Goal: Task Accomplishment & Management: Manage account settings

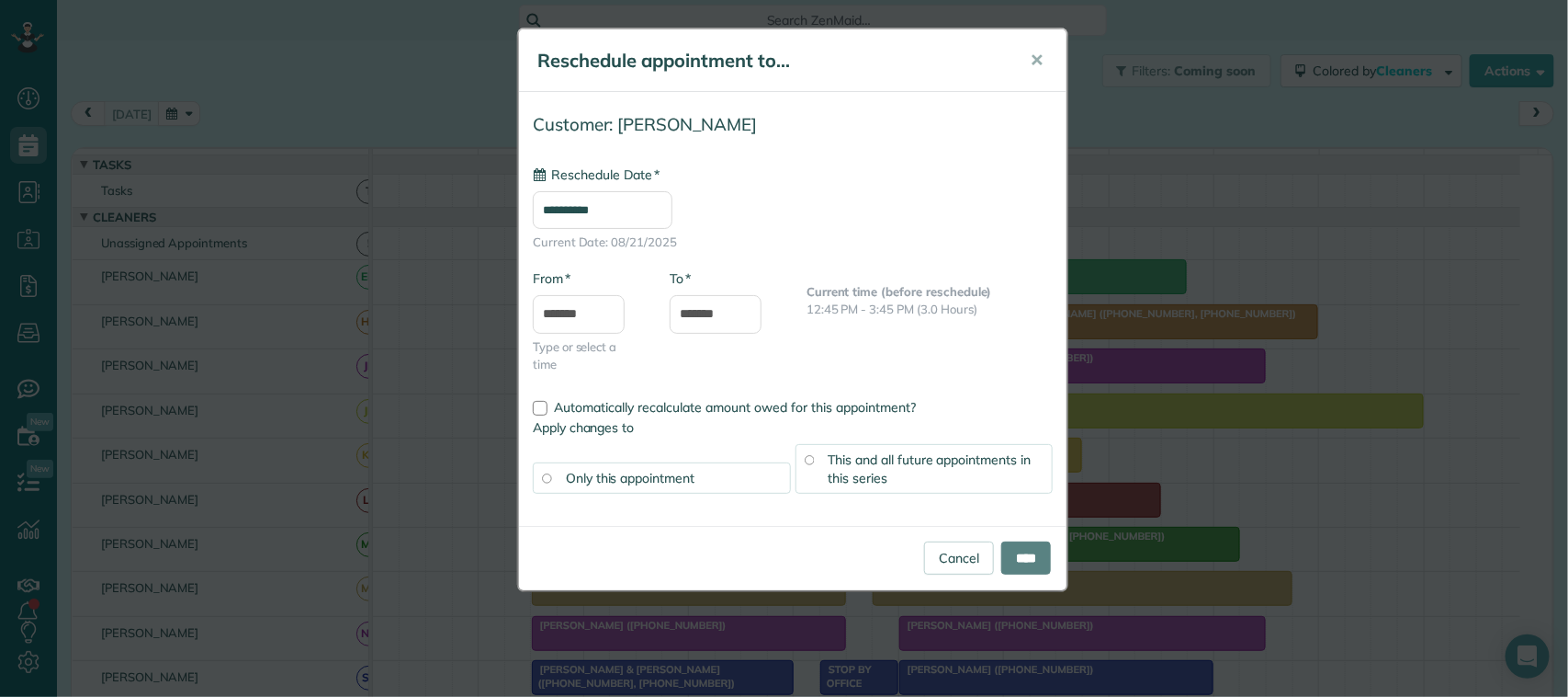
type input "**********"
click at [1030, 562] on input "****" at bounding box center [1027, 558] width 50 height 33
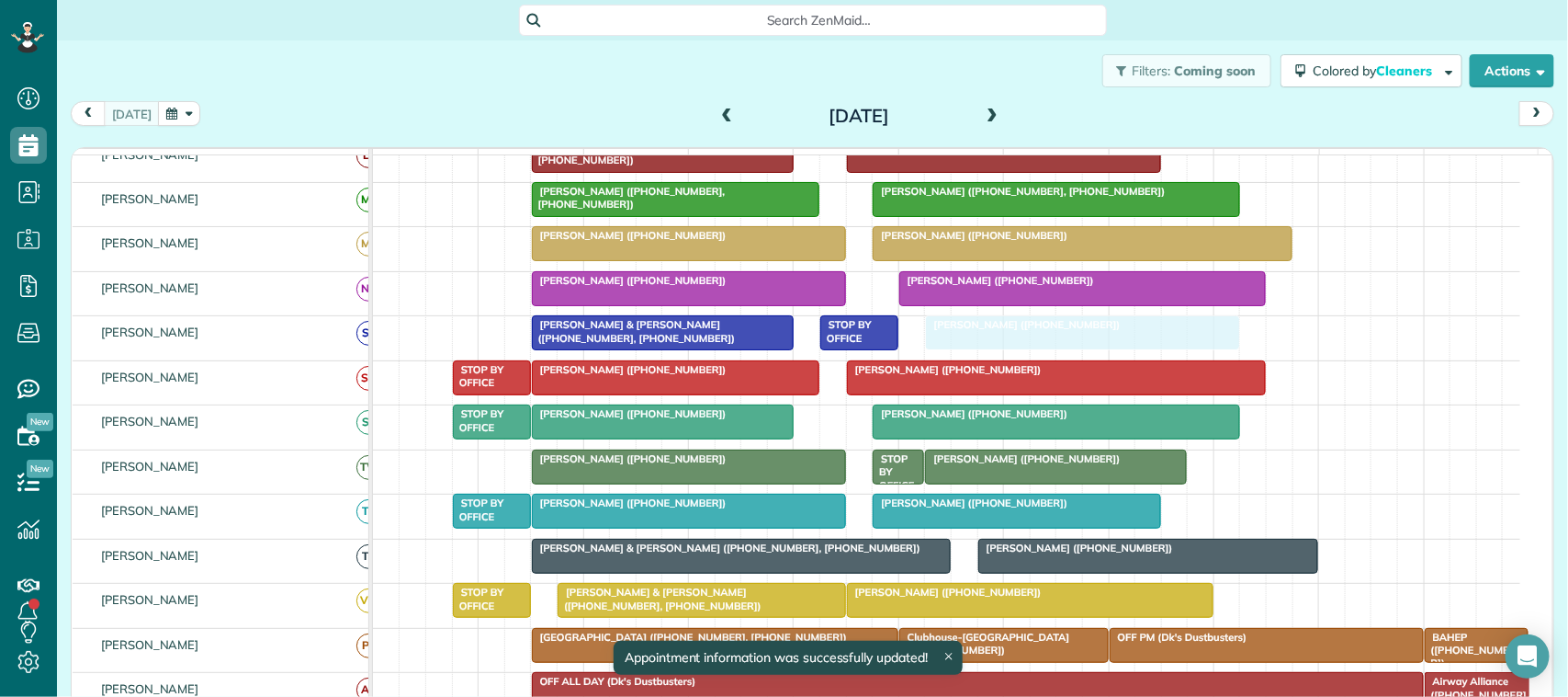
drag, startPoint x: 983, startPoint y: 352, endPoint x: 1017, endPoint y: 352, distance: 34.0
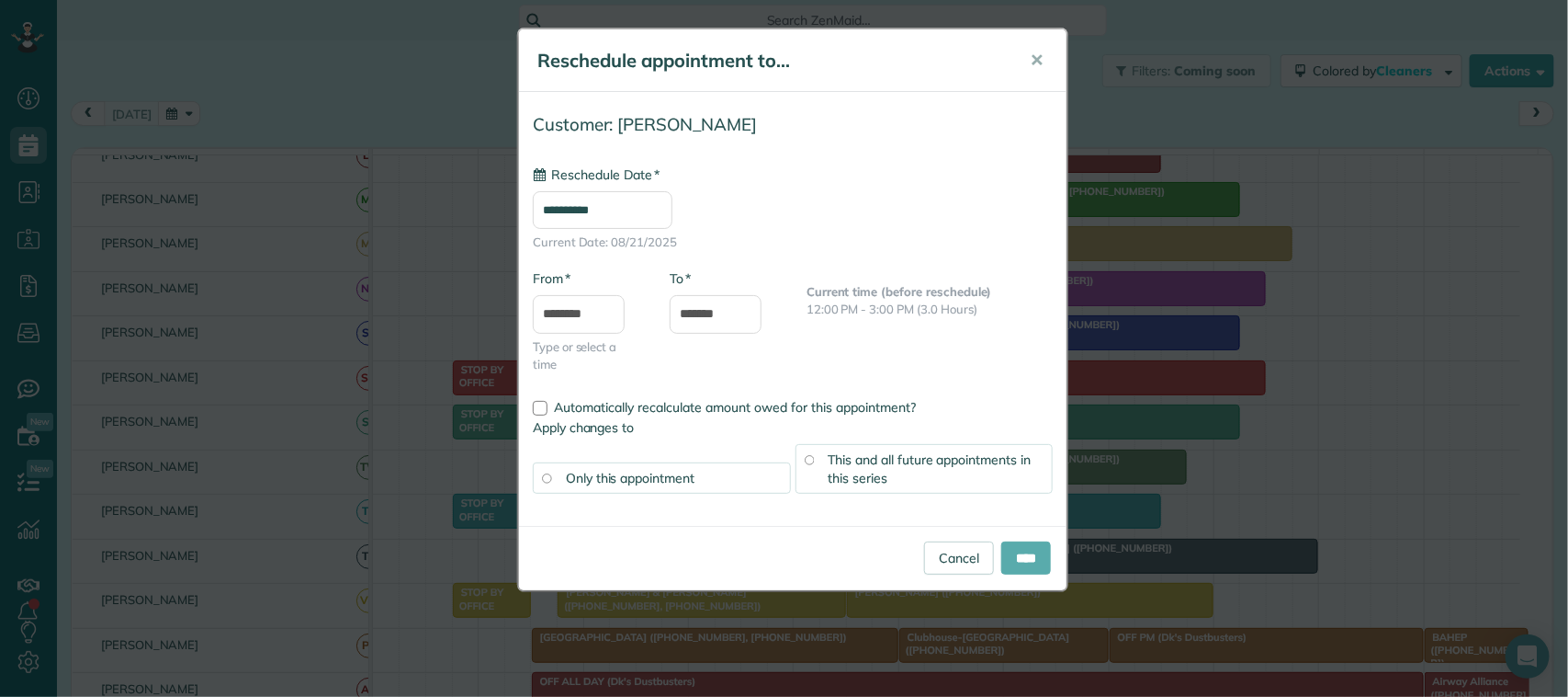
type input "**********"
click at [1022, 567] on input "****" at bounding box center [1027, 558] width 50 height 33
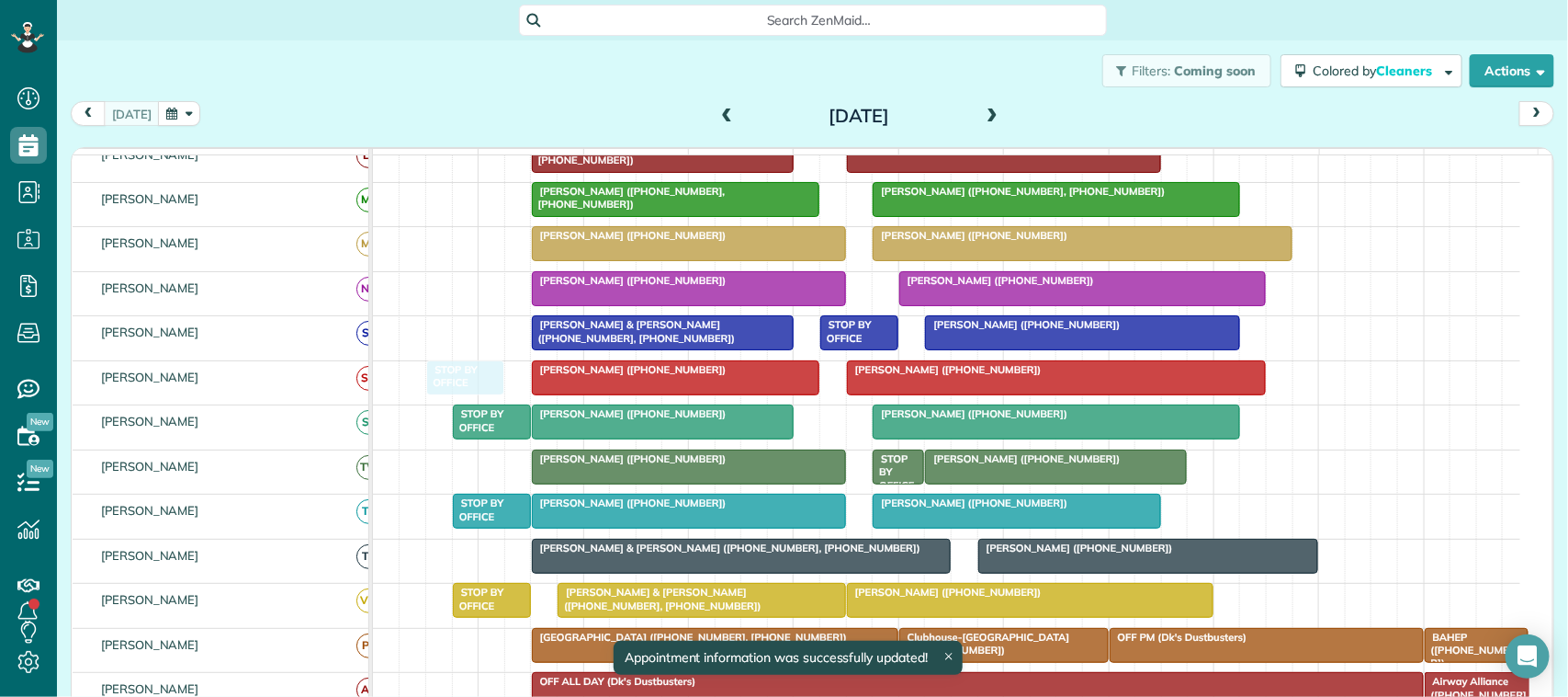
drag, startPoint x: 501, startPoint y: 404, endPoint x: 487, endPoint y: 400, distance: 14.6
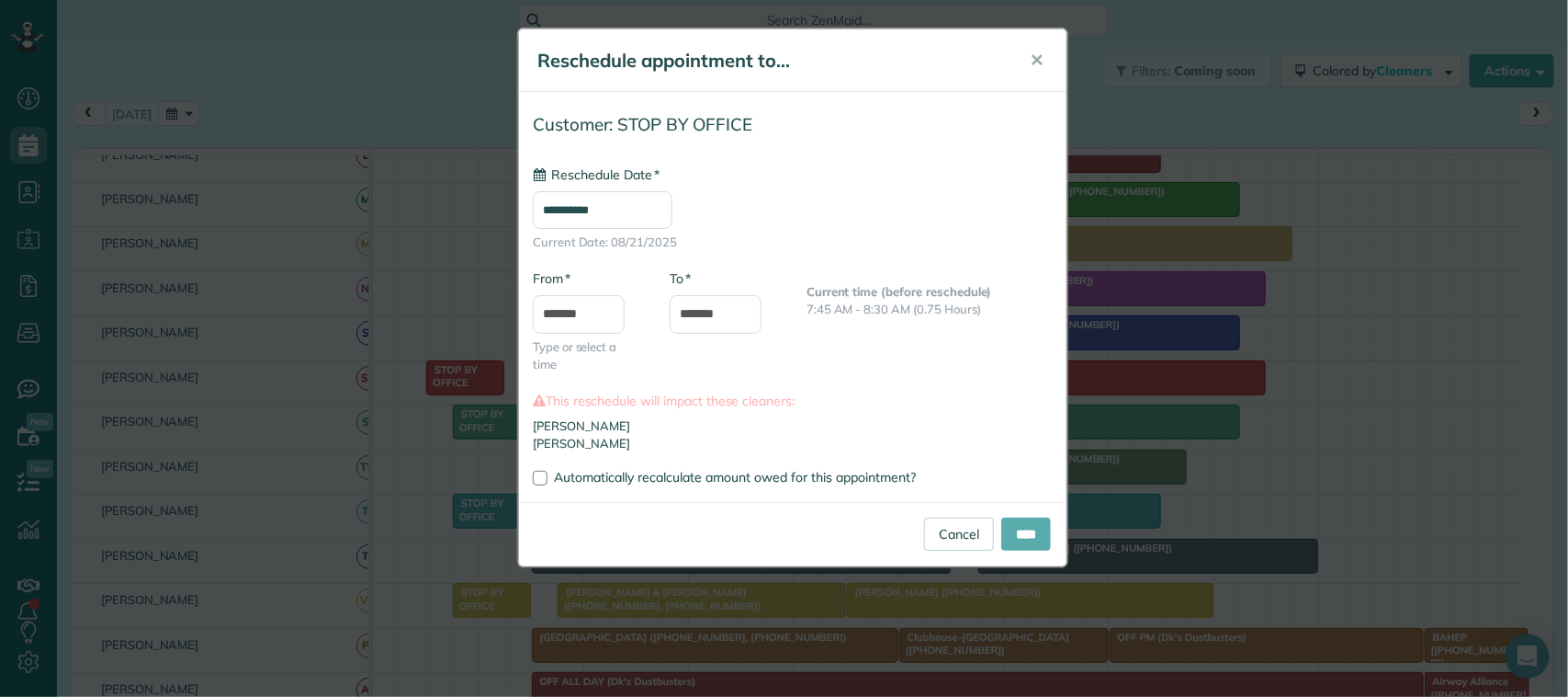
type input "**********"
click at [1002, 539] on input "****" at bounding box center [1027, 534] width 50 height 33
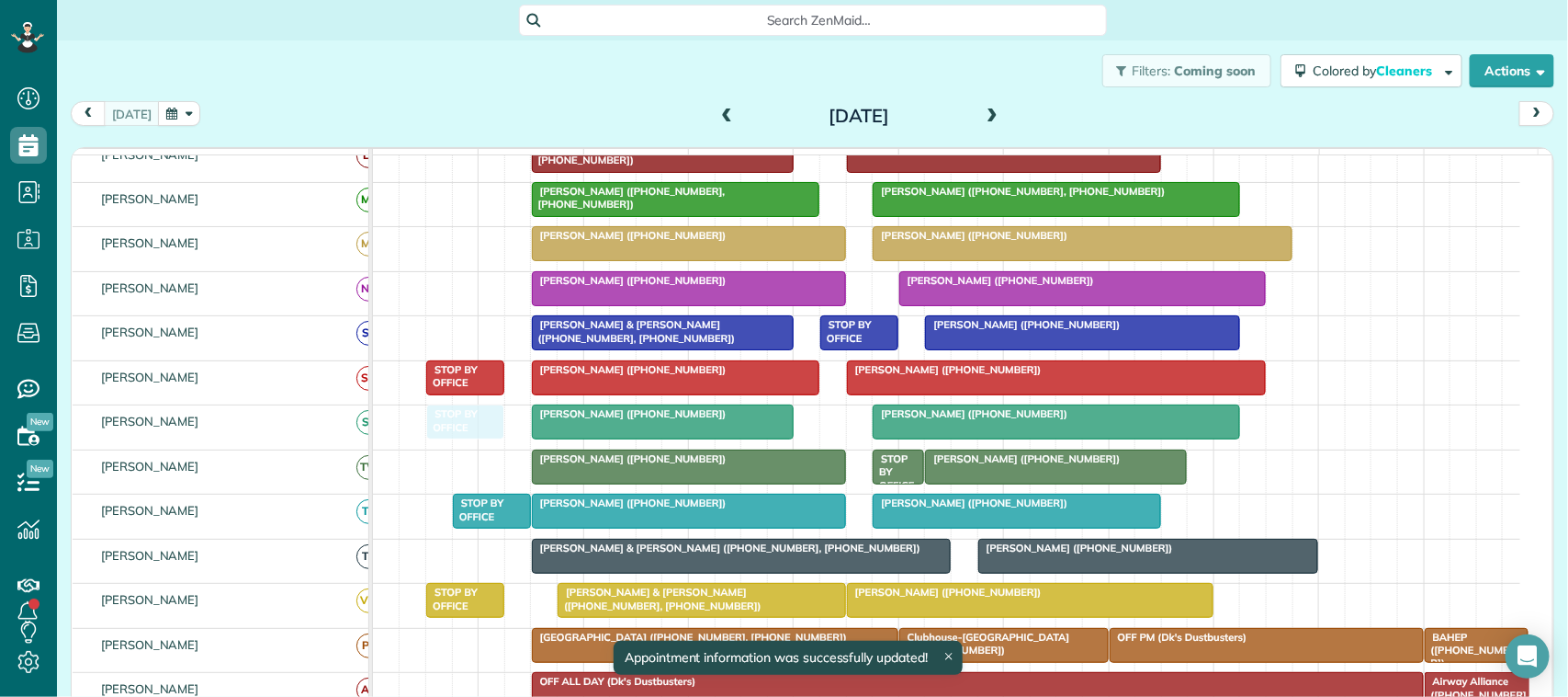
drag, startPoint x: 499, startPoint y: 455, endPoint x: 476, endPoint y: 453, distance: 23.1
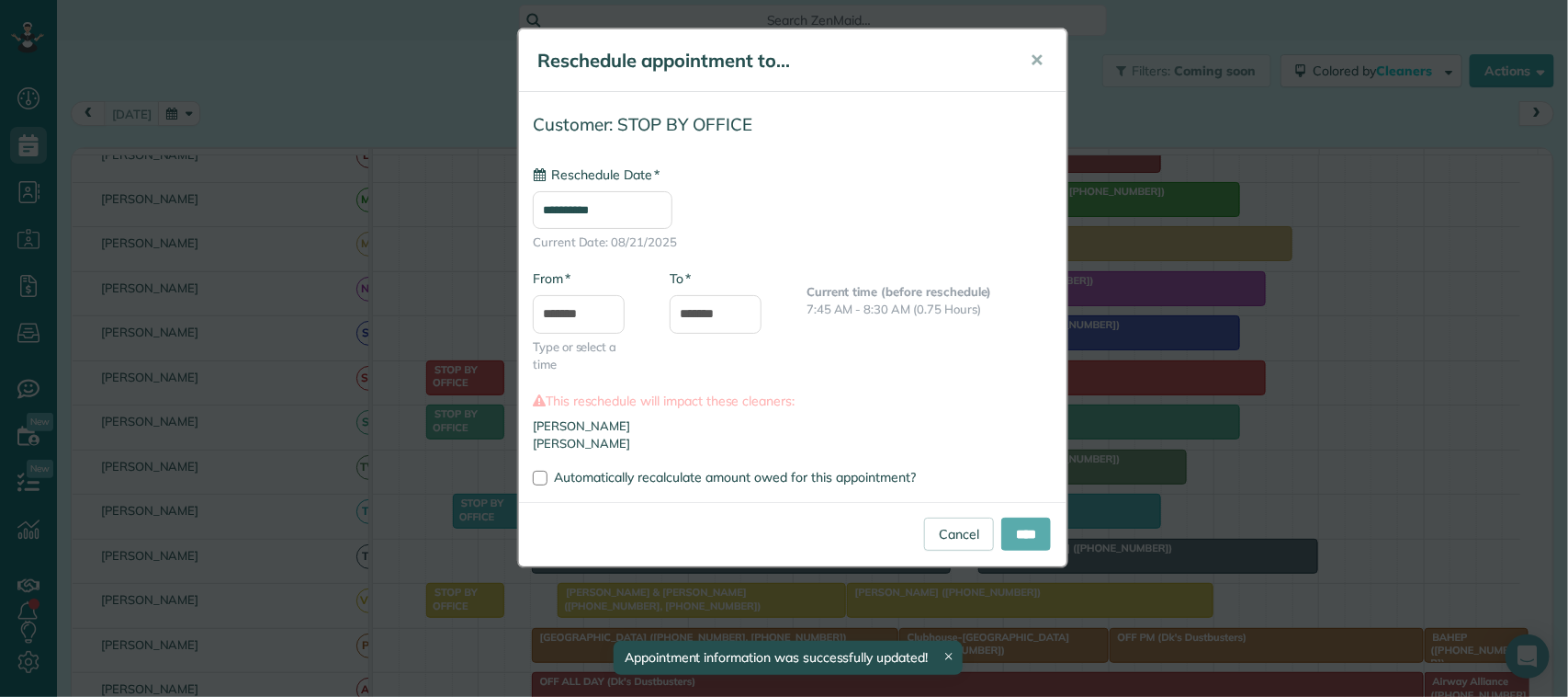
type input "**********"
click at [1020, 530] on input "****" at bounding box center [1027, 534] width 50 height 33
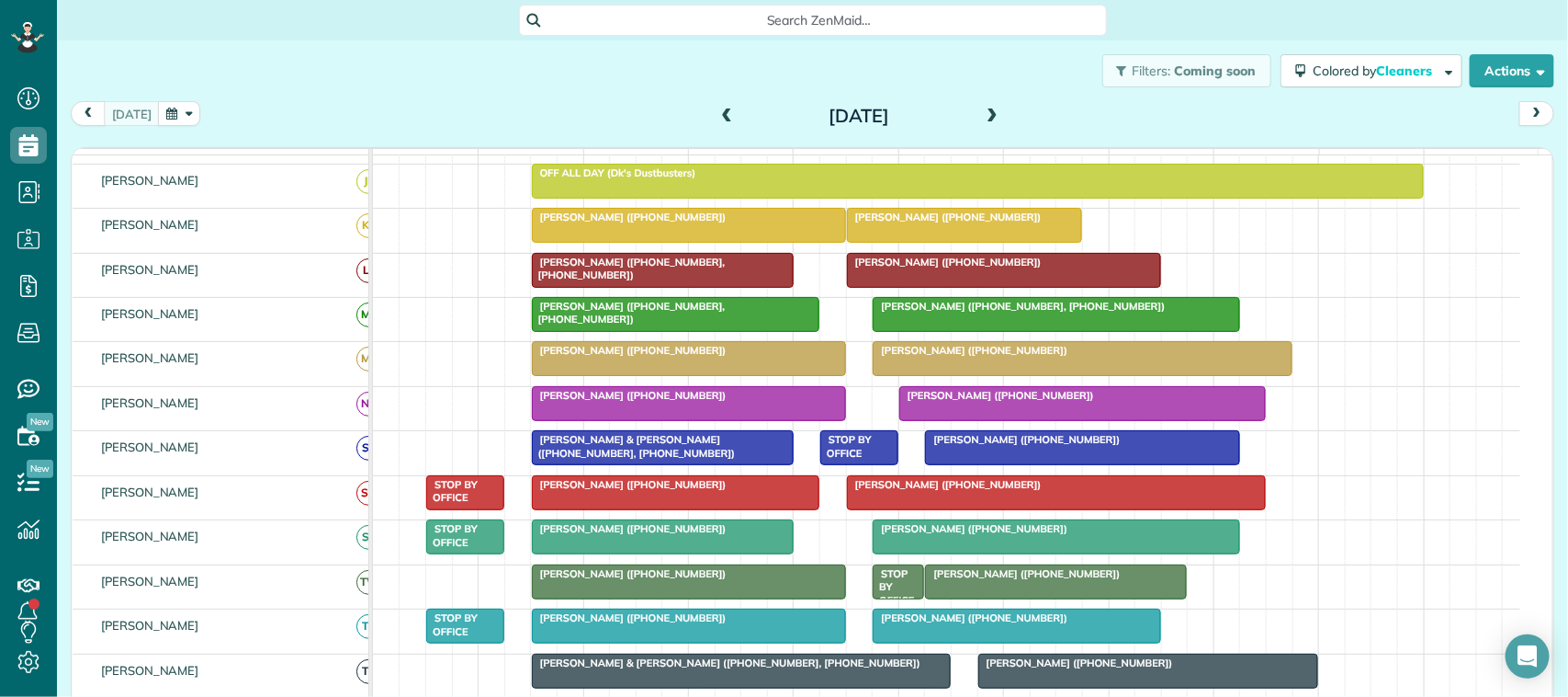
scroll to position [345, 0]
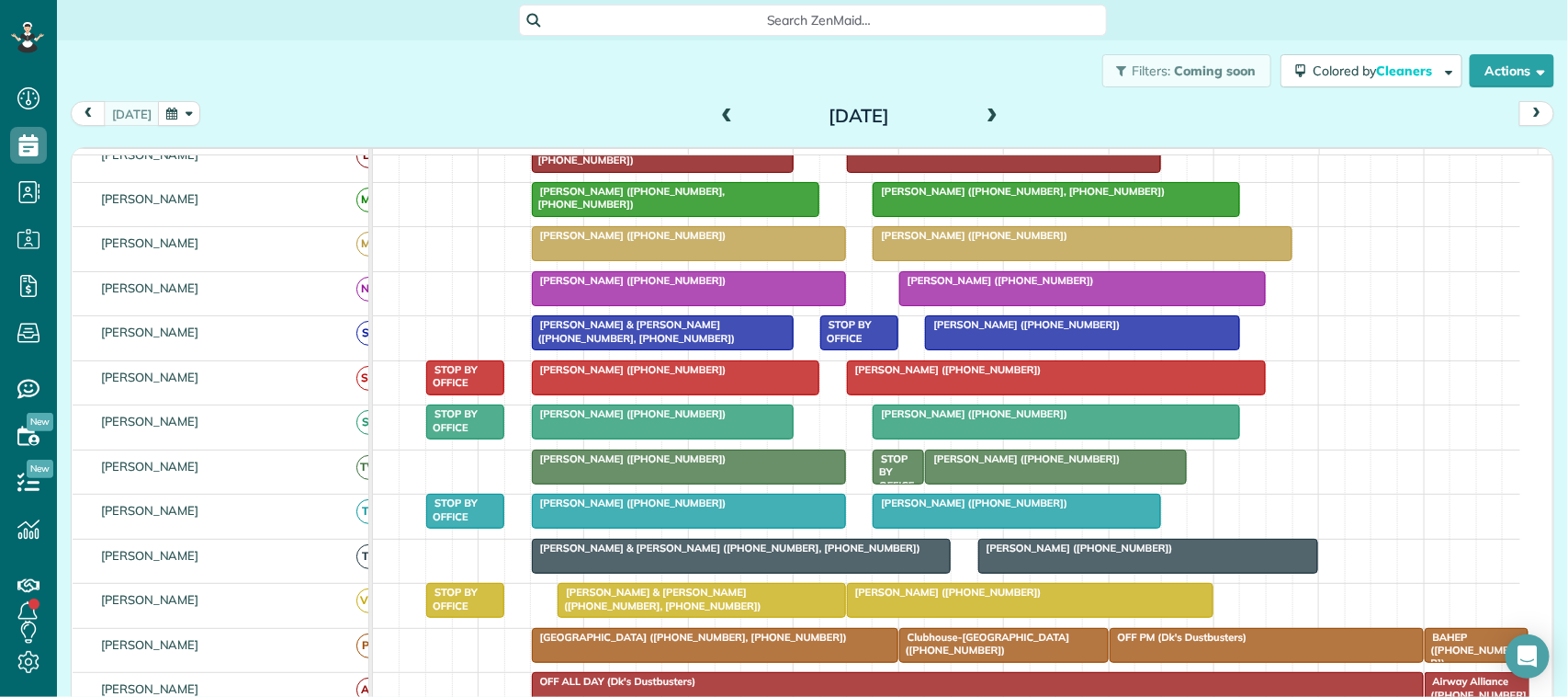
click at [170, 127] on div "today Thursday Aug 21, 2025" at bounding box center [812, 117] width 1483 height 34
click at [175, 120] on button "button" at bounding box center [179, 113] width 43 height 25
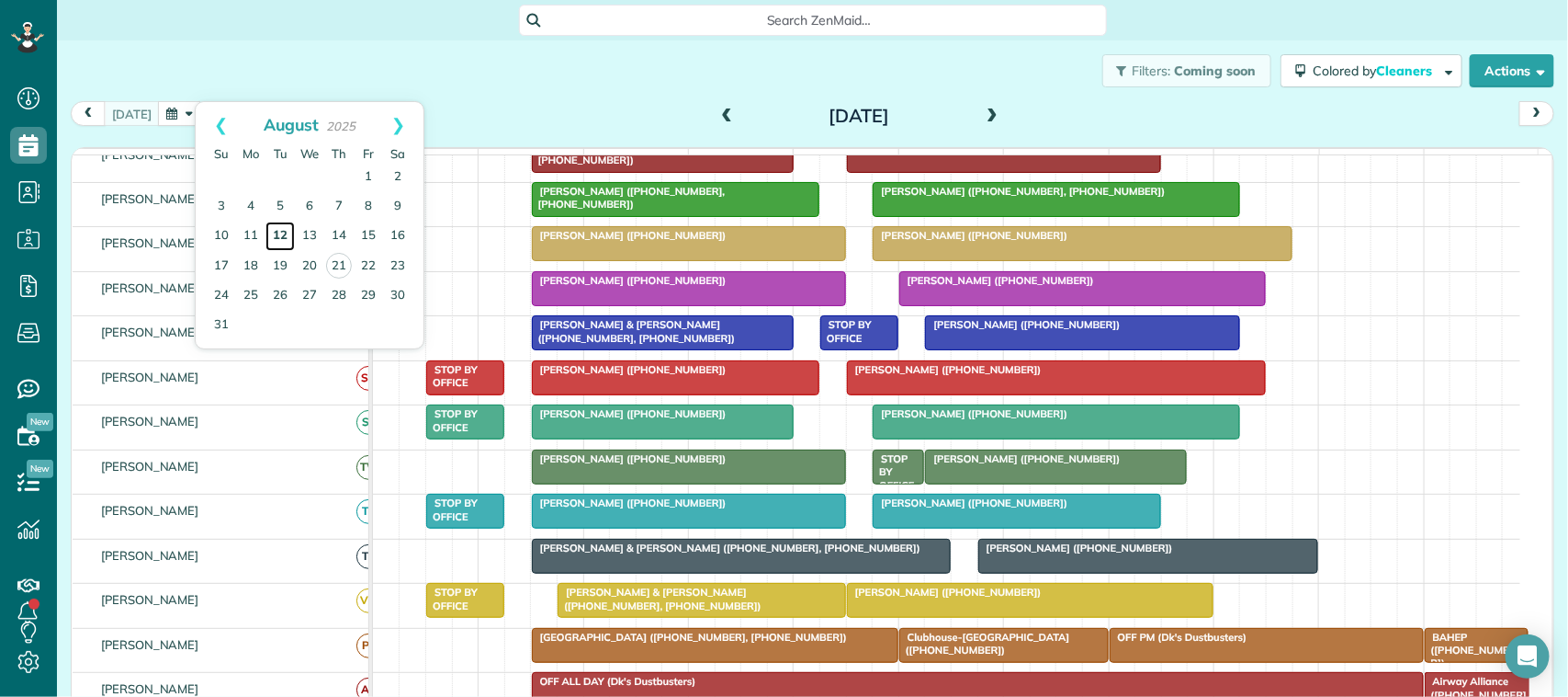
click at [282, 245] on link "12" at bounding box center [280, 237] width 30 height 30
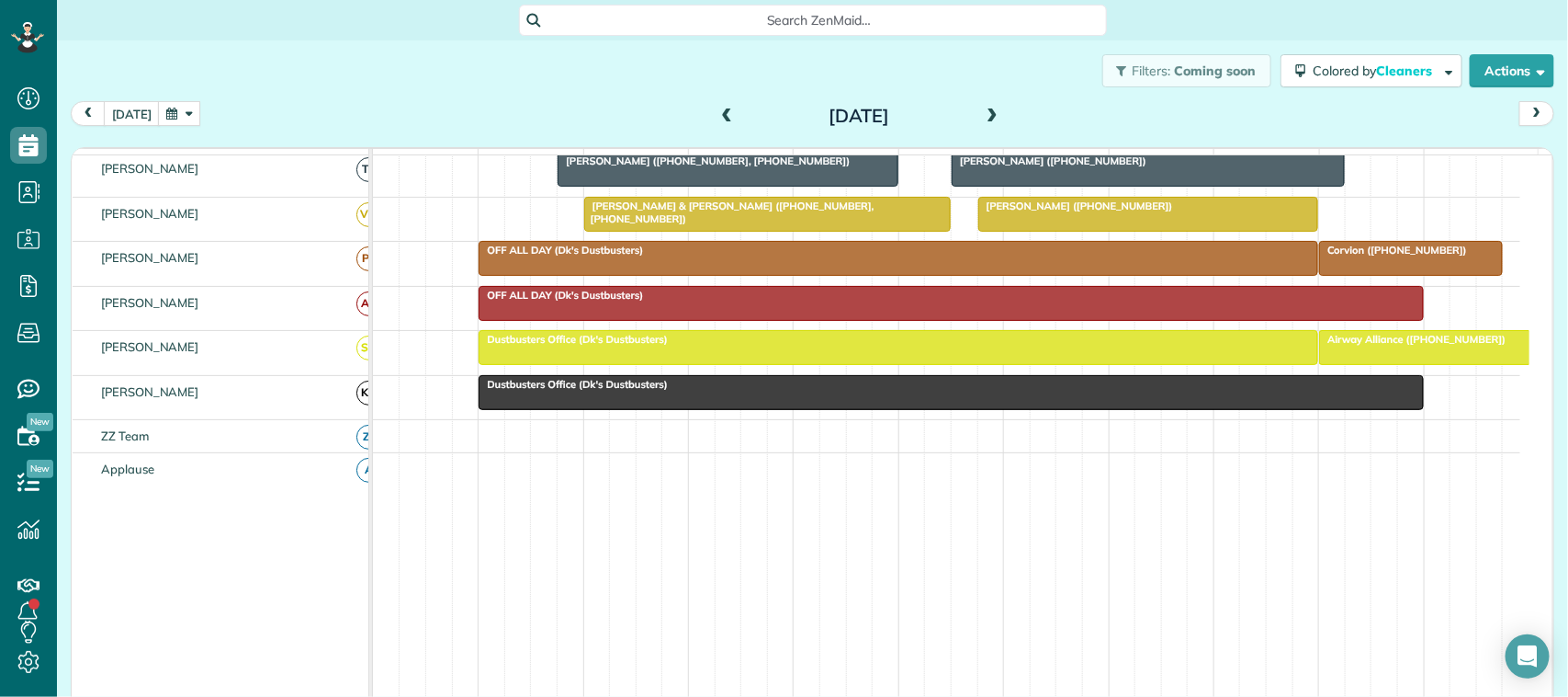
scroll to position [605, 0]
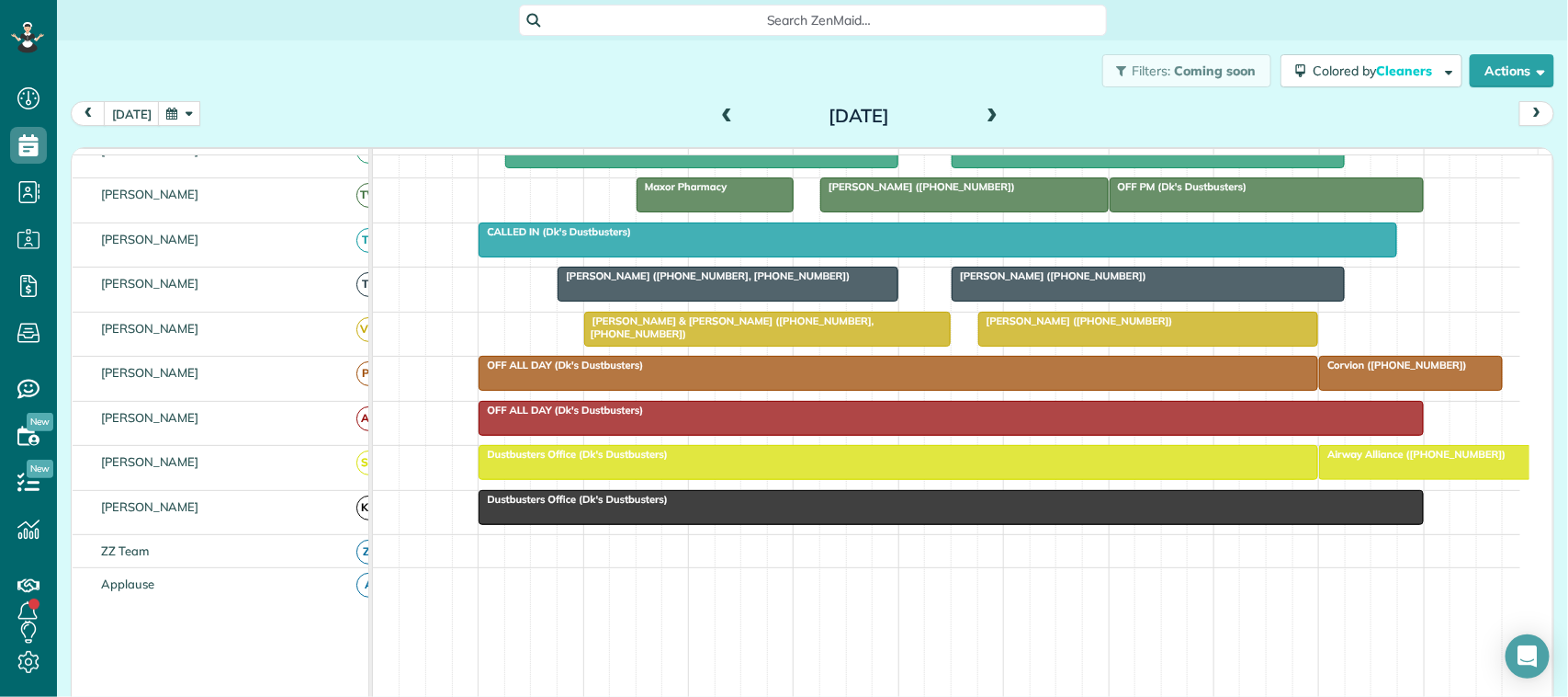
click at [175, 113] on button "button" at bounding box center [179, 113] width 43 height 25
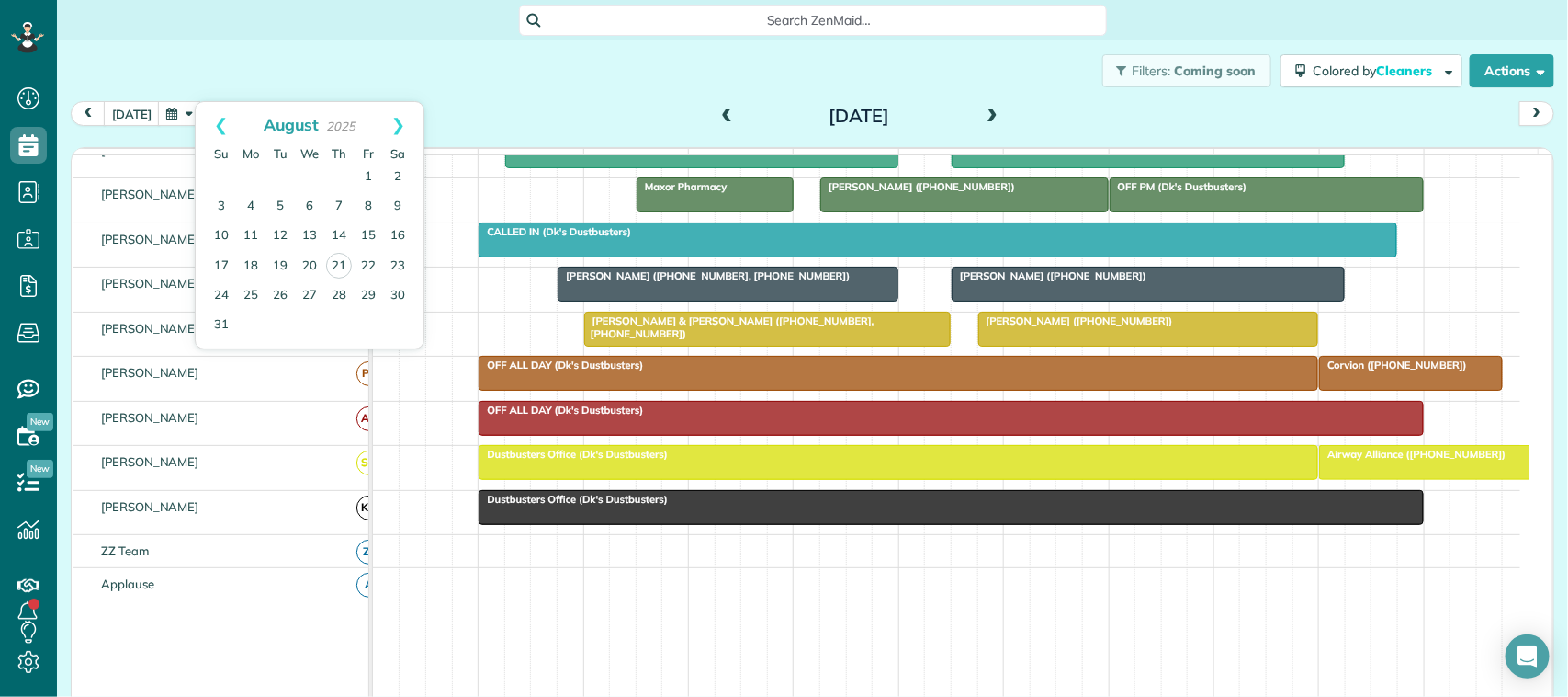
click at [490, 102] on div "today Tuesday Aug 12, 2025" at bounding box center [812, 117] width 1483 height 34
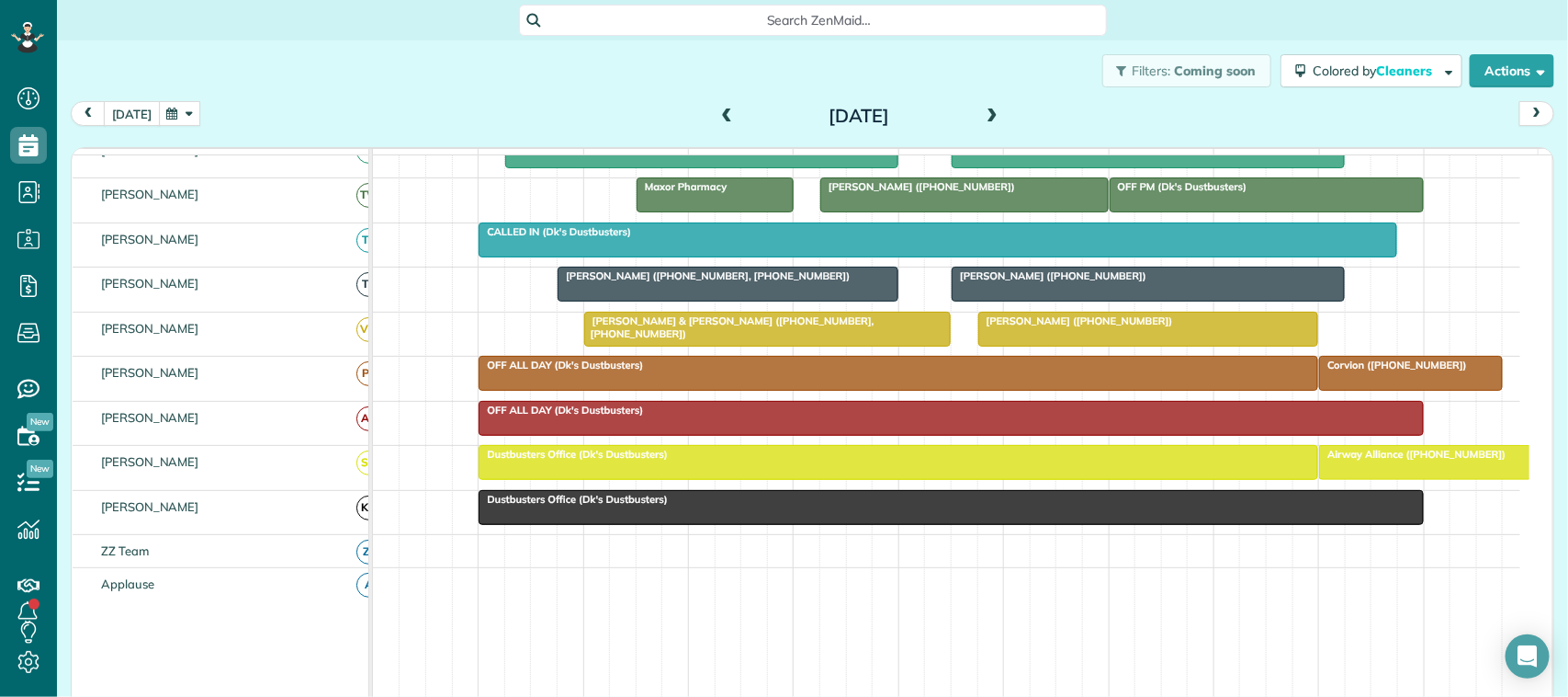
click at [147, 107] on button "today" at bounding box center [131, 113] width 56 height 25
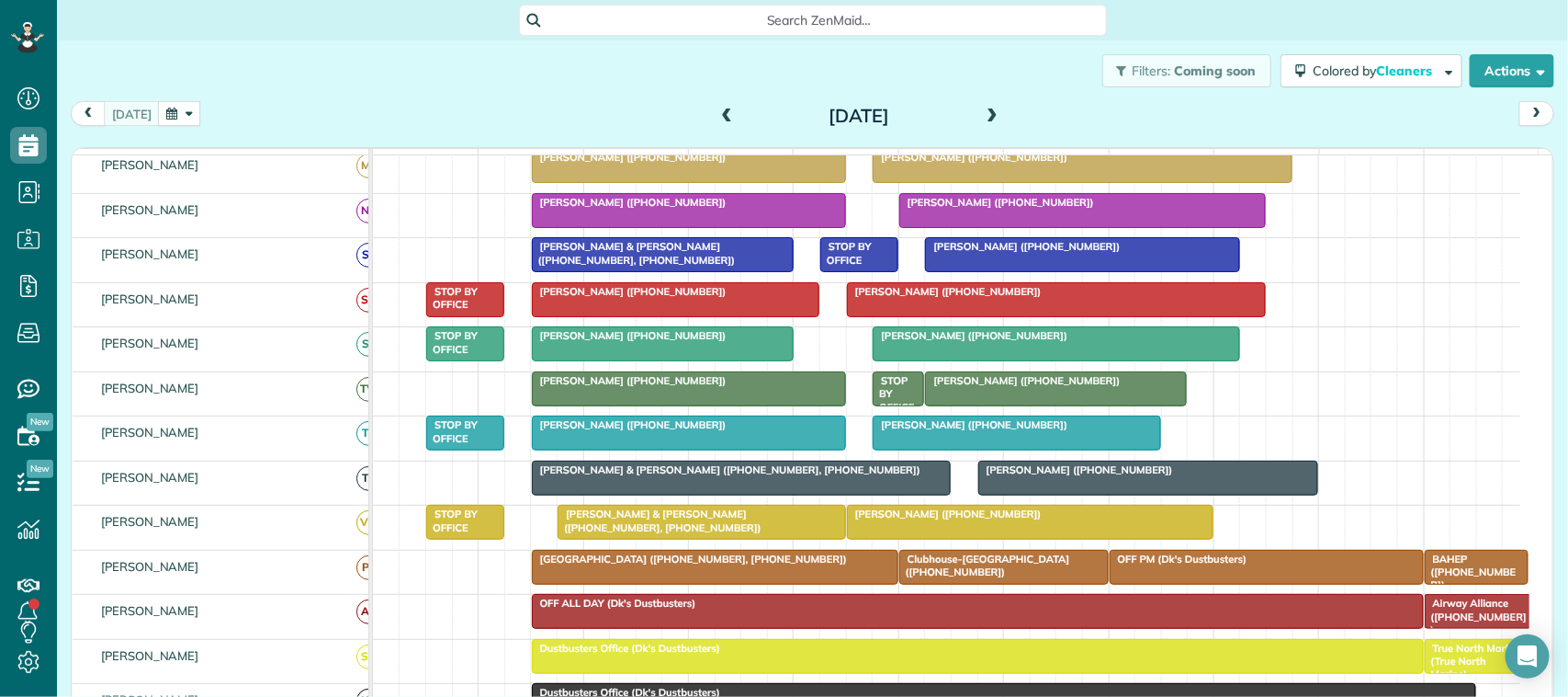
scroll to position [459, 0]
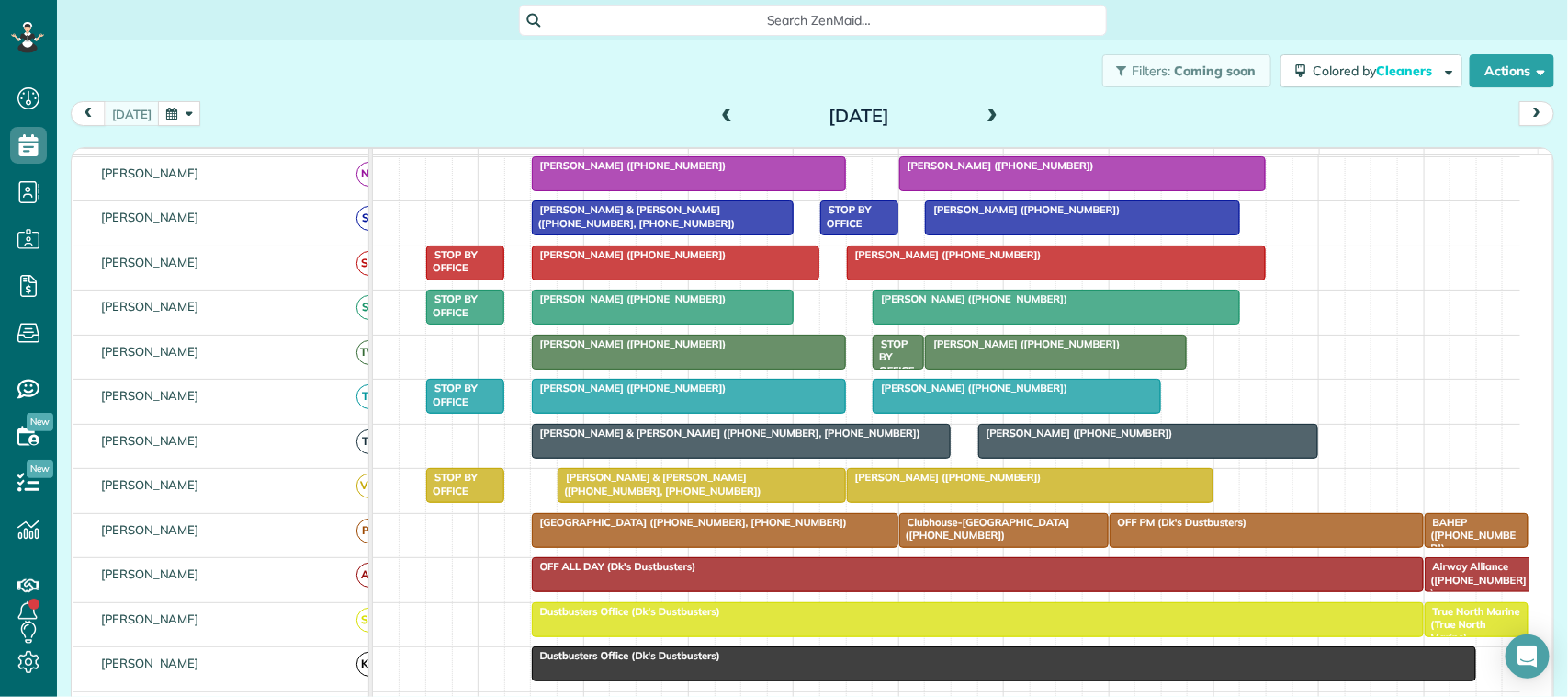
click at [113, 94] on div "Filters: Coming soon Colored by Cleaners Color by Cleaner Color by Team Color b…" at bounding box center [812, 71] width 1511 height 61
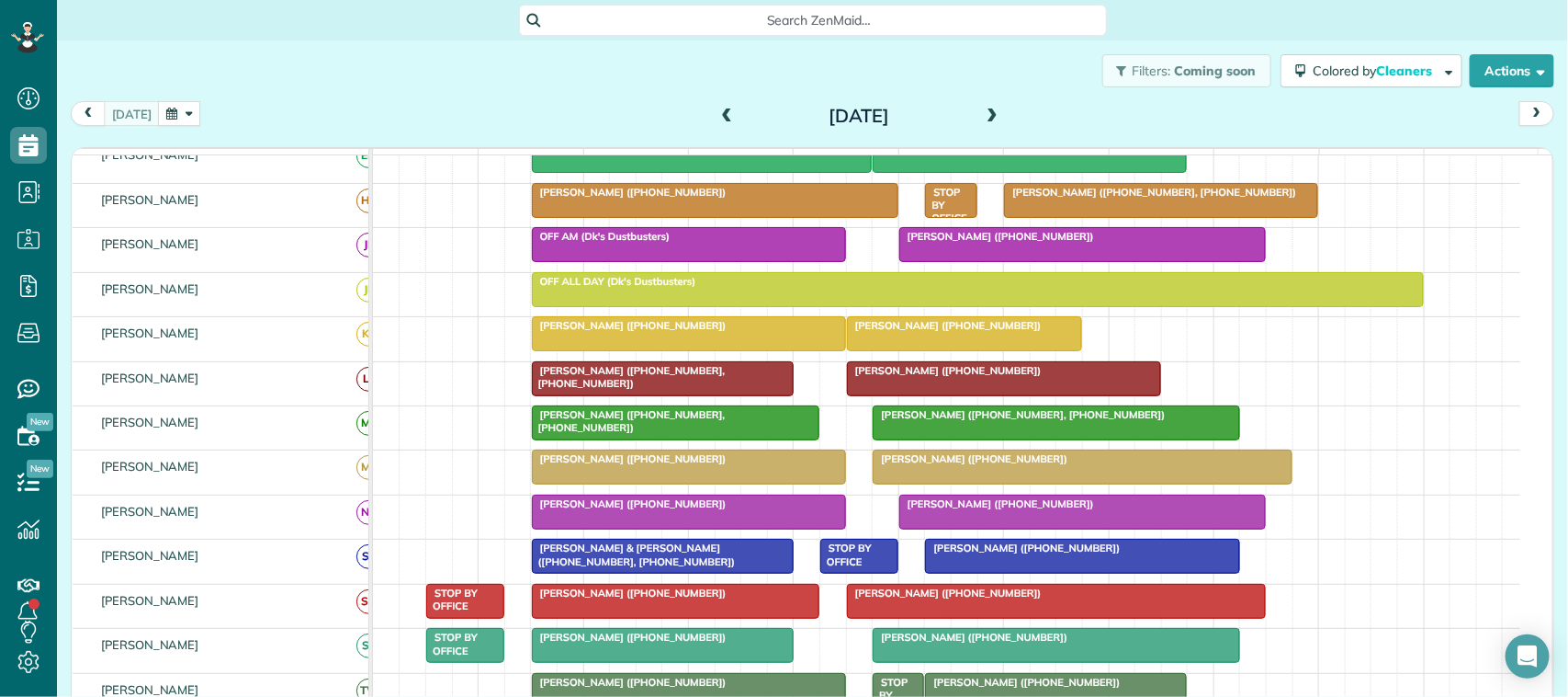
scroll to position [115, 0]
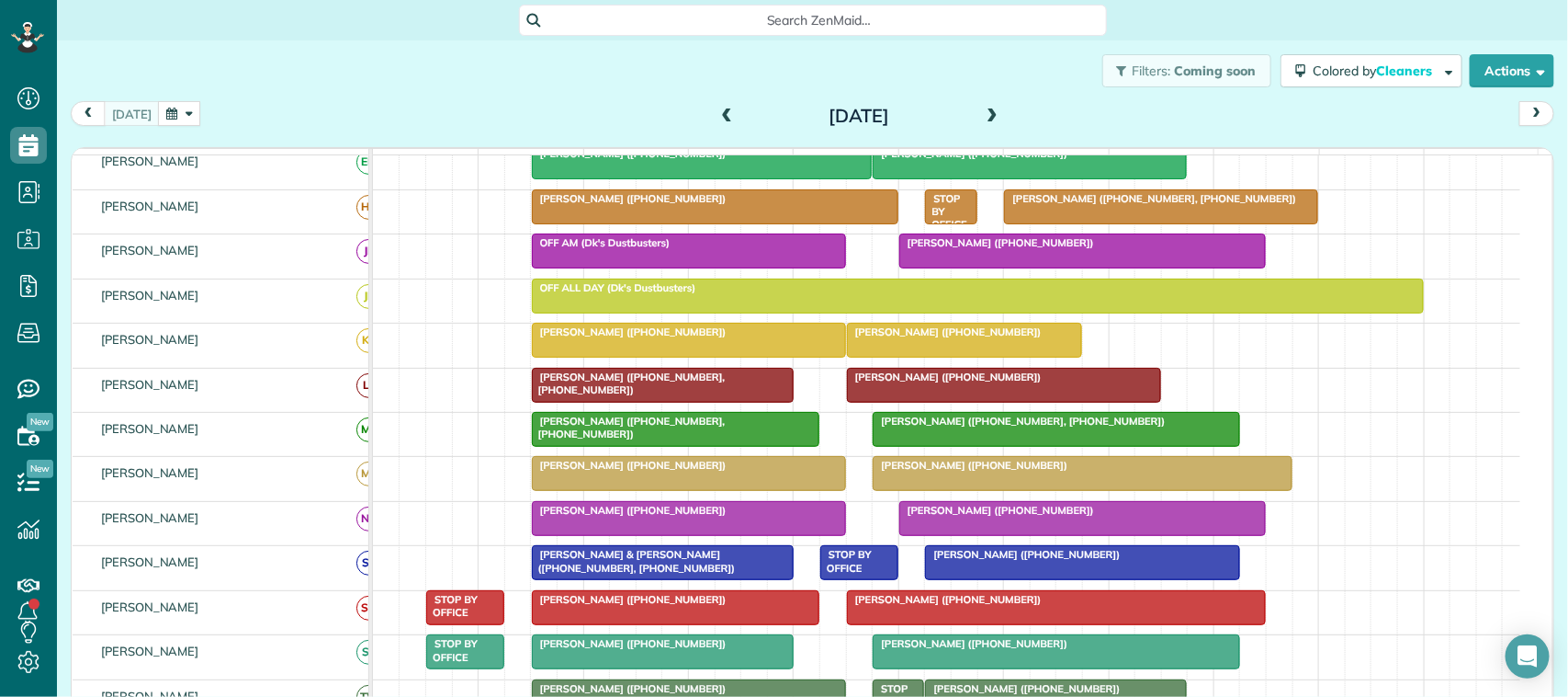
click at [328, 76] on div "Filters: Coming soon Colored by Cleaners Color by Cleaner Color by Team Color b…" at bounding box center [812, 71] width 1511 height 61
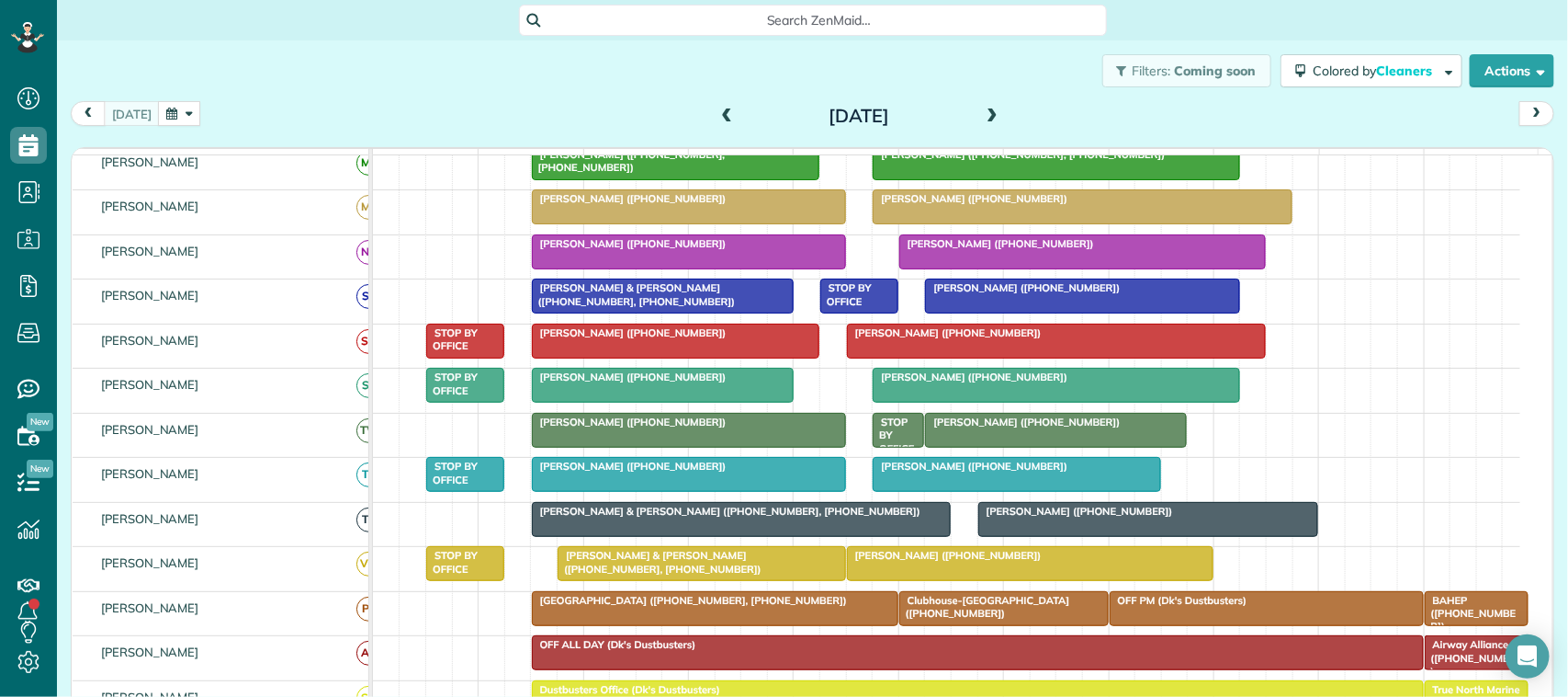
scroll to position [345, 0]
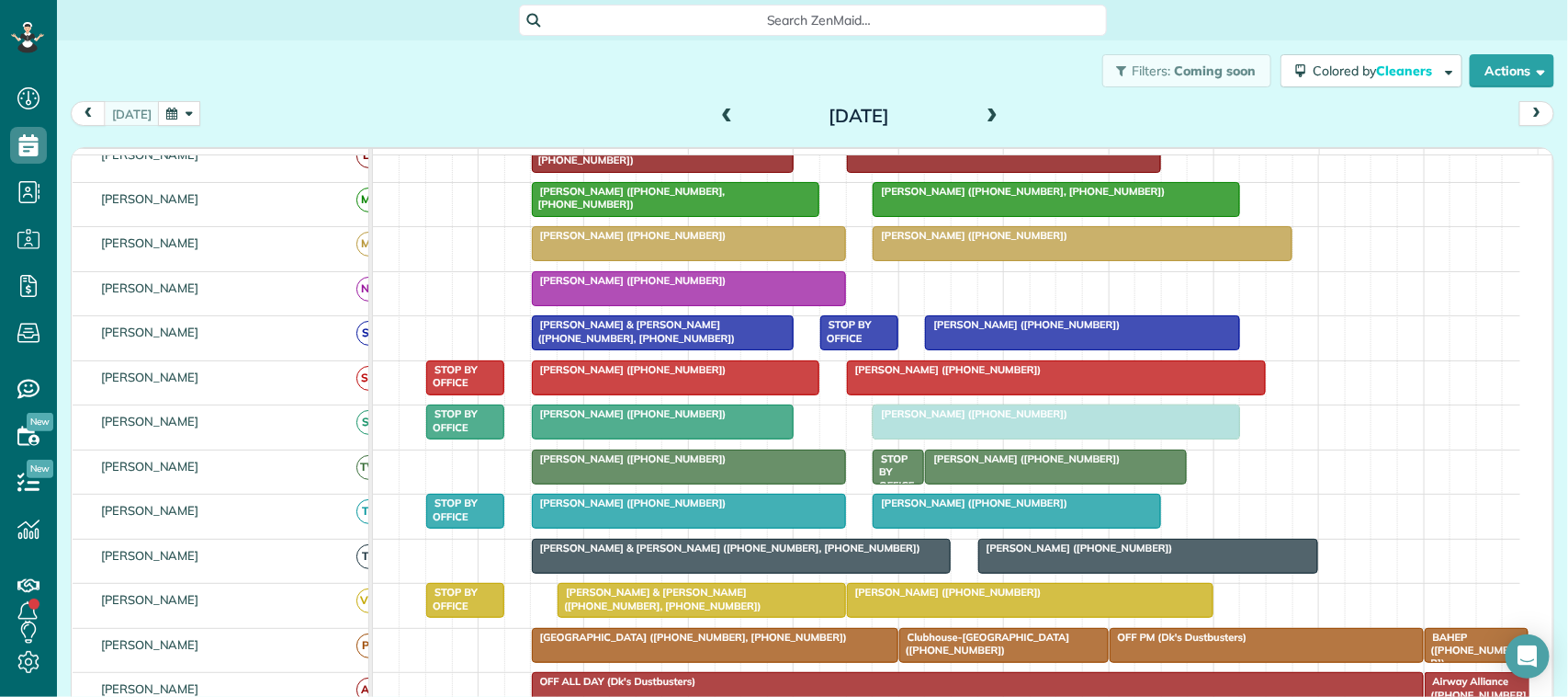
drag, startPoint x: 946, startPoint y: 305, endPoint x: 916, endPoint y: 444, distance: 142.2
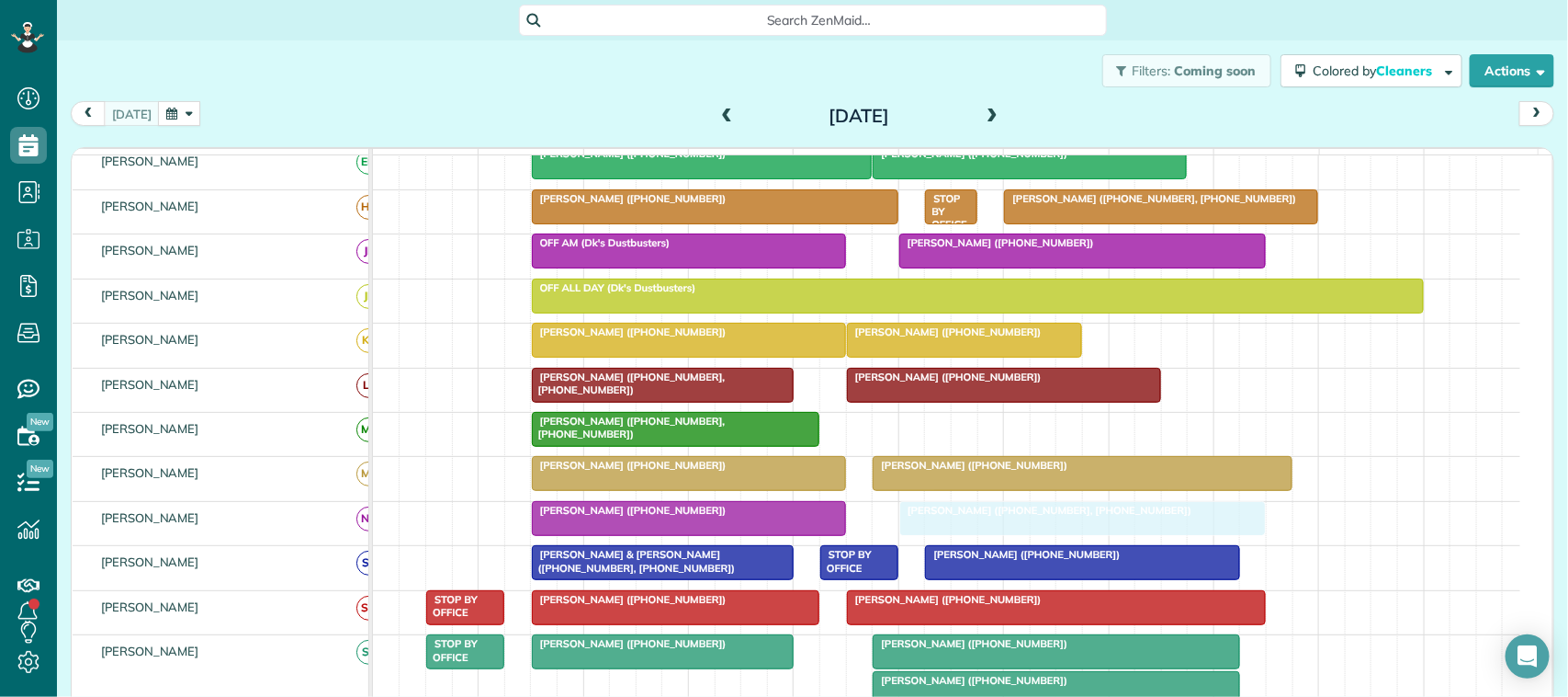
drag, startPoint x: 943, startPoint y: 447, endPoint x: 961, endPoint y: 520, distance: 75.2
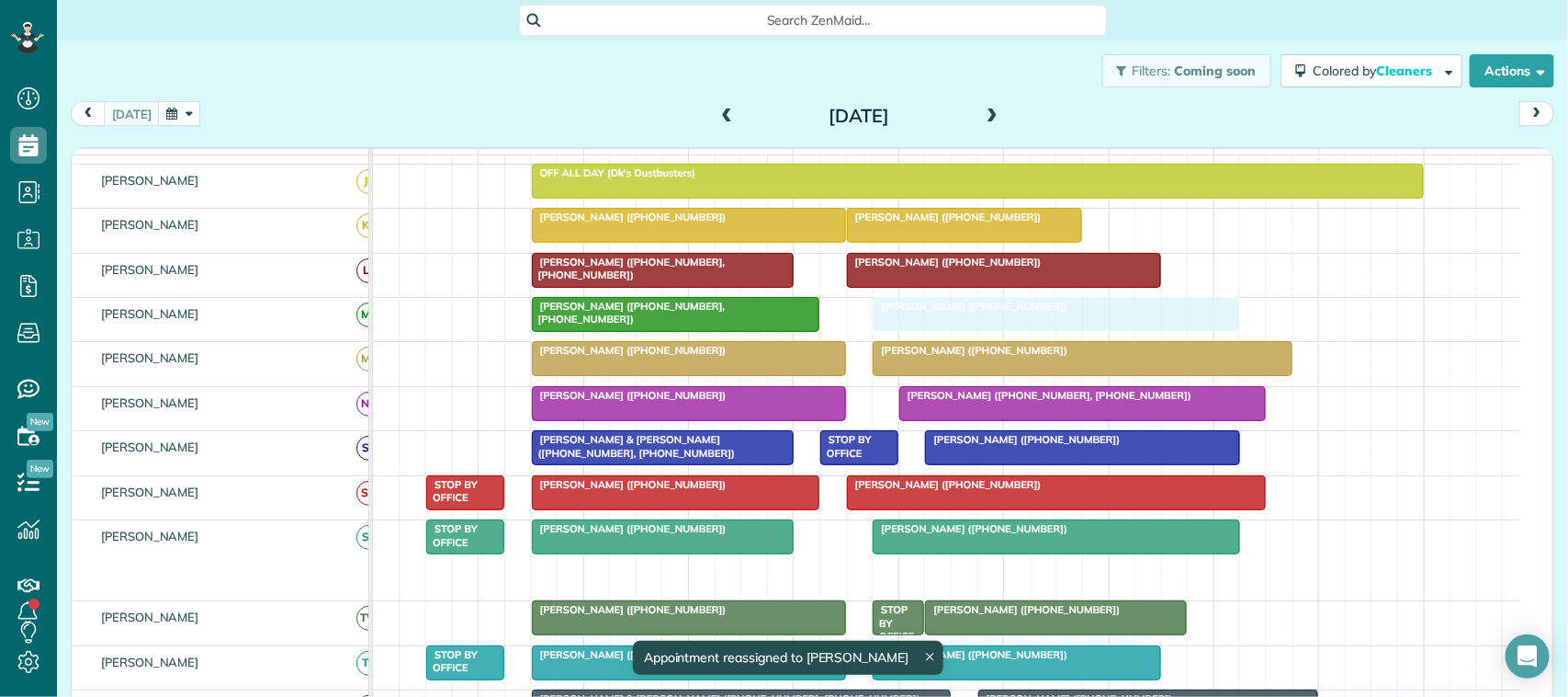
drag, startPoint x: 944, startPoint y: 593, endPoint x: 951, endPoint y: 346, distance: 247.1
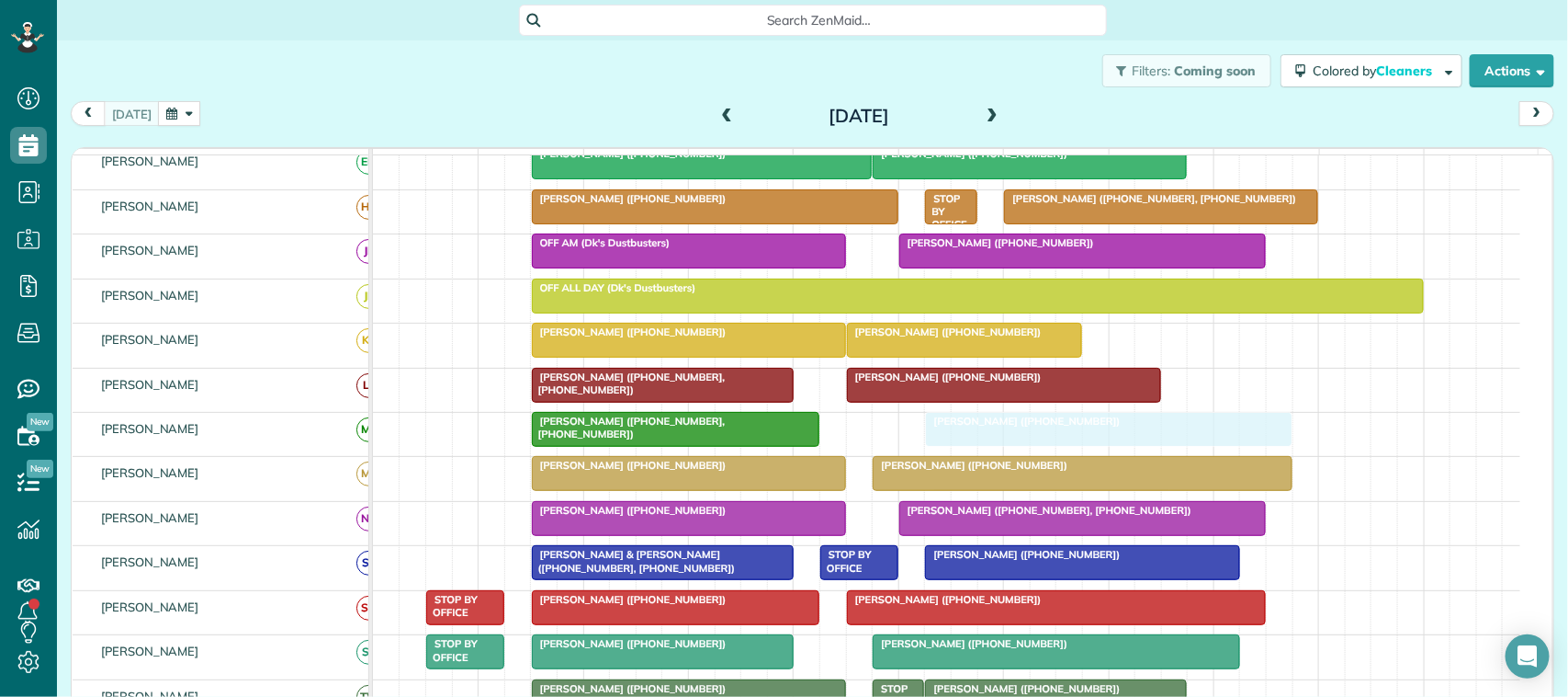
drag, startPoint x: 954, startPoint y: 444, endPoint x: 963, endPoint y: 446, distance: 9.2
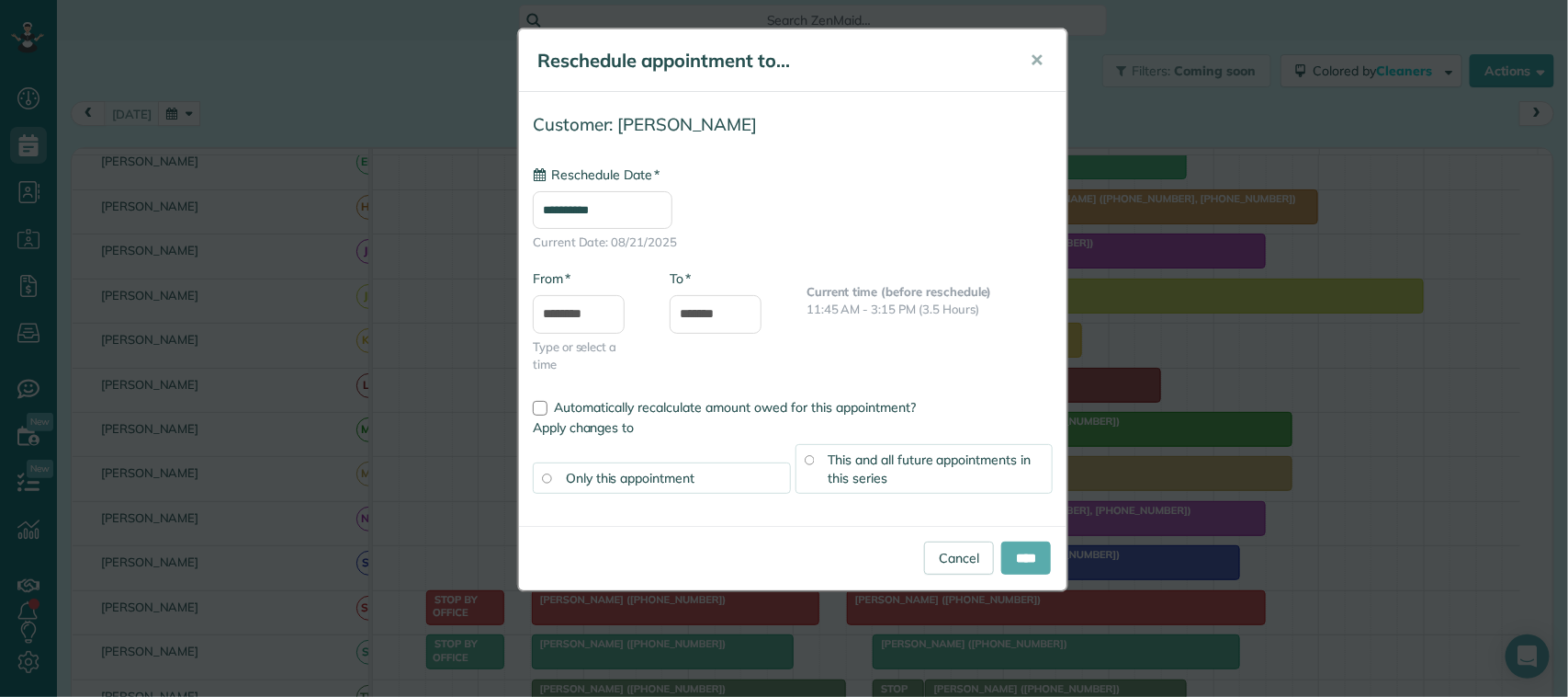
type input "**********"
click at [1034, 561] on input "****" at bounding box center [1027, 558] width 50 height 33
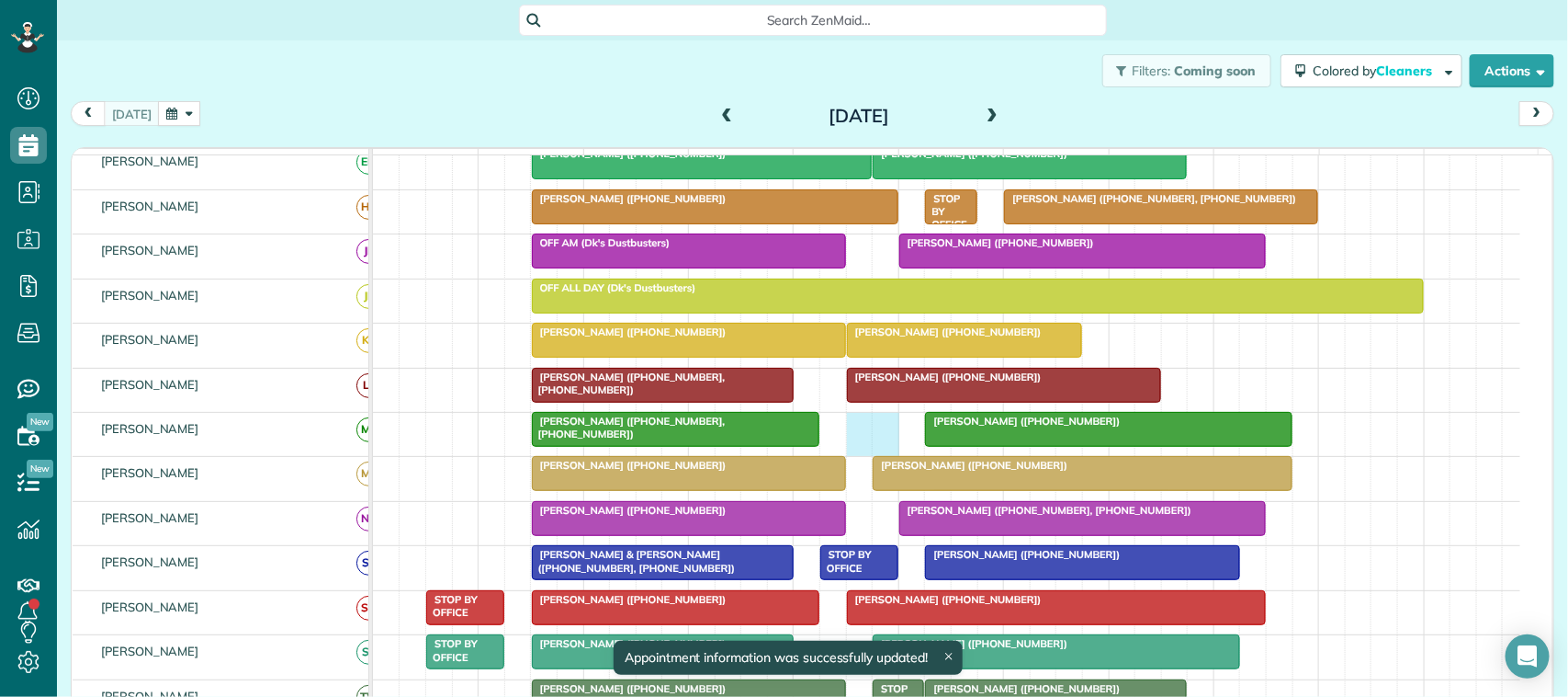
drag, startPoint x: 852, startPoint y: 453, endPoint x: 906, endPoint y: 436, distance: 56.6
click at [879, 453] on div "Keleigh Warnke (+12816872160, +12813827943) Monica Myers (+17135983246)" at bounding box center [947, 434] width 1148 height 43
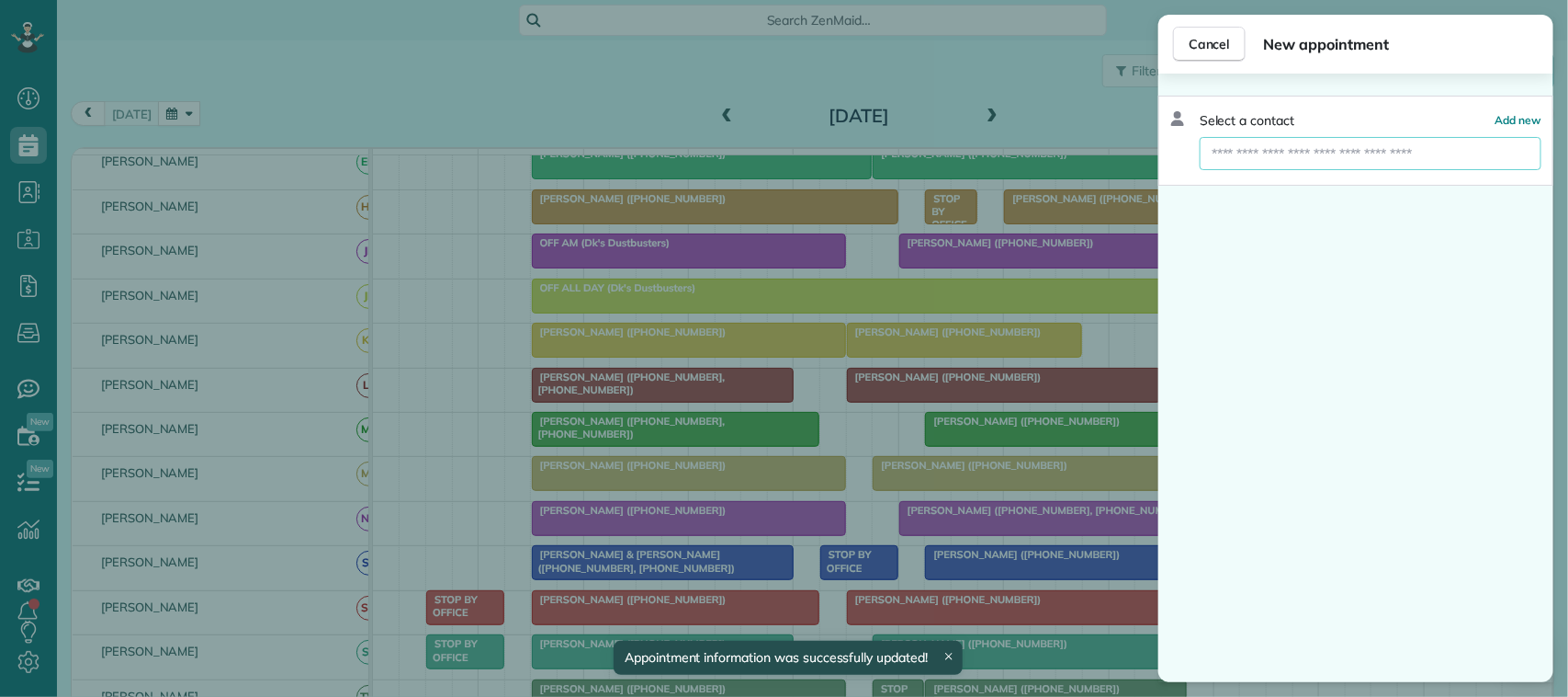
click at [1270, 148] on input "text" at bounding box center [1370, 153] width 342 height 33
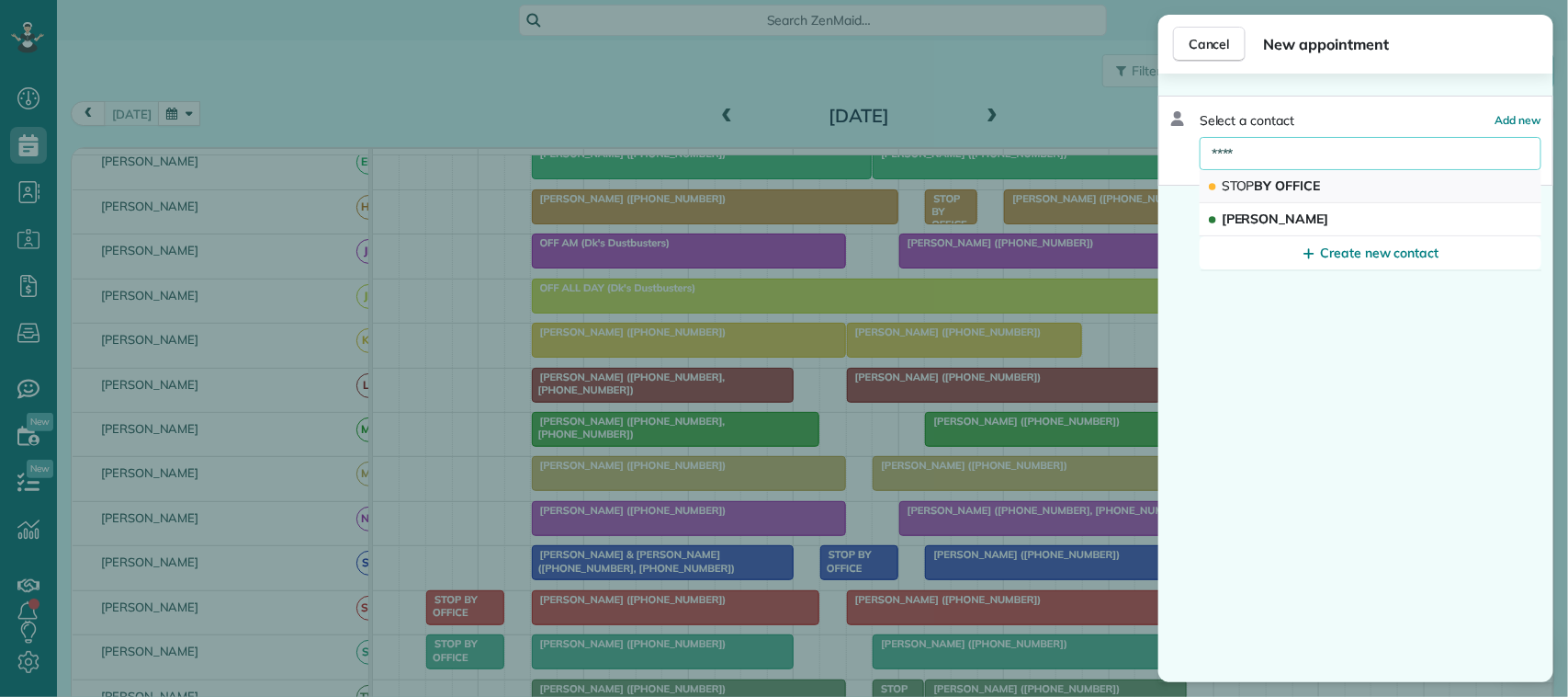
type input "****"
click at [1309, 187] on span "STOP BY OFFICE" at bounding box center [1270, 186] width 99 height 17
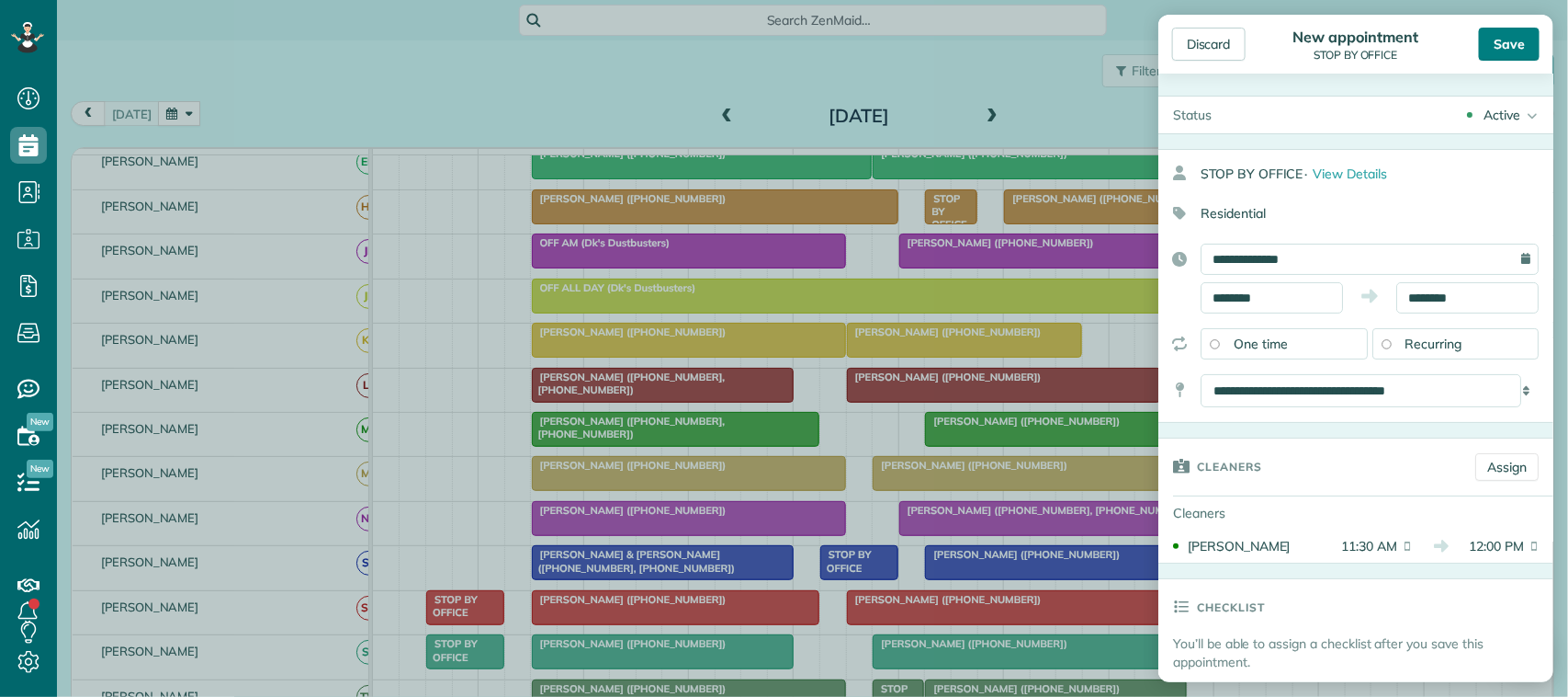
click at [1506, 51] on div "Save" at bounding box center [1510, 44] width 61 height 33
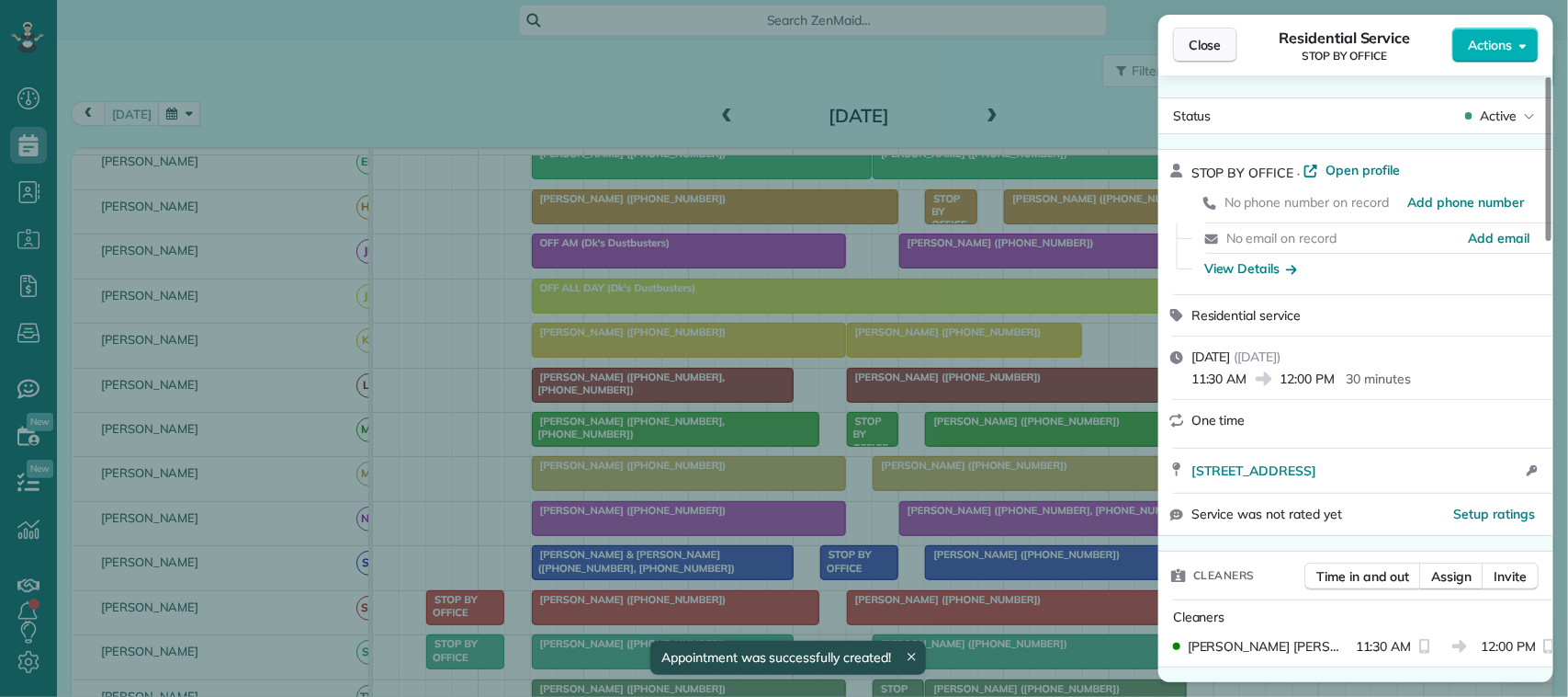
click at [1217, 29] on button "Close" at bounding box center [1205, 45] width 65 height 35
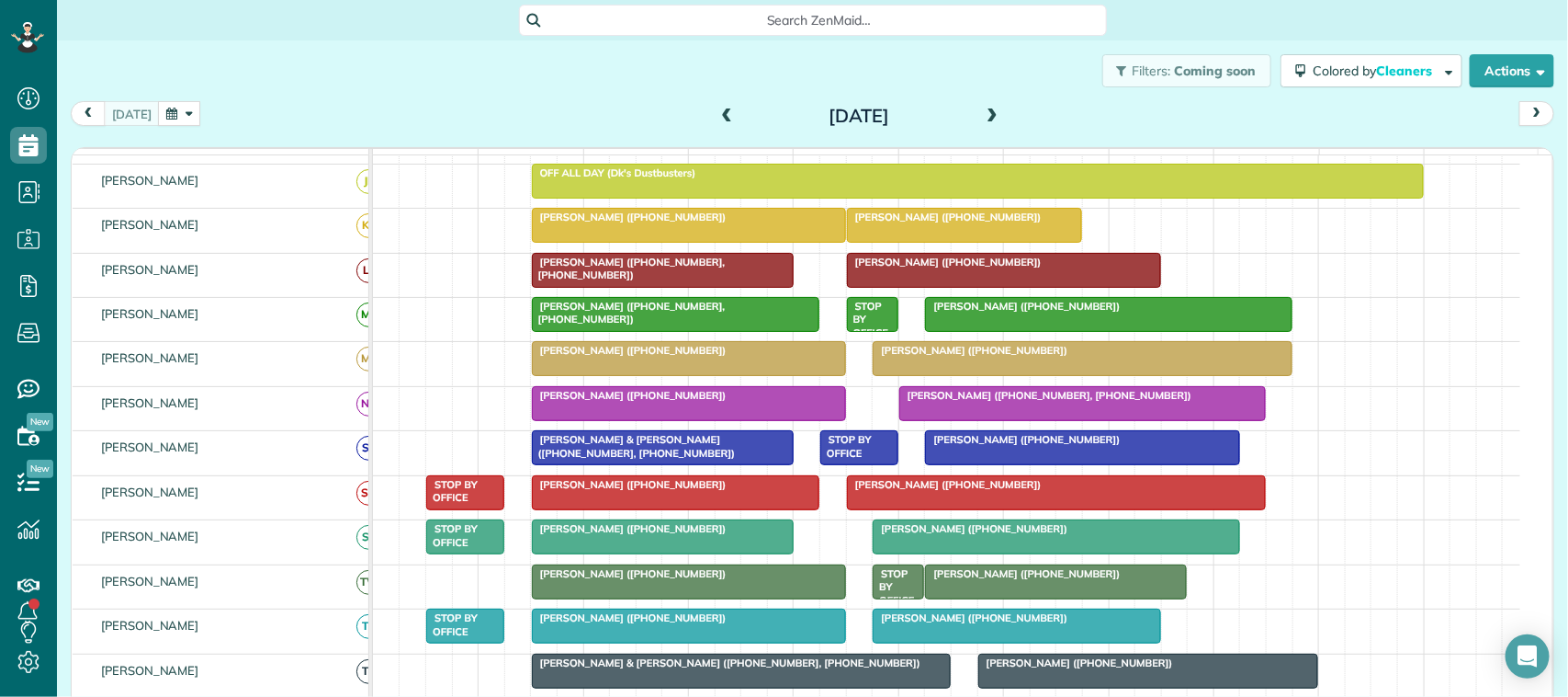
click at [668, 420] on div at bounding box center [689, 404] width 312 height 33
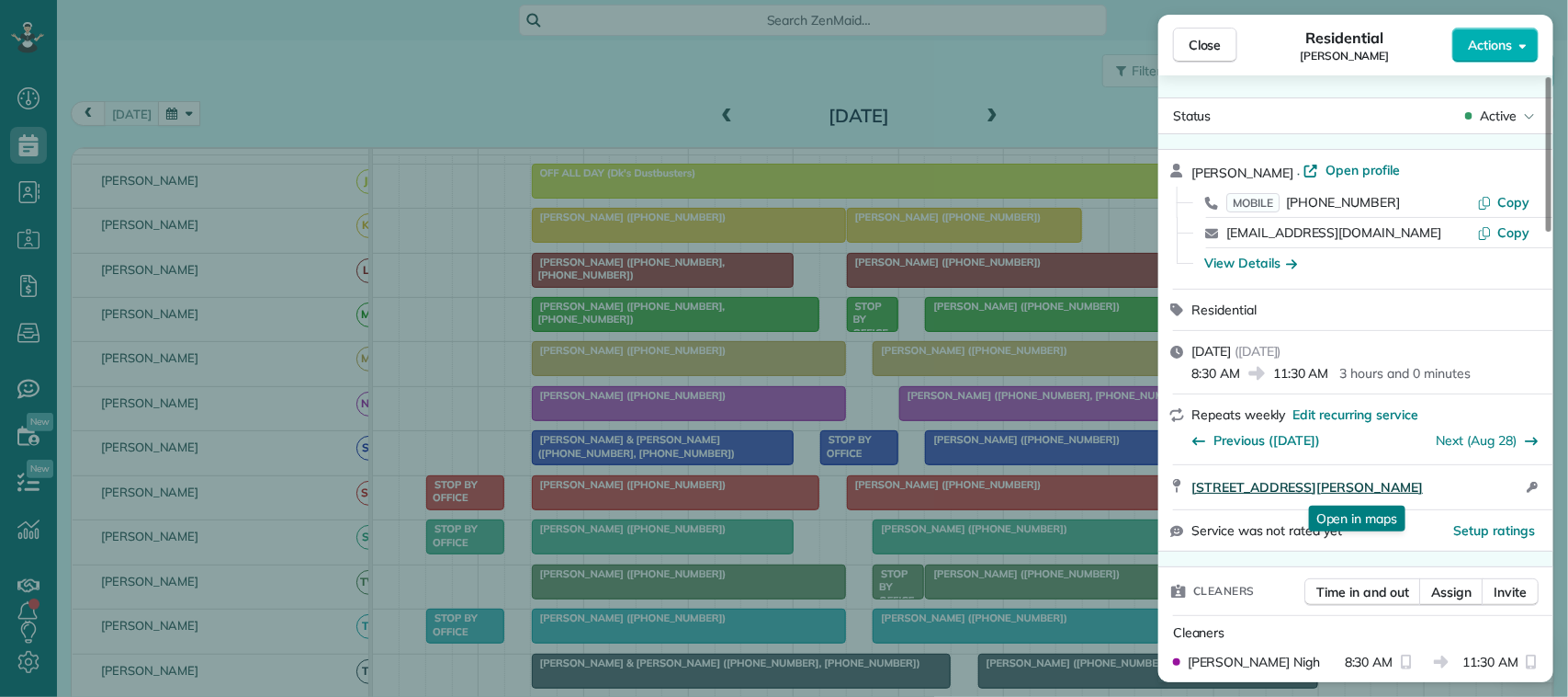
click at [1333, 484] on span "2202 Buckholt Street Pearland TX 77581" at bounding box center [1307, 487] width 232 height 18
click at [1212, 43] on span "Close" at bounding box center [1205, 45] width 33 height 18
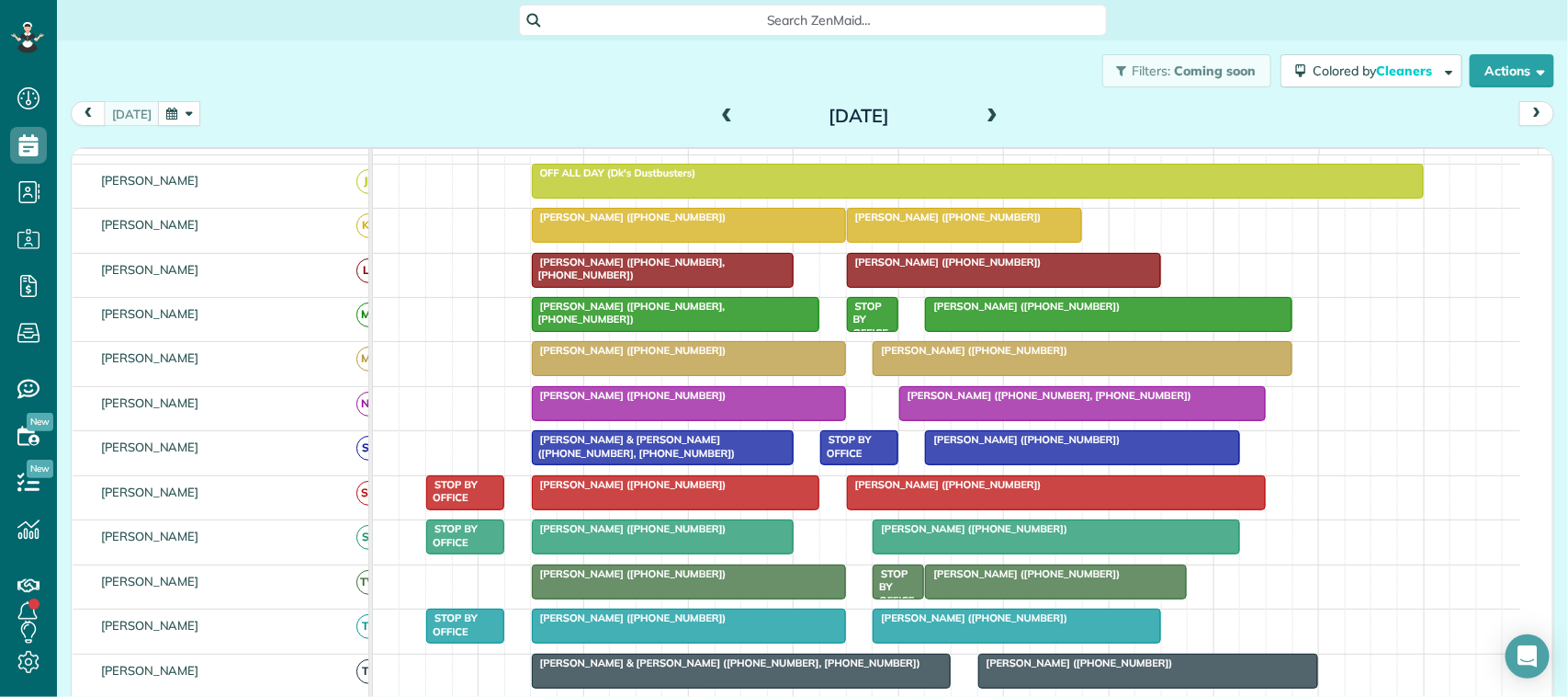
click at [1006, 401] on span "Rachel Brown (+12817249033, +12484206526)" at bounding box center [1045, 396] width 294 height 13
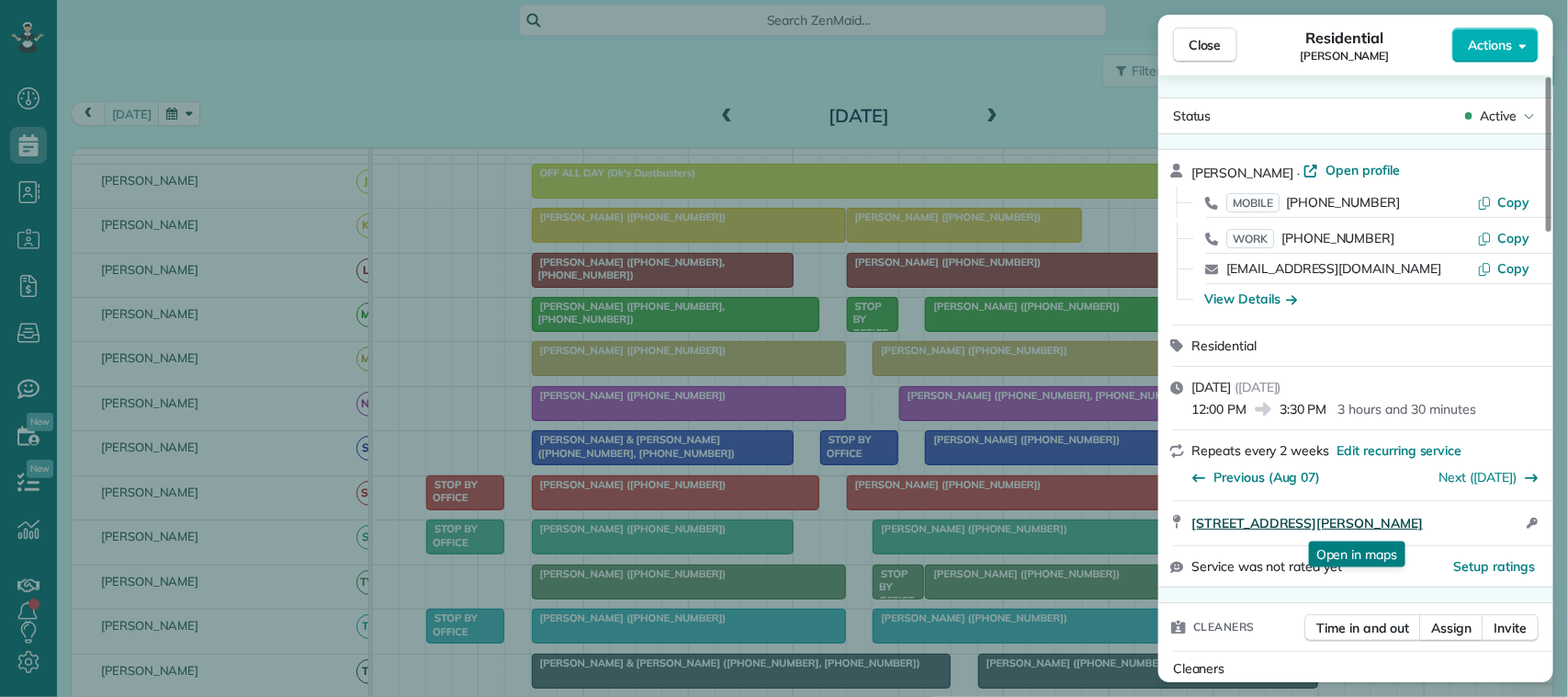
drag, startPoint x: 1189, startPoint y: 526, endPoint x: 1444, endPoint y: 521, distance: 255.0
click at [1444, 521] on div "1020 Misty Trails Ln League City TX 77573 Open in maps Open in maps Open access…" at bounding box center [1355, 523] width 395 height 44
click at [1222, 43] on button "Close" at bounding box center [1205, 45] width 65 height 35
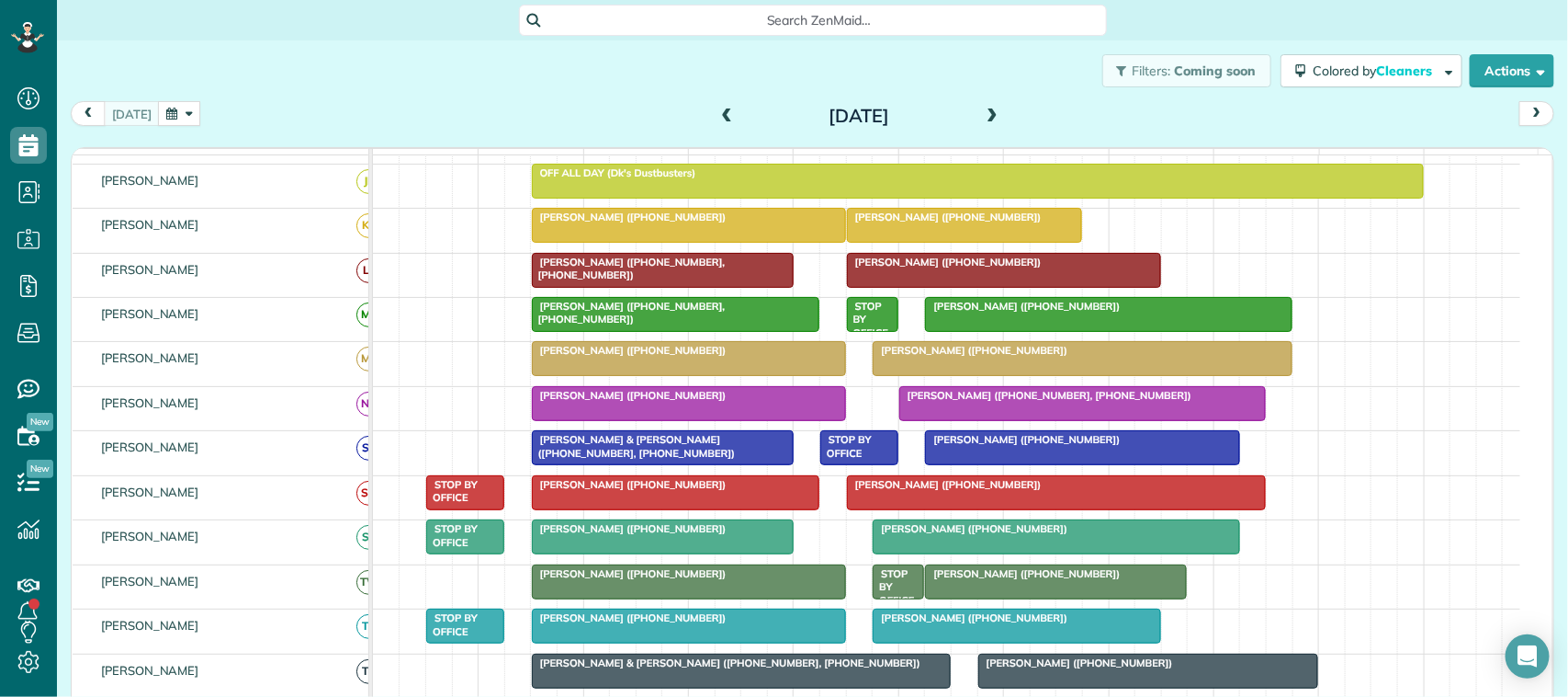
click at [989, 553] on div at bounding box center [1055, 537] width 365 height 33
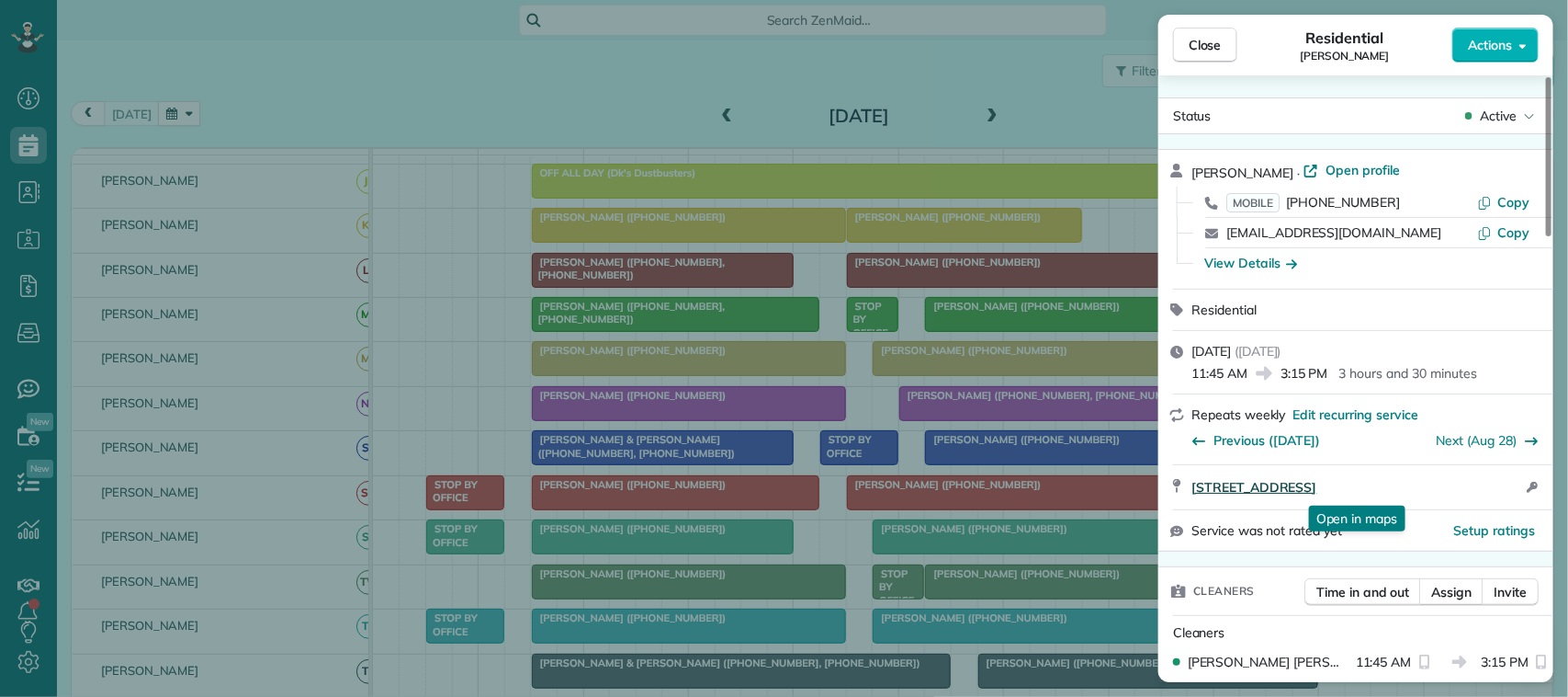
drag, startPoint x: 1186, startPoint y: 483, endPoint x: 1457, endPoint y: 487, distance: 271.0
click at [1457, 487] on div "4106 Elderwood Drive Seabrook TX 77586 Open in maps Open in maps Open access in…" at bounding box center [1355, 487] width 395 height 44
click at [1198, 44] on span "Close" at bounding box center [1205, 45] width 33 height 18
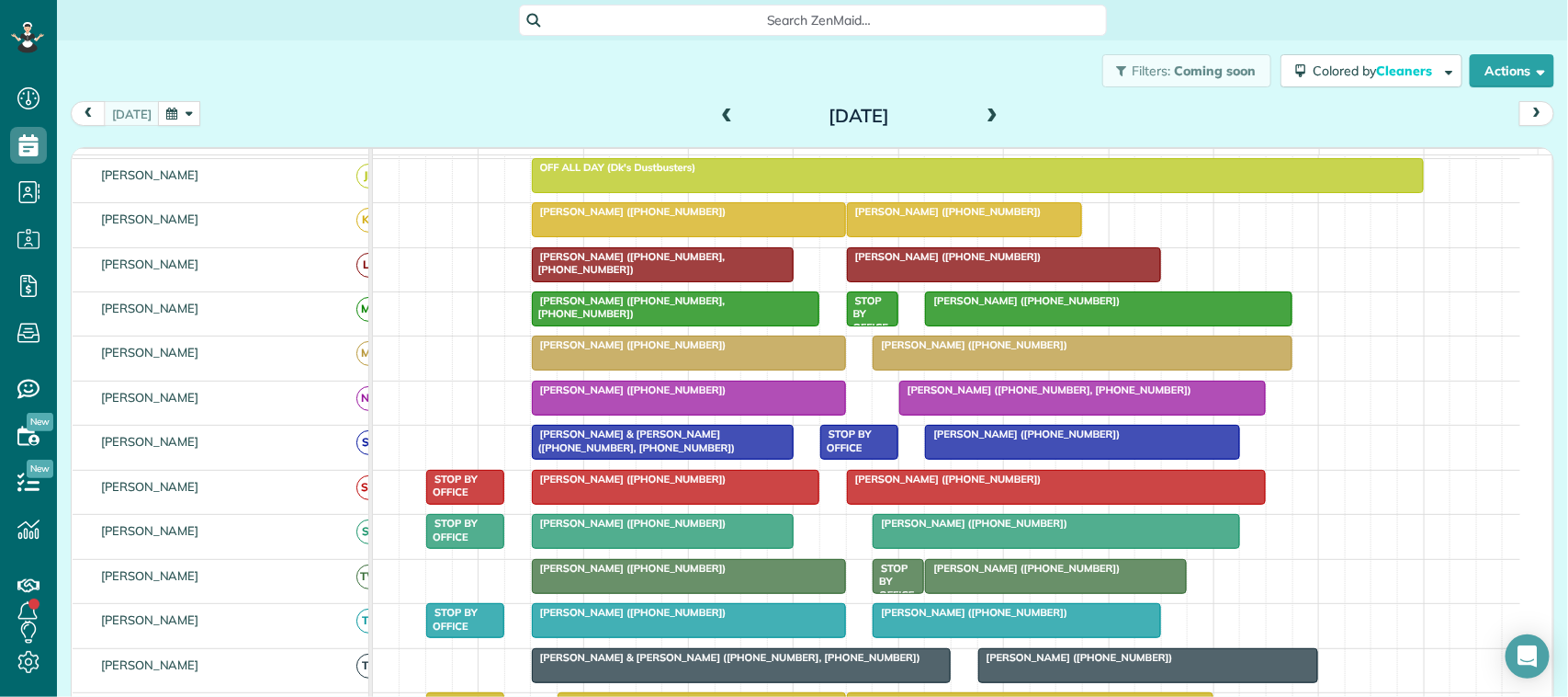
scroll to position [230, 0]
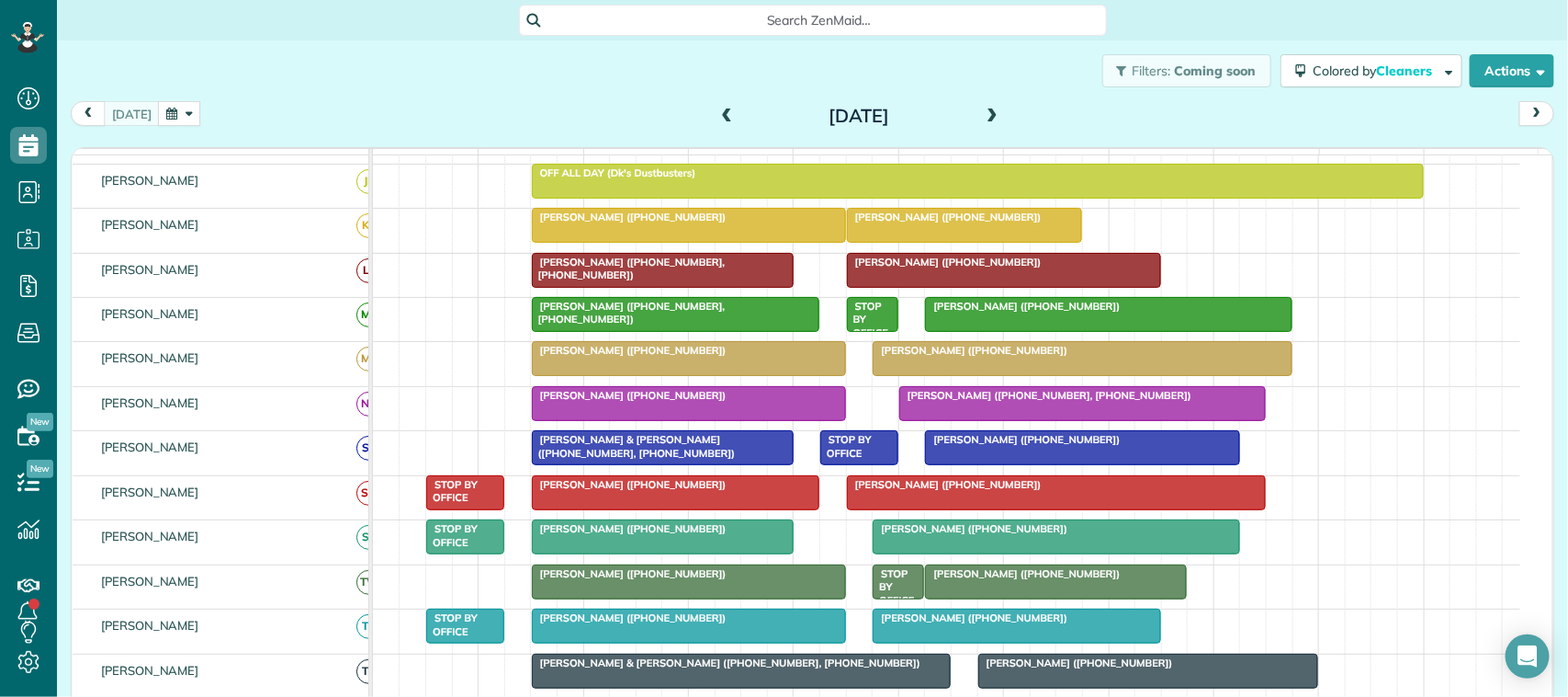
click at [719, 112] on span at bounding box center [727, 116] width 20 height 17
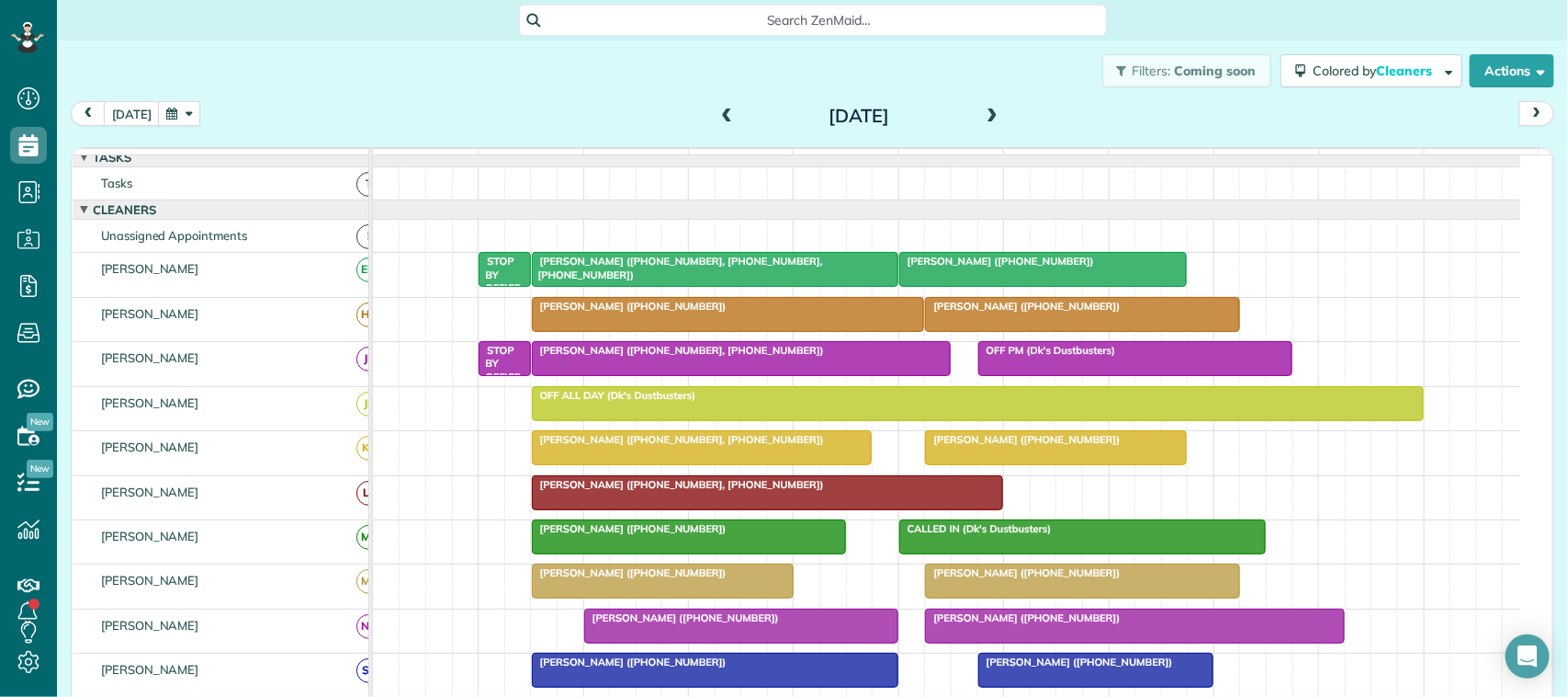
scroll to position [0, 0]
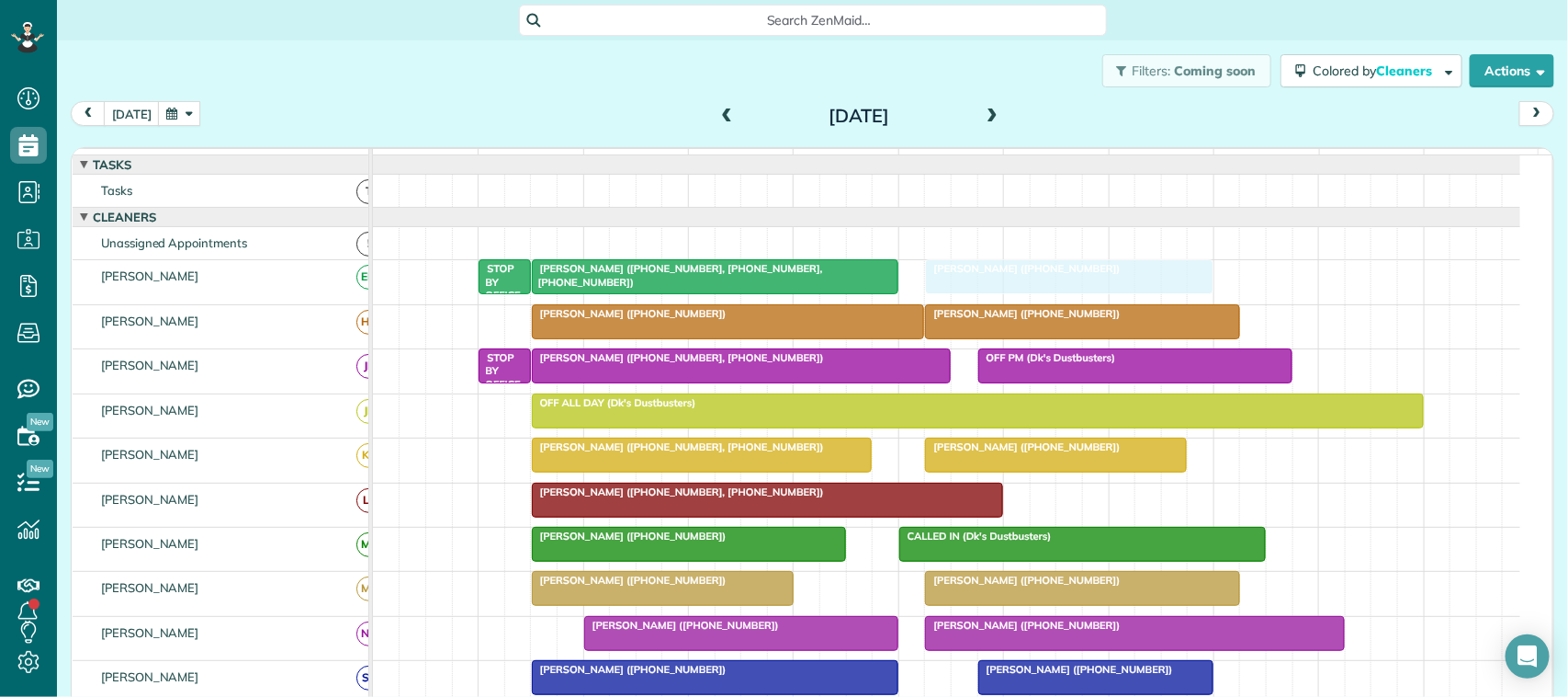
drag, startPoint x: 972, startPoint y: 283, endPoint x: 984, endPoint y: 283, distance: 12.0
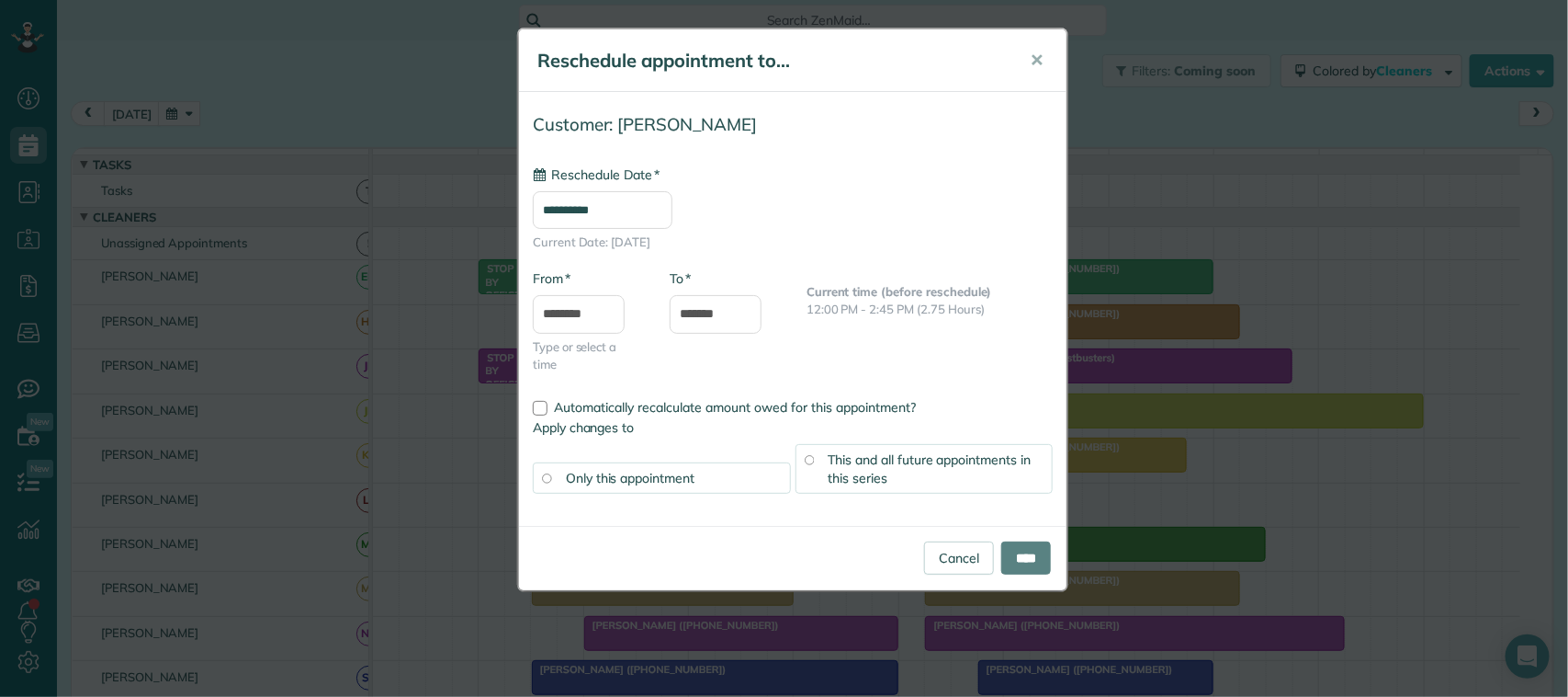
type input "**********"
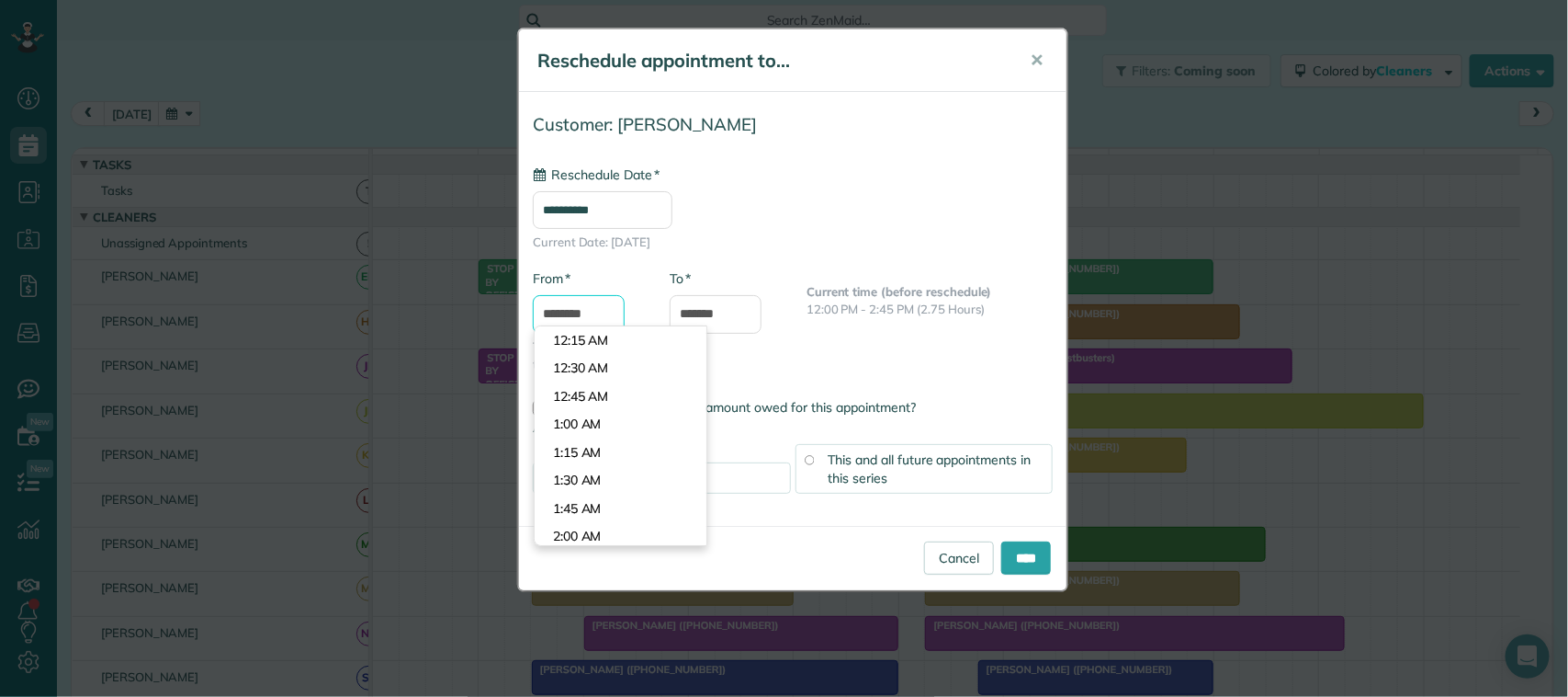
click at [580, 317] on input "********" at bounding box center [578, 314] width 91 height 39
click at [580, 327] on body "Dashboard Scheduling Calendar View List View Dispatch View - Weekly scheduling …" at bounding box center [784, 348] width 1568 height 697
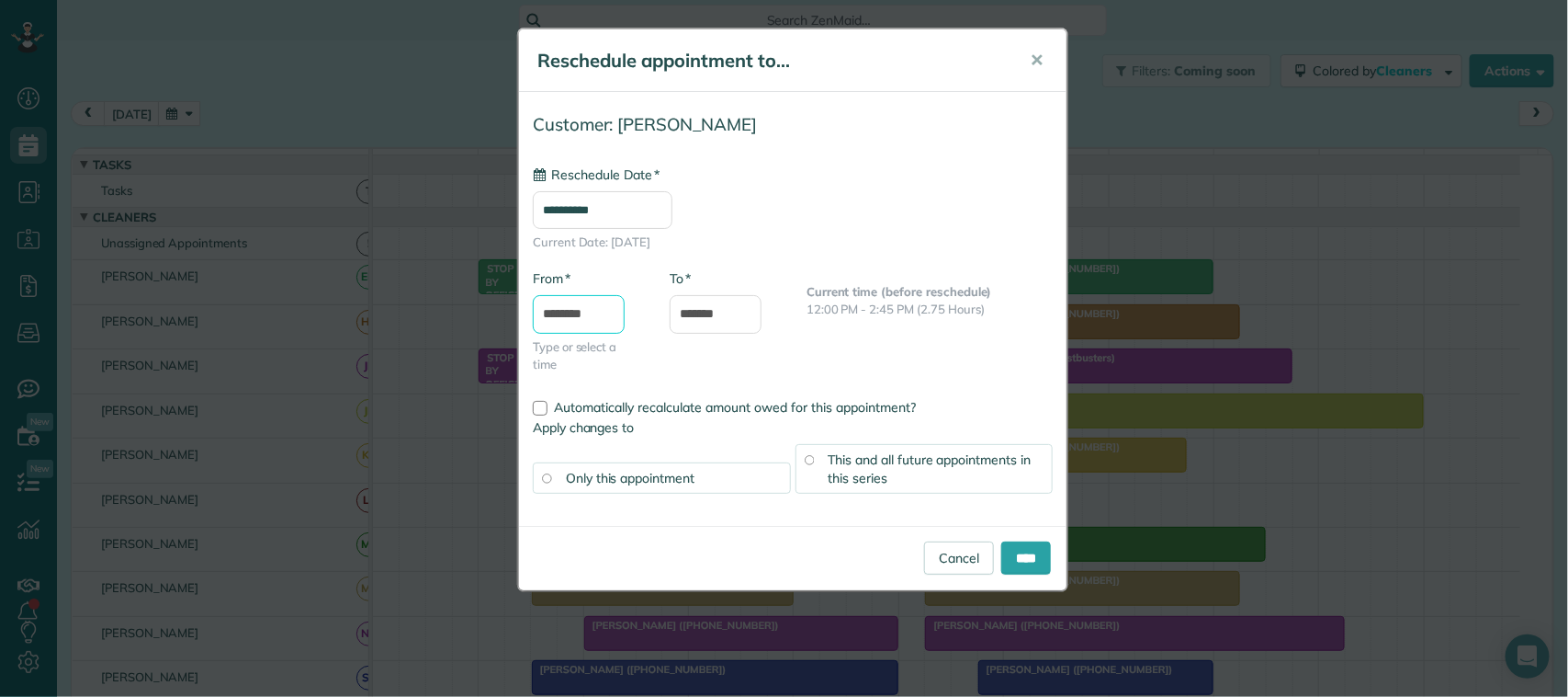
click at [590, 314] on input "********" at bounding box center [578, 314] width 91 height 39
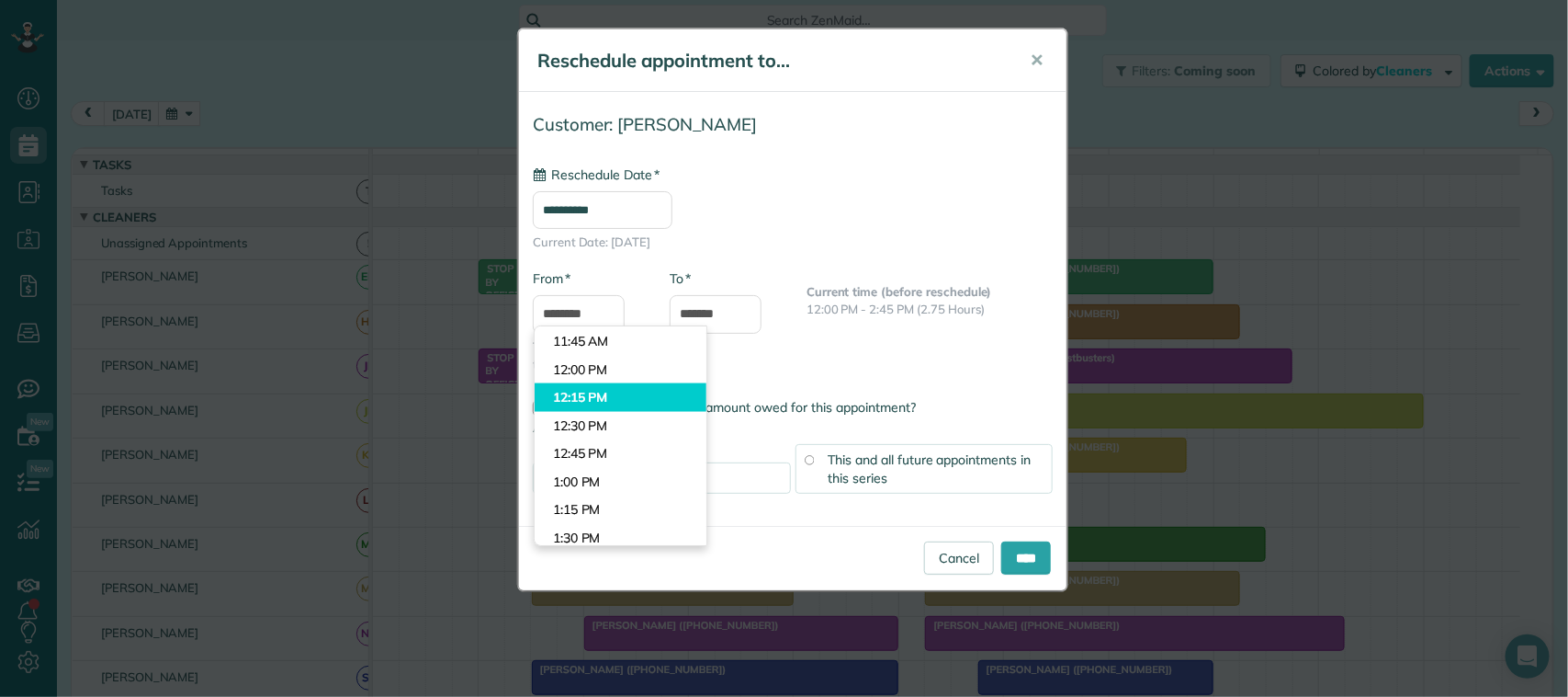
type input "********"
click at [612, 397] on body "Dashboard Scheduling Calendar View List View Dispatch View - Weekly scheduling …" at bounding box center [784, 348] width 1568 height 697
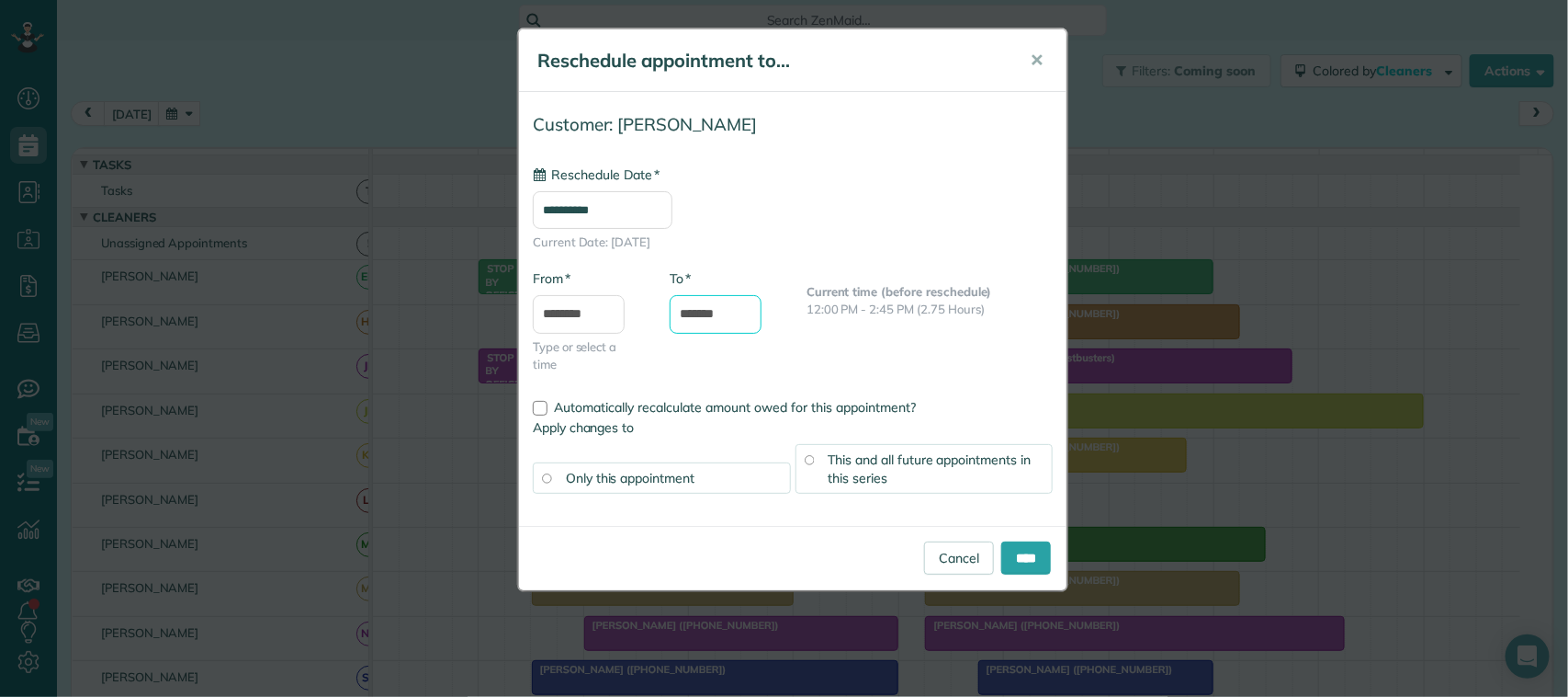
click at [701, 312] on input "*******" at bounding box center [715, 314] width 91 height 39
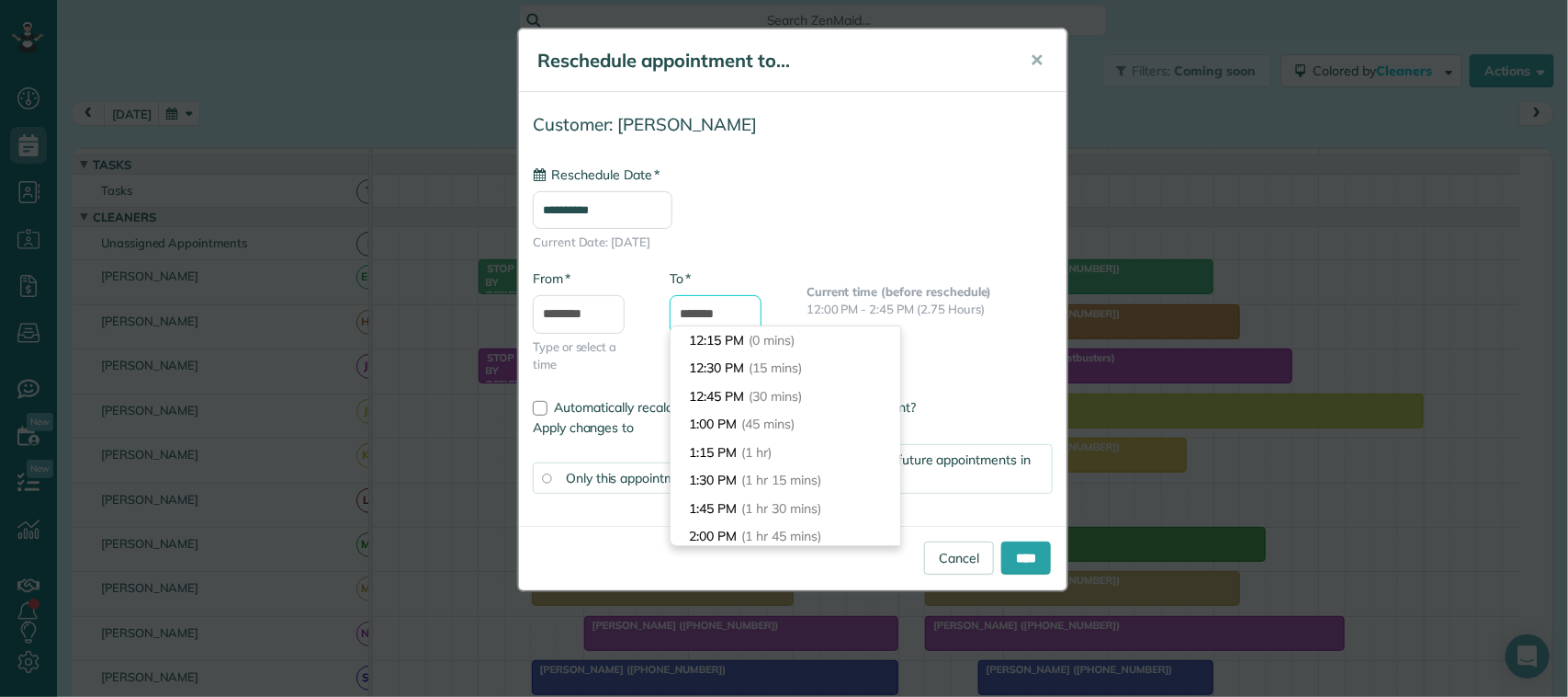
scroll to position [280, 0]
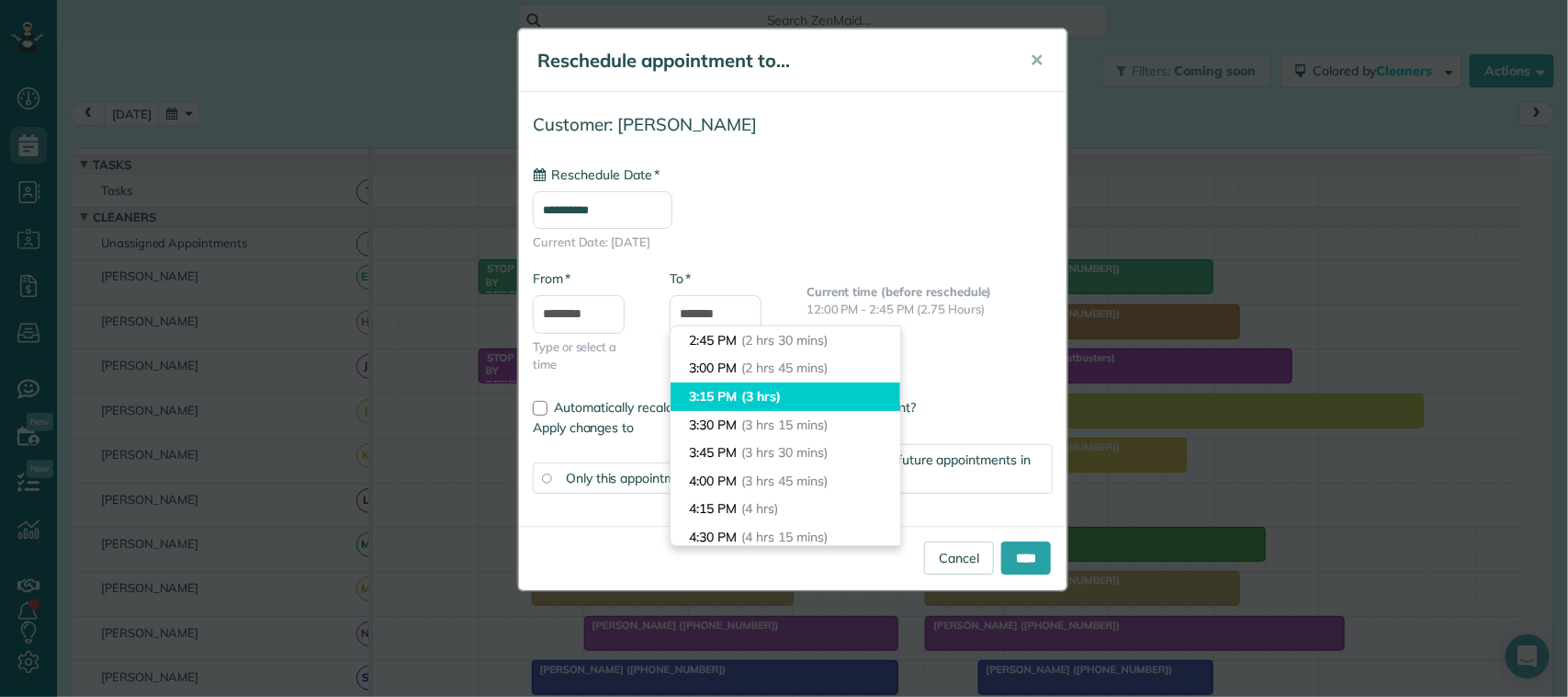
type input "*******"
click at [739, 392] on li "3:15 PM (3 hrs)" at bounding box center [785, 397] width 230 height 29
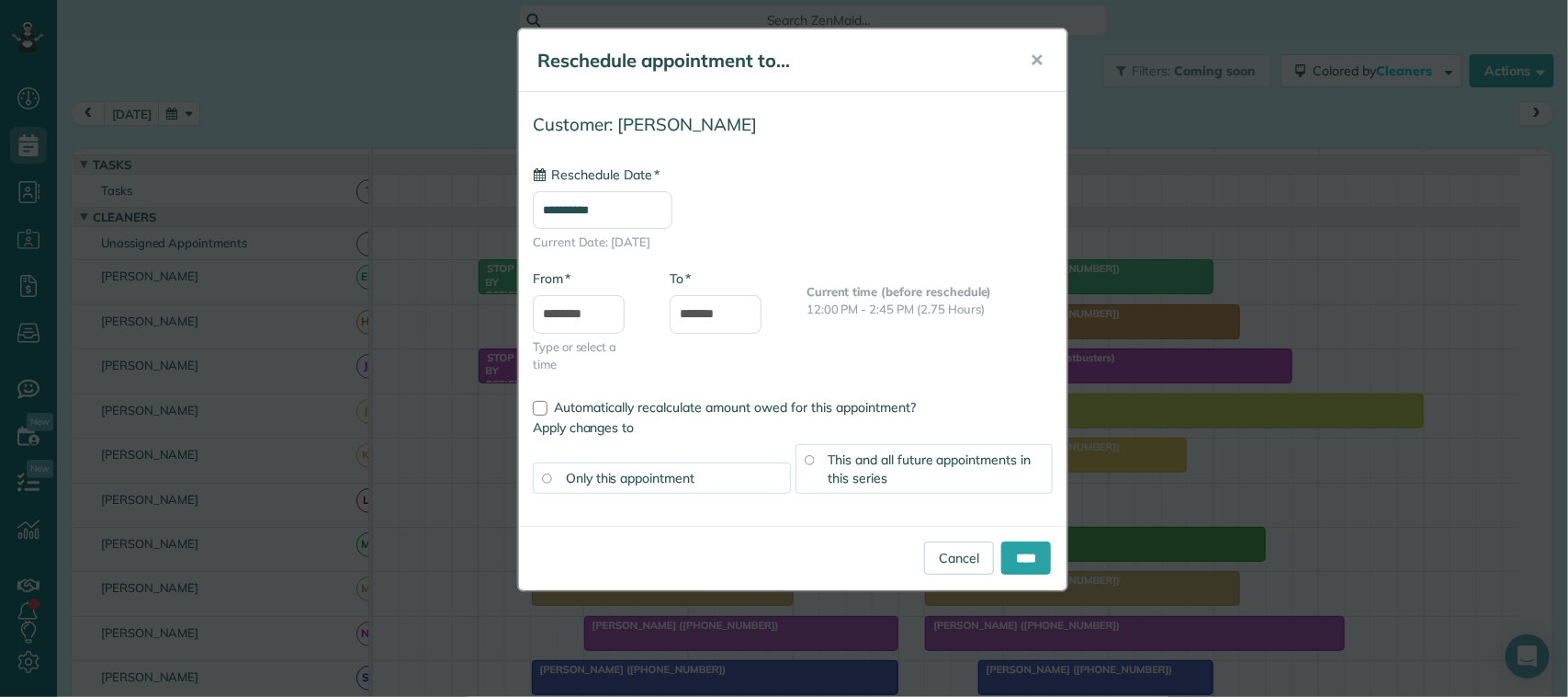
click at [866, 464] on span "This and all future appointments in this series" at bounding box center [930, 469] width 203 height 35
click at [1035, 561] on input "****" at bounding box center [1027, 558] width 50 height 33
type input "**********"
click at [572, 318] on input "********" at bounding box center [578, 314] width 91 height 39
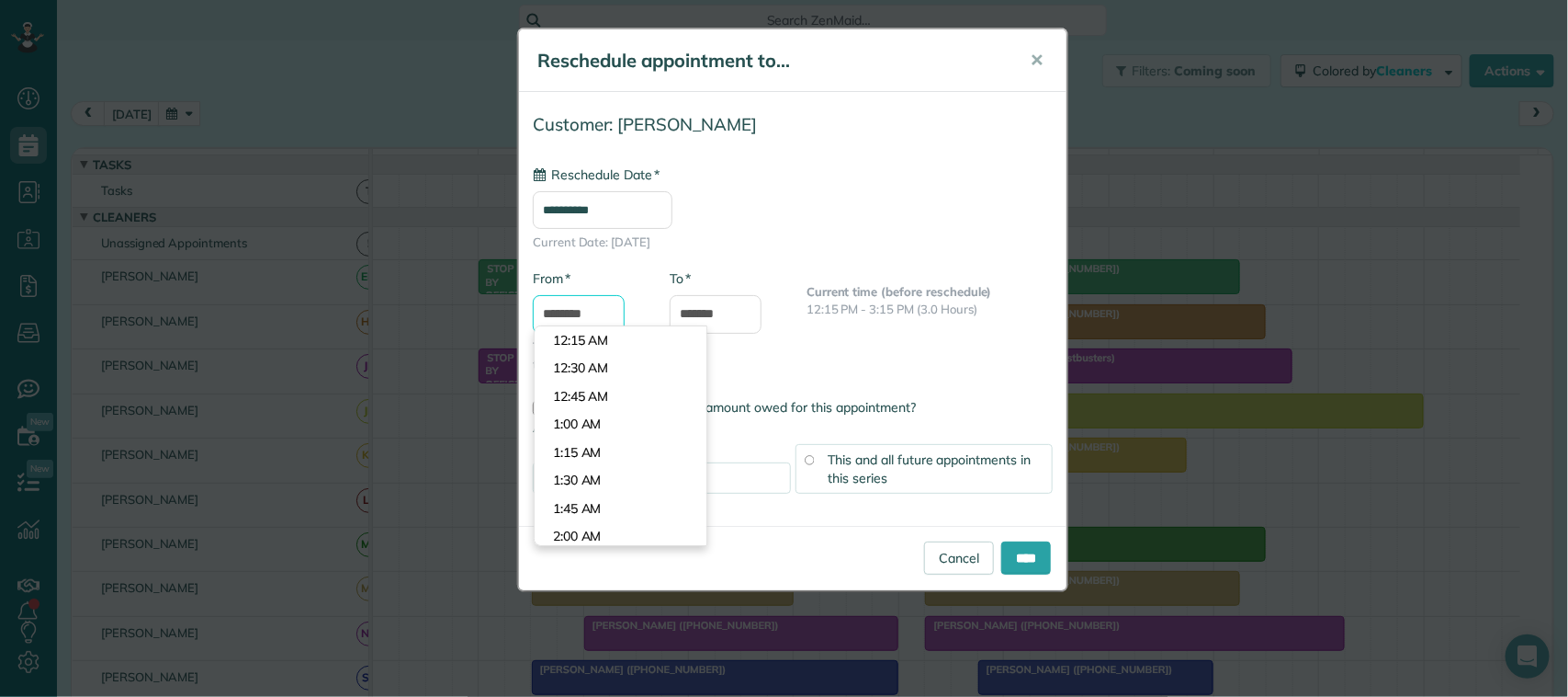
scroll to position [1319, 0]
type input "********"
click at [604, 393] on body "Dashboard Scheduling Calendar View List View Dispatch View - Weekly scheduling …" at bounding box center [784, 348] width 1568 height 697
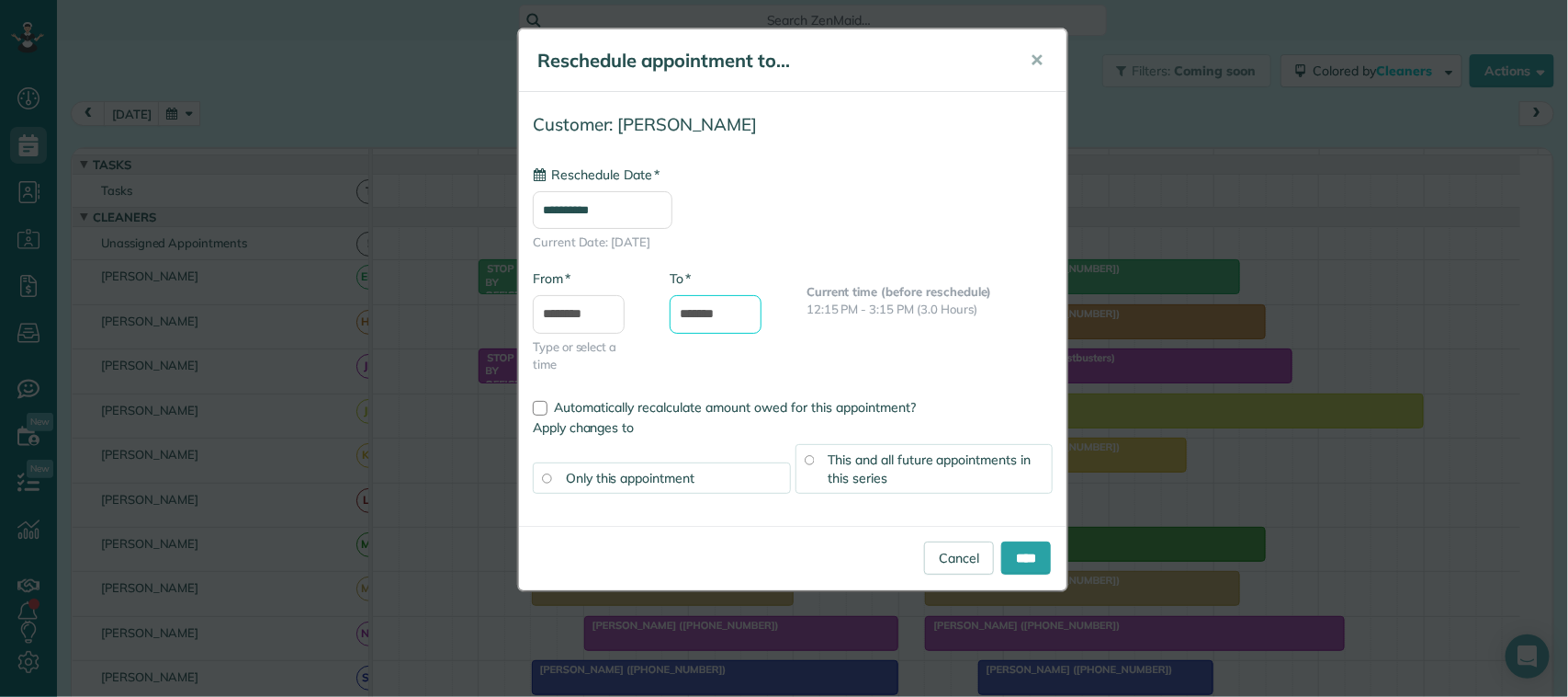
click at [710, 317] on input "*******" at bounding box center [715, 314] width 91 height 39
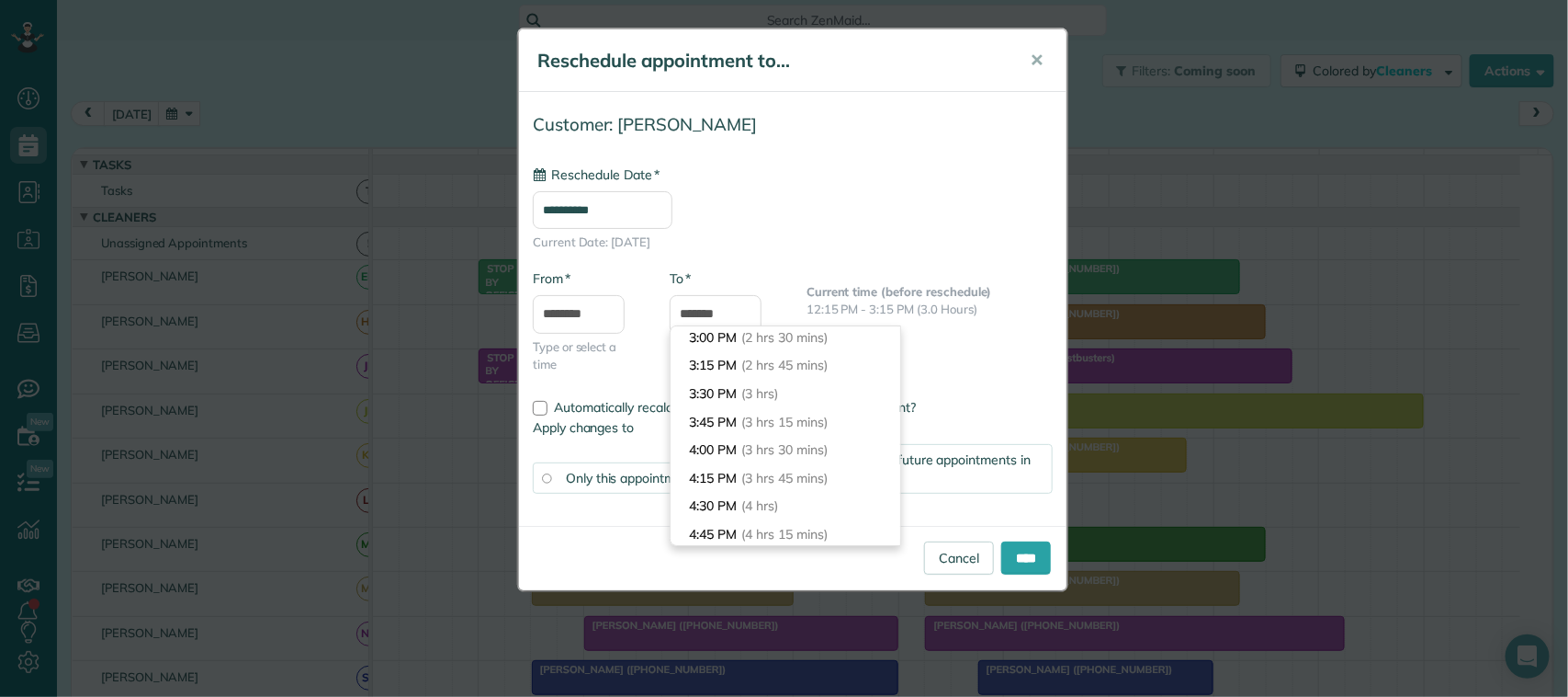
scroll to position [263, 0]
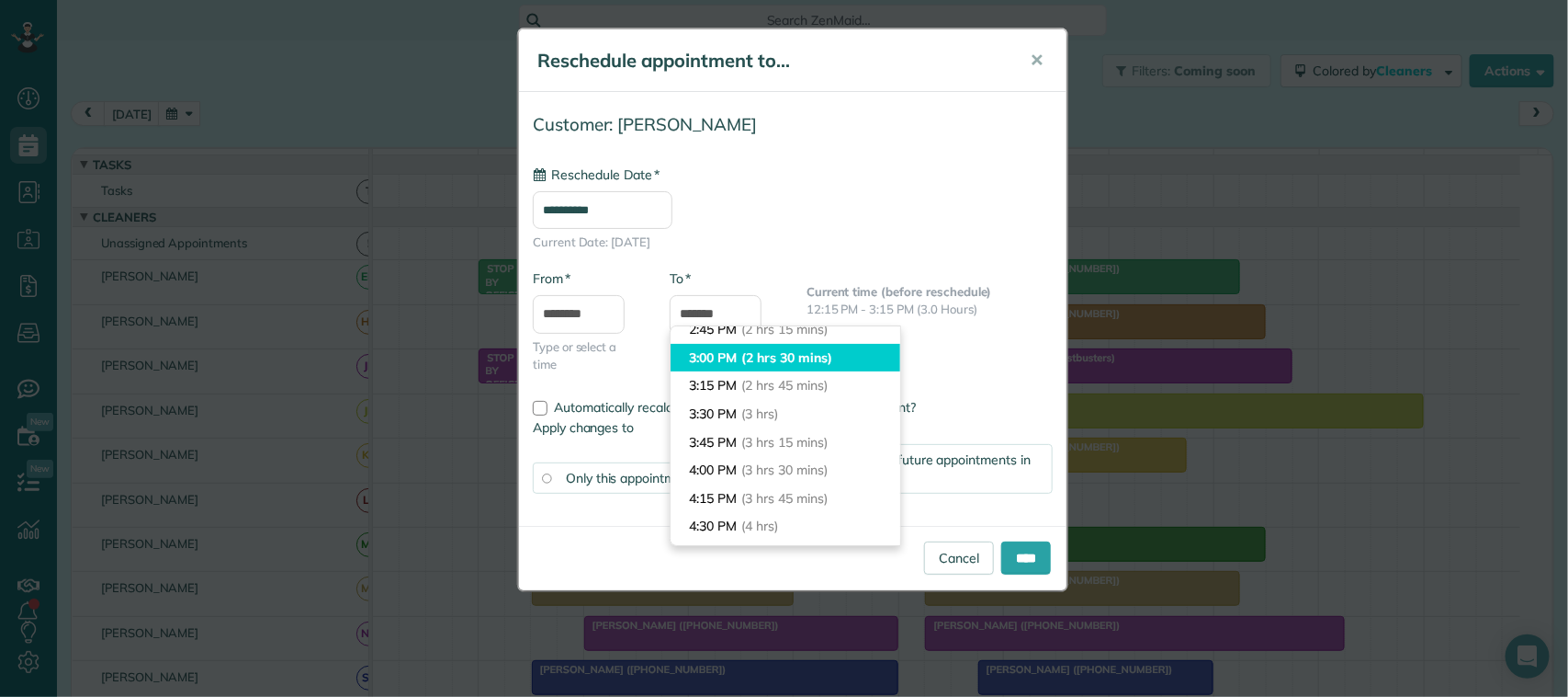
type input "*******"
click at [814, 360] on span "(2 hrs 30 mins)" at bounding box center [785, 358] width 90 height 17
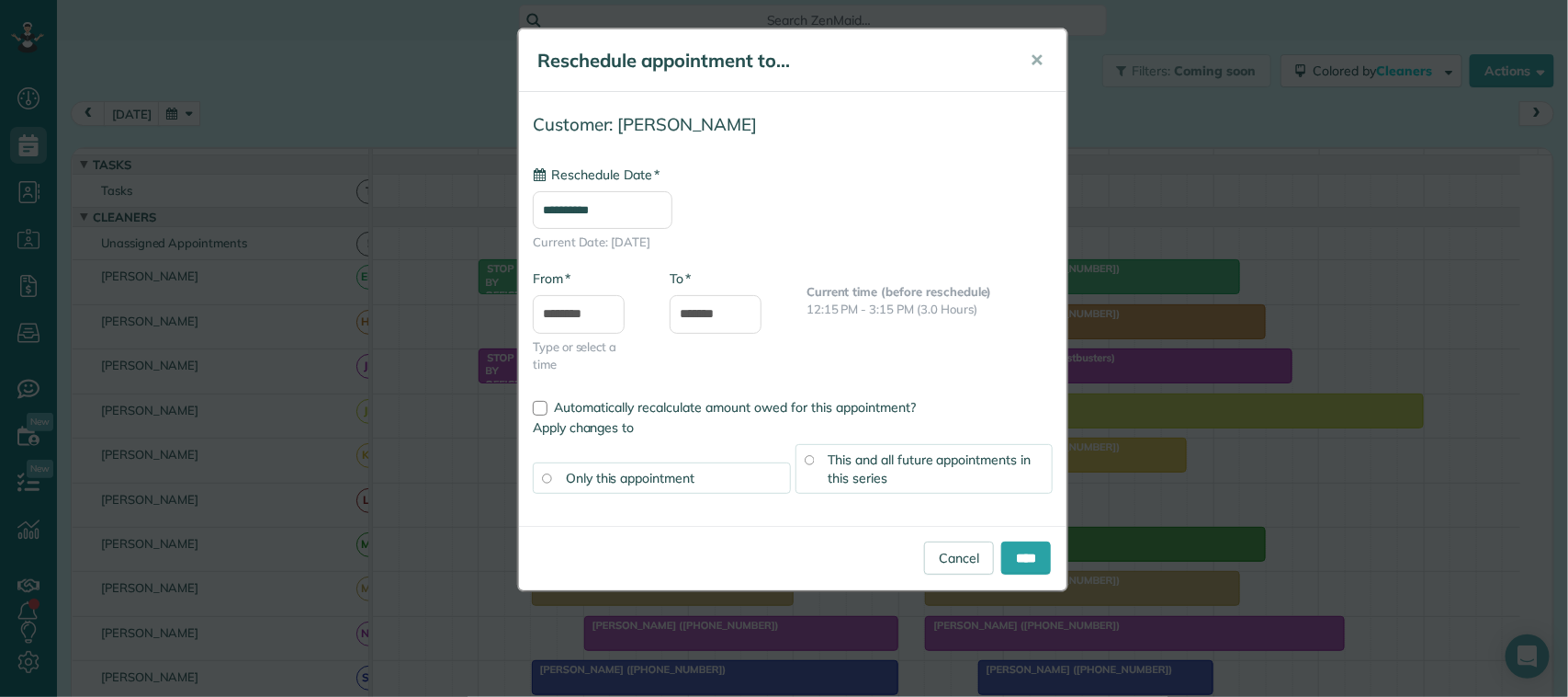
click at [916, 479] on div "This and all future appointments in this series" at bounding box center [924, 469] width 258 height 50
click at [1021, 561] on input "****" at bounding box center [1027, 558] width 50 height 33
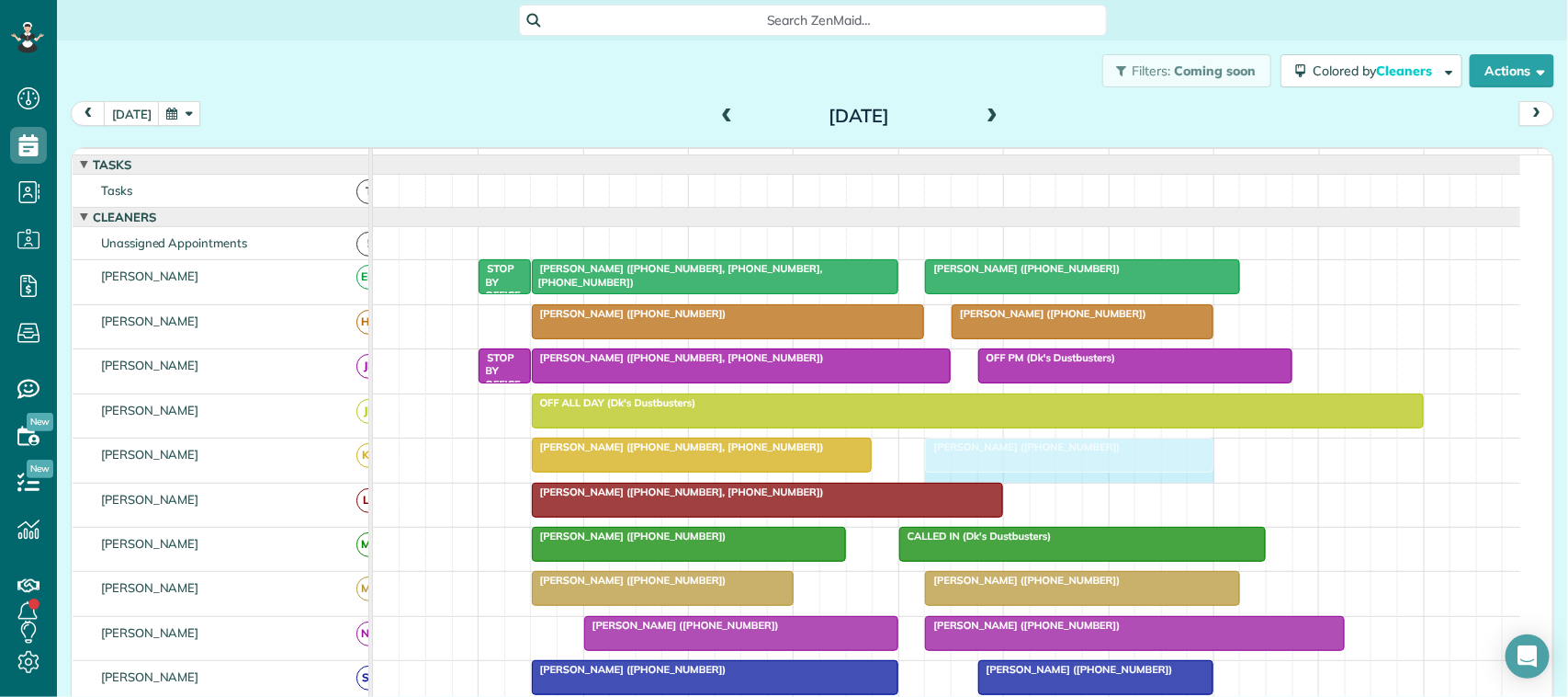
drag, startPoint x: 1180, startPoint y: 474, endPoint x: 1199, endPoint y: 471, distance: 19.2
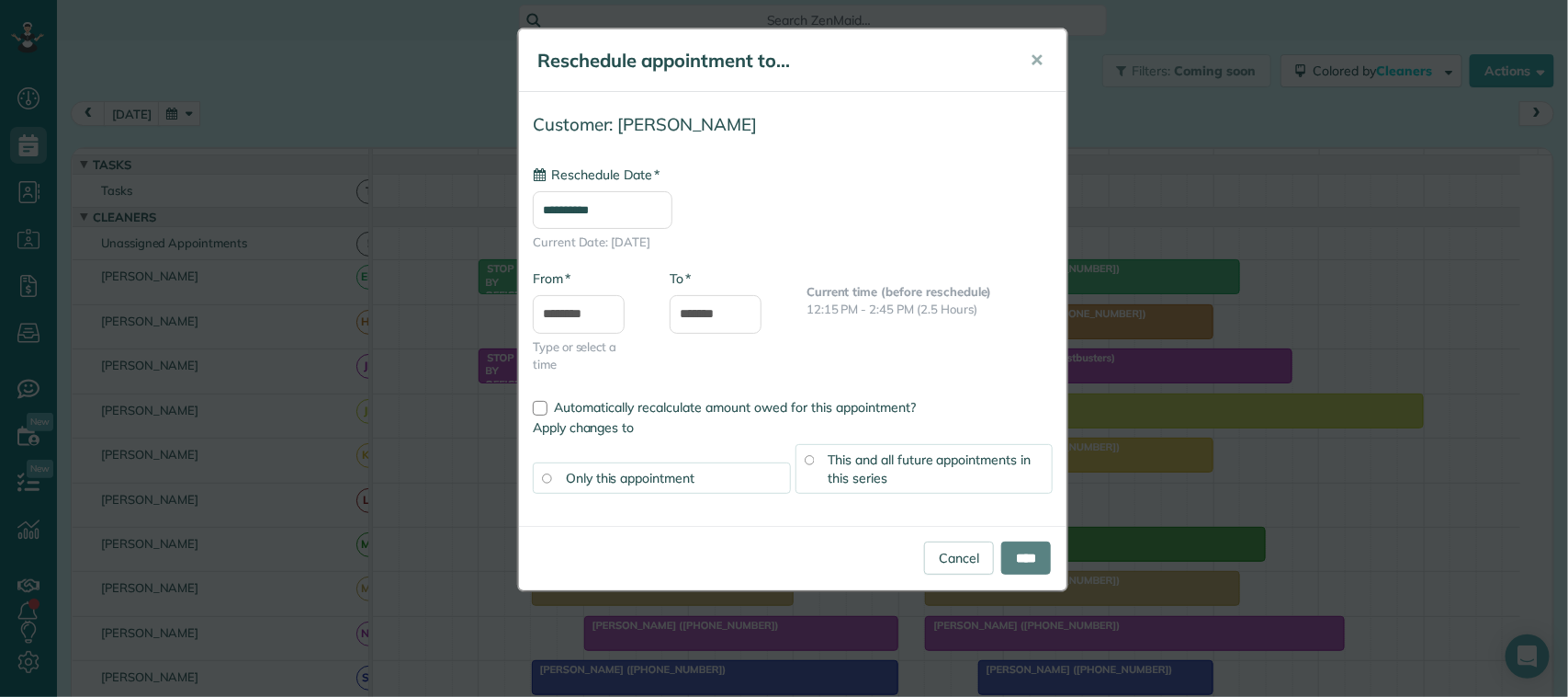
type input "**********"
click at [703, 314] on input "*******" at bounding box center [715, 314] width 91 height 39
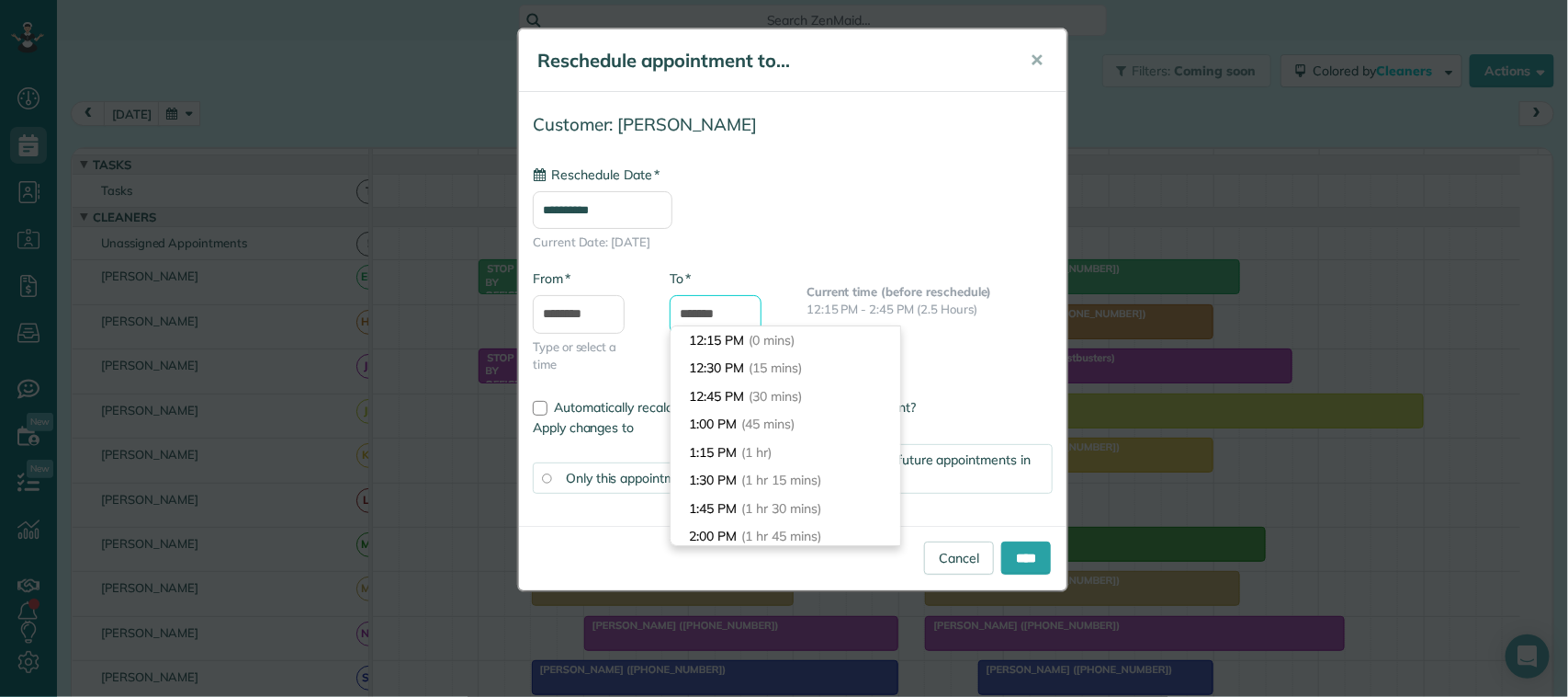
scroll to position [280, 0]
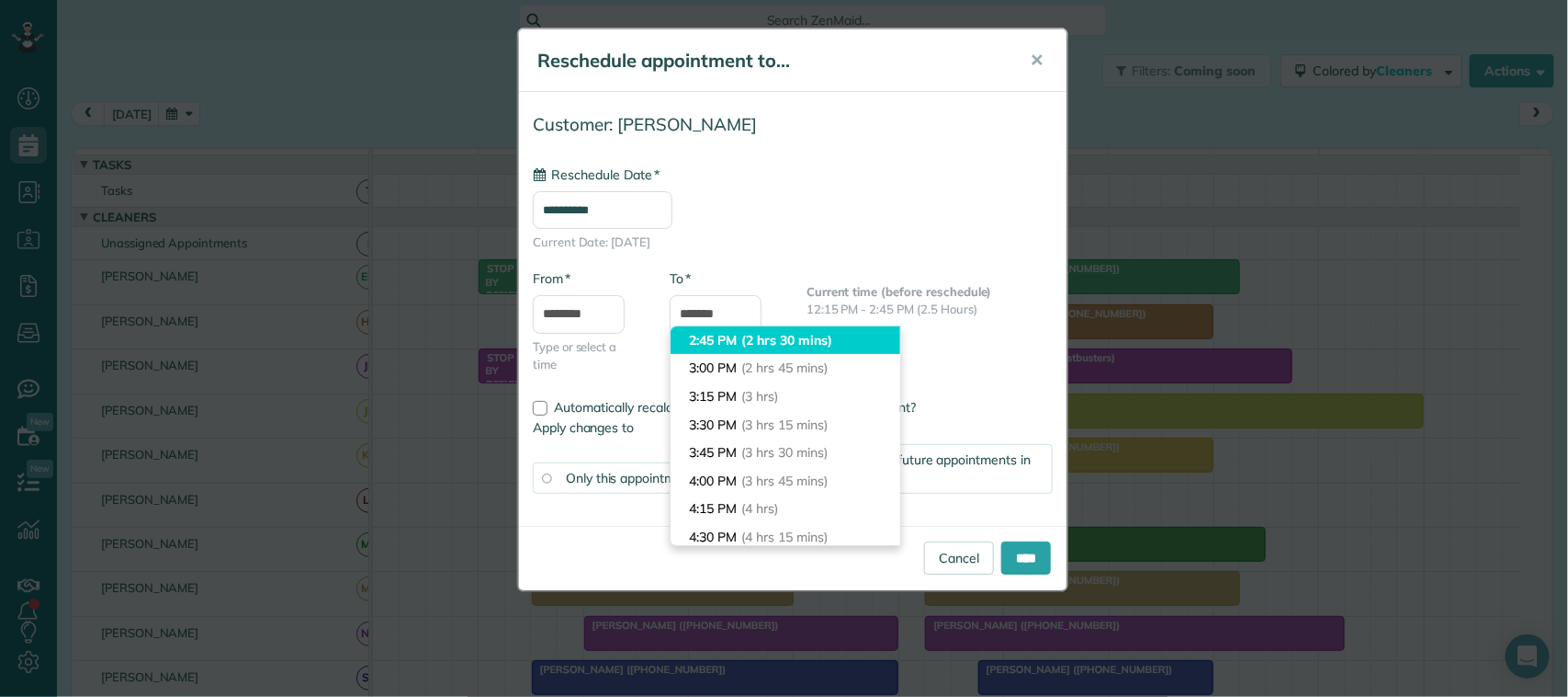
type input "*******"
click at [726, 337] on li "2:45 PM (2 hrs 30 mins)" at bounding box center [785, 340] width 230 height 29
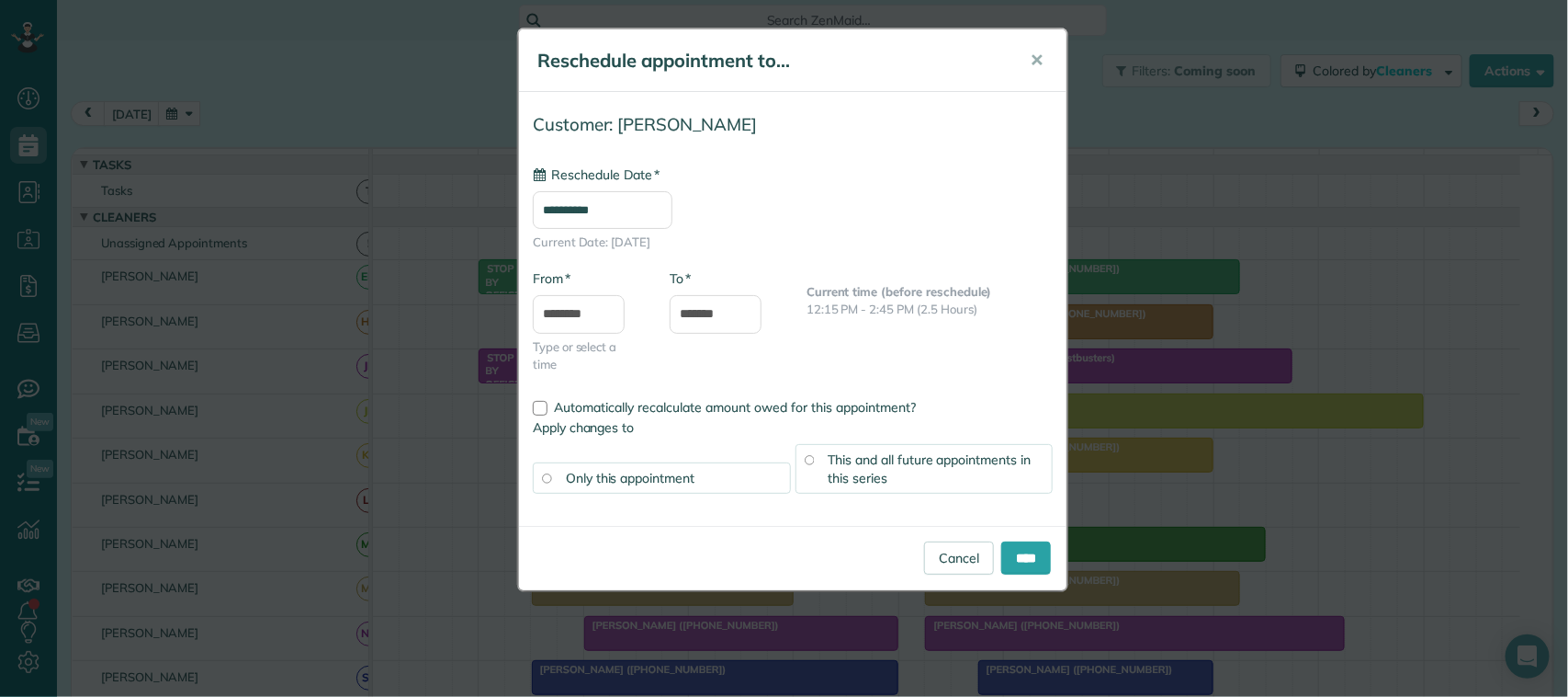
click at [880, 464] on span "This and all future appointments in this series" at bounding box center [930, 469] width 203 height 35
click at [1024, 557] on input "****" at bounding box center [1027, 558] width 50 height 33
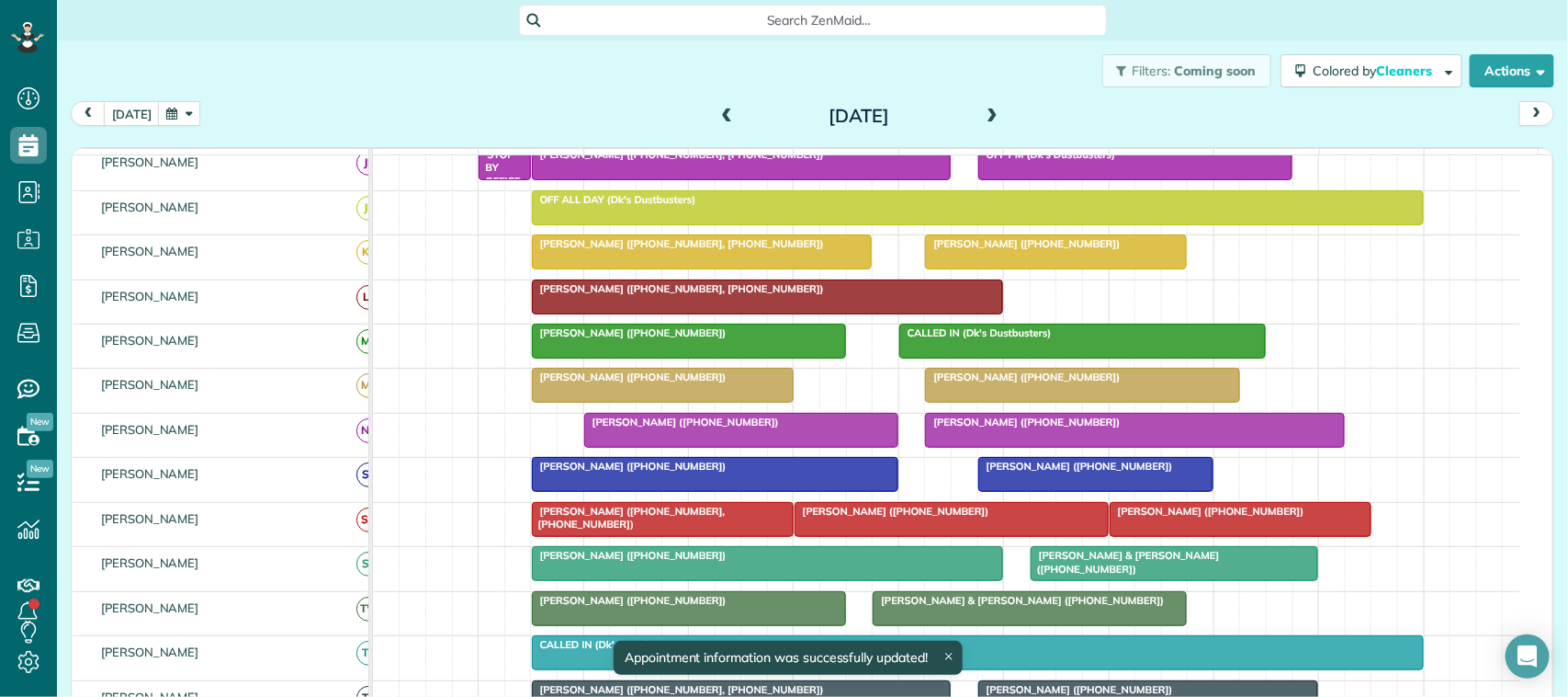
scroll to position [230, 0]
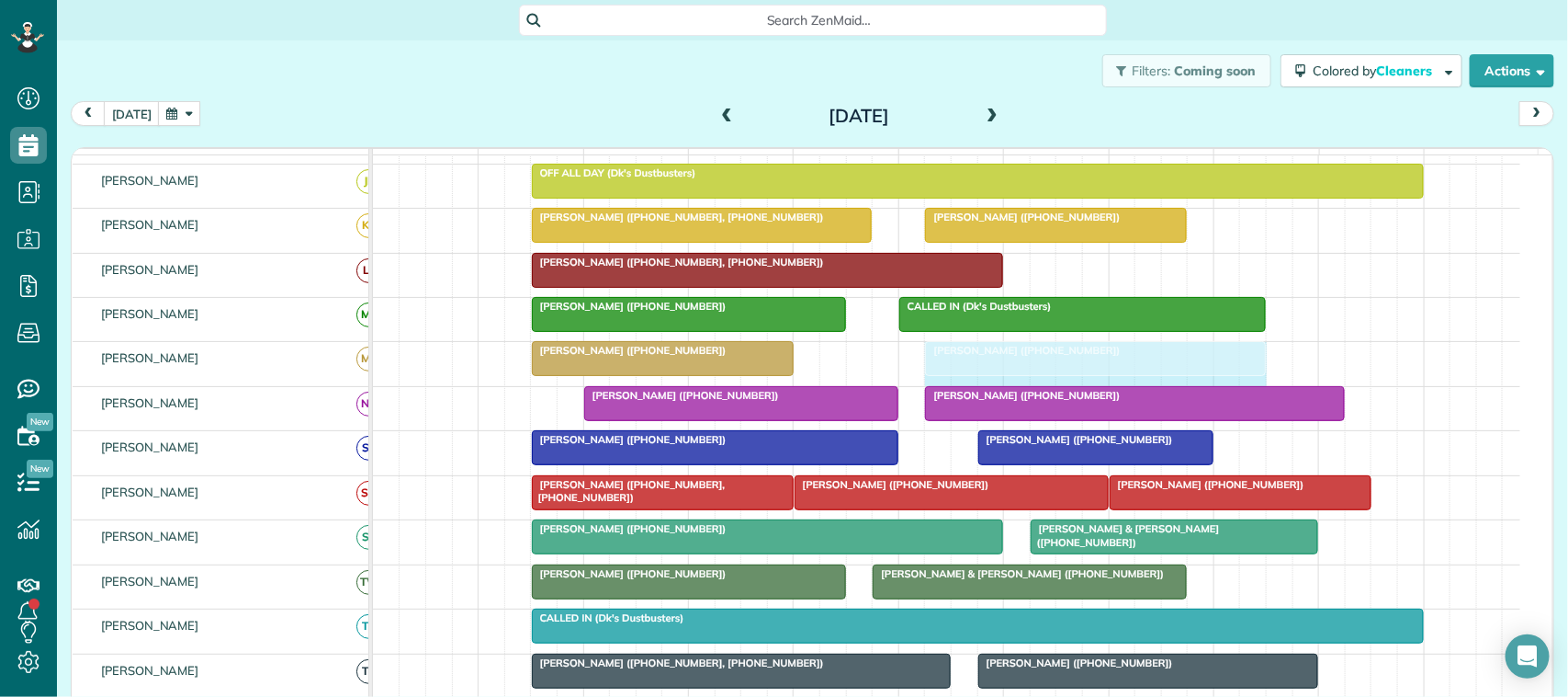
drag, startPoint x: 1232, startPoint y: 377, endPoint x: 1247, endPoint y: 373, distance: 15.5
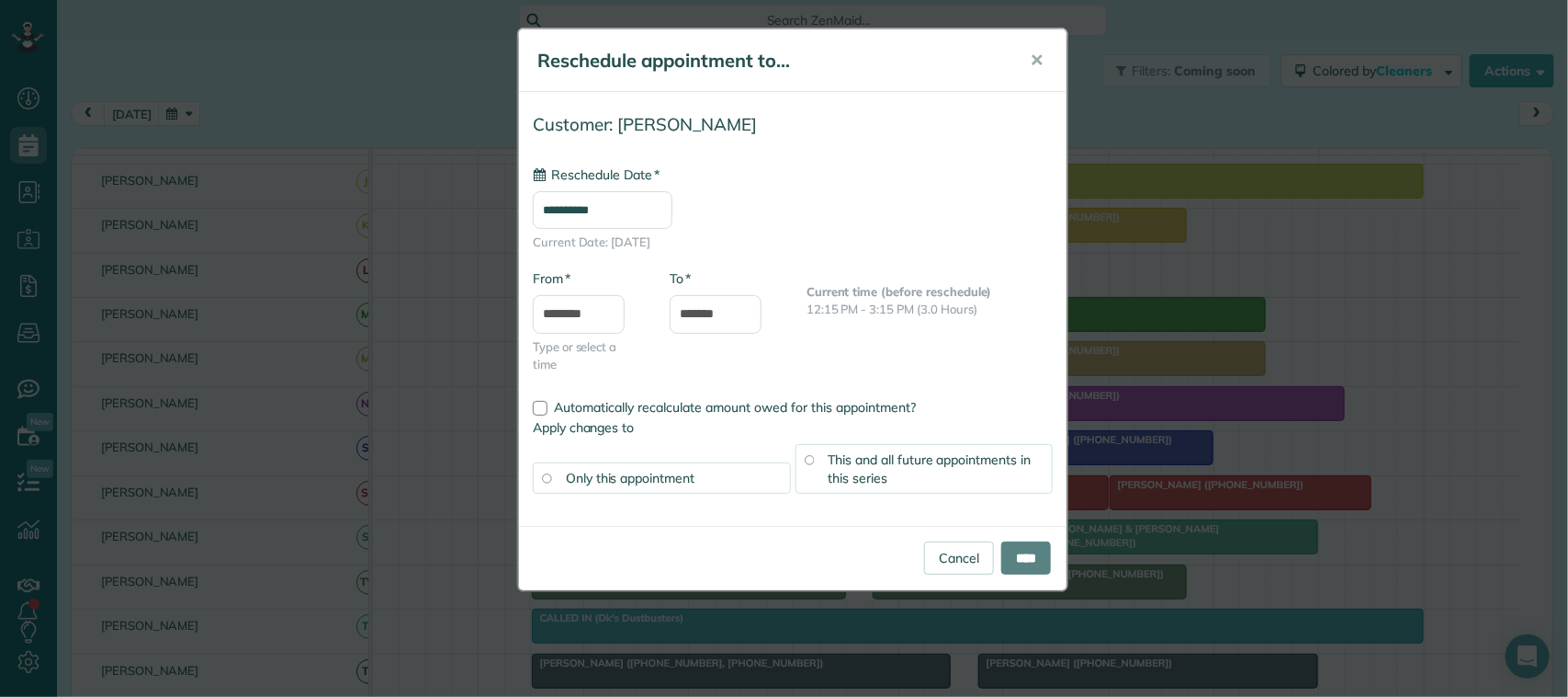
type input "**********"
click at [710, 313] on input "*******" at bounding box center [715, 314] width 91 height 39
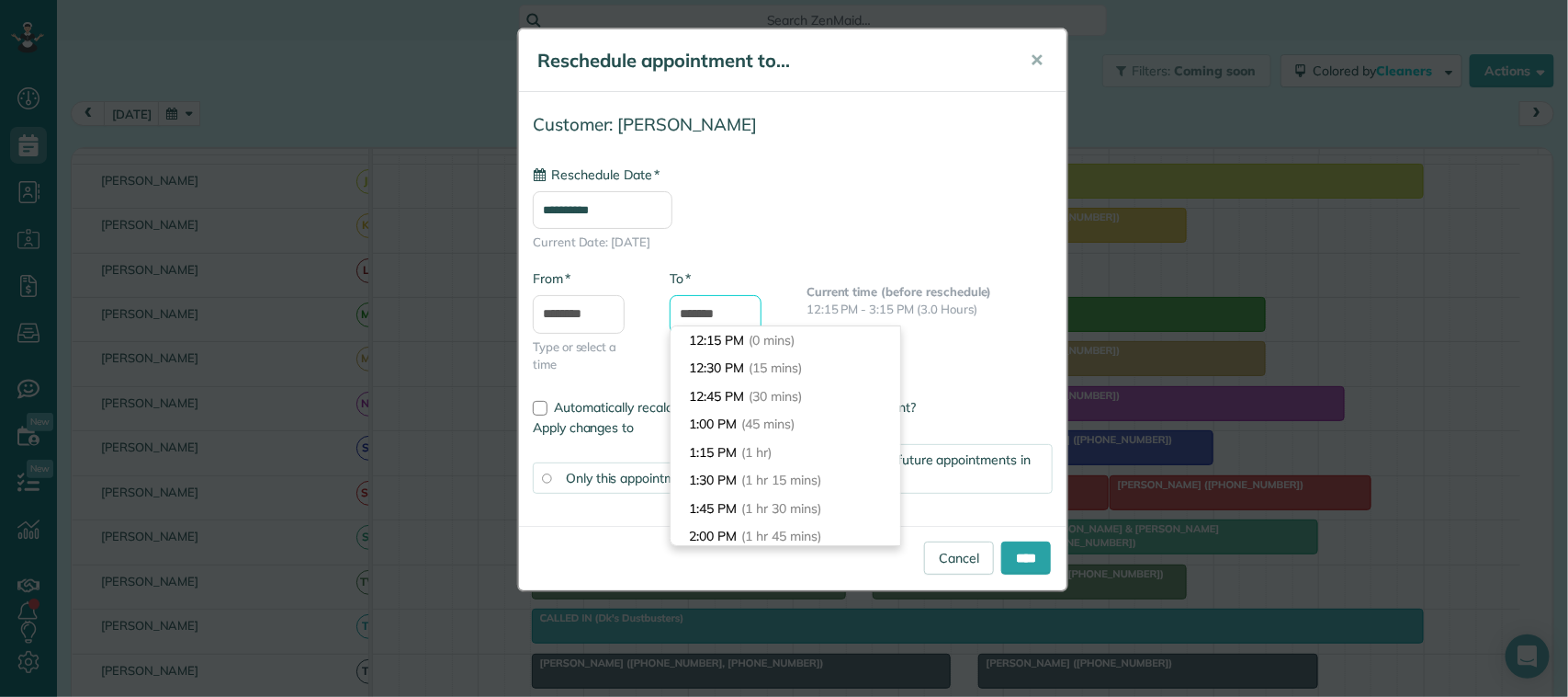
scroll to position [336, 0]
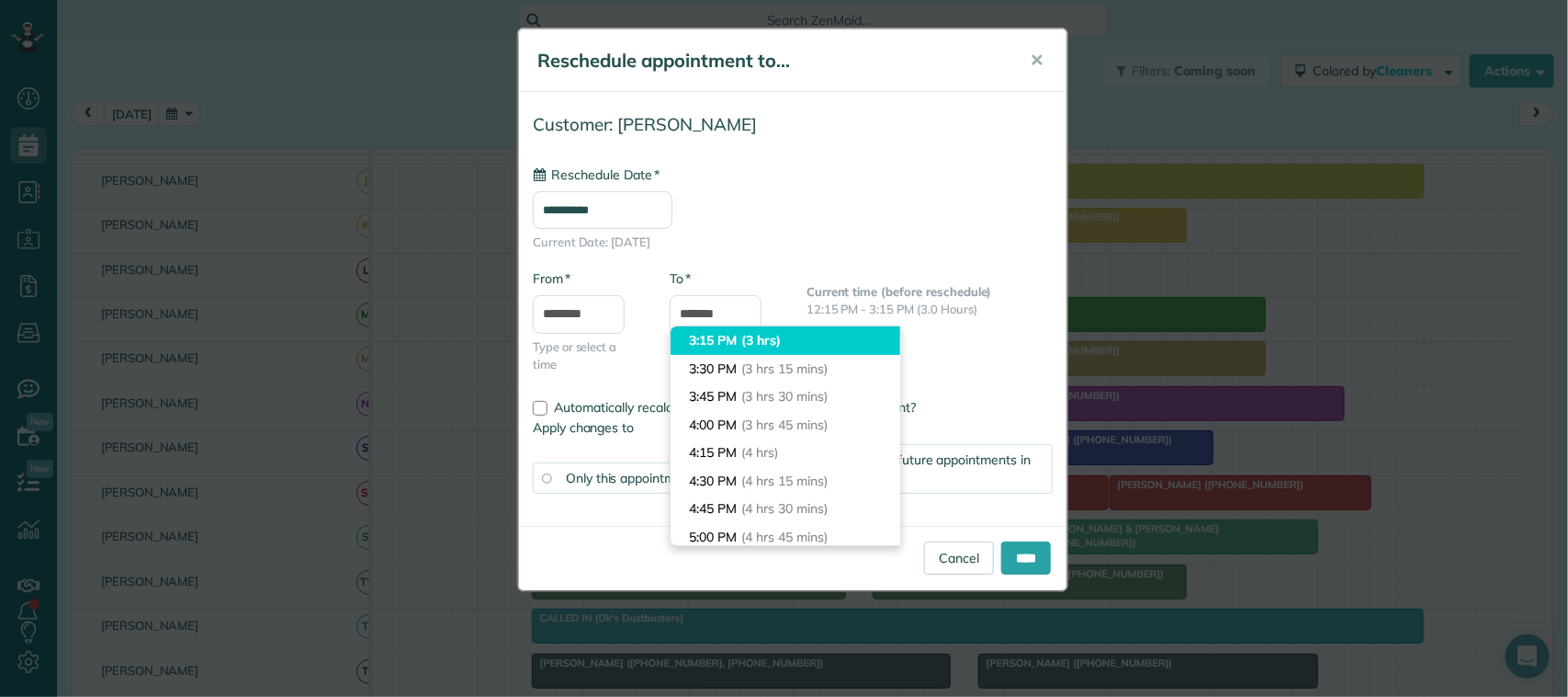
type input "*******"
click at [730, 336] on li "3:15 PM (3 hrs)" at bounding box center [785, 340] width 230 height 29
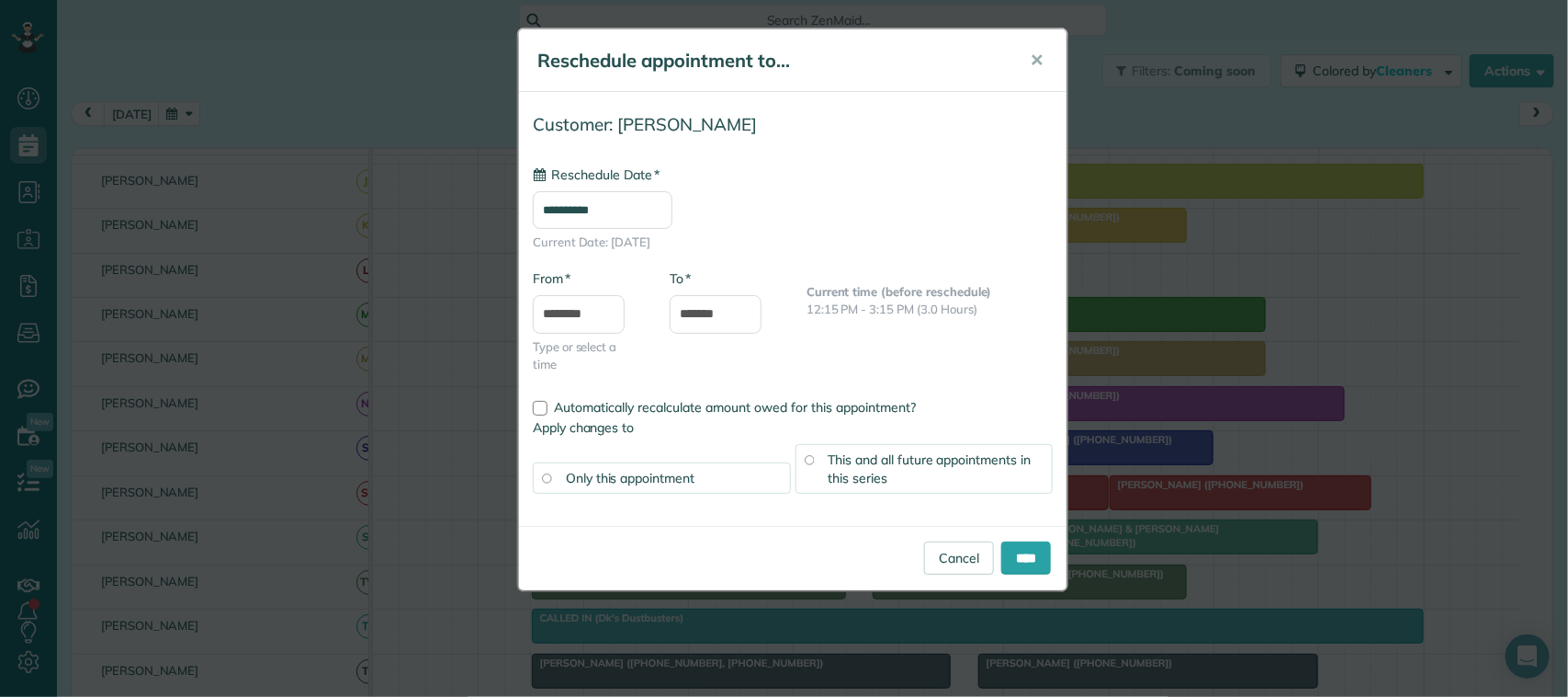
click at [891, 471] on div "This and all future appointments in this series" at bounding box center [924, 469] width 258 height 50
click at [1019, 572] on input "****" at bounding box center [1027, 558] width 50 height 33
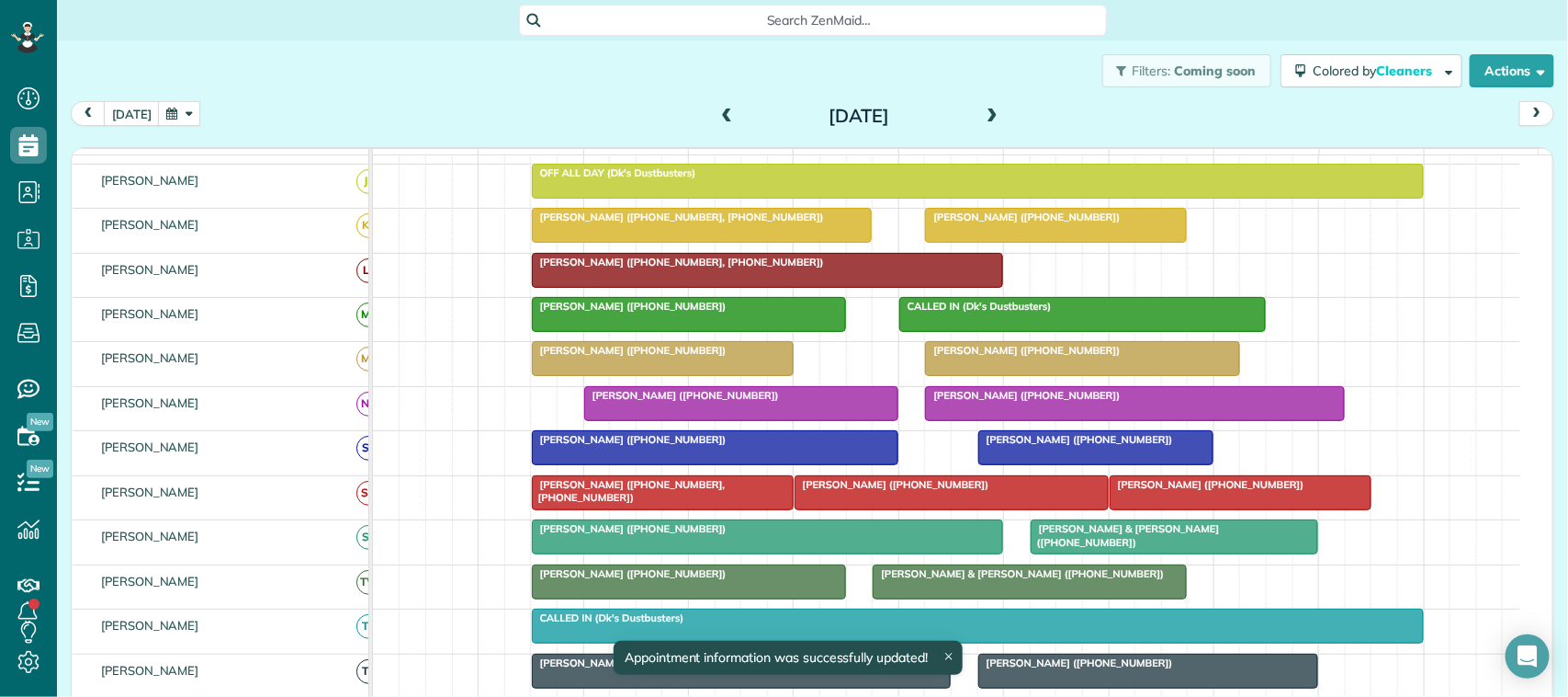
scroll to position [345, 0]
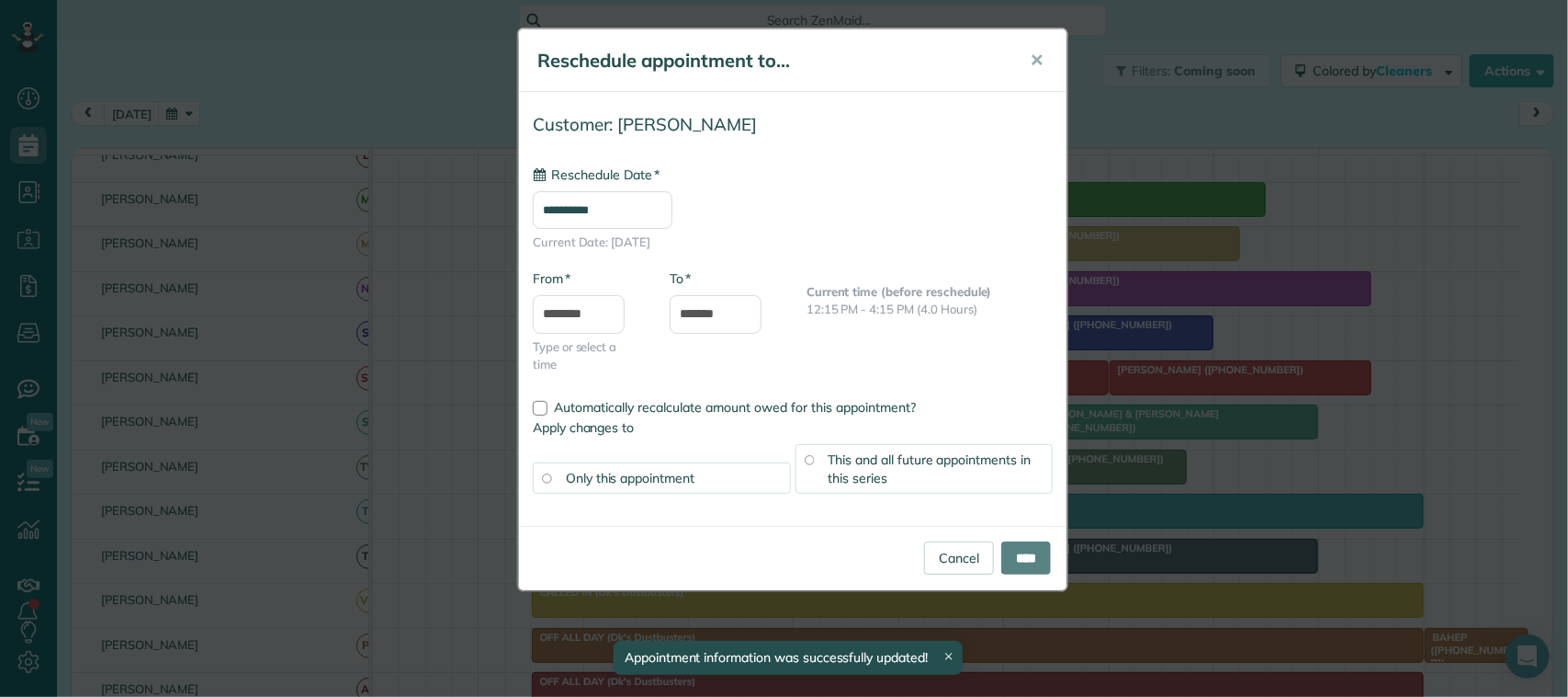
type input "**********"
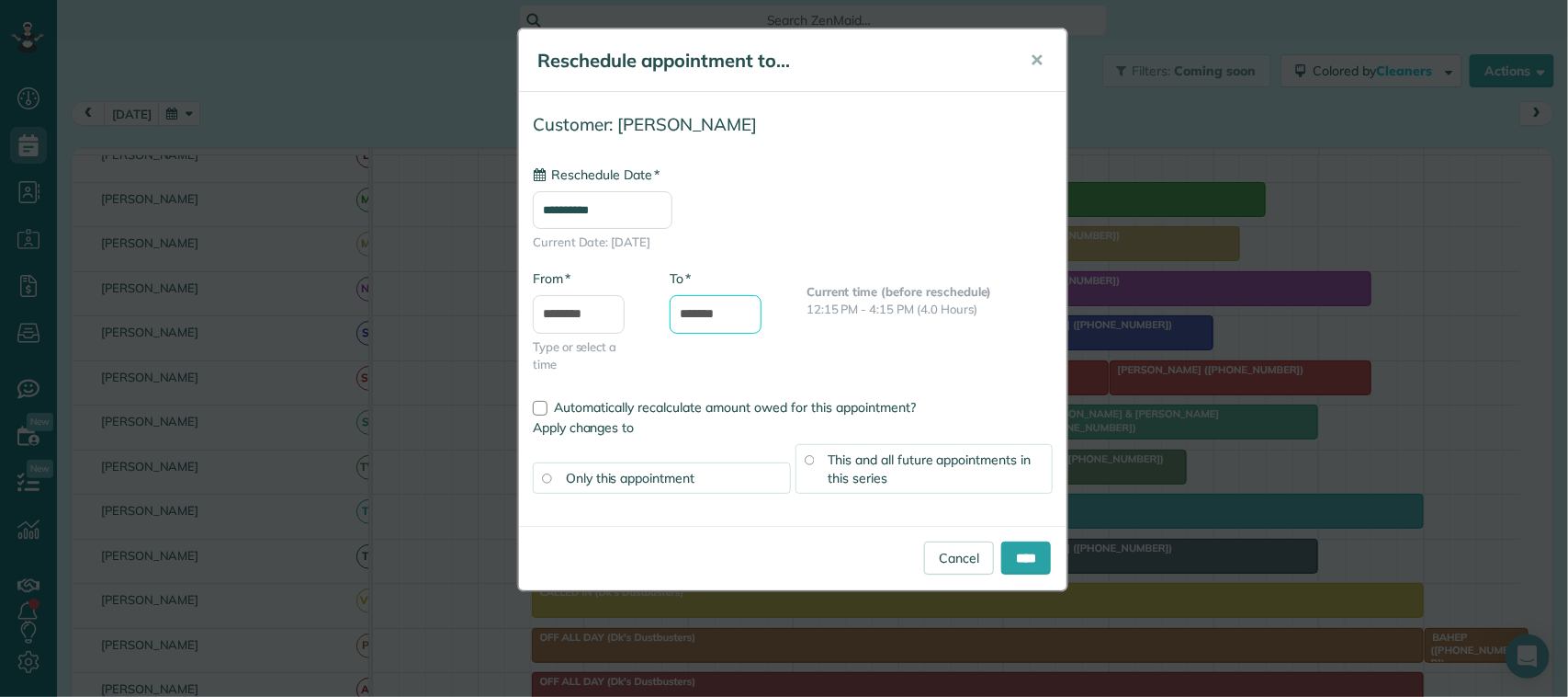
click at [685, 313] on input "*******" at bounding box center [715, 314] width 91 height 39
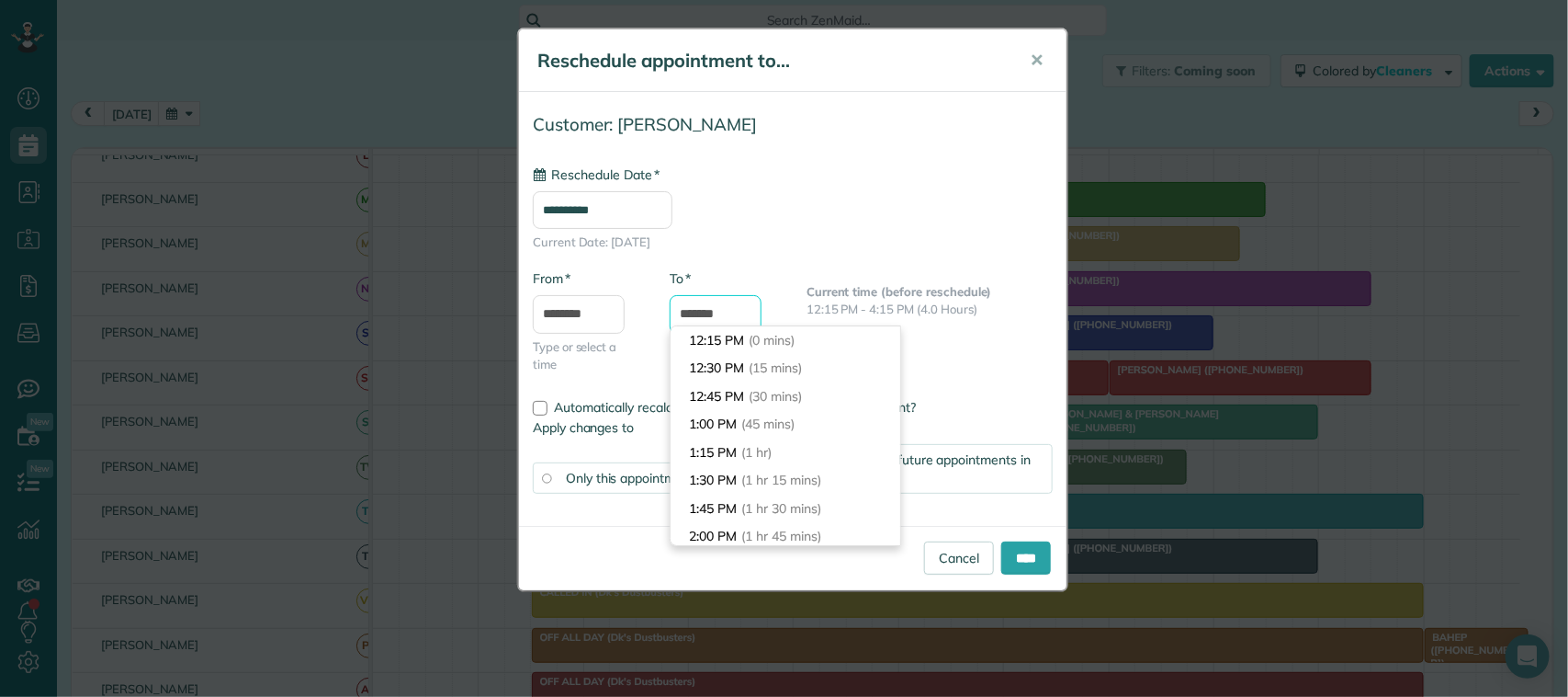
scroll to position [448, 0]
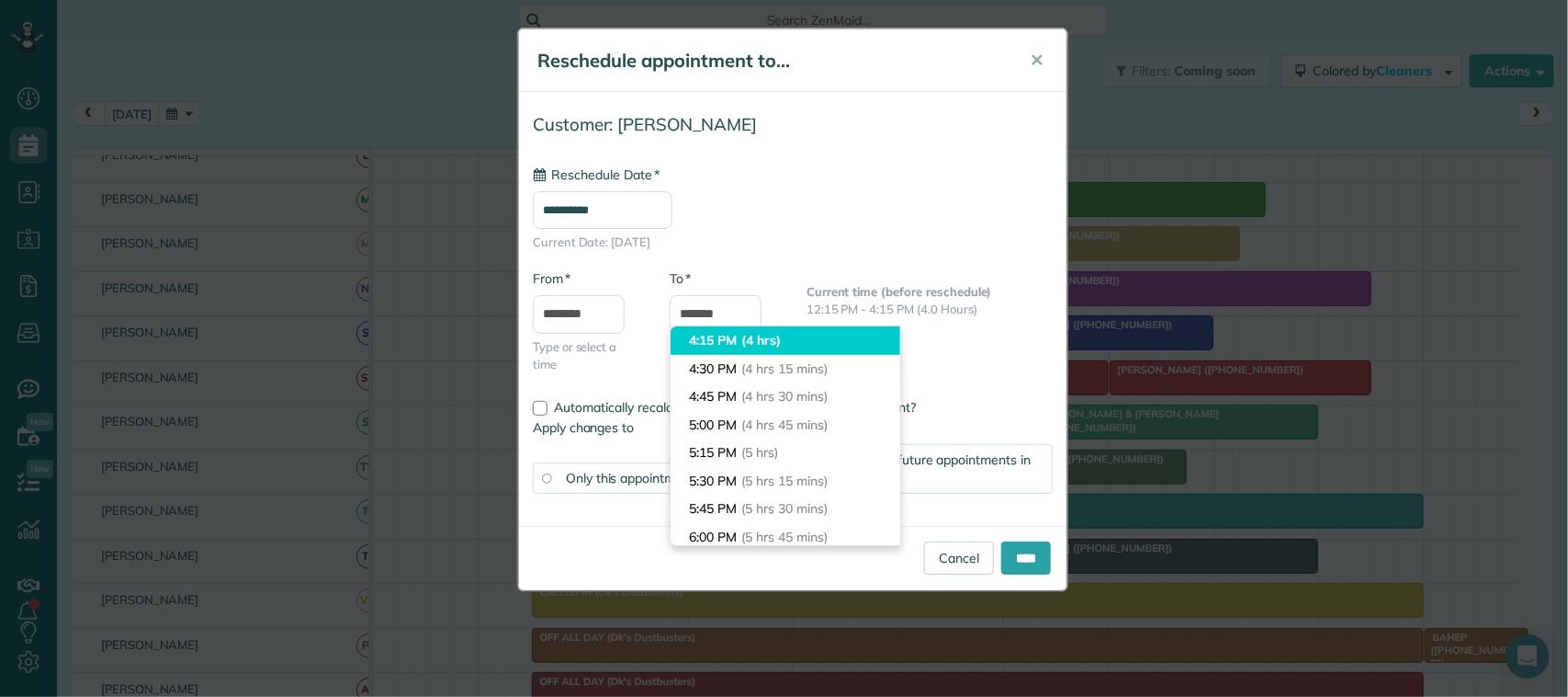
type input "*******"
click at [732, 336] on li "4:15 PM (4 hrs)" at bounding box center [785, 340] width 230 height 29
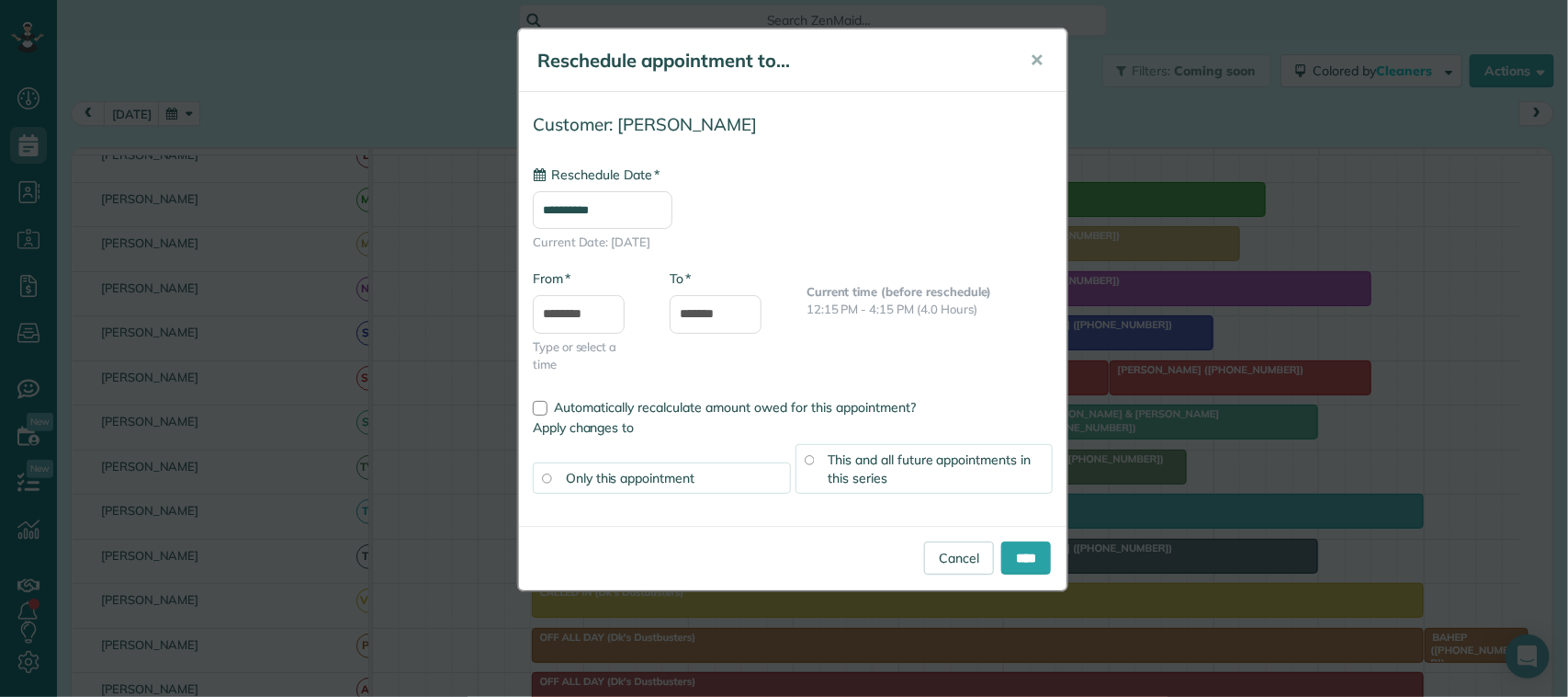
click at [864, 464] on span "This and all future appointments in this series" at bounding box center [930, 469] width 203 height 35
click at [1008, 554] on input "****" at bounding box center [1027, 558] width 50 height 33
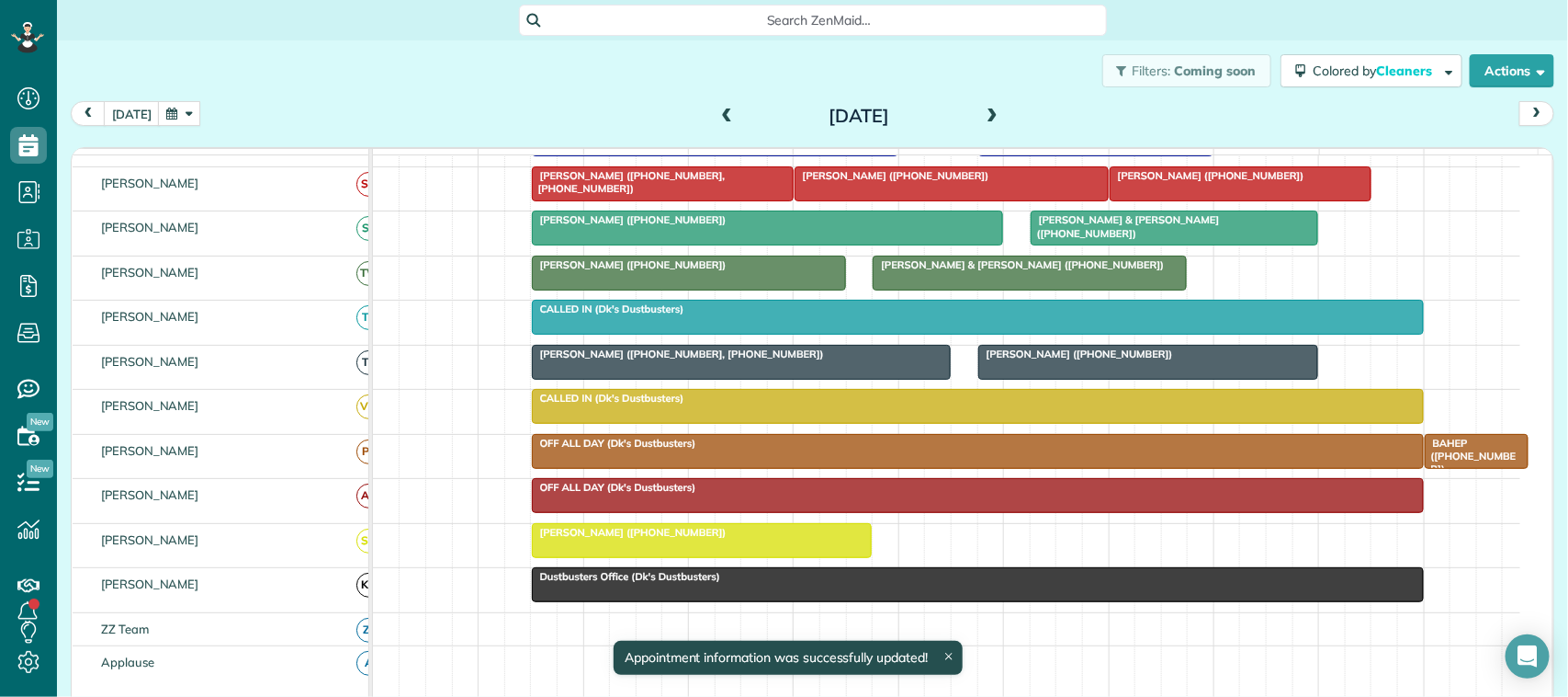
scroll to position [574, 0]
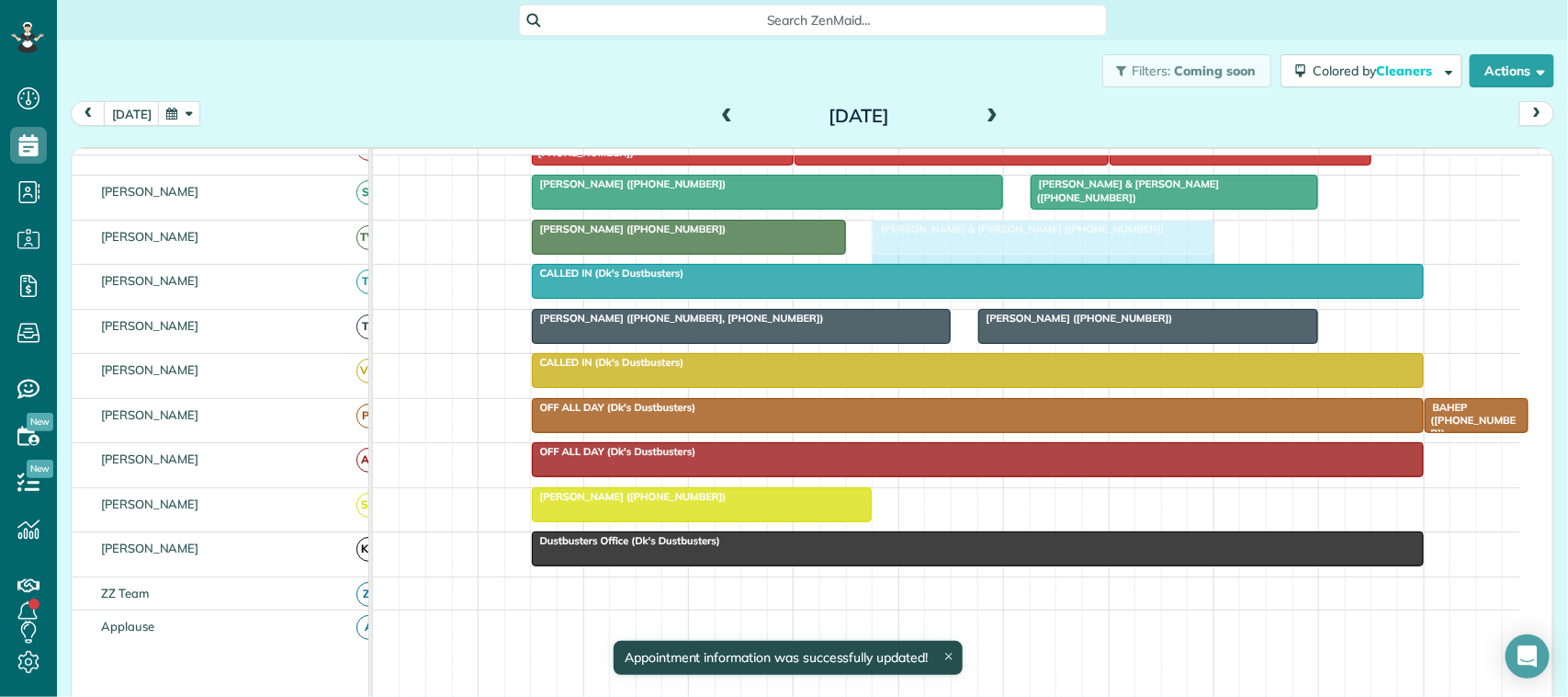
drag, startPoint x: 1177, startPoint y: 258, endPoint x: 1191, endPoint y: 254, distance: 14.6
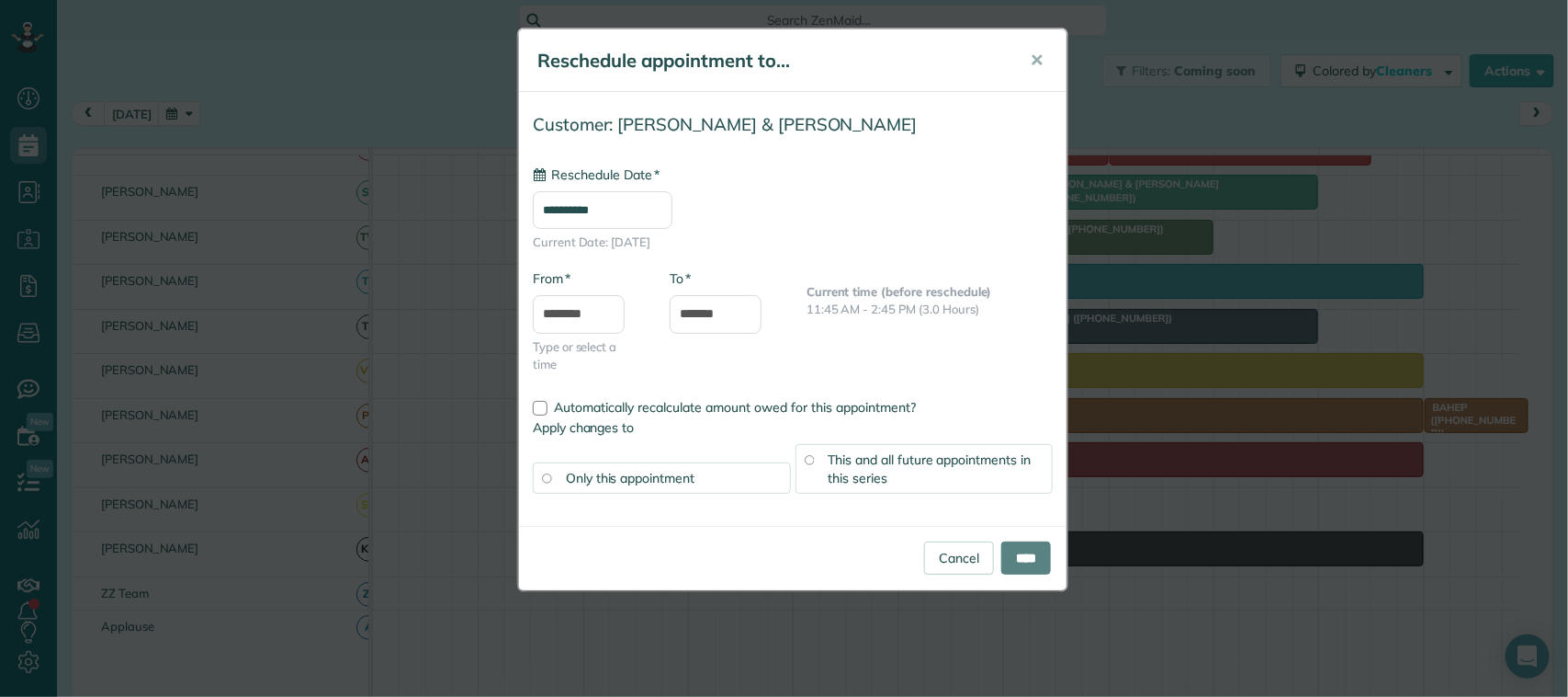
type input "**********"
click at [719, 313] on input "*******" at bounding box center [715, 314] width 91 height 39
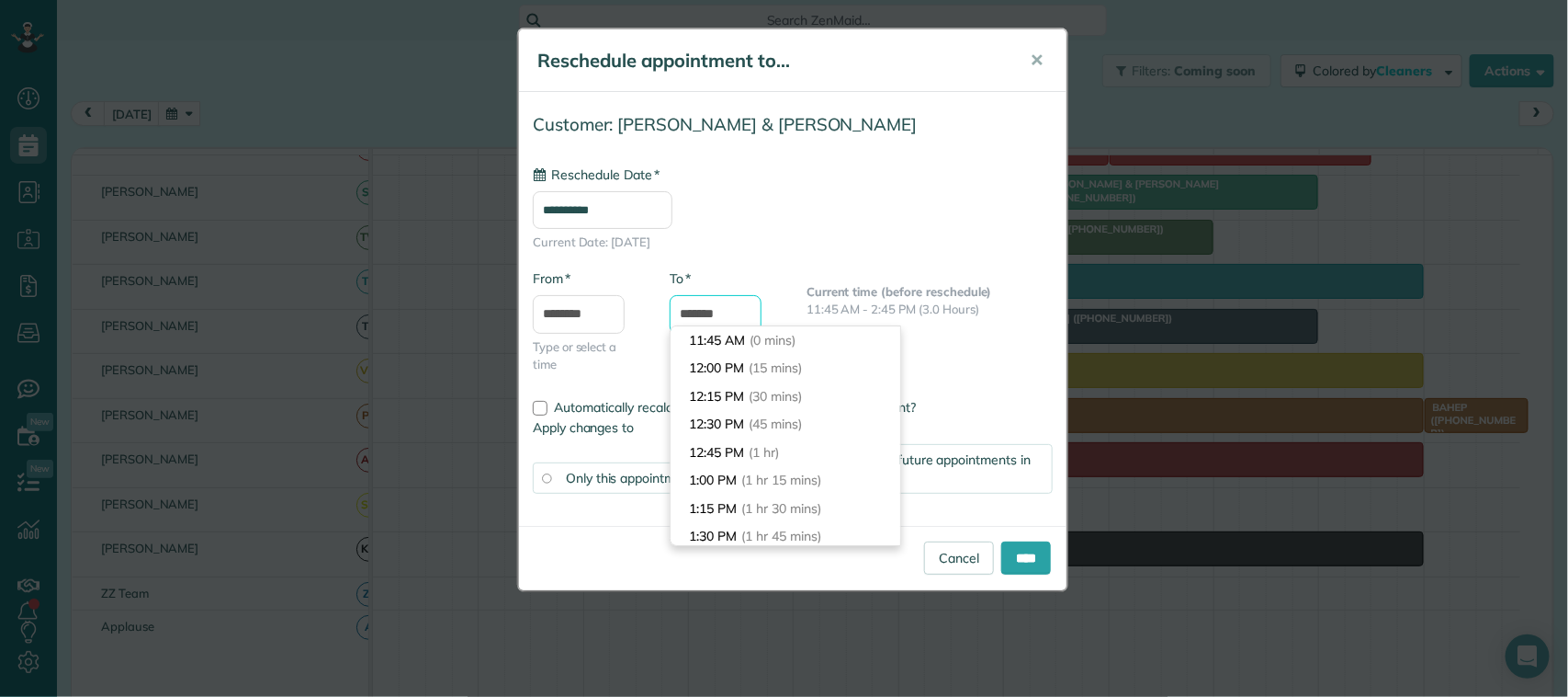
scroll to position [336, 0]
click at [732, 361] on li "3:00 PM (3 hrs 15 mins)" at bounding box center [785, 369] width 230 height 29
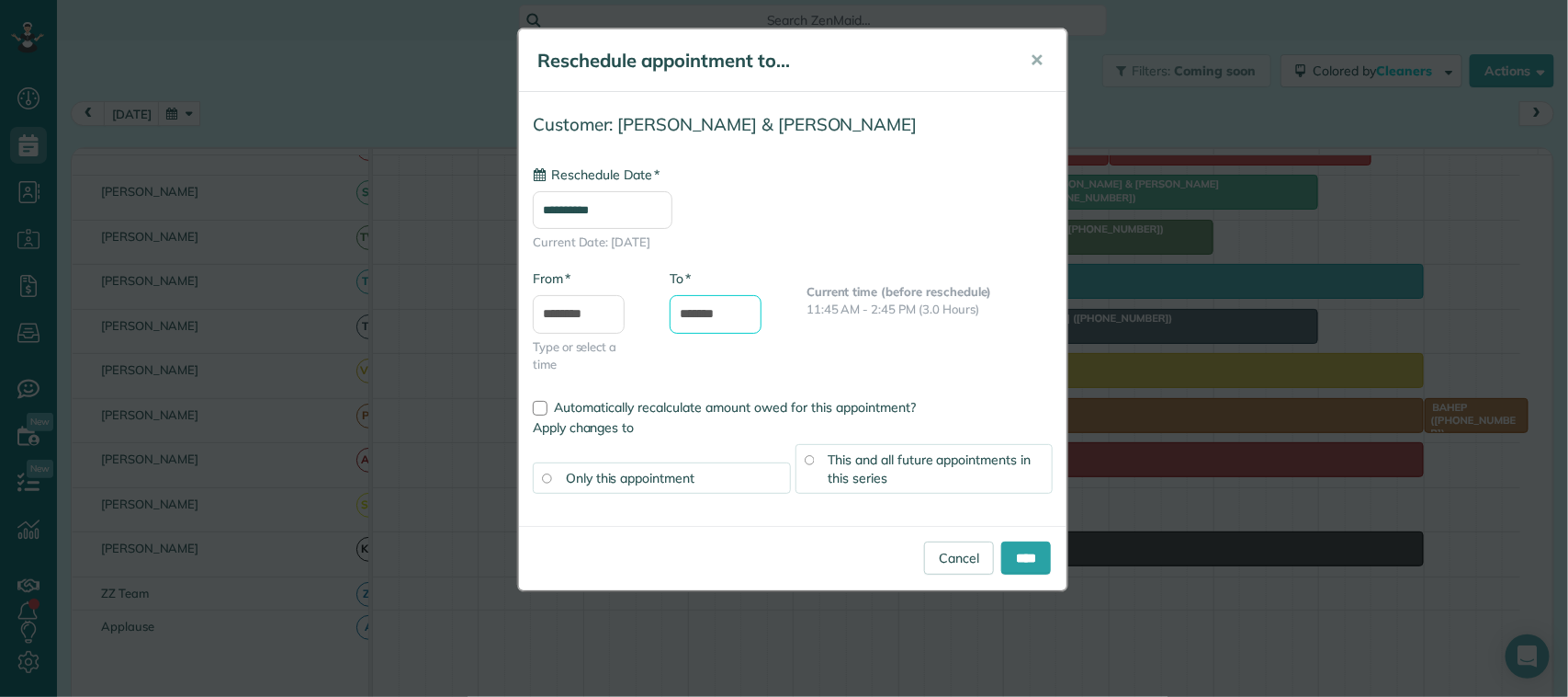
click at [723, 317] on input "*******" at bounding box center [715, 314] width 91 height 39
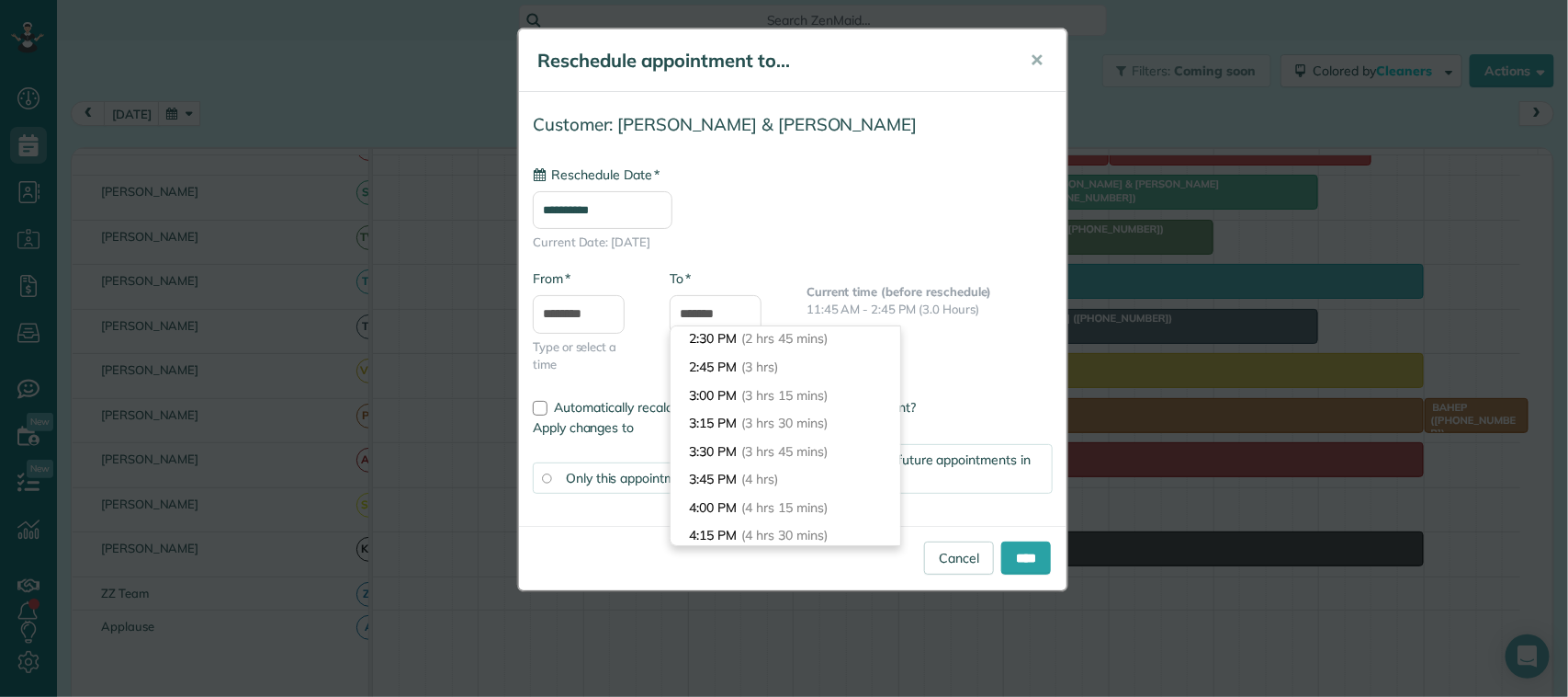
scroll to position [290, 0]
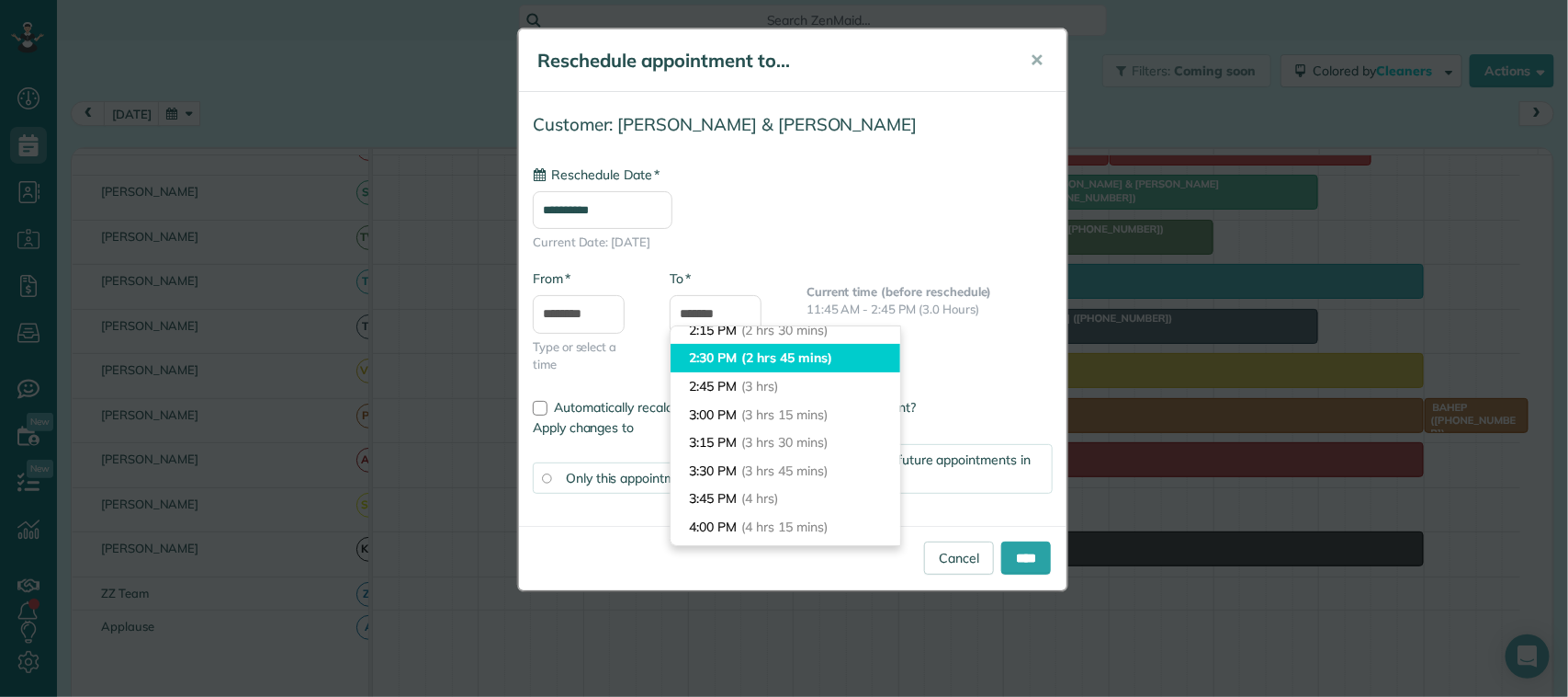
type input "*******"
click at [785, 357] on span "(2 hrs 45 mins)" at bounding box center [785, 358] width 90 height 17
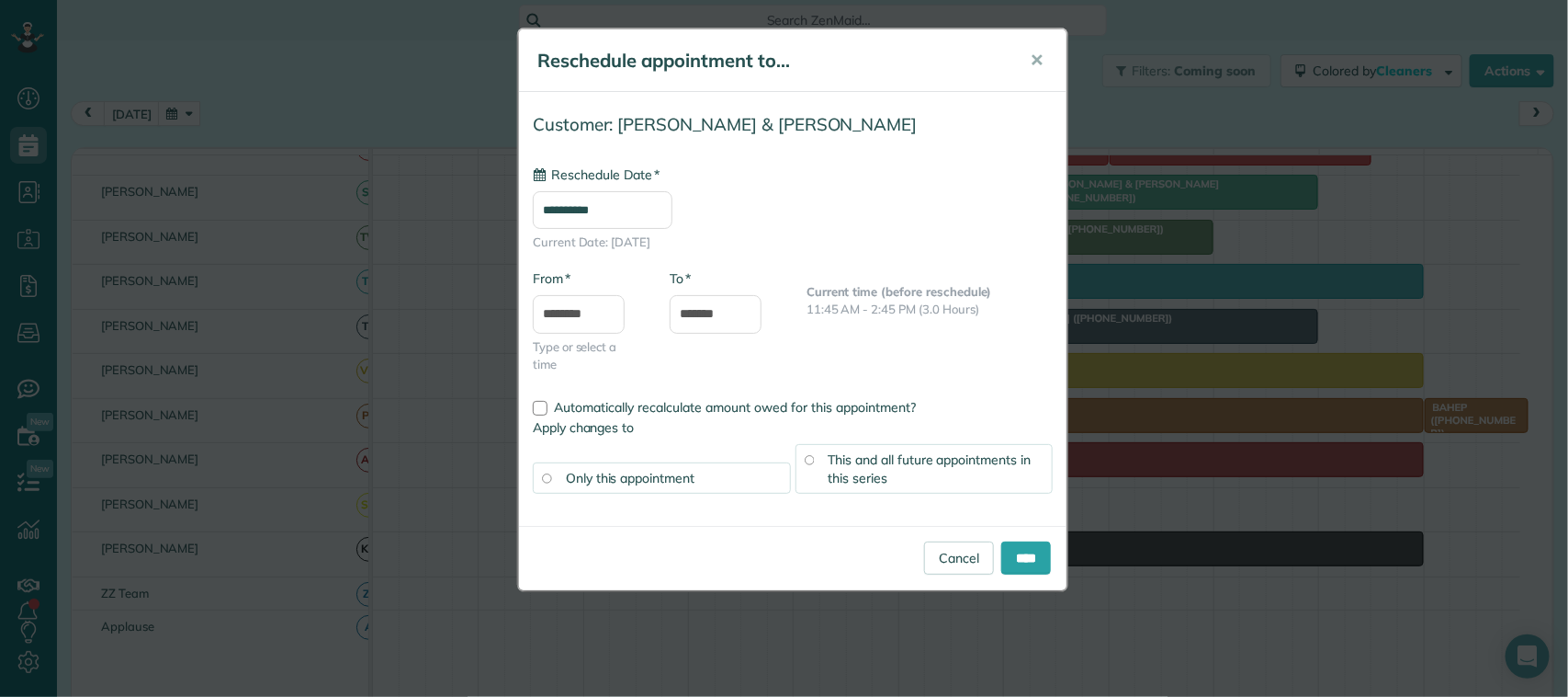
click at [882, 481] on span "This and all future appointments in this series" at bounding box center [930, 469] width 203 height 35
click at [1006, 560] on input "****" at bounding box center [1027, 558] width 50 height 33
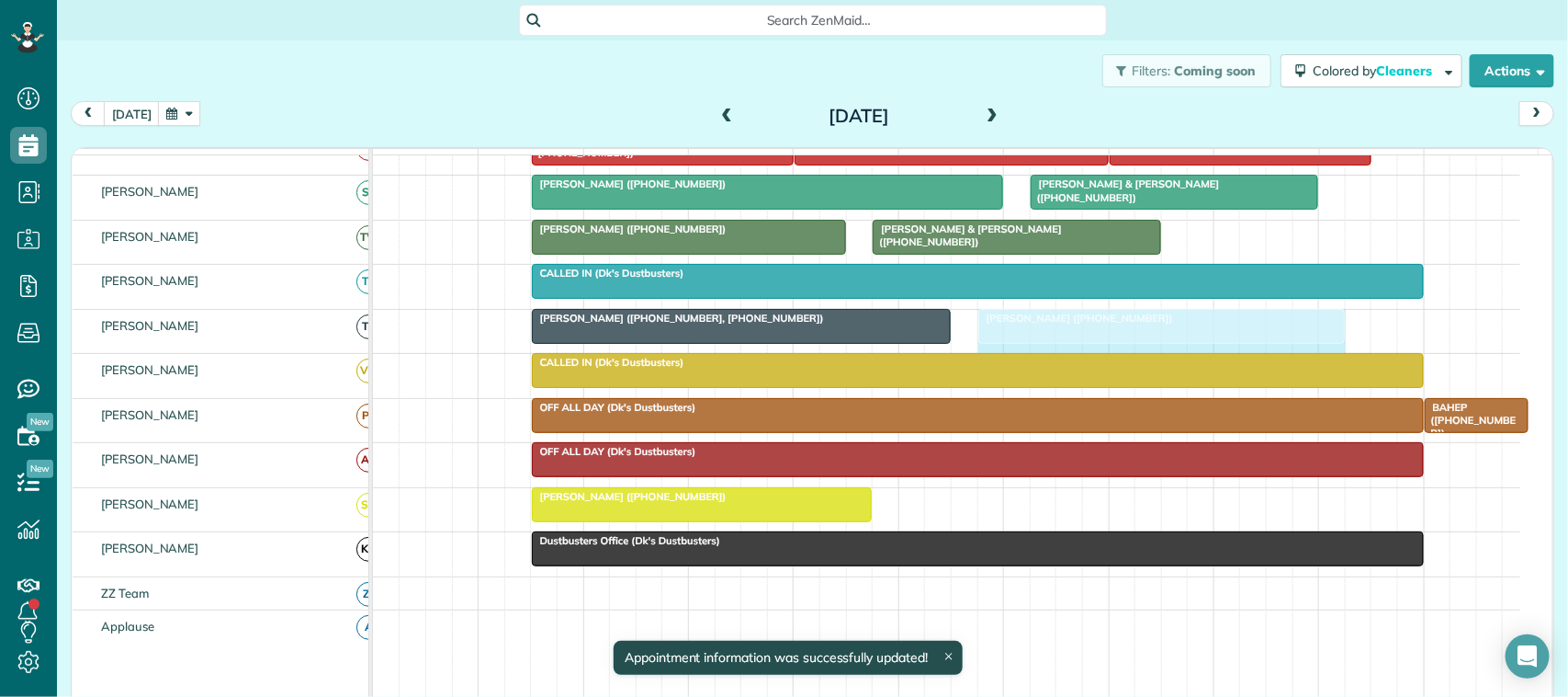
drag, startPoint x: 1311, startPoint y: 346, endPoint x: 1323, endPoint y: 343, distance: 12.4
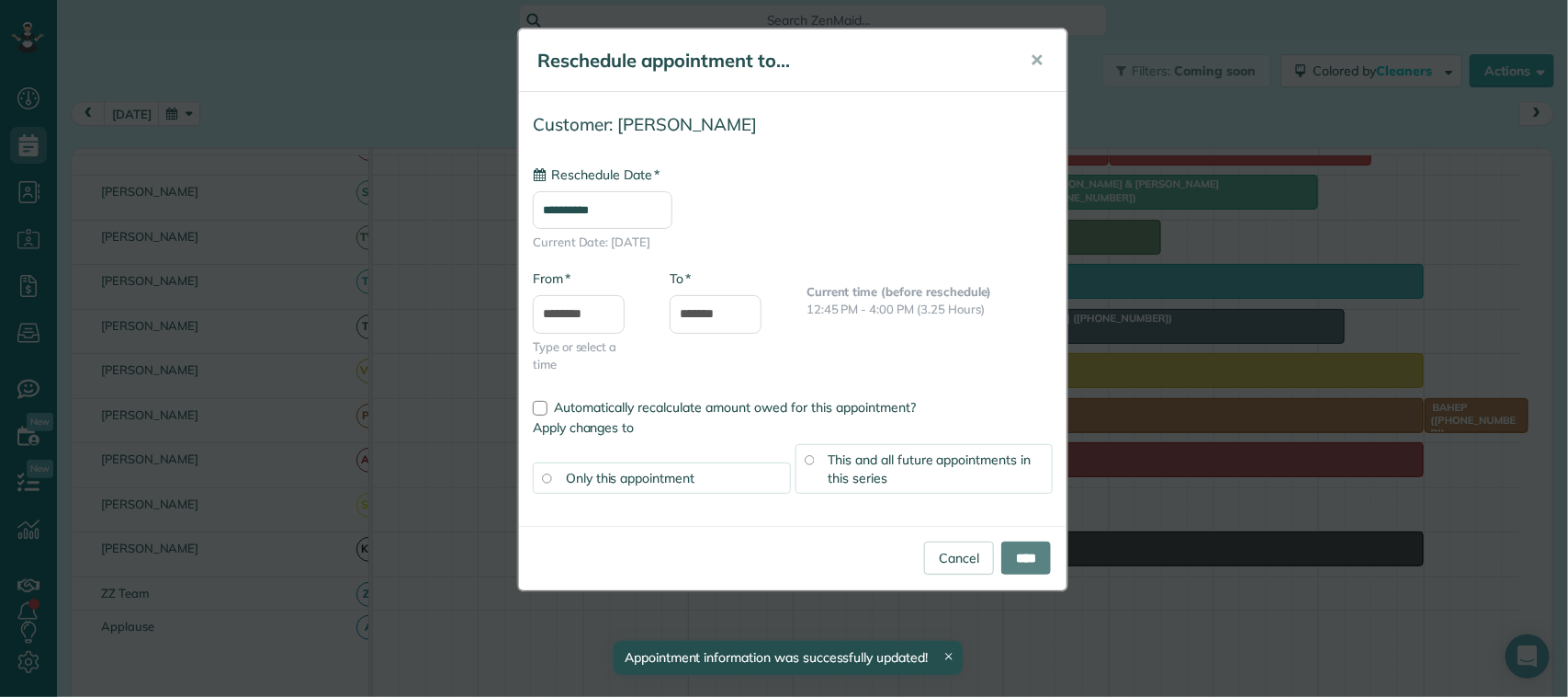
type input "**********"
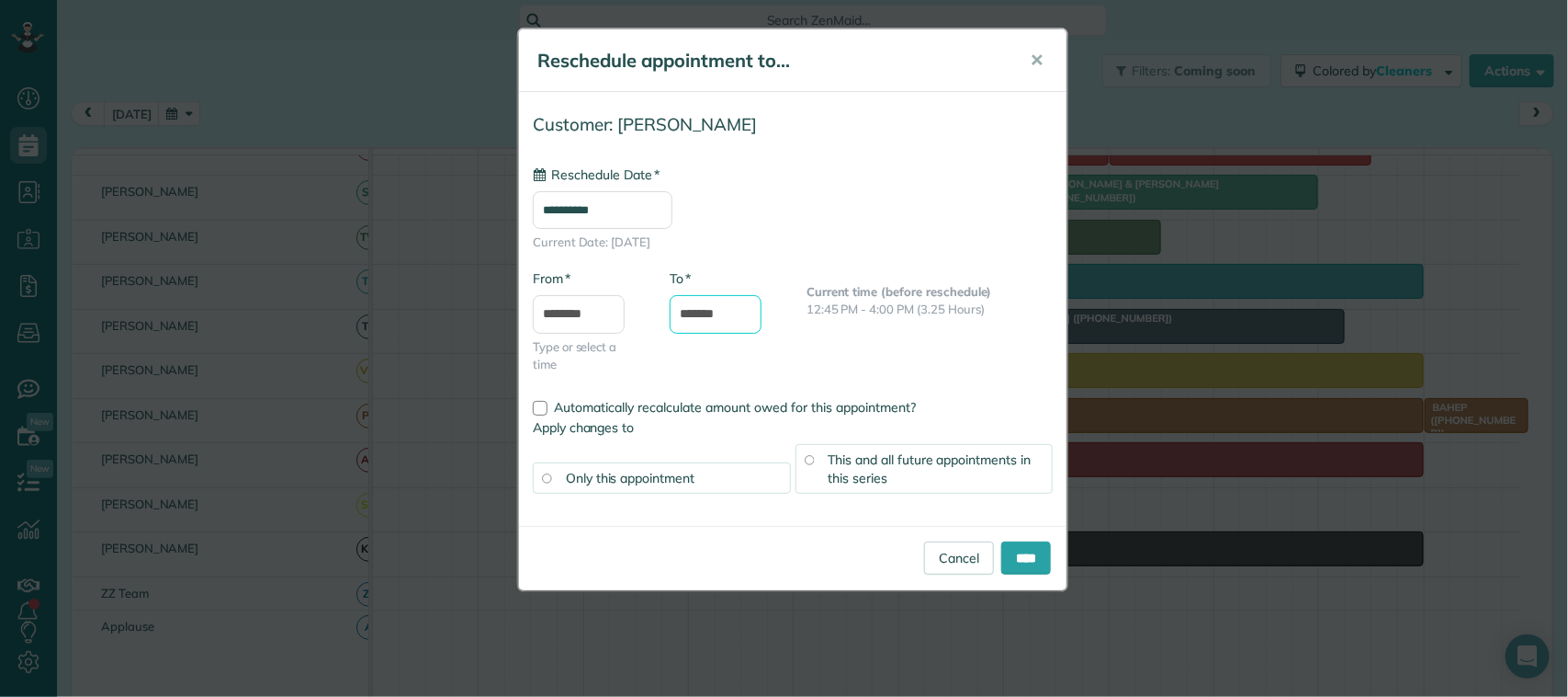
click at [711, 315] on input "*******" at bounding box center [715, 314] width 91 height 39
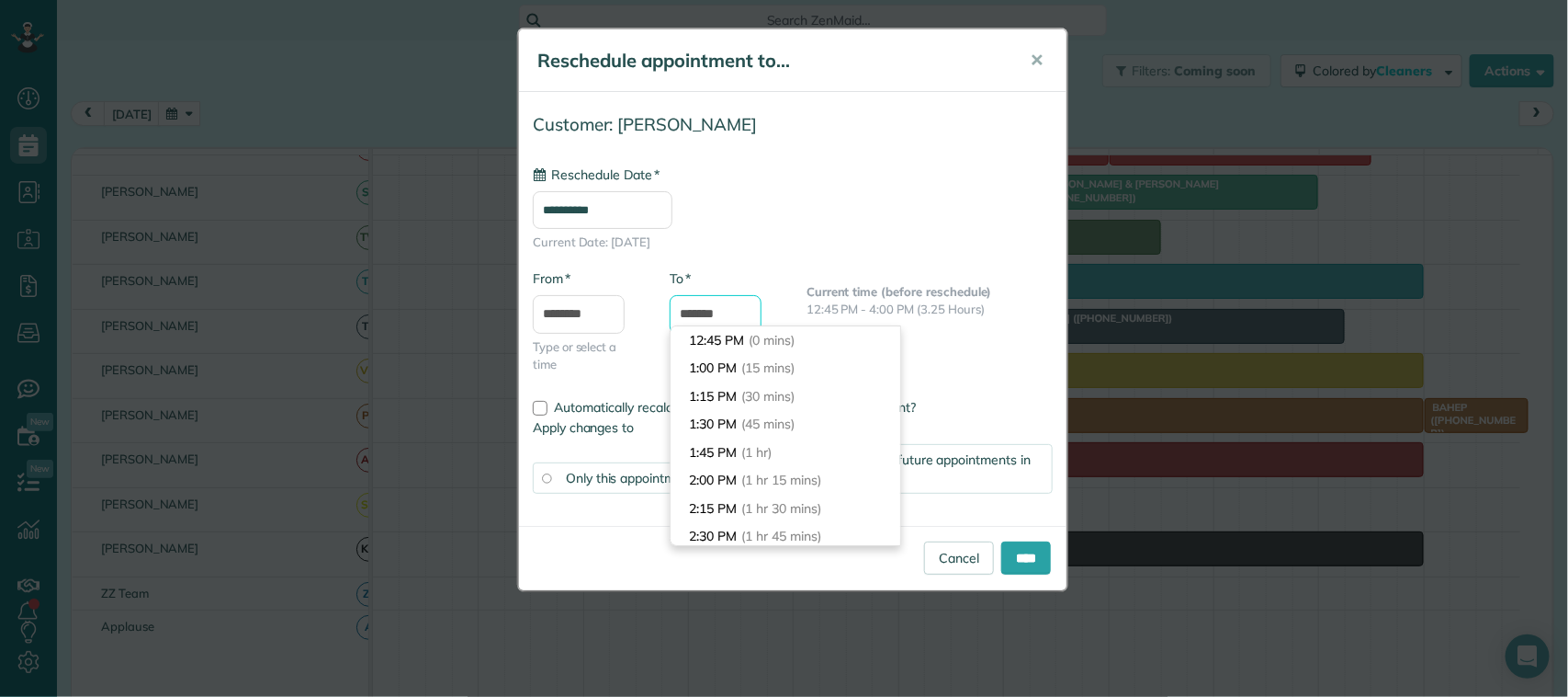
scroll to position [364, 0]
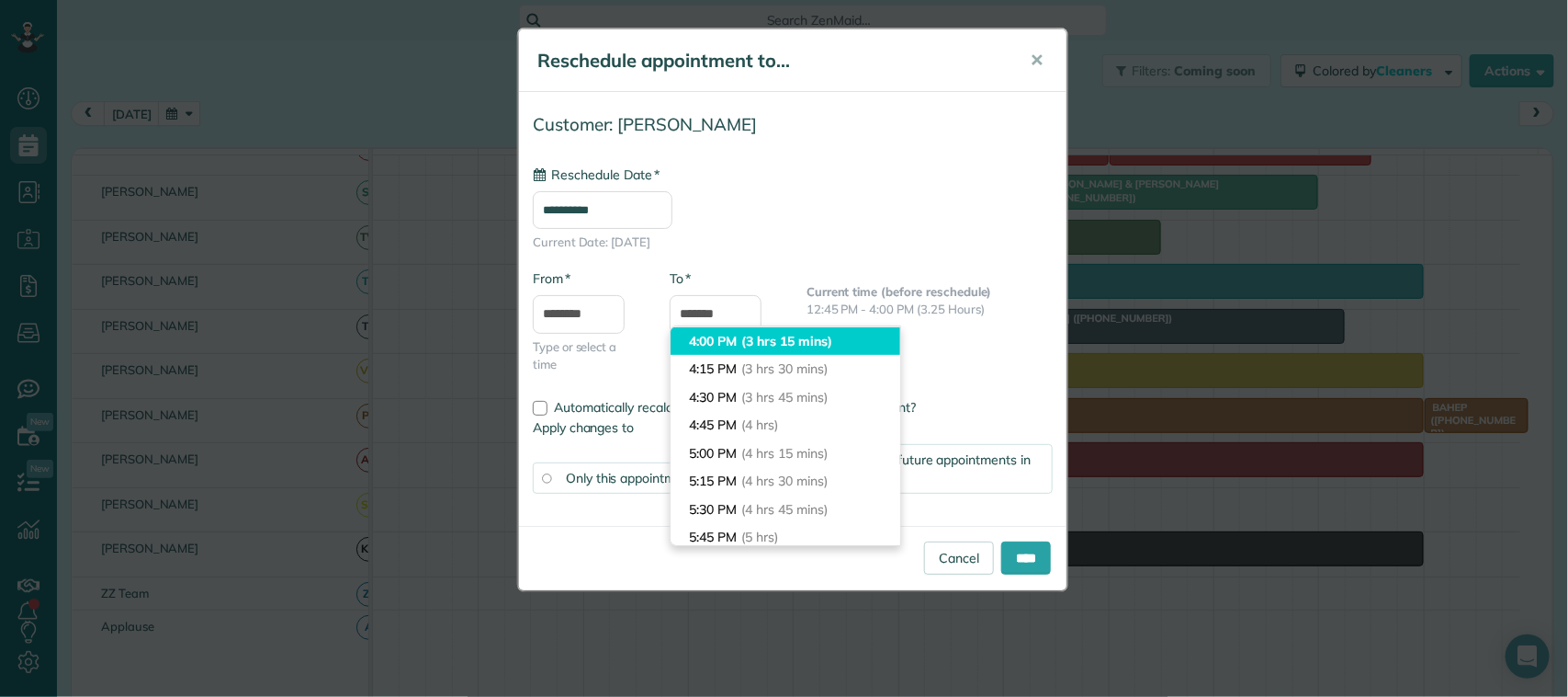
type input "*******"
click at [744, 343] on span "(3 hrs 15 mins)" at bounding box center [785, 341] width 90 height 17
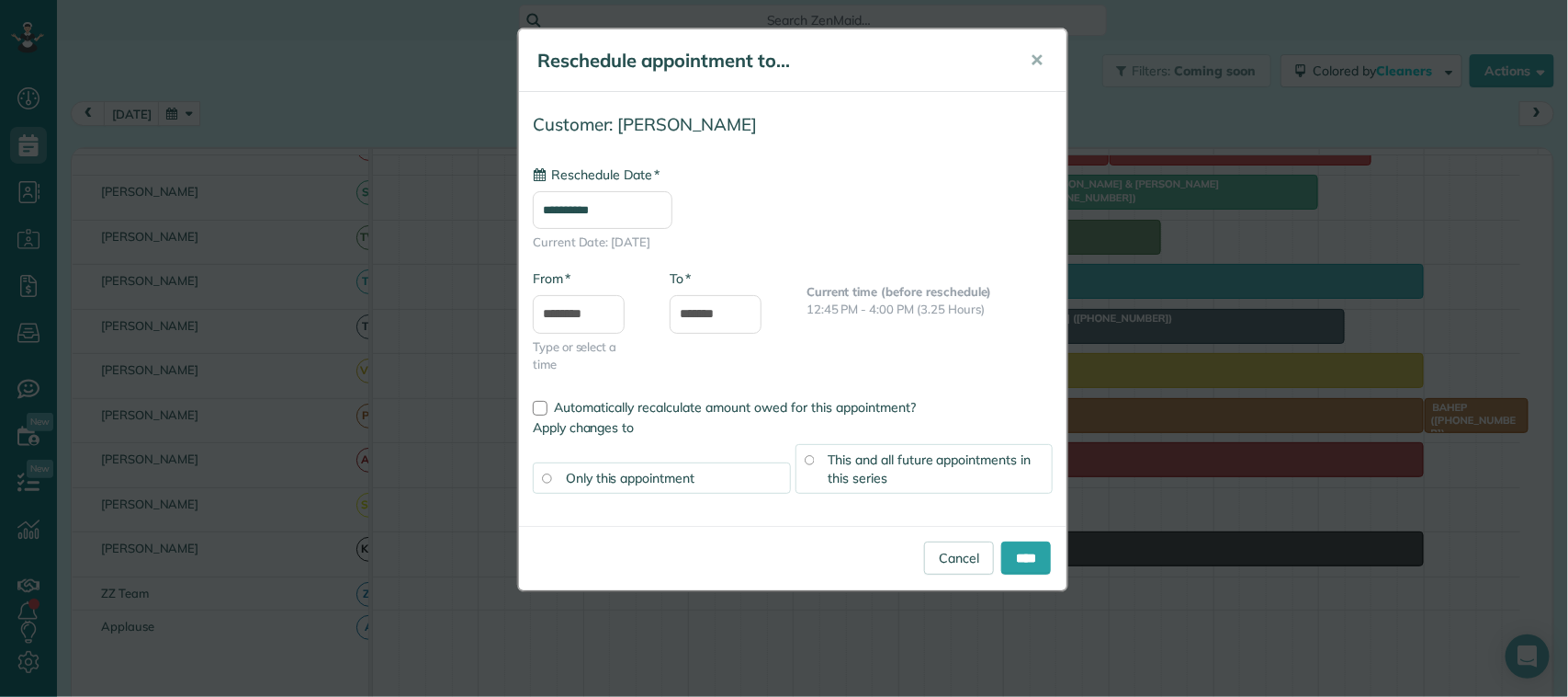
click at [911, 462] on span "This and all future appointments in this series" at bounding box center [930, 469] width 203 height 35
click at [1013, 548] on input "****" at bounding box center [1027, 558] width 50 height 33
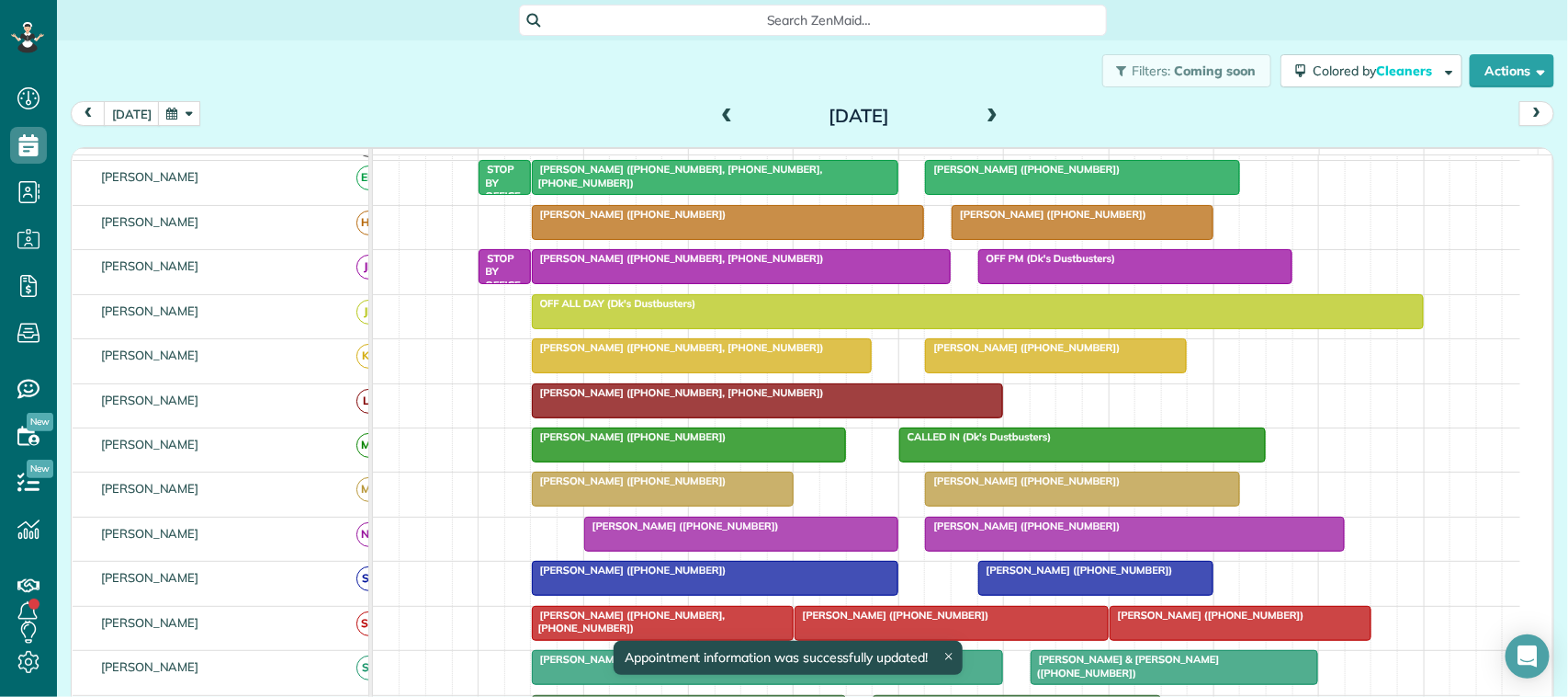
scroll to position [0, 0]
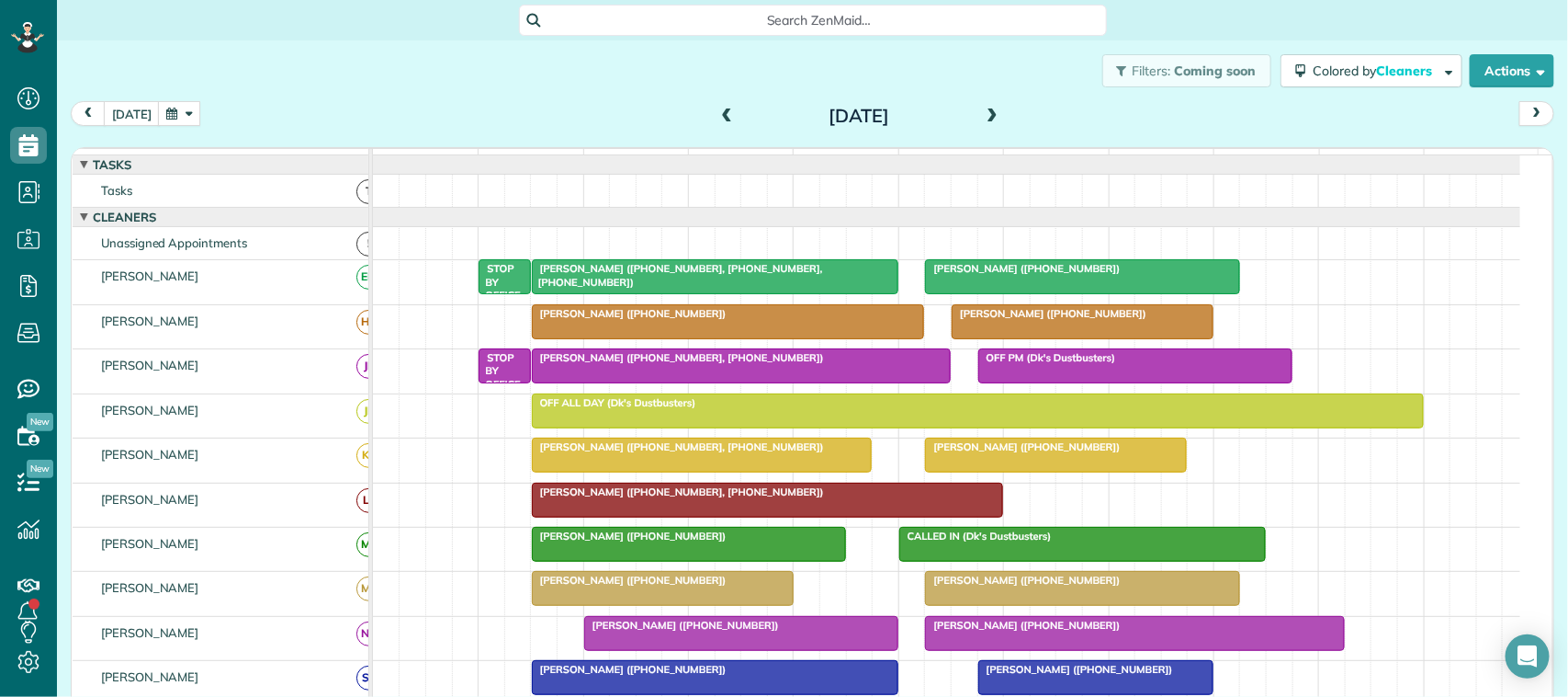
click at [983, 119] on span at bounding box center [992, 116] width 20 height 17
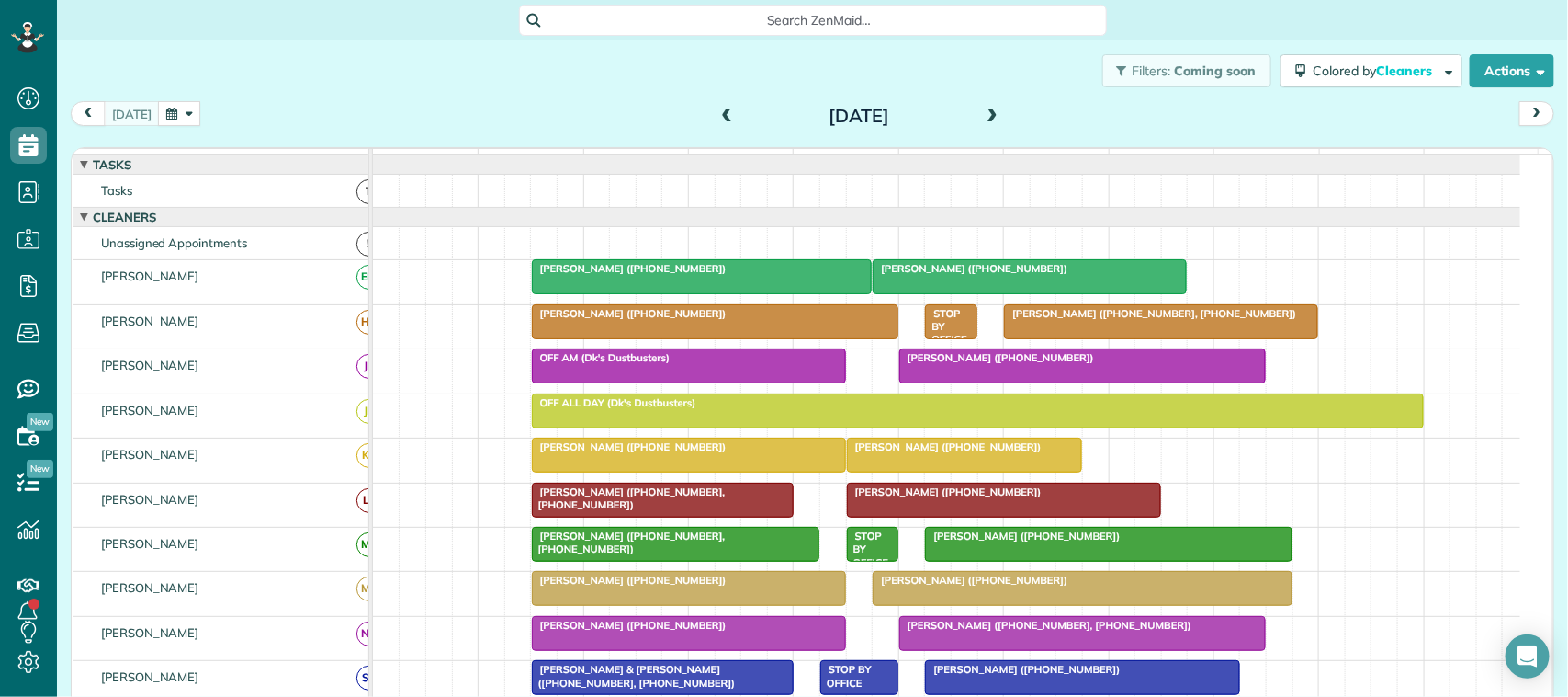
click at [345, 84] on div "Filters: Coming soon Colored by Cleaners Color by Cleaner Color by Team Color b…" at bounding box center [812, 71] width 1511 height 61
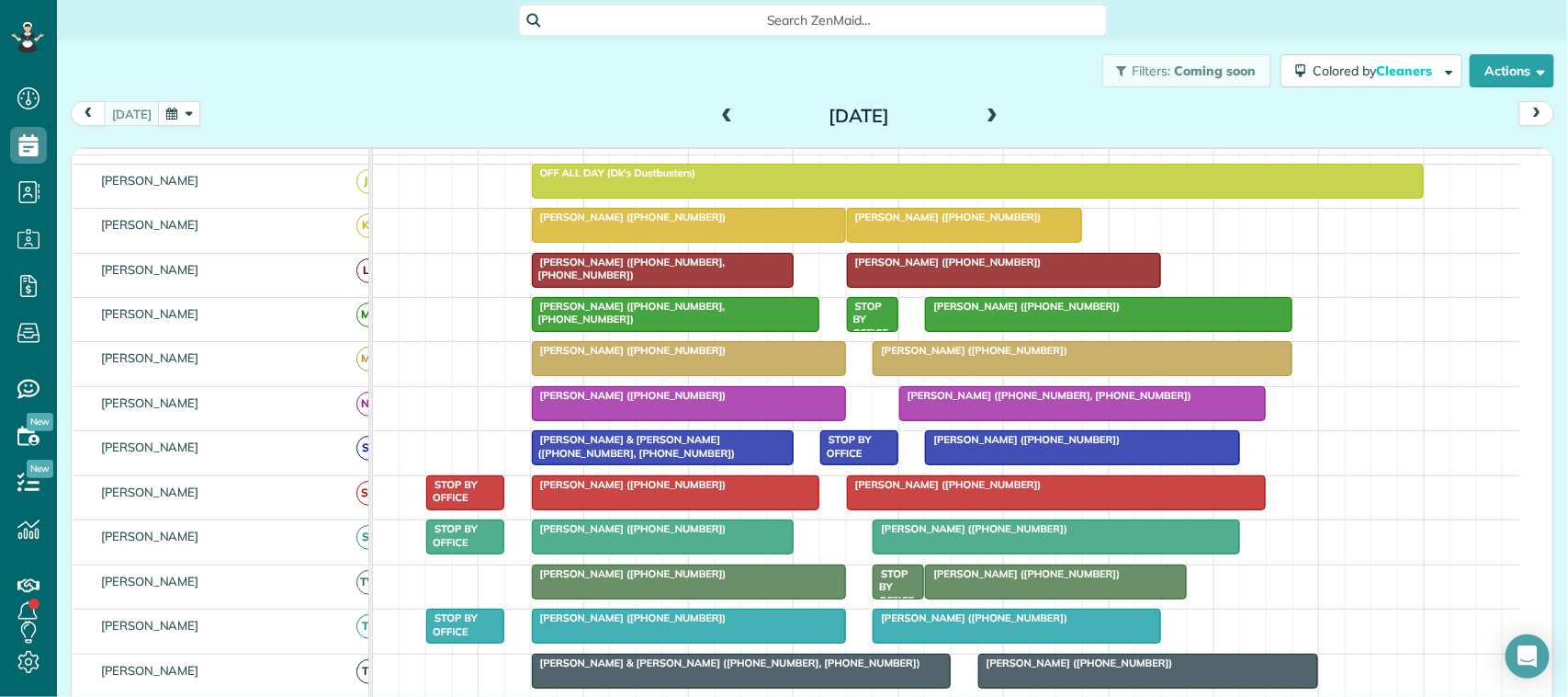
scroll to position [115, 0]
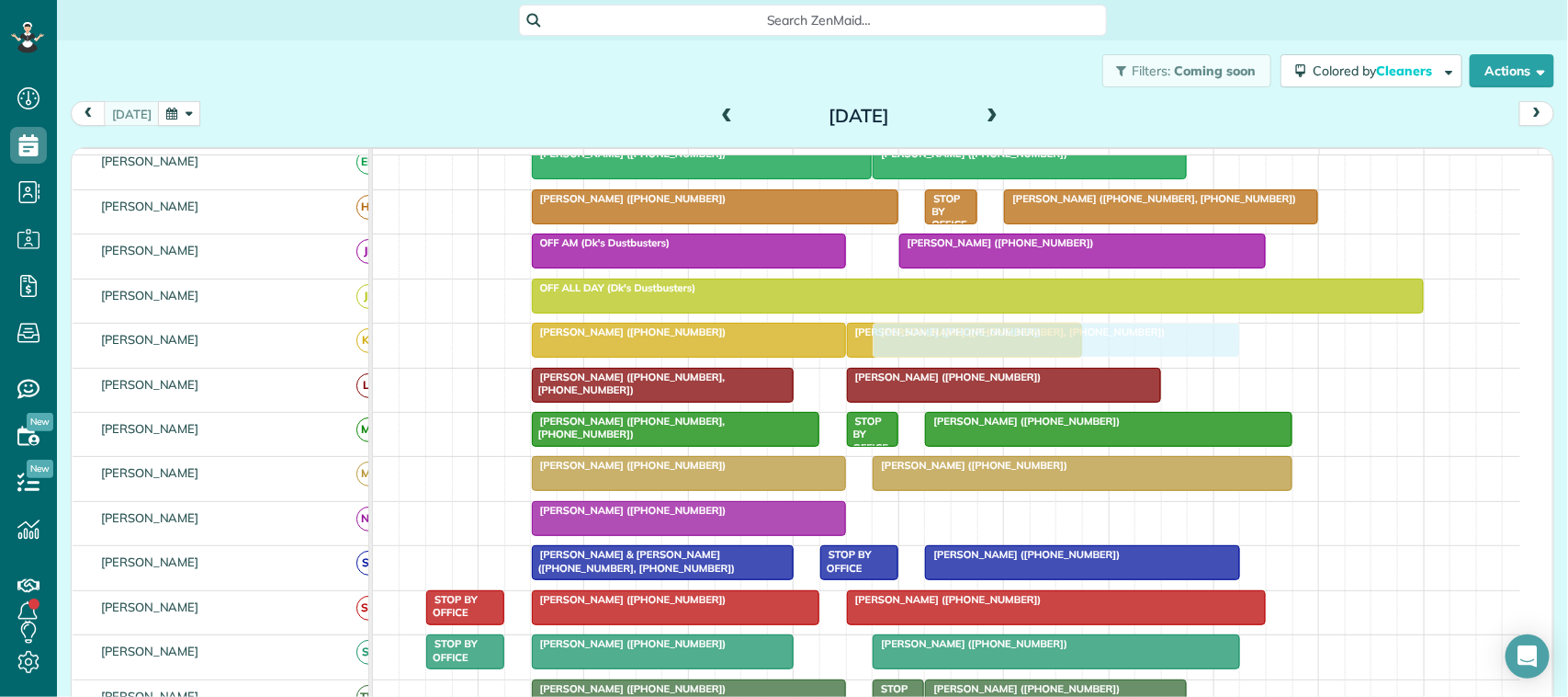
drag, startPoint x: 989, startPoint y: 544, endPoint x: 951, endPoint y: 378, distance: 170.3
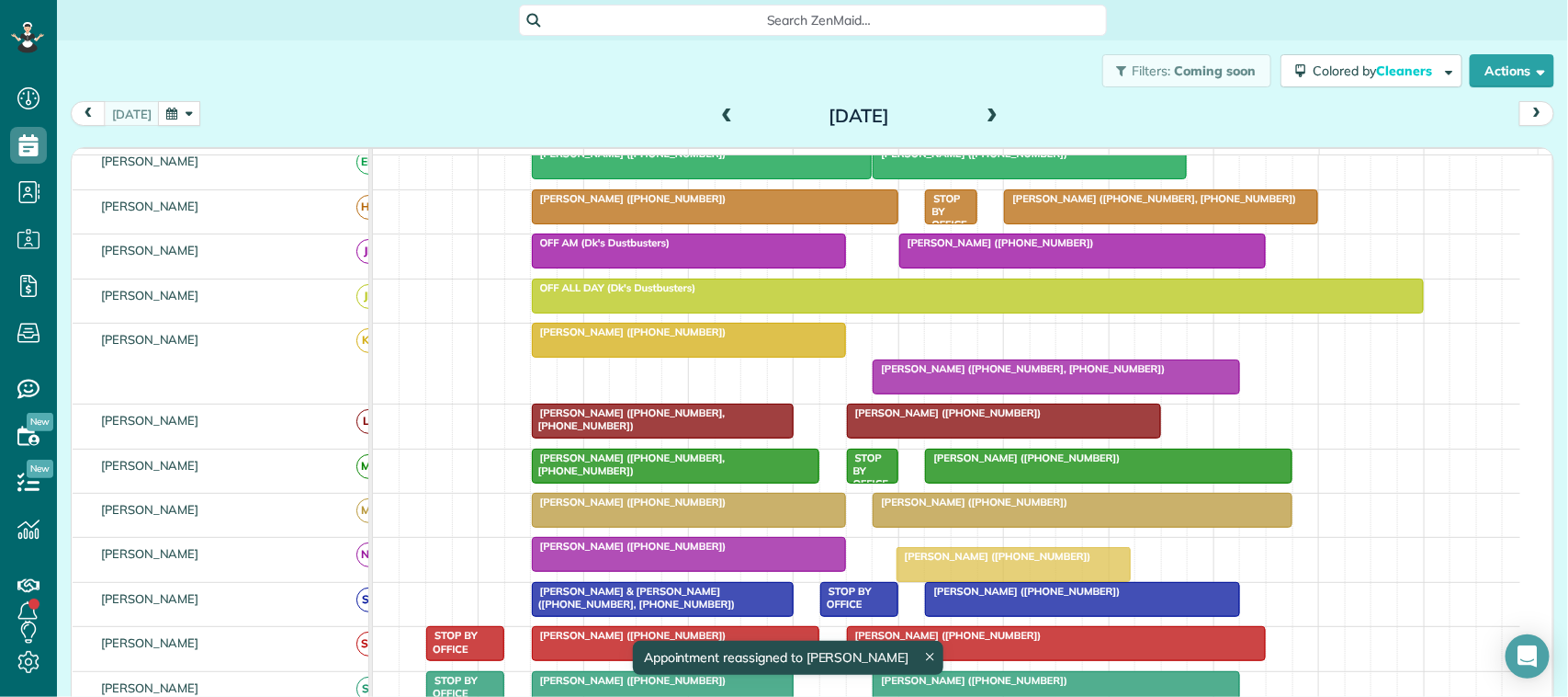
drag, startPoint x: 929, startPoint y: 359, endPoint x: 983, endPoint y: 567, distance: 214.9
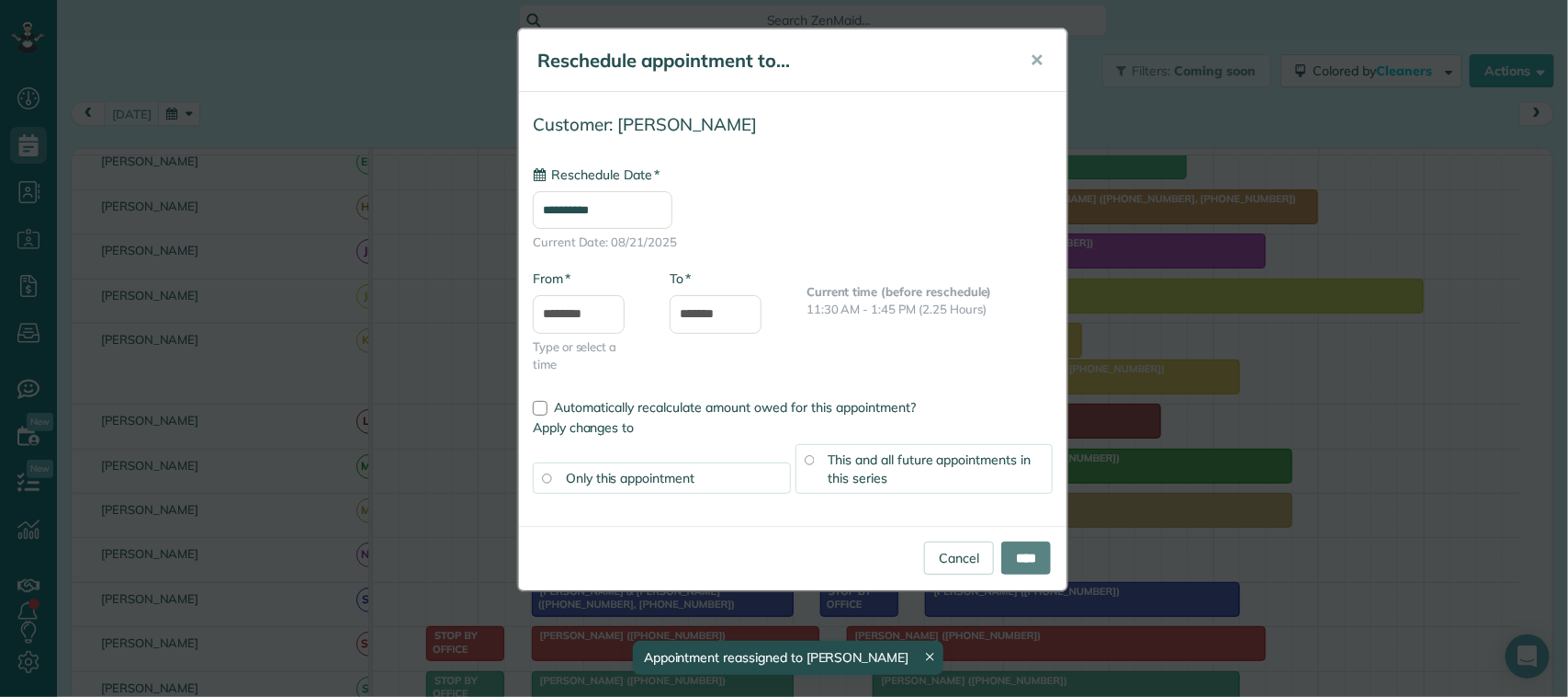
type input "**********"
drag, startPoint x: 1022, startPoint y: 58, endPoint x: 998, endPoint y: 102, distance: 50.1
click at [1022, 63] on button "✕" at bounding box center [1036, 61] width 42 height 44
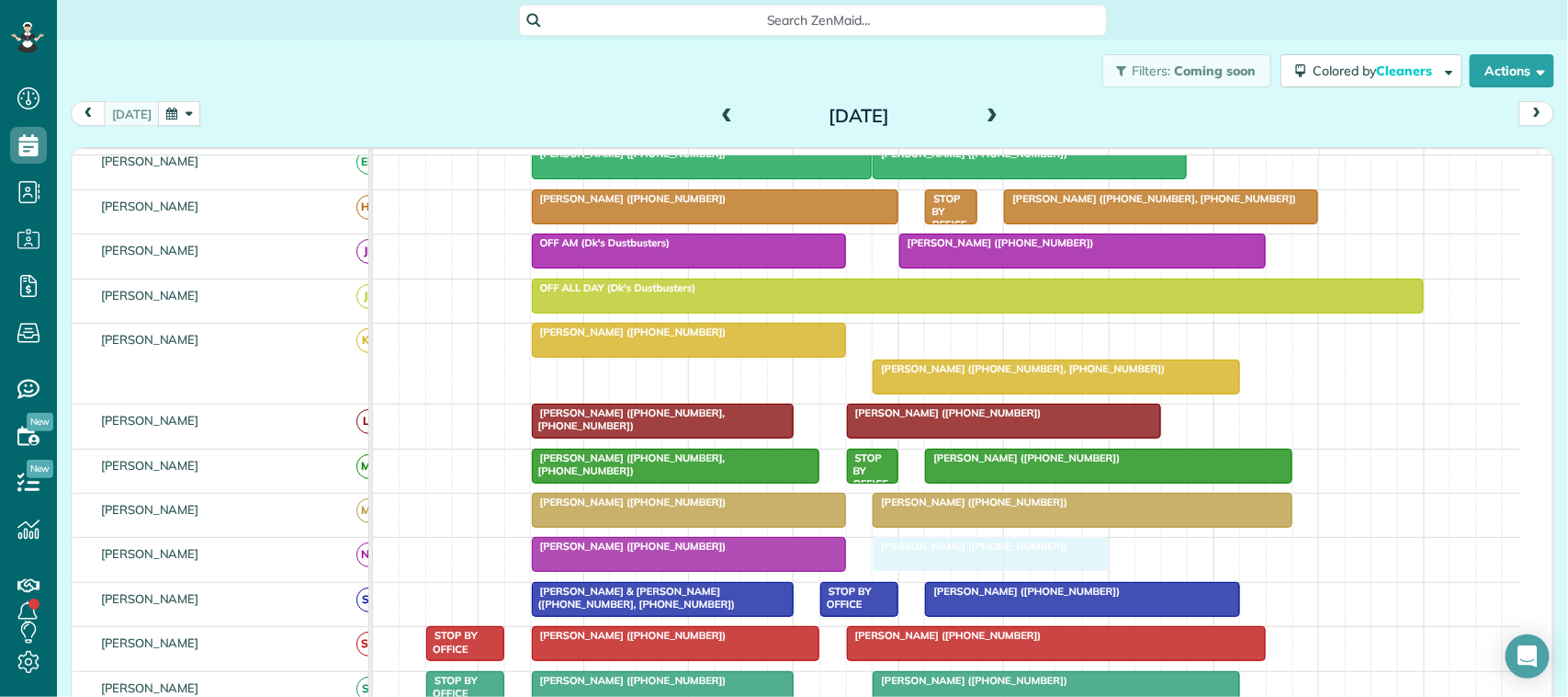
drag, startPoint x: 919, startPoint y: 352, endPoint x: 956, endPoint y: 554, distance: 205.4
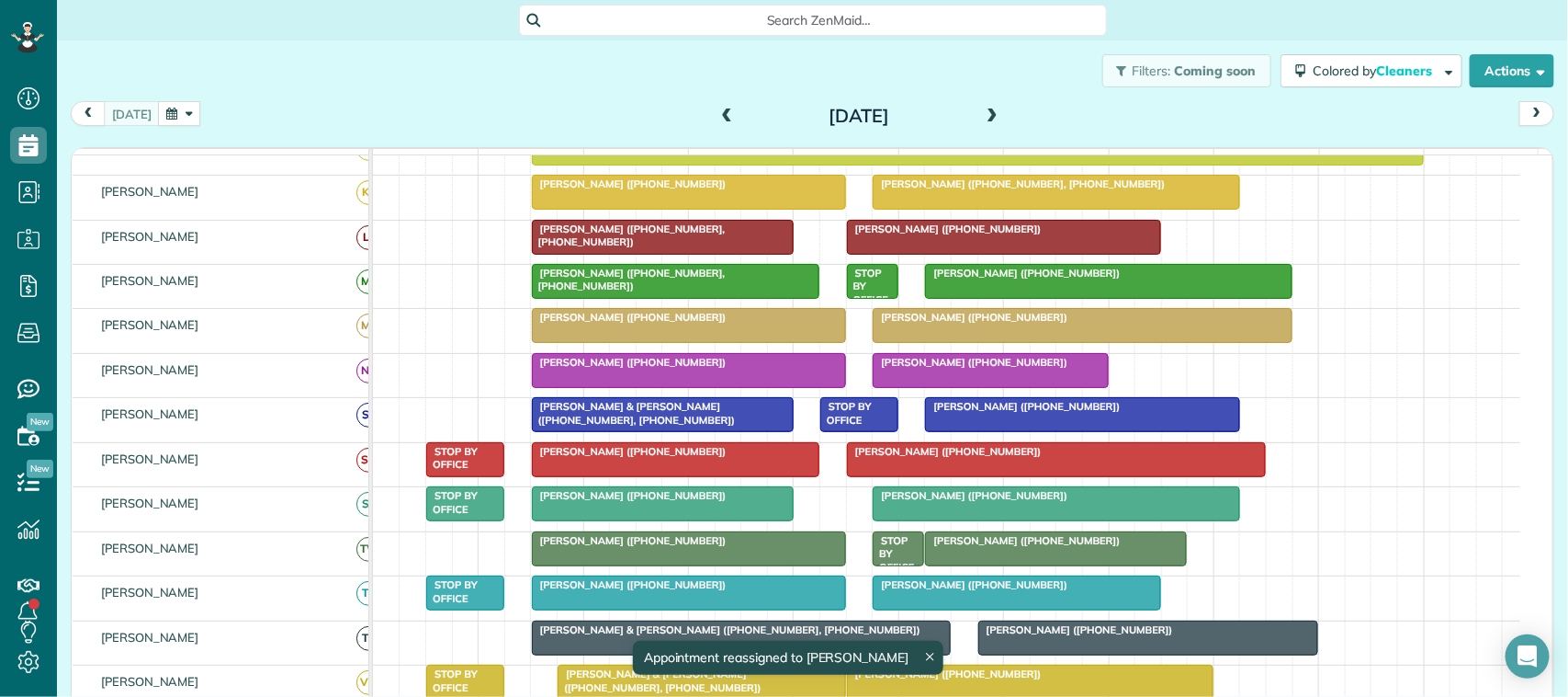
scroll to position [230, 0]
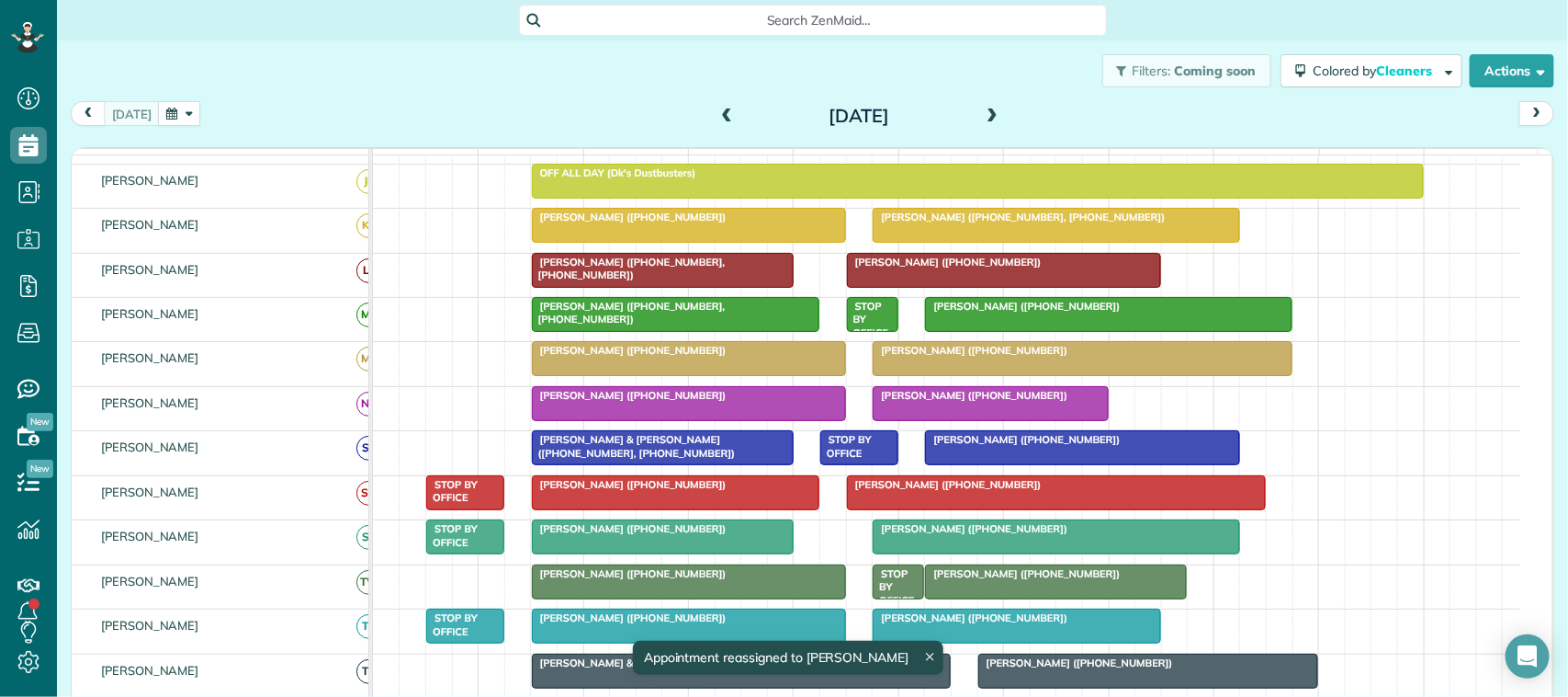
click at [727, 420] on div at bounding box center [689, 404] width 312 height 33
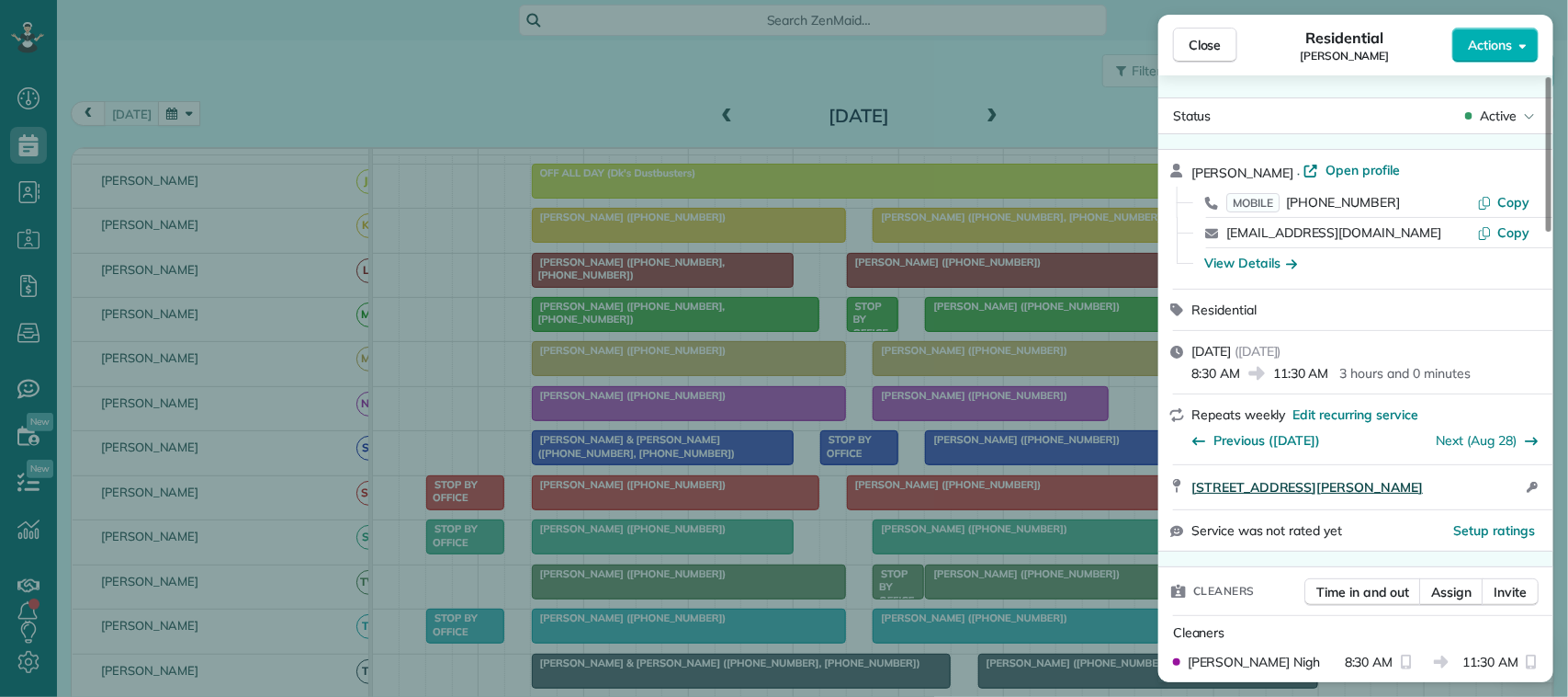
click at [1330, 495] on span "2202 Buckholt Street Pearland TX 77581" at bounding box center [1307, 487] width 232 height 18
click at [1190, 47] on span "Close" at bounding box center [1205, 45] width 33 height 18
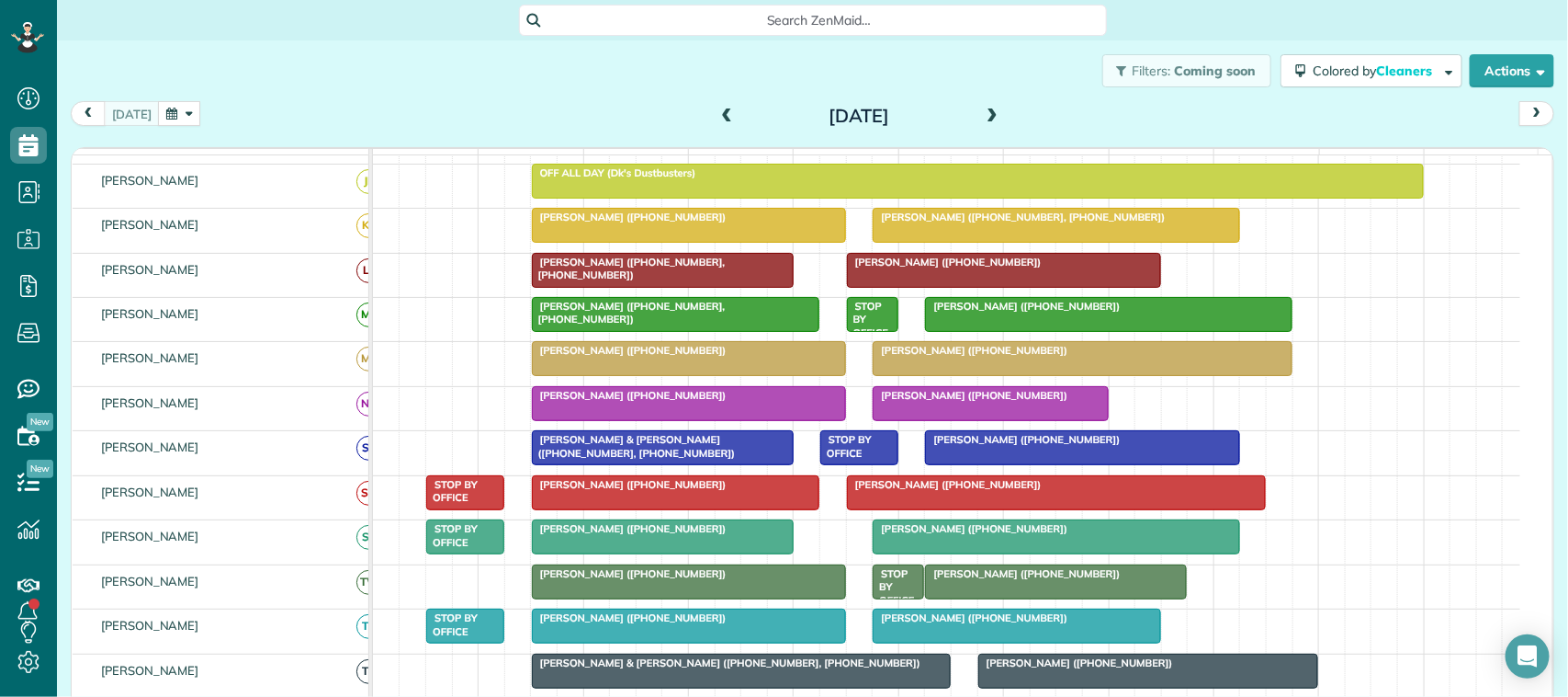
click at [976, 420] on div at bounding box center [990, 404] width 234 height 33
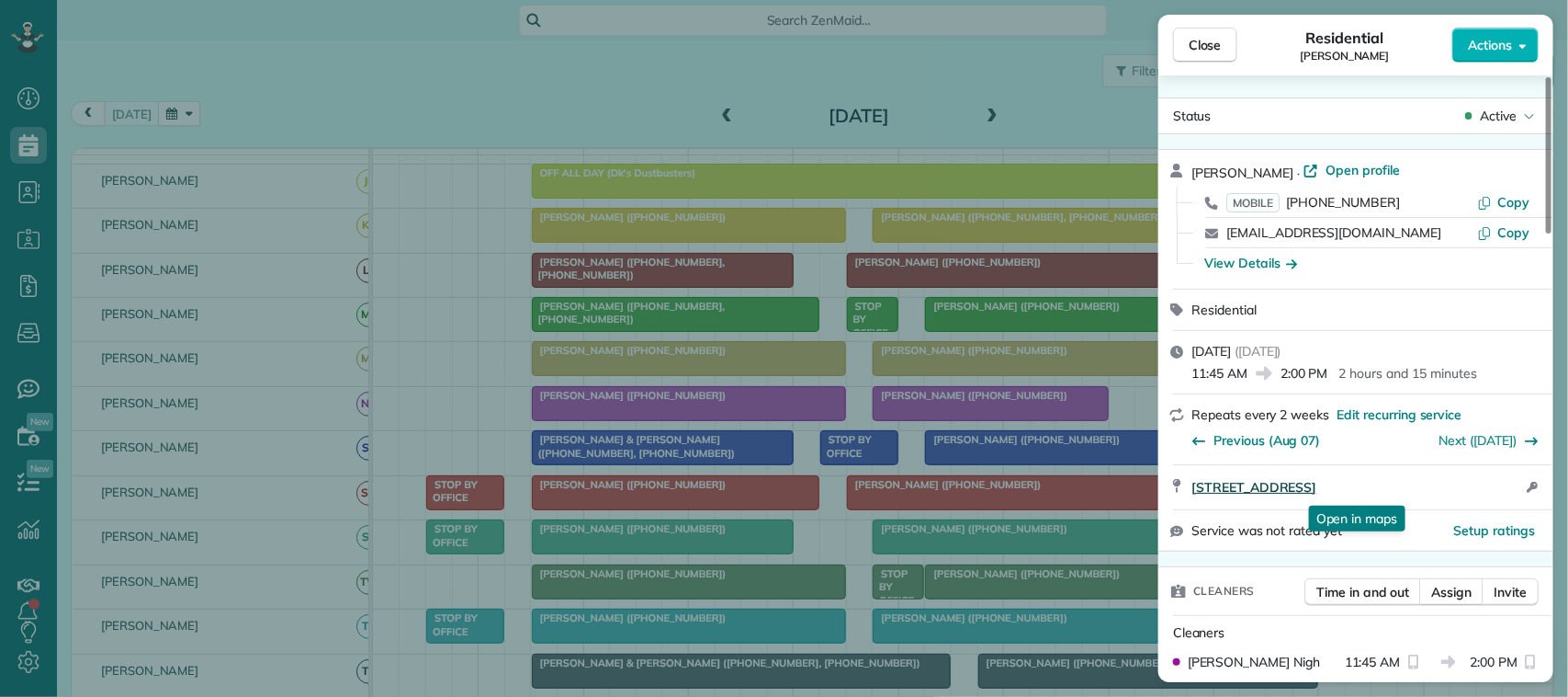
drag, startPoint x: 1187, startPoint y: 485, endPoint x: 1457, endPoint y: 487, distance: 270.0
click at [1457, 487] on div "2213 Bennigan Street League City TX 77573 Open in maps Open in maps Open access…" at bounding box center [1355, 487] width 395 height 44
click at [1214, 47] on span "Close" at bounding box center [1205, 45] width 33 height 18
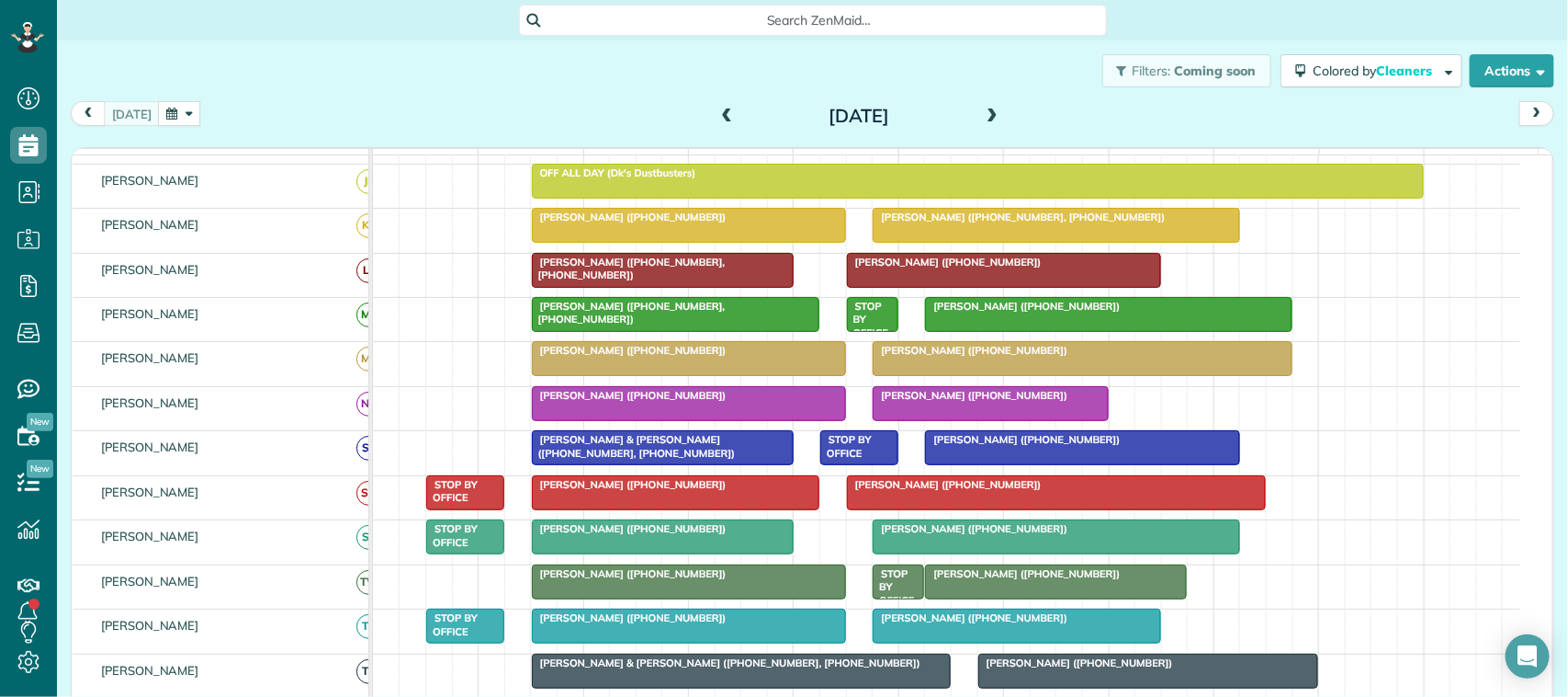
scroll to position [148, 0]
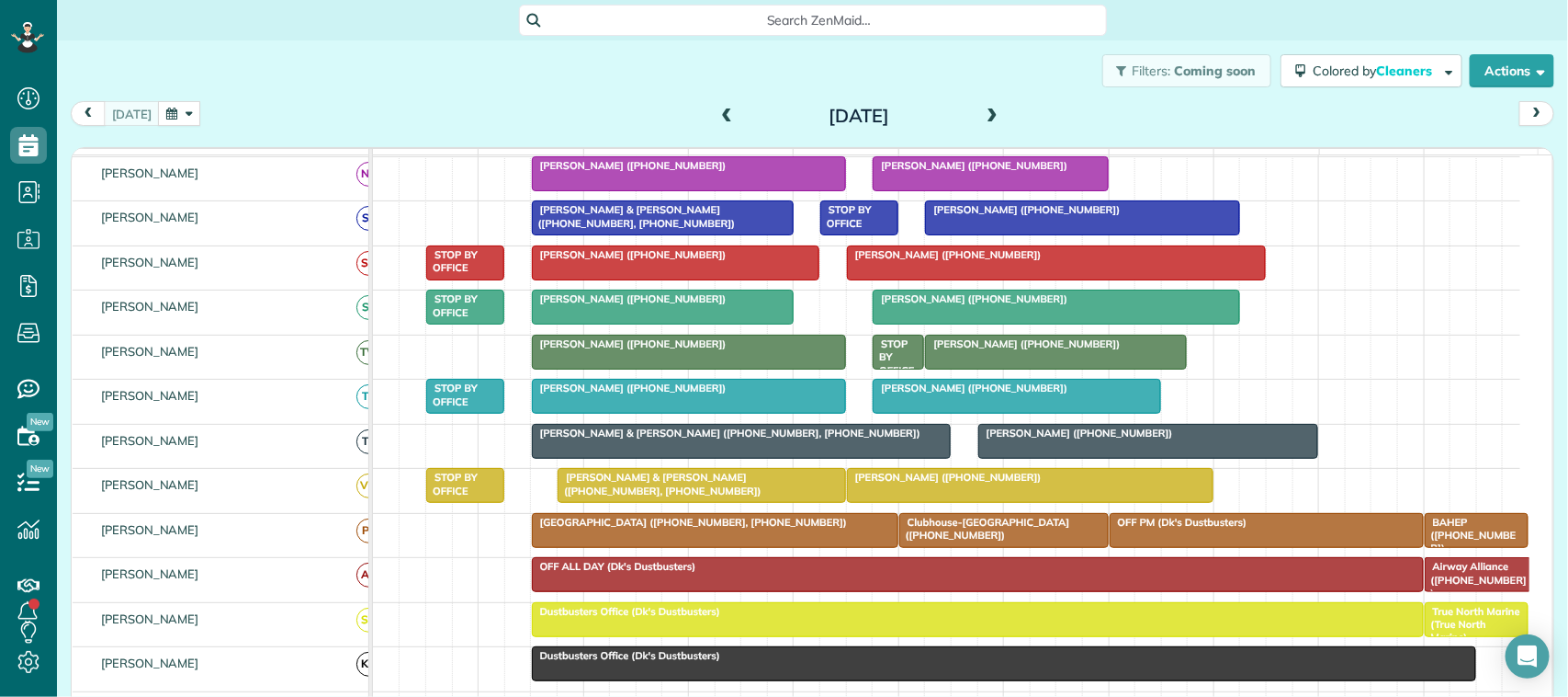
click at [967, 483] on span "[PERSON_NAME] ([PHONE_NUMBER])" at bounding box center [944, 477] width 197 height 13
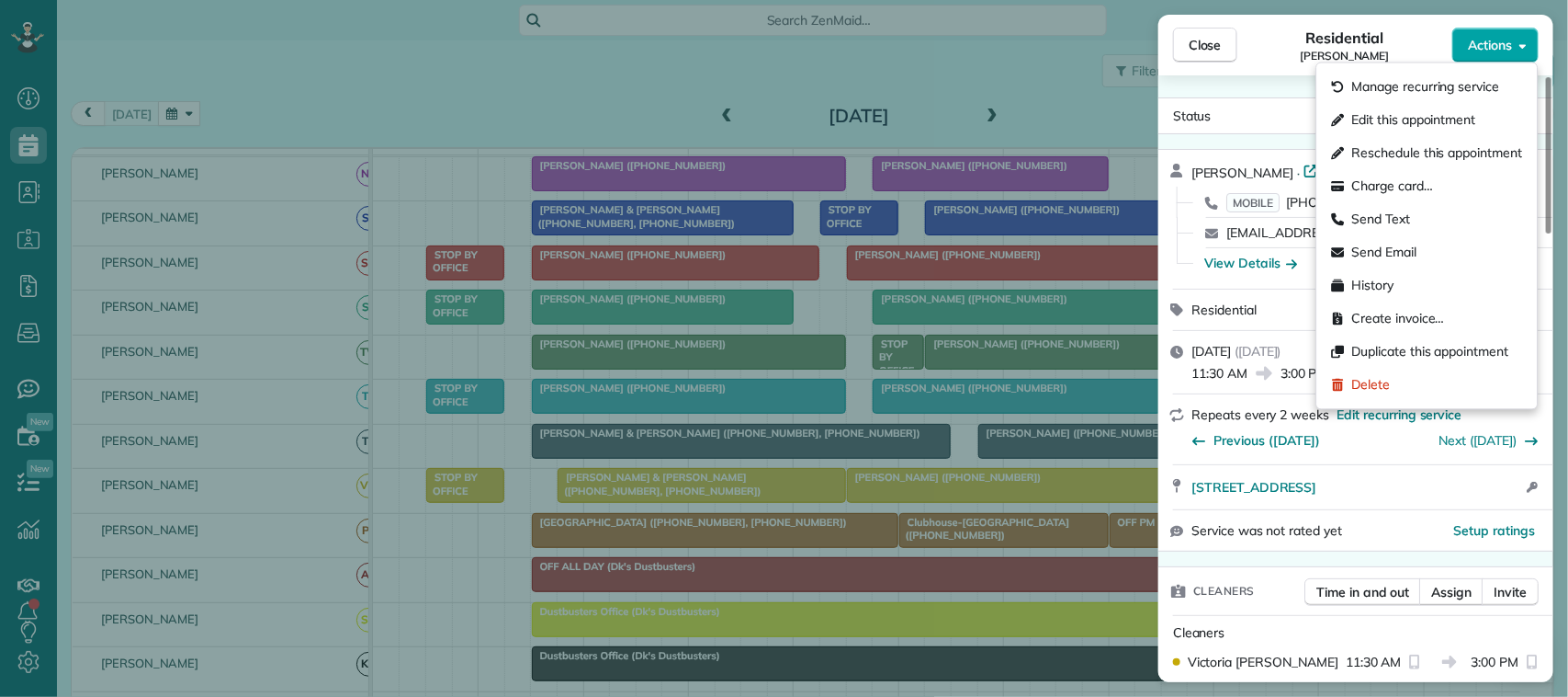
click at [1489, 55] on button "Actions" at bounding box center [1495, 45] width 86 height 35
click at [1435, 214] on div "Send Text" at bounding box center [1428, 220] width 206 height 33
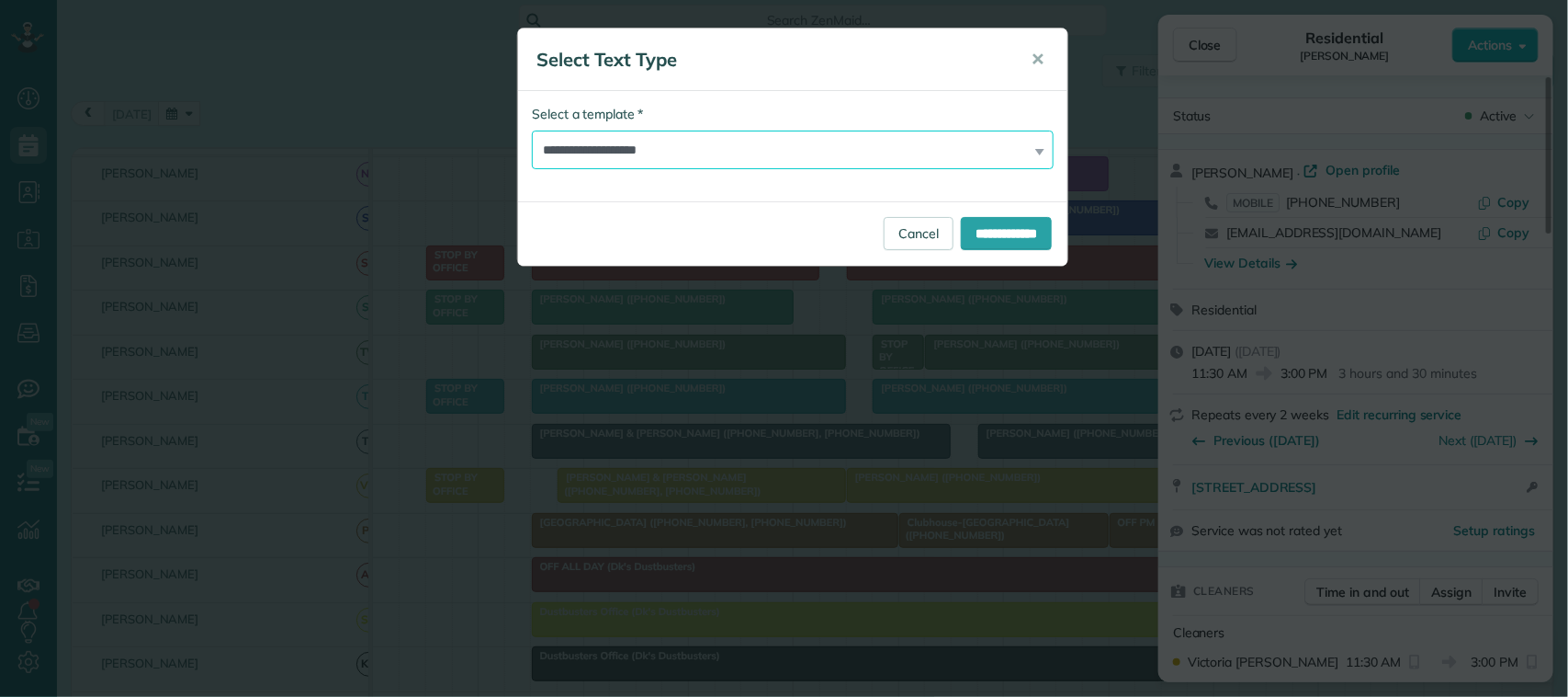
click at [687, 150] on select "**********" at bounding box center [793, 150] width 522 height 39
click at [532, 130] on select "**********" at bounding box center [793, 150] width 522 height 39
click at [993, 233] on input "**********" at bounding box center [1006, 234] width 91 height 33
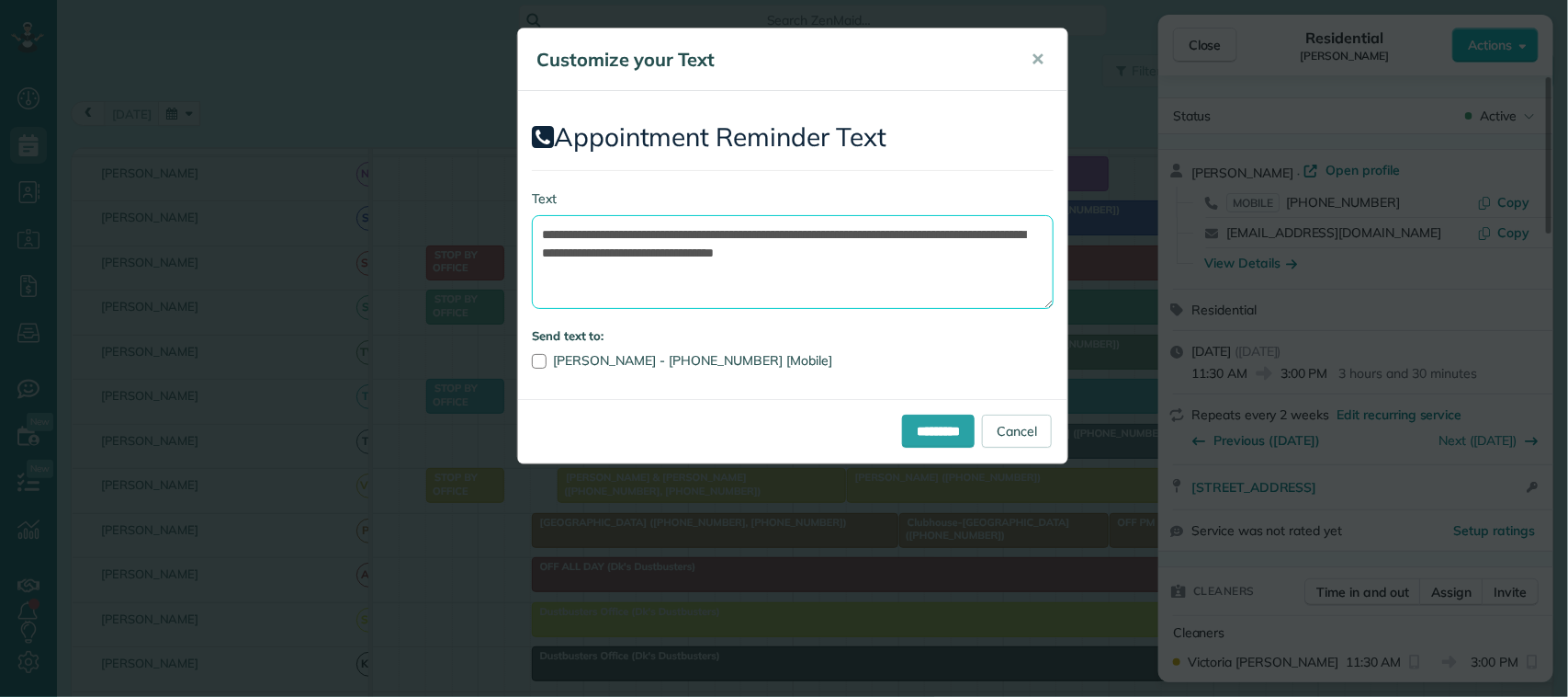
drag, startPoint x: 961, startPoint y: 259, endPoint x: 944, endPoint y: 235, distance: 29.4
click at [944, 235] on textarea "**********" at bounding box center [793, 262] width 522 height 93
drag, startPoint x: 837, startPoint y: 232, endPoint x: 648, endPoint y: 231, distance: 189.0
click at [648, 231] on textarea "**********" at bounding box center [793, 262] width 522 height 93
click at [768, 233] on textarea "**********" at bounding box center [793, 262] width 522 height 93
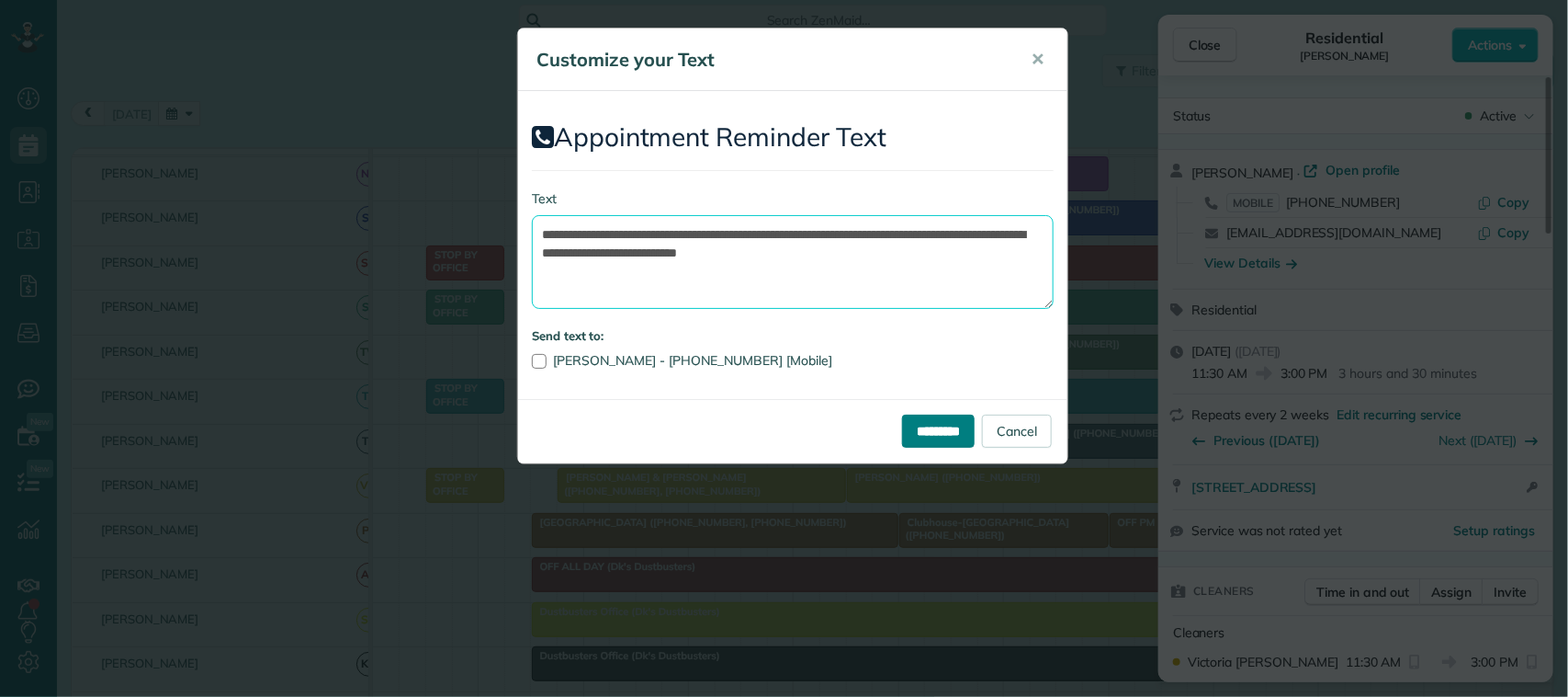
type textarea "**********"
click at [926, 427] on input "*********" at bounding box center [938, 431] width 73 height 33
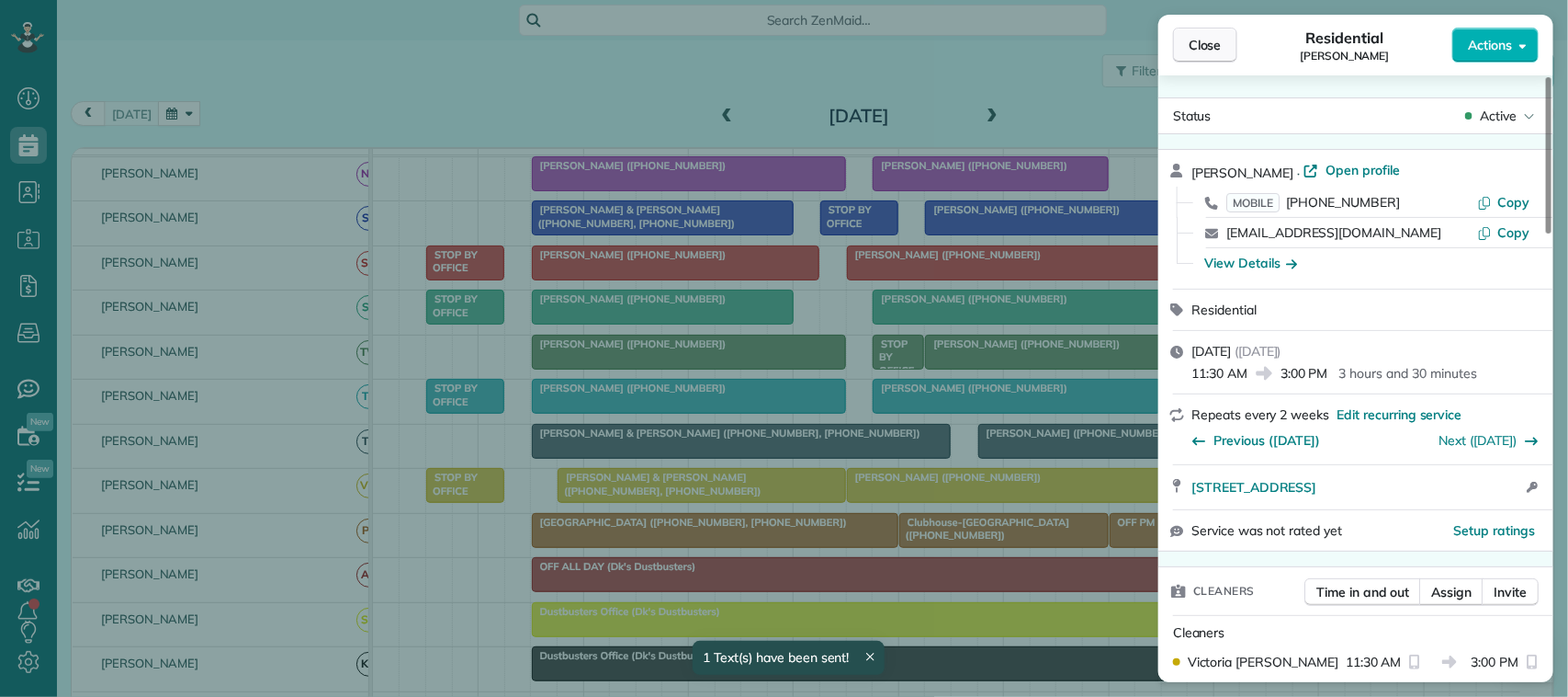
click at [1197, 38] on span "Close" at bounding box center [1205, 45] width 33 height 18
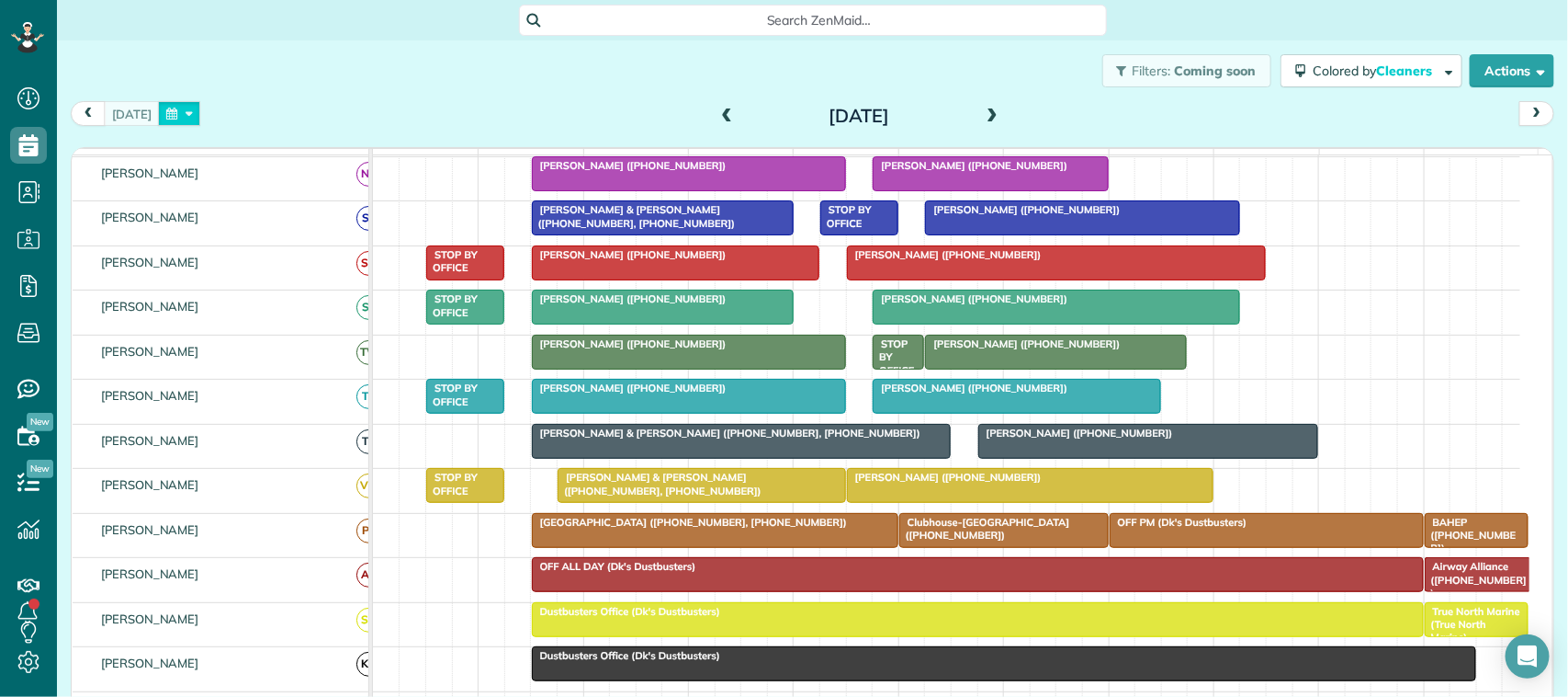
click at [173, 111] on button "button" at bounding box center [179, 113] width 43 height 25
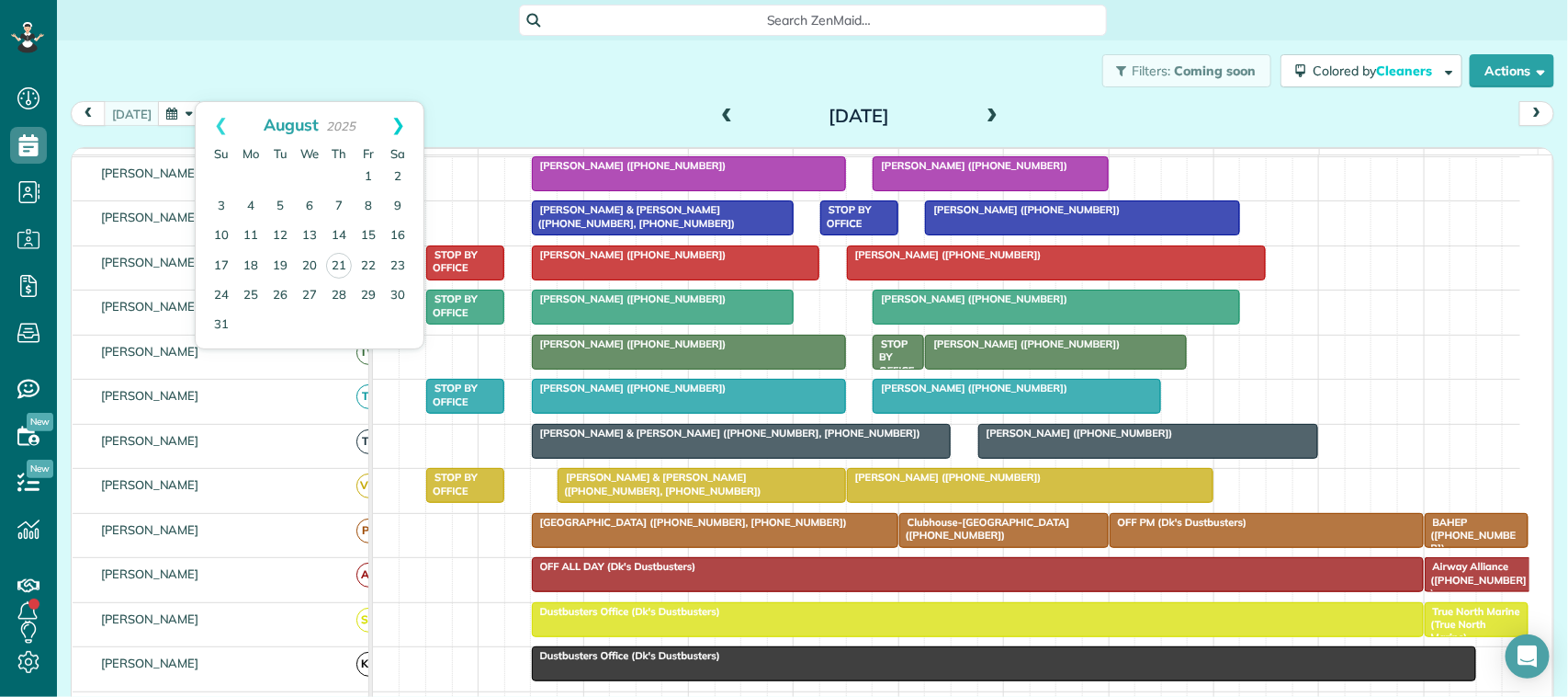
click at [396, 117] on link "Next" at bounding box center [398, 125] width 51 height 46
click at [289, 93] on div "Filters: Coming soon Colored by Cleaners Color by Cleaner Color by Team Color b…" at bounding box center [812, 71] width 1511 height 61
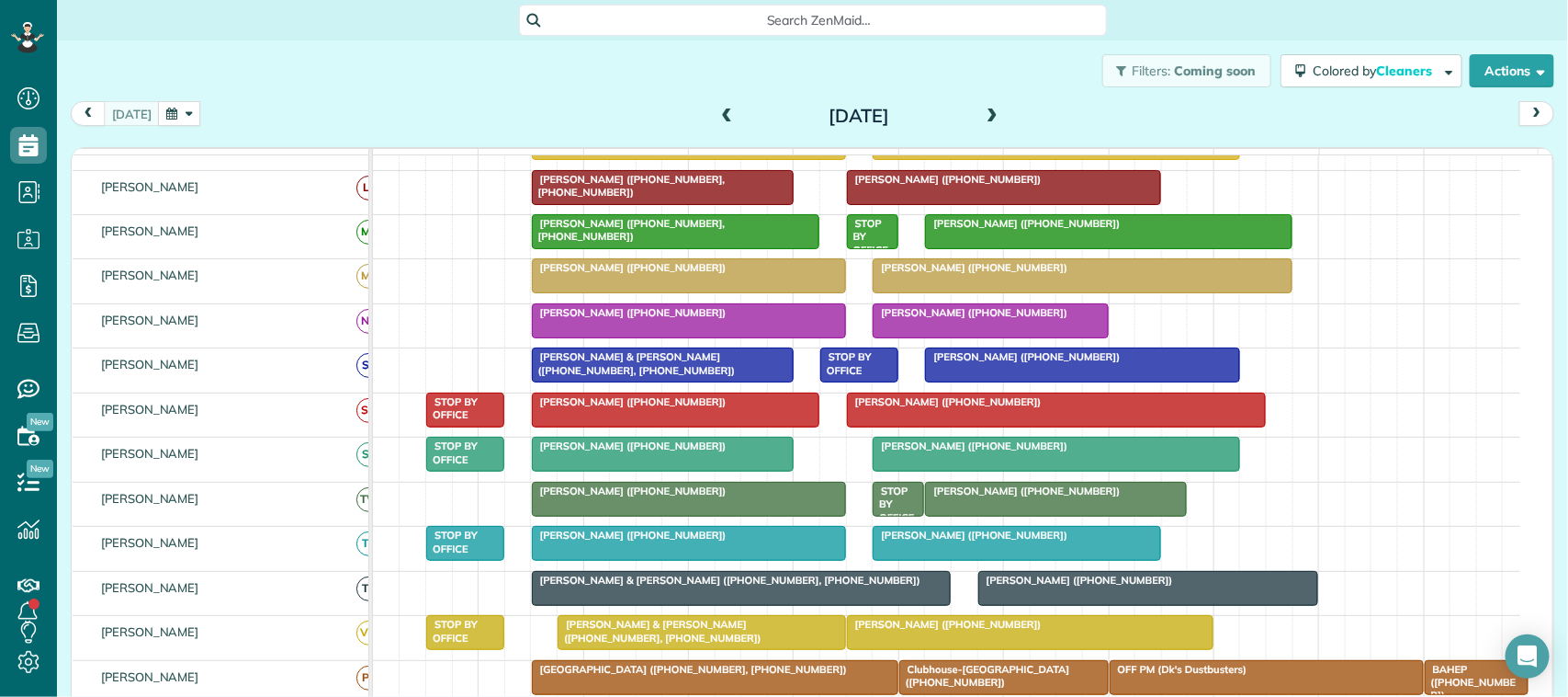
scroll to position [345, 0]
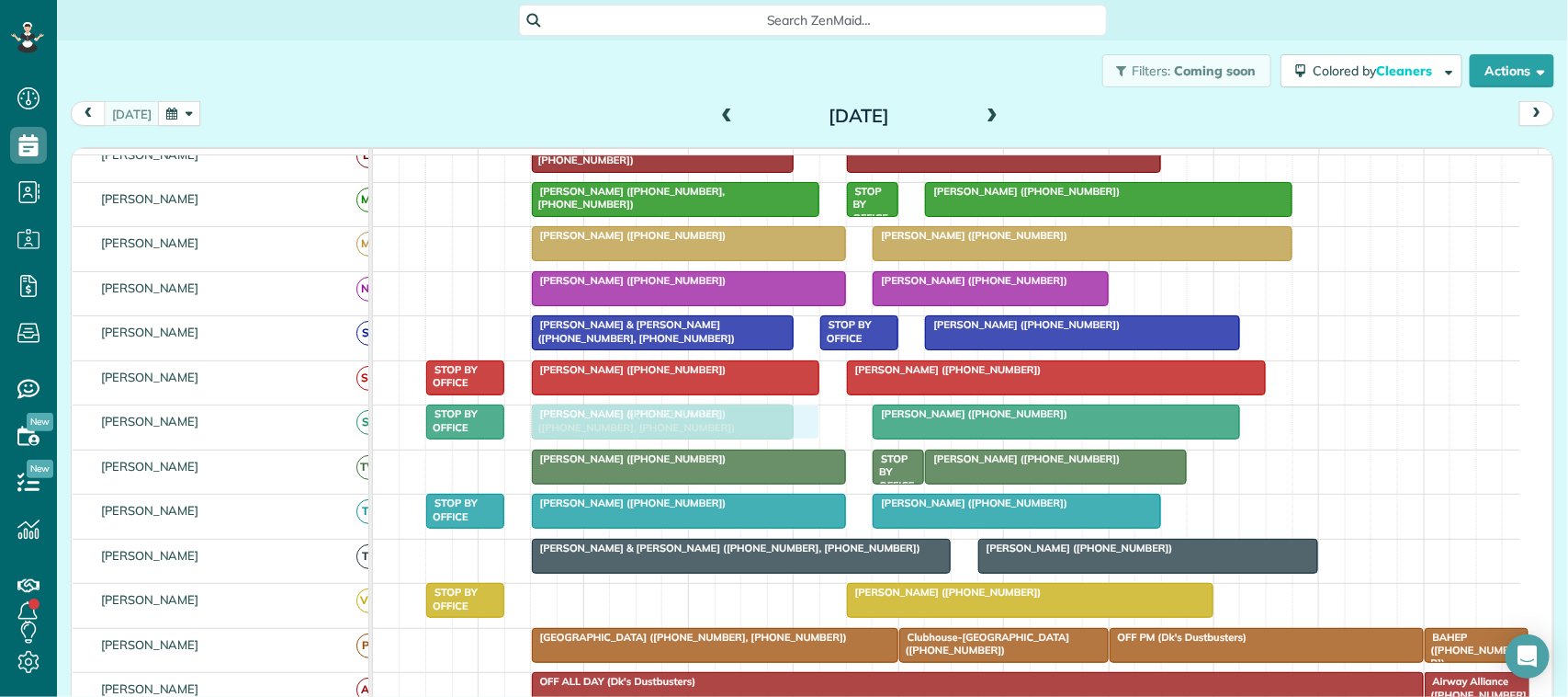
drag, startPoint x: 662, startPoint y: 625, endPoint x: 637, endPoint y: 455, distance: 171.8
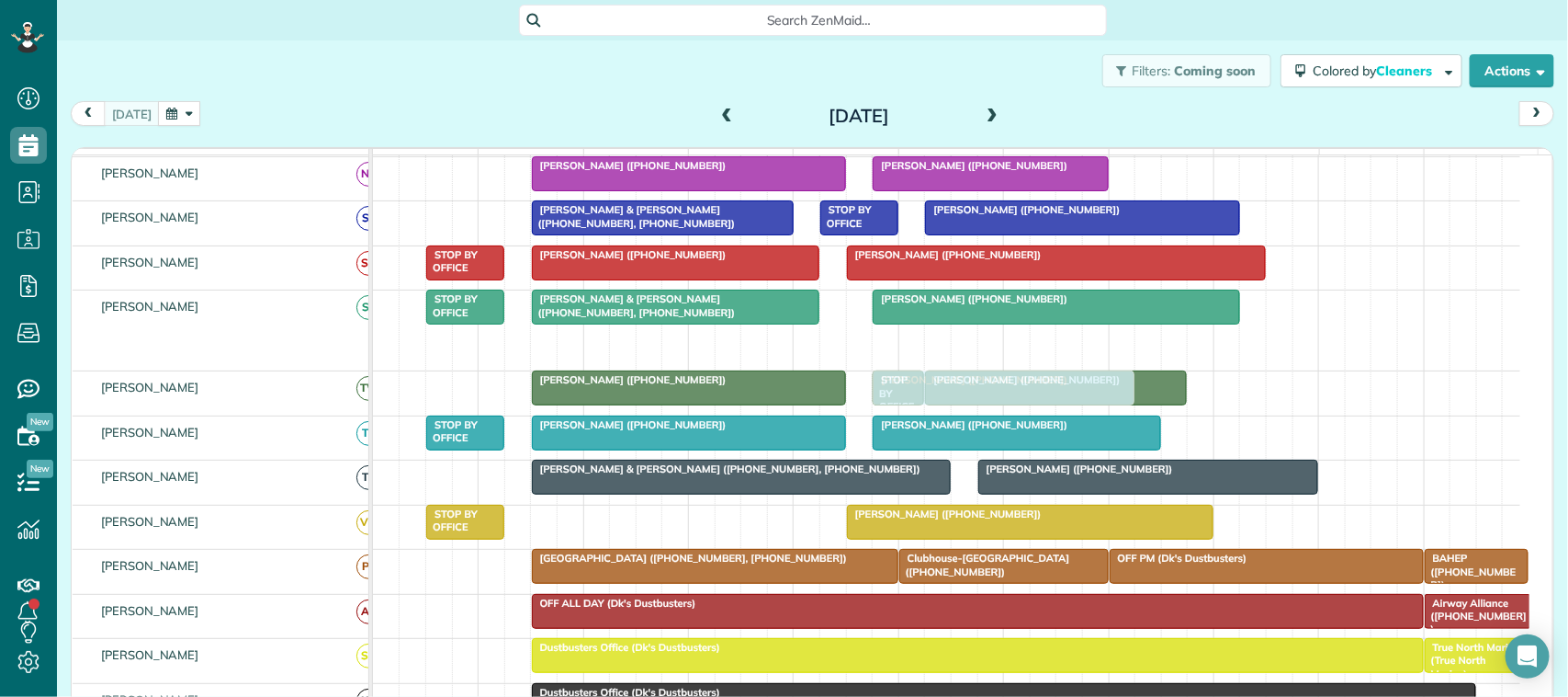
scroll to position [384, 0]
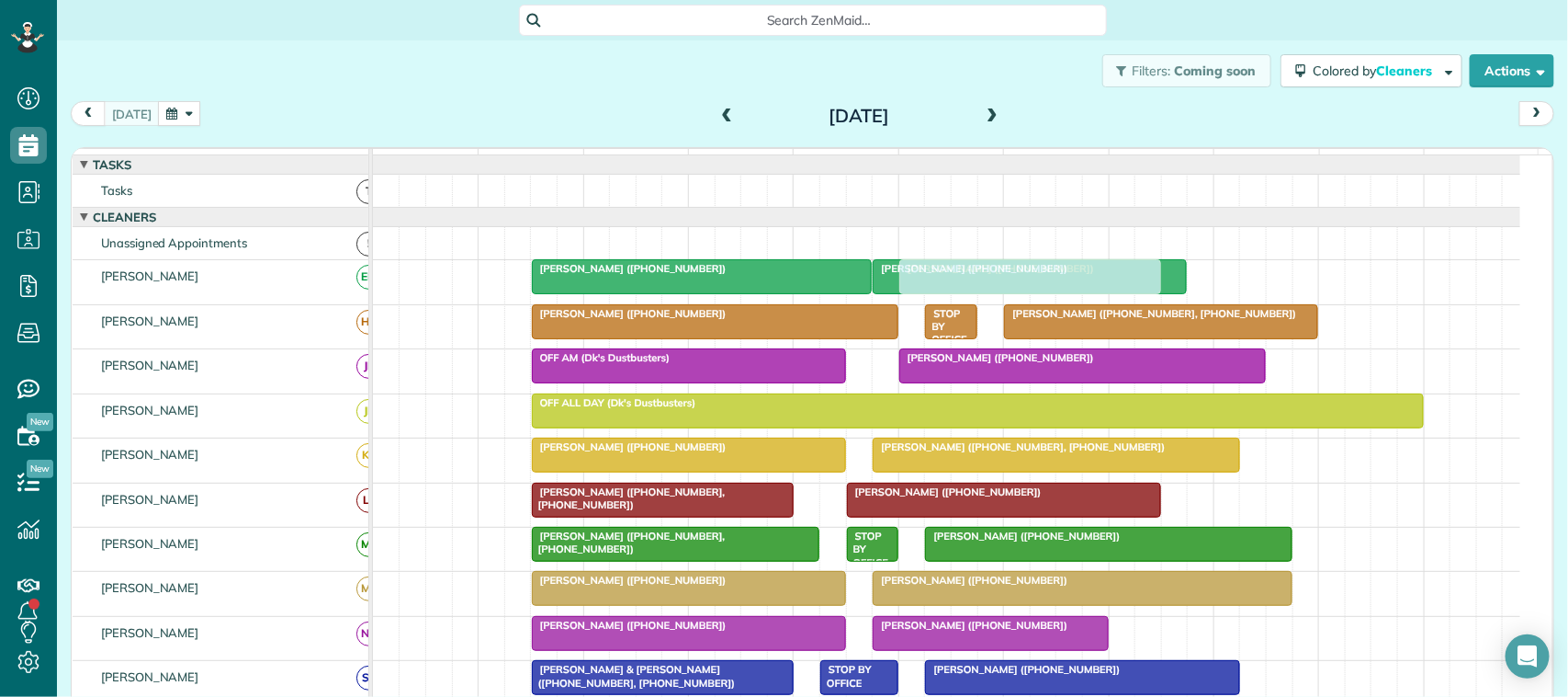
drag, startPoint x: 632, startPoint y: 480, endPoint x: 989, endPoint y: 304, distance: 398.0
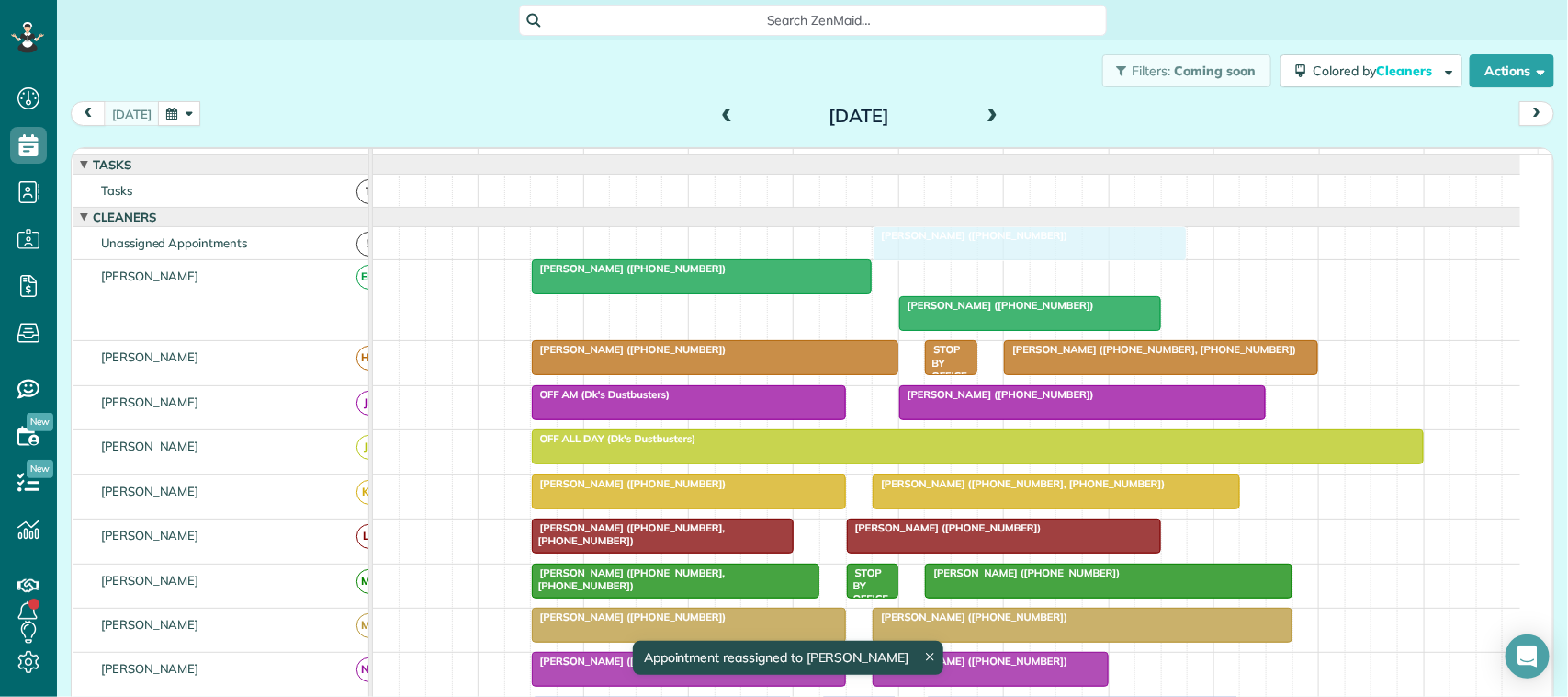
drag, startPoint x: 966, startPoint y: 291, endPoint x: 966, endPoint y: 268, distance: 23.0
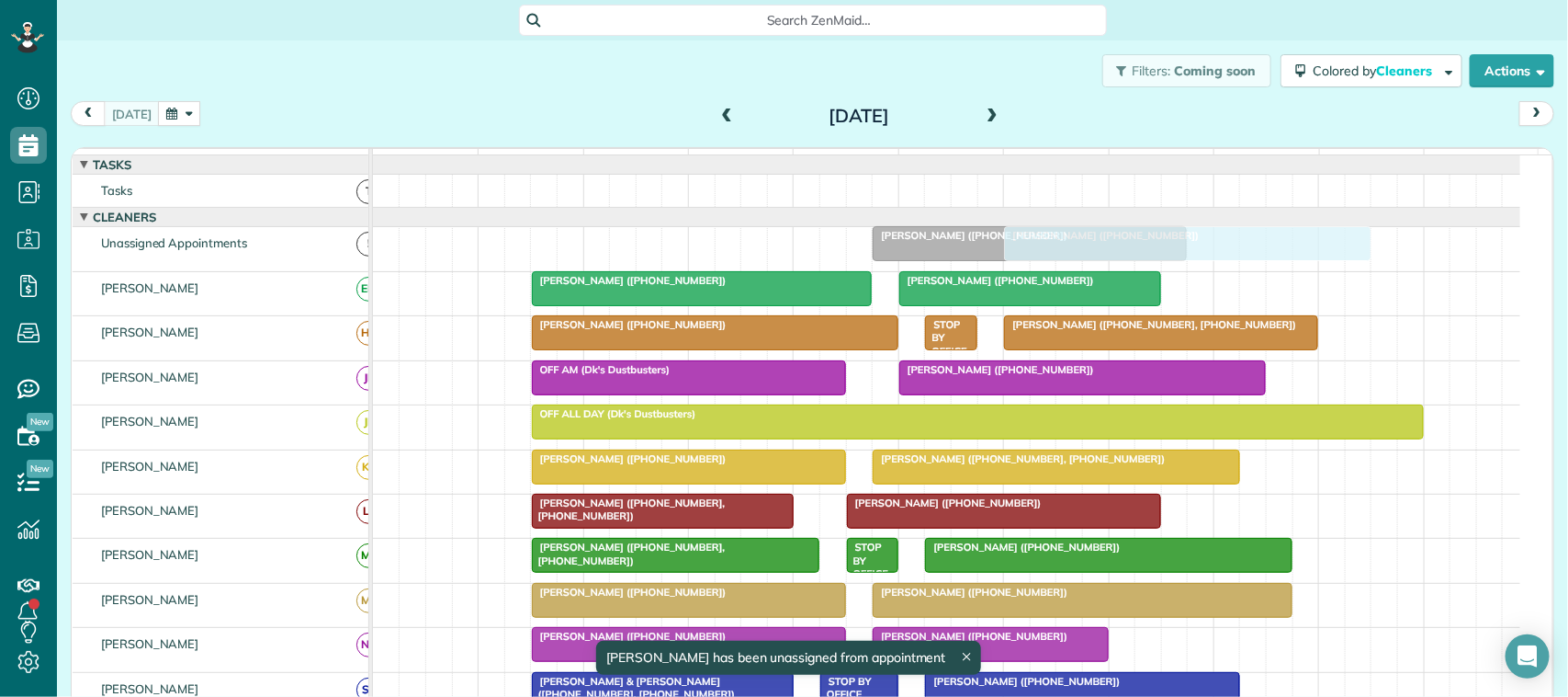
drag, startPoint x: 985, startPoint y: 518, endPoint x: 1109, endPoint y: 275, distance: 272.8
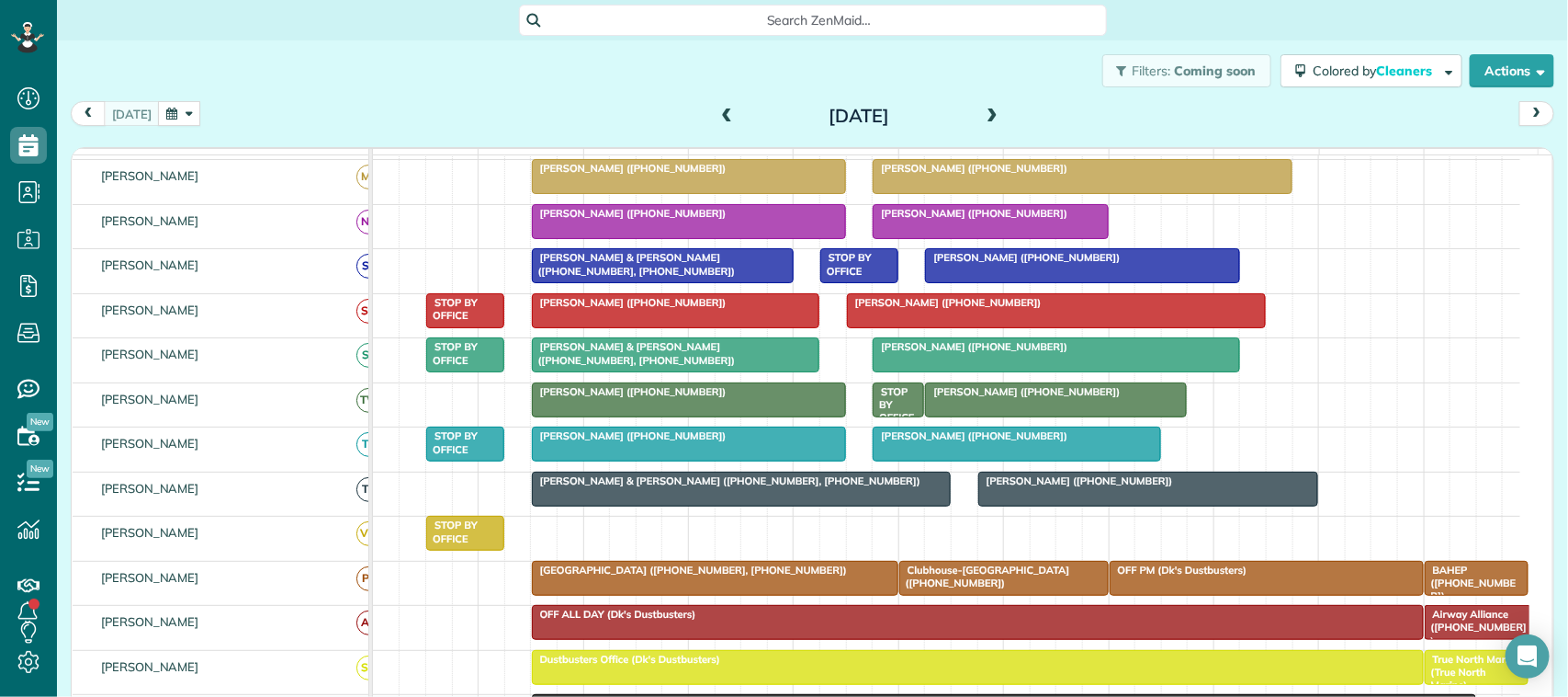
scroll to position [345, 0]
click at [171, 112] on button "button" at bounding box center [179, 113] width 43 height 25
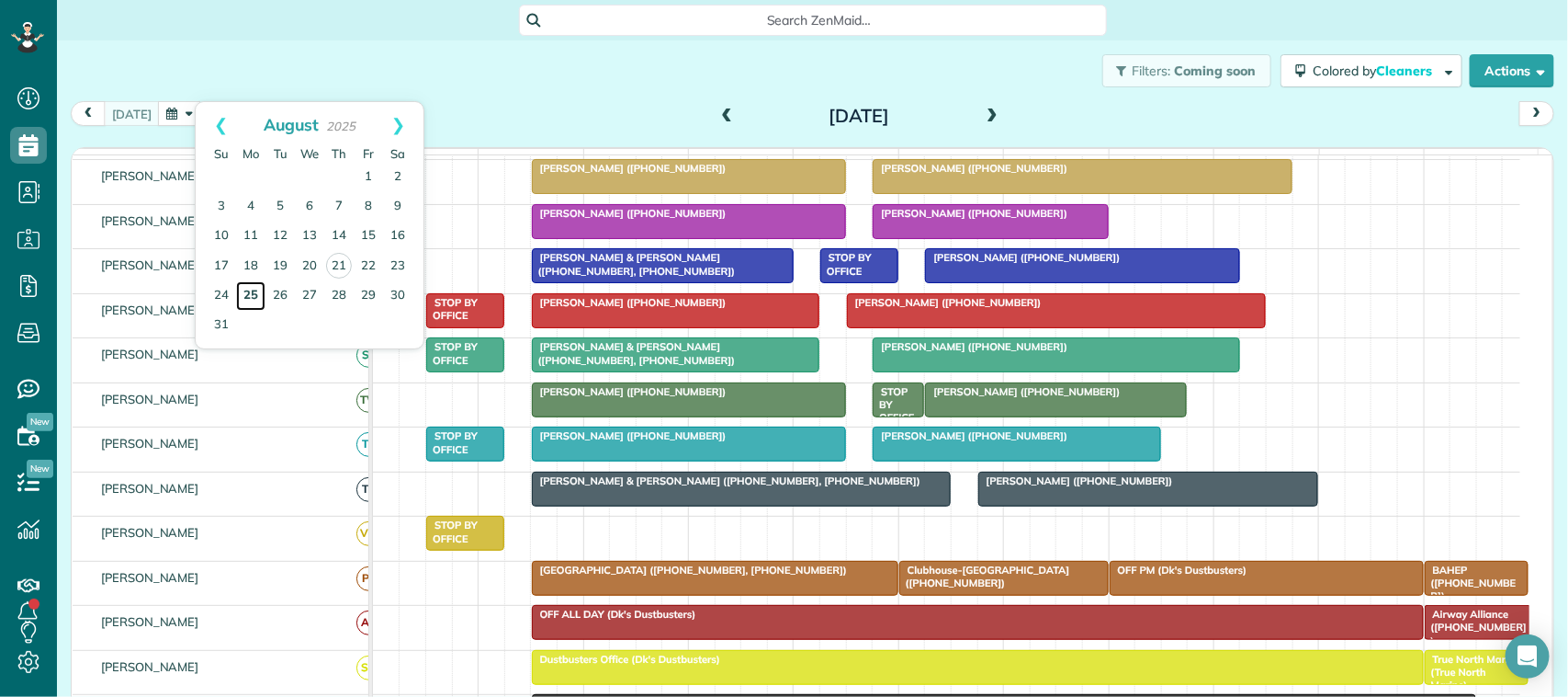
click at [262, 297] on link "25" at bounding box center [250, 296] width 30 height 30
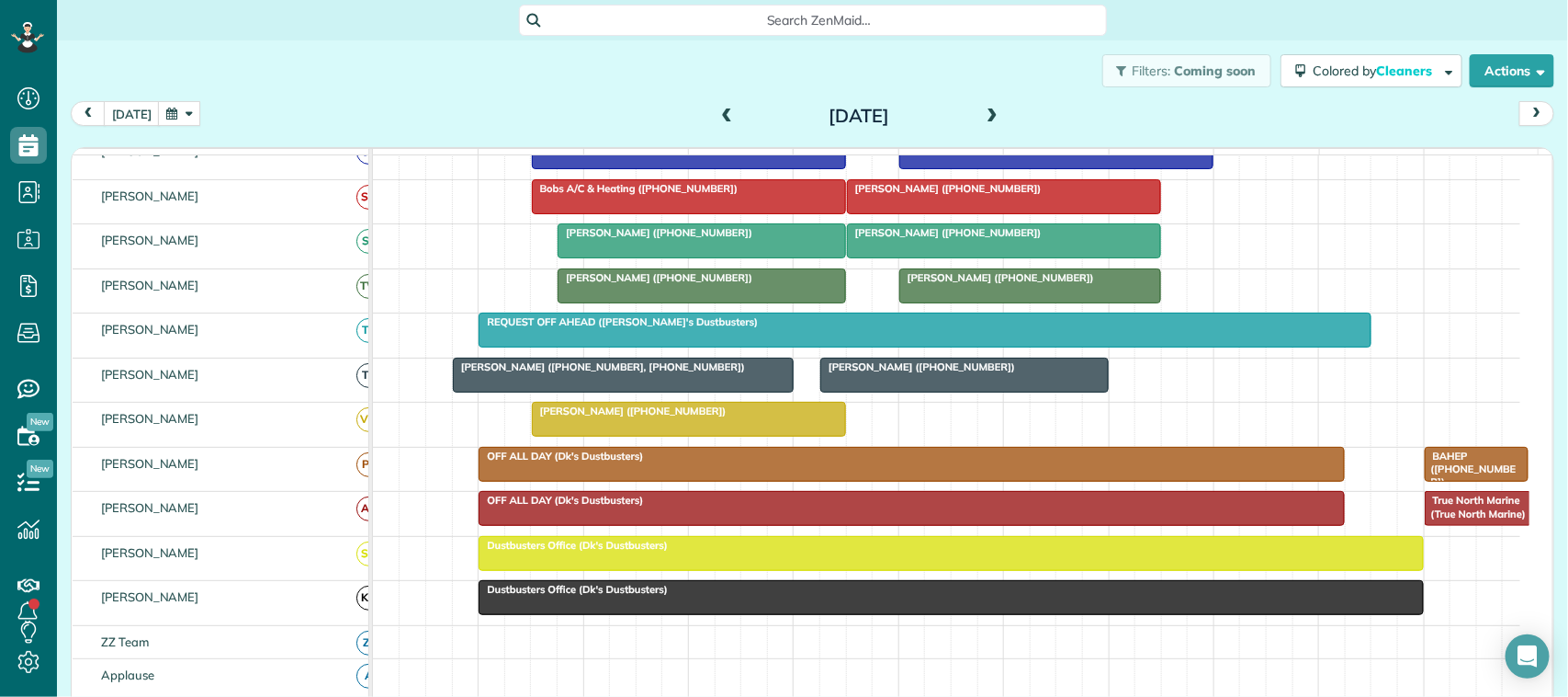
click at [173, 129] on div "today Monday Aug 25, 2025" at bounding box center [812, 117] width 1483 height 34
click at [179, 124] on button "button" at bounding box center [179, 113] width 43 height 25
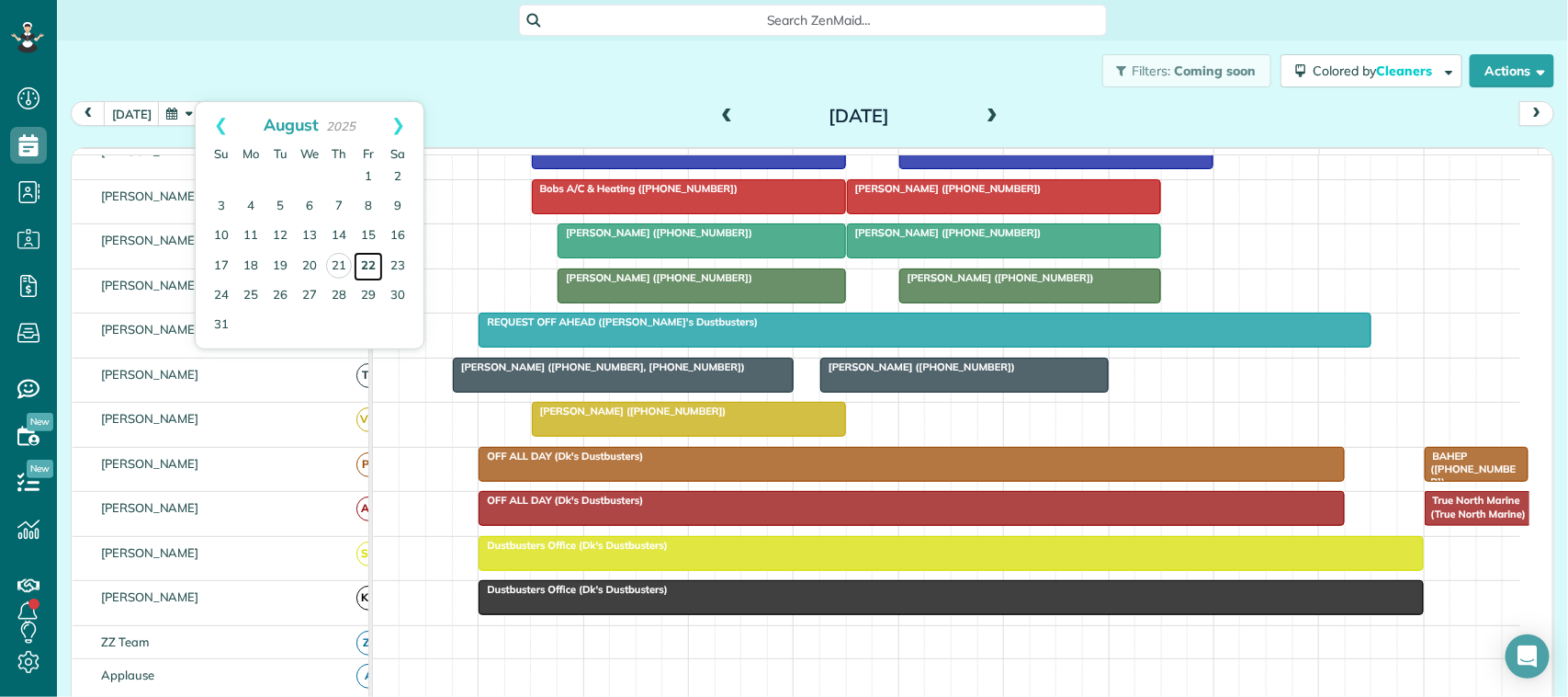
click at [366, 272] on link "22" at bounding box center [369, 266] width 30 height 30
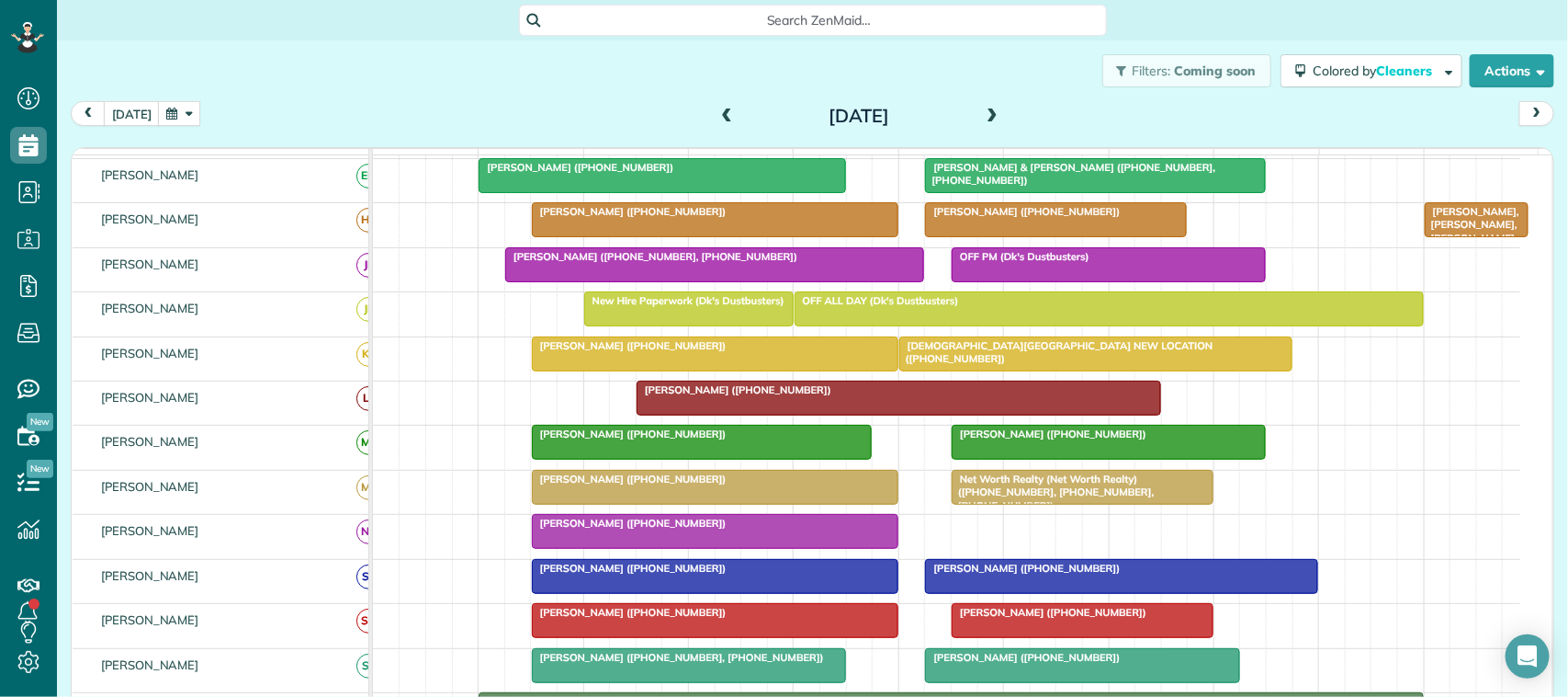
scroll to position [78, 0]
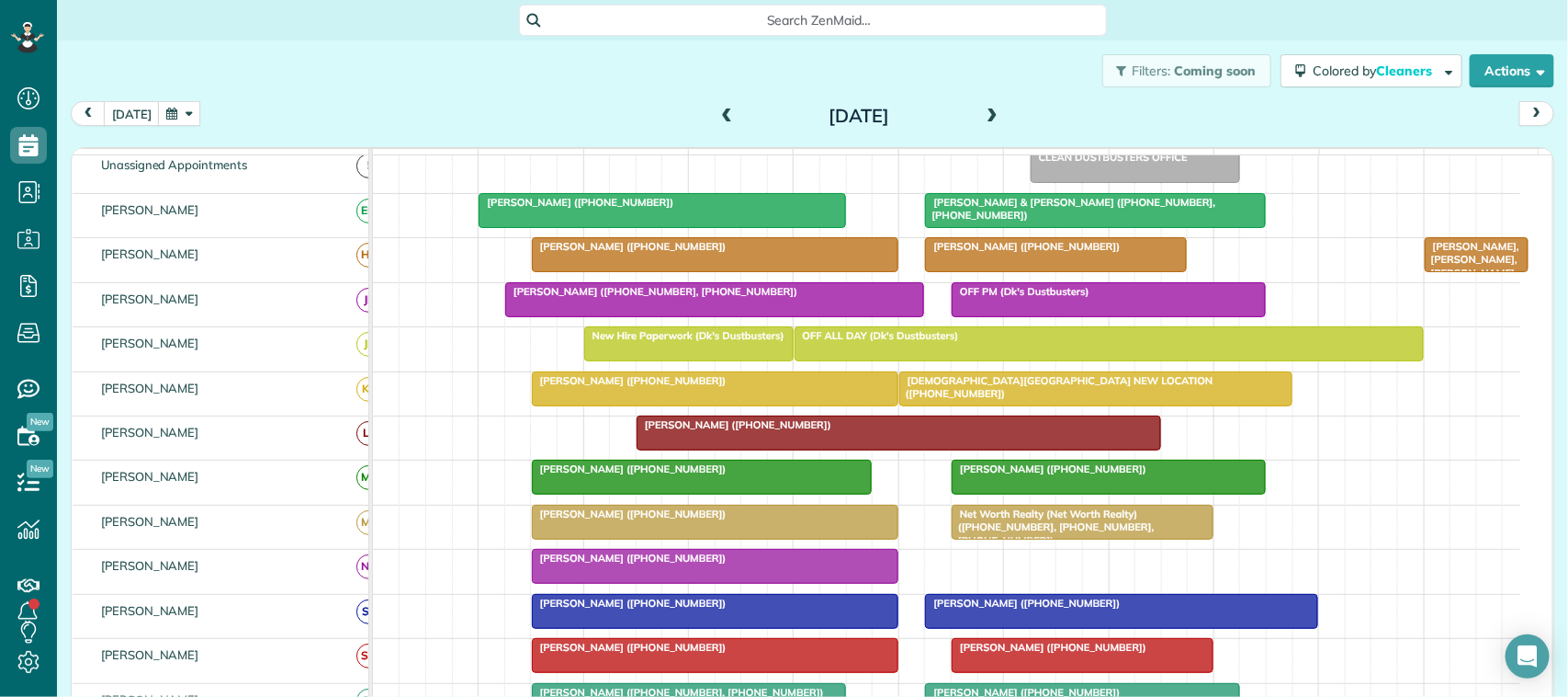
click at [142, 131] on div "today Friday Aug 22, 2025" at bounding box center [812, 117] width 1483 height 34
click at [133, 108] on button "[DATE]" at bounding box center [131, 113] width 56 height 25
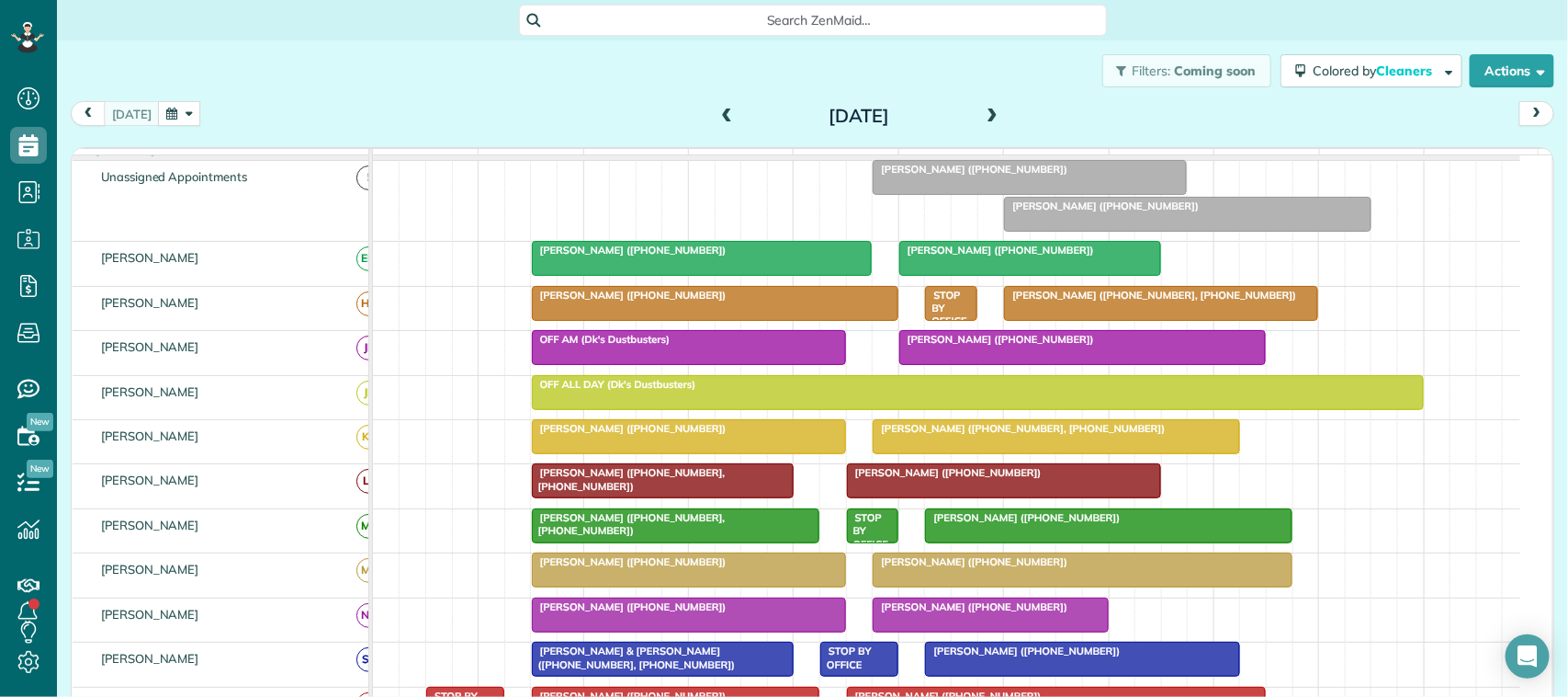
scroll to position [115, 0]
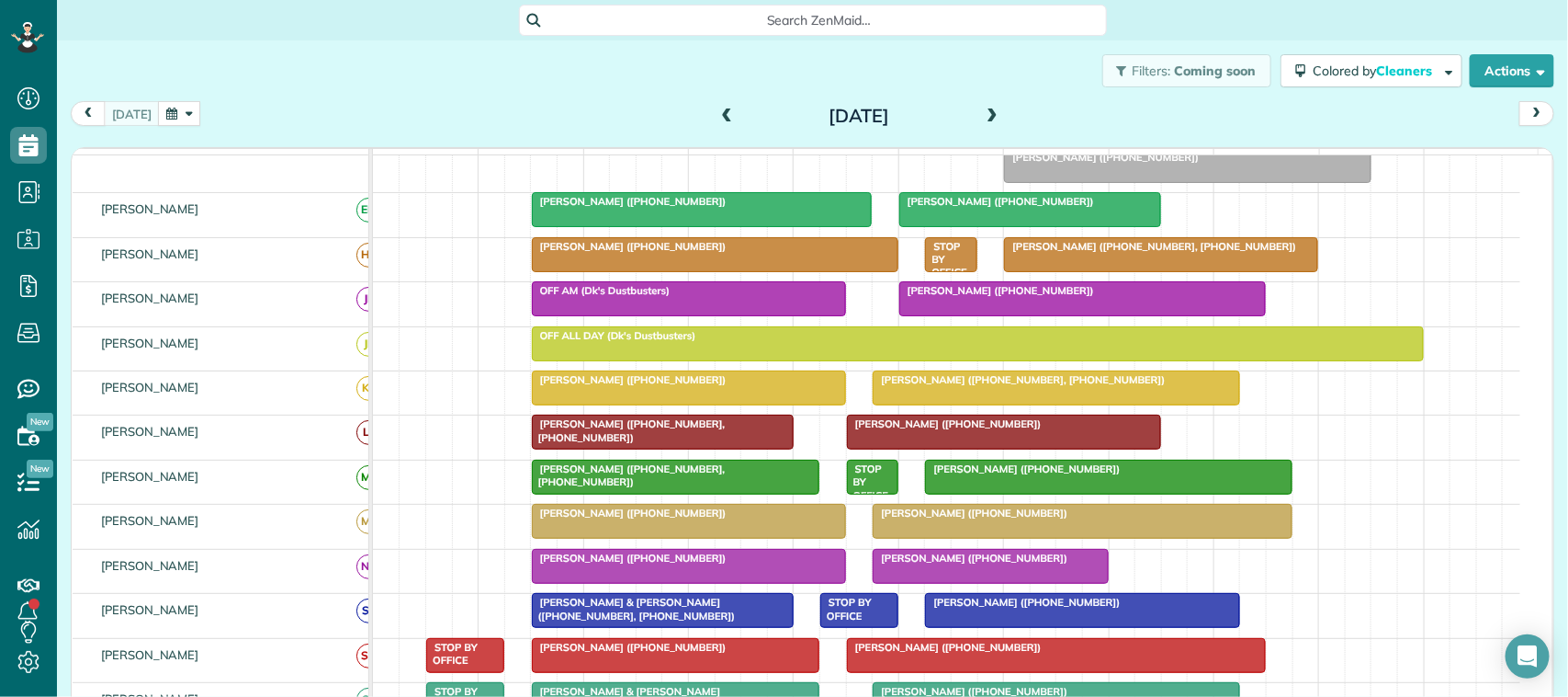
click at [190, 115] on button "button" at bounding box center [179, 113] width 43 height 25
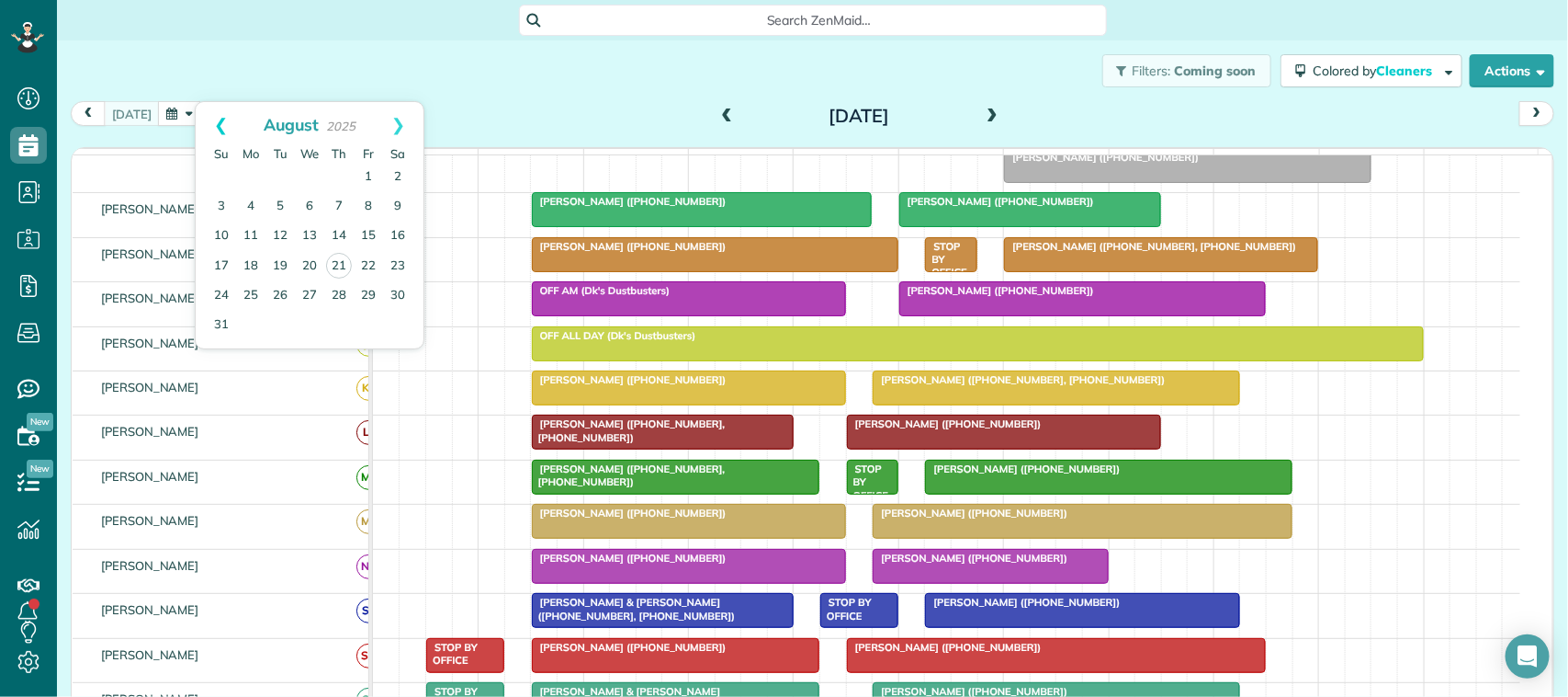
click at [223, 133] on link "Prev" at bounding box center [221, 125] width 51 height 46
click at [227, 122] on link "Prev" at bounding box center [221, 125] width 51 height 46
click at [216, 127] on link "Prev" at bounding box center [221, 125] width 51 height 46
click at [391, 122] on link "Next" at bounding box center [398, 125] width 51 height 46
click at [402, 126] on link "Next" at bounding box center [398, 125] width 51 height 46
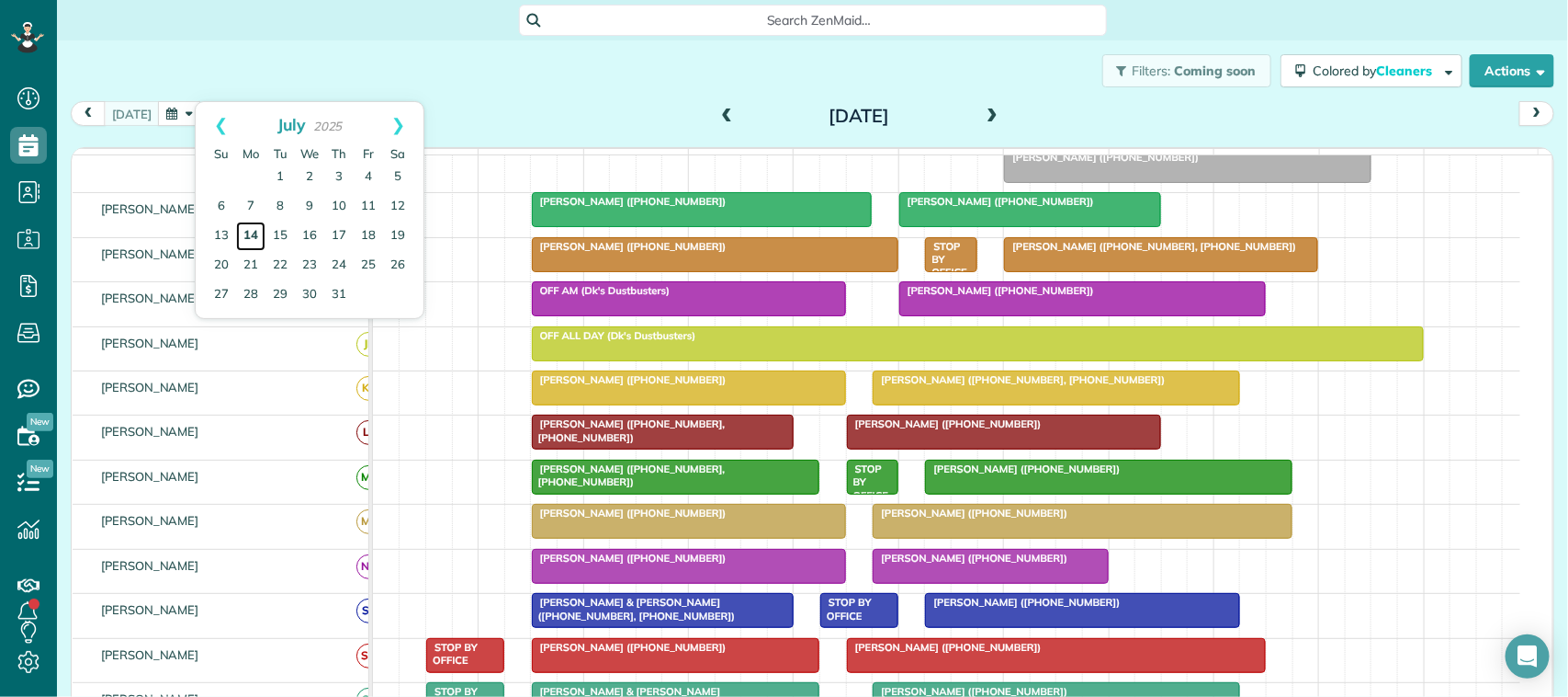
click at [254, 235] on link "14" at bounding box center [250, 237] width 30 height 30
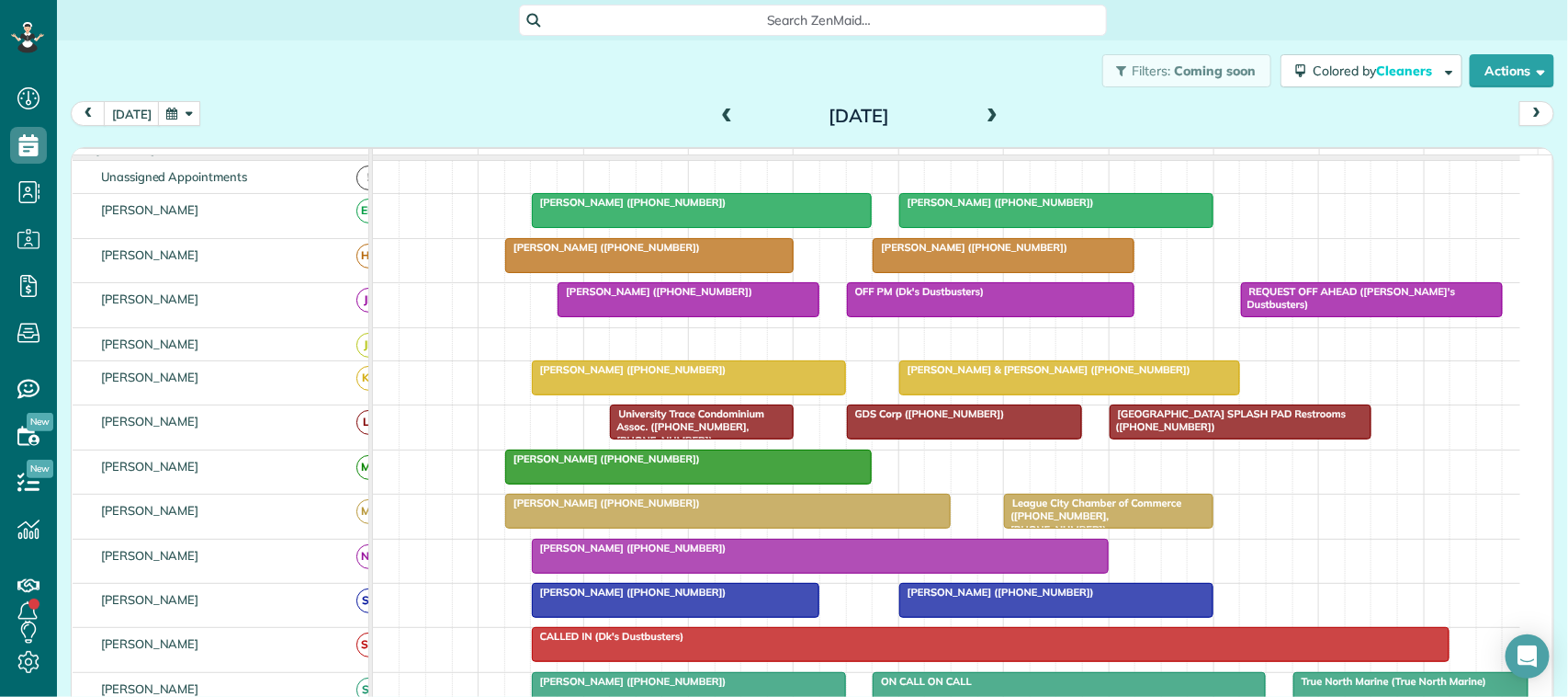
scroll to position [181, 0]
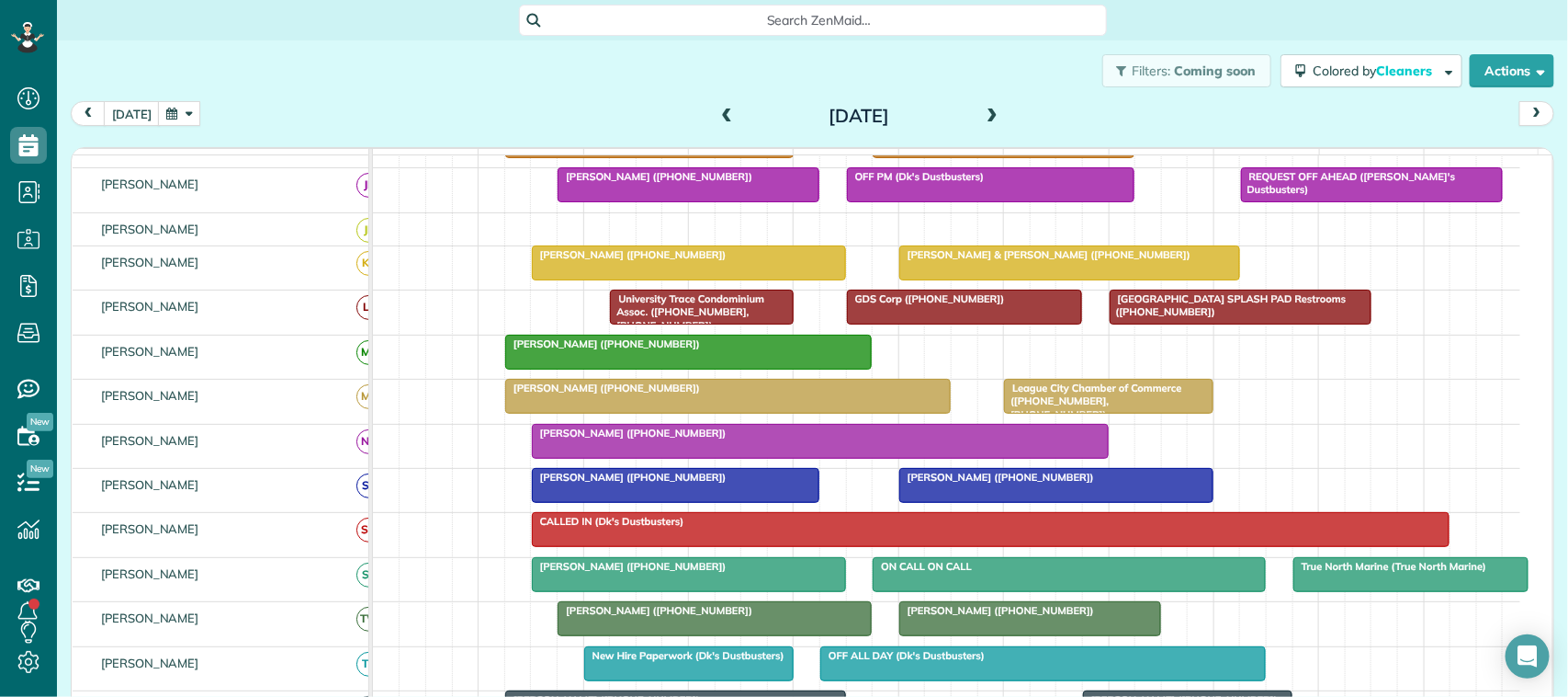
click at [982, 122] on span at bounding box center [992, 116] width 20 height 17
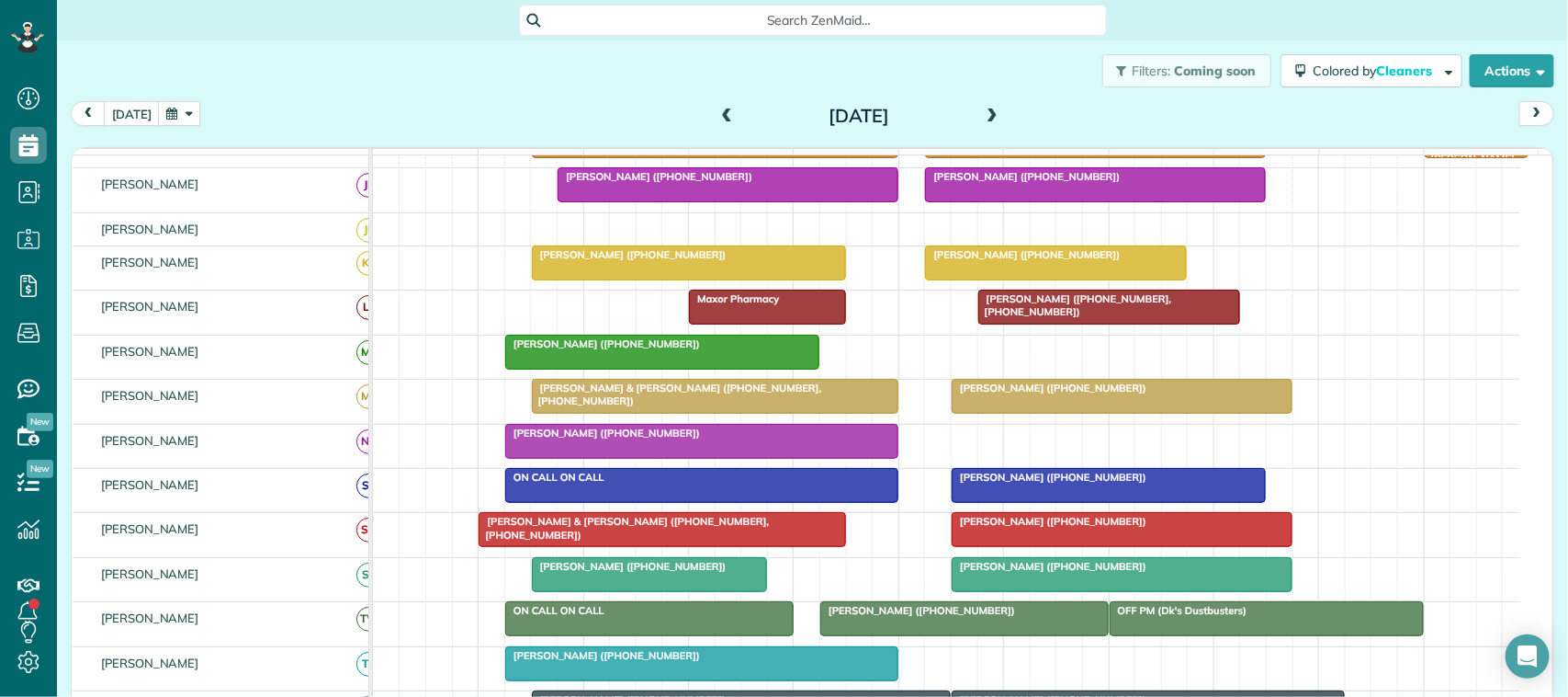
click at [982, 115] on span at bounding box center [992, 116] width 20 height 17
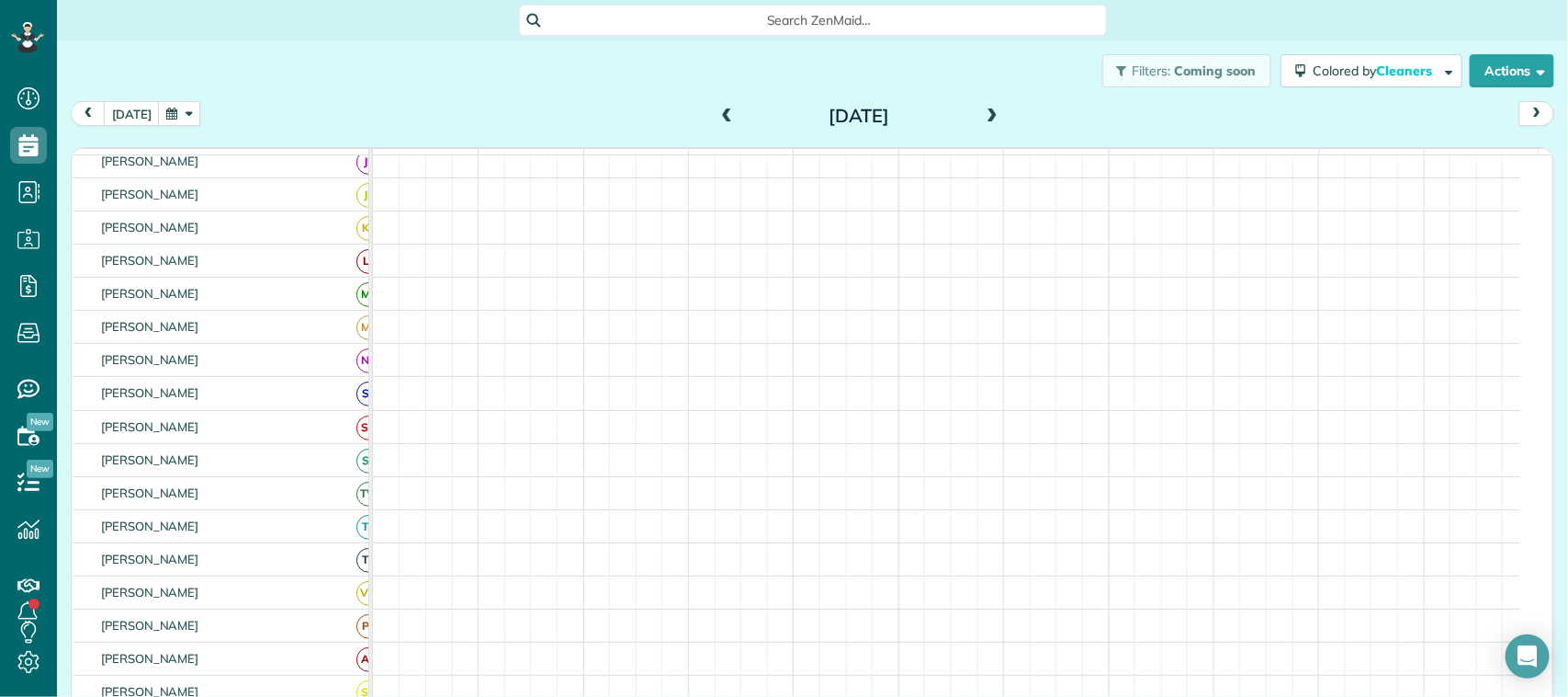
scroll to position [158, 0]
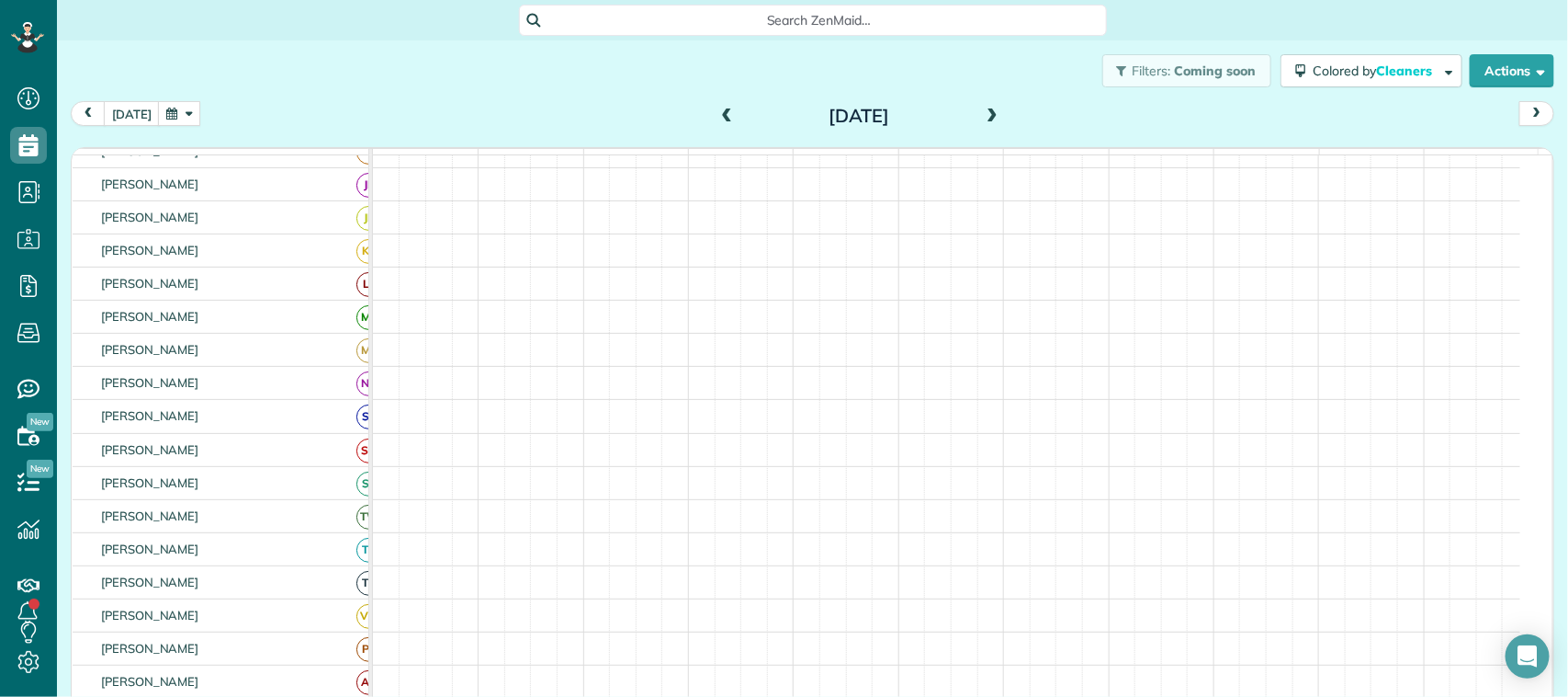
click at [982, 115] on span at bounding box center [992, 116] width 20 height 17
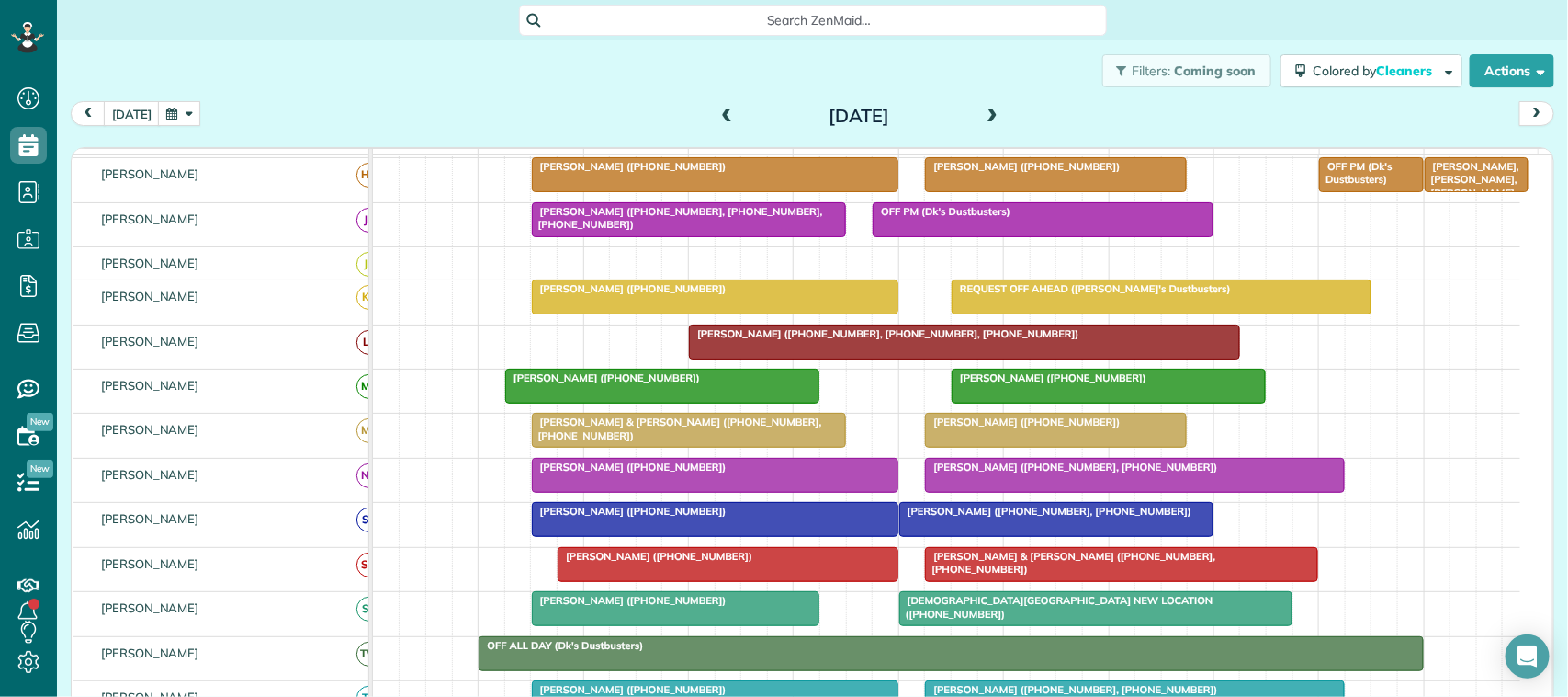
scroll to position [193, 0]
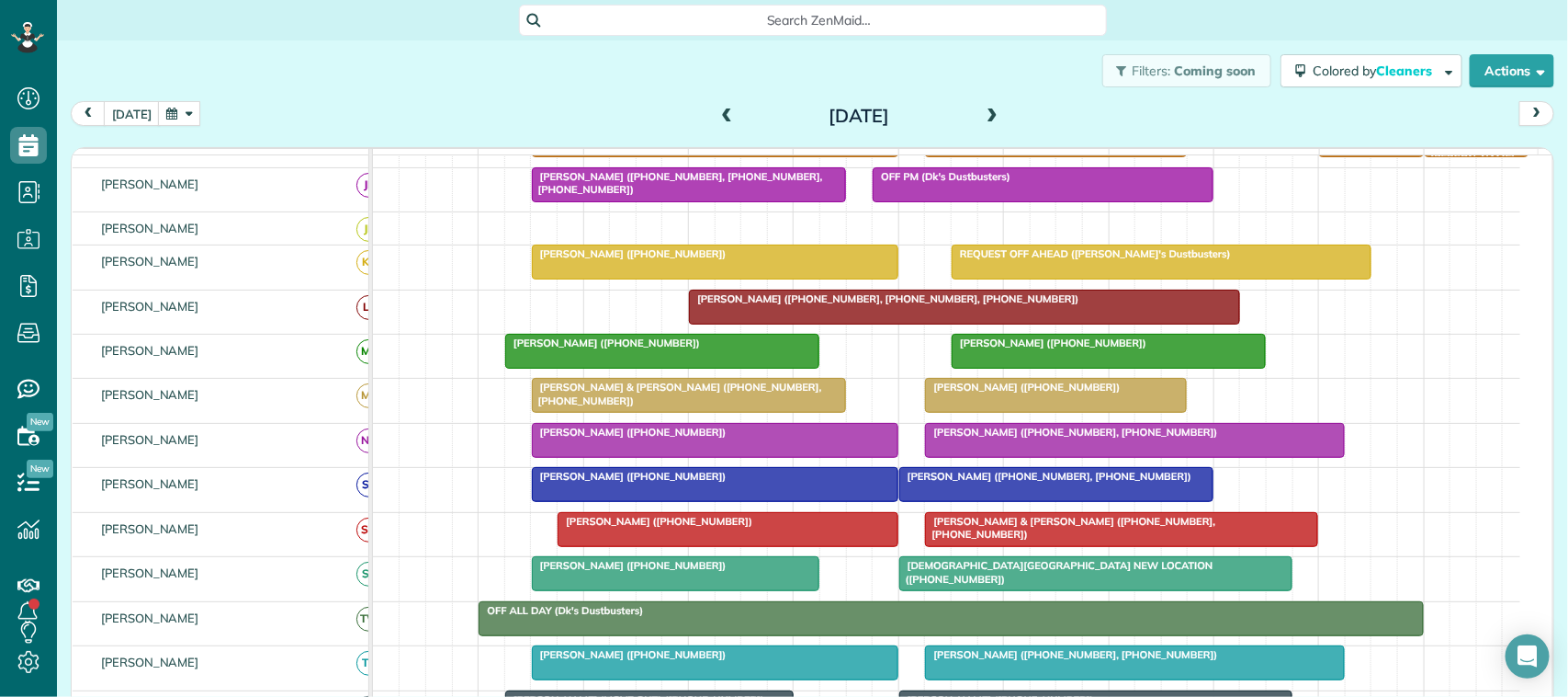
click at [982, 115] on span at bounding box center [992, 116] width 20 height 17
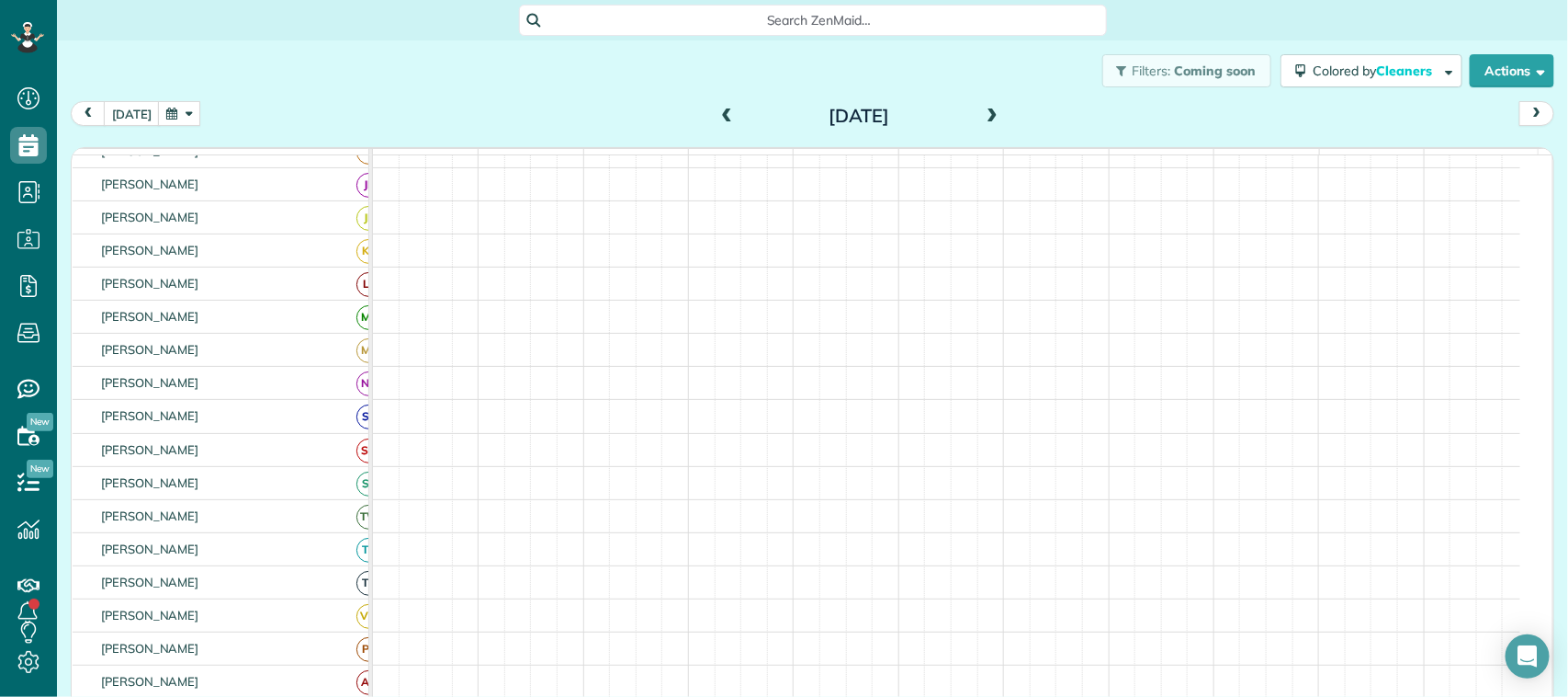
click at [982, 115] on span at bounding box center [992, 116] width 20 height 17
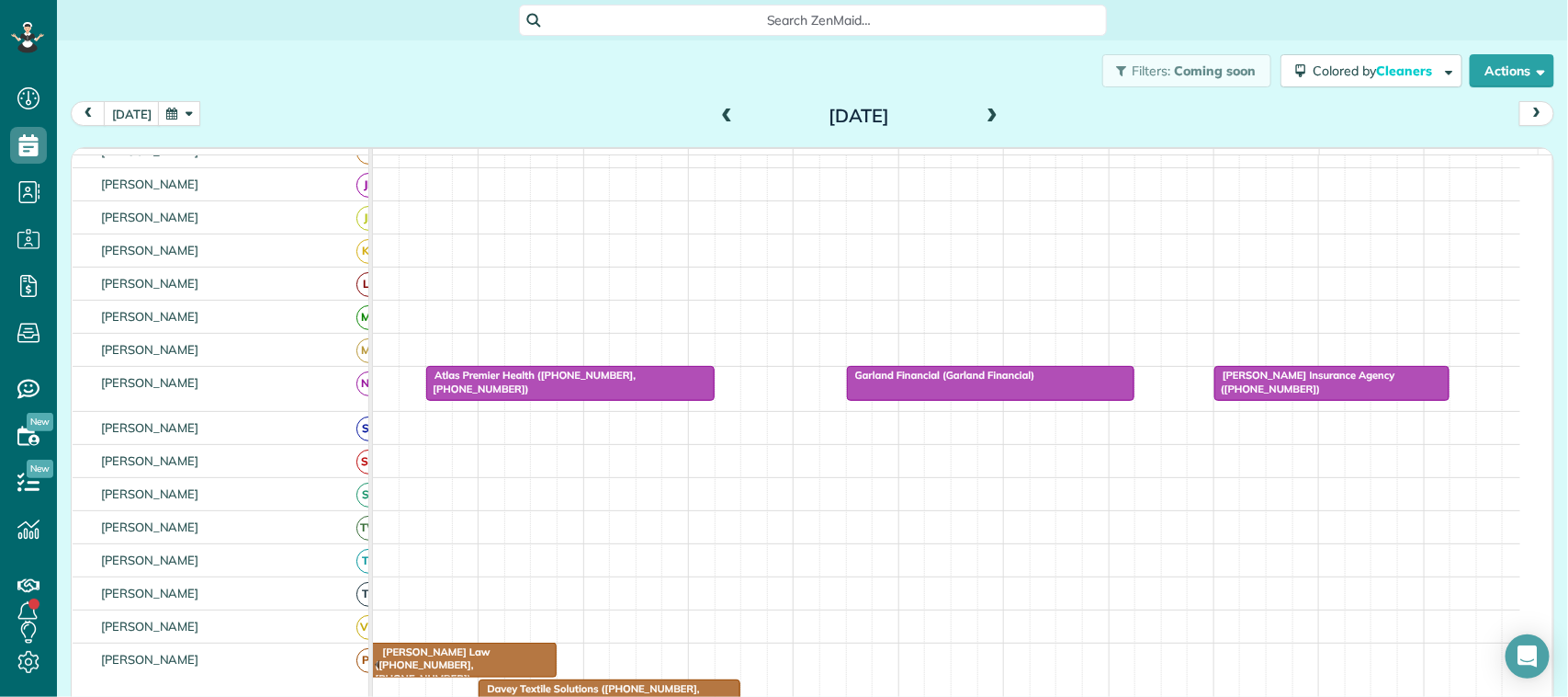
click at [982, 115] on span at bounding box center [992, 116] width 20 height 17
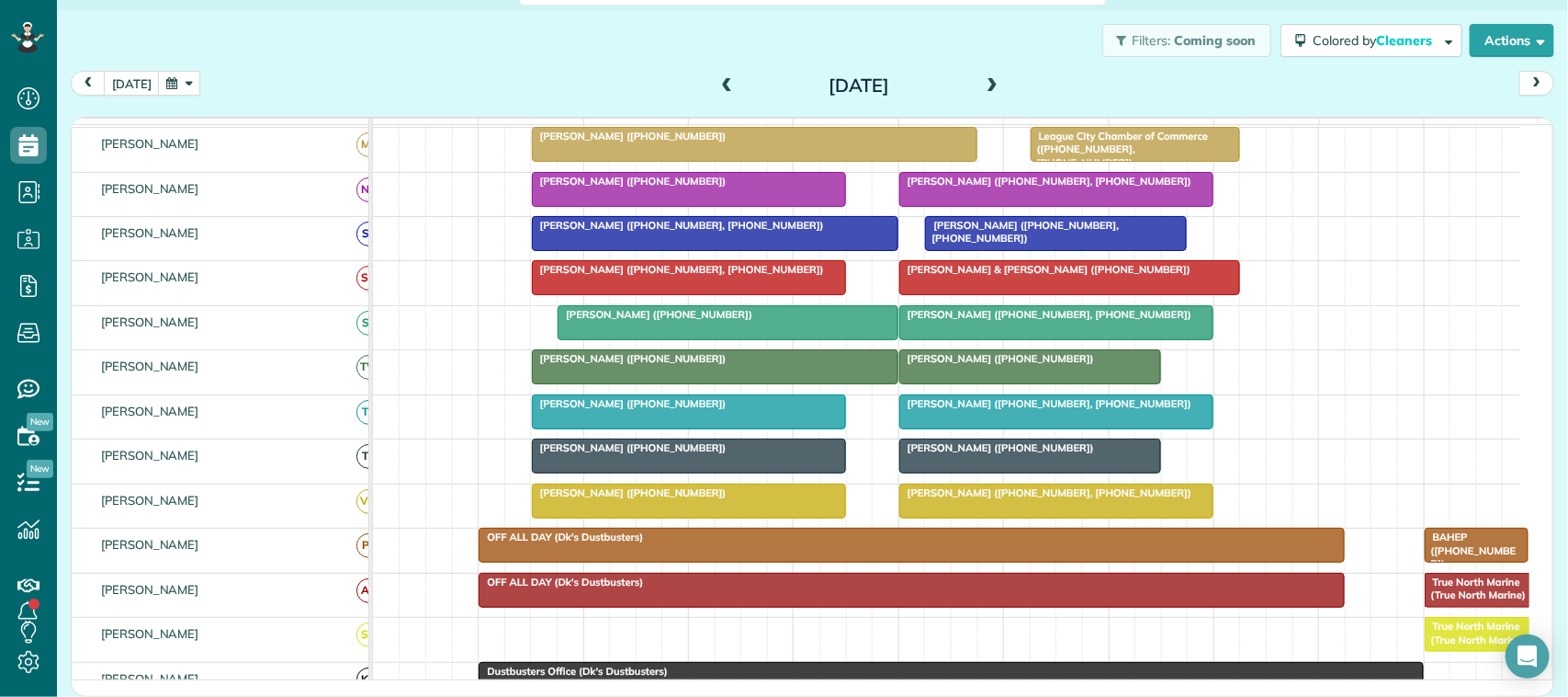
scroll to position [410, 0]
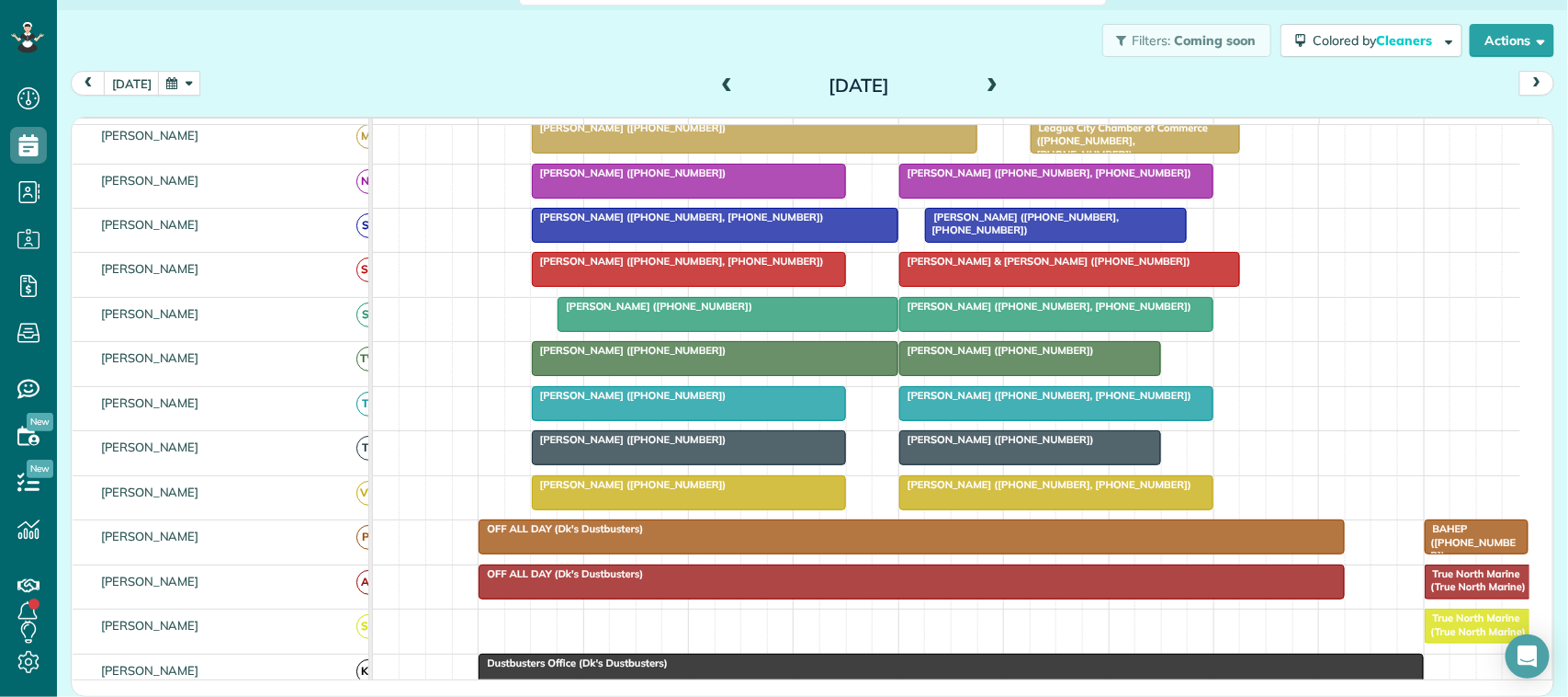
click at [990, 82] on span at bounding box center [992, 86] width 20 height 17
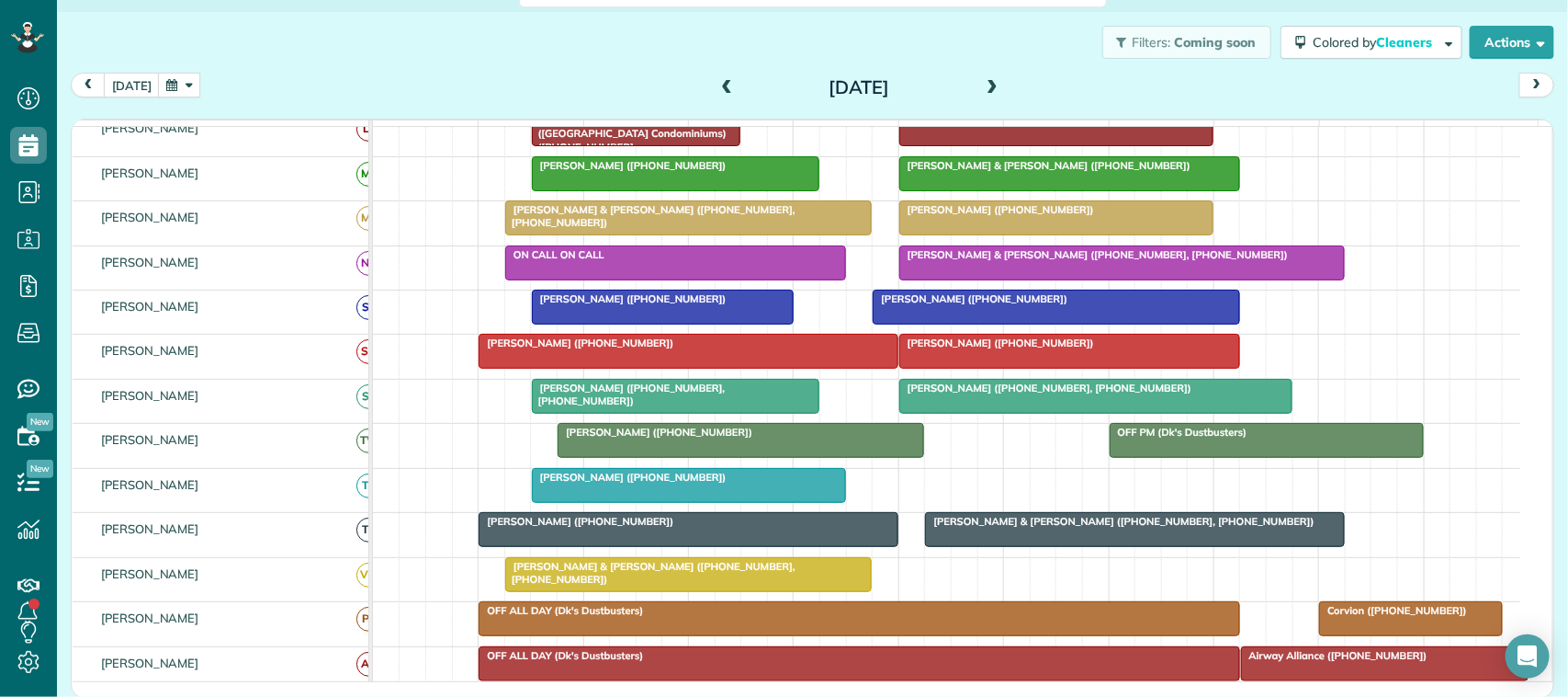
scroll to position [399, 0]
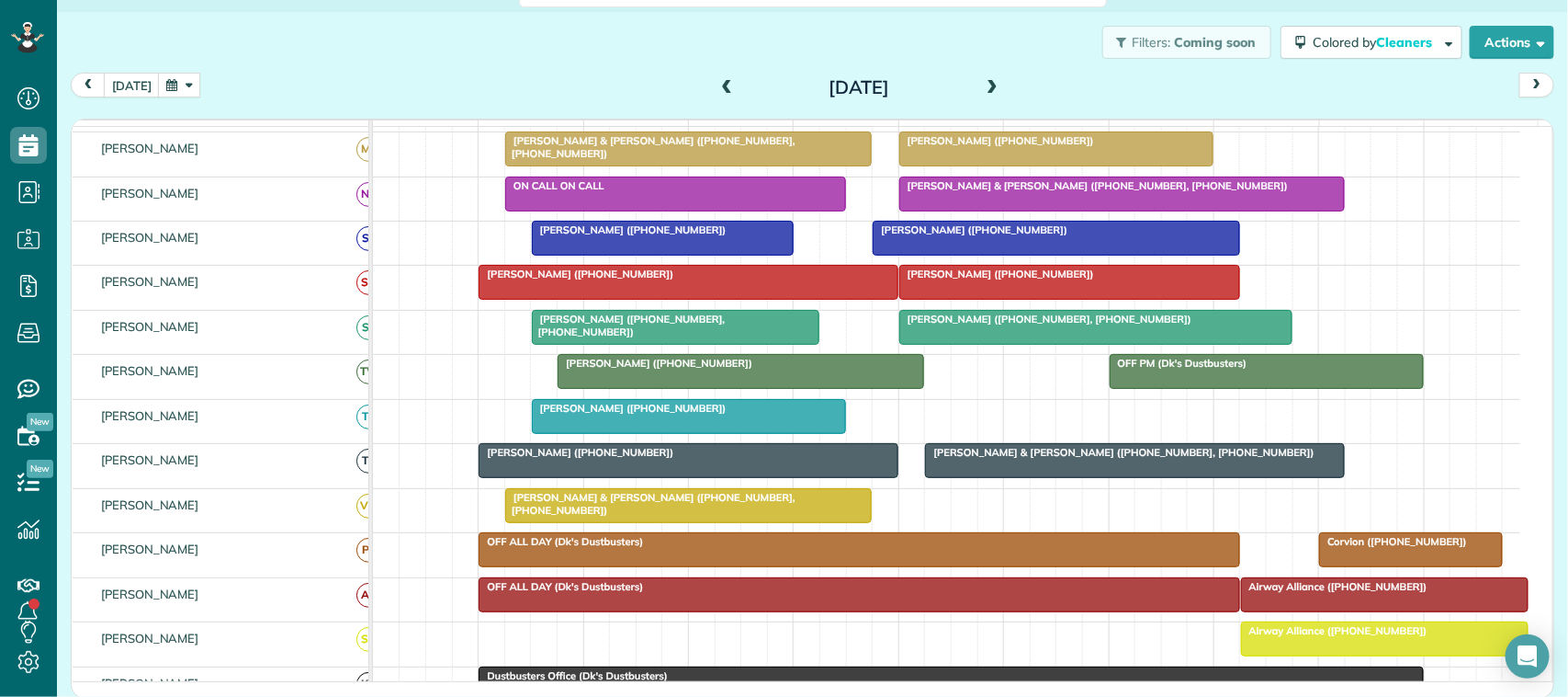
click at [983, 82] on span at bounding box center [992, 88] width 20 height 17
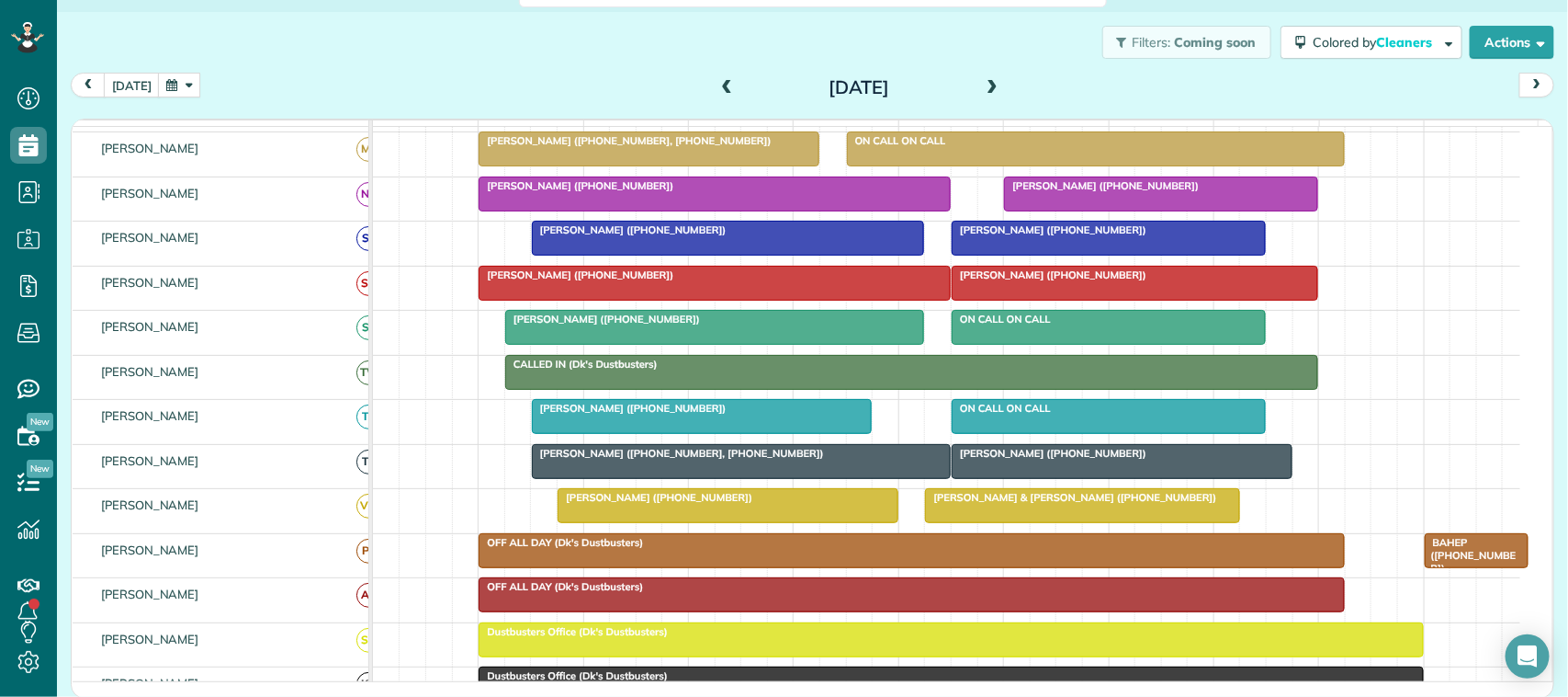
click at [719, 88] on span at bounding box center [727, 88] width 20 height 17
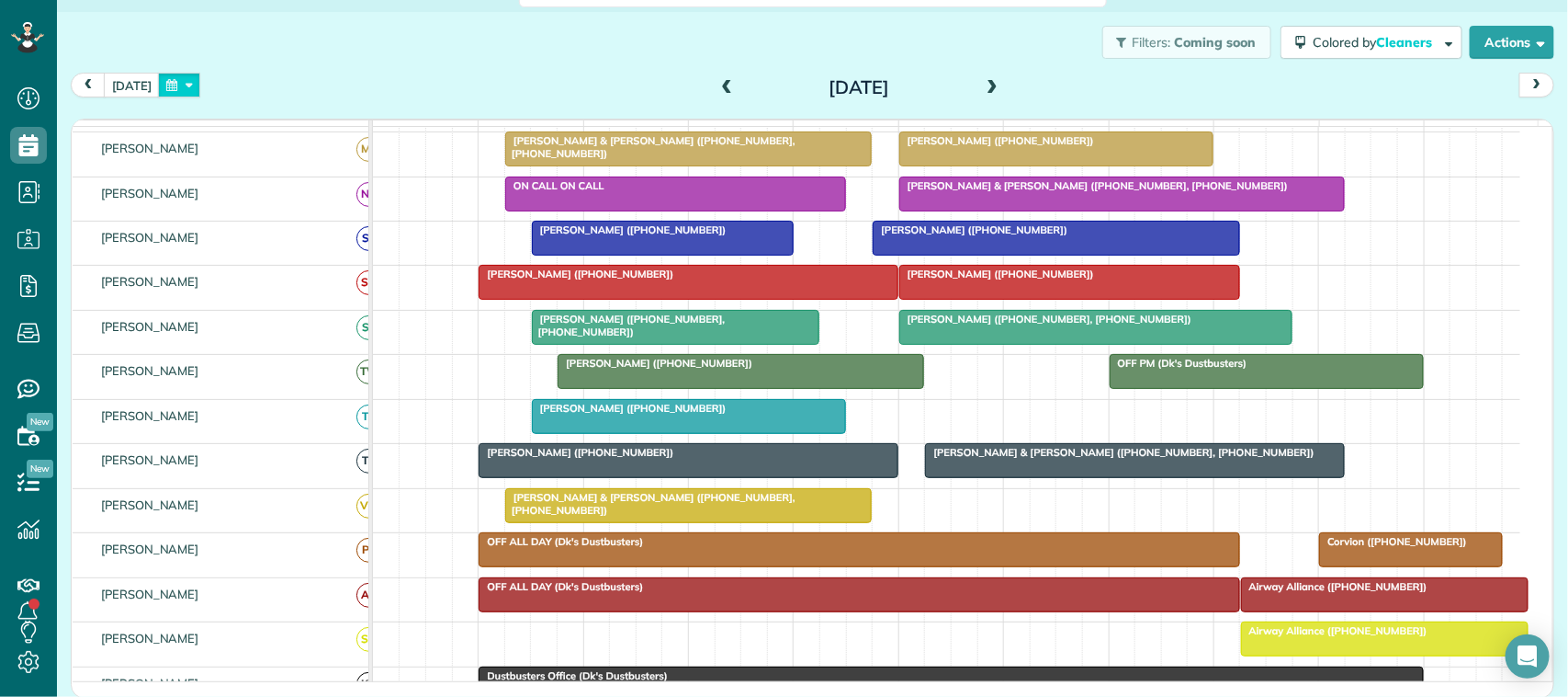
click at [161, 88] on button "button" at bounding box center [179, 85] width 43 height 25
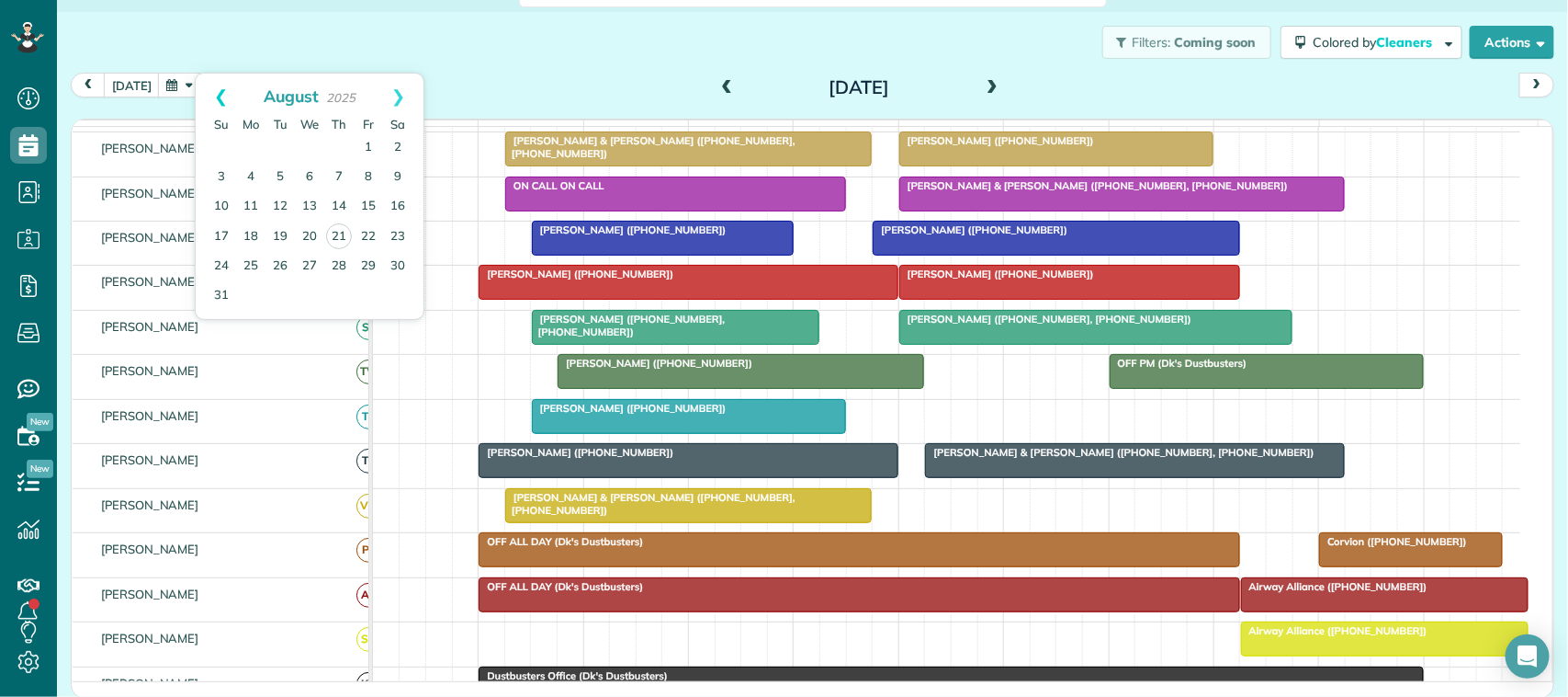
click at [231, 93] on link "Prev" at bounding box center [221, 97] width 51 height 46
click at [401, 103] on link "Next" at bounding box center [398, 97] width 51 height 46
click at [213, 38] on div "Filters: Coming soon Colored by Cleaners Color by Cleaner Color by Team Color b…" at bounding box center [812, 43] width 1511 height 61
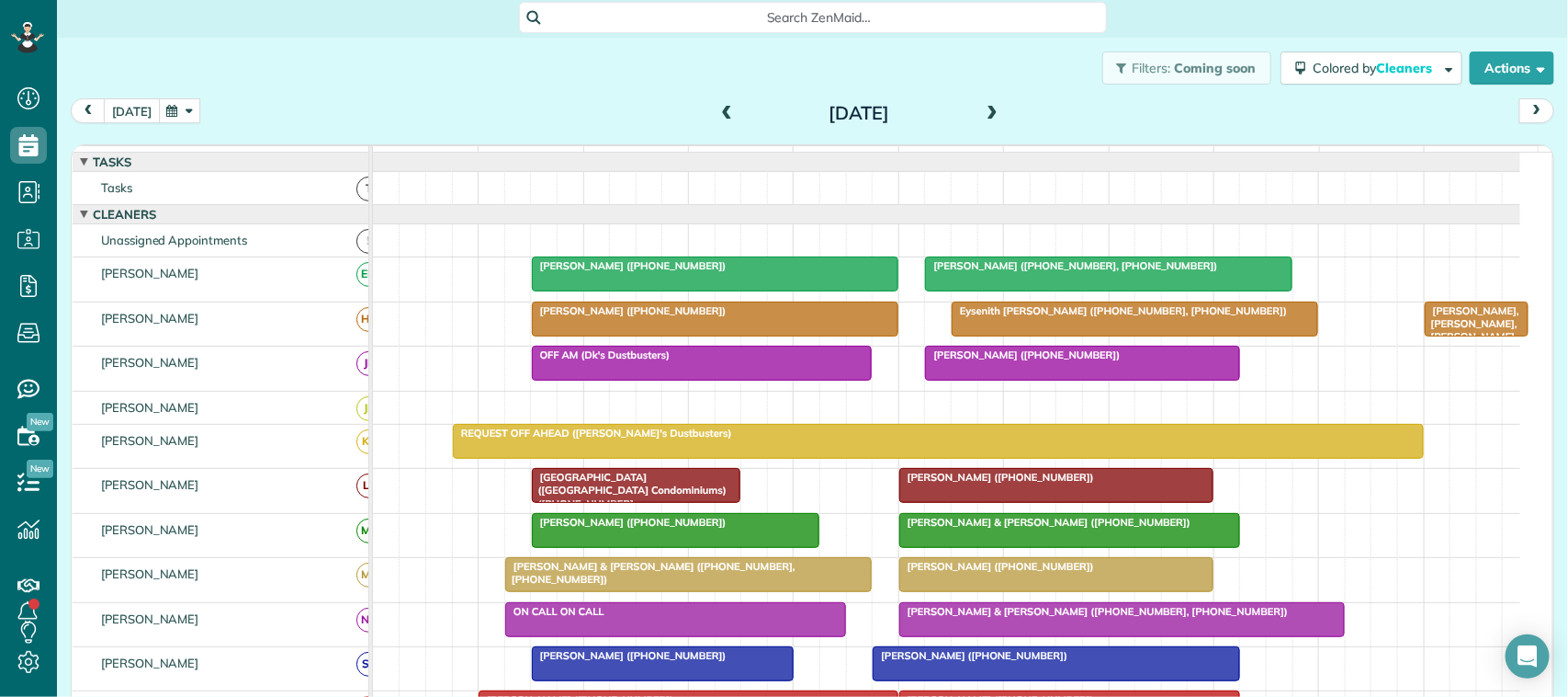
scroll to position [0, 0]
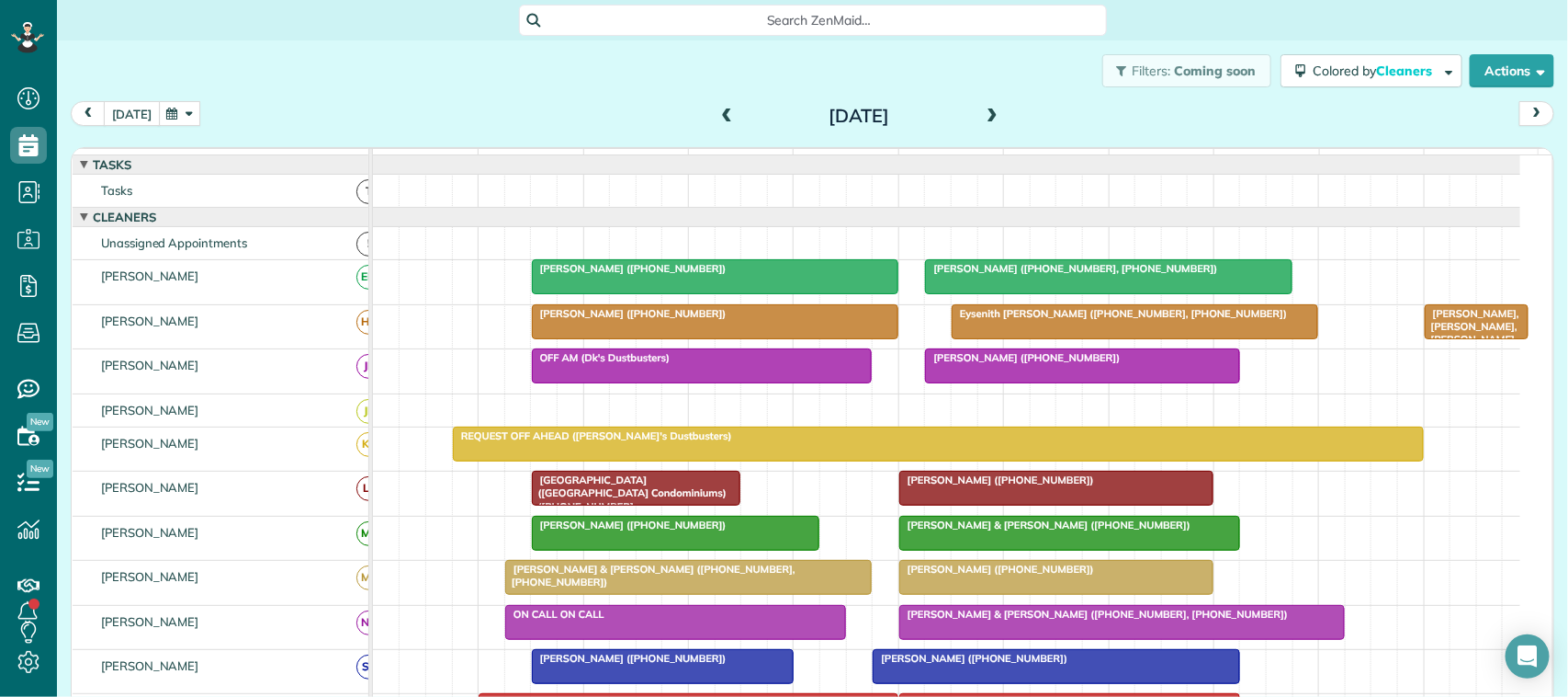
click at [138, 90] on div "Filters: Coming soon Colored by Cleaners Color by Cleaner Color by Team Color b…" at bounding box center [812, 71] width 1511 height 61
drag, startPoint x: 283, startPoint y: 103, endPoint x: 294, endPoint y: 161, distance: 59.0
click at [294, 140] on div "today Tuesday Jul 22, 2025 function(groupId) { return _("Cleaners"); } 7am 8am …" at bounding box center [812, 383] width 1483 height 565
click at [128, 103] on button "[DATE]" at bounding box center [131, 113] width 56 height 25
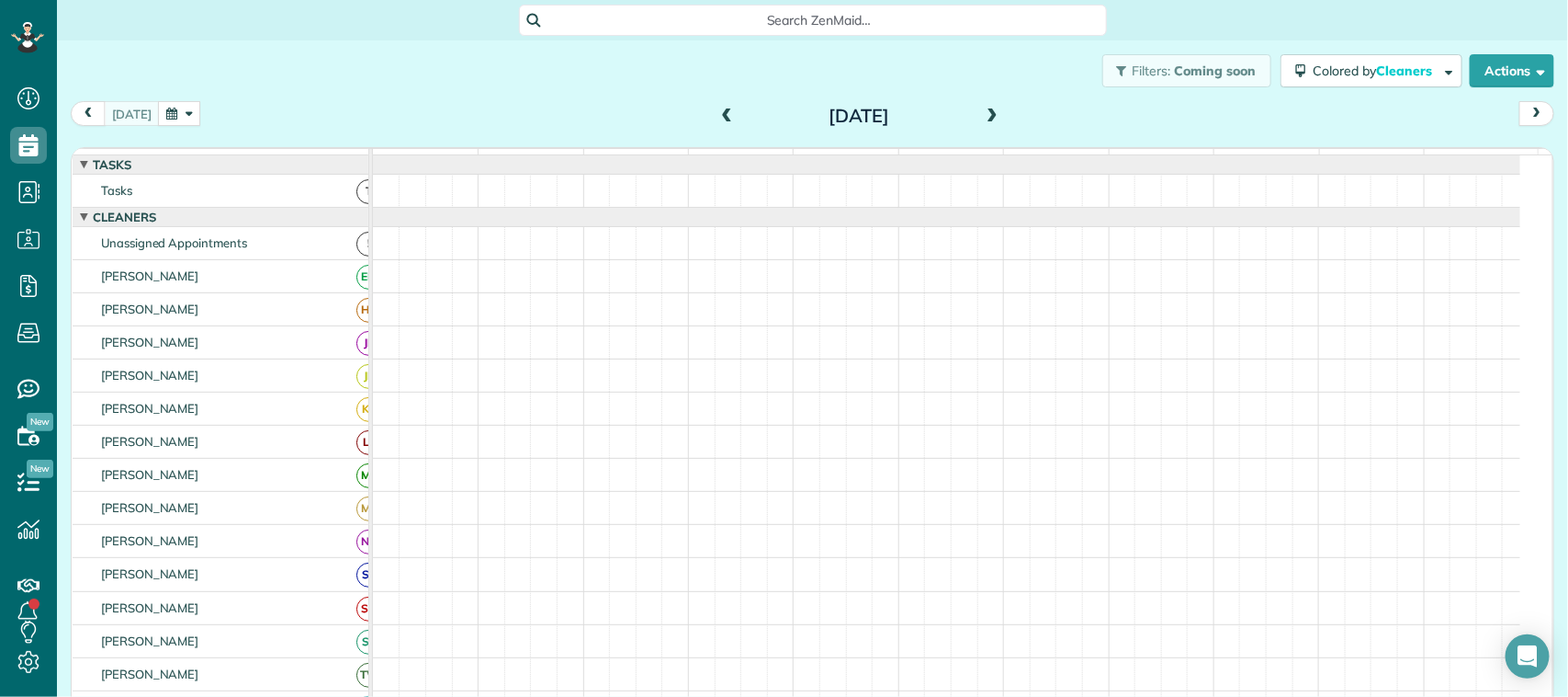
click at [296, 115] on div "[DATE] [DATE]" at bounding box center [812, 117] width 1483 height 34
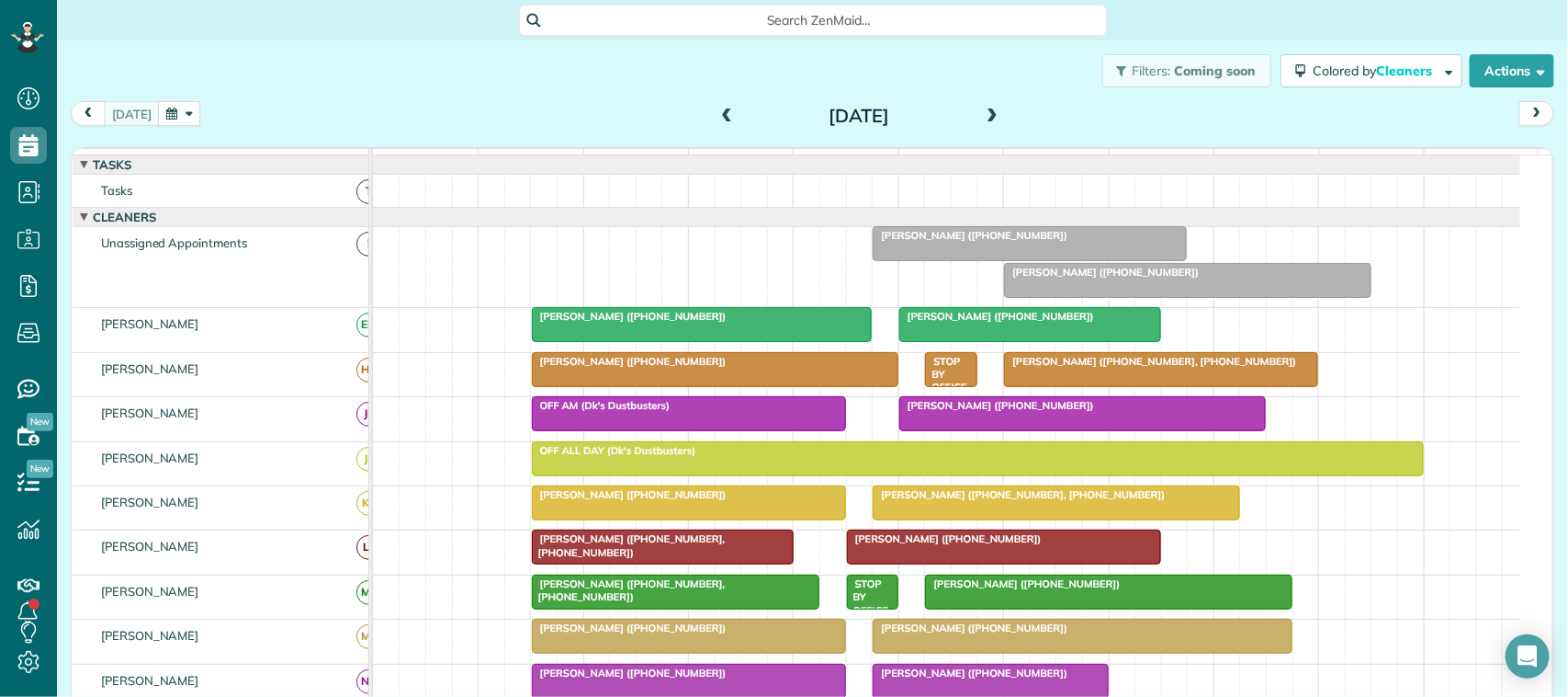
click at [982, 116] on span at bounding box center [992, 116] width 20 height 17
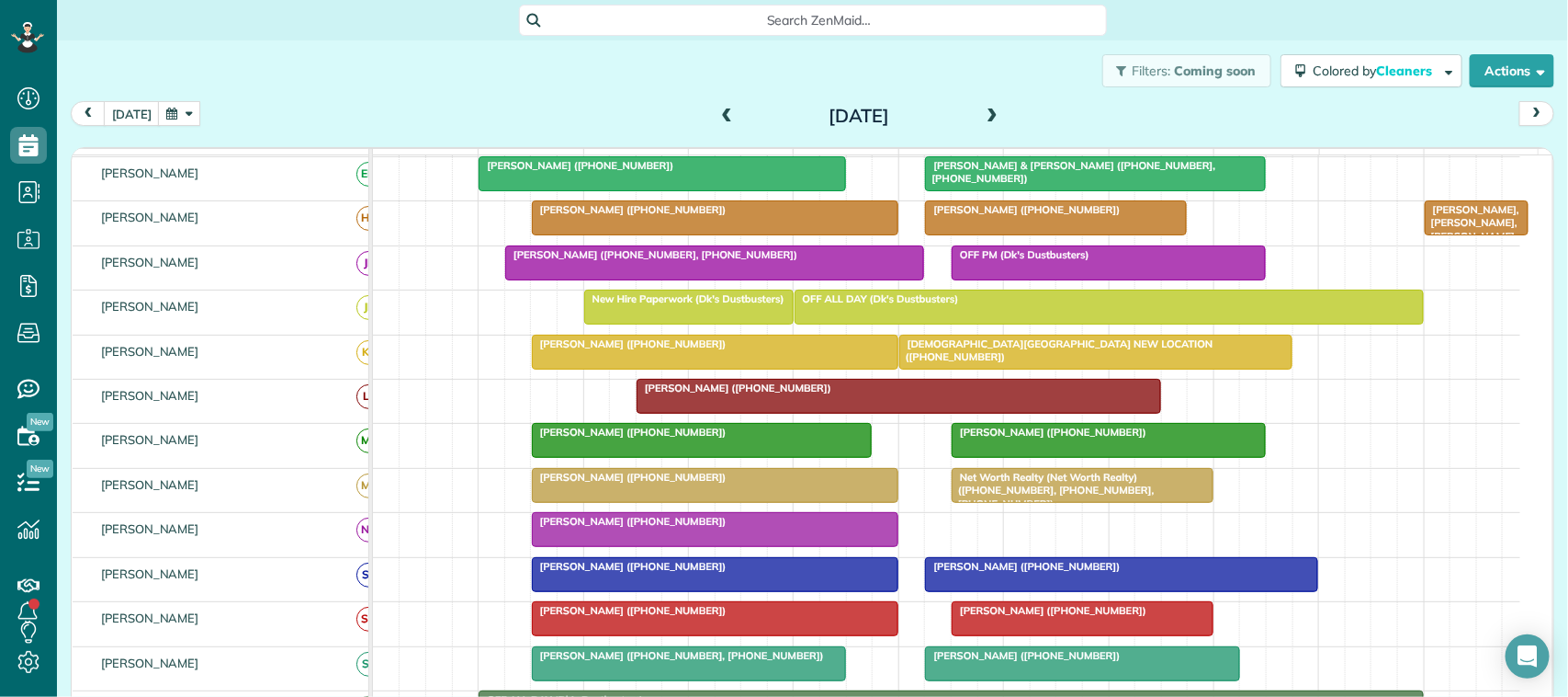
scroll to position [37, 0]
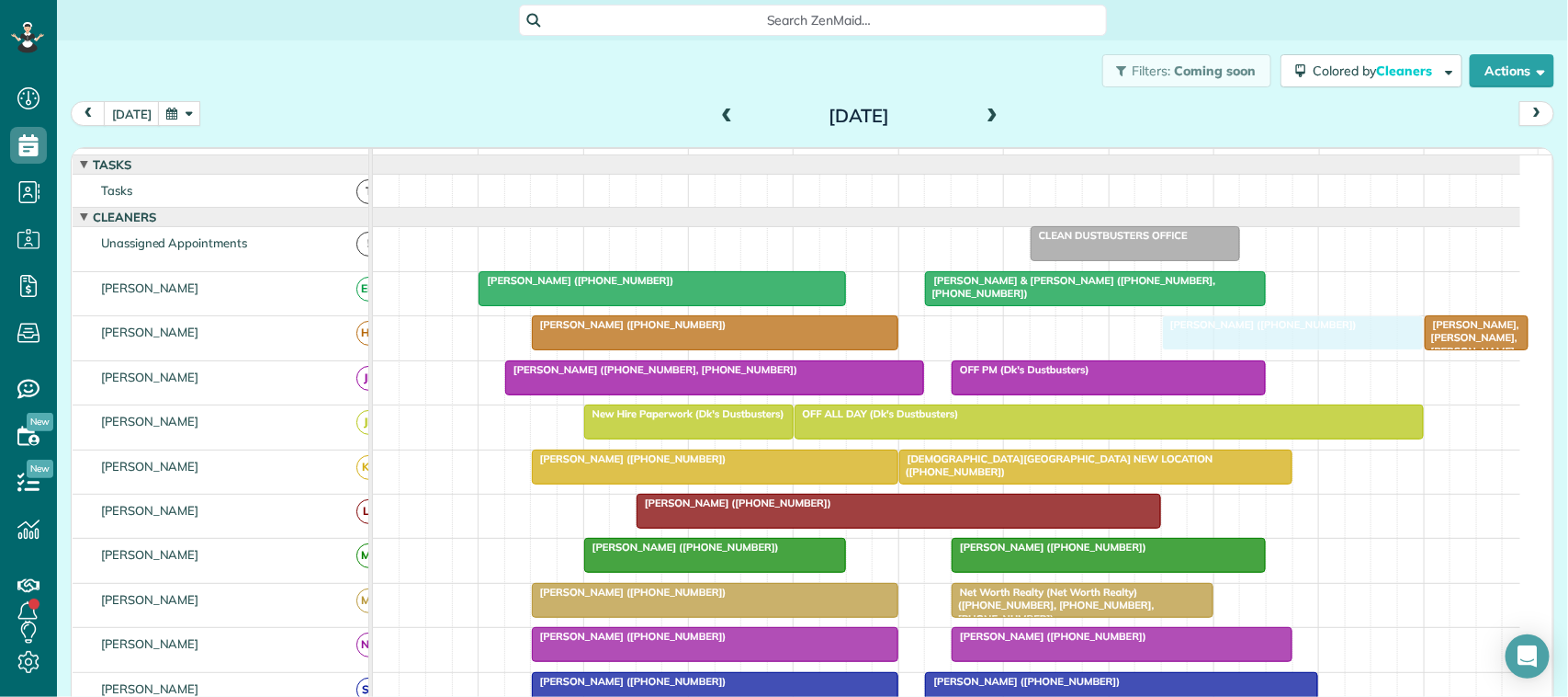
drag, startPoint x: 984, startPoint y: 363, endPoint x: 1227, endPoint y: 363, distance: 243.0
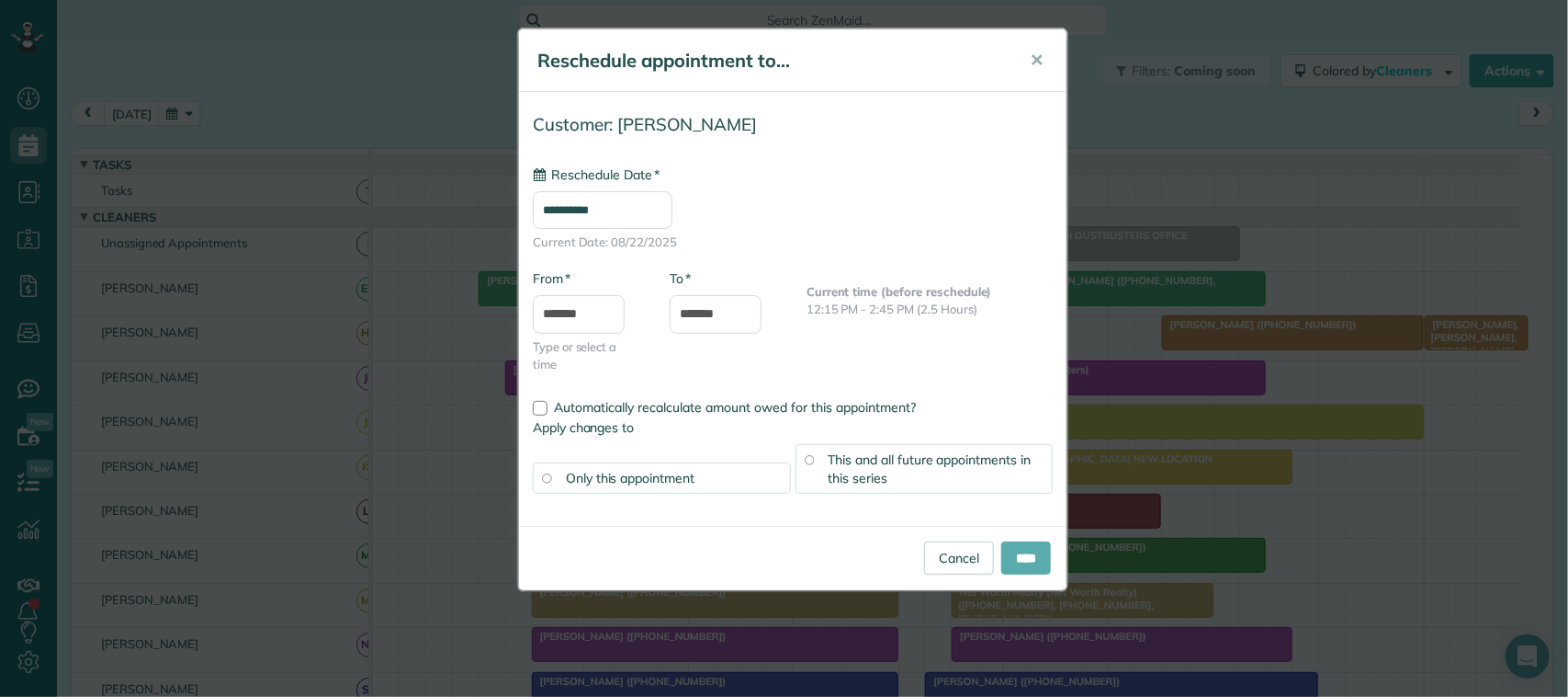
type input "**********"
click at [1034, 570] on input "****" at bounding box center [1027, 558] width 50 height 33
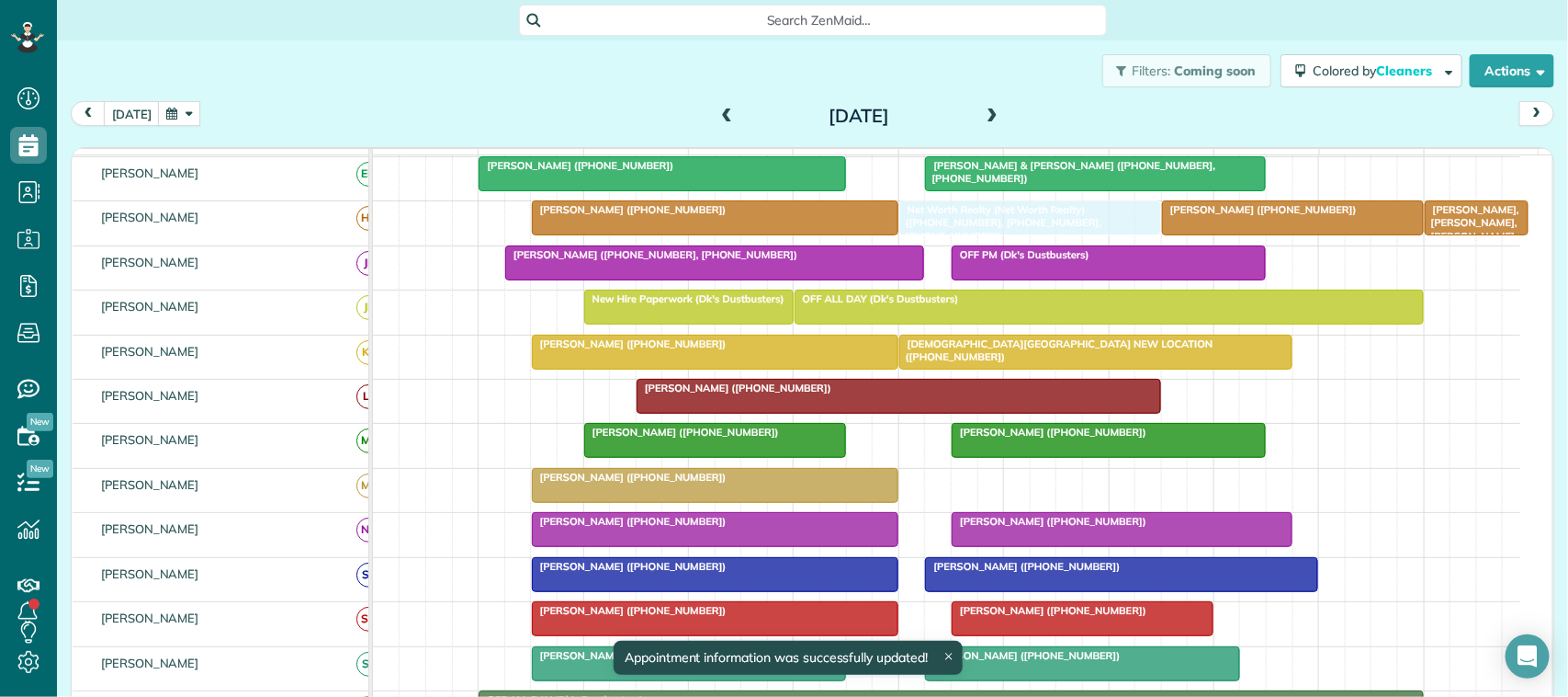
drag, startPoint x: 1006, startPoint y: 508, endPoint x: 961, endPoint y: 237, distance: 274.7
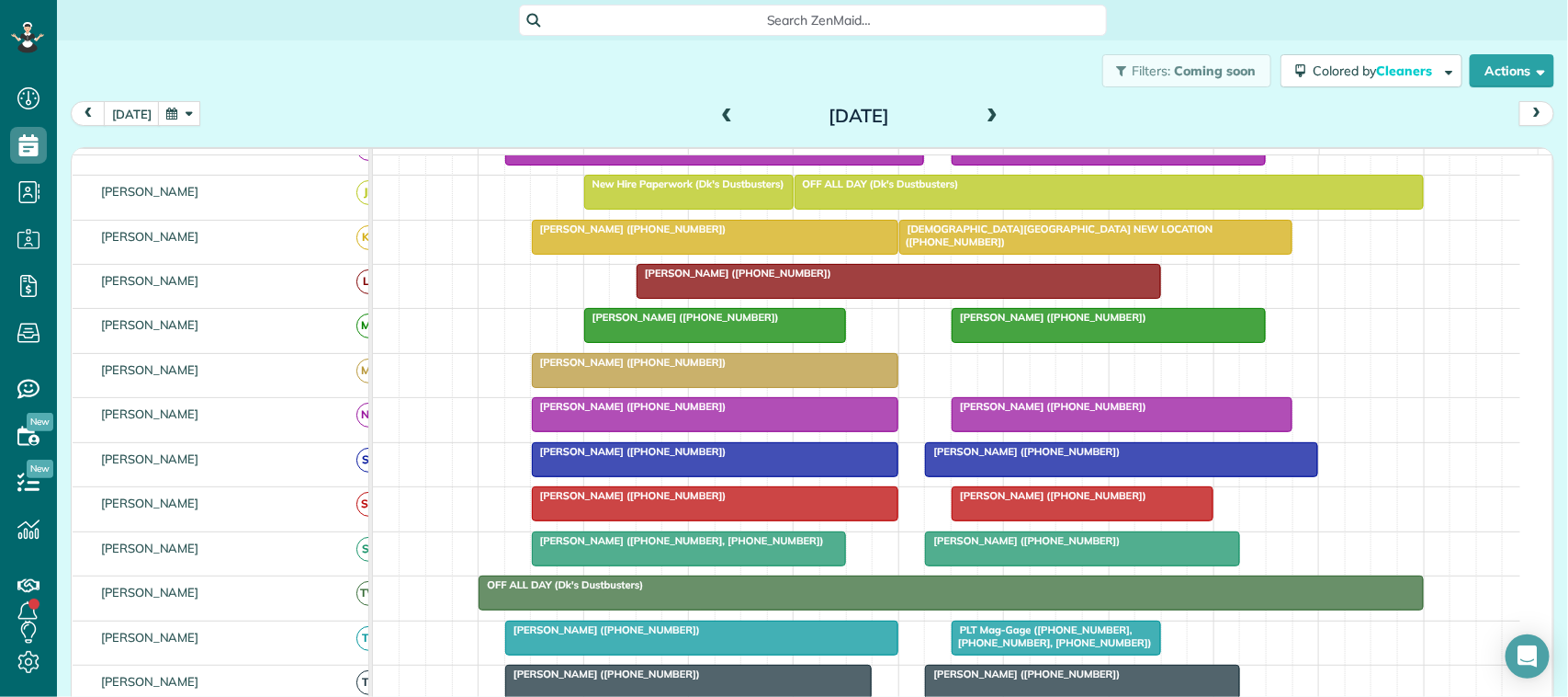
click at [721, 324] on span "Nina Duron (+18322121248)" at bounding box center [681, 317] width 197 height 13
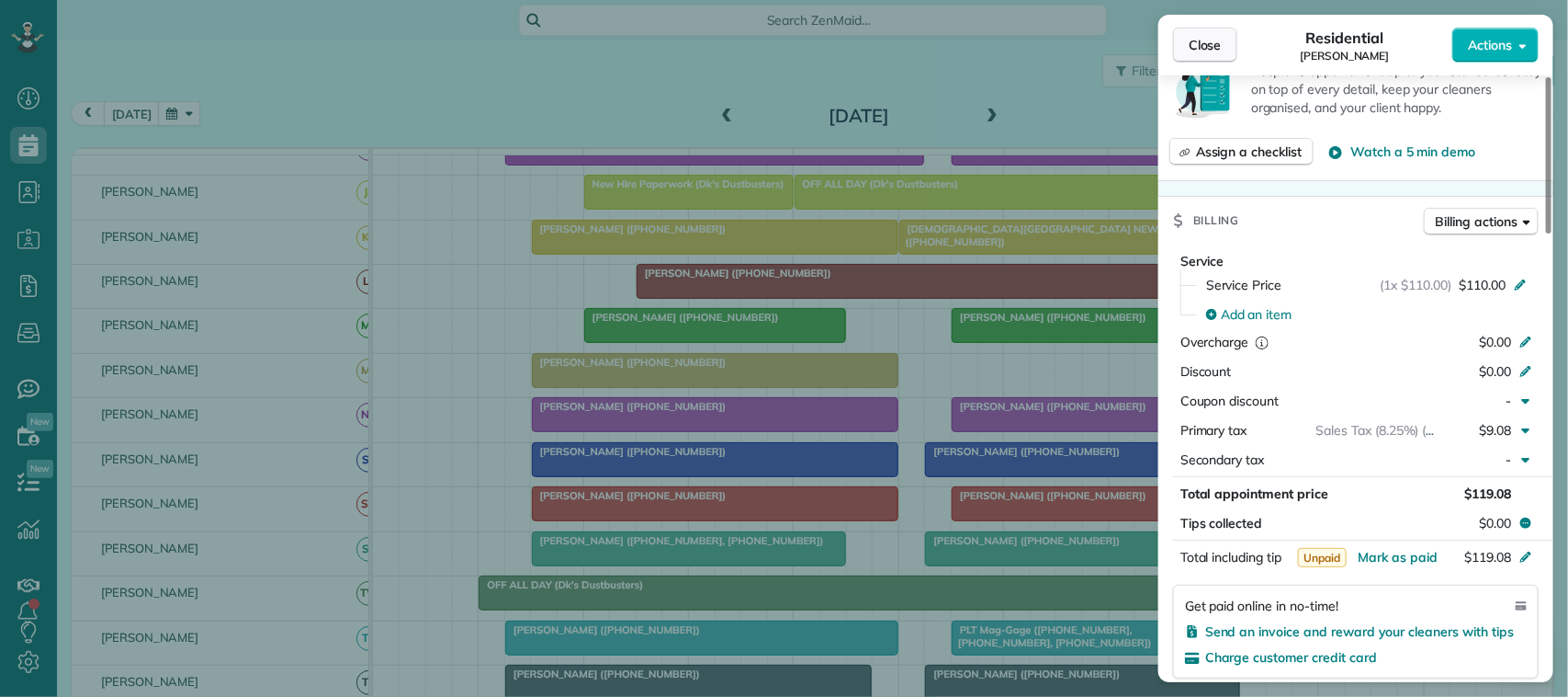
click at [1223, 44] on button "Close" at bounding box center [1205, 45] width 65 height 35
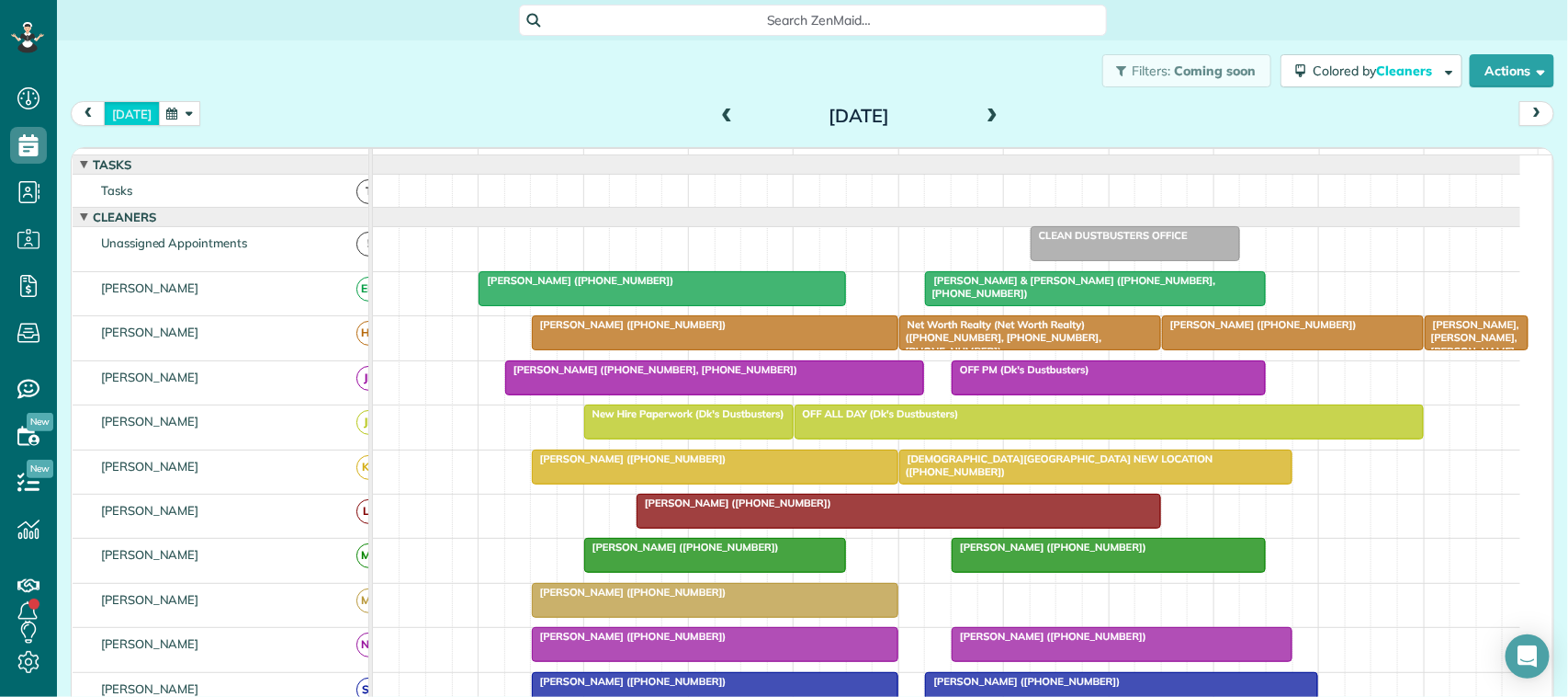
click at [138, 111] on button "today" at bounding box center [131, 113] width 56 height 25
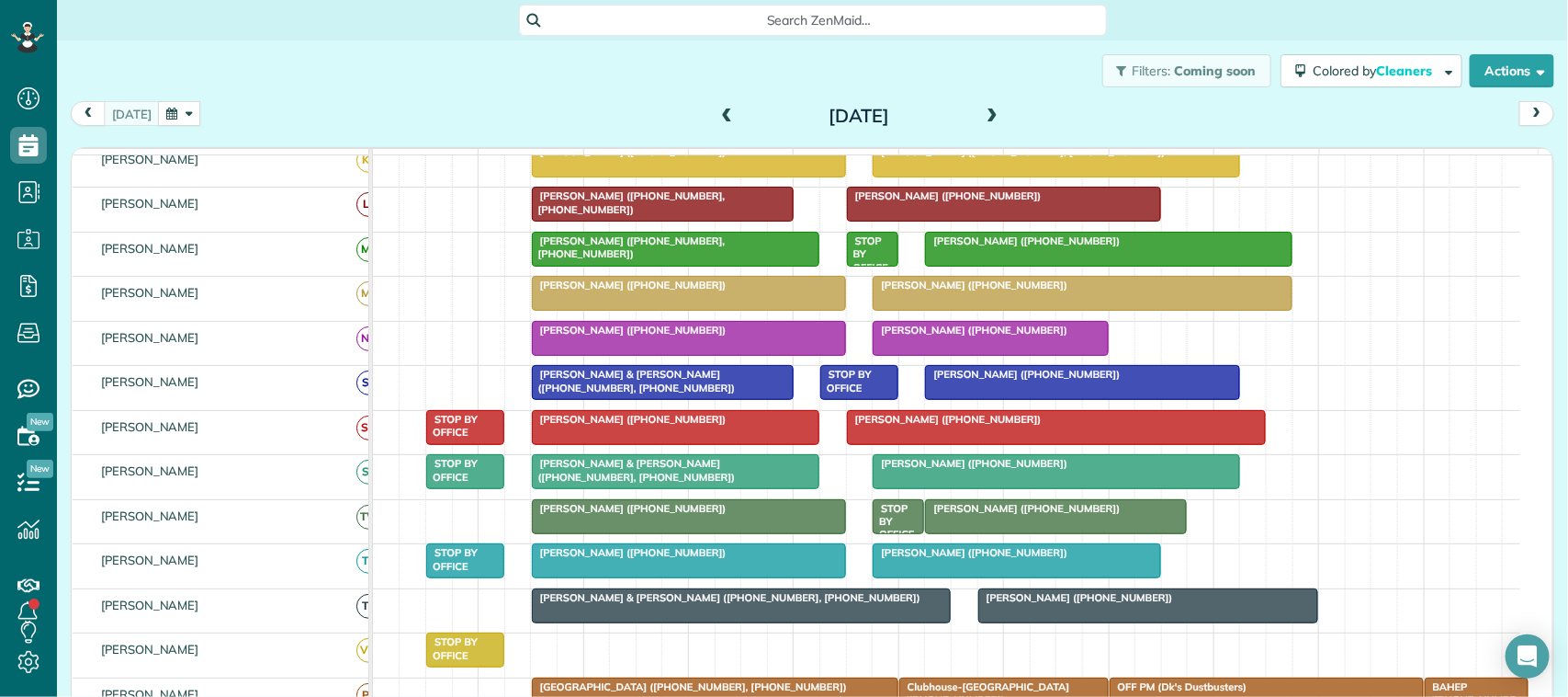
scroll to position [345, 0]
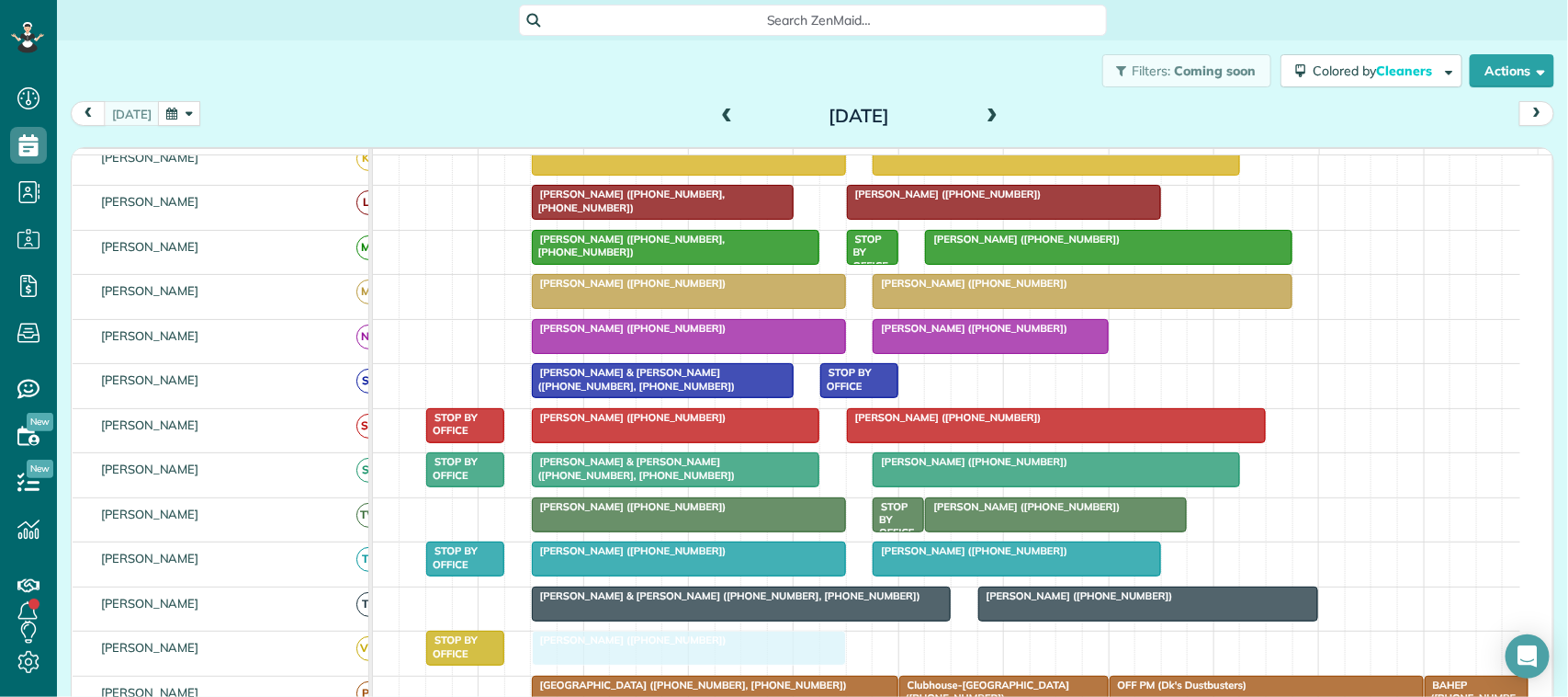
drag, startPoint x: 1007, startPoint y: 397, endPoint x: 626, endPoint y: 669, distance: 468.1
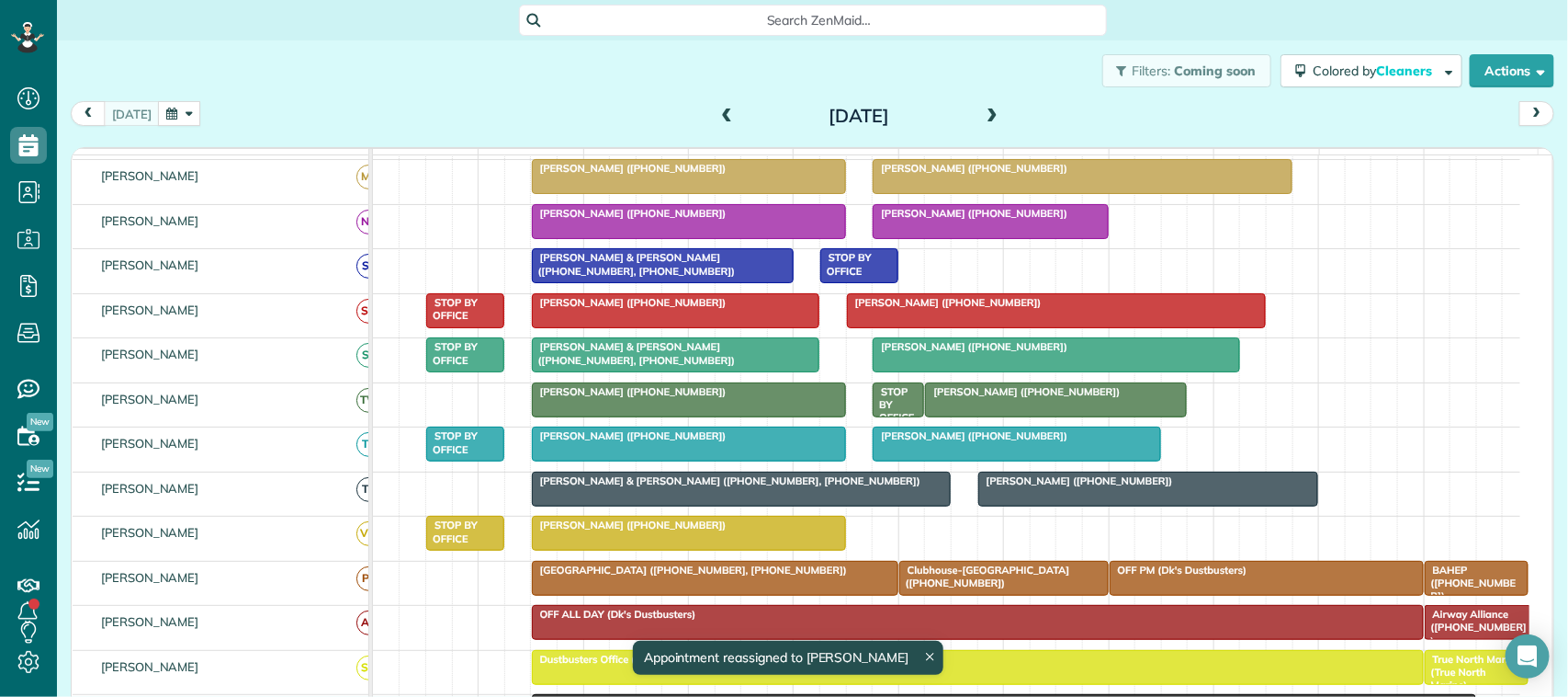
scroll to position [382, 0]
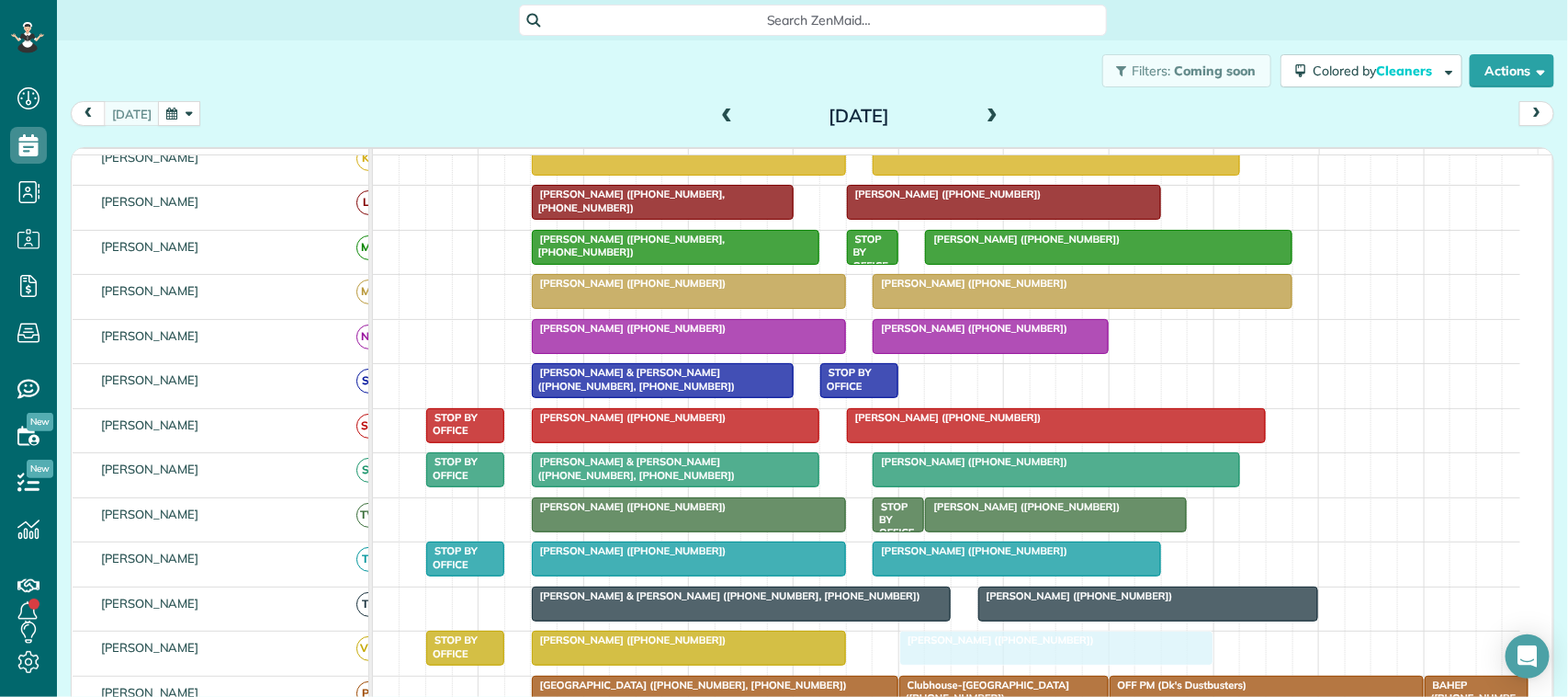
drag, startPoint x: 1053, startPoint y: 263, endPoint x: 1076, endPoint y: 674, distance: 411.6
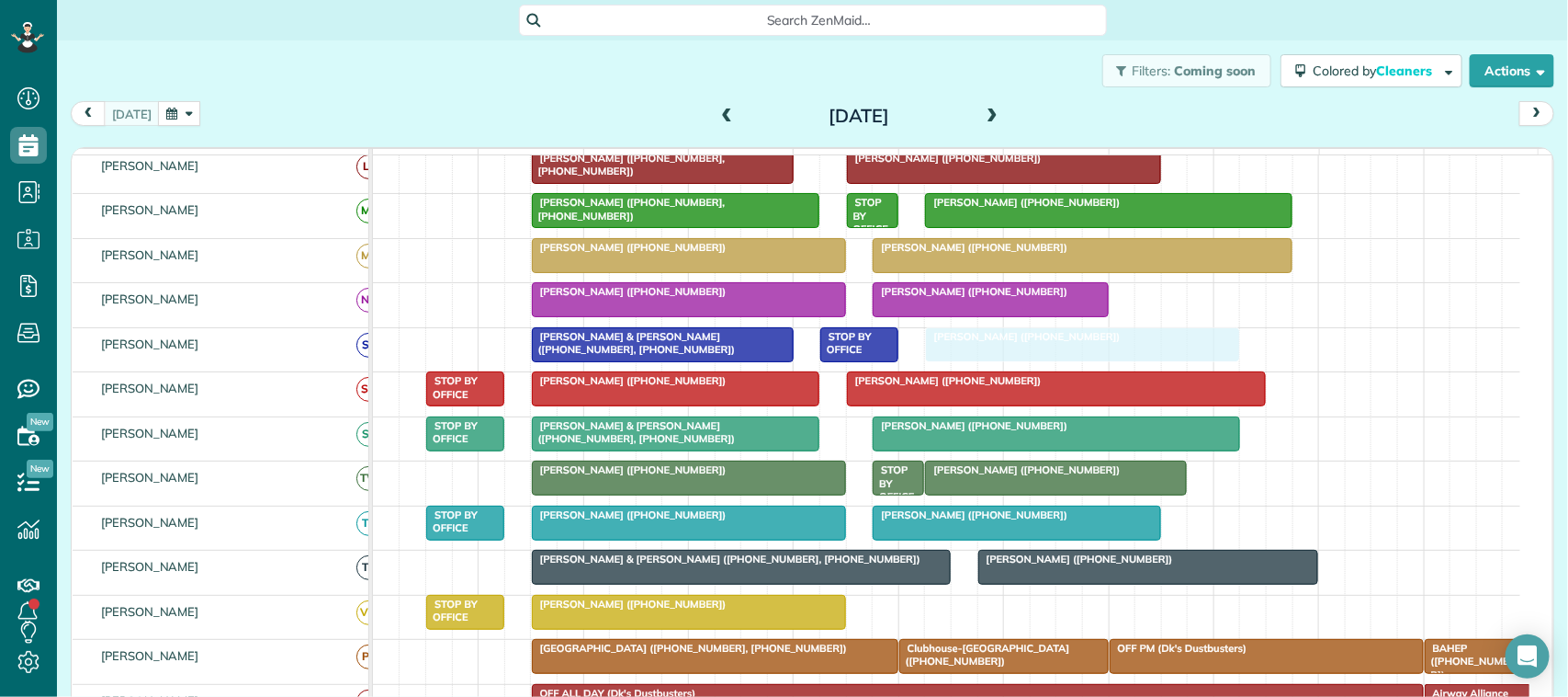
drag, startPoint x: 961, startPoint y: 627, endPoint x: 975, endPoint y: 378, distance: 249.4
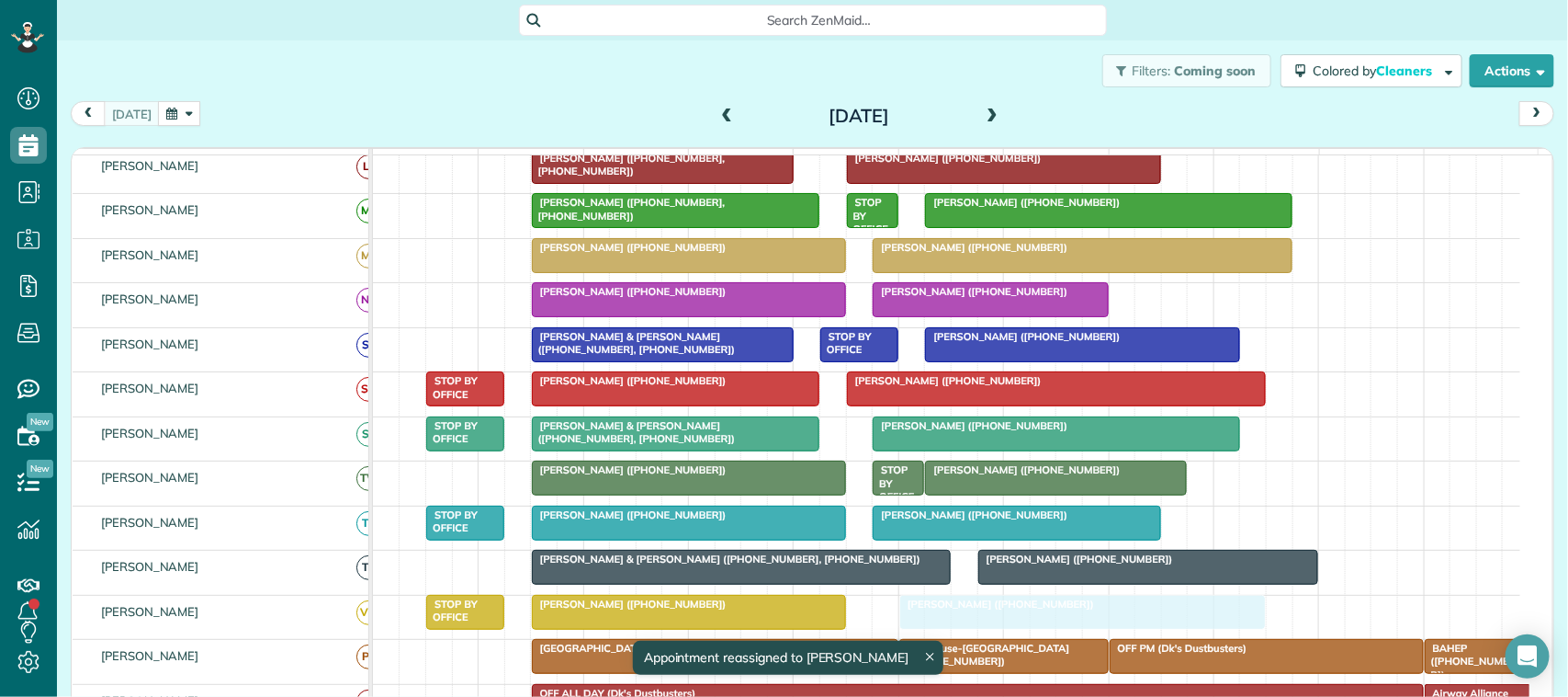
drag, startPoint x: 1067, startPoint y: 267, endPoint x: 966, endPoint y: 644, distance: 390.3
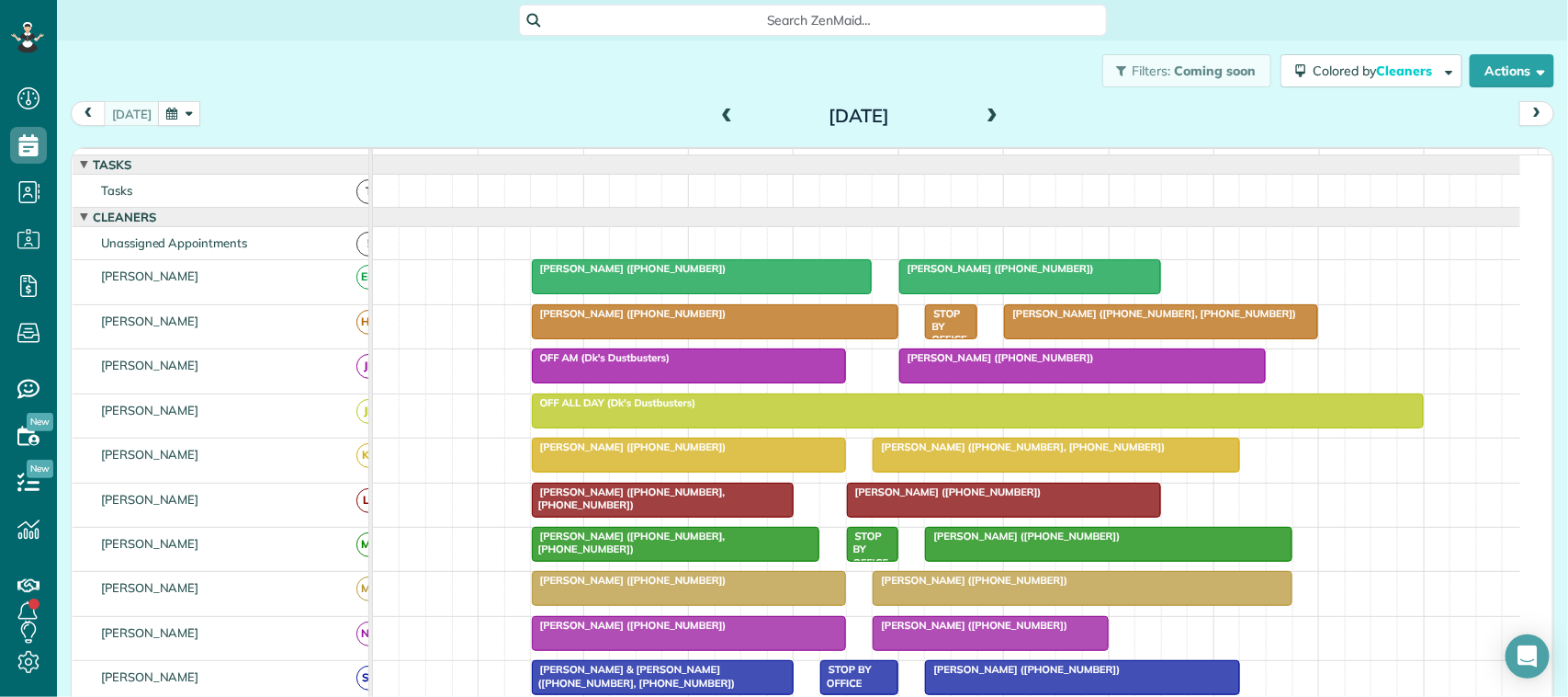
click at [294, 106] on div "[DATE] [DATE]" at bounding box center [812, 117] width 1483 height 34
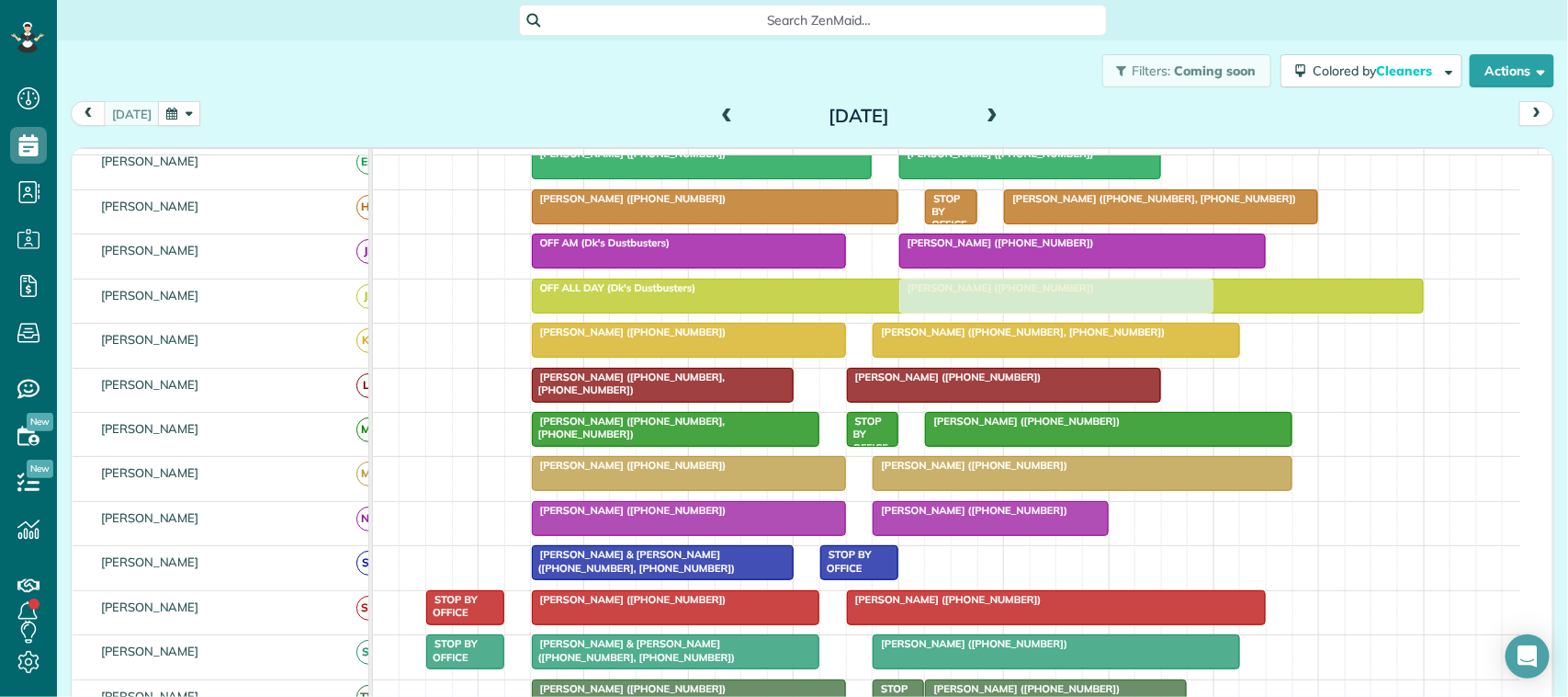
scroll to position [0, 0]
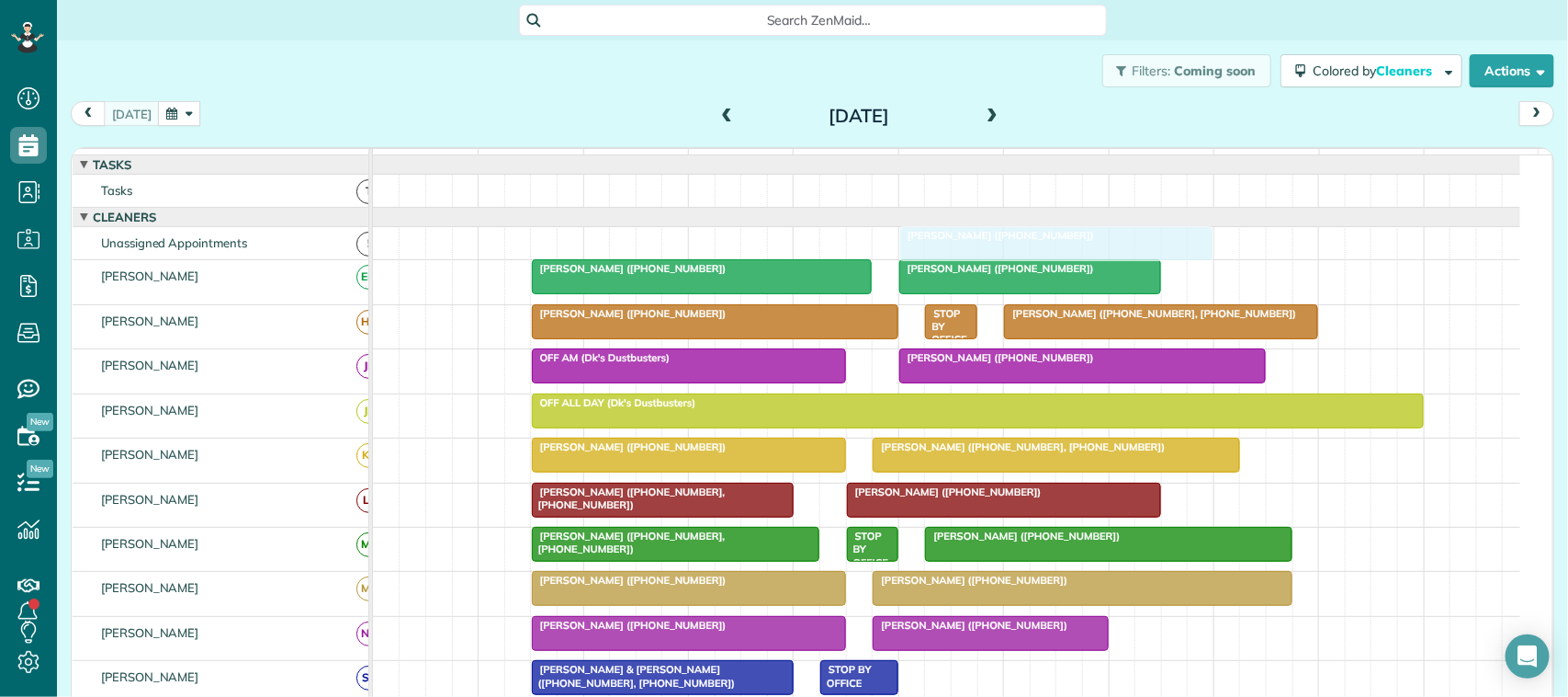
drag, startPoint x: 1036, startPoint y: 443, endPoint x: 993, endPoint y: 274, distance: 174.4
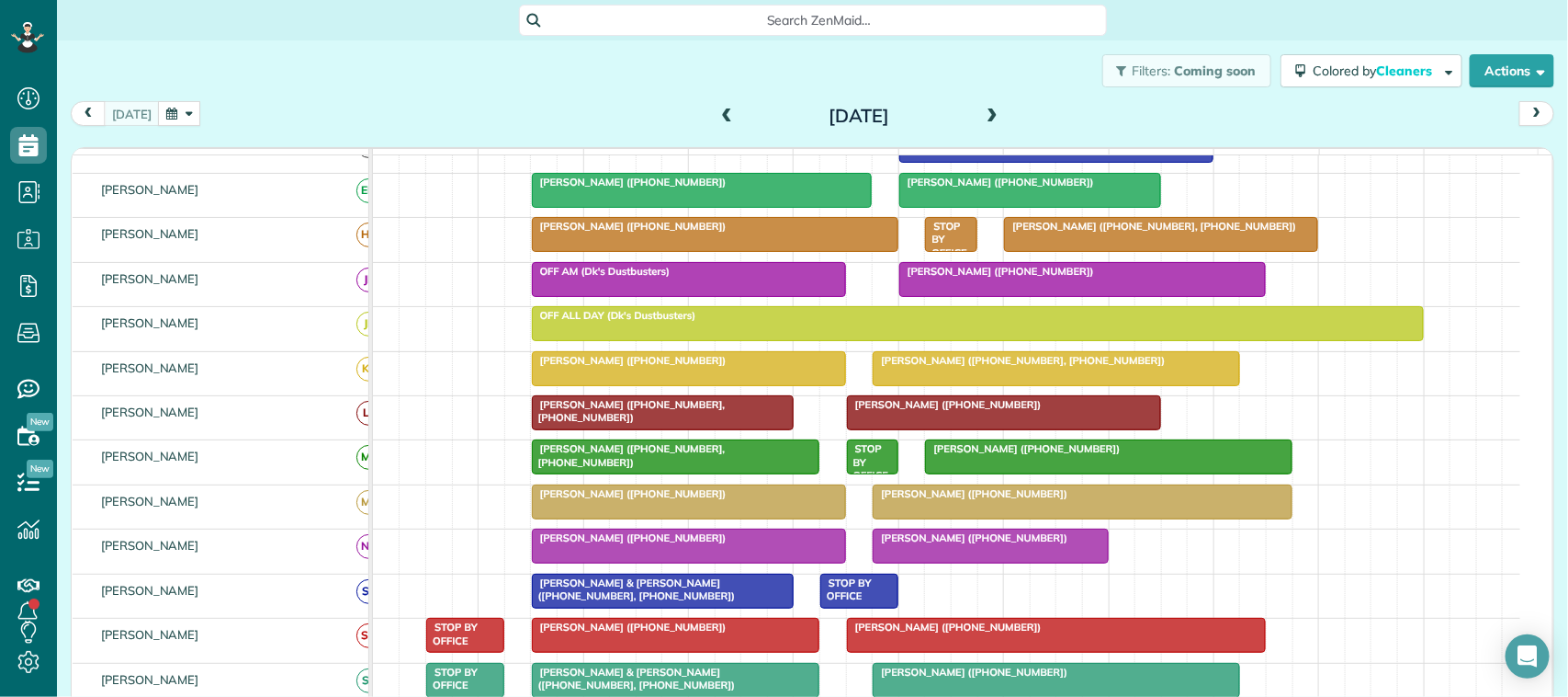
scroll to position [278, 0]
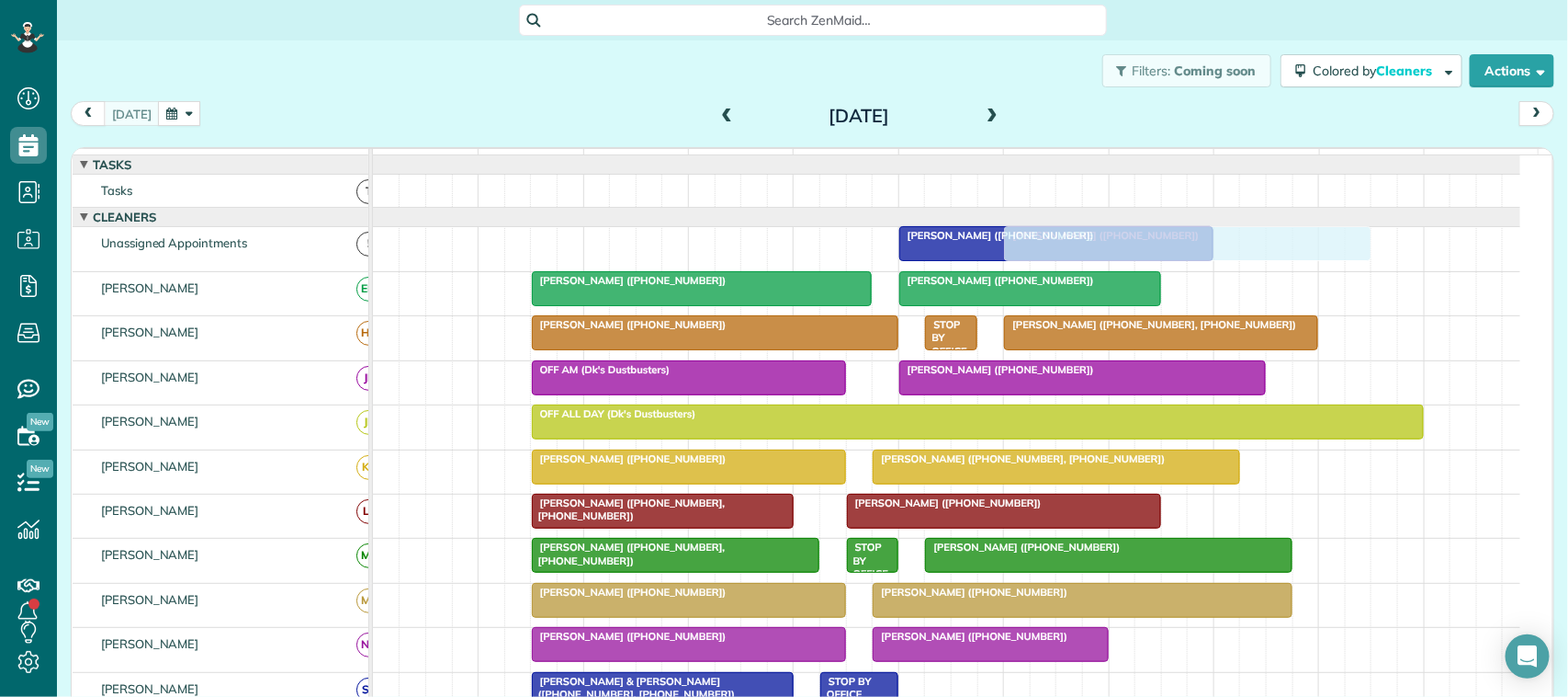
drag, startPoint x: 989, startPoint y: 635, endPoint x: 1105, endPoint y: 254, distance: 398.3
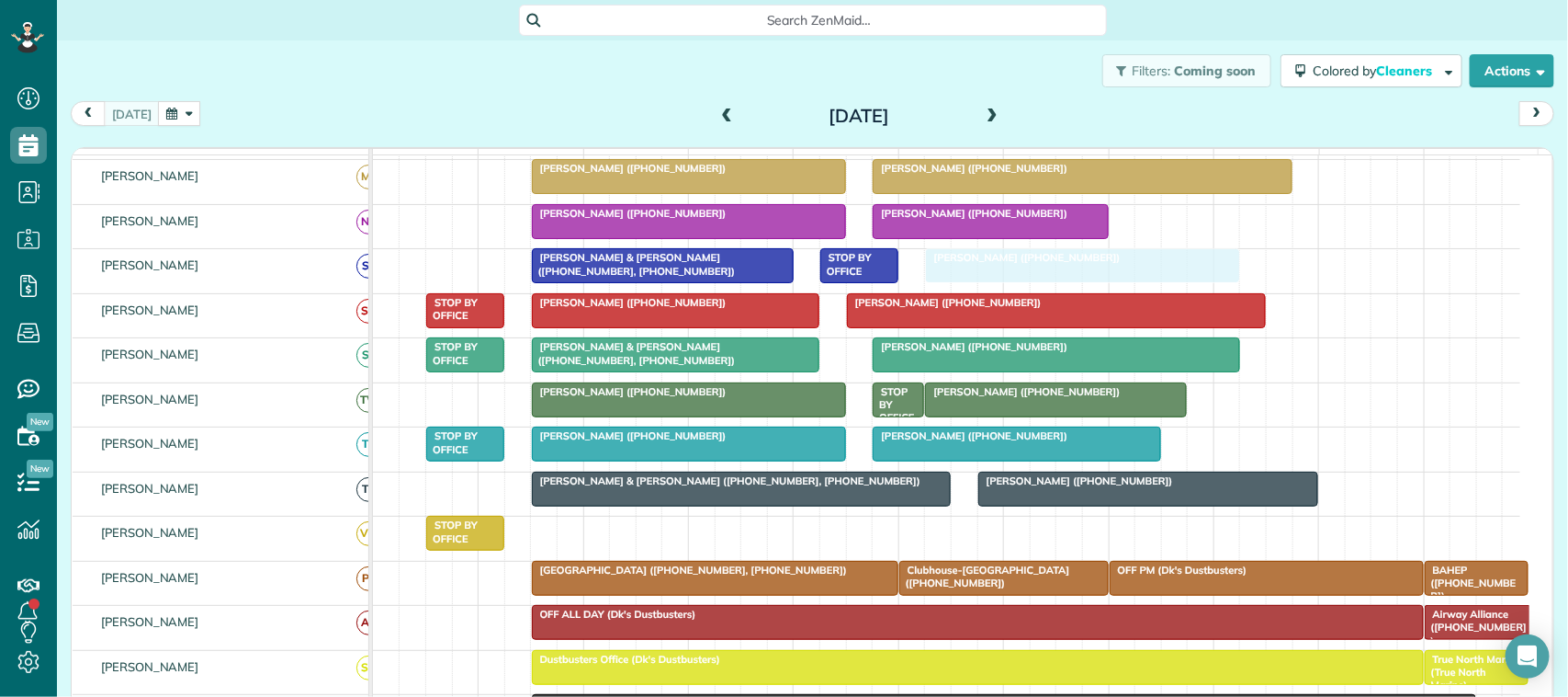
drag, startPoint x: 614, startPoint y: 556, endPoint x: 1007, endPoint y: 300, distance: 469.0
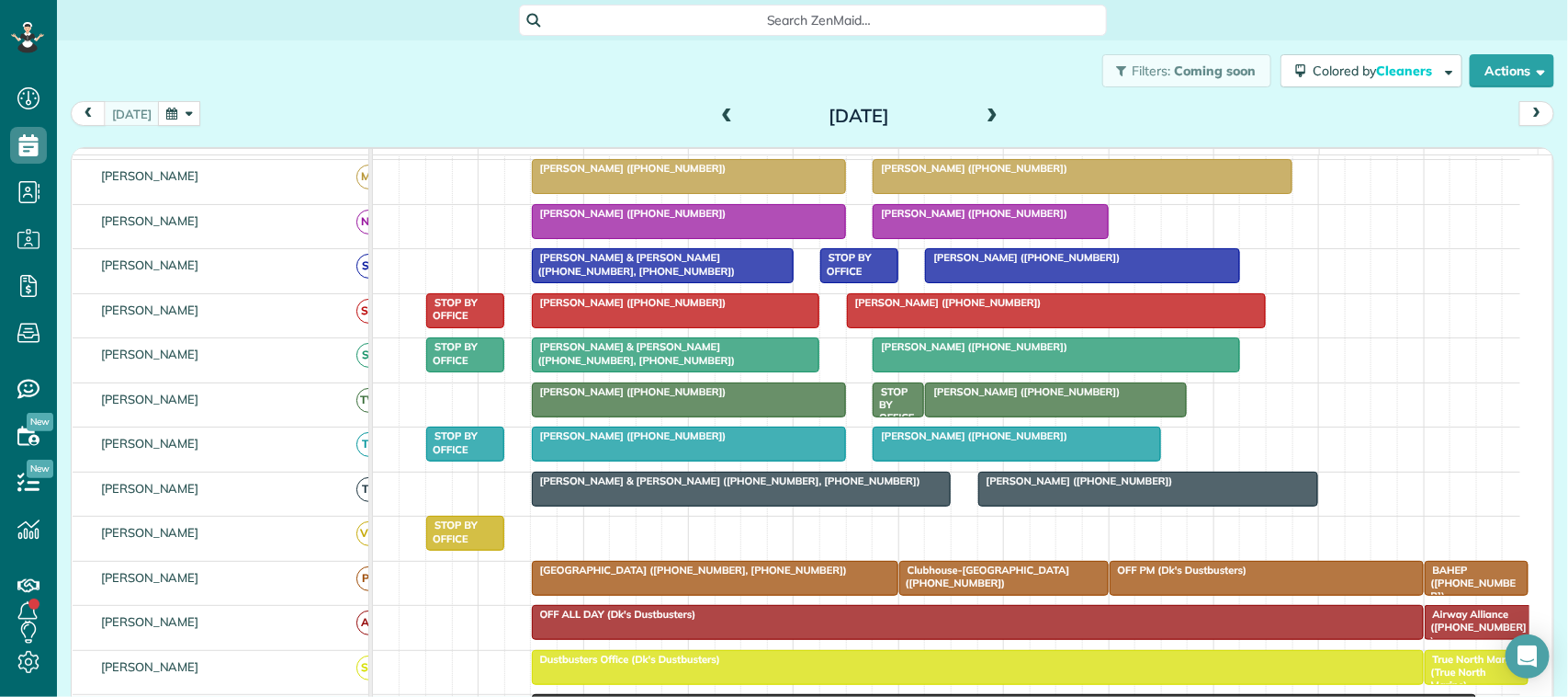
click at [191, 108] on button "button" at bounding box center [179, 113] width 43 height 25
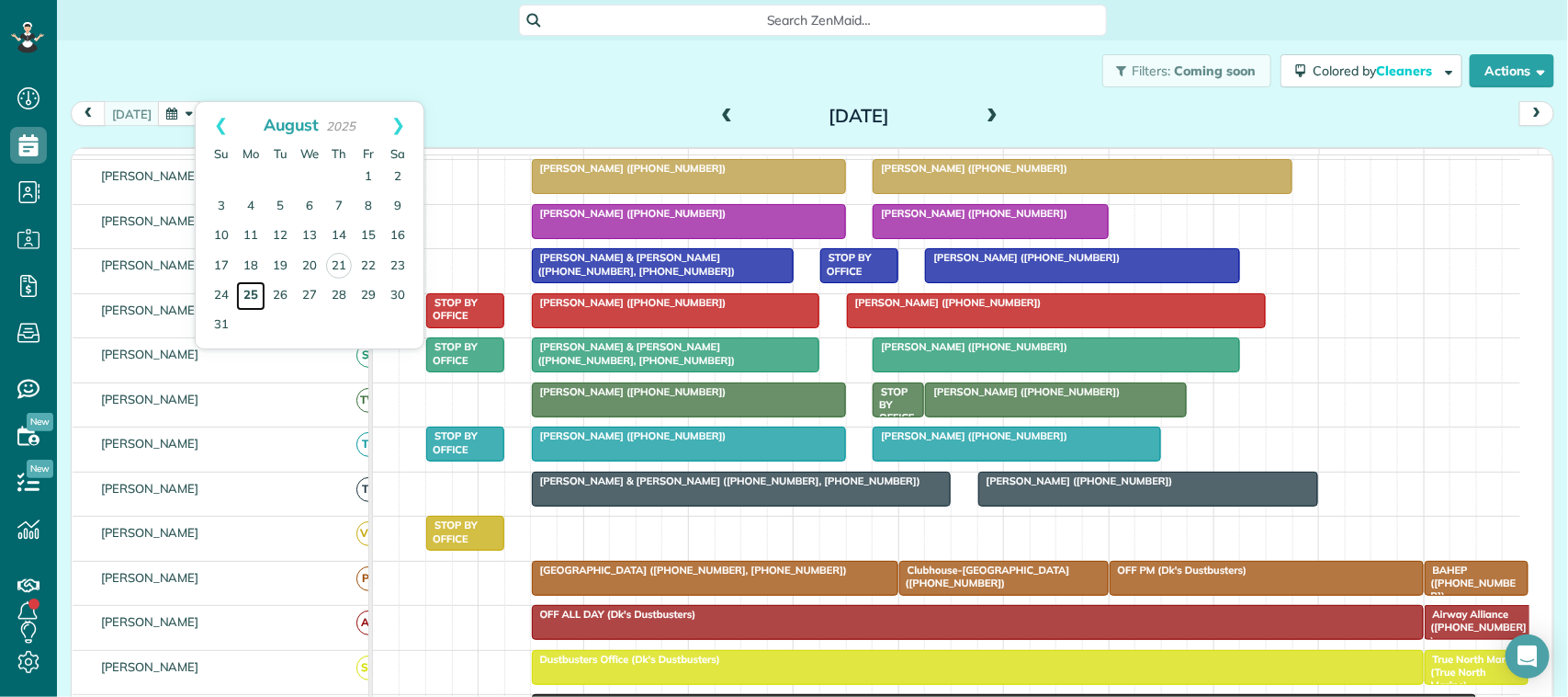
click at [249, 300] on link "25" at bounding box center [250, 296] width 30 height 30
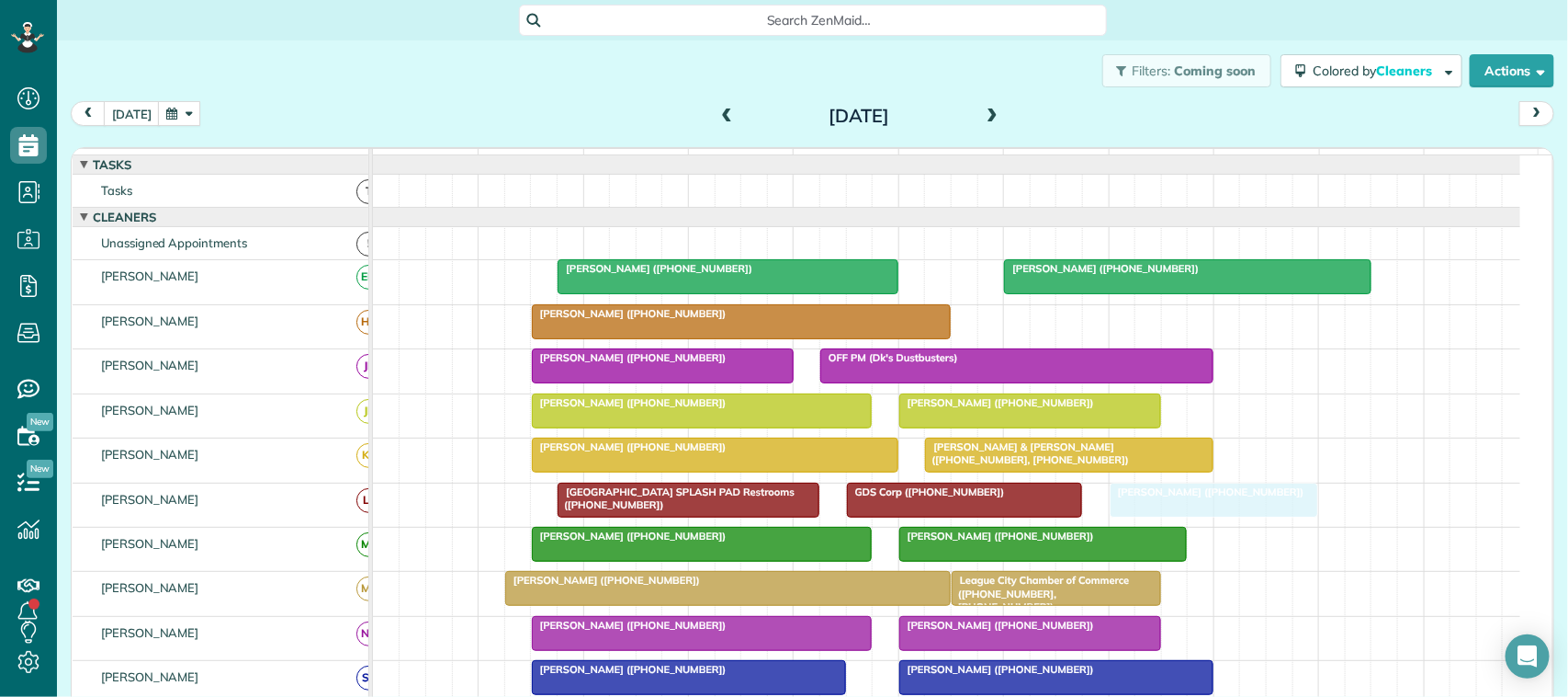
drag, startPoint x: 1021, startPoint y: 337, endPoint x: 1158, endPoint y: 520, distance: 228.6
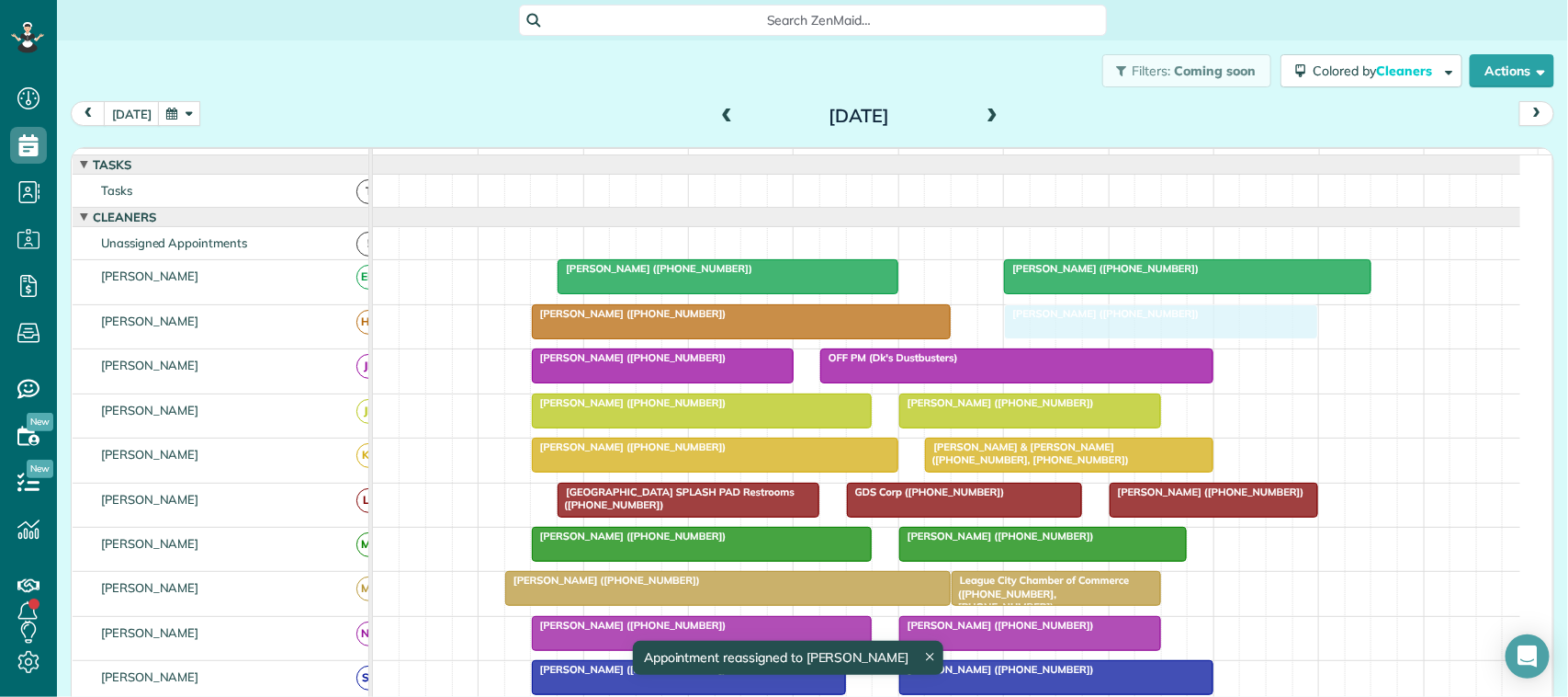
drag, startPoint x: 638, startPoint y: 512, endPoint x: 1114, endPoint y: 354, distance: 501.5
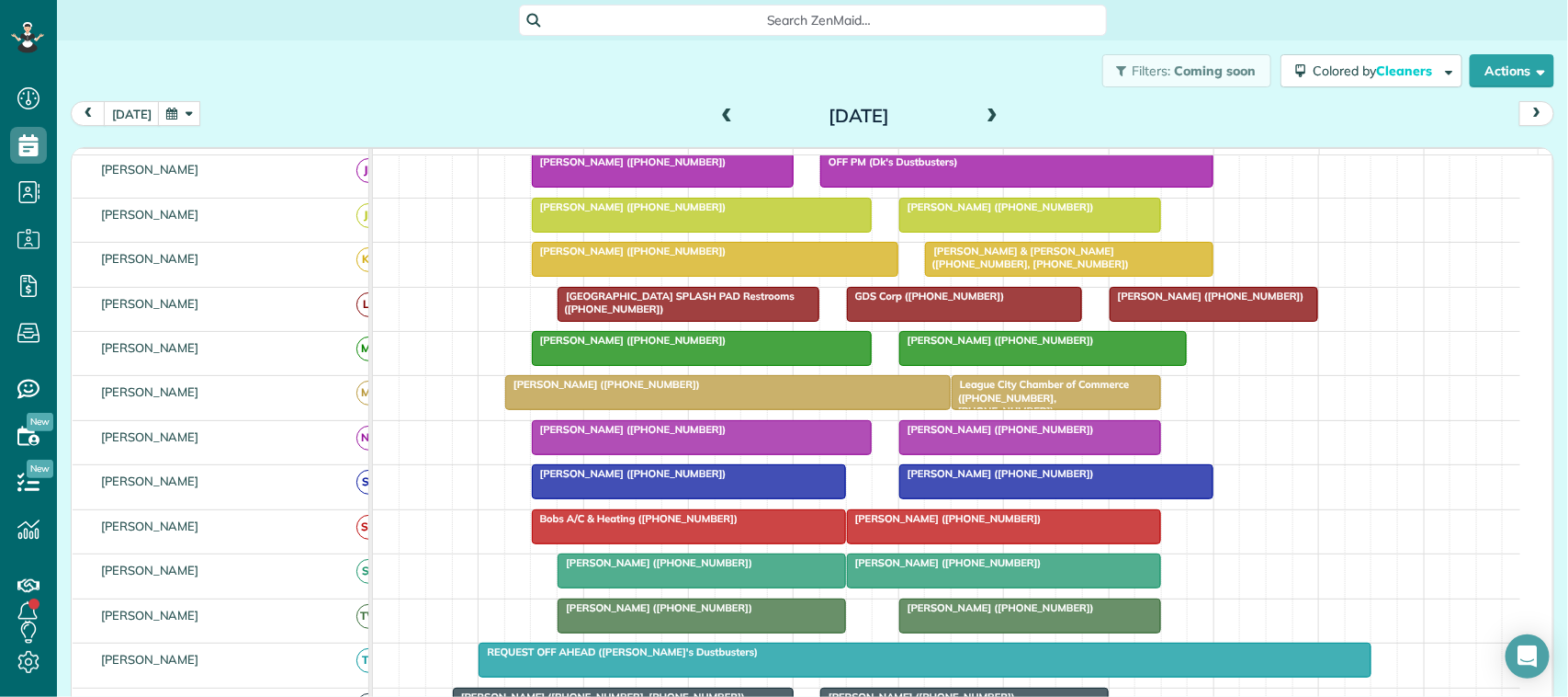
scroll to position [230, 0]
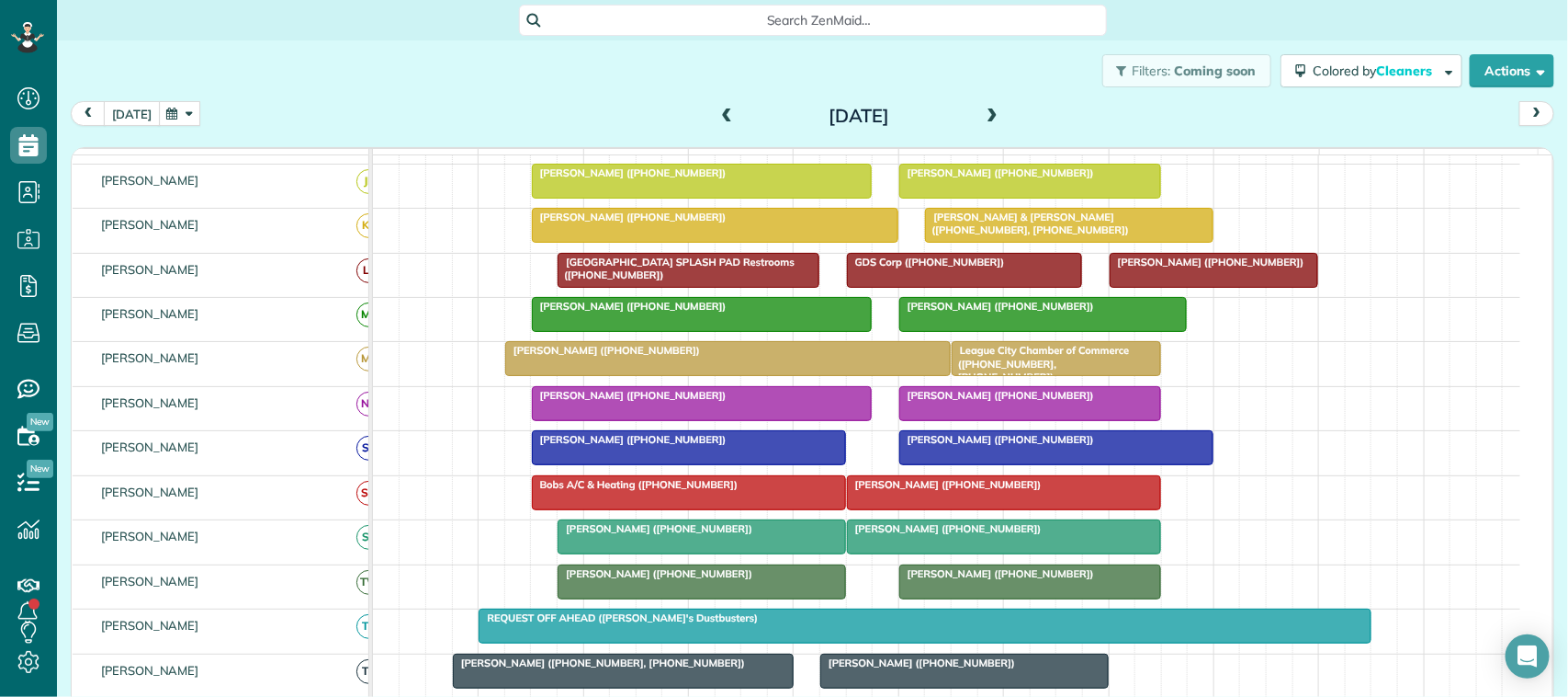
click at [124, 121] on button "today" at bounding box center [131, 113] width 56 height 25
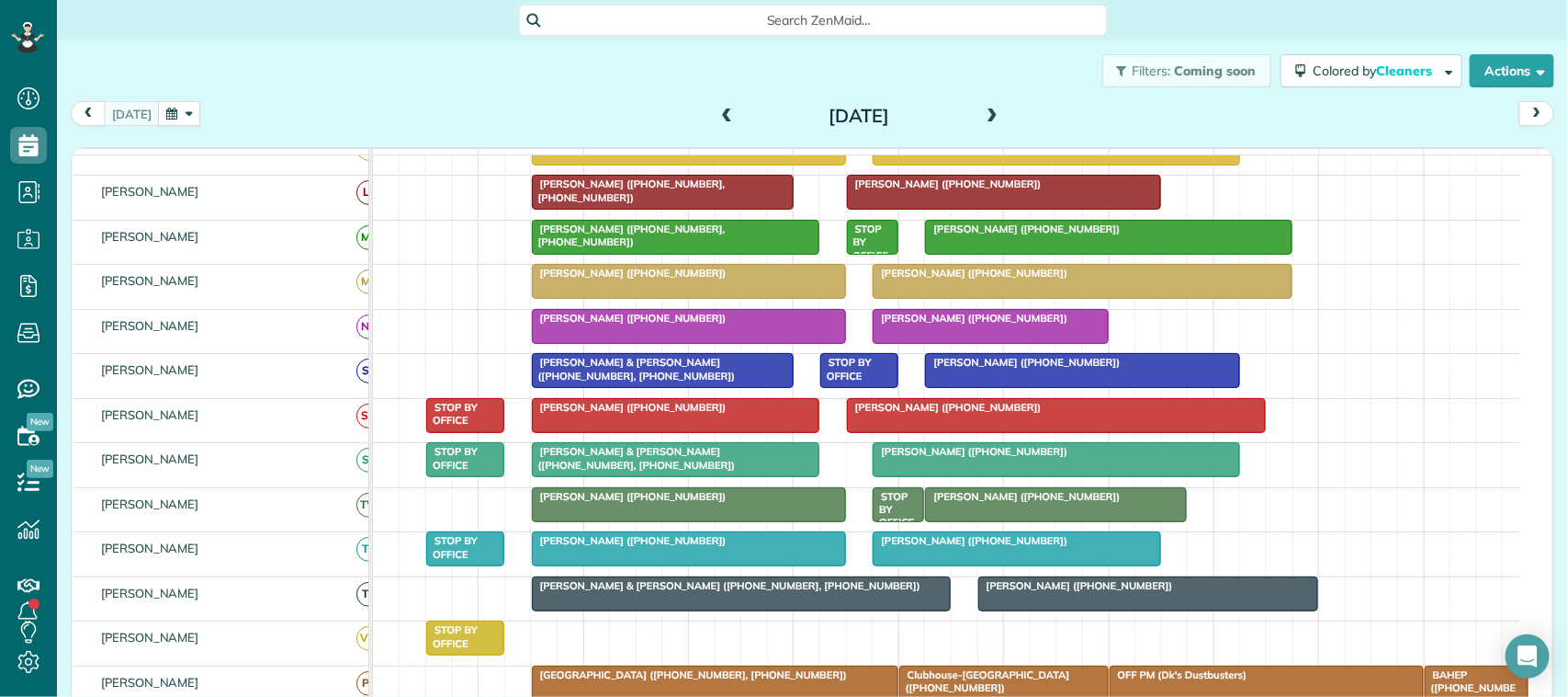
scroll to position [392, 0]
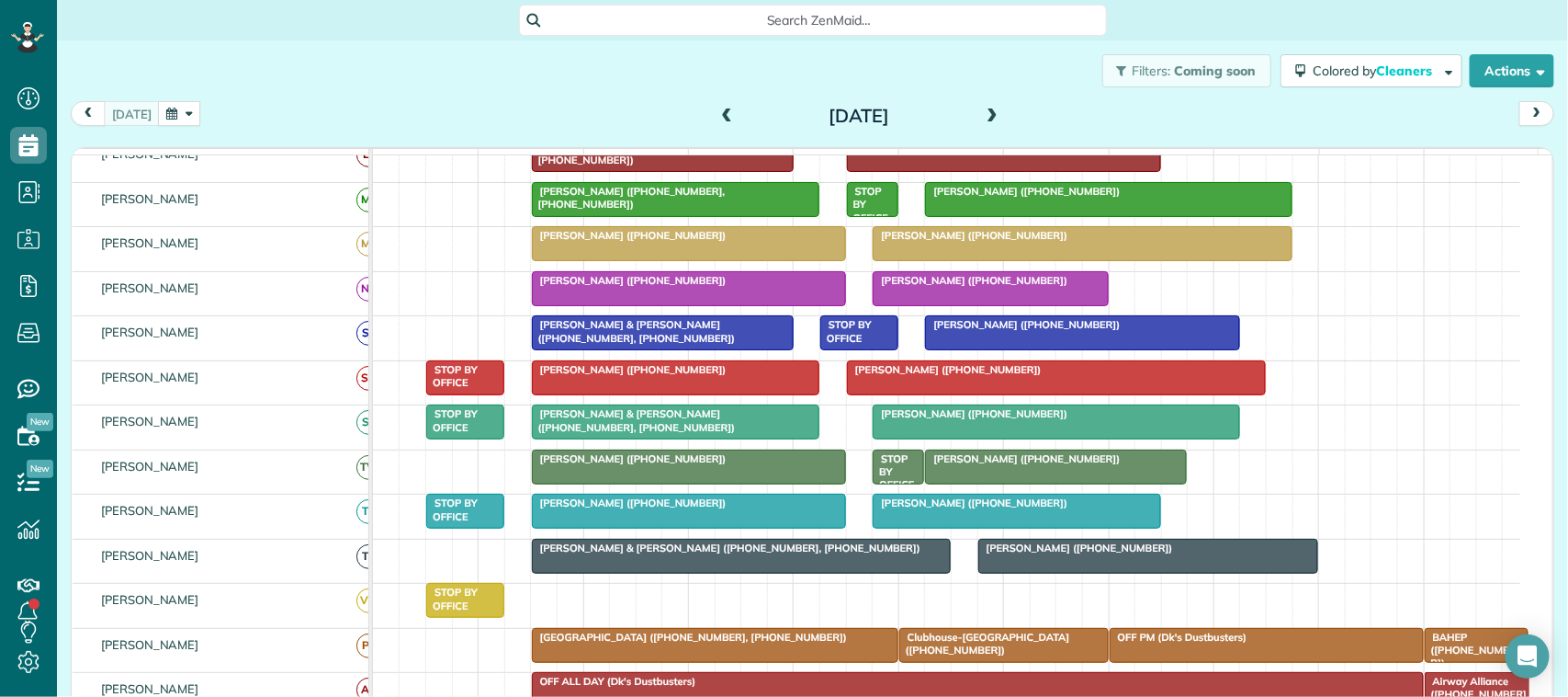
click at [623, 216] on div at bounding box center [676, 200] width 286 height 33
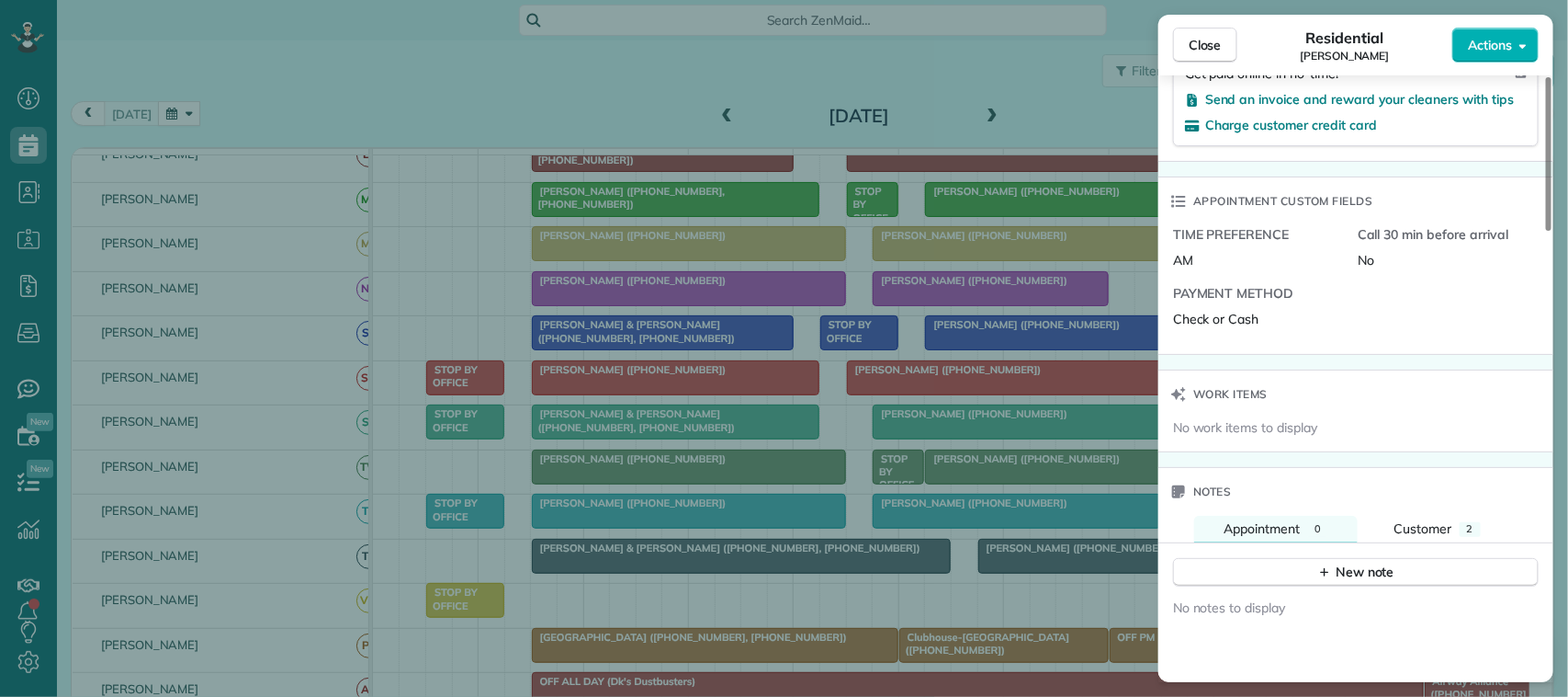
scroll to position [1378, 0]
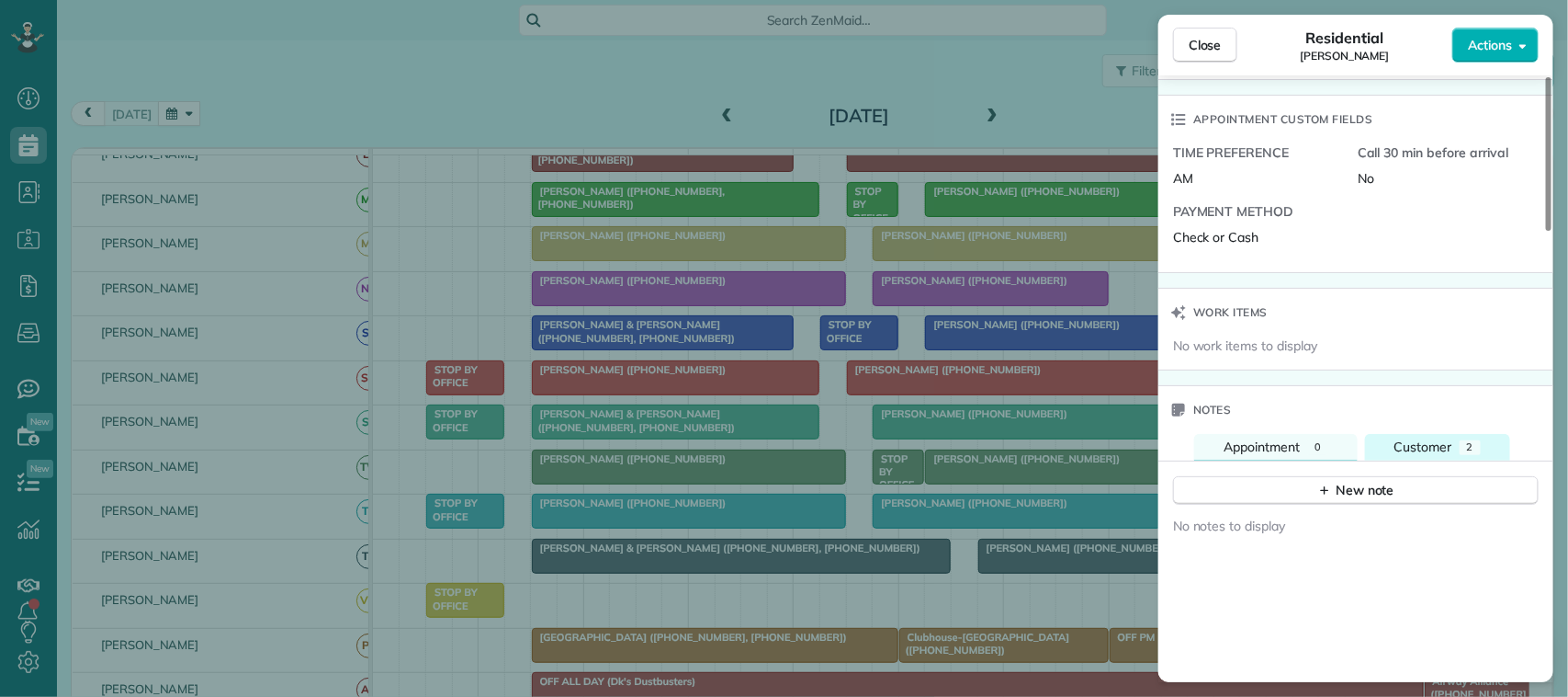
click at [1396, 438] on span "Customer" at bounding box center [1423, 446] width 58 height 17
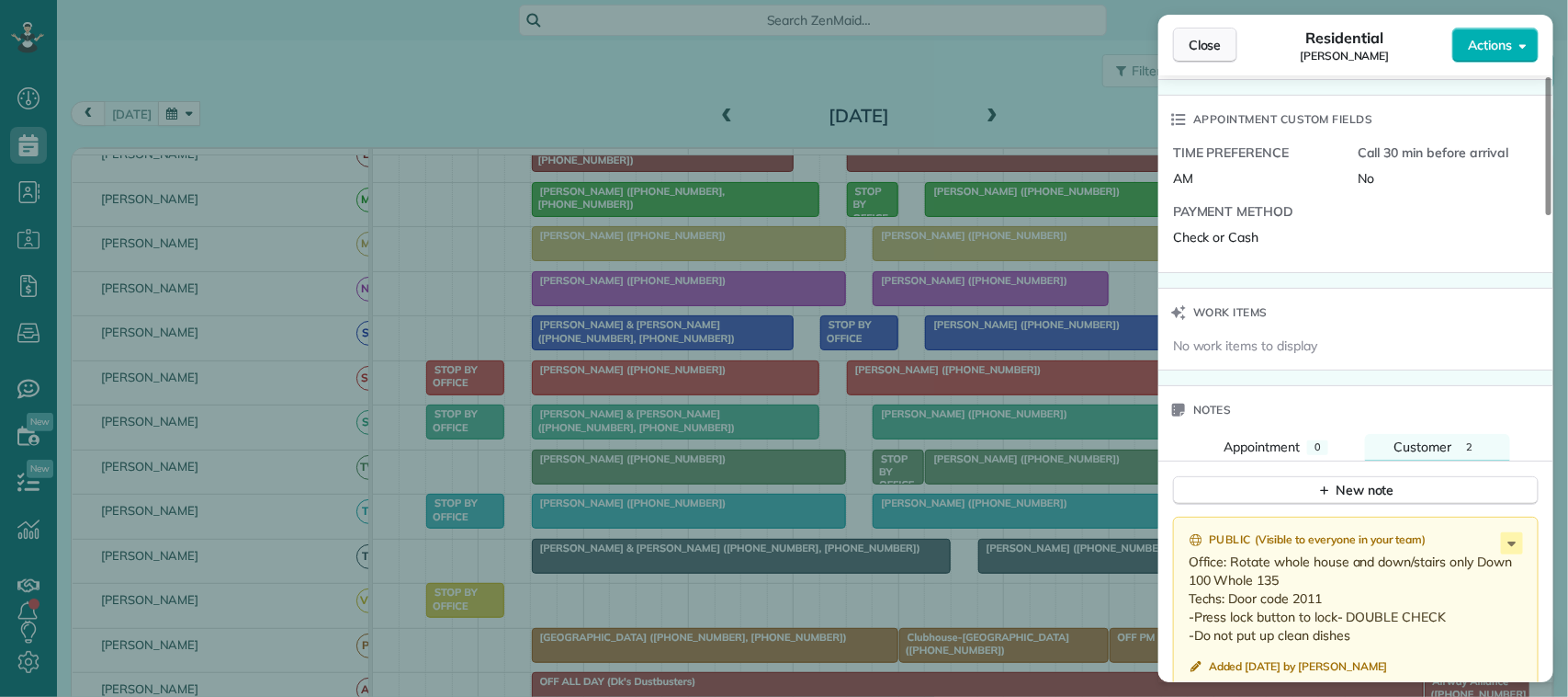
click at [1209, 53] on button "Close" at bounding box center [1205, 45] width 65 height 35
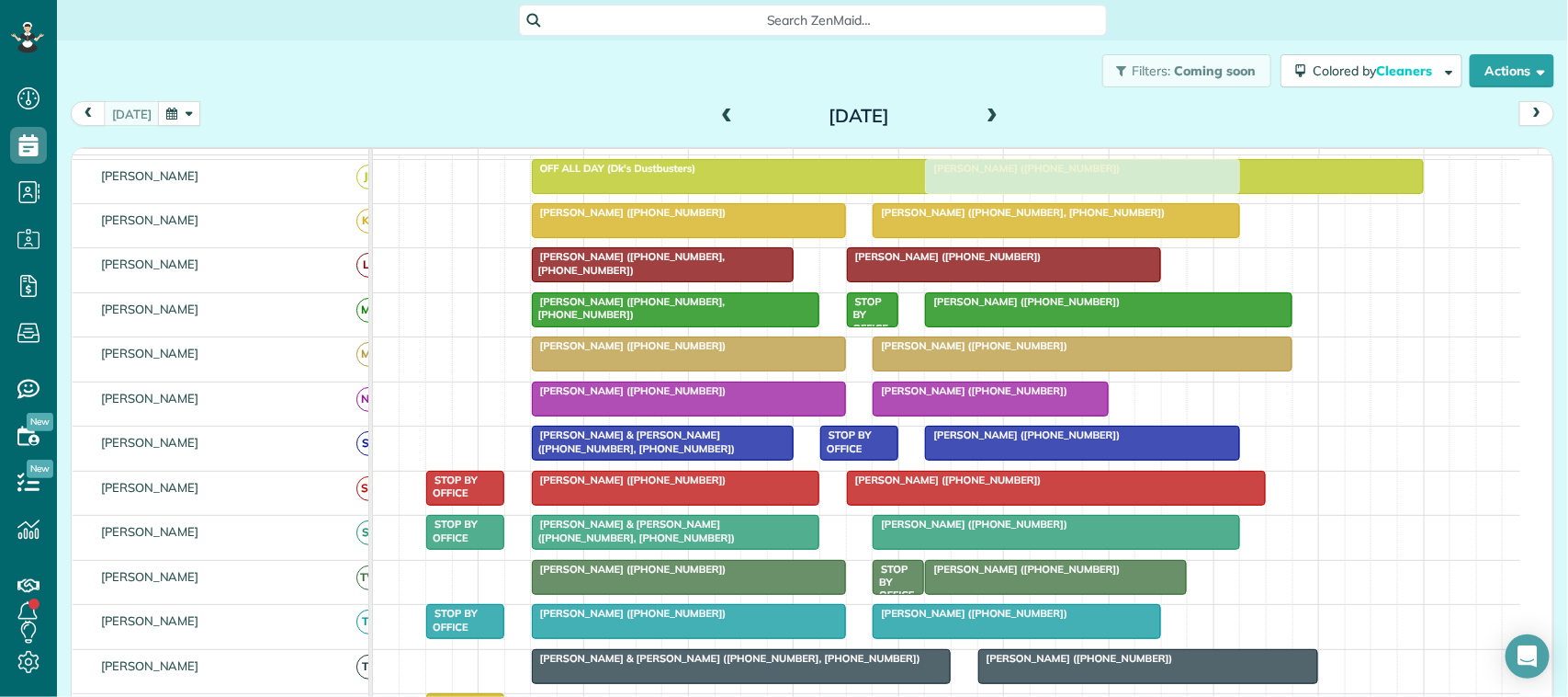
scroll to position [574, 0]
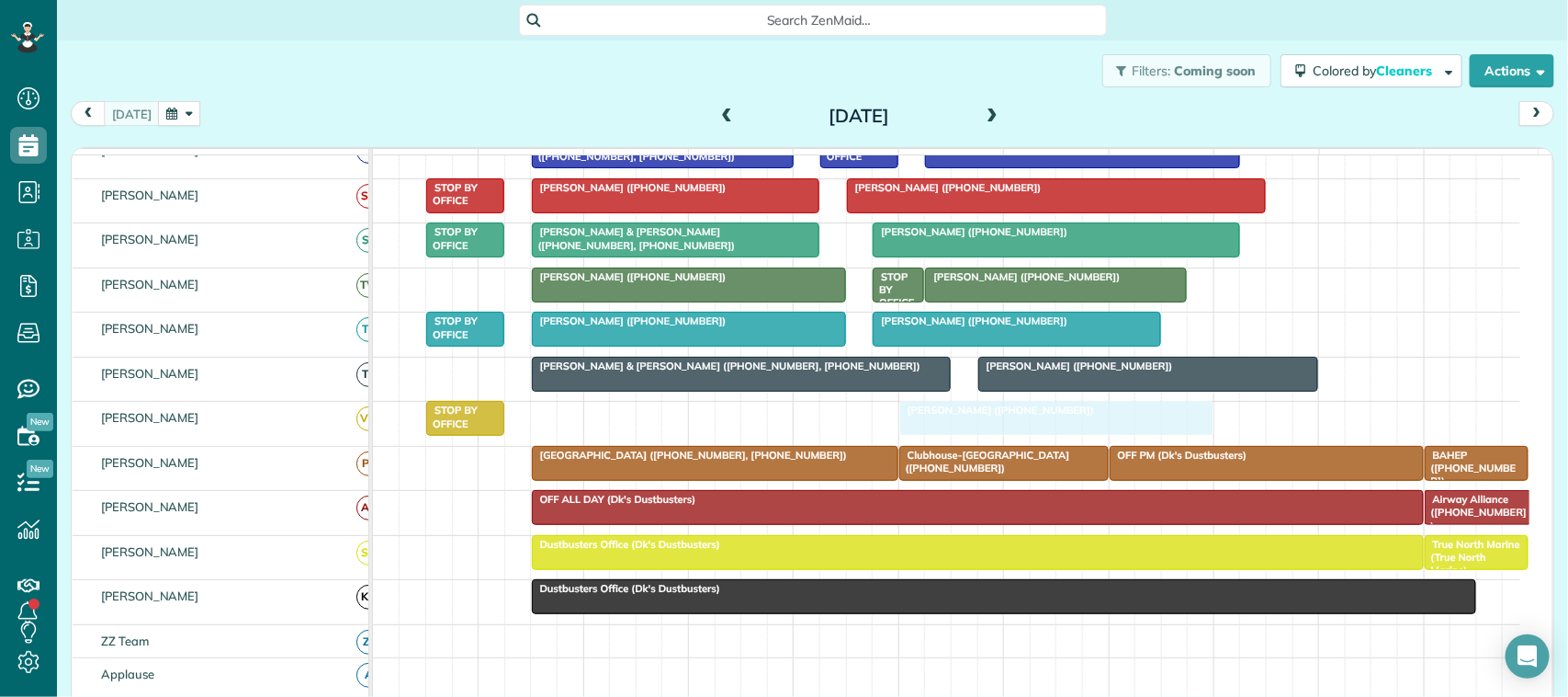
drag, startPoint x: 1039, startPoint y: 263, endPoint x: 1050, endPoint y: 438, distance: 175.3
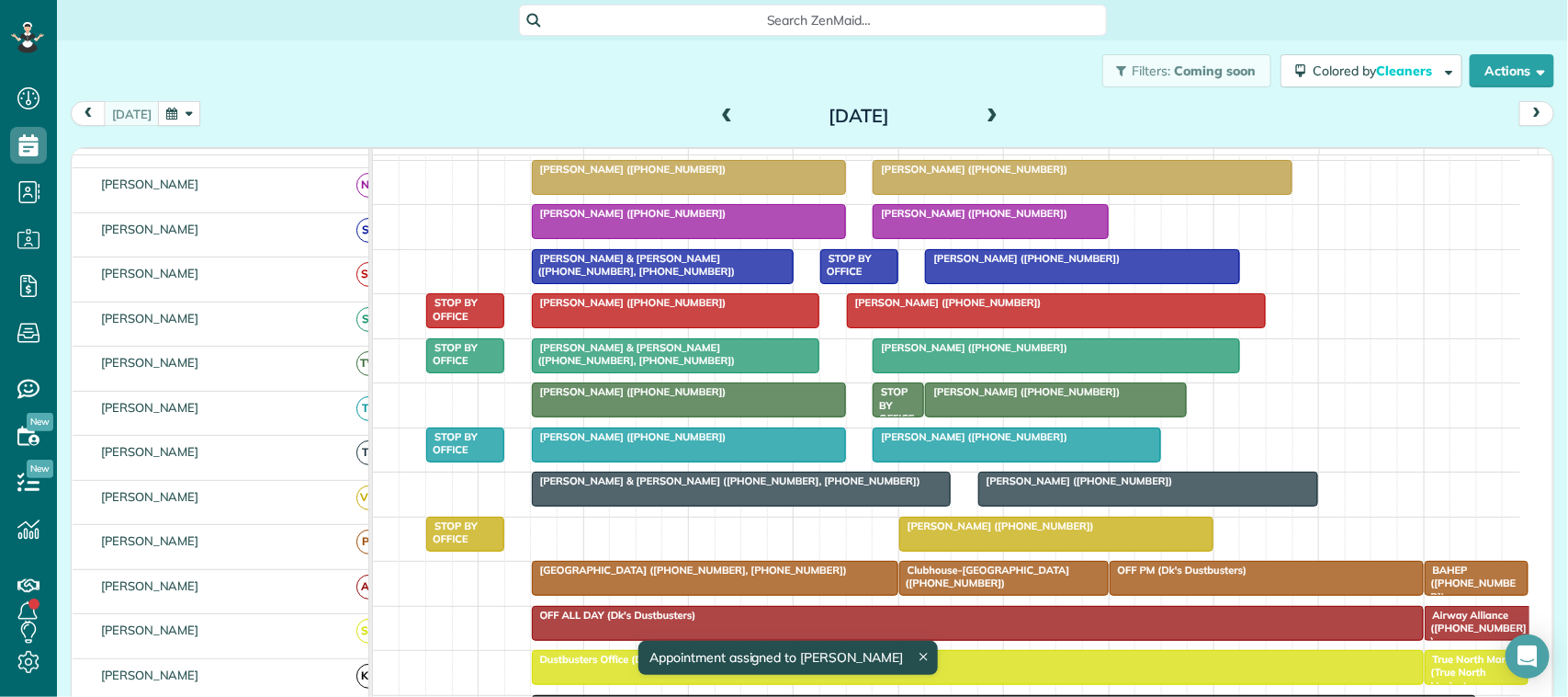
scroll to position [422, 0]
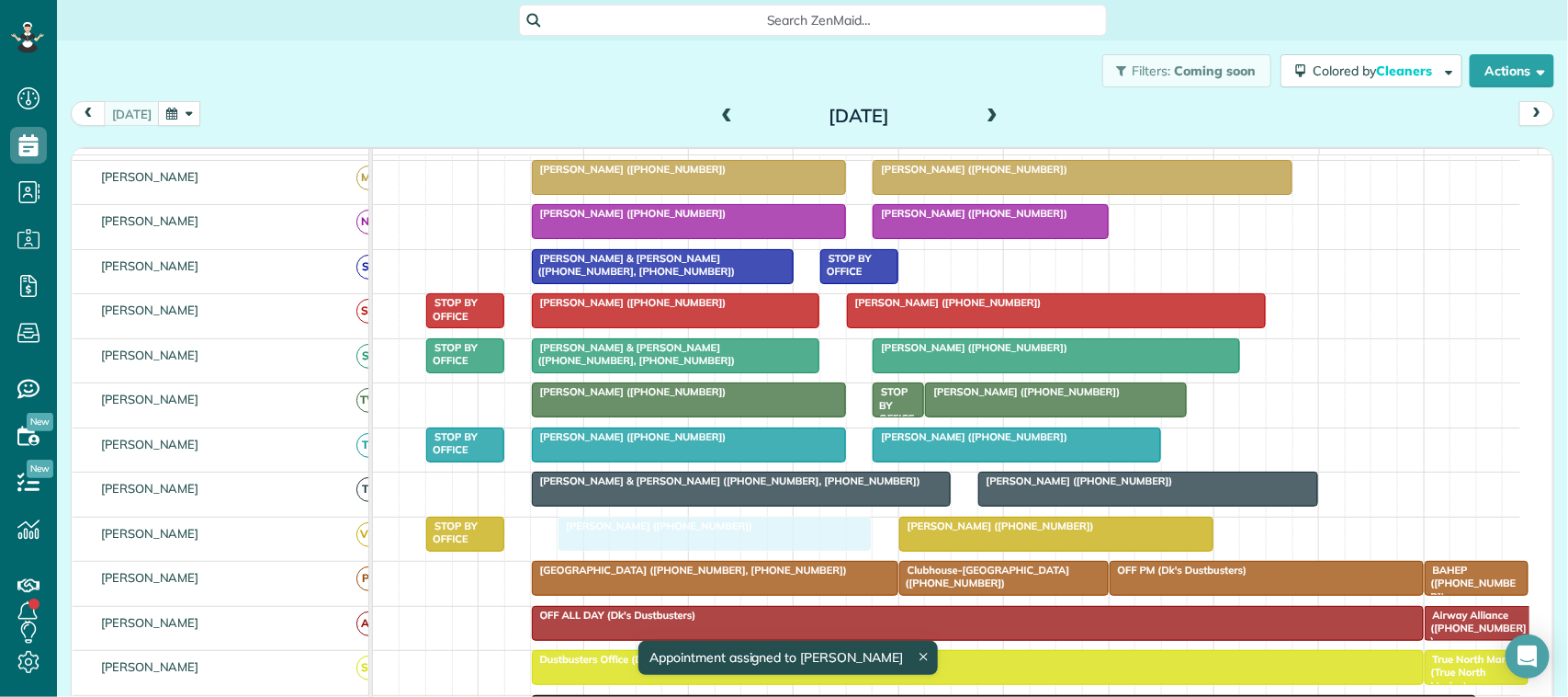
drag, startPoint x: 1028, startPoint y: 282, endPoint x: 674, endPoint y: 568, distance: 455.1
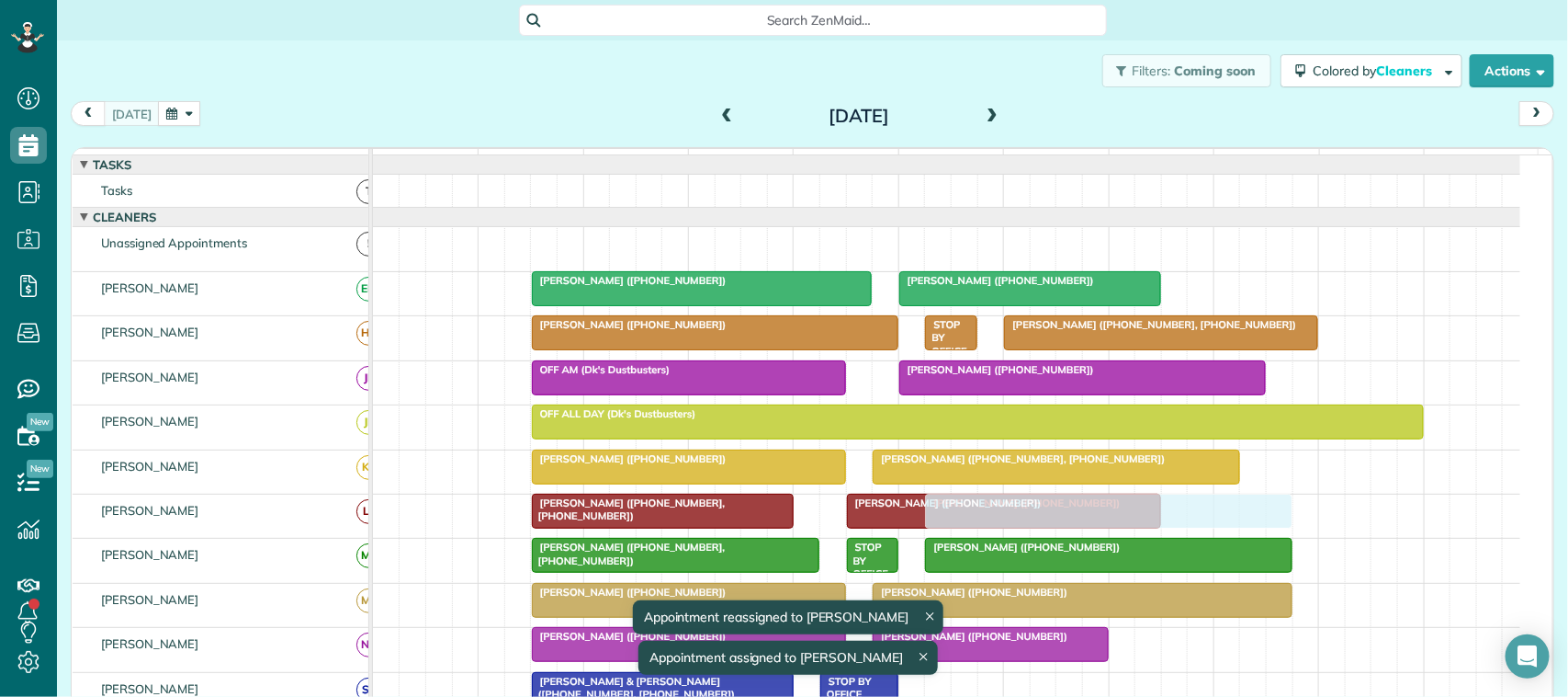
scroll to position [115, 0]
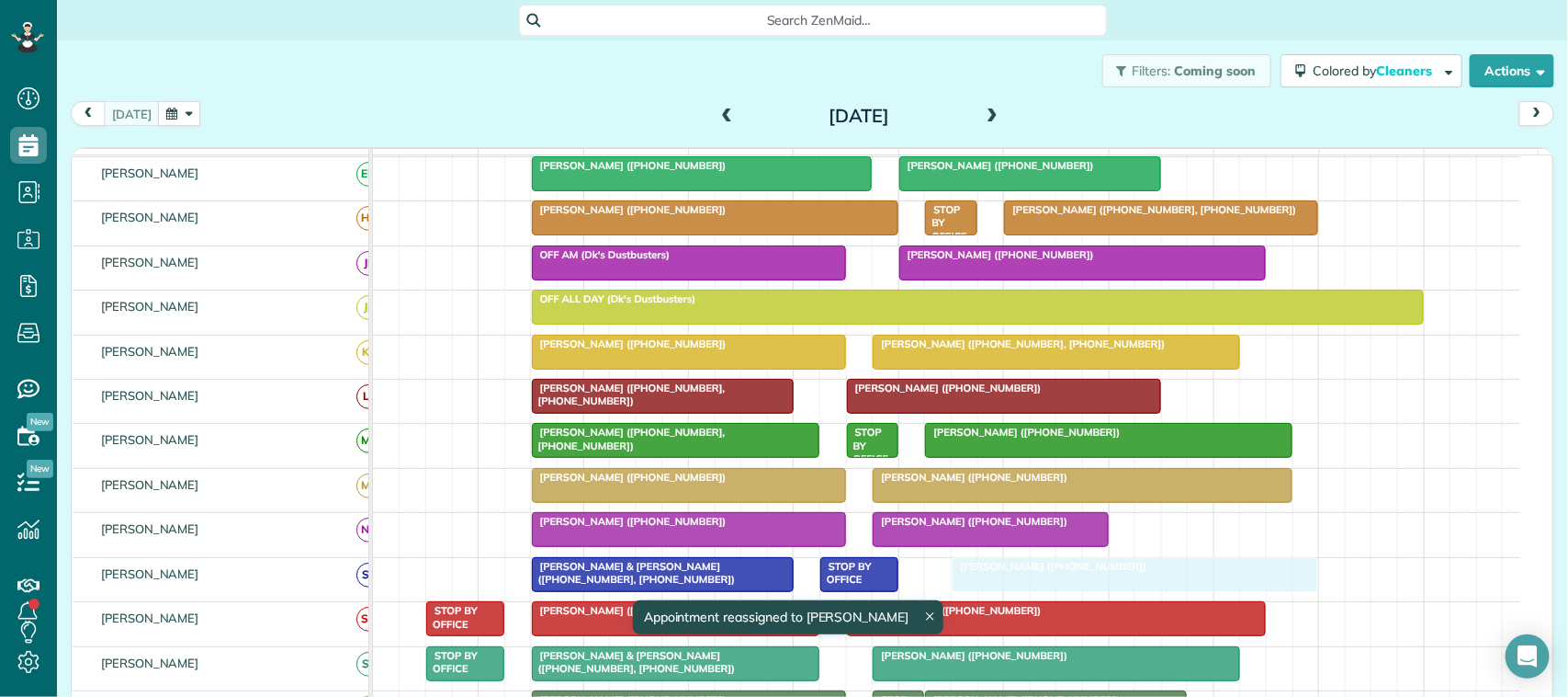
drag, startPoint x: 1076, startPoint y: 259, endPoint x: 1015, endPoint y: 585, distance: 331.7
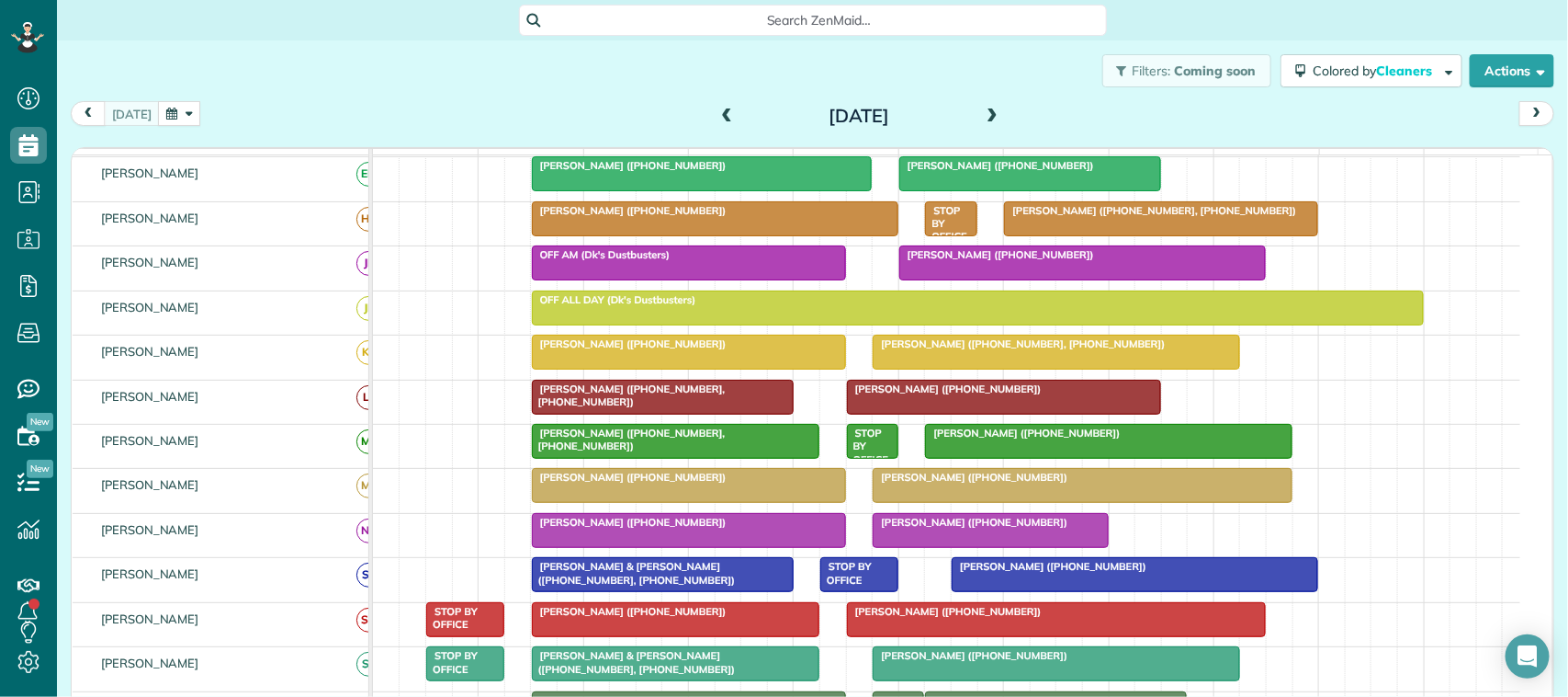
click at [982, 120] on span at bounding box center [992, 116] width 20 height 17
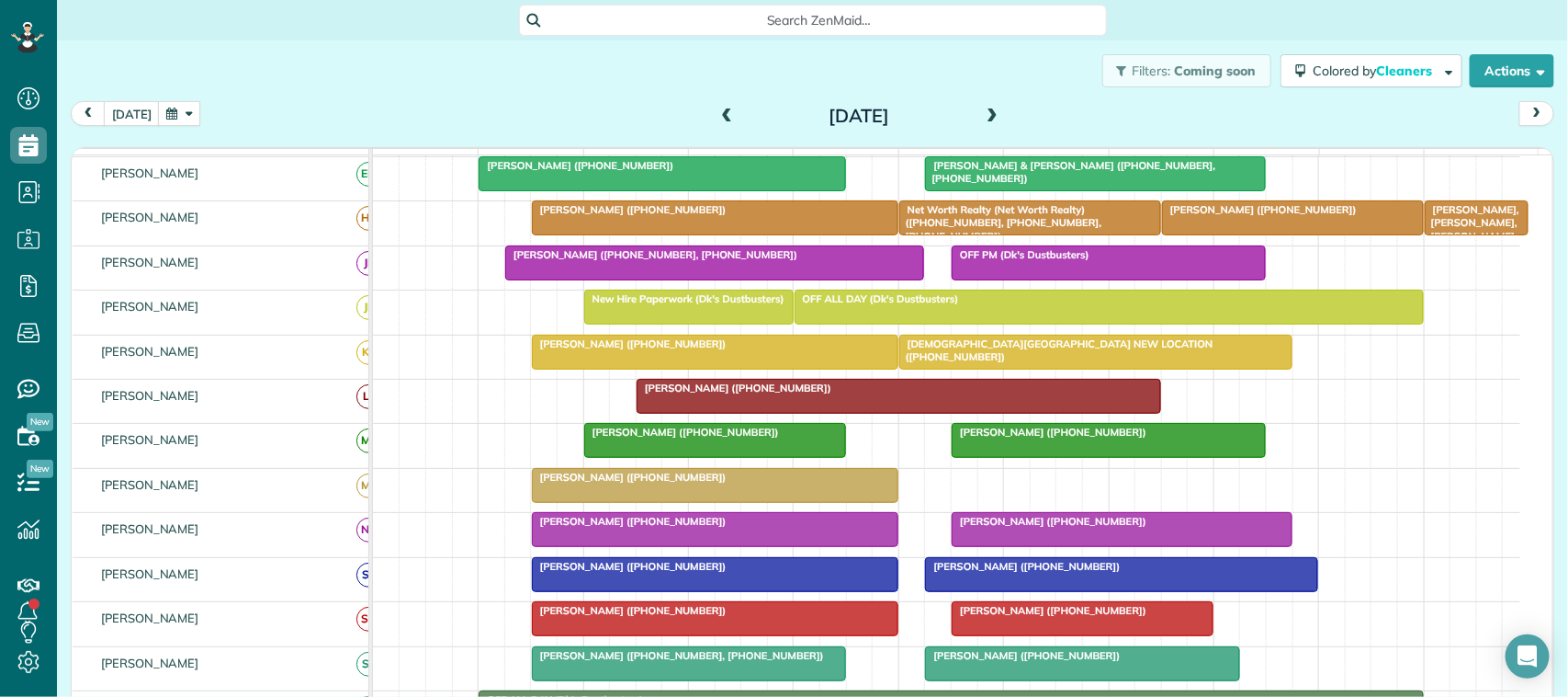
scroll to position [230, 0]
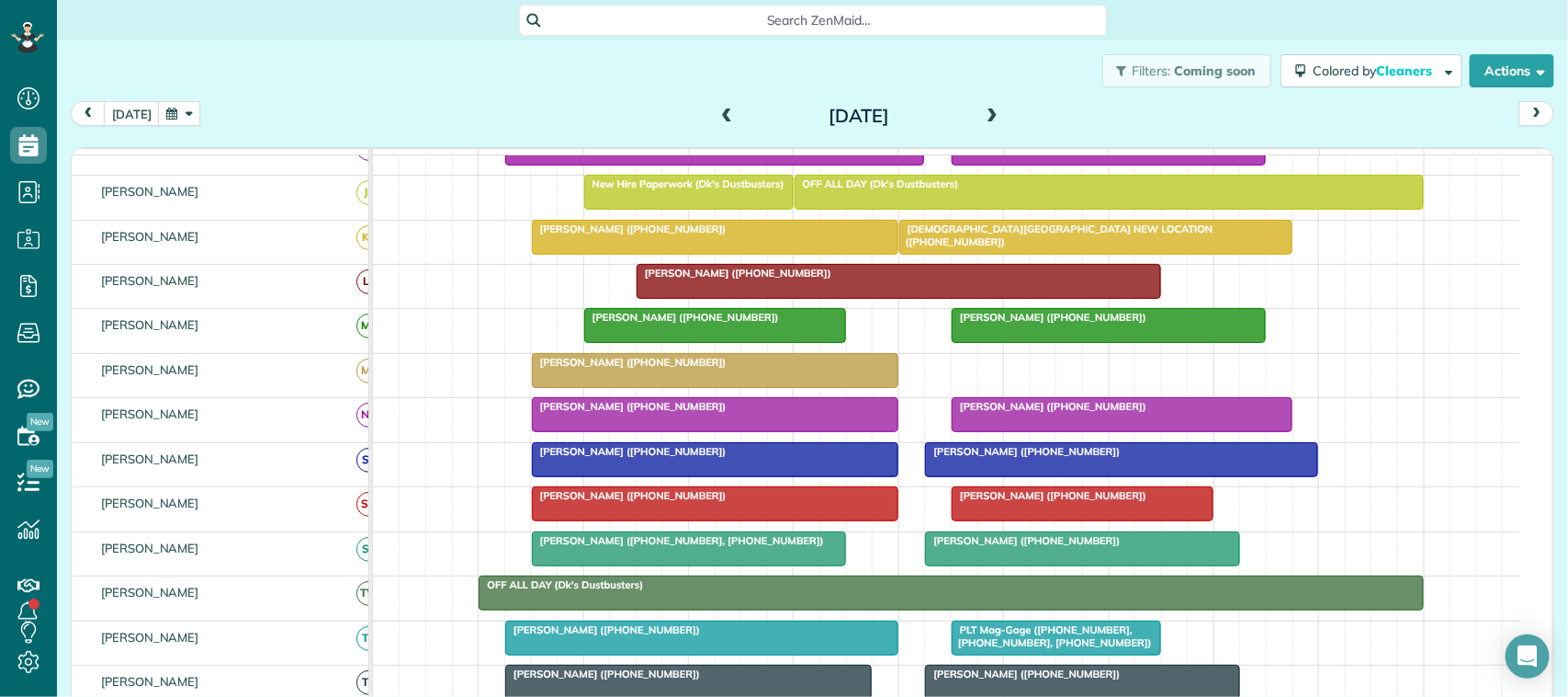
click at [115, 96] on div "Filters: Coming soon Colored by Cleaners Color by Cleaner Color by Team Color b…" at bounding box center [812, 71] width 1511 height 61
click at [125, 112] on button "[DATE]" at bounding box center [131, 113] width 56 height 25
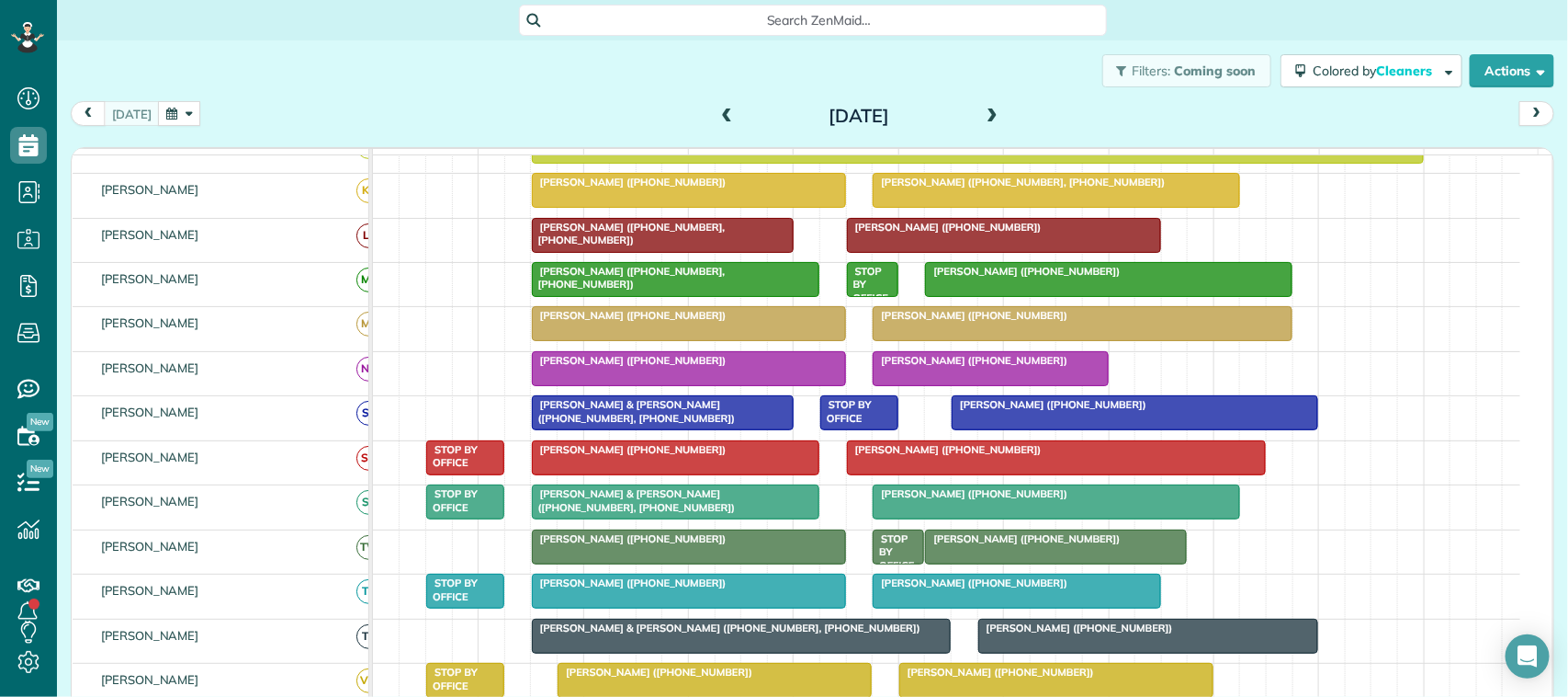
scroll to position [333, 0]
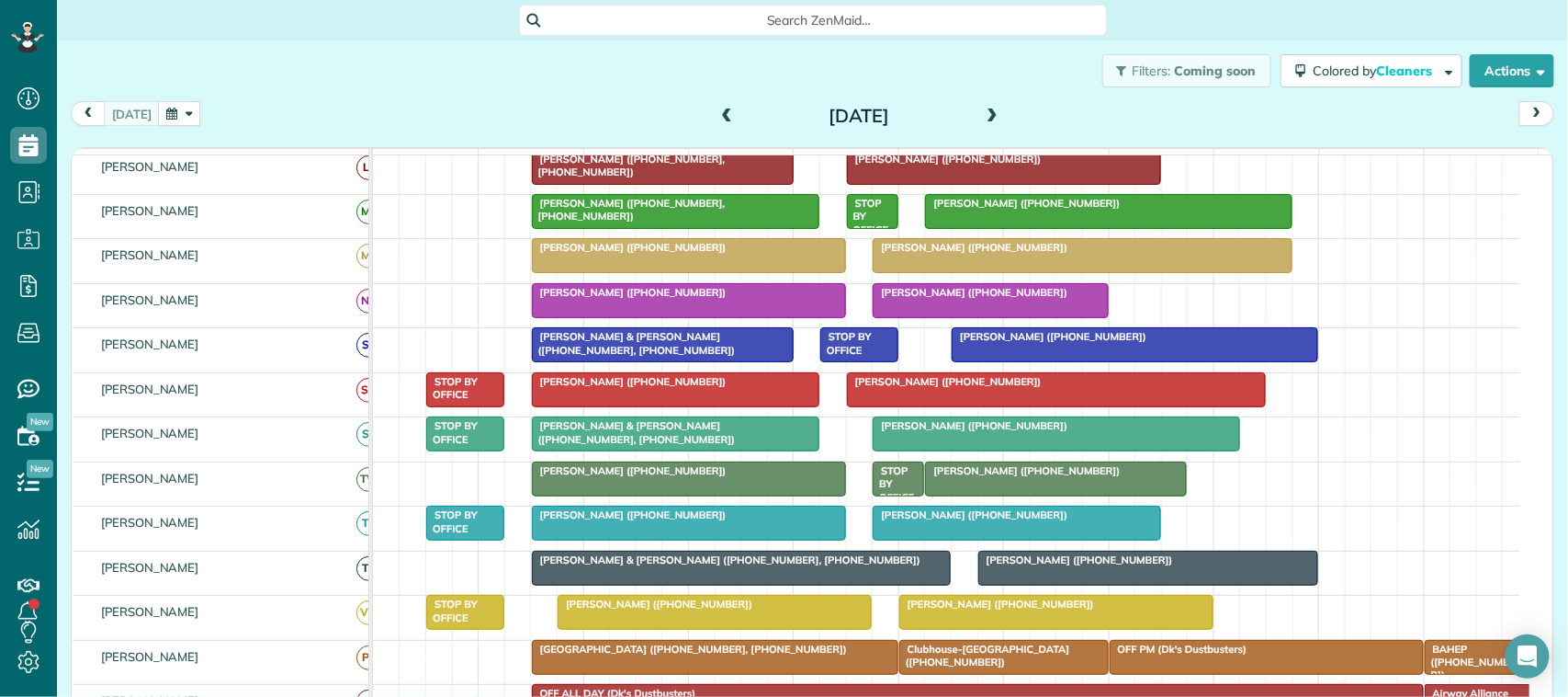
click at [983, 610] on div "[PERSON_NAME] ([PHONE_NUMBER])" at bounding box center [1056, 604] width 303 height 13
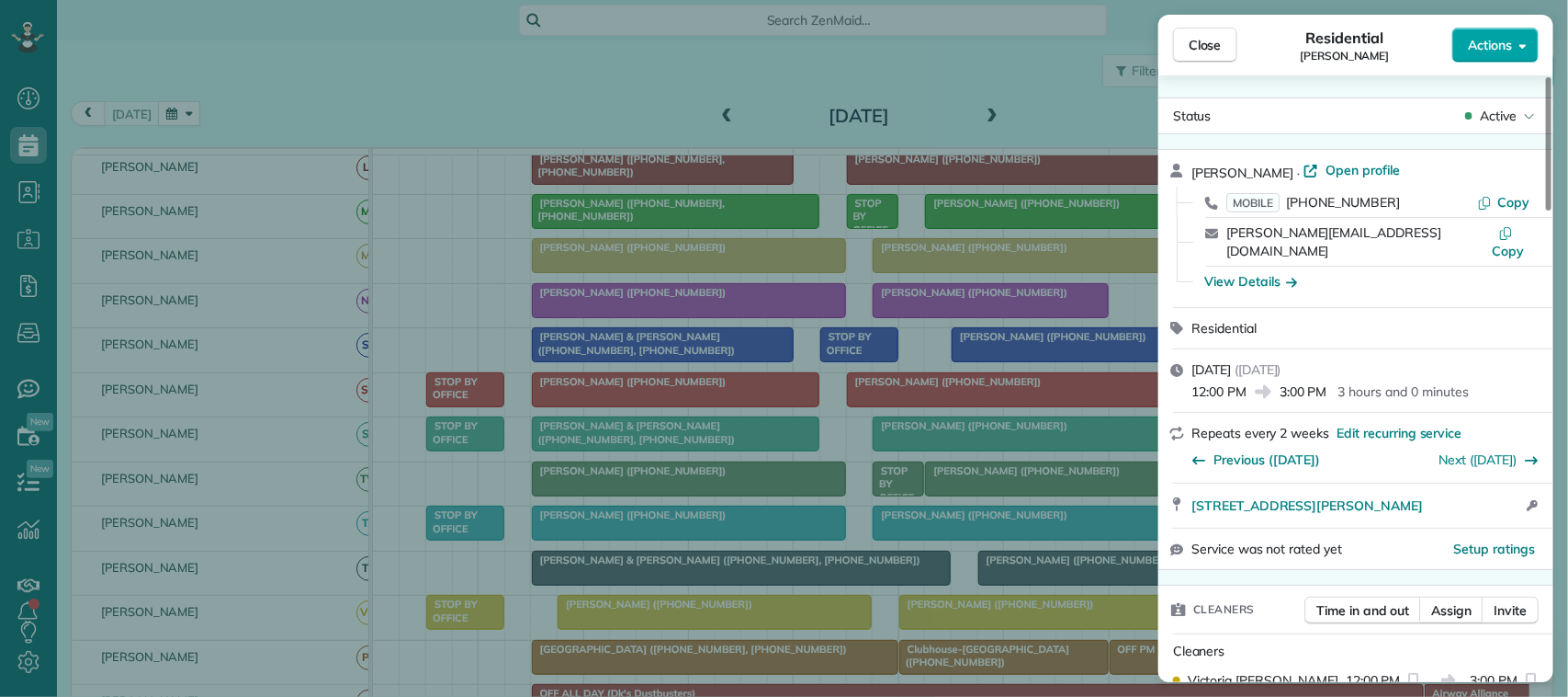
click at [1480, 54] on span "Actions" at bounding box center [1490, 45] width 44 height 18
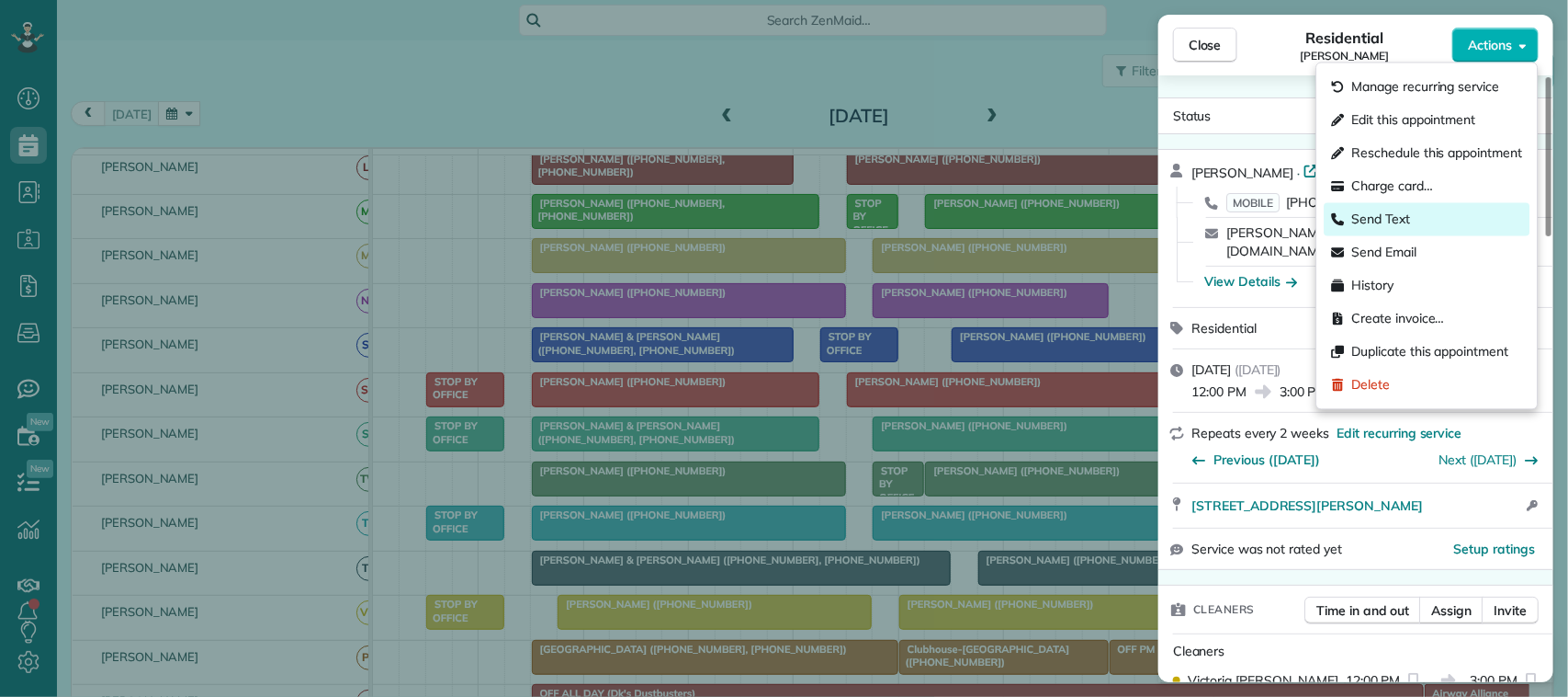
click at [1440, 222] on div "Send Text" at bounding box center [1428, 220] width 206 height 33
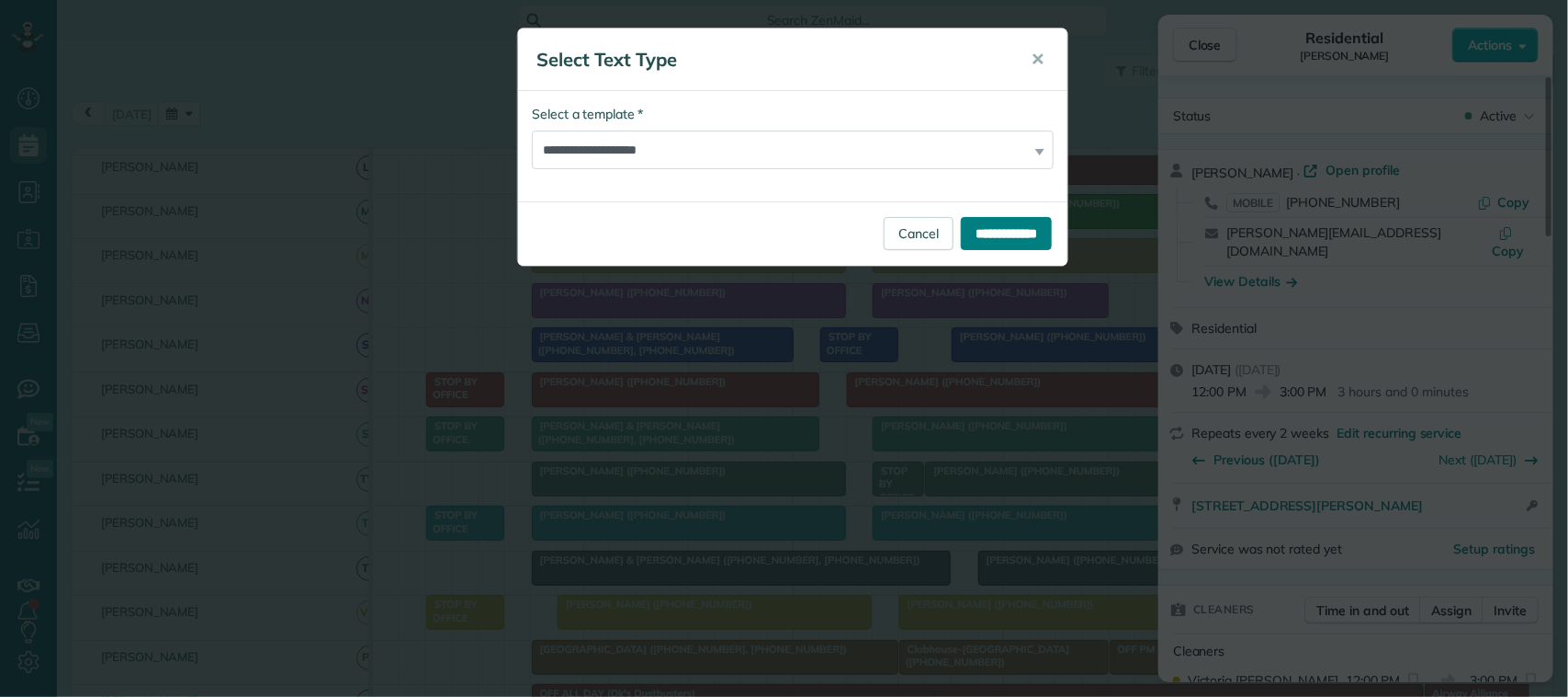
click at [984, 230] on input "**********" at bounding box center [1006, 234] width 91 height 33
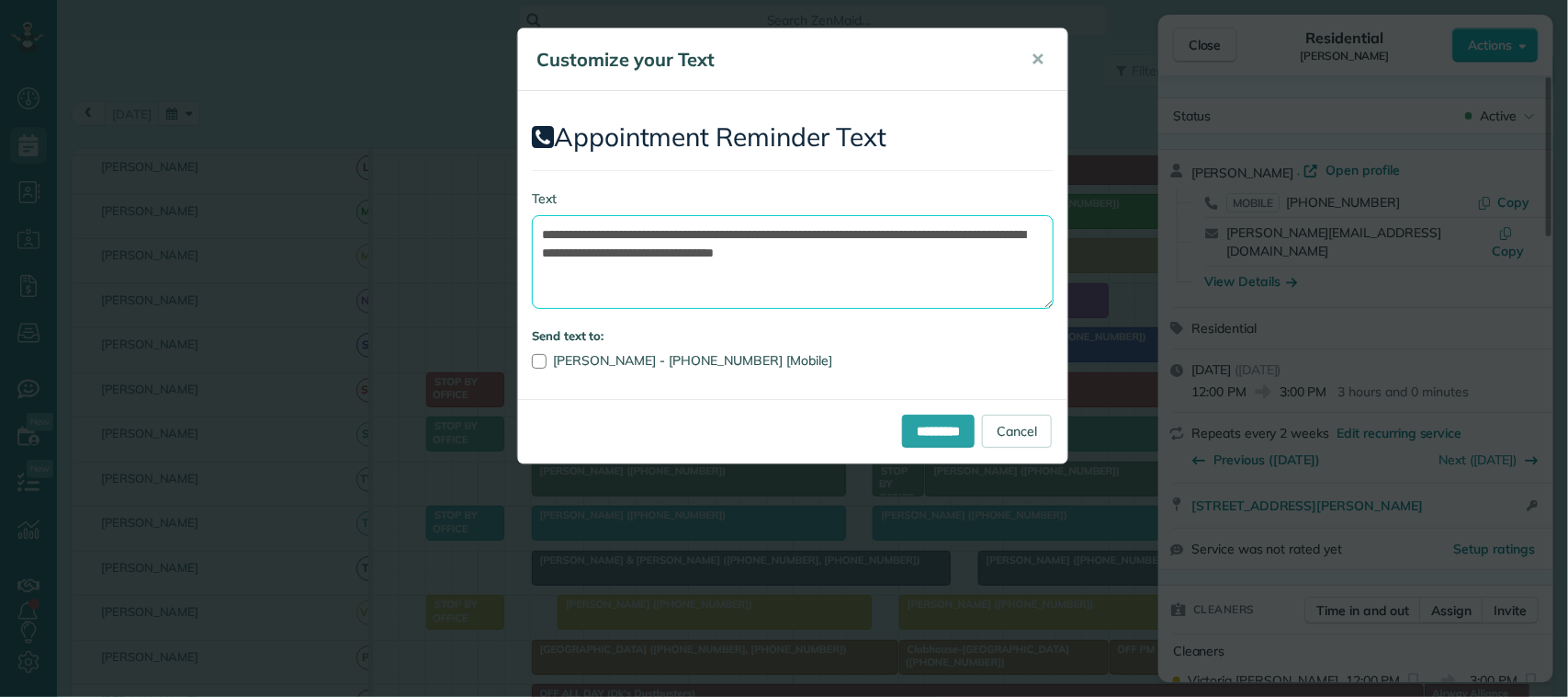
drag, startPoint x: 983, startPoint y: 267, endPoint x: 947, endPoint y: 234, distance: 48.8
click at [947, 234] on textarea "**********" at bounding box center [793, 262] width 522 height 93
drag, startPoint x: 842, startPoint y: 233, endPoint x: 646, endPoint y: 231, distance: 196.0
click at [646, 231] on textarea "**********" at bounding box center [793, 262] width 522 height 93
click at [770, 234] on textarea "**********" at bounding box center [793, 262] width 522 height 93
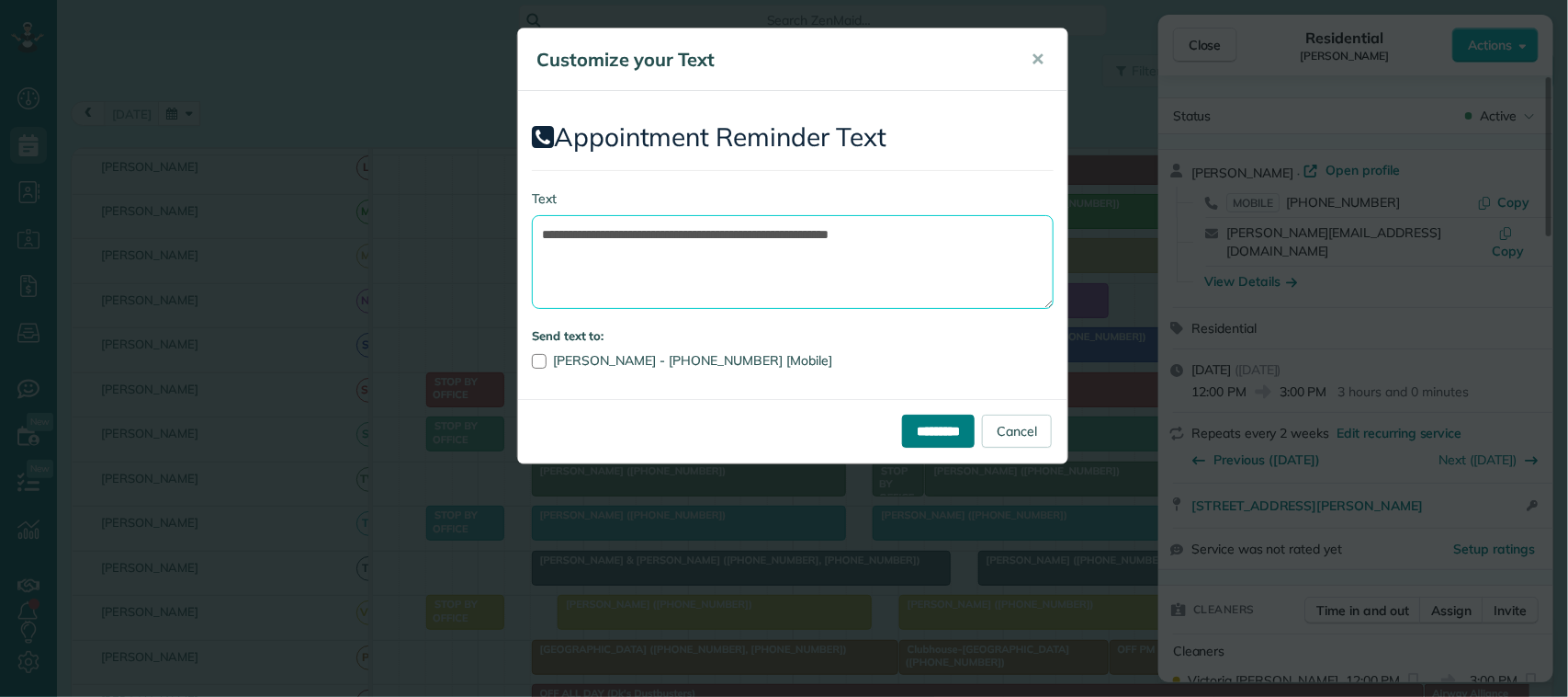
type textarea "**********"
click at [930, 421] on input "*********" at bounding box center [938, 431] width 73 height 33
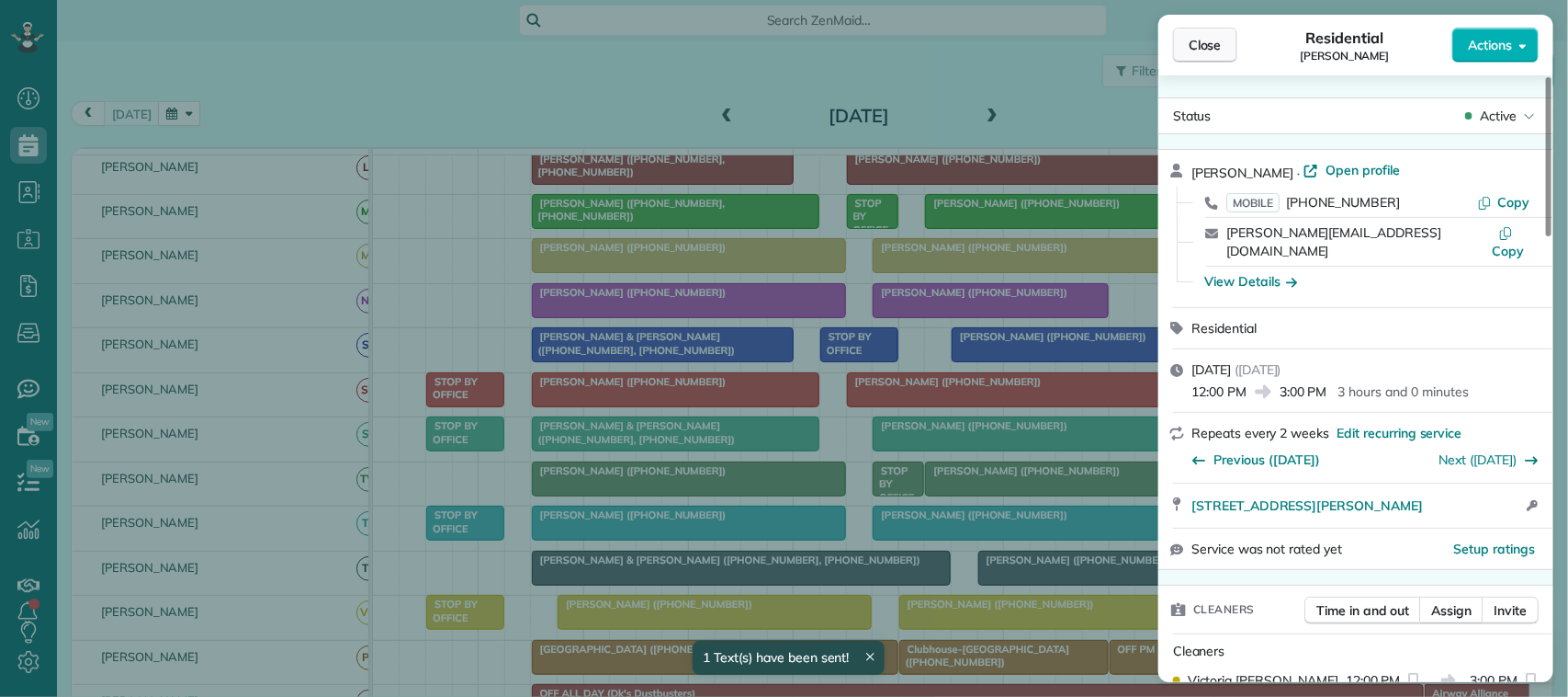
click at [1204, 37] on button "Close" at bounding box center [1205, 45] width 65 height 35
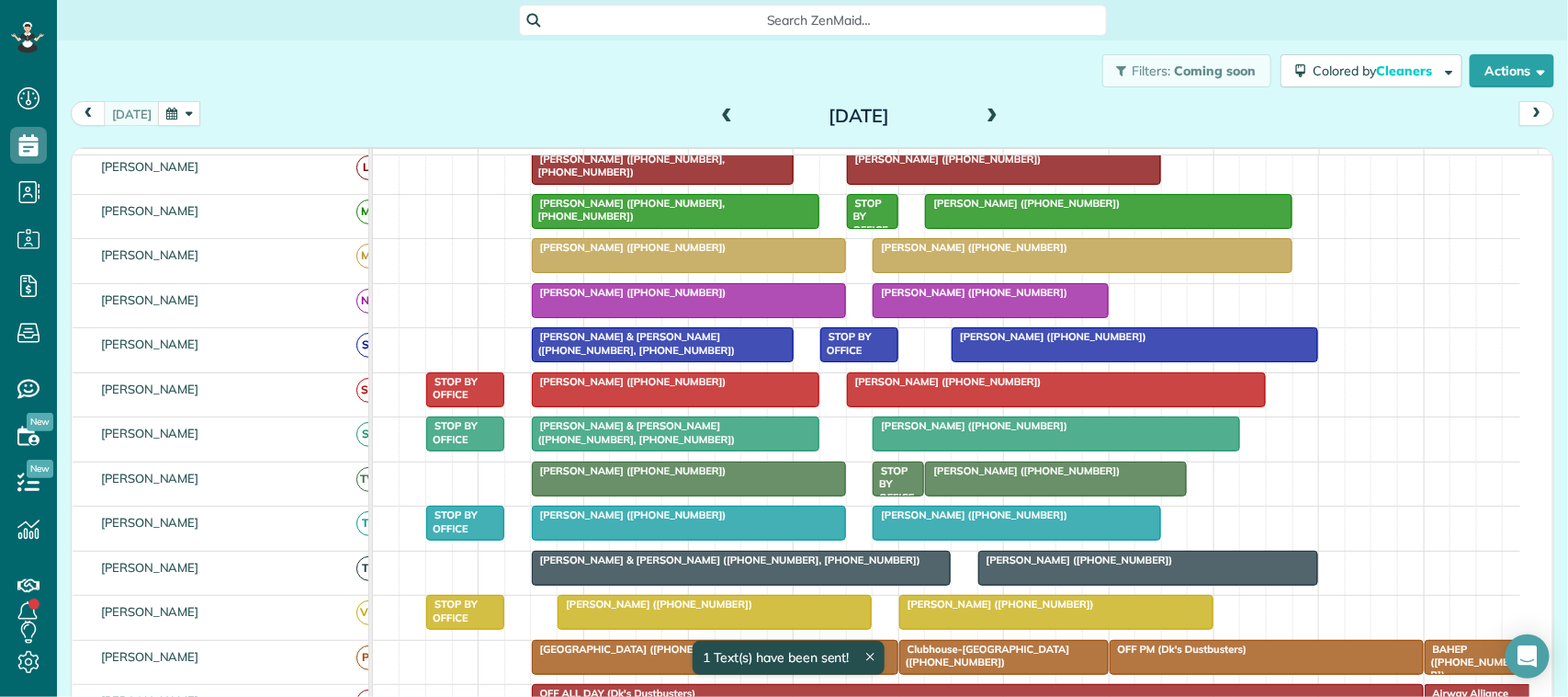
scroll to position [218, 0]
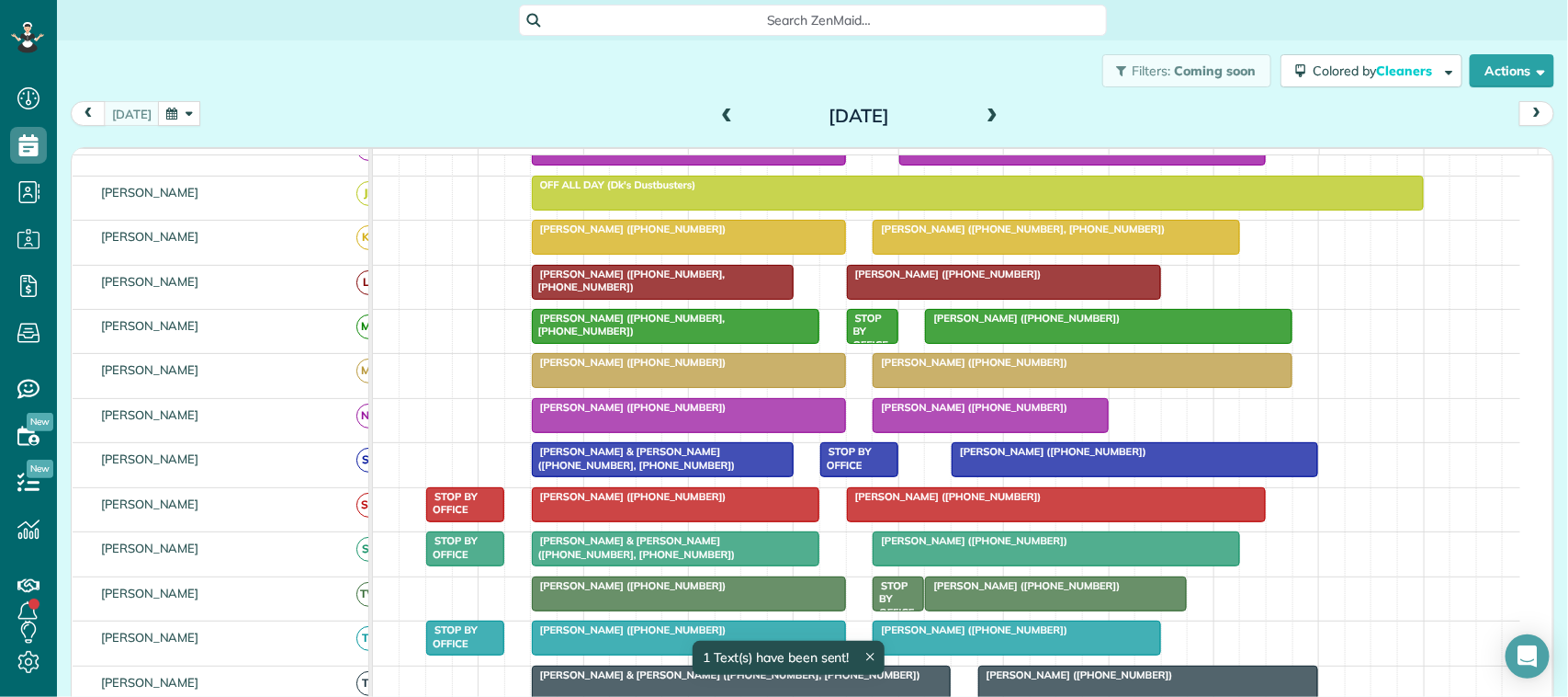
click at [991, 486] on div "Efrain & Brenda Figueroa (+14095995513, +14096928800) Melanie Thelen (+15058033…" at bounding box center [947, 464] width 1148 height 43
click at [1091, 476] on div at bounding box center [1135, 459] width 365 height 33
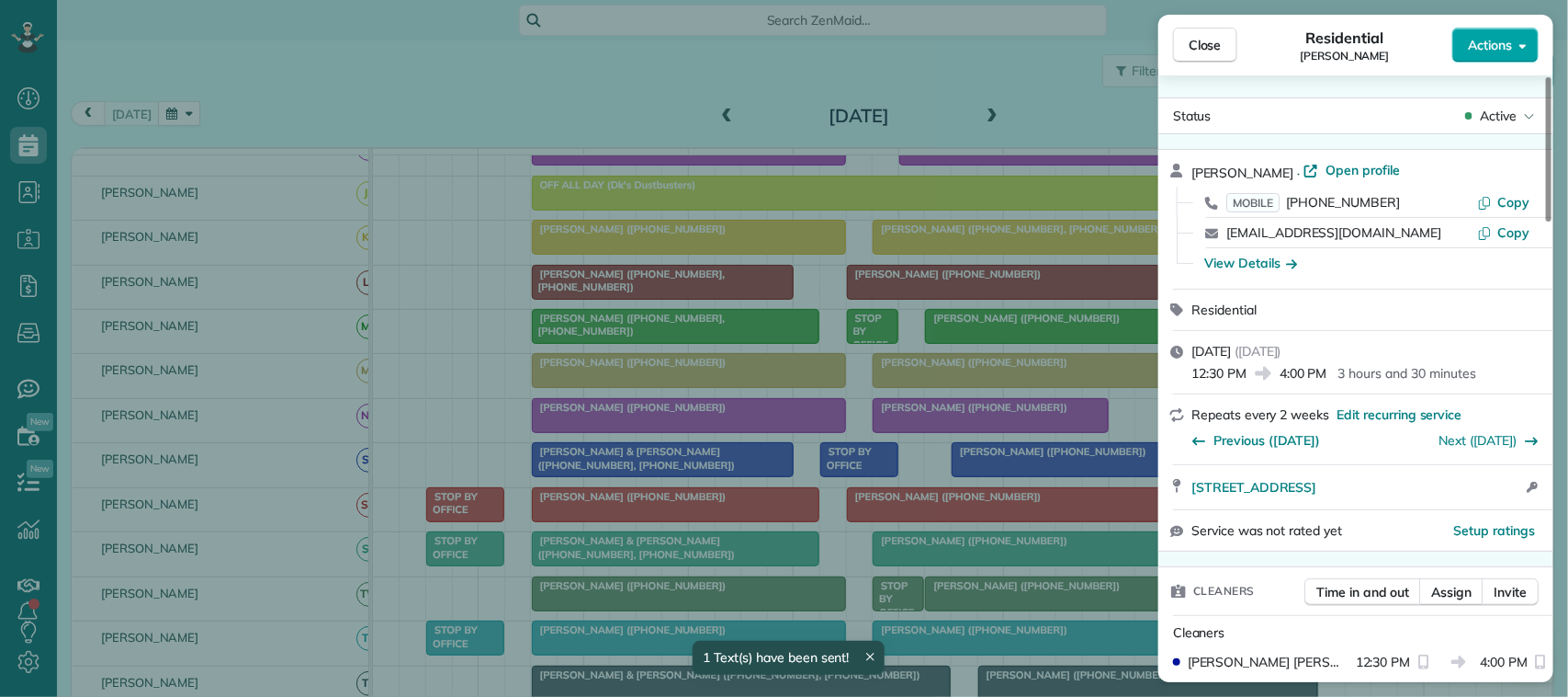
click at [1486, 55] on button "Actions" at bounding box center [1495, 45] width 86 height 35
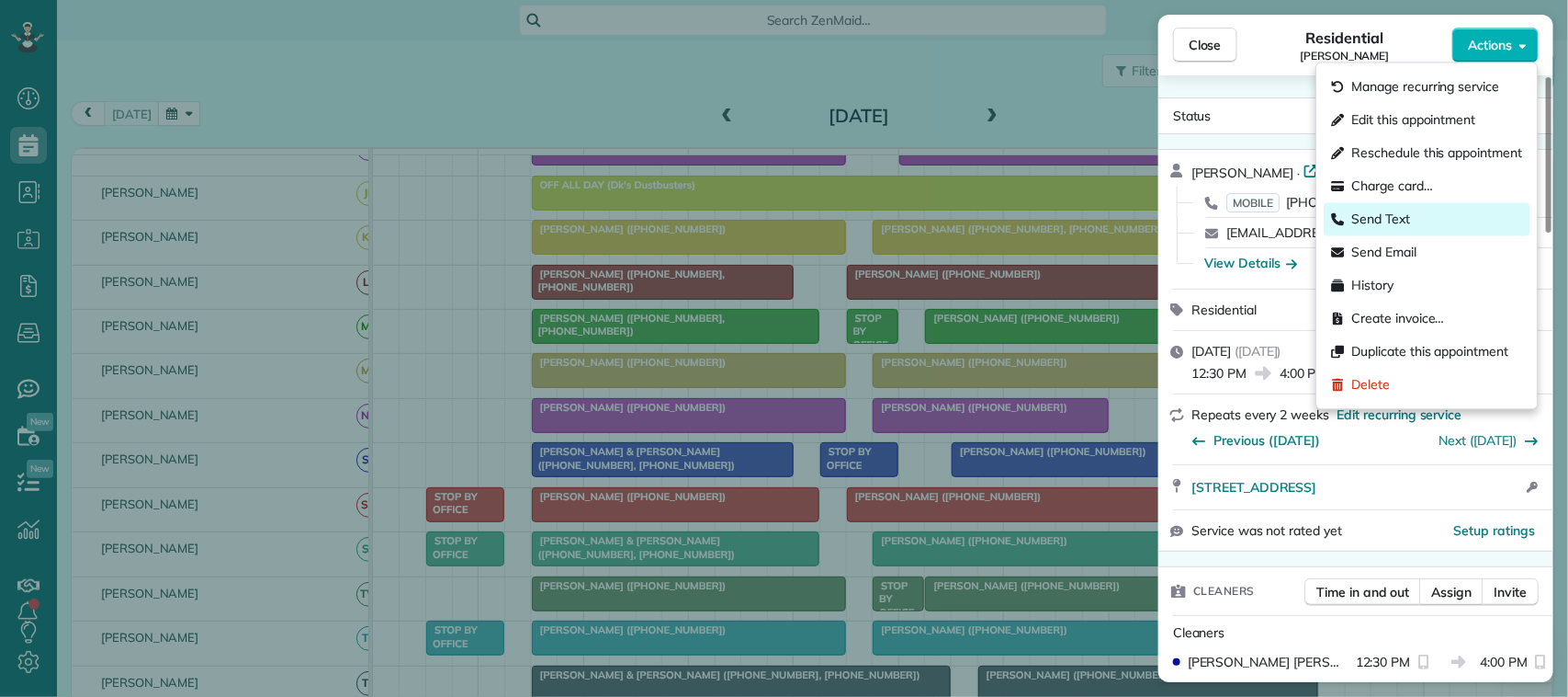
click at [1425, 219] on div "Send Text" at bounding box center [1428, 220] width 206 height 33
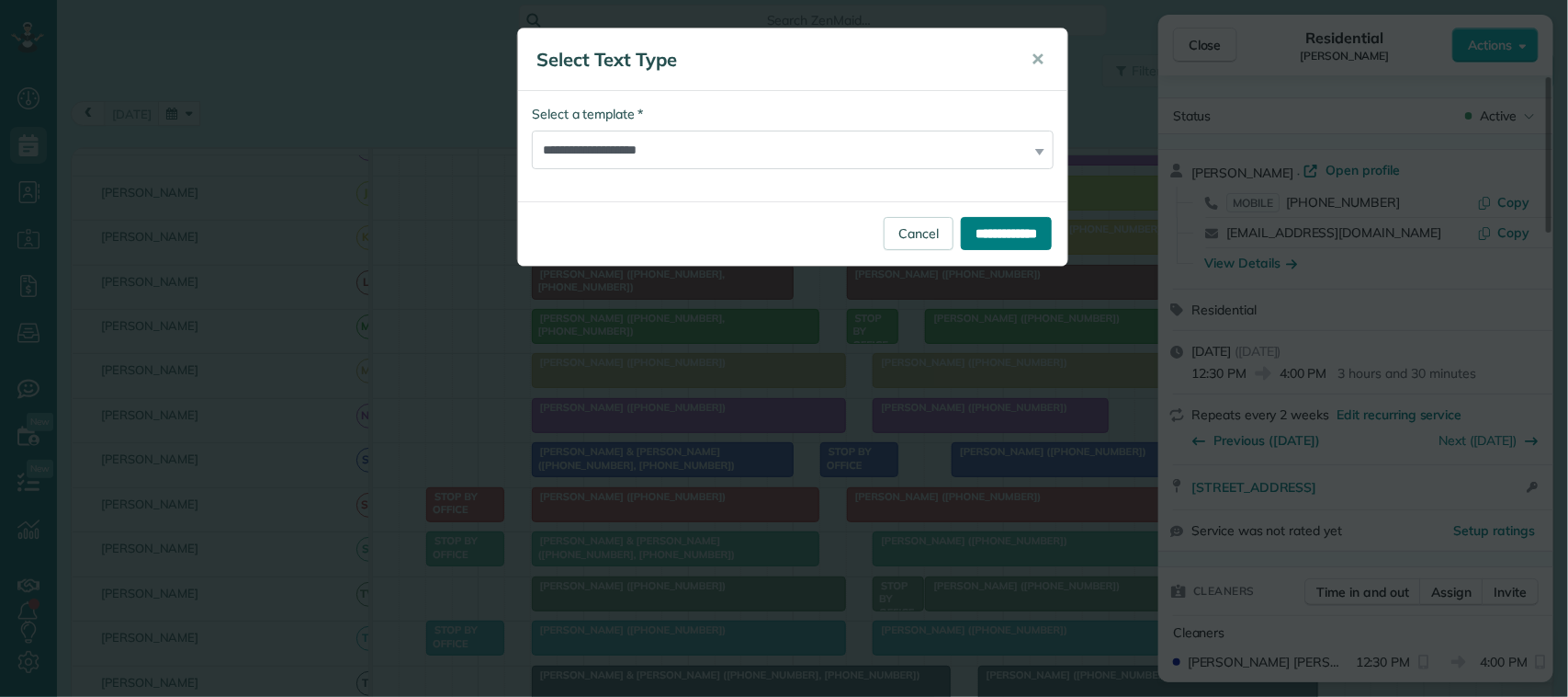
click at [983, 226] on input "**********" at bounding box center [1006, 234] width 91 height 33
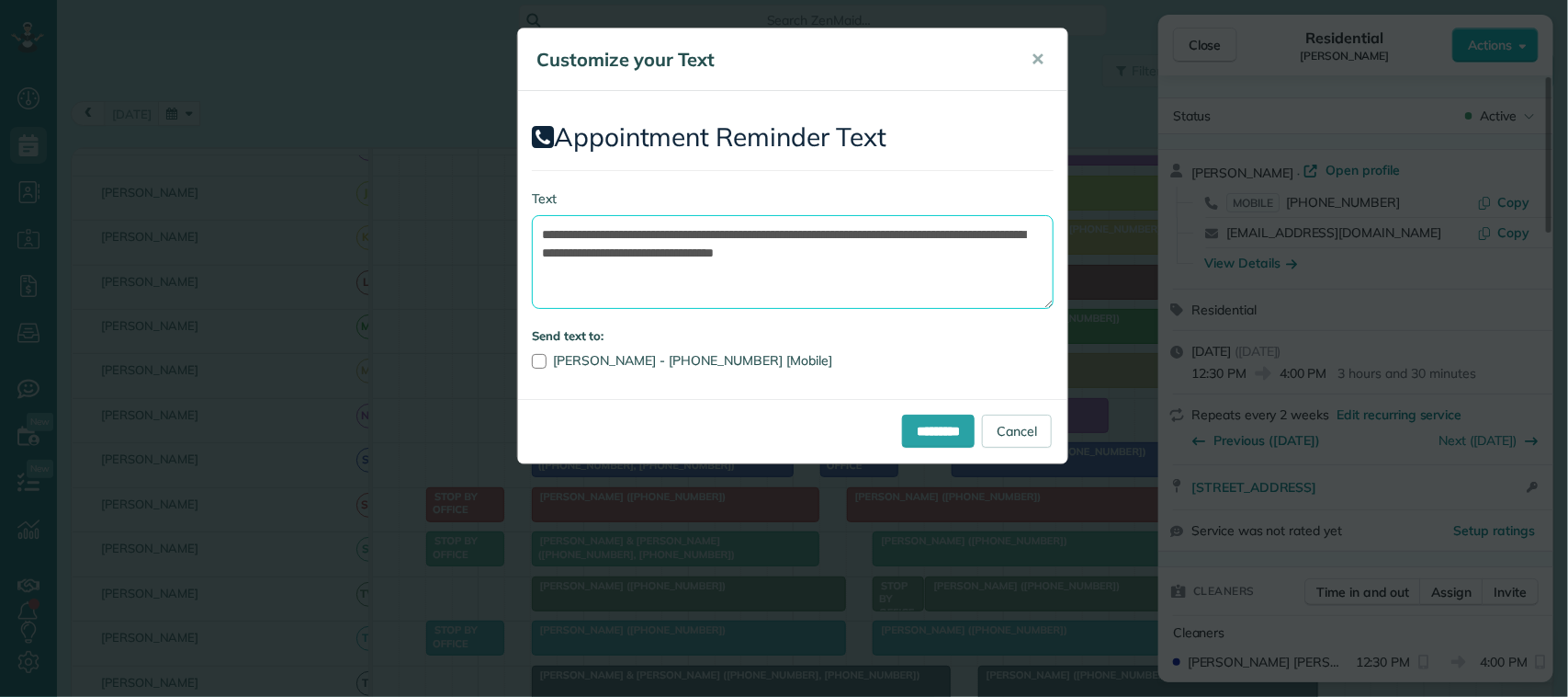
drag, startPoint x: 957, startPoint y: 253, endPoint x: 947, endPoint y: 239, distance: 17.2
click at [947, 239] on textarea "**********" at bounding box center [793, 262] width 522 height 93
drag, startPoint x: 843, startPoint y: 230, endPoint x: 643, endPoint y: 230, distance: 200.0
click at [643, 230] on textarea "**********" at bounding box center [793, 262] width 522 height 93
click at [782, 240] on textarea "**********" at bounding box center [793, 262] width 522 height 93
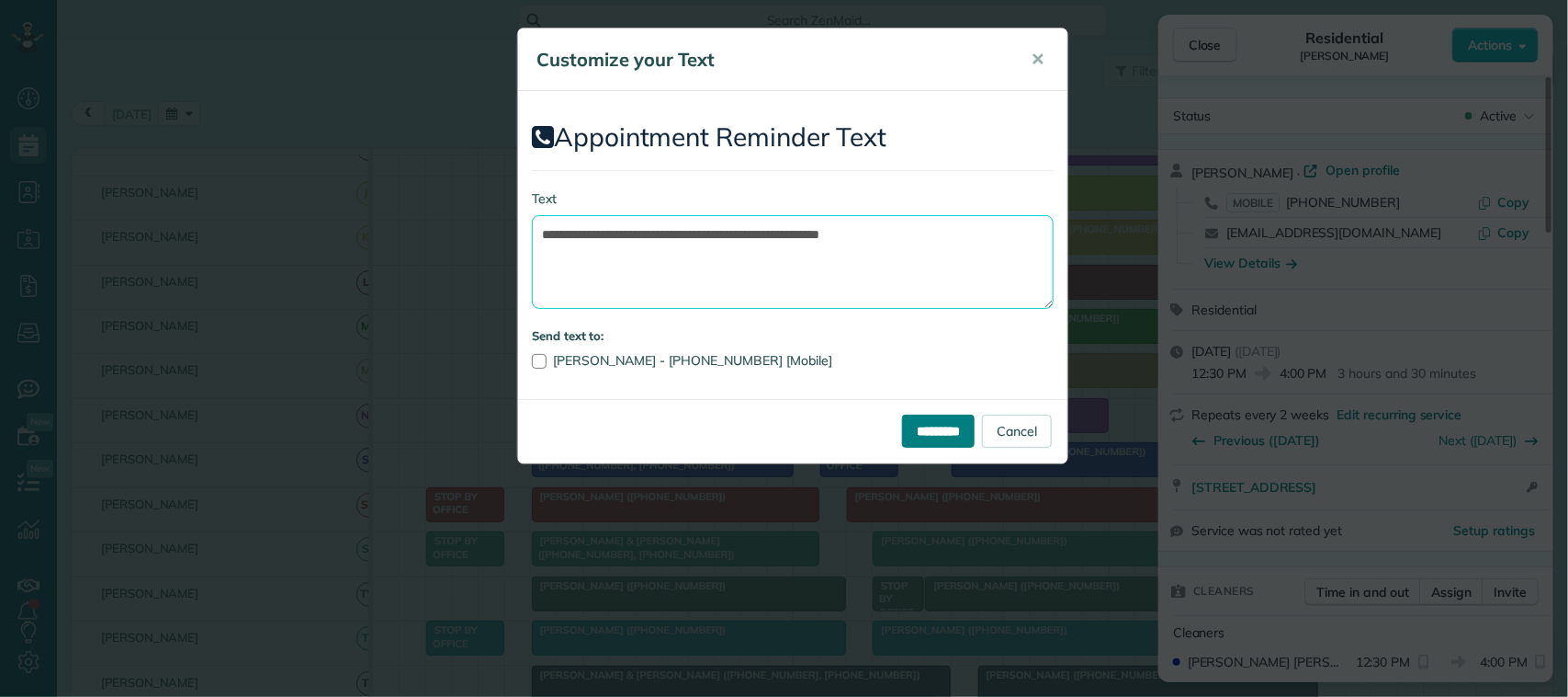
type textarea "**********"
click at [911, 419] on input "*********" at bounding box center [938, 431] width 73 height 33
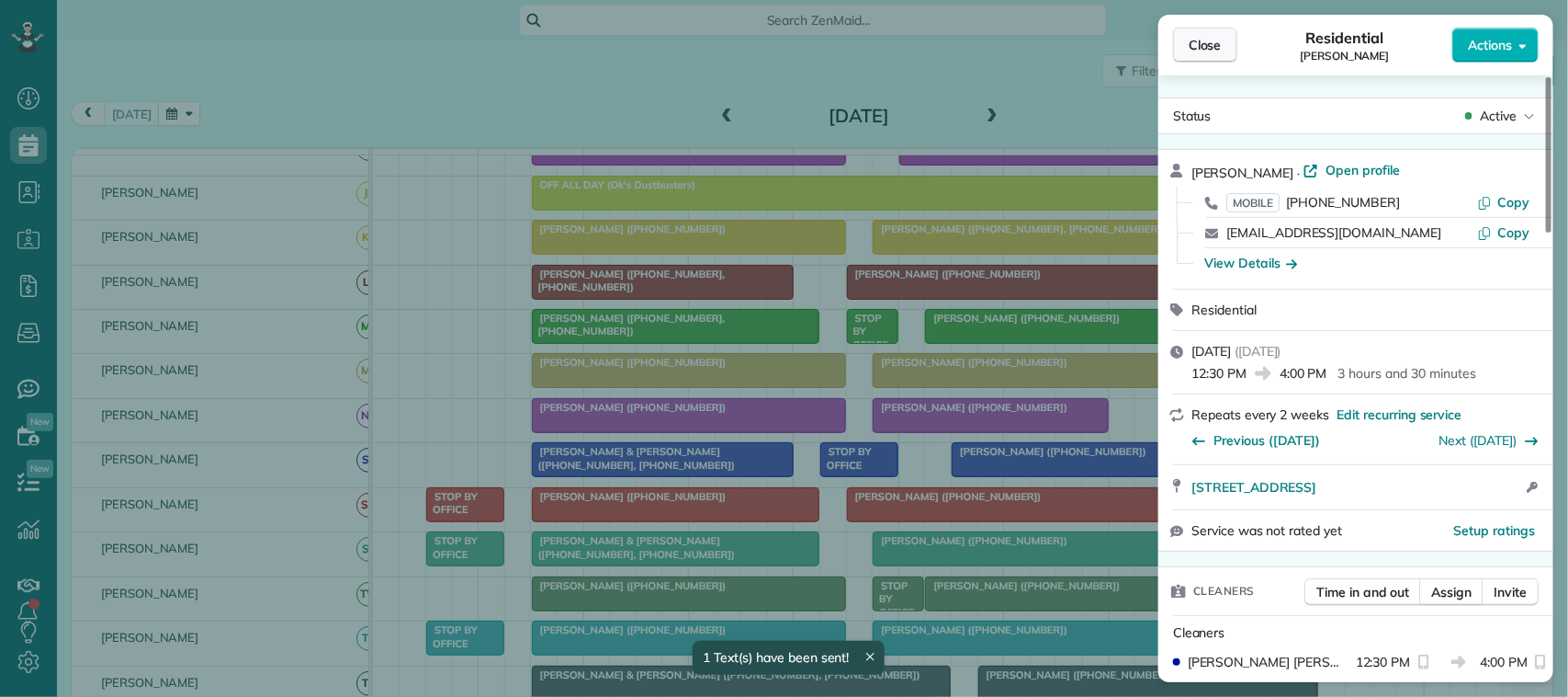
click at [1205, 39] on span "Close" at bounding box center [1205, 45] width 33 height 18
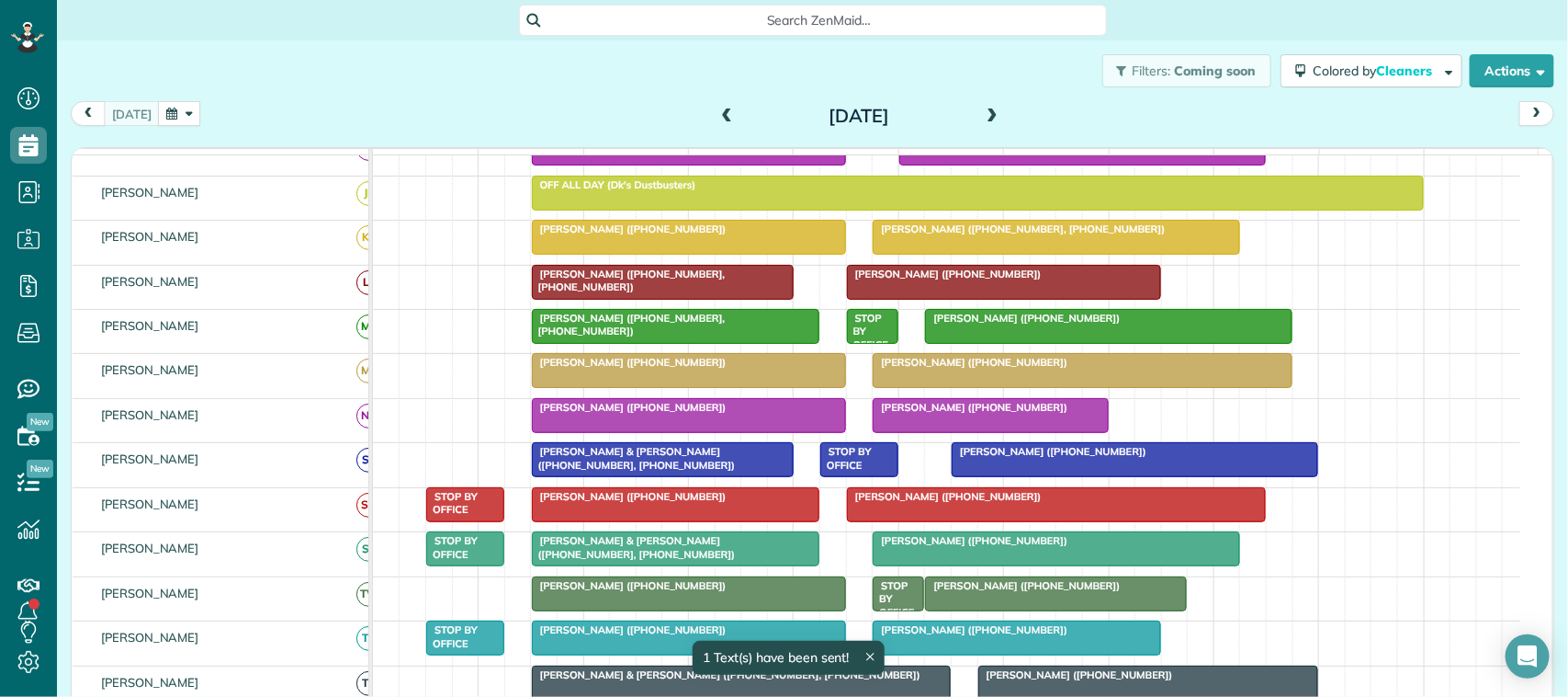
click at [965, 112] on div "[DATE]" at bounding box center [859, 116] width 294 height 30
click at [982, 115] on span at bounding box center [992, 116] width 20 height 17
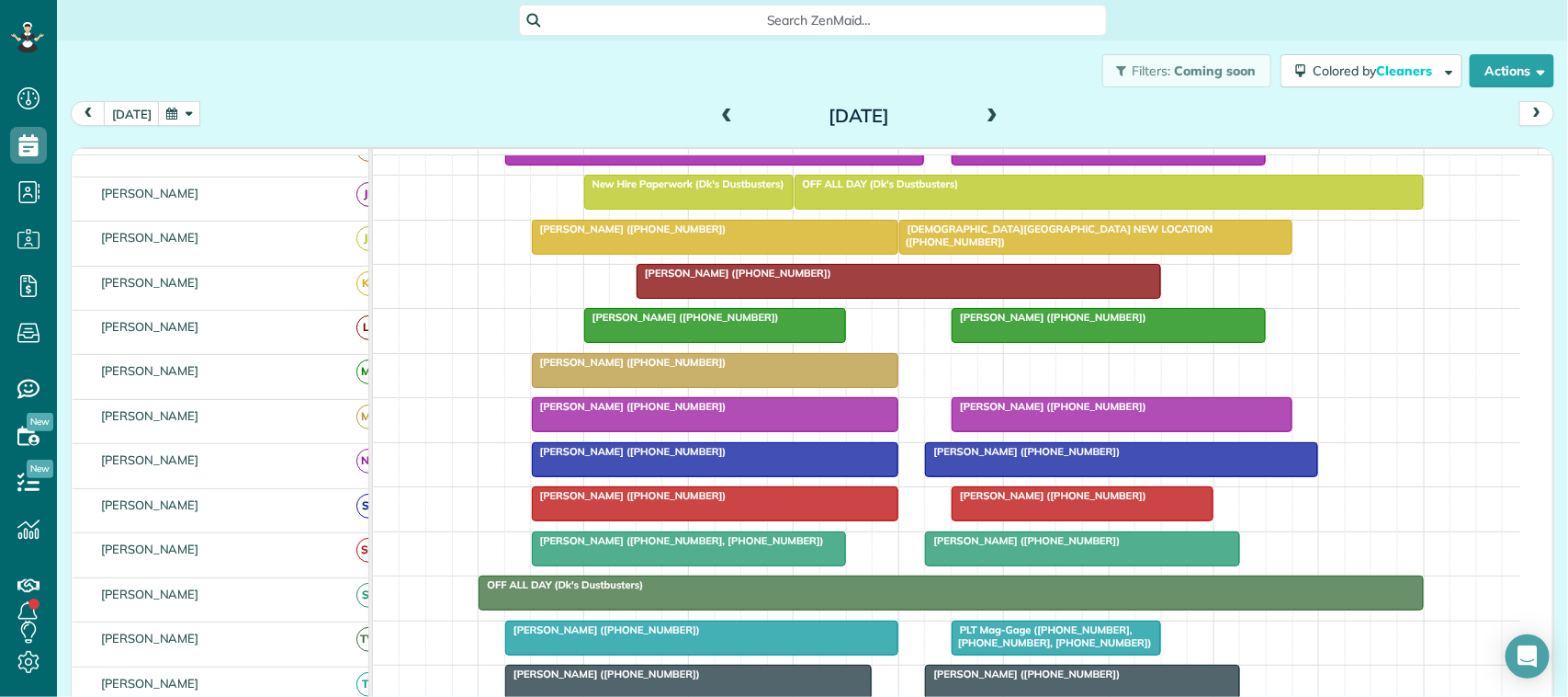
scroll to position [230, 0]
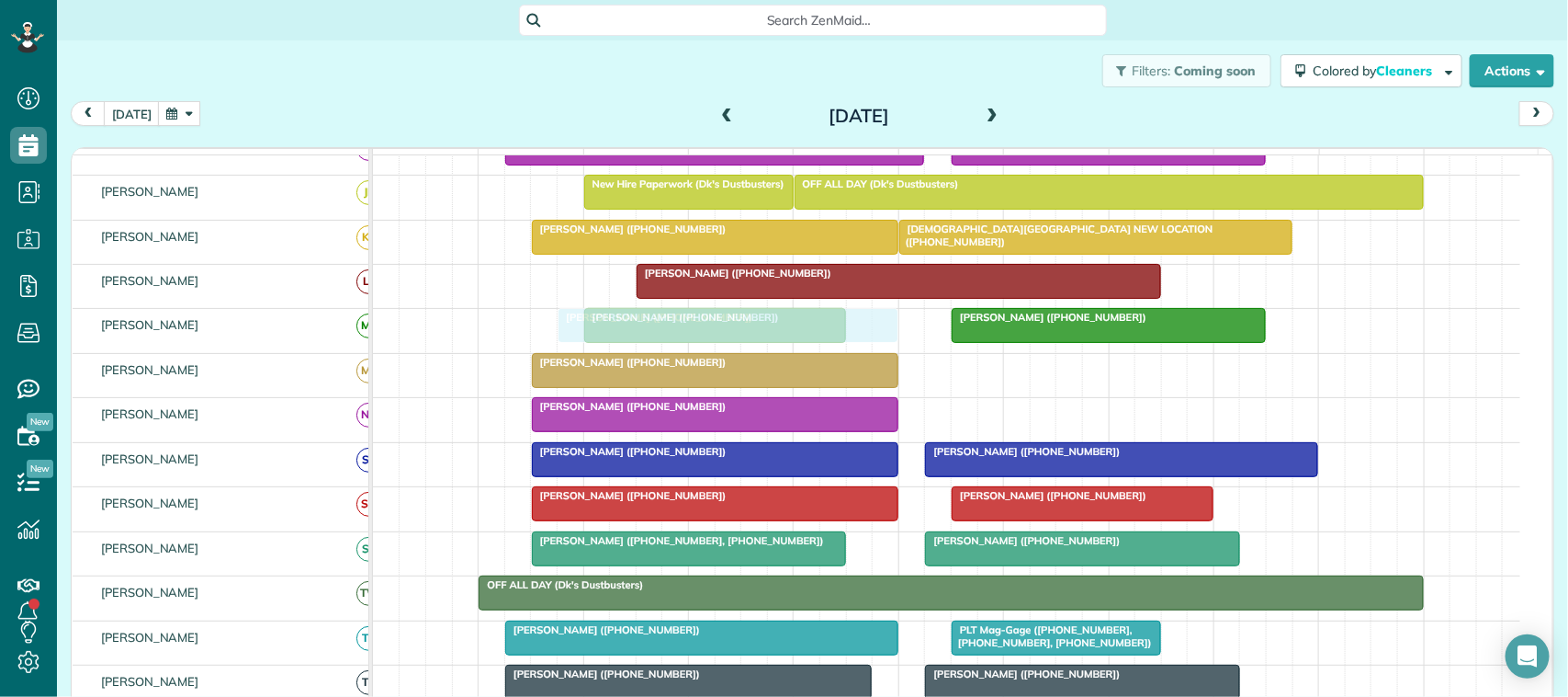
drag, startPoint x: 1022, startPoint y: 434, endPoint x: 616, endPoint y: 343, distance: 416.1
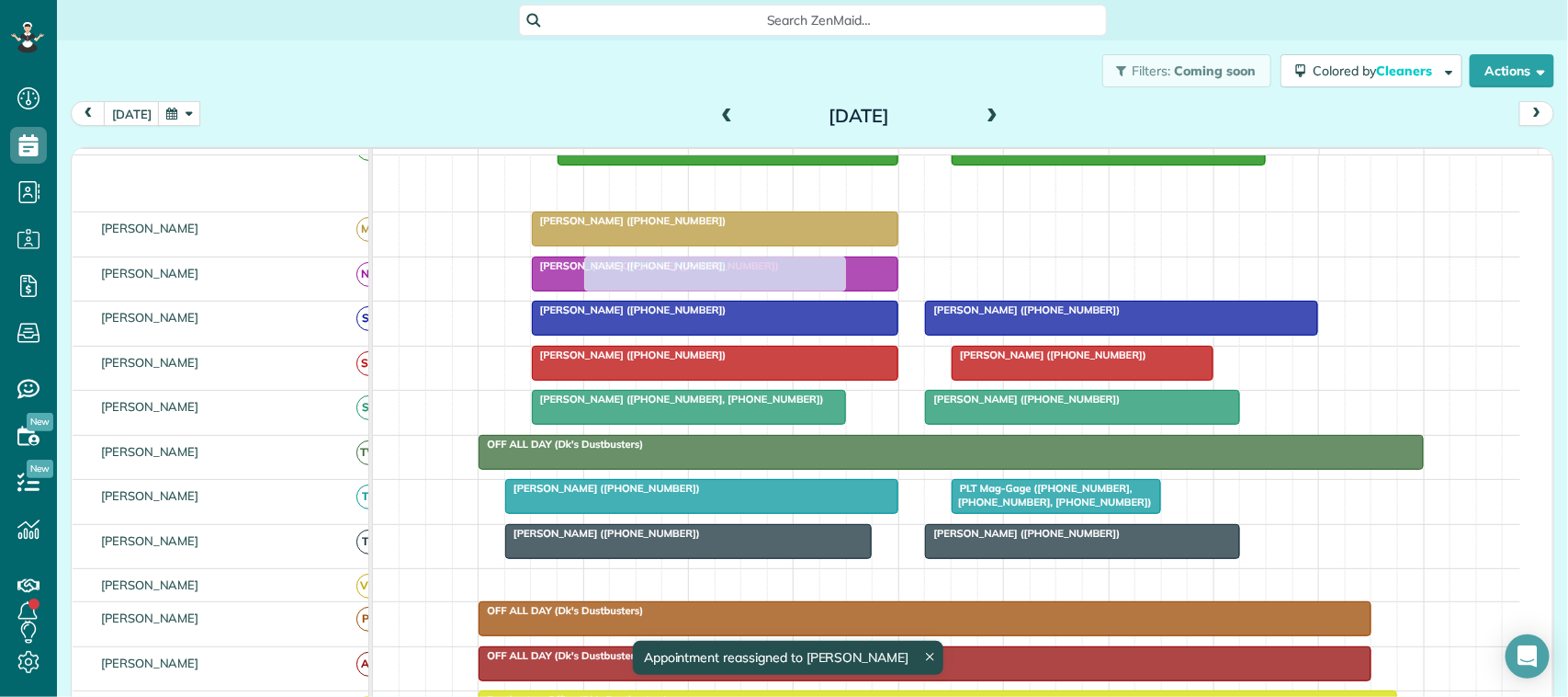
scroll to position [345, 0]
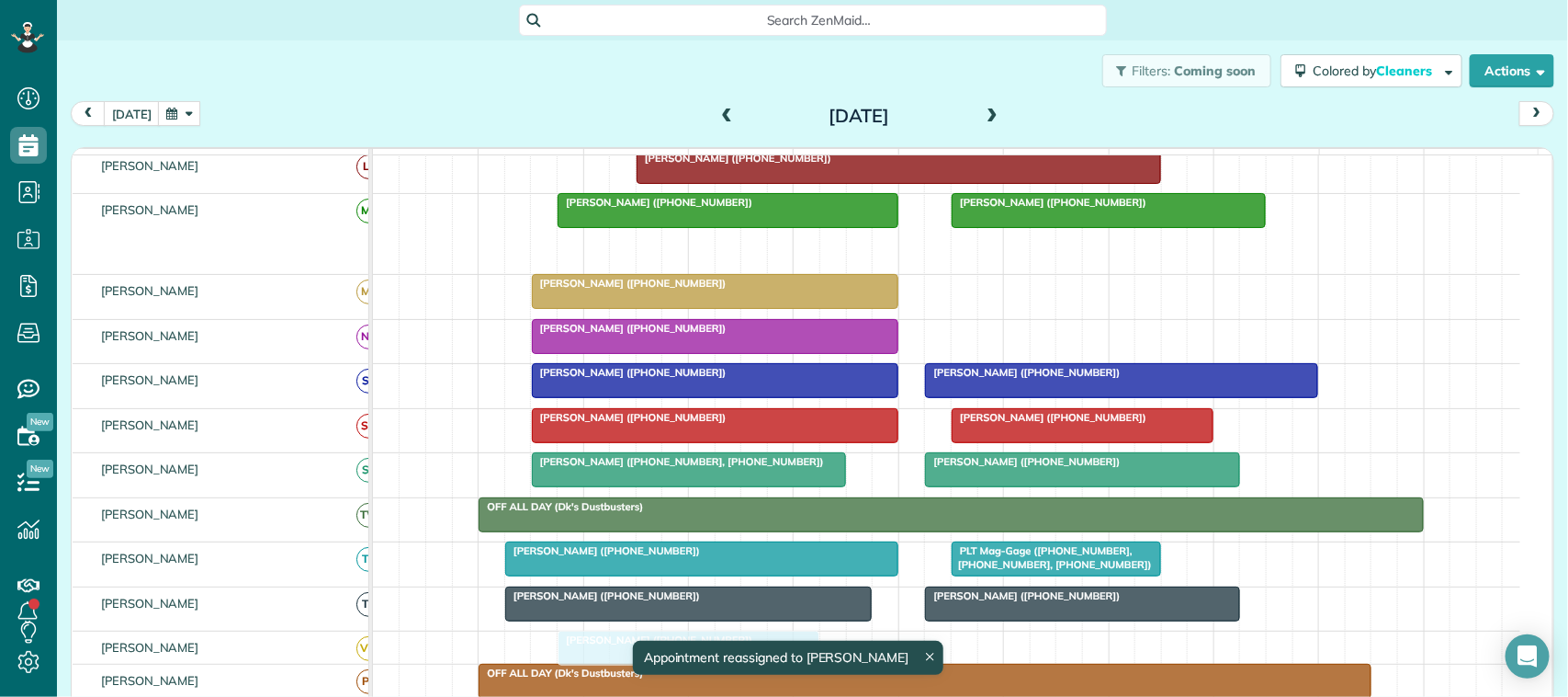
drag, startPoint x: 663, startPoint y: 379, endPoint x: 634, endPoint y: 655, distance: 277.5
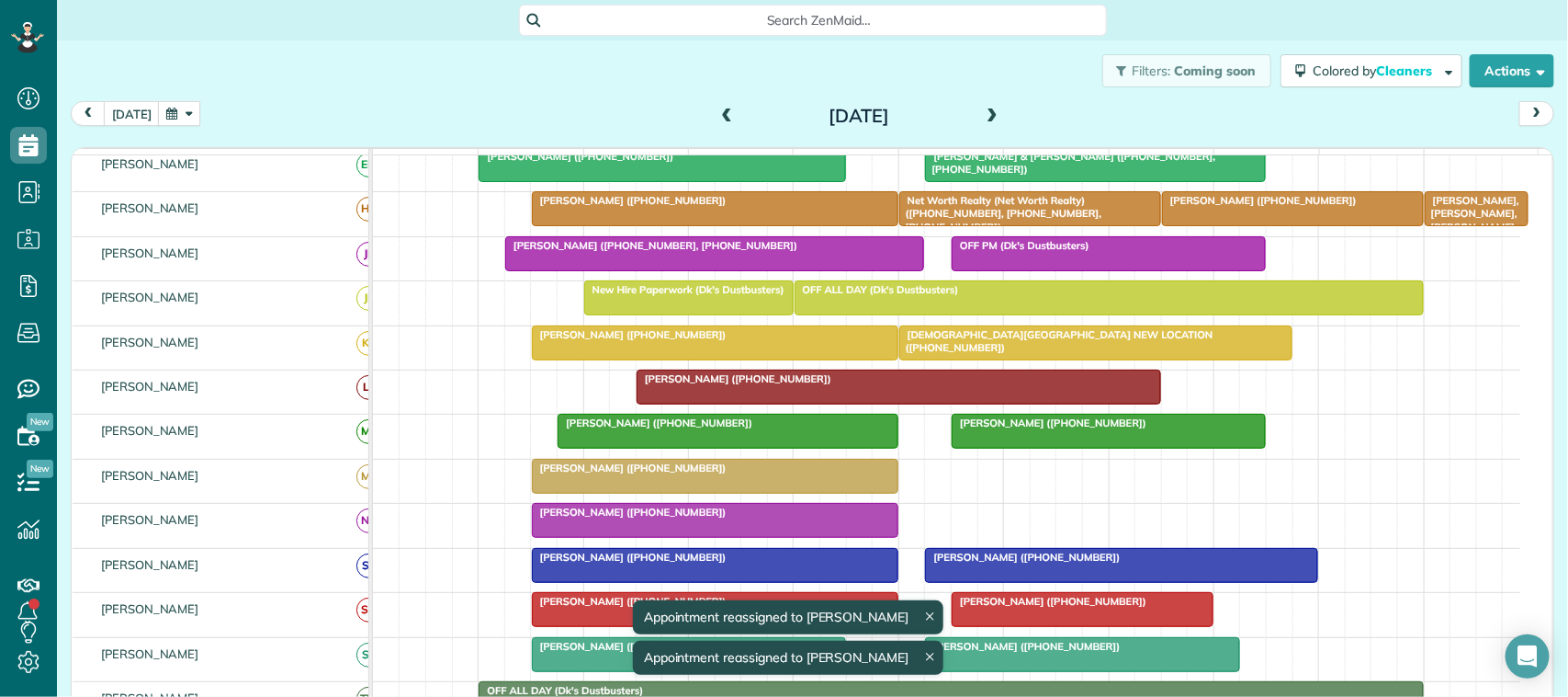
scroll to position [0, 0]
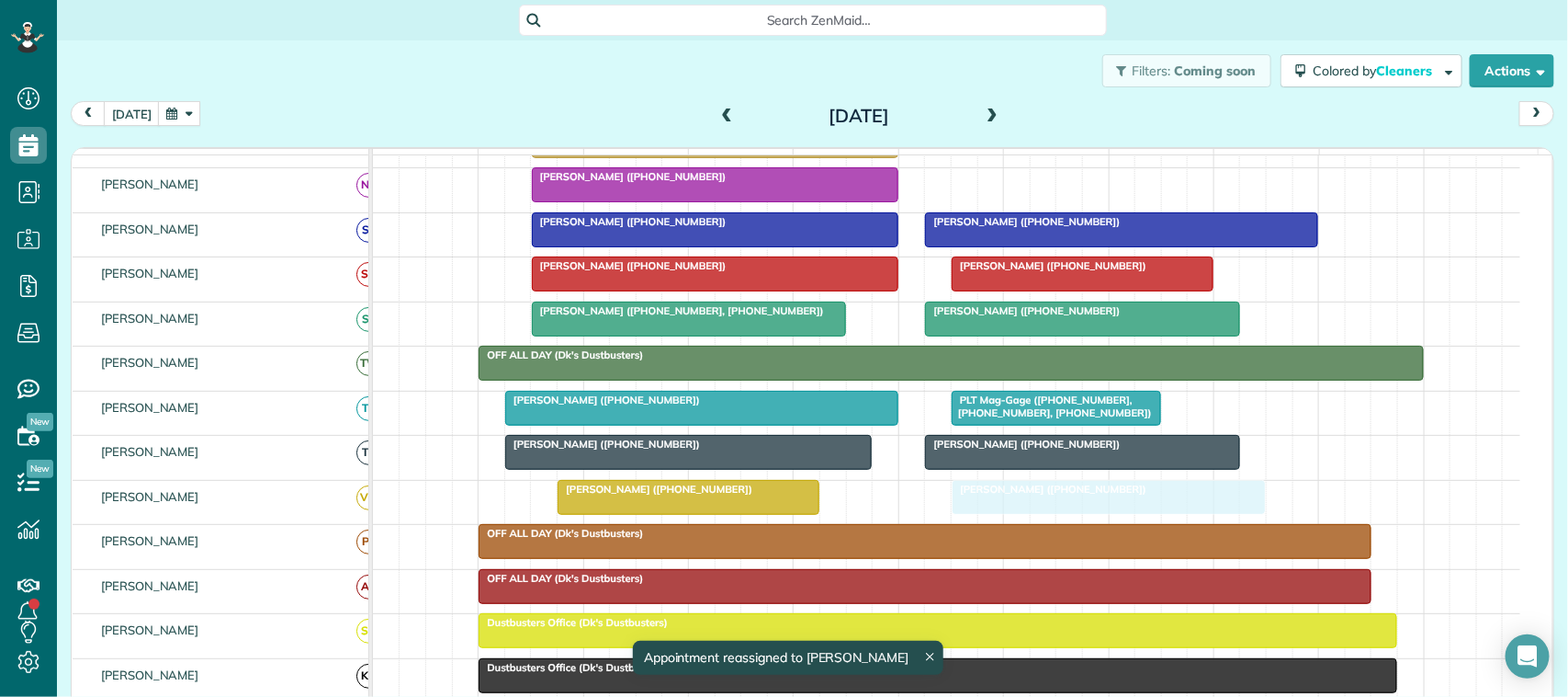
drag, startPoint x: 1039, startPoint y: 446, endPoint x: 1030, endPoint y: 512, distance: 66.6
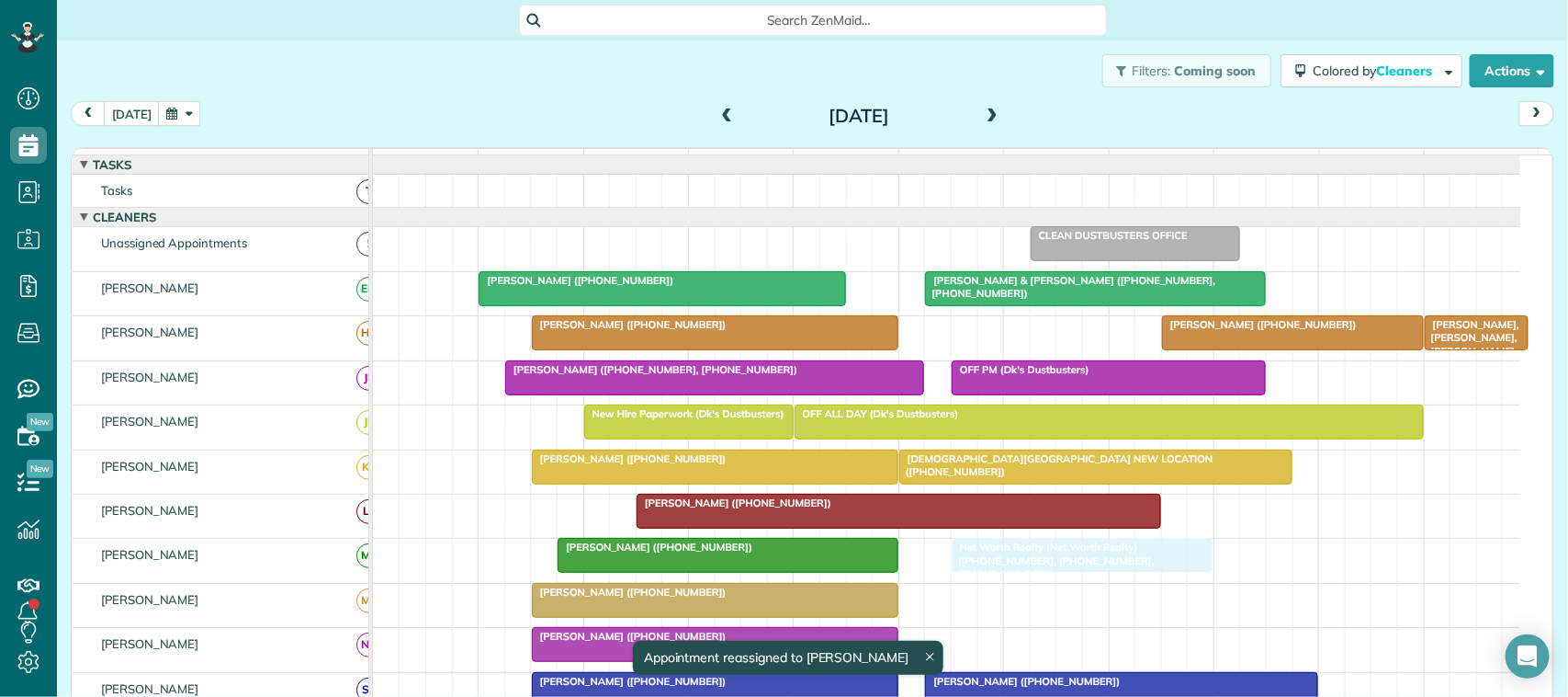
drag, startPoint x: 978, startPoint y: 355, endPoint x: 1035, endPoint y: 561, distance: 213.7
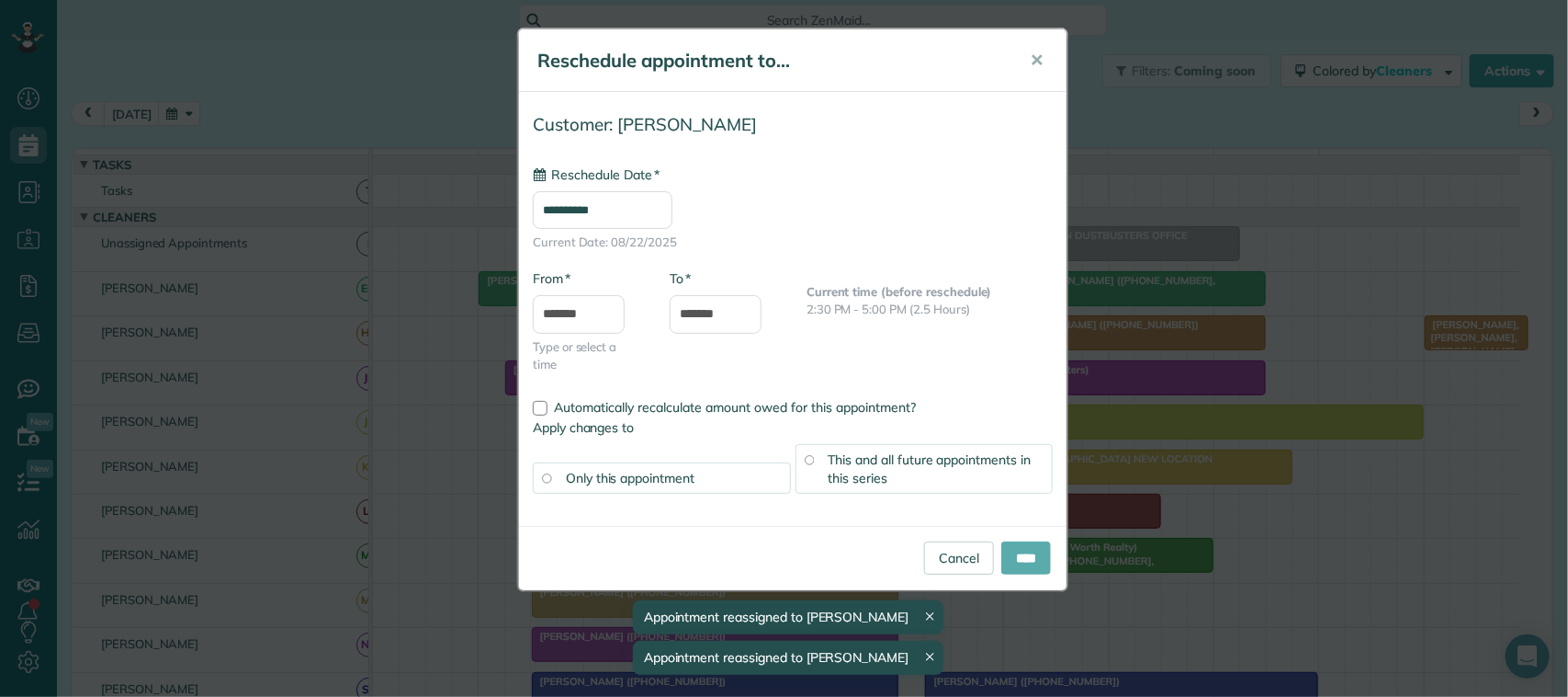
type input "**********"
click at [1015, 566] on input "****" at bounding box center [1027, 558] width 50 height 33
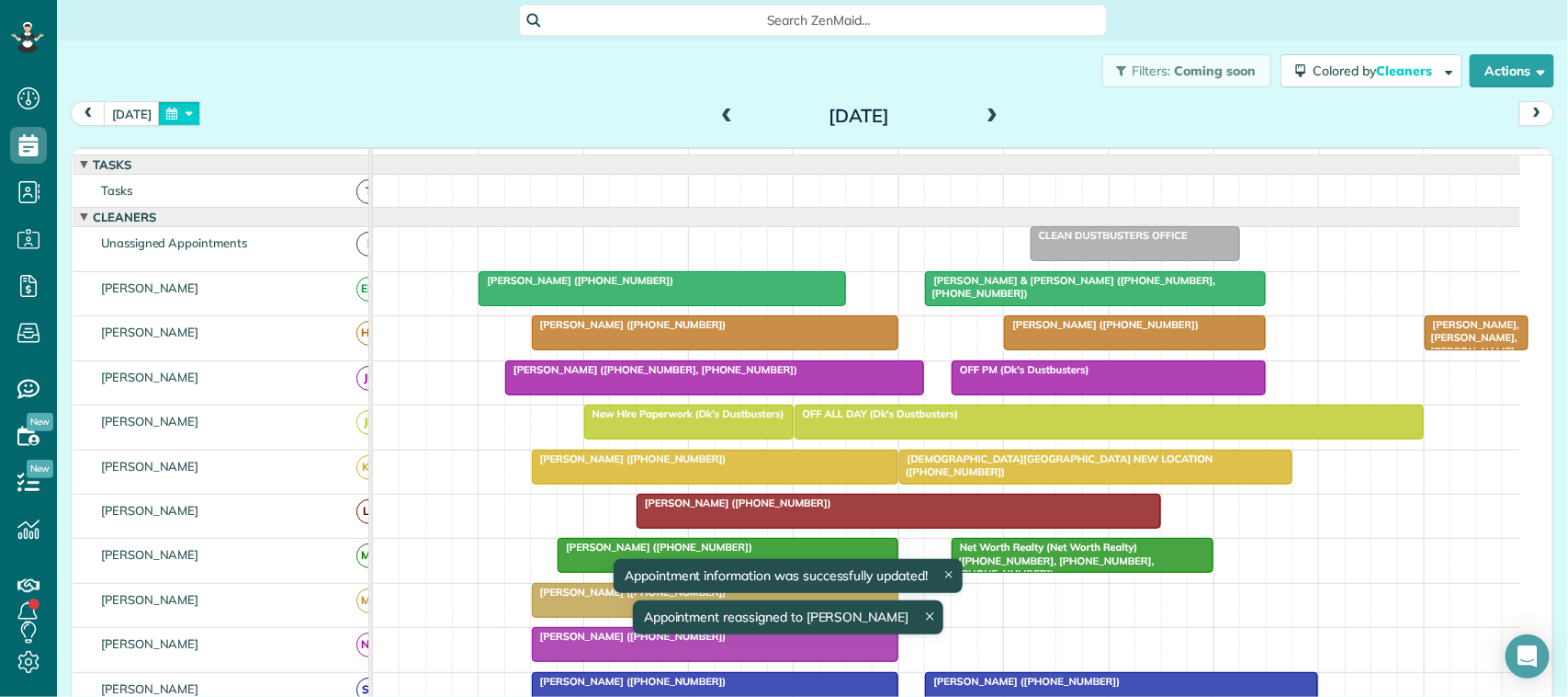
click at [159, 108] on button "button" at bounding box center [179, 113] width 43 height 25
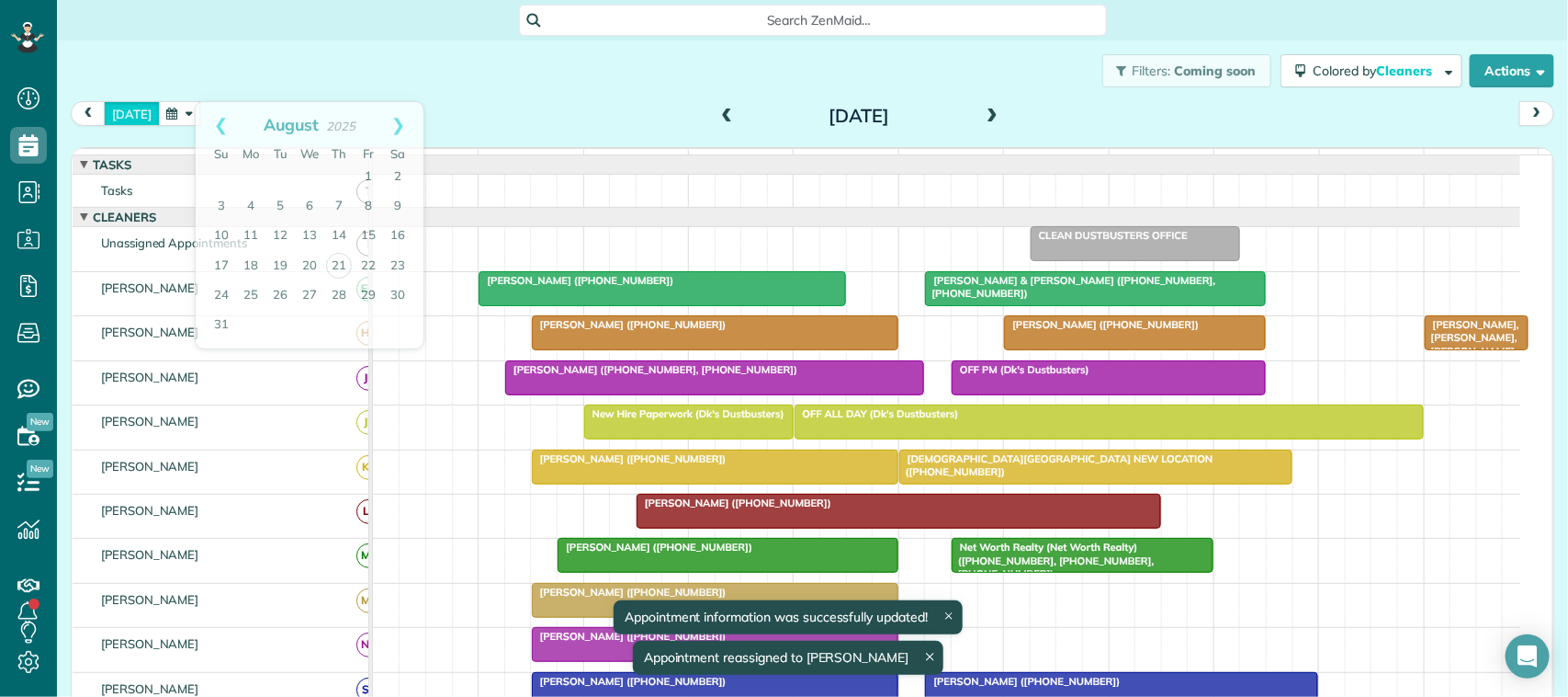
click at [142, 112] on button "[DATE]" at bounding box center [131, 113] width 56 height 25
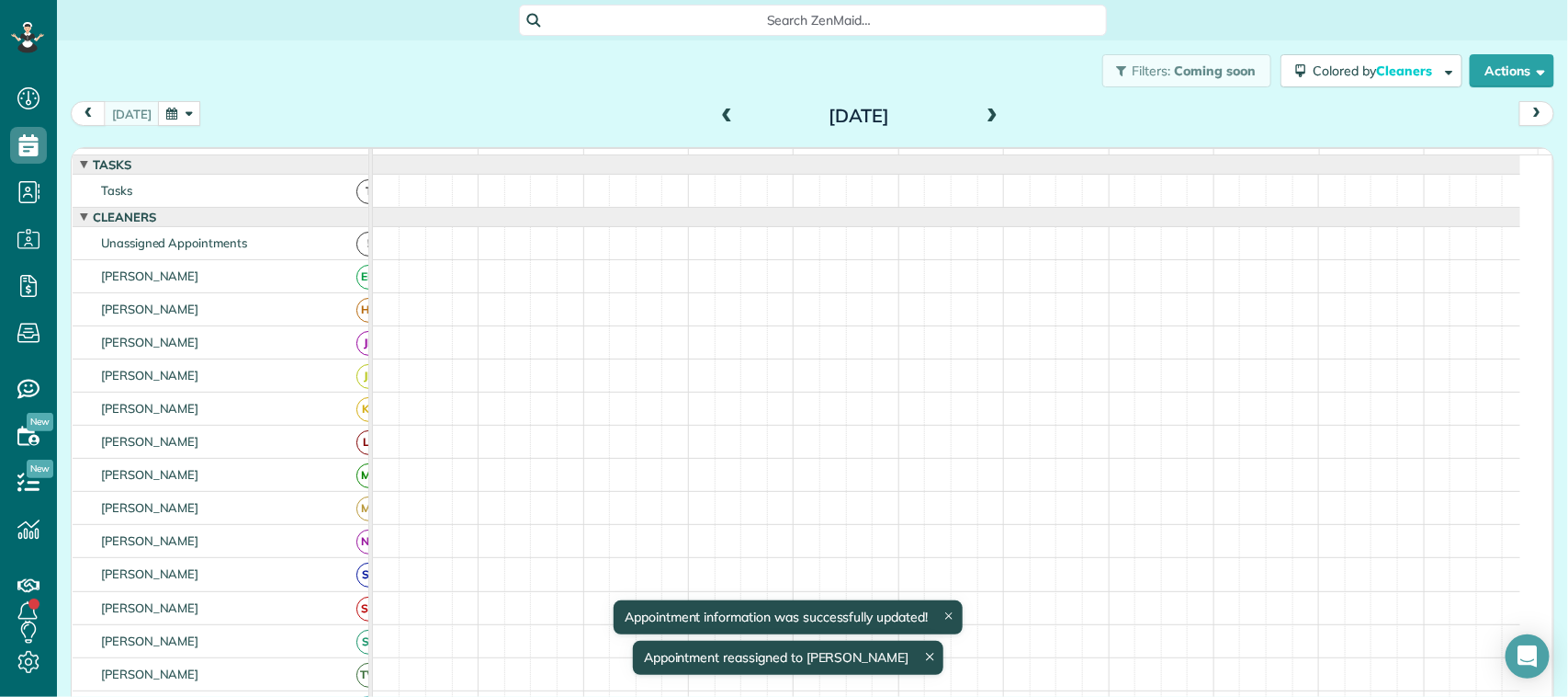
click at [304, 82] on div "Filters: Coming soon Colored by Cleaners Color by Cleaner Color by Team Color b…" at bounding box center [812, 71] width 1511 height 61
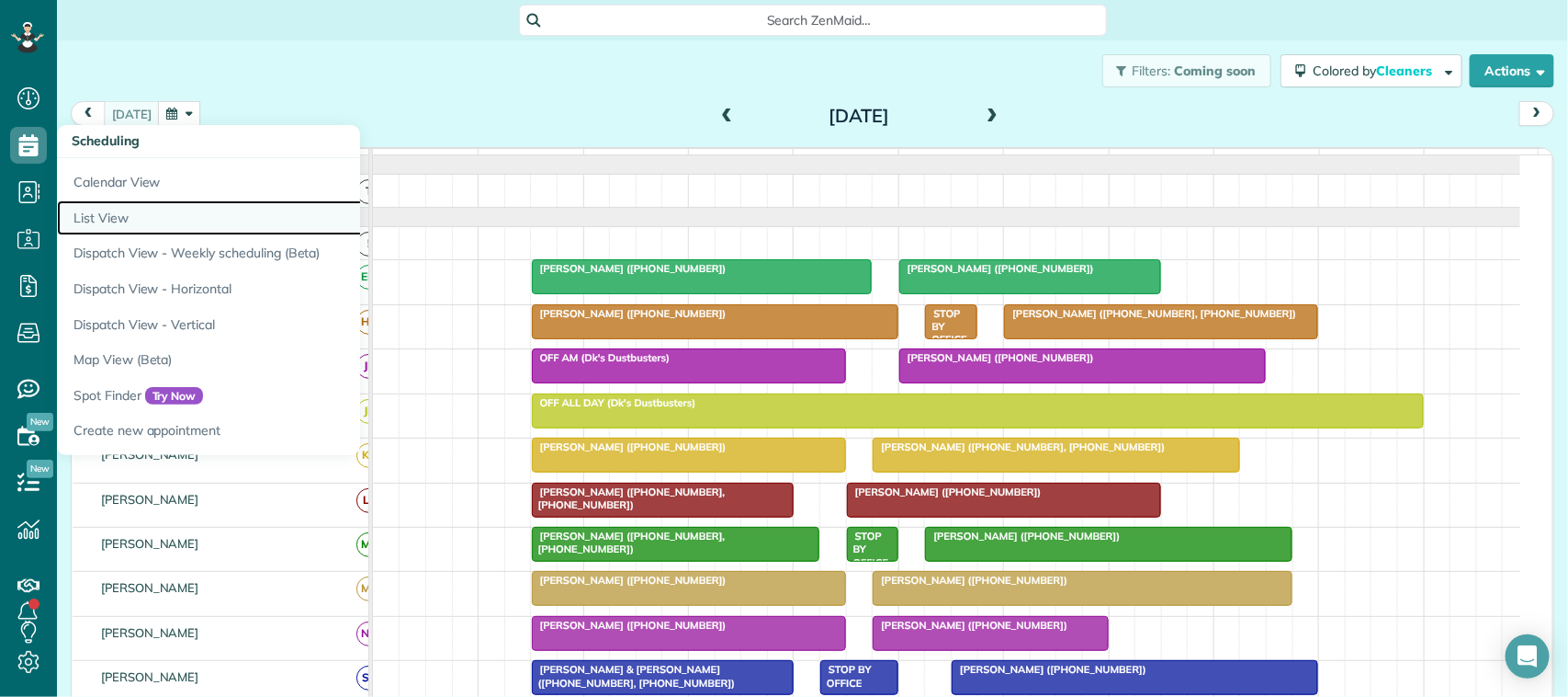
click at [133, 213] on link "List View" at bounding box center [286, 218] width 459 height 36
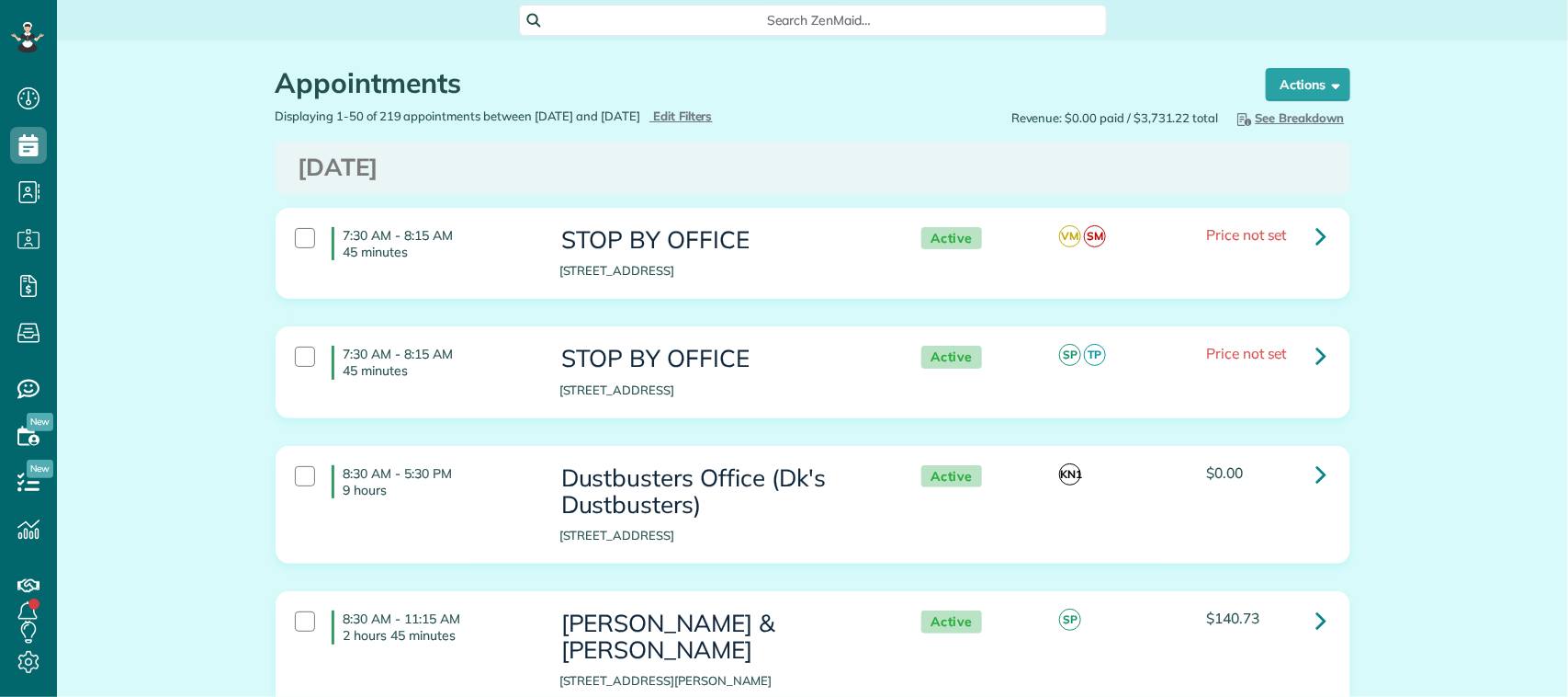
type input "**********"
click at [710, 116] on span "Edit Filters" at bounding box center [683, 116] width 60 height 15
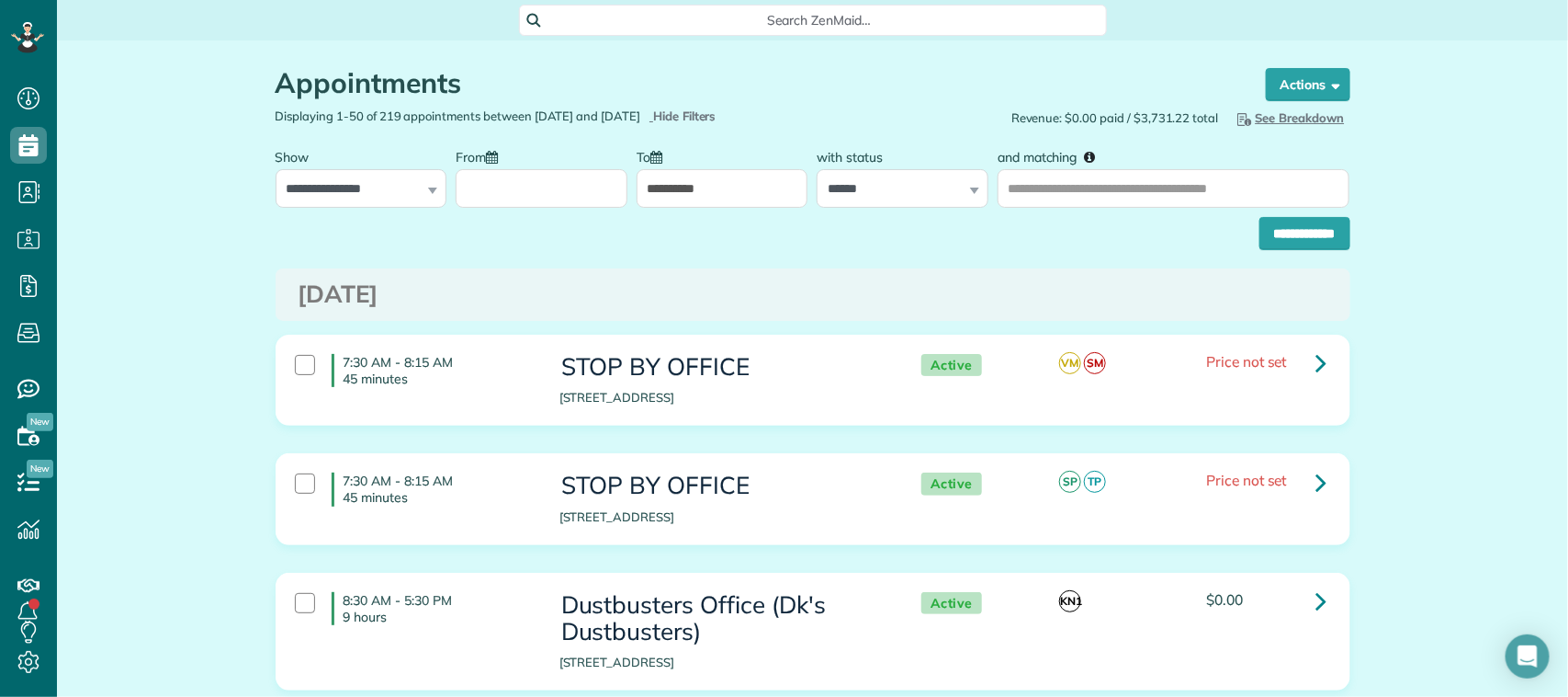
click at [499, 190] on input "From" at bounding box center [541, 189] width 172 height 39
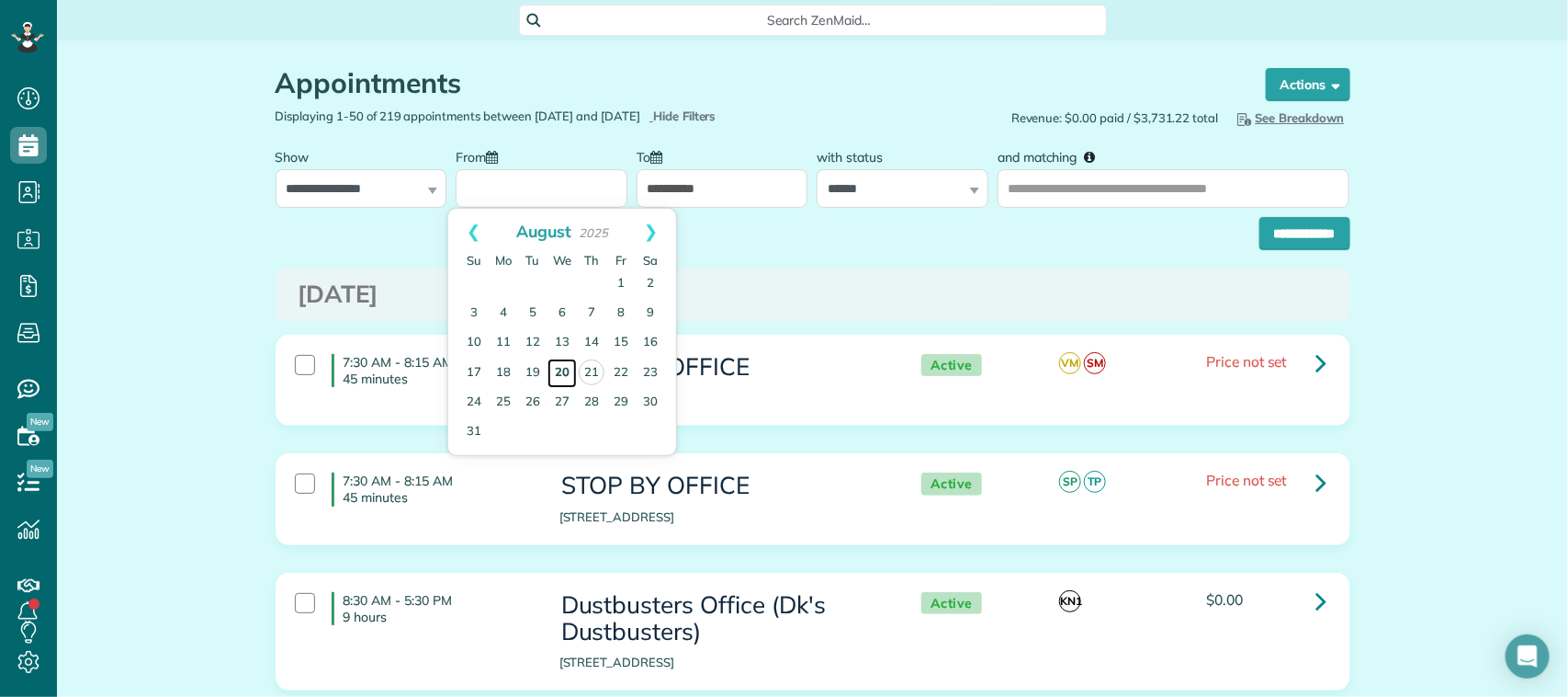
click at [562, 373] on link "20" at bounding box center [562, 373] width 30 height 30
type input "**********"
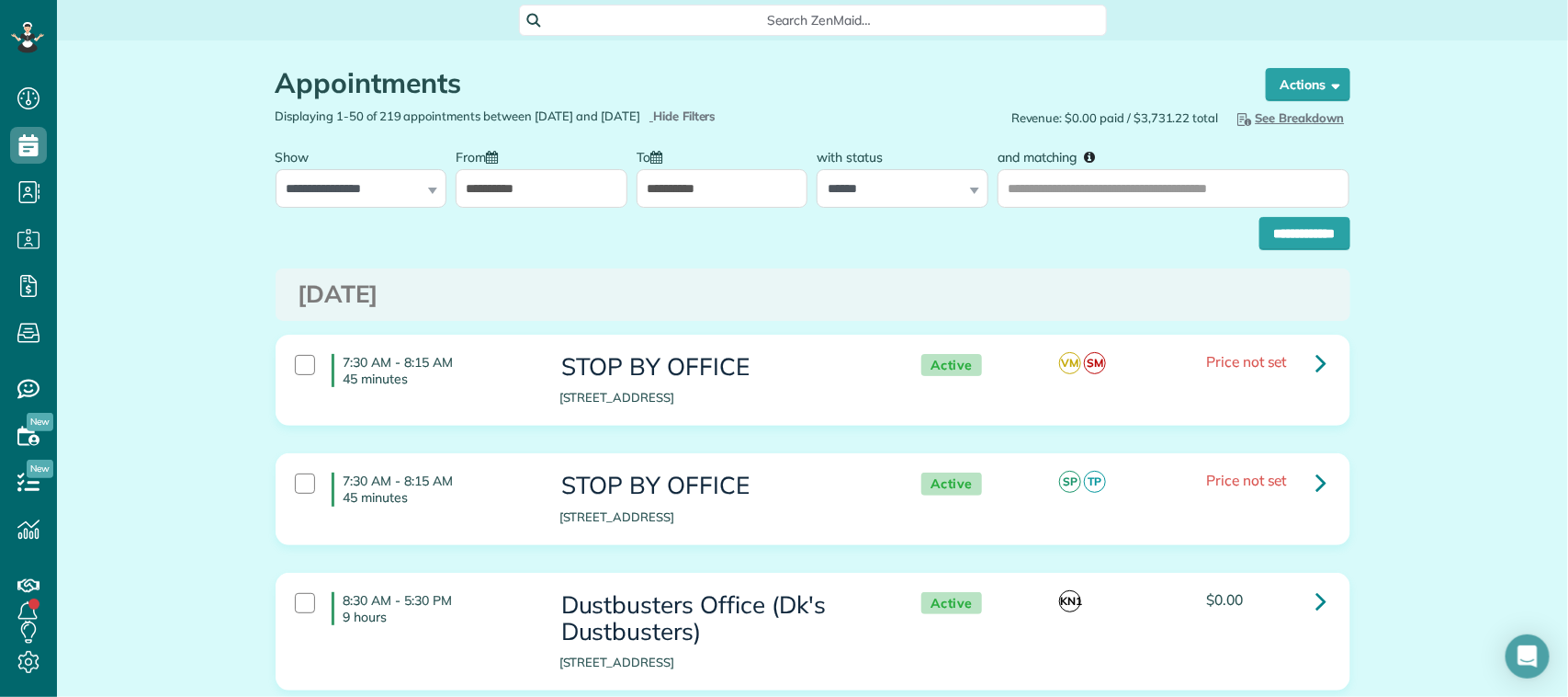
click at [685, 191] on input "**********" at bounding box center [723, 189] width 172 height 39
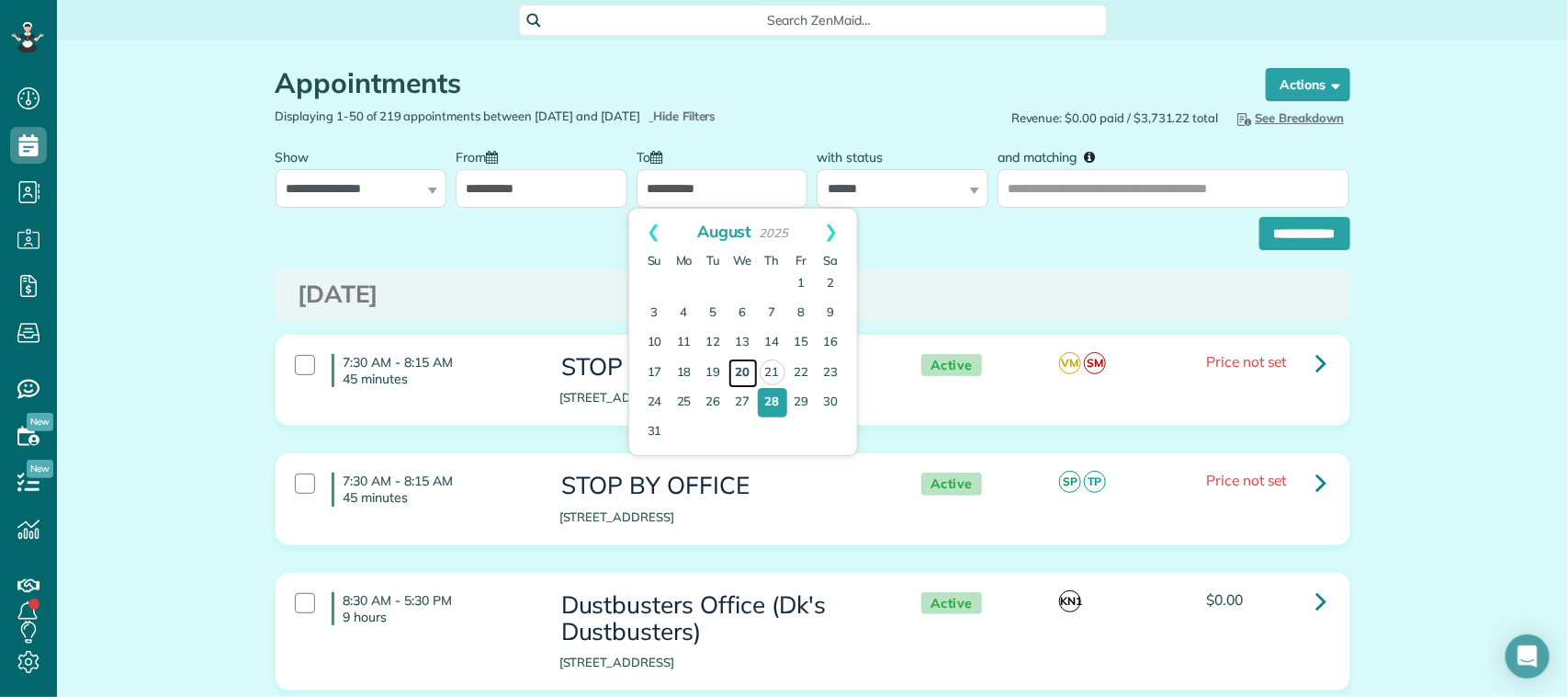
click at [736, 377] on link "20" at bounding box center [743, 373] width 30 height 30
type input "**********"
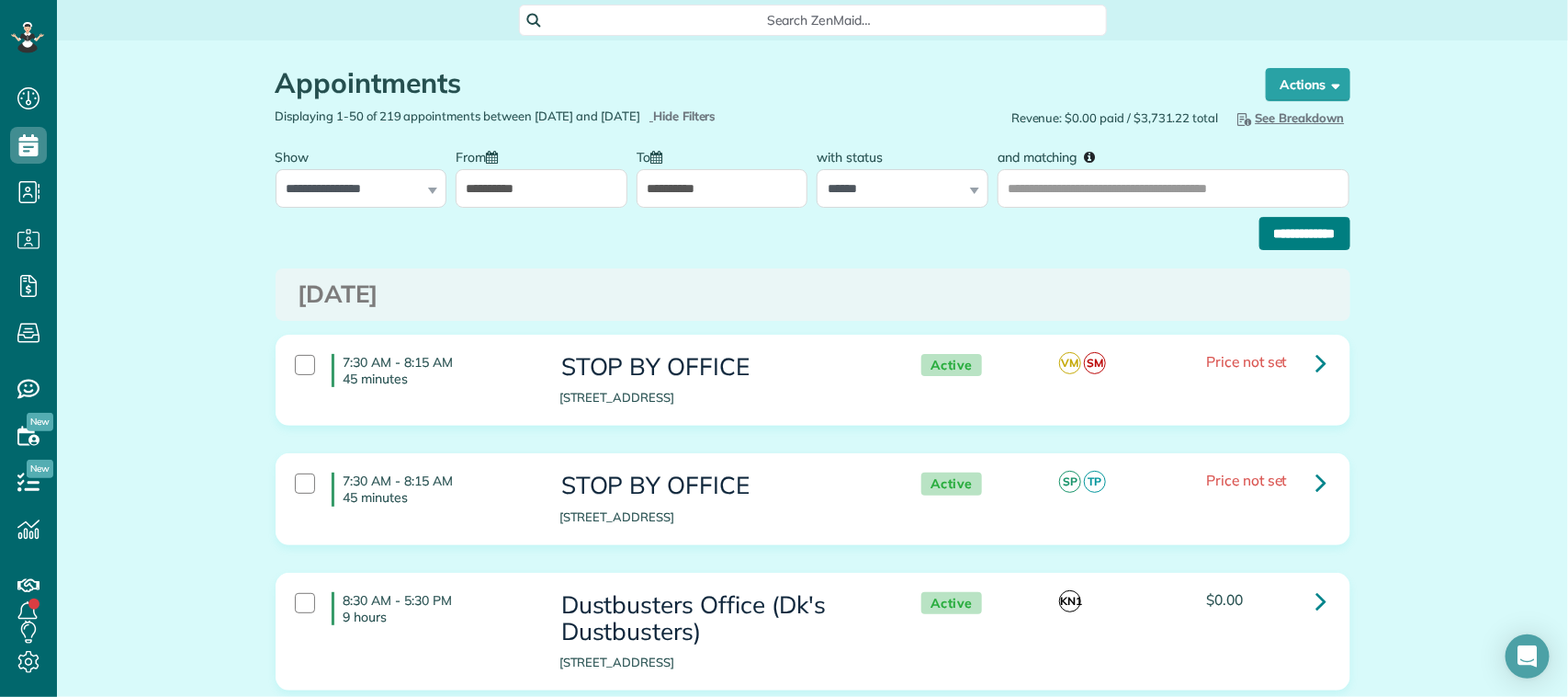
click at [1273, 233] on input "**********" at bounding box center [1305, 234] width 91 height 33
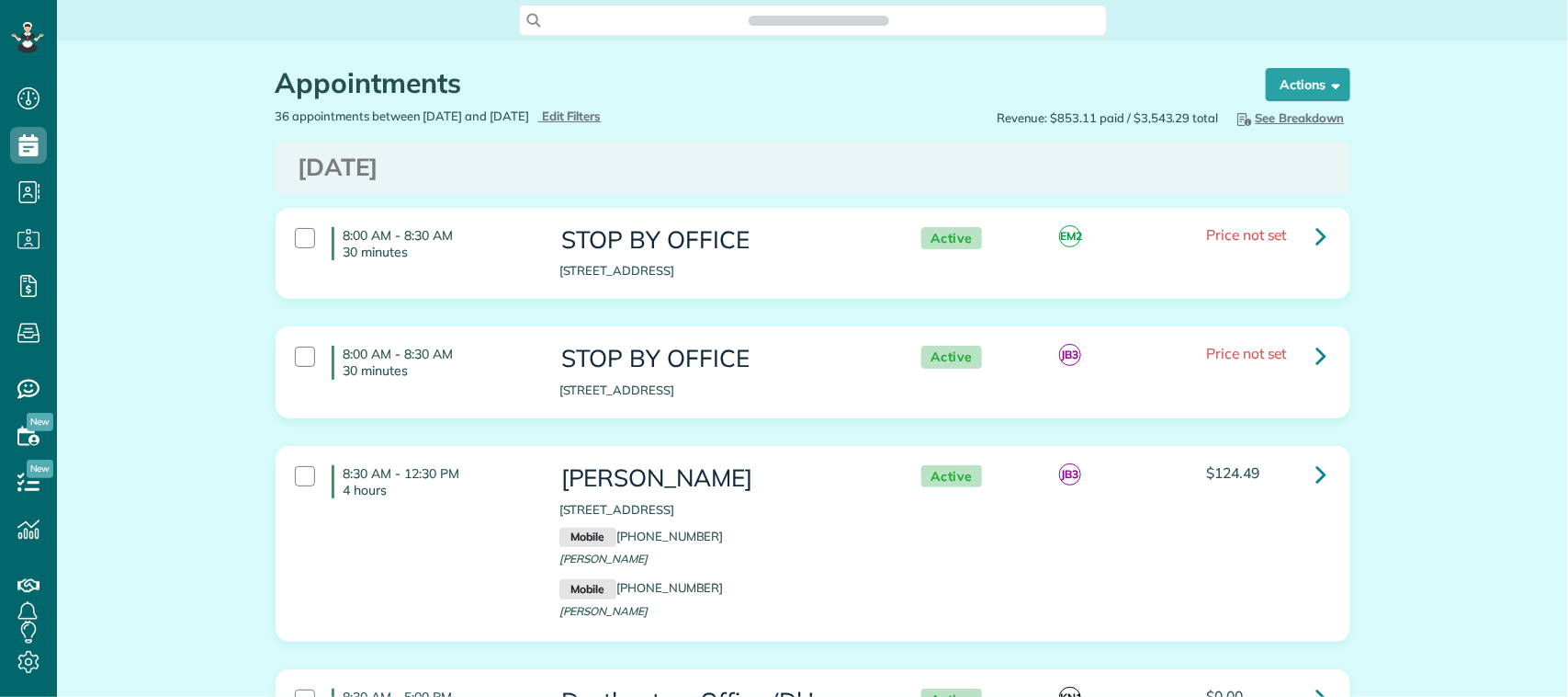
scroll to position [7, 7]
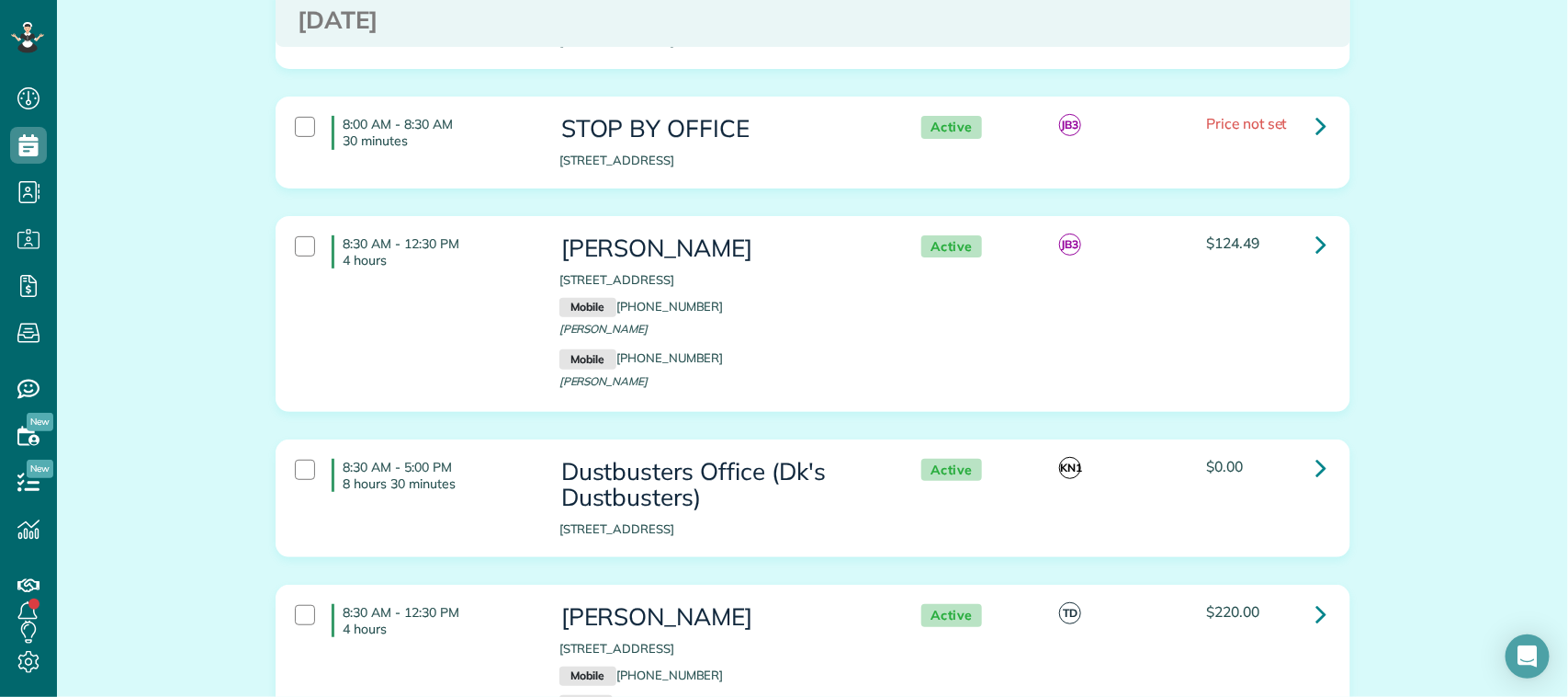
click at [389, 337] on div "8:30 AM - 12:30 PM 4 hours Barbara Hennessey 11818 Park Shadows Trail Houston T…" at bounding box center [810, 314] width 1059 height 176
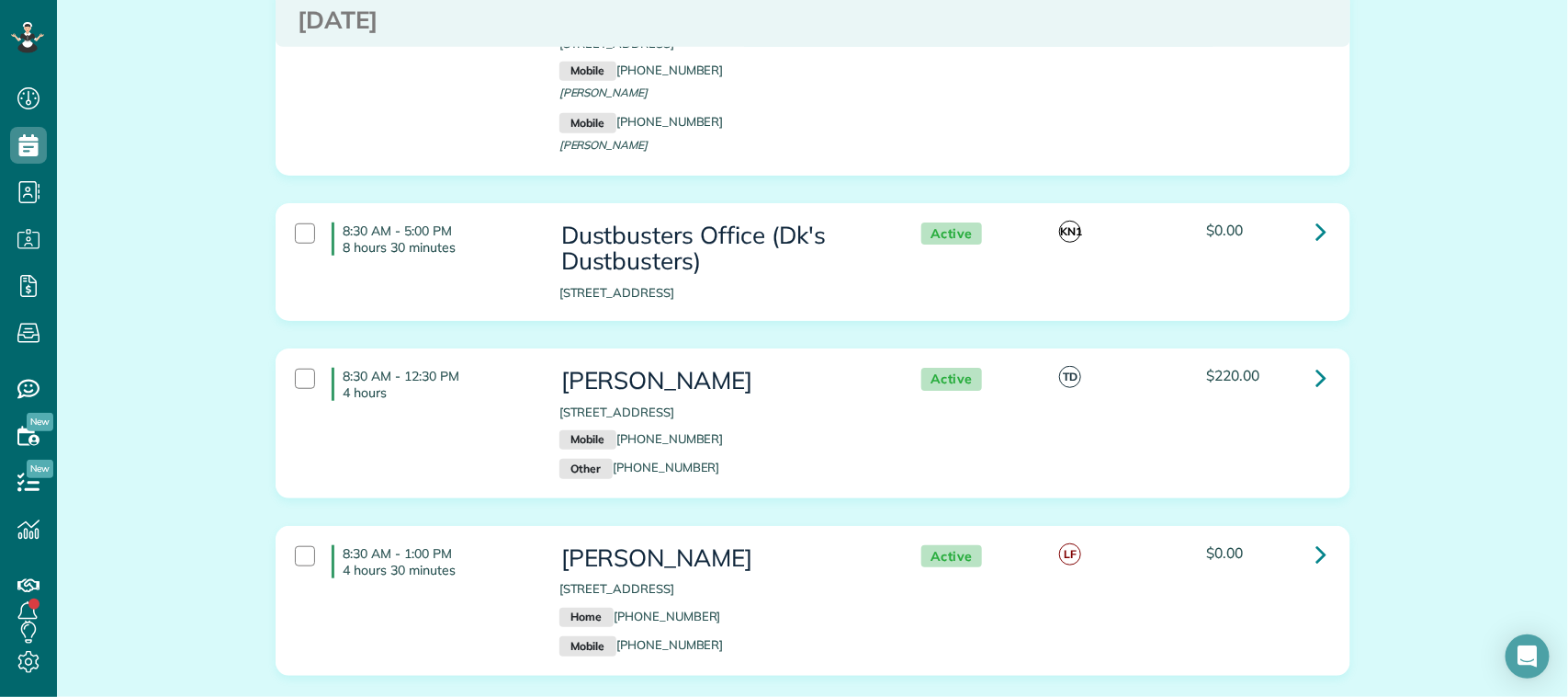
scroll to position [574, 0]
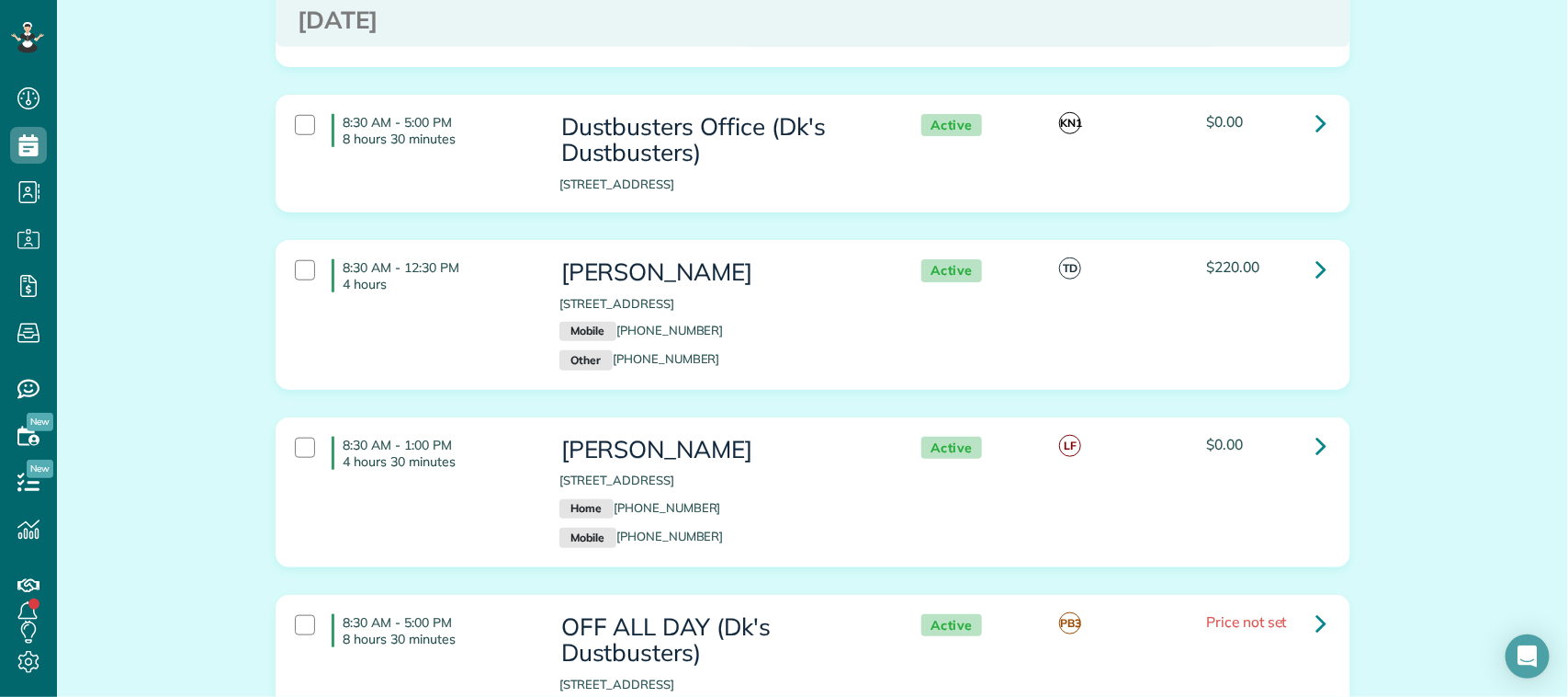
click at [391, 343] on div "8:30 AM - 12:30 PM 4 hours Casey Johnson 1255 Ponte Rossi League City TX 77573 …" at bounding box center [810, 314] width 1059 height 129
click at [447, 479] on div "8:30 AM - 1:00 PM 4 hours 30 minutes" at bounding box center [413, 453] width 264 height 52
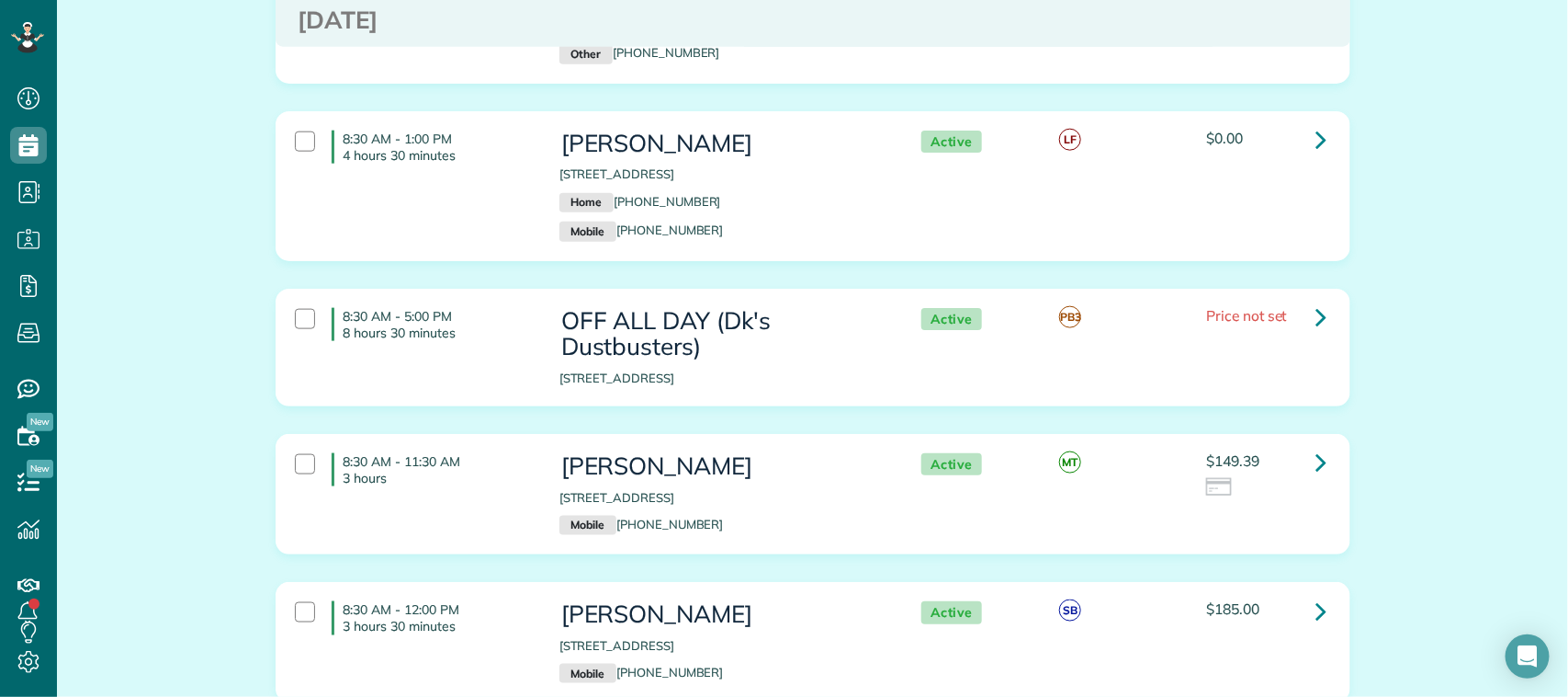
scroll to position [1033, 0]
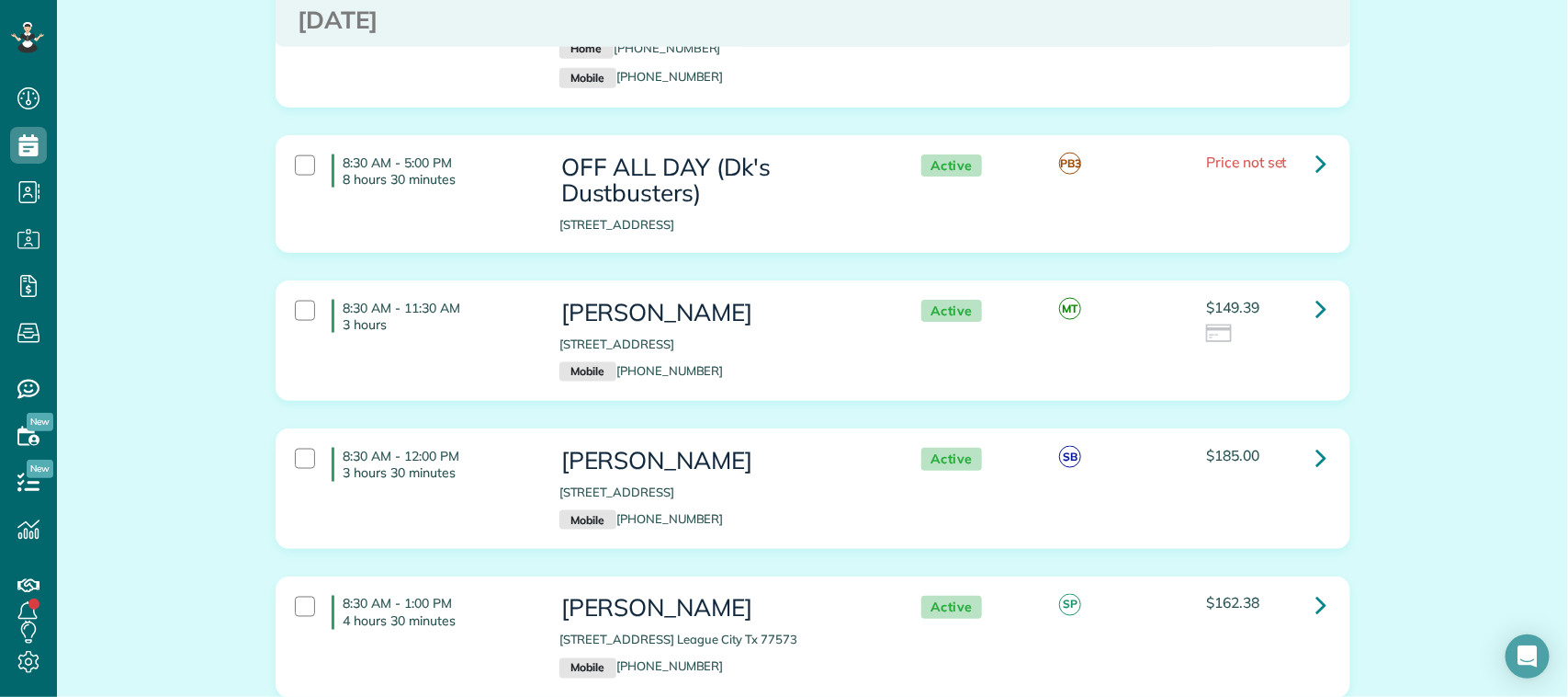
click at [480, 359] on div "8:30 AM - 11:30 AM 3 hours Cindy Cook 804 Apple Lane League City TX 77573 Mobil…" at bounding box center [810, 340] width 1059 height 100
click at [474, 480] on p "3 hours 30 minutes" at bounding box center [438, 472] width 188 height 17
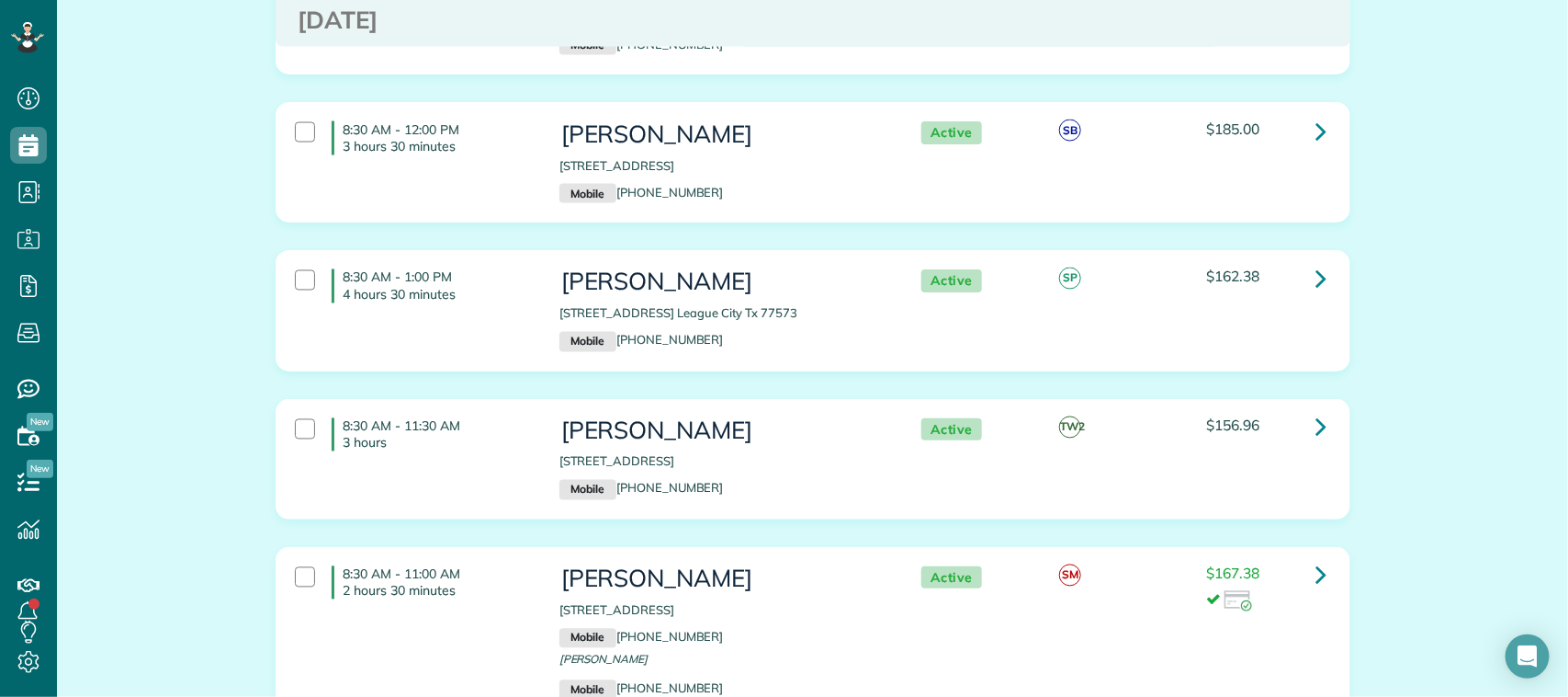
scroll to position [1493, 0]
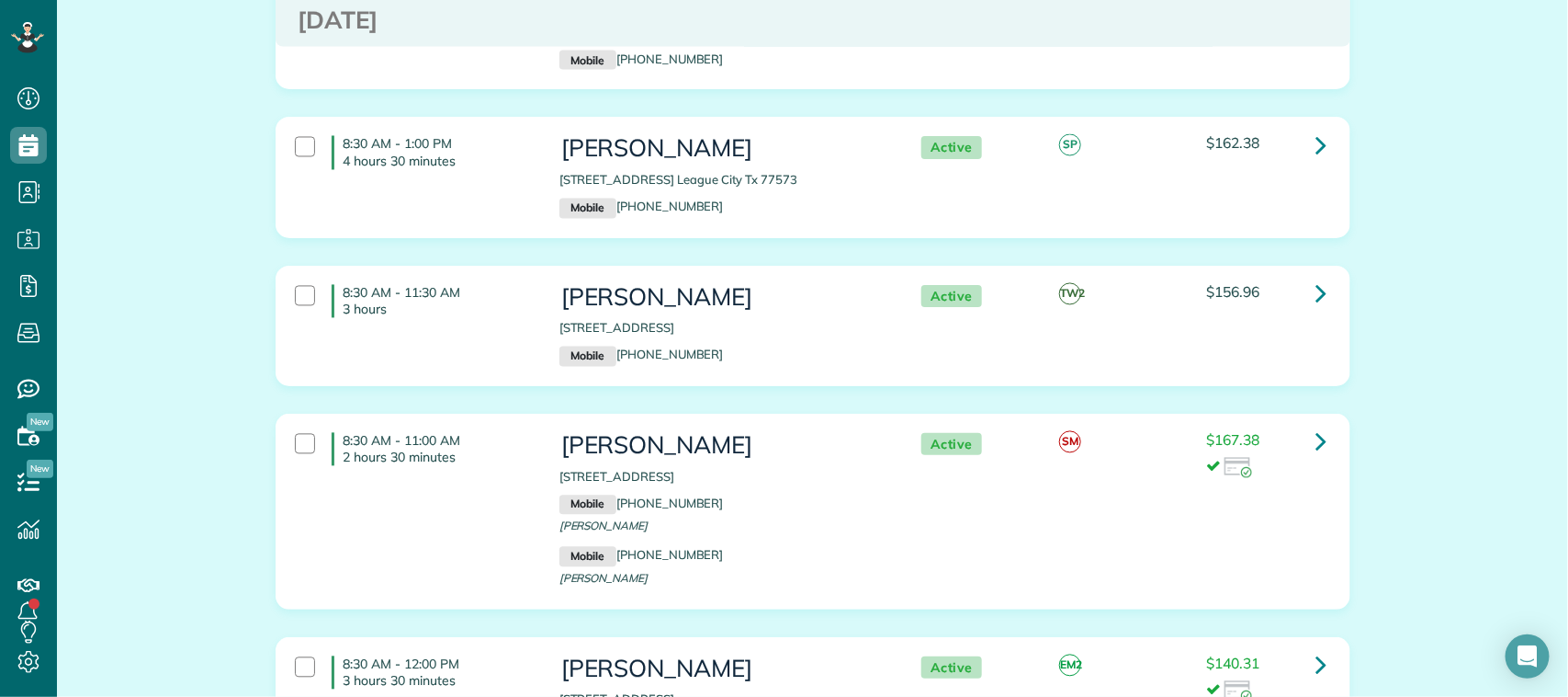
click at [484, 218] on div "8:30 AM - 1:00 PM 4 hours 30 minutes Erin Schutmaat 2701 Bolgheri Ln. League Ci…" at bounding box center [810, 177] width 1059 height 100
click at [478, 345] on div "8:30 AM - 11:30 AM 3 hours Connie Porras 743 Mayhill Ridge Lane League City TX …" at bounding box center [810, 325] width 1059 height 100
click at [457, 483] on div "8:30 AM - 11:00 AM 2 hours 30 minutes Sally Short 617 Oak Road Clear Lake Shore…" at bounding box center [810, 511] width 1059 height 176
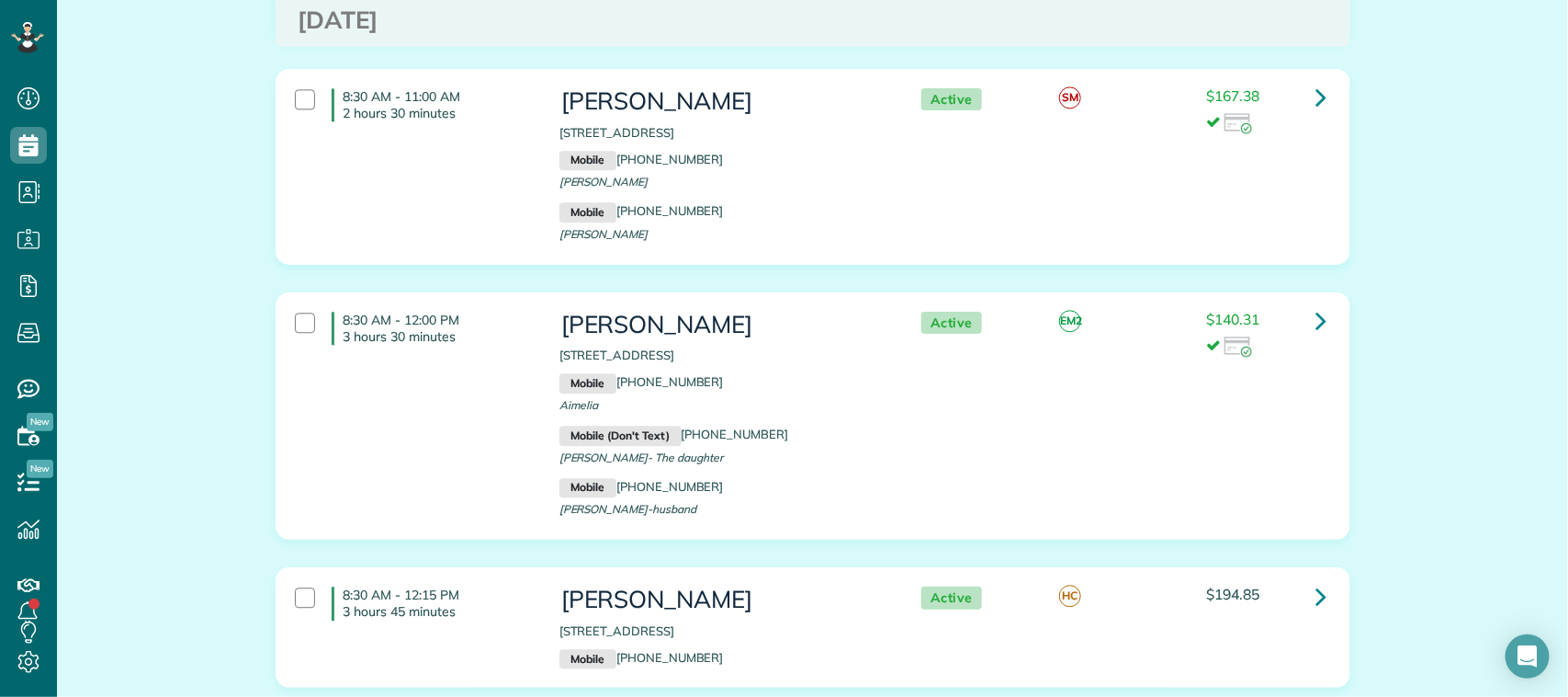
click at [478, 424] on div "8:30 AM - 12:00 PM 3 hours 30 minutes Aimilia Gavera 3206 Ivory Pointe Drive Le…" at bounding box center [810, 416] width 1059 height 227
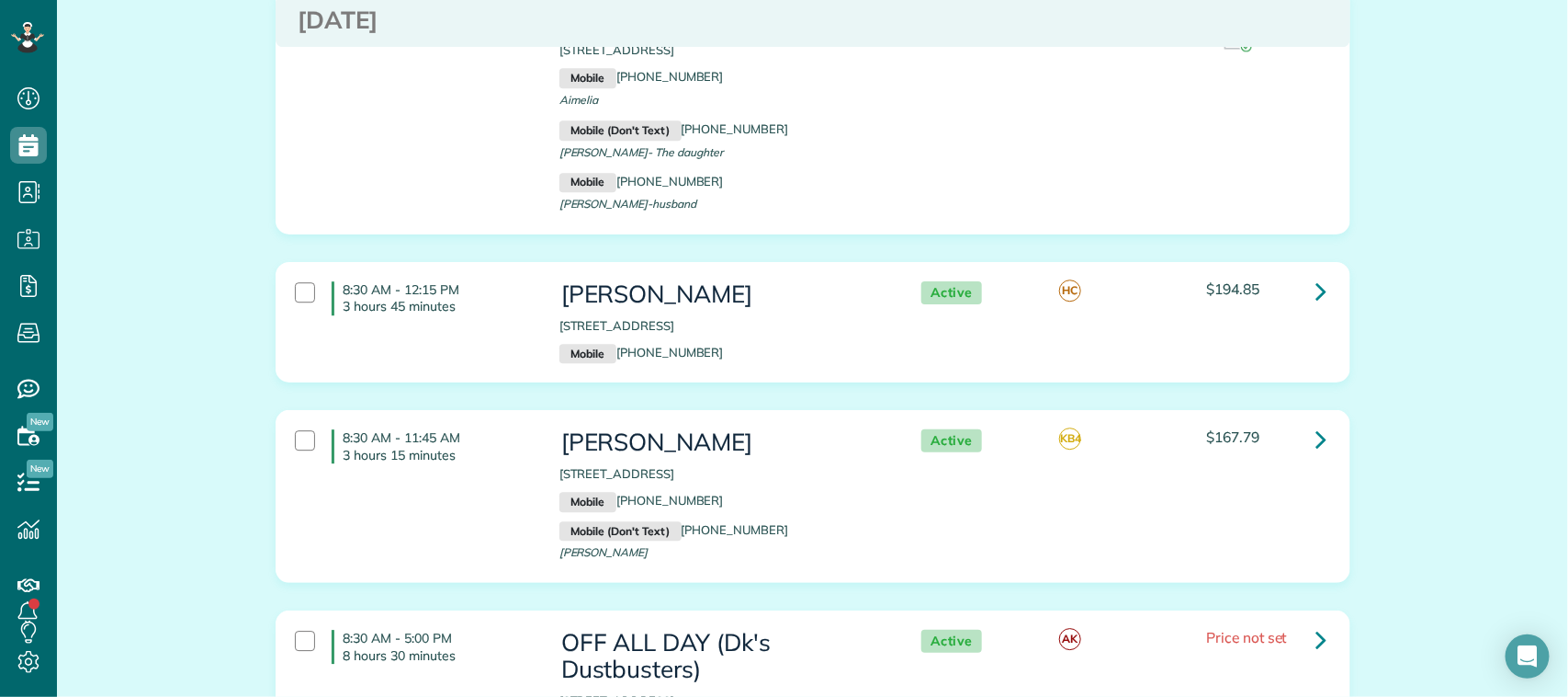
scroll to position [2183, 0]
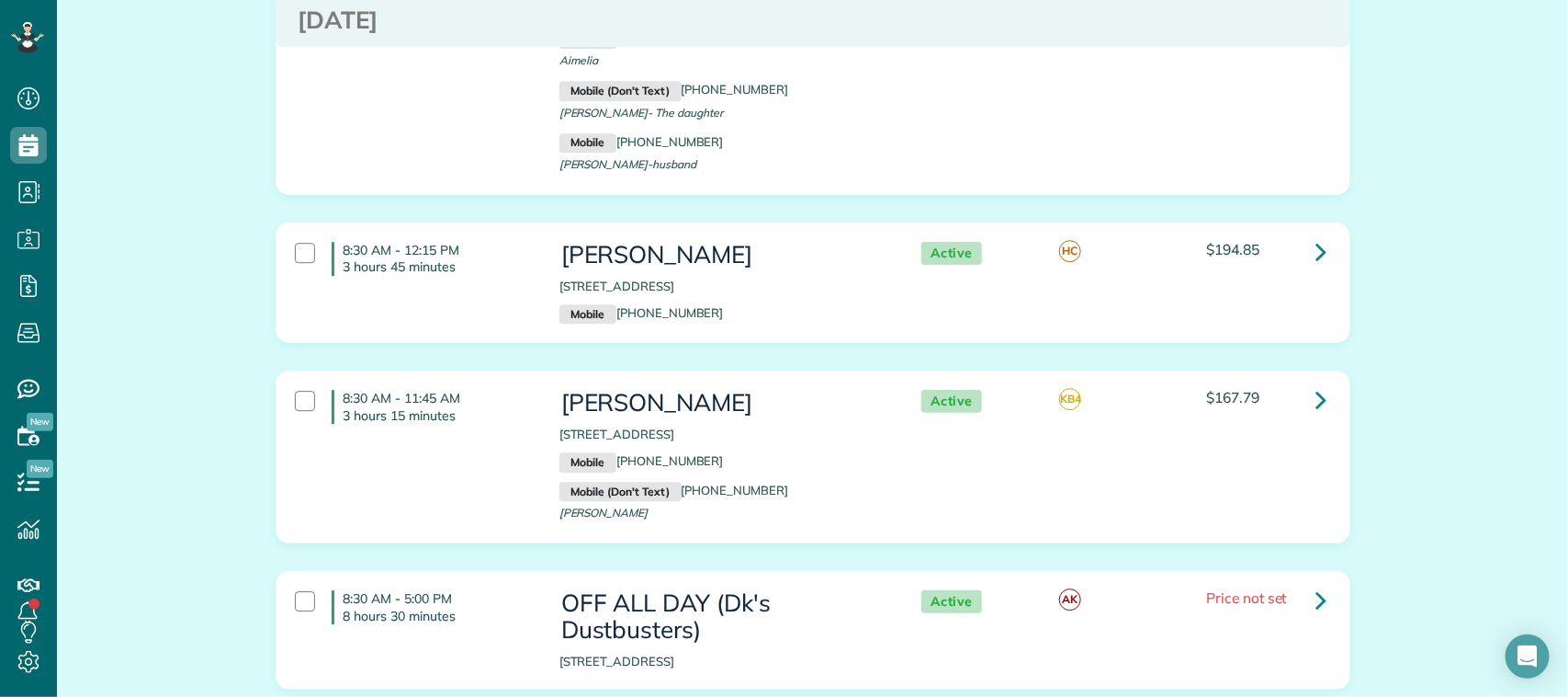
click at [474, 299] on div "8:30 AM - 12:15 PM 3 hours 45 minutes Marisa Riner 1126 Woodhorn Drive Houston …" at bounding box center [810, 283] width 1059 height 100
click at [469, 447] on div "8:30 AM - 11:45 AM 3 hours 15 minutes Deanna Krapf 4307 Moonlight Shadow Court …" at bounding box center [810, 457] width 1059 height 153
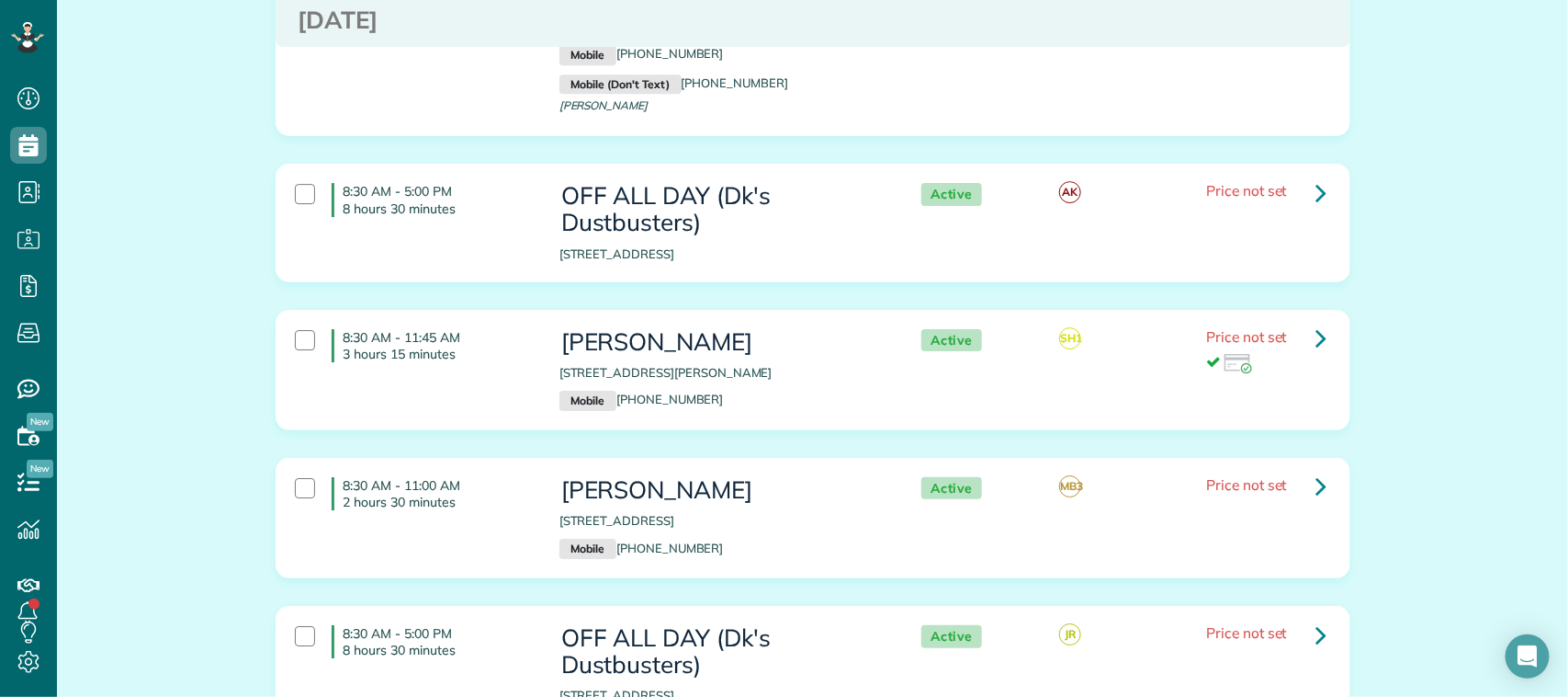
scroll to position [2642, 0]
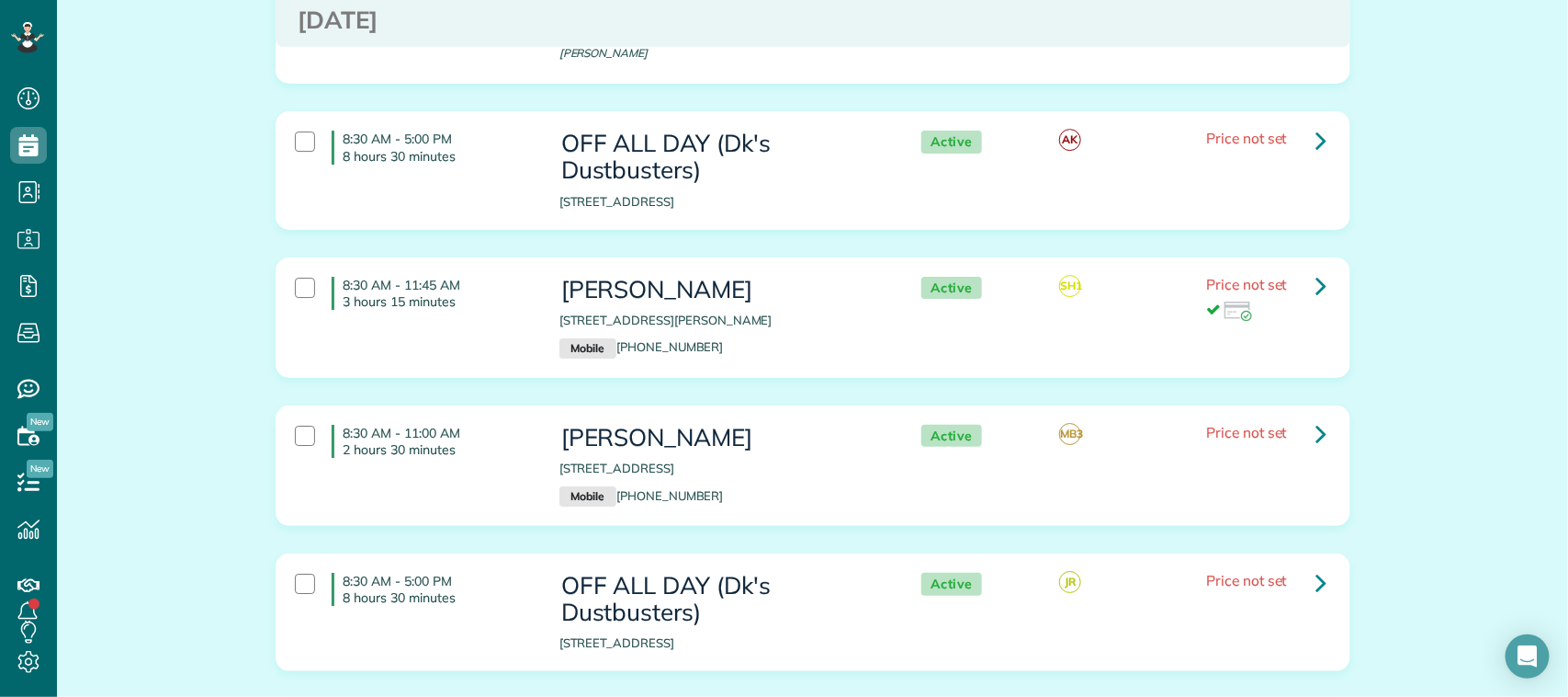
click at [470, 343] on div "8:30 AM - 11:45 AM 3 hours 15 minutes Beverly Cobham 1304 Bowen Drive League Ci…" at bounding box center [810, 317] width 1059 height 100
click at [468, 483] on div "8:30 AM - 11:00 AM 2 hours 30 minutes Rose Murray 1750 East League City Parkway…" at bounding box center [810, 465] width 1059 height 100
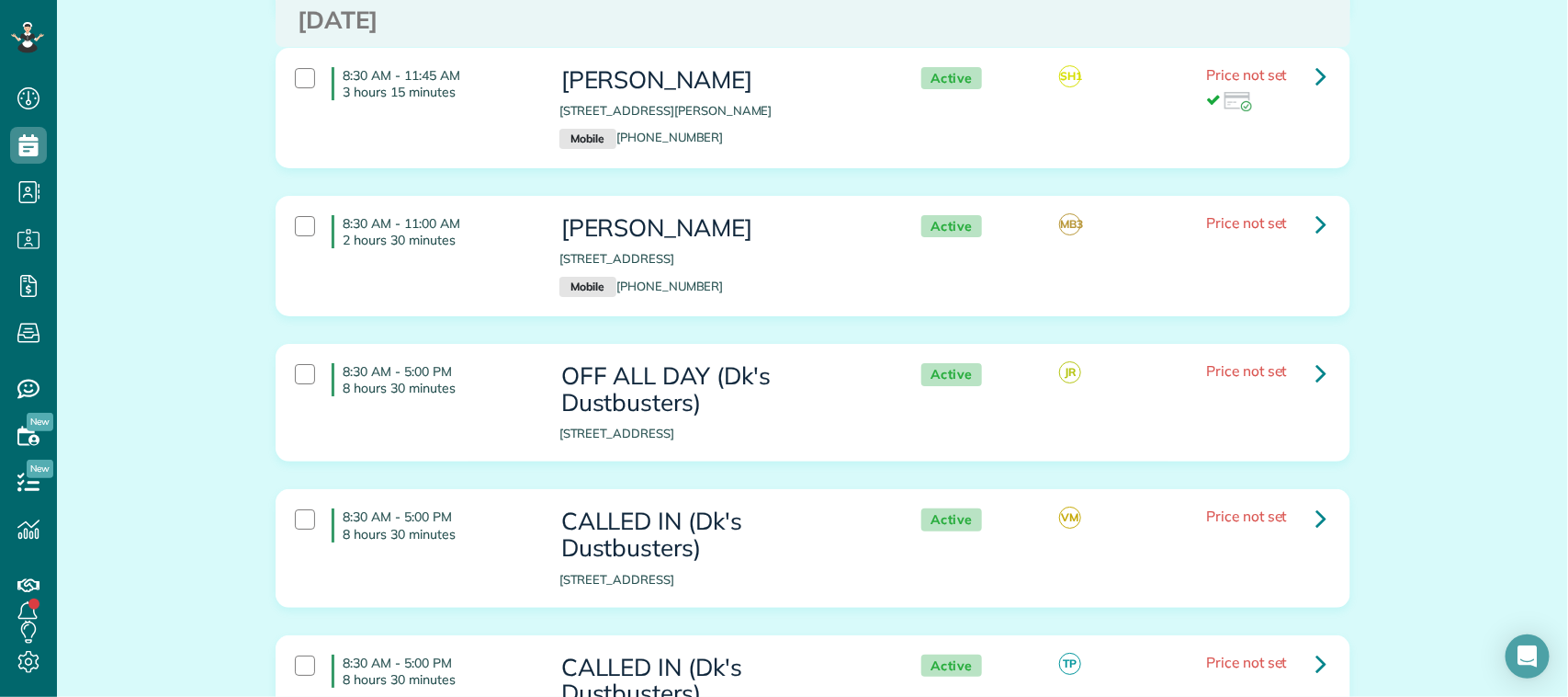
scroll to position [2872, 0]
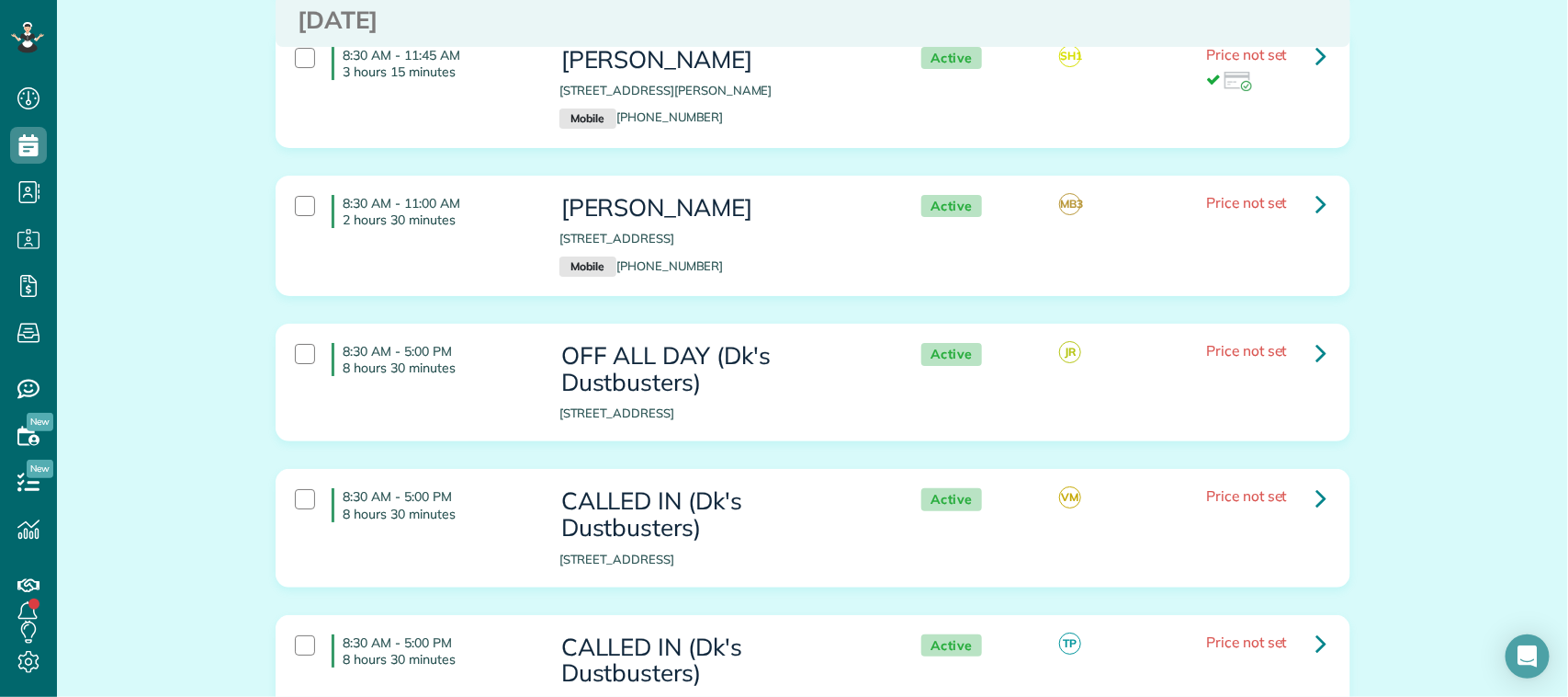
click at [498, 376] on p "8 hours 30 minutes" at bounding box center [438, 368] width 188 height 17
click at [488, 419] on div "8:30 AM - 5:00 PM 8 hours 30 minutes OFF ALL DAY (Dk's Dustbusters) 1018 Hercul…" at bounding box center [810, 382] width 1059 height 97
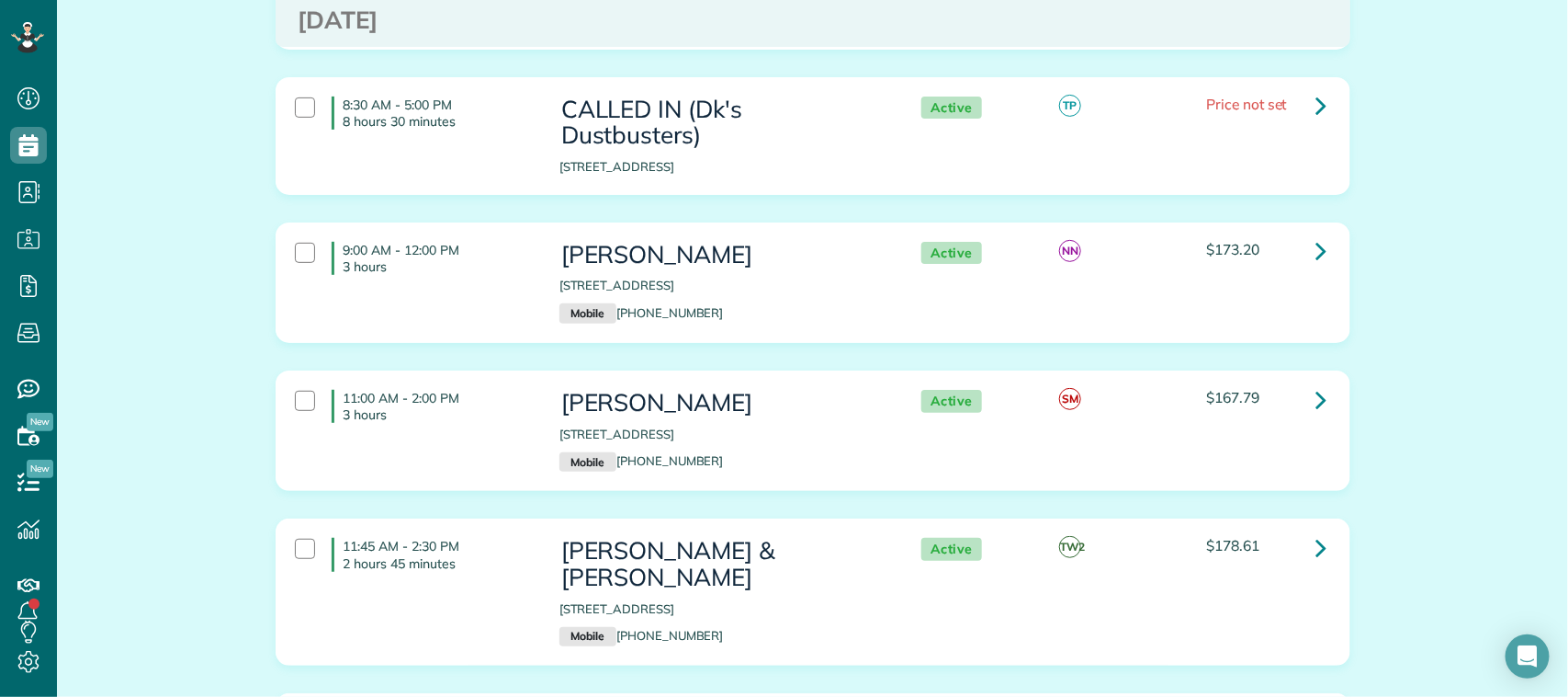
scroll to position [3446, 0]
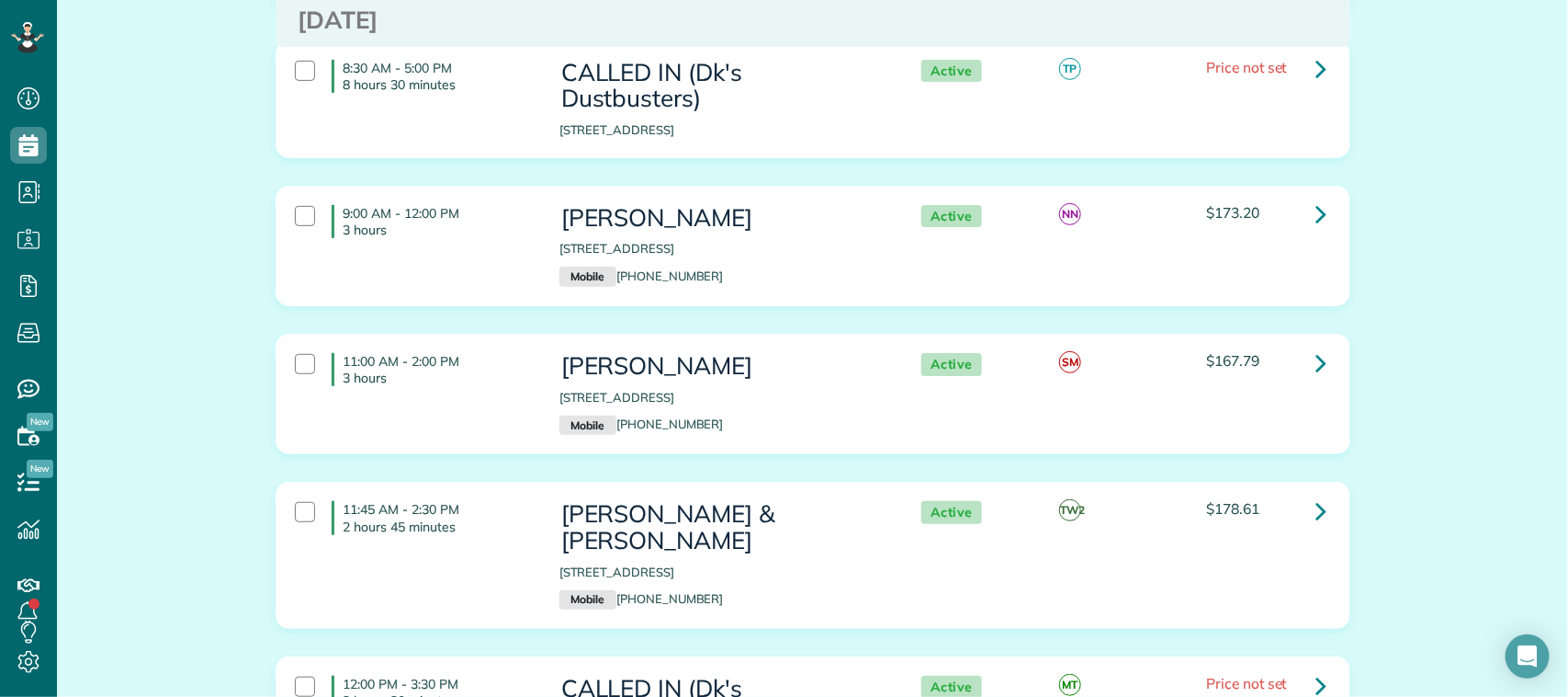
click at [512, 283] on div "9:00 AM - 12:00 PM 3 hours Michael Mazzola 754 Voyager Drive Houston TX 77062 M…" at bounding box center [810, 246] width 1059 height 100
click at [468, 444] on div "11:00 AM - 2:00 PM 3 hours Jamie Vaughn 2352 Windy Cove Court League City TX 77…" at bounding box center [810, 394] width 1059 height 100
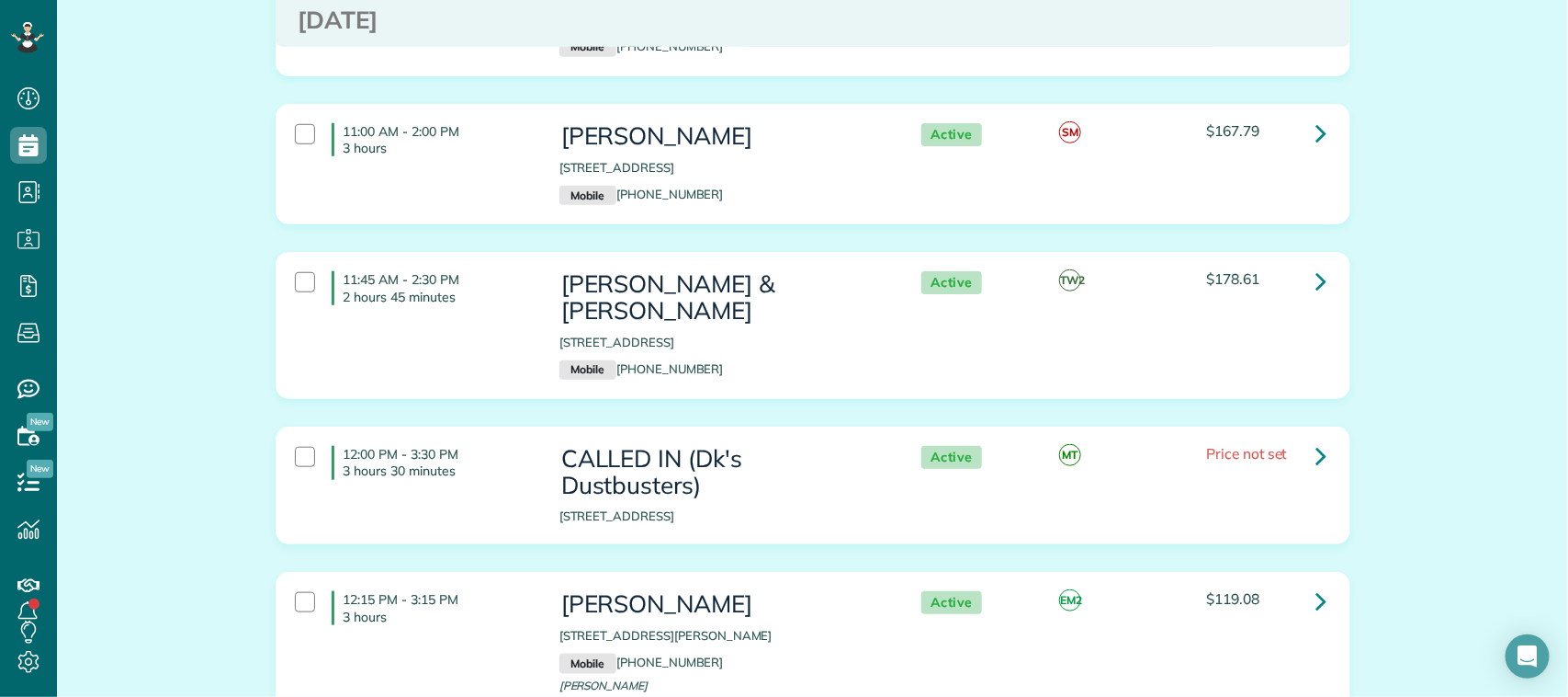
click at [478, 382] on div "11:45 AM - 2:30 PM 2 hours 45 minutes Francis & Cindy Rosiere 1437 Nacogdoches …" at bounding box center [810, 324] width 1059 height 127
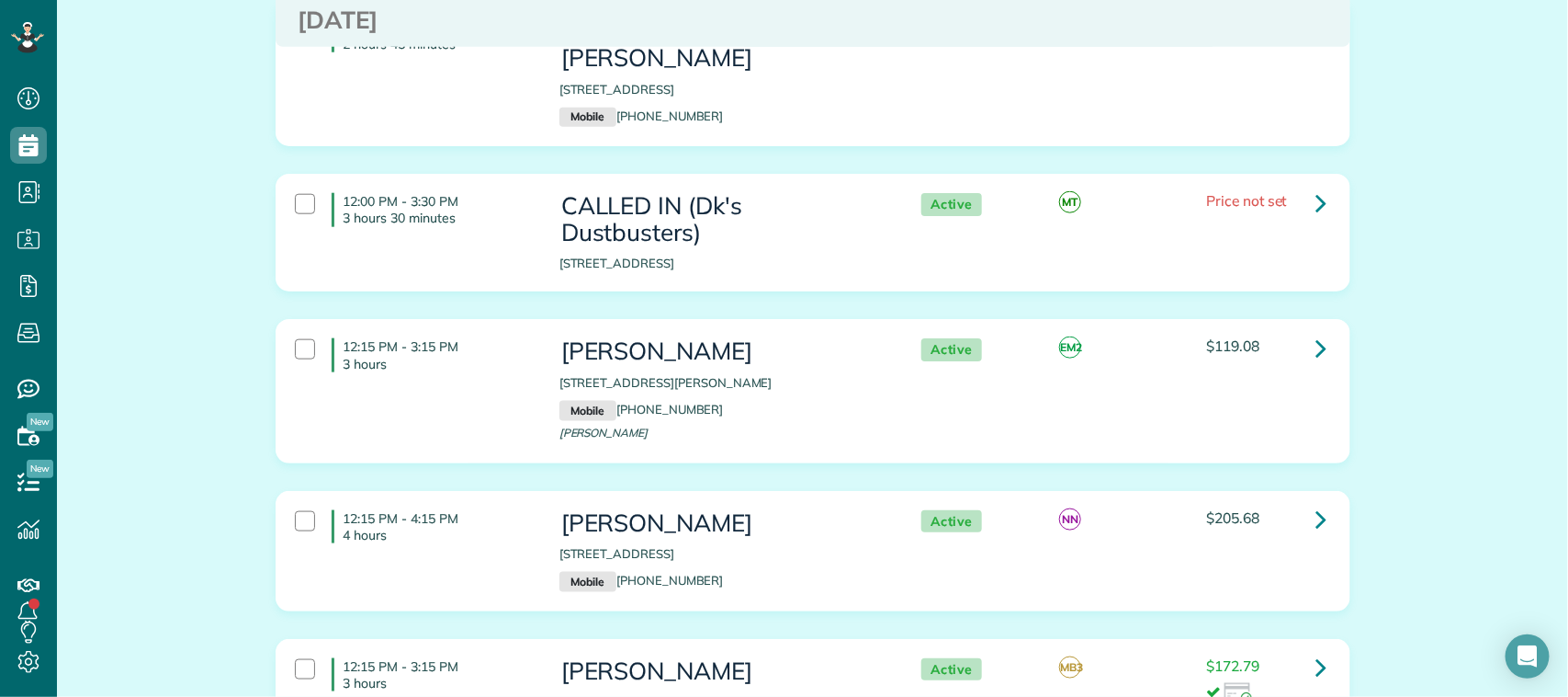
scroll to position [4020, 0]
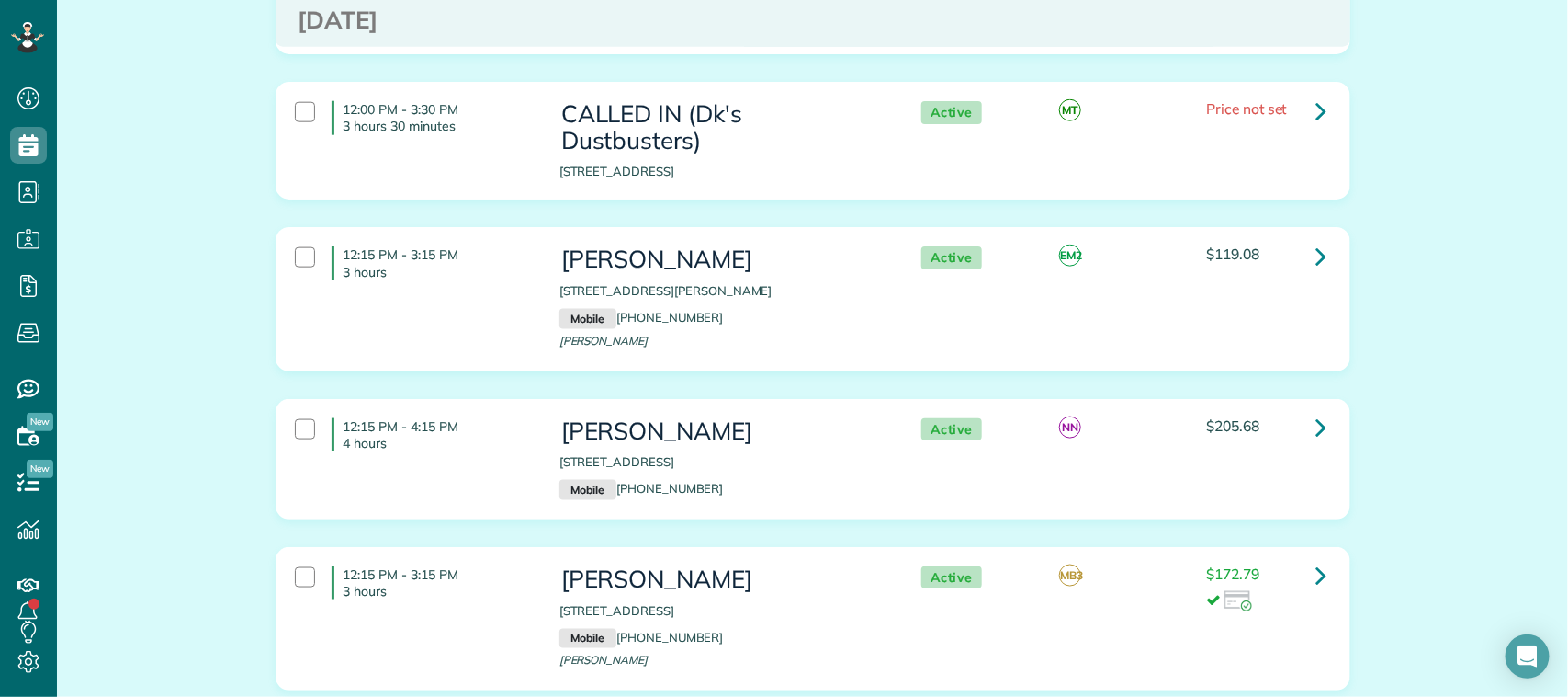
click at [476, 329] on div "12:15 PM - 3:15 PM 3 hours Terry Turon 1313 Fay Road Kemah TX 77565 Mobile (713…" at bounding box center [810, 298] width 1059 height 123
click at [465, 474] on div "12:15 PM - 4:15 PM 4 hours Johnnie Hubbard 834 Pinewood Lane Seabrook TX 77586 …" at bounding box center [810, 459] width 1059 height 100
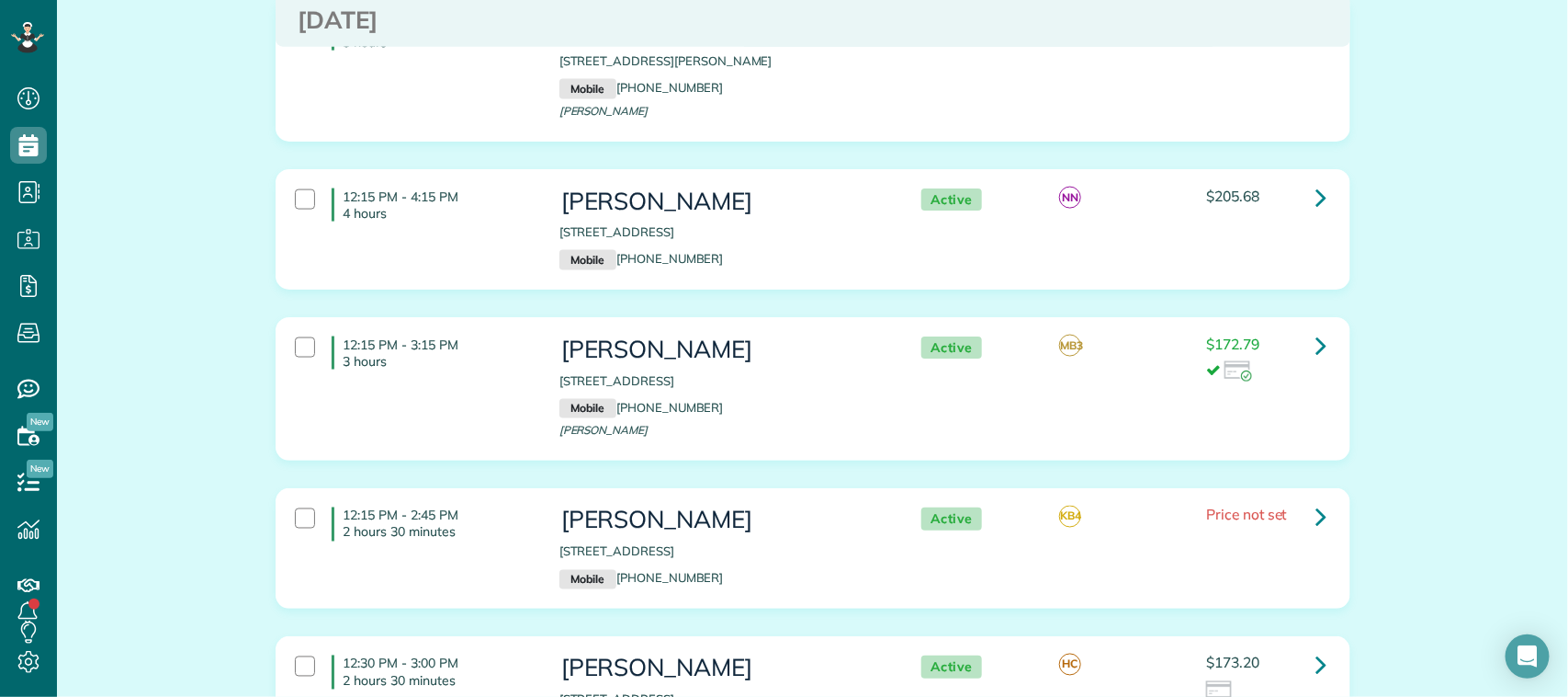
click at [474, 413] on div "12:15 PM - 3:15 PM 3 hours Valerie Ryholt 2029 Caravel Drive League City TX 775…" at bounding box center [810, 388] width 1059 height 123
click at [473, 545] on div "12:15 PM - 2:45 PM 2 hours 30 minutes" at bounding box center [413, 524] width 264 height 52
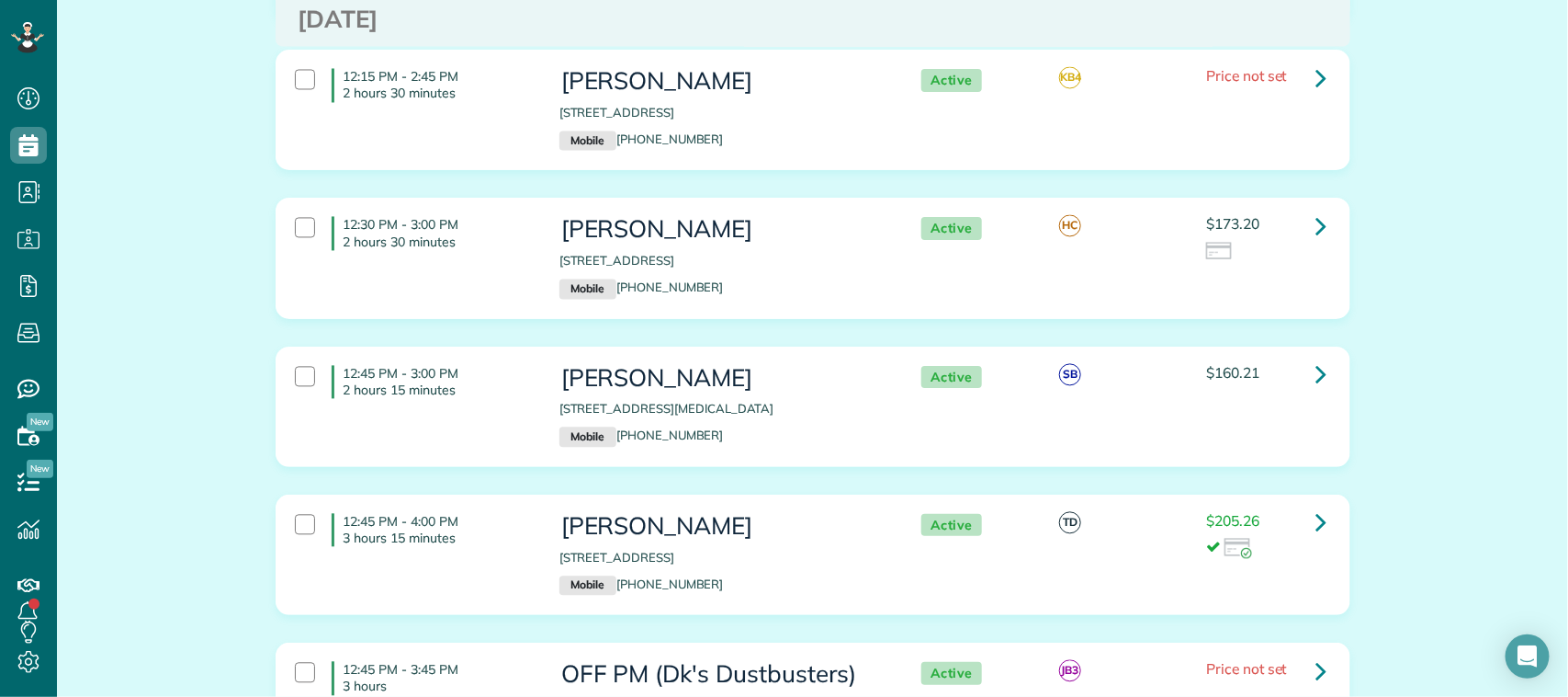
scroll to position [4710, 0]
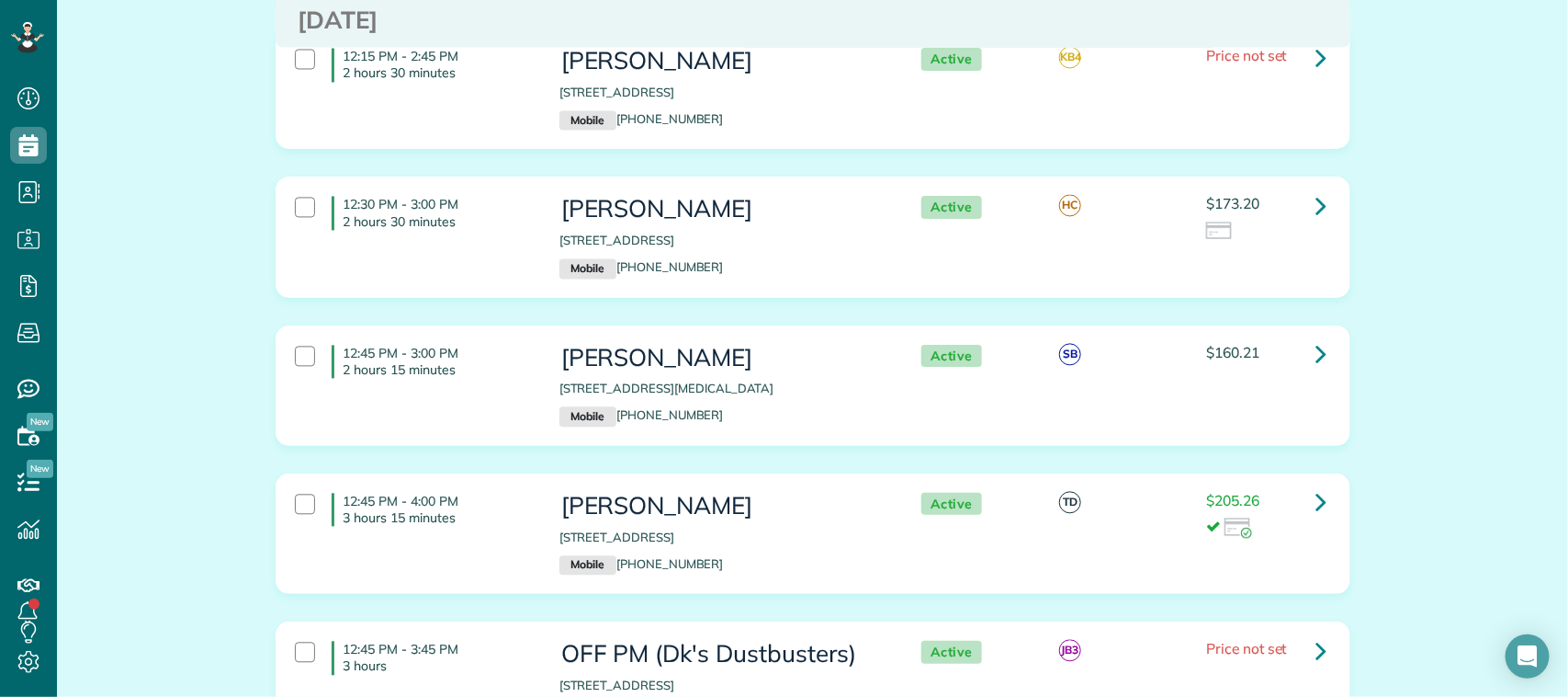
click at [529, 231] on div "12:30 PM - 3:00 PM 2 hours 30 minutes" at bounding box center [413, 213] width 264 height 52
click at [494, 397] on div "12:45 PM - 3:00 PM 2 hours 15 minutes Patsy Warren 18165 Bal Harbour Drive Hous…" at bounding box center [810, 385] width 1059 height 100
click at [497, 525] on p "3 hours 15 minutes" at bounding box center [438, 518] width 188 height 17
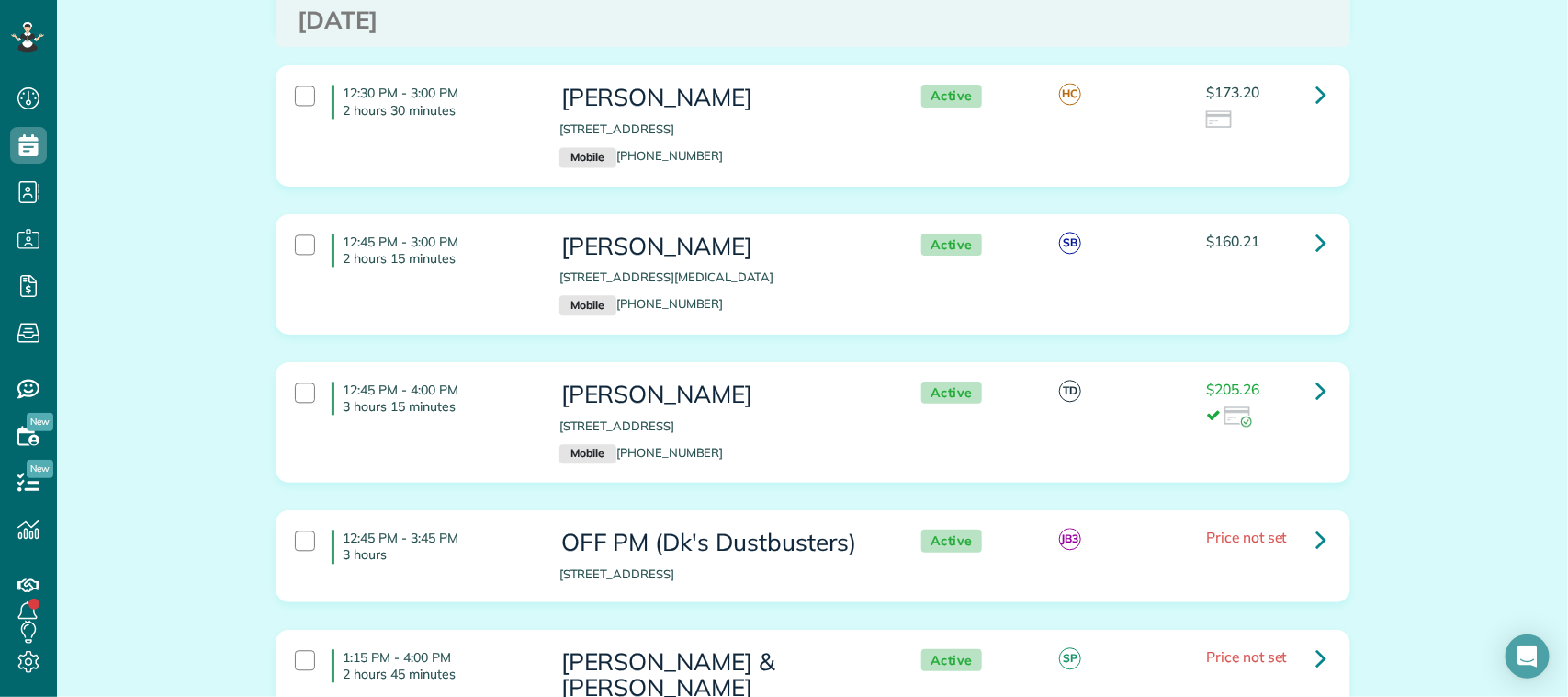
scroll to position [5169, 0]
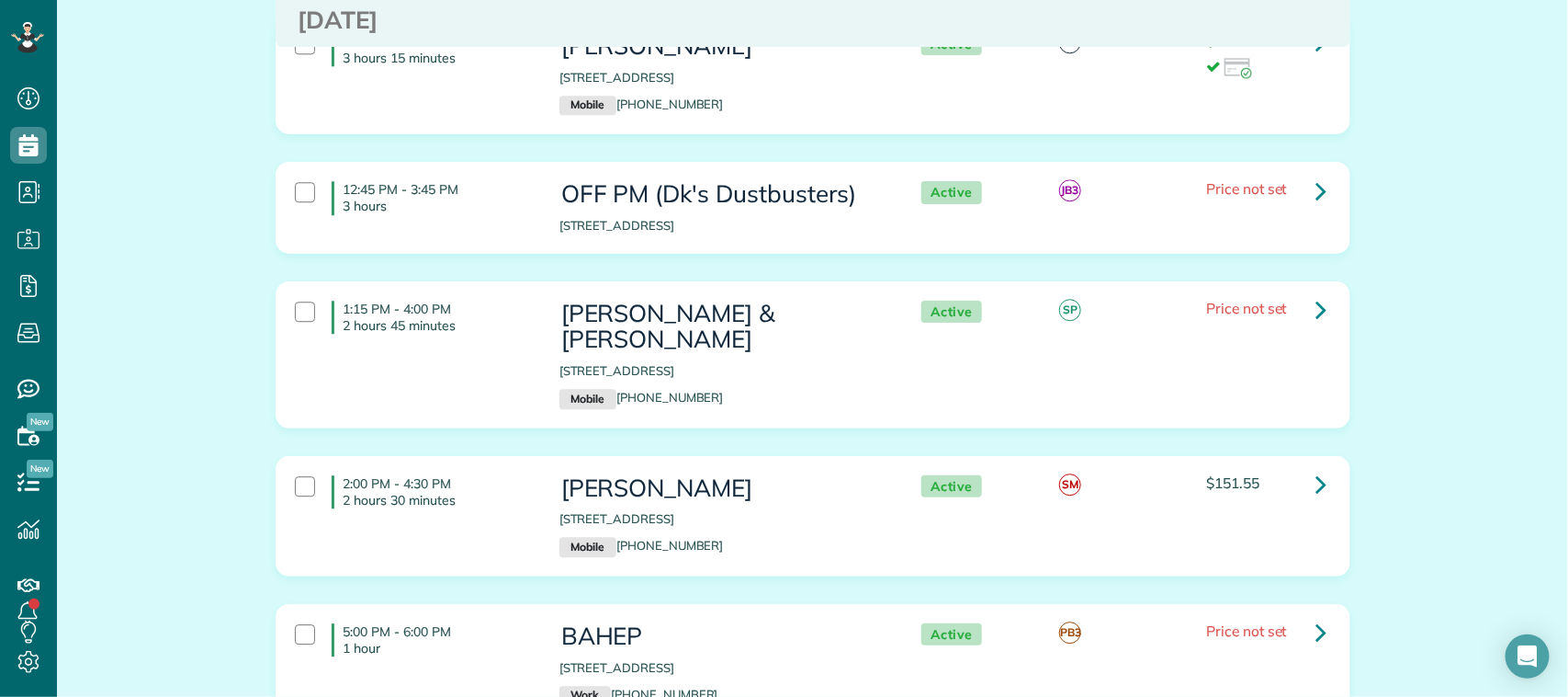
click at [506, 324] on p "2 hours 45 minutes" at bounding box center [438, 325] width 188 height 17
click at [492, 475] on h4 "2:00 PM - 4:30 PM 2 hours 30 minutes" at bounding box center [432, 492] width 201 height 33
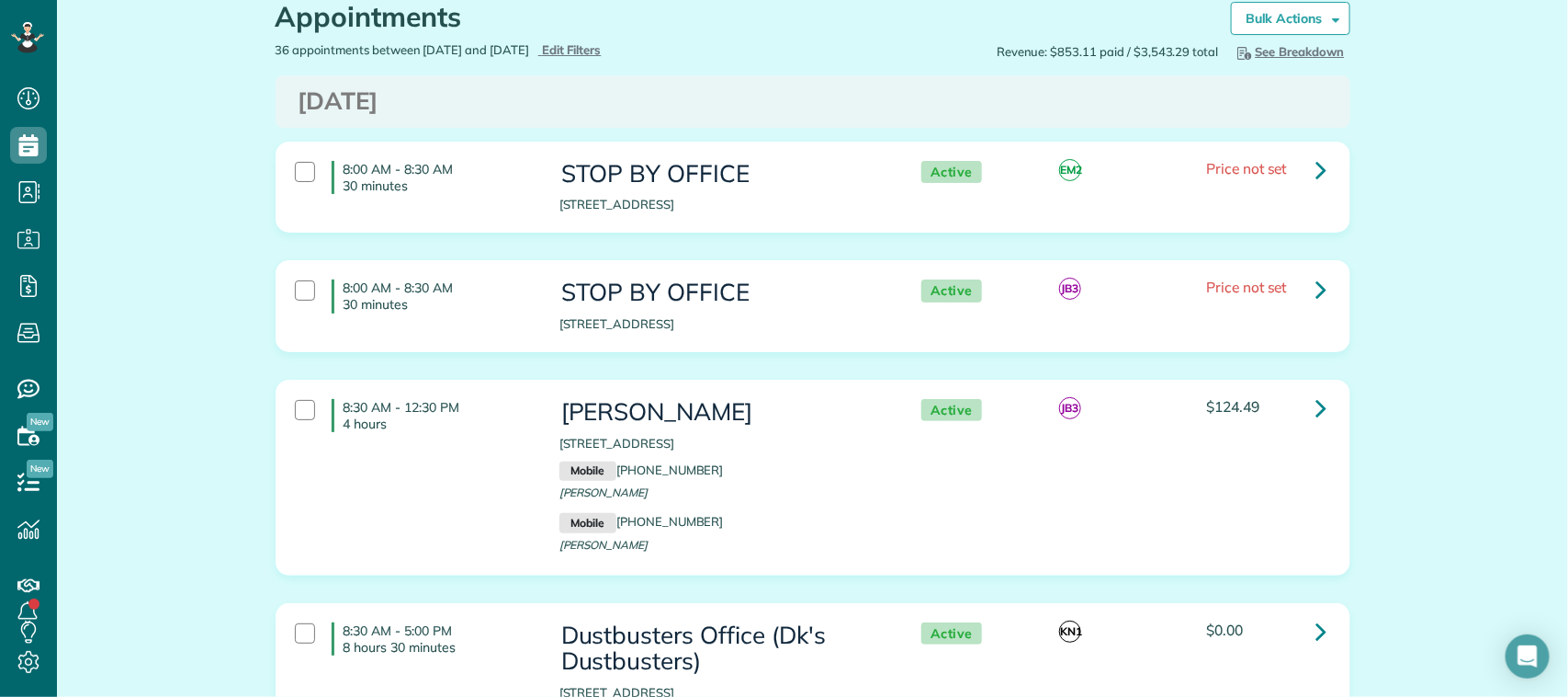
scroll to position [0, 0]
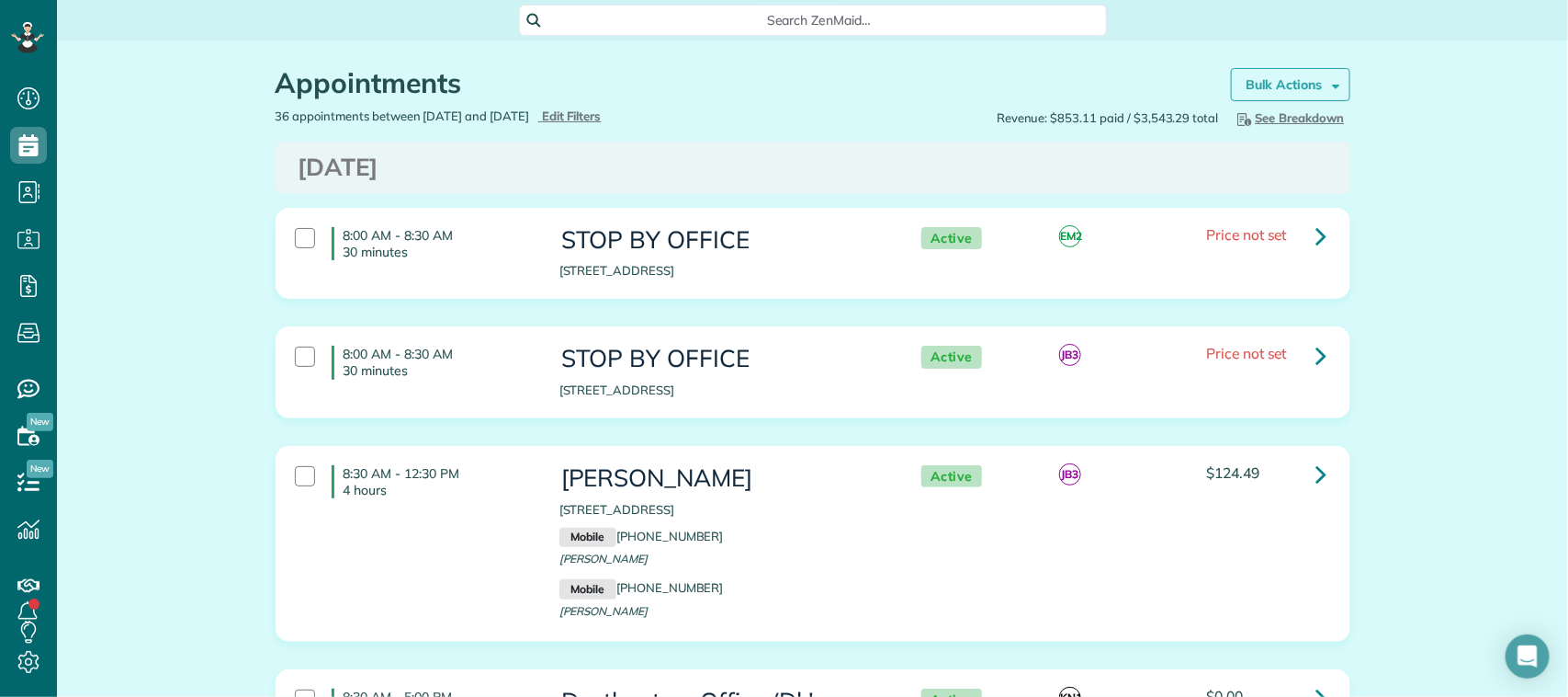
click at [1307, 68] on link "Bulk Actions" at bounding box center [1290, 85] width 119 height 33
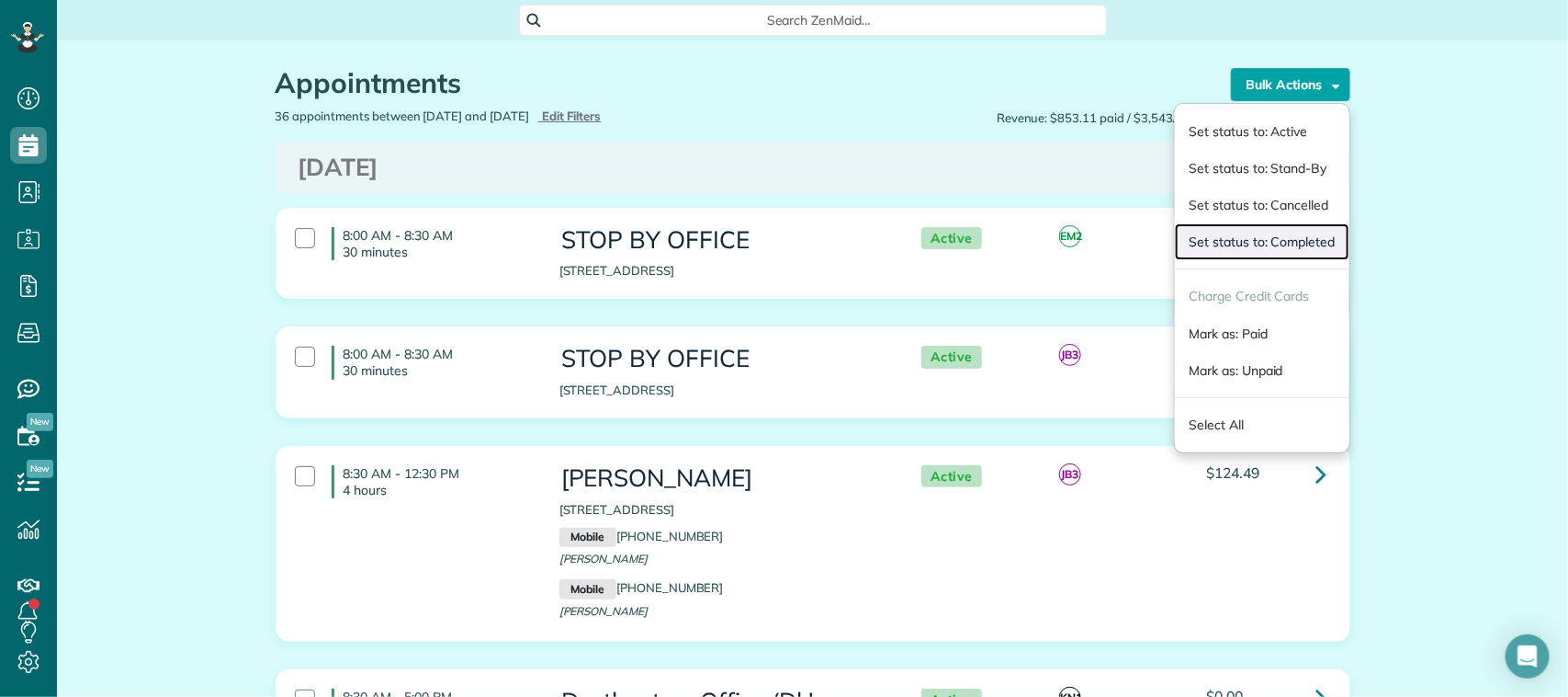
click at [1296, 243] on link "Set status to: Completed" at bounding box center [1261, 242] width 174 height 37
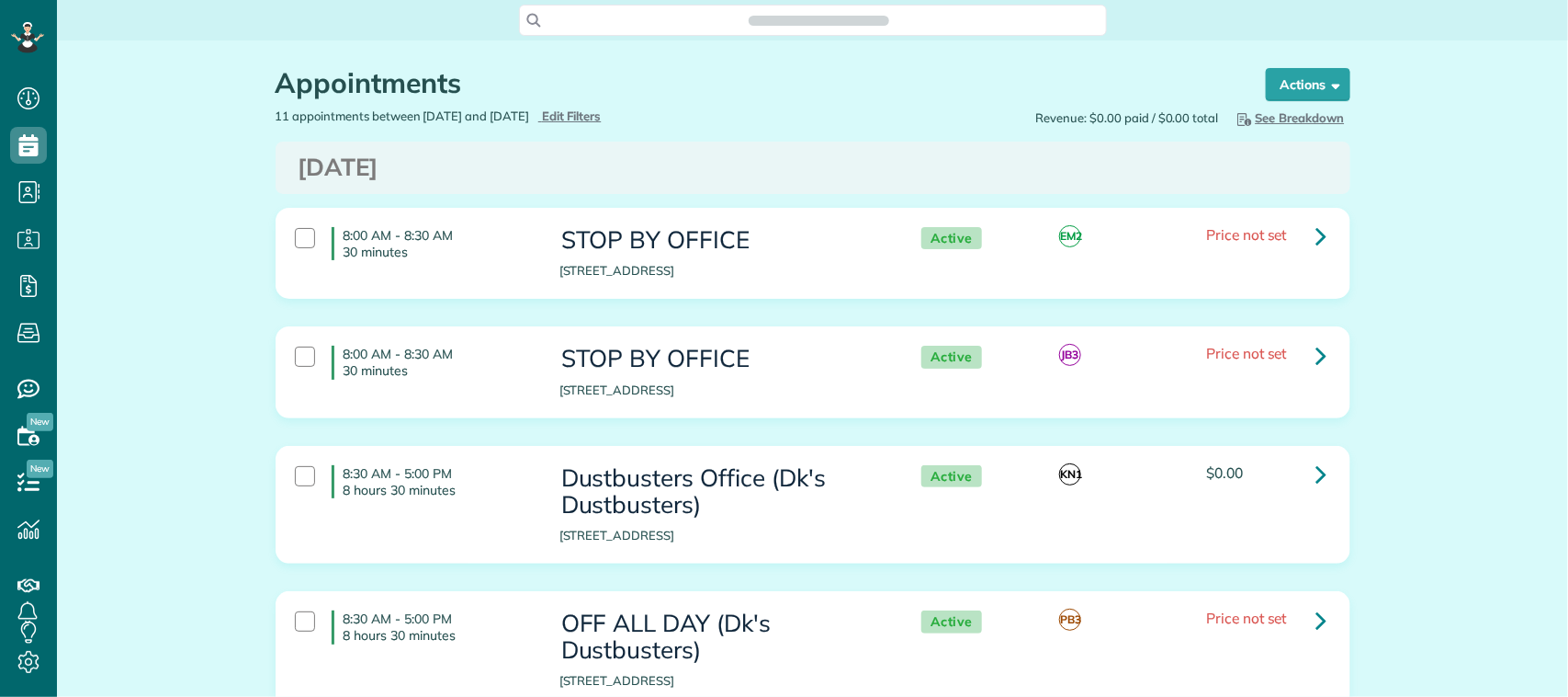
scroll to position [7, 7]
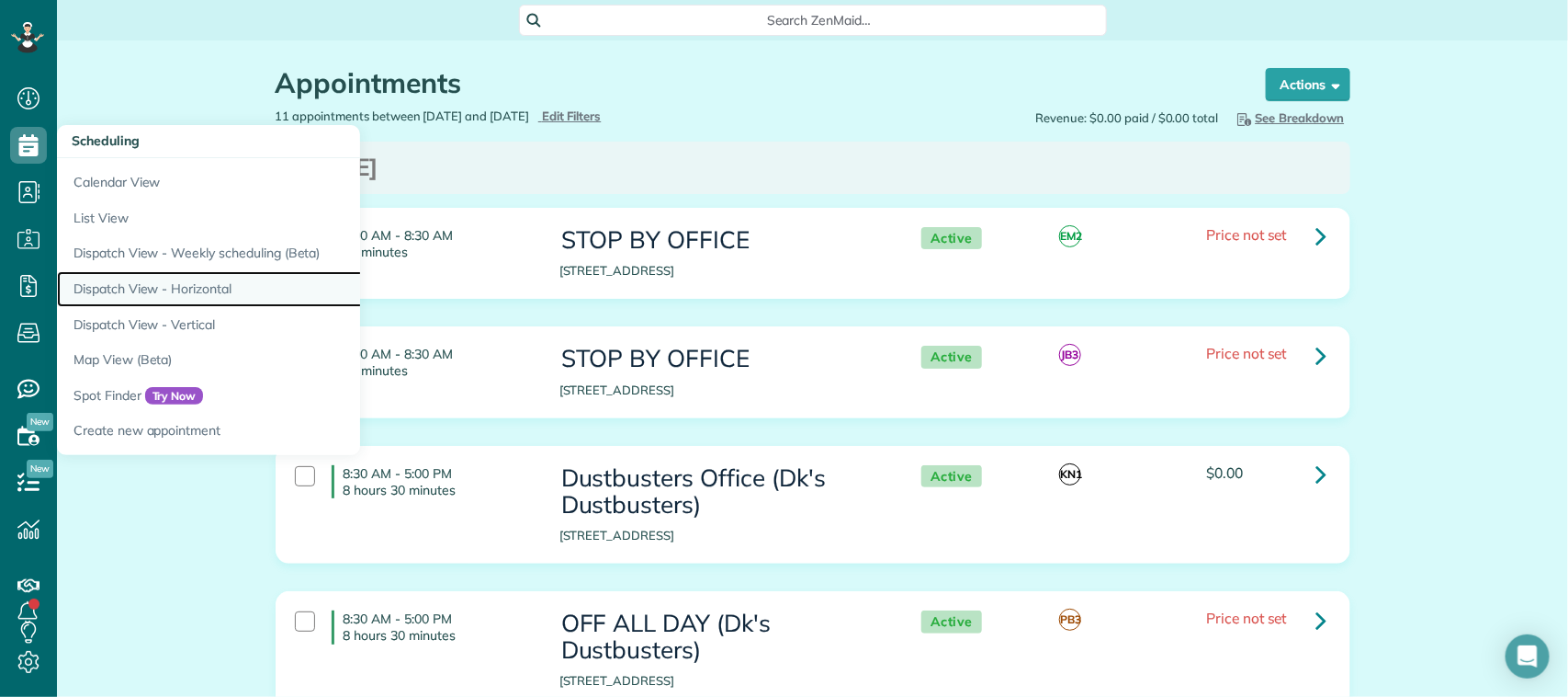
click at [194, 295] on link "Dispatch View - Horizontal" at bounding box center [286, 288] width 459 height 36
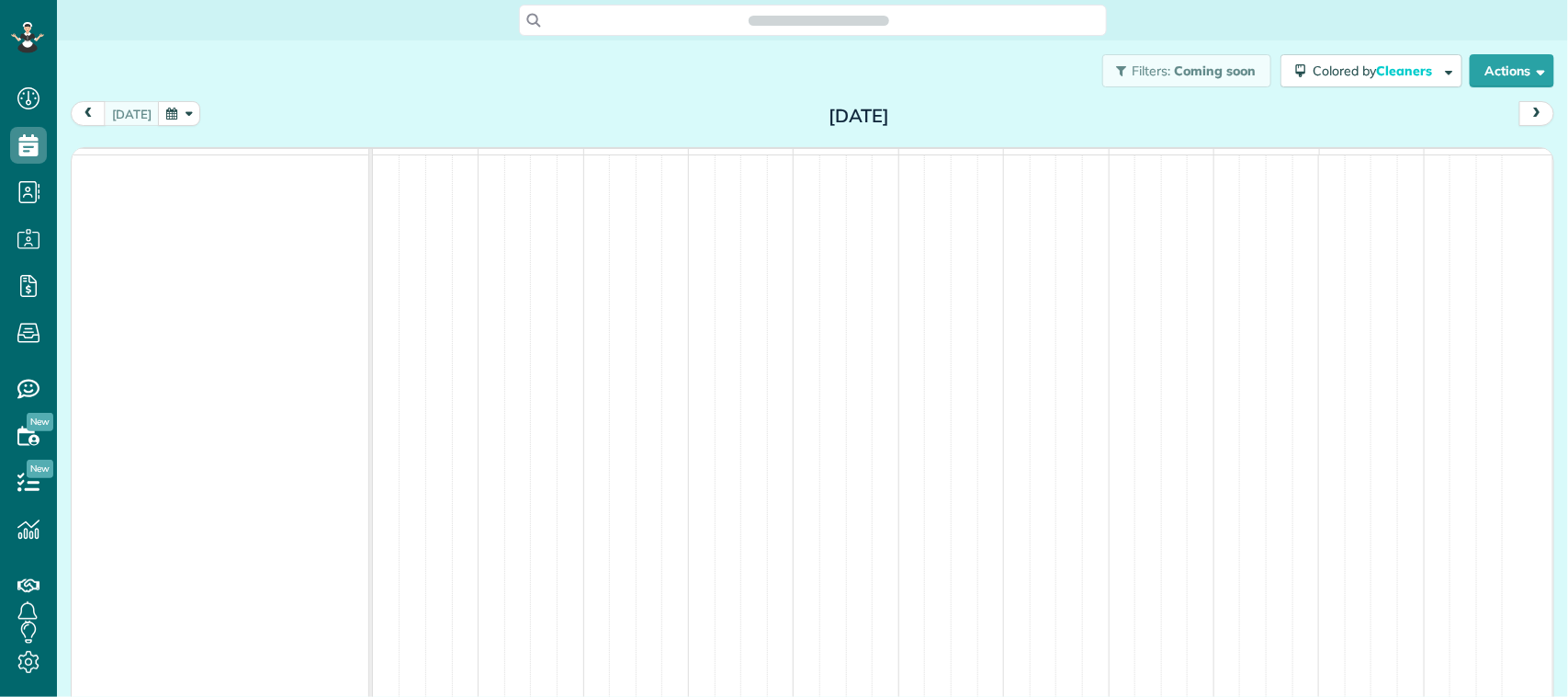
scroll to position [7, 7]
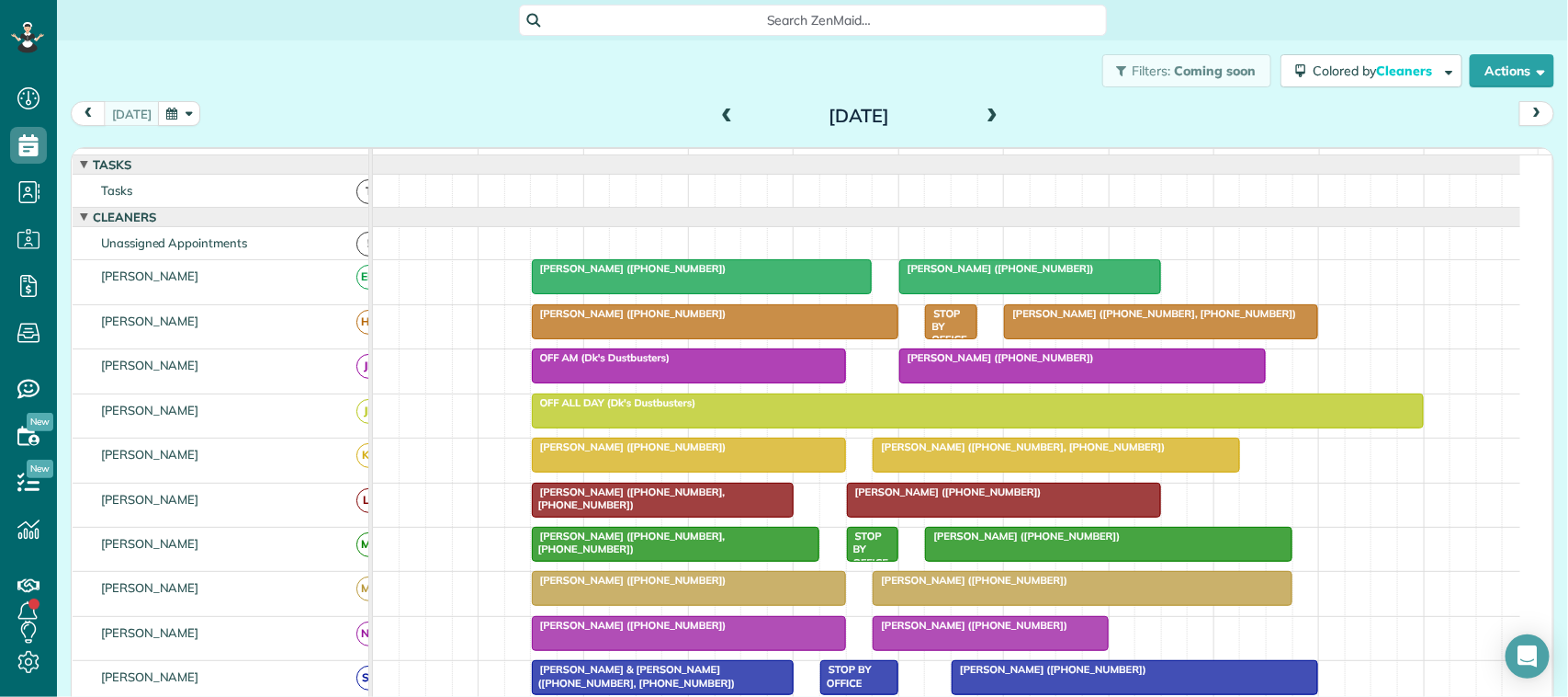
click at [359, 108] on div "[DATE] [DATE]" at bounding box center [812, 117] width 1483 height 34
click at [970, 113] on div "[DATE]" at bounding box center [859, 116] width 294 height 30
click at [982, 115] on span at bounding box center [992, 116] width 20 height 17
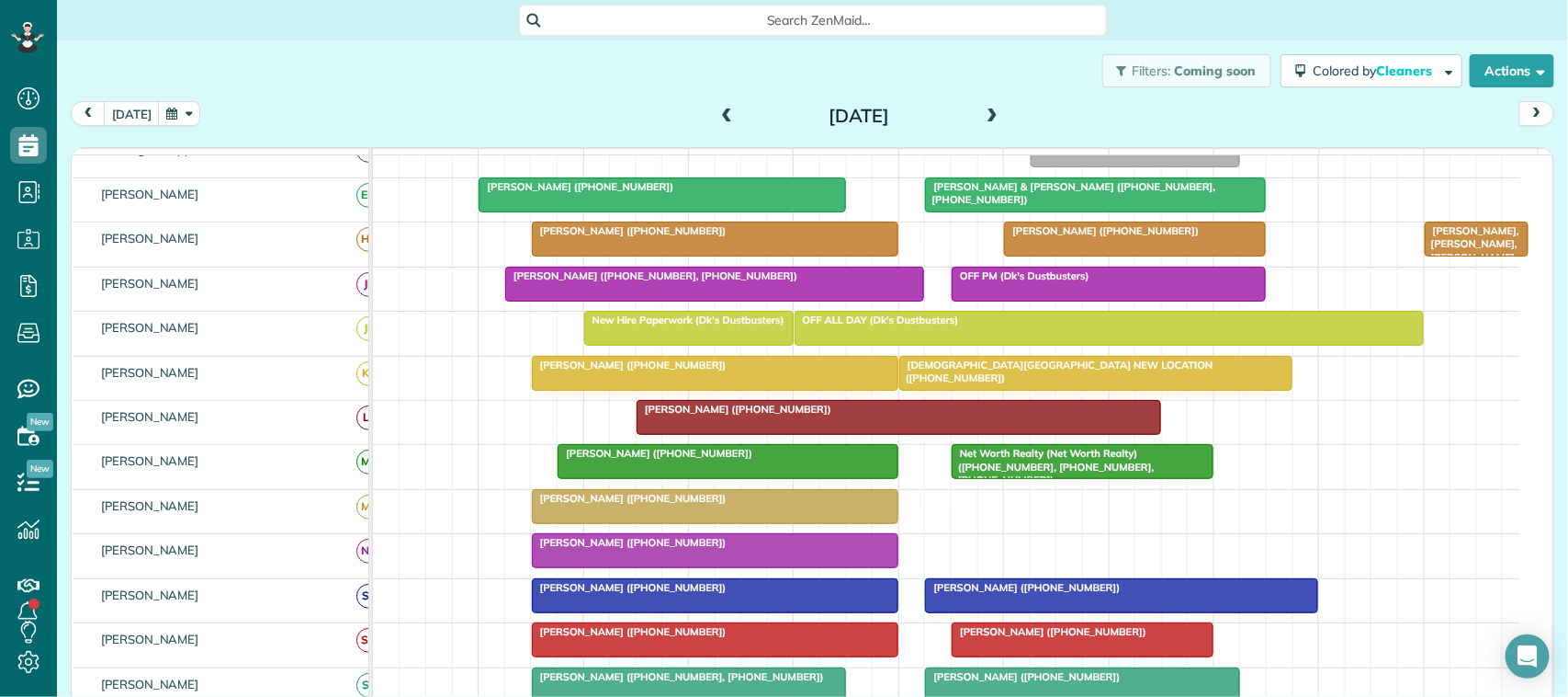
scroll to position [0, 0]
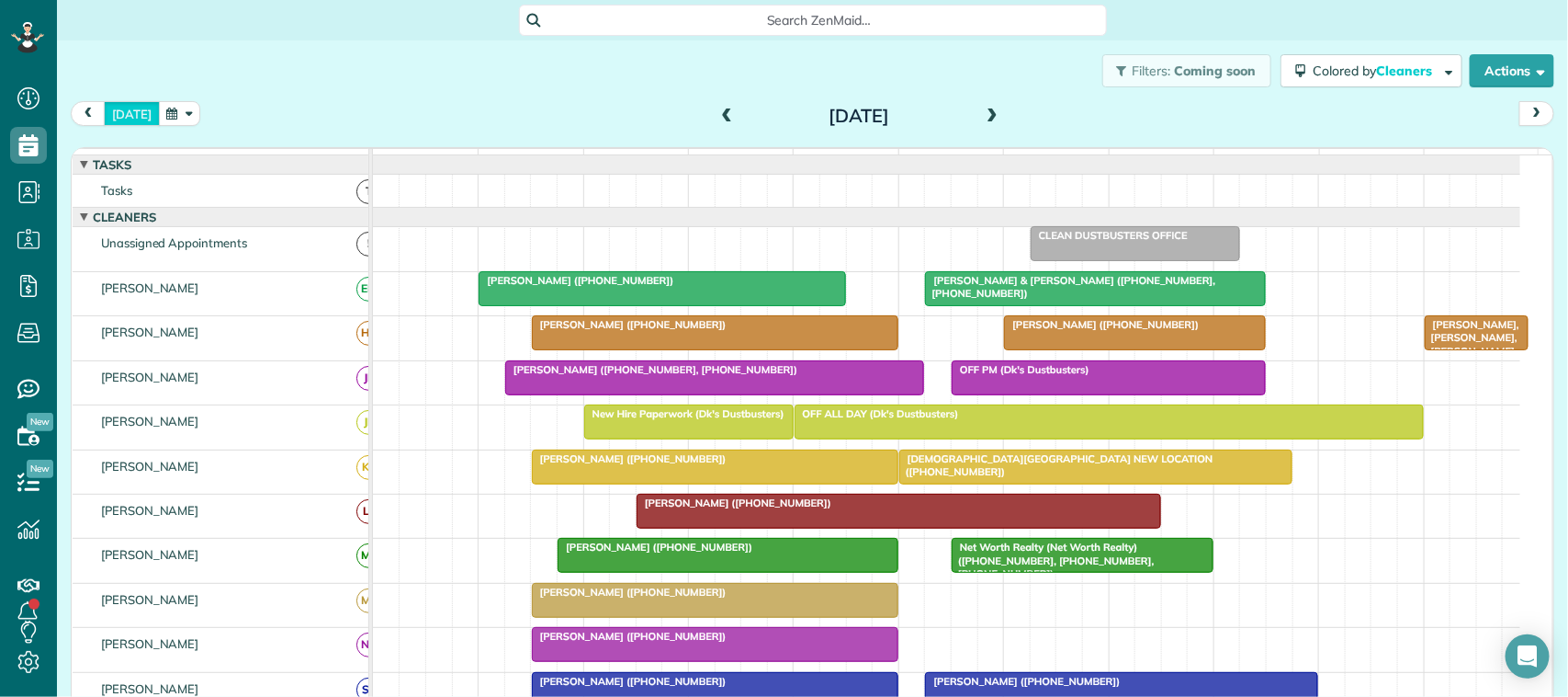
click at [138, 115] on button "[DATE]" at bounding box center [131, 113] width 56 height 25
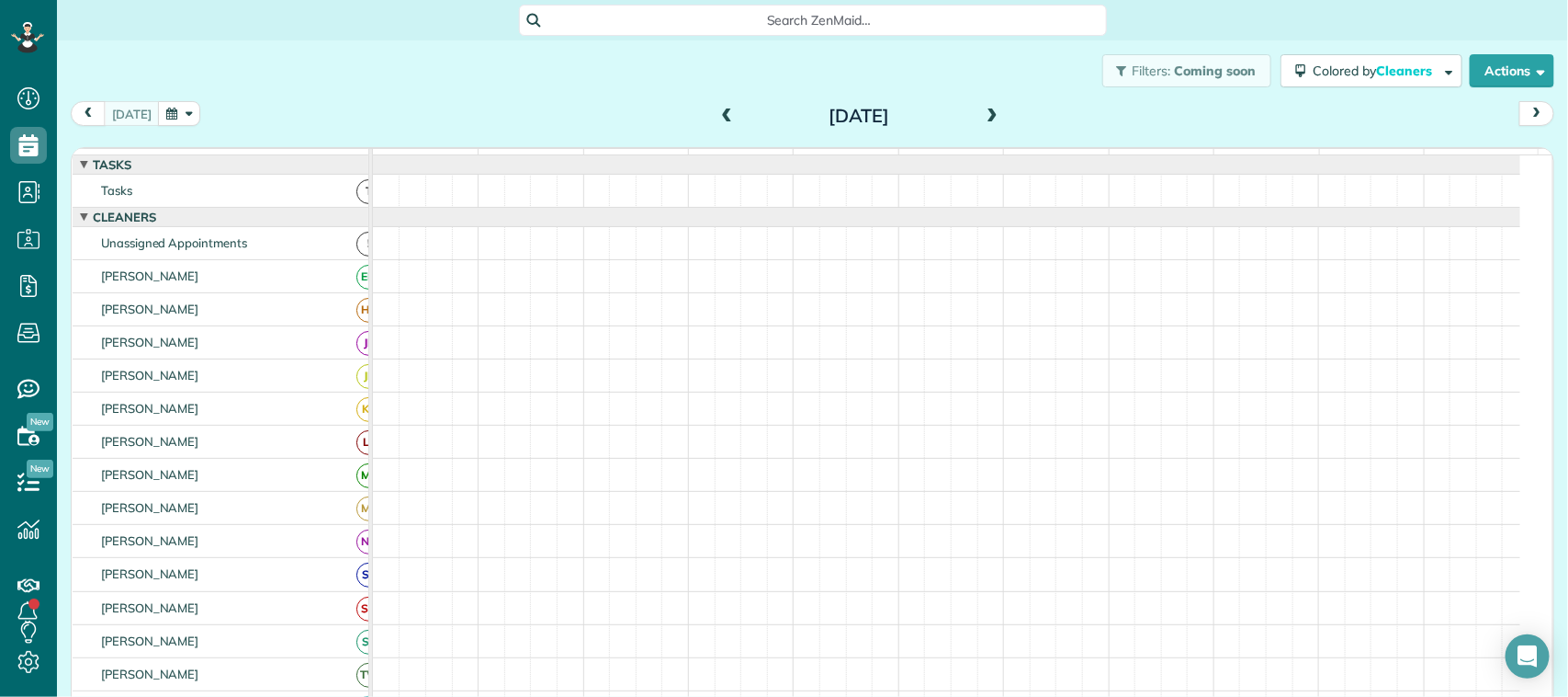
click at [175, 116] on button "button" at bounding box center [179, 113] width 43 height 25
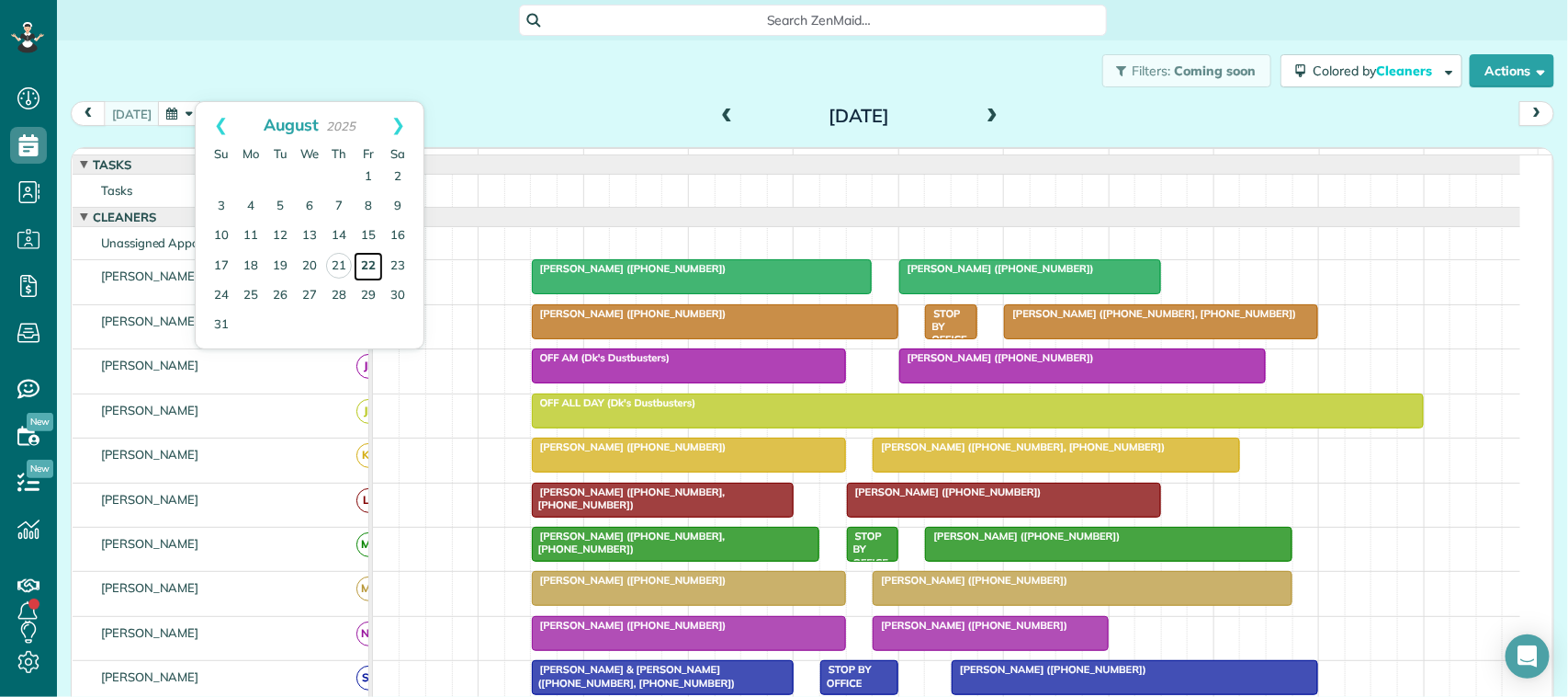
click at [361, 272] on link "22" at bounding box center [369, 266] width 30 height 30
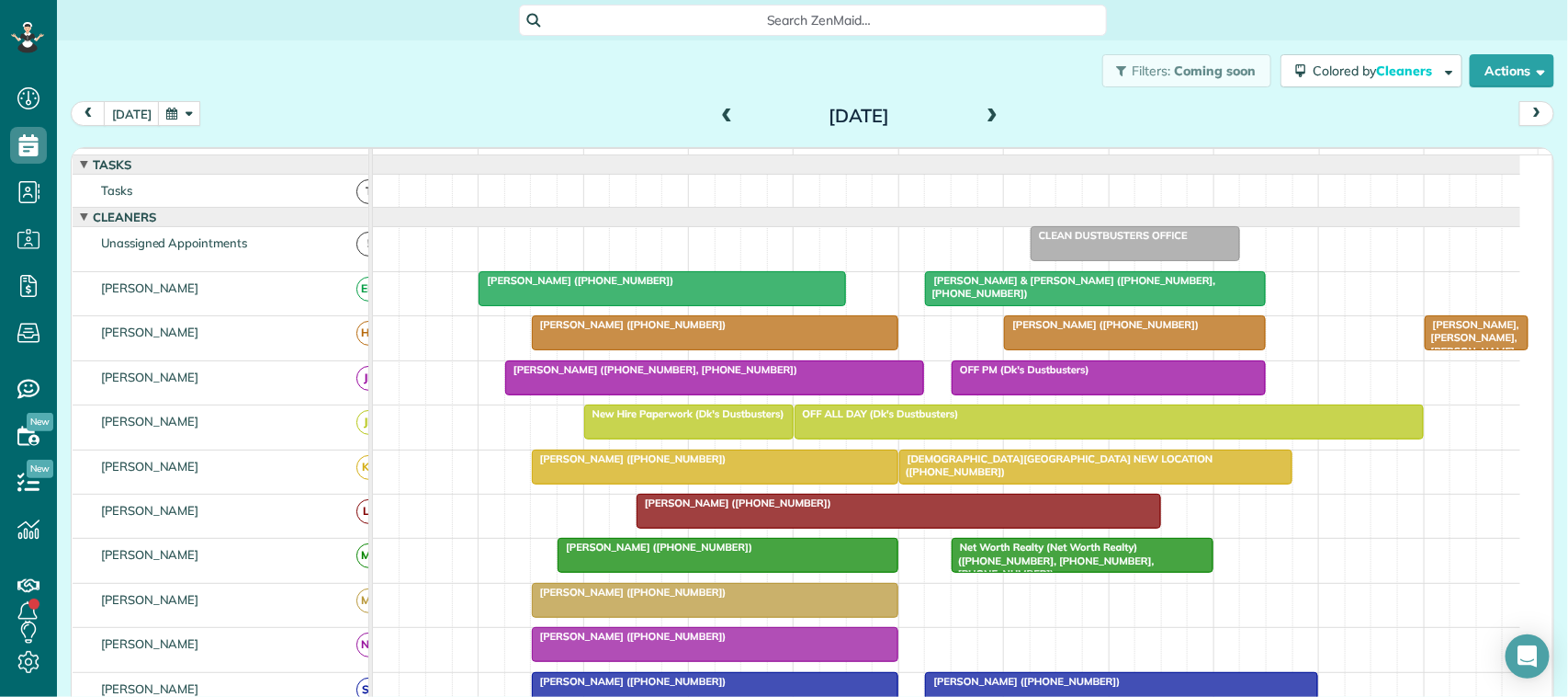
scroll to position [230, 0]
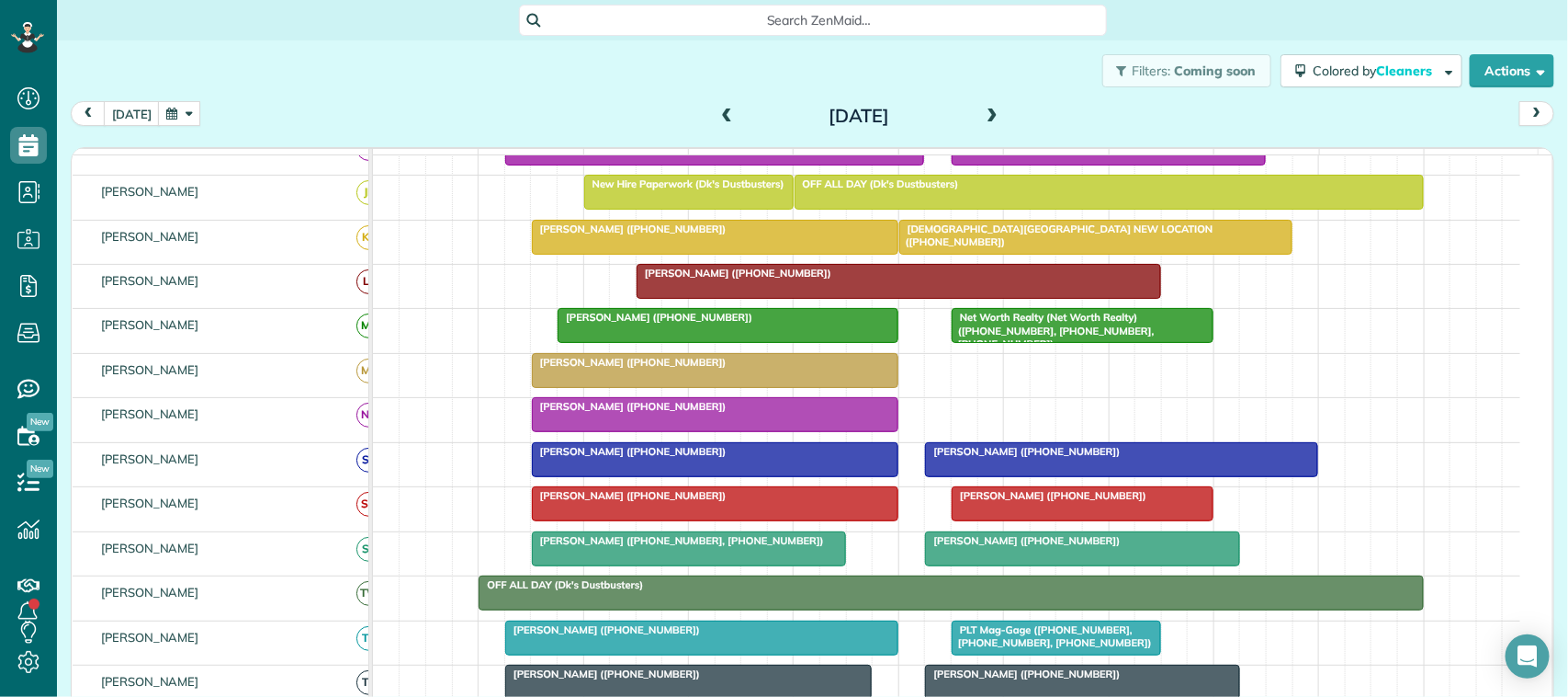
click at [171, 128] on div "today Friday Aug 22, 2025" at bounding box center [812, 117] width 1483 height 34
click at [171, 120] on button "button" at bounding box center [179, 113] width 43 height 25
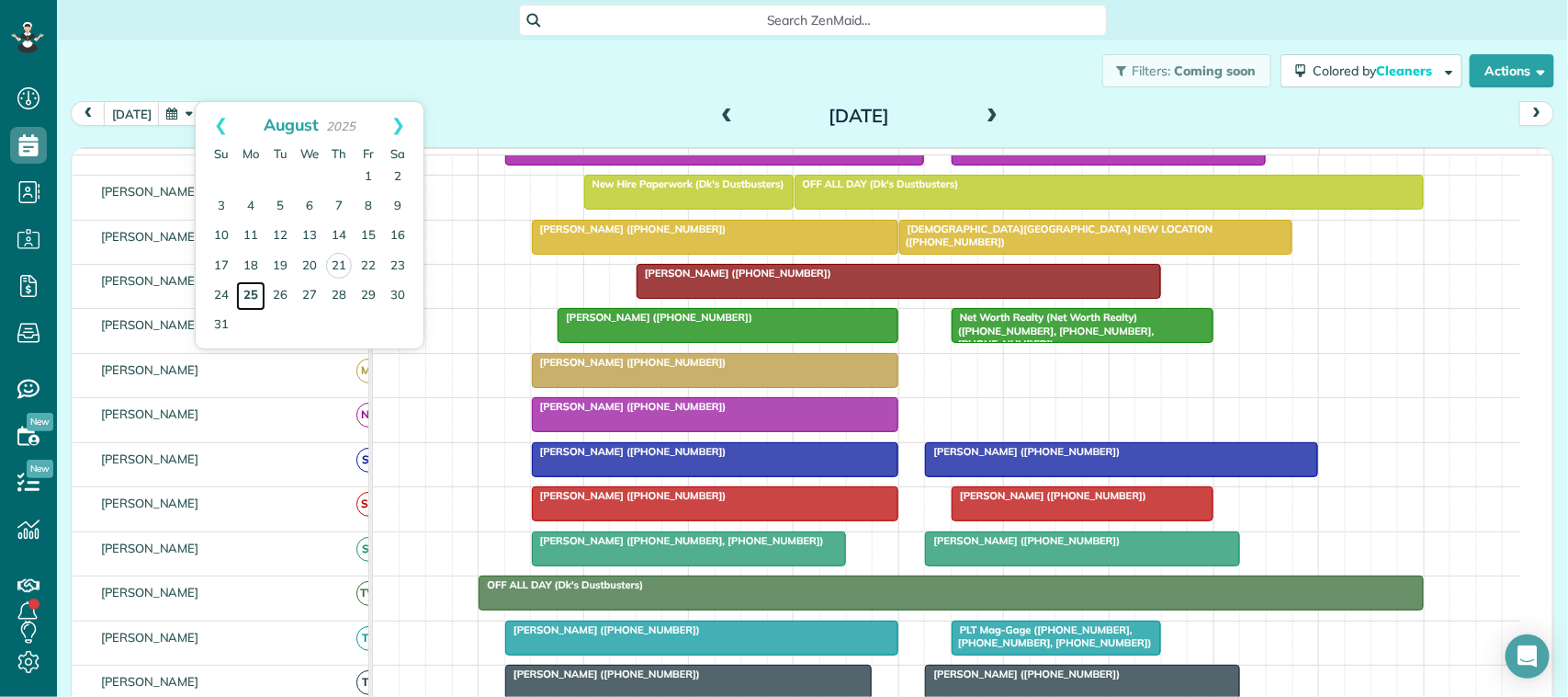
click at [249, 294] on link "25" at bounding box center [250, 296] width 30 height 30
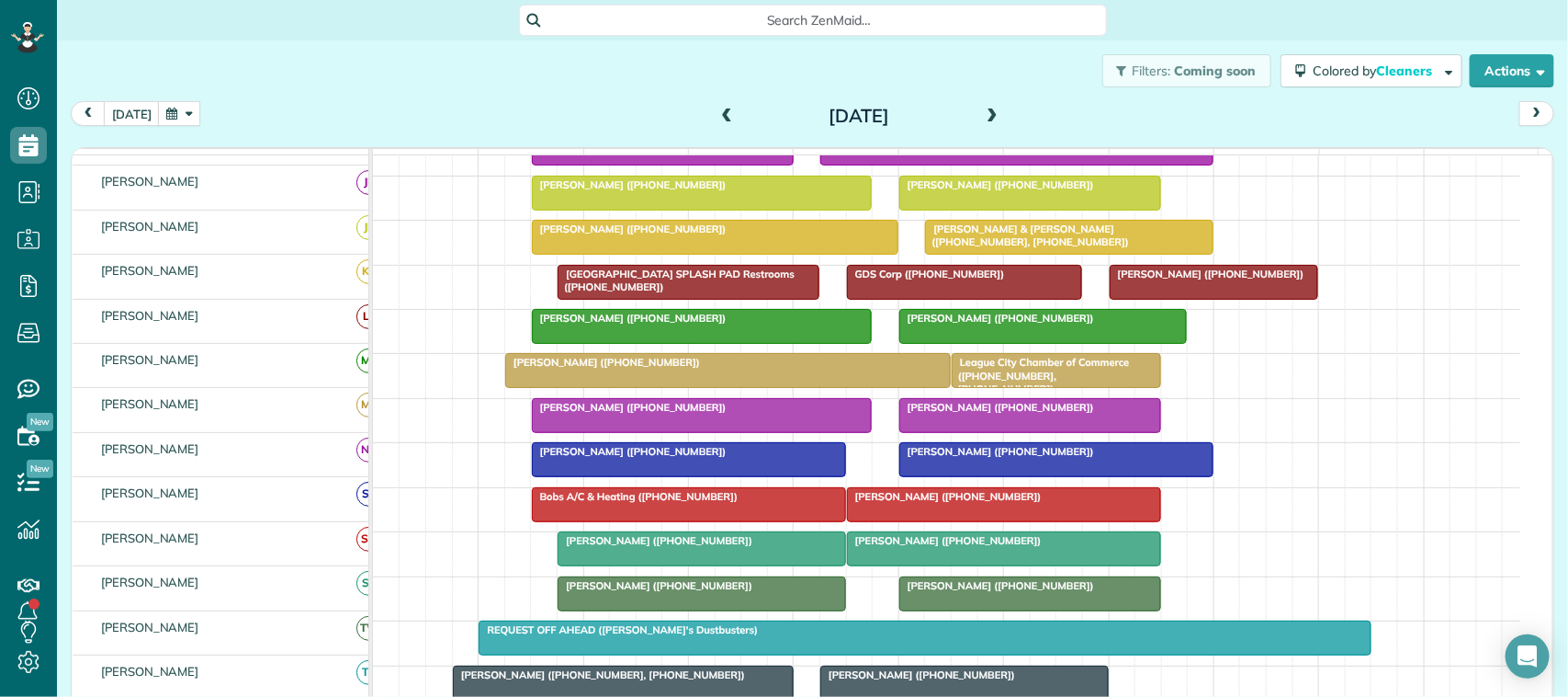
scroll to position [218, 0]
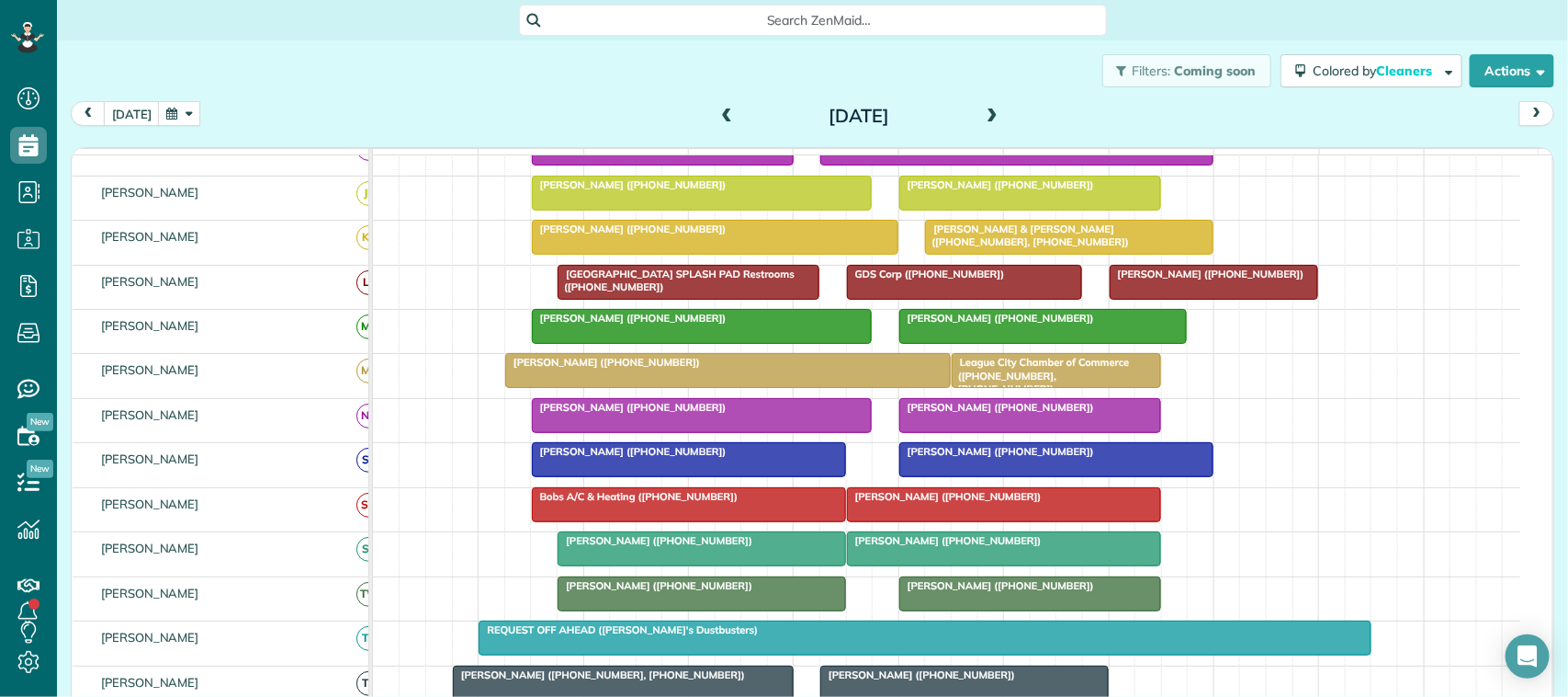
click at [986, 124] on span at bounding box center [992, 116] width 20 height 17
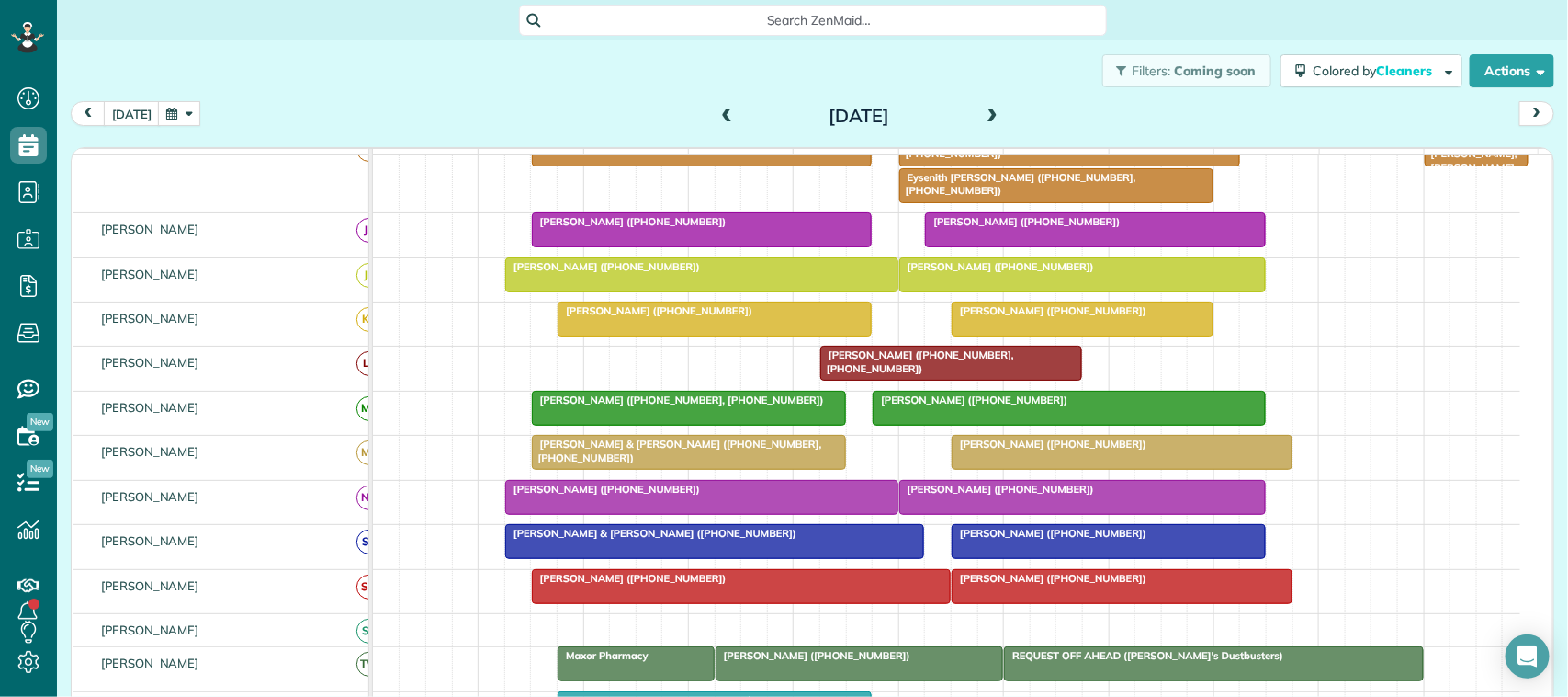
scroll to position [266, 0]
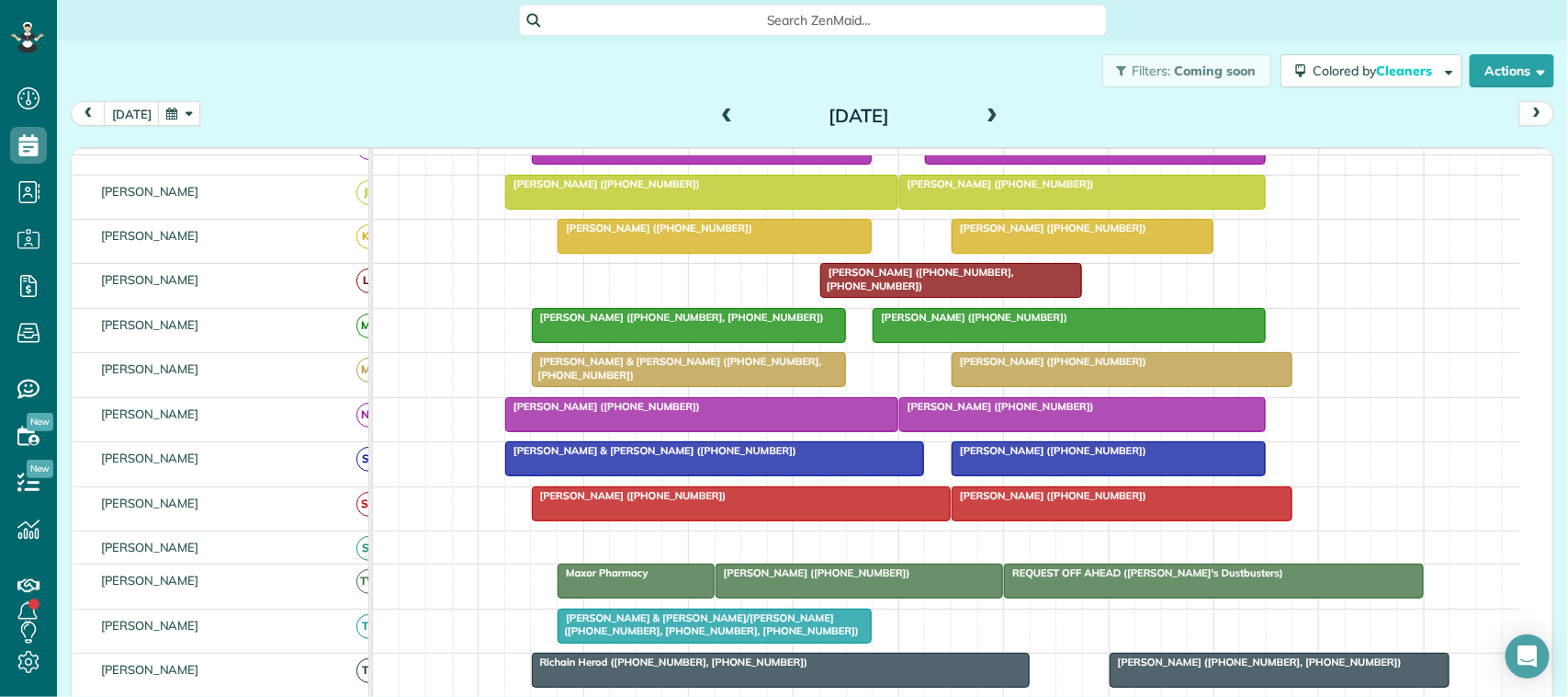
click at [982, 103] on span at bounding box center [992, 116] width 20 height 28
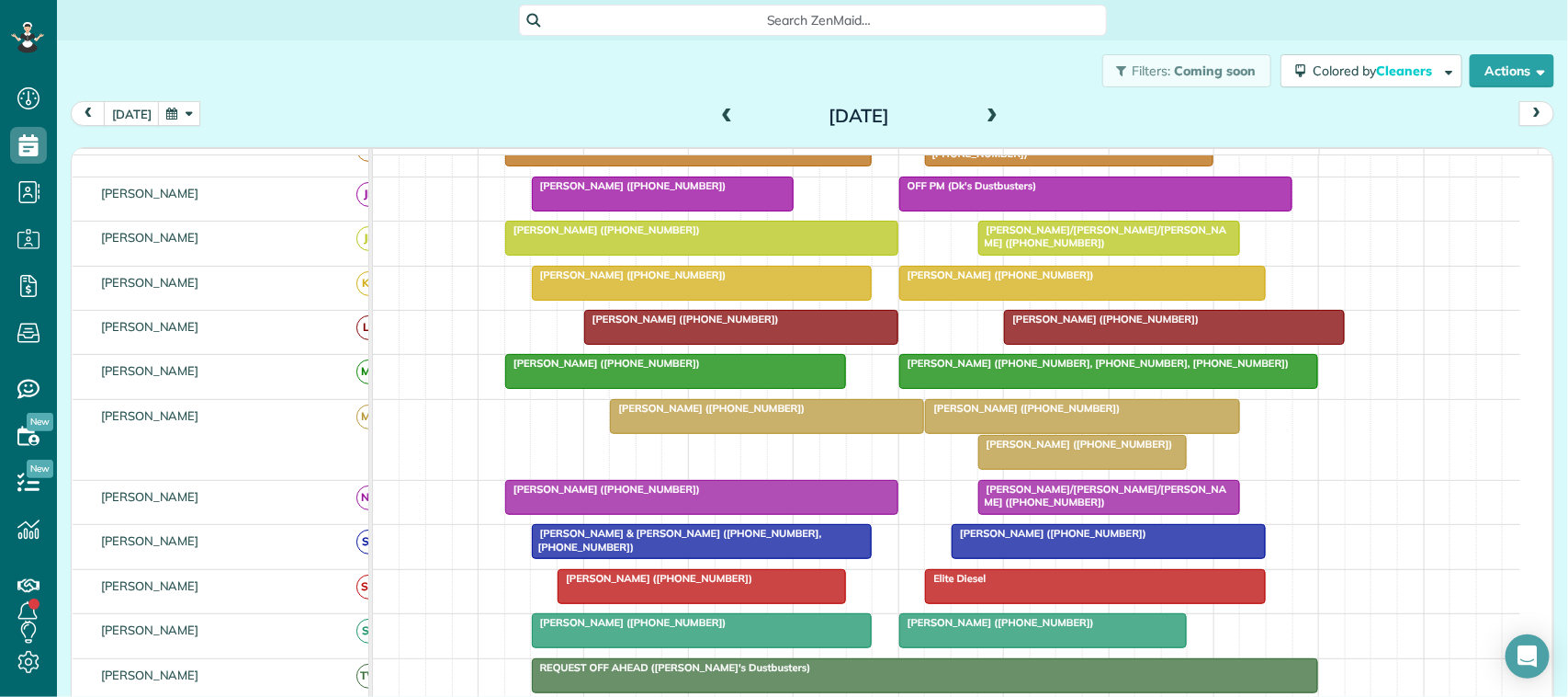
scroll to position [230, 0]
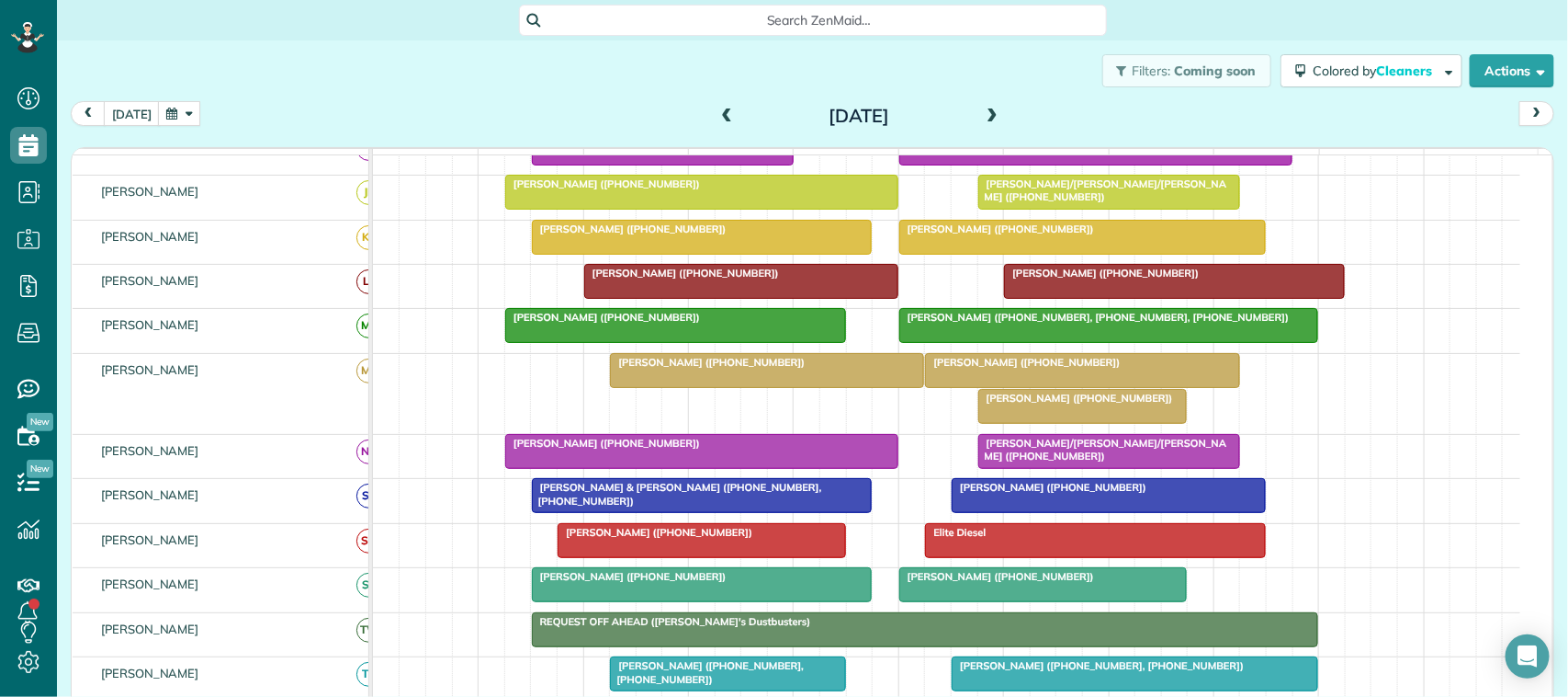
click at [717, 112] on span at bounding box center [727, 116] width 20 height 17
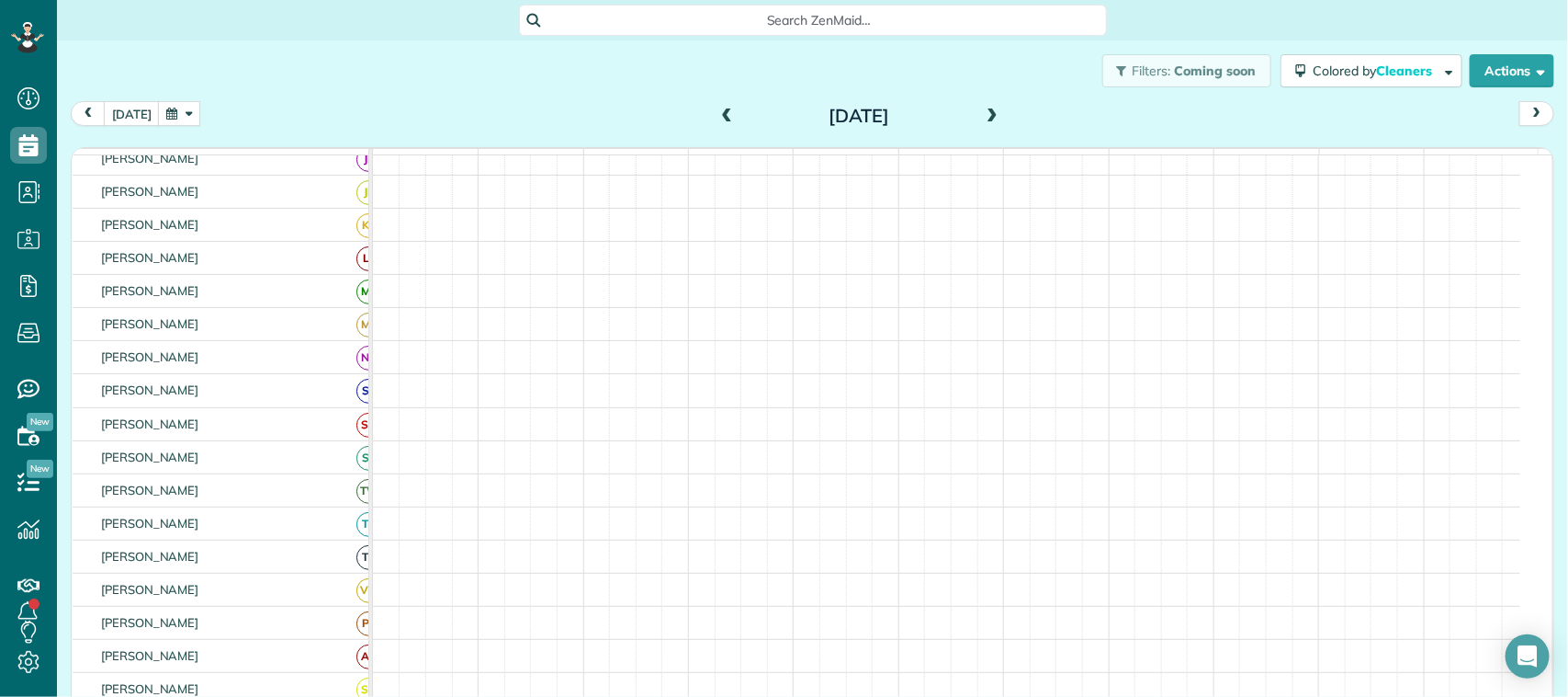
scroll to position [266, 0]
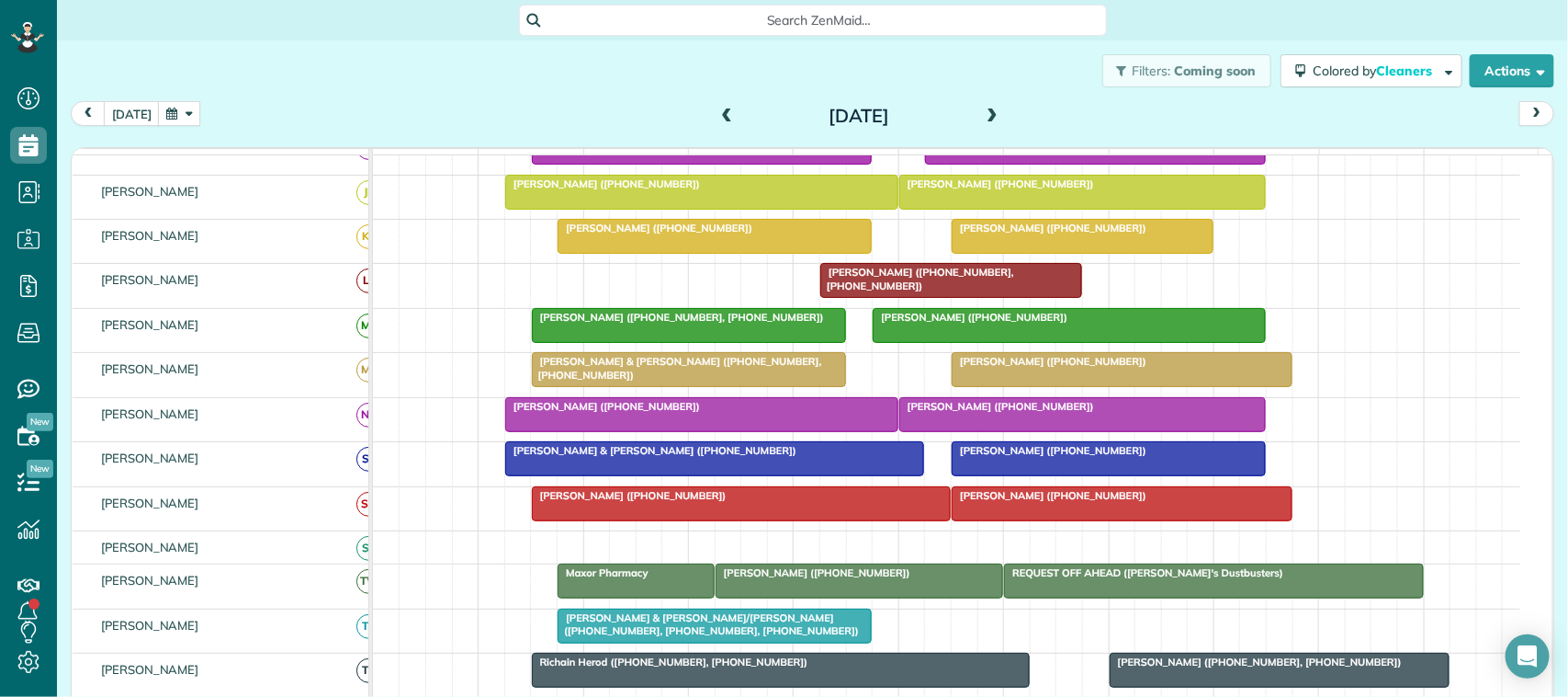
click at [1019, 457] on span "Ashley Johnston (+12817052560)" at bounding box center [1049, 450] width 197 height 13
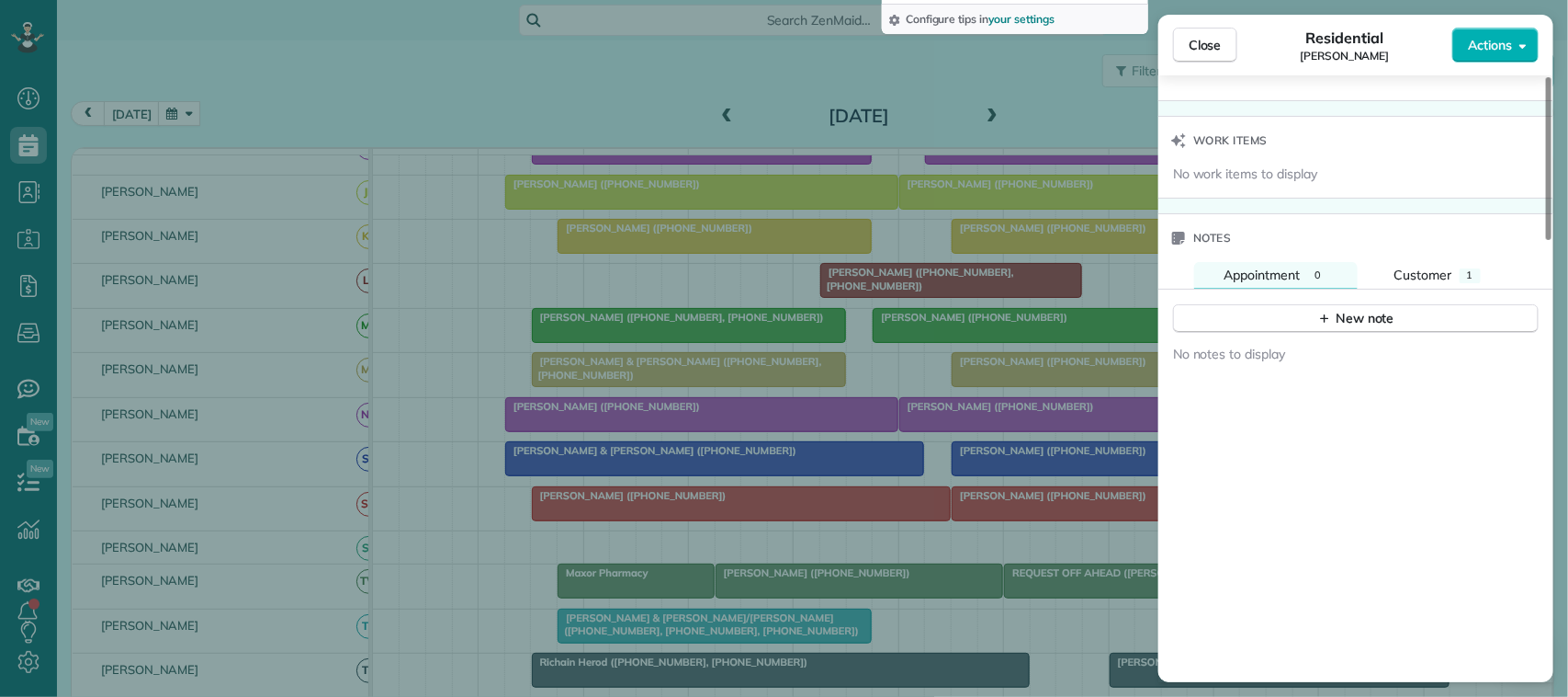
scroll to position [1498, 0]
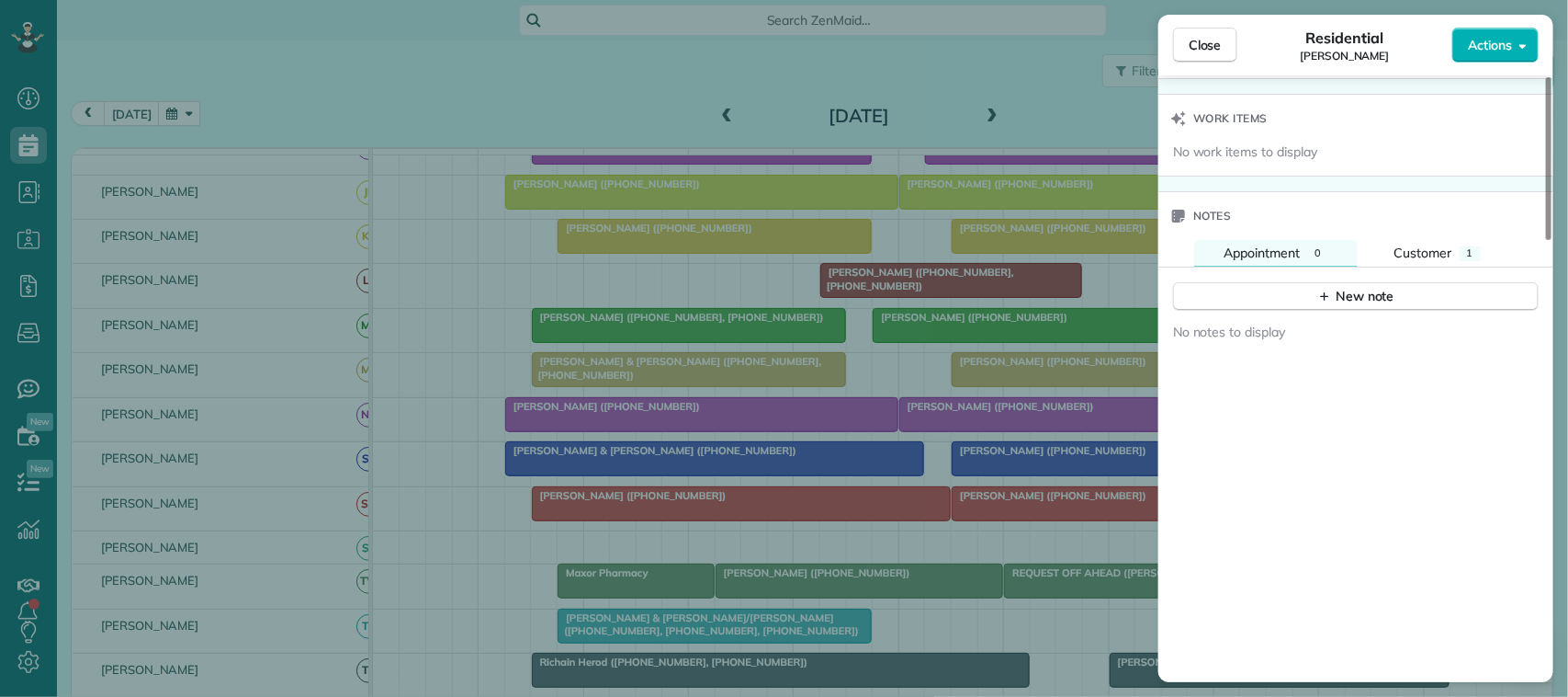
click at [1444, 237] on div "Notes" at bounding box center [1355, 216] width 395 height 48
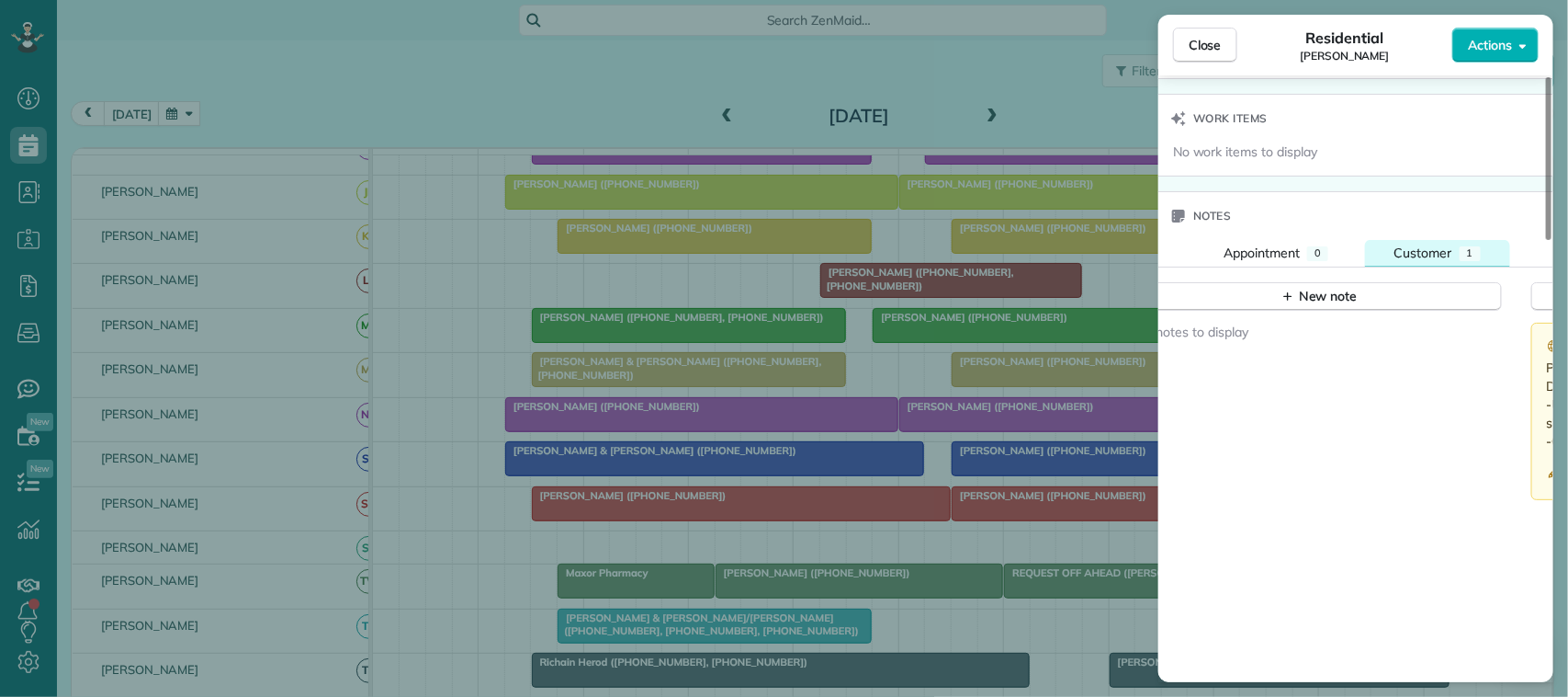
click at [1452, 251] on span "Customer" at bounding box center [1423, 252] width 58 height 17
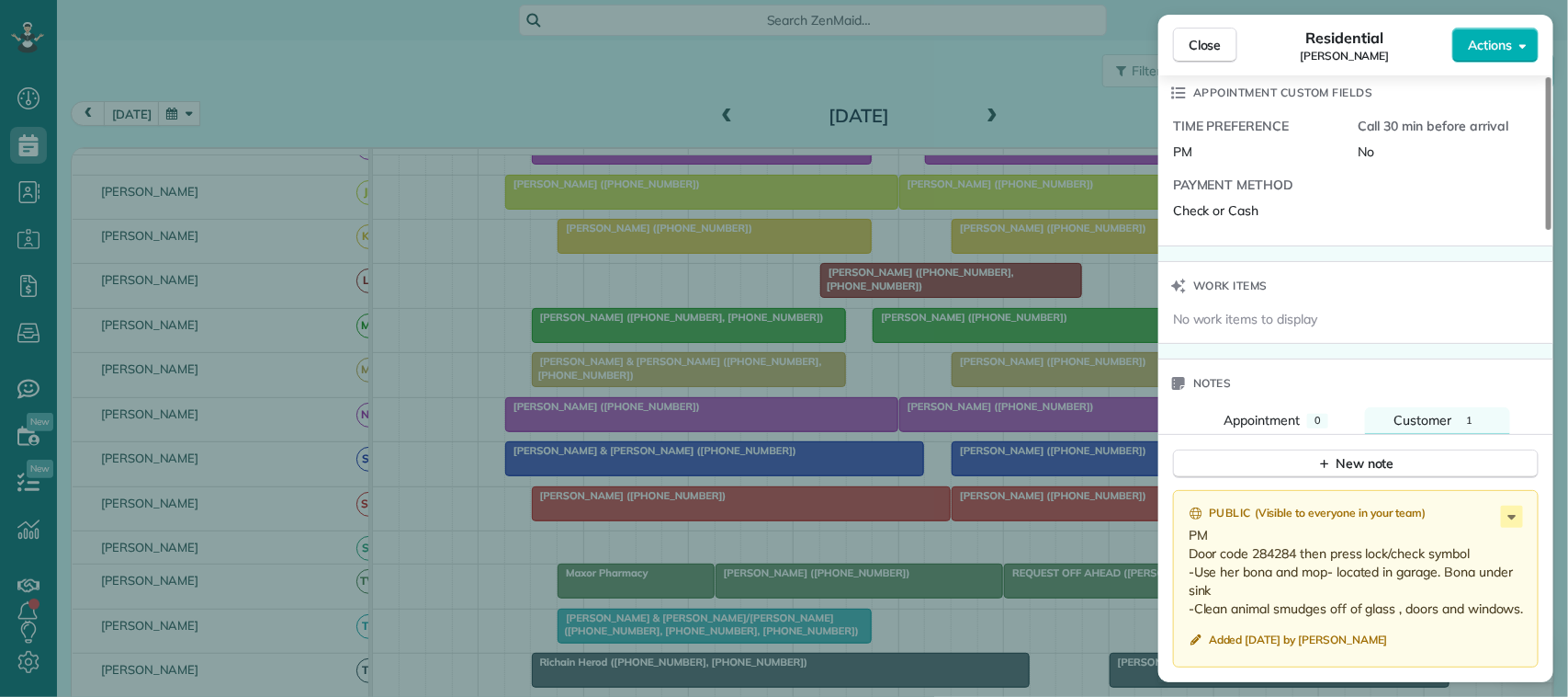
scroll to position [1383, 0]
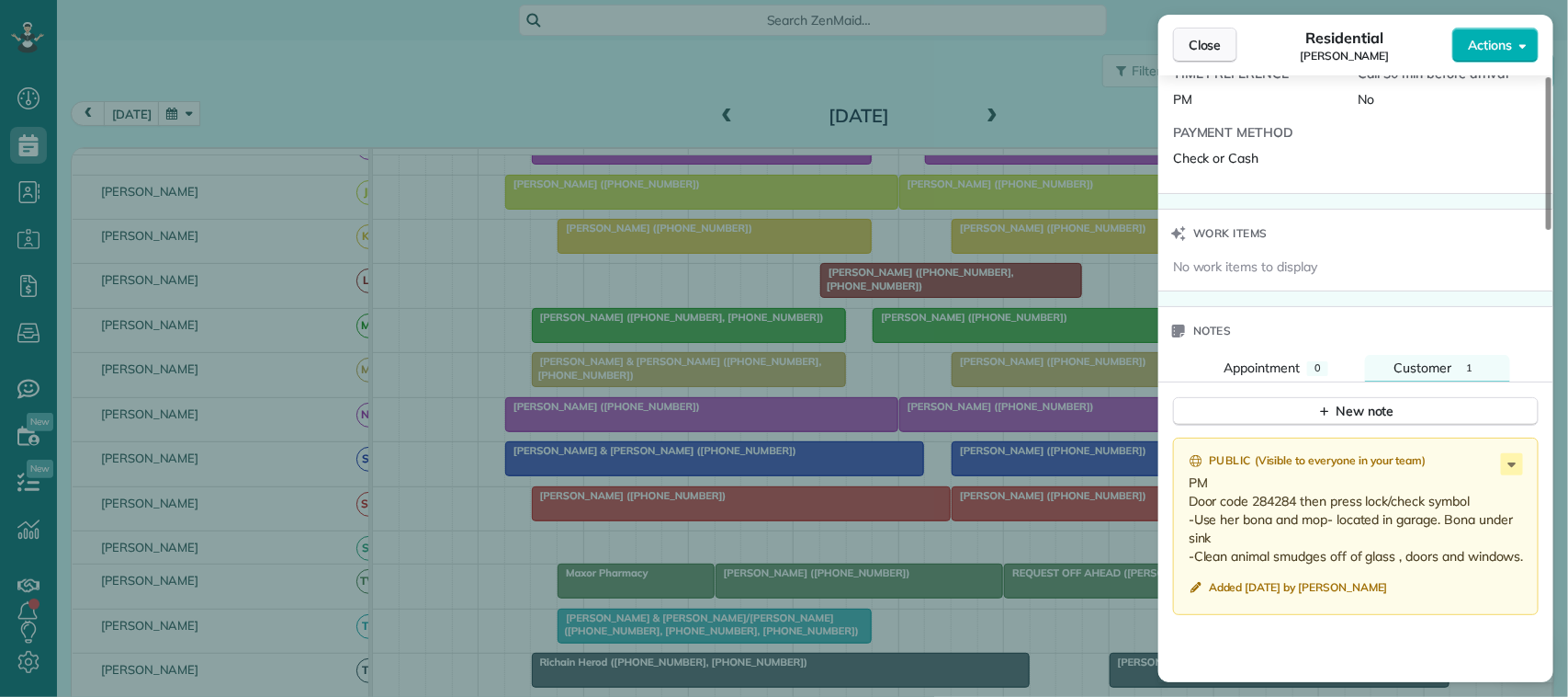
click at [1223, 37] on button "Close" at bounding box center [1205, 45] width 65 height 35
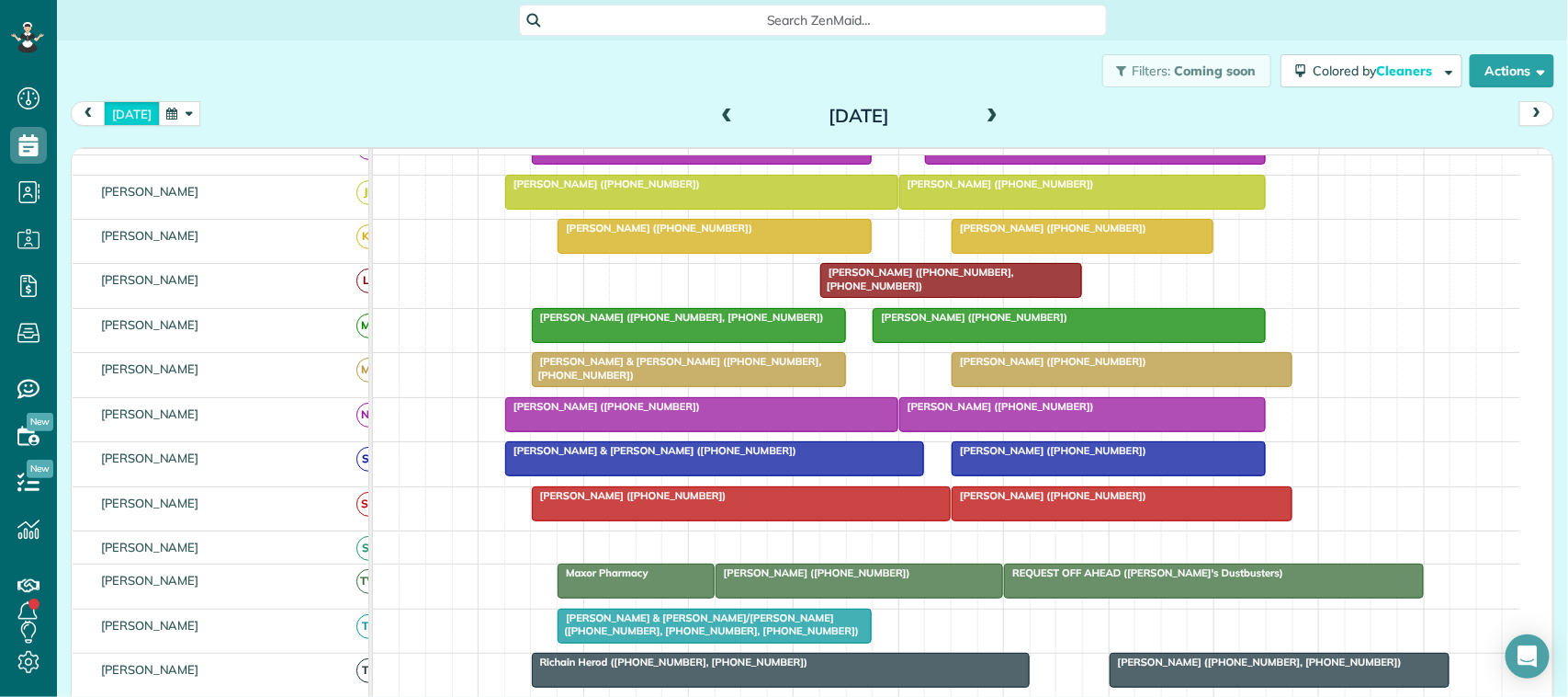
click at [122, 120] on button "today" at bounding box center [131, 113] width 56 height 25
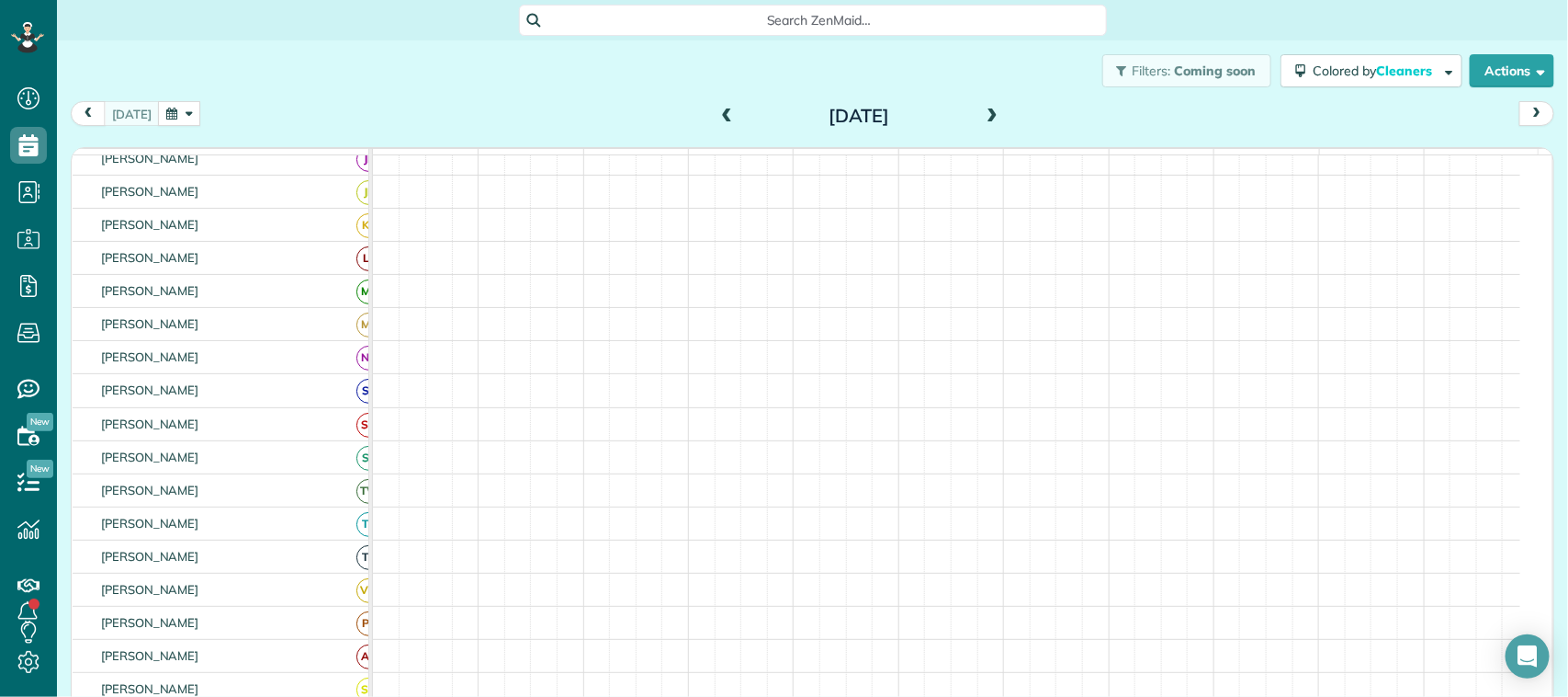
scroll to position [218, 0]
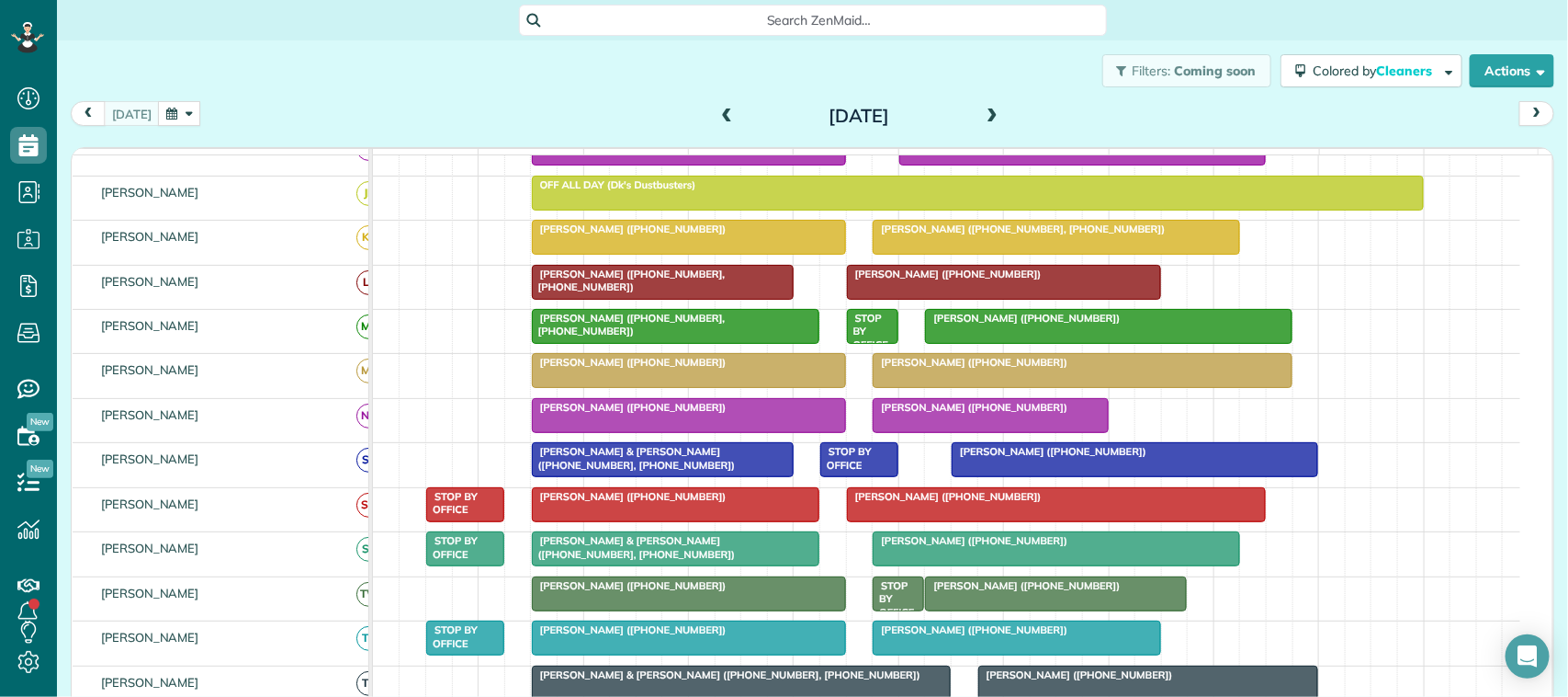
click at [176, 112] on button "button" at bounding box center [179, 113] width 43 height 25
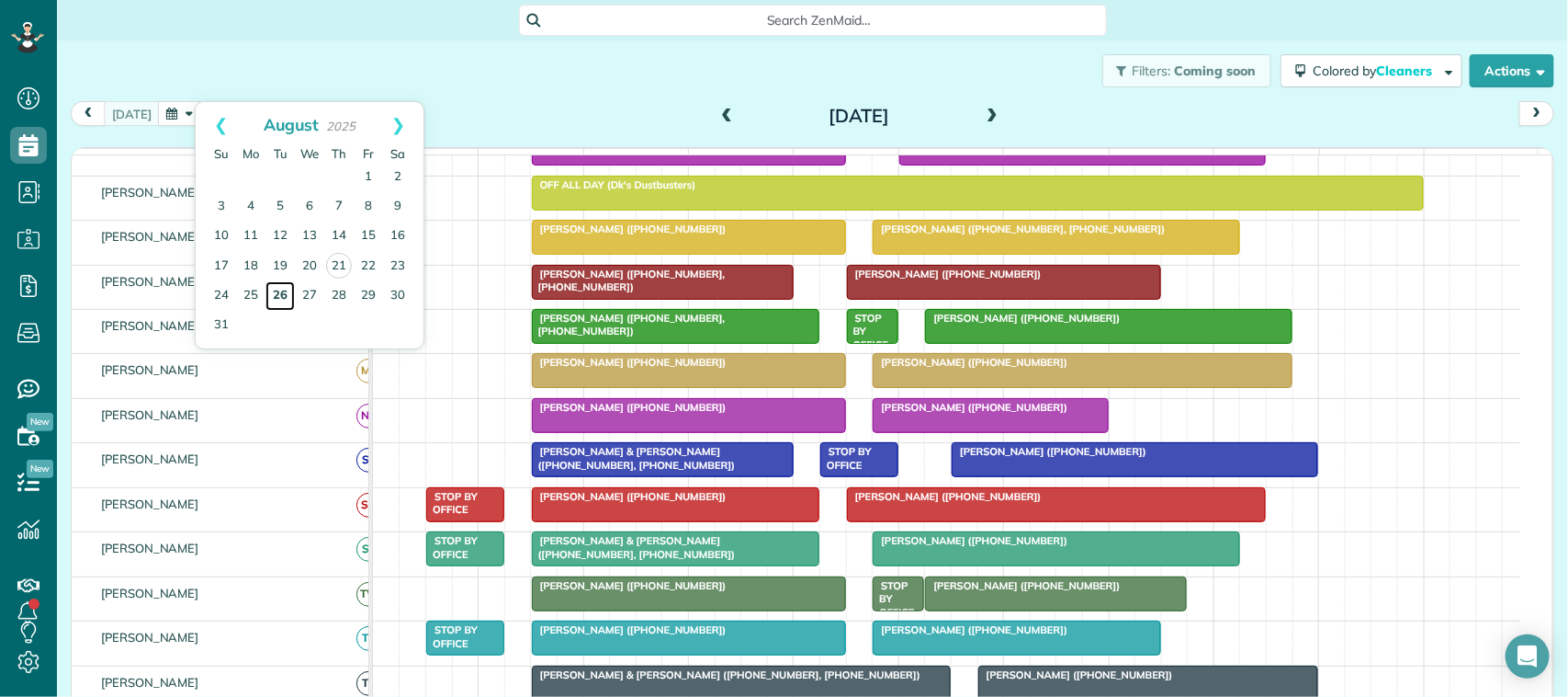
click at [289, 300] on link "26" at bounding box center [280, 296] width 30 height 30
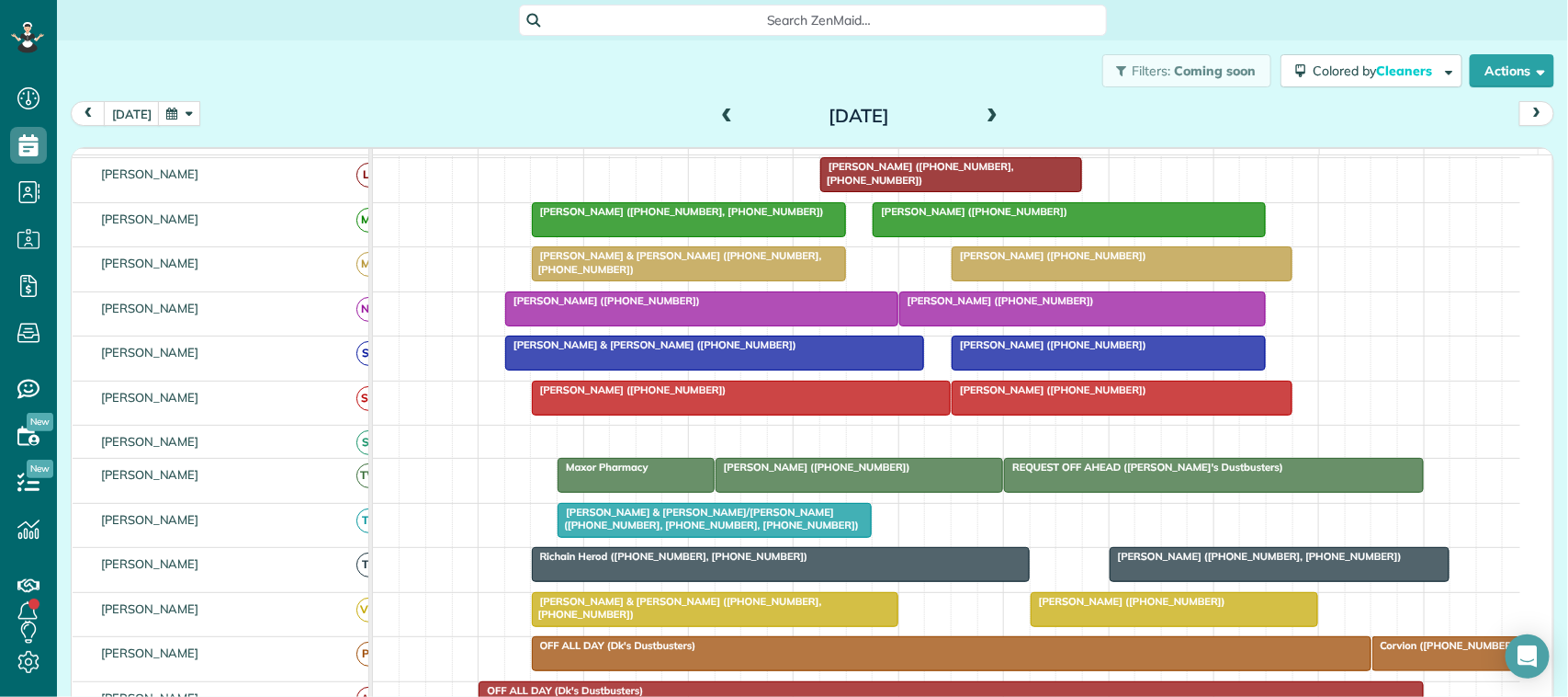
scroll to position [382, 0]
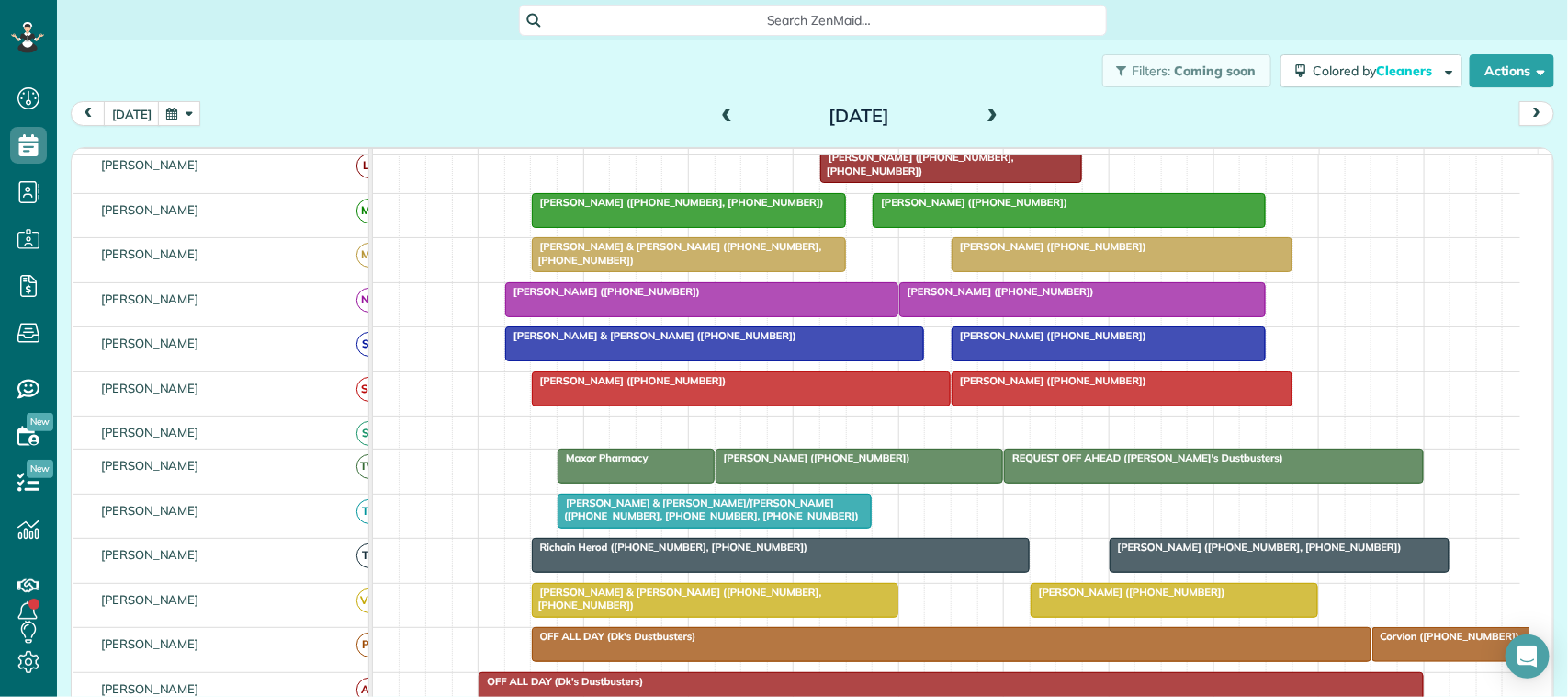
click at [1015, 342] on span "Ashley Johnston (+12817052560)" at bounding box center [1049, 336] width 197 height 13
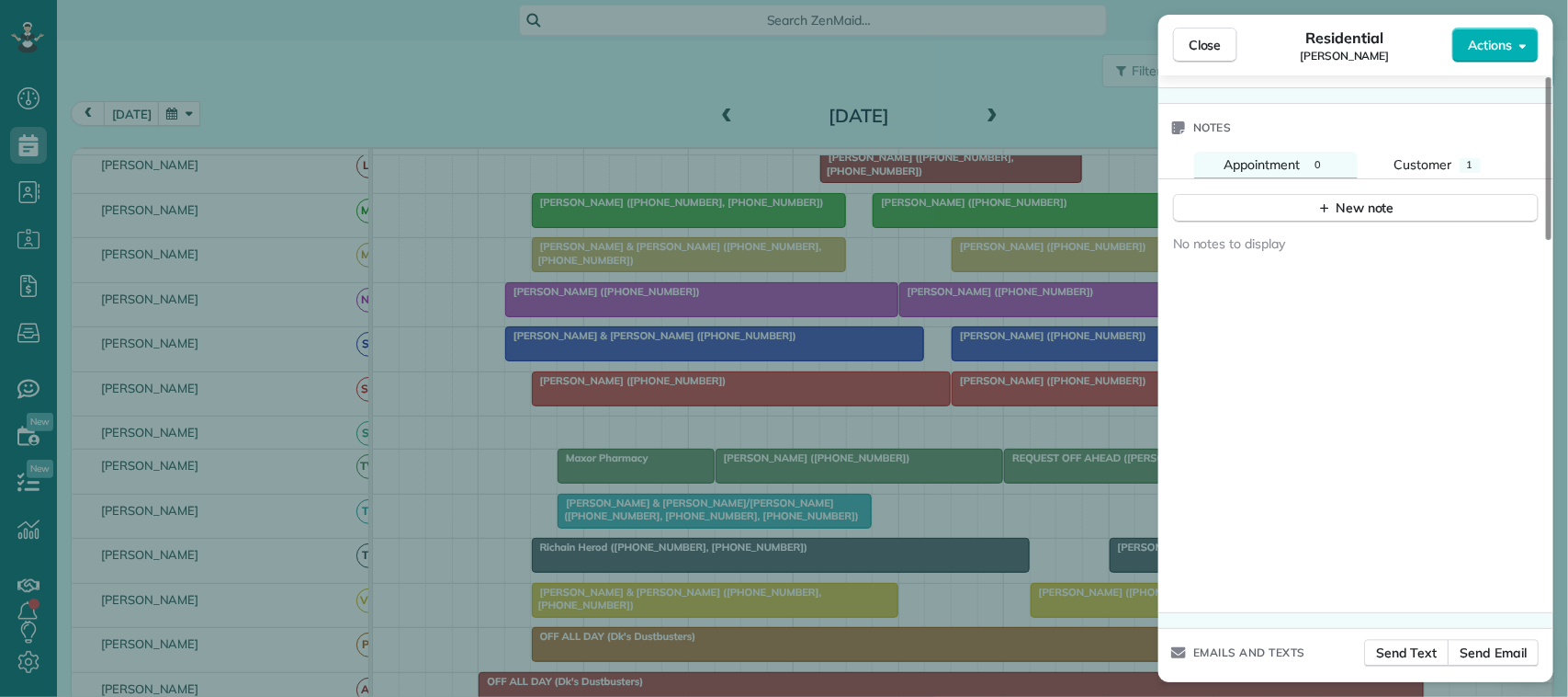
scroll to position [1609, 0]
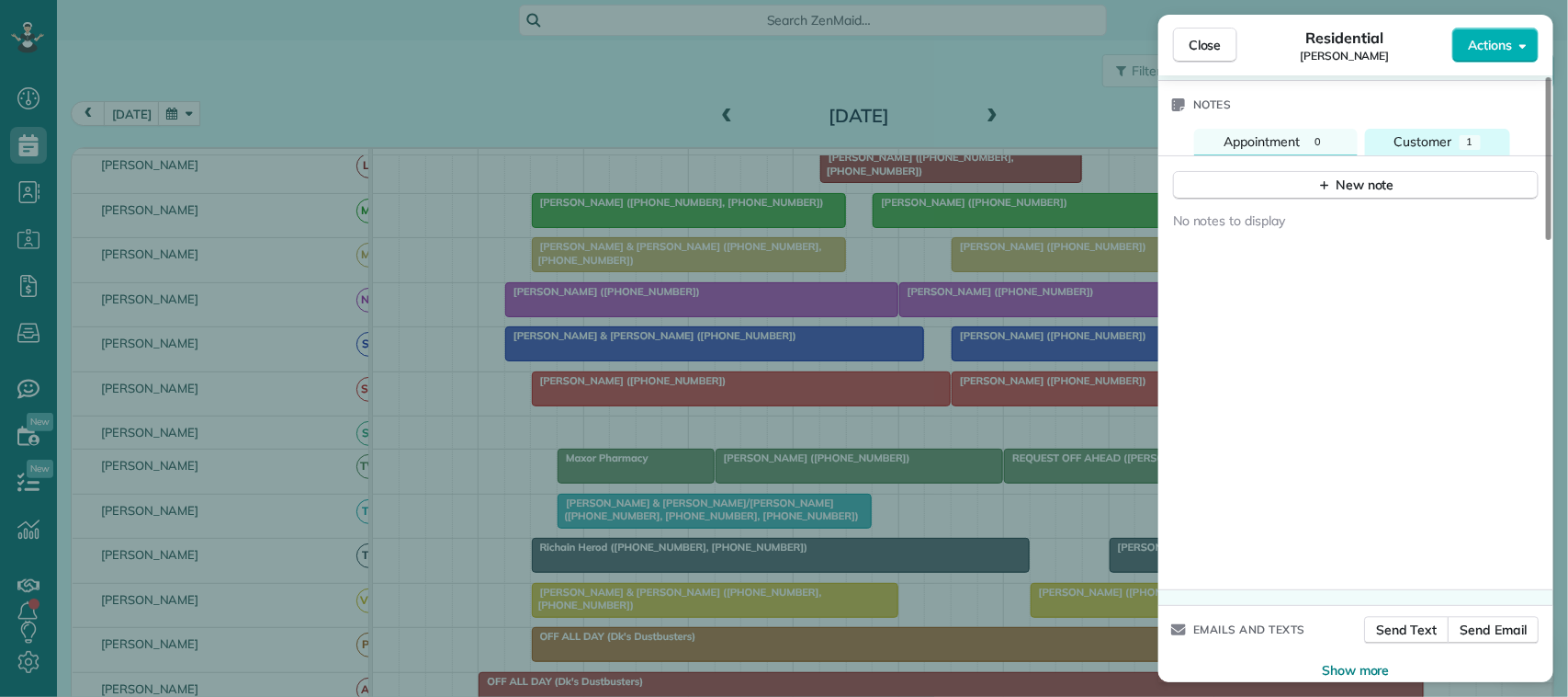
click at [1435, 150] on span "Customer" at bounding box center [1423, 141] width 58 height 17
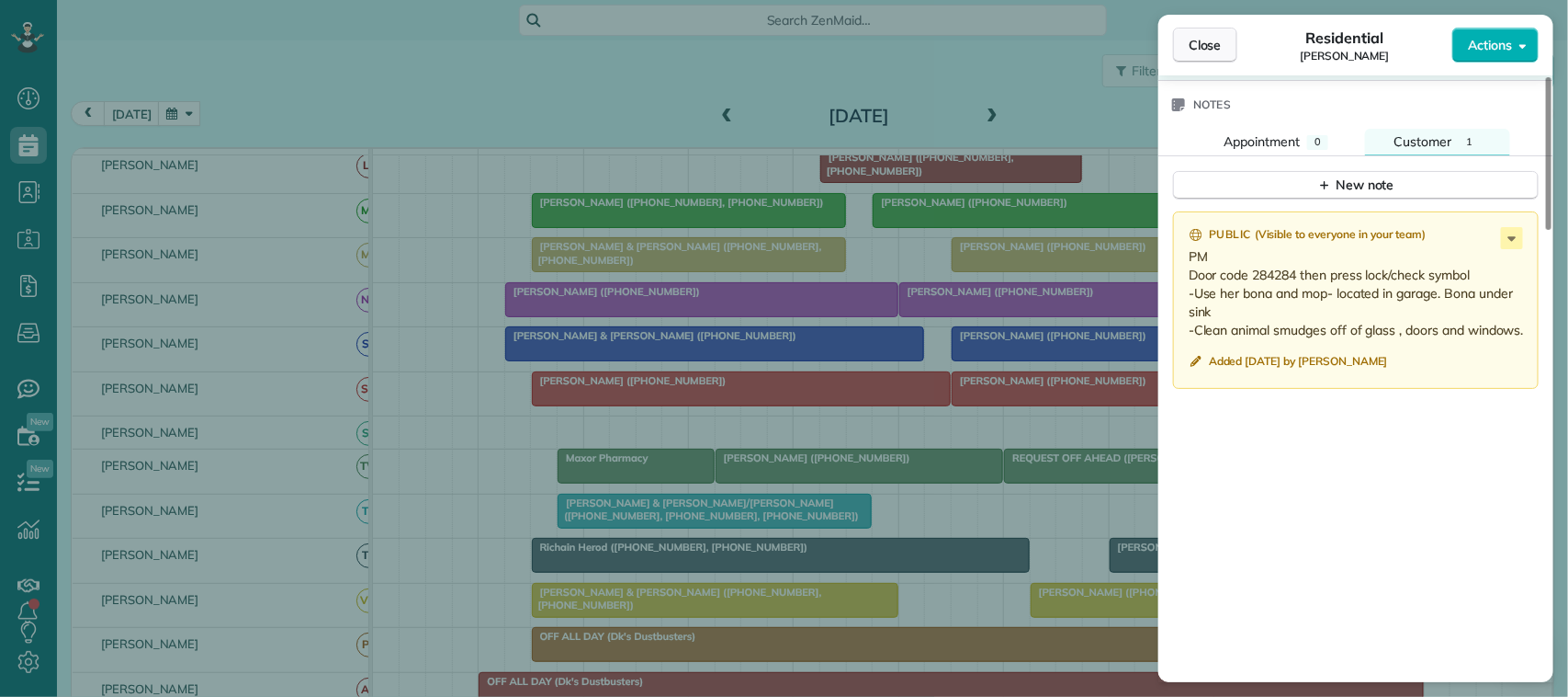
click at [1203, 34] on button "Close" at bounding box center [1205, 45] width 65 height 35
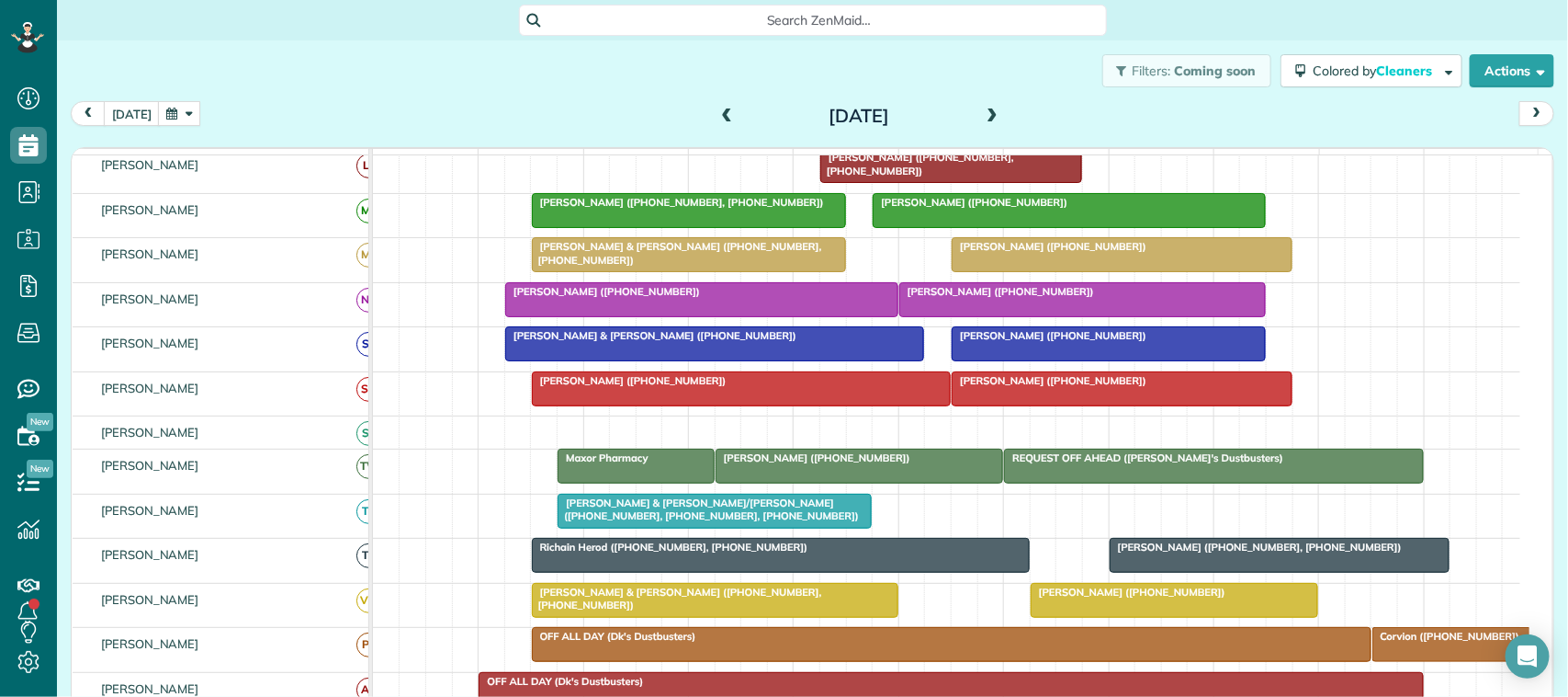
click at [176, 103] on button "button" at bounding box center [179, 113] width 43 height 25
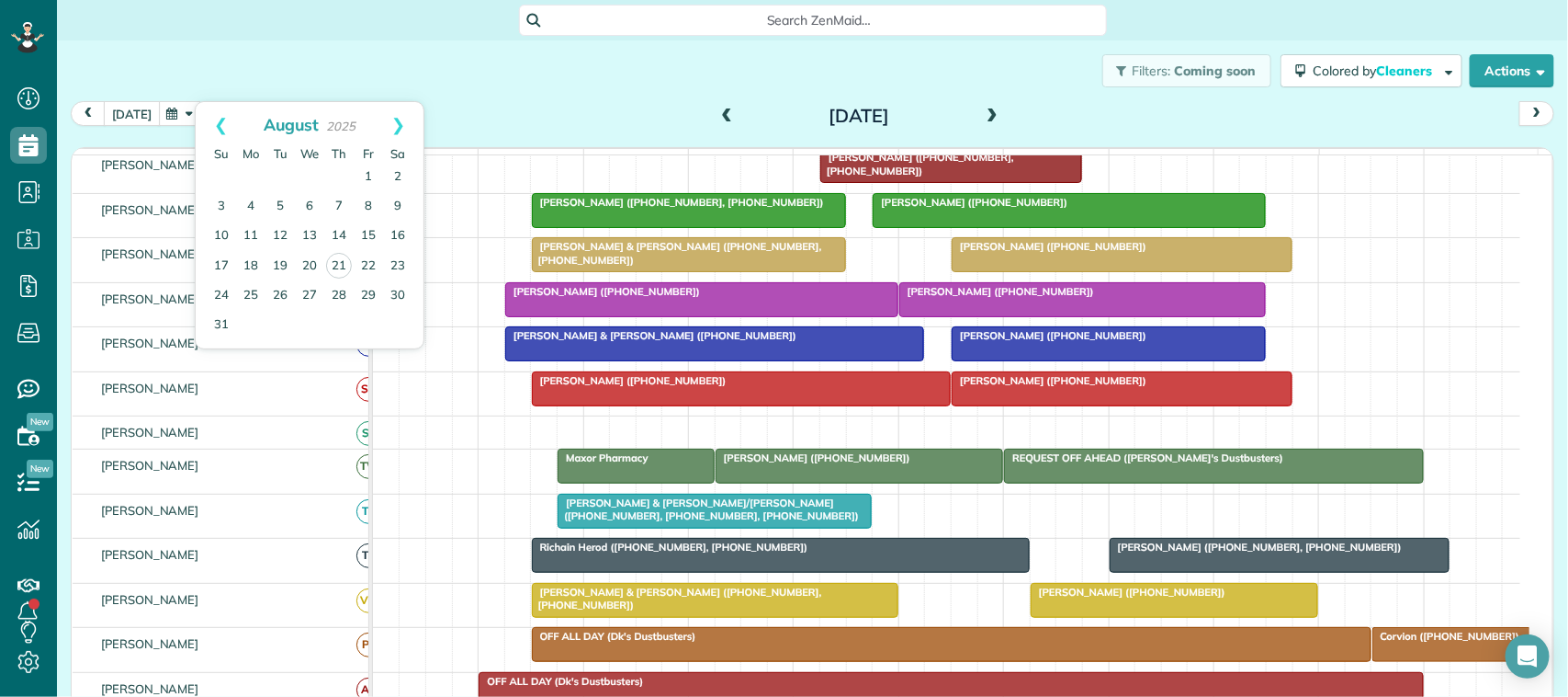
click at [140, 106] on button "today" at bounding box center [131, 113] width 56 height 25
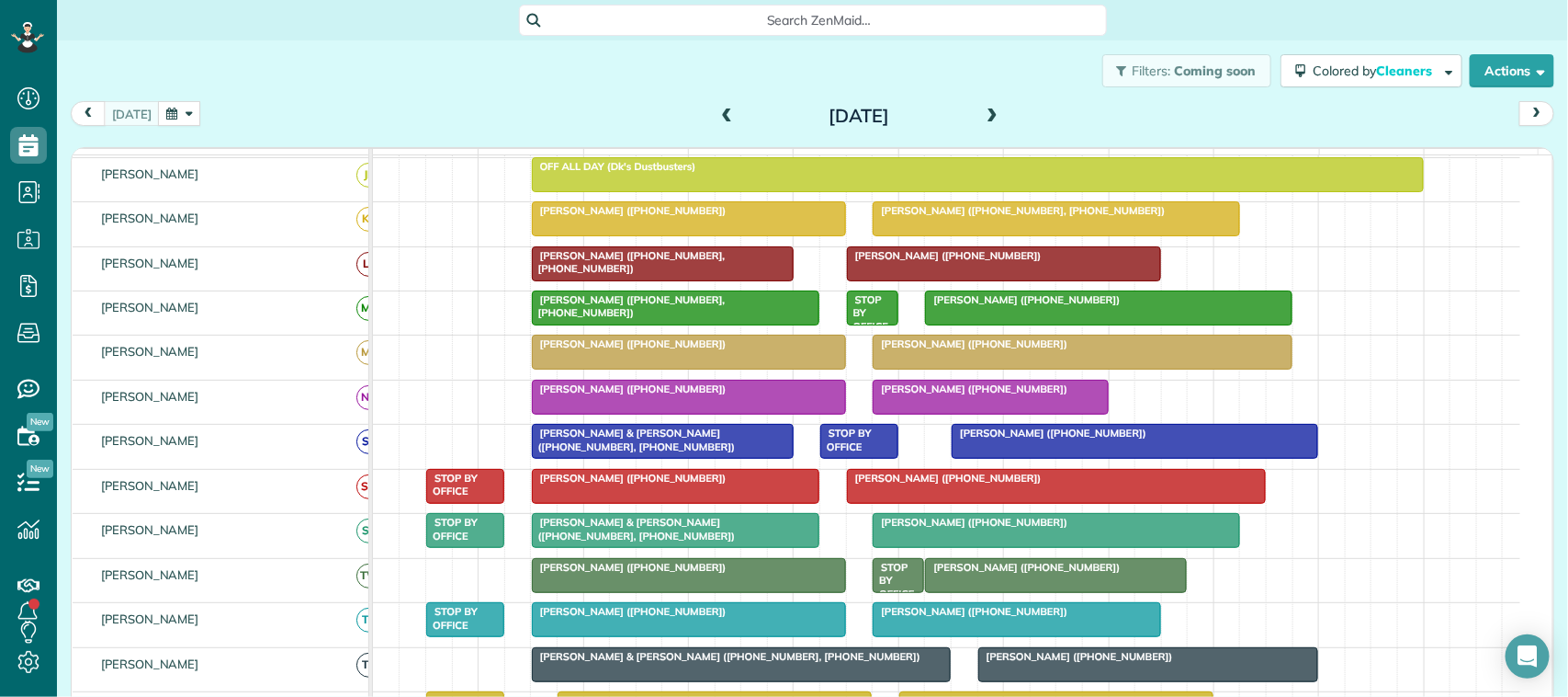
scroll to position [207, 0]
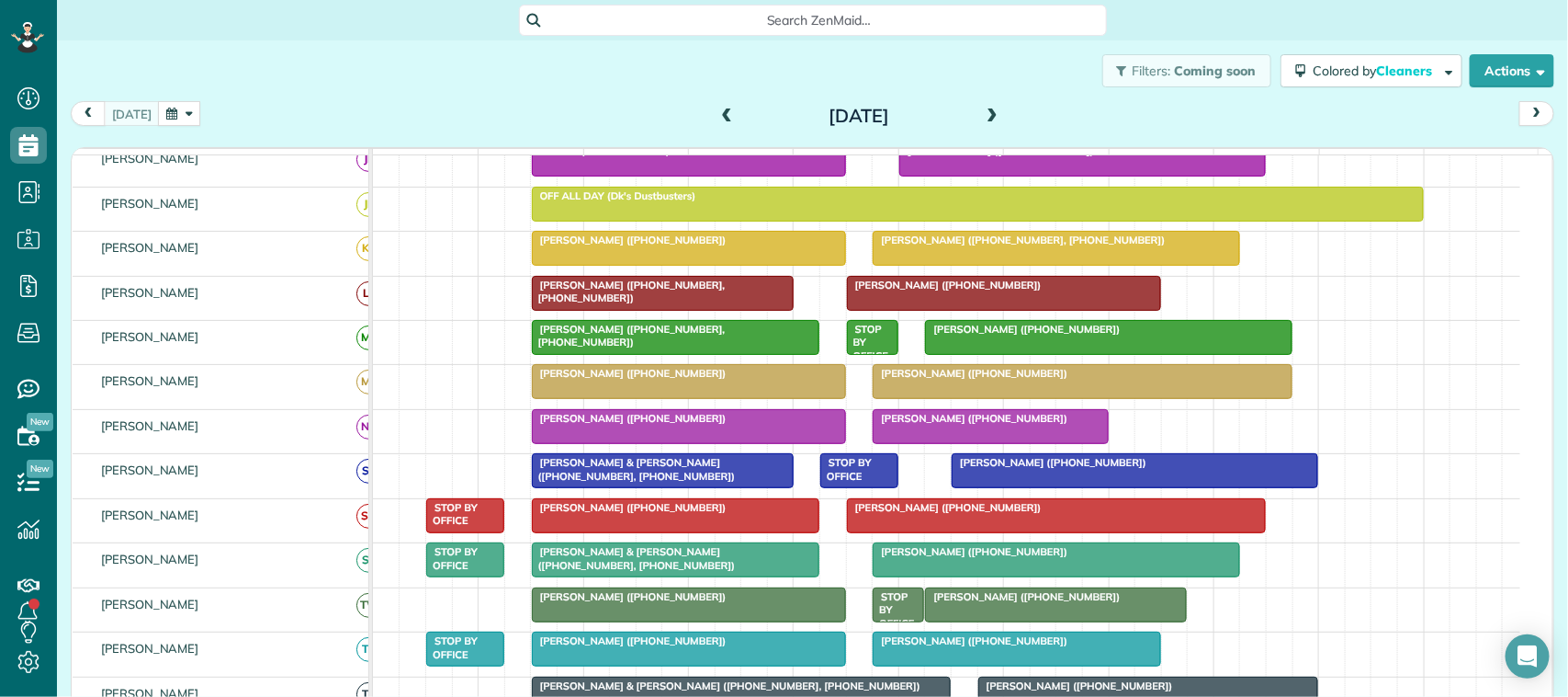
click at [673, 397] on div at bounding box center [689, 382] width 312 height 33
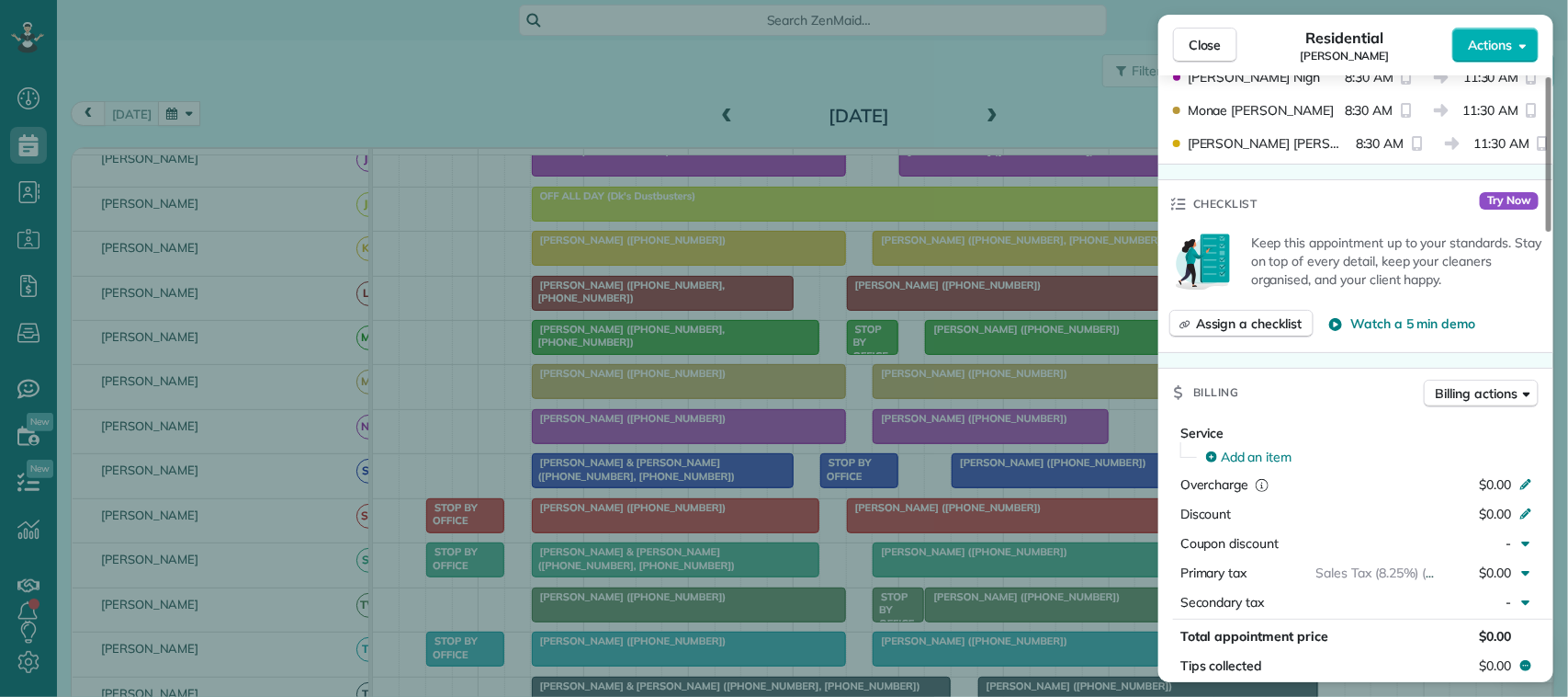
scroll to position [690, 0]
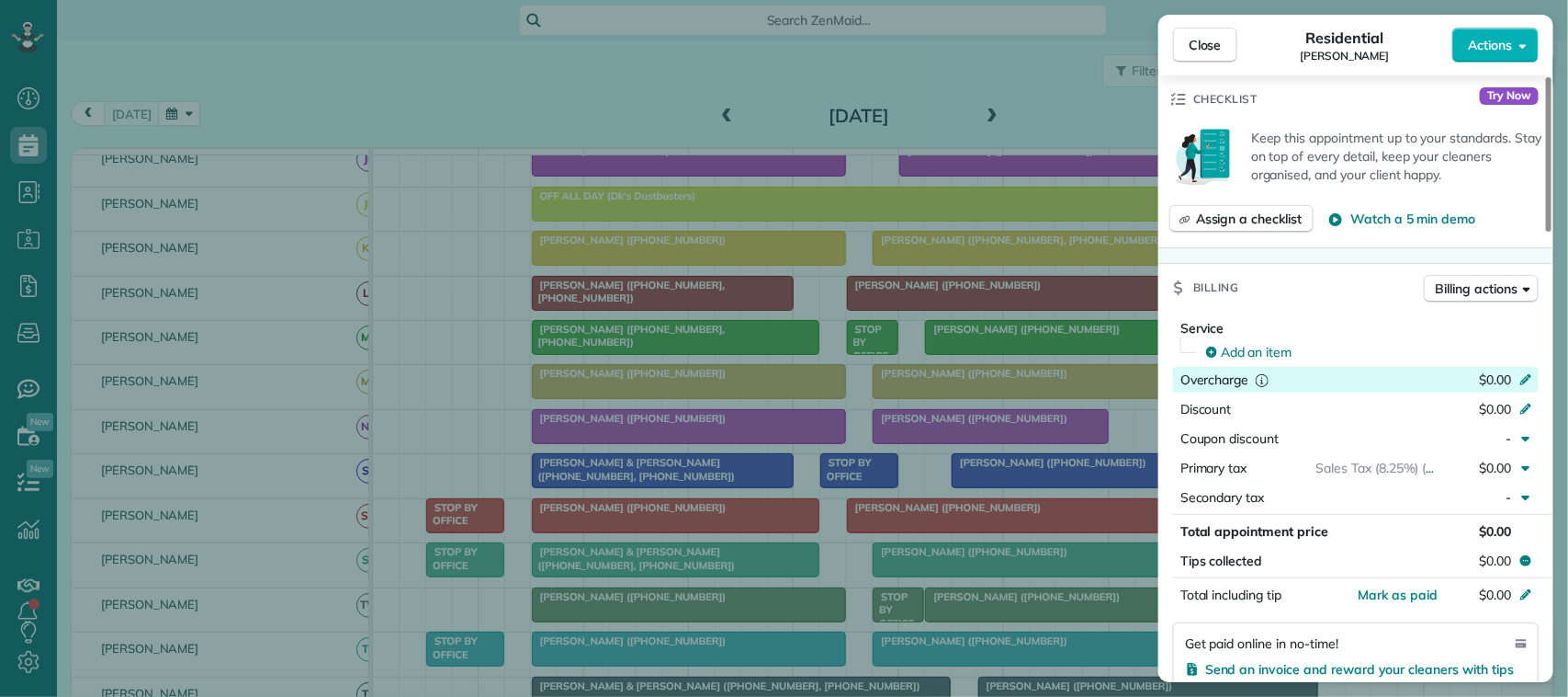
click at [1498, 386] on span "$0.00" at bounding box center [1495, 380] width 32 height 17
type input "***"
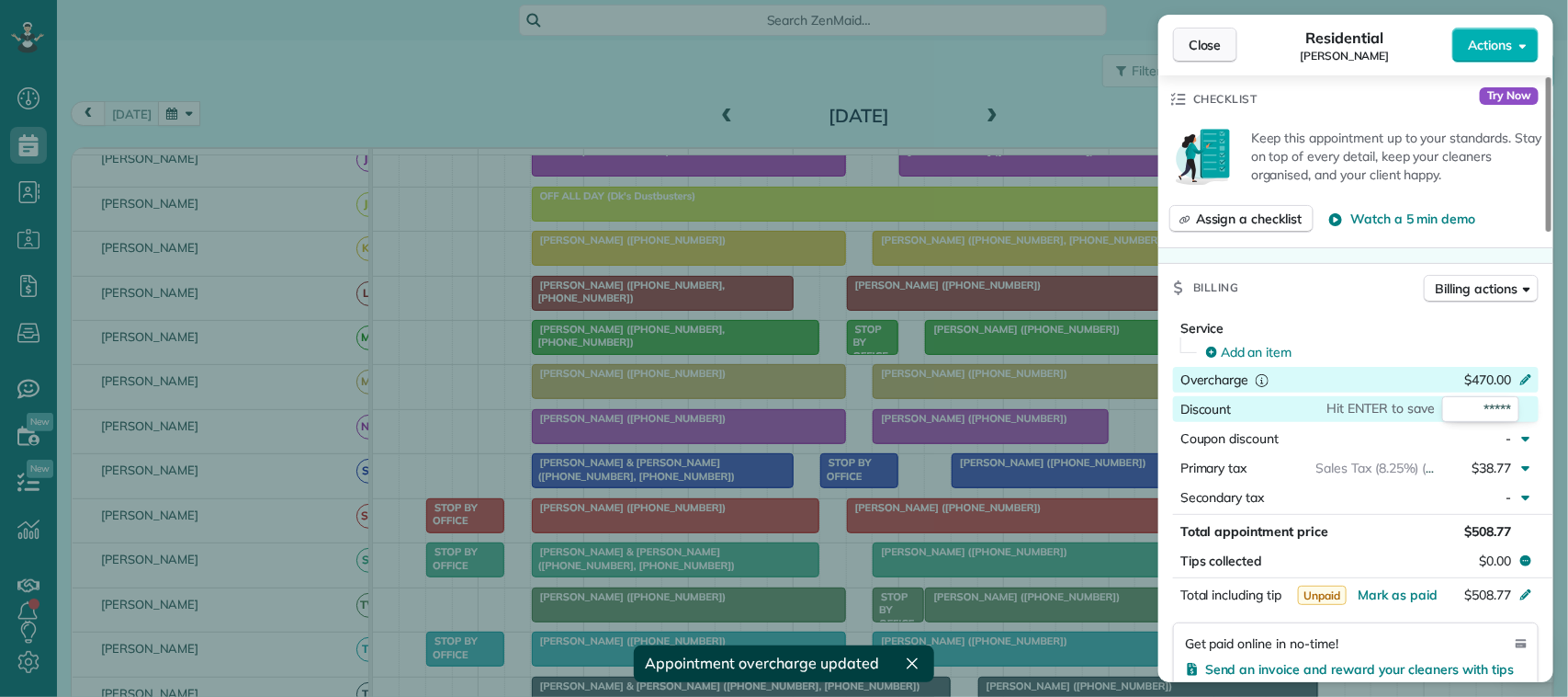
click at [1217, 47] on span "Close" at bounding box center [1205, 45] width 33 height 18
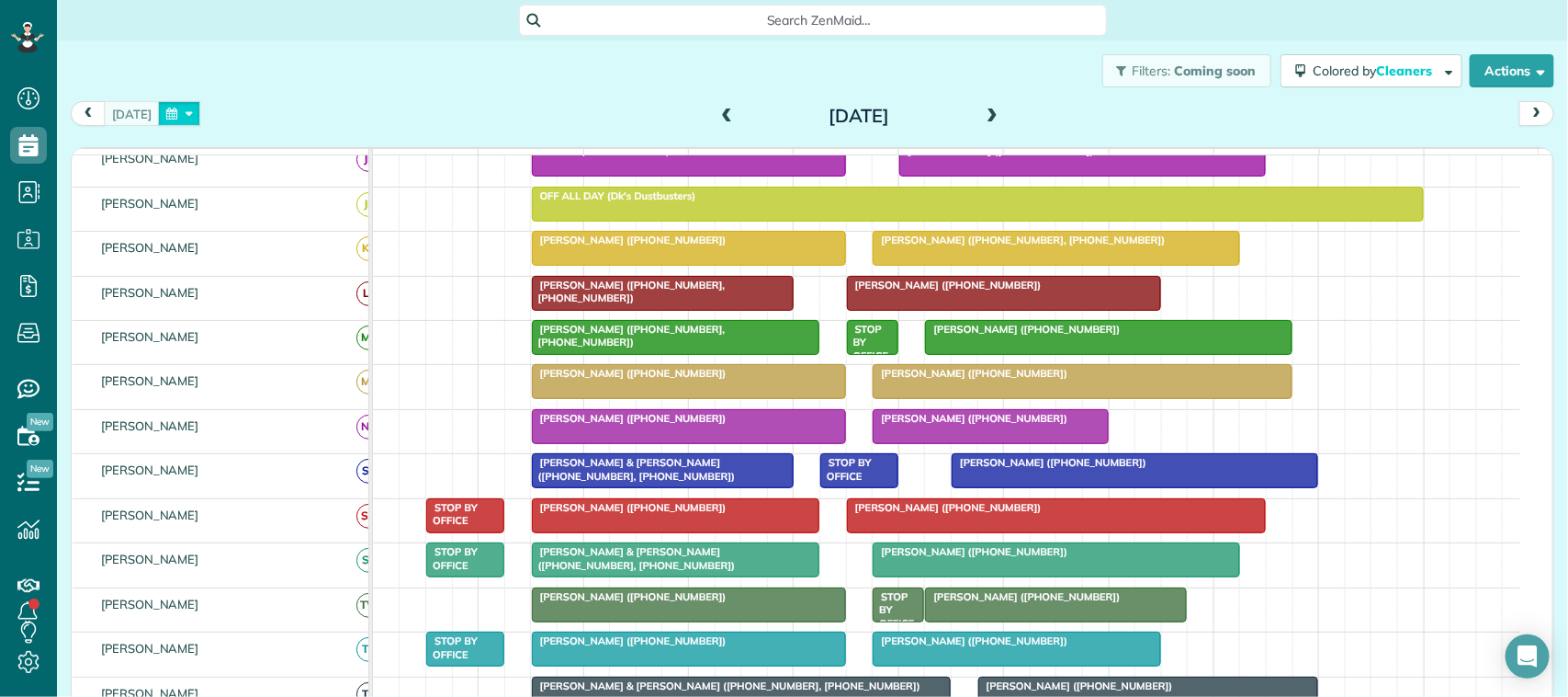
click at [165, 116] on button "button" at bounding box center [179, 113] width 43 height 25
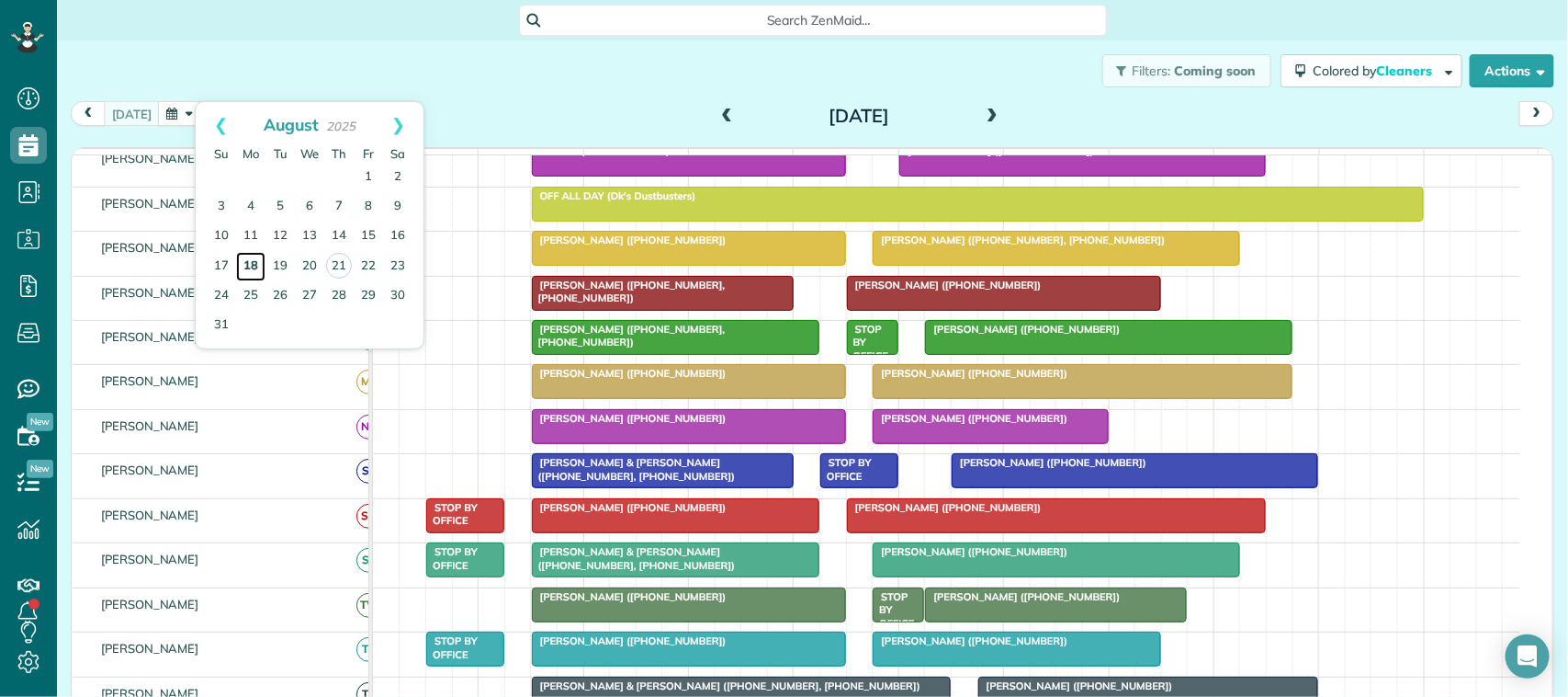
click at [258, 271] on link "18" at bounding box center [250, 266] width 30 height 30
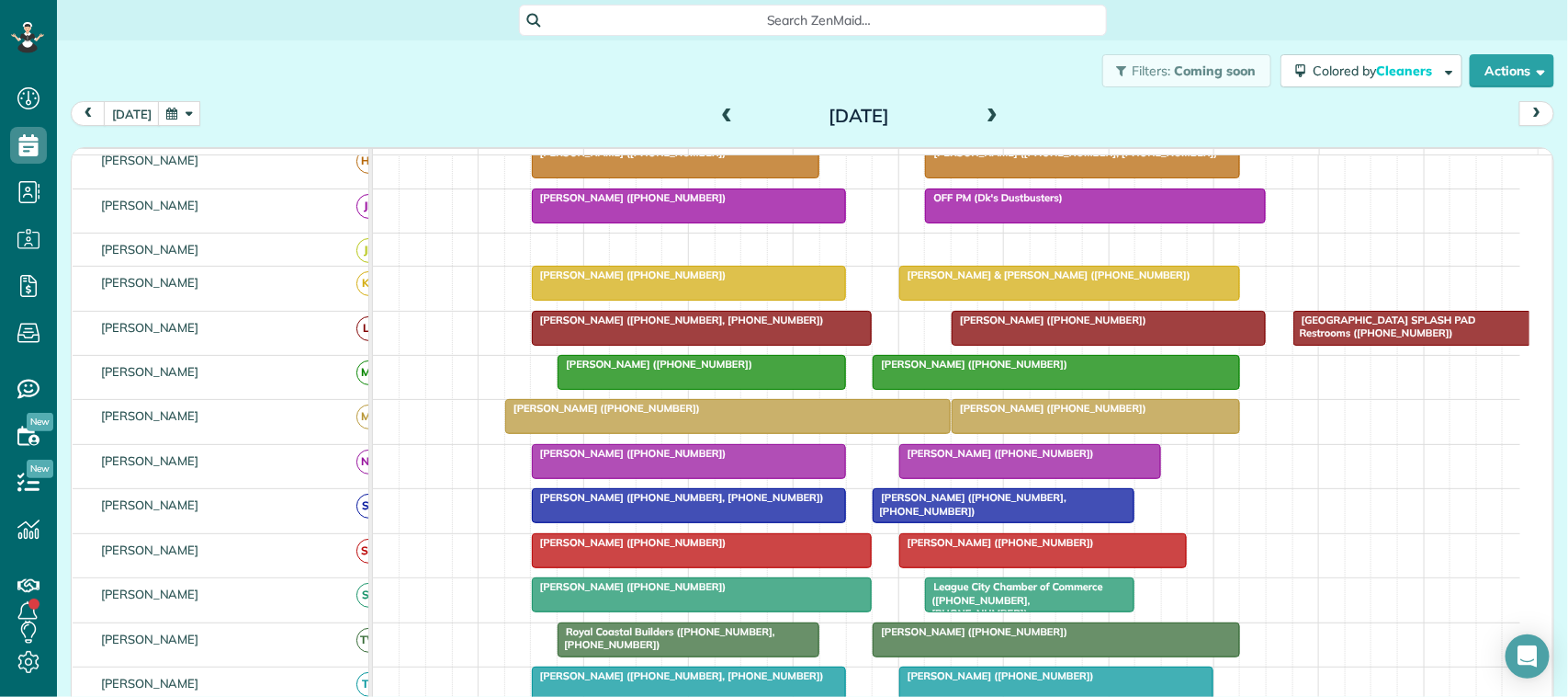
scroll to position [218, 0]
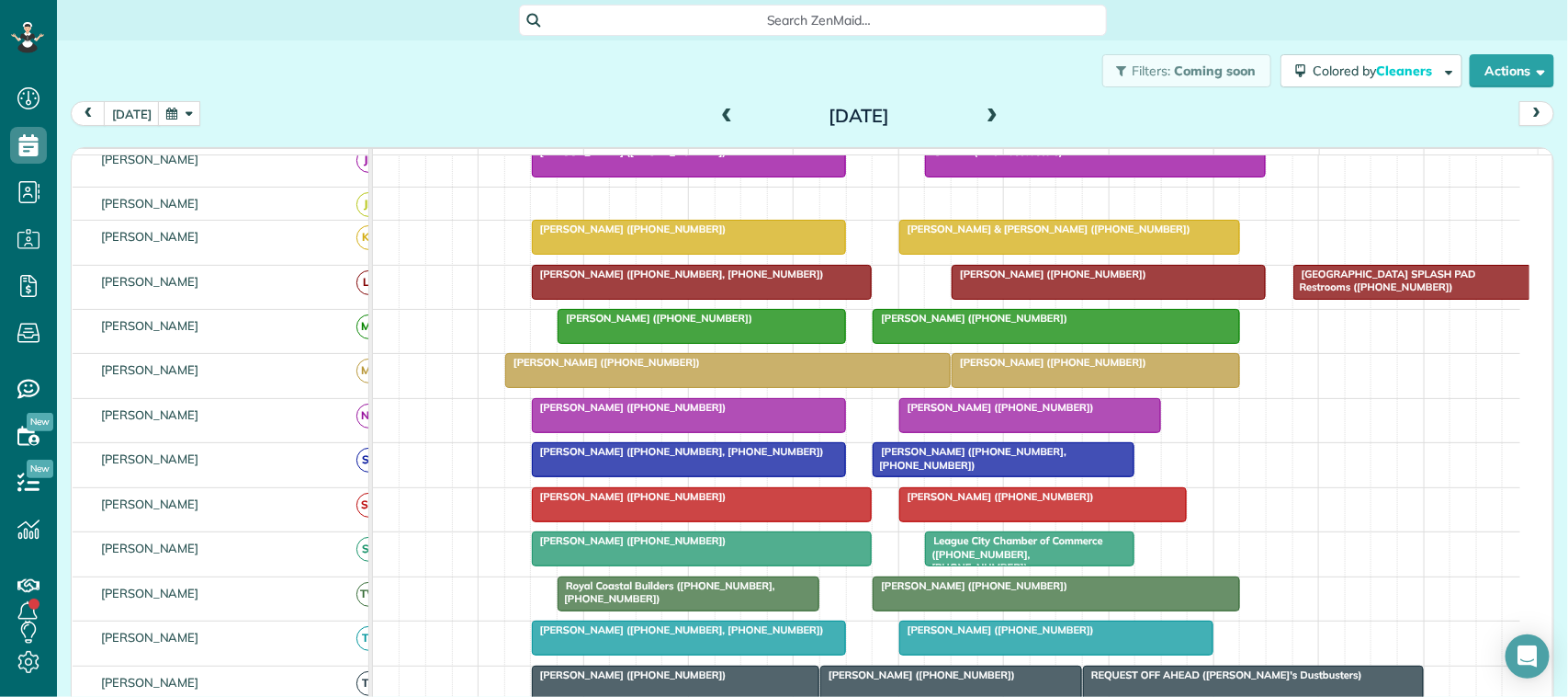
click at [181, 124] on button "button" at bounding box center [179, 113] width 43 height 25
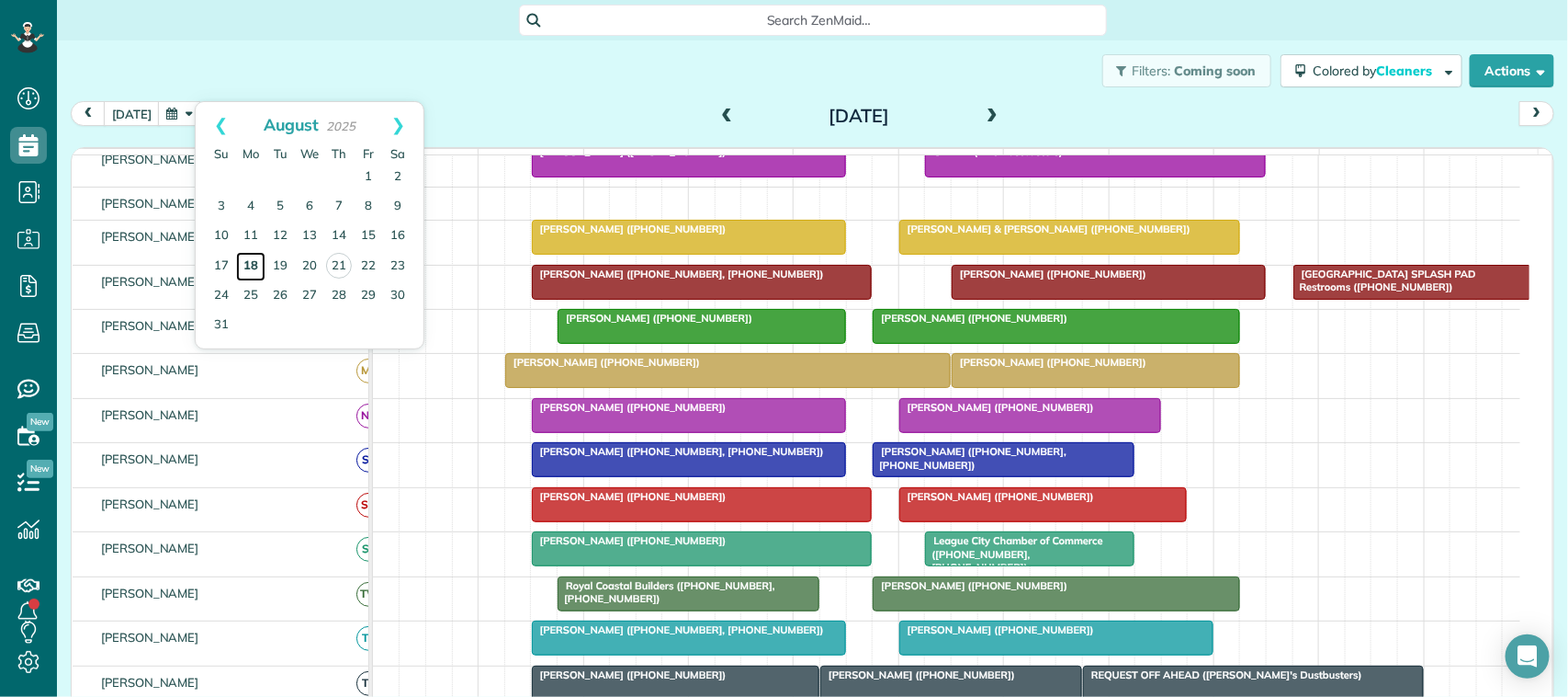
click at [257, 260] on link "18" at bounding box center [250, 266] width 30 height 30
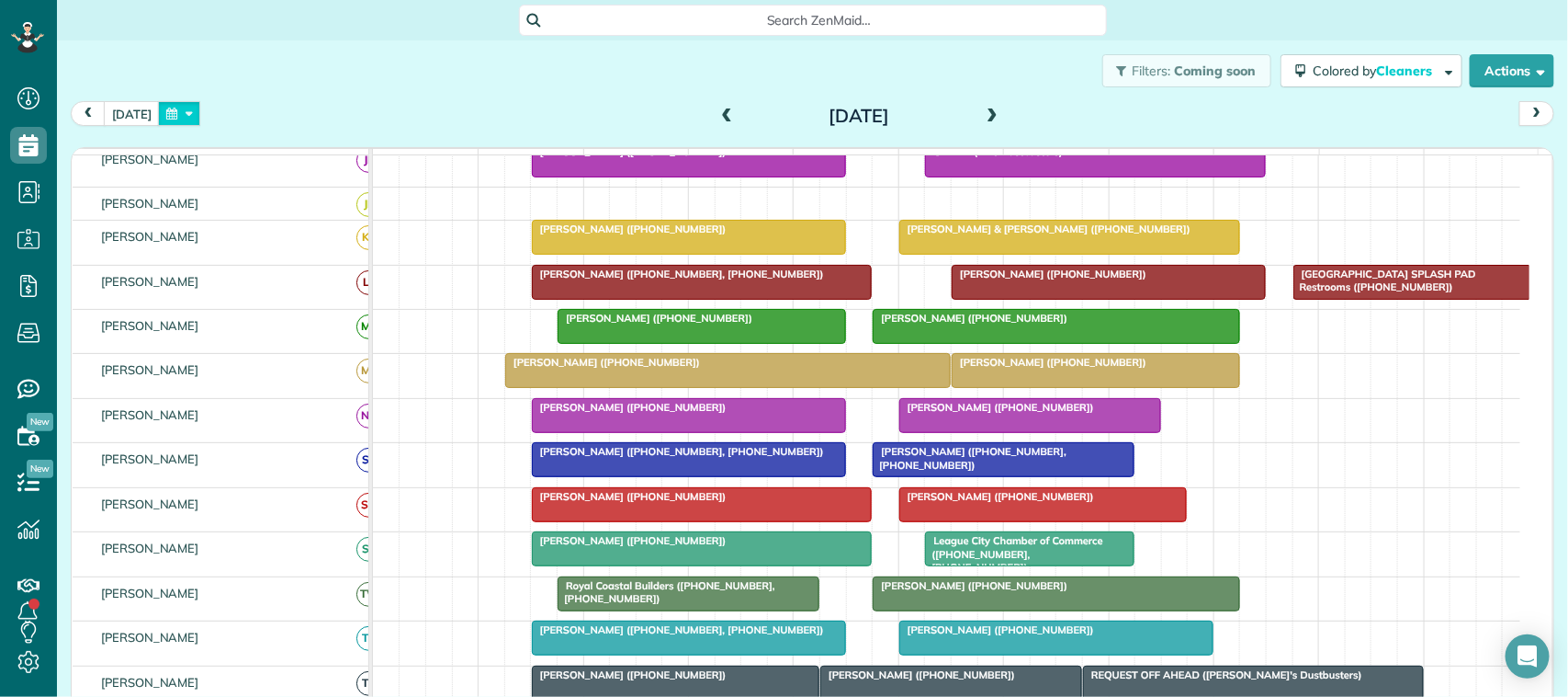
click at [158, 104] on button "button" at bounding box center [179, 113] width 43 height 25
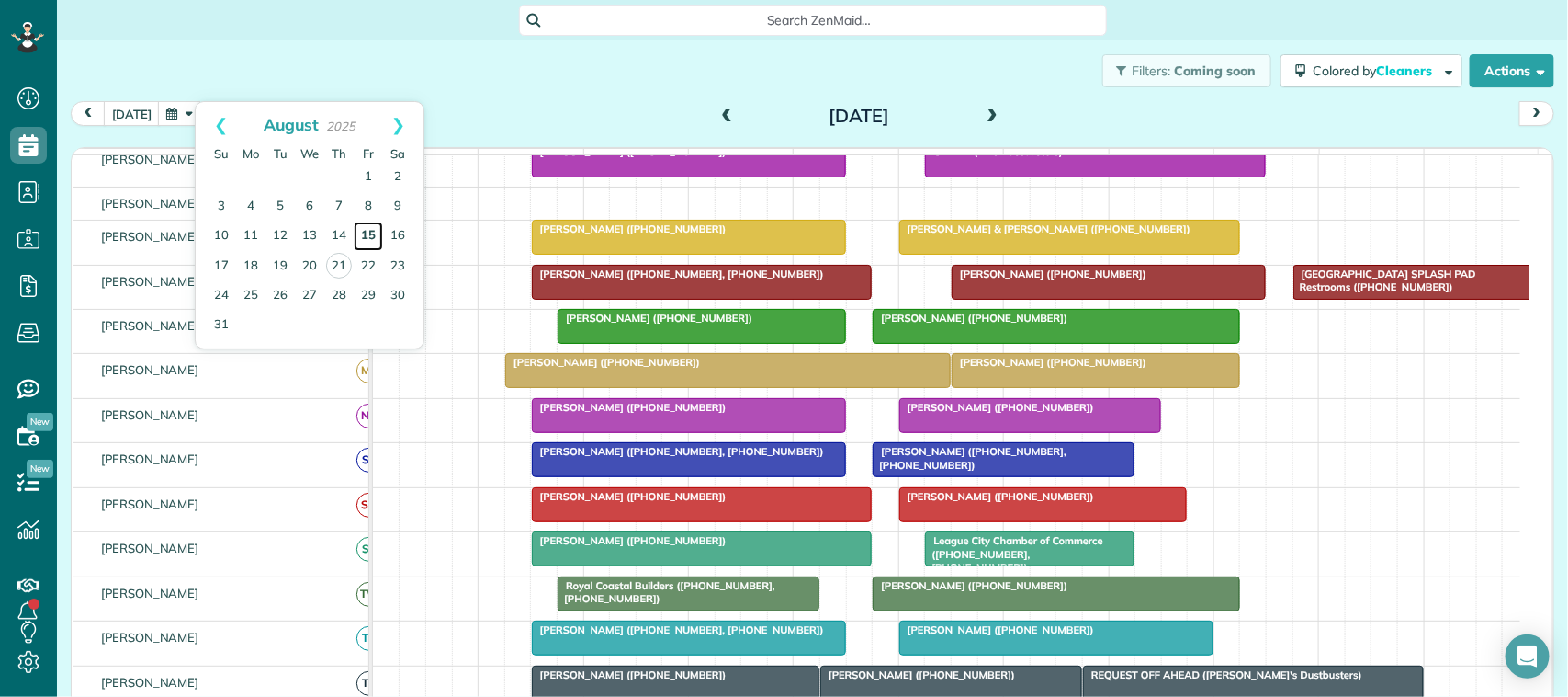
click at [354, 232] on link "15" at bounding box center [369, 237] width 30 height 30
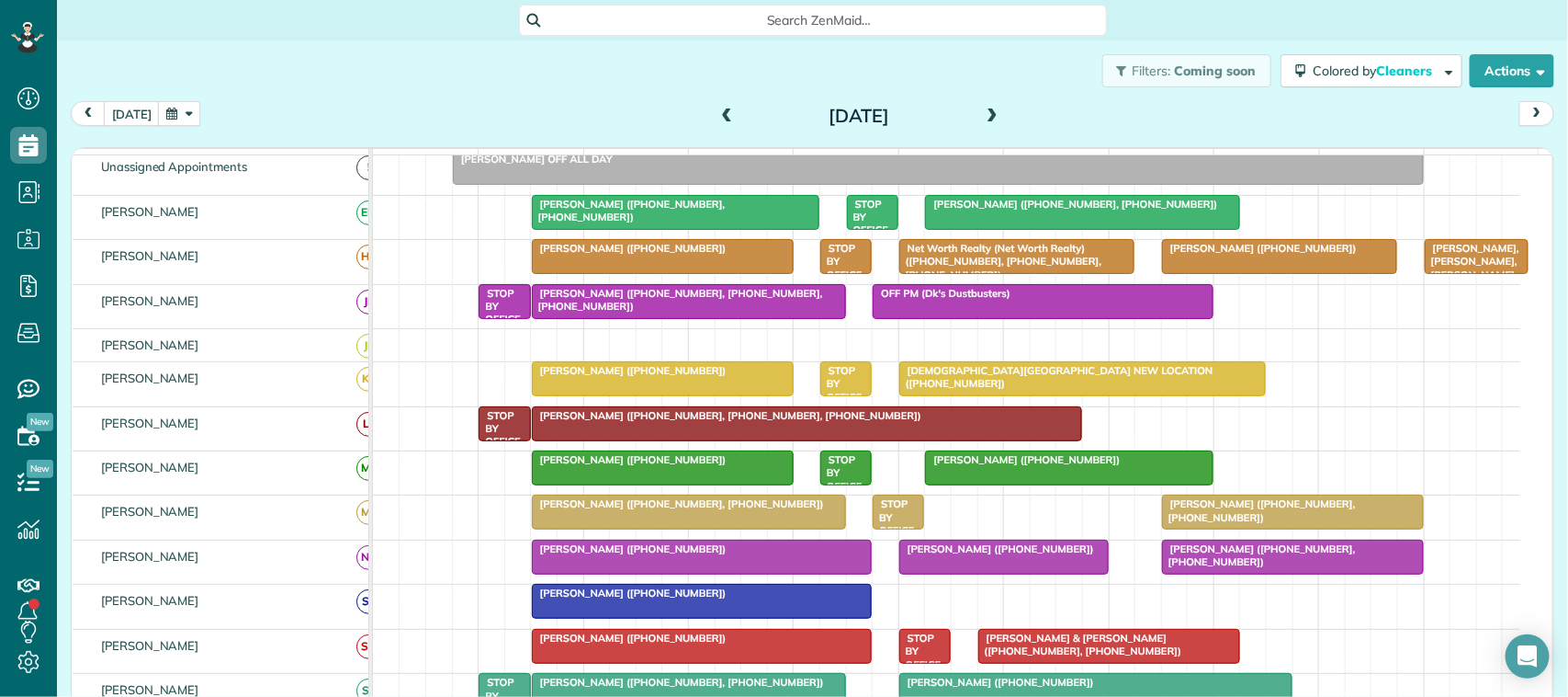
scroll to position [115, 0]
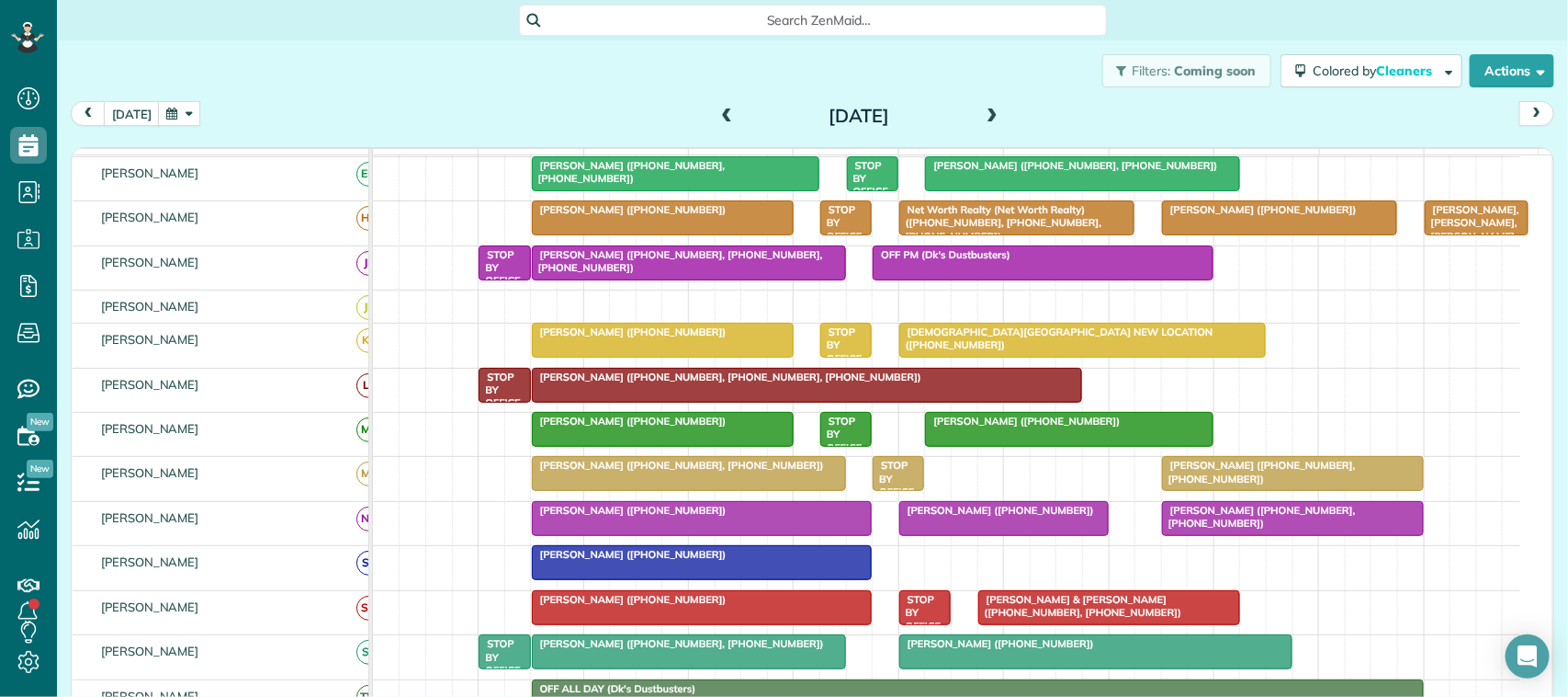
click at [182, 113] on button "button" at bounding box center [179, 113] width 43 height 25
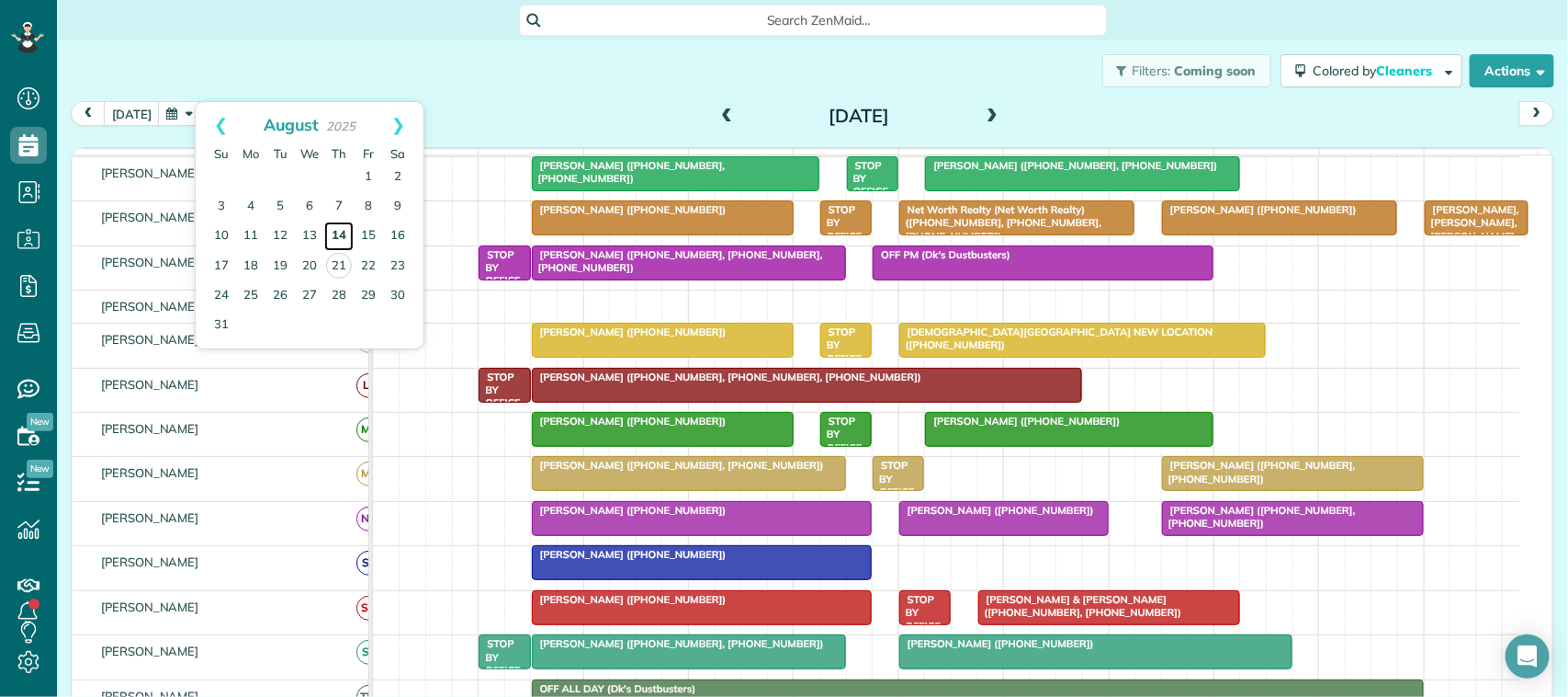
click at [337, 240] on link "14" at bounding box center [339, 237] width 30 height 30
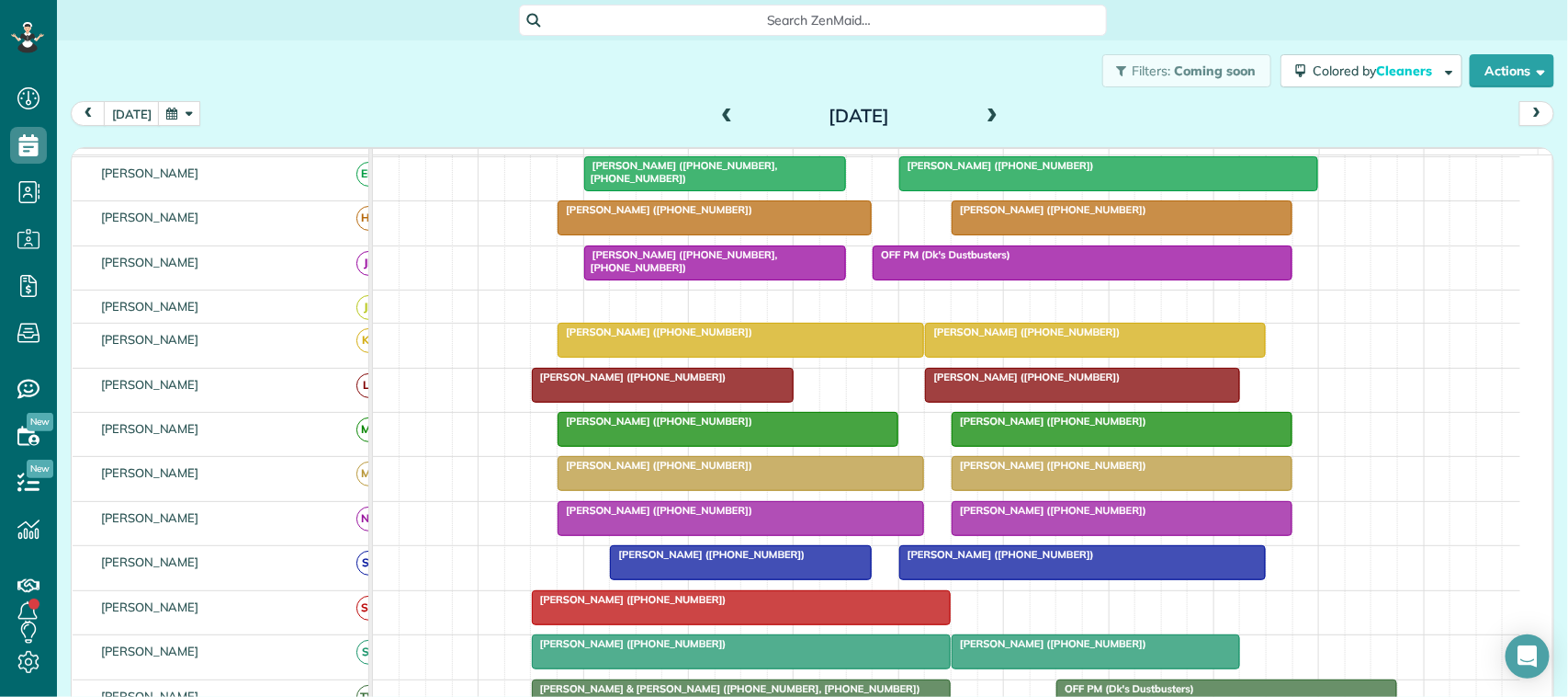
click at [666, 357] on div at bounding box center [740, 340] width 365 height 33
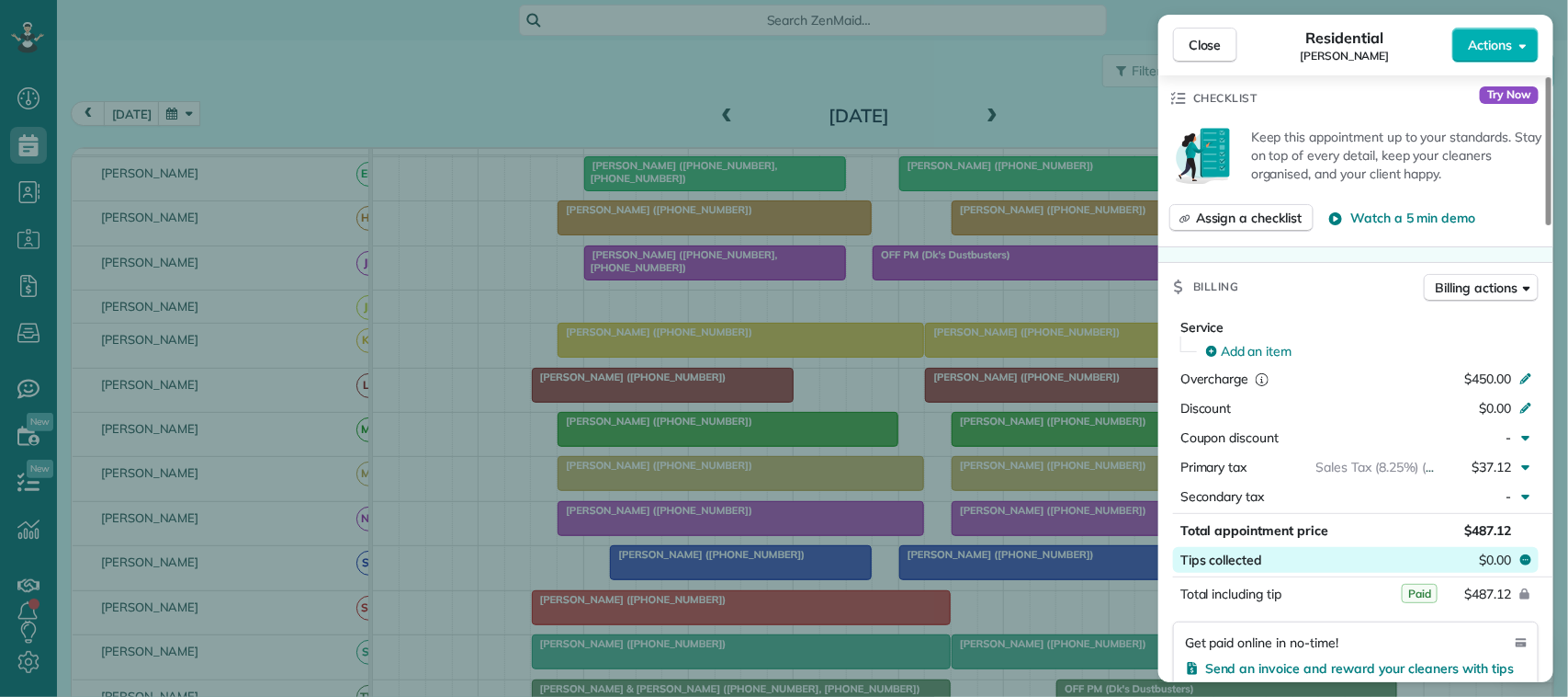
scroll to position [574, 0]
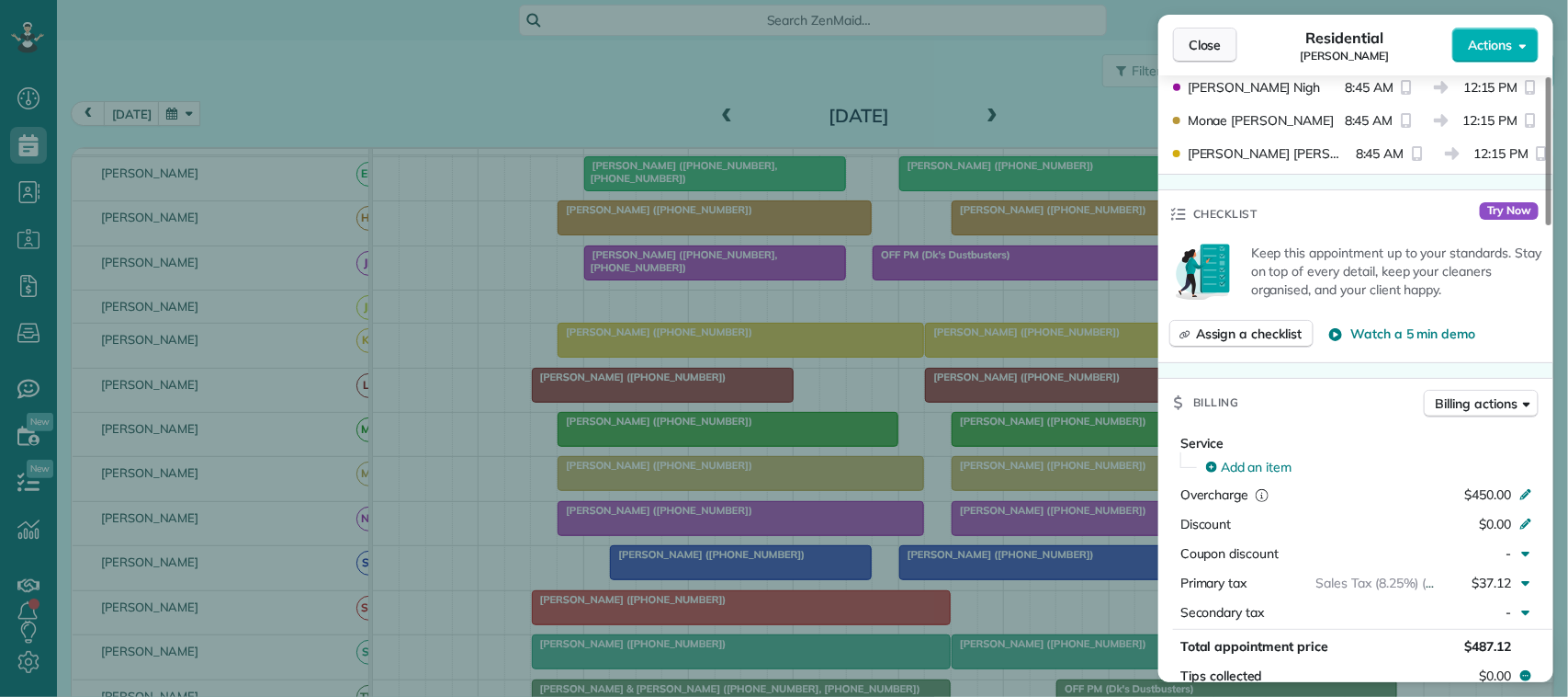
click at [1217, 54] on span "Close" at bounding box center [1205, 45] width 33 height 18
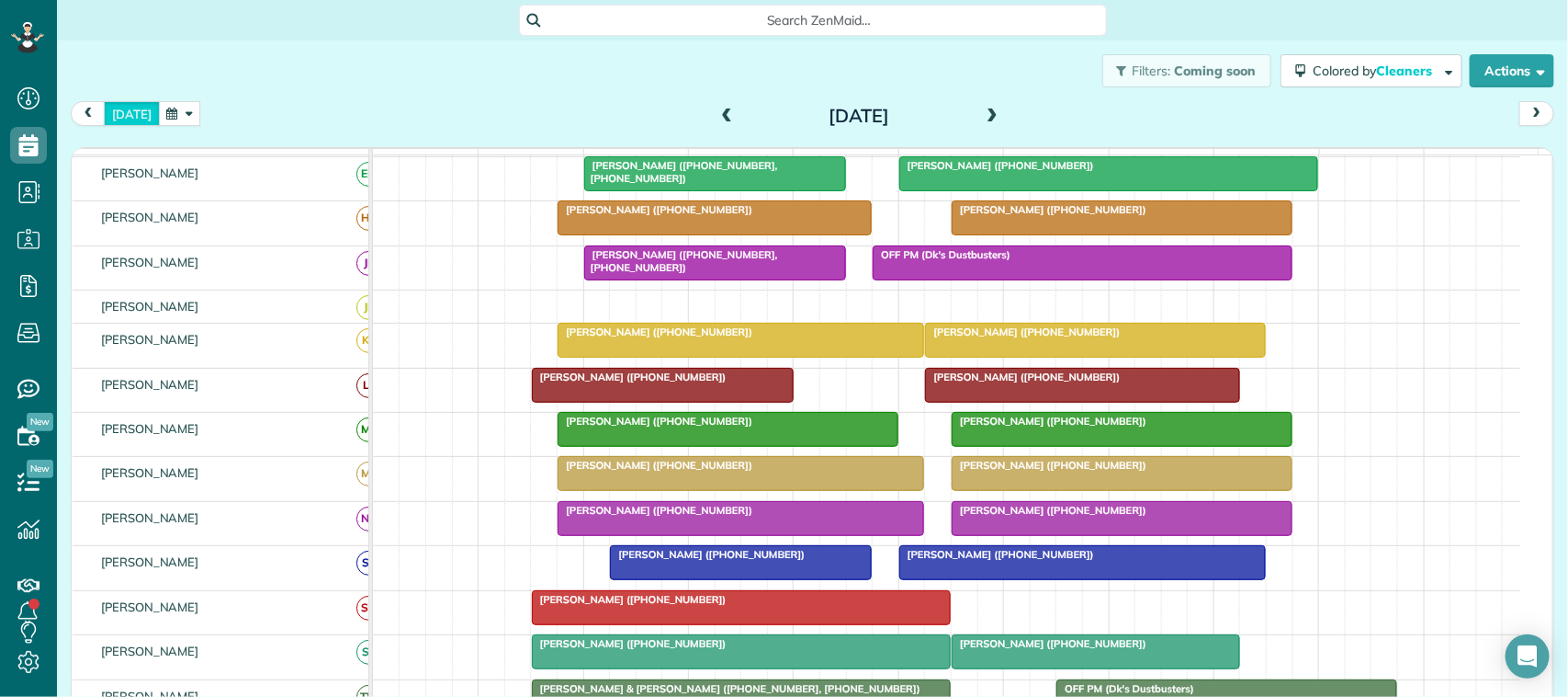
click at [124, 121] on button "[DATE]" at bounding box center [131, 113] width 56 height 25
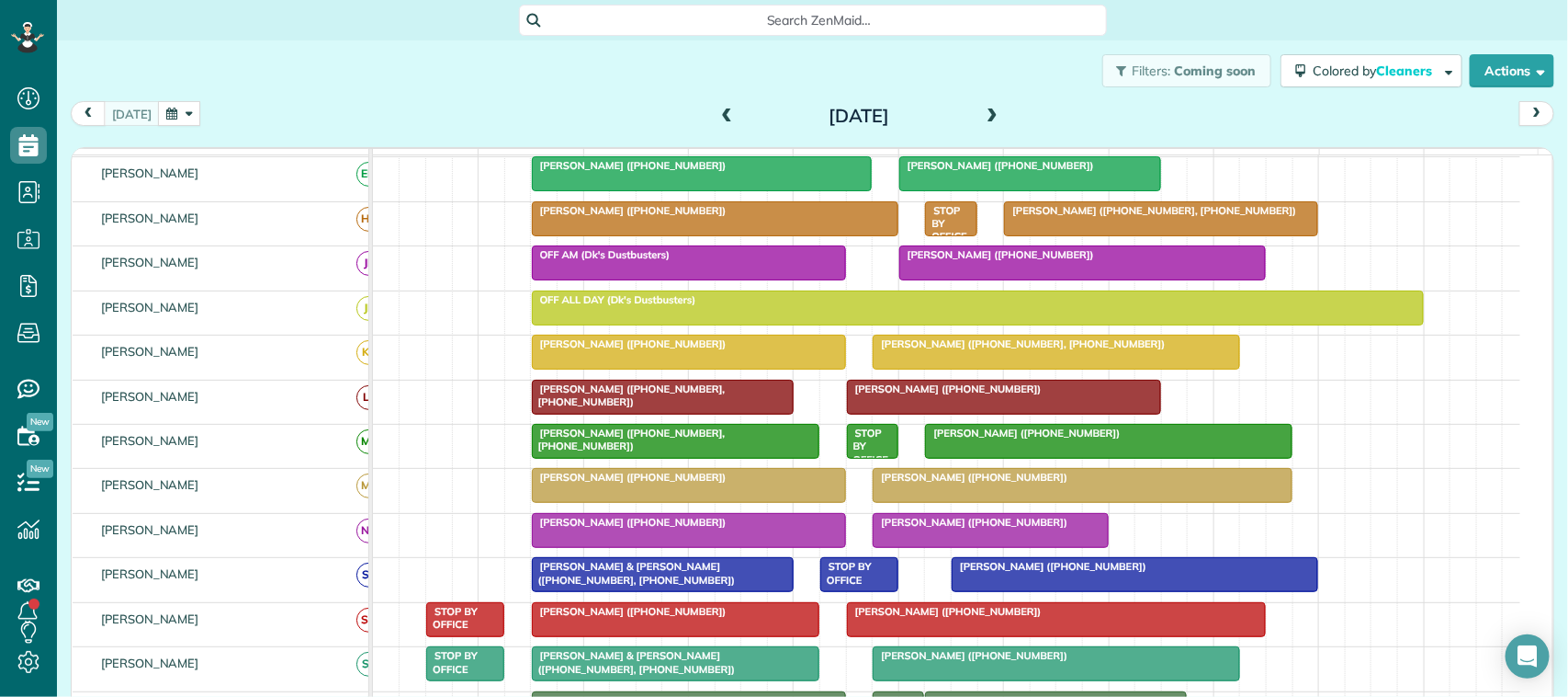
click at [717, 113] on span at bounding box center [727, 116] width 20 height 17
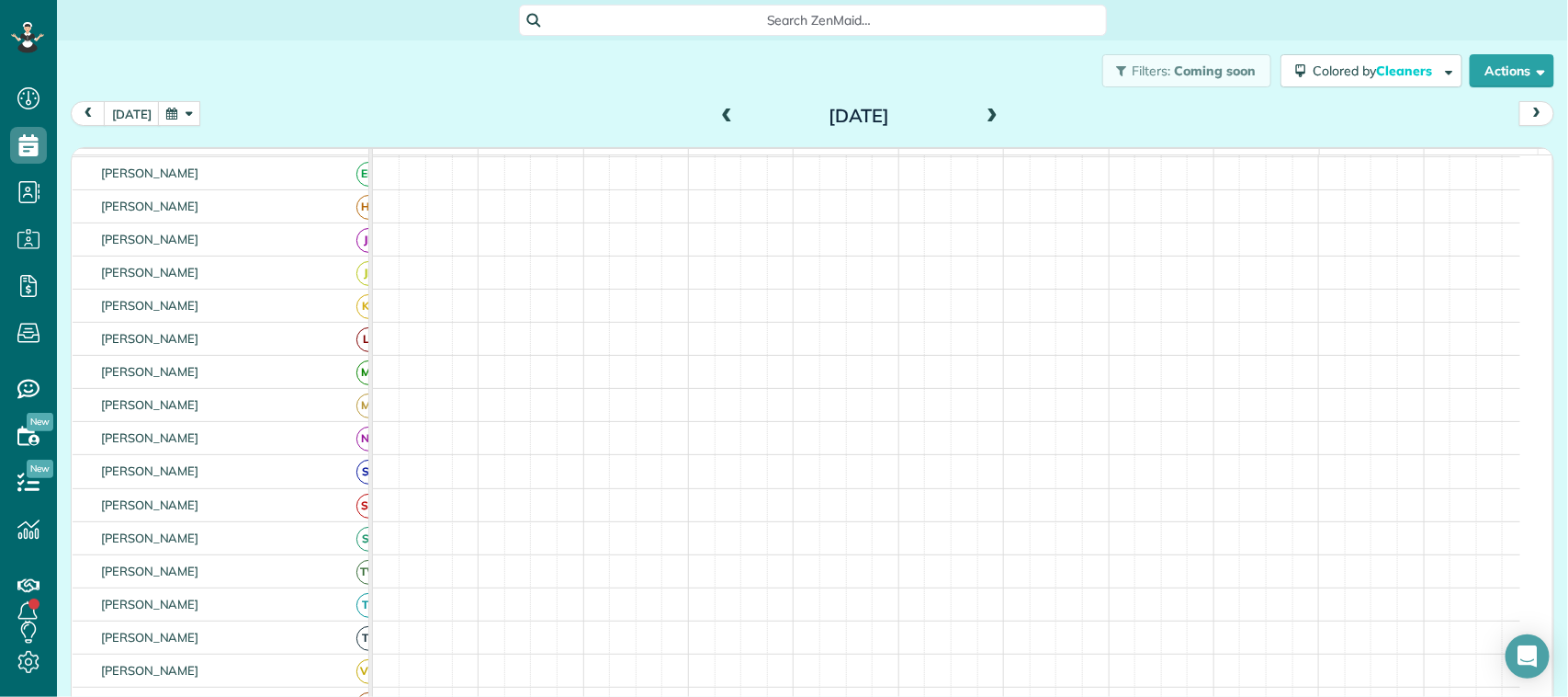
click at [717, 113] on span at bounding box center [727, 116] width 20 height 17
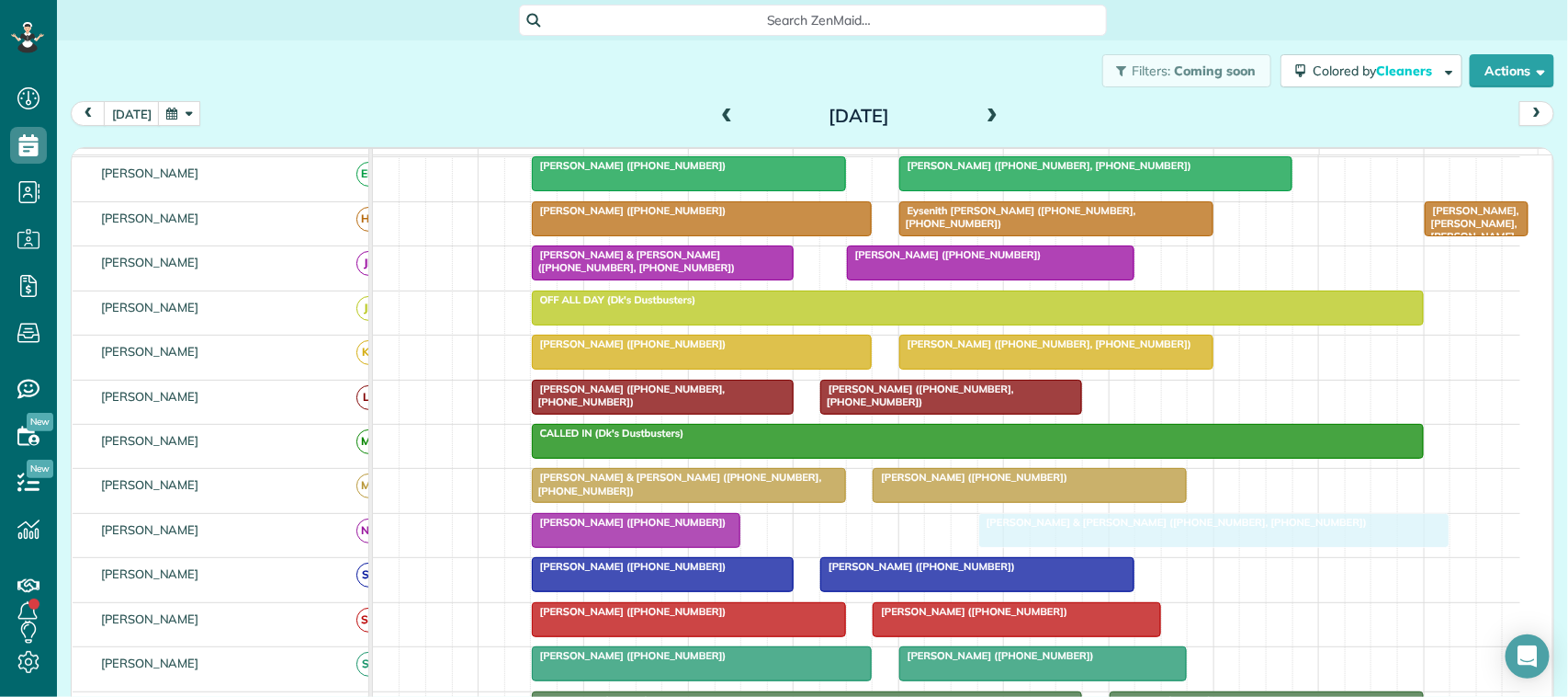
drag, startPoint x: 822, startPoint y: 553, endPoint x: 1007, endPoint y: 544, distance: 185.2
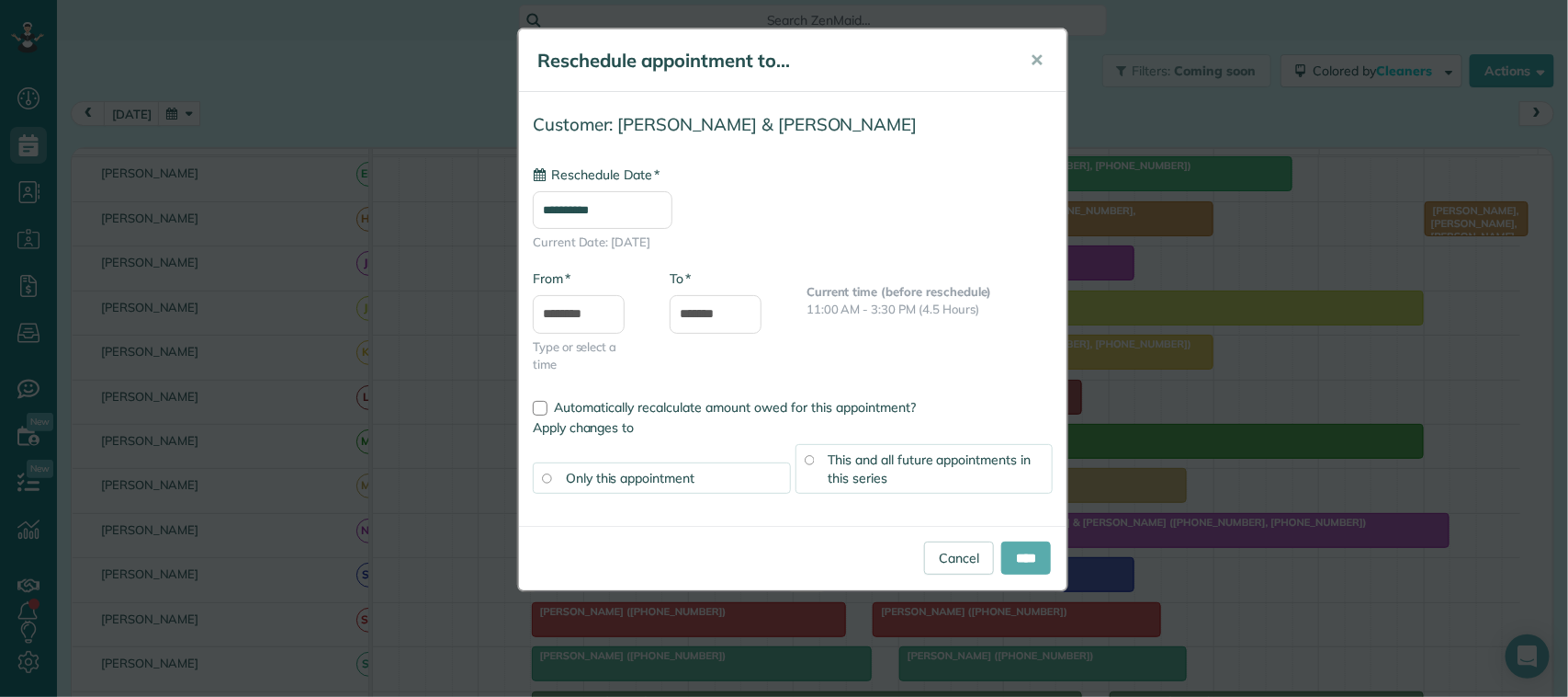
type input "**********"
click at [1028, 562] on input "****" at bounding box center [1027, 558] width 50 height 33
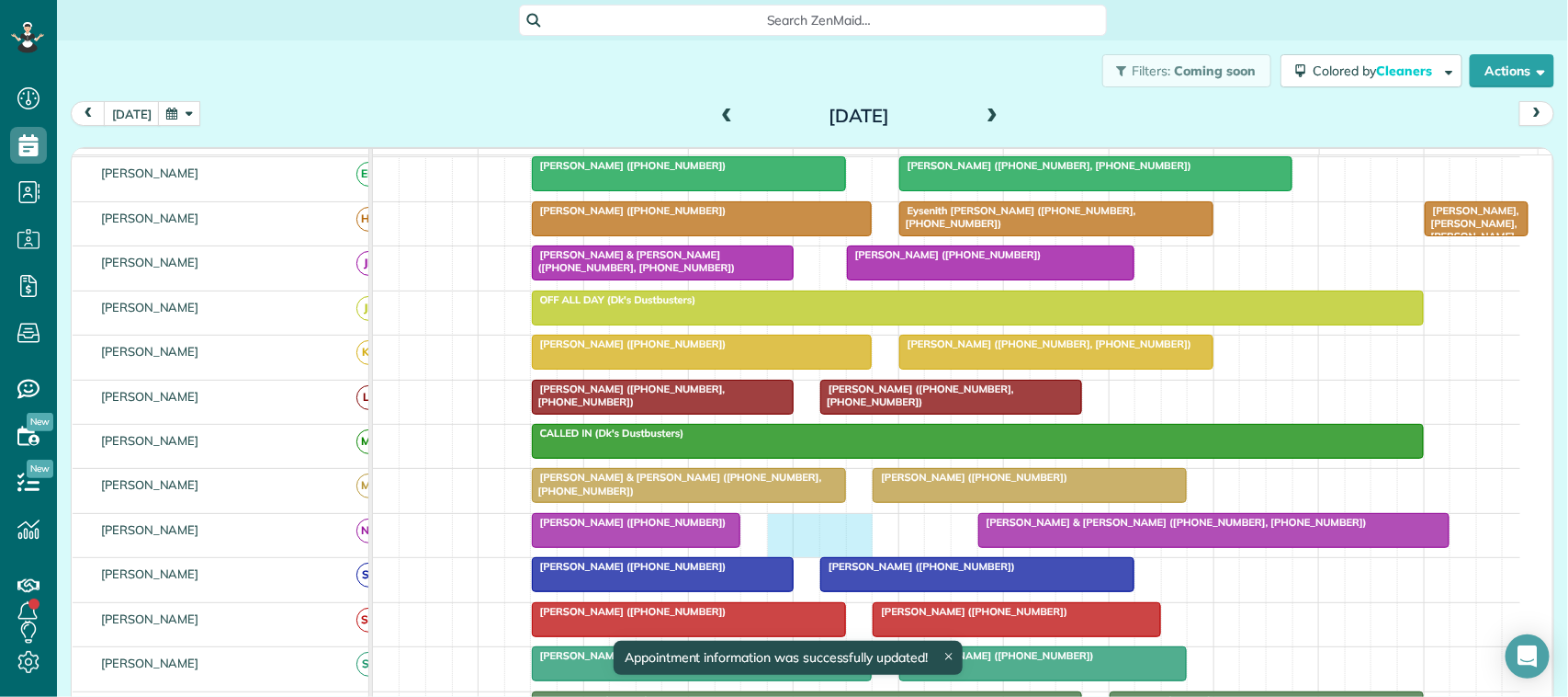
drag, startPoint x: 781, startPoint y: 556, endPoint x: 868, endPoint y: 556, distance: 87.0
click at [868, 556] on div "Diane Mock (+12813326409) Tyler & Sarah Landry (+13375636817, +13378844950)" at bounding box center [947, 535] width 1148 height 43
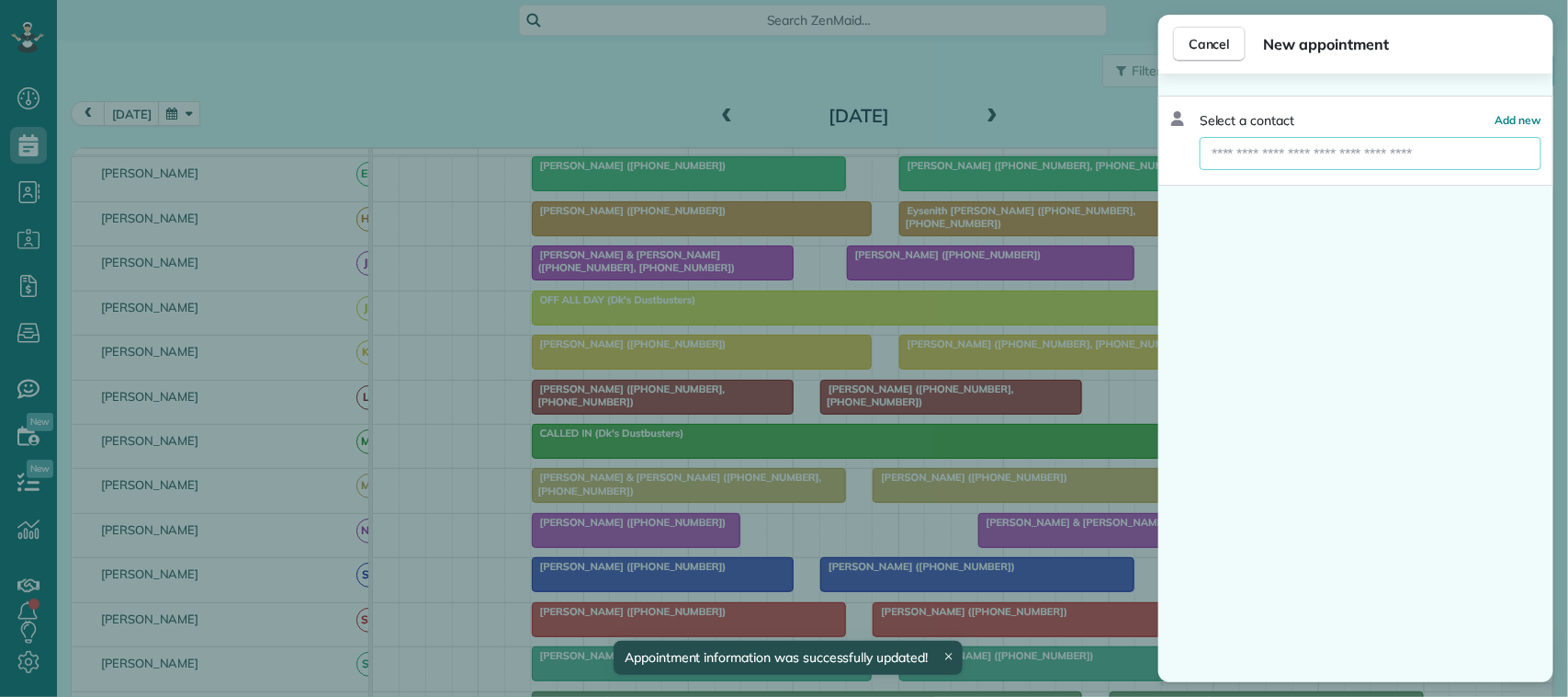
click at [1301, 157] on input "text" at bounding box center [1370, 153] width 342 height 33
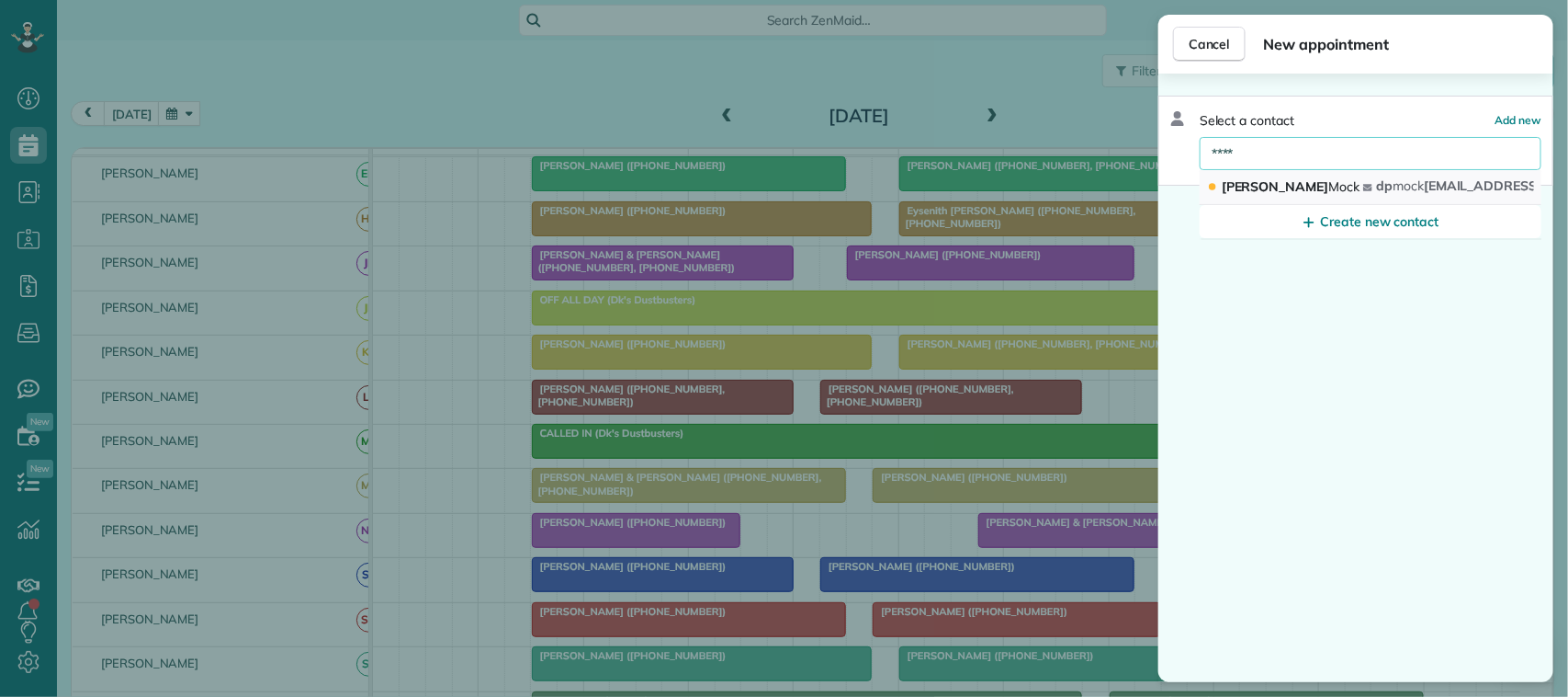
type input "****"
click at [1329, 191] on span "Mock" at bounding box center [1344, 187] width 31 height 17
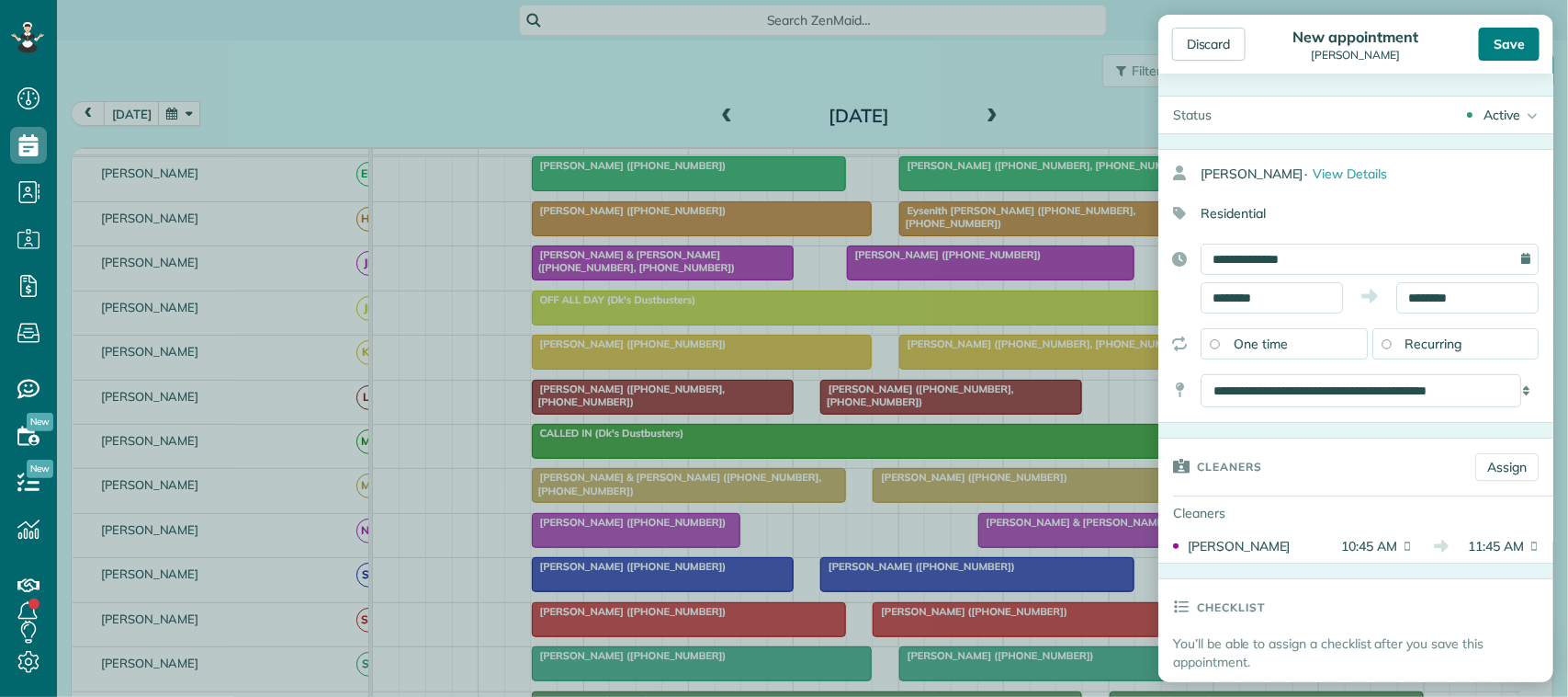
click at [1516, 60] on div "Save" at bounding box center [1510, 44] width 61 height 33
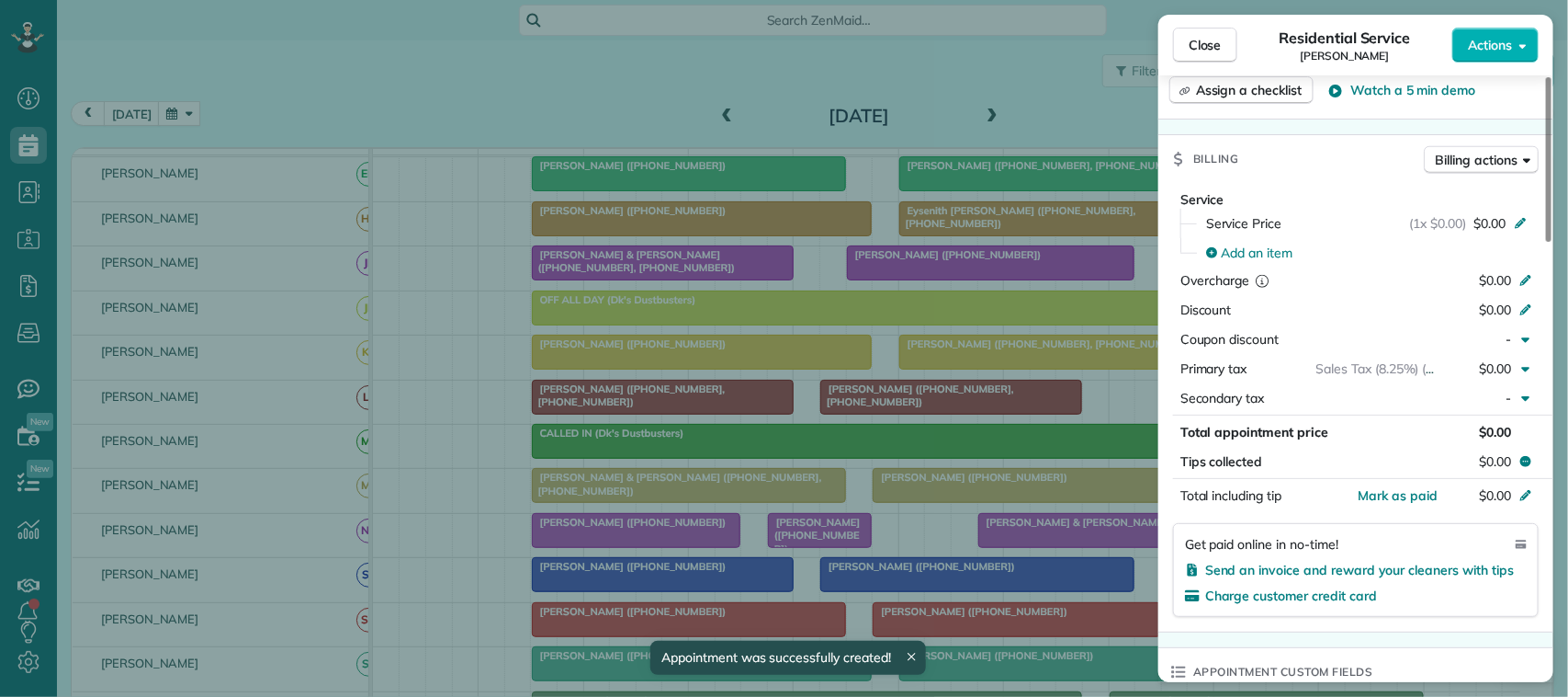
scroll to position [690, 0]
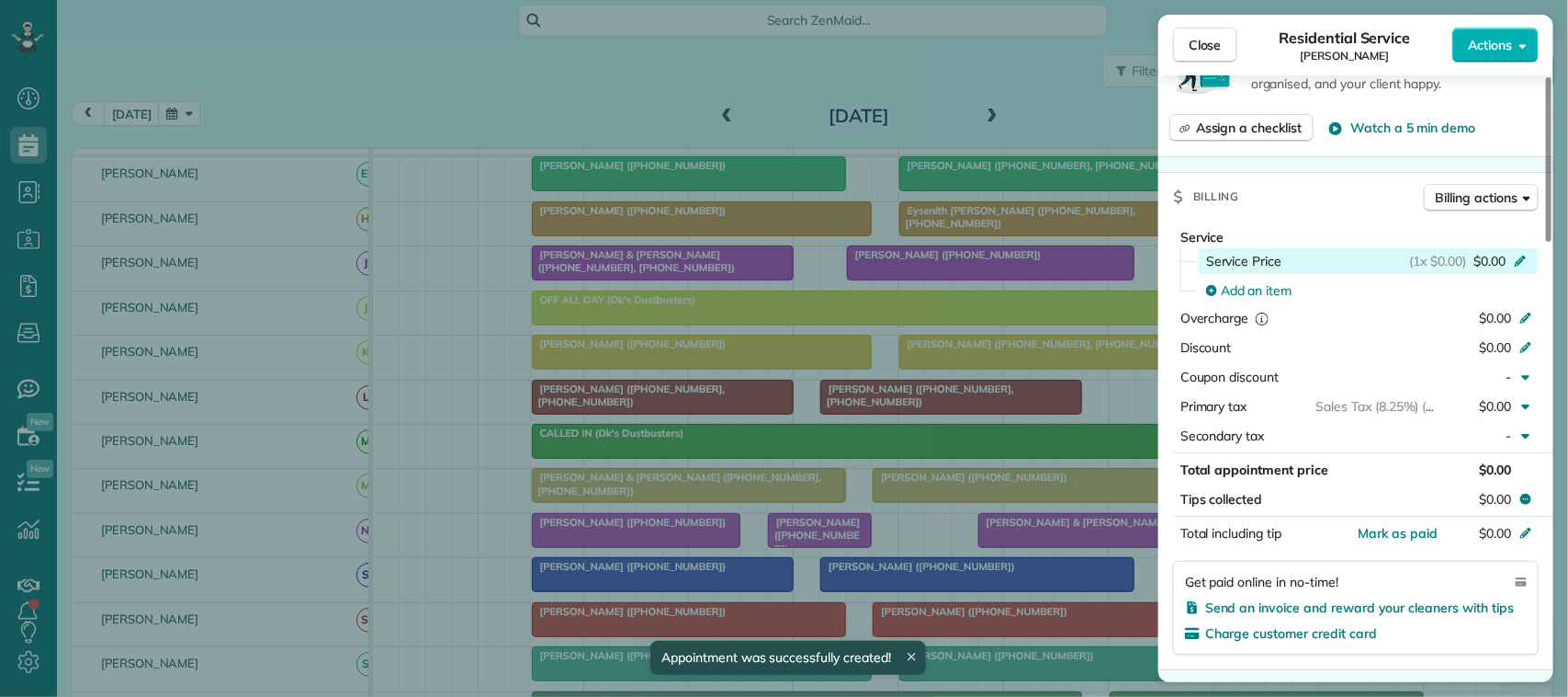
click at [1493, 263] on span "$0.00" at bounding box center [1489, 261] width 32 height 18
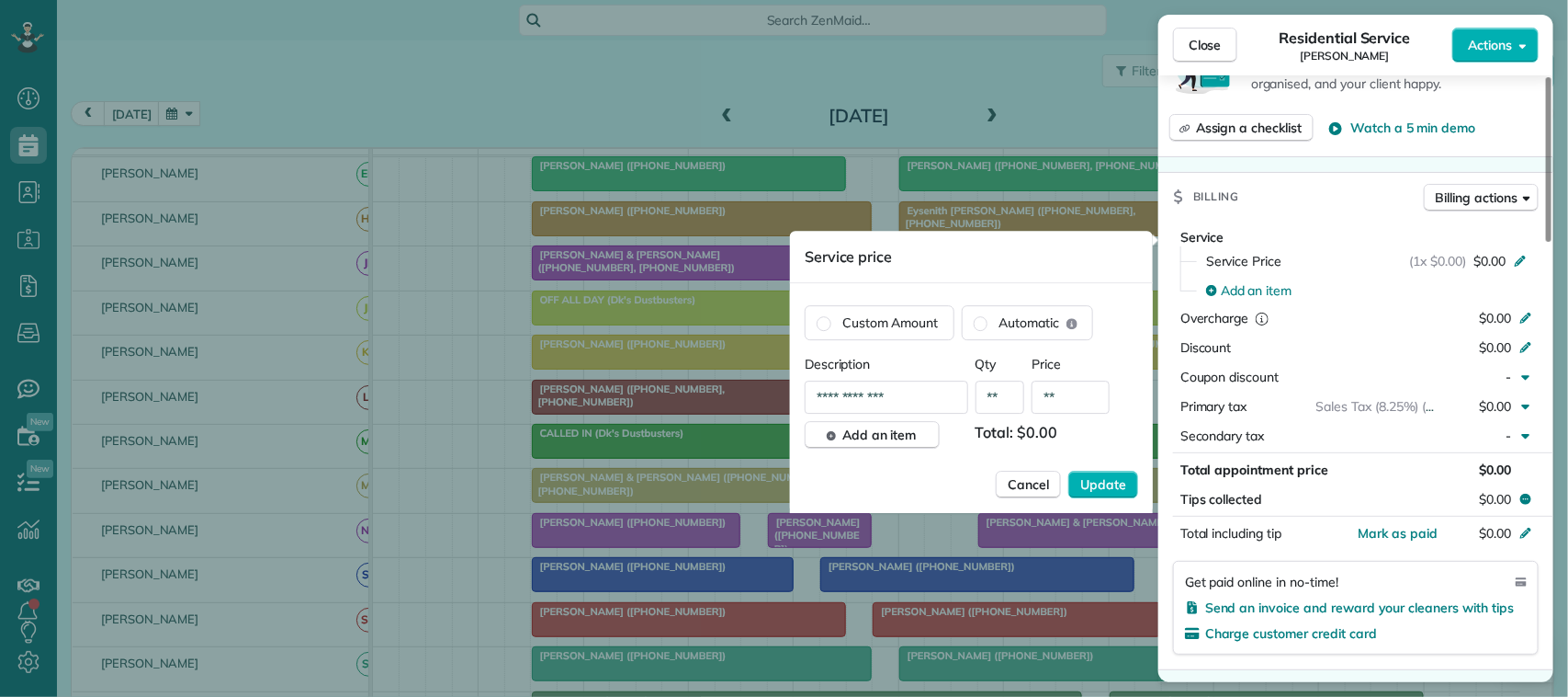
click at [1068, 395] on input "**" at bounding box center [1070, 397] width 78 height 33
type input "******"
click at [1103, 479] on span "Update" at bounding box center [1103, 484] width 46 height 18
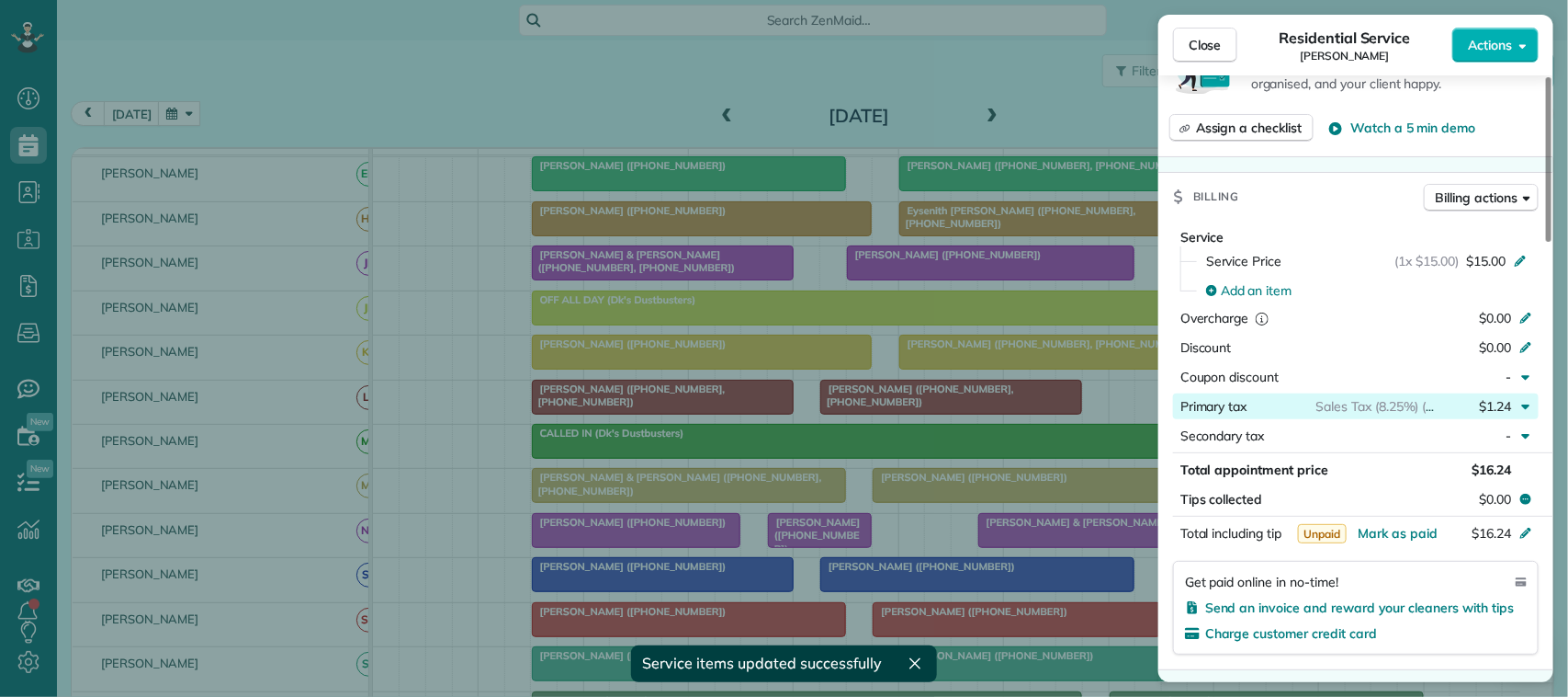
click at [1456, 407] on div "$1.24" at bounding box center [1478, 406] width 79 height 18
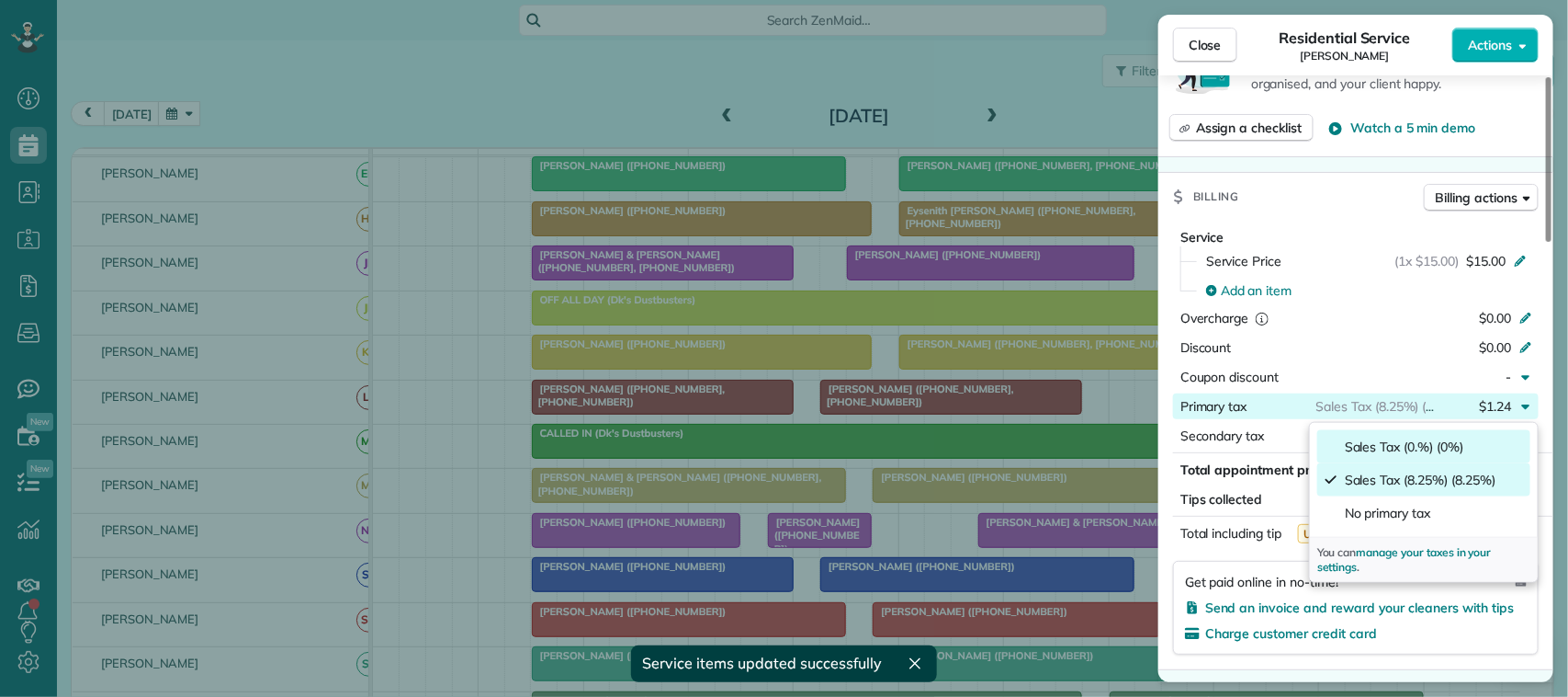
click at [1420, 447] on span "Sales Tax (0.%) (0%)" at bounding box center [1404, 446] width 118 height 18
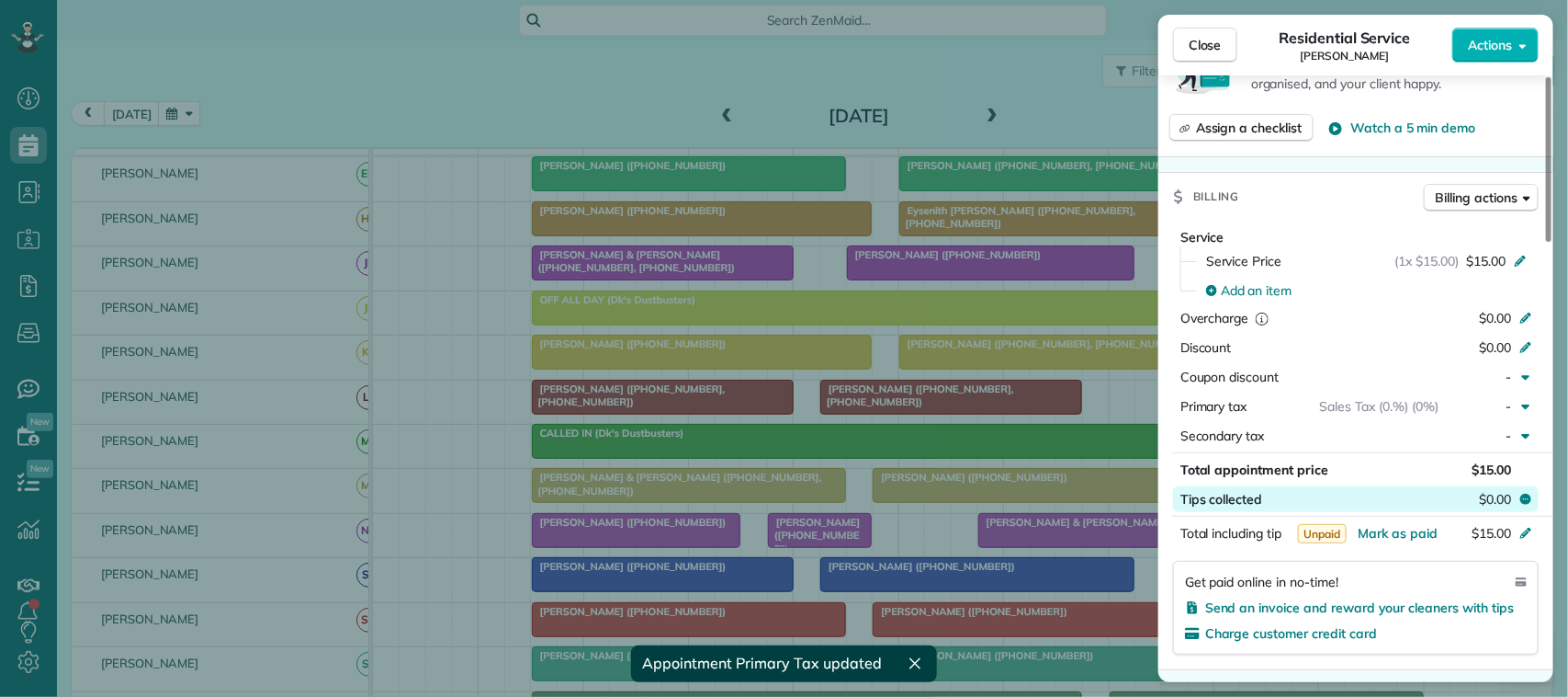
click at [1493, 501] on span "$0.00" at bounding box center [1495, 499] width 32 height 18
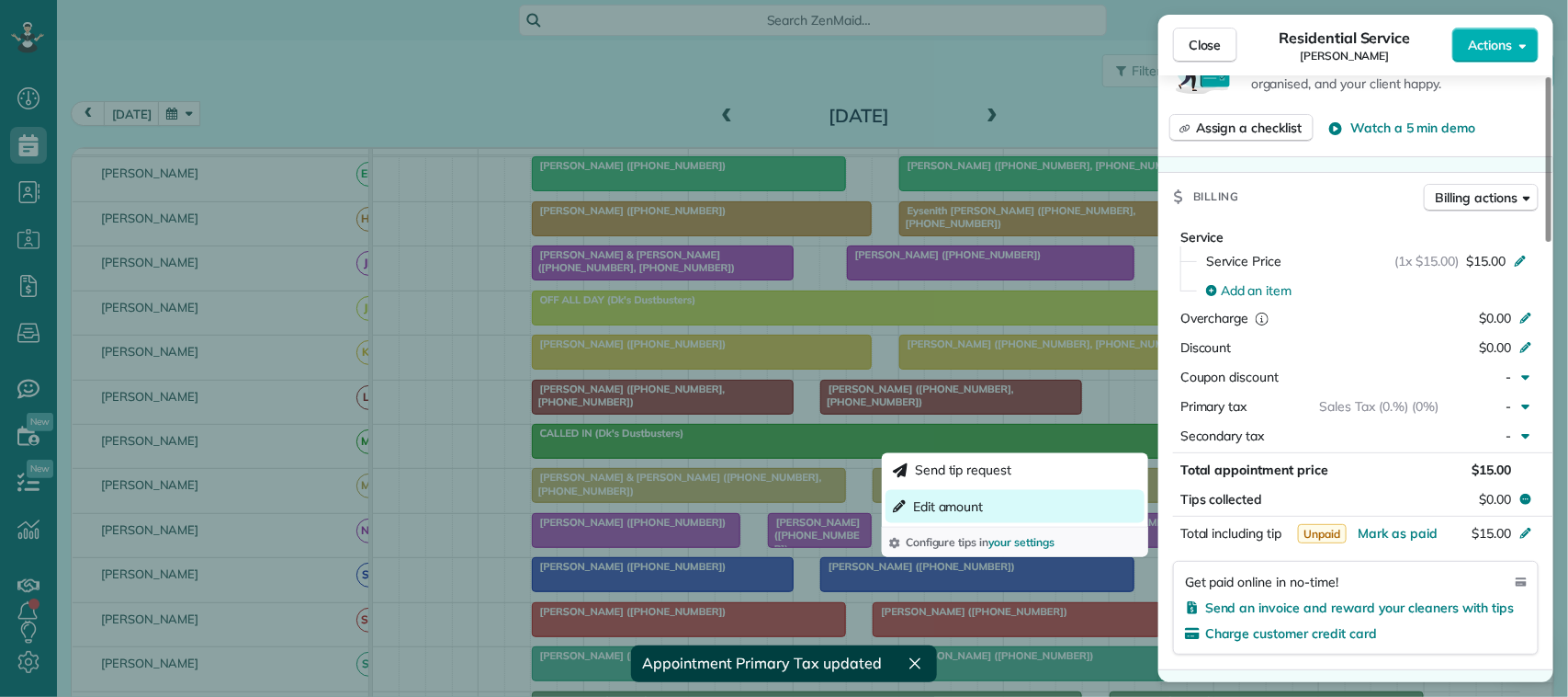
click at [1022, 512] on button "Edit amount" at bounding box center [1015, 507] width 259 height 33
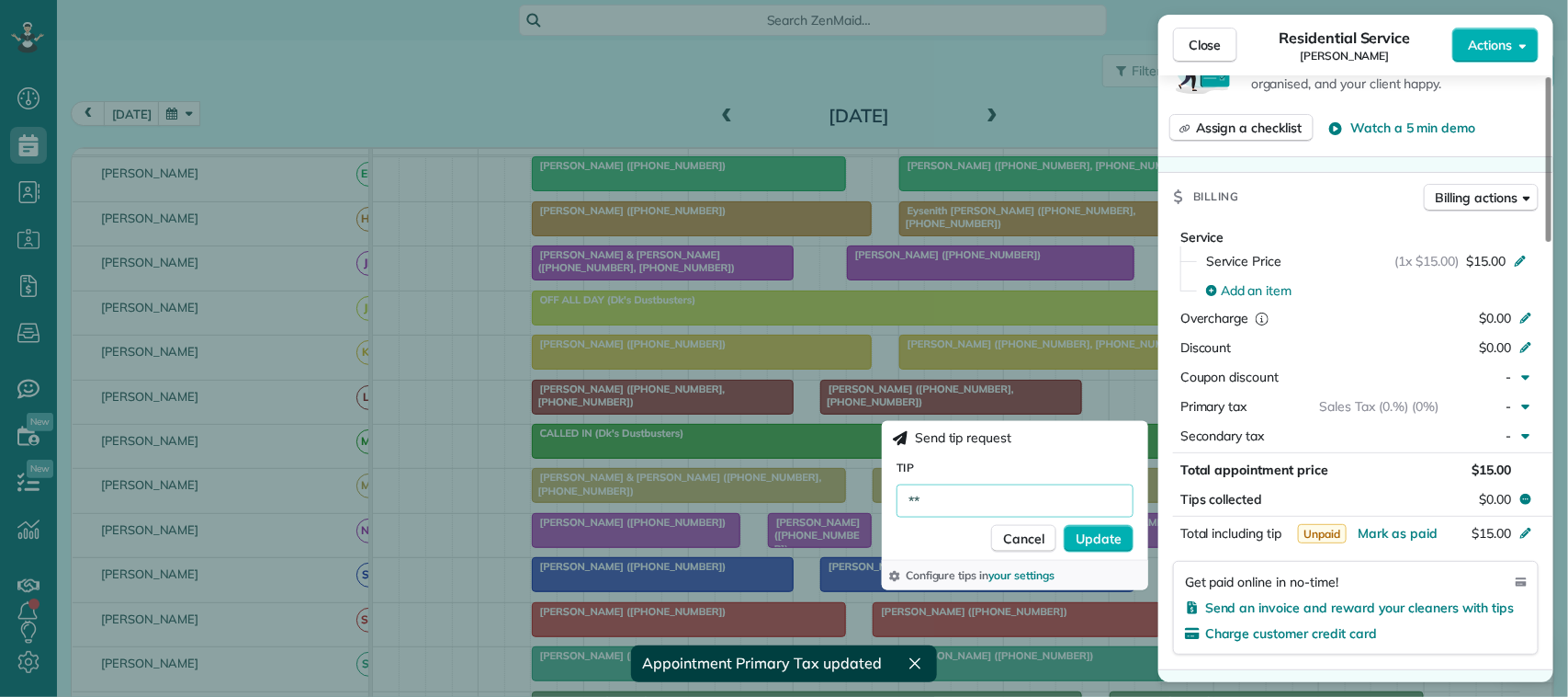
click at [989, 489] on input "**" at bounding box center [1015, 501] width 237 height 33
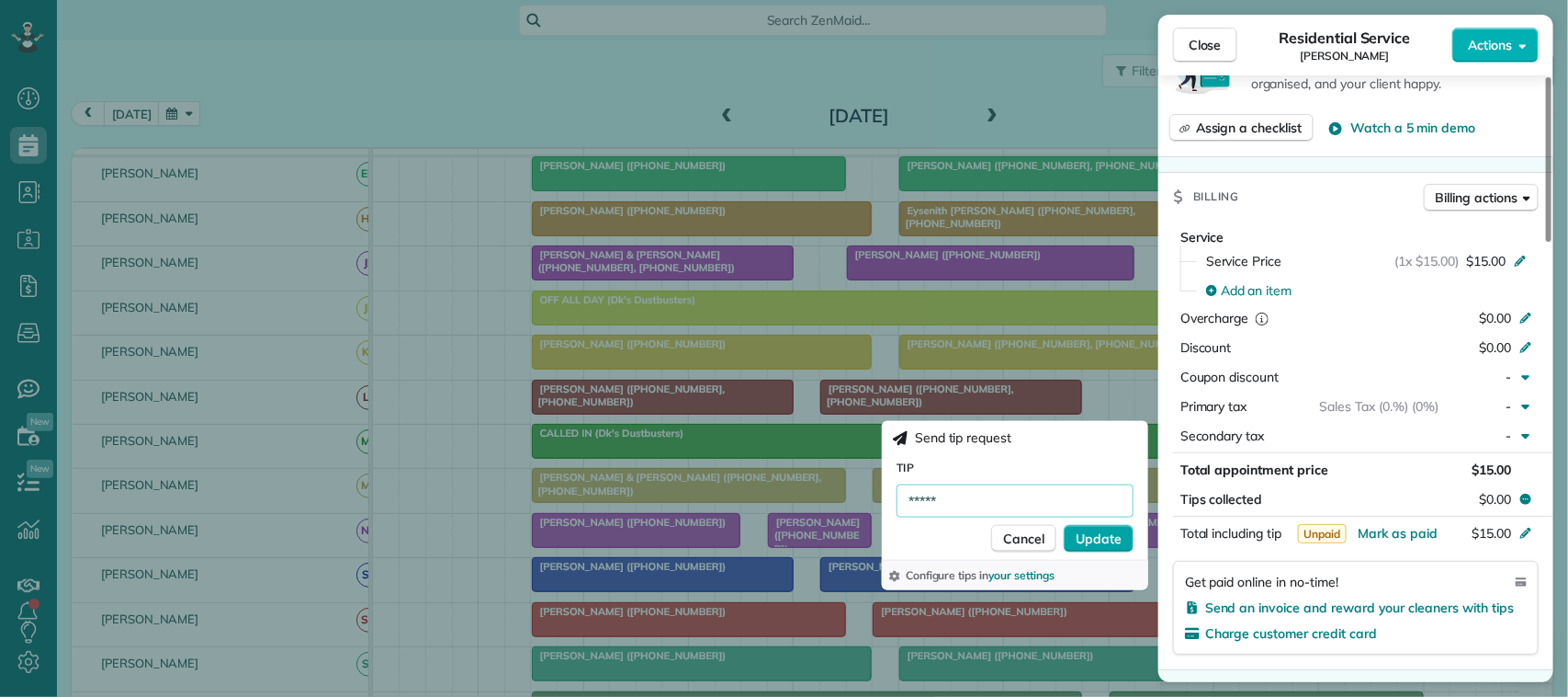
type input "*****"
click at [1108, 546] on span "Update" at bounding box center [1099, 539] width 46 height 18
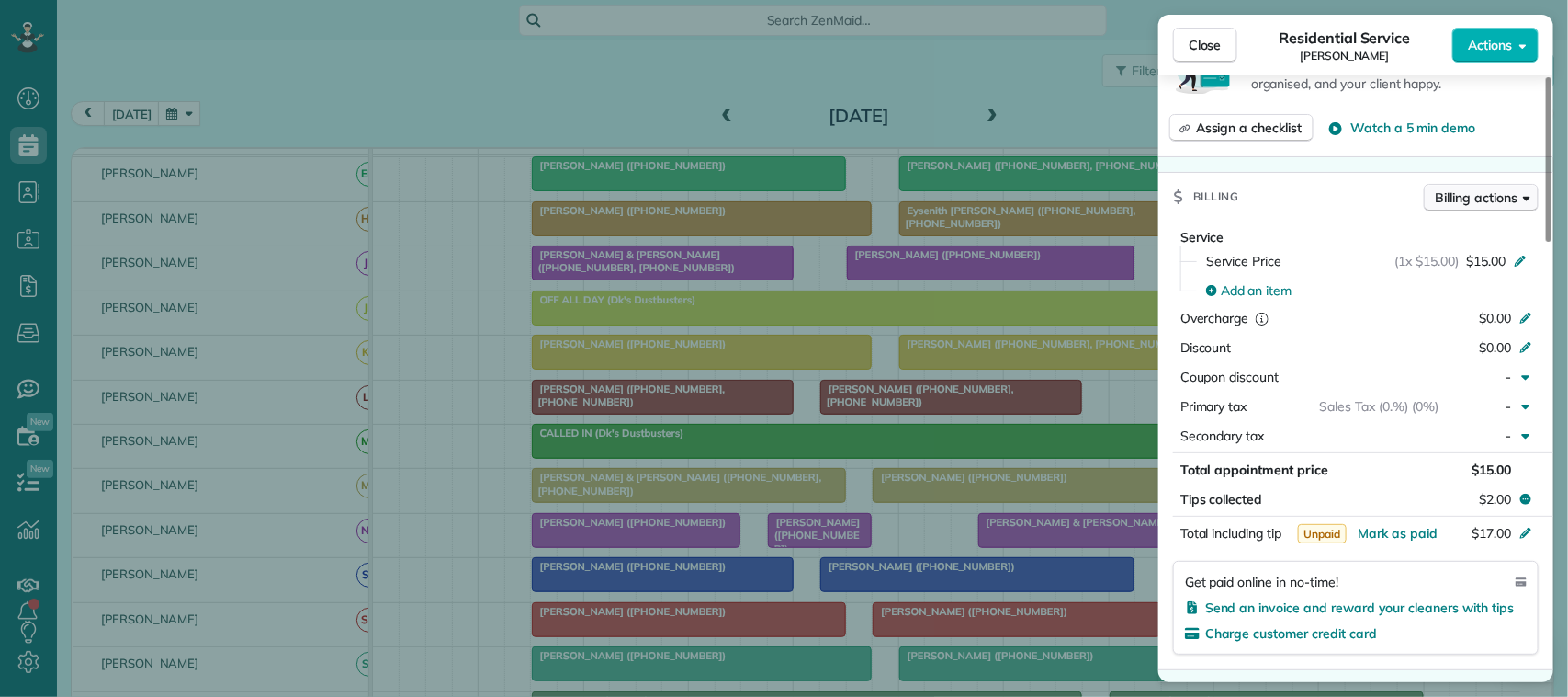
click at [1459, 198] on span "Billing actions" at bounding box center [1477, 198] width 81 height 18
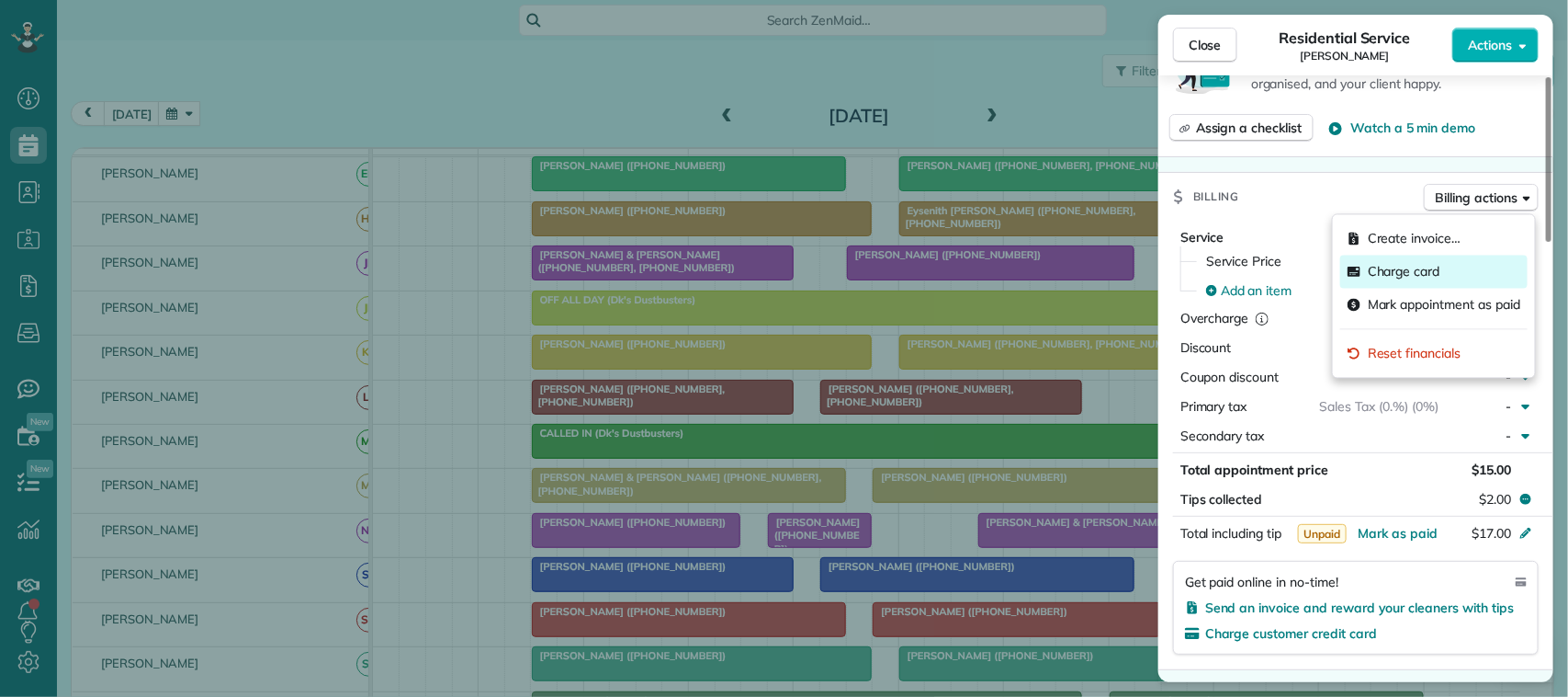
click at [1416, 277] on span "Charge card" at bounding box center [1404, 272] width 73 height 18
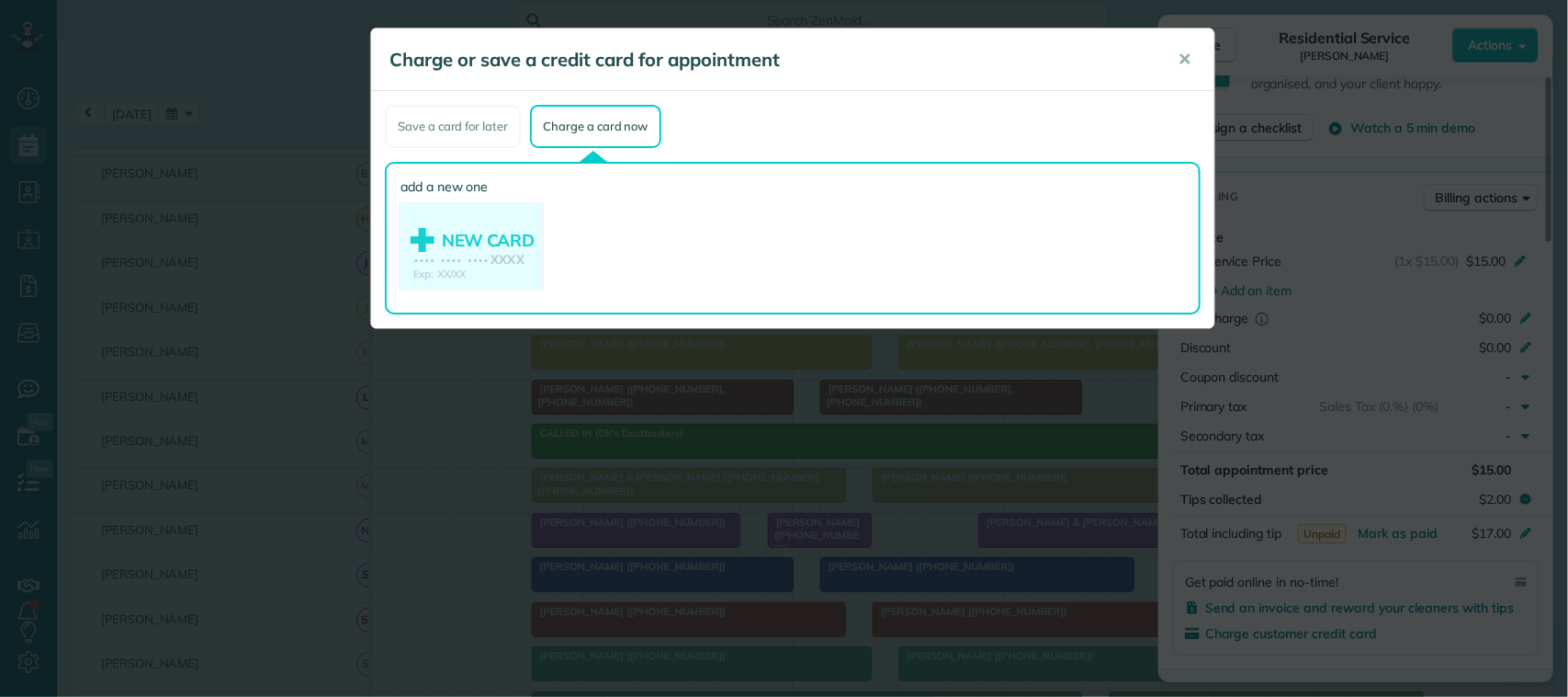
drag, startPoint x: 470, startPoint y: 217, endPoint x: 516, endPoint y: 227, distance: 47.1
click at [470, 218] on use at bounding box center [470, 249] width 141 height 89
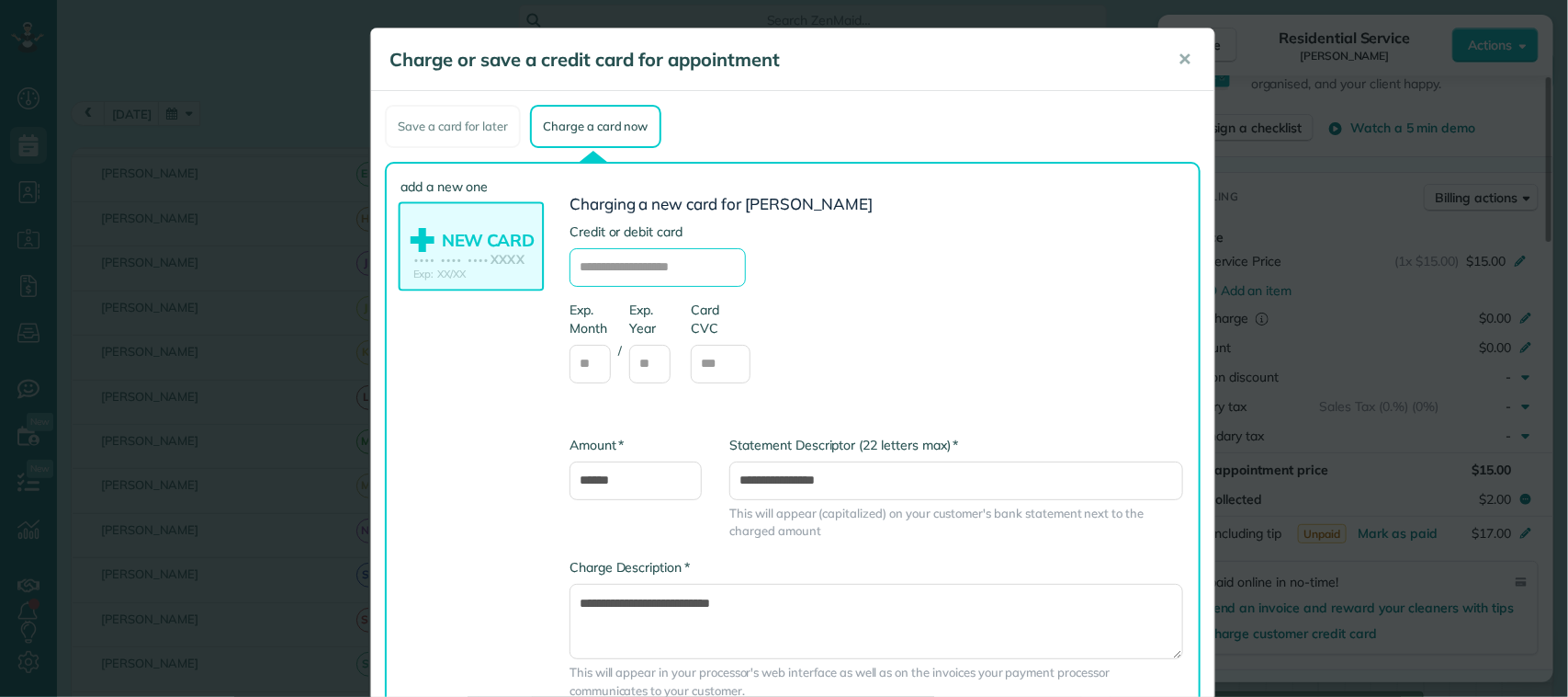
click at [671, 259] on input "text" at bounding box center [657, 267] width 176 height 39
type input "**********"
type input "**"
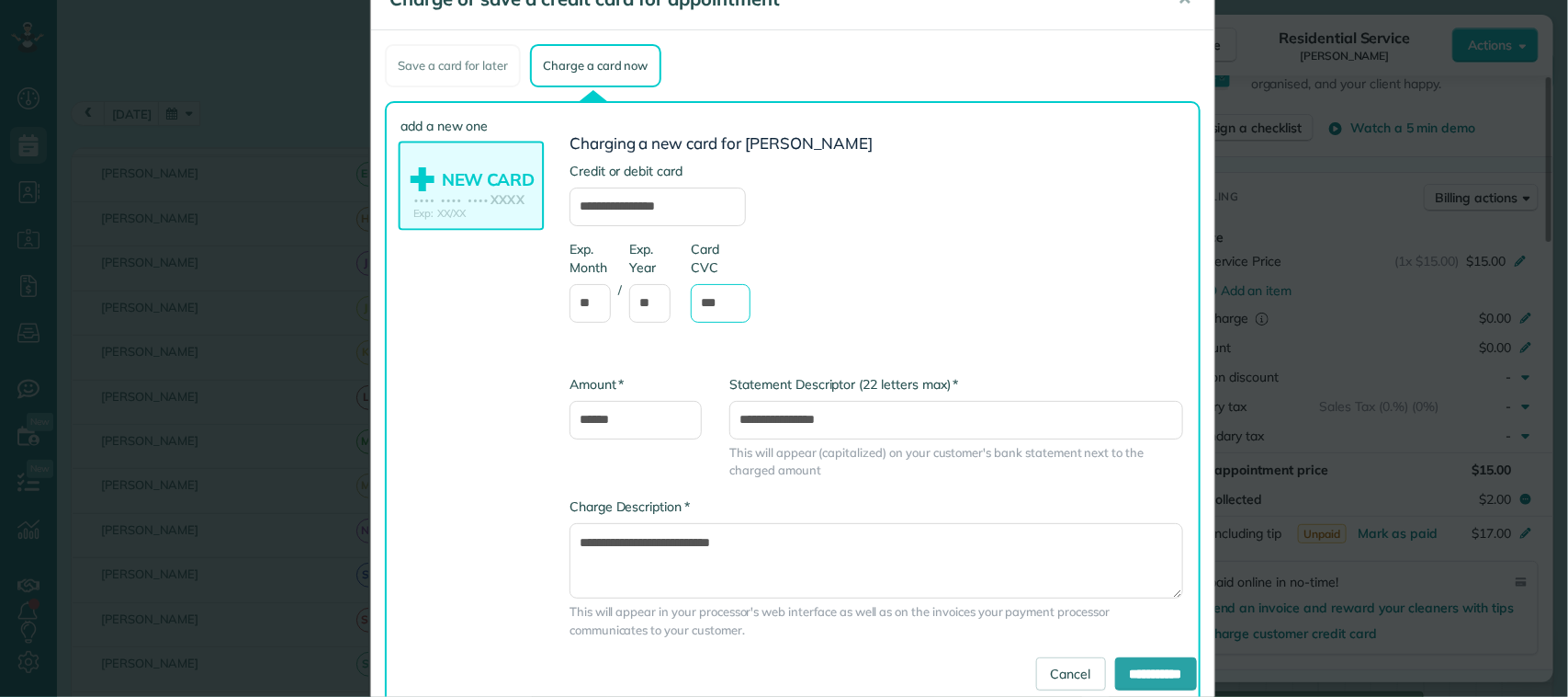
scroll to position [116, 0]
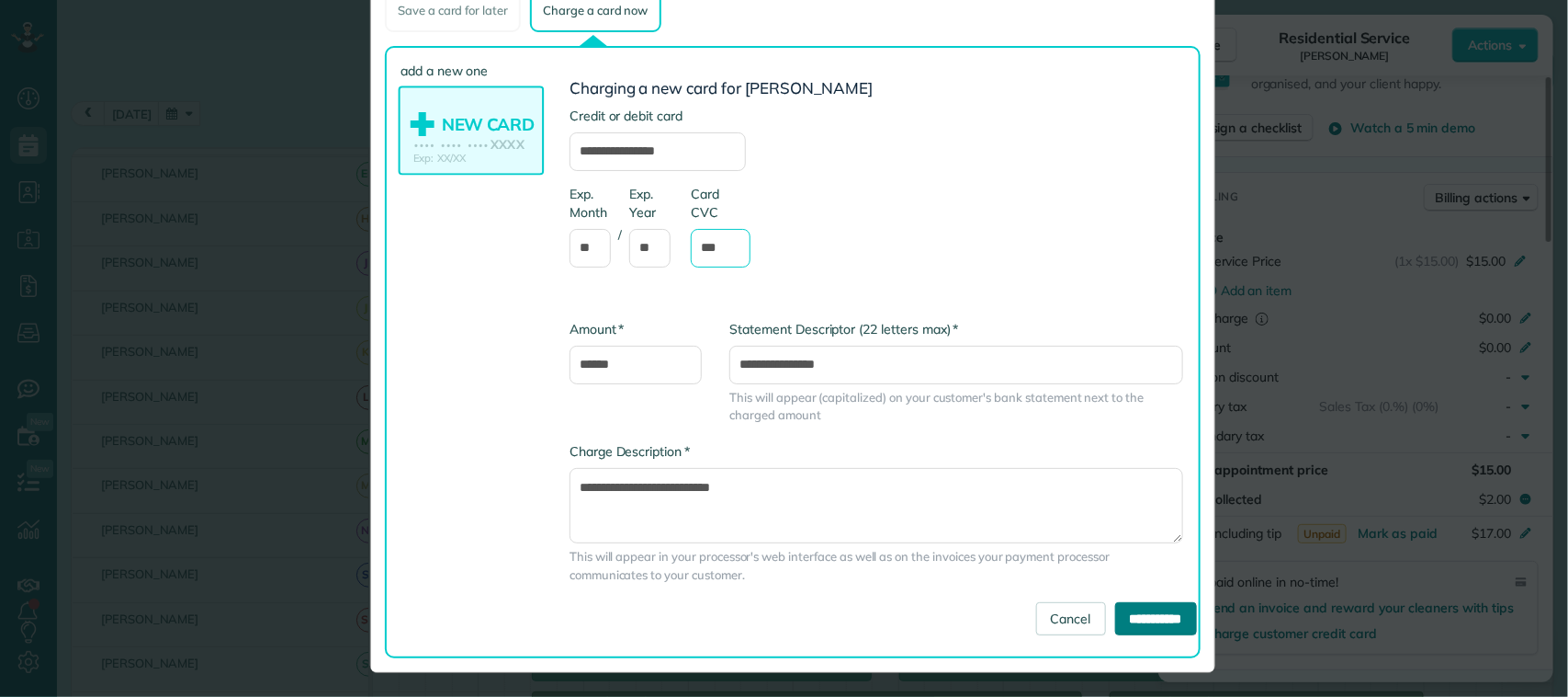
type input "***"
click at [1115, 602] on input "**********" at bounding box center [1156, 618] width 81 height 33
type input "**********"
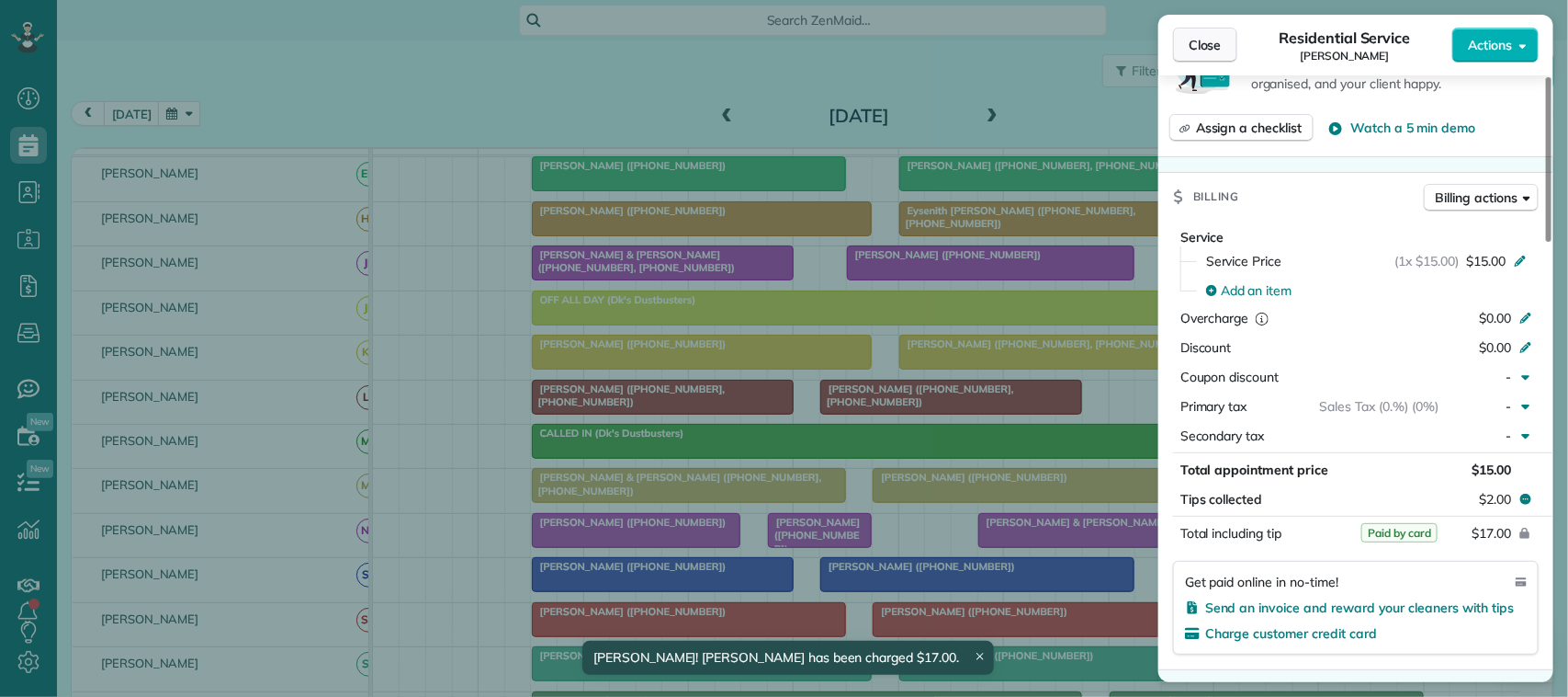
click at [1204, 56] on button "Close" at bounding box center [1205, 45] width 65 height 35
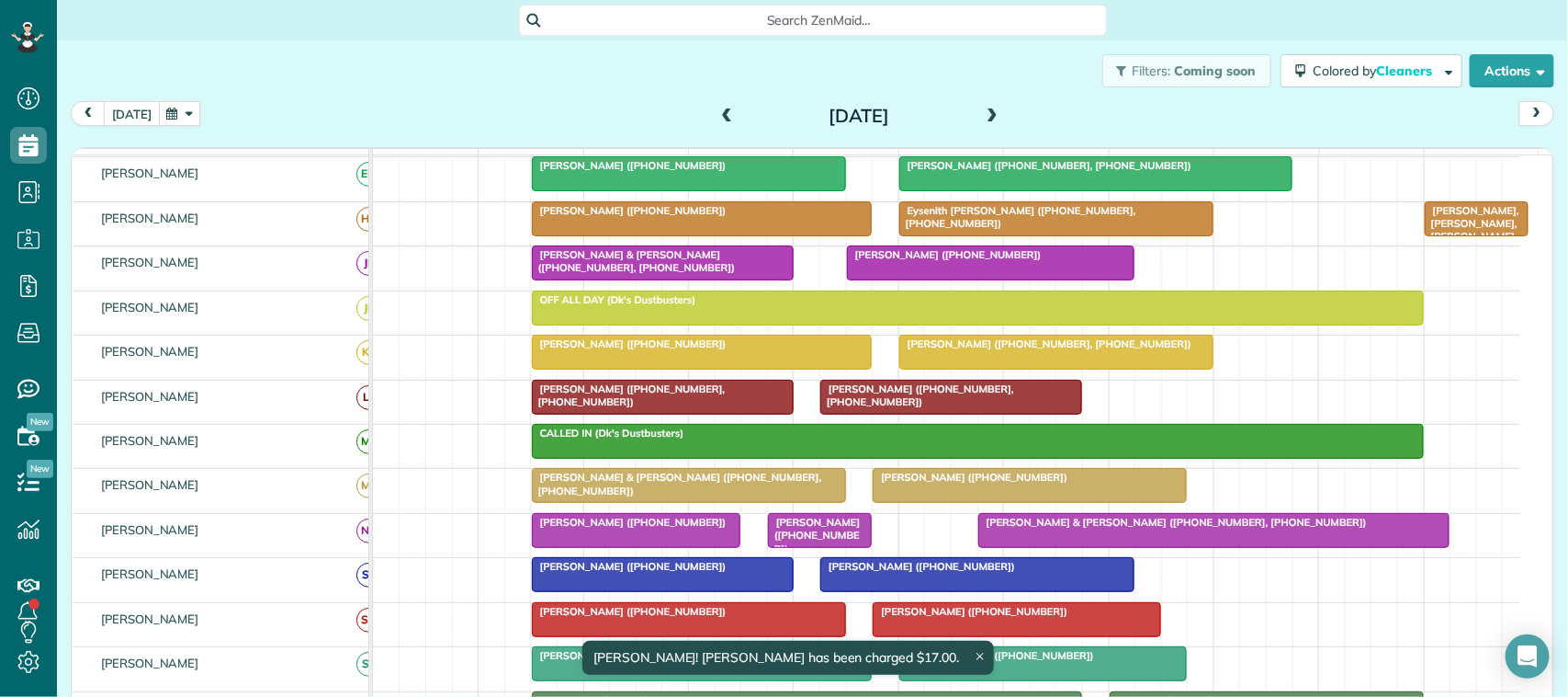
click at [129, 104] on button "[DATE]" at bounding box center [131, 113] width 56 height 25
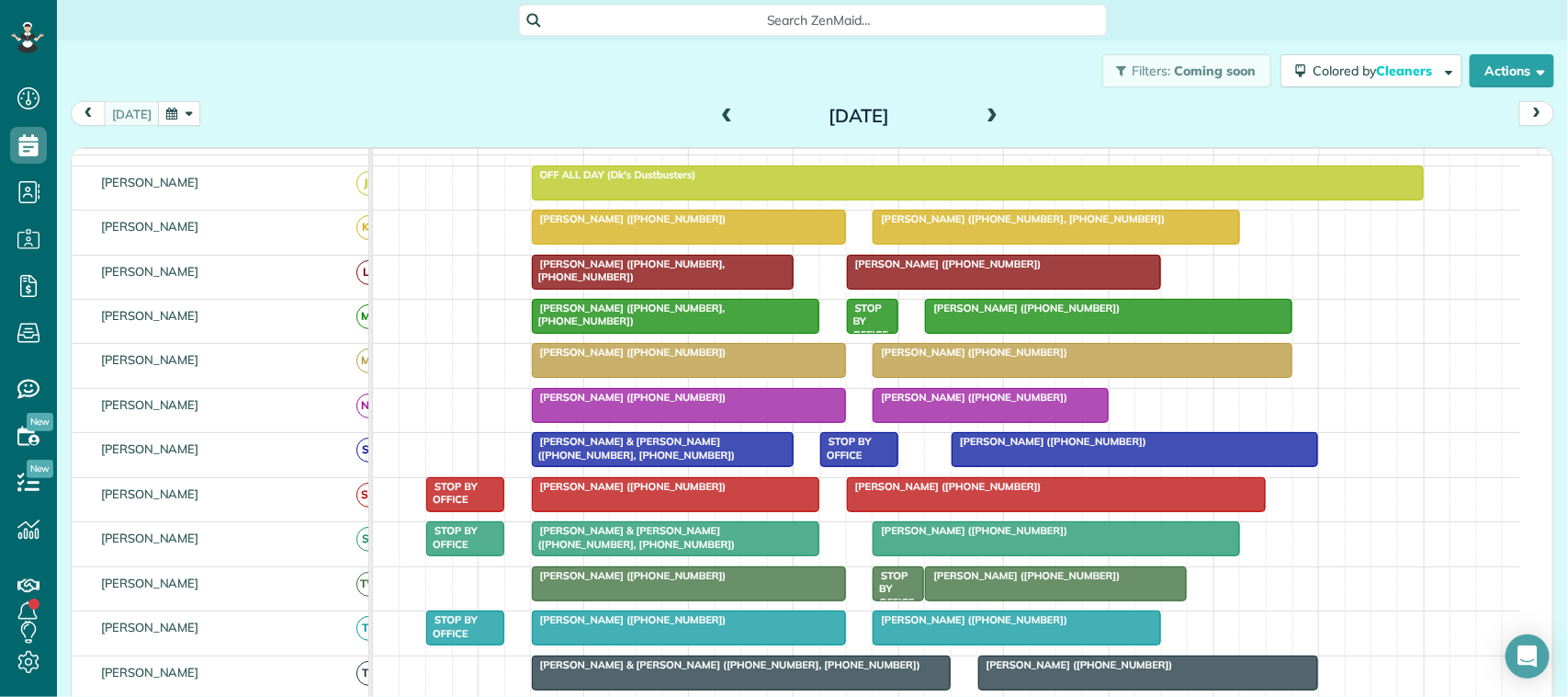
scroll to position [230, 0]
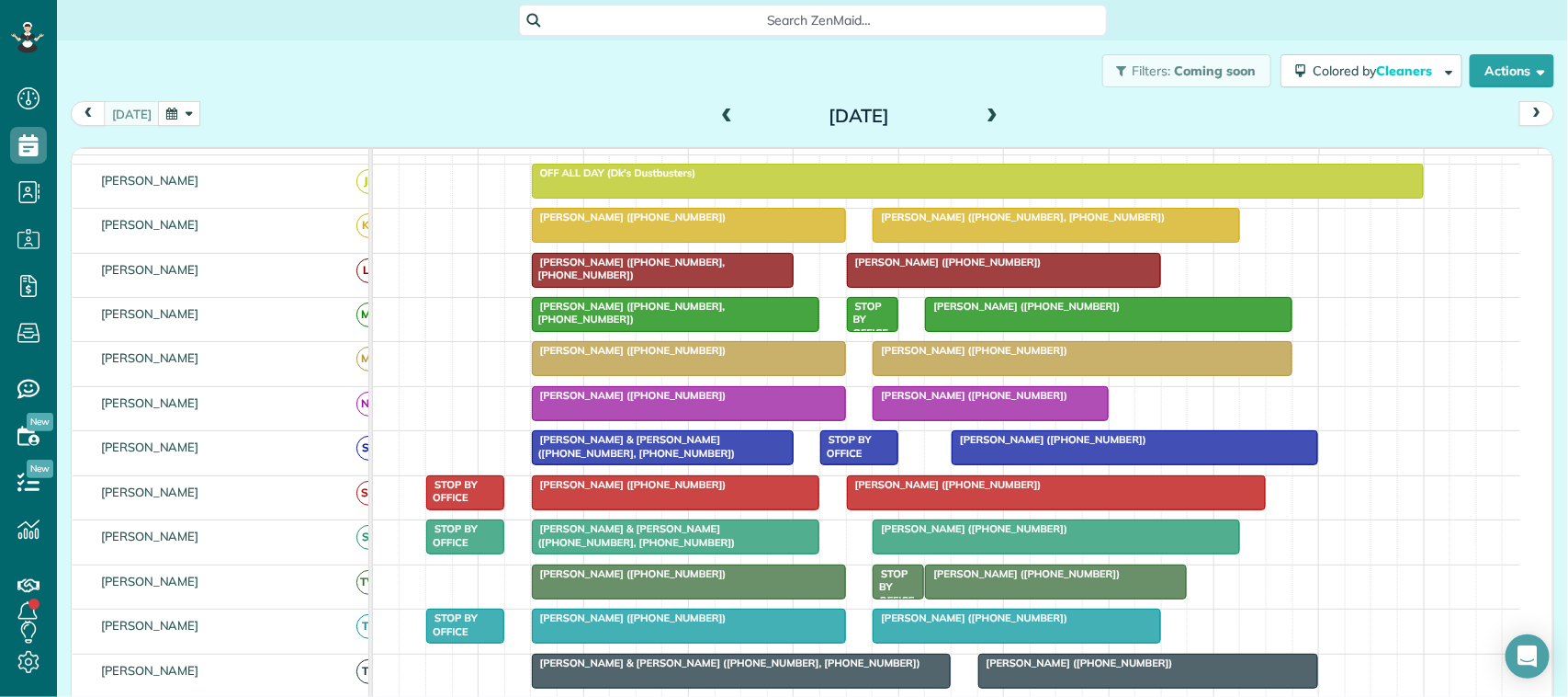
click at [944, 420] on div at bounding box center [990, 404] width 234 height 33
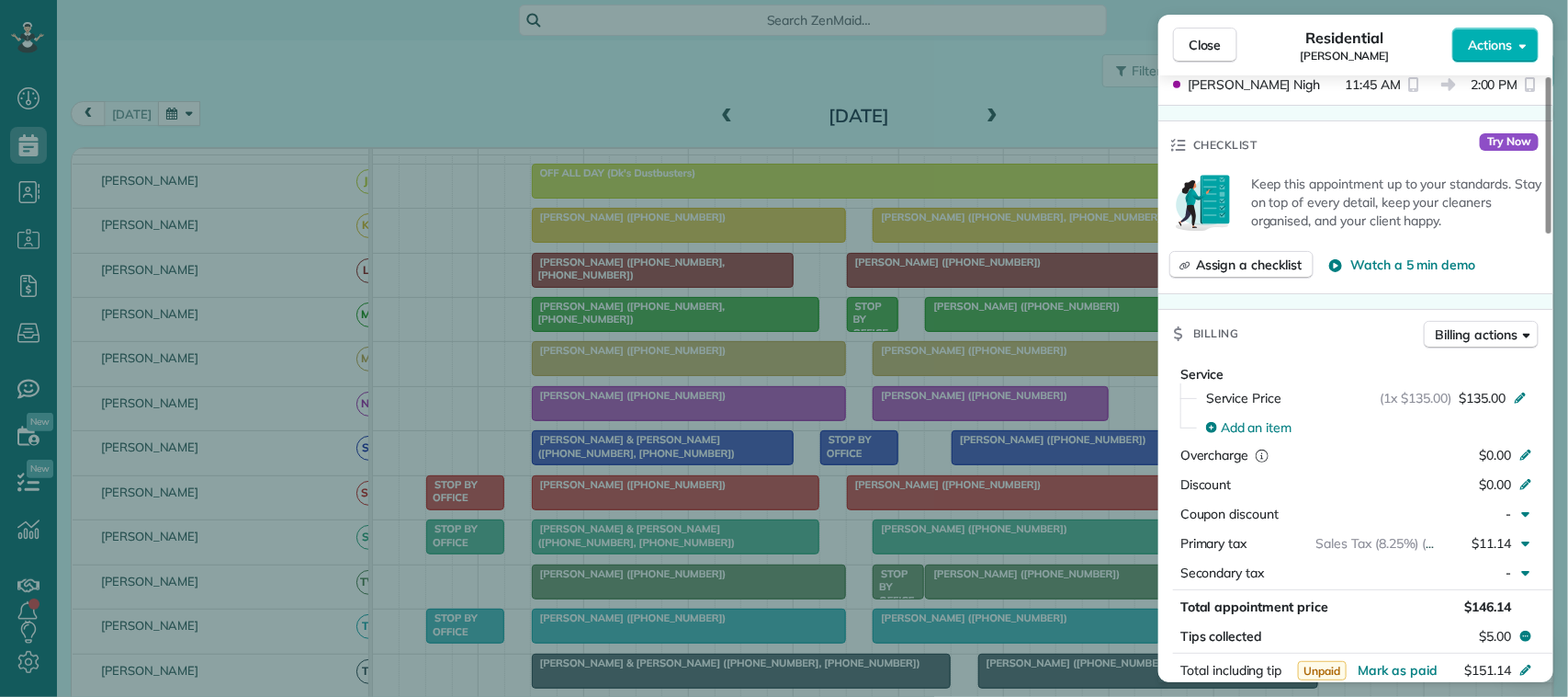
scroll to position [579, 0]
click at [1477, 336] on span "Billing actions" at bounding box center [1477, 333] width 81 height 18
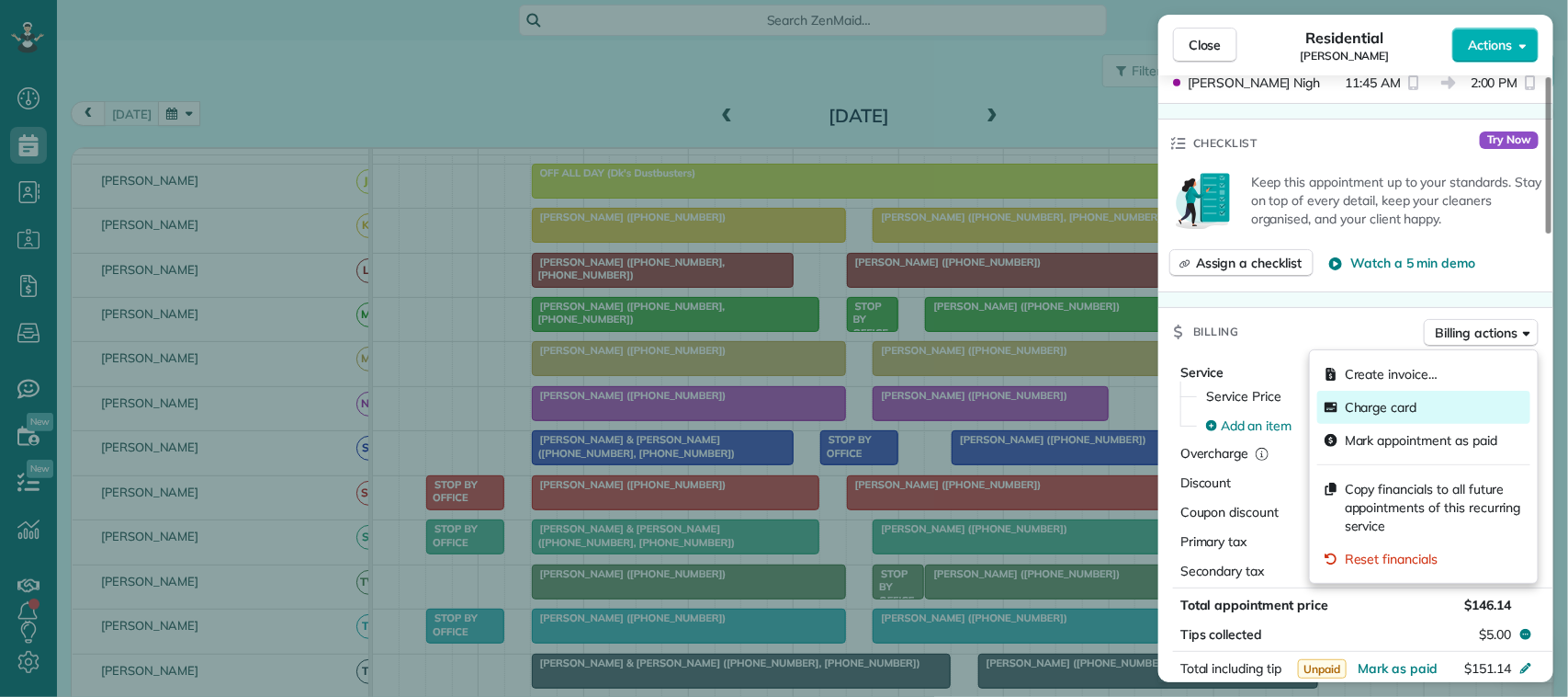
click at [1430, 409] on div "Charge card" at bounding box center [1424, 407] width 213 height 33
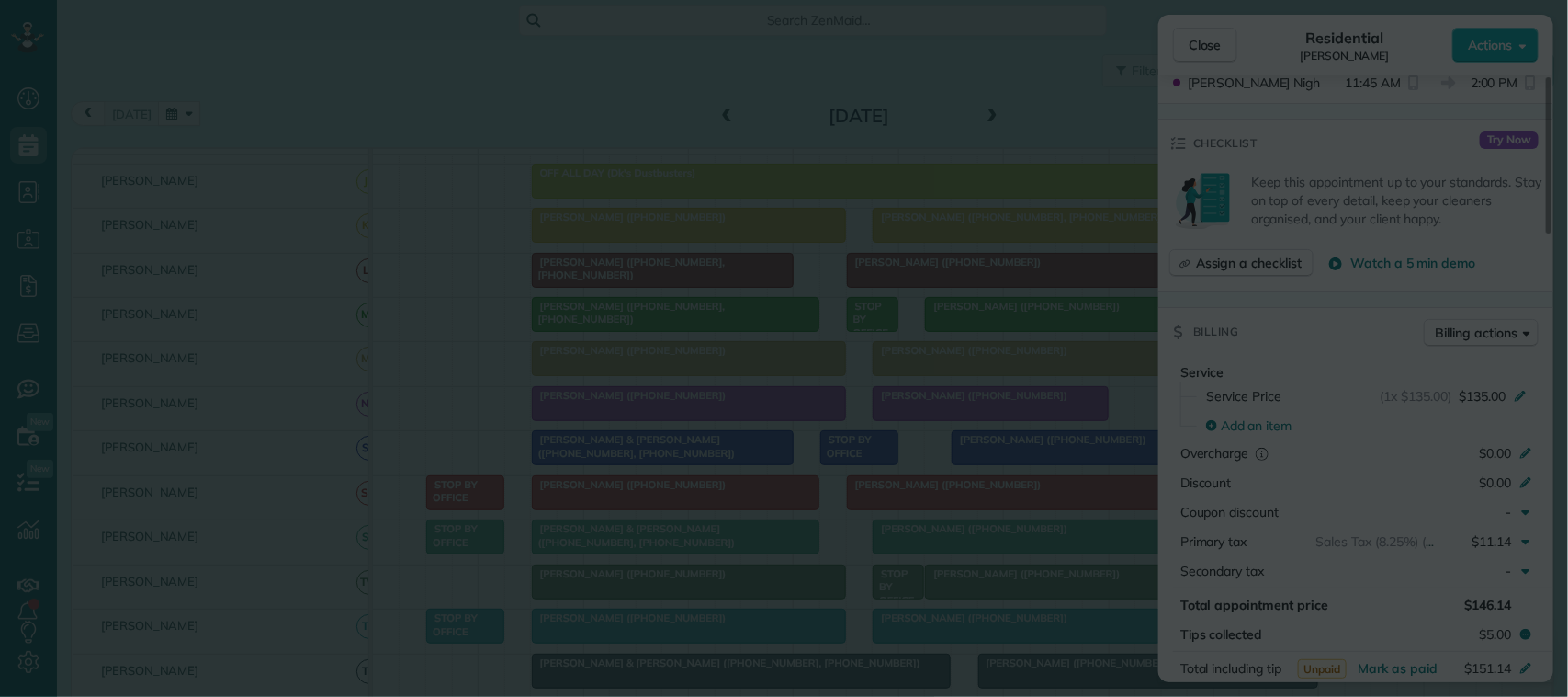
scroll to position [0, 0]
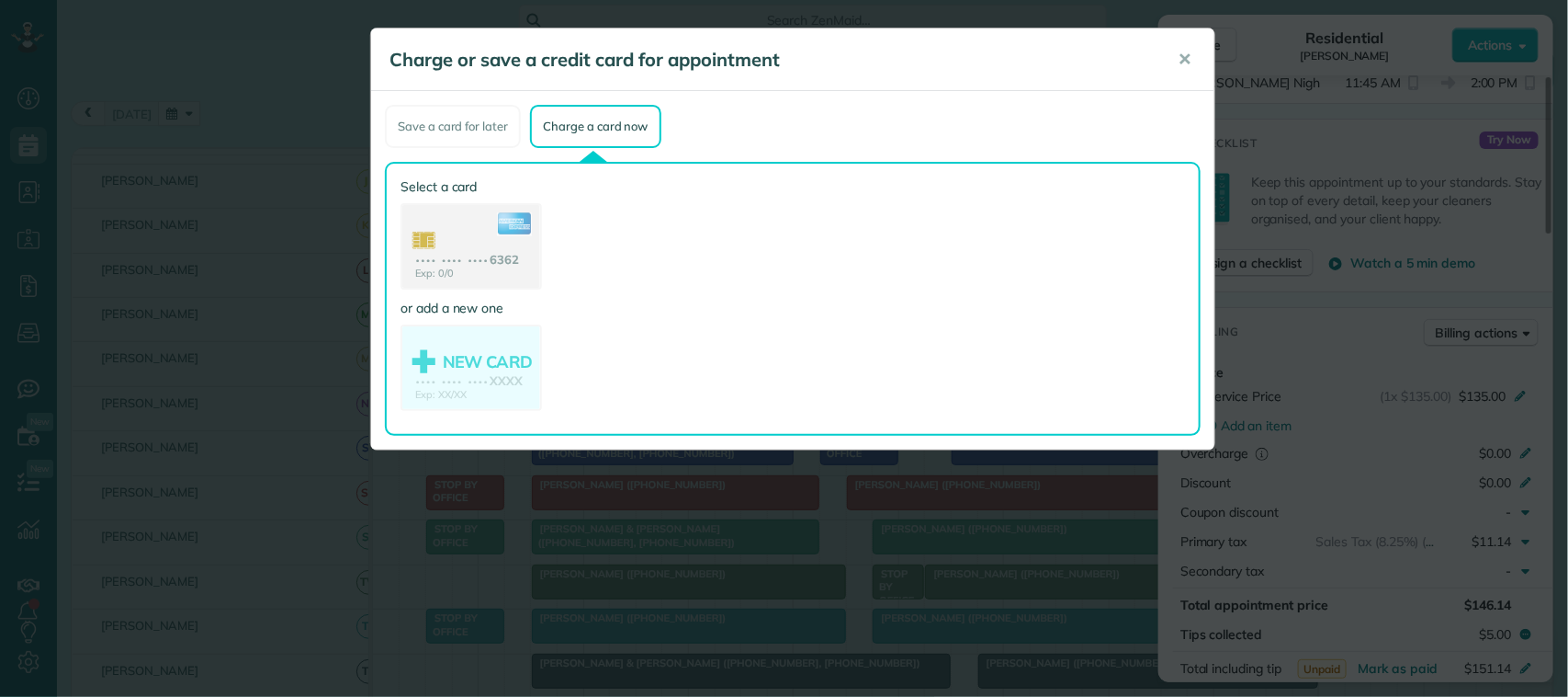
click at [505, 274] on use at bounding box center [470, 248] width 138 height 86
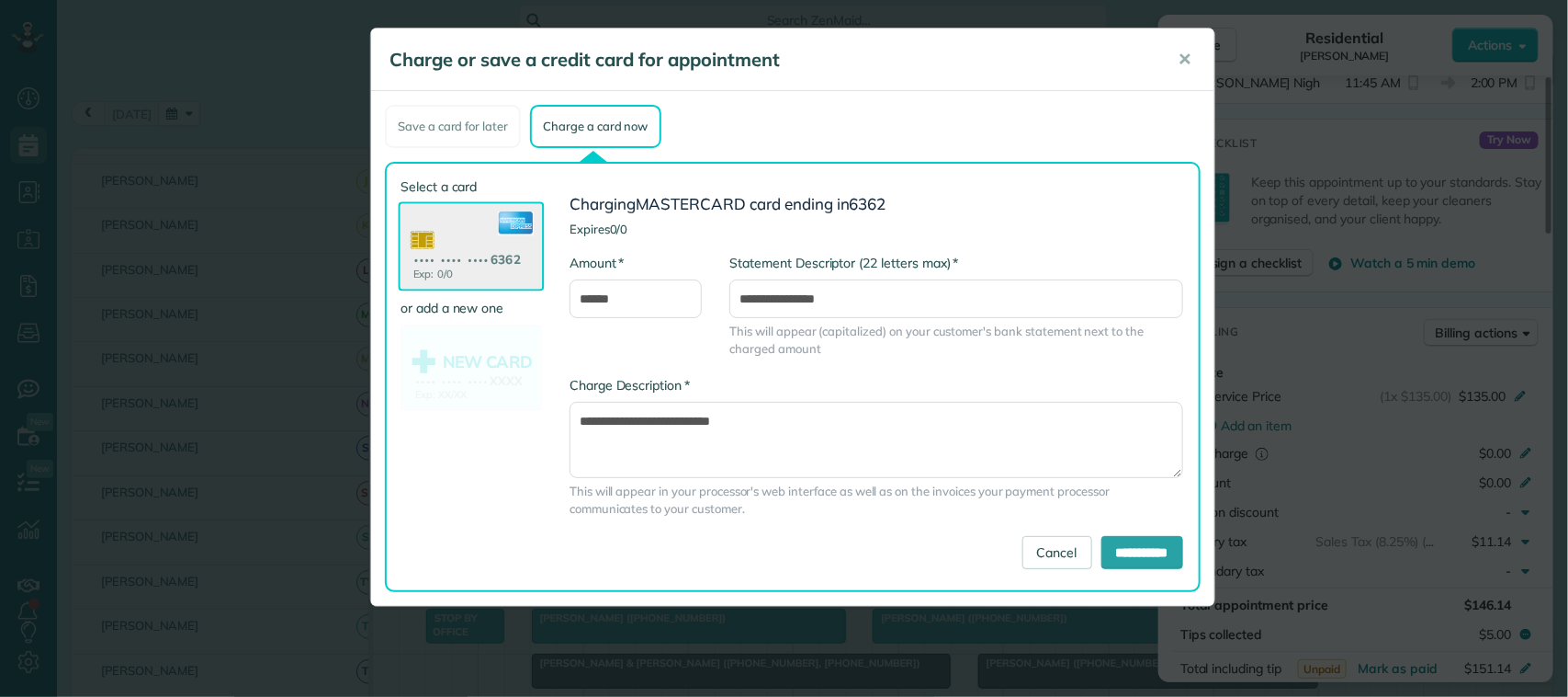
click at [1089, 531] on div "**********" at bounding box center [876, 456] width 641 height 160
click at [1130, 549] on input "**********" at bounding box center [1142, 553] width 81 height 33
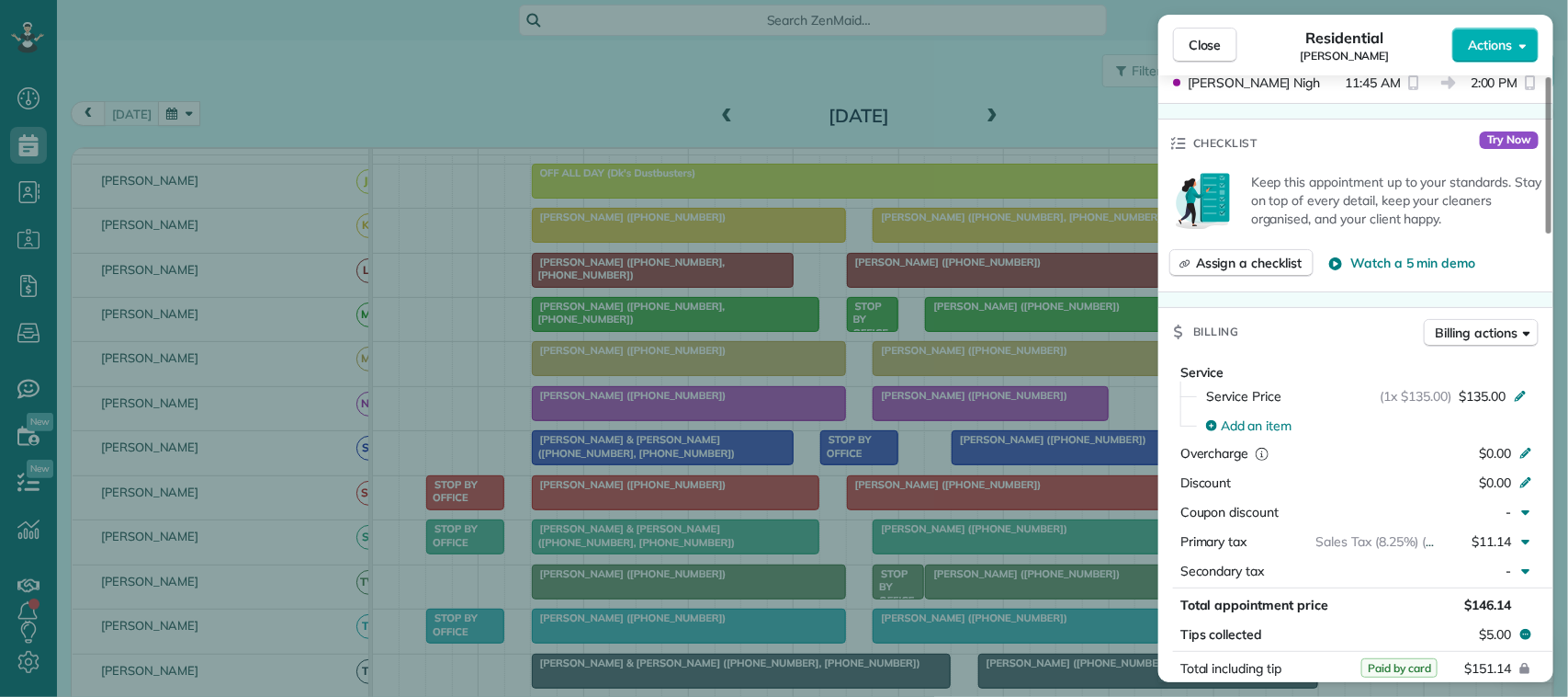
click at [1187, 25] on div "Close Residential Thad Donahue Actions" at bounding box center [1355, 45] width 395 height 61
click at [1210, 38] on span "Close" at bounding box center [1205, 45] width 33 height 18
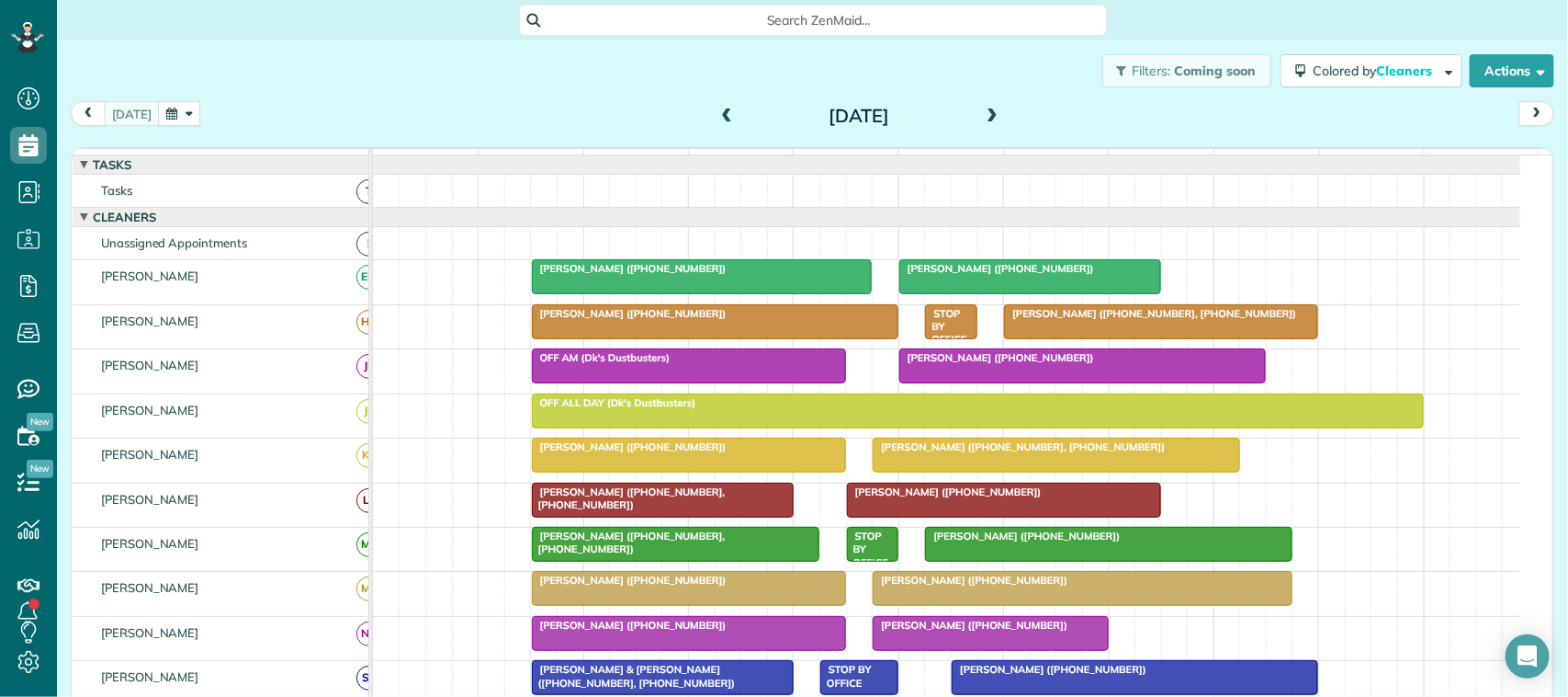
click at [1100, 338] on div at bounding box center [1161, 322] width 312 height 33
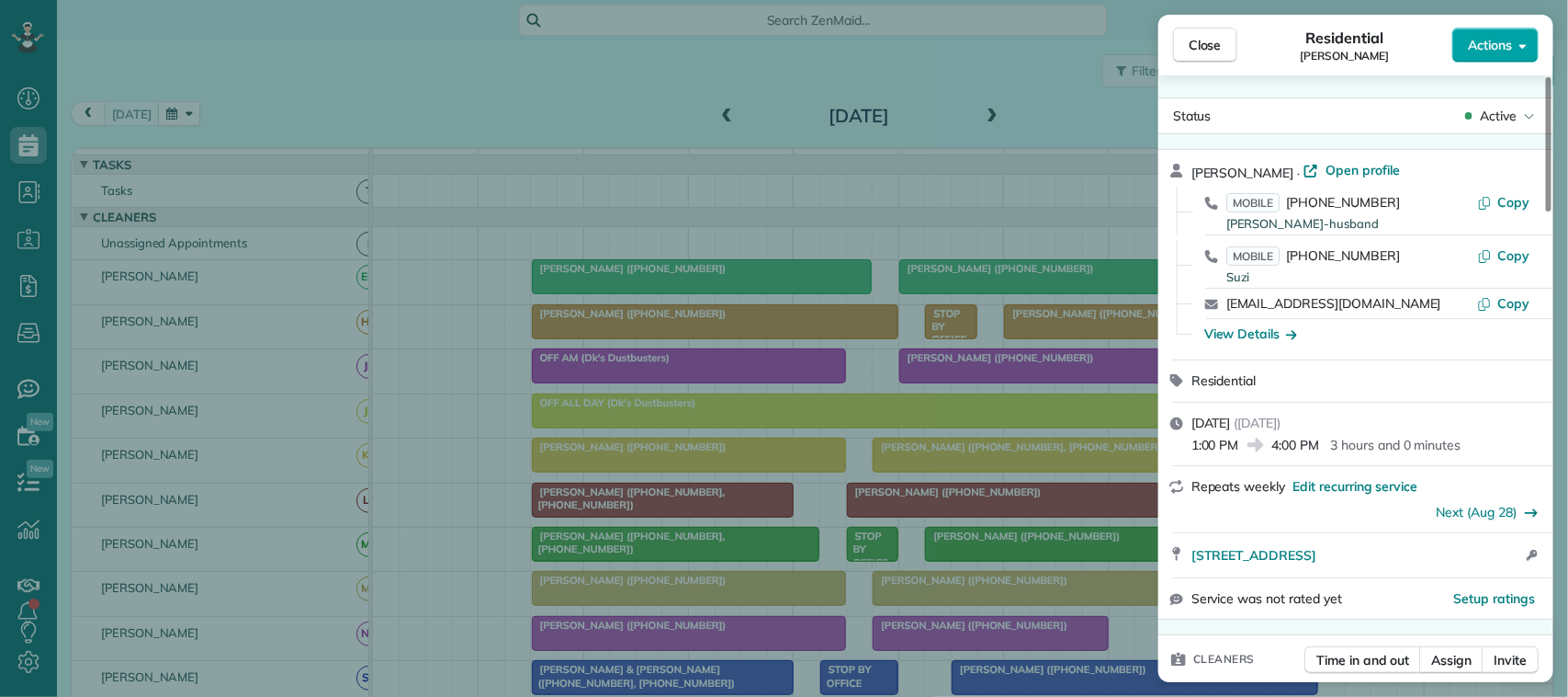
click at [1486, 39] on span "Actions" at bounding box center [1490, 45] width 44 height 18
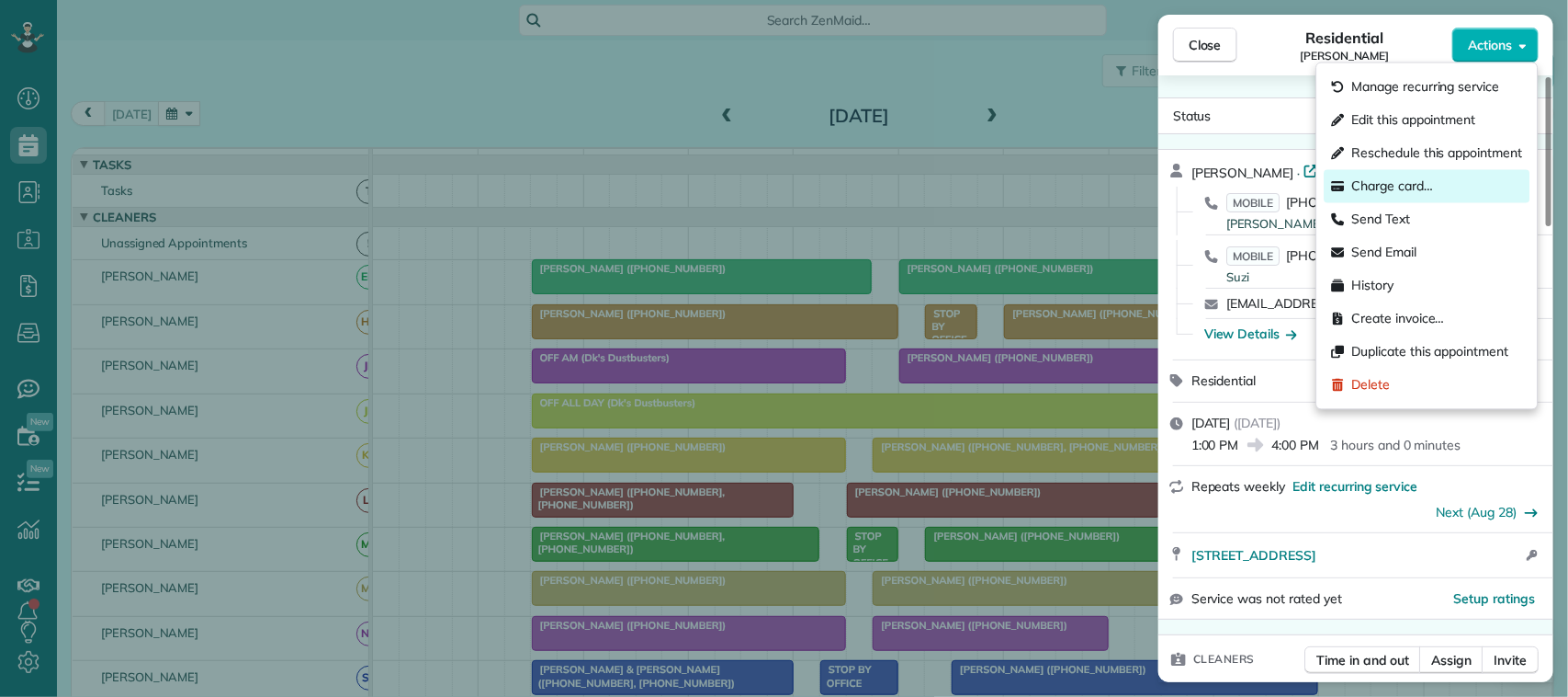
click at [1419, 189] on span "Charge card…" at bounding box center [1392, 187] width 81 height 18
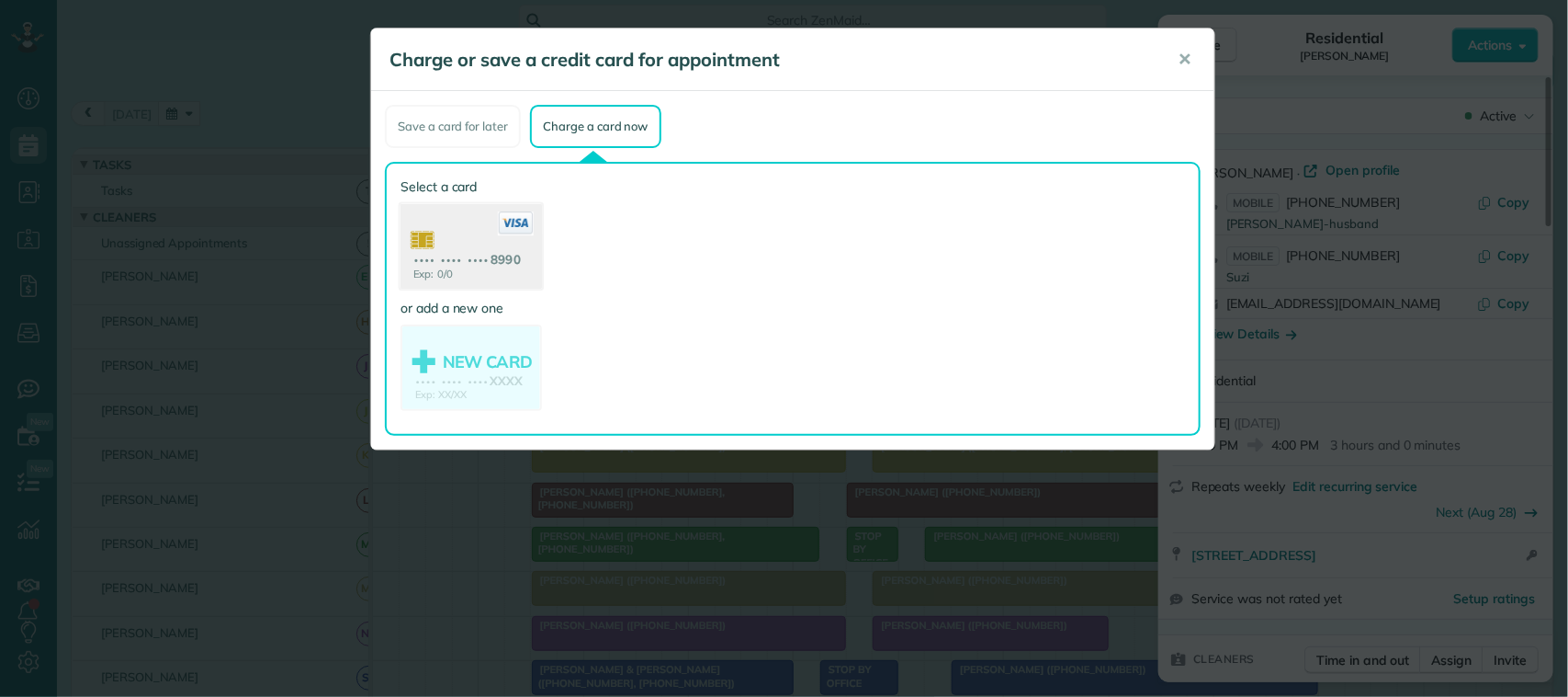
click at [492, 267] on use at bounding box center [470, 249] width 141 height 89
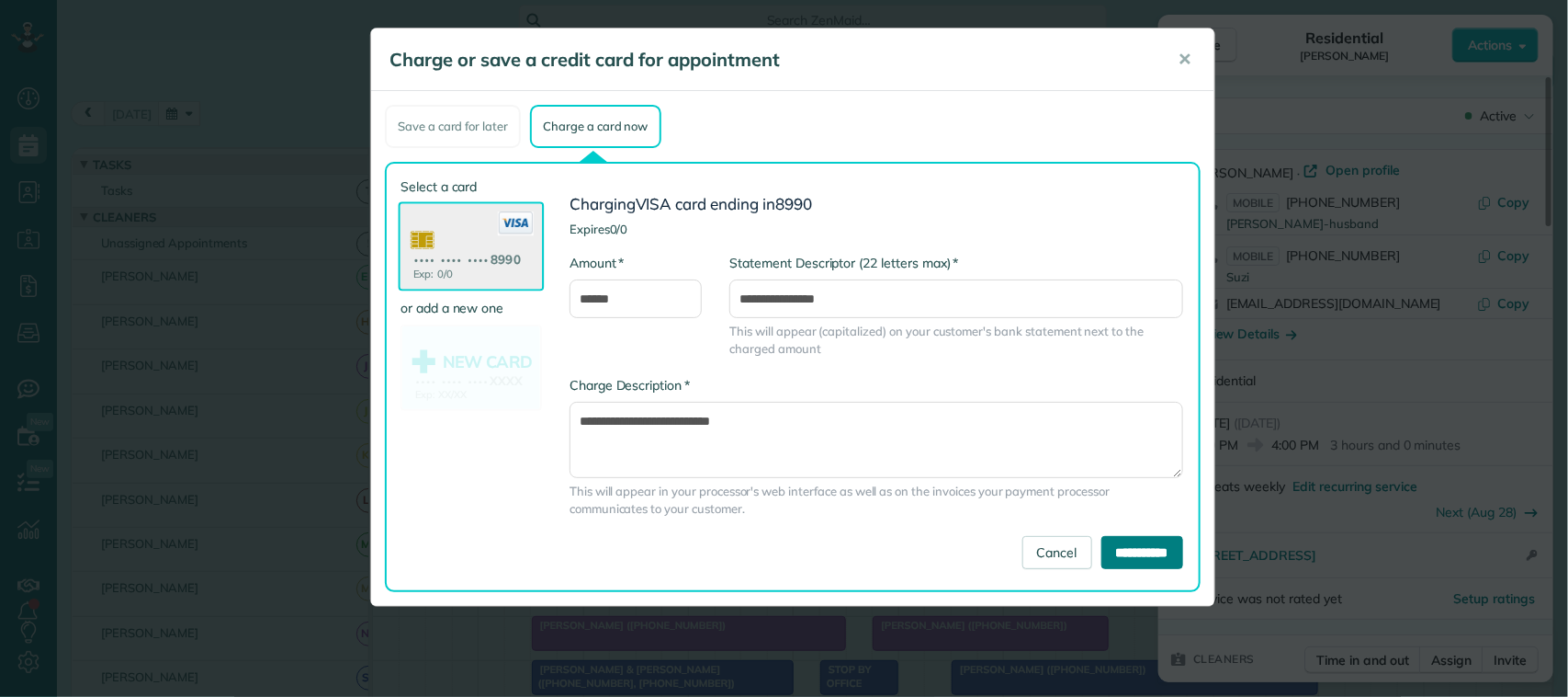
click at [1124, 541] on input "**********" at bounding box center [1142, 553] width 81 height 33
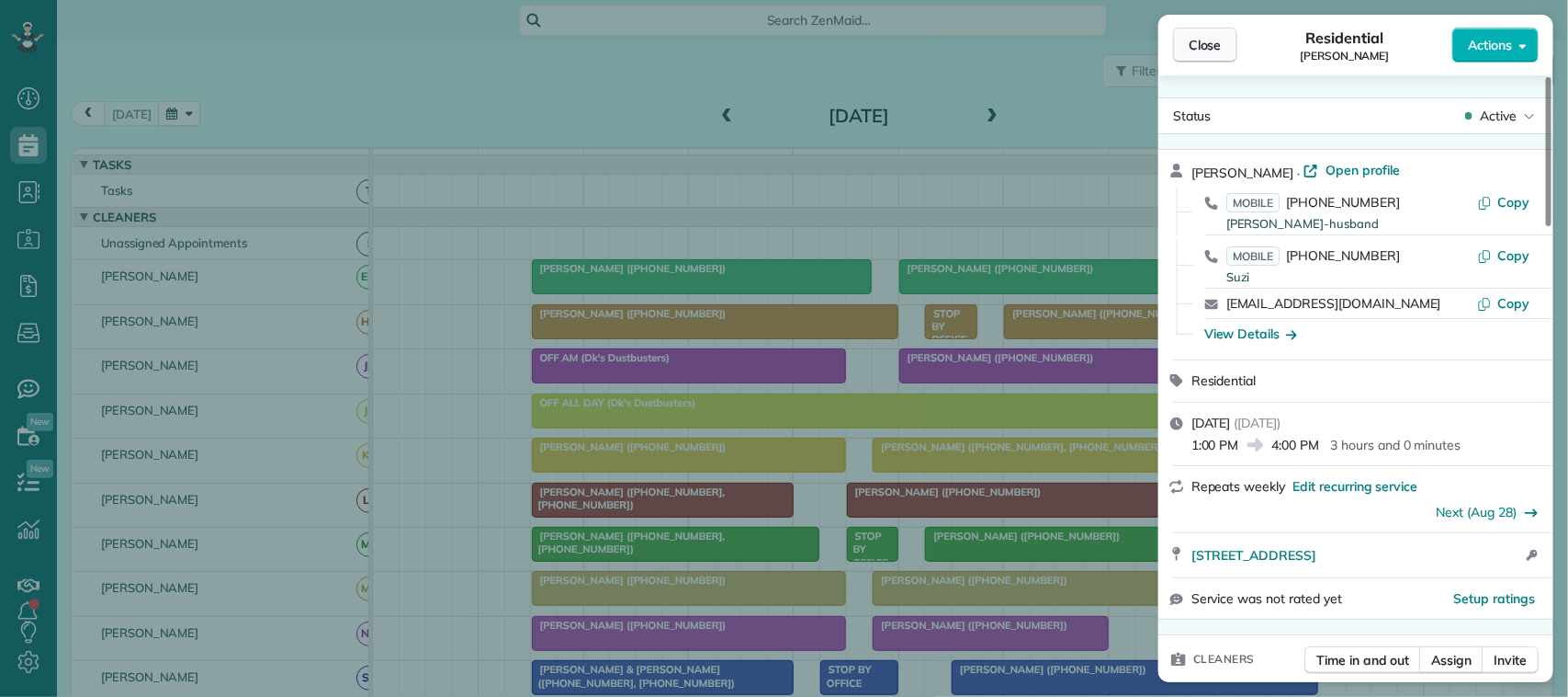
click at [1191, 43] on span "Close" at bounding box center [1205, 45] width 33 height 18
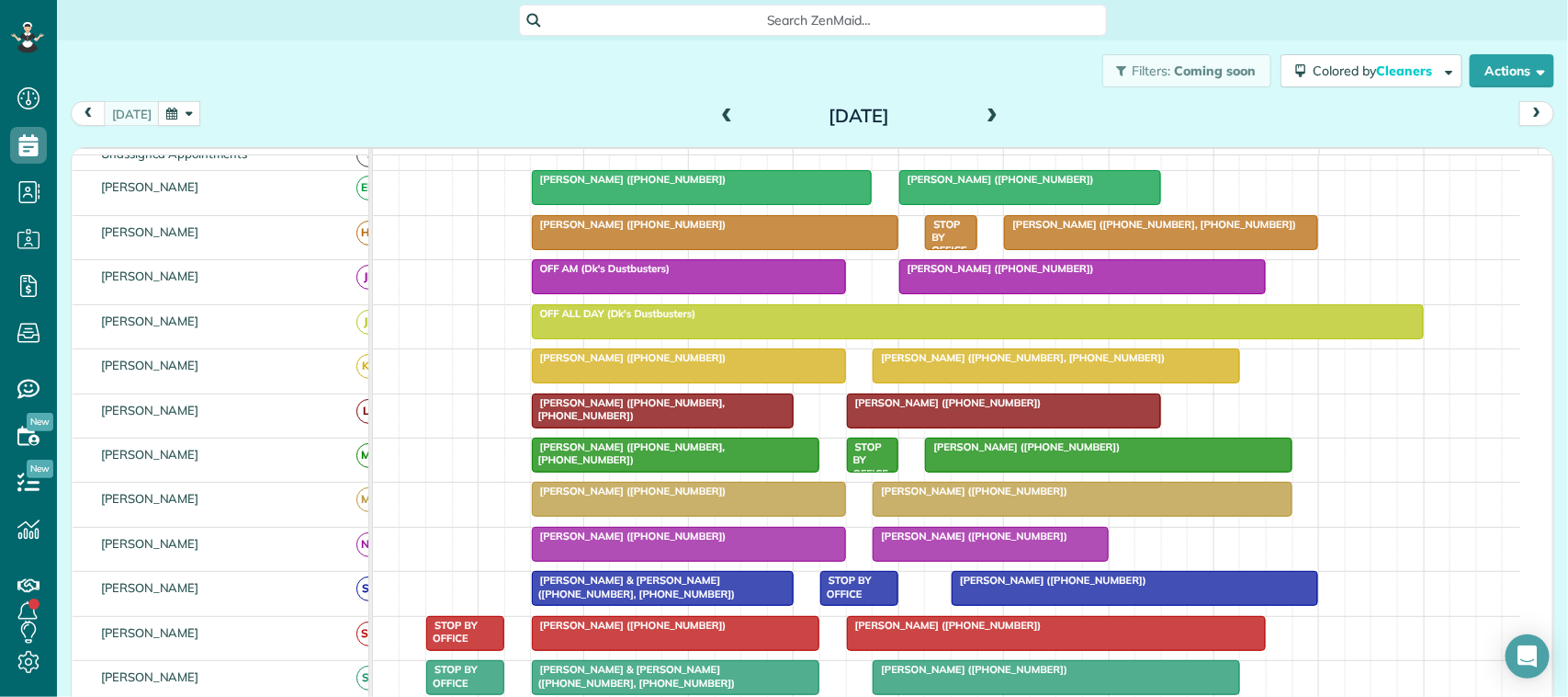
scroll to position [115, 0]
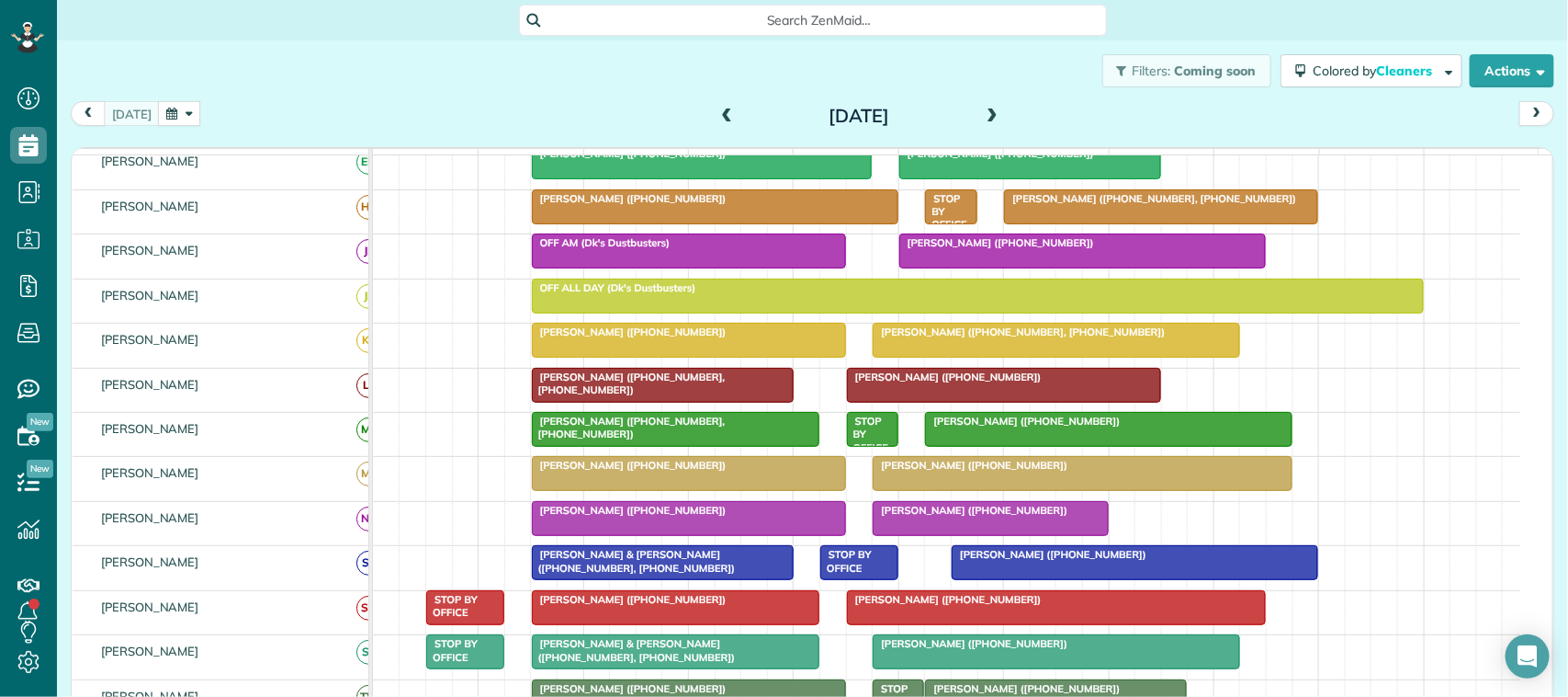
click at [1015, 490] on div at bounding box center [1082, 473] width 418 height 33
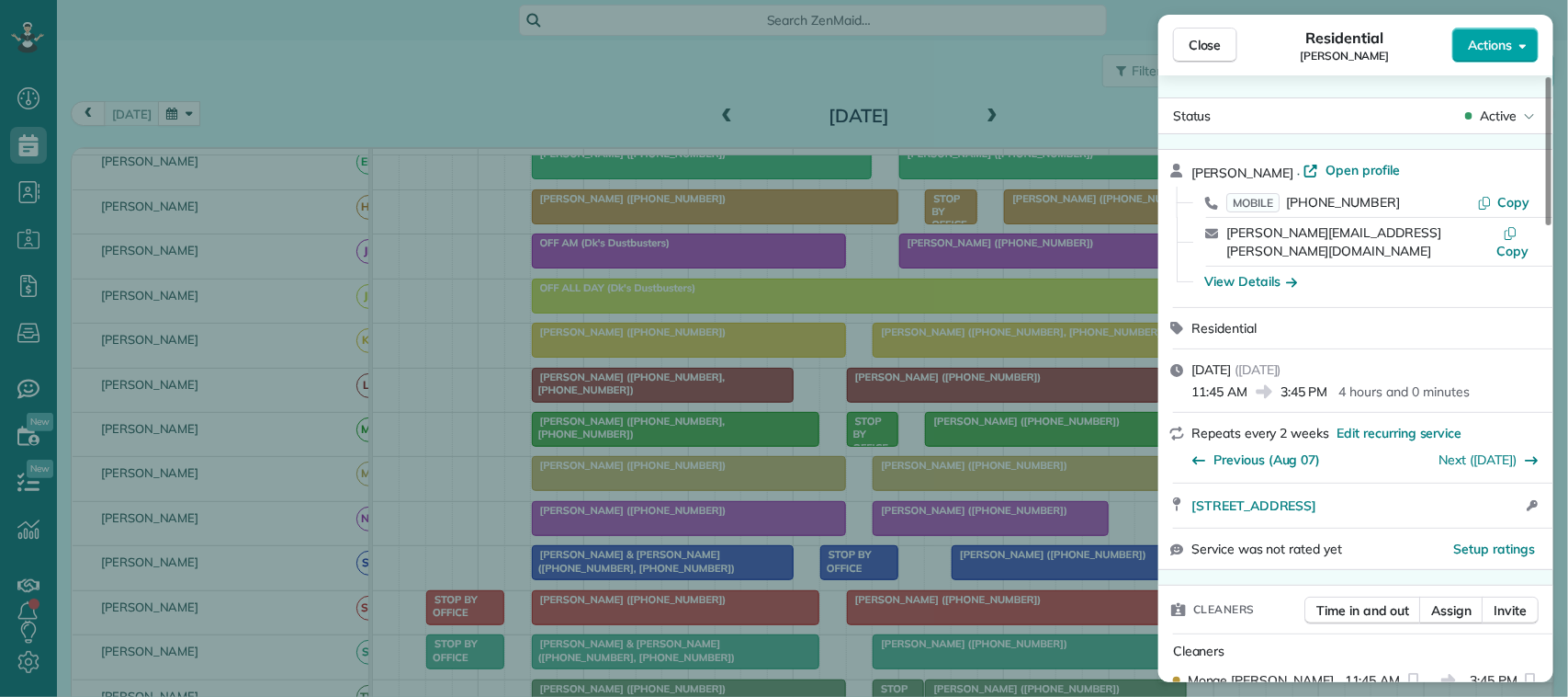
click at [1493, 43] on span "Actions" at bounding box center [1490, 45] width 44 height 18
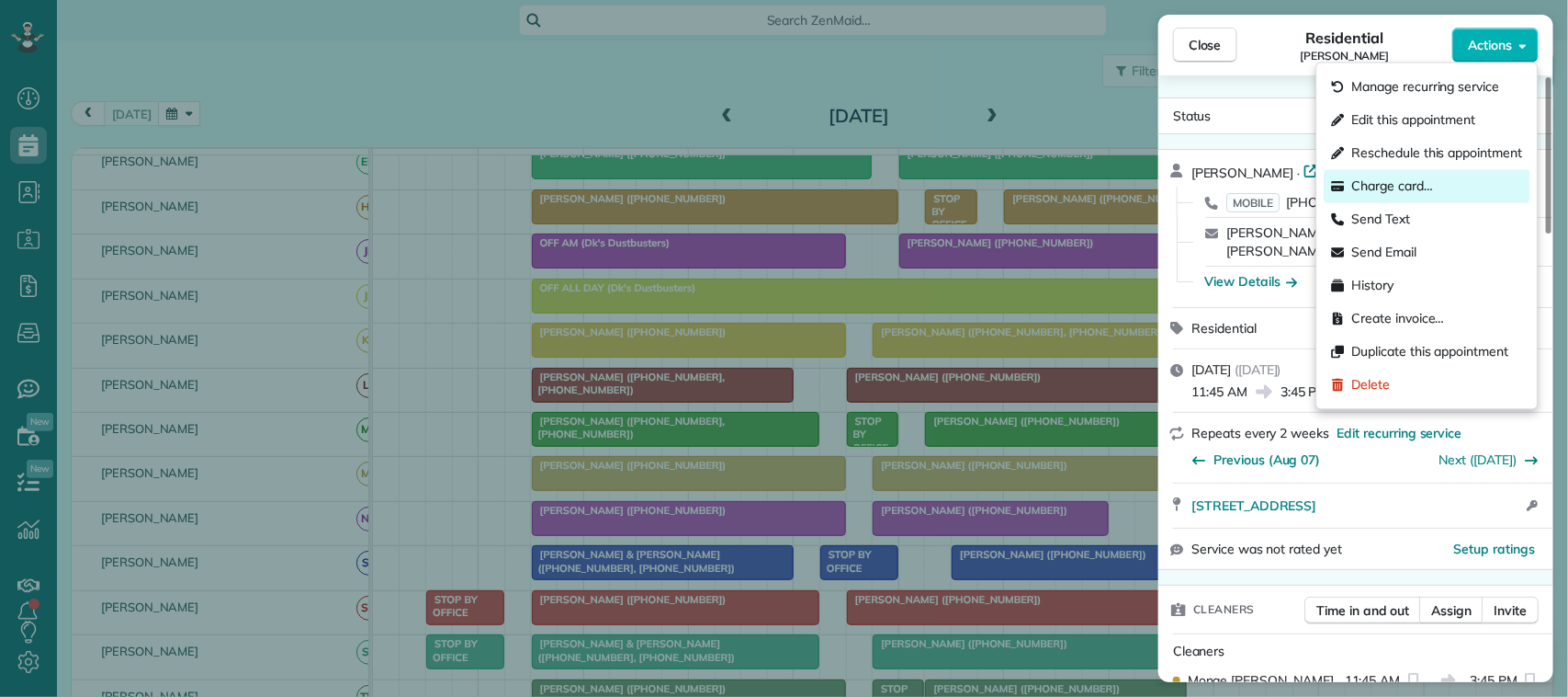
click at [1440, 191] on div "Charge card…" at bounding box center [1428, 187] width 206 height 33
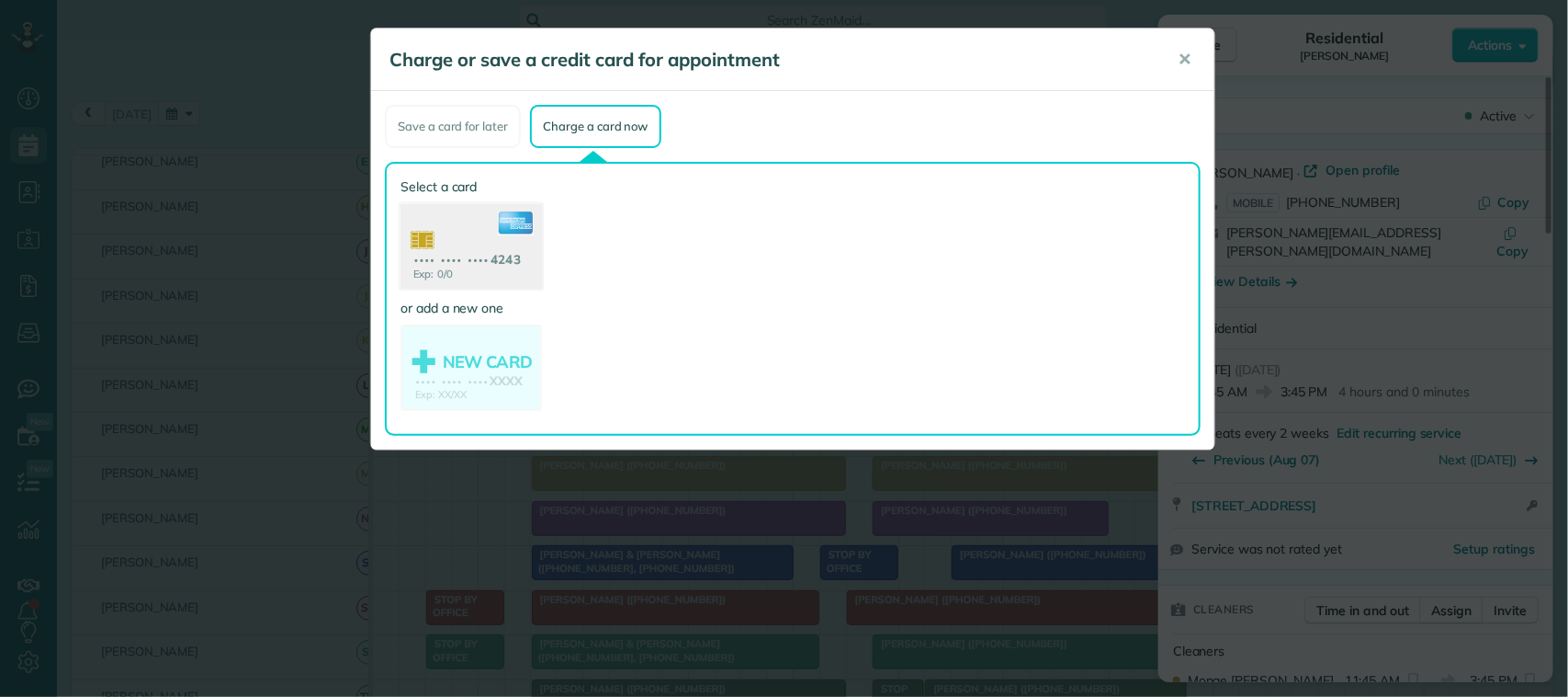
click at [511, 222] on icon at bounding box center [516, 224] width 36 height 24
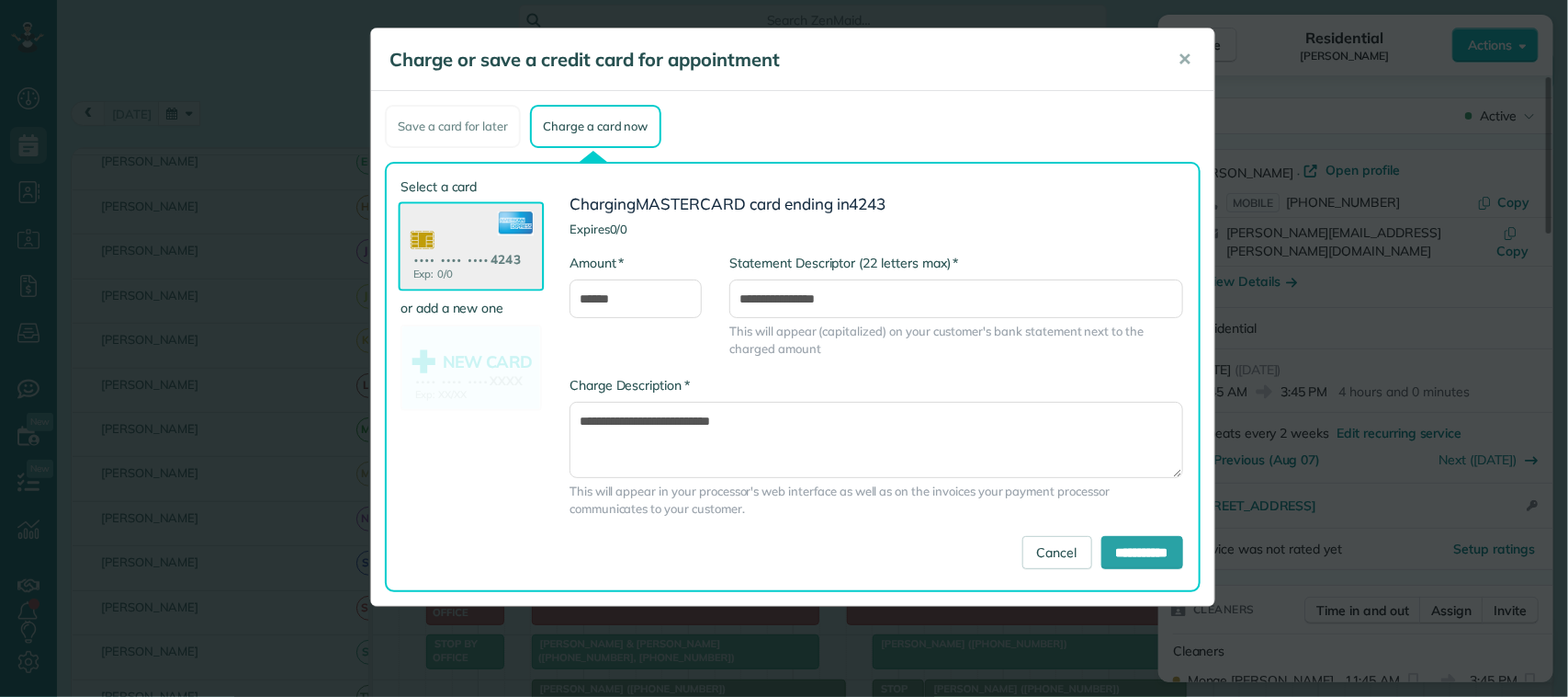
click at [1118, 569] on div "**********" at bounding box center [869, 376] width 655 height 398
click at [1121, 536] on input "**********" at bounding box center [1142, 553] width 81 height 33
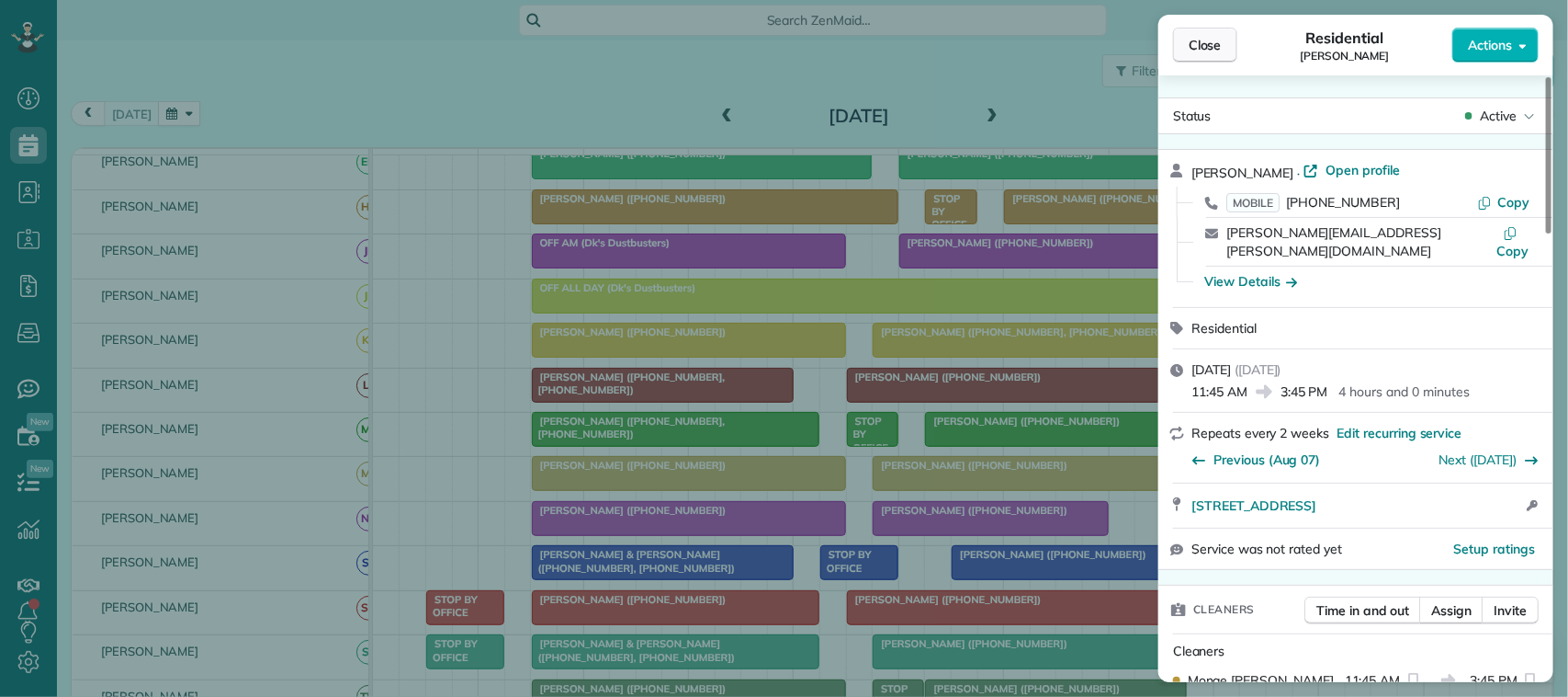
click at [1204, 39] on span "Close" at bounding box center [1205, 45] width 33 height 18
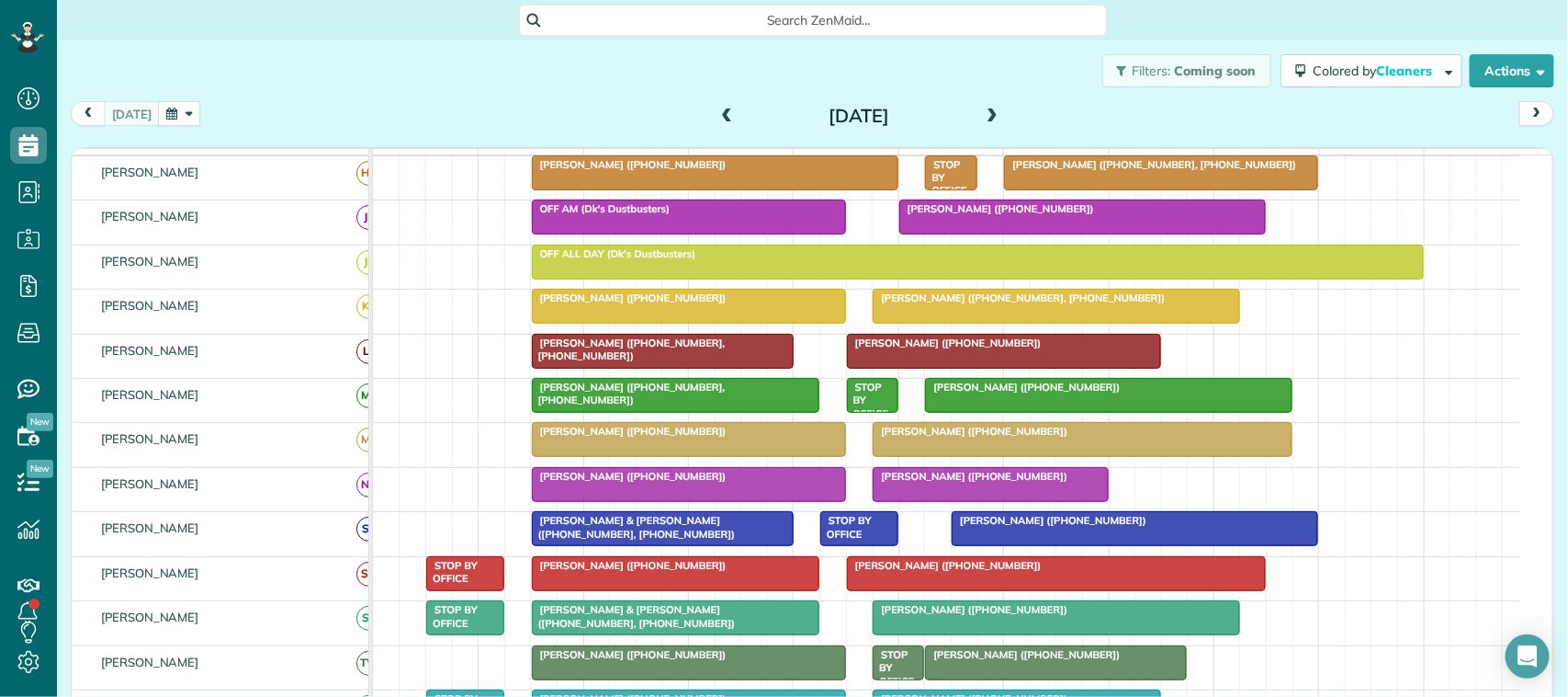
scroll to position [115, 0]
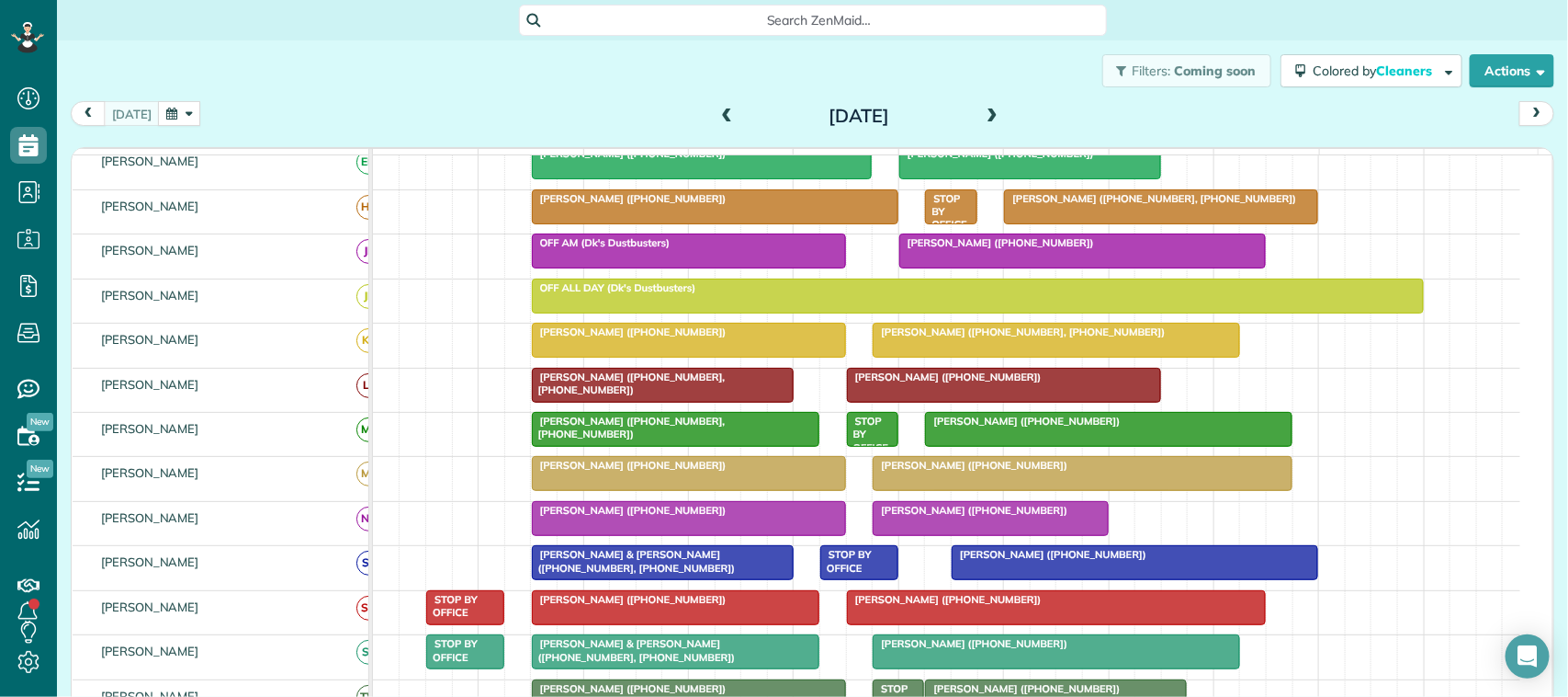
click at [1003, 560] on span "Melanie Thelen (+15058033605)" at bounding box center [1049, 554] width 197 height 13
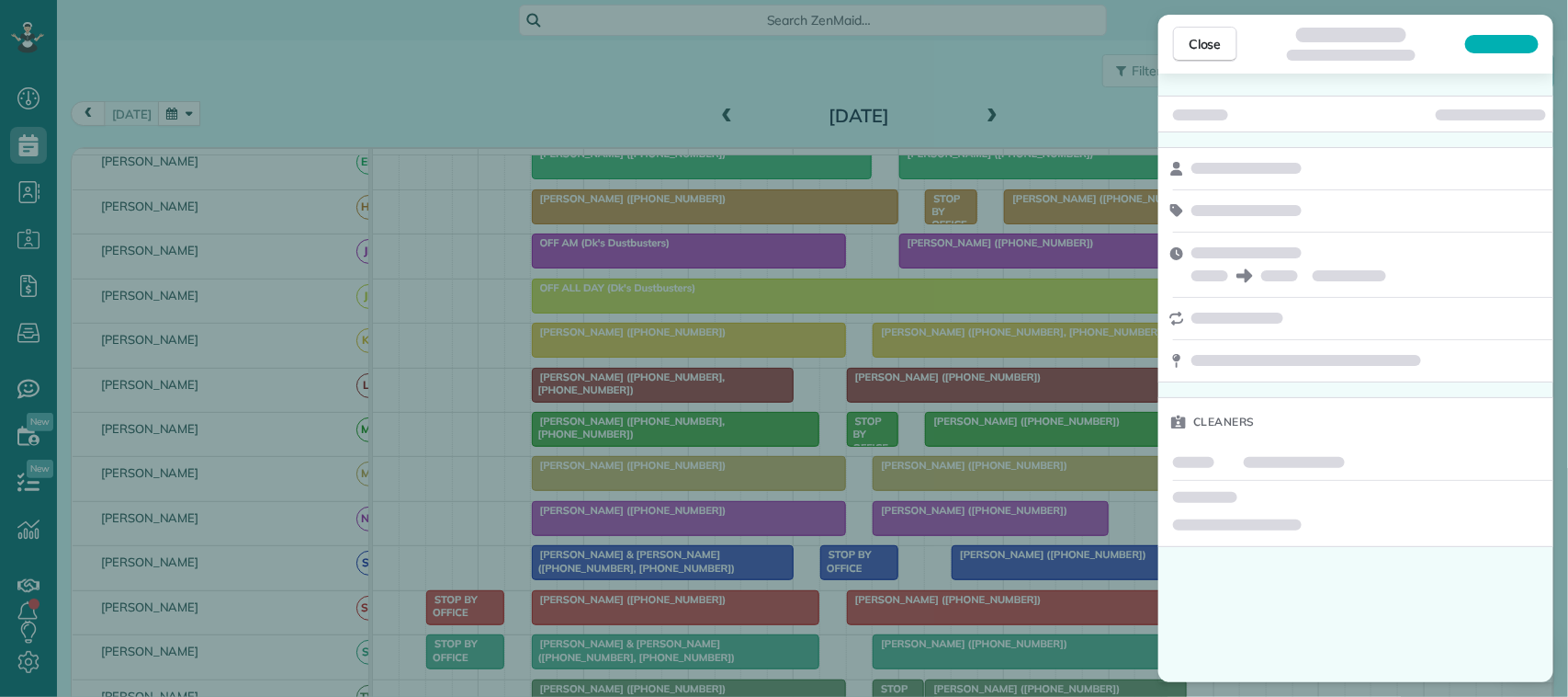
click at [1504, 25] on div "Close" at bounding box center [1355, 44] width 395 height 59
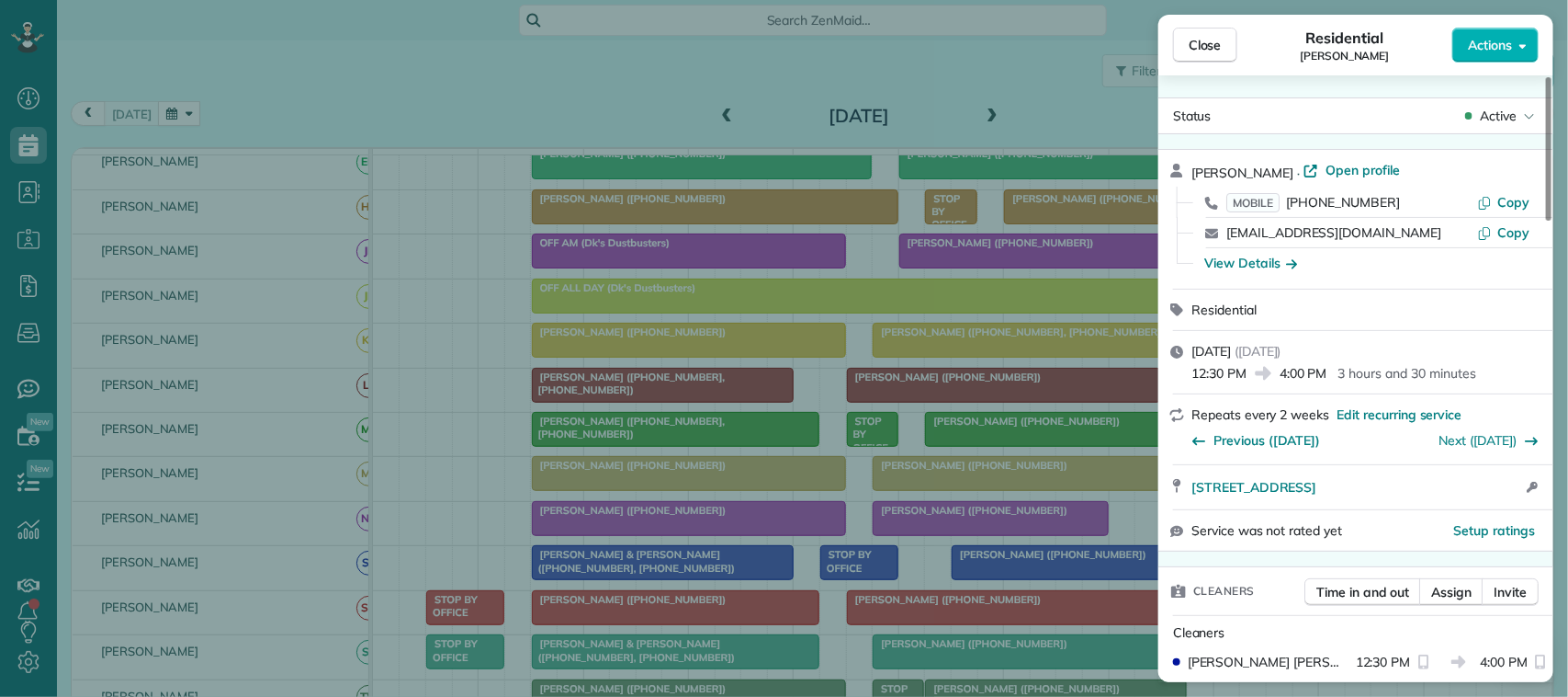
click at [1504, 40] on span "Actions" at bounding box center [1490, 45] width 44 height 18
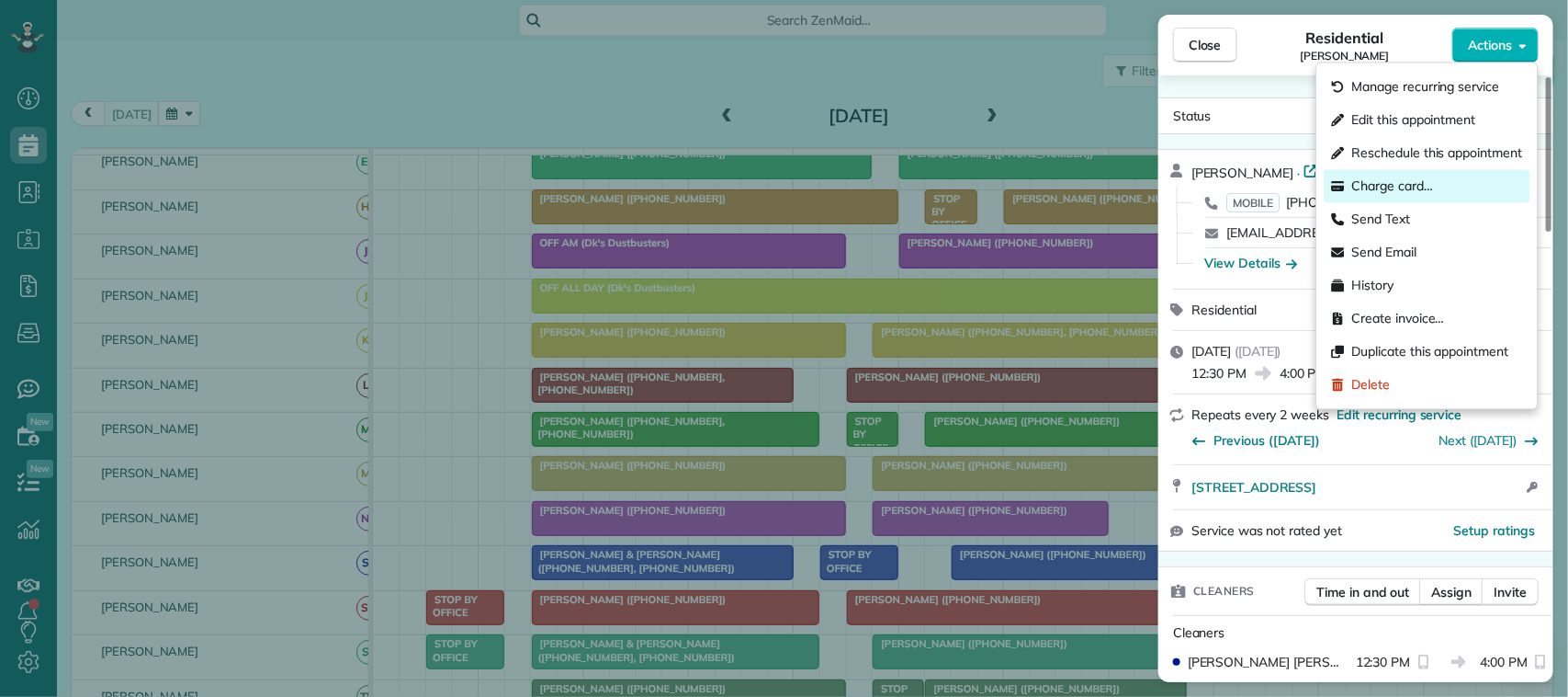
click at [1445, 186] on div "Charge card…" at bounding box center [1428, 187] width 206 height 33
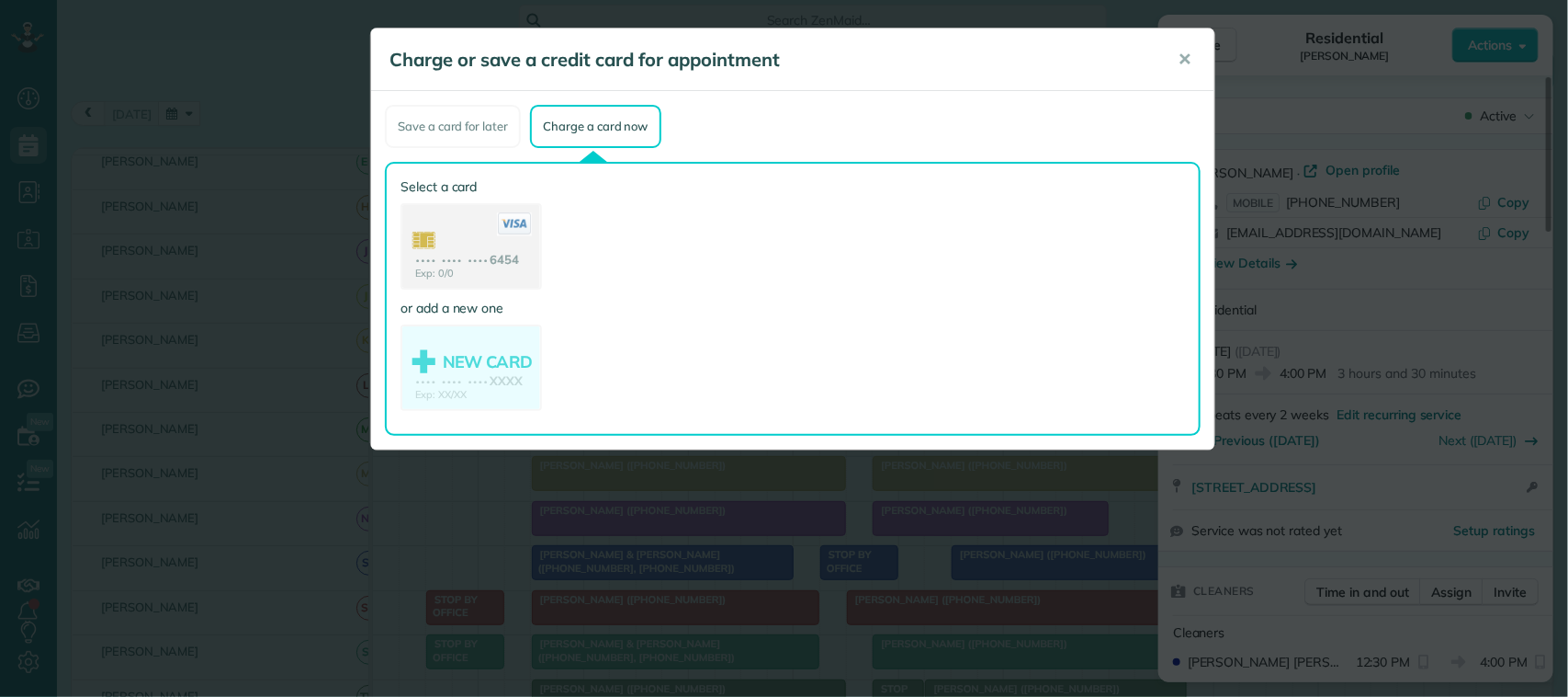
click at [464, 262] on use at bounding box center [470, 248] width 138 height 86
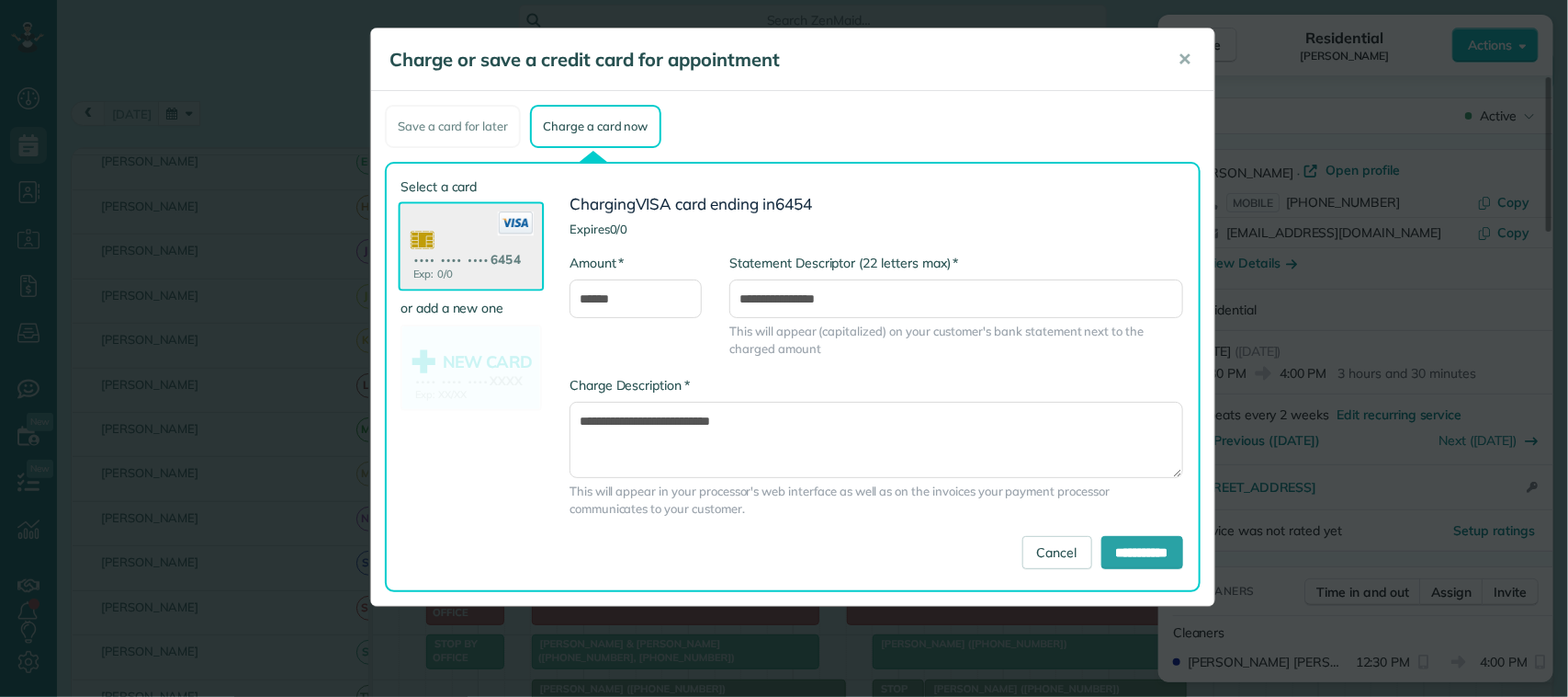
click at [1112, 533] on div "**********" at bounding box center [876, 456] width 641 height 160
click at [1118, 544] on input "**********" at bounding box center [1142, 553] width 81 height 33
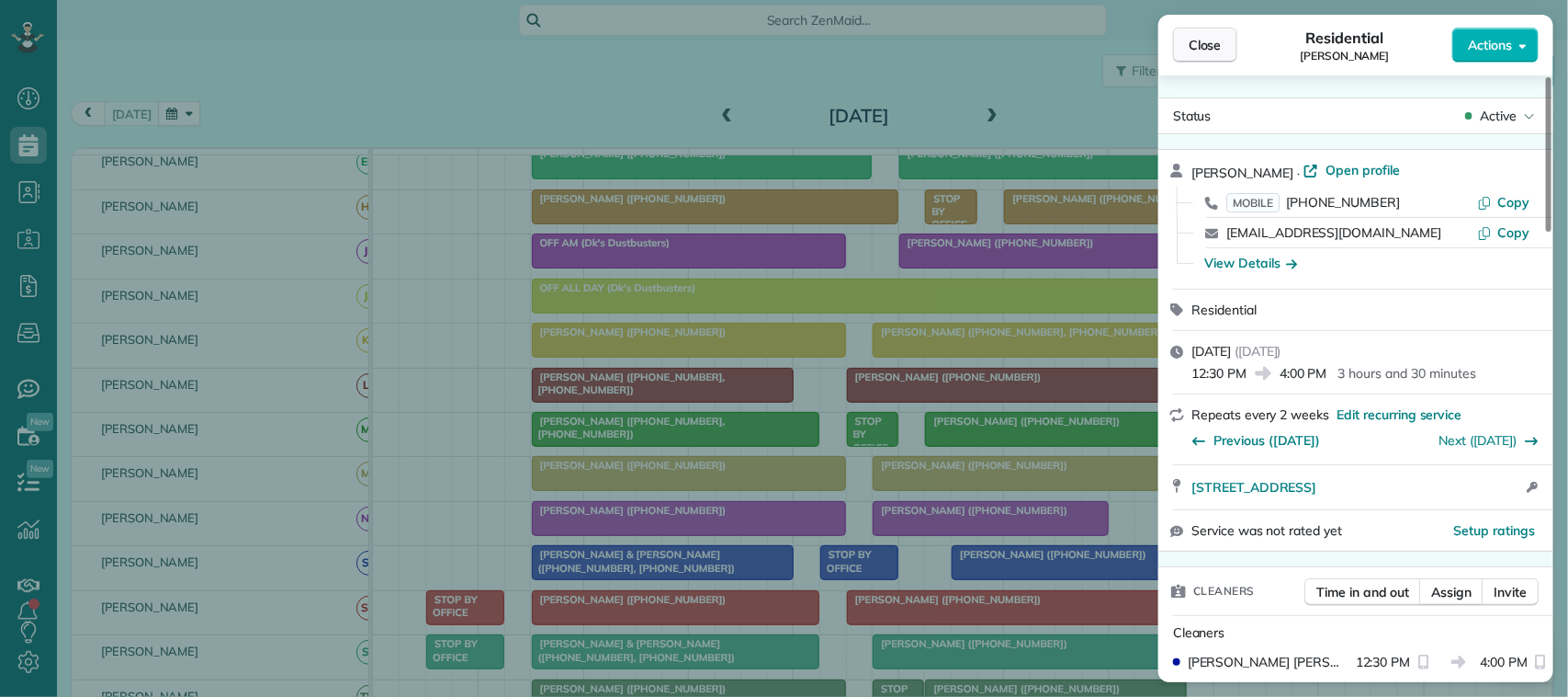
click at [1218, 33] on button "Close" at bounding box center [1205, 45] width 65 height 35
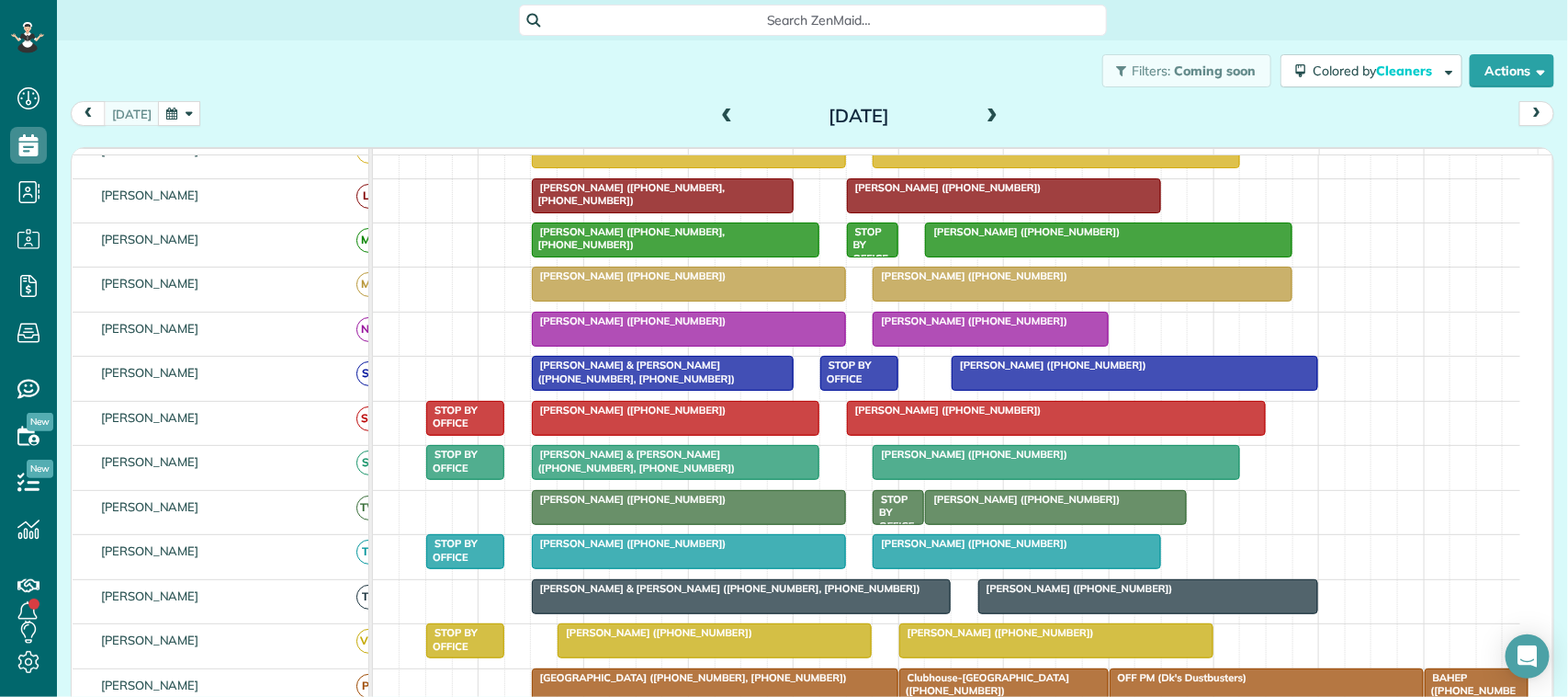
scroll to position [345, 0]
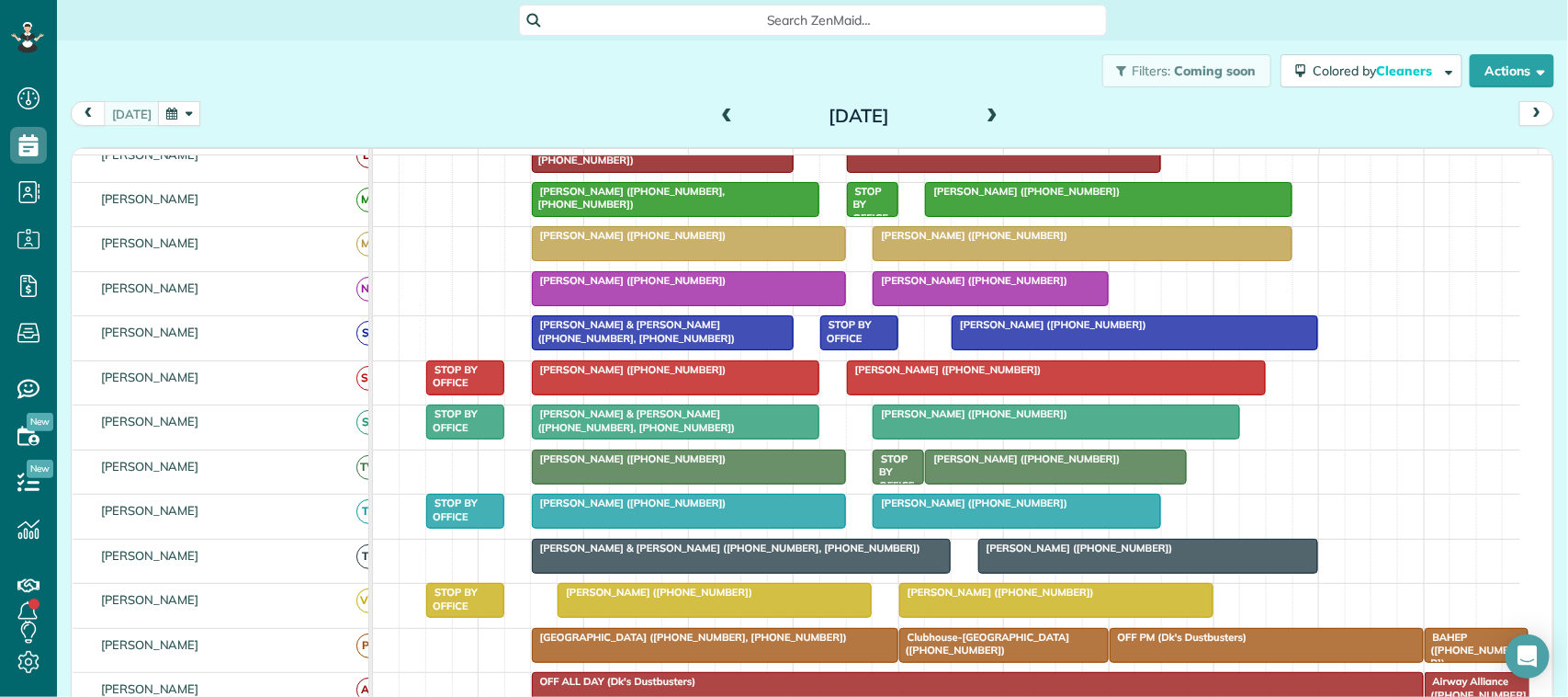
click at [687, 572] on div at bounding box center [742, 556] width 418 height 33
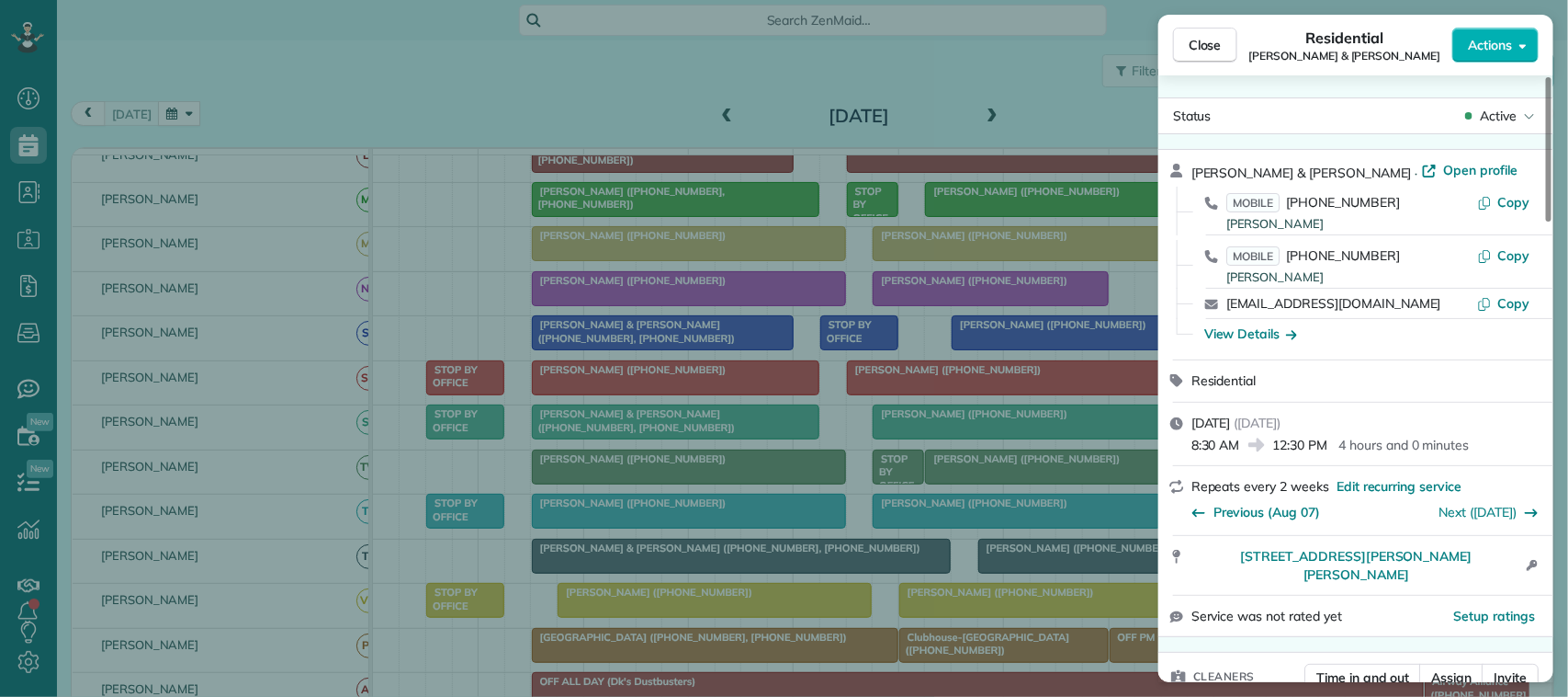
click at [1497, 43] on span "Actions" at bounding box center [1490, 45] width 44 height 18
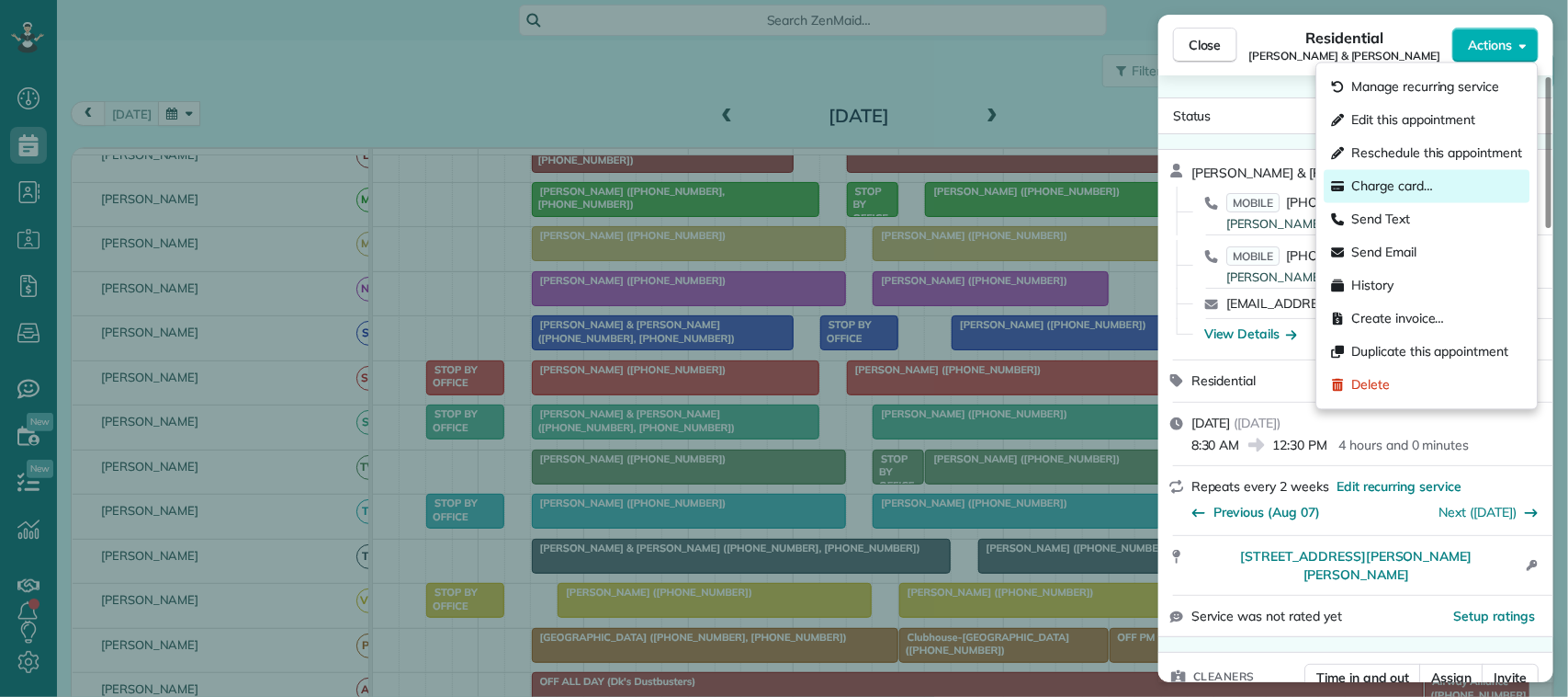
click at [1444, 181] on div "Charge card…" at bounding box center [1428, 187] width 206 height 33
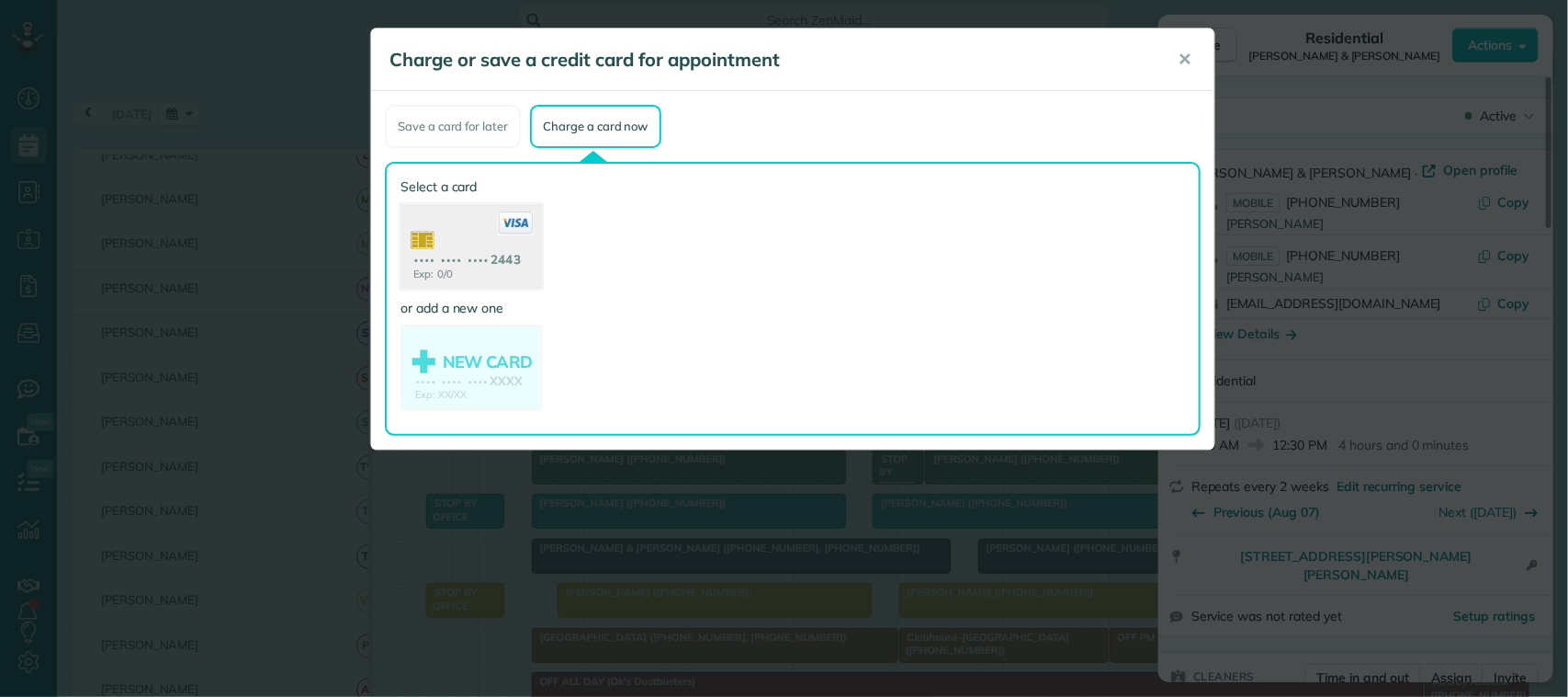
click at [502, 255] on use at bounding box center [470, 249] width 141 height 89
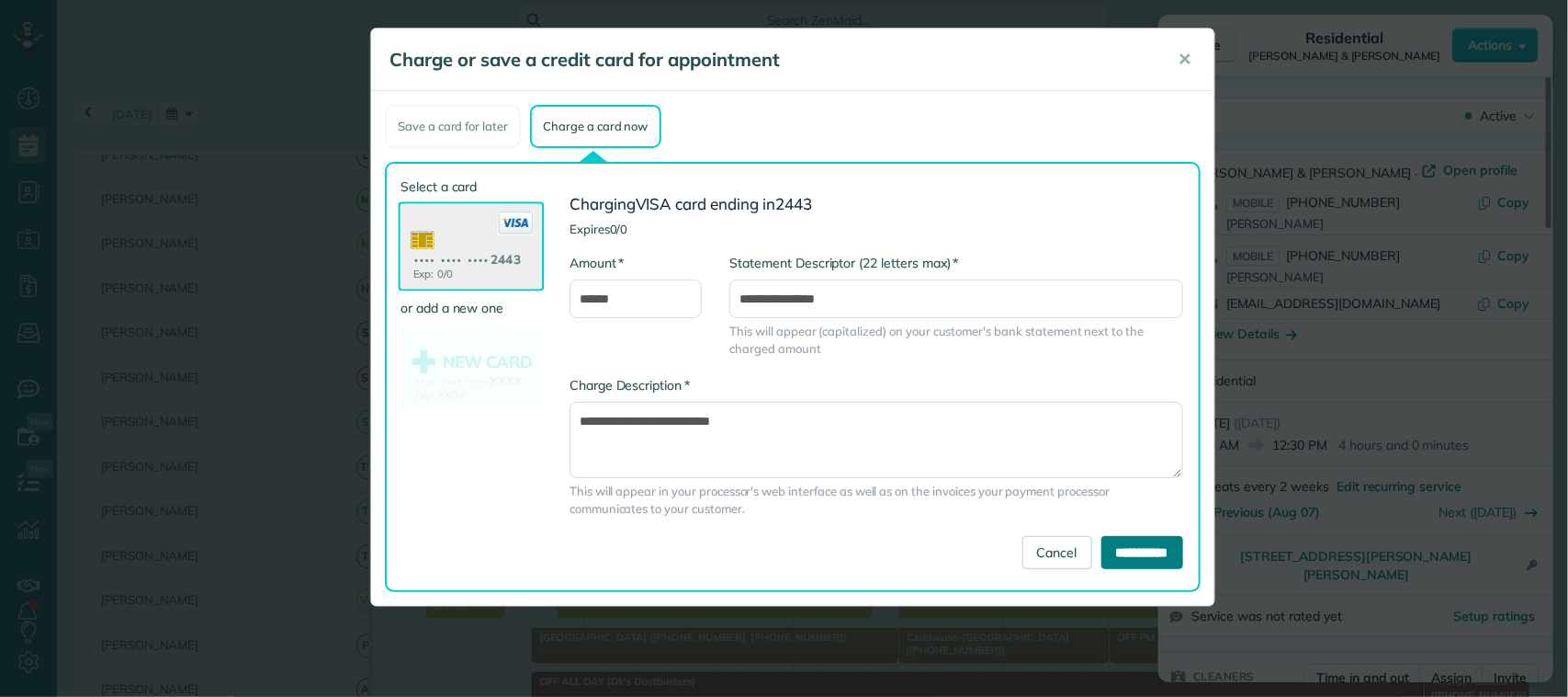
click at [1133, 548] on input "**********" at bounding box center [1142, 553] width 81 height 33
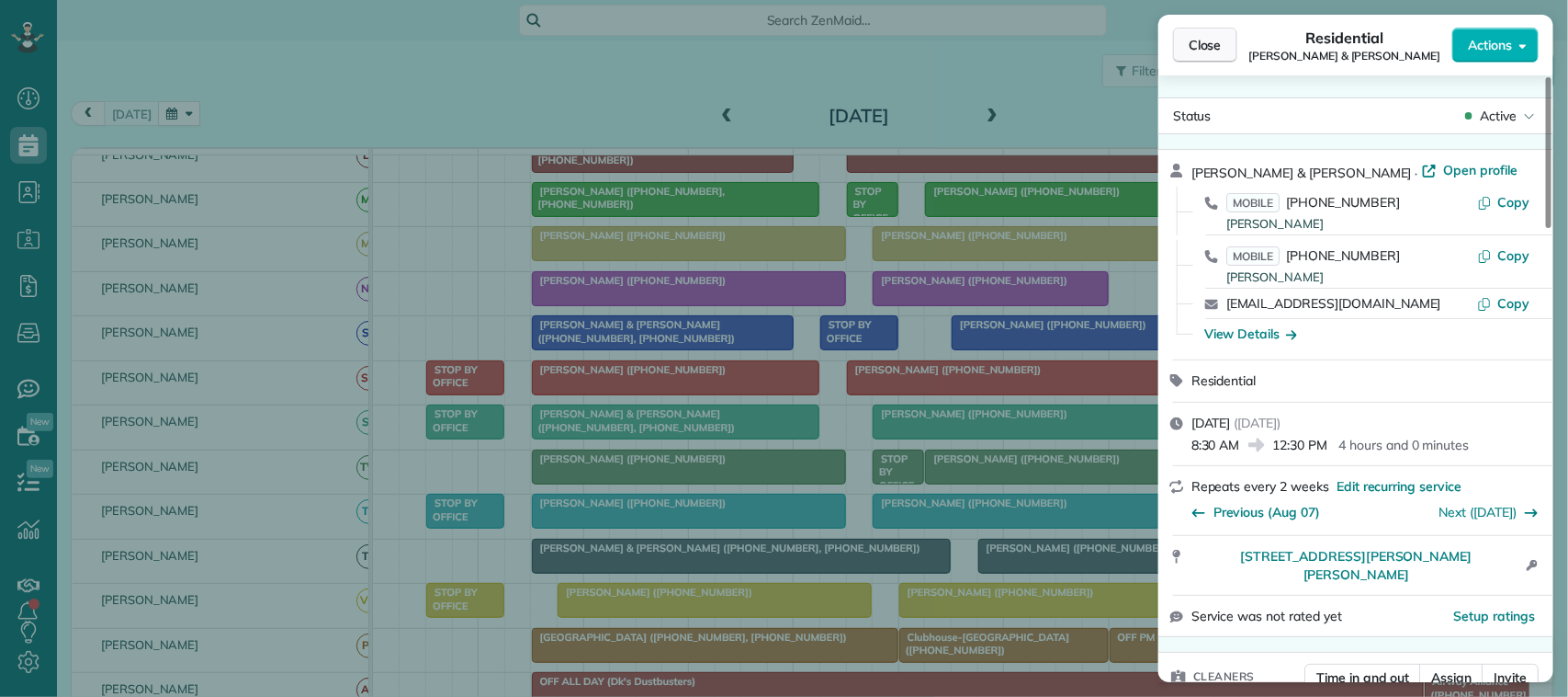
click at [1215, 54] on span "Close" at bounding box center [1205, 45] width 33 height 18
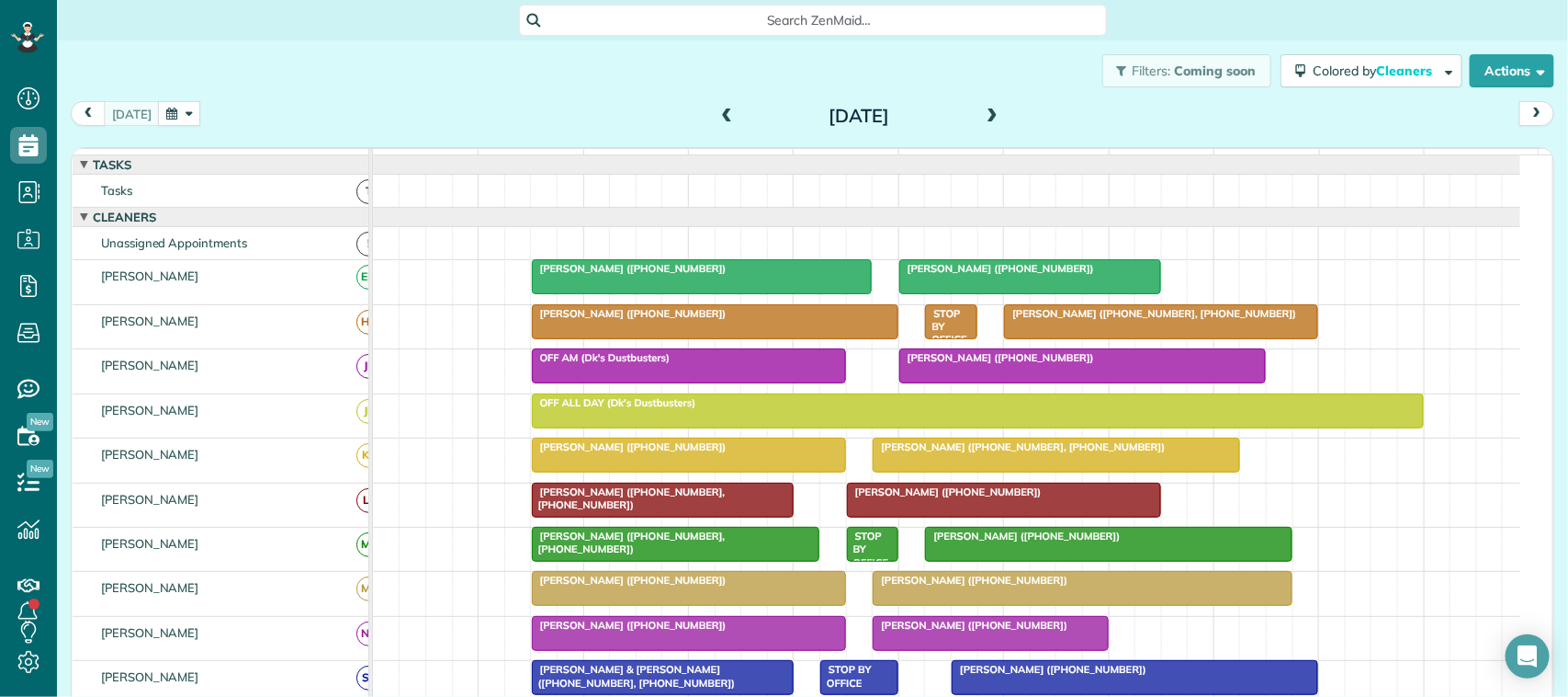
click at [998, 275] on div "Chandler Bowman (+12814140428)" at bounding box center [1029, 268] width 250 height 13
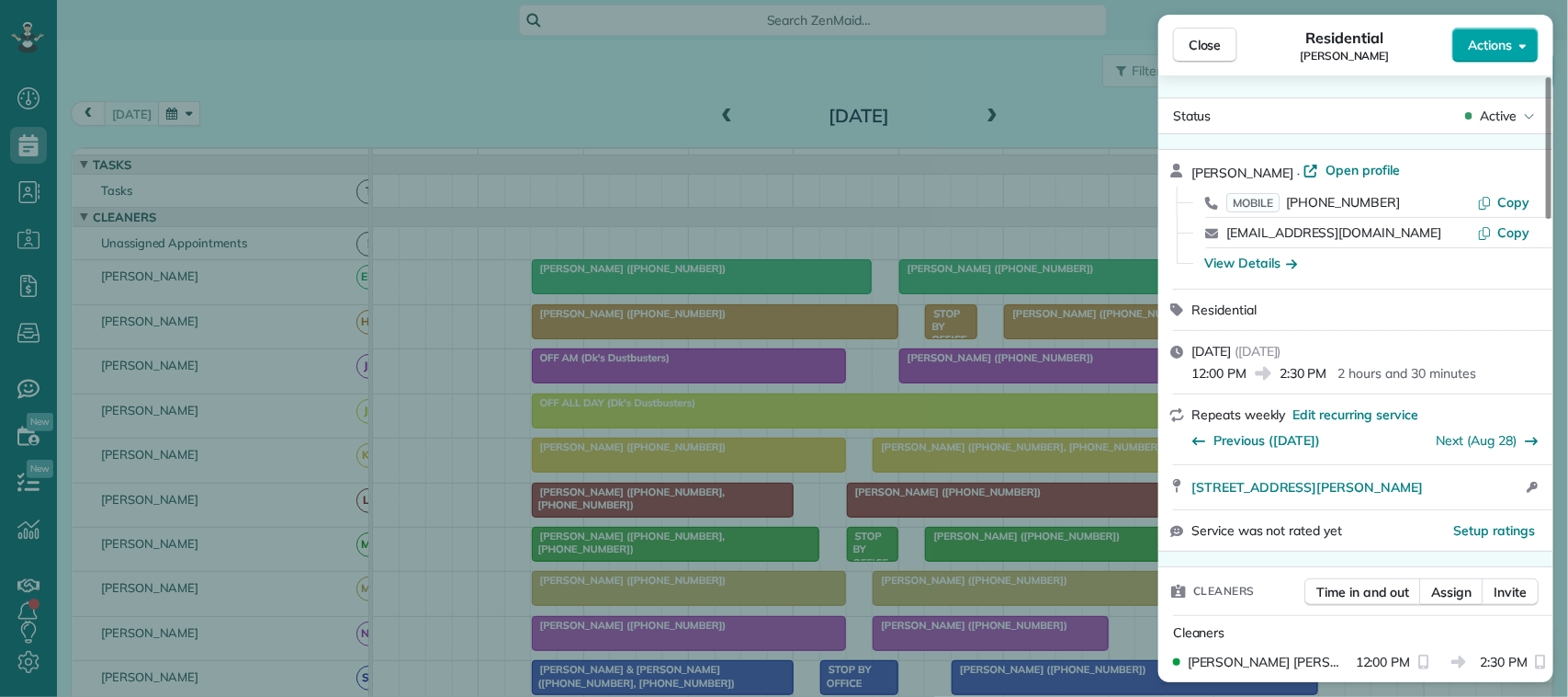
click at [1517, 43] on button "Actions" at bounding box center [1495, 45] width 86 height 35
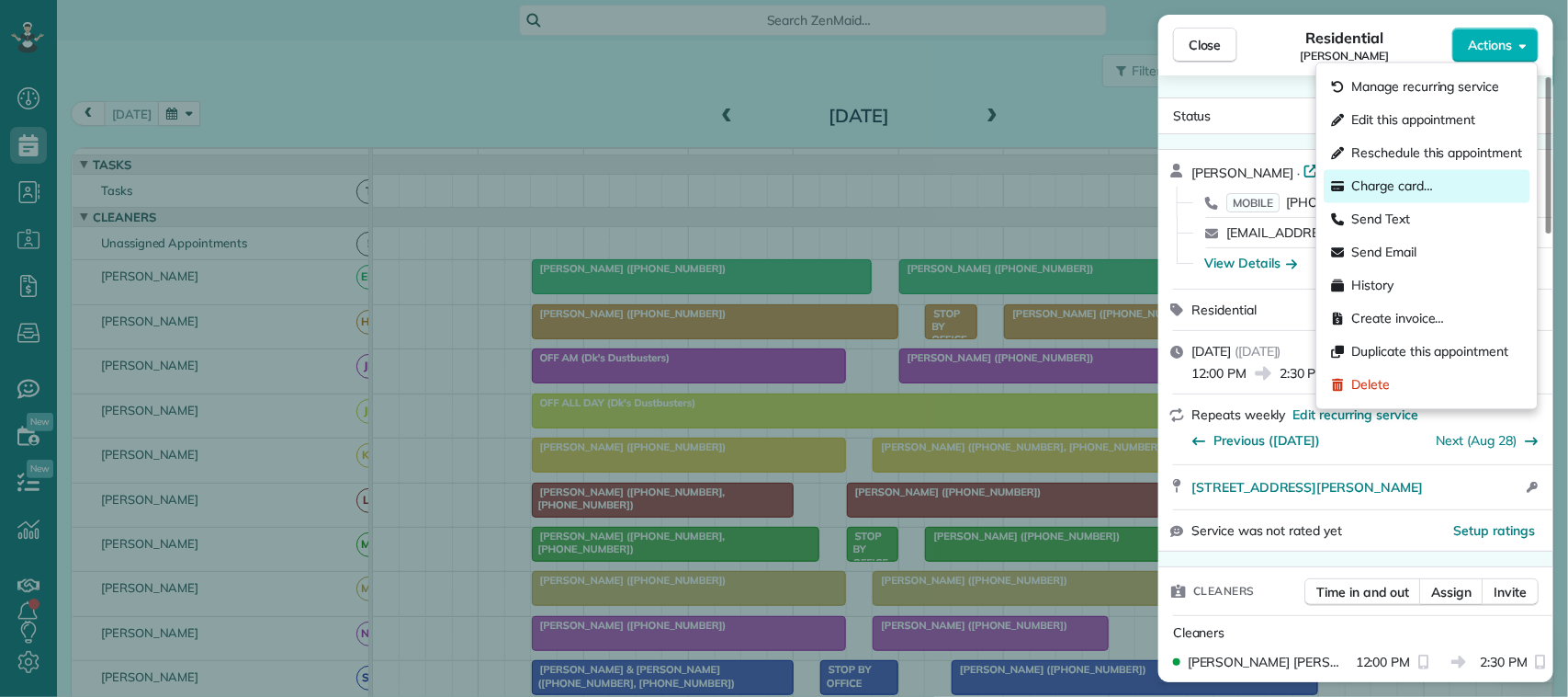
click at [1448, 180] on div "Charge card…" at bounding box center [1428, 187] width 206 height 33
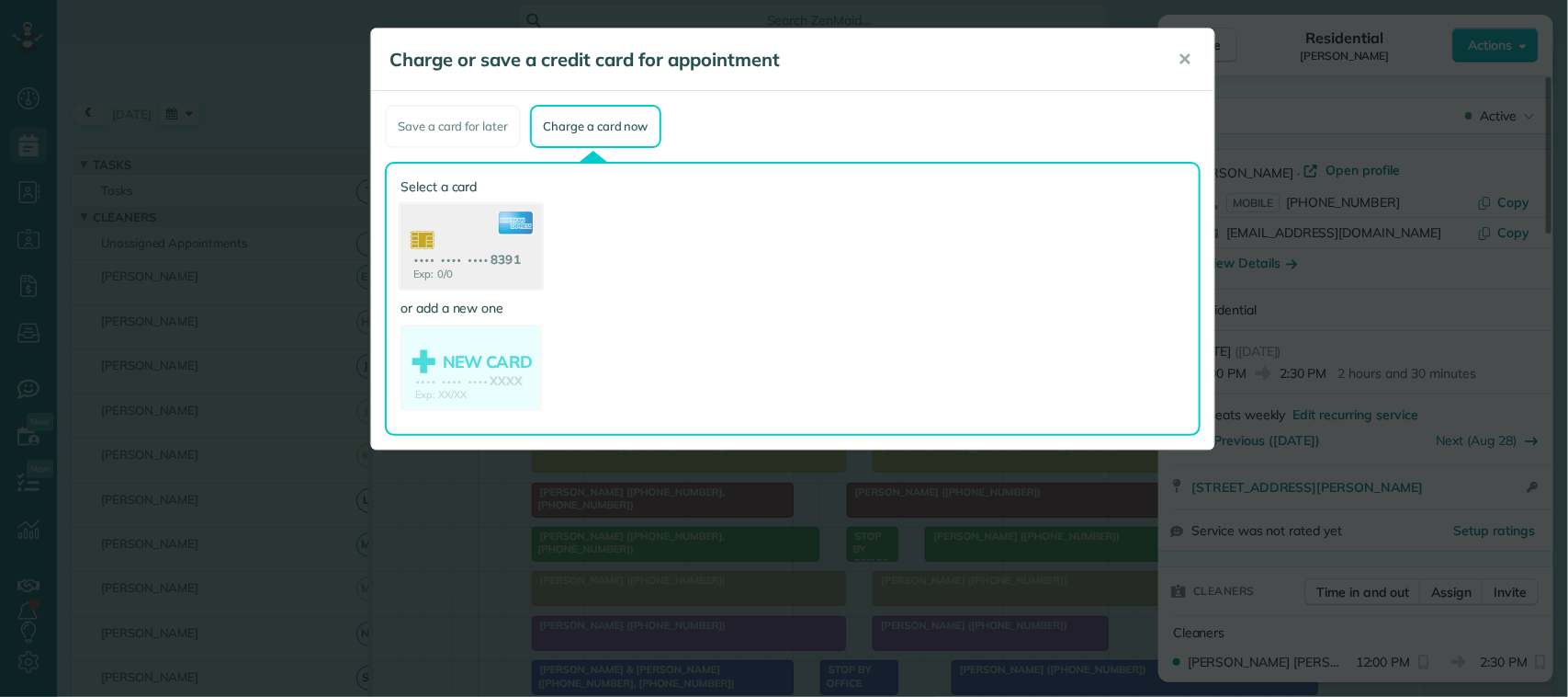
click at [530, 254] on use at bounding box center [470, 249] width 141 height 89
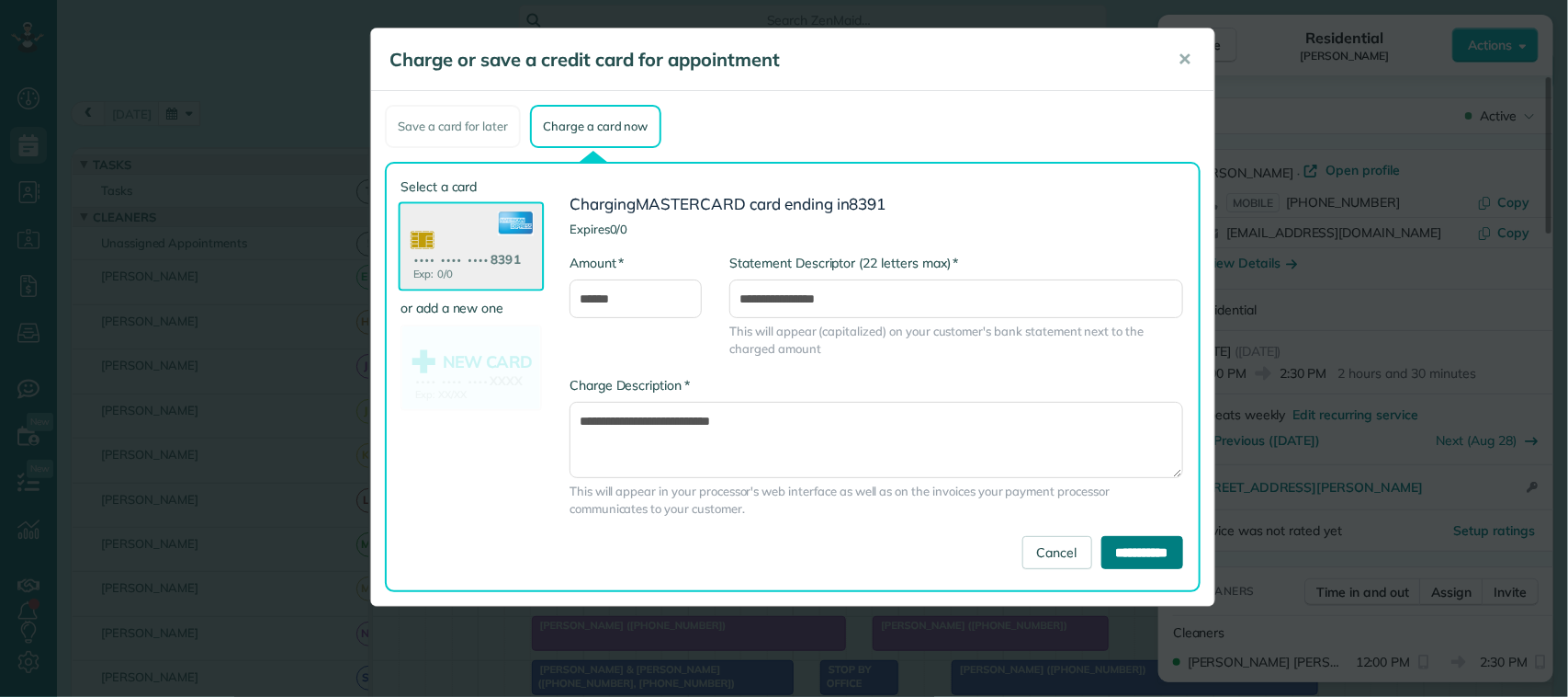
click at [1149, 545] on input "**********" at bounding box center [1142, 553] width 81 height 33
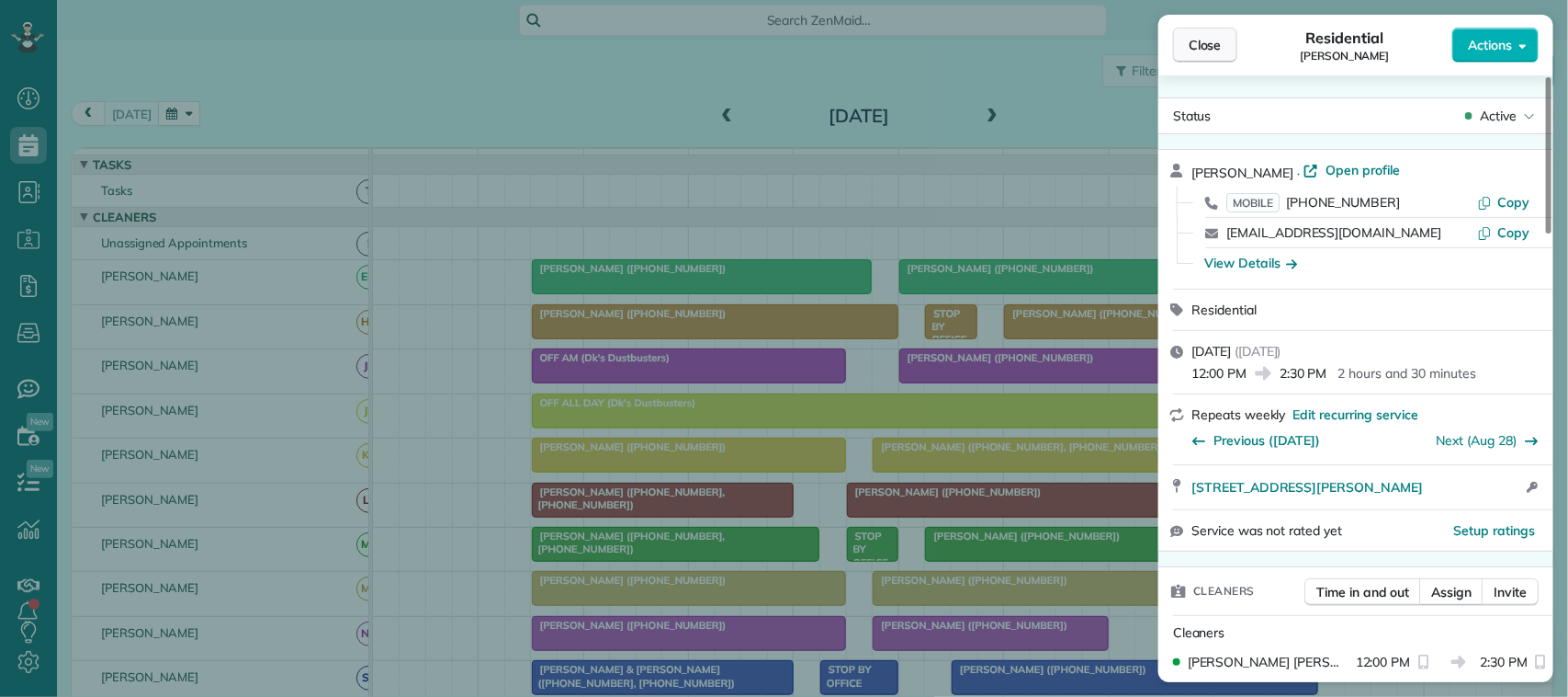
click at [1215, 43] on span "Close" at bounding box center [1205, 45] width 33 height 18
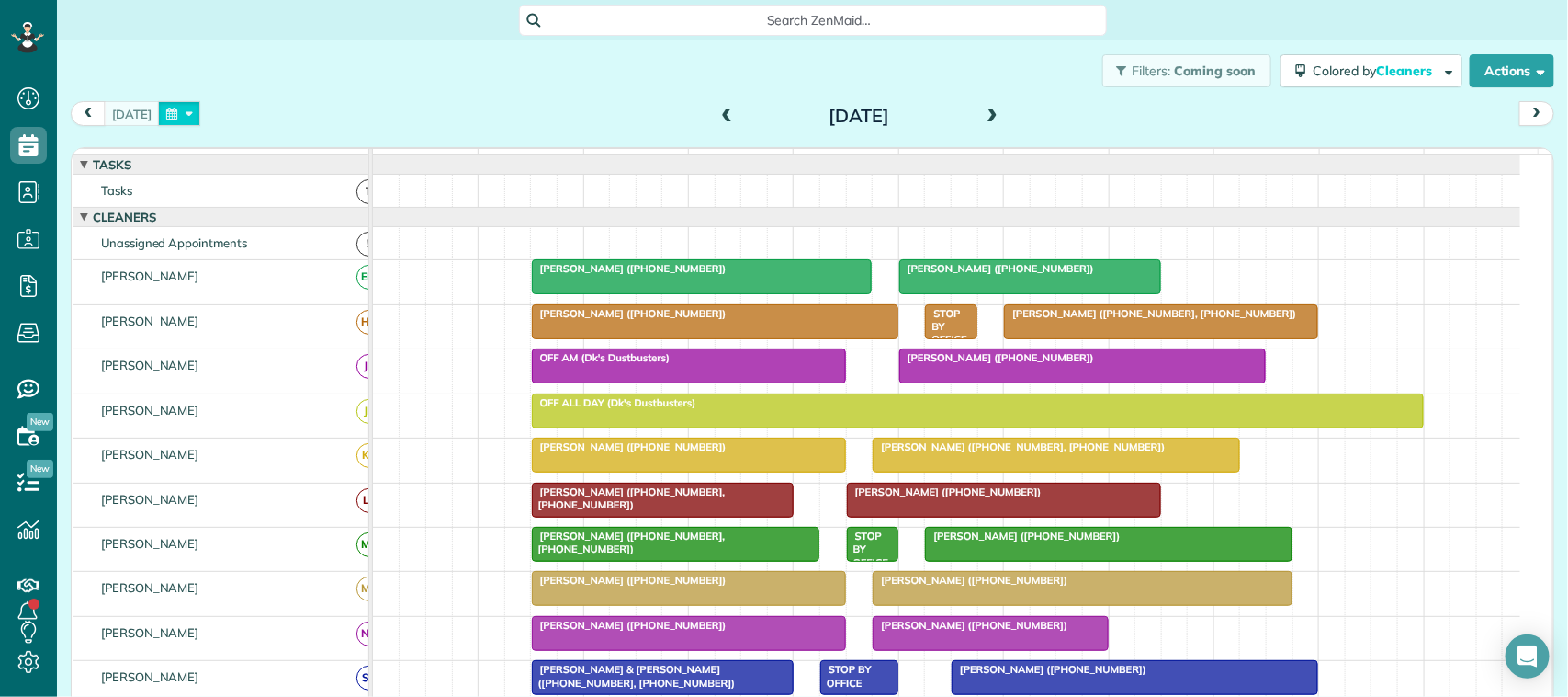
click at [176, 112] on button "button" at bounding box center [179, 113] width 43 height 25
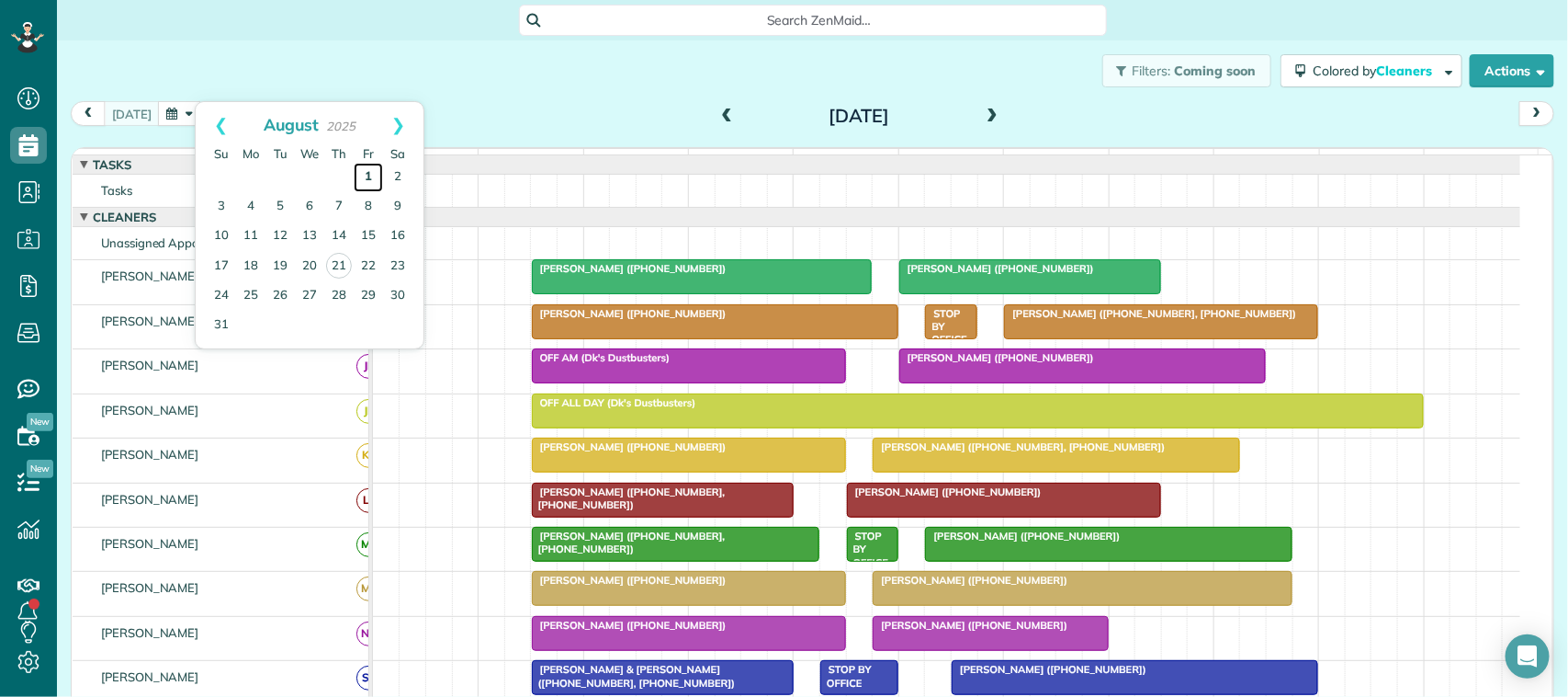
click at [364, 181] on link "1" at bounding box center [369, 177] width 30 height 30
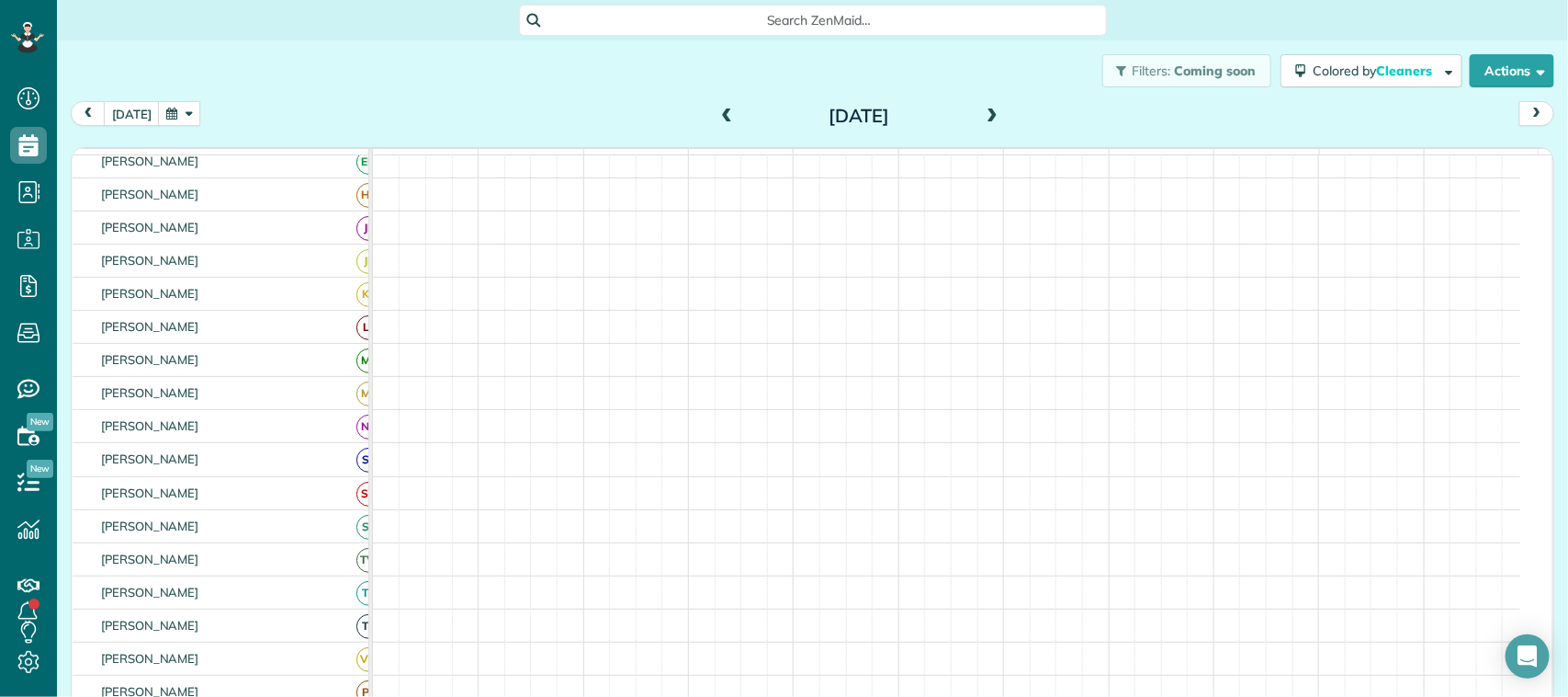
scroll to position [175, 0]
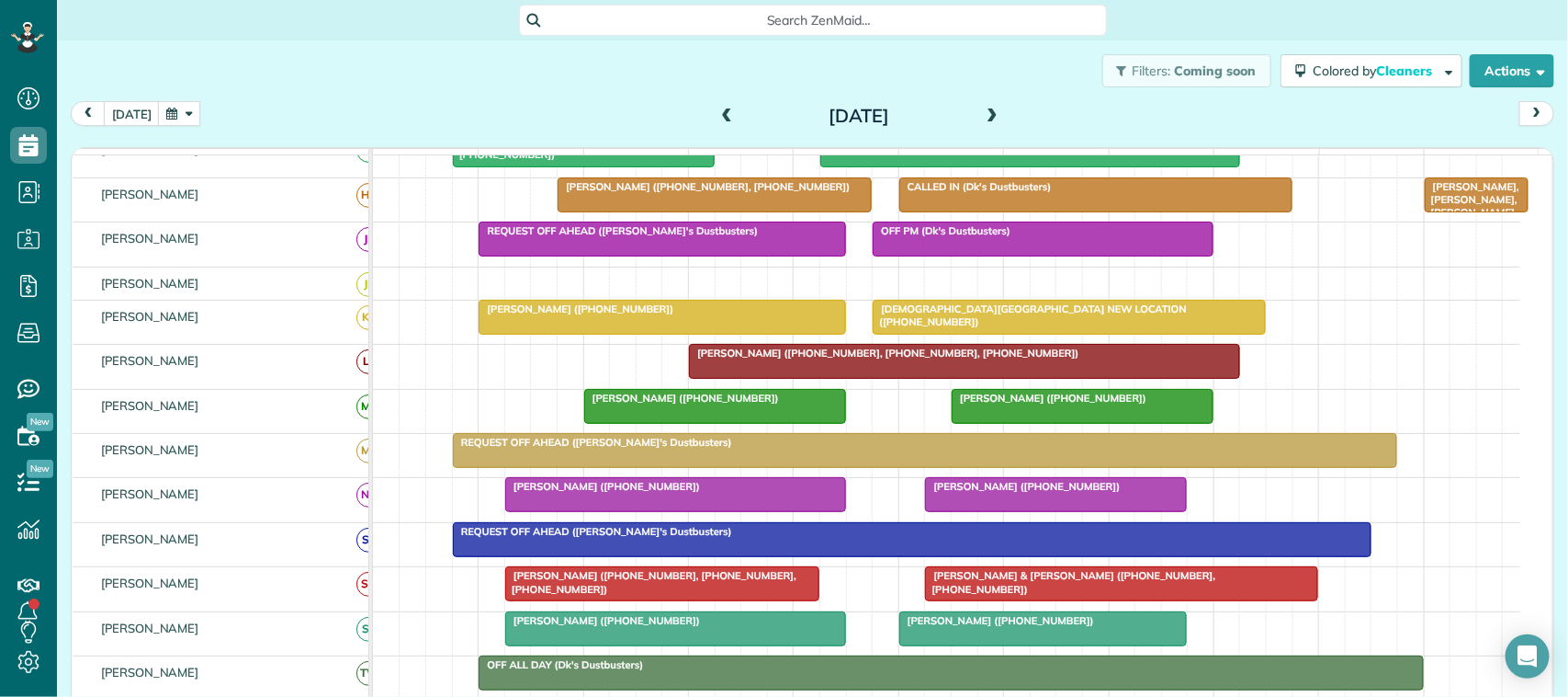
click at [985, 116] on span at bounding box center [992, 116] width 20 height 17
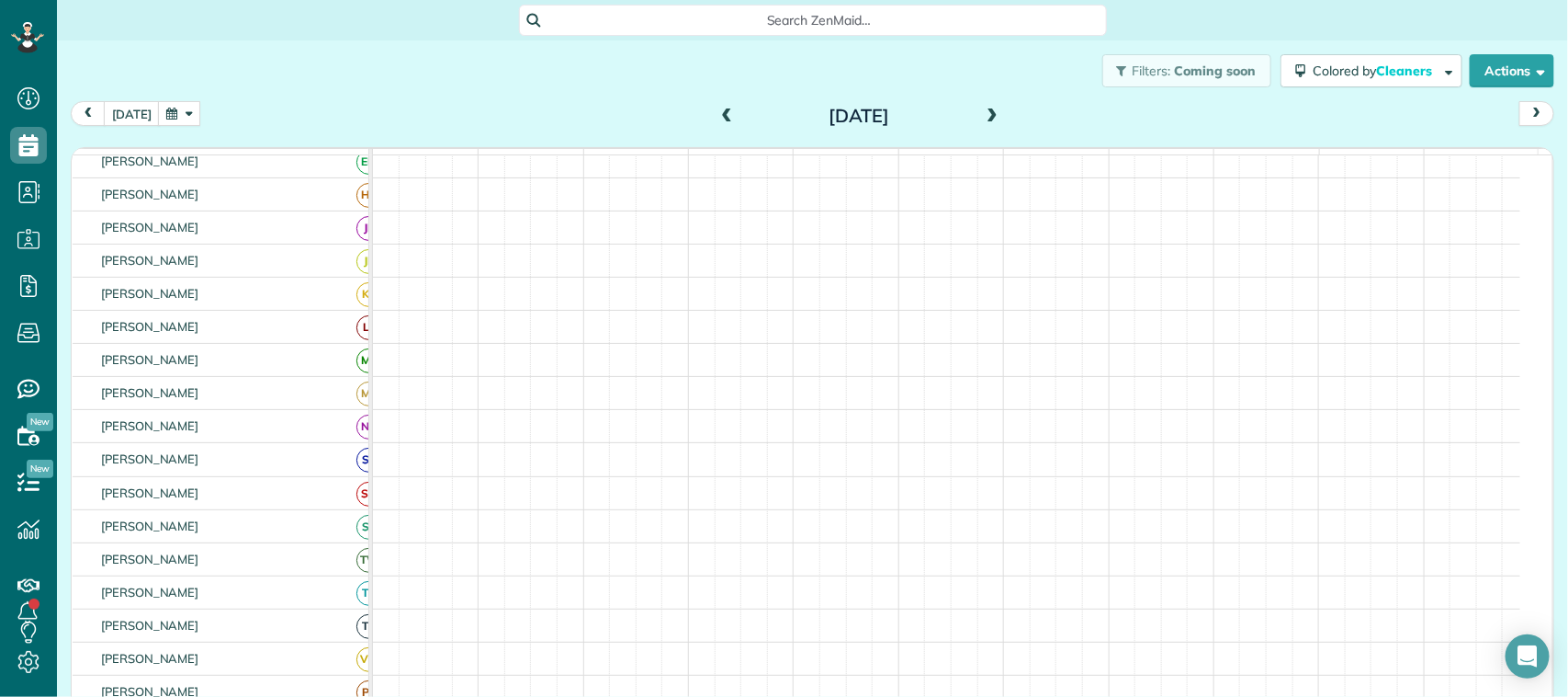
click at [985, 116] on span at bounding box center [992, 116] width 20 height 17
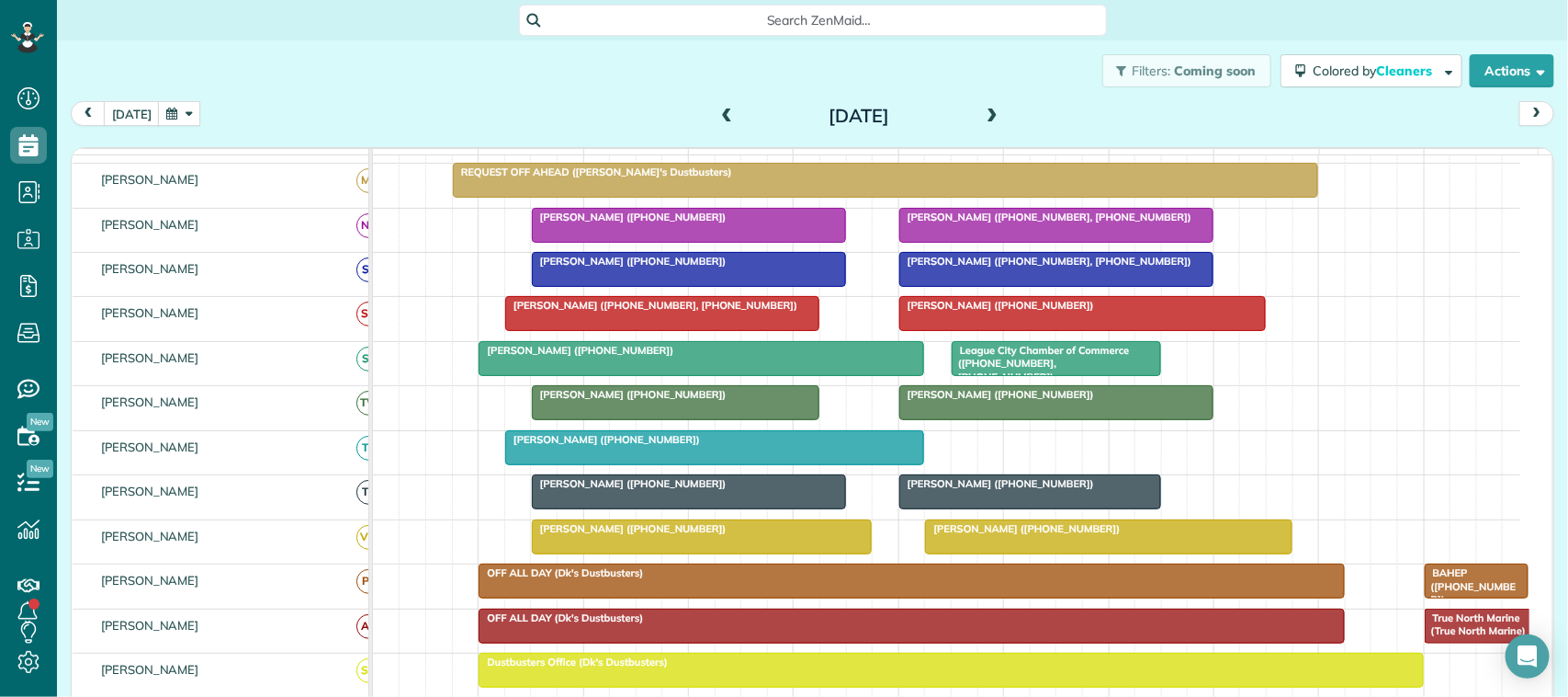
scroll to position [471, 0]
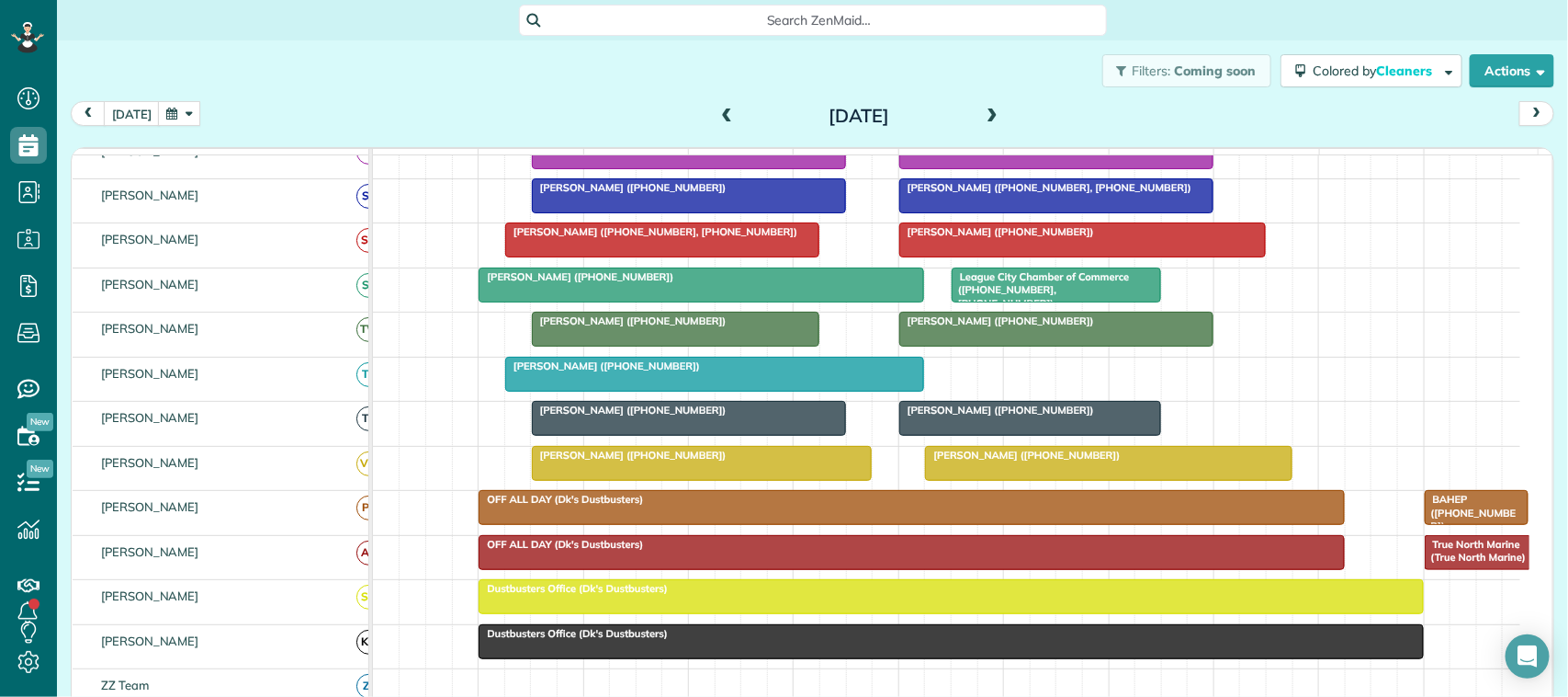
click at [592, 480] on div at bounding box center [702, 463] width 339 height 33
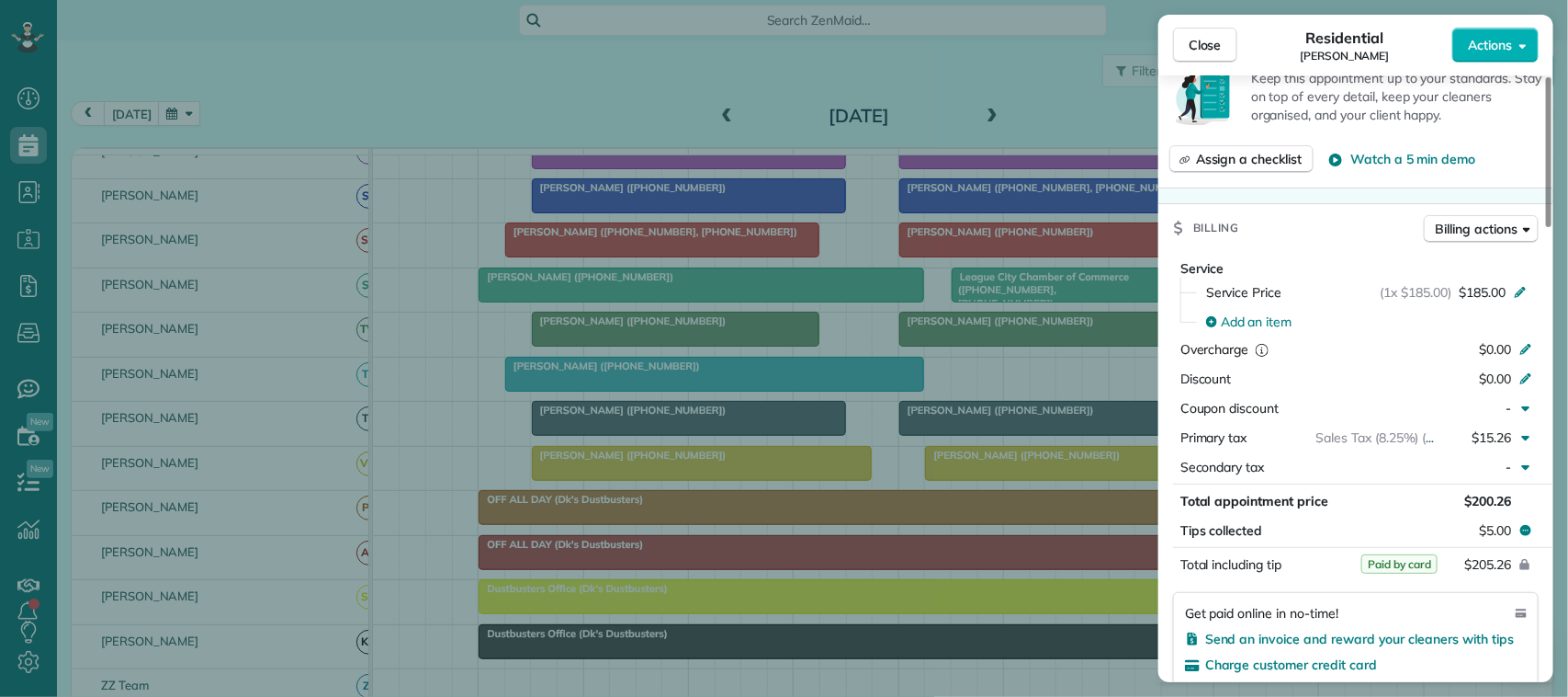
scroll to position [690, 0]
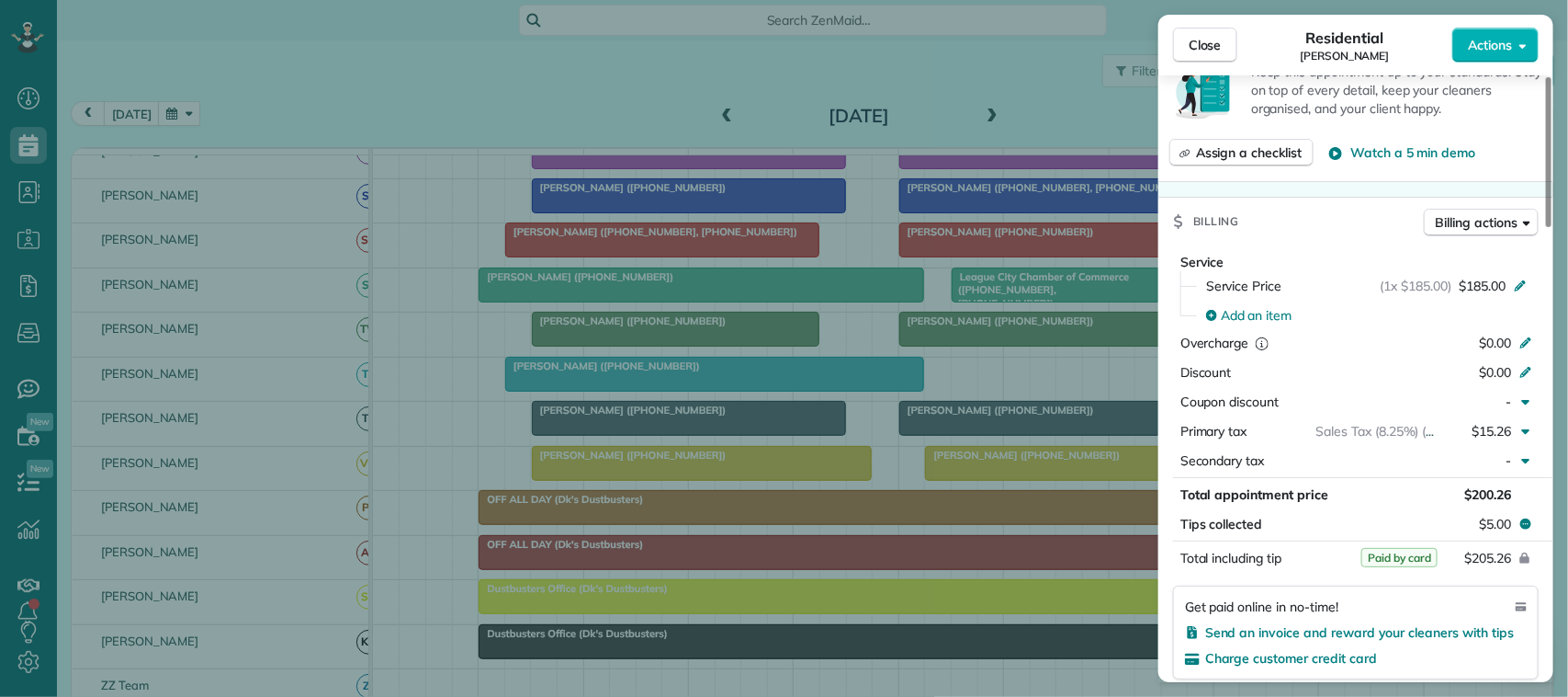
click at [1218, 18] on div "Close Residential Jan Laman Actions" at bounding box center [1355, 45] width 395 height 61
click at [1171, 43] on div "Close Residential Jan Laman Actions" at bounding box center [1355, 45] width 395 height 61
click at [1212, 42] on span "Close" at bounding box center [1205, 45] width 33 height 18
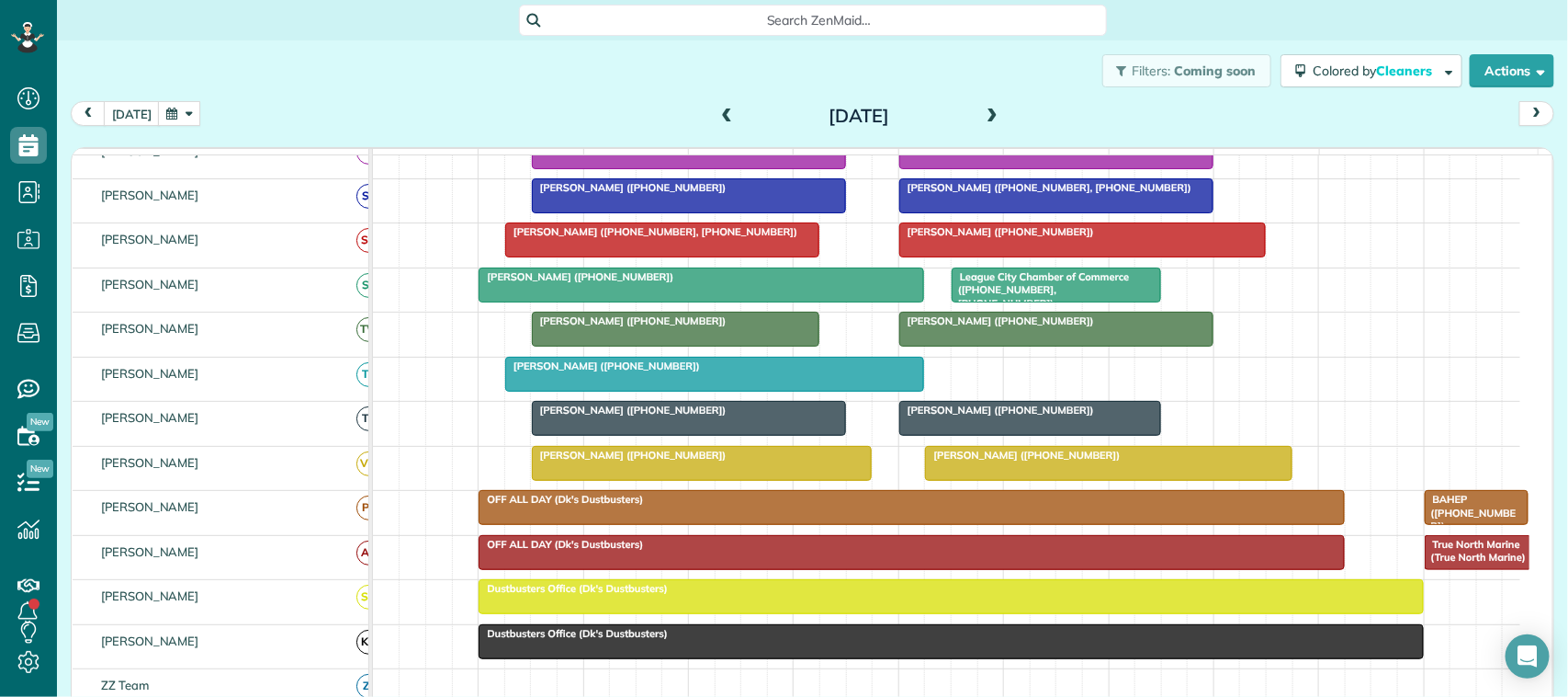
click at [181, 116] on button "button" at bounding box center [179, 113] width 43 height 25
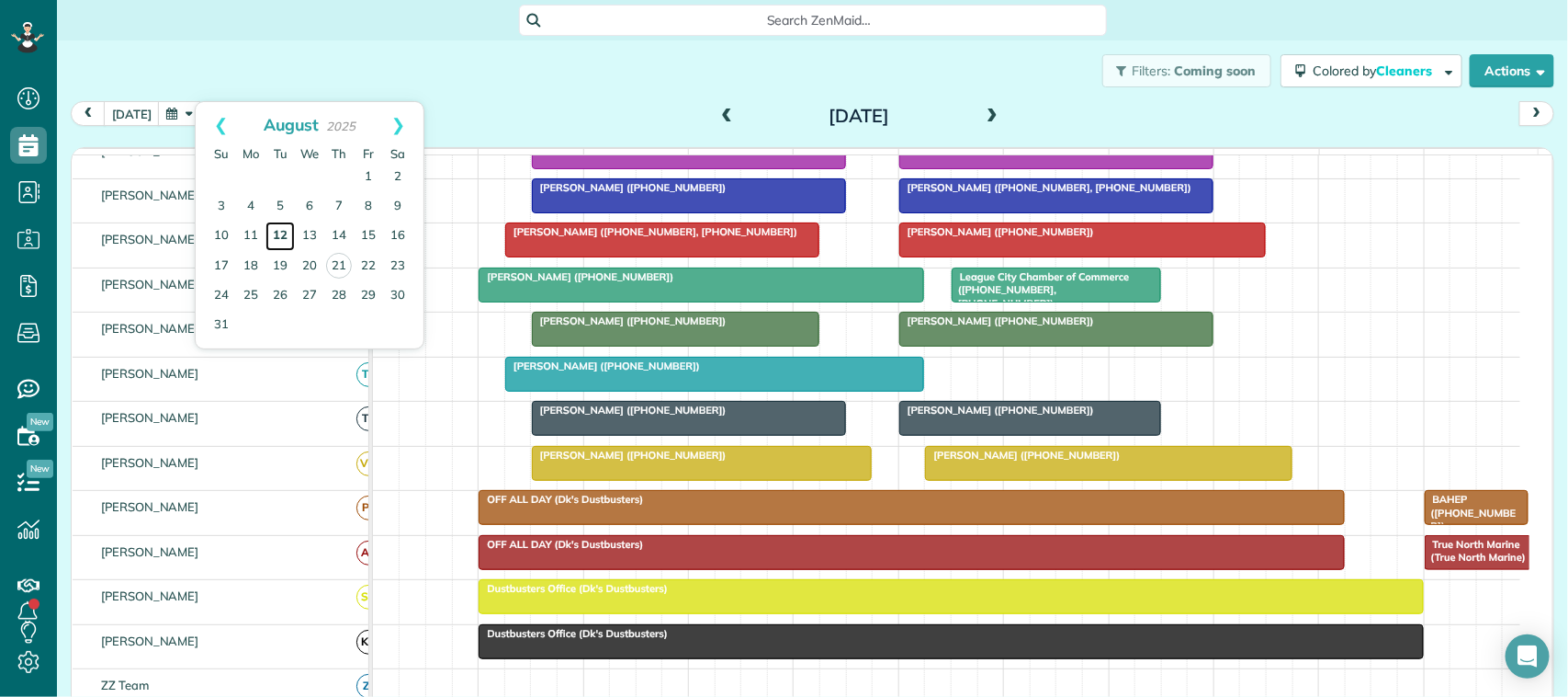
click at [273, 233] on link "12" at bounding box center [280, 237] width 30 height 30
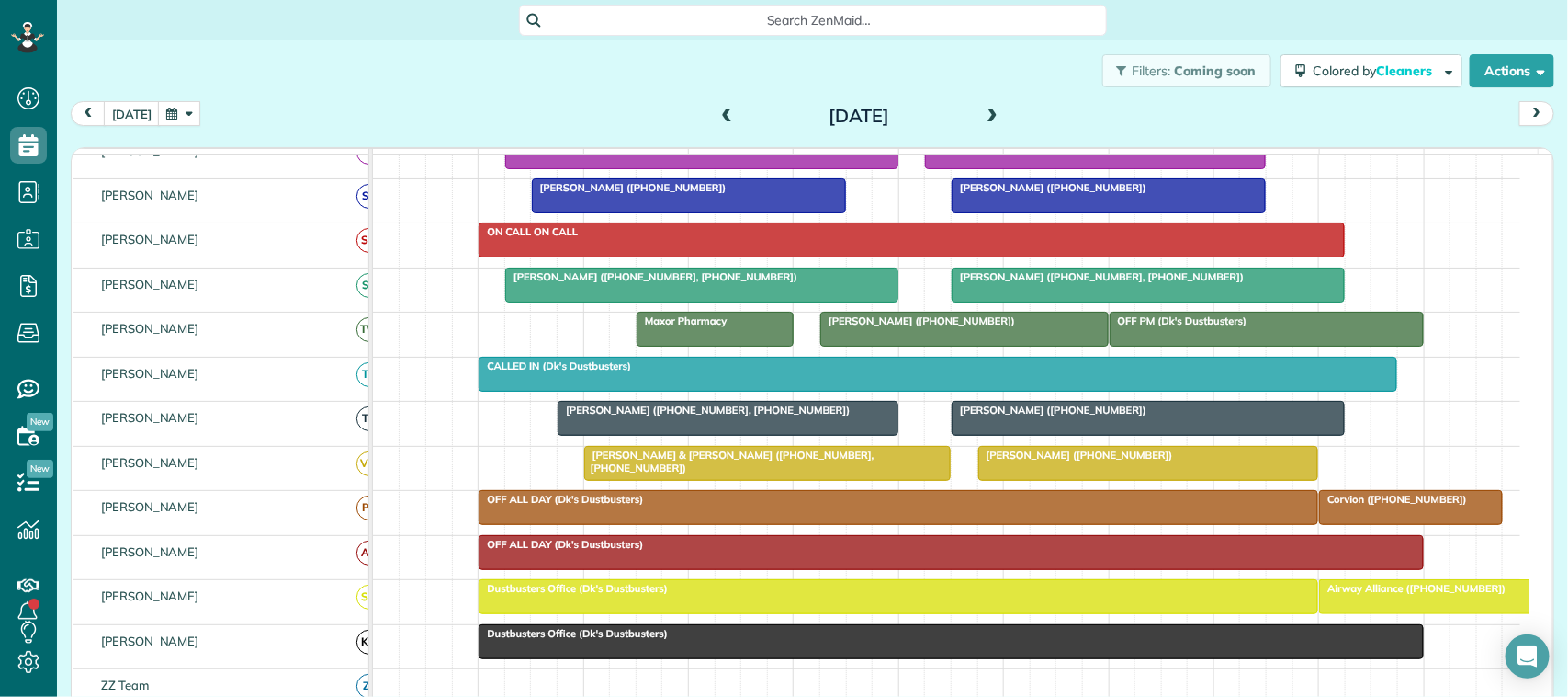
click at [991, 113] on div "[DATE]" at bounding box center [859, 116] width 294 height 30
click at [988, 113] on span at bounding box center [992, 116] width 20 height 17
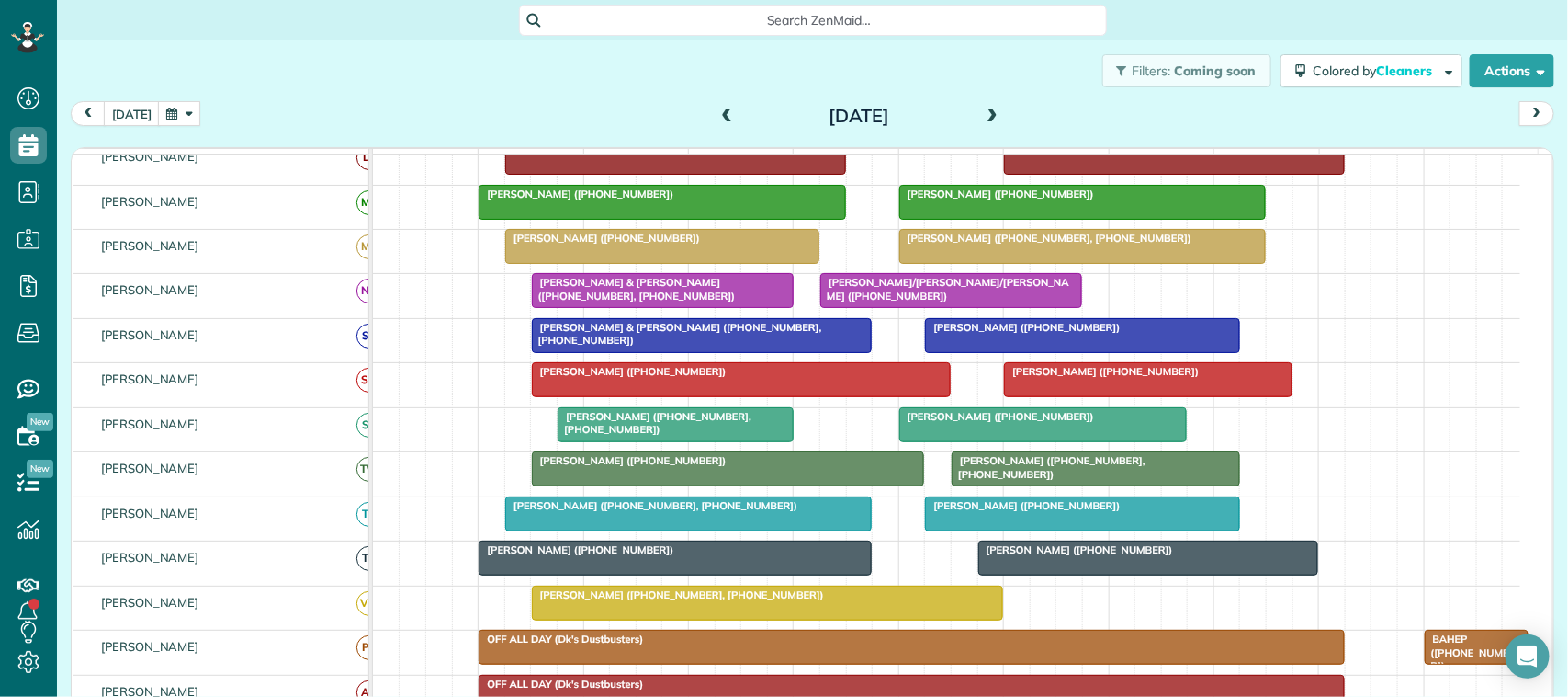
scroll to position [520, 0]
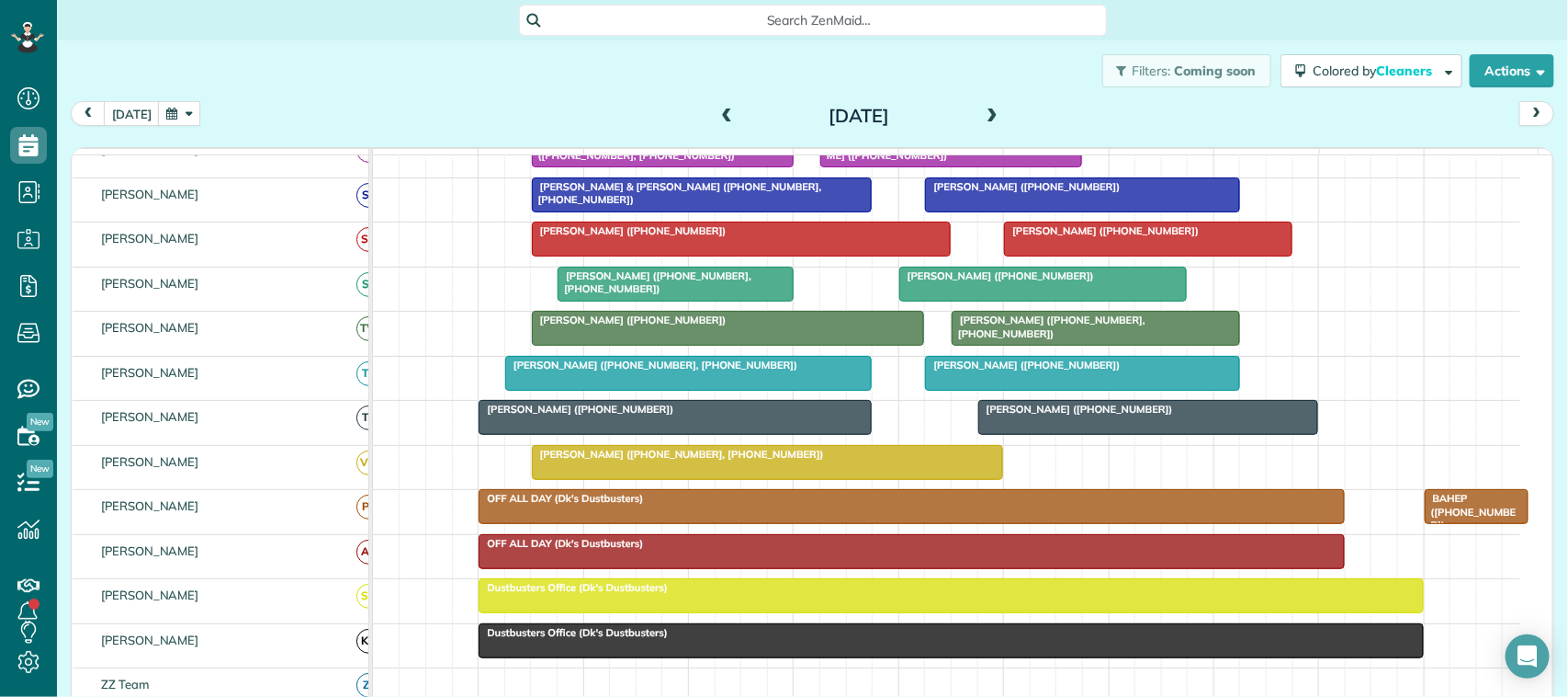
click at [988, 113] on span at bounding box center [992, 116] width 20 height 17
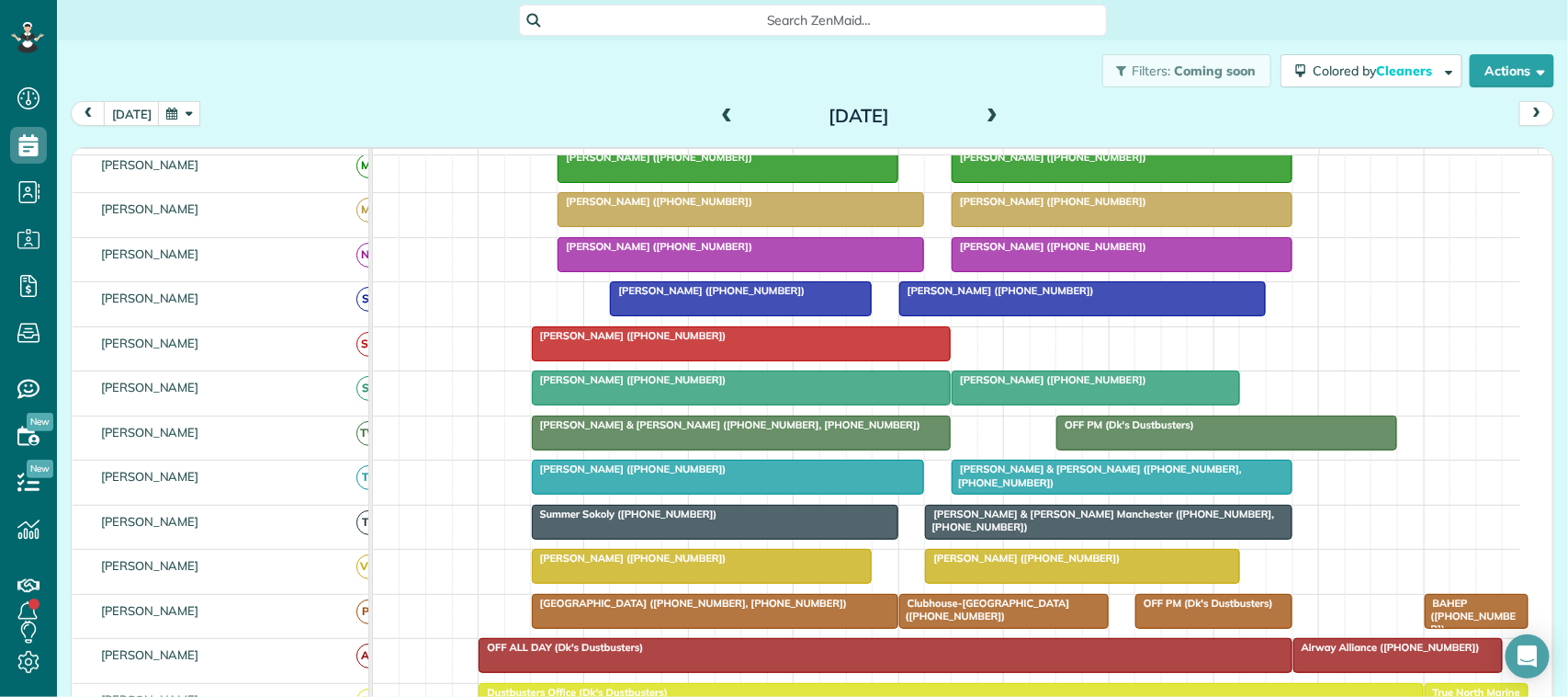
scroll to position [483, 0]
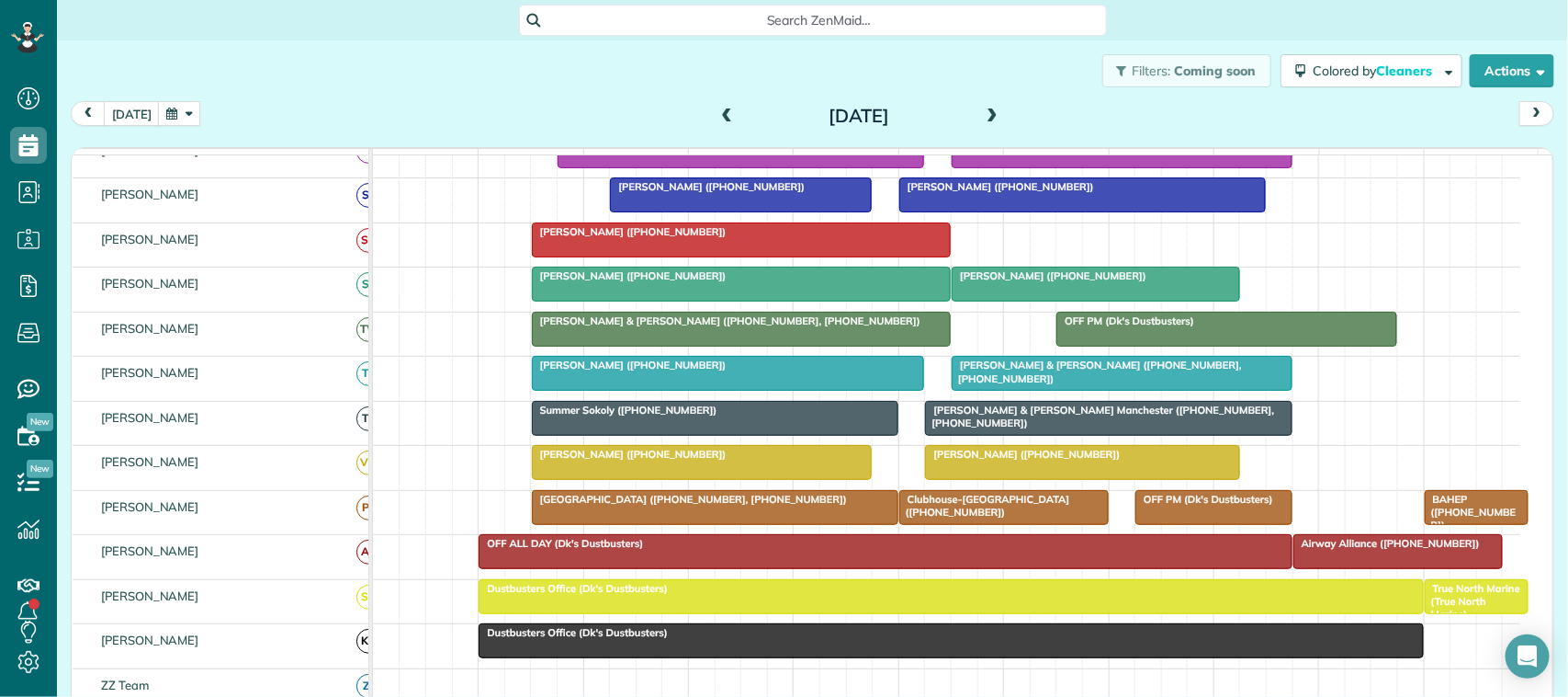
click at [636, 88] on div "Filters: Coming soon Colored by Cleaners Color by Cleaner Color by Team Color b…" at bounding box center [812, 71] width 1511 height 61
click at [669, 282] on span "Patt Gingo (+12812534891)" at bounding box center [629, 275] width 197 height 13
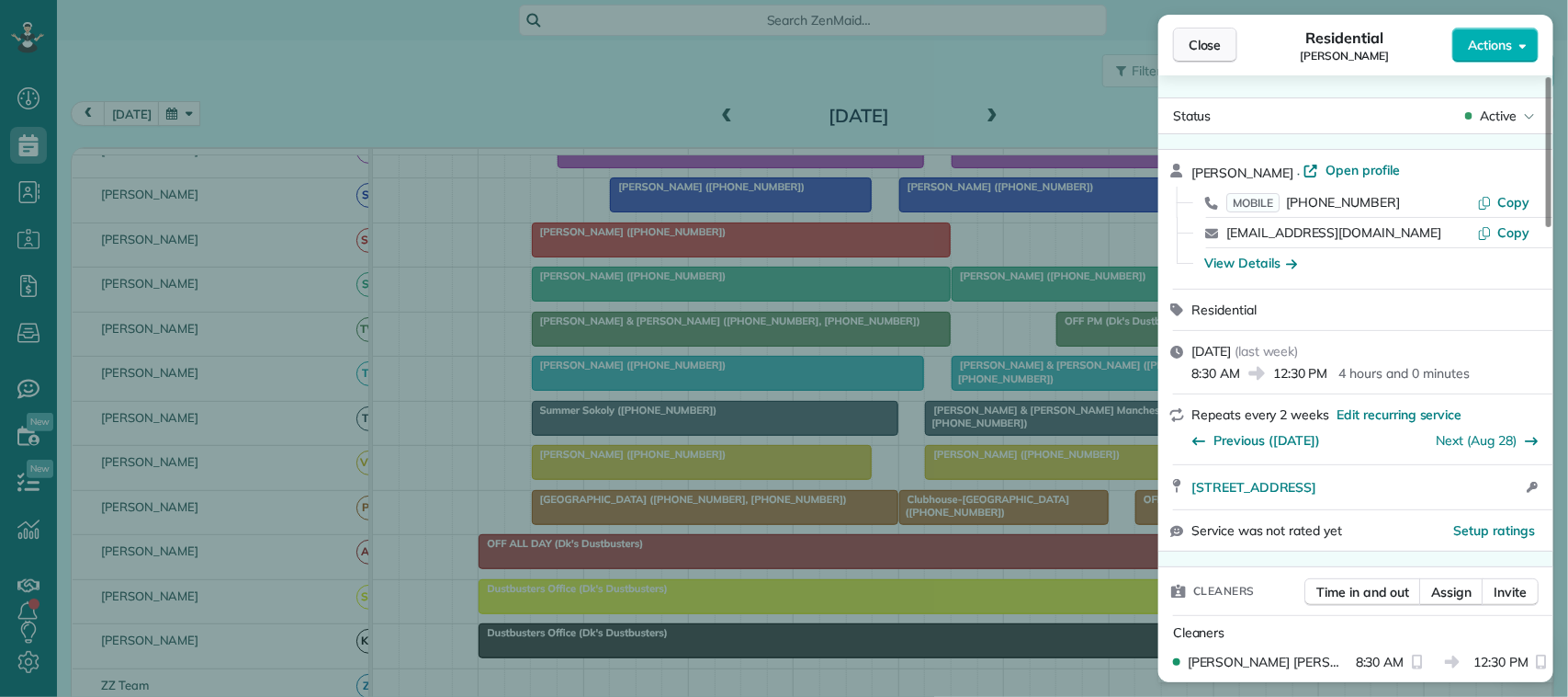
click at [1215, 29] on button "Close" at bounding box center [1205, 45] width 65 height 35
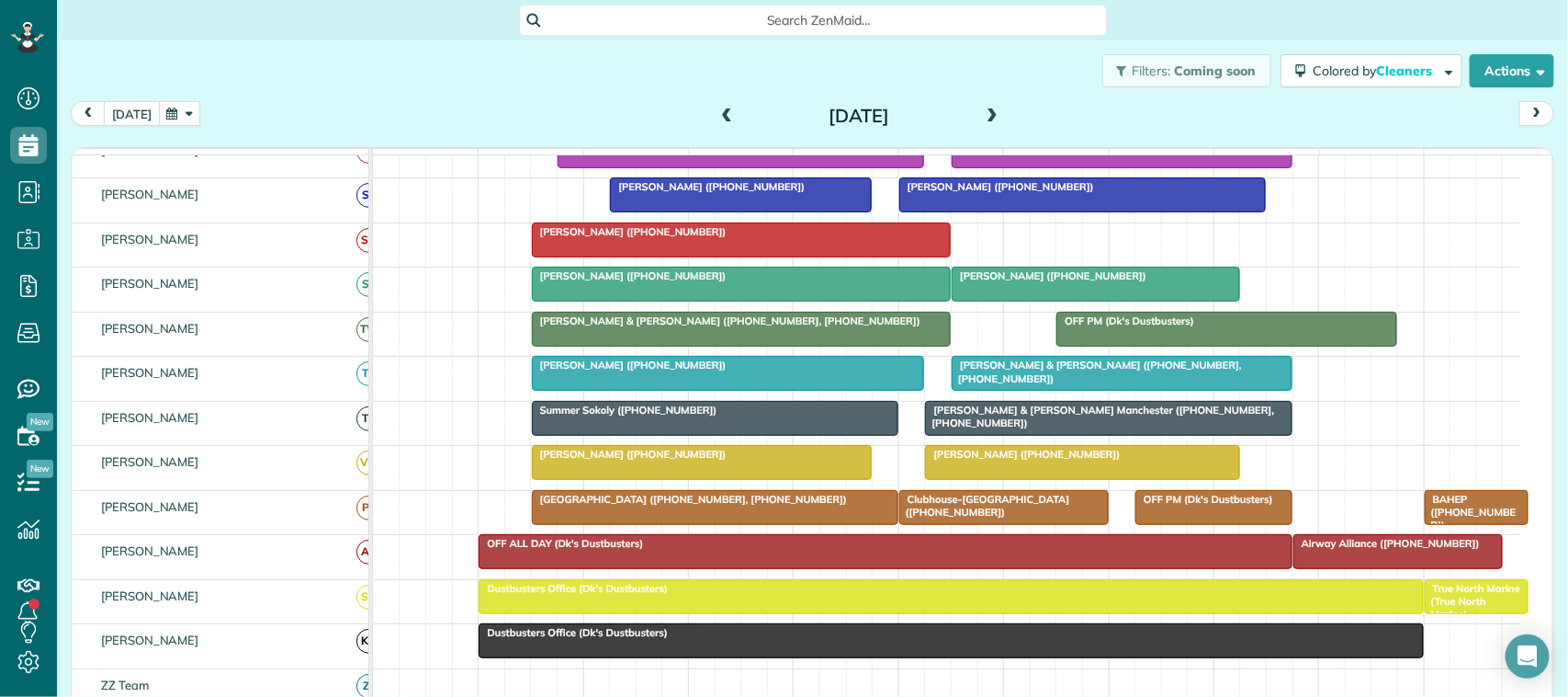
click at [133, 113] on button "[DATE]" at bounding box center [131, 113] width 56 height 25
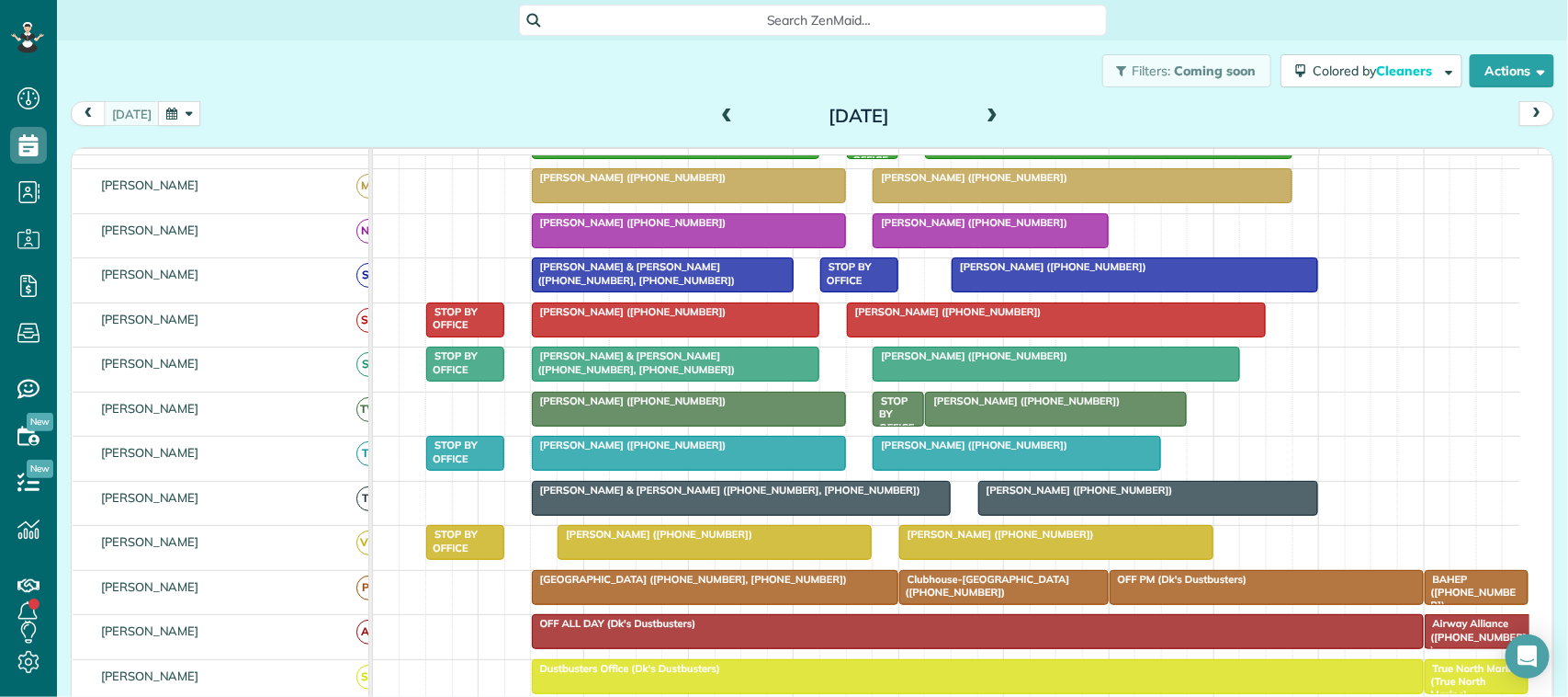
scroll to position [368, 0]
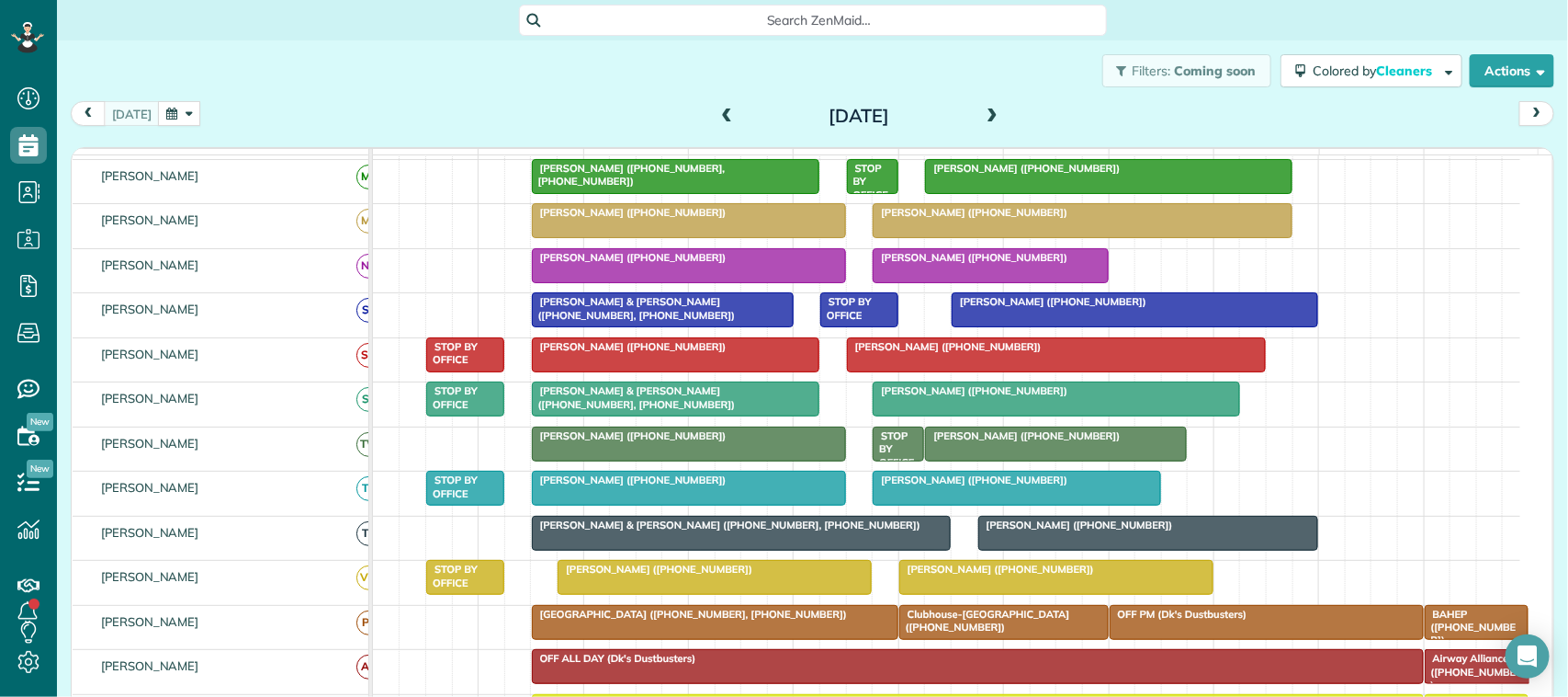
click at [626, 237] on div at bounding box center [689, 221] width 312 height 33
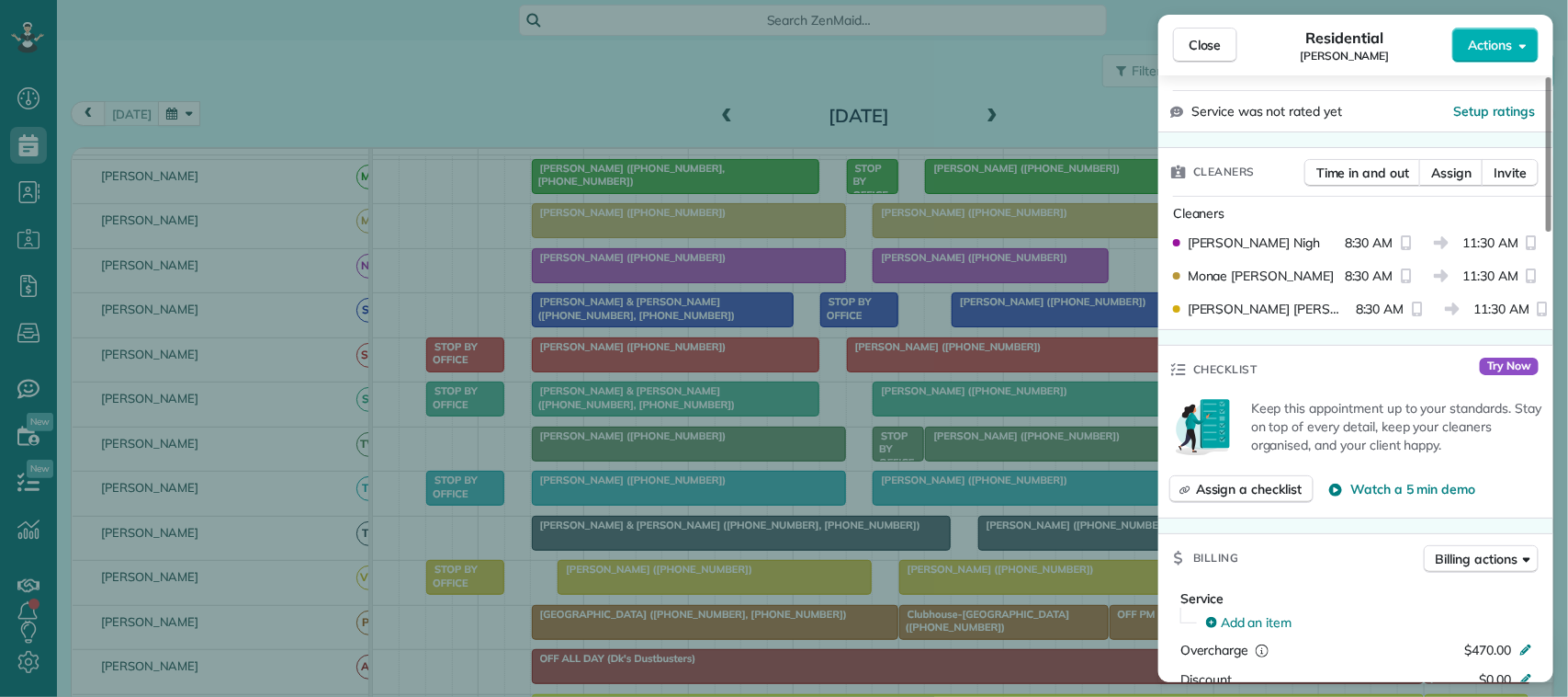
scroll to position [919, 0]
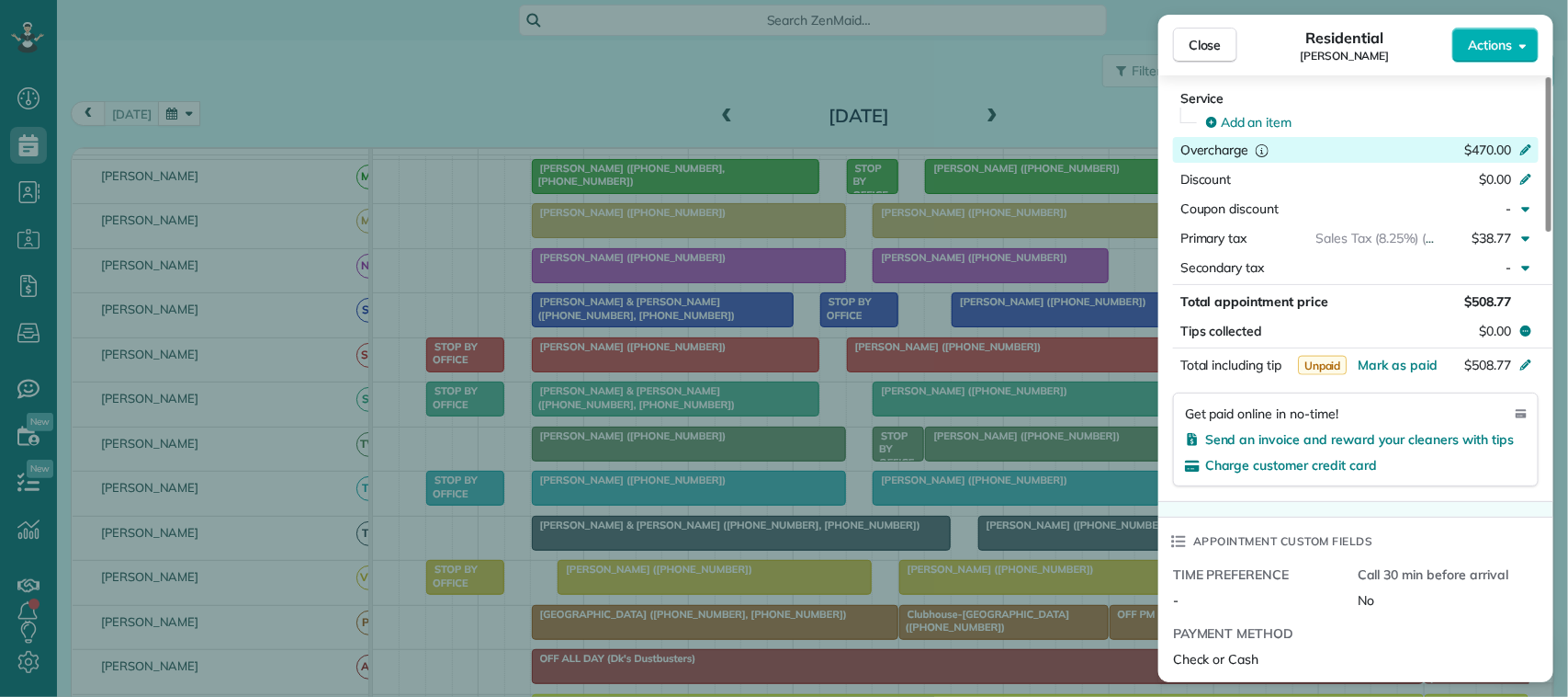
click at [1506, 154] on span "$470.00" at bounding box center [1488, 150] width 47 height 17
click at [1489, 152] on input "*******" at bounding box center [1481, 150] width 78 height 26
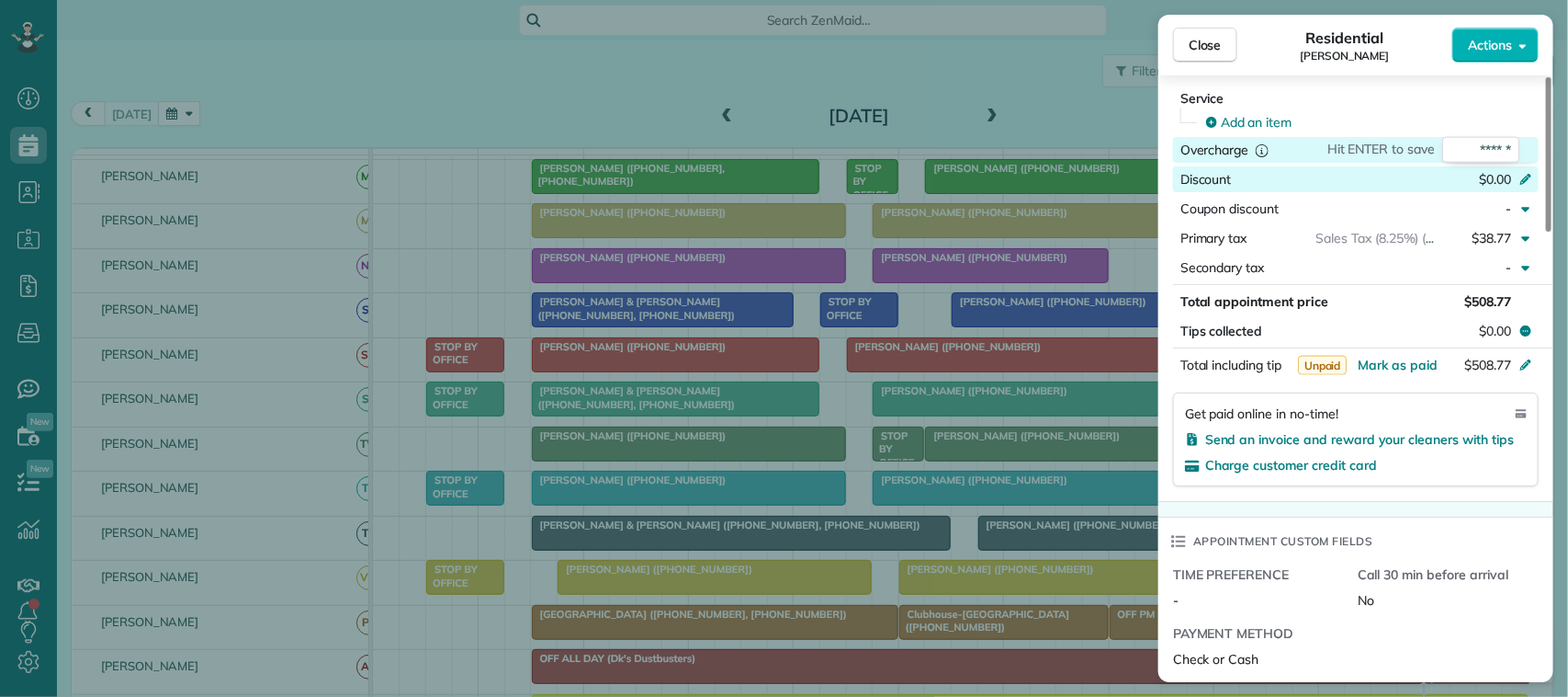
type input "*******"
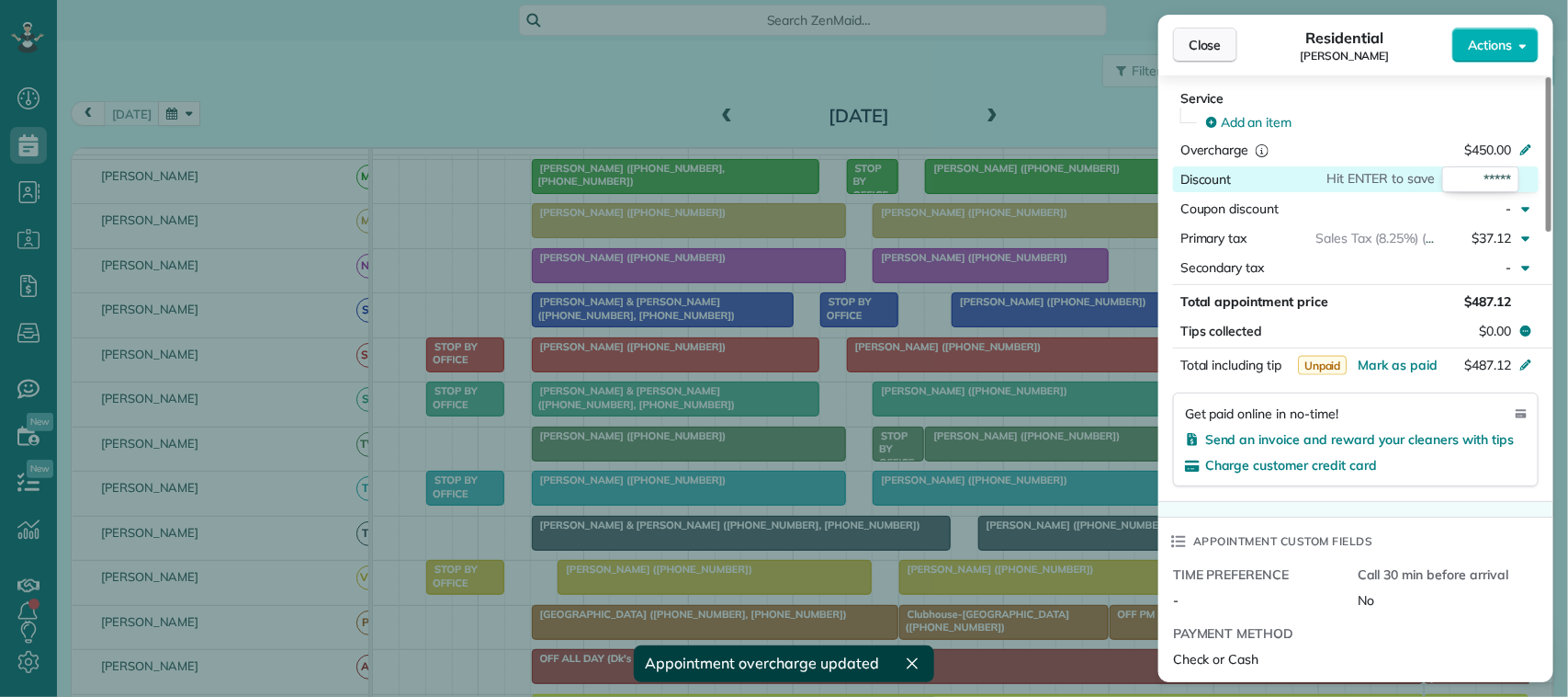
click at [1198, 53] on span "Close" at bounding box center [1205, 45] width 33 height 18
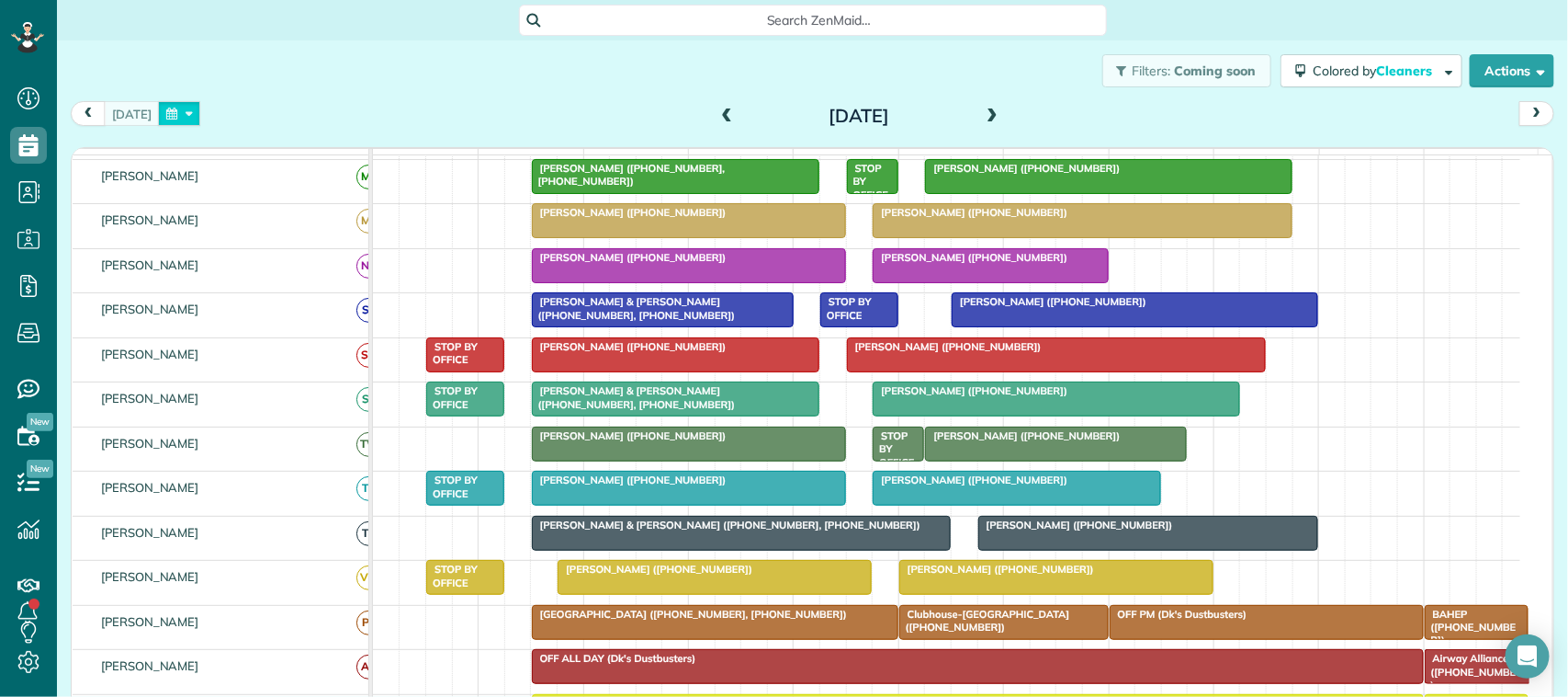
click at [187, 116] on button "button" at bounding box center [179, 113] width 43 height 25
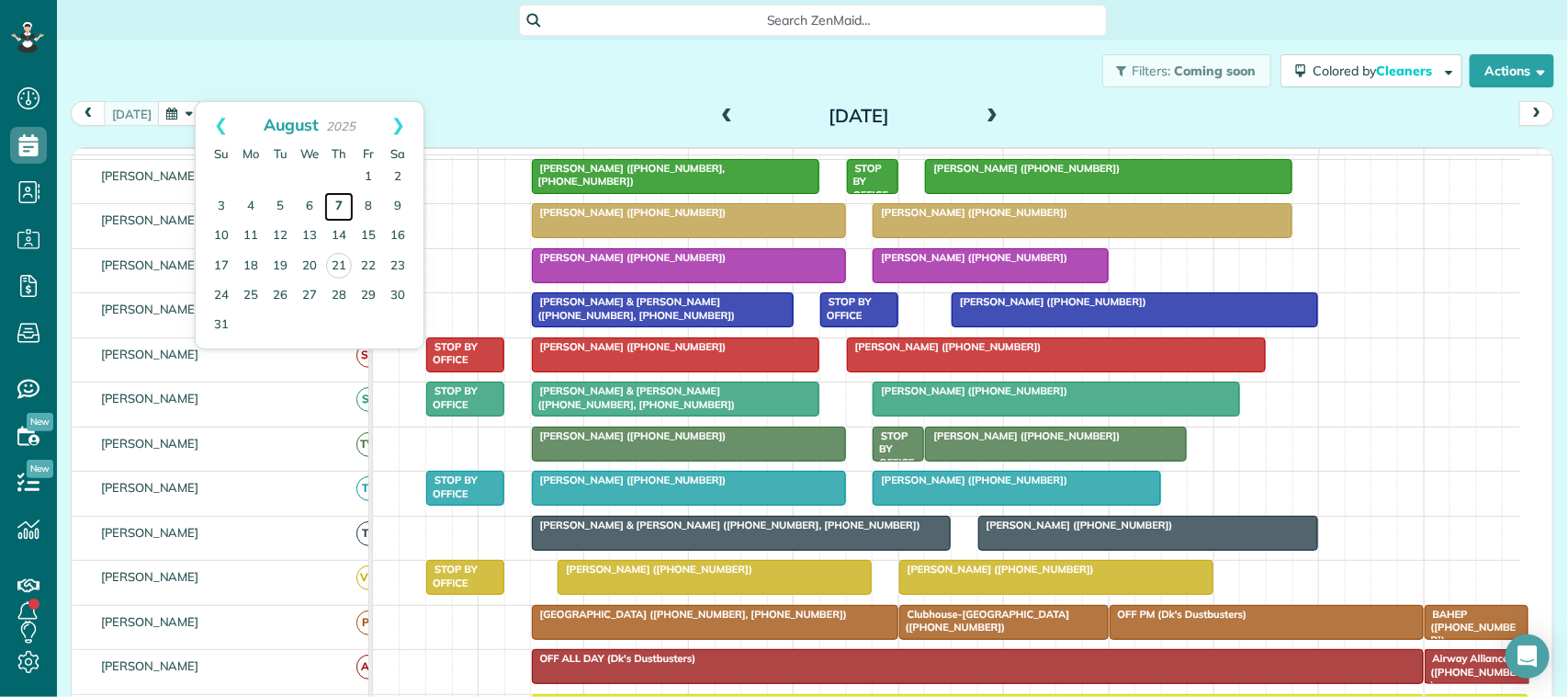
click at [334, 202] on link "7" at bounding box center [339, 207] width 30 height 30
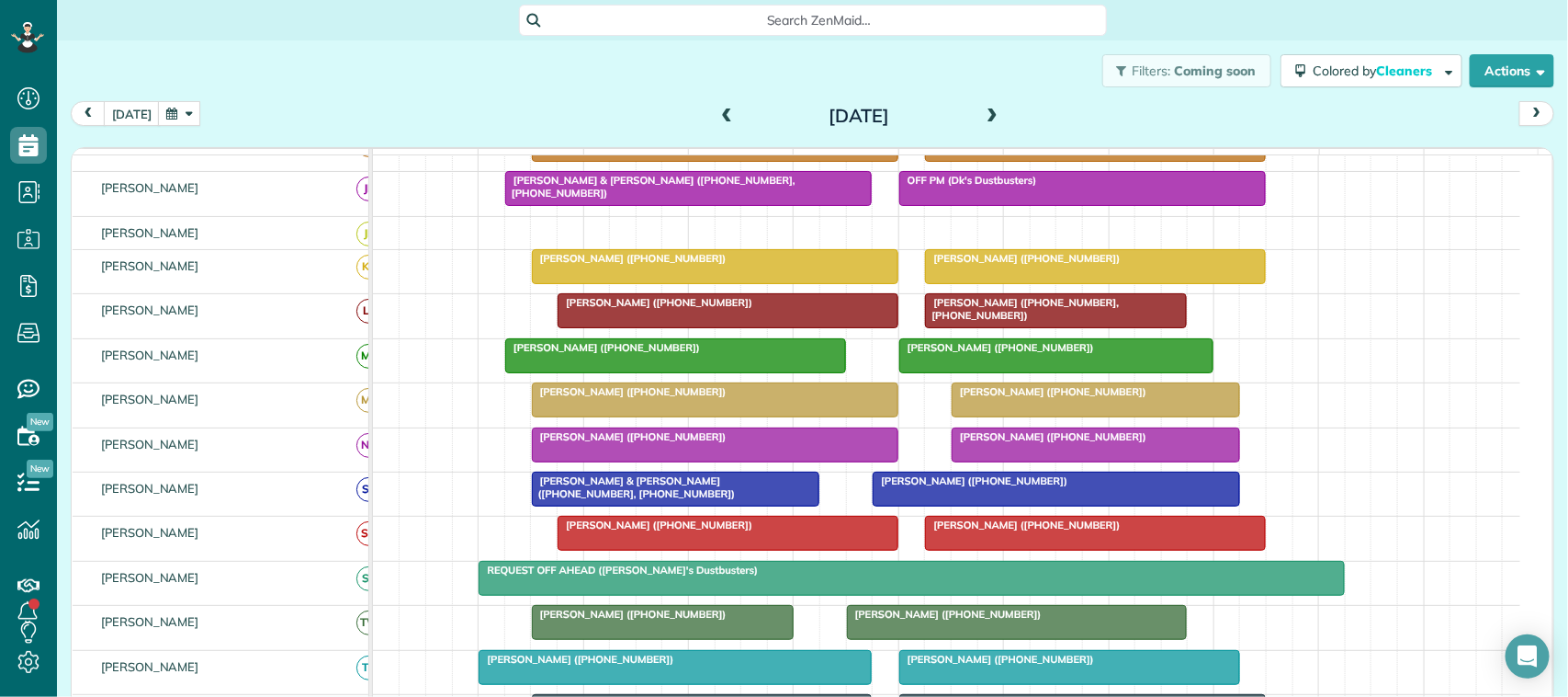
scroll to position [103, 0]
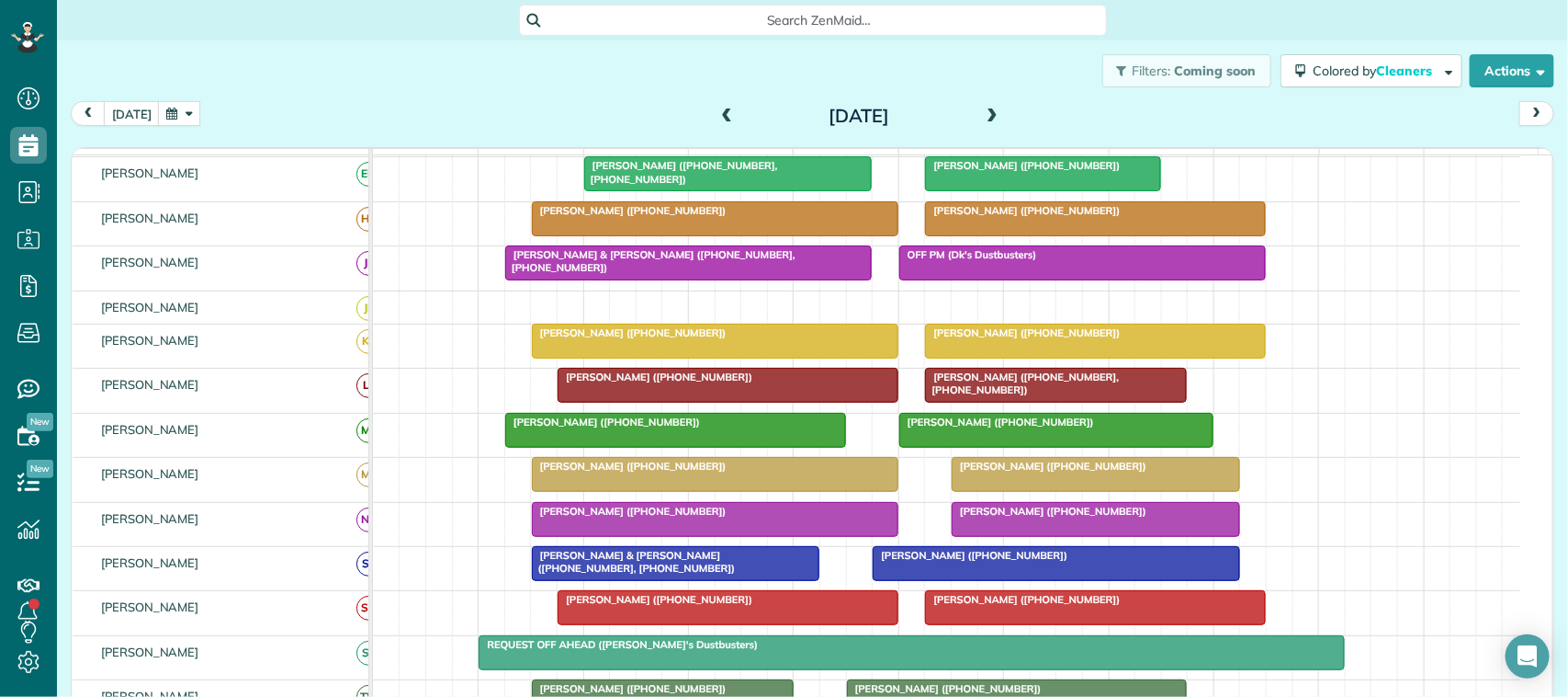
click at [636, 339] on span "[PERSON_NAME] ([PHONE_NUMBER])" at bounding box center [629, 333] width 197 height 13
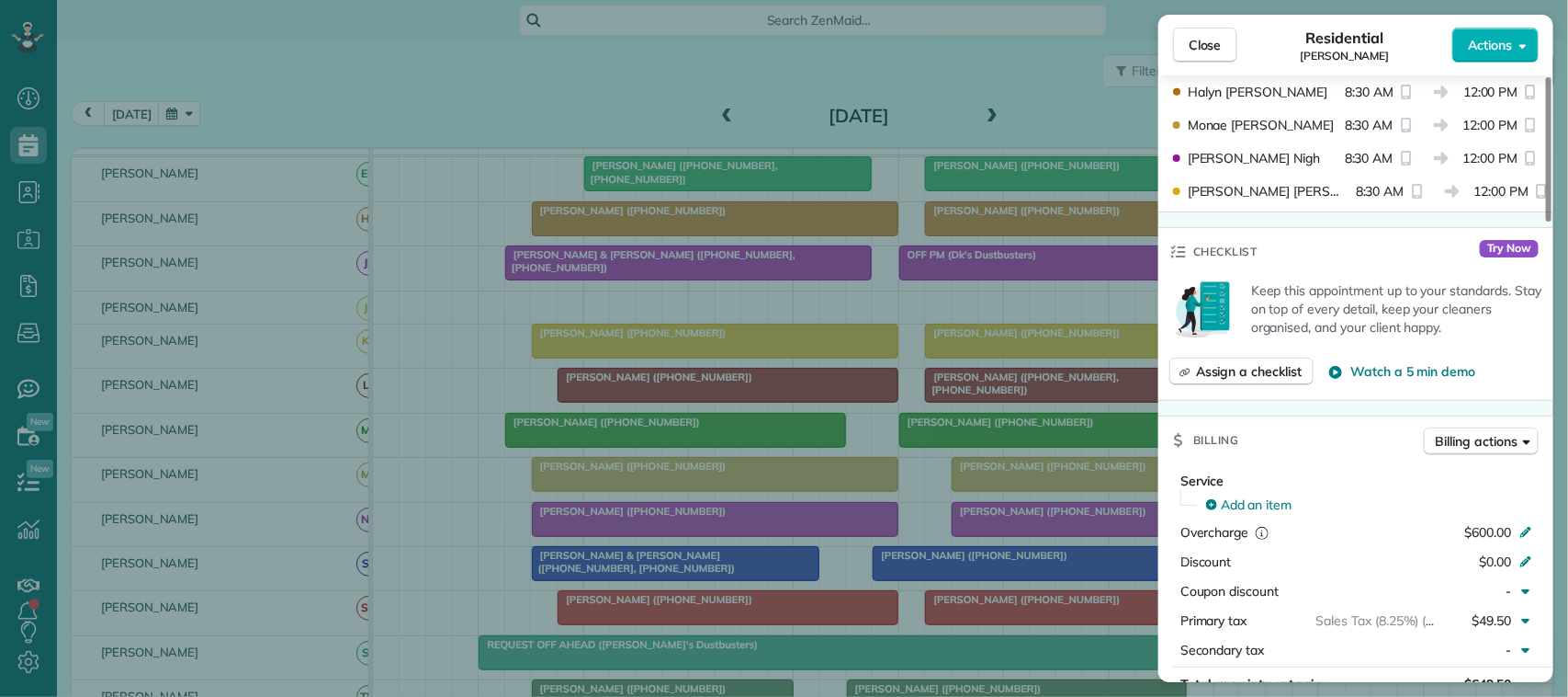
scroll to position [574, 0]
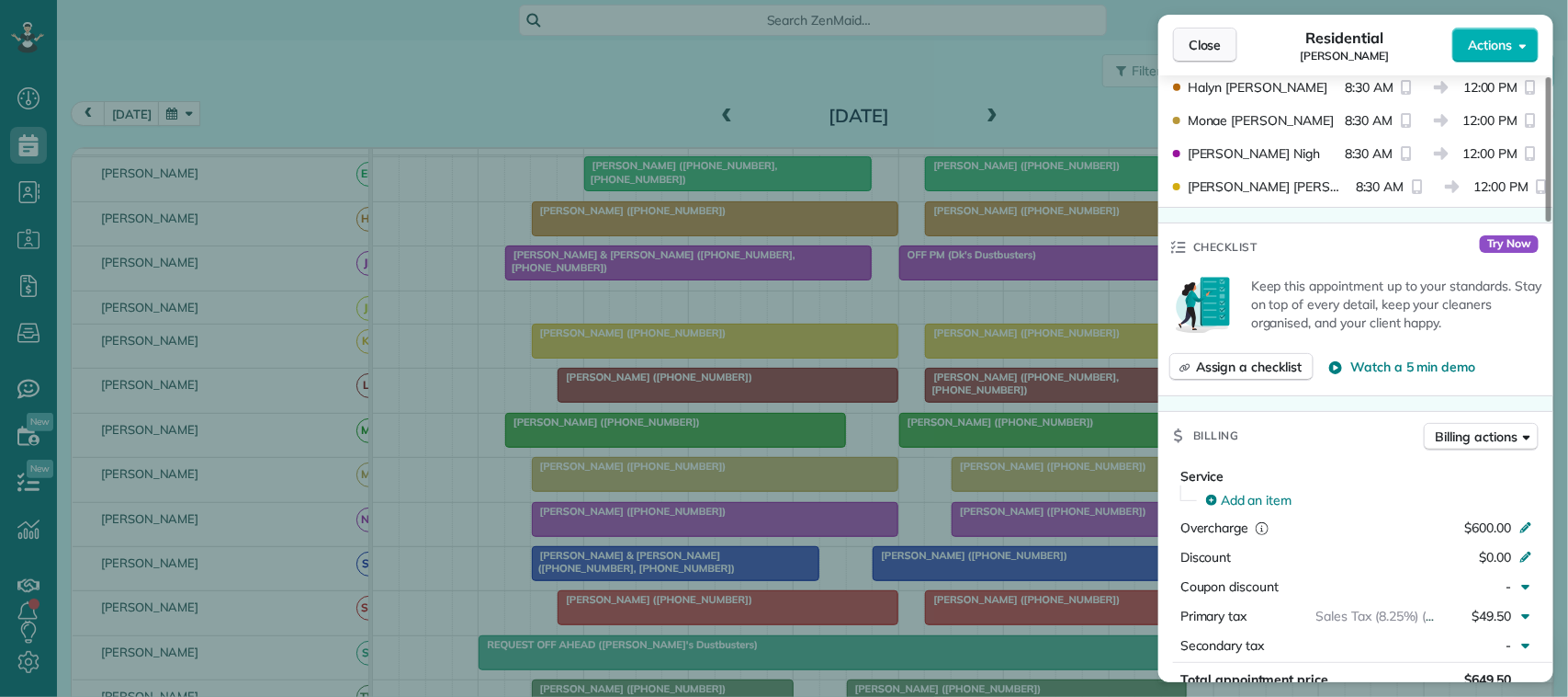
click at [1214, 48] on span "Close" at bounding box center [1205, 45] width 33 height 18
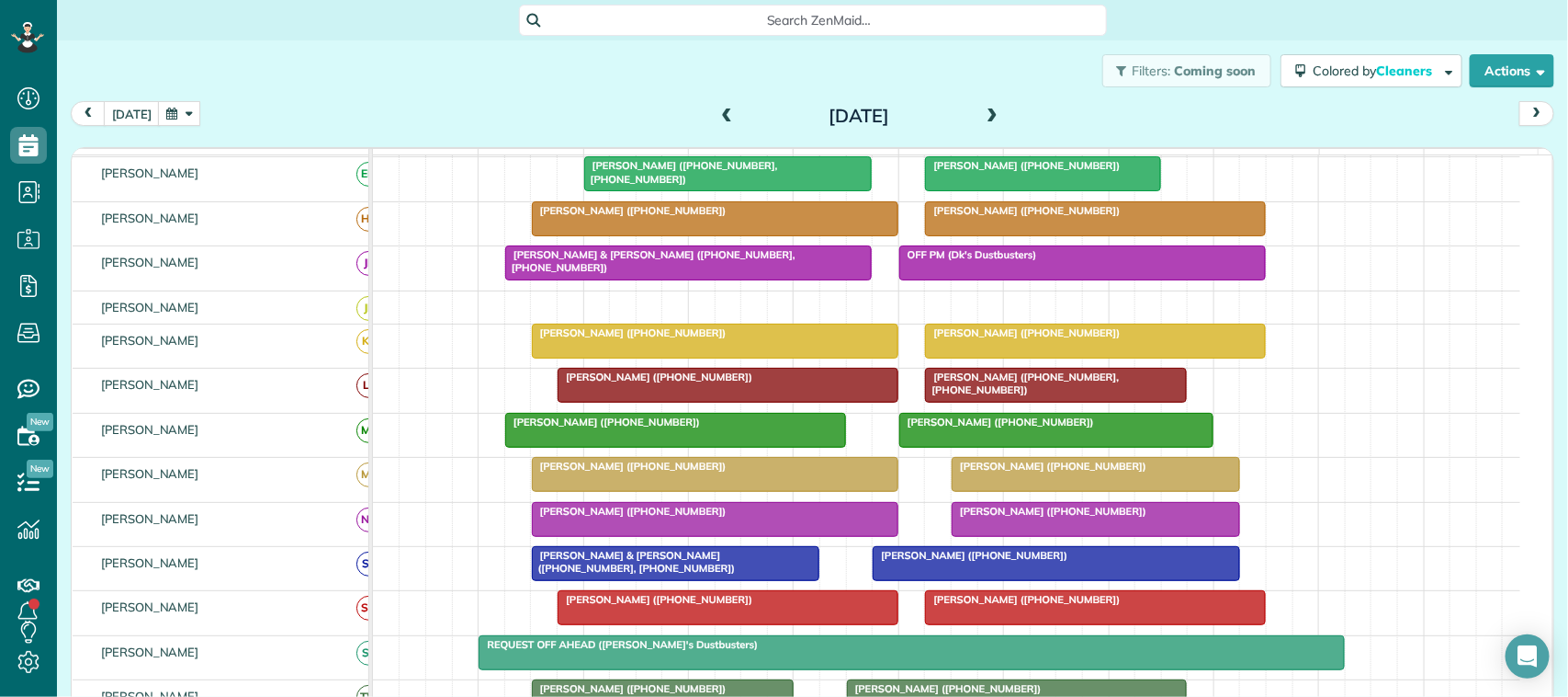
click at [970, 126] on div "Thursday Aug 7, 2025" at bounding box center [859, 116] width 294 height 30
click at [982, 115] on span at bounding box center [992, 116] width 20 height 17
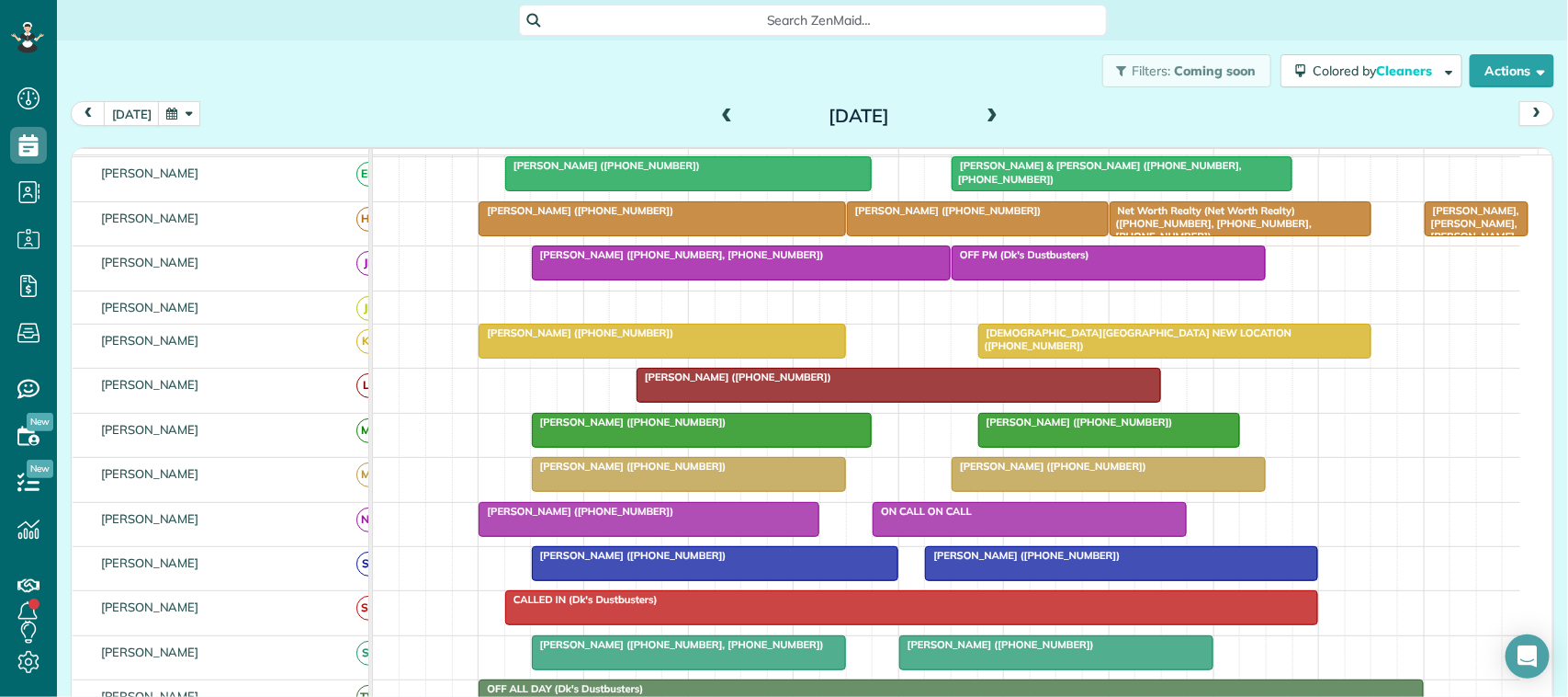
click at [984, 115] on span at bounding box center [992, 116] width 20 height 17
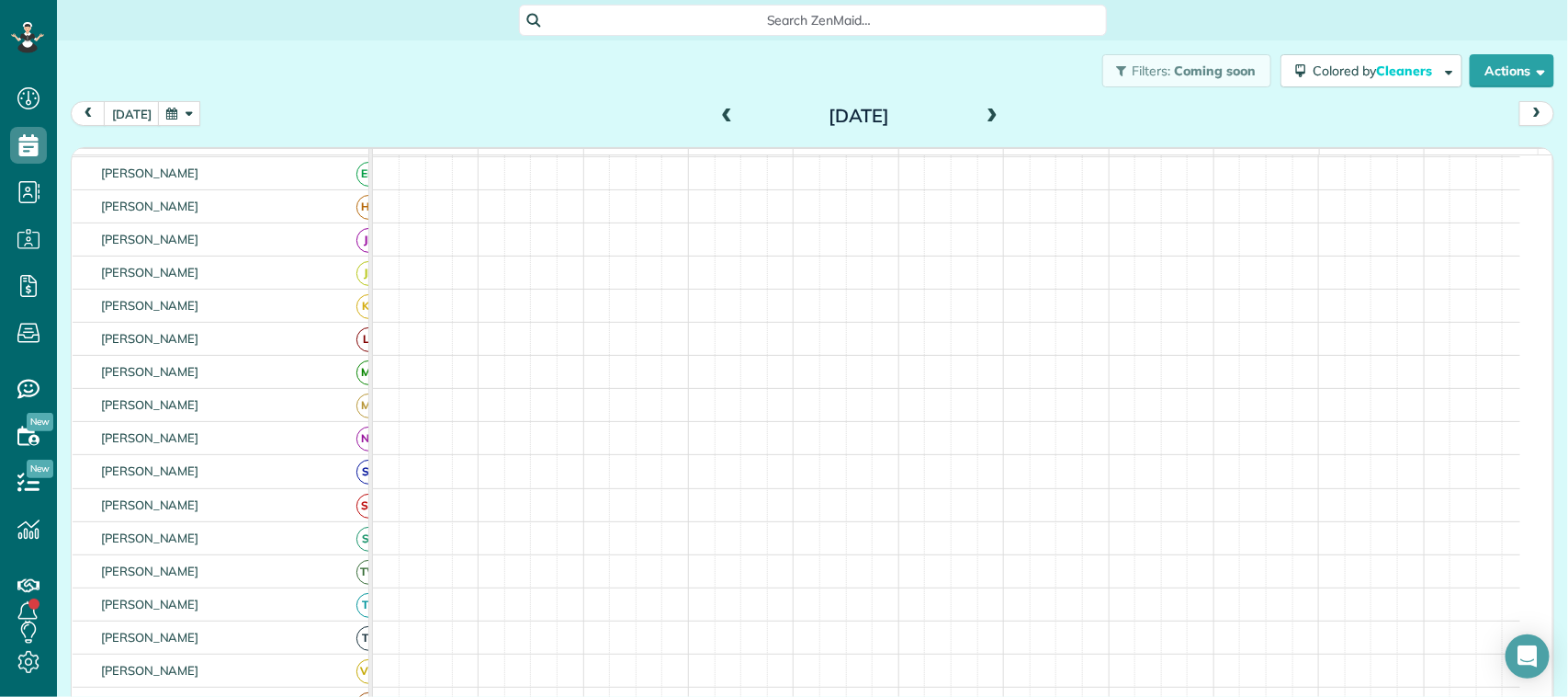
click at [984, 115] on span at bounding box center [992, 116] width 20 height 17
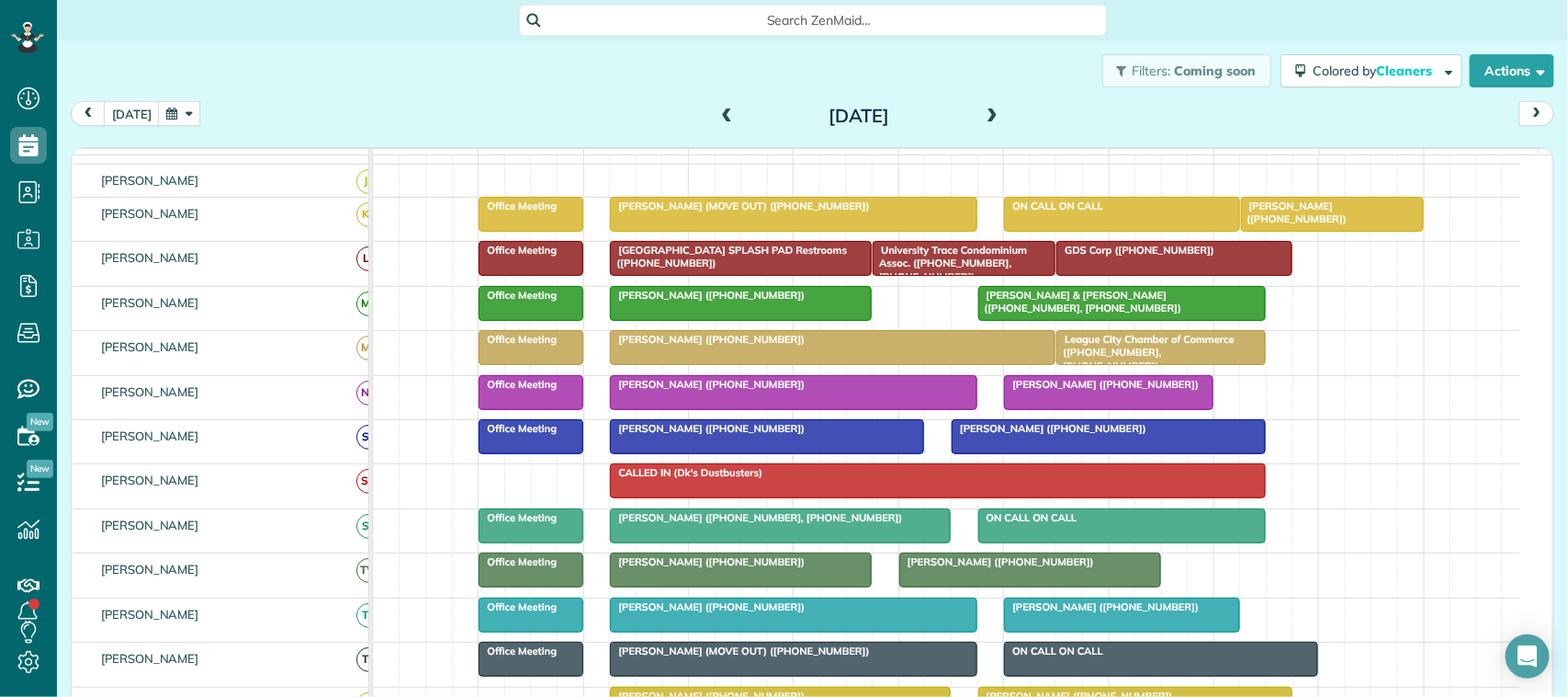
scroll to position [115, 0]
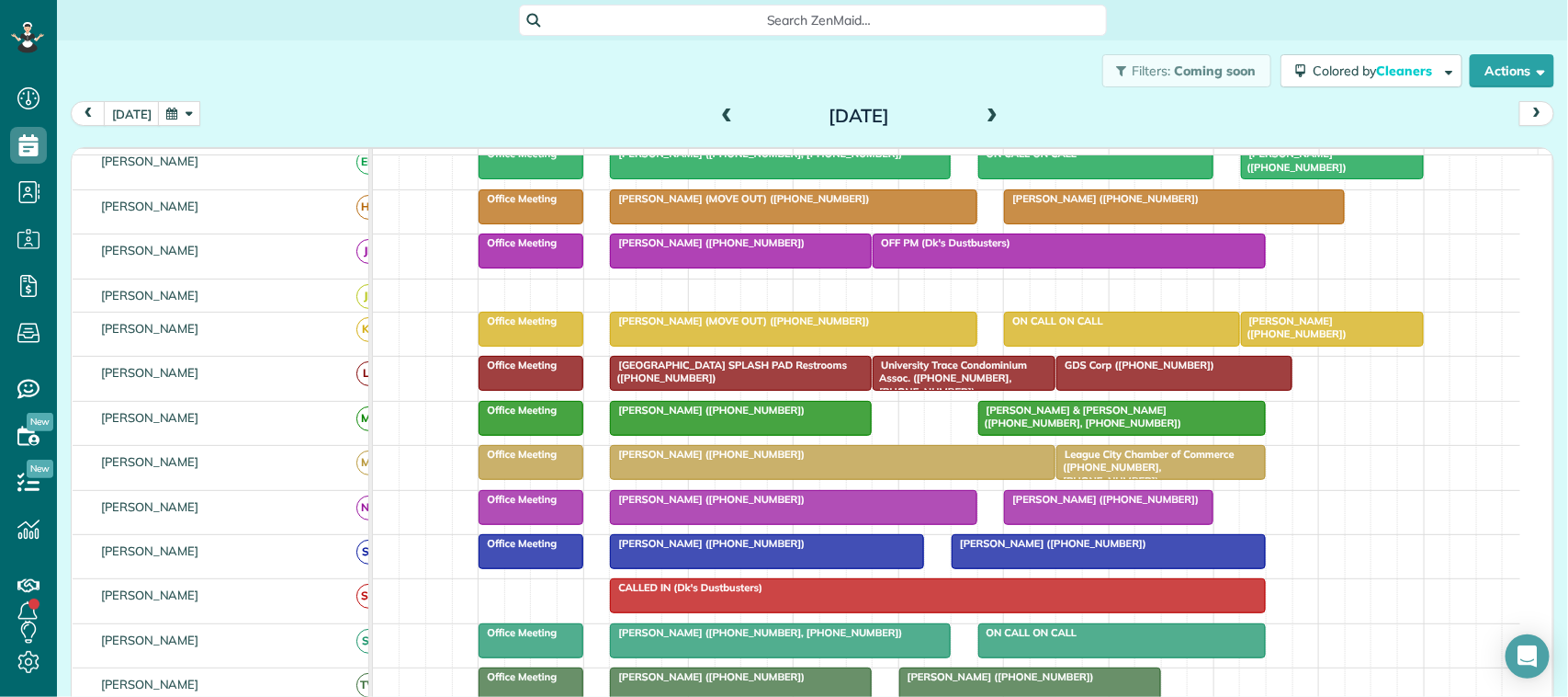
click at [699, 224] on div at bounding box center [793, 207] width 365 height 33
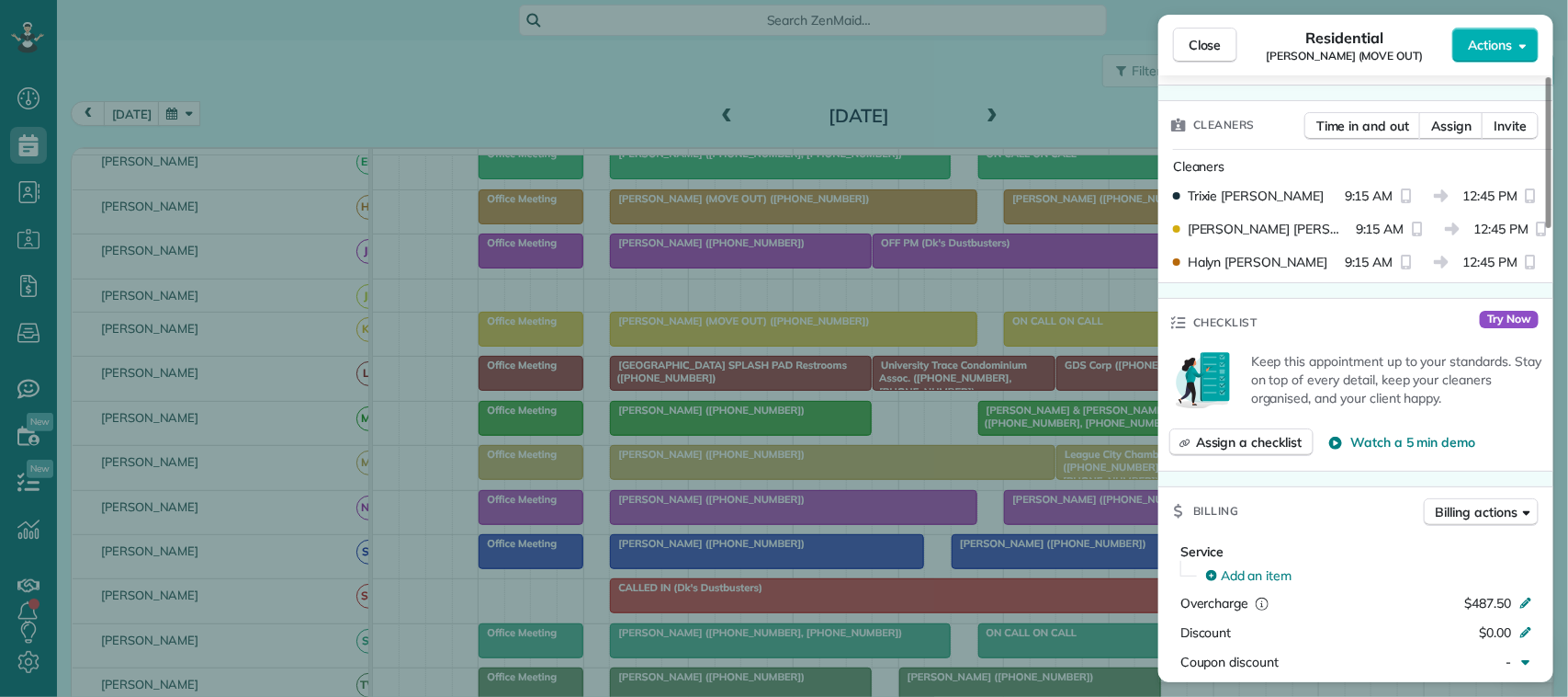
scroll to position [574, 0]
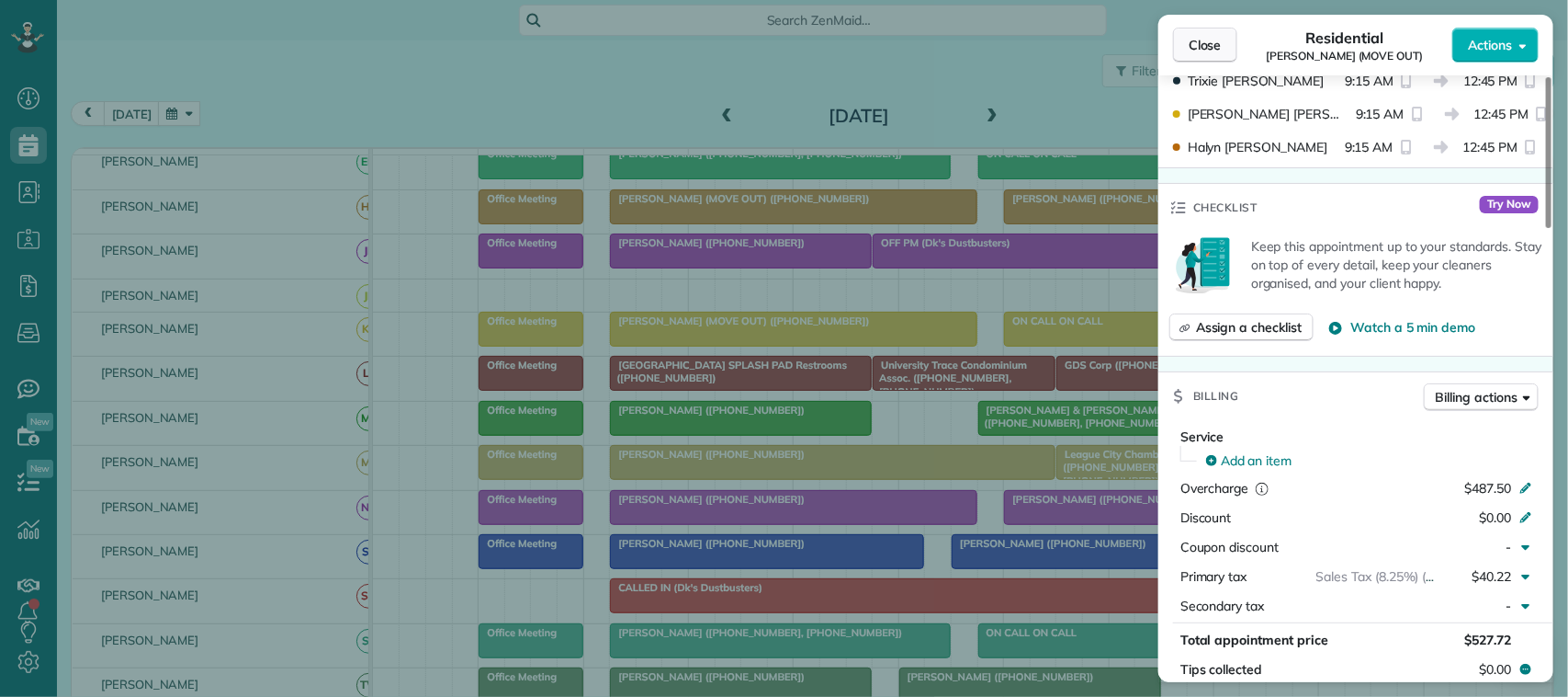
click at [1218, 44] on span "Close" at bounding box center [1205, 45] width 33 height 18
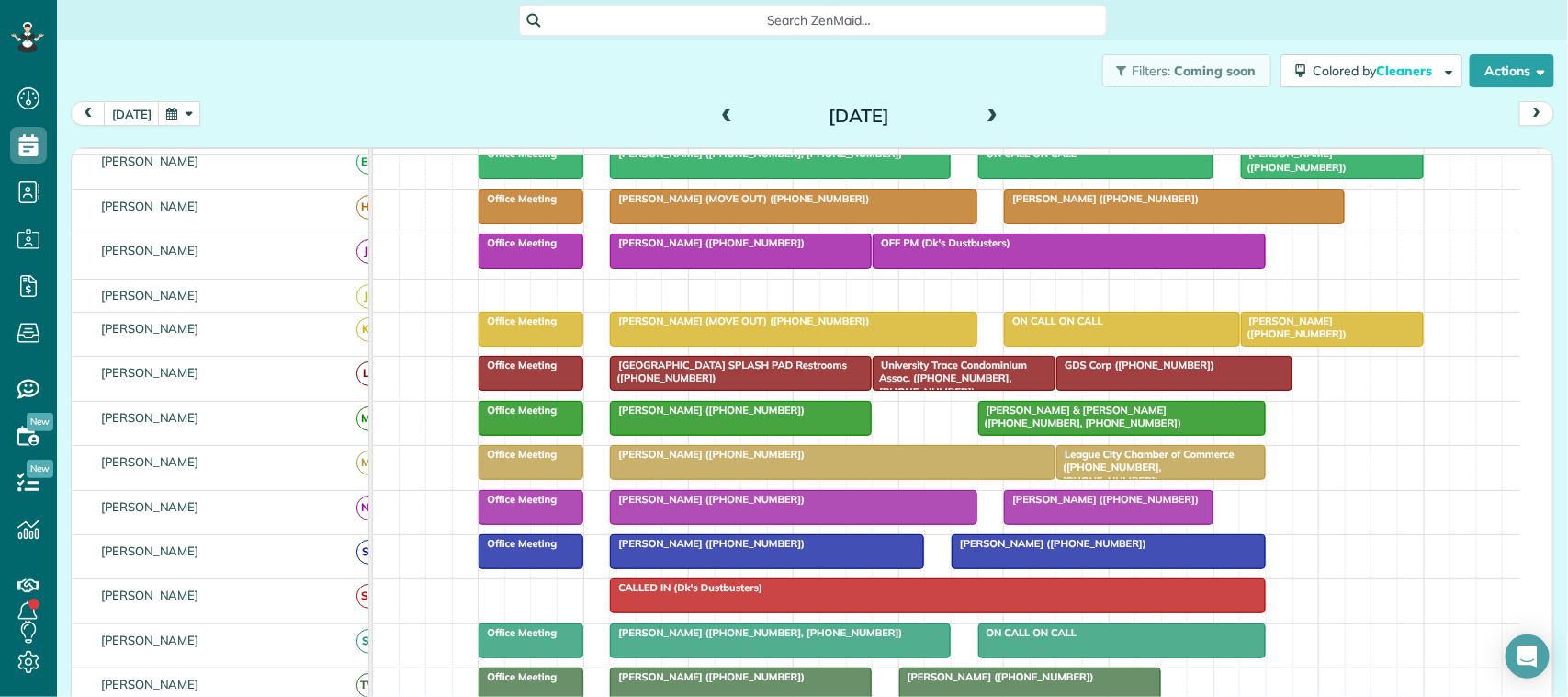
click at [181, 121] on button "button" at bounding box center [179, 113] width 43 height 25
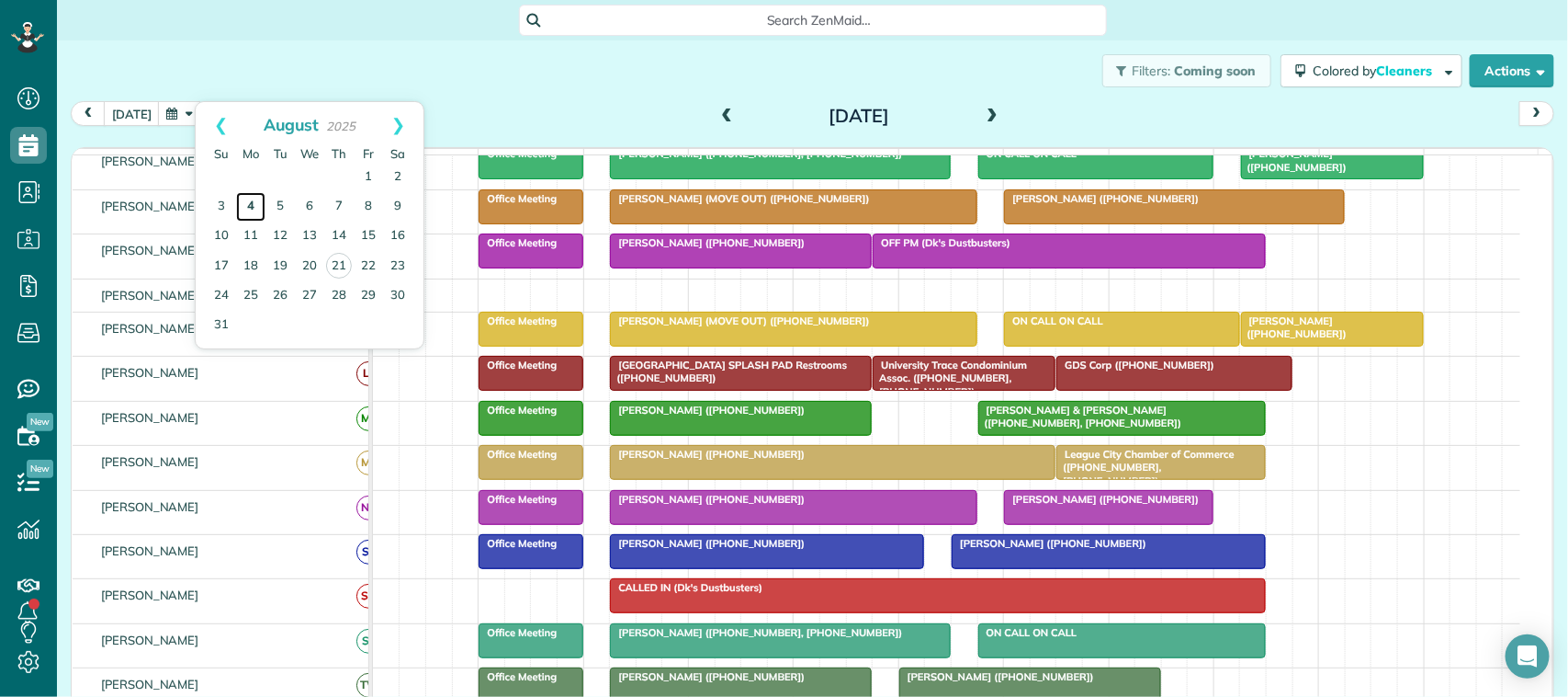
click at [252, 210] on link "4" at bounding box center [250, 207] width 30 height 30
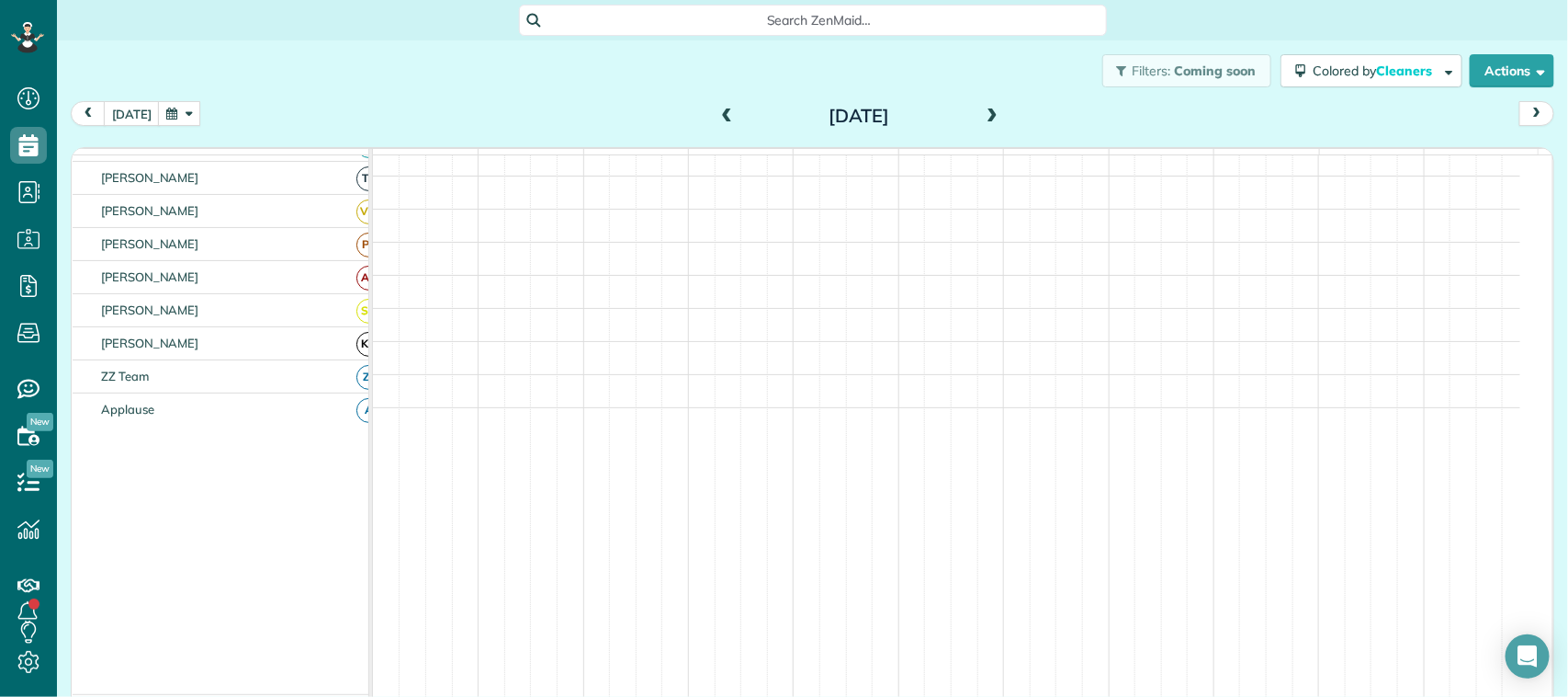
scroll to position [354, 0]
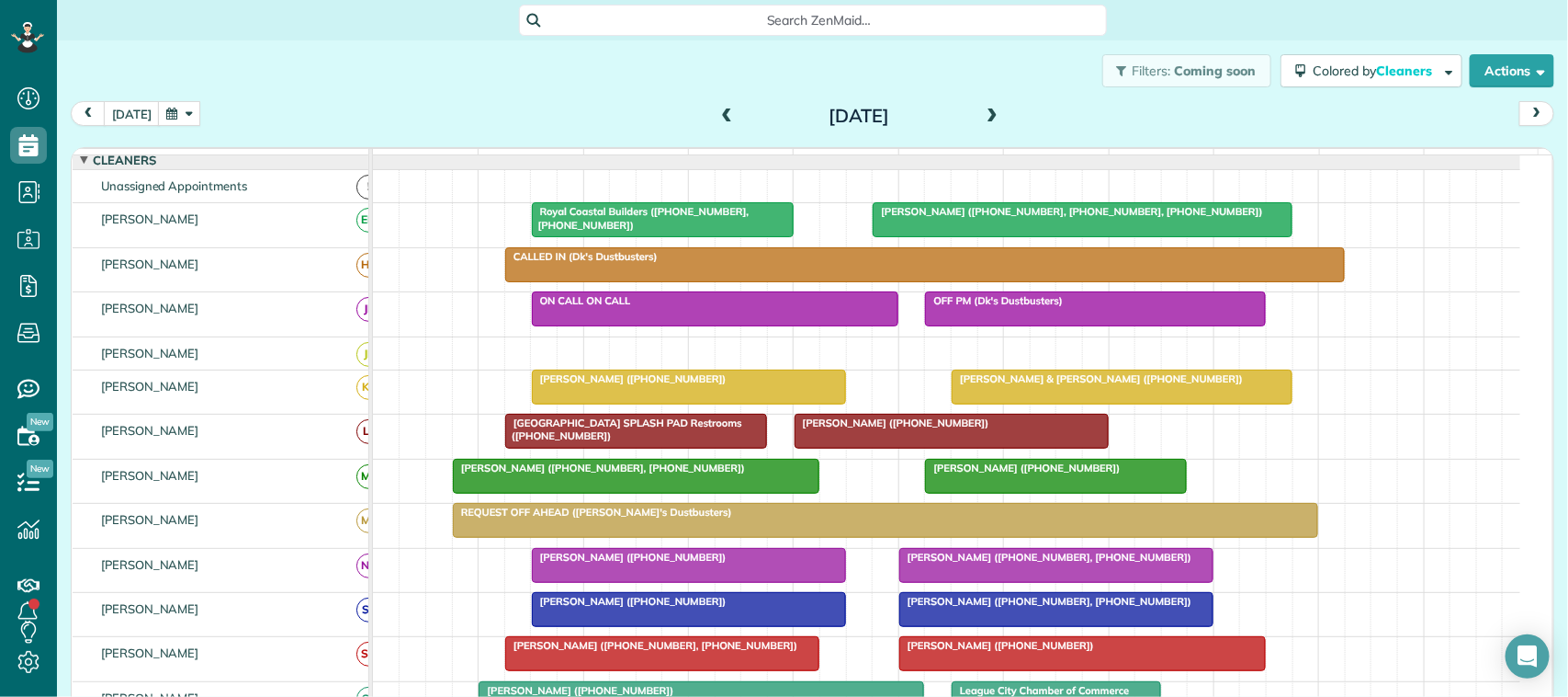
click at [176, 106] on button "button" at bounding box center [179, 113] width 43 height 25
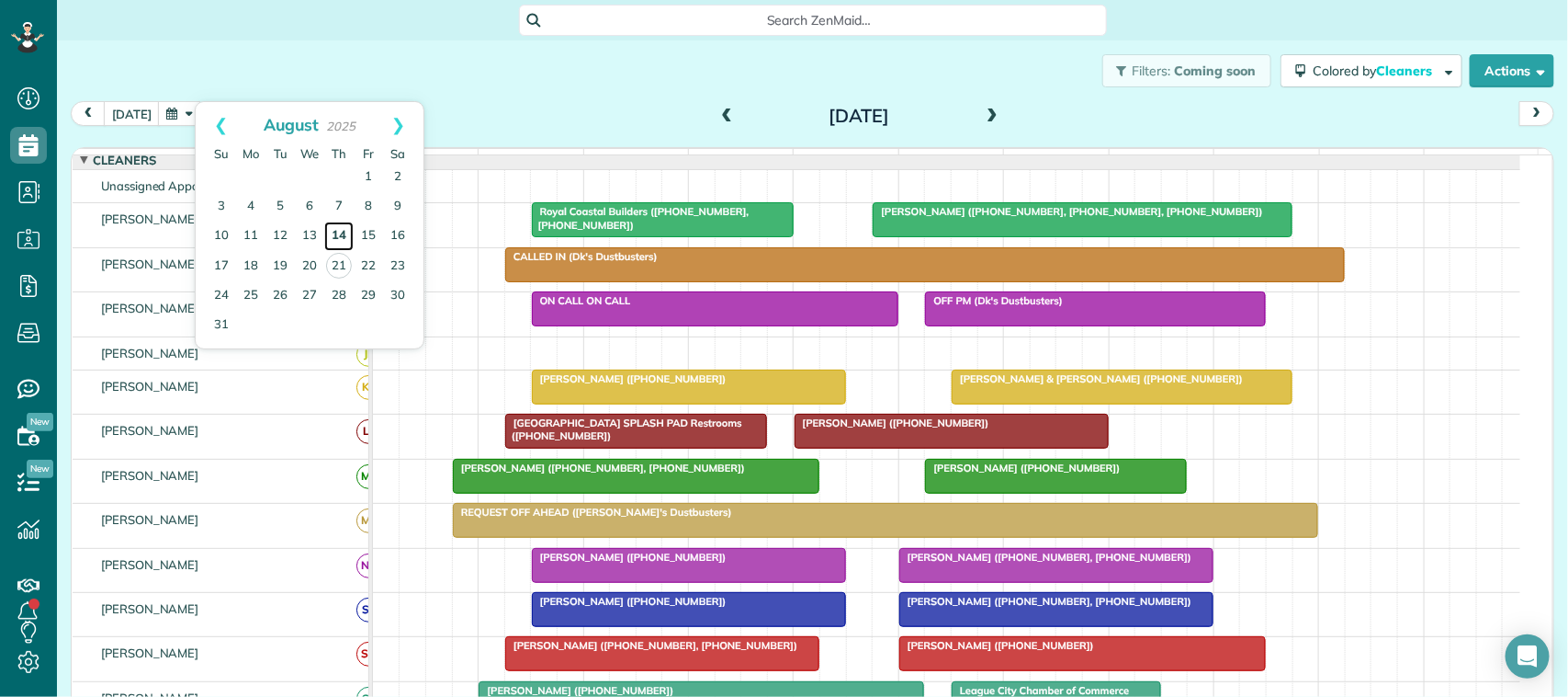
click at [342, 232] on link "14" at bounding box center [339, 237] width 30 height 30
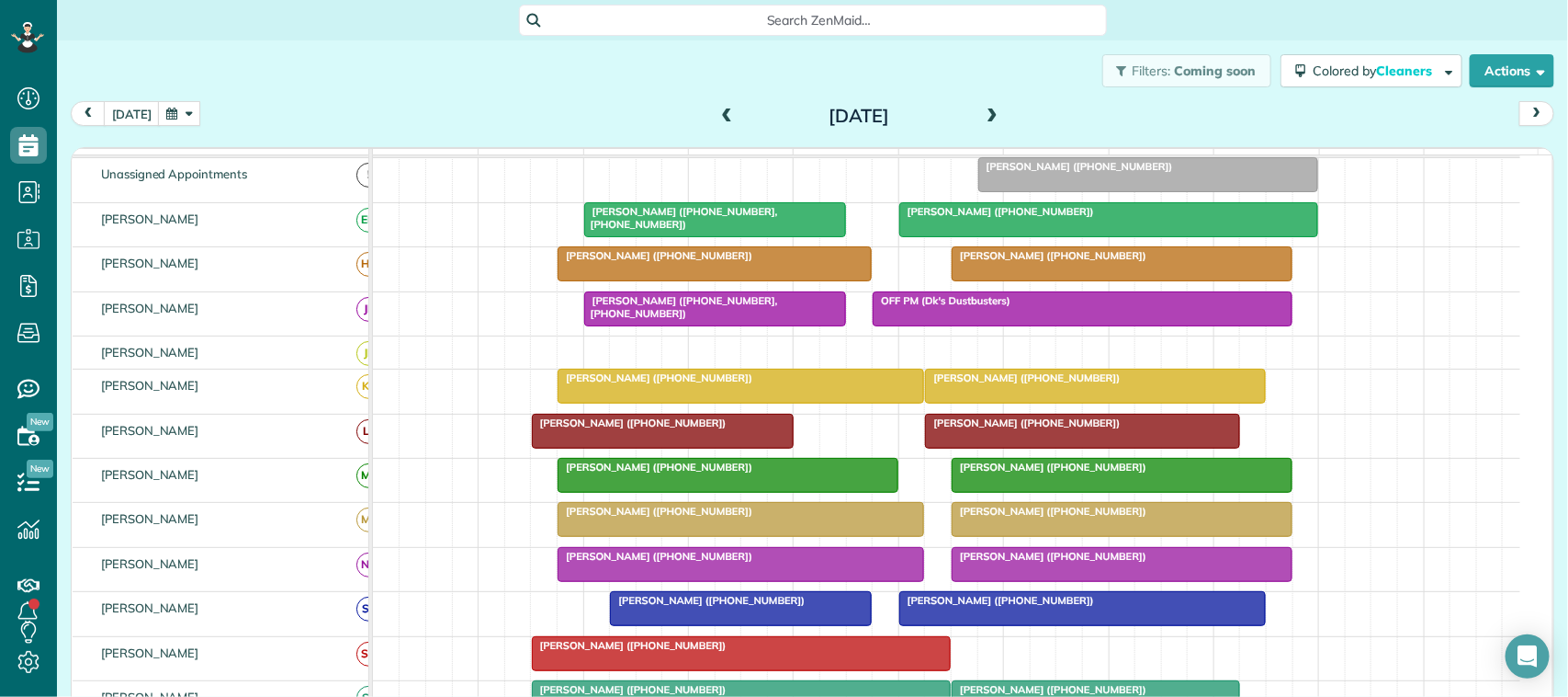
scroll to position [0, 0]
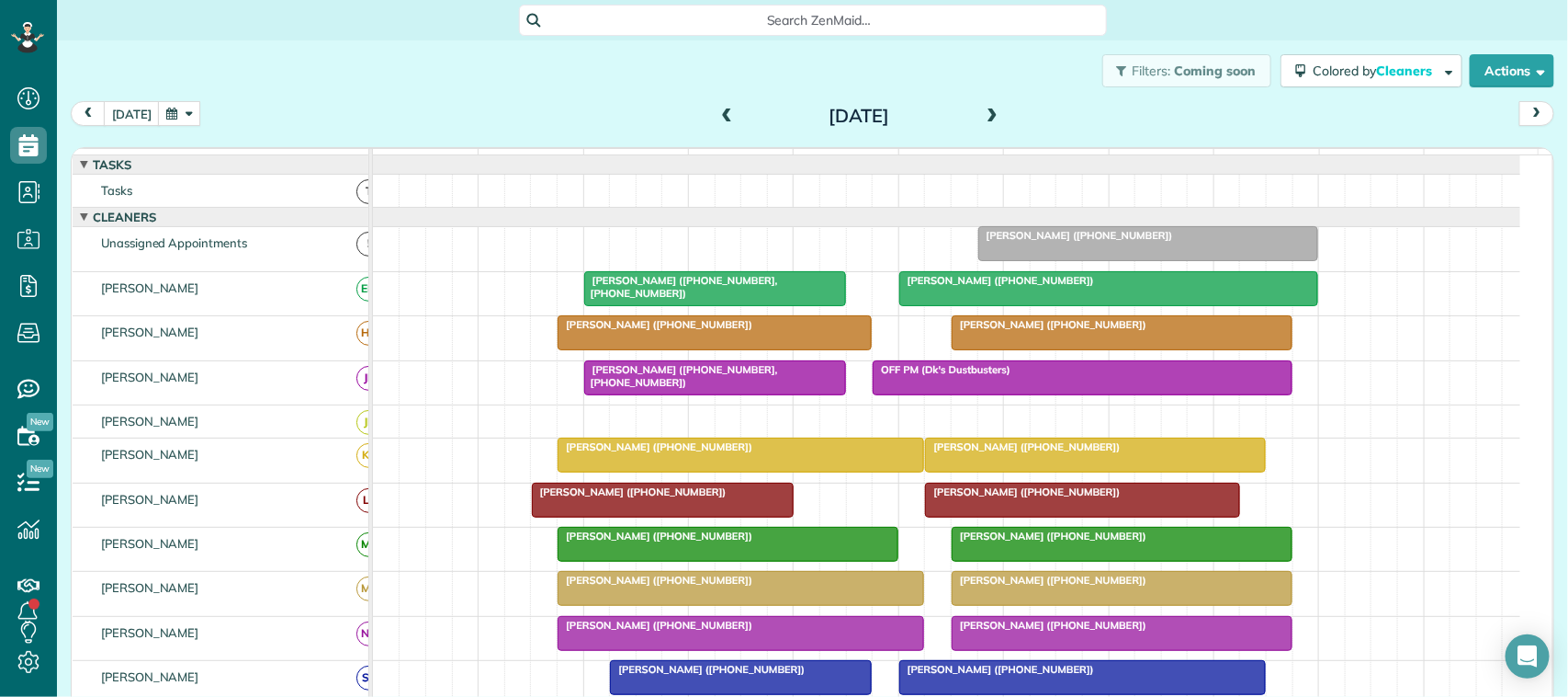
click at [974, 331] on span "Sylvia Russell (+17139071663)" at bounding box center [1049, 324] width 197 height 13
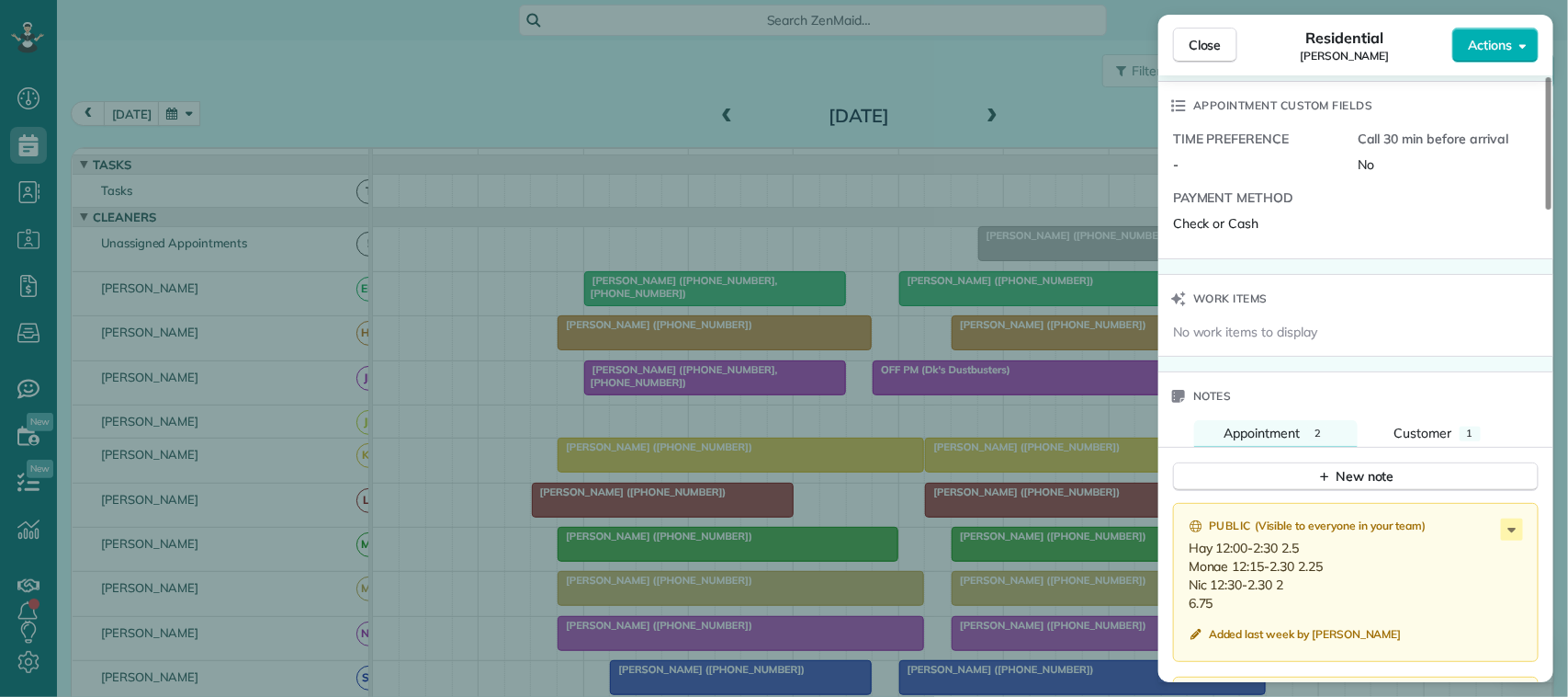
scroll to position [1383, 0]
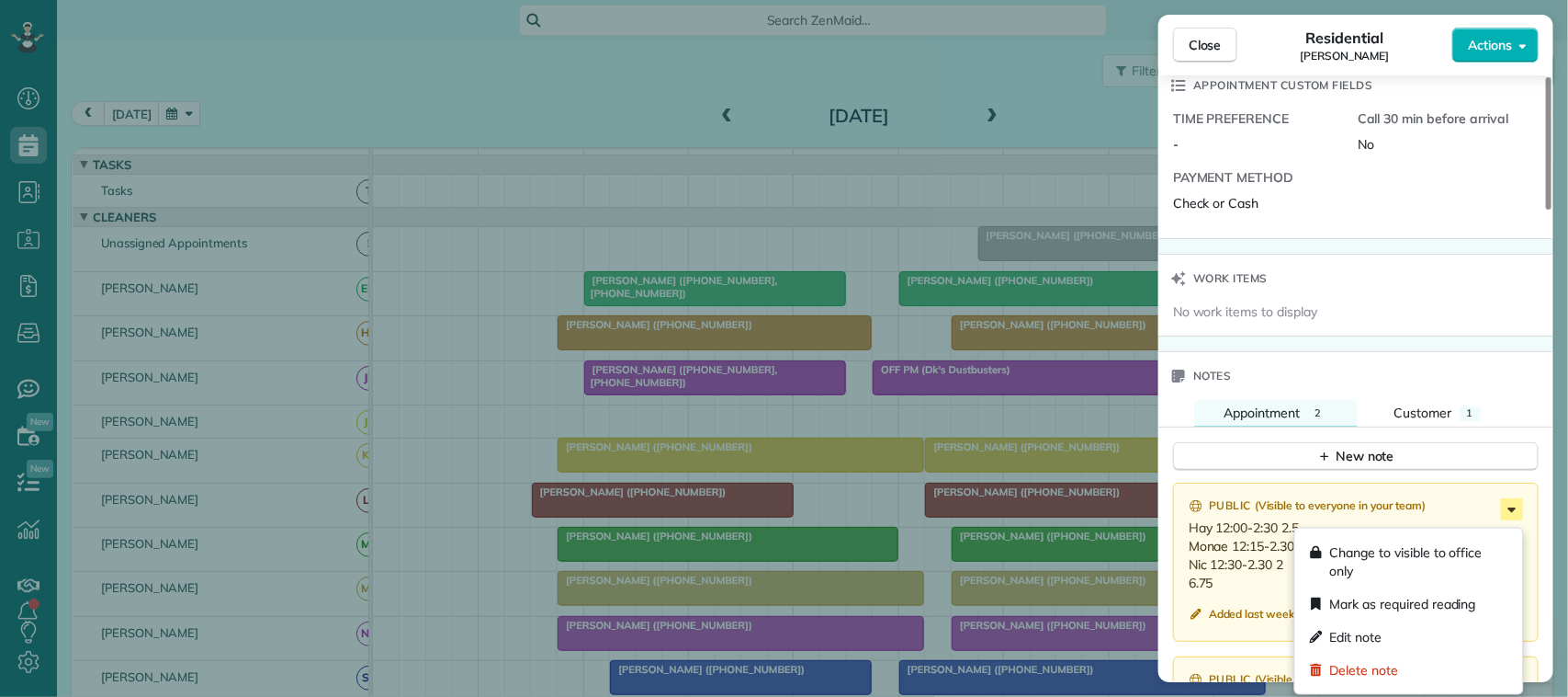
click at [1513, 507] on icon at bounding box center [1512, 509] width 22 height 22
click at [1407, 630] on div "Edit note" at bounding box center [1409, 637] width 213 height 33
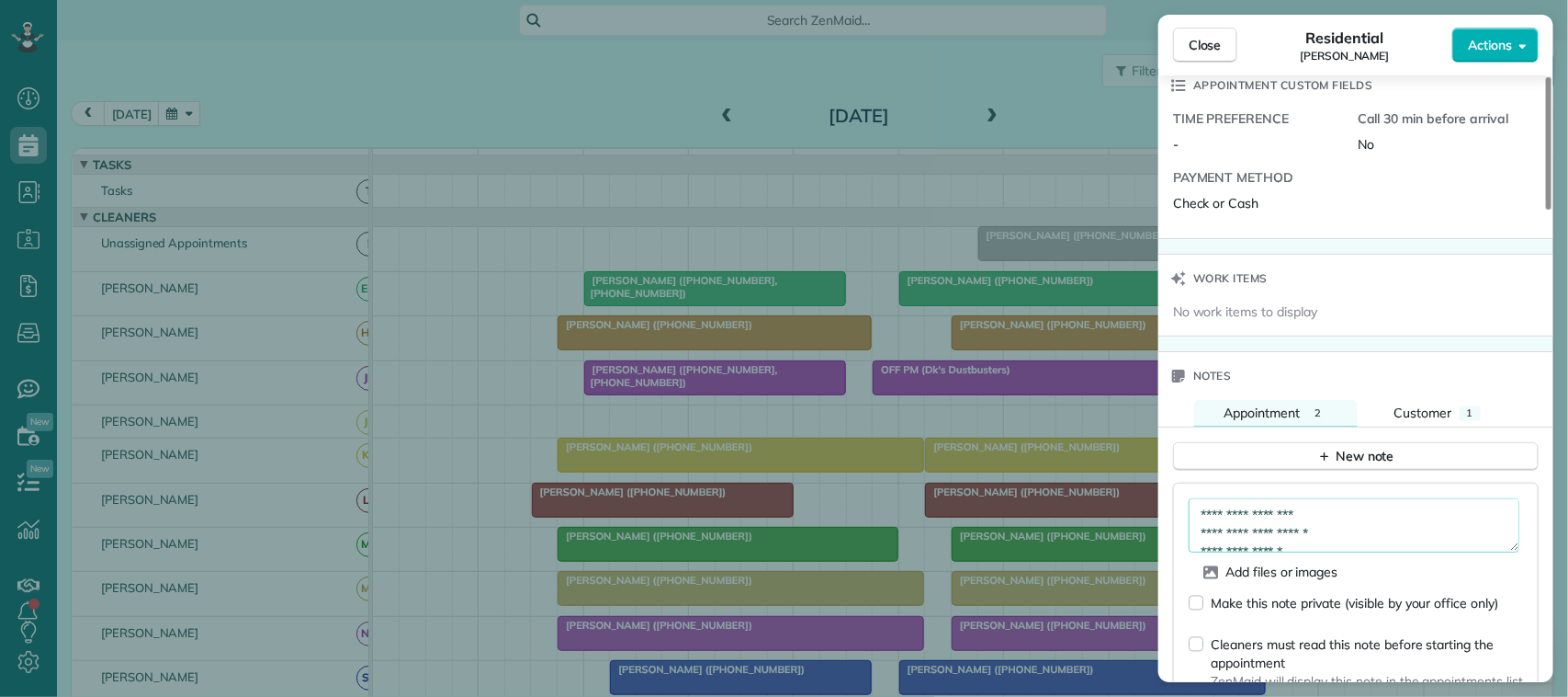
click at [1362, 524] on textarea "**********" at bounding box center [1354, 525] width 331 height 54
click at [1383, 544] on textarea "**********" at bounding box center [1354, 525] width 331 height 54
click at [1356, 527] on textarea "**********" at bounding box center [1354, 525] width 331 height 54
click at [1368, 517] on textarea "**********" at bounding box center [1354, 525] width 331 height 54
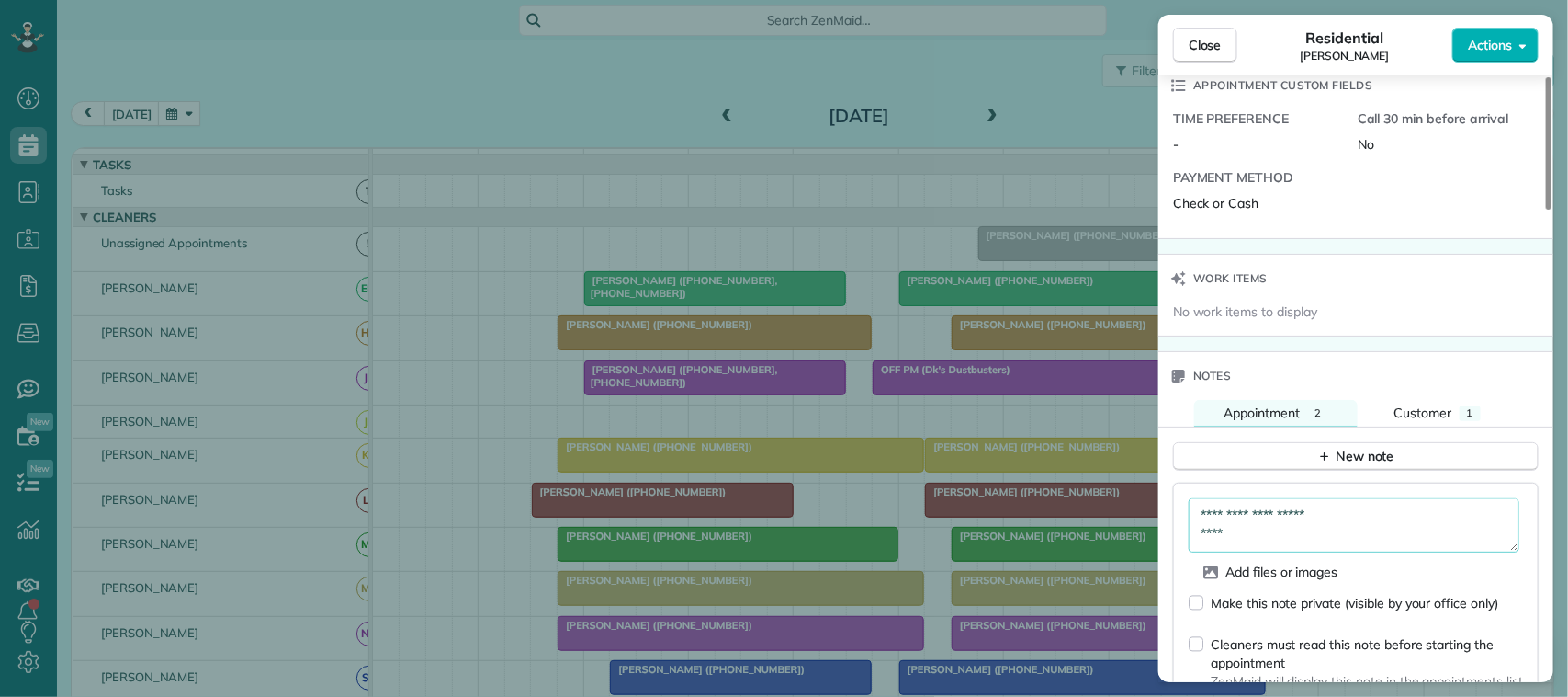
scroll to position [1268, 0]
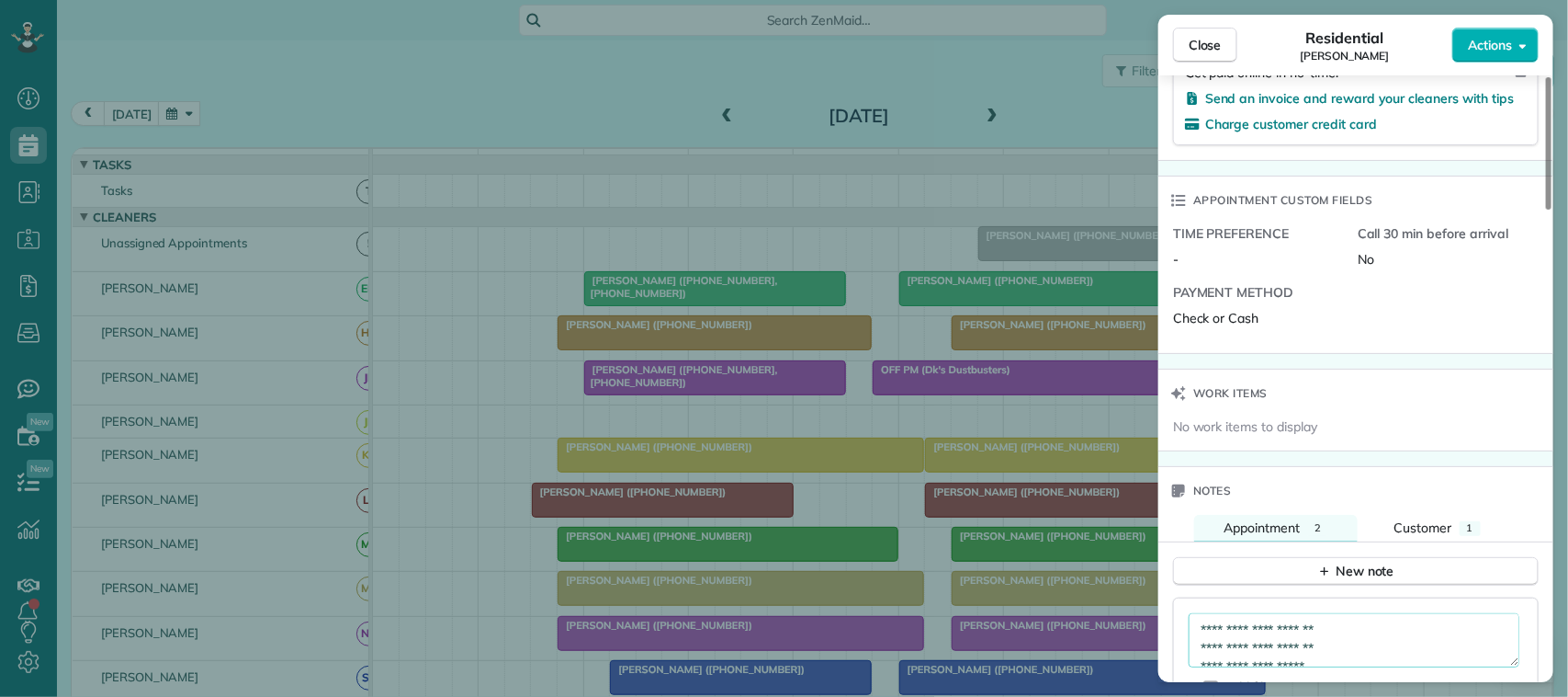
click at [1397, 658] on textarea "**********" at bounding box center [1354, 640] width 331 height 54
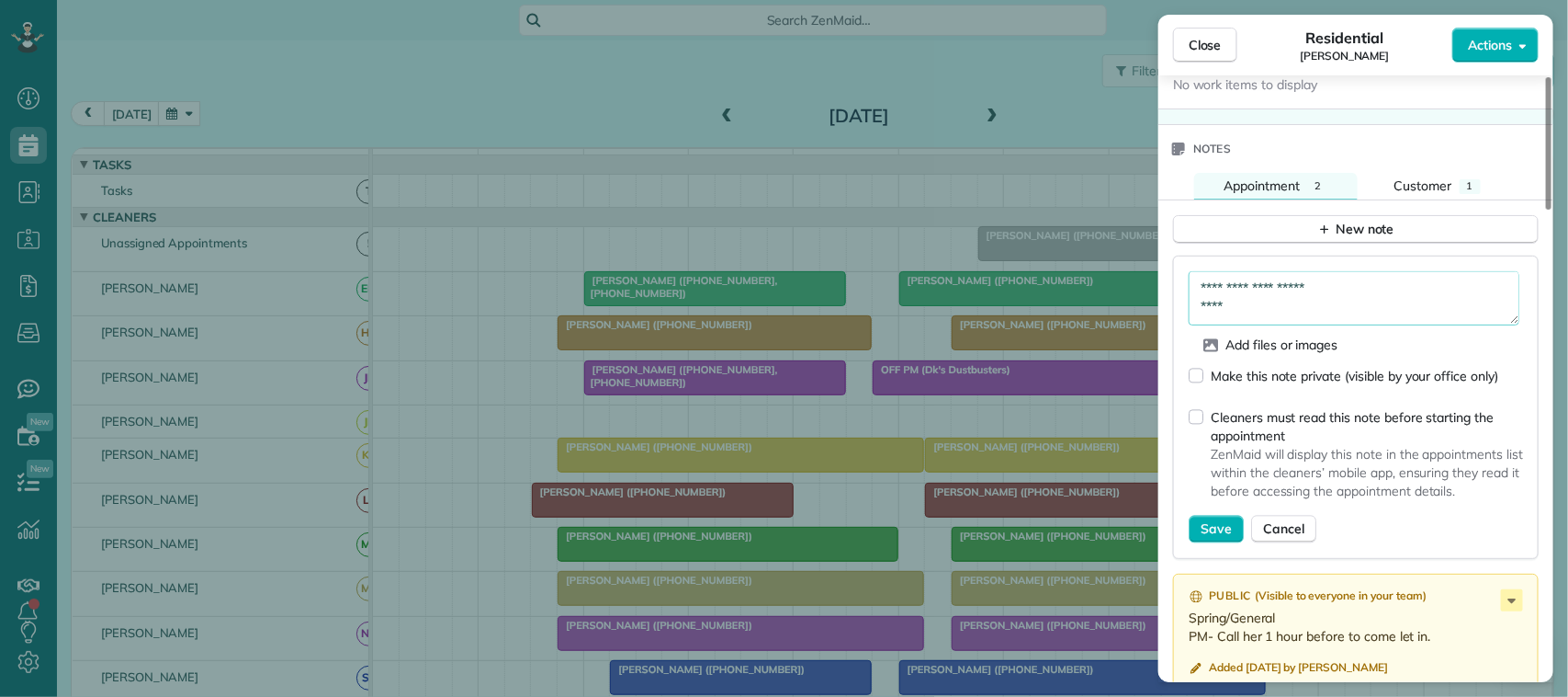
scroll to position [1613, 0]
type textarea "**********"
click at [1220, 534] on span "Save" at bounding box center [1216, 527] width 31 height 18
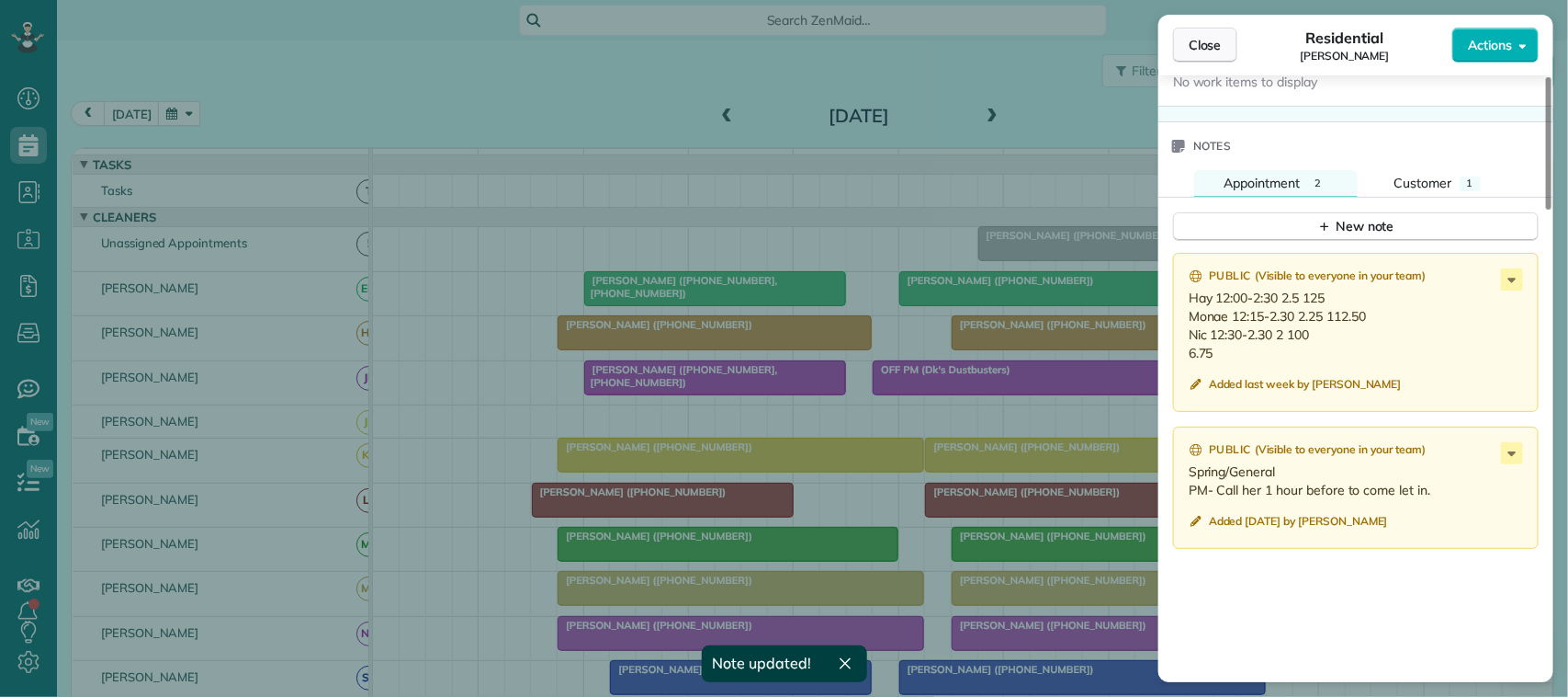
click at [1222, 38] on button "Close" at bounding box center [1205, 45] width 65 height 35
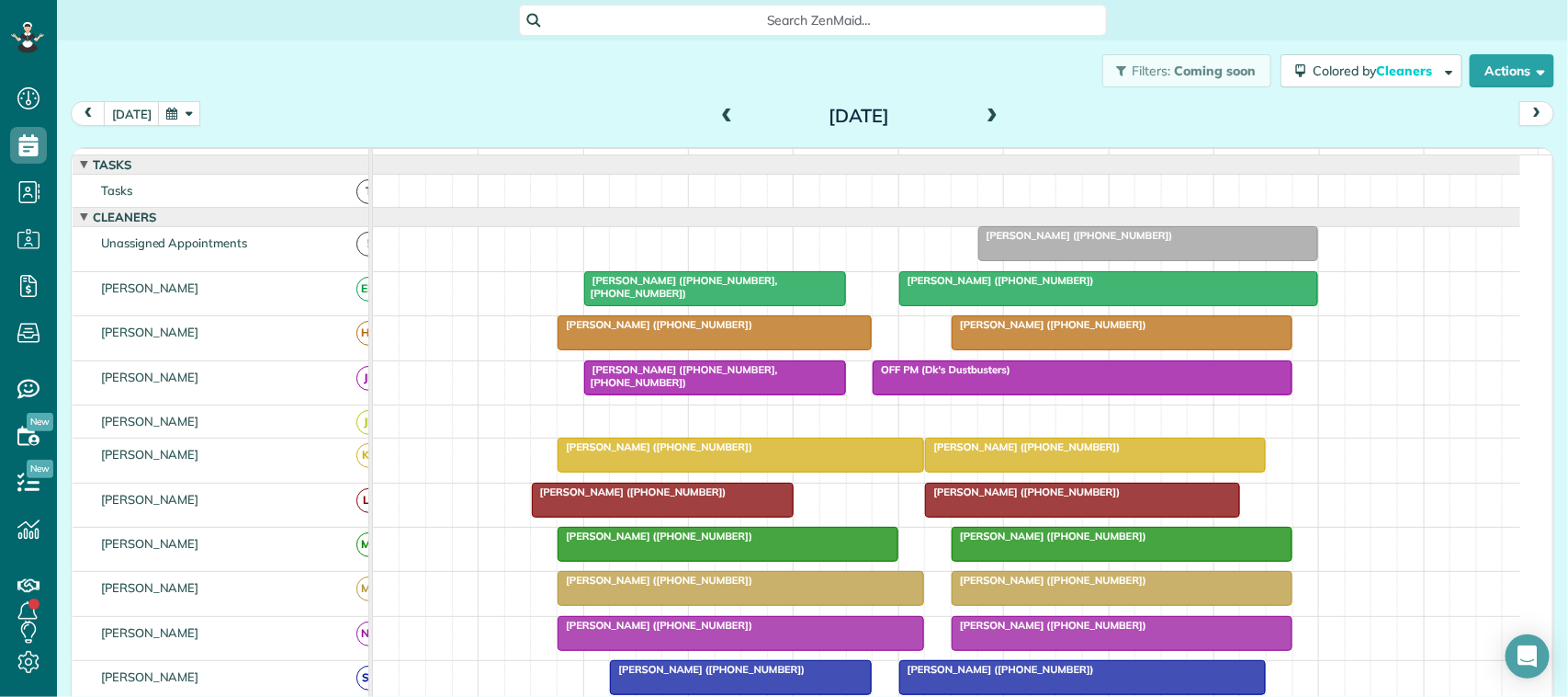
click at [175, 98] on div "Filters: Coming soon Colored by Cleaners Color by Cleaner Color by Team Color b…" at bounding box center [812, 71] width 1511 height 61
click at [163, 117] on button "button" at bounding box center [179, 113] width 43 height 25
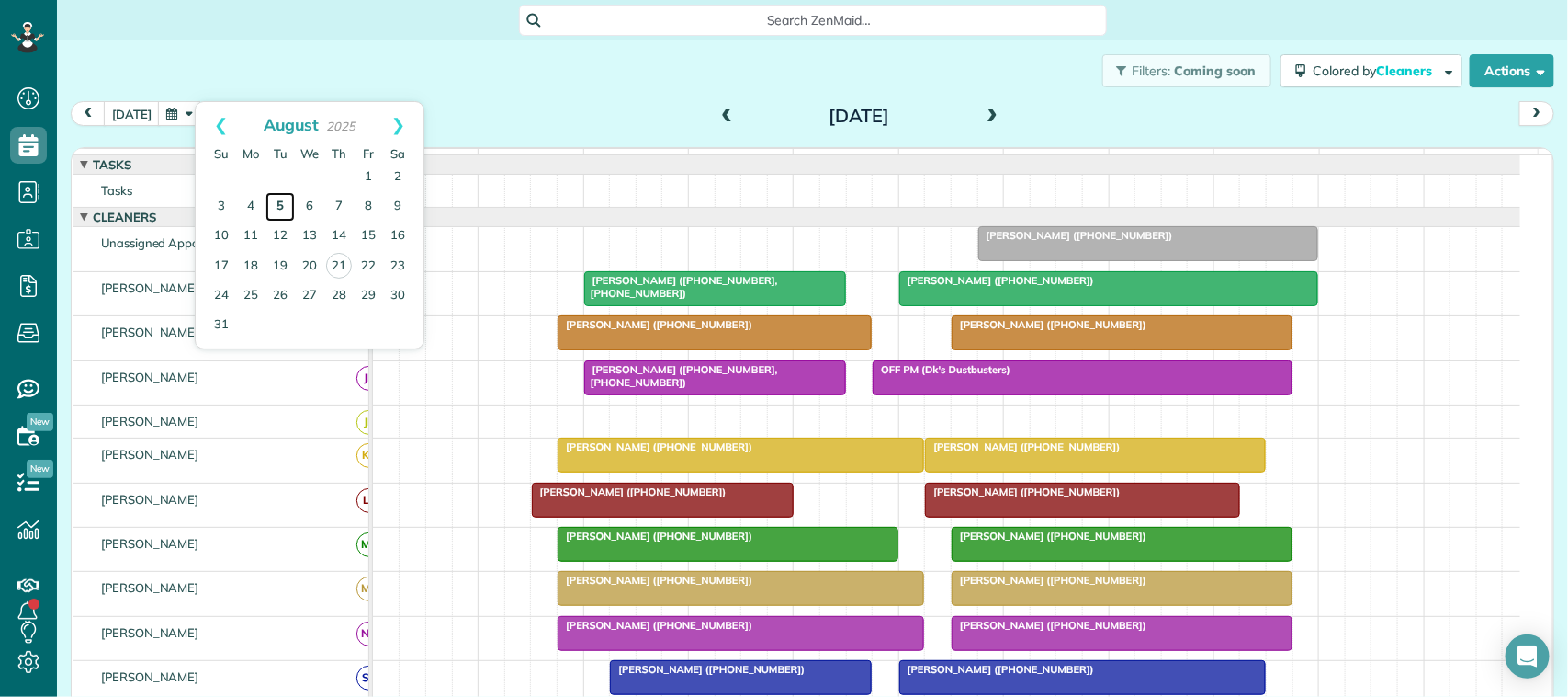
click at [281, 202] on link "5" at bounding box center [280, 207] width 30 height 30
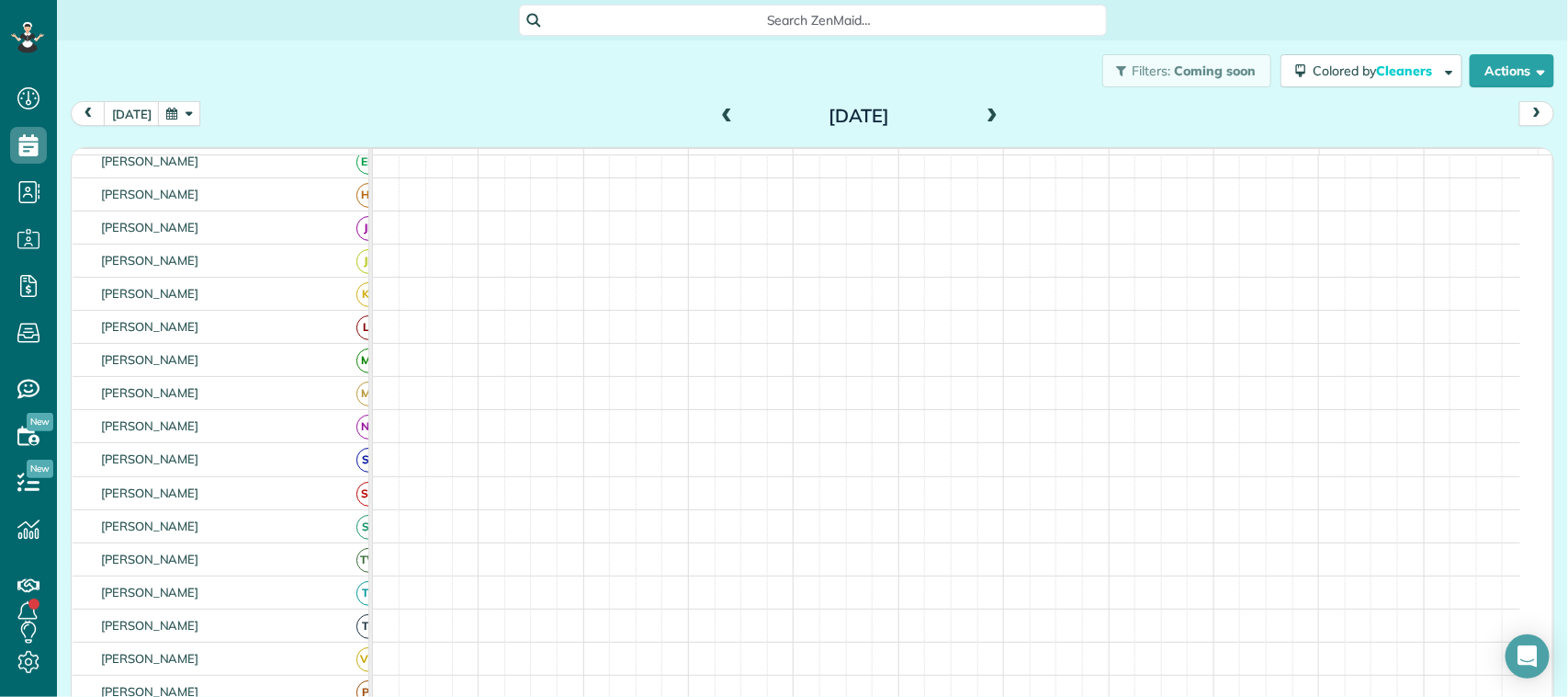
scroll to position [126, 0]
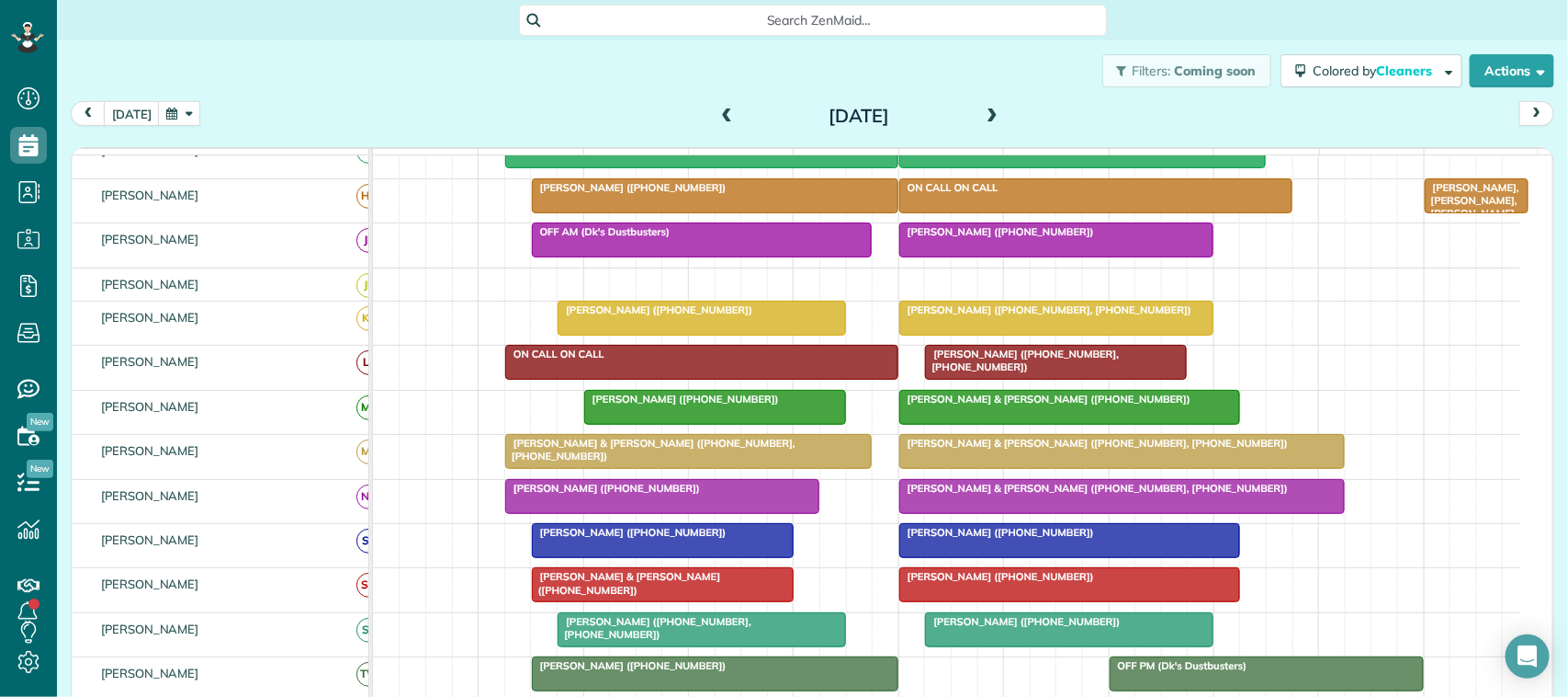
click at [976, 468] on div at bounding box center [1122, 451] width 444 height 33
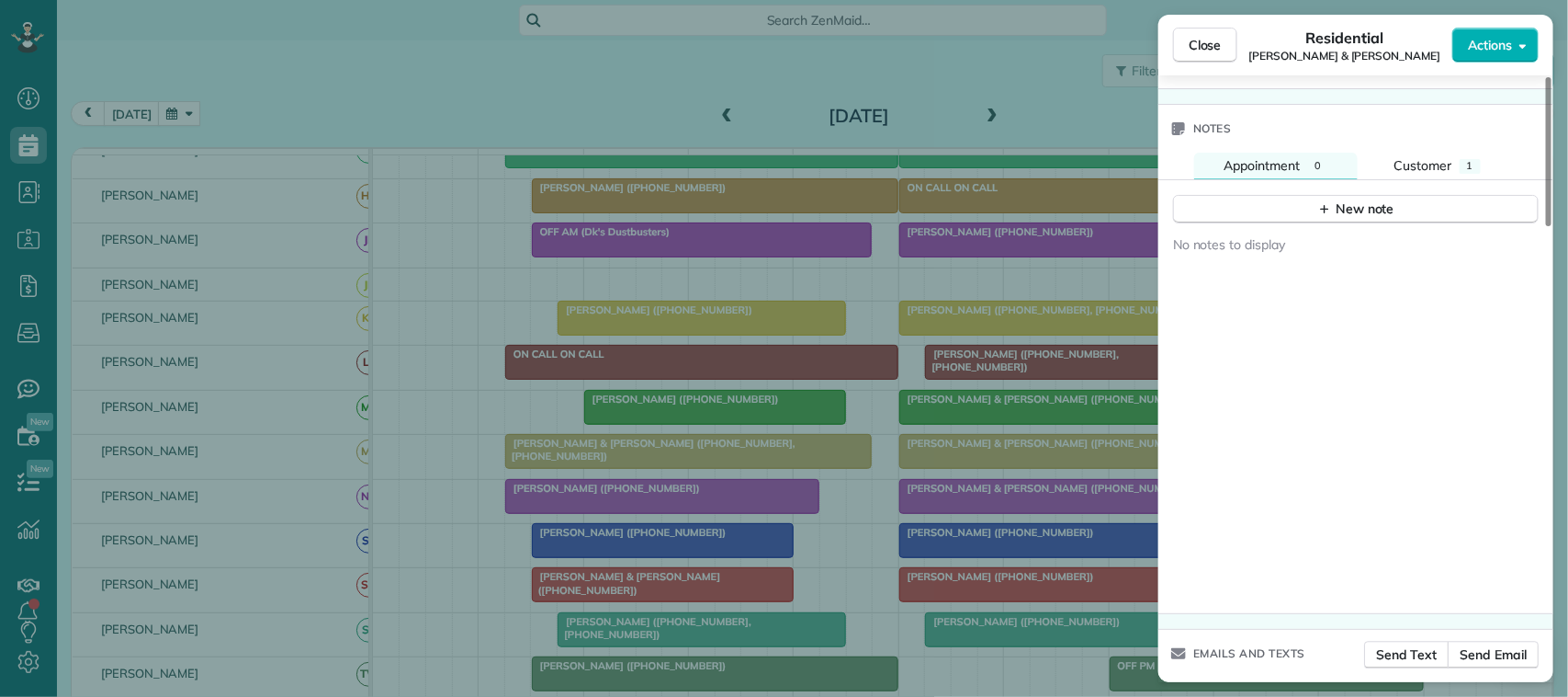
scroll to position [1730, 0]
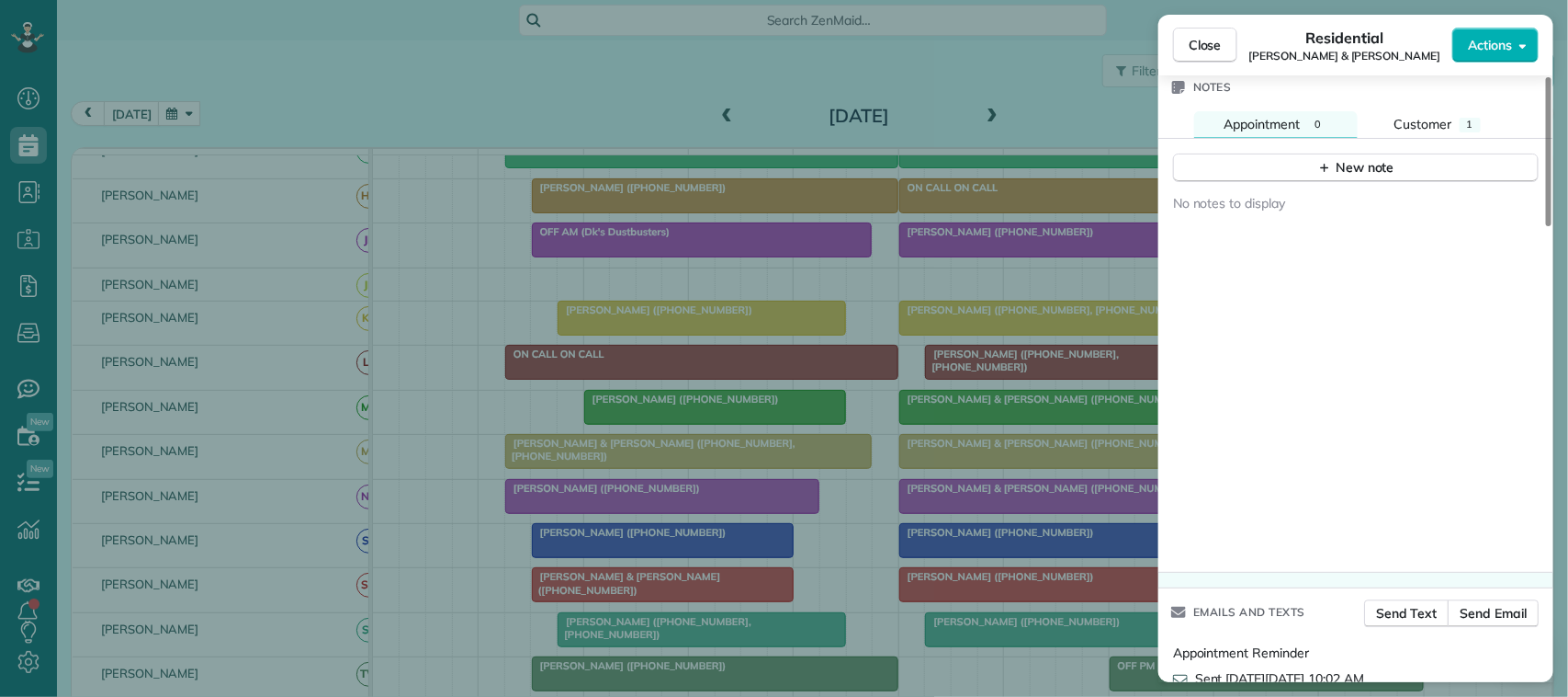
click at [1362, 190] on div "No notes to display" at bounding box center [1355, 377] width 395 height 388
click at [1355, 182] on button "New note" at bounding box center [1355, 167] width 366 height 29
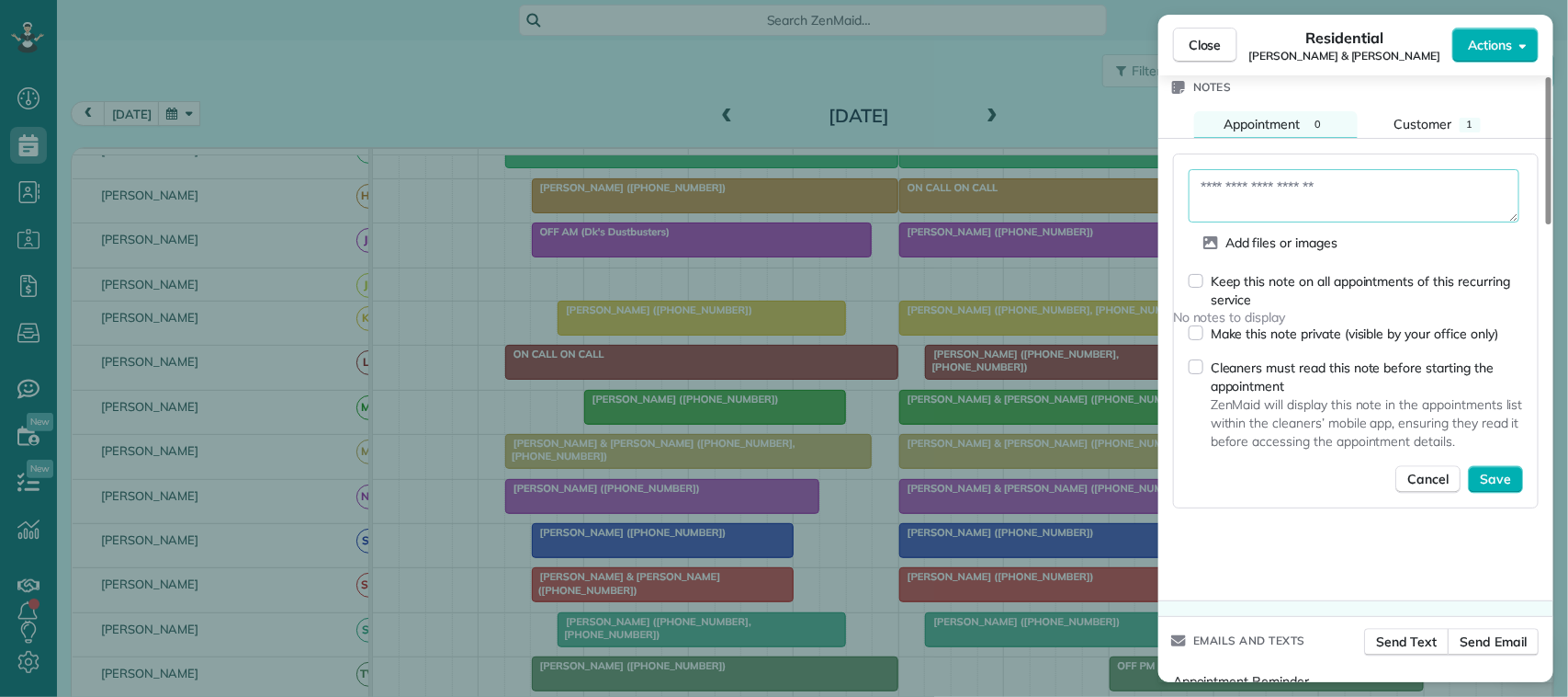
click at [1355, 201] on textarea at bounding box center [1354, 196] width 331 height 54
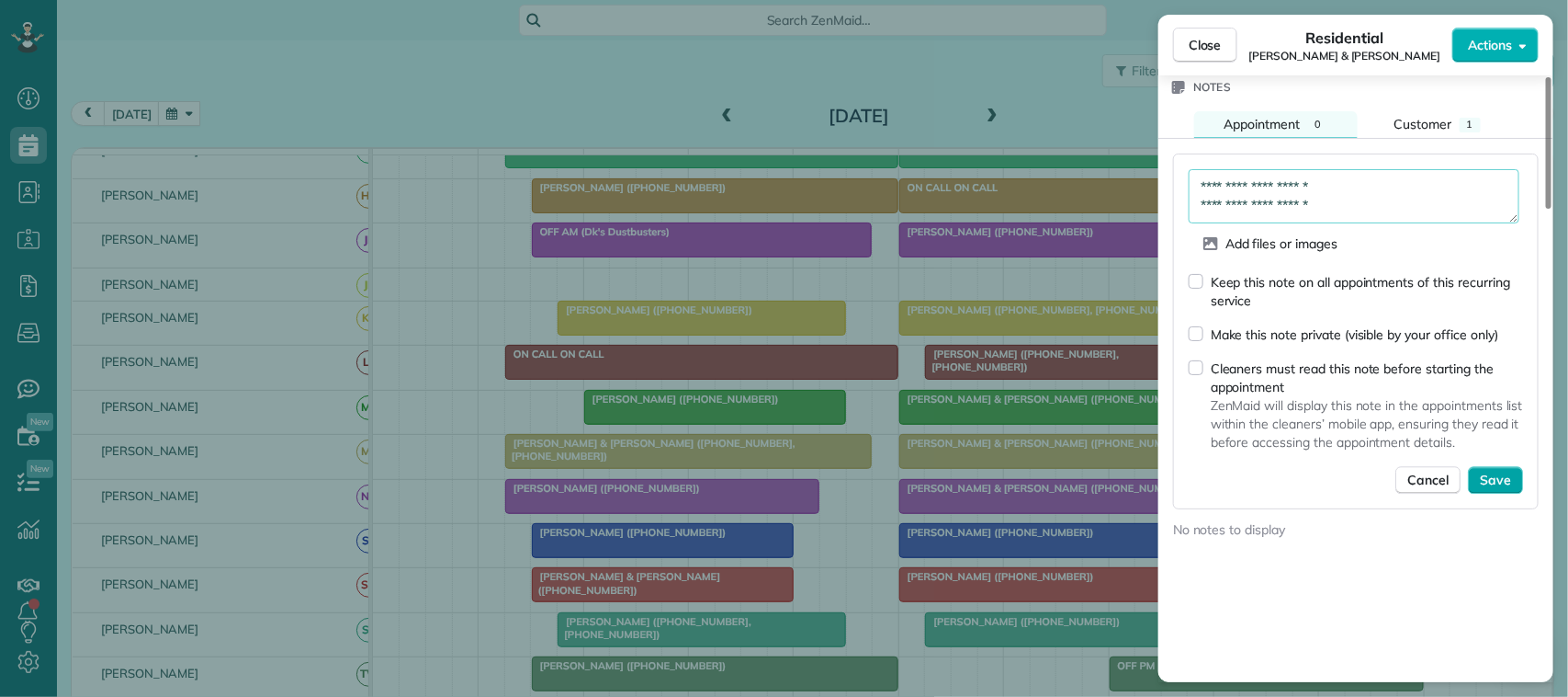
type textarea "**********"
click at [1508, 488] on span "Save" at bounding box center [1496, 480] width 31 height 18
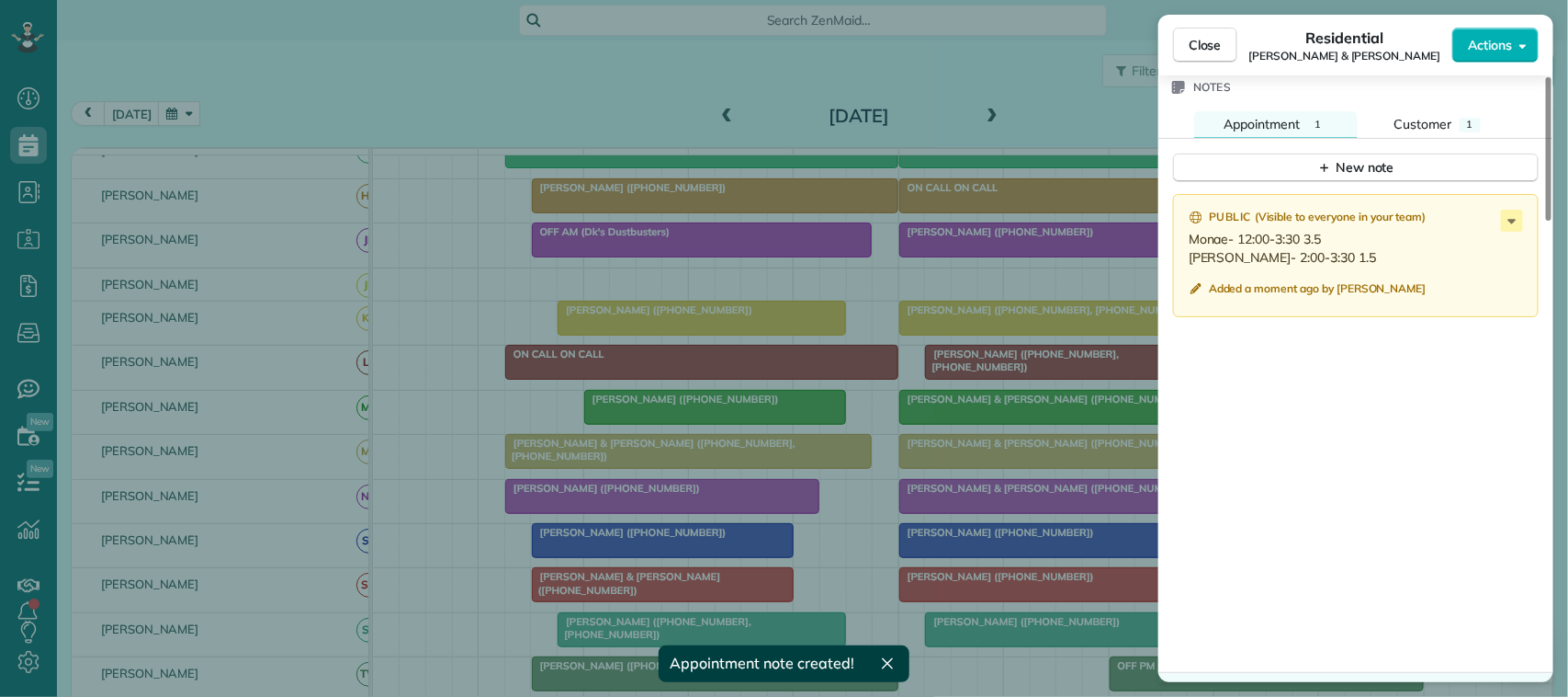
scroll to position [1616, 0]
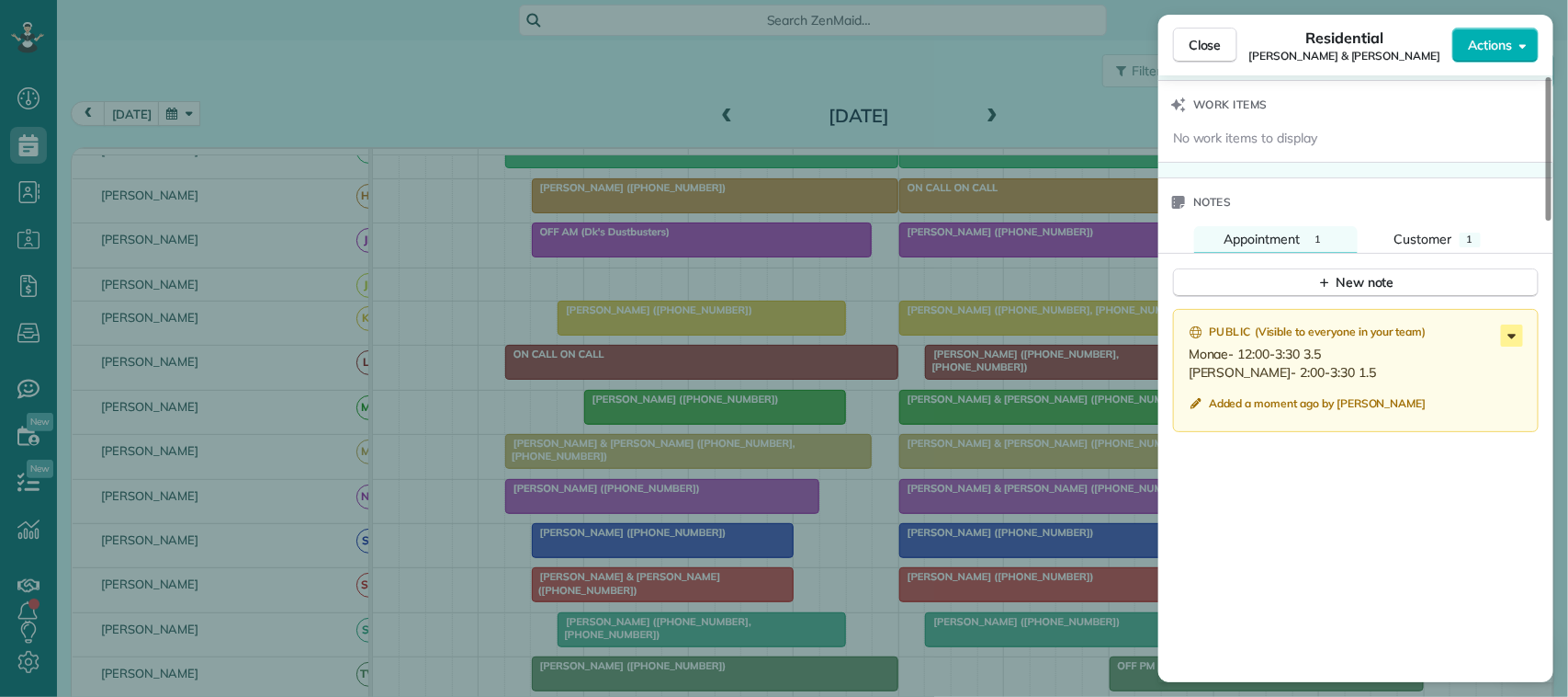
click at [1520, 347] on icon at bounding box center [1512, 336] width 22 height 22
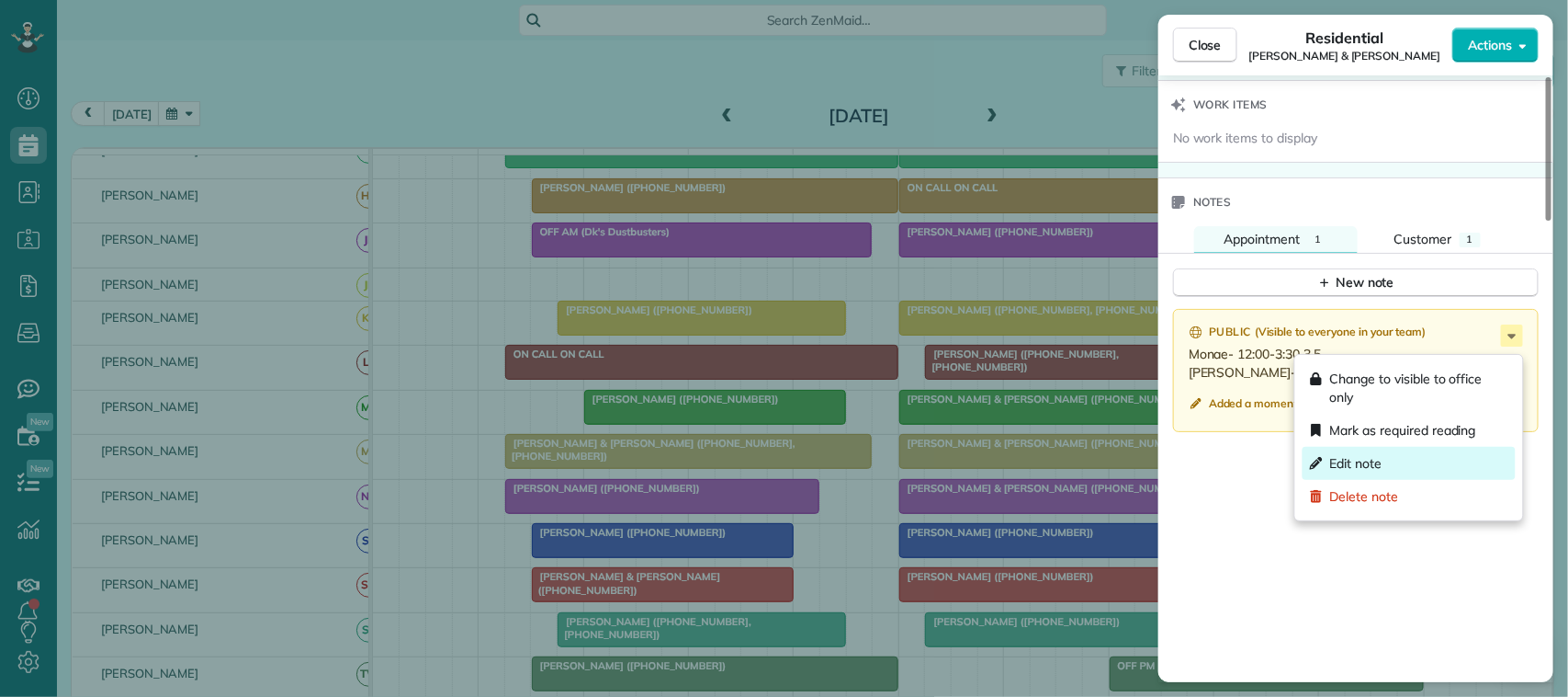
click at [1424, 460] on div "Edit note" at bounding box center [1409, 463] width 213 height 33
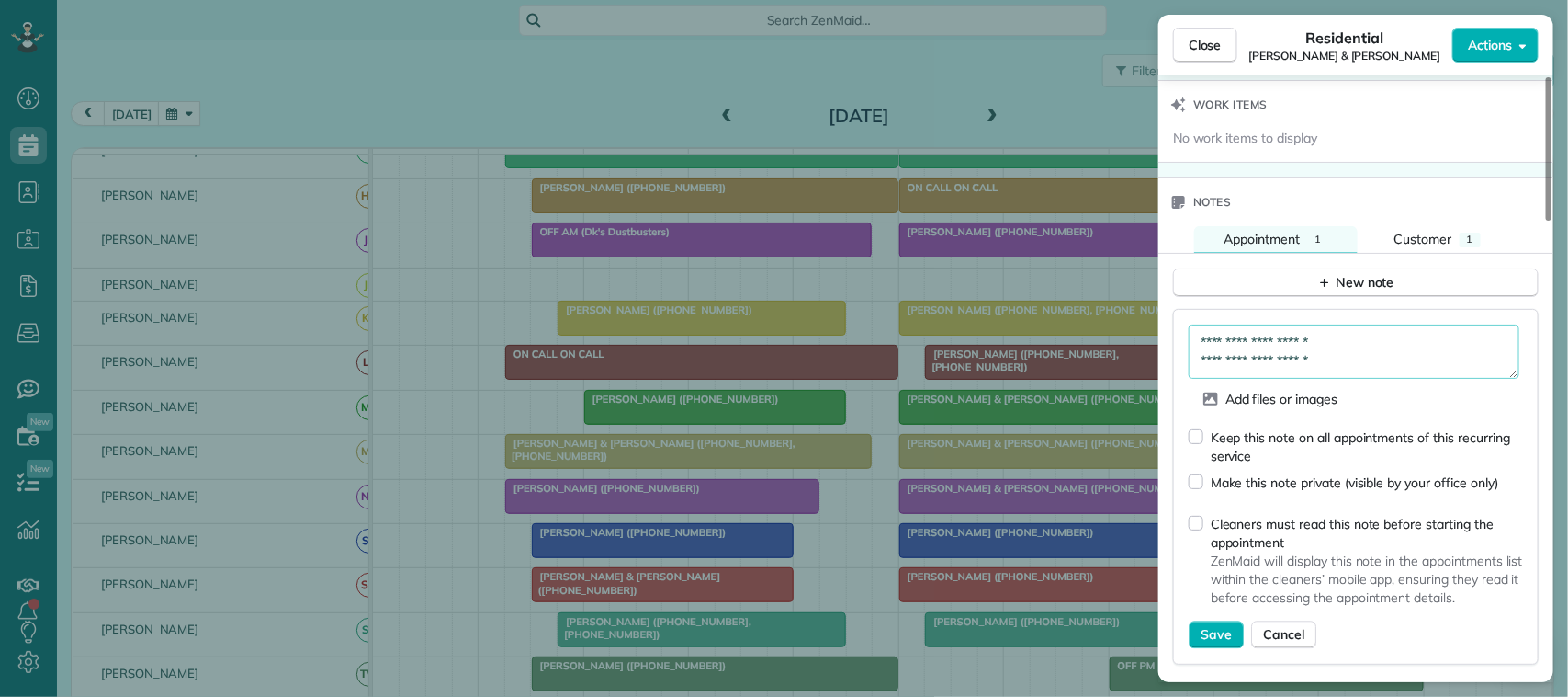
click at [1389, 347] on textarea "**********" at bounding box center [1354, 351] width 331 height 54
click at [1389, 370] on textarea "**********" at bounding box center [1354, 351] width 331 height 54
type textarea "**********"
click at [1222, 644] on span "Save" at bounding box center [1216, 635] width 31 height 18
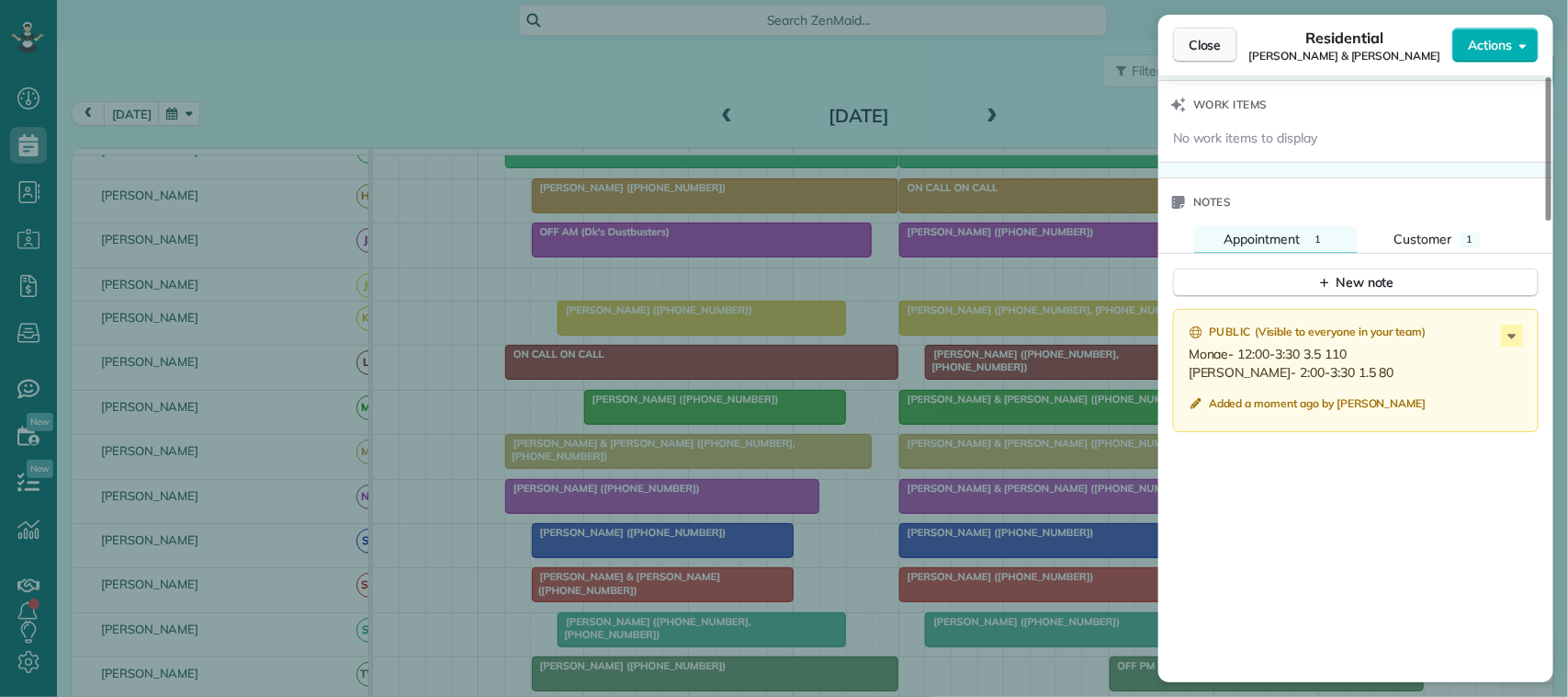
click at [1212, 56] on button "Close" at bounding box center [1205, 45] width 65 height 35
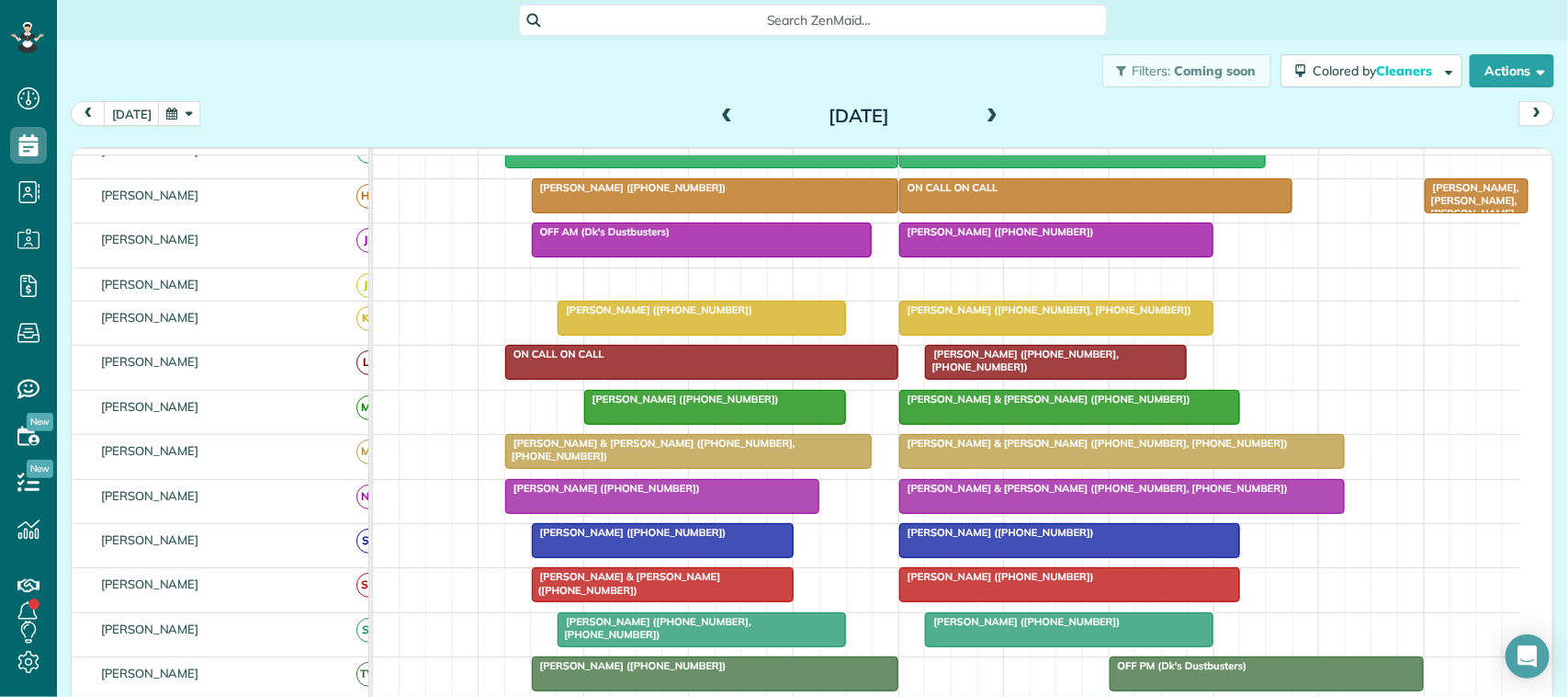
click at [990, 117] on span at bounding box center [992, 116] width 20 height 17
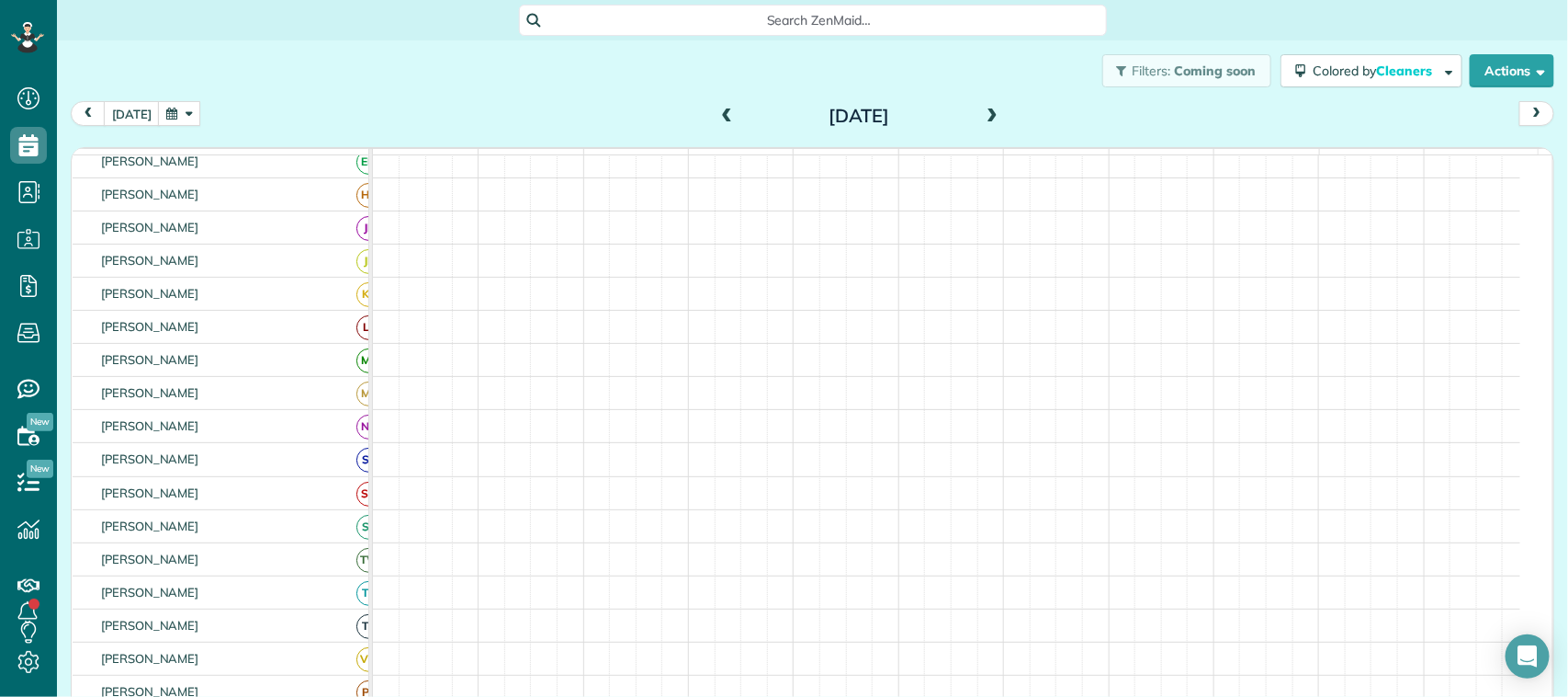
click at [990, 117] on span at bounding box center [992, 116] width 20 height 17
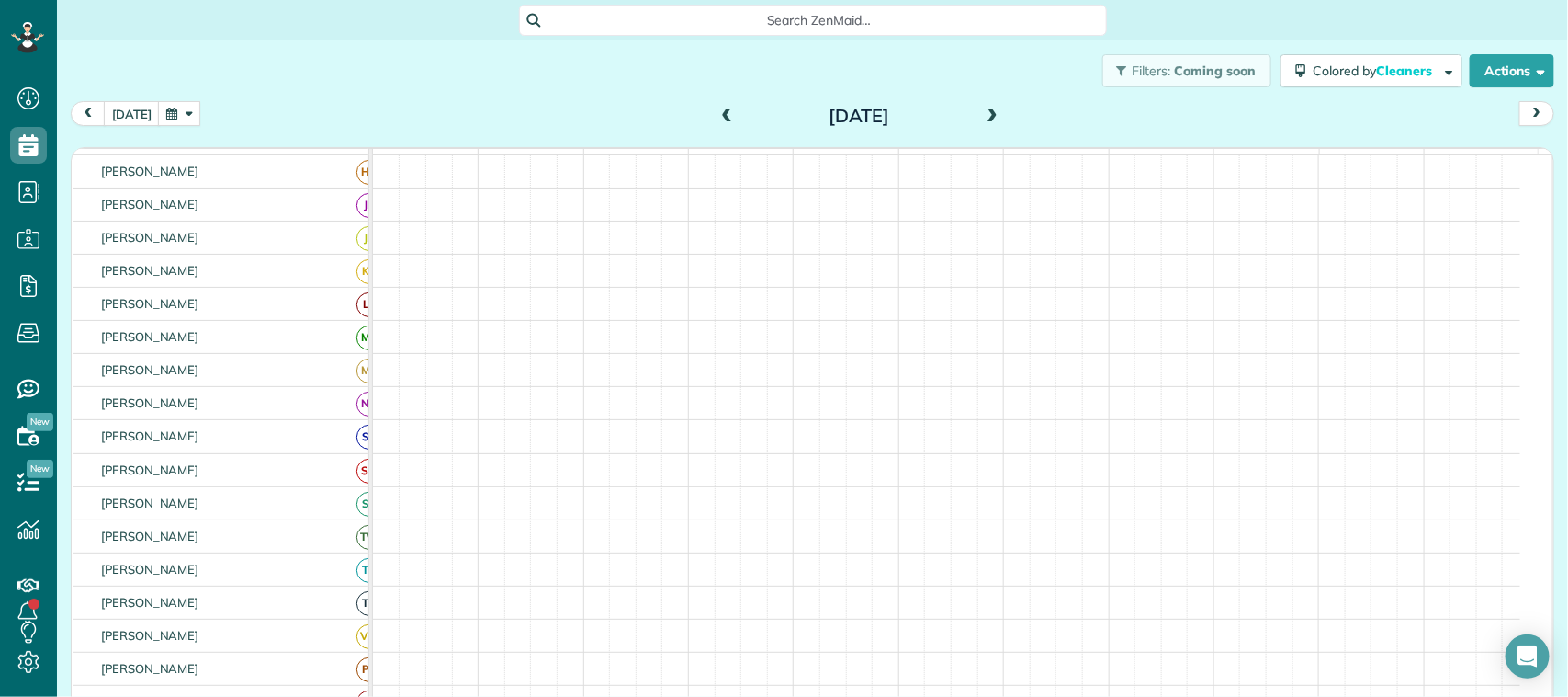
scroll to position [418, 0]
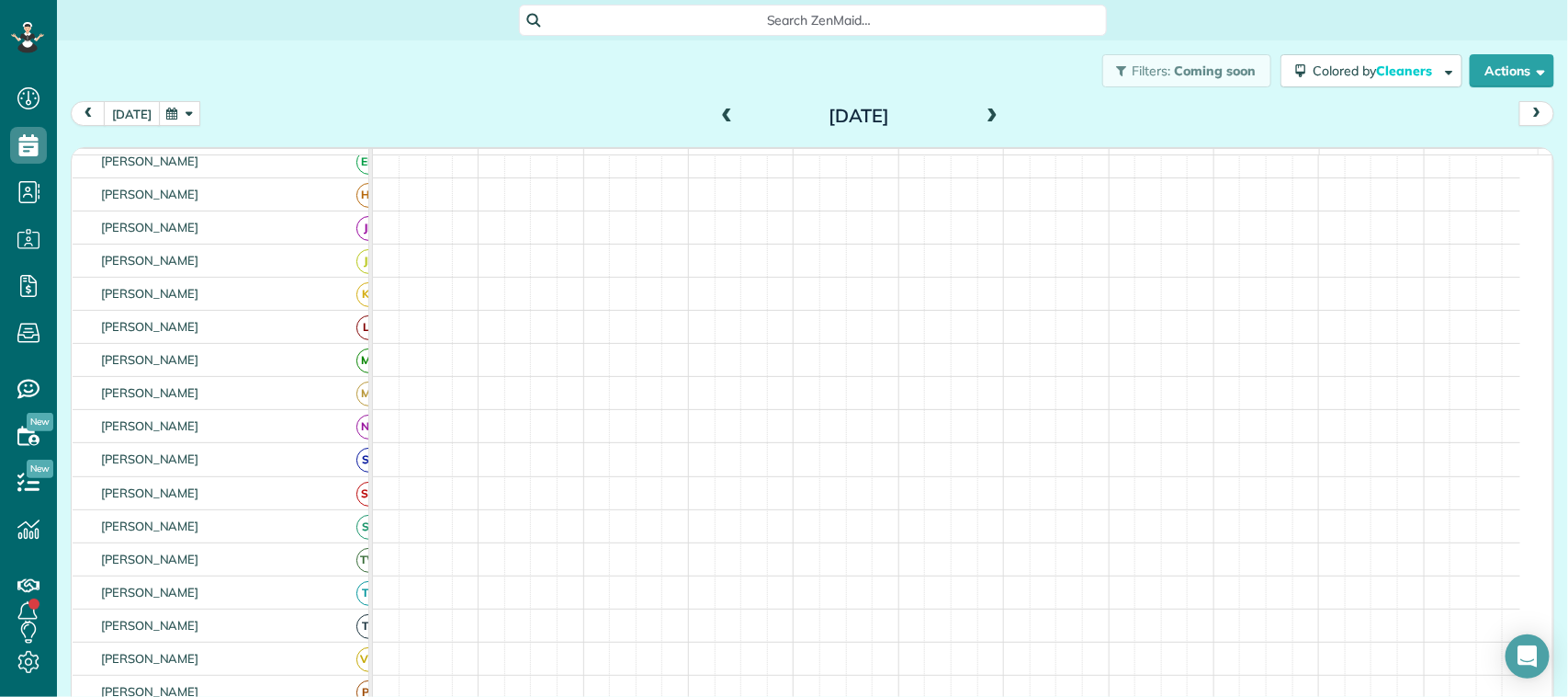
click at [110, 105] on button "[DATE]" at bounding box center [131, 113] width 56 height 25
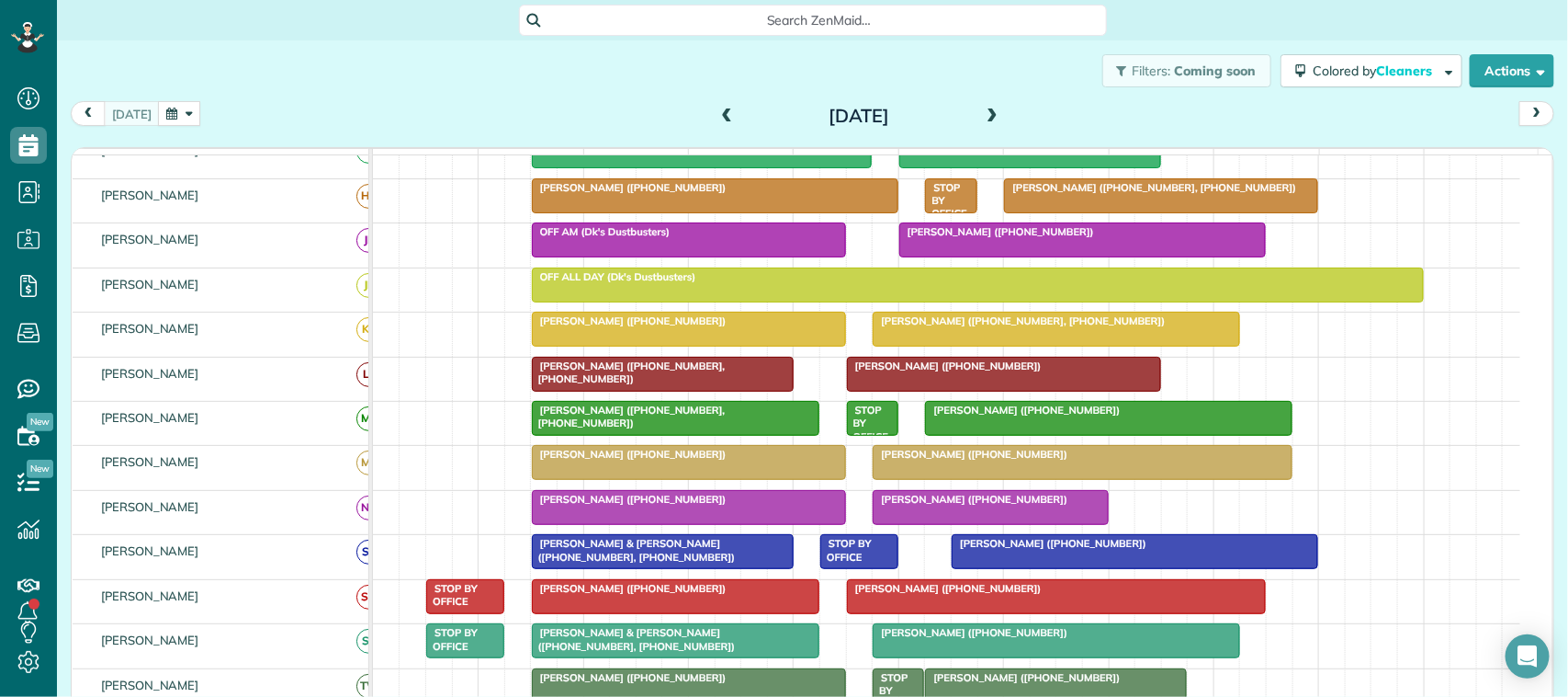
click at [172, 111] on button "button" at bounding box center [179, 113] width 43 height 25
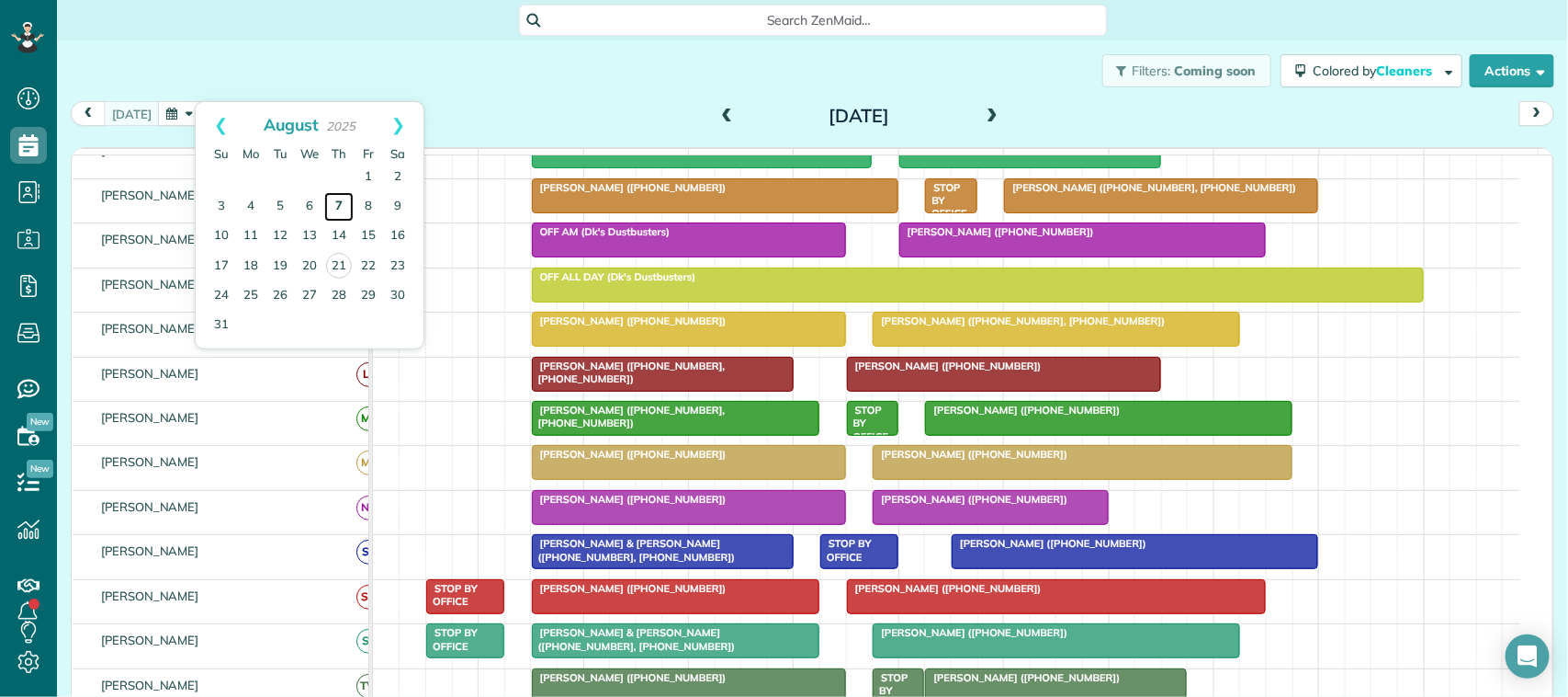
click at [342, 205] on link "7" at bounding box center [339, 207] width 30 height 30
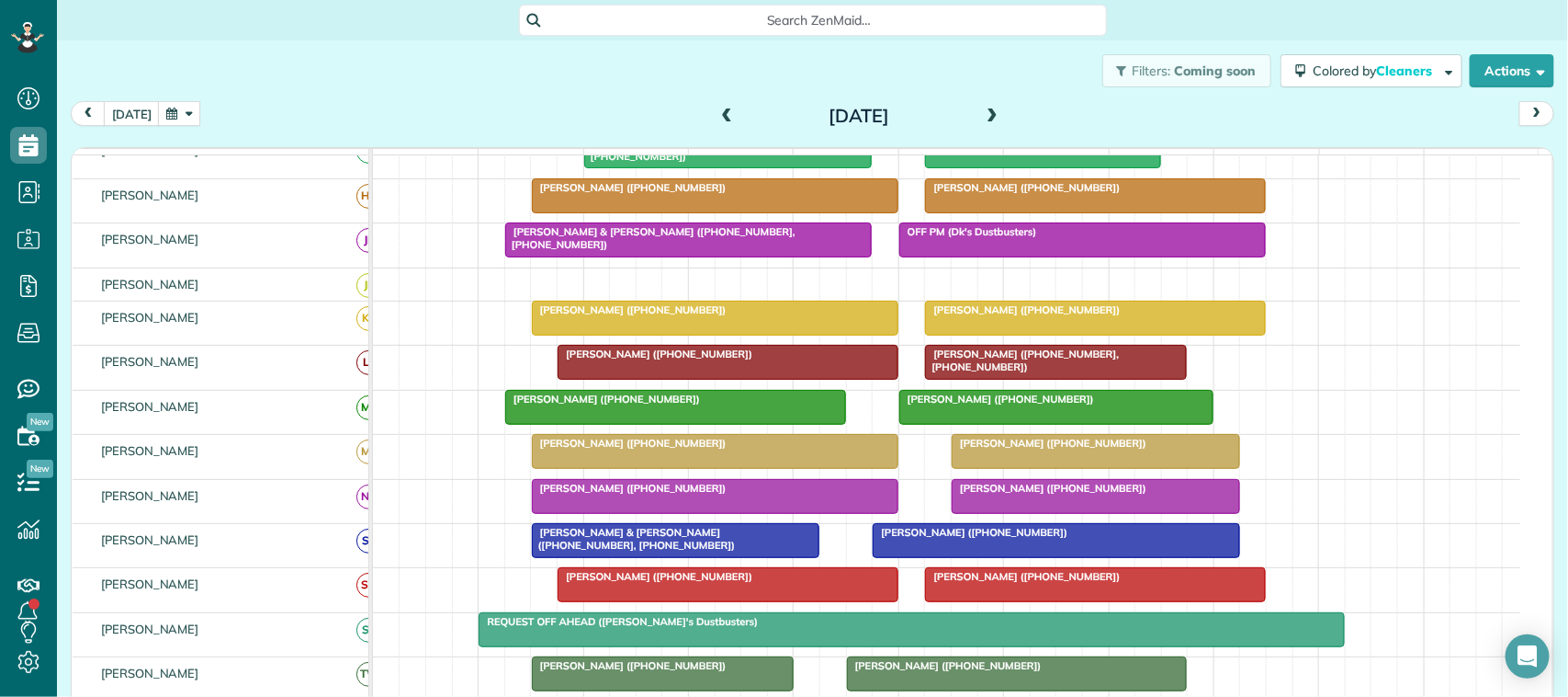
click at [974, 495] on span "[PERSON_NAME] ([PHONE_NUMBER])" at bounding box center [1049, 488] width 197 height 13
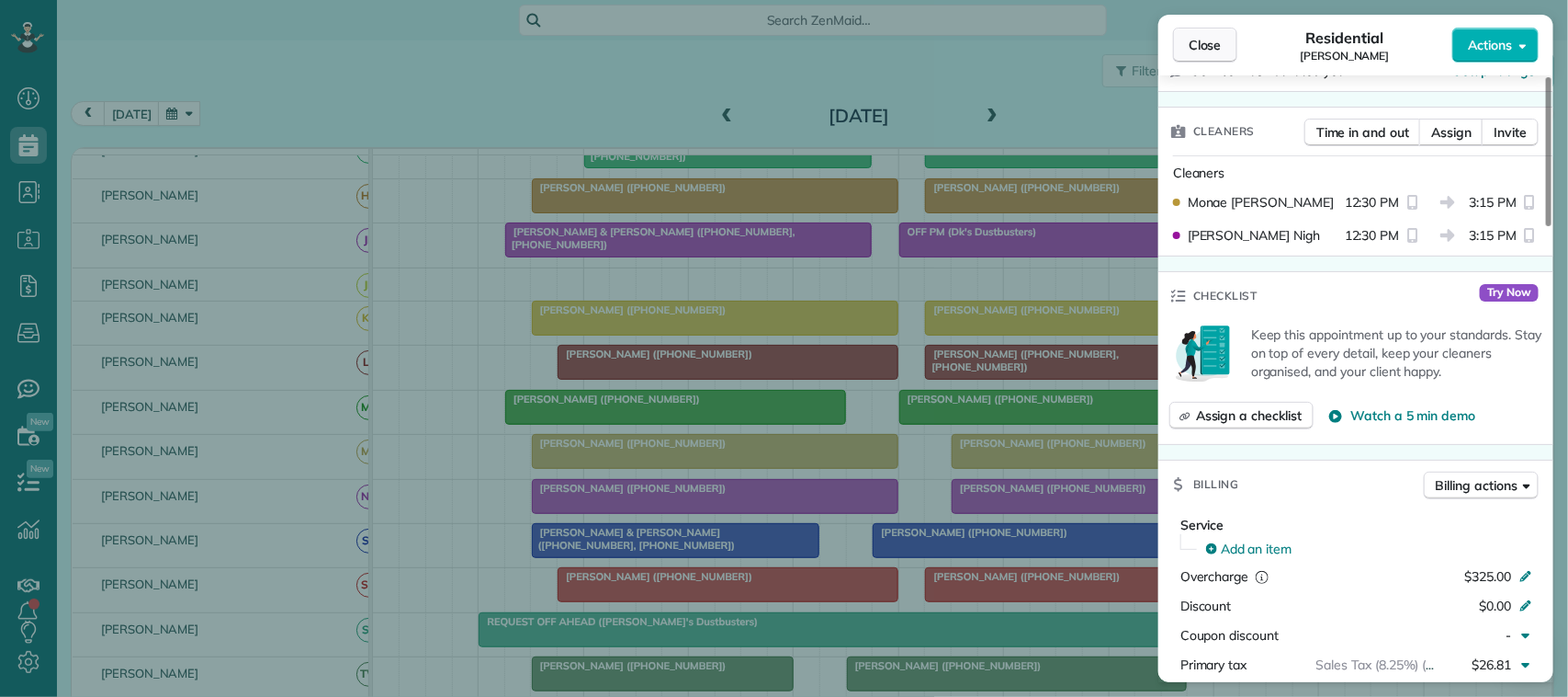
click at [1218, 54] on span "Close" at bounding box center [1205, 45] width 33 height 18
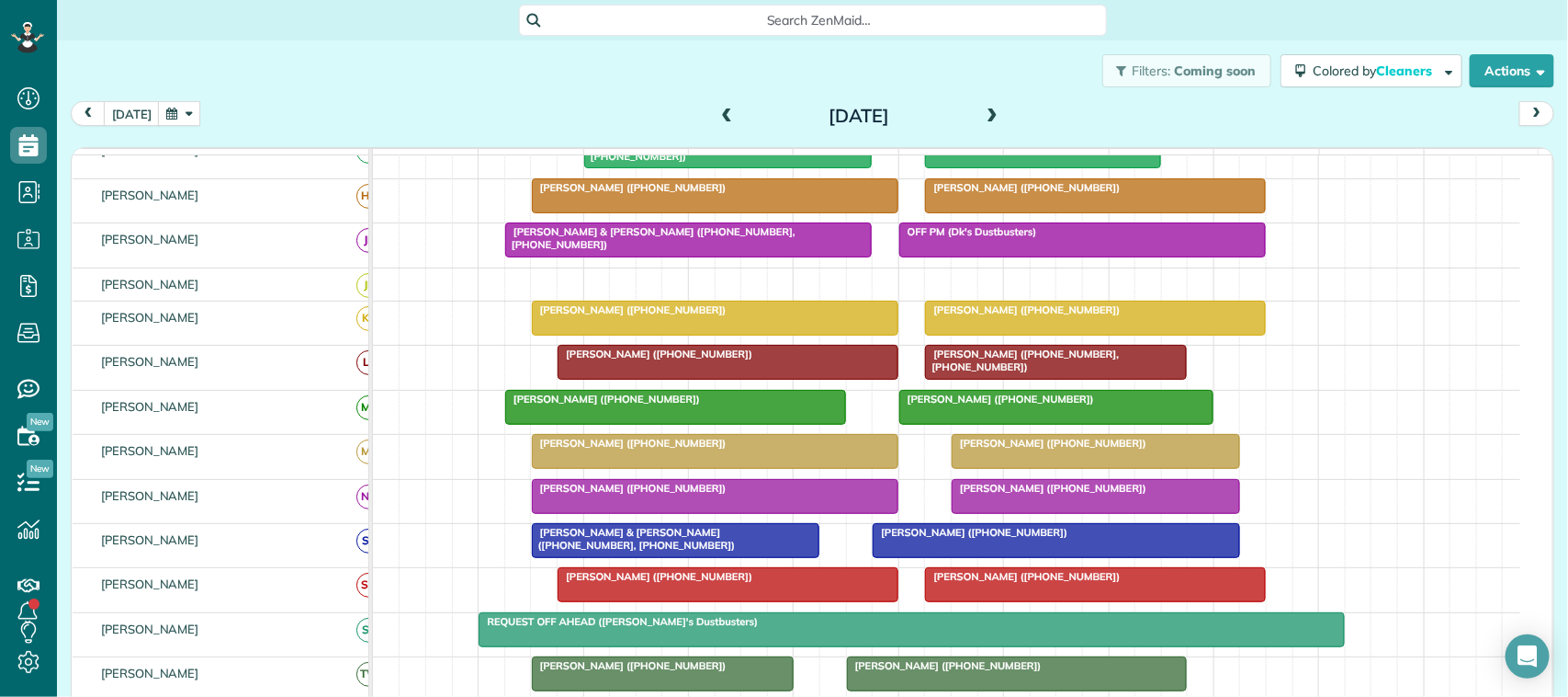
click at [170, 131] on div "today Thursday Aug 7, 2025" at bounding box center [812, 117] width 1483 height 34
click at [172, 115] on button "button" at bounding box center [179, 113] width 43 height 25
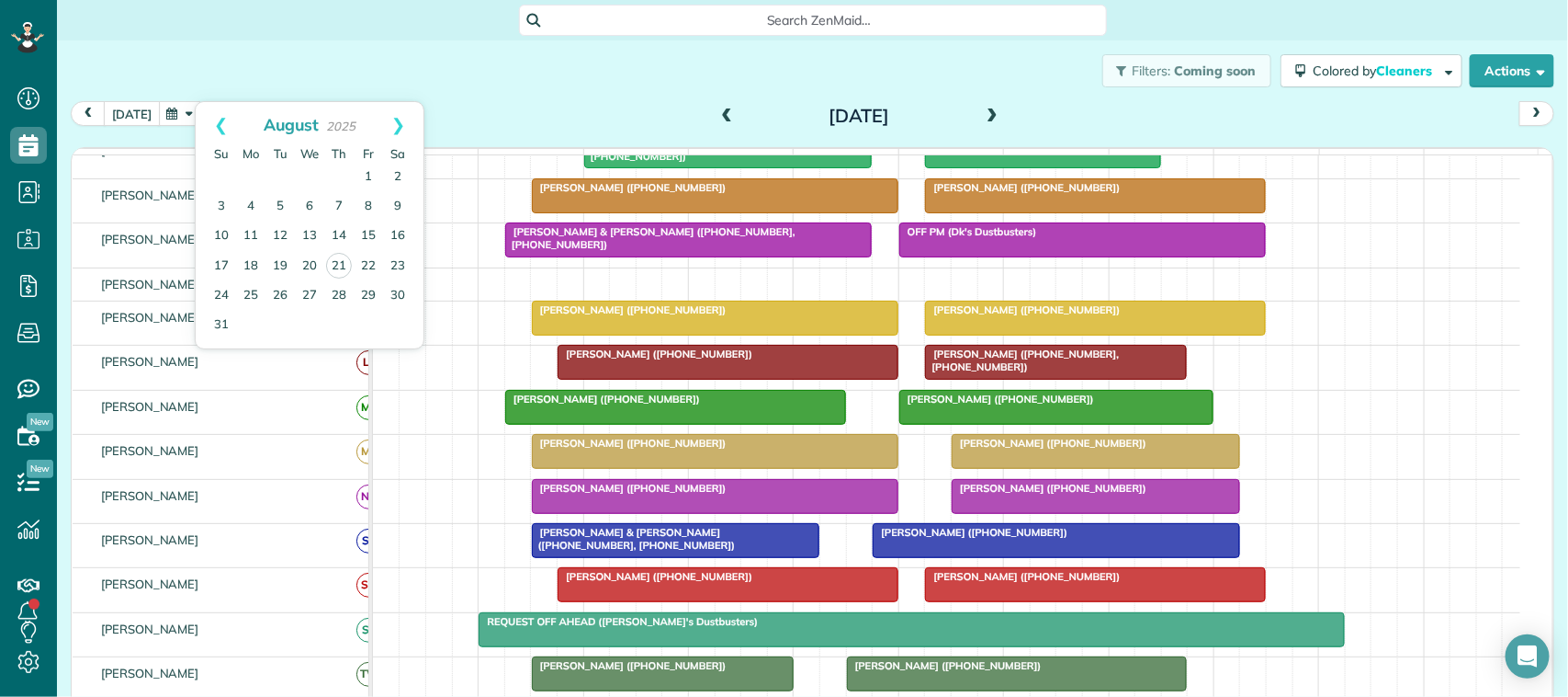
click at [117, 119] on button "[DATE]" at bounding box center [131, 113] width 56 height 25
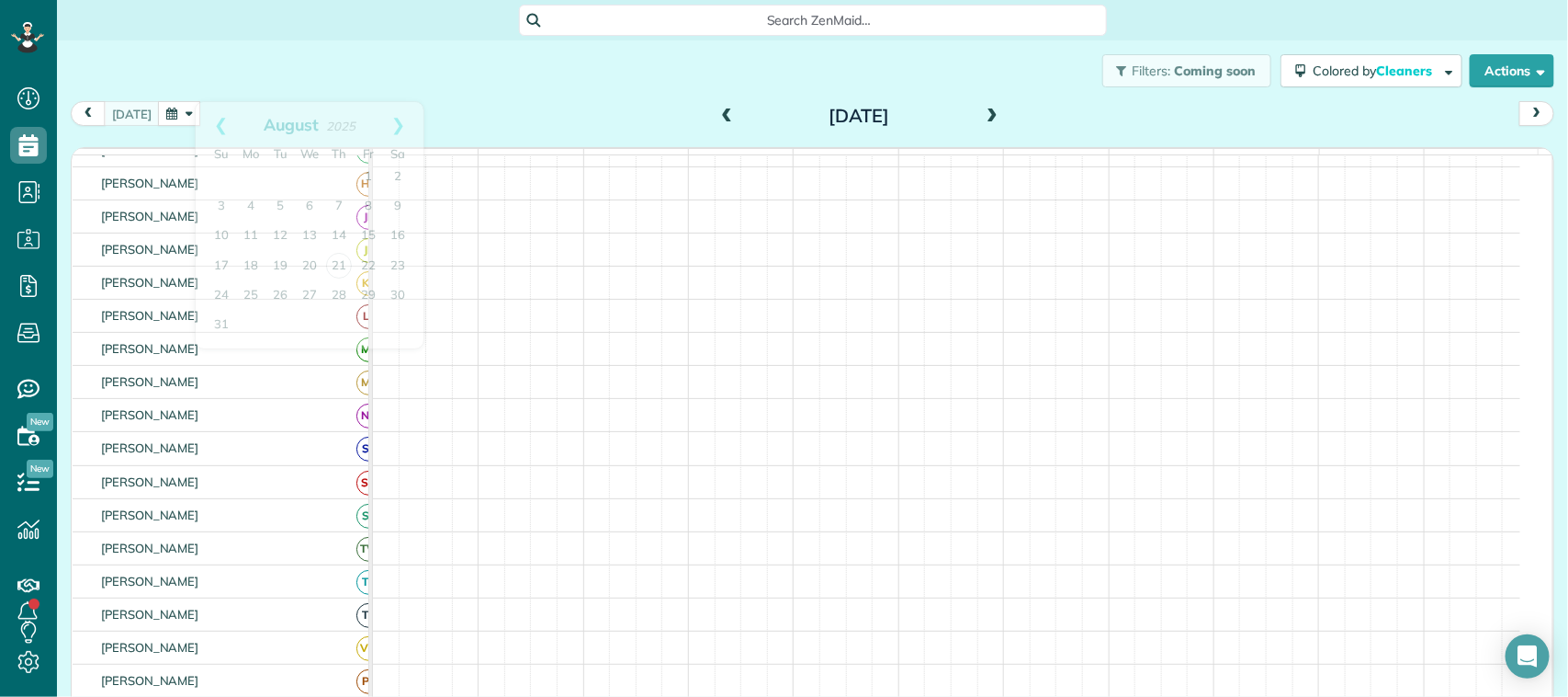
scroll to position [115, 0]
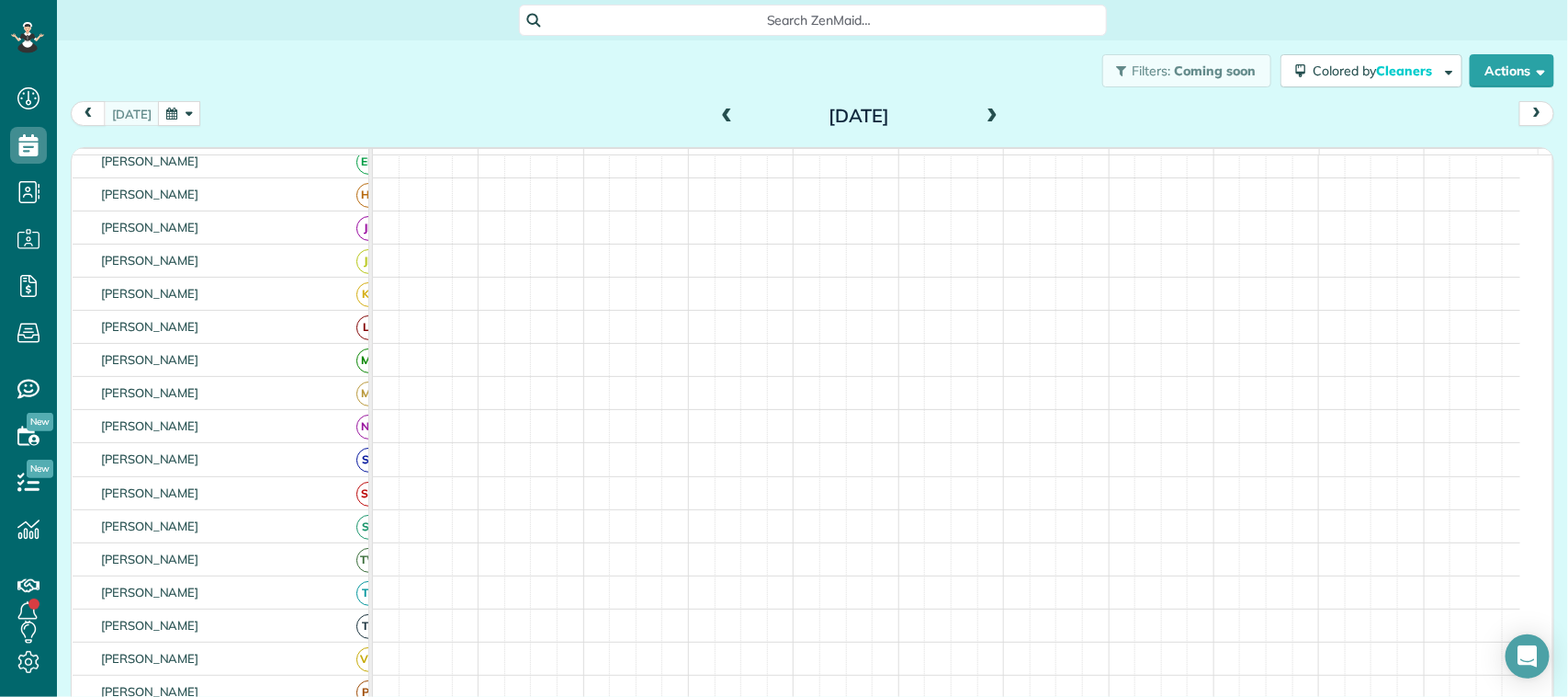
click at [180, 103] on button "button" at bounding box center [179, 113] width 43 height 25
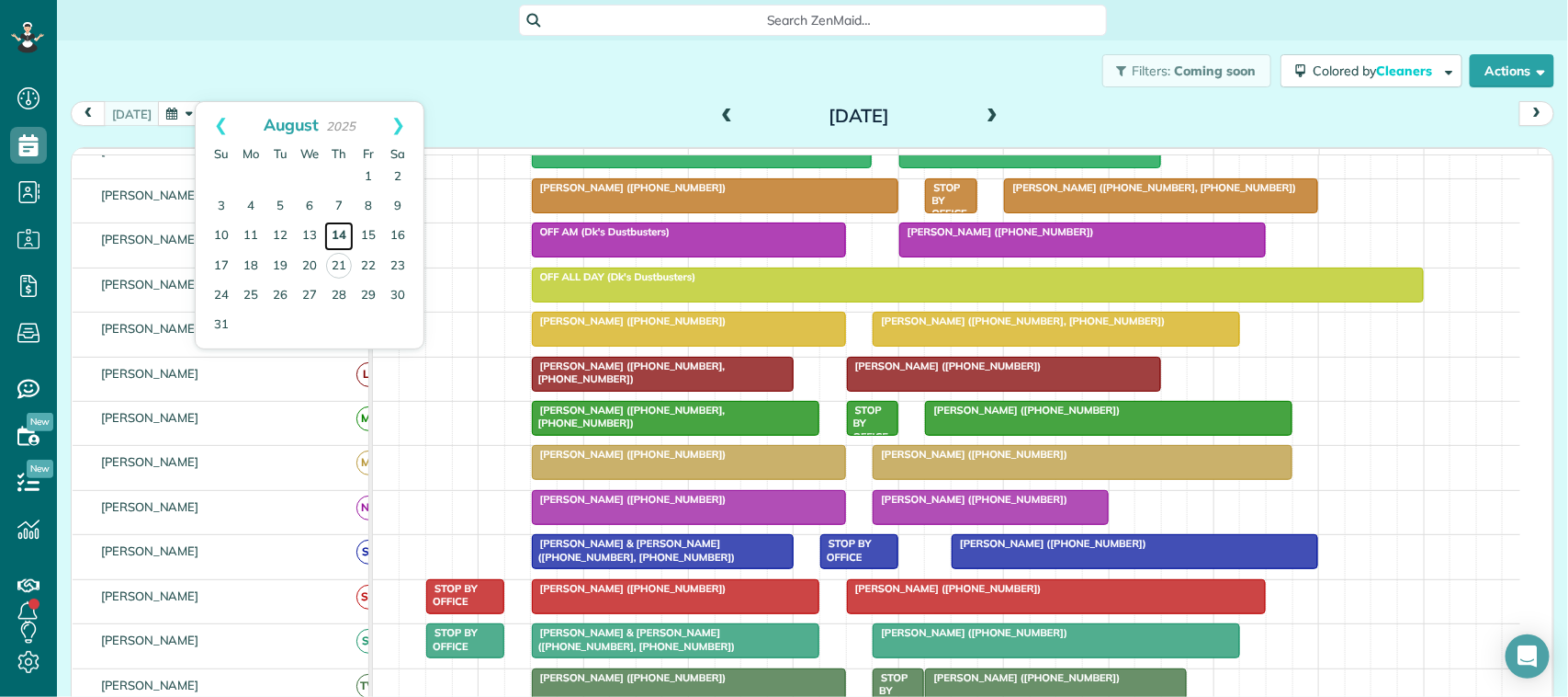
click at [337, 237] on link "14" at bounding box center [339, 237] width 30 height 30
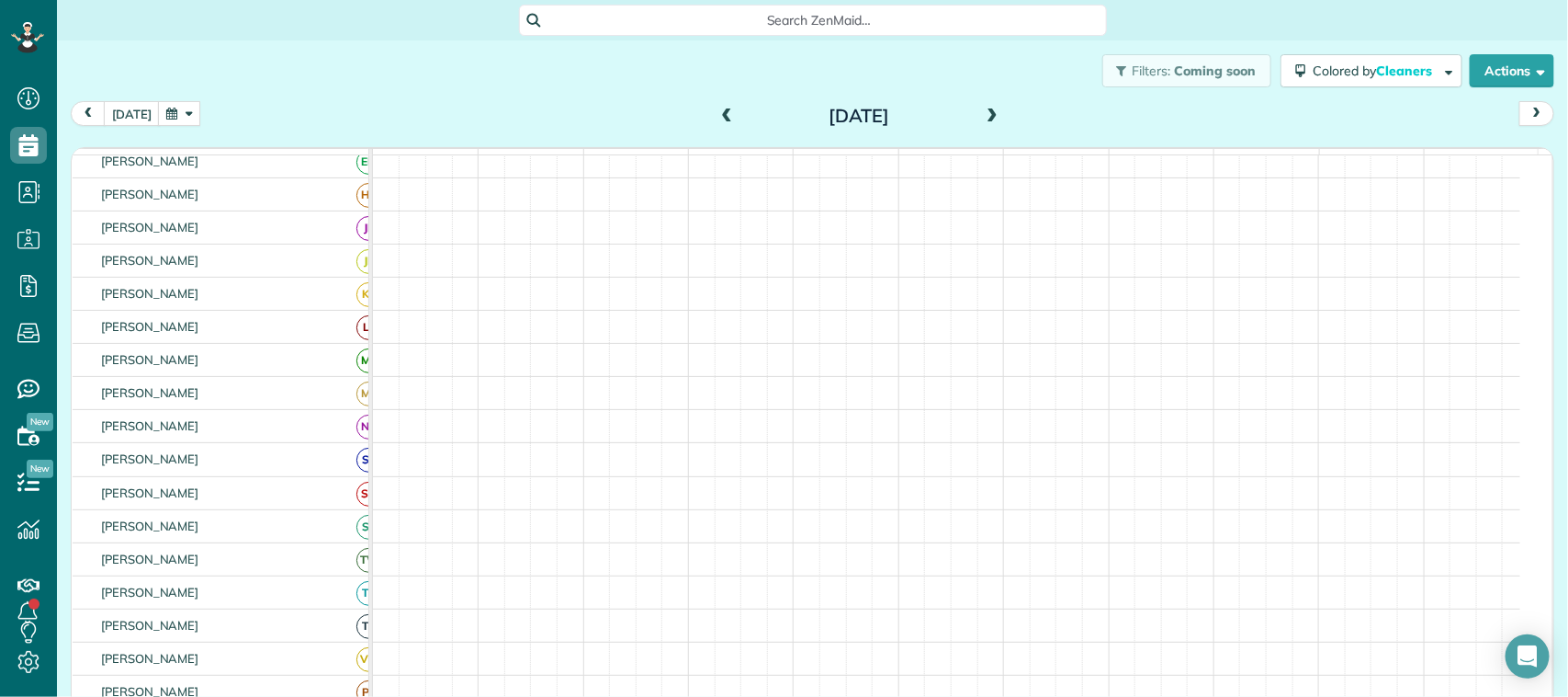
scroll to position [138, 0]
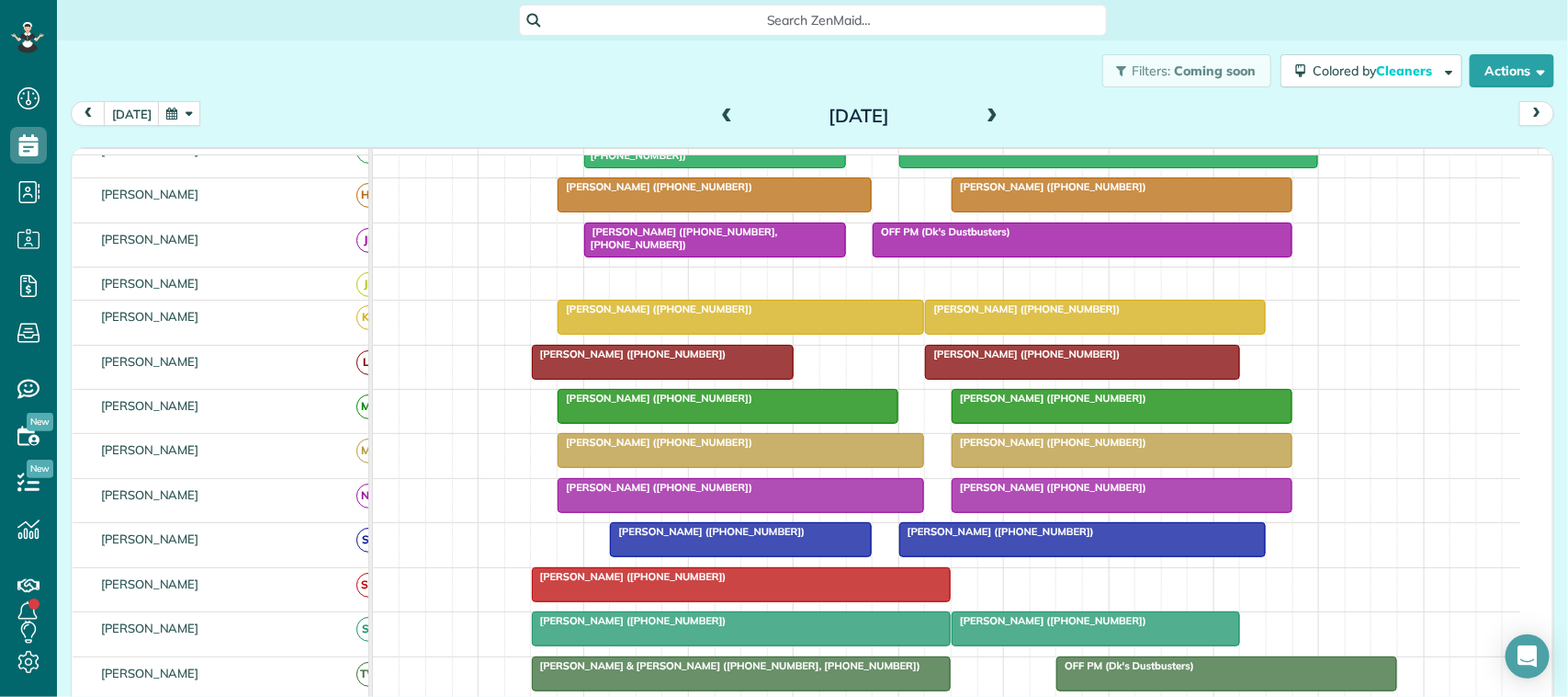
click at [664, 467] on div at bounding box center [740, 450] width 365 height 33
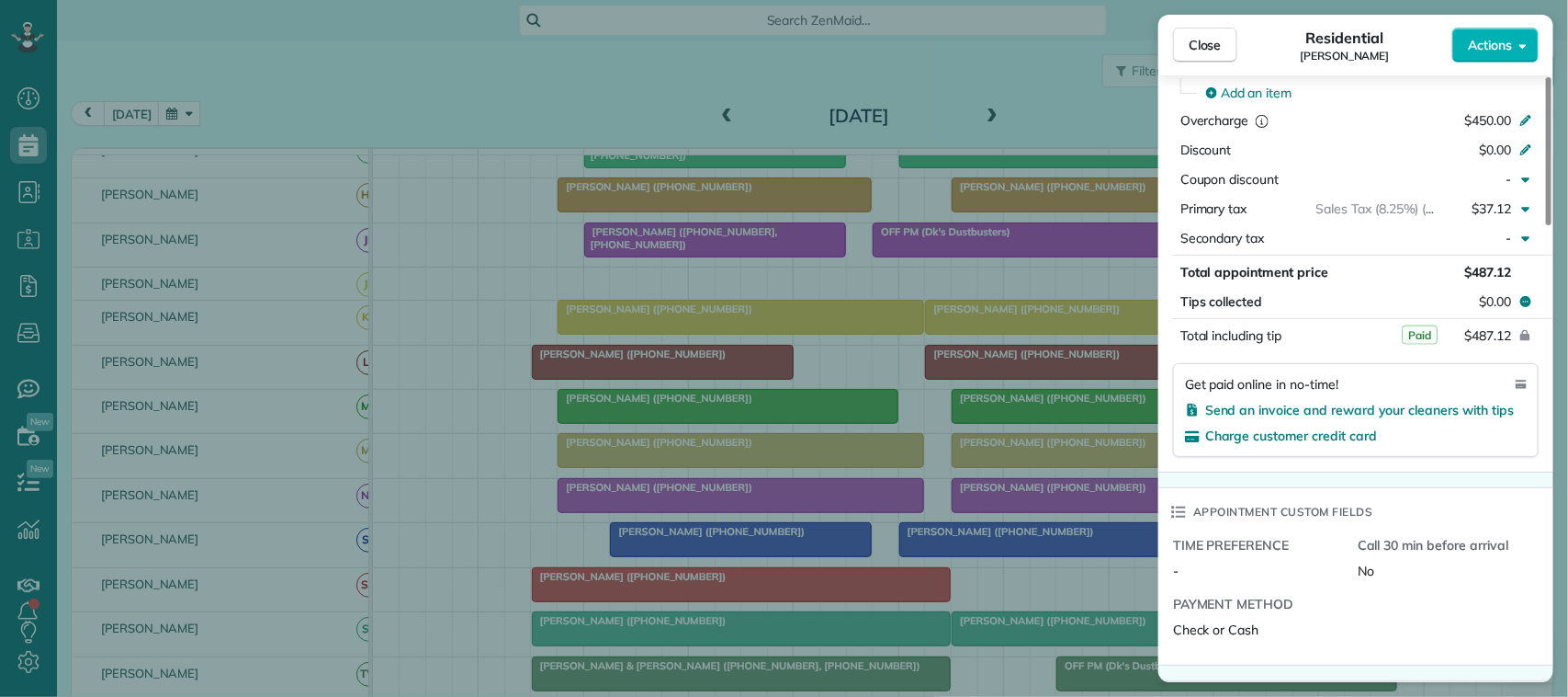
scroll to position [805, 0]
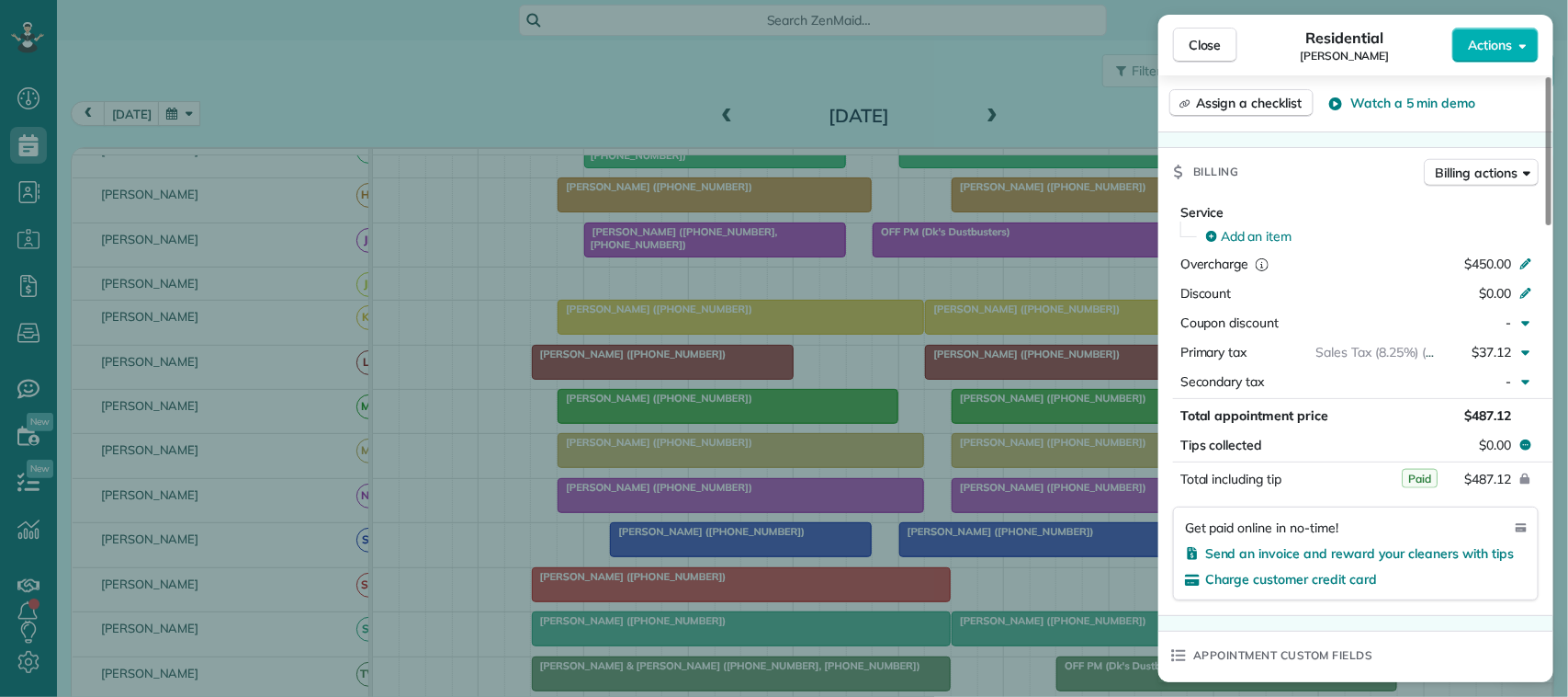
click at [1219, 38] on span "Close" at bounding box center [1205, 45] width 33 height 18
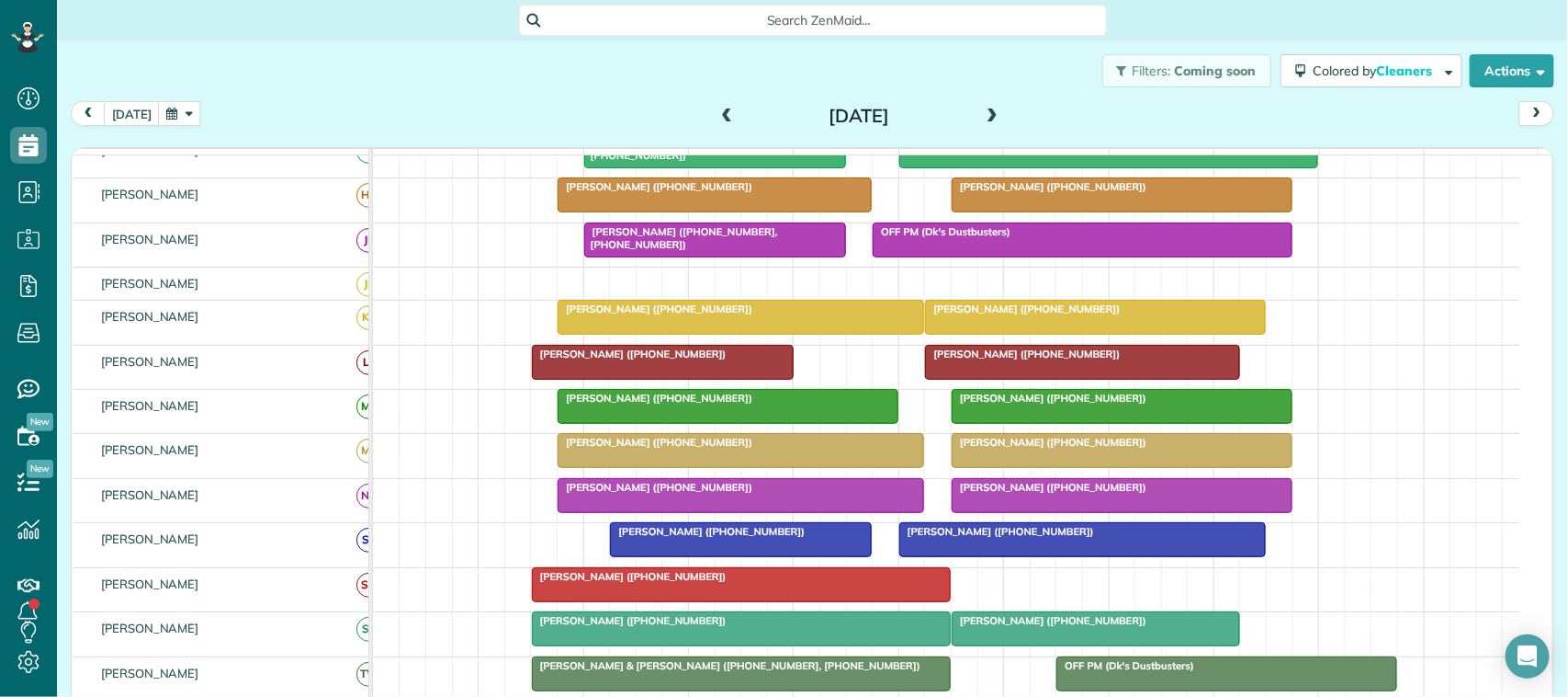
click at [1015, 467] on div at bounding box center [1122, 450] width 339 height 33
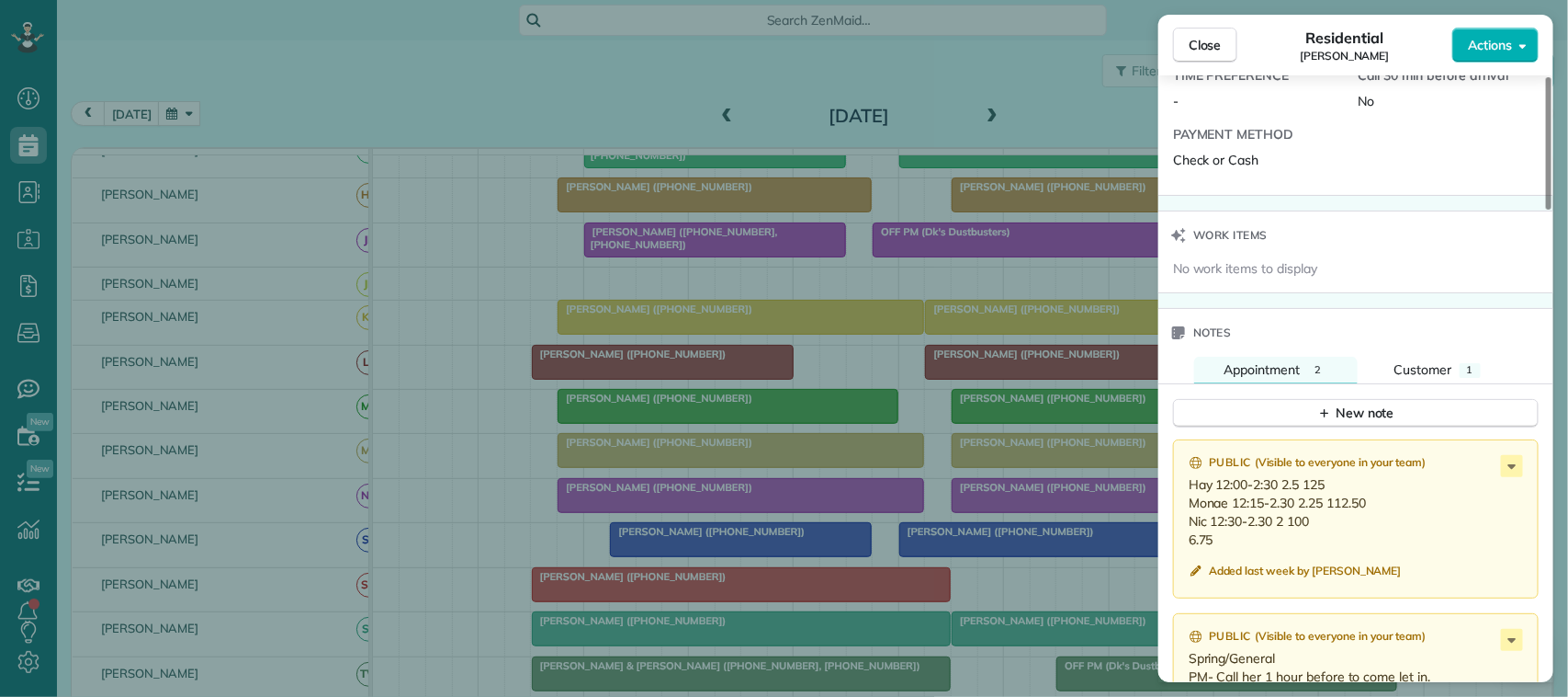
scroll to position [1491, 0]
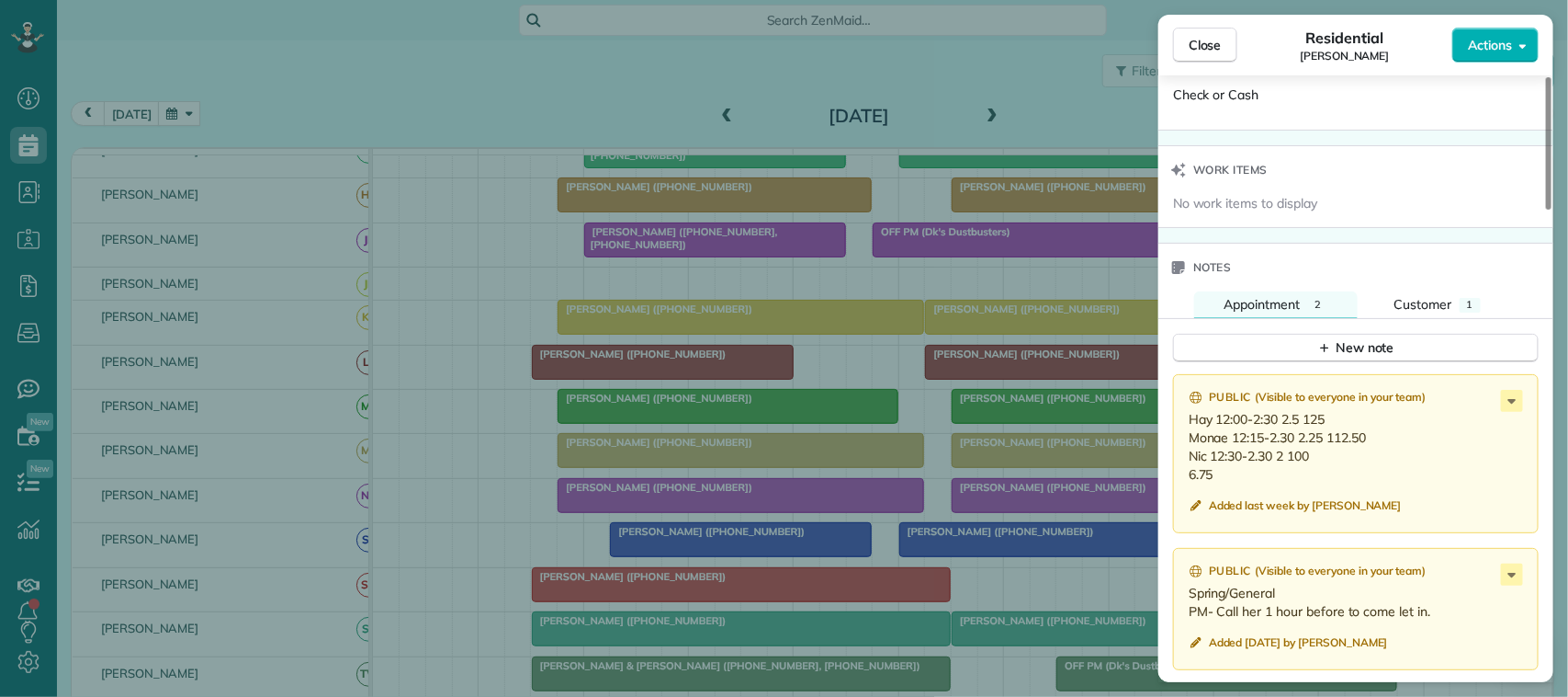
click at [1203, 61] on button "Close" at bounding box center [1205, 45] width 65 height 35
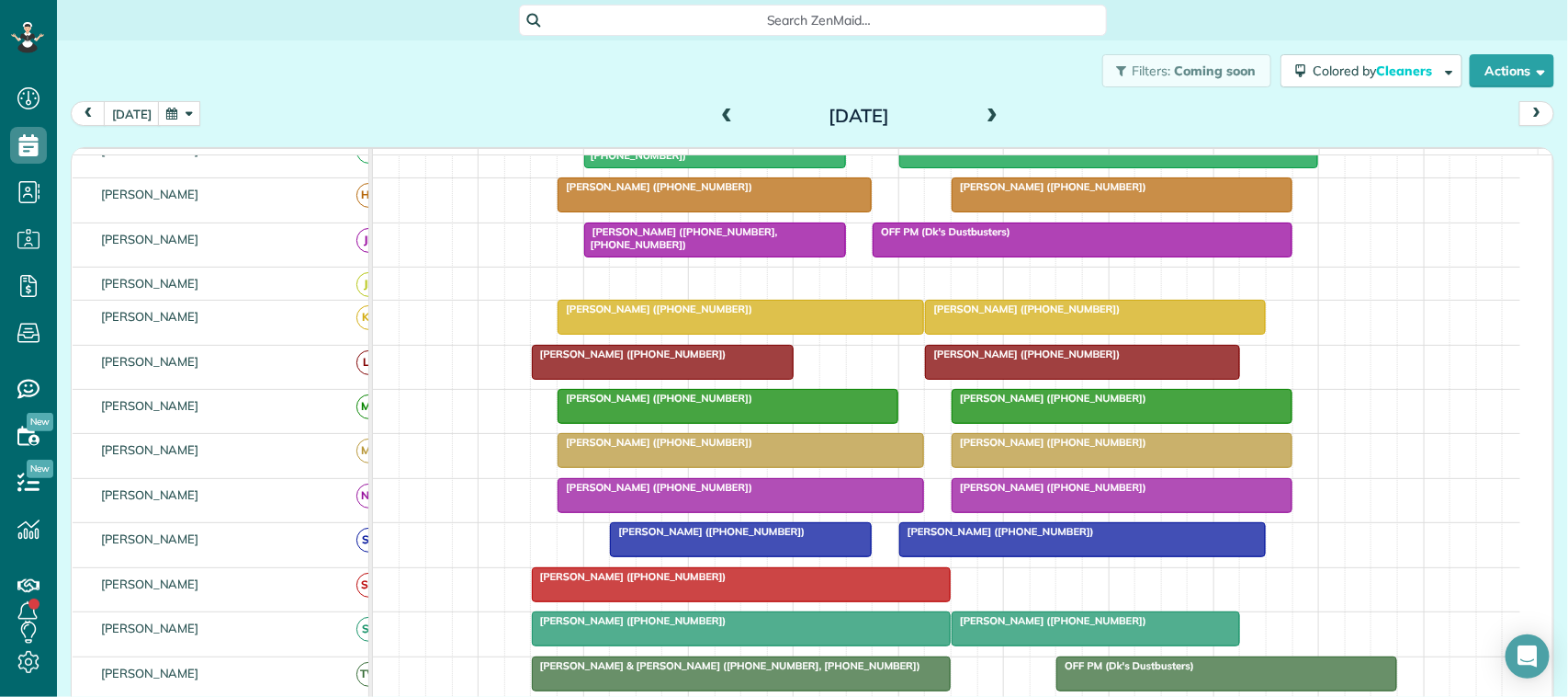
click at [191, 104] on button "button" at bounding box center [179, 113] width 43 height 25
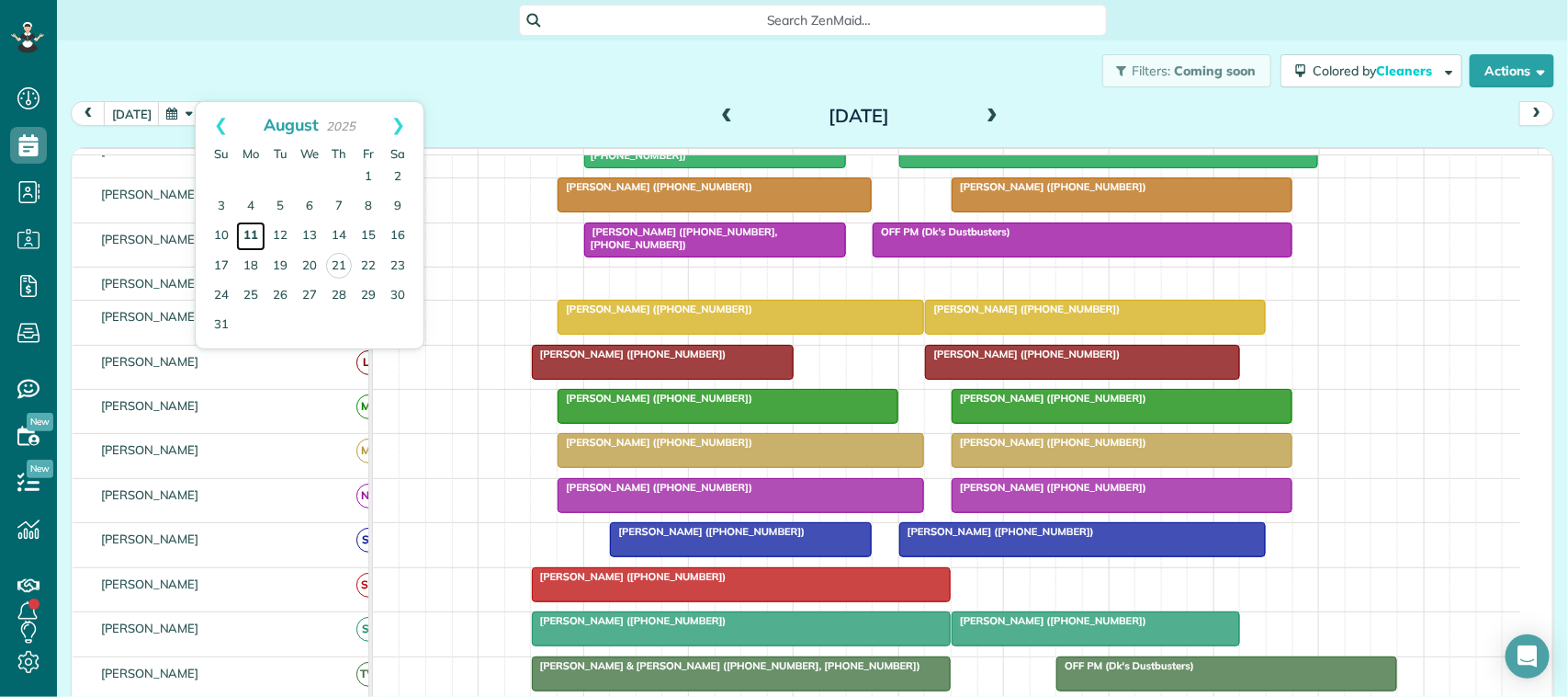
click at [254, 244] on link "11" at bounding box center [250, 237] width 30 height 30
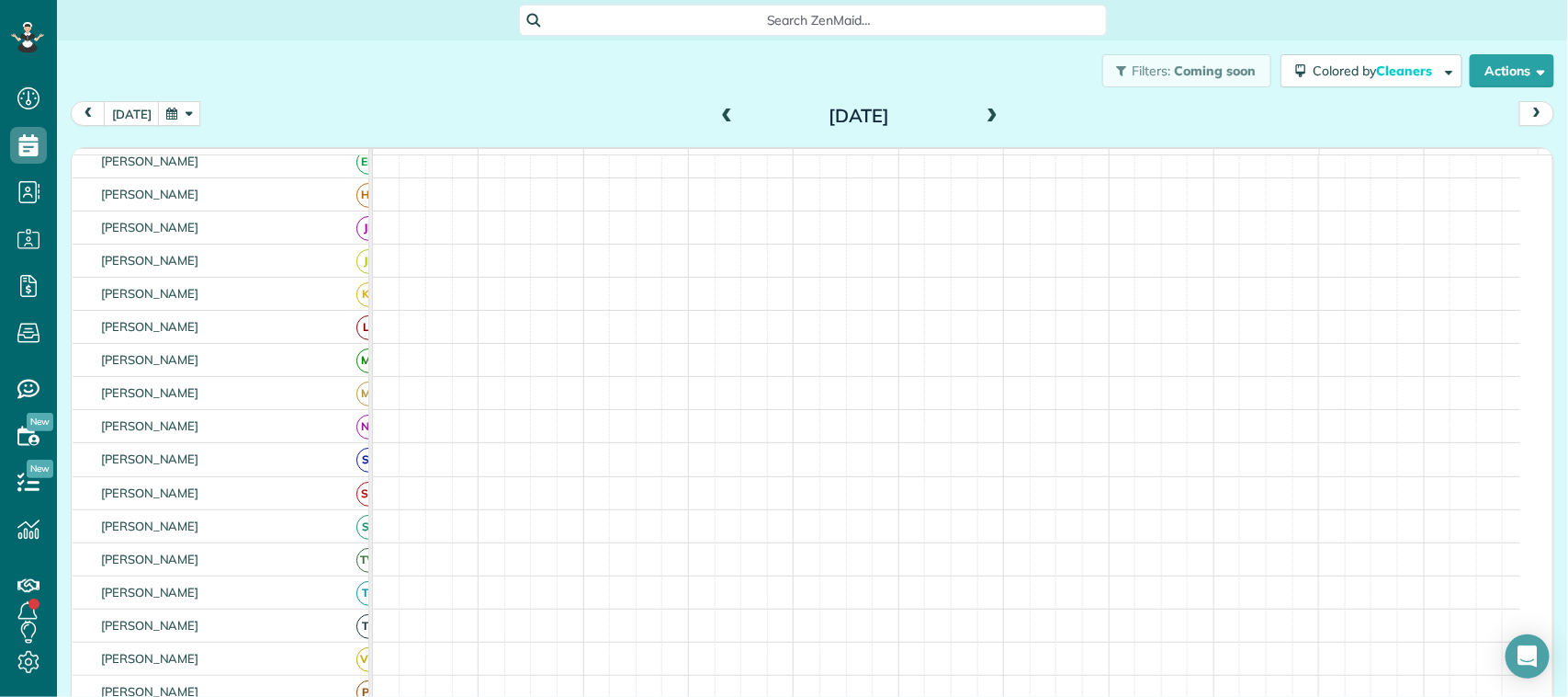
scroll to position [126, 0]
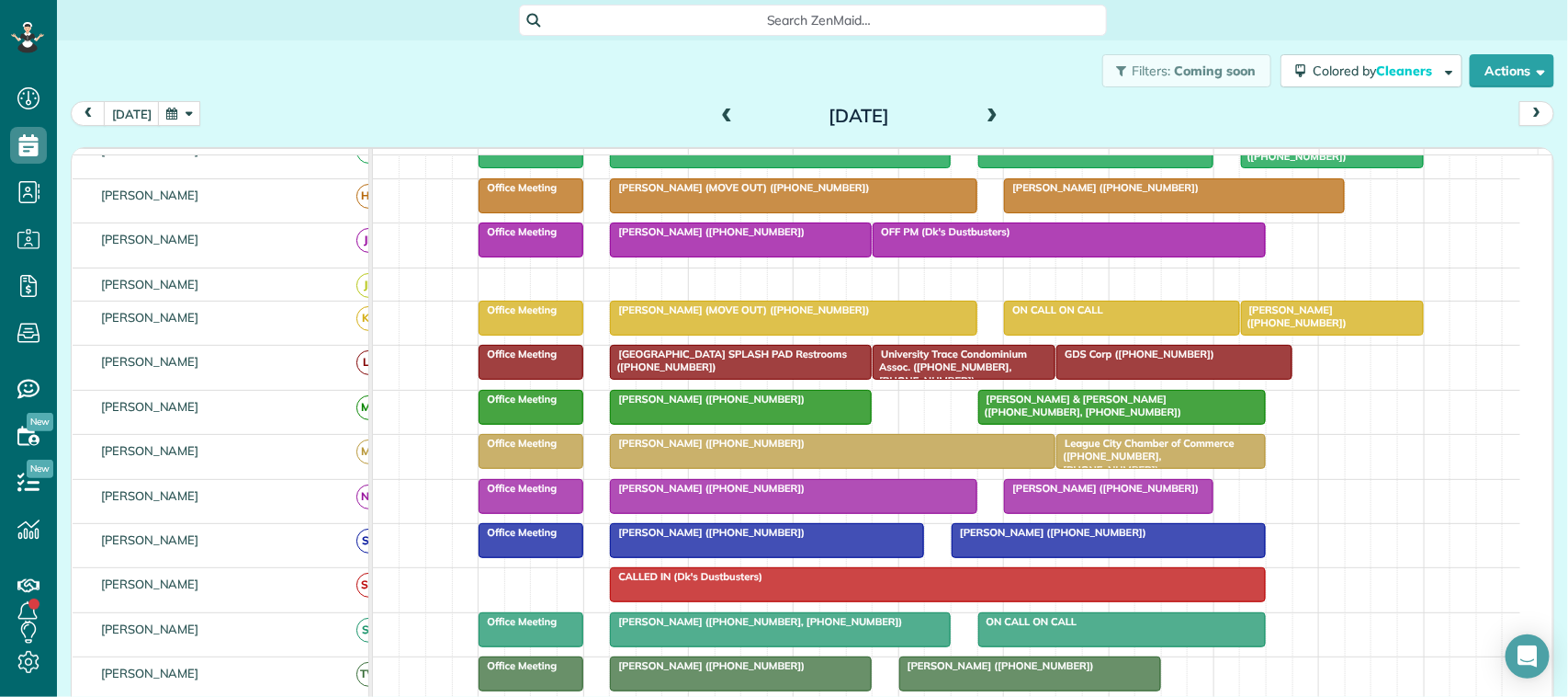
click at [709, 335] on div at bounding box center [793, 318] width 365 height 33
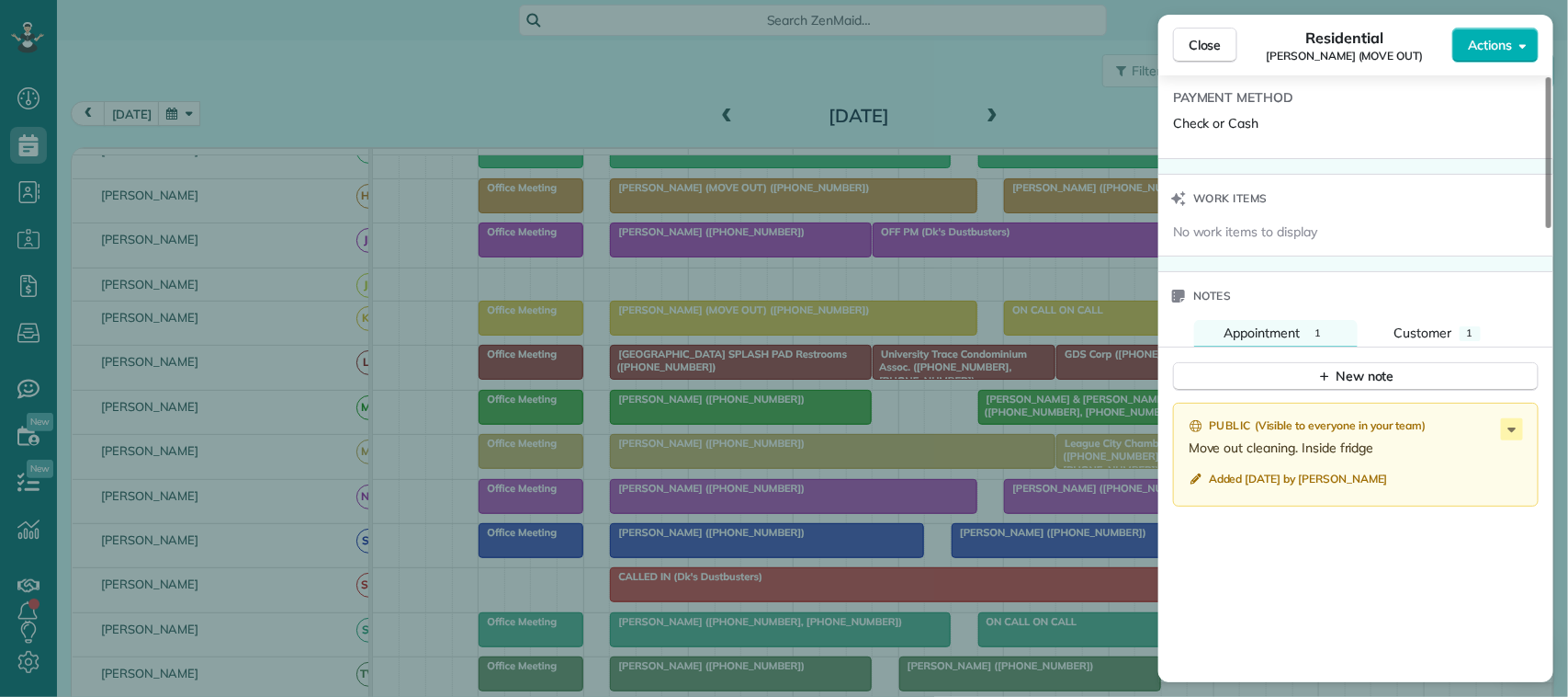
scroll to position [1493, 0]
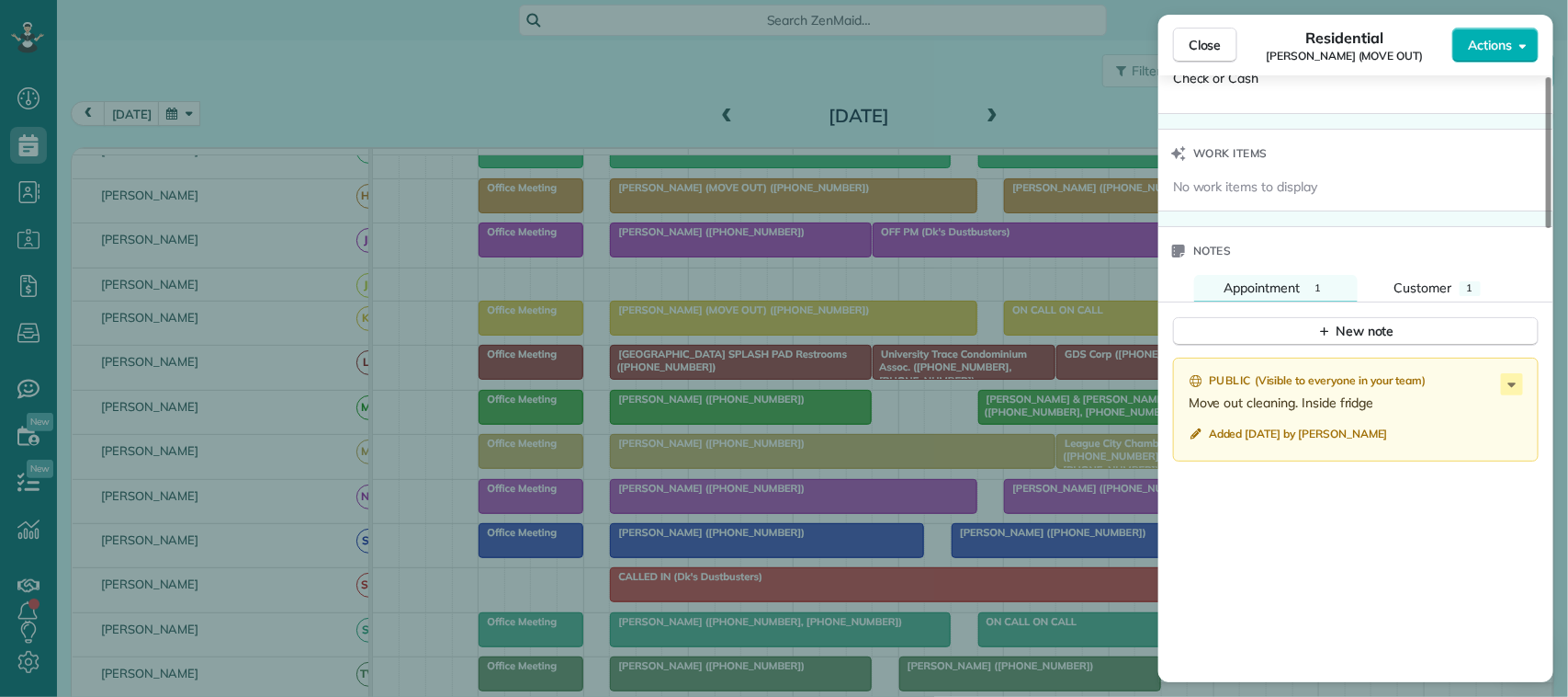
click at [1422, 302] on div "New note" at bounding box center [1355, 324] width 395 height 44
click at [1416, 291] on button "Customer 1" at bounding box center [1437, 287] width 145 height 27
click at [1291, 289] on div "Appointment" at bounding box center [1261, 287] width 77 height 19
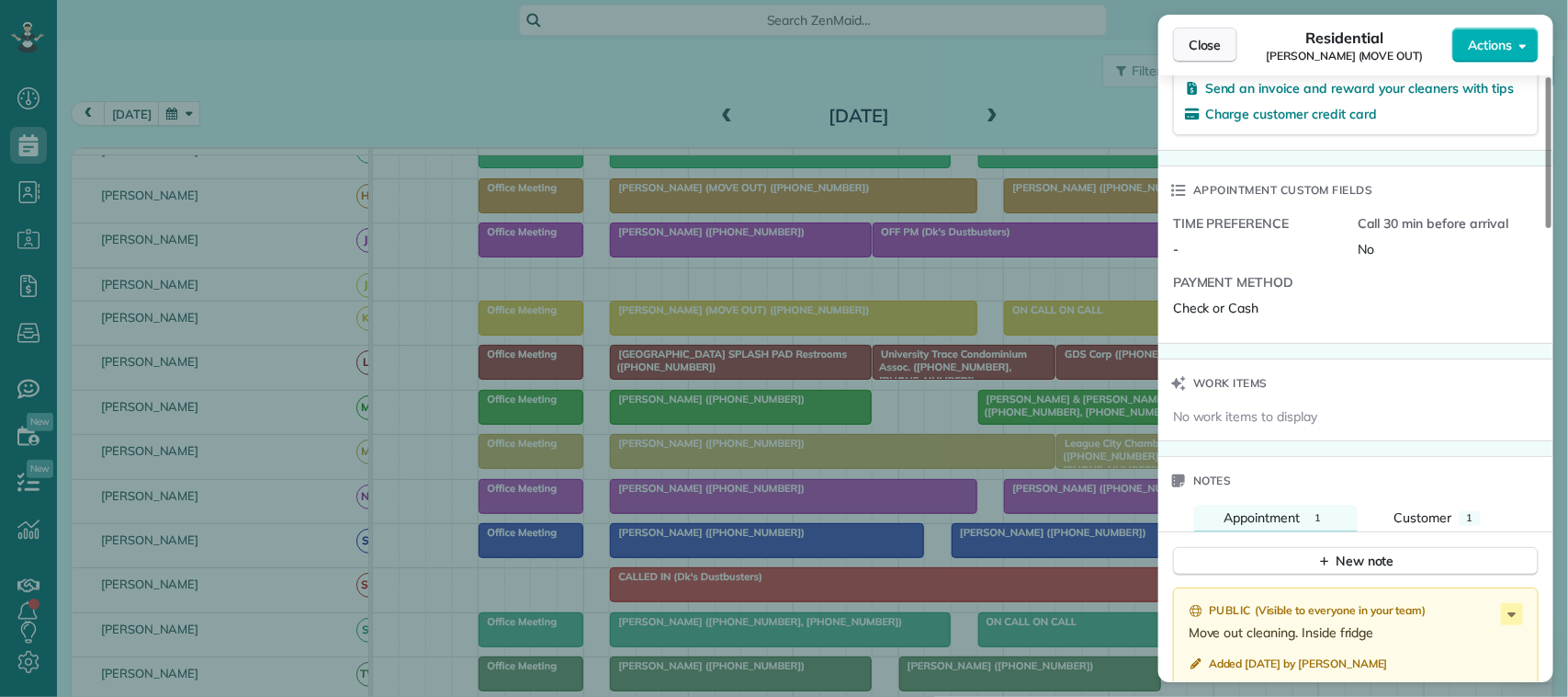
click at [1223, 48] on button "Close" at bounding box center [1205, 45] width 65 height 35
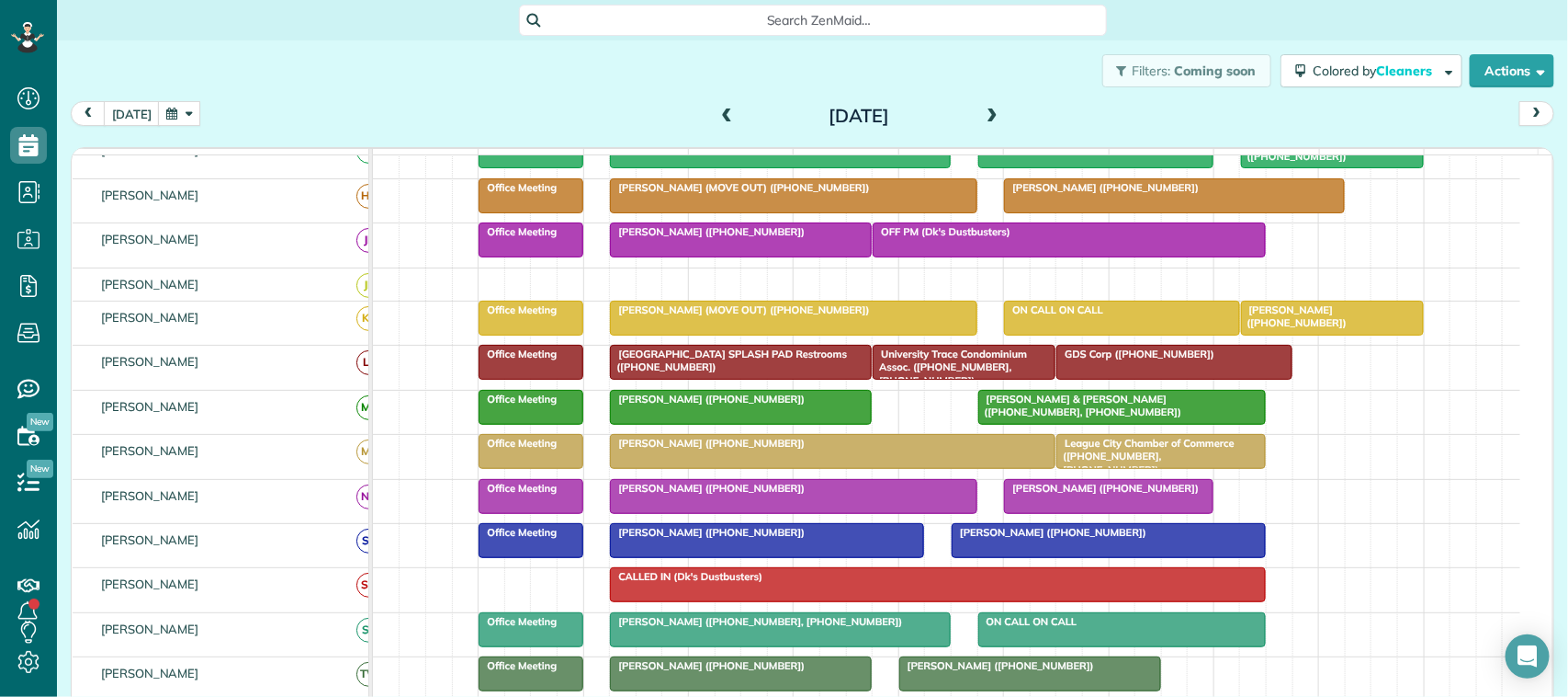
click at [749, 213] on div at bounding box center [793, 196] width 365 height 33
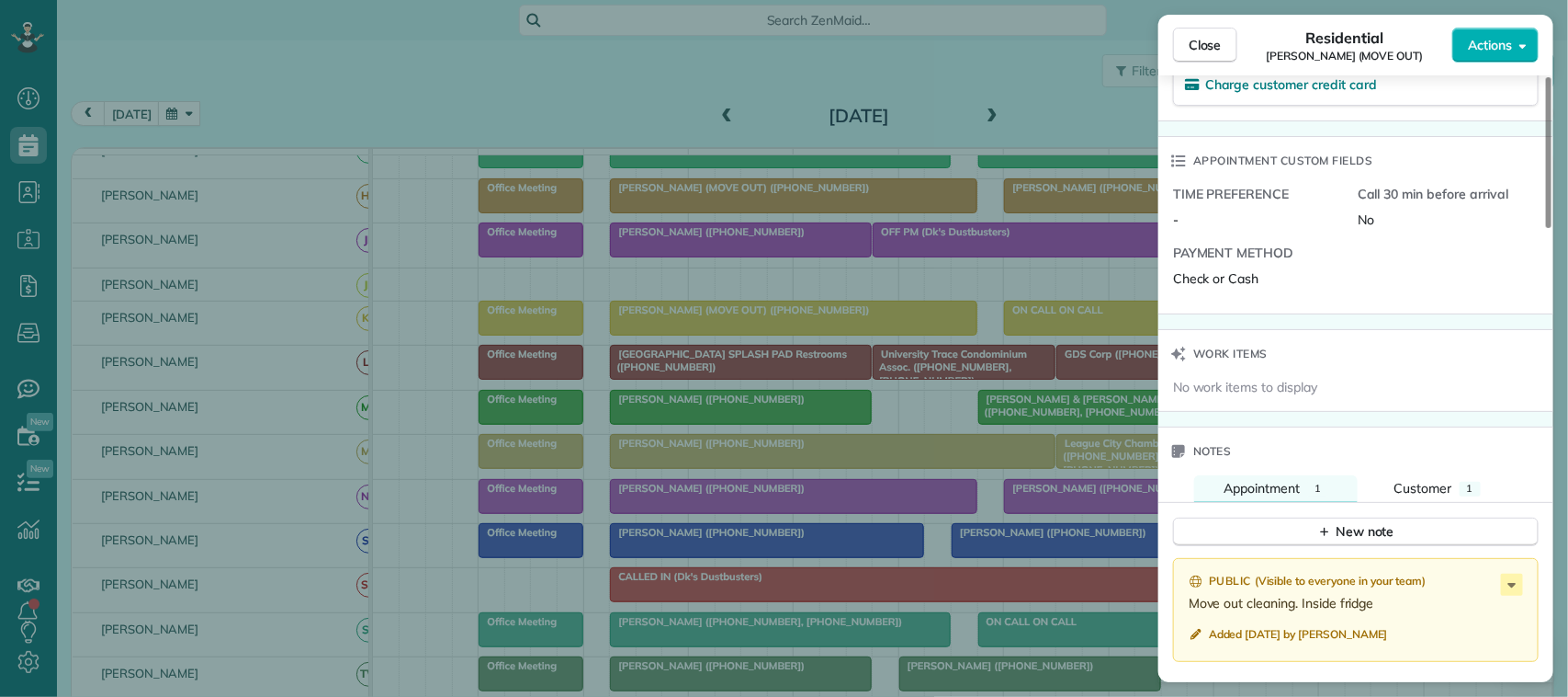
scroll to position [1378, 0]
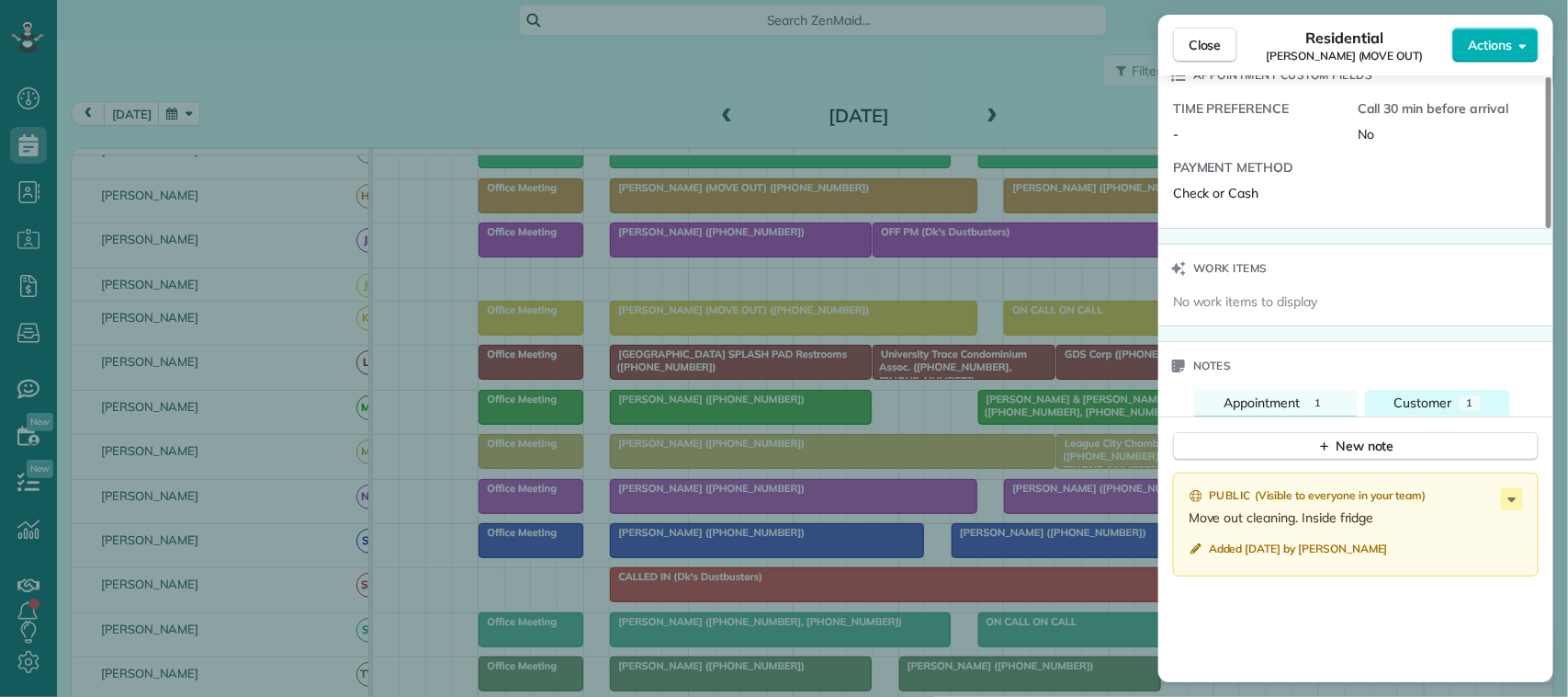
click at [1427, 401] on span "Customer" at bounding box center [1423, 402] width 58 height 17
click at [1326, 396] on div "1" at bounding box center [1318, 403] width 21 height 15
click at [1222, 62] on button "Close" at bounding box center [1205, 45] width 65 height 35
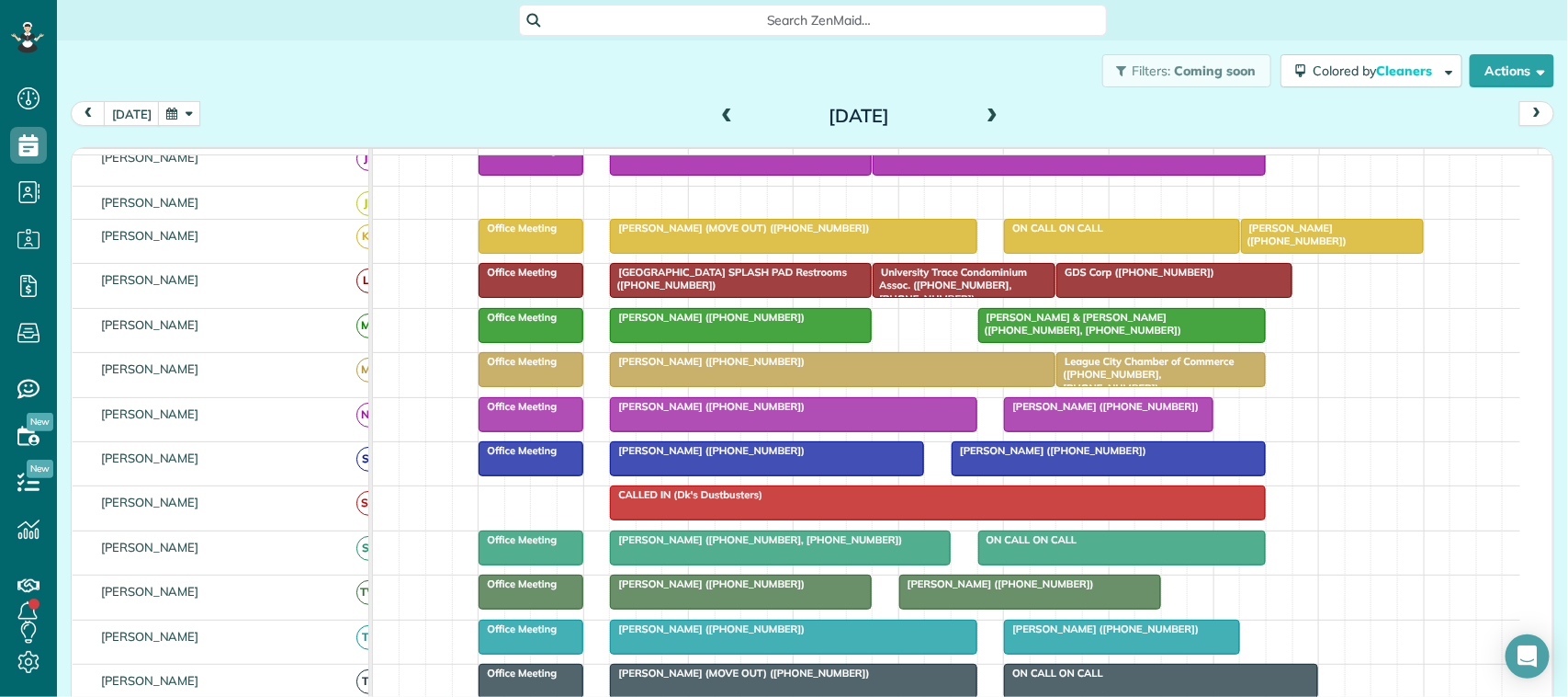
scroll to position [240, 0]
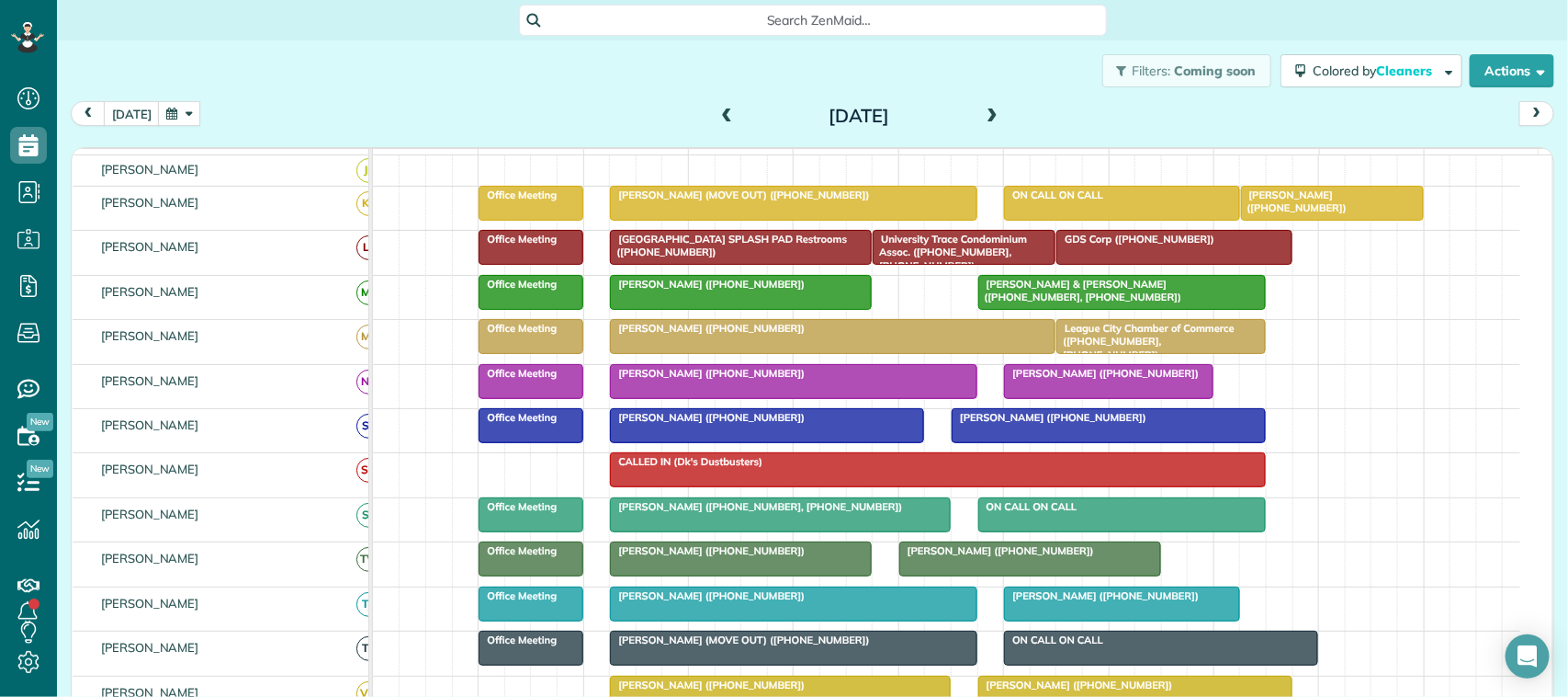
click at [758, 646] on span "[PERSON_NAME] (MOVE OUT) ([PHONE_NUMBER])" at bounding box center [739, 640] width 261 height 13
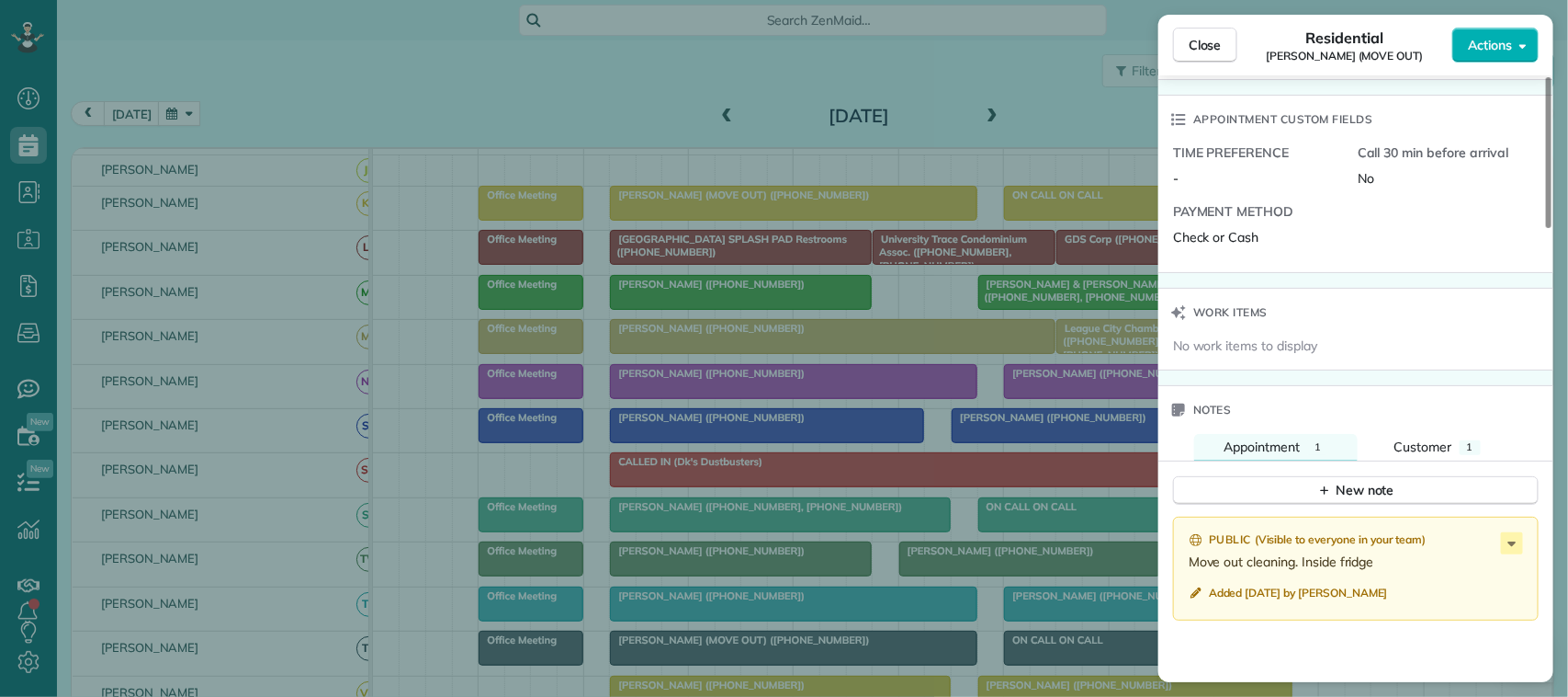
scroll to position [1378, 0]
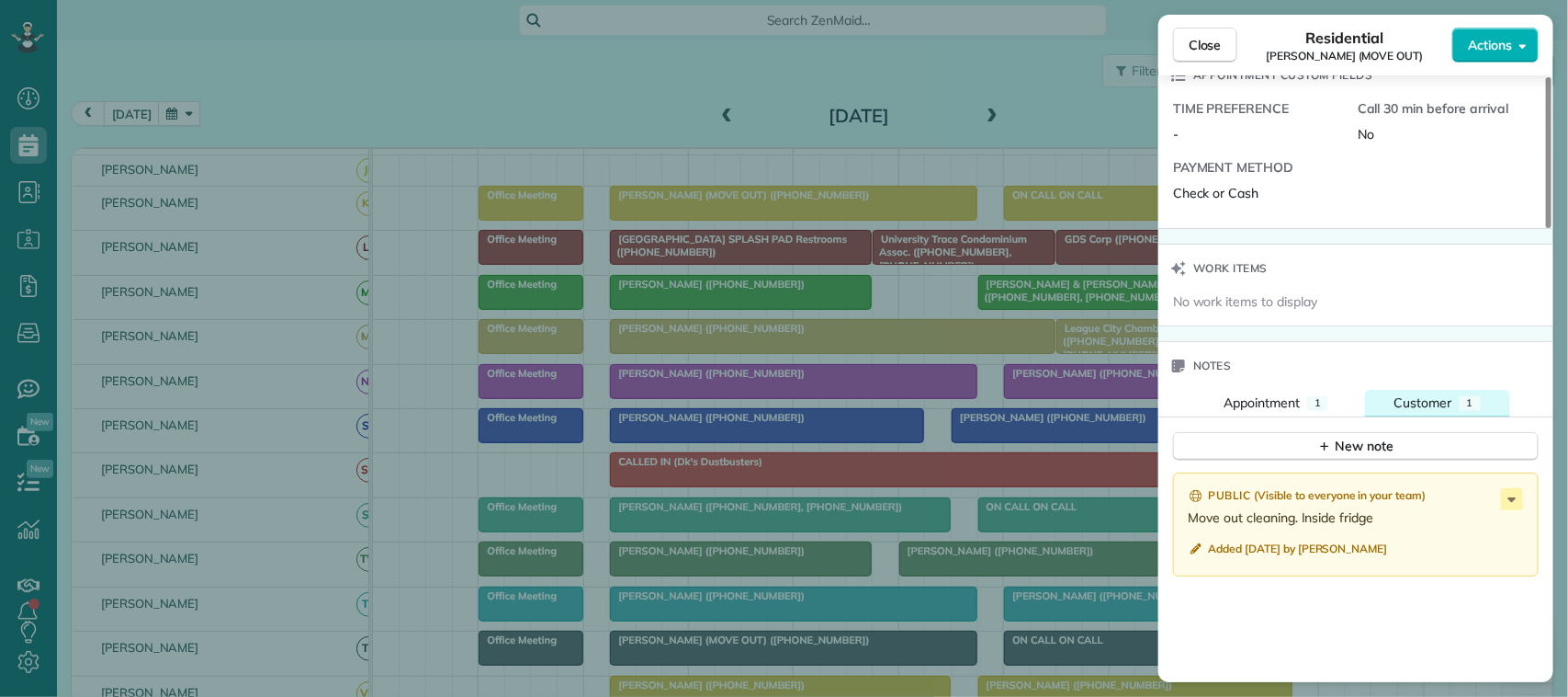
click at [1435, 400] on span "Customer" at bounding box center [1423, 402] width 58 height 17
click at [1297, 399] on span "Appointment" at bounding box center [1261, 402] width 77 height 17
click at [1224, 46] on button "Close" at bounding box center [1205, 45] width 65 height 35
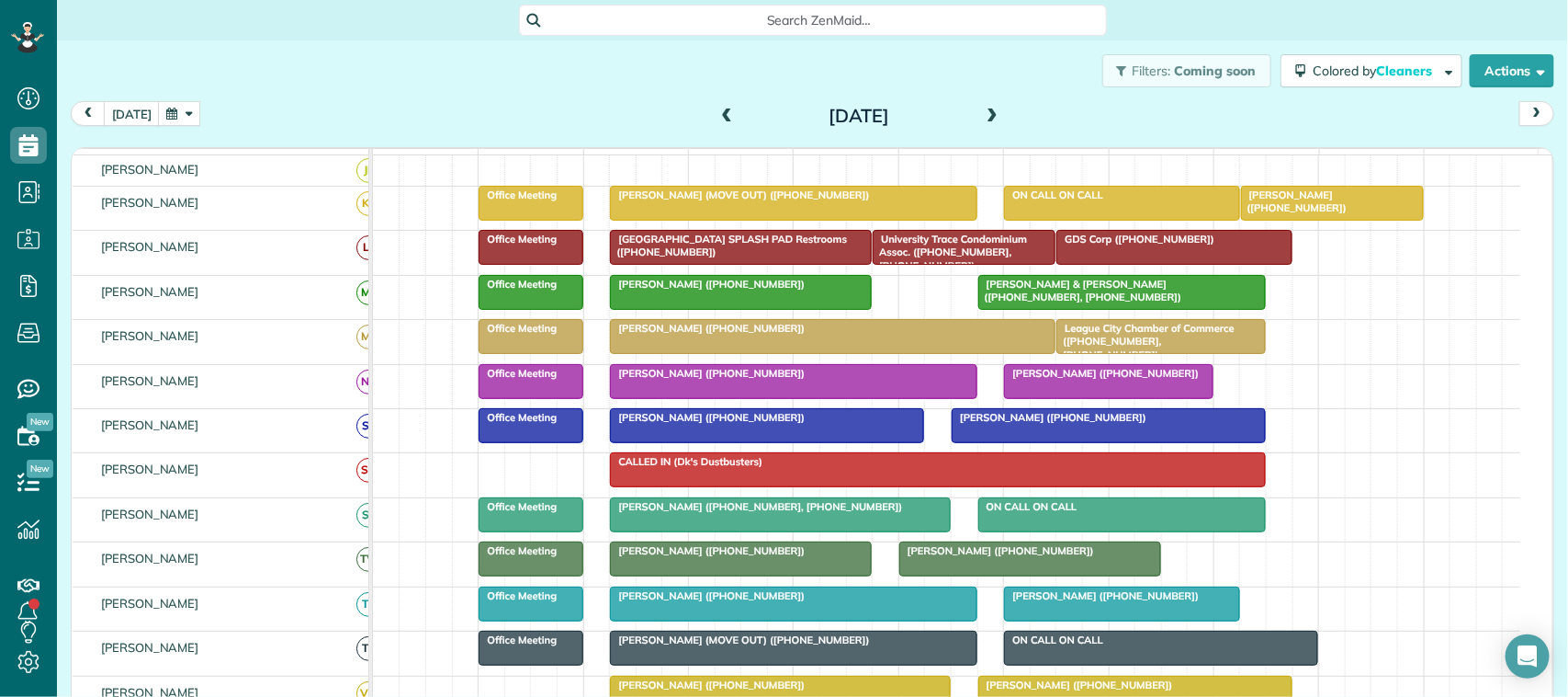
click at [158, 116] on button "button" at bounding box center [179, 113] width 43 height 25
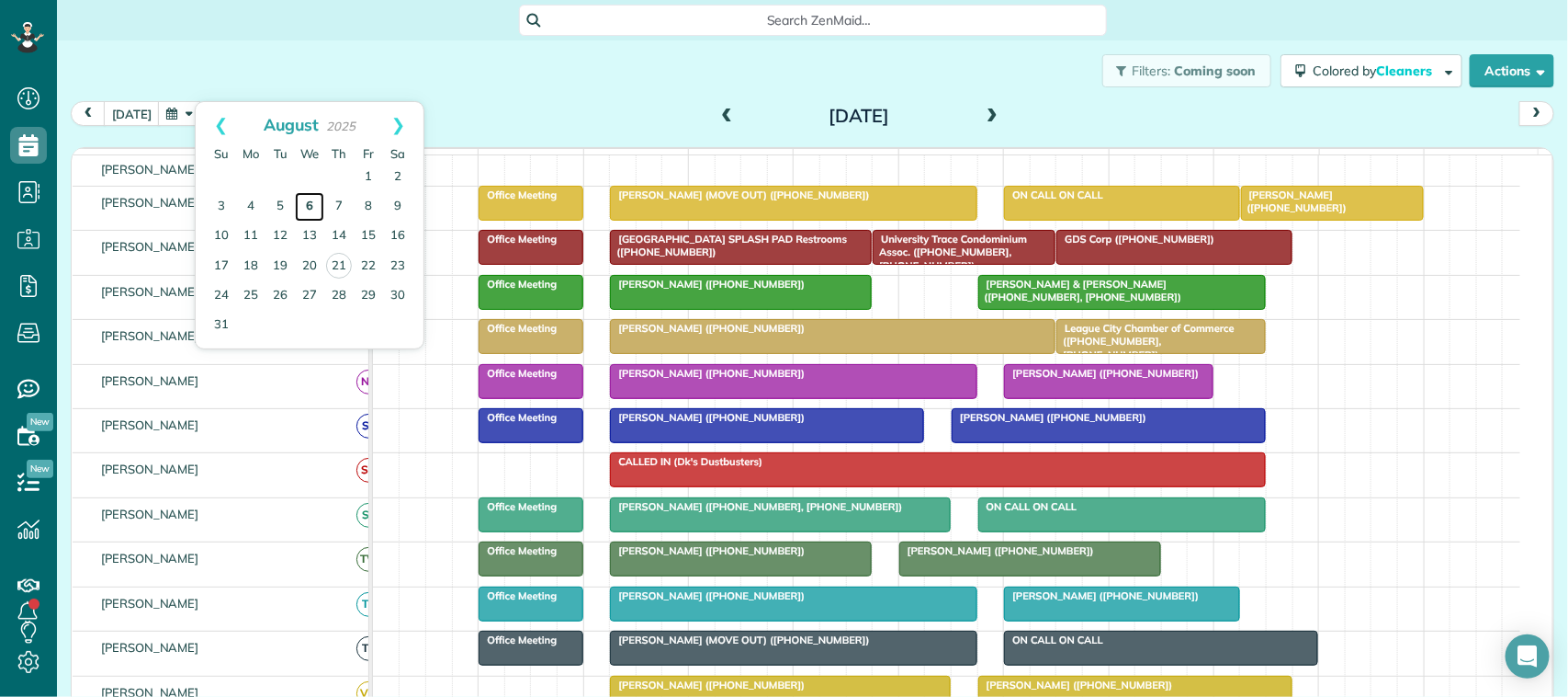
click at [310, 204] on link "6" at bounding box center [310, 207] width 30 height 30
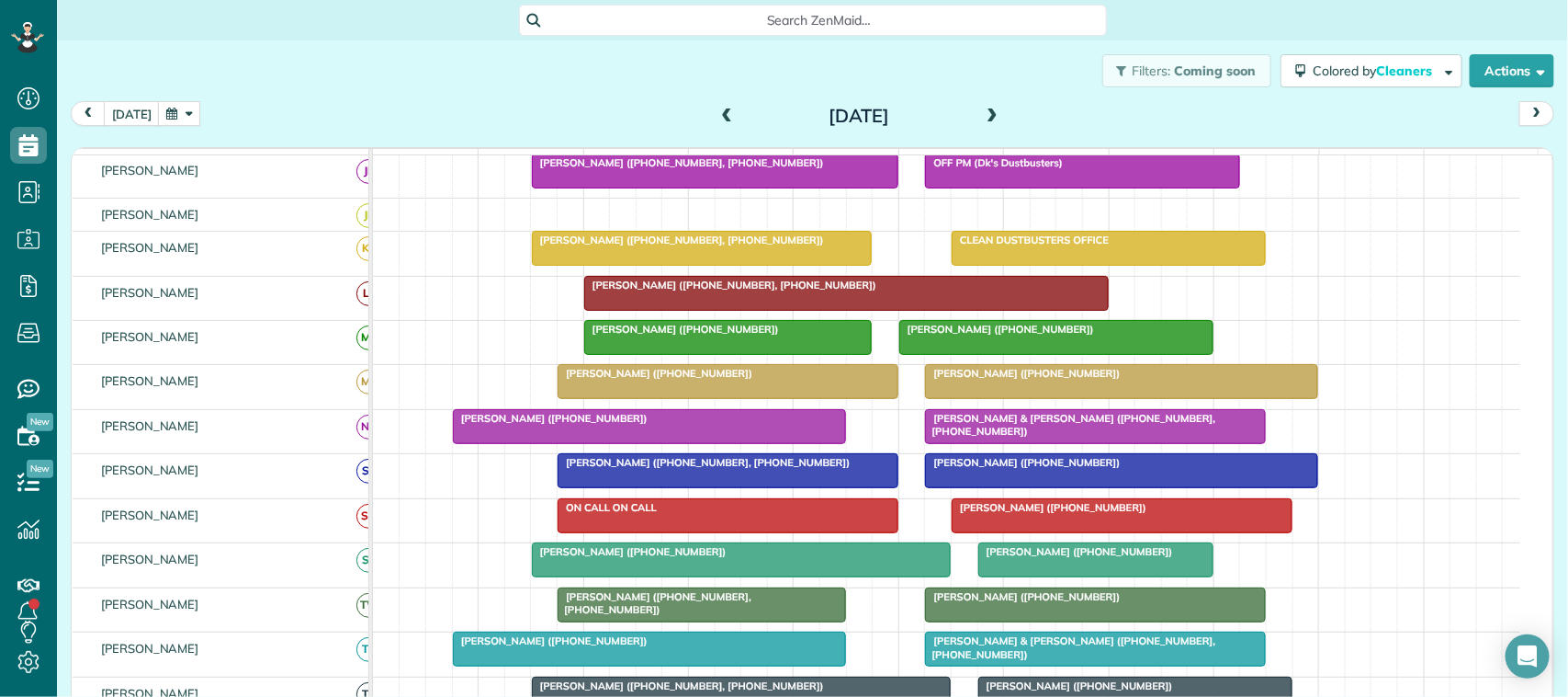
scroll to position [252, 0]
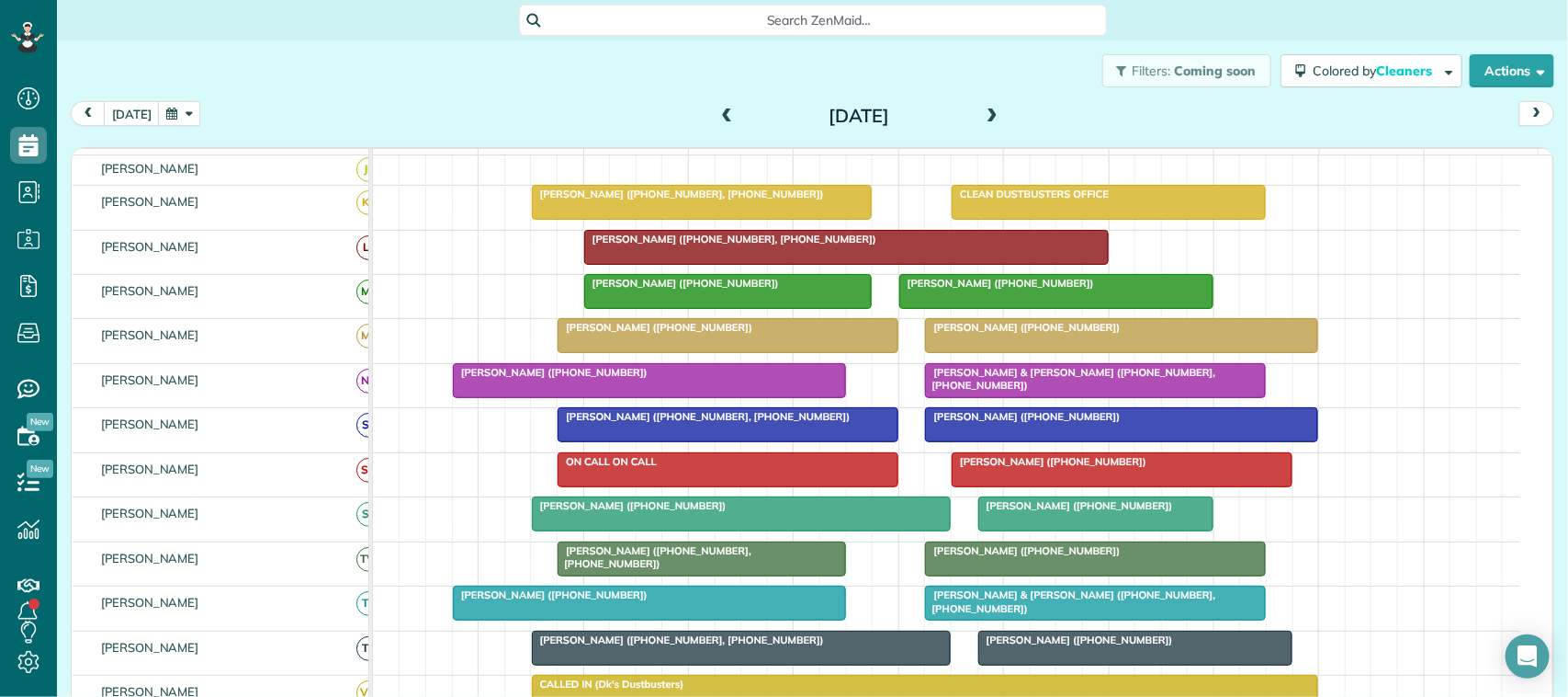
click at [626, 619] on div at bounding box center [649, 603] width 391 height 33
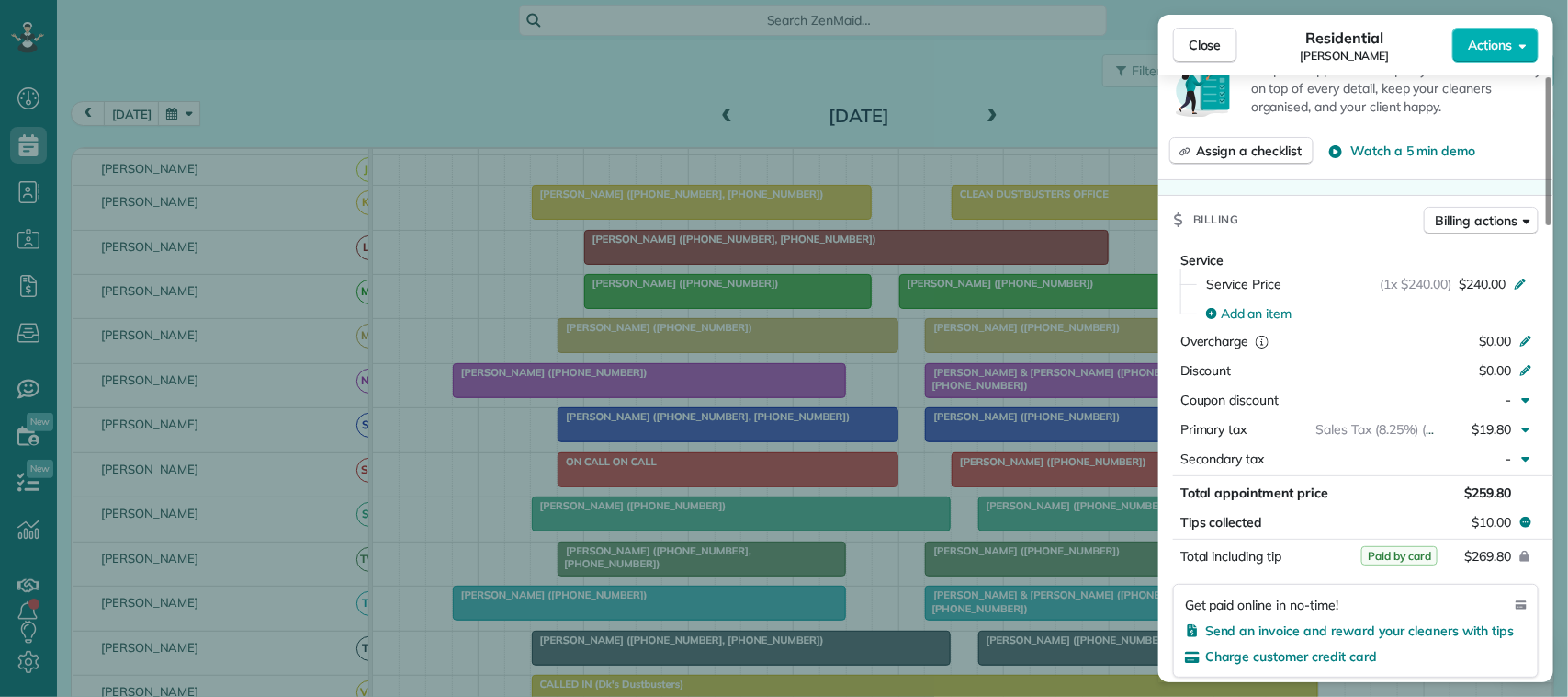
scroll to position [690, 0]
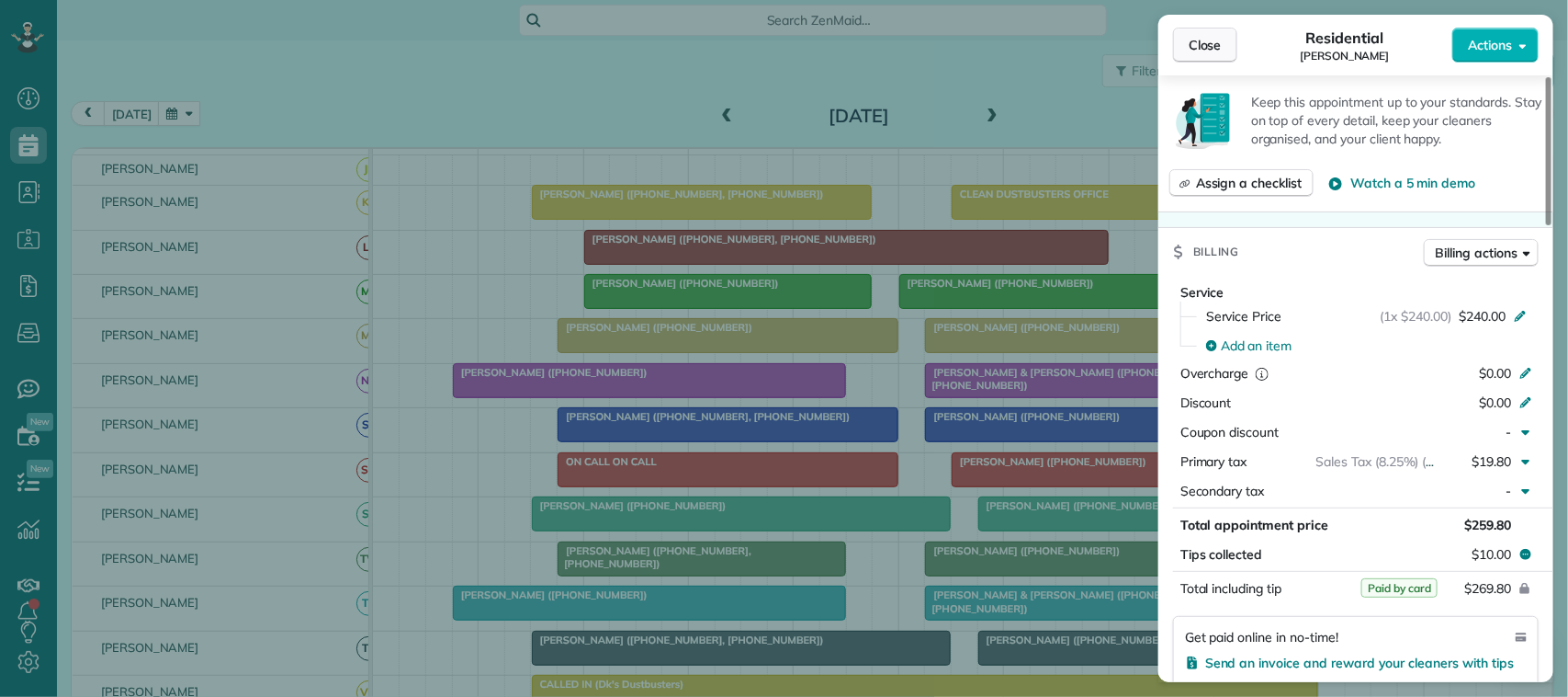
click at [1199, 42] on span "Close" at bounding box center [1205, 45] width 33 height 18
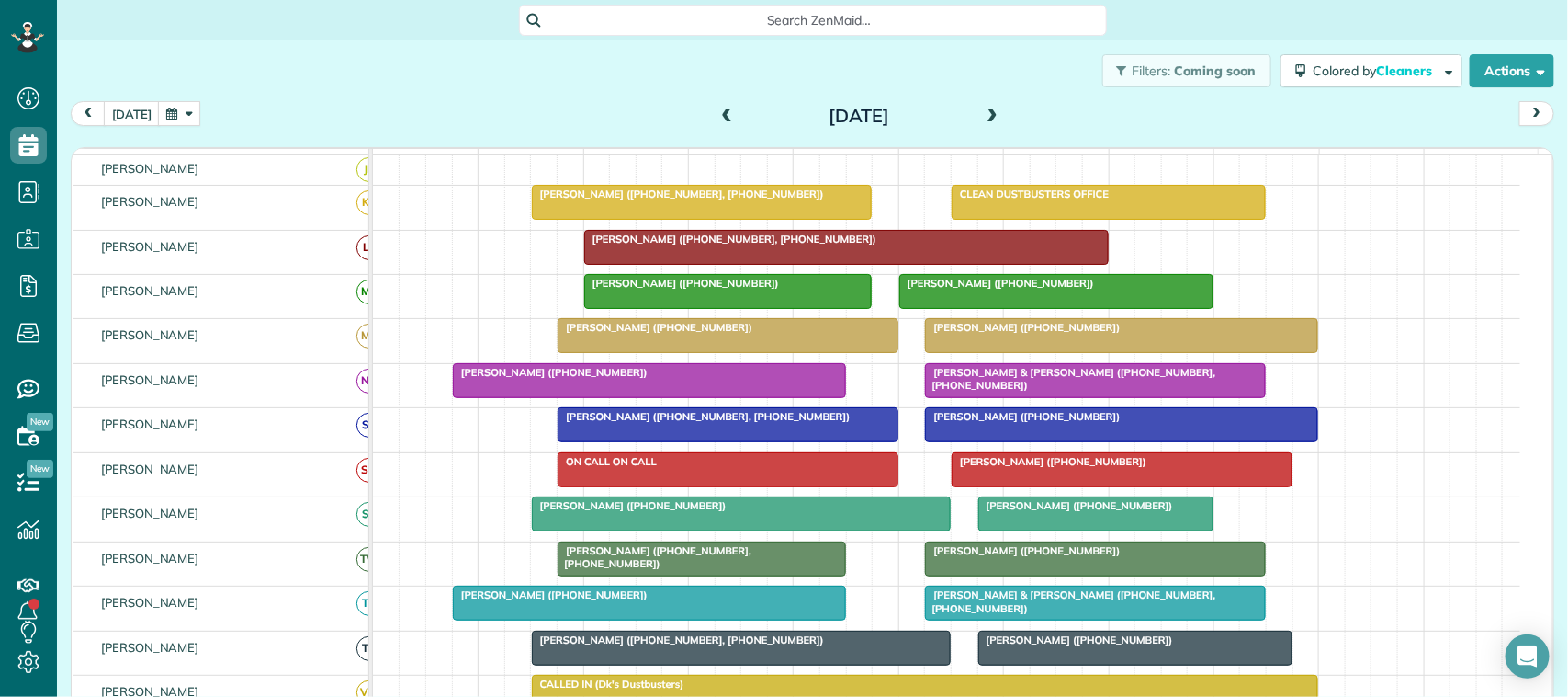
click at [1003, 397] on div at bounding box center [1095, 381] width 339 height 33
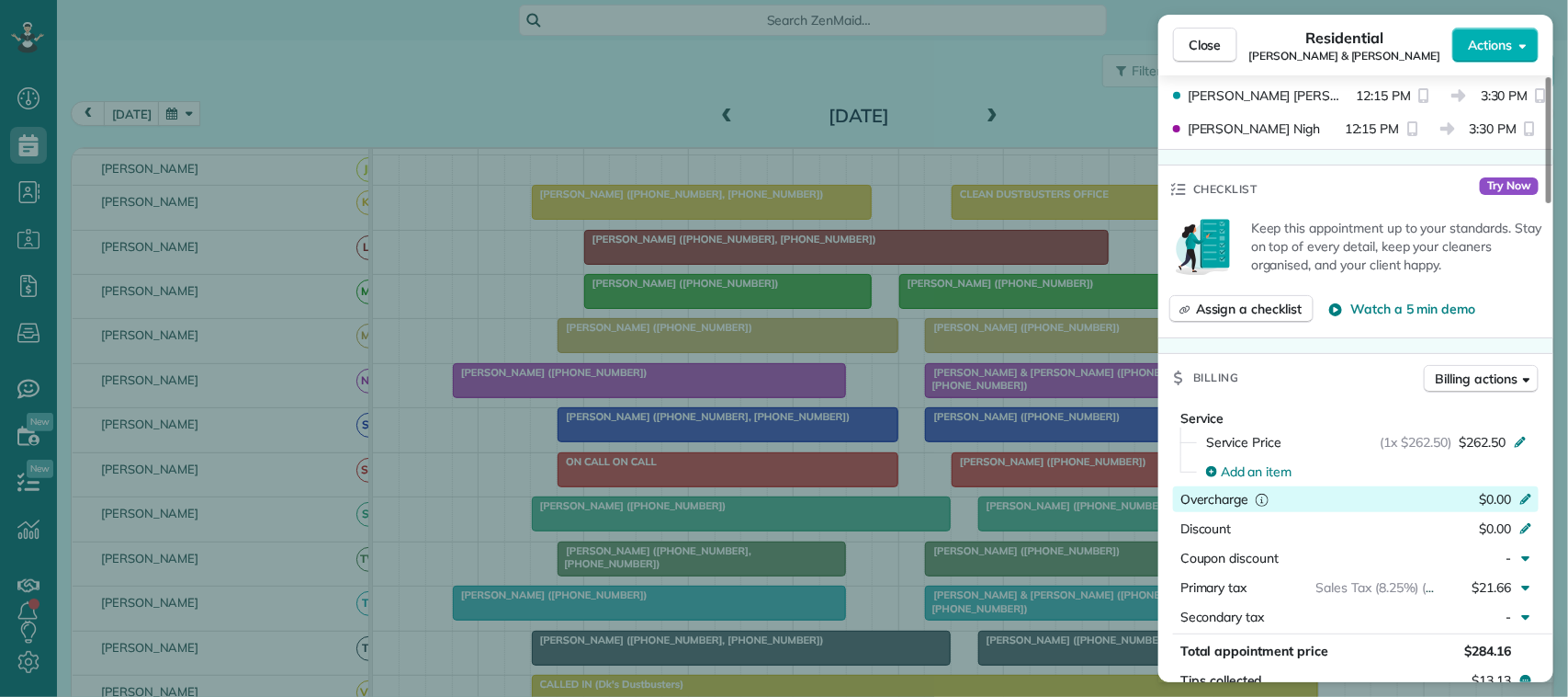
scroll to position [690, 0]
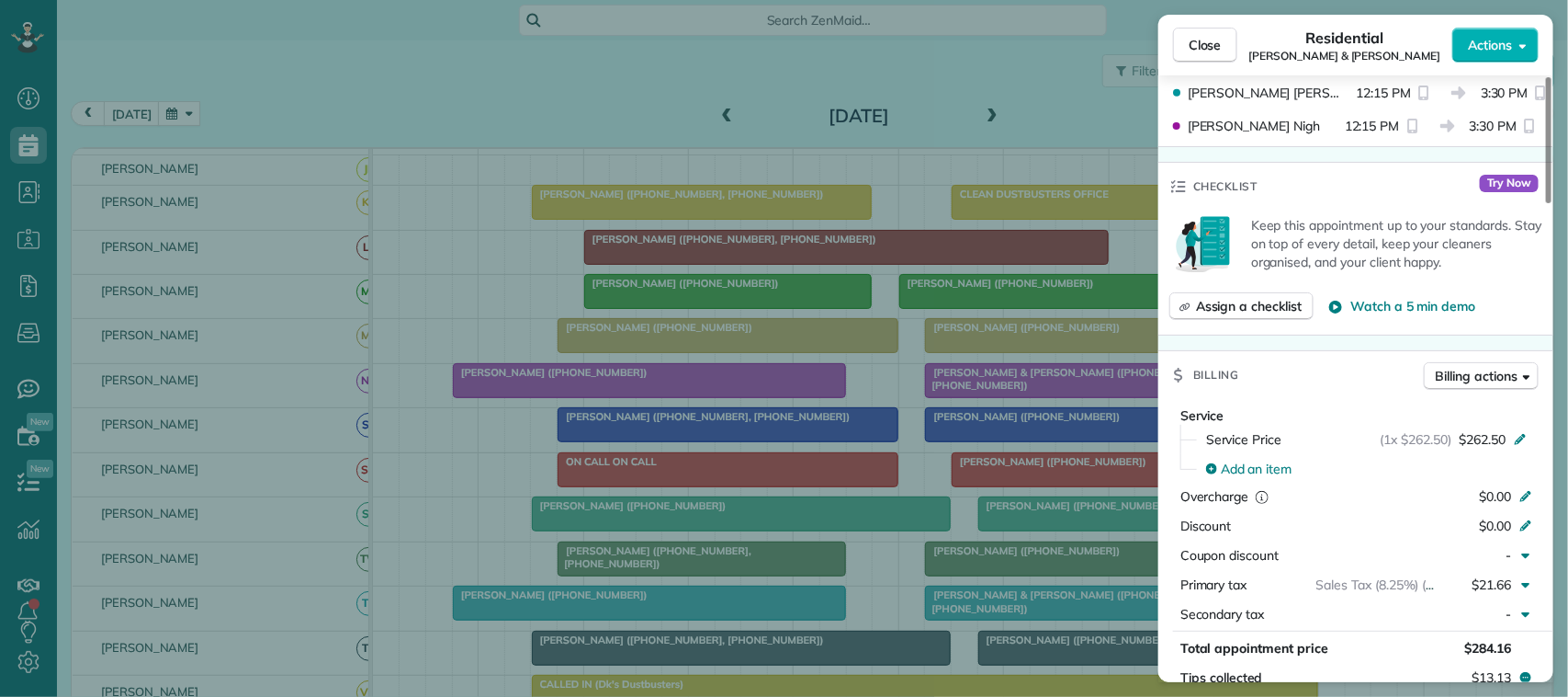
click at [1212, 14] on div "Close Residential James & Holly Walrath Actions Status Completed James & Holly …" at bounding box center [784, 348] width 1568 height 697
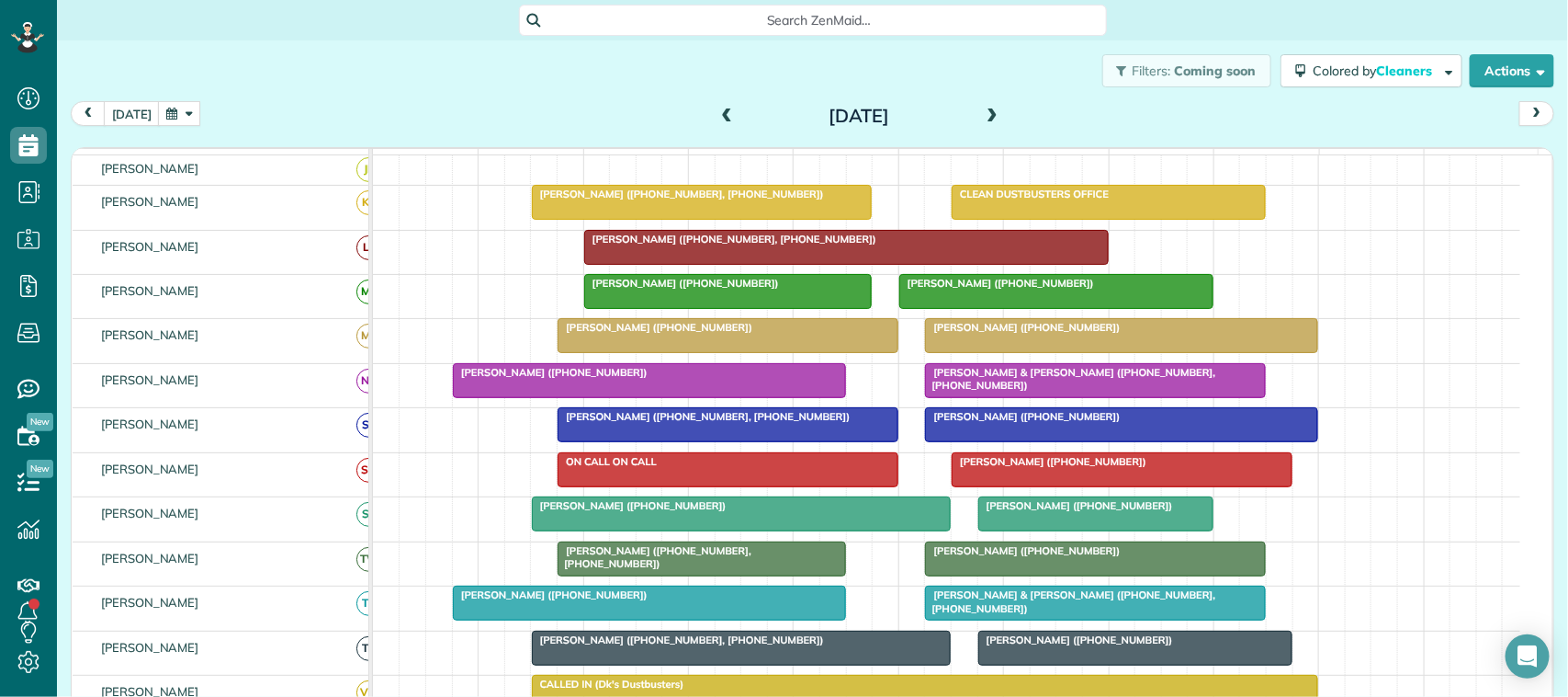
click at [1212, 38] on span "Close" at bounding box center [1205, 45] width 33 height 18
click at [158, 117] on button "button" at bounding box center [179, 113] width 43 height 25
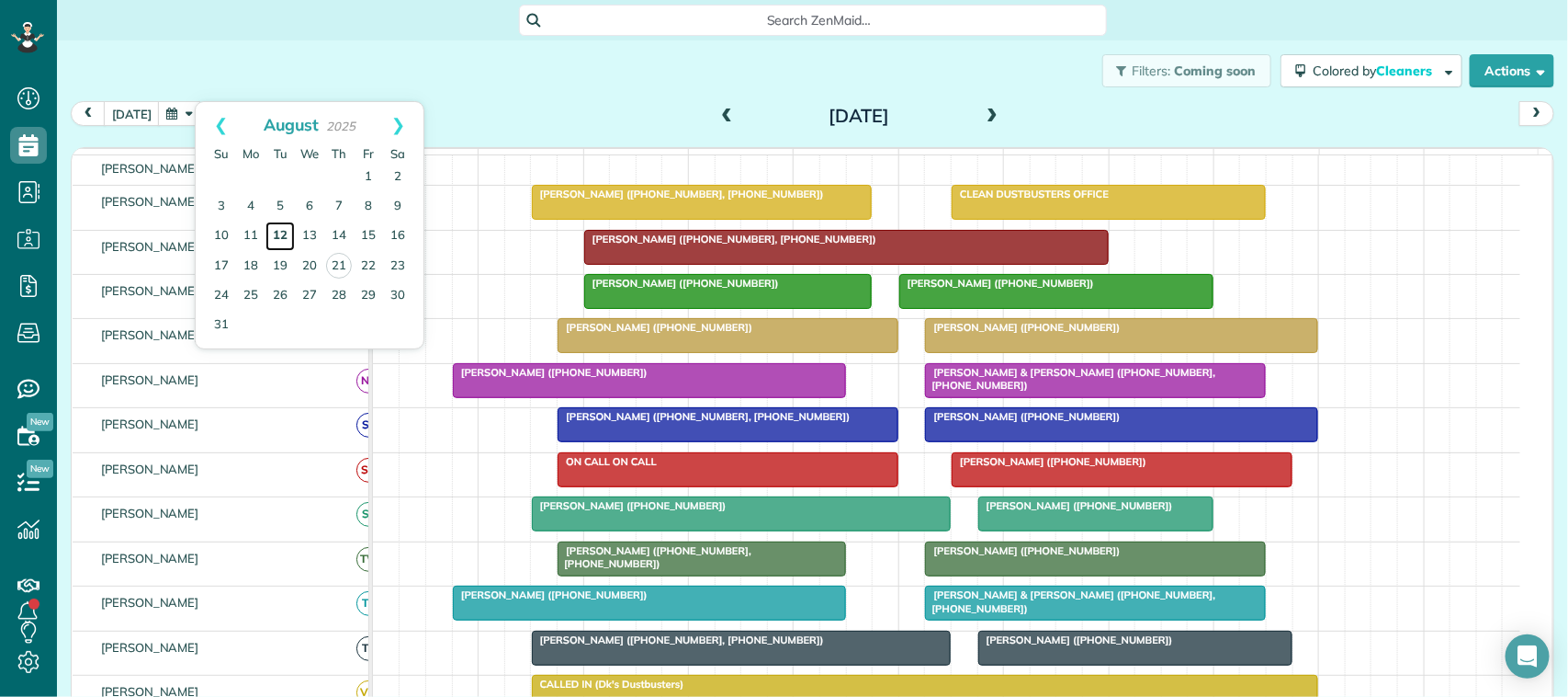
click at [282, 244] on link "12" at bounding box center [280, 237] width 30 height 30
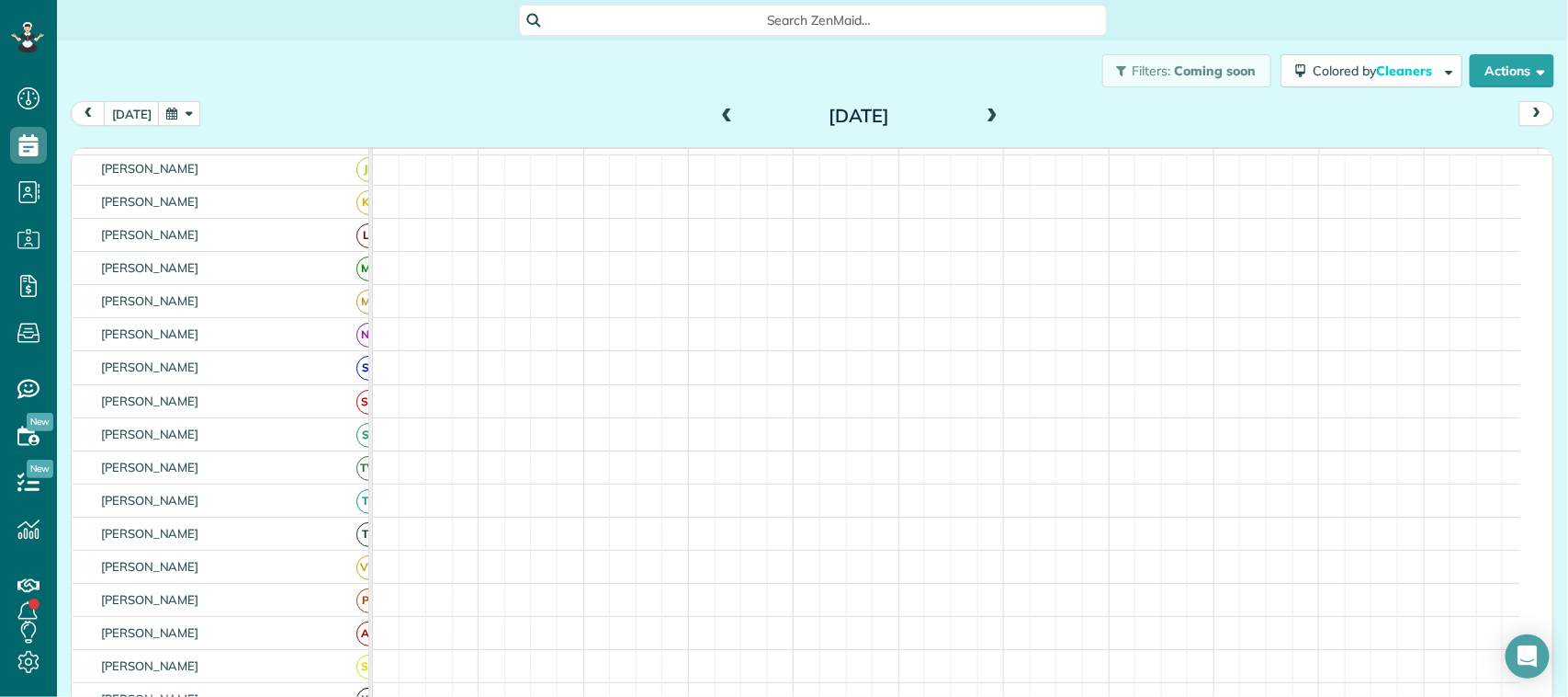
scroll to position [240, 0]
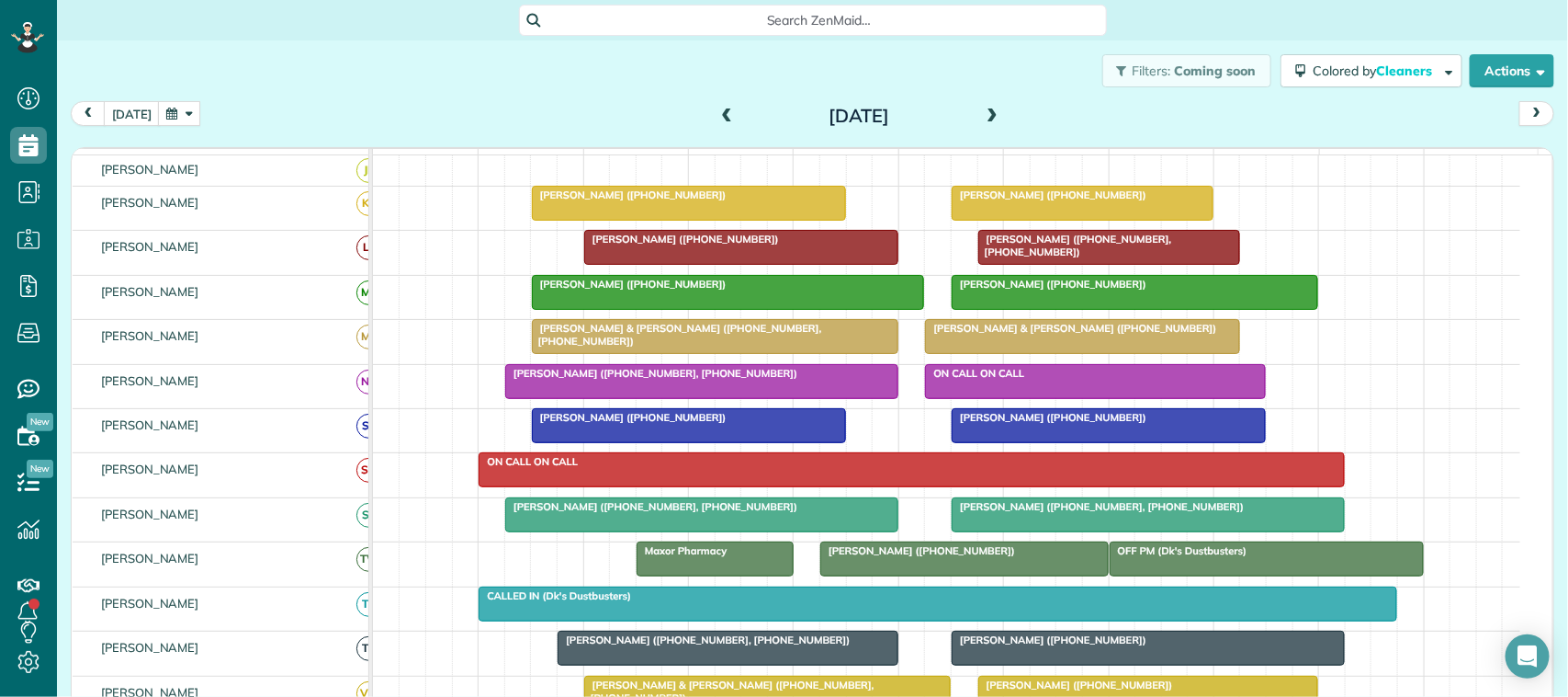
click at [163, 108] on button "button" at bounding box center [179, 113] width 43 height 25
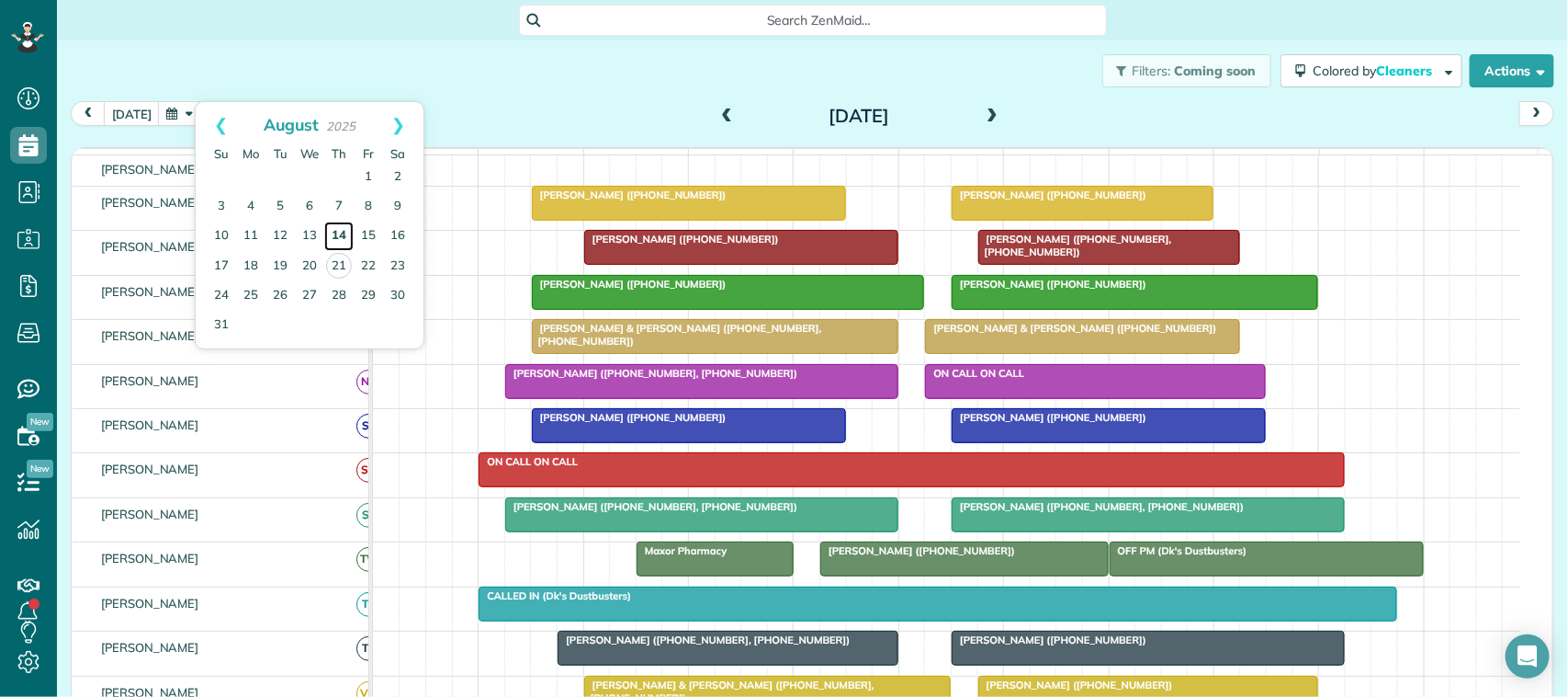
click at [346, 239] on link "14" at bounding box center [339, 237] width 30 height 30
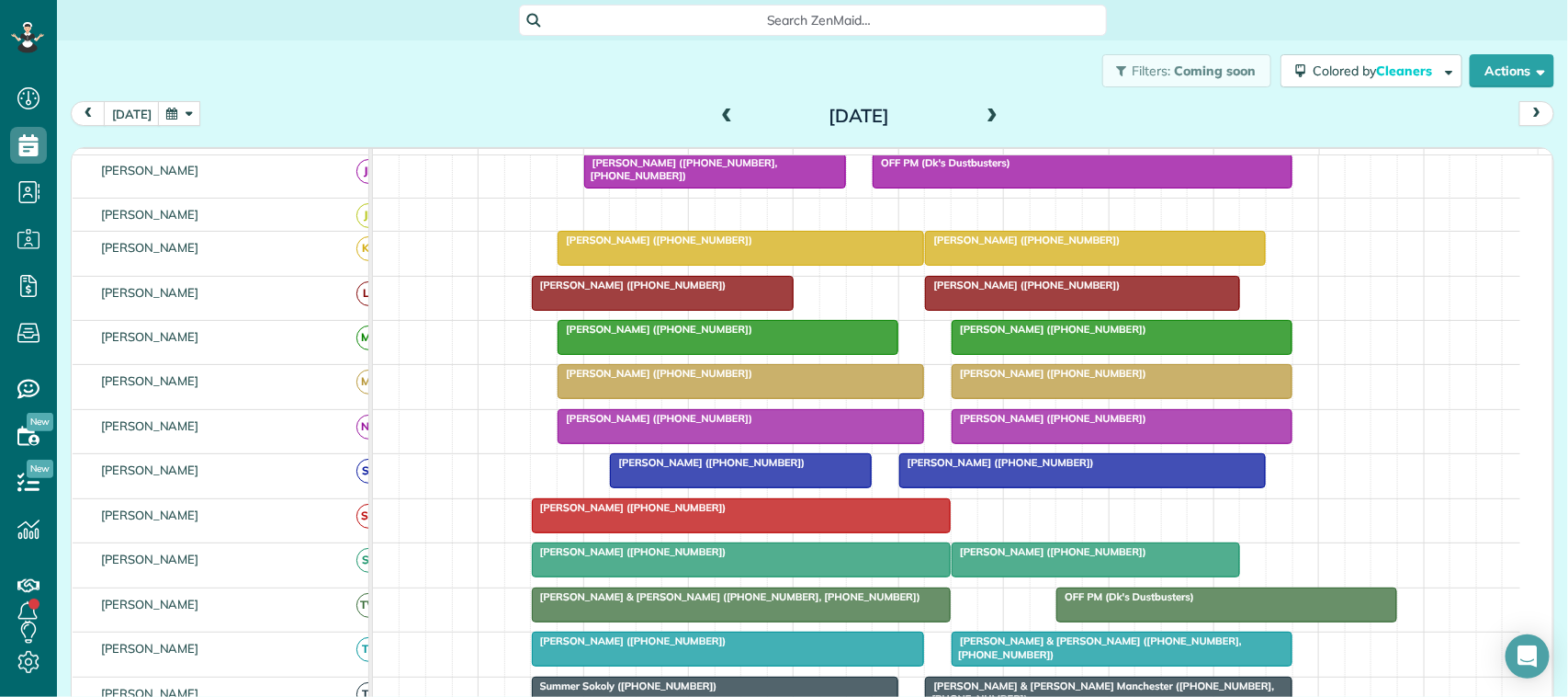
scroll to position [252, 0]
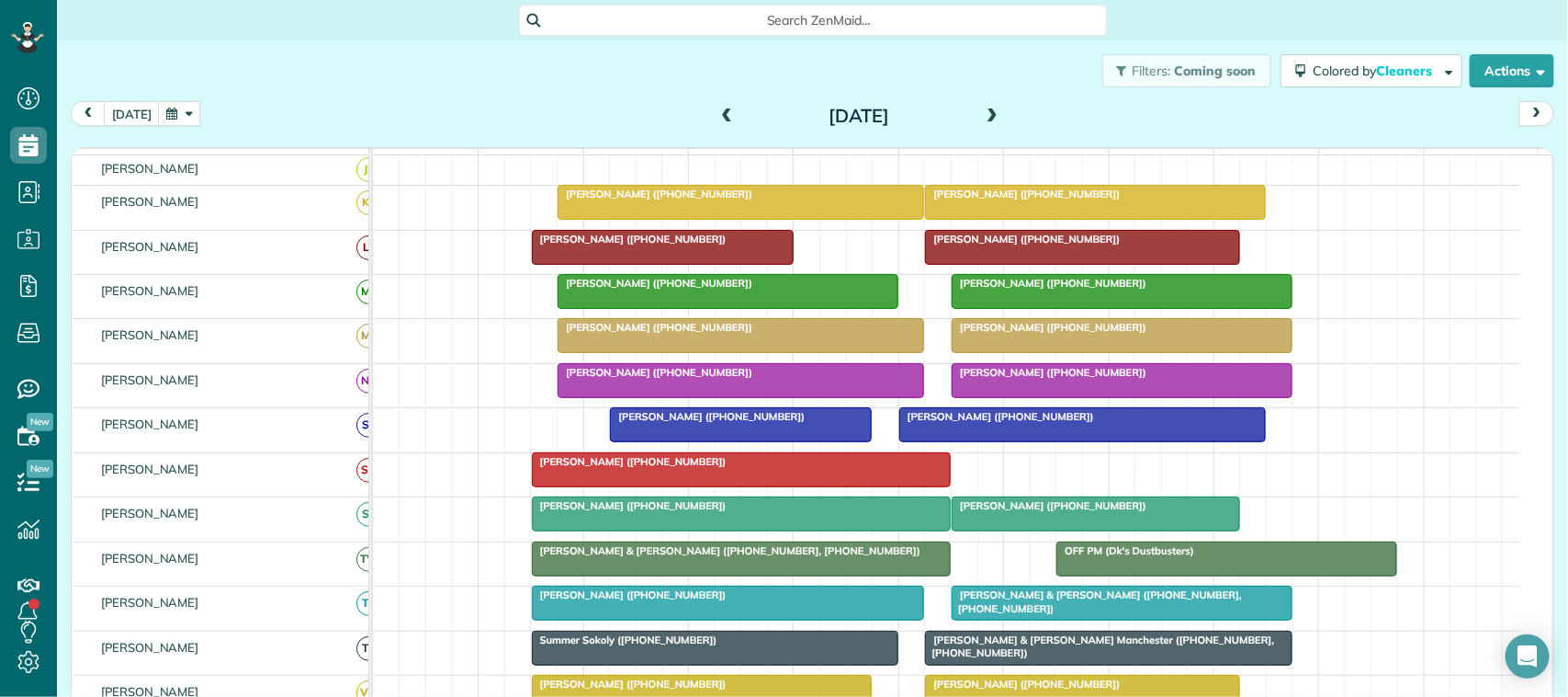
click at [175, 105] on button "button" at bounding box center [179, 113] width 43 height 25
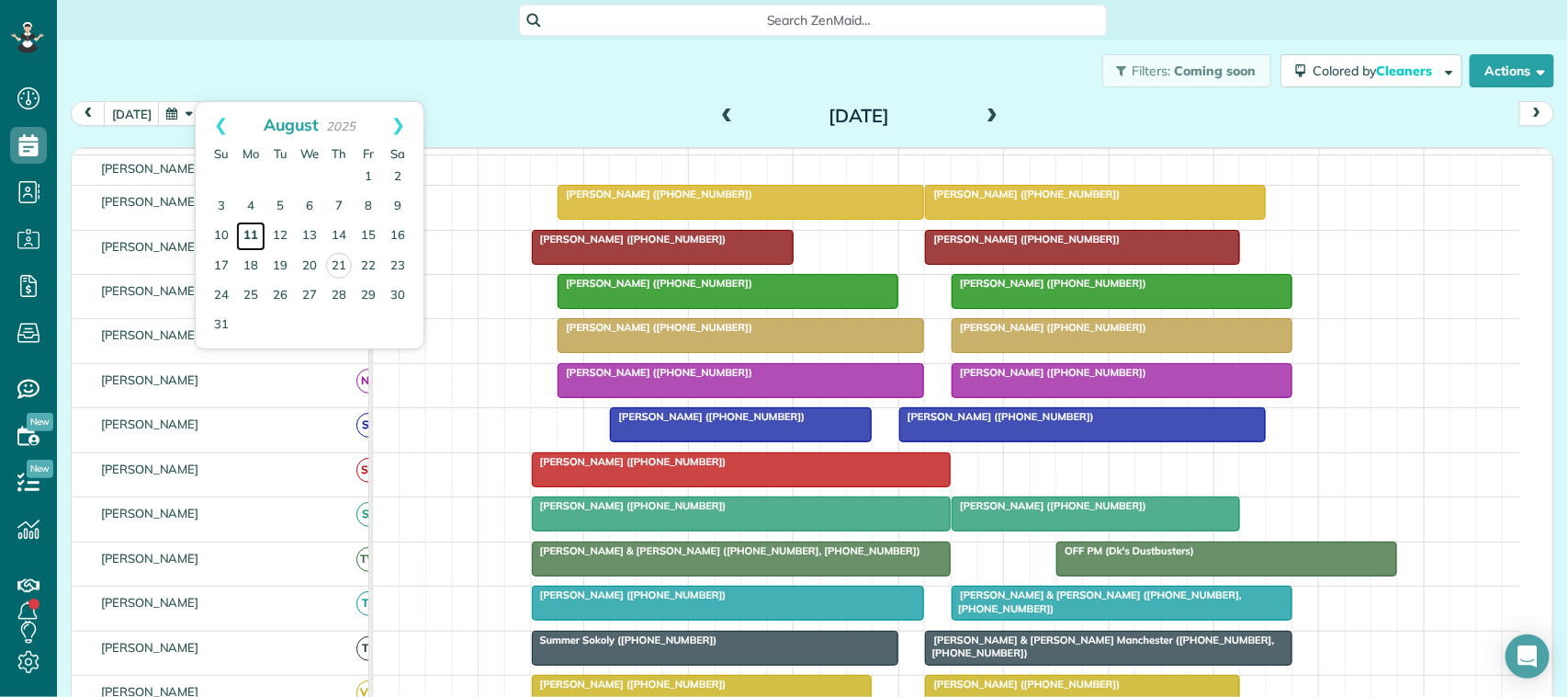
click at [263, 235] on link "11" at bounding box center [250, 237] width 30 height 30
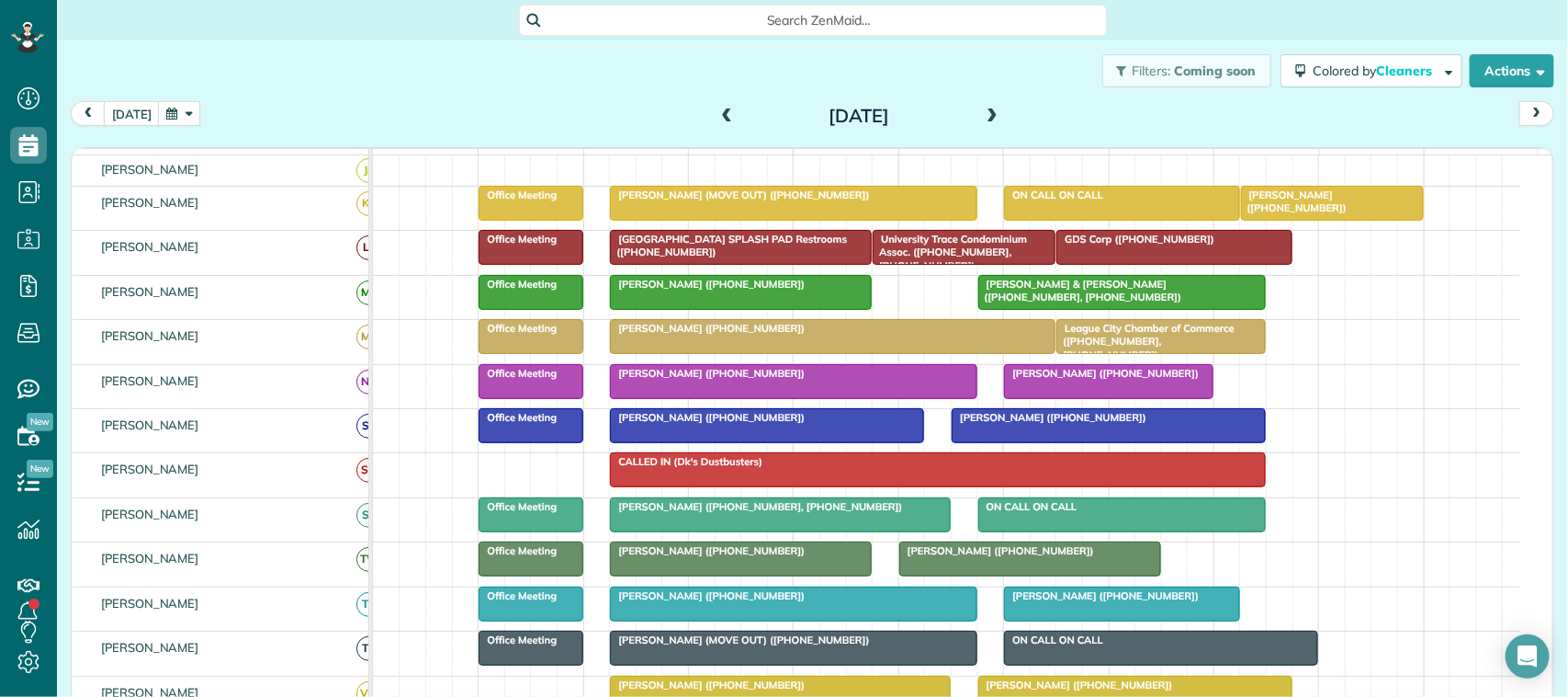
scroll to position [11, 0]
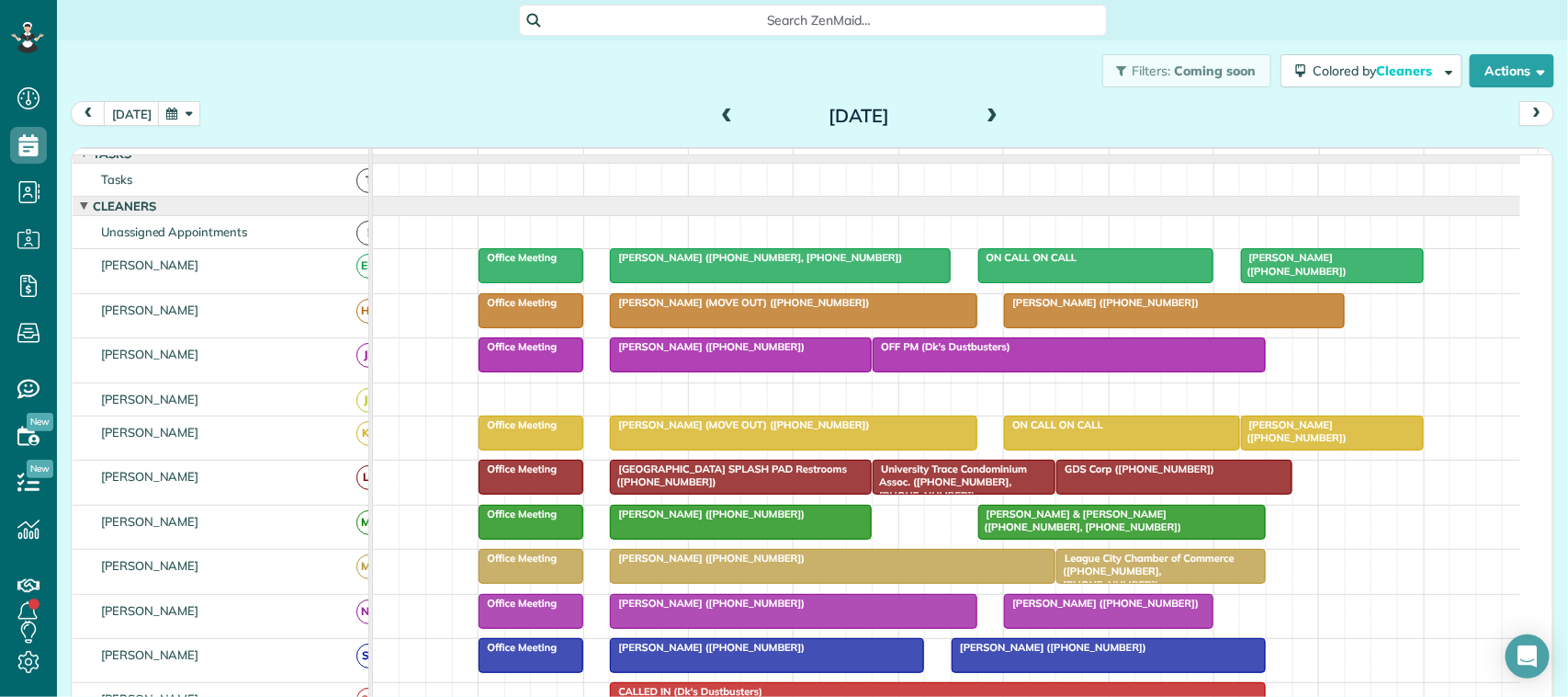
click at [669, 282] on div at bounding box center [780, 265] width 339 height 33
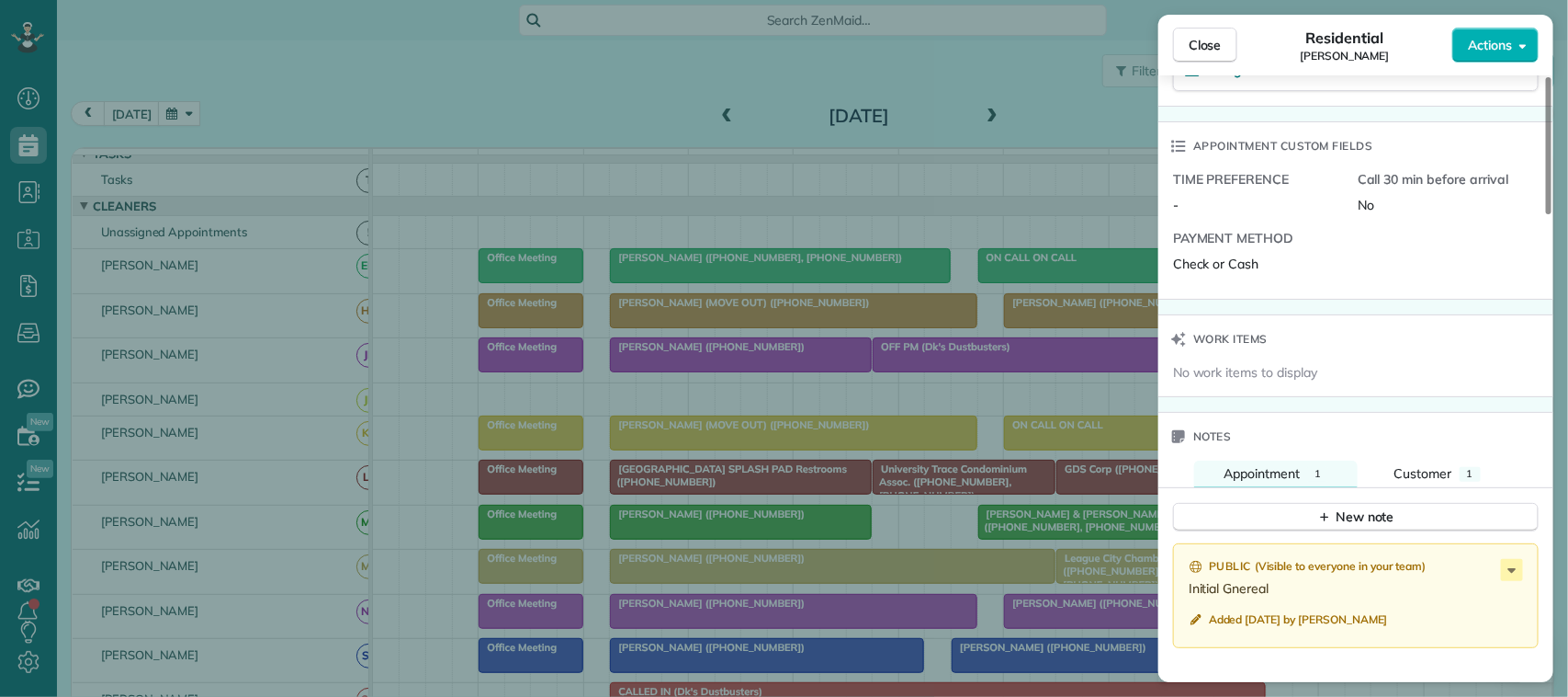
scroll to position [1608, 0]
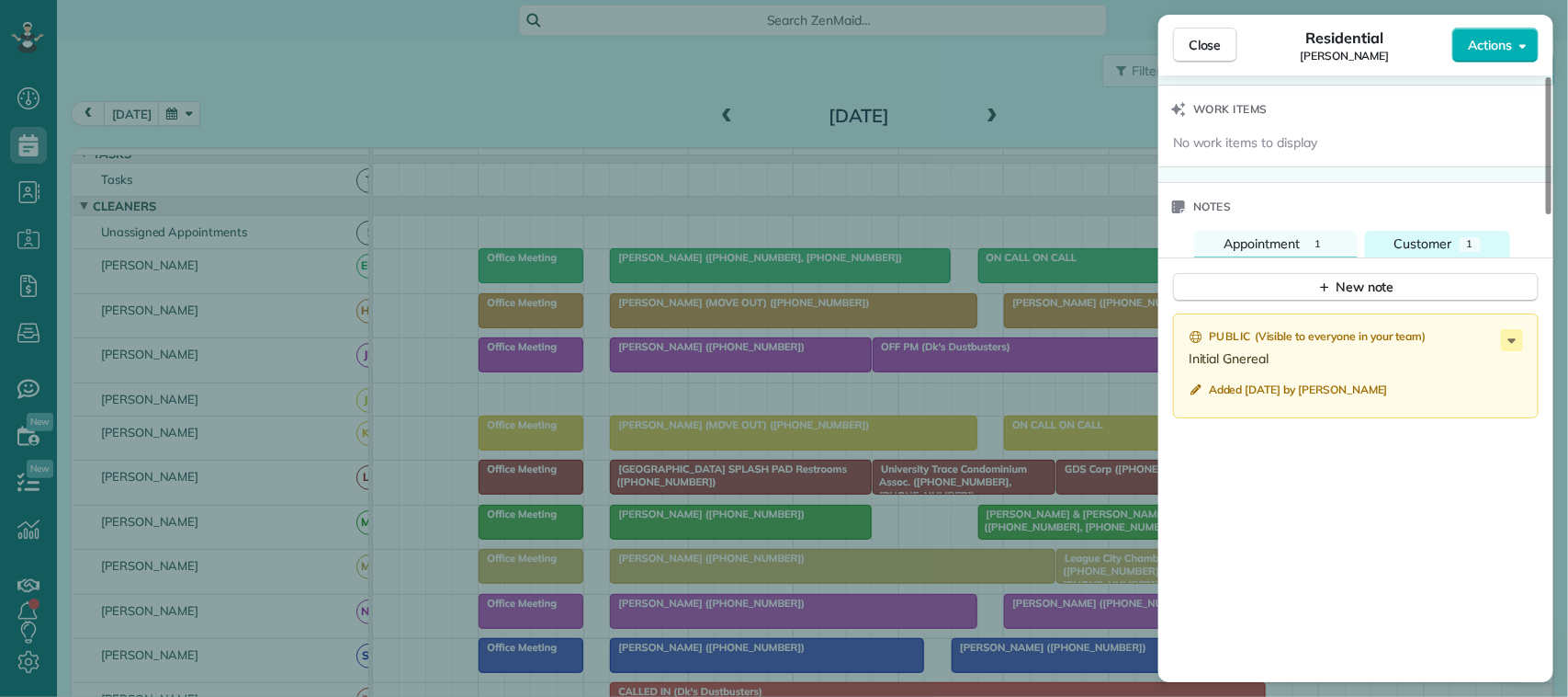
click at [1435, 239] on button "Customer 1" at bounding box center [1437, 244] width 145 height 27
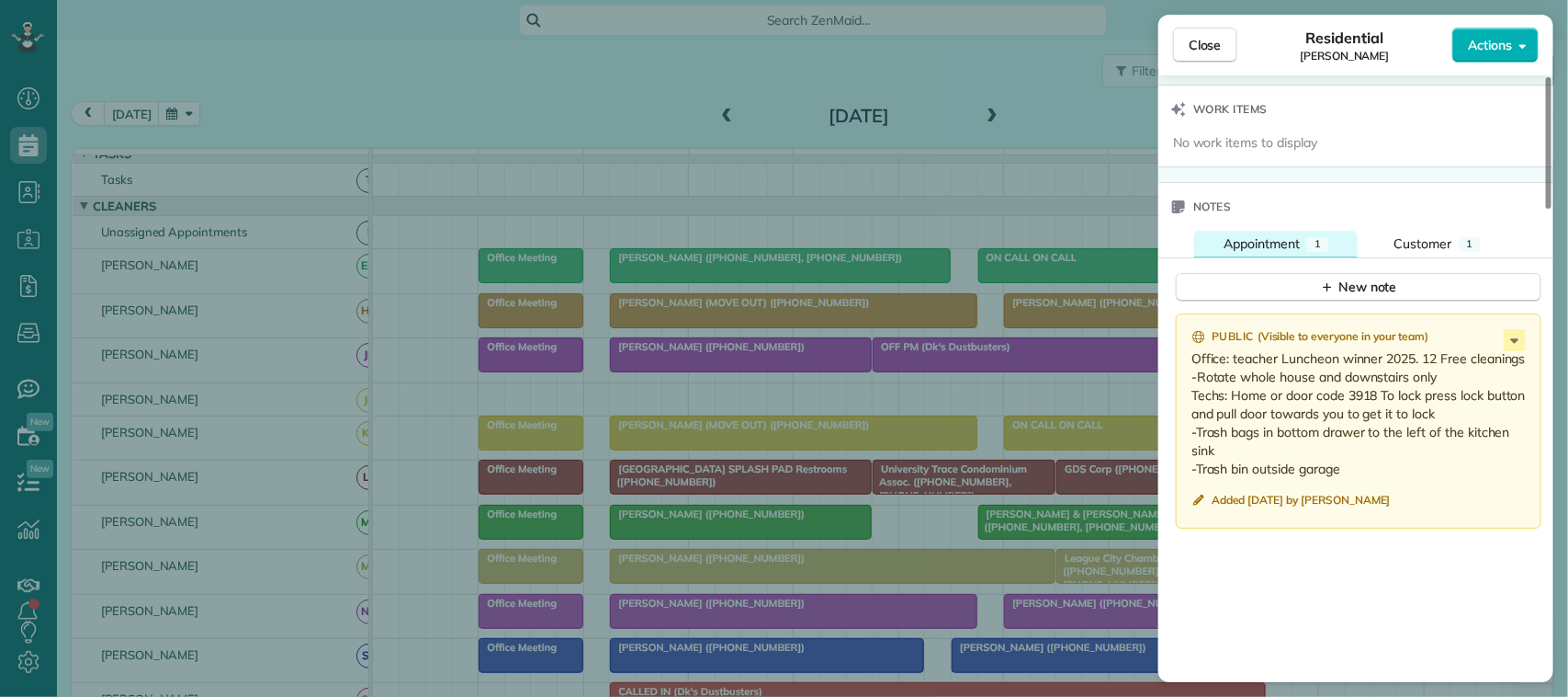
click at [1300, 251] on span "Appointment" at bounding box center [1261, 243] width 77 height 17
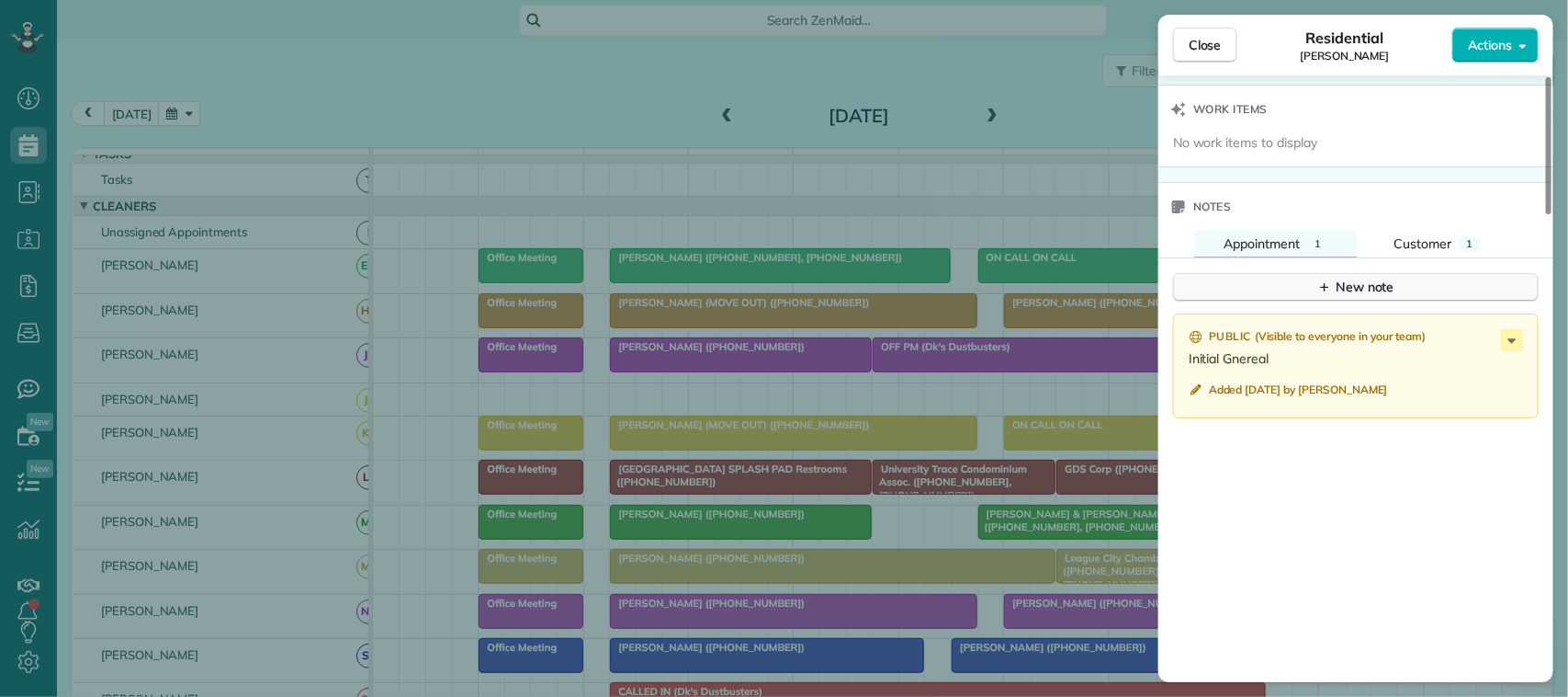
click at [1314, 297] on button "New note" at bounding box center [1355, 287] width 366 height 29
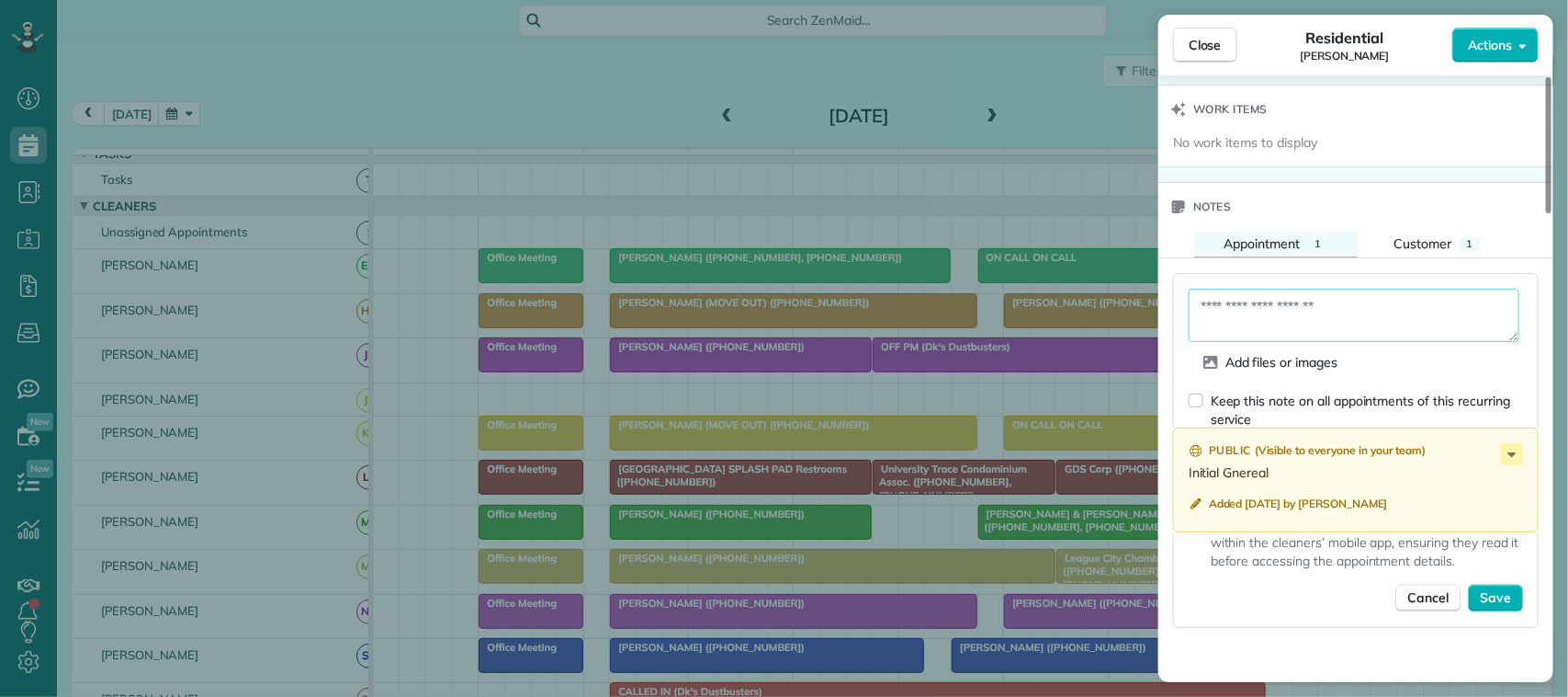
click at [1311, 332] on textarea at bounding box center [1354, 315] width 331 height 54
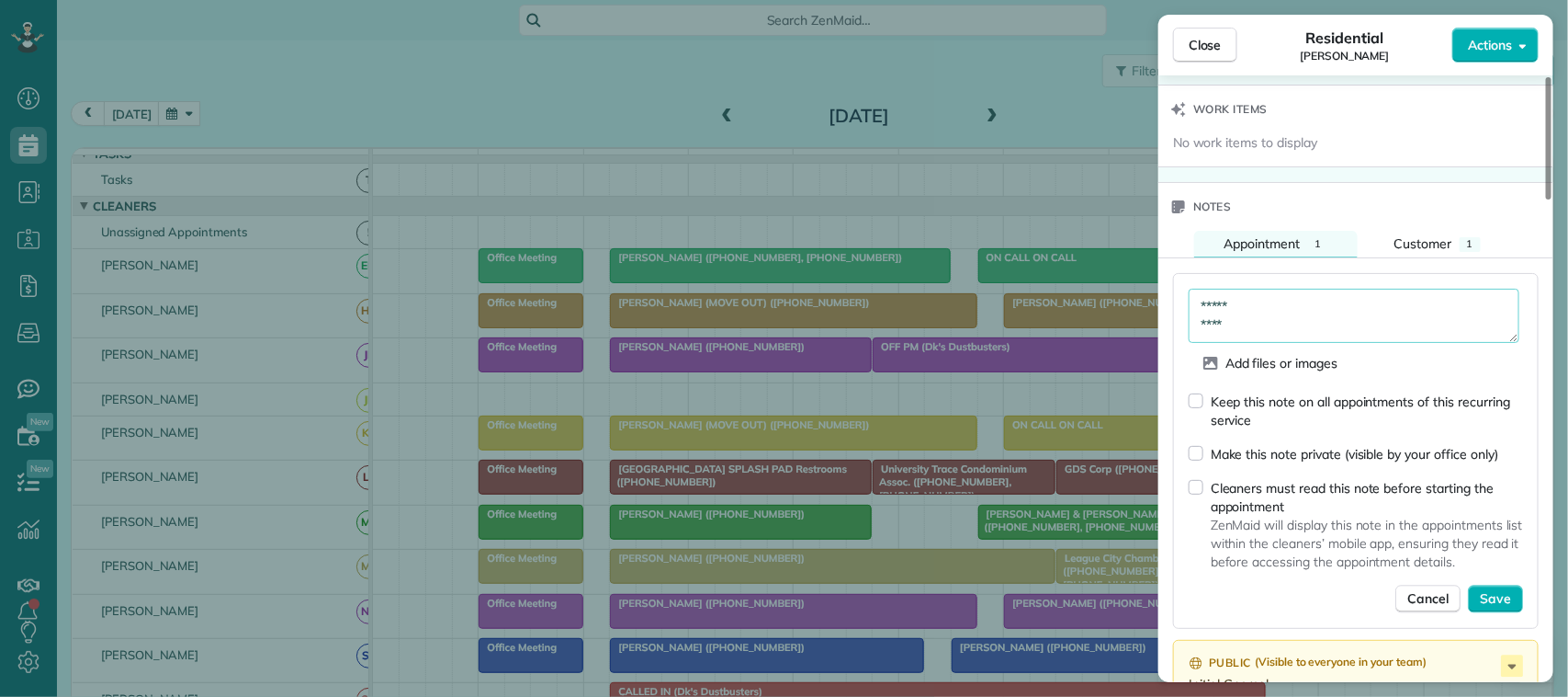
click at [1219, 314] on textarea "***** ****" at bounding box center [1354, 315] width 331 height 54
click at [1311, 310] on textarea "***** ****" at bounding box center [1354, 315] width 331 height 54
click at [1283, 336] on textarea "**********" at bounding box center [1354, 315] width 331 height 54
type textarea "**********"
click at [1486, 608] on span "Save" at bounding box center [1496, 599] width 31 height 18
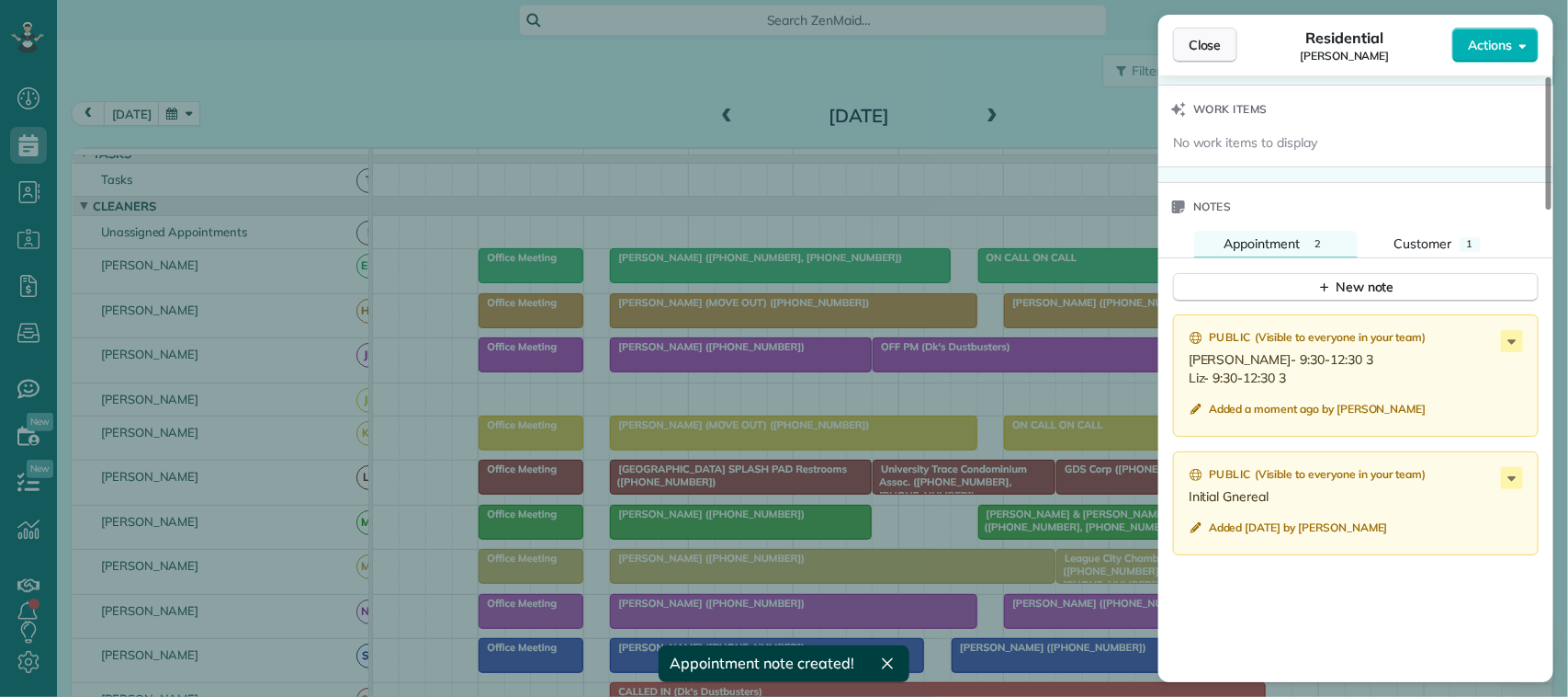
click at [1210, 44] on span "Close" at bounding box center [1205, 45] width 33 height 18
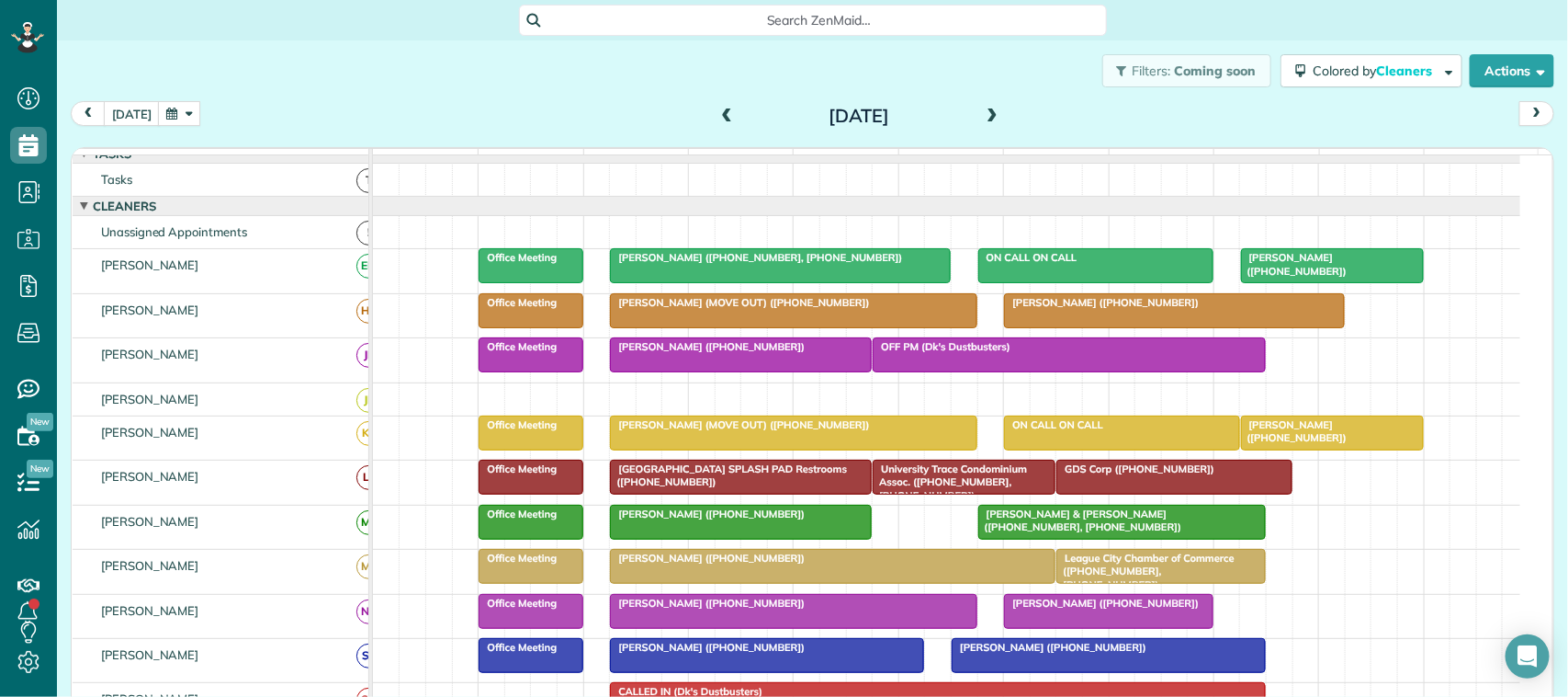
click at [985, 113] on span at bounding box center [992, 116] width 20 height 17
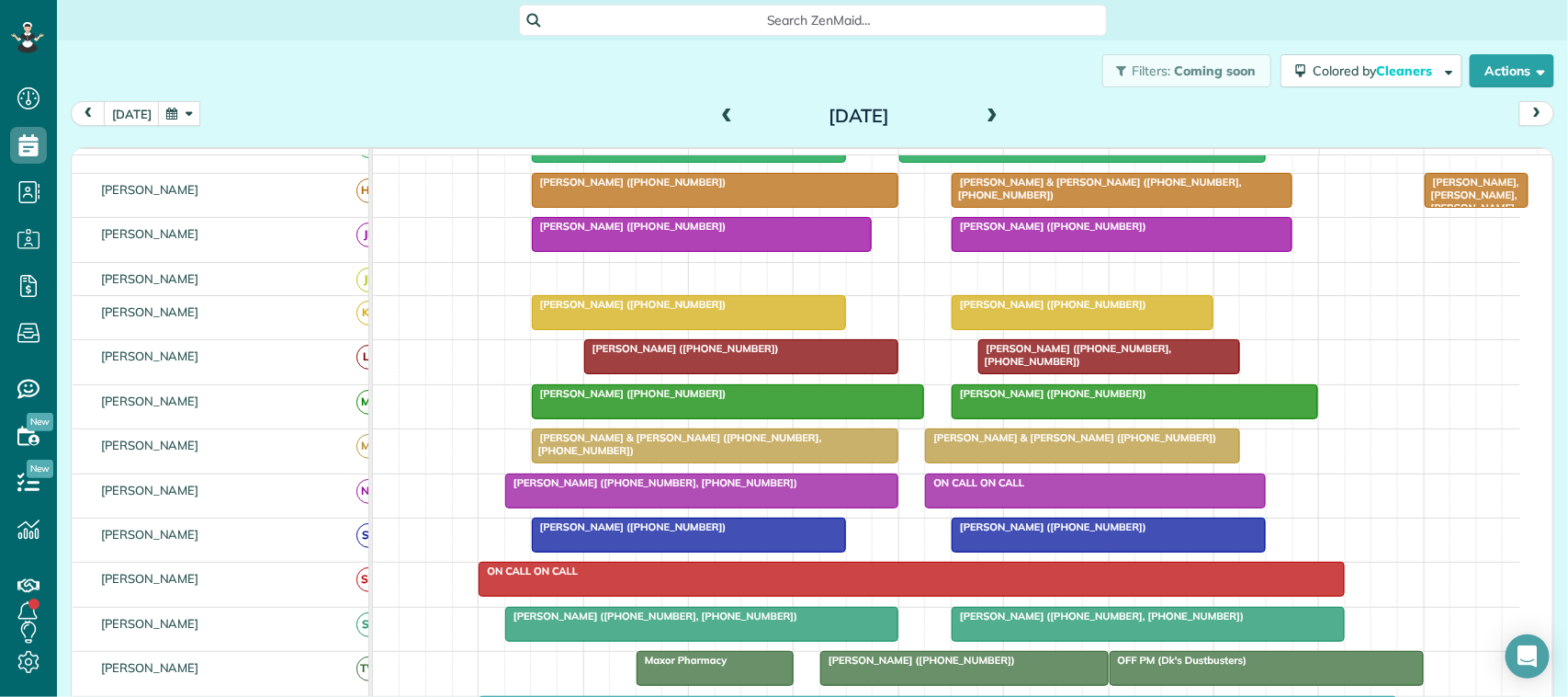
scroll to position [240, 0]
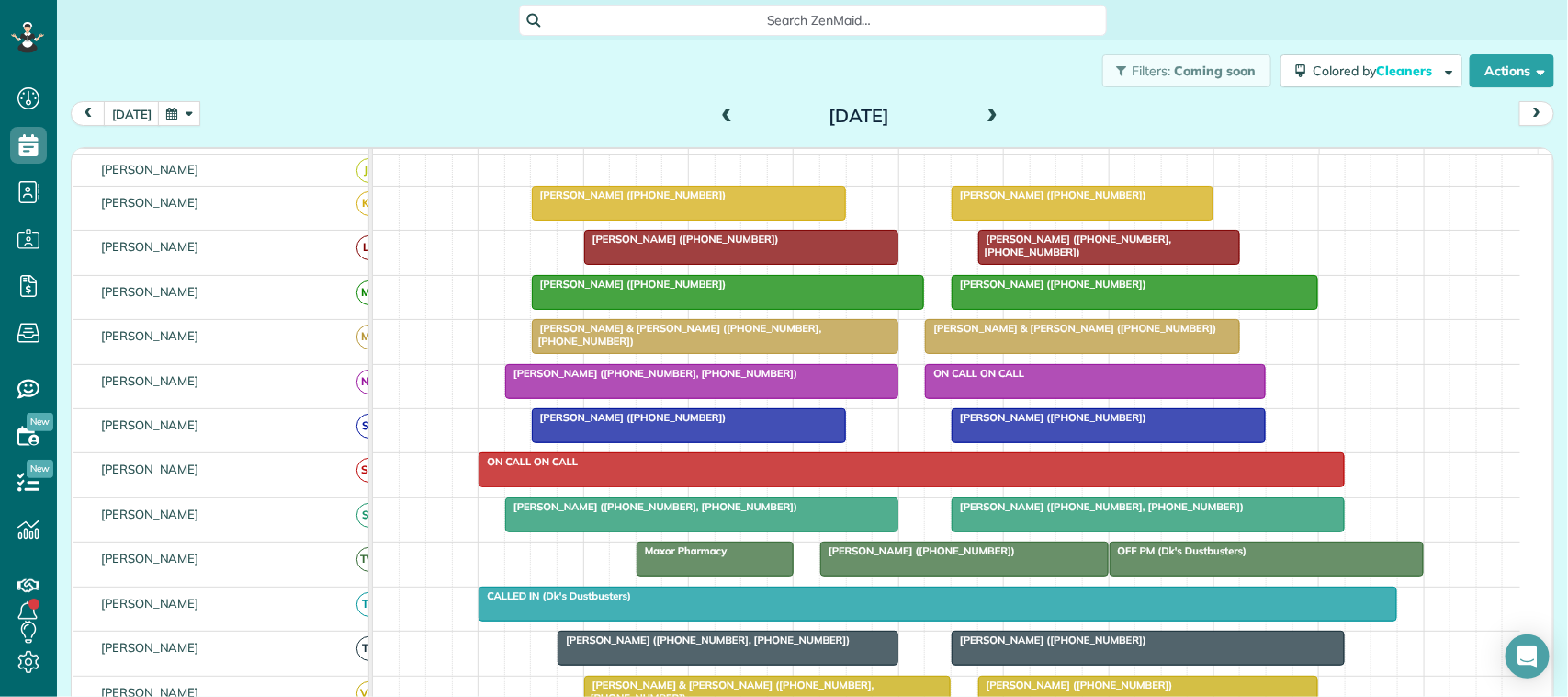
click at [686, 532] on div at bounding box center [701, 515] width 391 height 33
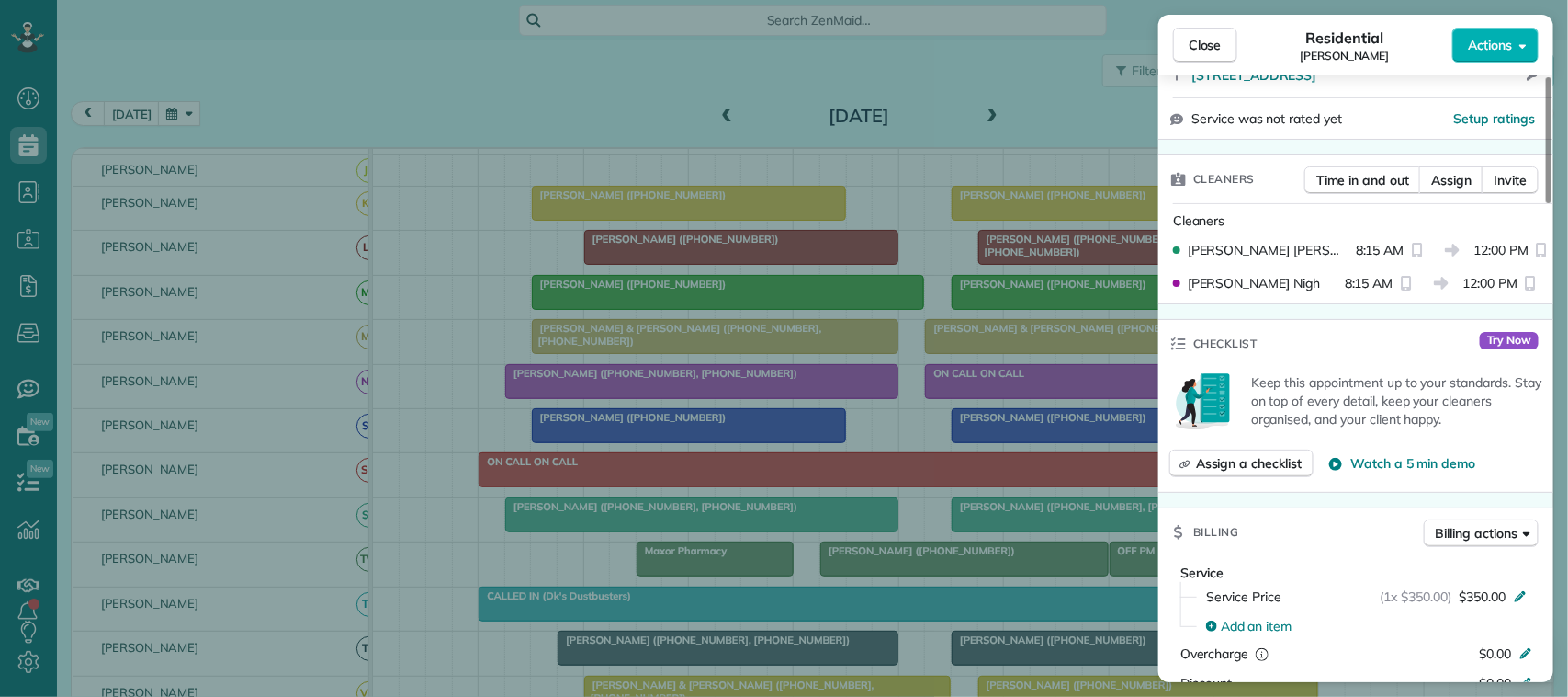
scroll to position [574, 0]
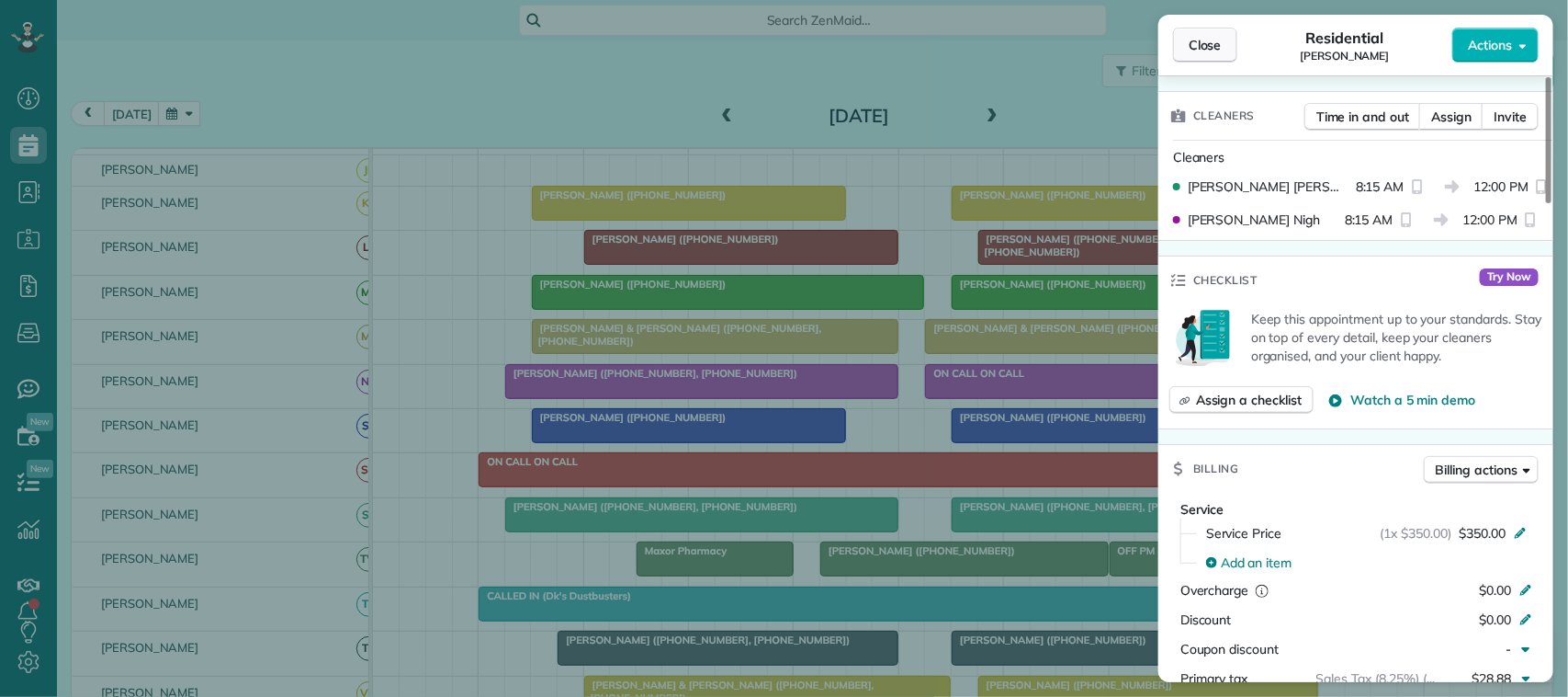
click at [1194, 37] on span "Close" at bounding box center [1205, 45] width 33 height 18
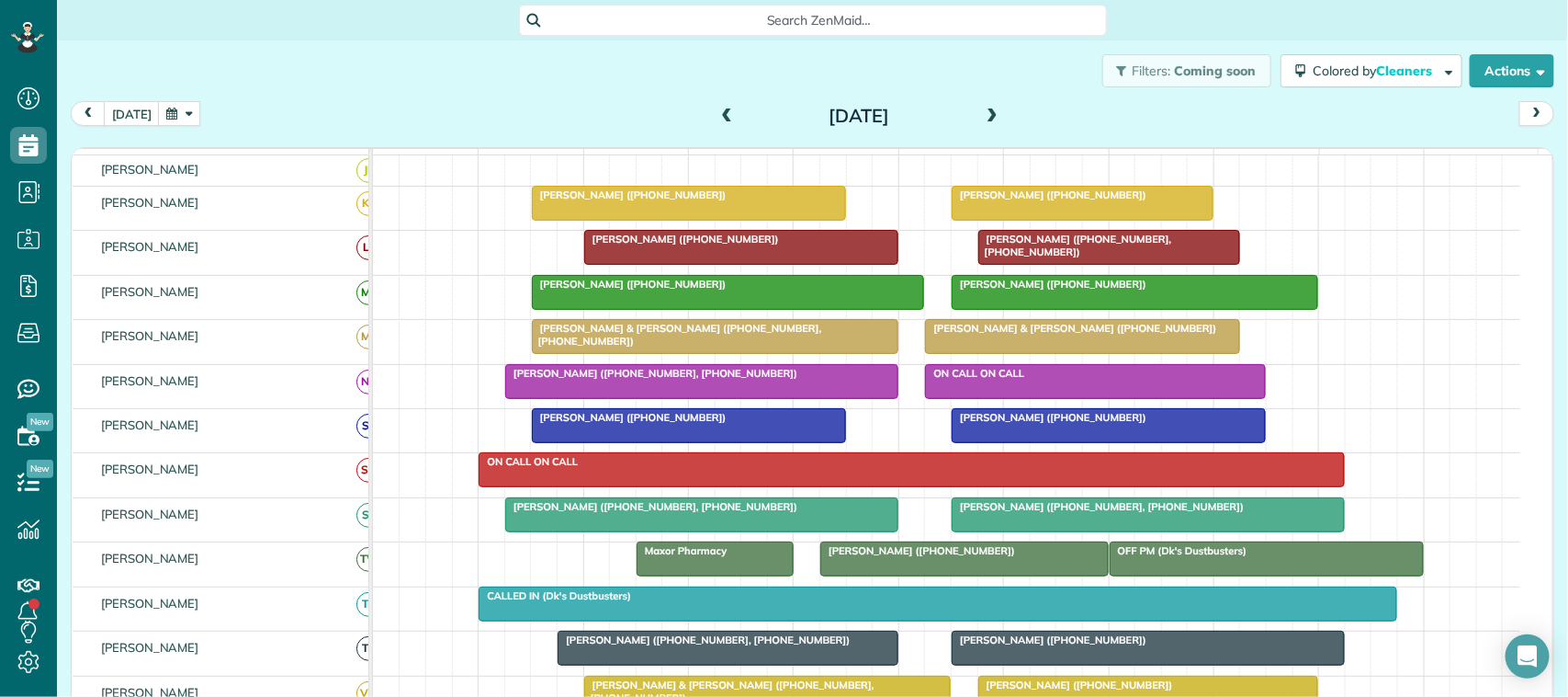
click at [159, 104] on button "button" at bounding box center [179, 113] width 43 height 25
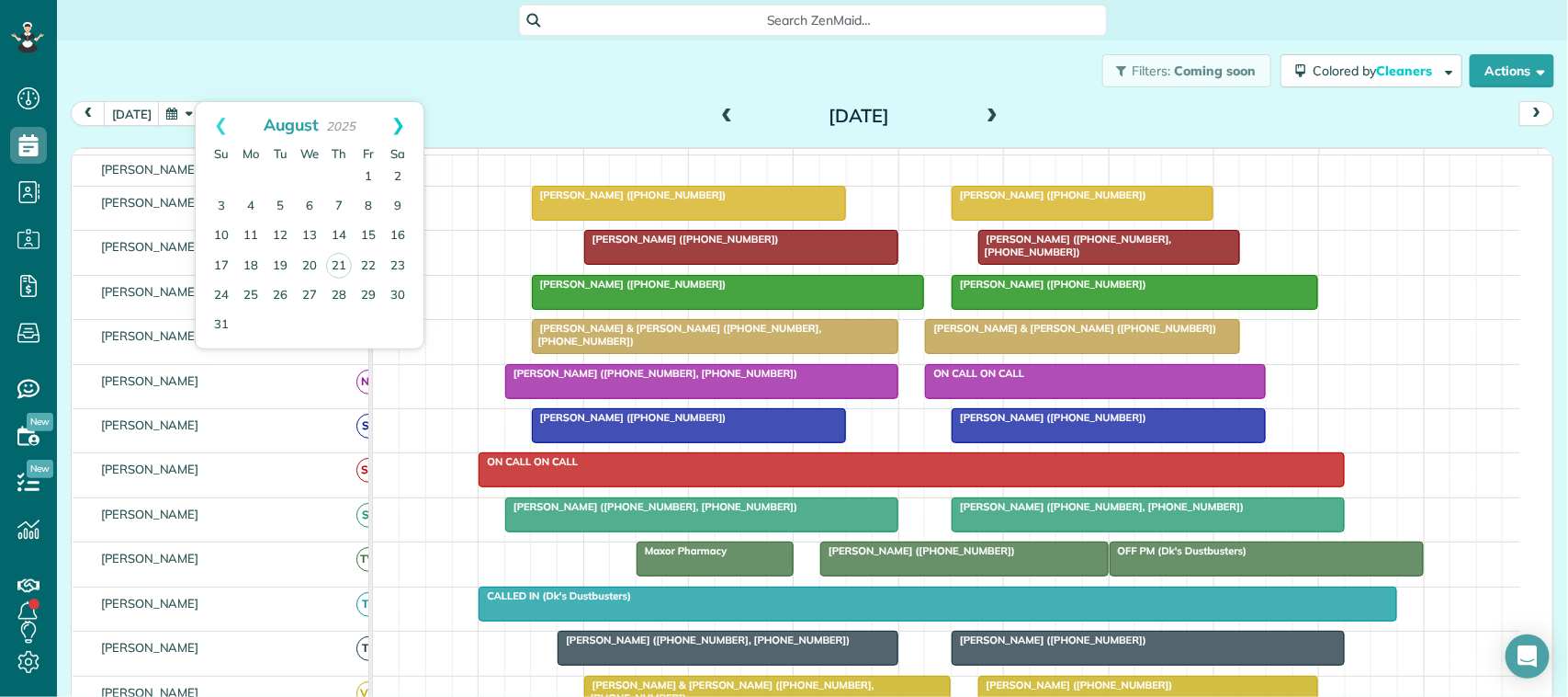
click at [395, 138] on link "Next" at bounding box center [398, 125] width 51 height 46
drag, startPoint x: 277, startPoint y: 176, endPoint x: 336, endPoint y: 228, distance: 78.6
click at [277, 177] on link "2" at bounding box center [280, 177] width 30 height 30
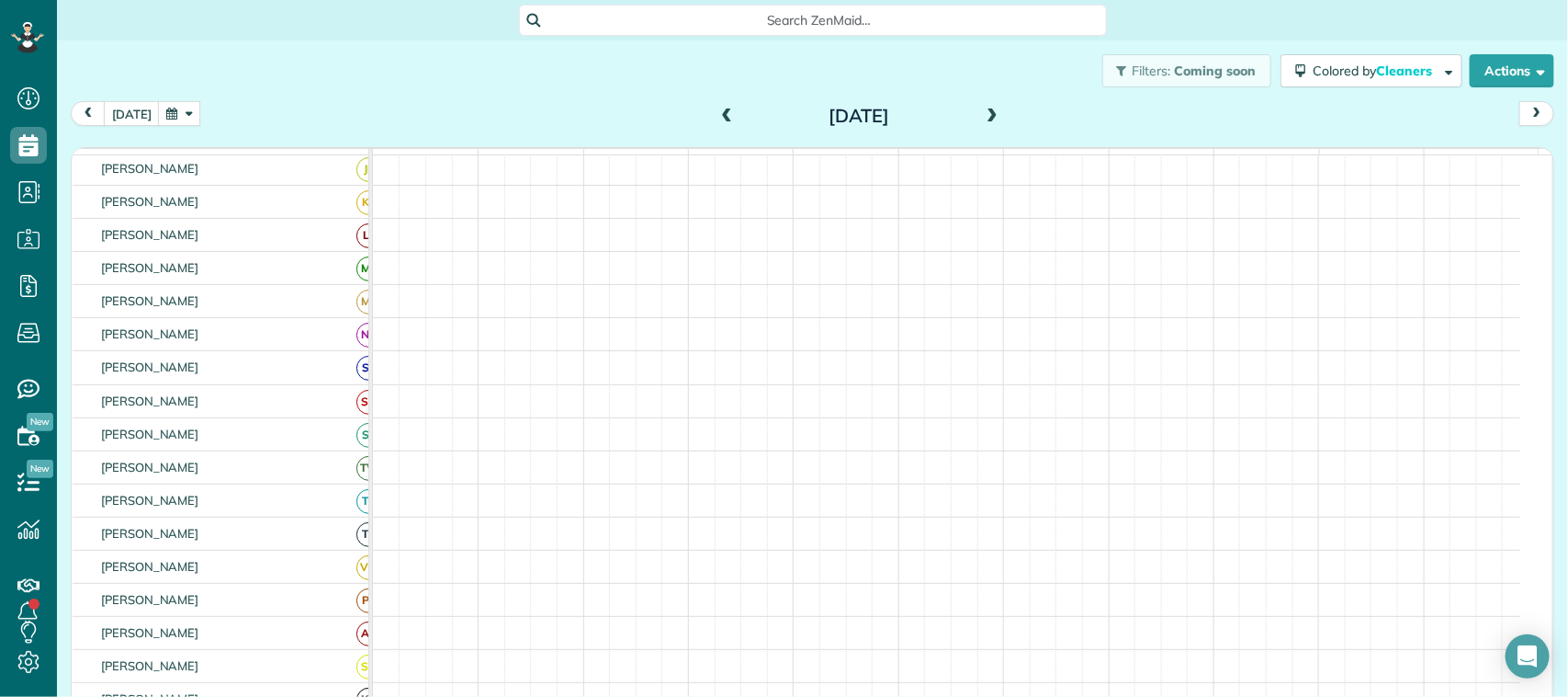
scroll to position [324, 0]
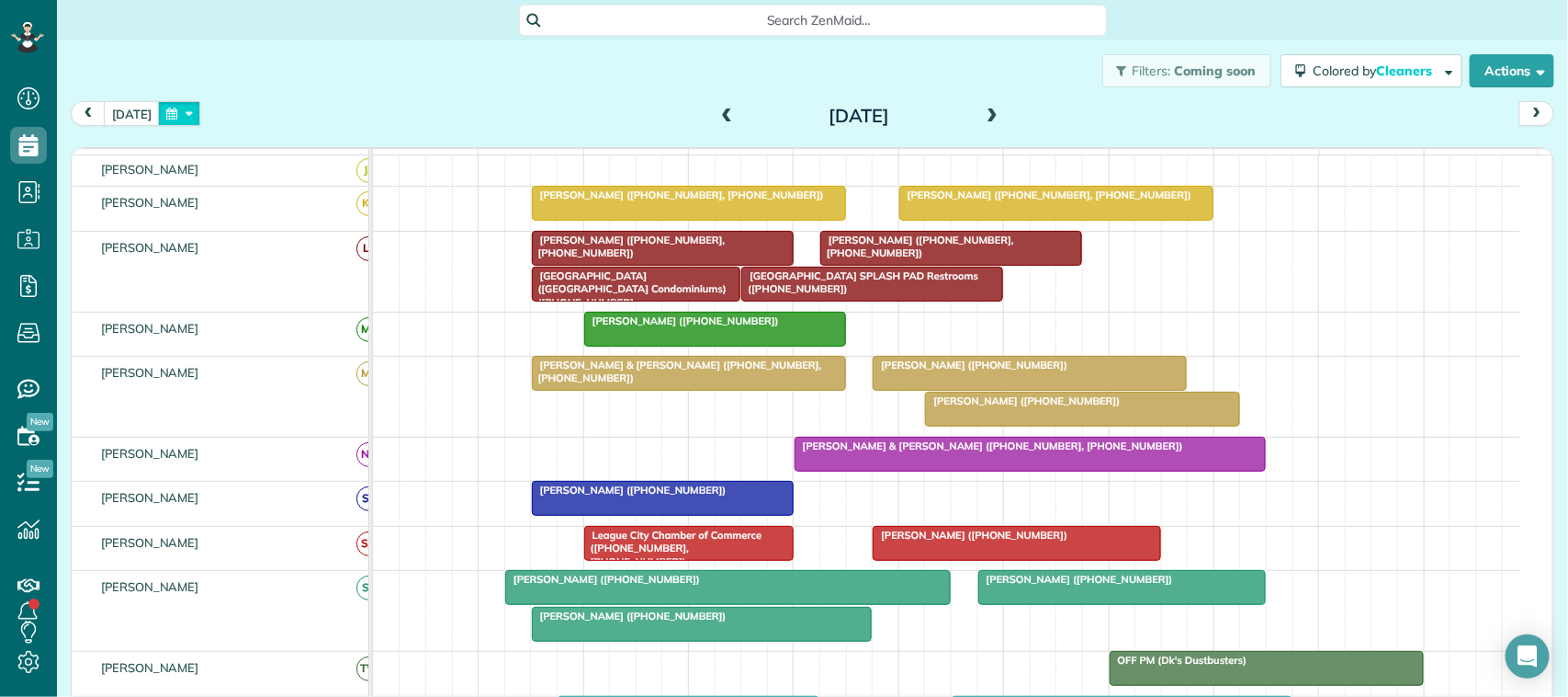
click at [193, 121] on button "button" at bounding box center [179, 113] width 43 height 25
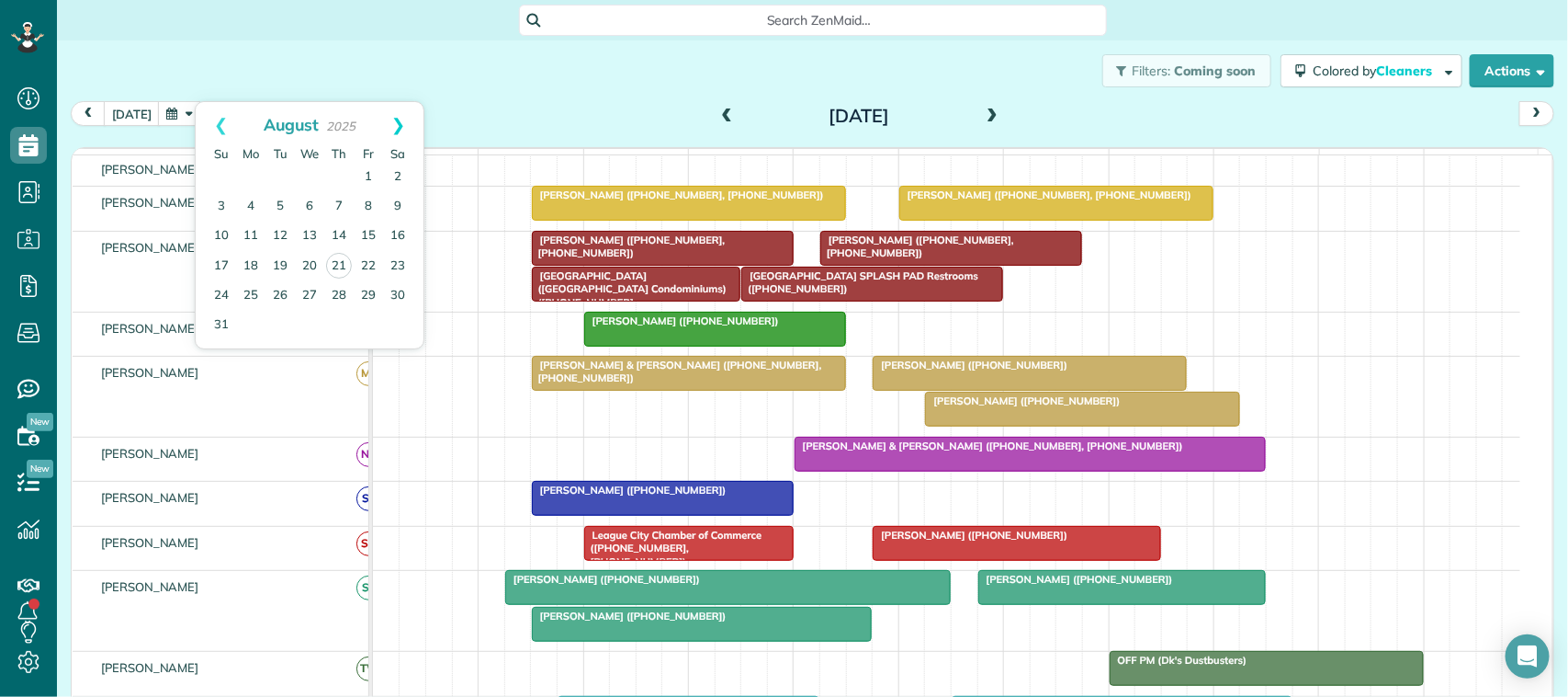
click at [399, 127] on link "Next" at bounding box center [398, 125] width 51 height 46
click at [248, 204] on link "8" at bounding box center [250, 207] width 30 height 30
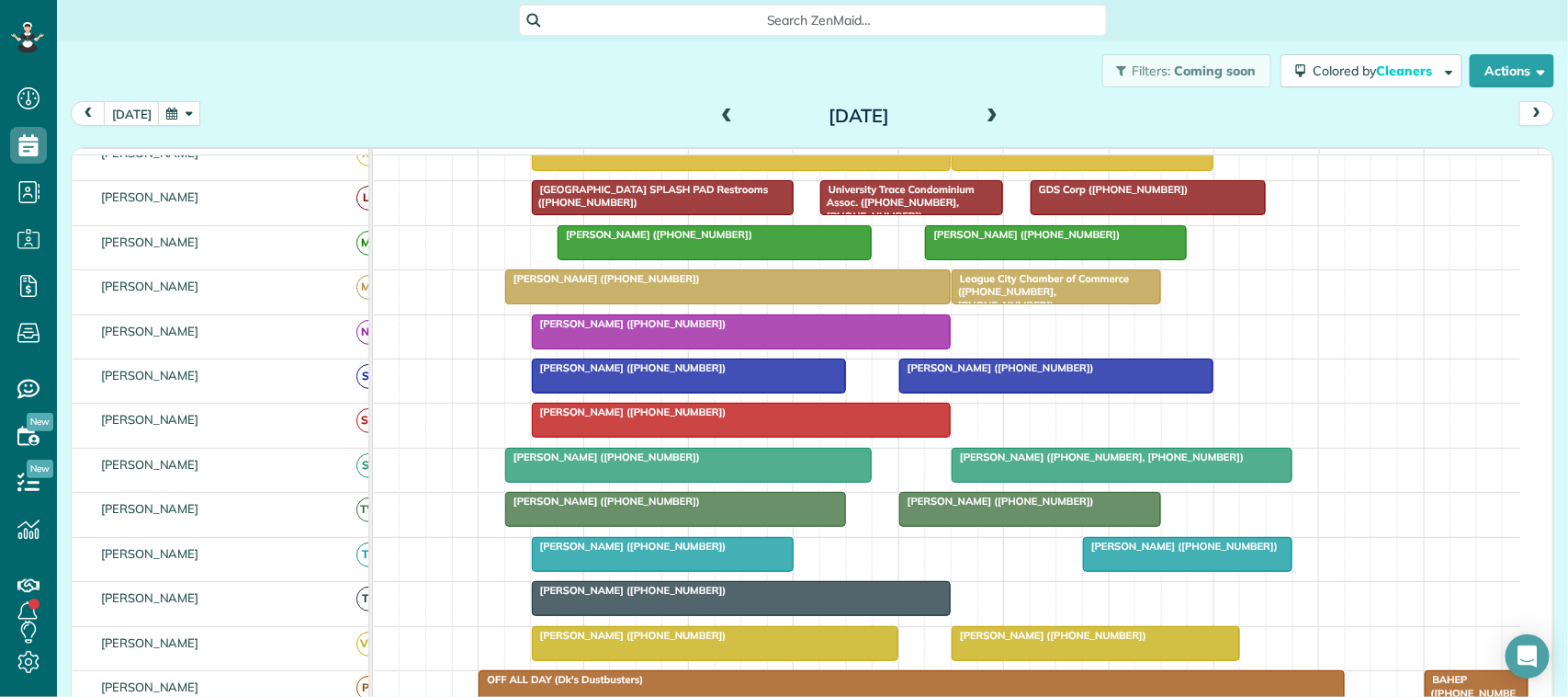
scroll to position [471, 0]
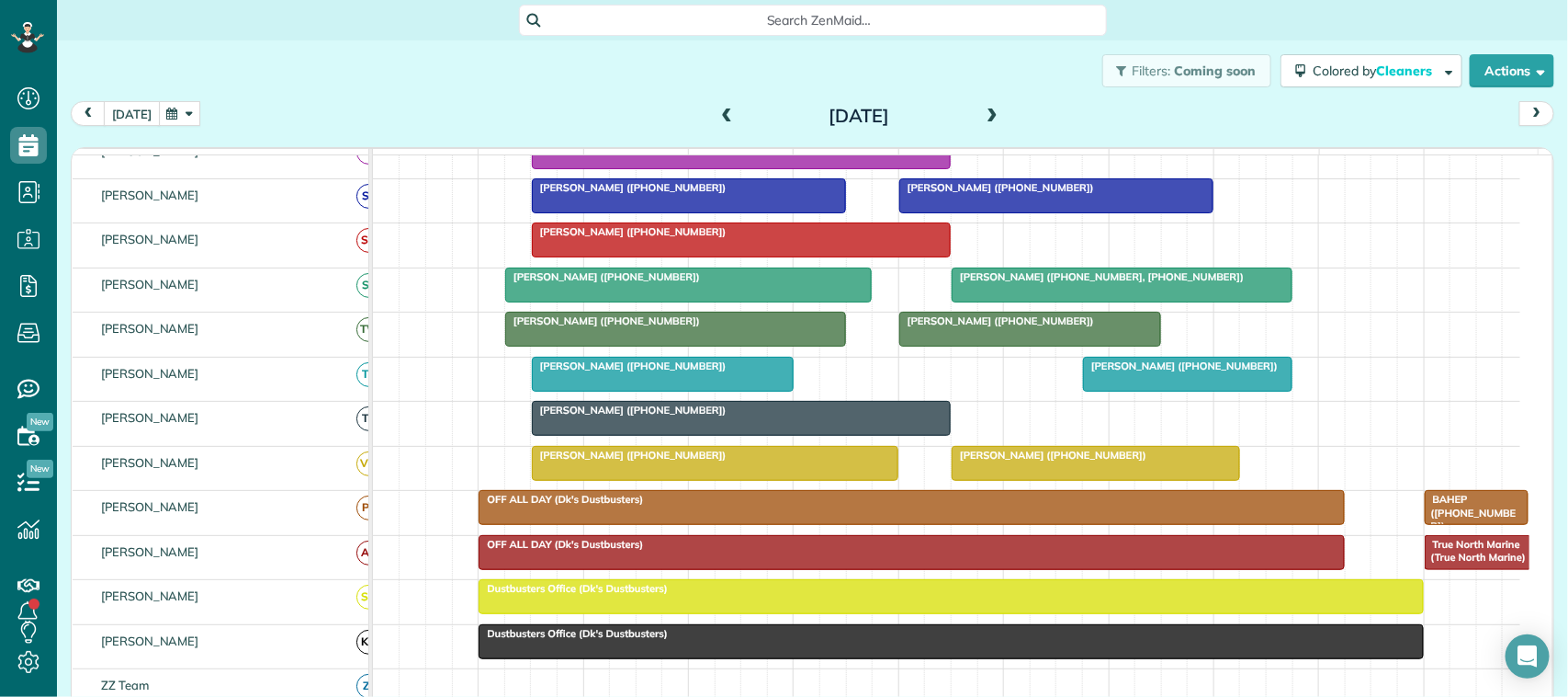
click at [127, 120] on button "today" at bounding box center [131, 113] width 56 height 25
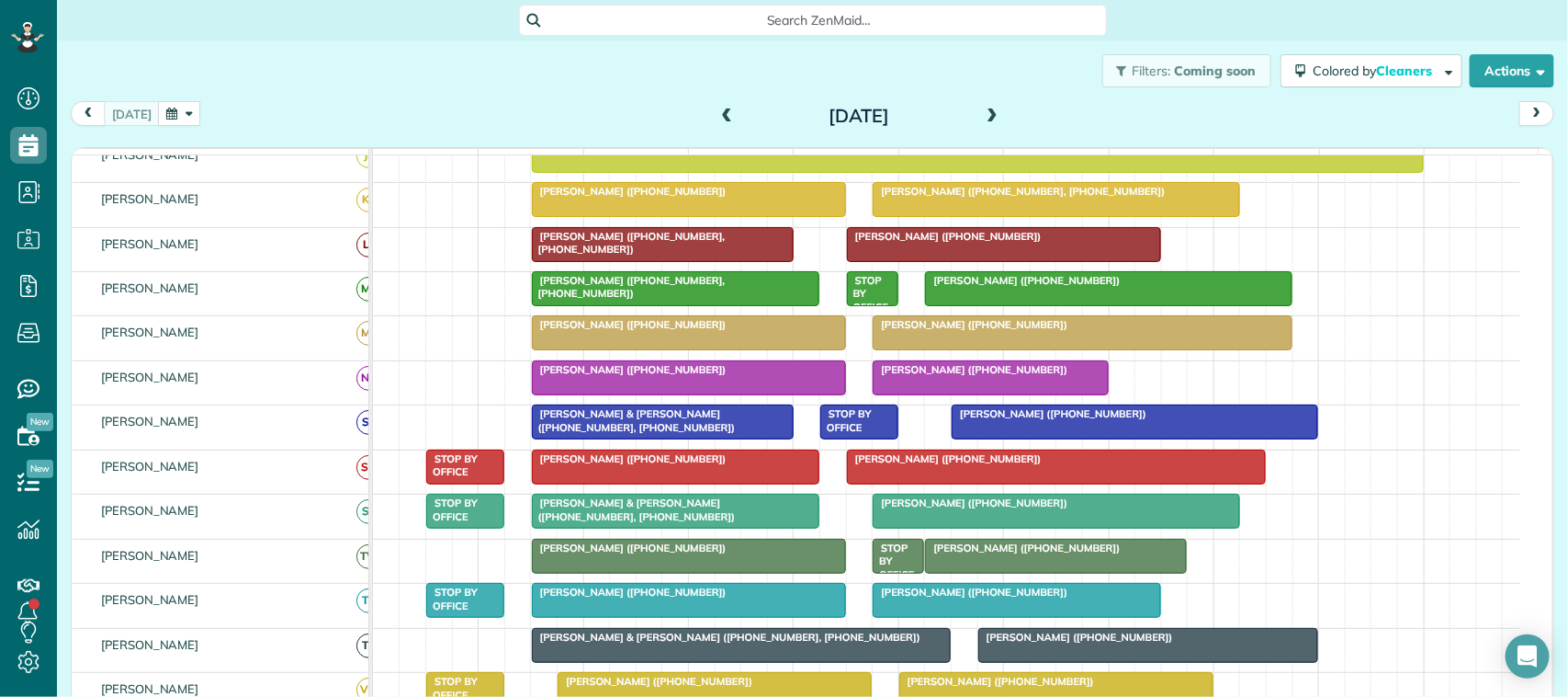
scroll to position [0, 0]
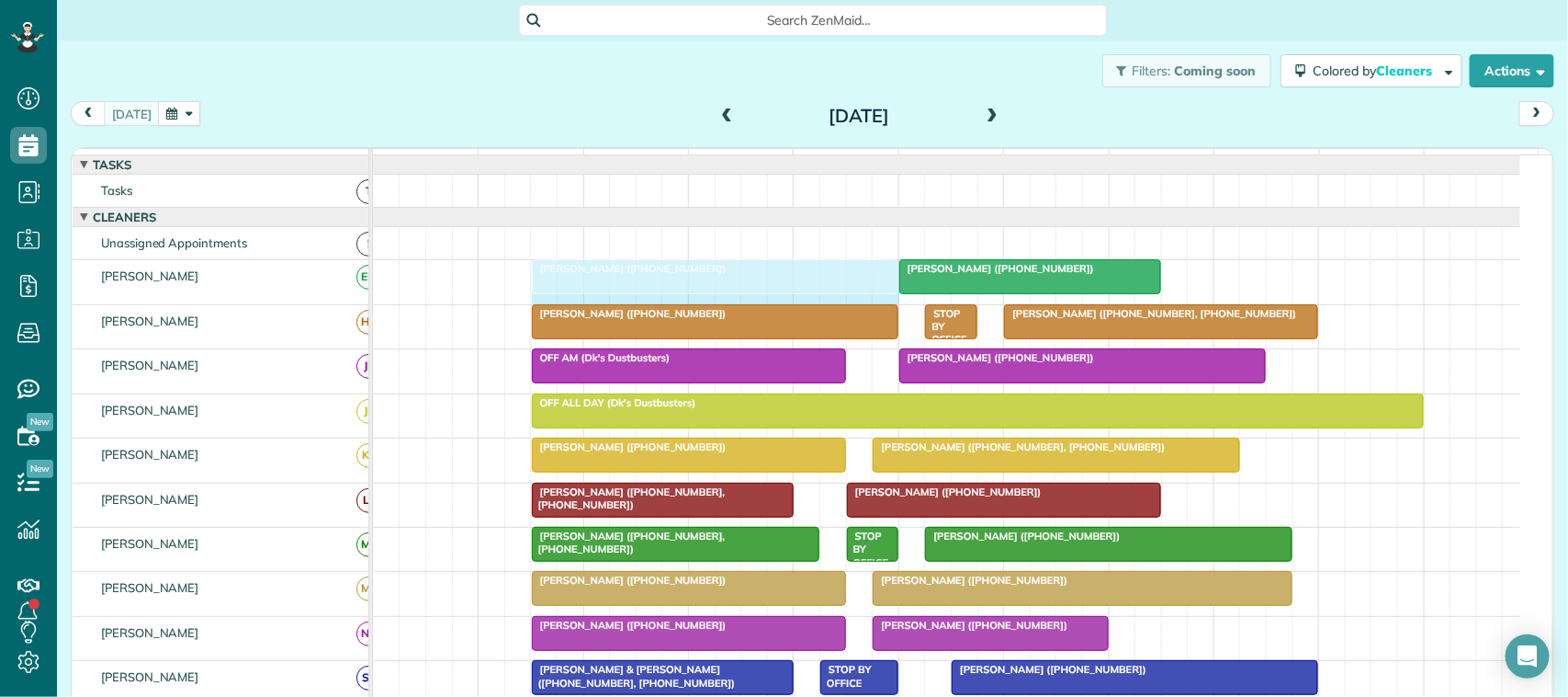
drag, startPoint x: 865, startPoint y: 296, endPoint x: 882, endPoint y: 295, distance: 17.0
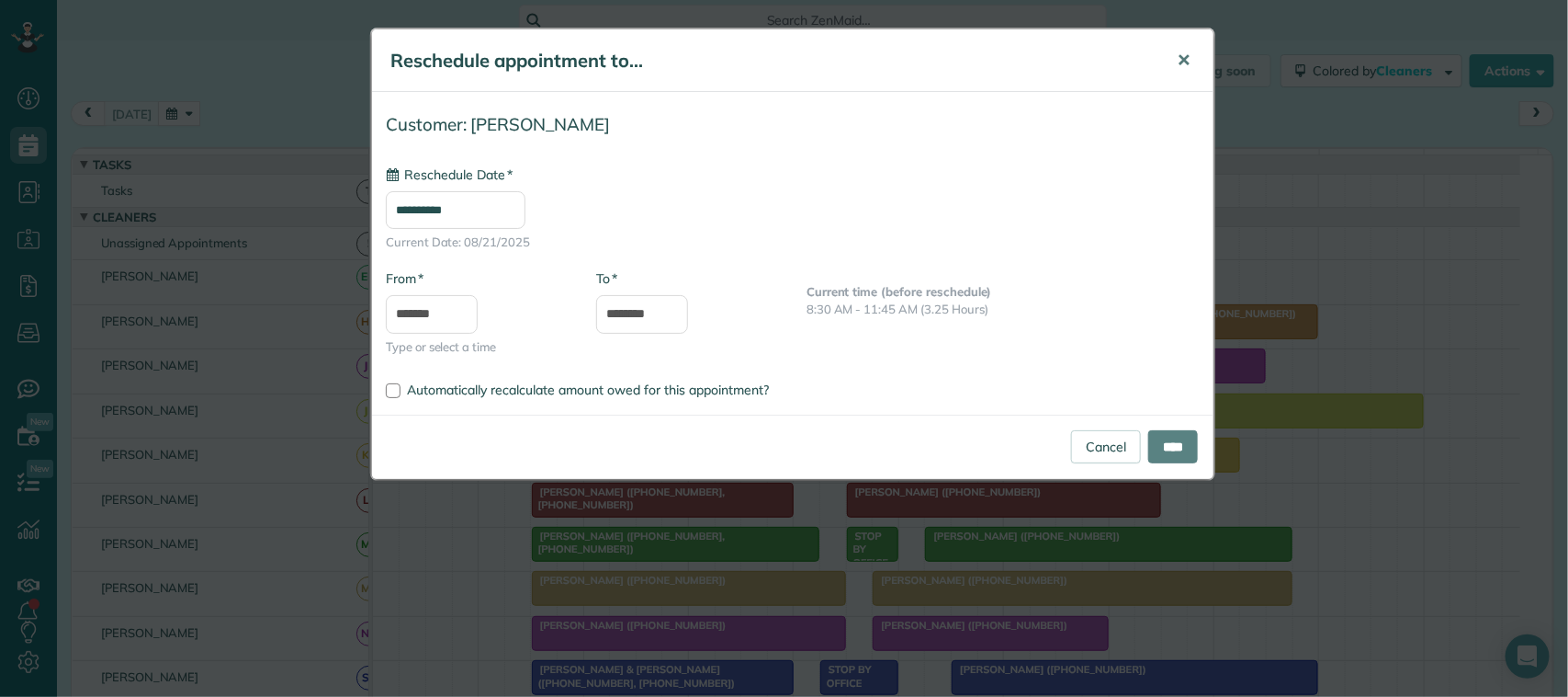
type input "**********"
click at [1199, 63] on button "✕" at bounding box center [1184, 61] width 42 height 44
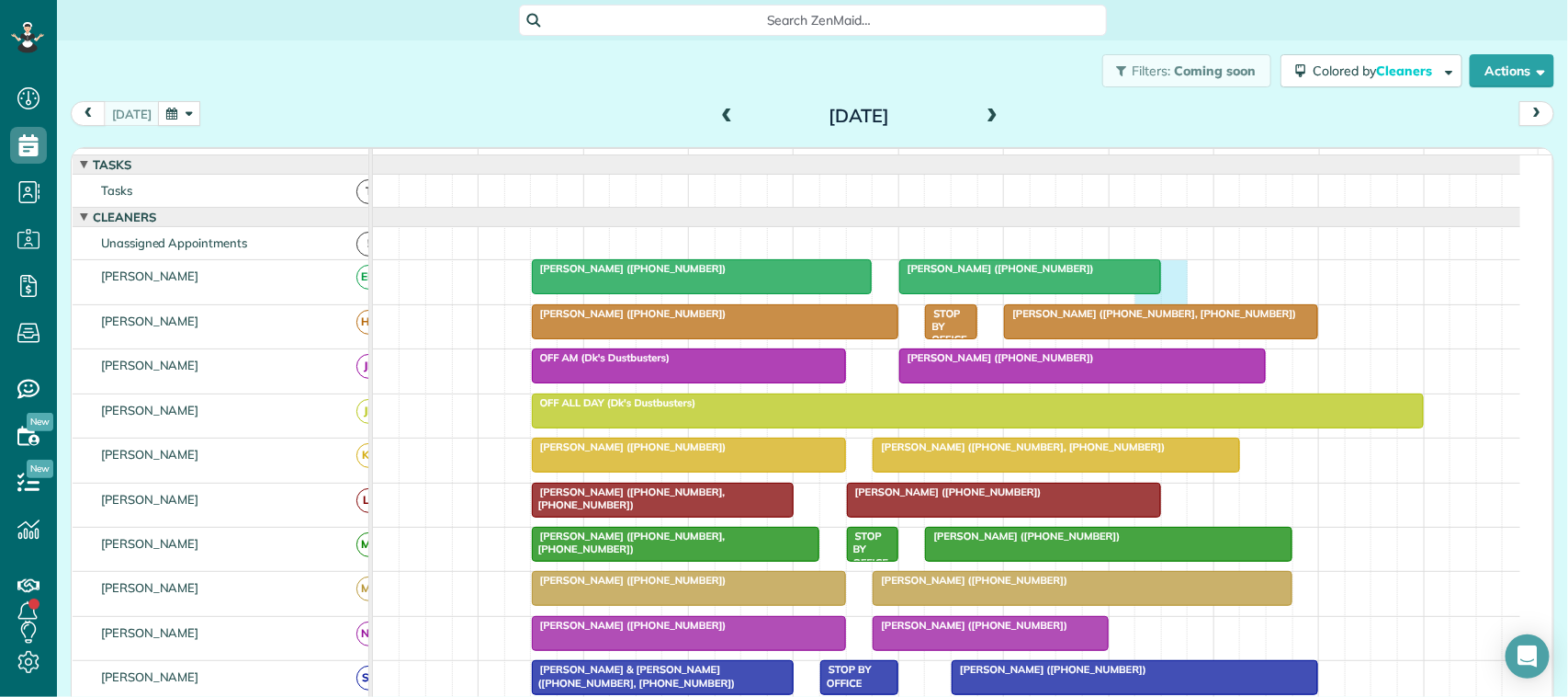
drag, startPoint x: 1159, startPoint y: 297, endPoint x: 1180, endPoint y: 292, distance: 21.6
click at [1180, 292] on div "Chandler Bowman (+12814140428) Mary Ellen LaBerge (+12816155977)" at bounding box center [947, 281] width 1148 height 43
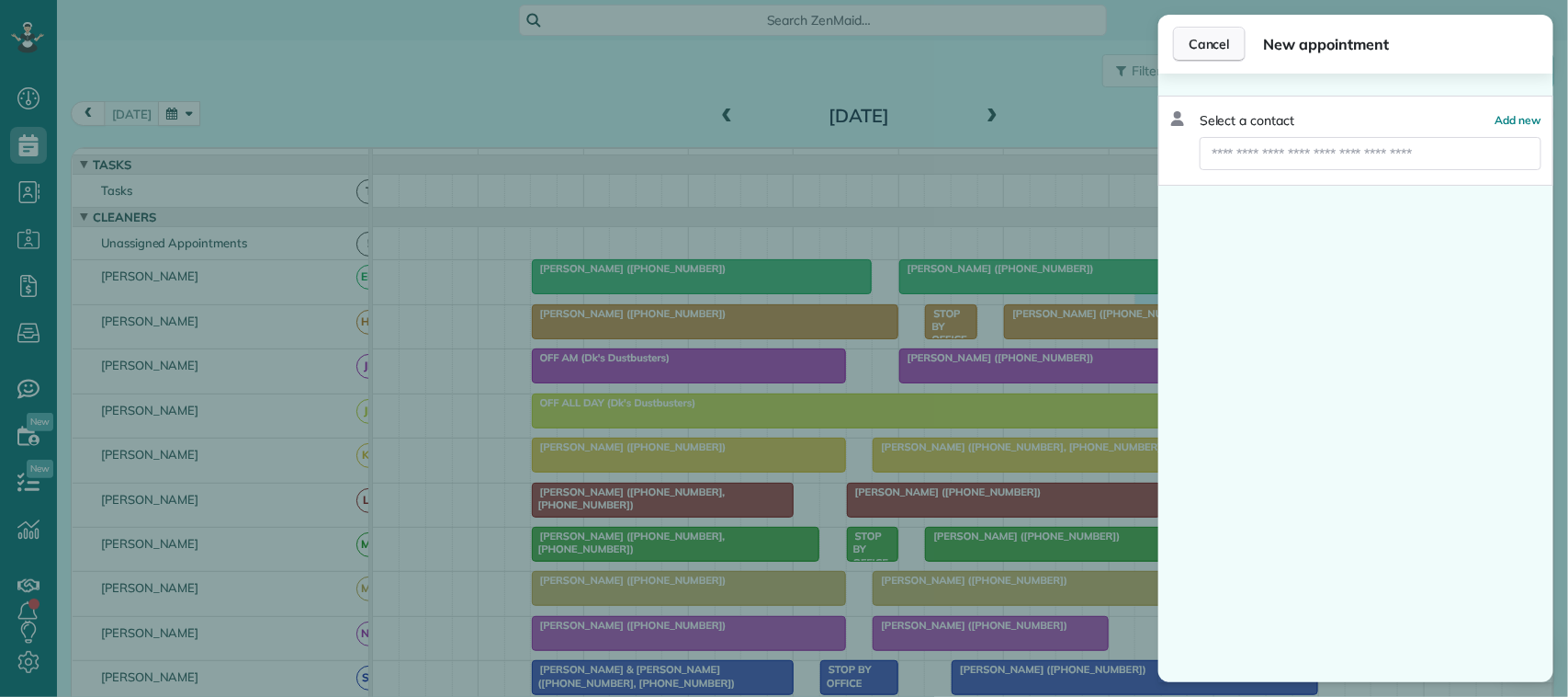
click at [1194, 53] on span "Cancel" at bounding box center [1209, 44] width 42 height 18
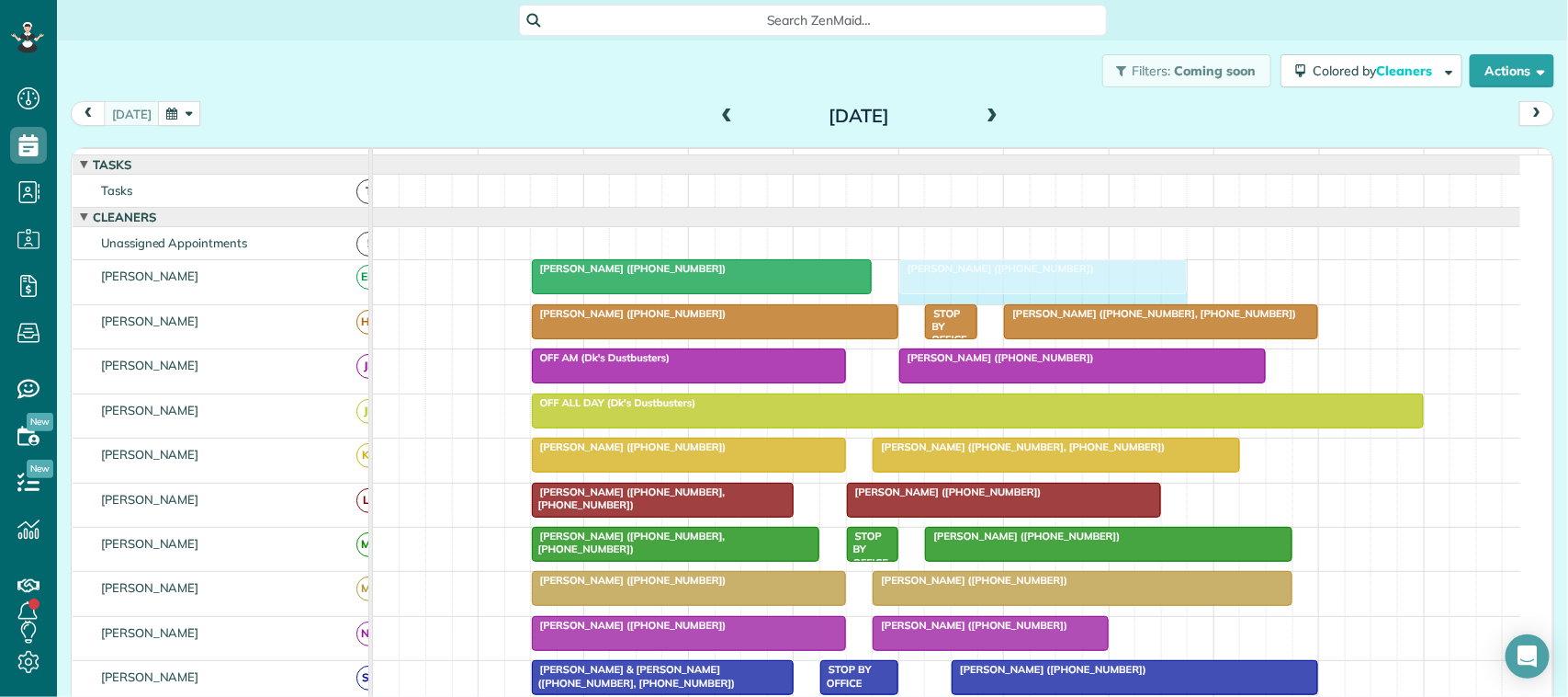
drag, startPoint x: 1156, startPoint y: 297, endPoint x: 1178, endPoint y: 295, distance: 22.1
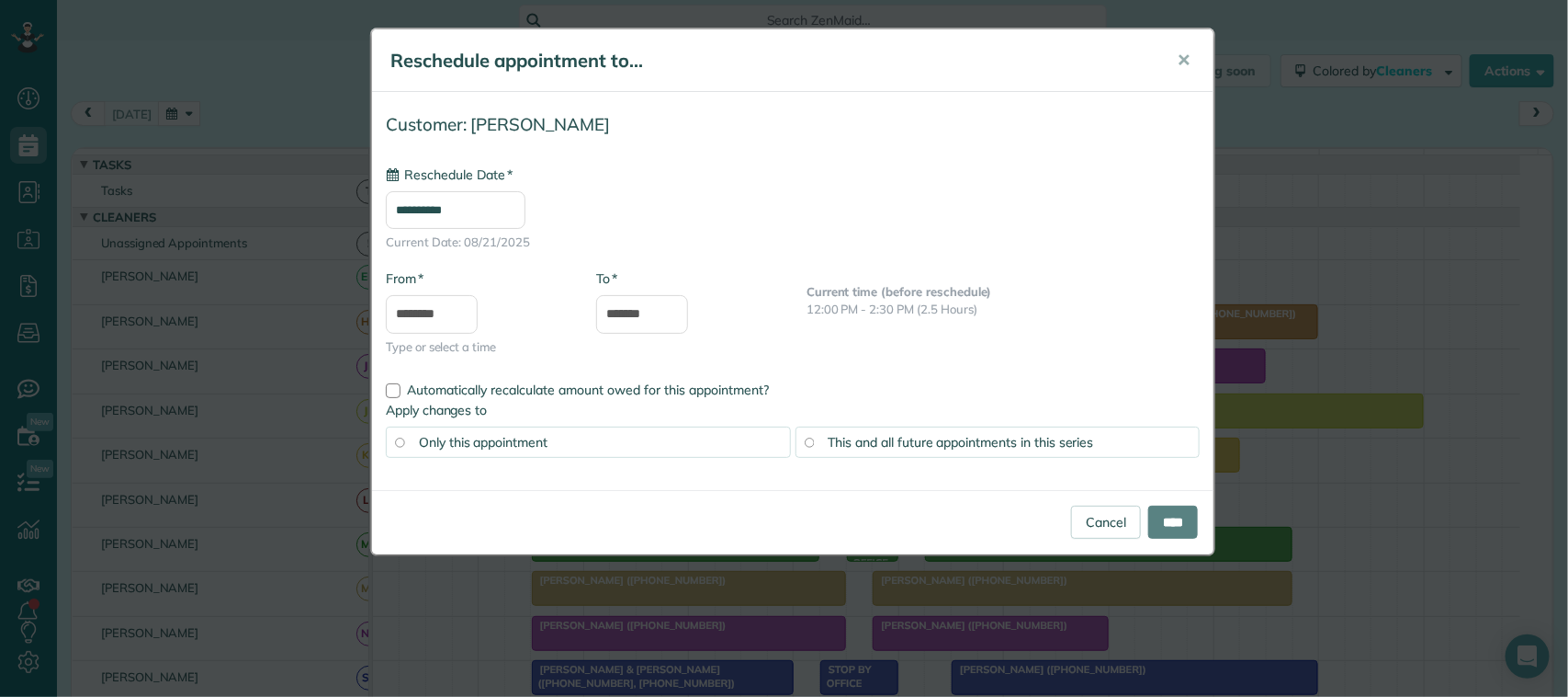
type input "**********"
click at [614, 306] on input "*******" at bounding box center [641, 314] width 91 height 39
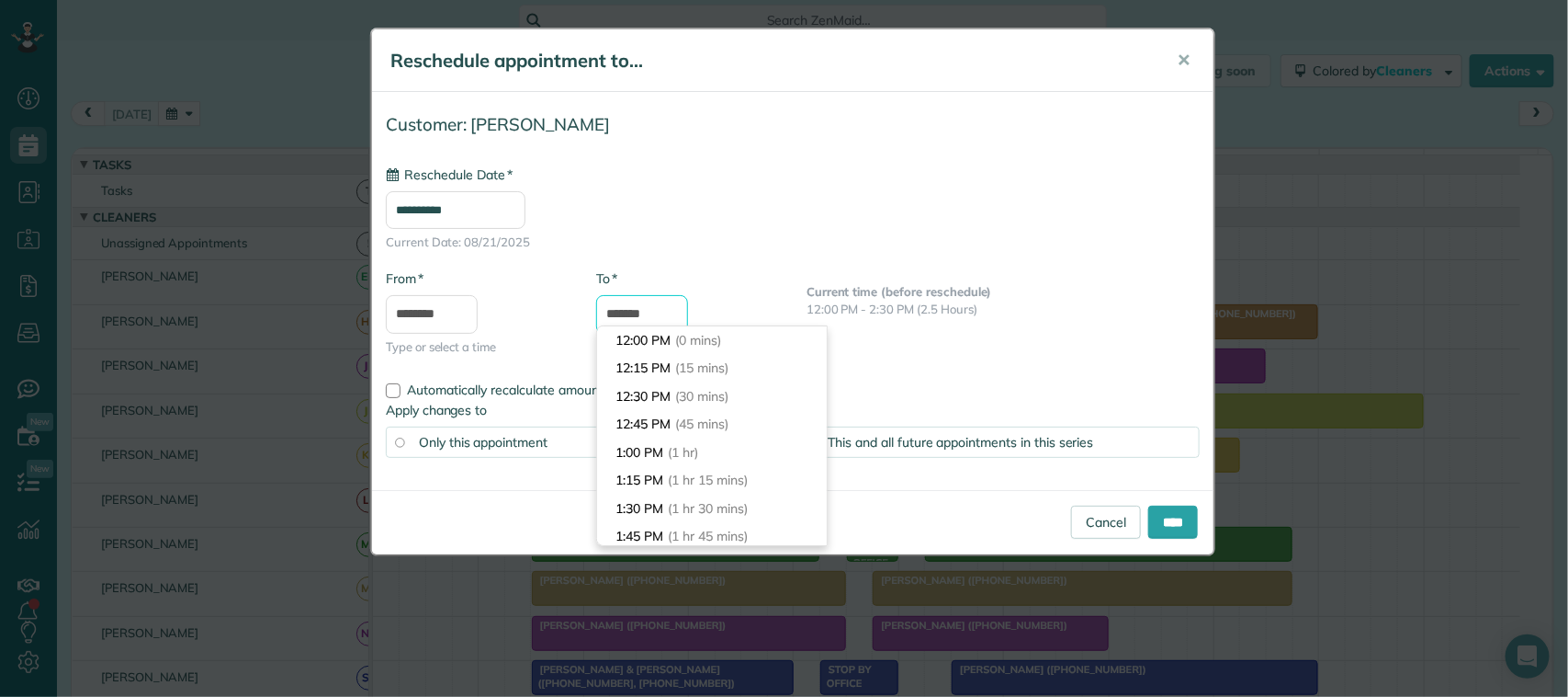
scroll to position [280, 0]
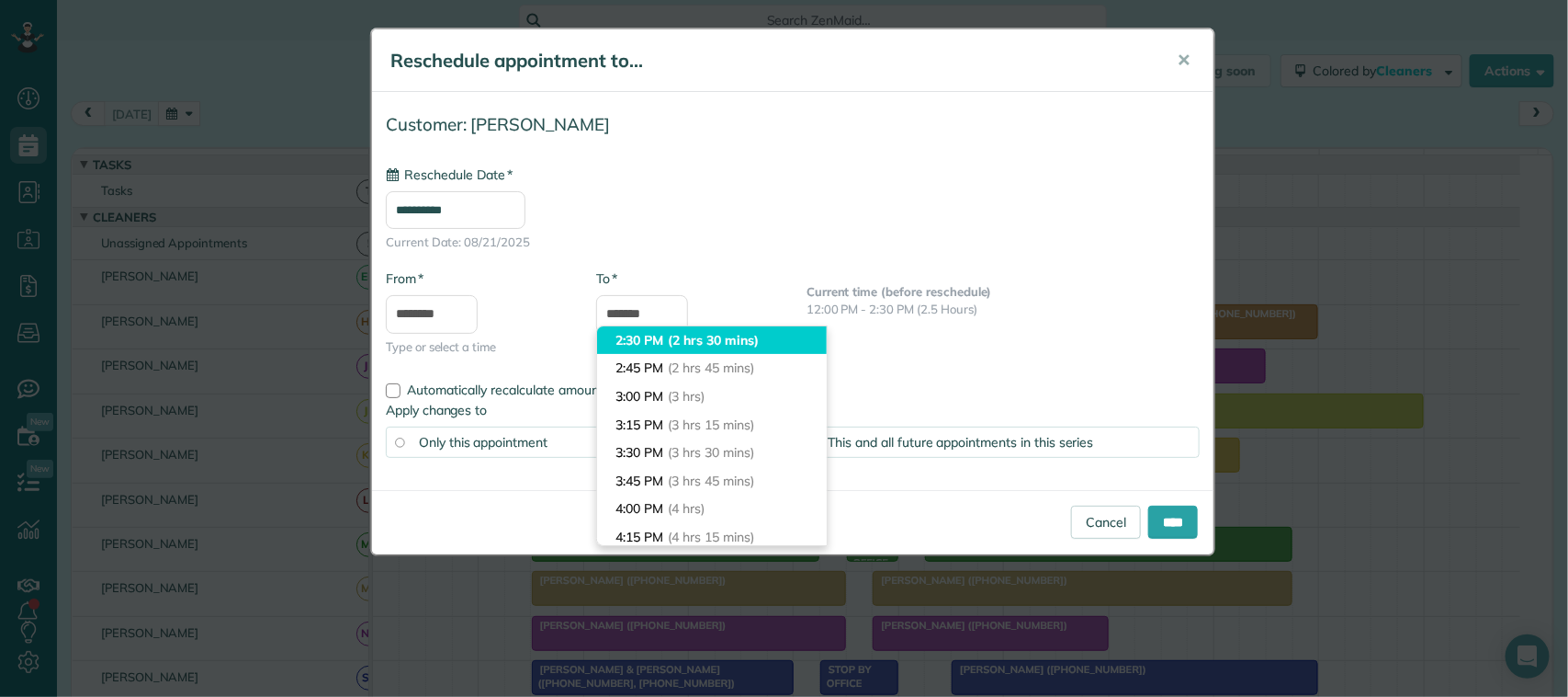
type input "*******"
click at [674, 328] on li "2:30 PM (2 hrs 30 mins)" at bounding box center [711, 340] width 230 height 29
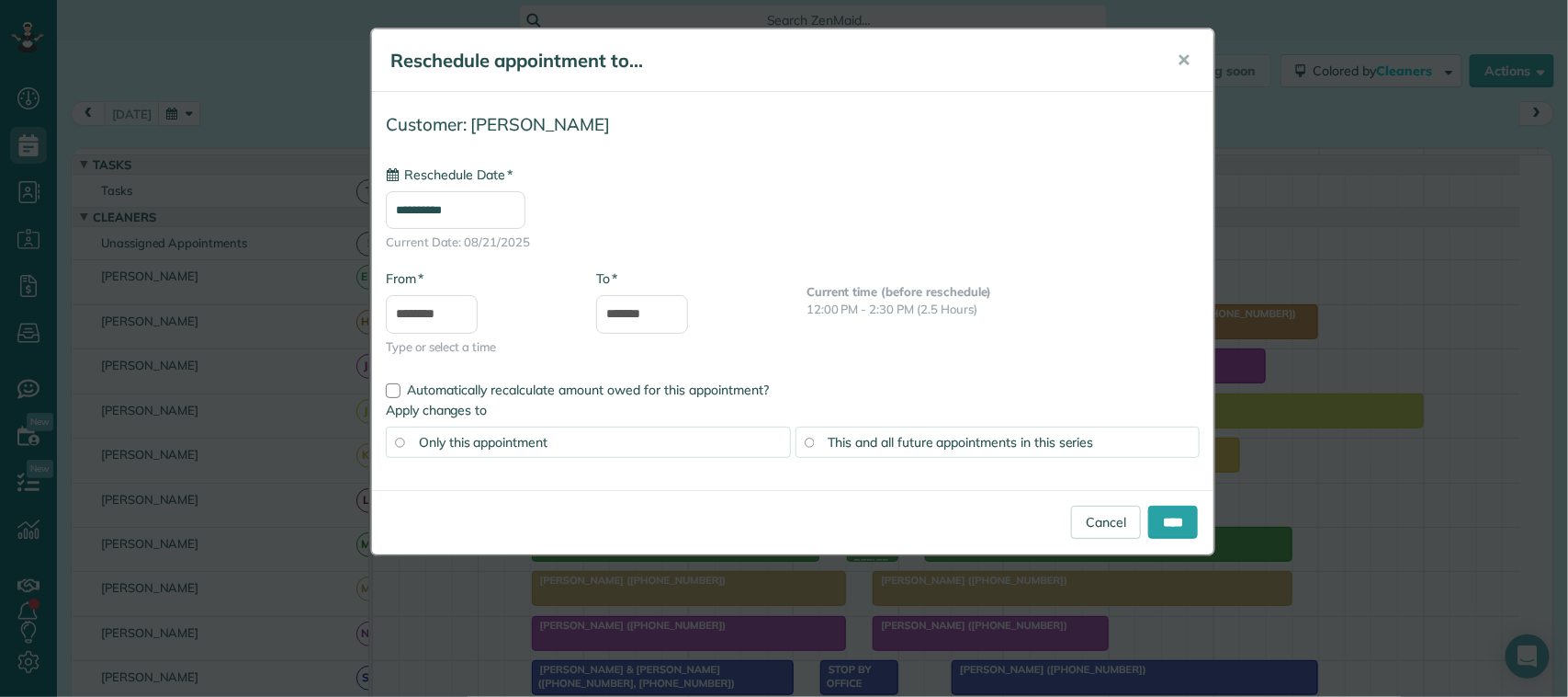
click at [873, 441] on span "This and all future appointments in this series" at bounding box center [961, 442] width 265 height 17
click at [1187, 516] on input "****" at bounding box center [1173, 522] width 50 height 33
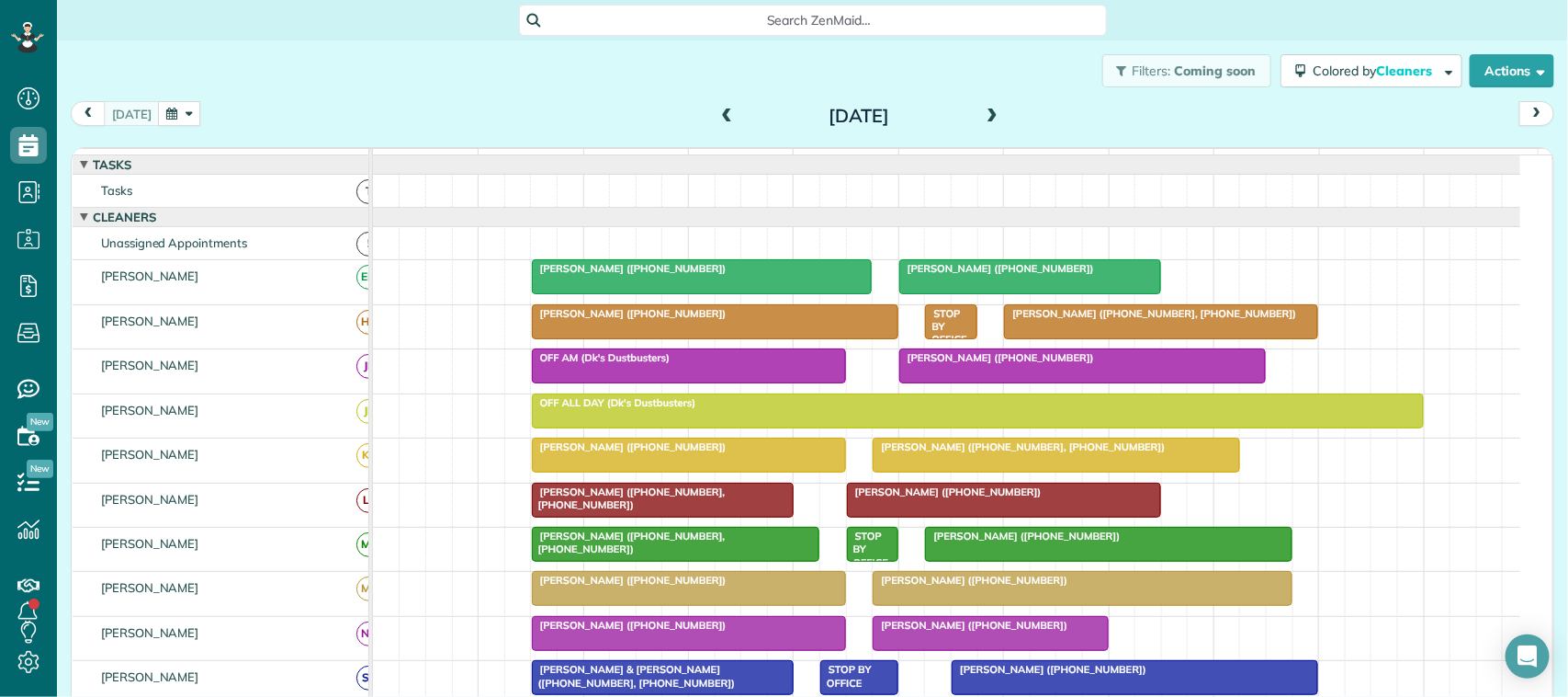
click at [185, 117] on button "button" at bounding box center [179, 113] width 43 height 25
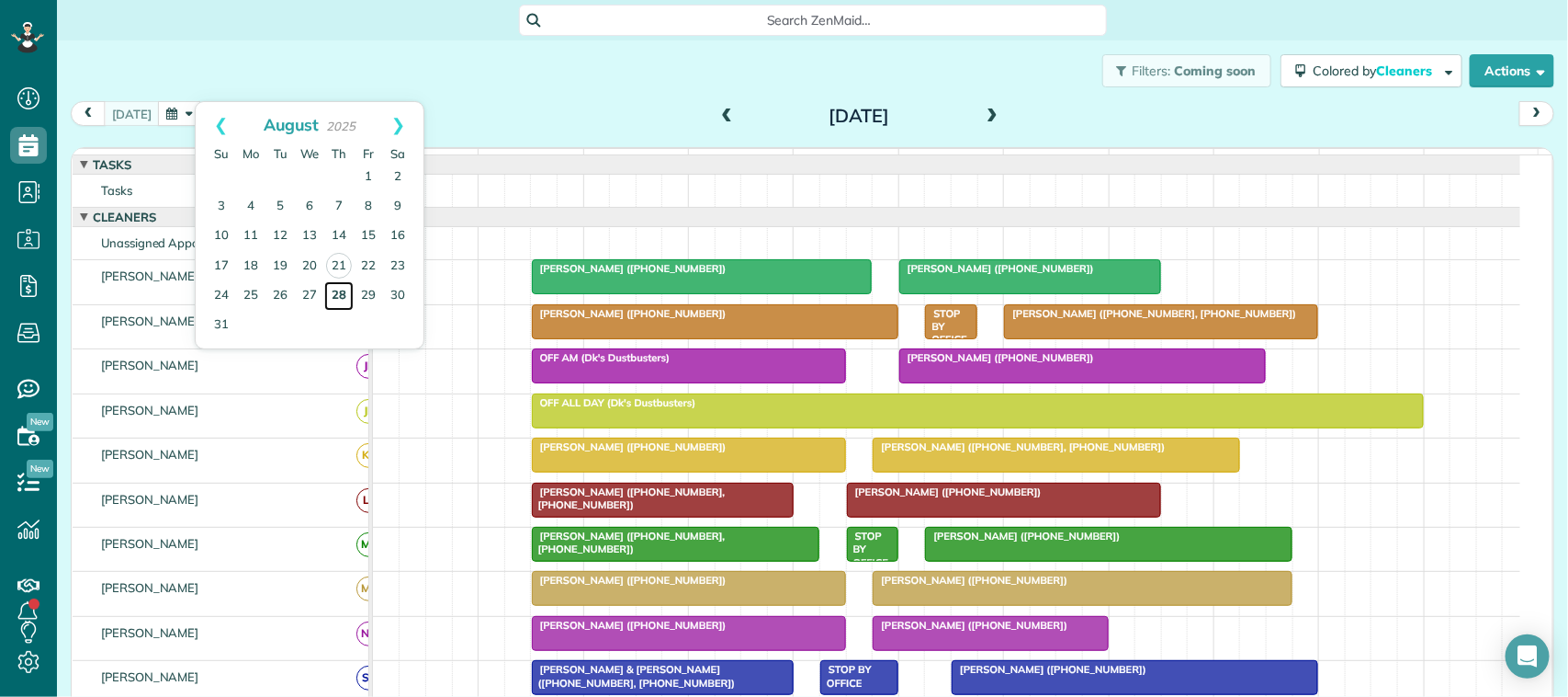
click at [346, 296] on link "28" at bounding box center [339, 296] width 30 height 30
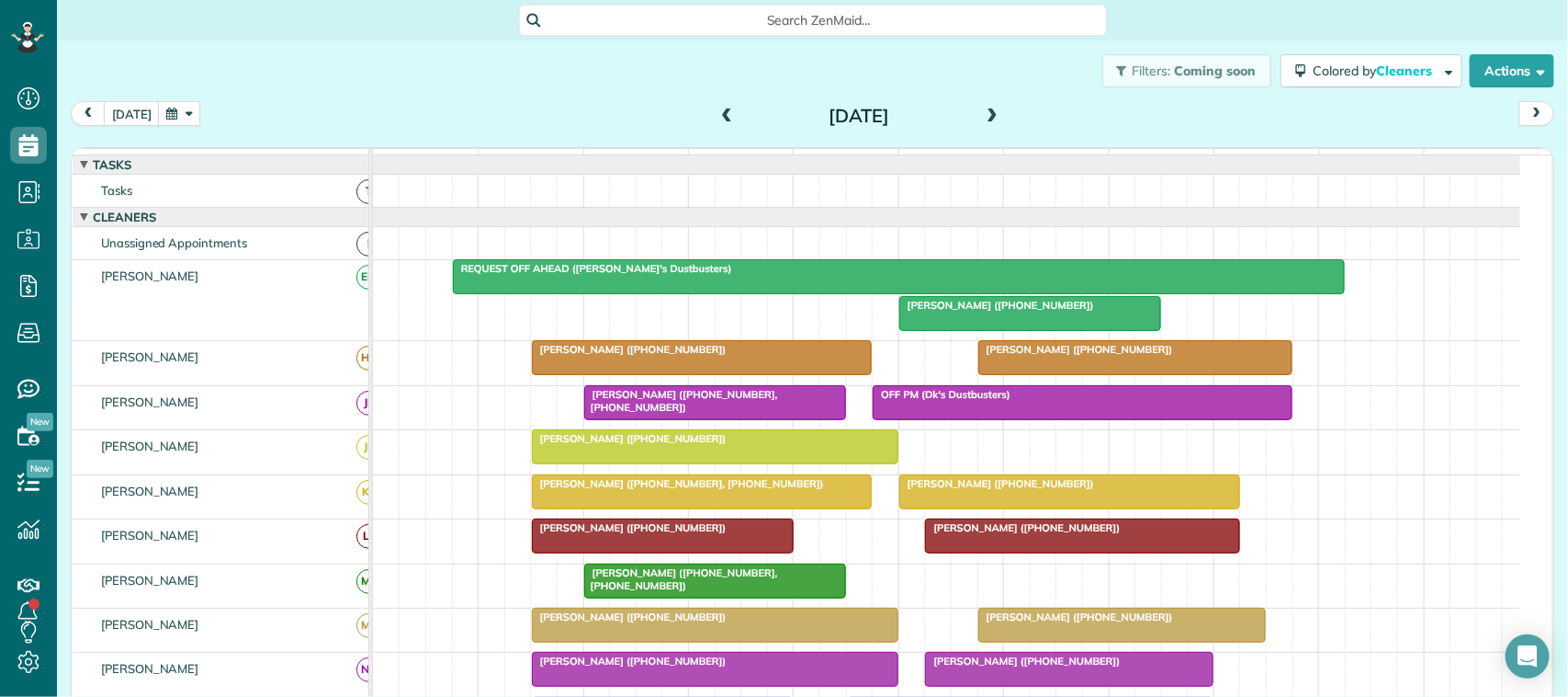
click at [185, 116] on button "button" at bounding box center [179, 113] width 43 height 25
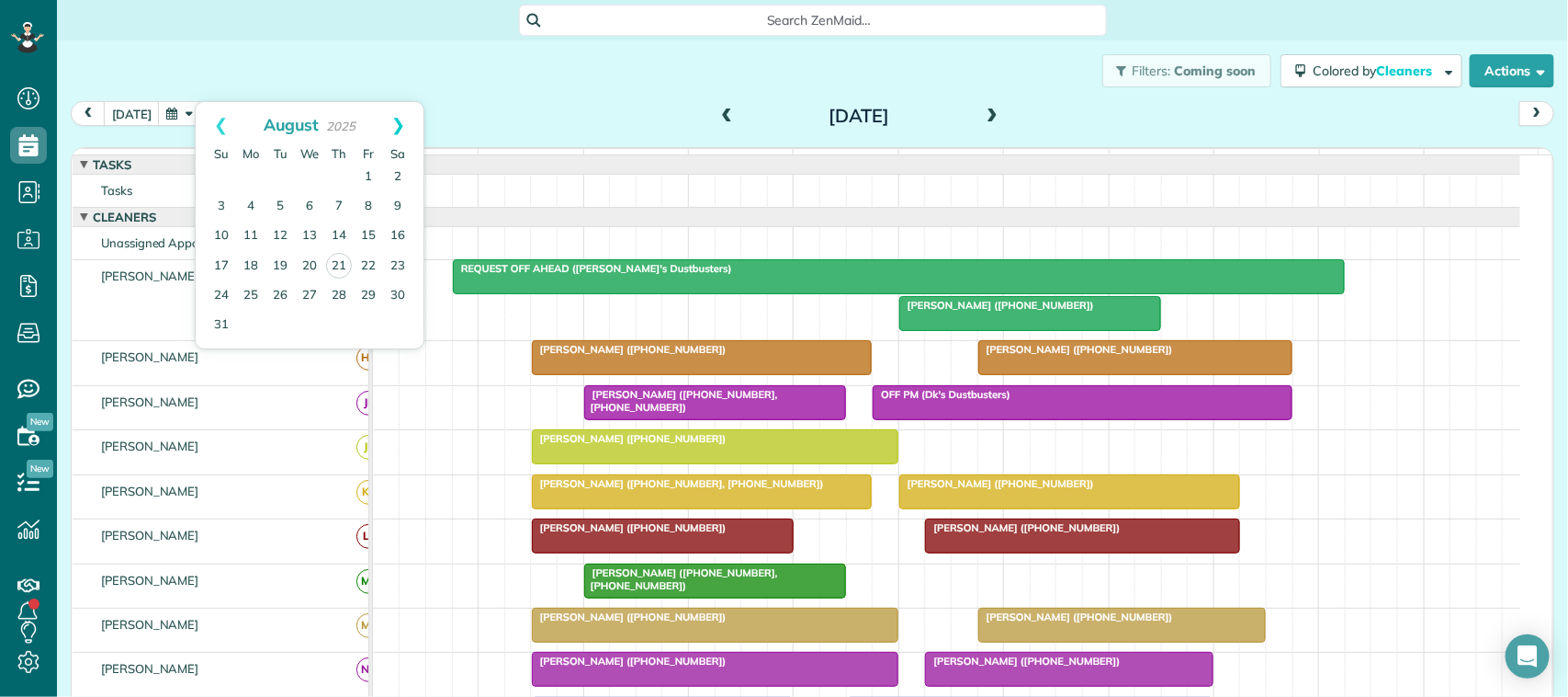
click at [407, 124] on link "Next" at bounding box center [398, 125] width 51 height 46
click at [335, 205] on link "11" at bounding box center [339, 207] width 30 height 30
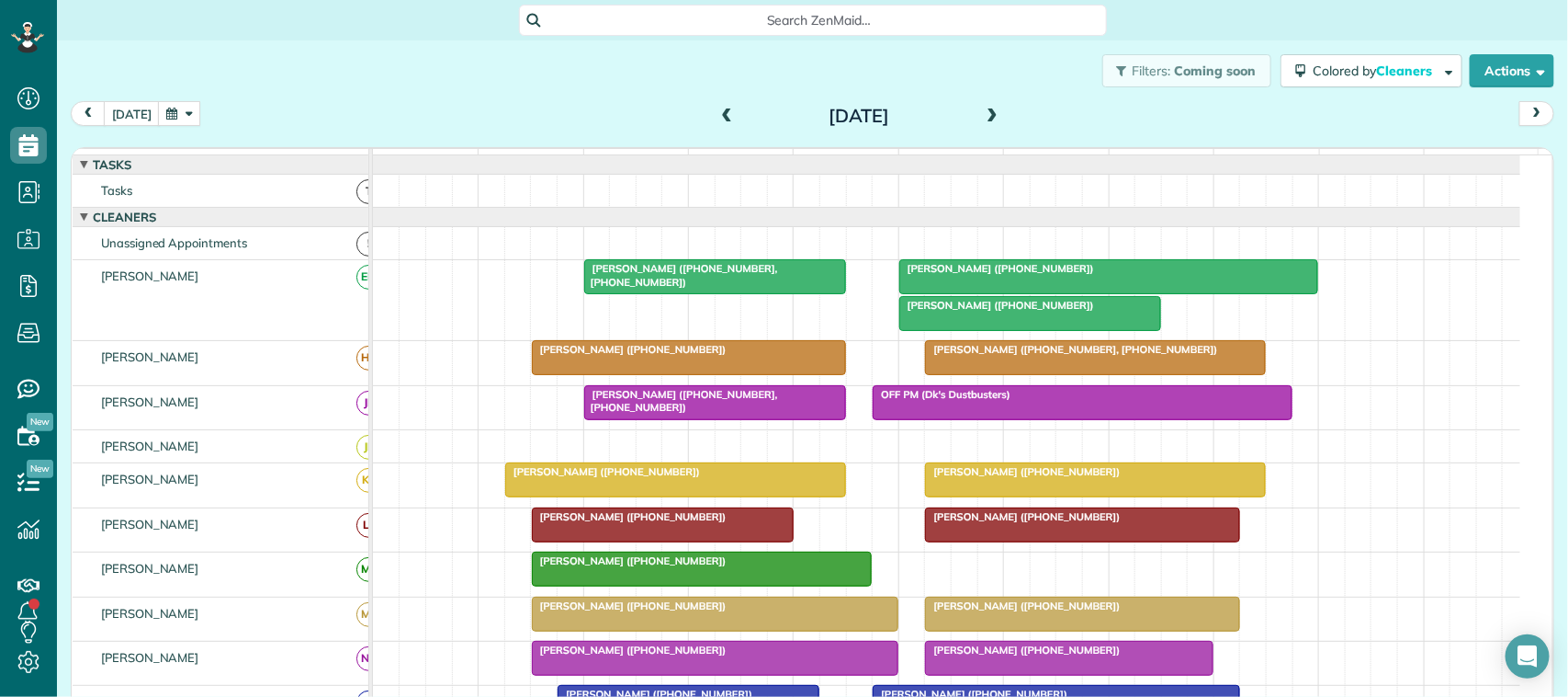
click at [161, 128] on div "today Thursday Sep 11, 2025" at bounding box center [812, 117] width 1483 height 34
click at [129, 111] on button "today" at bounding box center [131, 113] width 56 height 25
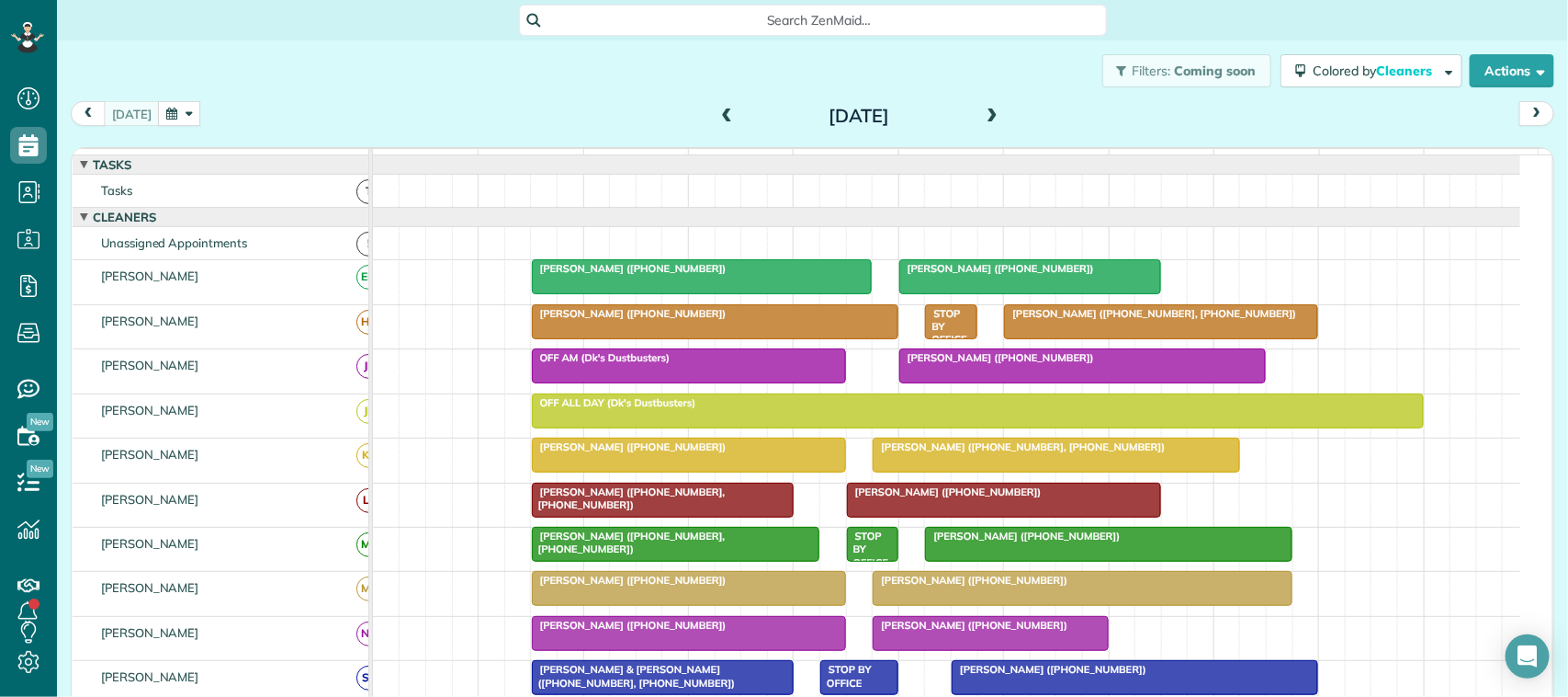
click at [135, 129] on div "today Thursday Aug 21, 2025" at bounding box center [812, 117] width 1483 height 34
drag, startPoint x: 281, startPoint y: 116, endPoint x: 319, endPoint y: 121, distance: 38.3
click at [310, 117] on div "today Thursday Aug 21, 2025" at bounding box center [812, 117] width 1483 height 34
click at [177, 117] on button "button" at bounding box center [179, 113] width 43 height 25
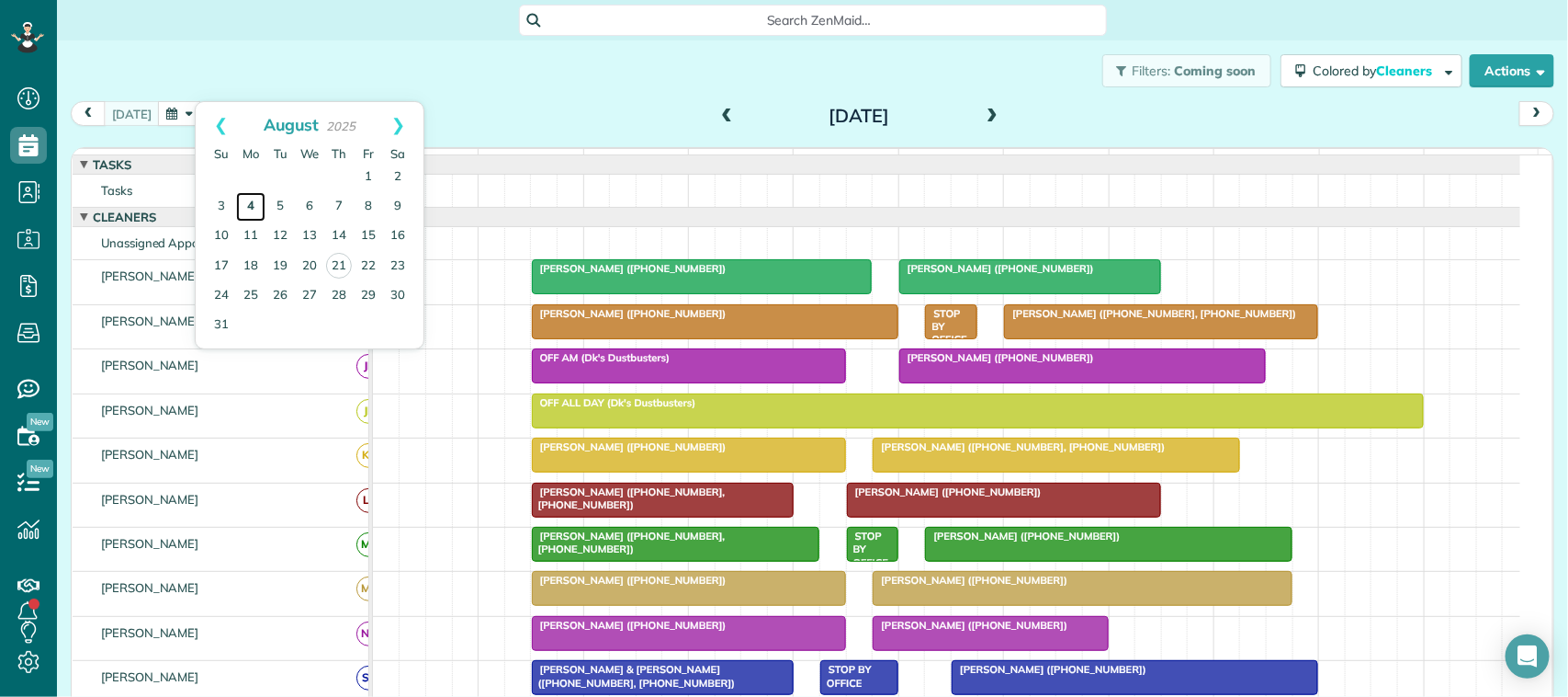
click at [245, 209] on link "4" at bounding box center [250, 207] width 30 height 30
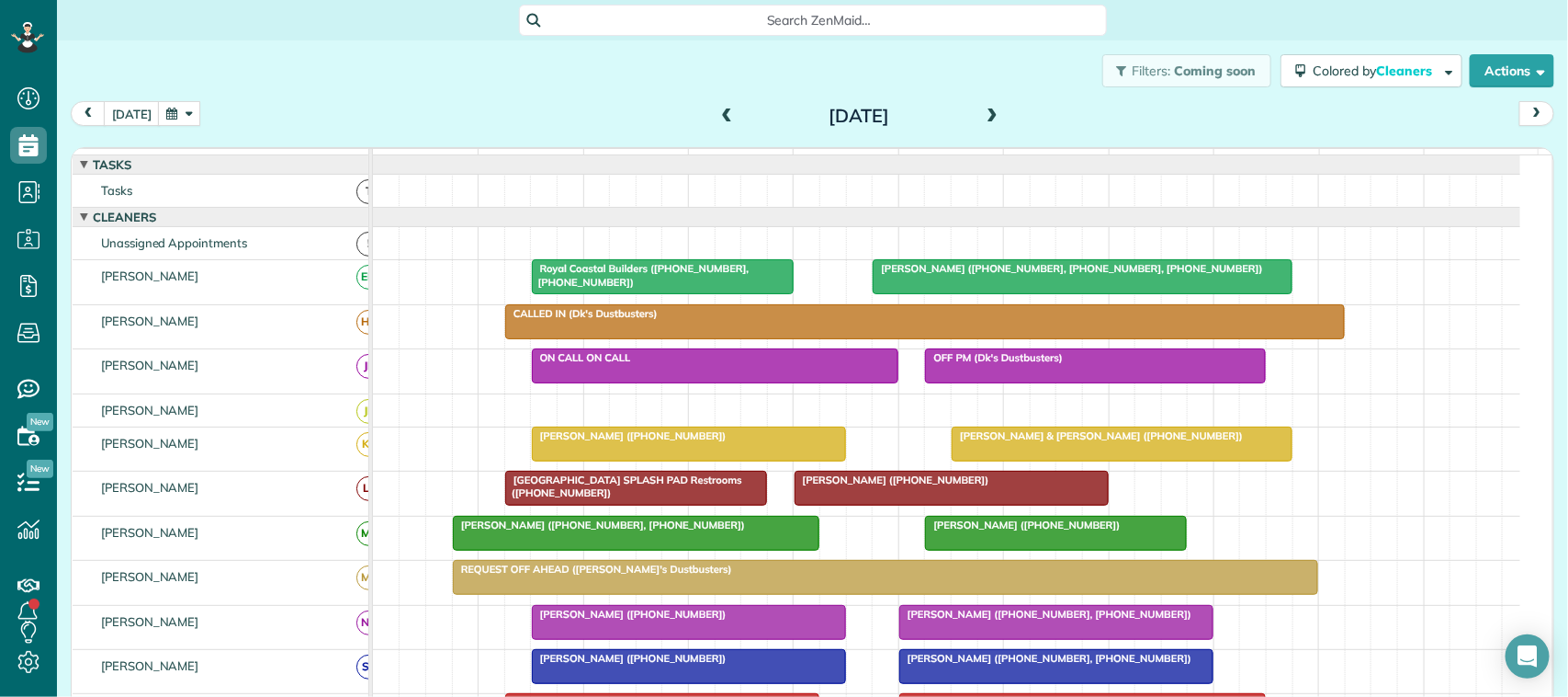
click at [697, 288] on div "Royal Coastal Builders (+14097957055, +14097660267)" at bounding box center [662, 275] width 250 height 27
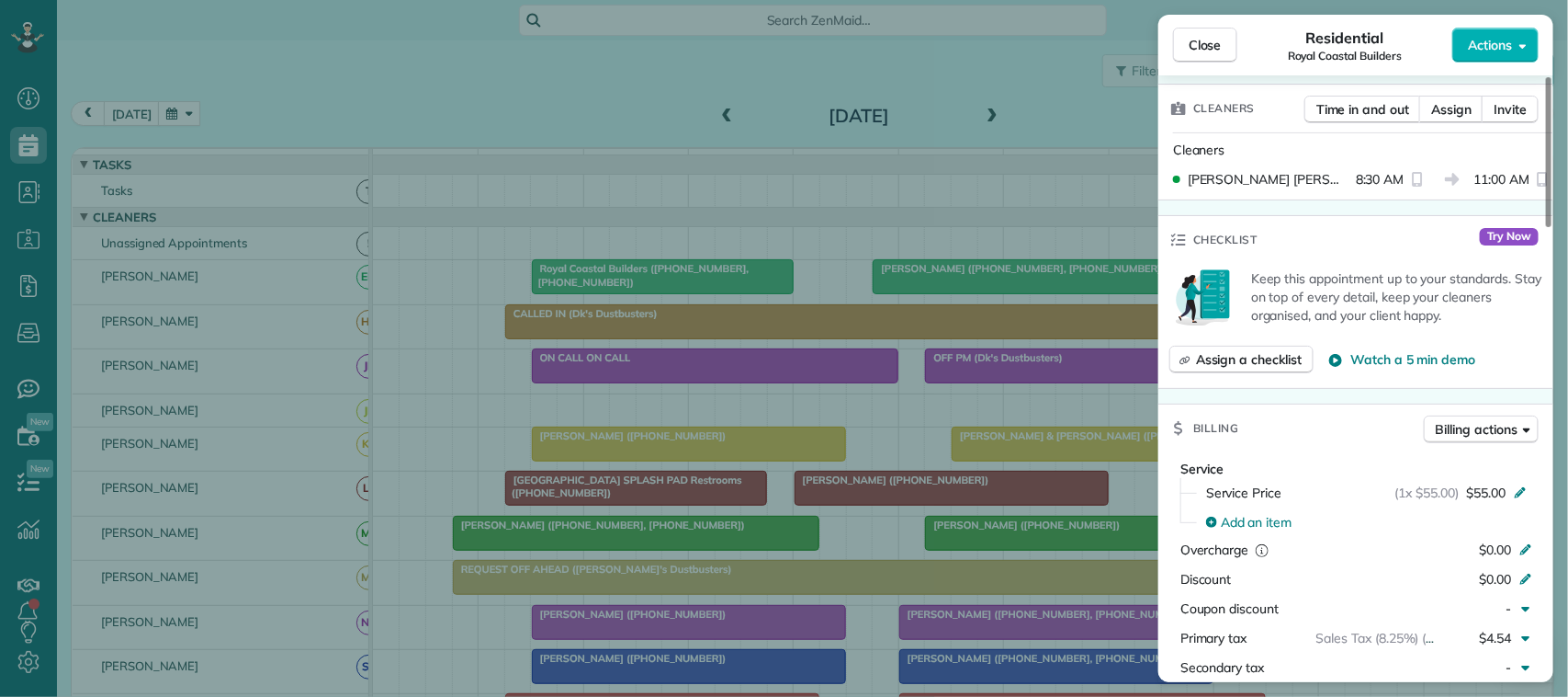
scroll to position [574, 0]
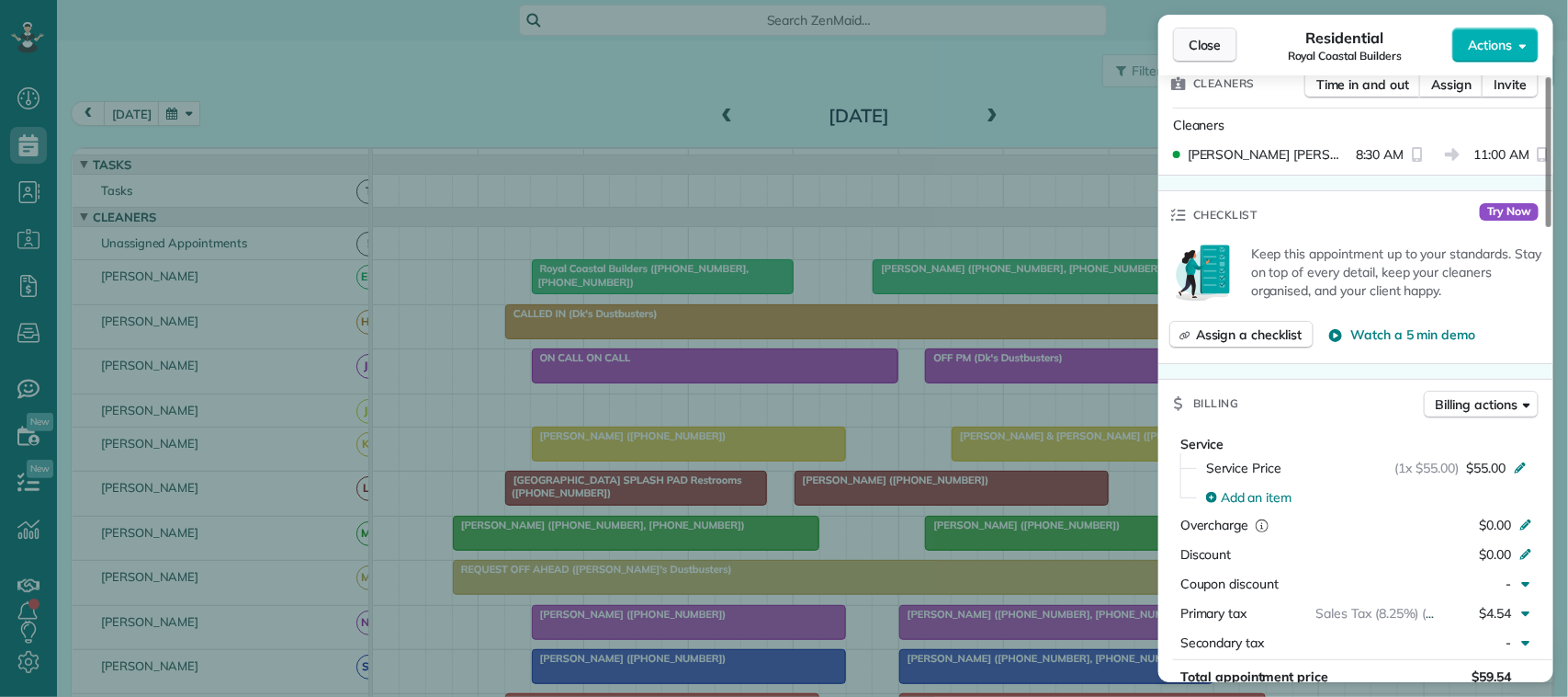
click at [1209, 47] on span "Close" at bounding box center [1205, 45] width 33 height 18
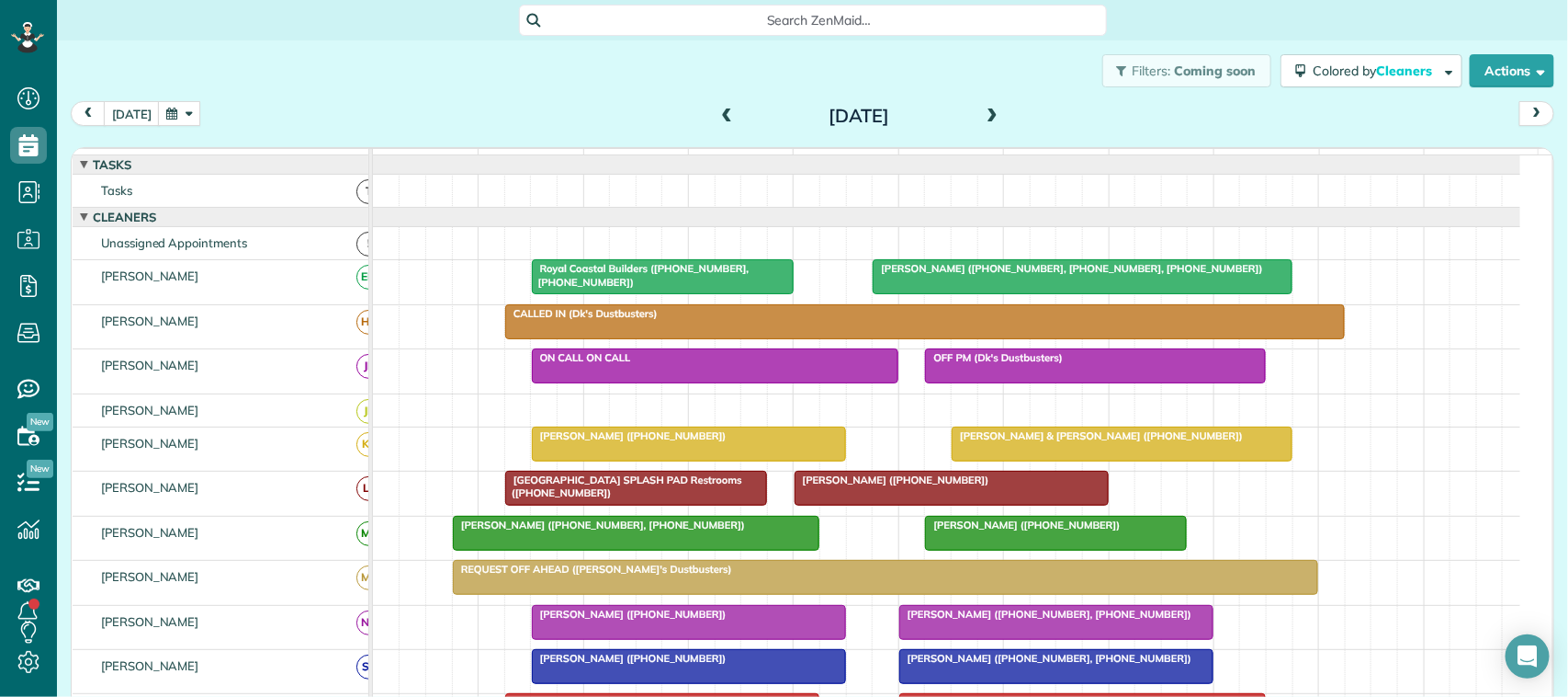
click at [1118, 275] on div "Nicole Alexander (+18328366001, +18328788065, +18327136729)" at bounding box center [1082, 268] width 408 height 13
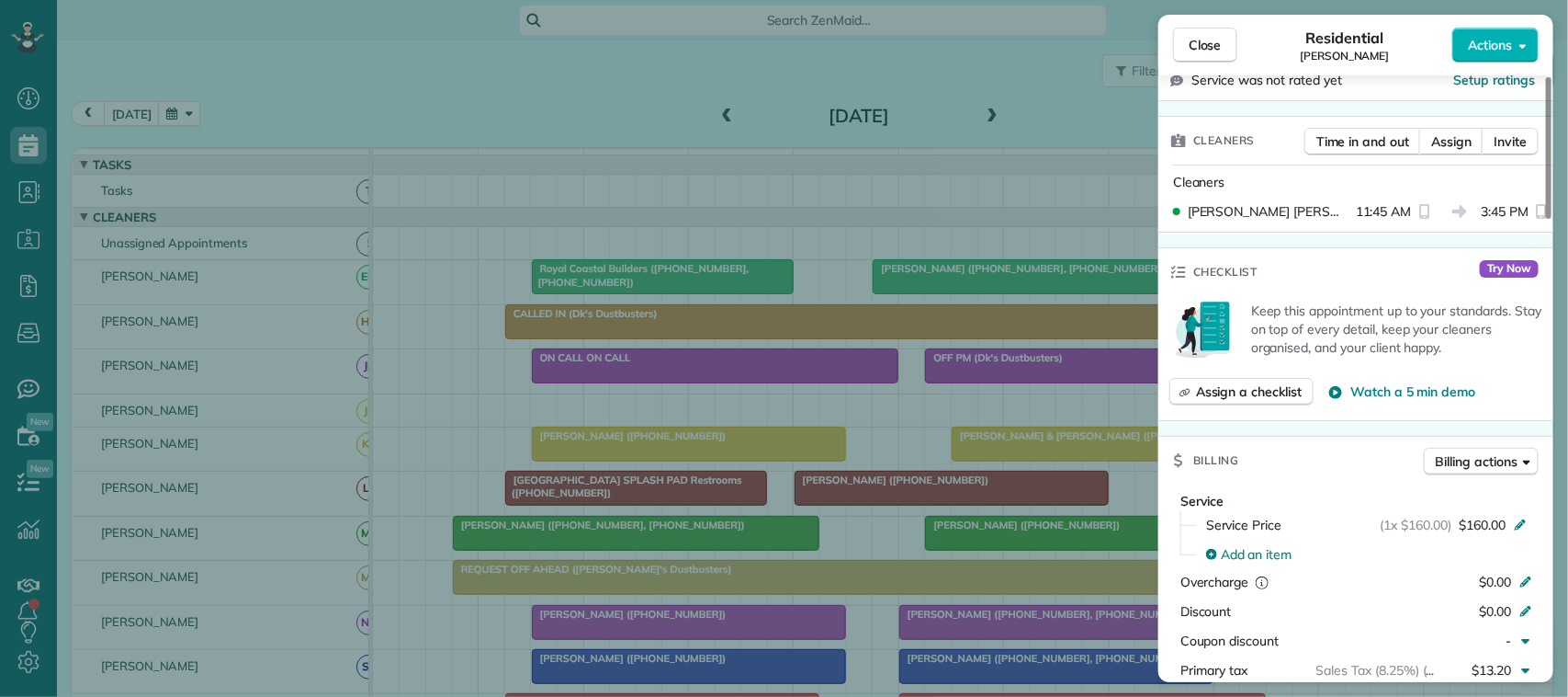
scroll to position [804, 0]
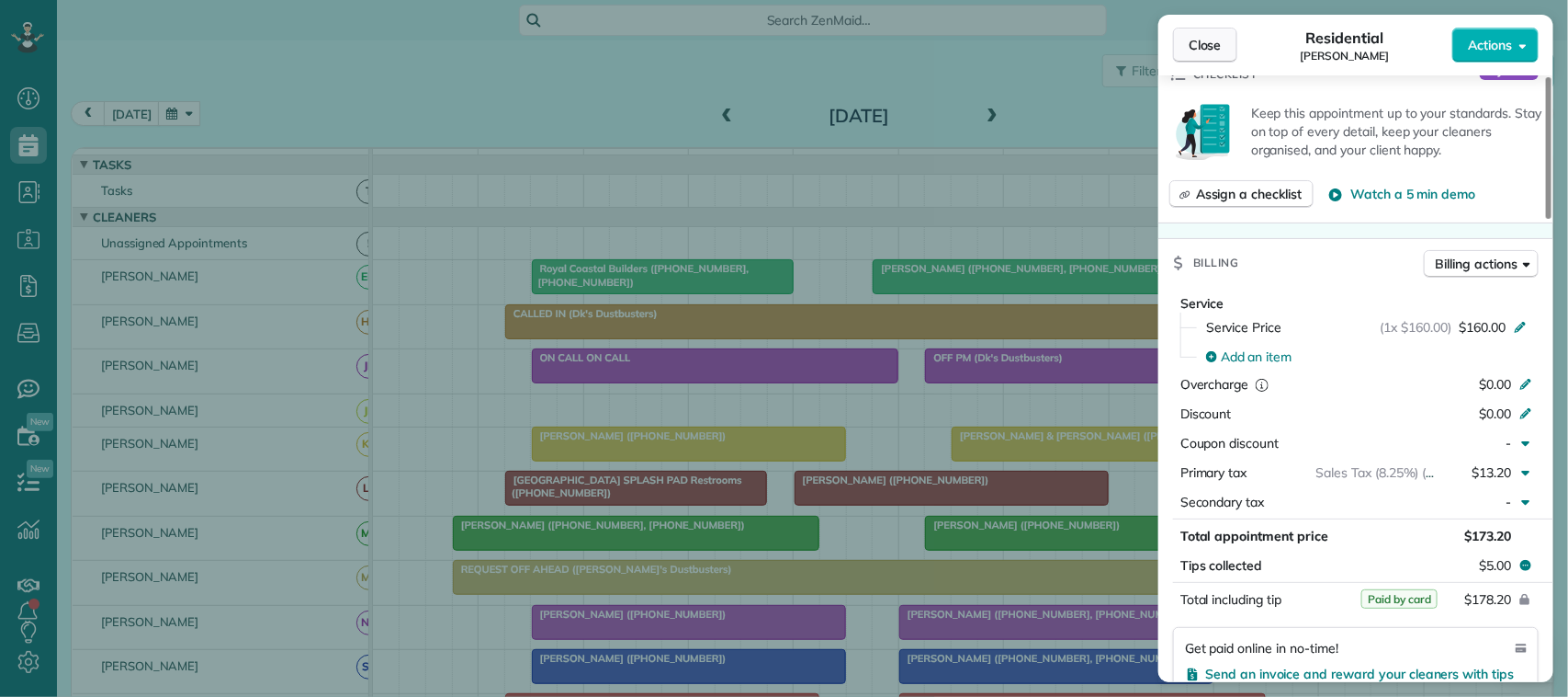
click at [1196, 29] on button "Close" at bounding box center [1205, 45] width 65 height 35
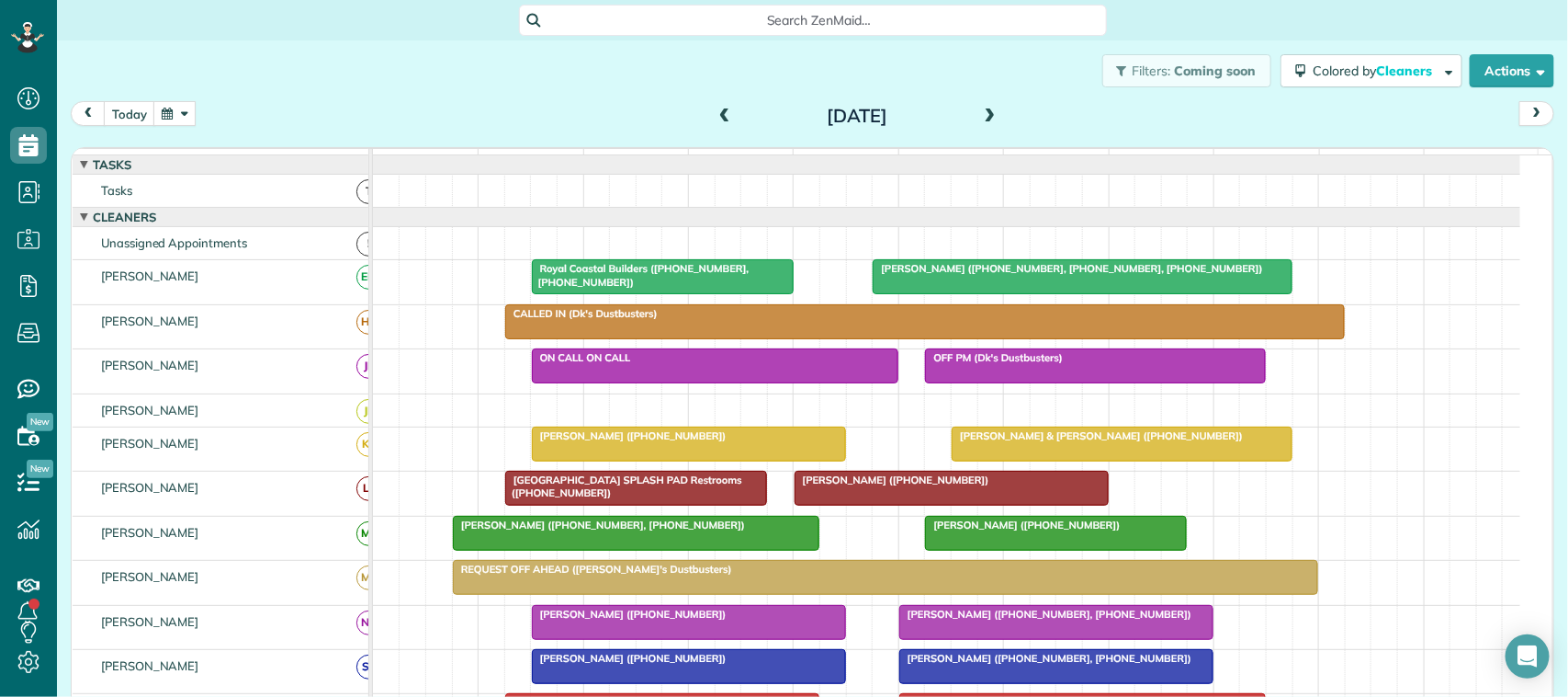
click at [990, 126] on span at bounding box center [992, 116] width 20 height 28
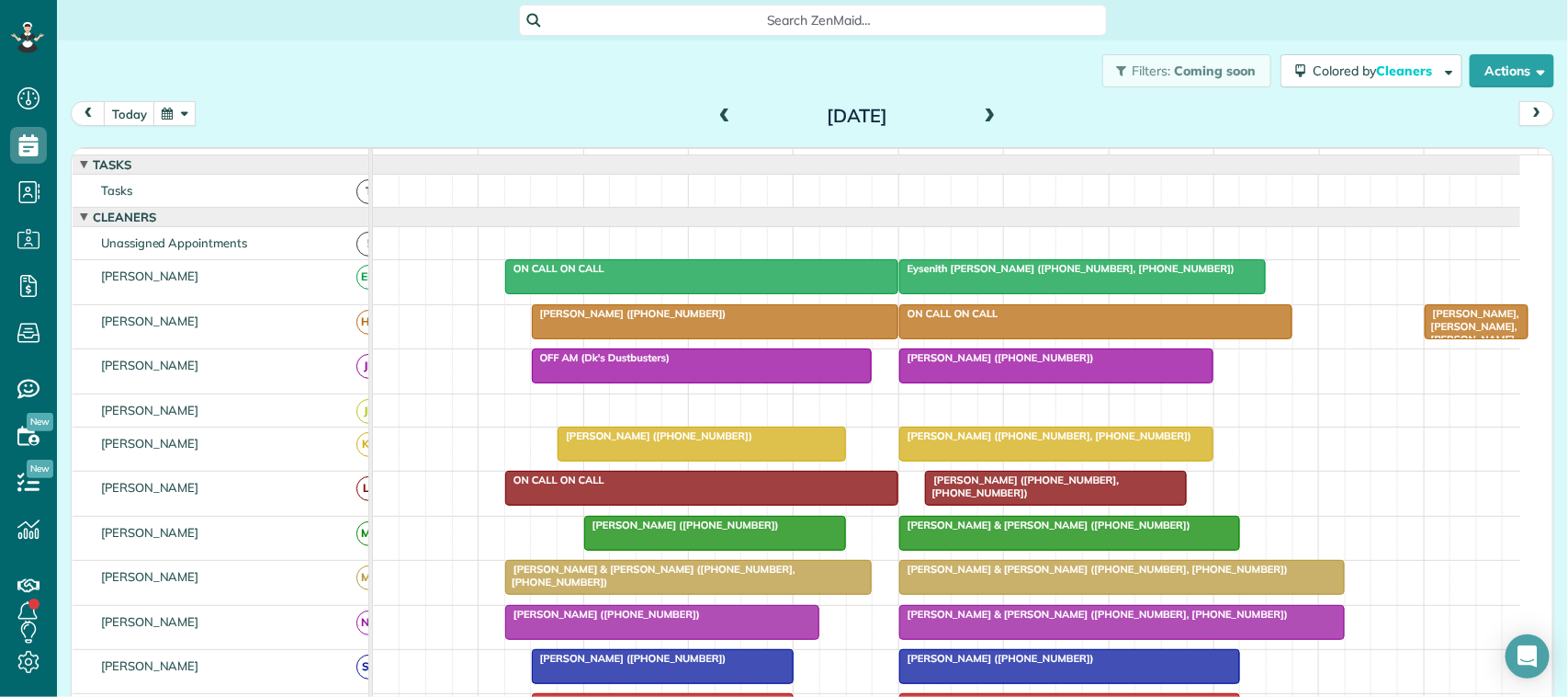
click at [618, 293] on div at bounding box center [701, 276] width 391 height 33
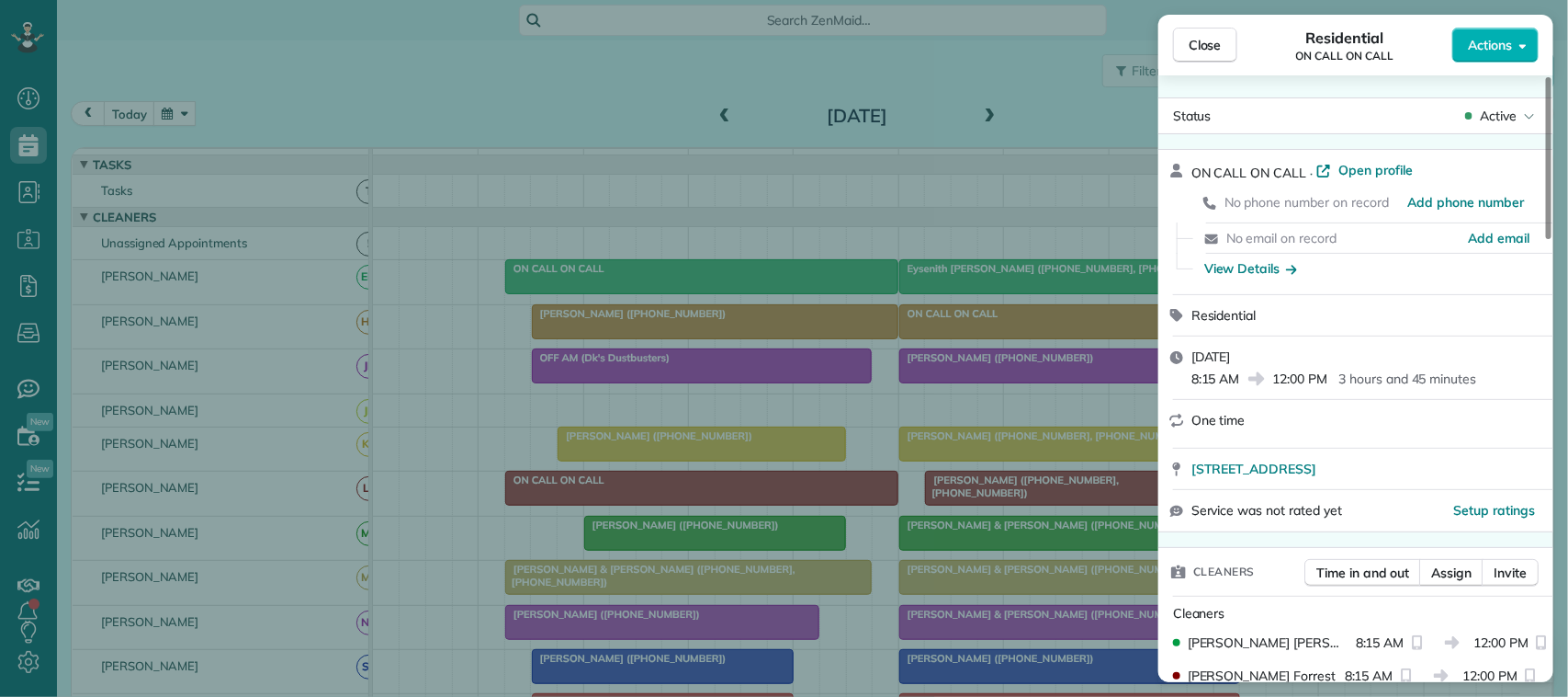
click at [1210, 34] on button "Close" at bounding box center [1205, 45] width 65 height 35
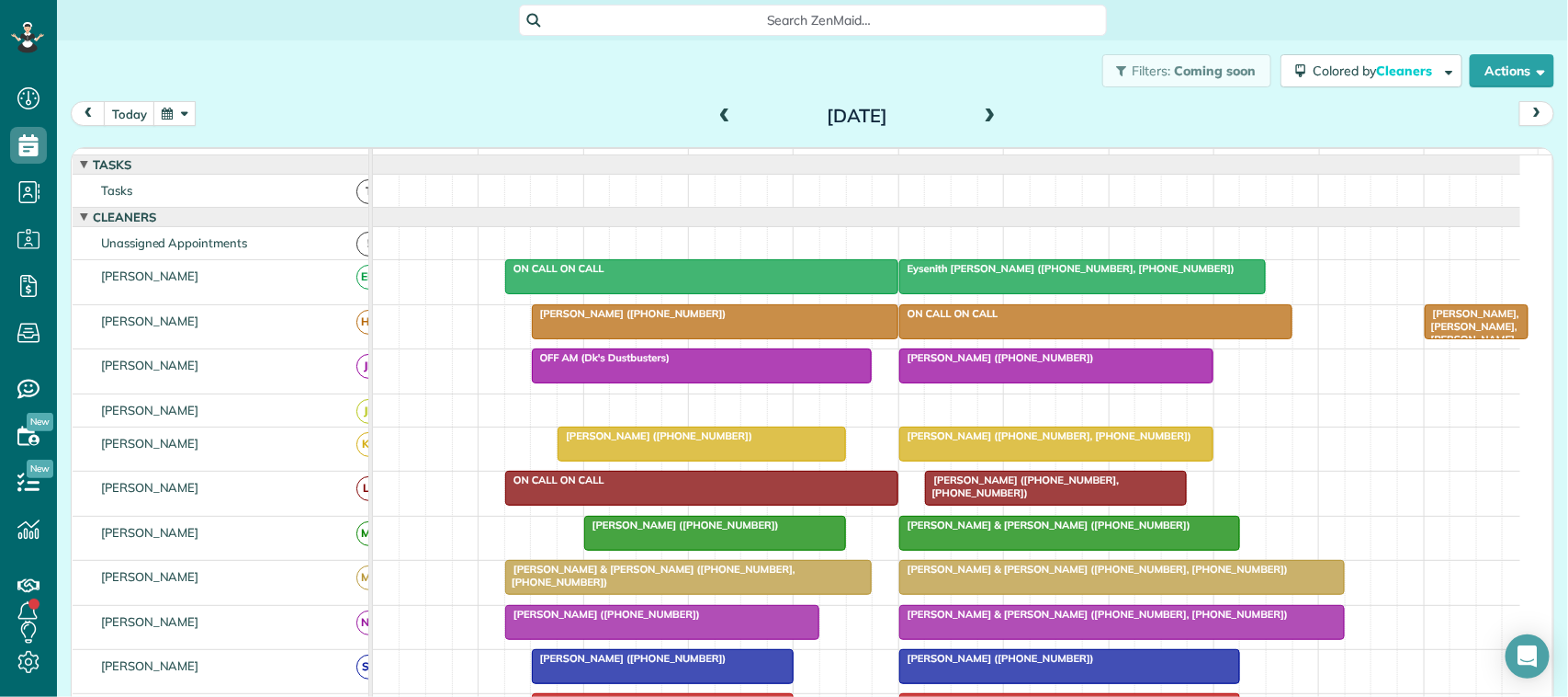
click at [1071, 293] on div at bounding box center [1082, 276] width 365 height 33
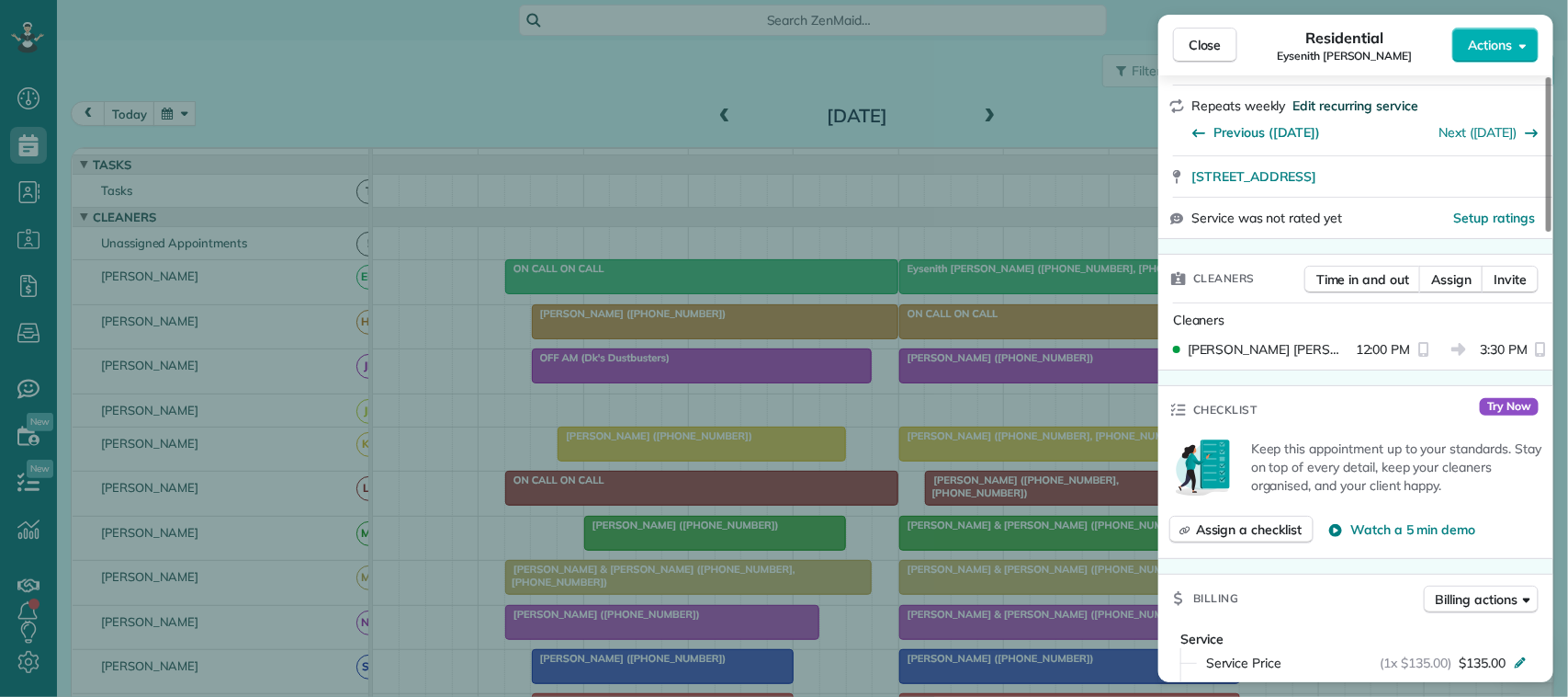
scroll to position [459, 0]
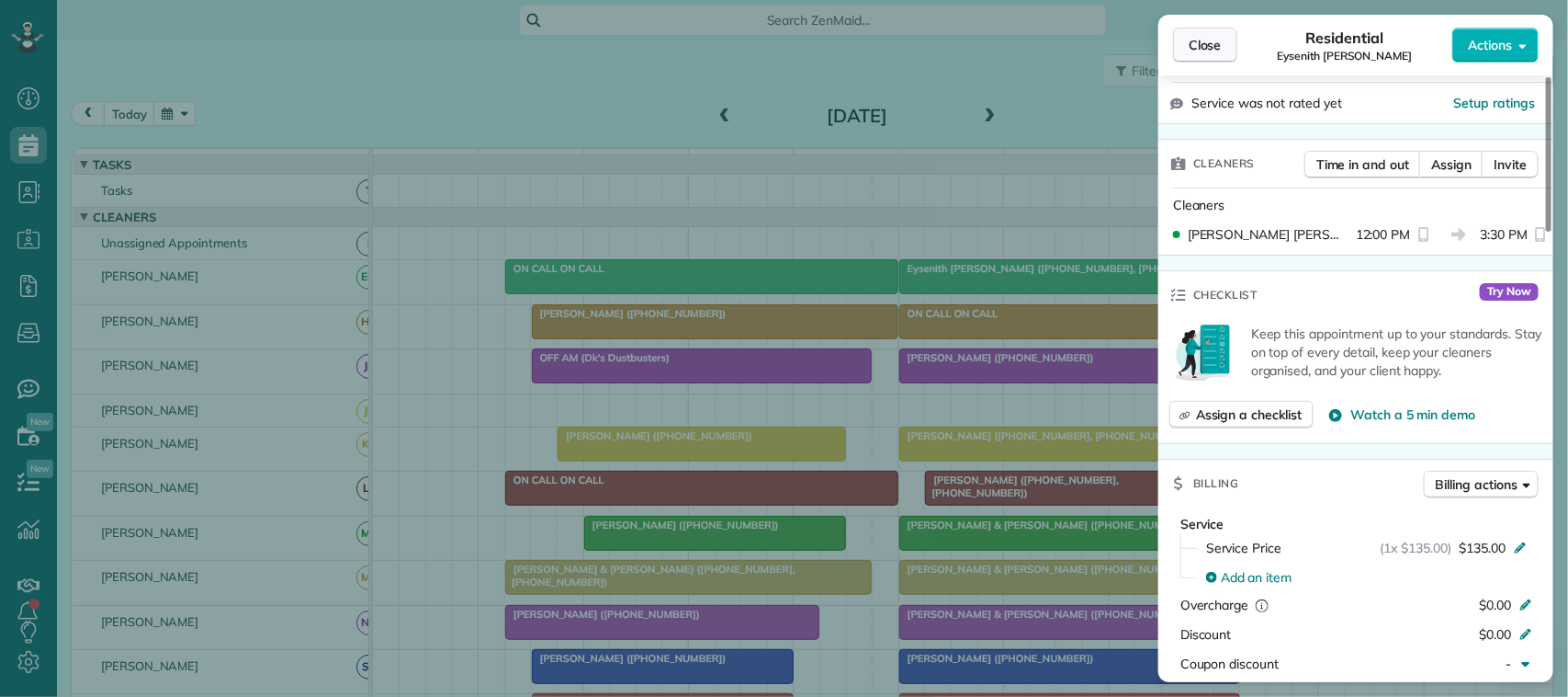
click at [1209, 57] on button "Close" at bounding box center [1205, 45] width 65 height 35
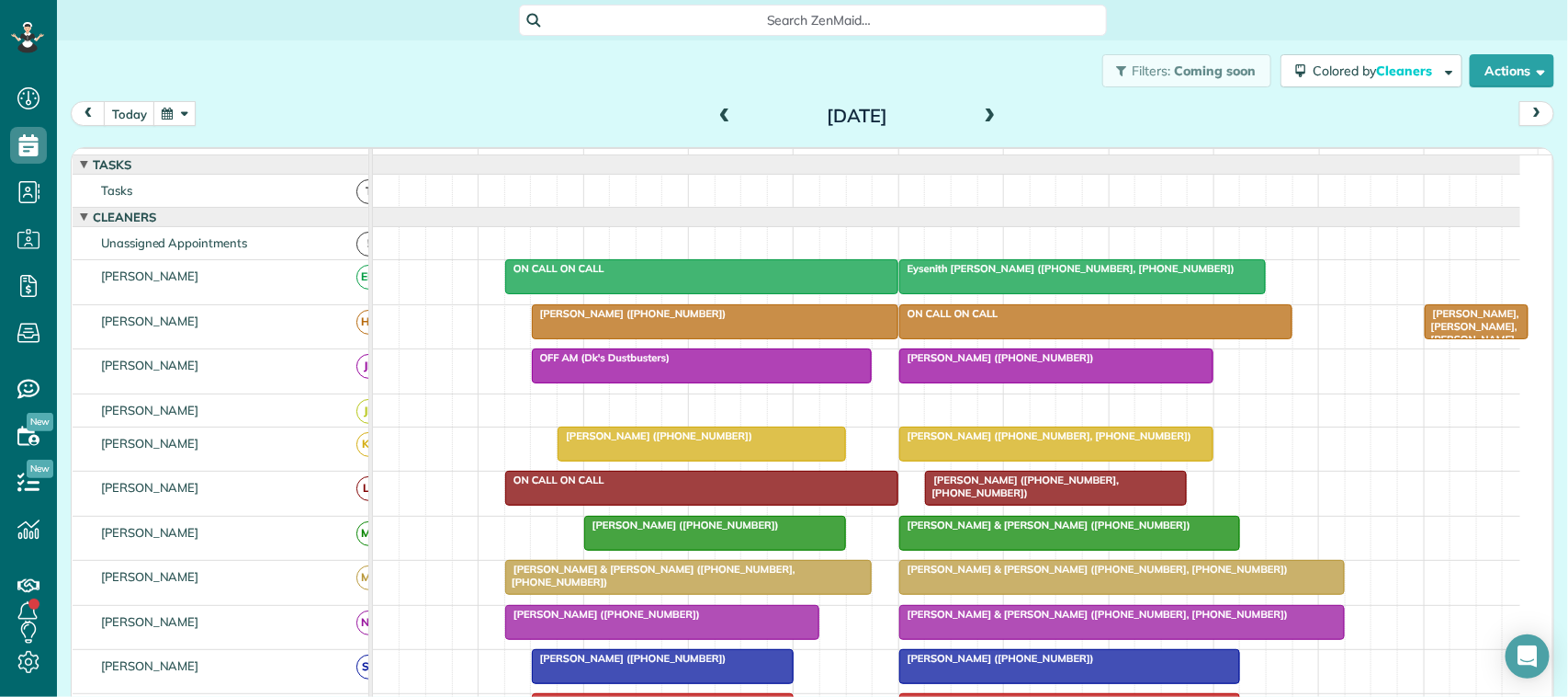
click at [982, 111] on span at bounding box center [992, 116] width 20 height 17
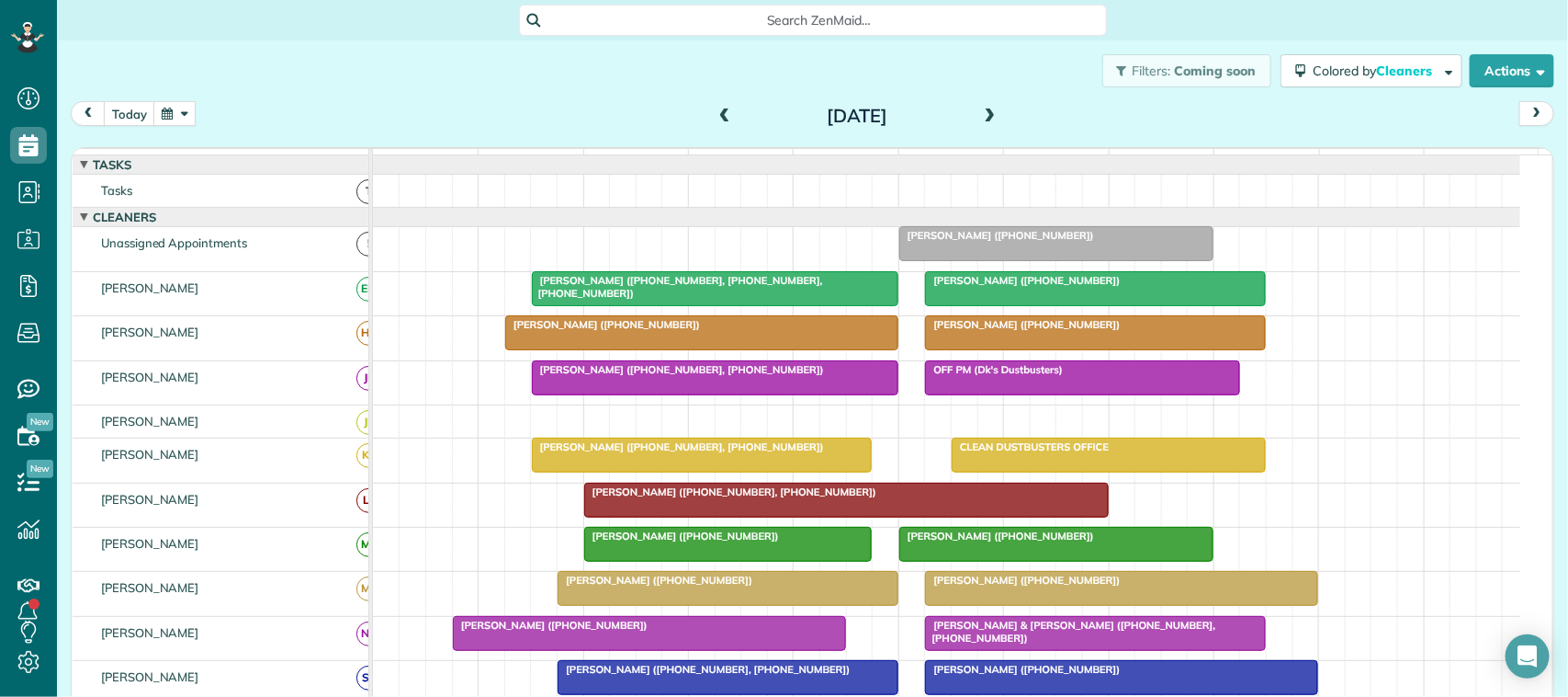
click at [608, 305] on div at bounding box center [715, 288] width 365 height 33
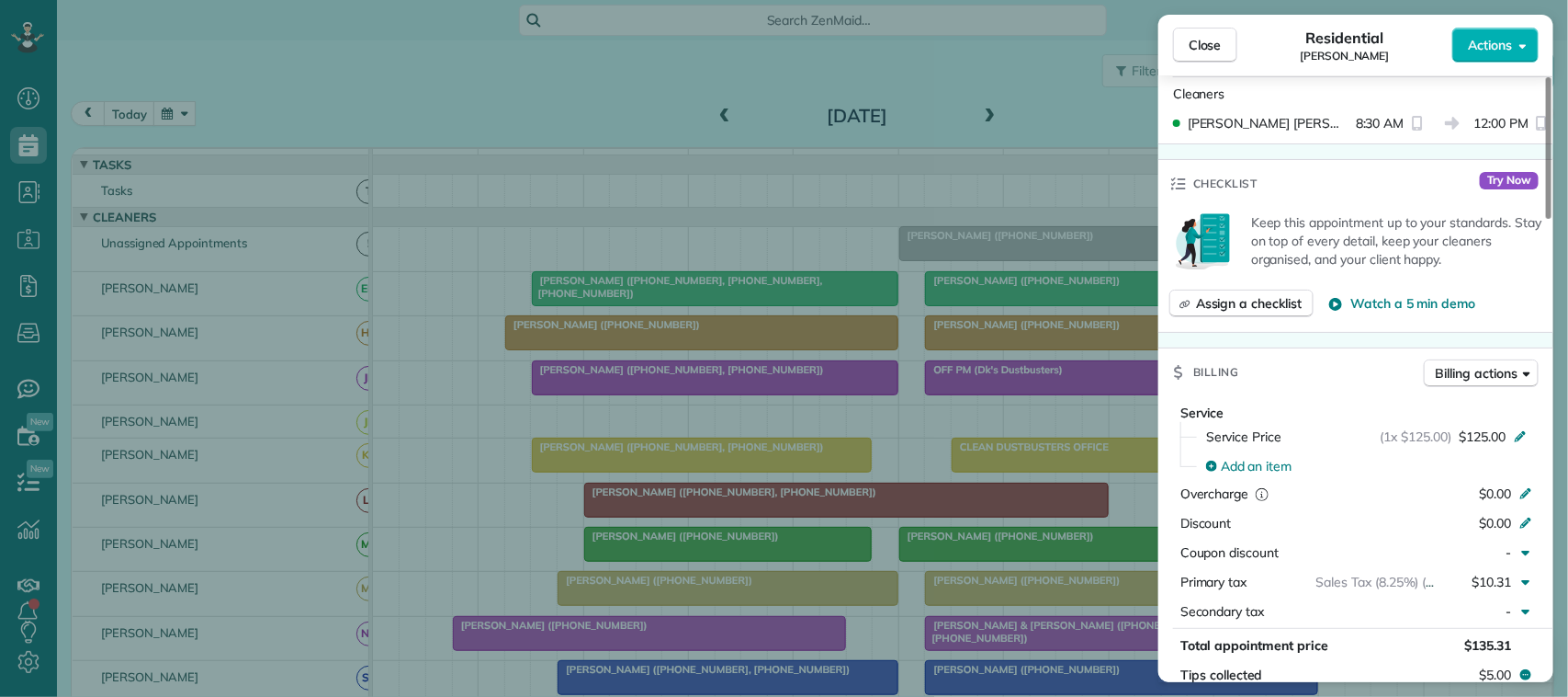
scroll to position [690, 0]
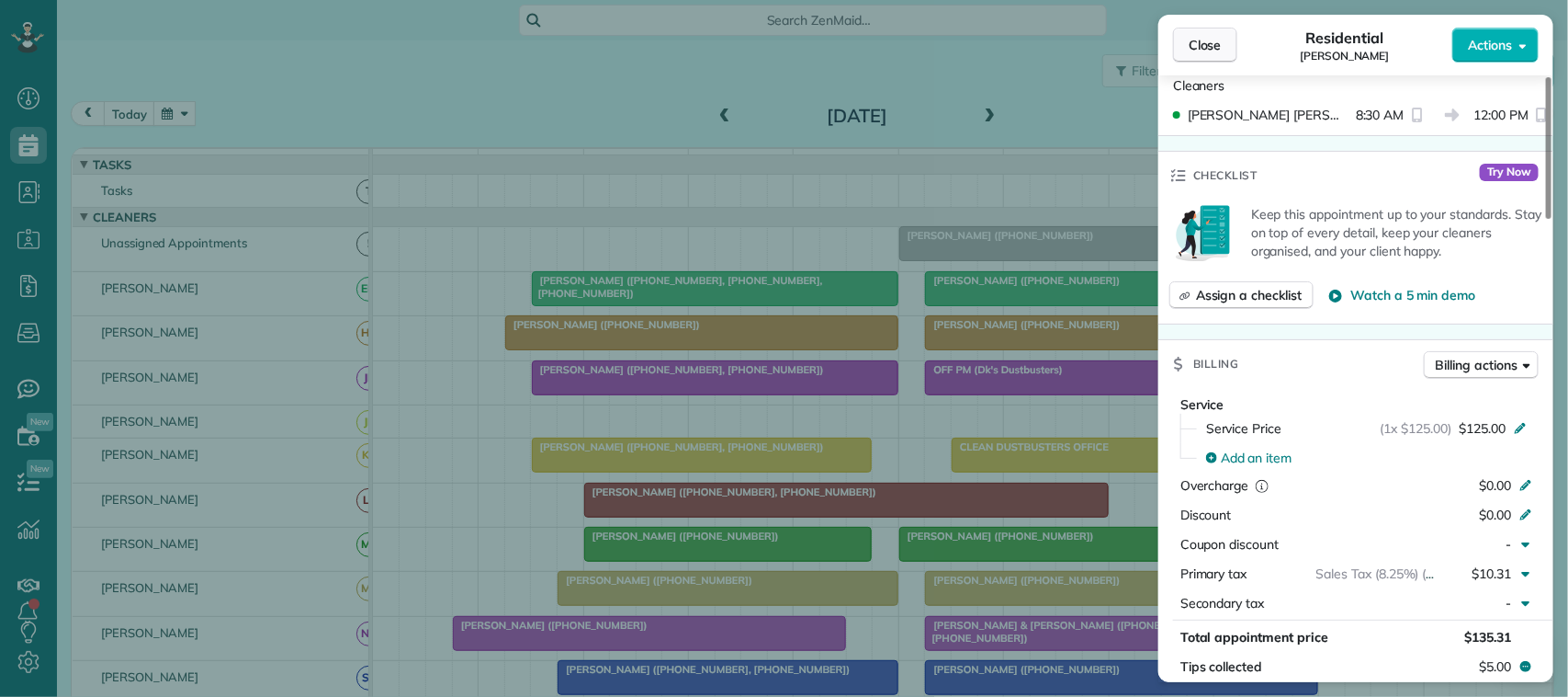
click at [1236, 38] on button "Close" at bounding box center [1205, 45] width 65 height 35
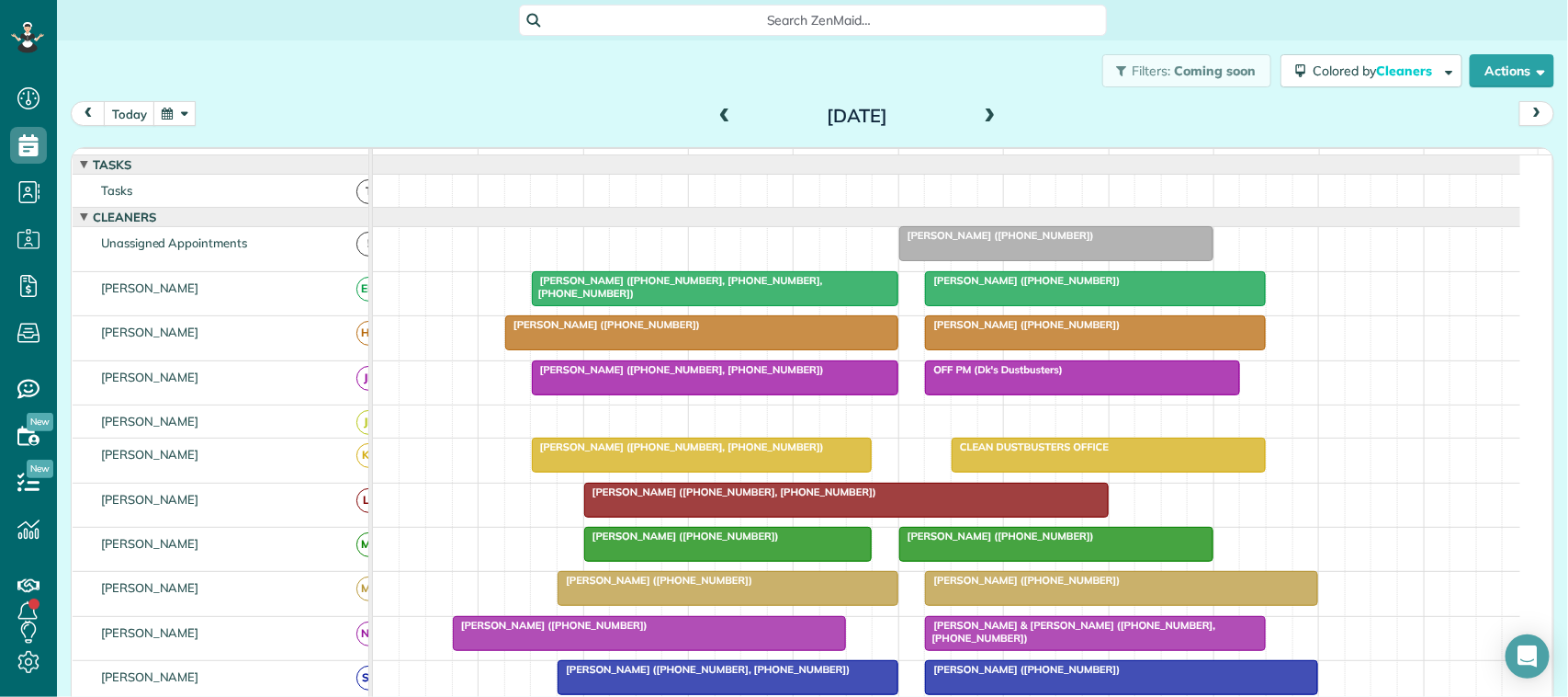
click at [1038, 287] on span "[PERSON_NAME] ([PHONE_NUMBER])" at bounding box center [1022, 280] width 197 height 13
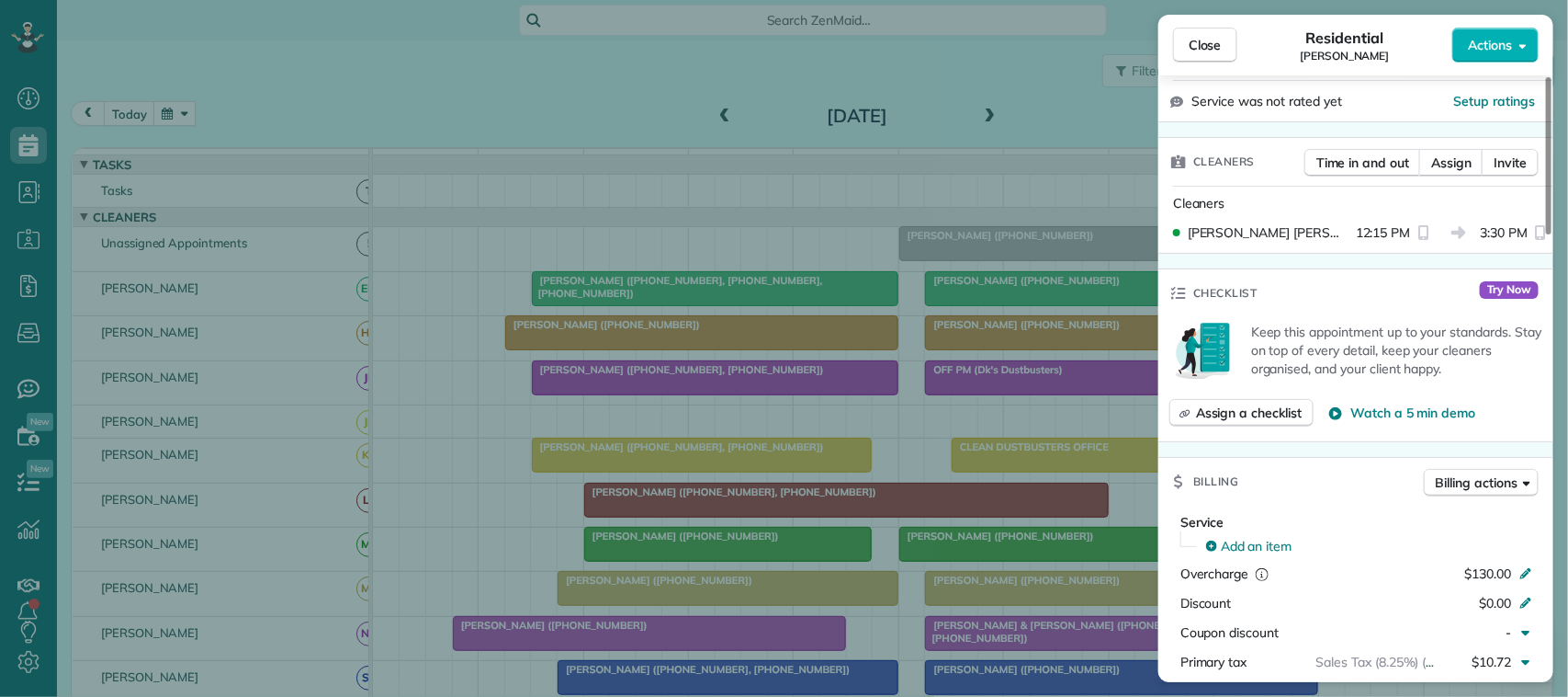
scroll to position [461, 0]
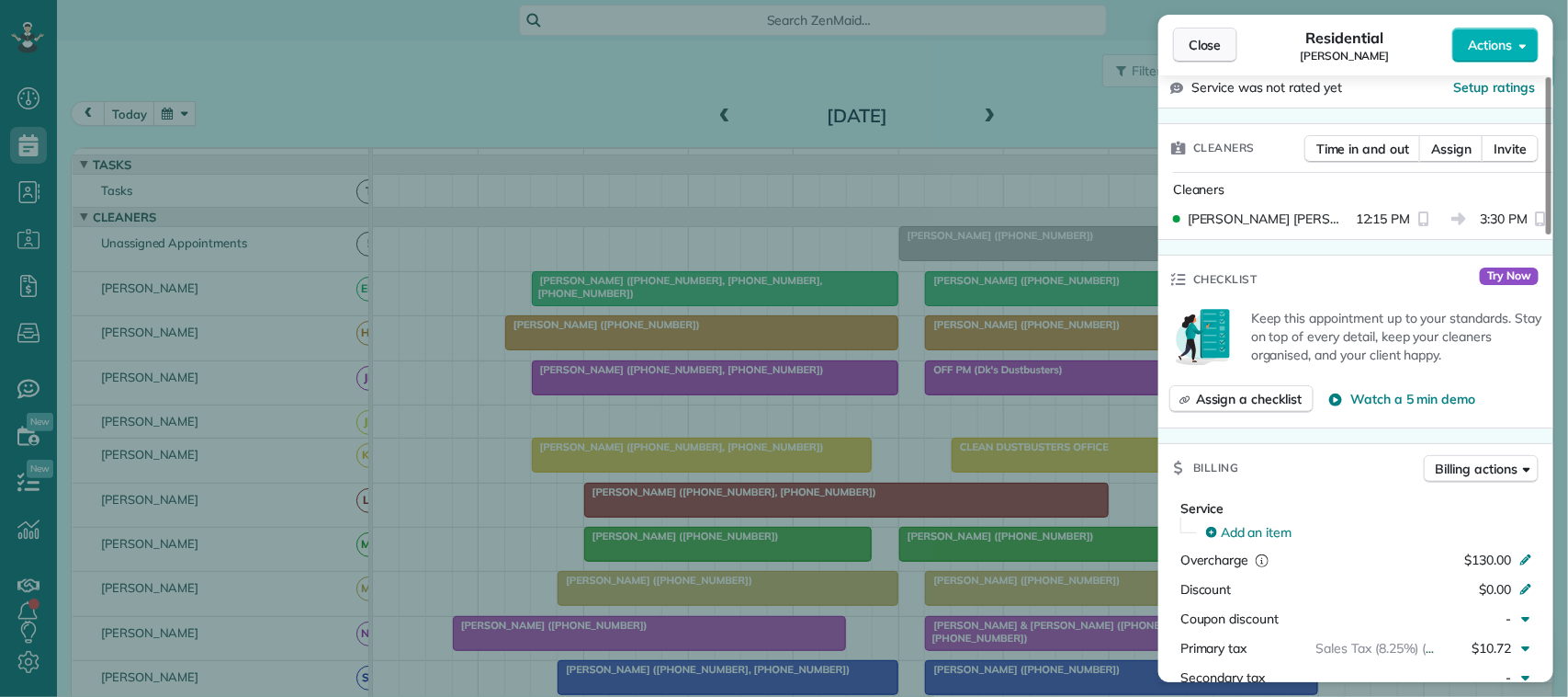
click at [1208, 39] on span "Close" at bounding box center [1205, 45] width 33 height 18
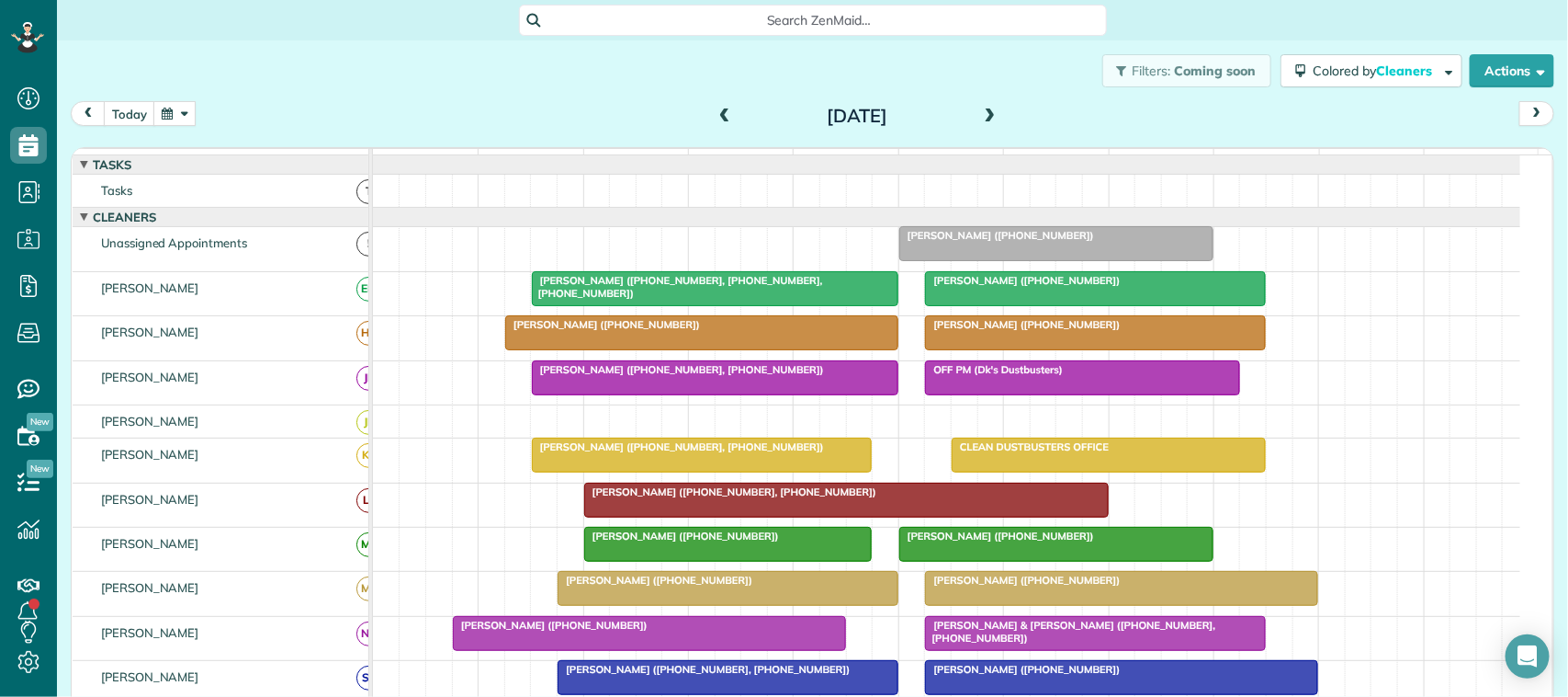
click at [982, 120] on span at bounding box center [992, 116] width 20 height 17
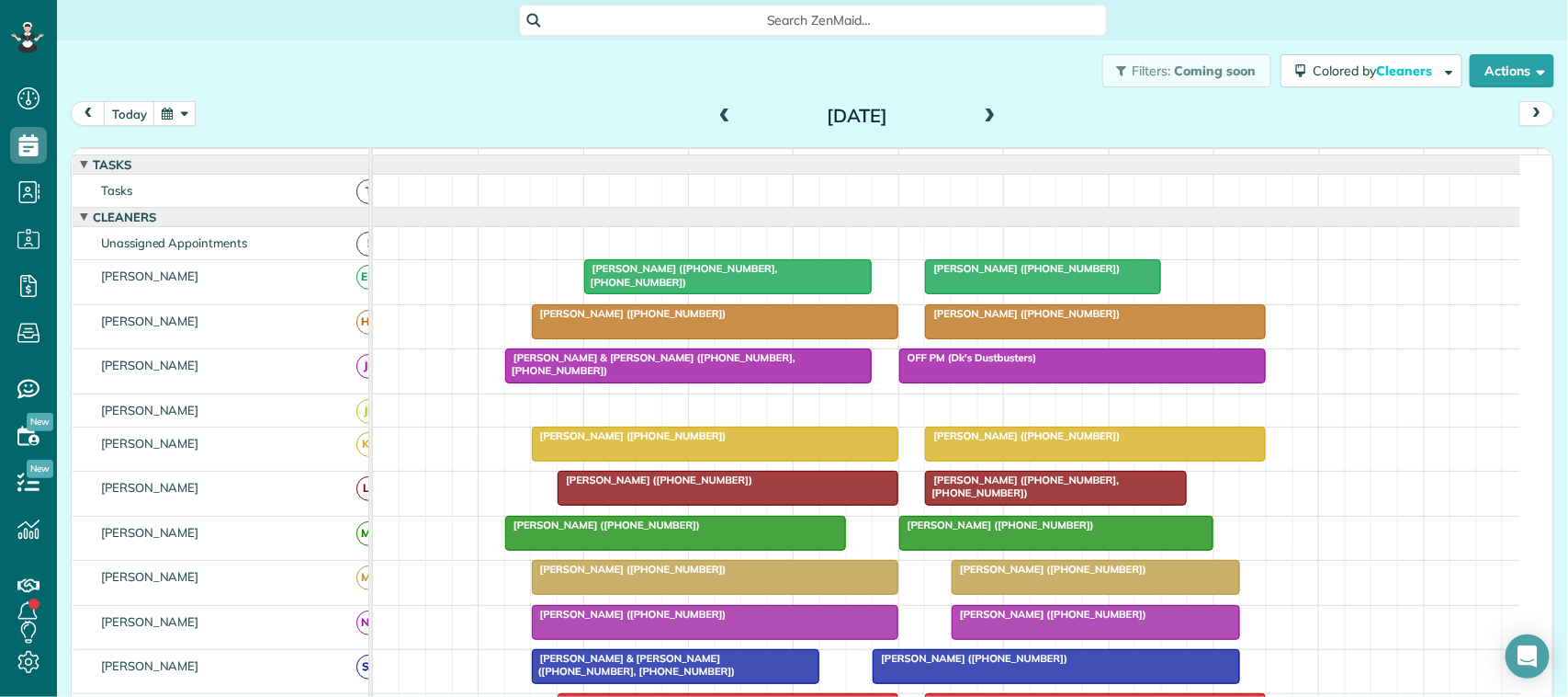
click at [646, 293] on div at bounding box center [728, 276] width 286 height 33
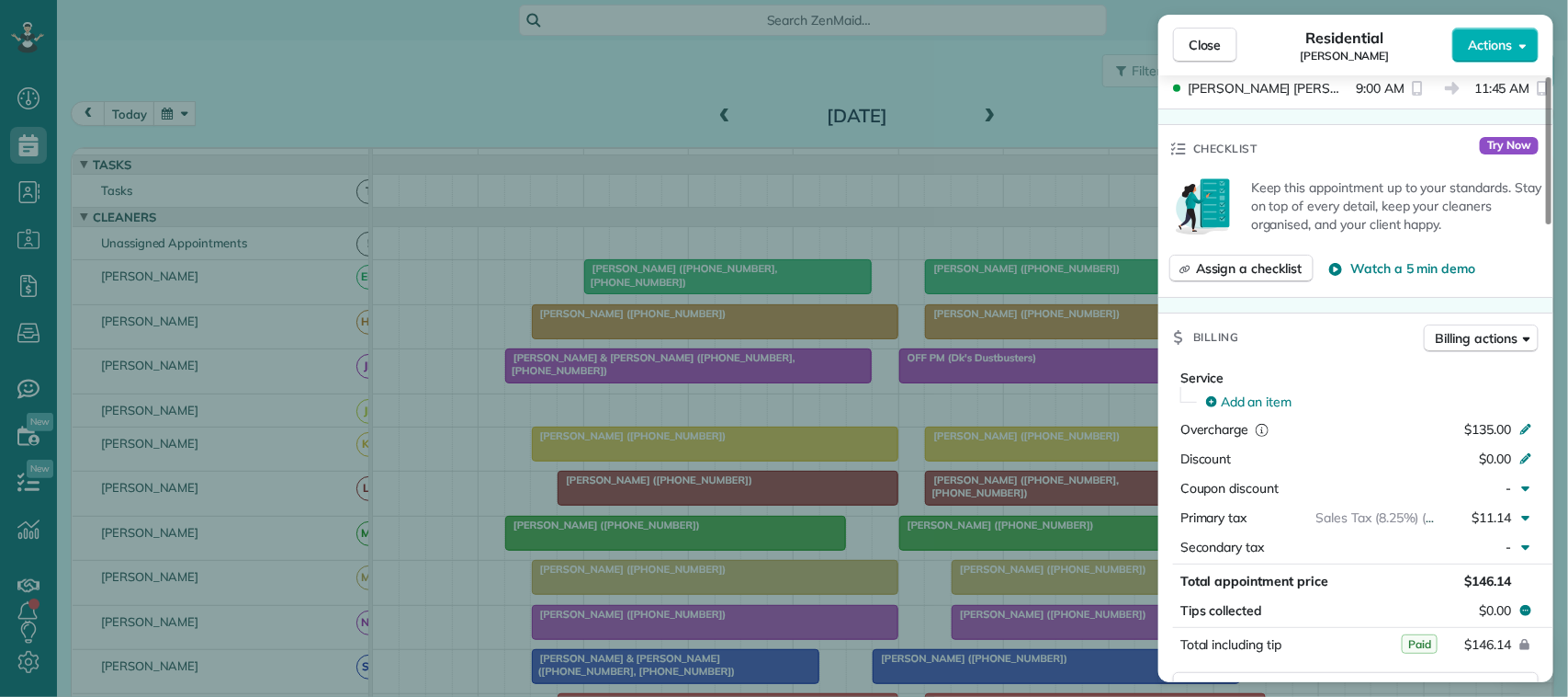
scroll to position [690, 0]
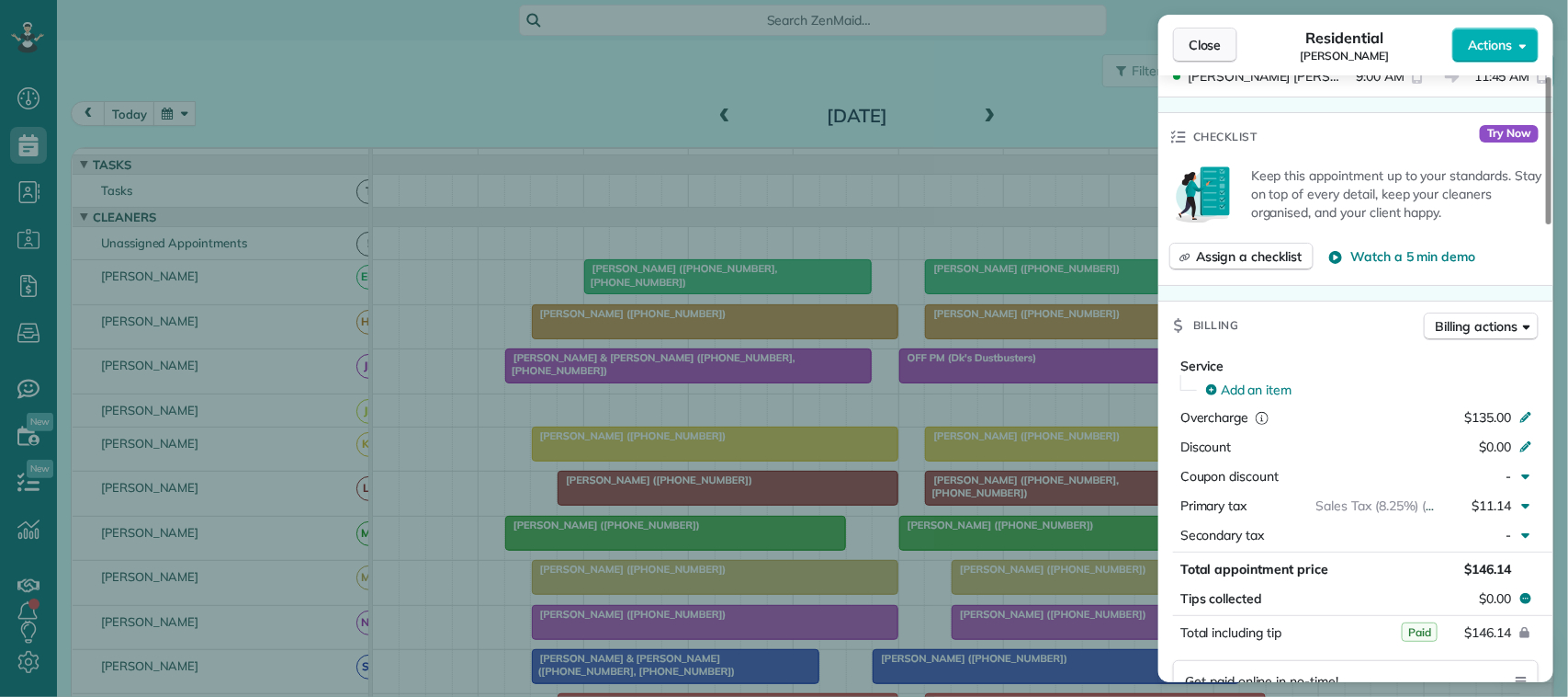
click at [1195, 44] on span "Close" at bounding box center [1205, 45] width 33 height 18
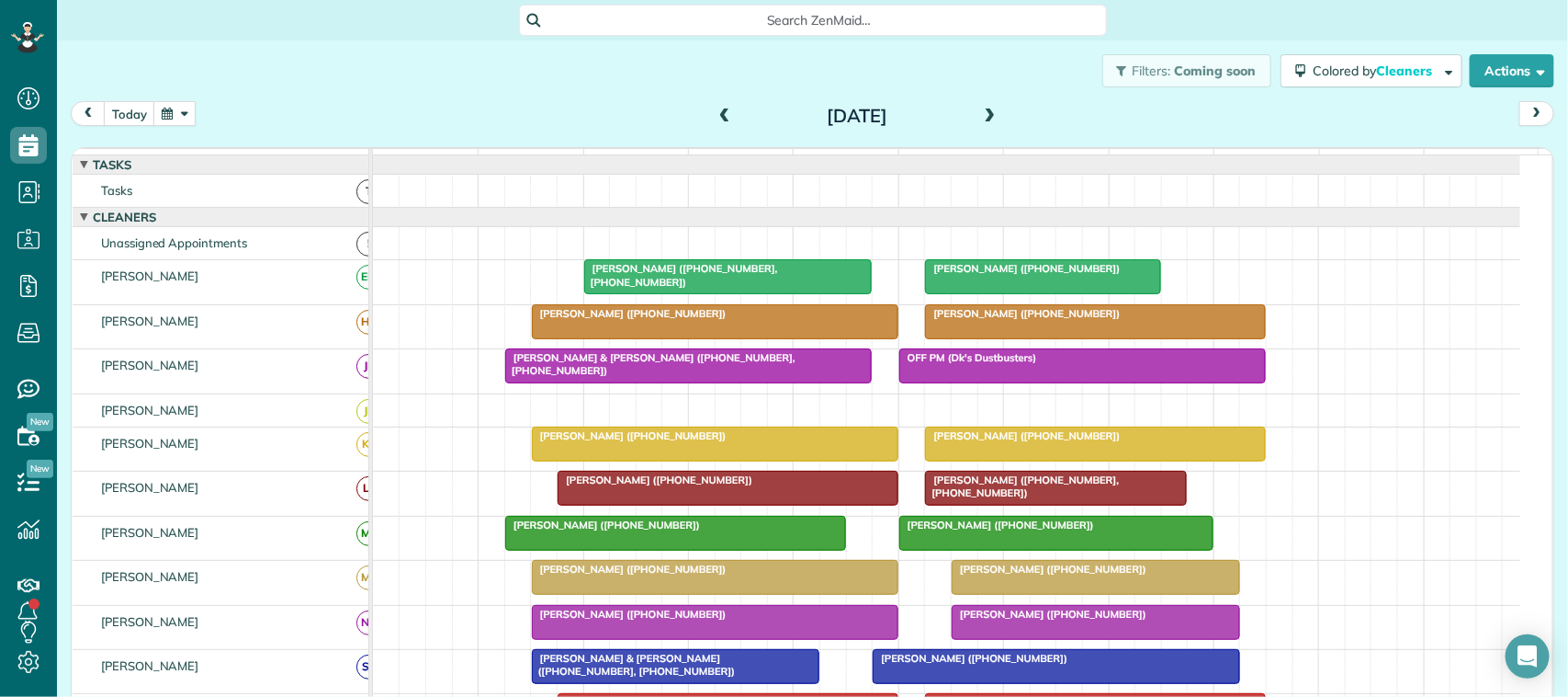
click at [1048, 275] on span "Cindy Cavazos (+18324887957)" at bounding box center [1022, 268] width 197 height 13
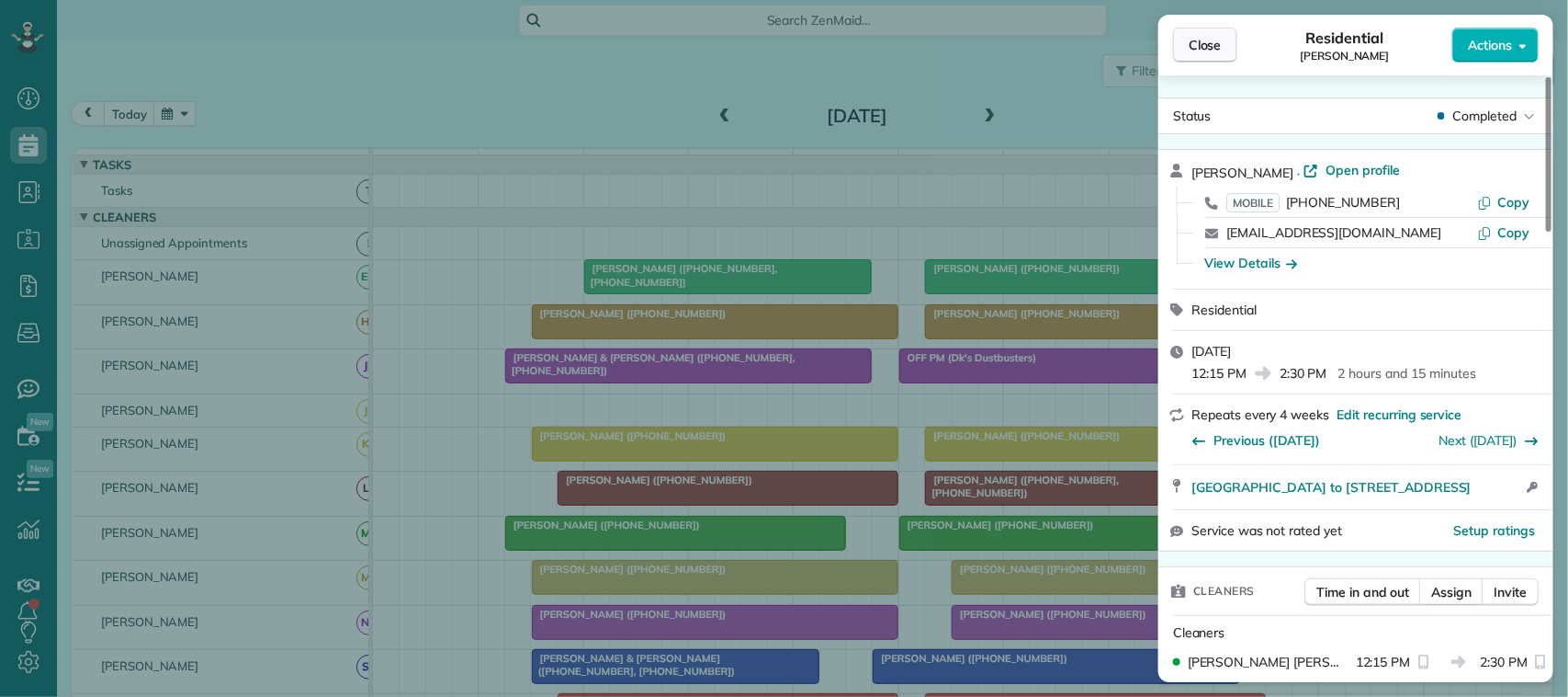
click at [1195, 31] on button "Close" at bounding box center [1205, 45] width 65 height 35
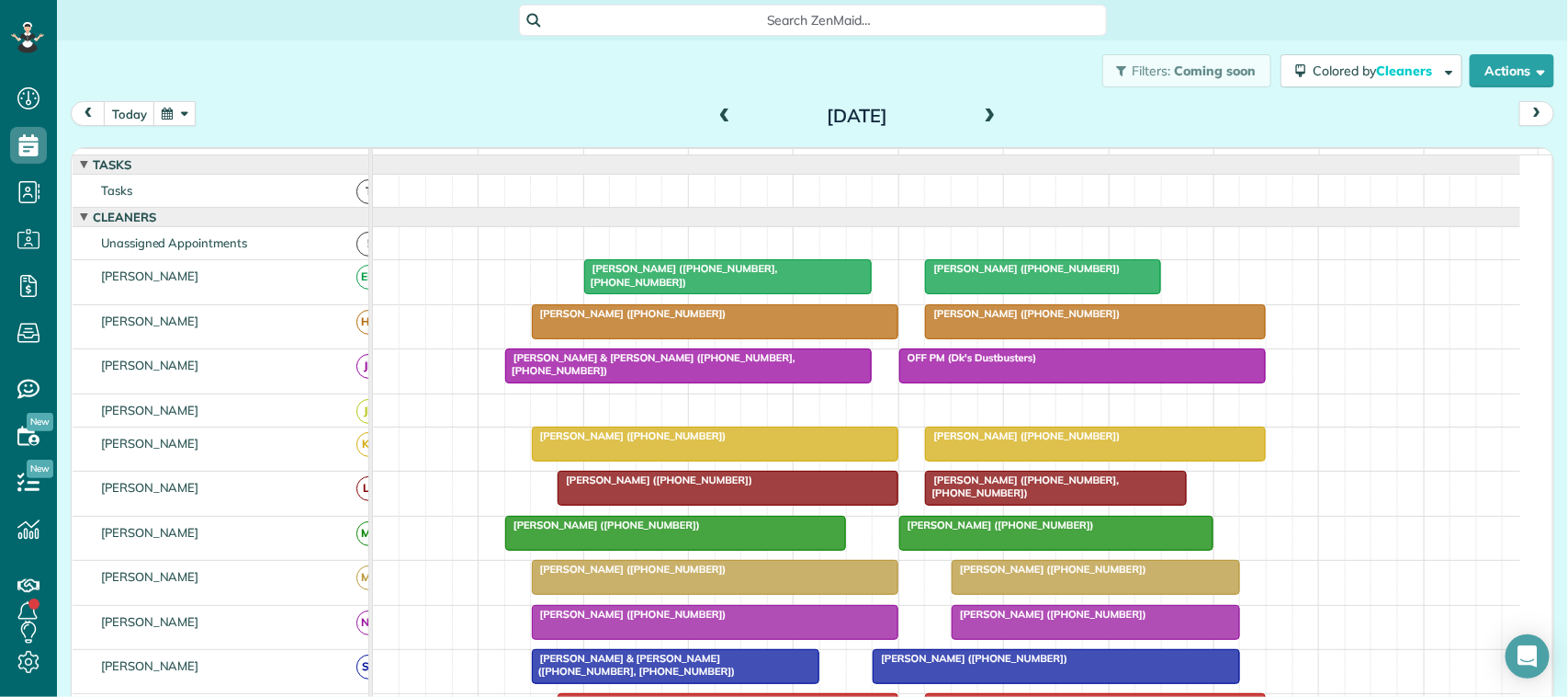
click at [1067, 293] on div at bounding box center [1042, 276] width 234 height 33
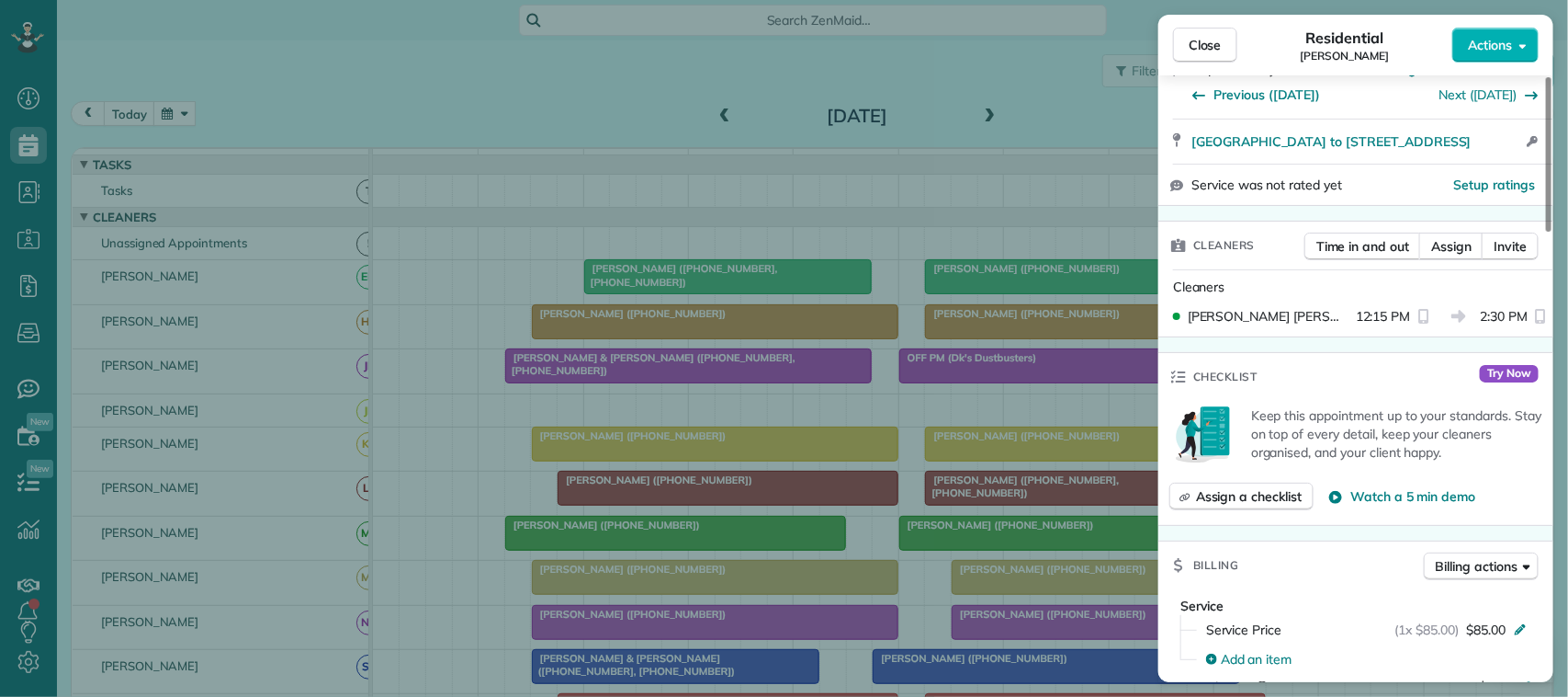
scroll to position [575, 0]
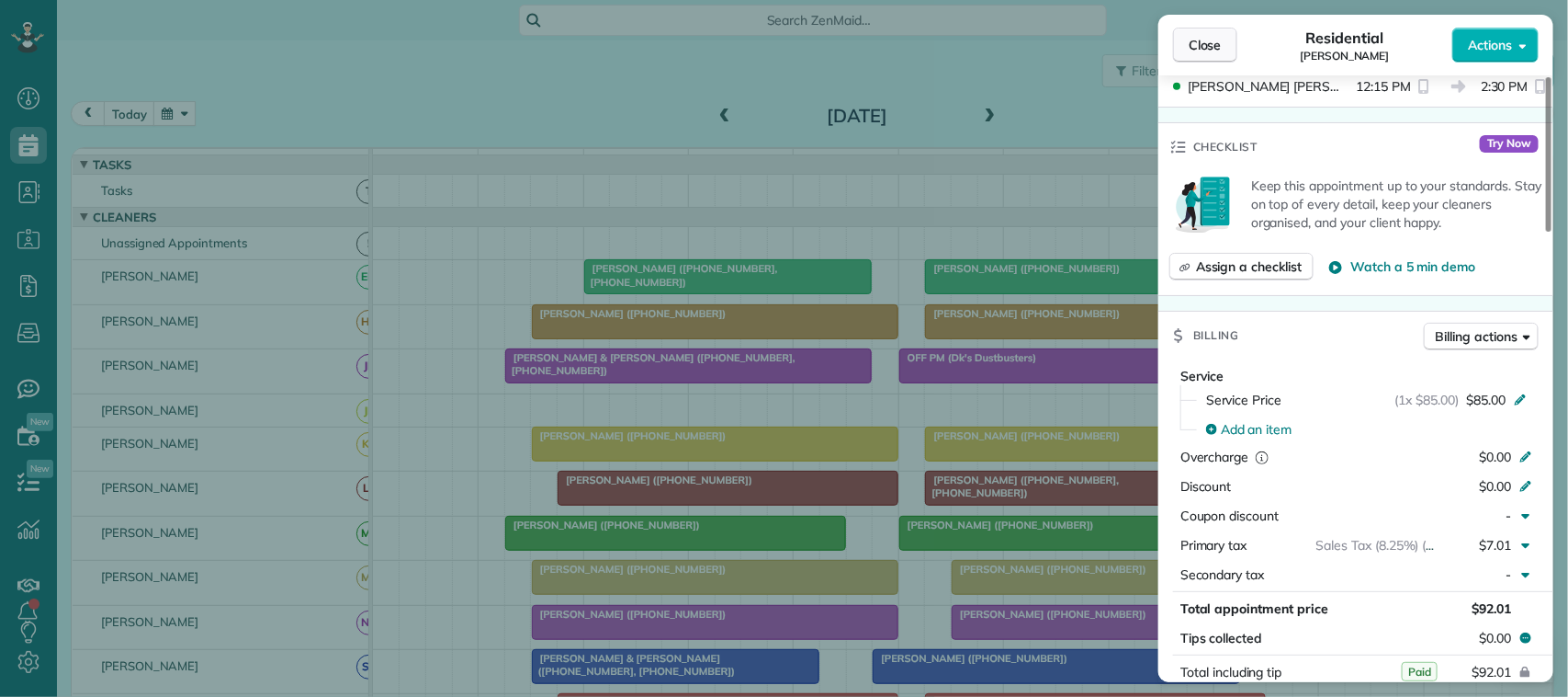
click at [1222, 46] on button "Close" at bounding box center [1205, 45] width 65 height 35
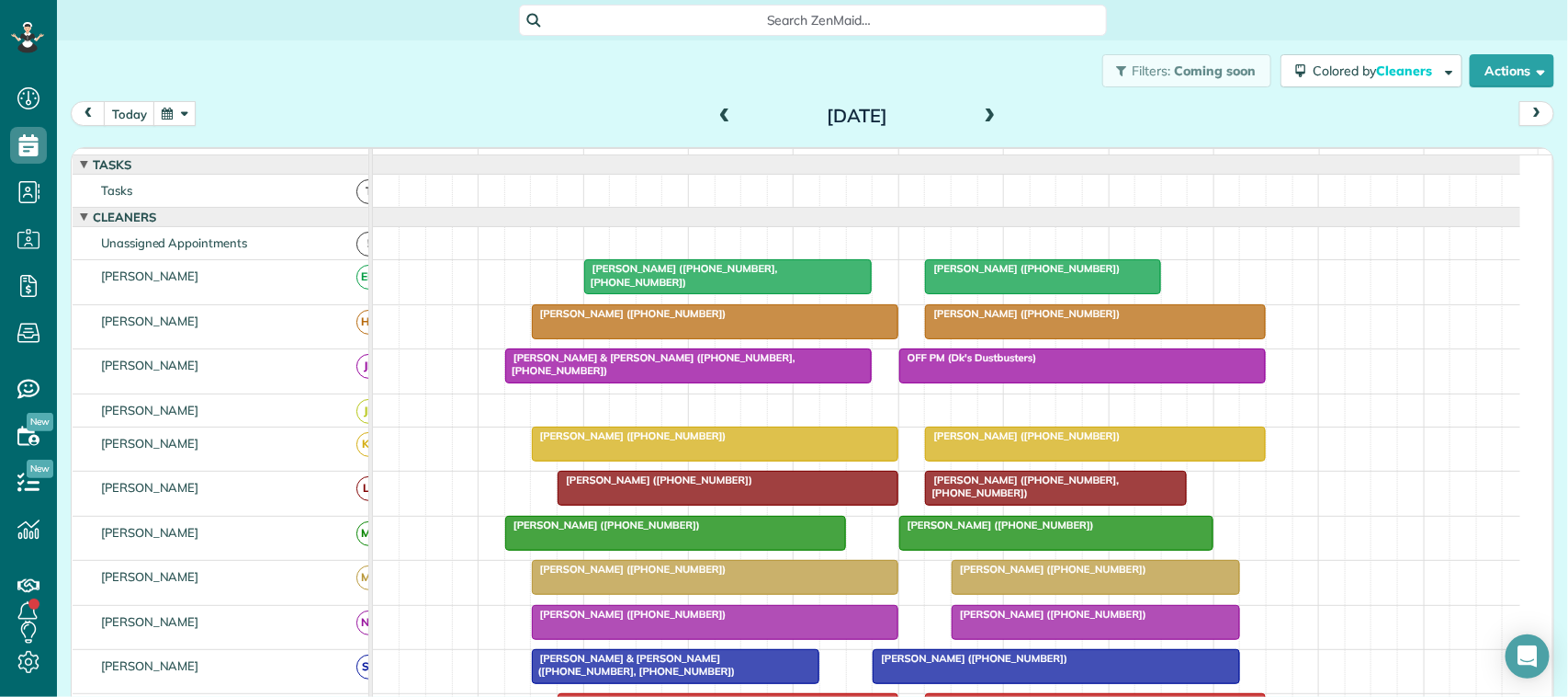
click at [702, 293] on div at bounding box center [728, 276] width 286 height 33
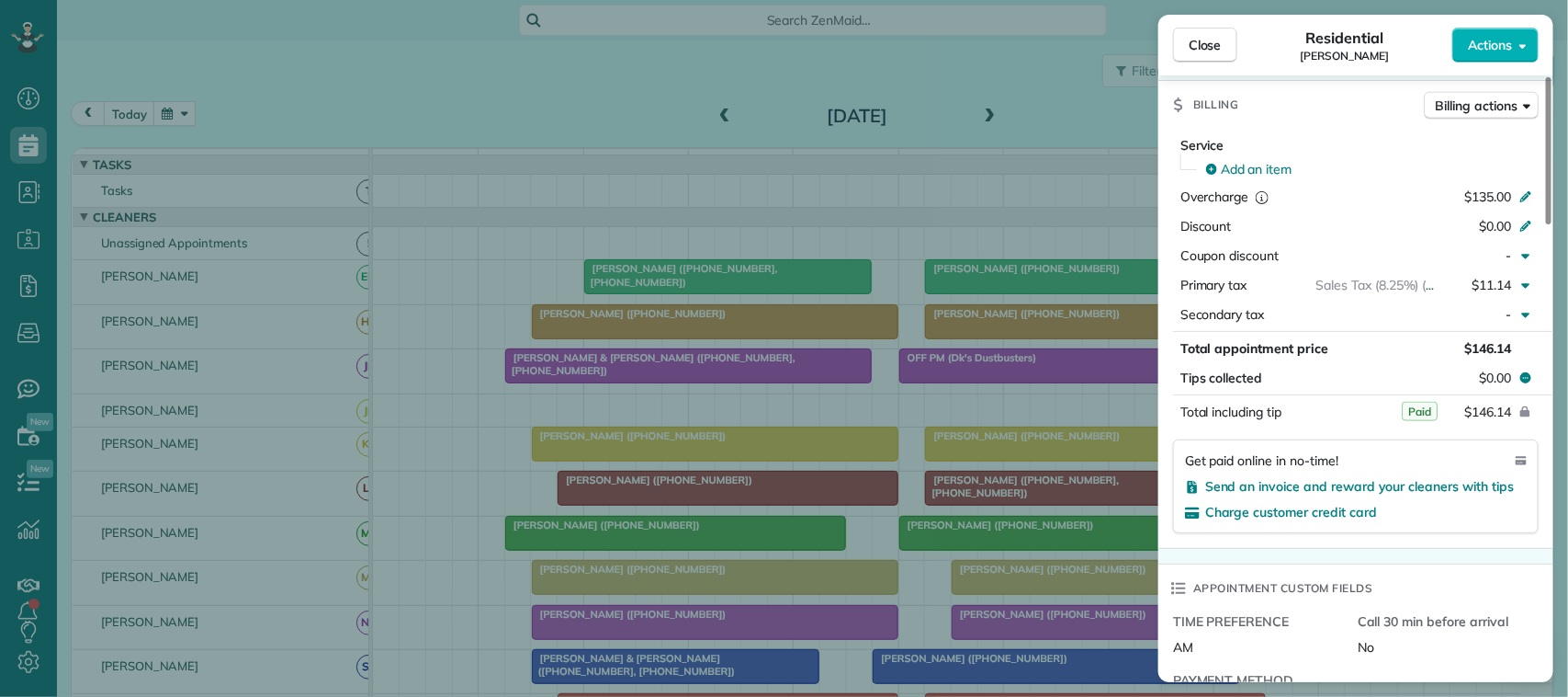
scroll to position [919, 0]
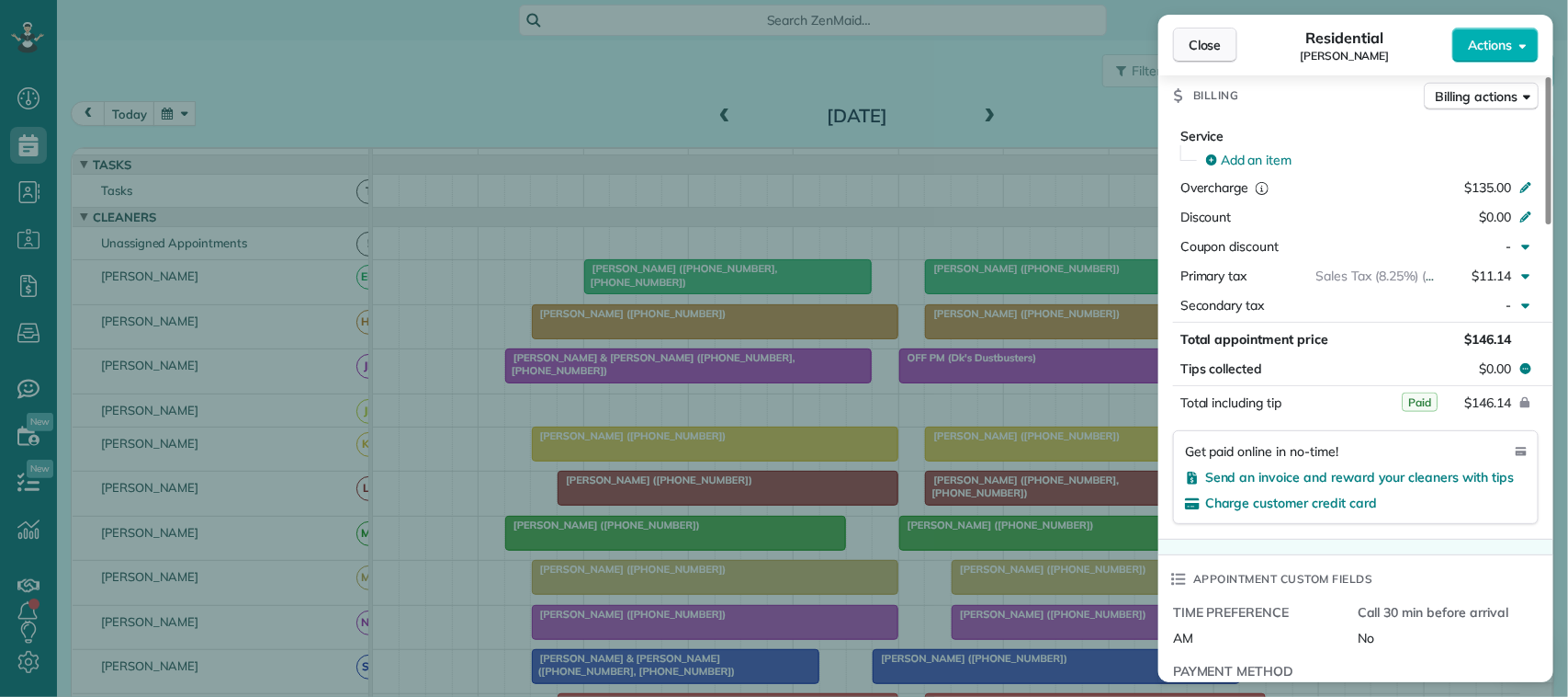
click at [1188, 49] on span "Close" at bounding box center [1205, 45] width 33 height 18
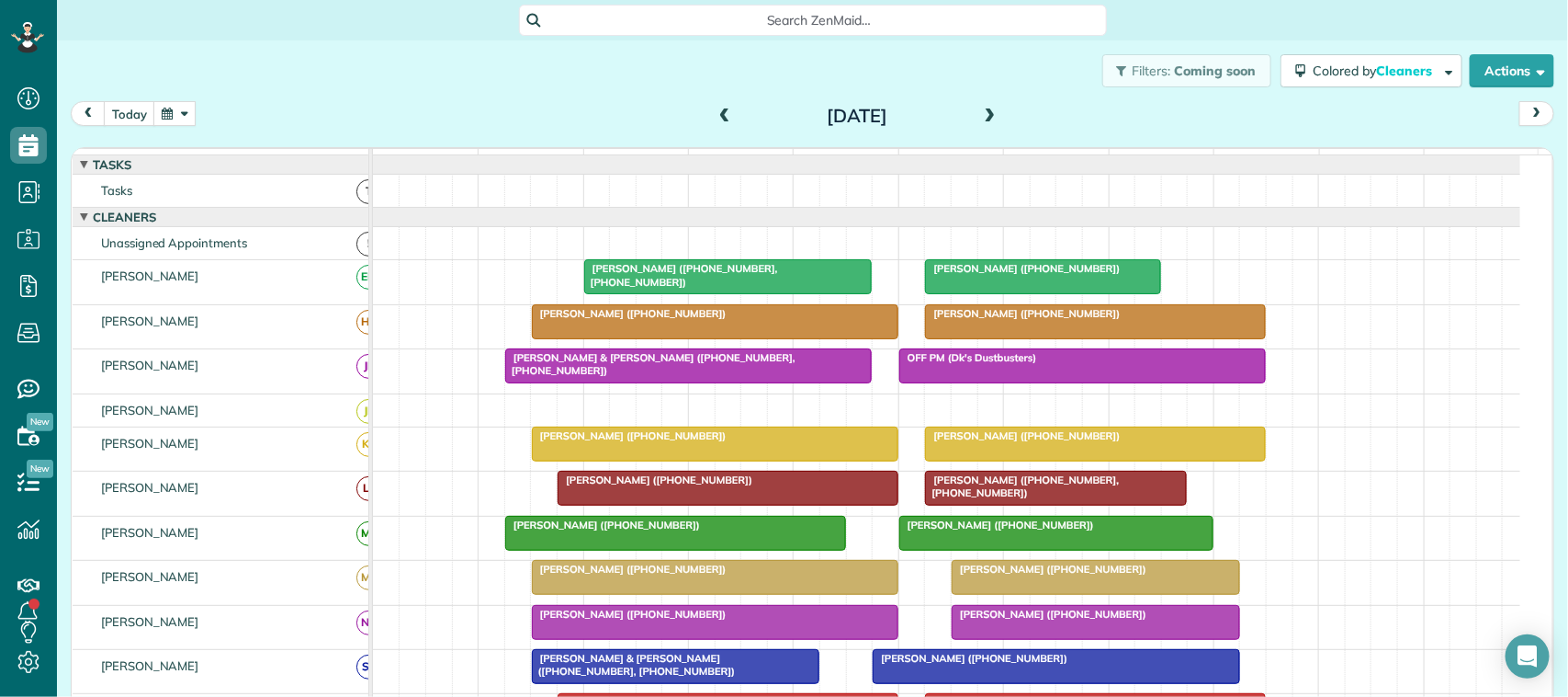
click at [989, 293] on div at bounding box center [1042, 276] width 234 height 33
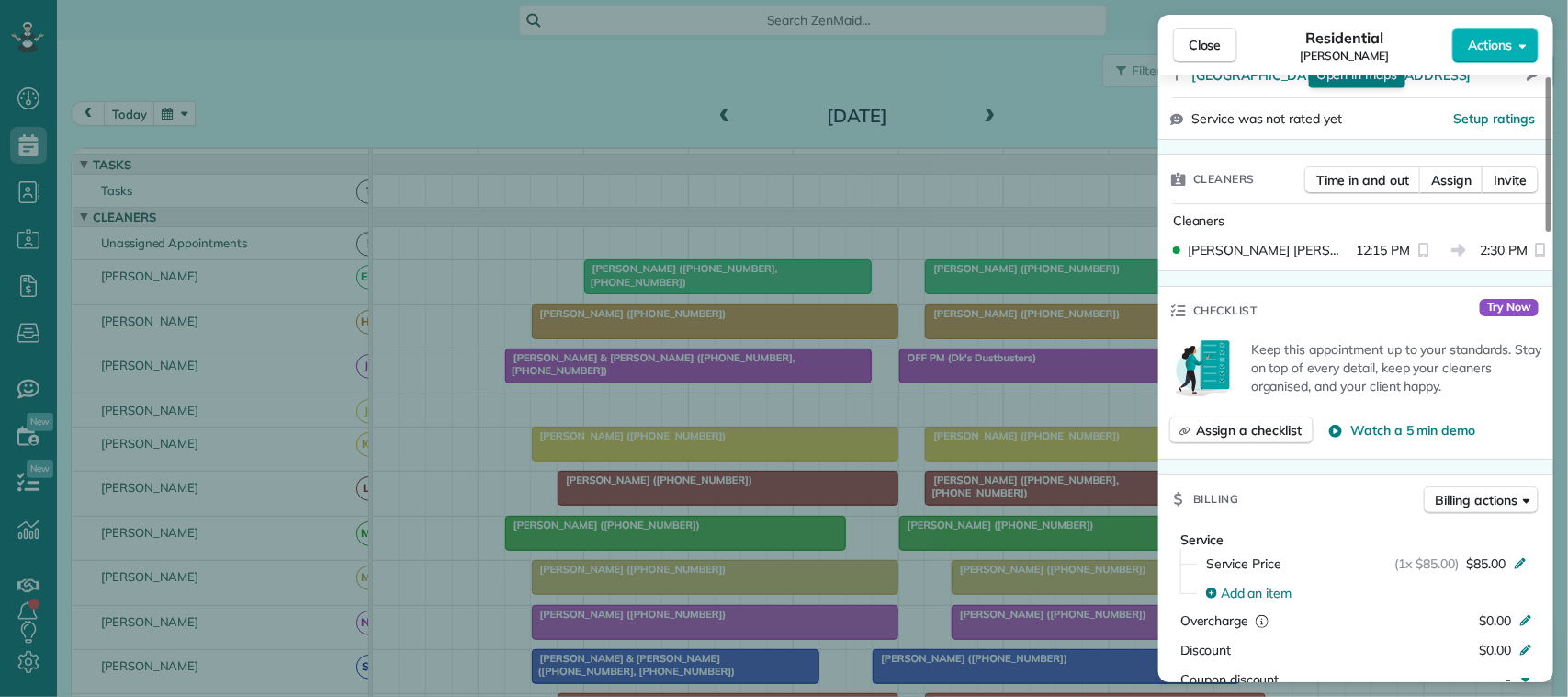
scroll to position [459, 0]
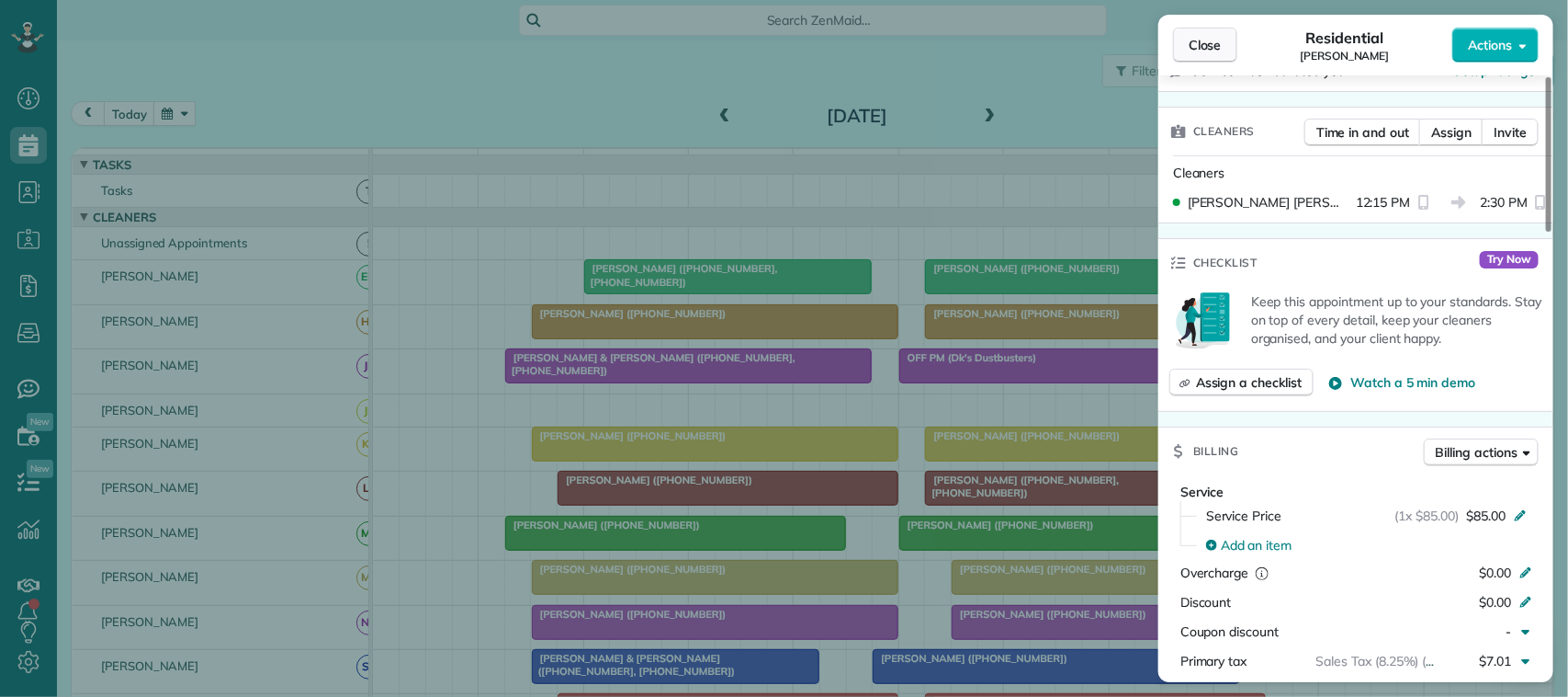
click at [1232, 29] on button "Close" at bounding box center [1205, 45] width 65 height 35
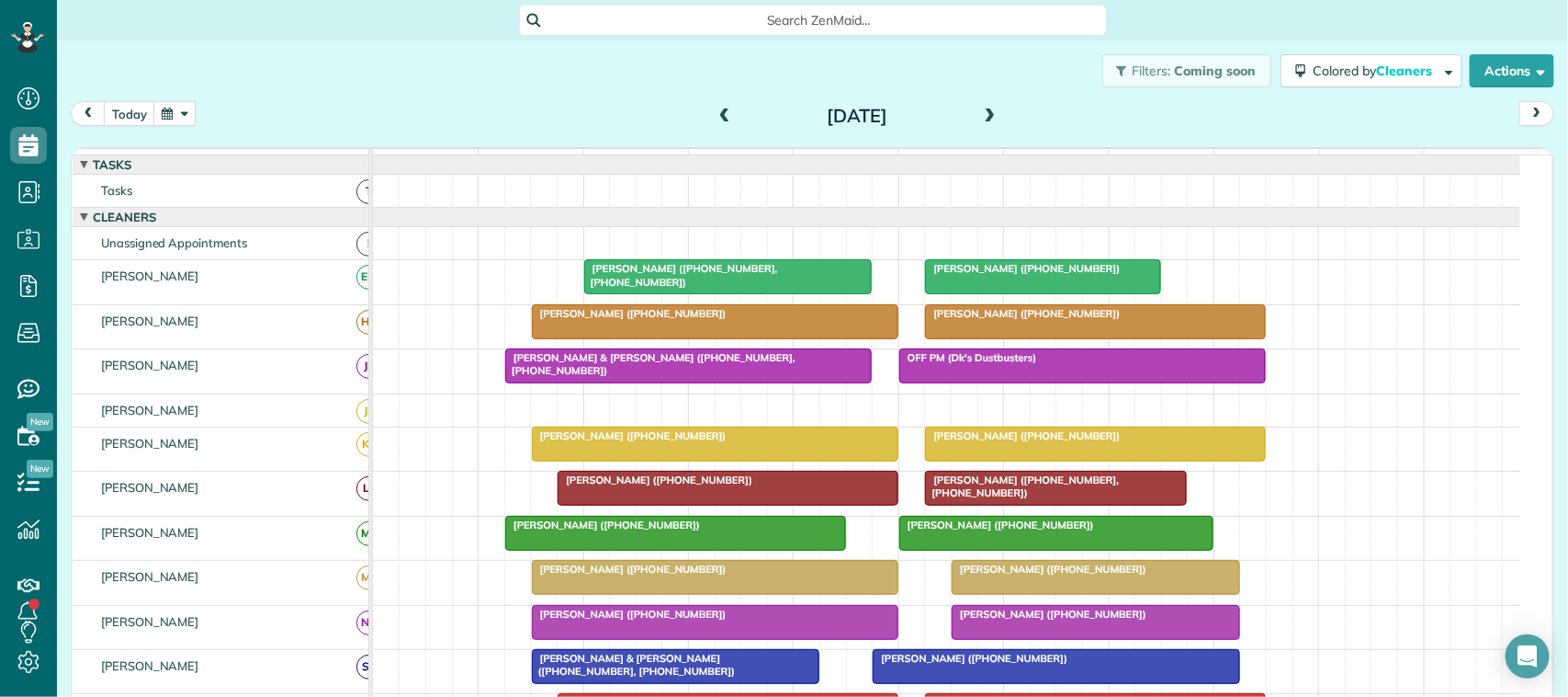
click at [985, 117] on span at bounding box center [992, 116] width 20 height 17
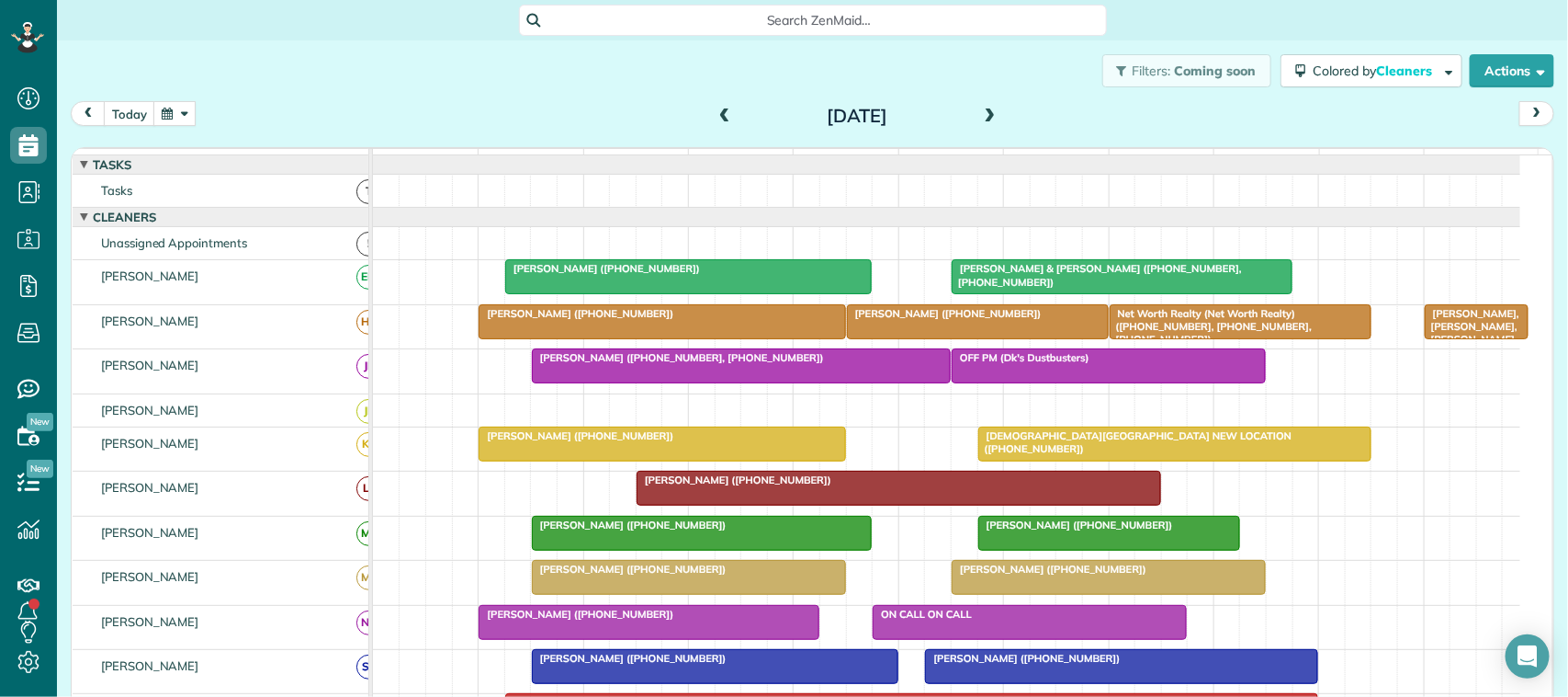
click at [658, 293] on div at bounding box center [688, 276] width 365 height 33
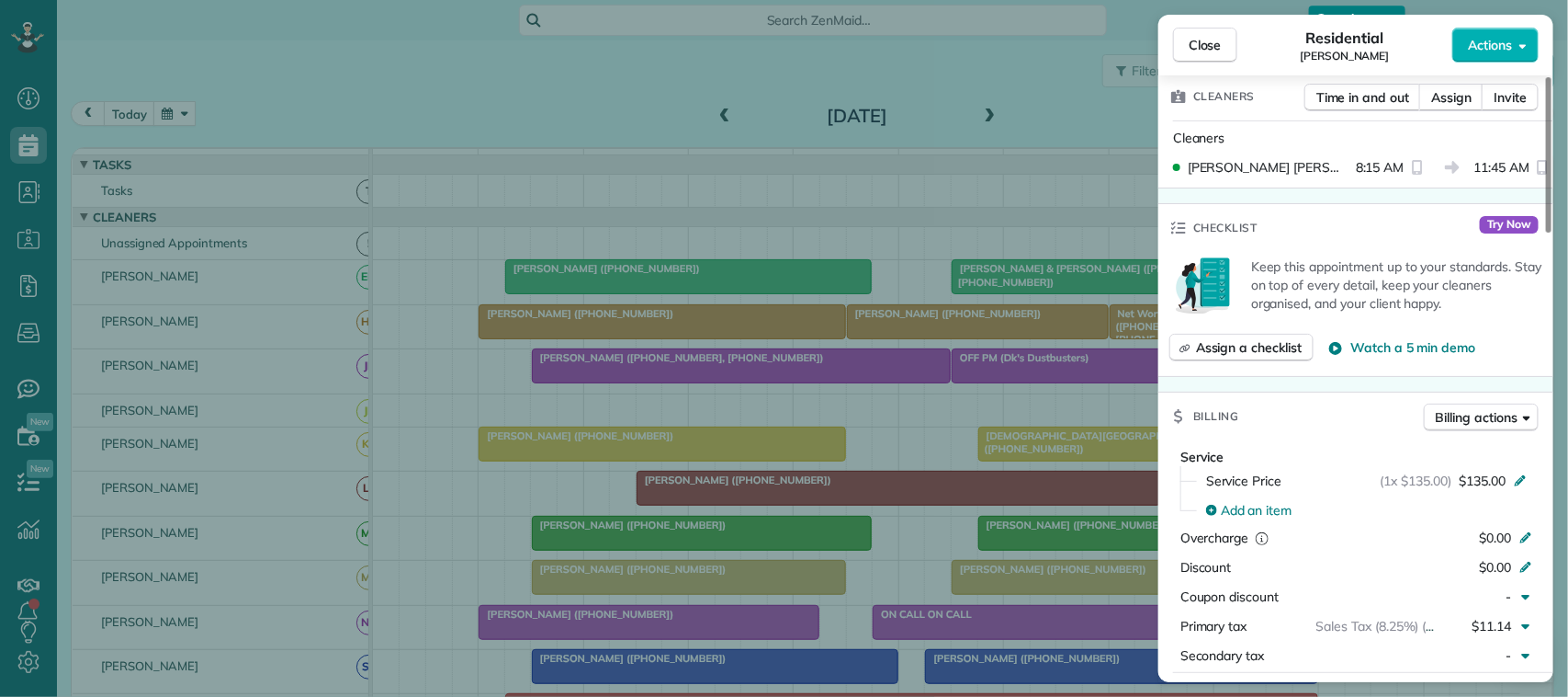
scroll to position [574, 0]
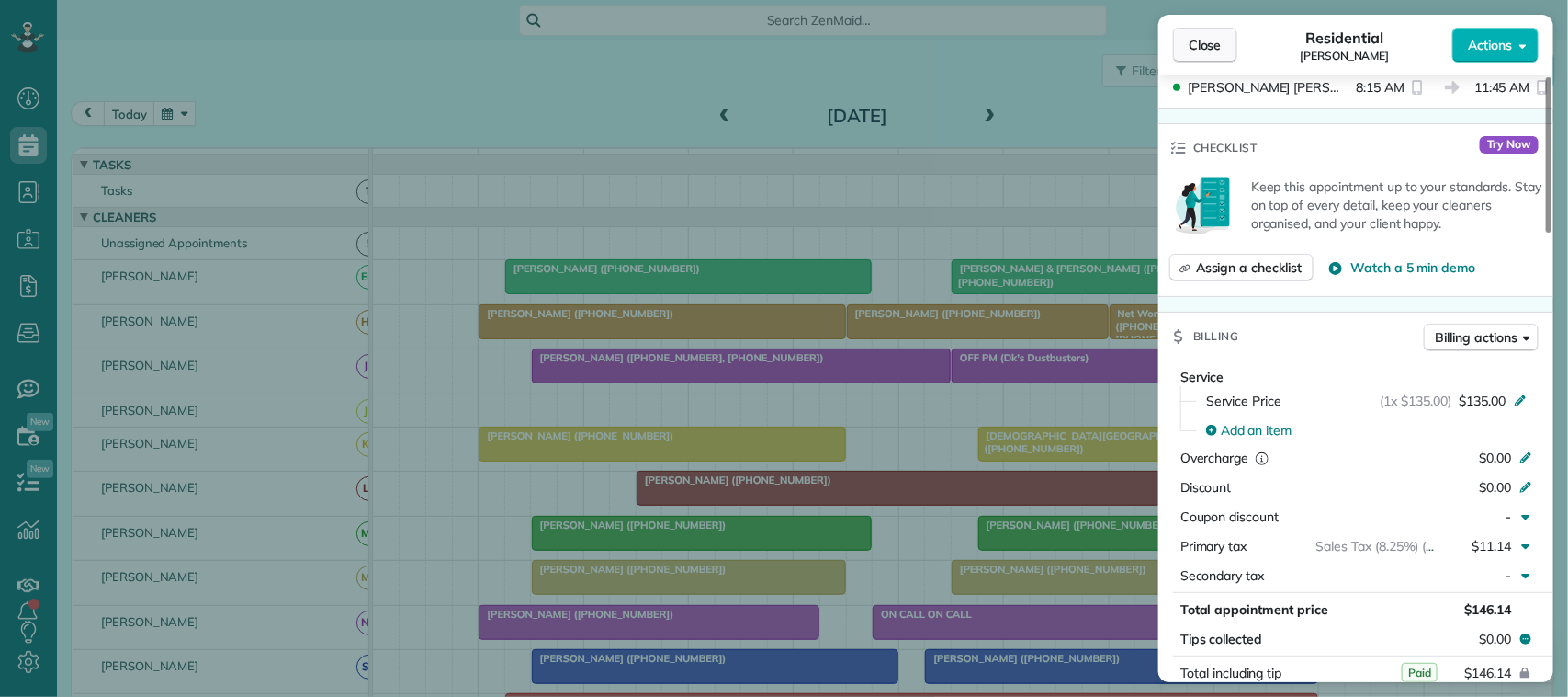
click at [1213, 44] on span "Close" at bounding box center [1205, 45] width 33 height 18
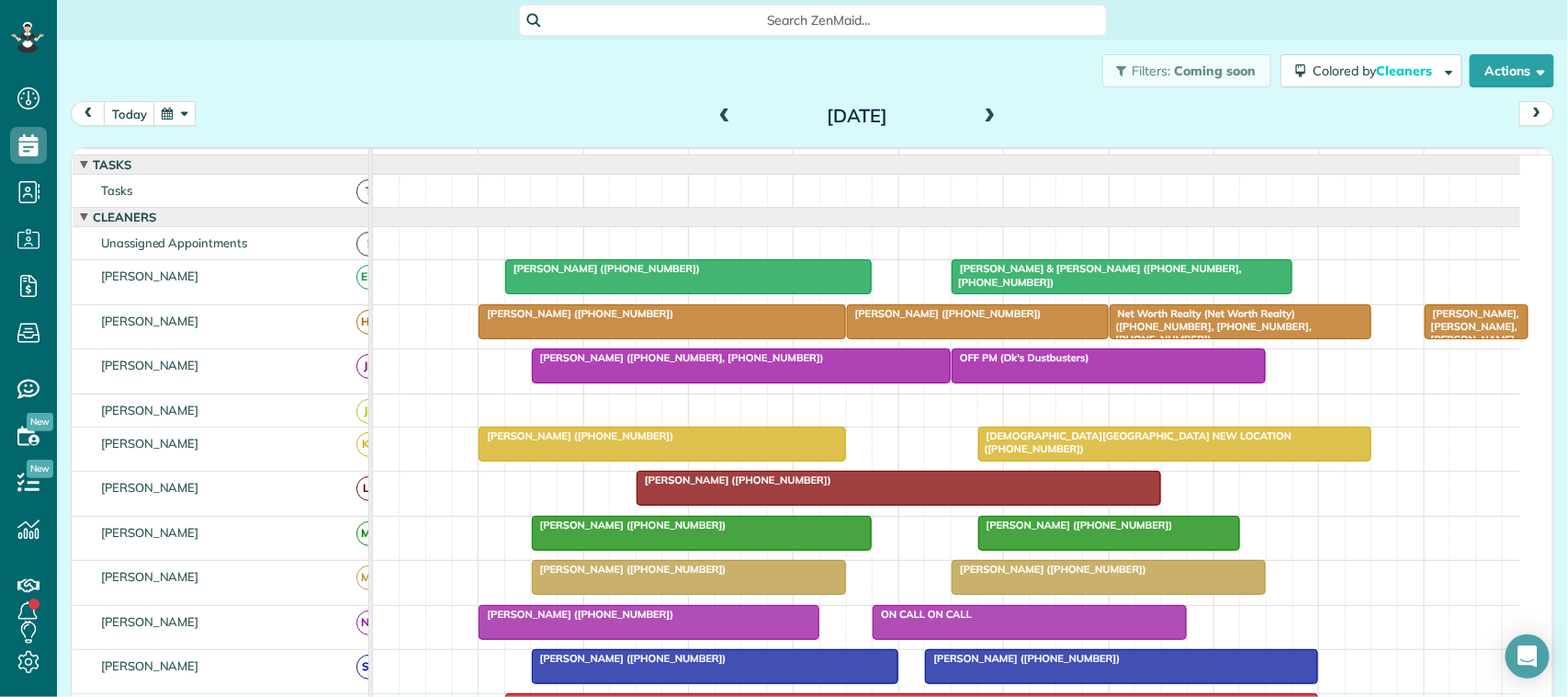
click at [1089, 293] on div at bounding box center [1122, 276] width 339 height 33
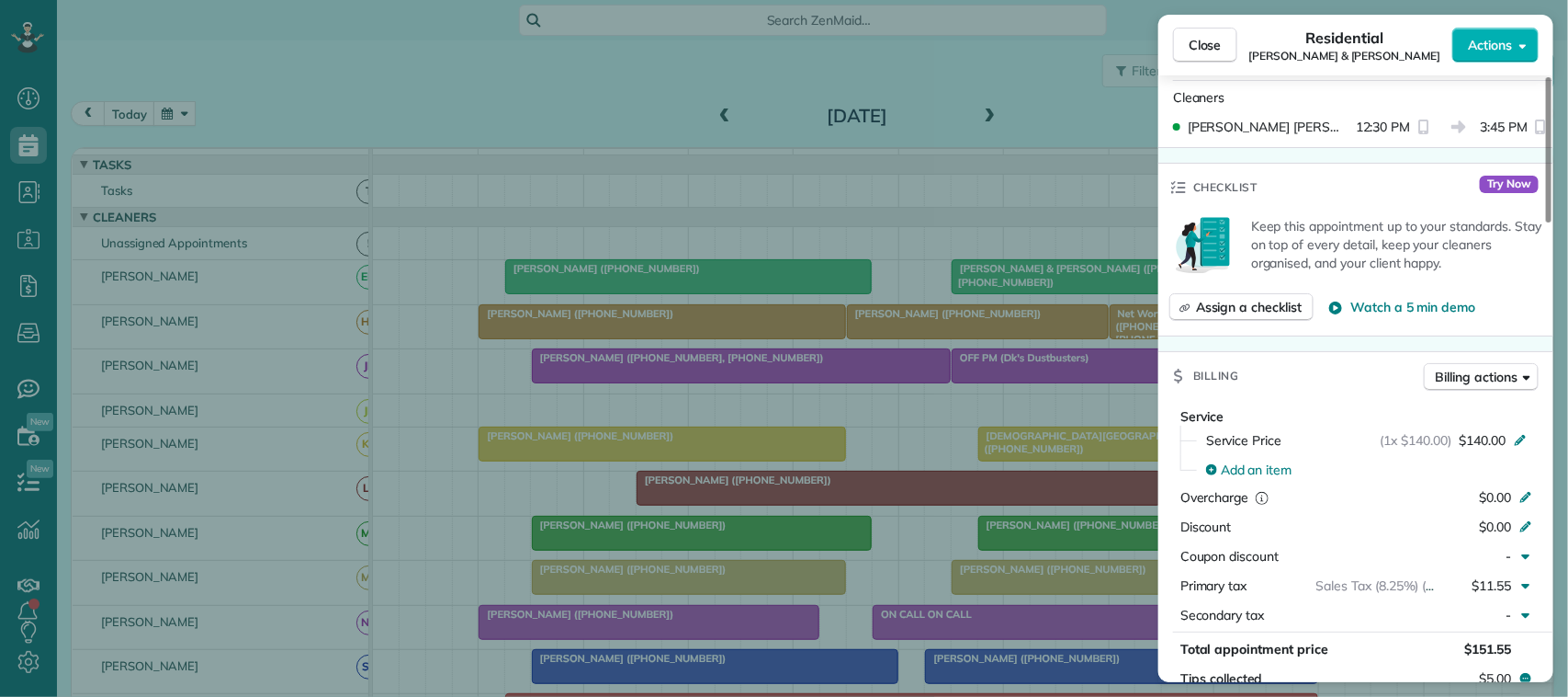
scroll to position [690, 0]
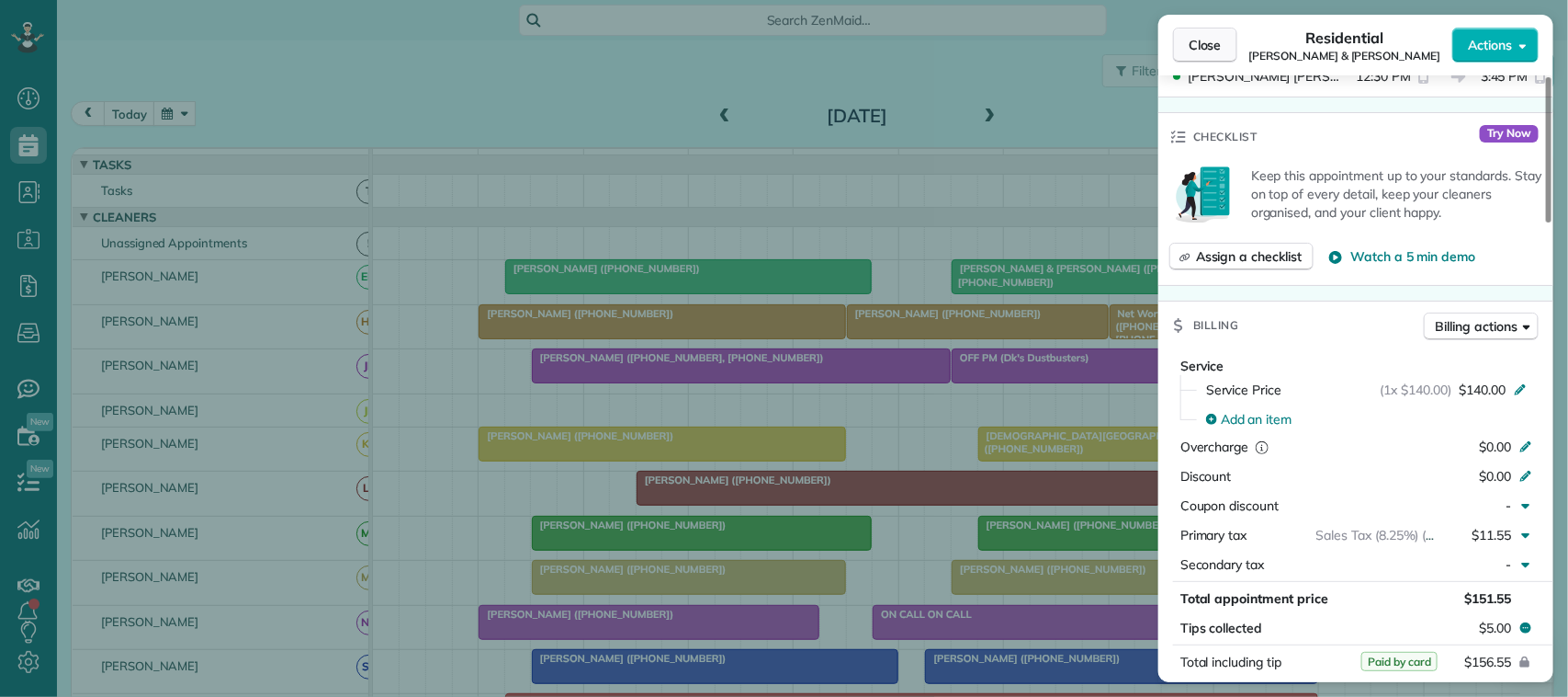
click at [1204, 49] on span "Close" at bounding box center [1205, 45] width 33 height 18
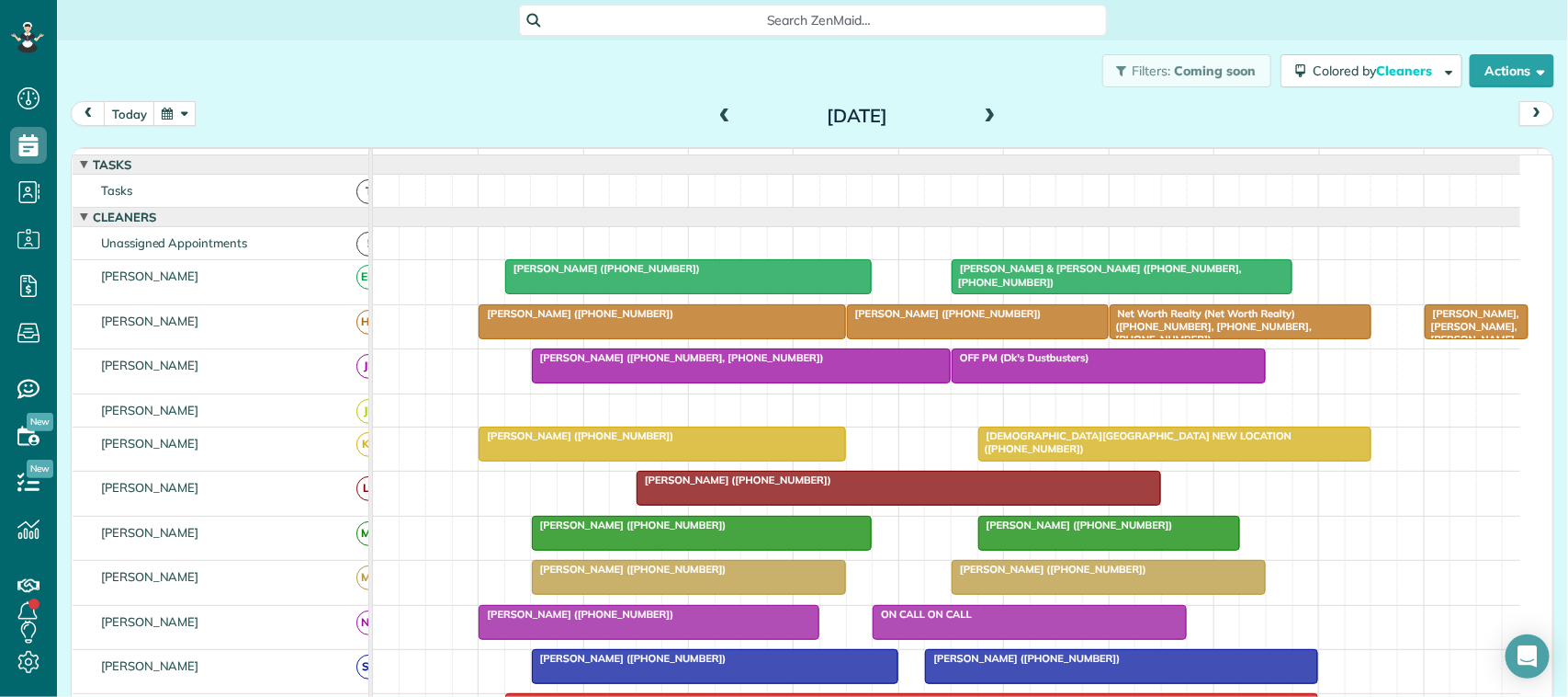
click at [983, 110] on span at bounding box center [992, 116] width 20 height 17
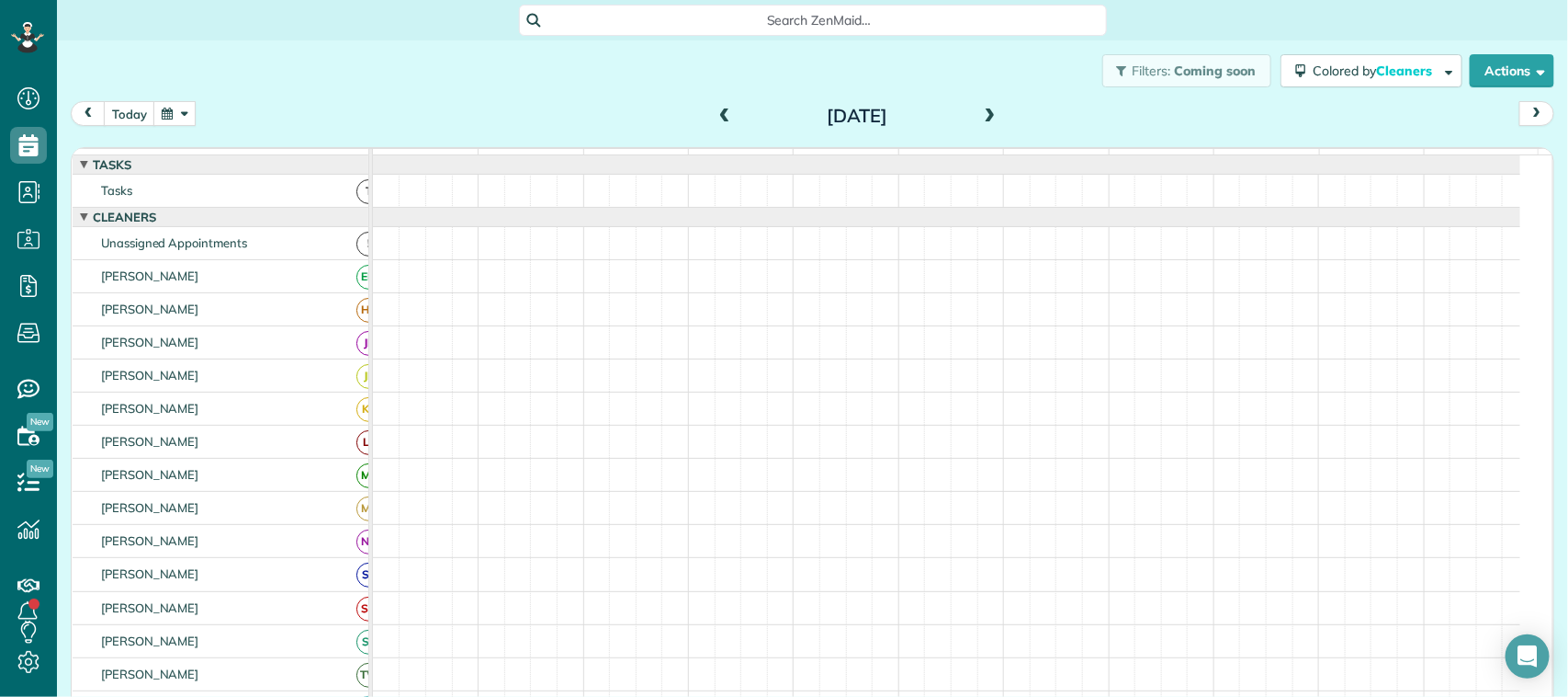
click at [983, 108] on span at bounding box center [992, 116] width 20 height 17
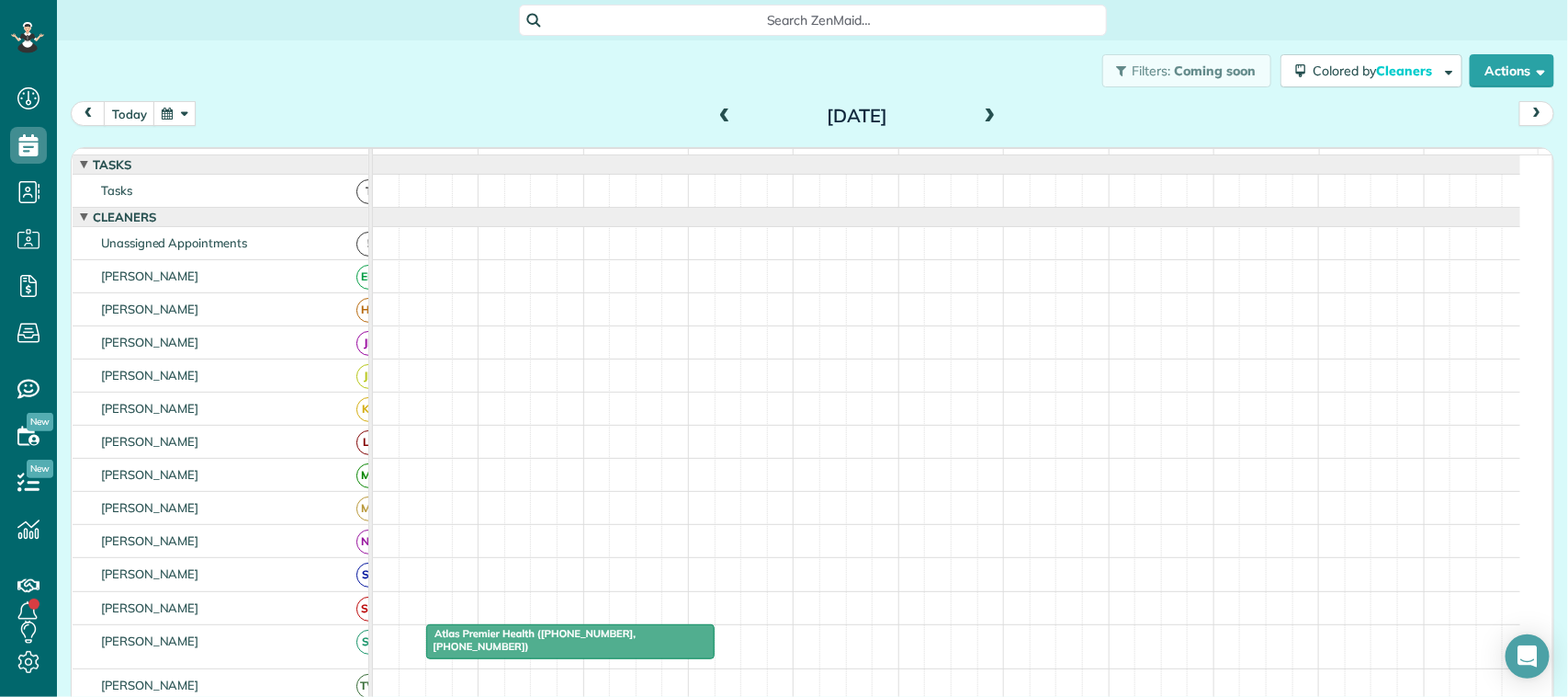
click at [983, 108] on span at bounding box center [992, 116] width 20 height 17
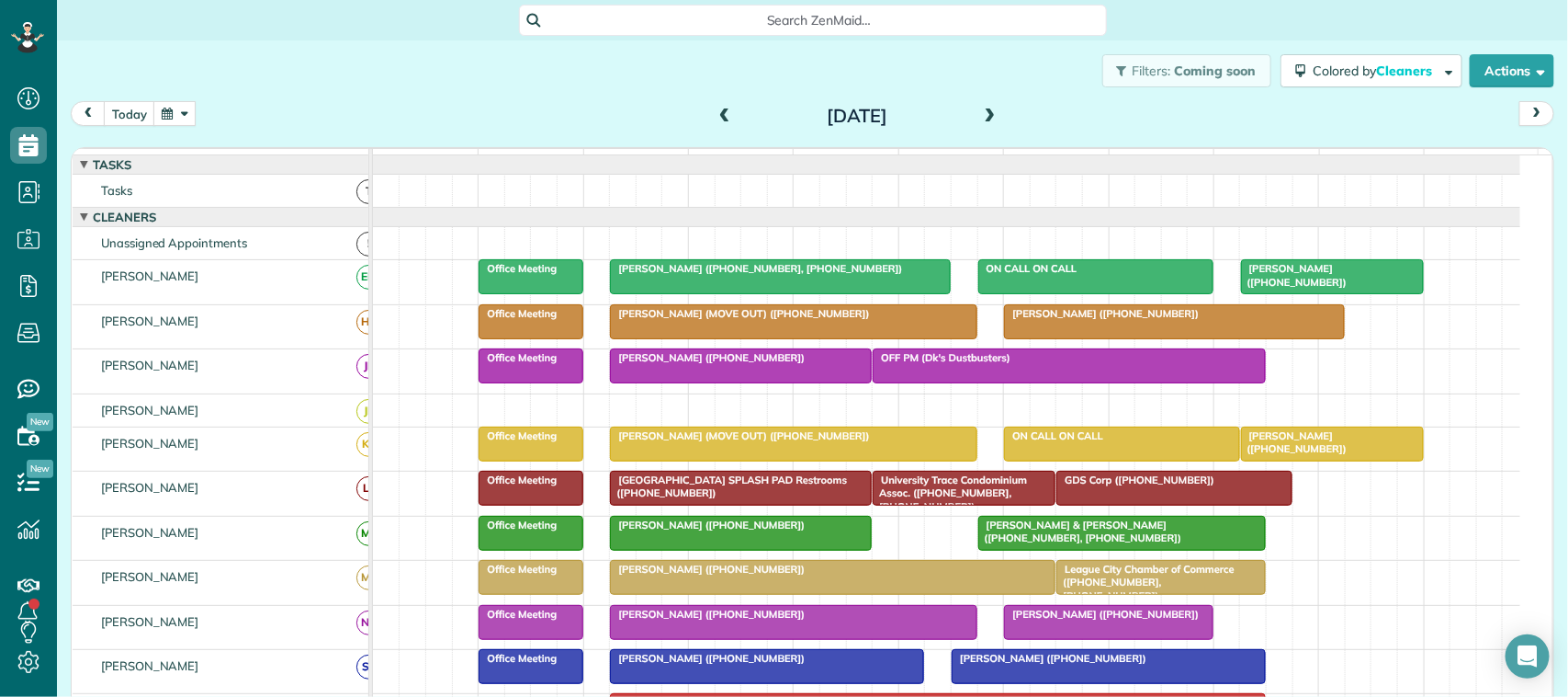
click at [710, 293] on div at bounding box center [780, 276] width 339 height 33
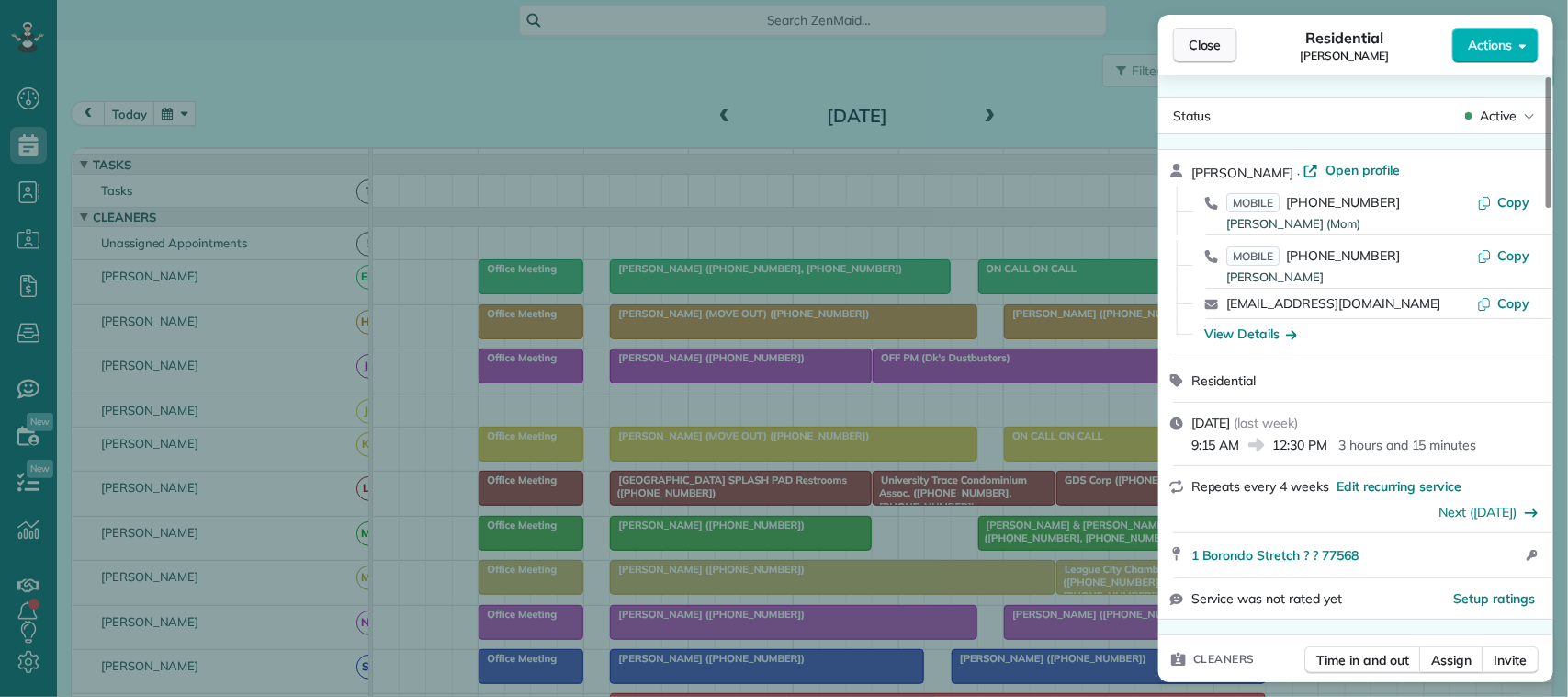
click at [1191, 52] on span "Close" at bounding box center [1205, 45] width 33 height 18
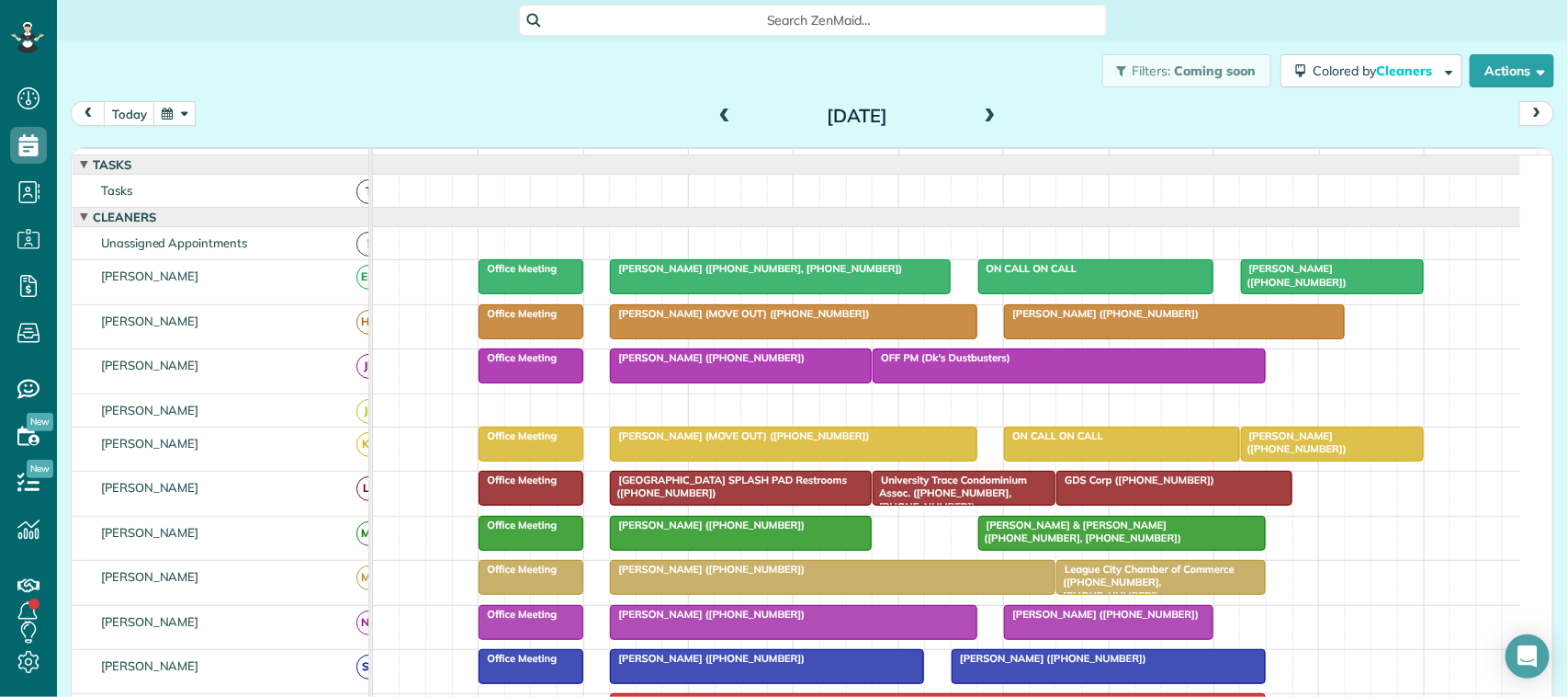
click at [1003, 120] on div "today Monday Aug 11, 2025" at bounding box center [812, 117] width 1483 height 34
click at [982, 108] on span at bounding box center [992, 116] width 20 height 17
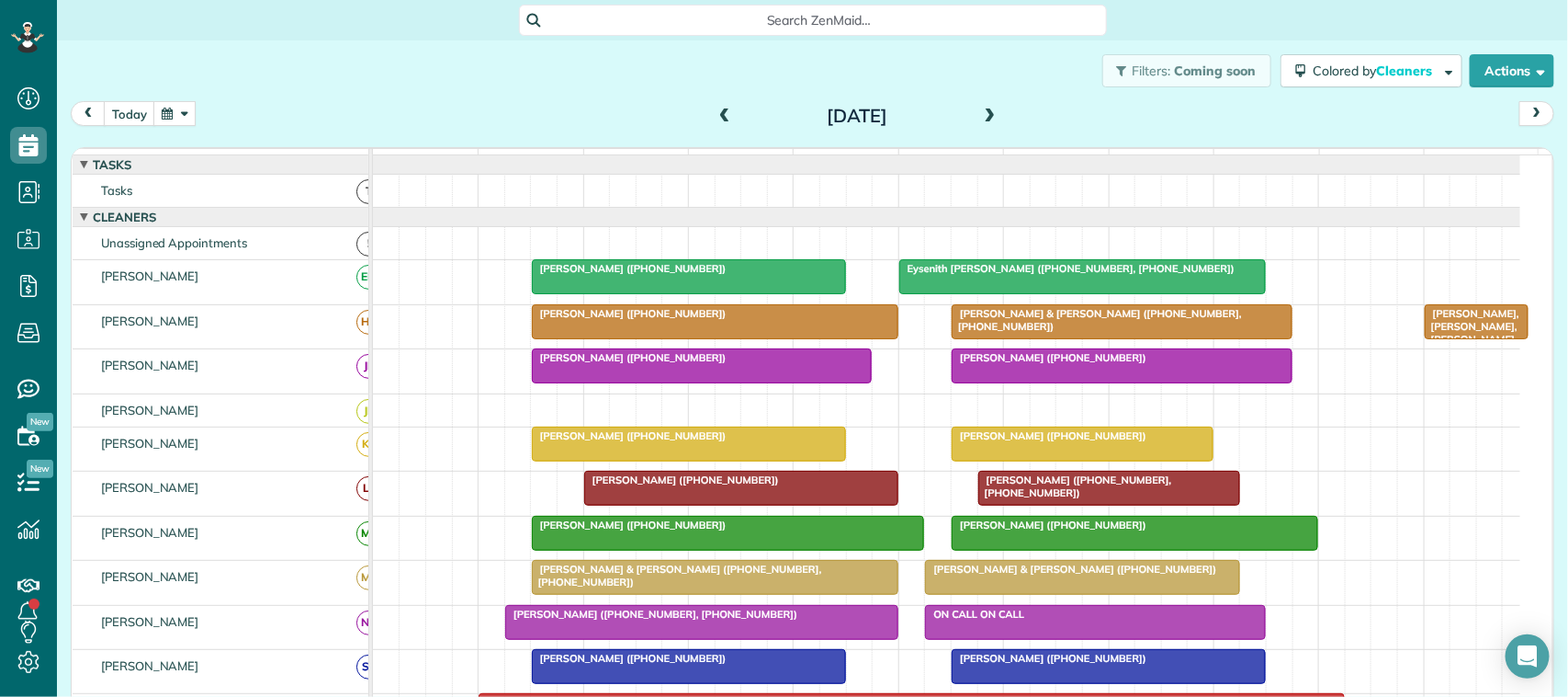
click at [630, 275] on span "Aleta Sumrall (+14097660783)" at bounding box center [629, 268] width 197 height 13
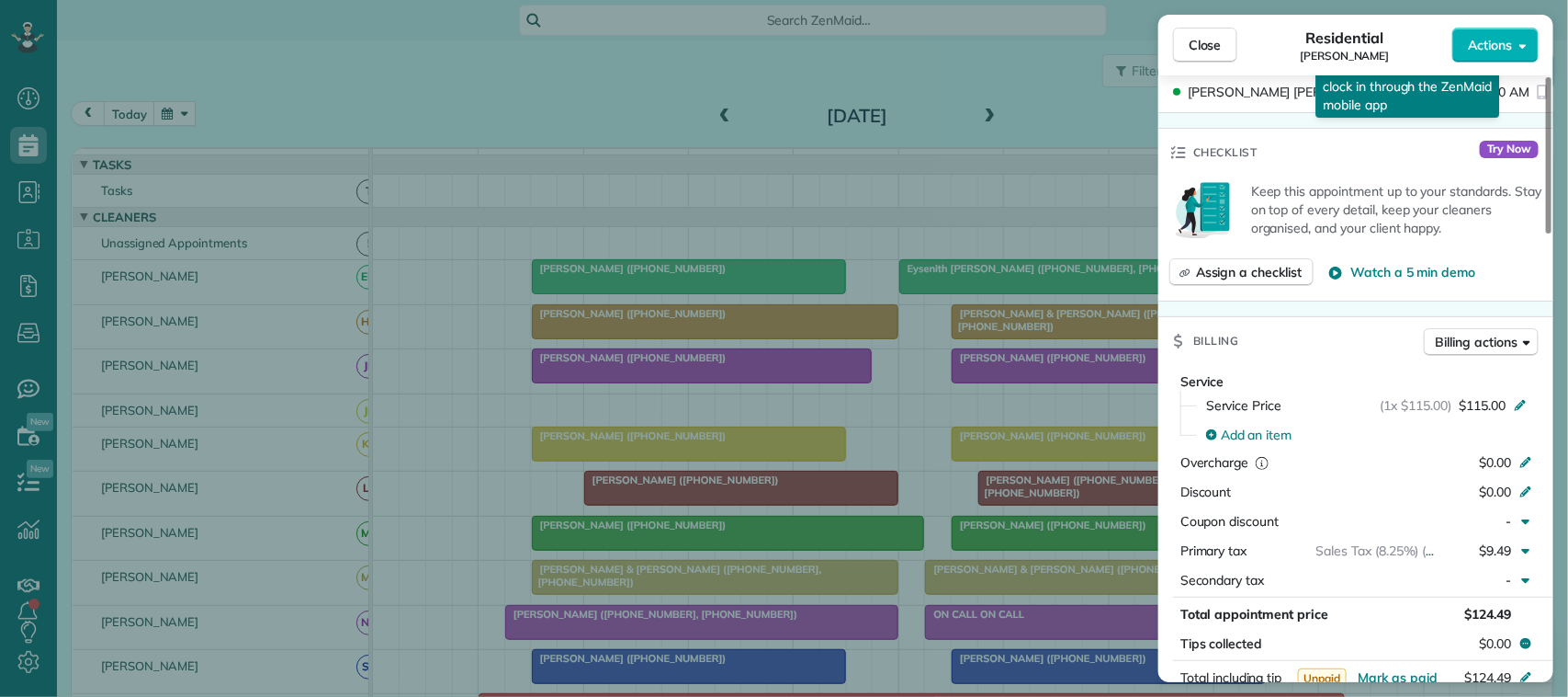
scroll to position [574, 0]
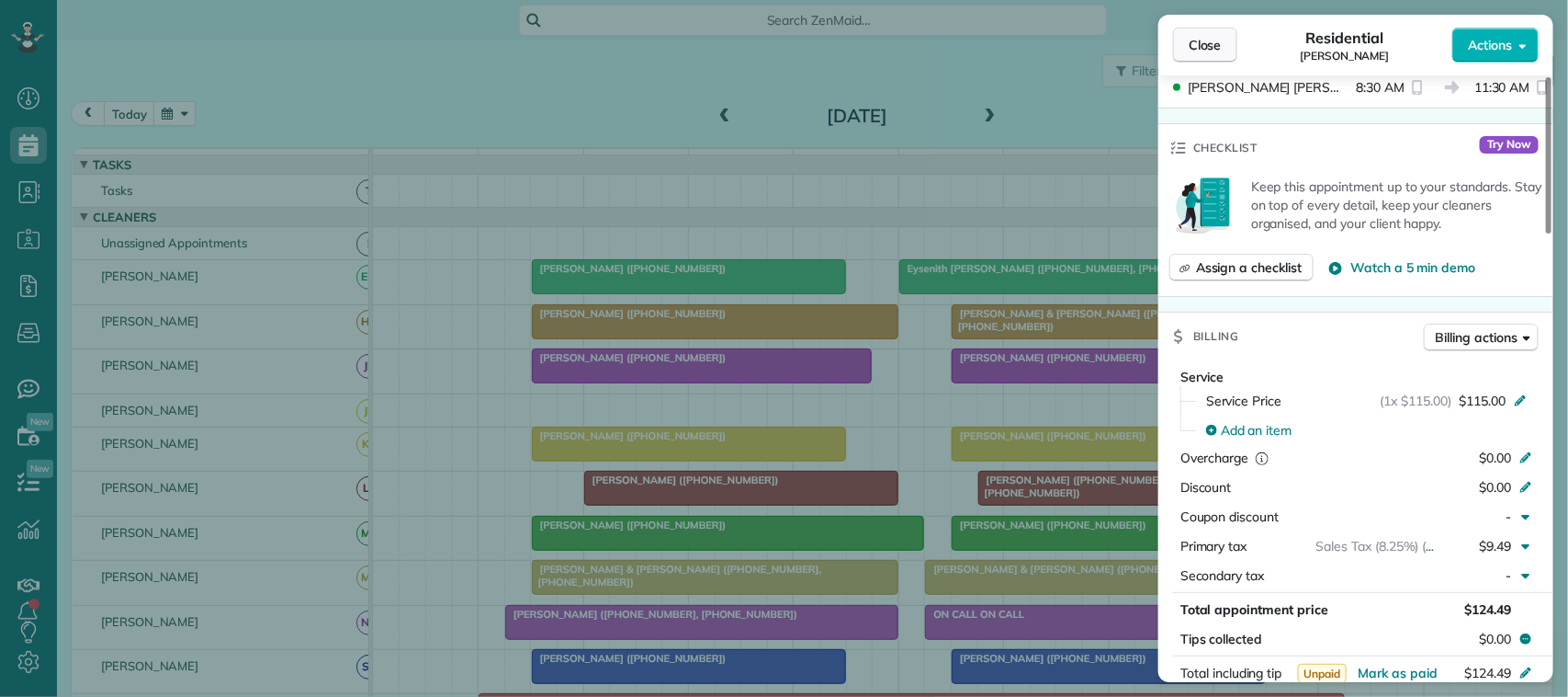
click at [1191, 42] on span "Close" at bounding box center [1205, 45] width 33 height 18
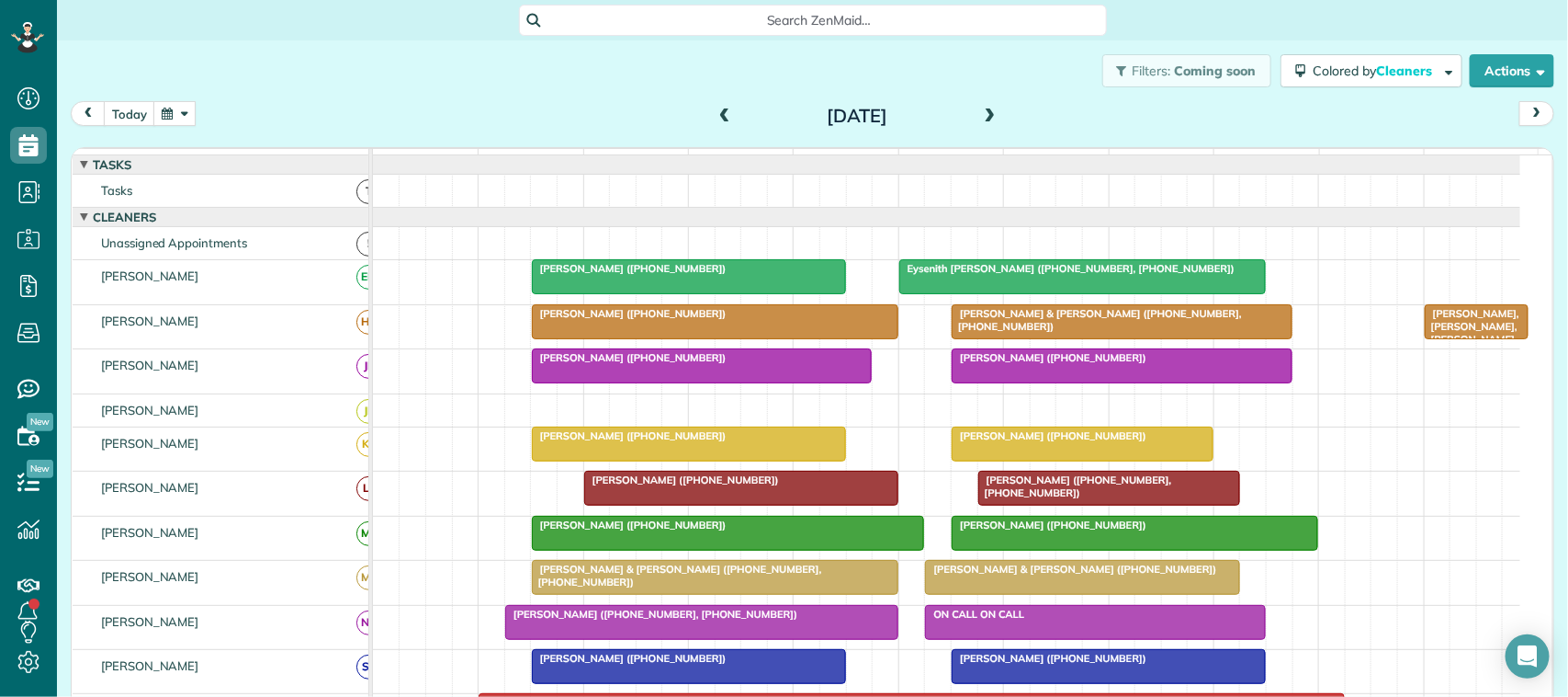
click at [1107, 275] on span "Eysenith Gongora (+12813812676, +12814803290)" at bounding box center [1066, 268] width 337 height 13
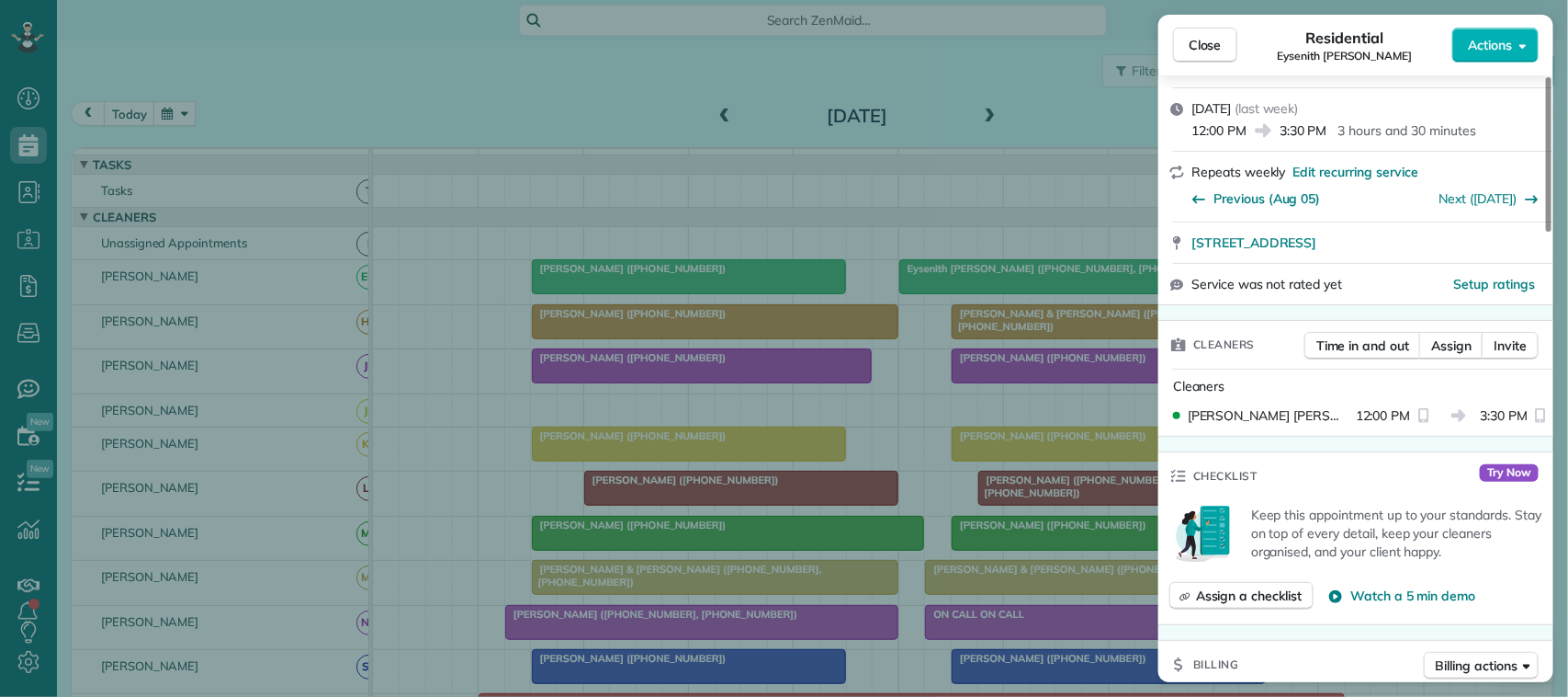
scroll to position [345, 0]
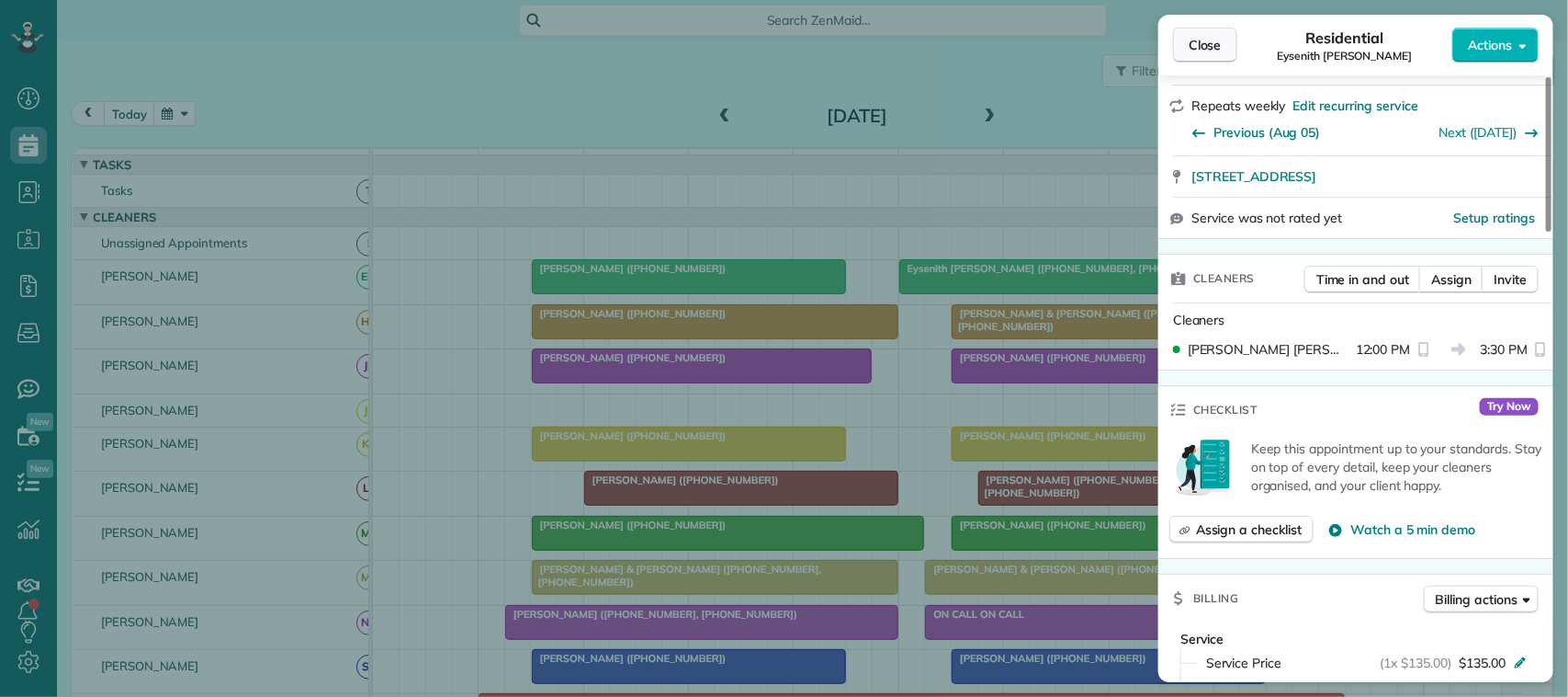
click at [1219, 44] on span "Close" at bounding box center [1205, 45] width 33 height 18
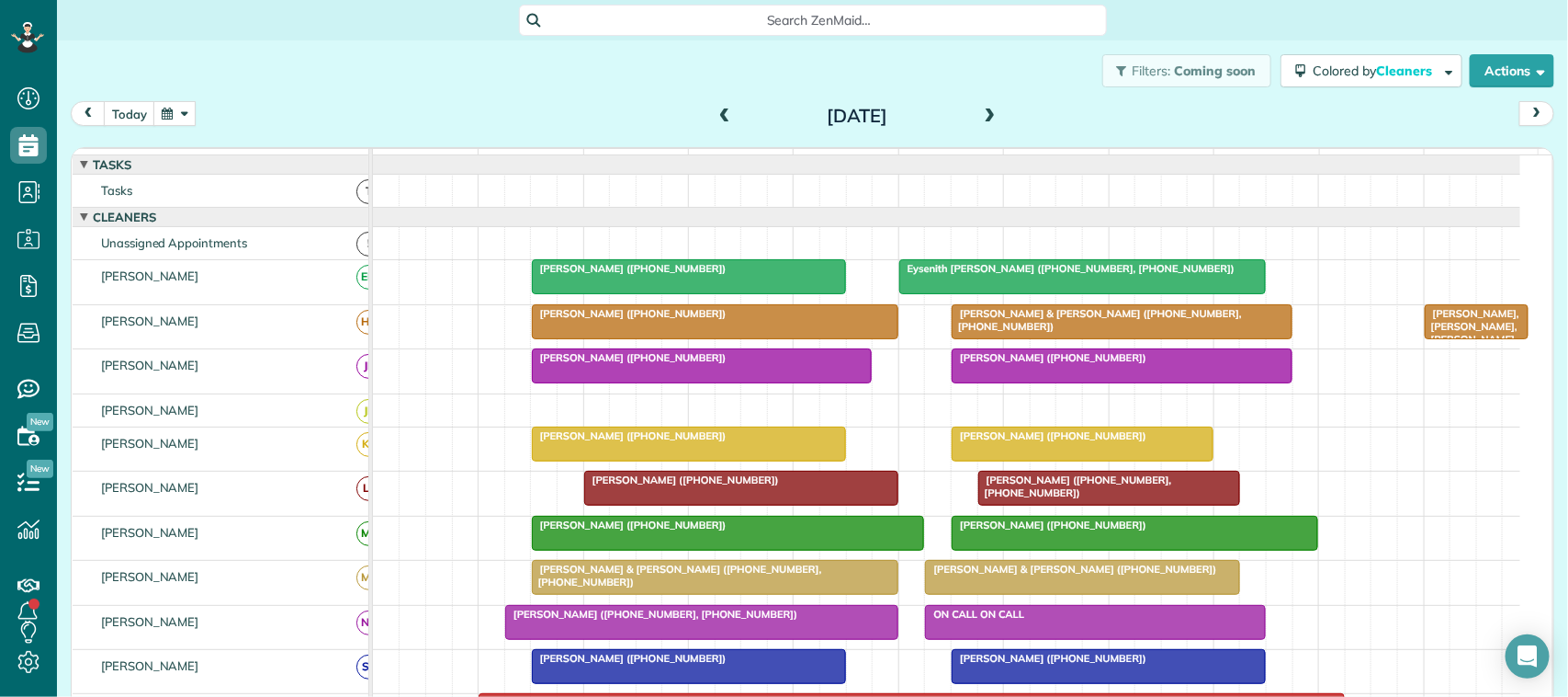
click at [982, 115] on span at bounding box center [992, 116] width 20 height 17
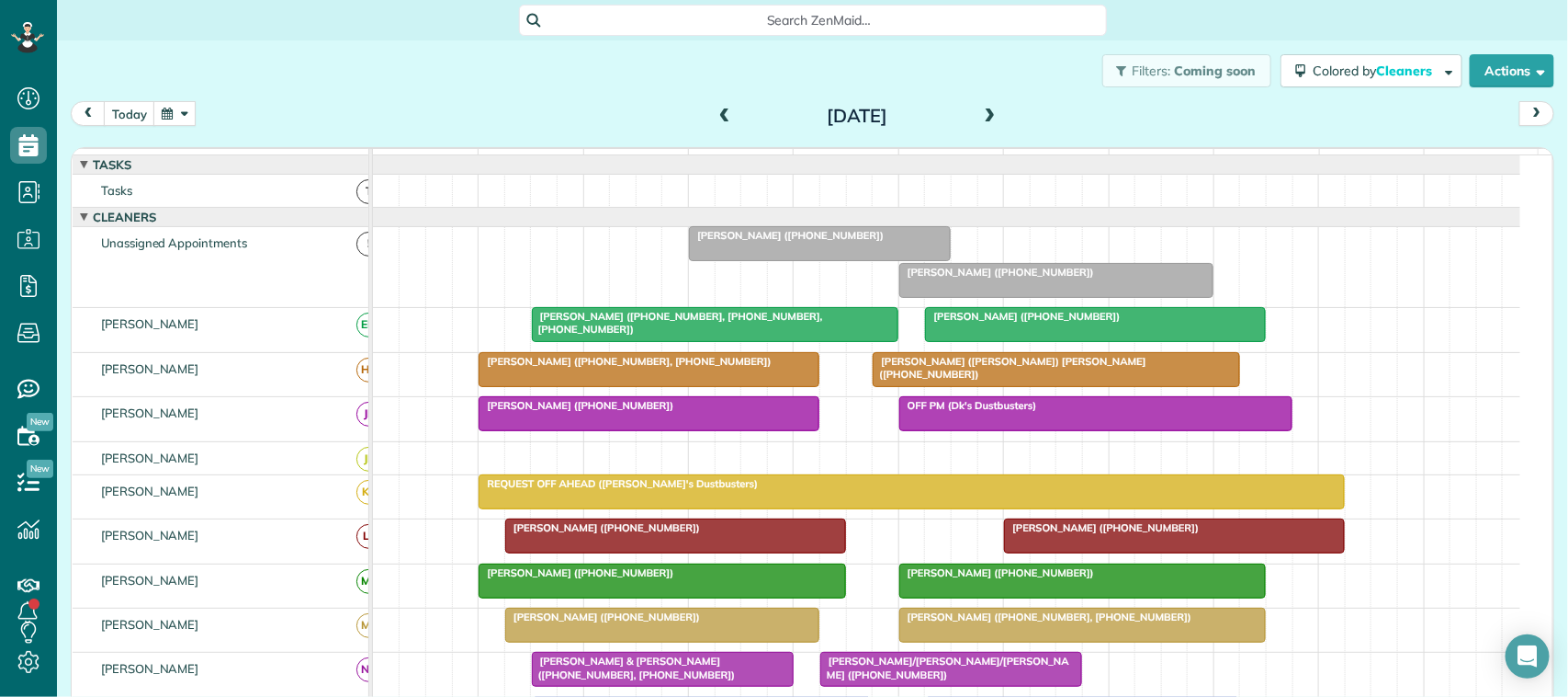
click at [663, 336] on div "[PERSON_NAME] ([PHONE_NUMBER], [PHONE_NUMBER], [PHONE_NUMBER])" at bounding box center [715, 323] width 356 height 27
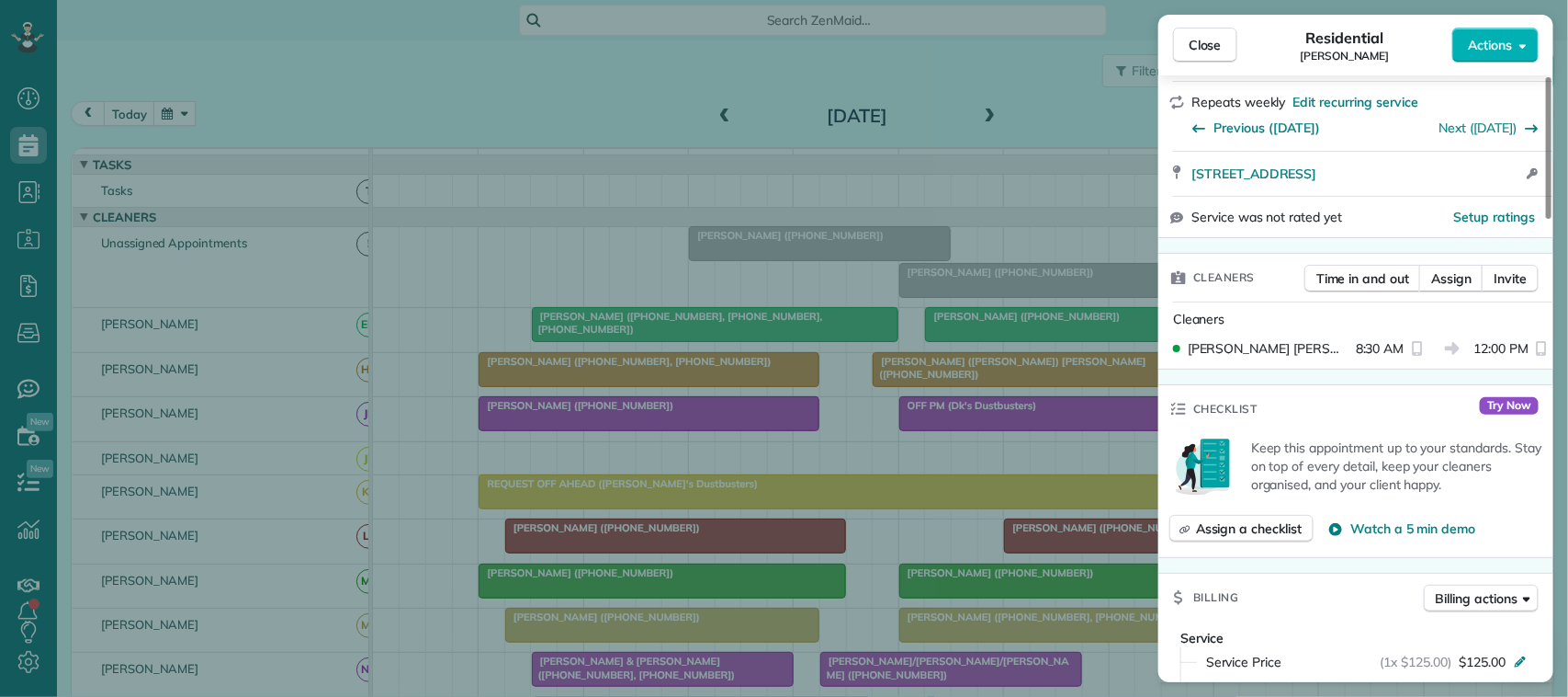
scroll to position [459, 0]
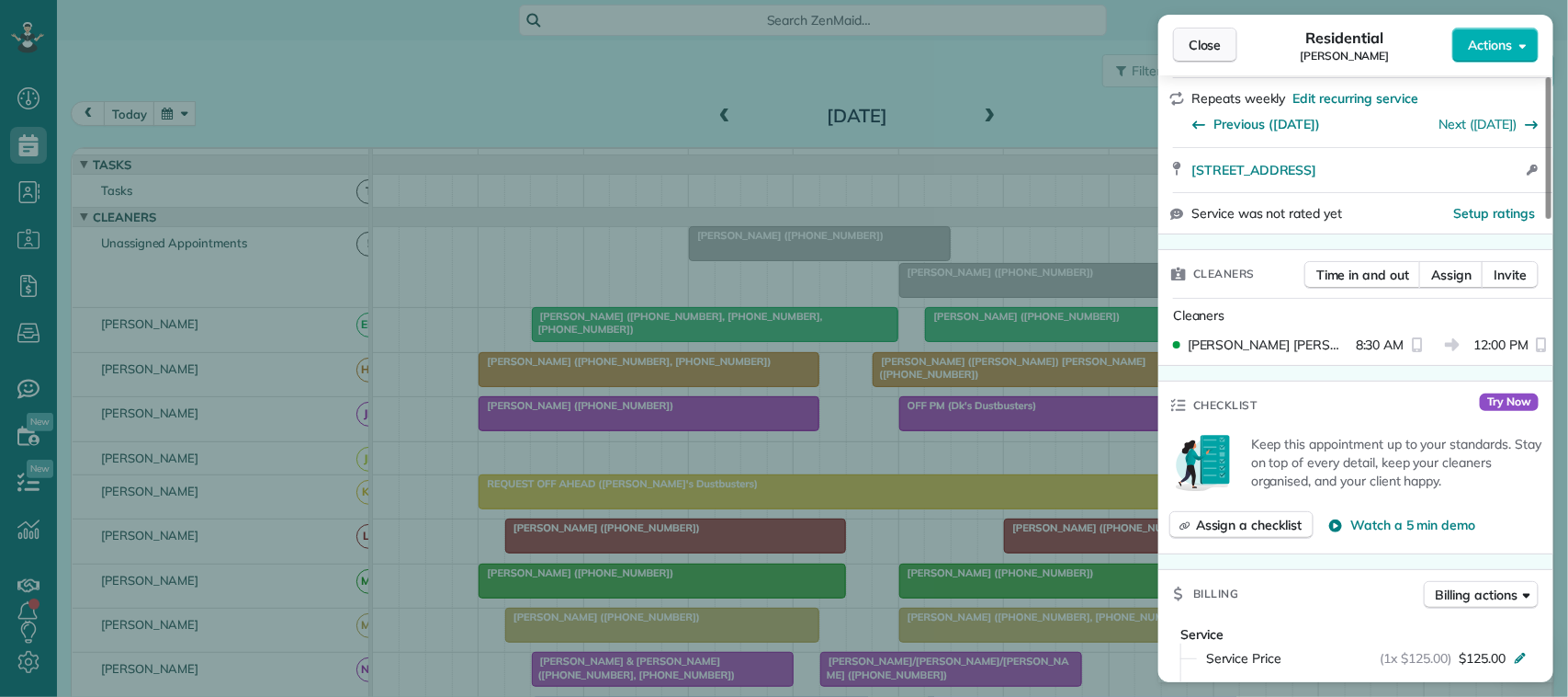
click at [1198, 28] on button "Close" at bounding box center [1205, 45] width 65 height 35
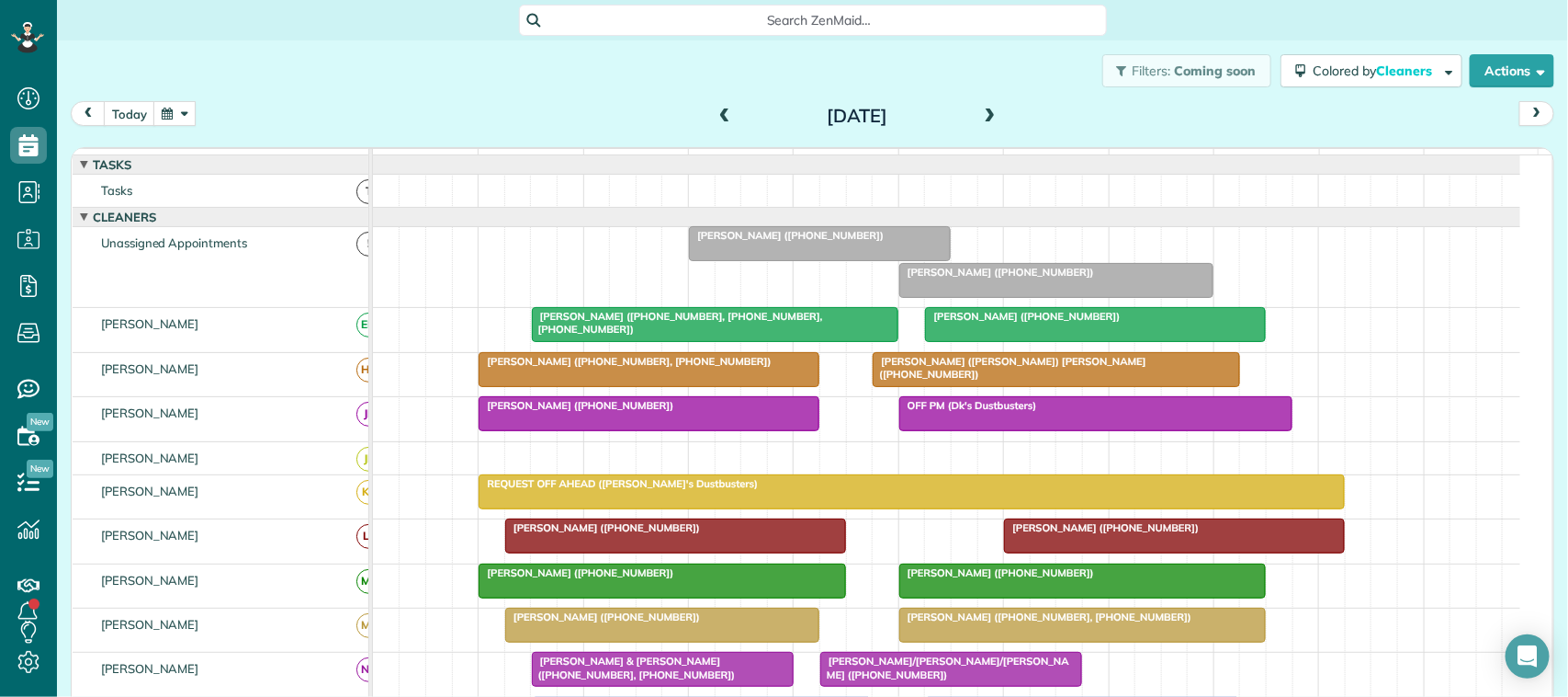
click at [1039, 341] on div at bounding box center [1095, 324] width 339 height 33
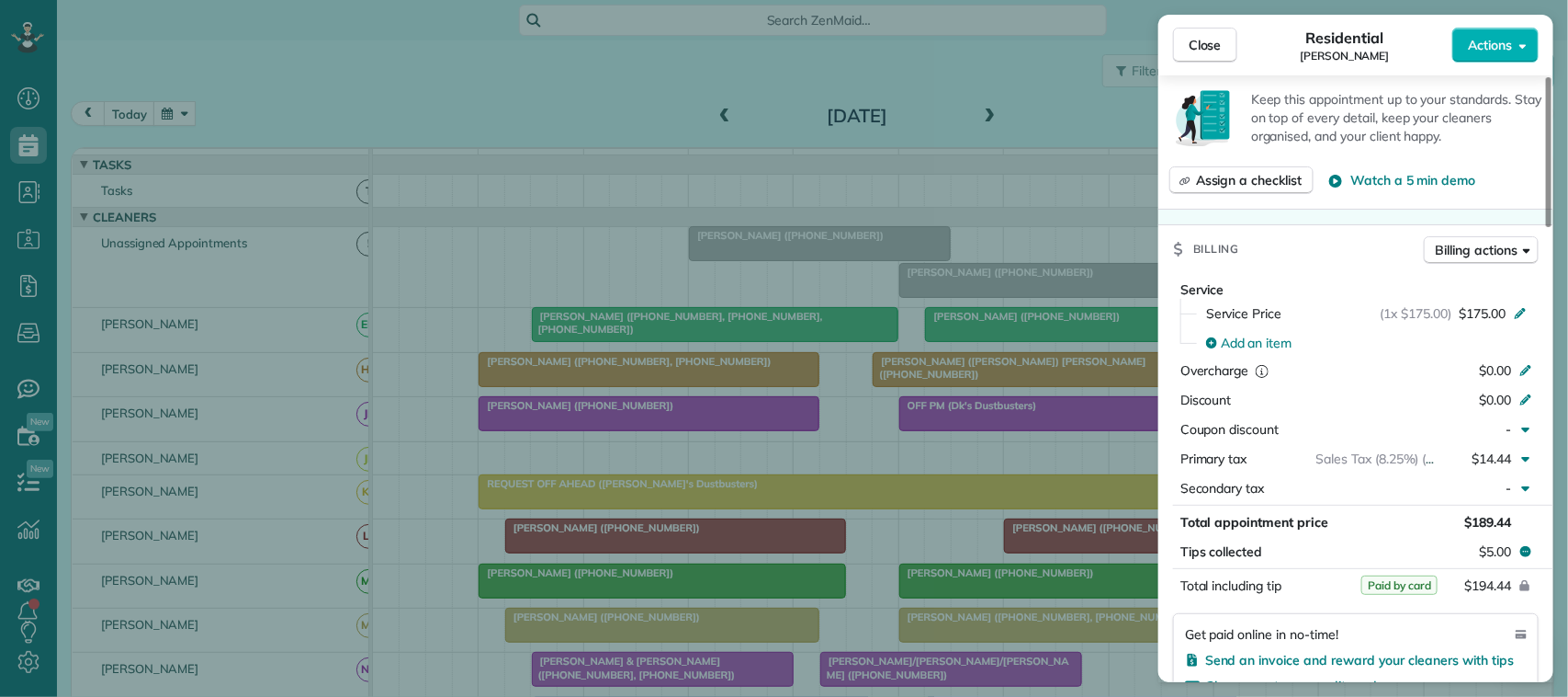
scroll to position [690, 0]
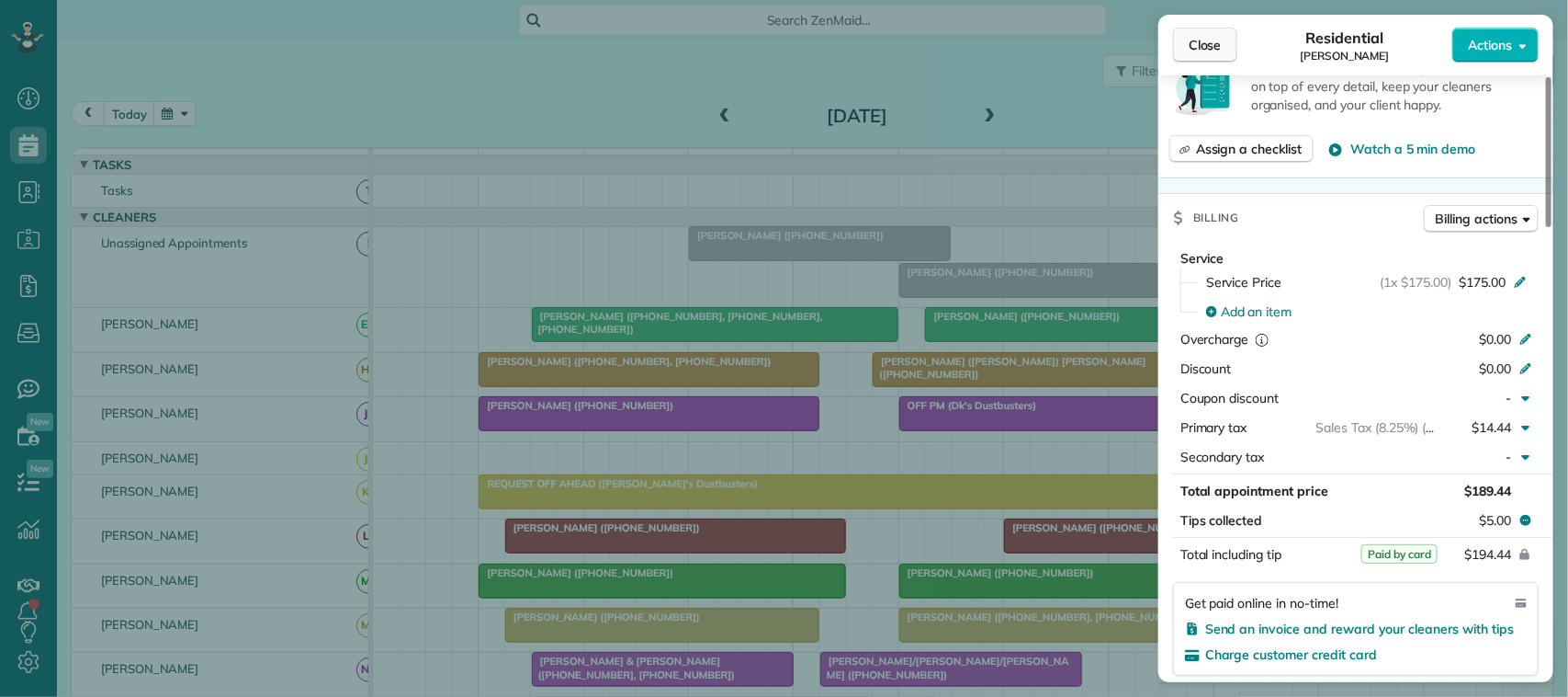
drag, startPoint x: 1196, startPoint y: 43, endPoint x: 1173, endPoint y: 51, distance: 24.4
click at [1196, 43] on span "Close" at bounding box center [1205, 45] width 33 height 18
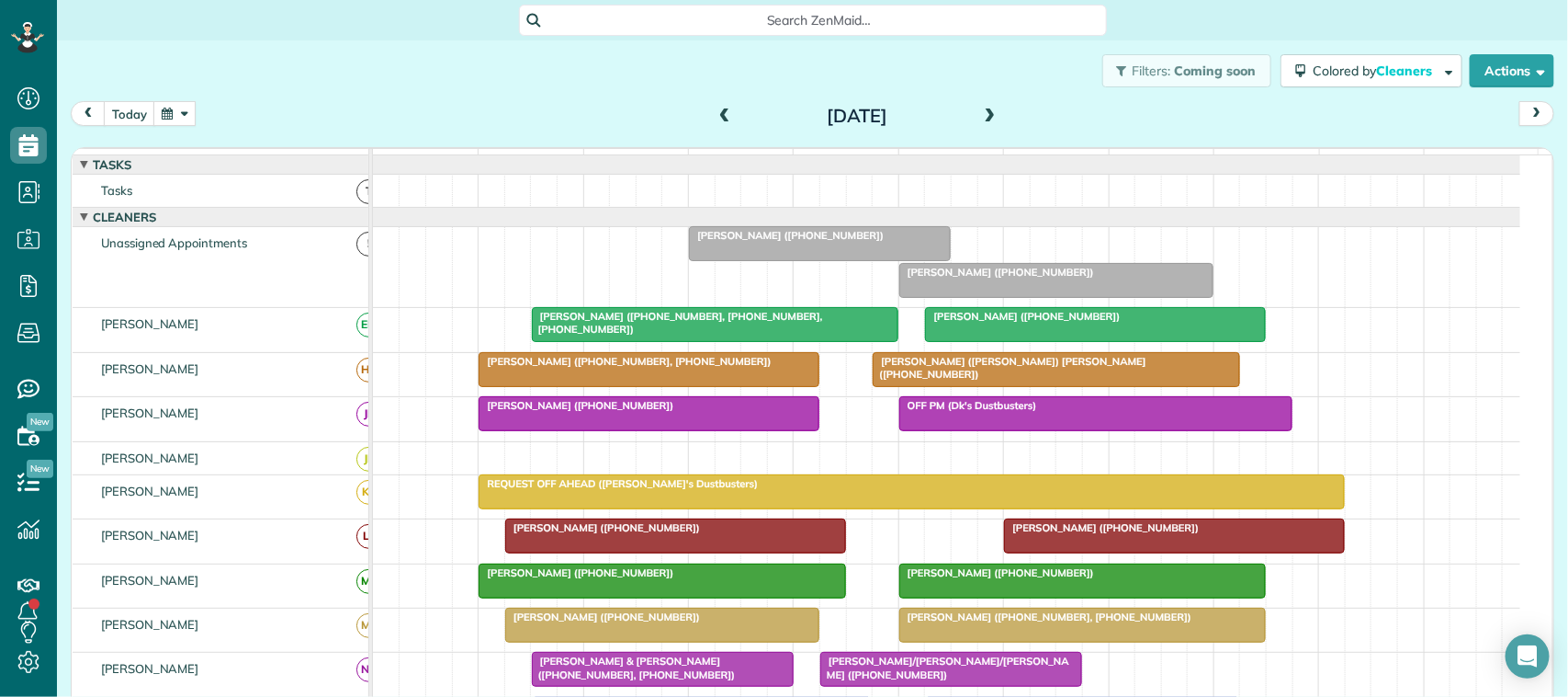
click at [983, 115] on div "Wednesday Aug 13, 2025" at bounding box center [859, 116] width 294 height 30
click at [983, 115] on span at bounding box center [992, 116] width 20 height 17
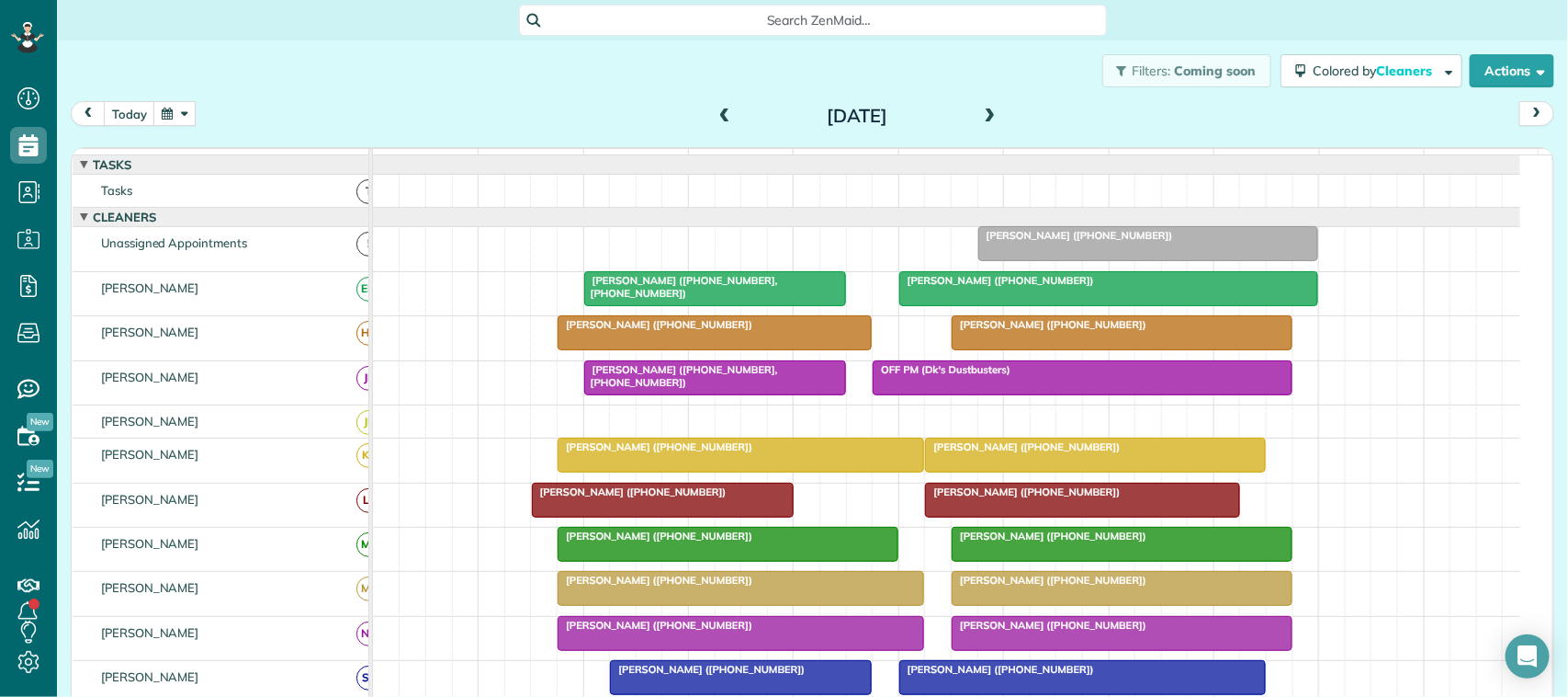
click at [705, 305] on div at bounding box center [714, 288] width 260 height 33
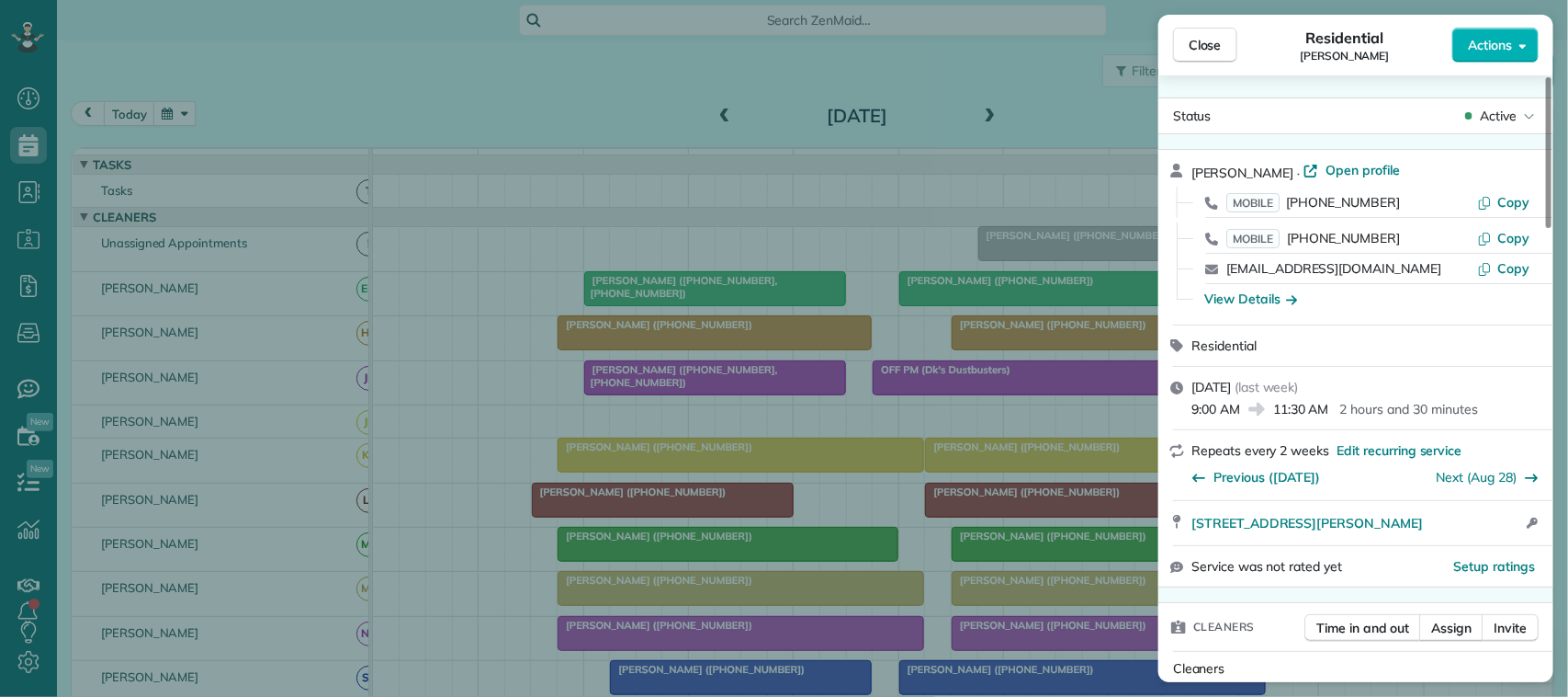
click at [1213, 74] on div "Close Residential Colene Joiner Actions" at bounding box center [1355, 45] width 395 height 61
click at [1210, 46] on span "Close" at bounding box center [1205, 45] width 33 height 18
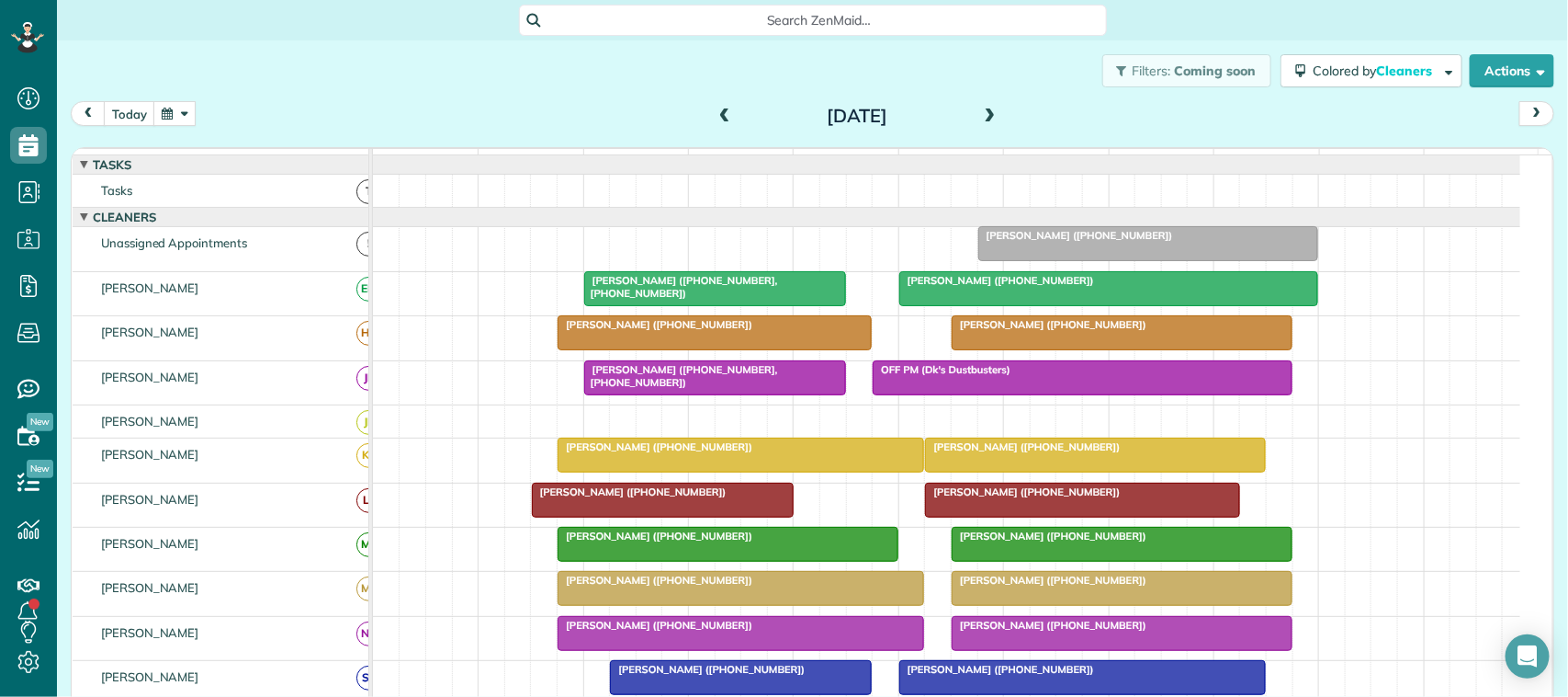
click at [1045, 287] on span "Joshua Foster (+19795870235)" at bounding box center [996, 280] width 197 height 13
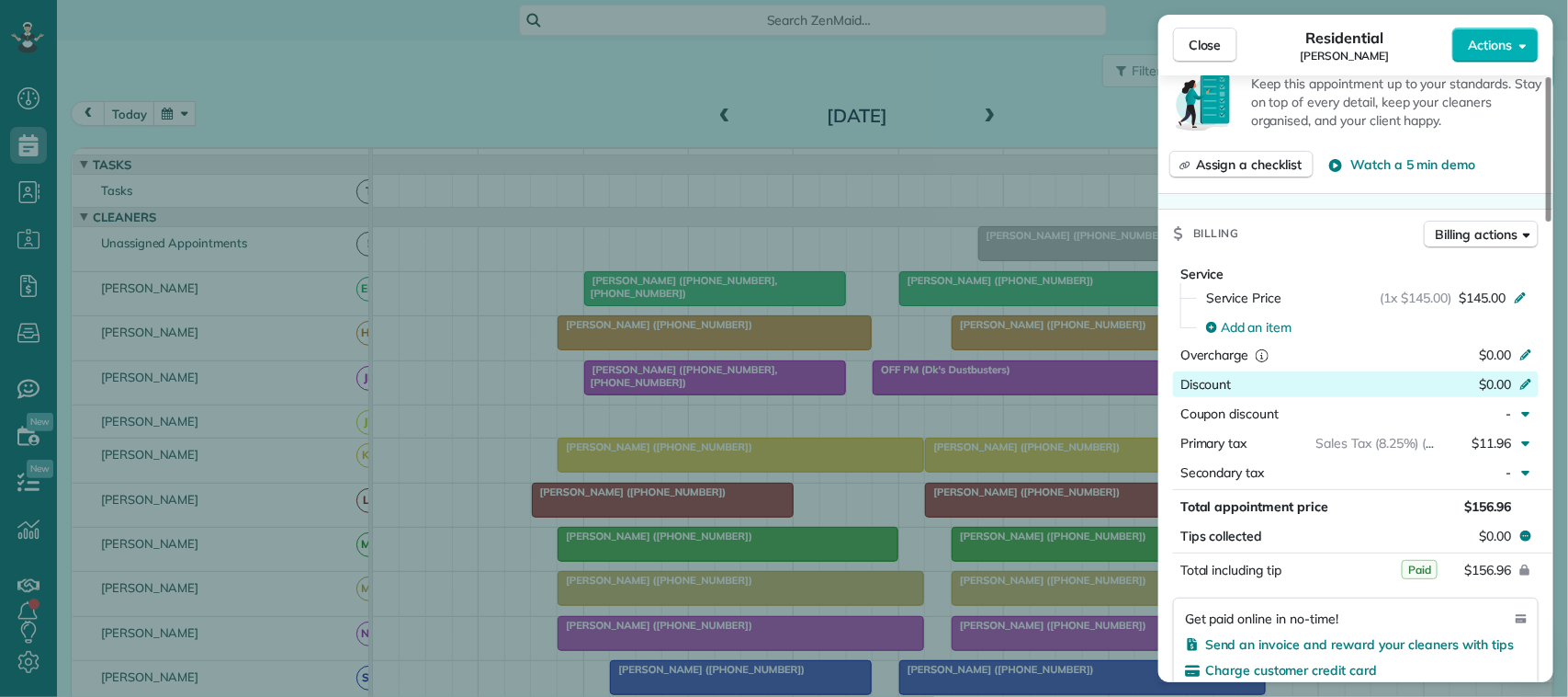
scroll to position [690, 0]
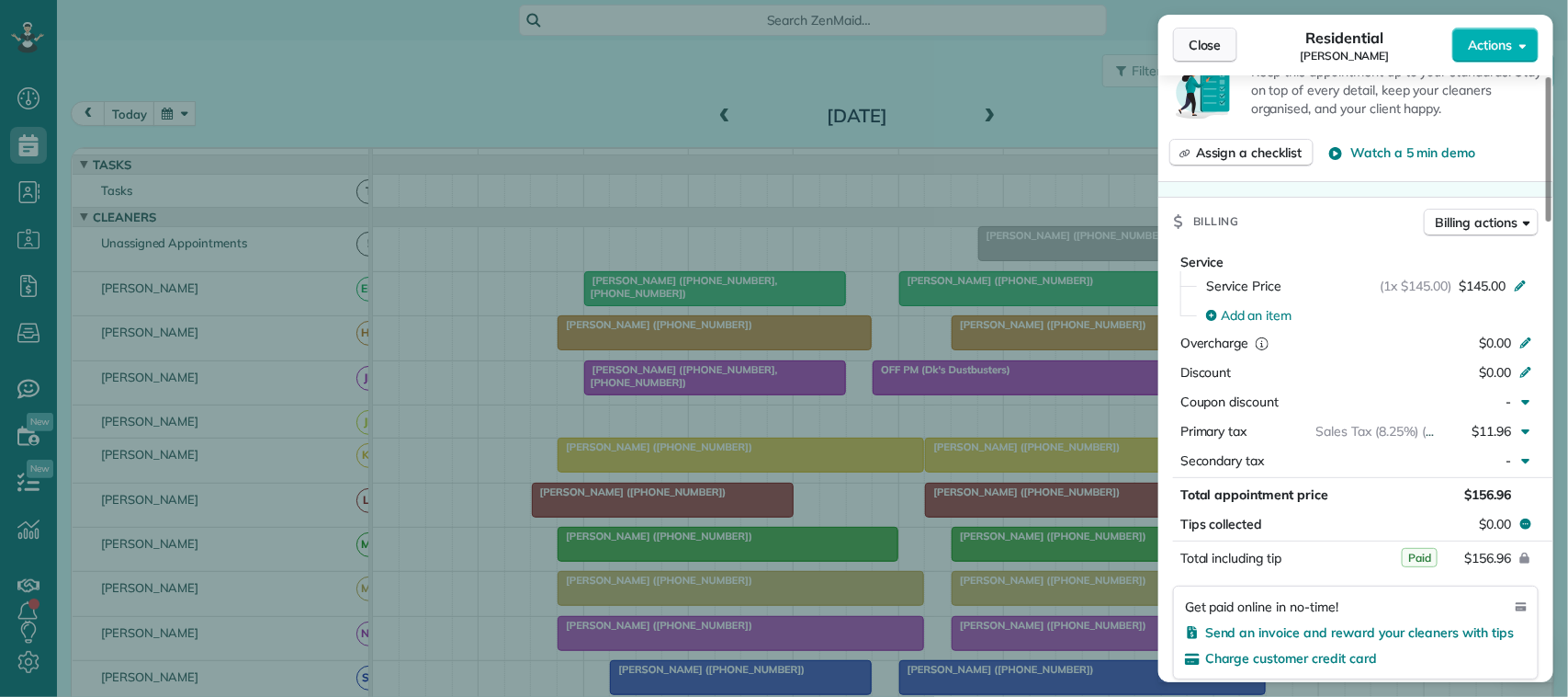
click at [1196, 47] on span "Close" at bounding box center [1205, 45] width 33 height 18
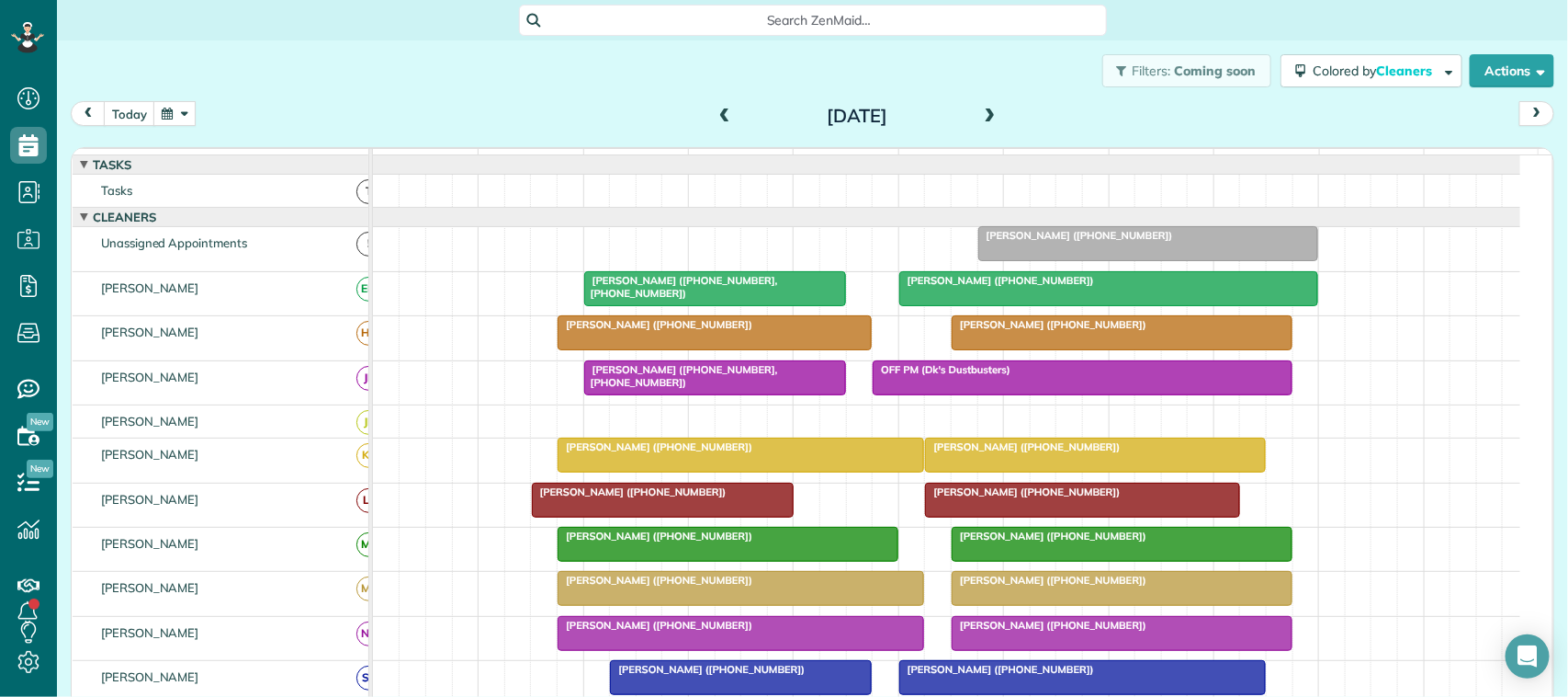
click at [760, 297] on span "Colene Joiner (+12816354393, +12815354765)" at bounding box center [680, 287] width 195 height 26
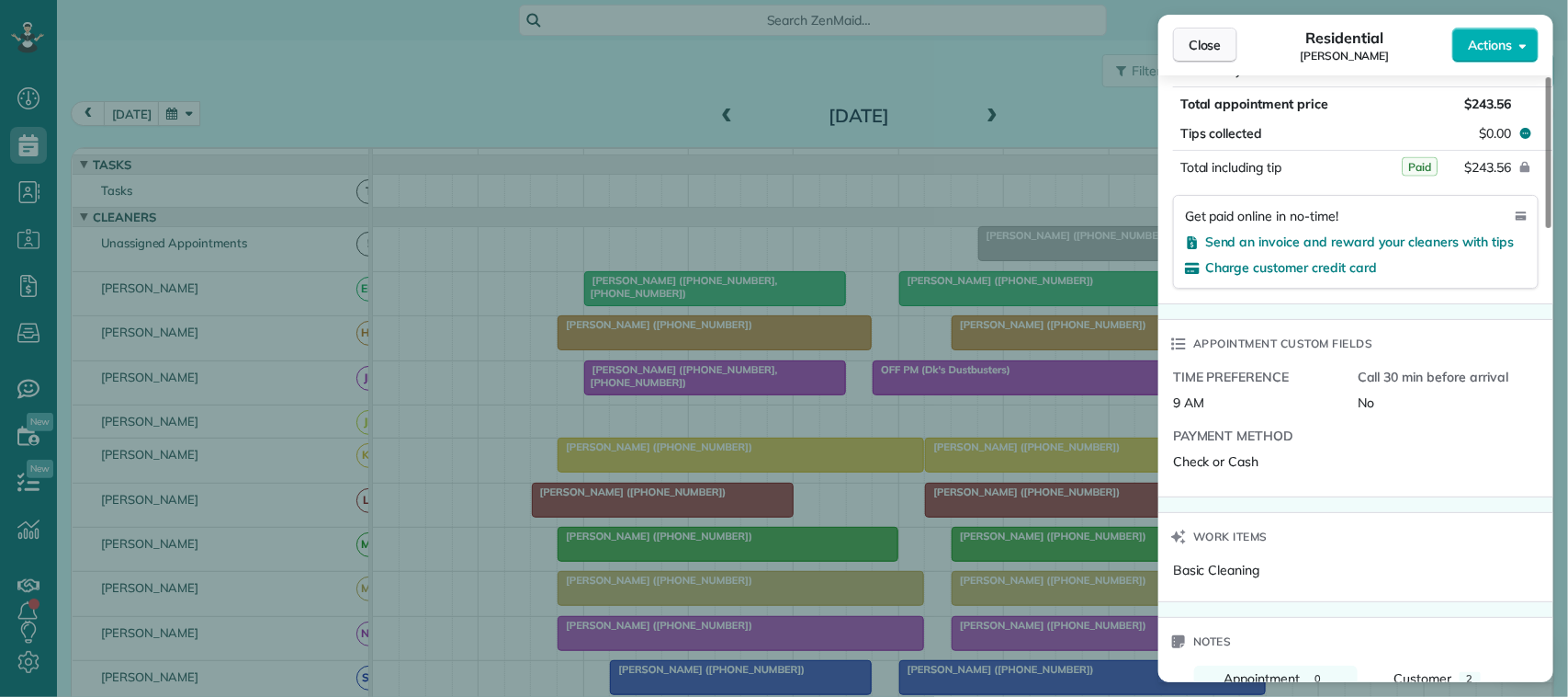
scroll to position [1135, 0]
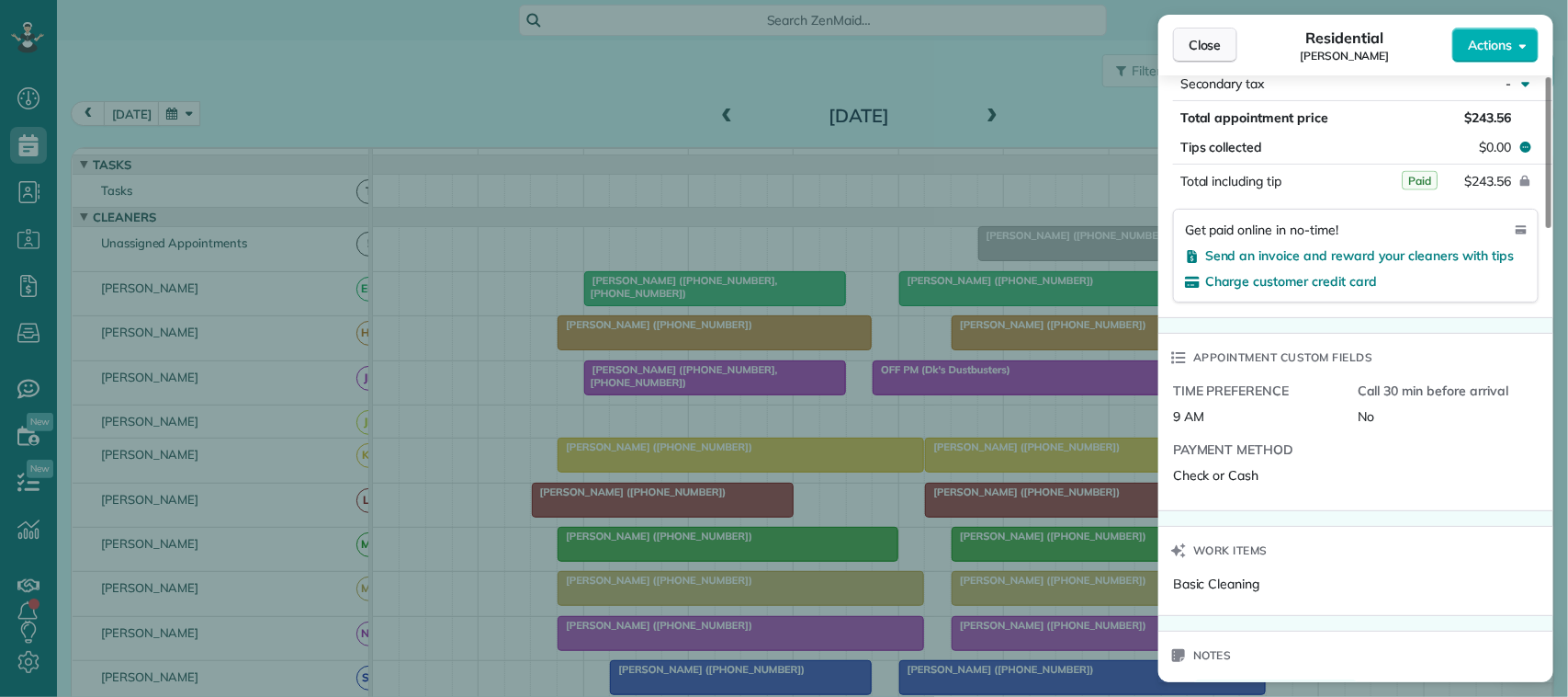
click at [1209, 38] on span "Close" at bounding box center [1205, 45] width 33 height 18
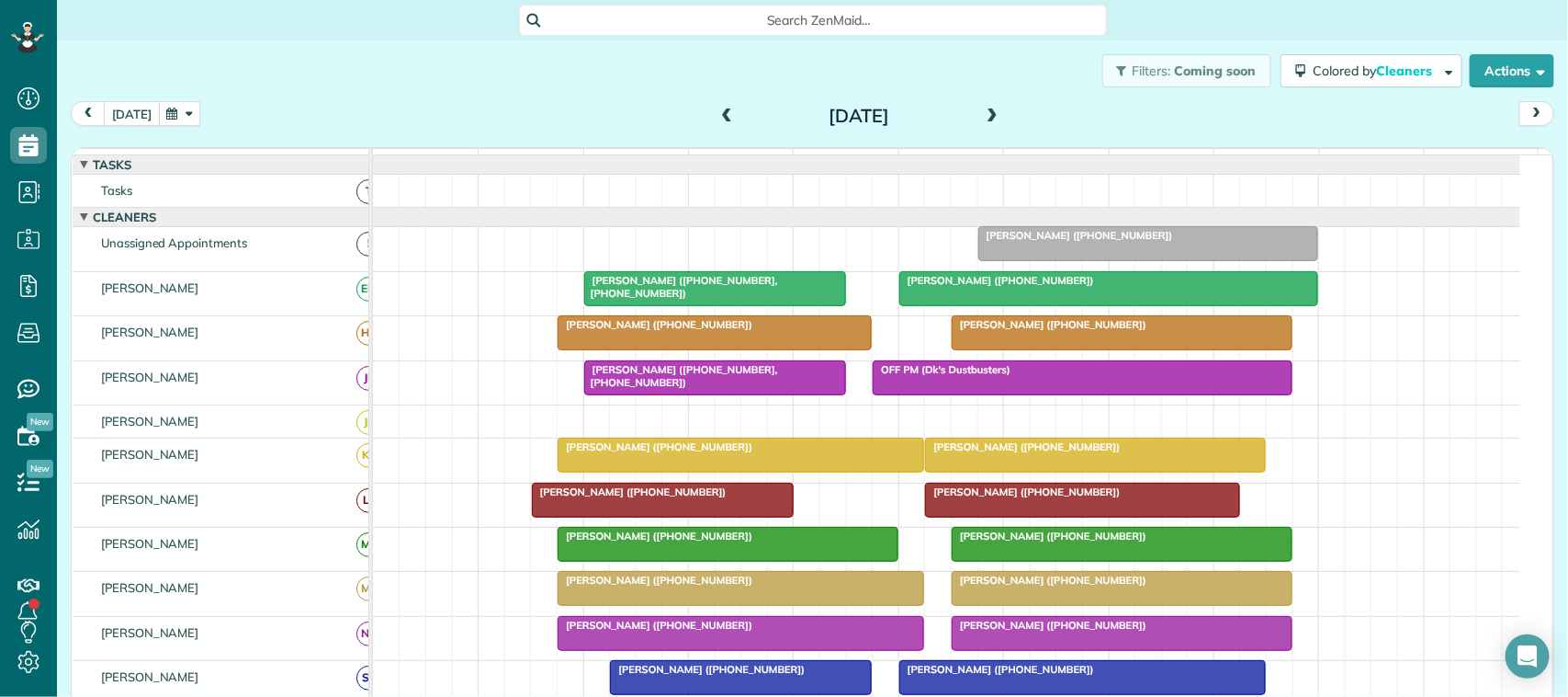
click at [140, 113] on button "[DATE]" at bounding box center [131, 113] width 56 height 25
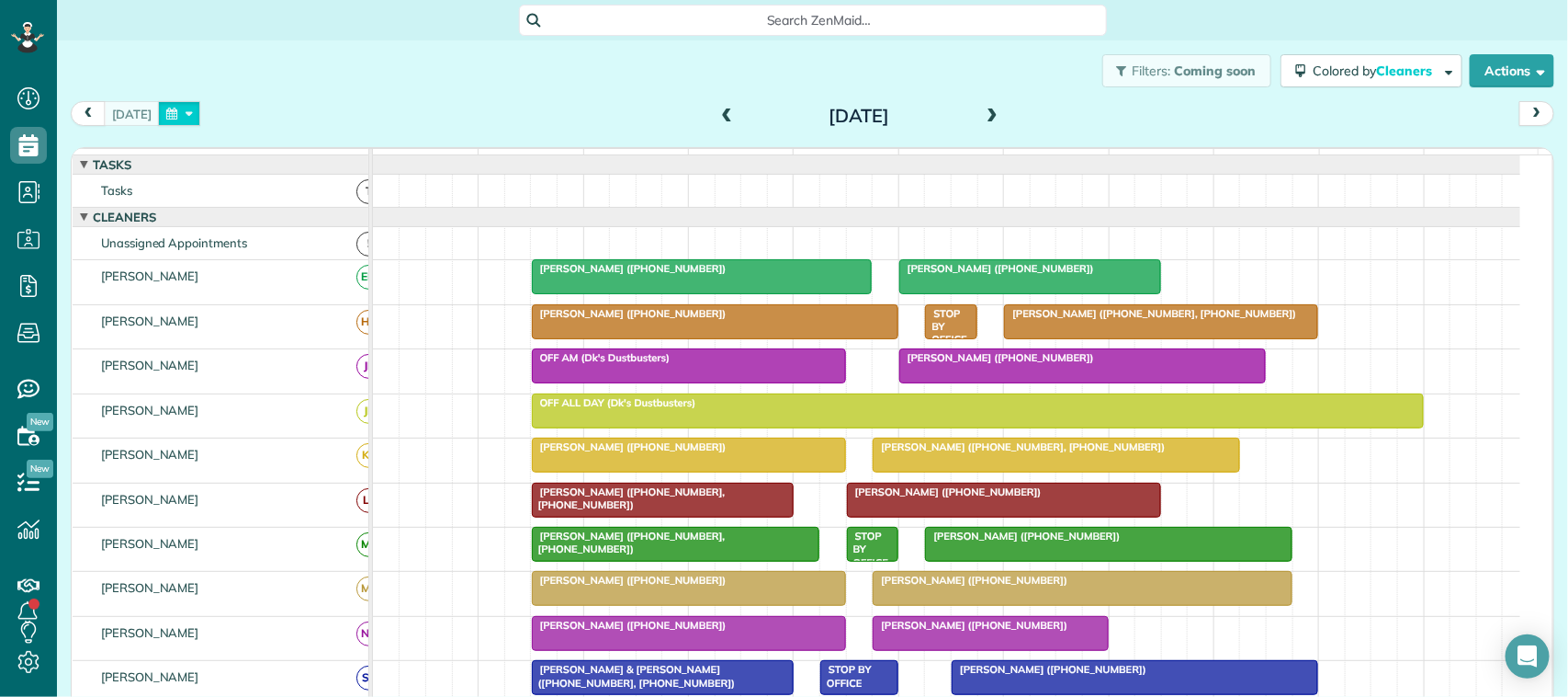
click at [196, 119] on button "button" at bounding box center [179, 113] width 43 height 25
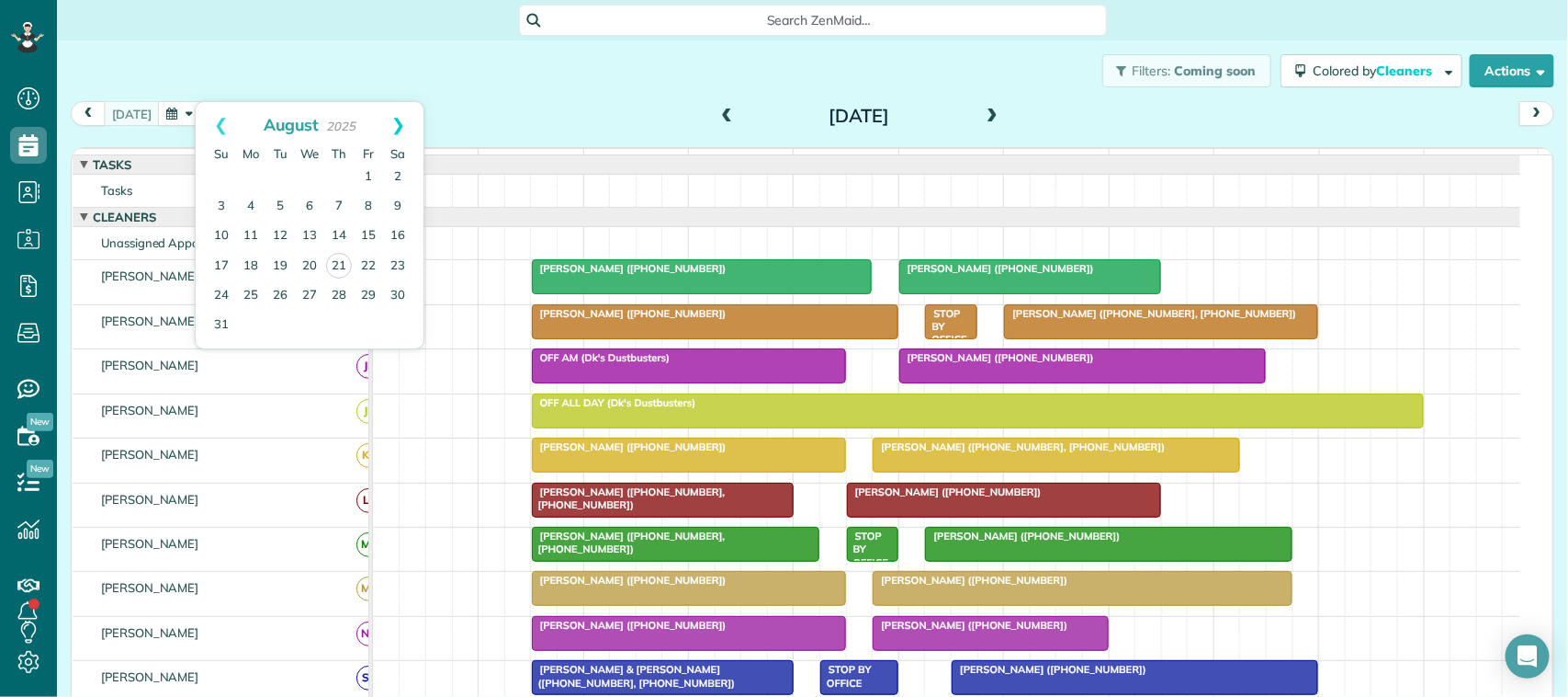
click at [401, 116] on link "Next" at bounding box center [398, 125] width 51 height 46
click at [396, 113] on link "Next" at bounding box center [398, 125] width 51 height 46
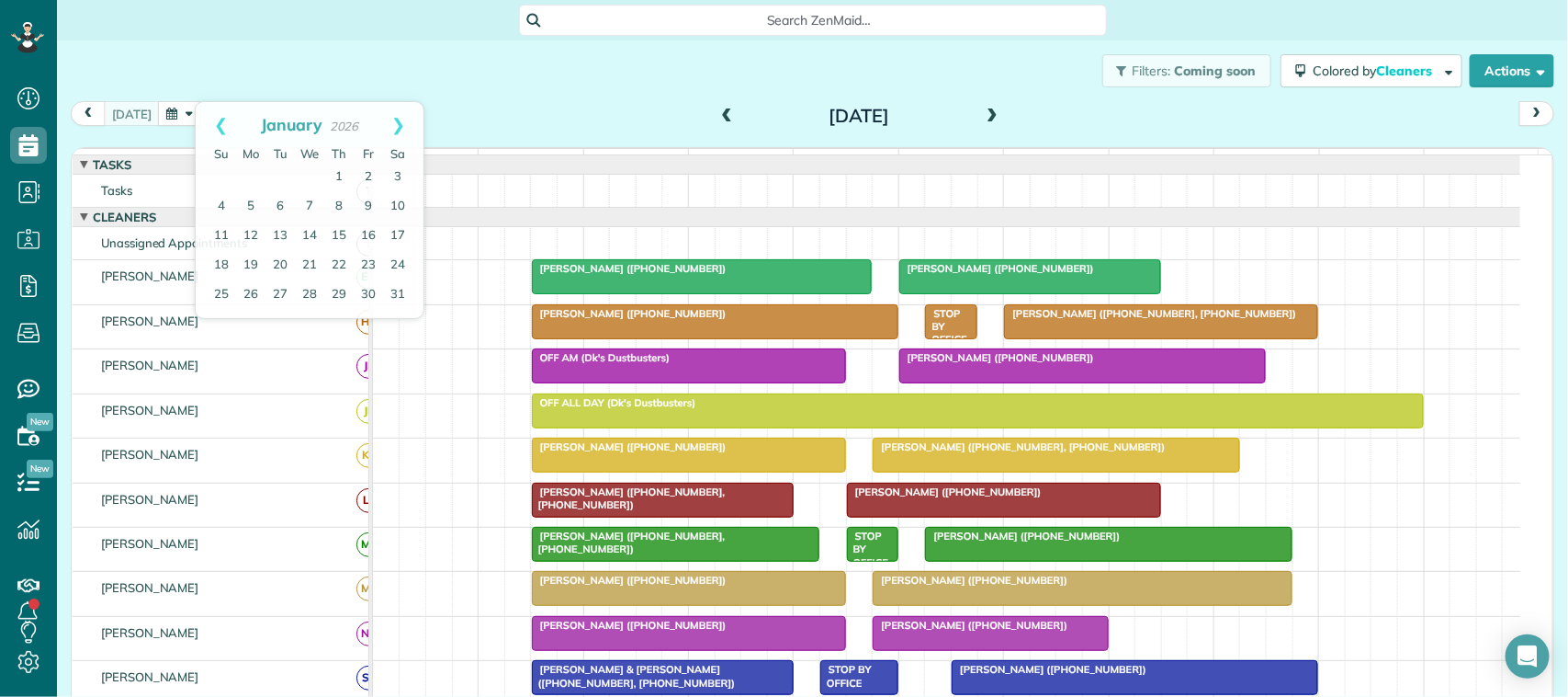
click at [425, 78] on div "Filters: Coming soon Colored by Cleaners Color by Cleaner Color by Team Color b…" at bounding box center [812, 71] width 1511 height 61
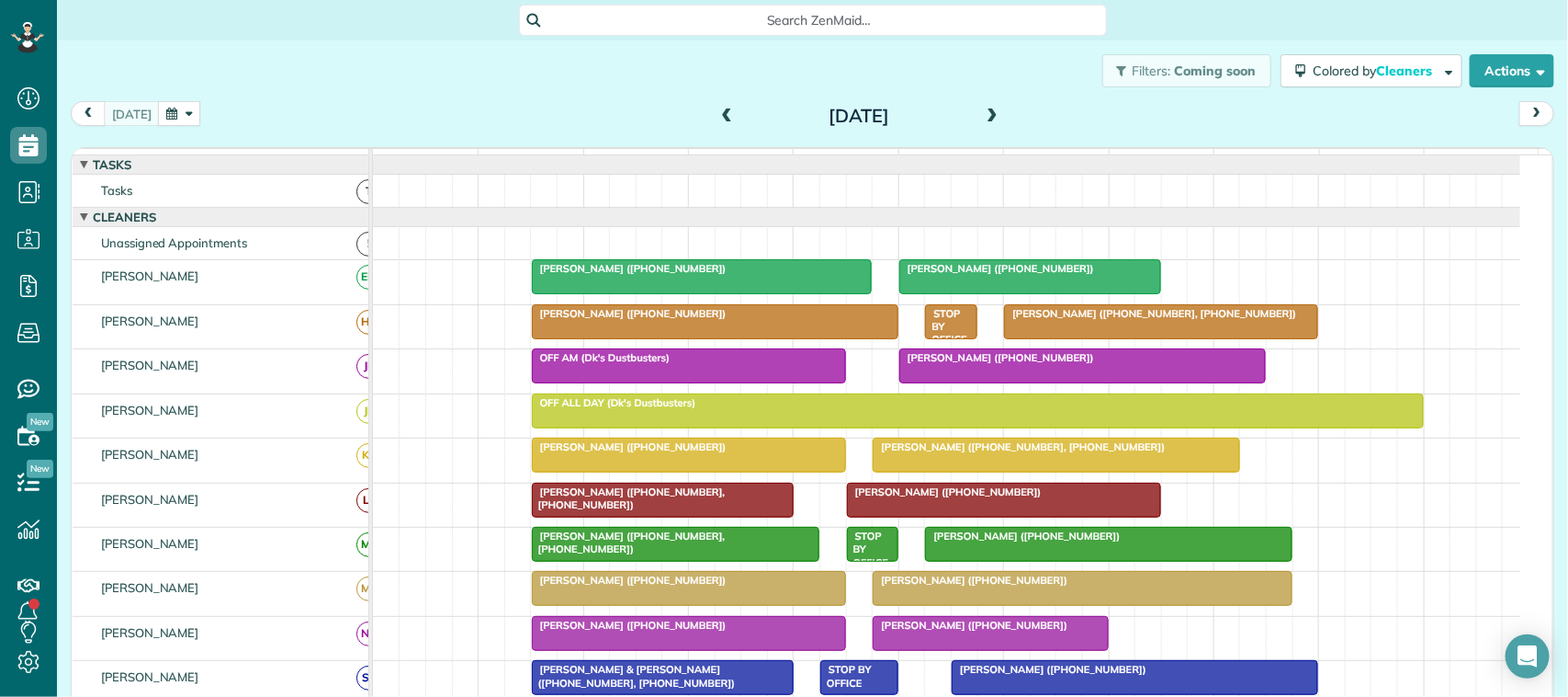
click at [906, 65] on div "Filters: Coming soon Colored by Cleaners Color by Cleaner Color by Team Color b…" at bounding box center [812, 71] width 1511 height 61
drag, startPoint x: 168, startPoint y: 108, endPoint x: 191, endPoint y: 125, distance: 28.6
click at [170, 108] on button "button" at bounding box center [179, 113] width 43 height 25
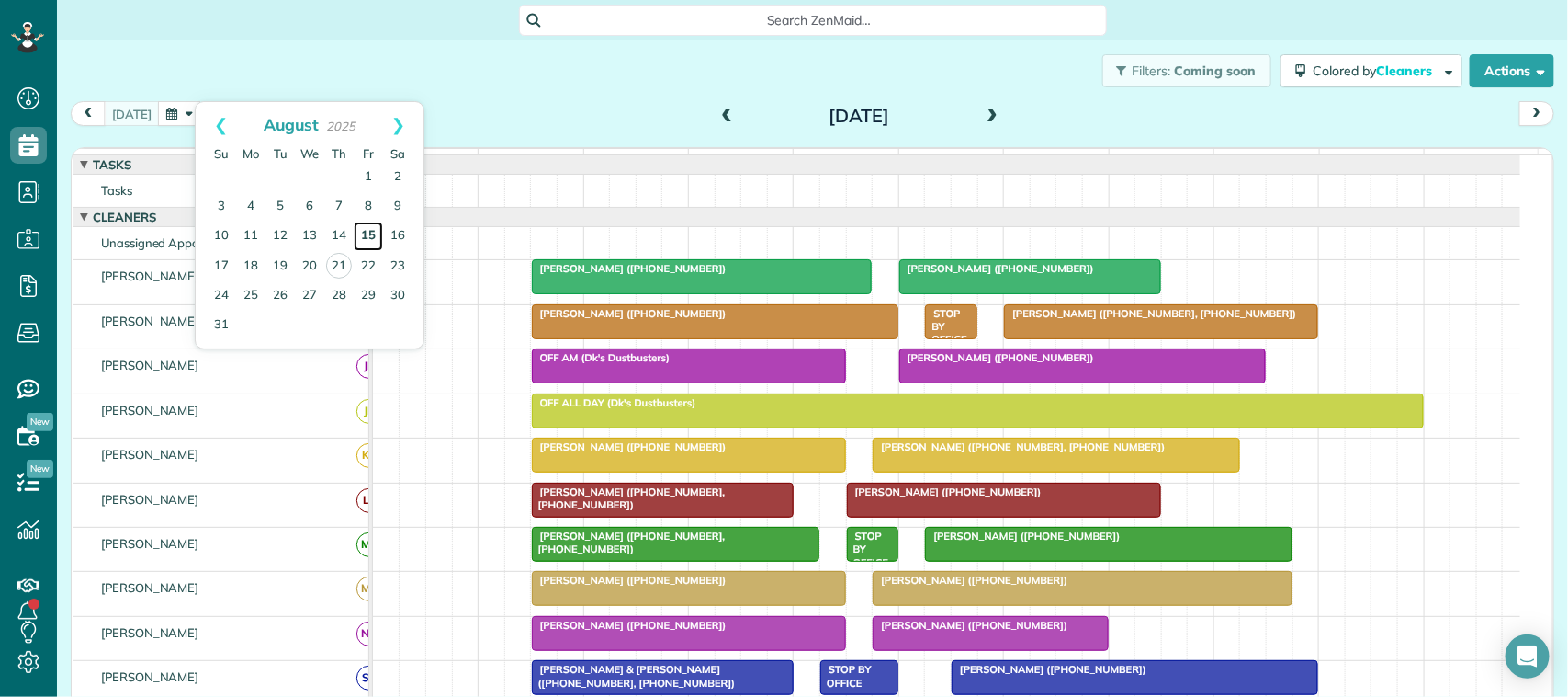
click at [369, 232] on link "15" at bounding box center [369, 237] width 30 height 30
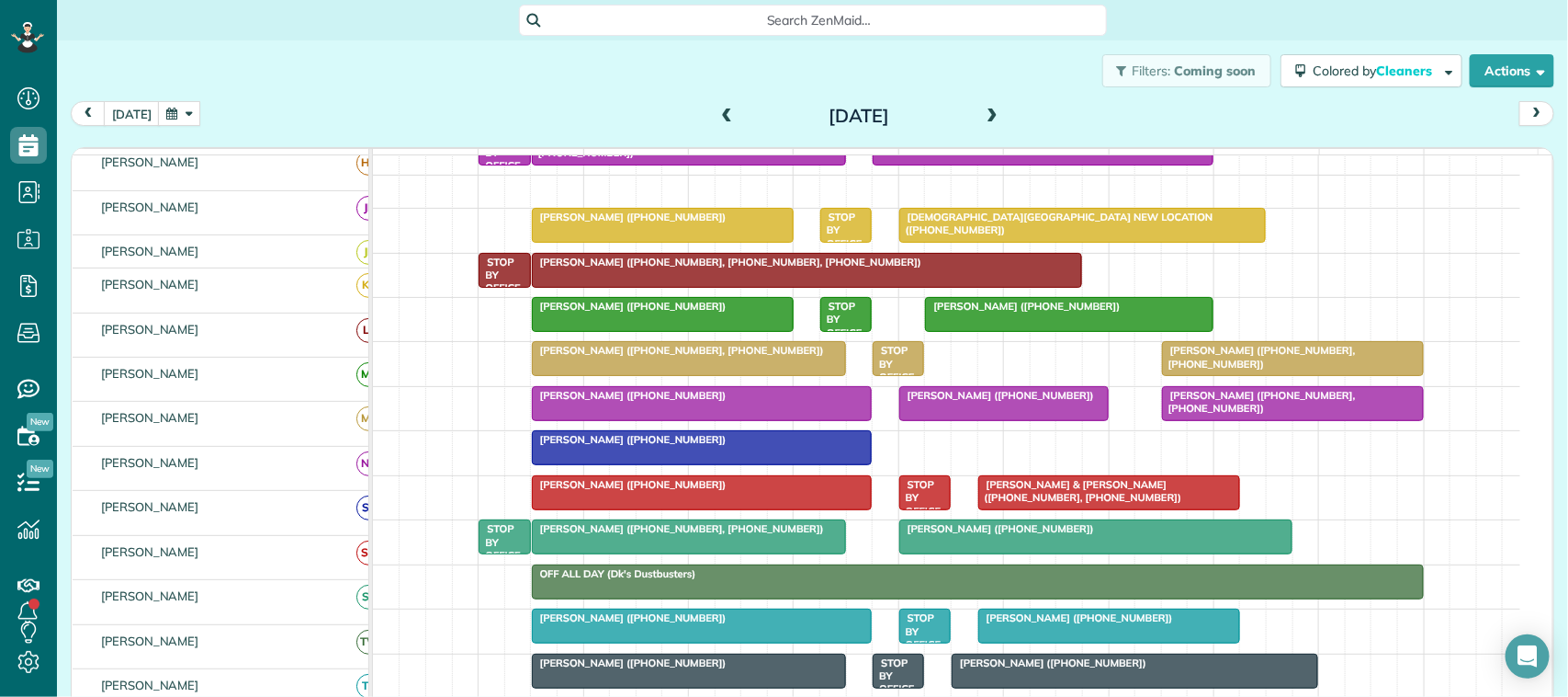
scroll to position [230, 0]
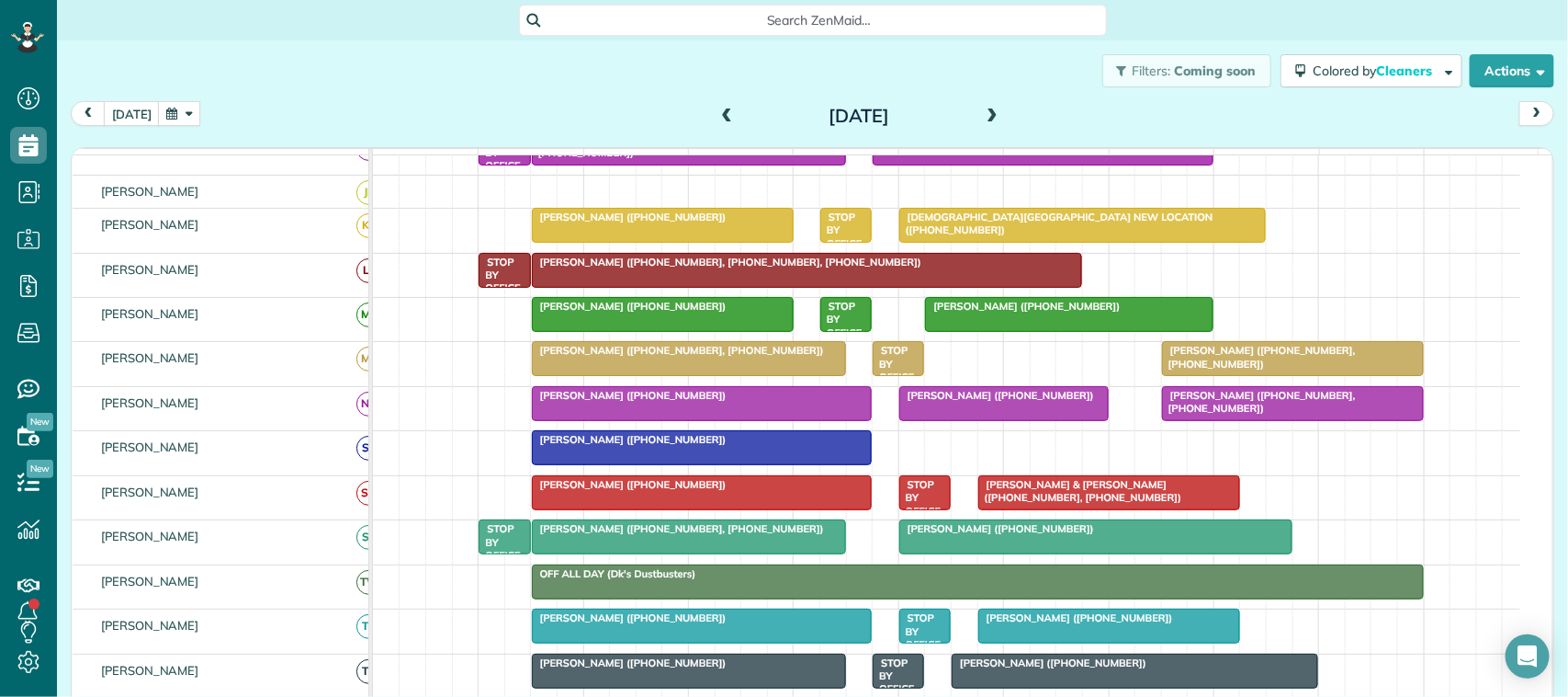
click at [650, 554] on link "[PERSON_NAME] ([PHONE_NUMBER], [PHONE_NUMBER])" at bounding box center [689, 537] width 314 height 35
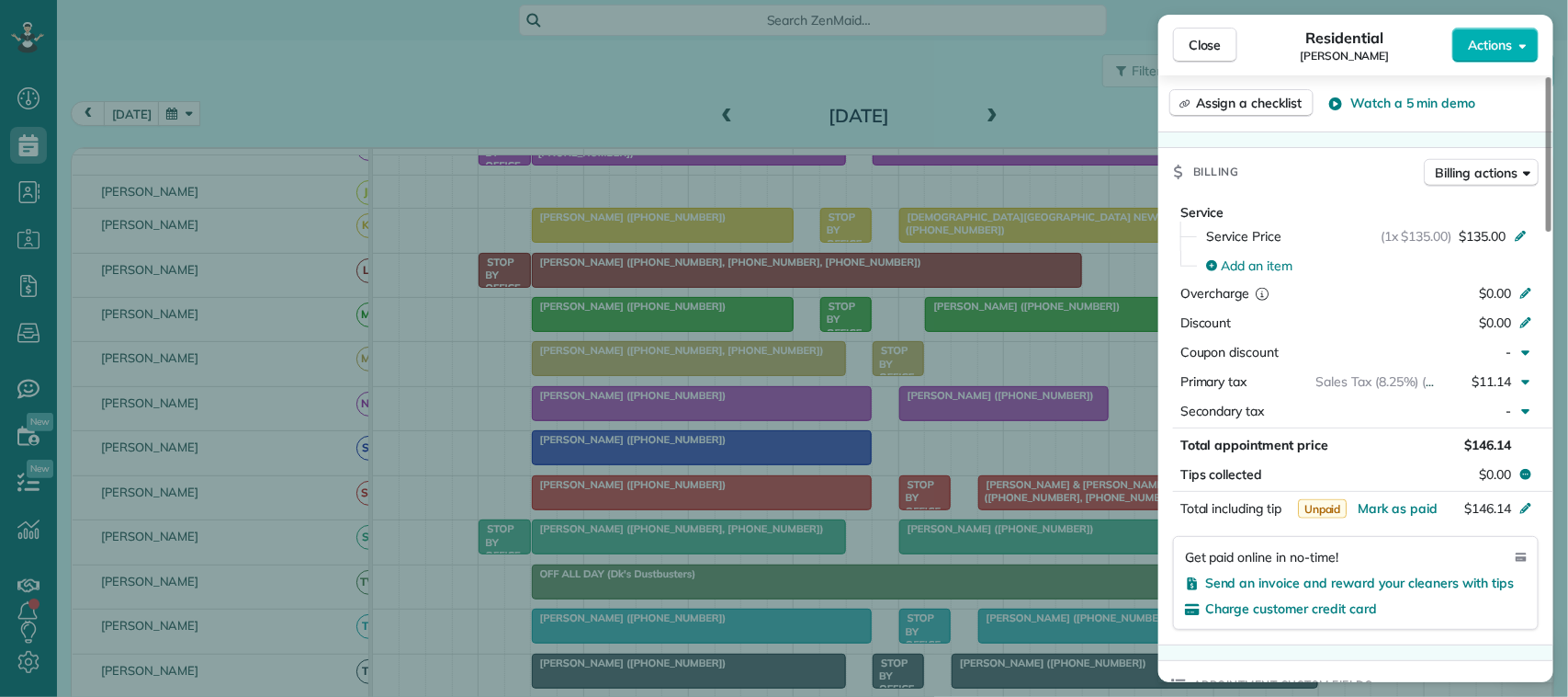
scroll to position [804, 0]
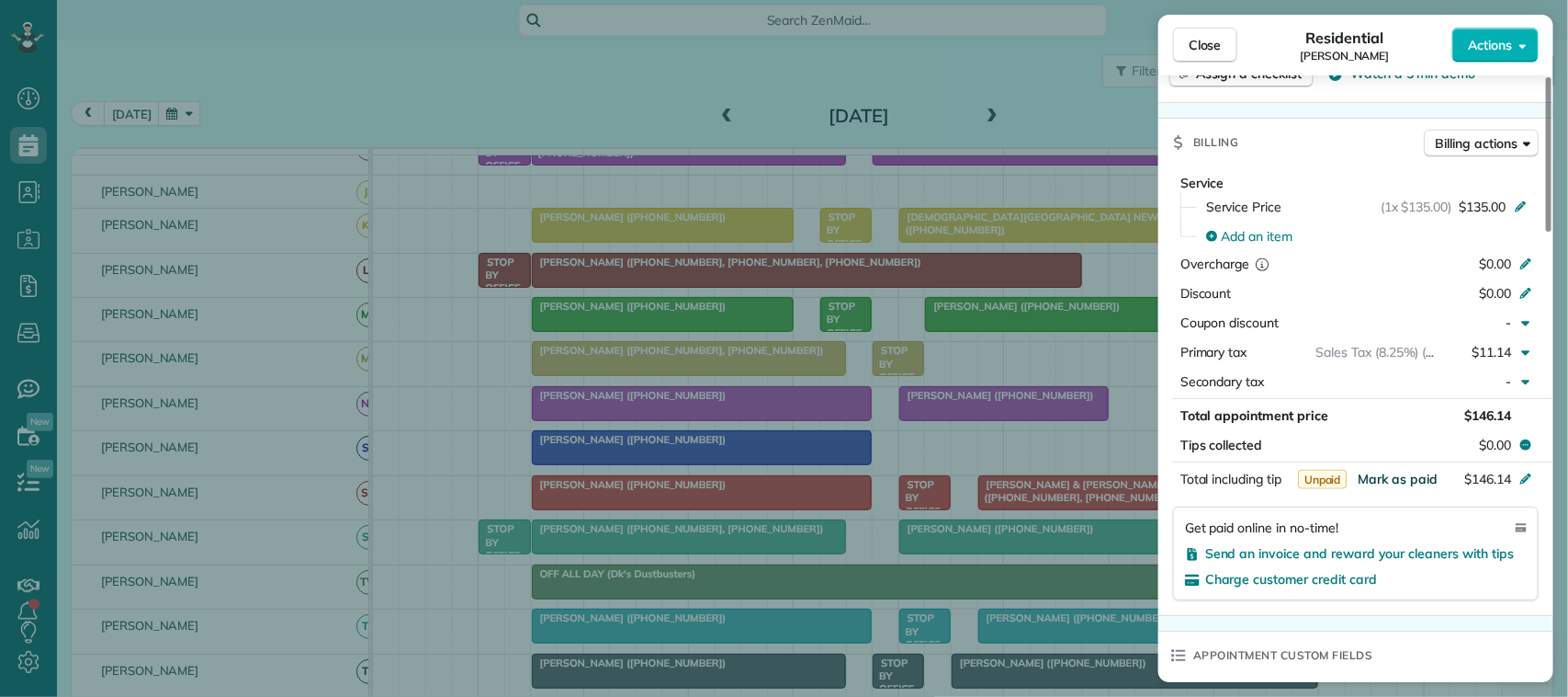
click at [1421, 478] on span "Mark as paid" at bounding box center [1397, 479] width 79 height 17
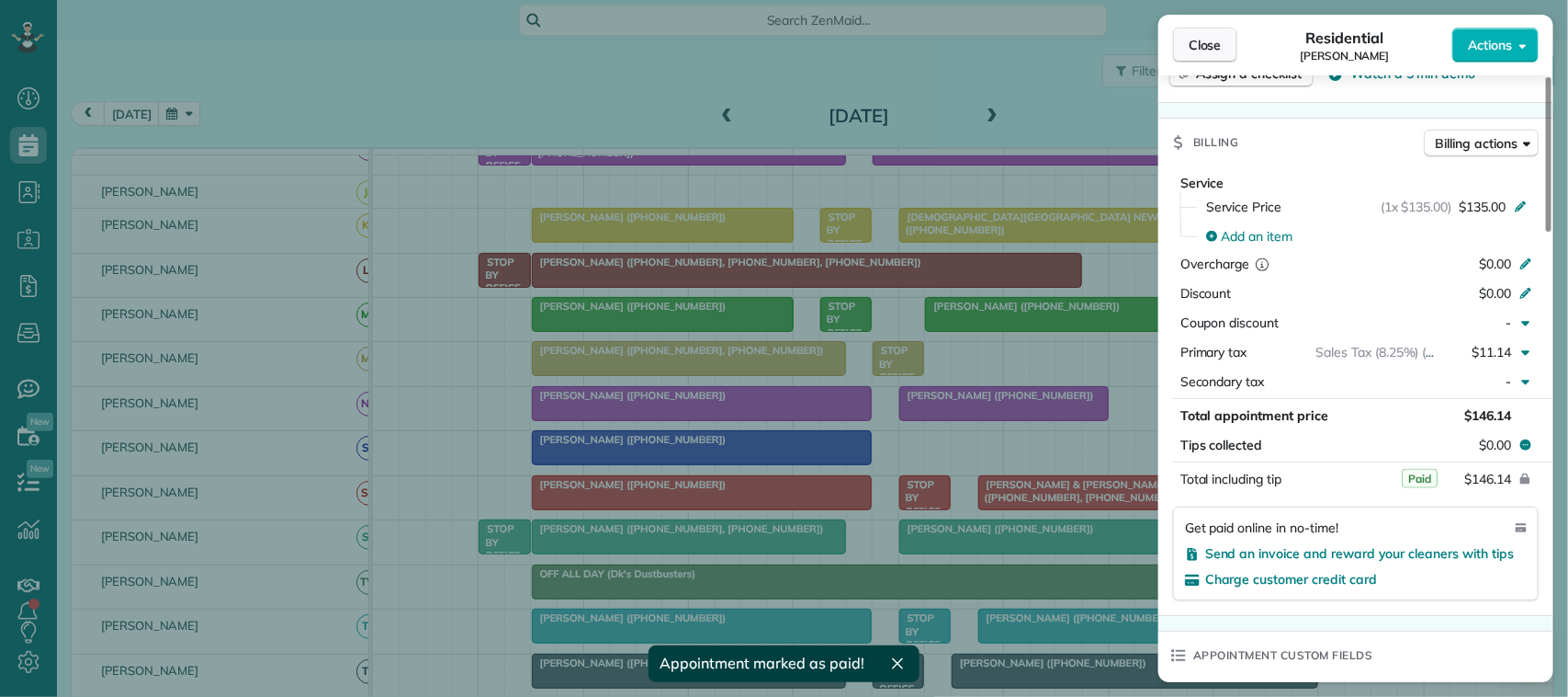
click at [1203, 48] on span "Close" at bounding box center [1205, 45] width 33 height 18
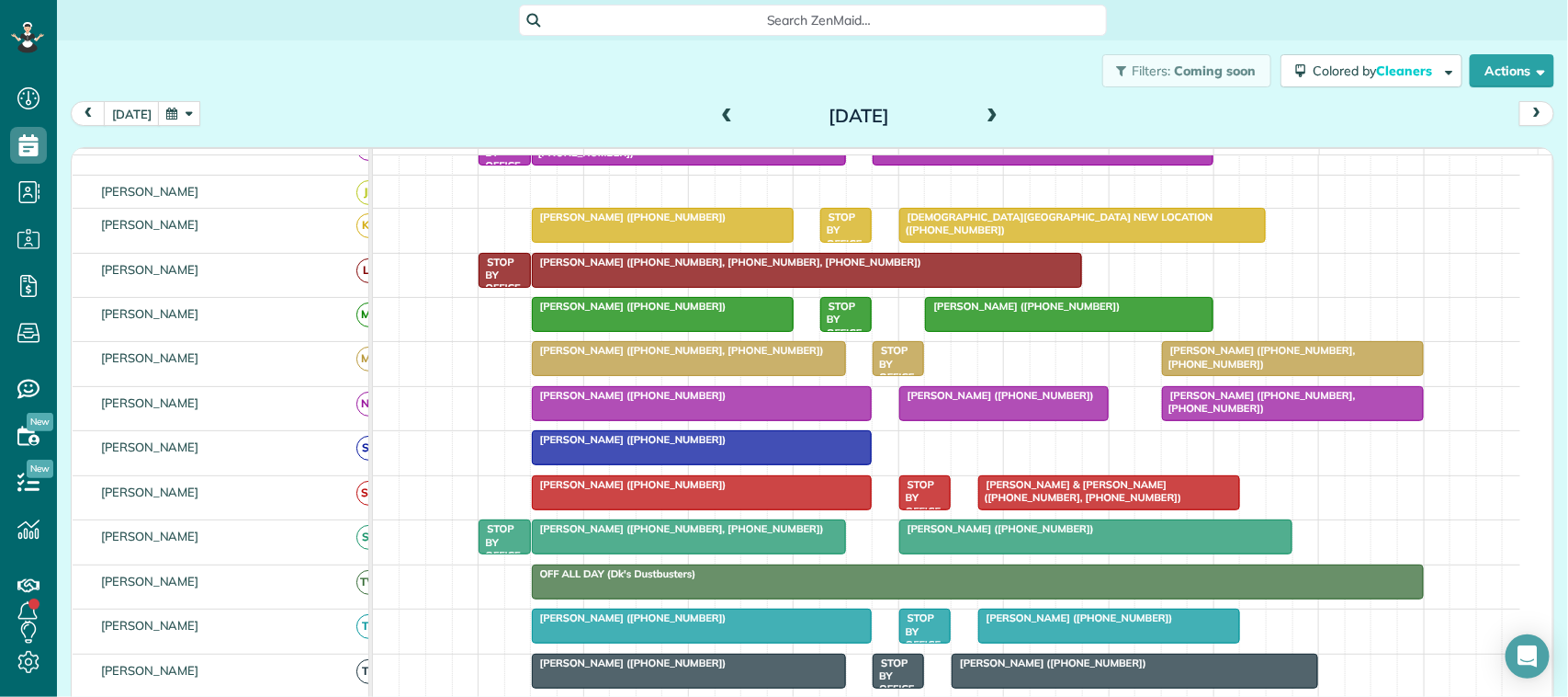
click at [1016, 535] on span "Nikki Lilly (+12812177668)" at bounding box center [996, 529] width 197 height 13
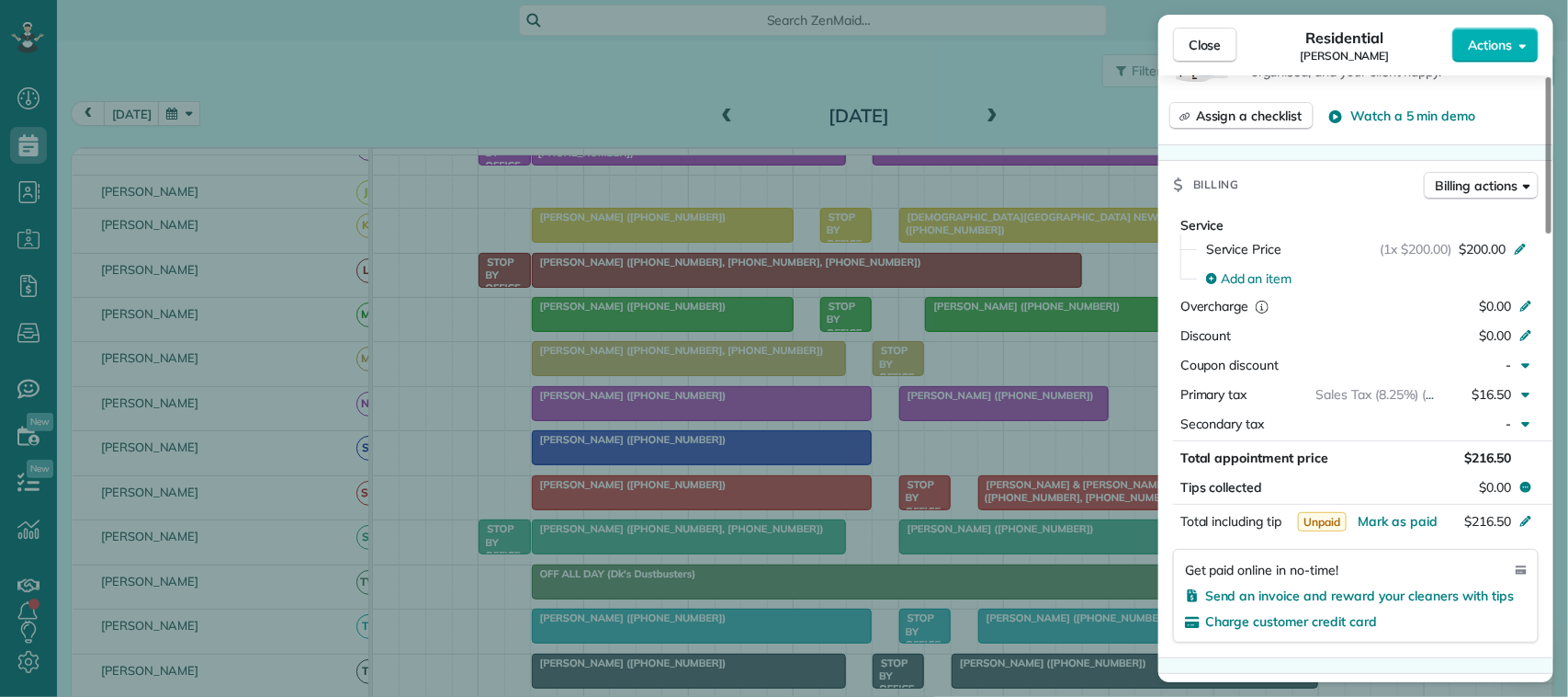
scroll to position [804, 0]
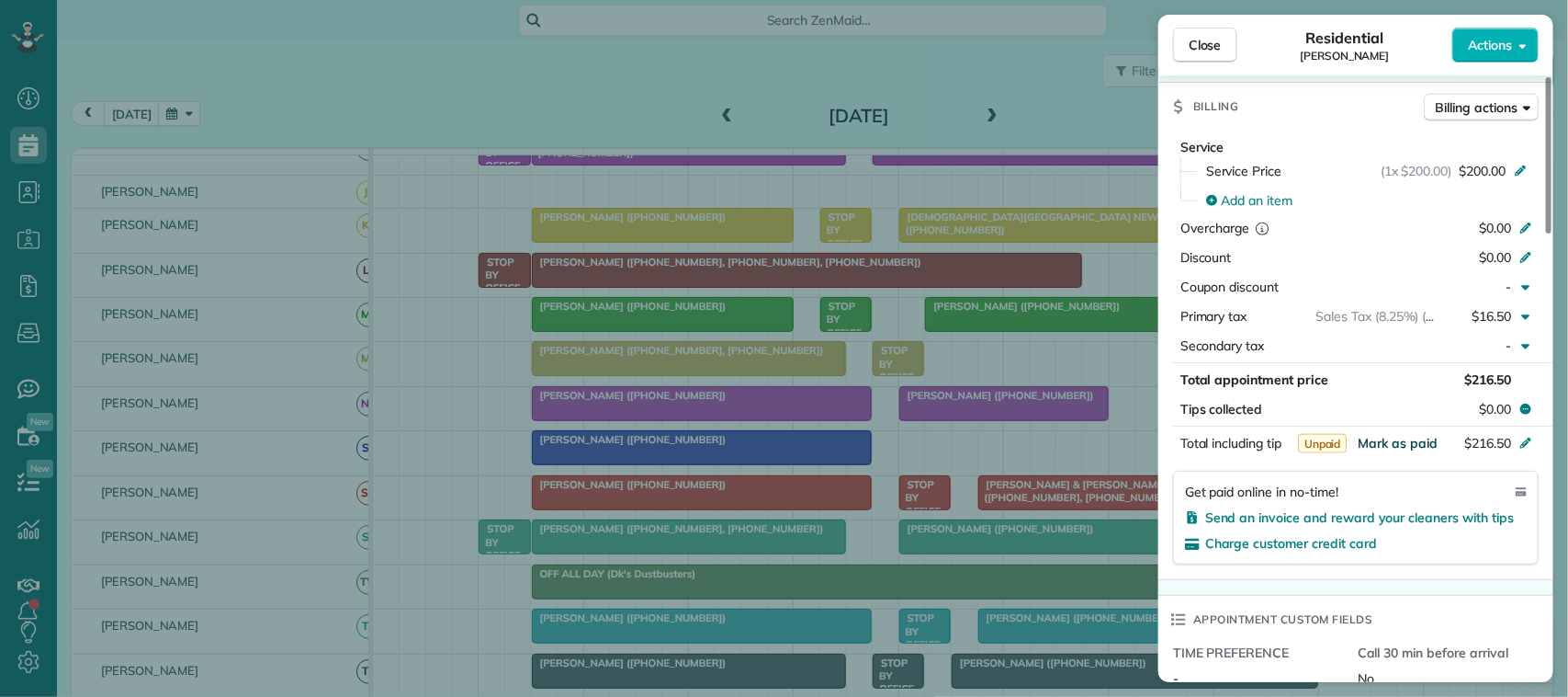
click at [1416, 451] on span "Mark as paid" at bounding box center [1397, 443] width 79 height 17
click at [1492, 48] on span "Actions" at bounding box center [1490, 45] width 44 height 18
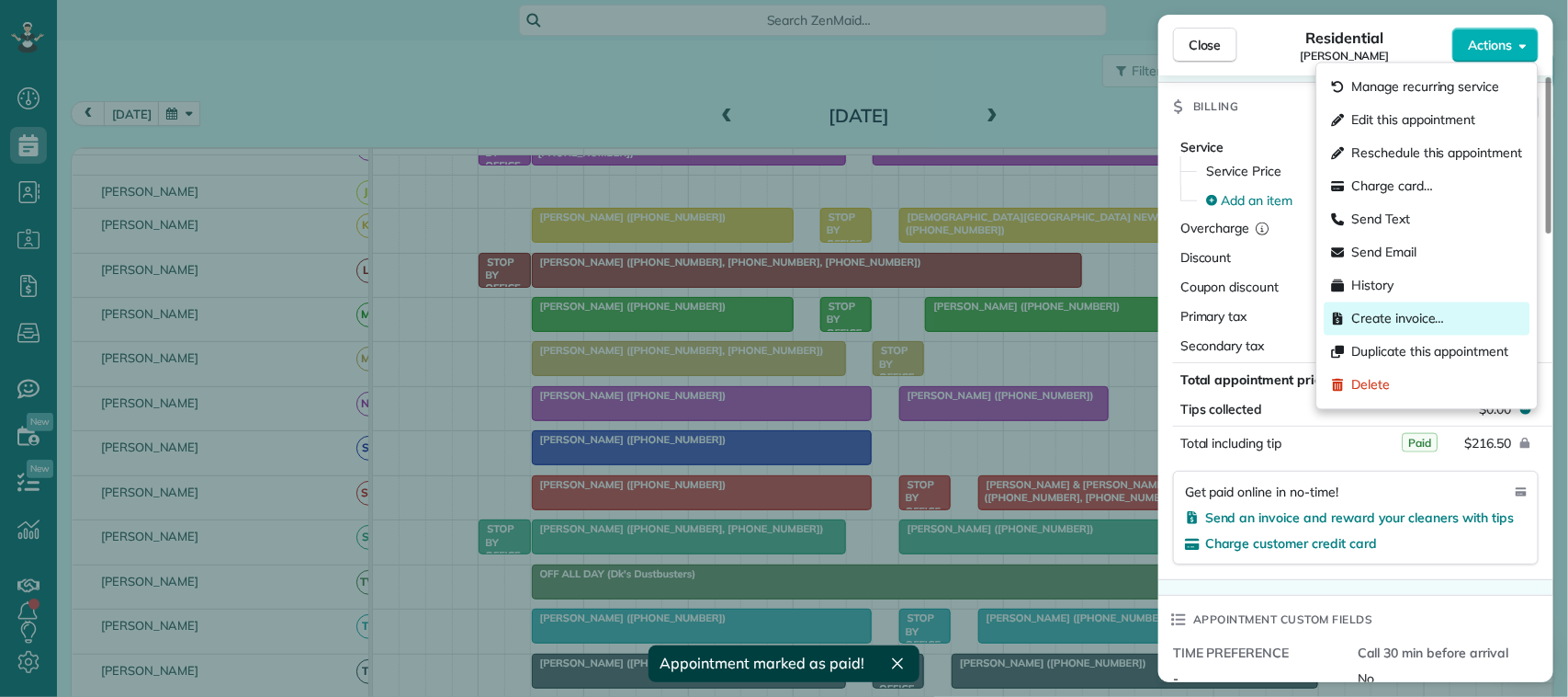
click at [1425, 317] on span "Create invoice…" at bounding box center [1398, 319] width 92 height 18
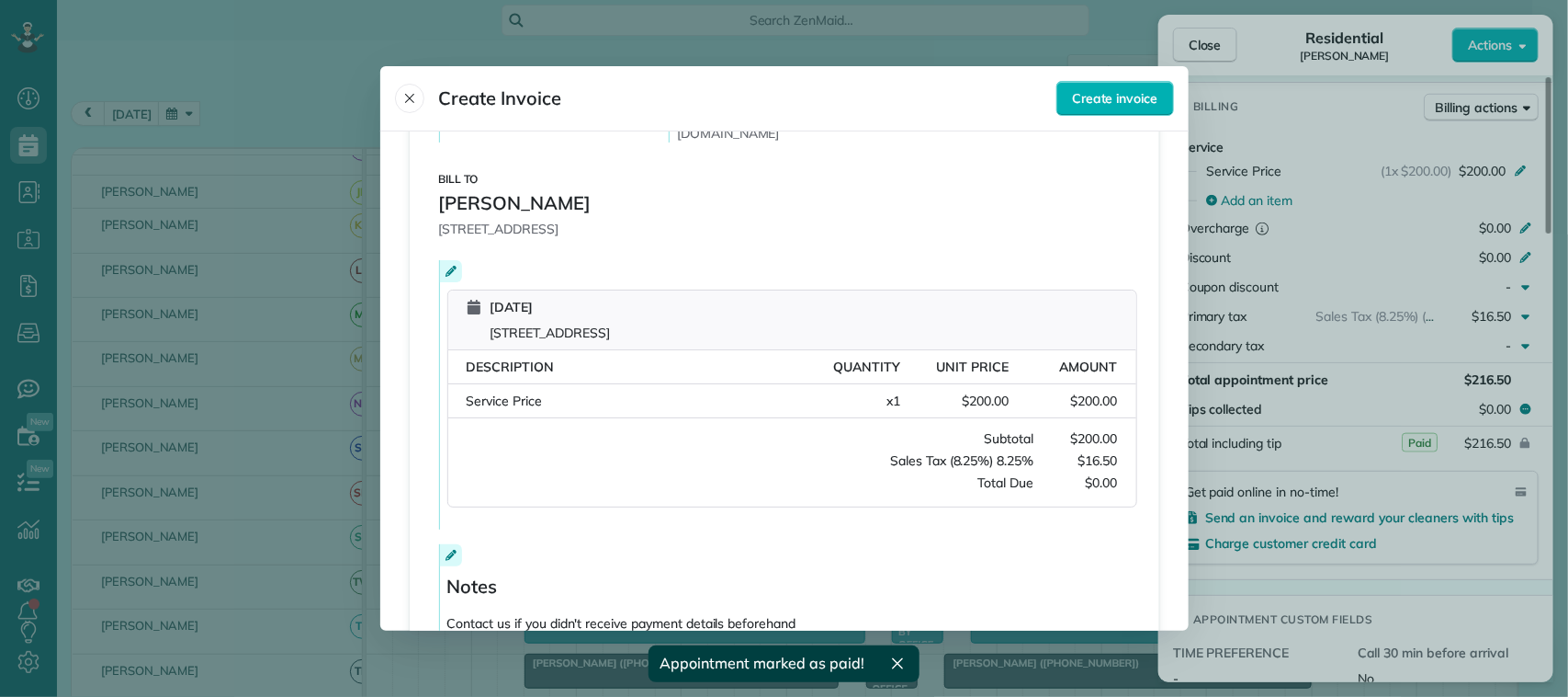
scroll to position [371, 0]
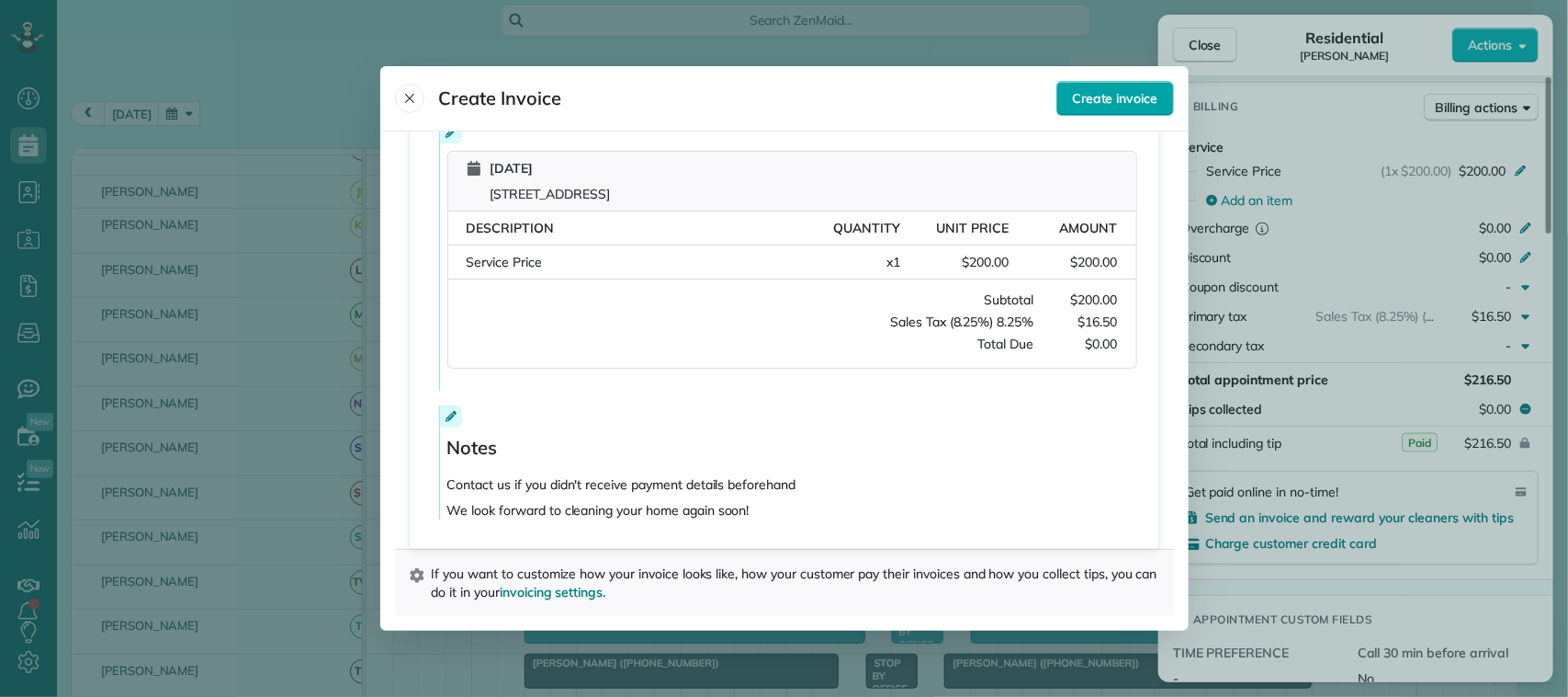
click at [1098, 104] on span "Create invoice" at bounding box center [1114, 98] width 85 height 18
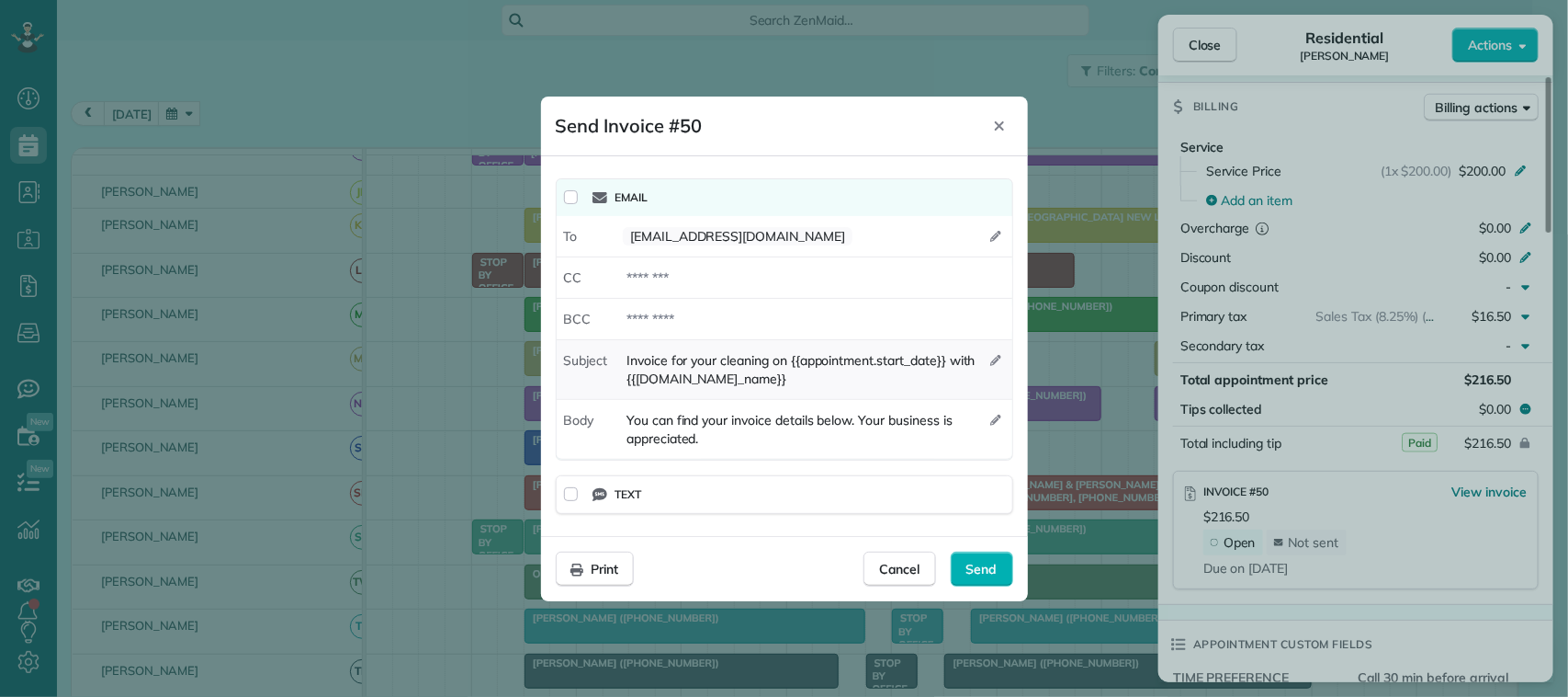
click at [759, 387] on span "Invoice for your cleaning on {{appointment.start_date}} with {{appointment.comp…" at bounding box center [802, 370] width 374 height 37
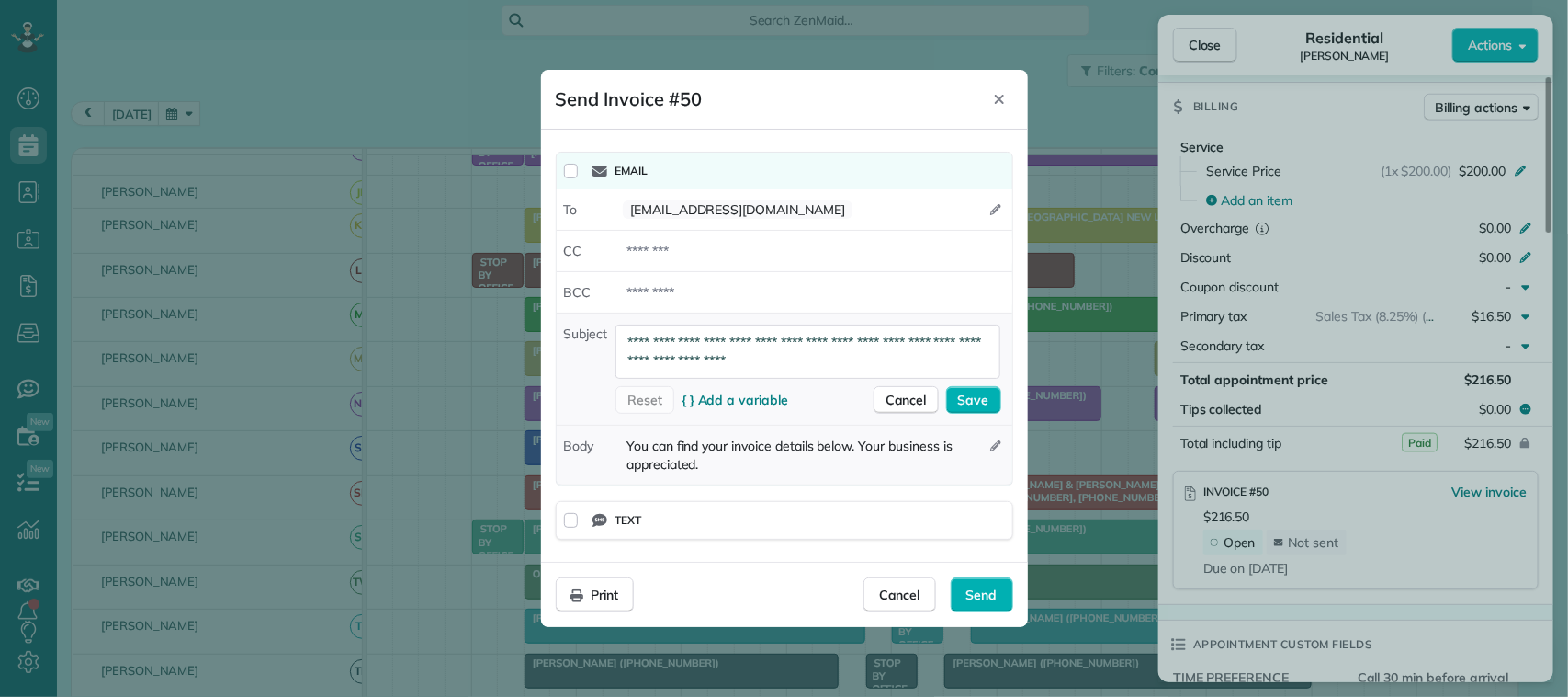
click at [833, 461] on div "You can find your invoice details below. Your business is appreciated." at bounding box center [802, 455] width 374 height 37
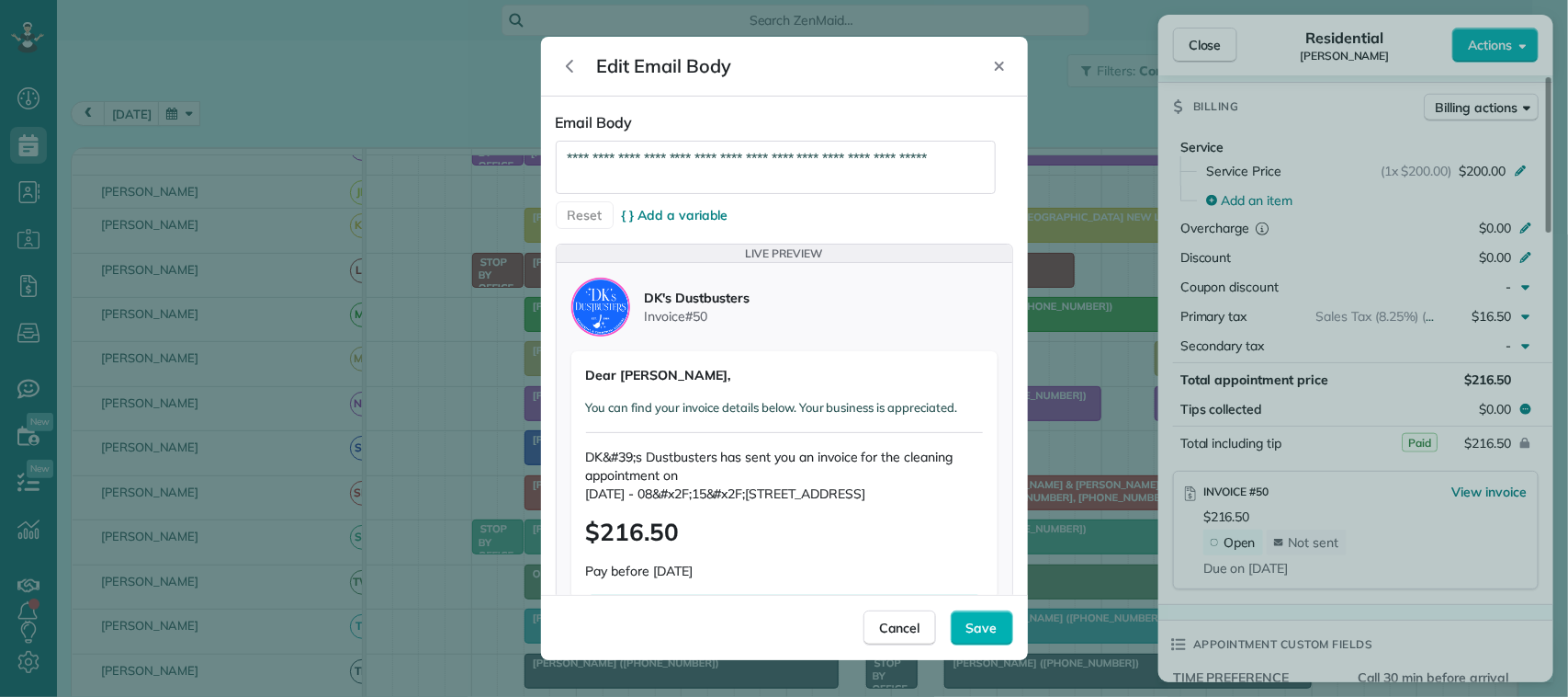
scroll to position [98, 0]
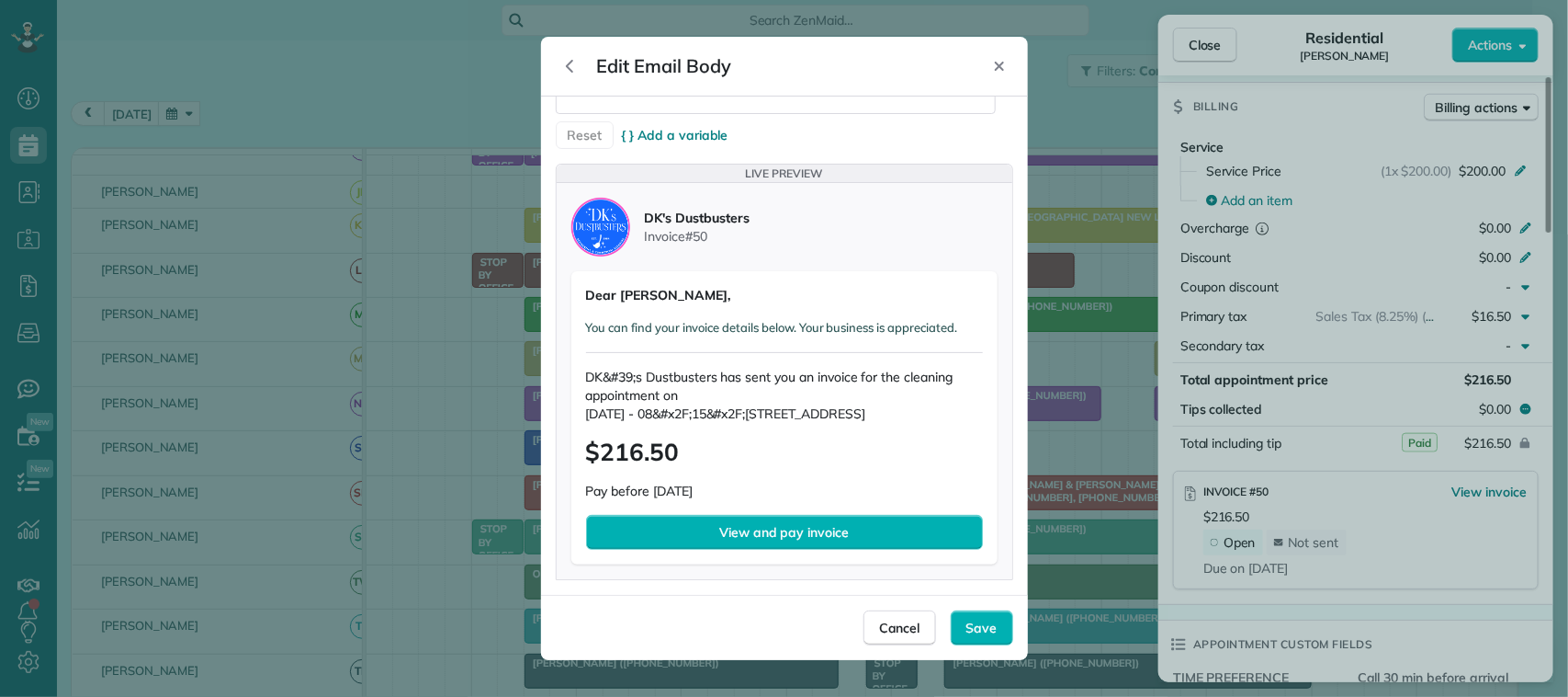
click at [754, 441] on span "$216.50" at bounding box center [784, 452] width 396 height 30
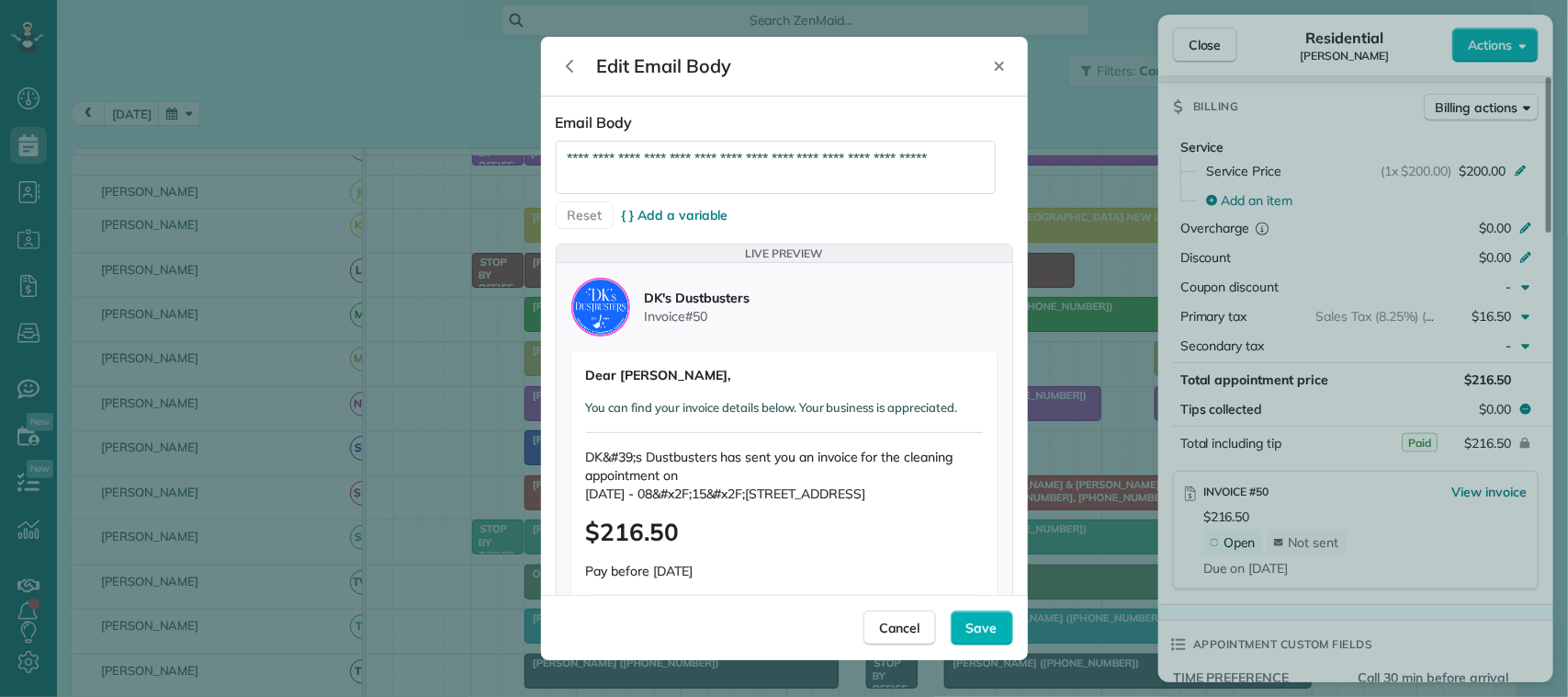
click at [570, 61] on icon "Back" at bounding box center [569, 67] width 7 height 13
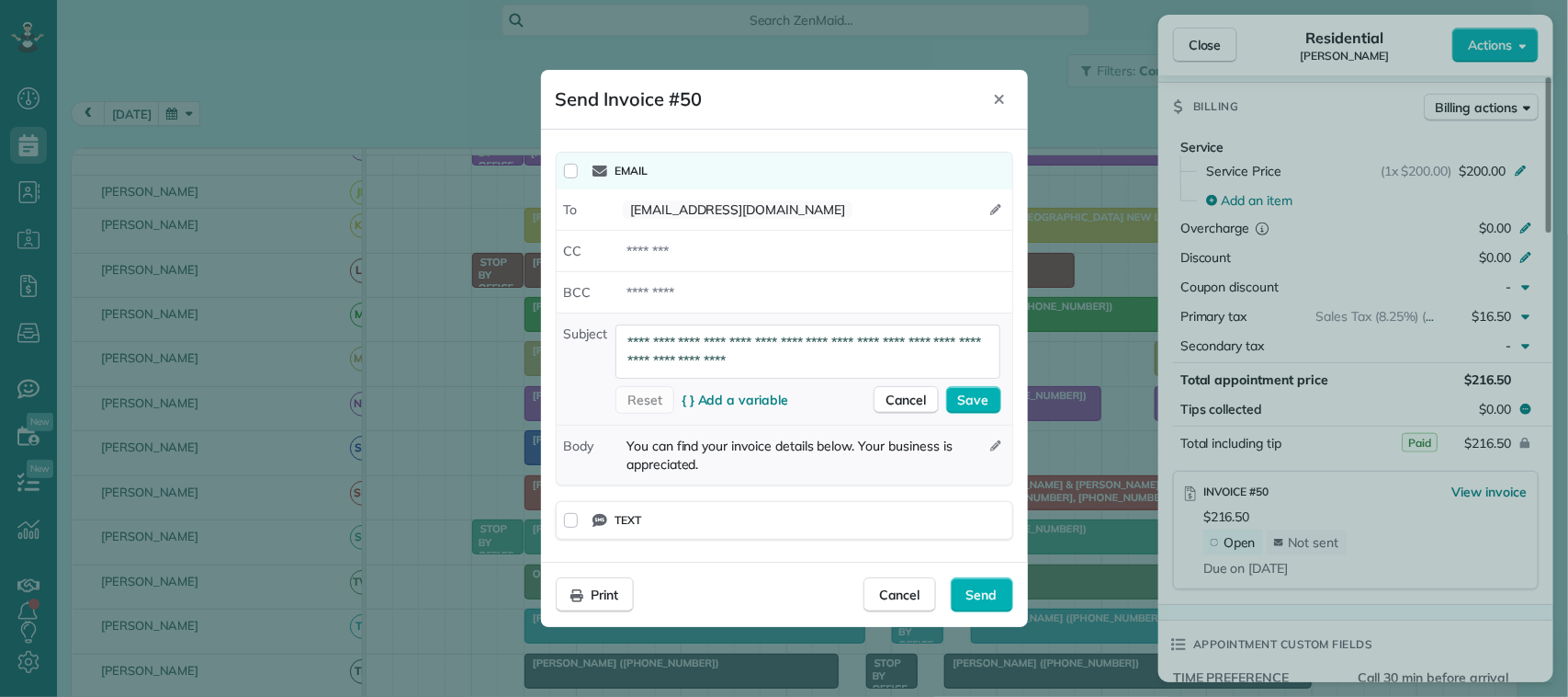
click at [998, 442] on icon at bounding box center [996, 446] width 11 height 11
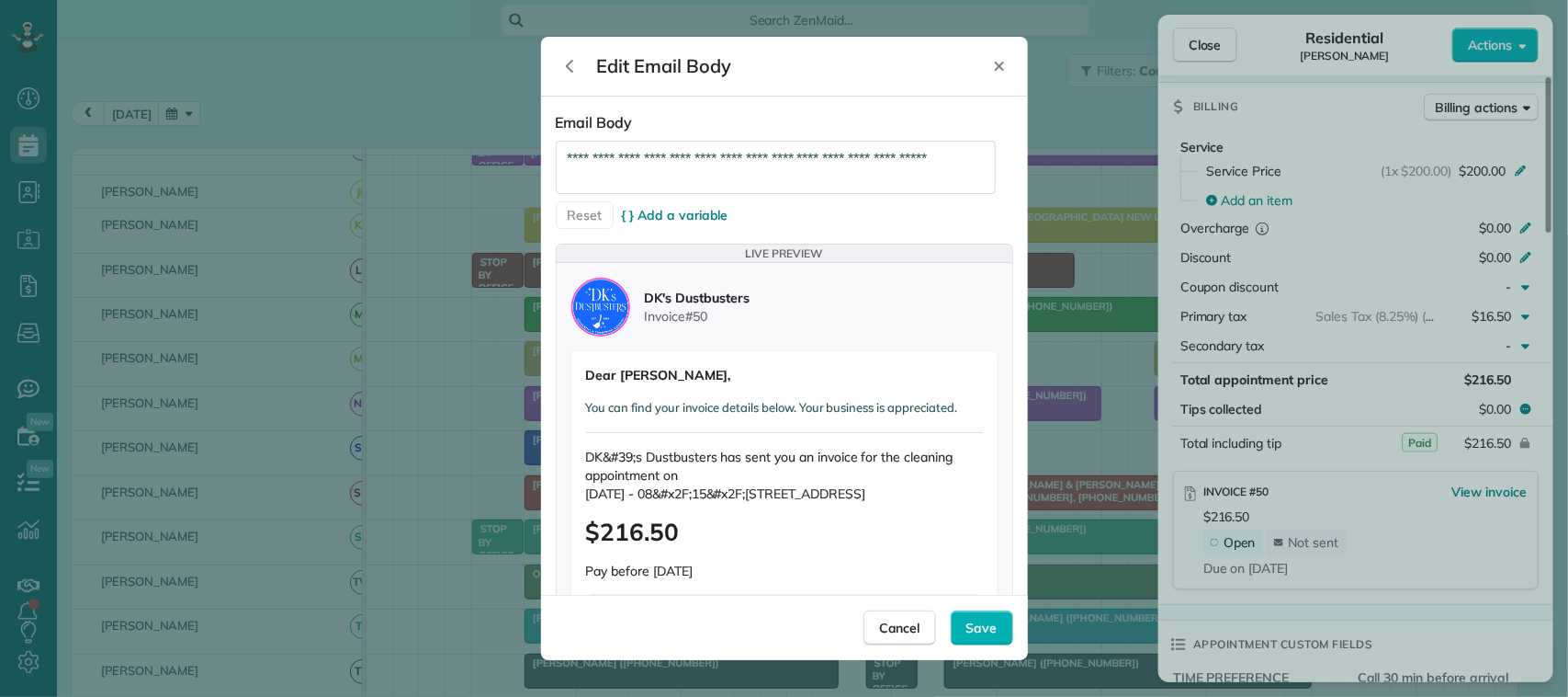
scroll to position [98, 0]
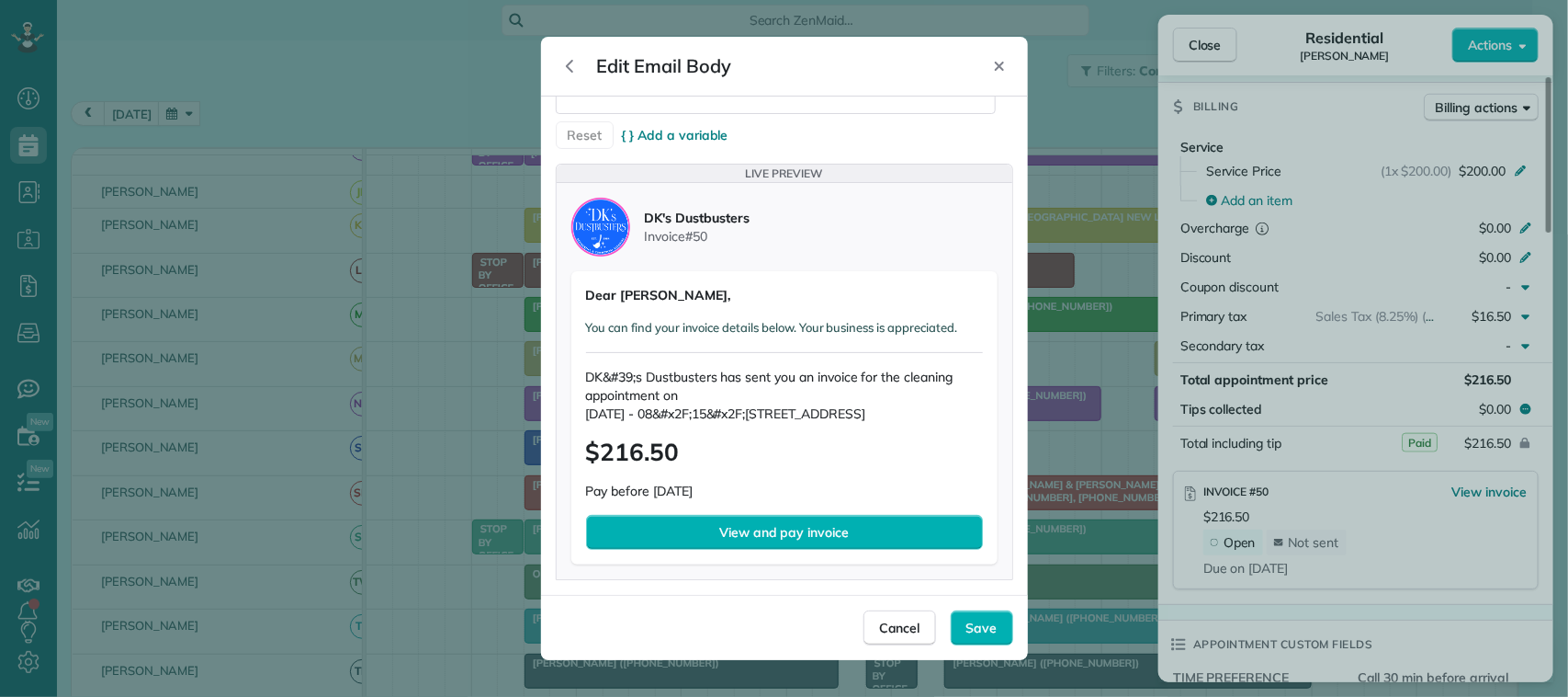
click at [770, 404] on span "Friday - 08&#x2F;15&#x2F;2025 - 1315 Antigua Lane Houston TX 77058" at bounding box center [784, 413] width 396 height 18
click at [797, 379] on span "DK&#39;s Dustbusters has sent you an invoice for the cleaning appointment on" at bounding box center [784, 386] width 396 height 37
click at [806, 368] on span "DK&#39;s Dustbusters has sent you an invoice for the cleaning appointment on" at bounding box center [784, 386] width 396 height 37
click at [781, 368] on span "DK&#39;s Dustbusters has sent you an invoice for the cleaning appointment on" at bounding box center [784, 386] width 396 height 37
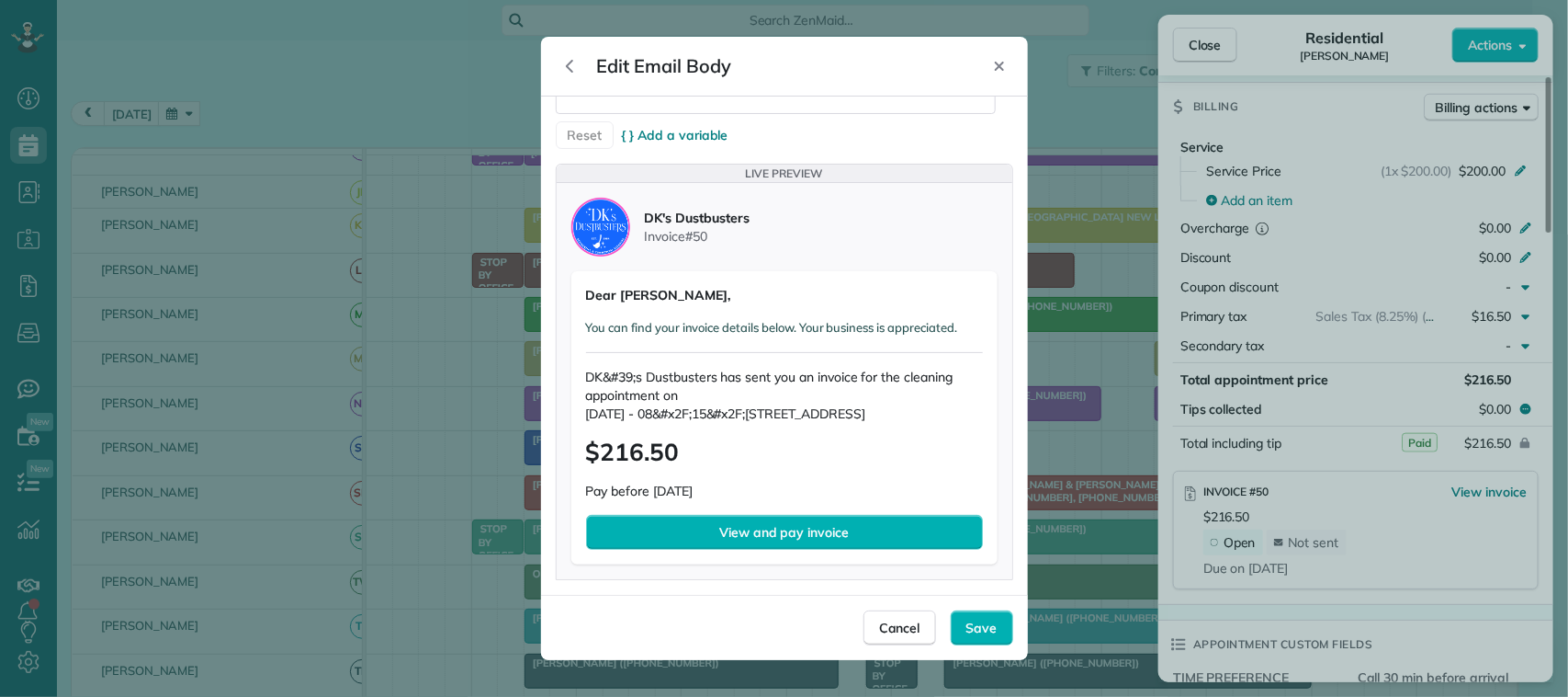
click at [772, 368] on span "DK&#39;s Dustbusters has sent you an invoice for the cleaning appointment on" at bounding box center [784, 386] width 396 height 37
click at [710, 471] on div "Dear Nikki Lilly, You can find your invoice details below. Your business is app…" at bounding box center [784, 417] width 426 height 292
click at [718, 485] on span "Pay before August 28, 2025" at bounding box center [784, 491] width 396 height 18
click at [662, 421] on span "Friday - 08&#x2F;15&#x2F;2025 - 1315 Antigua Lane Houston TX 77058" at bounding box center [784, 413] width 396 height 18
click at [731, 319] on p "You can find your invoice details below. Your business is appreciated." at bounding box center [784, 327] width 396 height 18
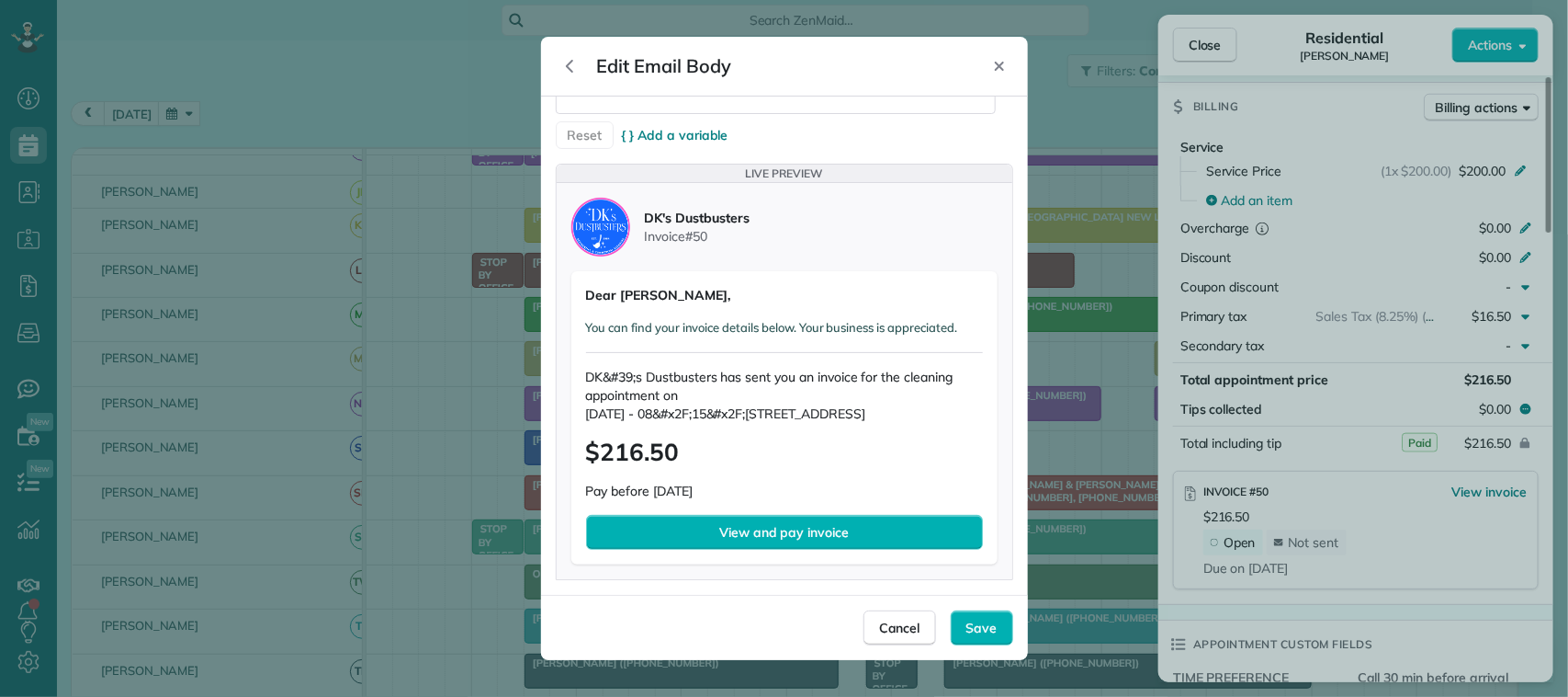
scroll to position [0, 0]
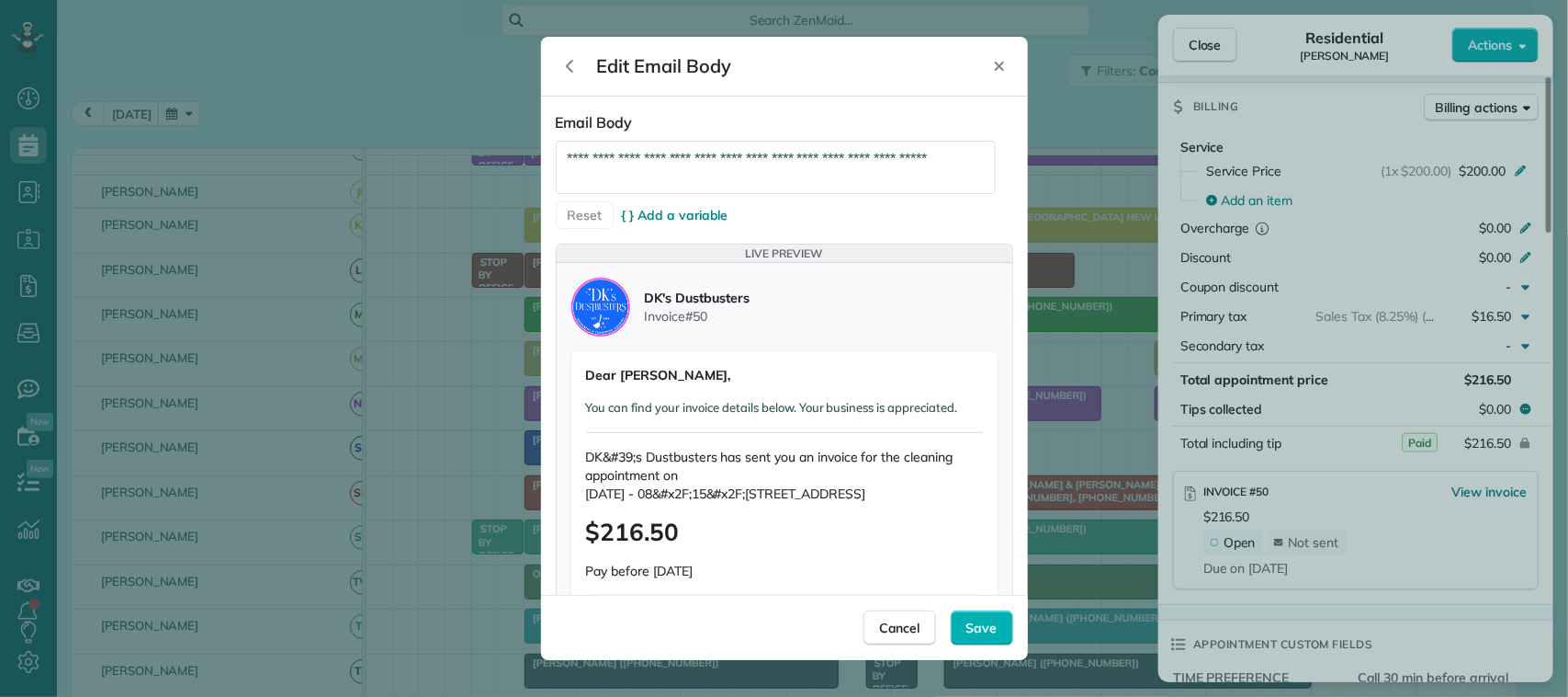
click at [700, 154] on textarea "**********" at bounding box center [775, 167] width 440 height 54
click at [801, 156] on textarea "**********" at bounding box center [775, 167] width 440 height 54
click at [896, 153] on textarea "**********" at bounding box center [775, 167] width 440 height 54
click at [975, 161] on textarea "**********" at bounding box center [775, 167] width 440 height 54
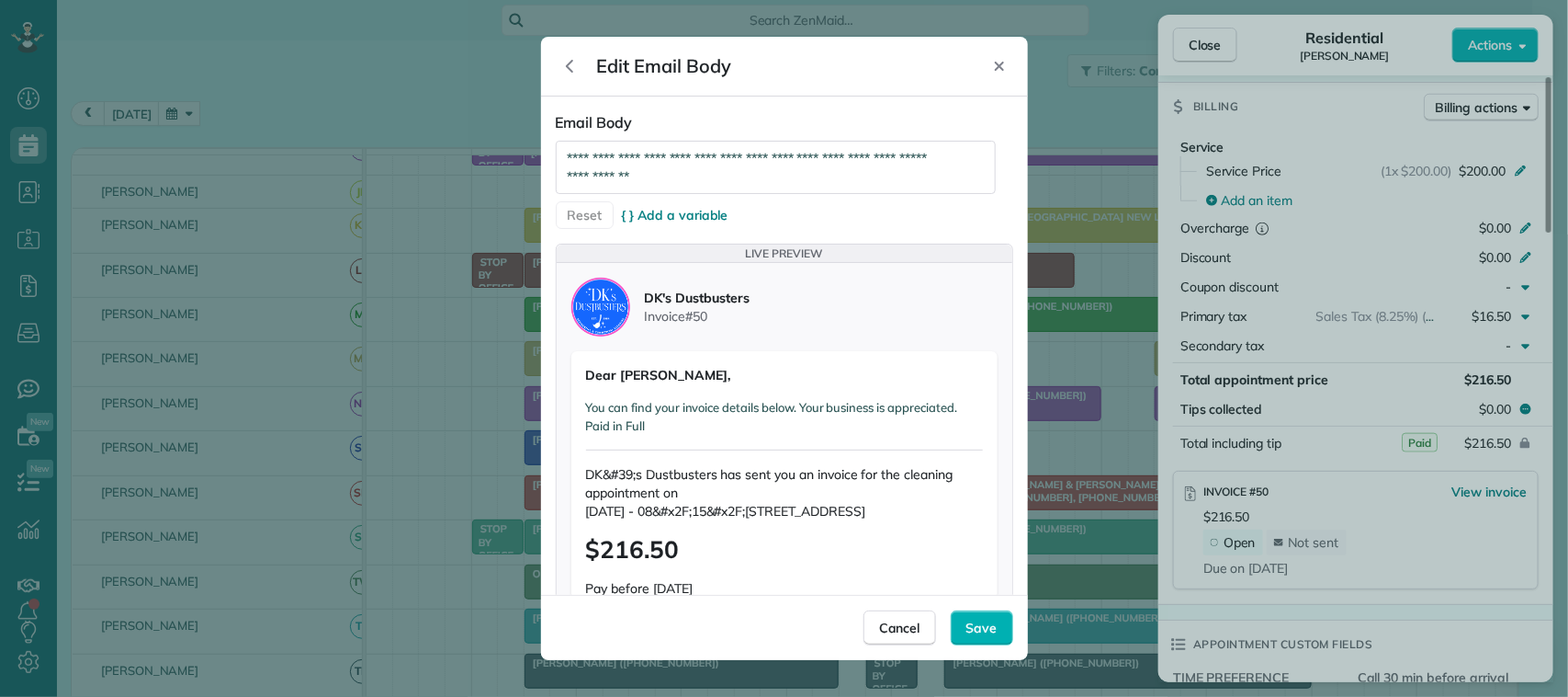
type textarea "**********"
click at [993, 634] on span "Save" at bounding box center [982, 628] width 31 height 18
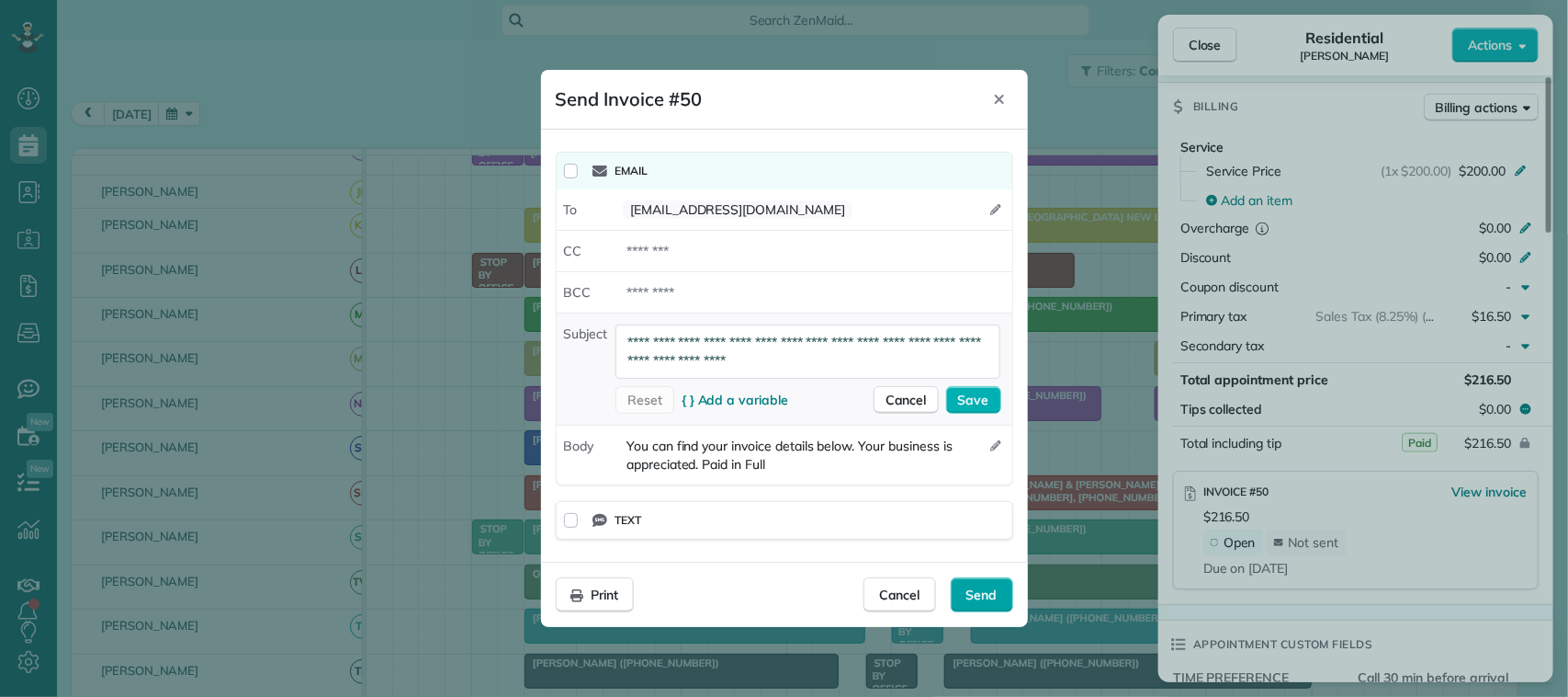
click at [984, 595] on span "Send" at bounding box center [982, 594] width 31 height 18
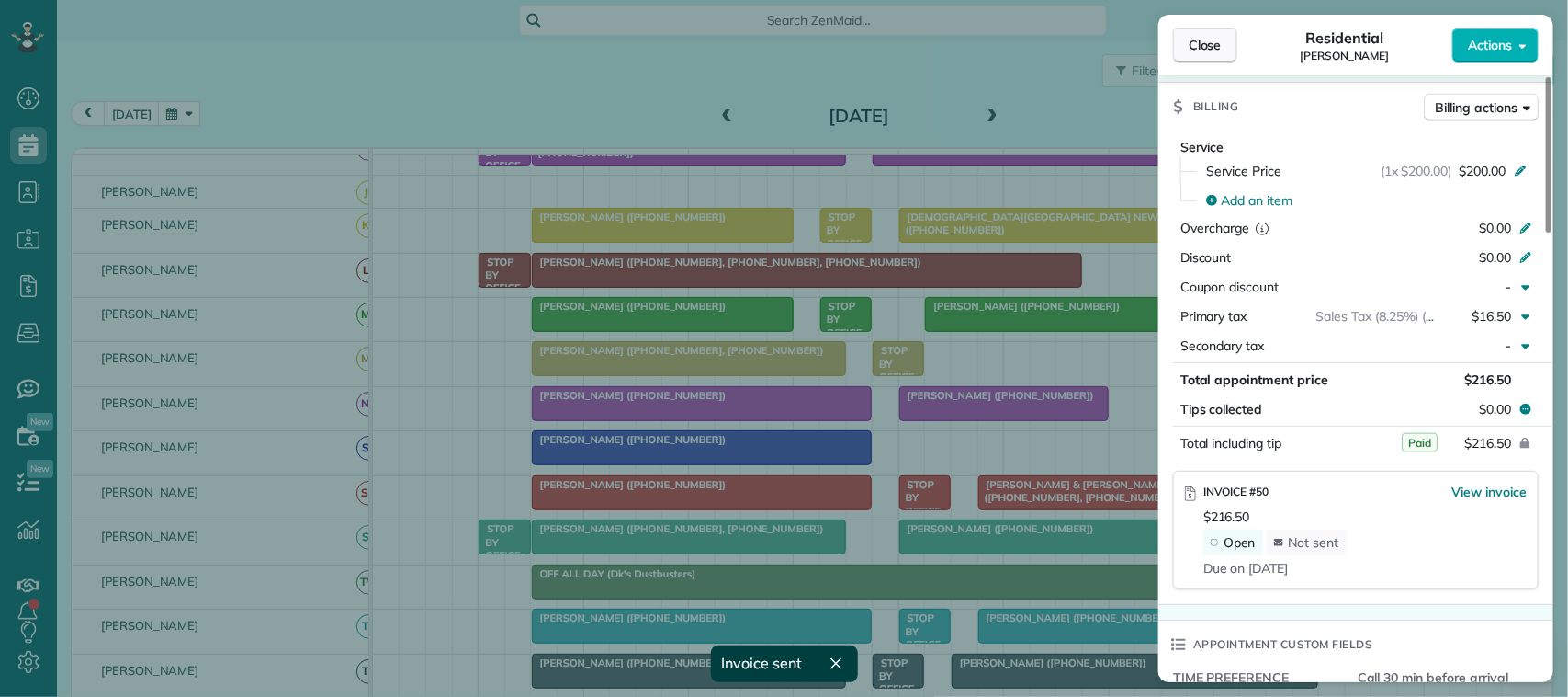
click at [1209, 33] on button "Close" at bounding box center [1205, 45] width 65 height 35
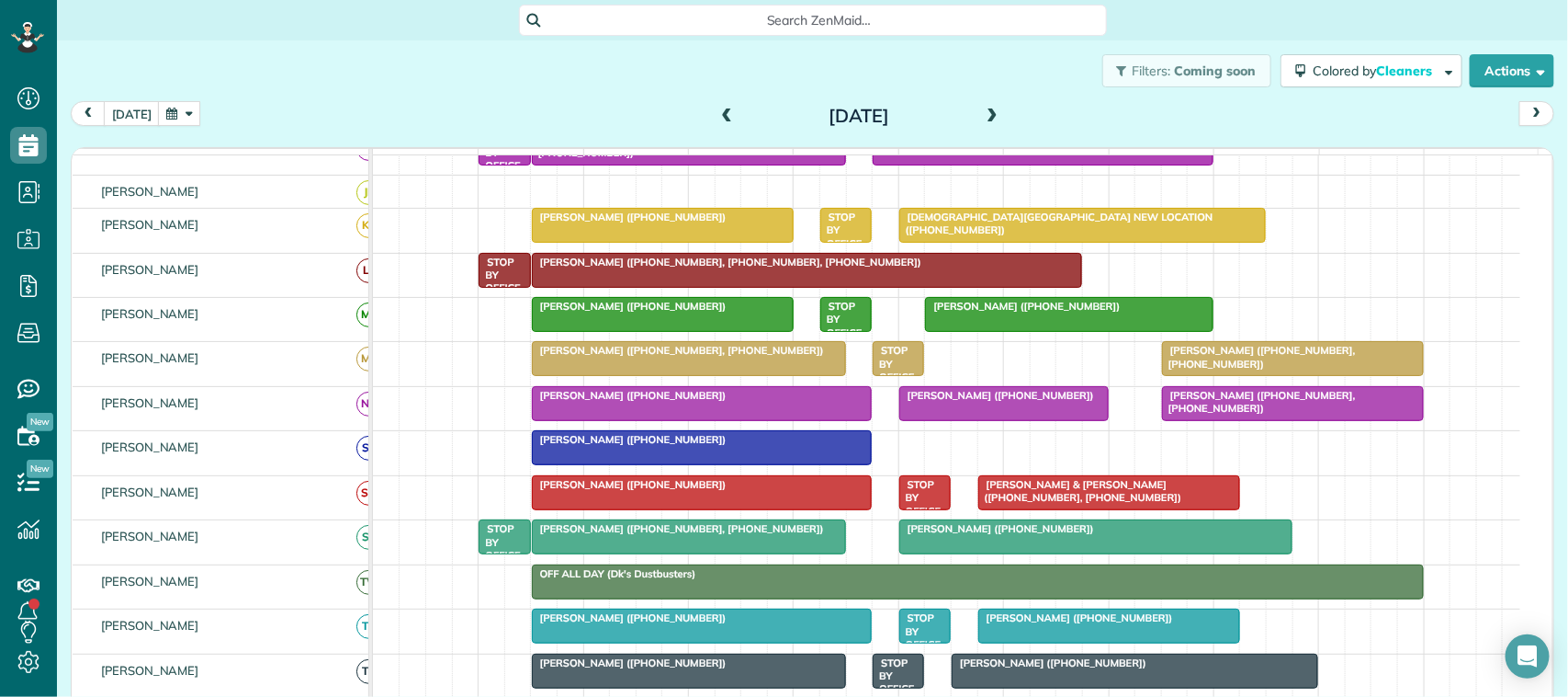
click at [988, 120] on span at bounding box center [992, 116] width 20 height 17
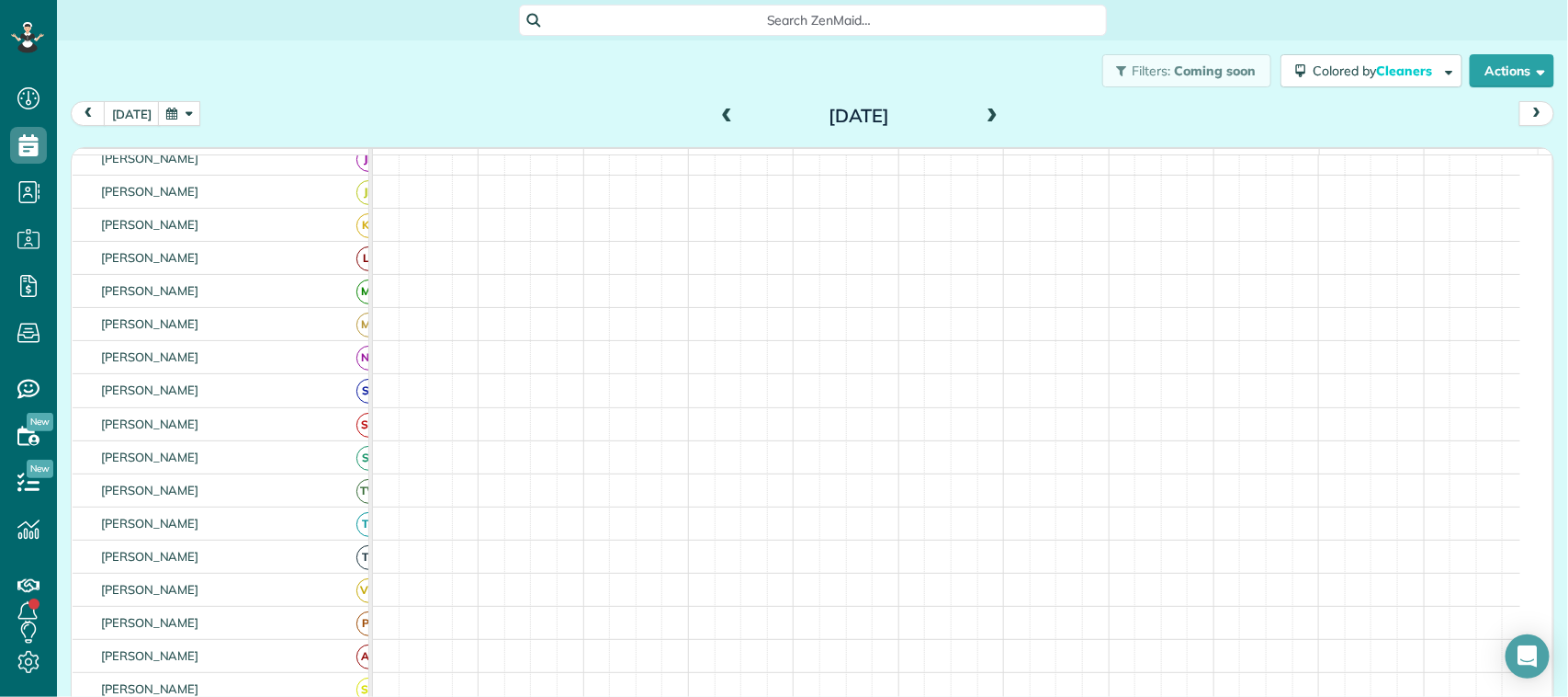
click at [985, 116] on span at bounding box center [992, 116] width 20 height 17
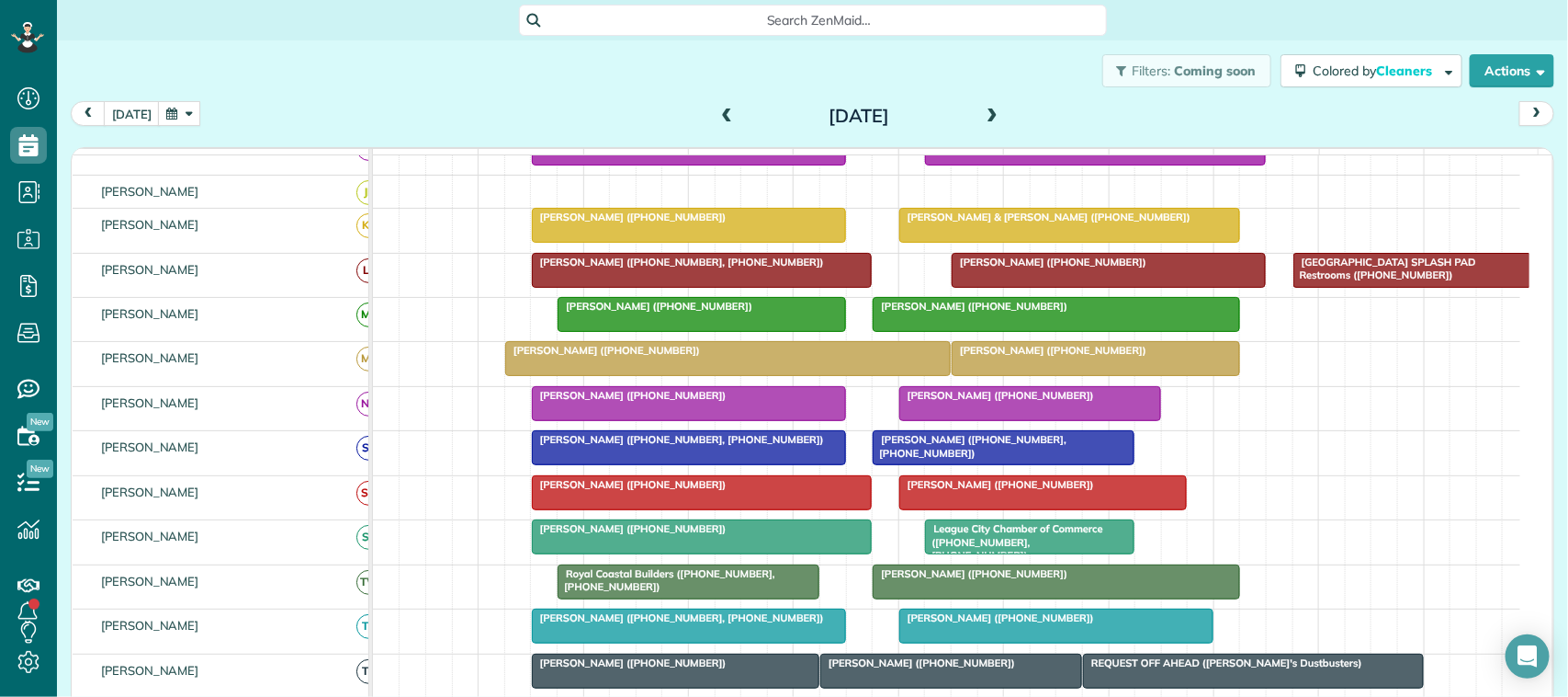
click at [612, 553] on div at bounding box center [702, 537] width 339 height 33
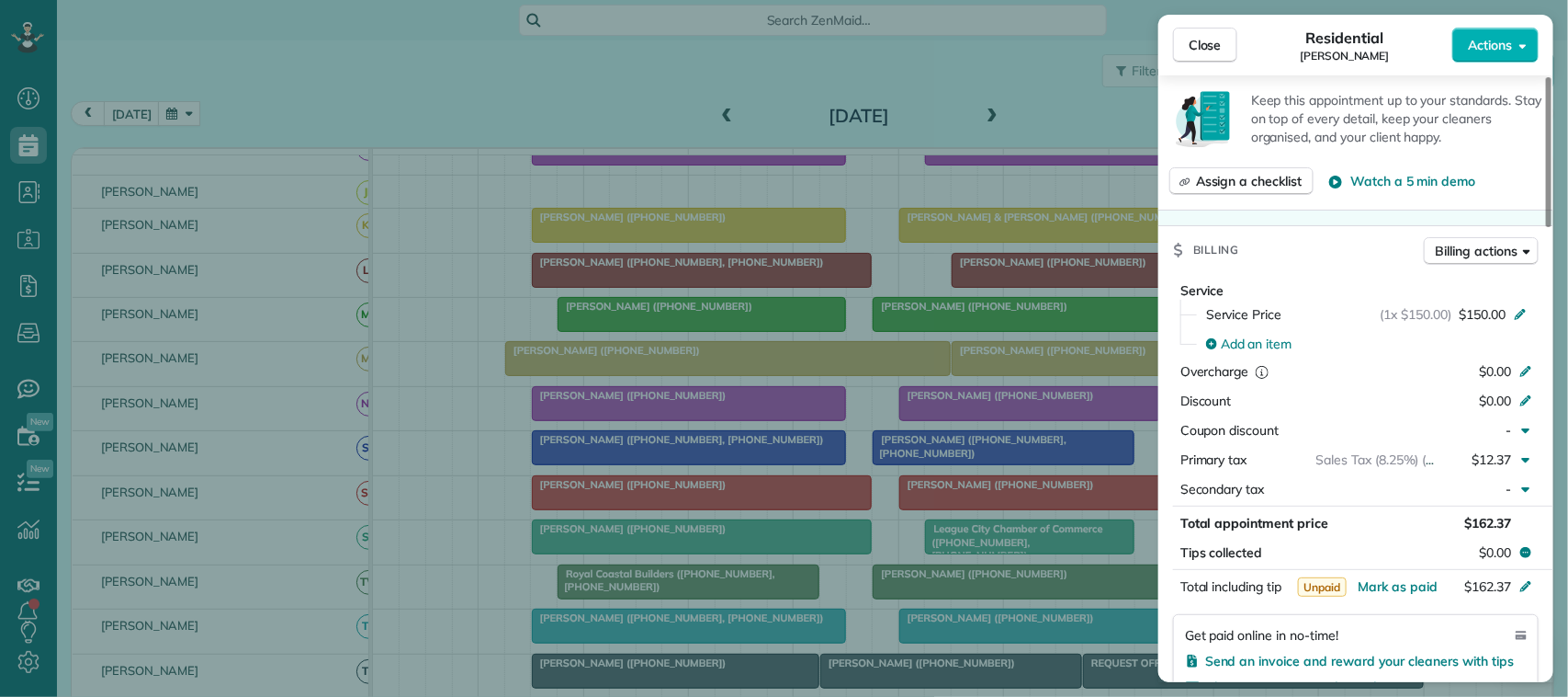
scroll to position [919, 0]
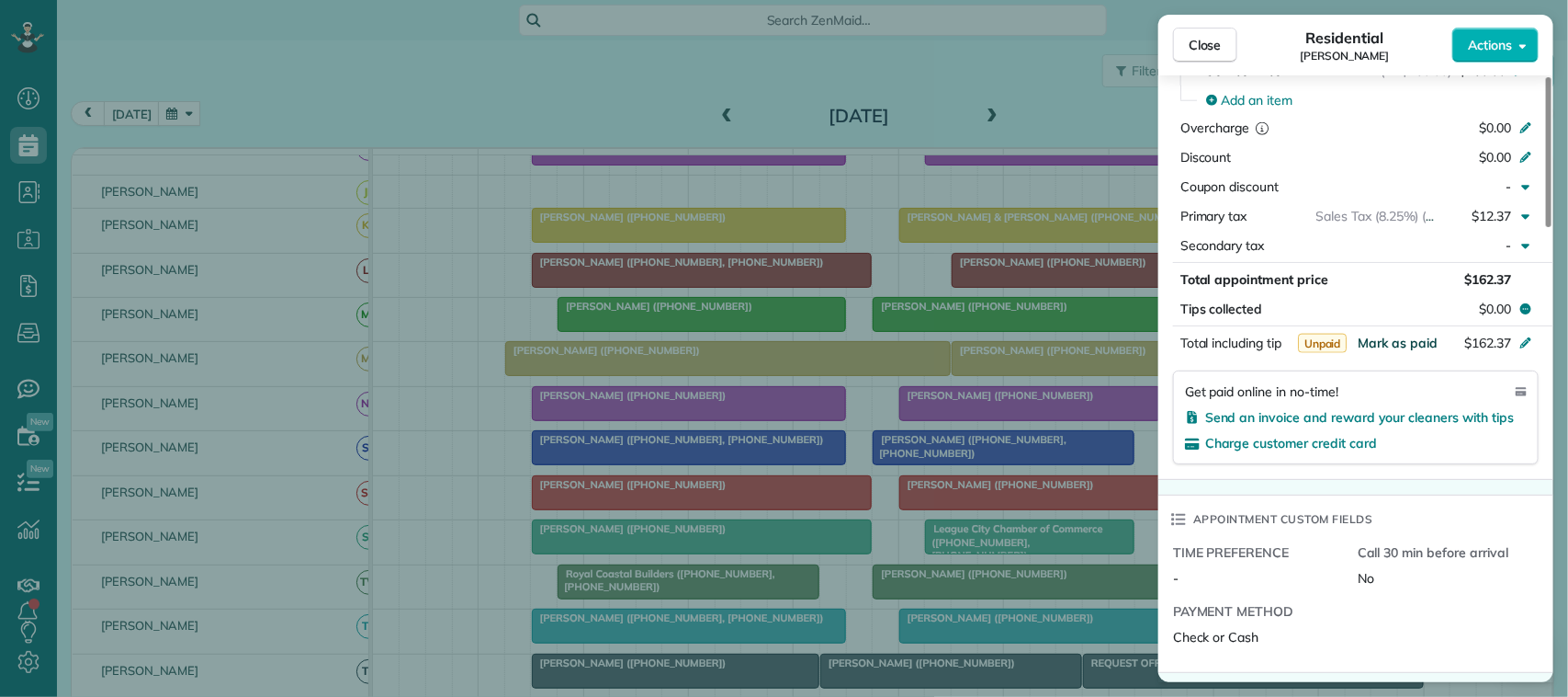
click at [1393, 341] on button "Mark as paid" at bounding box center [1397, 343] width 79 height 18
click at [1217, 34] on button "Close" at bounding box center [1205, 45] width 65 height 35
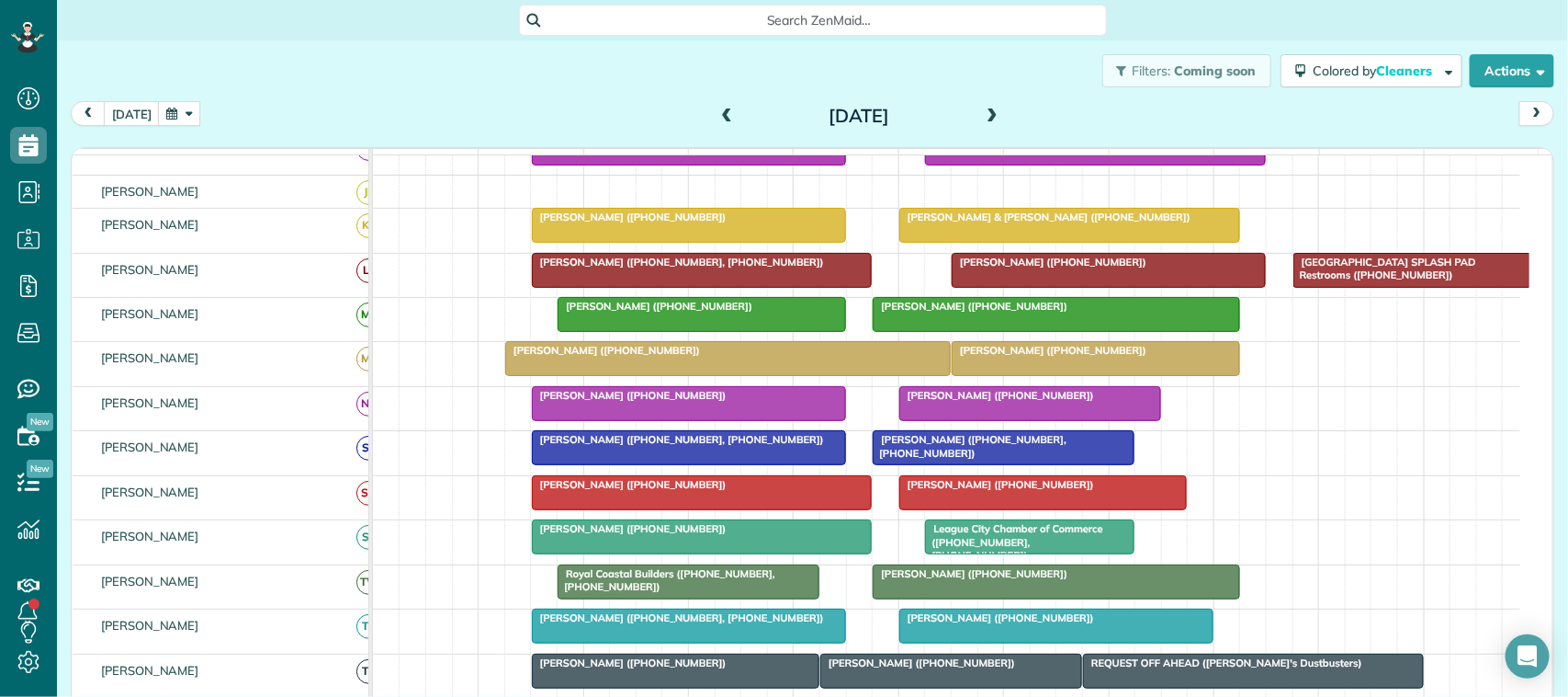
click at [989, 117] on span at bounding box center [992, 116] width 20 height 17
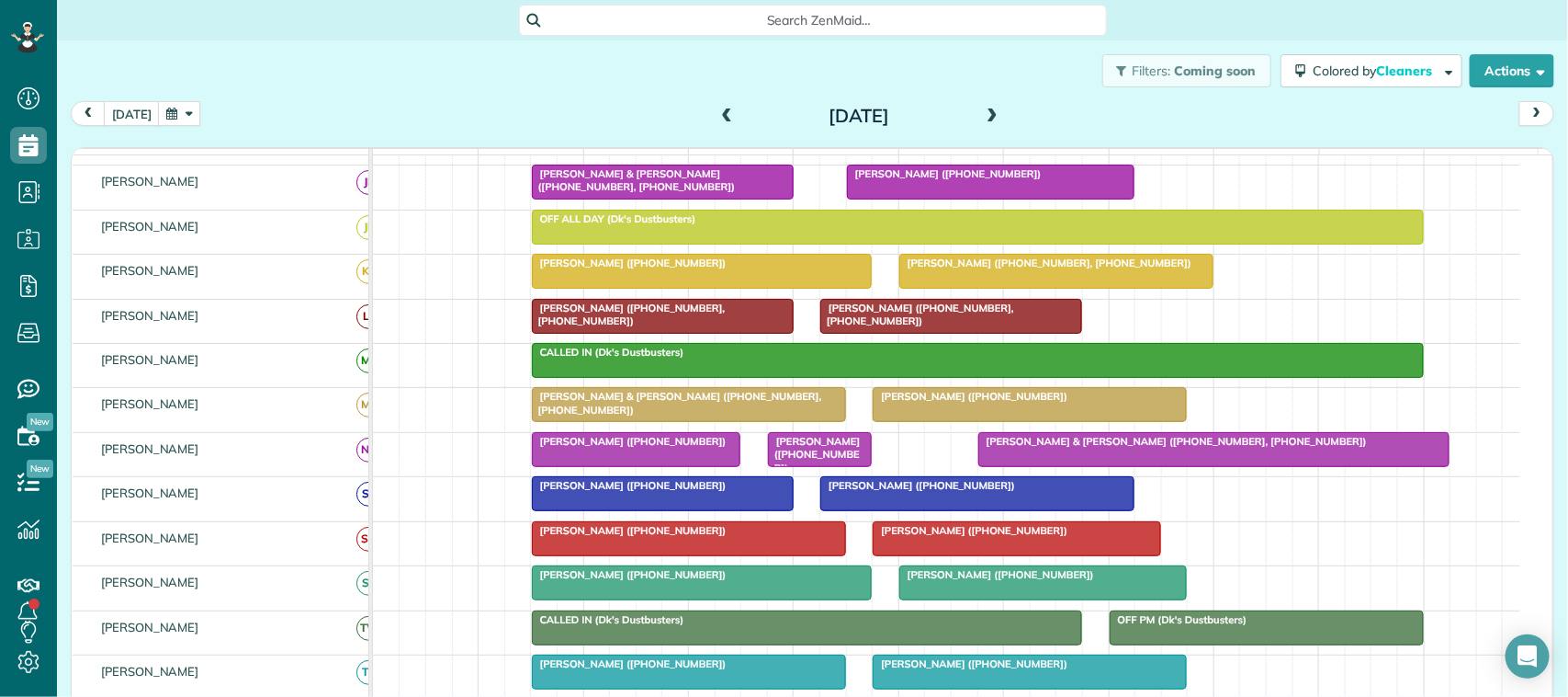
scroll to position [218, 0]
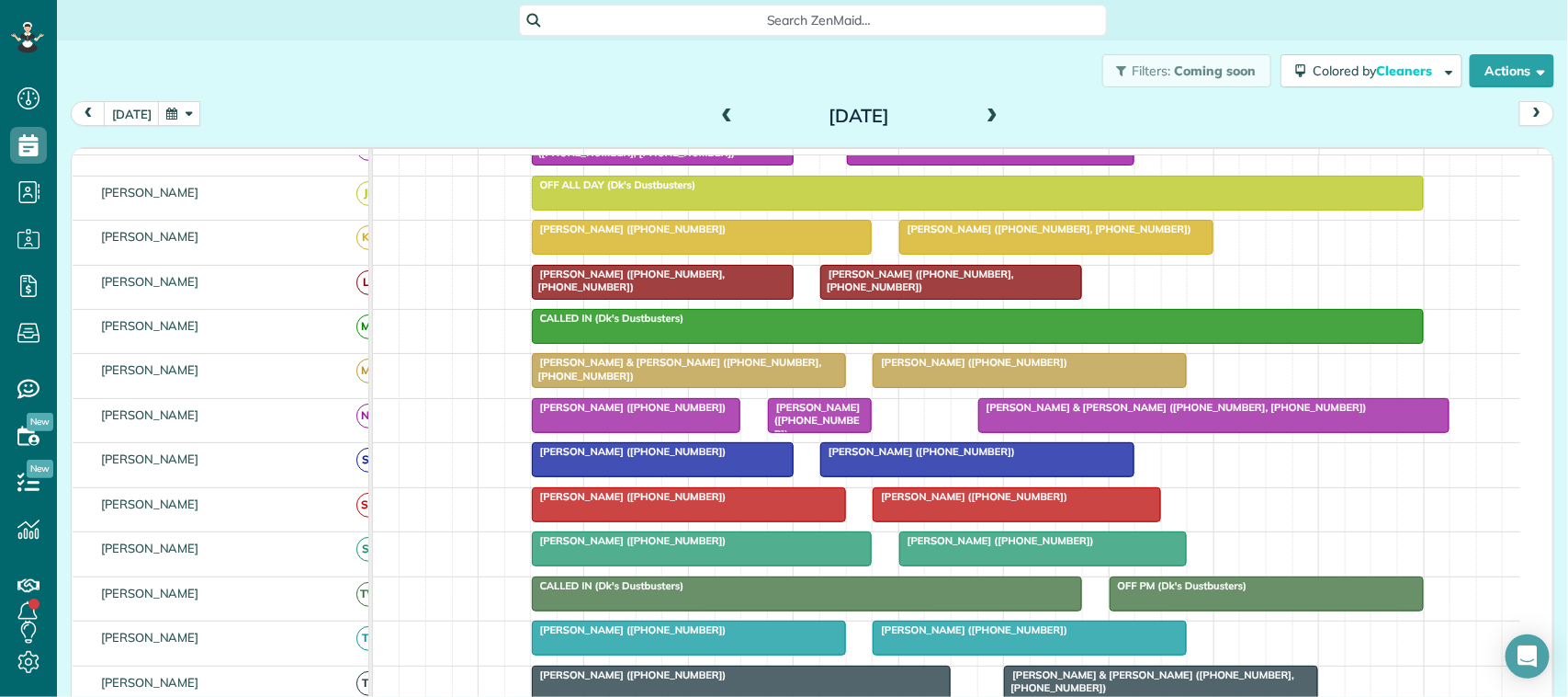
click at [648, 565] on div at bounding box center [702, 549] width 339 height 33
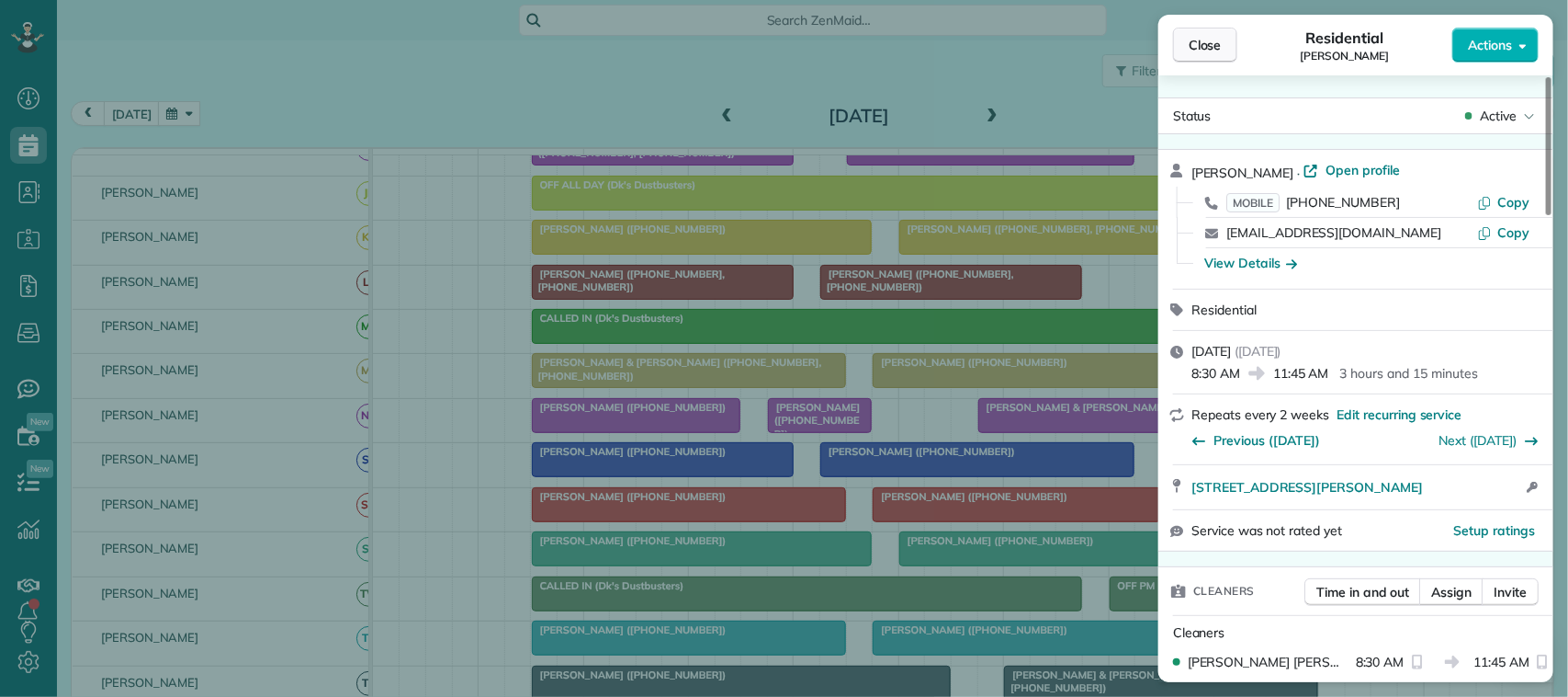
click at [1201, 46] on span "Close" at bounding box center [1205, 45] width 33 height 18
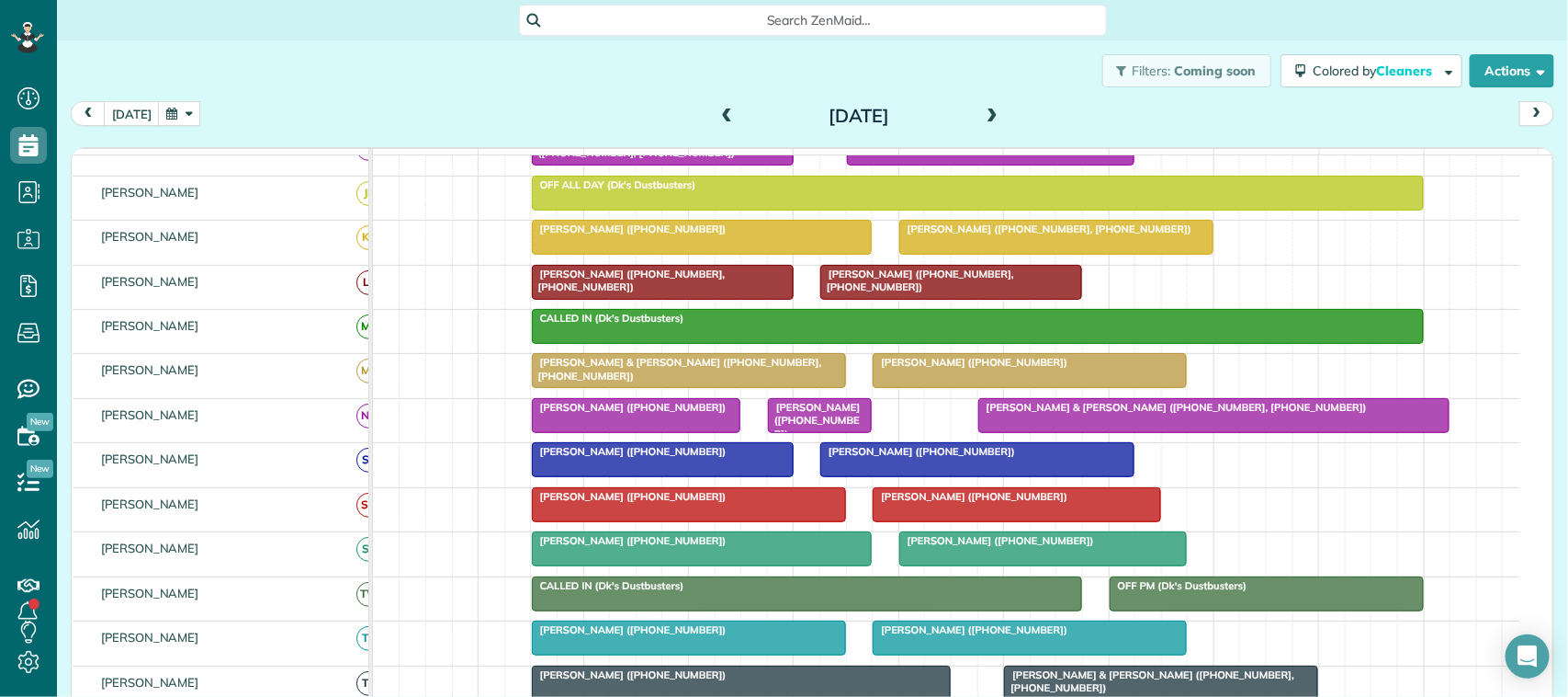
click at [986, 110] on span at bounding box center [992, 116] width 20 height 17
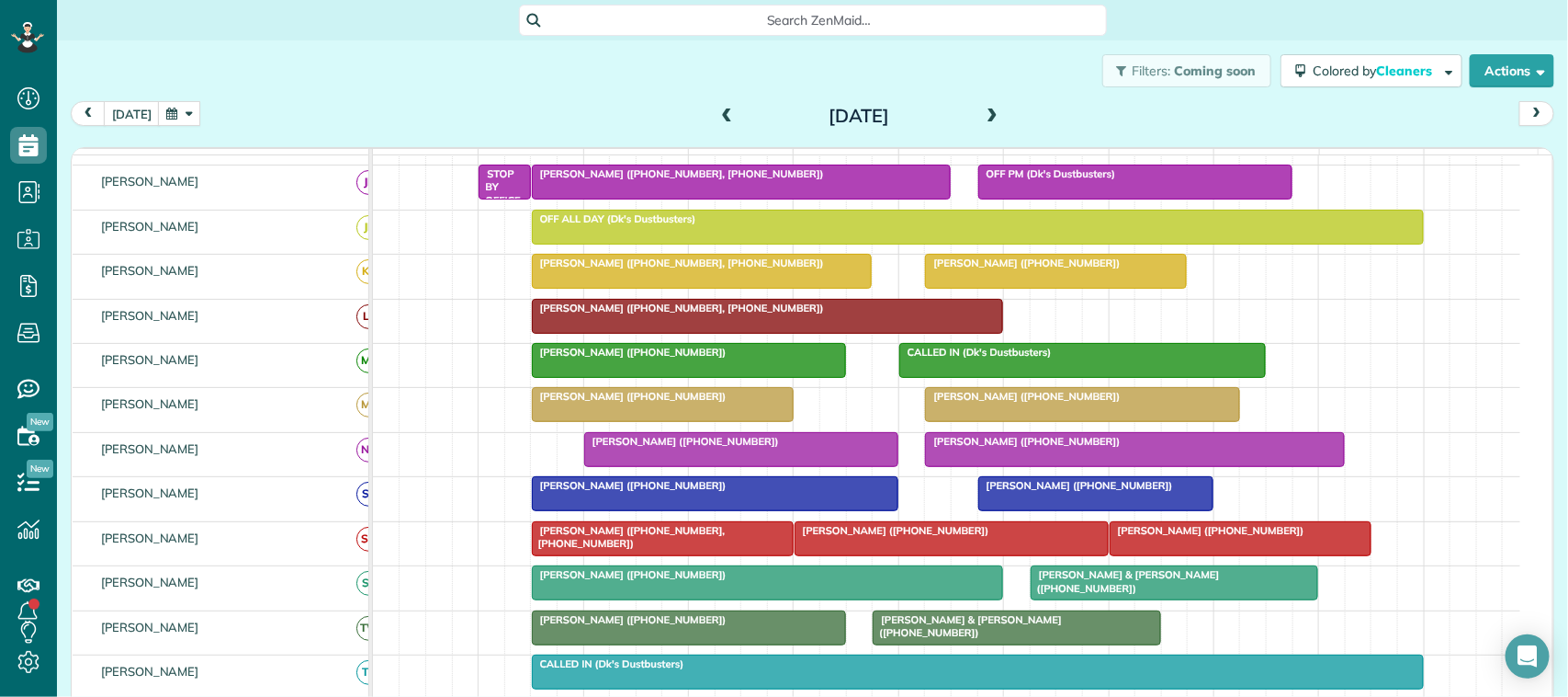
scroll to position [218, 0]
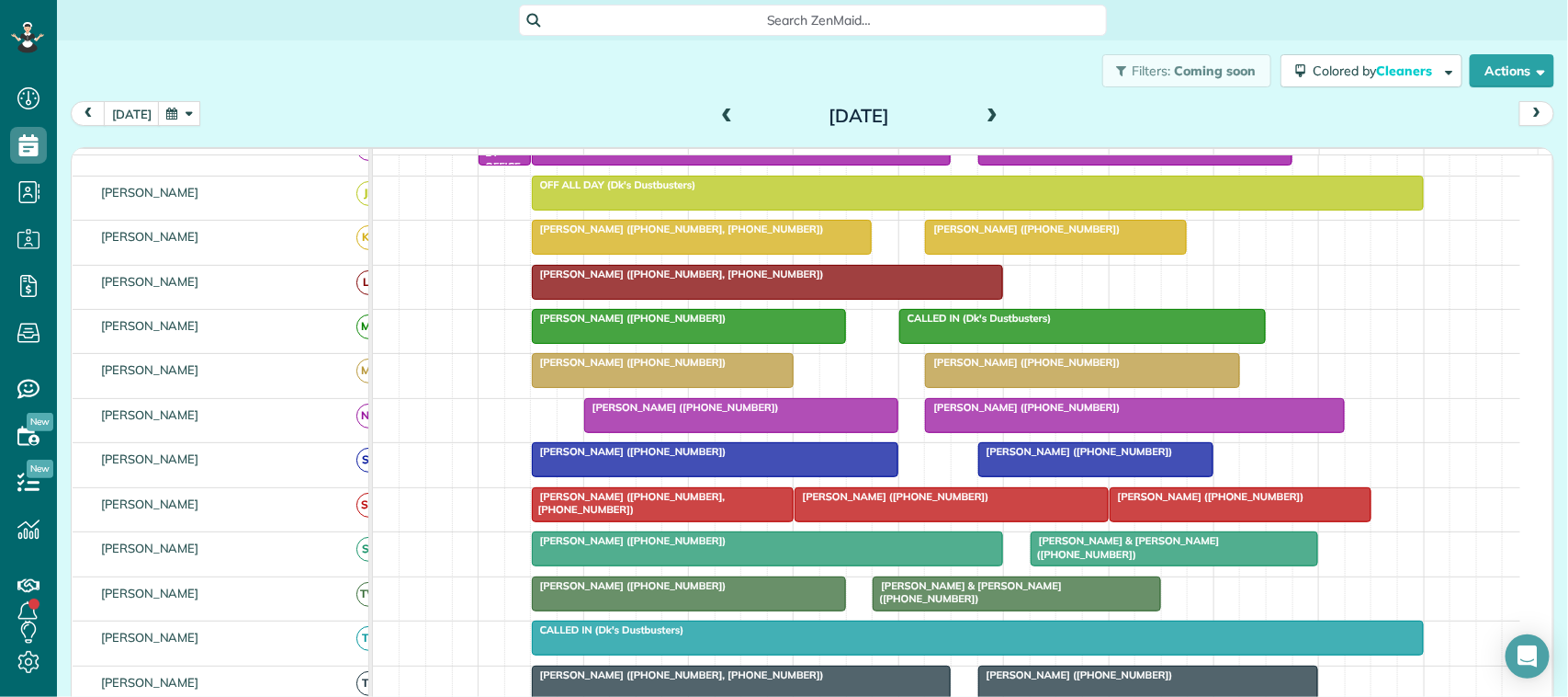
click at [652, 565] on div at bounding box center [768, 549] width 470 height 33
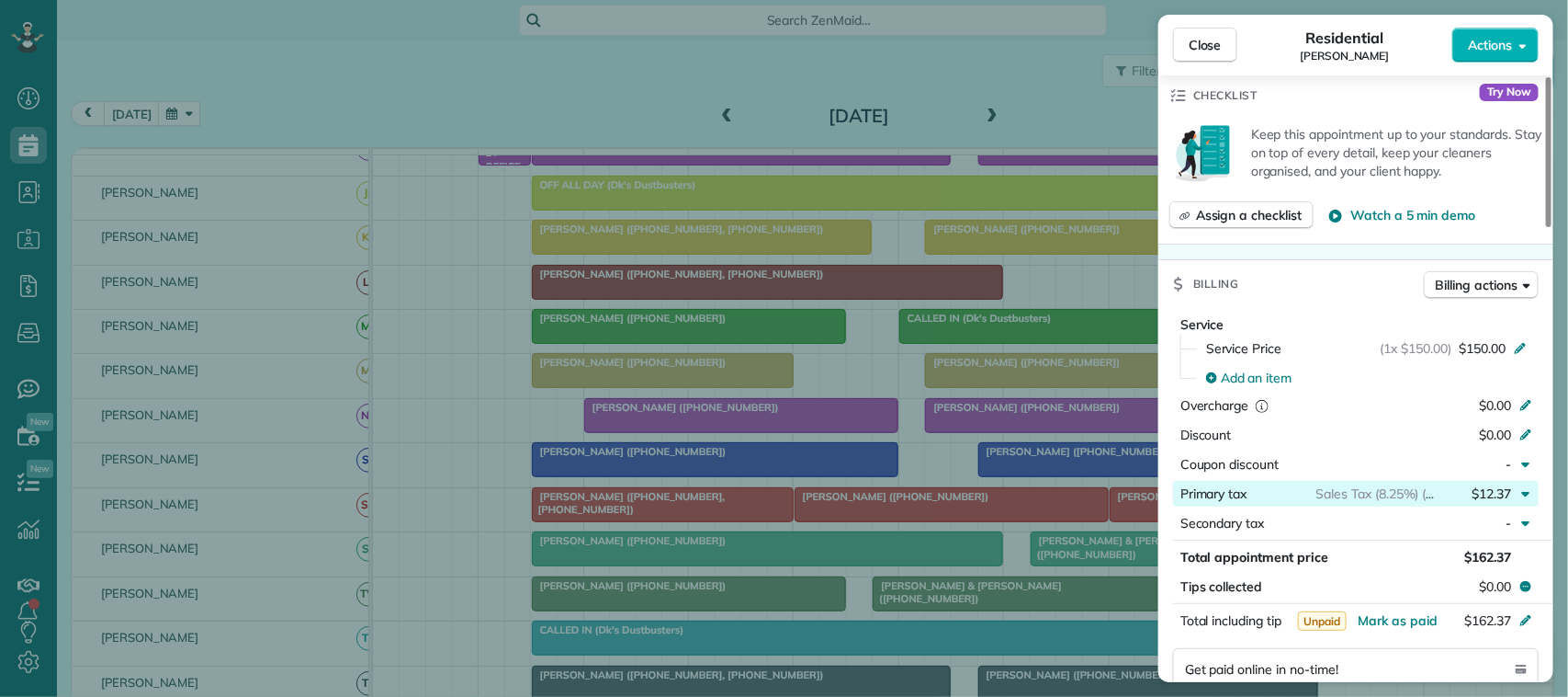
scroll to position [690, 0]
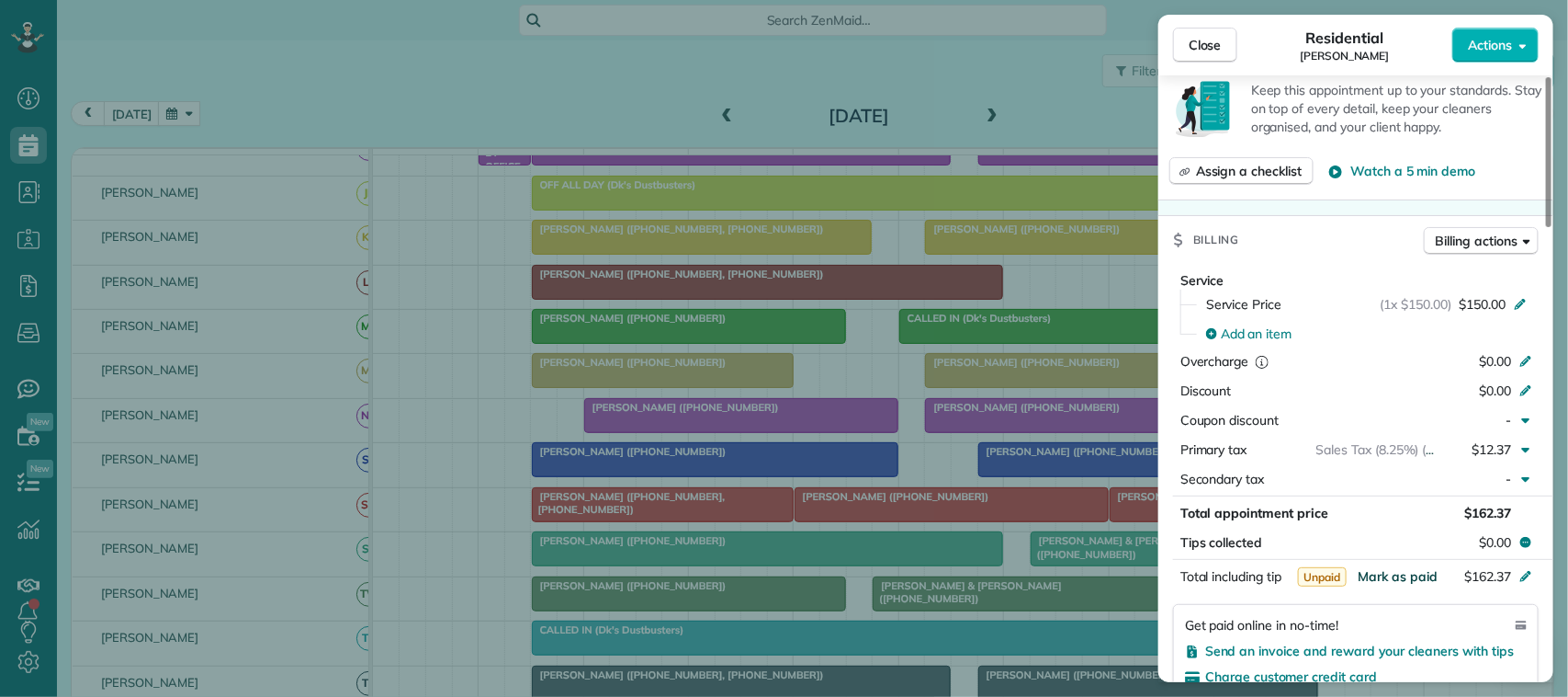
click at [1398, 568] on span "Mark as paid" at bounding box center [1397, 576] width 79 height 17
click at [1192, 43] on span "Close" at bounding box center [1205, 45] width 33 height 18
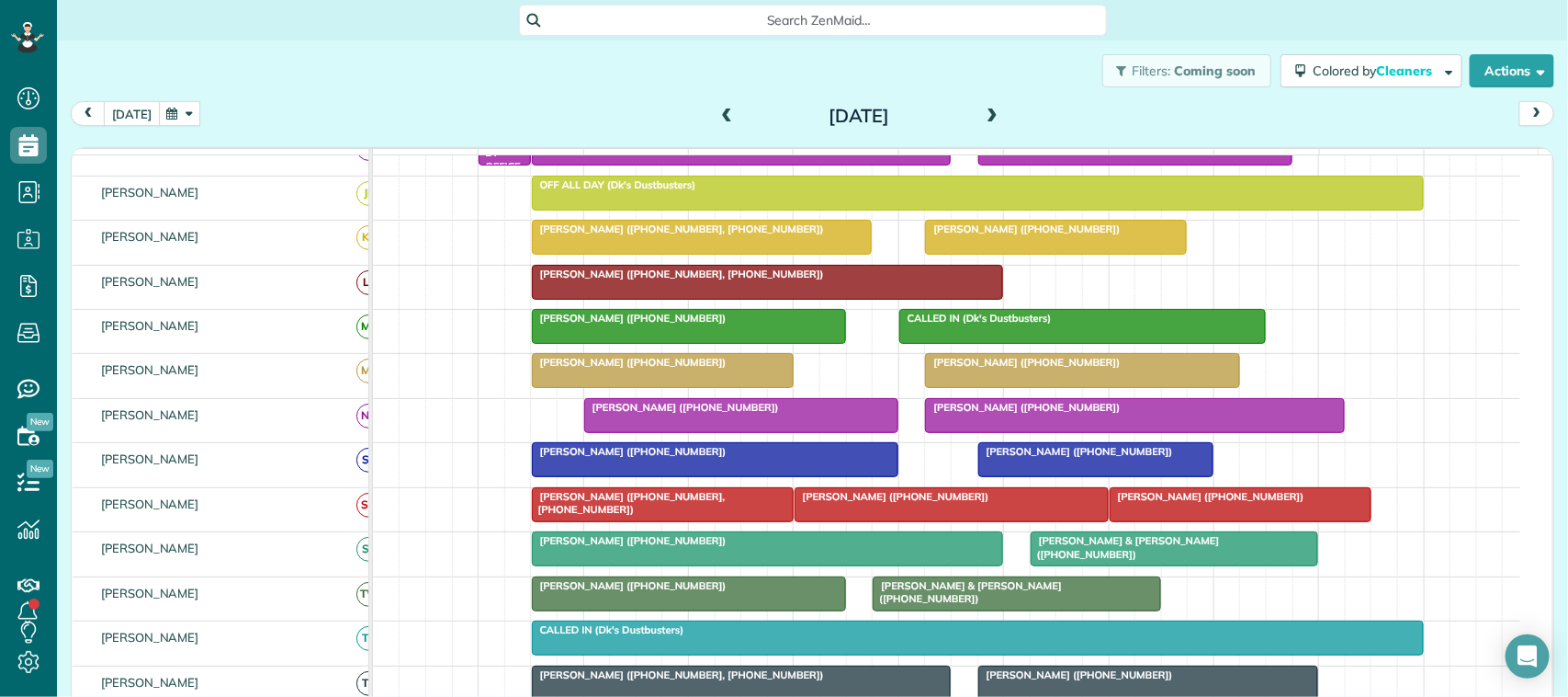
click at [133, 121] on button "[DATE]" at bounding box center [131, 113] width 56 height 25
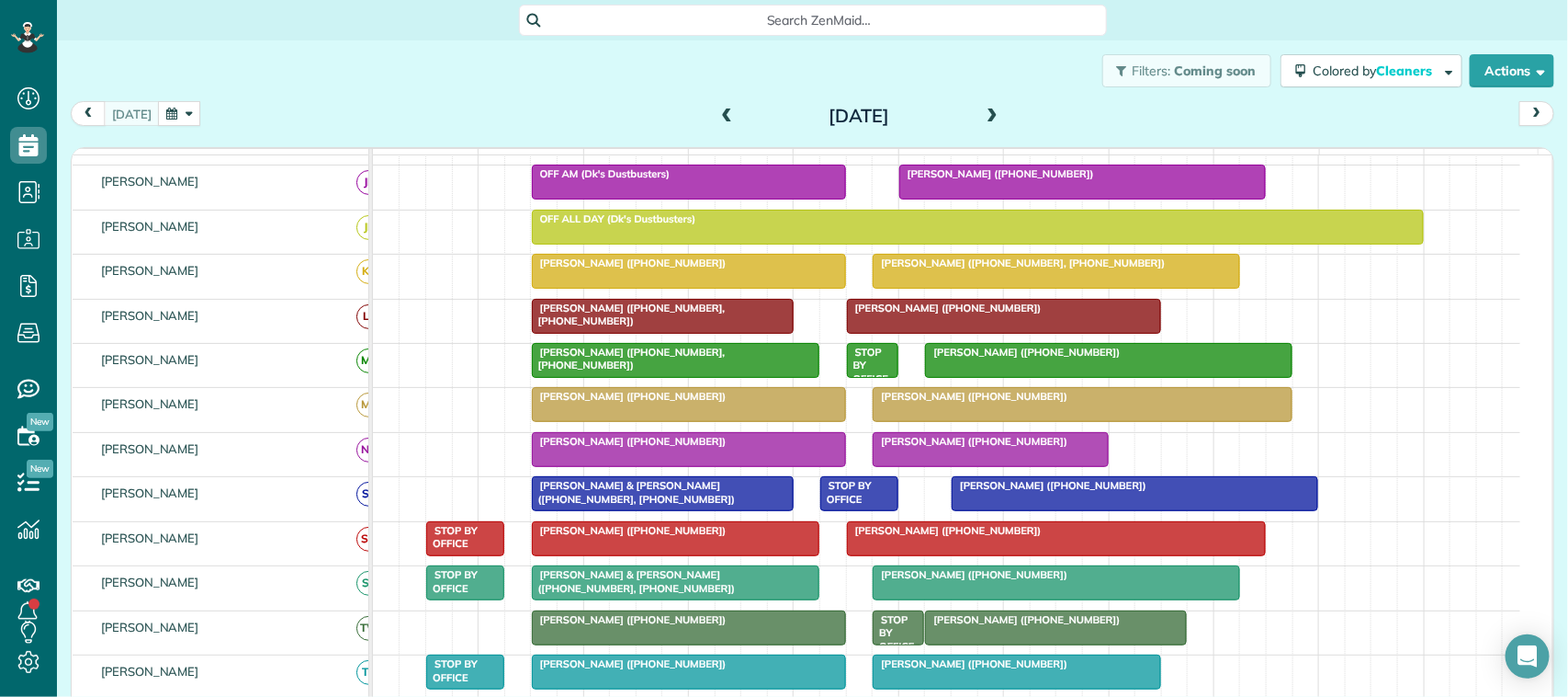
scroll to position [218, 0]
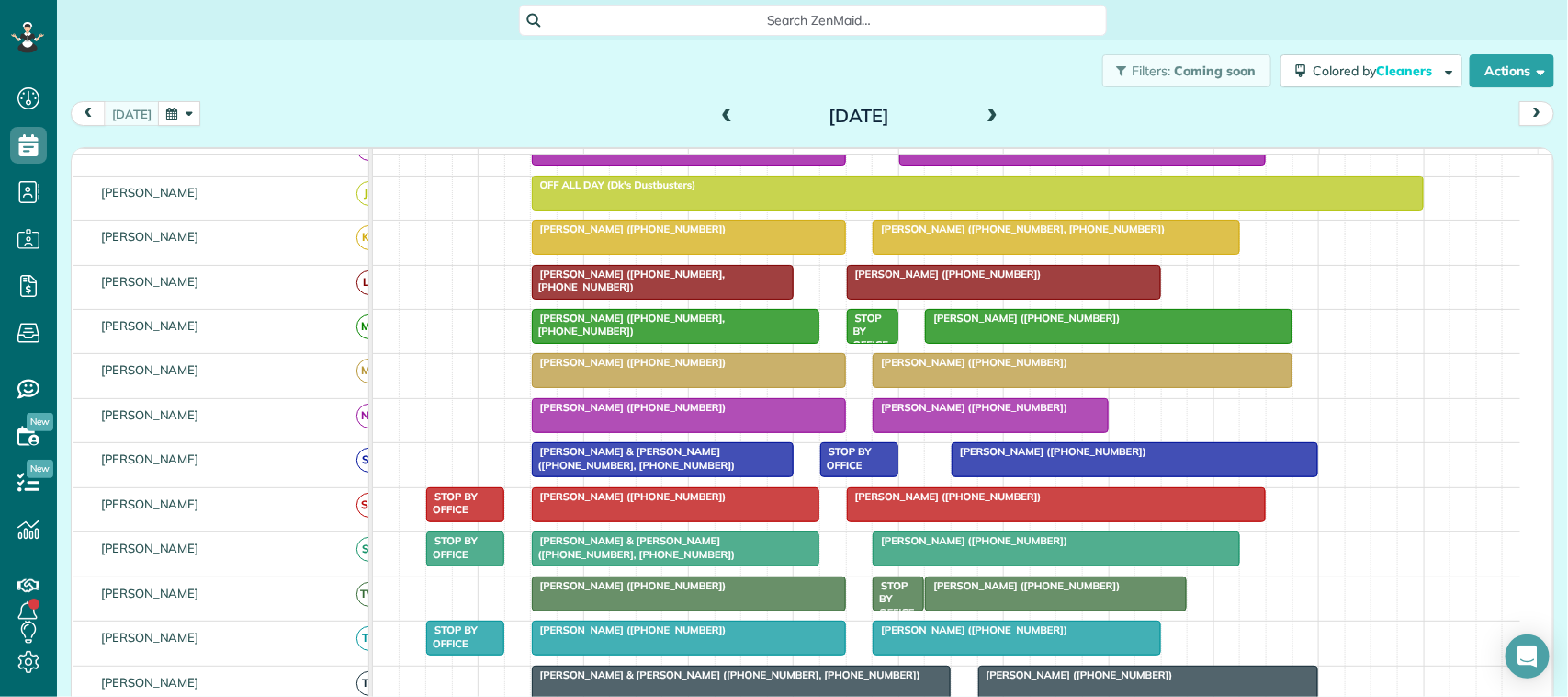
click at [165, 113] on button "button" at bounding box center [179, 113] width 43 height 25
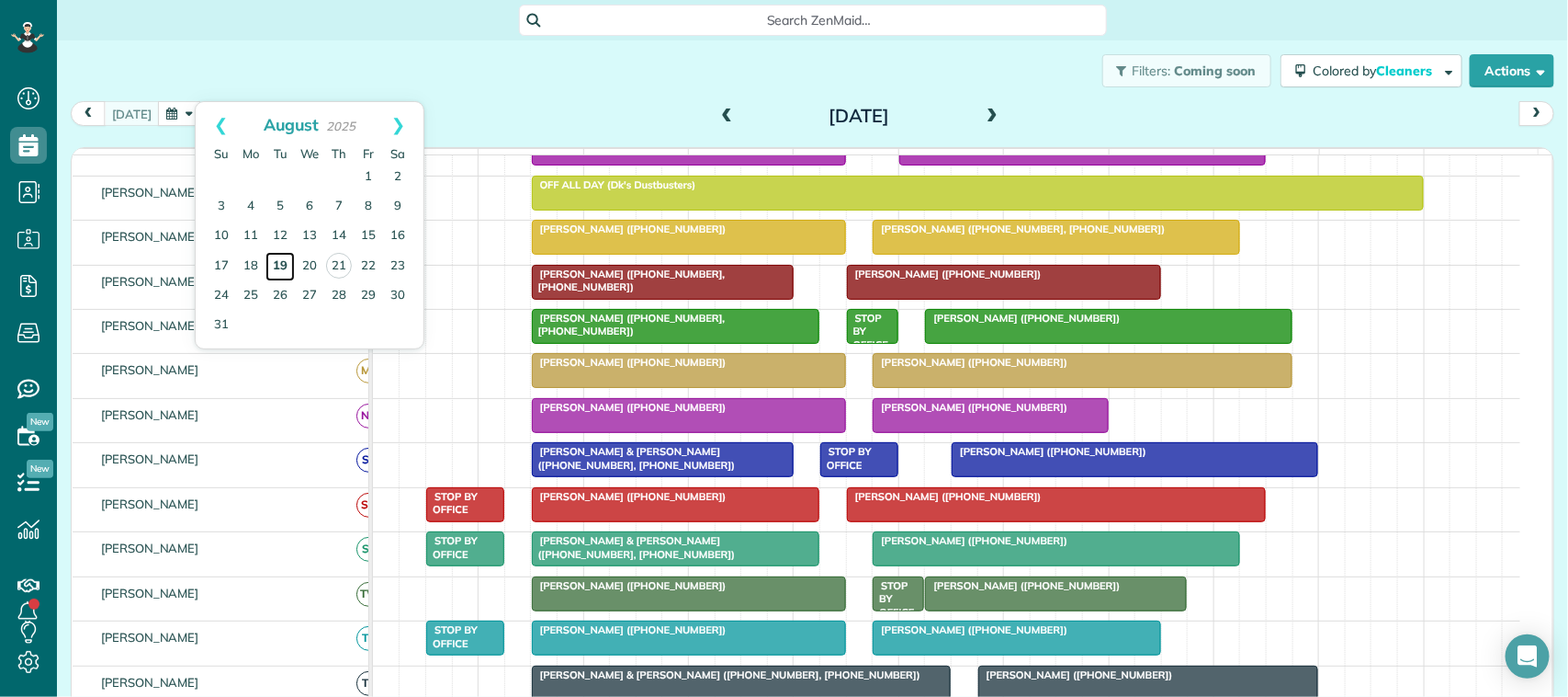
click at [273, 267] on link "19" at bounding box center [280, 266] width 30 height 30
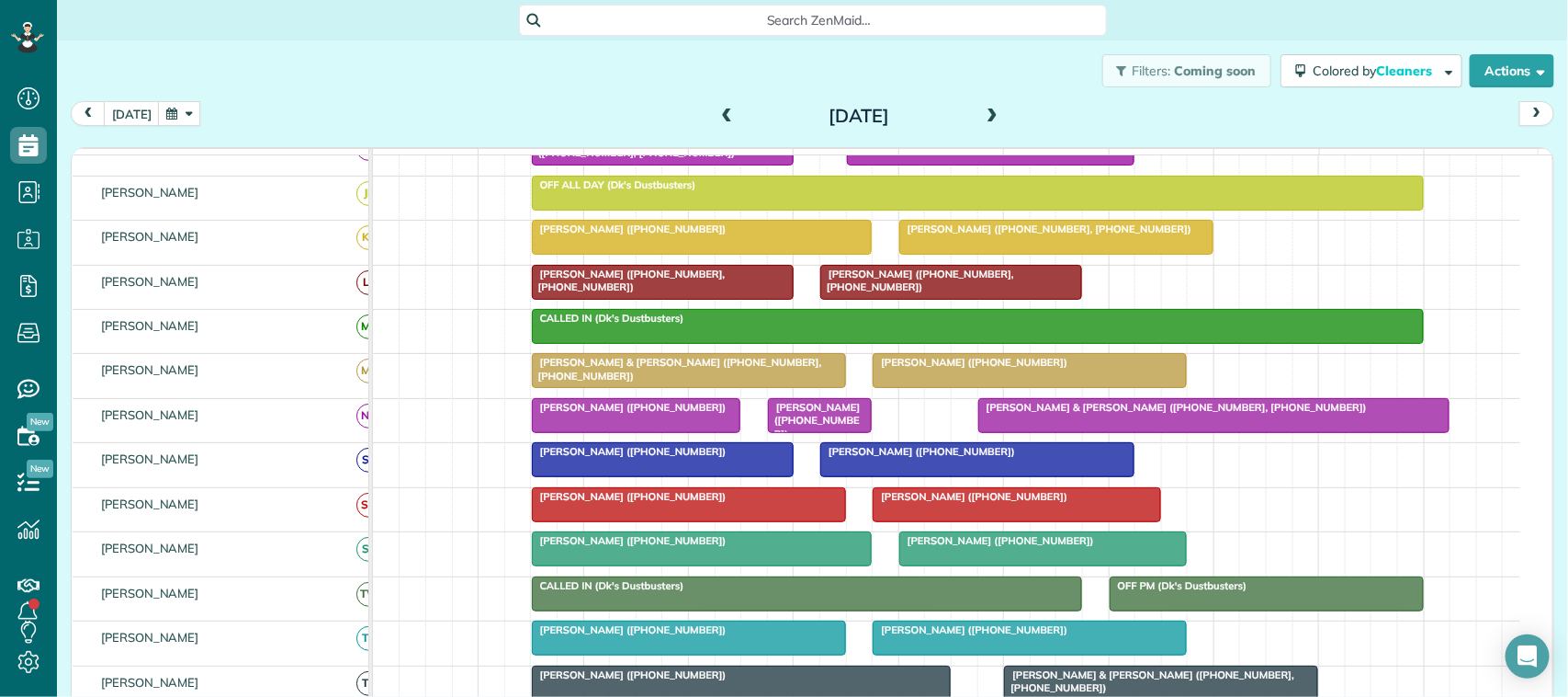
click at [929, 636] on span "Callie Fields (+18325418404)" at bounding box center [969, 630] width 197 height 13
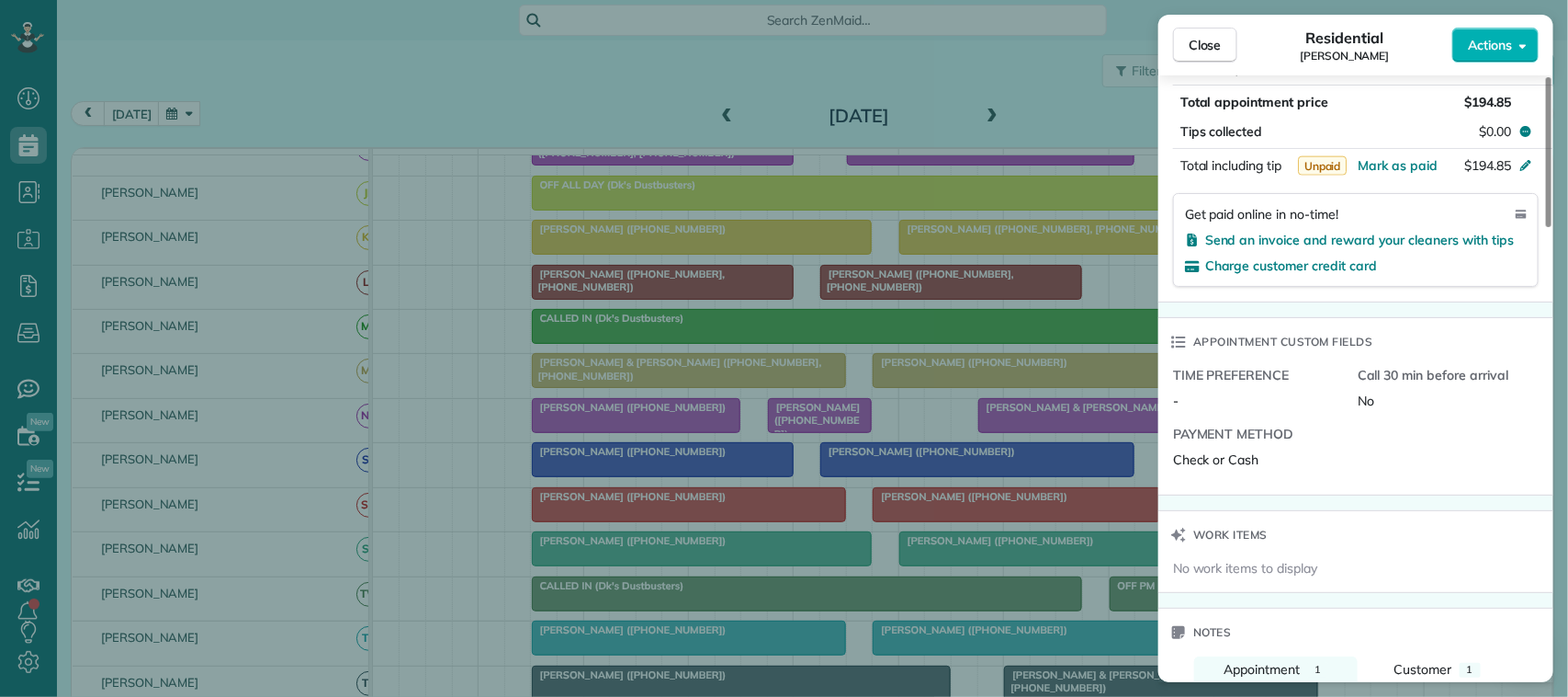
scroll to position [1035, 0]
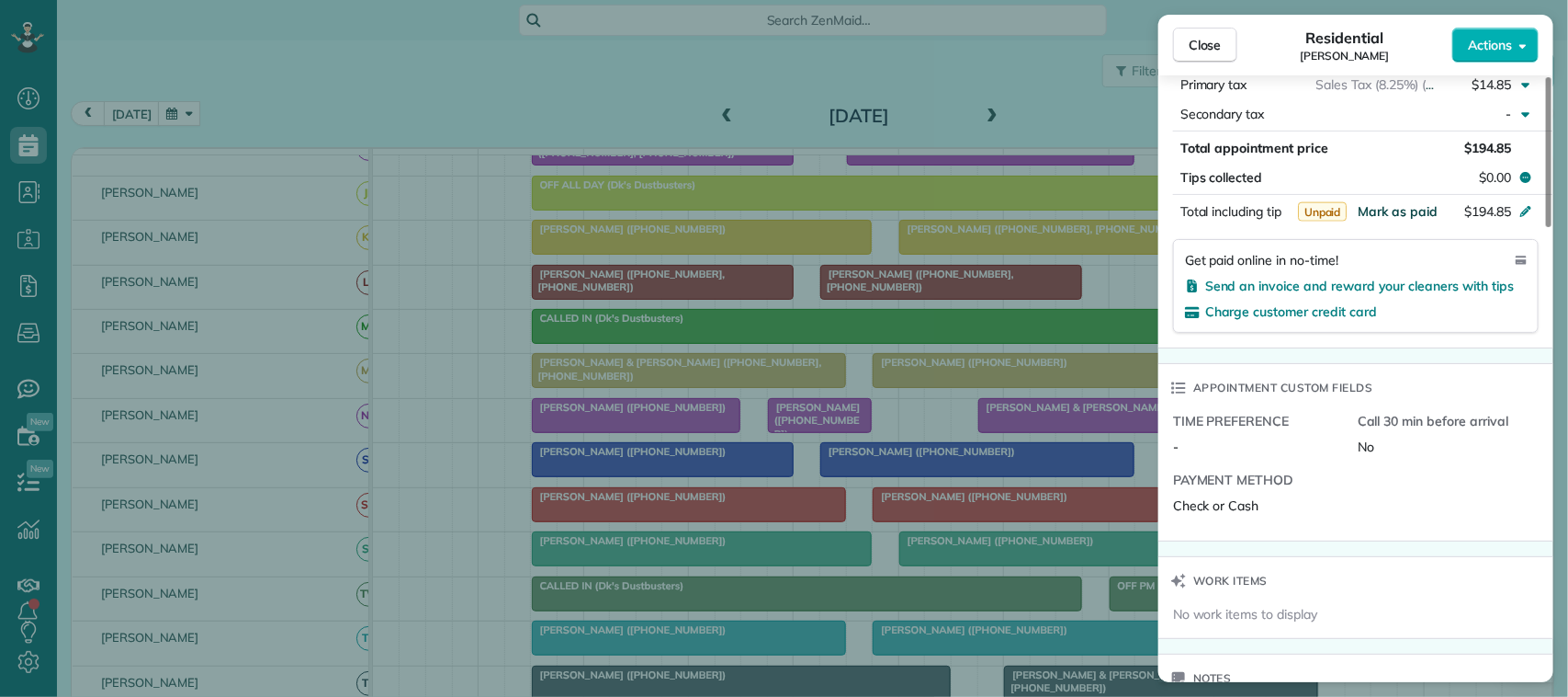
click at [1419, 219] on span "Mark as paid" at bounding box center [1397, 212] width 79 height 17
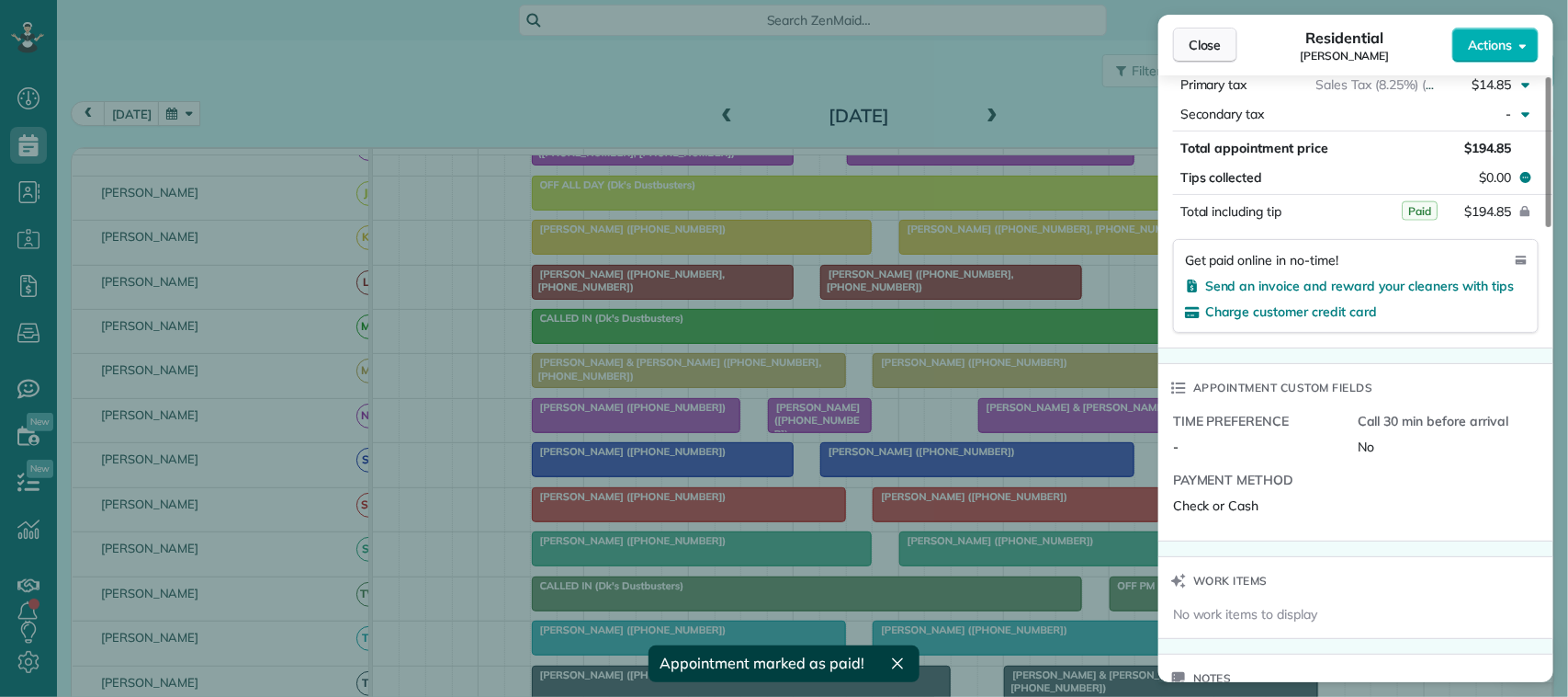
click at [1215, 55] on button "Close" at bounding box center [1205, 45] width 65 height 35
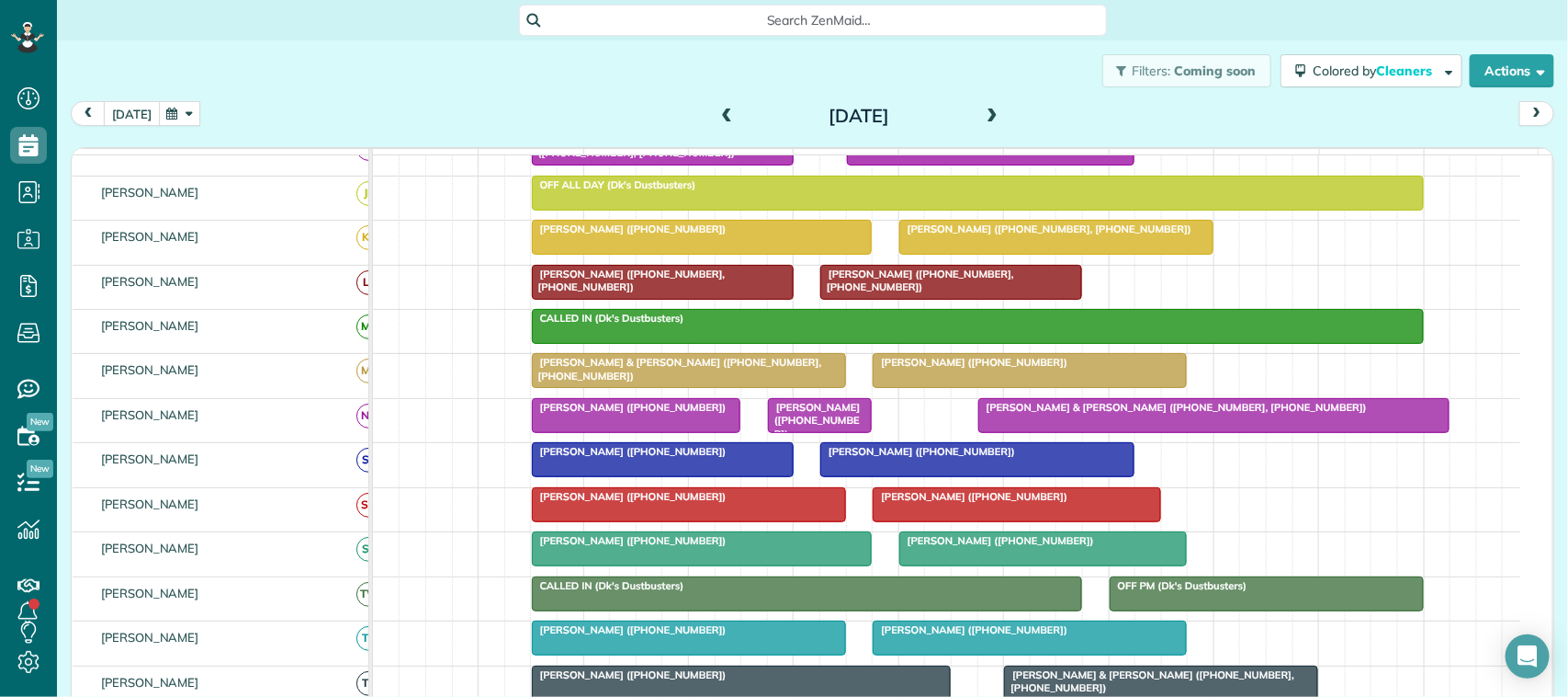
click at [124, 104] on button "today" at bounding box center [131, 113] width 56 height 25
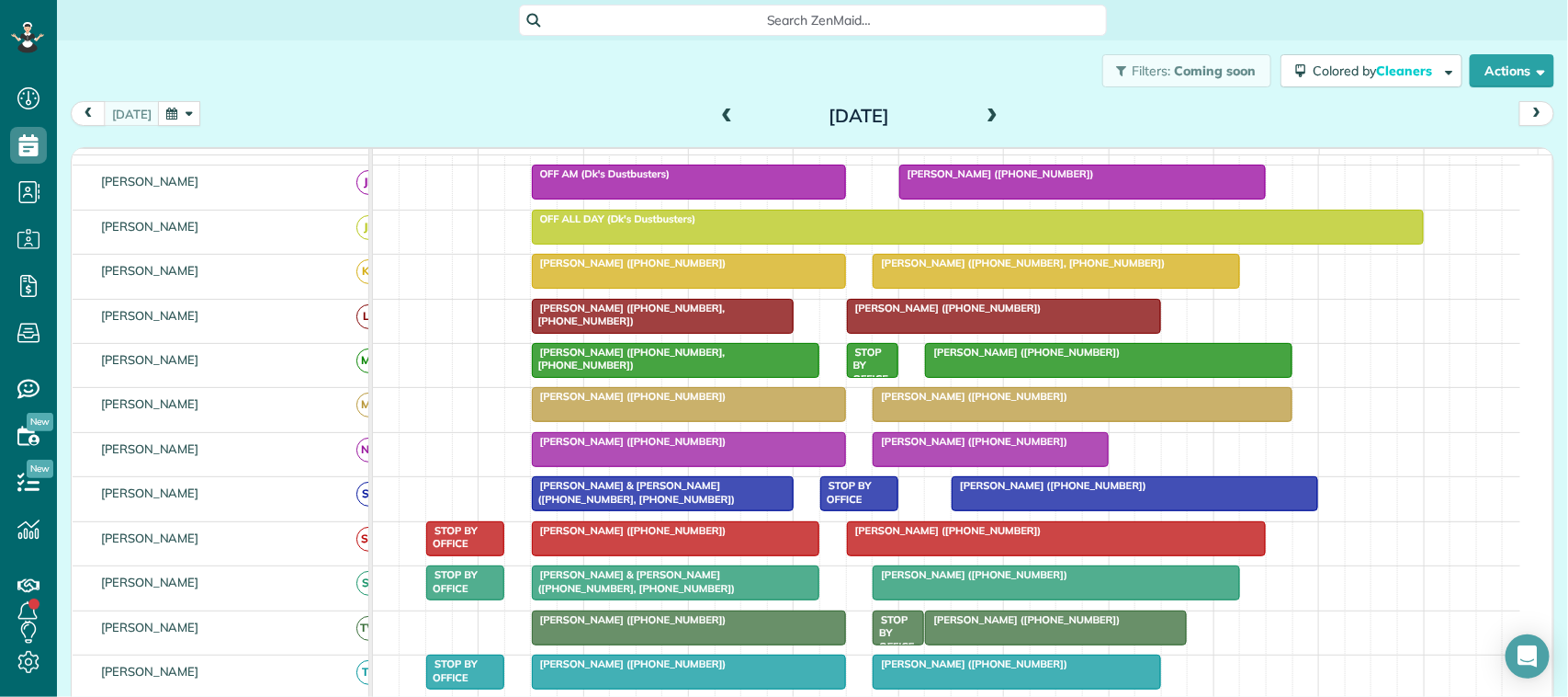
scroll to position [218, 0]
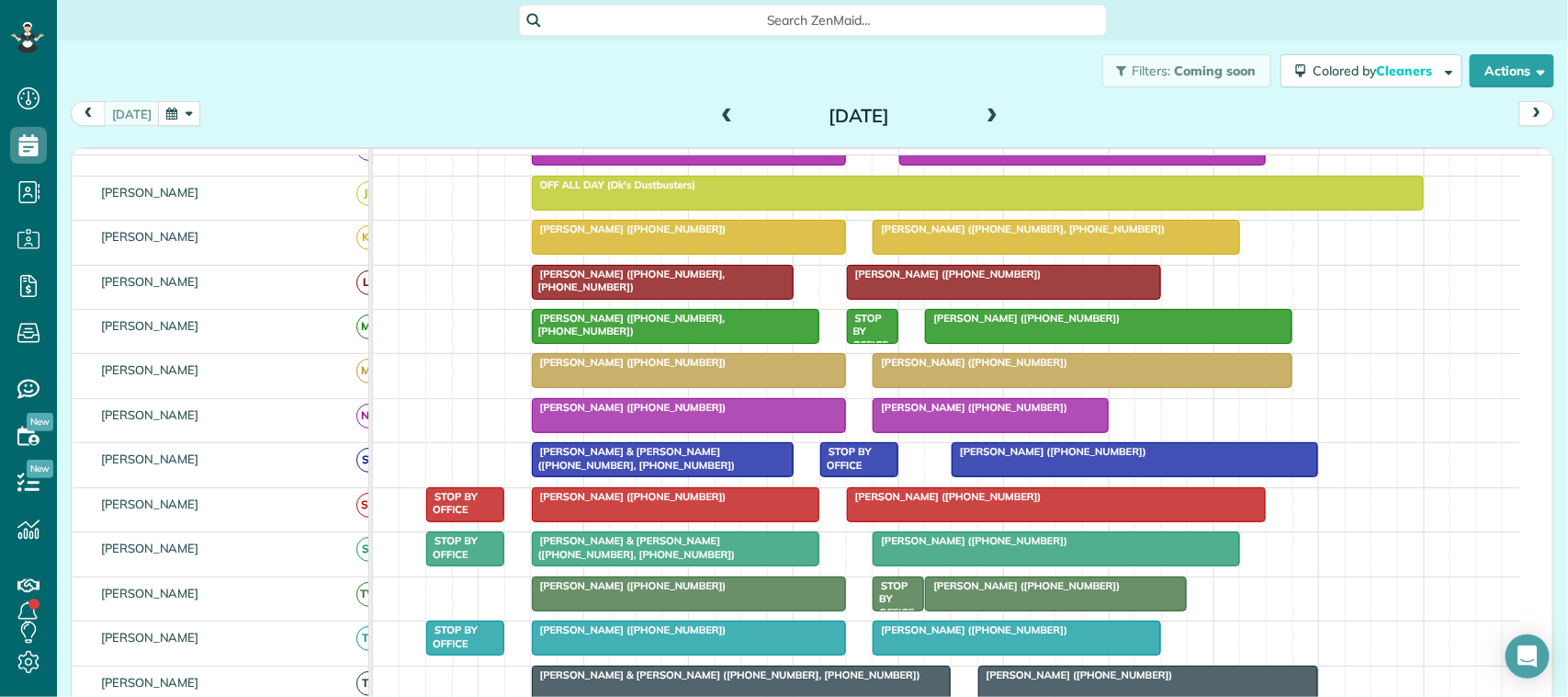
click at [919, 503] on span "Cynthia Hampton (+19188045153)" at bounding box center [944, 496] width 197 height 13
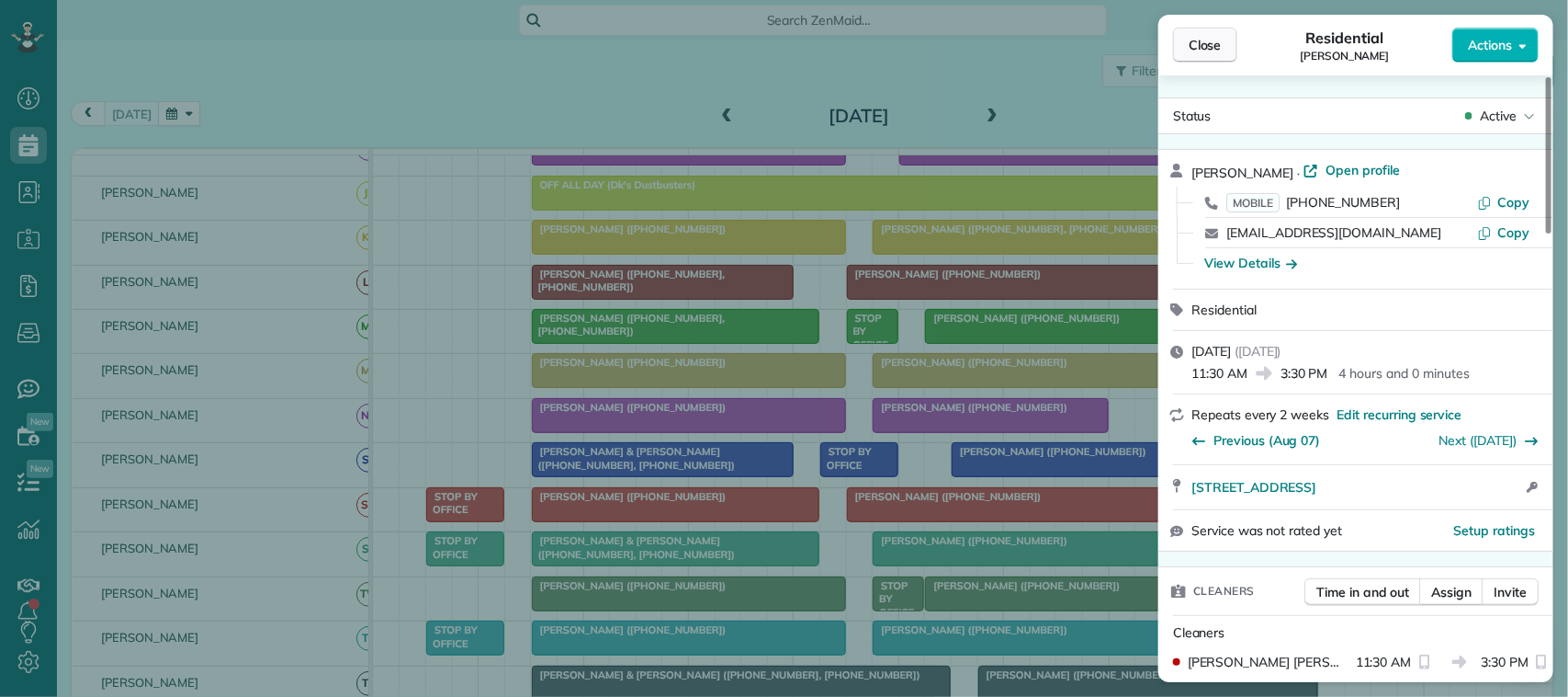
click at [1194, 44] on span "Close" at bounding box center [1205, 45] width 33 height 18
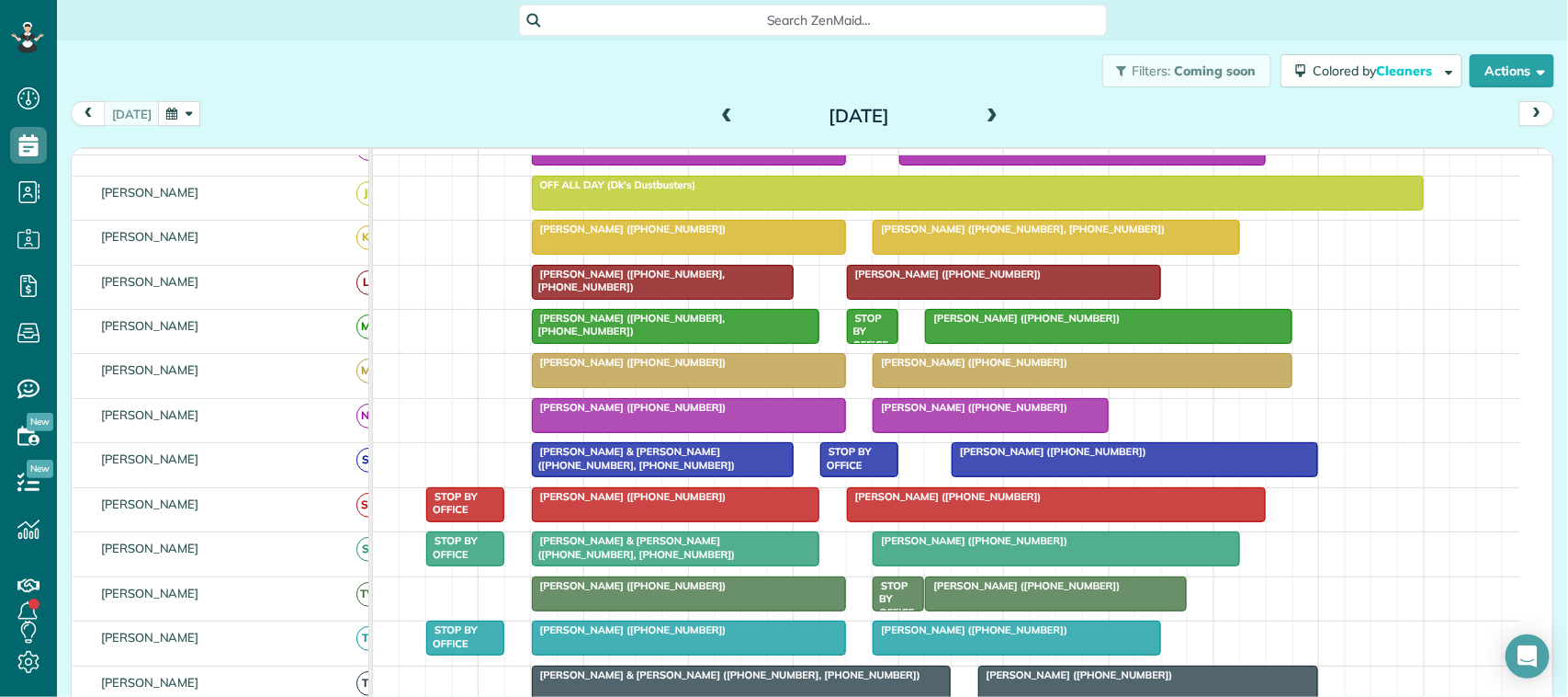
click at [722, 111] on span at bounding box center [727, 116] width 20 height 17
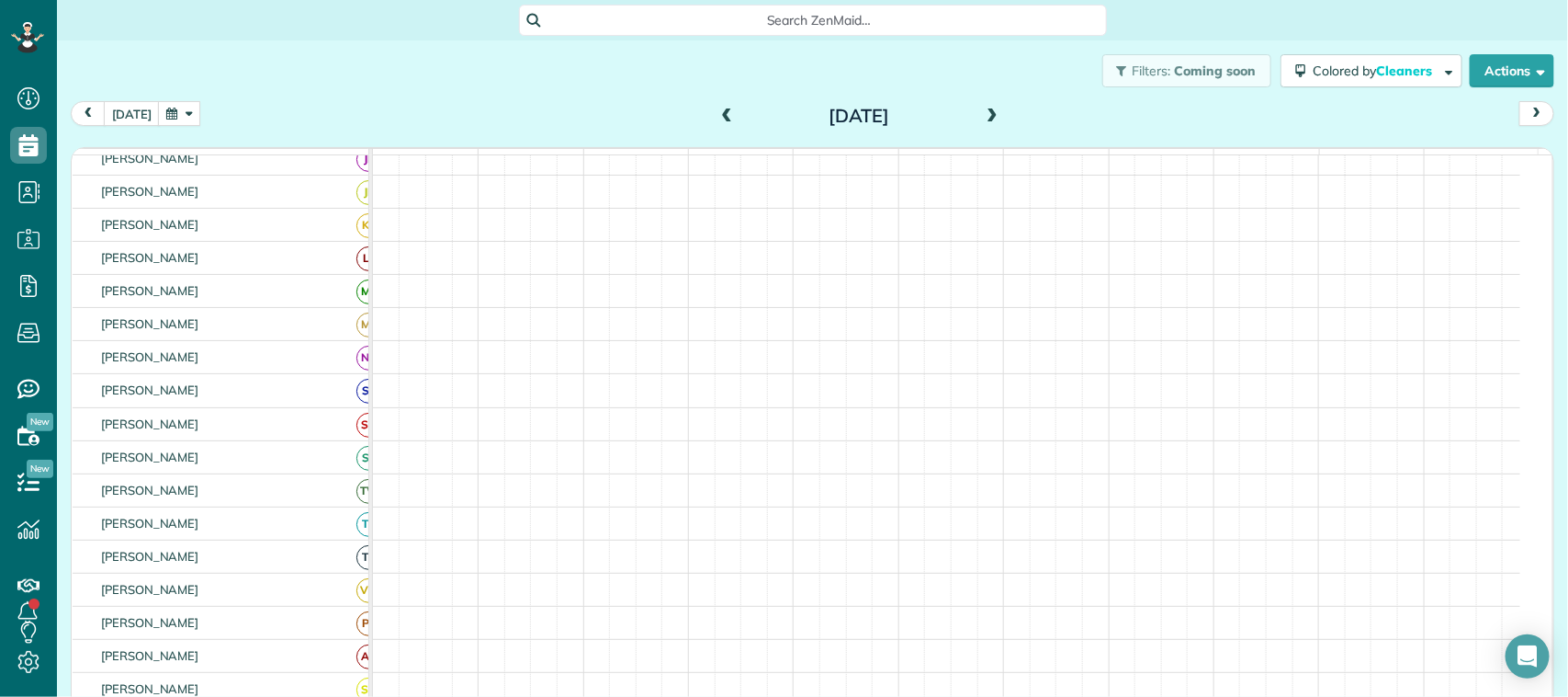
scroll to position [218, 0]
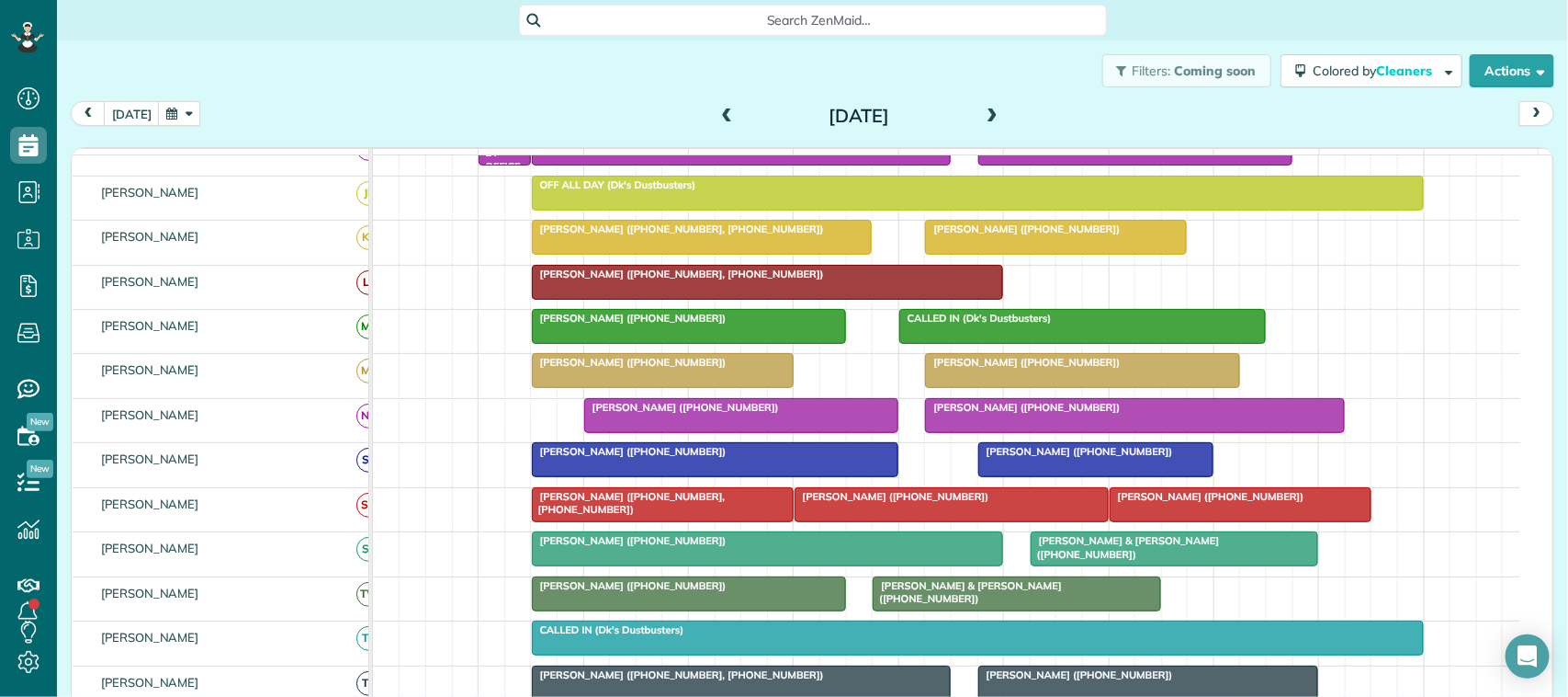
click at [926, 503] on span "Jamie Vaughn (+12816153143)" at bounding box center [892, 496] width 197 height 13
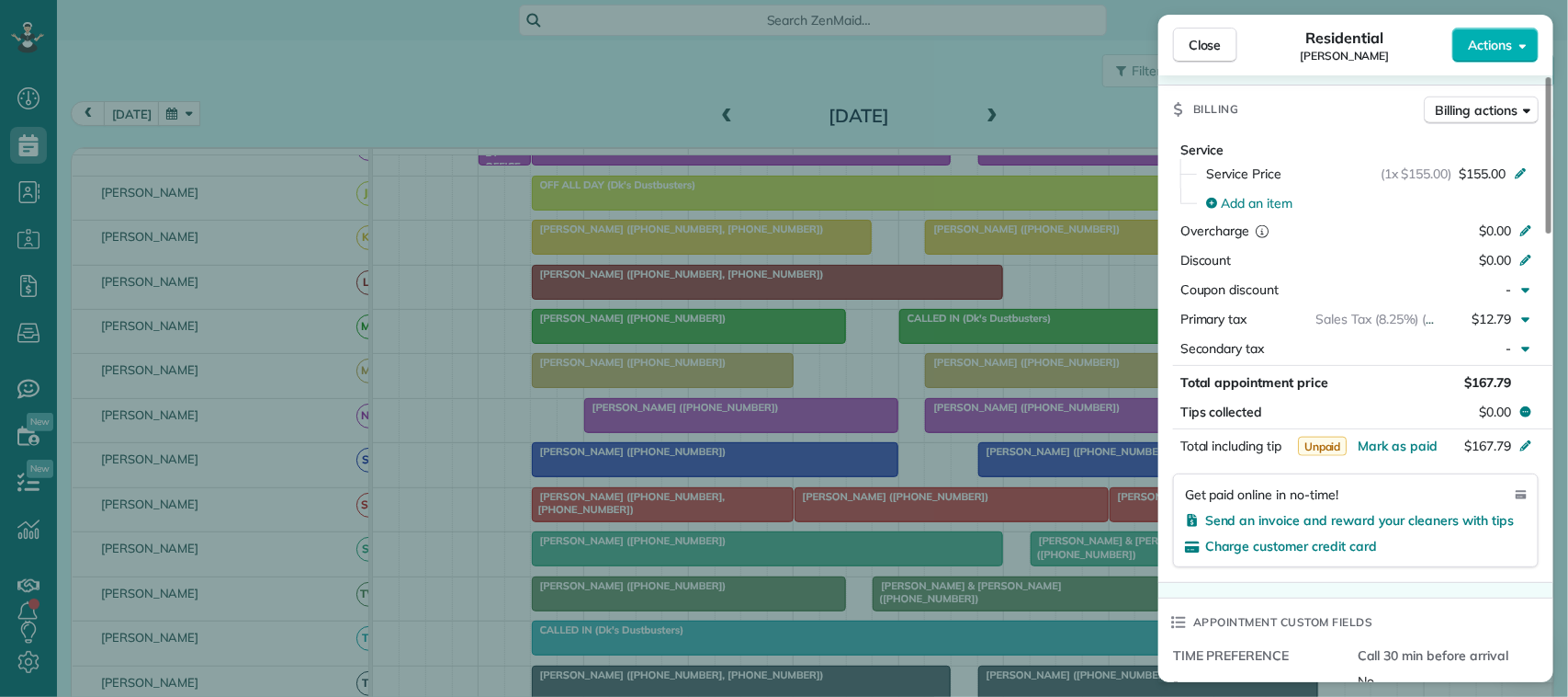
scroll to position [804, 0]
click at [1389, 446] on span "Mark as paid" at bounding box center [1397, 443] width 79 height 17
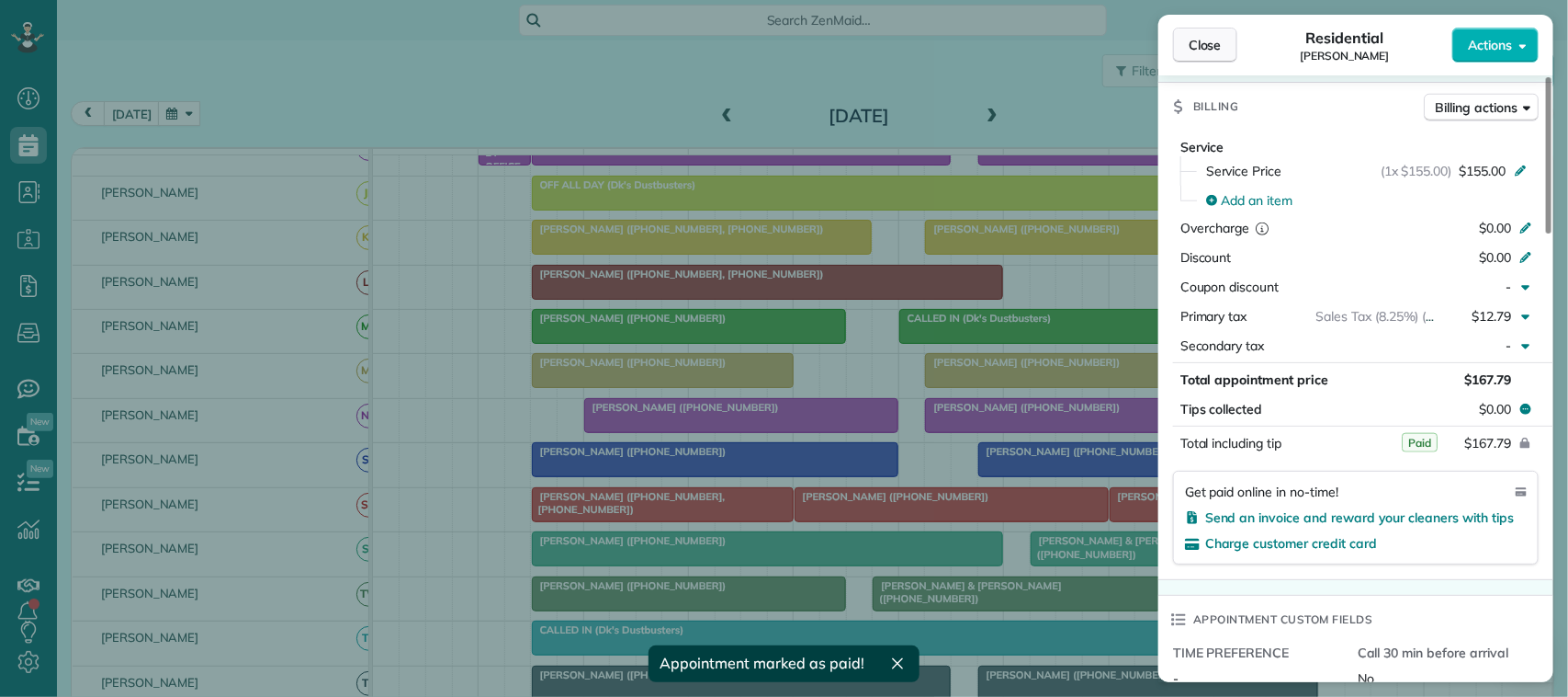
click at [1209, 40] on span "Close" at bounding box center [1205, 45] width 33 height 18
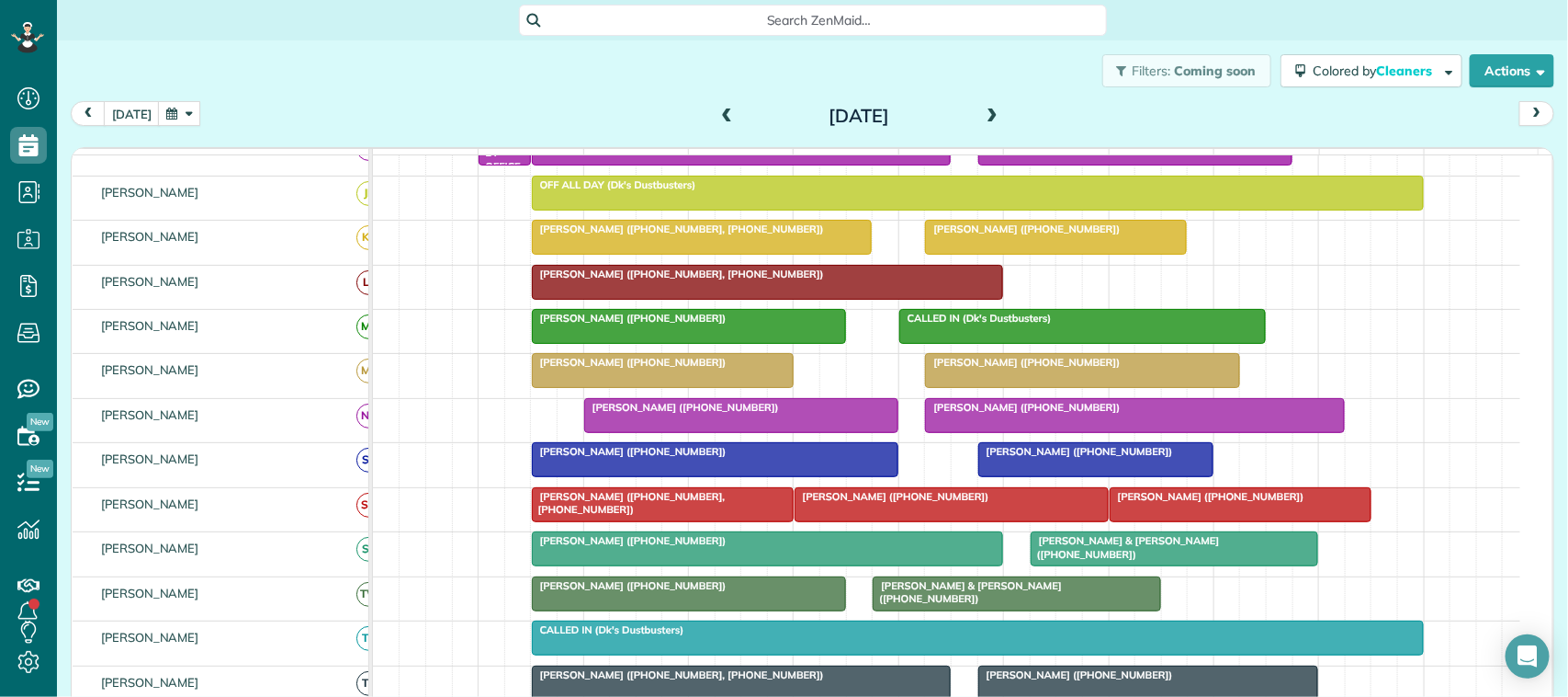
click at [1170, 503] on span "Kim Trammel (+12814357572)" at bounding box center [1207, 496] width 197 height 13
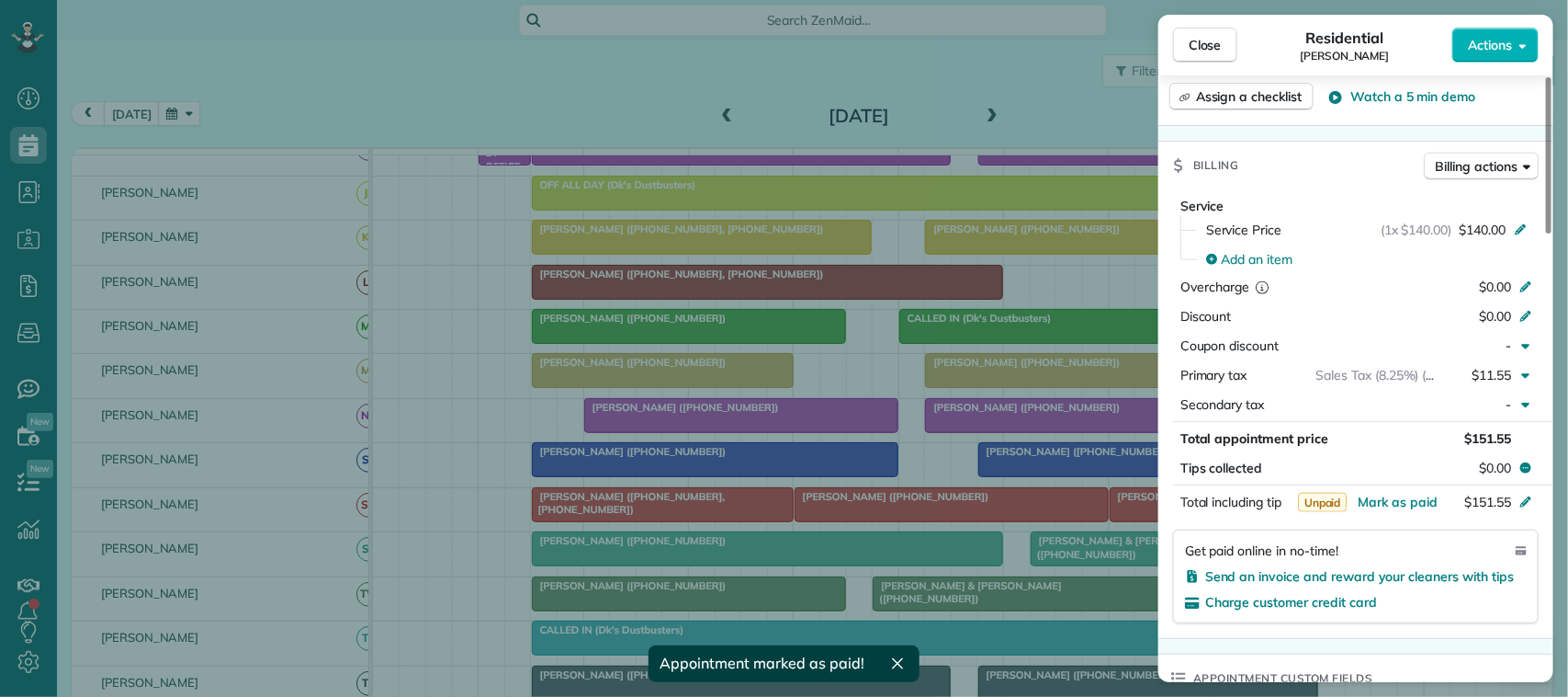
scroll to position [919, 0]
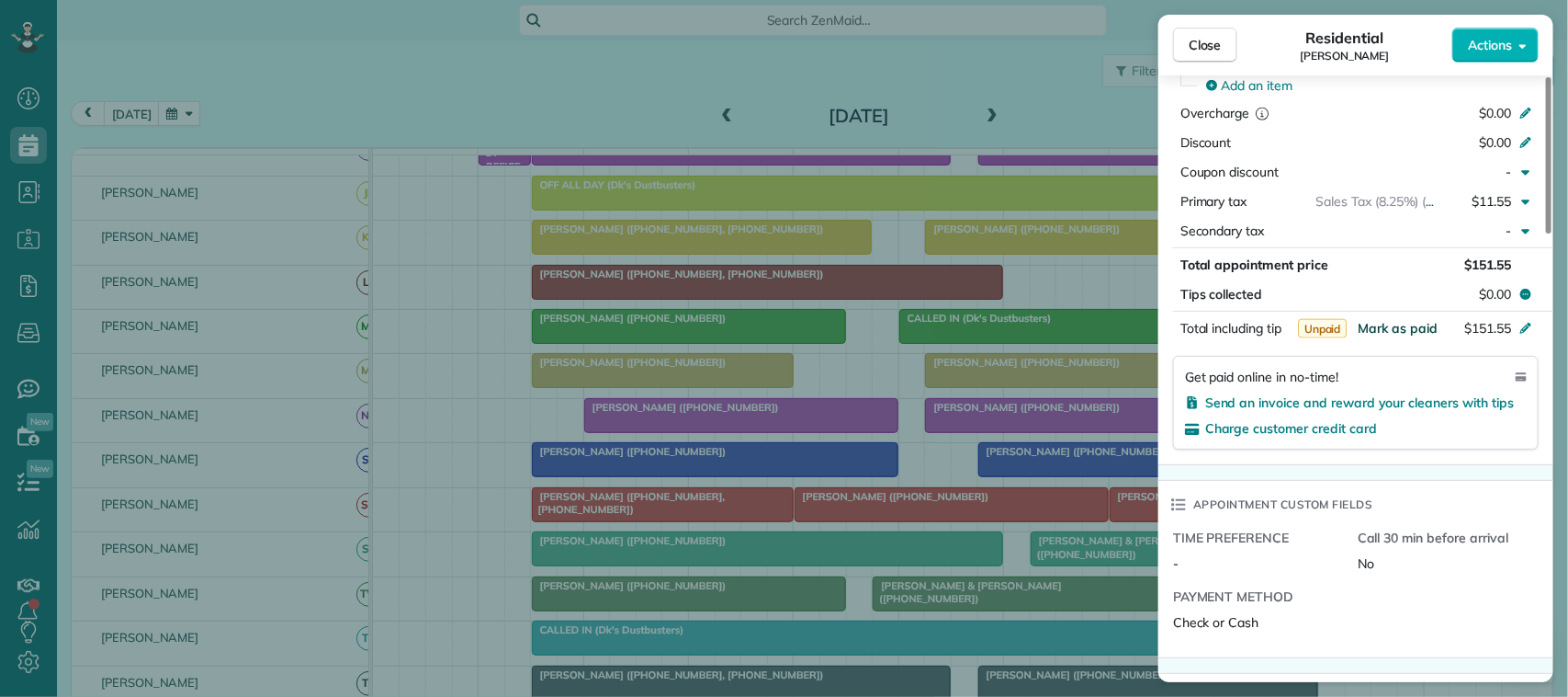
click at [1396, 334] on span "Mark as paid" at bounding box center [1397, 328] width 79 height 17
click at [1209, 42] on span "Close" at bounding box center [1205, 45] width 33 height 18
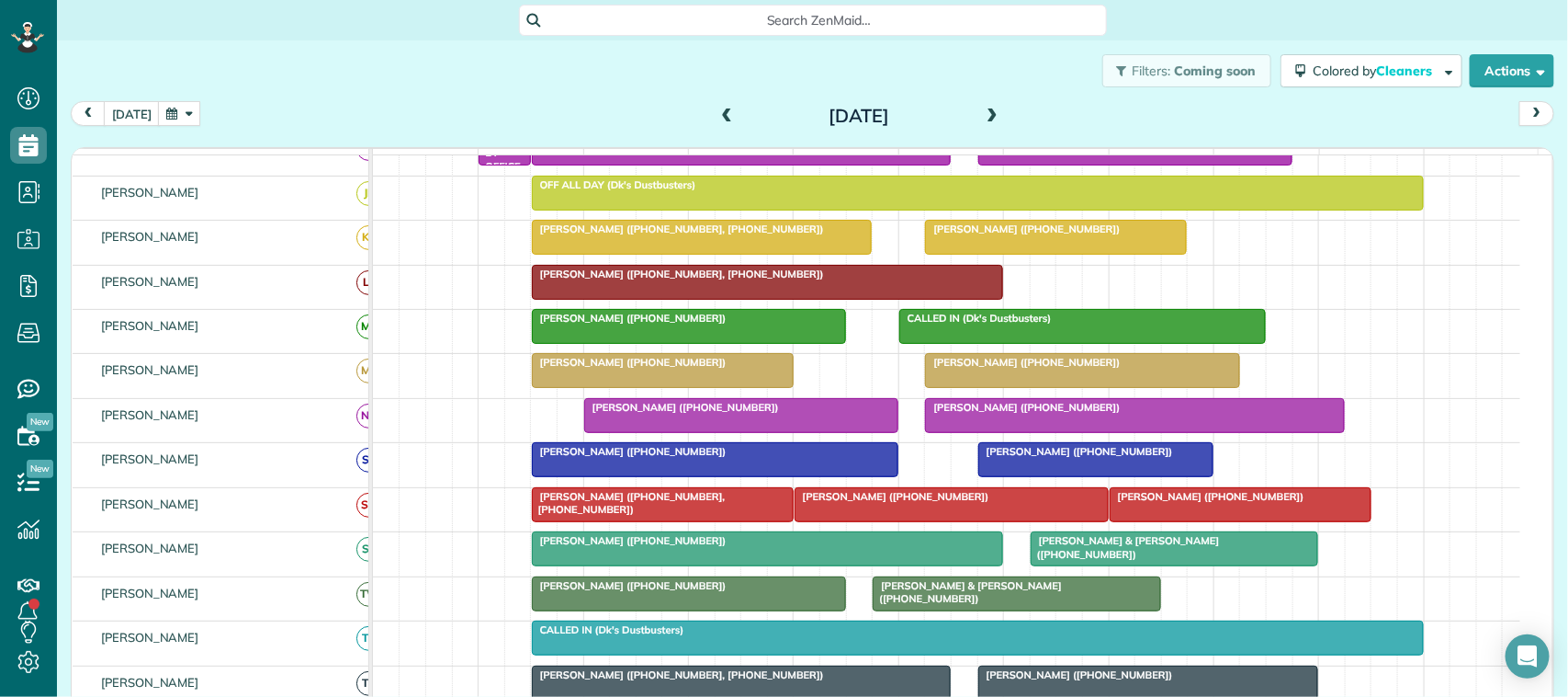
click at [700, 116] on div "today Wednesday Aug 20, 2025" at bounding box center [812, 117] width 1483 height 34
click at [745, 115] on h2 "Wednesday Aug 20, 2025" at bounding box center [859, 116] width 230 height 20
click at [717, 116] on span at bounding box center [727, 116] width 20 height 17
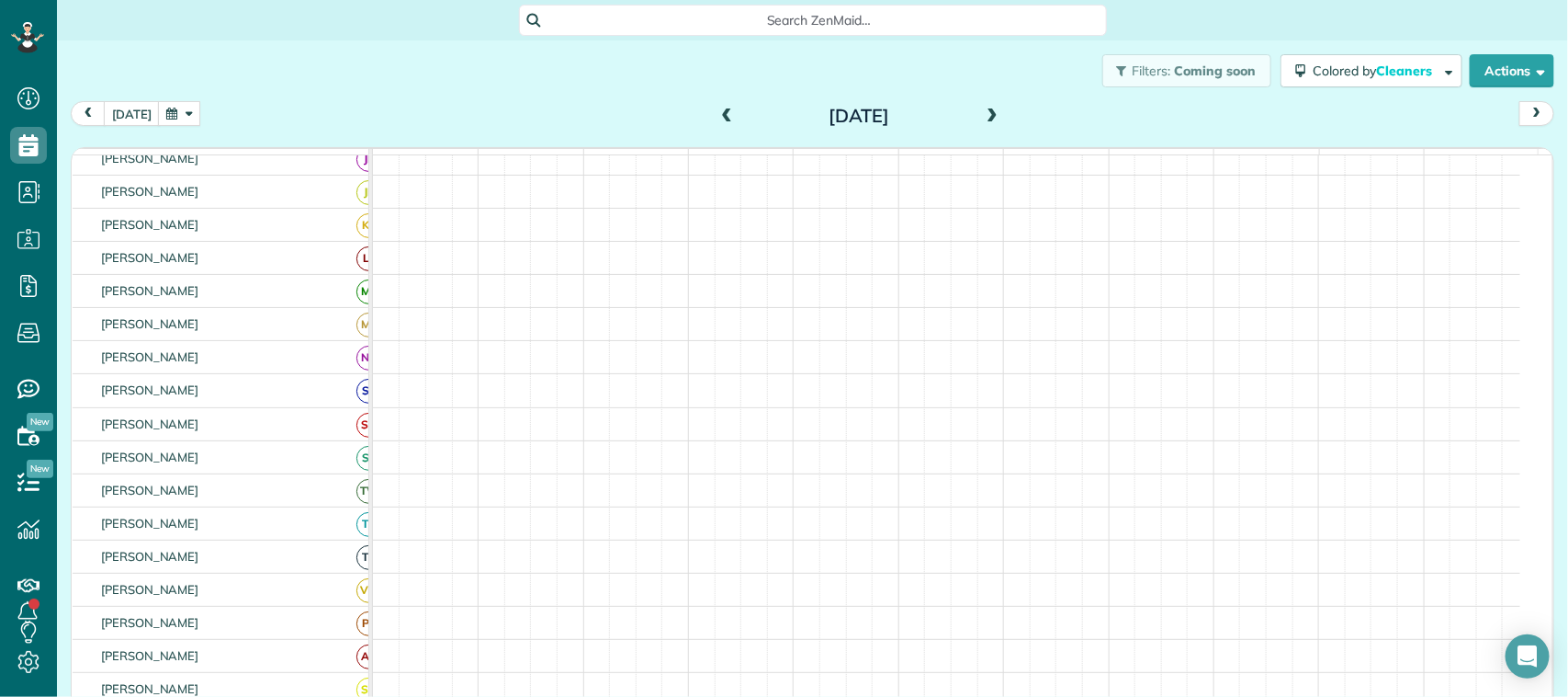
scroll to position [218, 0]
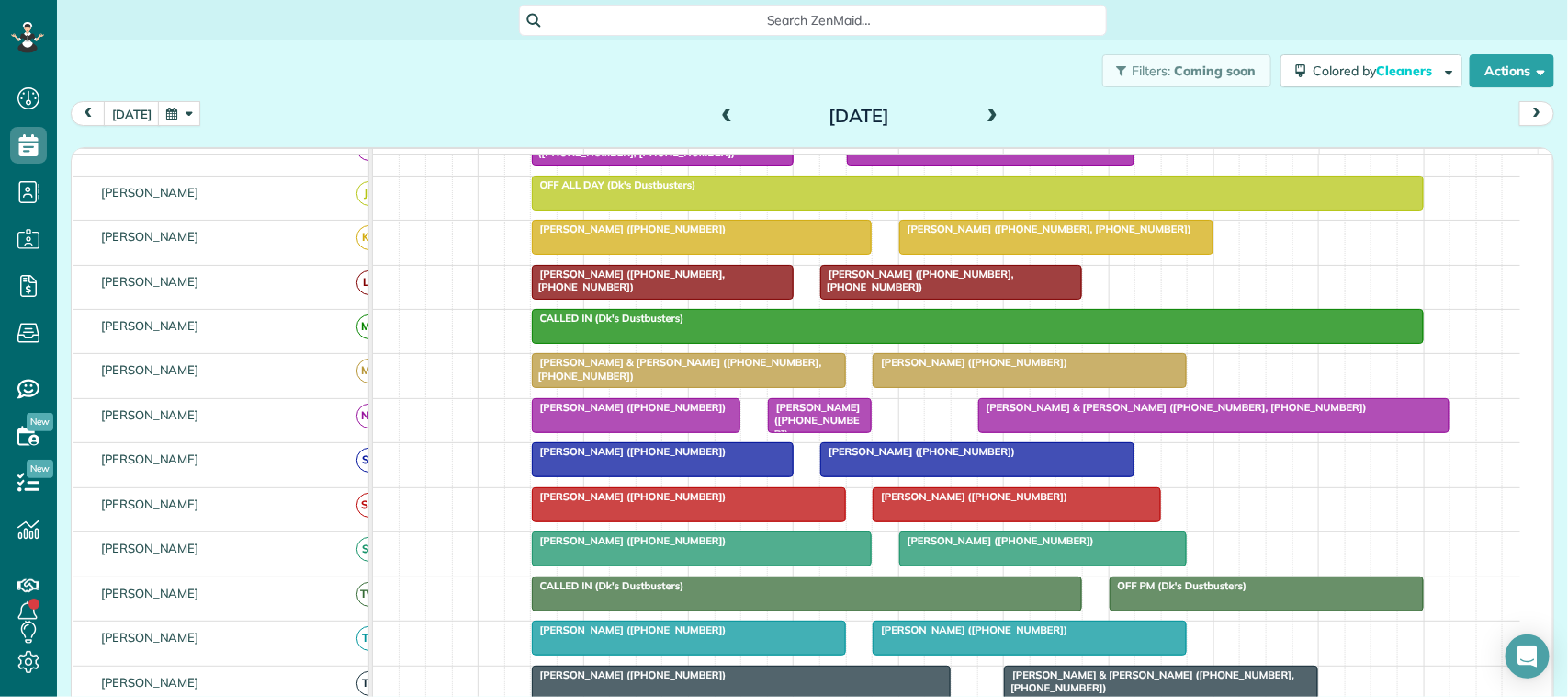
click at [1016, 521] on div at bounding box center [1016, 505] width 286 height 33
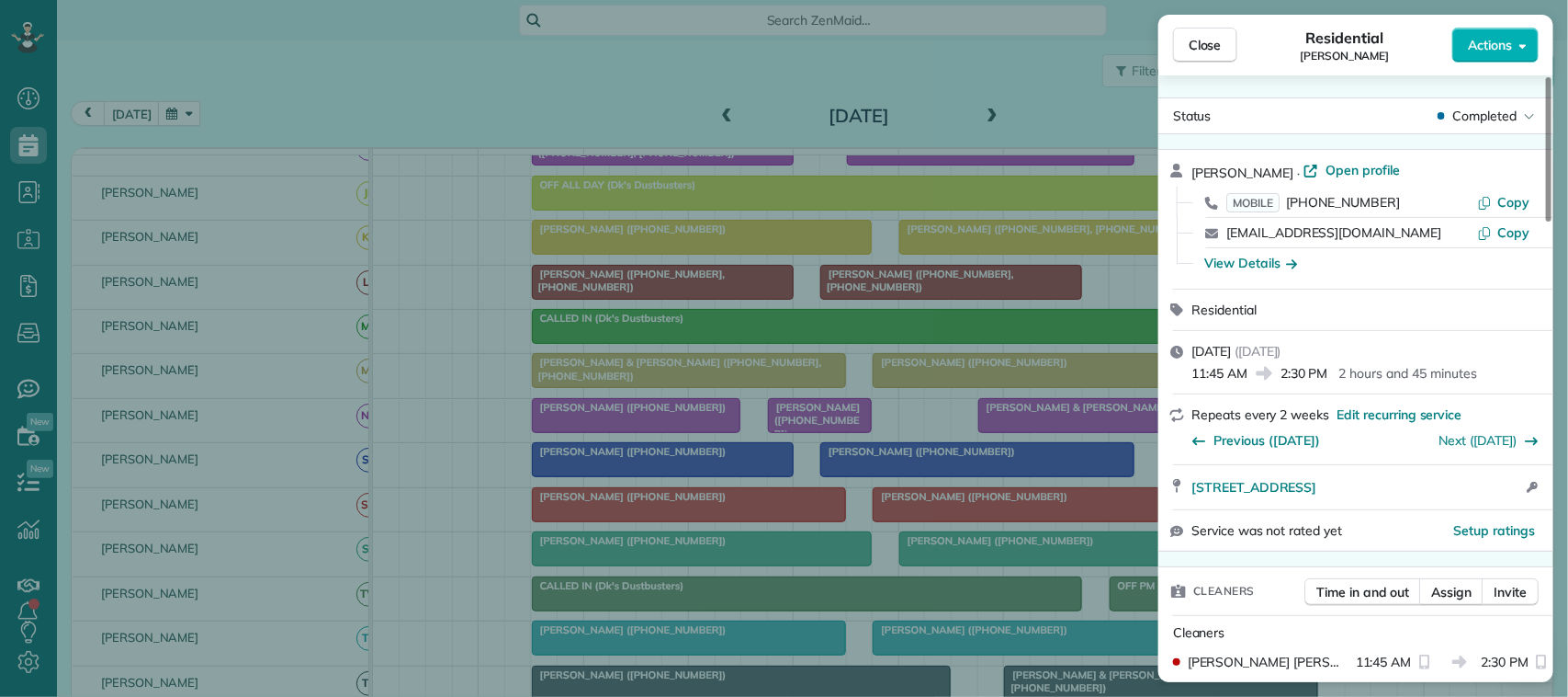
click at [1217, 65] on div "Close Residential Vickie Walston Actions" at bounding box center [1355, 45] width 395 height 61
click at [1224, 46] on button "Close" at bounding box center [1205, 45] width 65 height 35
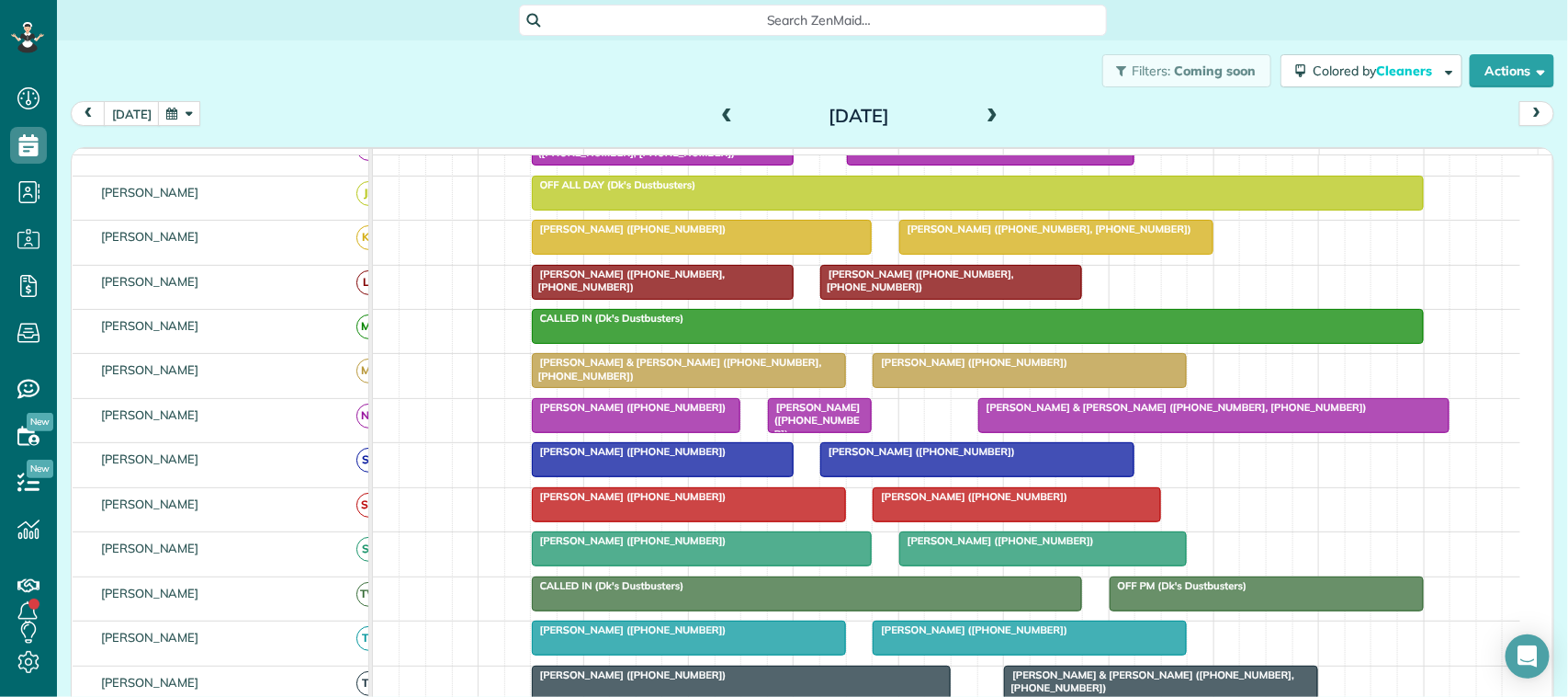
click at [689, 521] on div at bounding box center [689, 505] width 312 height 33
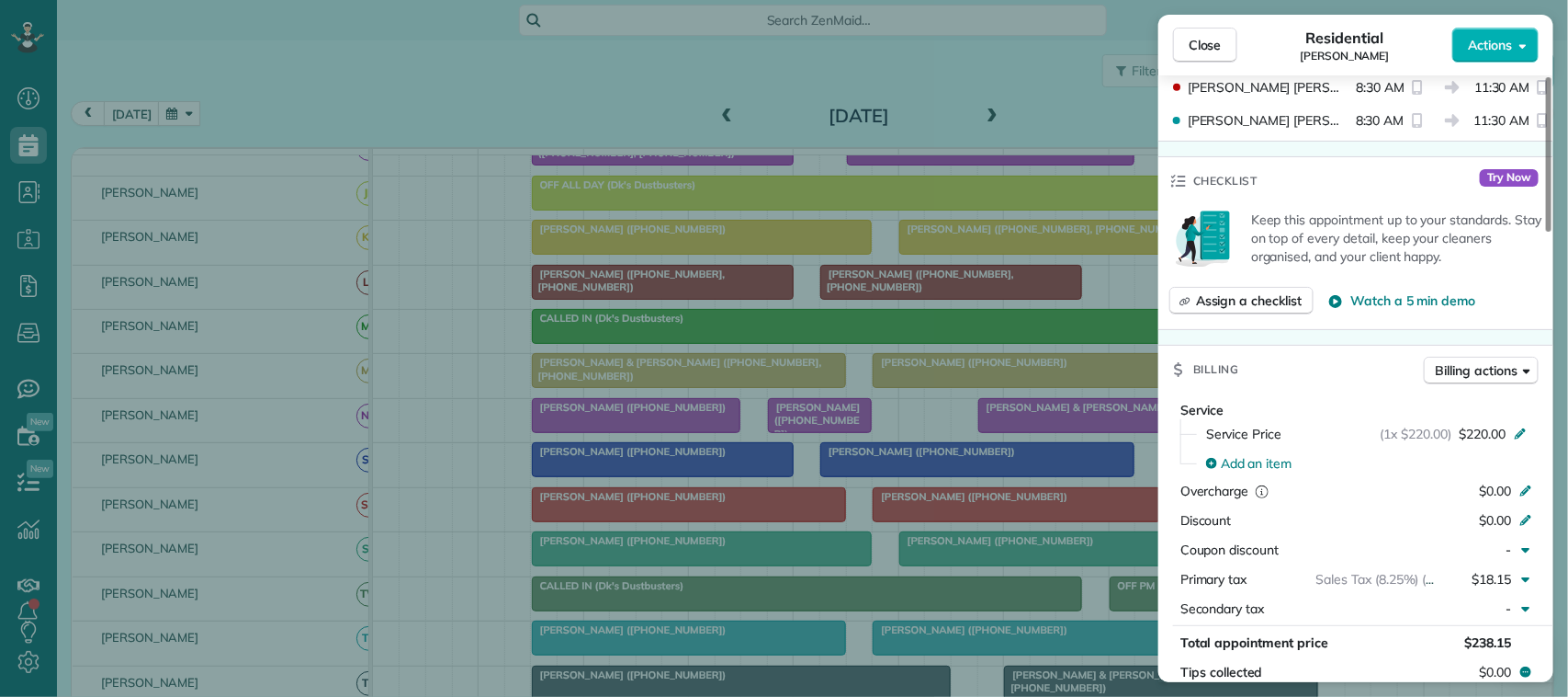
scroll to position [804, 0]
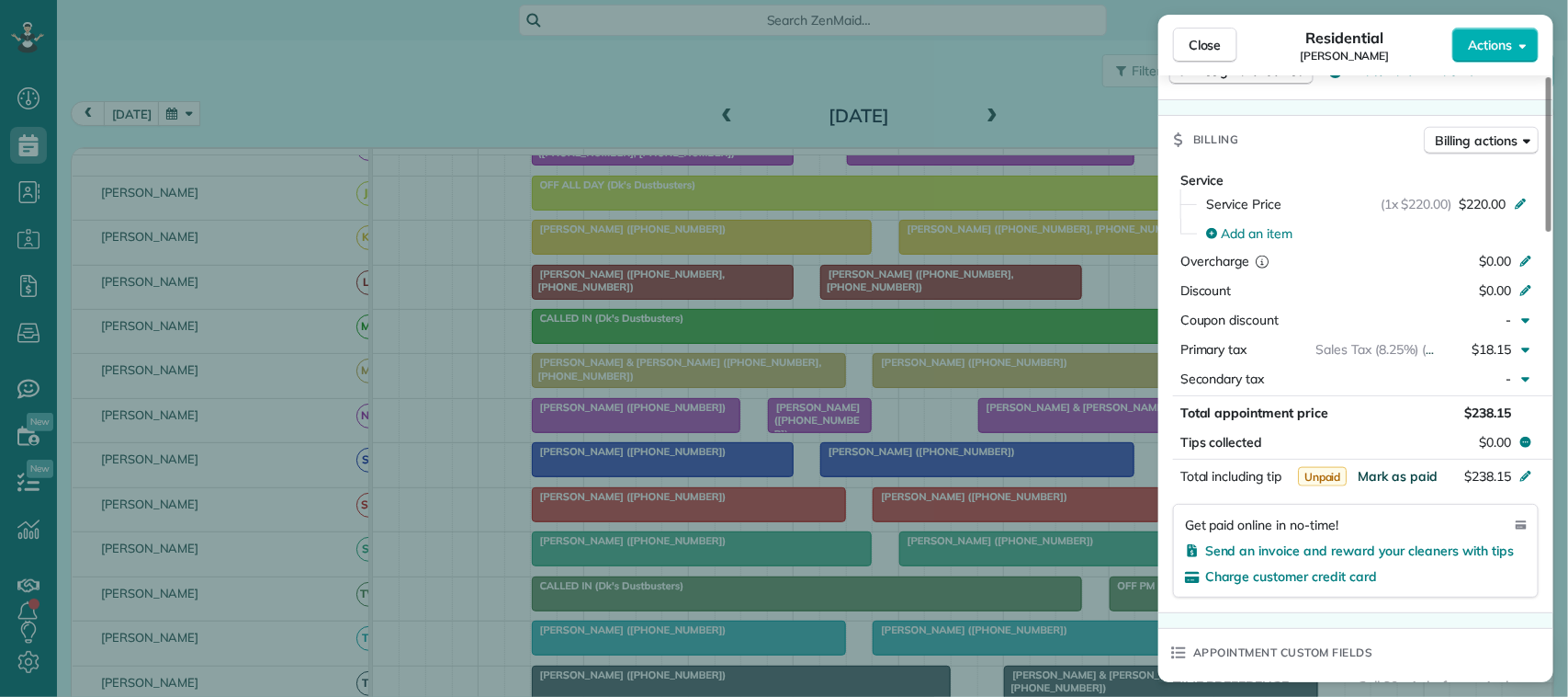
click at [1406, 476] on span "Mark as paid" at bounding box center [1397, 476] width 79 height 17
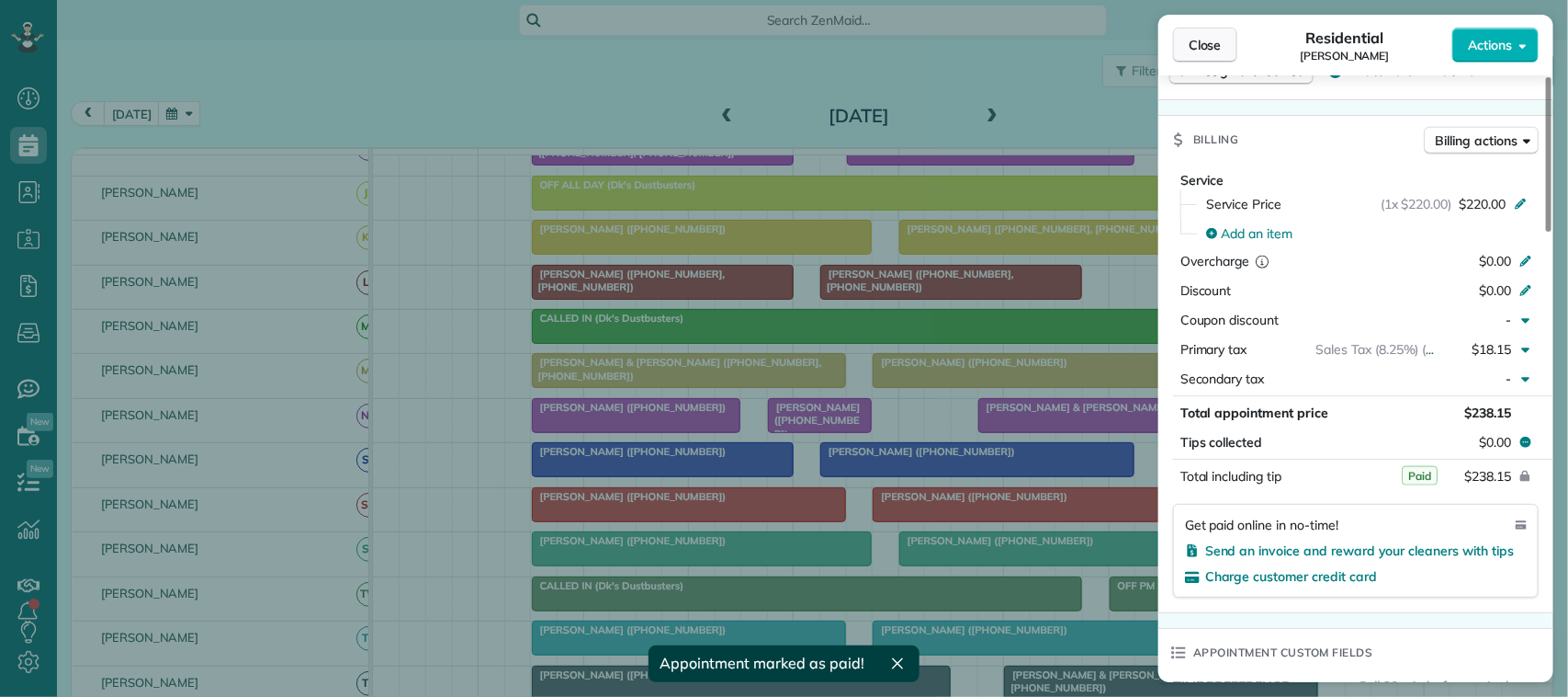
click at [1205, 42] on span "Close" at bounding box center [1205, 45] width 33 height 18
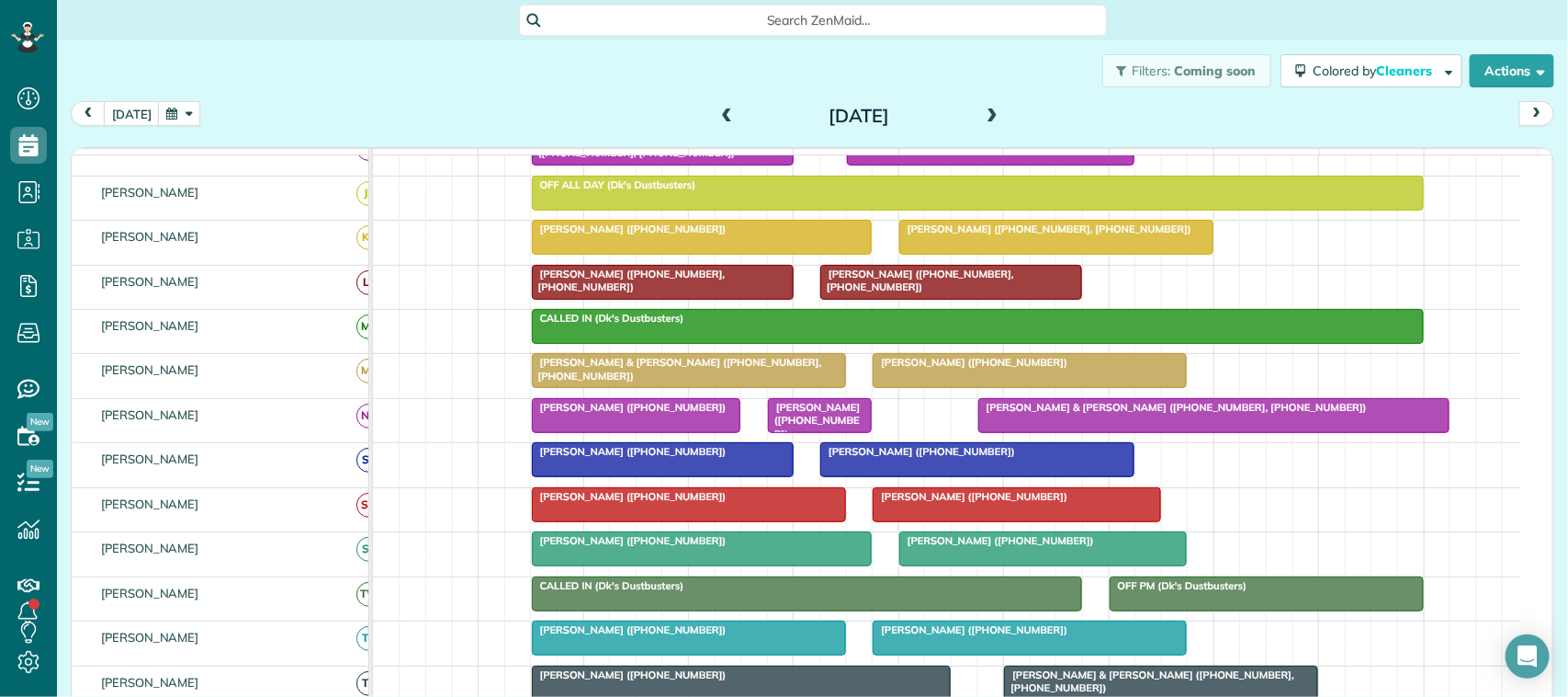
click at [719, 115] on span at bounding box center [727, 116] width 20 height 17
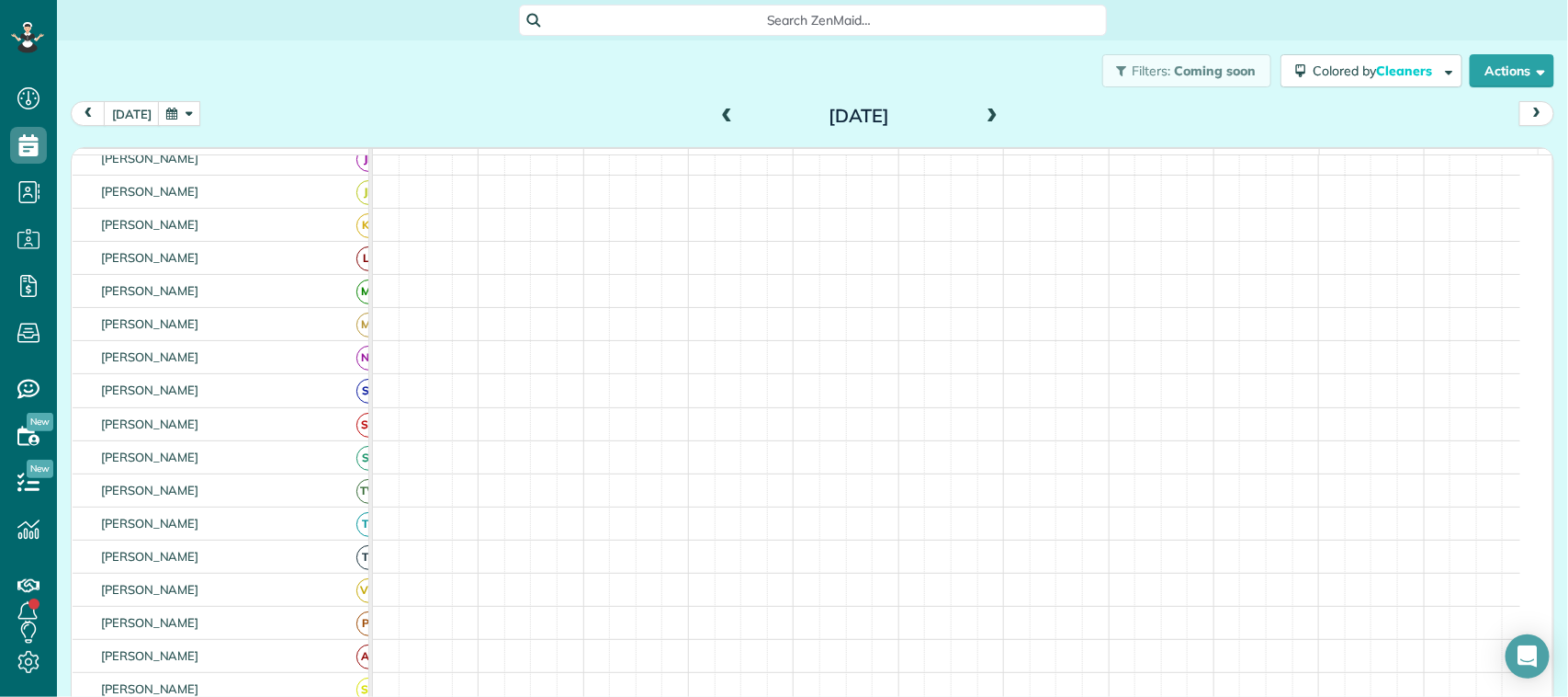
scroll to position [230, 0]
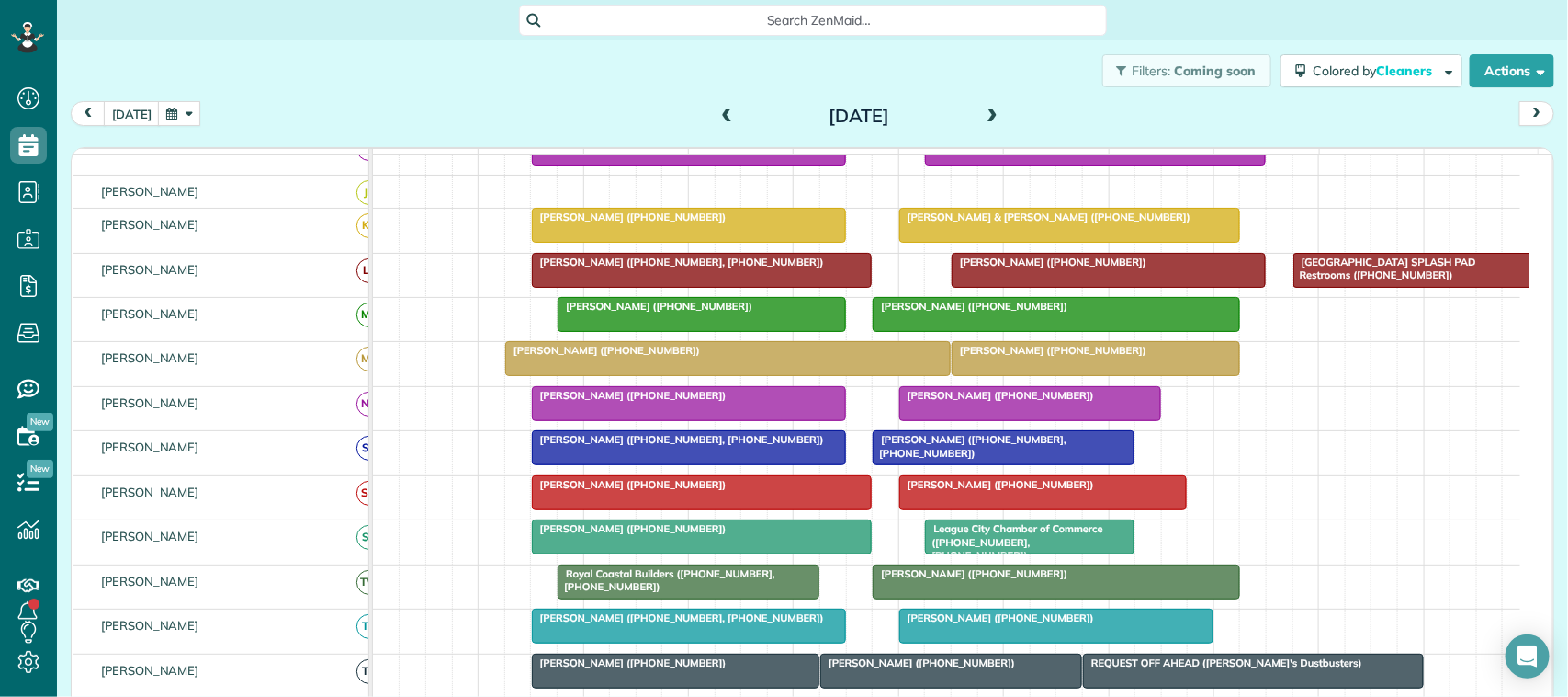
click at [732, 491] on div "Mark LeBlanc (+19366622517)" at bounding box center [702, 484] width 330 height 13
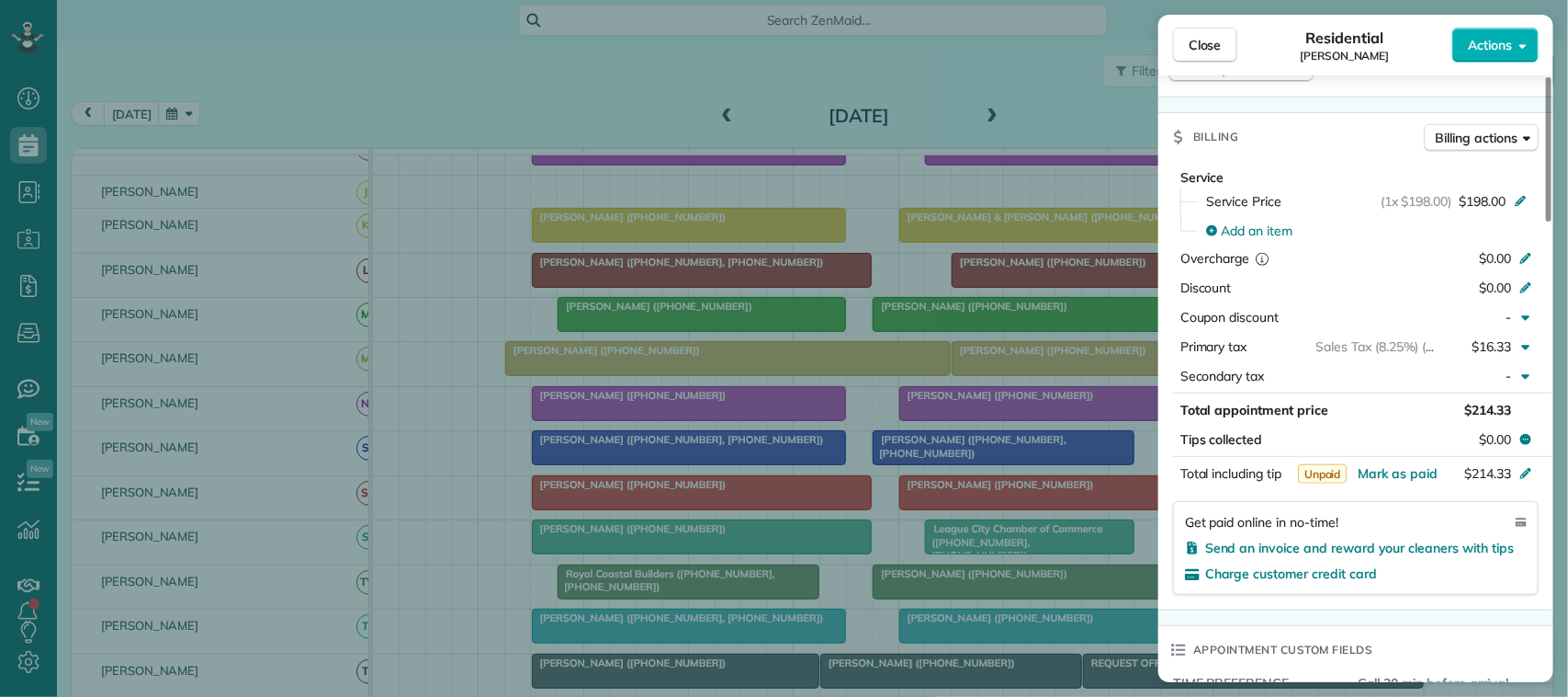
scroll to position [804, 0]
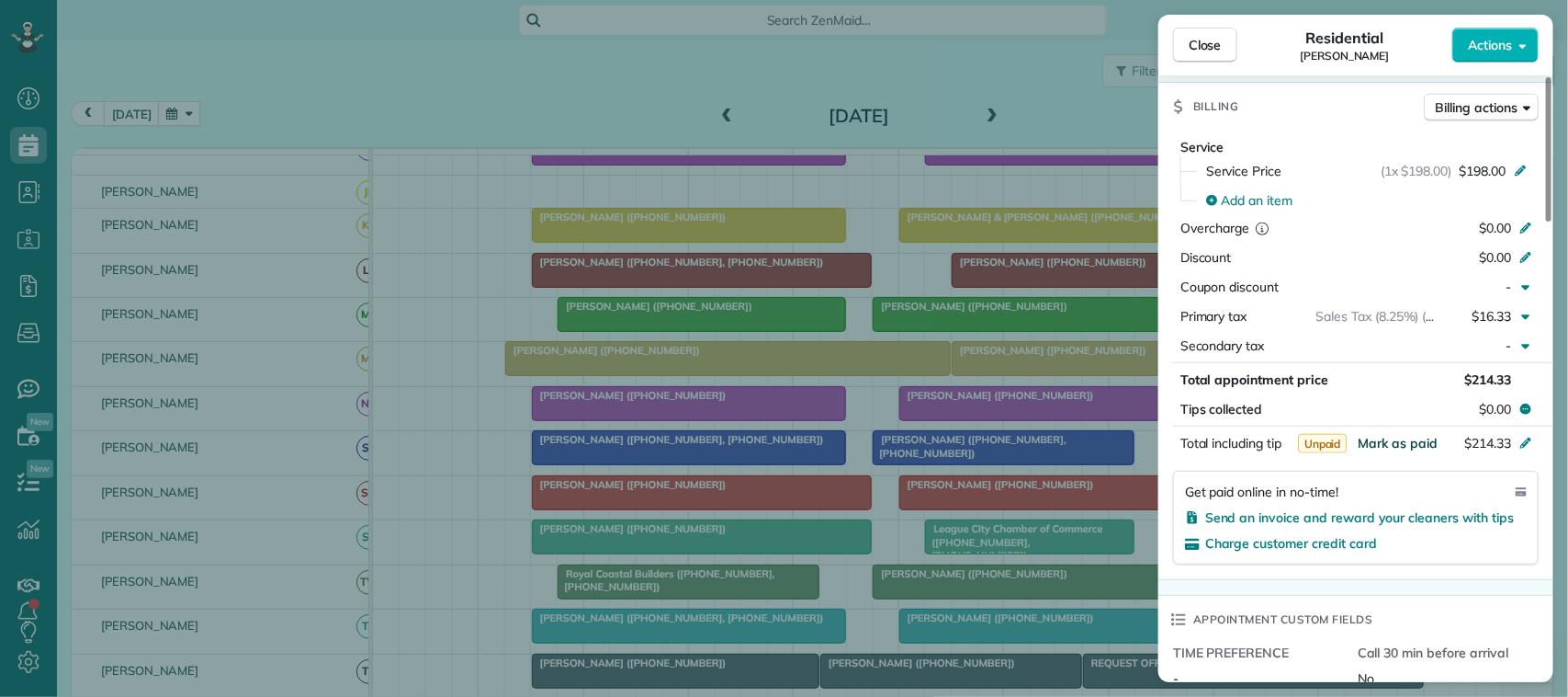
click at [1394, 450] on span "Mark as paid" at bounding box center [1397, 443] width 79 height 17
click at [1197, 44] on span "Close" at bounding box center [1205, 45] width 33 height 18
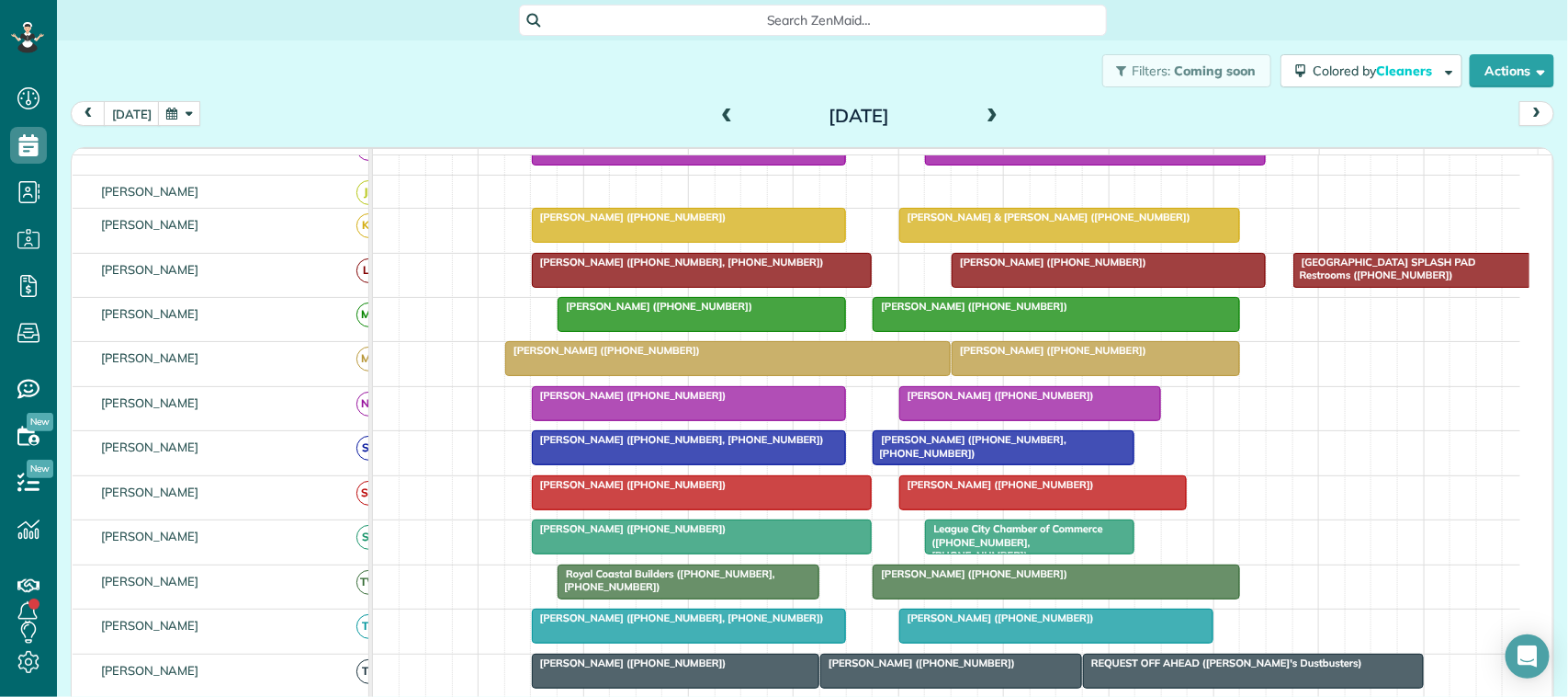
click at [167, 115] on button "button" at bounding box center [179, 113] width 43 height 25
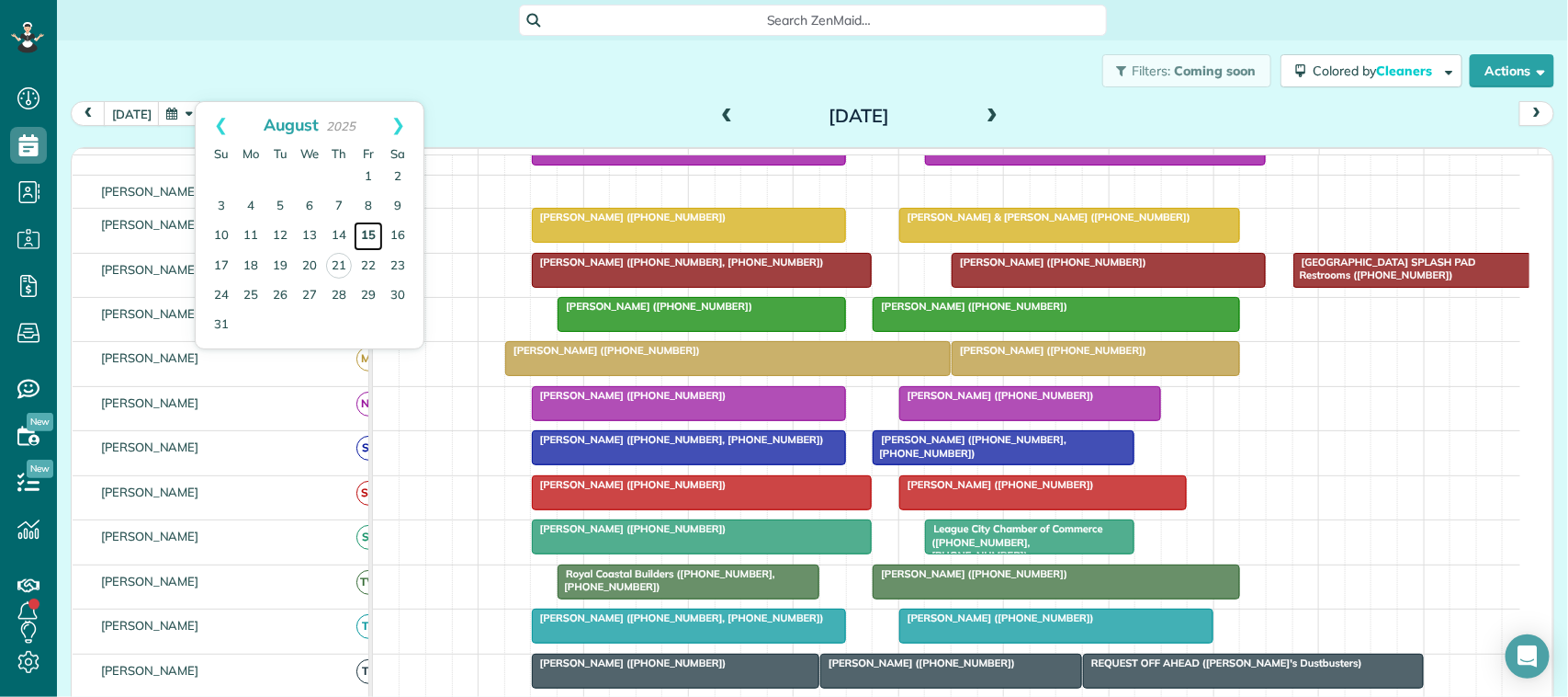
click at [355, 239] on link "15" at bounding box center [369, 237] width 30 height 30
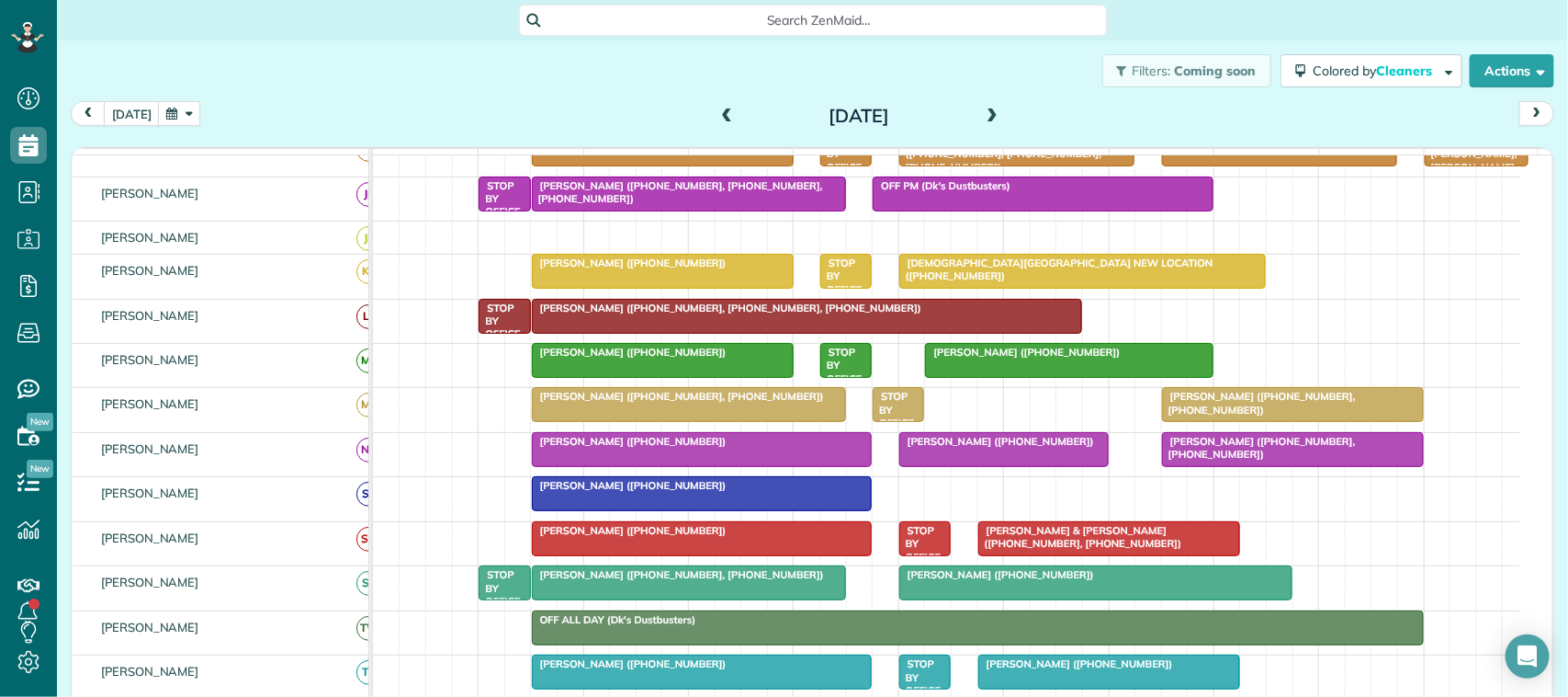
scroll to position [230, 0]
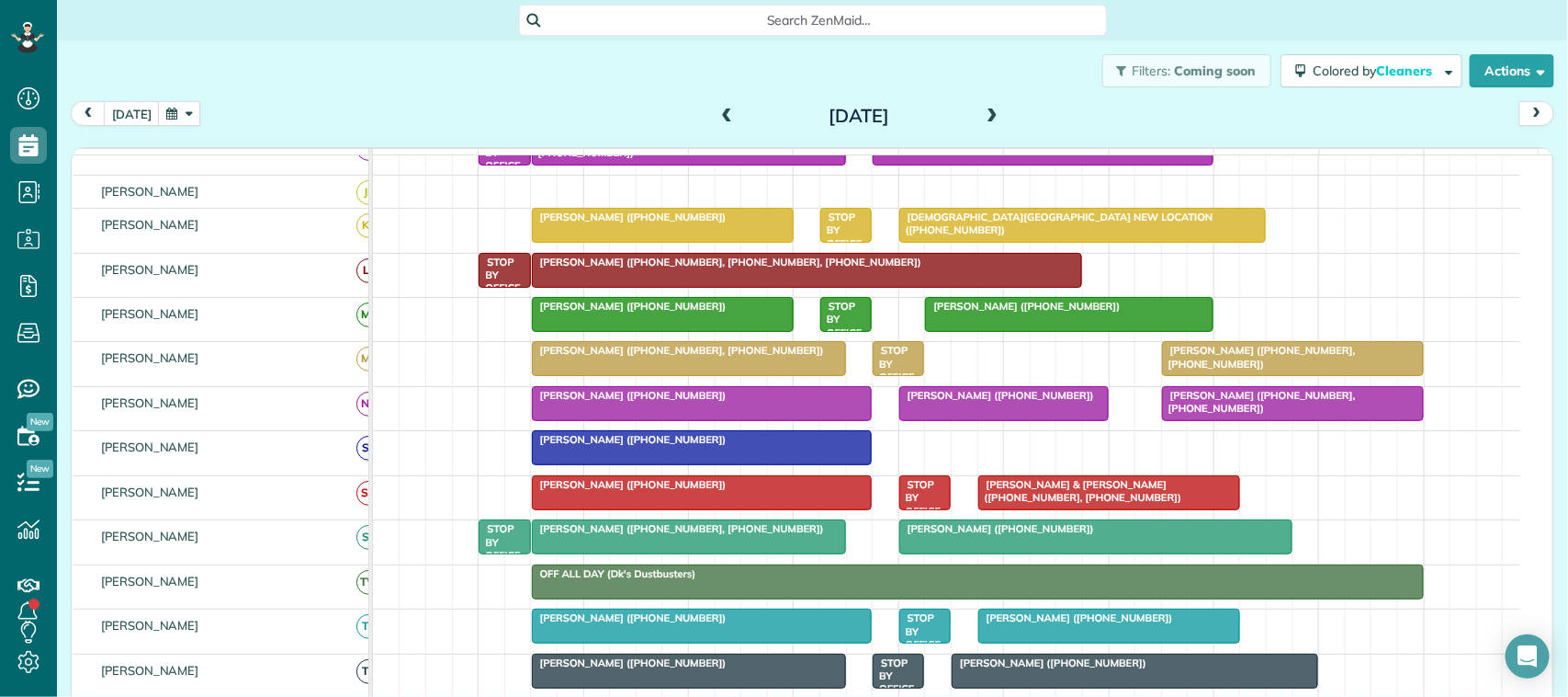
click at [1066, 505] on div "Robert & Shari Harris (+19042144849, +19042144826)" at bounding box center [1109, 491] width 250 height 27
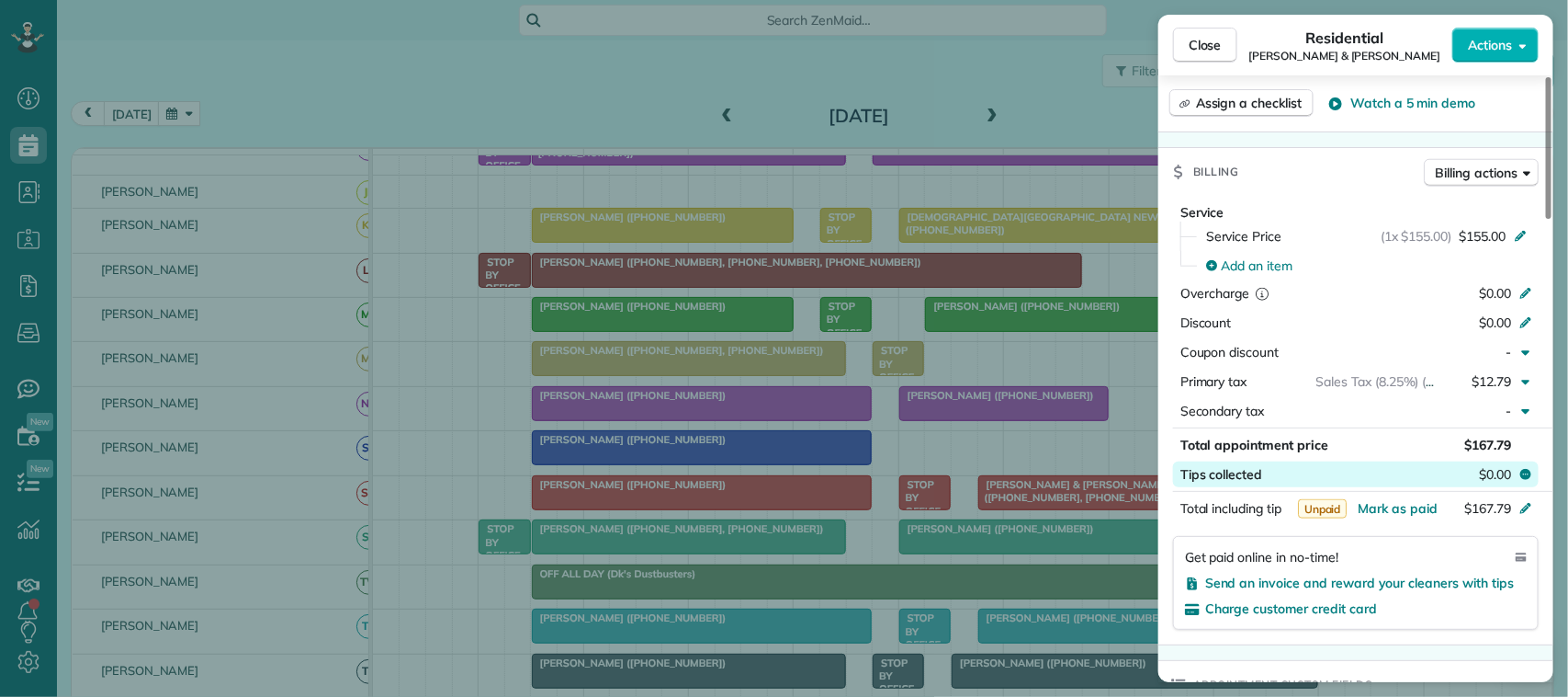
scroll to position [919, 0]
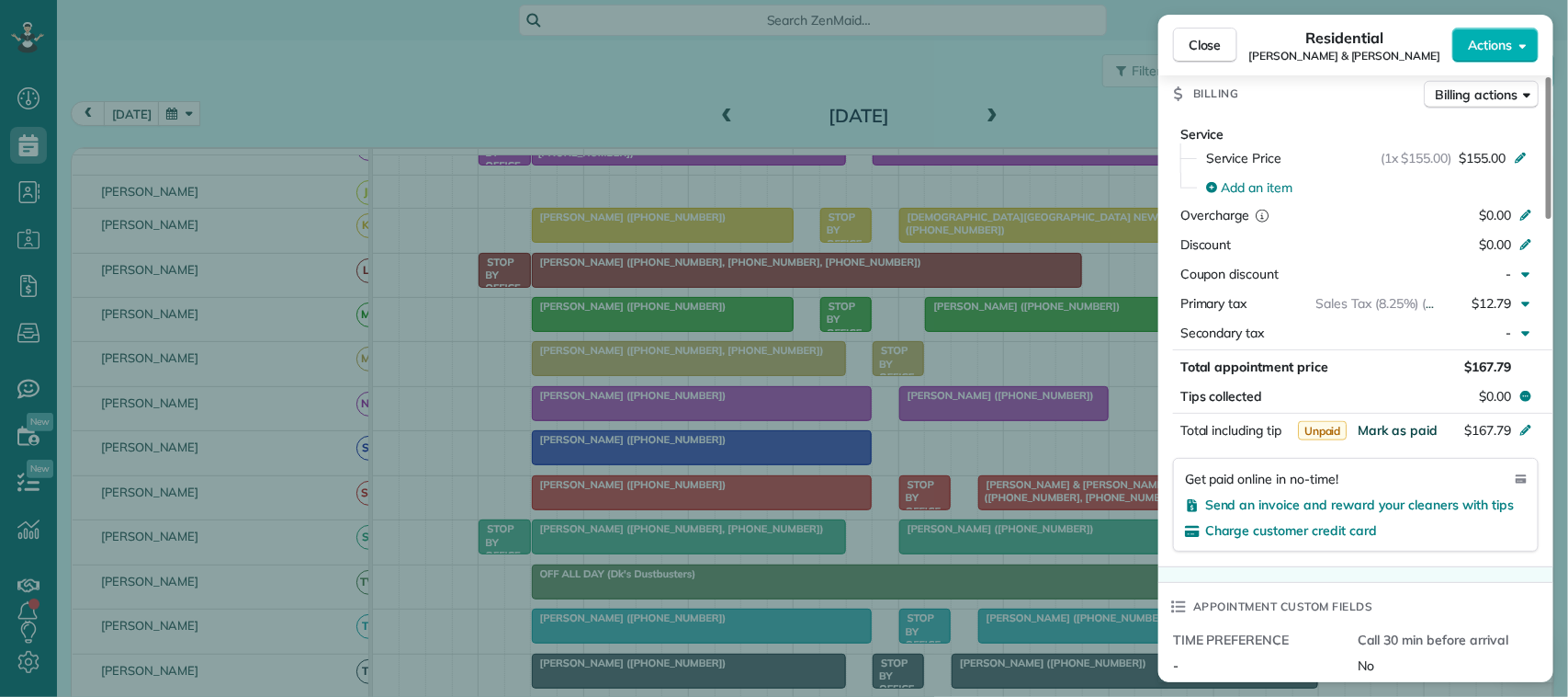
click at [1401, 433] on span "Mark as paid" at bounding box center [1397, 430] width 79 height 17
click at [1203, 43] on span "Close" at bounding box center [1205, 45] width 33 height 18
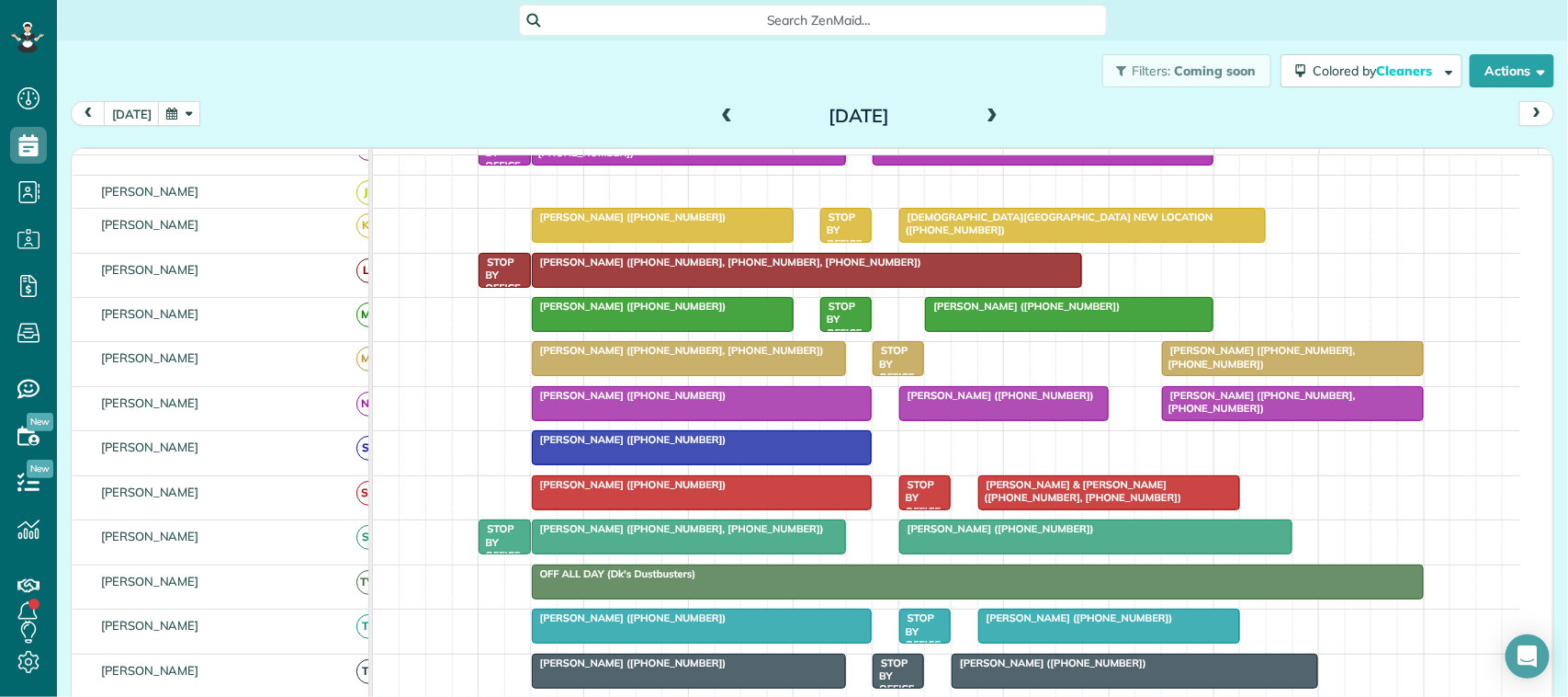
click at [675, 491] on div "Caroline Root (+17134123617)" at bounding box center [702, 484] width 330 height 13
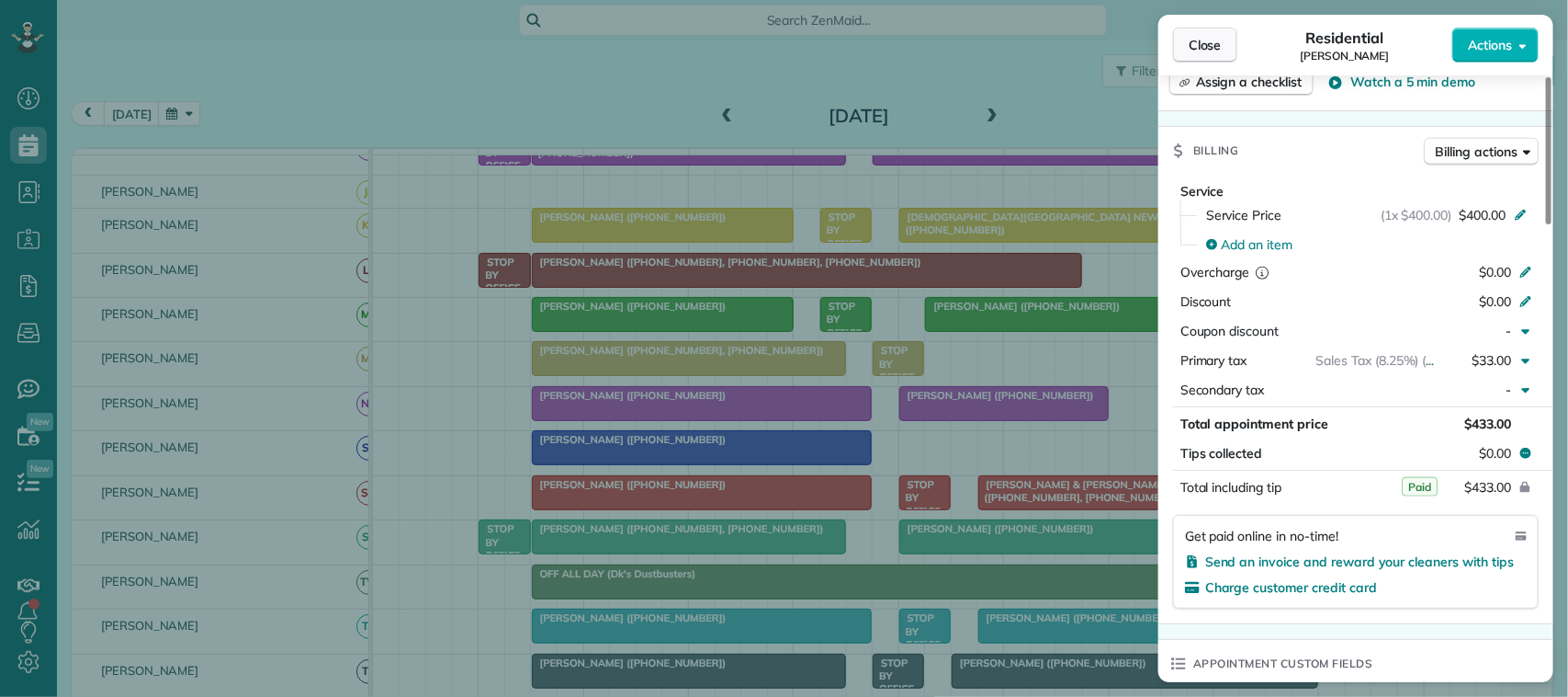
click at [1189, 42] on span "Close" at bounding box center [1205, 45] width 33 height 18
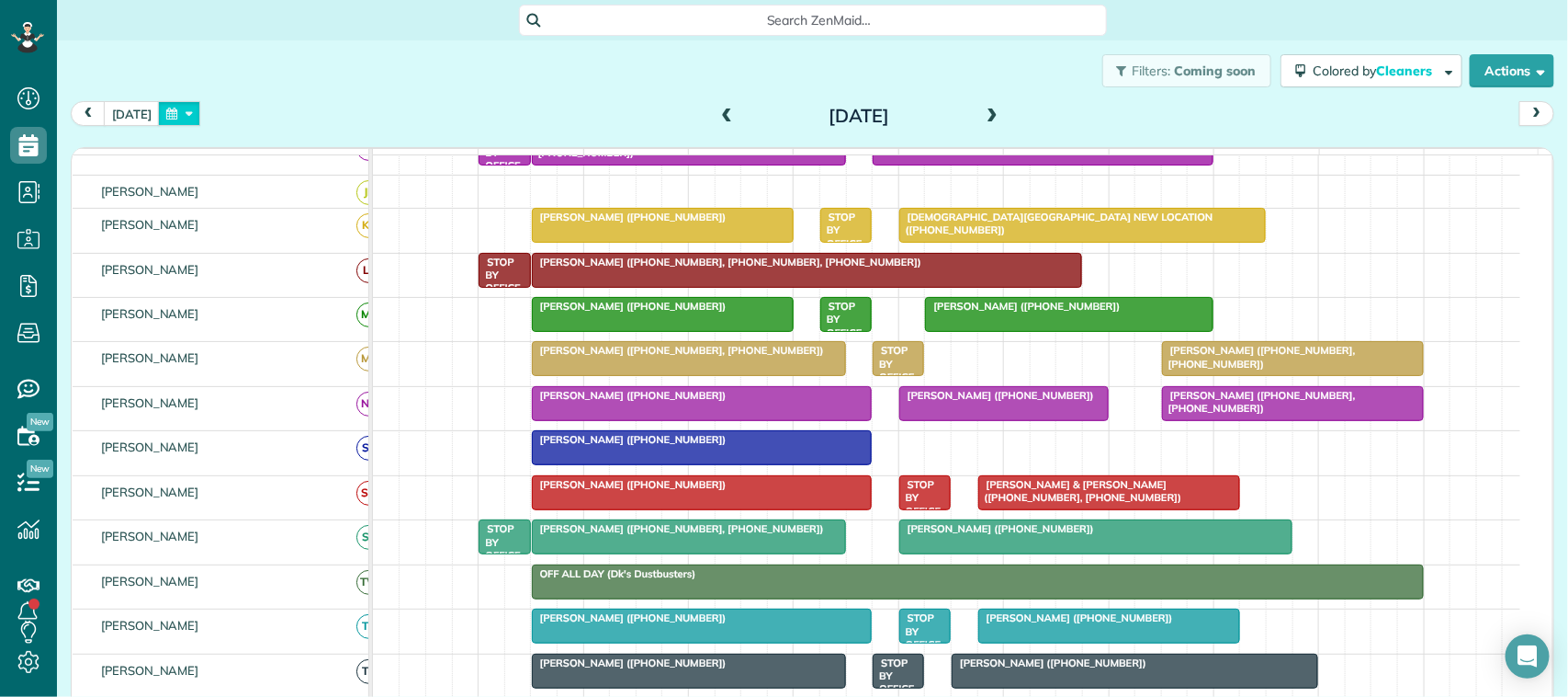
click at [181, 105] on button "button" at bounding box center [179, 113] width 43 height 25
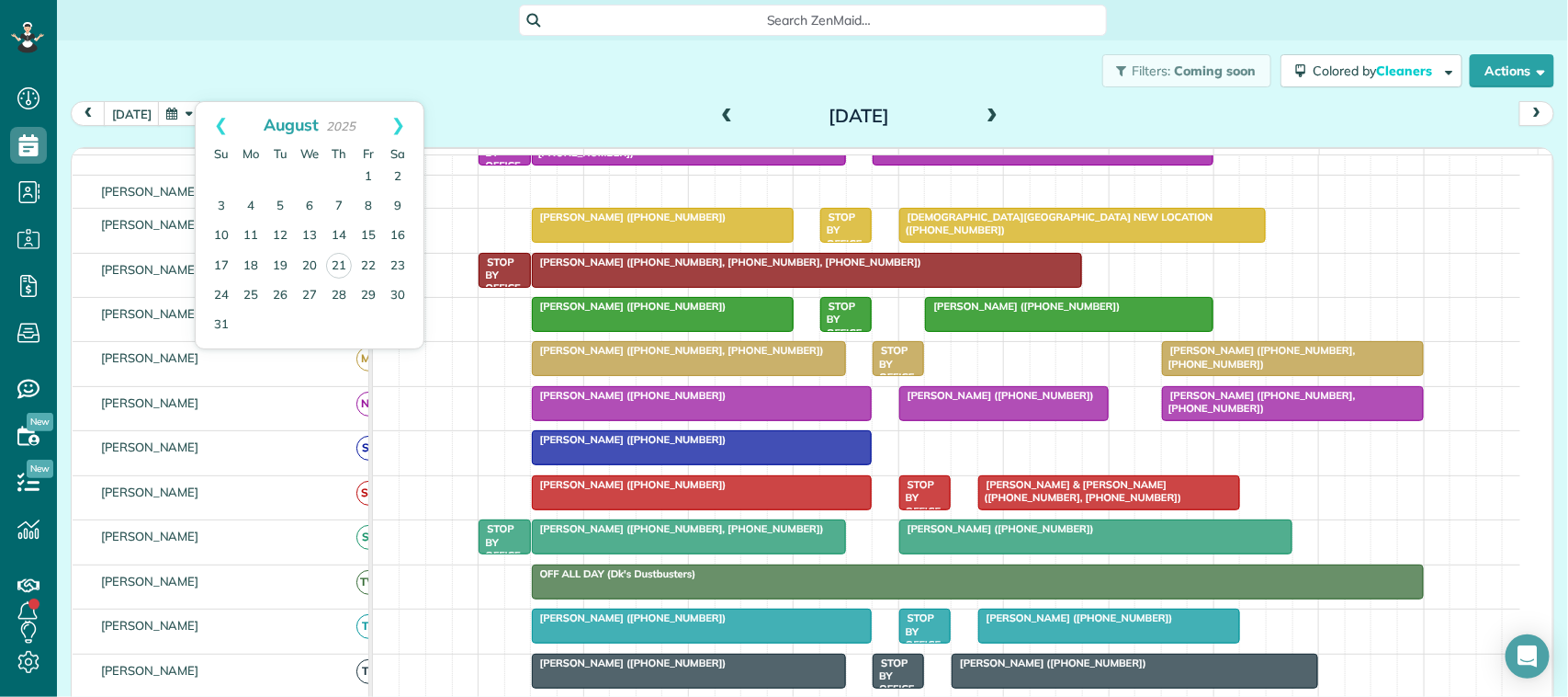
click at [492, 79] on div "Filters: Coming soon Colored by Cleaners Color by Cleaner Color by Team Color b…" at bounding box center [812, 71] width 1511 height 61
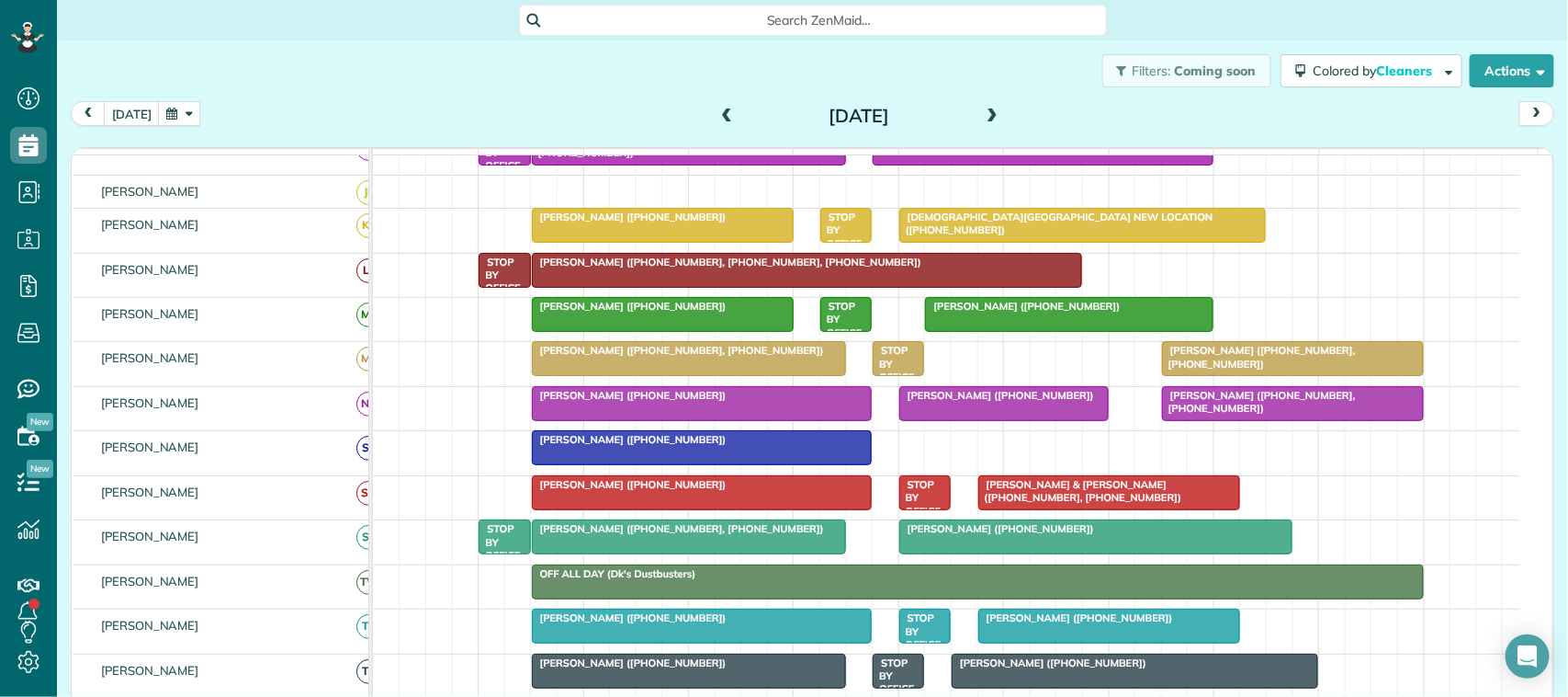
scroll to position [115, 0]
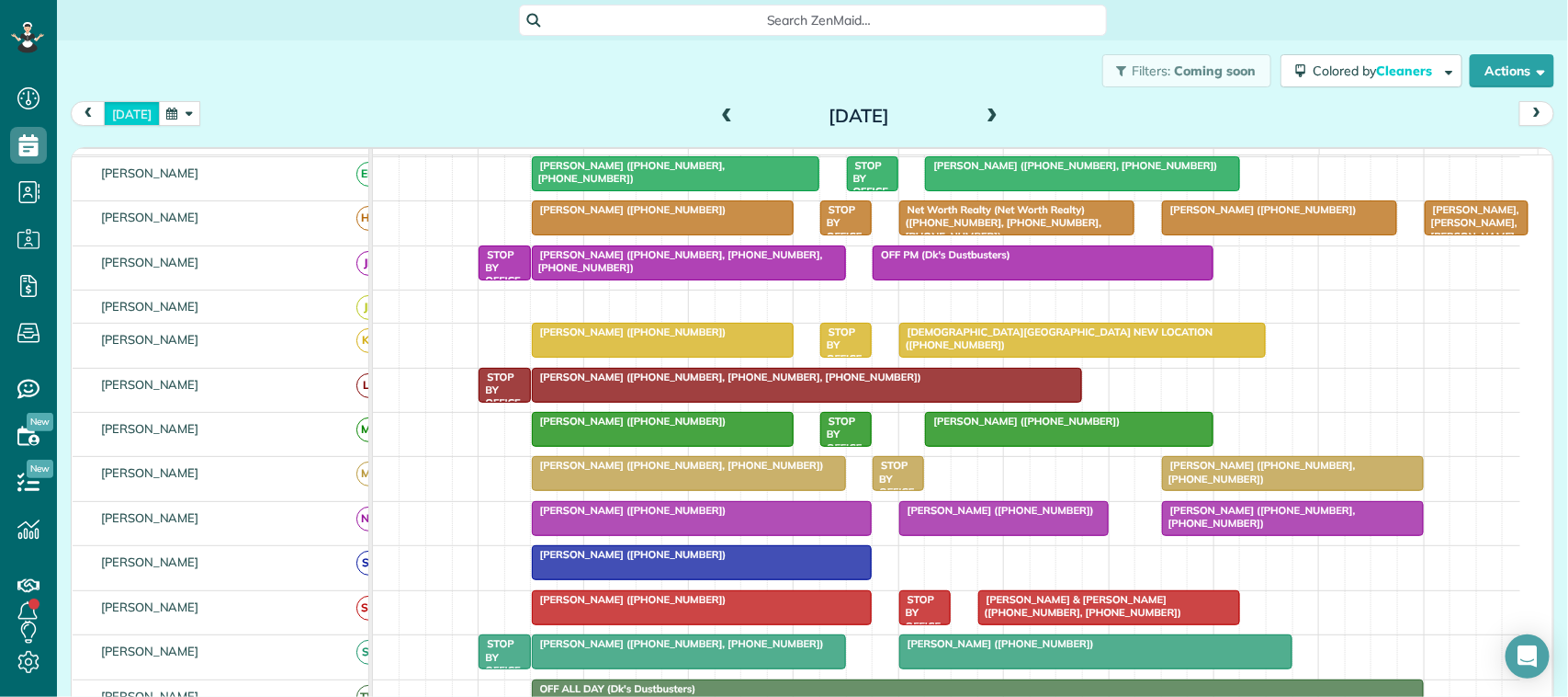
click at [131, 103] on button "[DATE]" at bounding box center [131, 113] width 56 height 25
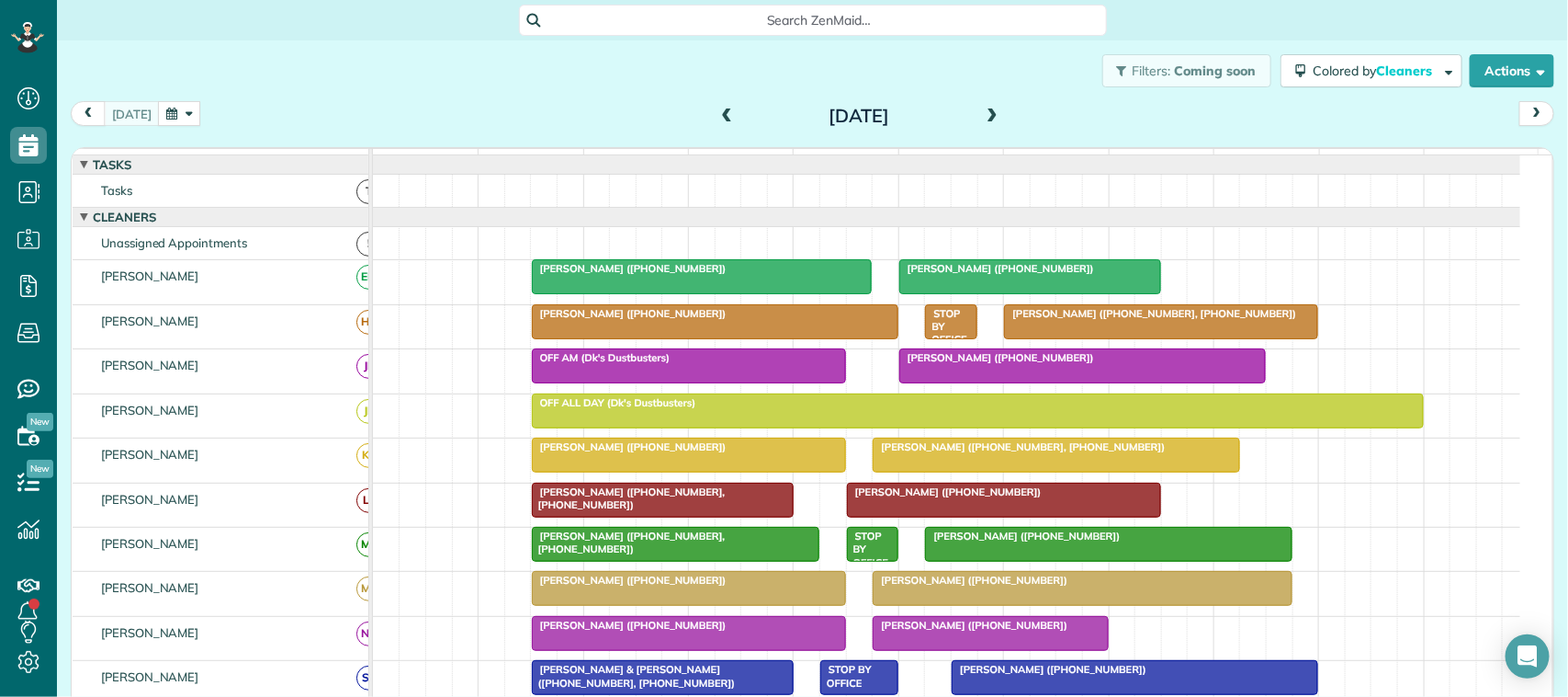
scroll to position [230, 0]
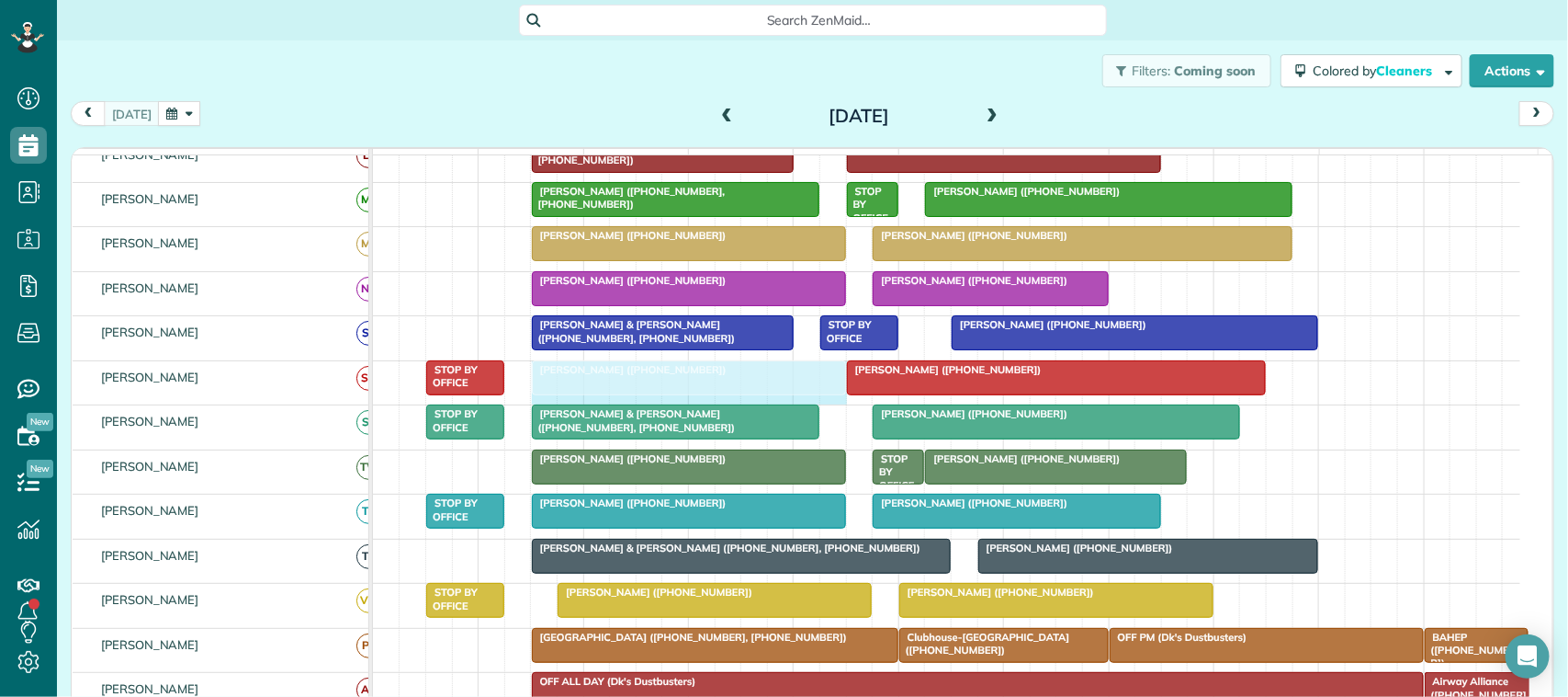
drag, startPoint x: 810, startPoint y: 401, endPoint x: 823, endPoint y: 399, distance: 13.2
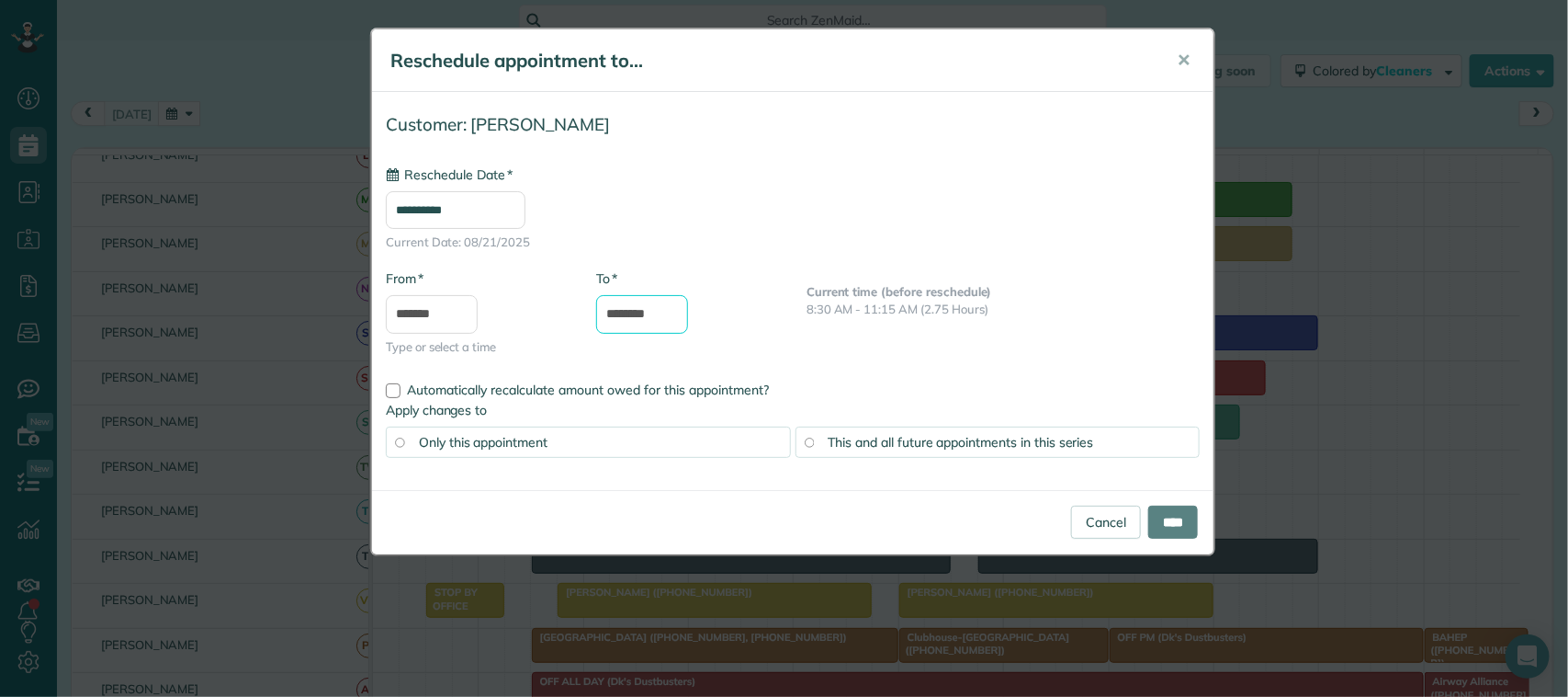
click at [636, 313] on input "********" at bounding box center [641, 314] width 91 height 39
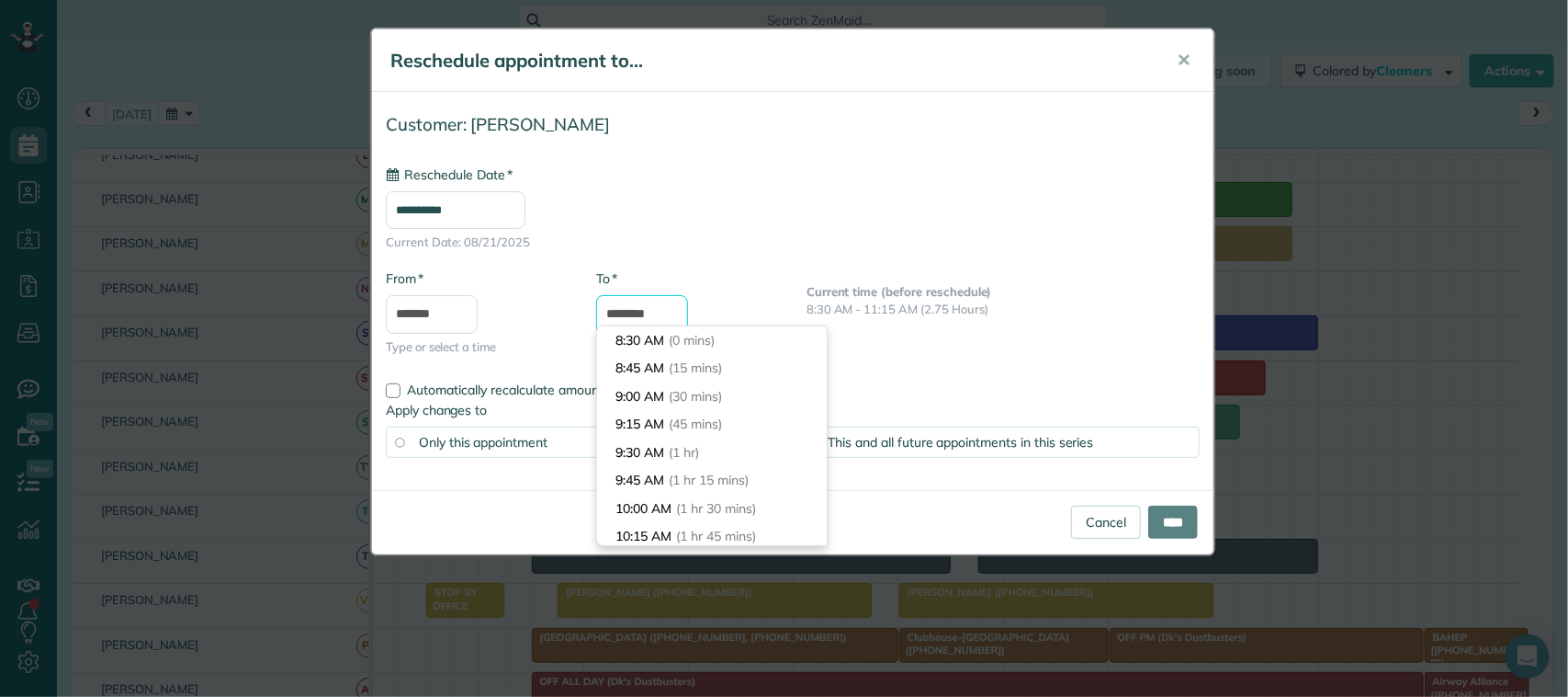
type input "**********"
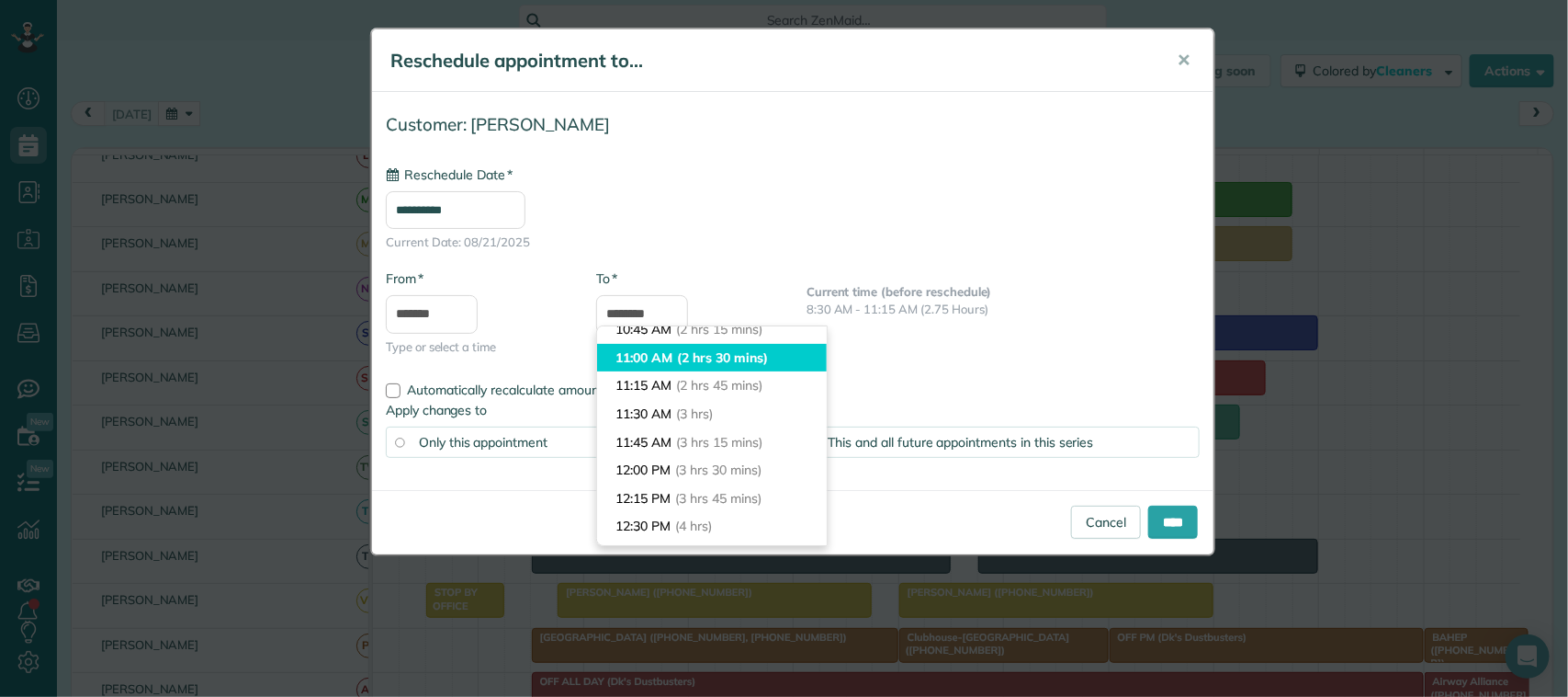
type input "********"
click at [735, 356] on span "(2 hrs 30 mins)" at bounding box center [722, 358] width 90 height 17
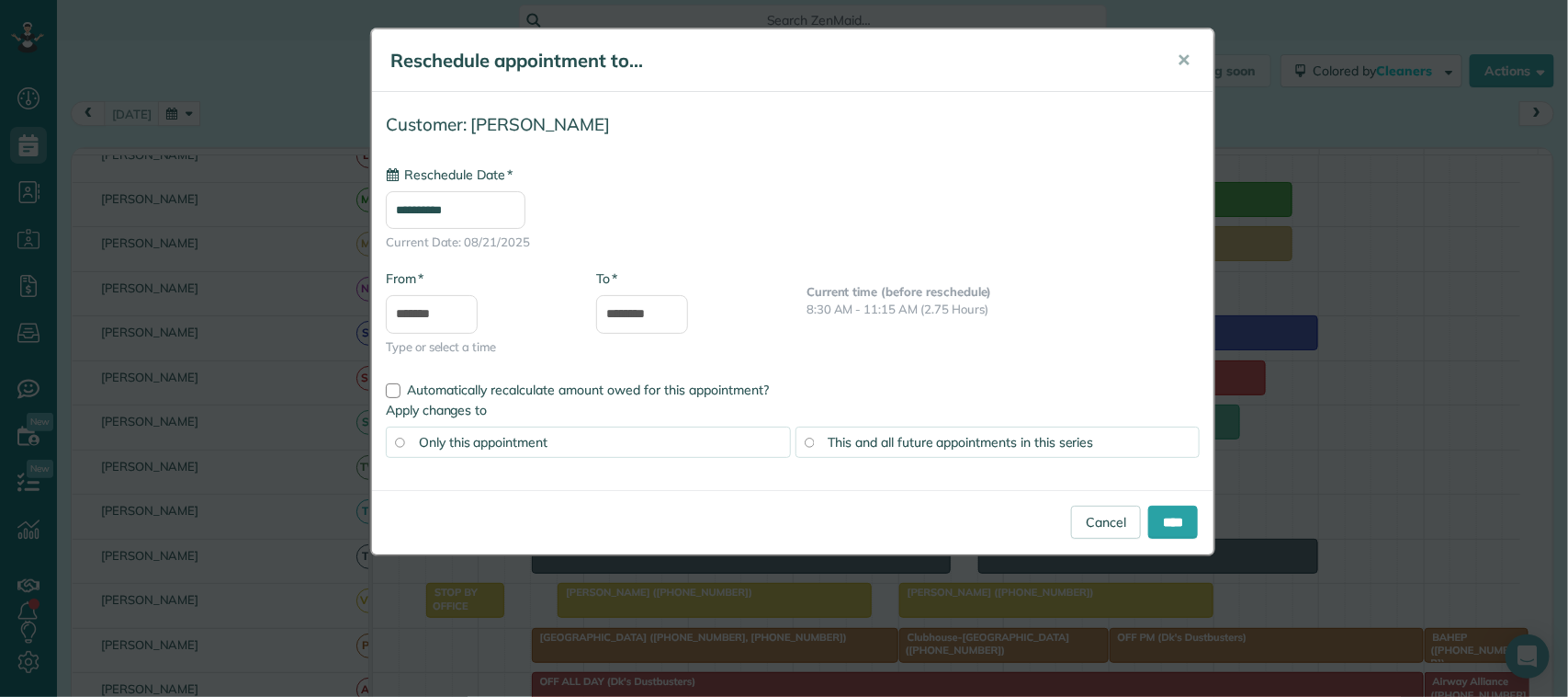
click at [856, 448] on span "This and all future appointments in this series" at bounding box center [961, 442] width 265 height 17
click at [1160, 524] on input "****" at bounding box center [1173, 522] width 50 height 33
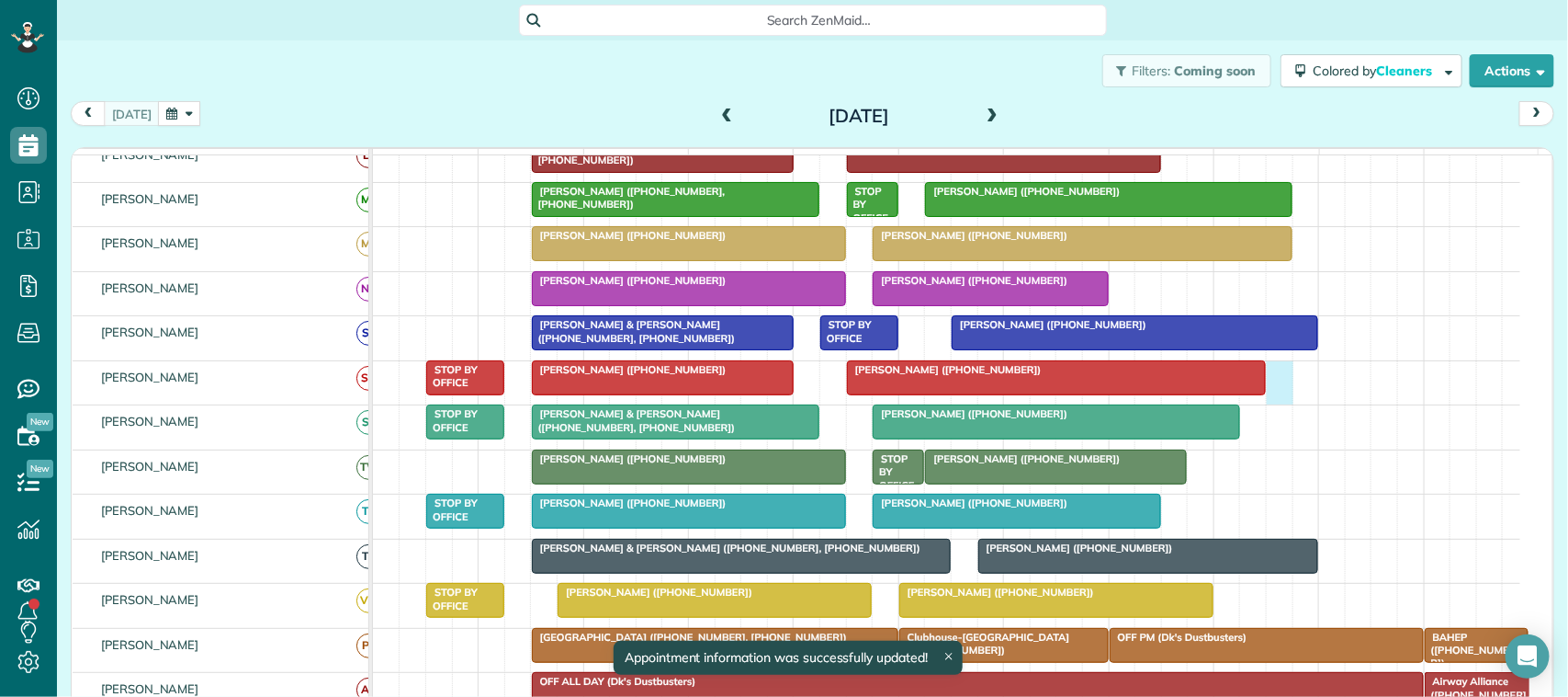
click at [1266, 397] on div "Sherrie Orr (+17135028187) Cynthia Hampton (+19188045153) STOP BY OFFICE" at bounding box center [947, 383] width 1148 height 43
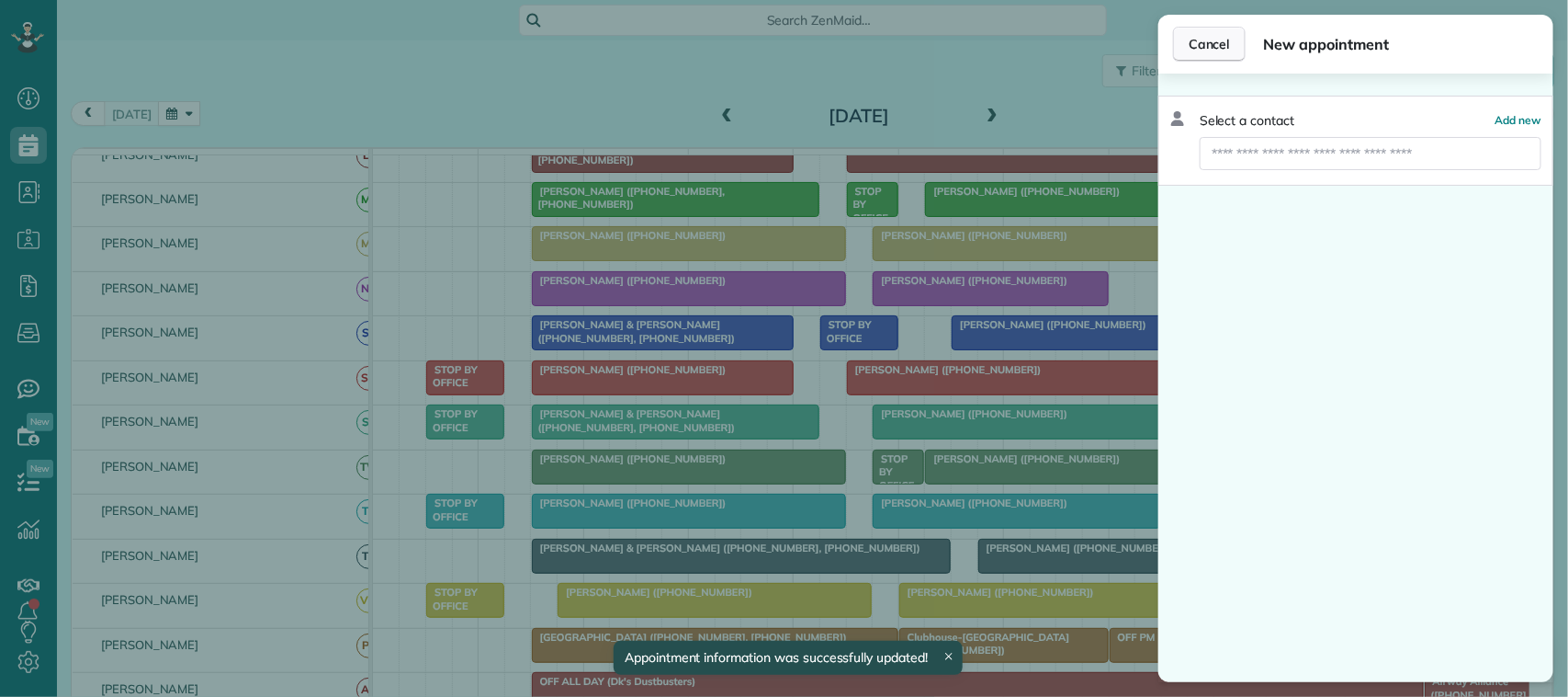
click at [1215, 38] on span "Cancel" at bounding box center [1209, 44] width 42 height 18
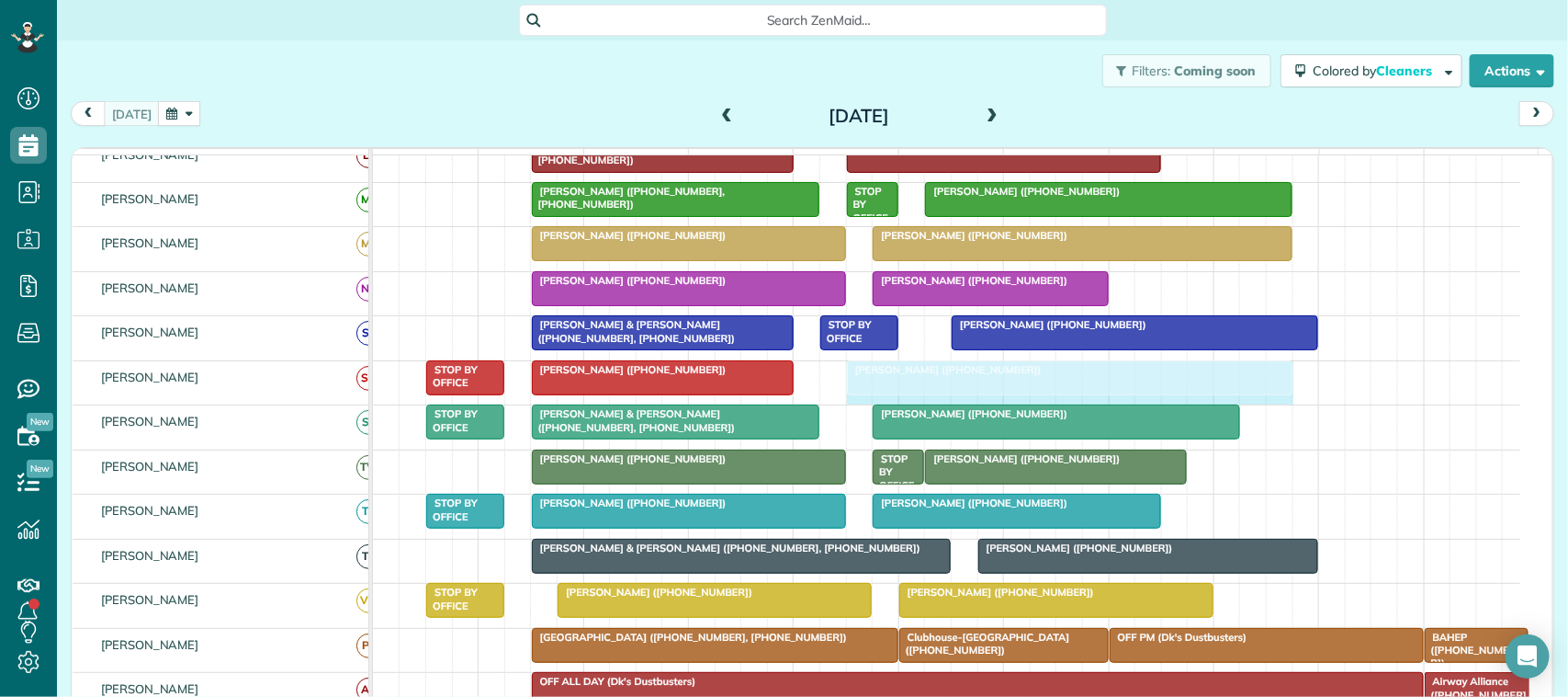
drag, startPoint x: 1260, startPoint y: 395, endPoint x: 1273, endPoint y: 387, distance: 15.3
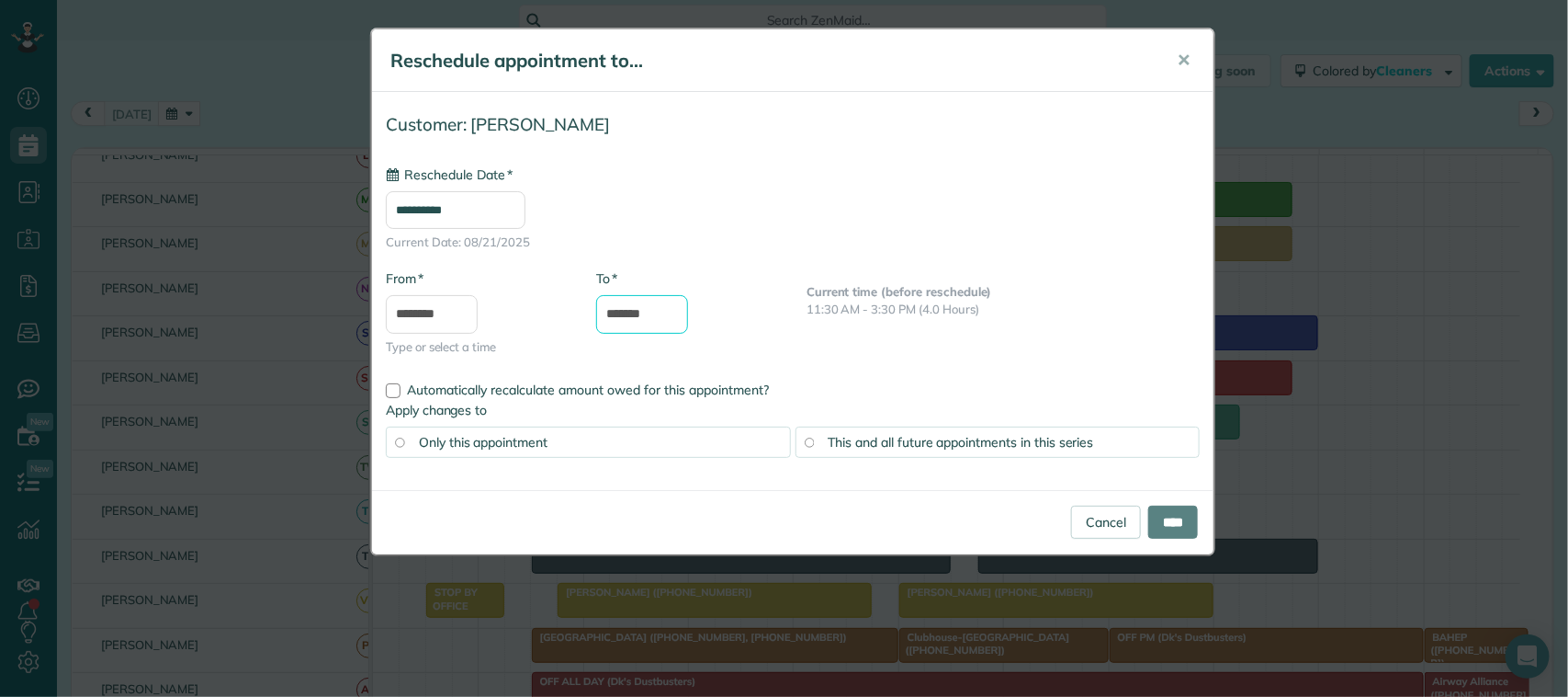
click at [660, 312] on input "*******" at bounding box center [641, 314] width 91 height 39
type input "**********"
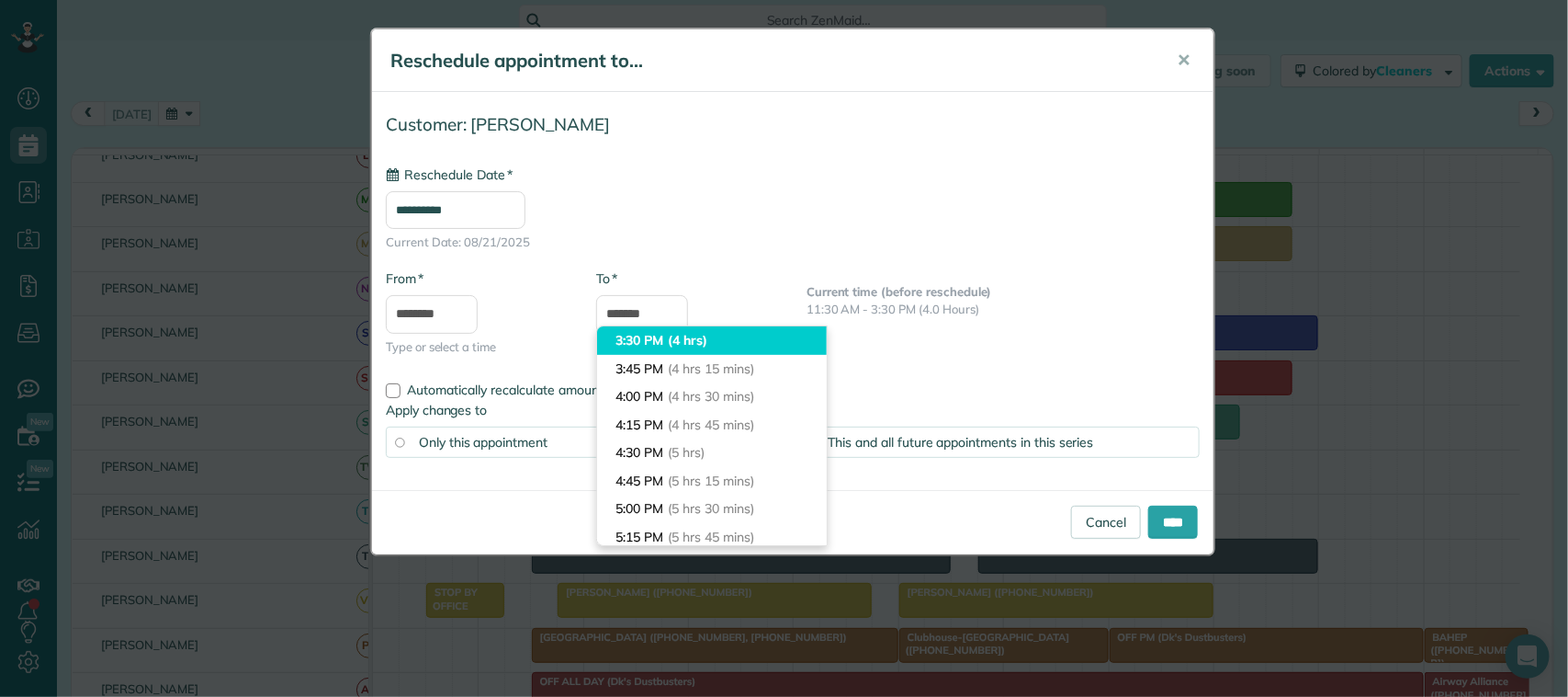
type input "*******"
click at [669, 336] on li "3:30 PM (4 hrs)" at bounding box center [711, 340] width 230 height 29
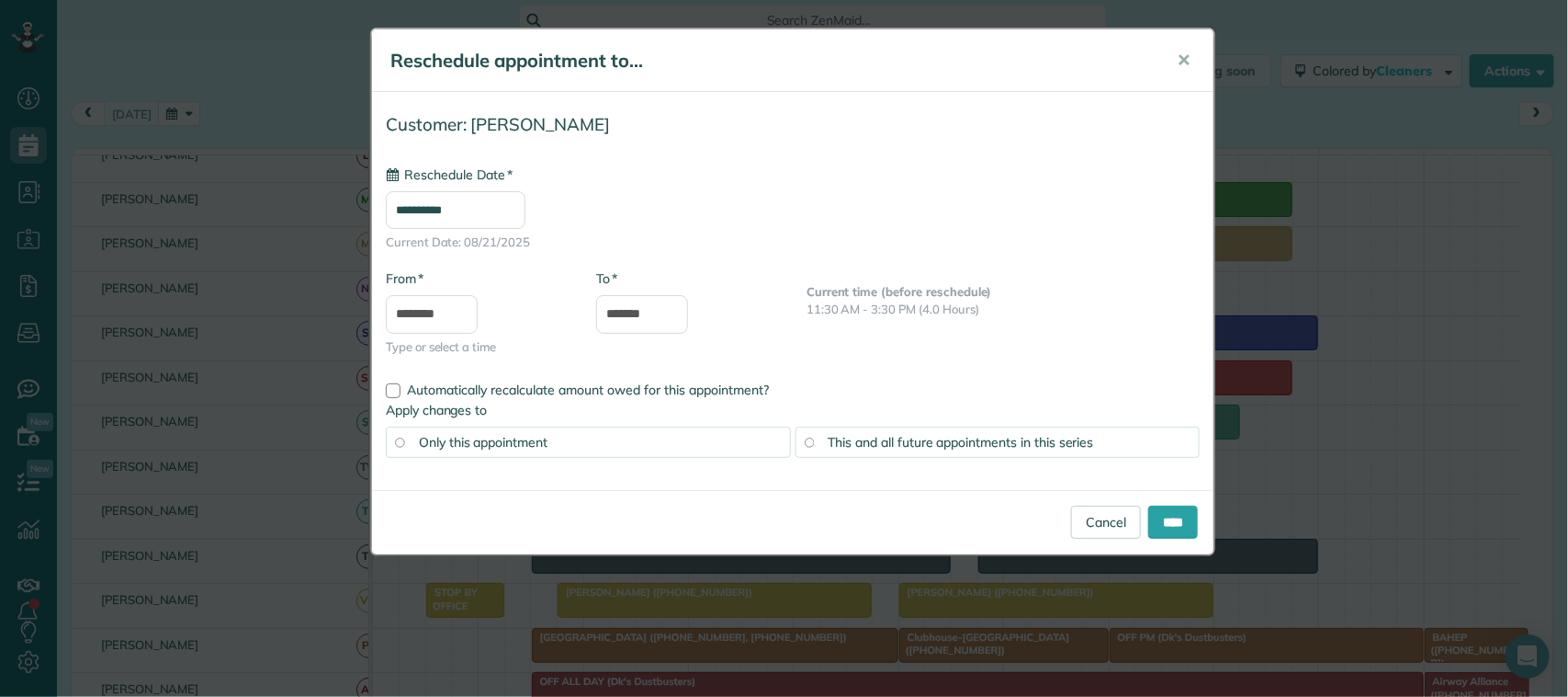
click at [842, 436] on span "This and all future appointments in this series" at bounding box center [961, 442] width 265 height 17
click at [1175, 525] on input "****" at bounding box center [1173, 522] width 50 height 33
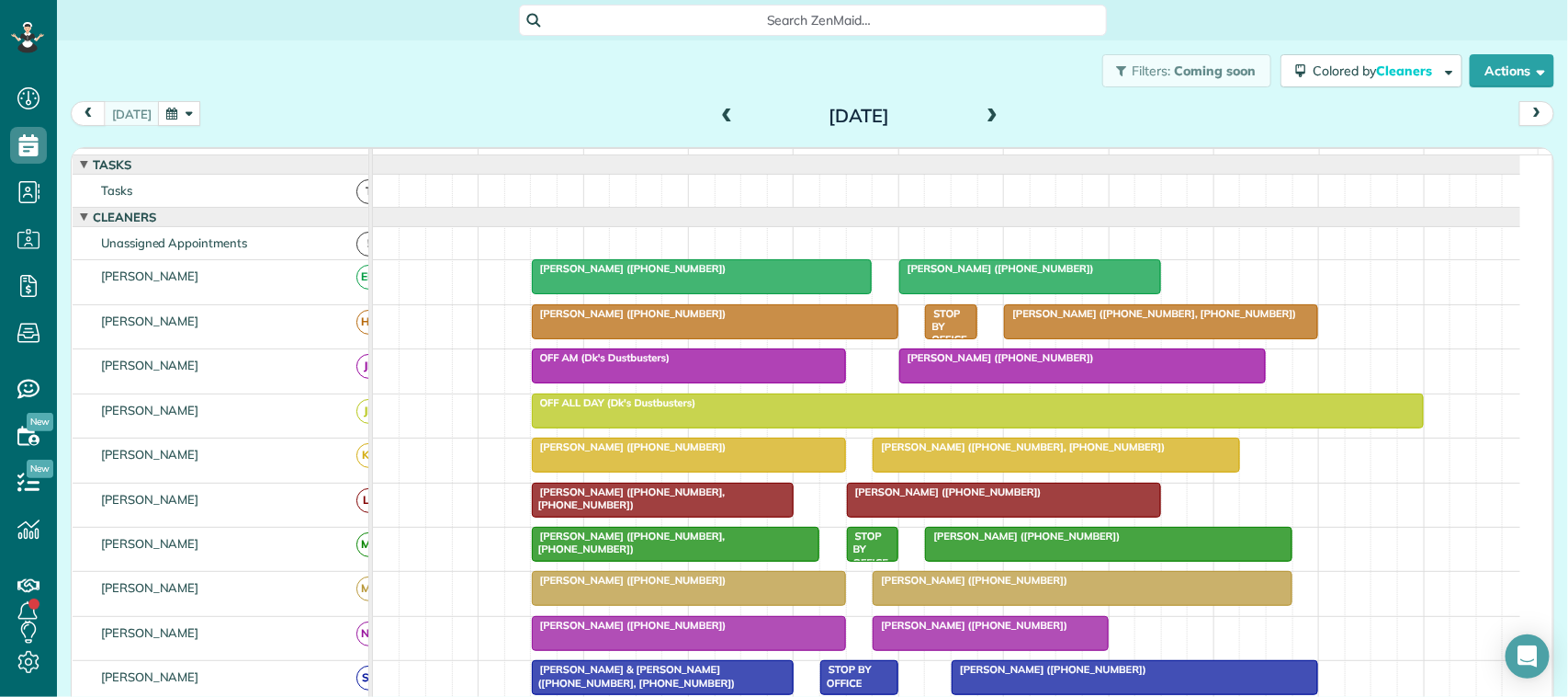
click at [319, 103] on div "today Thursday Aug 21, 2025" at bounding box center [812, 117] width 1483 height 34
click at [432, 58] on div "Filters: Coming soon Colored by Cleaners Color by Cleaner Color by Team Color b…" at bounding box center [812, 71] width 1511 height 61
click at [173, 115] on button "button" at bounding box center [179, 113] width 43 height 25
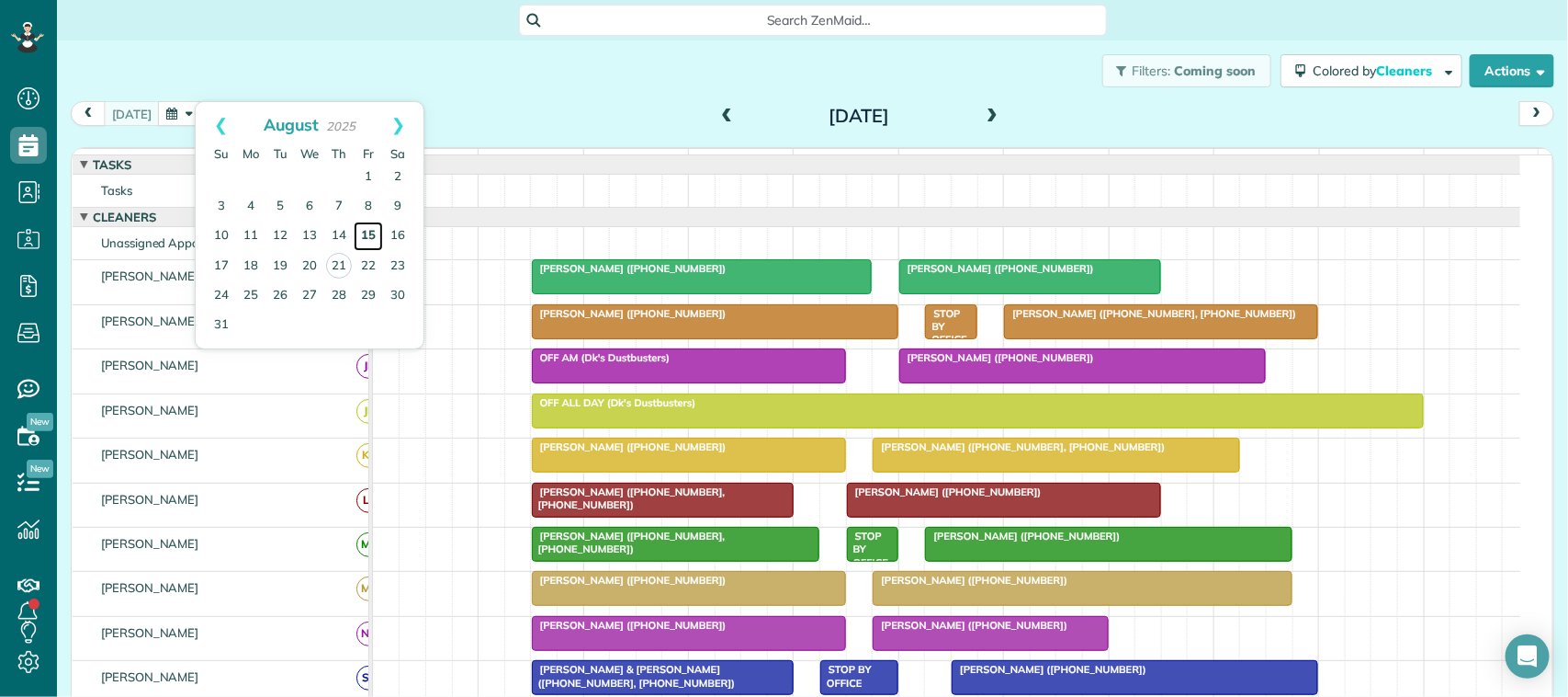
click at [363, 240] on link "15" at bounding box center [369, 237] width 30 height 30
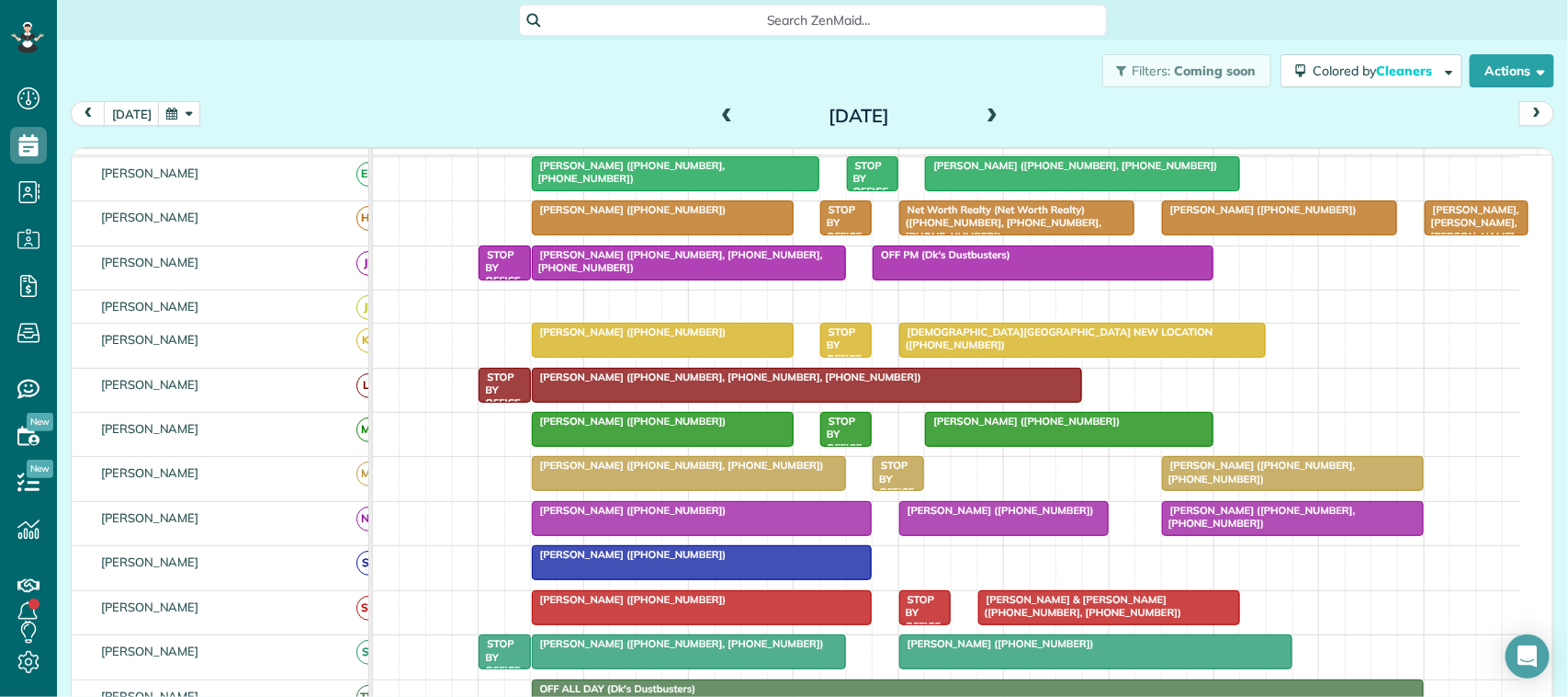
scroll to position [230, 0]
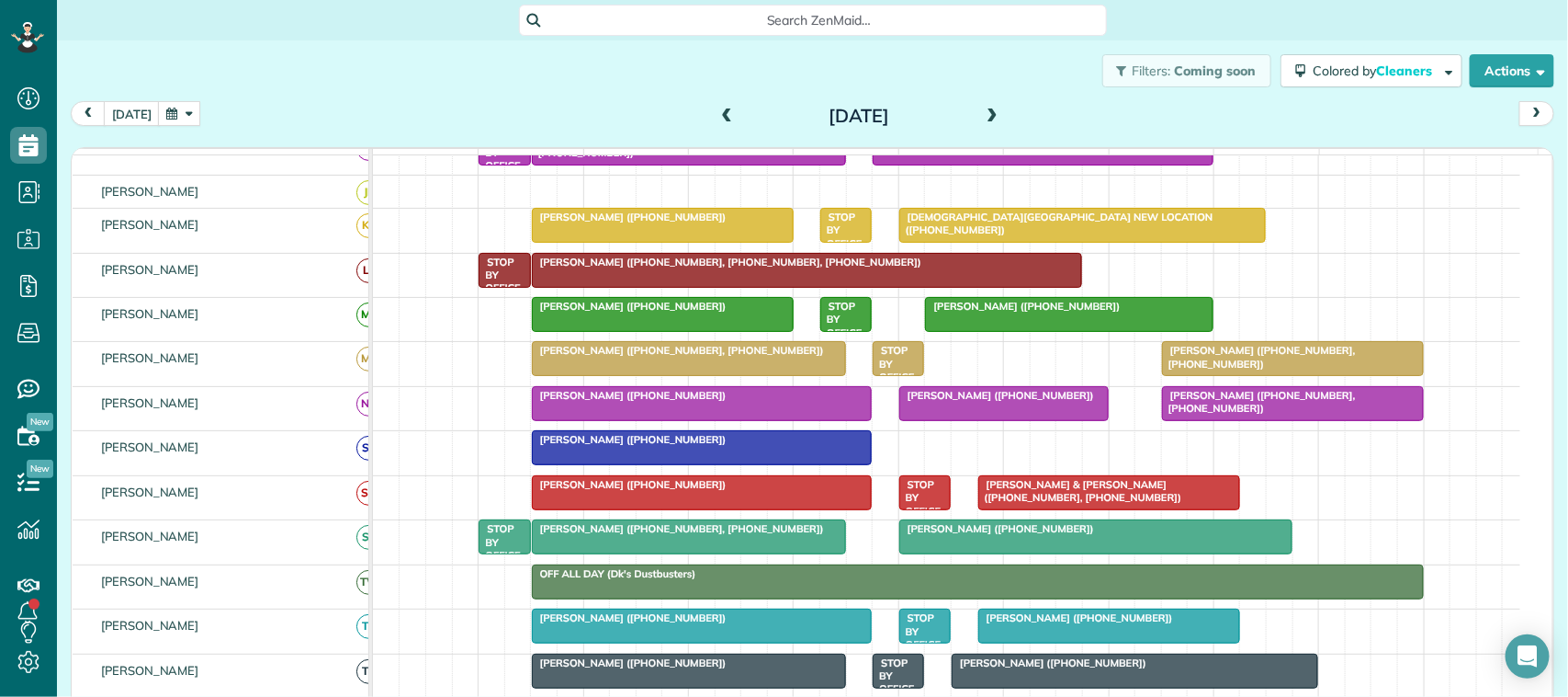
click at [998, 331] on div at bounding box center [1069, 314] width 286 height 33
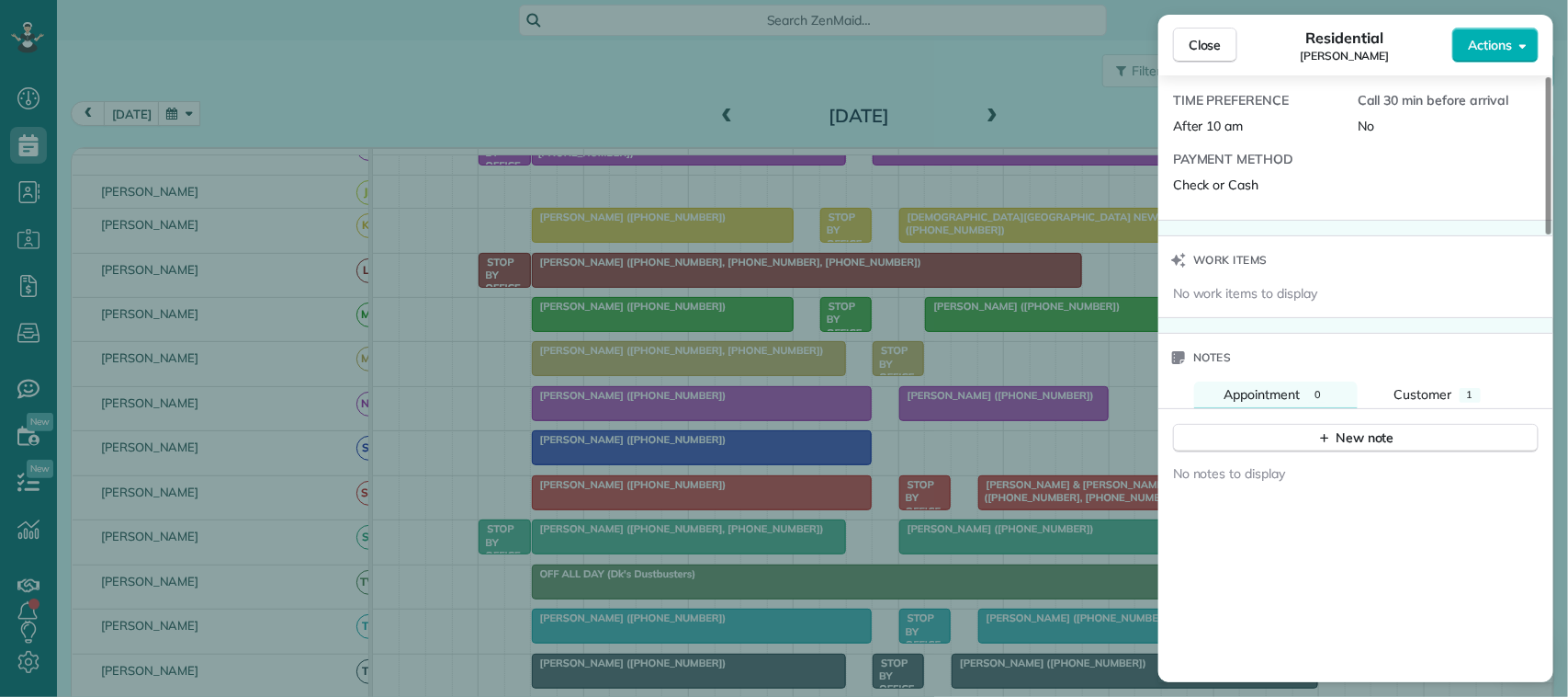
scroll to position [1378, 0]
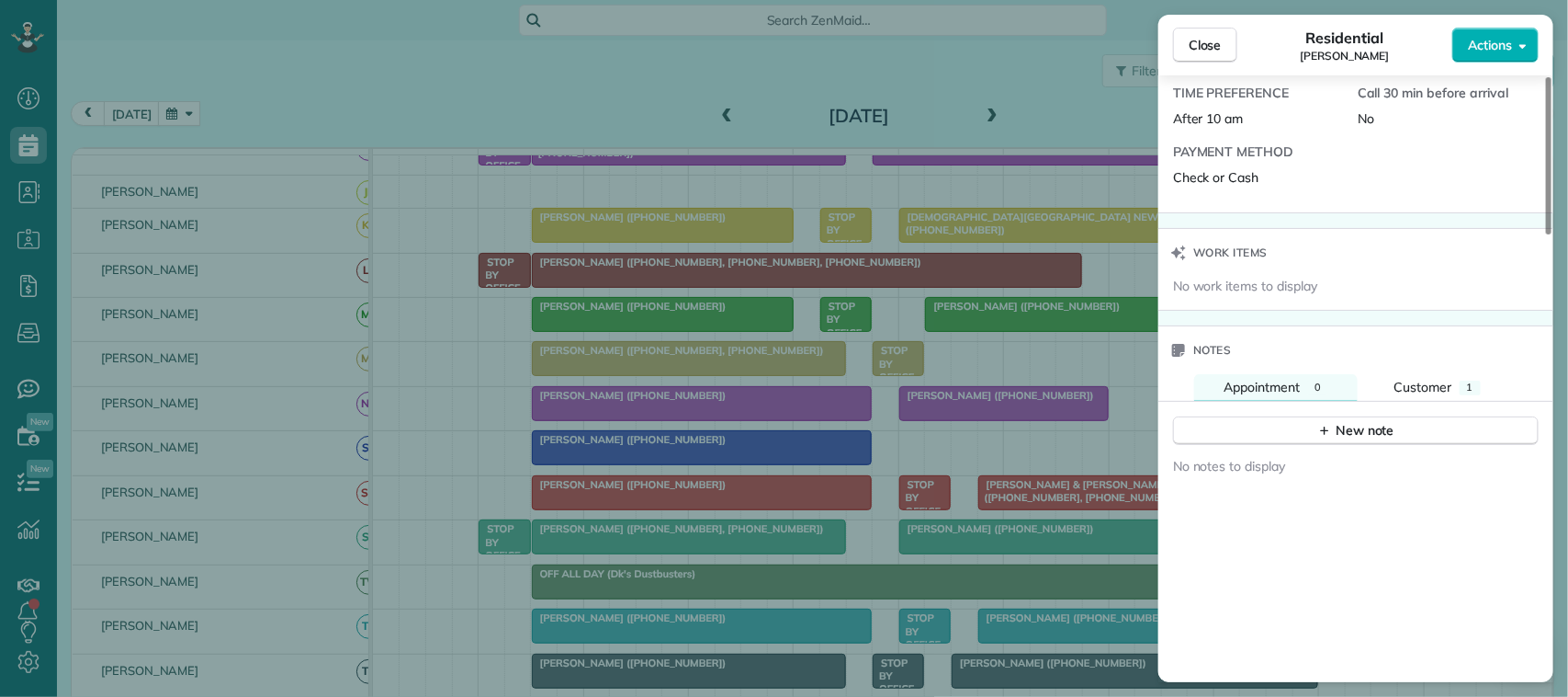
click at [1419, 351] on div "Notes" at bounding box center [1355, 350] width 395 height 48
click at [1424, 379] on span "Customer" at bounding box center [1423, 387] width 58 height 17
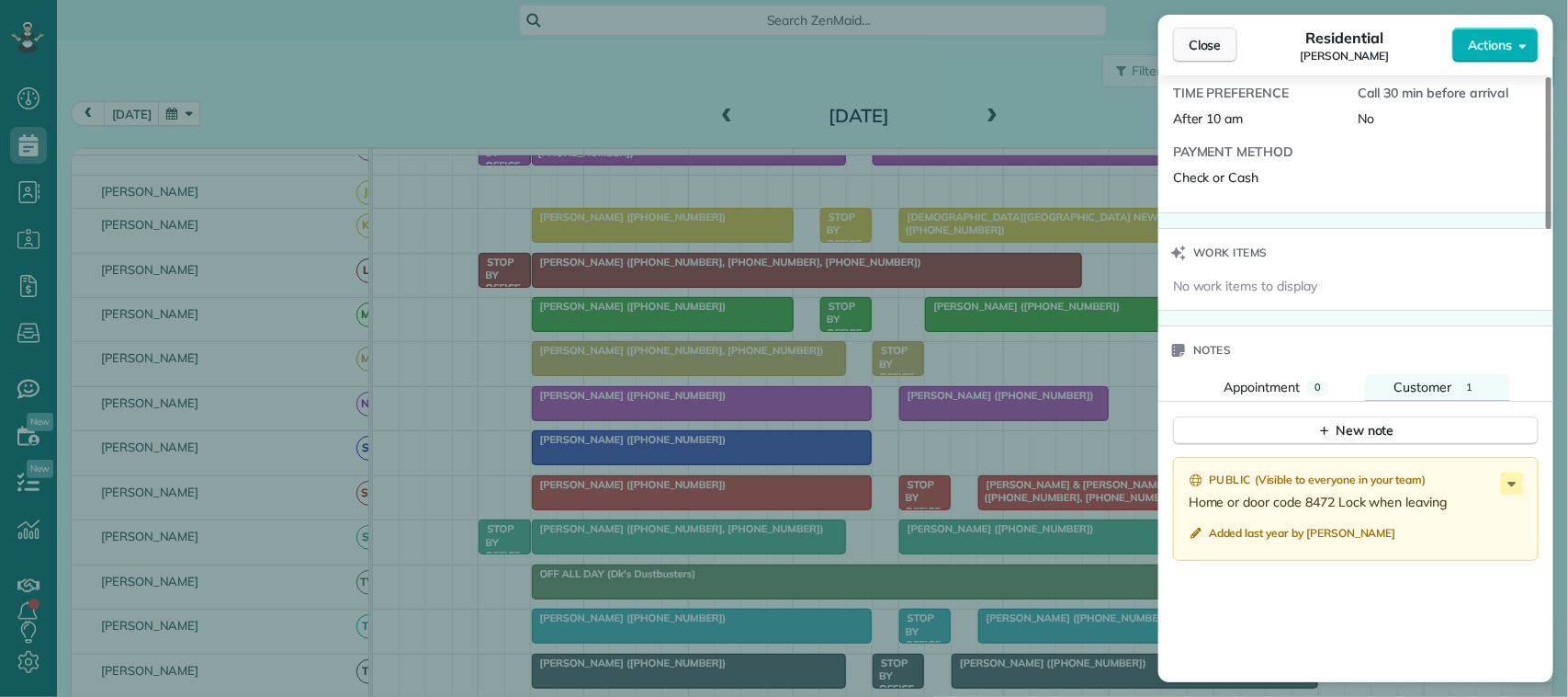
click at [1220, 37] on span "Close" at bounding box center [1205, 45] width 33 height 18
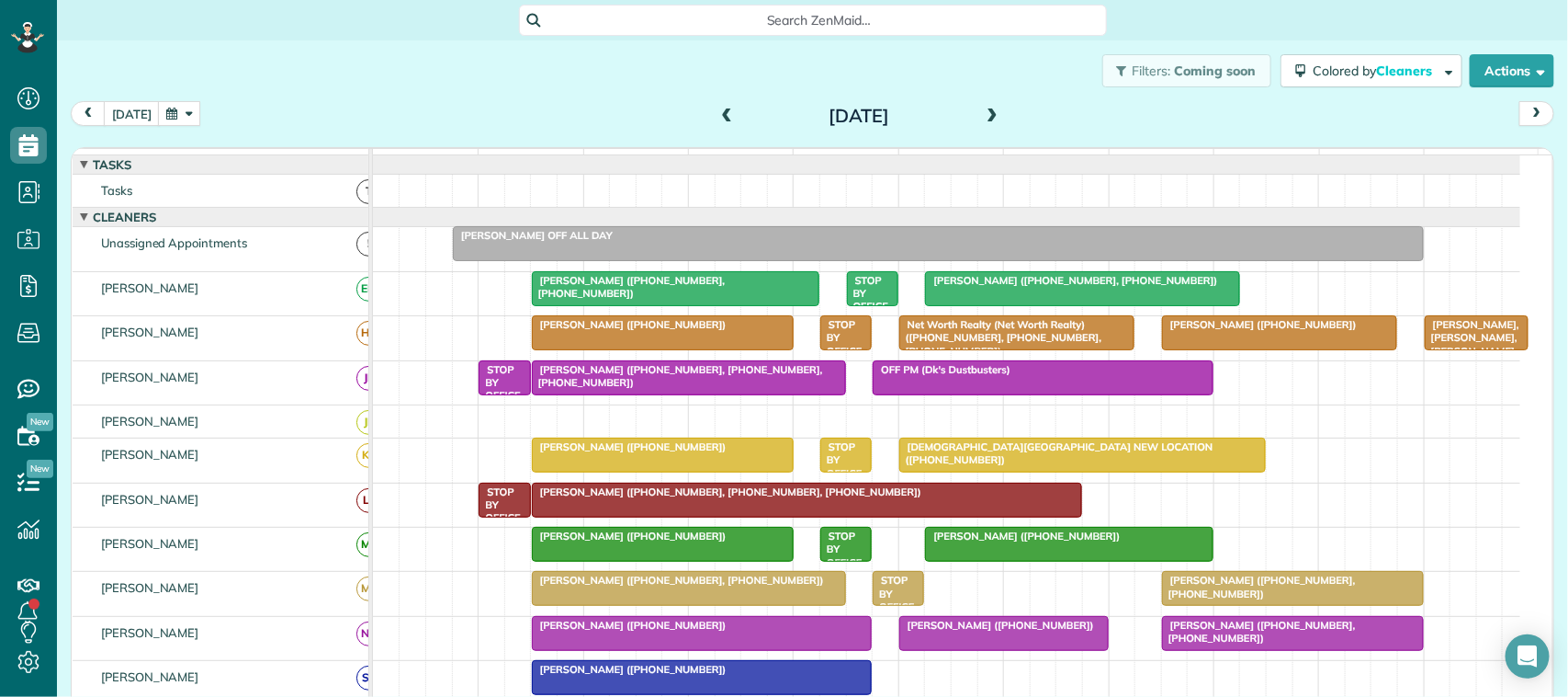
scroll to position [221, 0]
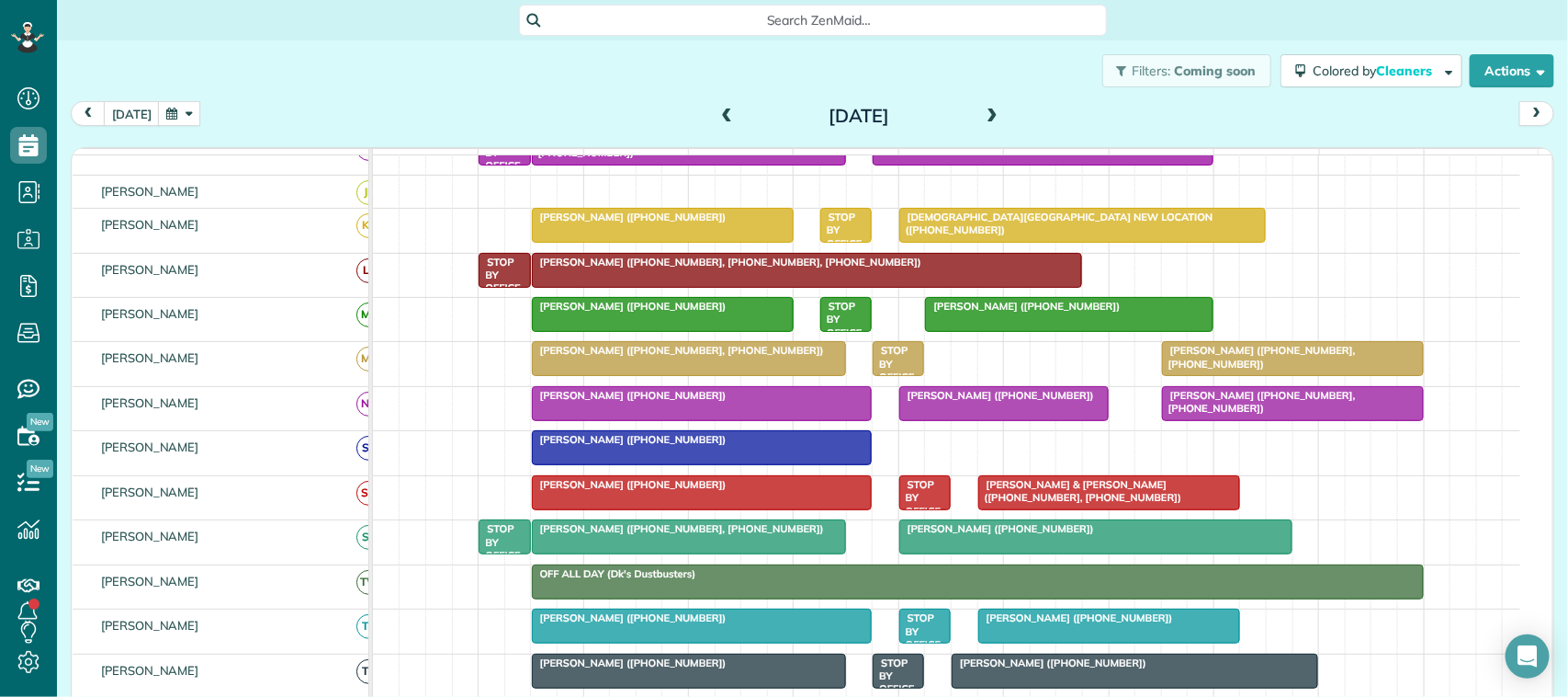
click at [597, 375] on div at bounding box center [689, 359] width 312 height 33
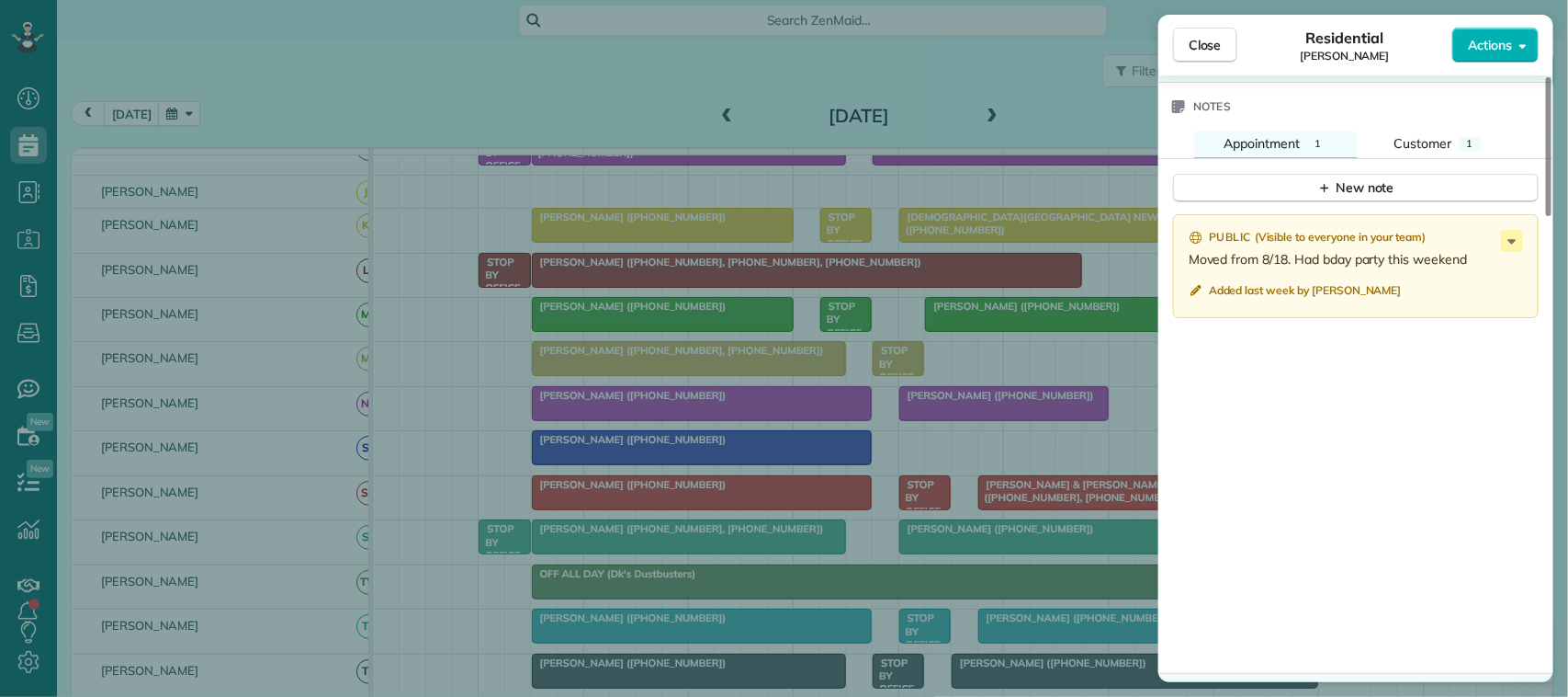
scroll to position [1723, 0]
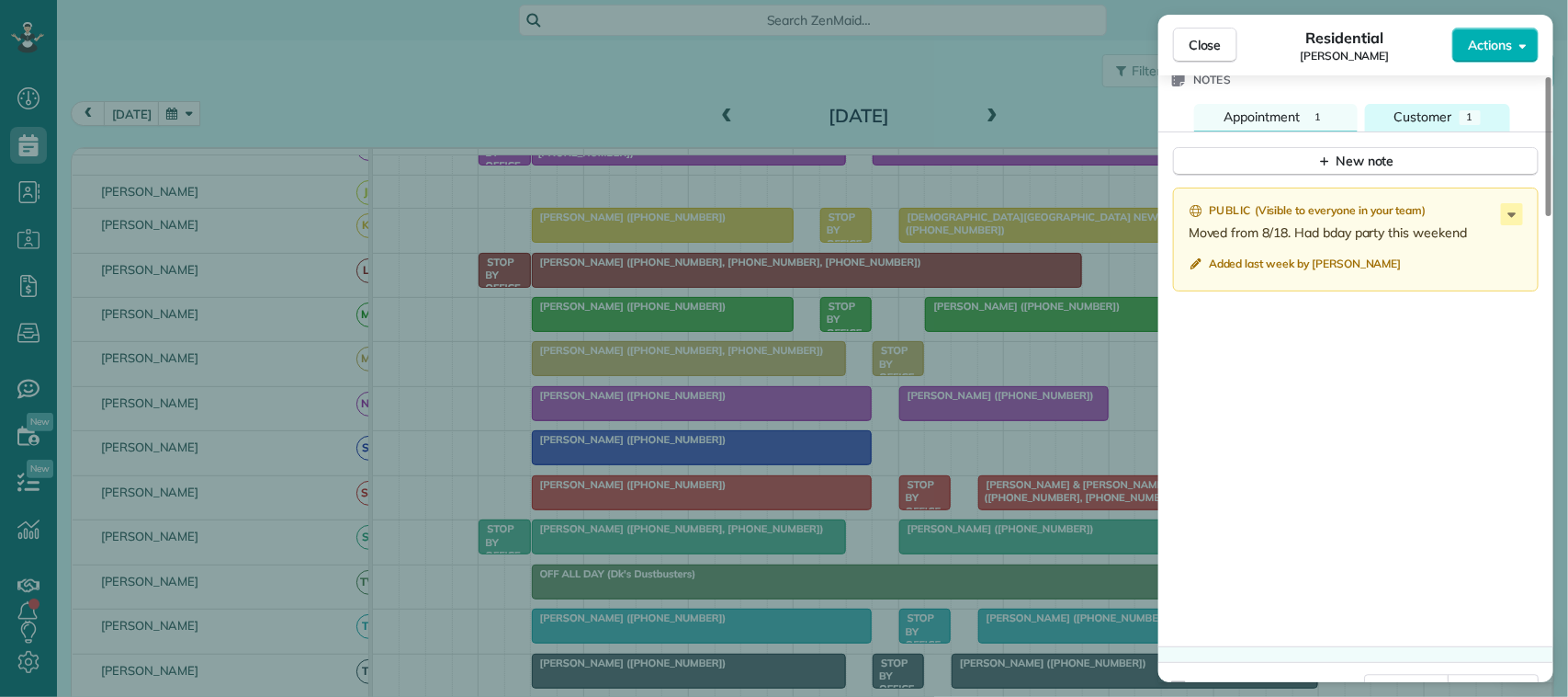
click at [1445, 108] on span "Customer" at bounding box center [1423, 116] width 58 height 17
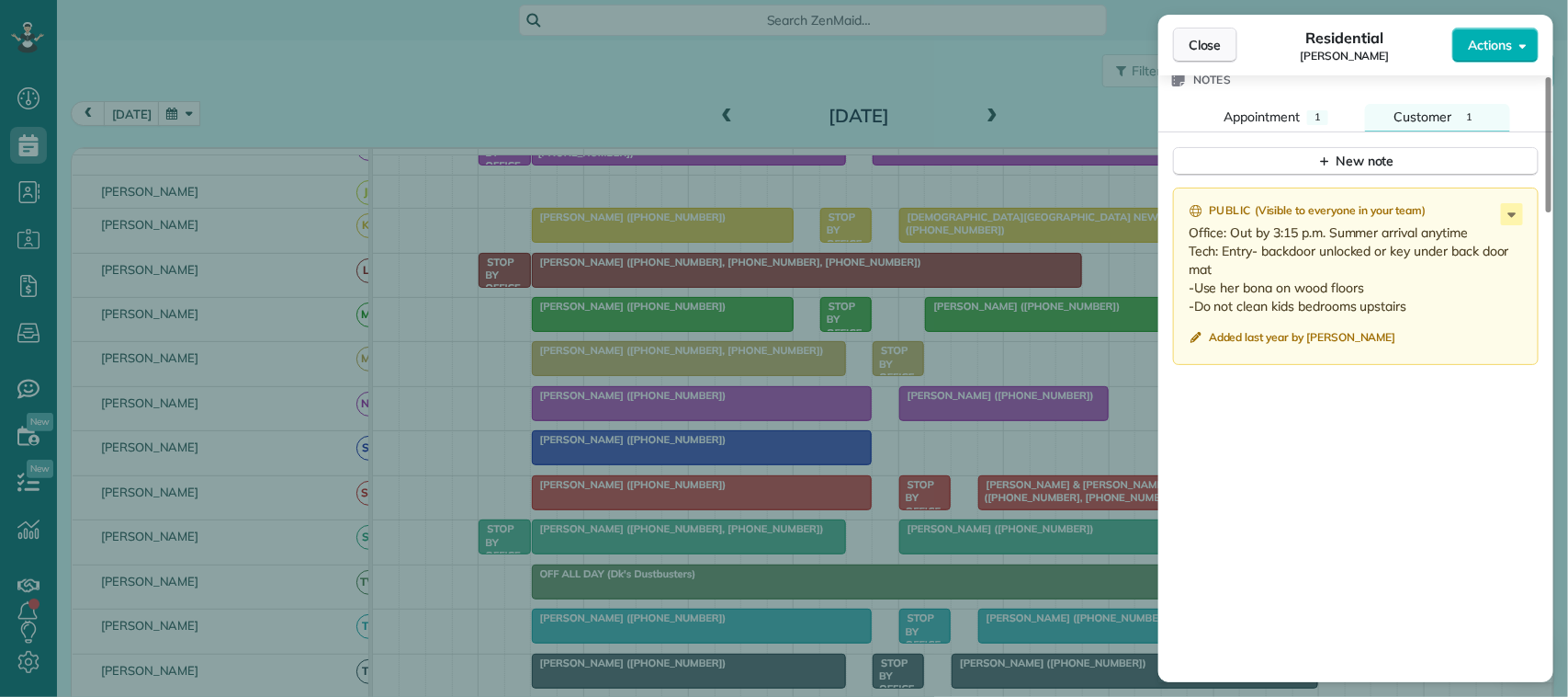
click at [1227, 53] on button "Close" at bounding box center [1205, 45] width 65 height 35
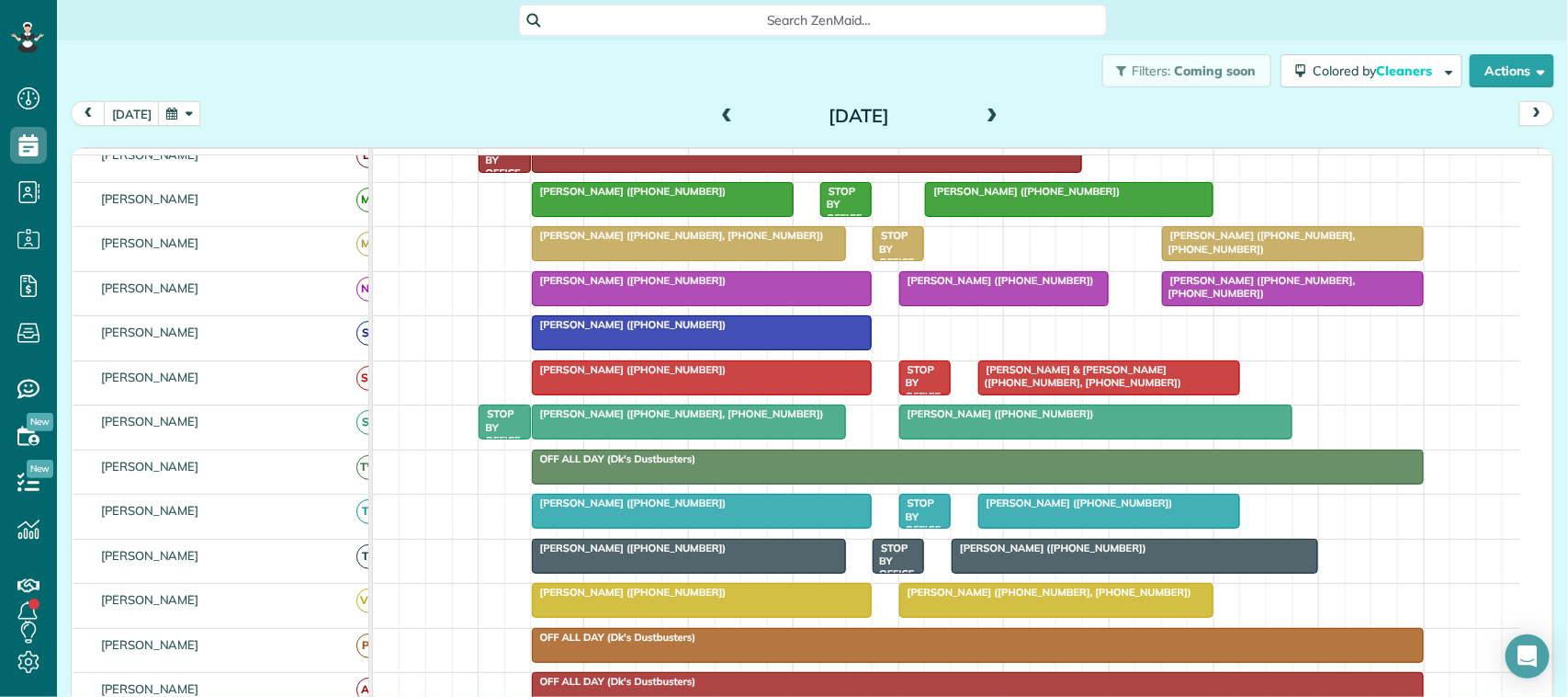
scroll to position [459, 0]
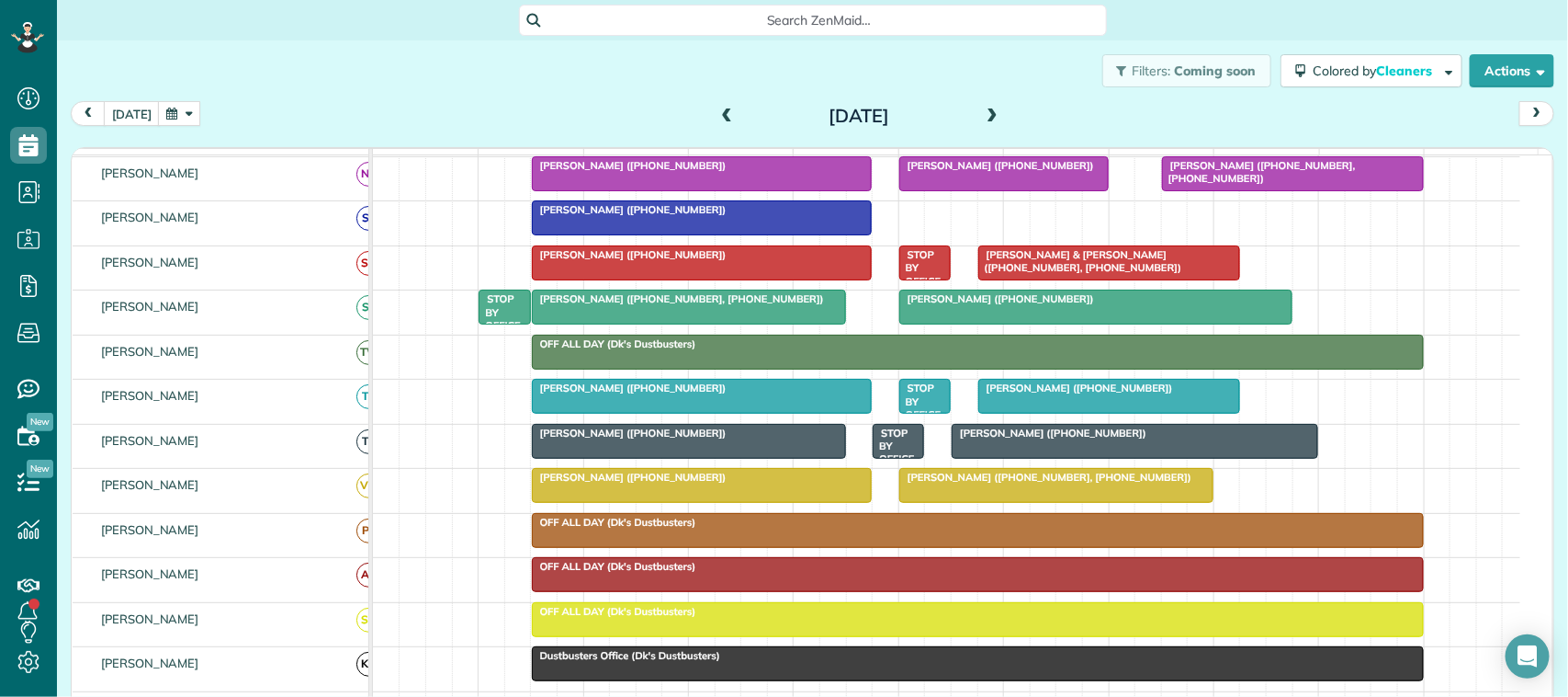
click at [926, 483] on span "[PERSON_NAME] ([PHONE_NUMBER], [PHONE_NUMBER])" at bounding box center [1045, 477] width 294 height 13
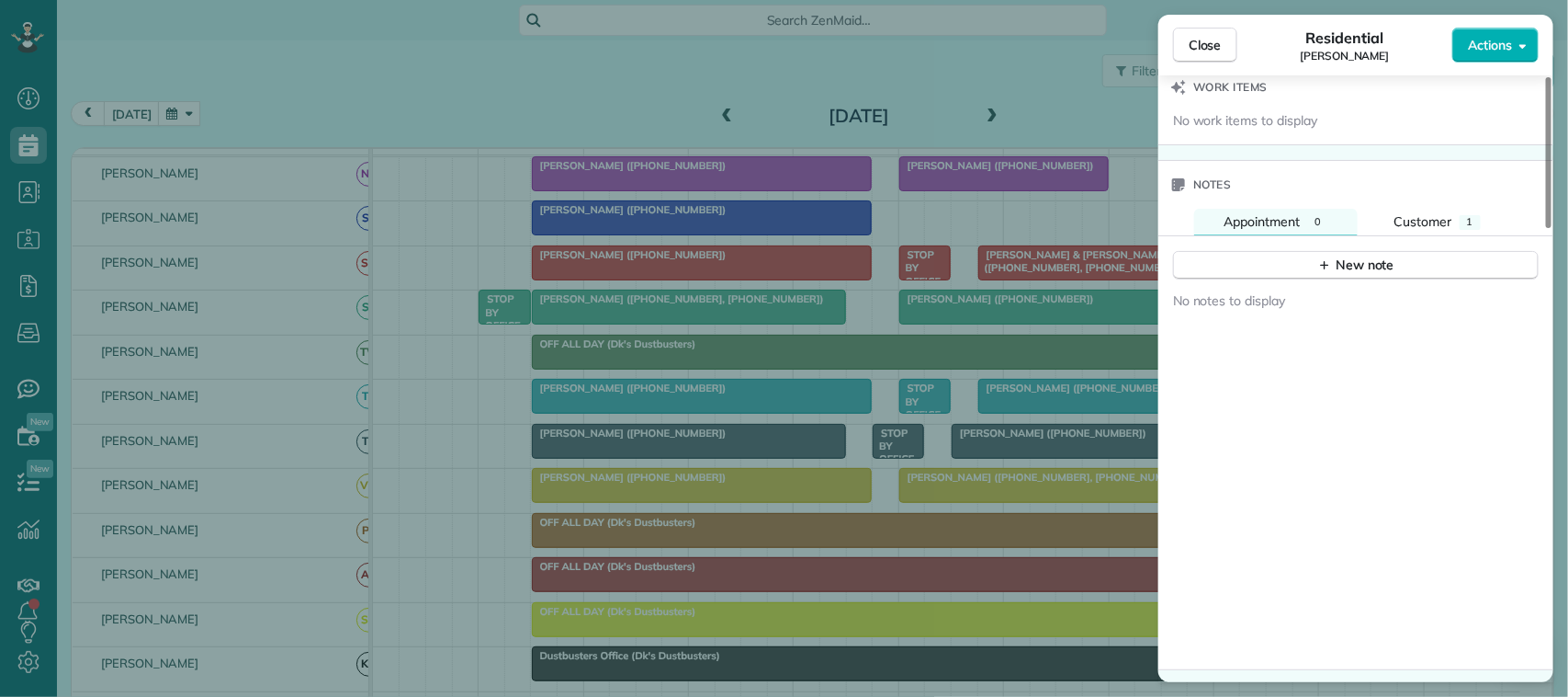
scroll to position [1608, 0]
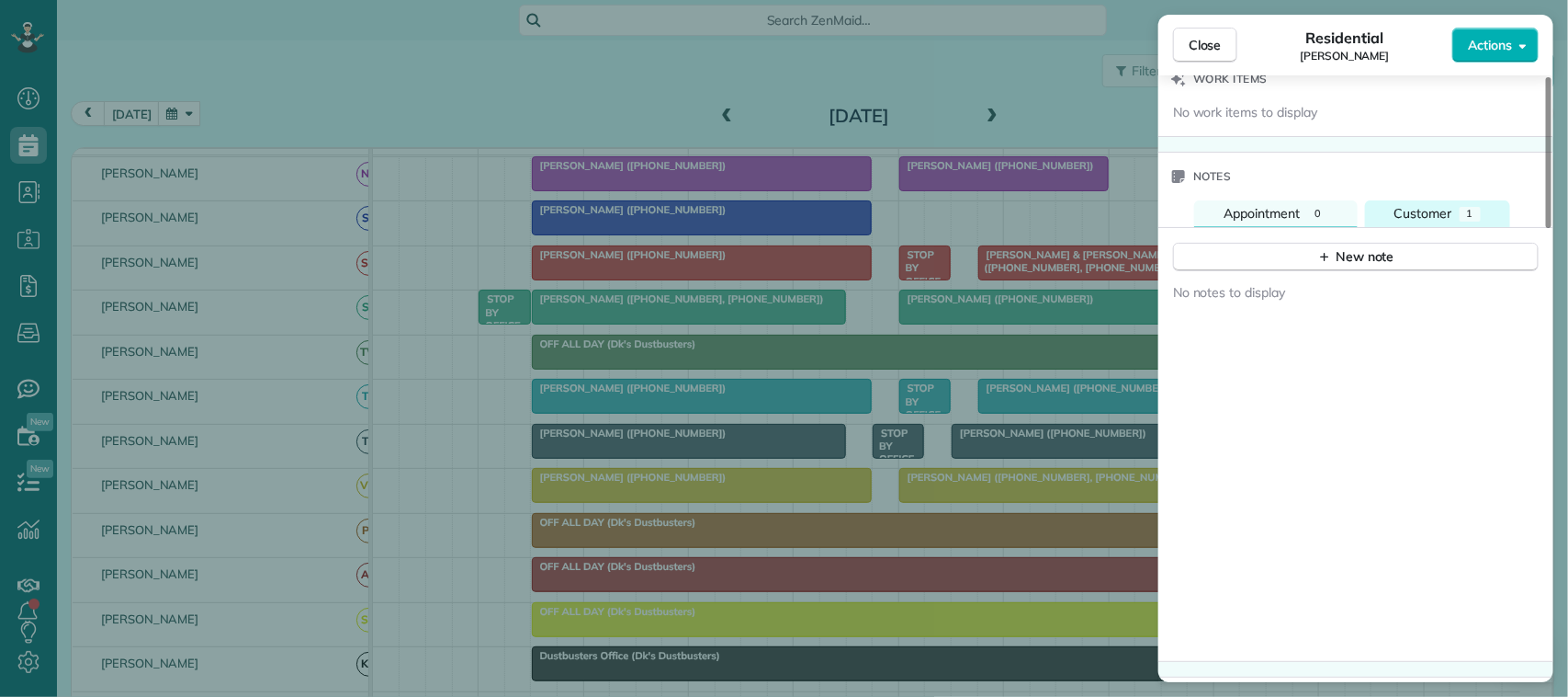
click at [1462, 221] on div "1" at bounding box center [1470, 214] width 21 height 15
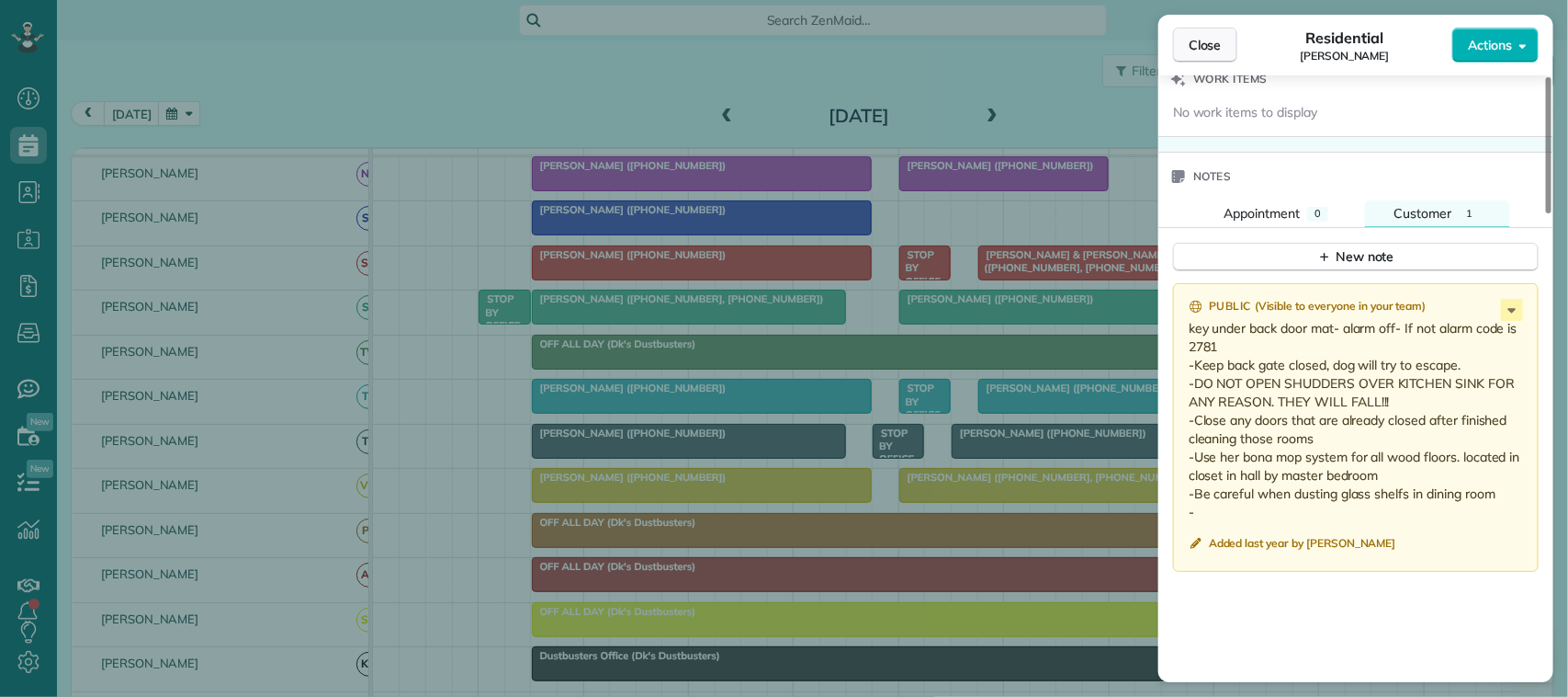
click at [1218, 53] on span "Close" at bounding box center [1205, 45] width 33 height 18
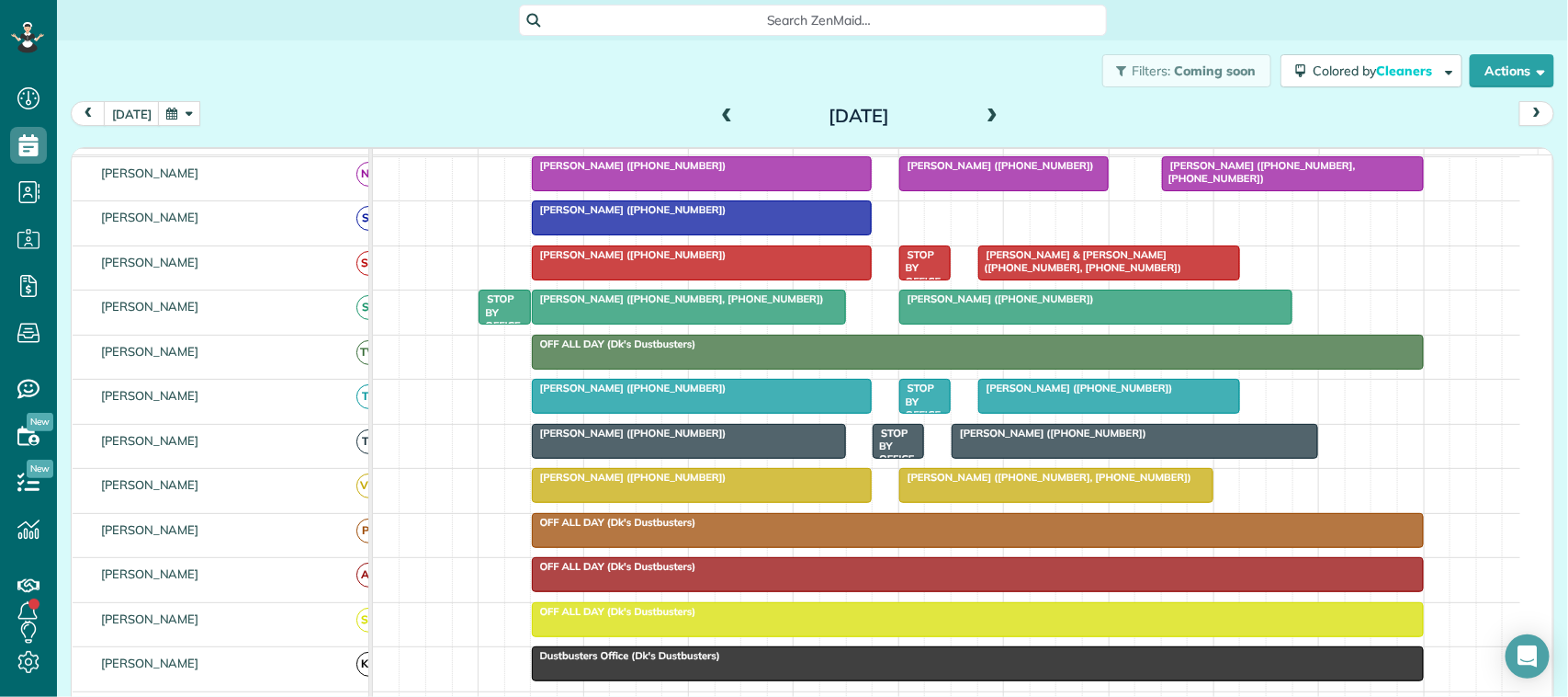
click at [989, 112] on span at bounding box center [992, 116] width 20 height 17
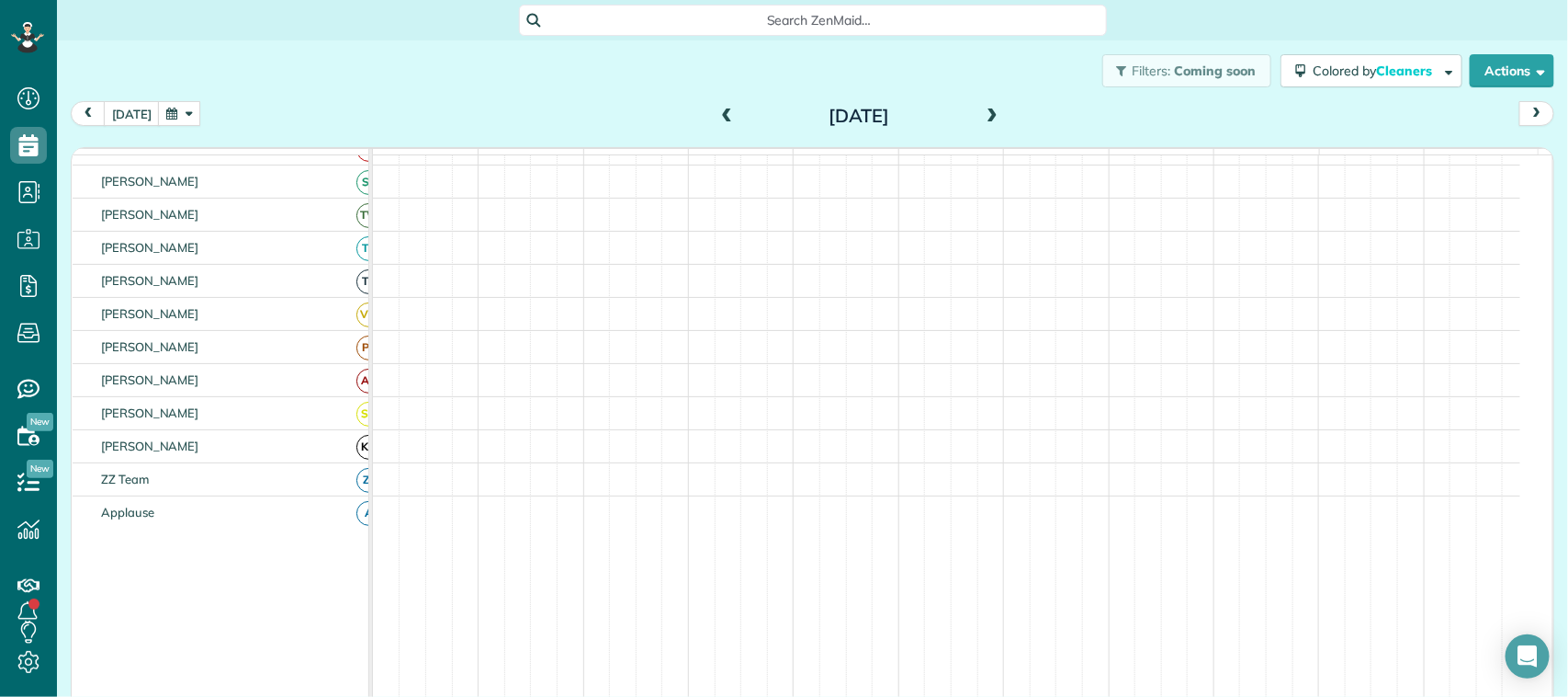
scroll to position [368, 0]
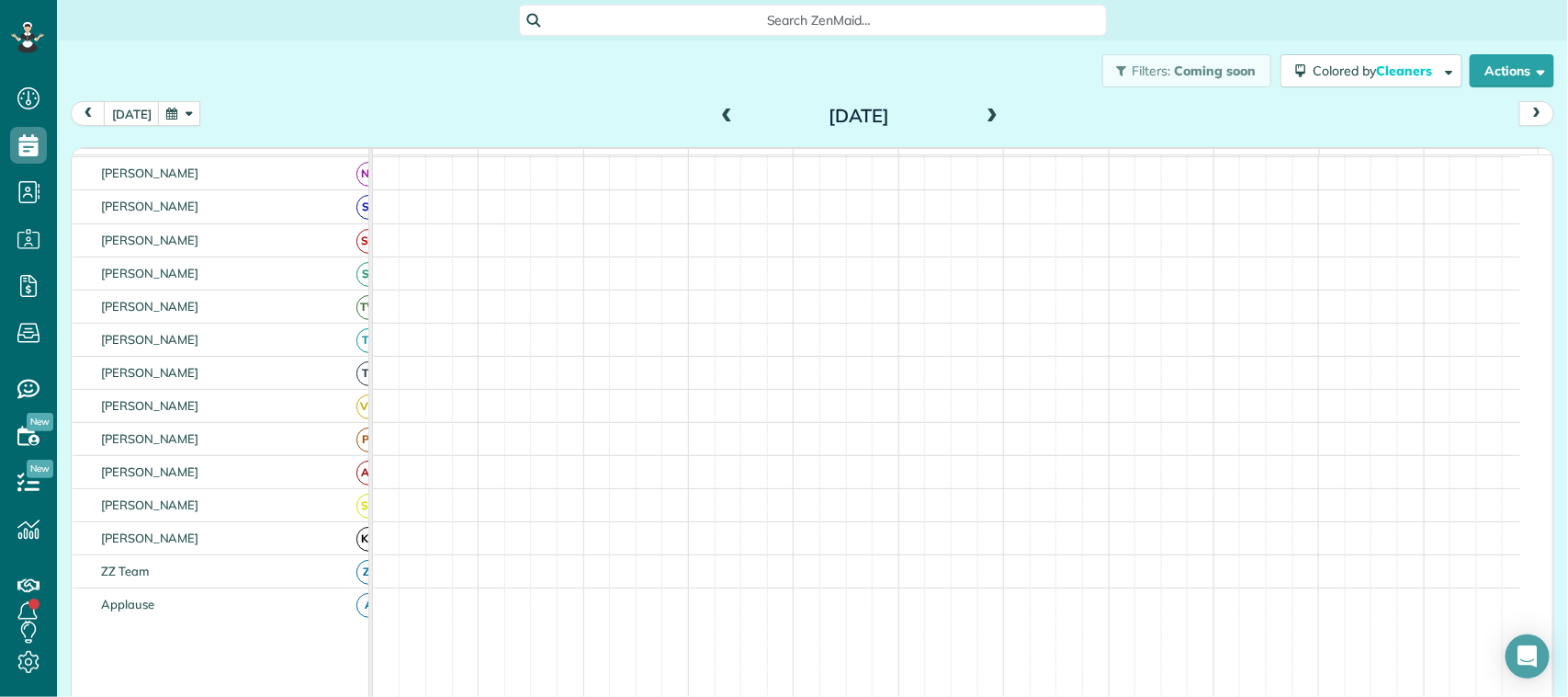
click at [991, 110] on span at bounding box center [992, 116] width 20 height 17
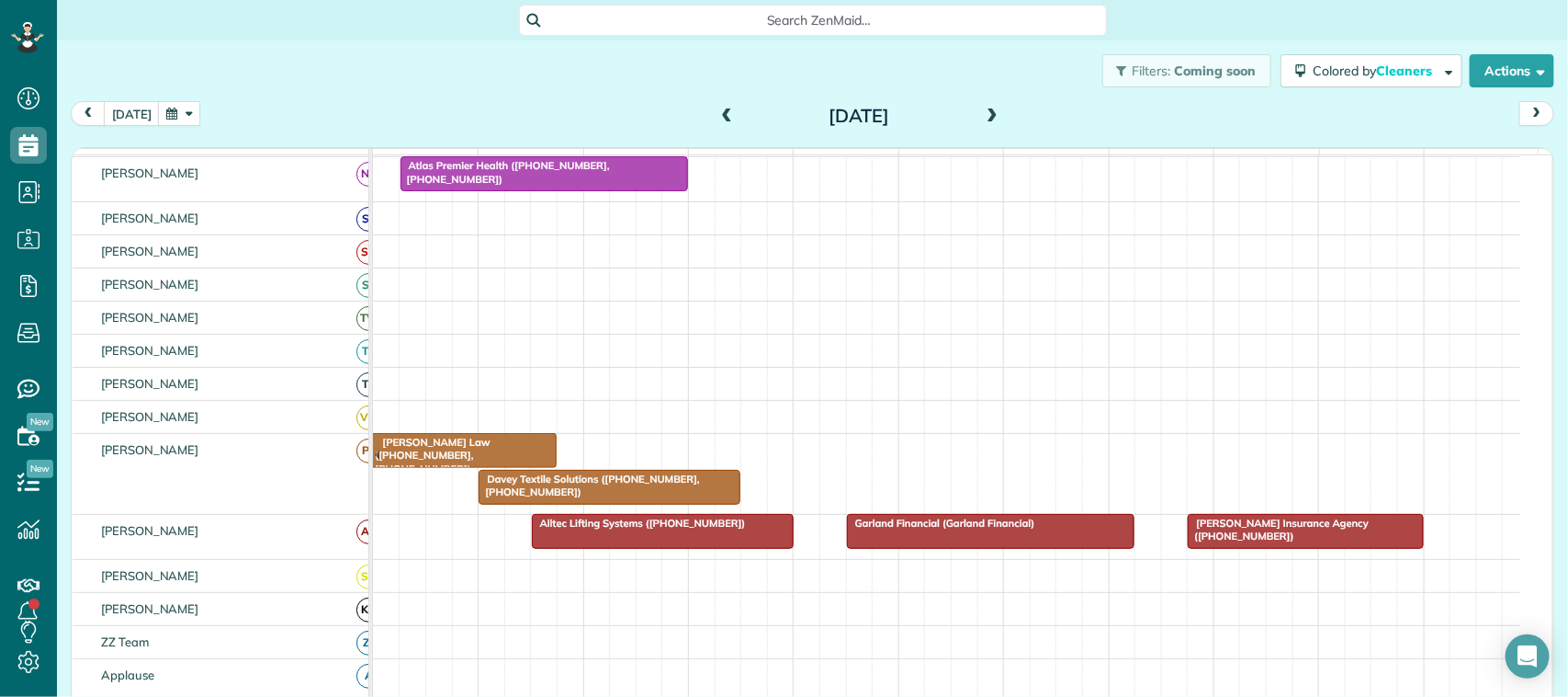
click at [991, 110] on span at bounding box center [992, 116] width 20 height 17
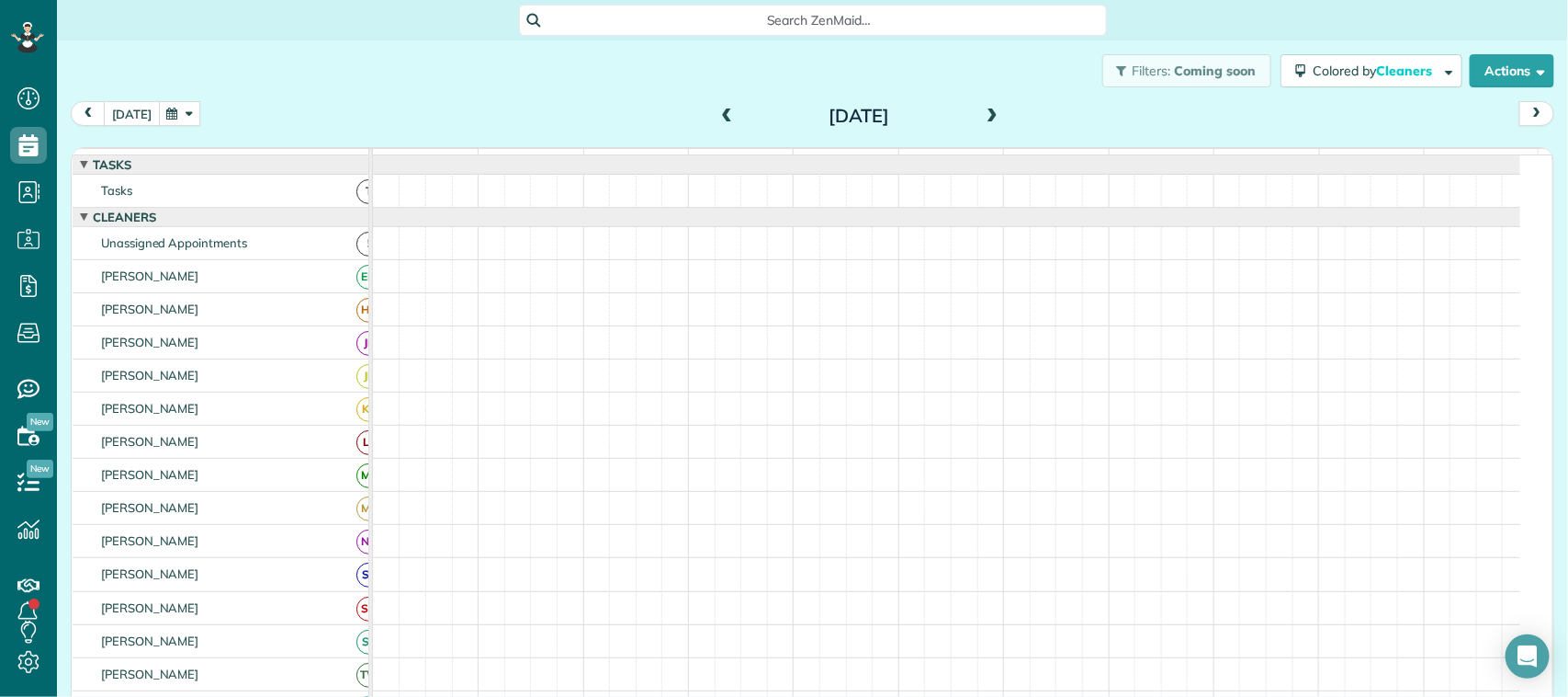
click at [135, 115] on button "[DATE]" at bounding box center [131, 113] width 56 height 25
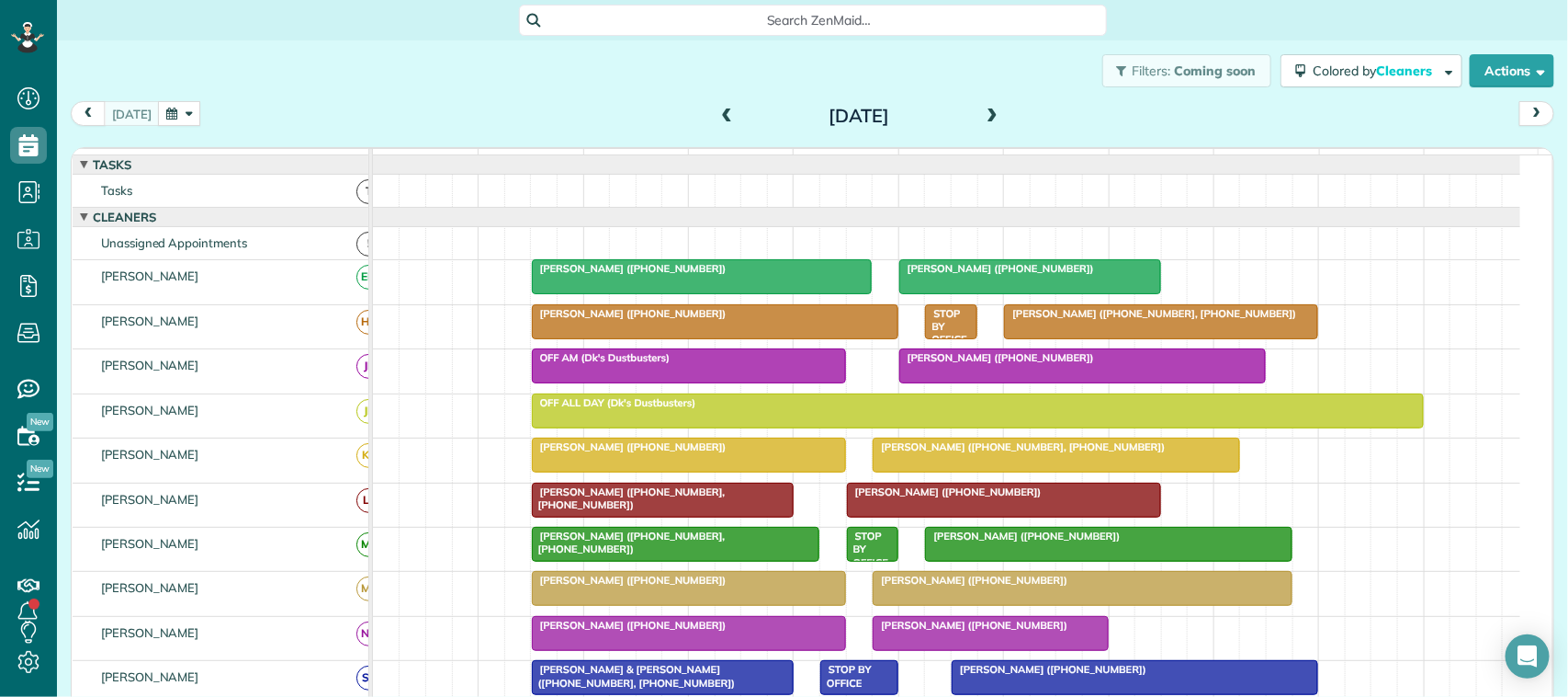
click at [456, 124] on div "today Thursday Aug 21, 2025" at bounding box center [812, 117] width 1483 height 34
click at [171, 119] on button "button" at bounding box center [179, 113] width 43 height 25
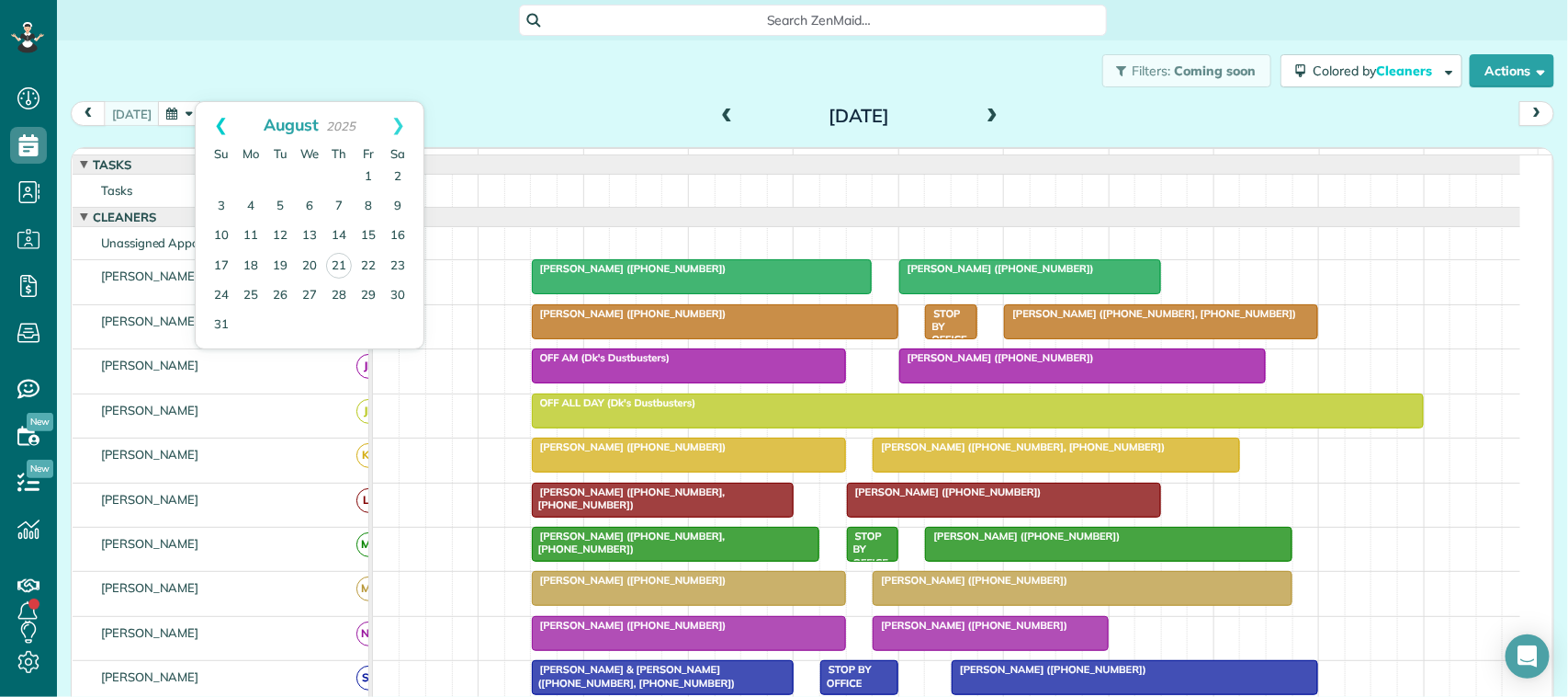
click at [221, 110] on link "Prev" at bounding box center [221, 125] width 51 height 46
click at [258, 297] on link "28" at bounding box center [250, 295] width 30 height 30
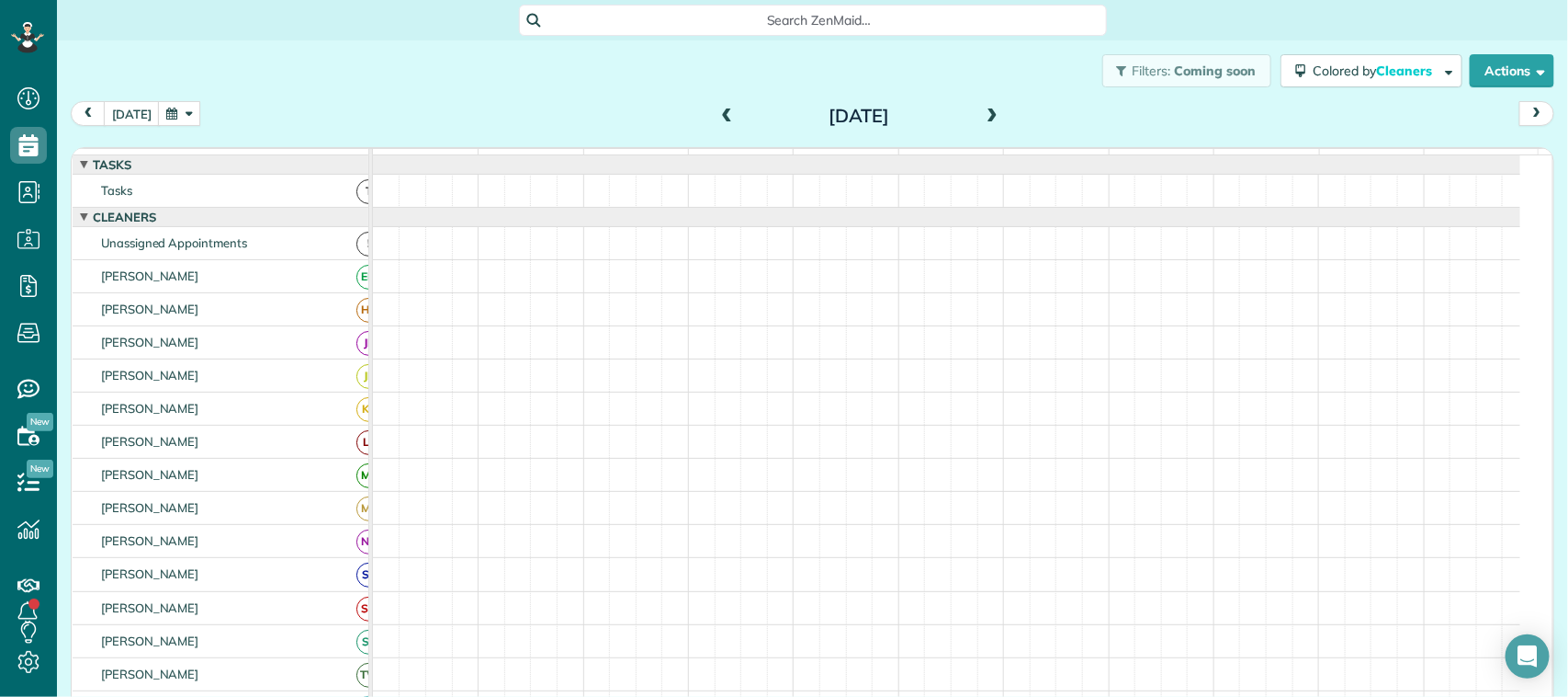
click at [161, 117] on button "button" at bounding box center [179, 113] width 43 height 25
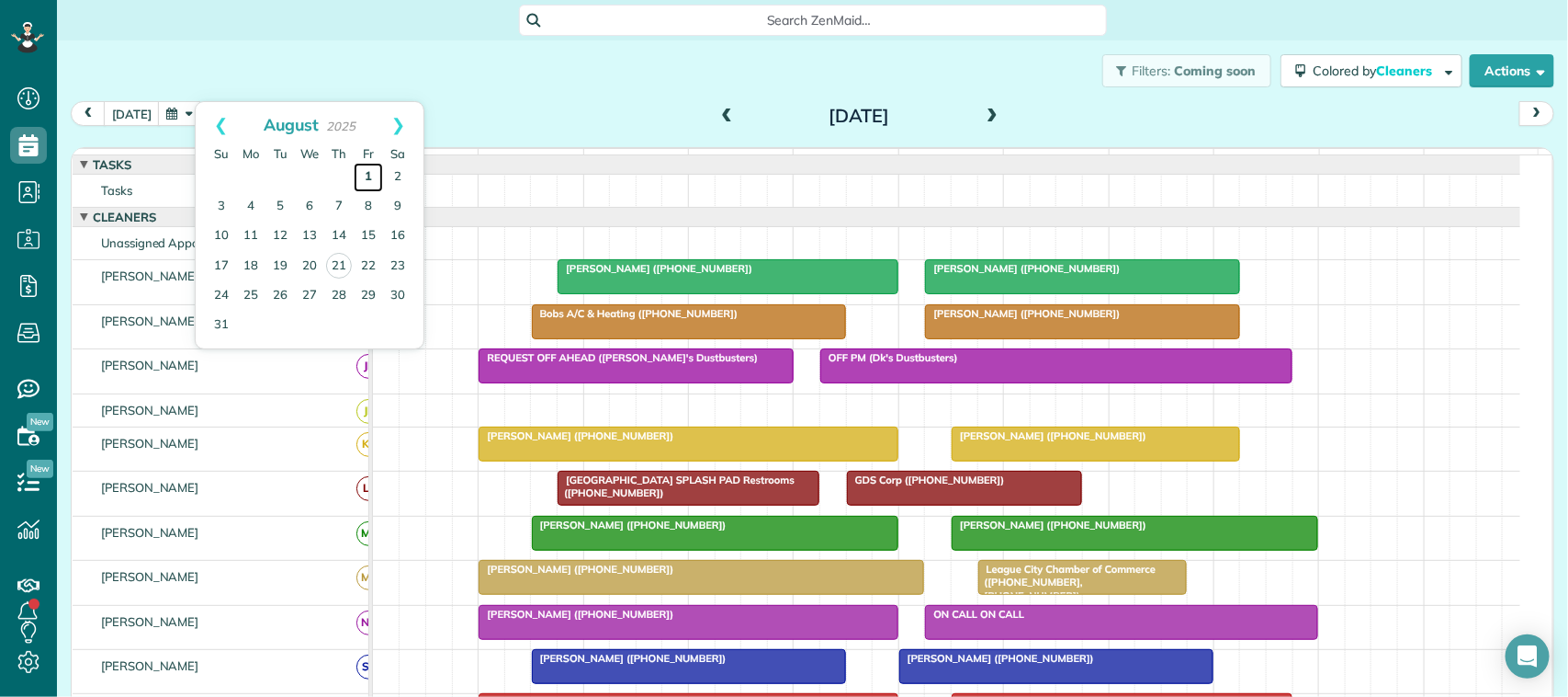
click at [372, 181] on link "1" at bounding box center [369, 177] width 30 height 30
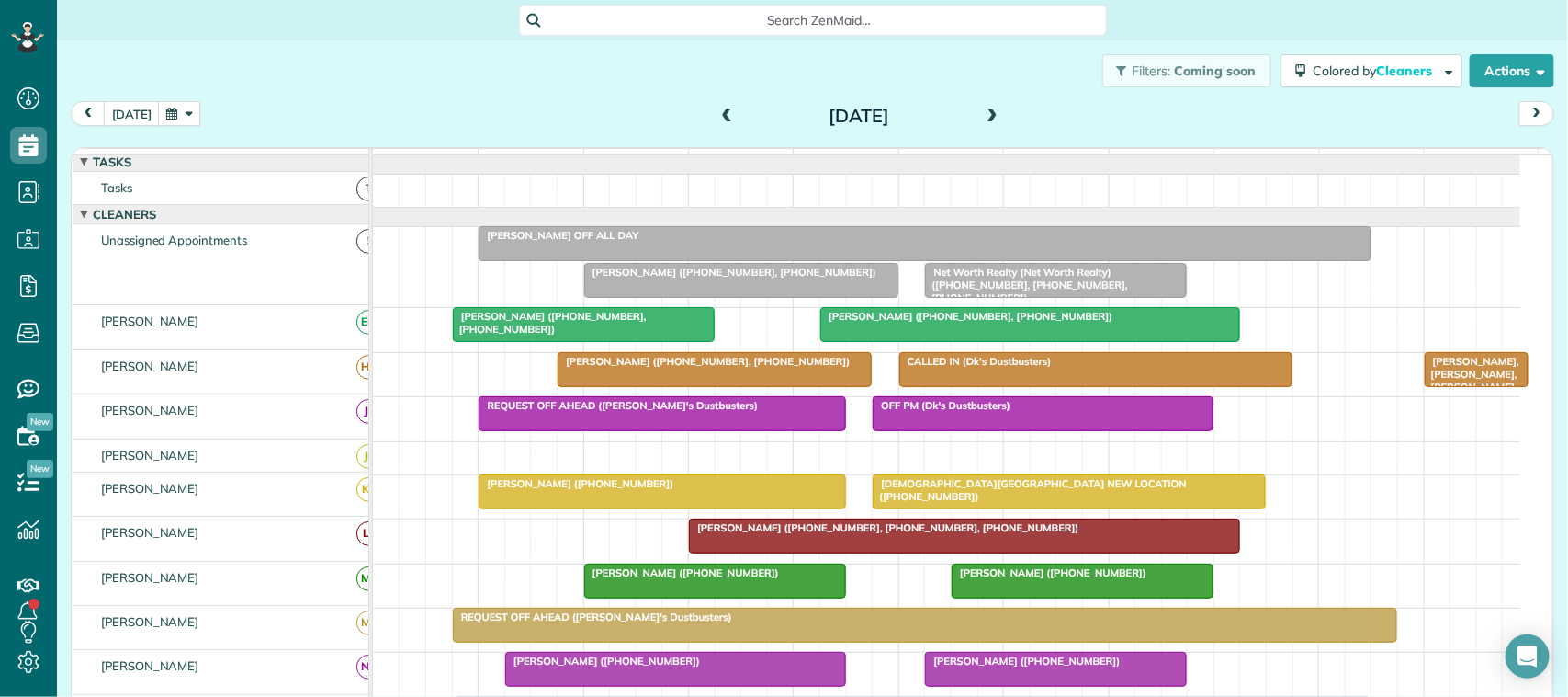
scroll to position [0, 0]
click at [131, 126] on div "today Friday Aug 1, 2025" at bounding box center [812, 117] width 1483 height 34
click at [133, 116] on button "[DATE]" at bounding box center [131, 113] width 56 height 25
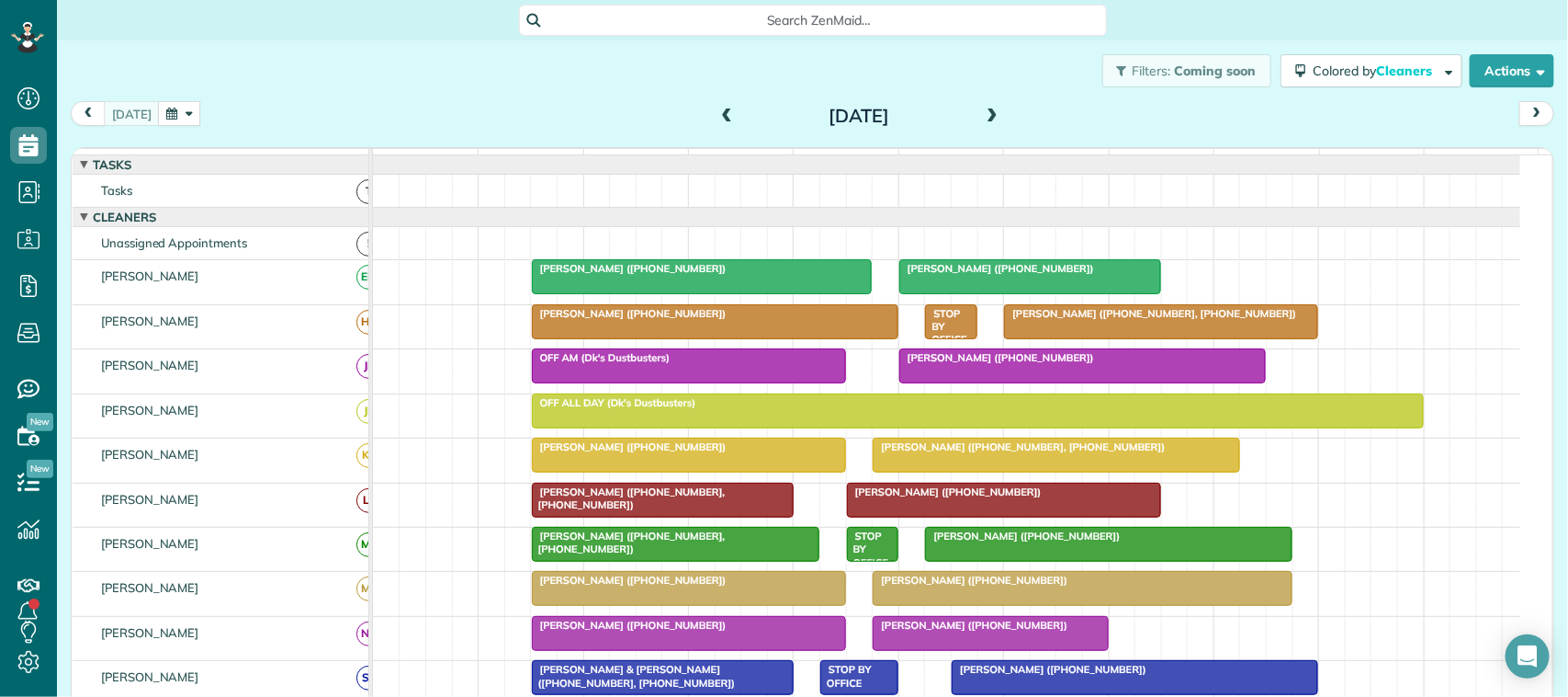
click at [991, 110] on span at bounding box center [992, 116] width 20 height 17
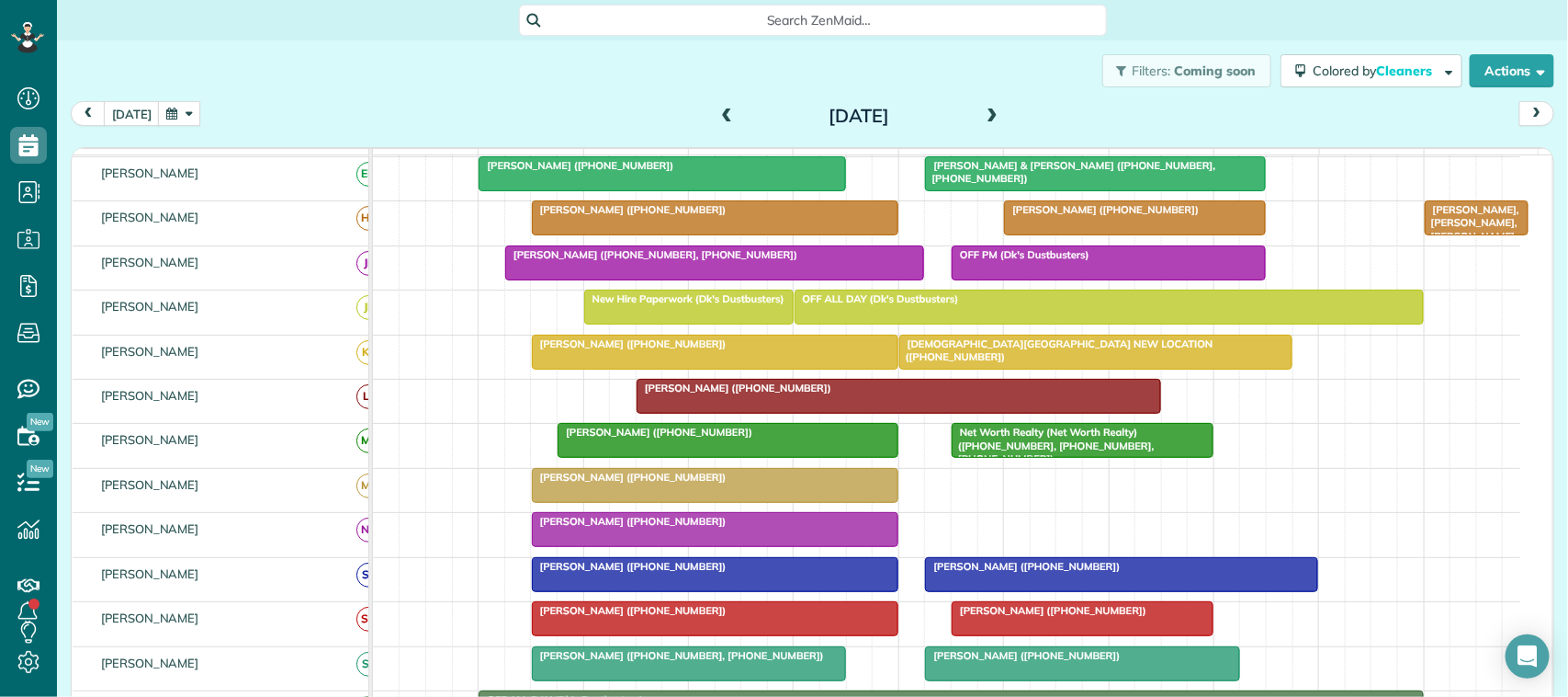
scroll to position [195, 0]
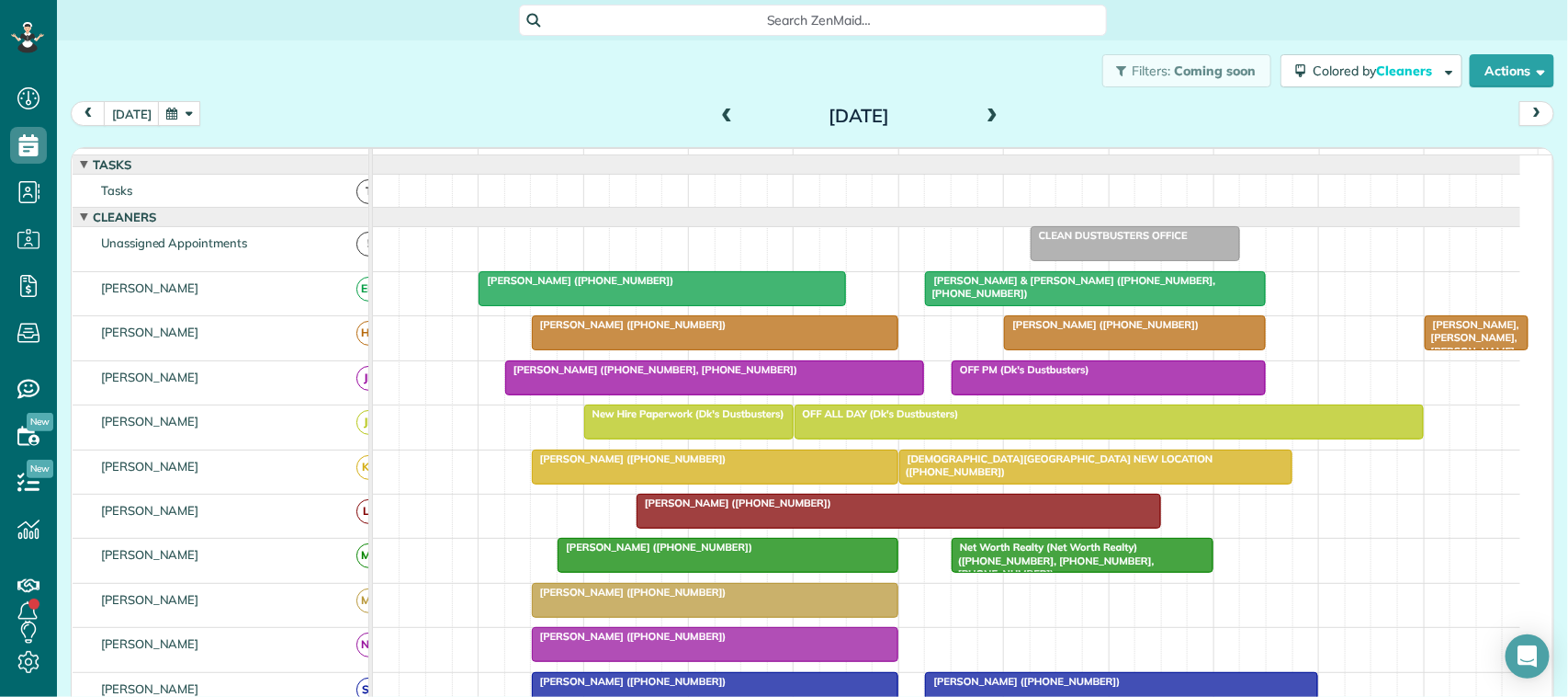
click at [187, 113] on button "button" at bounding box center [179, 113] width 43 height 25
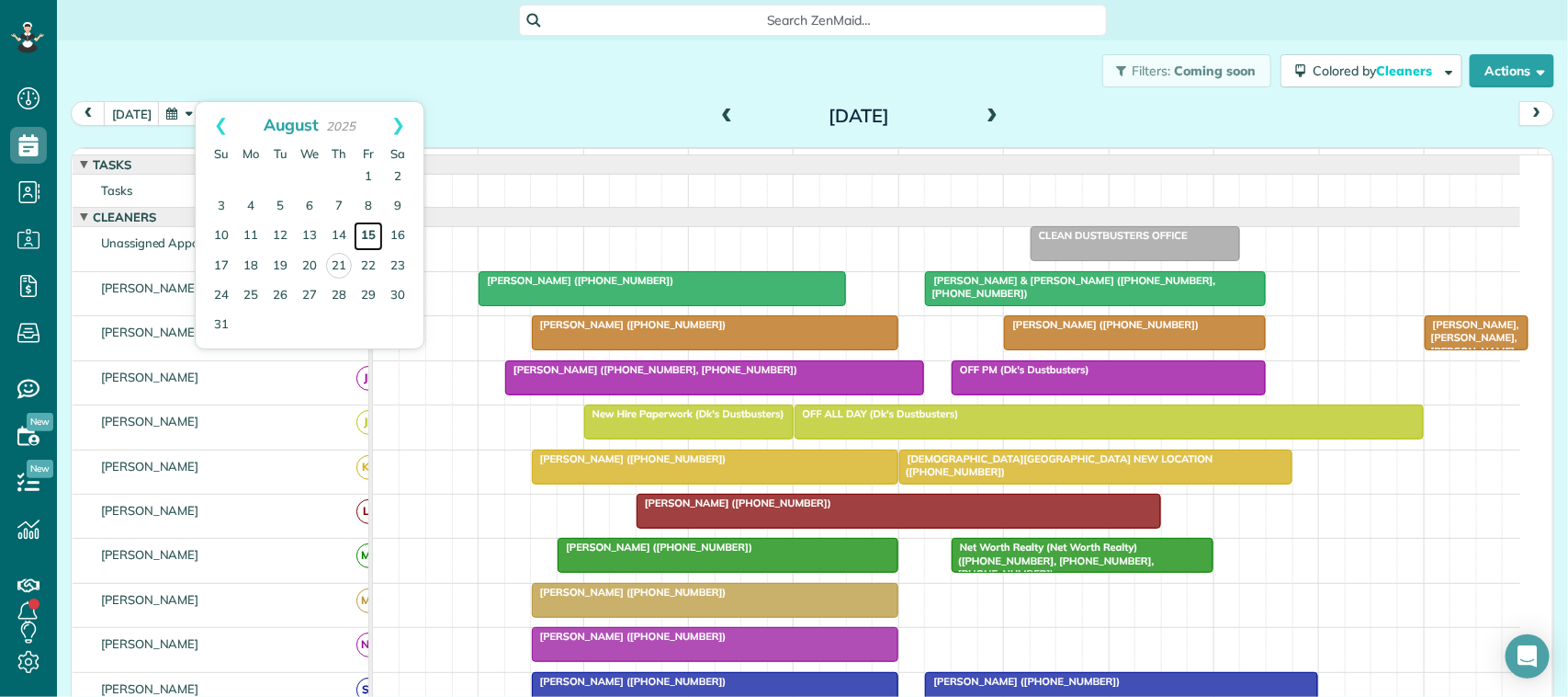
click at [377, 239] on link "15" at bounding box center [369, 237] width 30 height 30
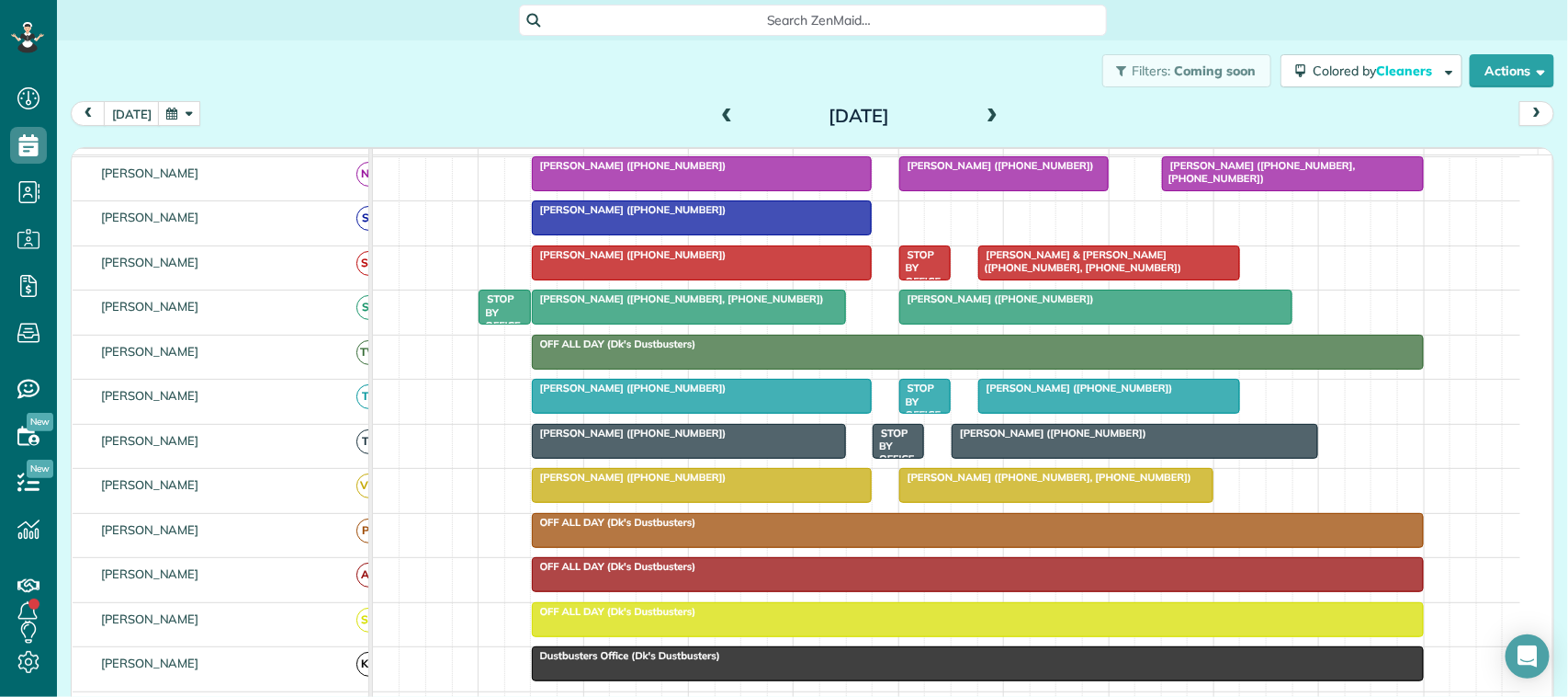
click at [1016, 412] on div at bounding box center [1109, 397] width 260 height 33
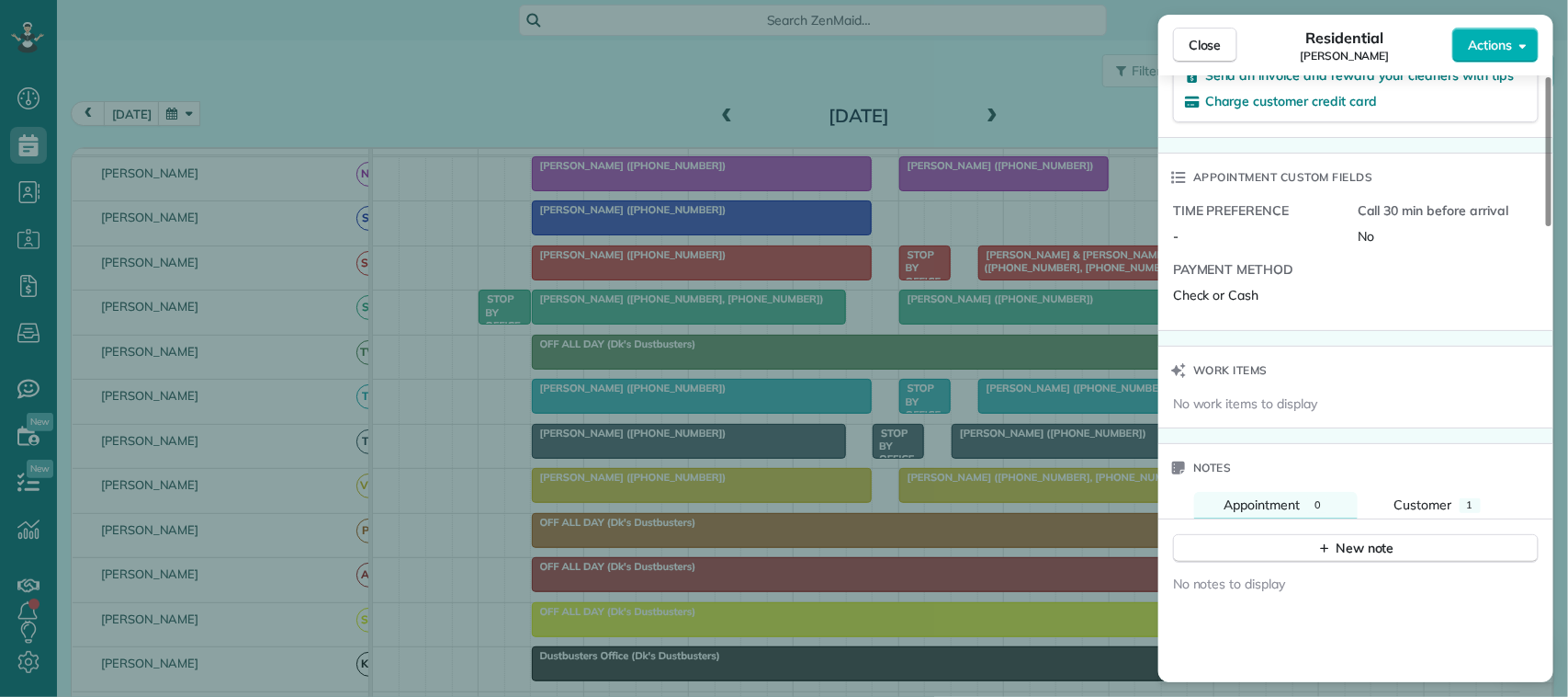
drag, startPoint x: 1452, startPoint y: 520, endPoint x: 1439, endPoint y: 492, distance: 30.9
click at [1452, 515] on div "Customer" at bounding box center [1423, 505] width 58 height 19
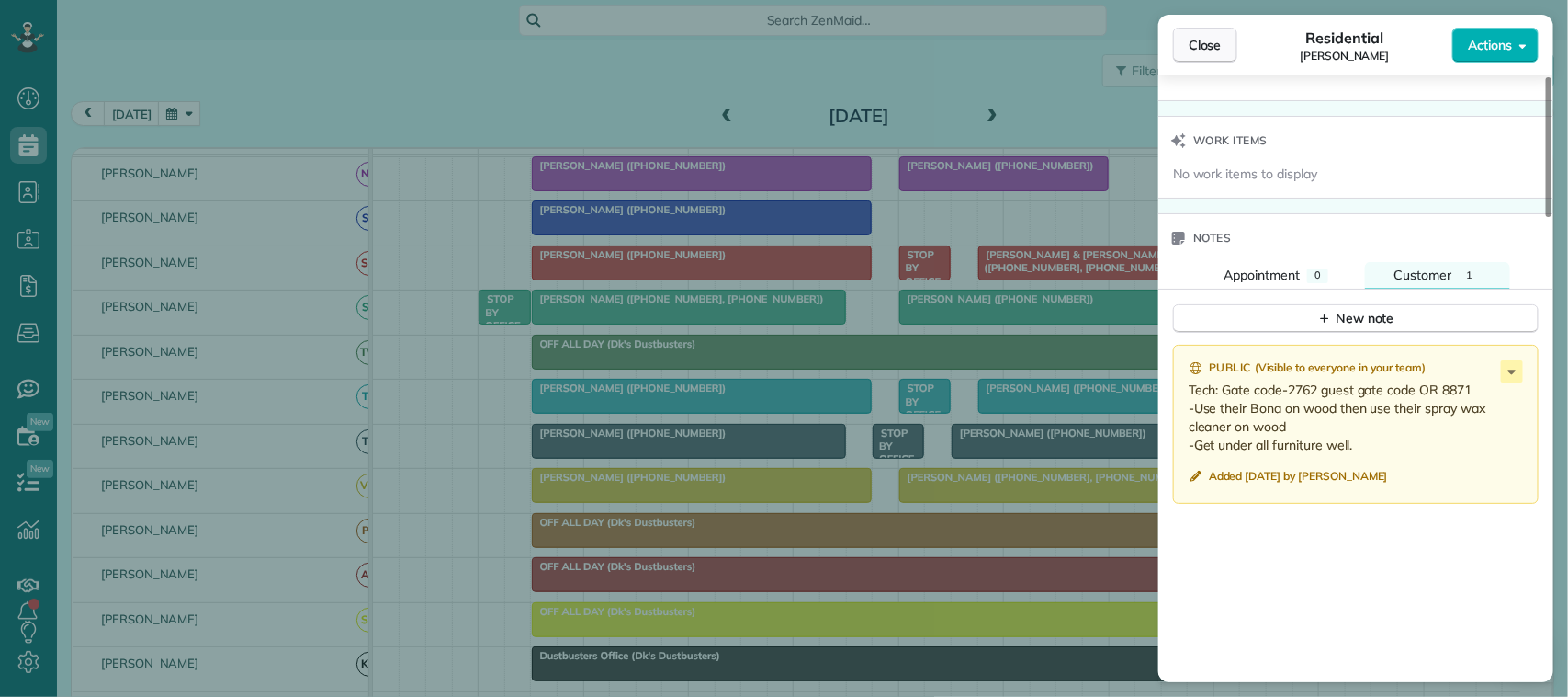
click at [1198, 38] on span "Close" at bounding box center [1205, 45] width 33 height 18
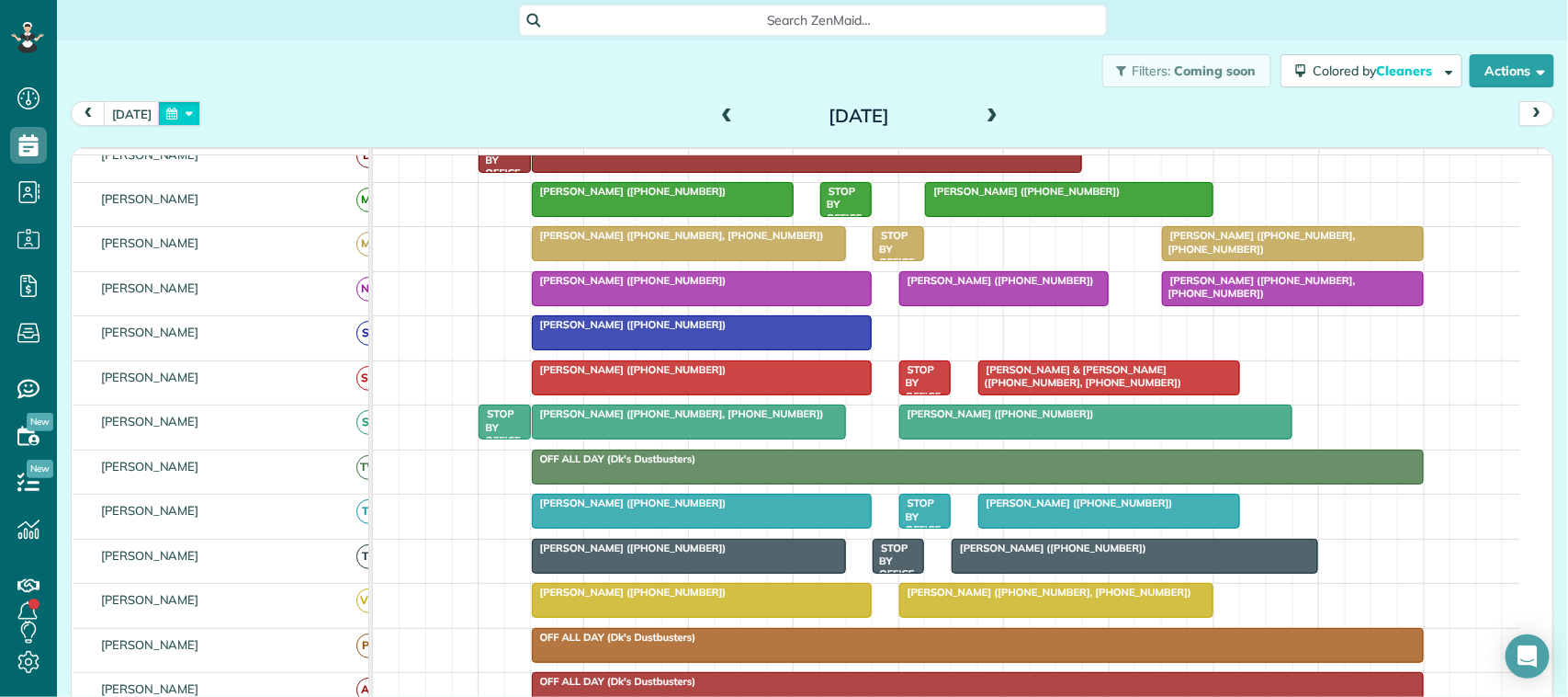
click at [172, 107] on button "button" at bounding box center [179, 113] width 43 height 25
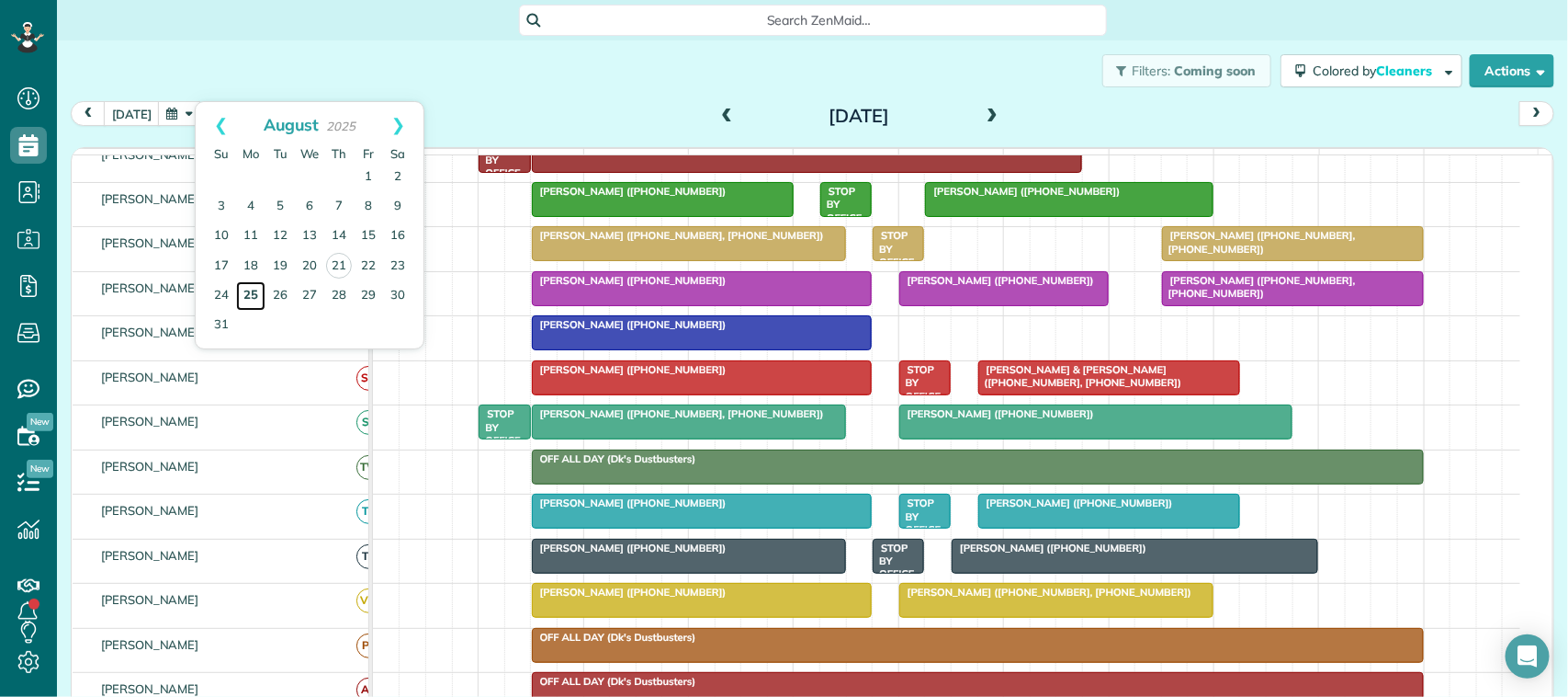
click at [252, 297] on link "25" at bounding box center [250, 296] width 30 height 30
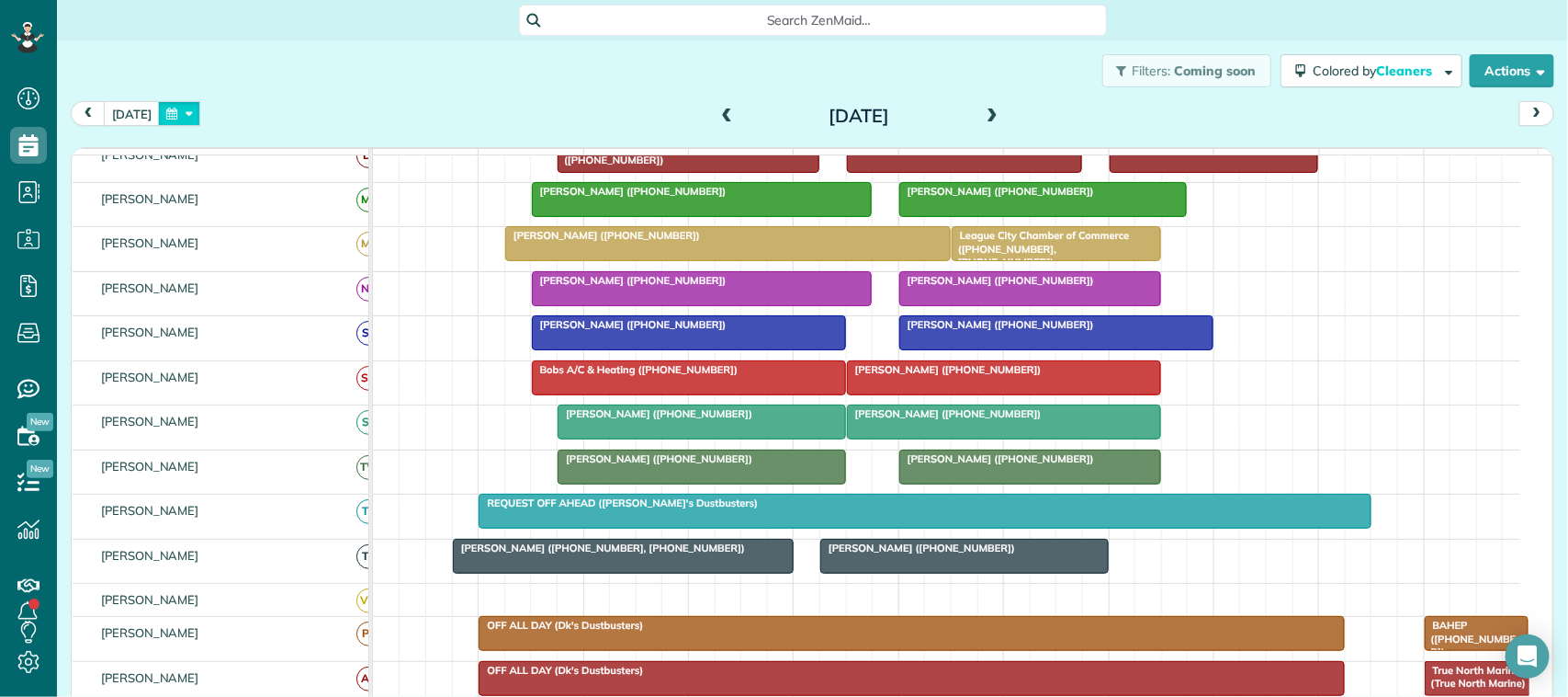
click at [171, 107] on button "button" at bounding box center [179, 113] width 43 height 25
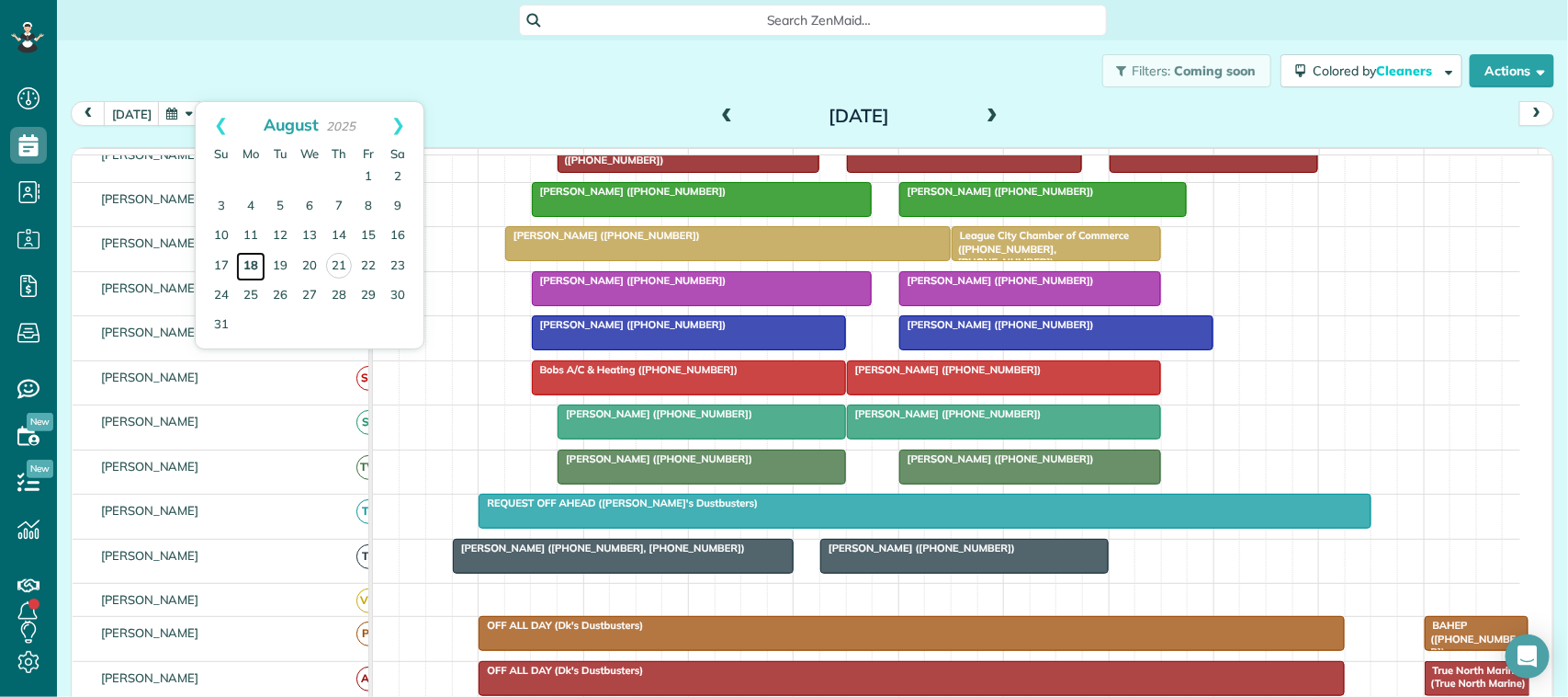
click at [249, 264] on link "18" at bounding box center [250, 266] width 30 height 30
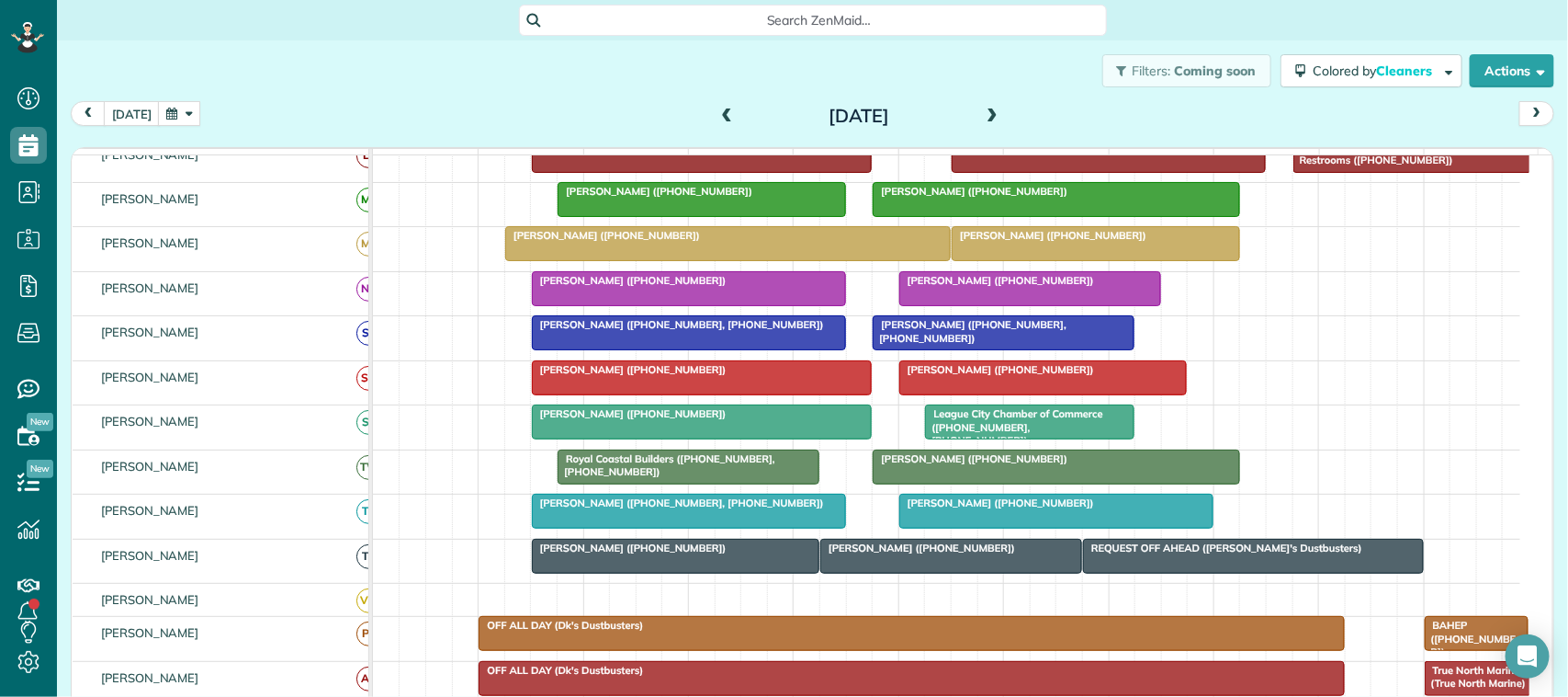
click at [1014, 528] on div at bounding box center [1056, 511] width 312 height 33
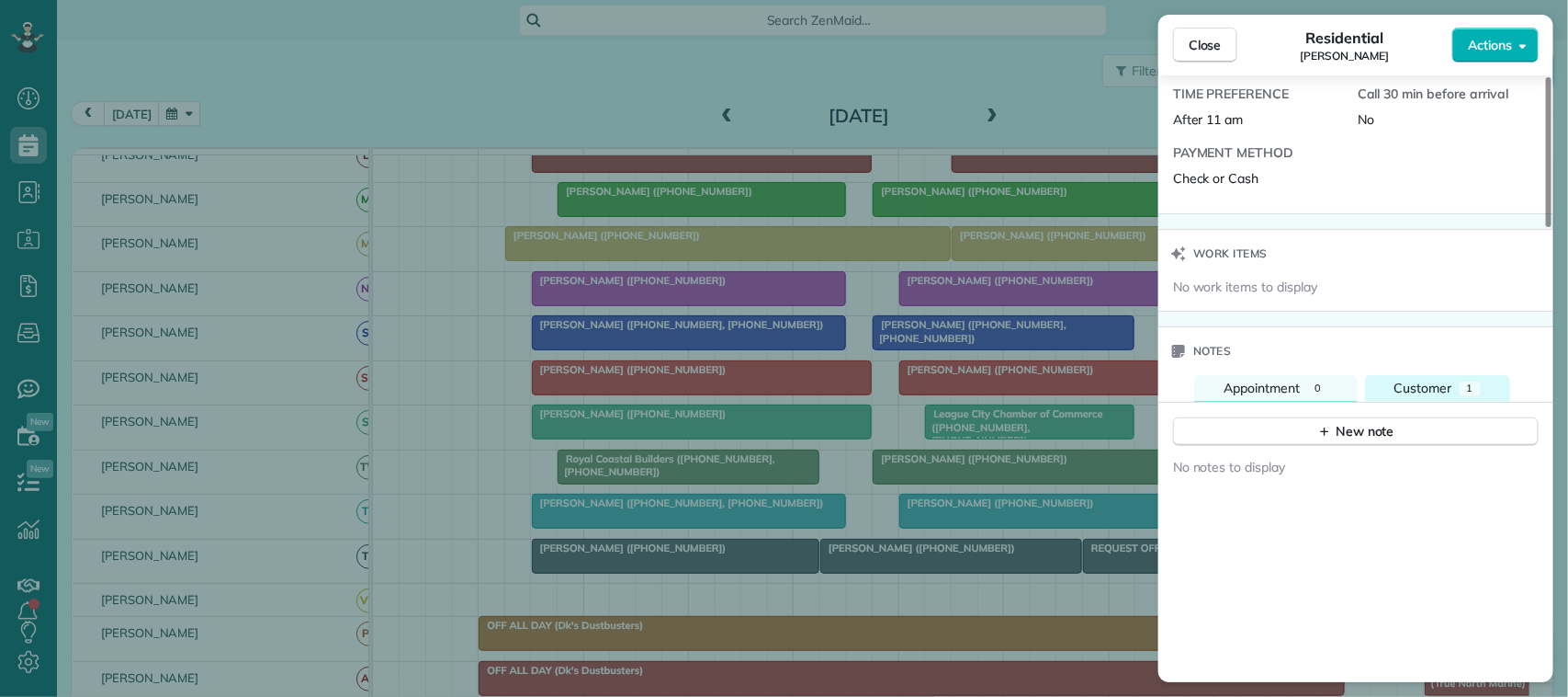
click at [1450, 380] on span "Customer" at bounding box center [1423, 388] width 58 height 17
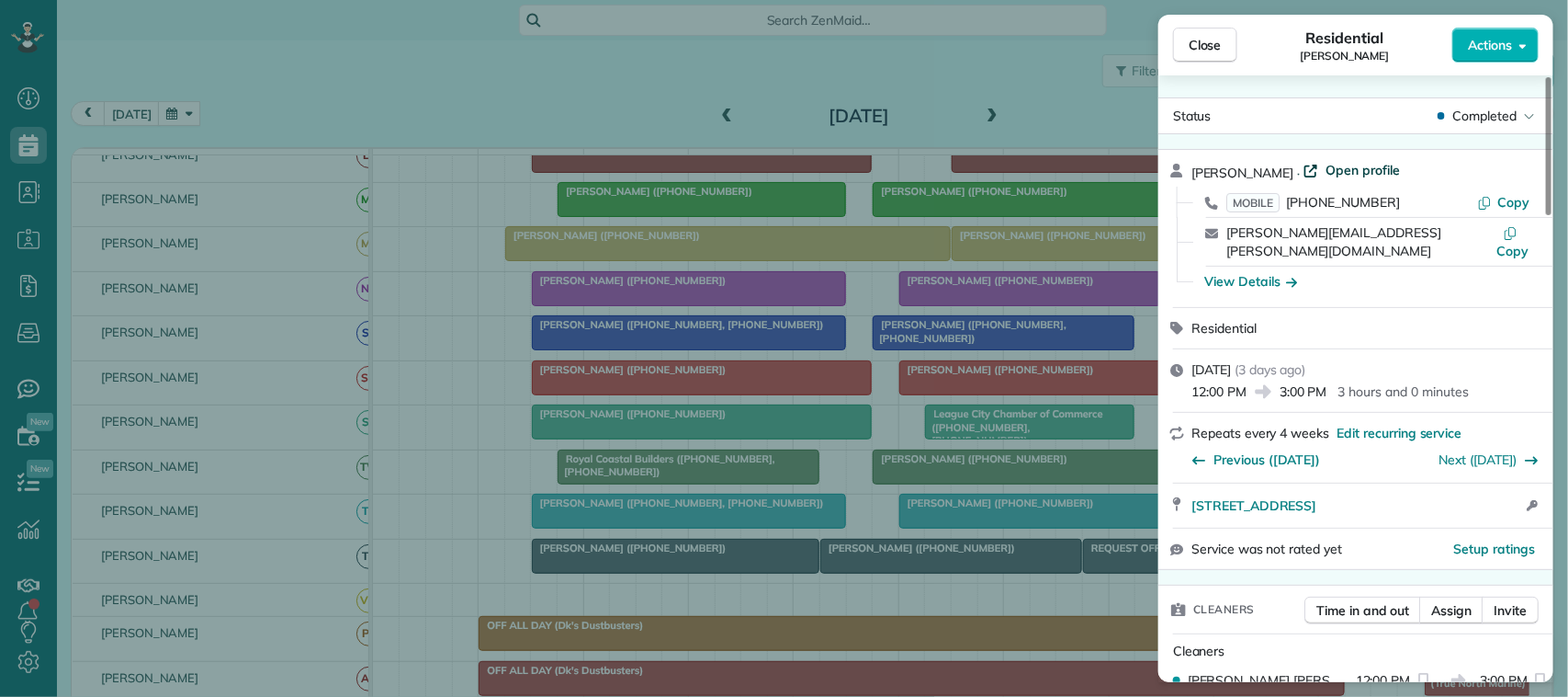
click at [1352, 164] on span "Open profile" at bounding box center [1363, 170] width 75 height 18
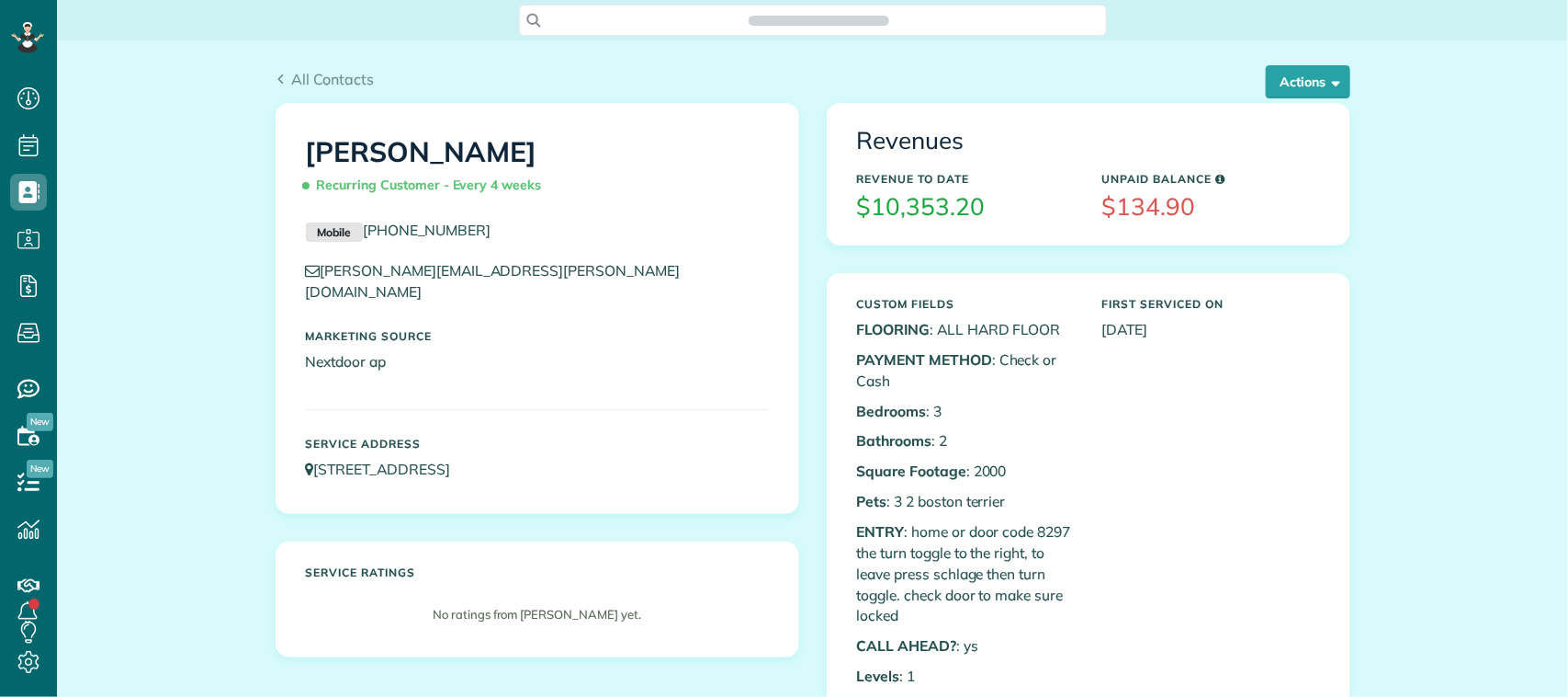
scroll to position [7, 7]
click at [1286, 67] on button "Actions" at bounding box center [1307, 82] width 84 height 33
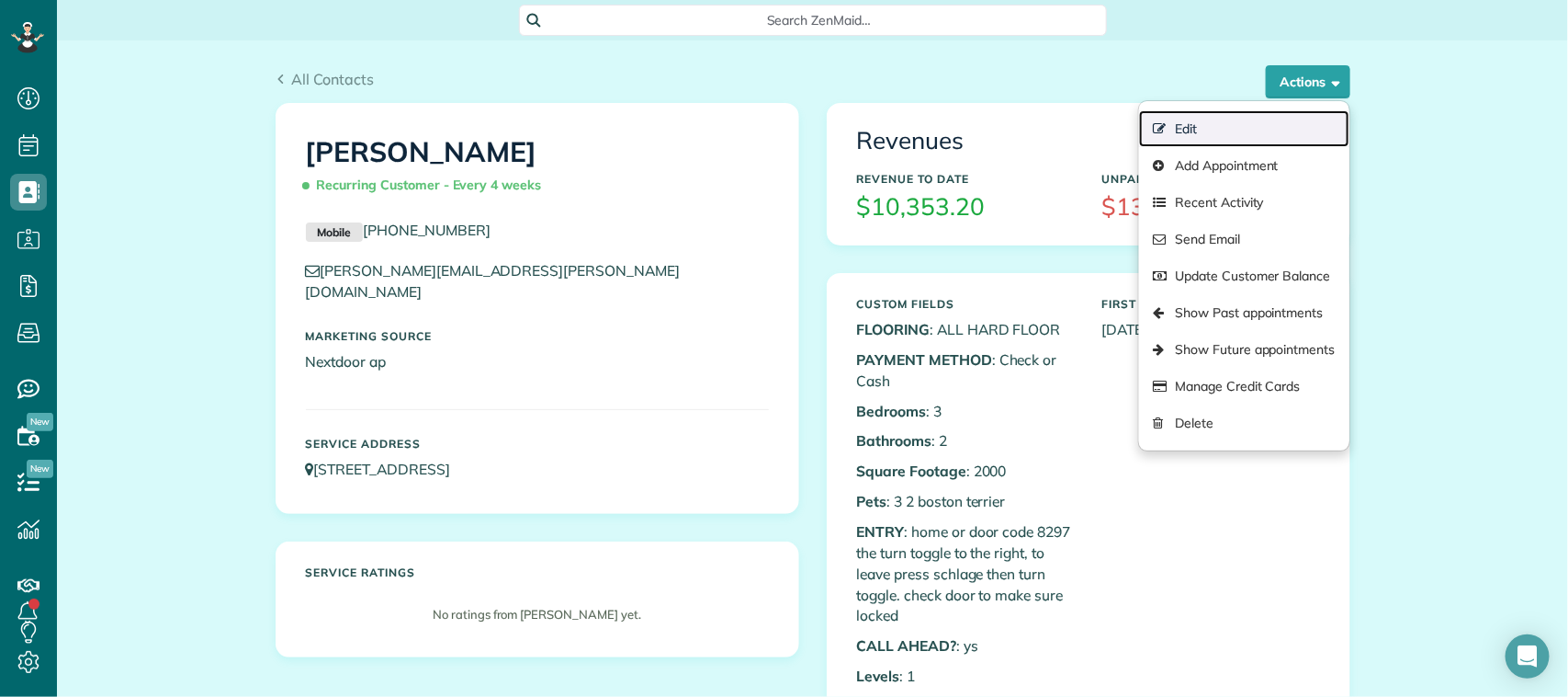
click at [1260, 121] on link "Edit" at bounding box center [1244, 128] width 210 height 37
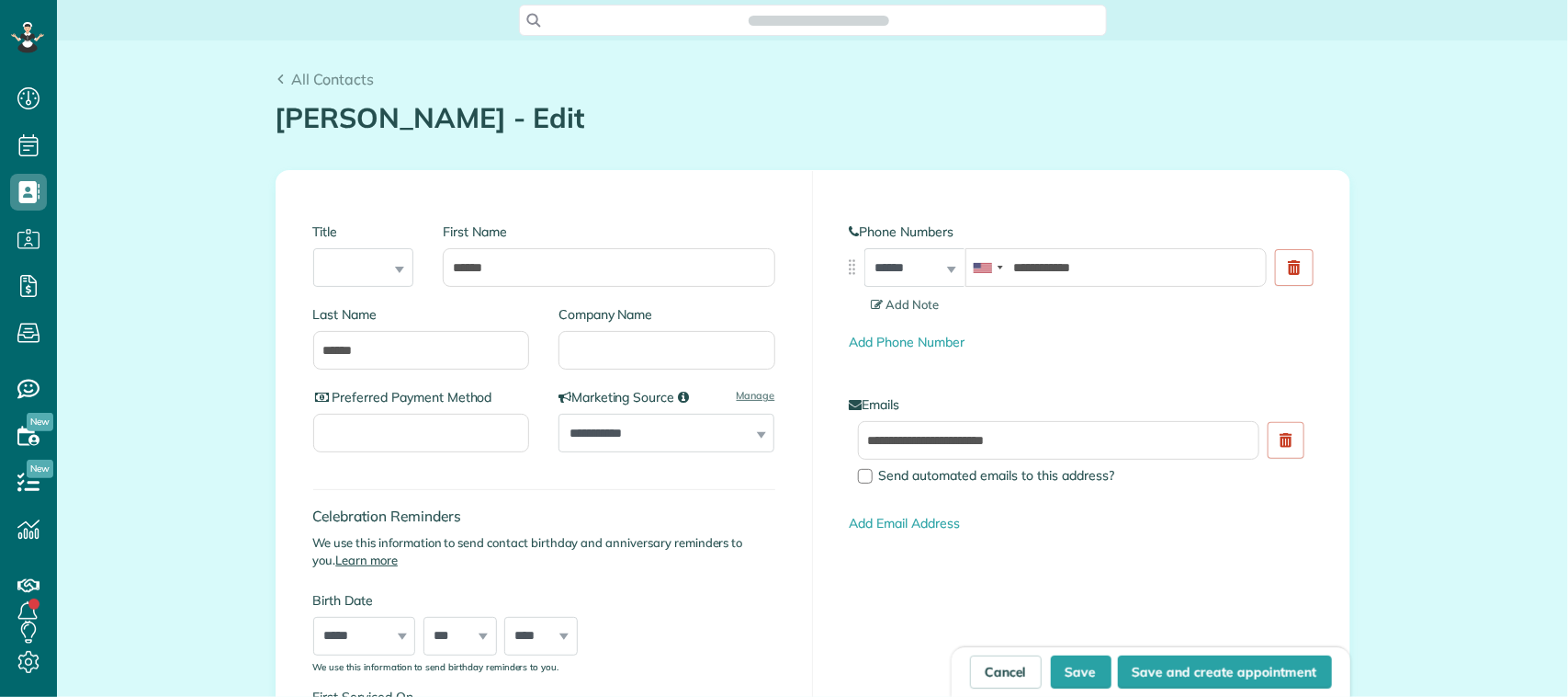
type input "**********"
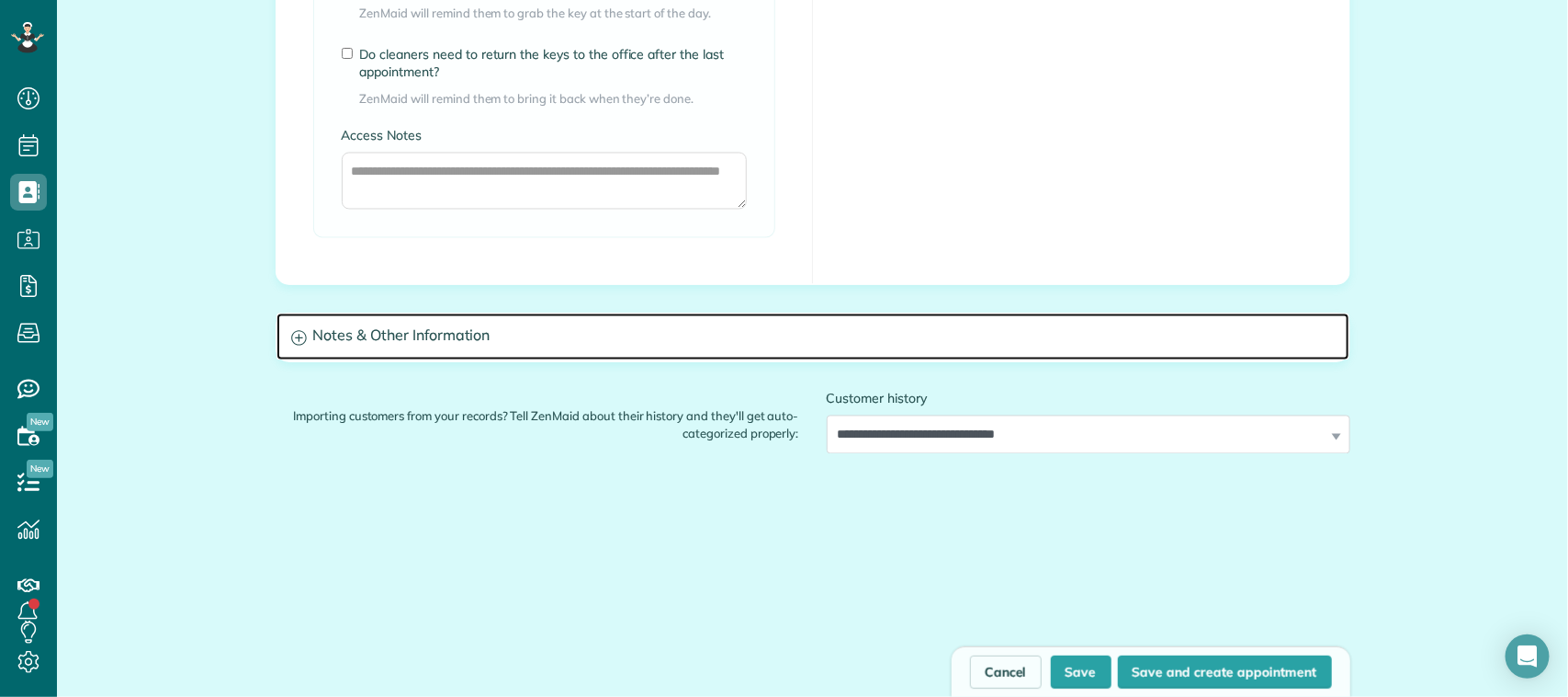
click at [561, 336] on h3 "Notes & Other Information" at bounding box center [812, 336] width 1073 height 47
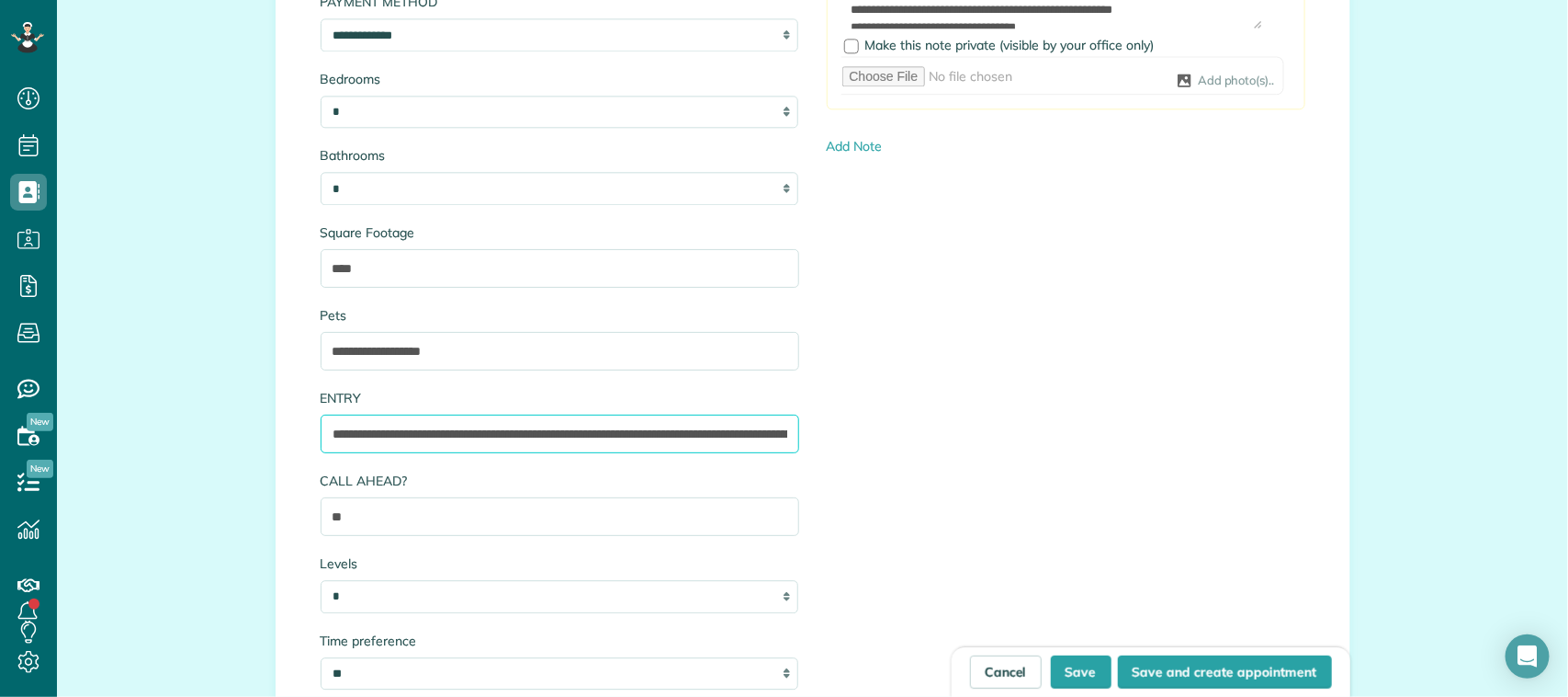
scroll to position [0, 277]
drag, startPoint x: 319, startPoint y: 434, endPoint x: 958, endPoint y: 433, distance: 639.0
click at [958, 433] on div "**********" at bounding box center [813, 312] width 1013 height 791
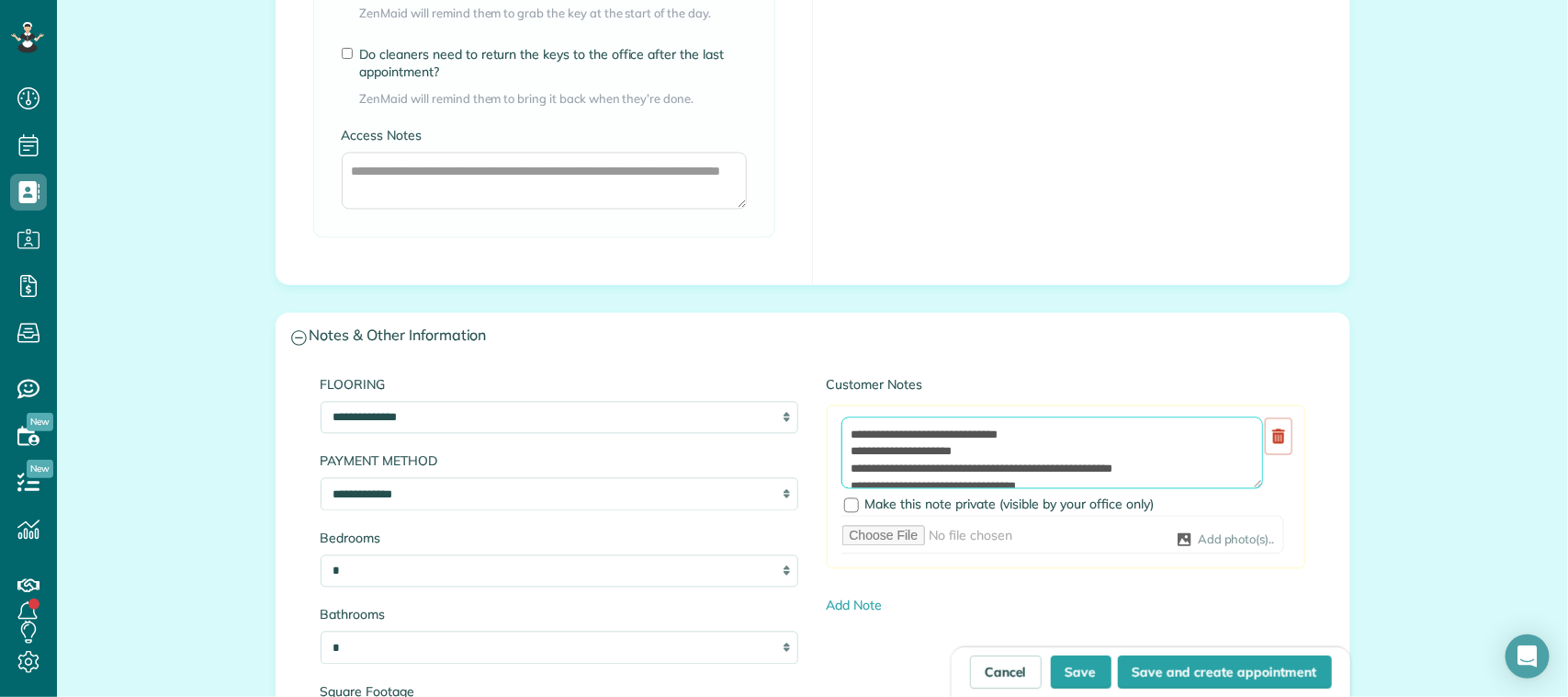
scroll to position [0, 0]
drag, startPoint x: 1039, startPoint y: 439, endPoint x: 828, endPoint y: 436, distance: 211.0
click at [828, 436] on div "**********" at bounding box center [1066, 486] width 479 height 164
paste textarea "**********"
click at [842, 434] on textarea "**********" at bounding box center [1052, 453] width 421 height 72
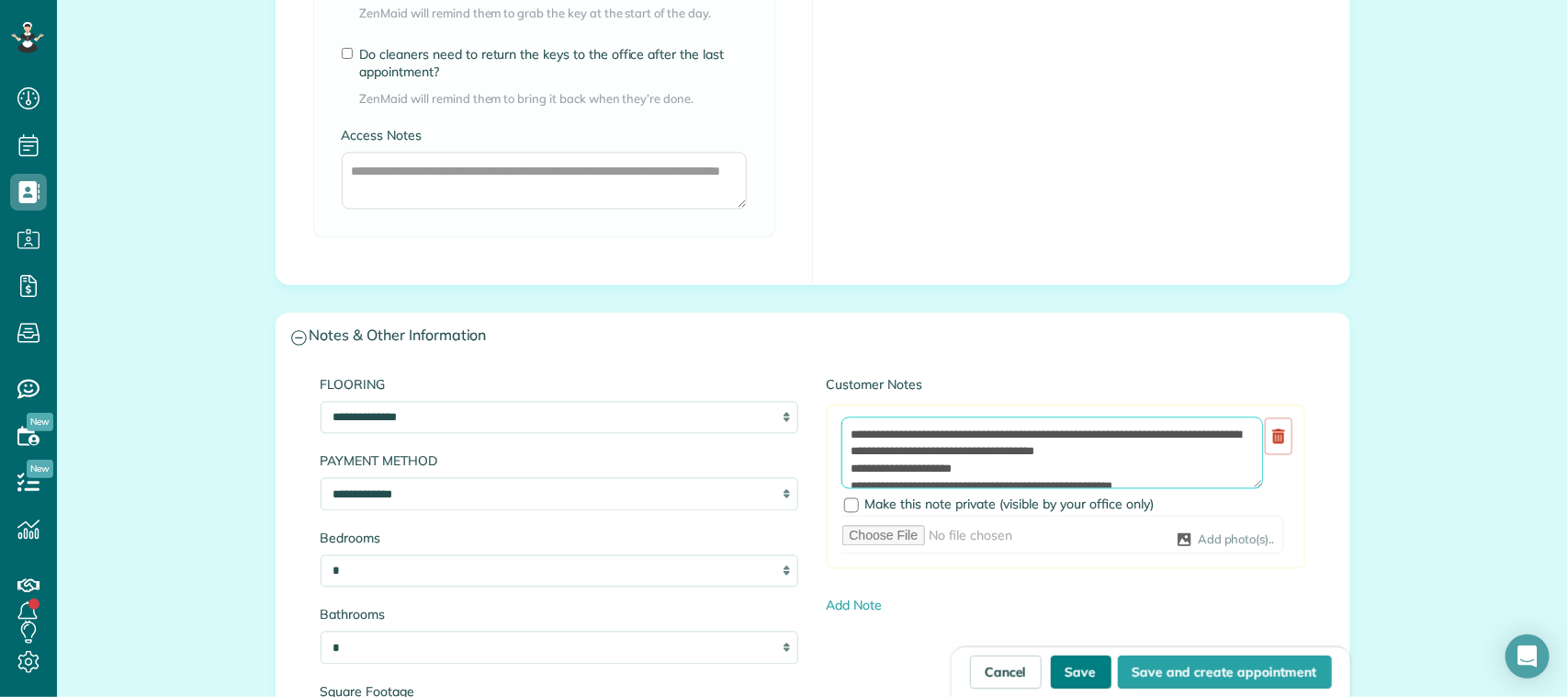
type textarea "**********"
click at [1068, 666] on button "Save" at bounding box center [1081, 672] width 61 height 33
type input "**********"
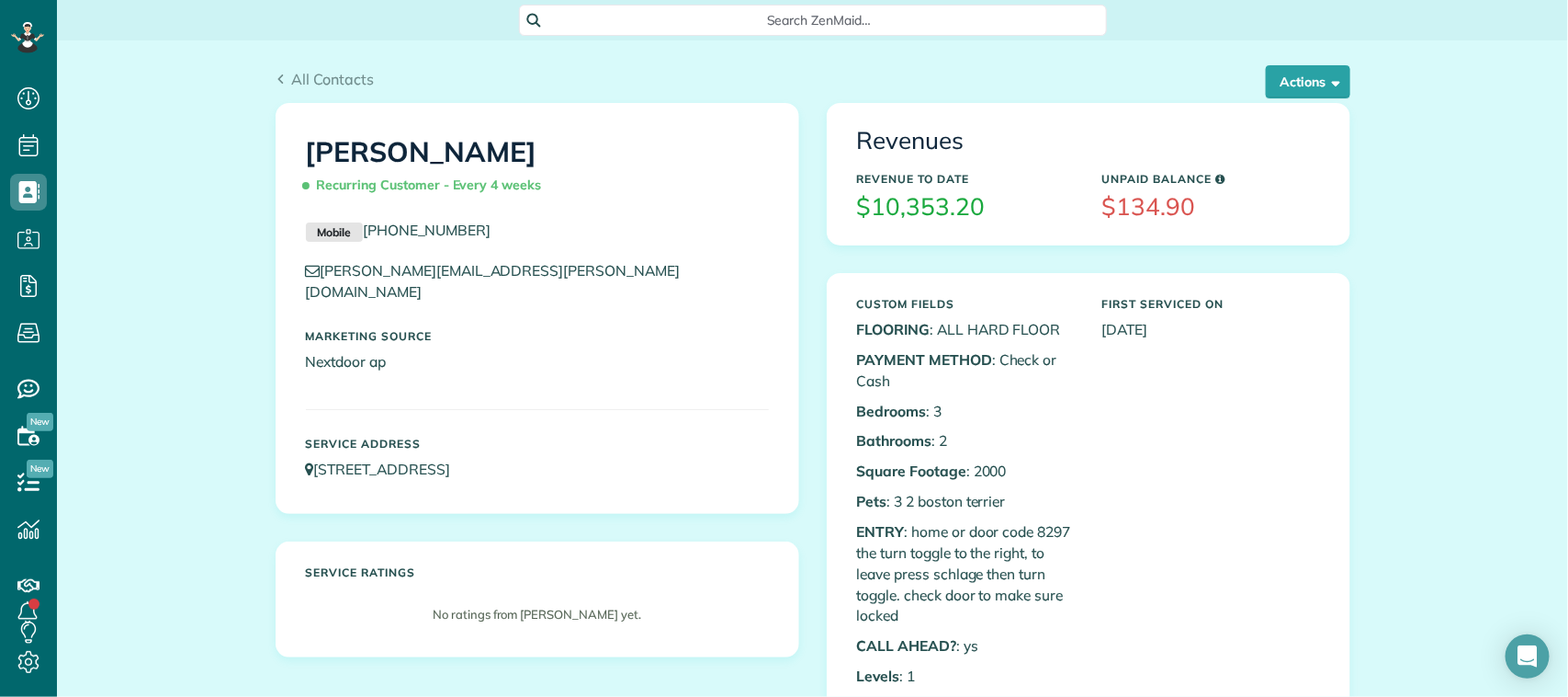
scroll to position [7, 7]
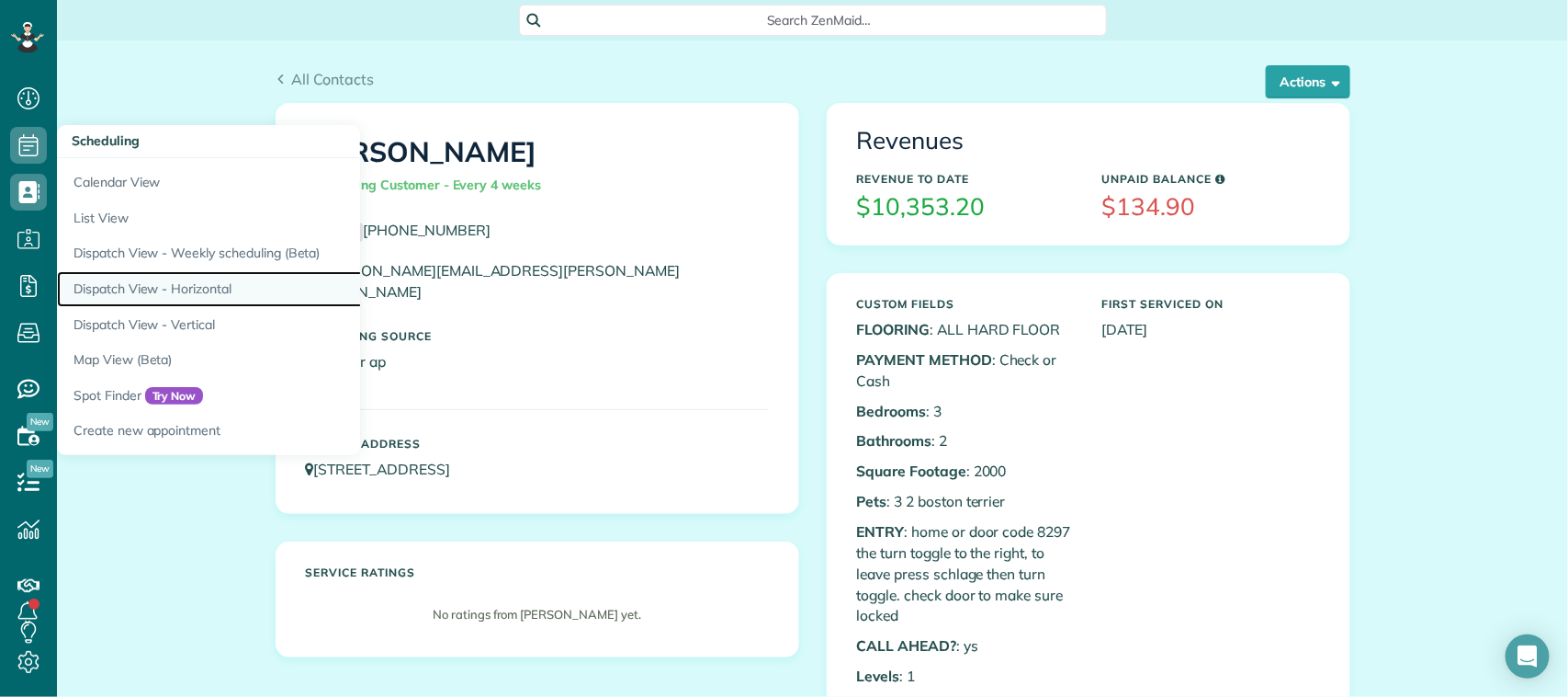
click at [212, 289] on link "Dispatch View - Horizontal" at bounding box center [286, 288] width 459 height 36
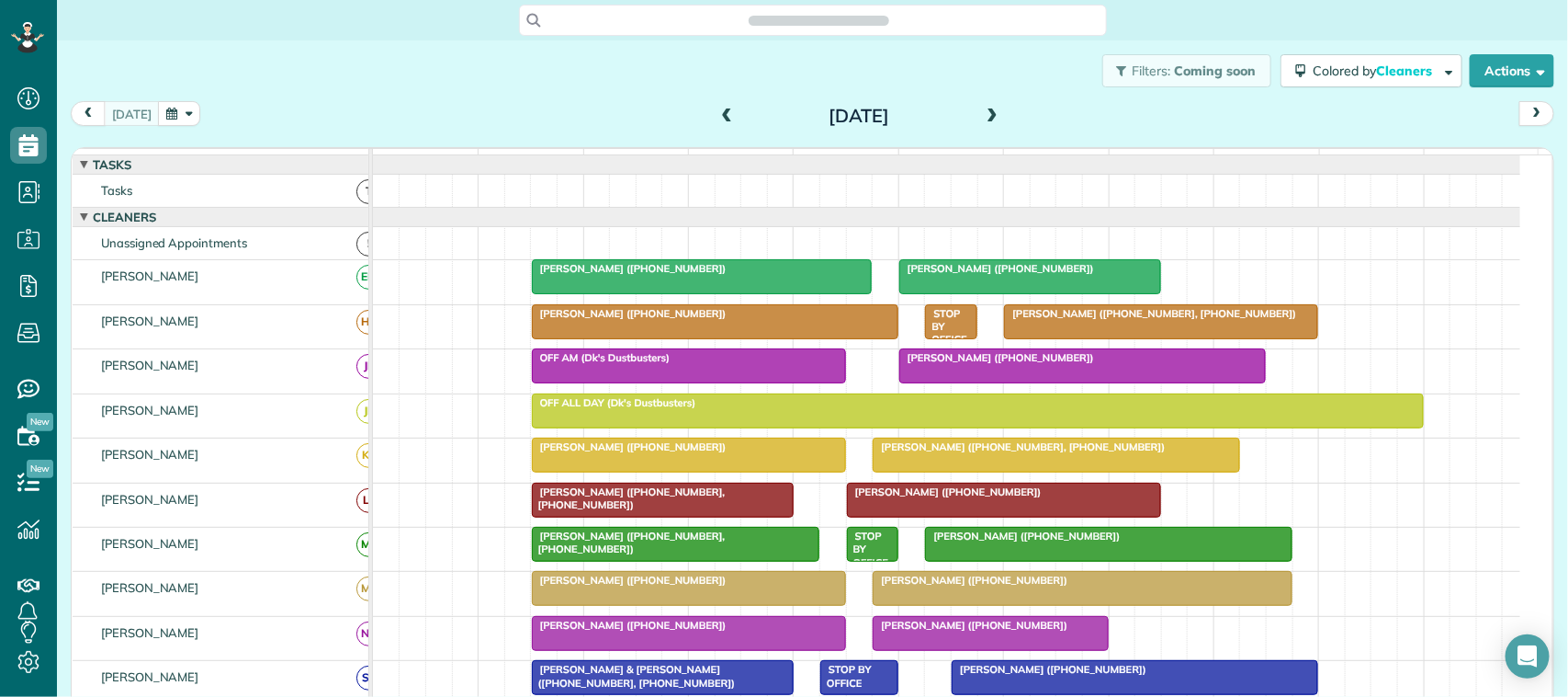
scroll to position [7, 7]
click at [173, 122] on button "button" at bounding box center [179, 113] width 43 height 25
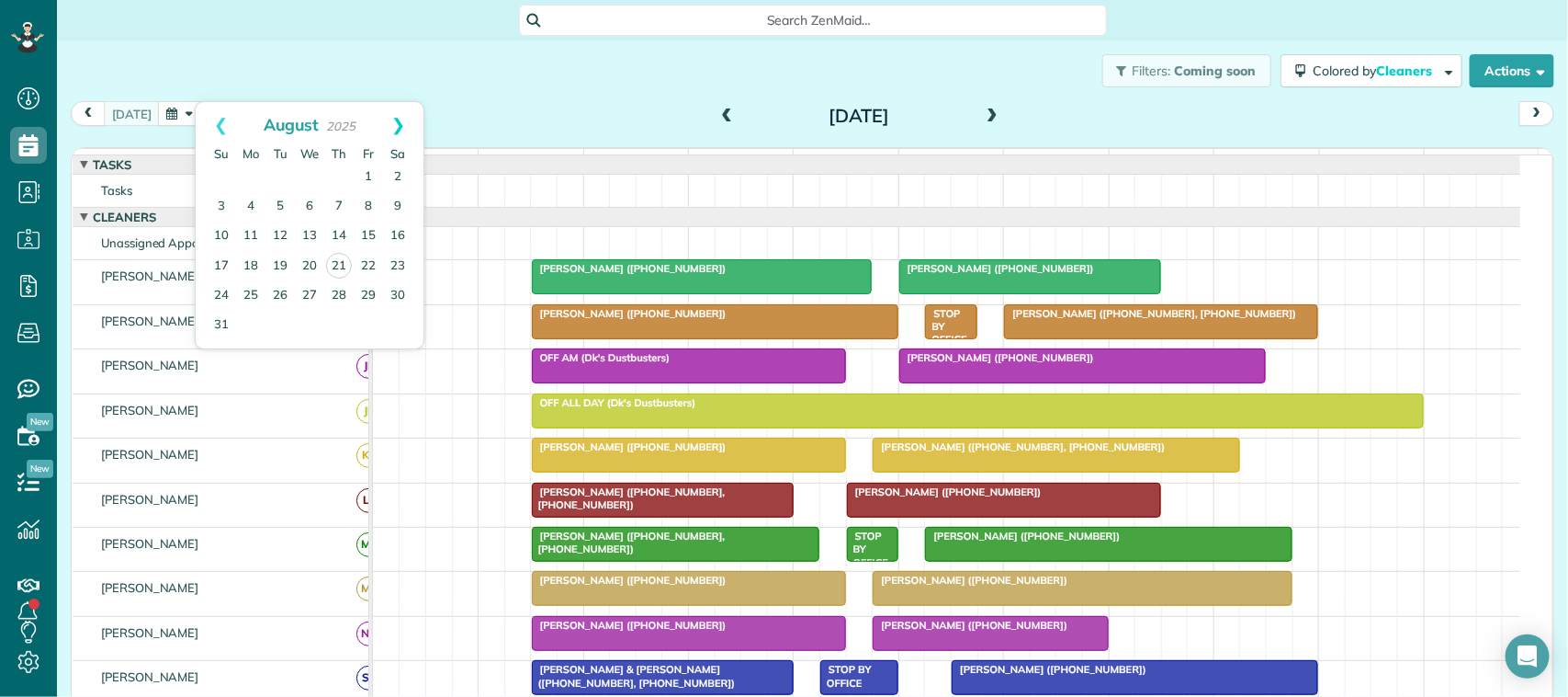
click at [405, 138] on link "Next" at bounding box center [398, 125] width 51 height 46
click at [405, 134] on link "Next" at bounding box center [398, 125] width 51 height 46
click at [404, 134] on link "Next" at bounding box center [398, 125] width 51 height 46
click at [310, 212] on link "10" at bounding box center [310, 207] width 30 height 30
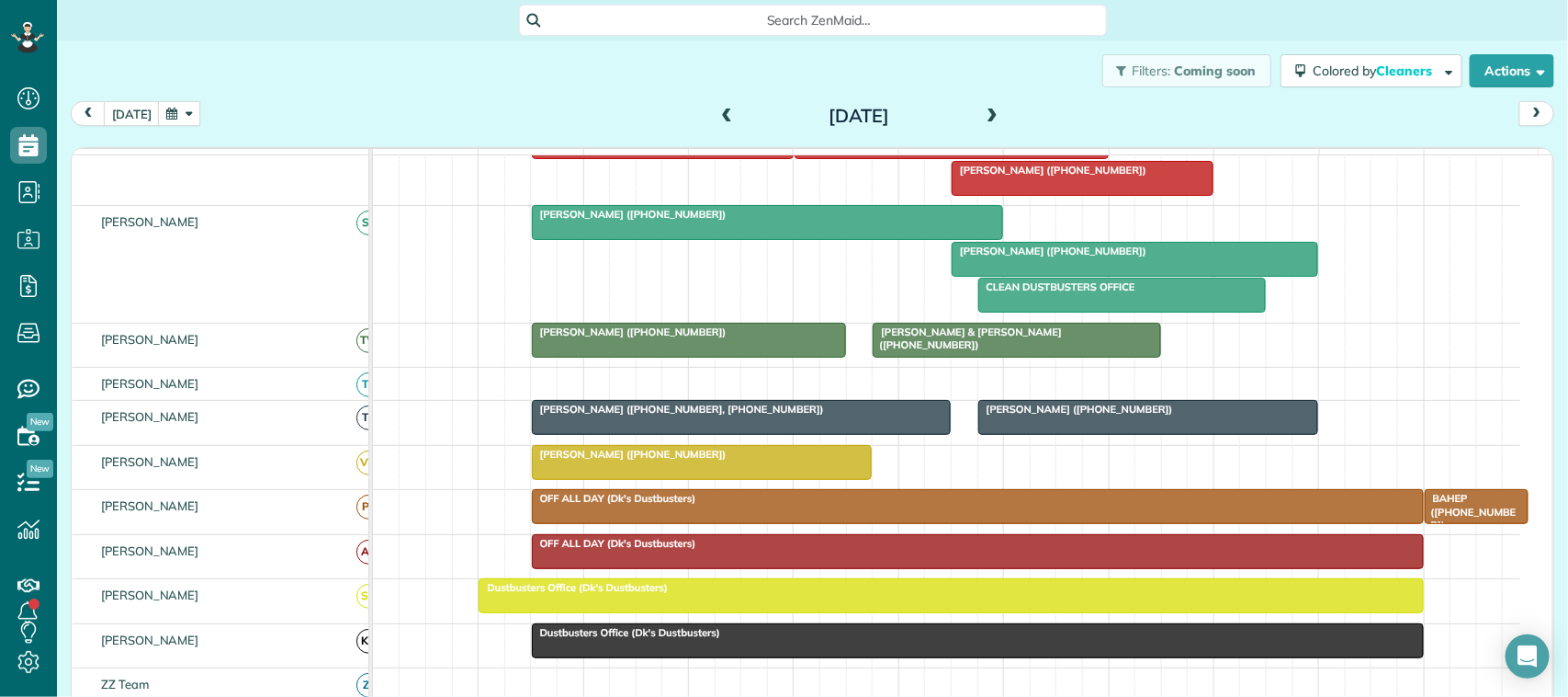
scroll to position [0, 0]
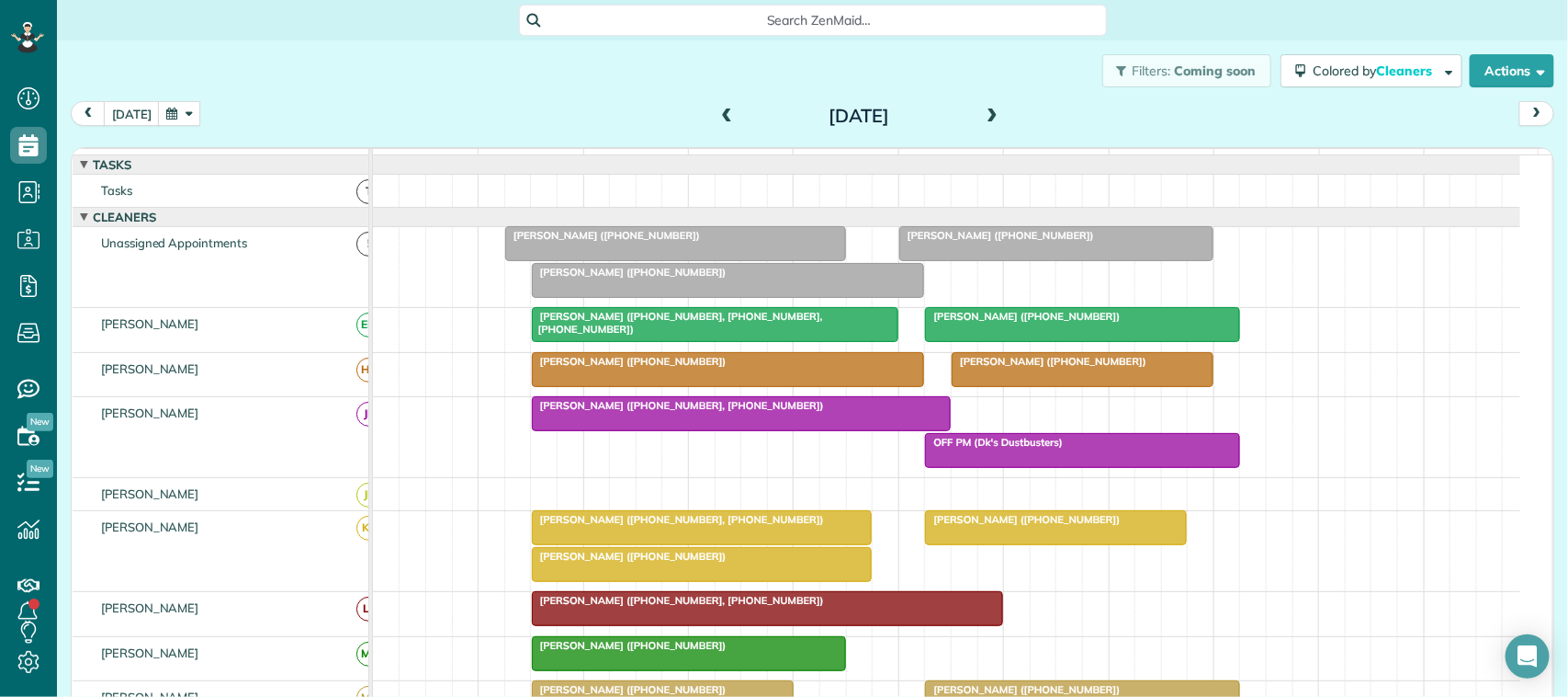
click at [184, 116] on button "button" at bounding box center [179, 113] width 43 height 25
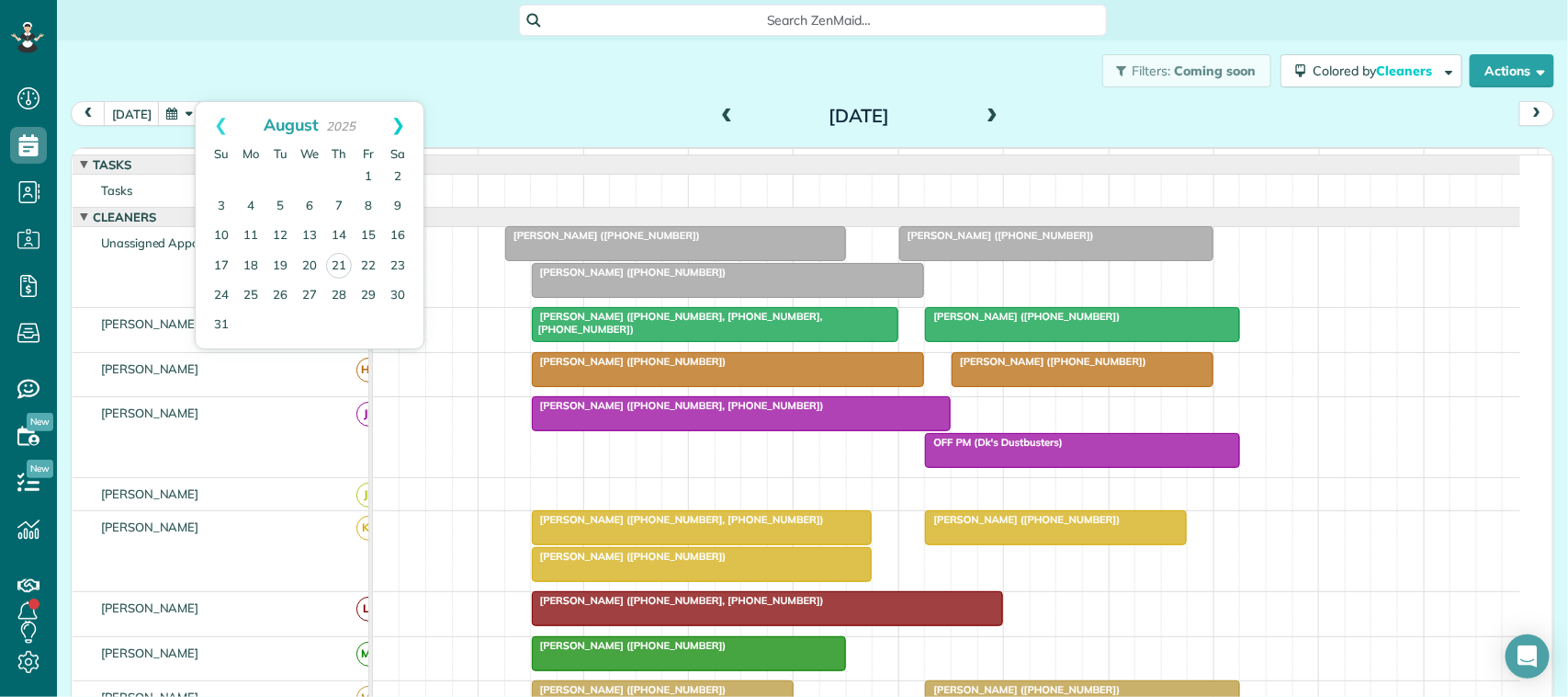
click at [399, 131] on link "Next" at bounding box center [398, 125] width 51 height 46
click at [399, 130] on link "Next" at bounding box center [398, 125] width 51 height 46
click at [253, 209] on link "8" at bounding box center [250, 207] width 30 height 30
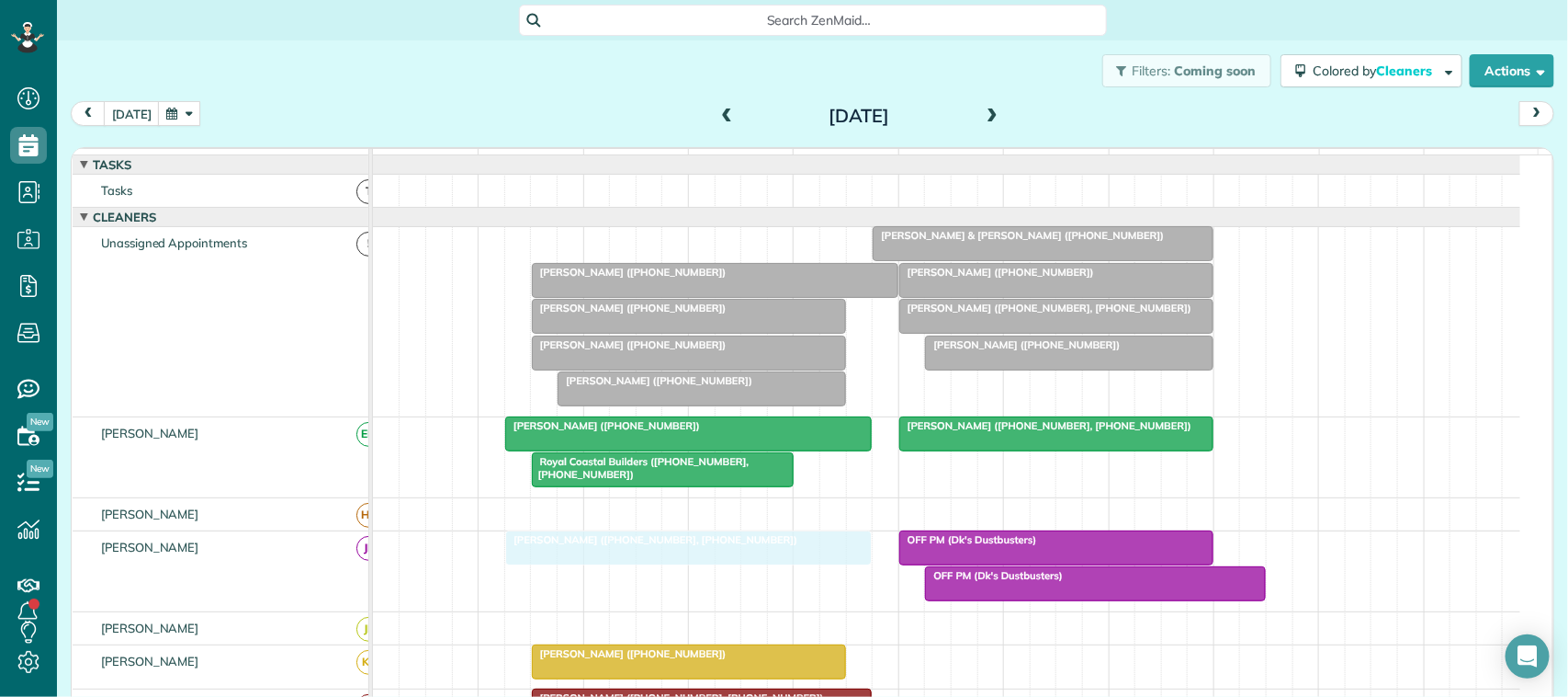
drag, startPoint x: 634, startPoint y: 267, endPoint x: 625, endPoint y: 588, distance: 321.1
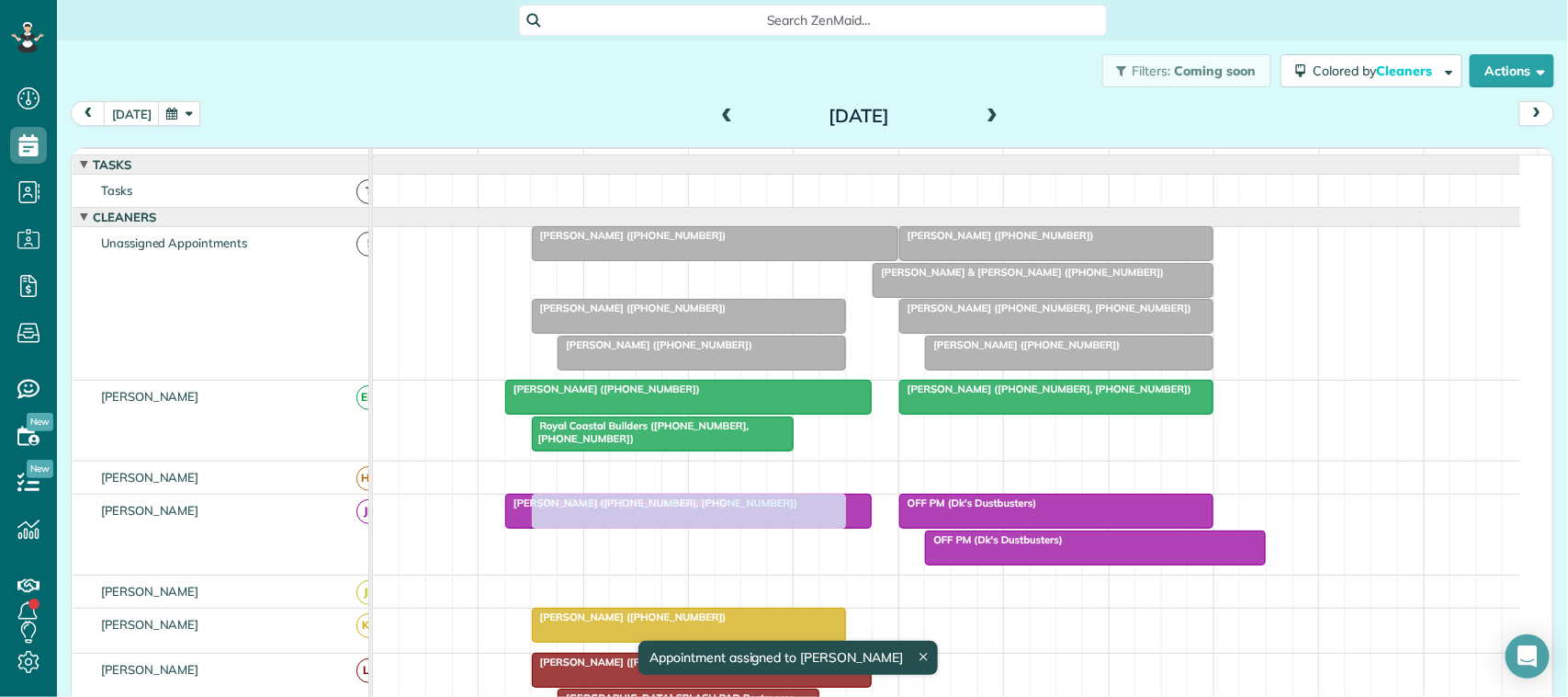
drag, startPoint x: 621, startPoint y: 295, endPoint x: 618, endPoint y: 540, distance: 245.0
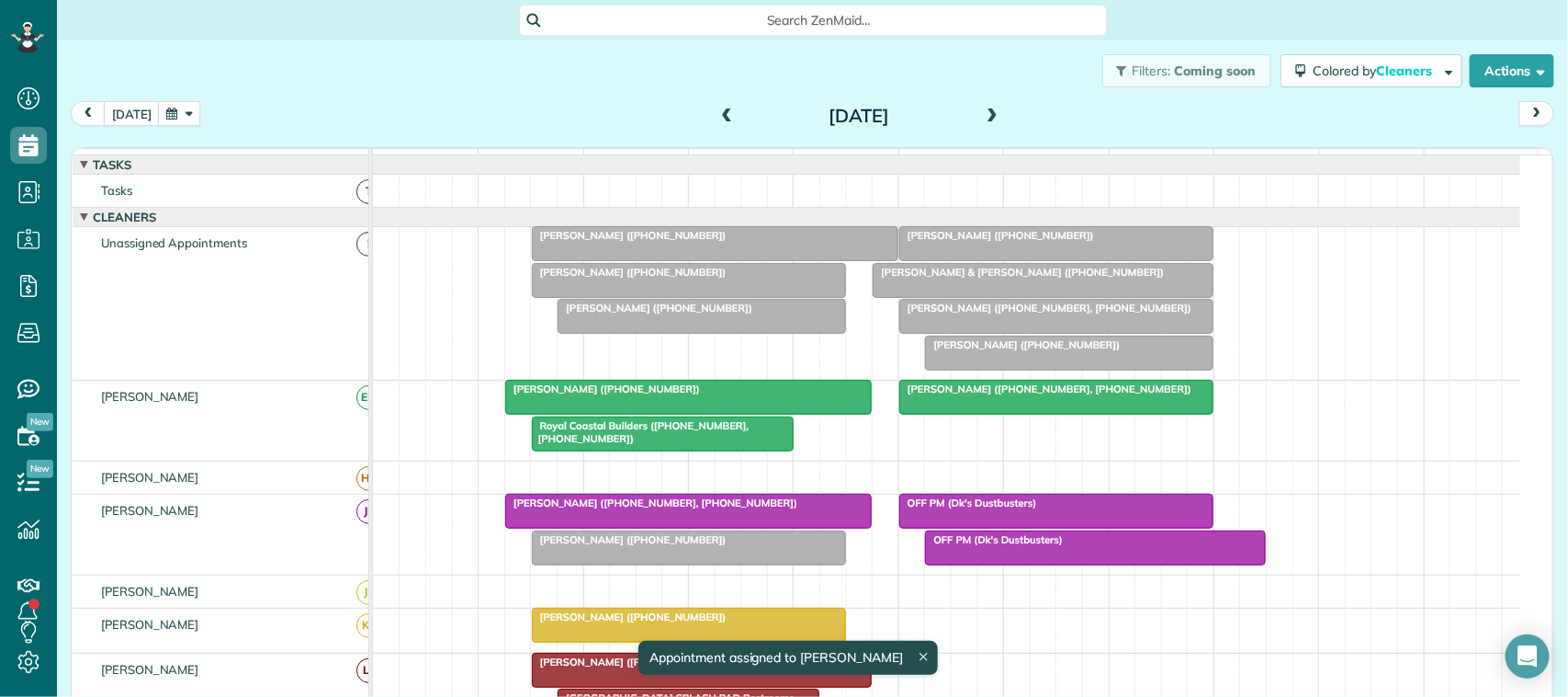
scroll to position [79, 0]
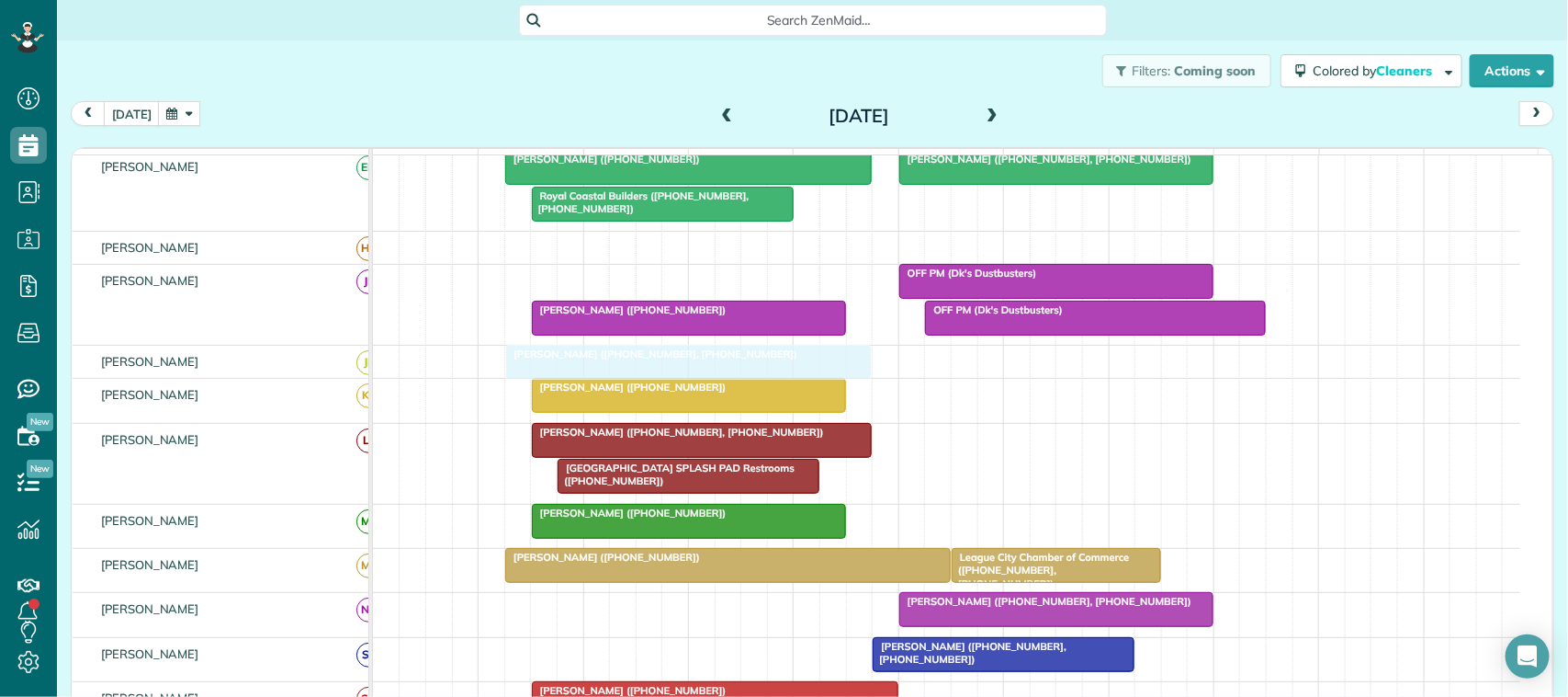
drag, startPoint x: 660, startPoint y: 301, endPoint x: 660, endPoint y: 371, distance: 70.0
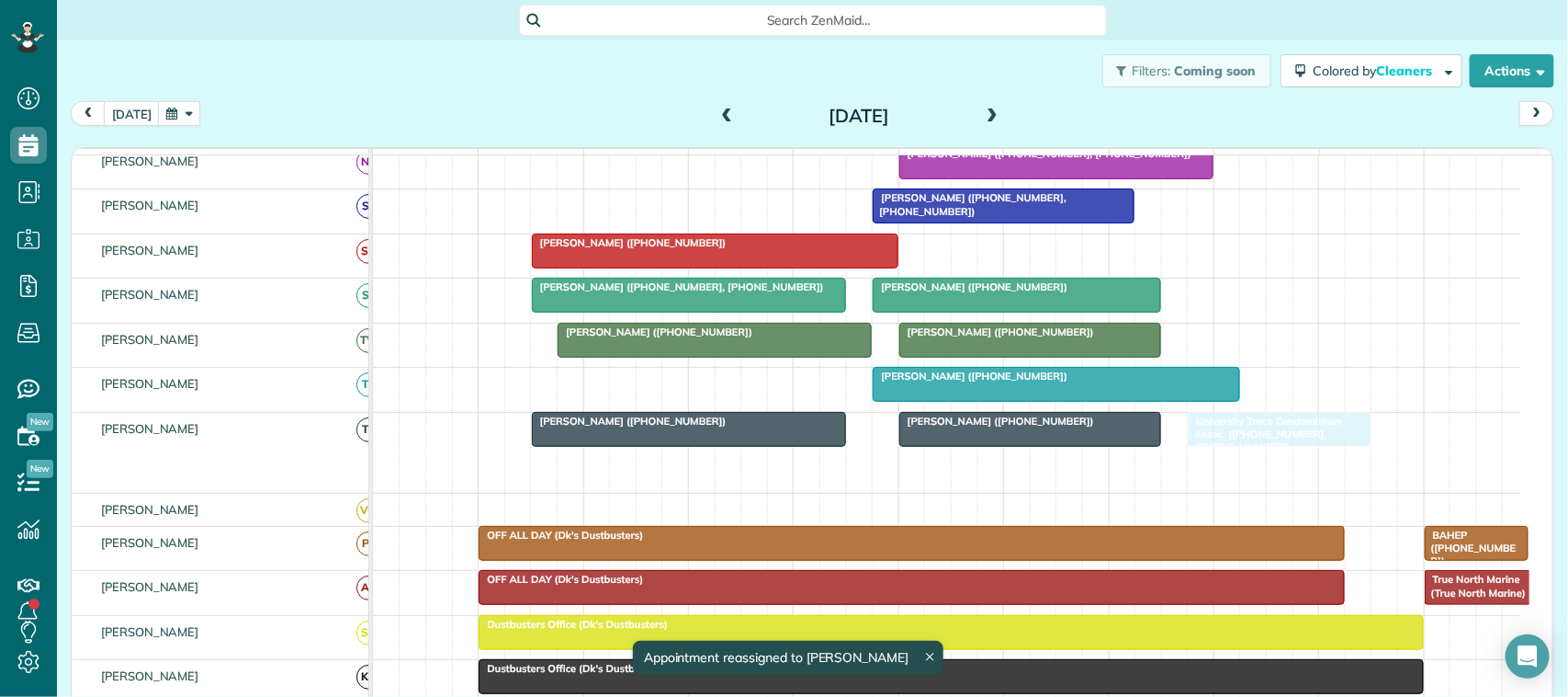
drag, startPoint x: 939, startPoint y: 492, endPoint x: 1205, endPoint y: 474, distance: 266.6
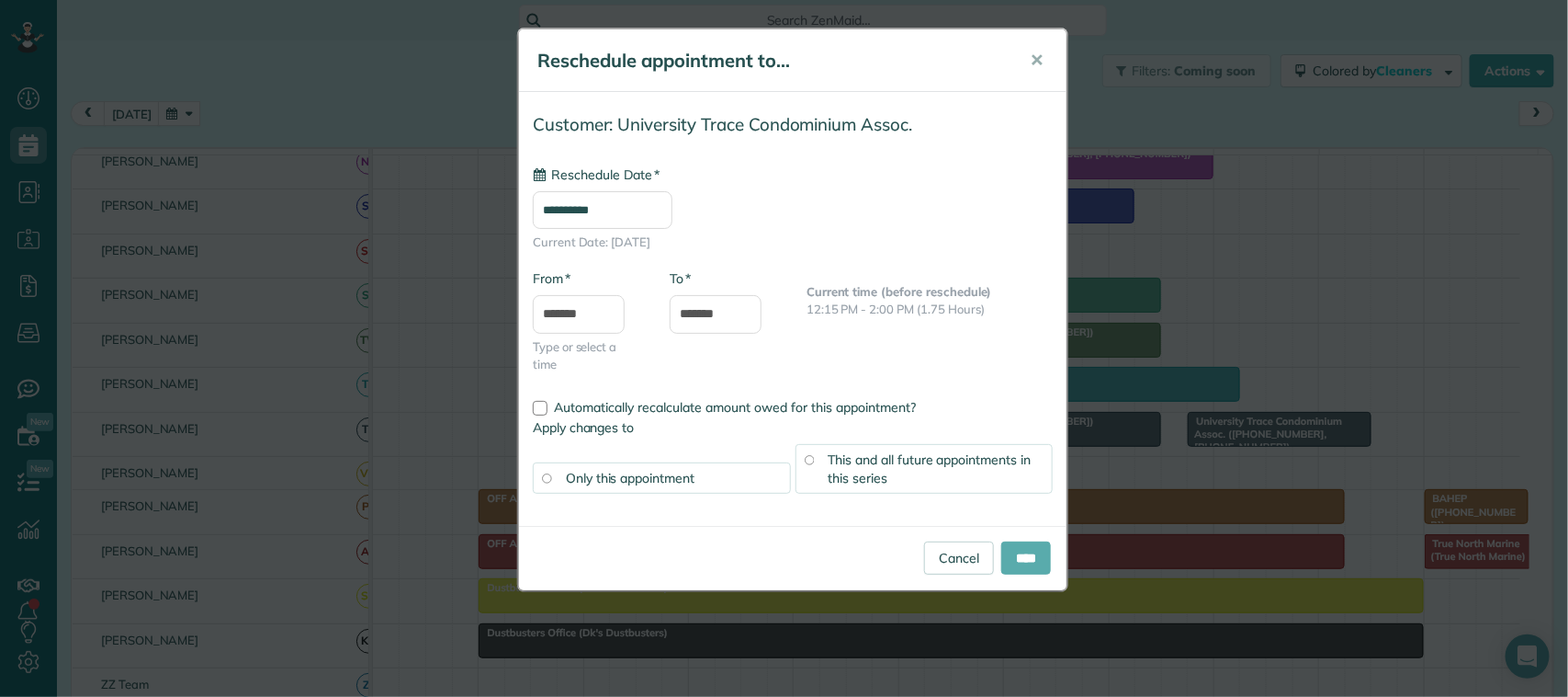
type input "**********"
click at [1015, 556] on input "****" at bounding box center [1027, 558] width 50 height 33
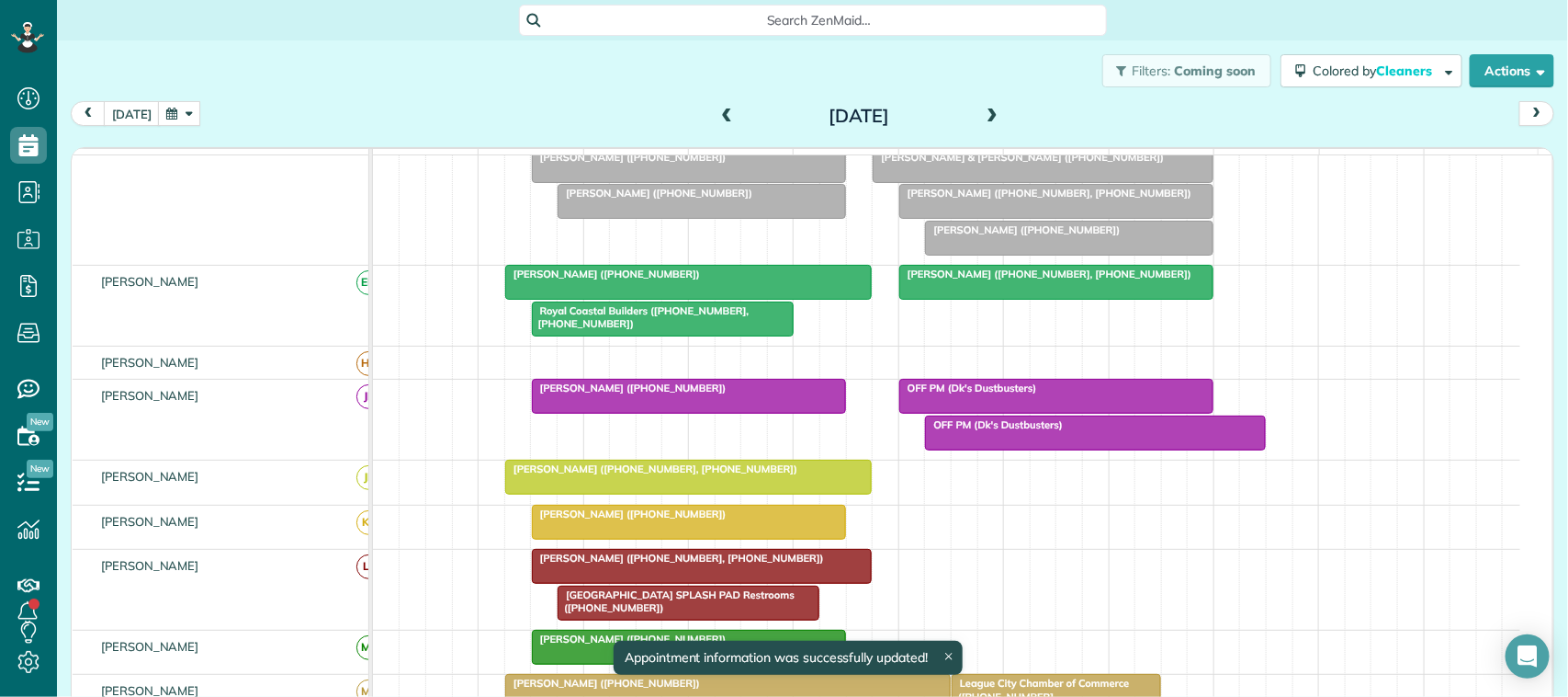
click at [972, 412] on div at bounding box center [1056, 397] width 312 height 33
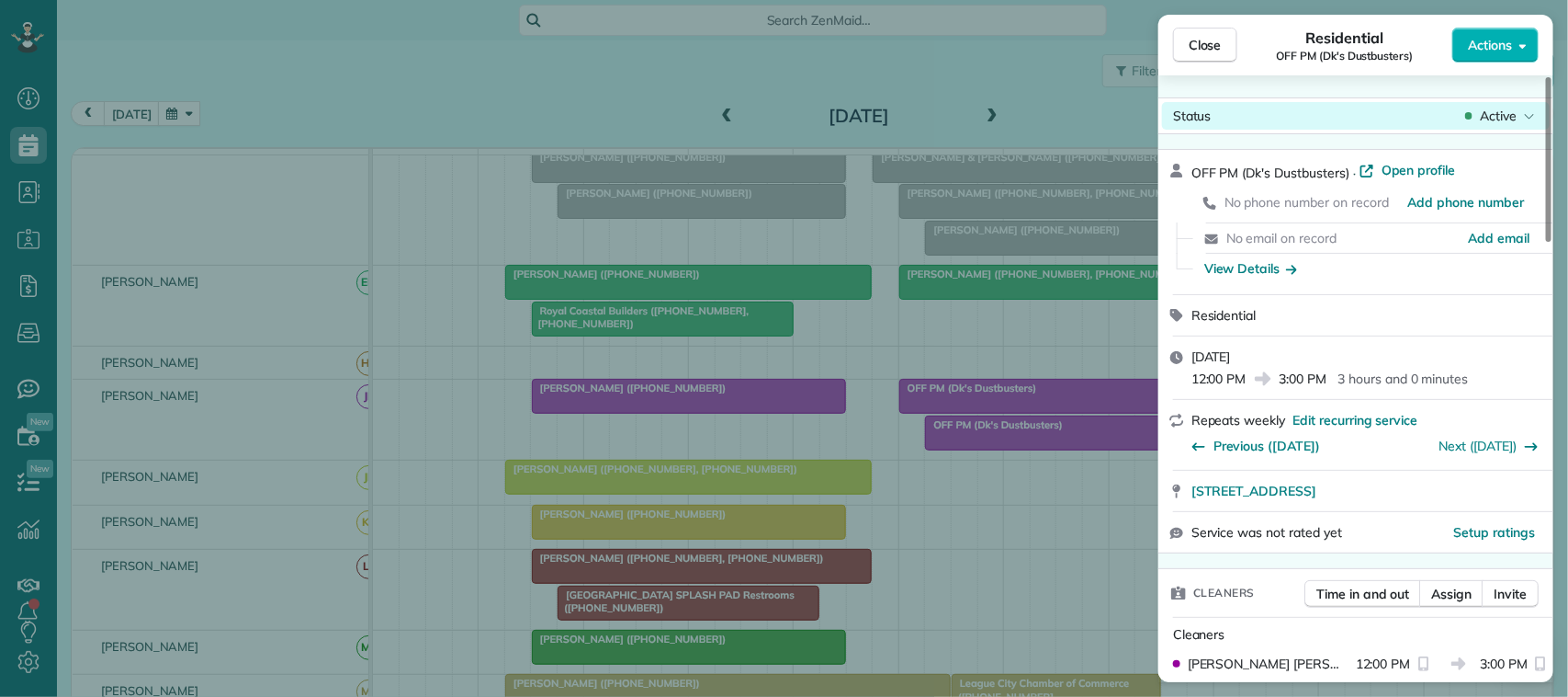
click at [1504, 115] on span "Active" at bounding box center [1499, 116] width 37 height 18
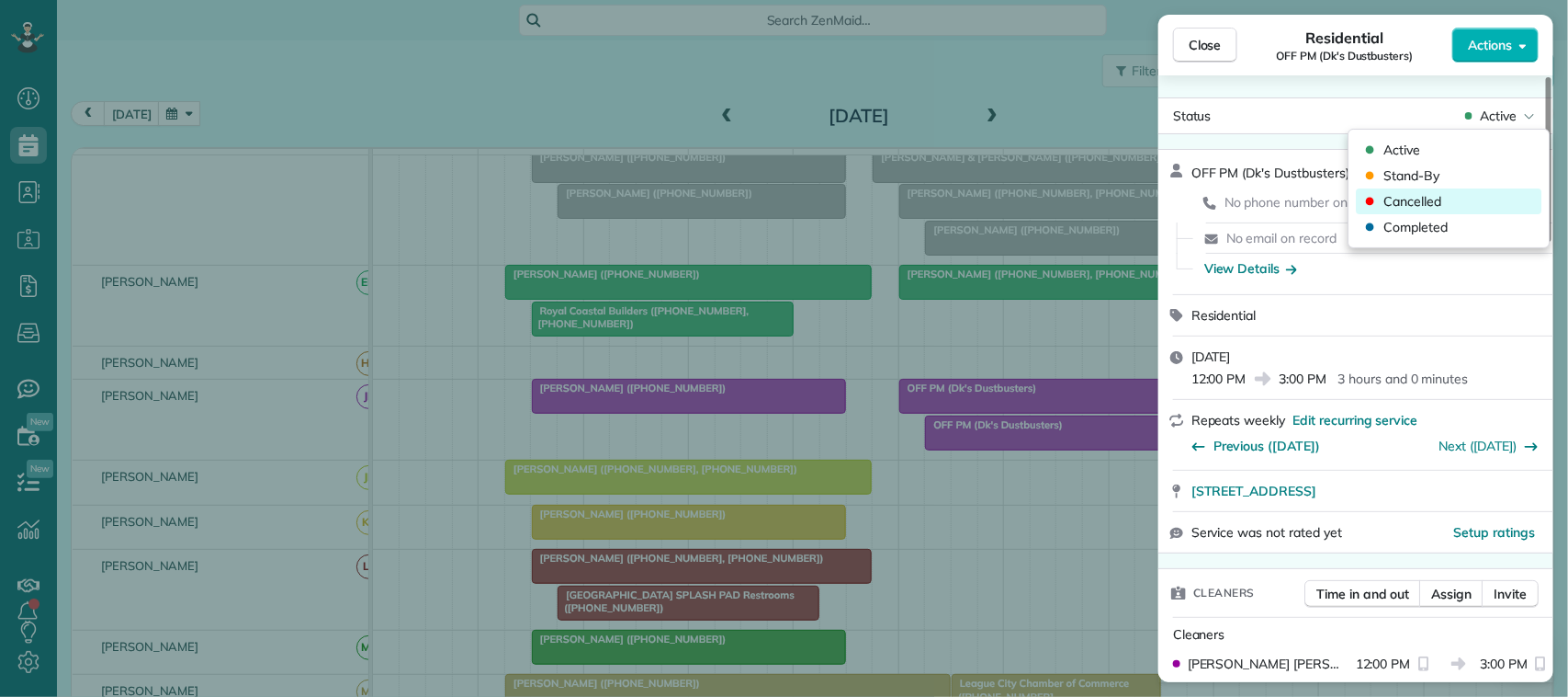
click at [1486, 194] on div "Cancelled" at bounding box center [1449, 202] width 186 height 26
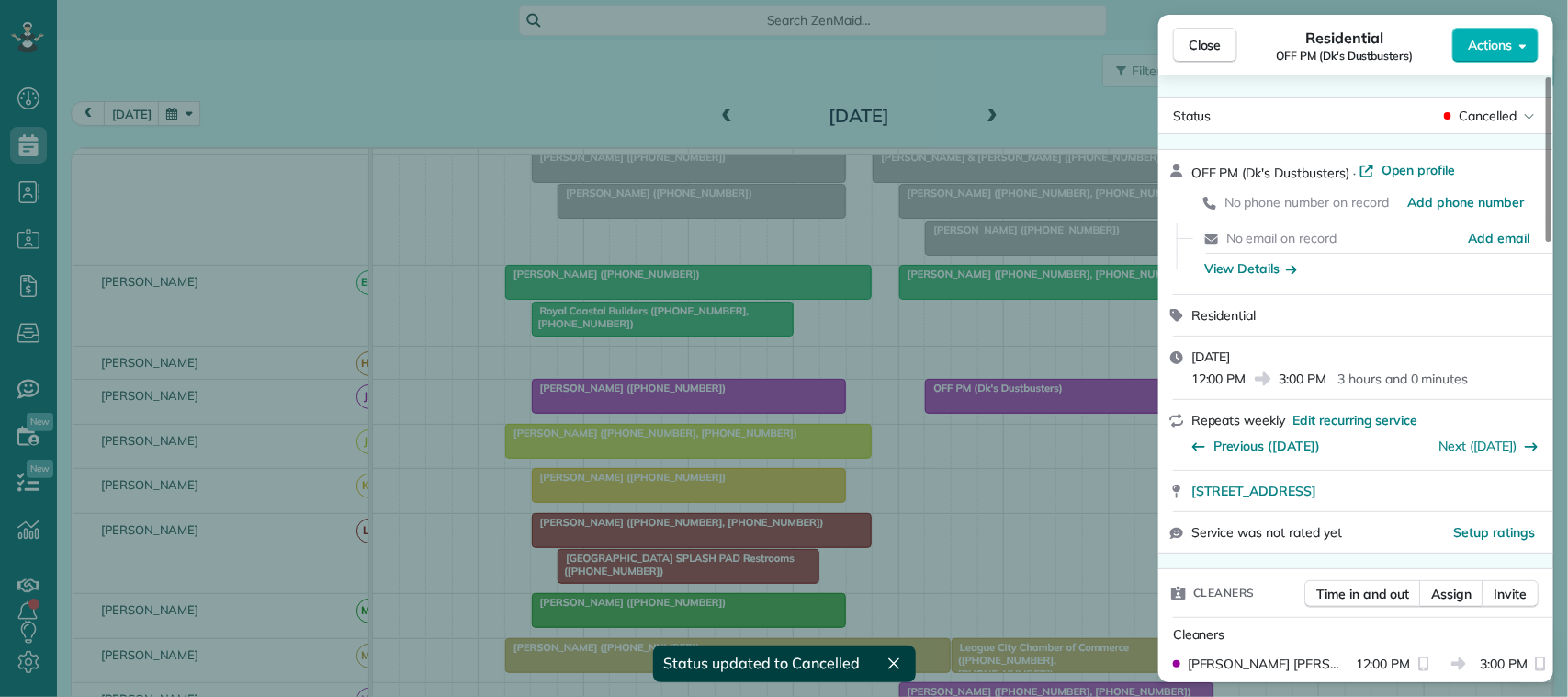
click at [1198, 67] on div "Close Residential OFF PM (Dk's Dustbusters) Actions" at bounding box center [1355, 45] width 395 height 61
click at [1194, 47] on span "Close" at bounding box center [1205, 45] width 33 height 18
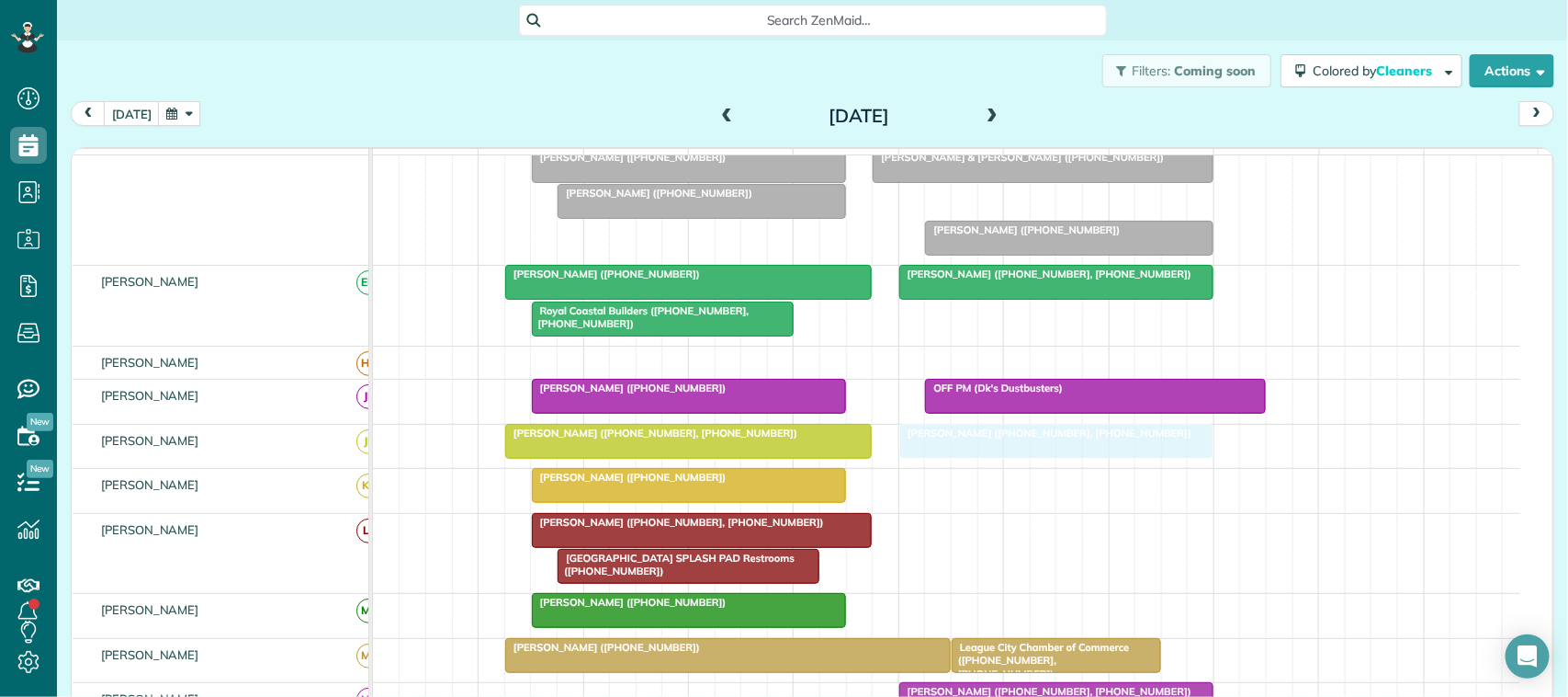
drag, startPoint x: 972, startPoint y: 216, endPoint x: 981, endPoint y: 456, distance: 240.2
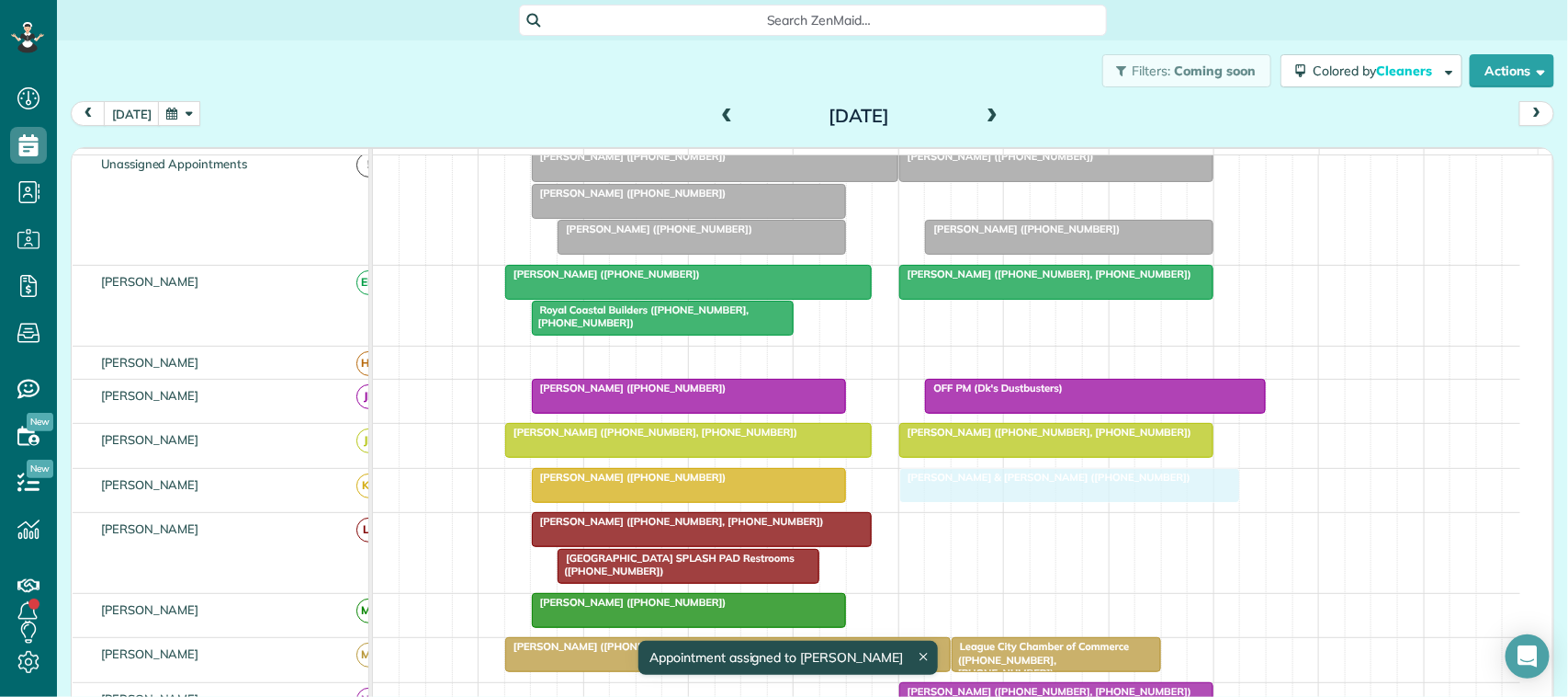
drag, startPoint x: 975, startPoint y: 214, endPoint x: 1000, endPoint y: 484, distance: 271.2
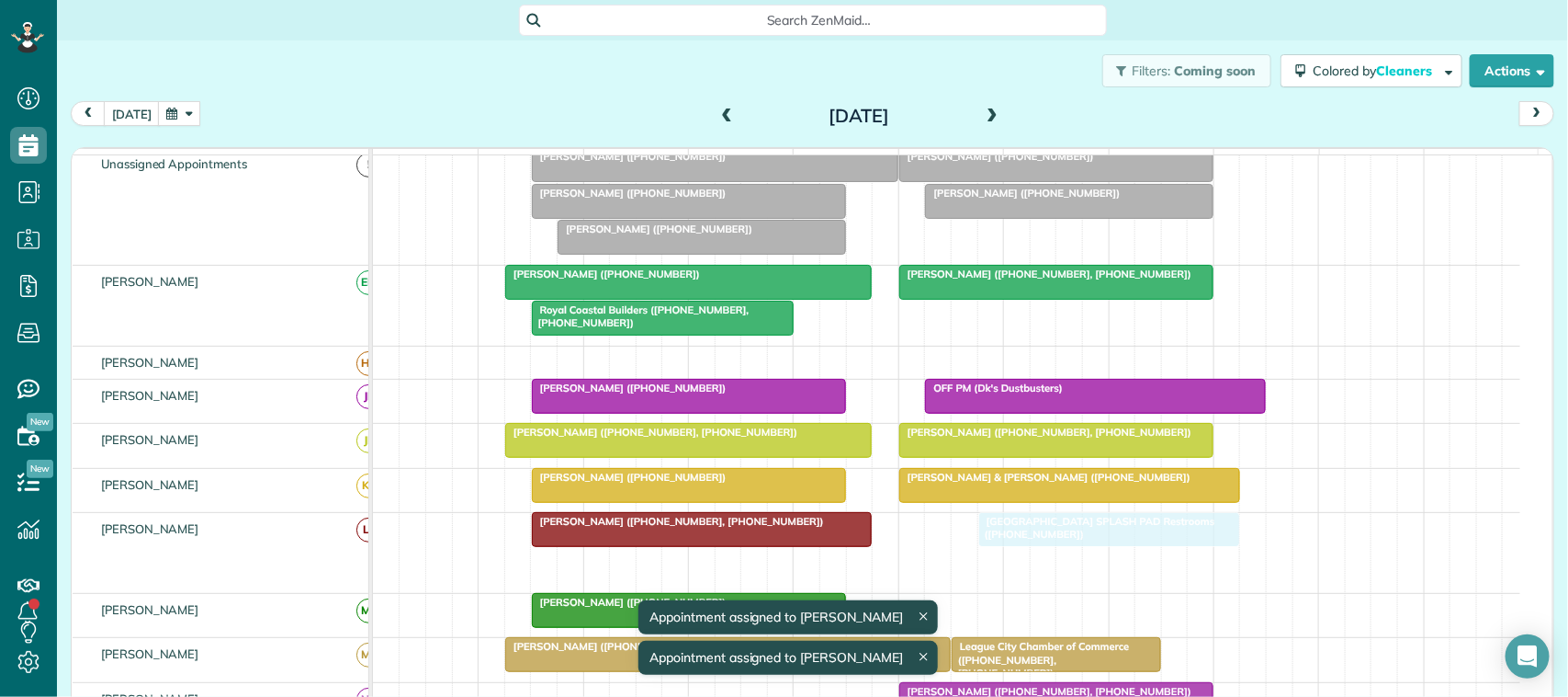
drag, startPoint x: 674, startPoint y: 586, endPoint x: 1098, endPoint y: 546, distance: 425.9
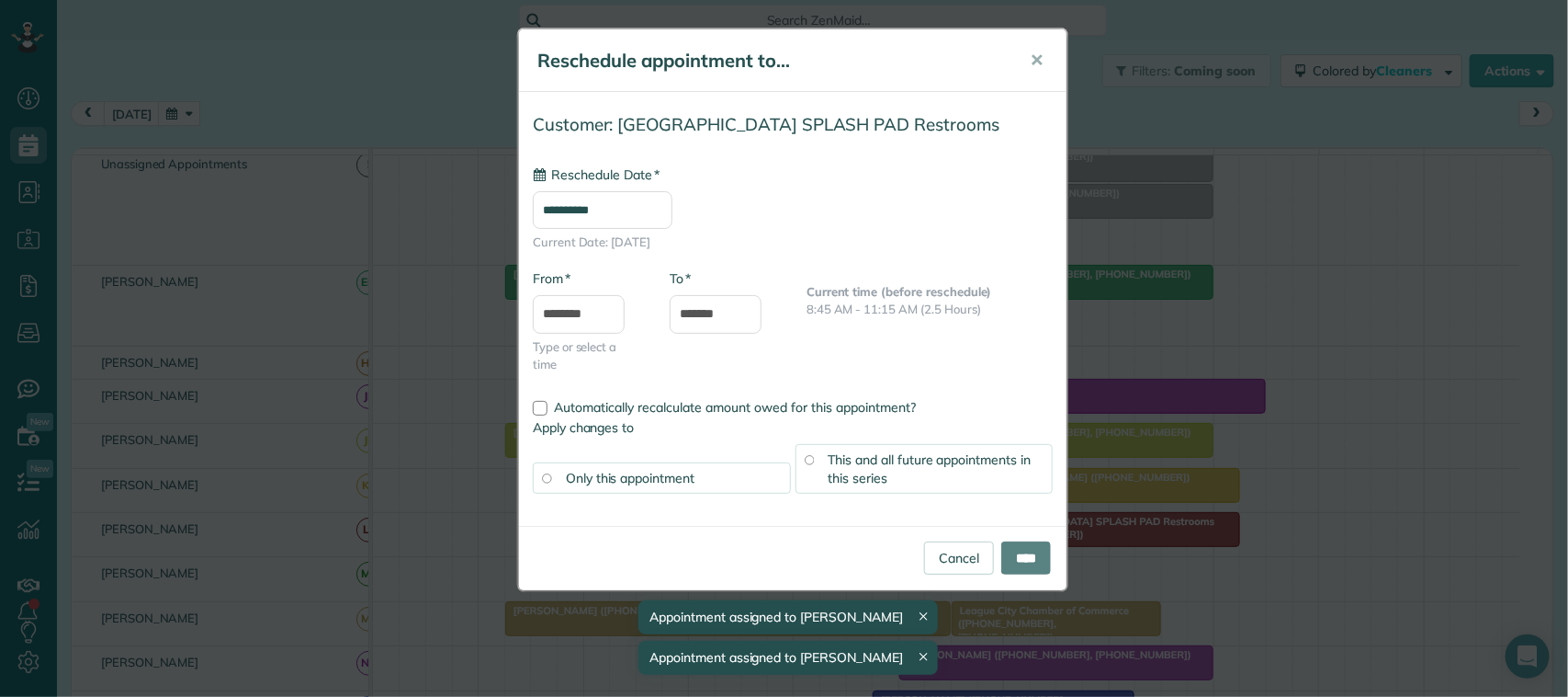
type input "**********"
click at [1026, 558] on input "****" at bounding box center [1027, 558] width 50 height 33
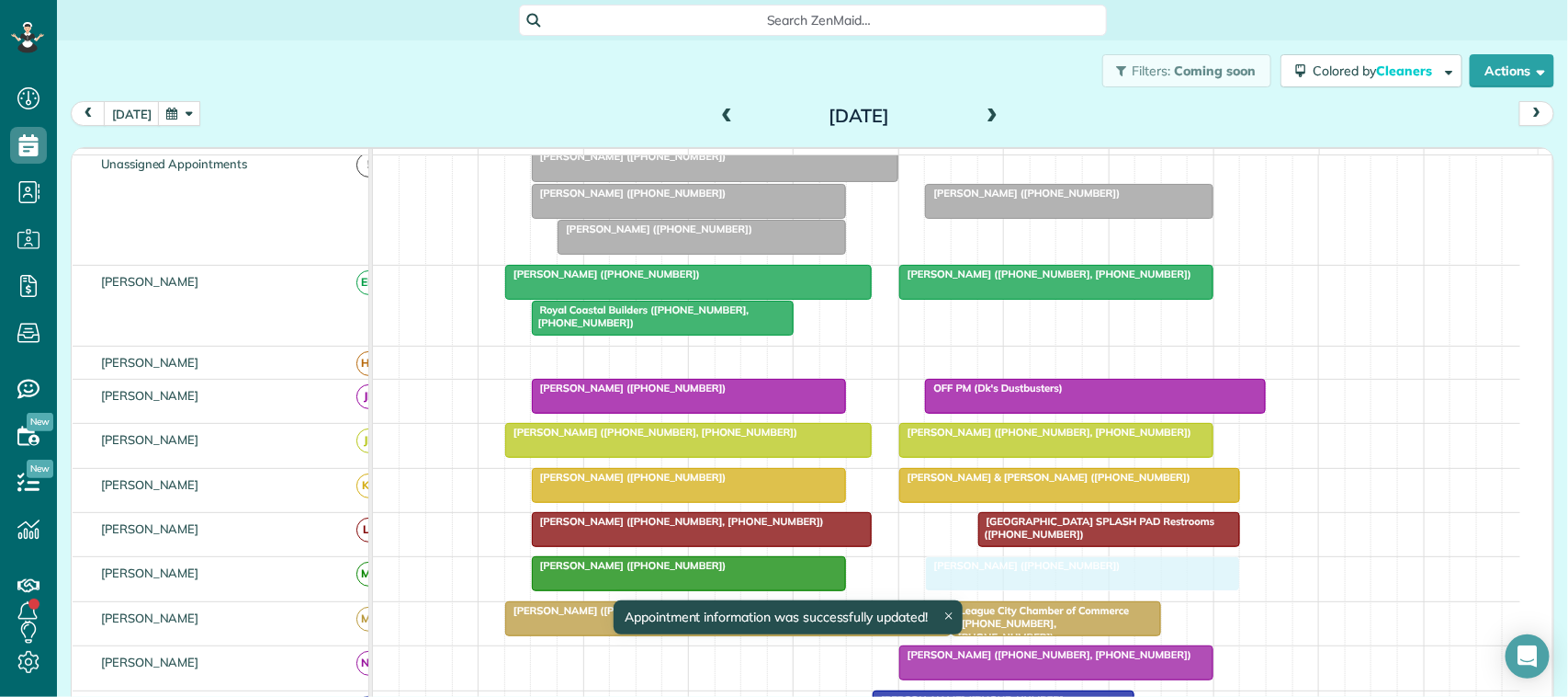
drag, startPoint x: 997, startPoint y: 182, endPoint x: 1030, endPoint y: 589, distance: 408.3
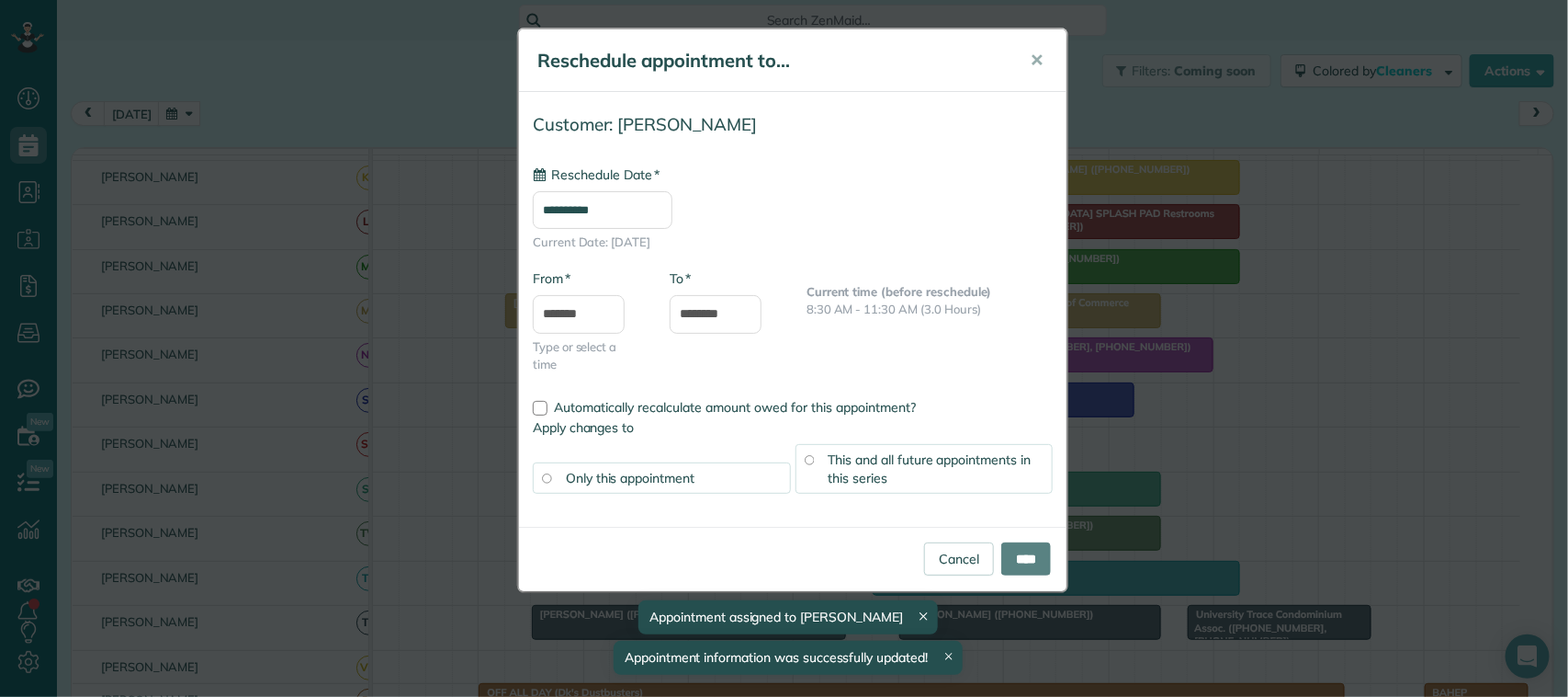
drag, startPoint x: 692, startPoint y: 219, endPoint x: 673, endPoint y: 474, distance: 255.7
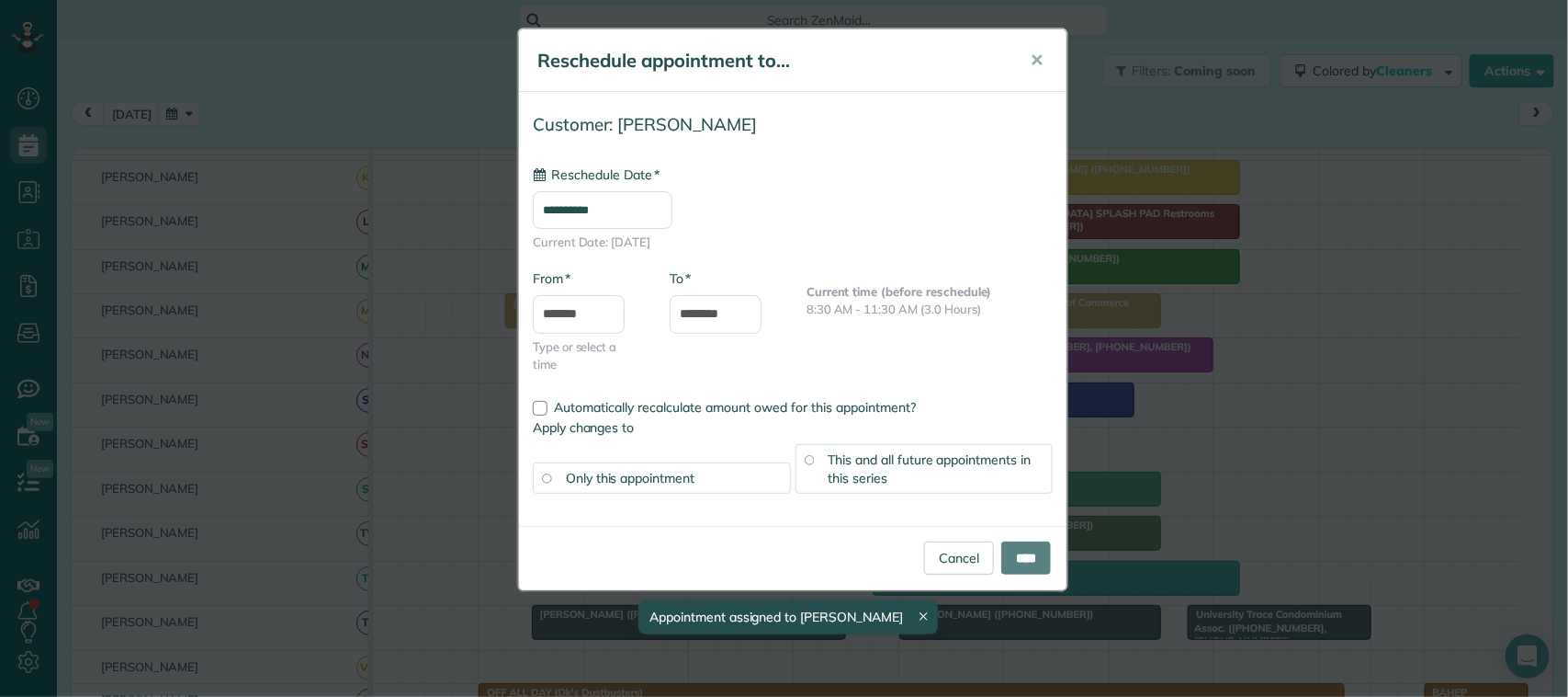
type input "**********"
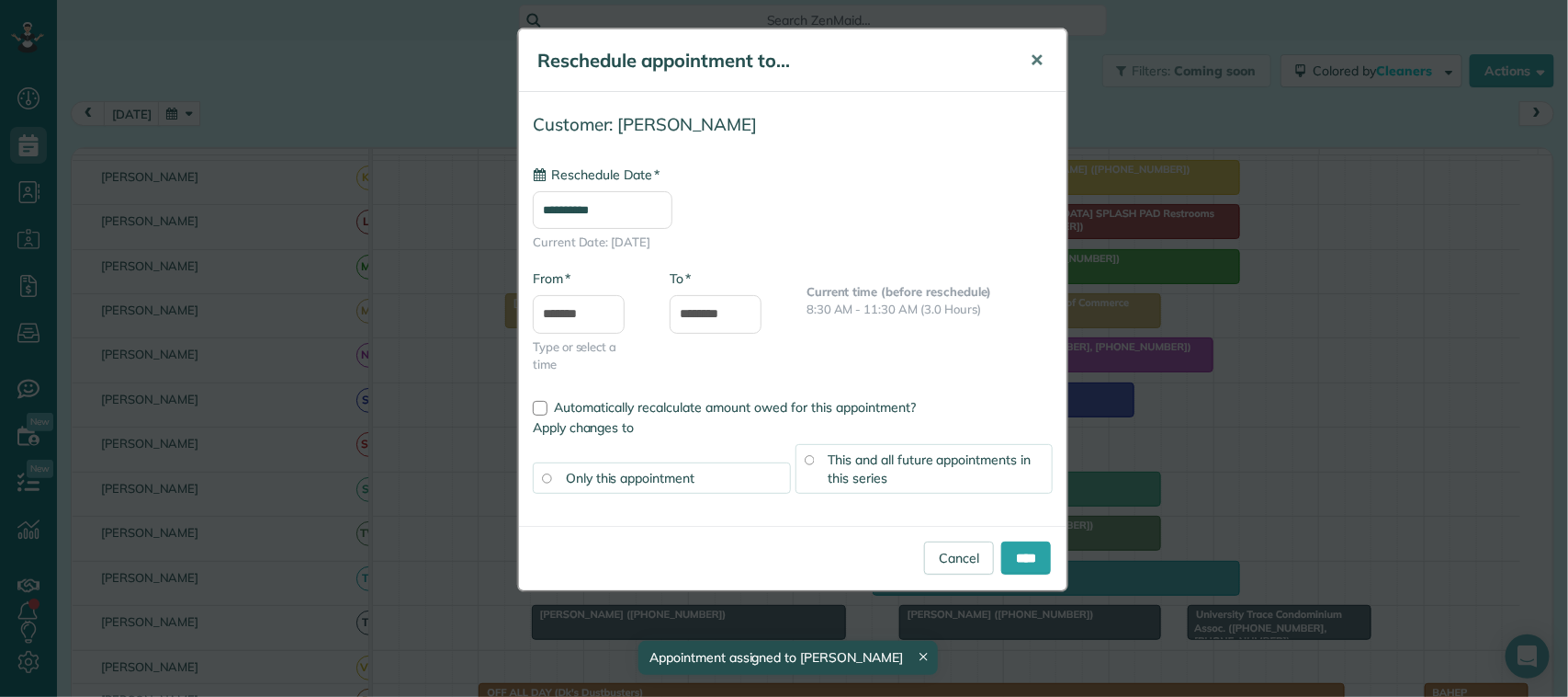
click at [1025, 61] on button "✕" at bounding box center [1036, 61] width 42 height 44
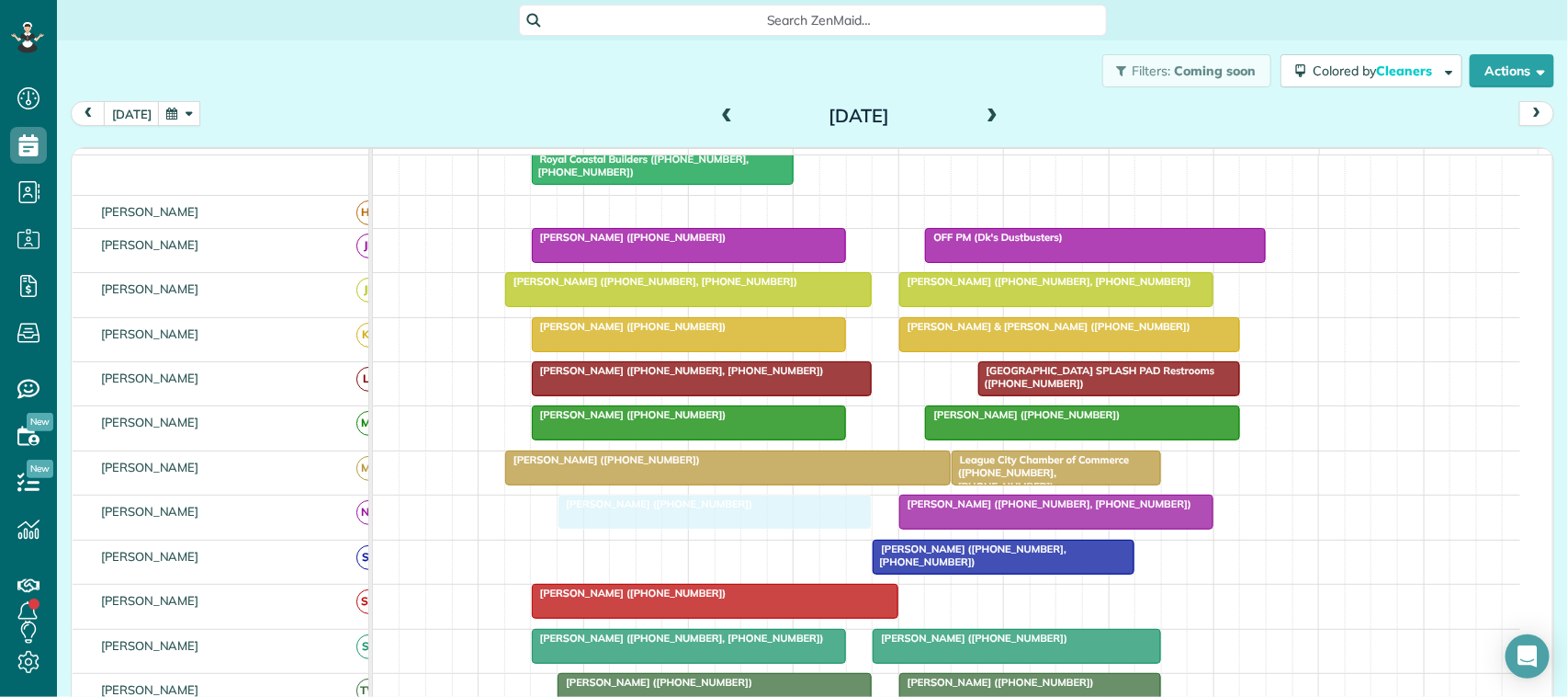
drag, startPoint x: 660, startPoint y: 295, endPoint x: 675, endPoint y: 551, distance: 256.4
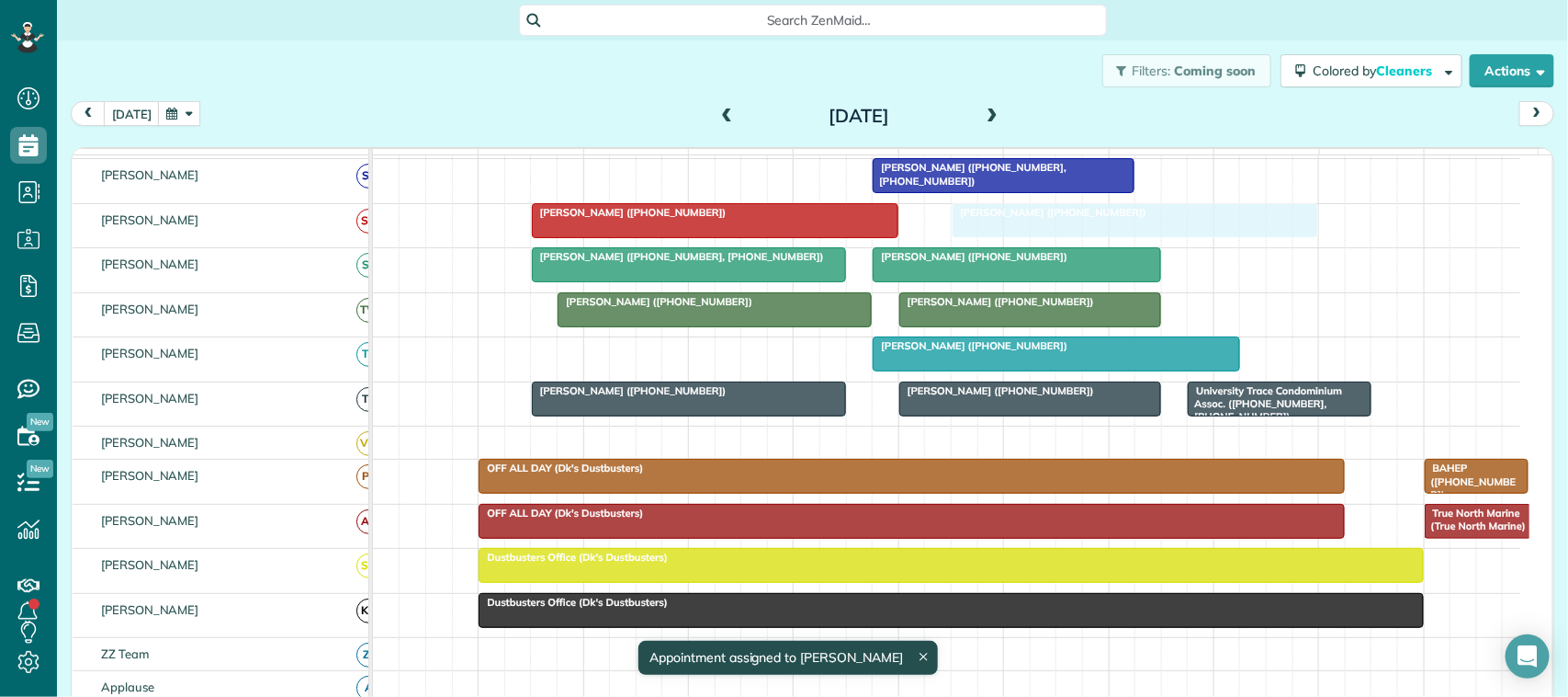
drag, startPoint x: 639, startPoint y: 263, endPoint x: 933, endPoint y: 263, distance: 294.0
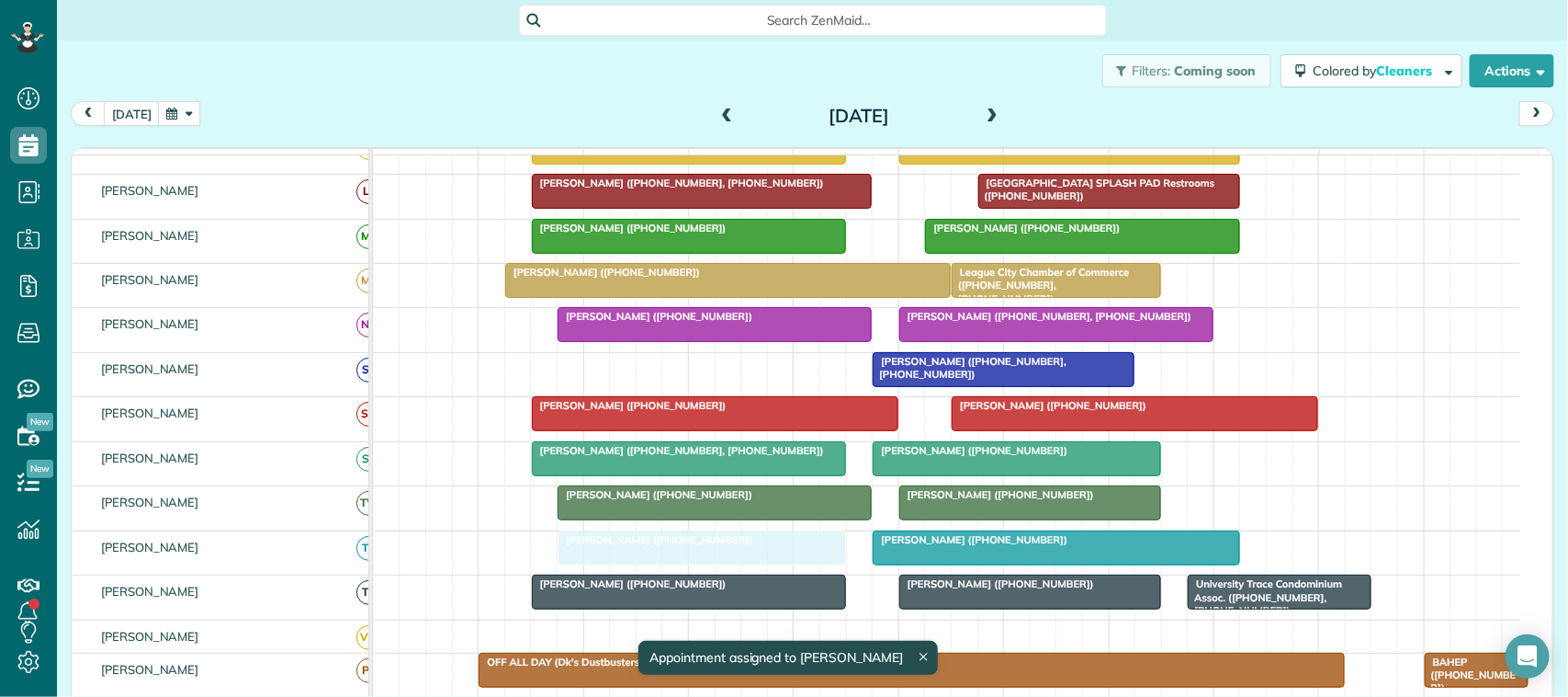
drag, startPoint x: 697, startPoint y: 253, endPoint x: 699, endPoint y: 560, distance: 307.0
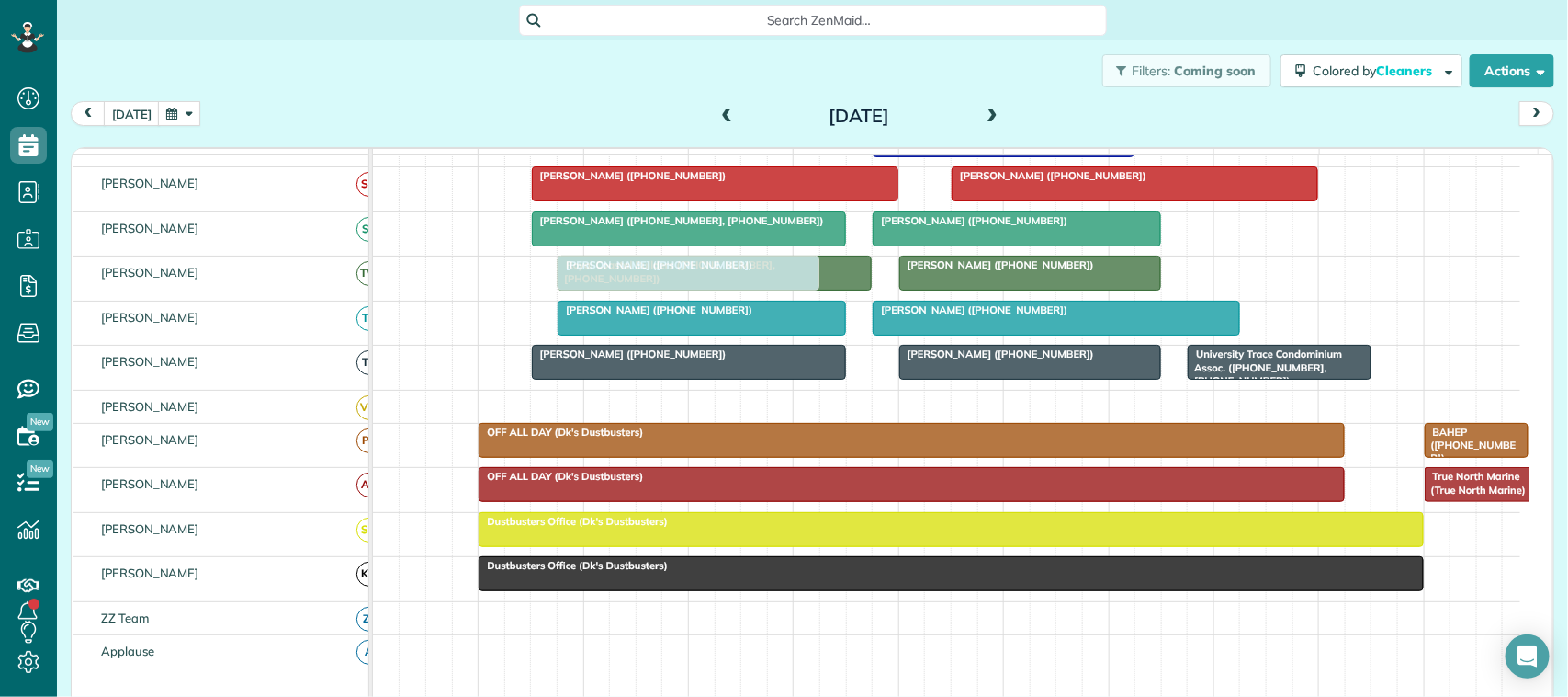
drag, startPoint x: 662, startPoint y: 346, endPoint x: 677, endPoint y: 296, distance: 52.2
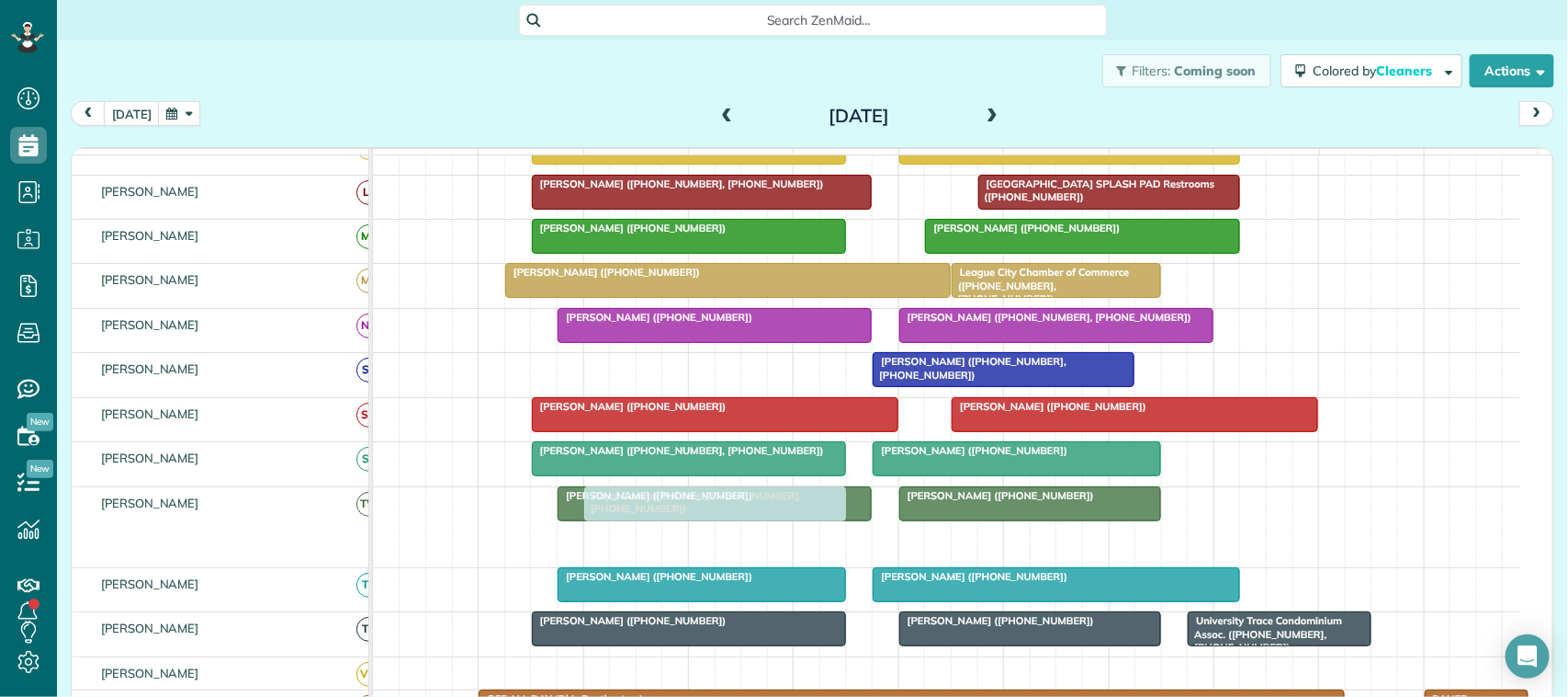
drag, startPoint x: 643, startPoint y: 562, endPoint x: 660, endPoint y: 510, distance: 54.7
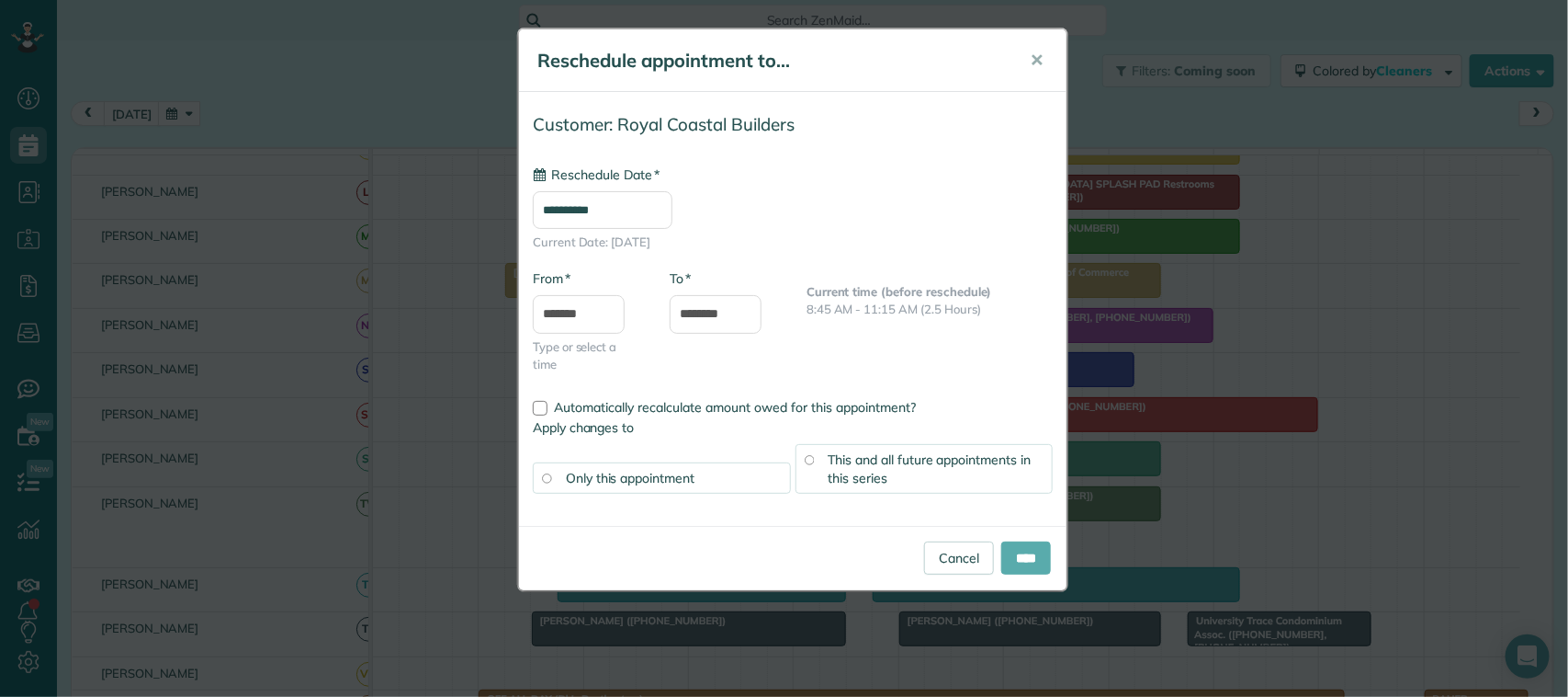
type input "**********"
click at [1014, 548] on input "****" at bounding box center [1027, 558] width 50 height 33
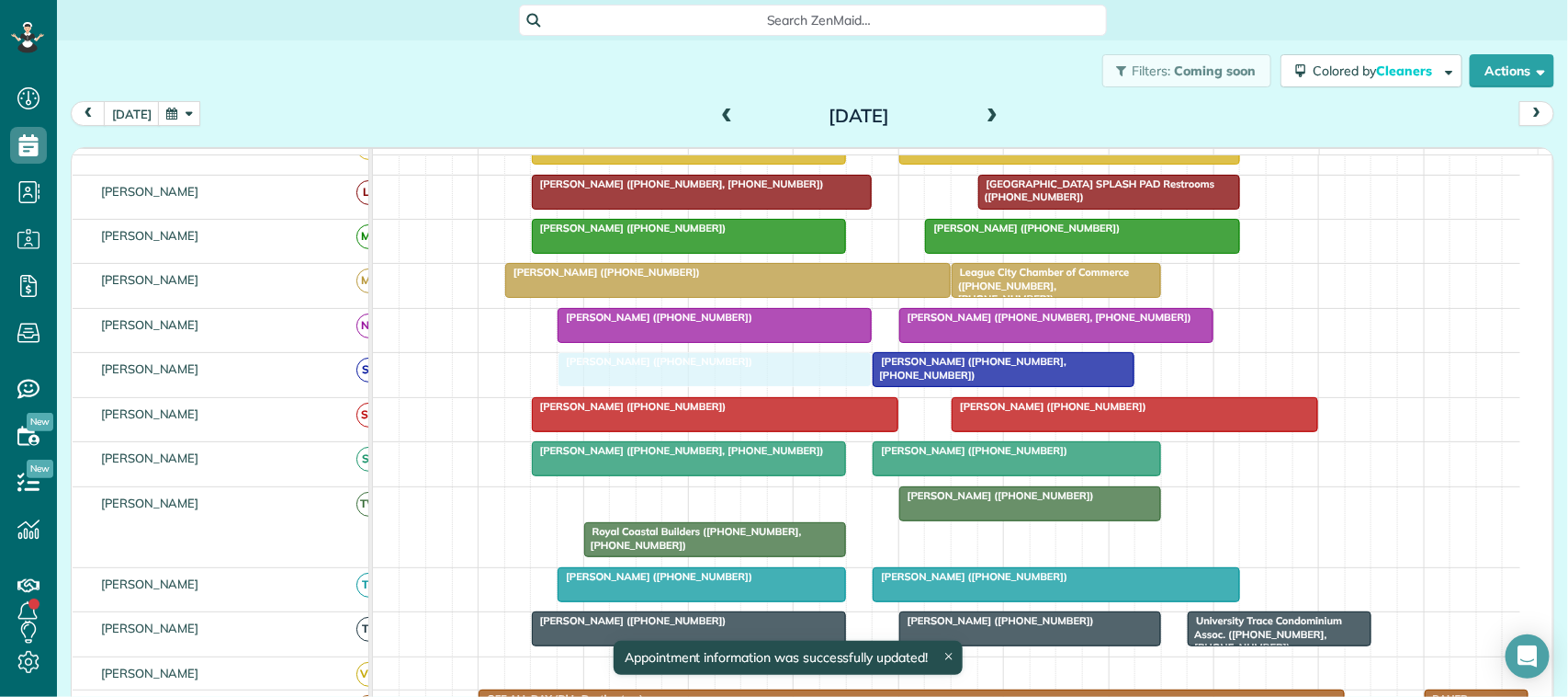
drag, startPoint x: 692, startPoint y: 540, endPoint x: 685, endPoint y: 384, distance: 156.2
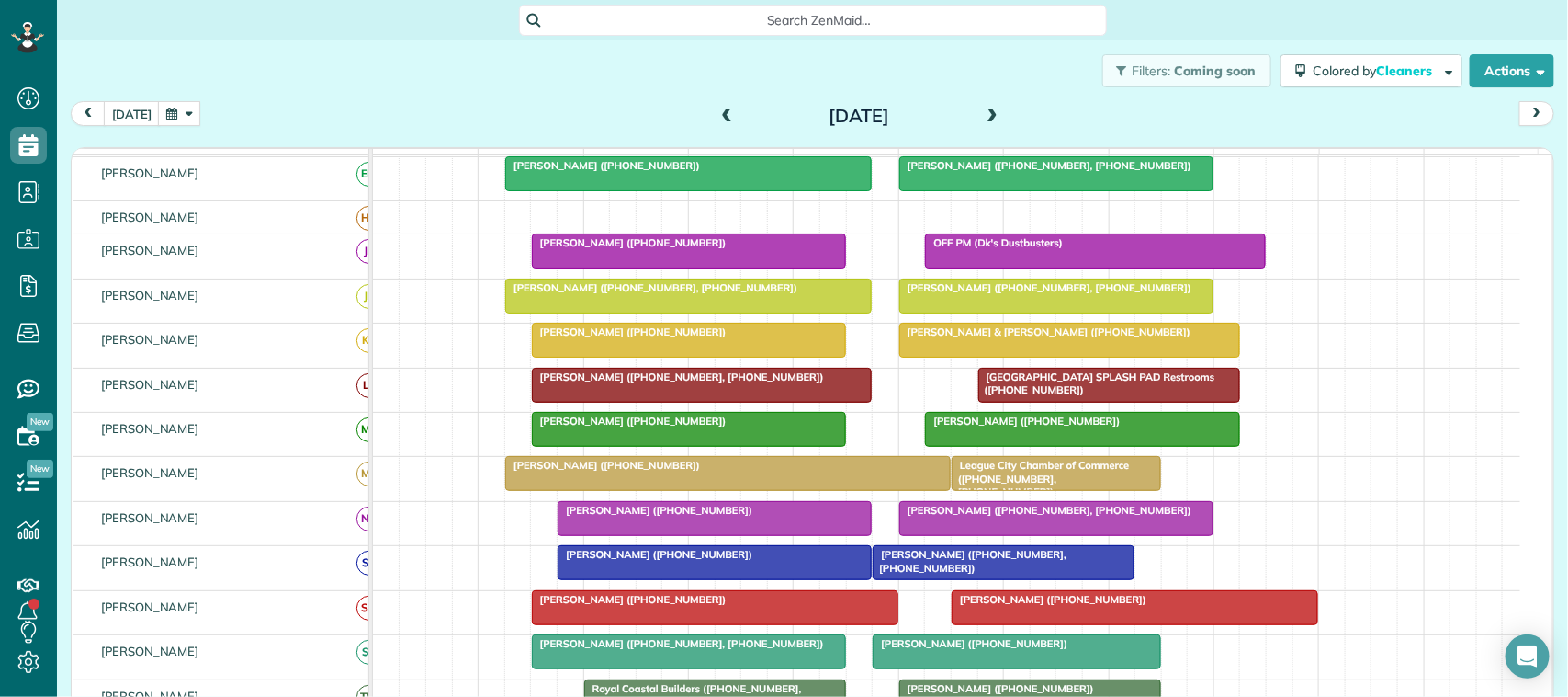
click at [985, 105] on span at bounding box center [992, 116] width 20 height 28
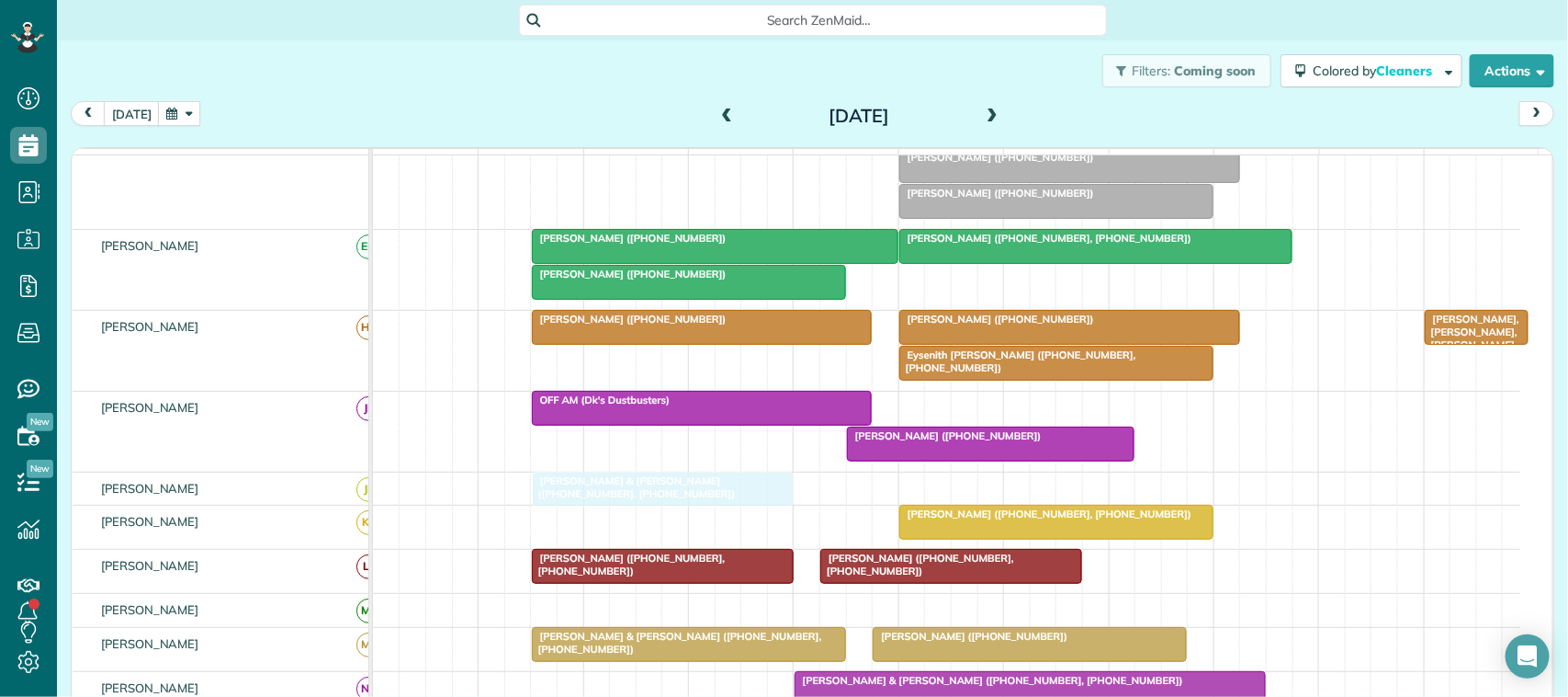
drag, startPoint x: 714, startPoint y: 465, endPoint x: 712, endPoint y: 506, distance: 41.0
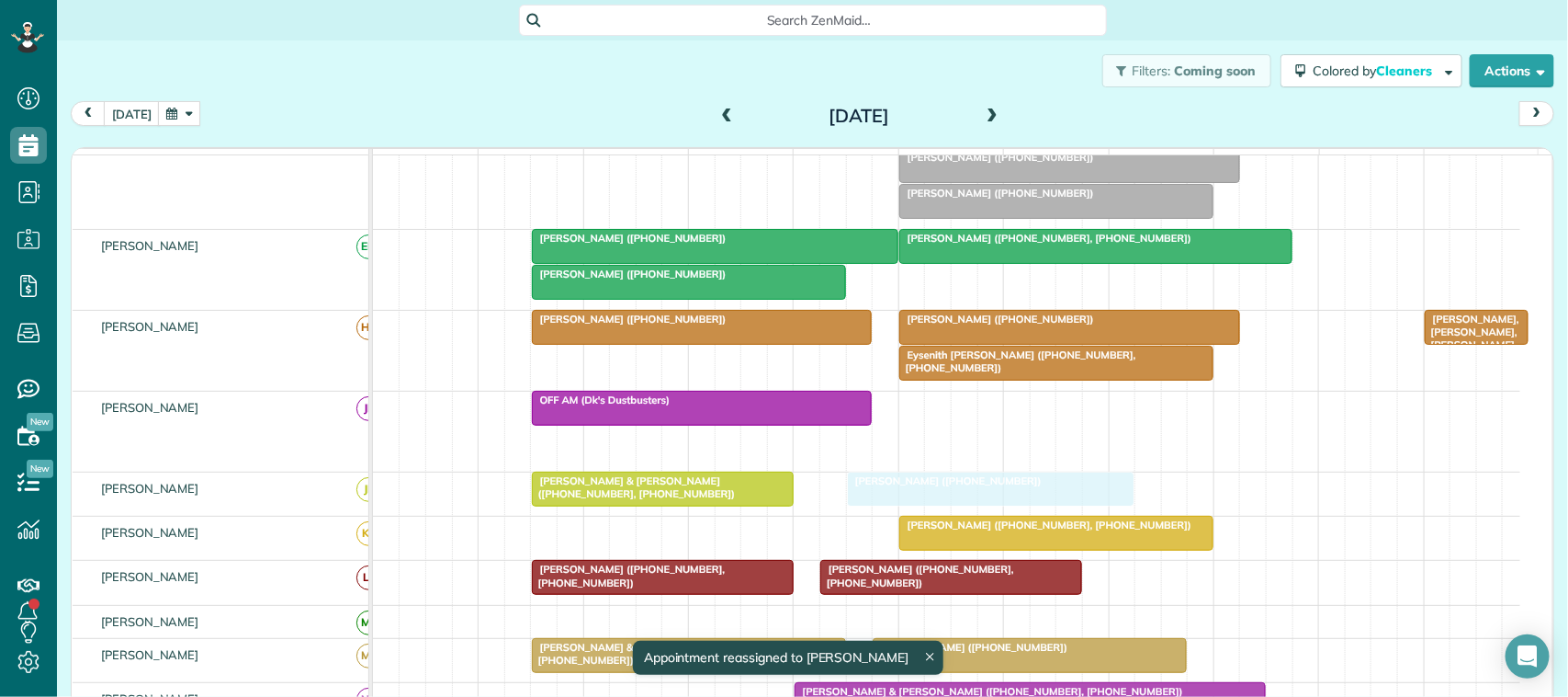
drag, startPoint x: 928, startPoint y: 469, endPoint x: 938, endPoint y: 499, distance: 31.6
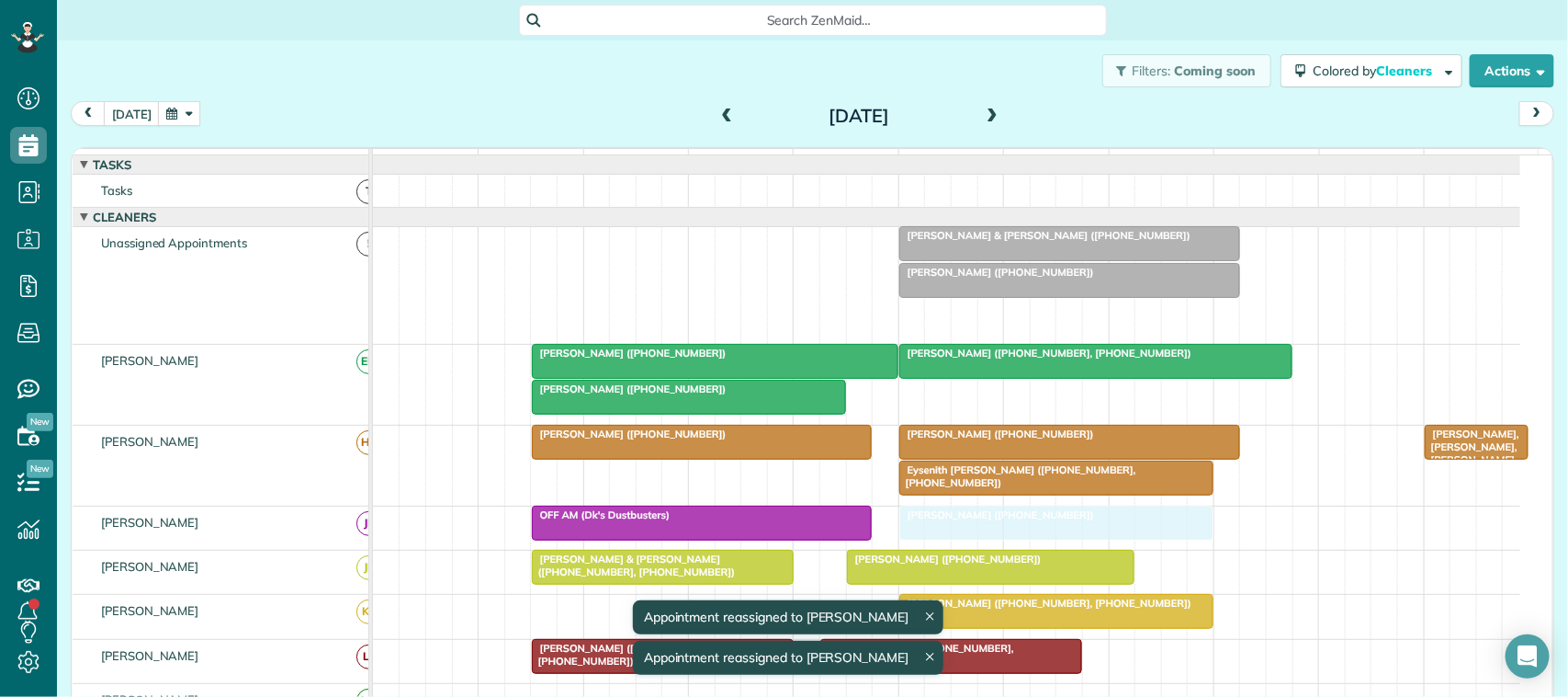
drag, startPoint x: 983, startPoint y: 336, endPoint x: 970, endPoint y: 547, distance: 211.4
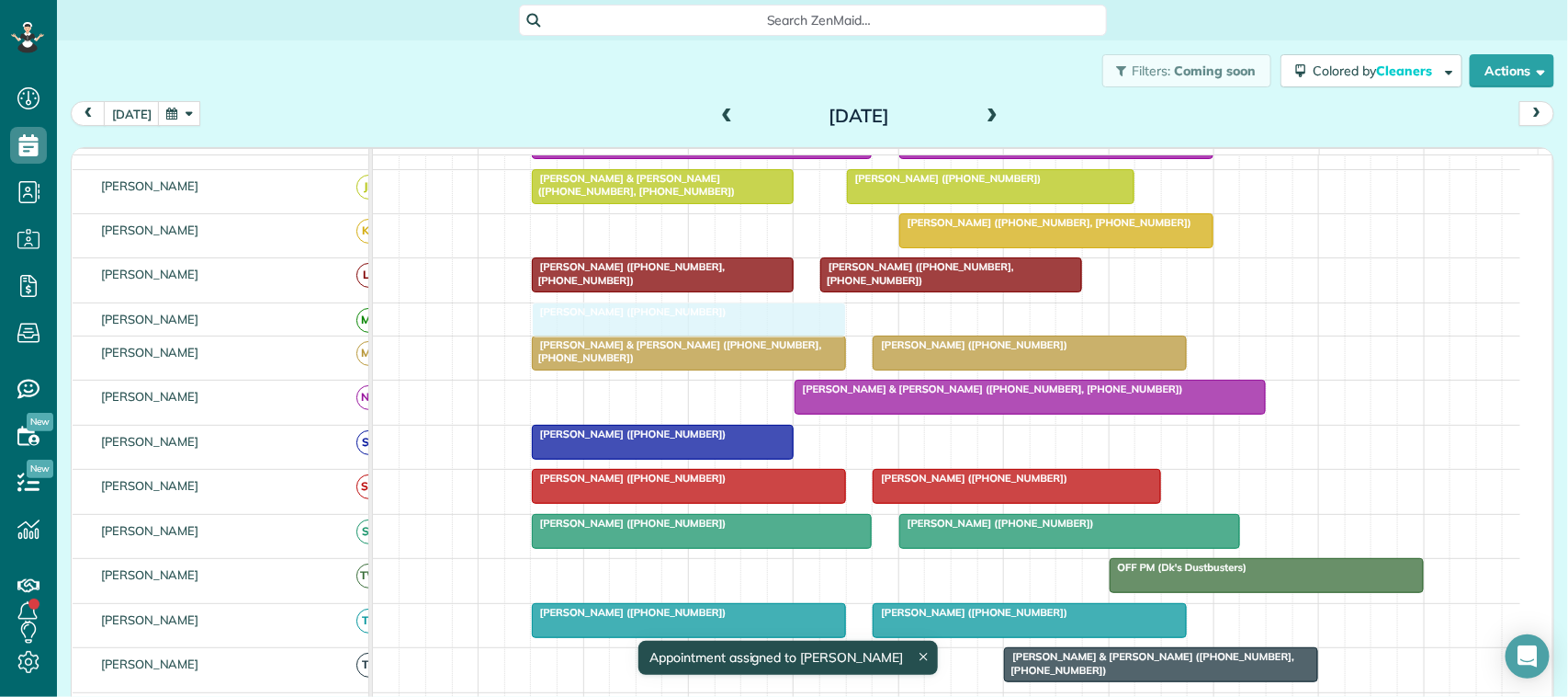
drag, startPoint x: 640, startPoint y: 377, endPoint x: 653, endPoint y: 349, distance: 30.9
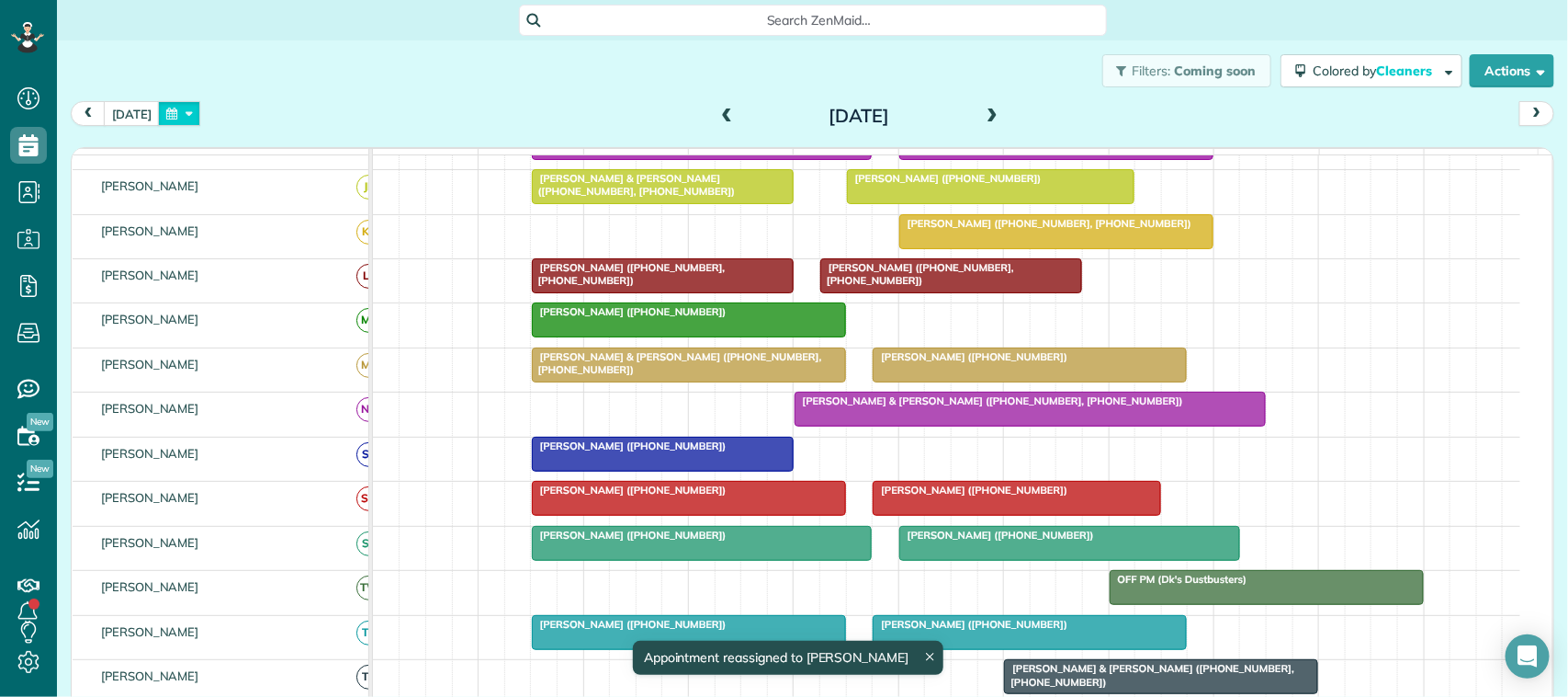
click at [175, 121] on button "button" at bounding box center [179, 113] width 43 height 25
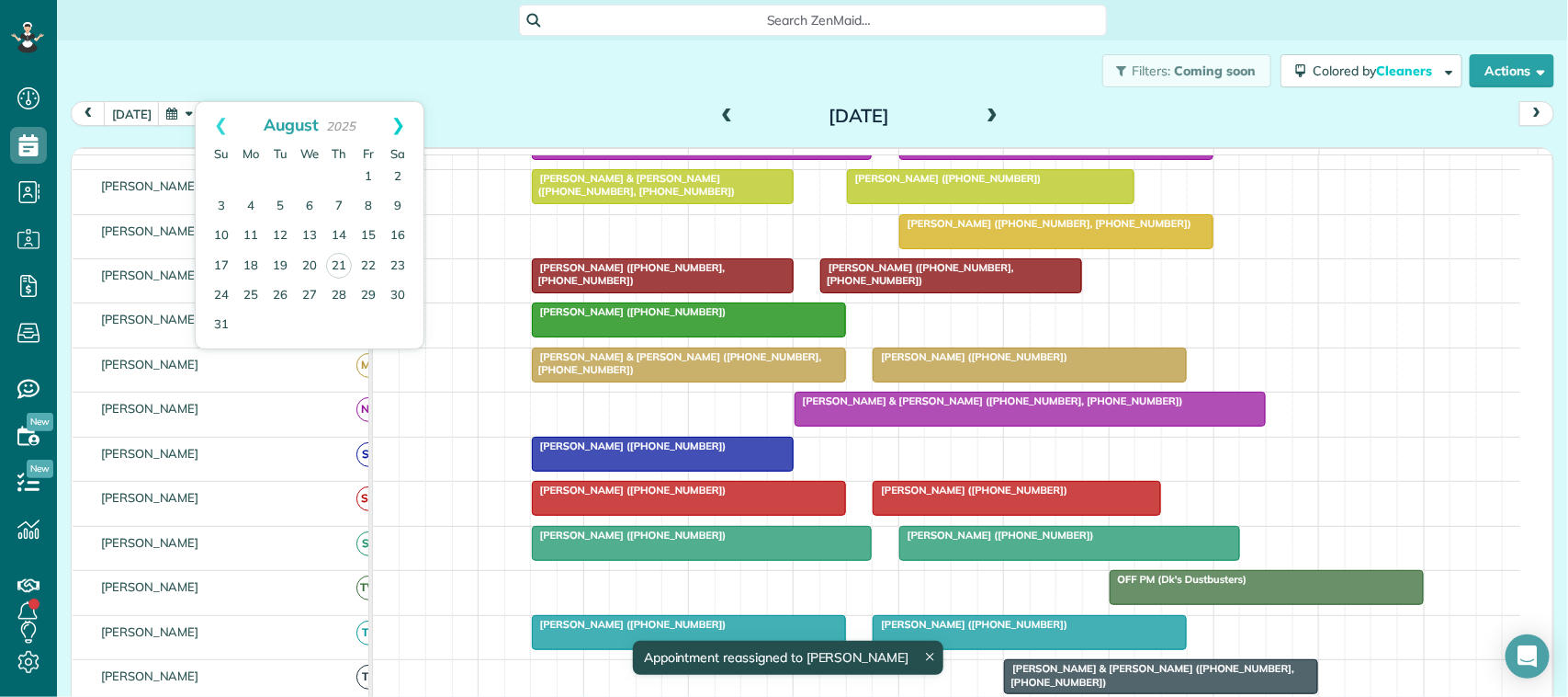
click at [396, 124] on link "Next" at bounding box center [398, 125] width 51 height 46
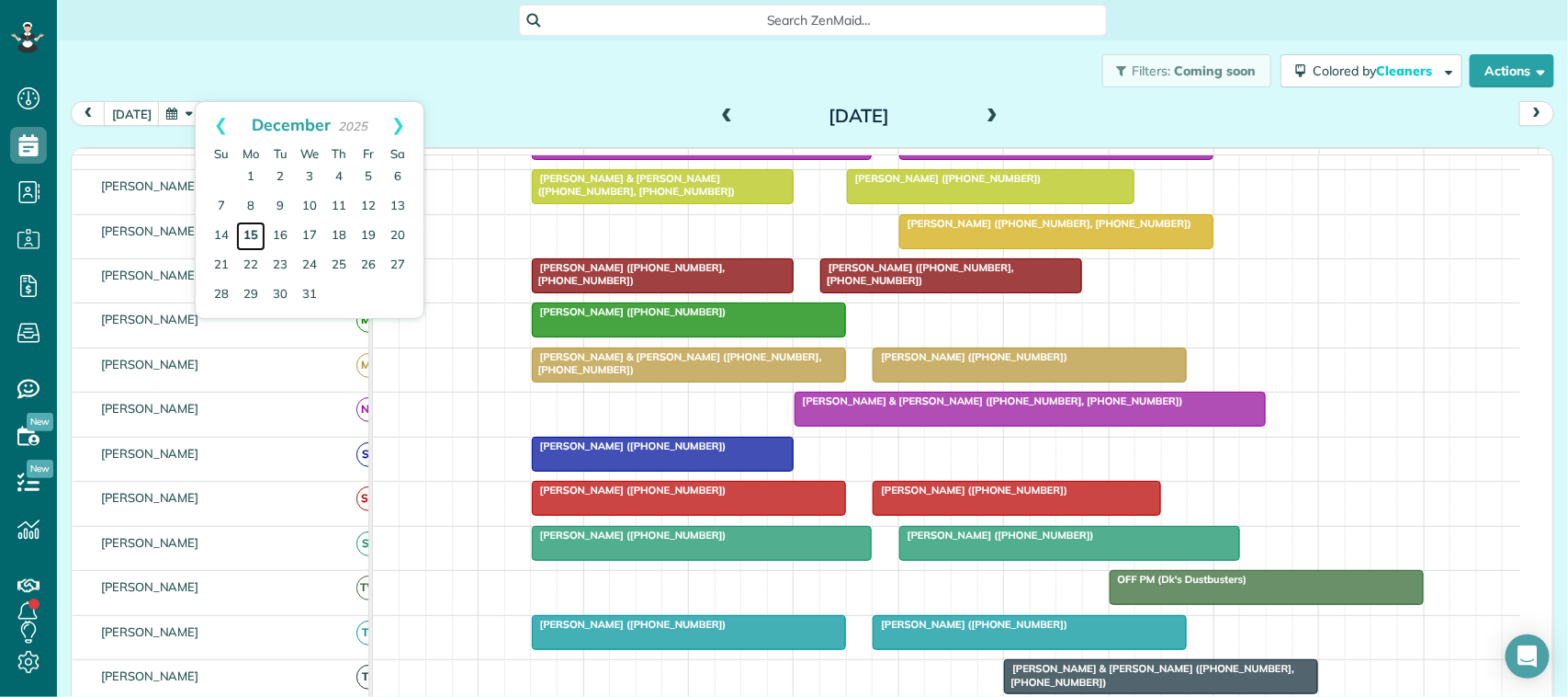
click at [254, 237] on link "15" at bounding box center [250, 237] width 30 height 30
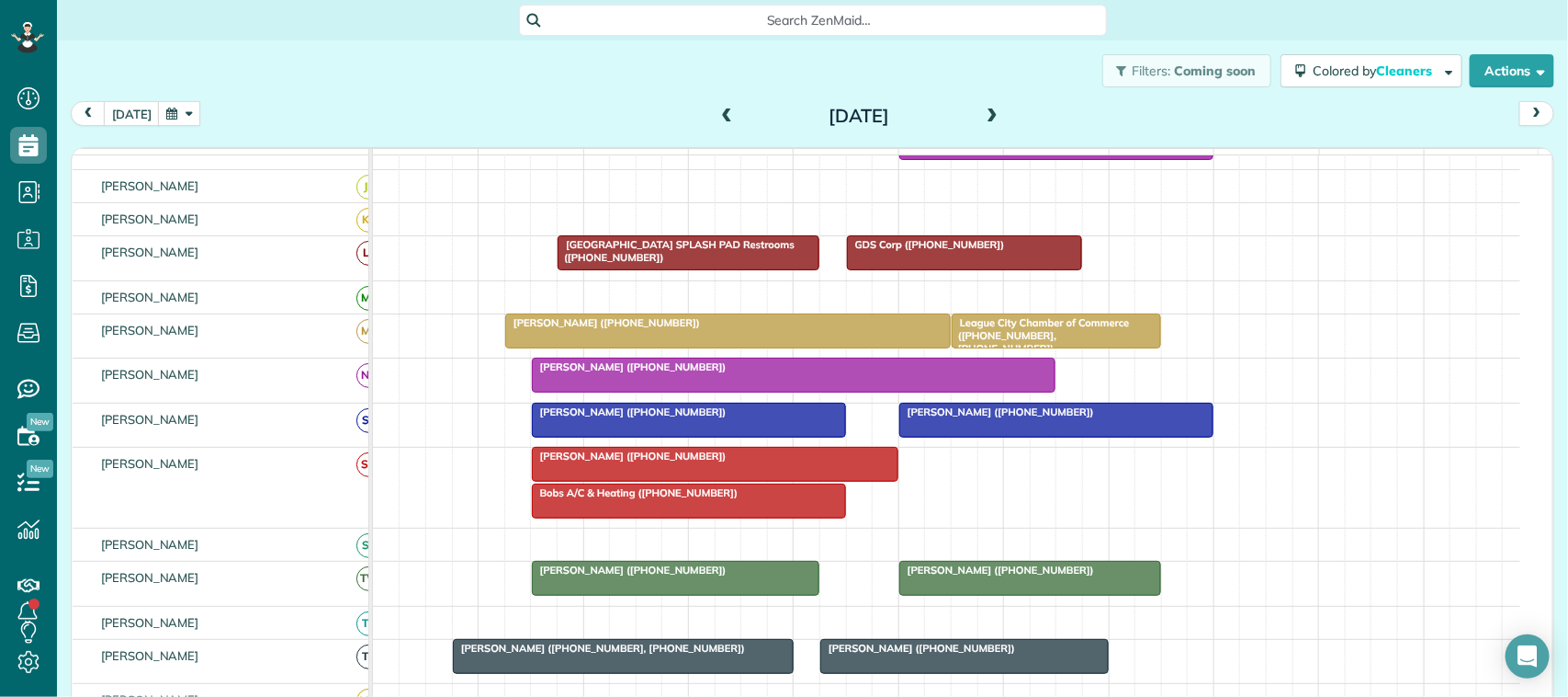
click at [176, 112] on button "button" at bounding box center [179, 113] width 43 height 25
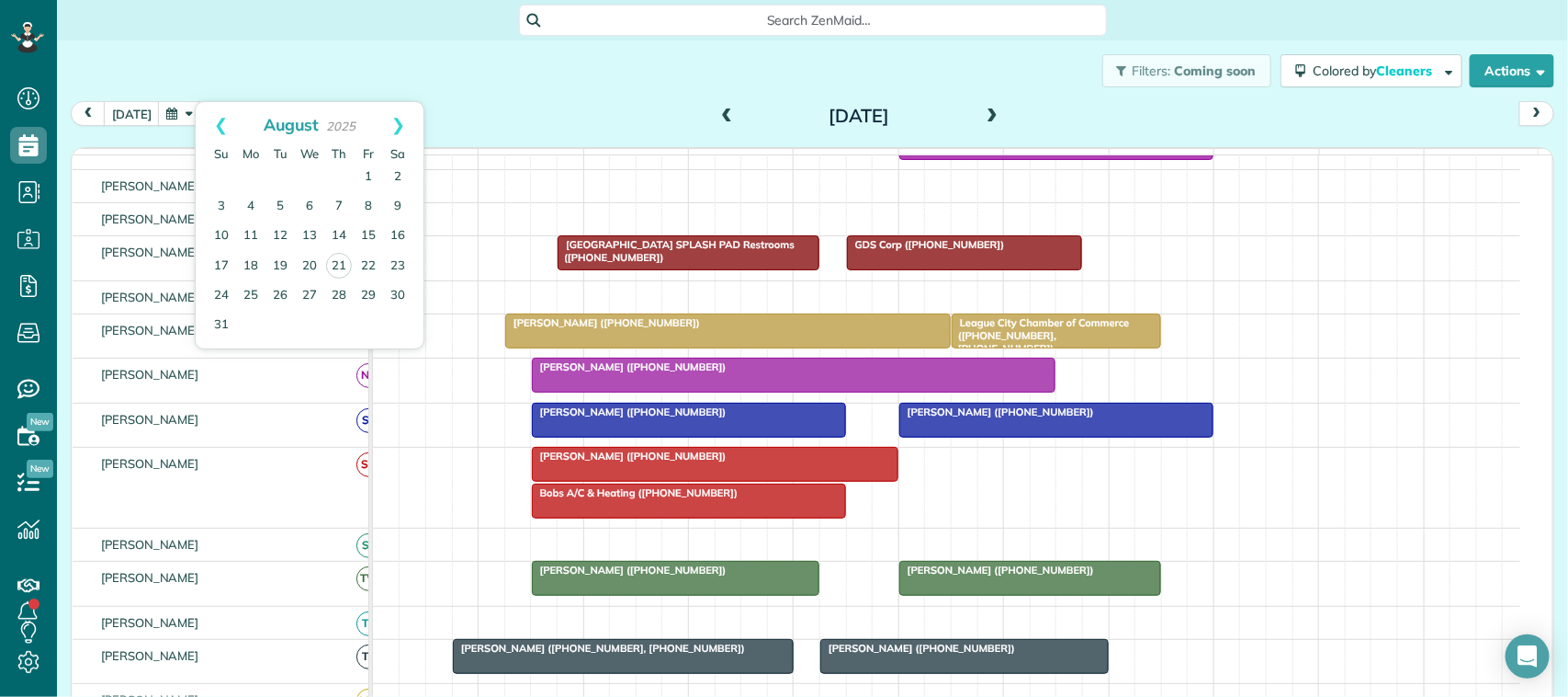
click at [456, 92] on div "Filters: Coming soon Colored by Cleaners Color by Cleaner Color by Team Color b…" at bounding box center [812, 71] width 1511 height 61
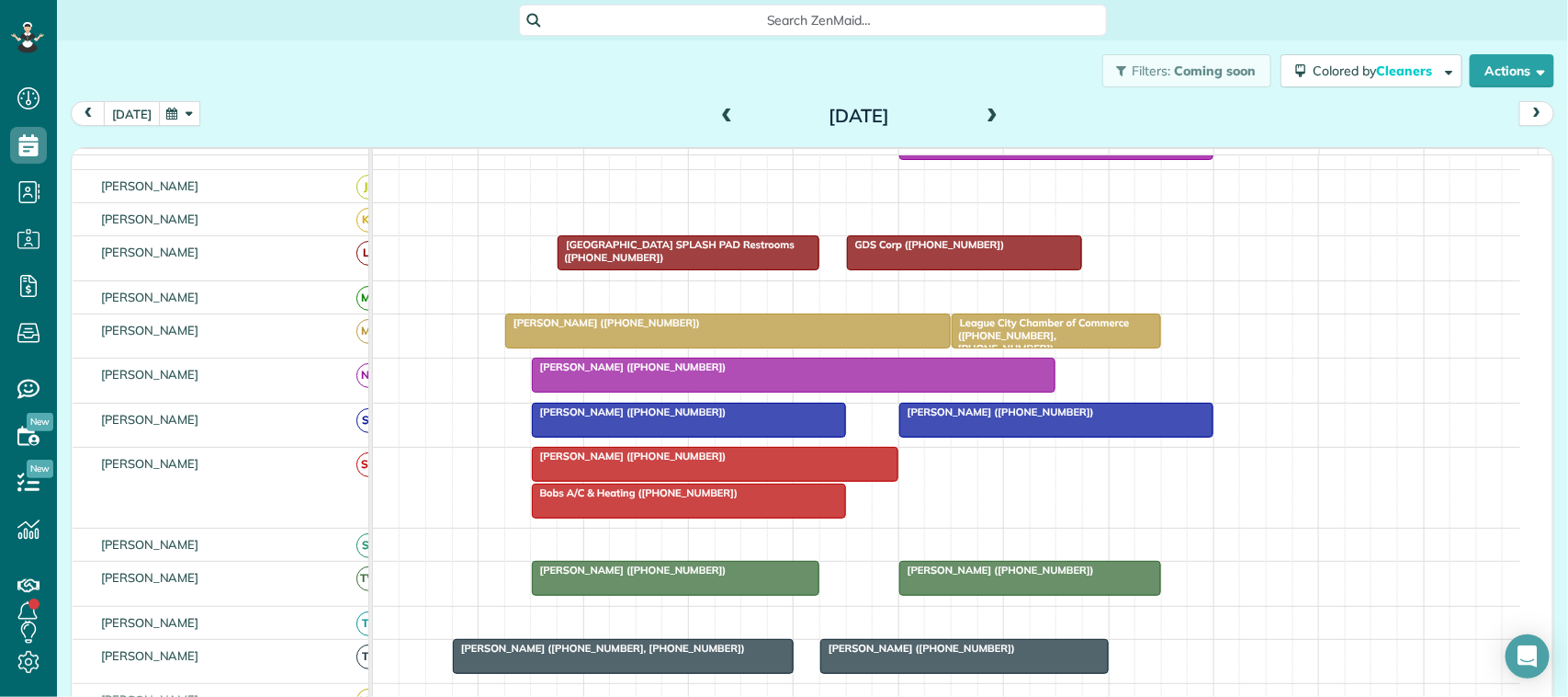
click at [122, 120] on button "[DATE]" at bounding box center [131, 113] width 56 height 25
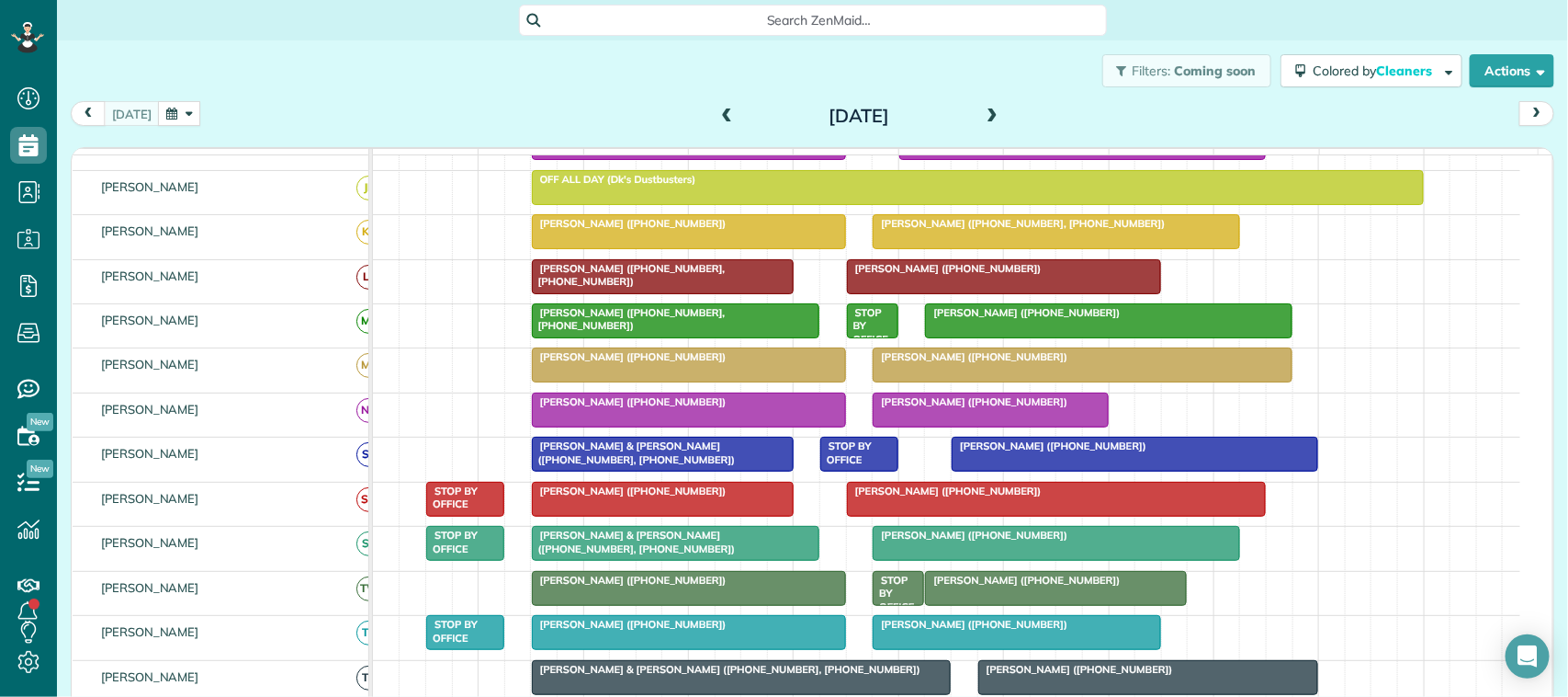
click at [188, 121] on button "button" at bounding box center [179, 113] width 43 height 25
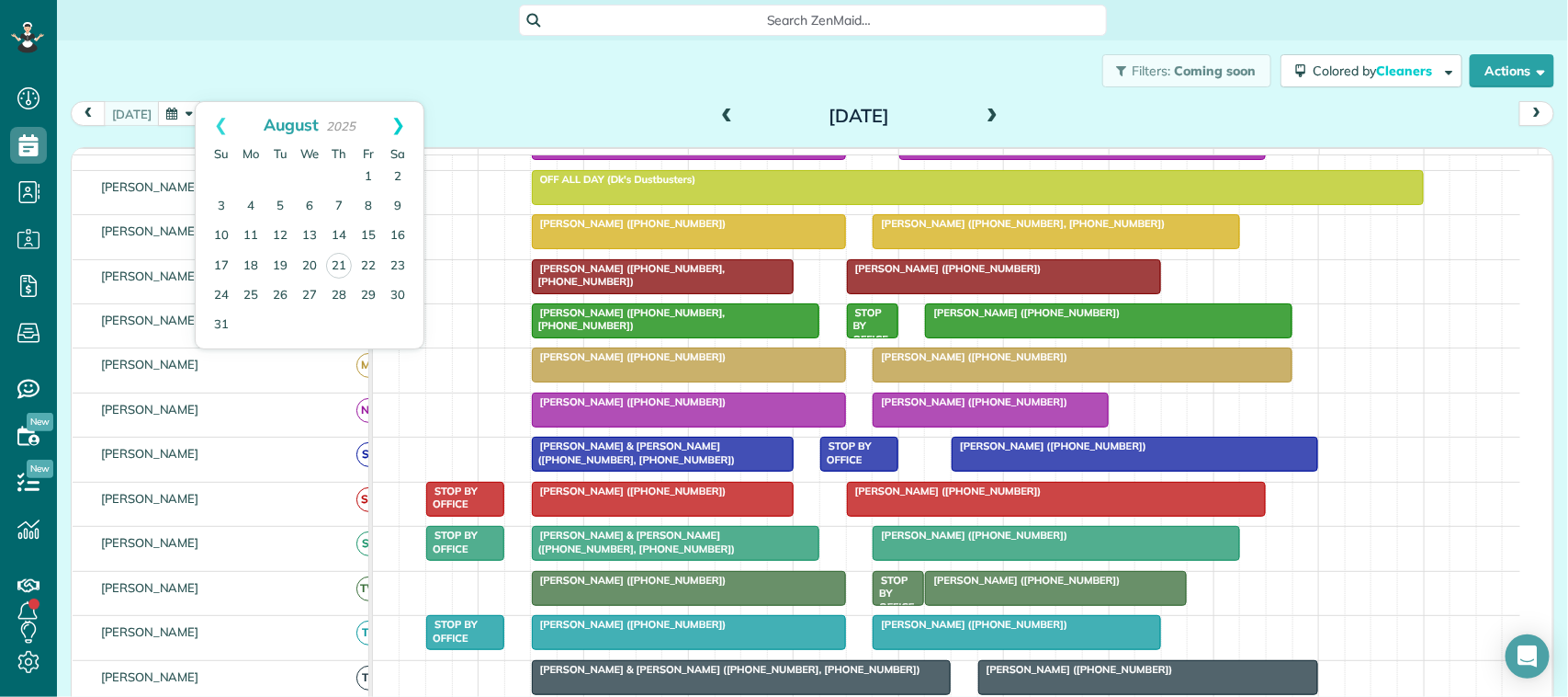
click at [396, 111] on link "Next" at bounding box center [398, 125] width 51 height 46
click at [245, 212] on link "8" at bounding box center [250, 207] width 30 height 30
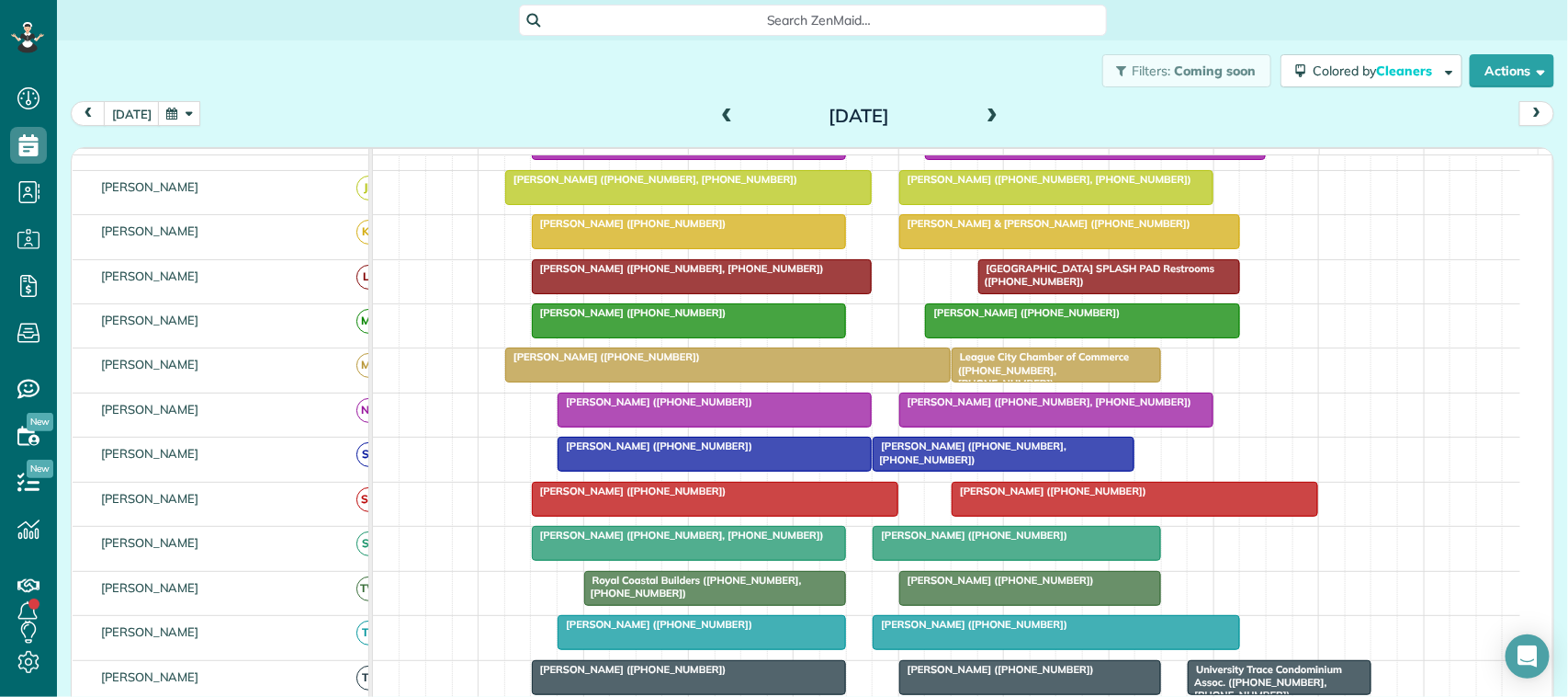
click at [982, 108] on span at bounding box center [992, 116] width 20 height 17
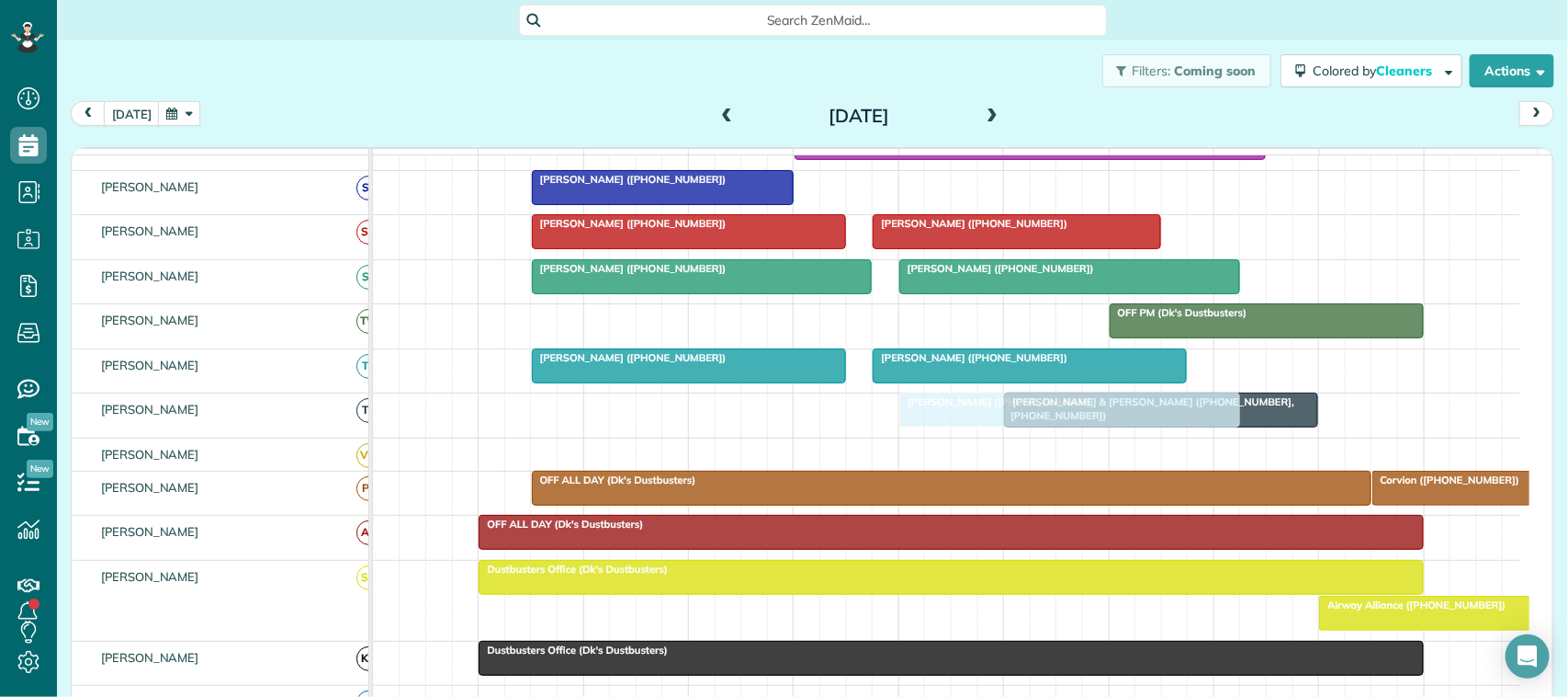
drag, startPoint x: 940, startPoint y: 300, endPoint x: 953, endPoint y: 460, distance: 160.5
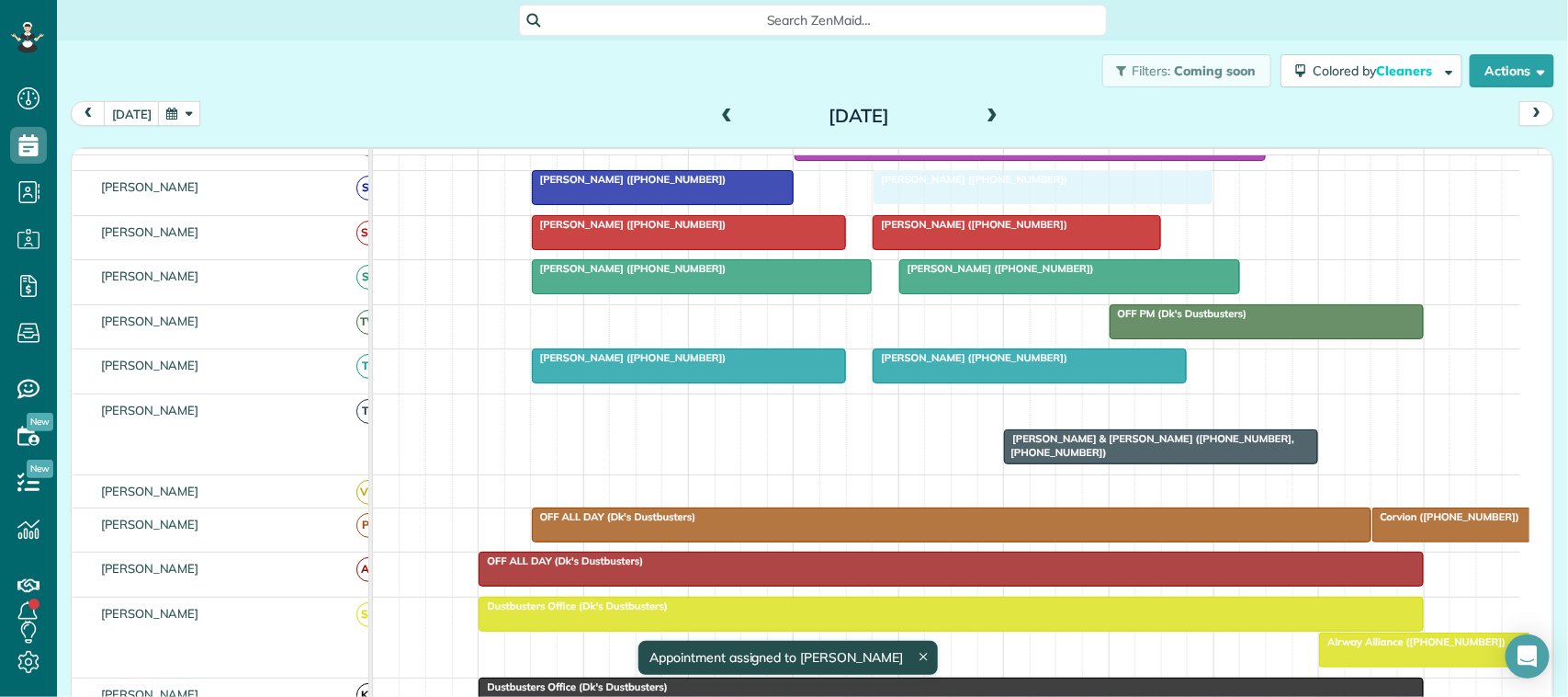
drag, startPoint x: 1016, startPoint y: 432, endPoint x: 998, endPoint y: 232, distance: 200.8
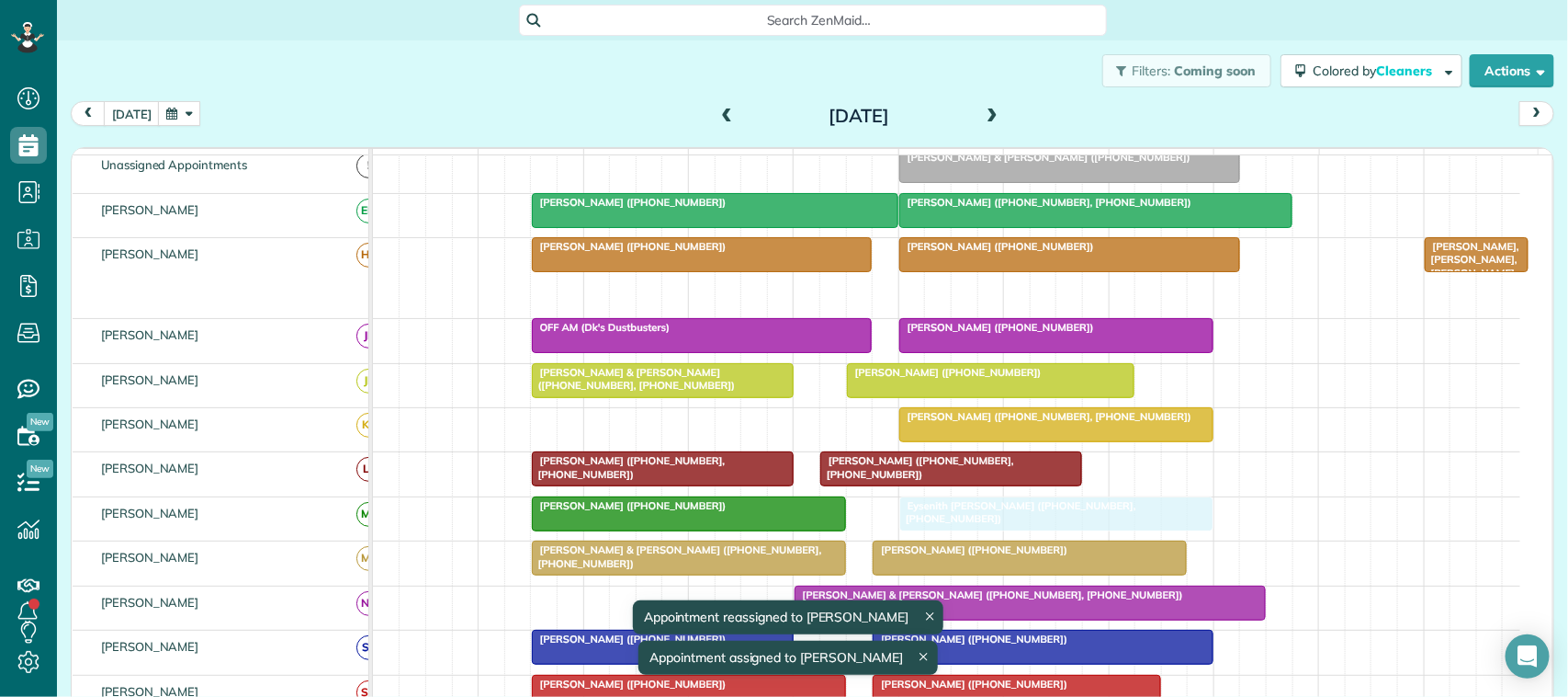
drag, startPoint x: 999, startPoint y: 304, endPoint x: 1004, endPoint y: 532, distance: 228.1
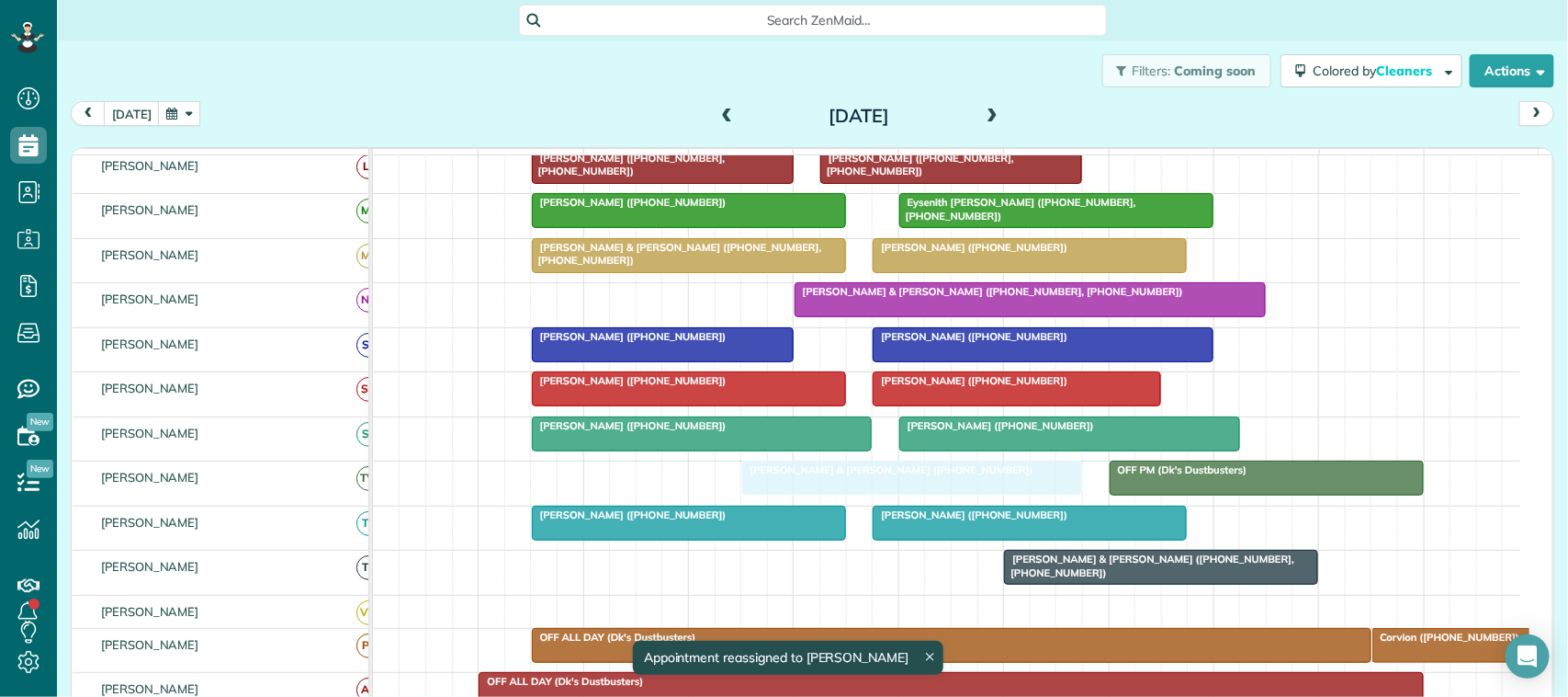
drag, startPoint x: 969, startPoint y: 268, endPoint x: 845, endPoint y: 510, distance: 271.9
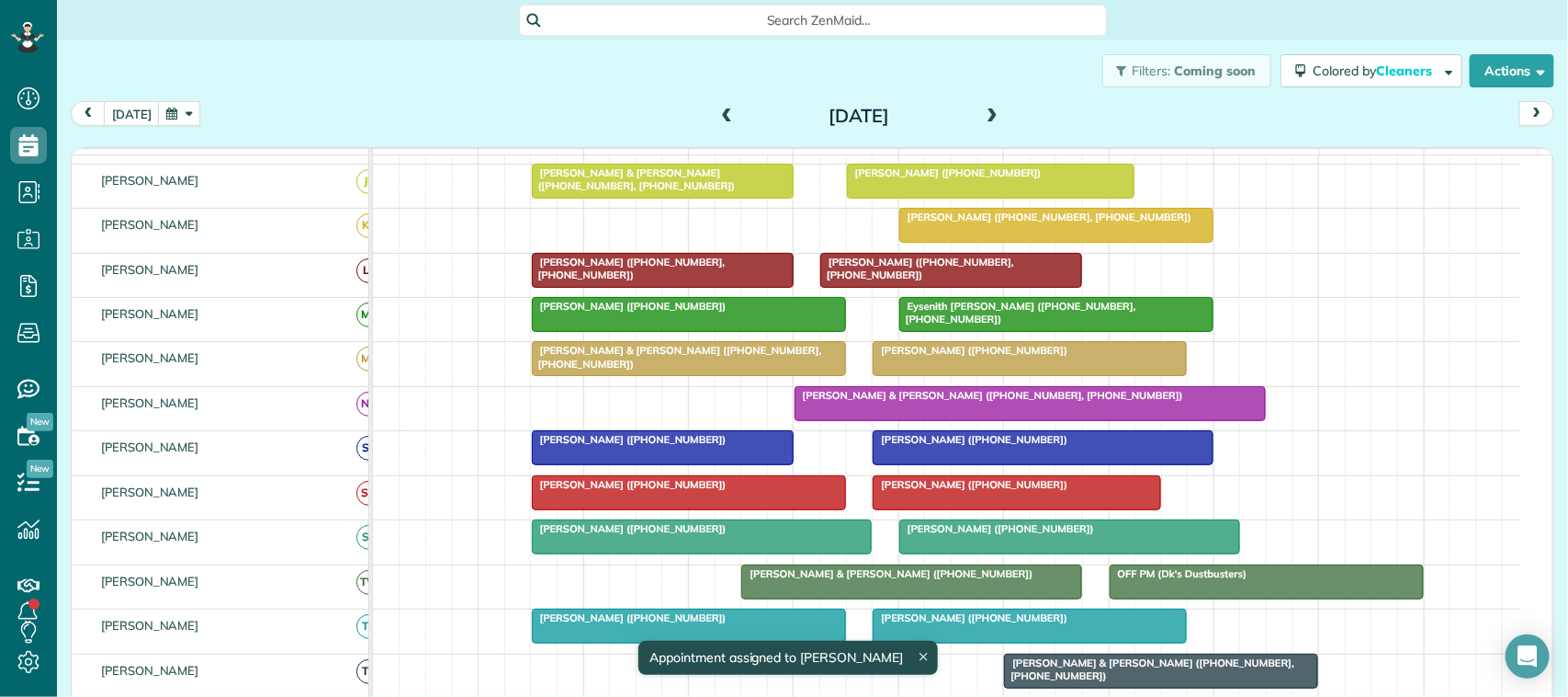
click at [988, 112] on span at bounding box center [992, 116] width 20 height 17
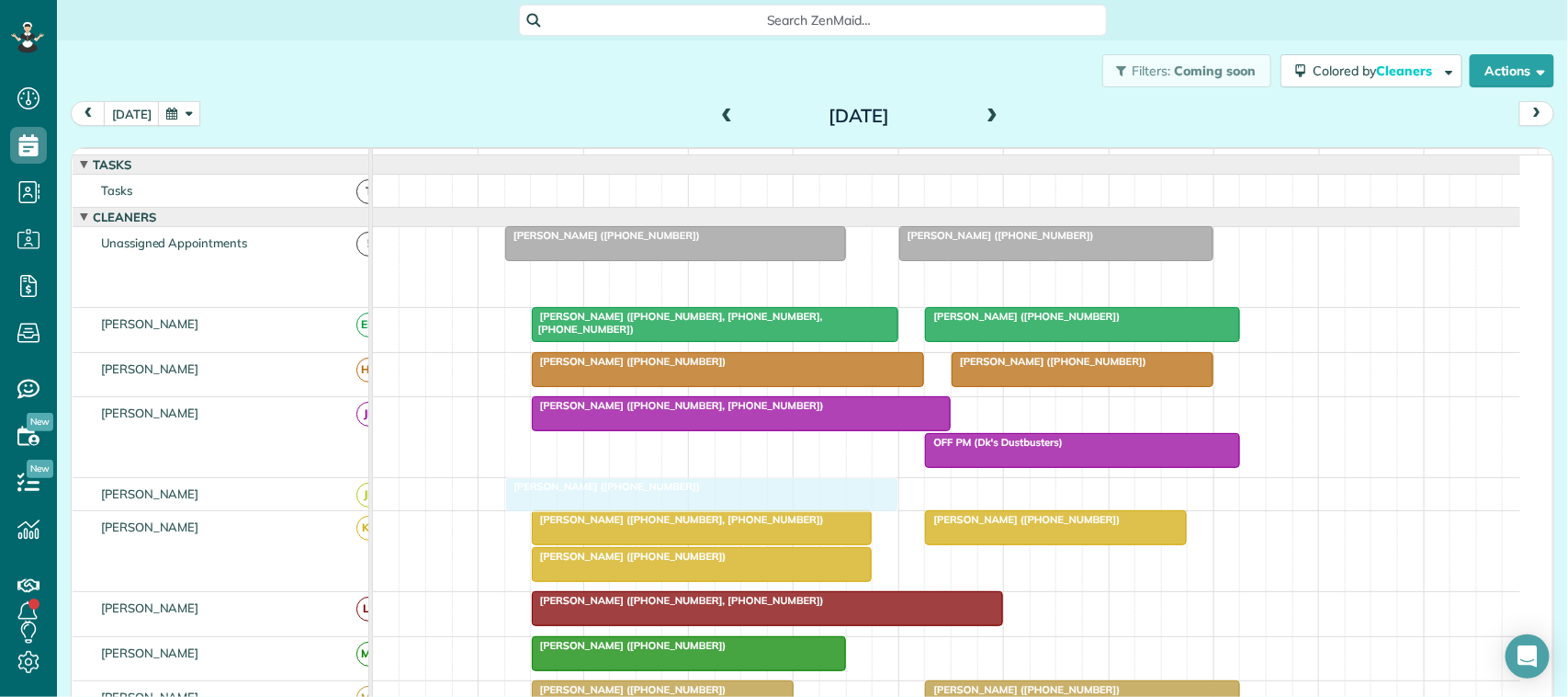
drag, startPoint x: 685, startPoint y: 295, endPoint x: 669, endPoint y: 499, distance: 204.6
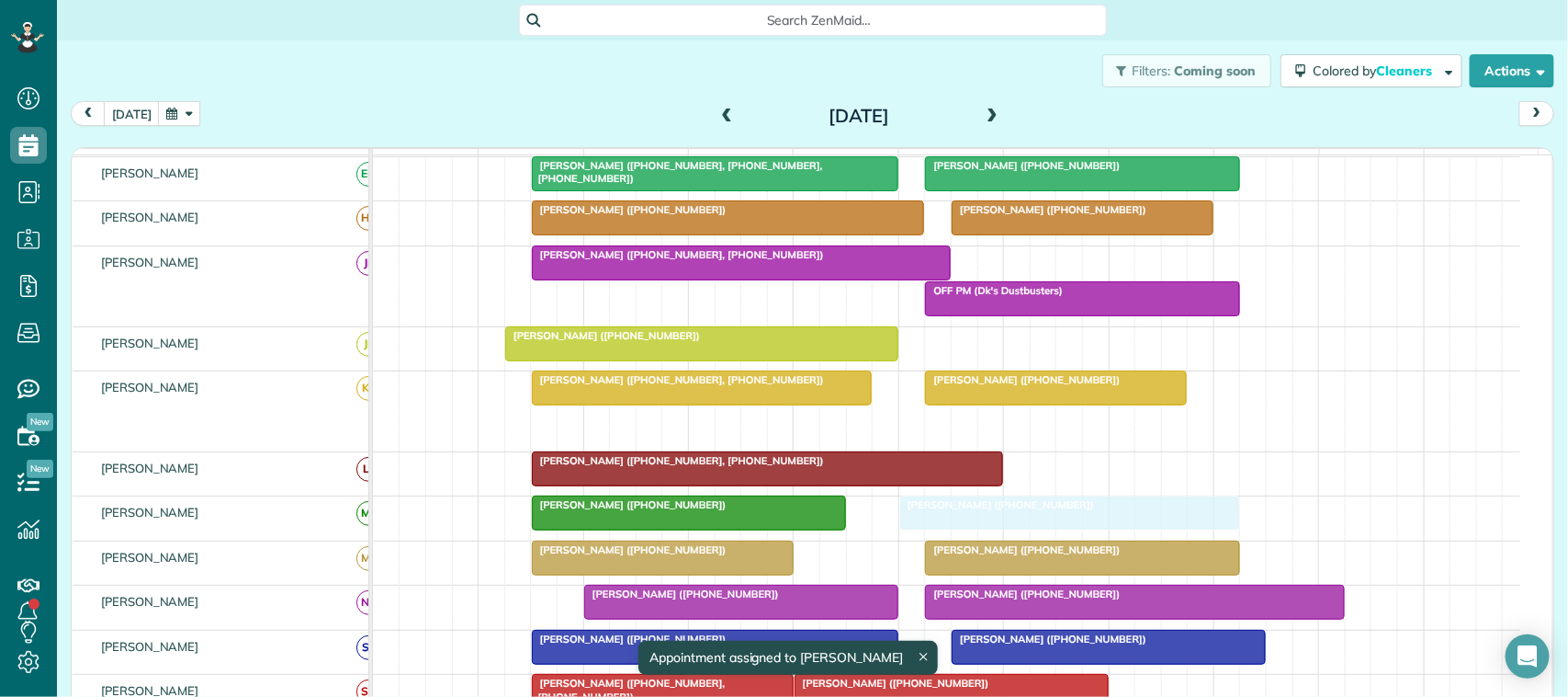
drag, startPoint x: 710, startPoint y: 451, endPoint x: 1065, endPoint y: 526, distance: 362.8
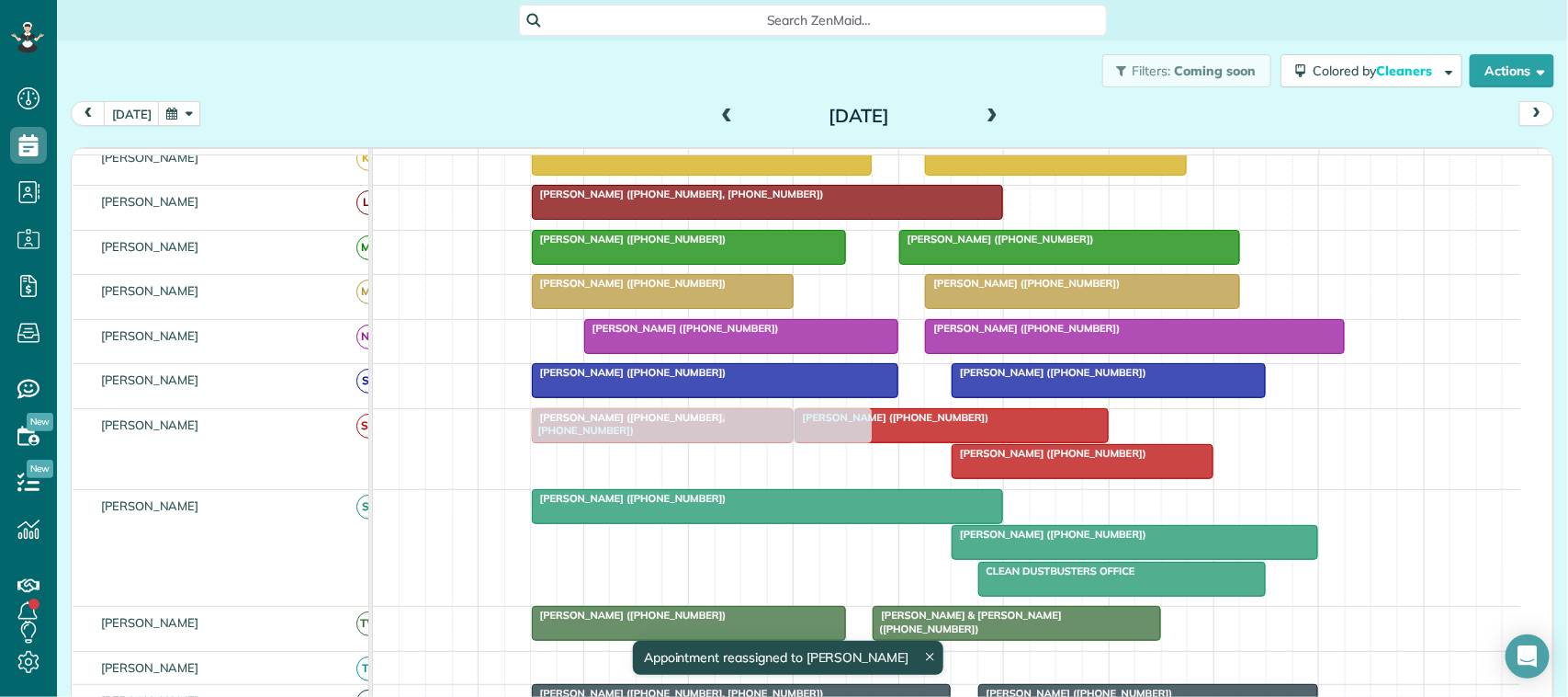
drag, startPoint x: 663, startPoint y: 260, endPoint x: 691, endPoint y: 494, distance: 235.7
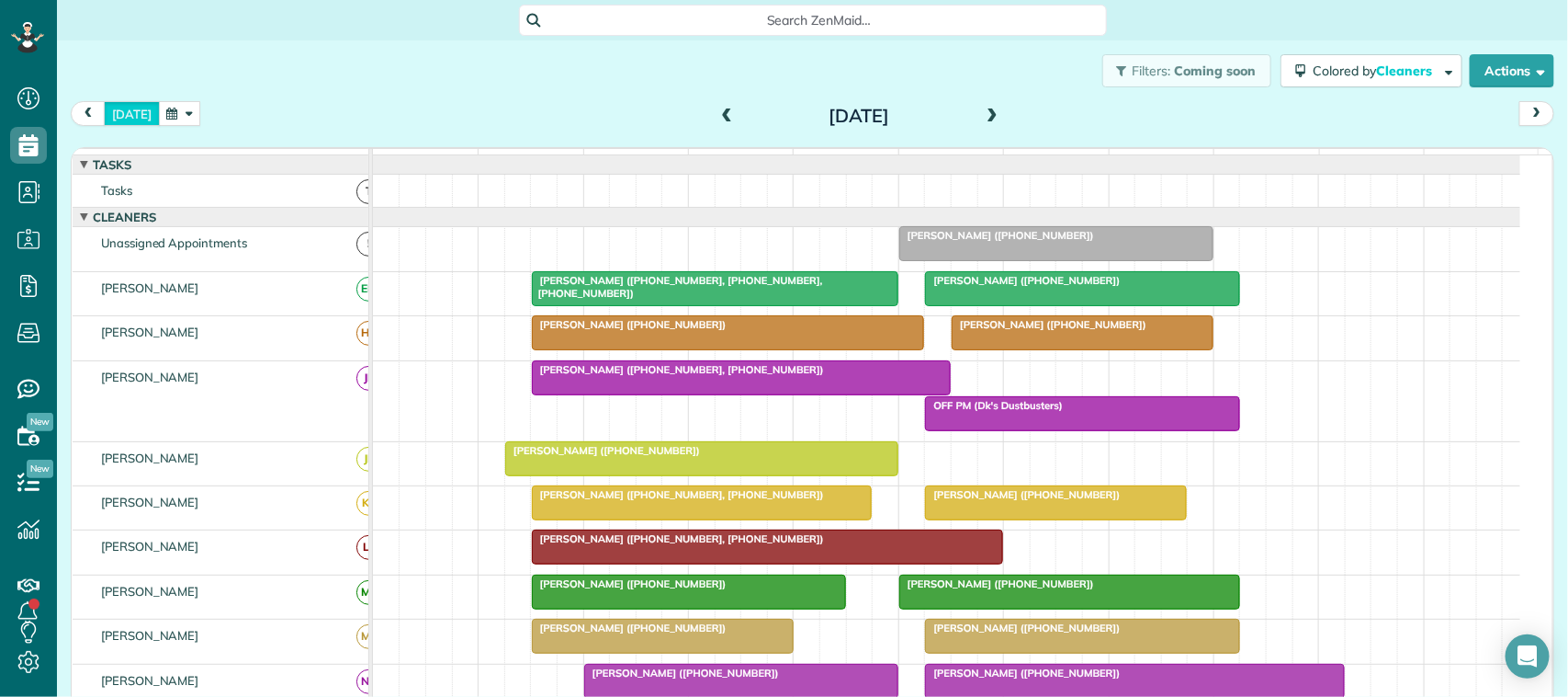
click at [131, 115] on button "[DATE]" at bounding box center [131, 113] width 56 height 25
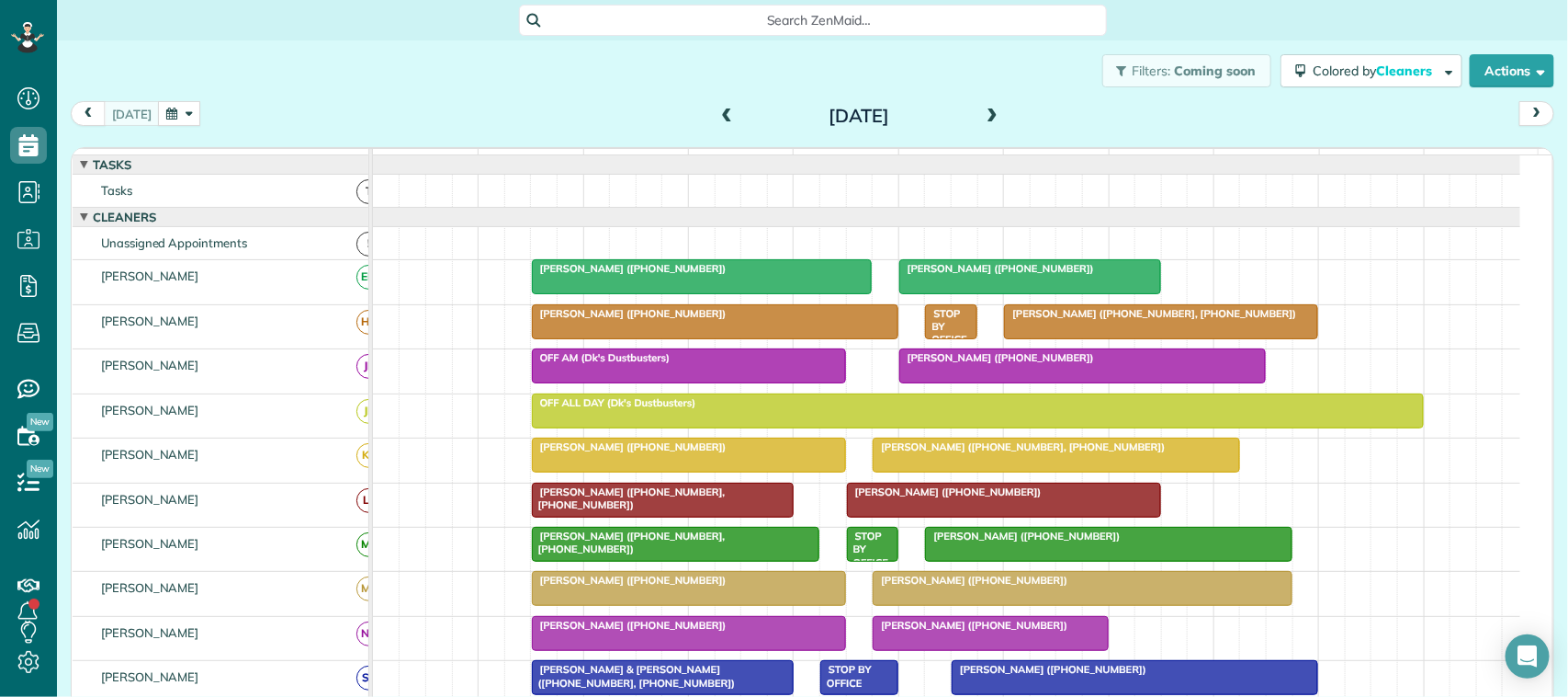
click at [539, 79] on div "Filters: Coming soon Colored by Cleaners Color by Cleaner Color by Team Color b…" at bounding box center [812, 71] width 1511 height 61
click at [176, 119] on button "button" at bounding box center [179, 113] width 43 height 25
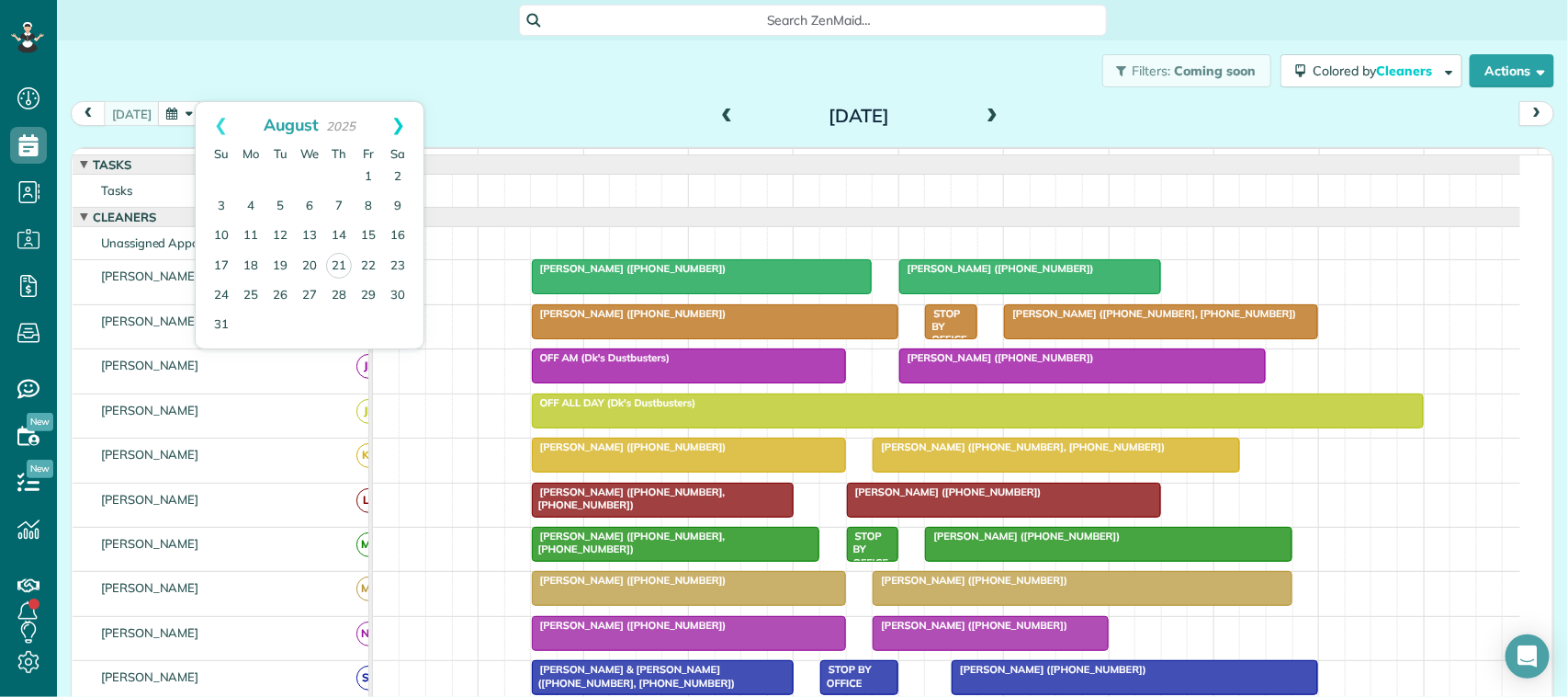
click at [405, 129] on link "Next" at bounding box center [398, 125] width 51 height 46
click at [282, 212] on link "9" at bounding box center [280, 207] width 30 height 30
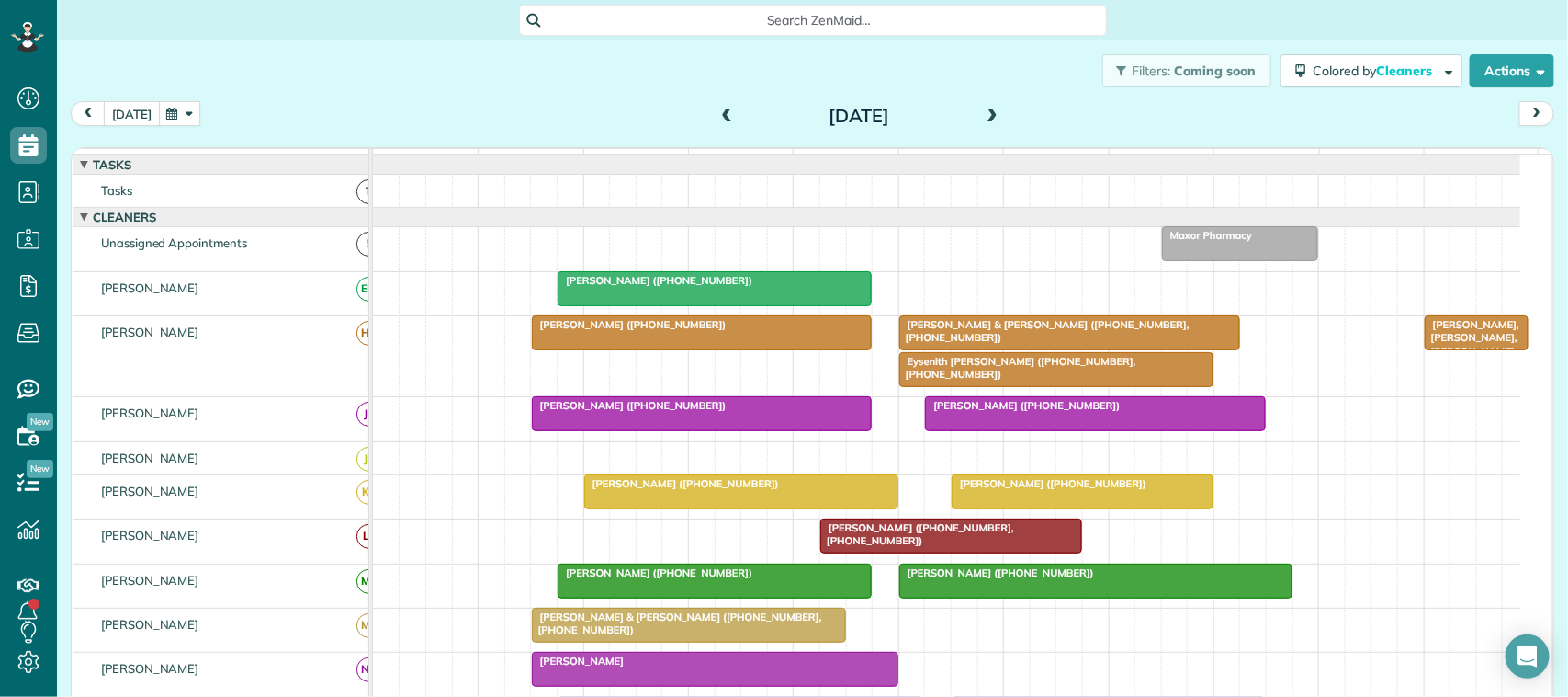
click at [128, 105] on button "[DATE]" at bounding box center [131, 113] width 56 height 25
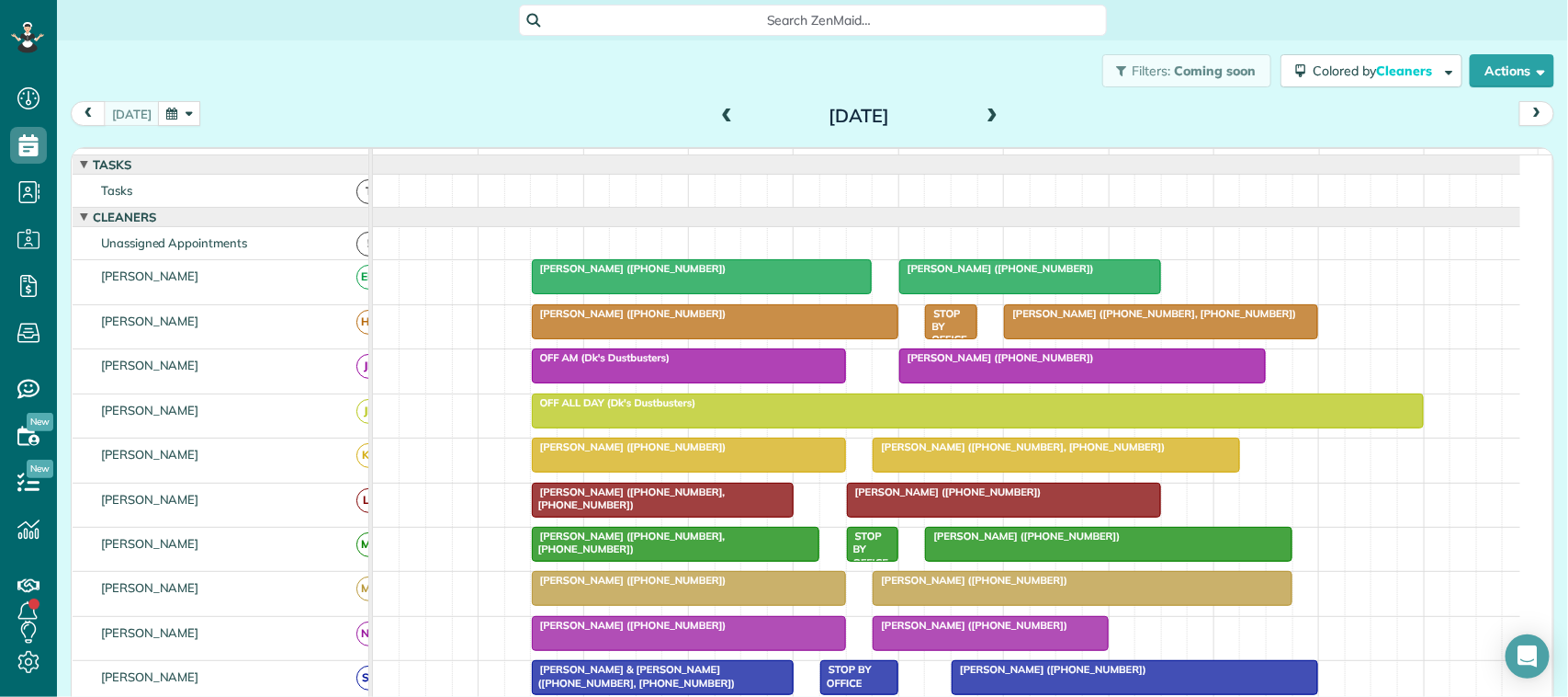
click at [456, 115] on div "today Thursday Aug 21, 2025" at bounding box center [812, 117] width 1483 height 34
click at [388, 96] on div "Filters: Coming soon Colored by Cleaners Color by Cleaner Color by Team Color b…" at bounding box center [812, 71] width 1511 height 61
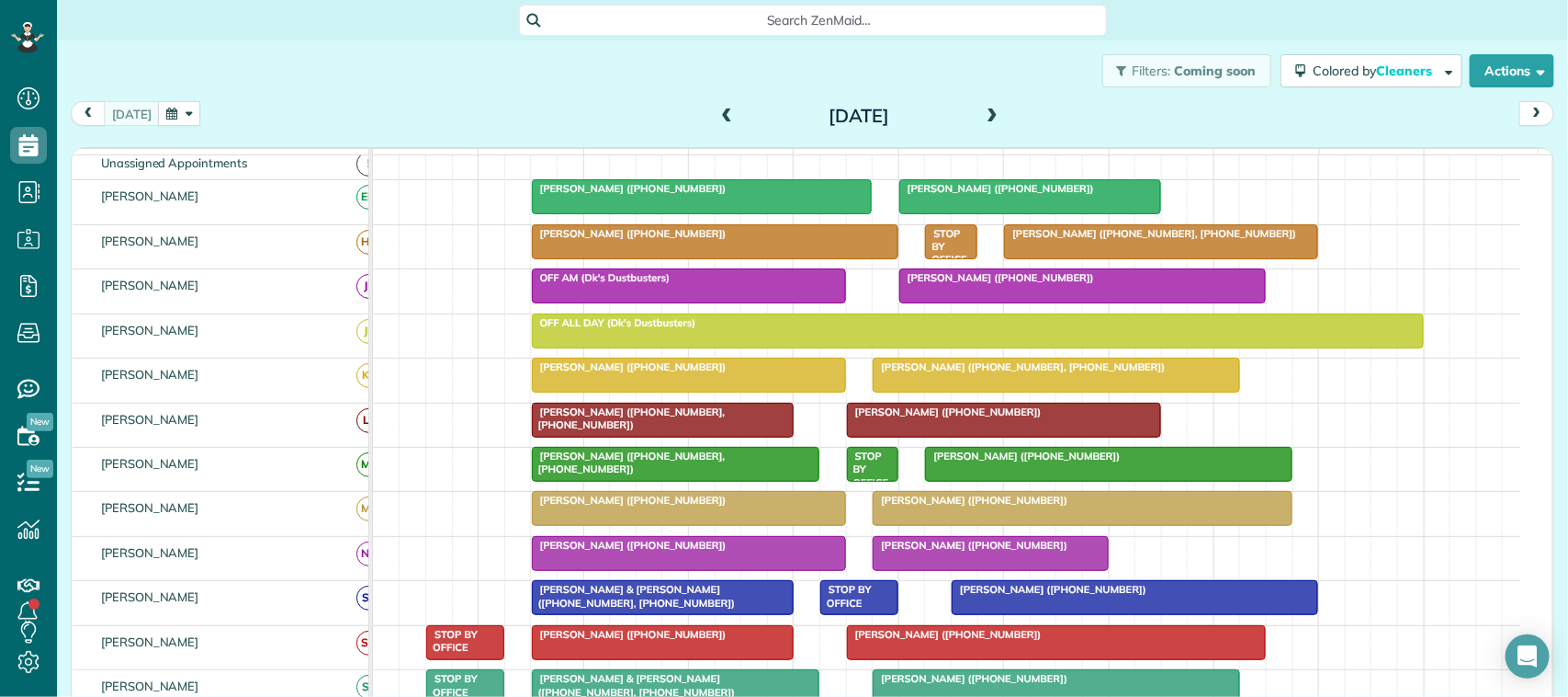
scroll to position [115, 0]
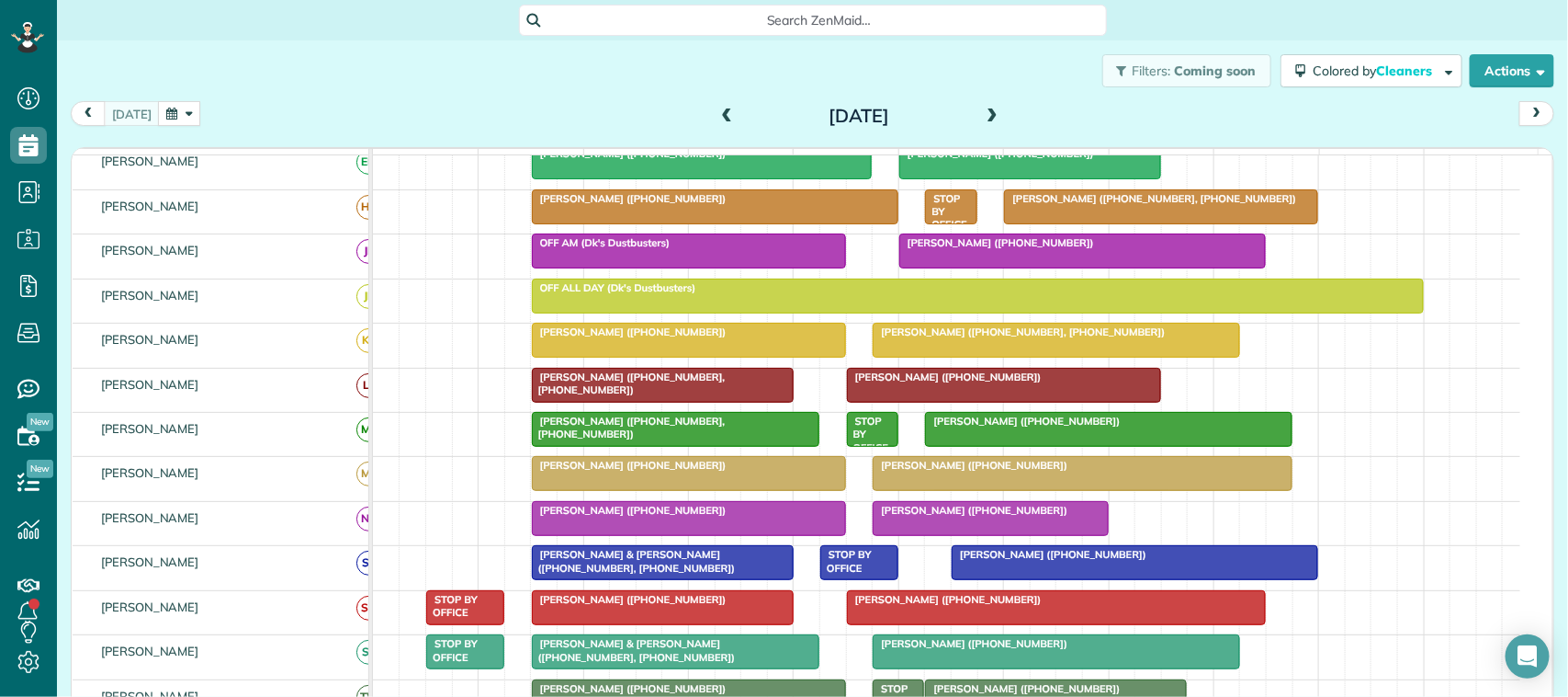
click at [193, 92] on div "Filters: Coming soon Colored by Cleaners Color by Cleaner Color by Team Color b…" at bounding box center [812, 71] width 1511 height 61
click at [433, 115] on div "today Thursday Aug 21, 2025" at bounding box center [812, 117] width 1483 height 34
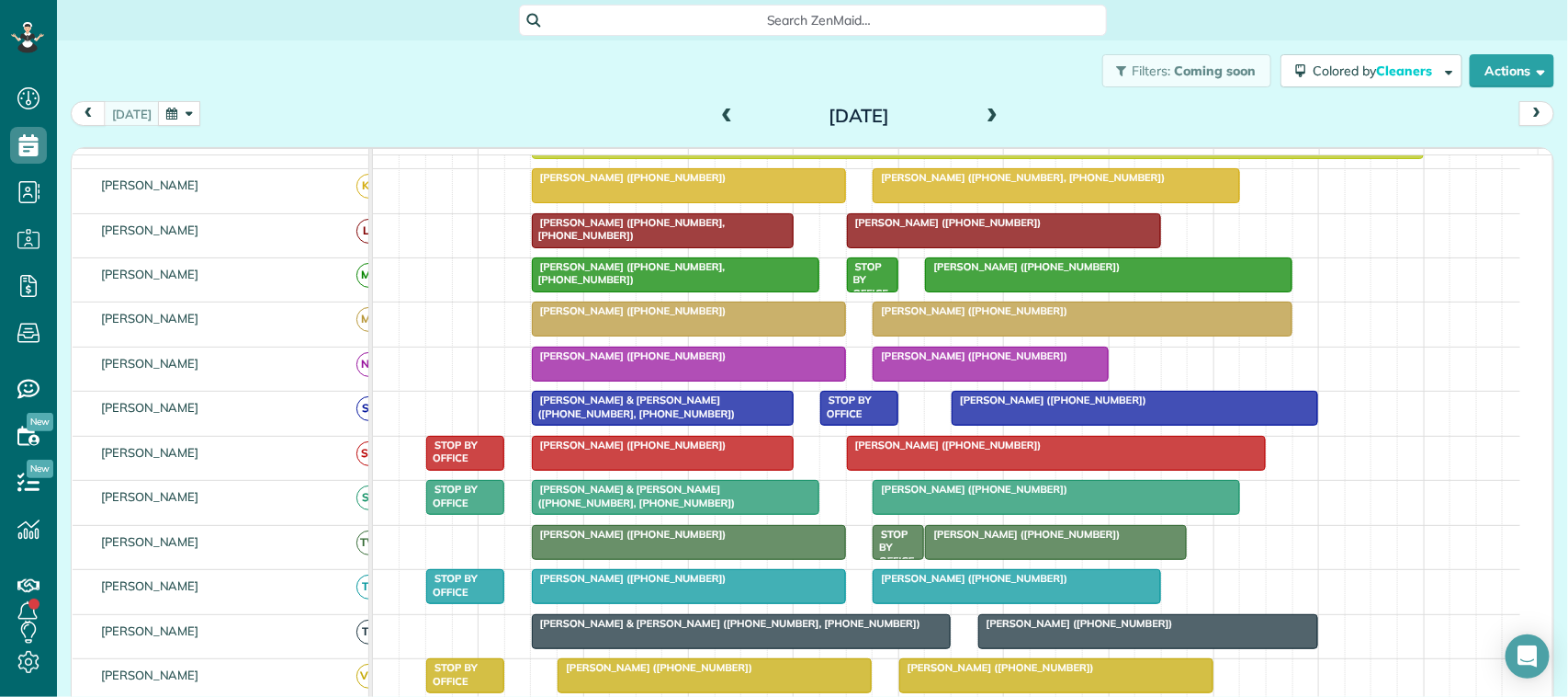
scroll to position [230, 0]
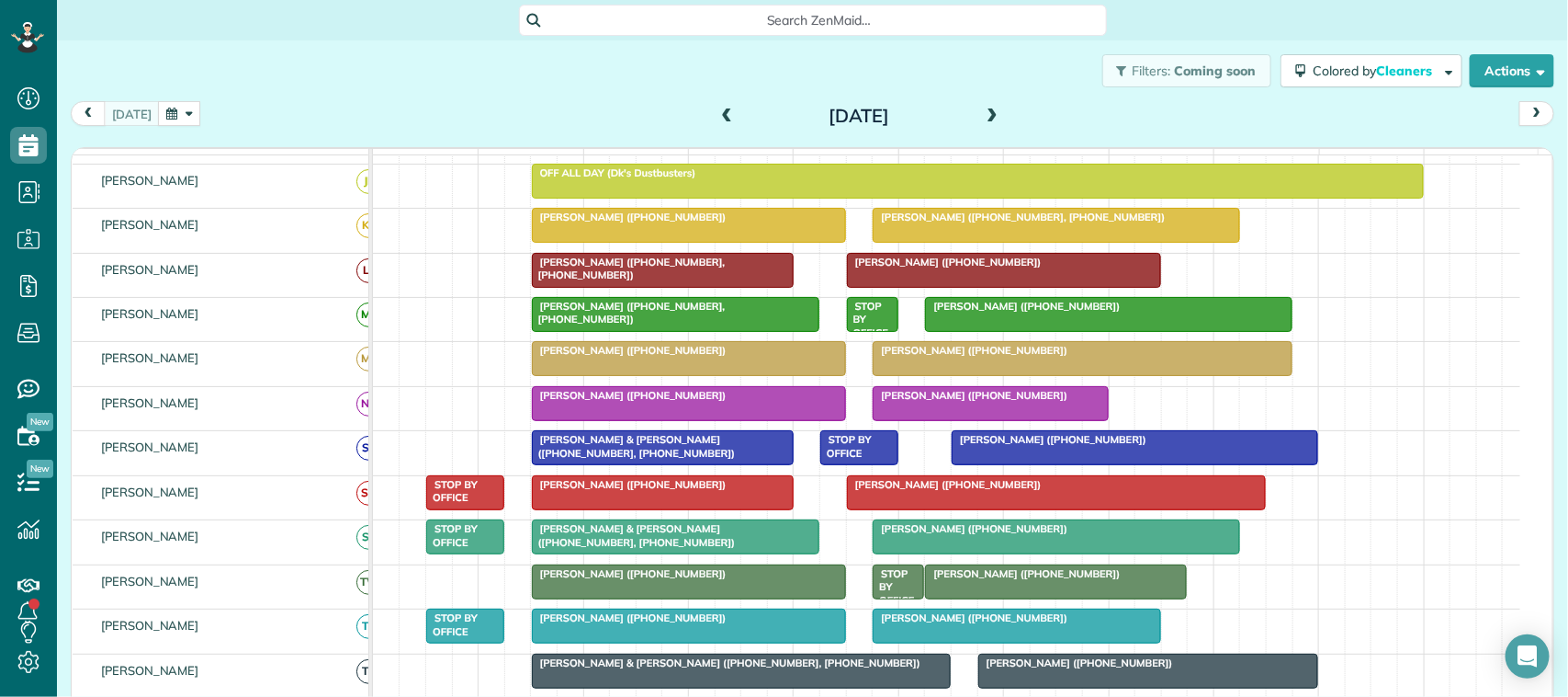
click at [644, 331] on div at bounding box center [676, 314] width 286 height 33
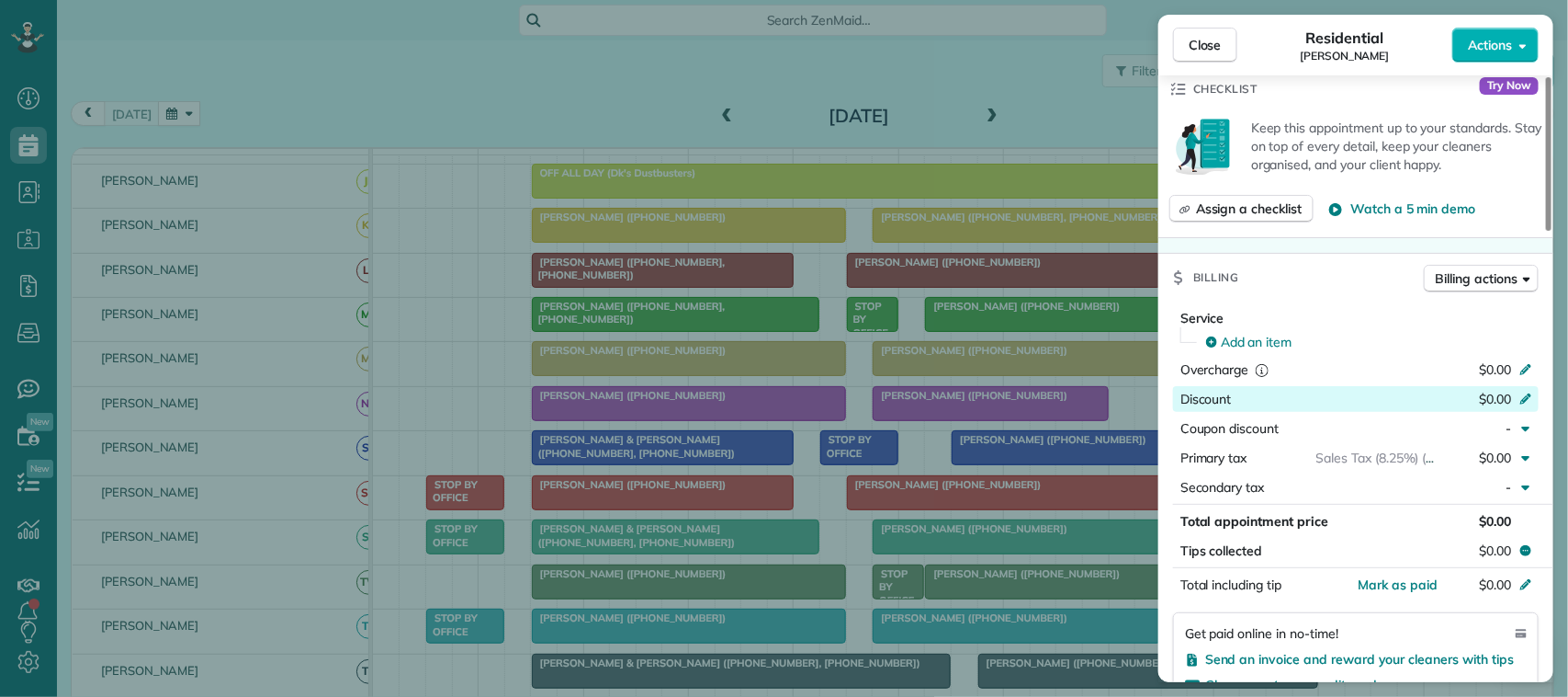
scroll to position [804, 0]
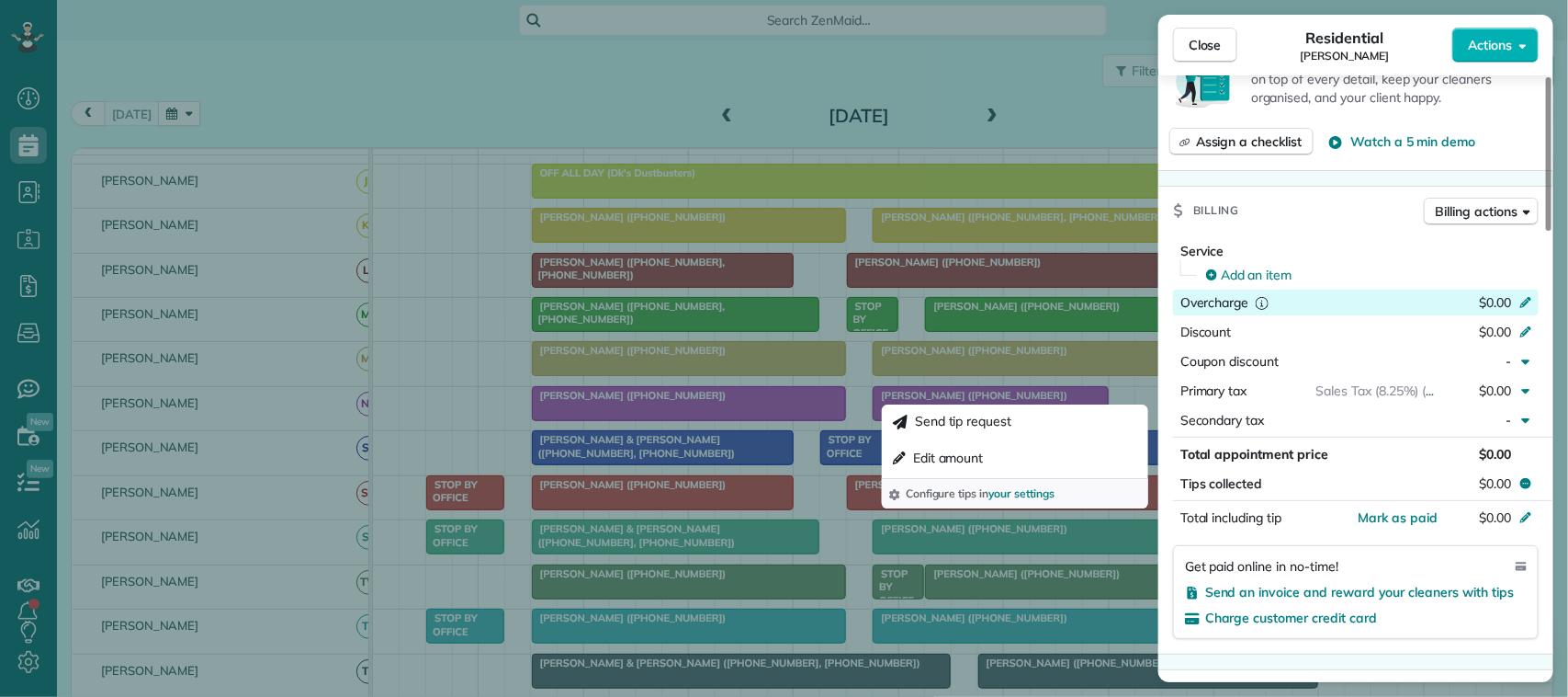
click at [1484, 294] on span "$0.00" at bounding box center [1495, 302] width 32 height 17
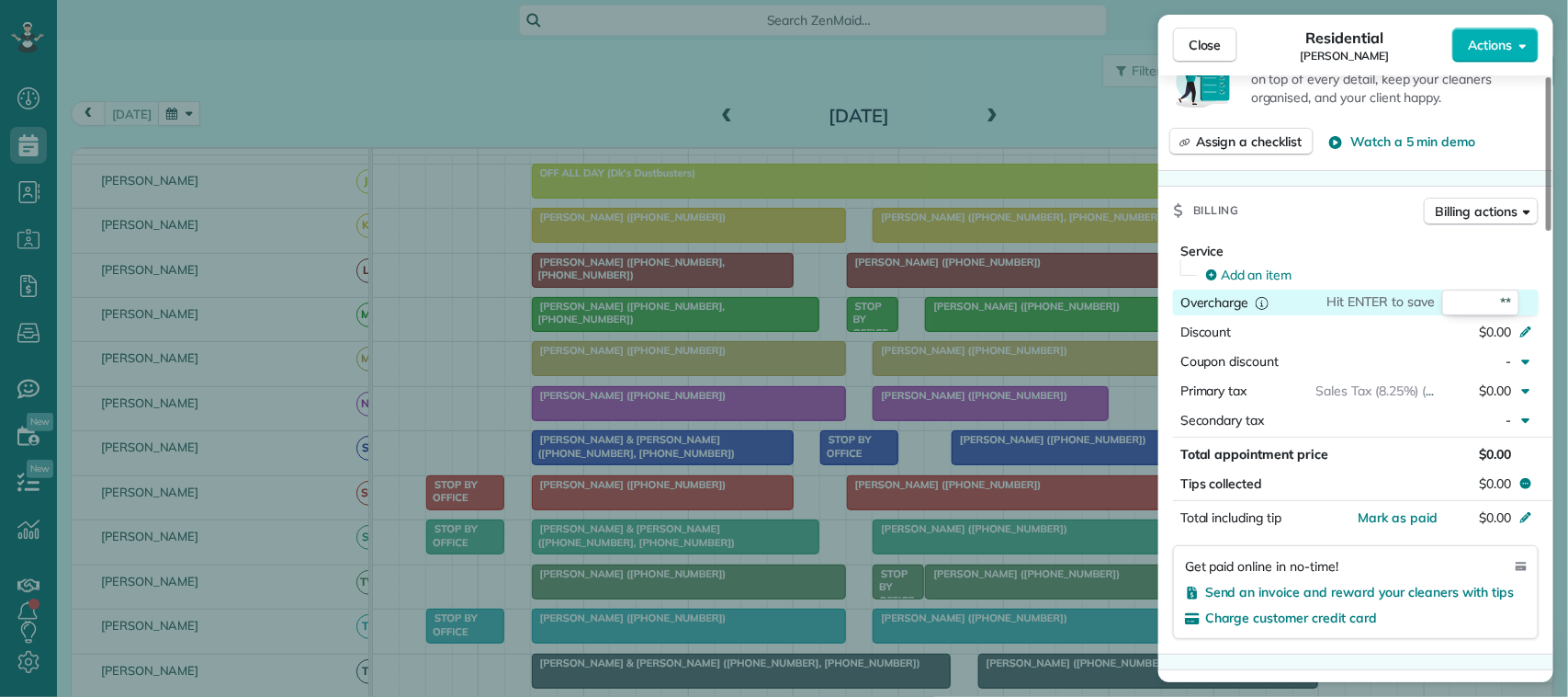
type input "***"
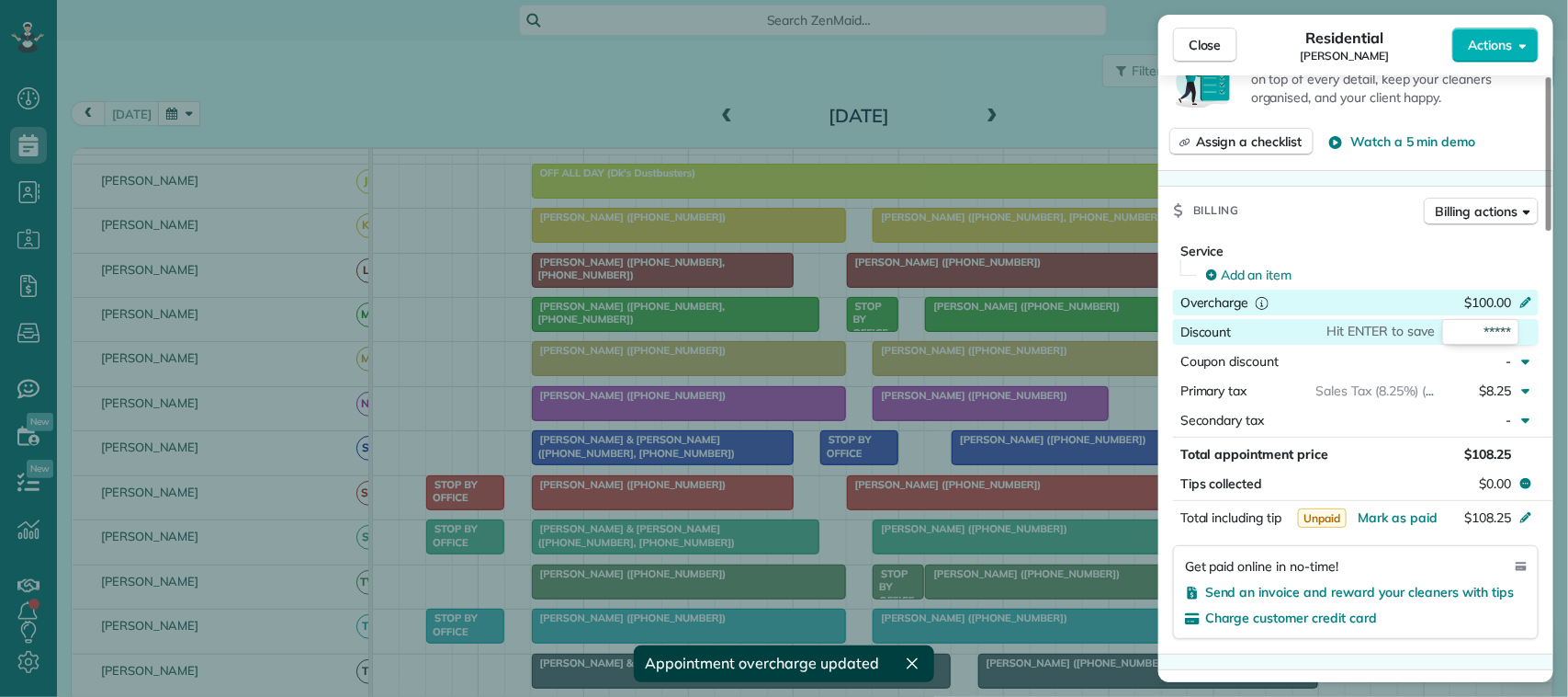
scroll to position [1033, 0]
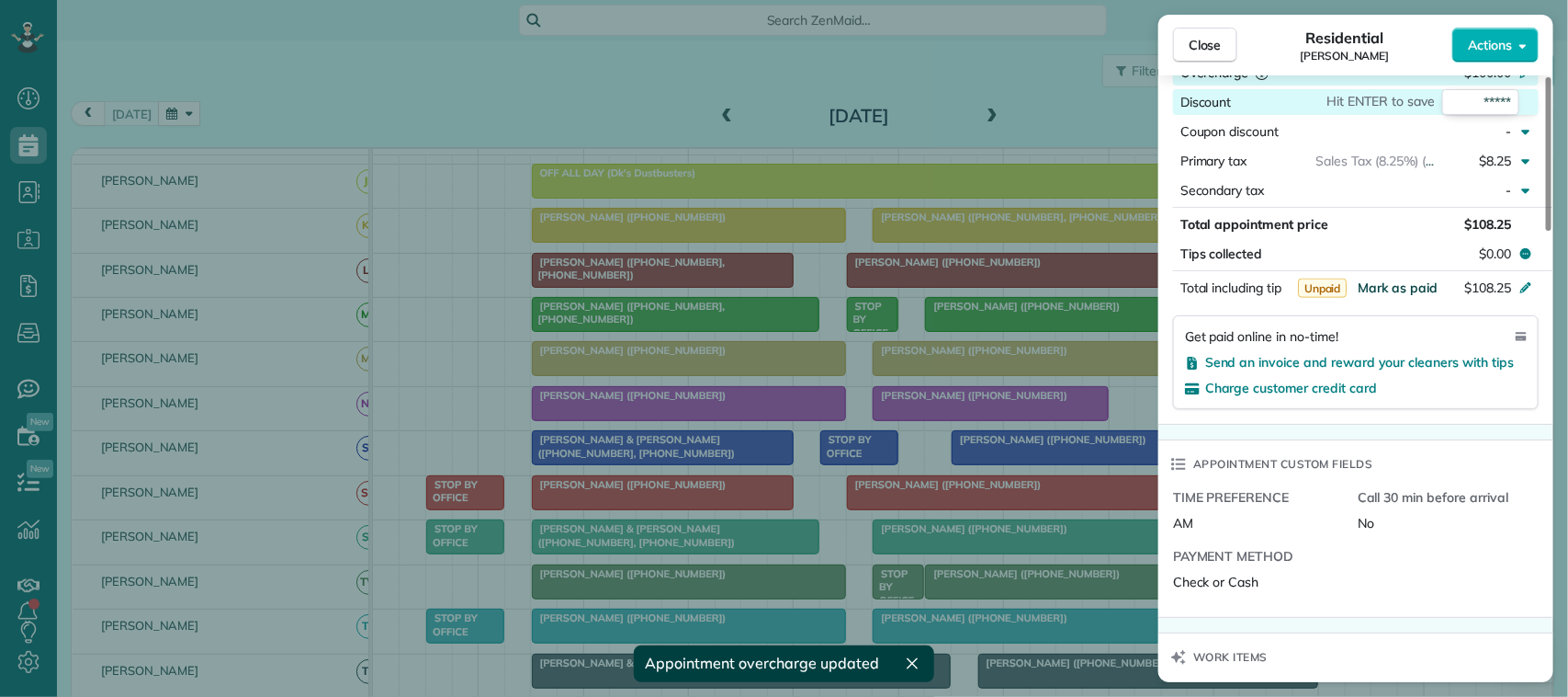
click at [1417, 278] on button "Mark as paid" at bounding box center [1397, 287] width 79 height 18
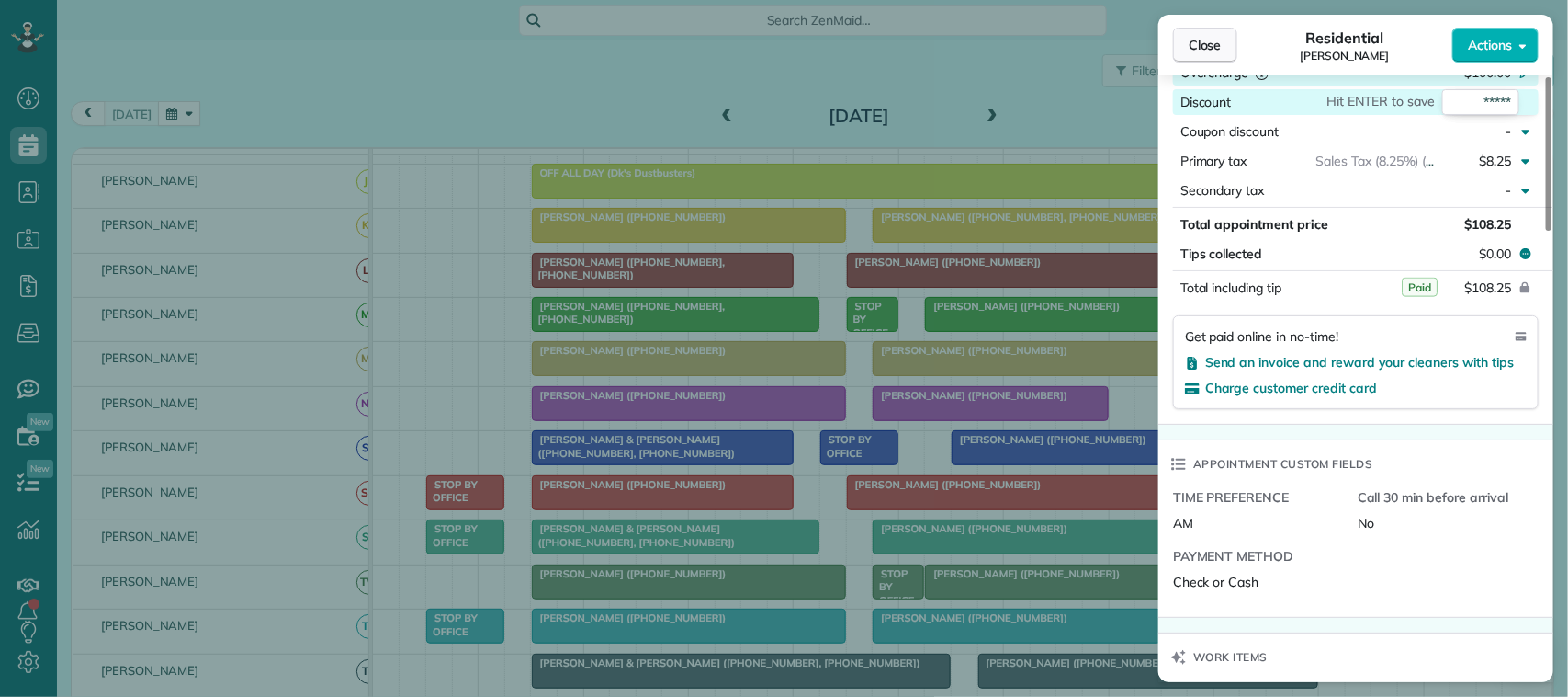
click at [1205, 38] on span "Close" at bounding box center [1205, 45] width 33 height 18
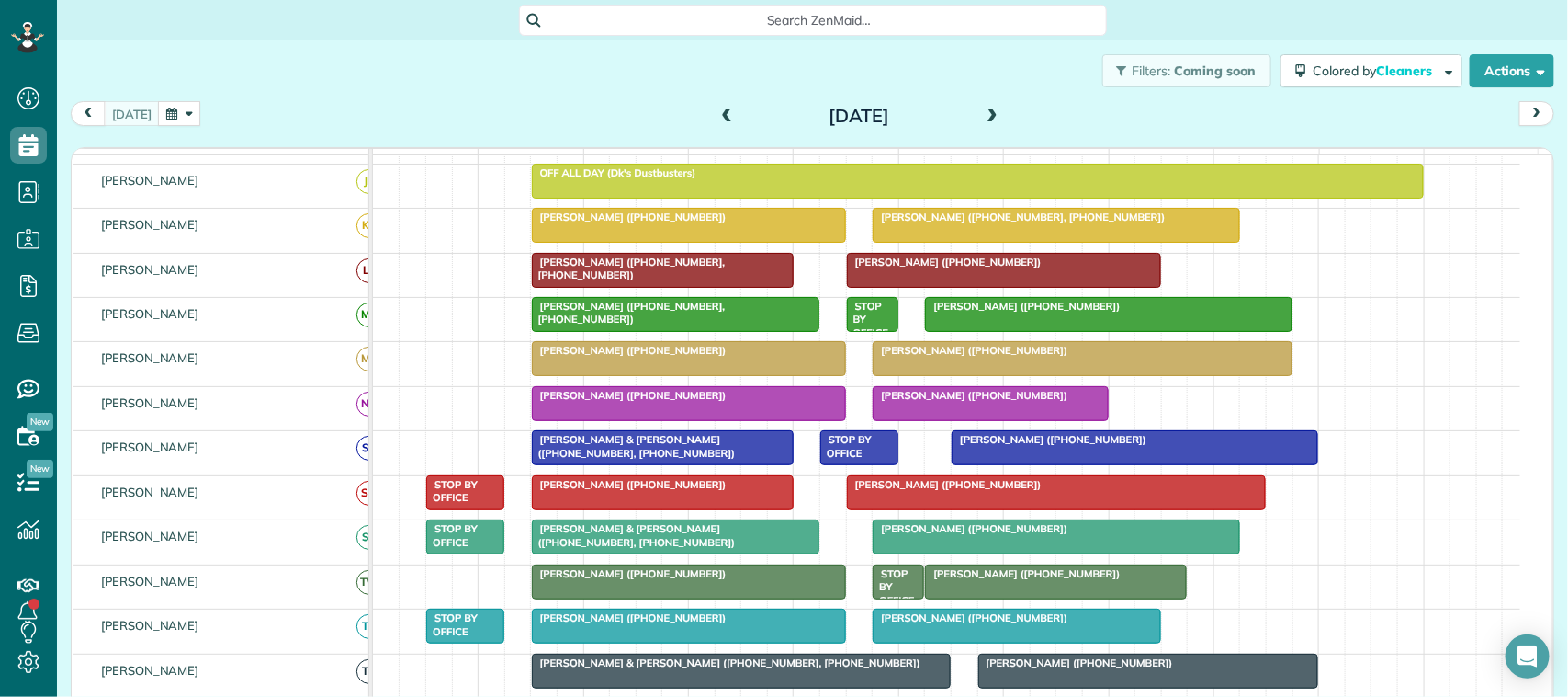
click at [480, 107] on div "[DATE] [DATE]" at bounding box center [812, 117] width 1483 height 34
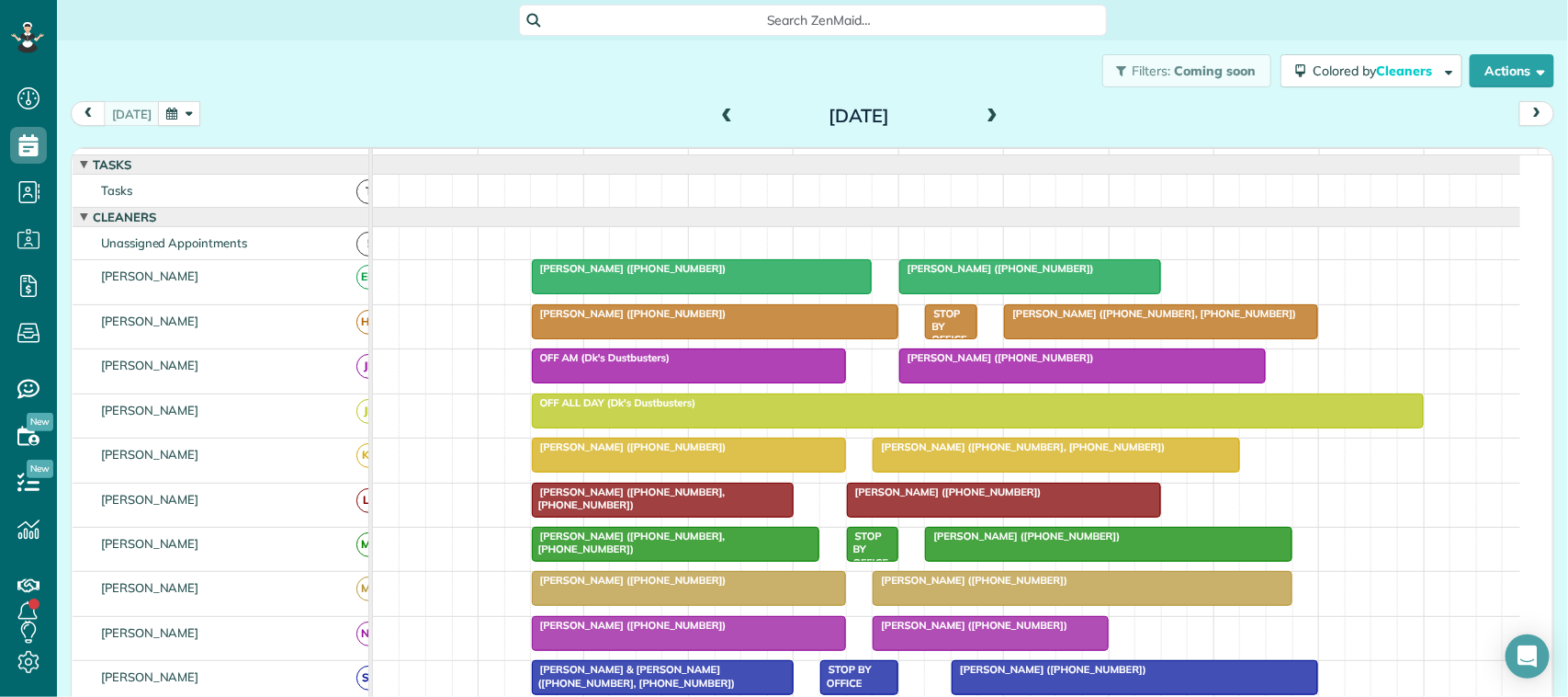
click at [576, 338] on div at bounding box center [715, 322] width 365 height 33
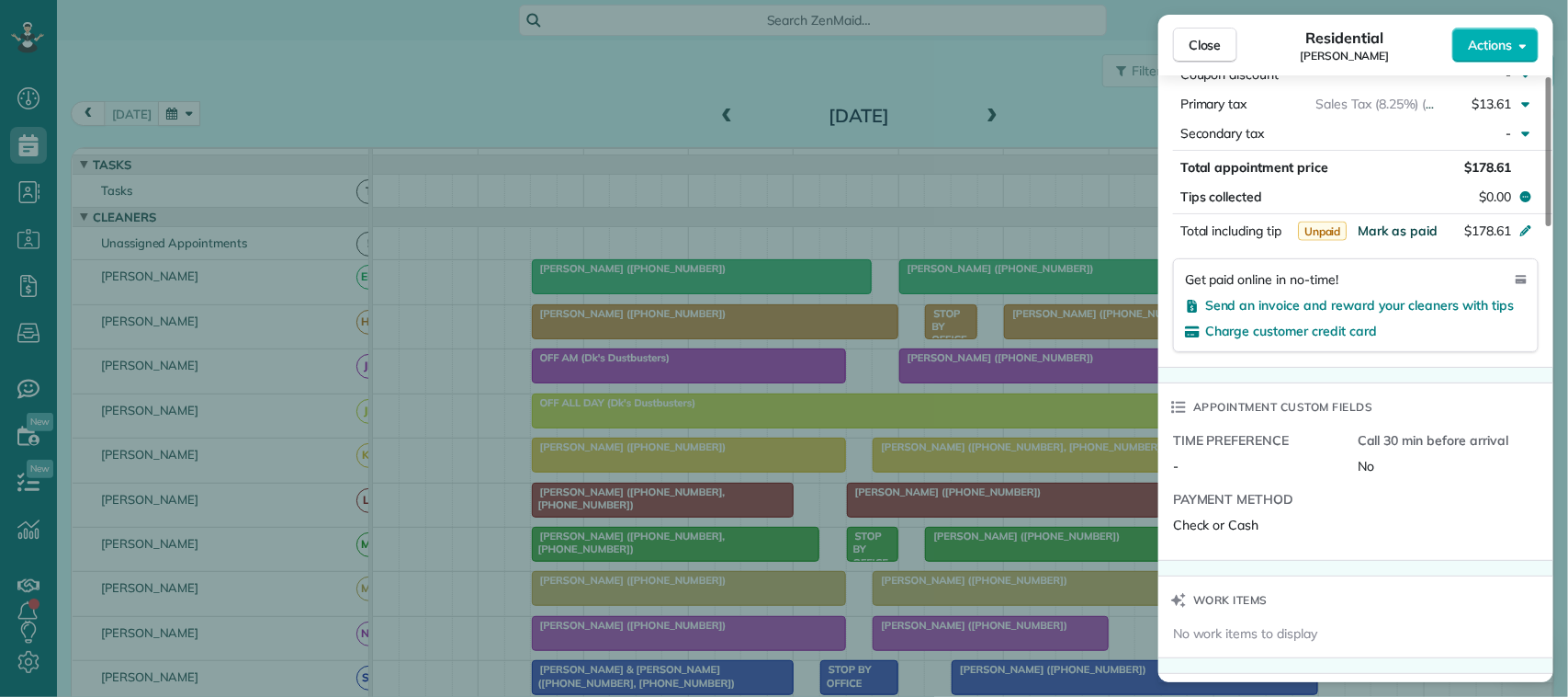
click at [1416, 238] on span "Mark as paid" at bounding box center [1397, 231] width 79 height 17
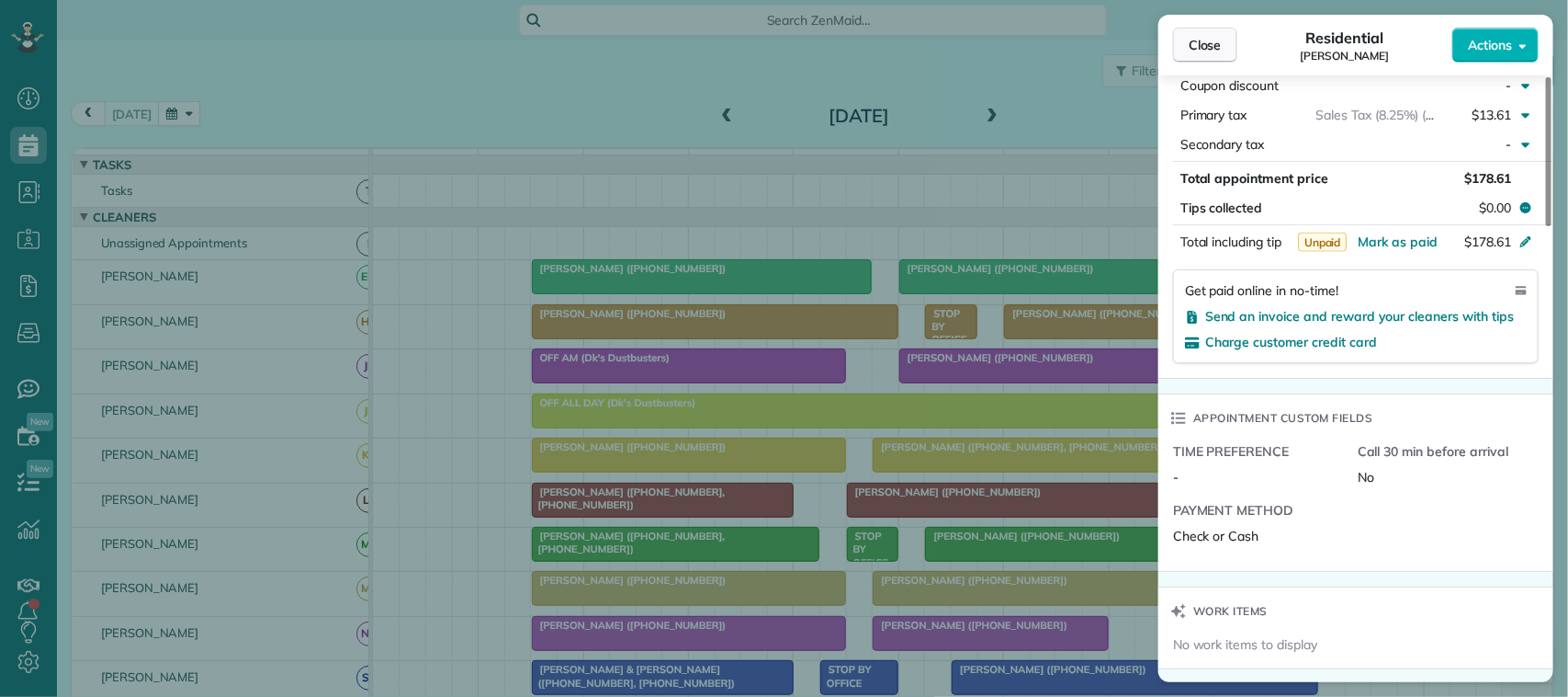
click at [1204, 32] on button "Close" at bounding box center [1205, 45] width 65 height 35
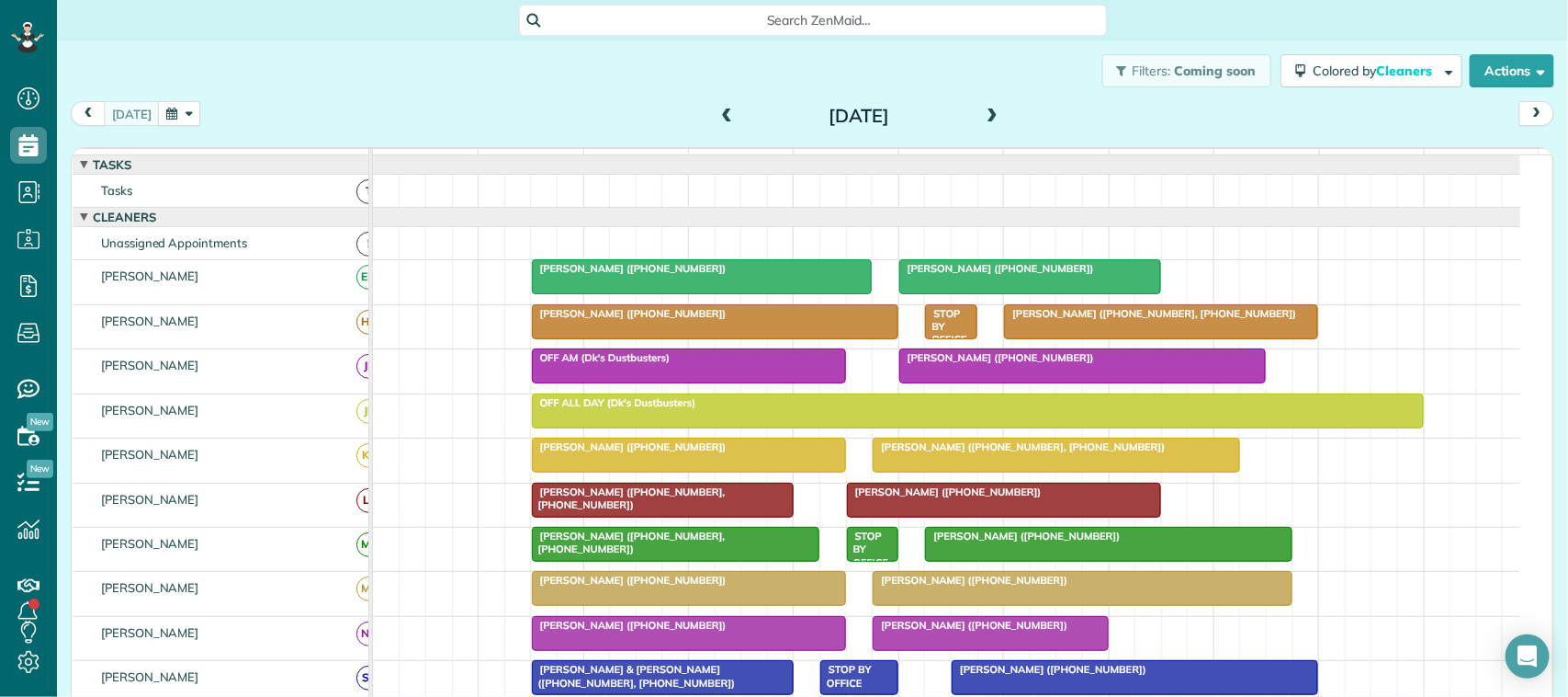
click at [717, 111] on span at bounding box center [727, 116] width 20 height 17
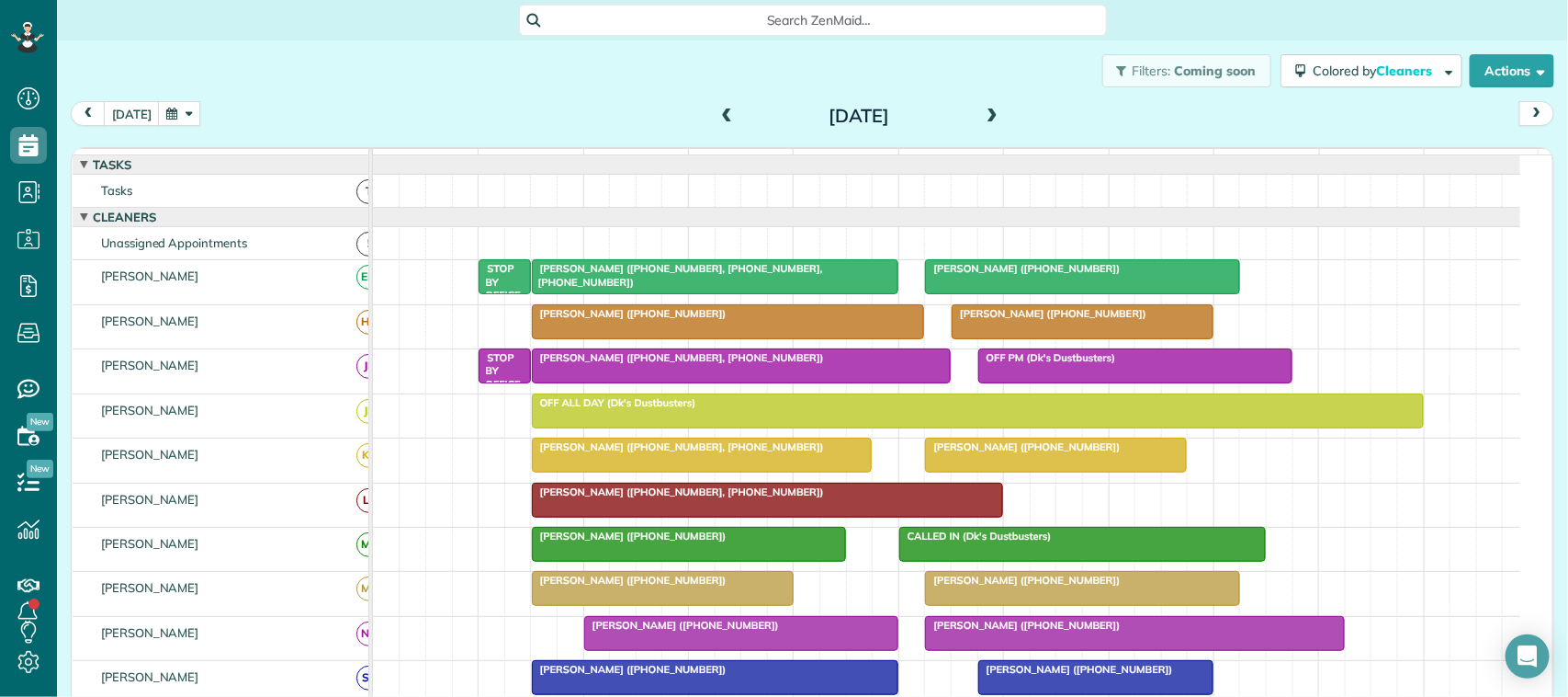
click at [705, 338] on div at bounding box center [728, 322] width 391 height 33
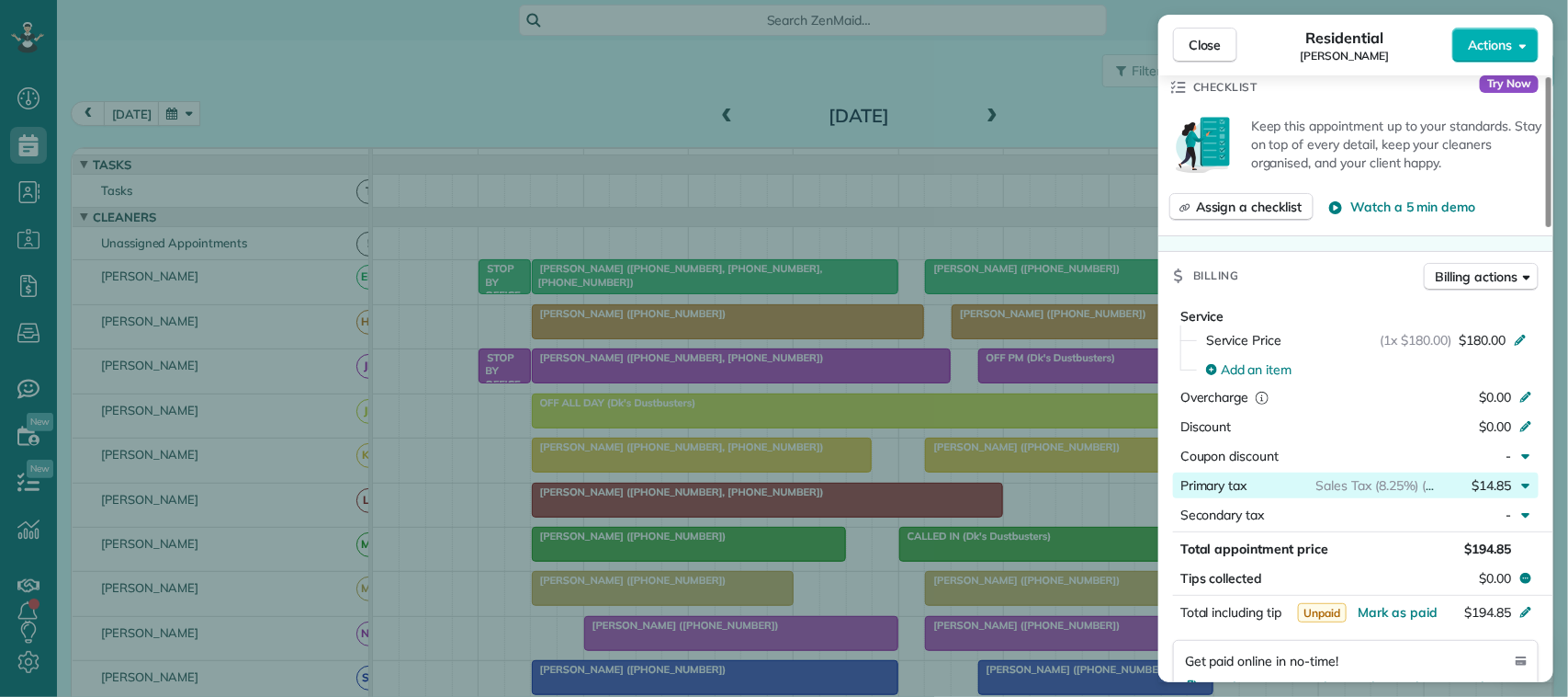
scroll to position [690, 0]
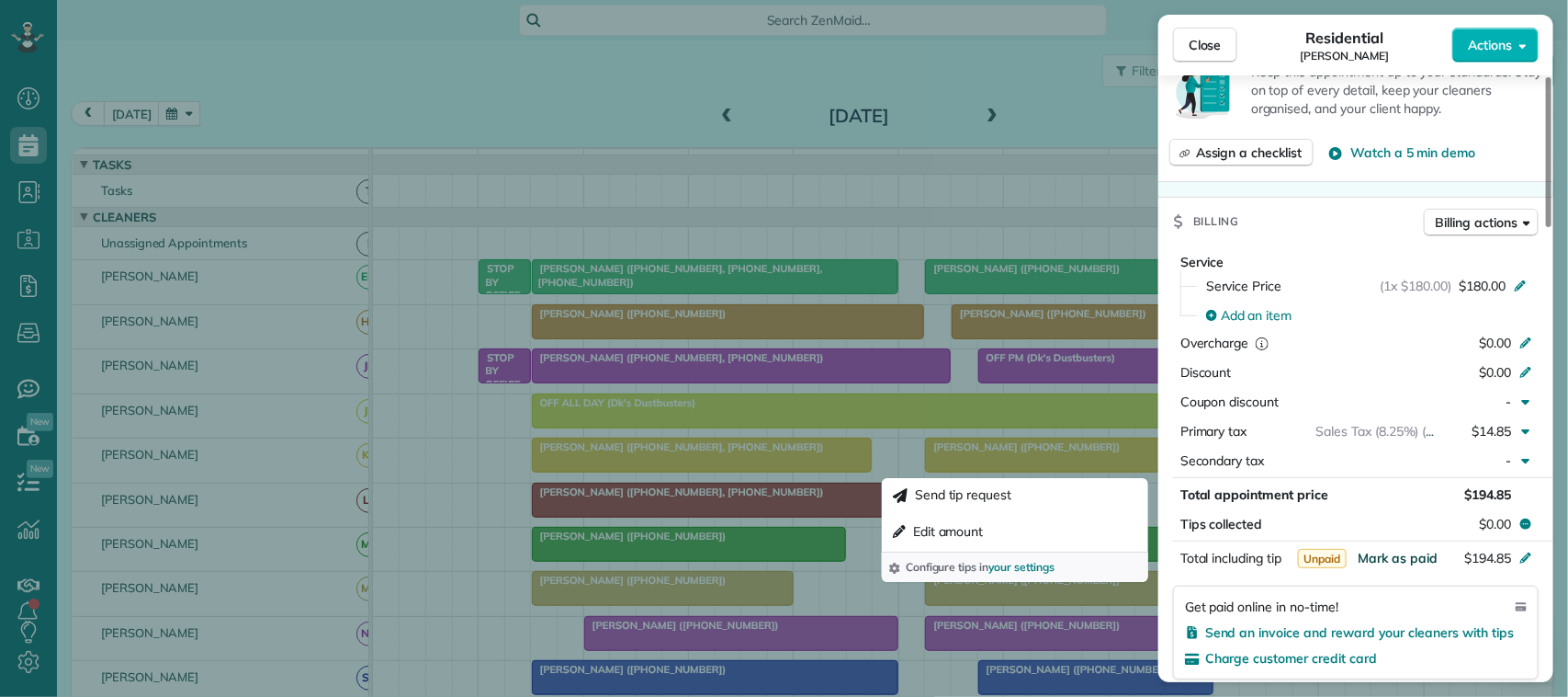
click at [1408, 562] on span "Mark as paid" at bounding box center [1397, 557] width 79 height 17
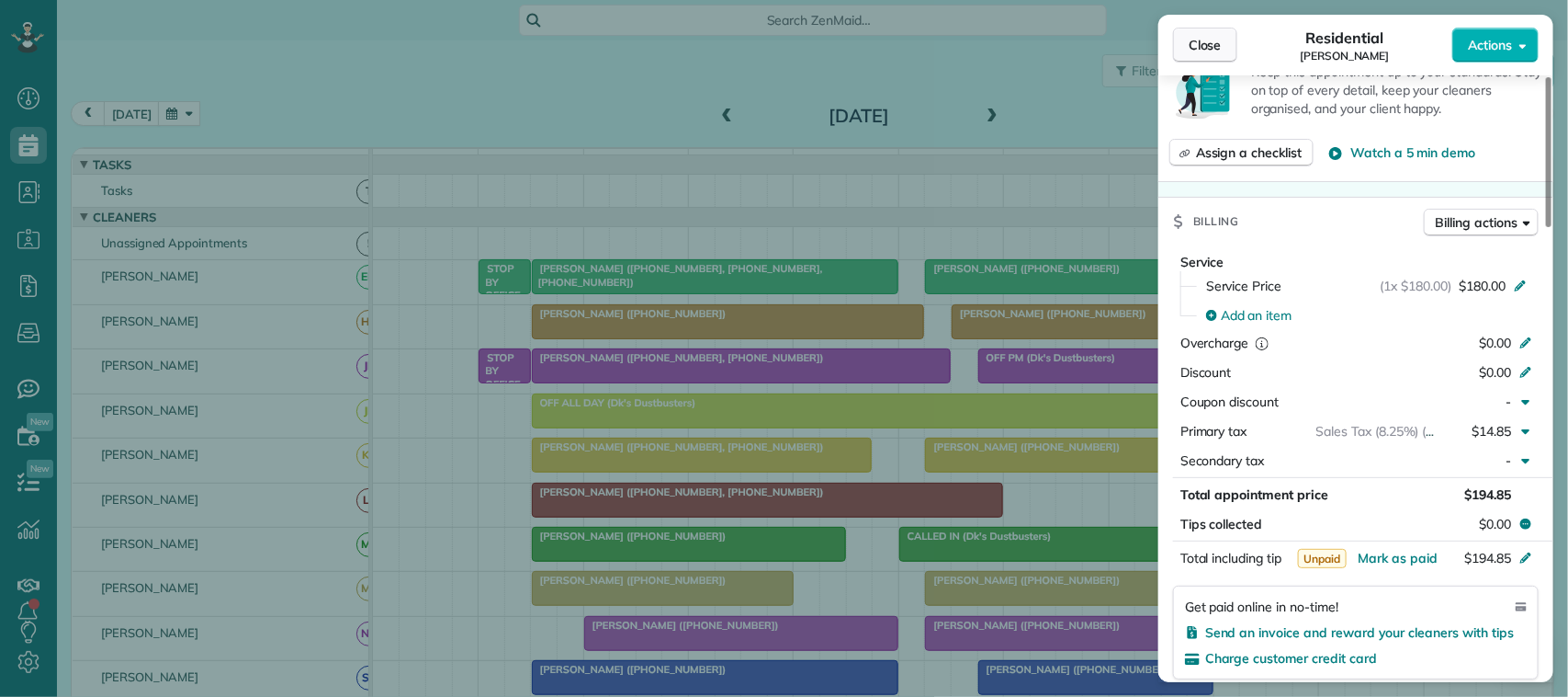
click at [1204, 51] on span "Close" at bounding box center [1205, 45] width 33 height 18
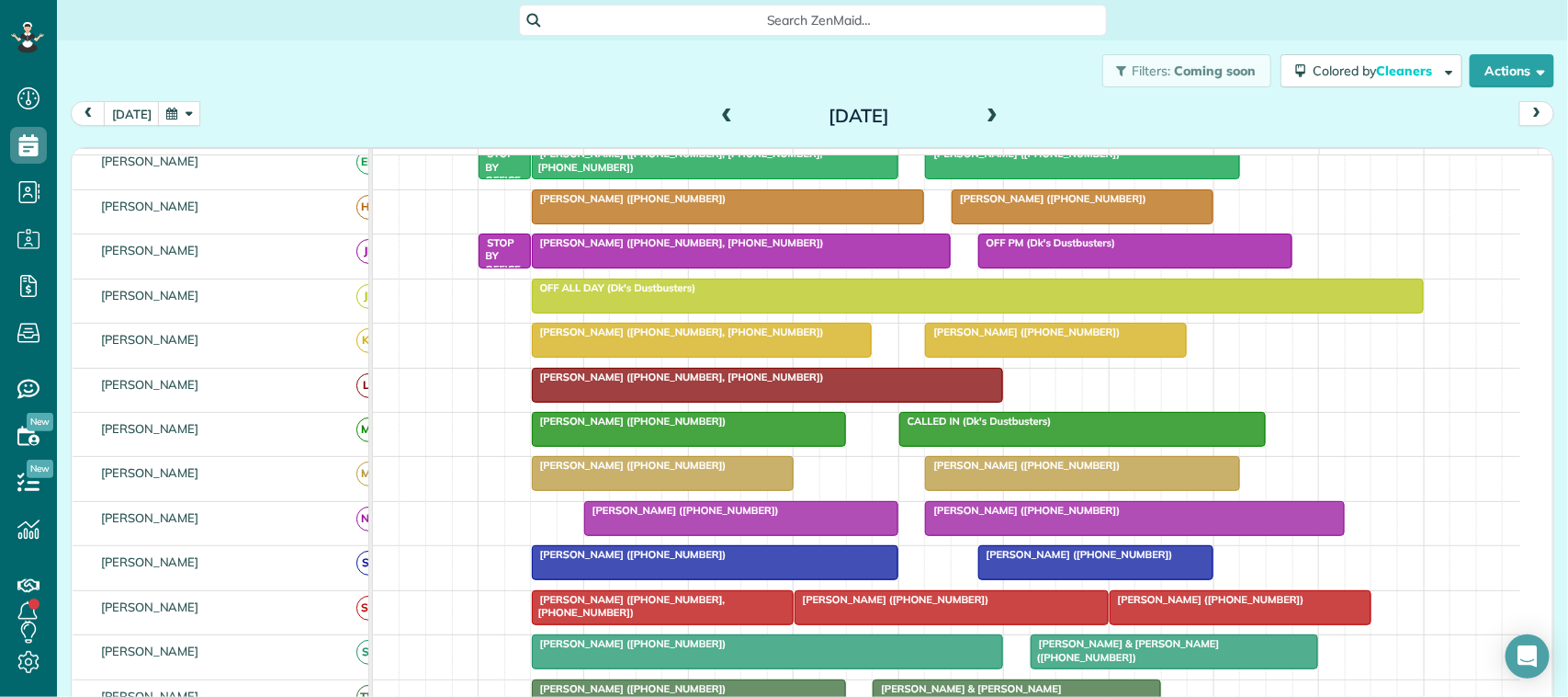
scroll to position [190, 0]
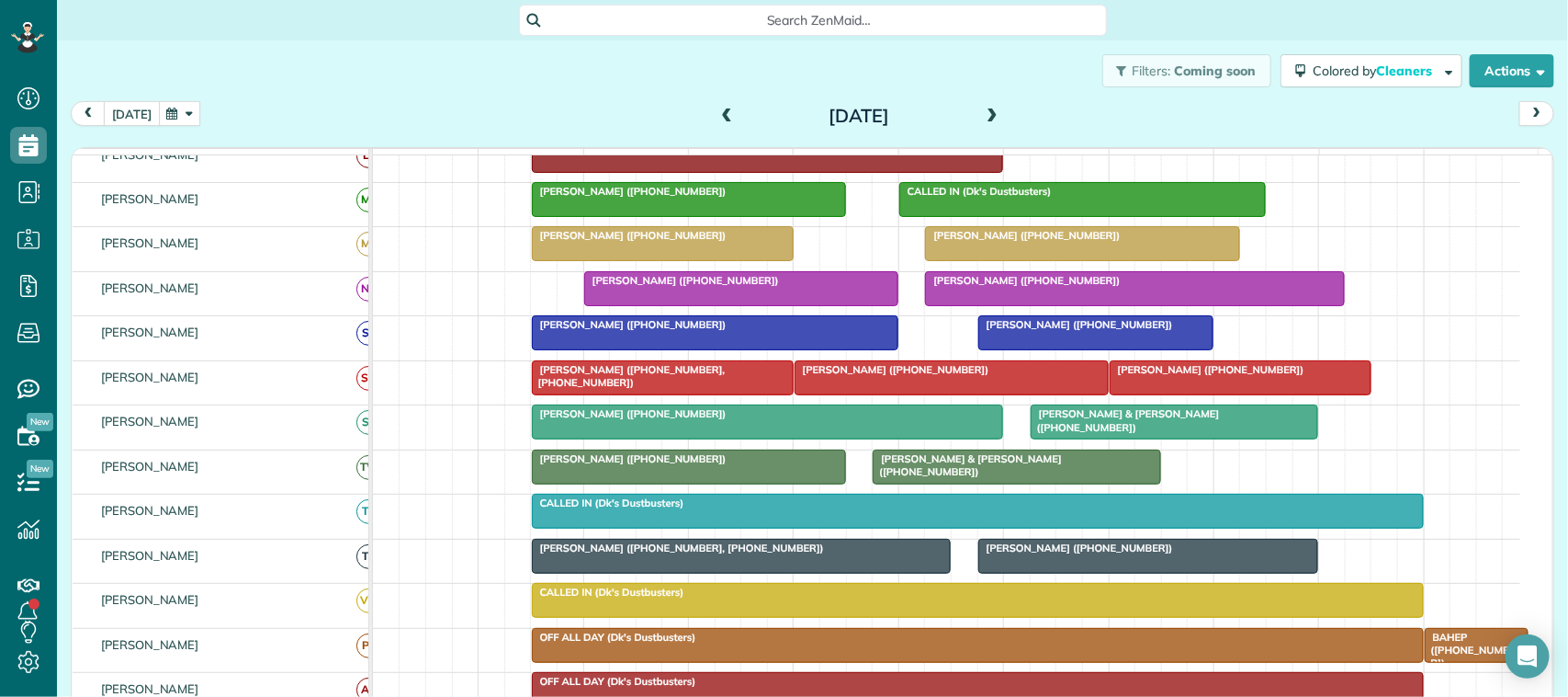
click at [140, 106] on button "[DATE]" at bounding box center [131, 113] width 56 height 25
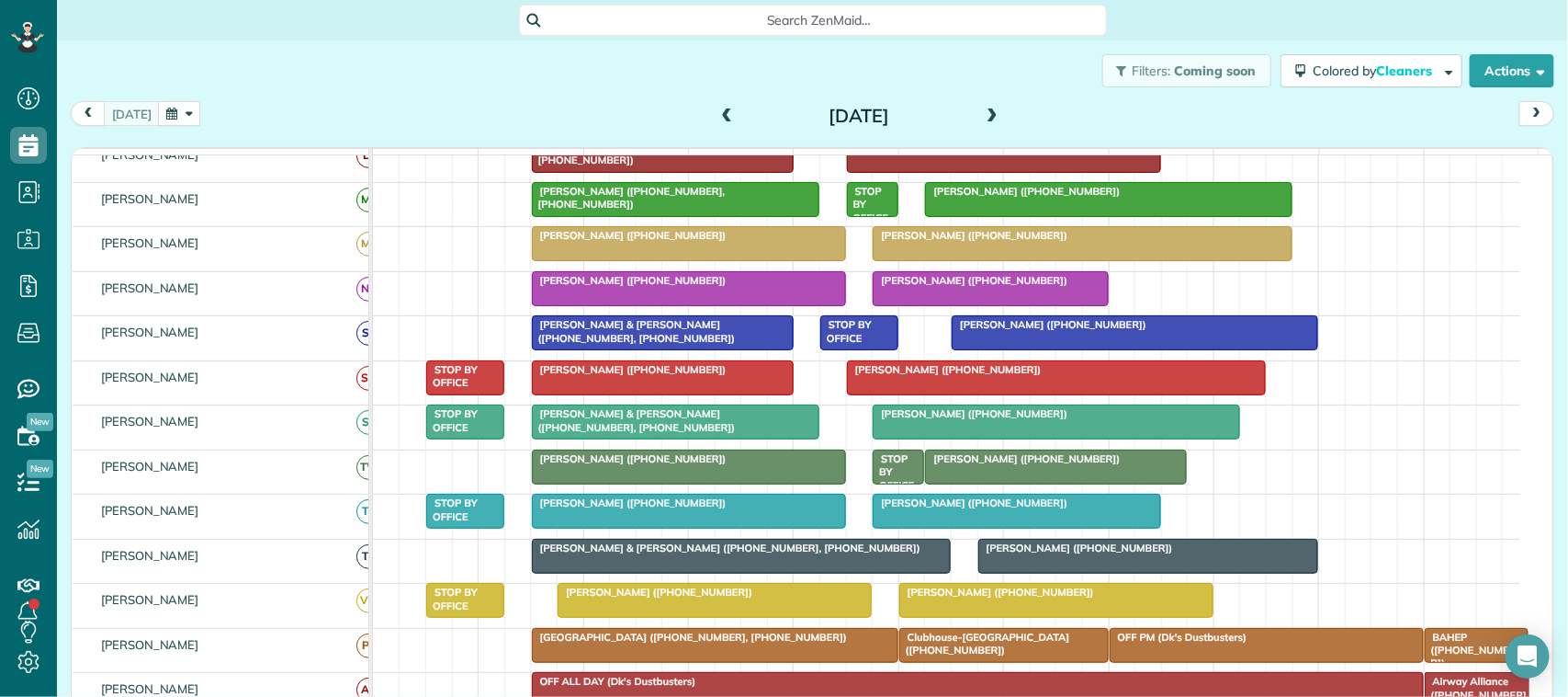
click at [717, 111] on span at bounding box center [727, 116] width 20 height 17
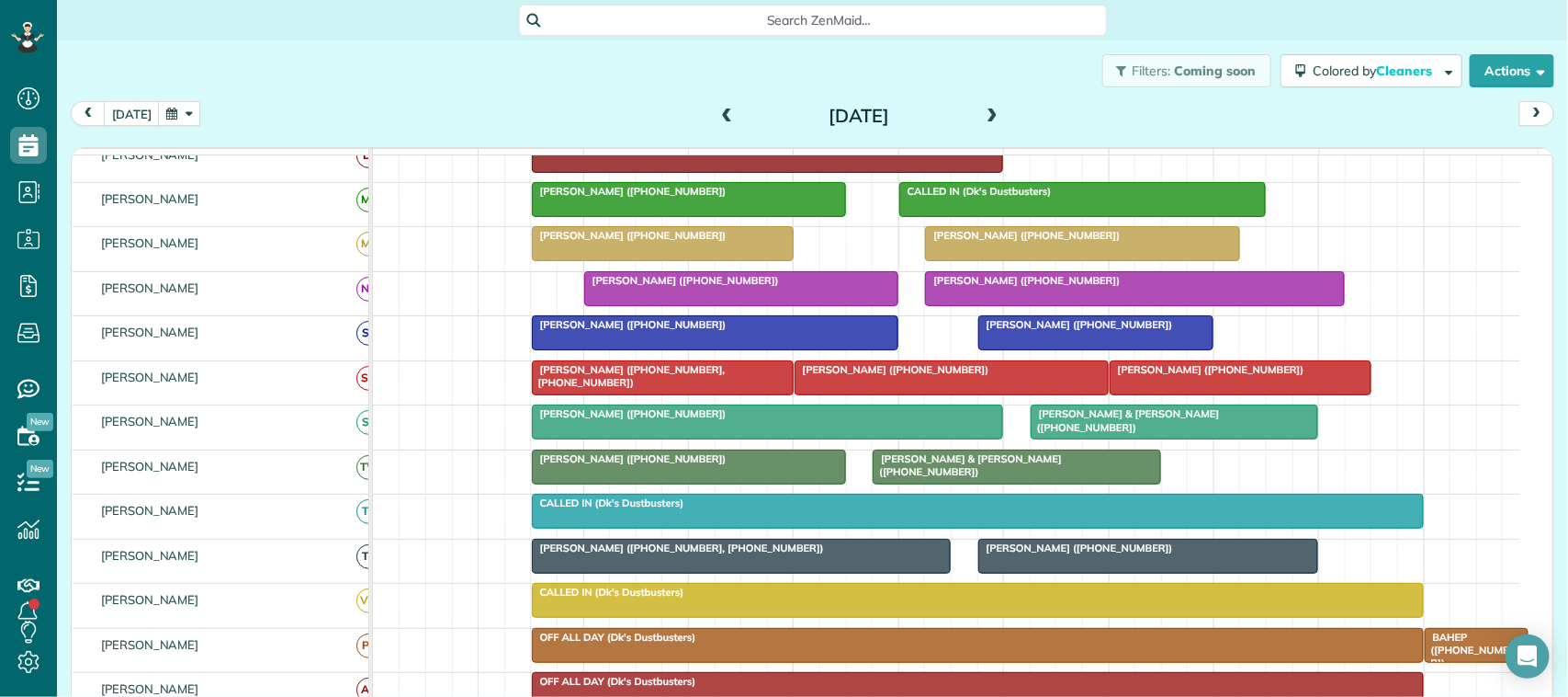
click at [717, 108] on span at bounding box center [727, 116] width 20 height 17
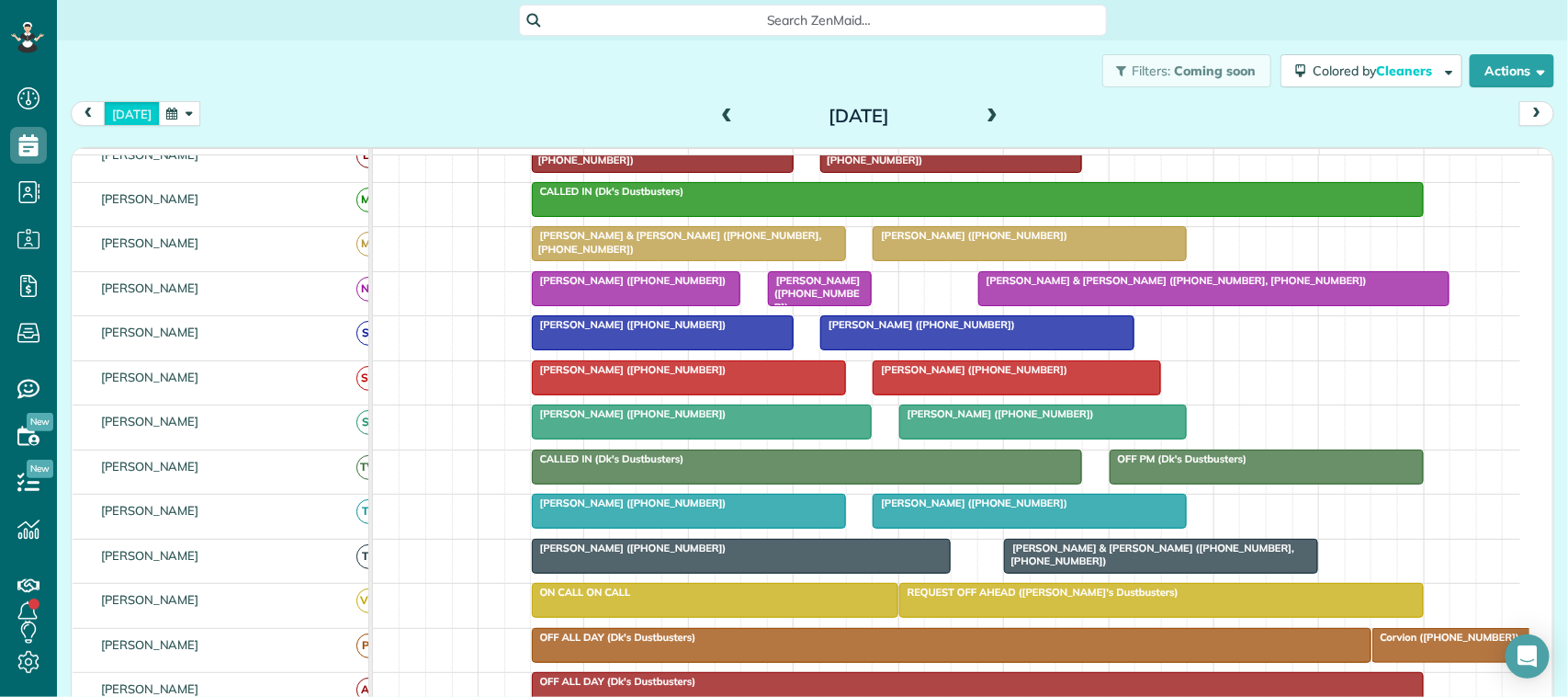
click at [131, 107] on button "[DATE]" at bounding box center [131, 113] width 56 height 25
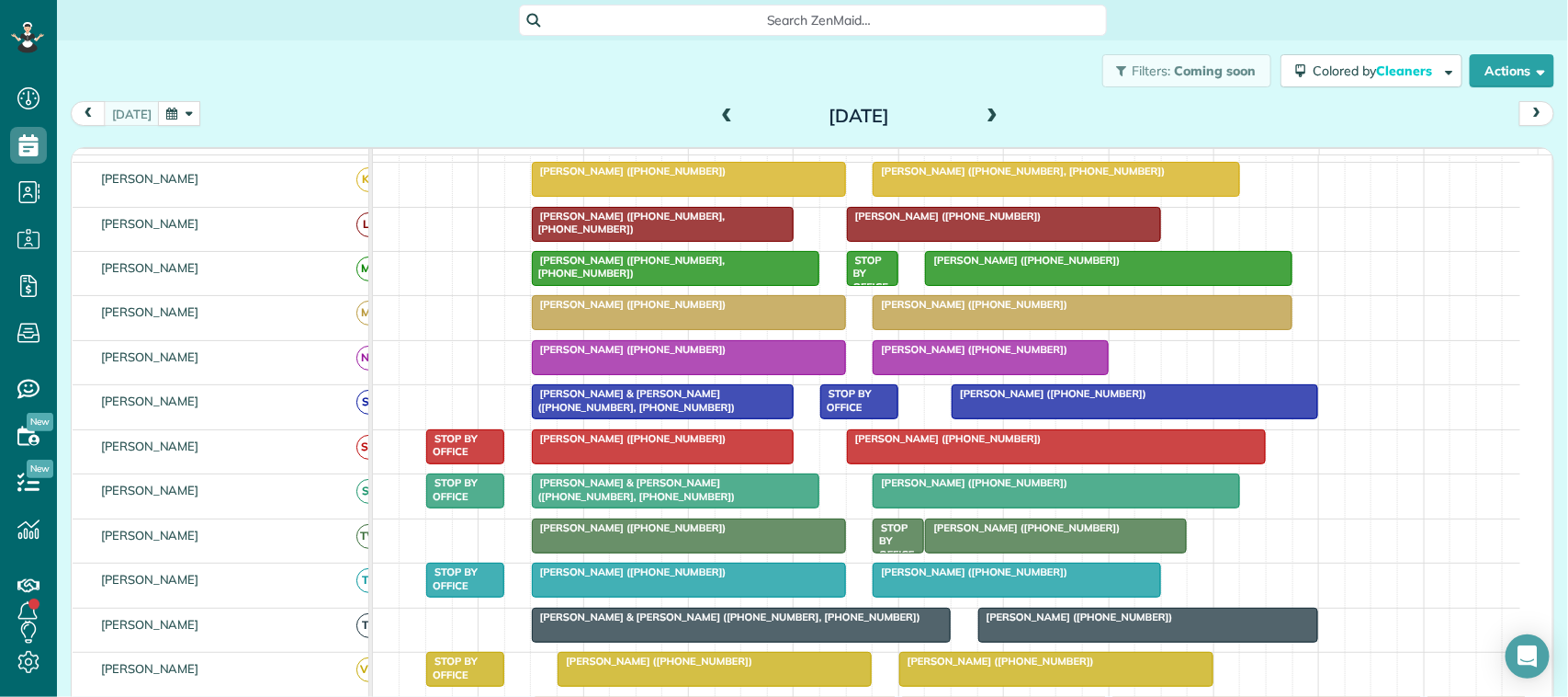
scroll to position [345, 0]
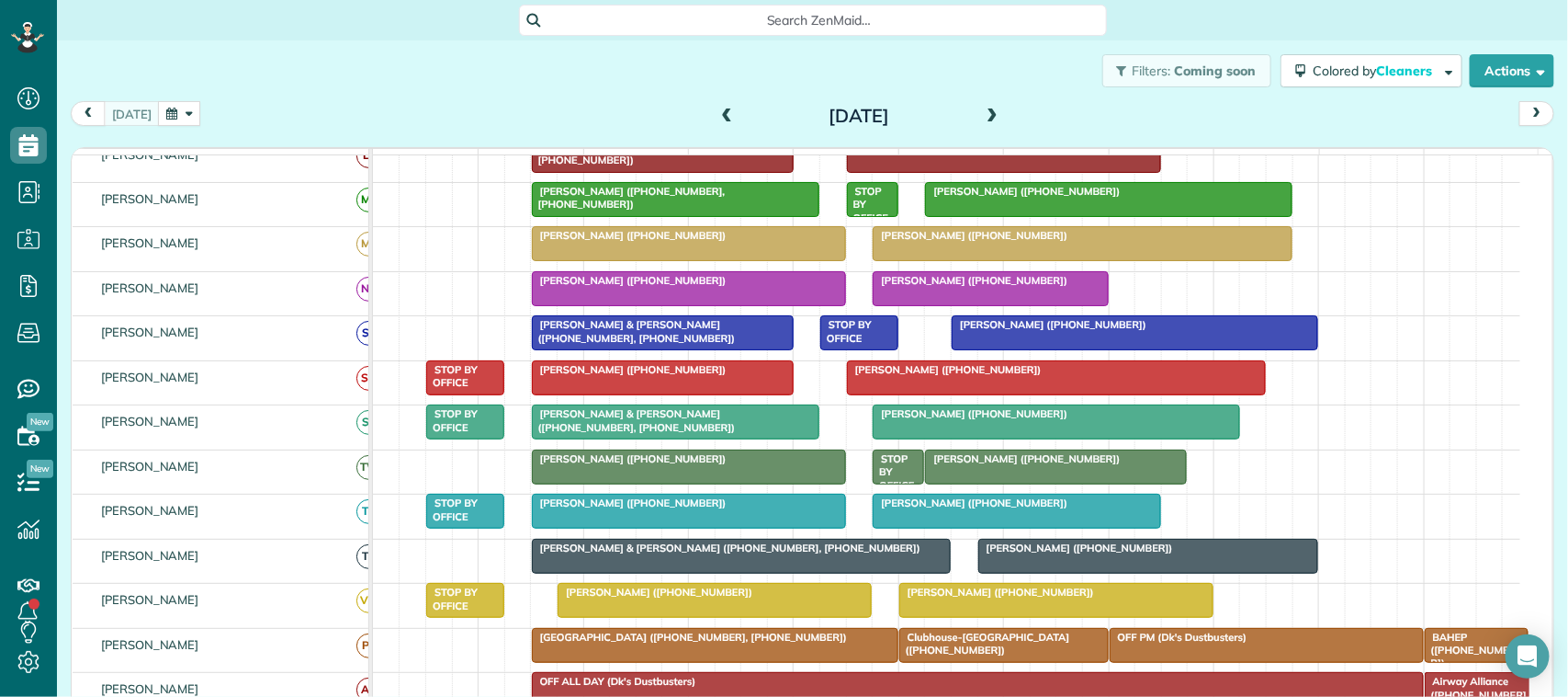
click at [717, 108] on span at bounding box center [727, 116] width 20 height 17
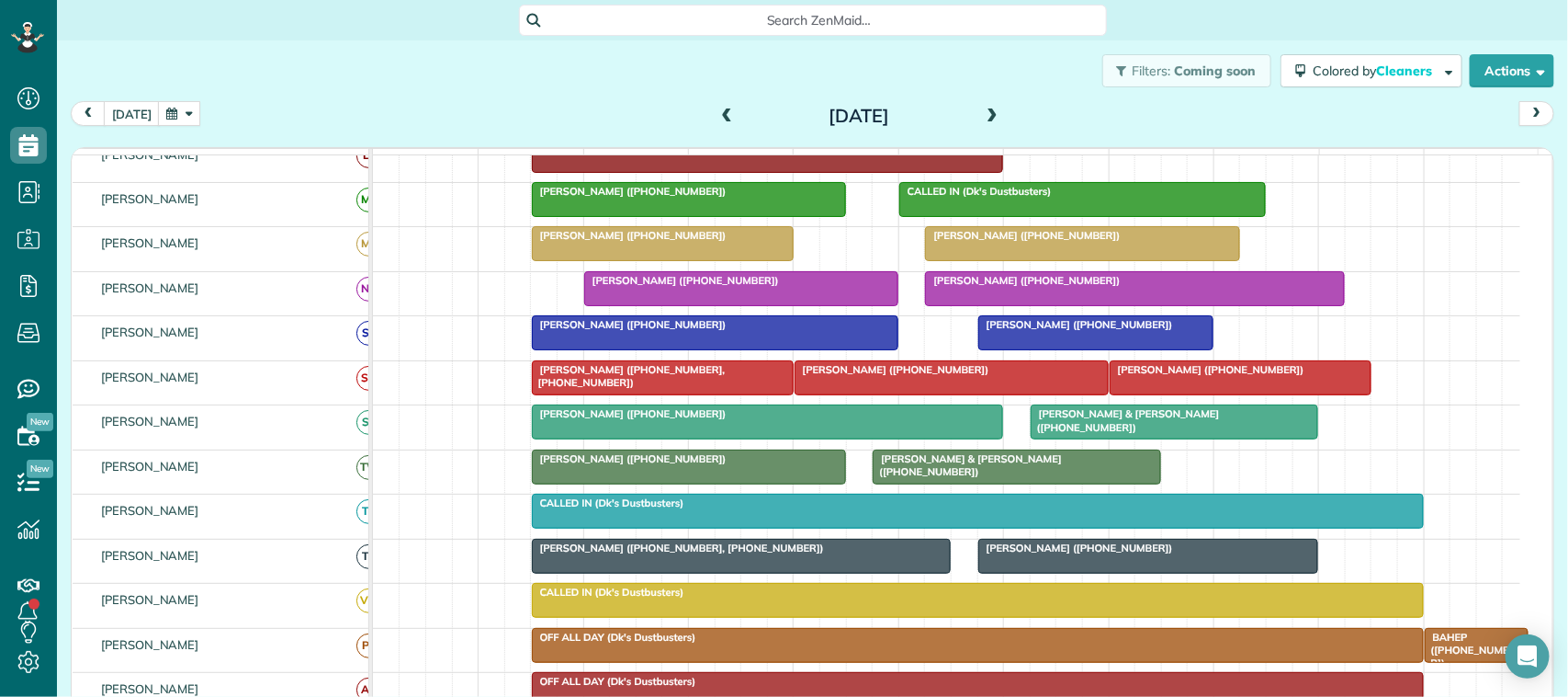
click at [631, 198] on span "Cindy Cook (+18324435953)" at bounding box center [629, 191] width 197 height 13
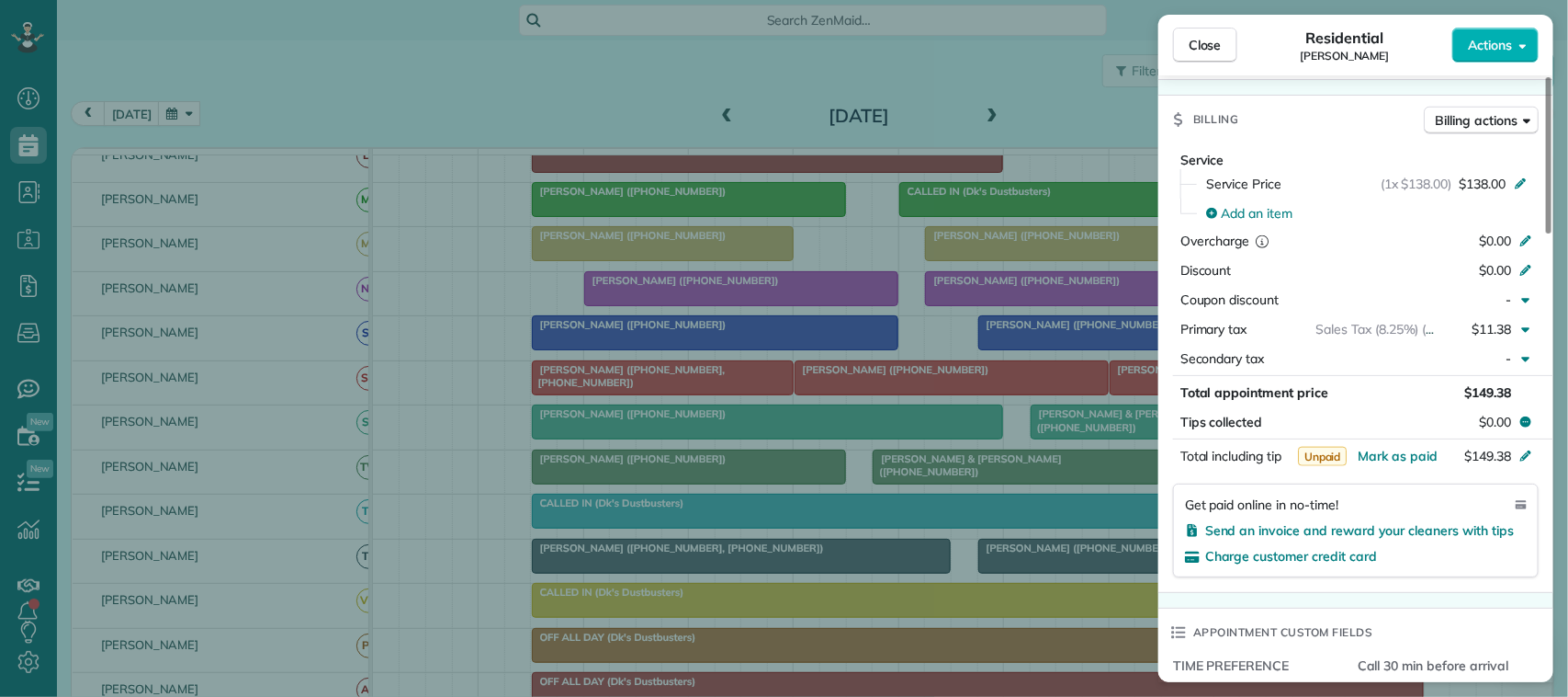
scroll to position [804, 0]
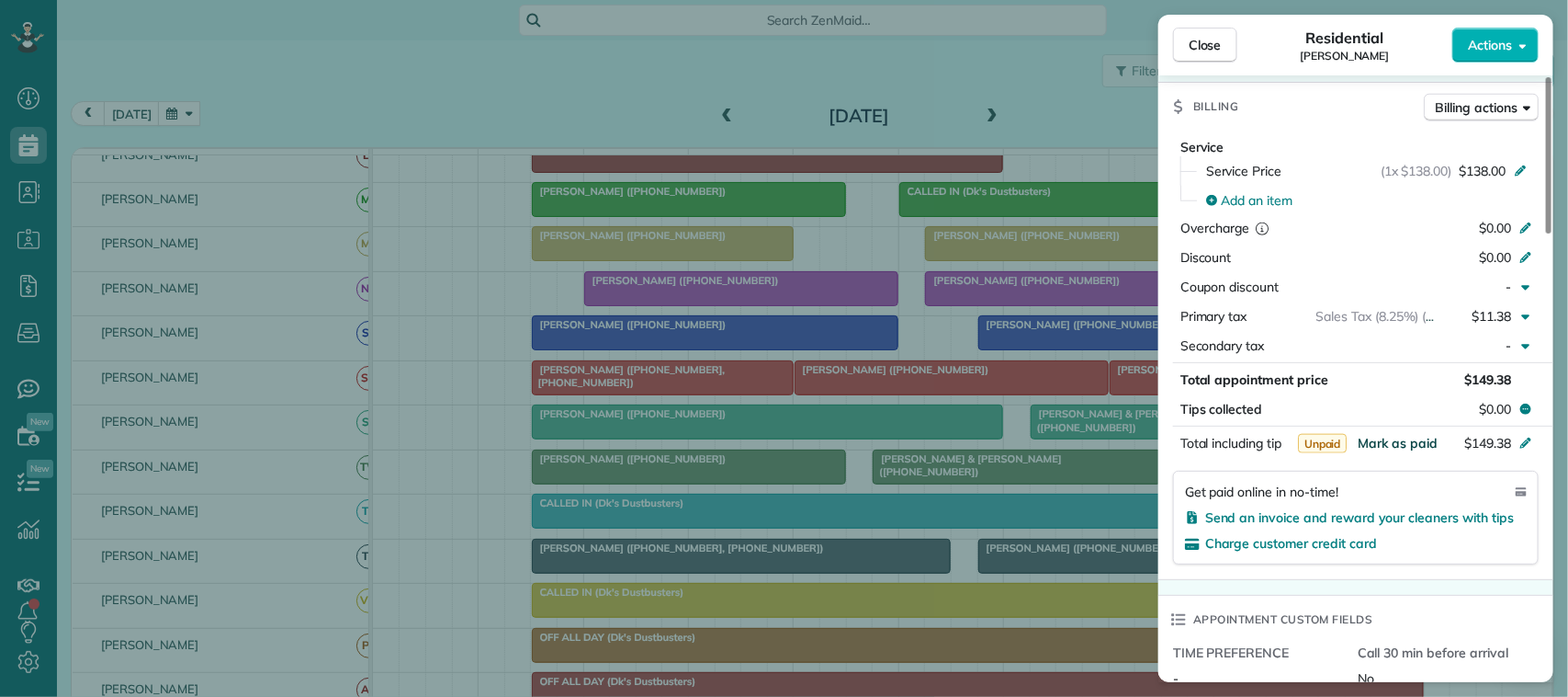
click at [1407, 451] on span "Mark as paid" at bounding box center [1397, 443] width 79 height 17
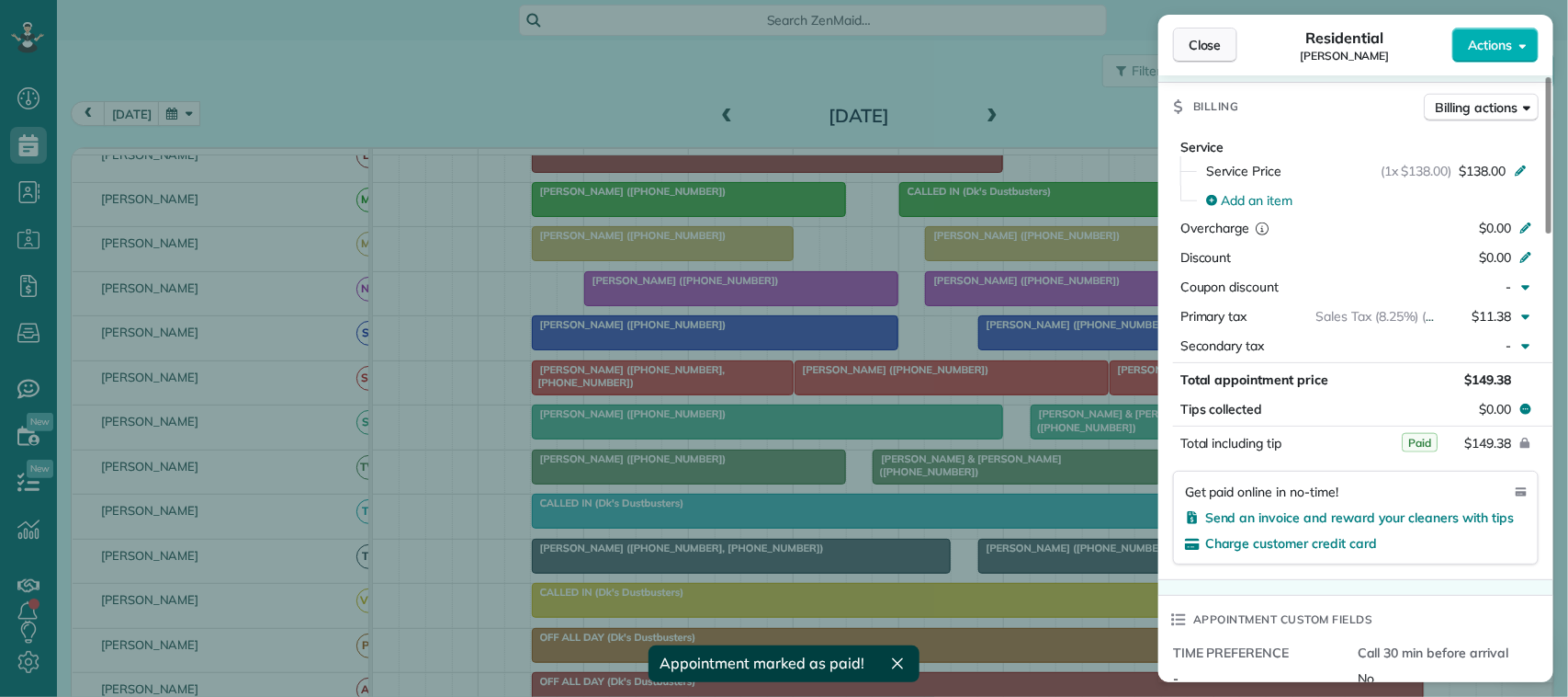
click at [1235, 48] on button "Close" at bounding box center [1205, 45] width 65 height 35
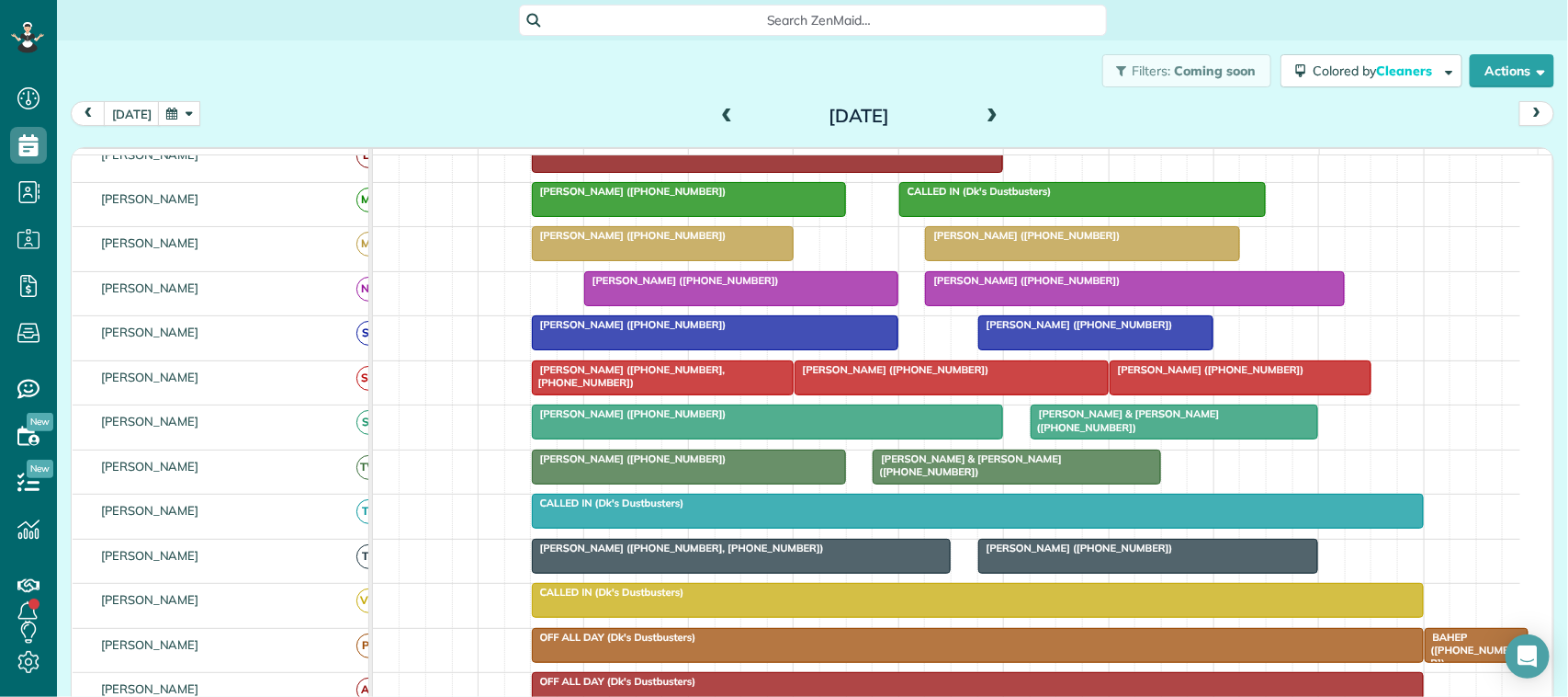
click at [777, 425] on link "Erin Schutmaat (+12812291312)" at bounding box center [768, 422] width 472 height 35
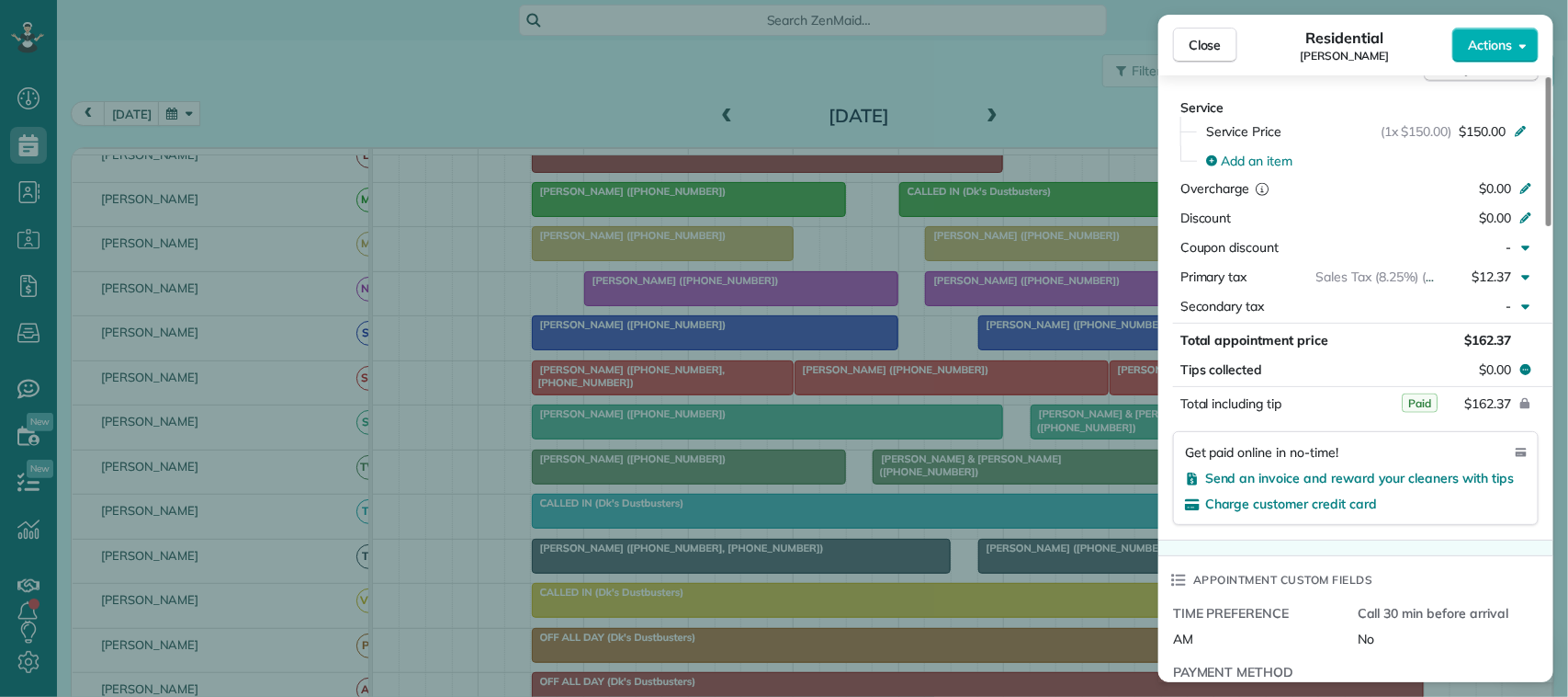
scroll to position [919, 0]
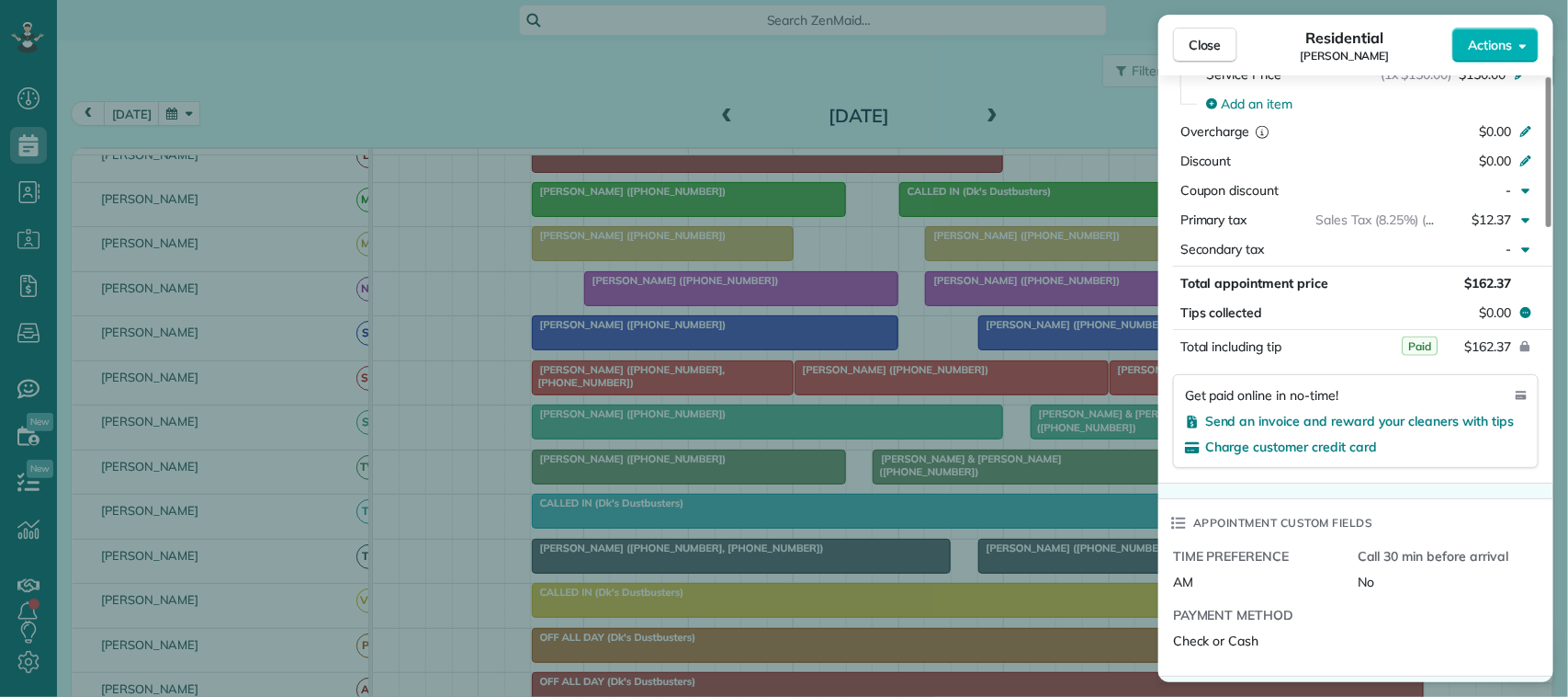
drag, startPoint x: 1186, startPoint y: 52, endPoint x: 1073, endPoint y: 84, distance: 117.4
click at [1187, 54] on button "Close" at bounding box center [1205, 45] width 65 height 35
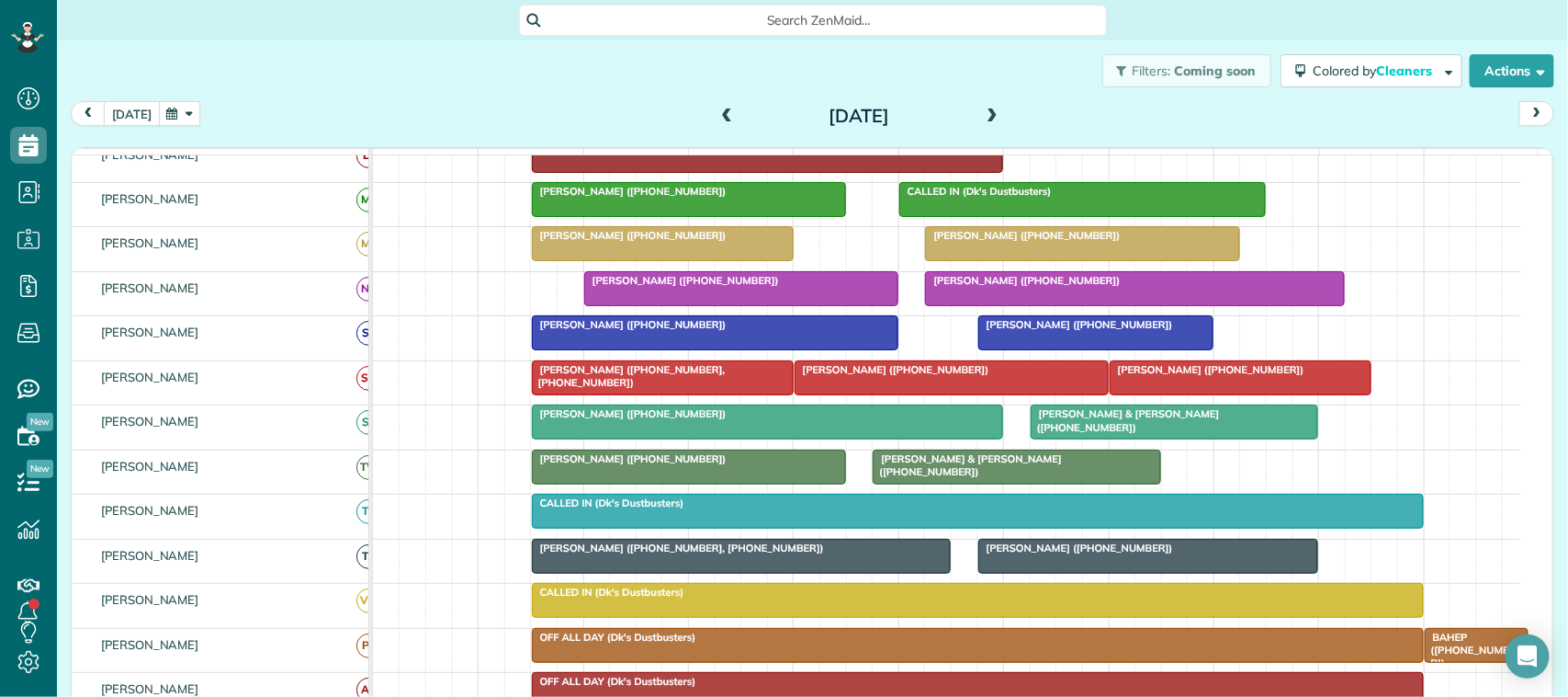
click at [136, 112] on button "[DATE]" at bounding box center [131, 113] width 56 height 25
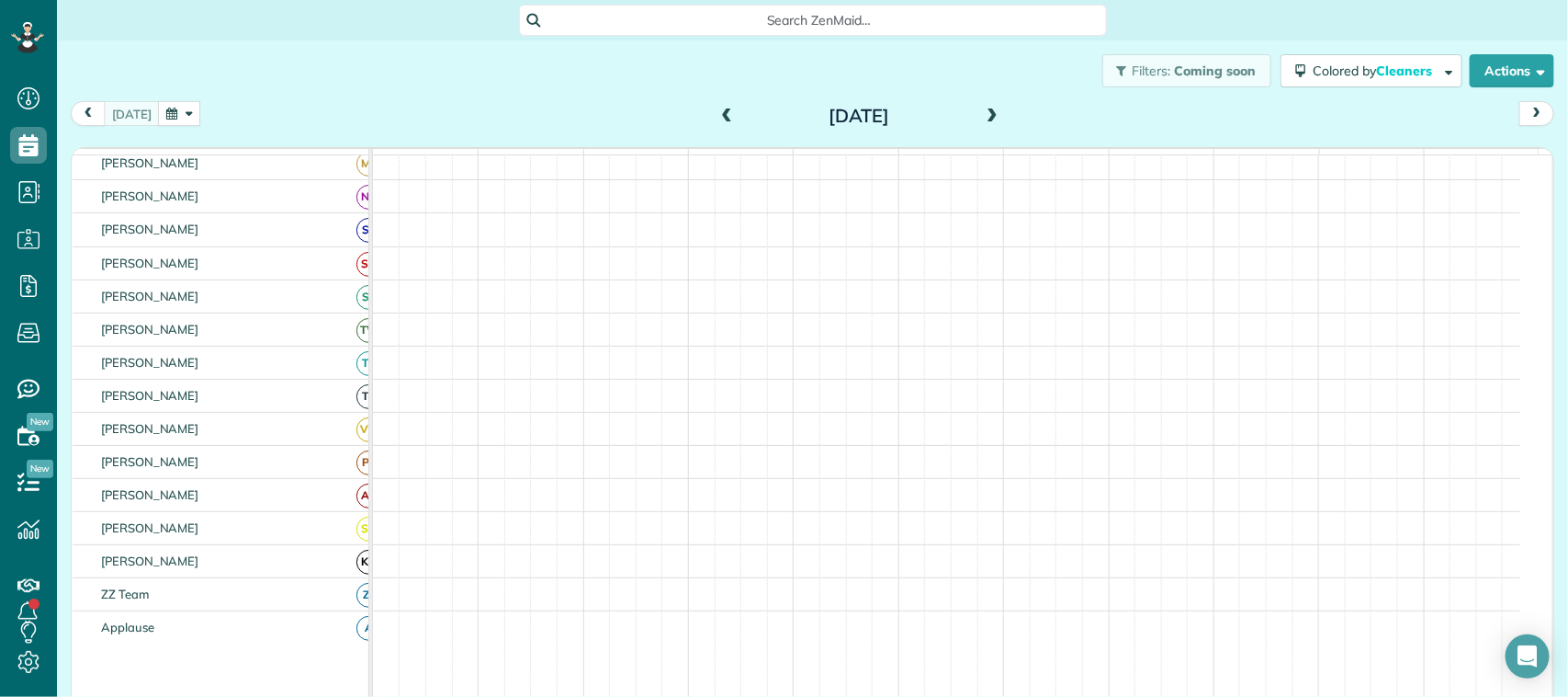
scroll to position [275, 0]
click at [286, 96] on div "Filters: Coming soon Colored by Cleaners Color by Cleaner Color by Team Color b…" at bounding box center [812, 71] width 1511 height 61
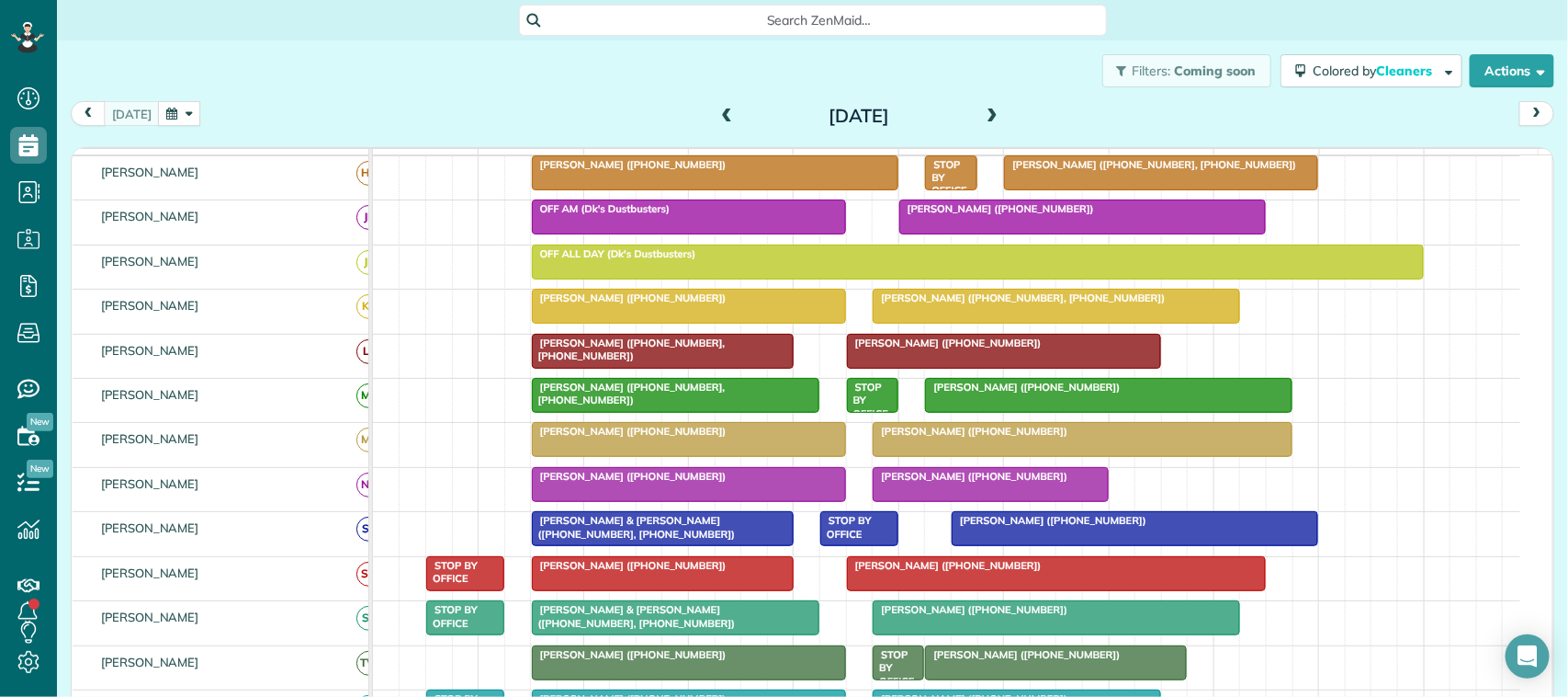
scroll to position [0, 0]
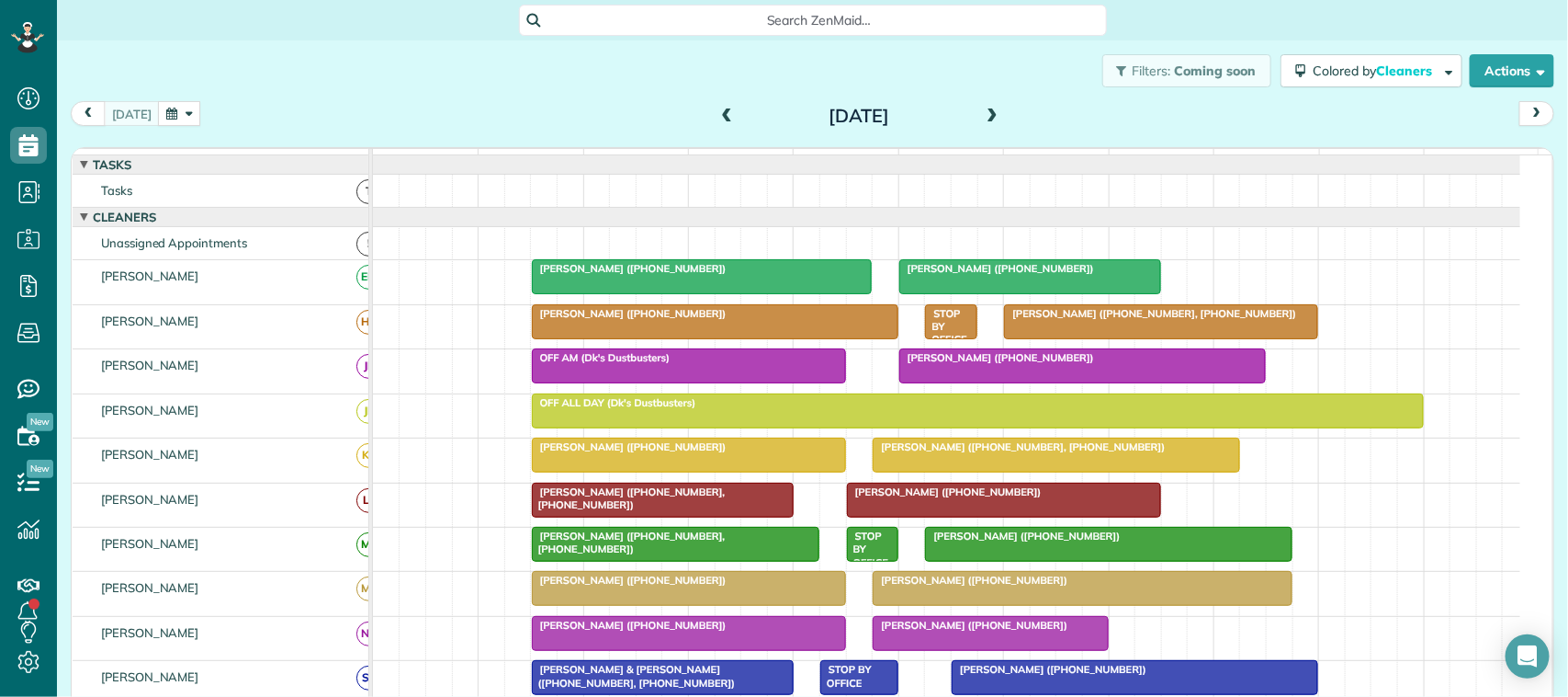
click at [716, 96] on div "Filters: Coming soon Colored by Cleaners Color by Cleaner Color by Team Color b…" at bounding box center [812, 71] width 1511 height 61
click at [723, 112] on span at bounding box center [727, 116] width 20 height 17
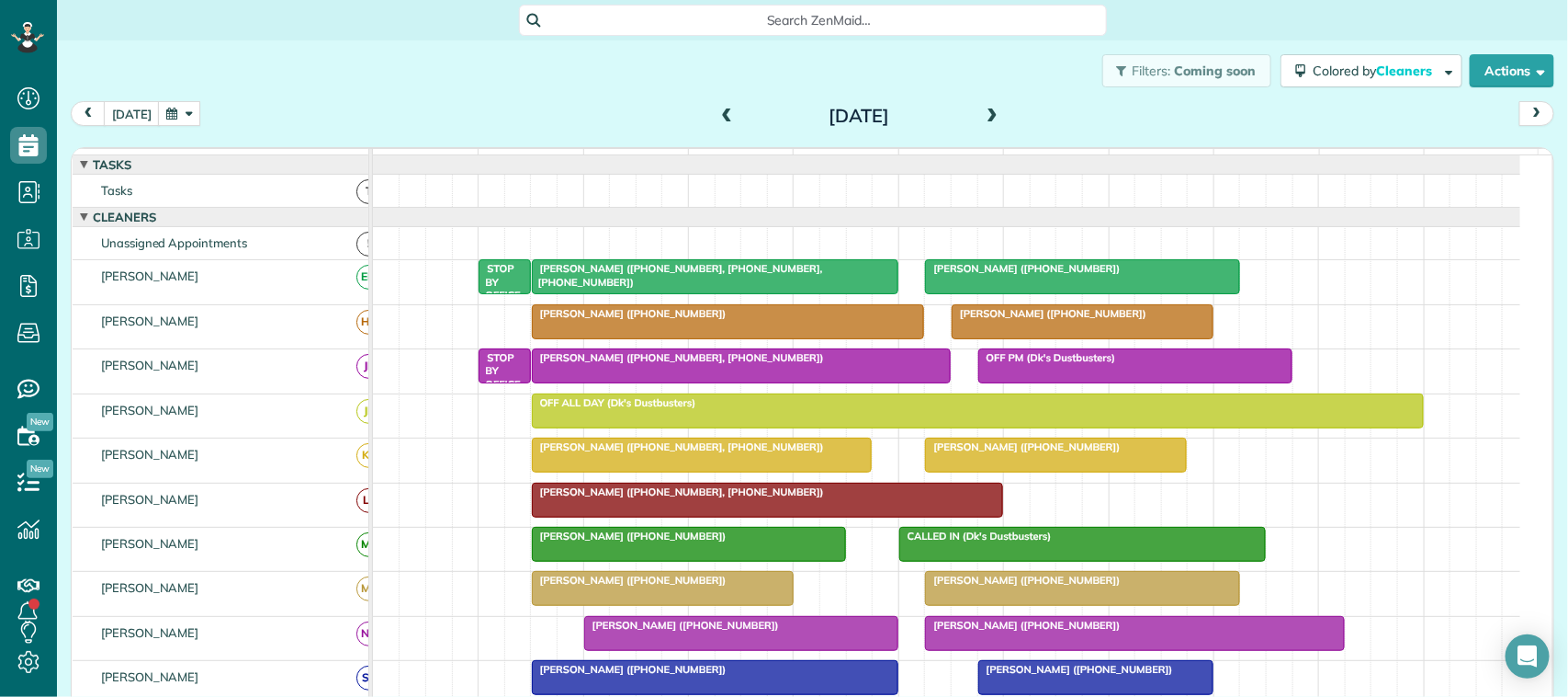
click at [1029, 320] on span "Cameron Hensch (+13609702238)" at bounding box center [1049, 313] width 197 height 13
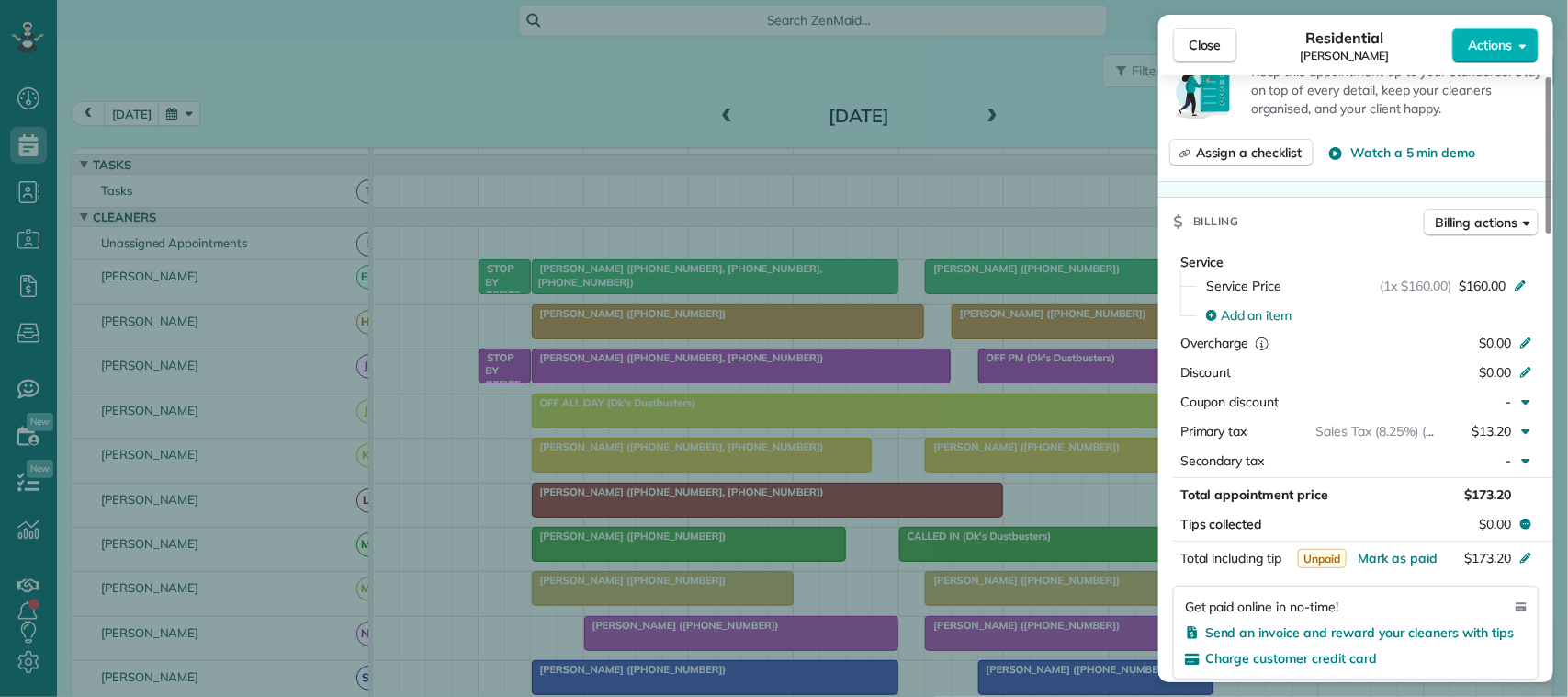
scroll to position [805, 0]
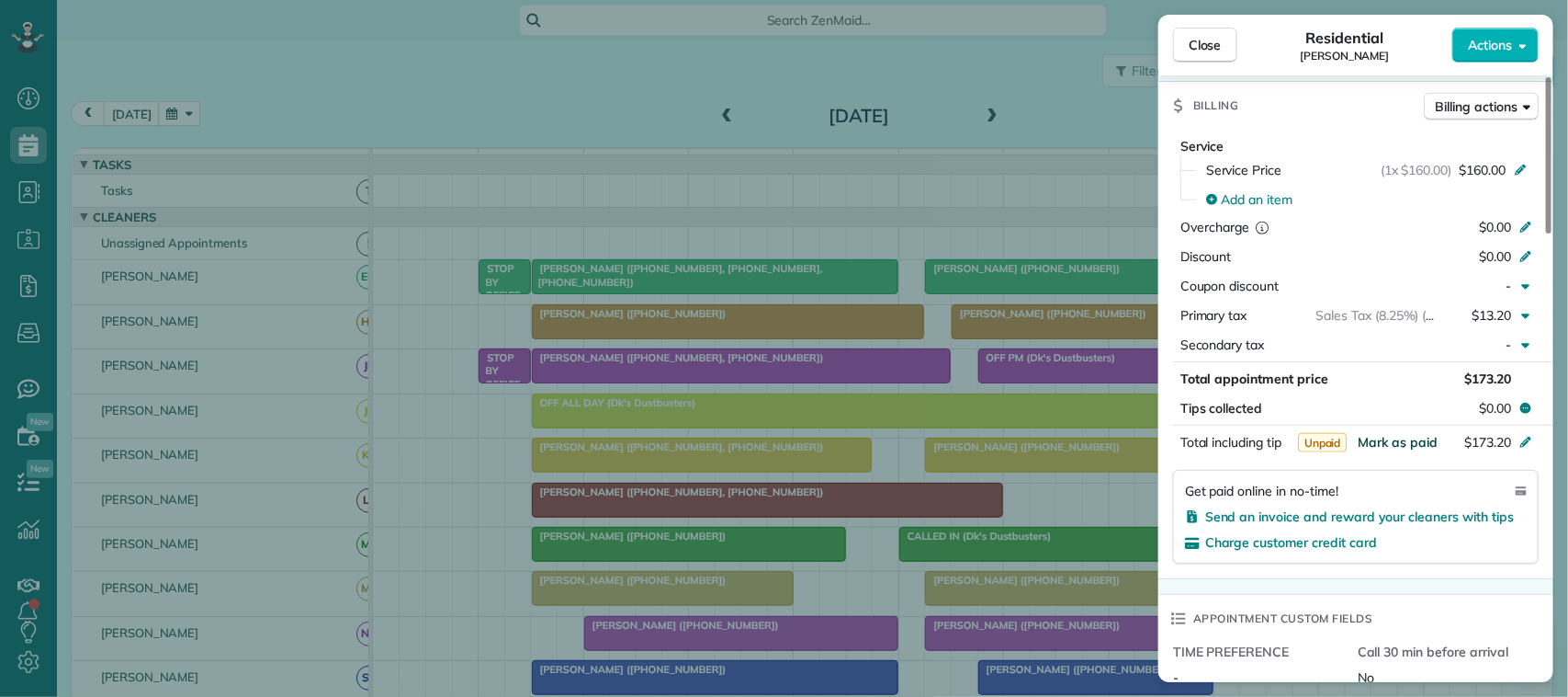
click at [1402, 450] on span "Mark as paid" at bounding box center [1397, 442] width 79 height 17
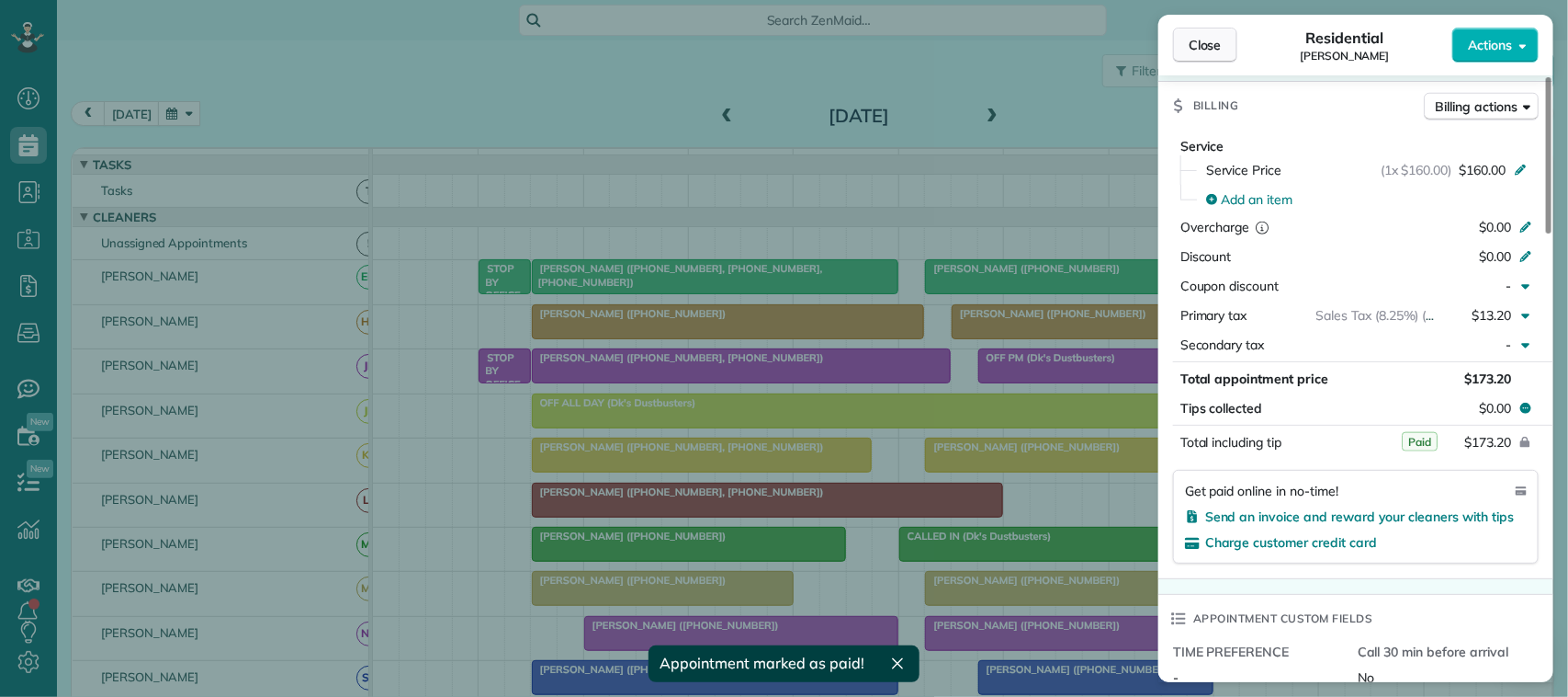
click at [1192, 55] on button "Close" at bounding box center [1205, 45] width 65 height 35
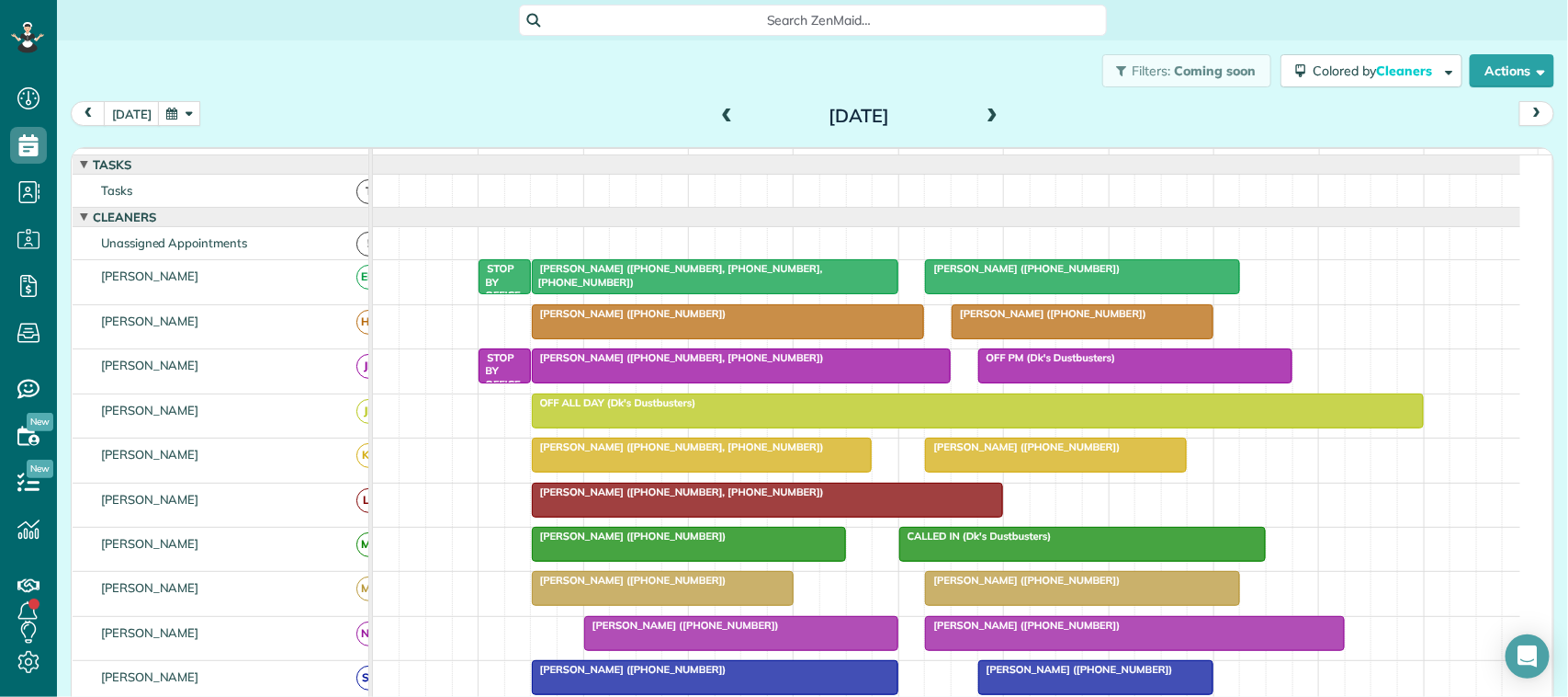
click at [726, 338] on div at bounding box center [728, 322] width 391 height 33
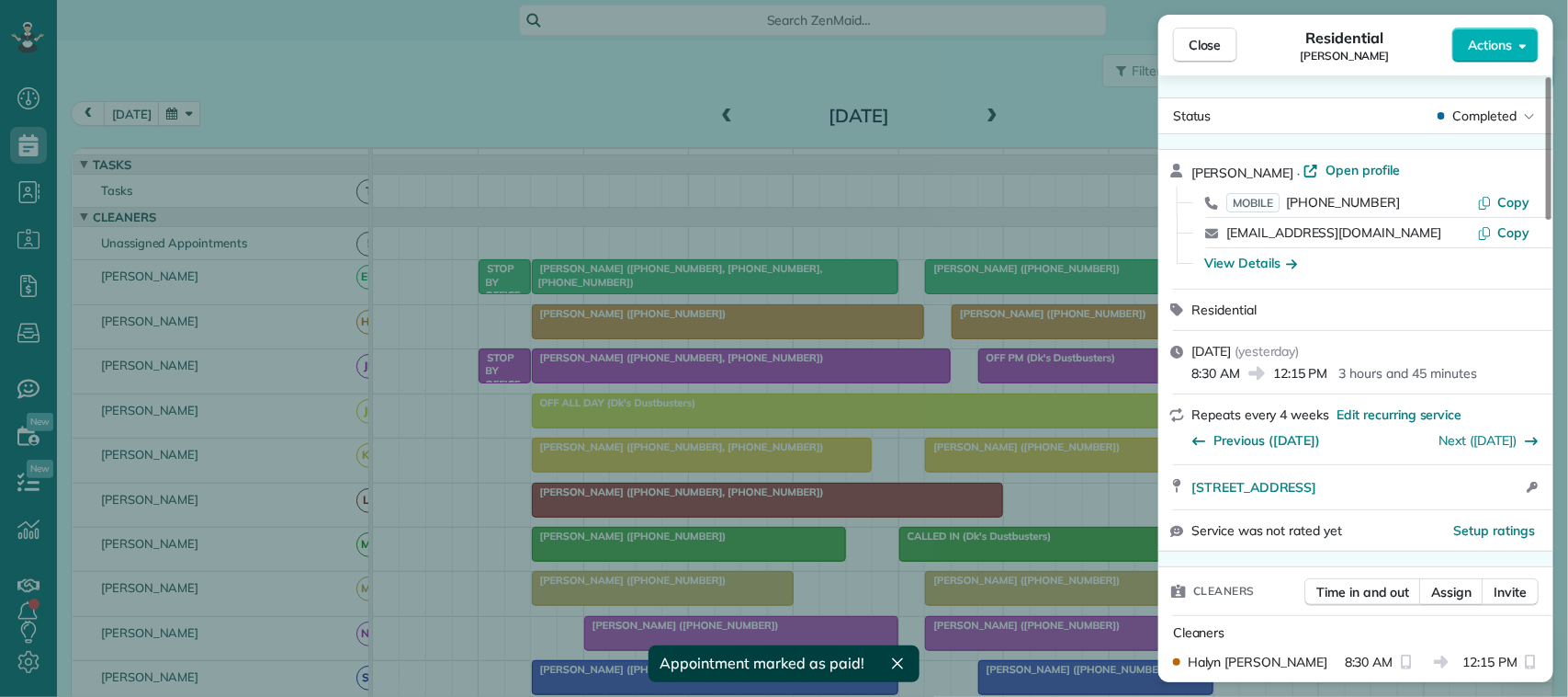
scroll to position [690, 0]
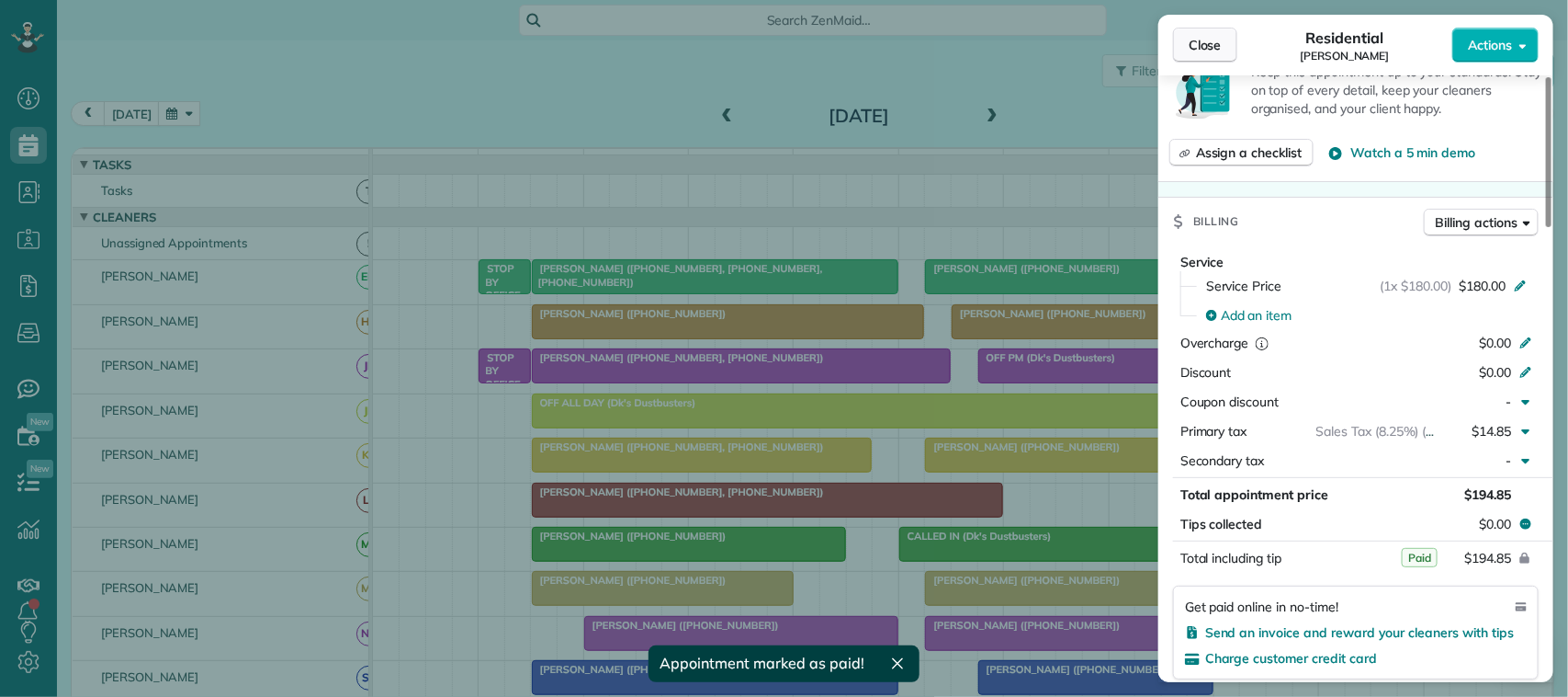
click at [1191, 58] on button "Close" at bounding box center [1205, 45] width 65 height 35
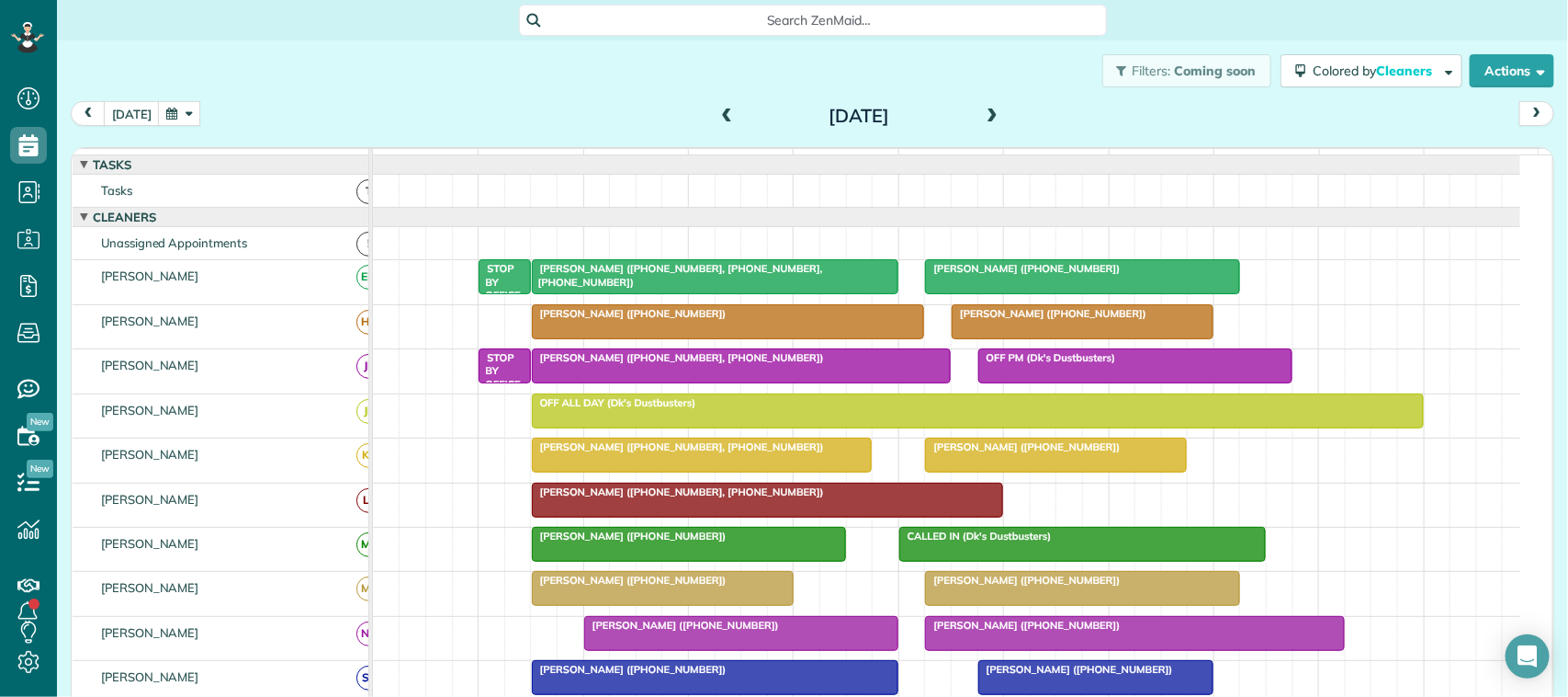
click at [718, 110] on span at bounding box center [727, 116] width 20 height 17
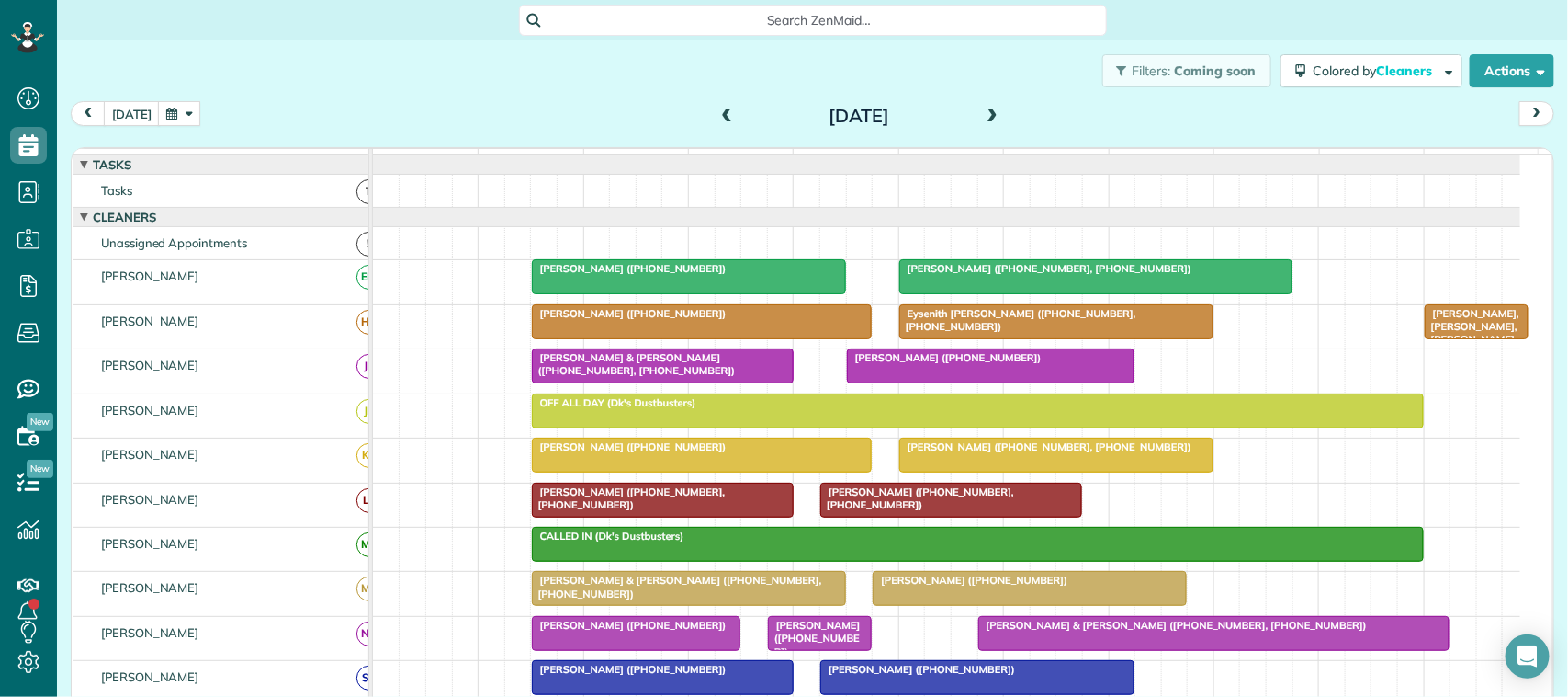
click at [1004, 338] on div at bounding box center [1056, 322] width 312 height 33
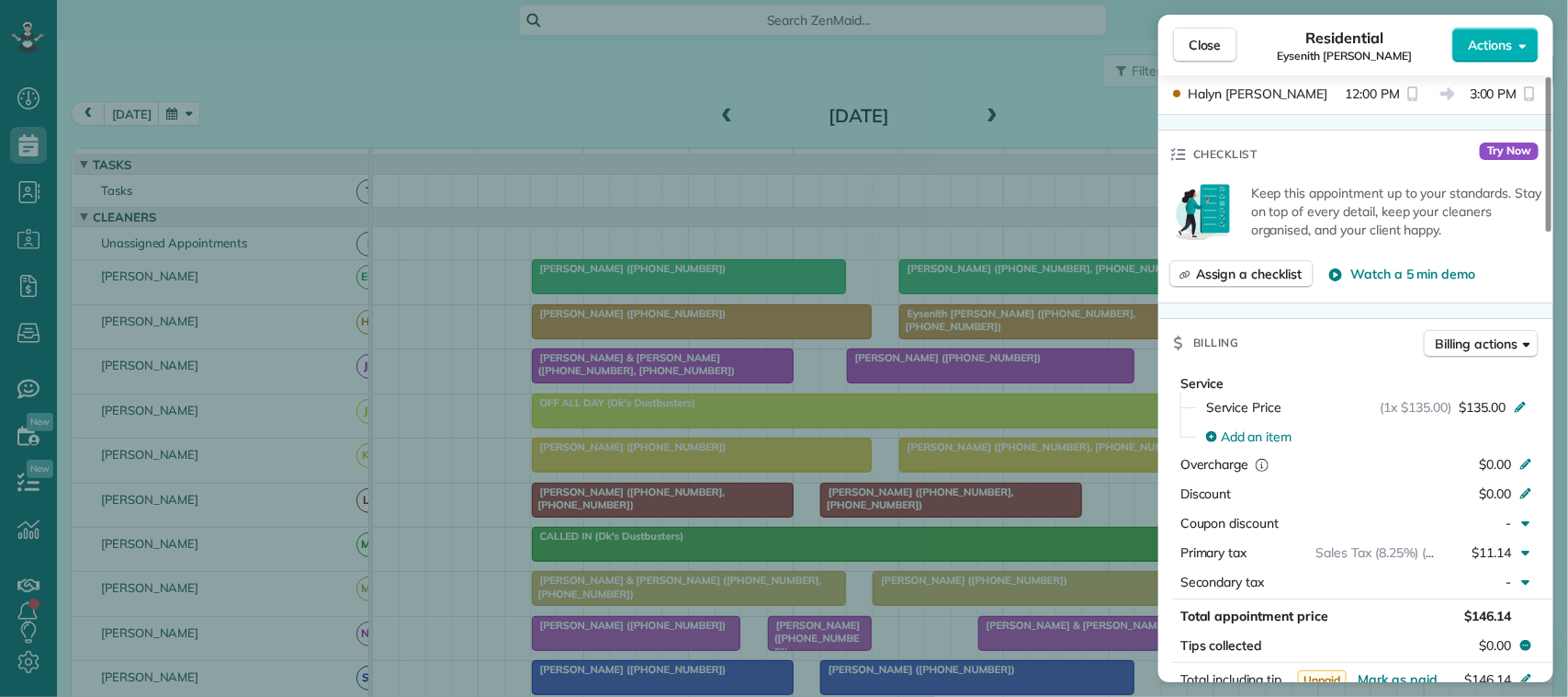
scroll to position [919, 0]
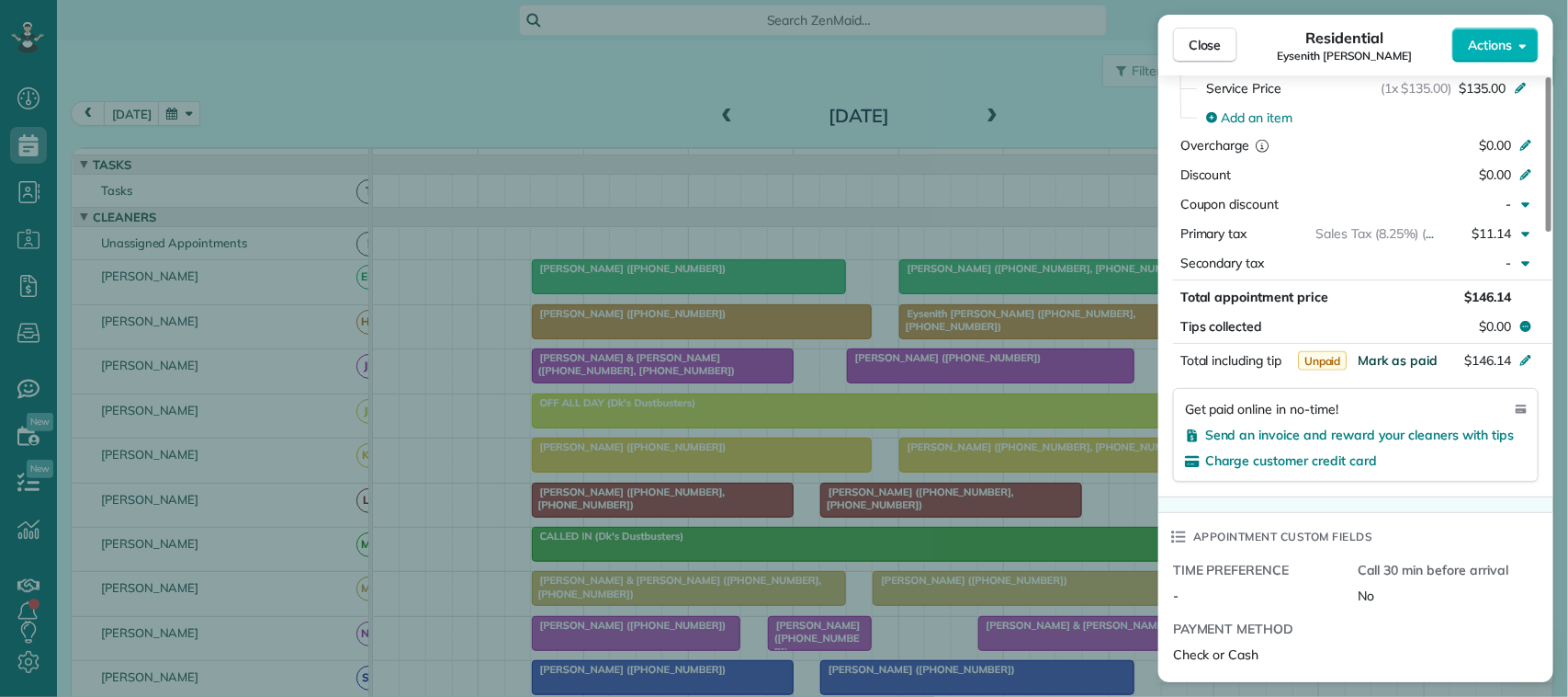
click at [1394, 366] on span "Mark as paid" at bounding box center [1397, 361] width 79 height 17
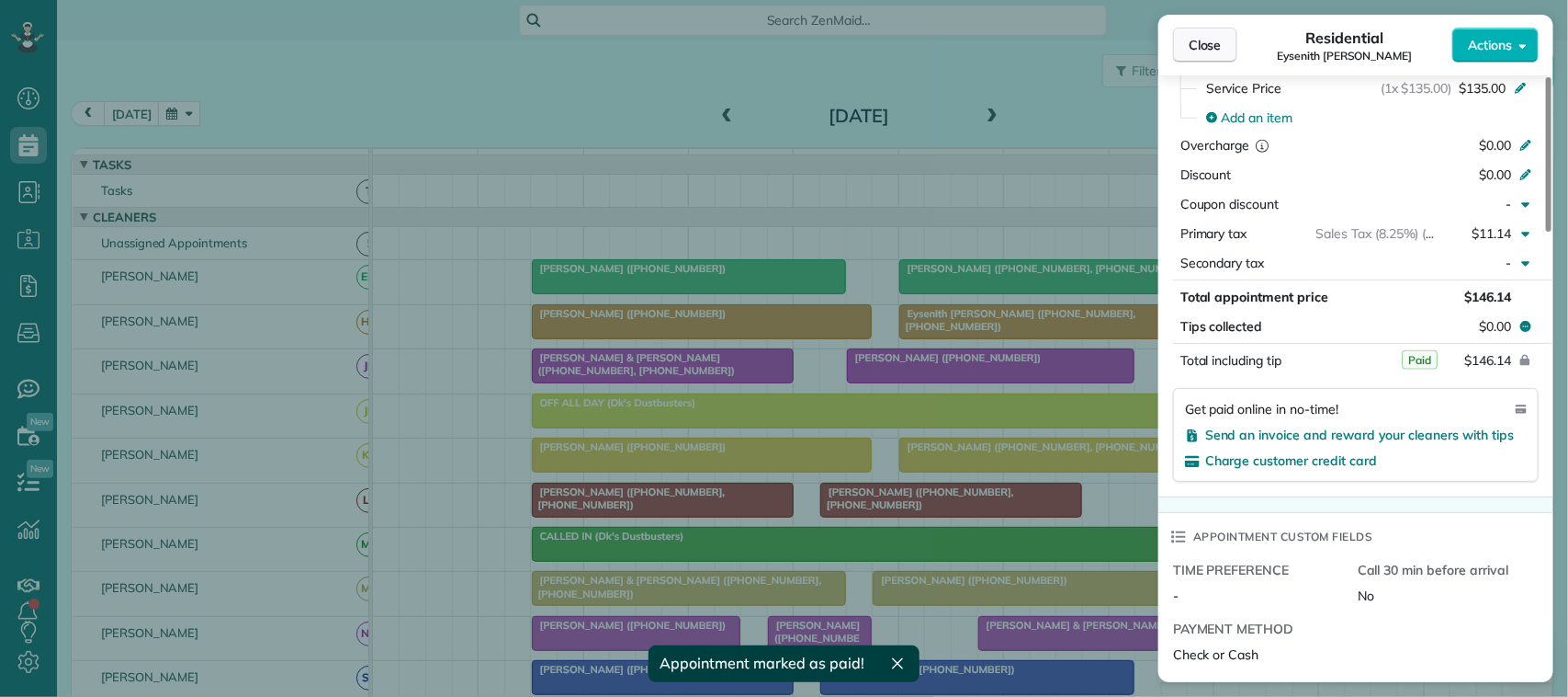
click at [1212, 52] on span "Close" at bounding box center [1205, 45] width 33 height 18
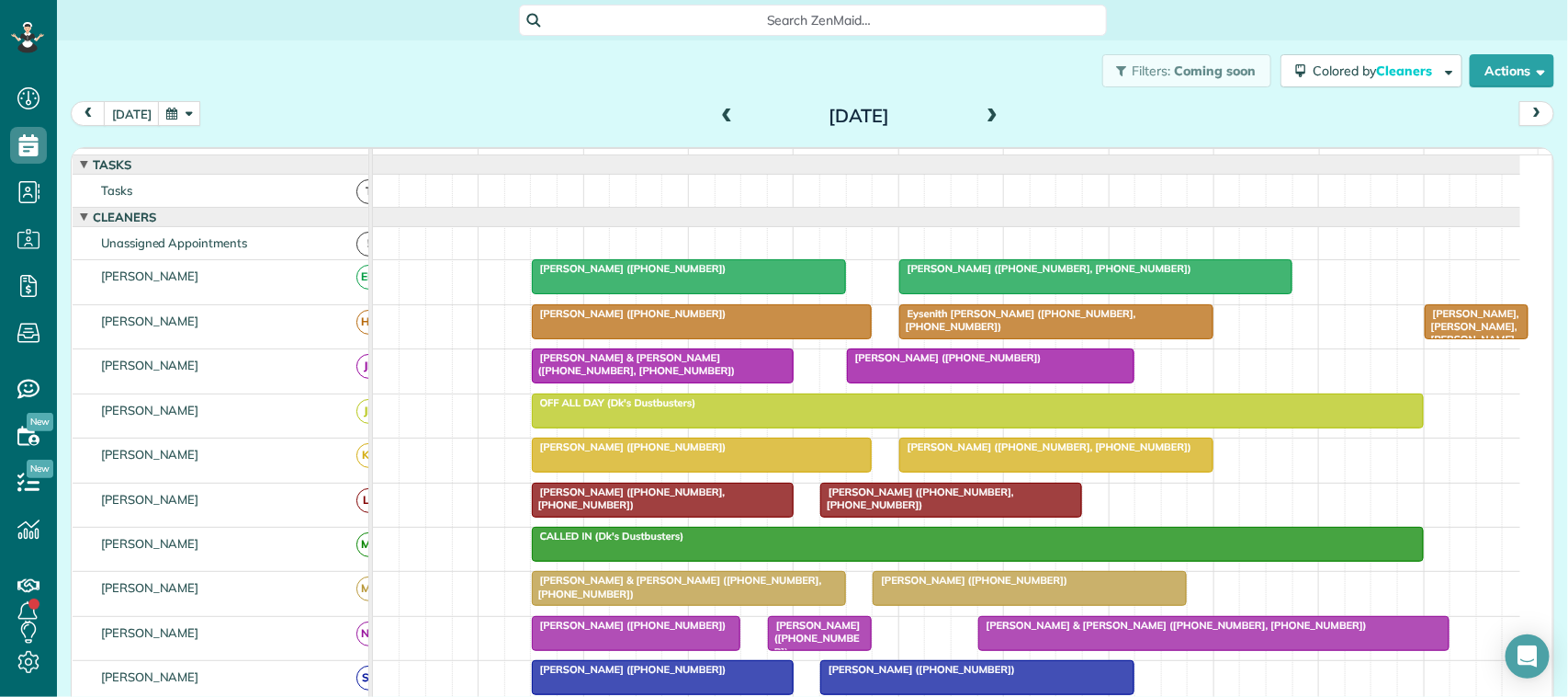
click at [746, 338] on div at bounding box center [702, 322] width 339 height 33
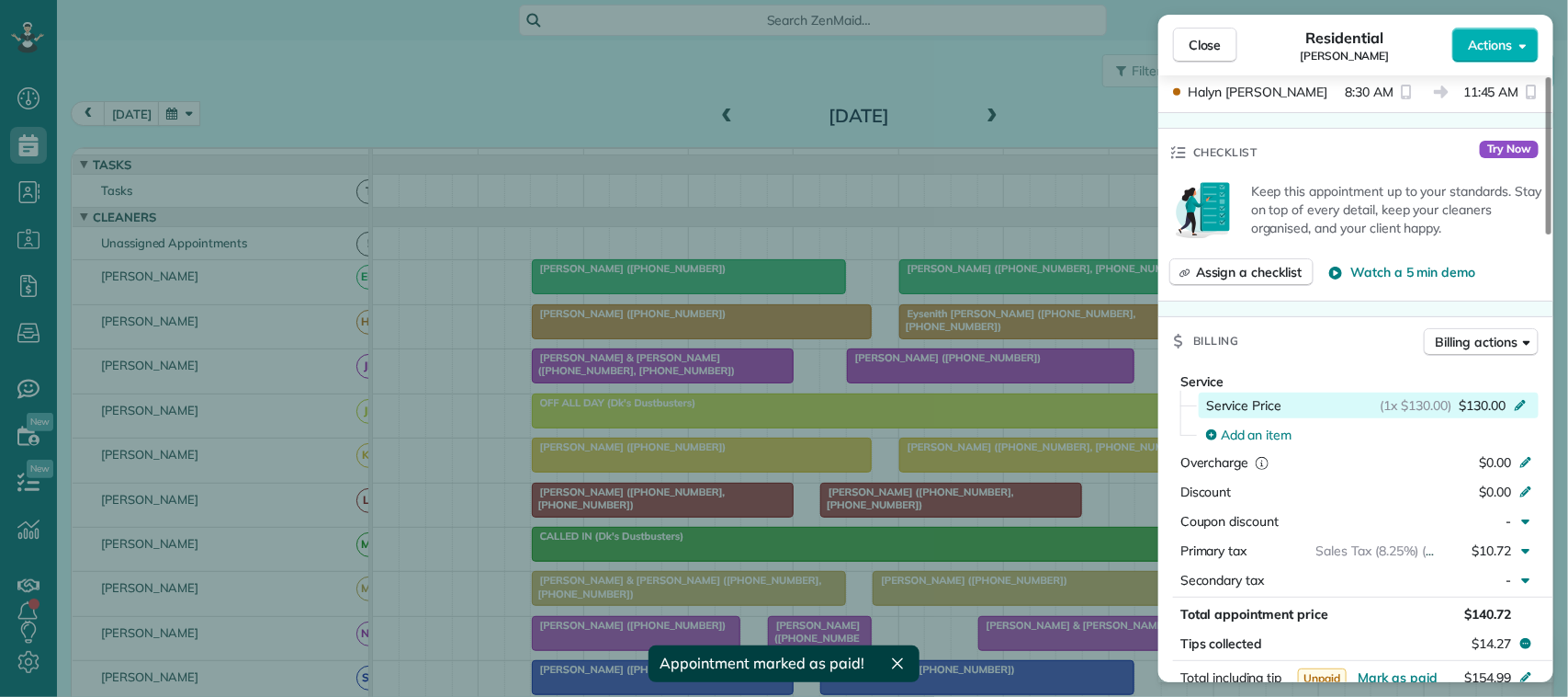
scroll to position [690, 0]
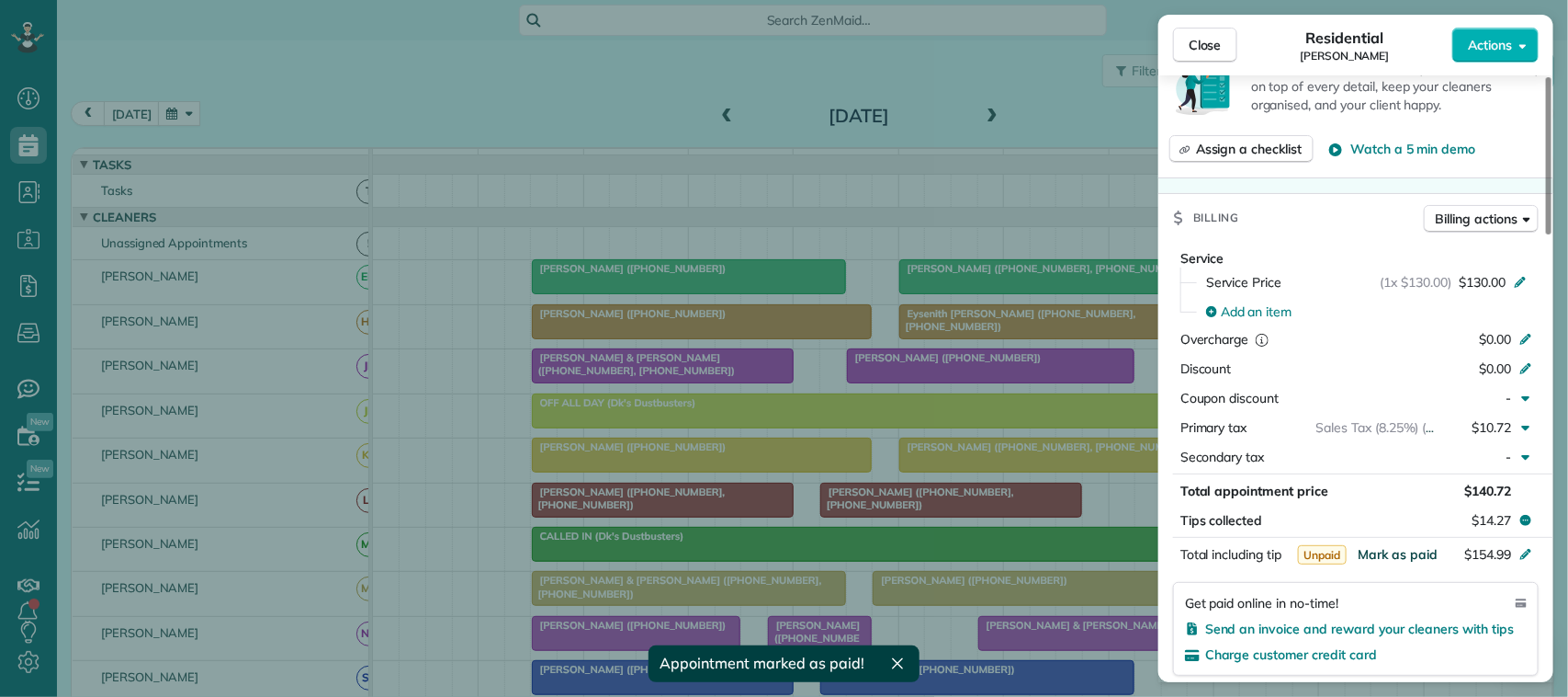
click at [1392, 548] on button "Mark as paid" at bounding box center [1397, 555] width 79 height 18
click at [1212, 42] on span "Close" at bounding box center [1205, 45] width 33 height 18
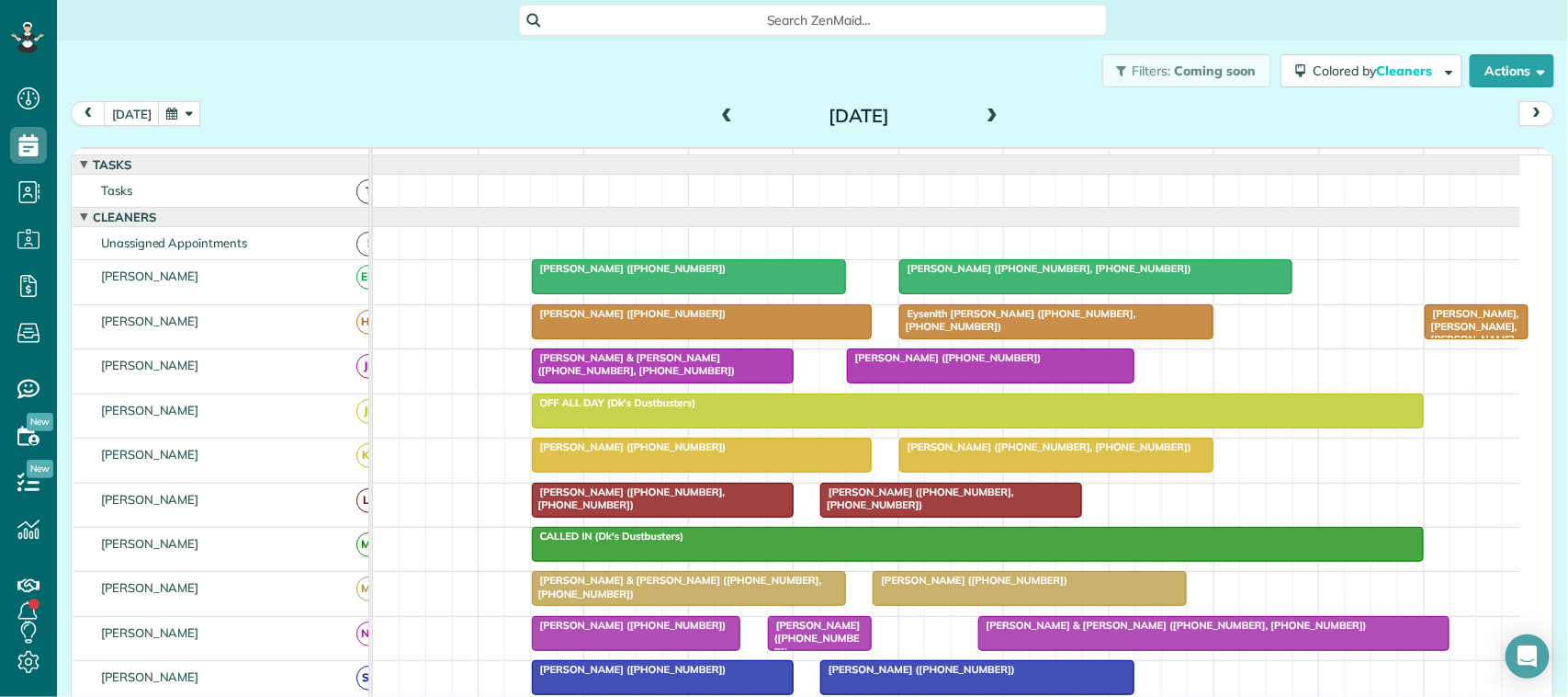
click at [717, 116] on span at bounding box center [727, 116] width 20 height 17
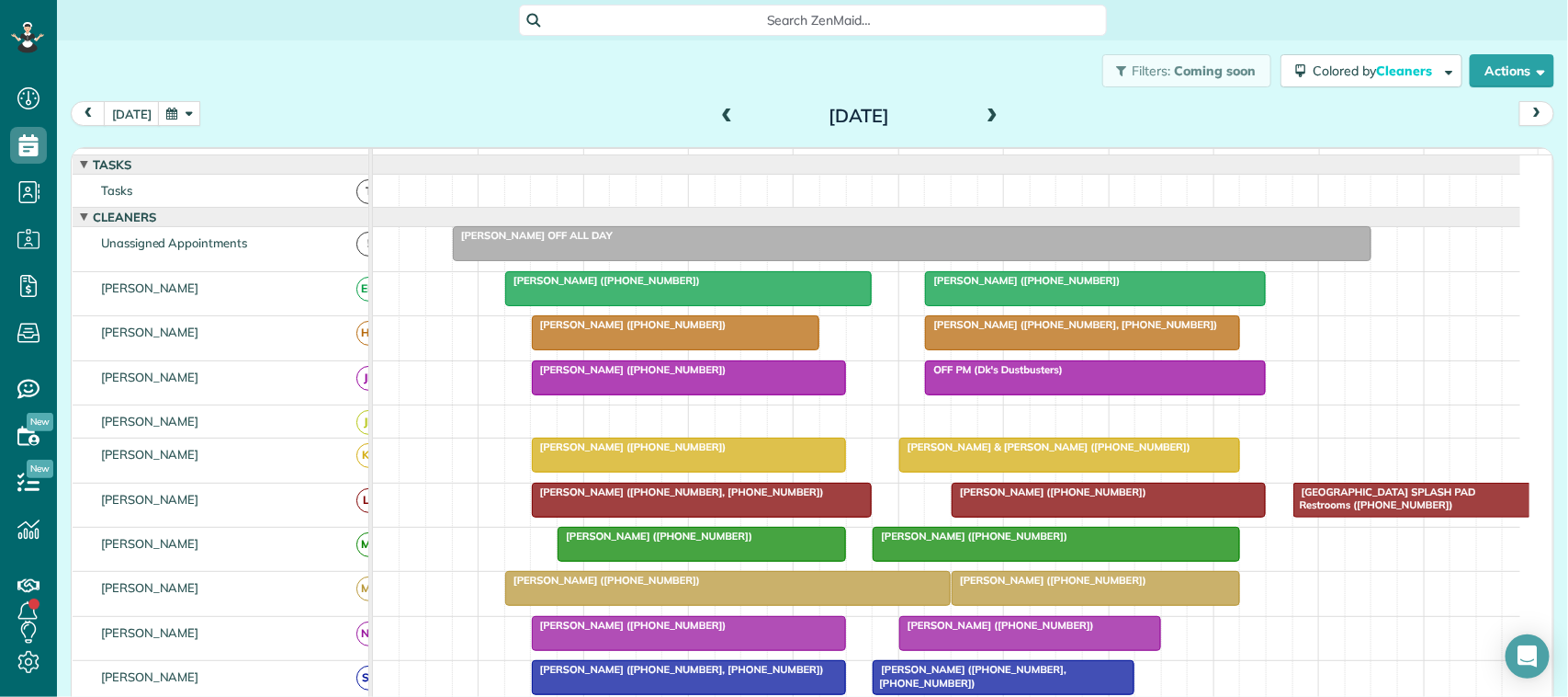
click at [1002, 331] on div "[PERSON_NAME] ([PHONE_NUMBER], [PHONE_NUMBER])" at bounding box center [1082, 324] width 303 height 13
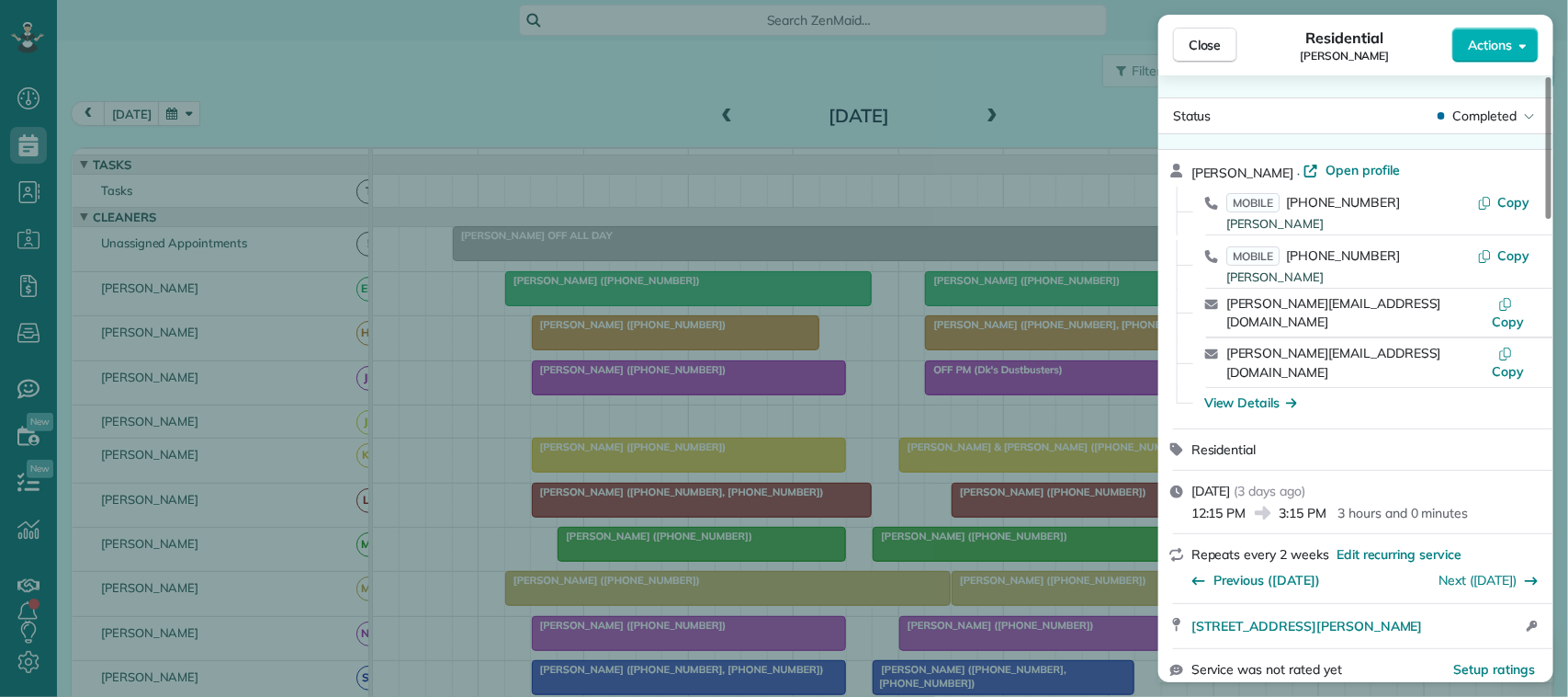
click at [1203, 65] on div "Close Residential Michelle McAndrew Actions" at bounding box center [1355, 45] width 395 height 61
click at [768, 350] on div "Close Residential Michelle McAndrew Actions Status Completed Michelle McAndrew …" at bounding box center [784, 348] width 1568 height 697
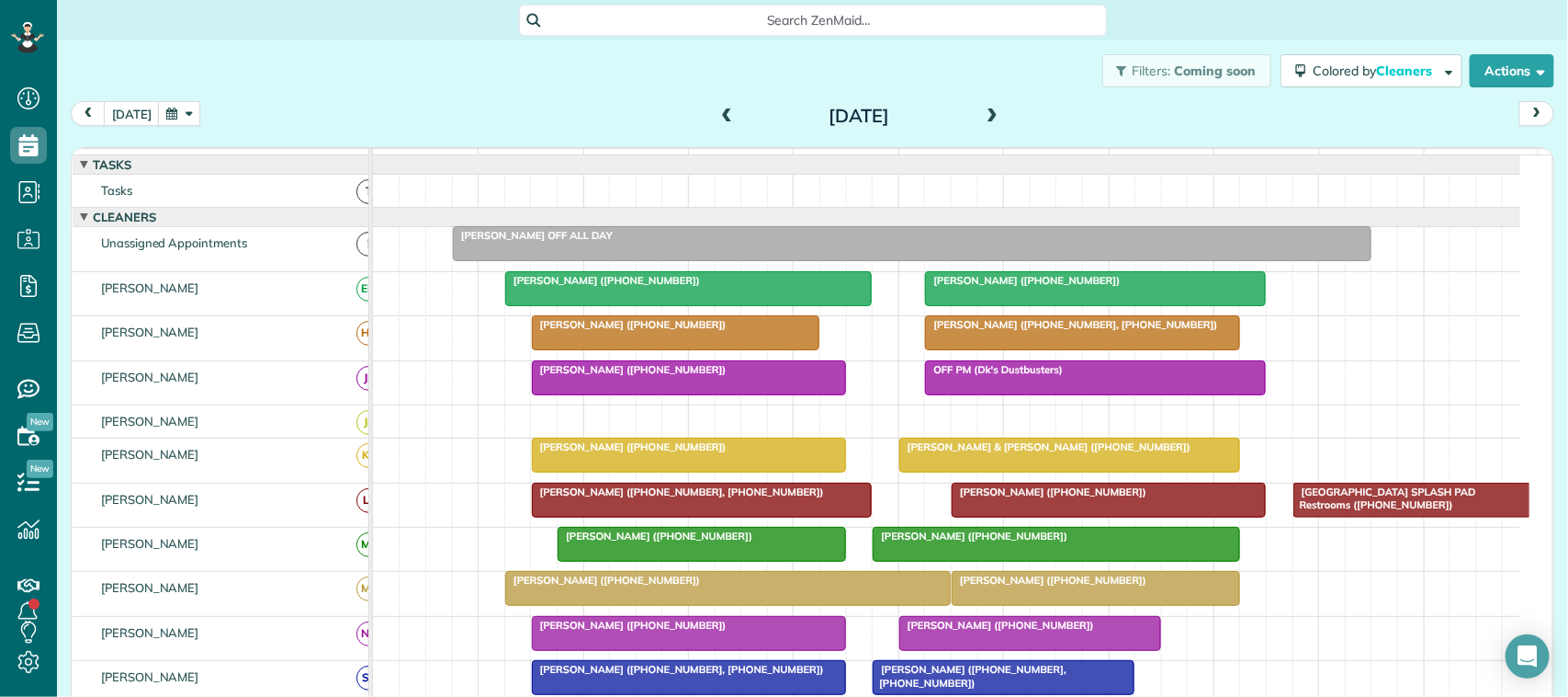
click at [753, 331] on div "[PERSON_NAME] ([PHONE_NUMBER])" at bounding box center [676, 324] width 277 height 13
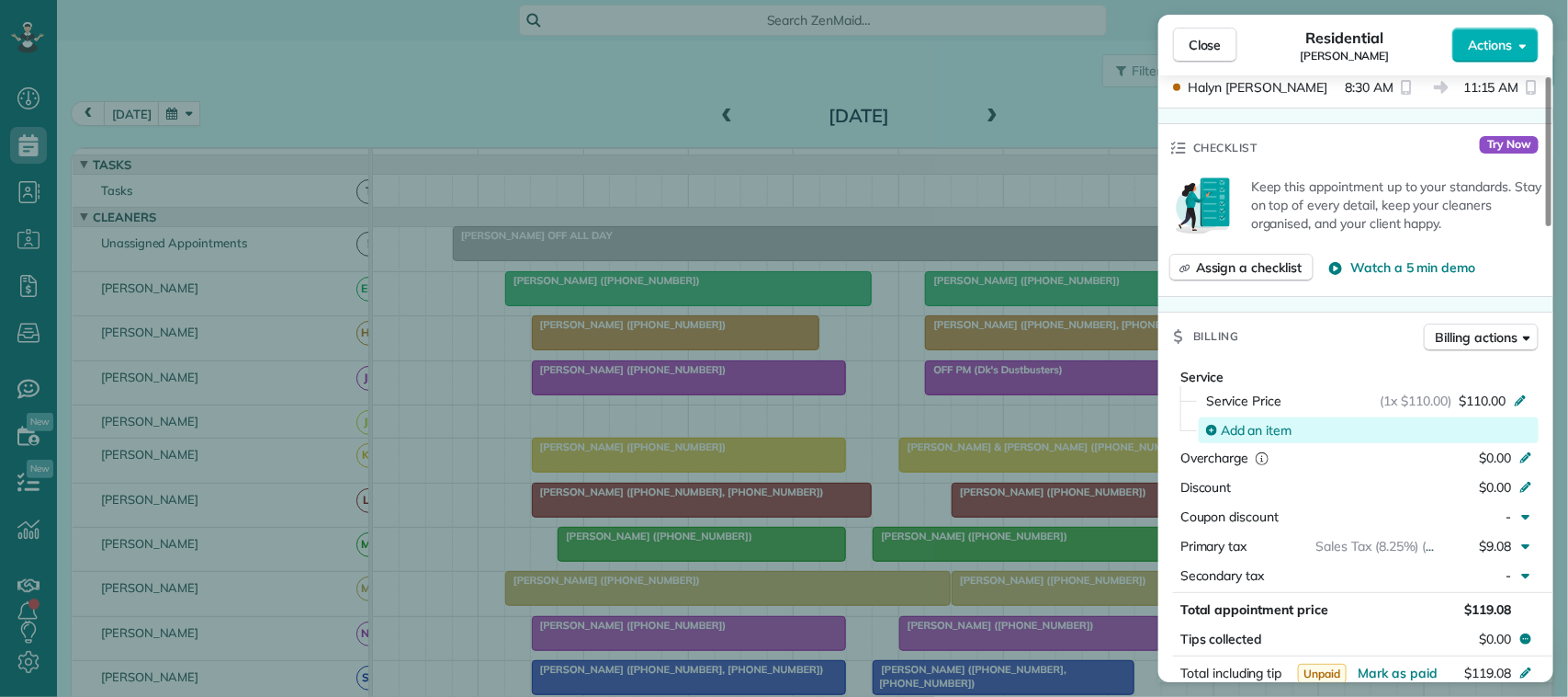
scroll to position [690, 0]
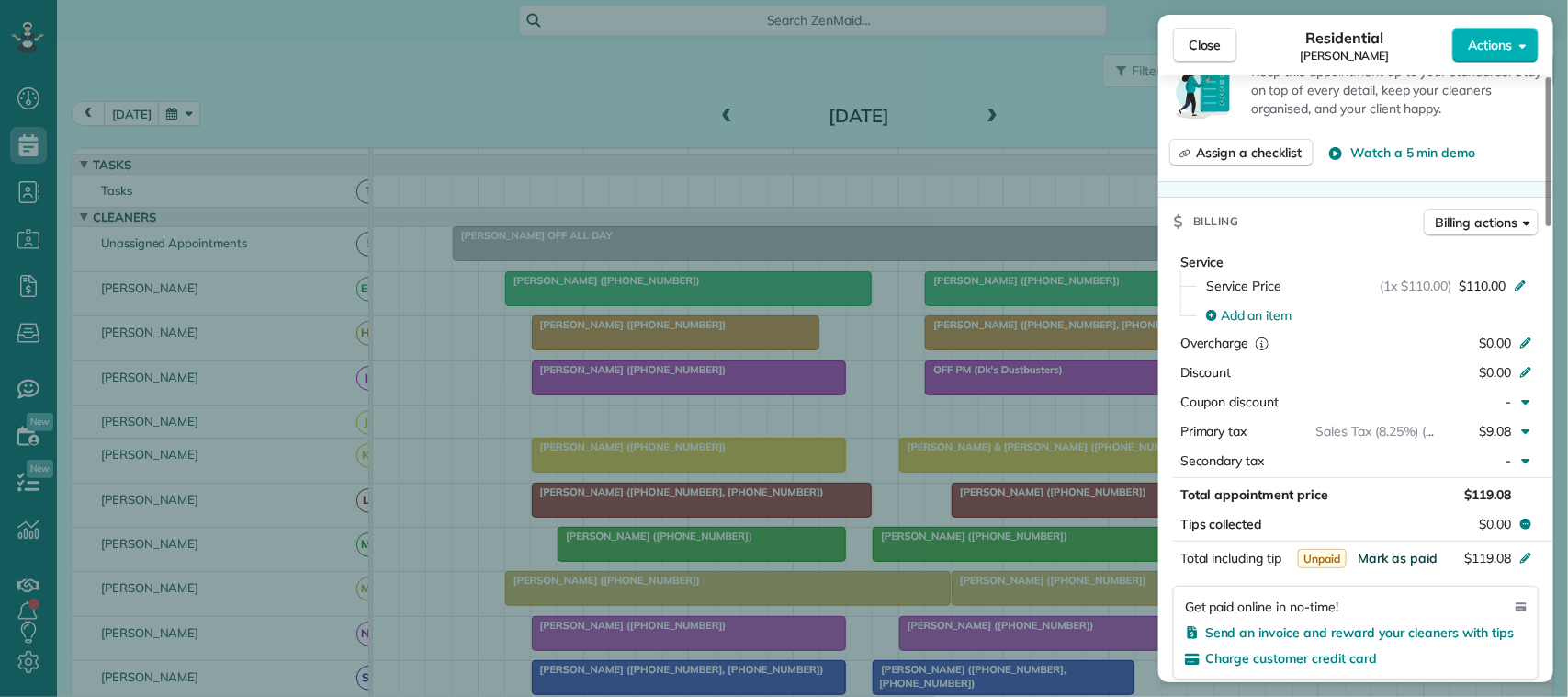
click at [1394, 566] on span "Mark as paid" at bounding box center [1397, 557] width 79 height 17
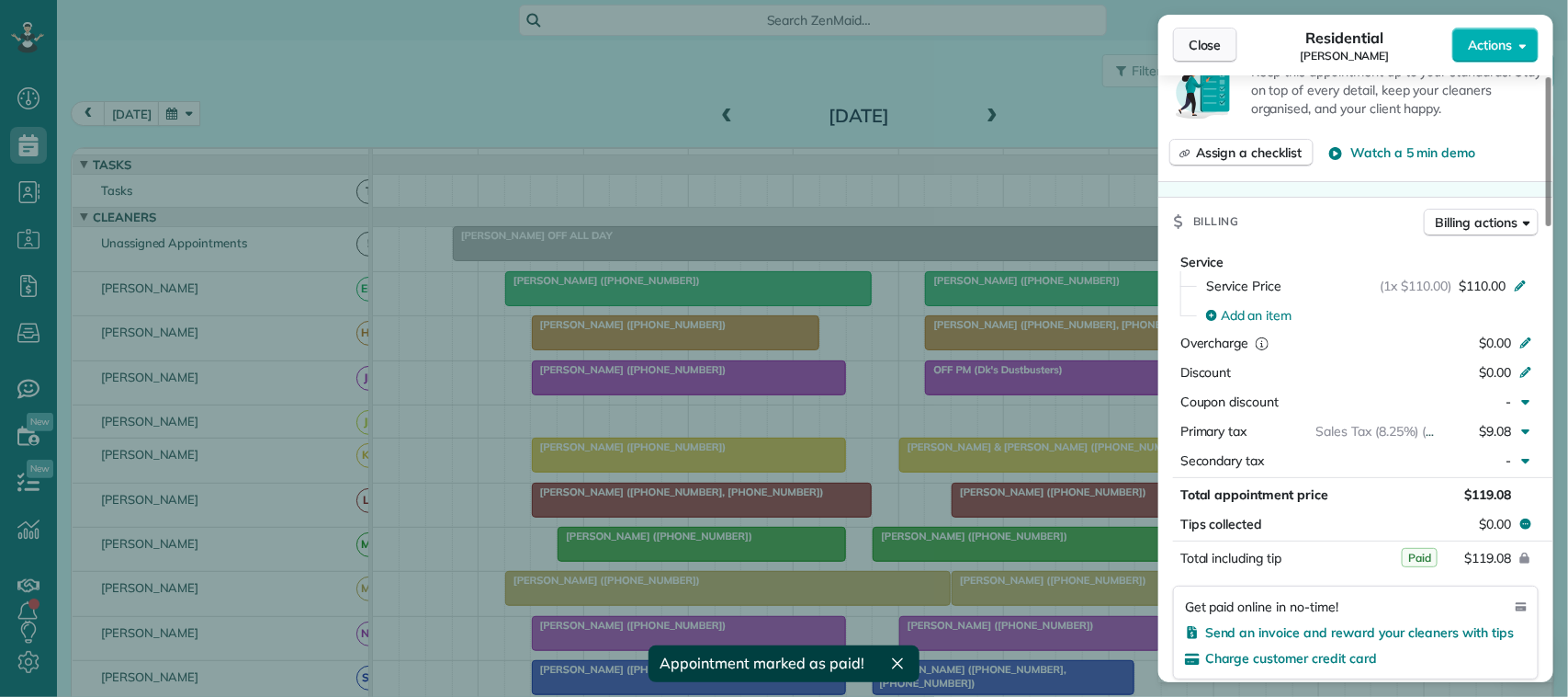
click at [1210, 42] on span "Close" at bounding box center [1205, 45] width 33 height 18
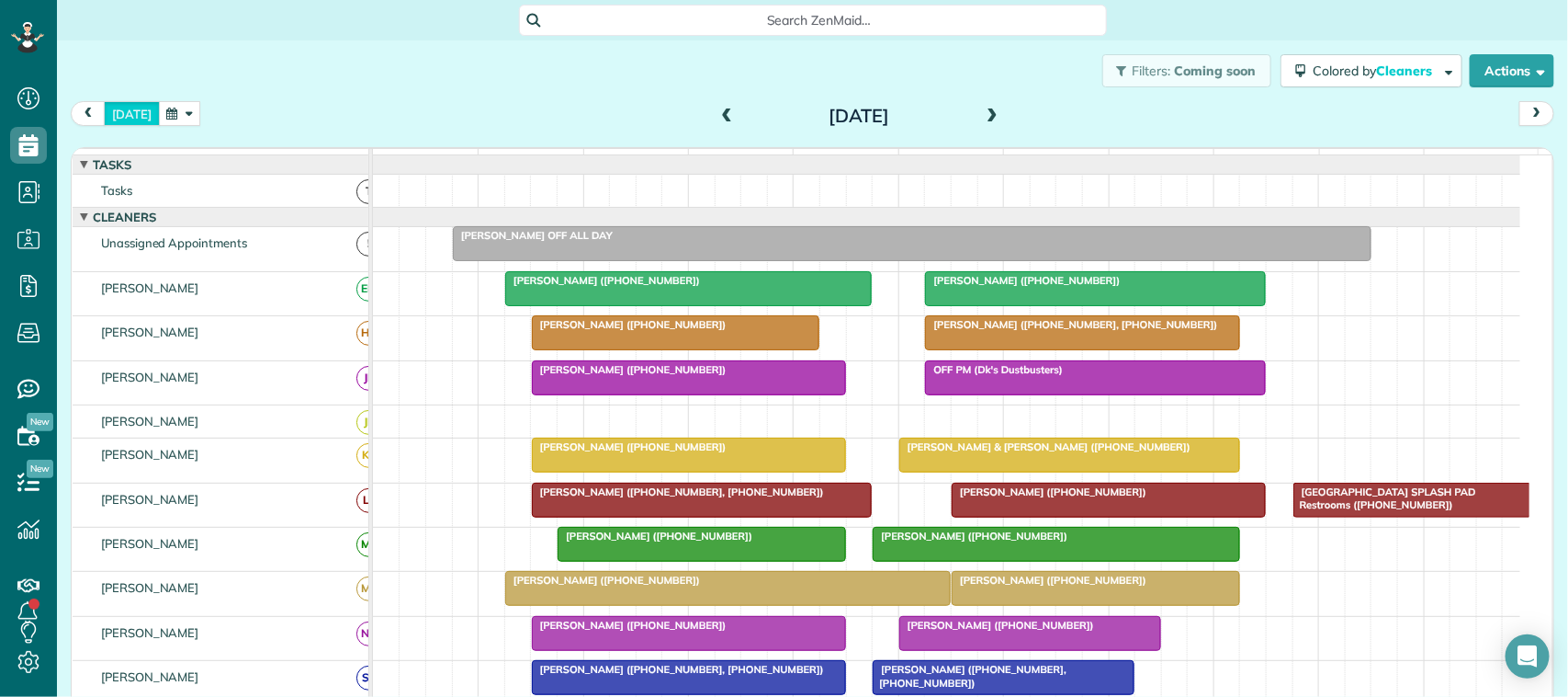
click at [126, 117] on button "[DATE]" at bounding box center [131, 113] width 56 height 25
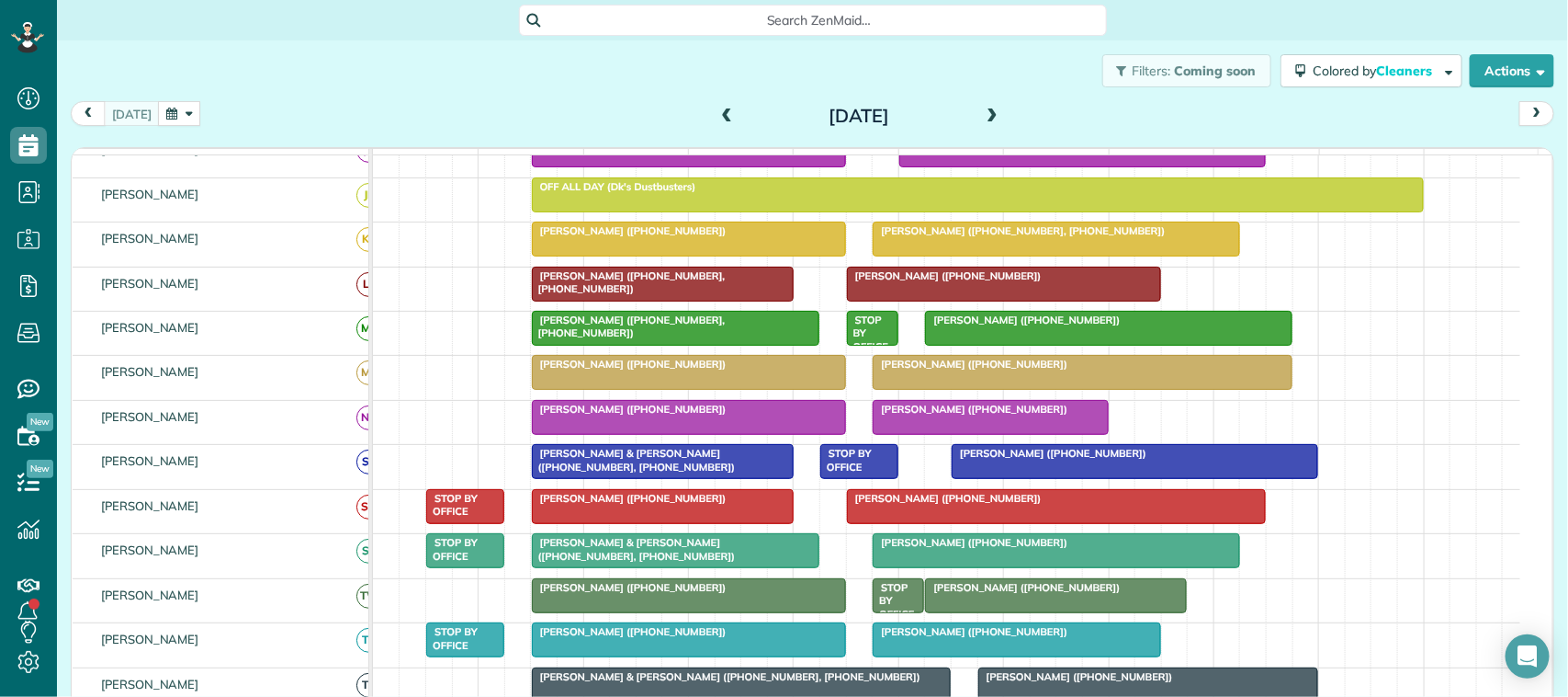
scroll to position [345, 0]
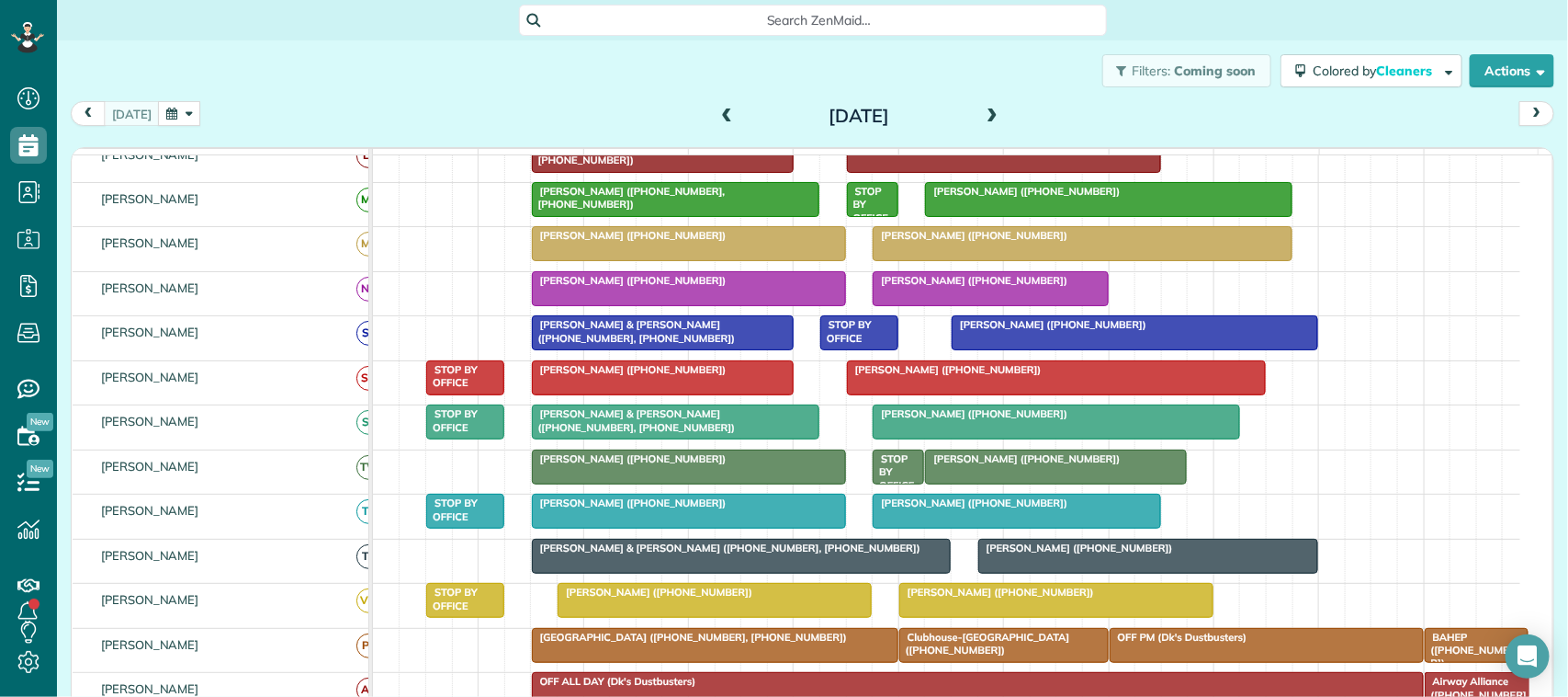
click at [716, 349] on div at bounding box center [662, 333] width 260 height 33
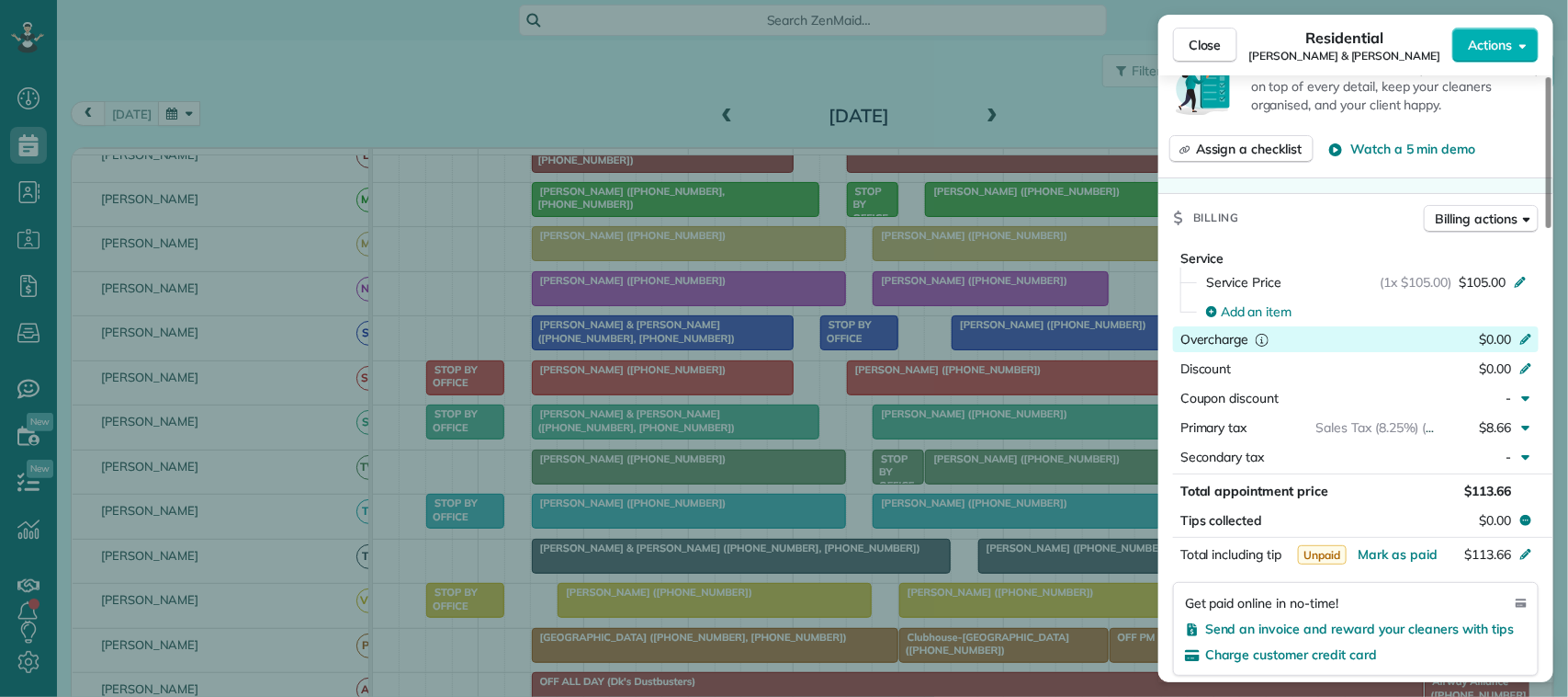
scroll to position [804, 0]
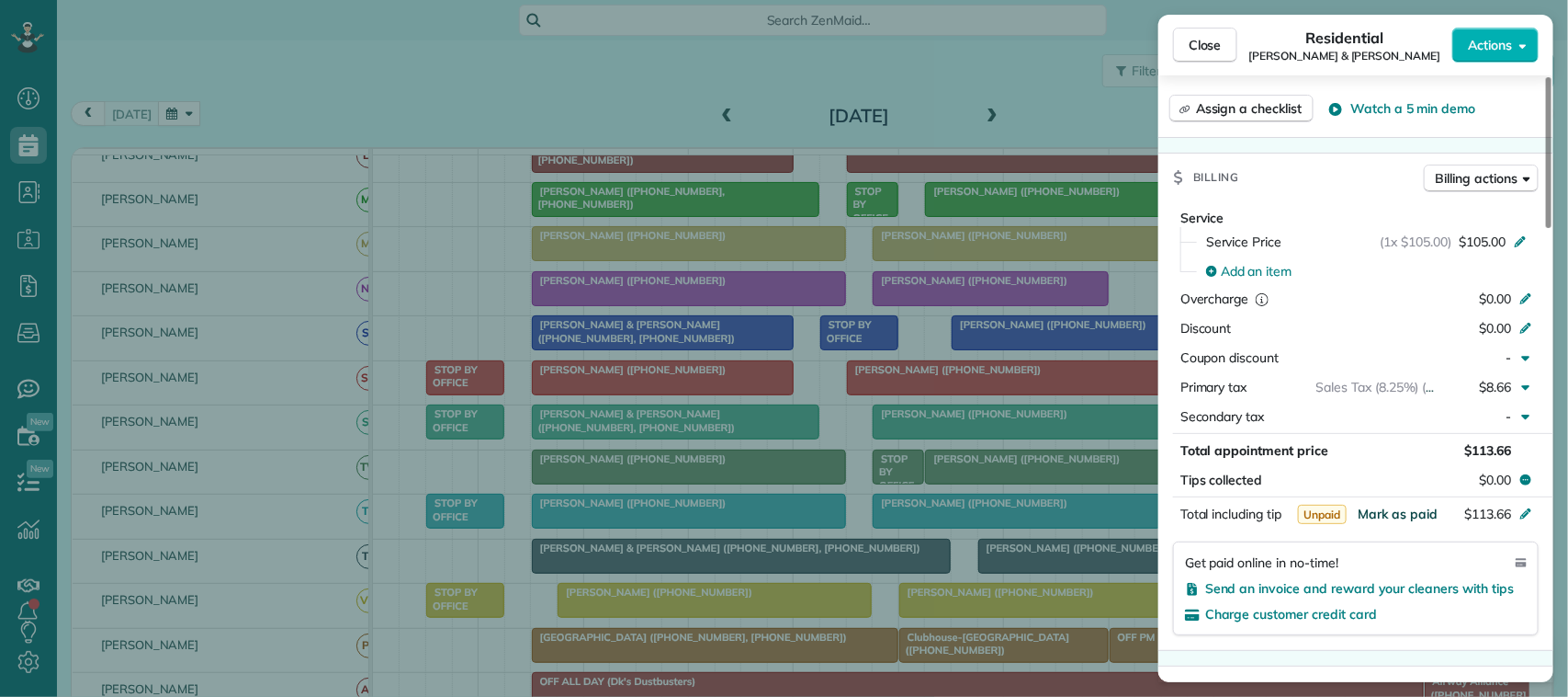
click at [1406, 508] on button "Mark as paid" at bounding box center [1397, 514] width 79 height 18
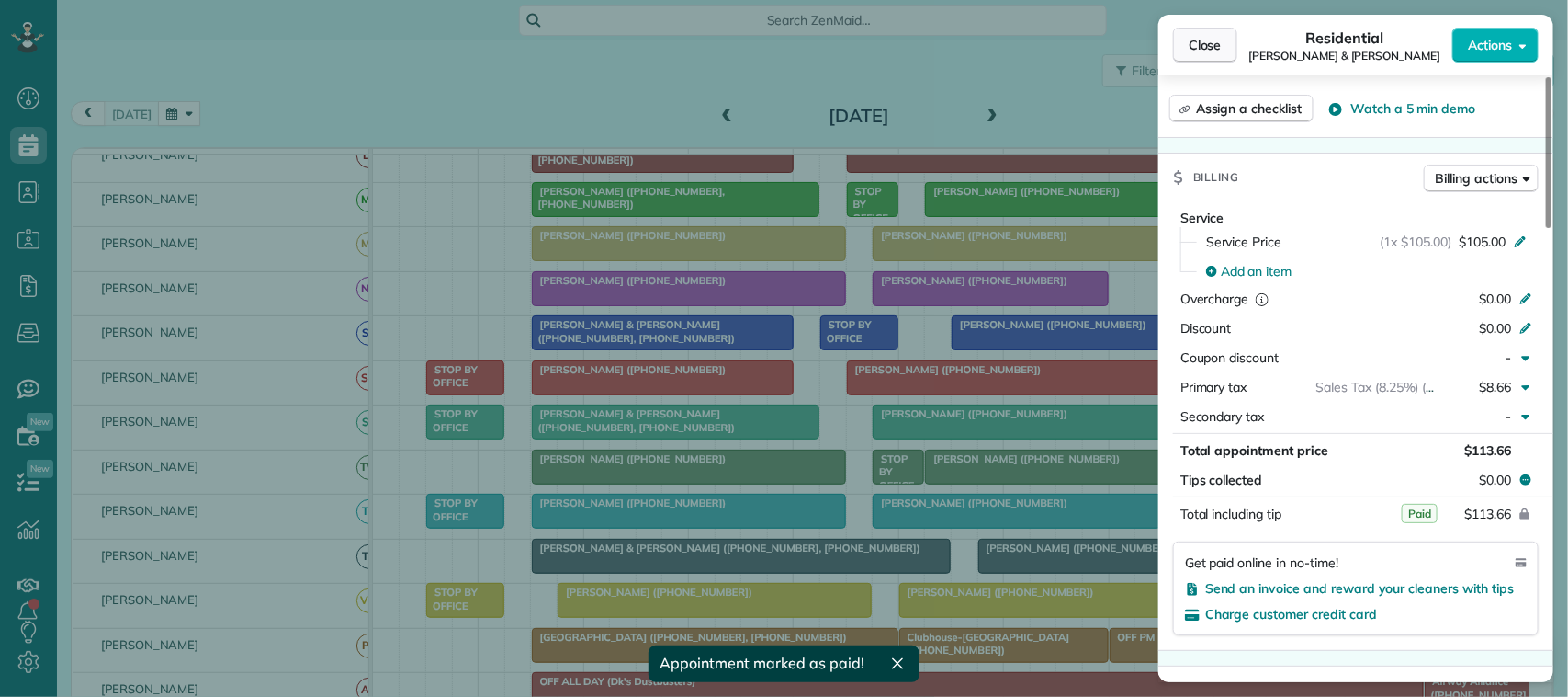
click at [1226, 43] on button "Close" at bounding box center [1205, 45] width 65 height 35
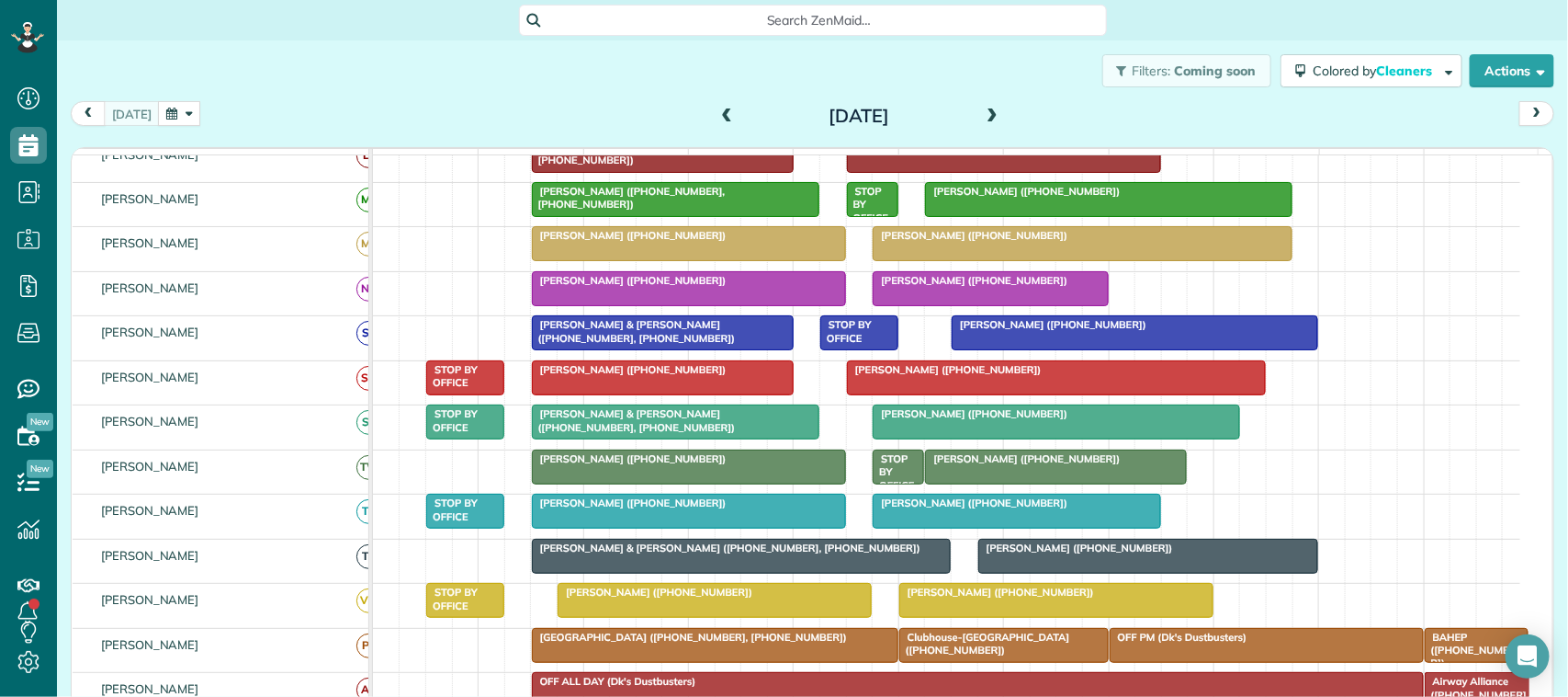
click at [712, 113] on div "[DATE]" at bounding box center [859, 116] width 294 height 30
click at [721, 121] on span at bounding box center [727, 116] width 20 height 17
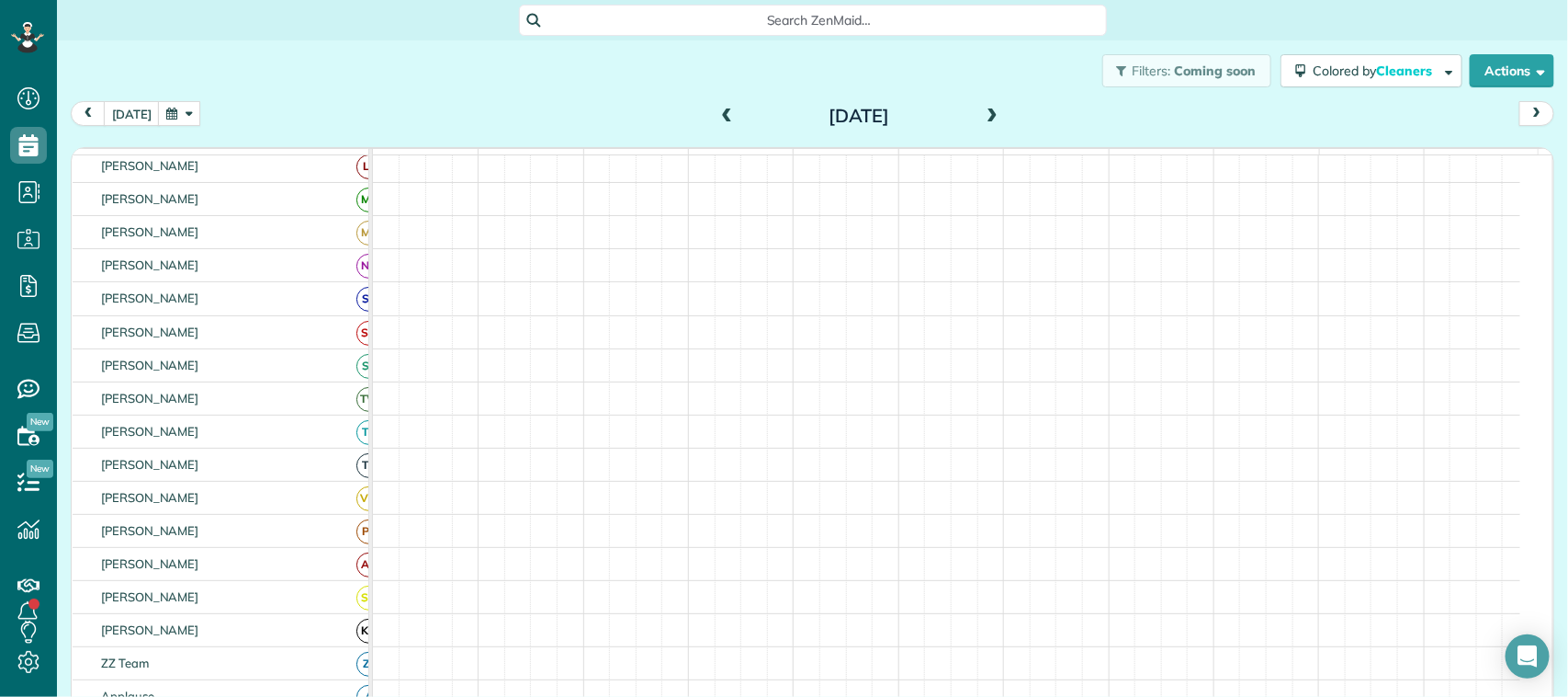
scroll to position [345, 0]
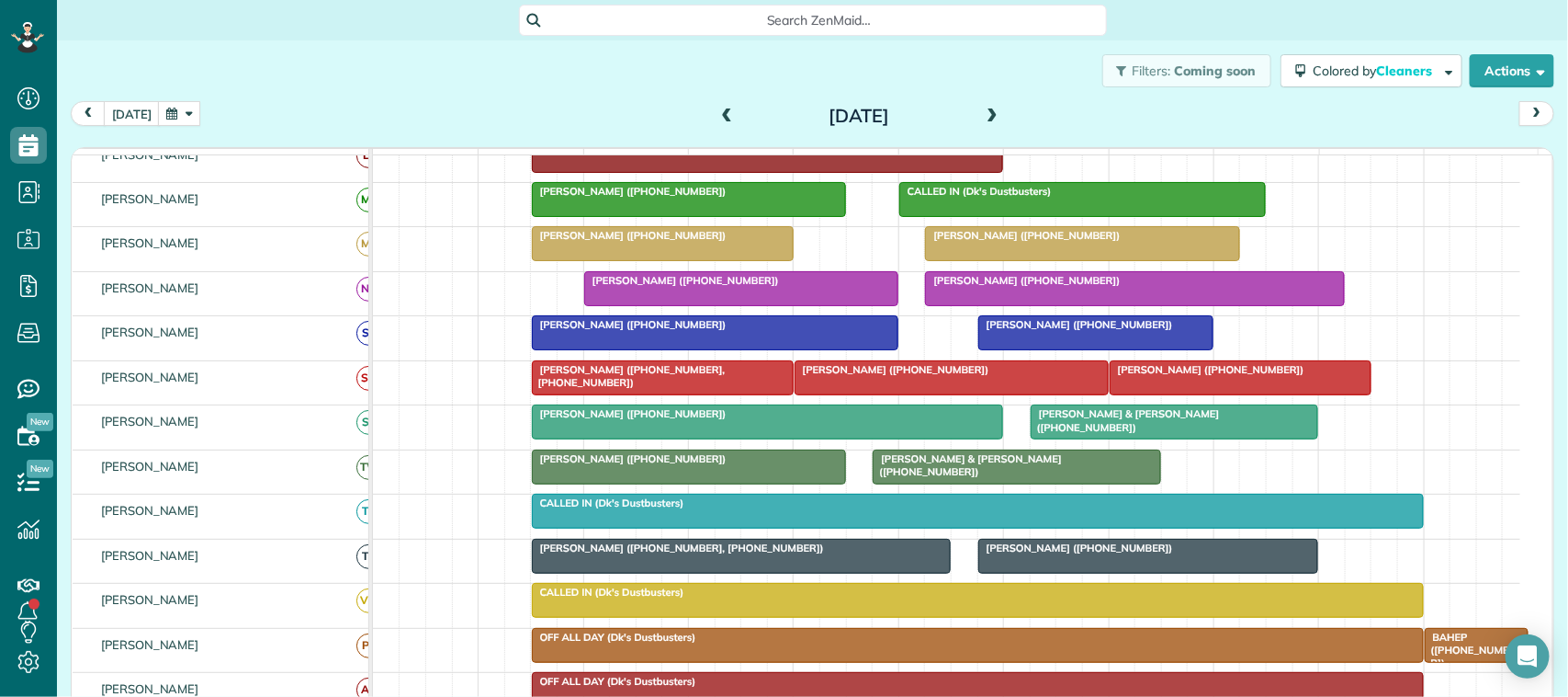
click at [1021, 331] on span "Patsy Warren (+12813806089)" at bounding box center [1076, 324] width 197 height 13
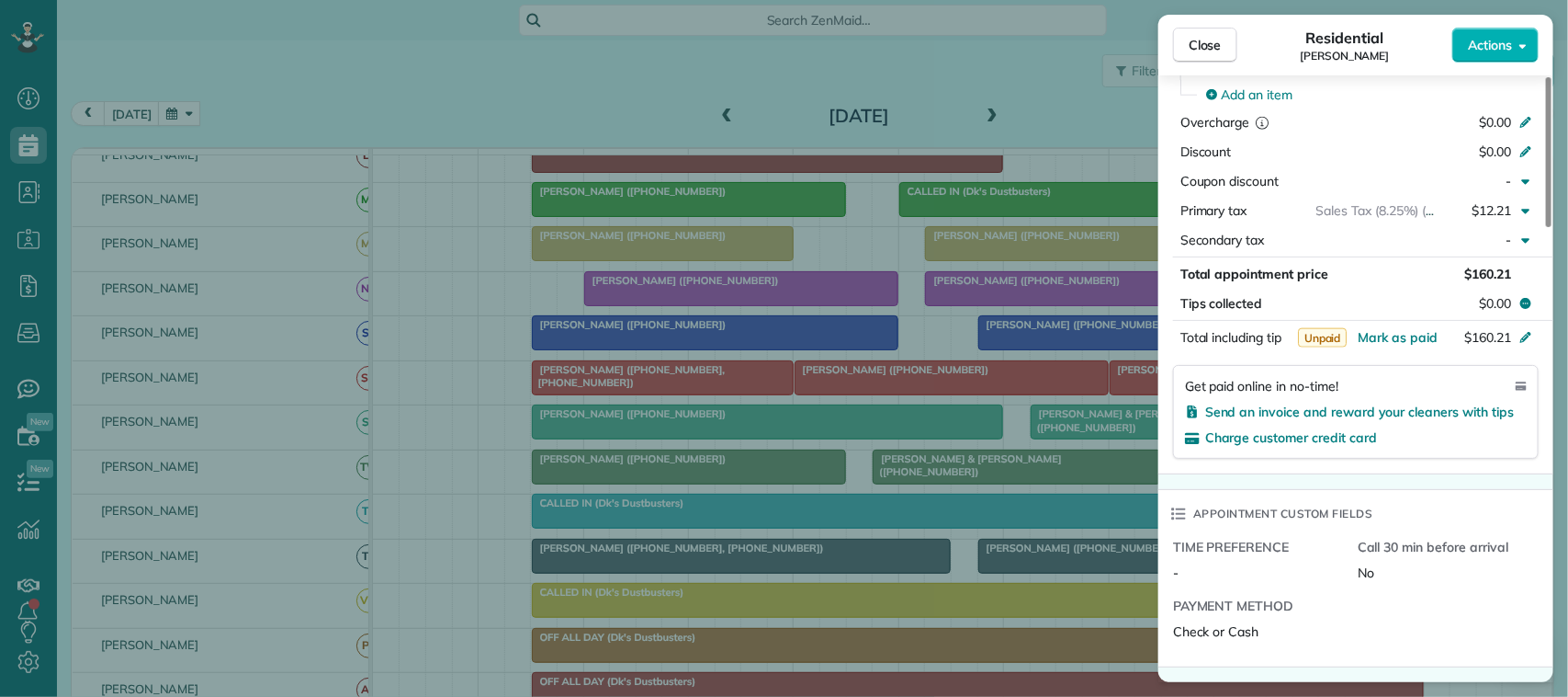
scroll to position [919, 0]
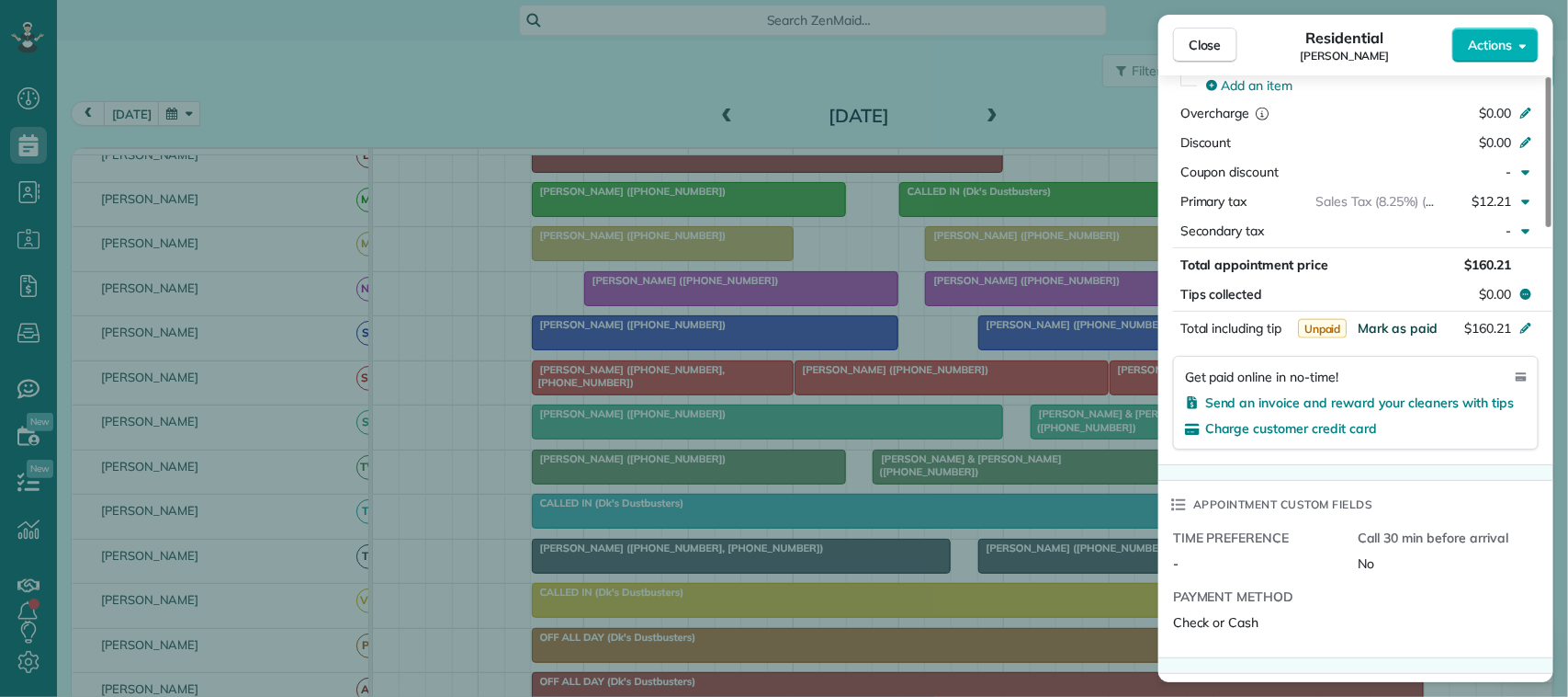
click at [1411, 333] on span "Mark as paid" at bounding box center [1397, 328] width 79 height 17
click at [1223, 53] on button "Close" at bounding box center [1205, 45] width 65 height 35
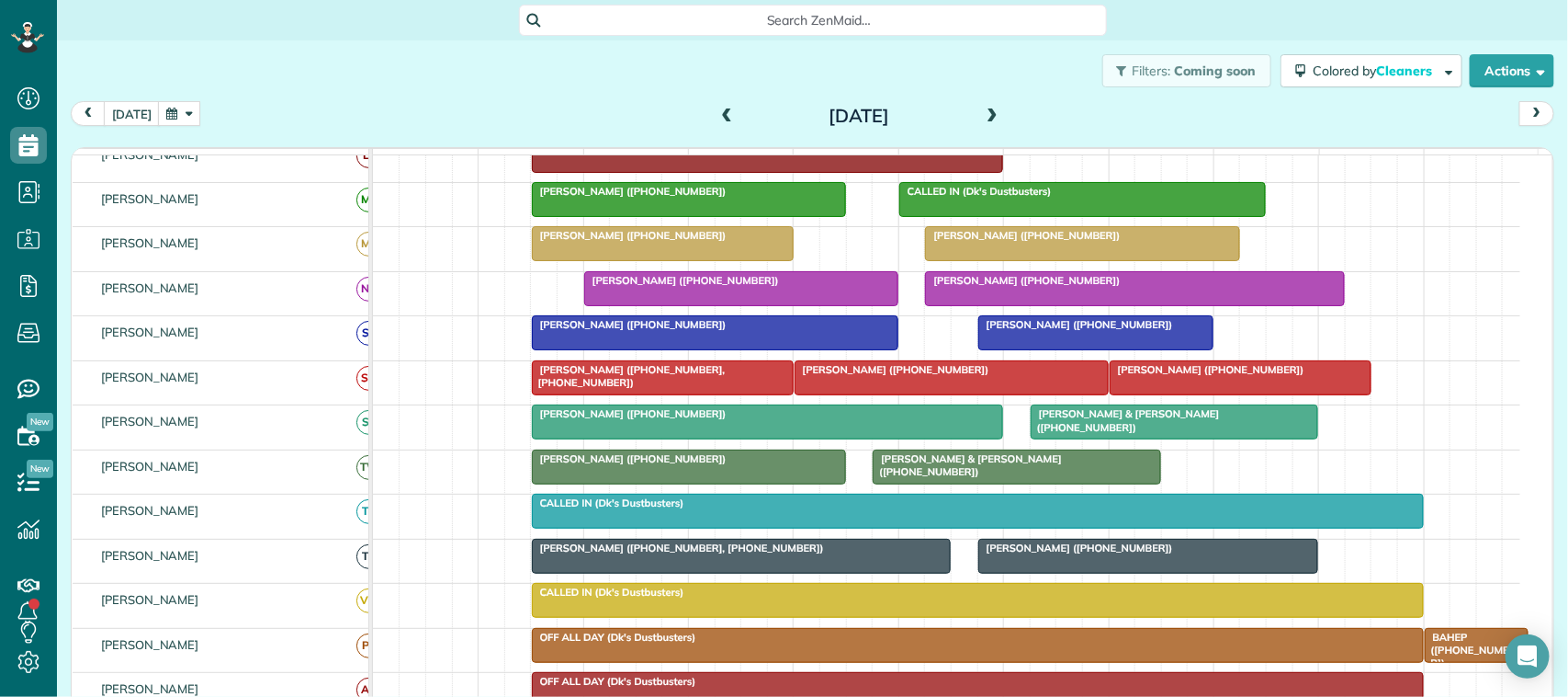
click at [804, 349] on div at bounding box center [715, 333] width 365 height 33
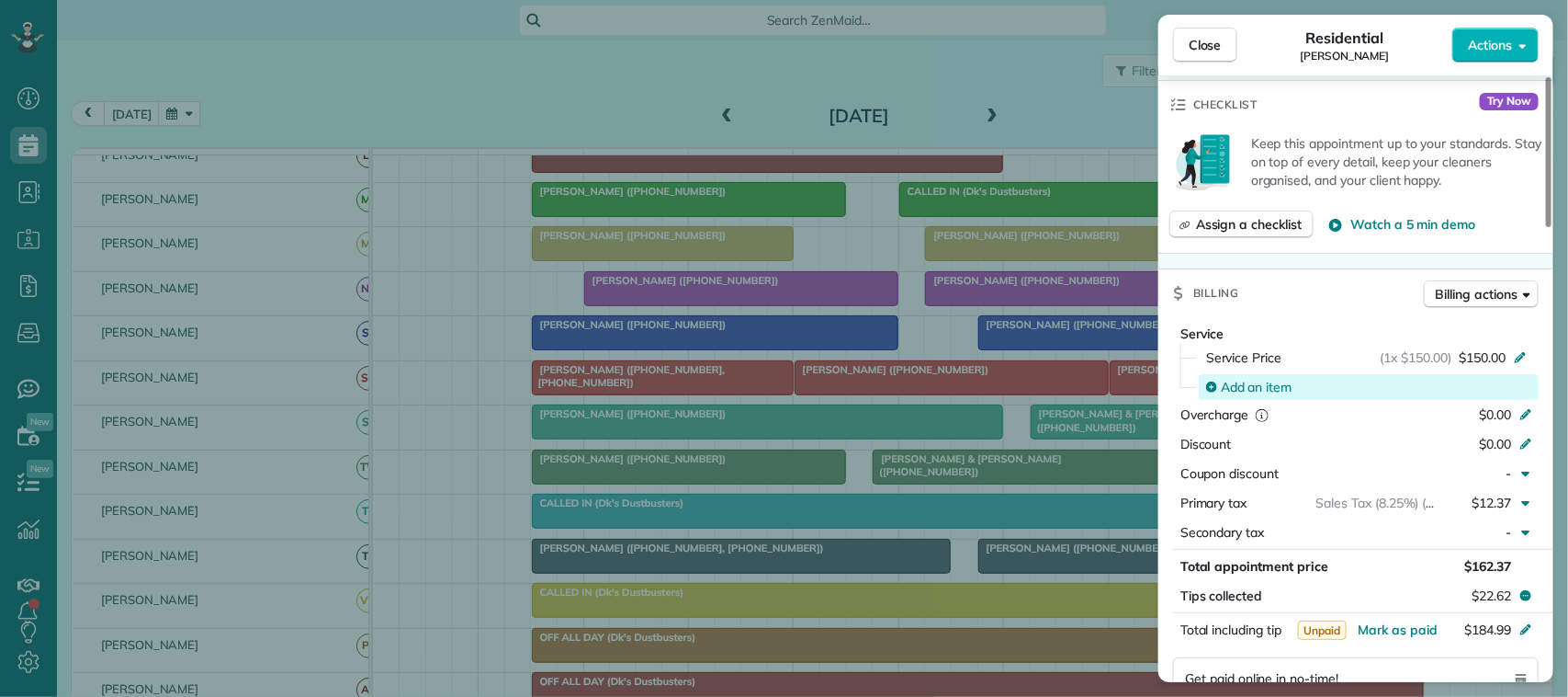
scroll to position [690, 0]
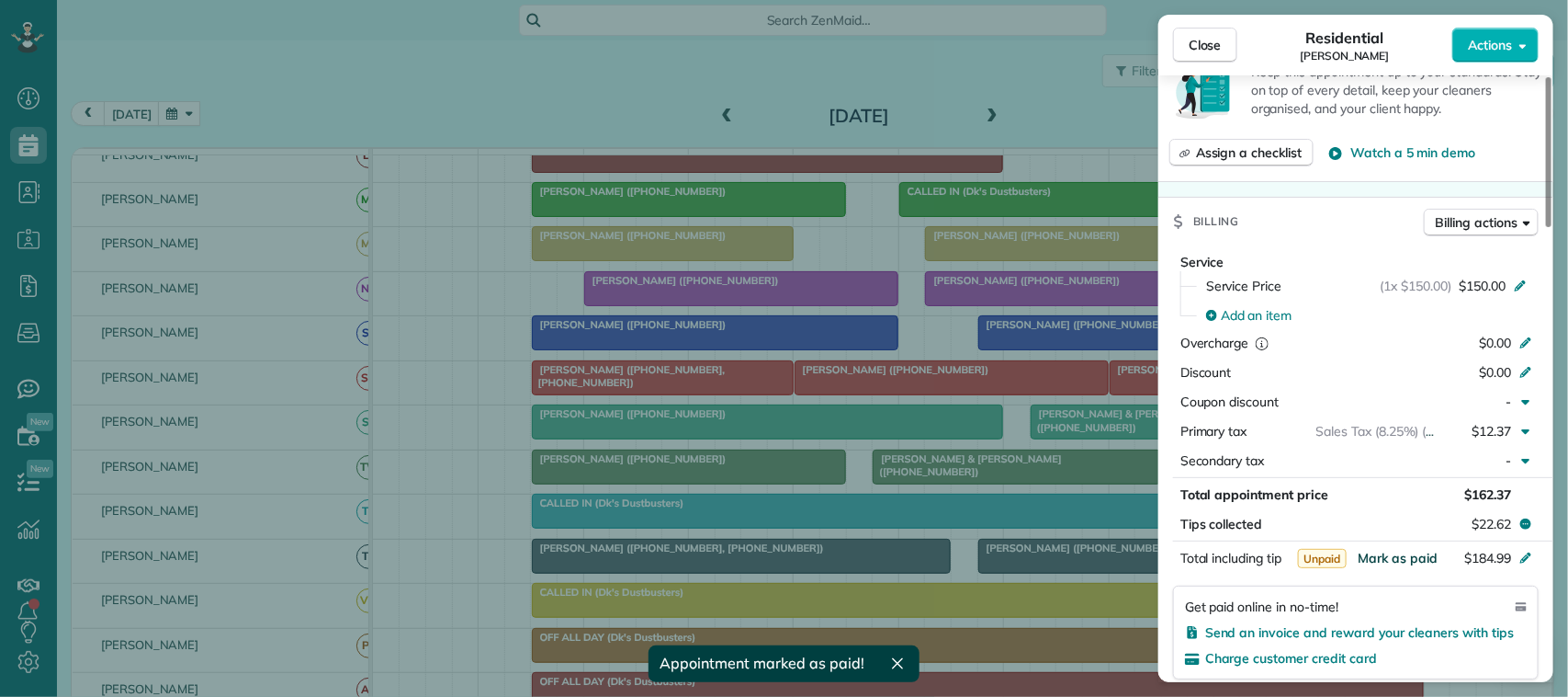
click at [1410, 558] on span "Mark as paid" at bounding box center [1397, 557] width 79 height 17
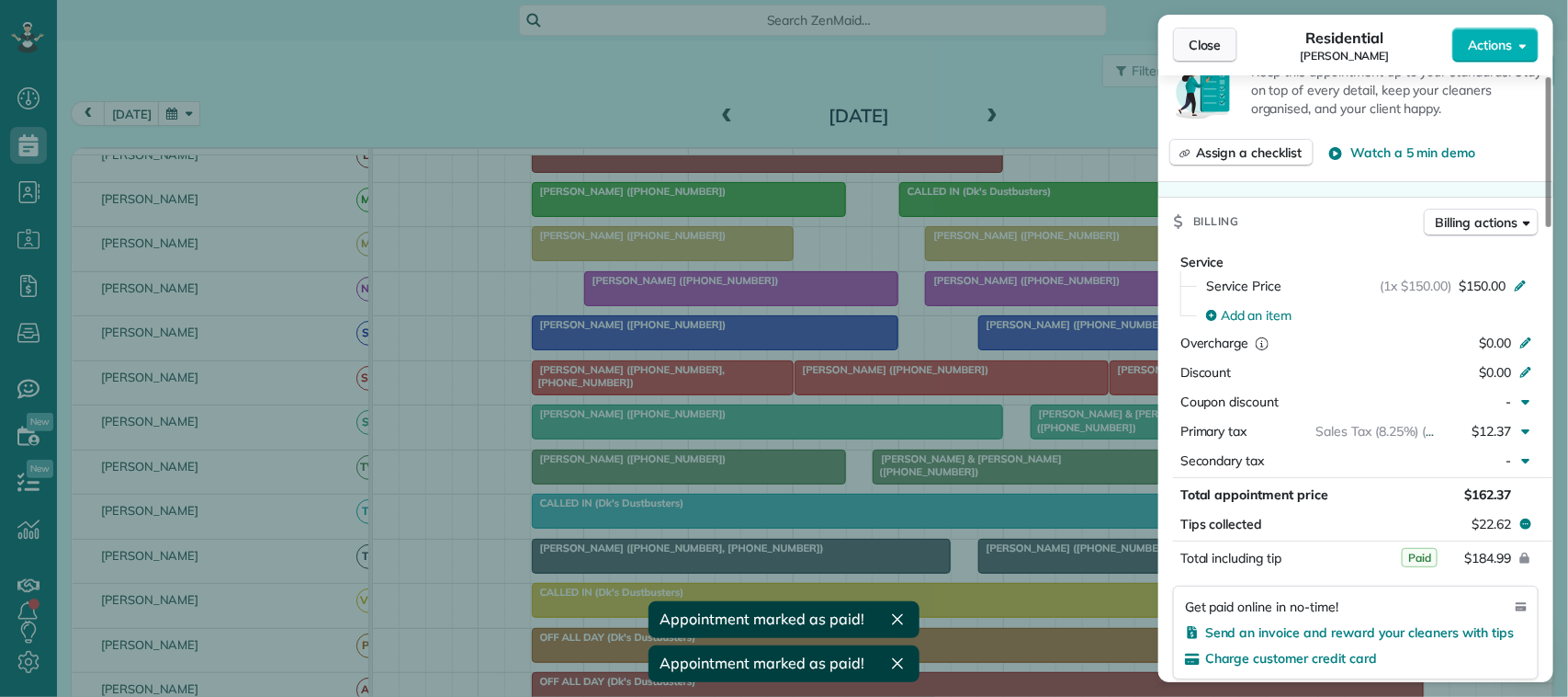
click at [1214, 47] on span "Close" at bounding box center [1205, 45] width 33 height 18
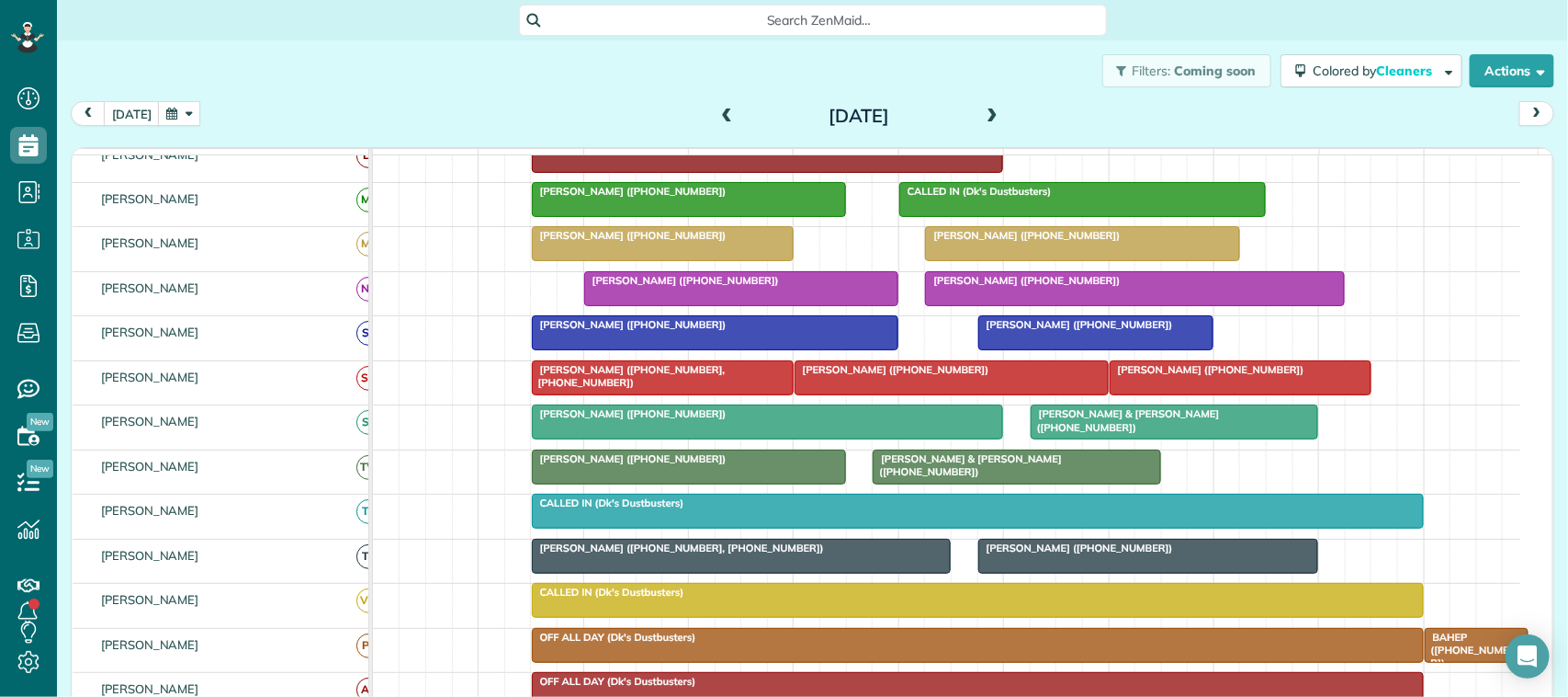
click at [717, 110] on span at bounding box center [727, 116] width 20 height 17
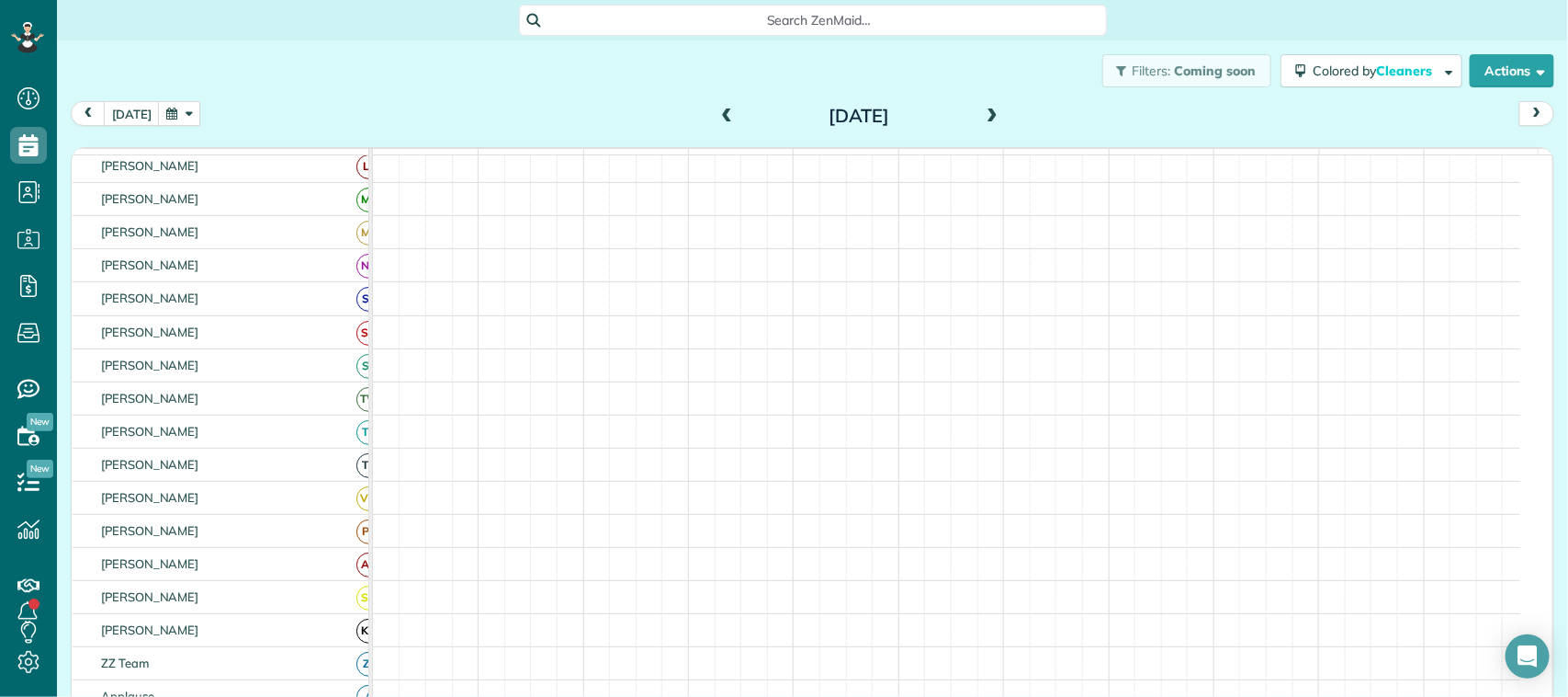
scroll to position [345, 0]
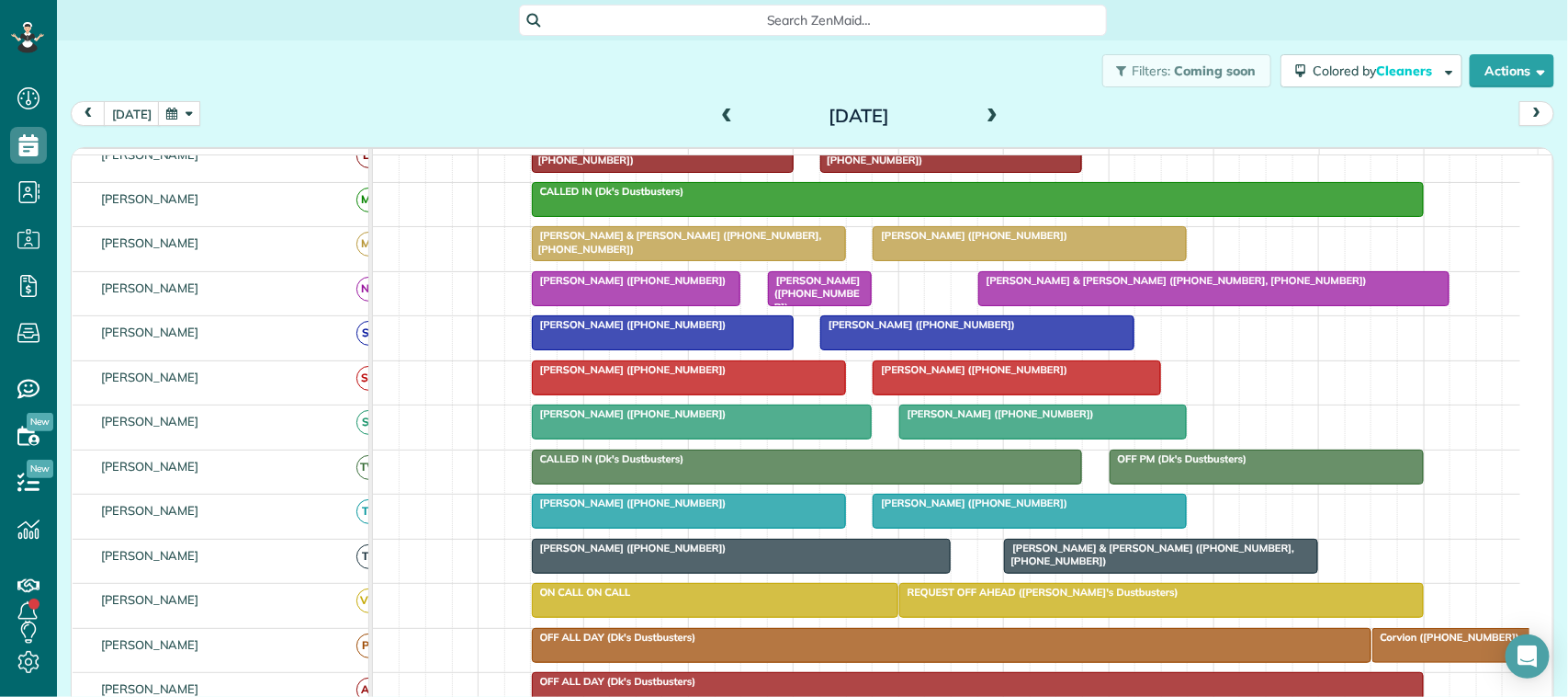
click at [1007, 349] on div at bounding box center [978, 333] width 312 height 33
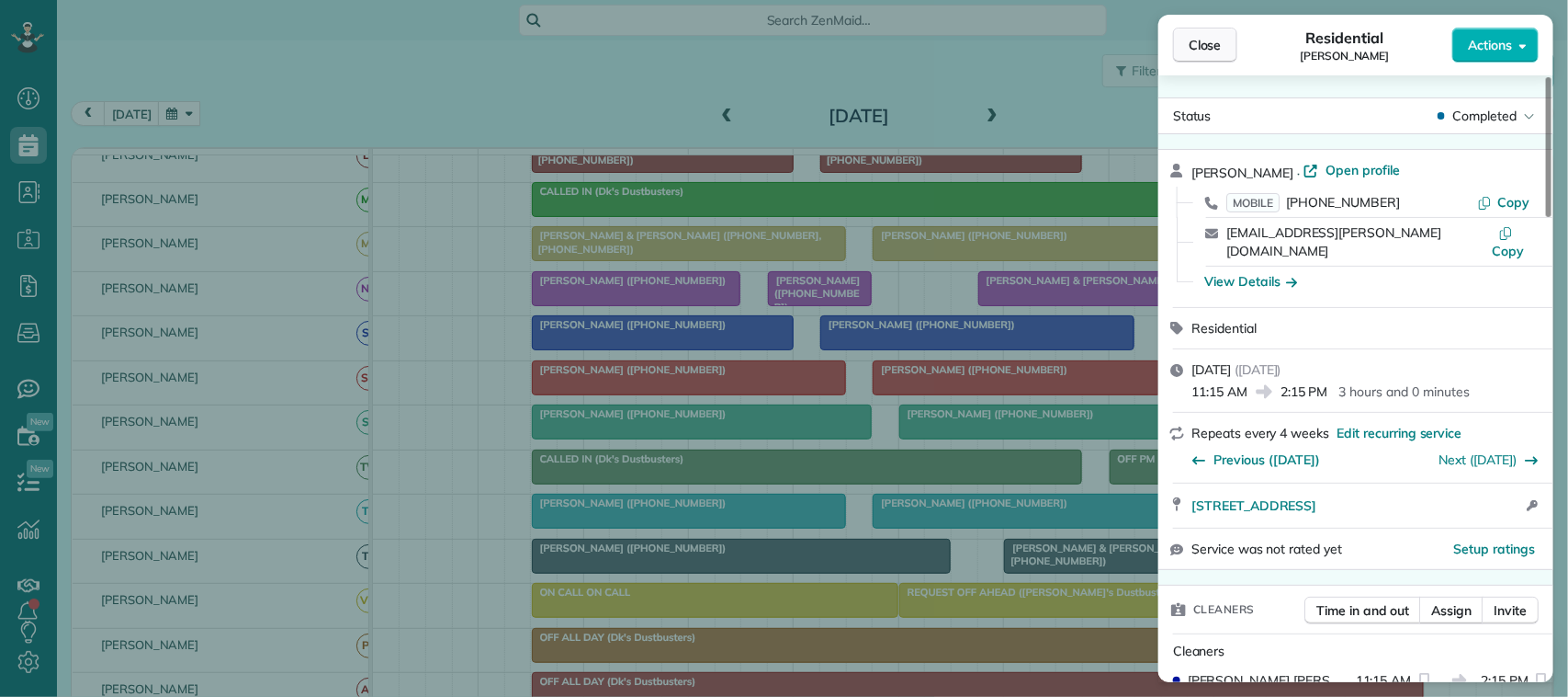
click at [1173, 24] on div "Close Residential D'Lisa Johnston Actions" at bounding box center [1355, 45] width 395 height 61
click at [1217, 49] on span "Close" at bounding box center [1205, 45] width 33 height 18
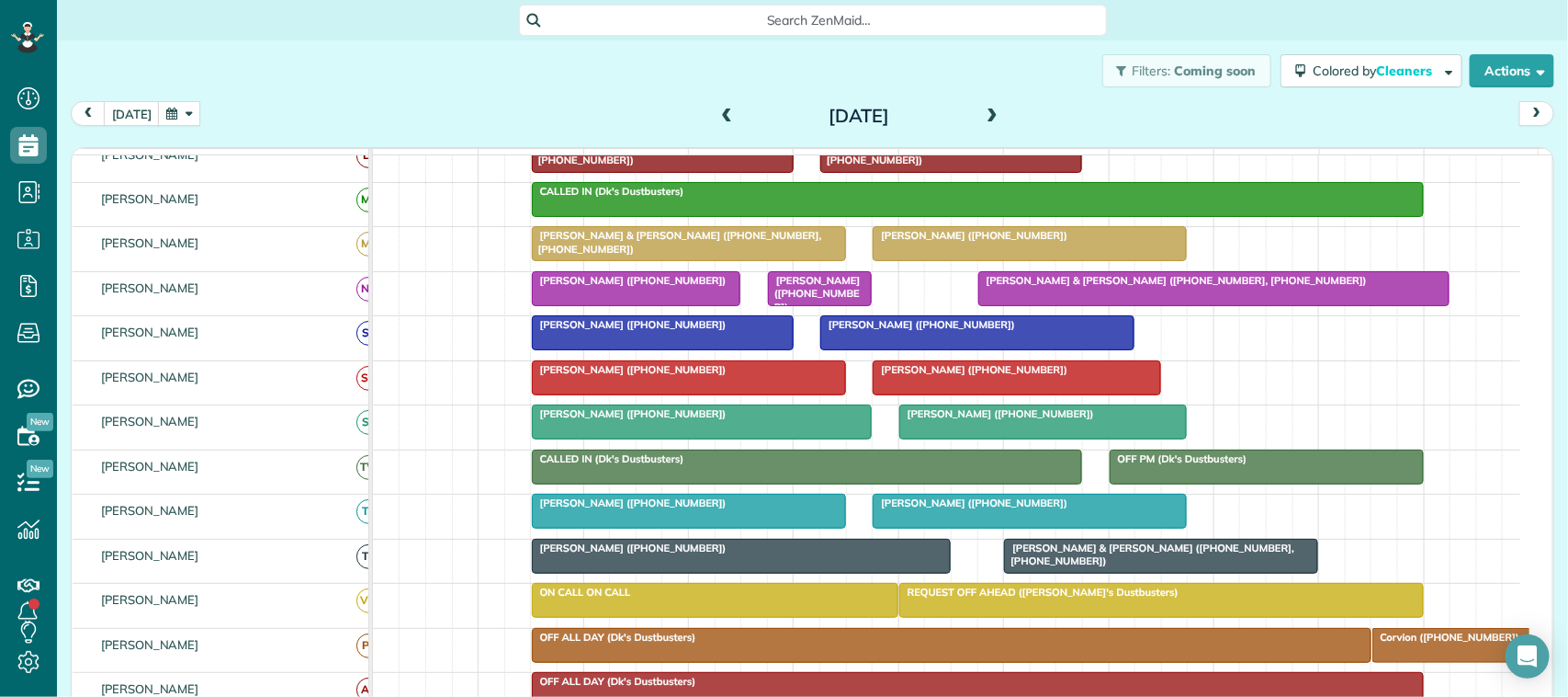
click at [620, 349] on div at bounding box center [662, 333] width 260 height 33
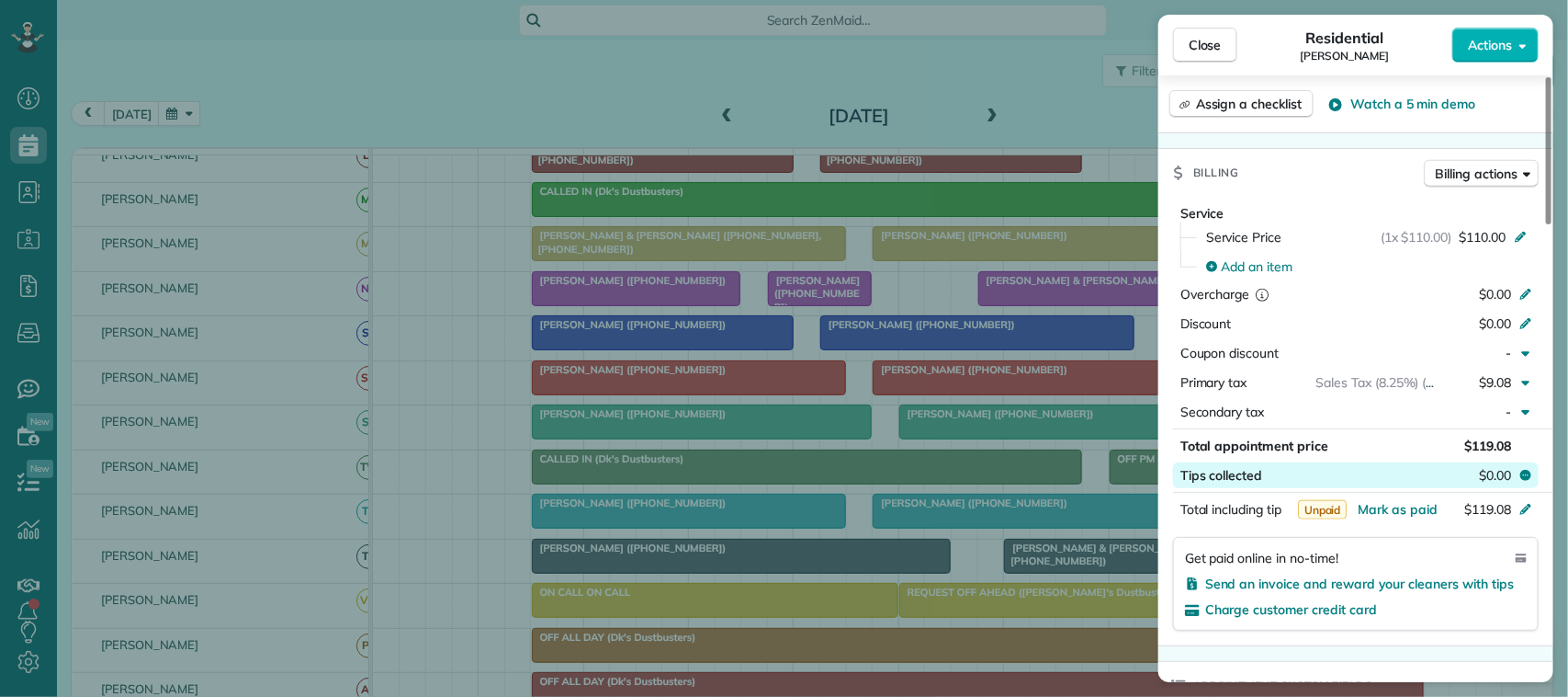
scroll to position [804, 0]
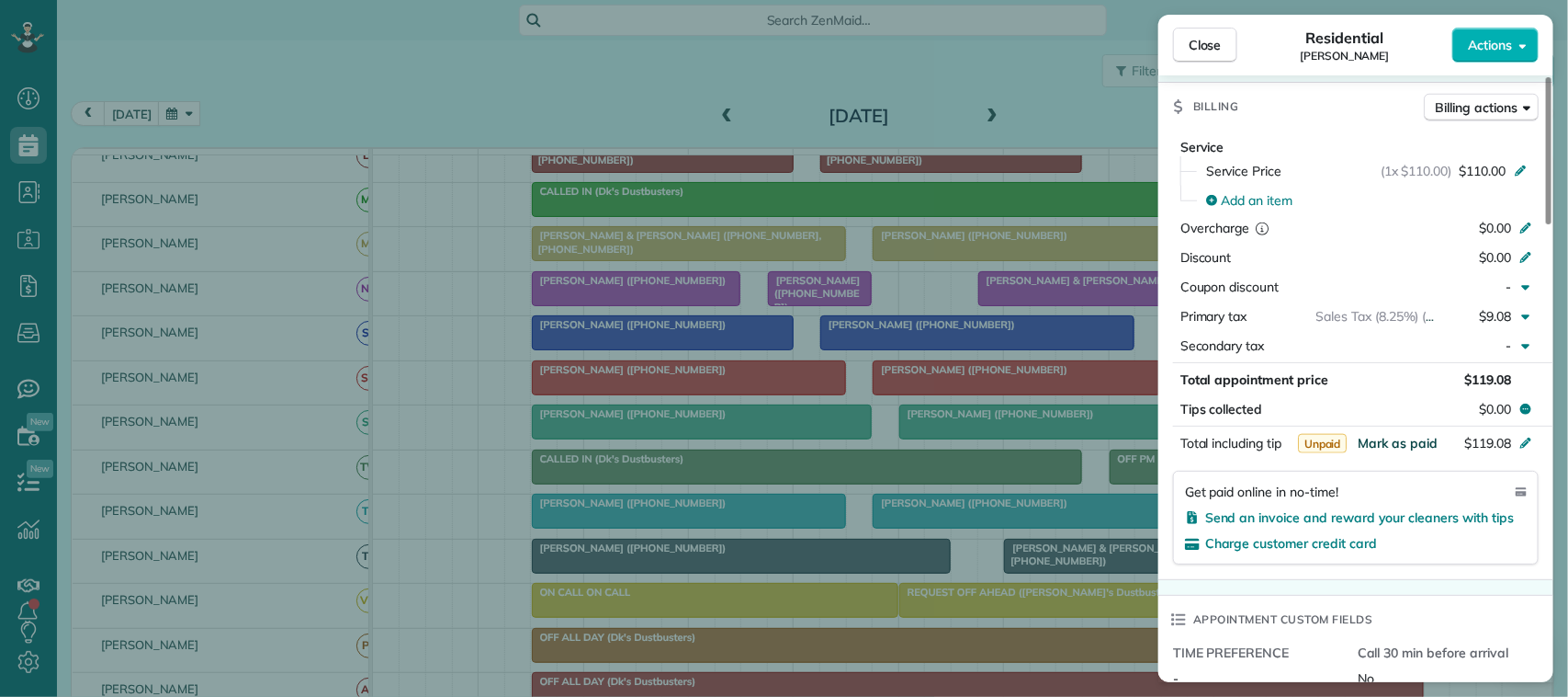
click at [1416, 450] on span "Mark as paid" at bounding box center [1397, 443] width 79 height 17
click at [1212, 57] on button "Close" at bounding box center [1205, 45] width 65 height 35
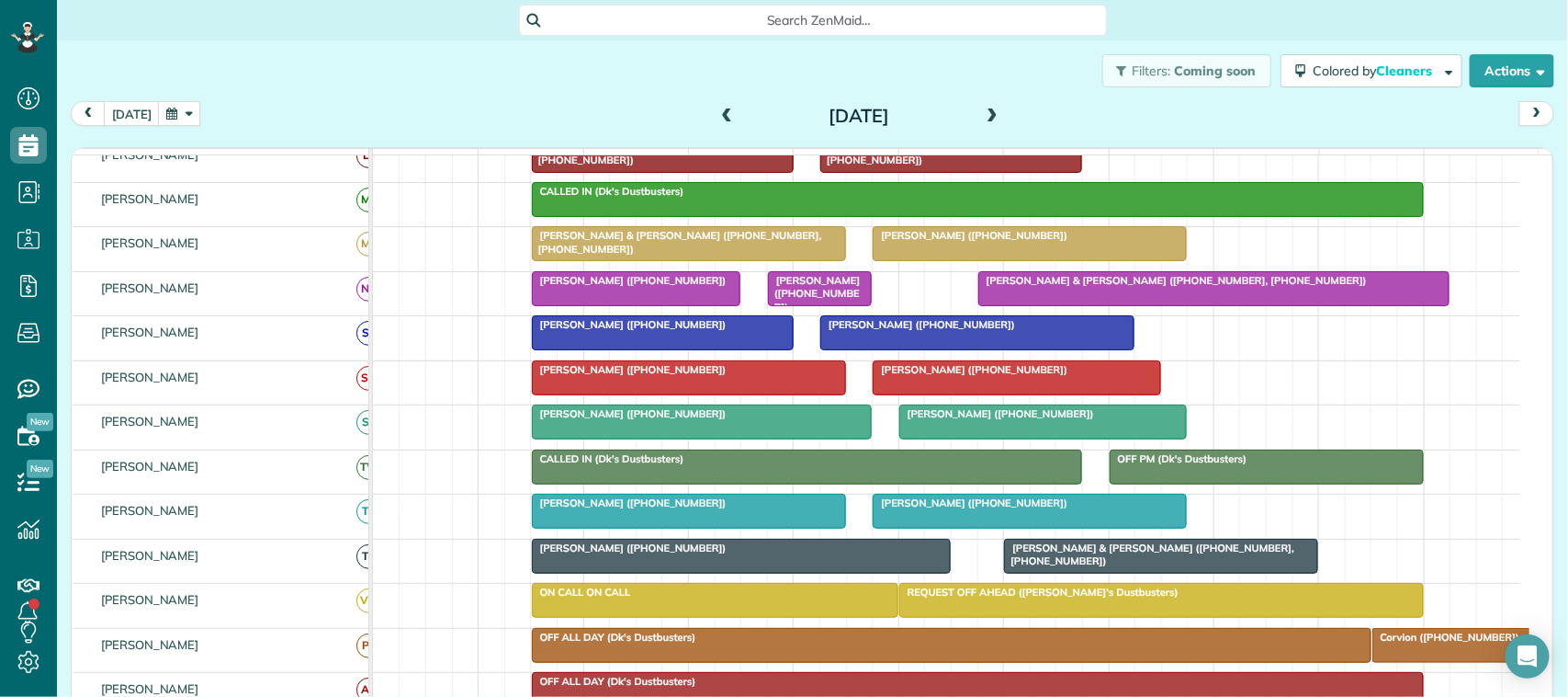
click at [717, 115] on span at bounding box center [727, 116] width 20 height 17
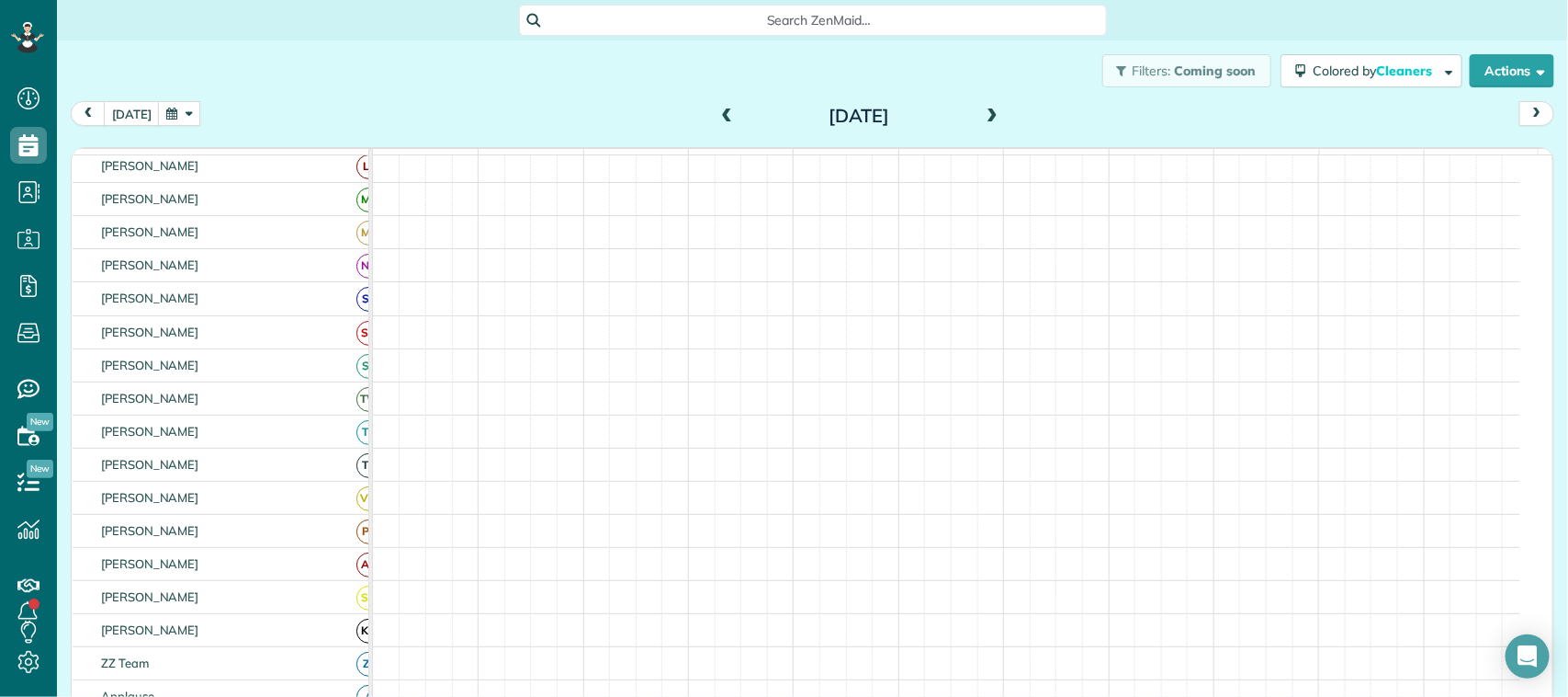
scroll to position [345, 0]
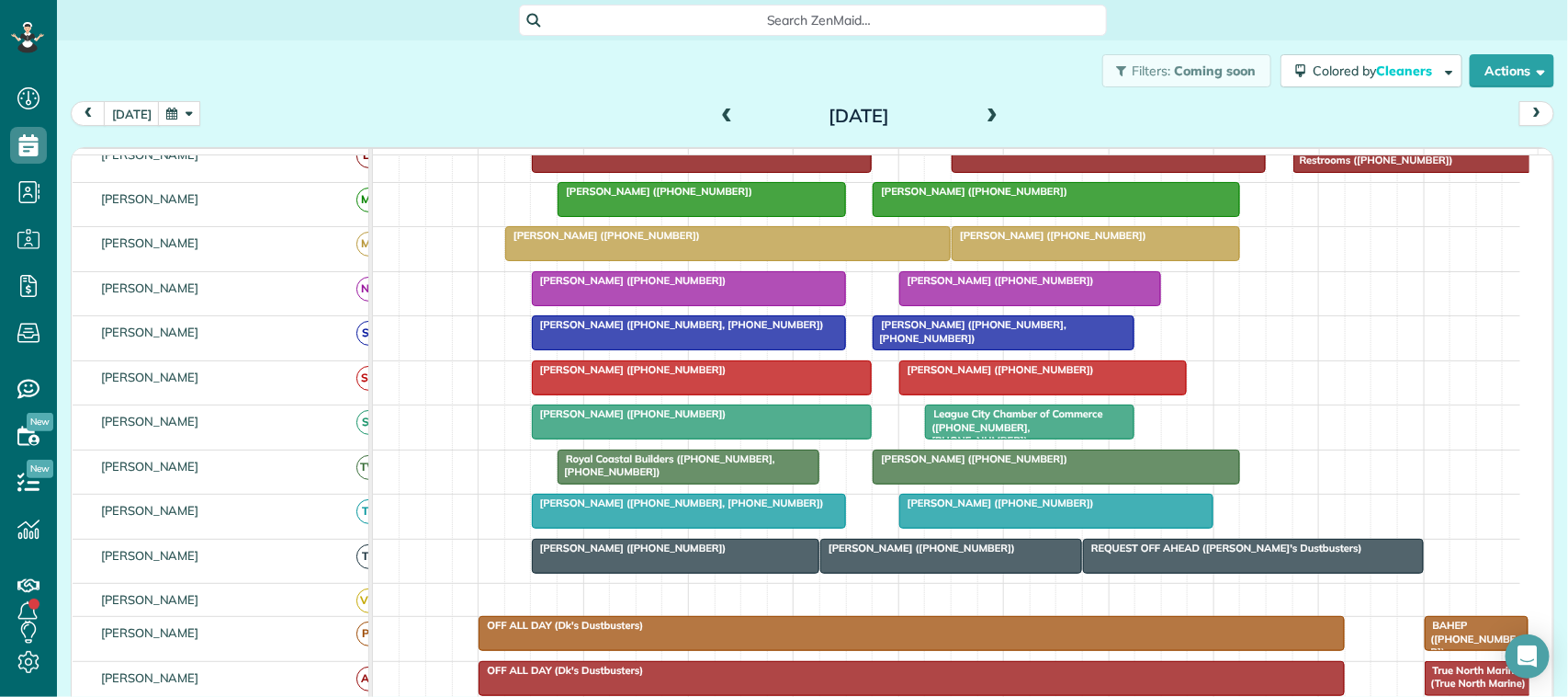
click at [969, 349] on div at bounding box center [1003, 333] width 260 height 33
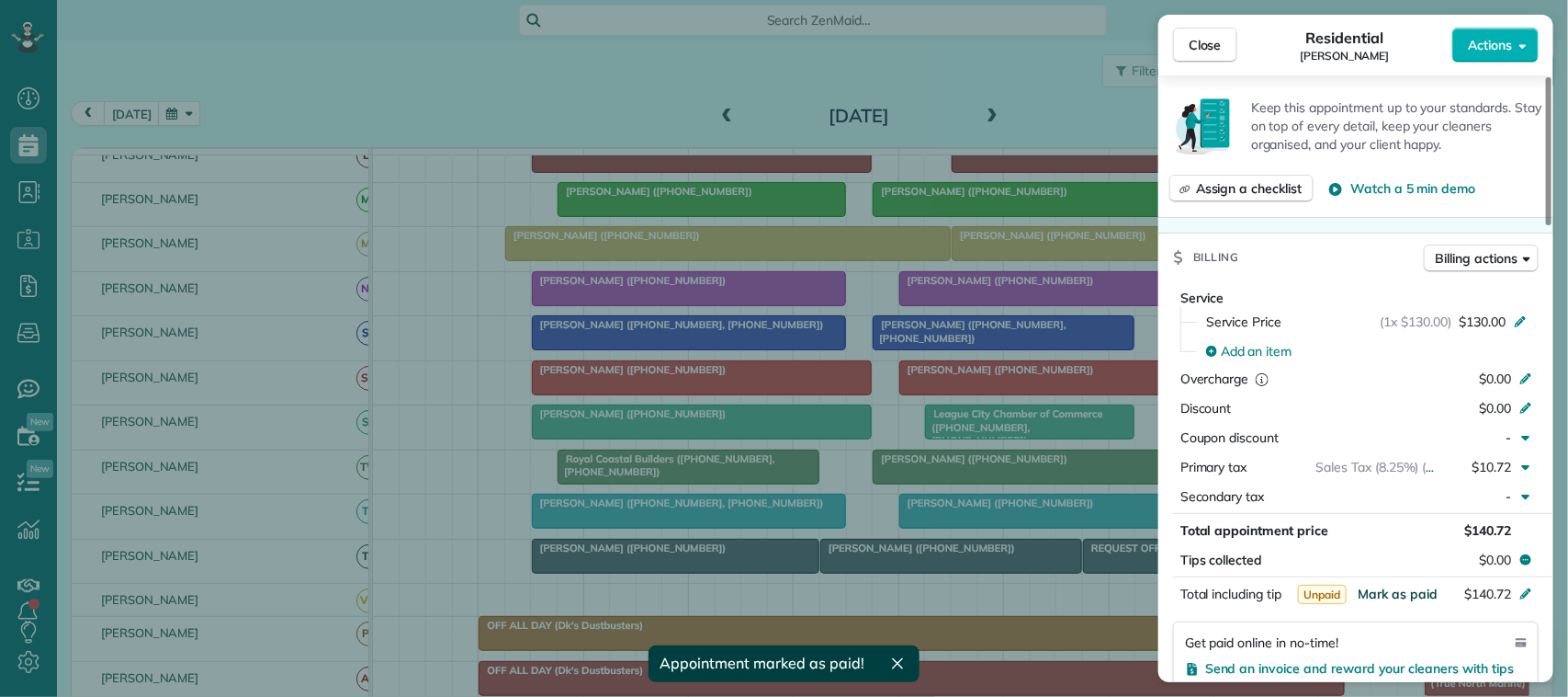
click at [1404, 602] on span "Mark as paid" at bounding box center [1397, 593] width 79 height 17
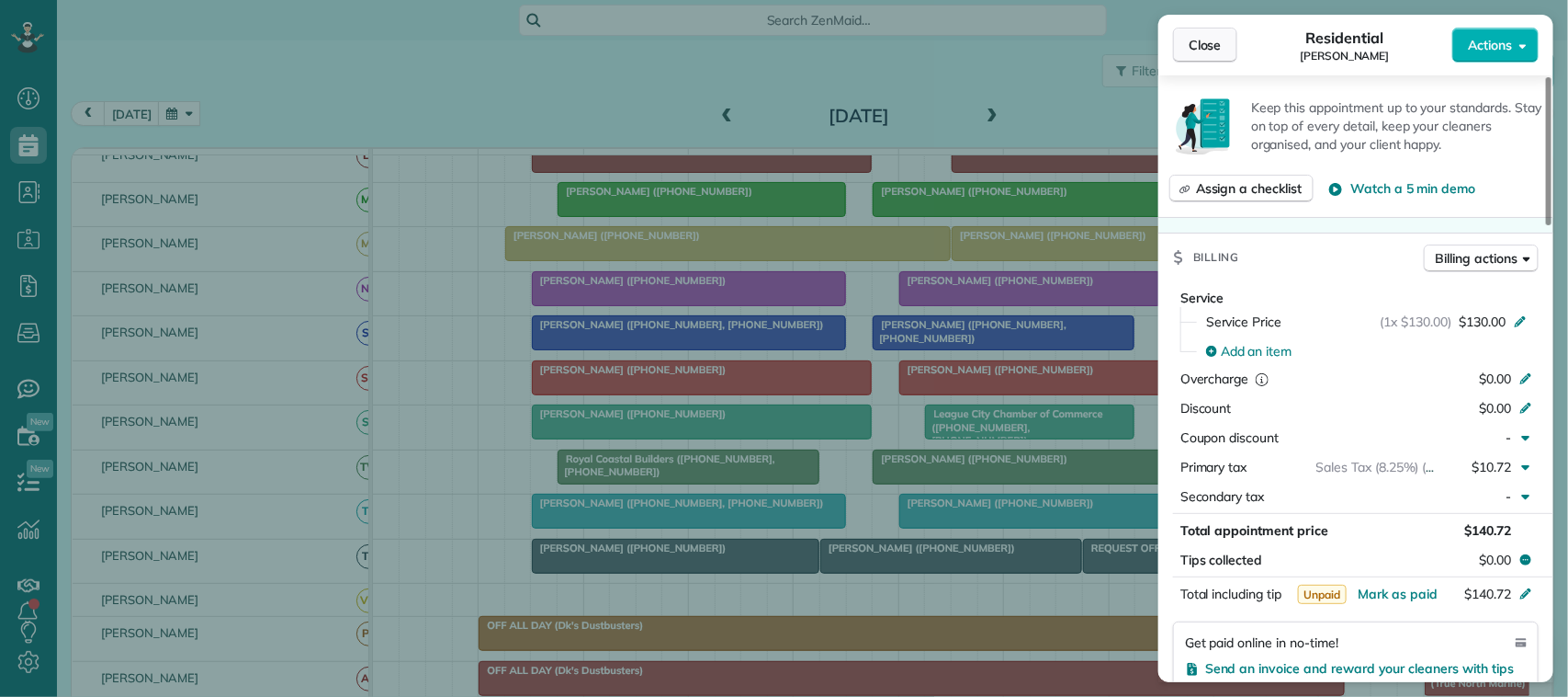
click at [1200, 33] on button "Close" at bounding box center [1205, 45] width 65 height 35
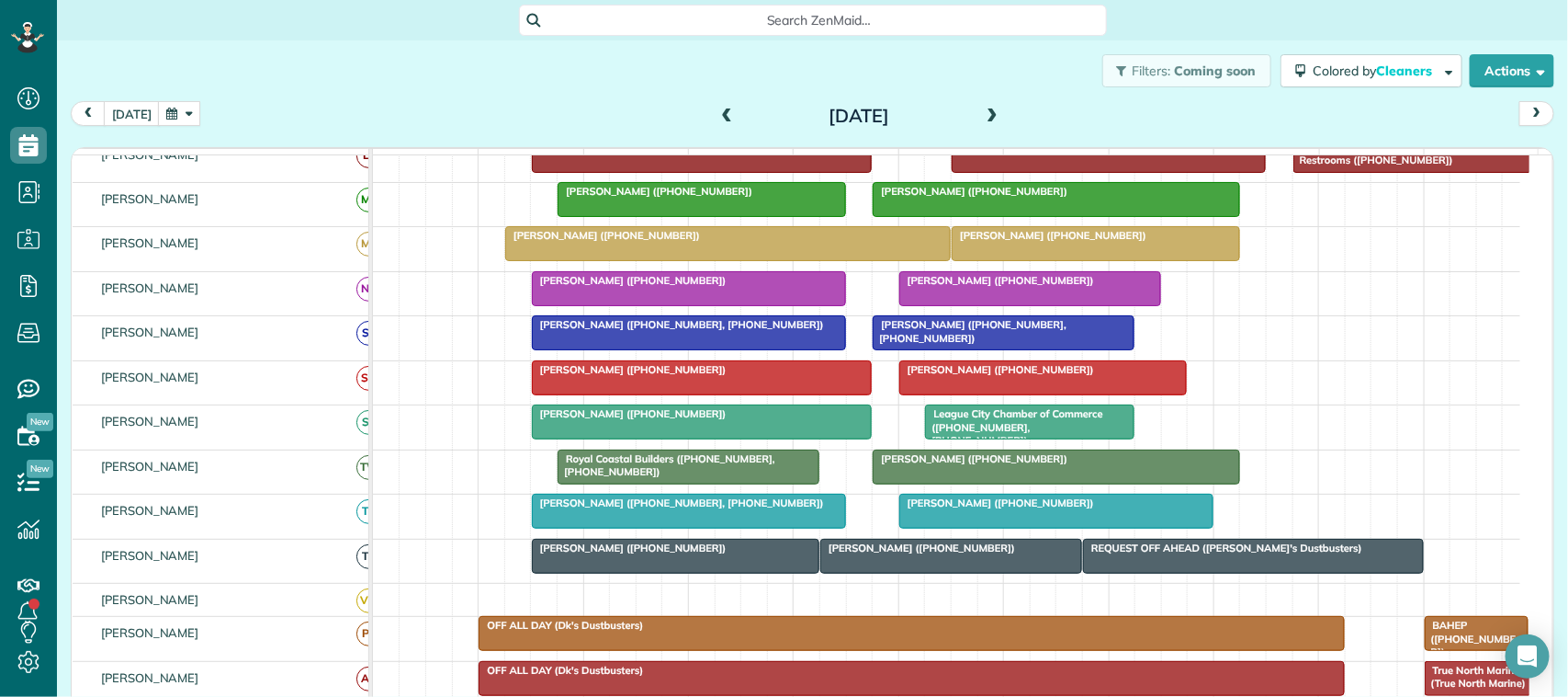
click at [712, 349] on div at bounding box center [689, 333] width 312 height 33
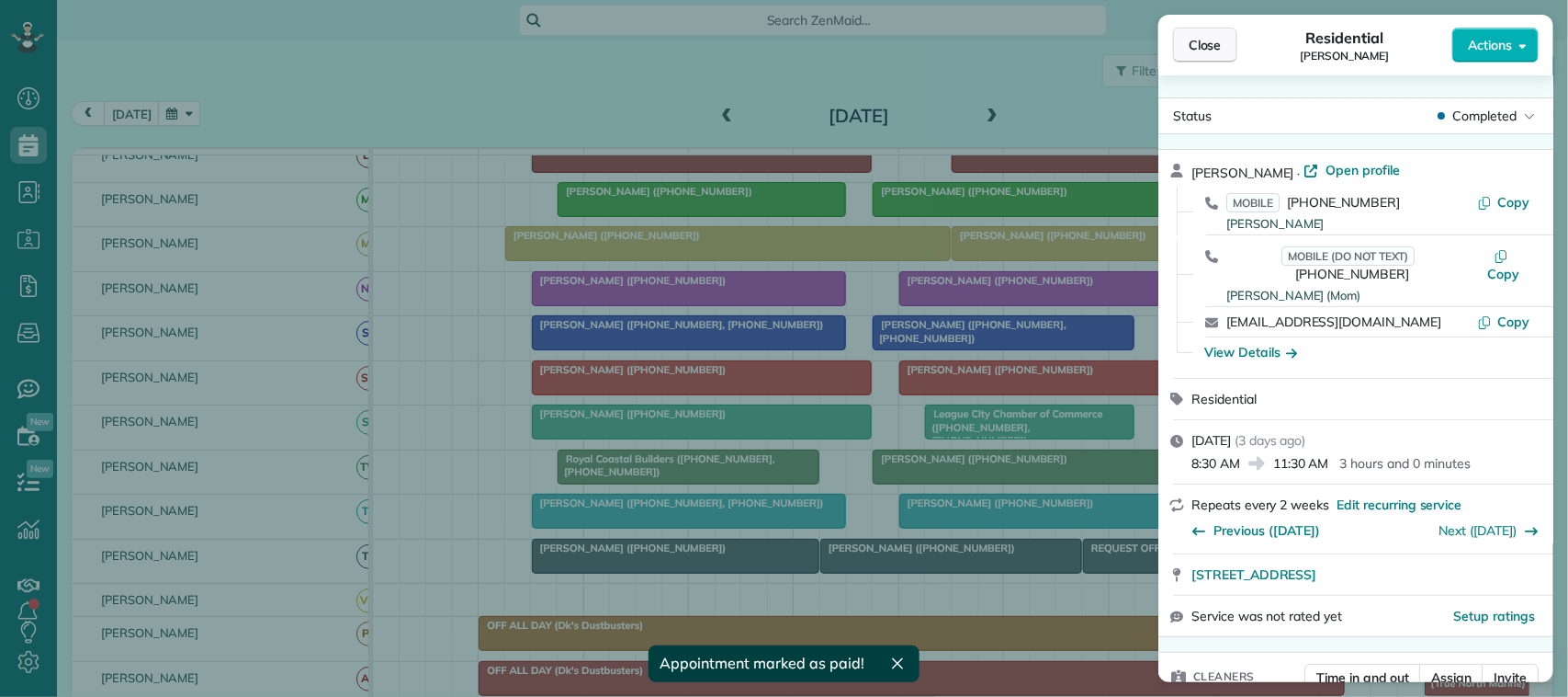
drag, startPoint x: 1190, startPoint y: 56, endPoint x: 1175, endPoint y: 56, distance: 15.0
click at [1186, 56] on button "Close" at bounding box center [1205, 45] width 65 height 35
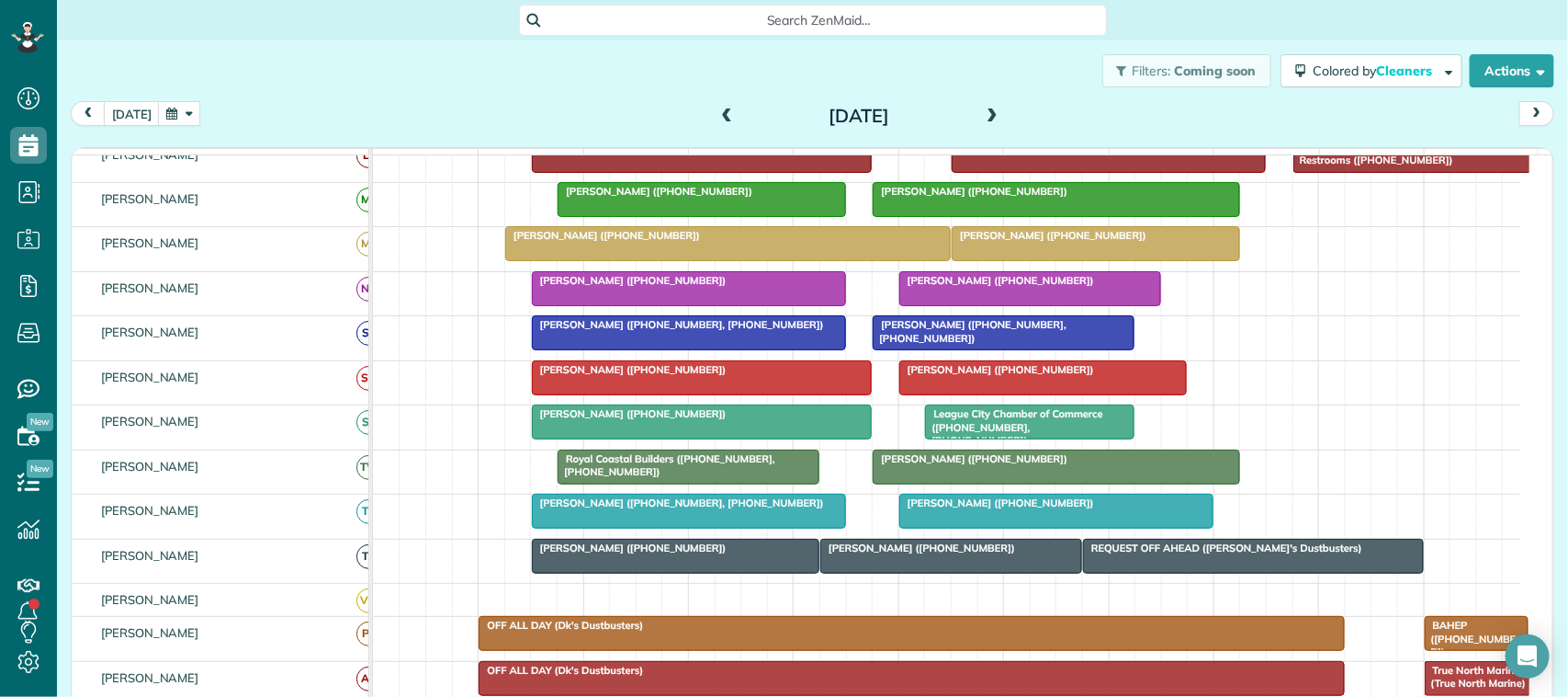
click at [717, 113] on span at bounding box center [727, 116] width 20 height 17
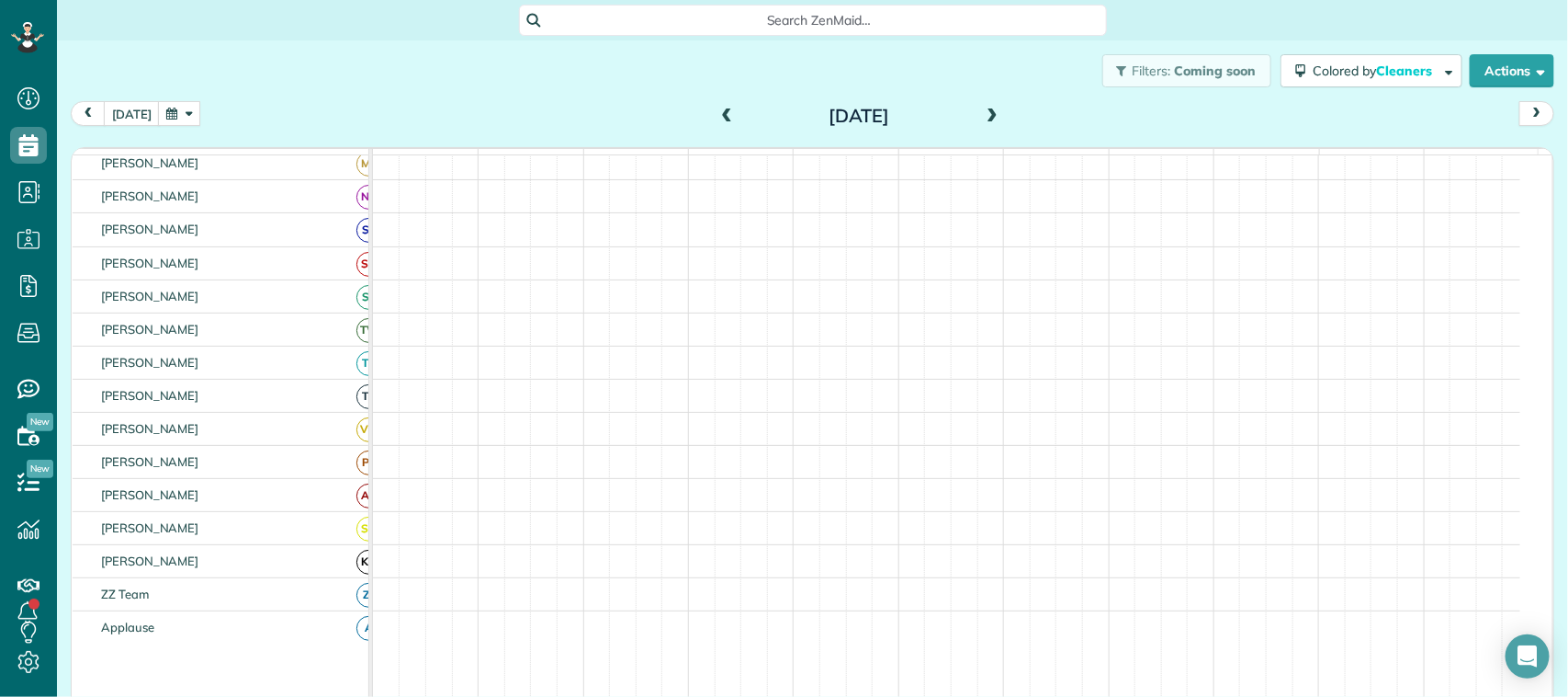
scroll to position [275, 0]
click at [717, 113] on span at bounding box center [727, 116] width 20 height 17
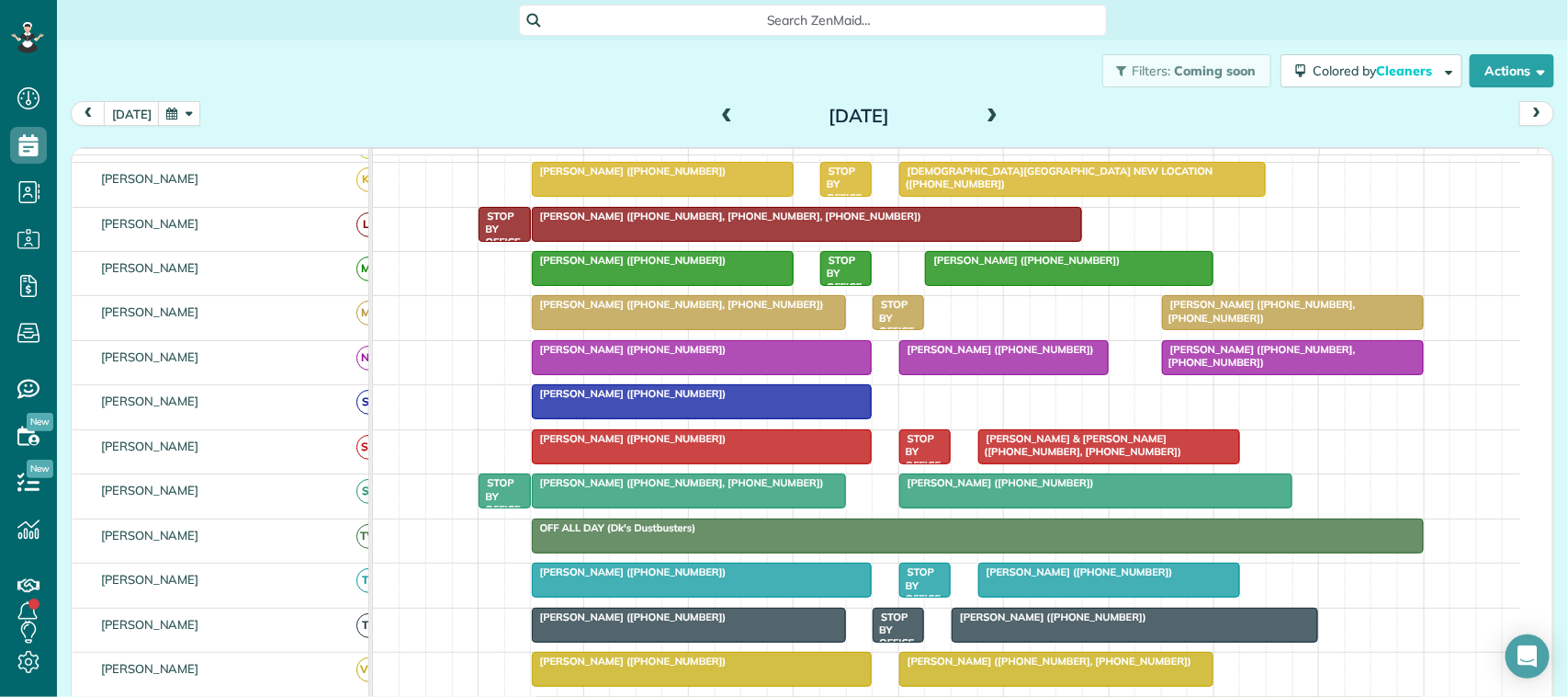
scroll to position [345, 0]
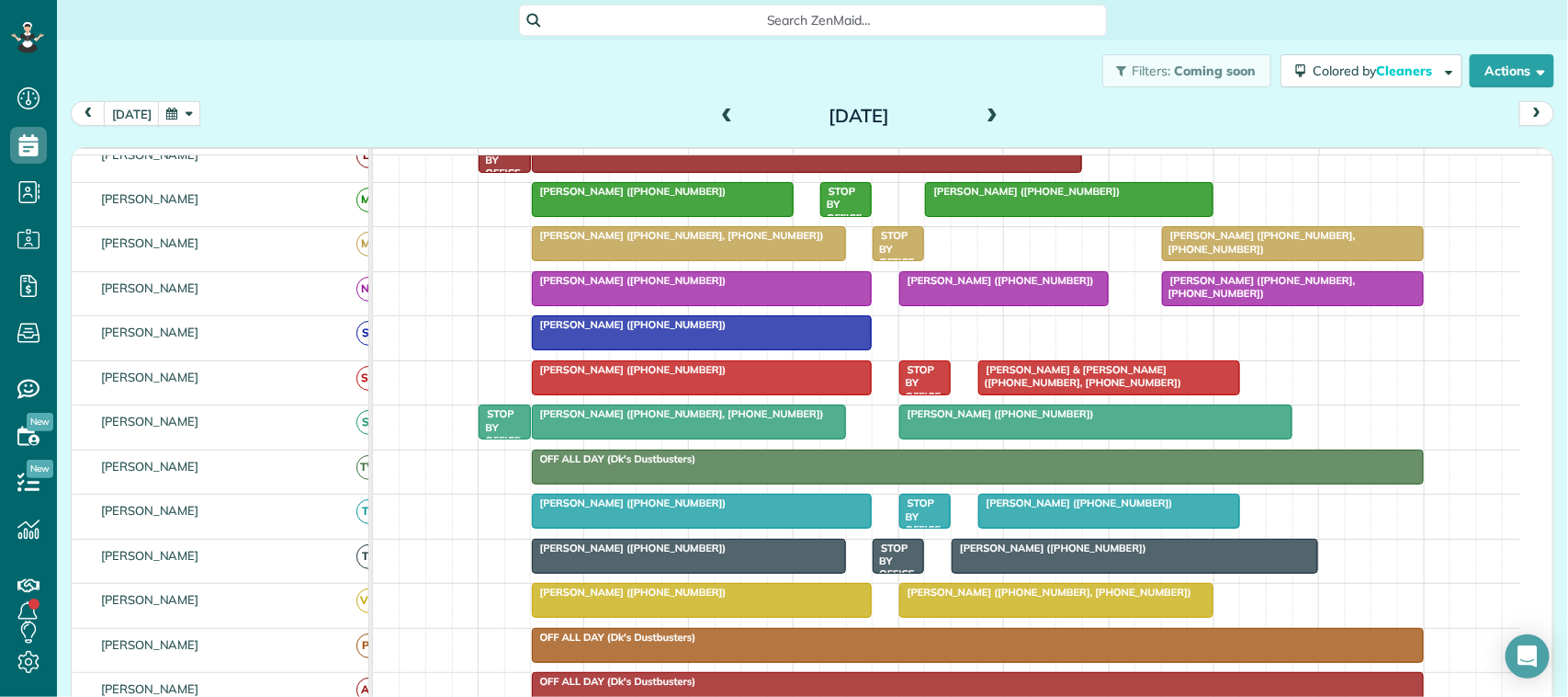
click at [705, 349] on div at bounding box center [702, 333] width 339 height 33
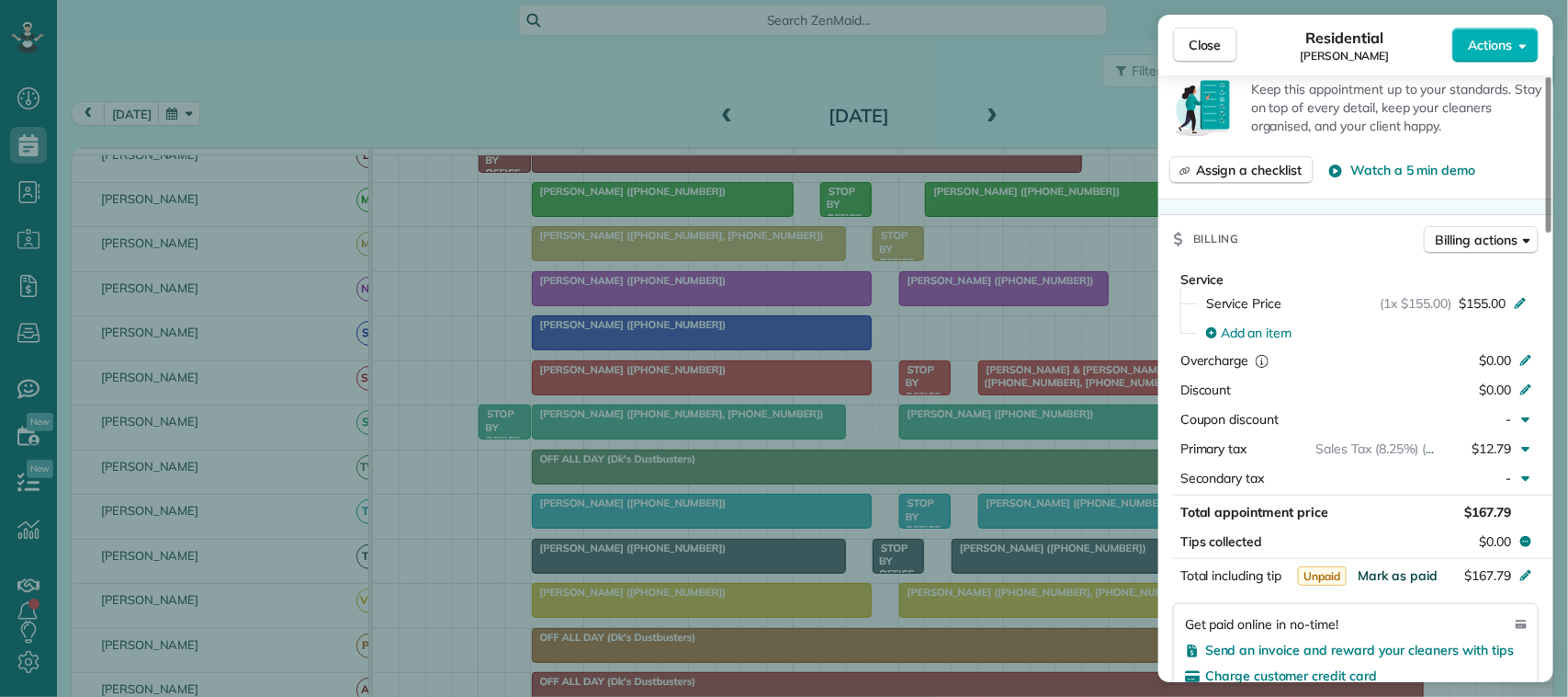
click at [1398, 577] on span "Mark as paid" at bounding box center [1397, 575] width 79 height 17
click at [1214, 57] on button "Close" at bounding box center [1205, 45] width 65 height 35
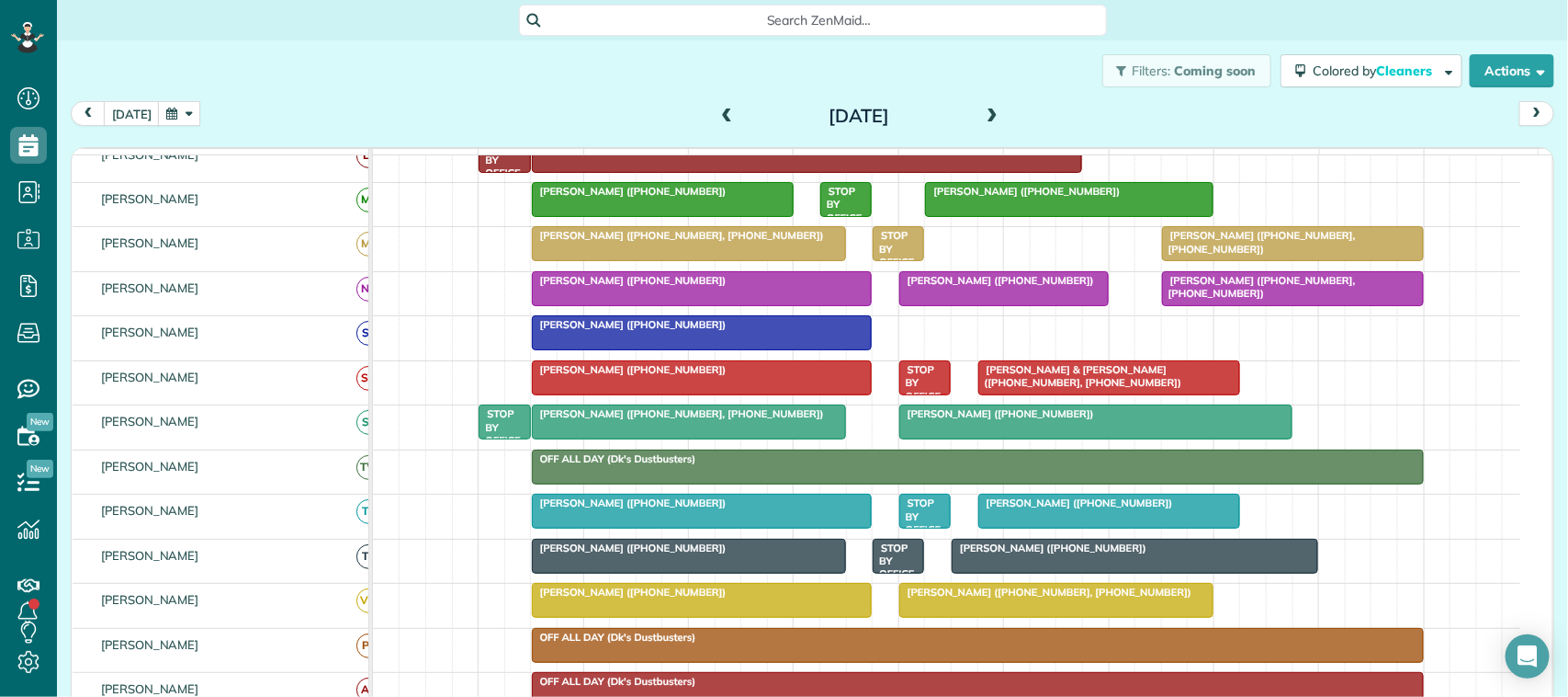
click at [730, 115] on div "Friday Aug 15, 2025" at bounding box center [859, 116] width 294 height 30
click at [719, 110] on span at bounding box center [727, 116] width 20 height 17
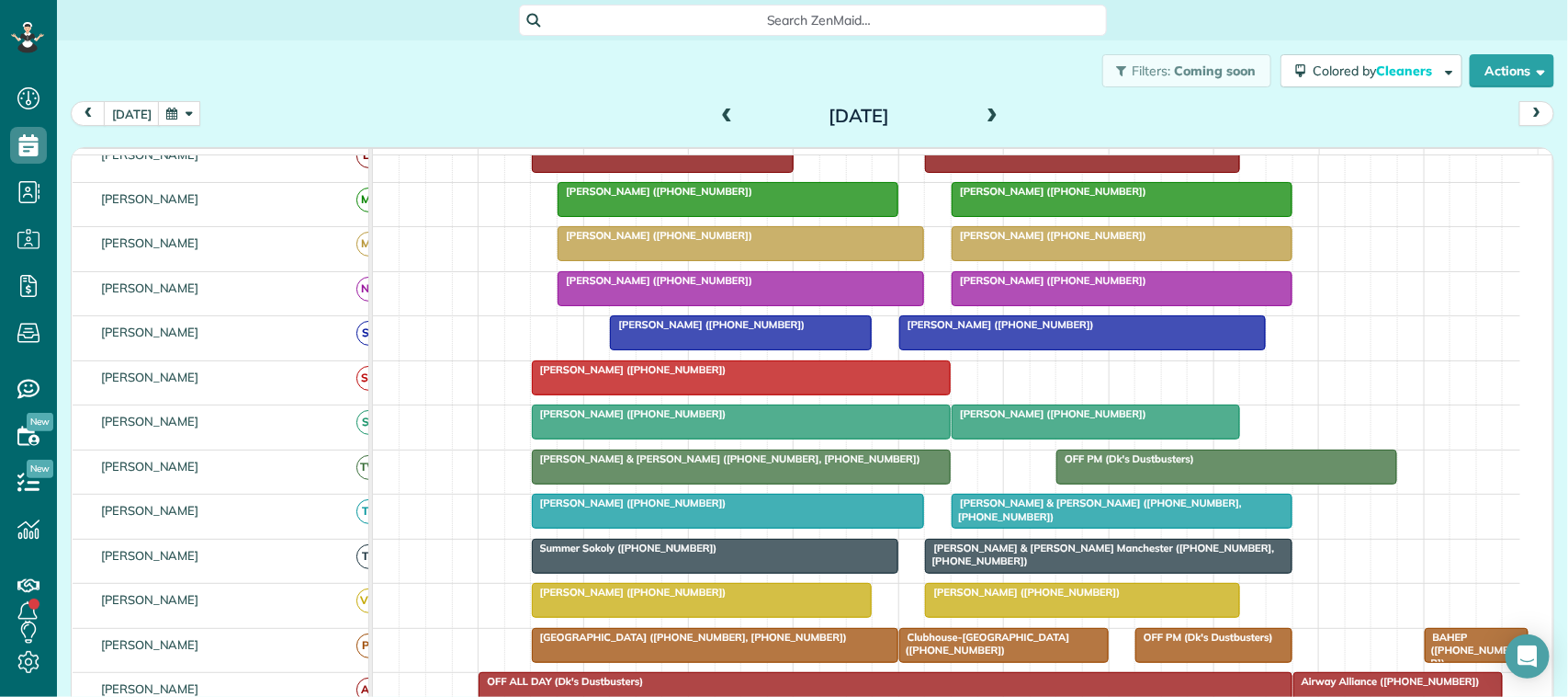
click at [1007, 331] on span "[PERSON_NAME] ([PHONE_NUMBER])" at bounding box center [996, 324] width 197 height 13
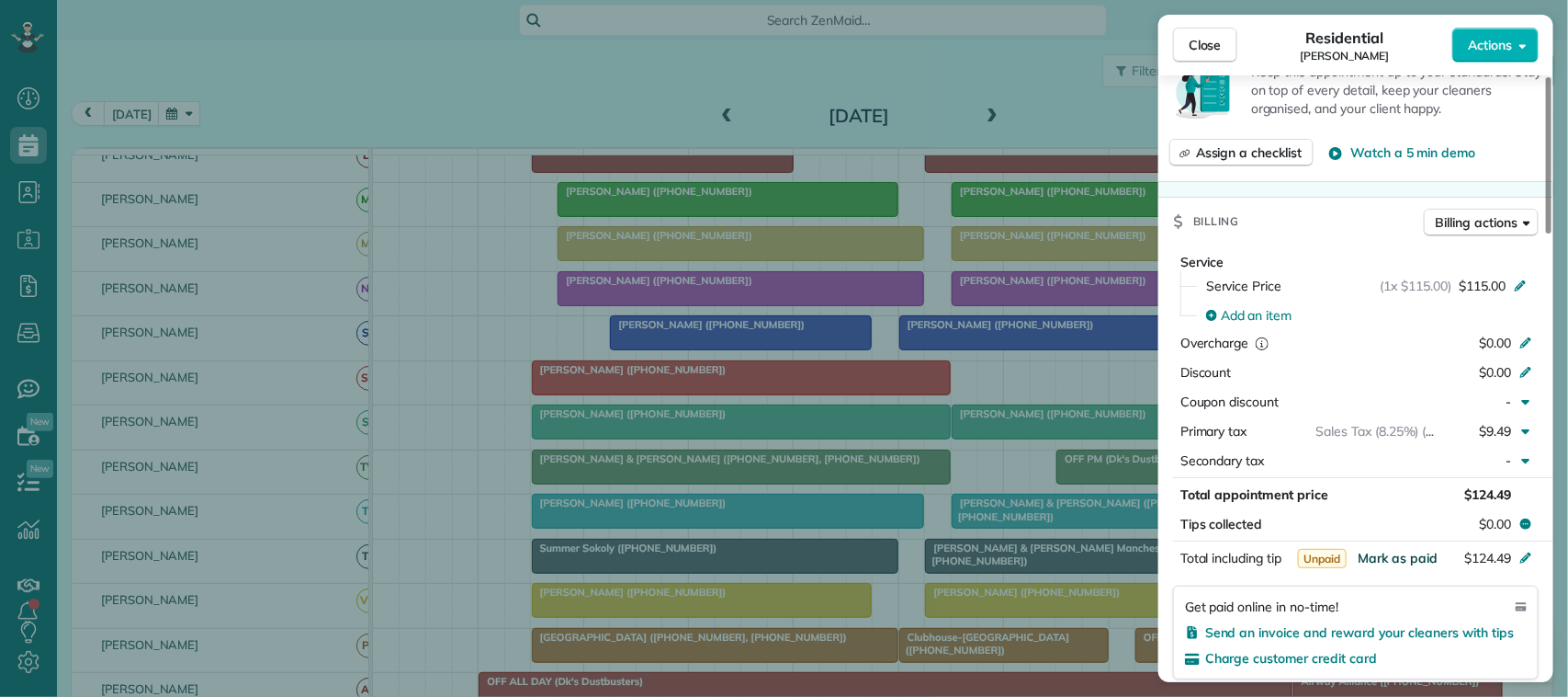
click at [1417, 556] on span "Mark as paid" at bounding box center [1397, 557] width 79 height 17
click at [1215, 65] on div "Close Residential Rachel Murphy Actions" at bounding box center [1355, 45] width 395 height 61
click at [1213, 58] on button "Close" at bounding box center [1205, 45] width 65 height 35
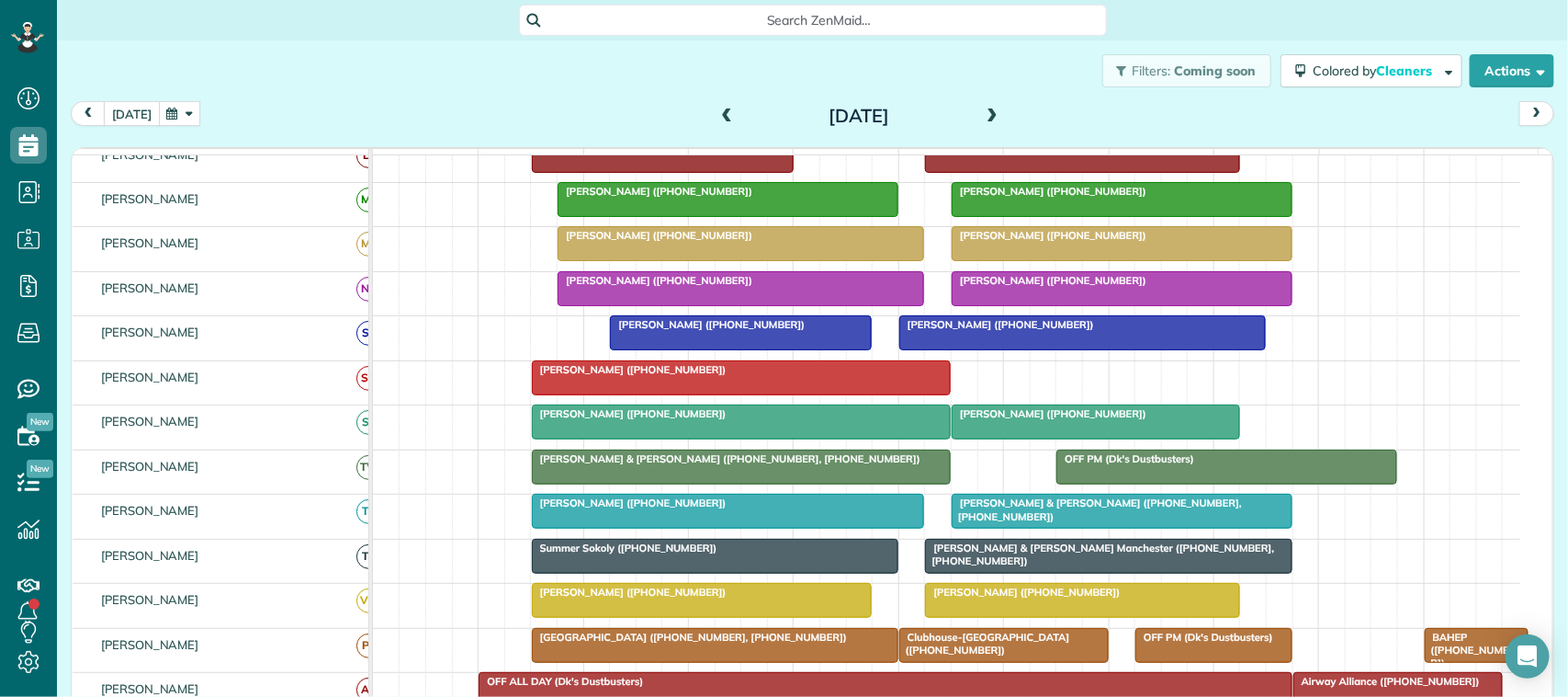
click at [136, 108] on button "[DATE]" at bounding box center [131, 113] width 56 height 25
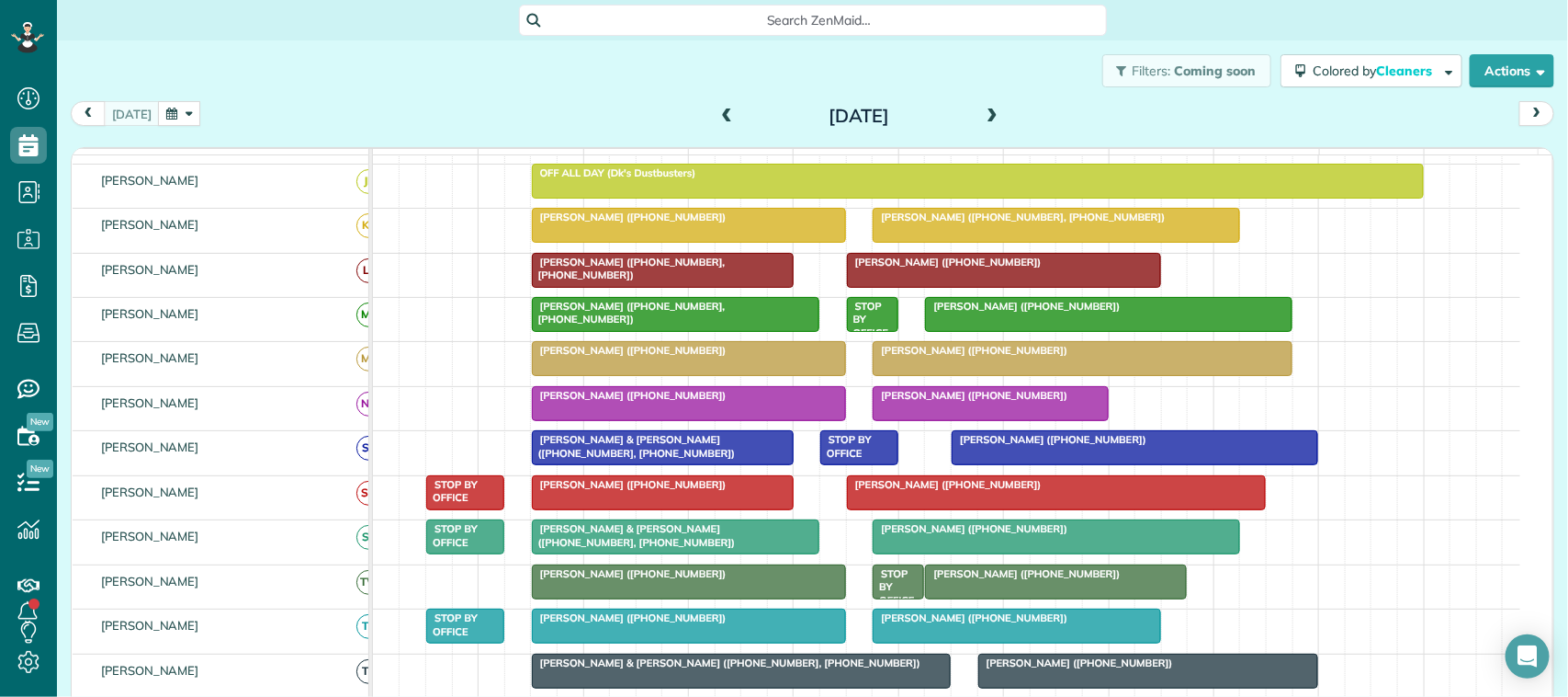
scroll to position [115, 0]
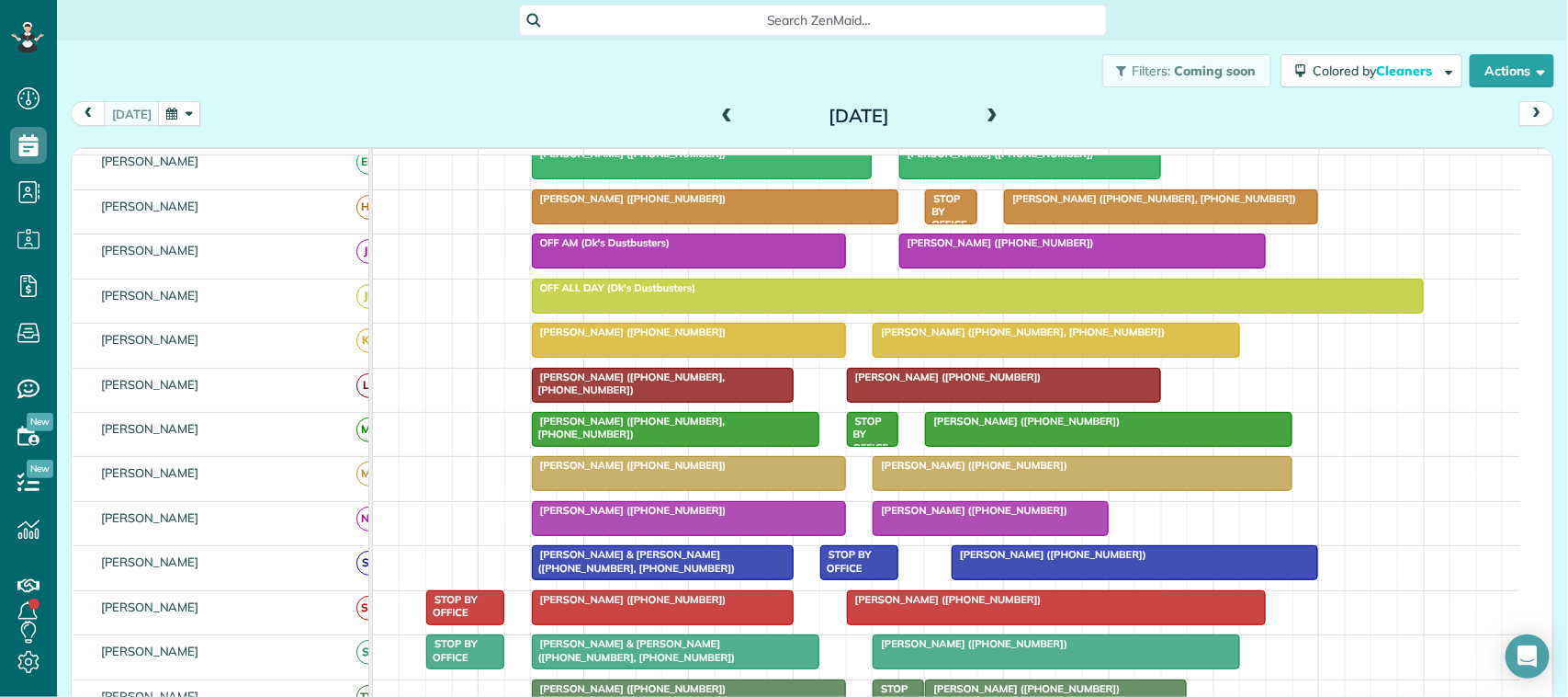
click at [1057, 517] on div "[PERSON_NAME] ([PHONE_NUMBER])" at bounding box center [990, 510] width 225 height 13
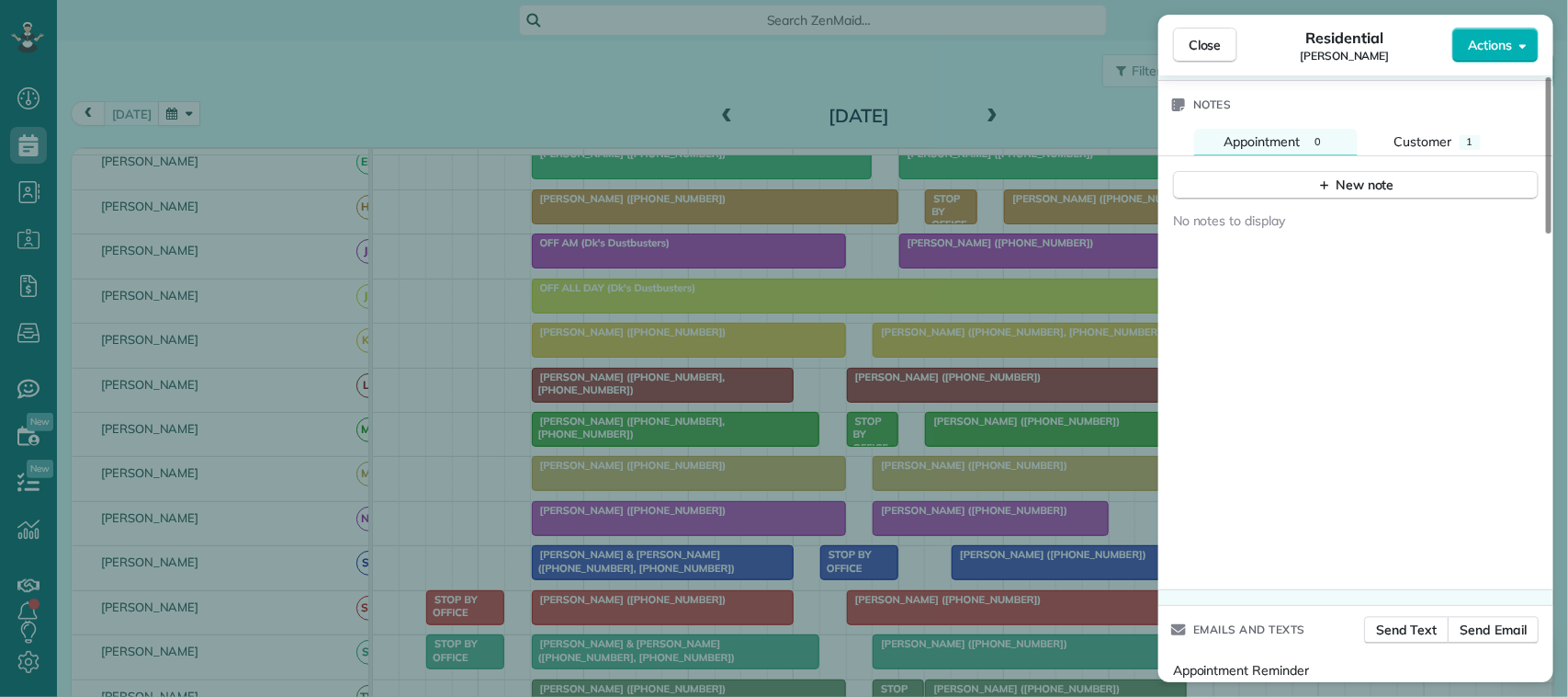
scroll to position [1610, 0]
click at [1427, 139] on span "Customer" at bounding box center [1423, 141] width 58 height 17
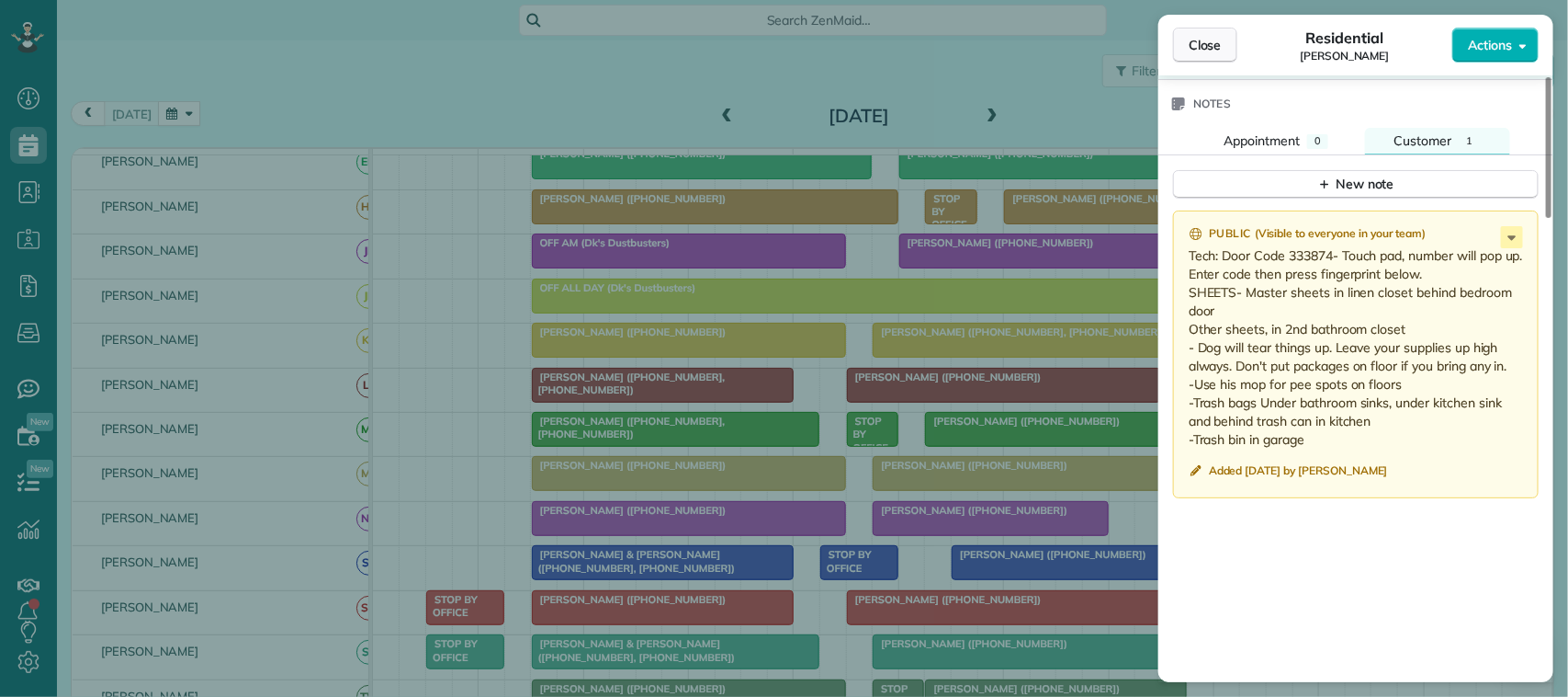
click at [1194, 46] on span "Close" at bounding box center [1205, 45] width 33 height 18
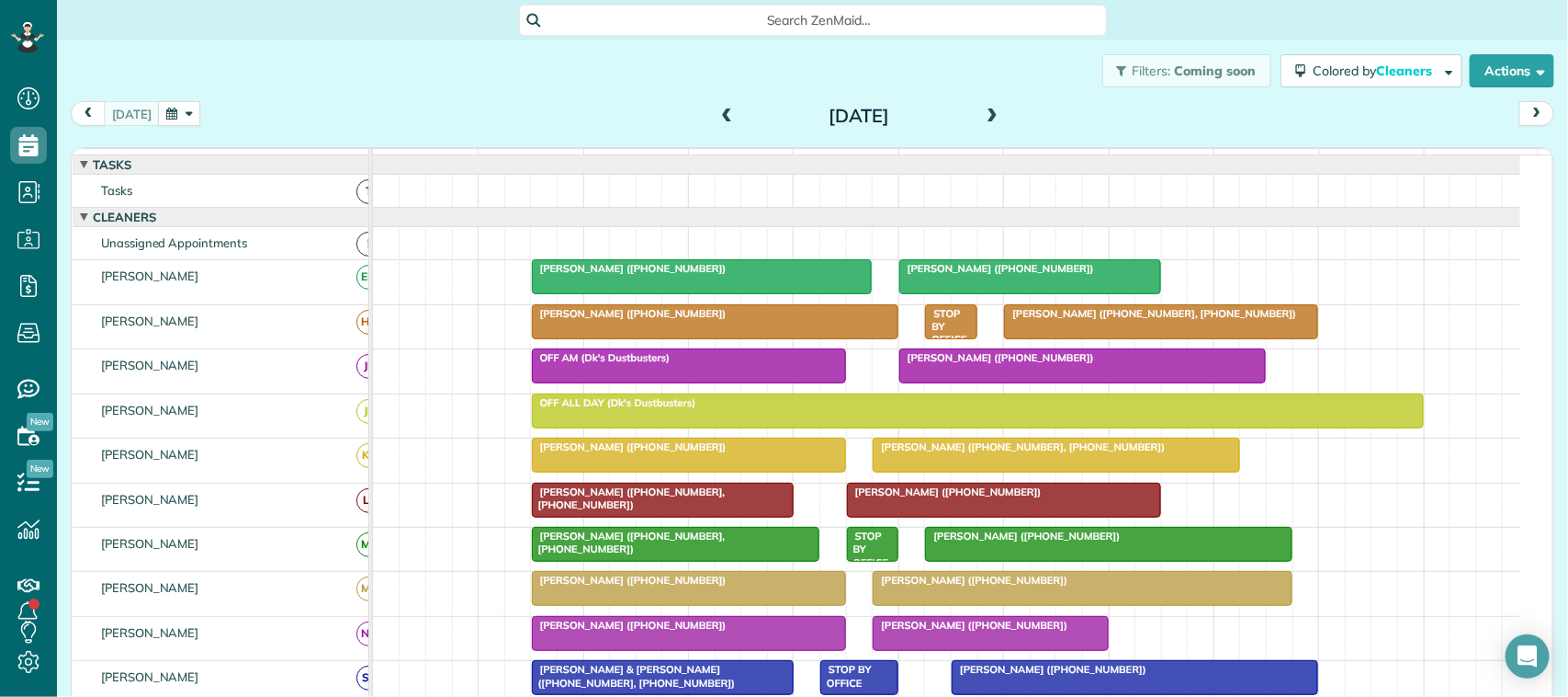
click at [962, 631] on span "[PERSON_NAME] ([PHONE_NUMBER])" at bounding box center [969, 625] width 197 height 13
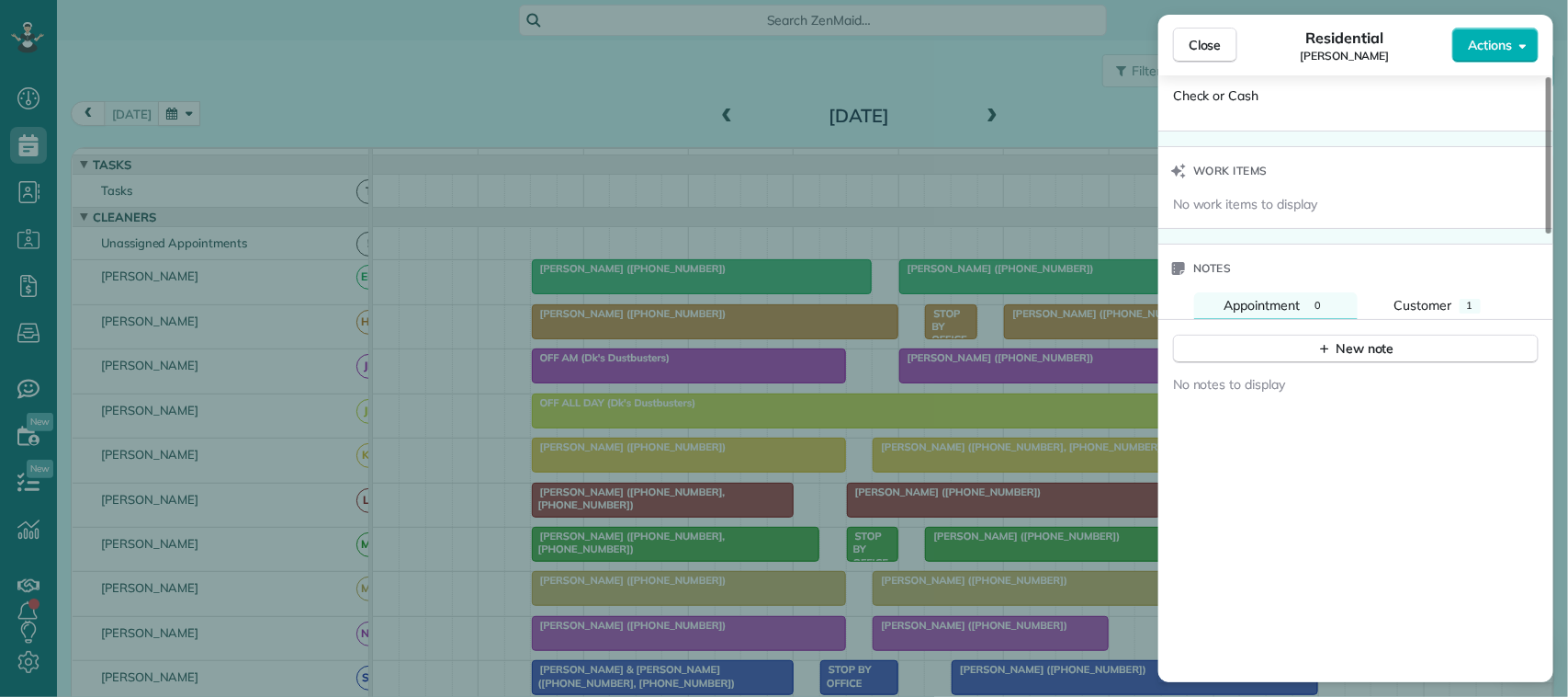
scroll to position [1608, 0]
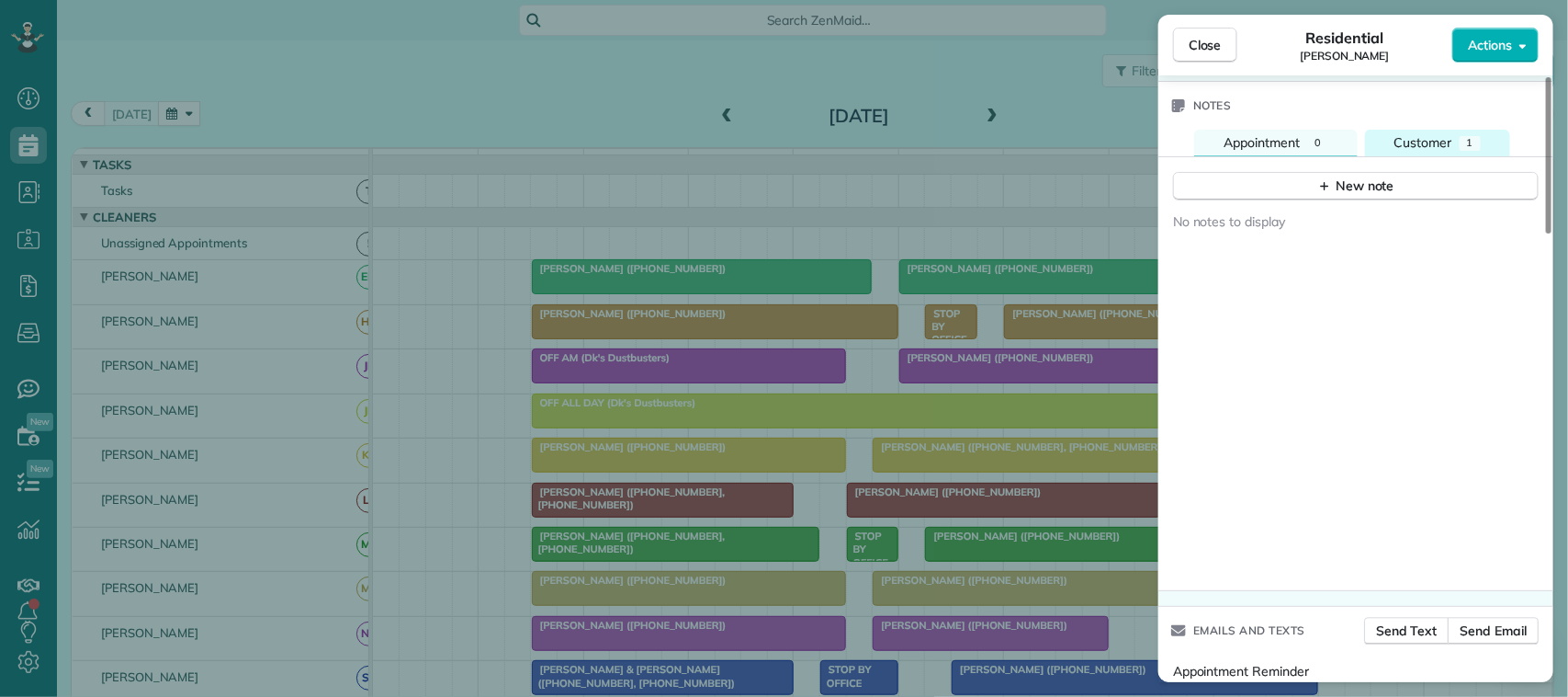
click at [1449, 138] on button "Customer 1" at bounding box center [1437, 142] width 145 height 27
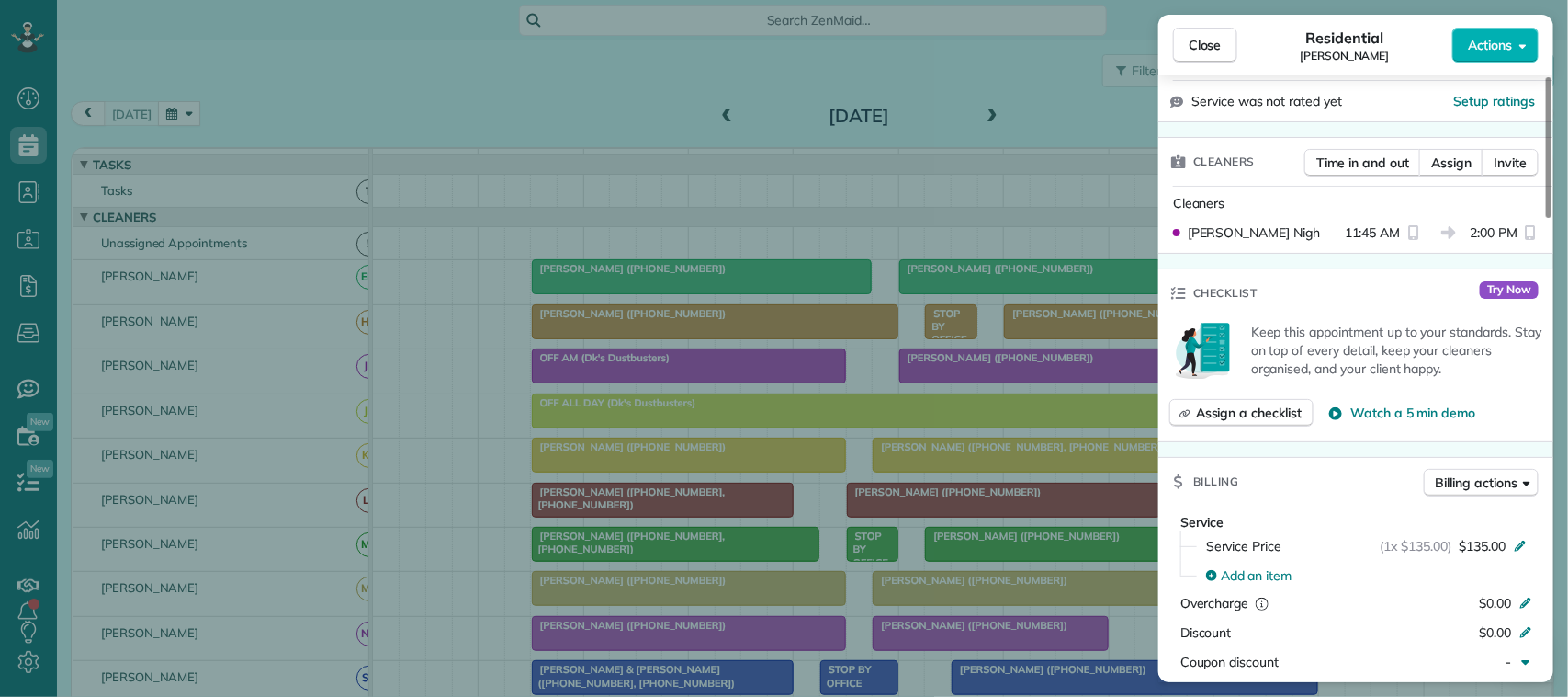
scroll to position [459, 0]
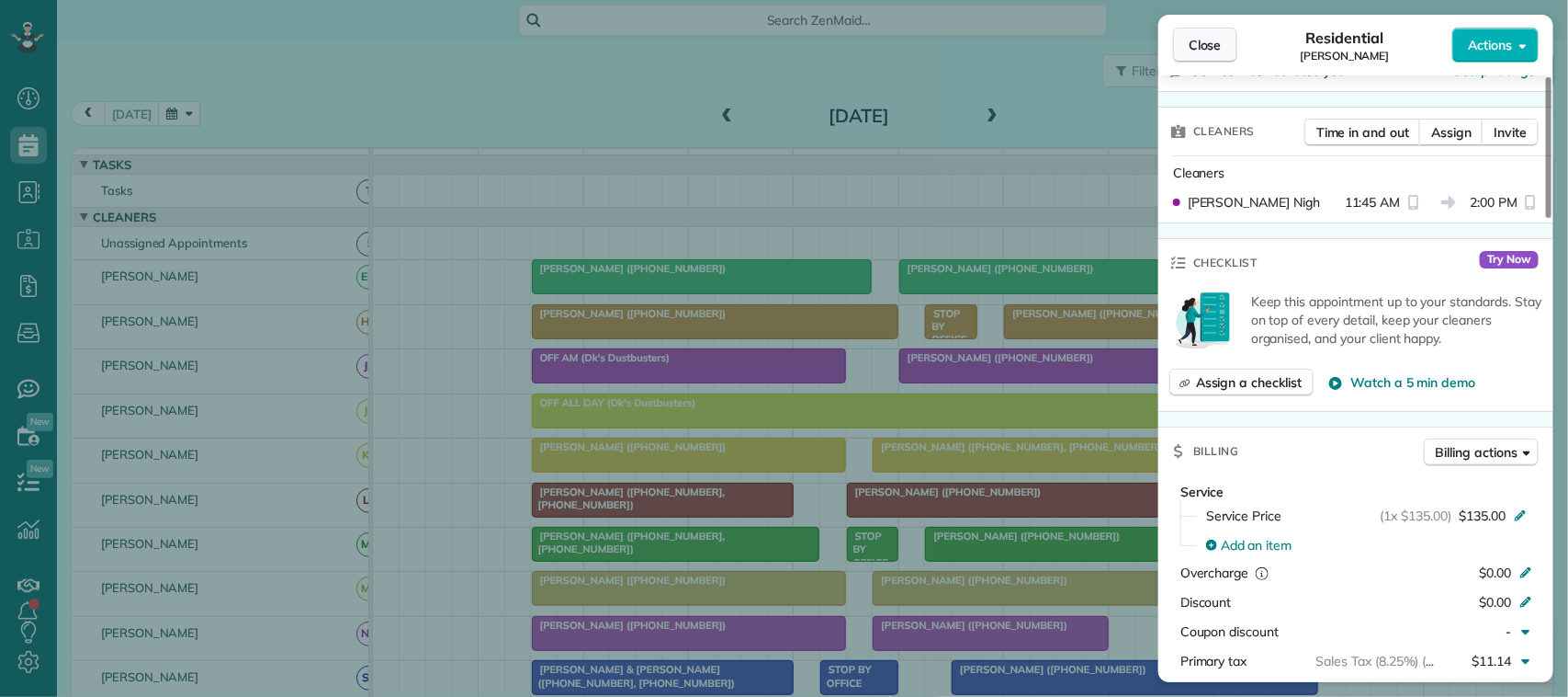
drag, startPoint x: 1210, startPoint y: 46, endPoint x: 1210, endPoint y: 61, distance: 15.0
click at [1210, 44] on span "Close" at bounding box center [1205, 45] width 33 height 18
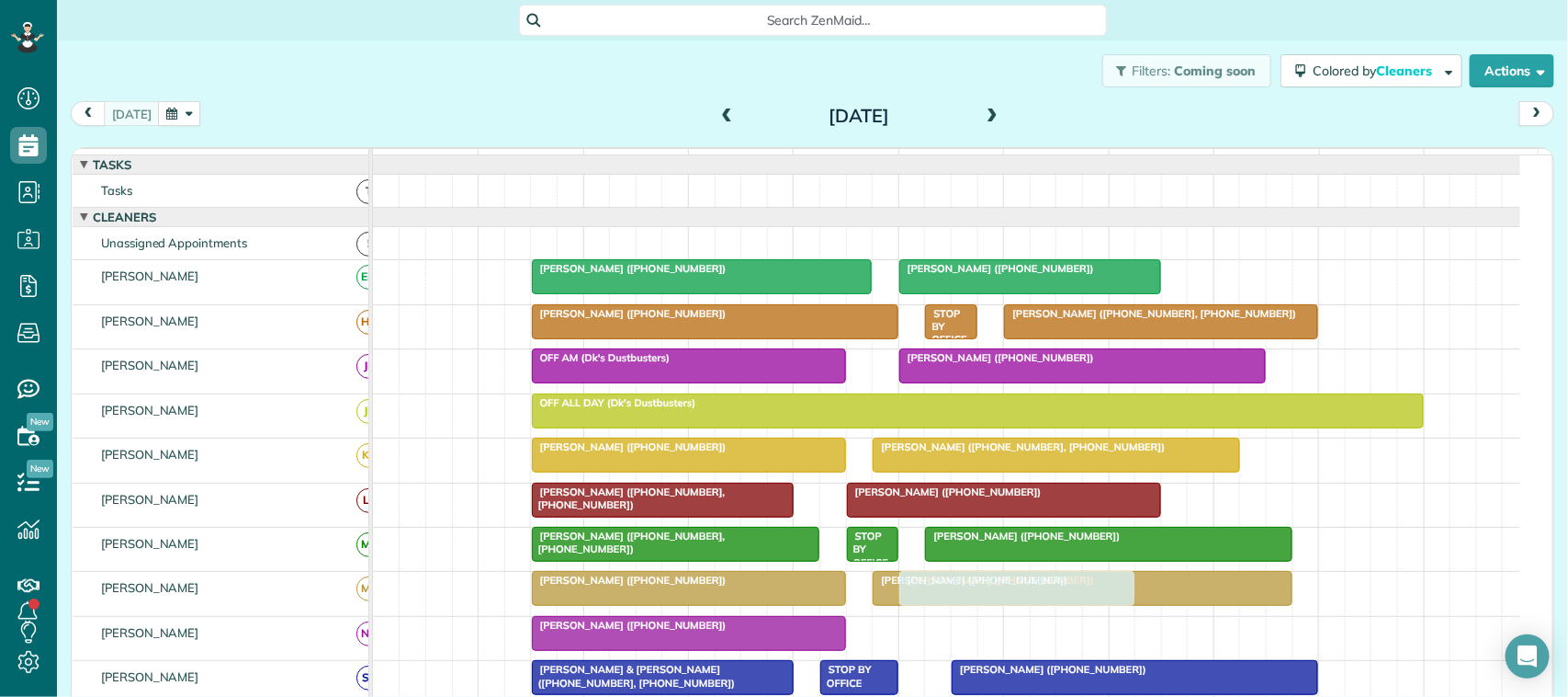
drag, startPoint x: 970, startPoint y: 653, endPoint x: 988, endPoint y: 591, distance: 64.6
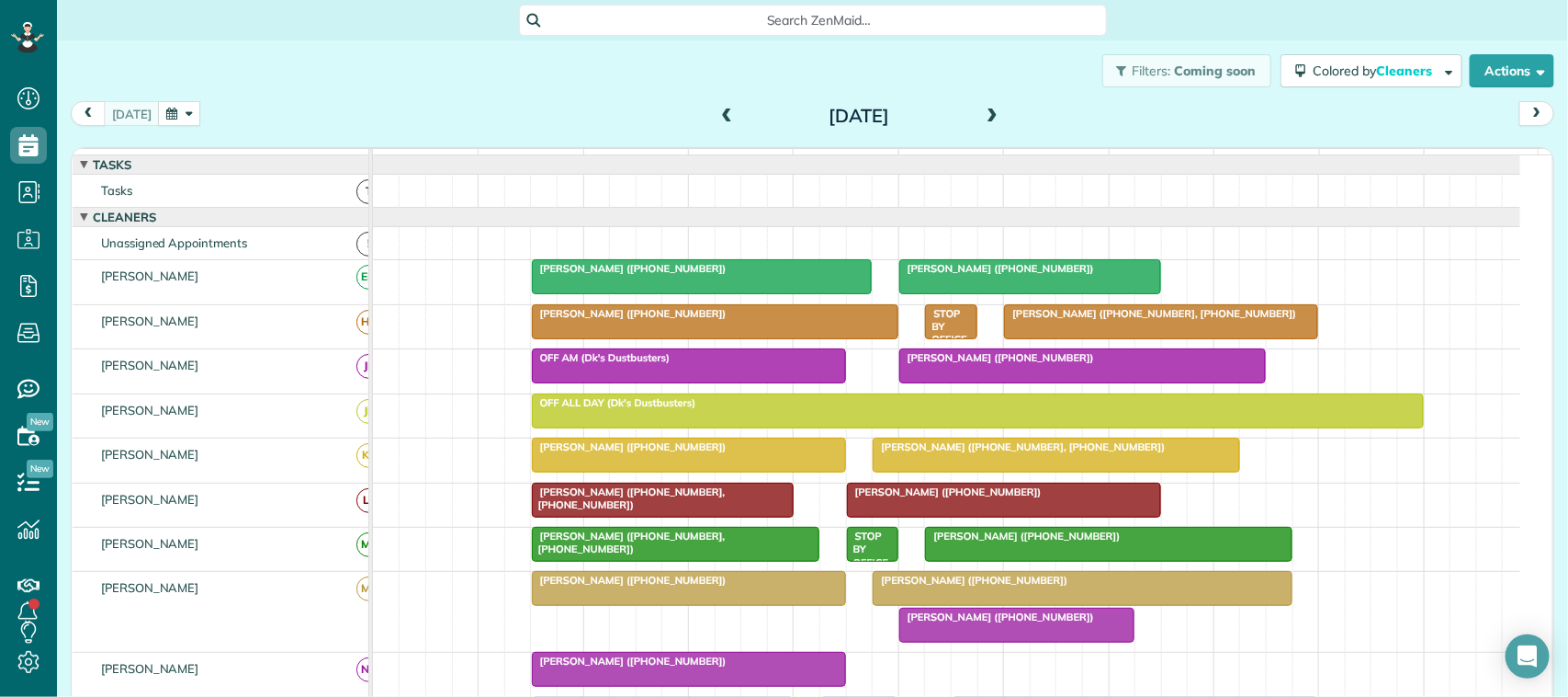
scroll to position [115, 0]
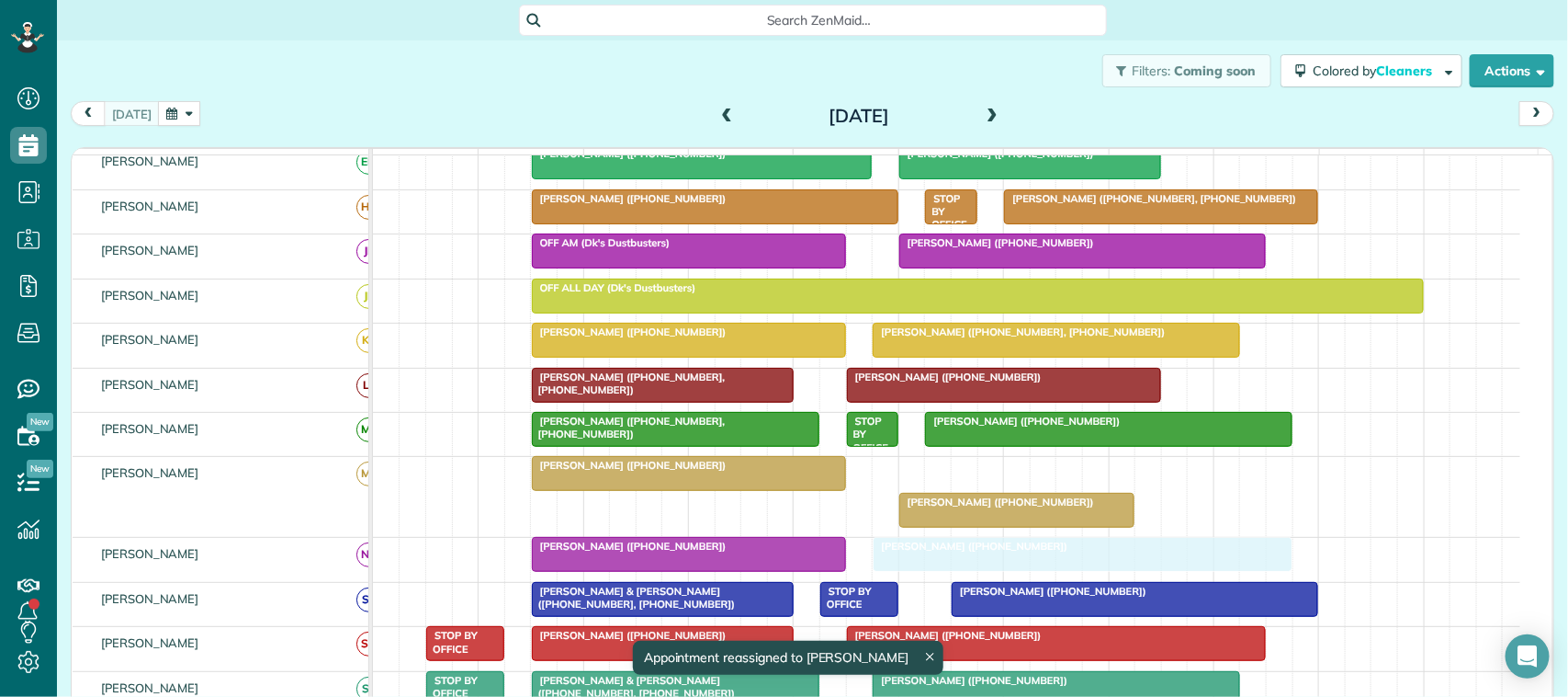
drag, startPoint x: 971, startPoint y: 487, endPoint x: 975, endPoint y: 574, distance: 87.1
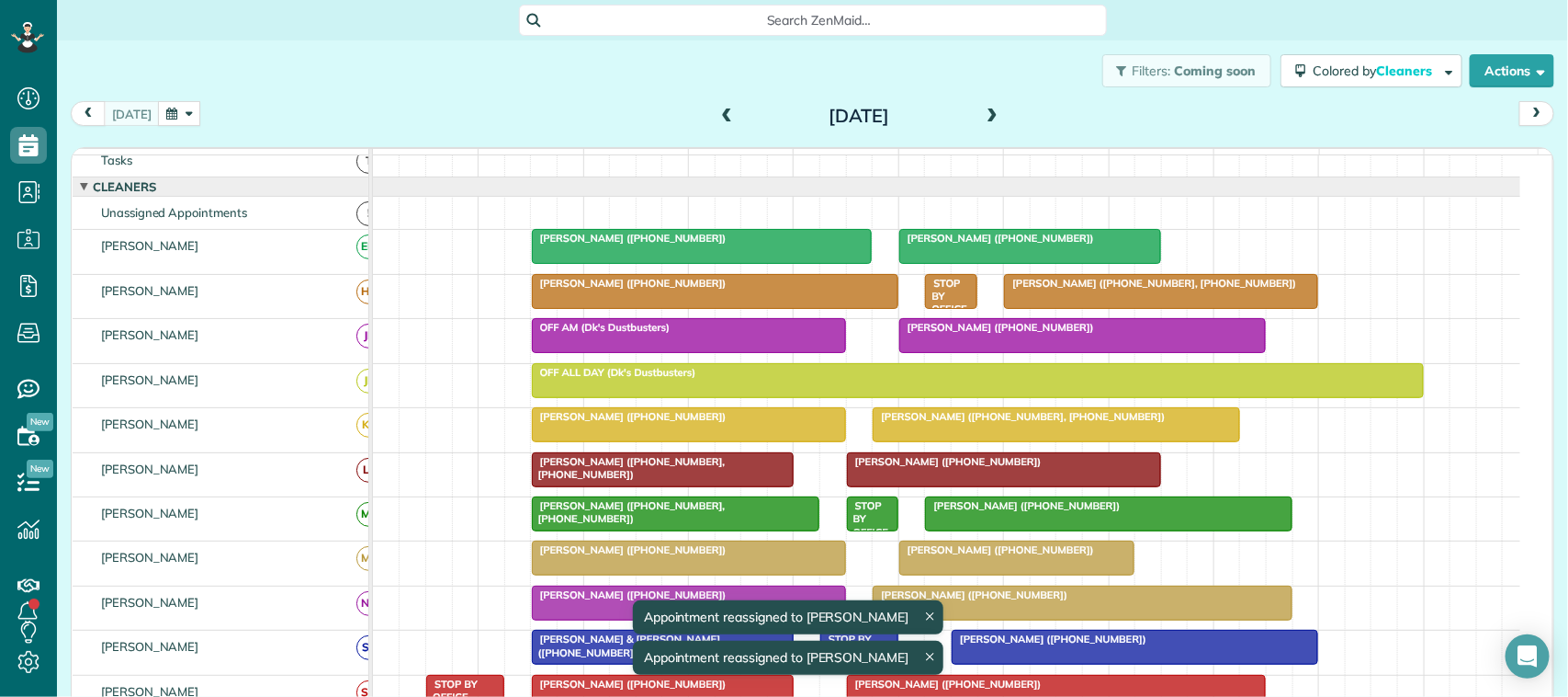
scroll to position [0, 0]
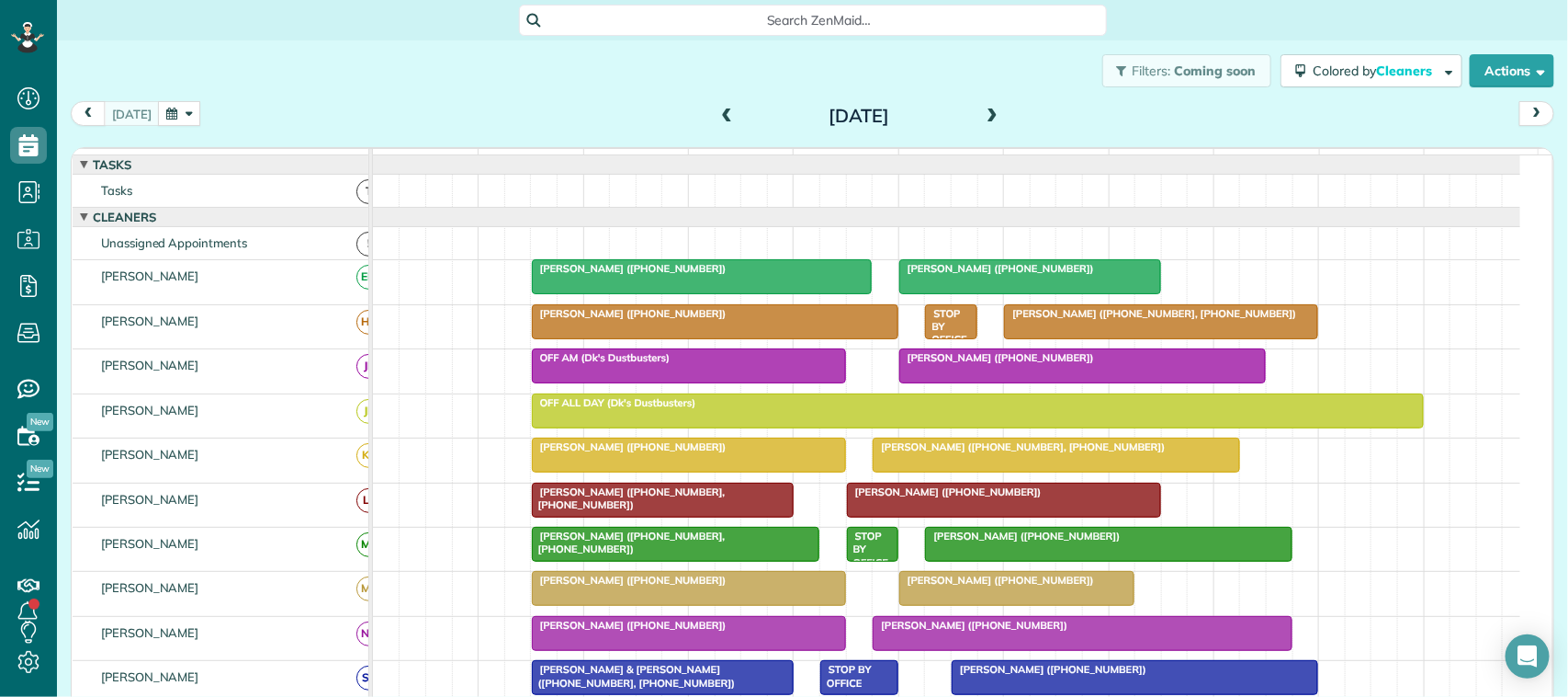
click at [165, 90] on div "Filters: Coming soon Colored by Cleaners Color by Cleaner Color by Team Color b…" at bounding box center [812, 71] width 1511 height 61
click at [184, 113] on button "button" at bounding box center [179, 113] width 43 height 25
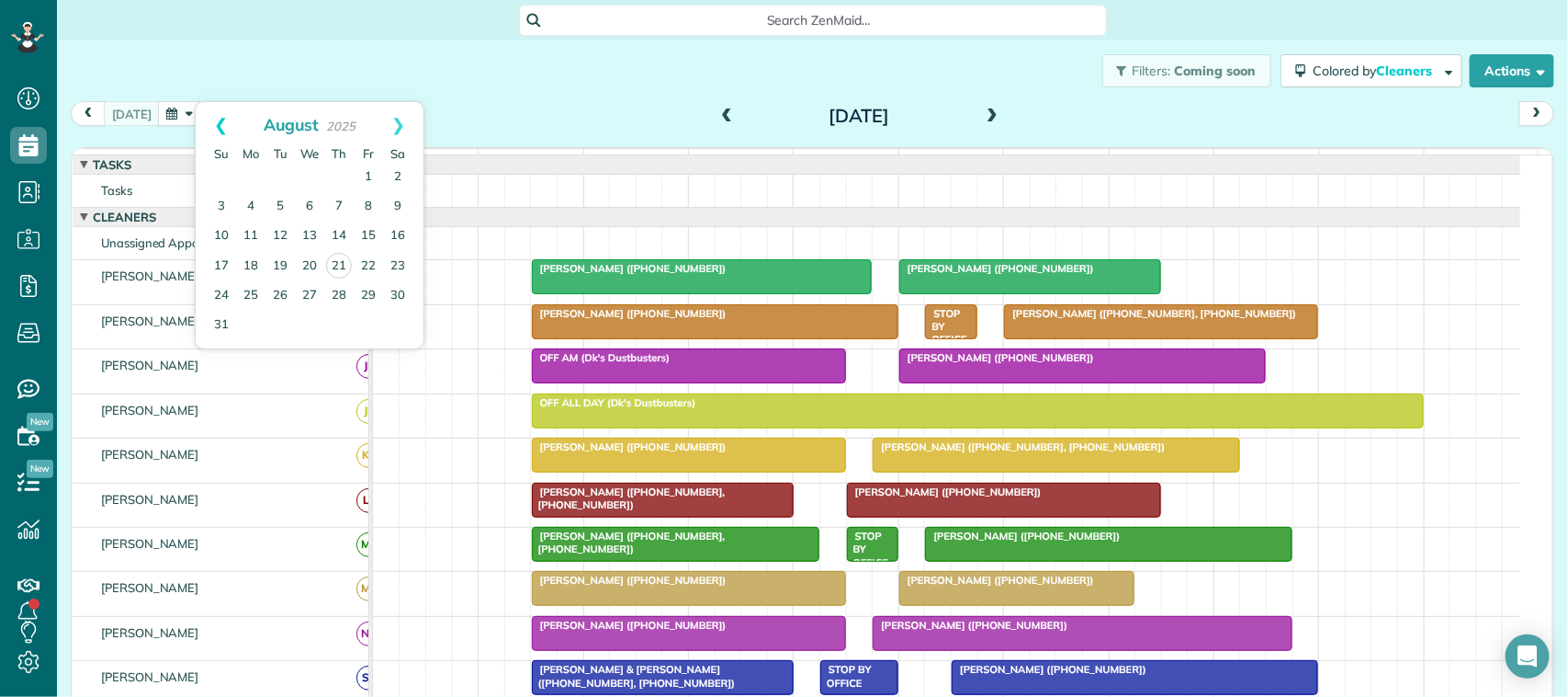
click at [219, 130] on link "Prev" at bounding box center [221, 125] width 51 height 46
click at [400, 131] on link "Next" at bounding box center [398, 125] width 51 height 46
click at [249, 292] on link "28" at bounding box center [250, 295] width 30 height 30
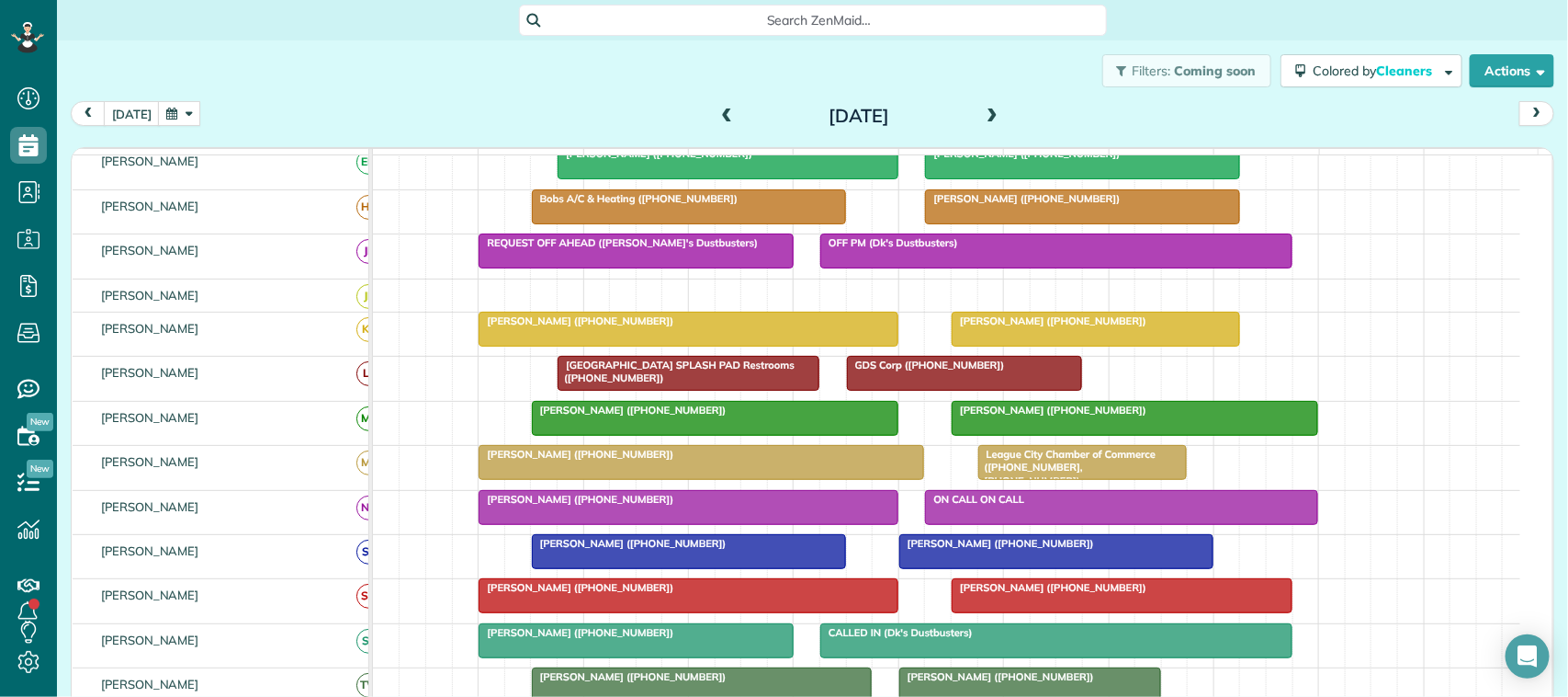
scroll to position [173, 0]
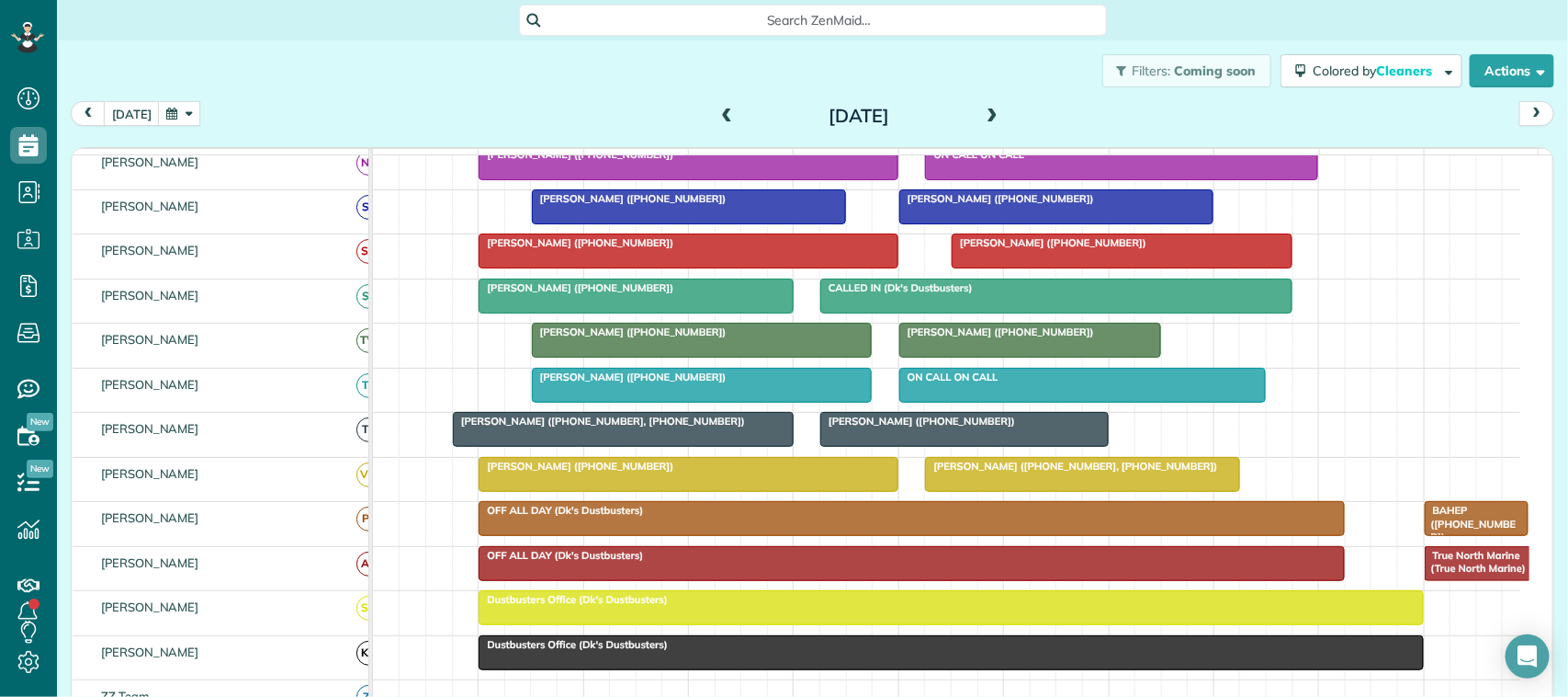
click at [170, 122] on button "button" at bounding box center [179, 113] width 43 height 25
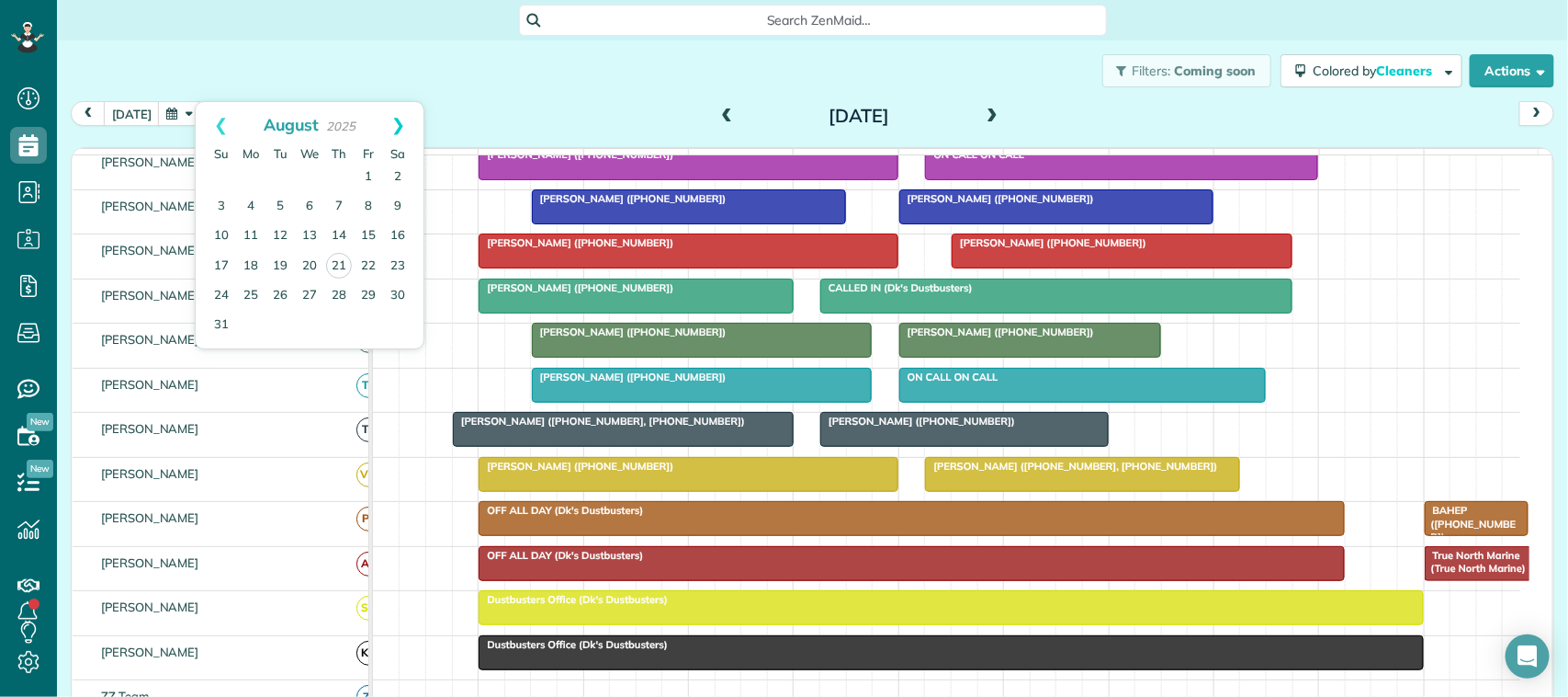
click at [395, 126] on link "Next" at bounding box center [398, 125] width 51 height 46
click at [210, 134] on link "Prev" at bounding box center [221, 125] width 51 height 46
click at [399, 128] on link "Next" at bounding box center [398, 125] width 51 height 46
click at [218, 129] on link "Prev" at bounding box center [221, 125] width 51 height 46
click at [217, 126] on link "Prev" at bounding box center [221, 125] width 51 height 46
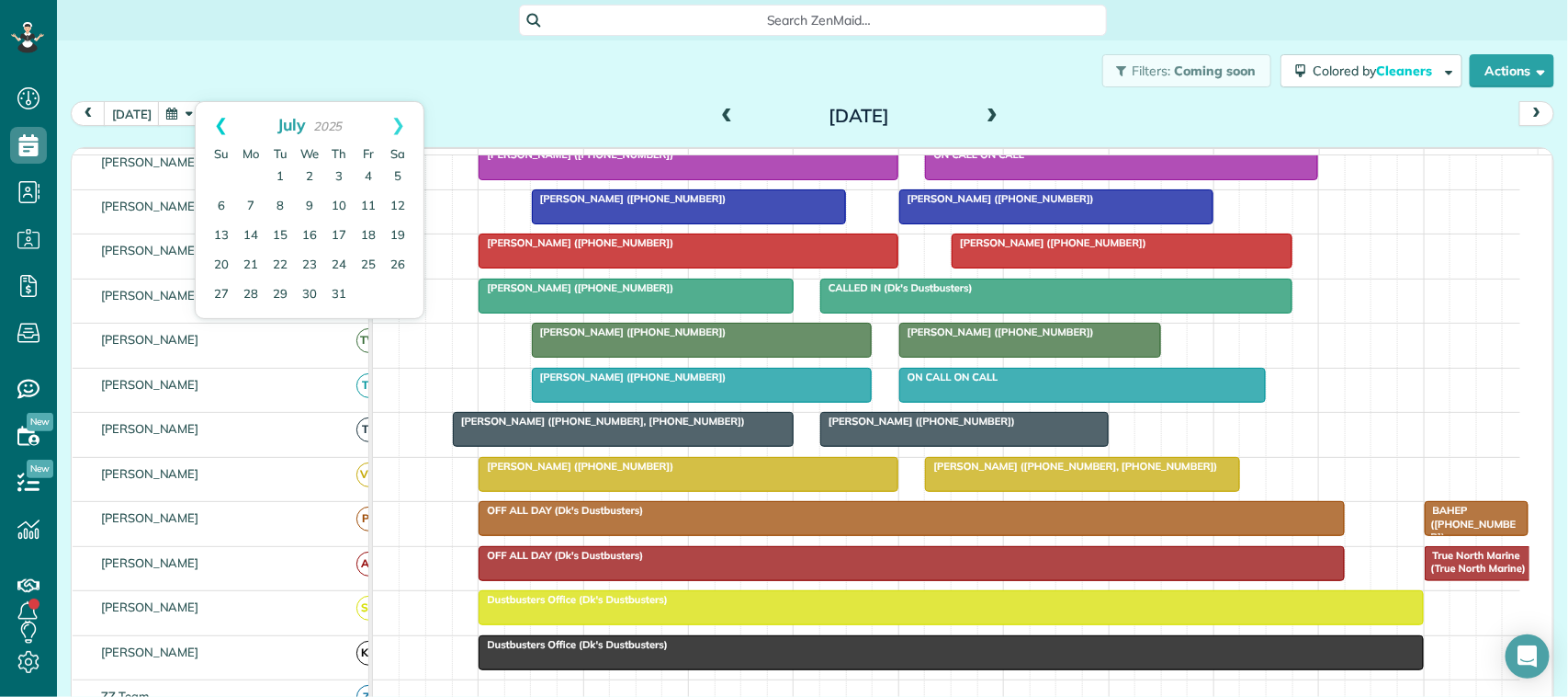
click at [217, 128] on link "Prev" at bounding box center [221, 125] width 51 height 46
click at [396, 128] on link "Next" at bounding box center [398, 125] width 51 height 46
click at [254, 301] on link "28" at bounding box center [250, 295] width 30 height 30
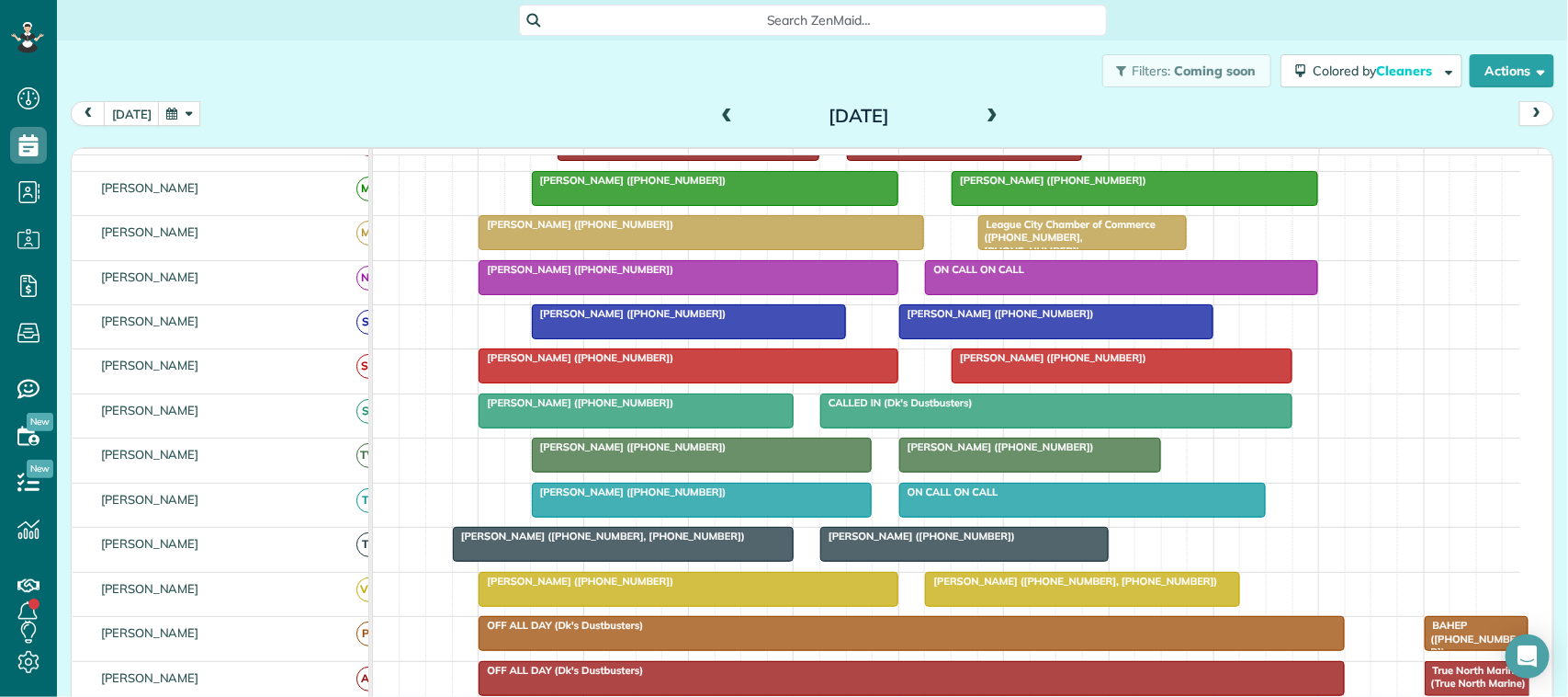
click at [182, 120] on button "button" at bounding box center [179, 113] width 43 height 25
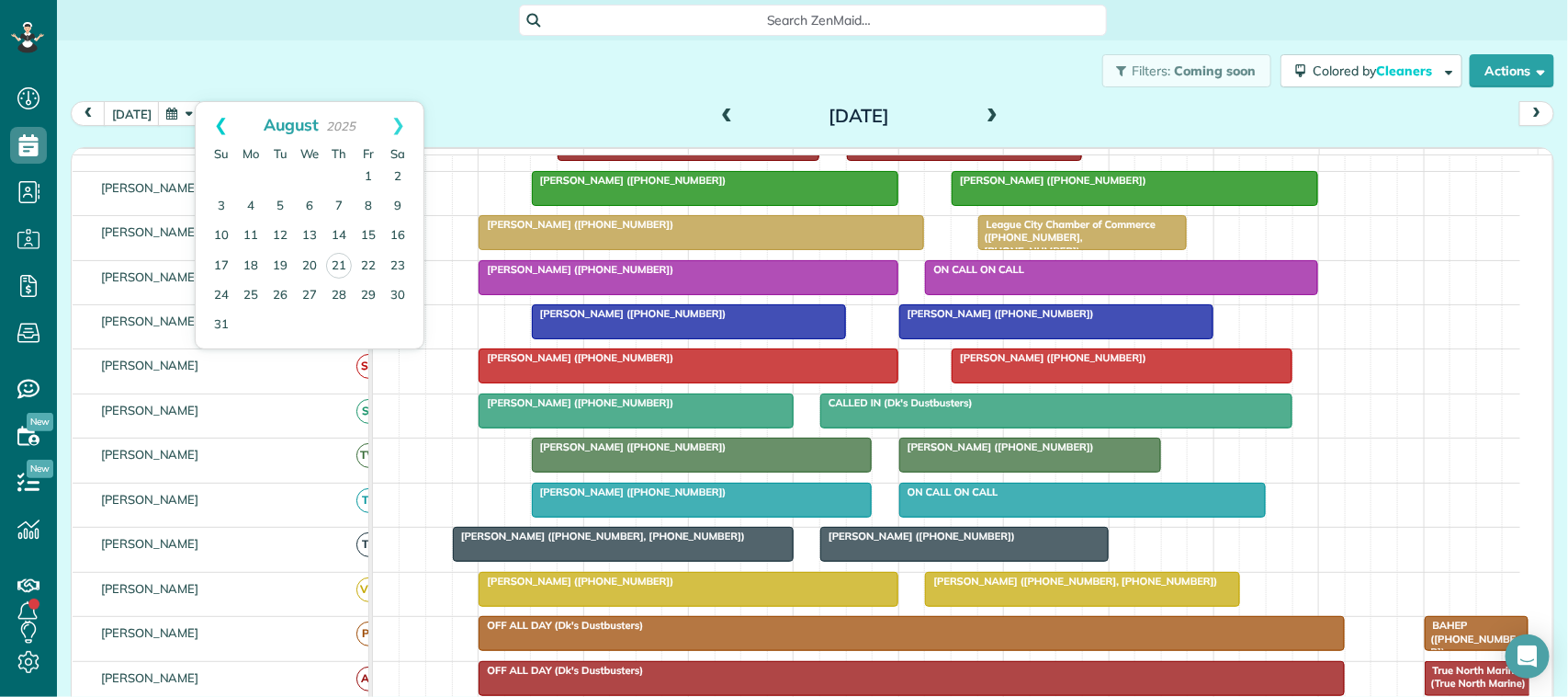
click at [225, 119] on link "Prev" at bounding box center [221, 125] width 51 height 46
click at [409, 134] on link "Next" at bounding box center [398, 125] width 51 height 46
click at [254, 300] on link "25" at bounding box center [250, 296] width 30 height 30
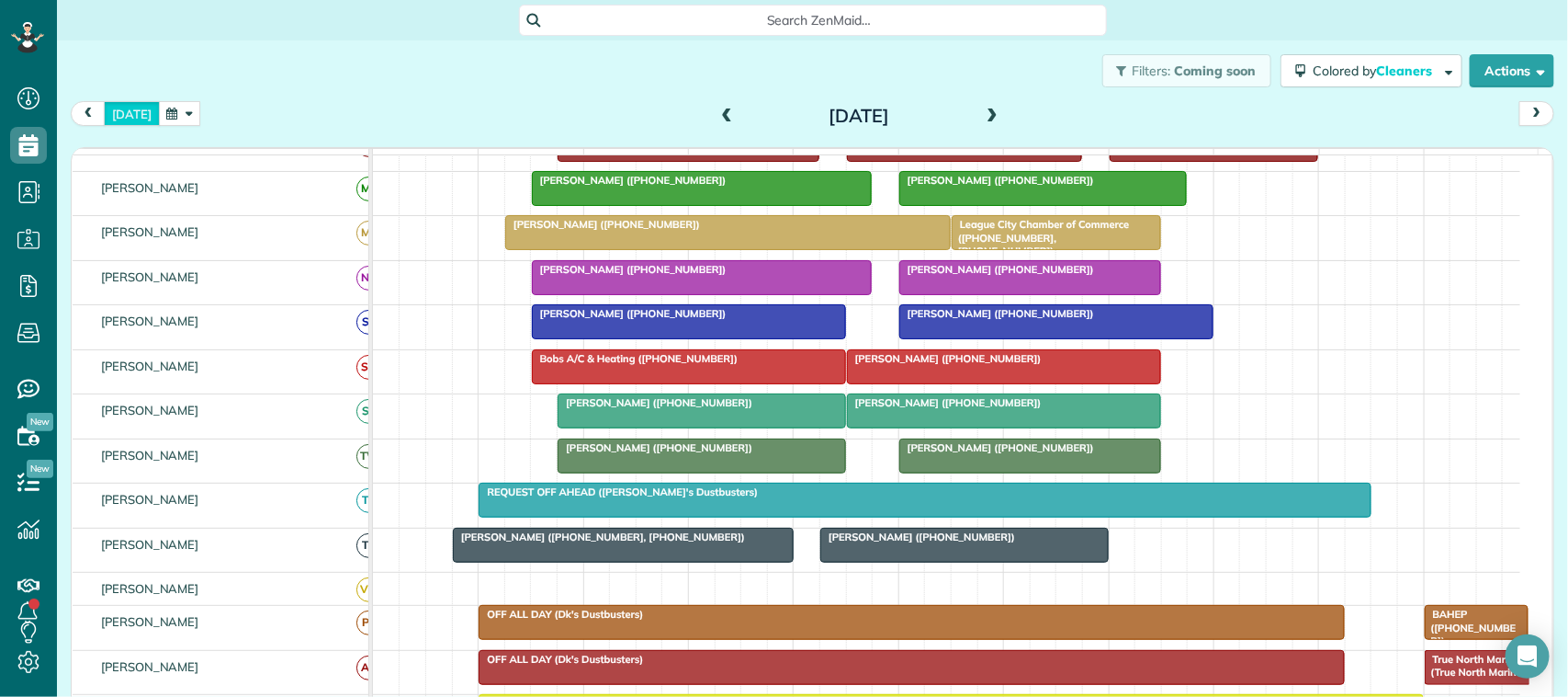
click at [128, 110] on button "[DATE]" at bounding box center [131, 113] width 56 height 25
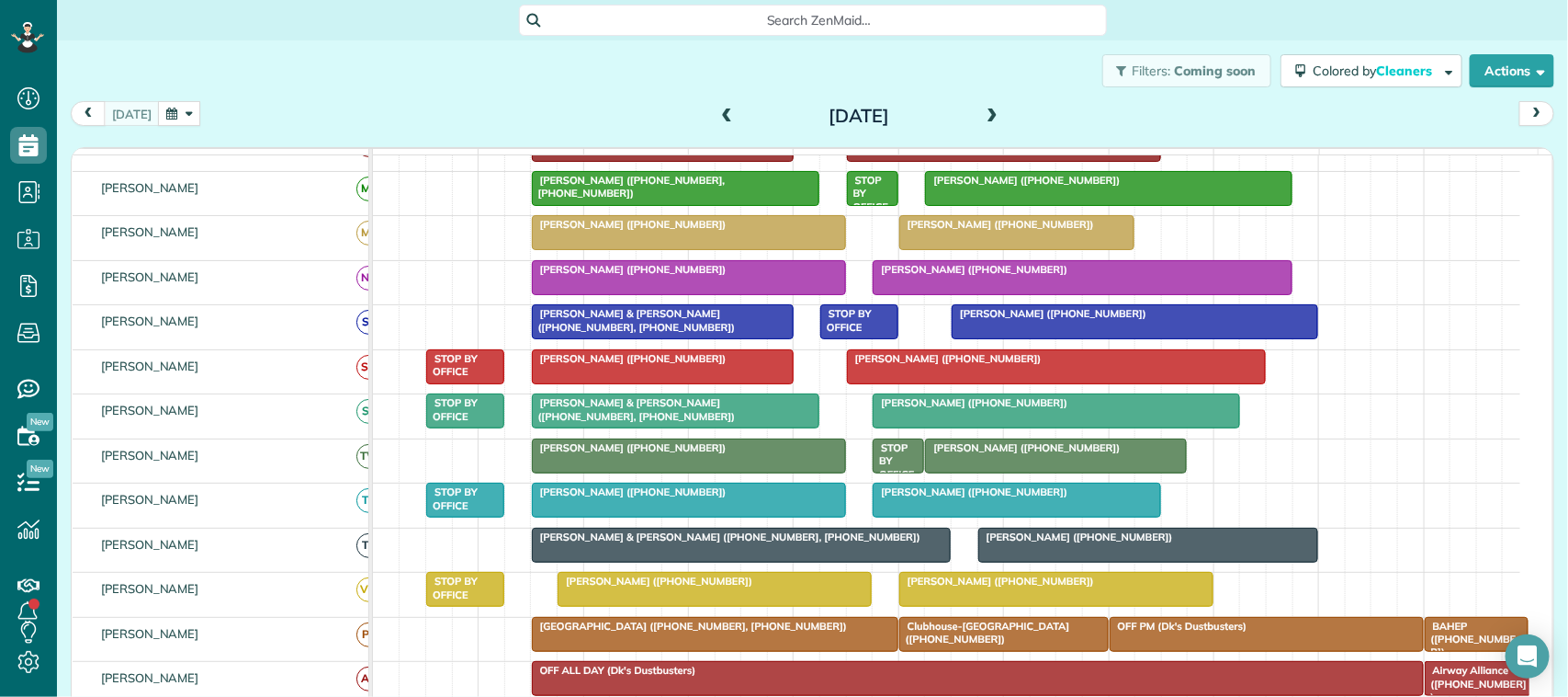
click at [546, 107] on div "[DATE] [DATE]" at bounding box center [812, 117] width 1483 height 34
click at [162, 113] on button "button" at bounding box center [179, 113] width 43 height 25
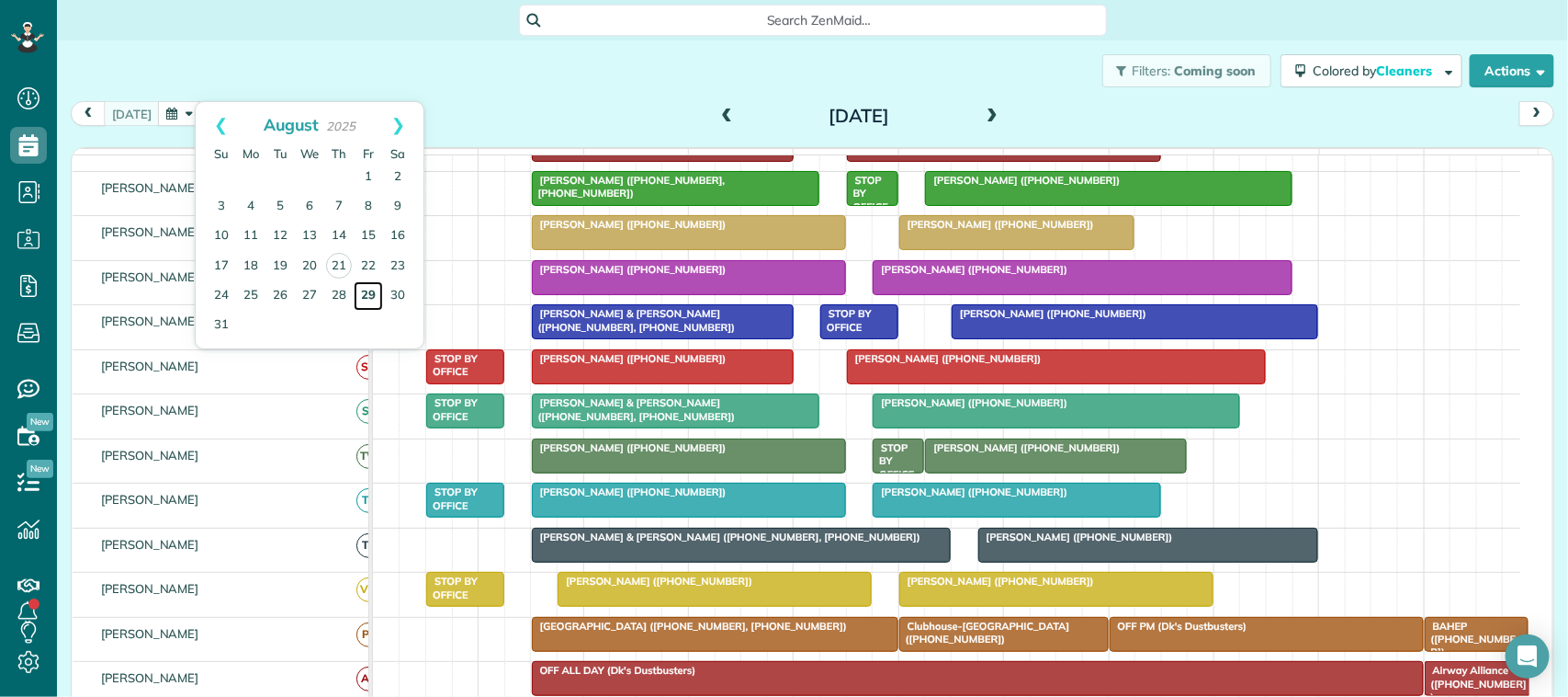
click at [368, 305] on link "29" at bounding box center [369, 296] width 30 height 30
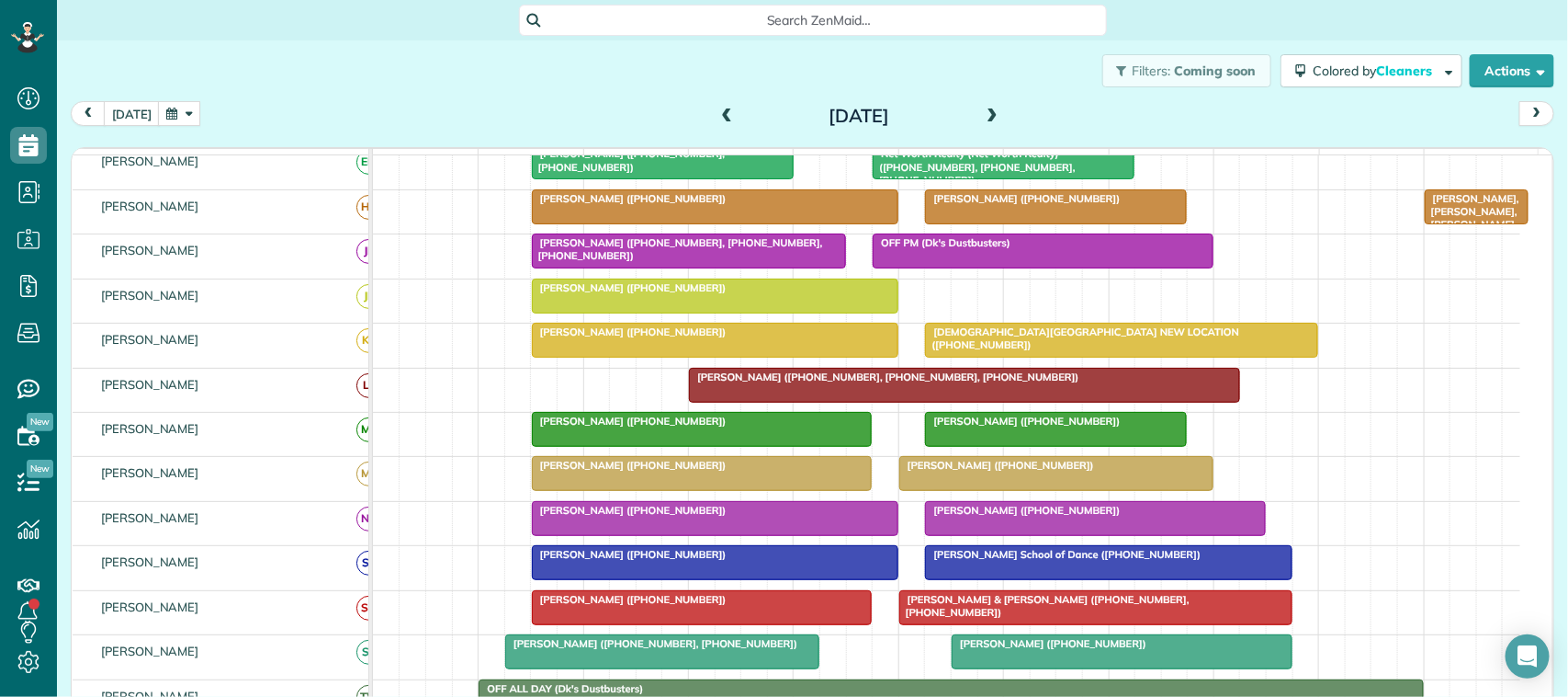
scroll to position [0, 0]
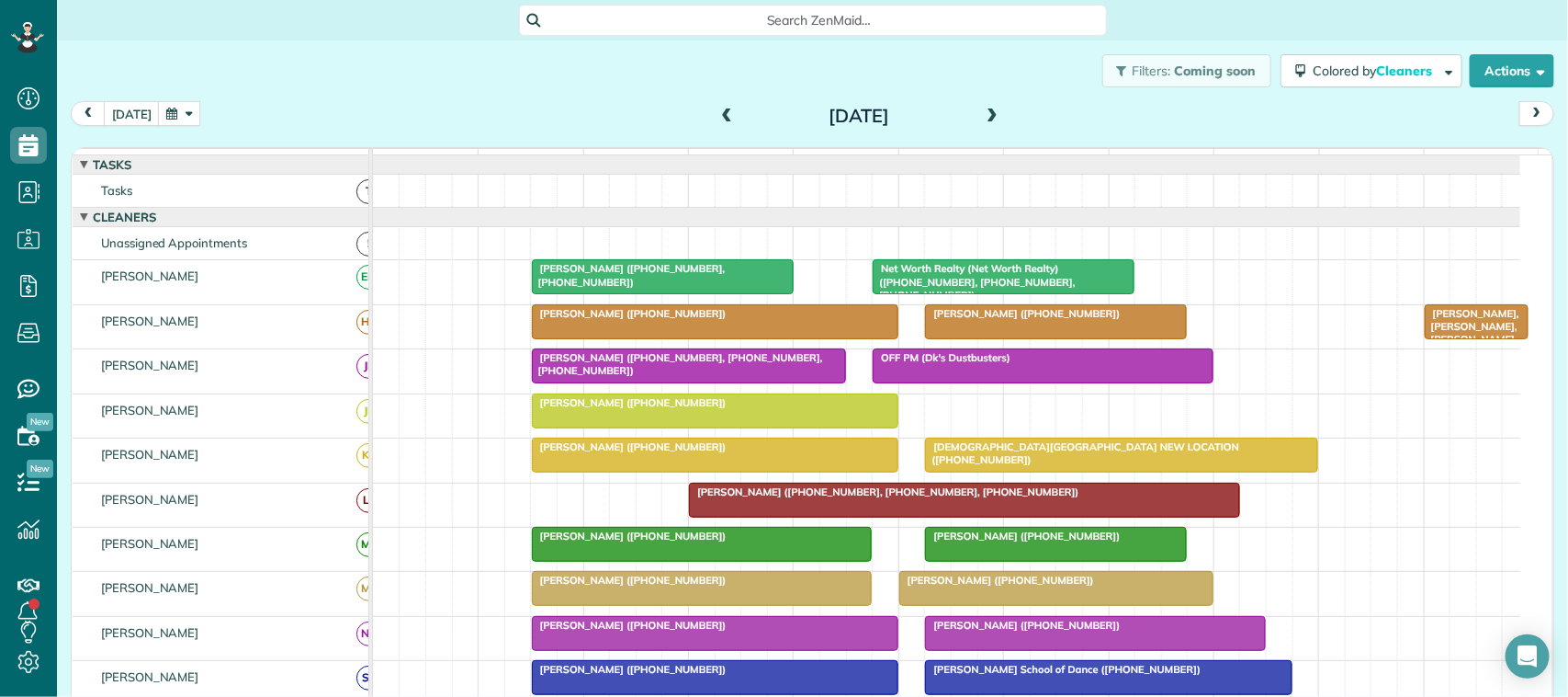
click at [448, 87] on div "Filters: Coming soon Colored by Cleaners Color by Cleaner Color by Team Color b…" at bounding box center [812, 71] width 1511 height 61
drag, startPoint x: 456, startPoint y: 78, endPoint x: 456, endPoint y: 88, distance: 10.0
click at [456, 88] on div "Filters: Coming soon Colored by Cleaners Color by Cleaner Color by Team Color b…" at bounding box center [812, 71] width 1511 height 61
click at [199, 112] on div "today Friday Aug 29, 2025" at bounding box center [812, 117] width 1483 height 34
click at [150, 111] on button "today" at bounding box center [131, 113] width 56 height 25
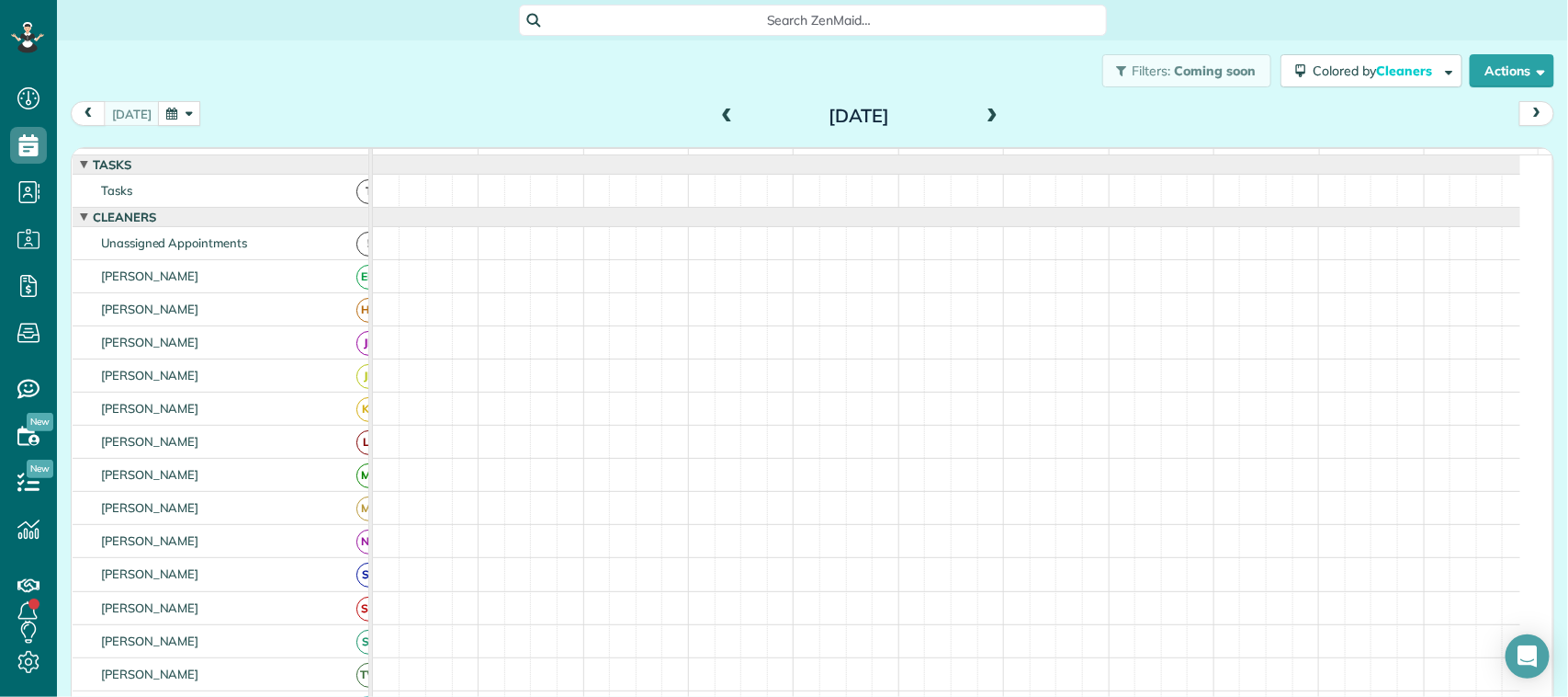
click at [175, 108] on button "button" at bounding box center [179, 113] width 43 height 25
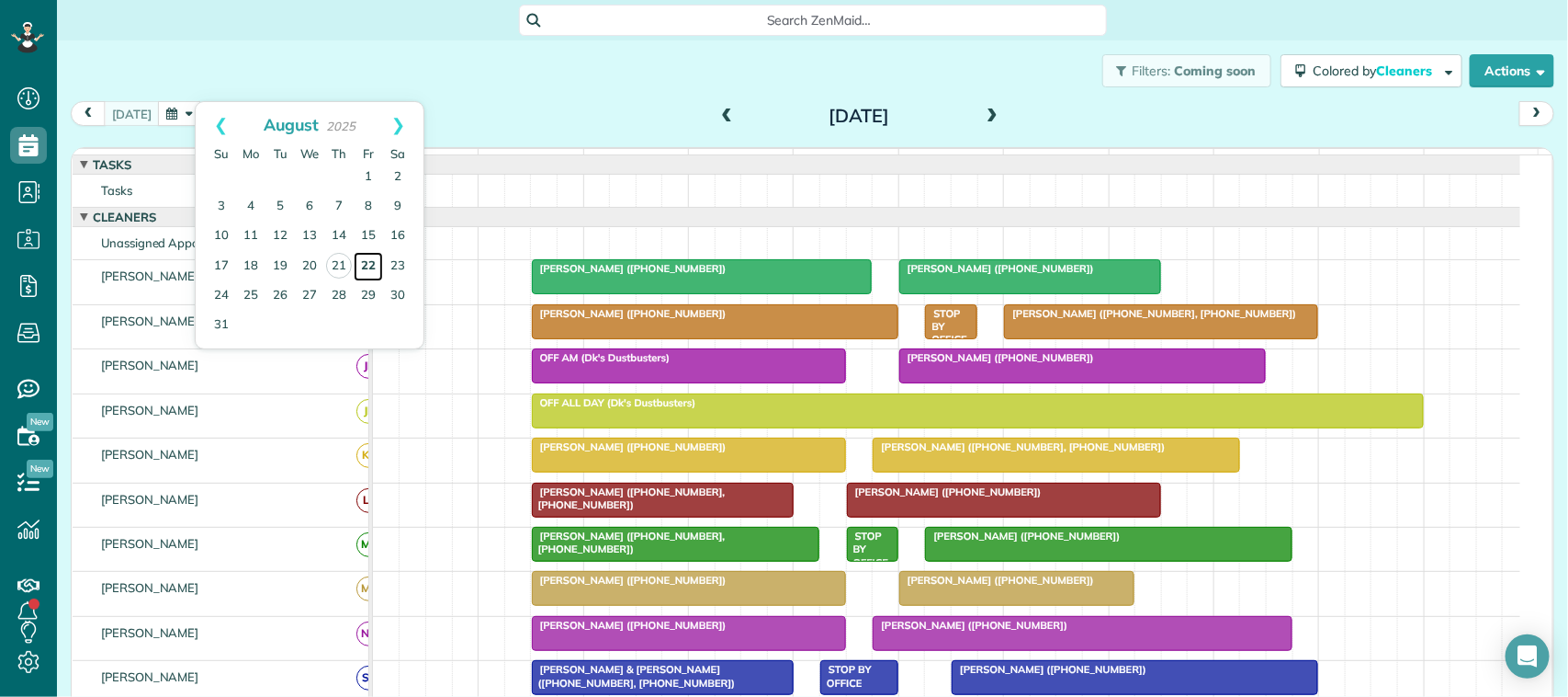
click at [368, 263] on link "22" at bounding box center [369, 266] width 30 height 30
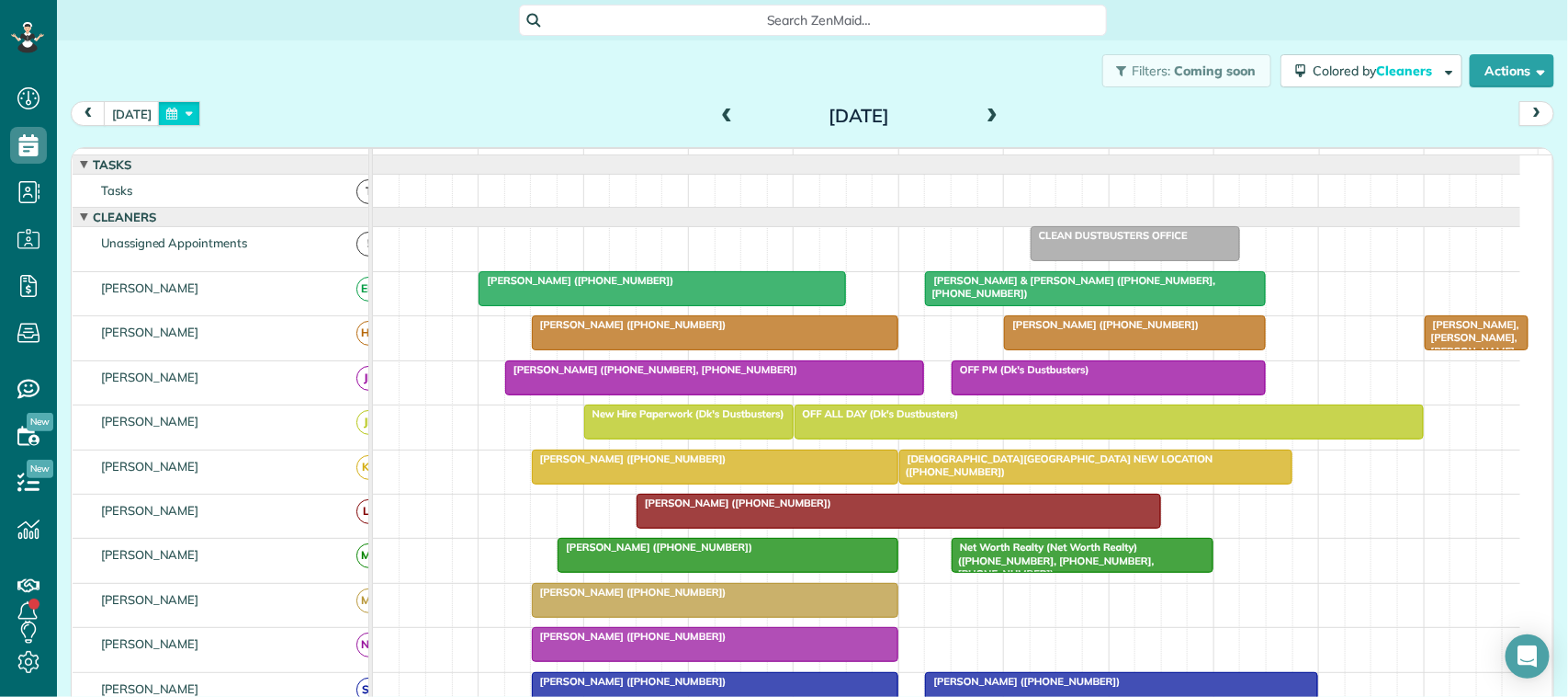
click at [194, 107] on button "button" at bounding box center [179, 113] width 43 height 25
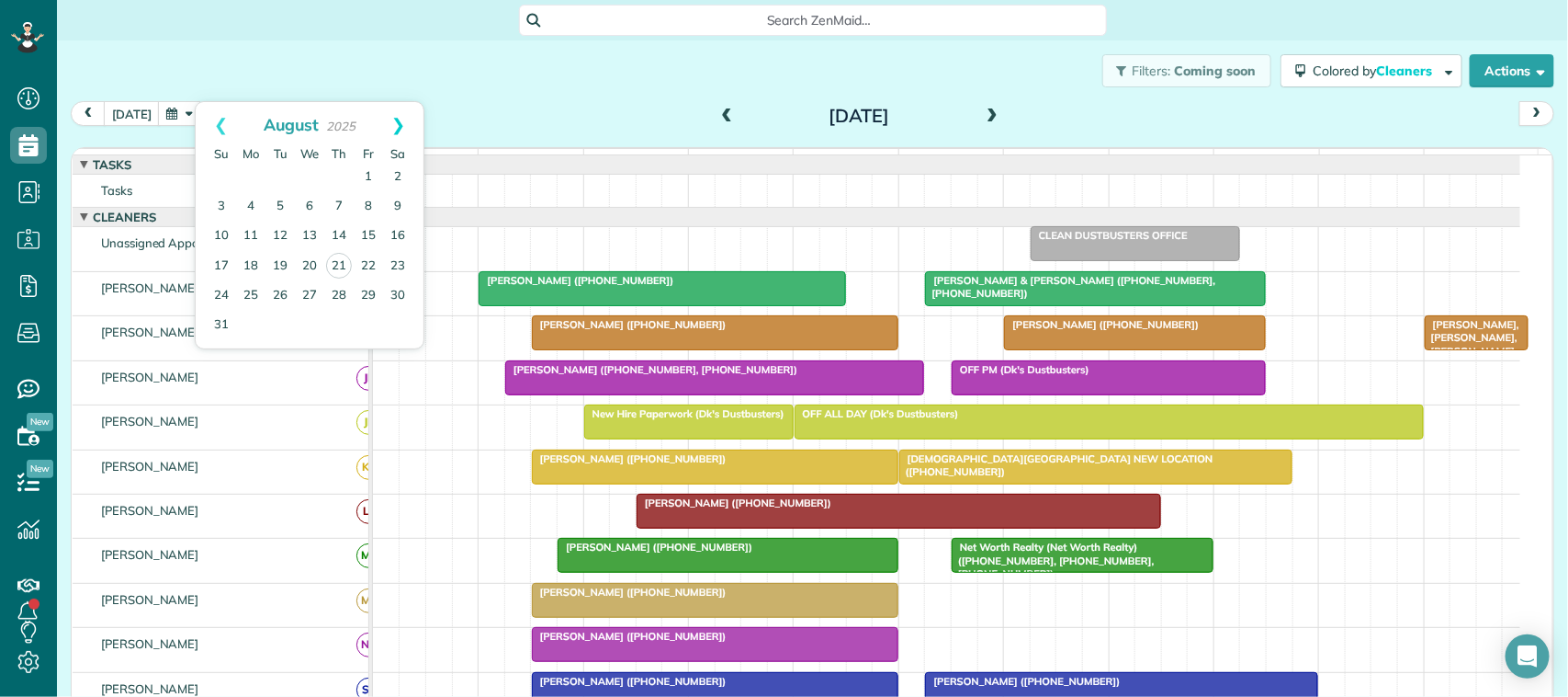
click at [410, 130] on link "Next" at bounding box center [398, 125] width 51 height 46
click at [368, 182] on link "5" at bounding box center [369, 177] width 30 height 30
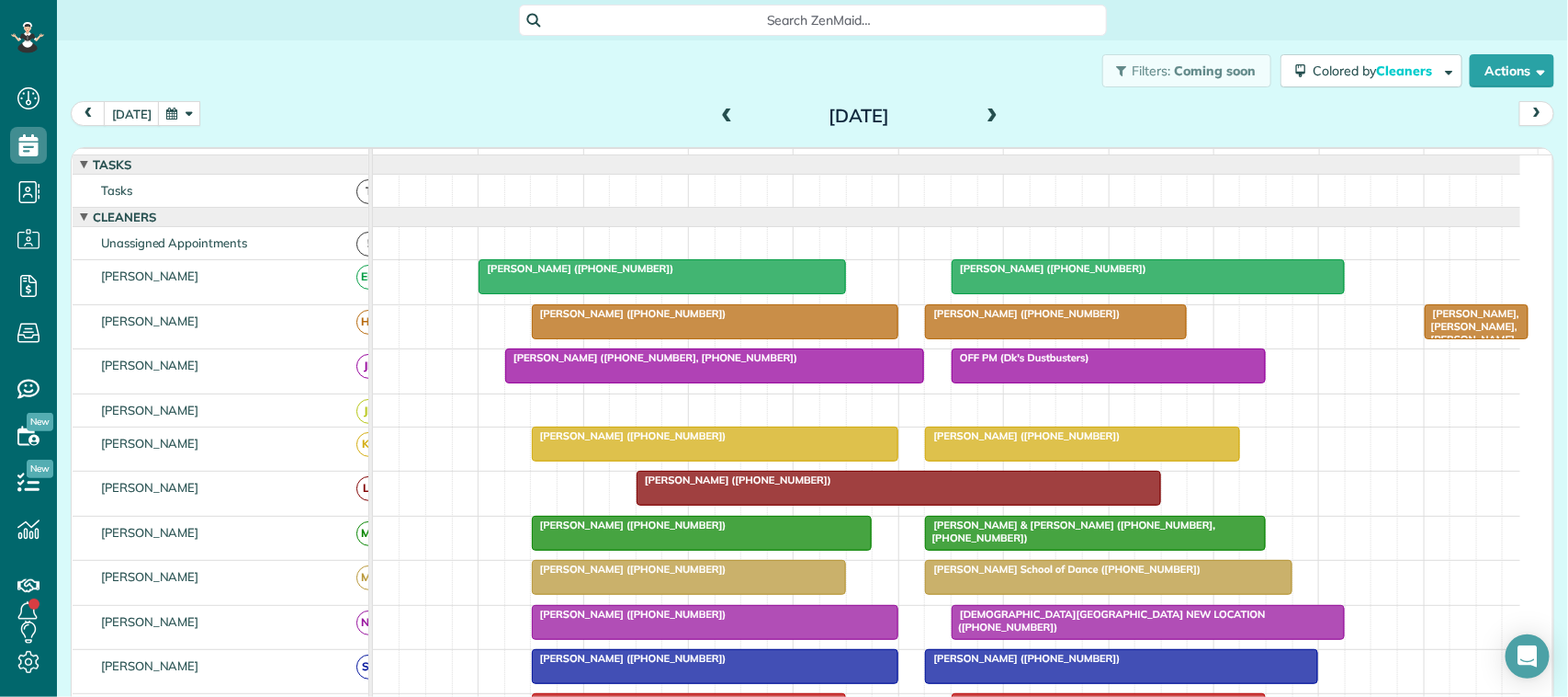
click at [168, 120] on button "button" at bounding box center [179, 113] width 43 height 25
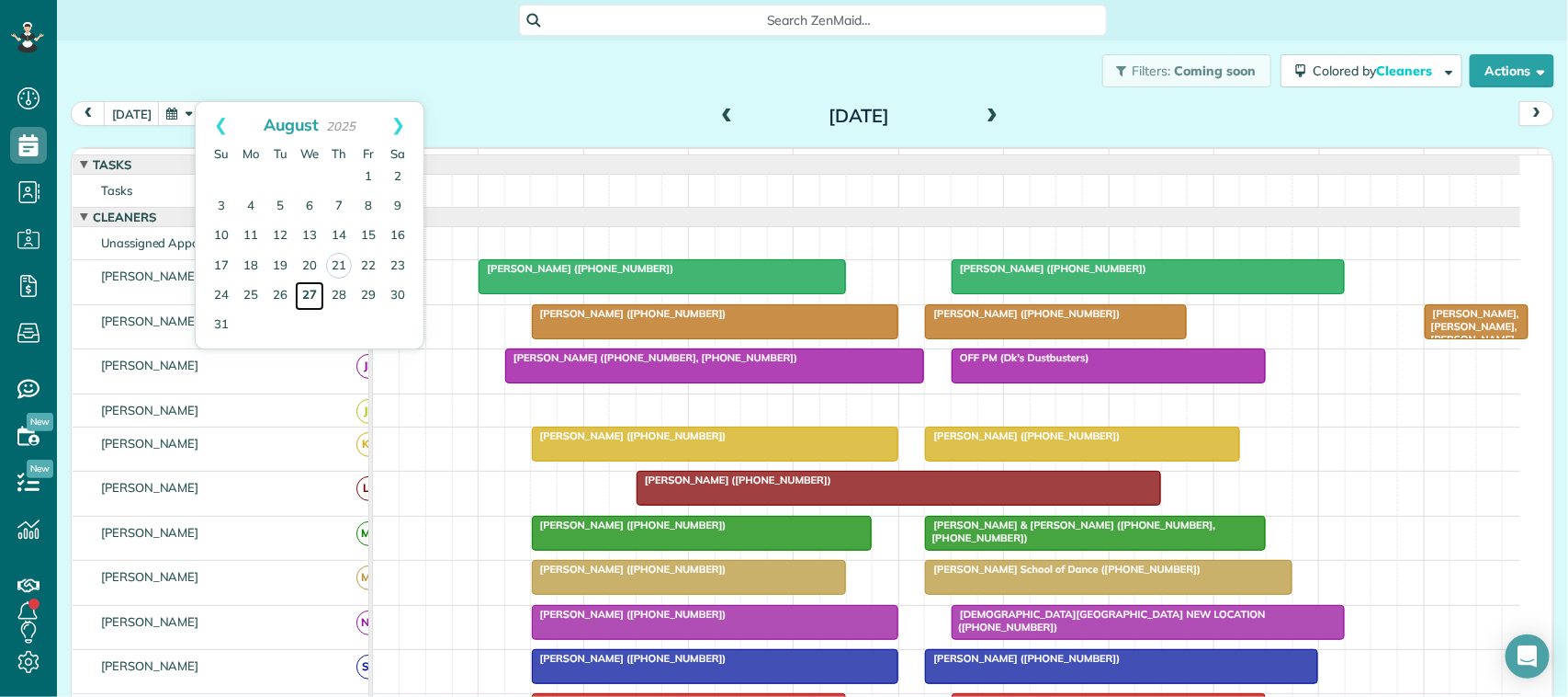
click at [310, 294] on link "27" at bounding box center [310, 296] width 30 height 30
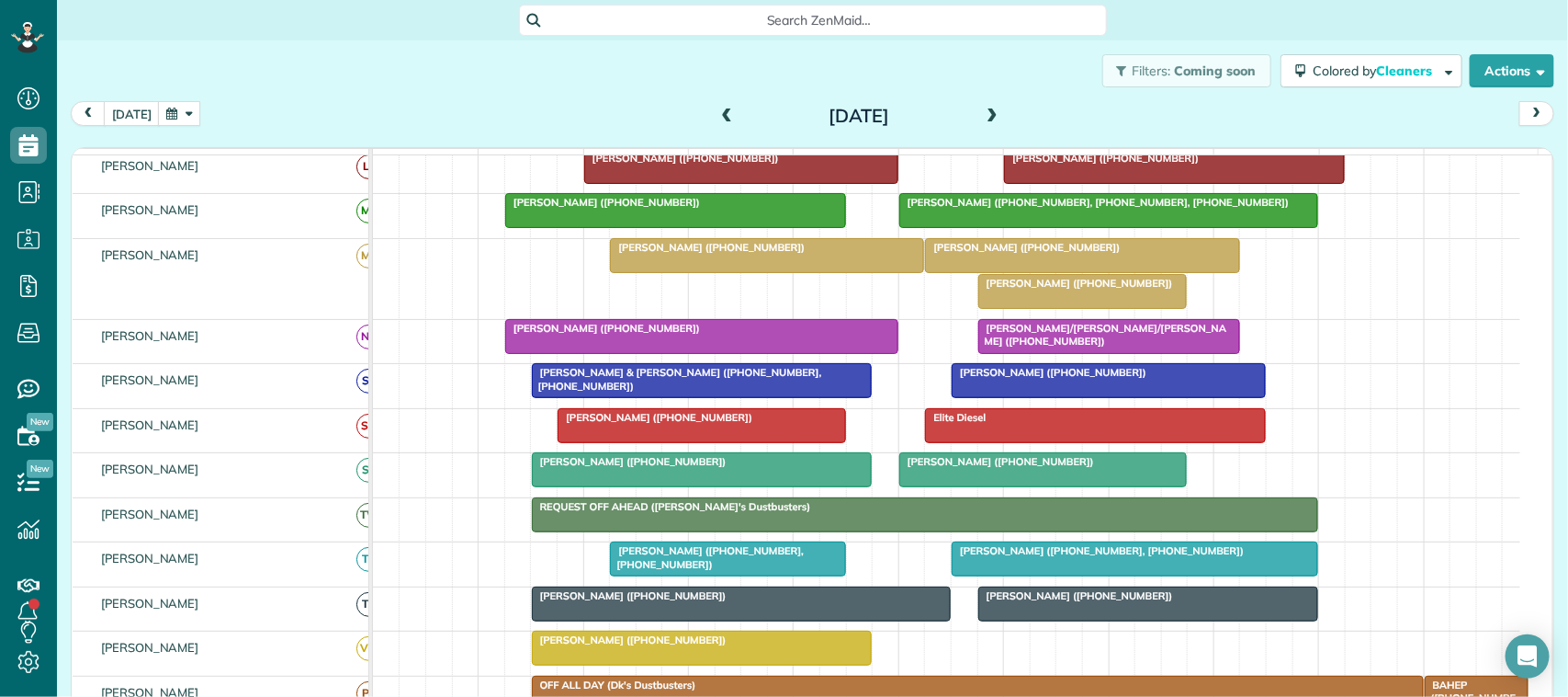
scroll to position [230, 0]
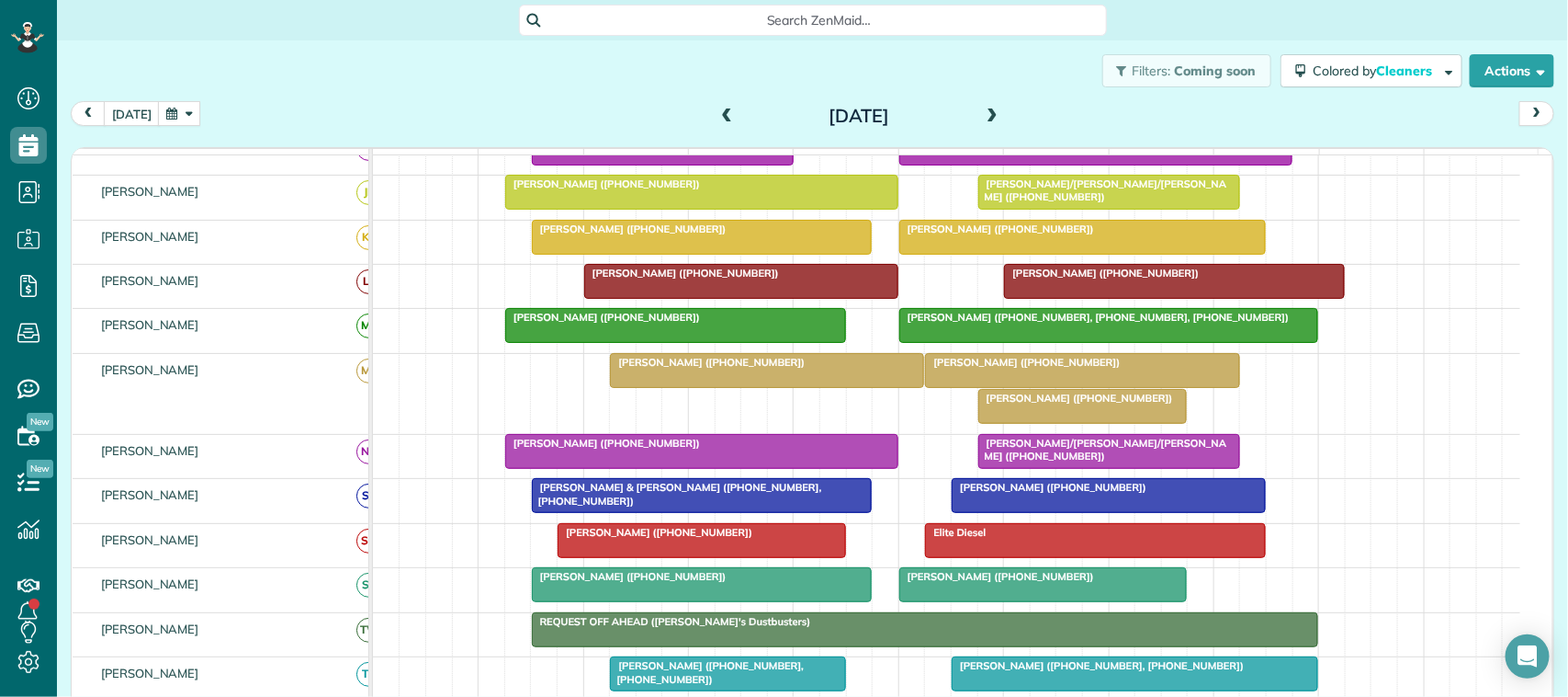
click at [180, 119] on button "button" at bounding box center [179, 113] width 43 height 25
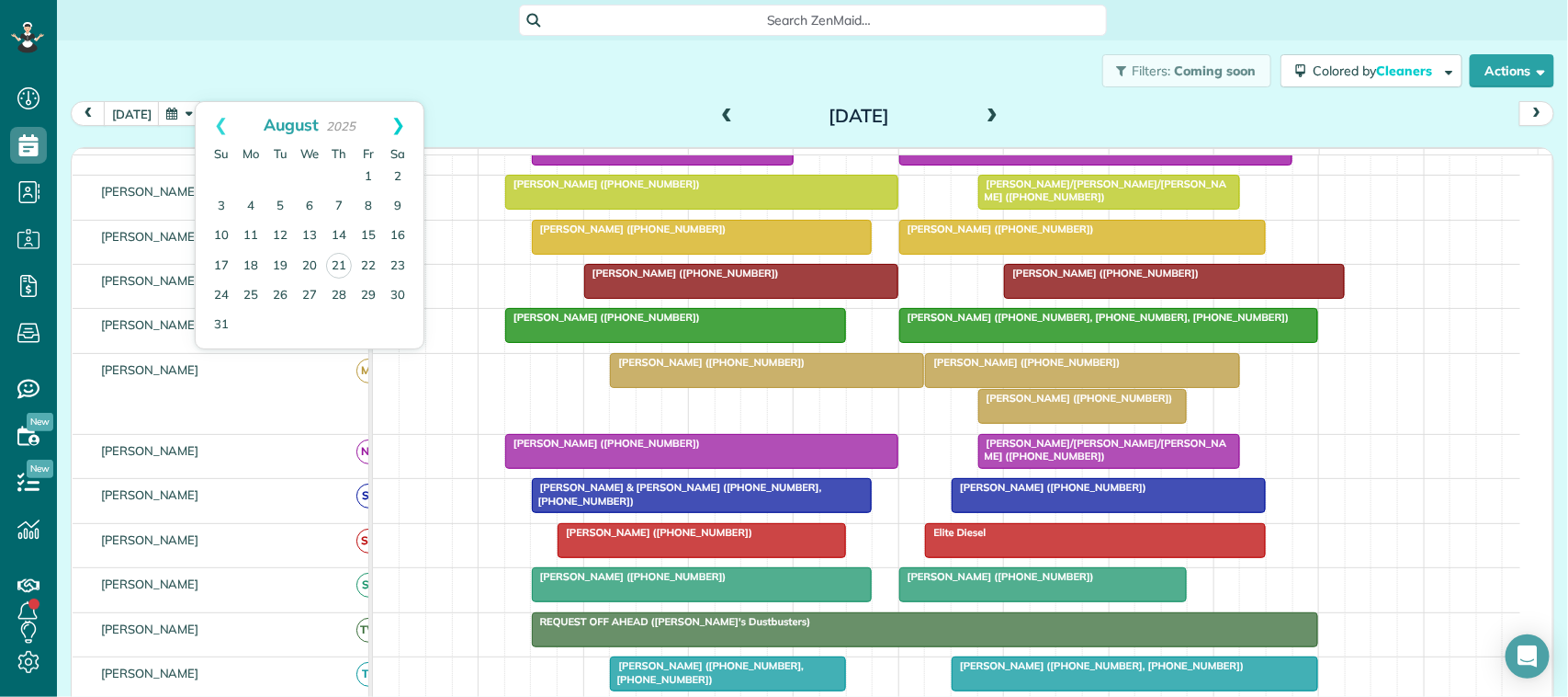
click at [395, 108] on link "Next" at bounding box center [398, 125] width 51 height 46
click at [308, 208] on link "10" at bounding box center [310, 207] width 30 height 30
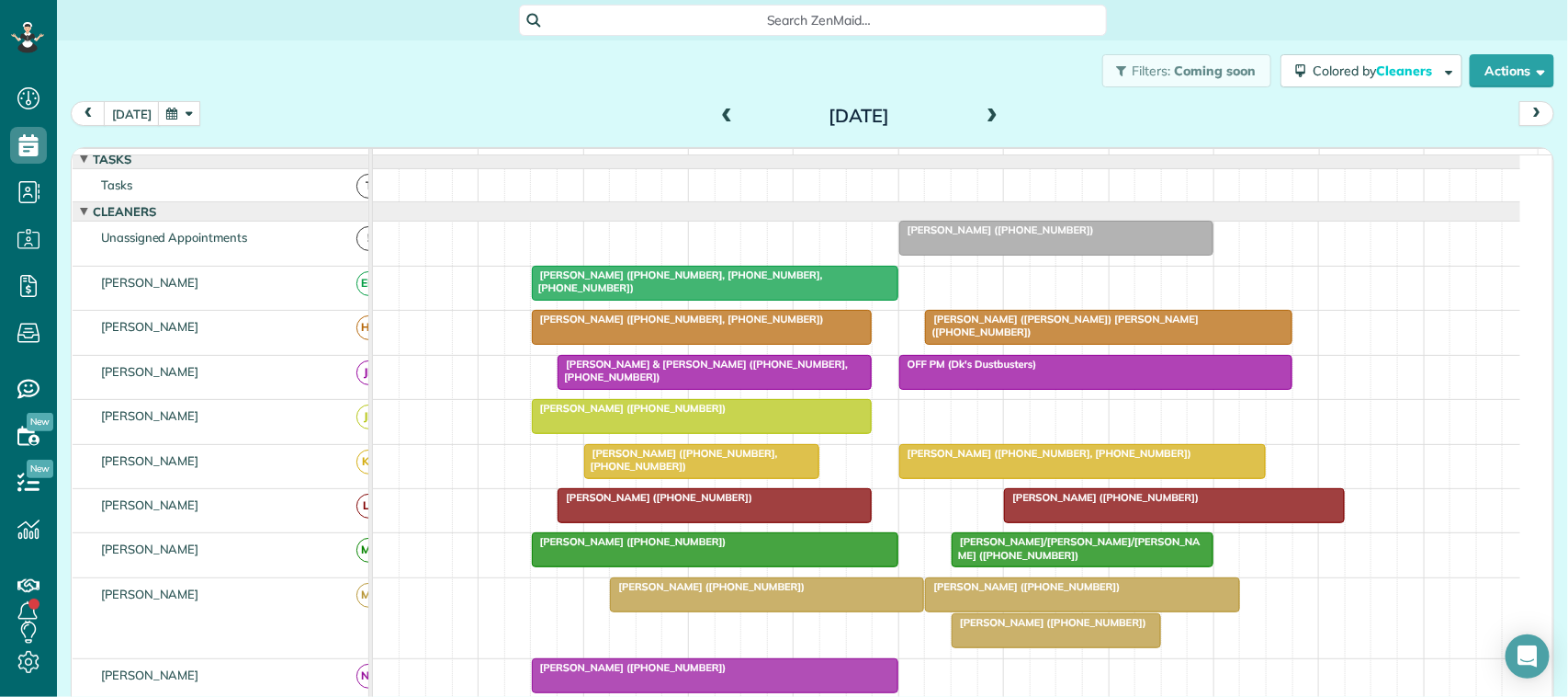
scroll to position [0, 0]
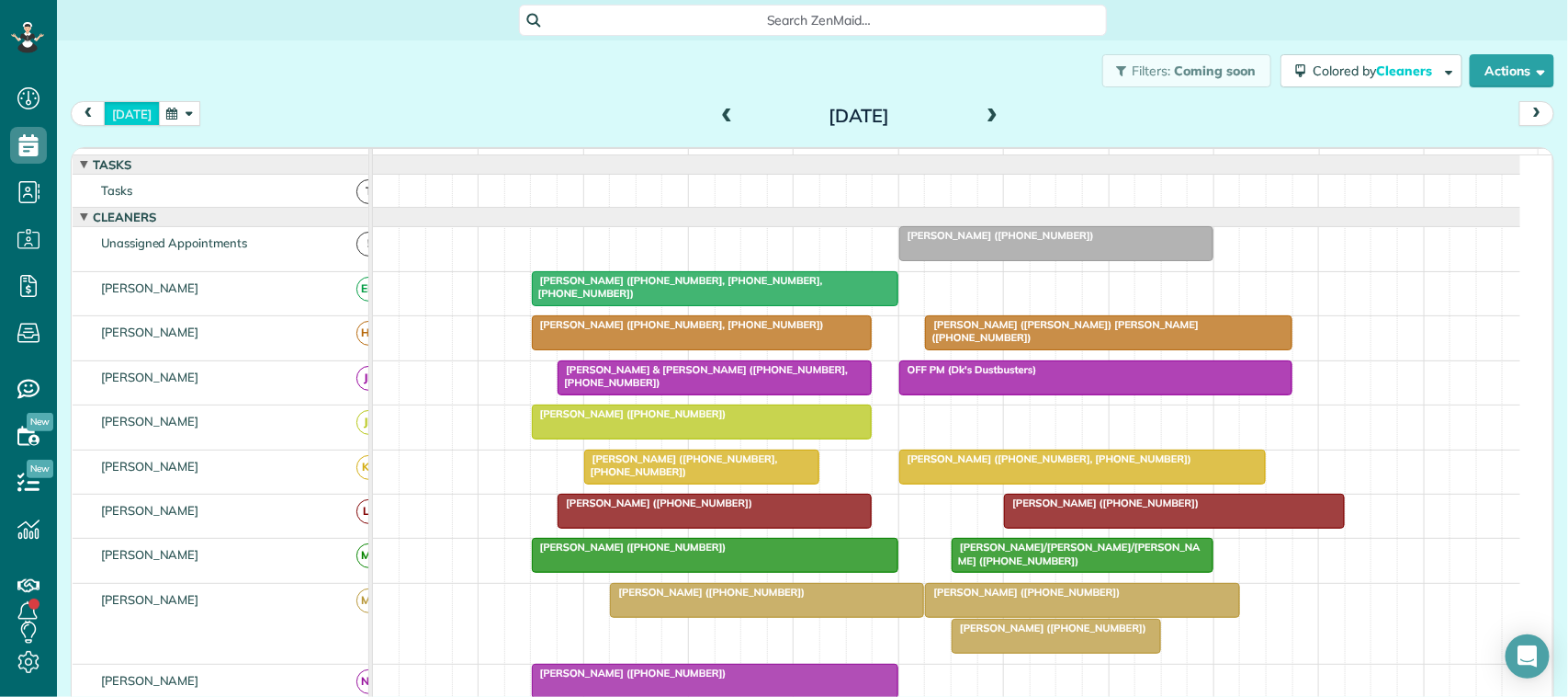
click at [135, 121] on button "[DATE]" at bounding box center [131, 113] width 56 height 25
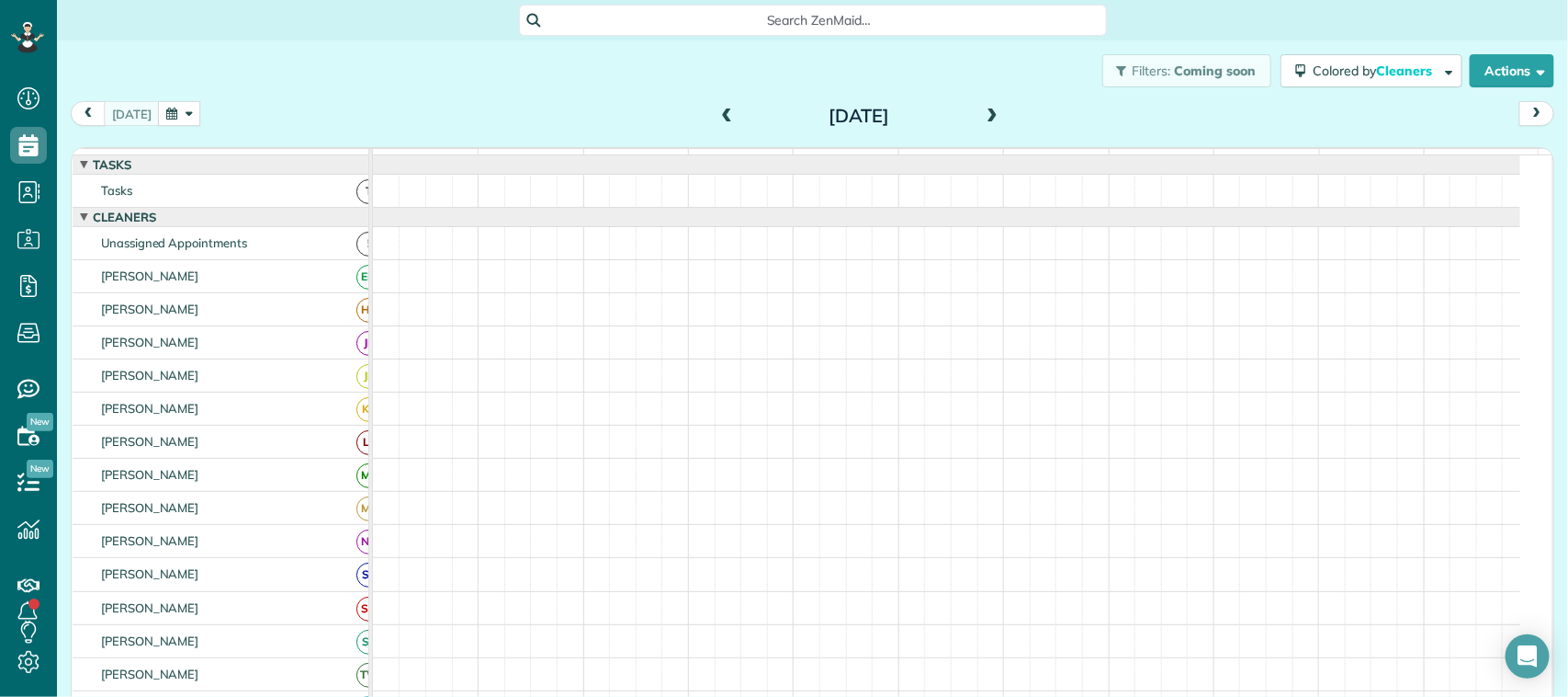
click at [190, 117] on button "button" at bounding box center [179, 113] width 43 height 25
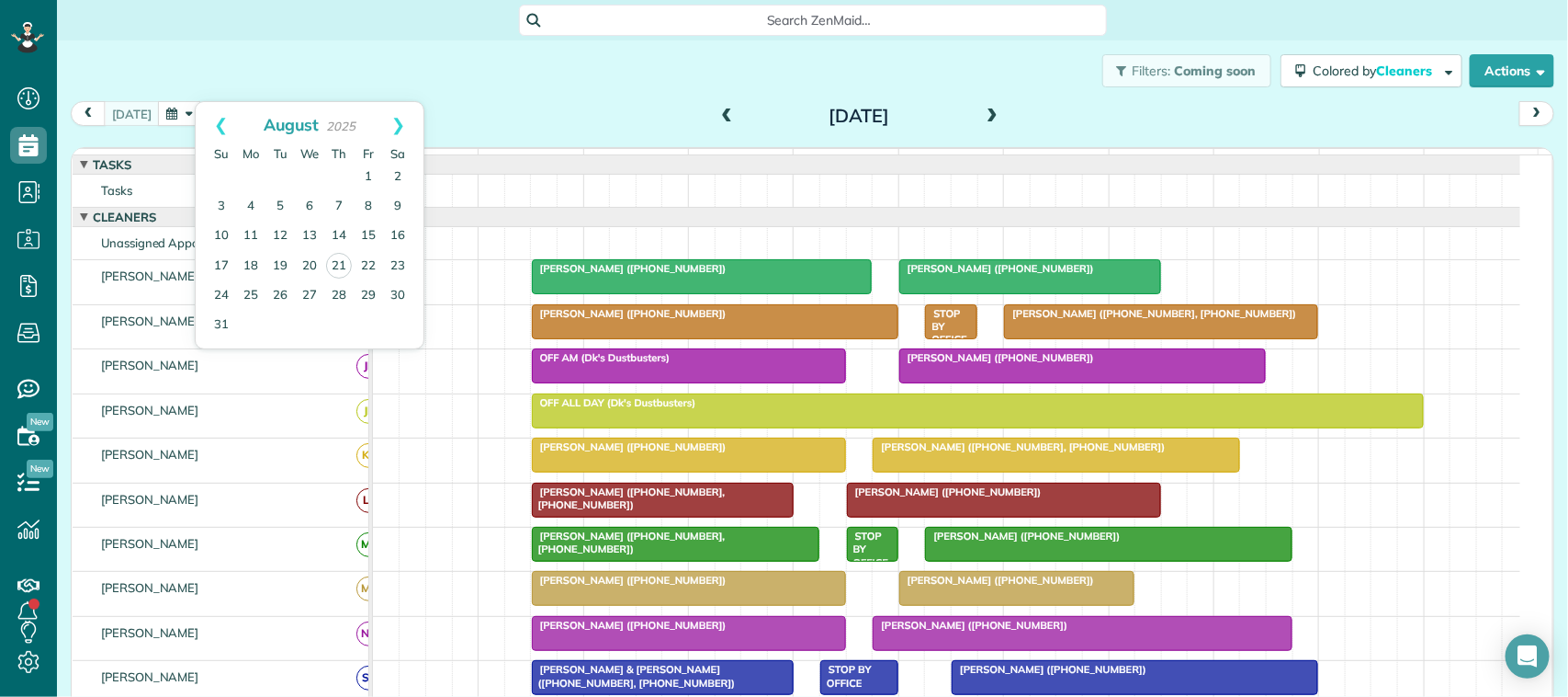
click at [356, 74] on div "Filters: Coming soon Colored by Cleaners Color by Cleaner Color by Team Color b…" at bounding box center [812, 71] width 1511 height 61
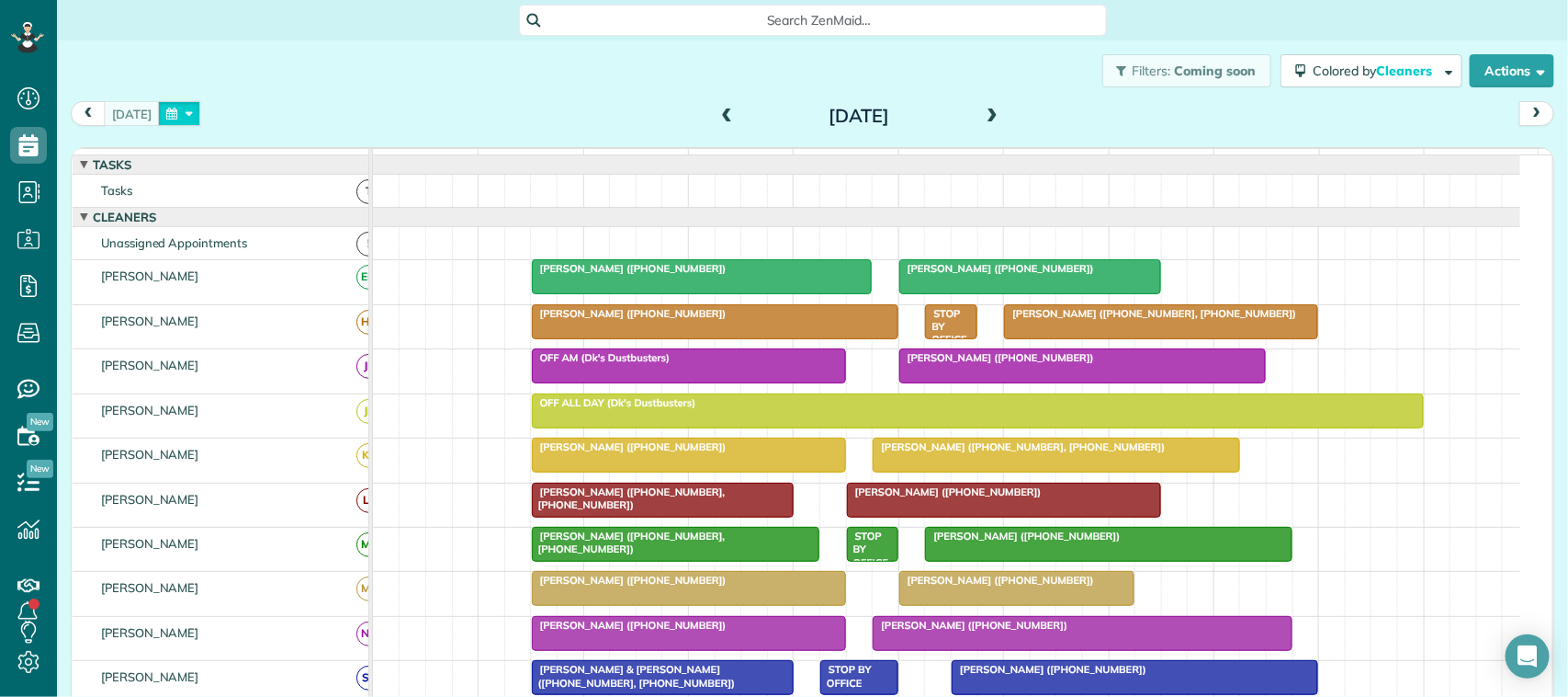
click at [186, 103] on button "button" at bounding box center [179, 113] width 43 height 25
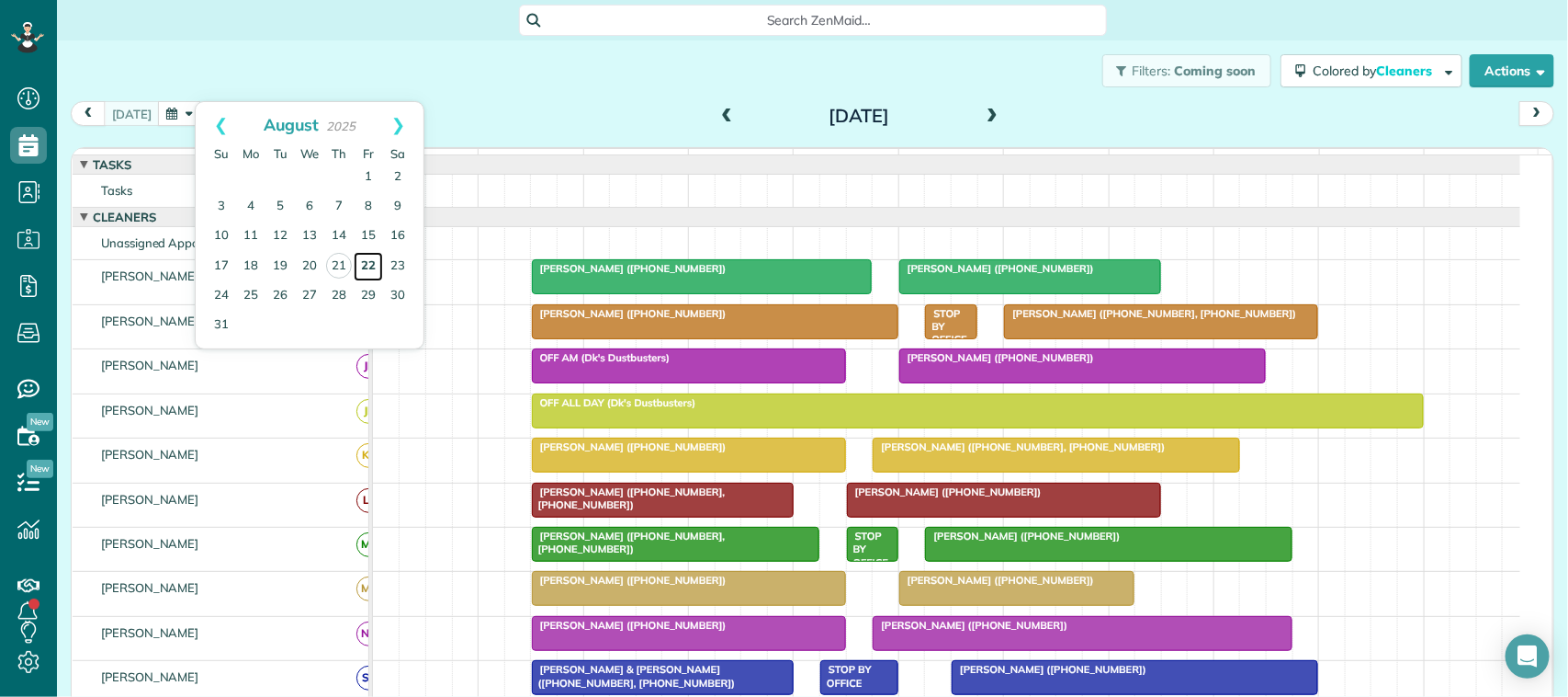
click at [365, 263] on link "22" at bounding box center [369, 266] width 30 height 30
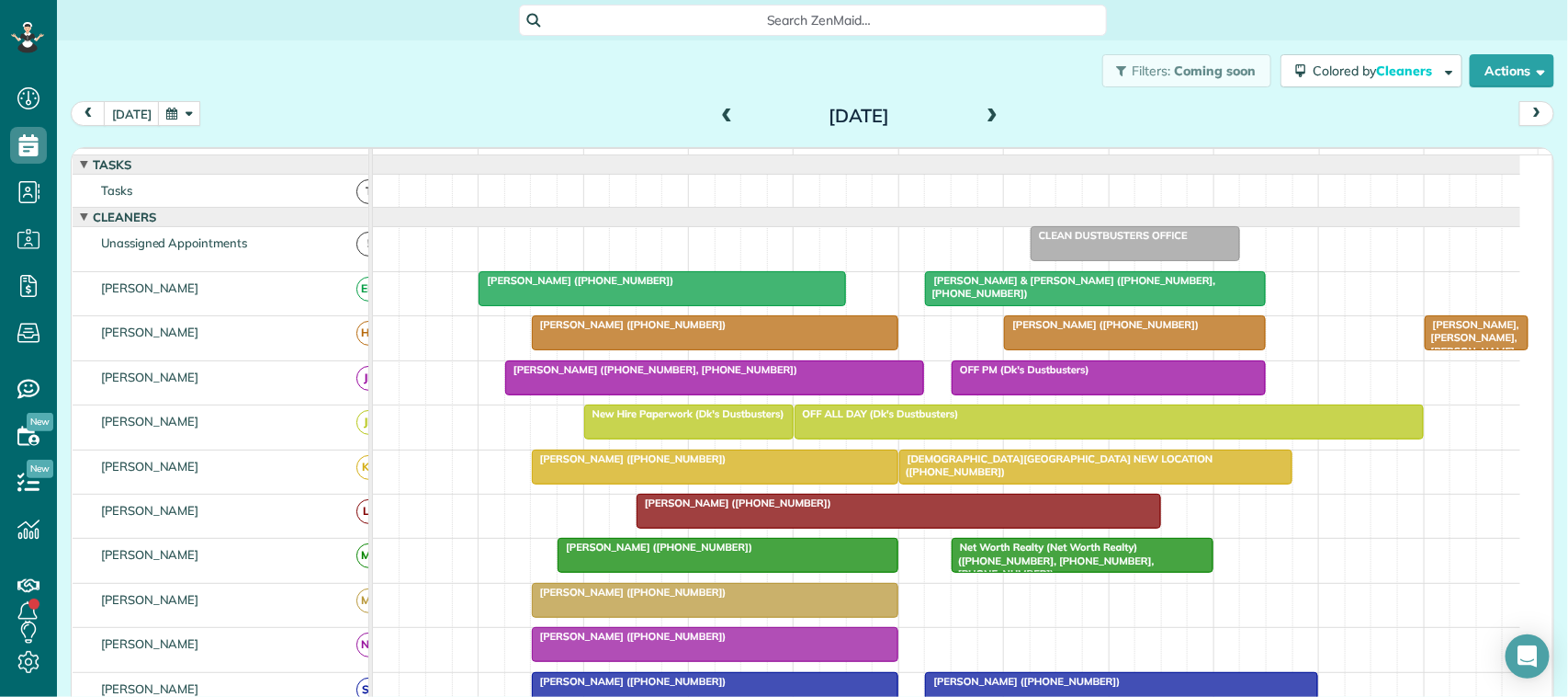
click at [194, 102] on button "button" at bounding box center [179, 113] width 43 height 25
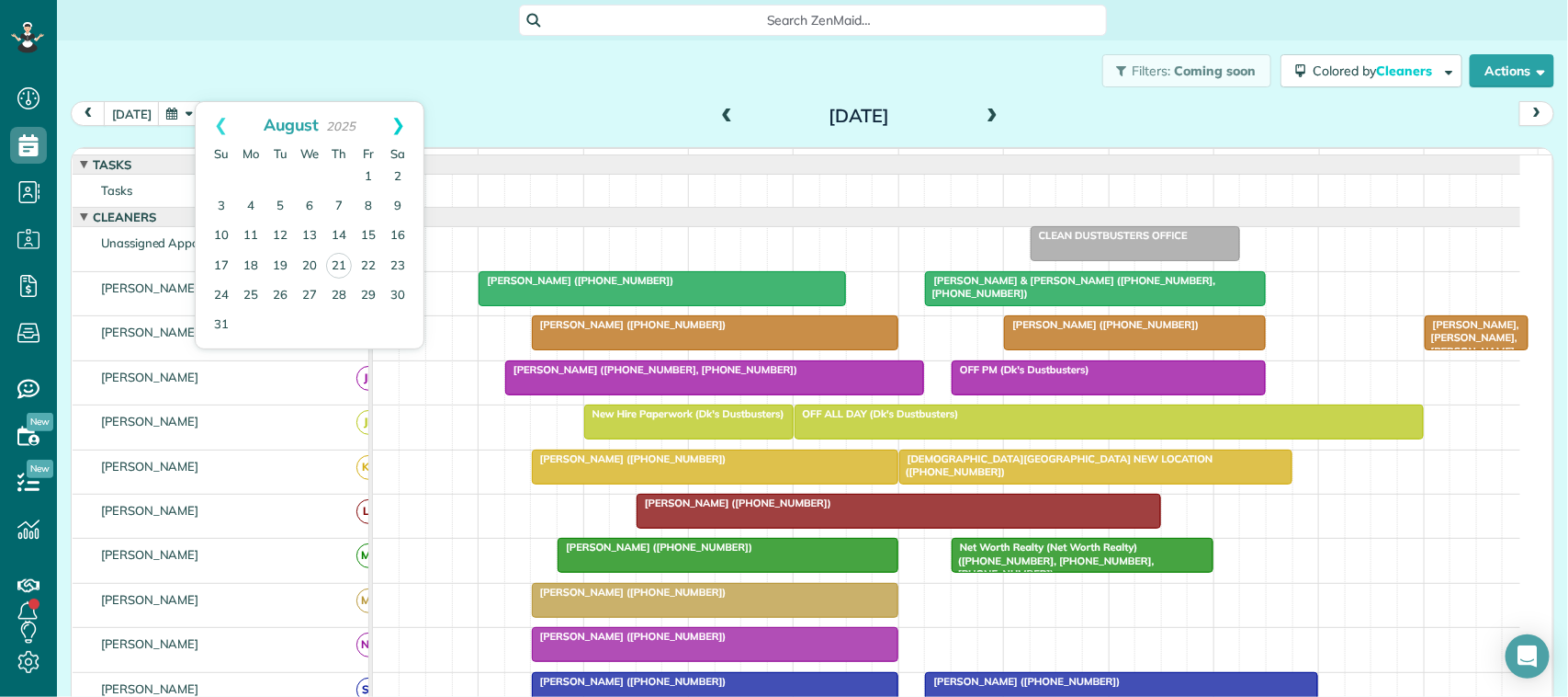
click at [405, 138] on link "Next" at bounding box center [398, 125] width 51 height 46
click at [372, 212] on link "12" at bounding box center [369, 207] width 30 height 30
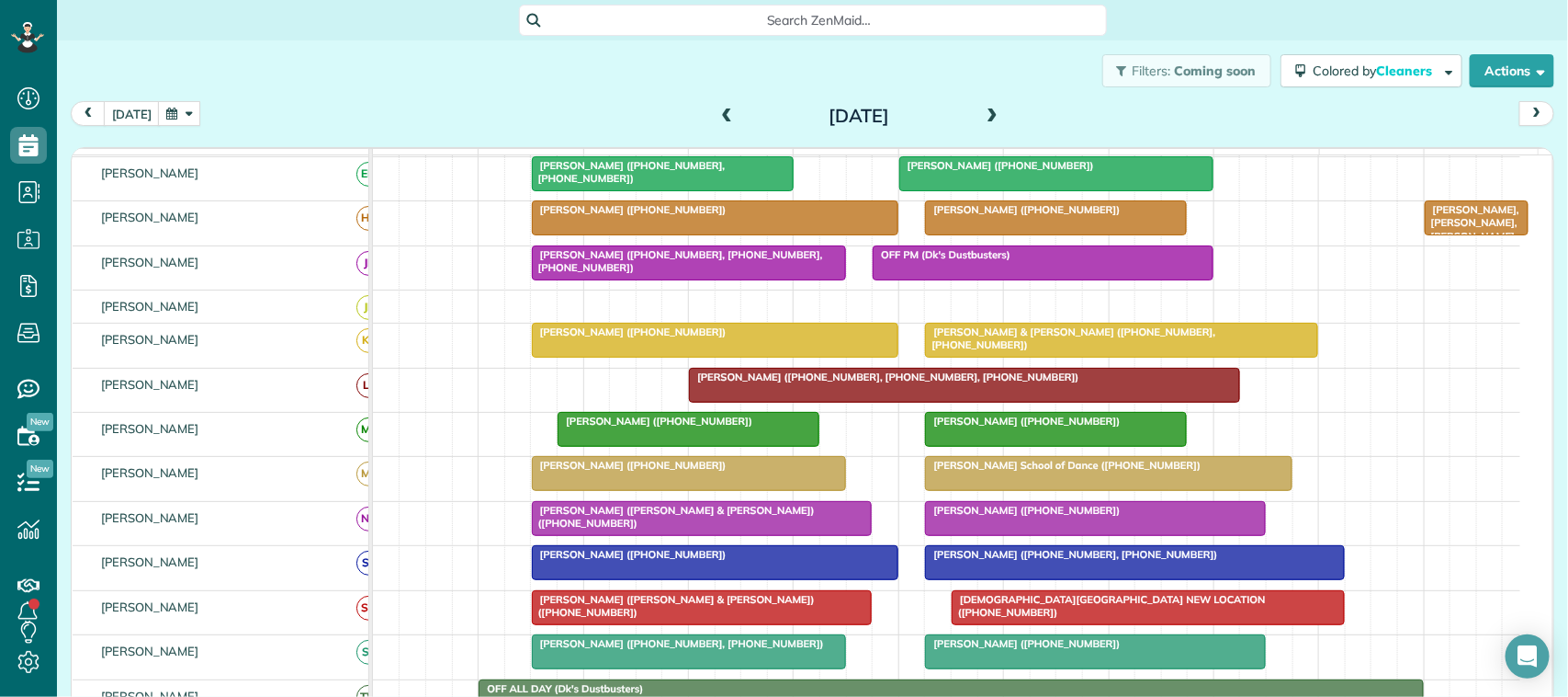
click at [176, 127] on div "today Friday Sep 12, 2025" at bounding box center [812, 117] width 1483 height 34
click at [180, 116] on button "button" at bounding box center [179, 113] width 43 height 25
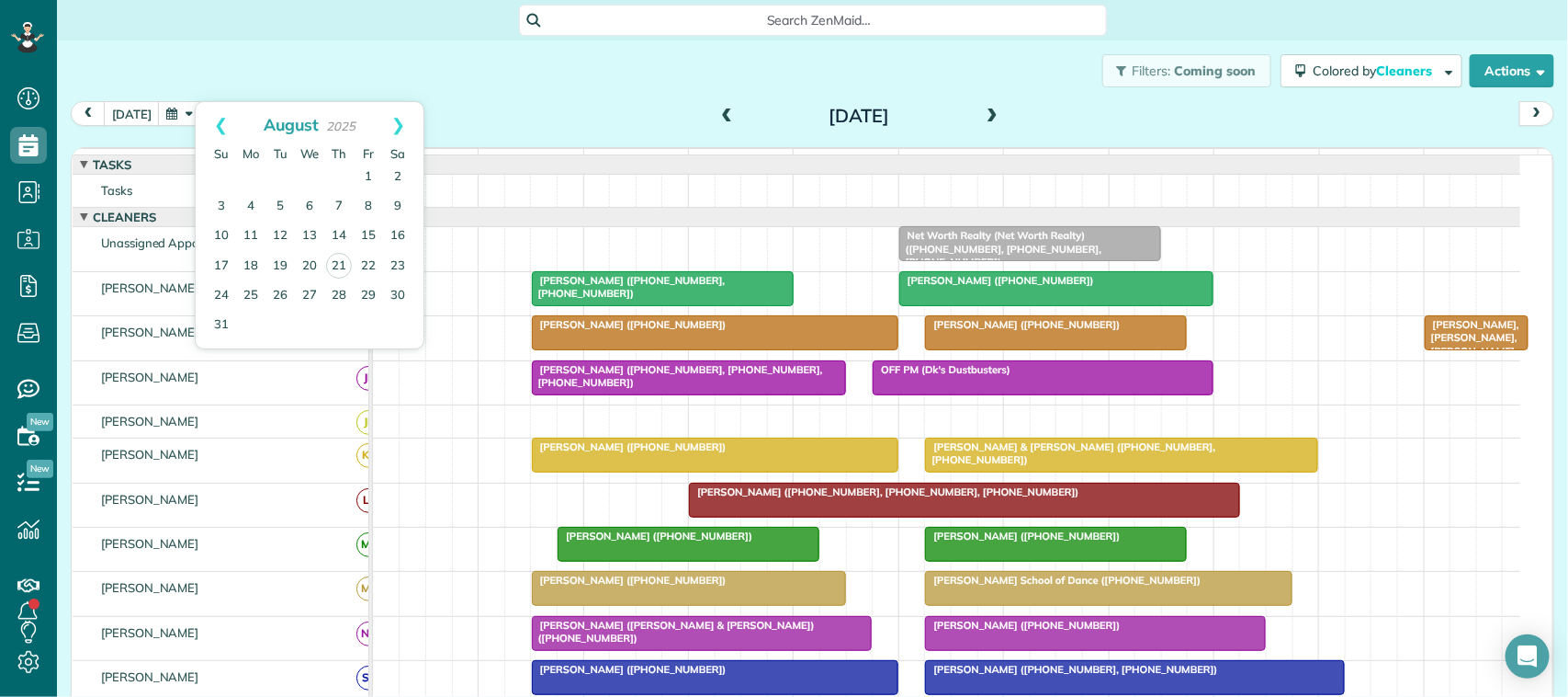
click at [1022, 349] on div at bounding box center [1055, 333] width 260 height 33
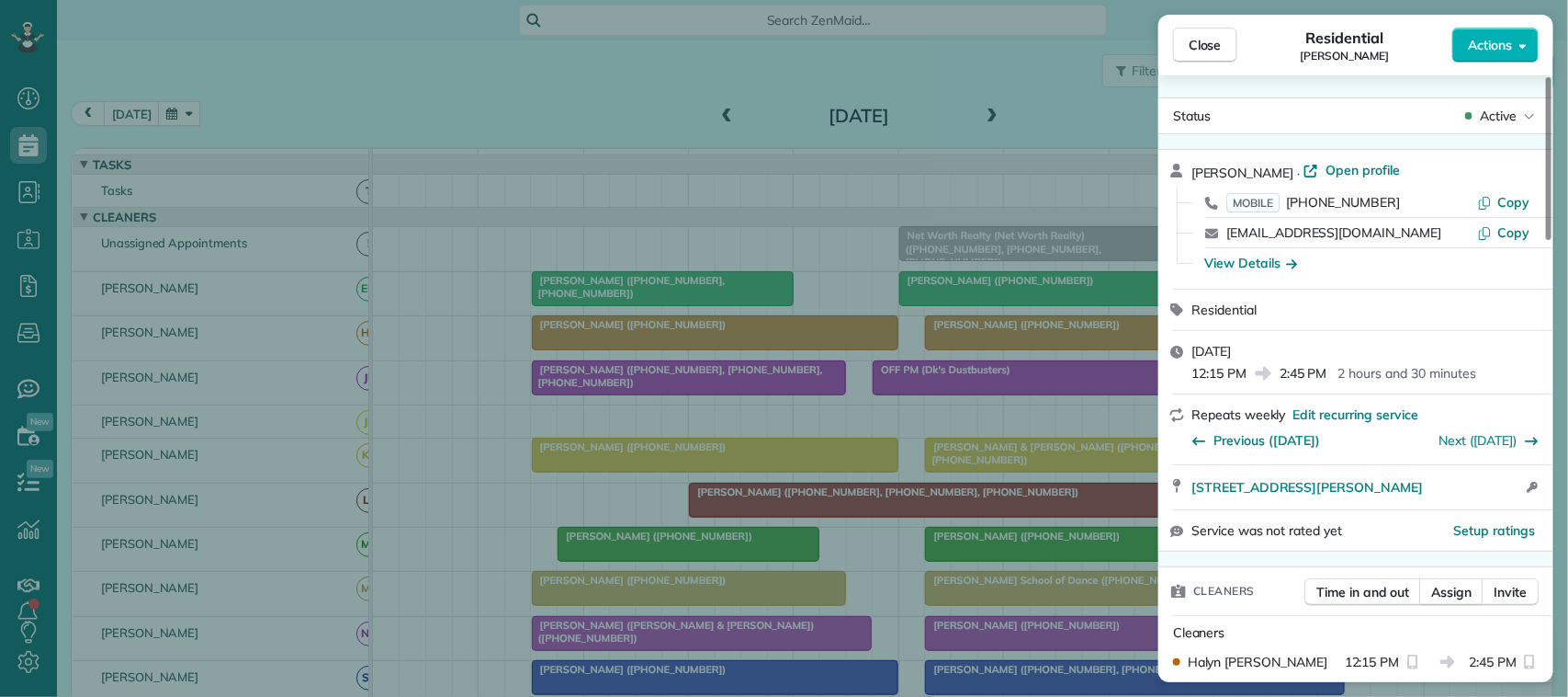
drag, startPoint x: 1362, startPoint y: 230, endPoint x: 1219, endPoint y: 227, distance: 143.0
click at [1219, 227] on div "jonas@vilander.net Copy" at bounding box center [1367, 233] width 351 height 30
click at [145, 117] on div "Close Residential Jonas Vilander Actions Status Active Jonas Vilander · Open pr…" at bounding box center [784, 348] width 1568 height 697
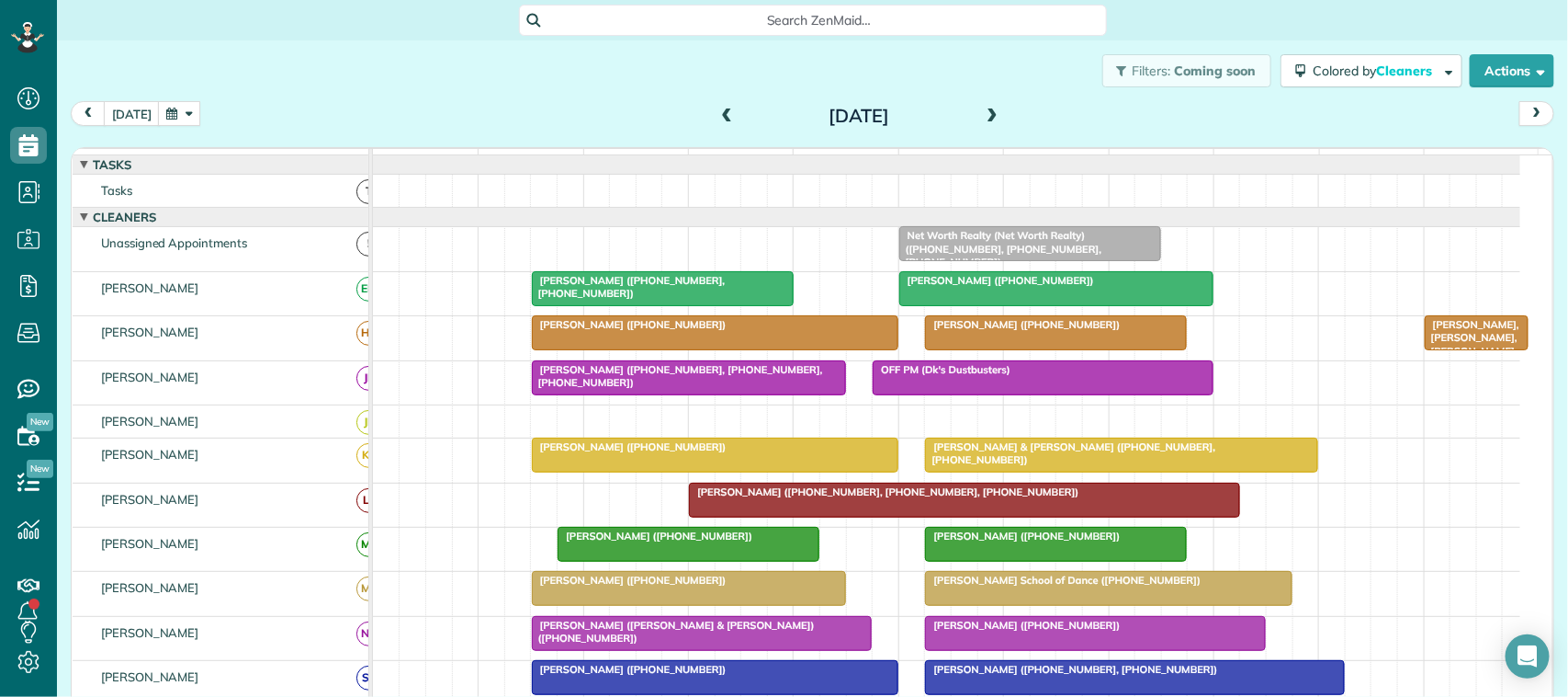
click at [134, 99] on body "Dashboard Scheduling Calendar View List View Dispatch View - Weekly scheduling …" at bounding box center [784, 348] width 1568 height 697
click at [717, 110] on span at bounding box center [727, 116] width 20 height 17
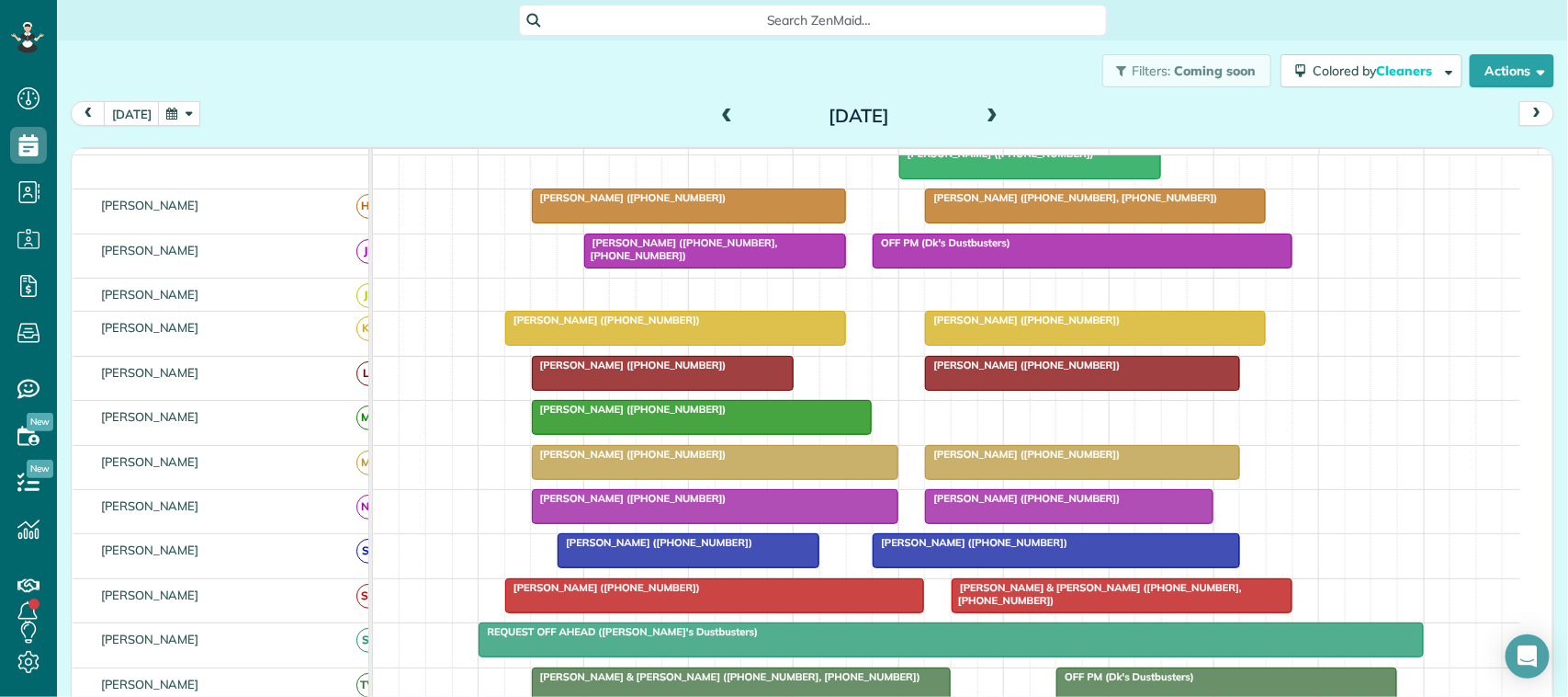
scroll to position [230, 0]
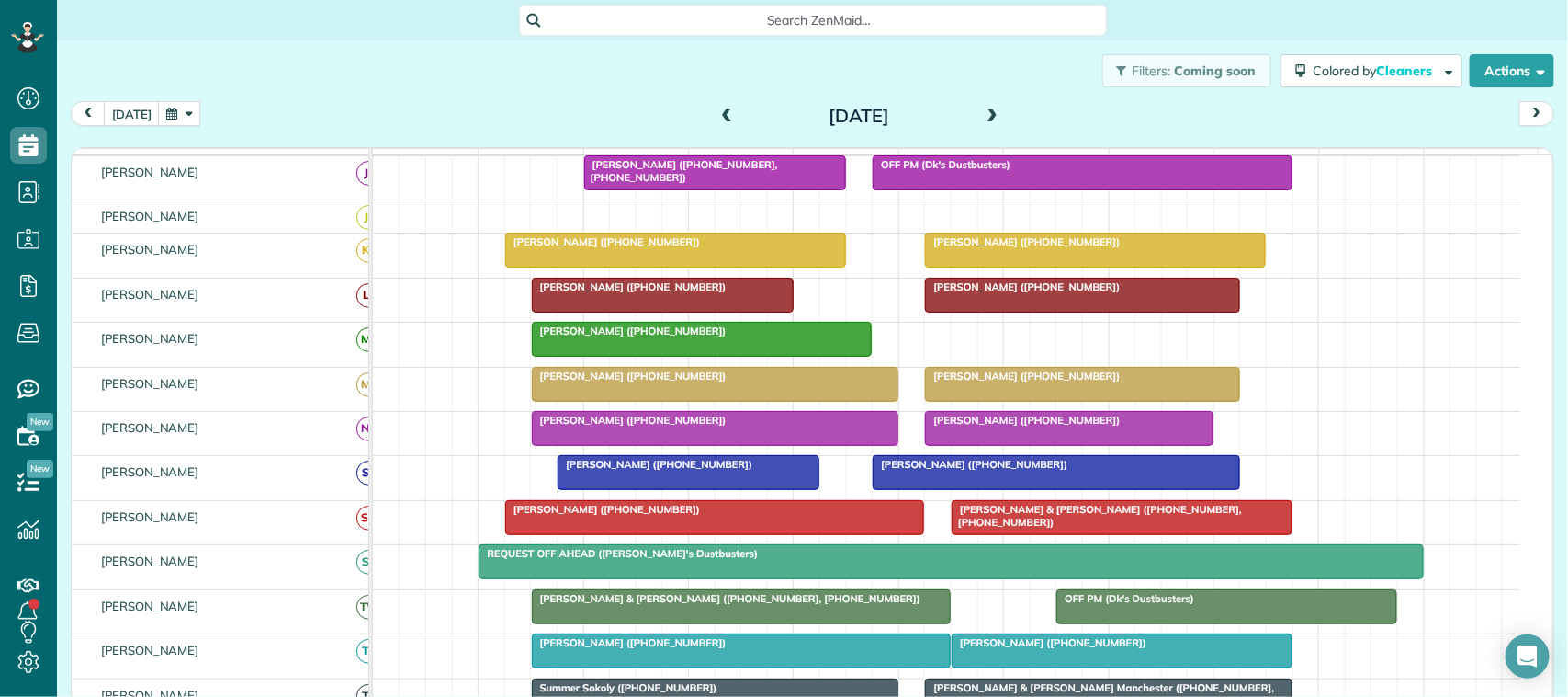
click at [951, 489] on div at bounding box center [1055, 472] width 365 height 33
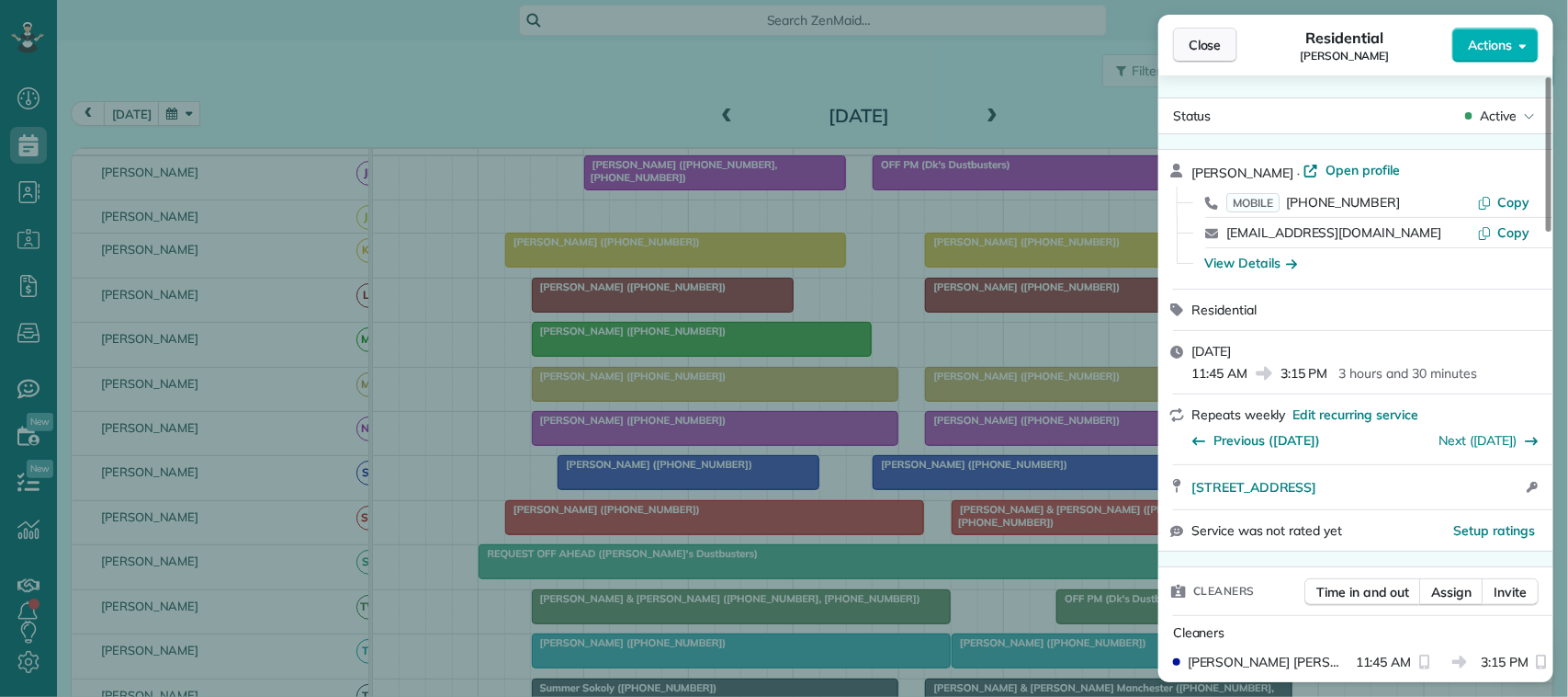
click at [1213, 36] on span "Close" at bounding box center [1205, 45] width 33 height 18
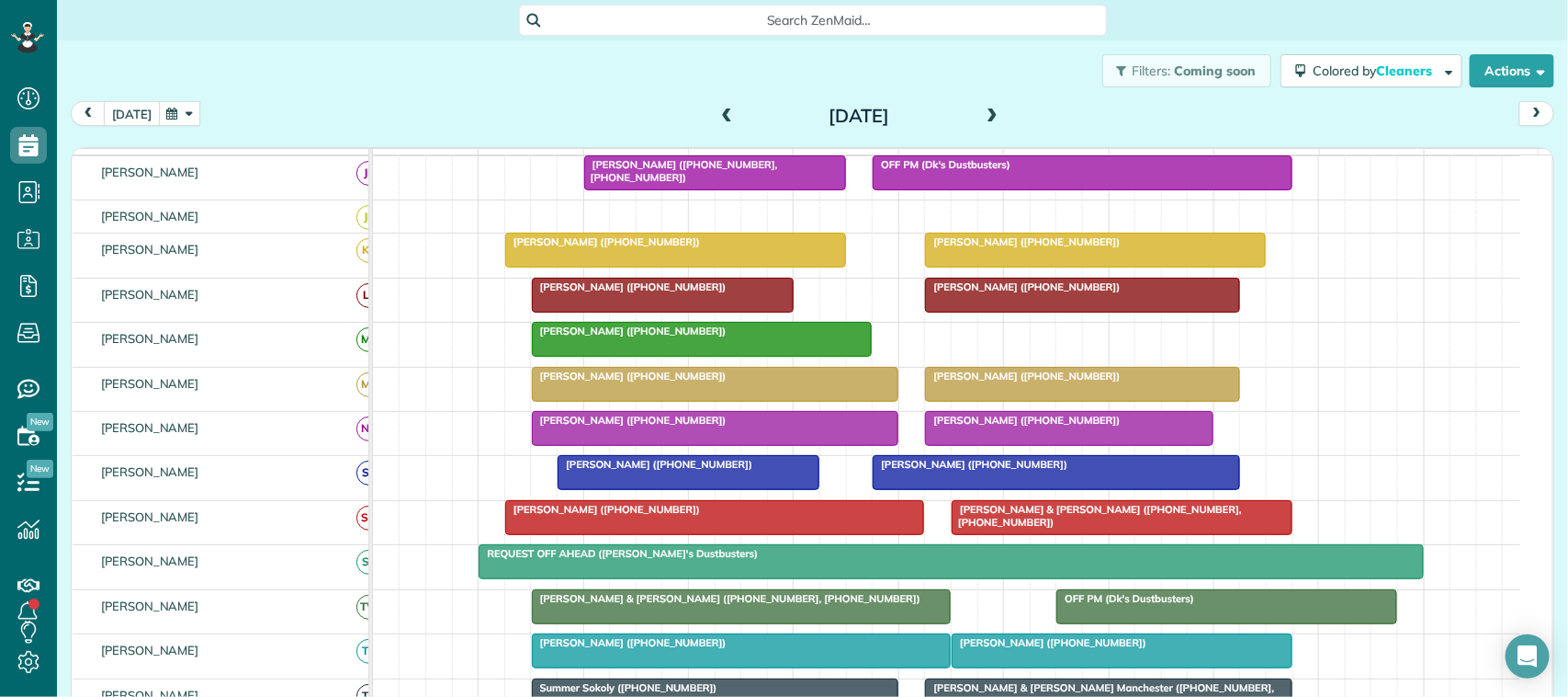
click at [140, 103] on button "[DATE]" at bounding box center [131, 113] width 56 height 25
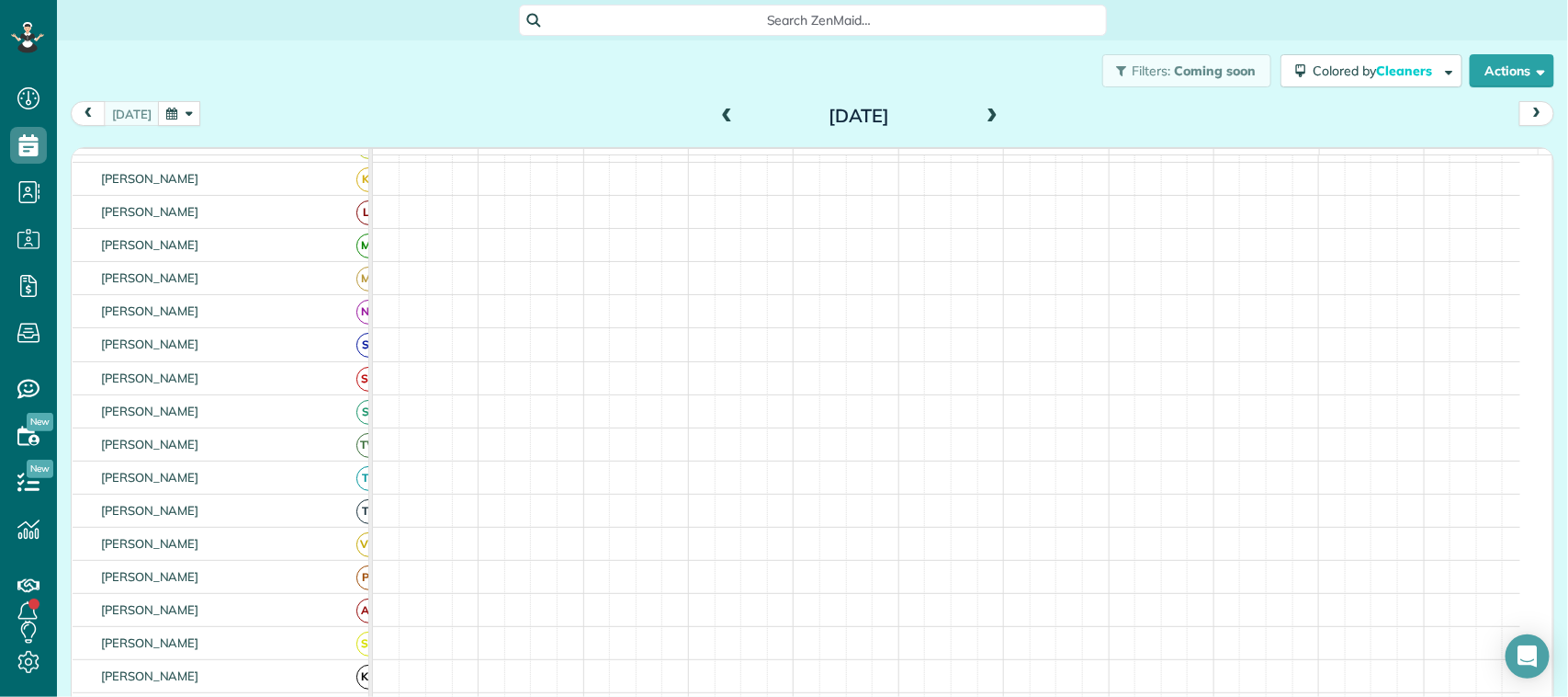
scroll to position [170, 0]
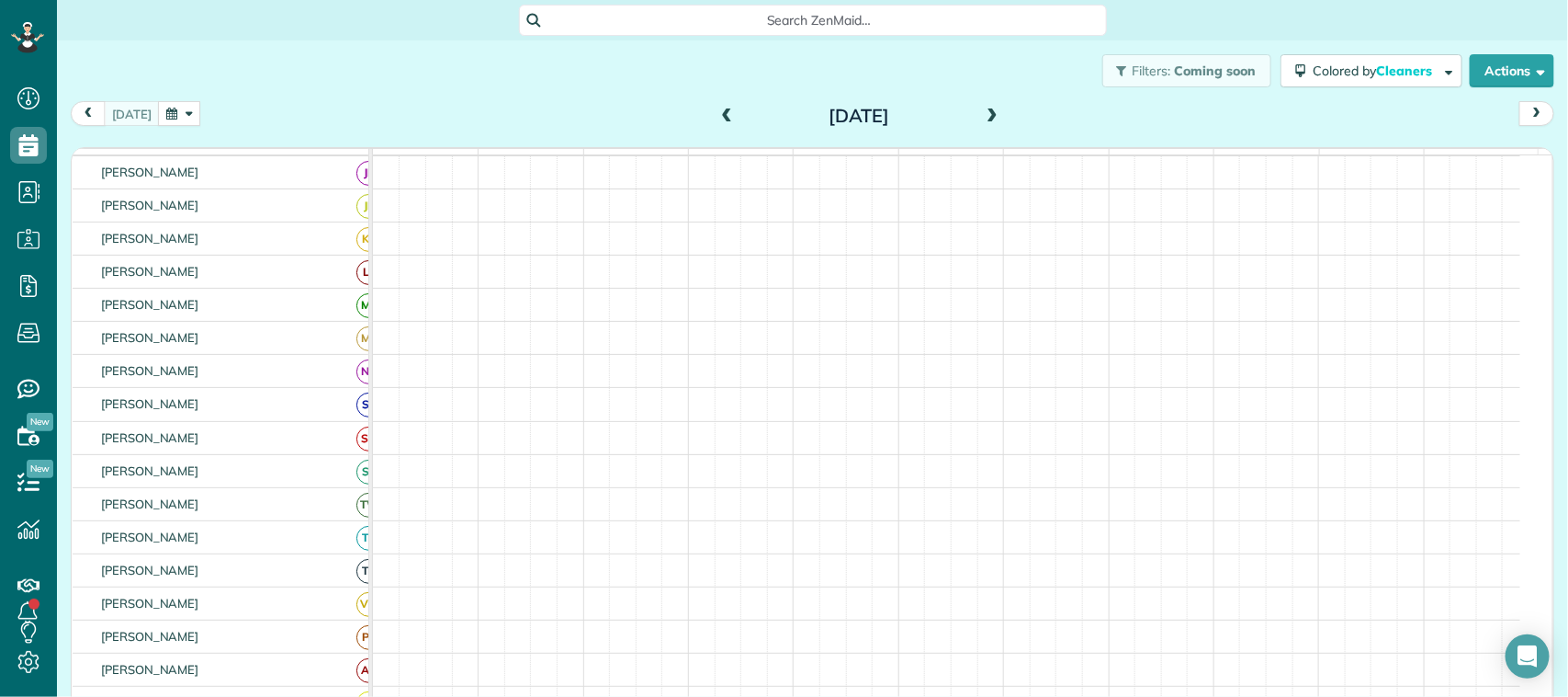
click at [164, 105] on button "button" at bounding box center [179, 113] width 43 height 25
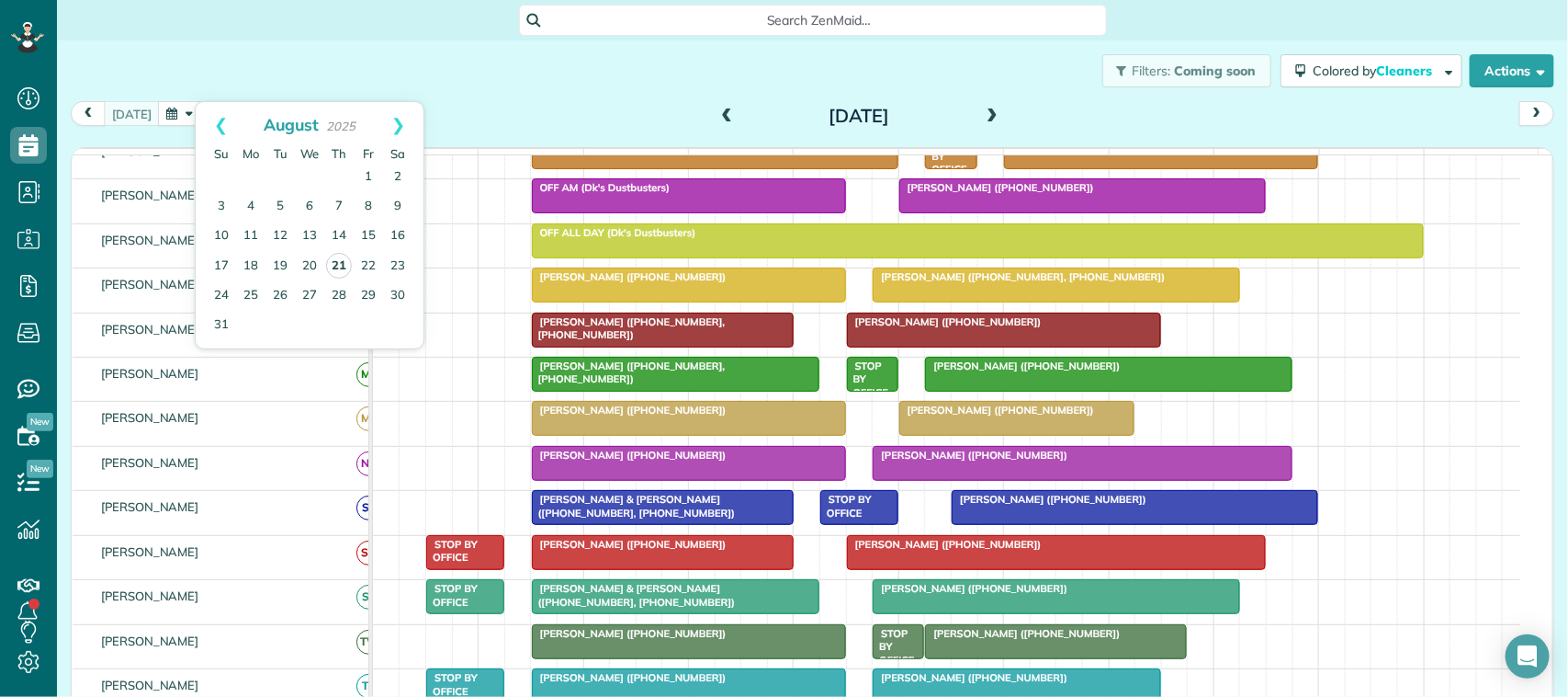
scroll to position [193, 0]
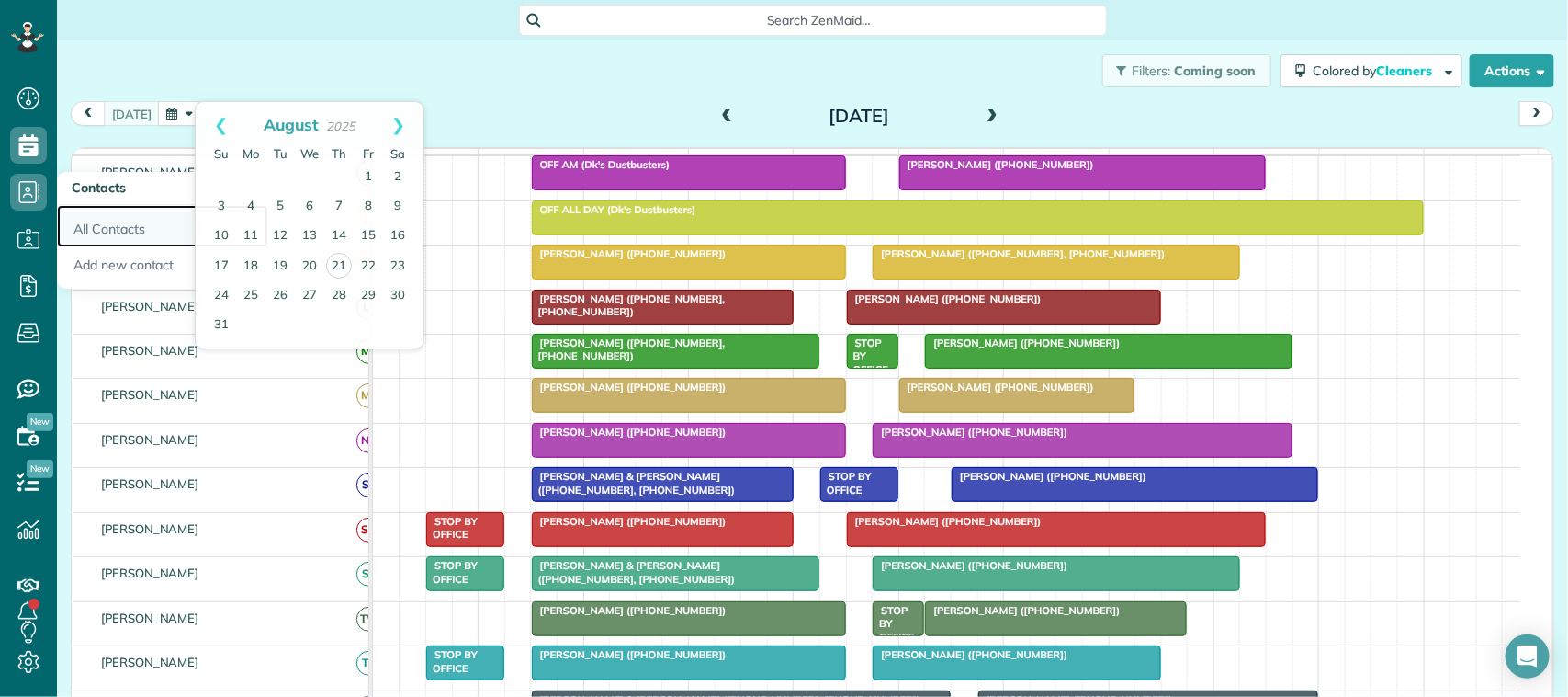
click at [83, 214] on link "All Contacts" at bounding box center [163, 226] width 212 height 43
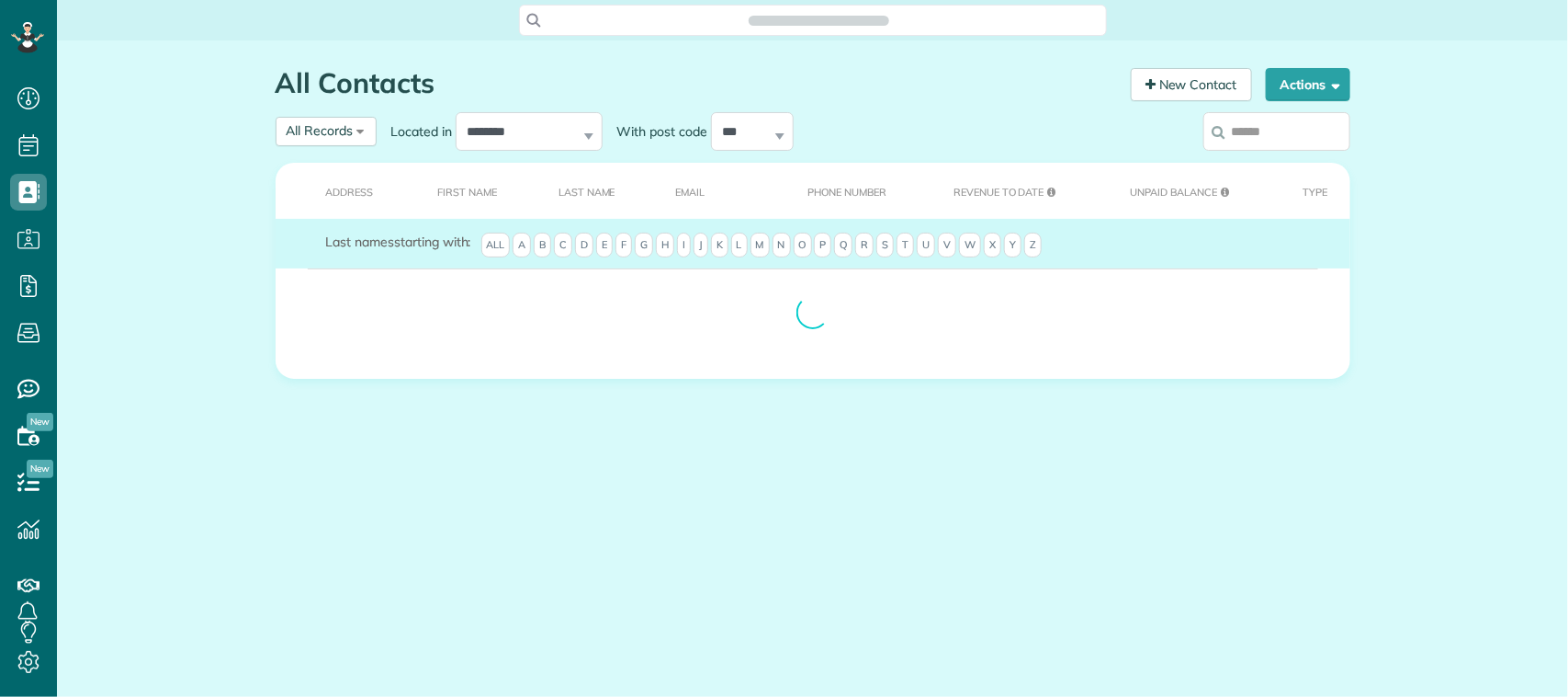
scroll to position [7, 7]
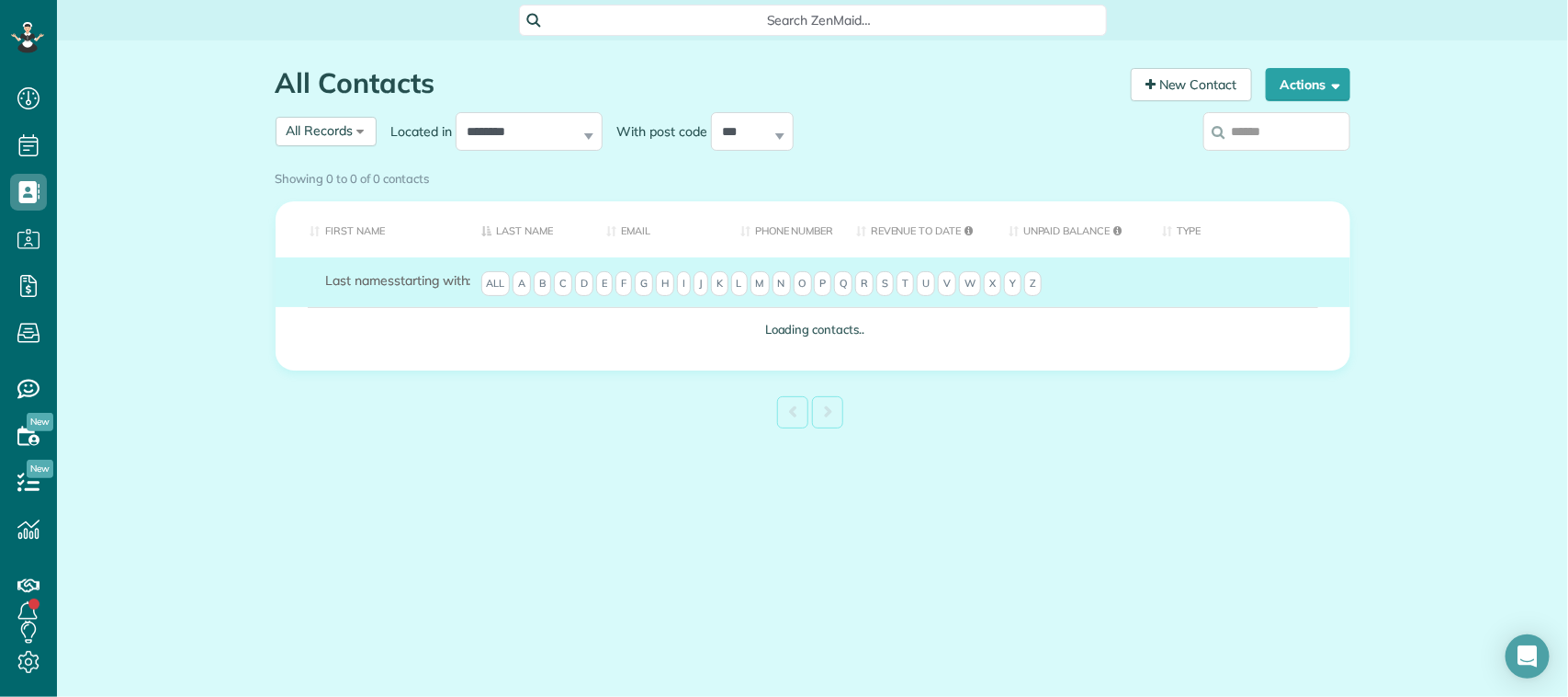
click at [1332, 136] on input "search" at bounding box center [1276, 131] width 147 height 39
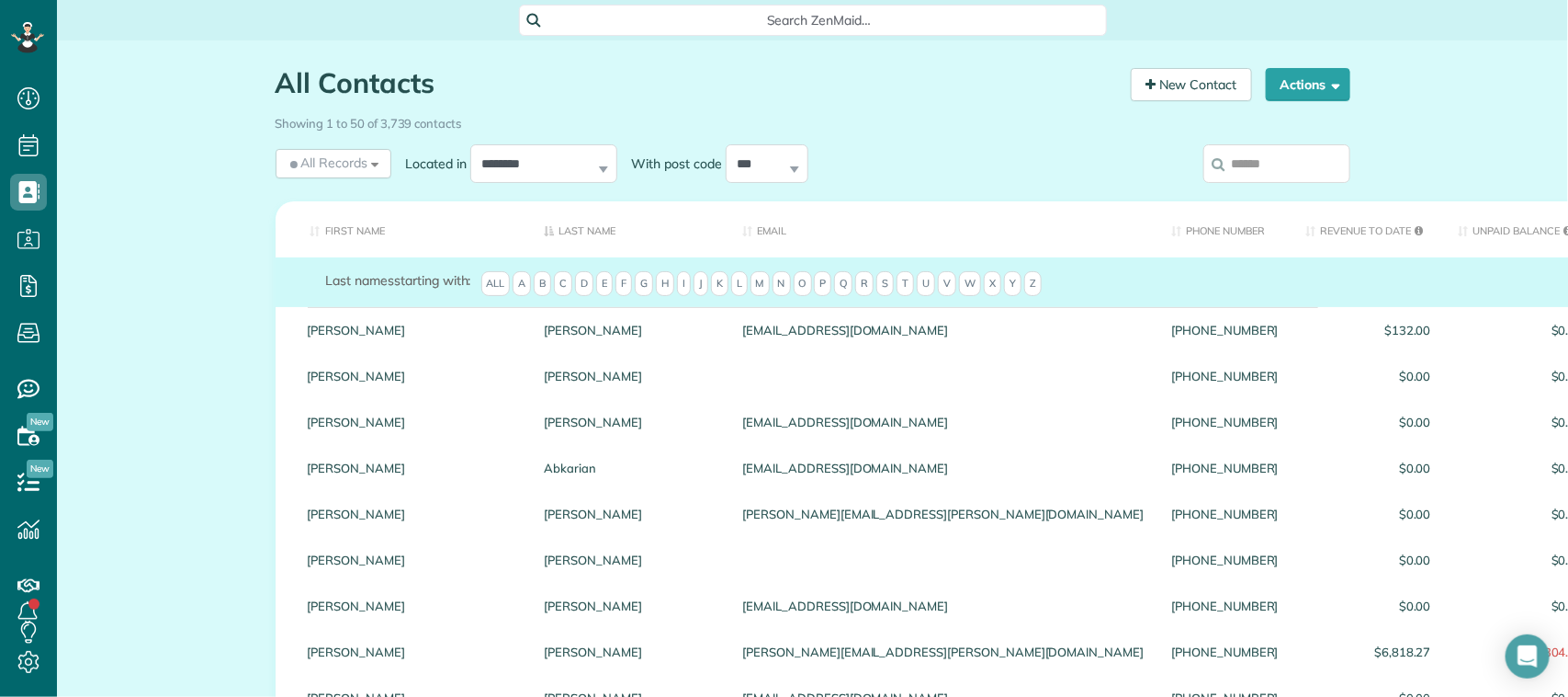
click at [1295, 152] on input "search" at bounding box center [1276, 164] width 147 height 39
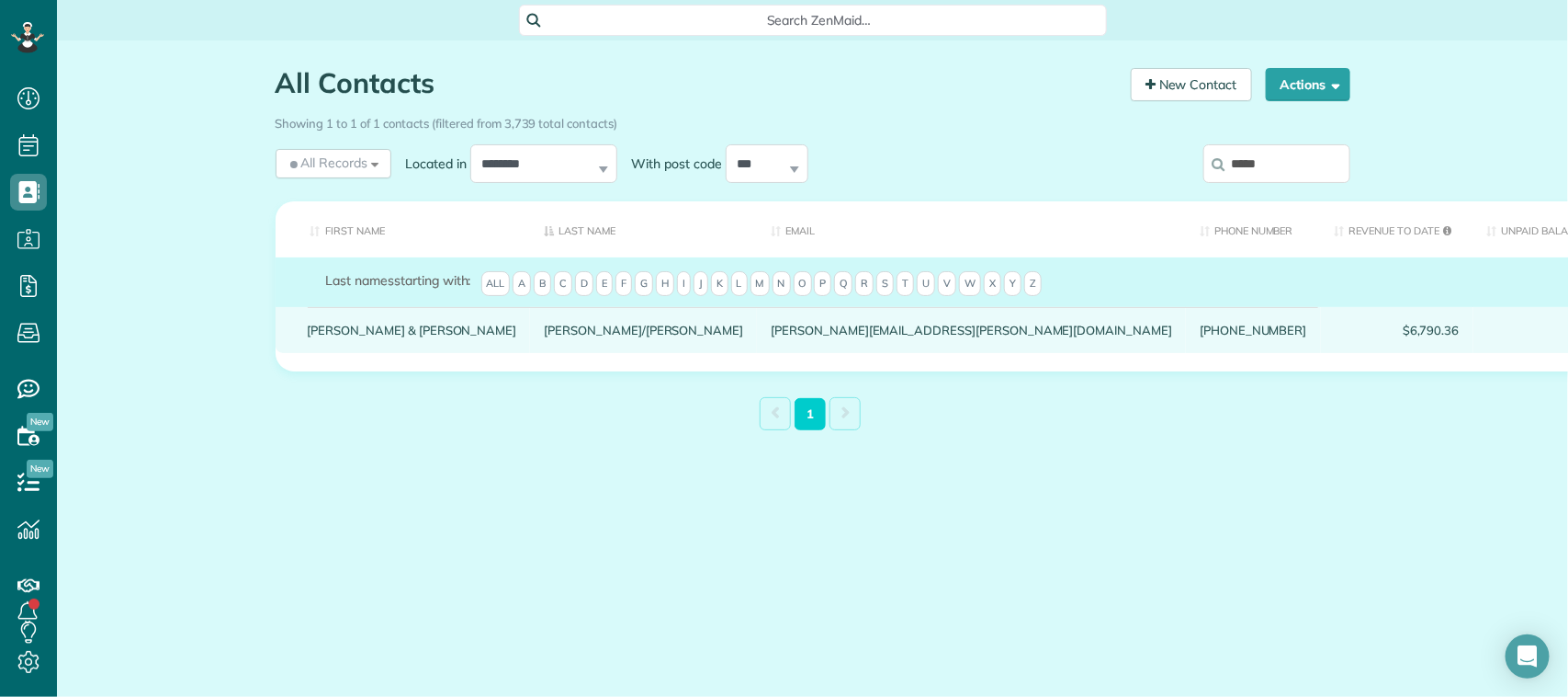
type input "*****"
click at [544, 336] on link "[PERSON_NAME]/[PERSON_NAME]" at bounding box center [644, 330] width 200 height 13
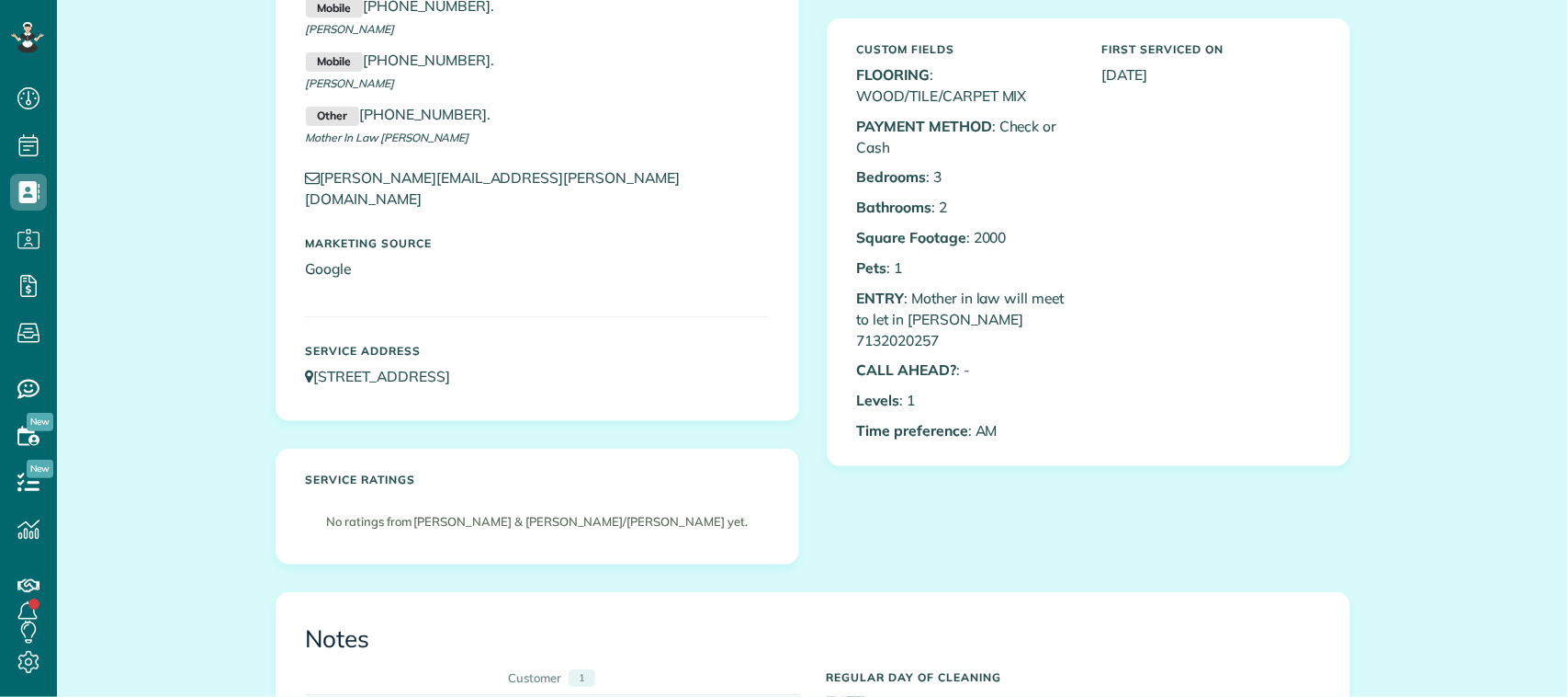
scroll to position [7, 7]
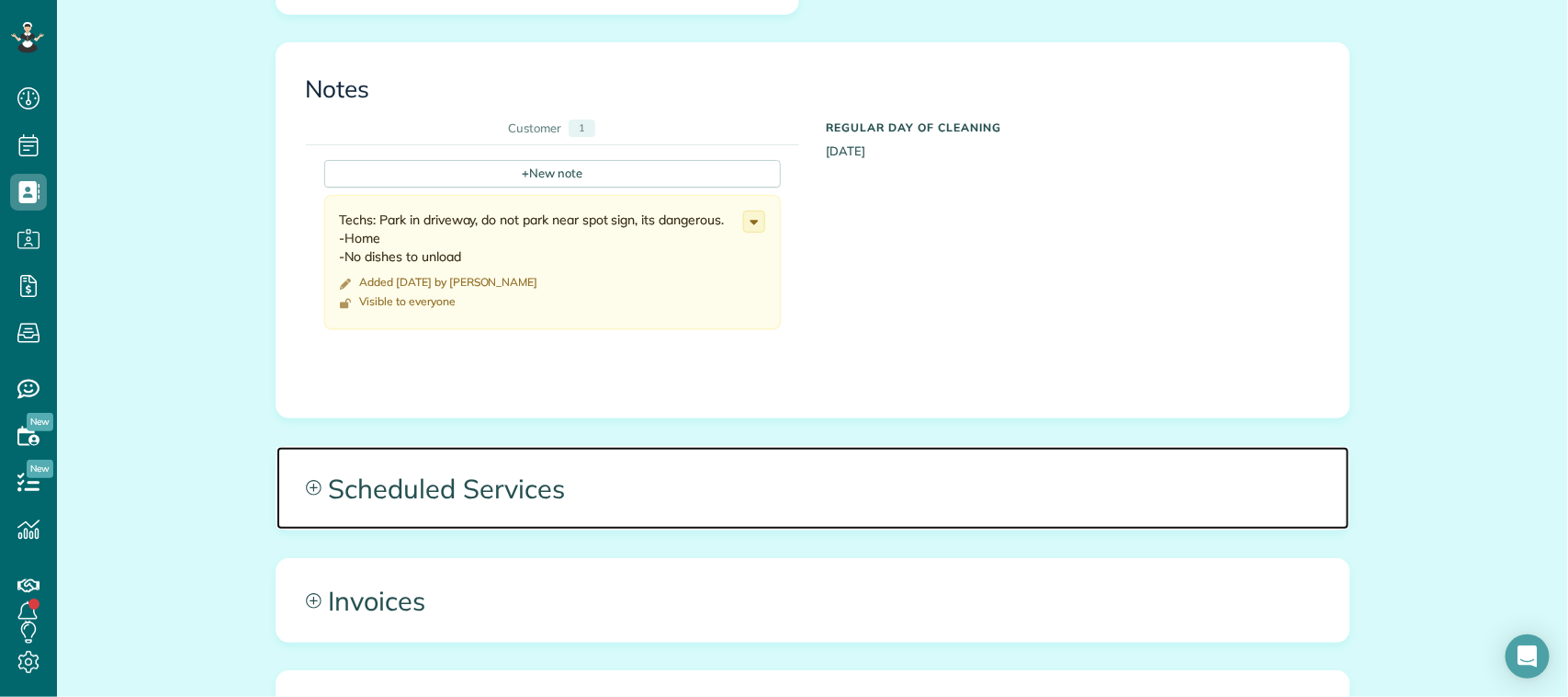
click at [487, 457] on span "Scheduled Services" at bounding box center [812, 487] width 1073 height 82
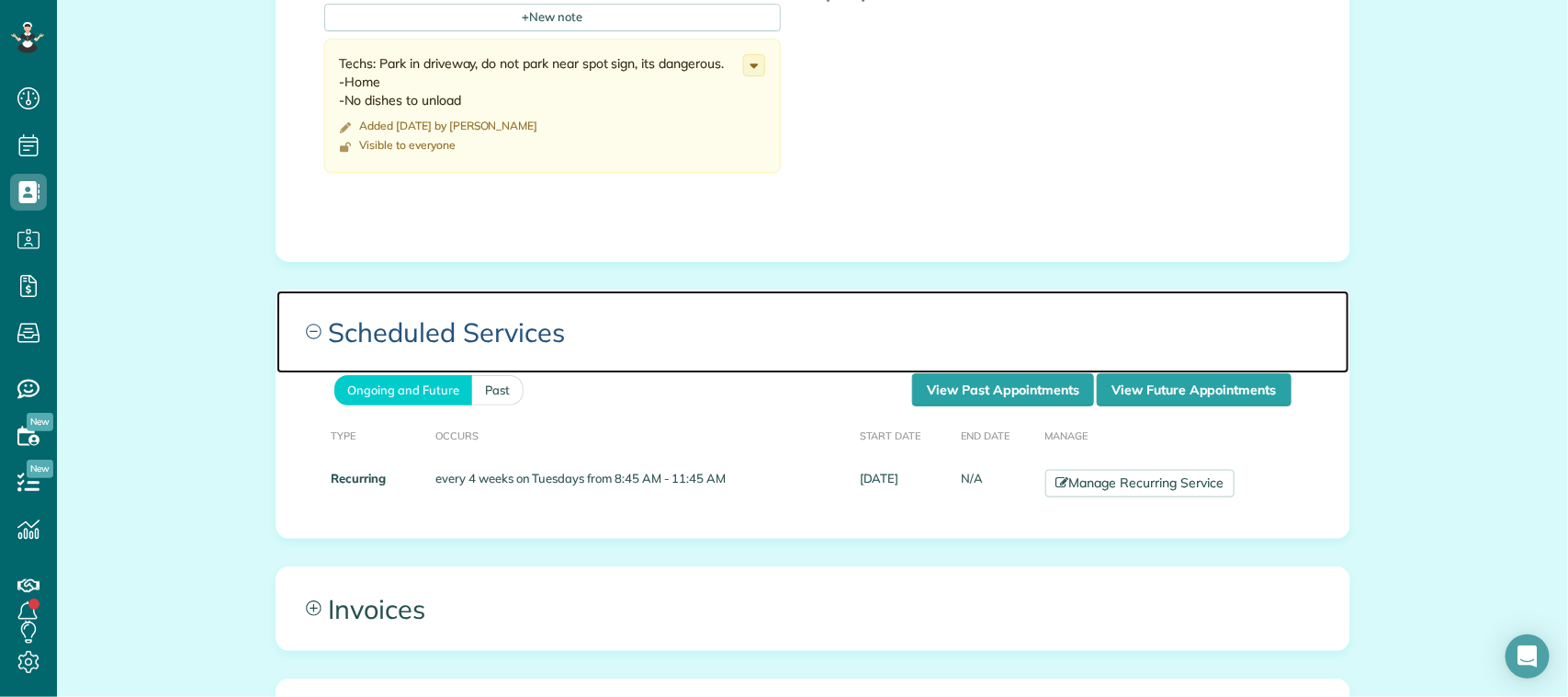
scroll to position [1033, 0]
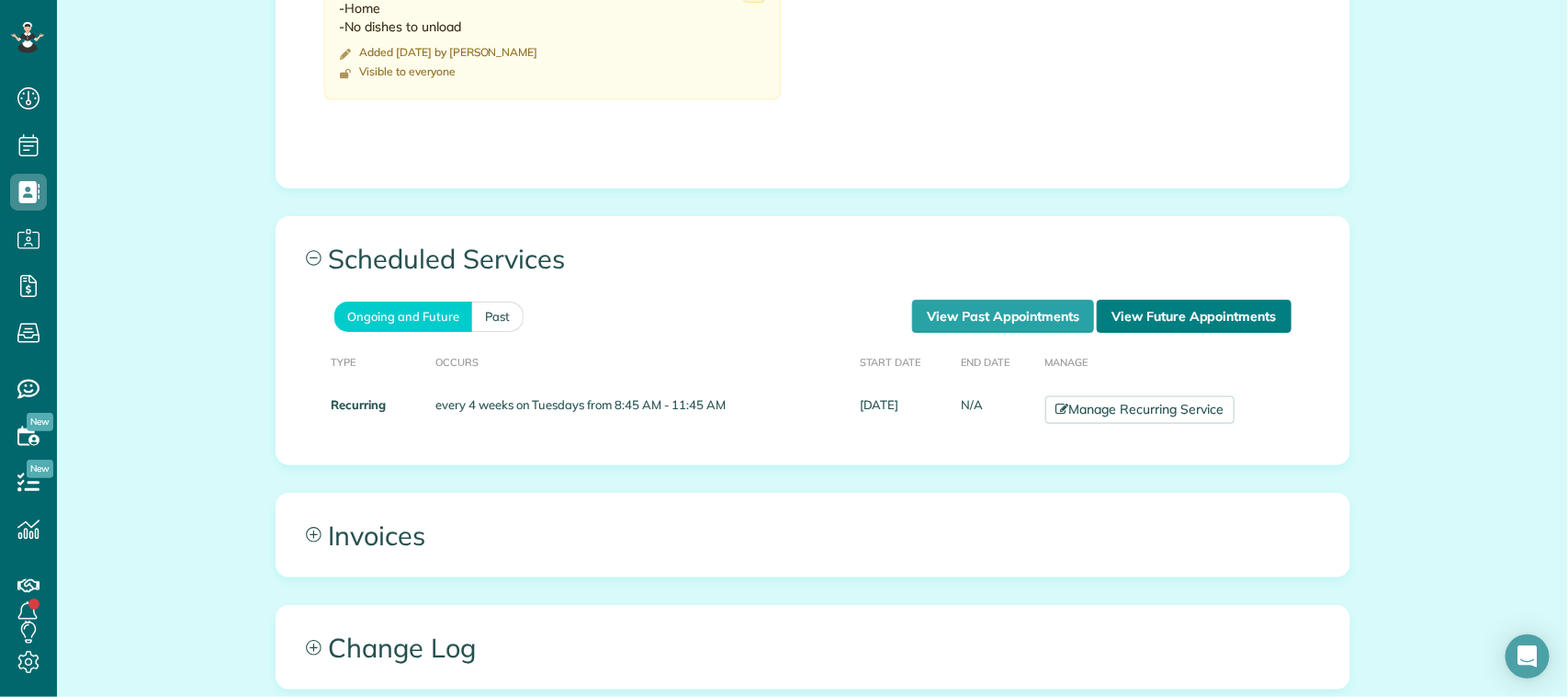
click at [1206, 300] on link "View Future Appointments" at bounding box center [1194, 316] width 194 height 33
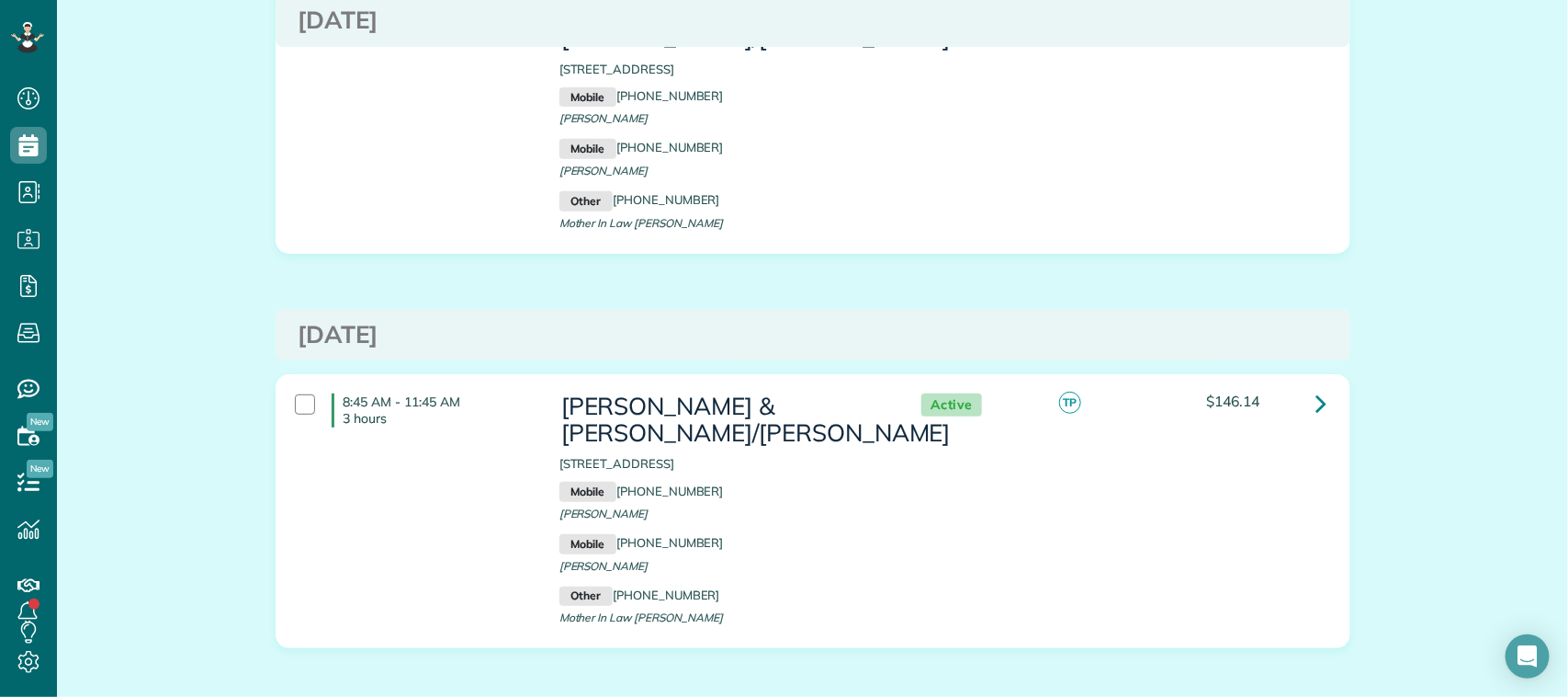
scroll to position [345, 0]
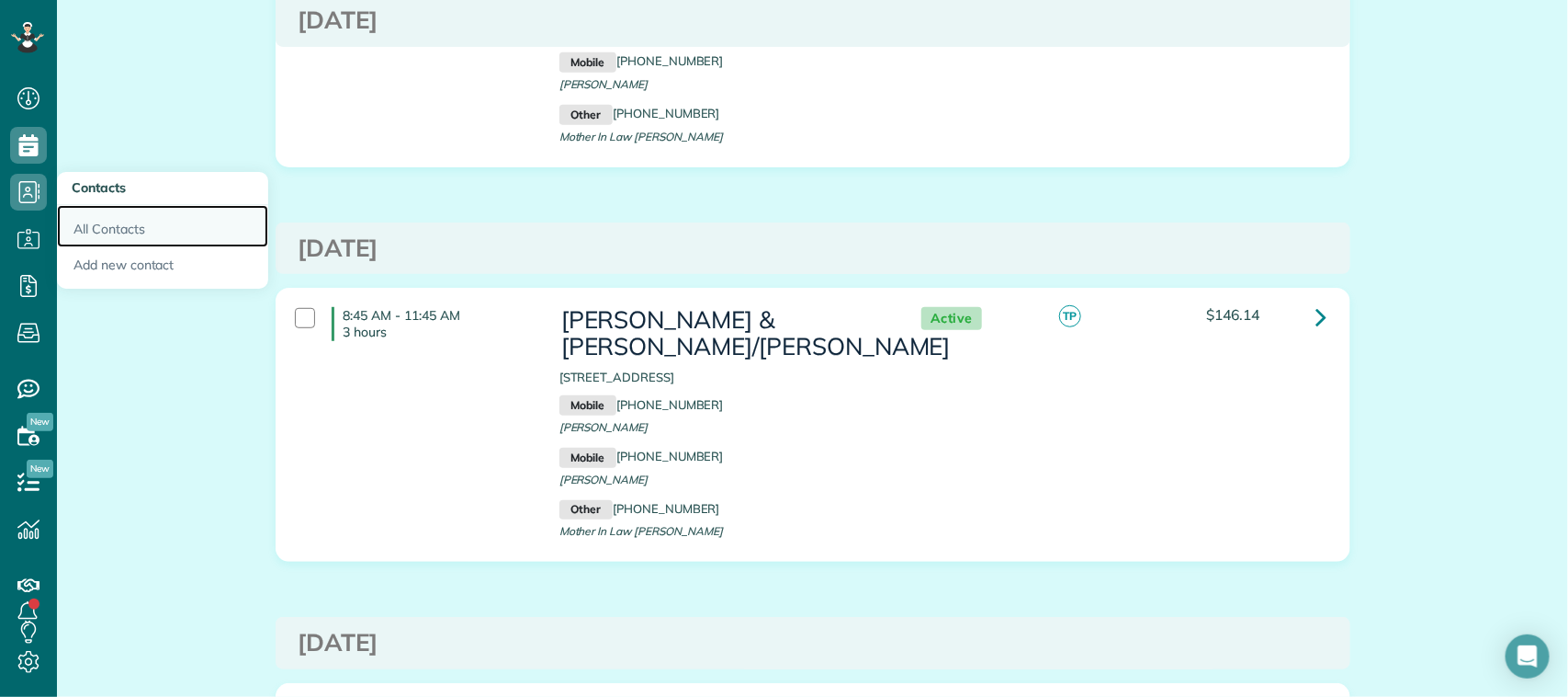
click at [98, 227] on link "All Contacts" at bounding box center [163, 226] width 212 height 43
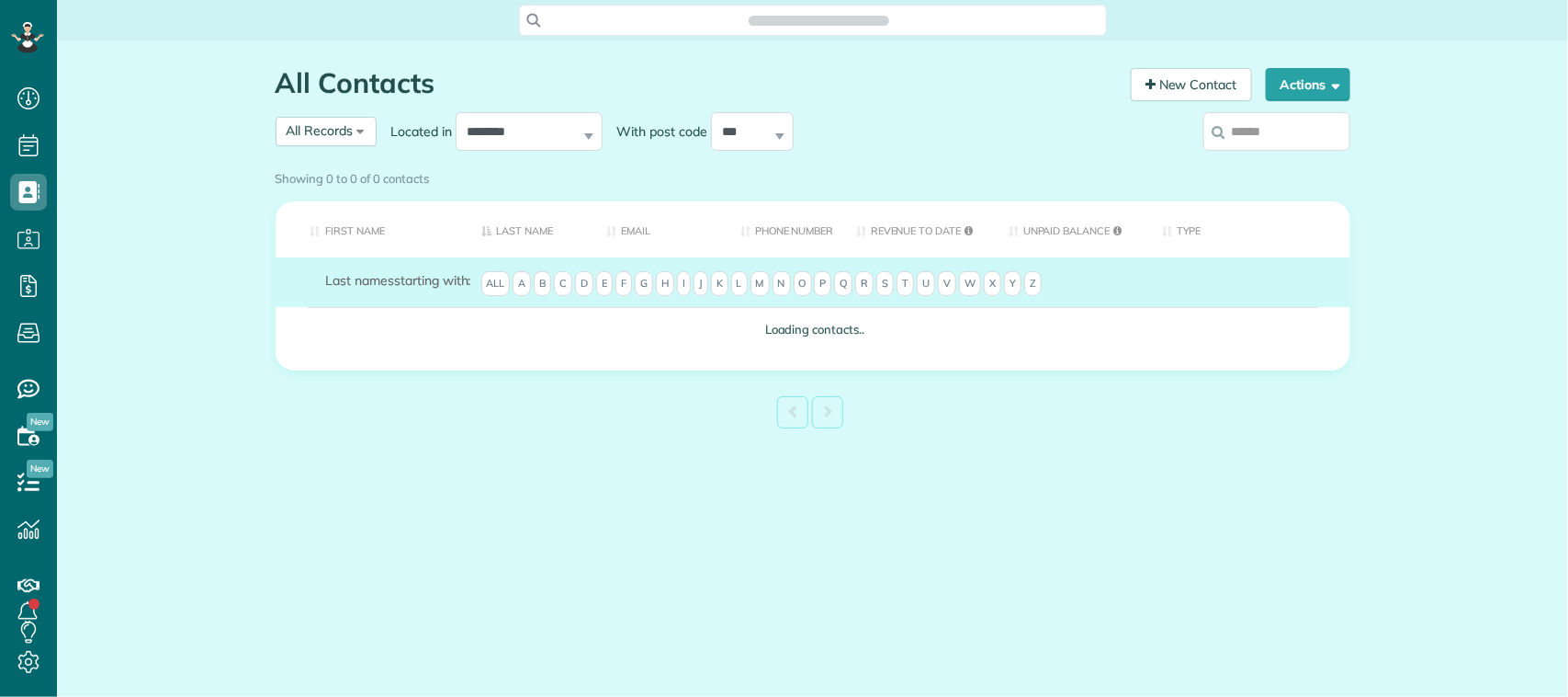
scroll to position [7, 7]
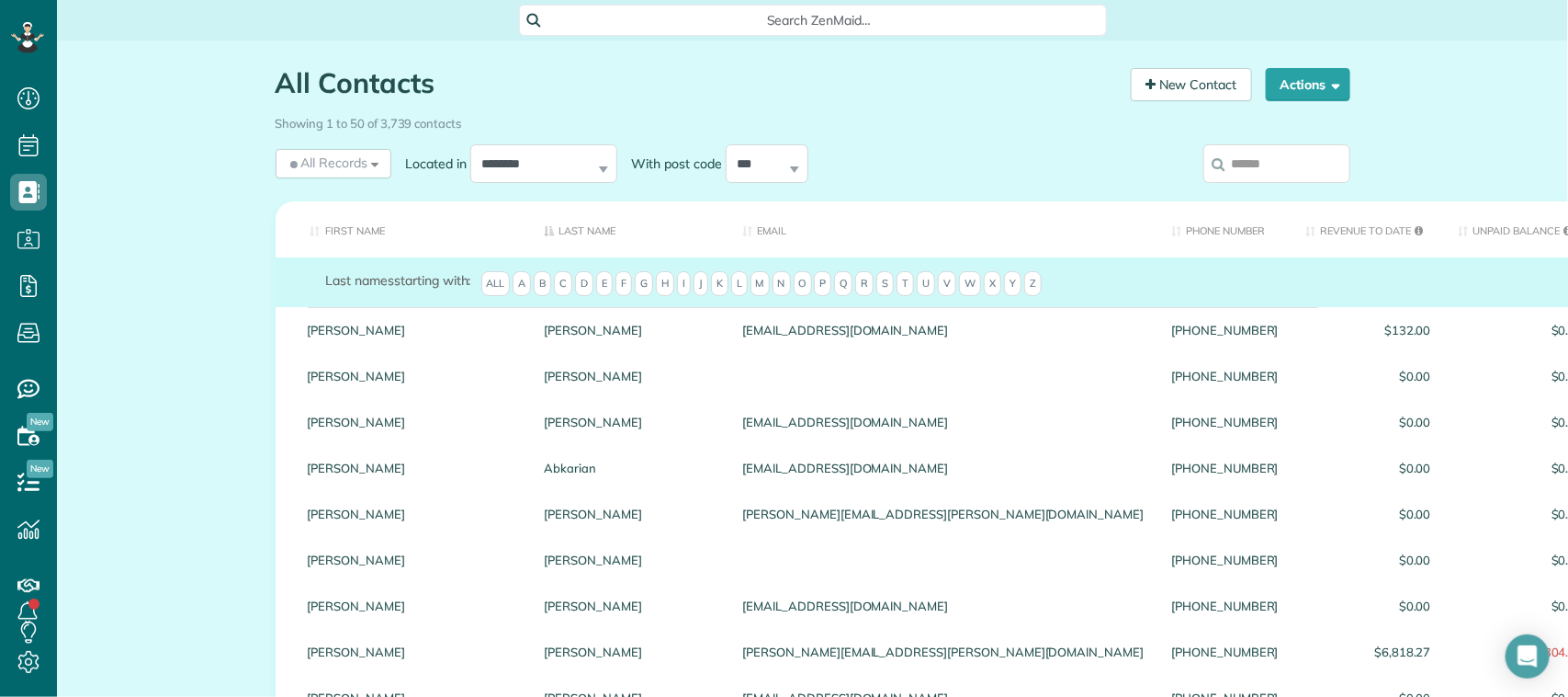
click at [1265, 176] on input "search" at bounding box center [1276, 164] width 147 height 39
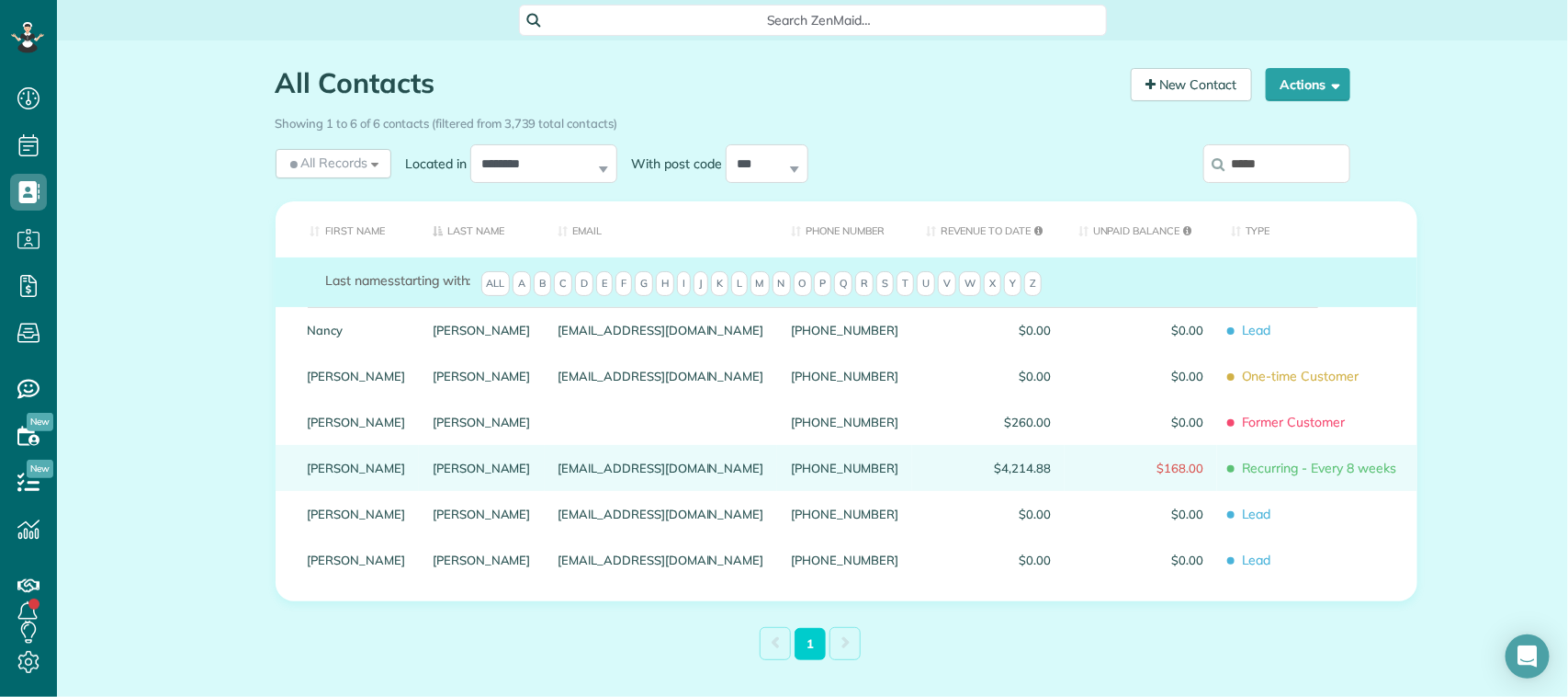
type input "*****"
click at [432, 474] on link "[PERSON_NAME]" at bounding box center [481, 468] width 98 height 13
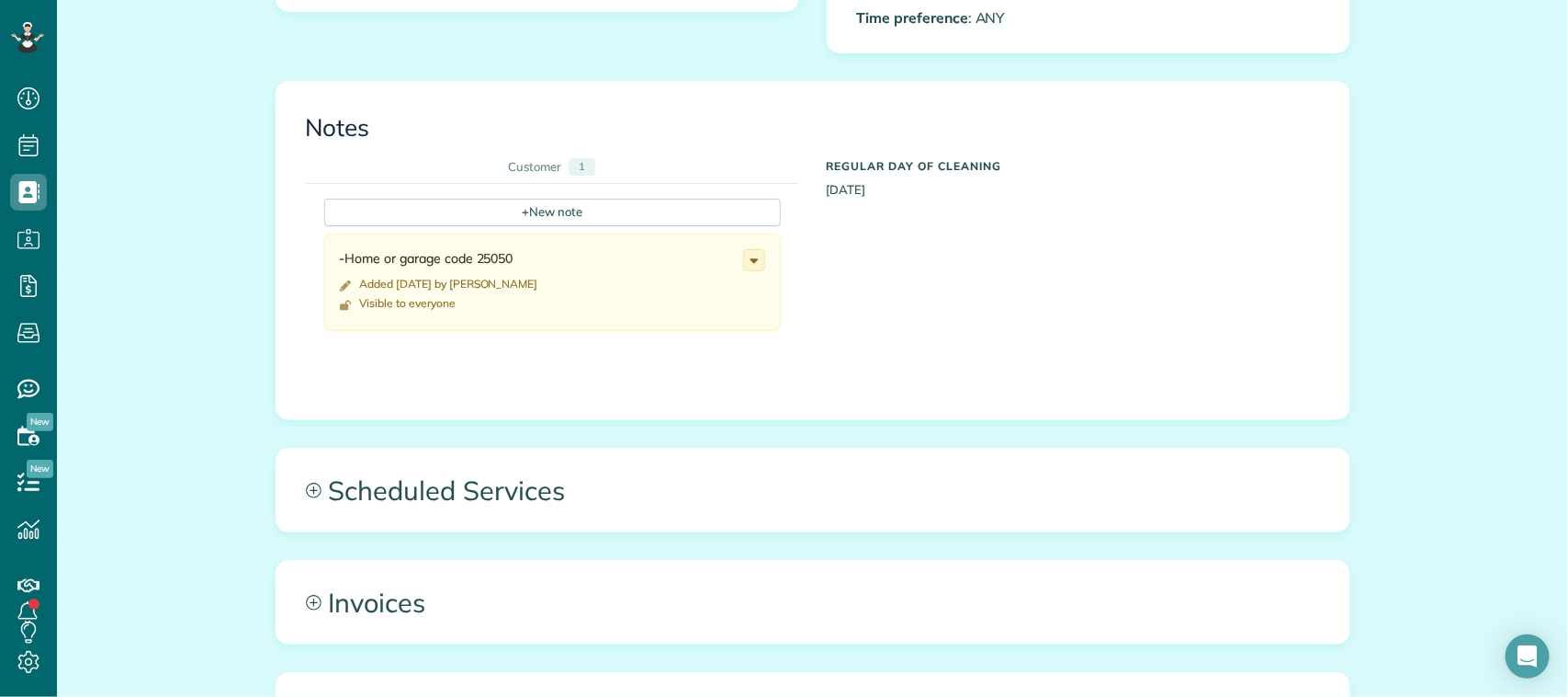
scroll to position [690, 0]
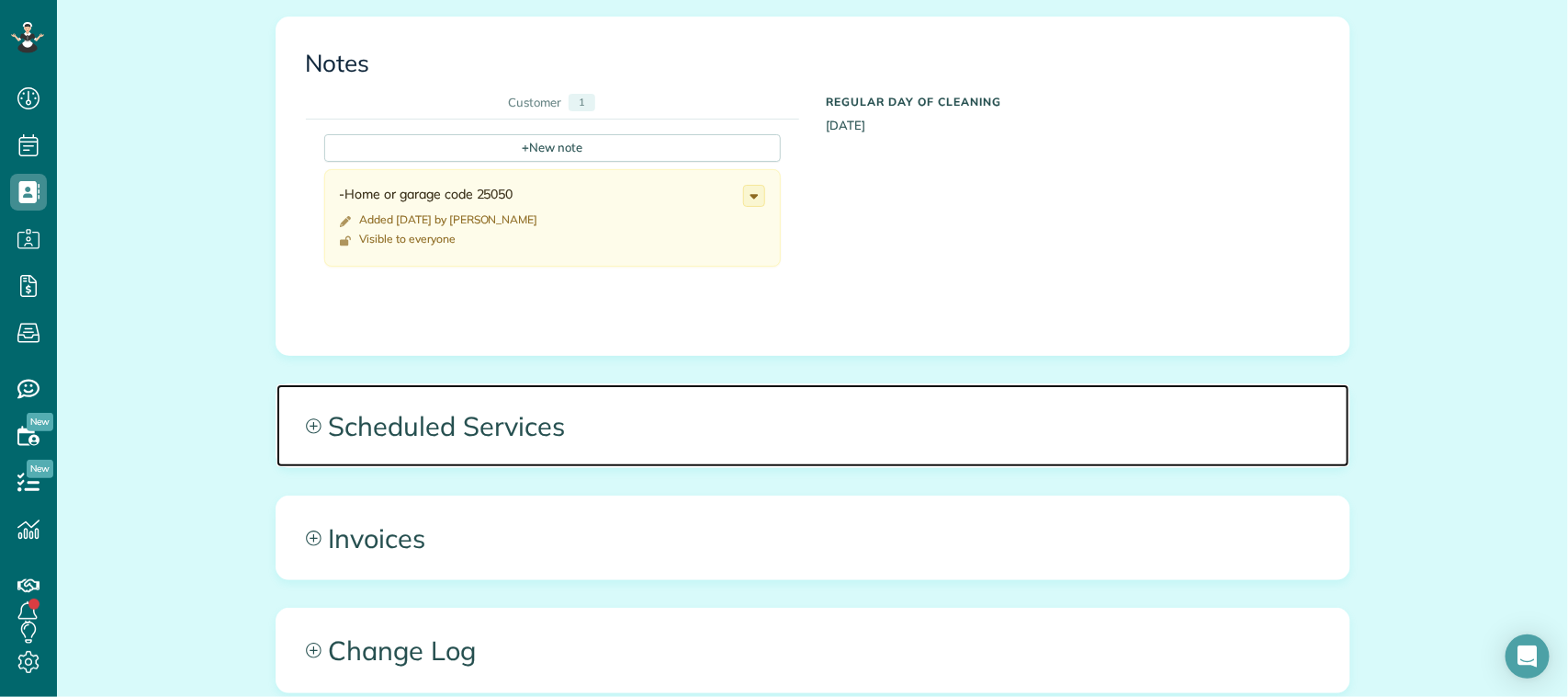
click at [824, 460] on span "Scheduled Services" at bounding box center [812, 425] width 1073 height 82
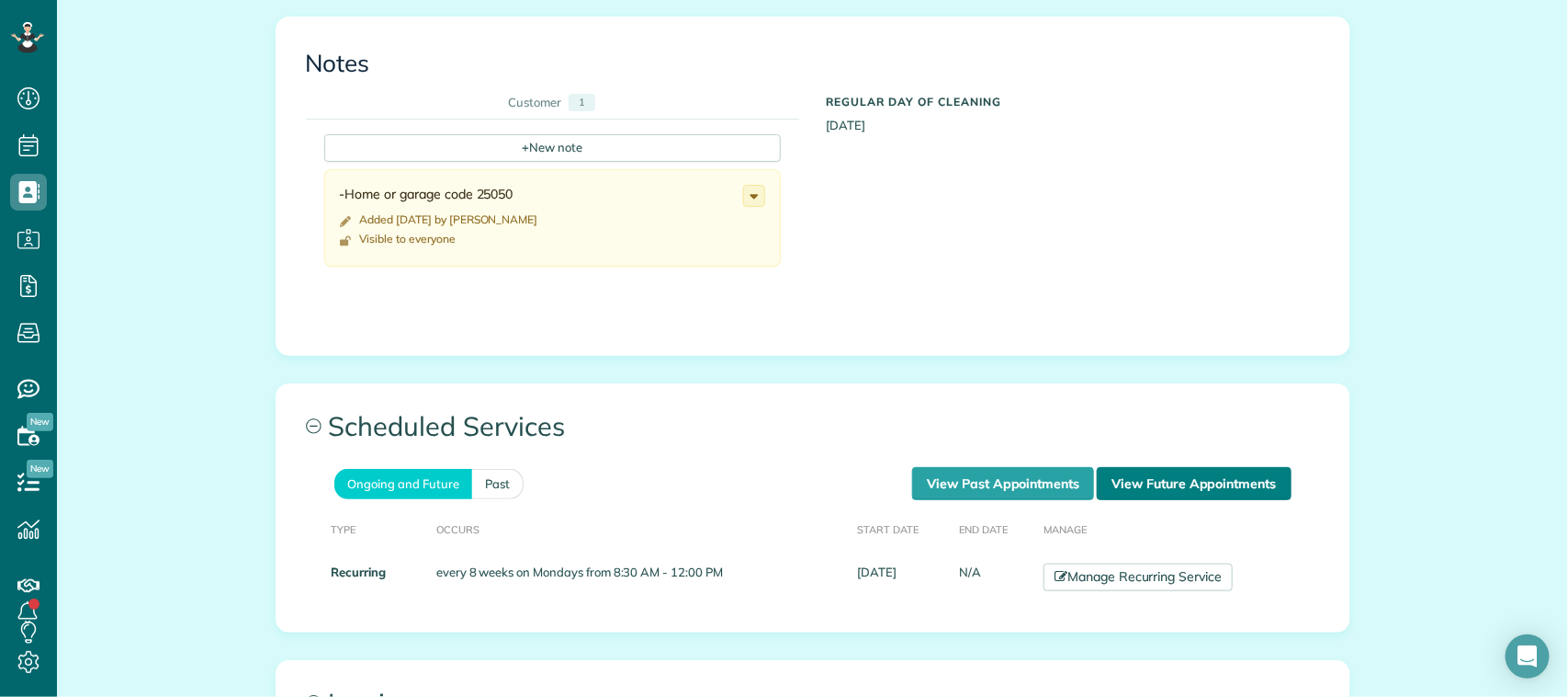
click at [1178, 484] on link "View Future Appointments" at bounding box center [1194, 483] width 194 height 33
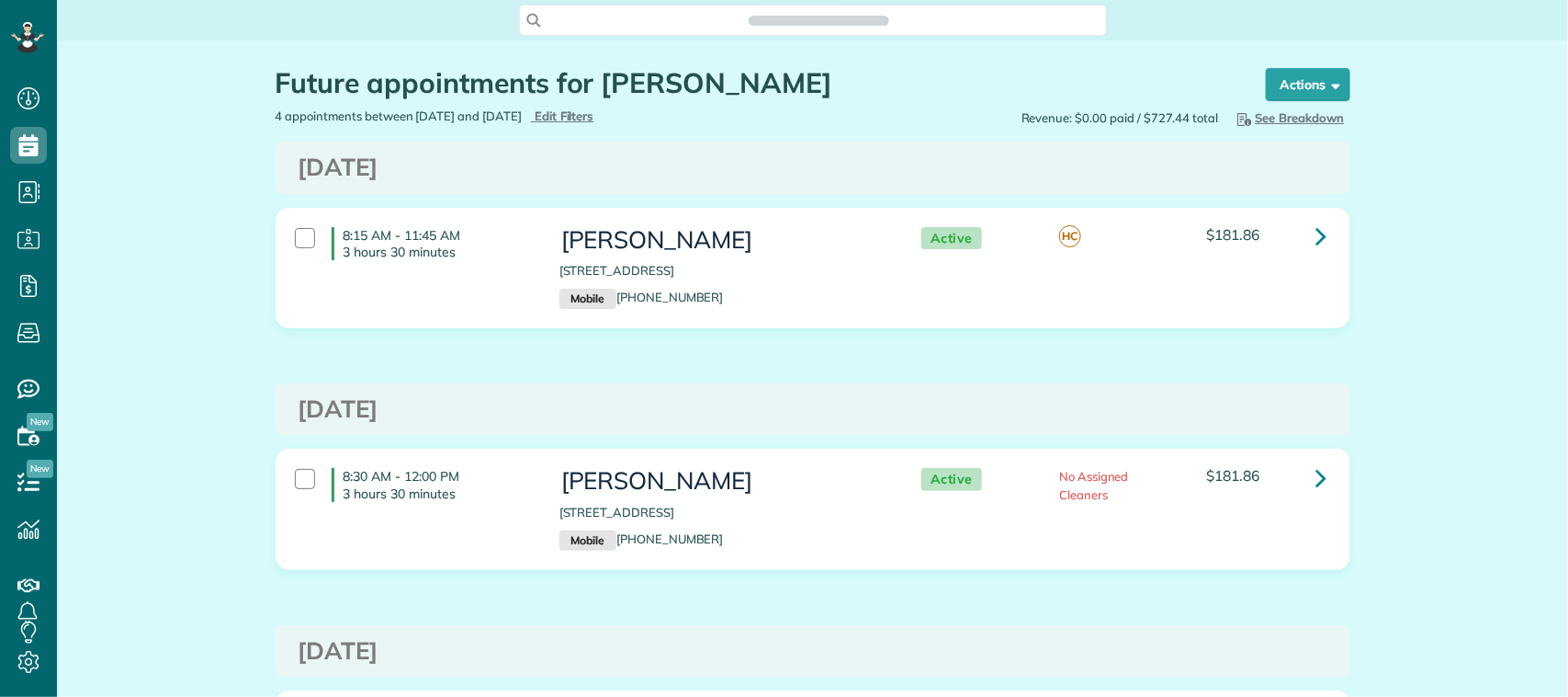
scroll to position [7, 7]
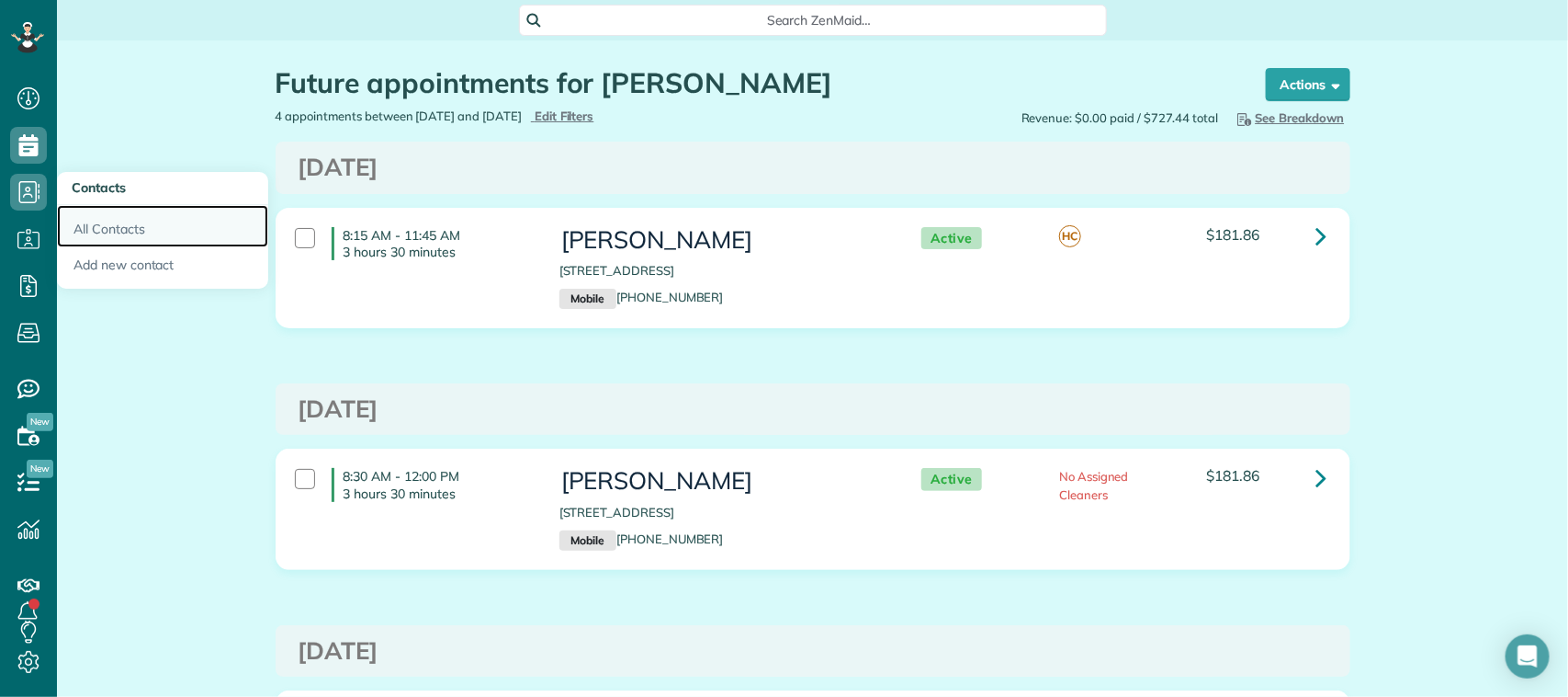
click at [116, 223] on link "All Contacts" at bounding box center [163, 226] width 212 height 43
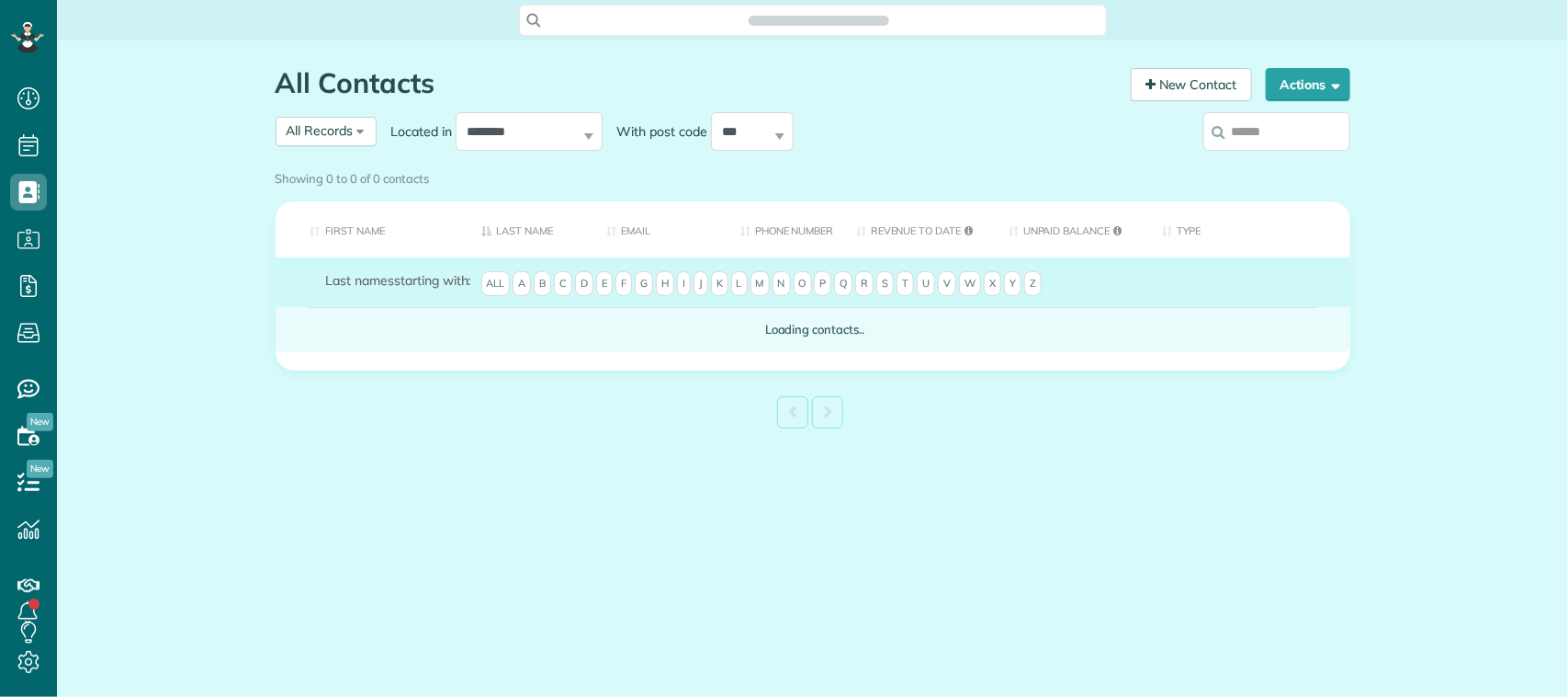
scroll to position [7, 7]
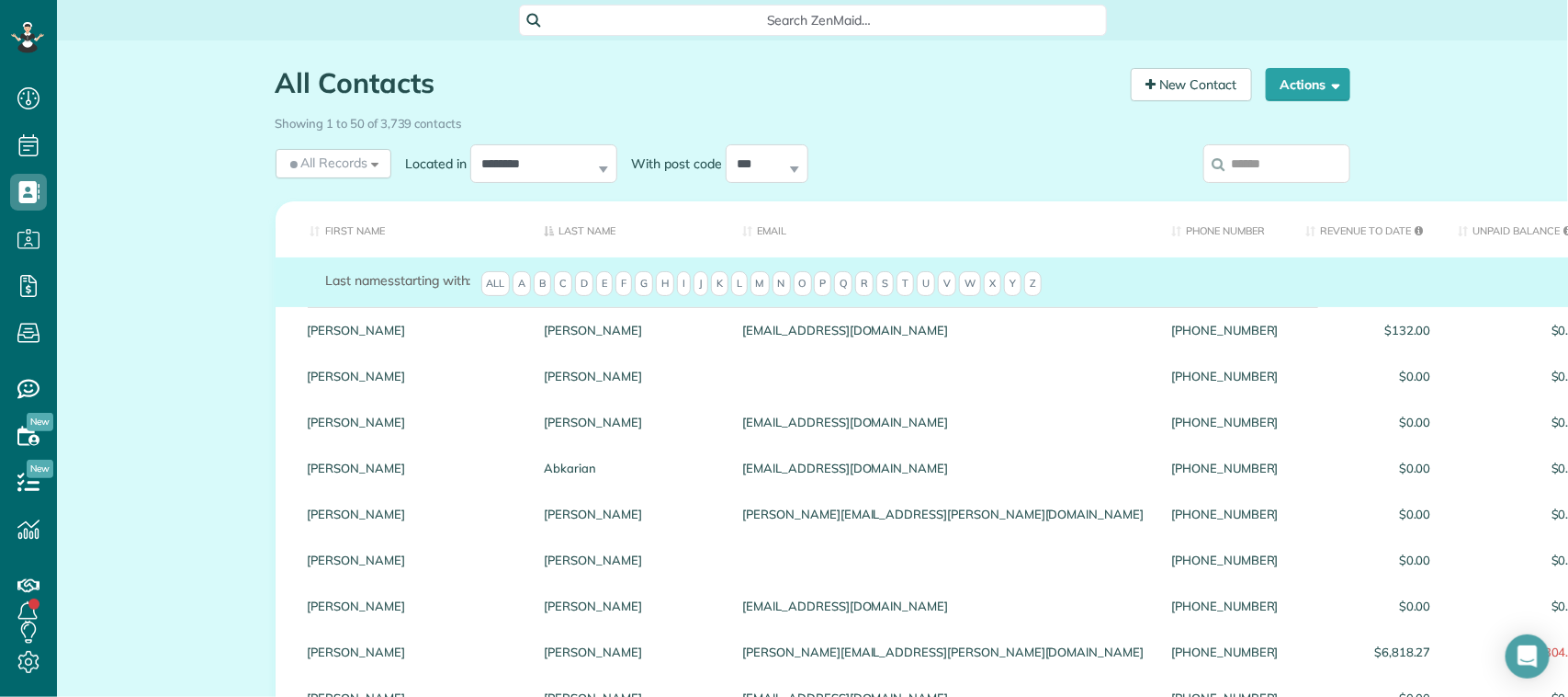
click at [1254, 164] on input "search" at bounding box center [1276, 164] width 147 height 39
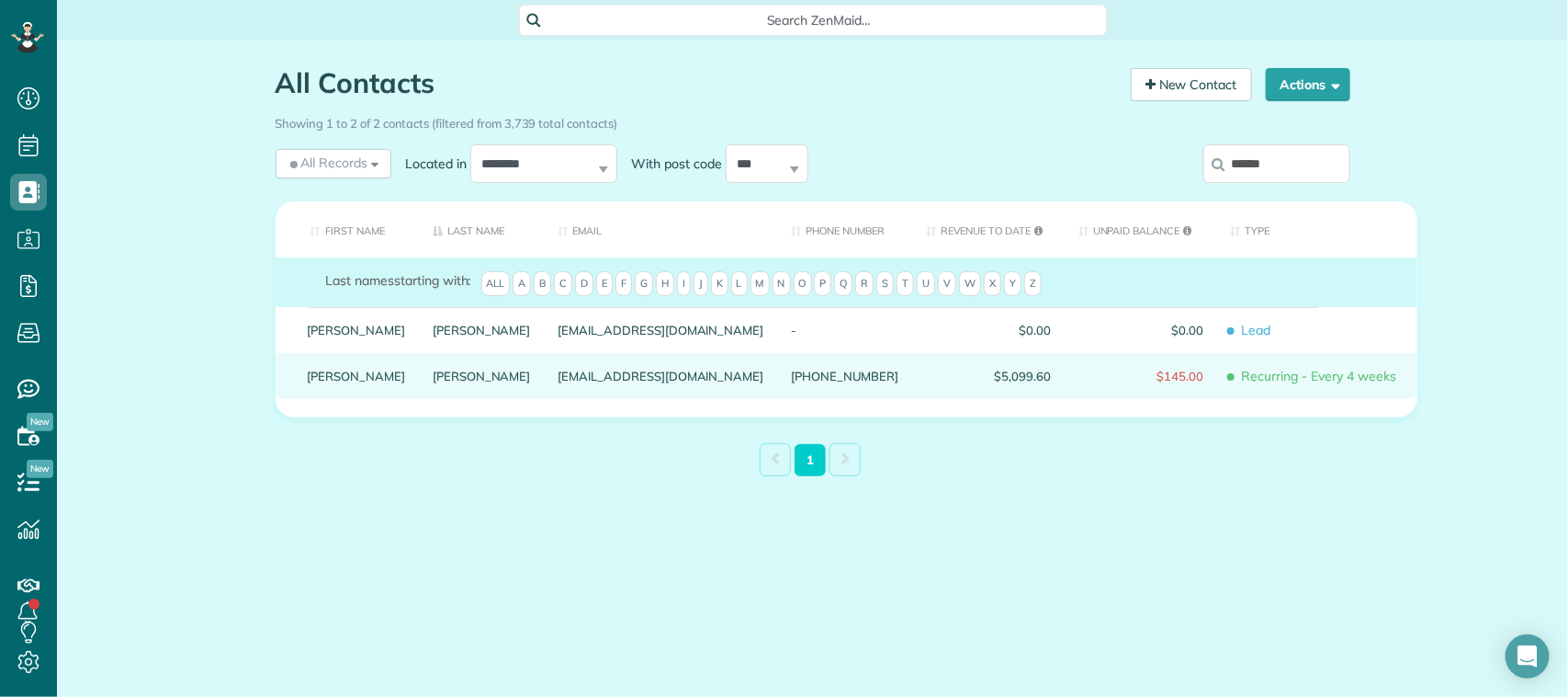
type input "******"
click at [432, 383] on link "[PERSON_NAME]" at bounding box center [481, 376] width 98 height 13
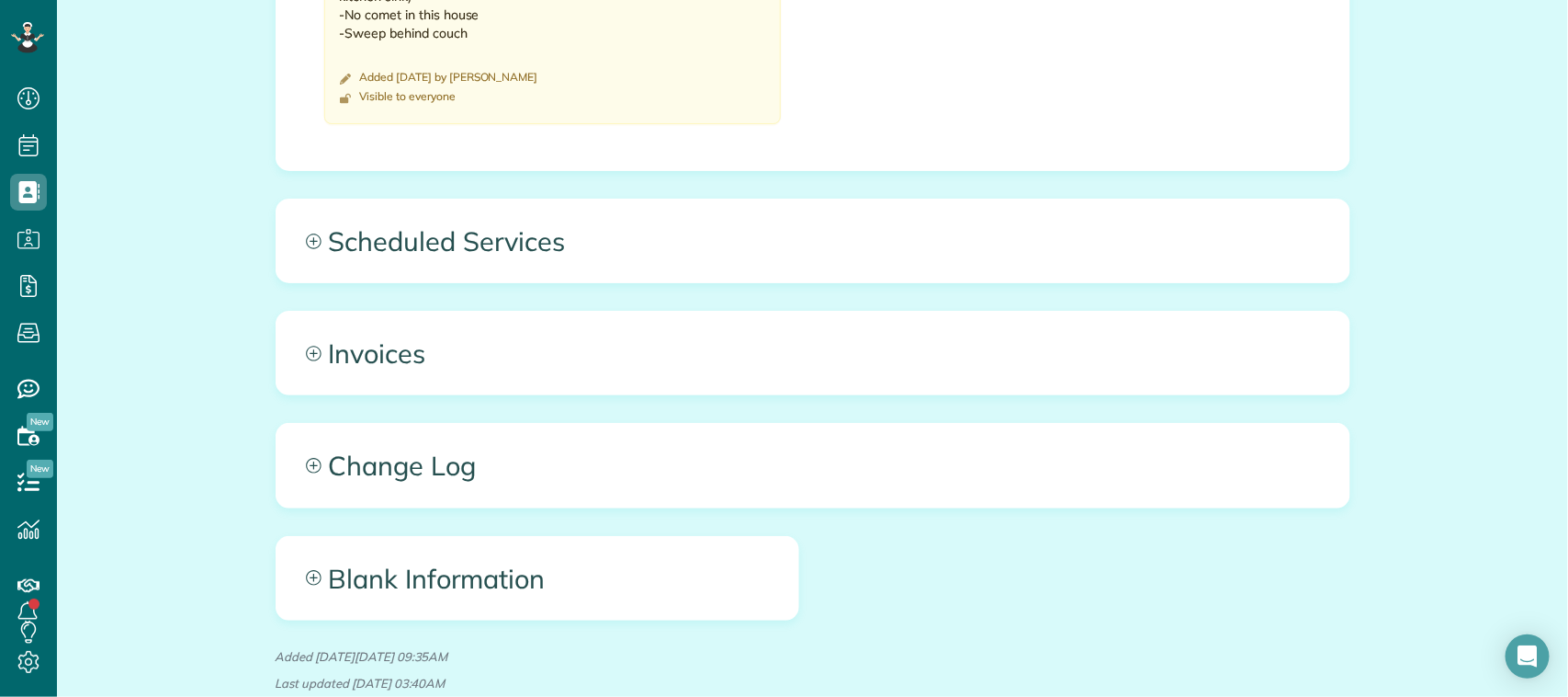
scroll to position [1133, 0]
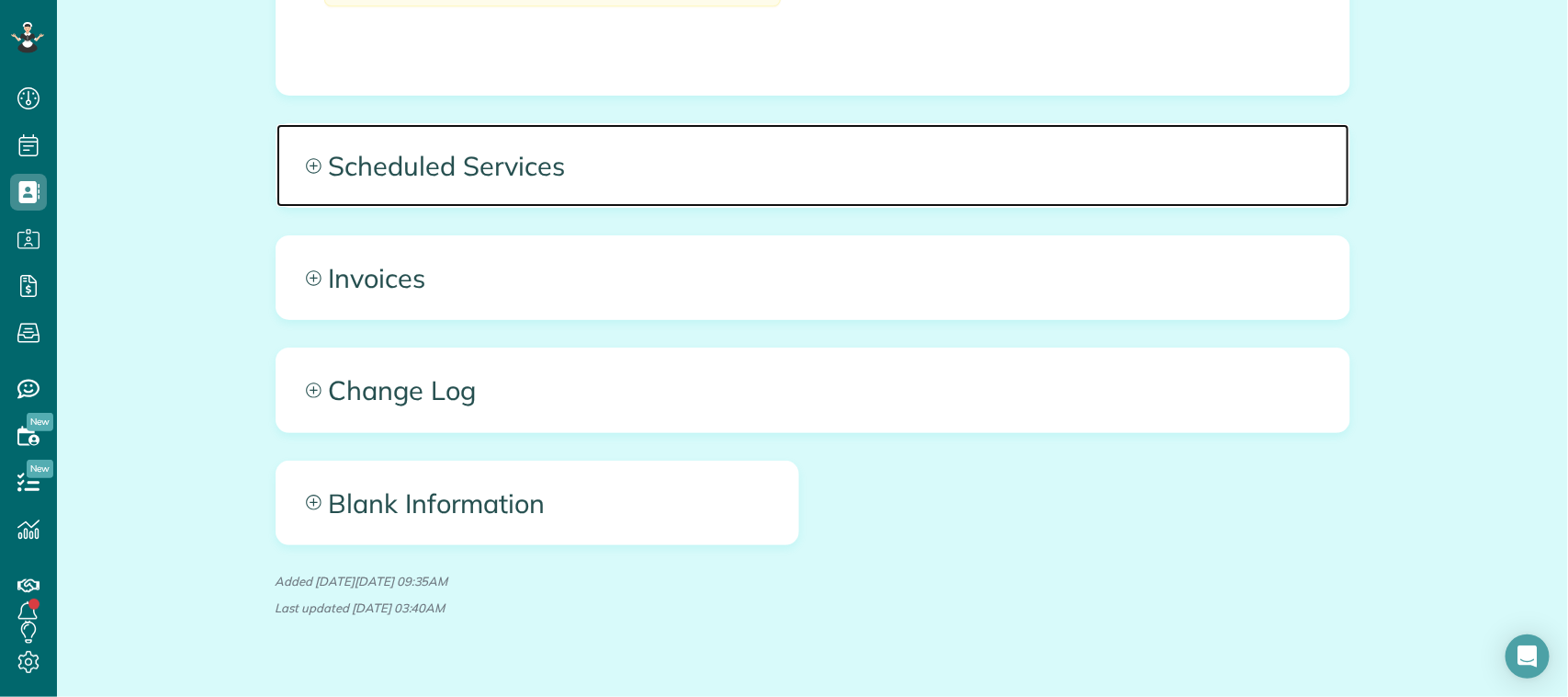
click at [557, 196] on span "Scheduled Services" at bounding box center [812, 165] width 1073 height 82
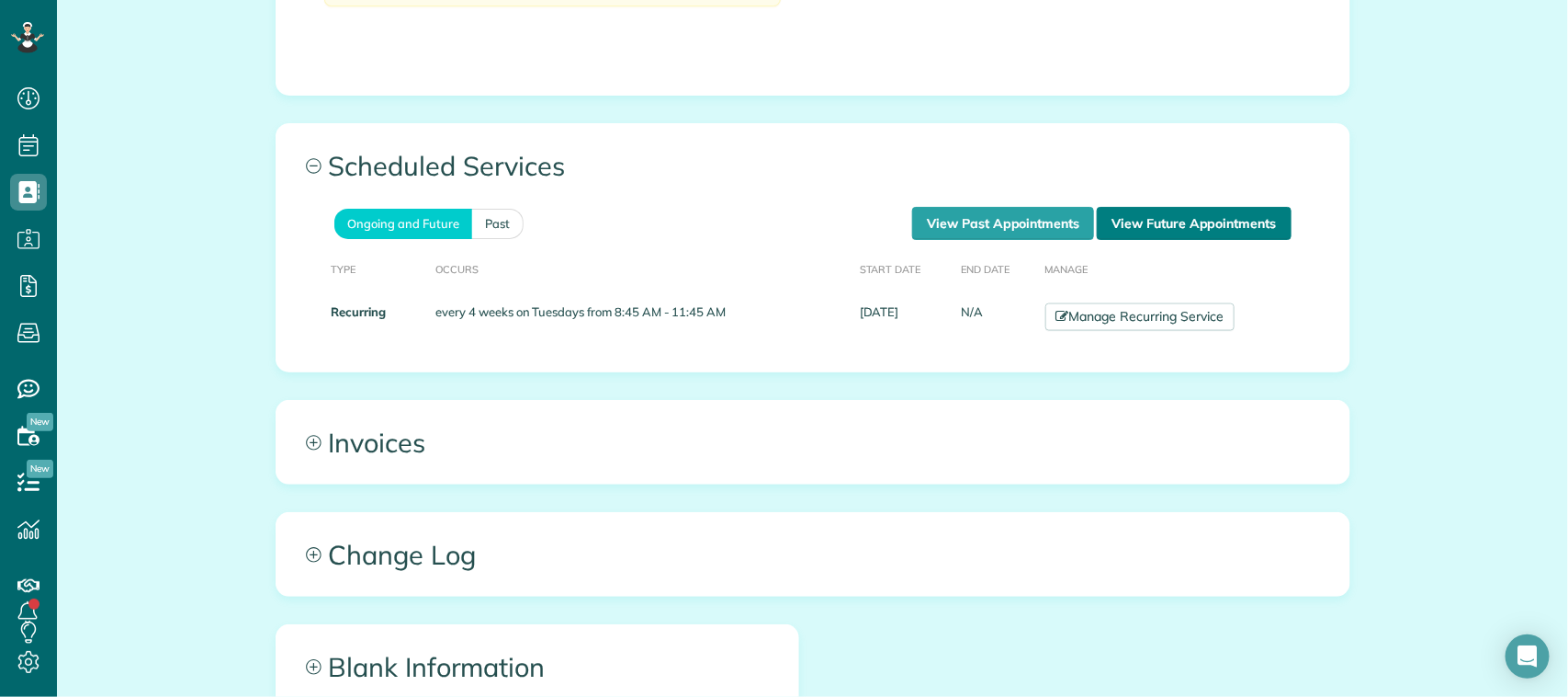
click at [1182, 224] on link "View Future Appointments" at bounding box center [1194, 224] width 194 height 33
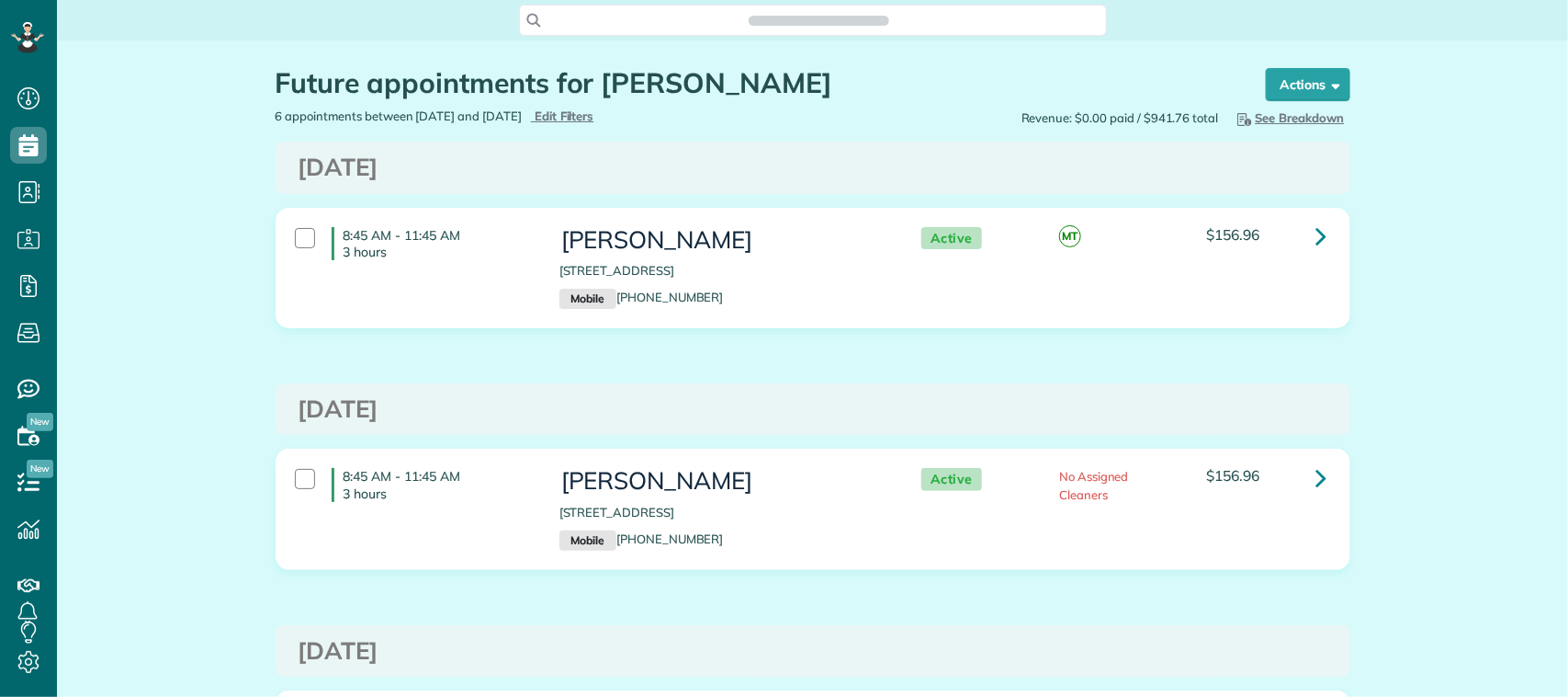
scroll to position [7, 7]
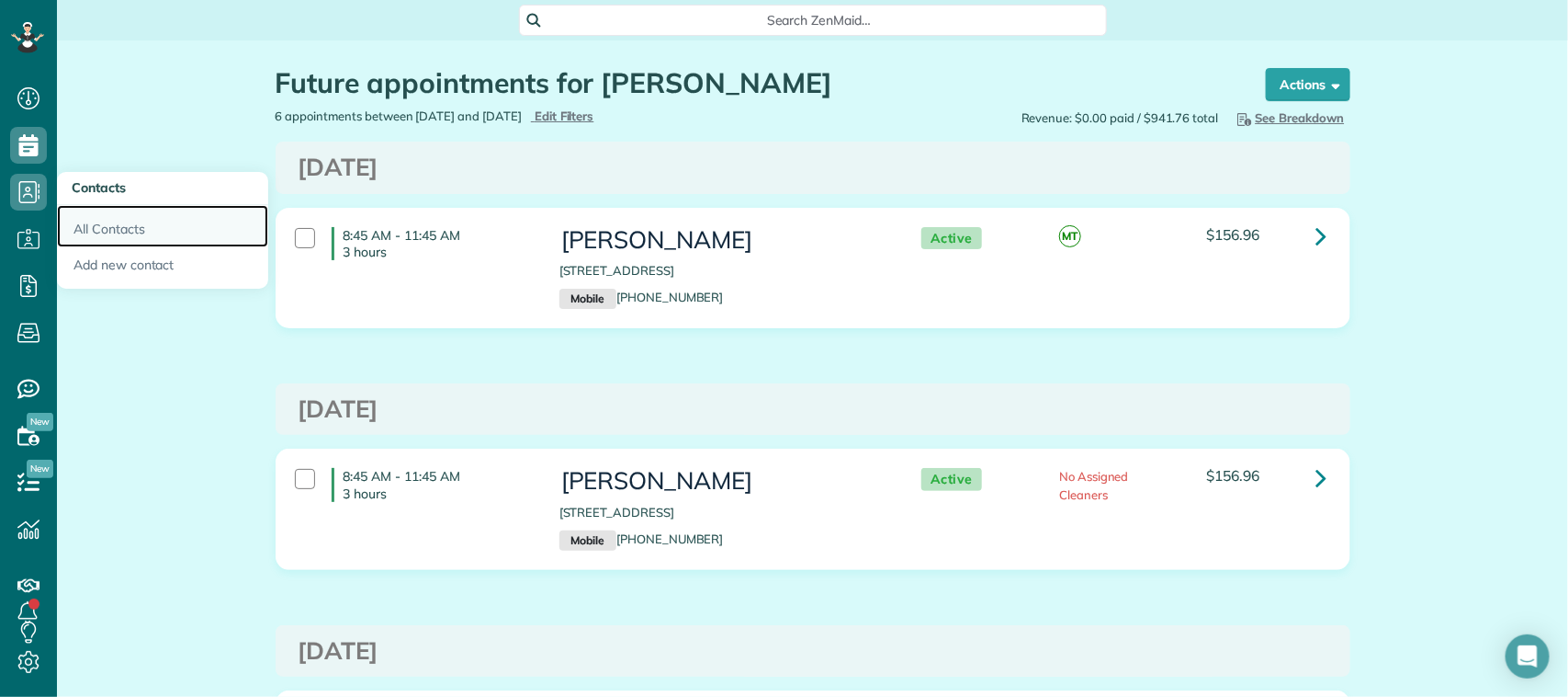
click at [79, 226] on link "All Contacts" at bounding box center [163, 226] width 212 height 43
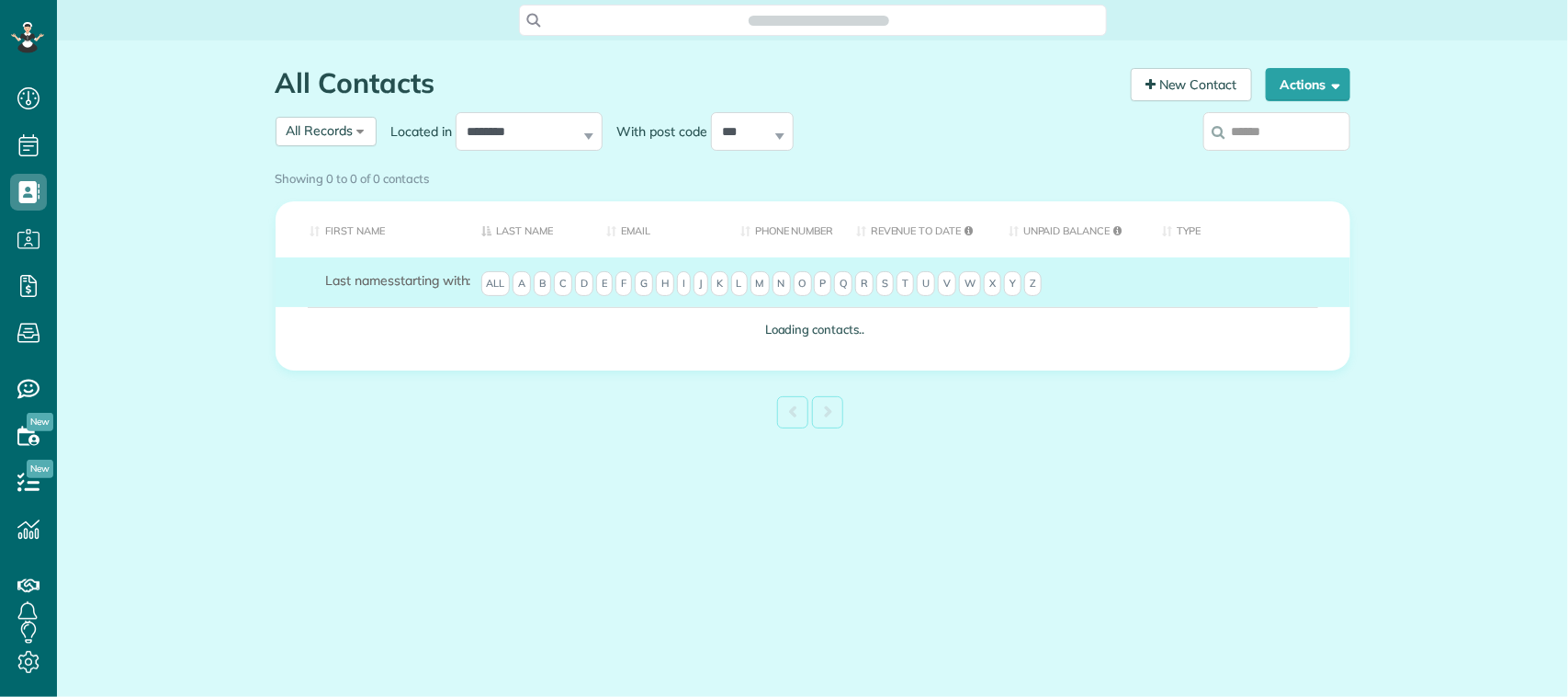
scroll to position [7, 7]
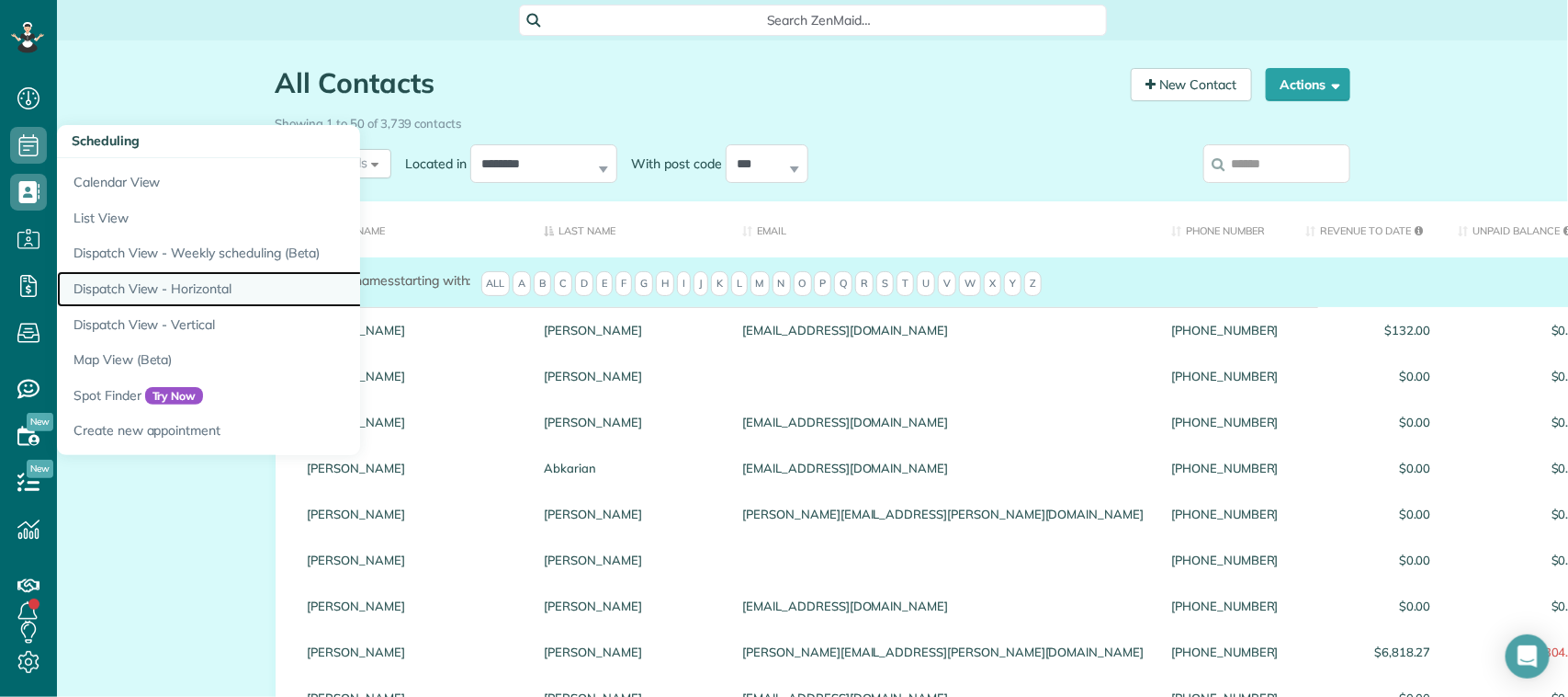
click at [196, 300] on link "Dispatch View - Horizontal" at bounding box center [286, 288] width 459 height 36
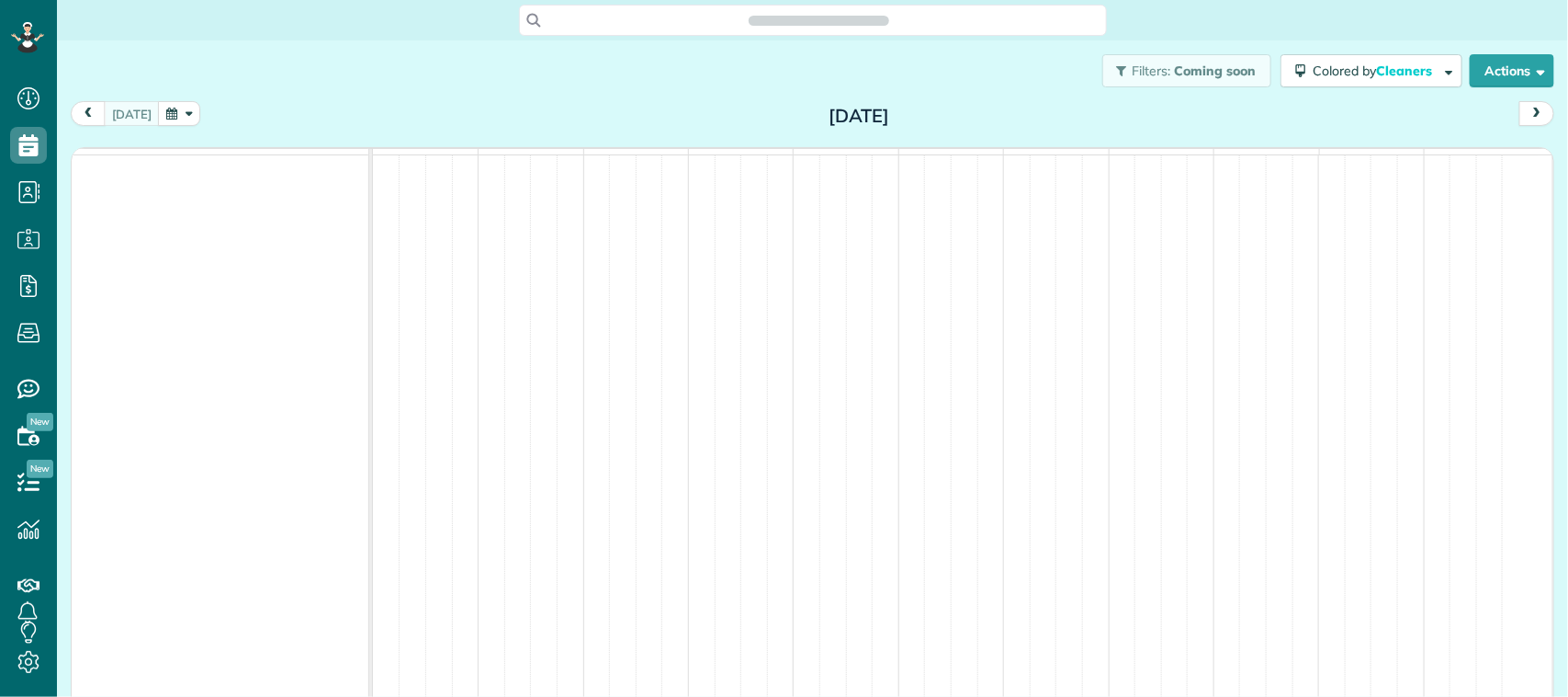
scroll to position [7, 7]
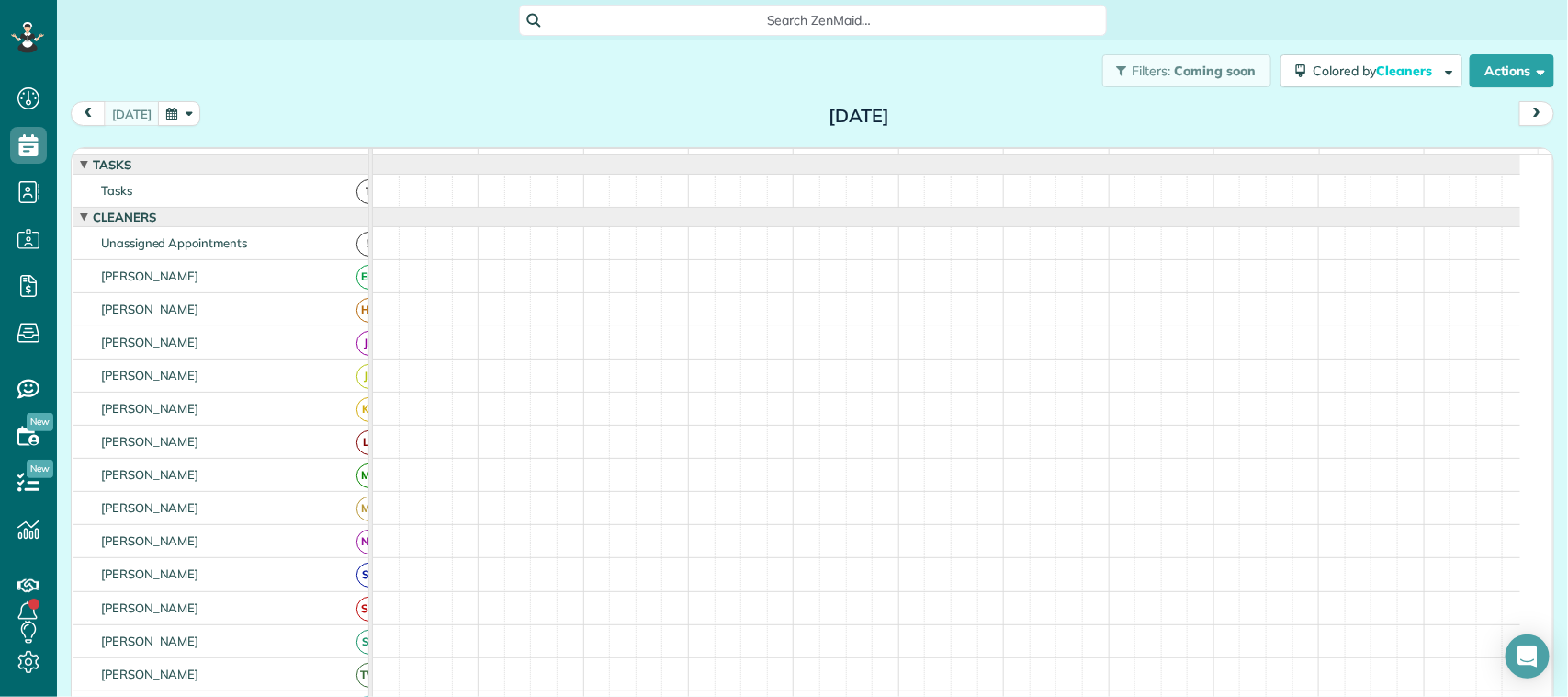
click at [176, 112] on button "button" at bounding box center [179, 113] width 43 height 25
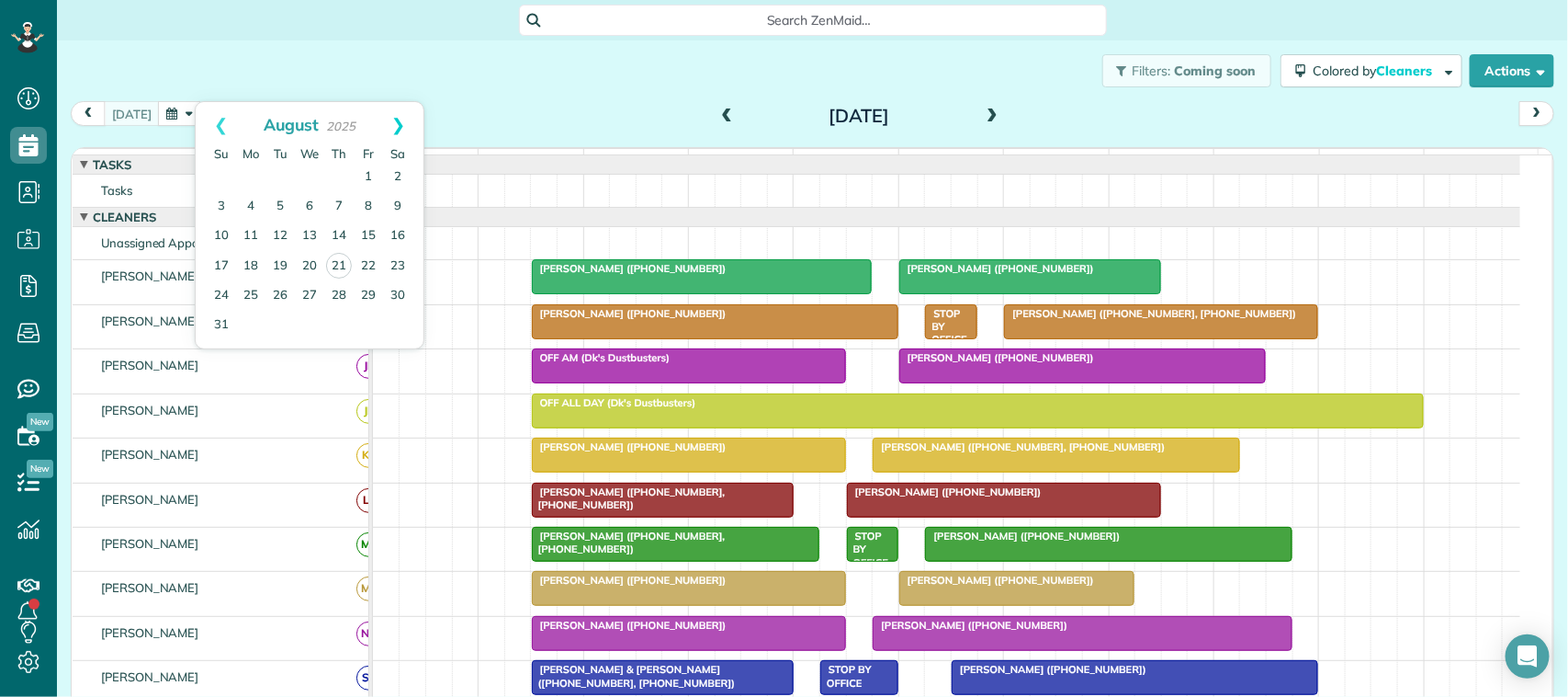
click at [404, 126] on link "Next" at bounding box center [398, 125] width 51 height 46
click at [208, 129] on link "Prev" at bounding box center [221, 125] width 51 height 46
click at [404, 124] on link "Next" at bounding box center [398, 125] width 51 height 46
click at [336, 180] on link "4" at bounding box center [339, 177] width 30 height 30
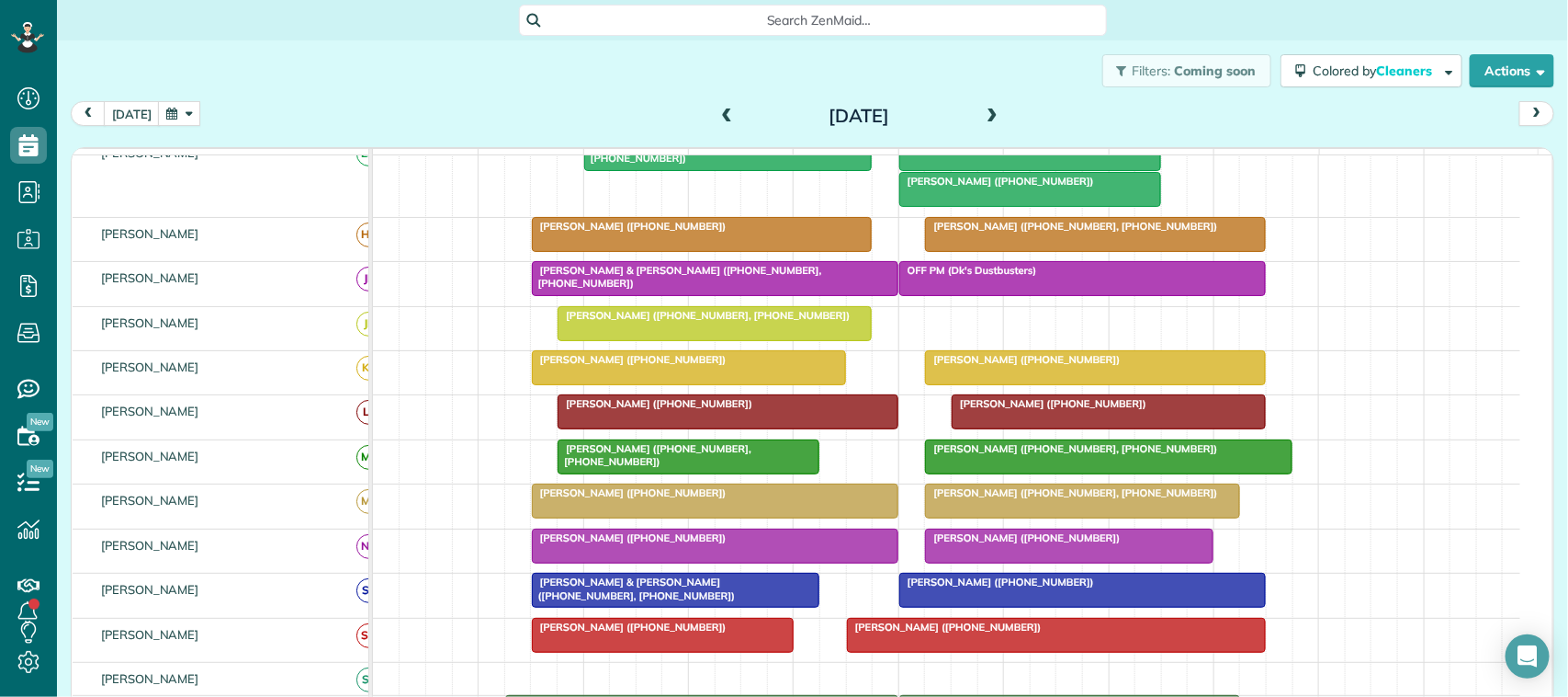
scroll to position [115, 0]
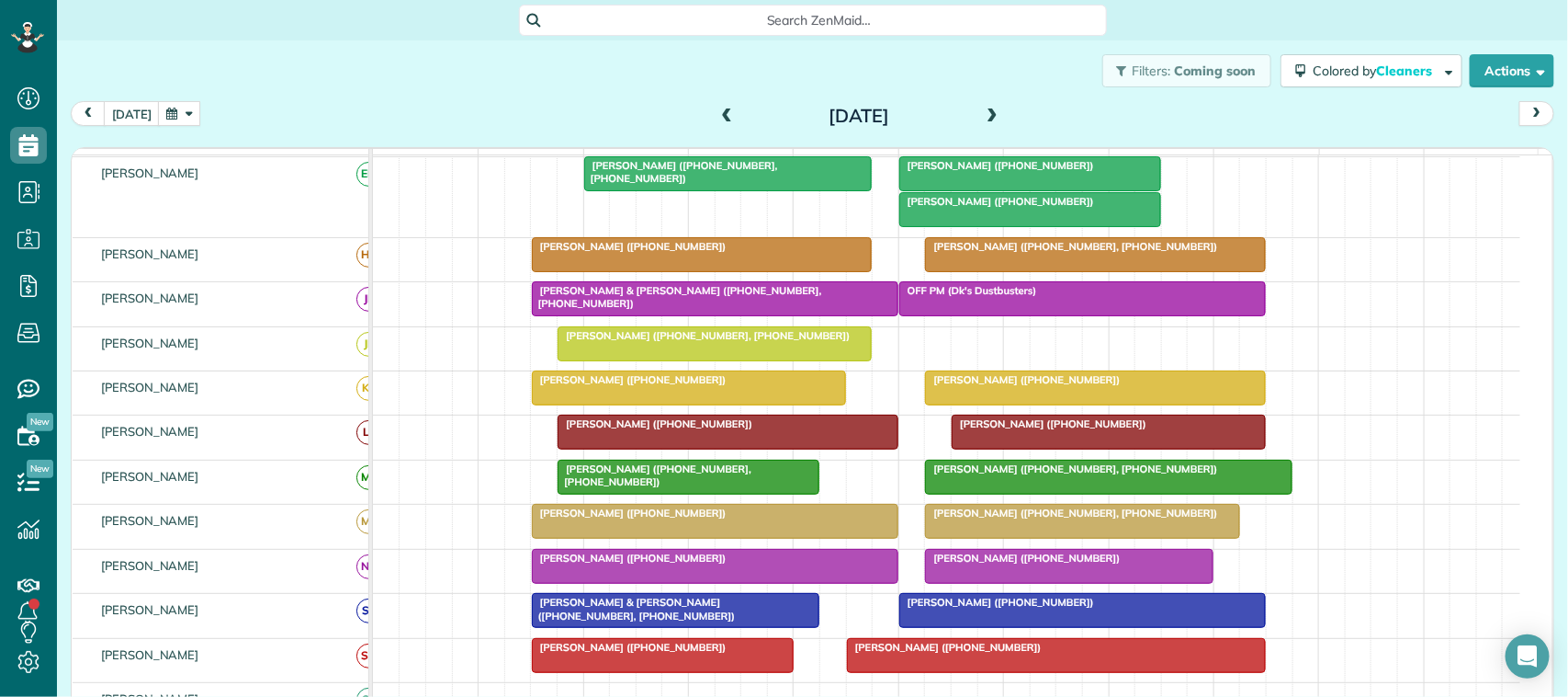
click at [1002, 226] on div at bounding box center [1029, 210] width 260 height 33
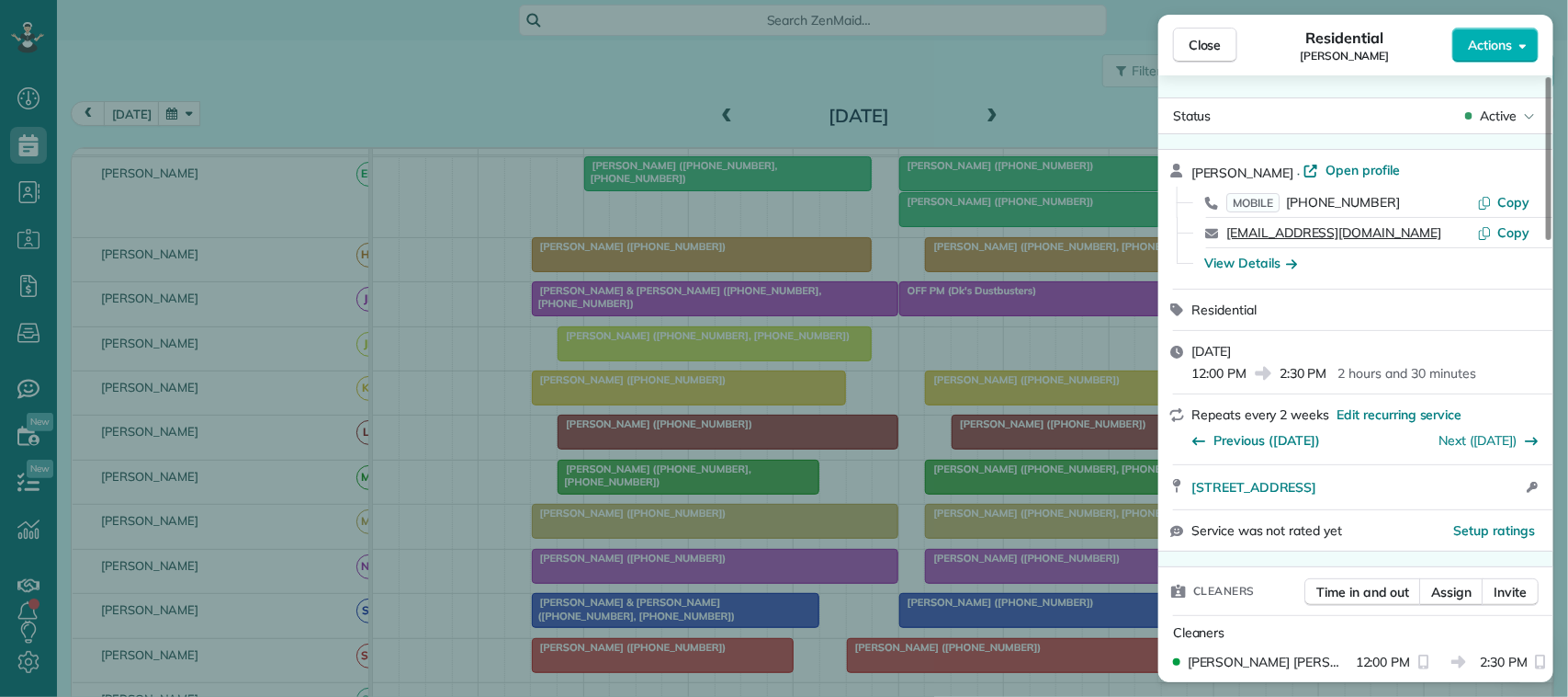
drag, startPoint x: 1366, startPoint y: 234, endPoint x: 1228, endPoint y: 231, distance: 138.0
click at [1228, 231] on div "[EMAIL_ADDRESS][DOMAIN_NAME]" at bounding box center [1351, 233] width 250 height 18
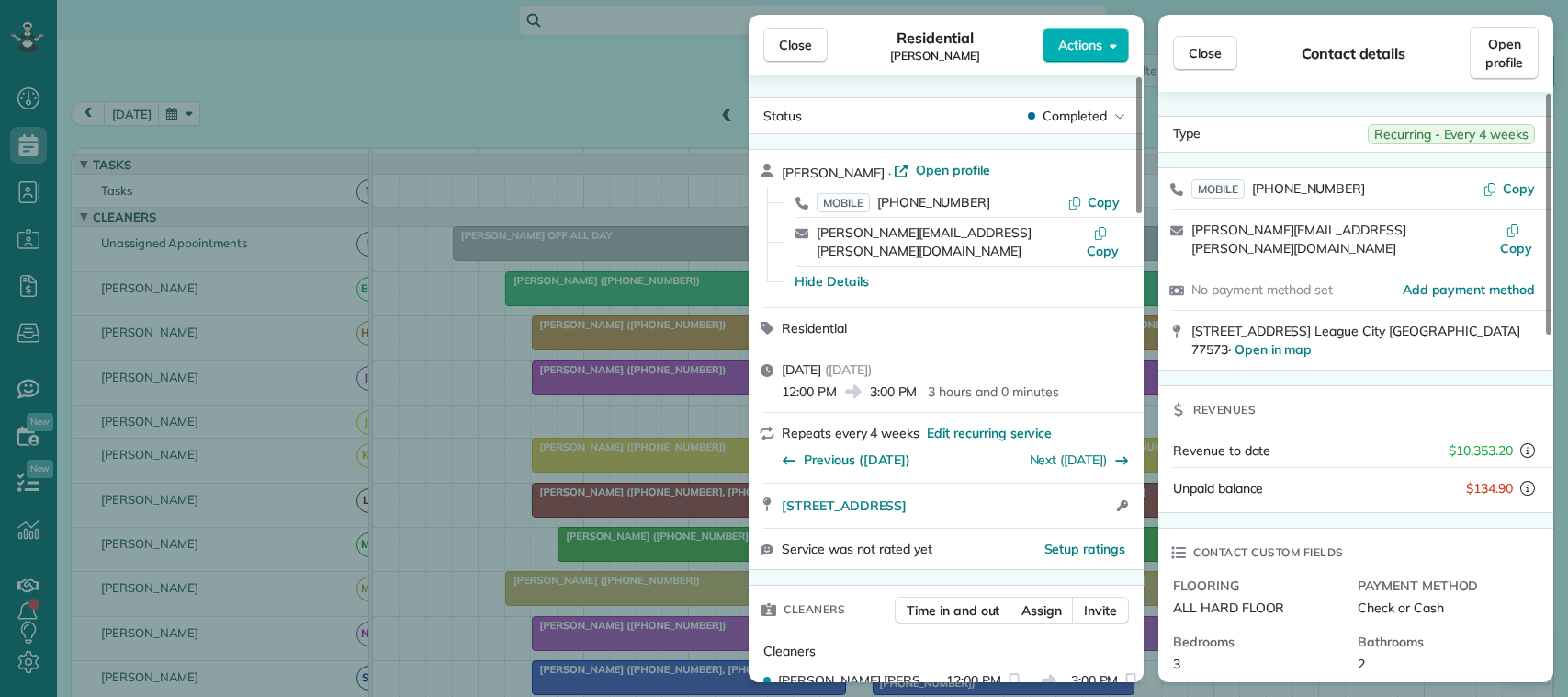
click at [162, 112] on div "Close Residential [PERSON_NAME] Actions Status Completed [PERSON_NAME] · Open p…" at bounding box center [784, 348] width 1568 height 697
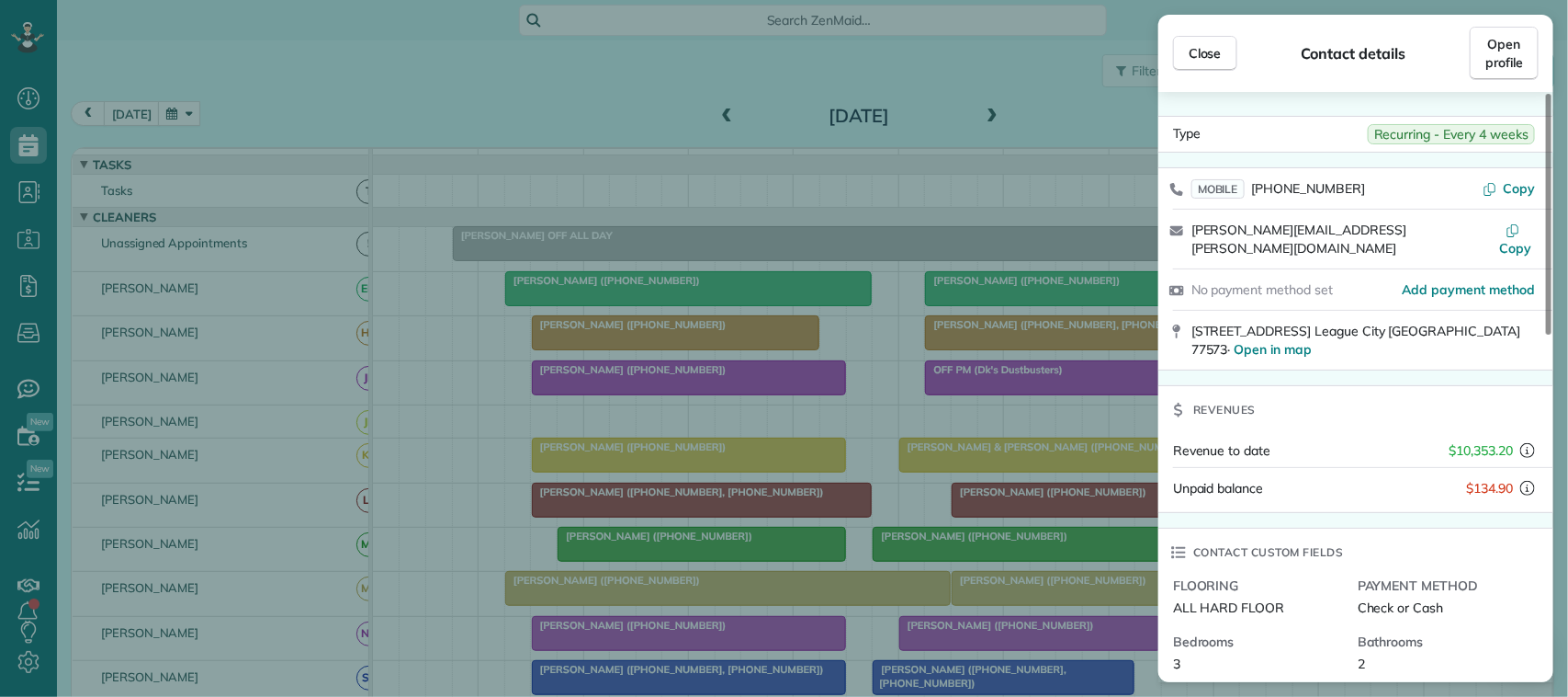
scroll to position [345, 0]
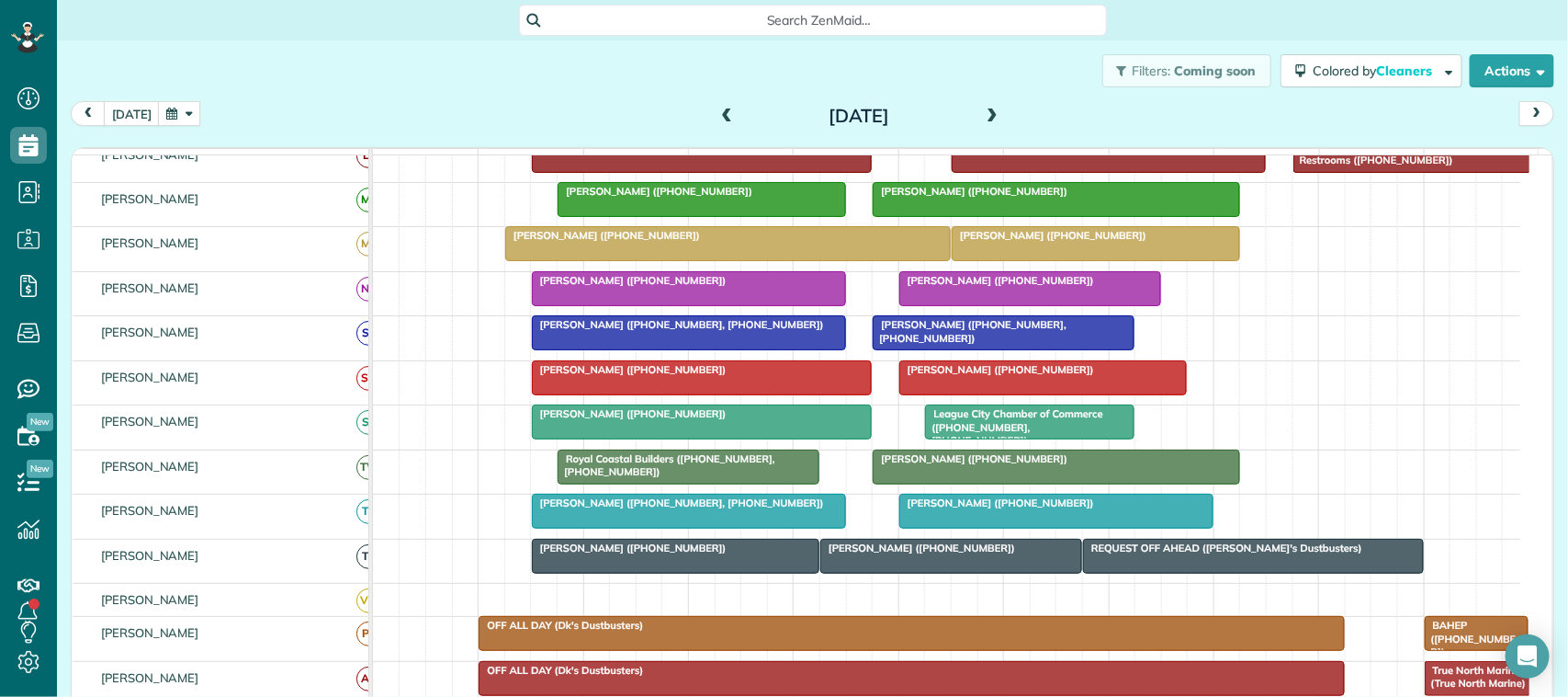
click at [184, 120] on button "button" at bounding box center [179, 113] width 43 height 25
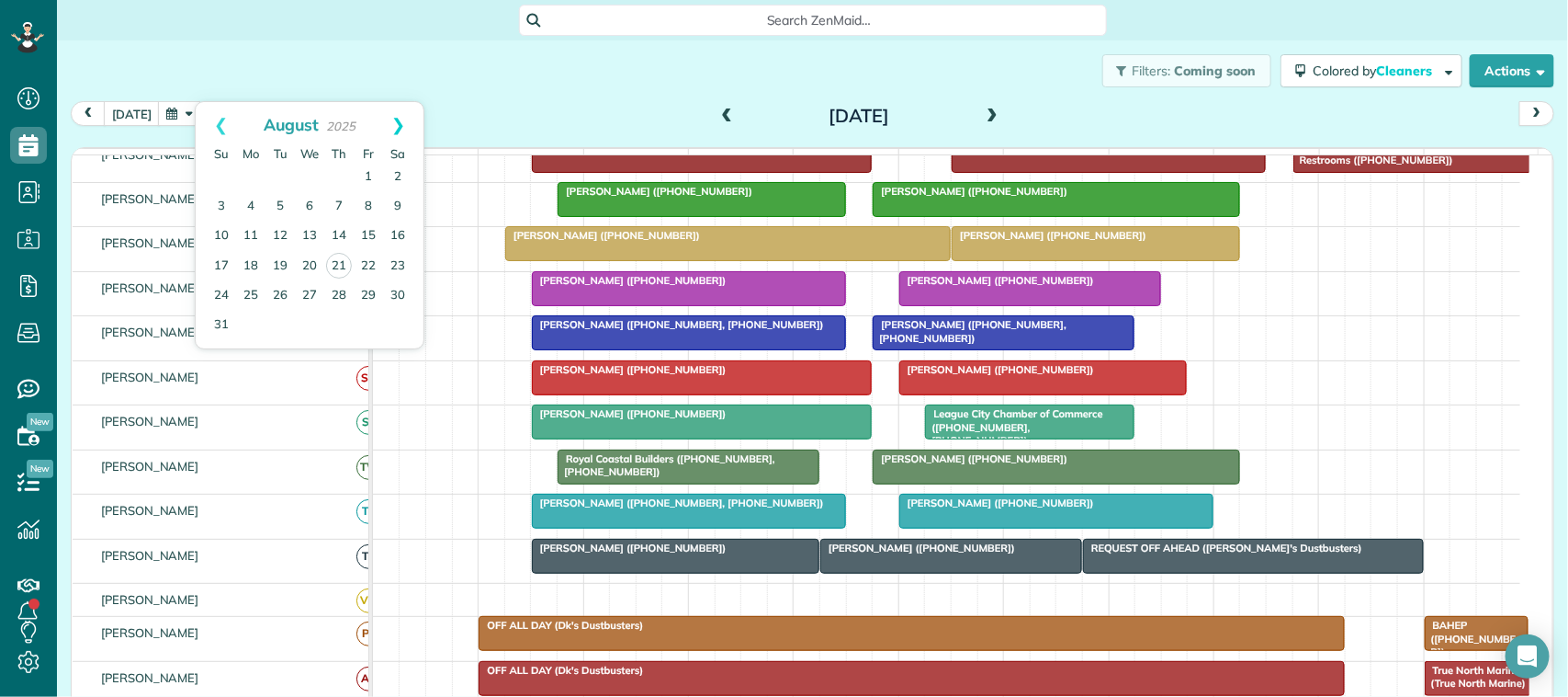
click at [404, 124] on link "Next" at bounding box center [398, 125] width 51 height 46
click at [285, 205] on link "9" at bounding box center [280, 207] width 30 height 30
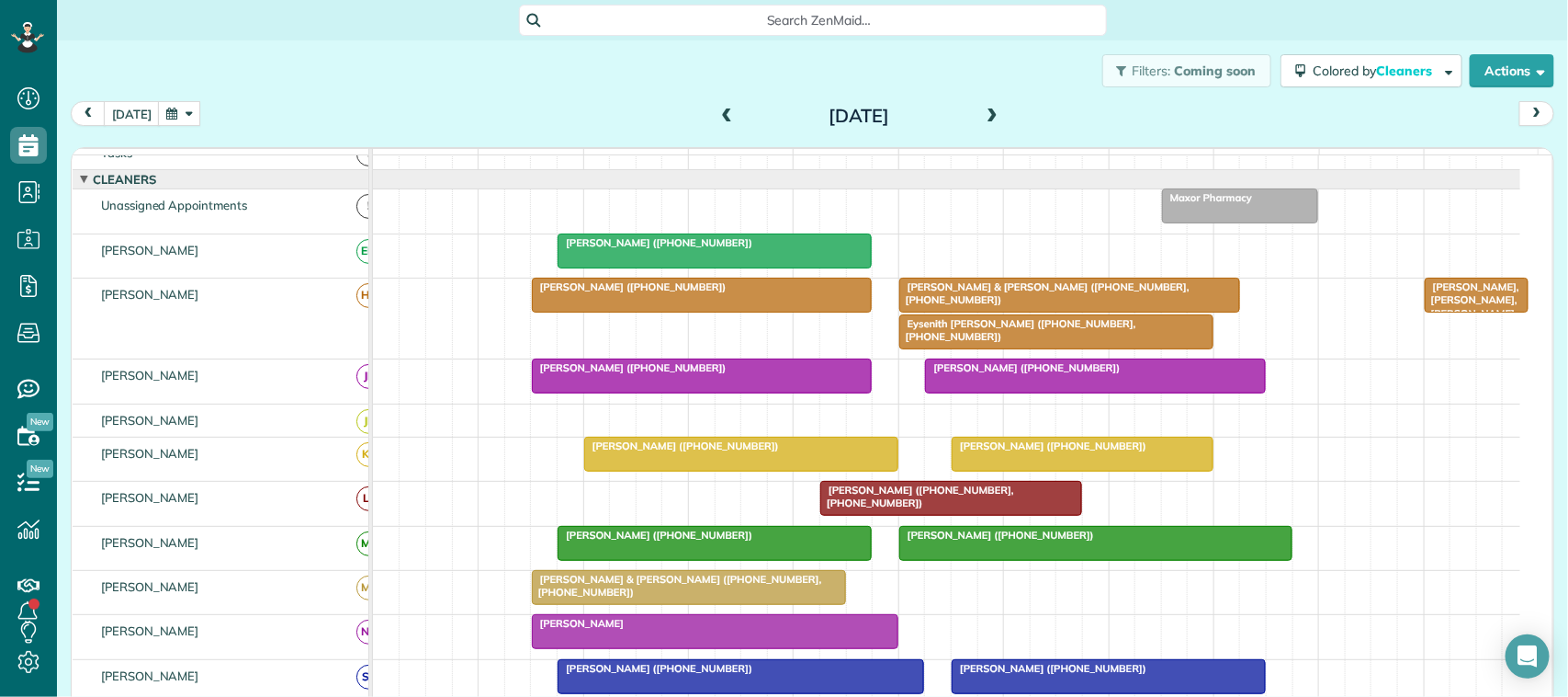
scroll to position [37, 0]
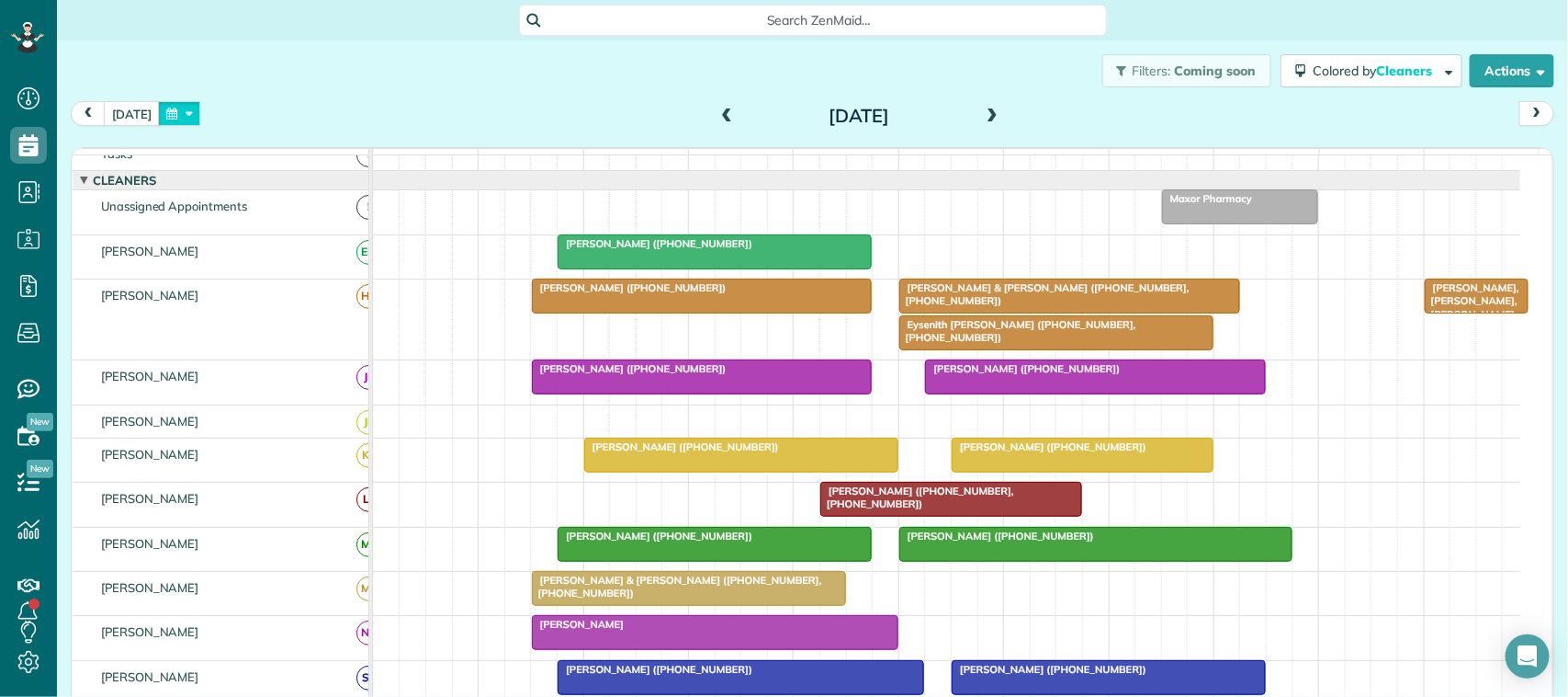
click at [189, 121] on button "button" at bounding box center [179, 113] width 43 height 25
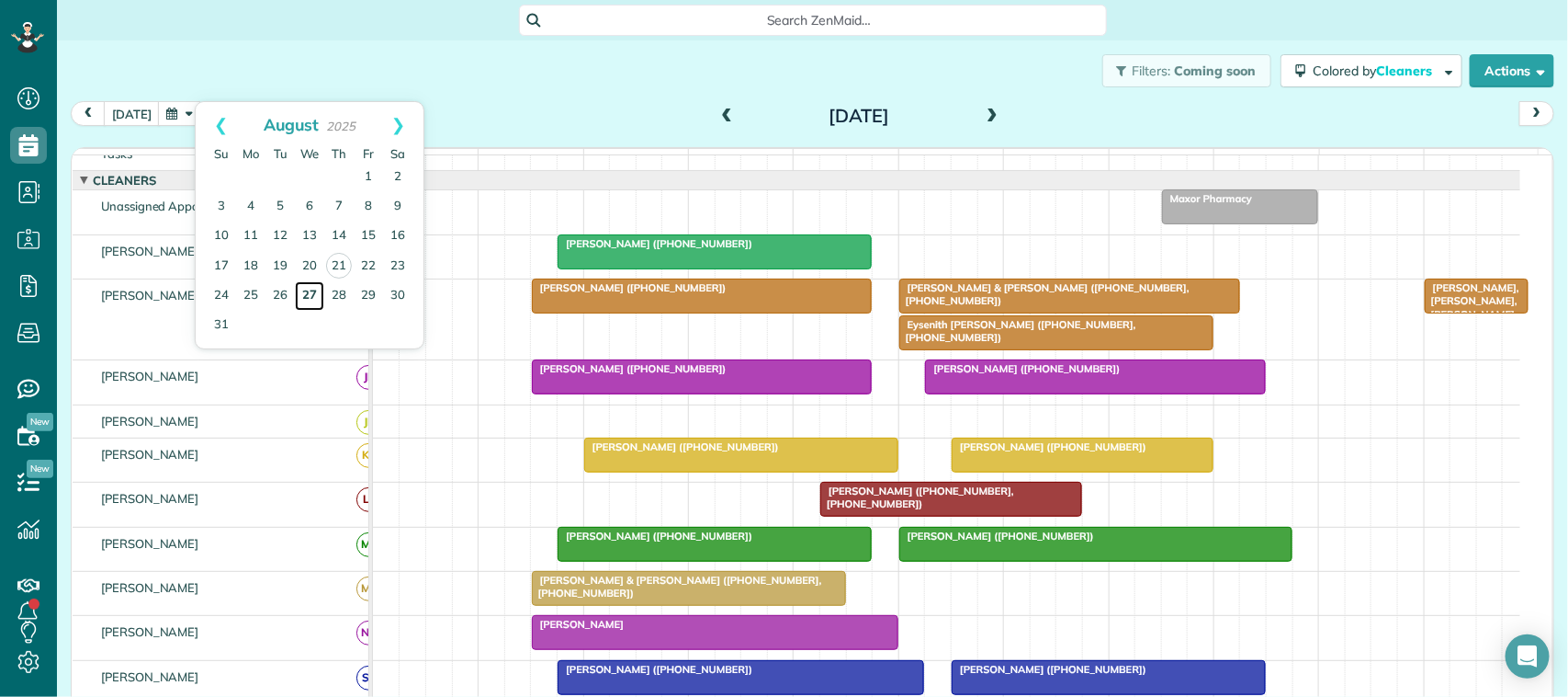
click at [301, 291] on link "27" at bounding box center [310, 296] width 30 height 30
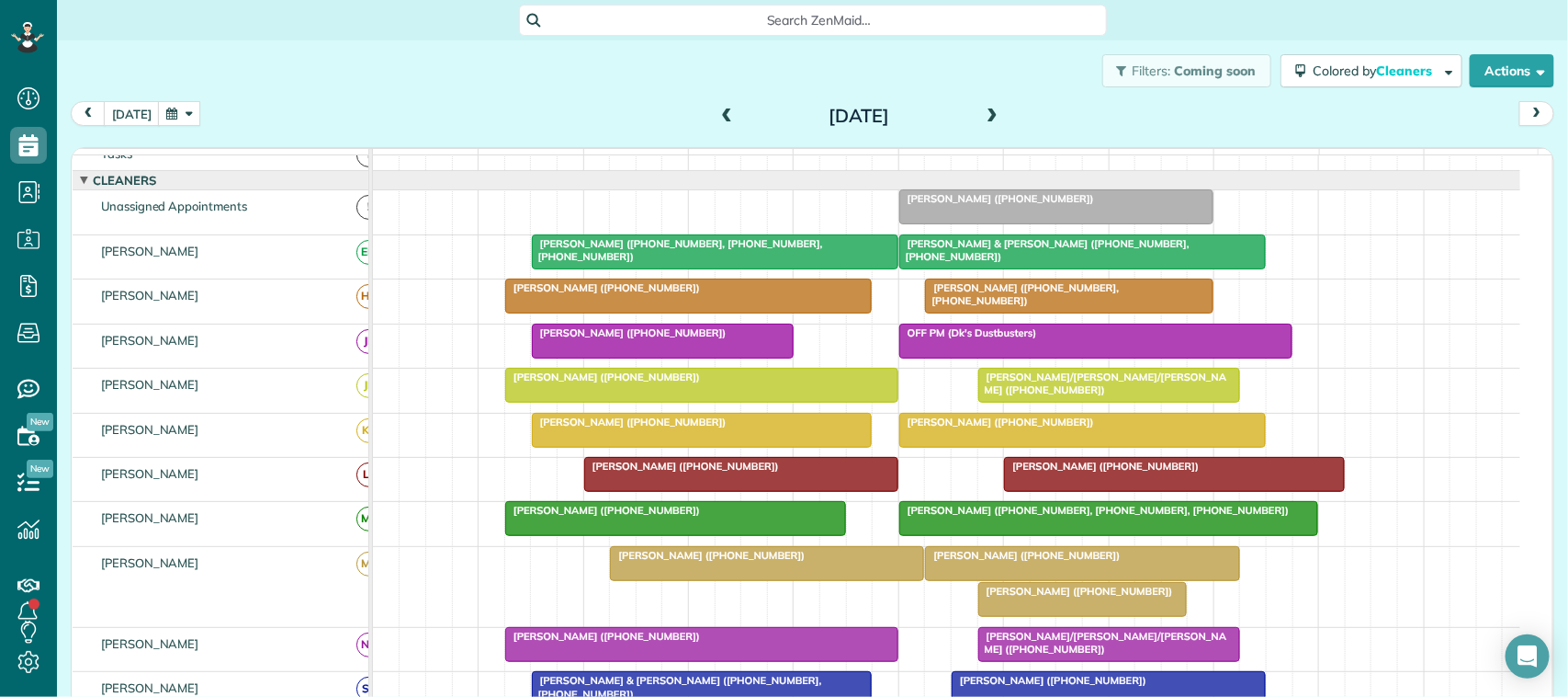
click at [166, 106] on button "button" at bounding box center [179, 113] width 43 height 25
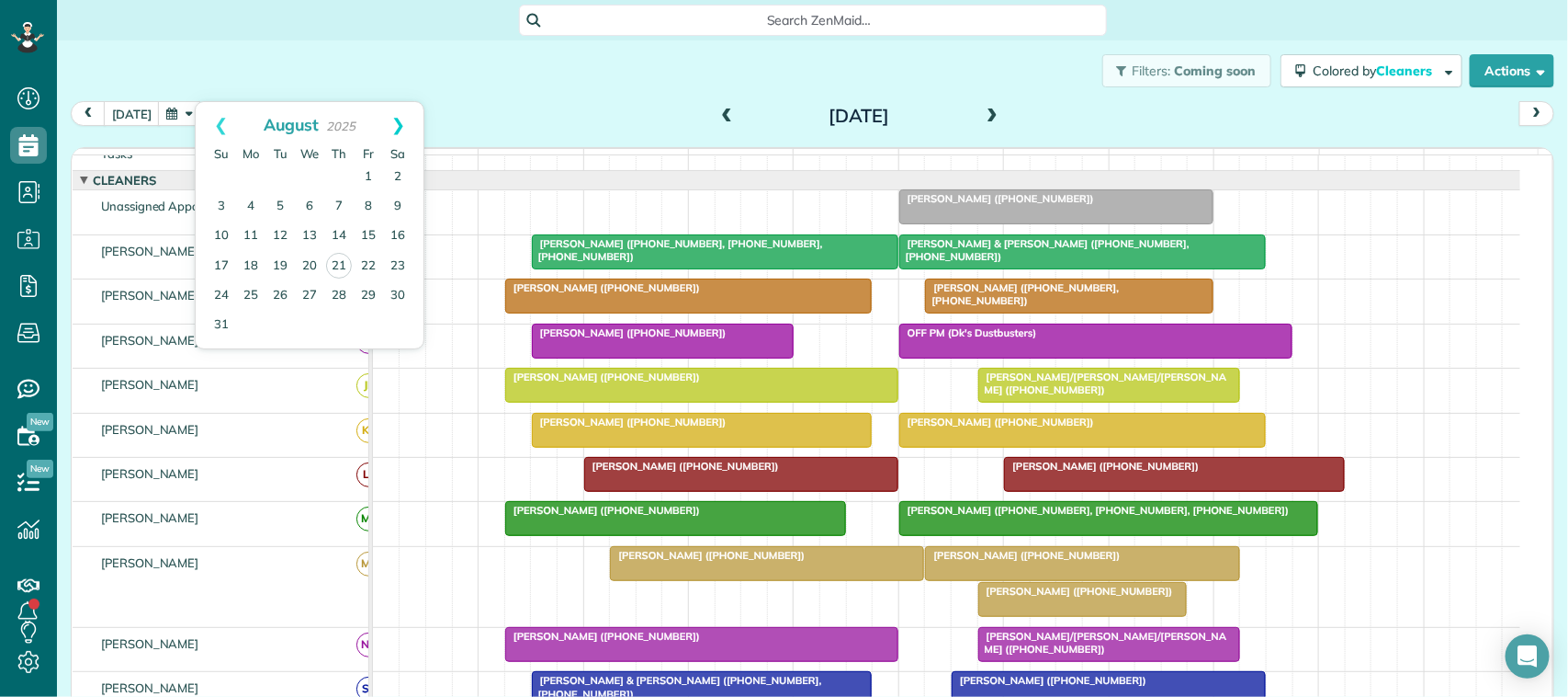
click at [400, 126] on link "Next" at bounding box center [398, 125] width 51 height 46
click at [313, 202] on link "10" at bounding box center [310, 207] width 30 height 30
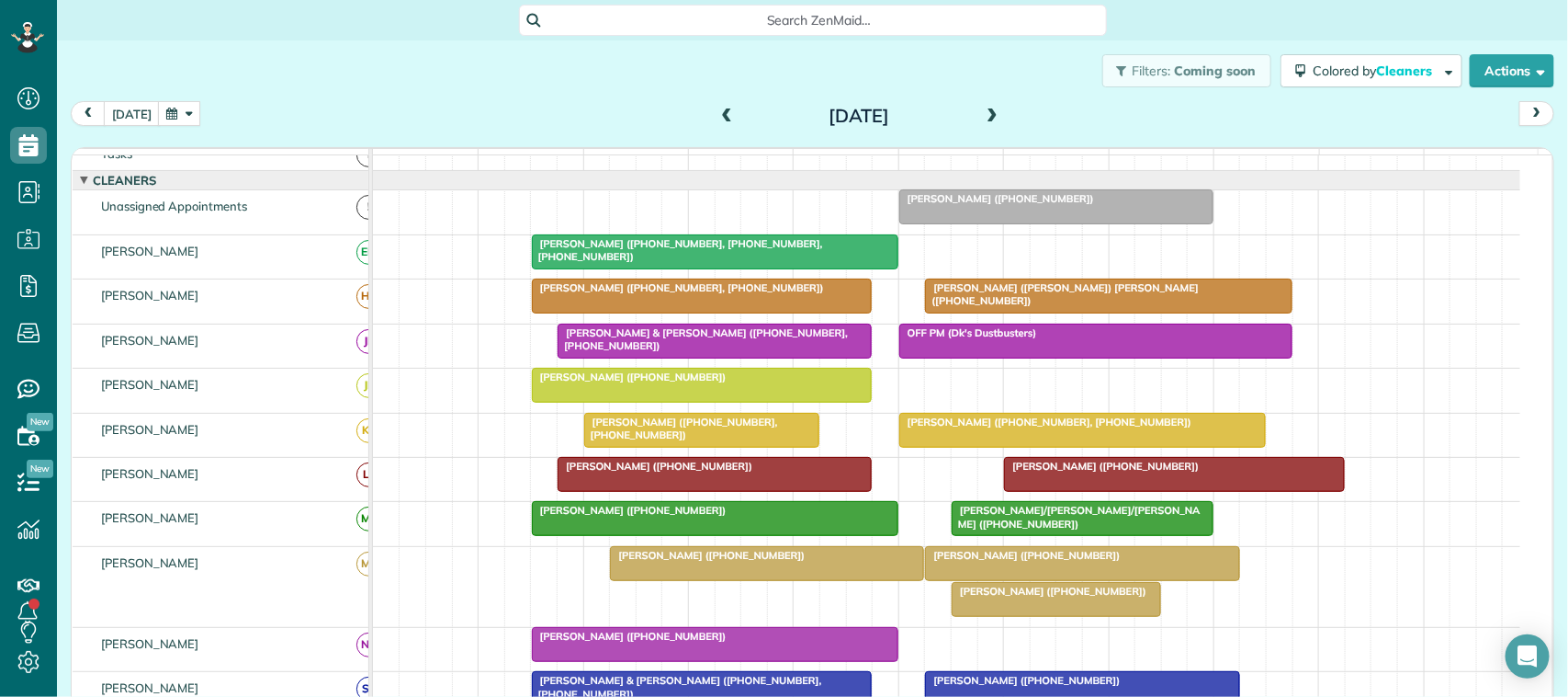
scroll to position [0, 0]
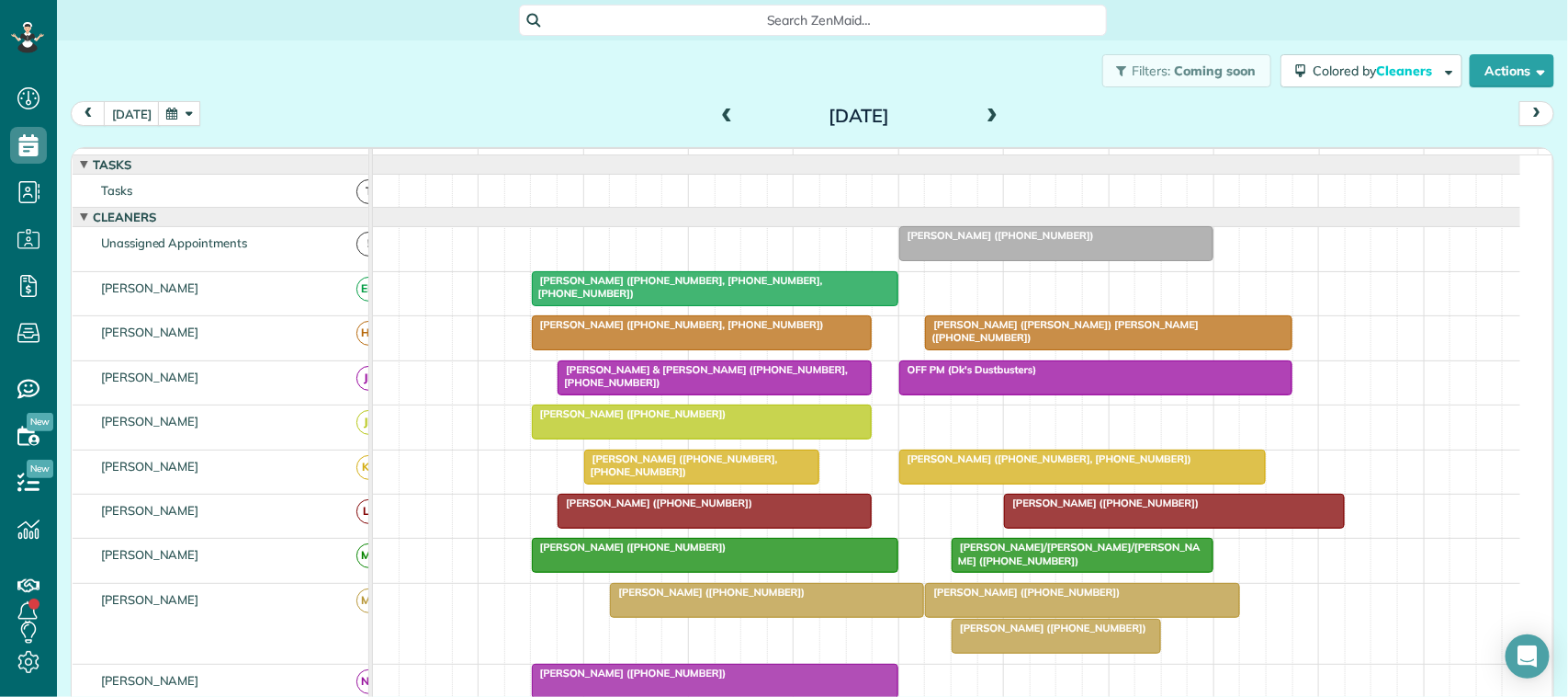
click at [193, 112] on button "button" at bounding box center [179, 113] width 43 height 25
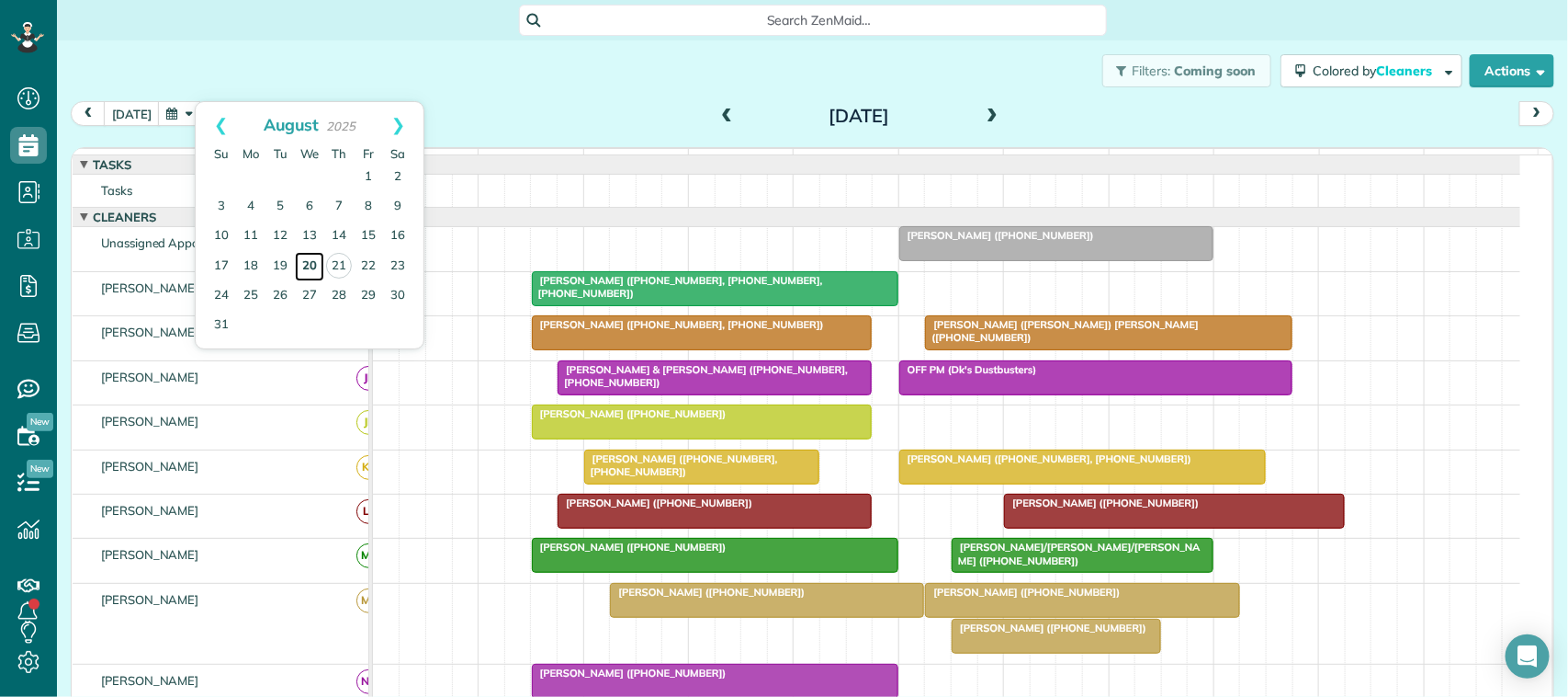
click at [304, 272] on link "20" at bounding box center [310, 266] width 30 height 30
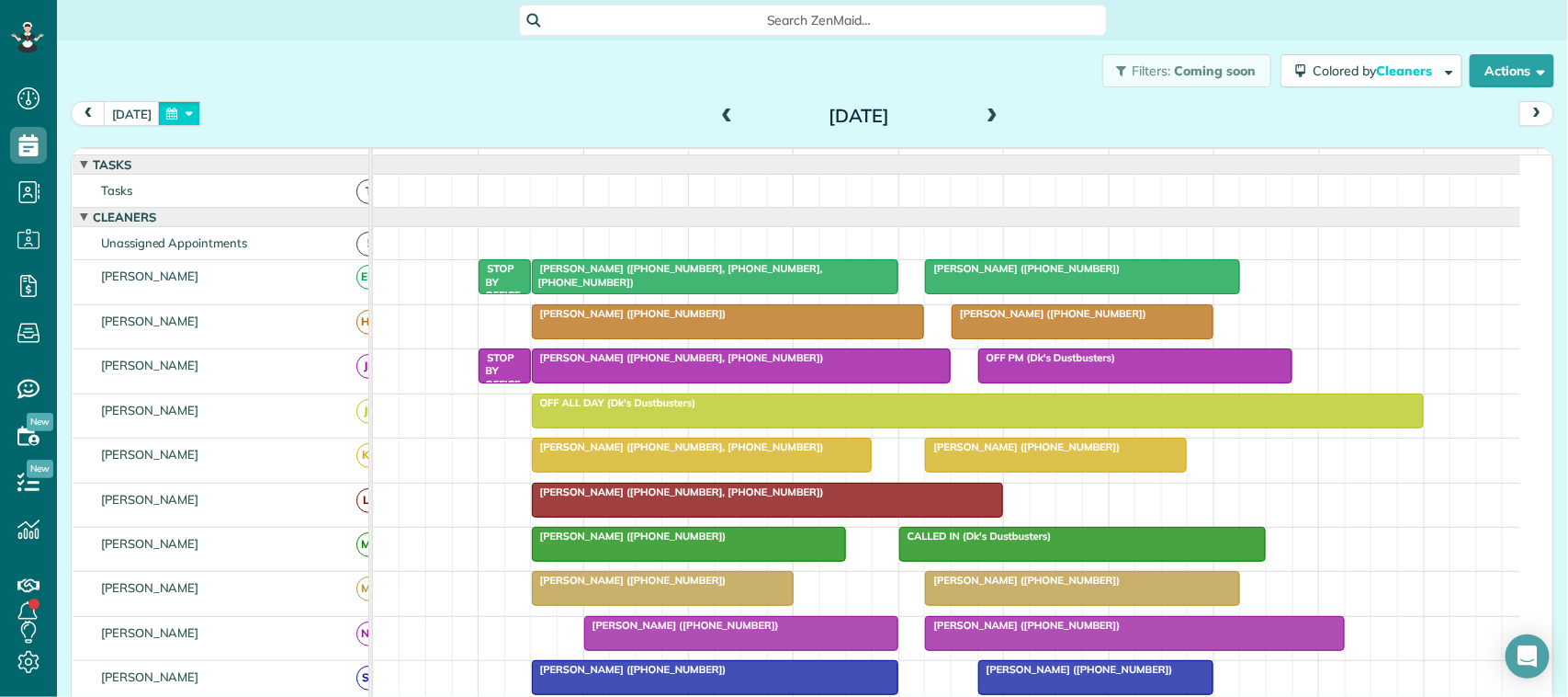
click at [186, 116] on button "button" at bounding box center [179, 113] width 43 height 25
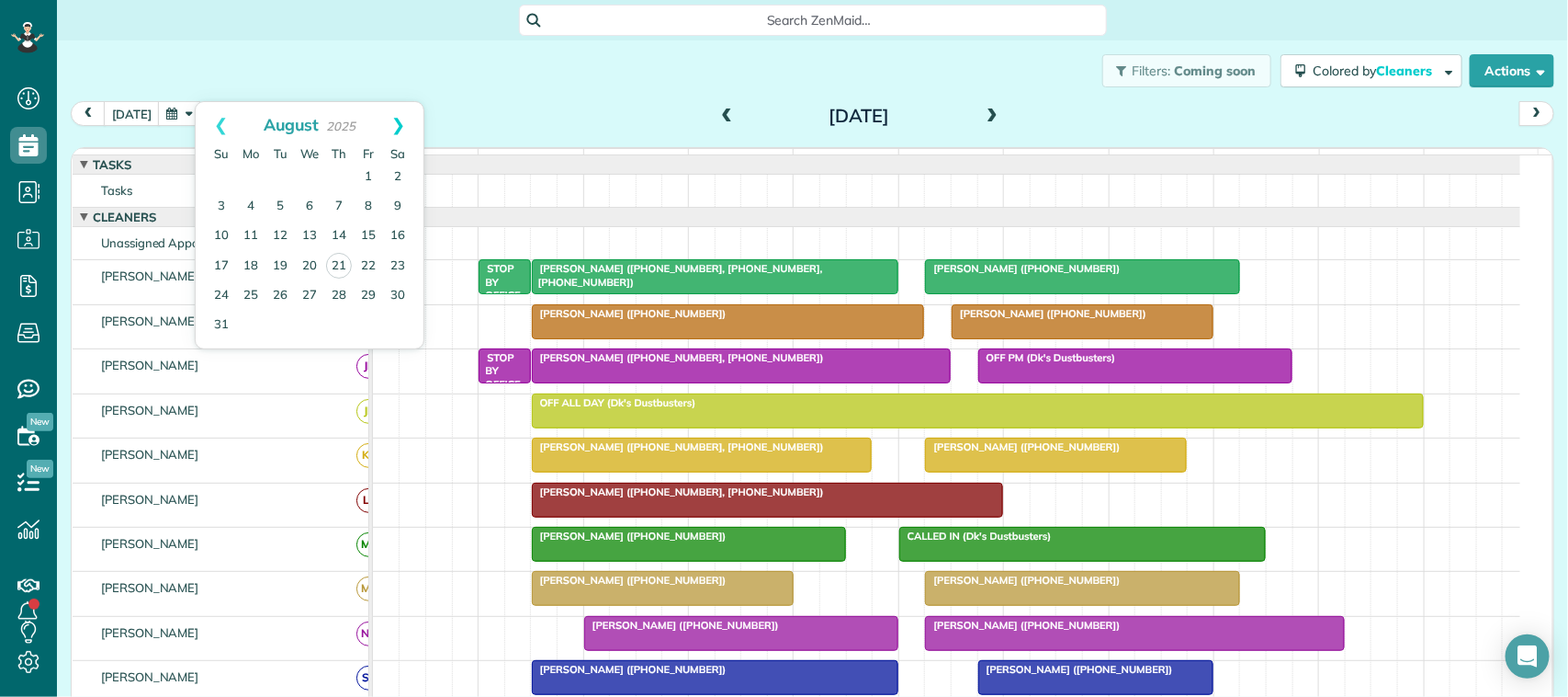
click at [414, 112] on link "Next" at bounding box center [398, 125] width 51 height 46
click at [309, 231] on link "17" at bounding box center [310, 237] width 30 height 30
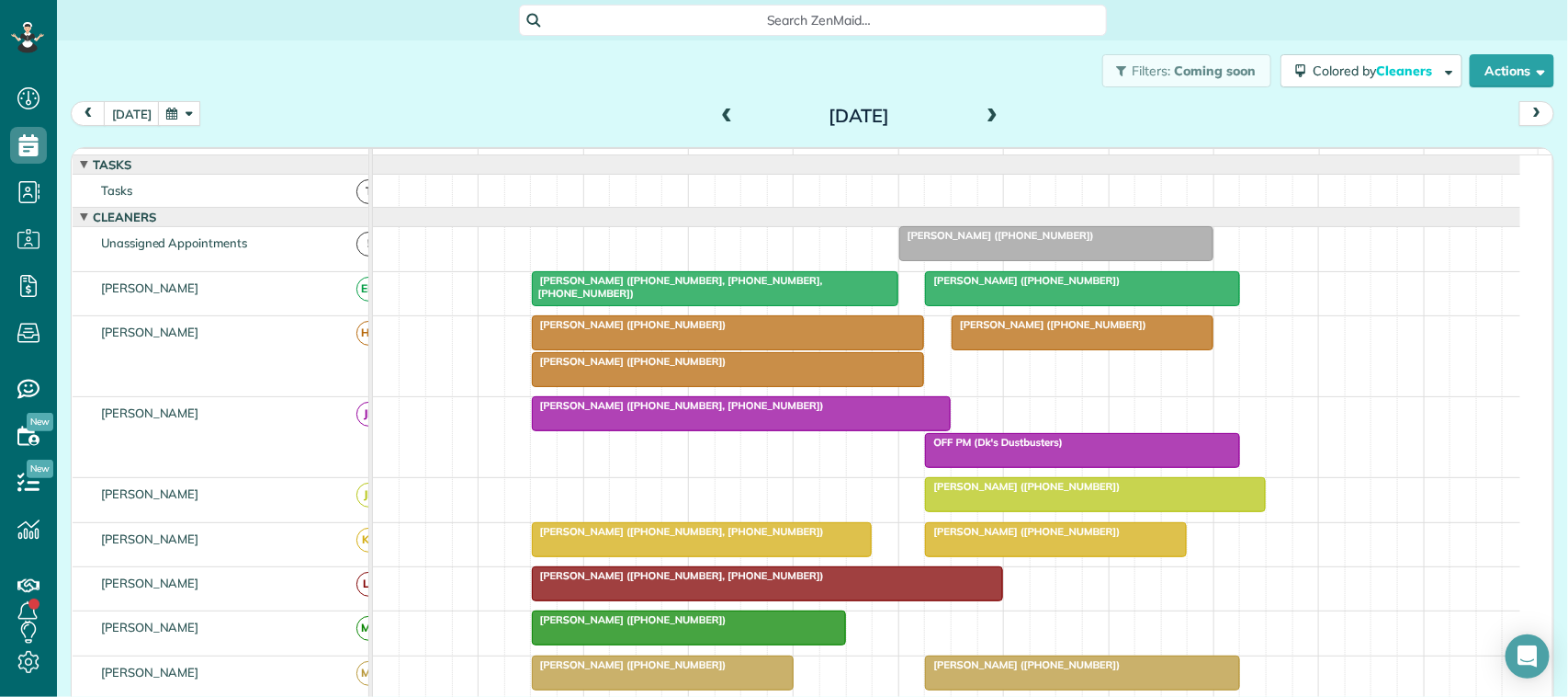
scroll to position [345, 0]
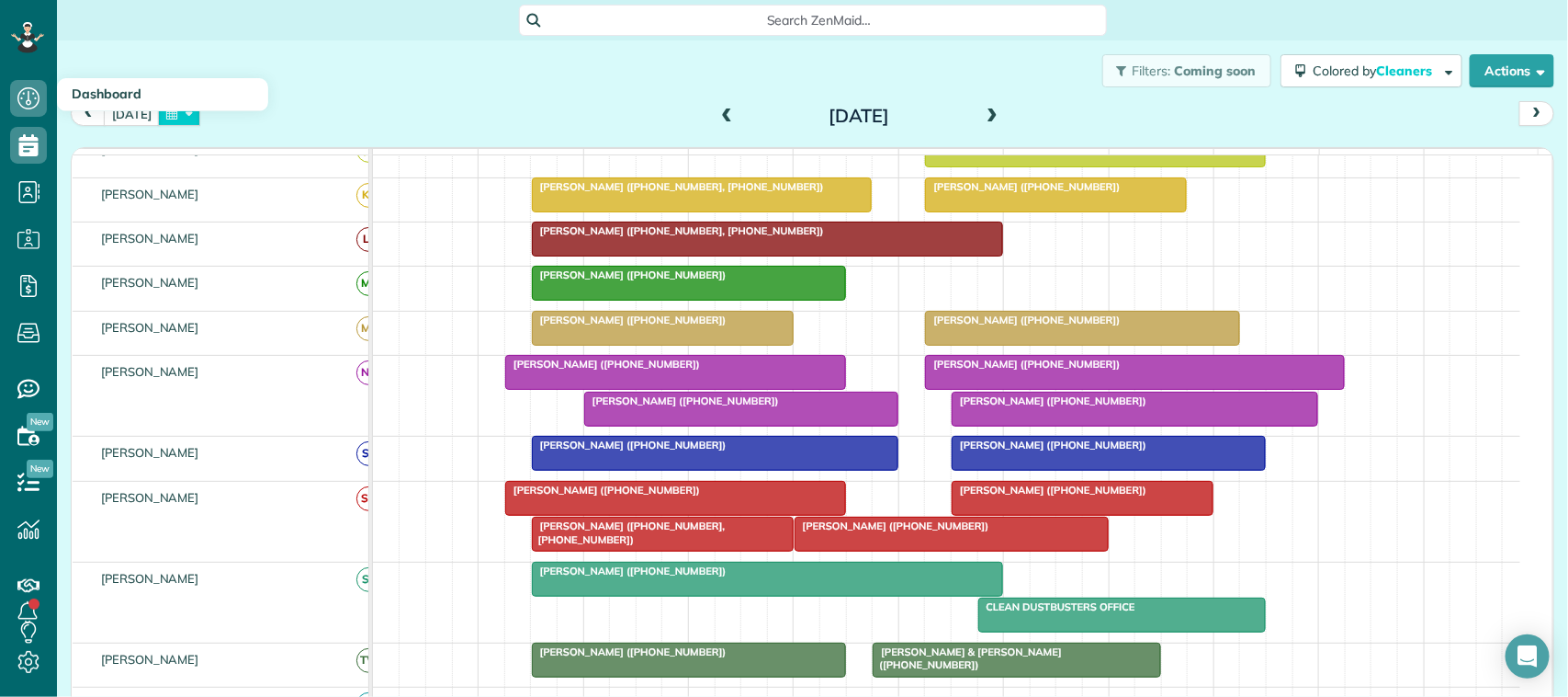
click at [185, 119] on button "button" at bounding box center [179, 113] width 43 height 25
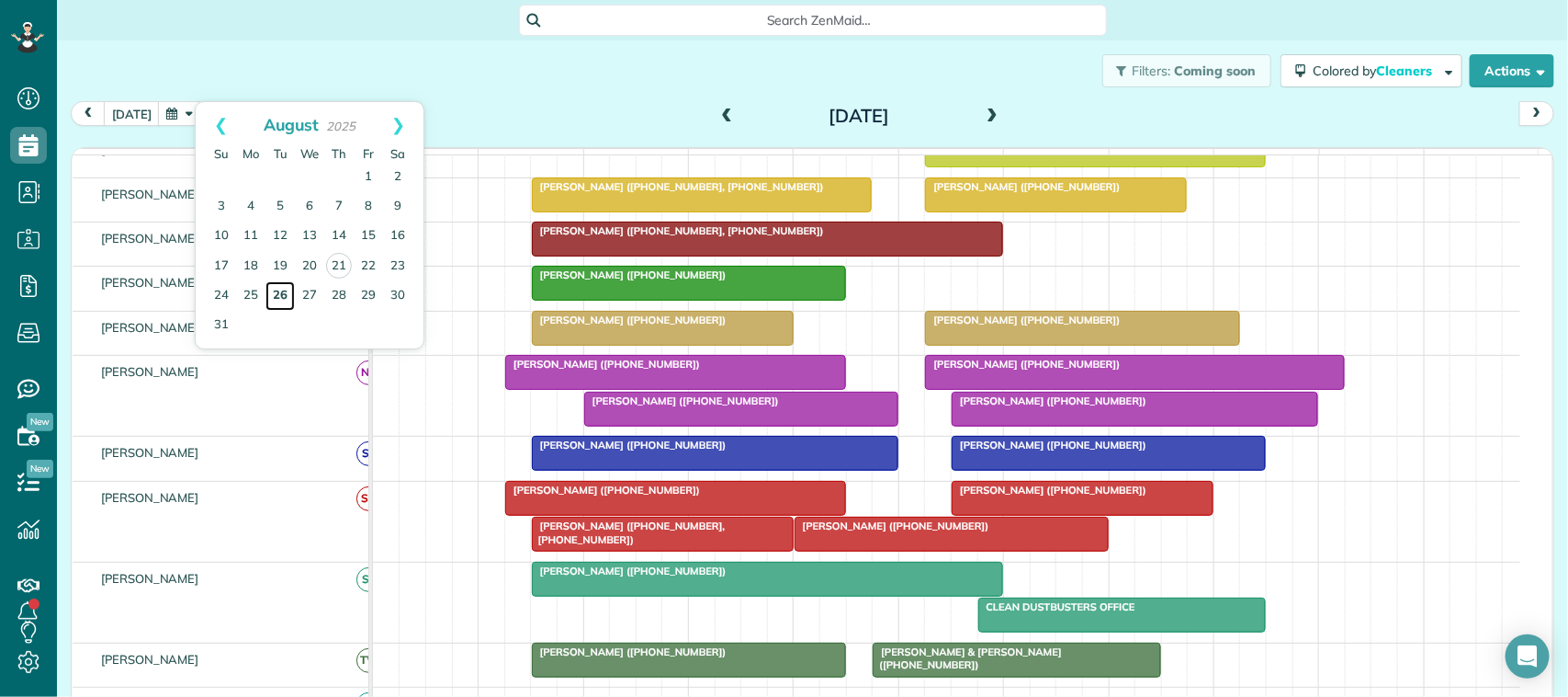
click at [273, 294] on link "26" at bounding box center [280, 296] width 30 height 30
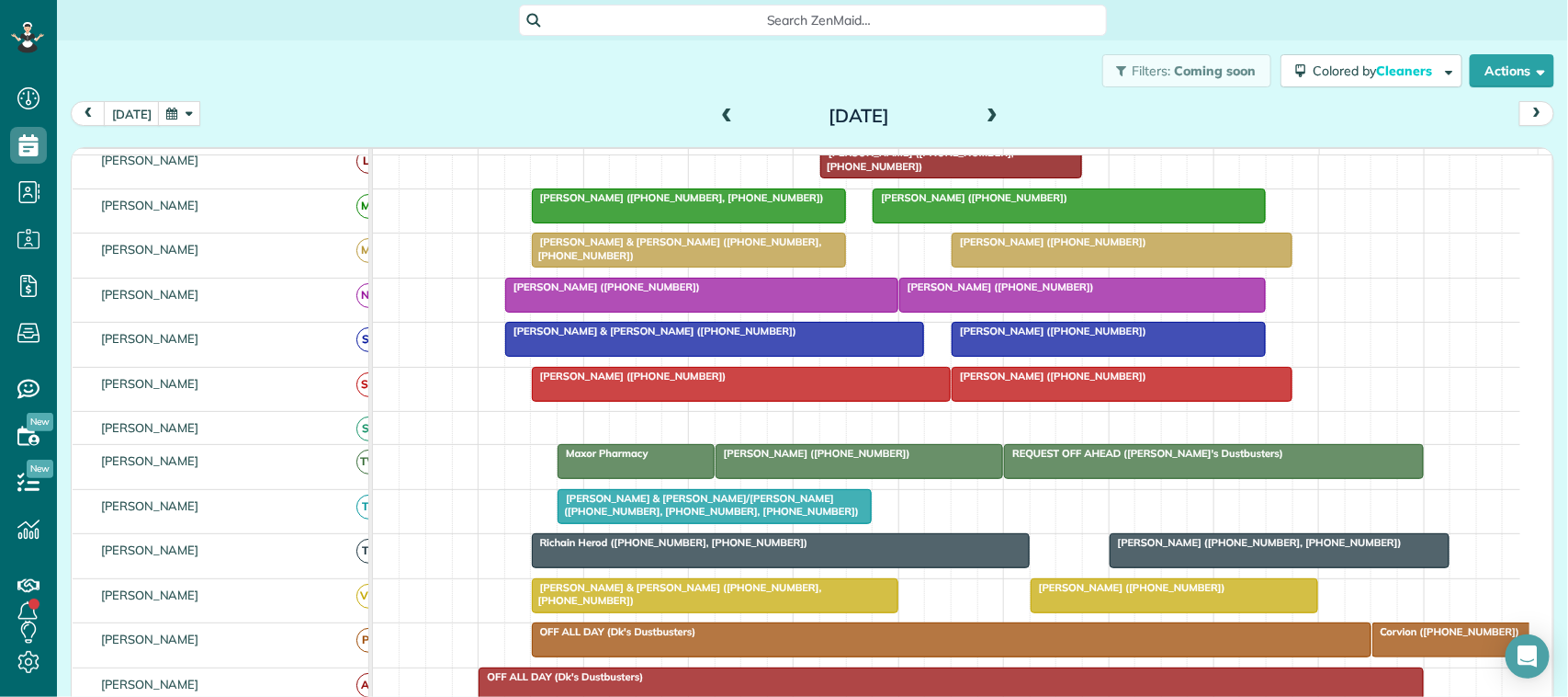
scroll to position [423, 0]
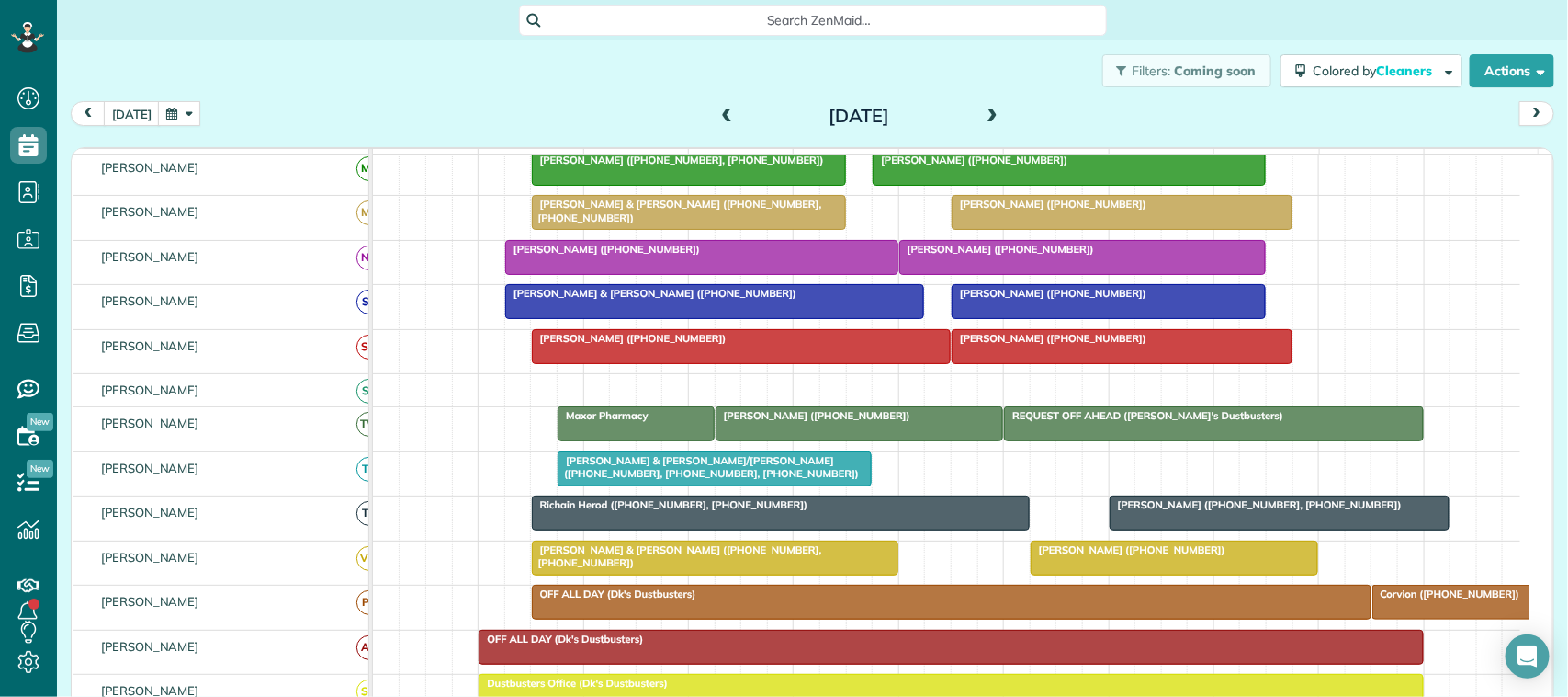
click at [190, 134] on div "[DATE] [DATE]" at bounding box center [812, 117] width 1483 height 34
click at [175, 116] on button "button" at bounding box center [179, 113] width 43 height 25
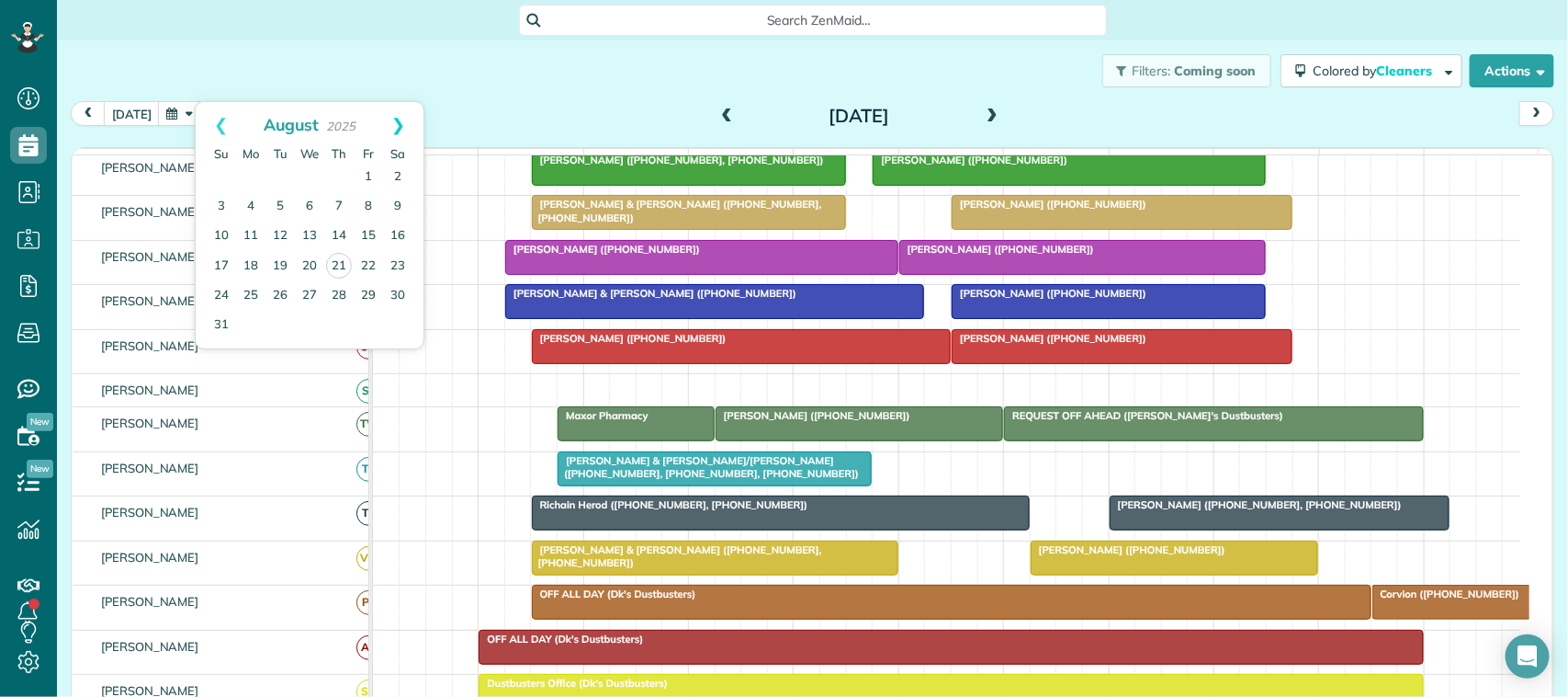
click at [401, 122] on link "Next" at bounding box center [398, 125] width 51 height 46
click at [268, 214] on link "9" at bounding box center [280, 207] width 30 height 30
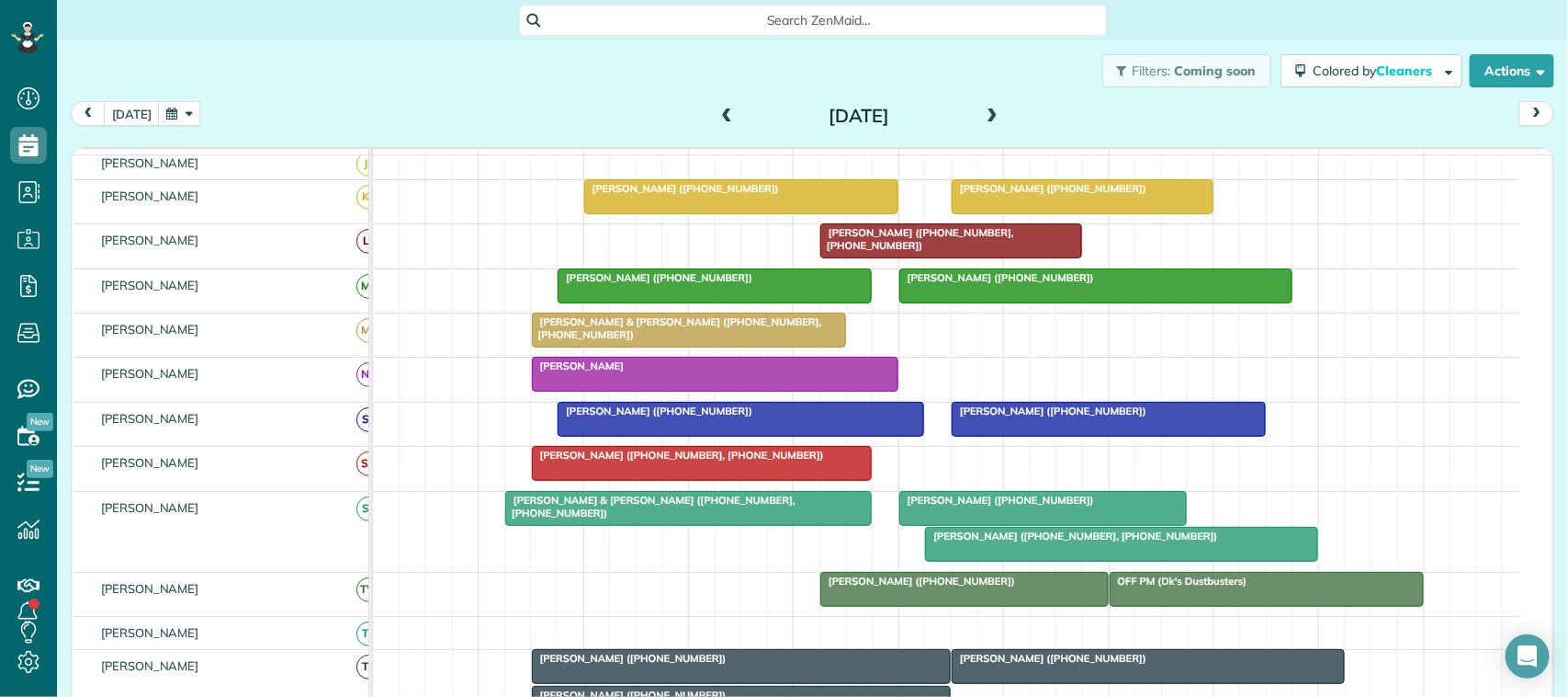
scroll to position [400, 0]
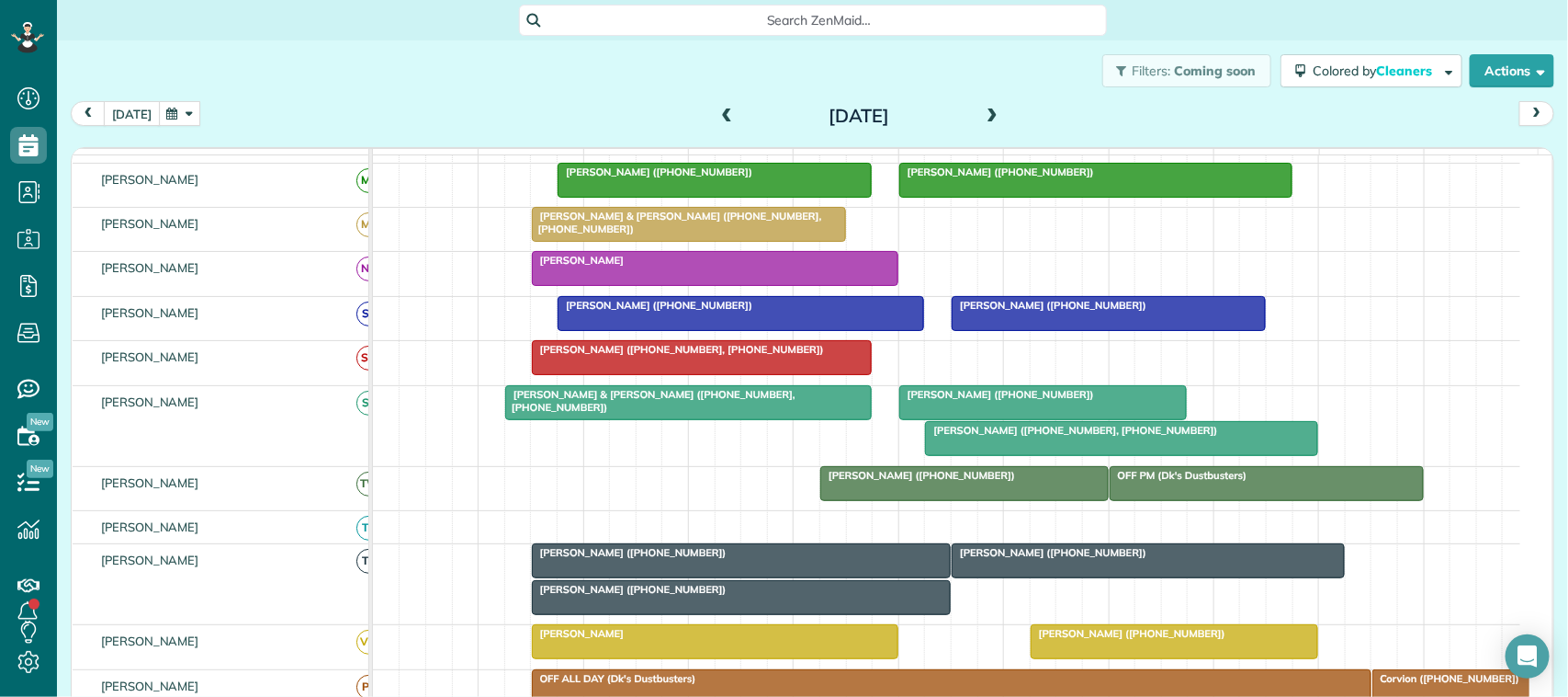
click at [124, 116] on button "[DATE]" at bounding box center [131, 113] width 56 height 25
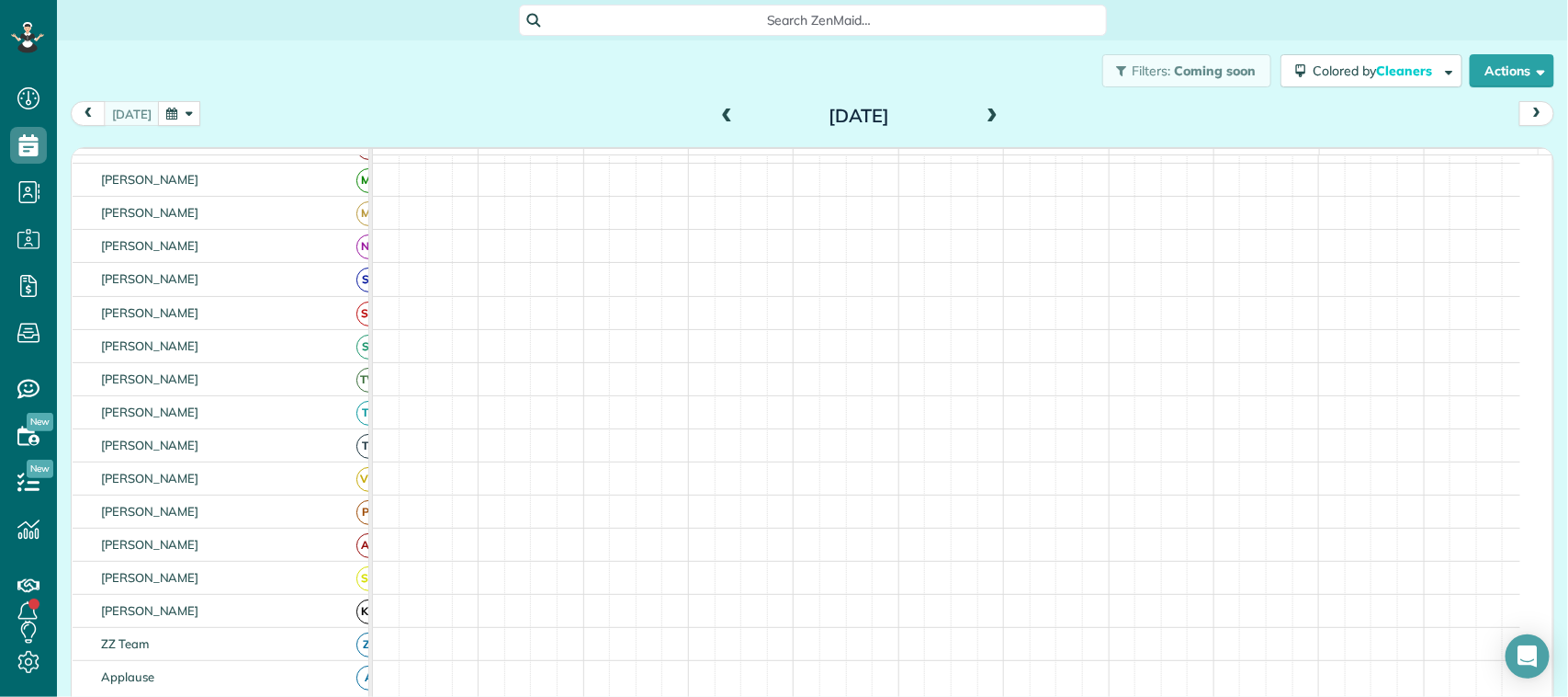
scroll to position [364, 0]
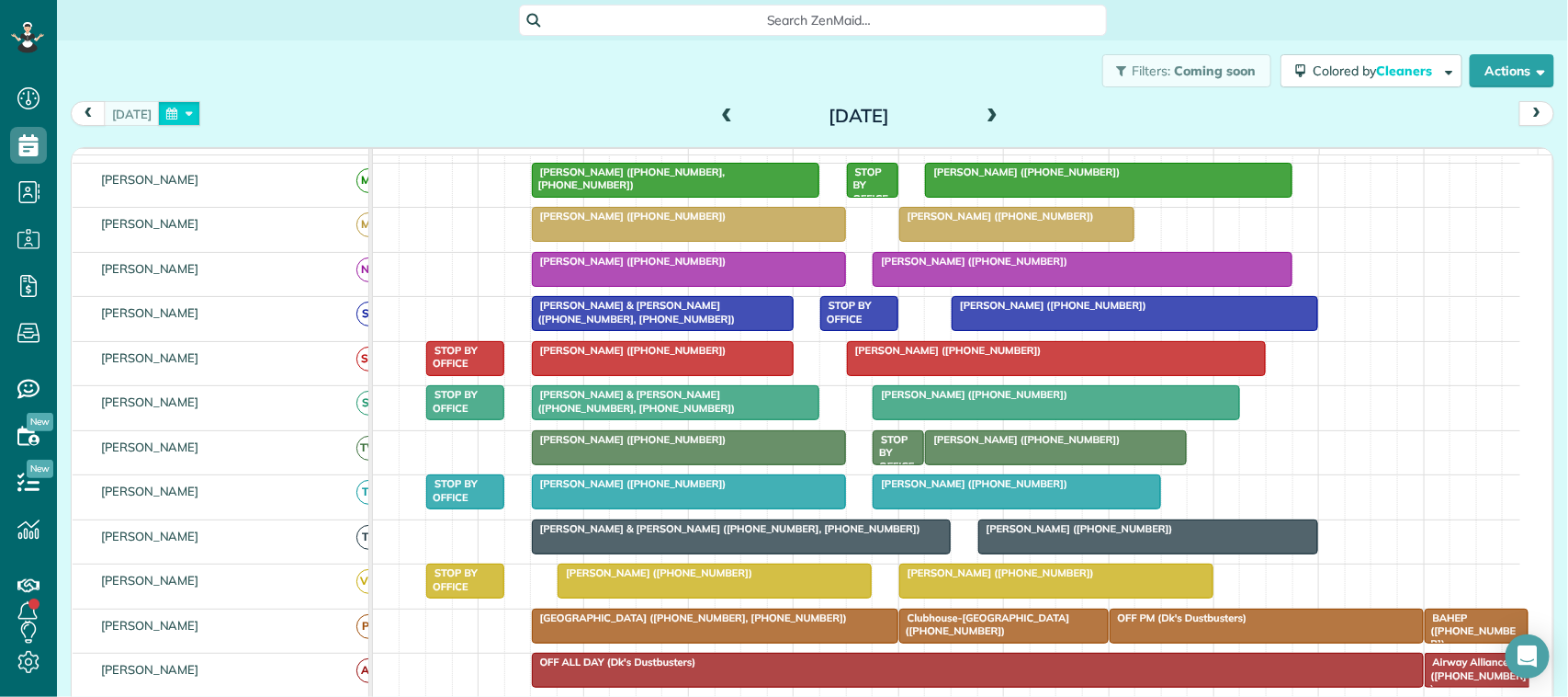
click at [186, 116] on button "button" at bounding box center [179, 113] width 43 height 25
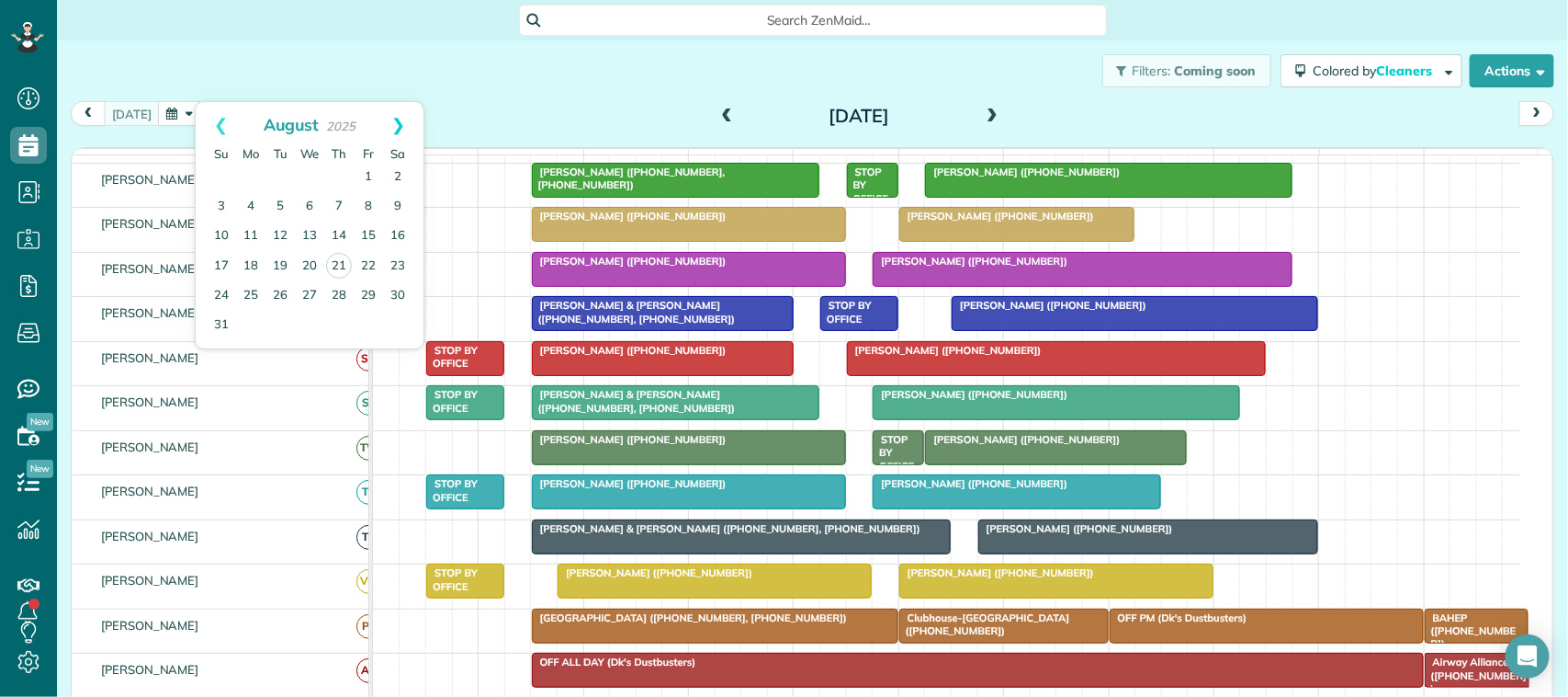
click at [401, 127] on link "Next" at bounding box center [398, 125] width 51 height 46
click at [254, 235] on link "15" at bounding box center [250, 237] width 30 height 30
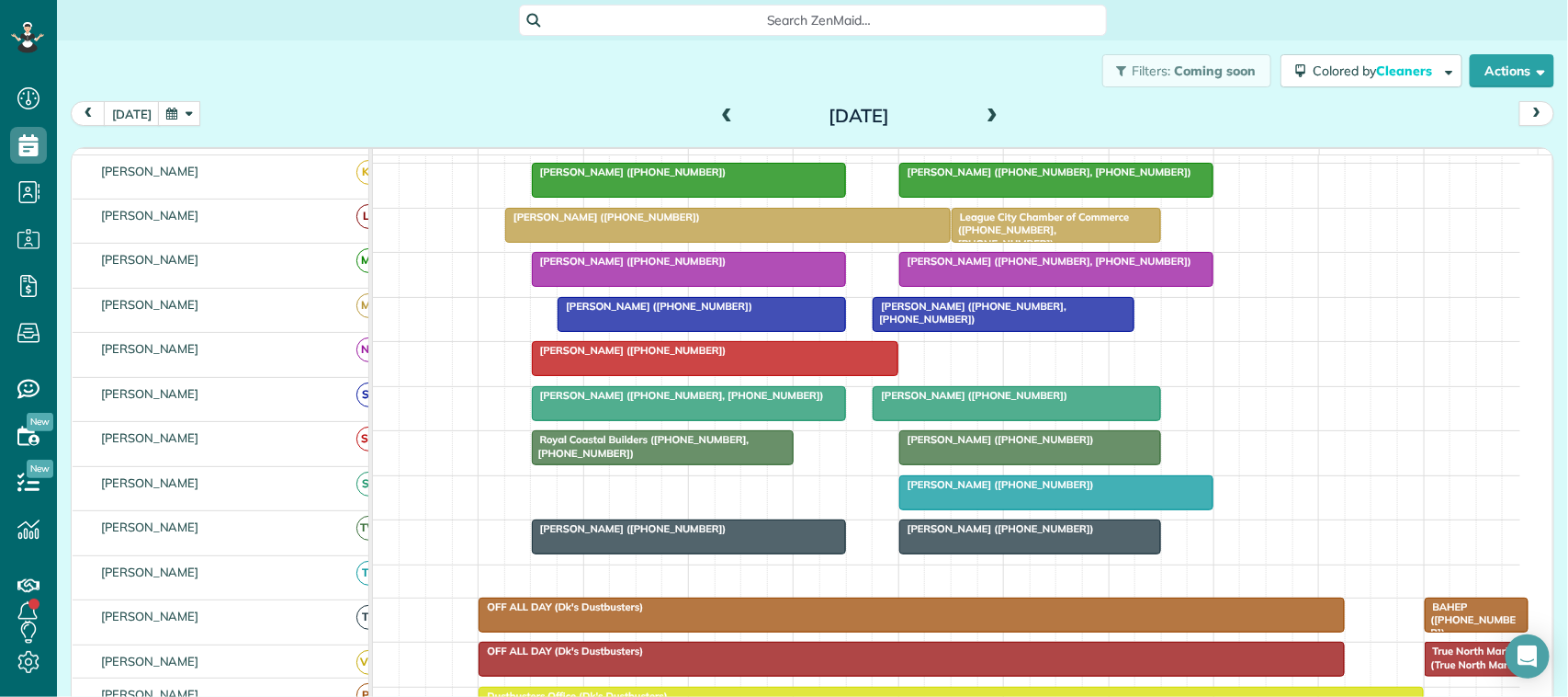
scroll to position [375, 0]
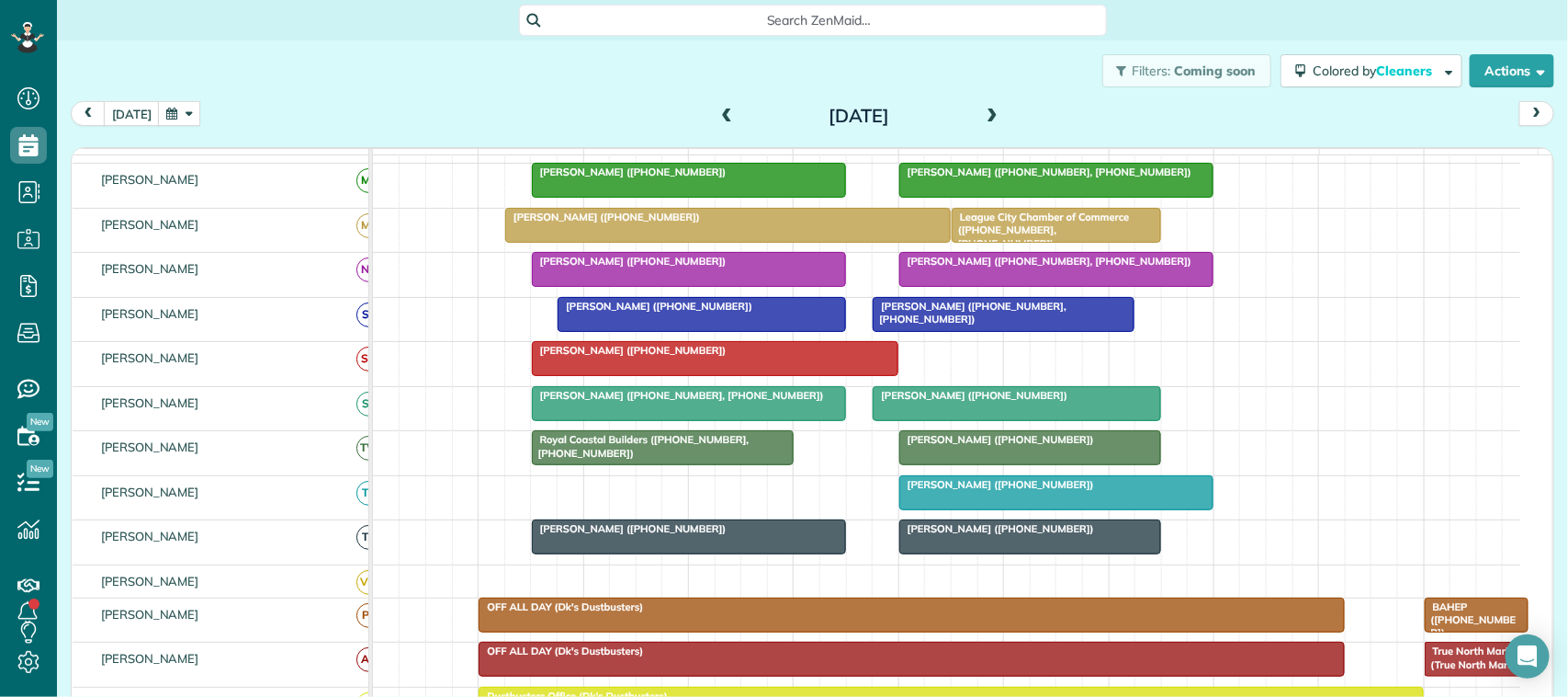
click at [175, 124] on button "button" at bounding box center [179, 113] width 43 height 25
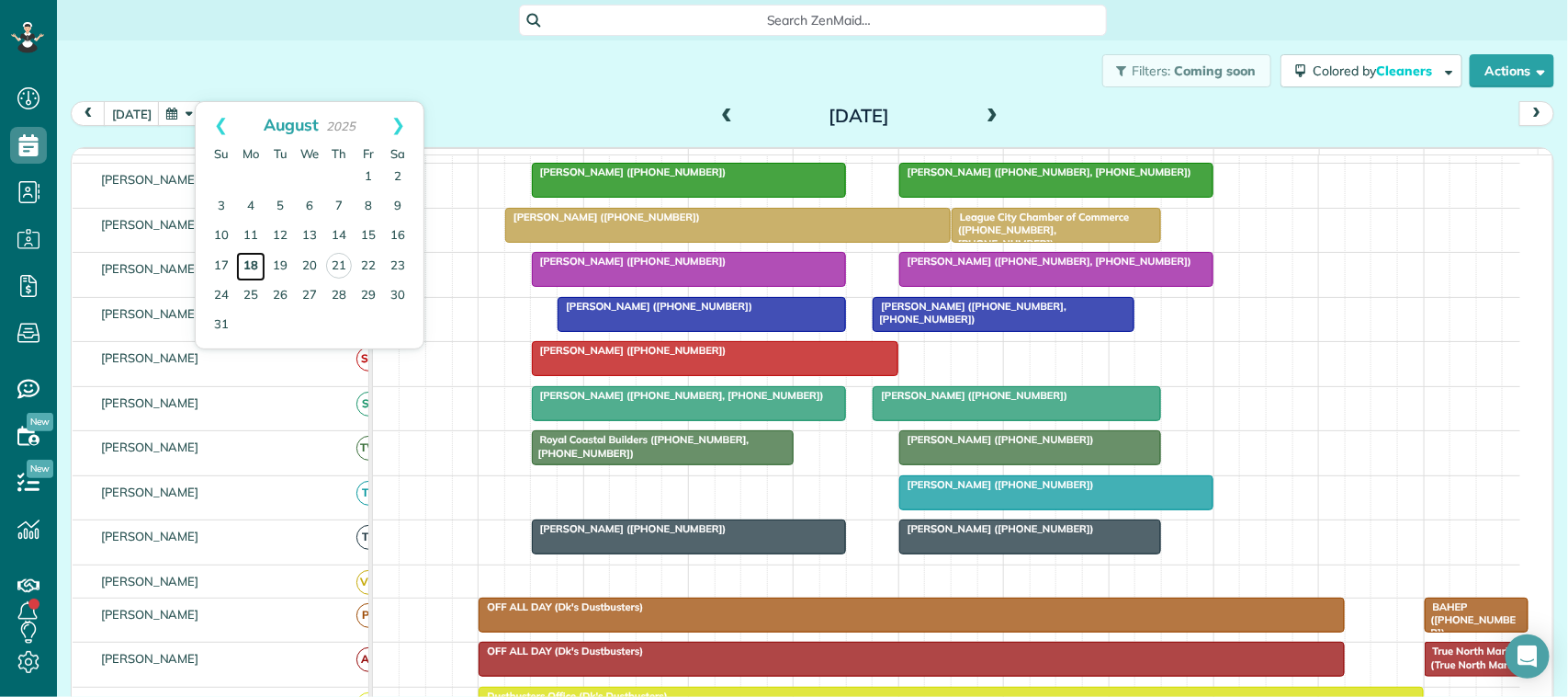
click at [260, 266] on link "18" at bounding box center [250, 266] width 30 height 30
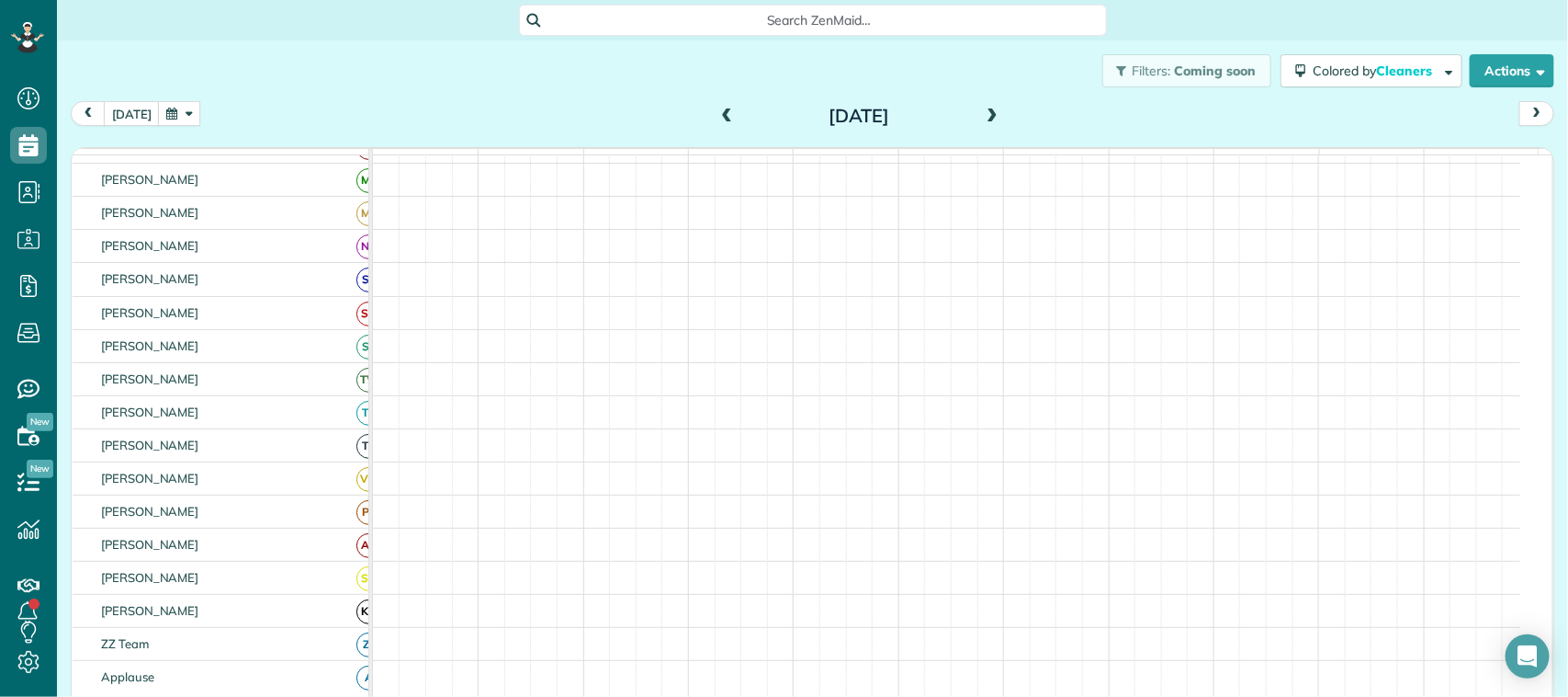
scroll to position [364, 0]
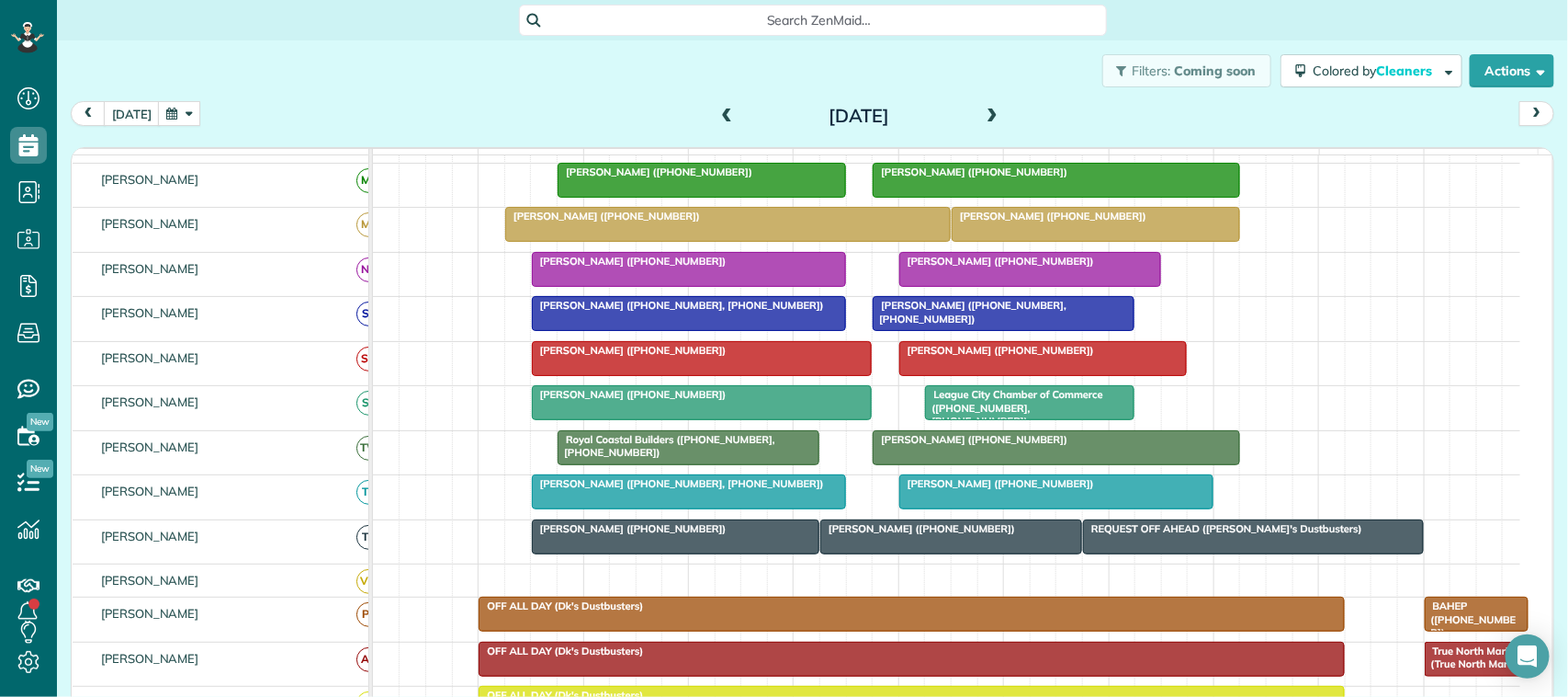
click at [176, 121] on button "button" at bounding box center [179, 113] width 43 height 25
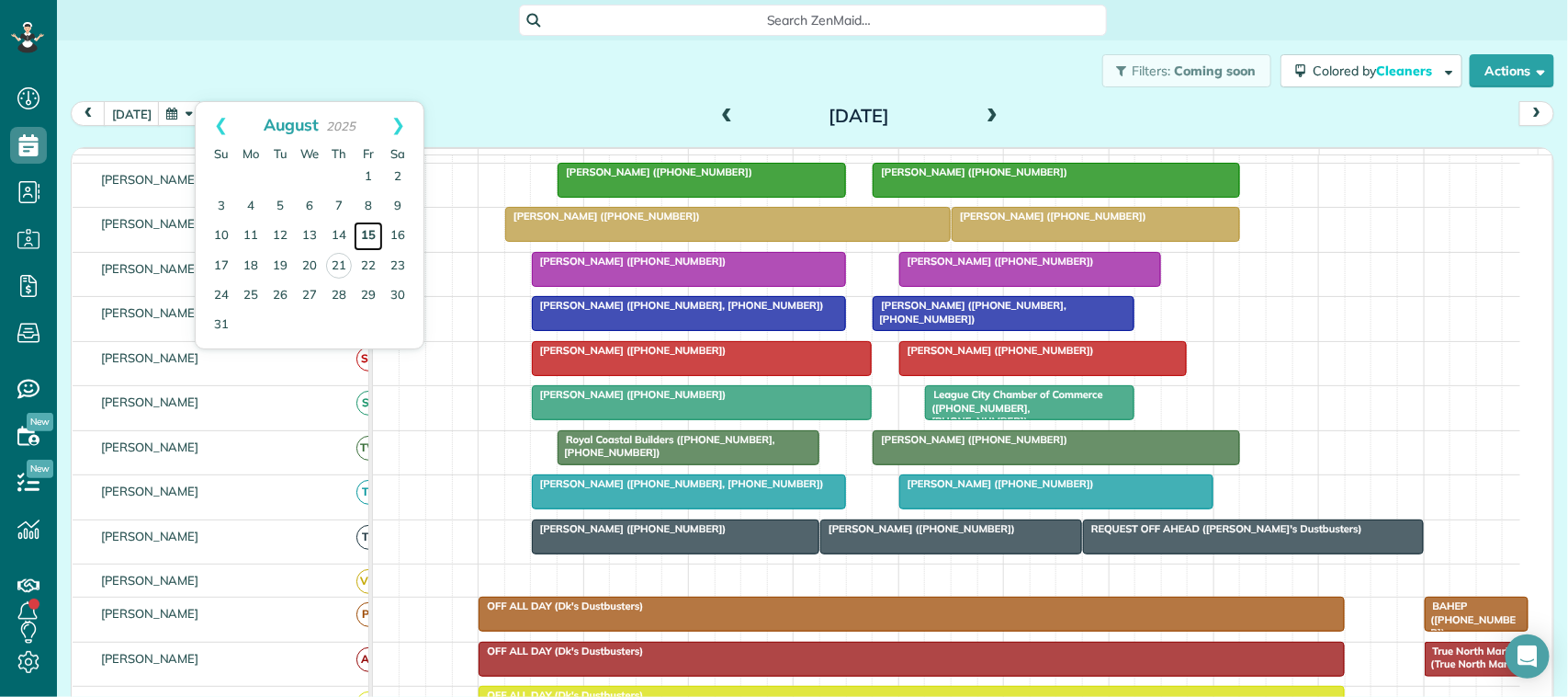
click at [364, 244] on link "15" at bounding box center [369, 237] width 30 height 30
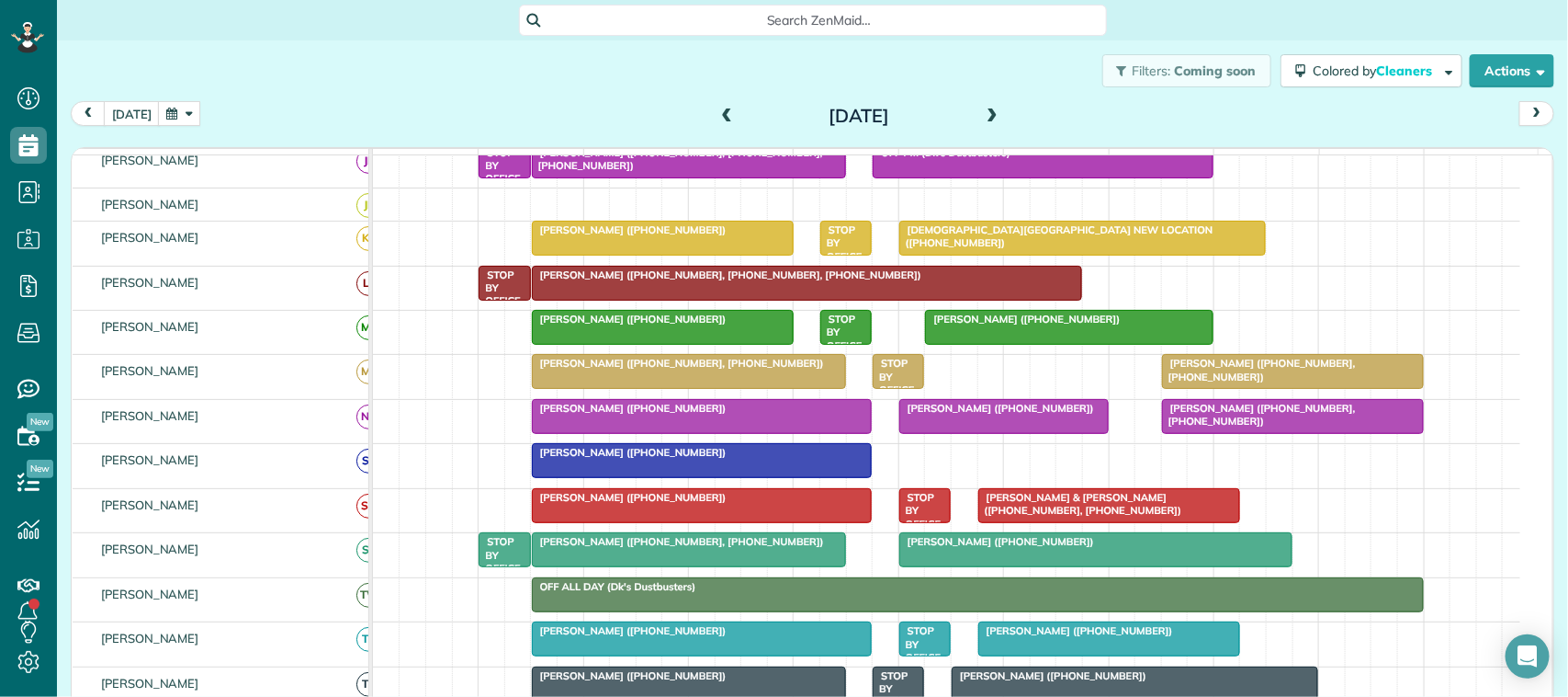
scroll to position [0, 0]
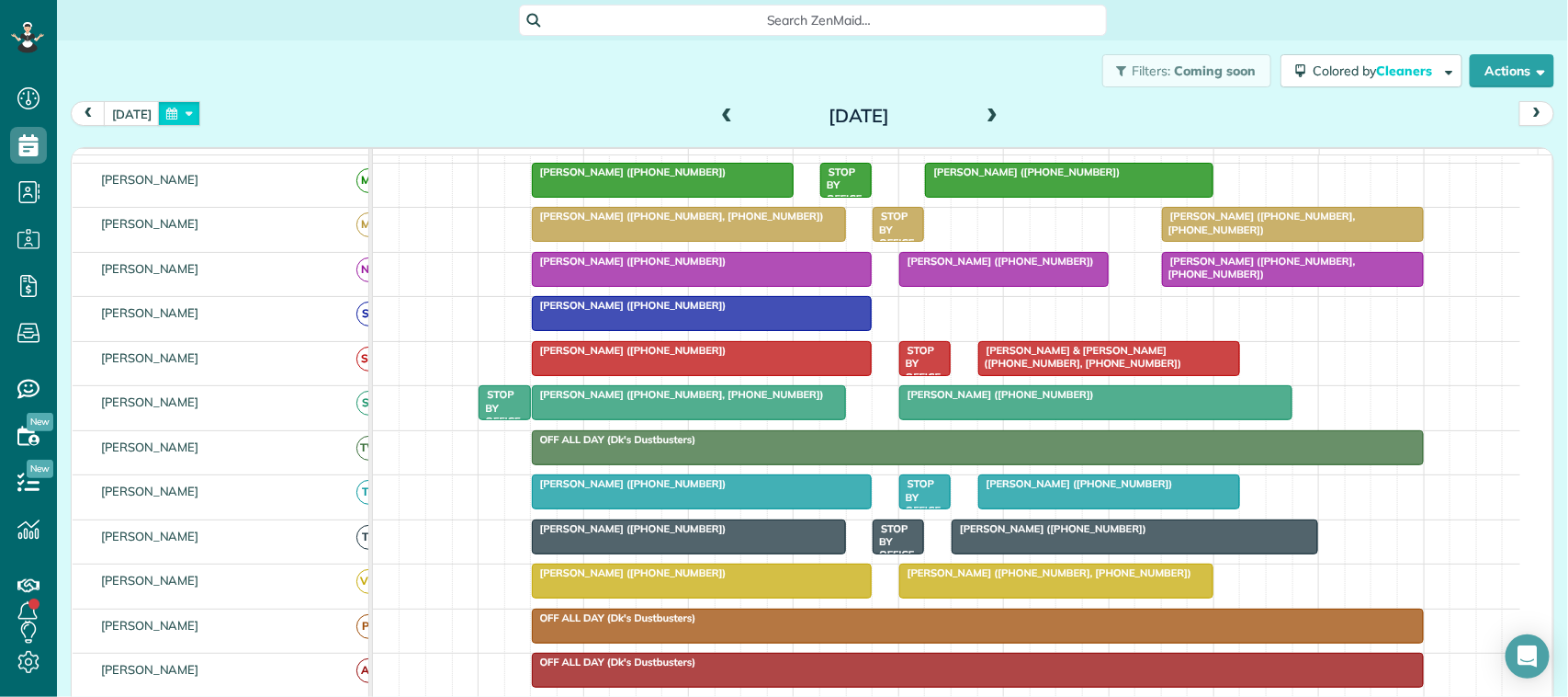
drag, startPoint x: 177, startPoint y: 111, endPoint x: 187, endPoint y: 116, distance: 11.2
click at [179, 112] on button "button" at bounding box center [179, 113] width 43 height 25
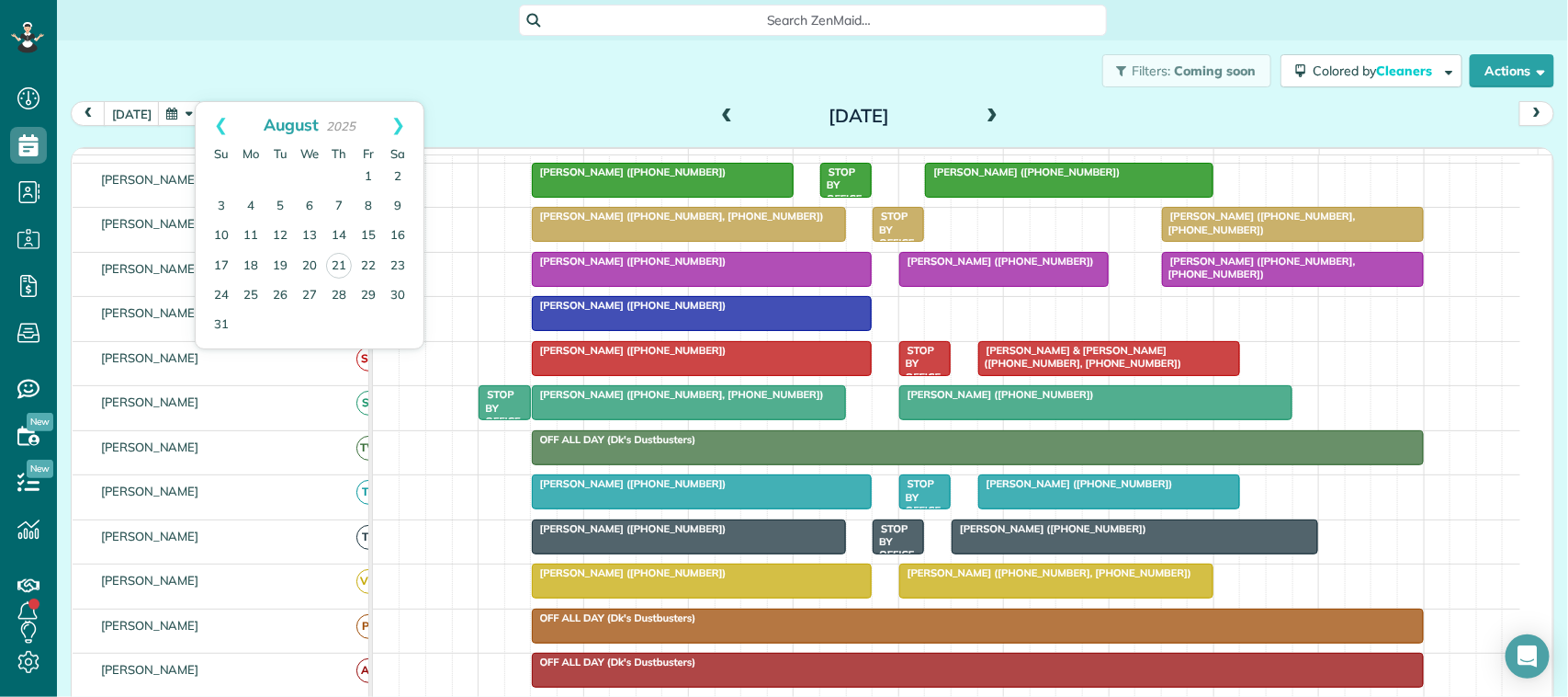
click at [164, 67] on div "Filters: Coming soon Colored by Cleaners Color by Cleaner Color by Team Color b…" at bounding box center [812, 71] width 1511 height 61
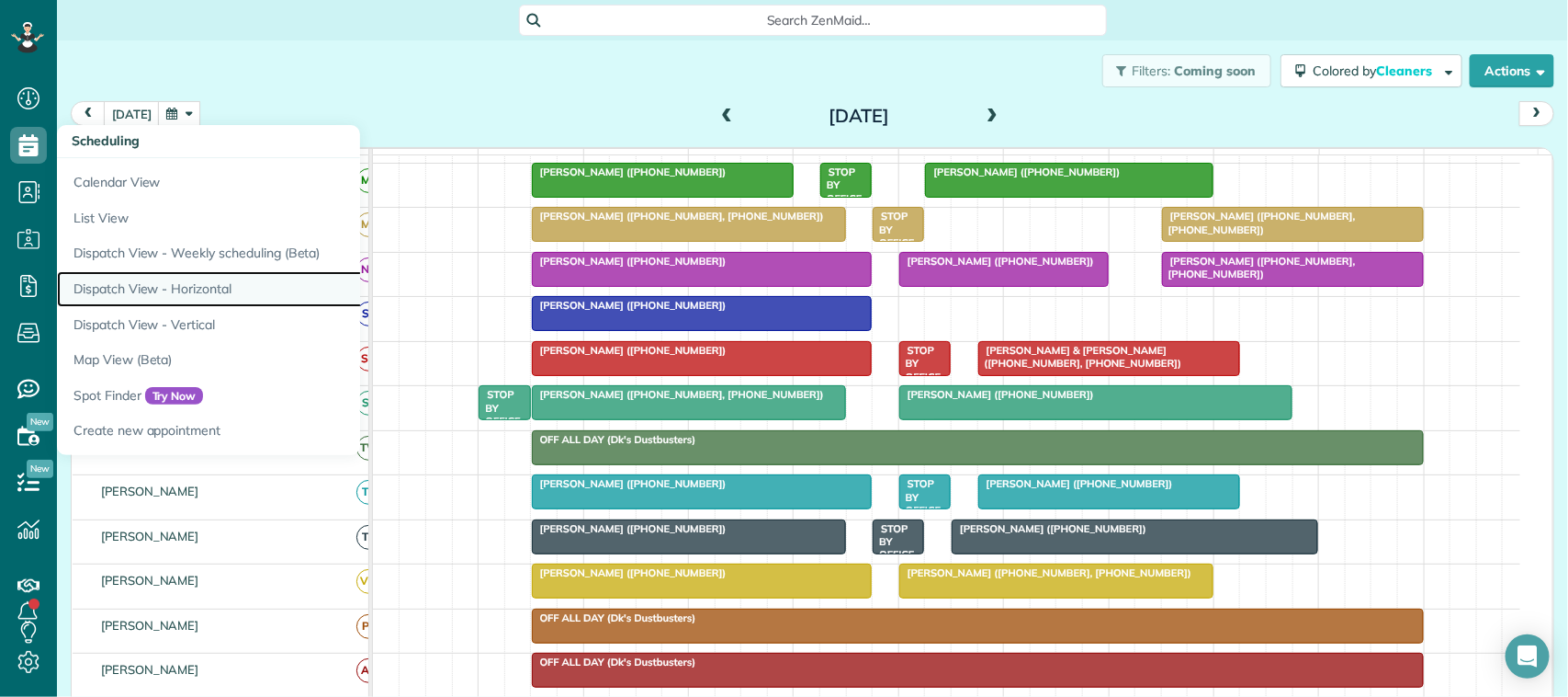
click at [177, 287] on link "Dispatch View - Horizontal" at bounding box center [286, 288] width 459 height 36
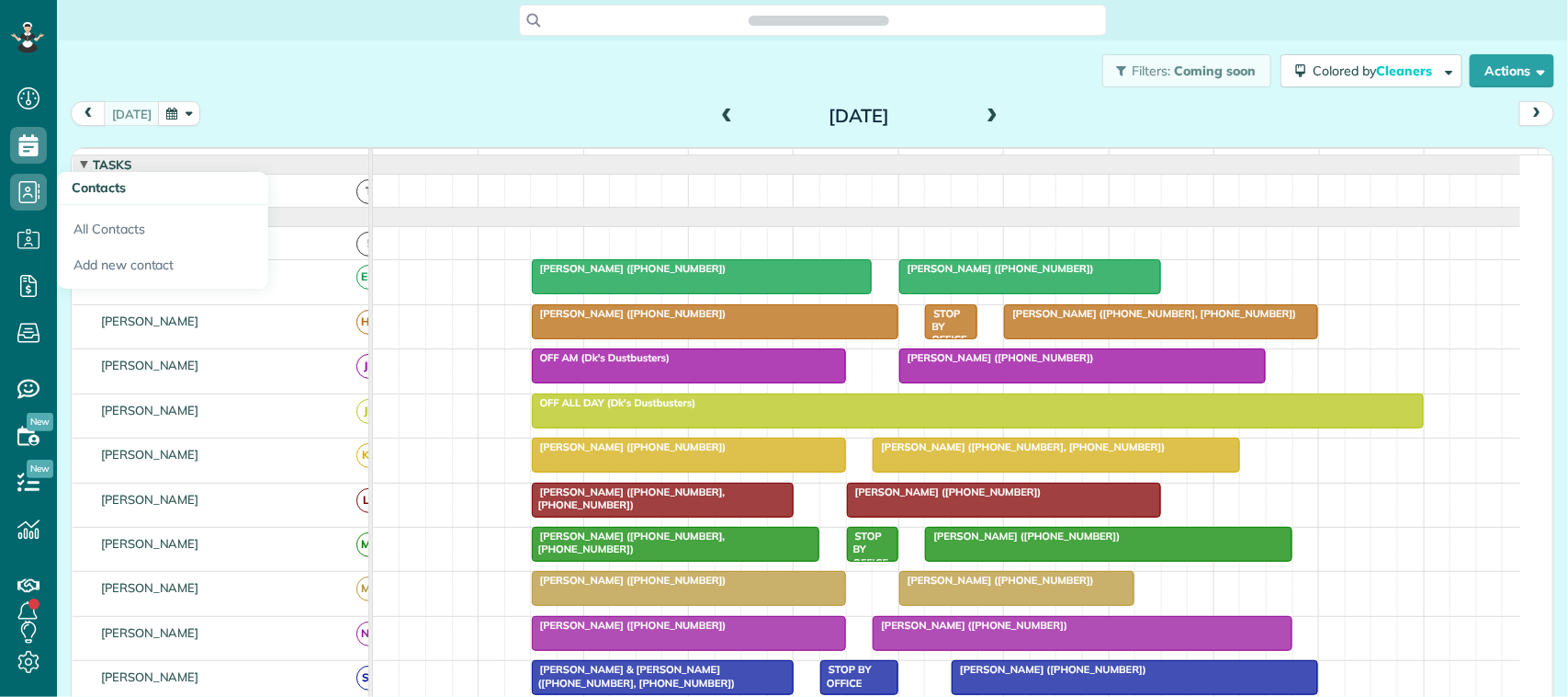
scroll to position [7, 7]
click at [116, 235] on link "All Contacts" at bounding box center [163, 226] width 212 height 43
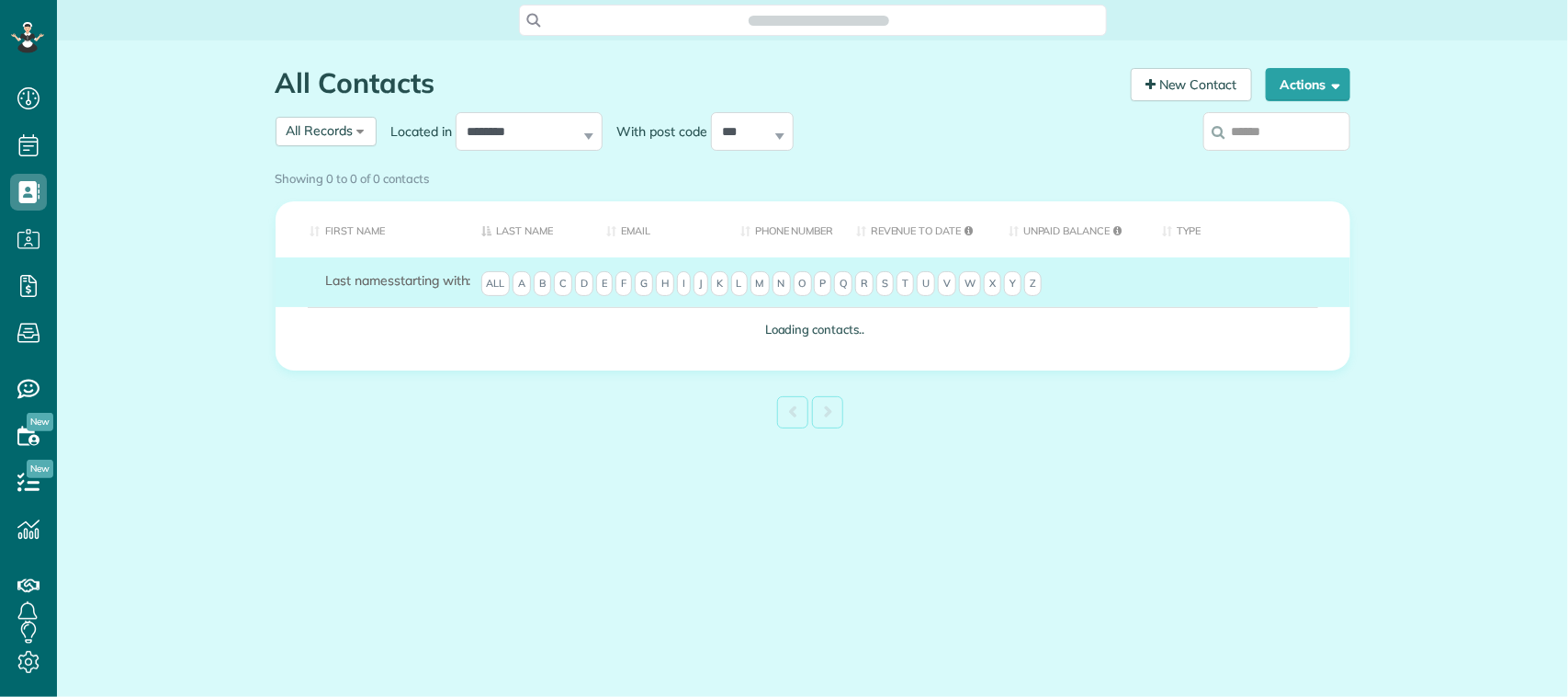
scroll to position [7, 7]
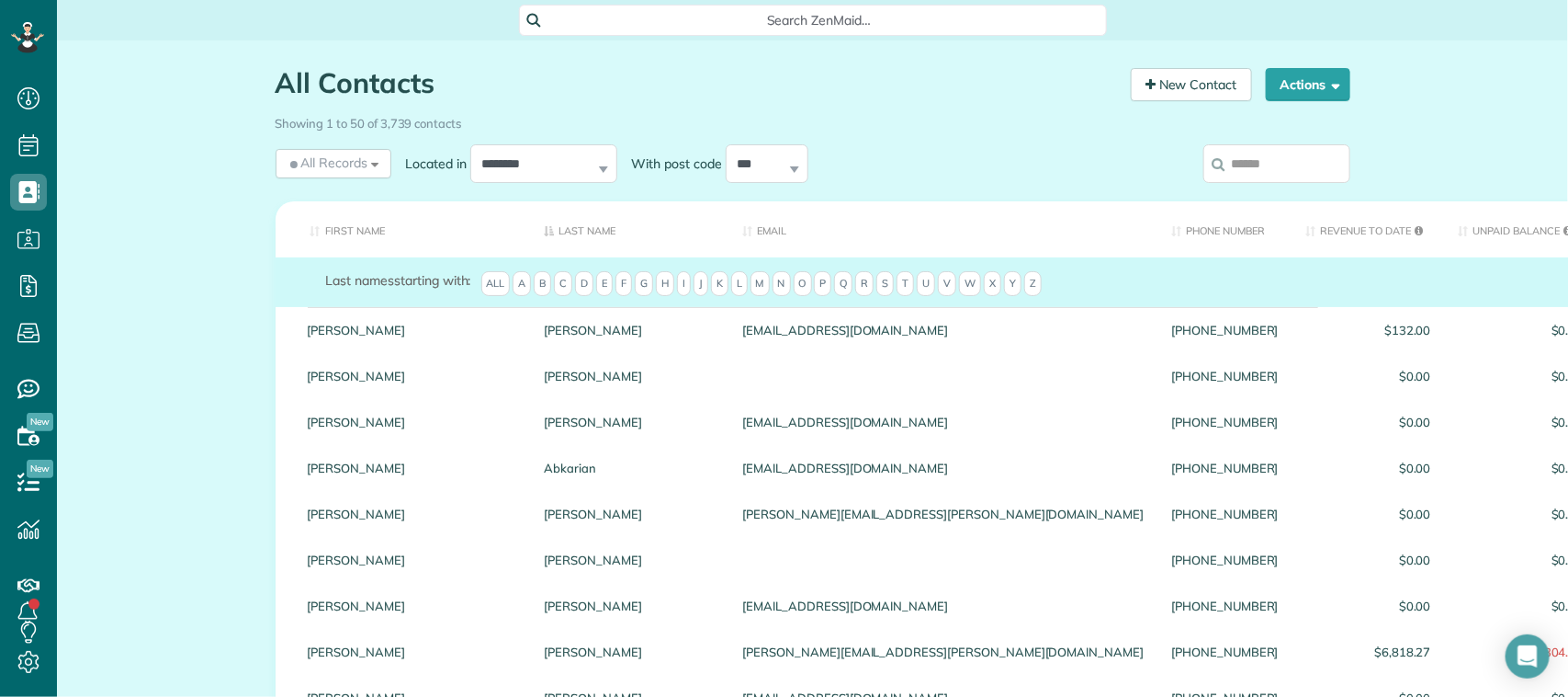
click at [1258, 167] on input "search" at bounding box center [1276, 164] width 147 height 39
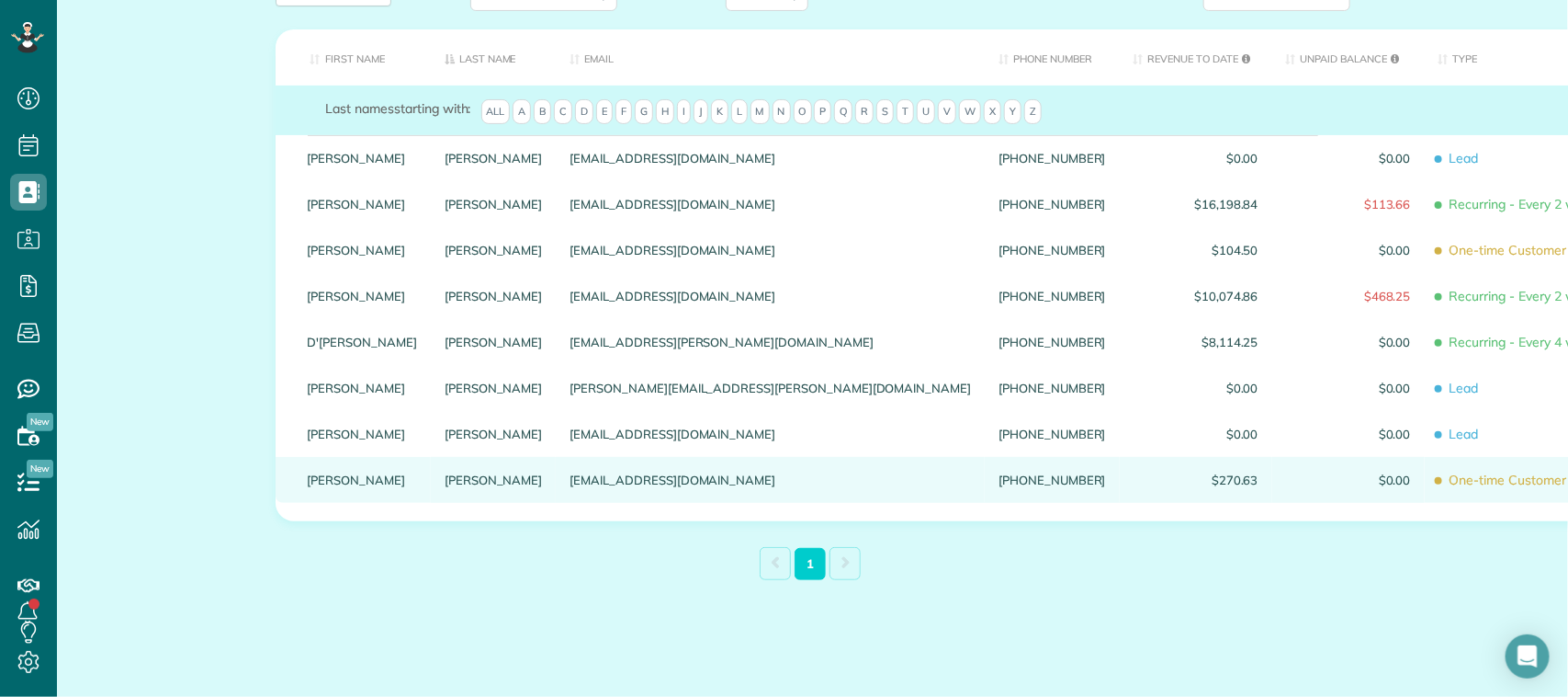
scroll to position [186, 0]
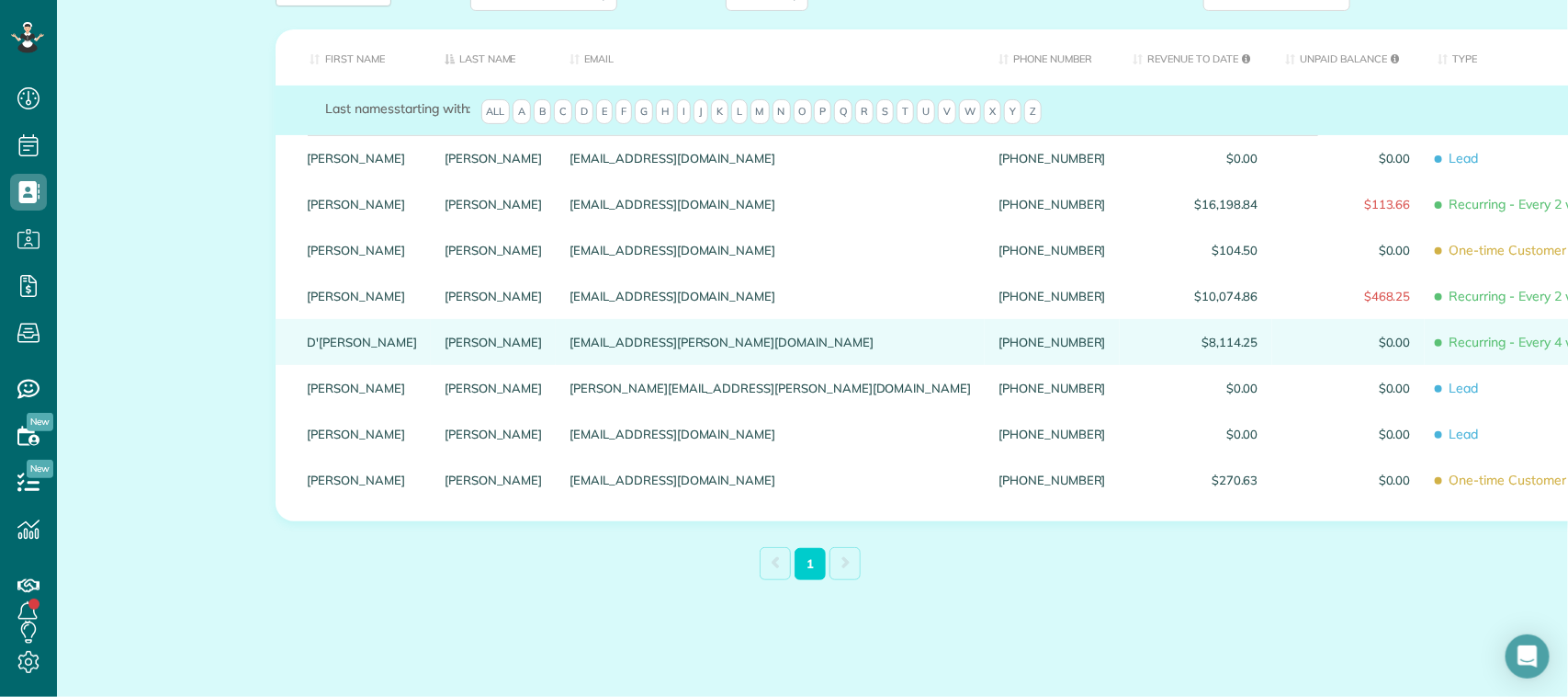
type input "********"
click at [444, 347] on link "[PERSON_NAME]" at bounding box center [493, 342] width 98 height 13
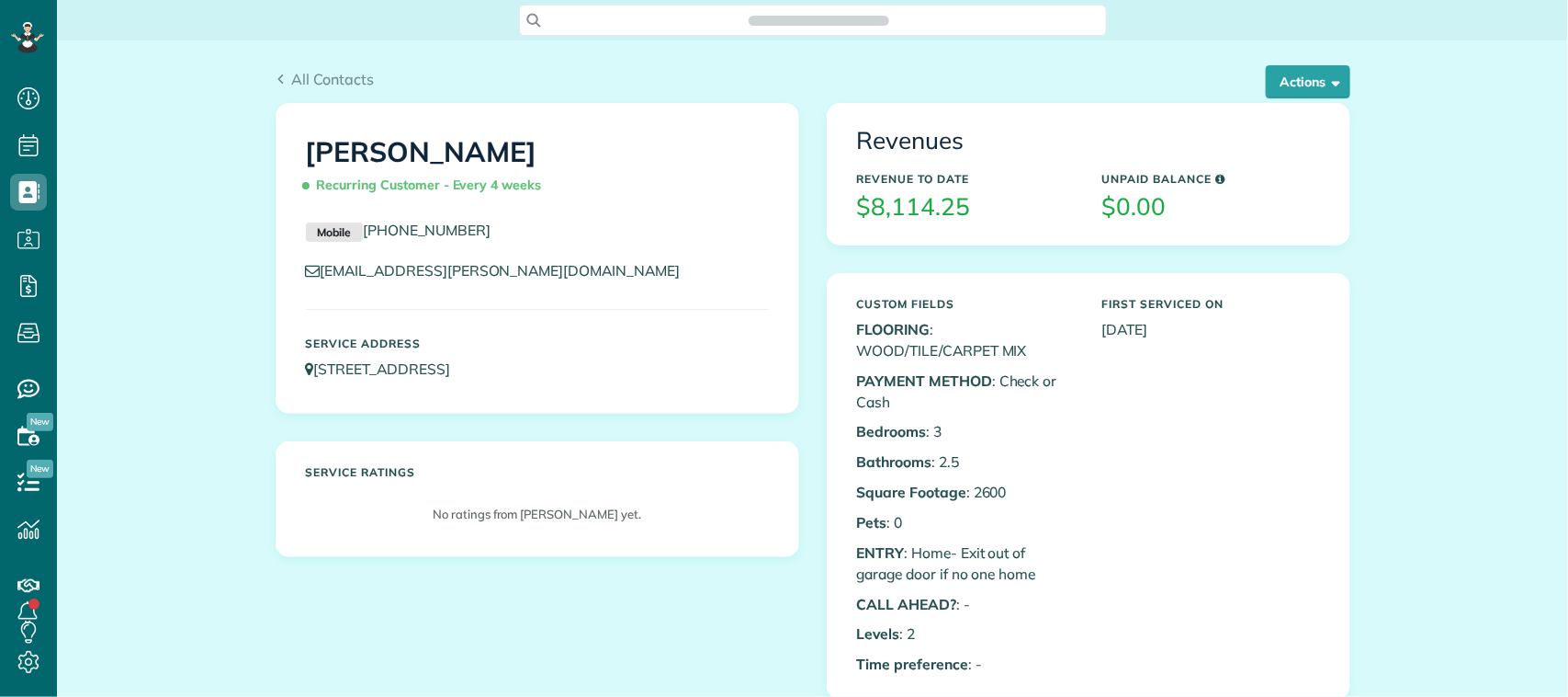
scroll to position [7, 7]
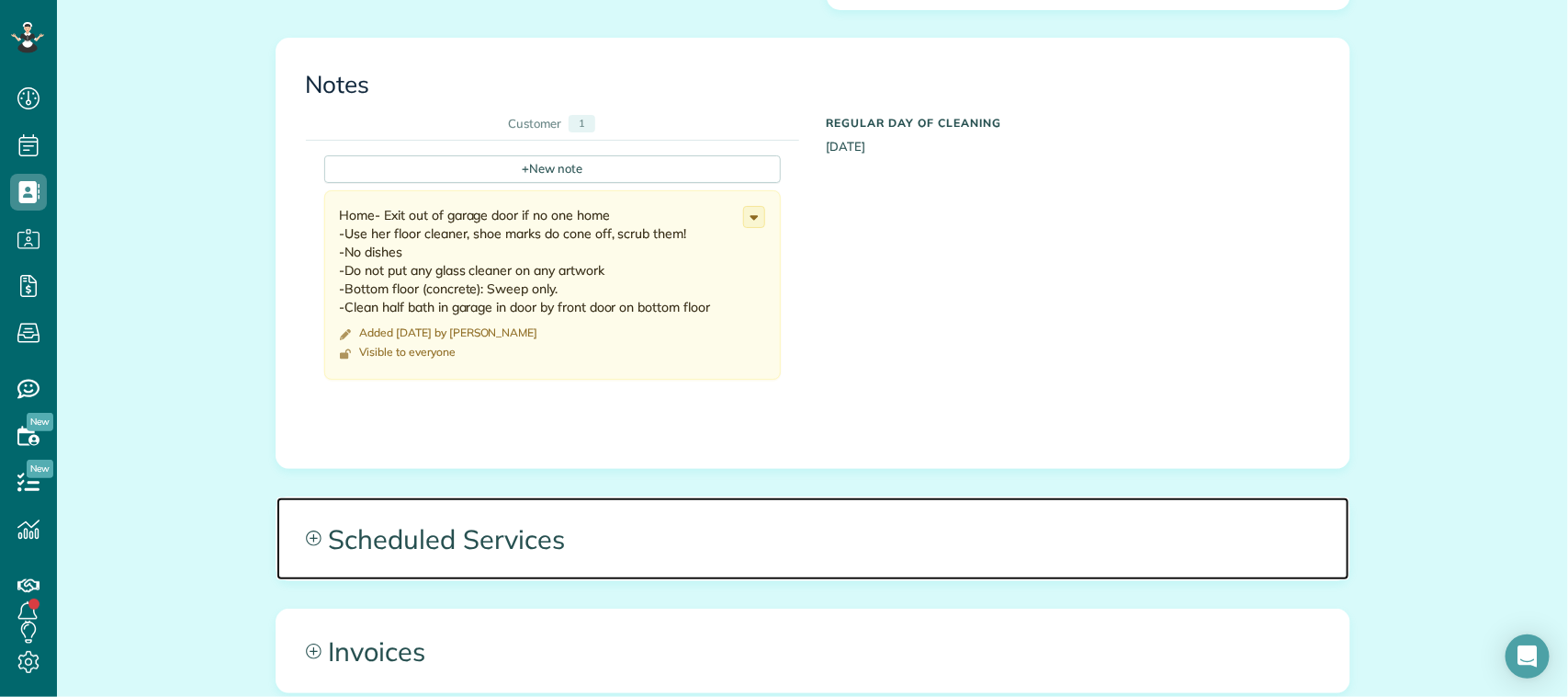
click at [887, 543] on span "Scheduled Services" at bounding box center [812, 538] width 1073 height 82
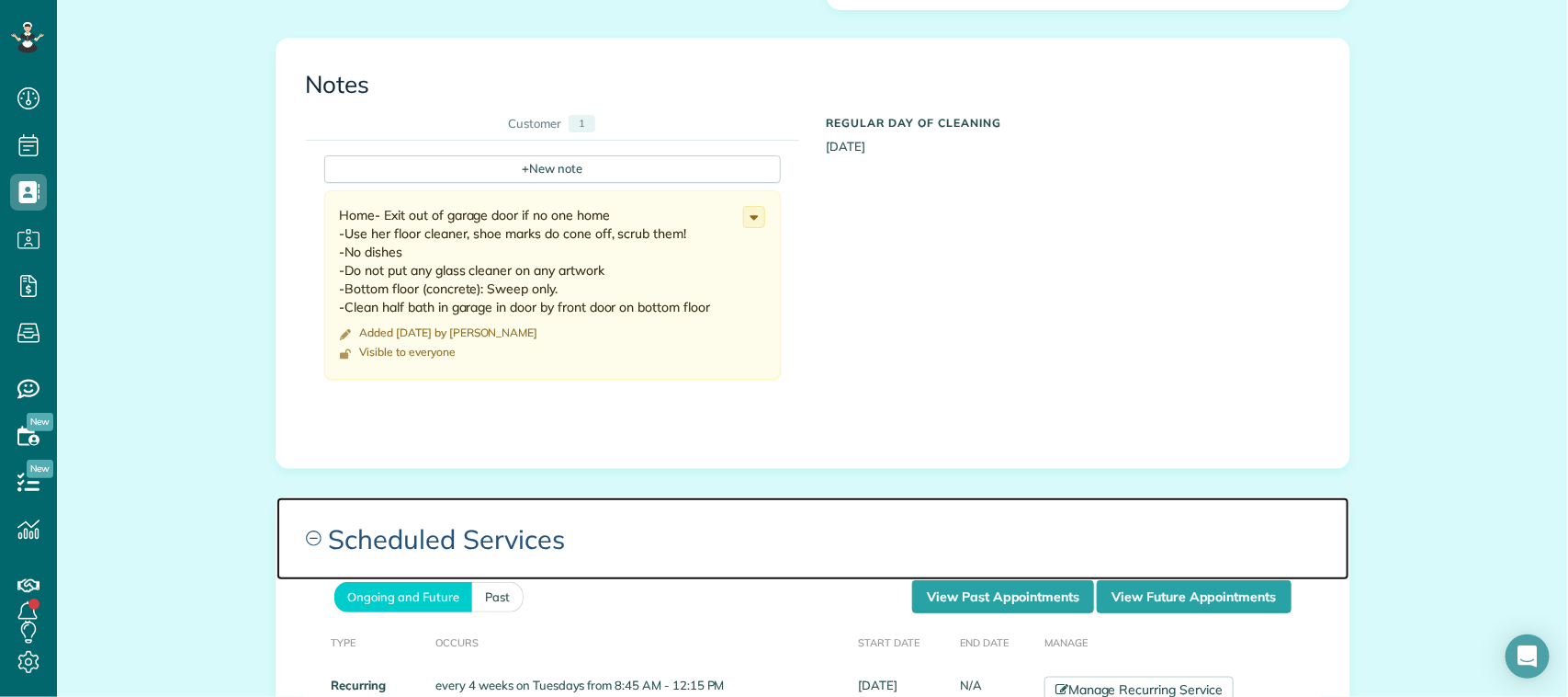
scroll to position [804, 0]
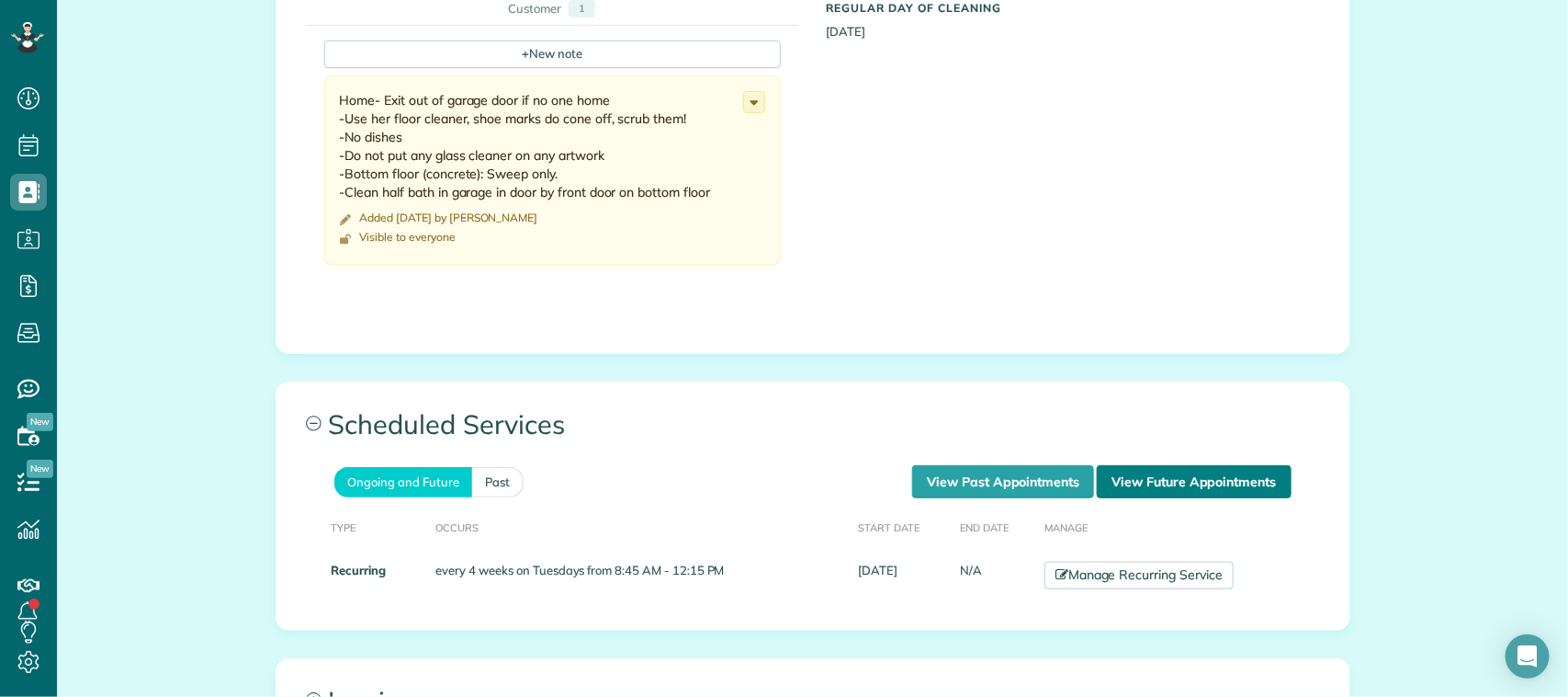
click at [1172, 487] on link "View Future Appointments" at bounding box center [1194, 482] width 194 height 33
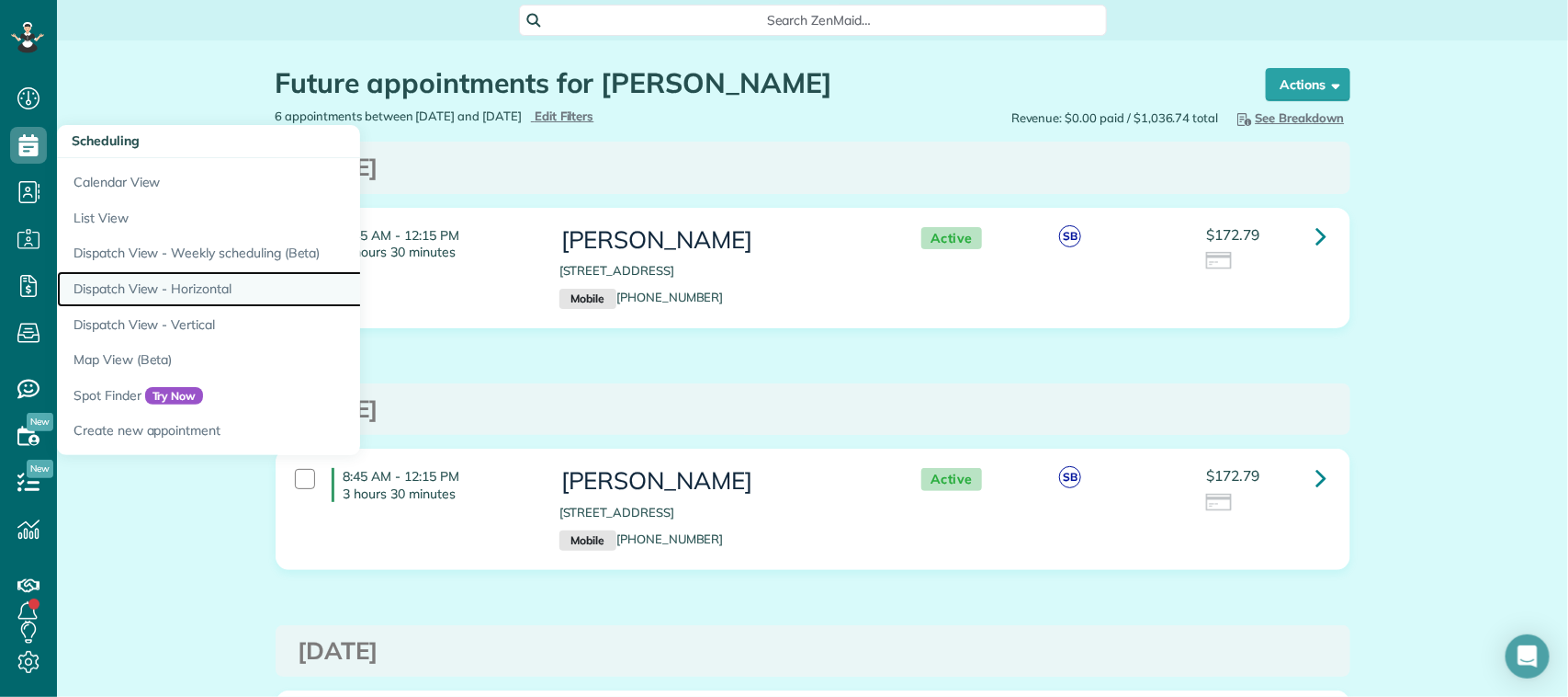
click at [217, 277] on link "Dispatch View - Horizontal" at bounding box center [286, 288] width 459 height 36
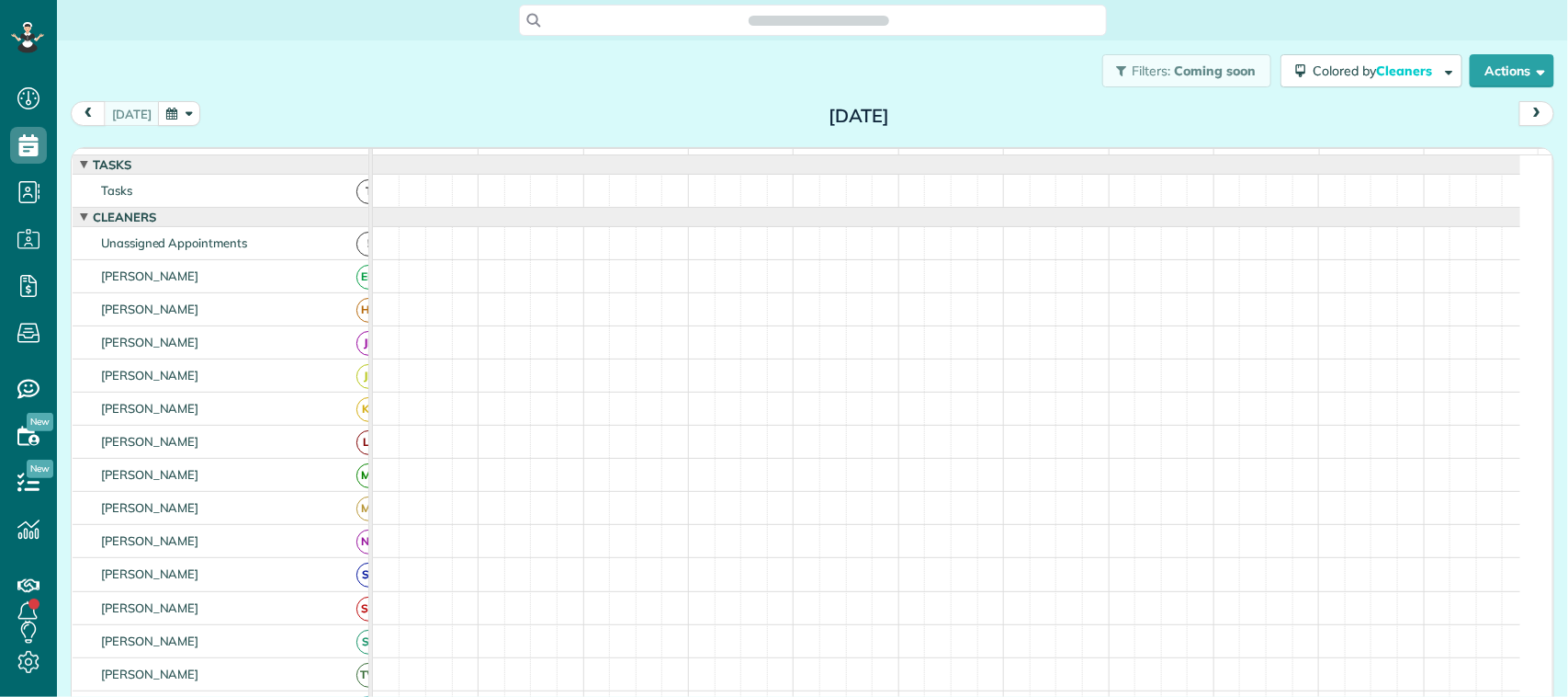
scroll to position [7, 7]
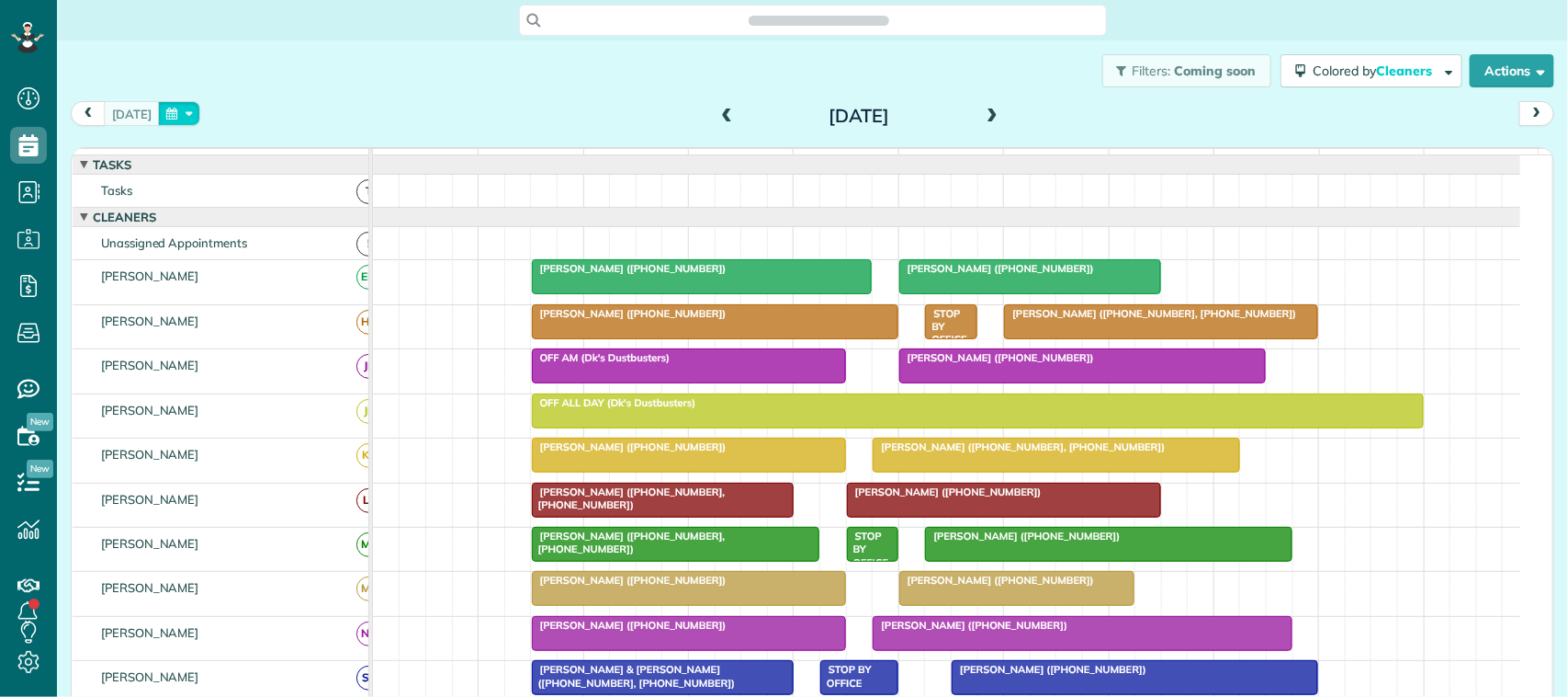
click at [176, 106] on button "button" at bounding box center [179, 113] width 43 height 25
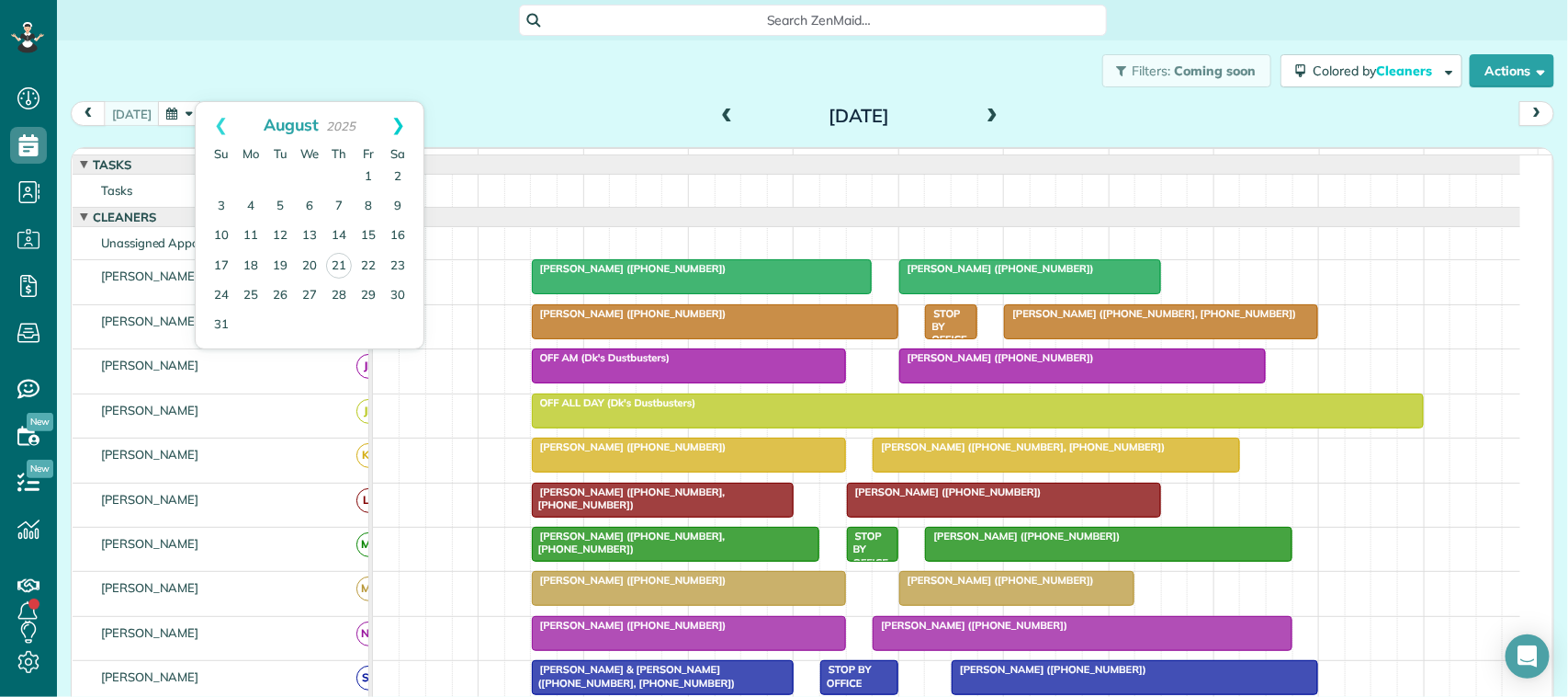
click at [419, 103] on link "Next" at bounding box center [398, 125] width 51 height 46
click at [338, 170] on link "4" at bounding box center [339, 177] width 30 height 30
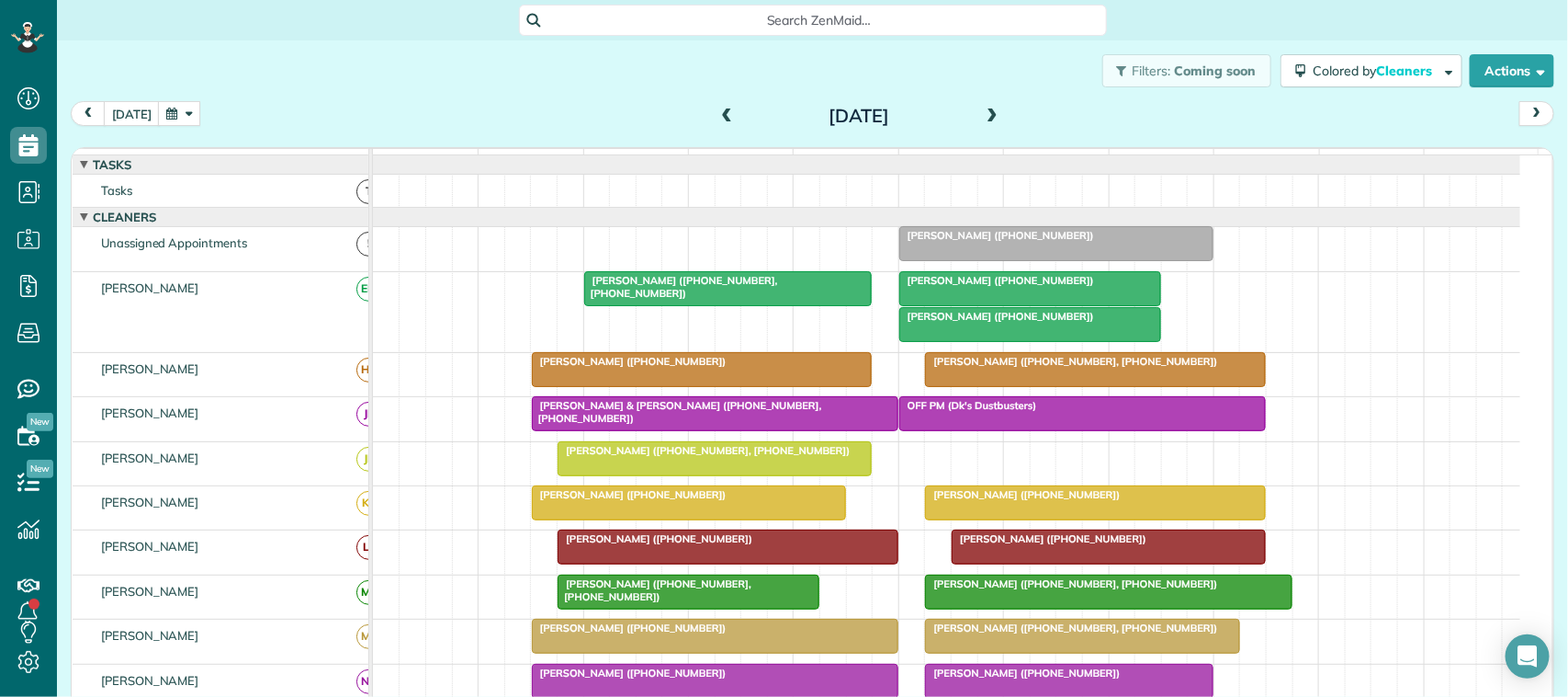
click at [176, 121] on button "button" at bounding box center [179, 113] width 43 height 25
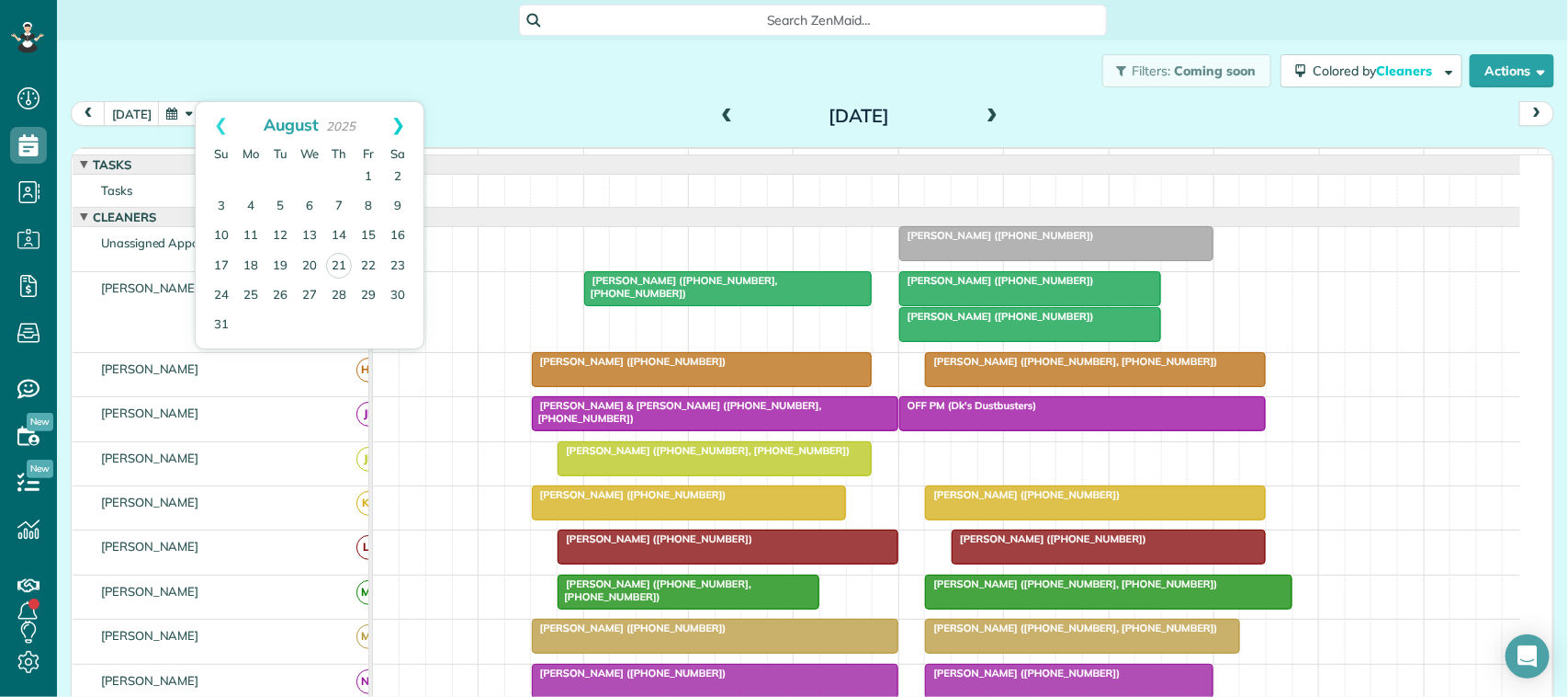
click at [395, 125] on link "Next" at bounding box center [398, 125] width 51 height 46
click at [139, 108] on button "[DATE]" at bounding box center [131, 113] width 56 height 25
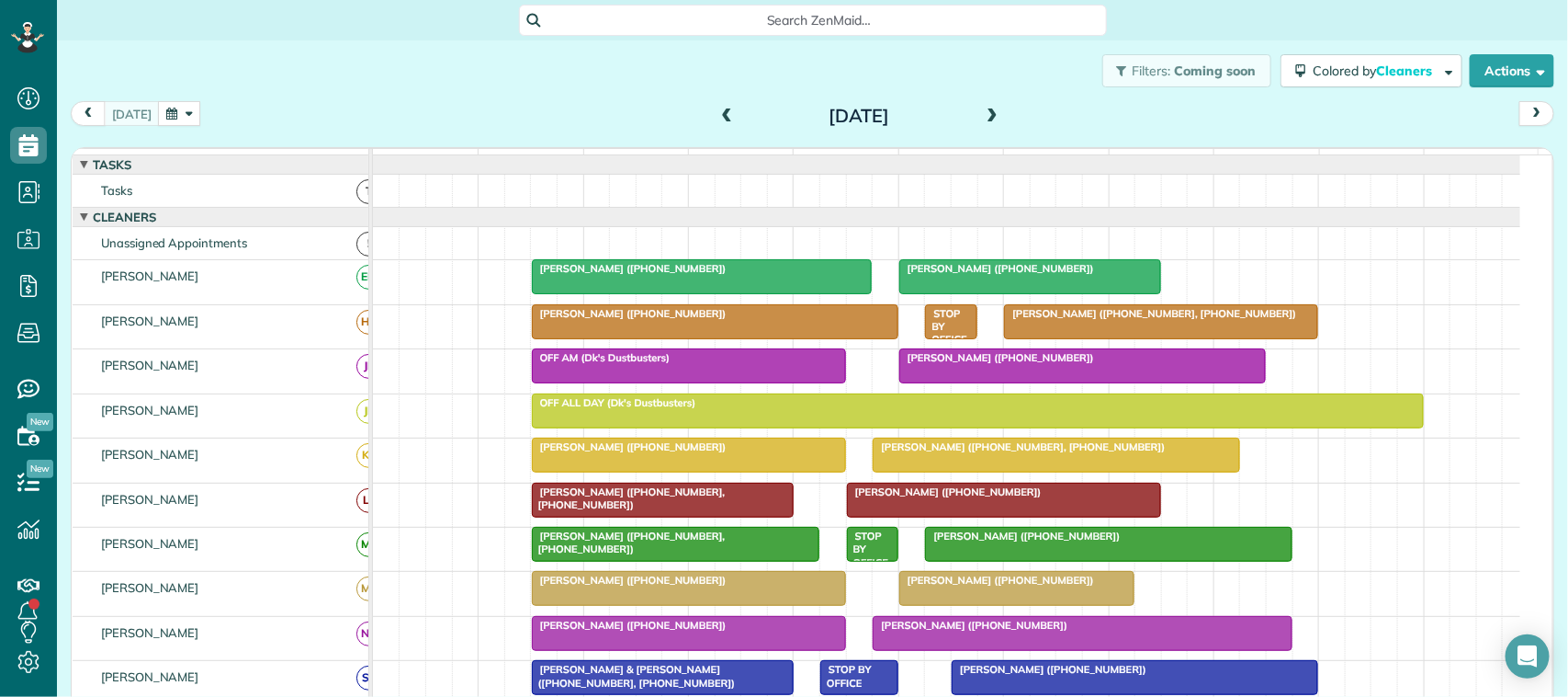
click at [975, 471] on div at bounding box center [1055, 455] width 365 height 33
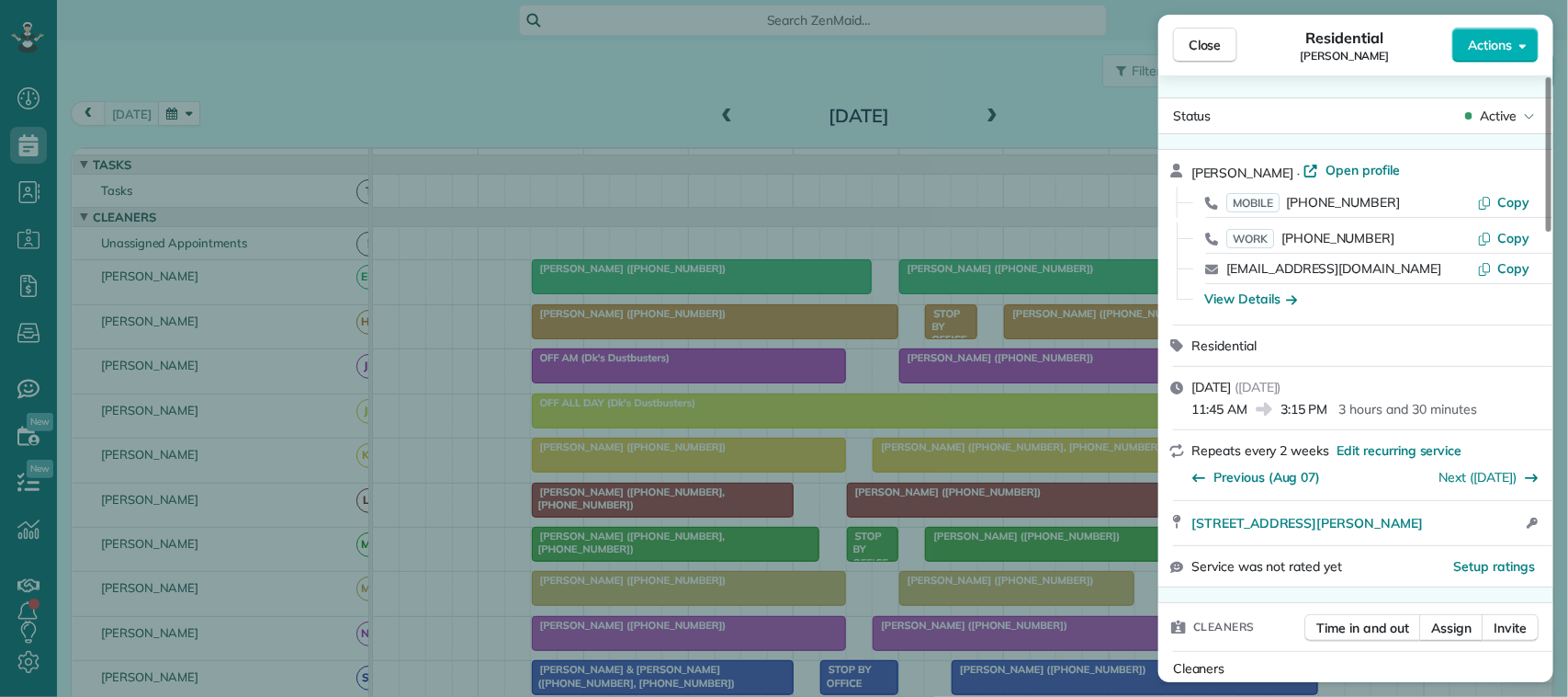
drag, startPoint x: 1355, startPoint y: 258, endPoint x: 1215, endPoint y: 271, distance: 140.6
click at [1215, 271] on div "[EMAIL_ADDRESS][DOMAIN_NAME] Copy" at bounding box center [1367, 268] width 351 height 30
click at [978, 167] on div "Close Residential [PERSON_NAME] Actions Status Active [PERSON_NAME] · Open prof…" at bounding box center [784, 348] width 1568 height 697
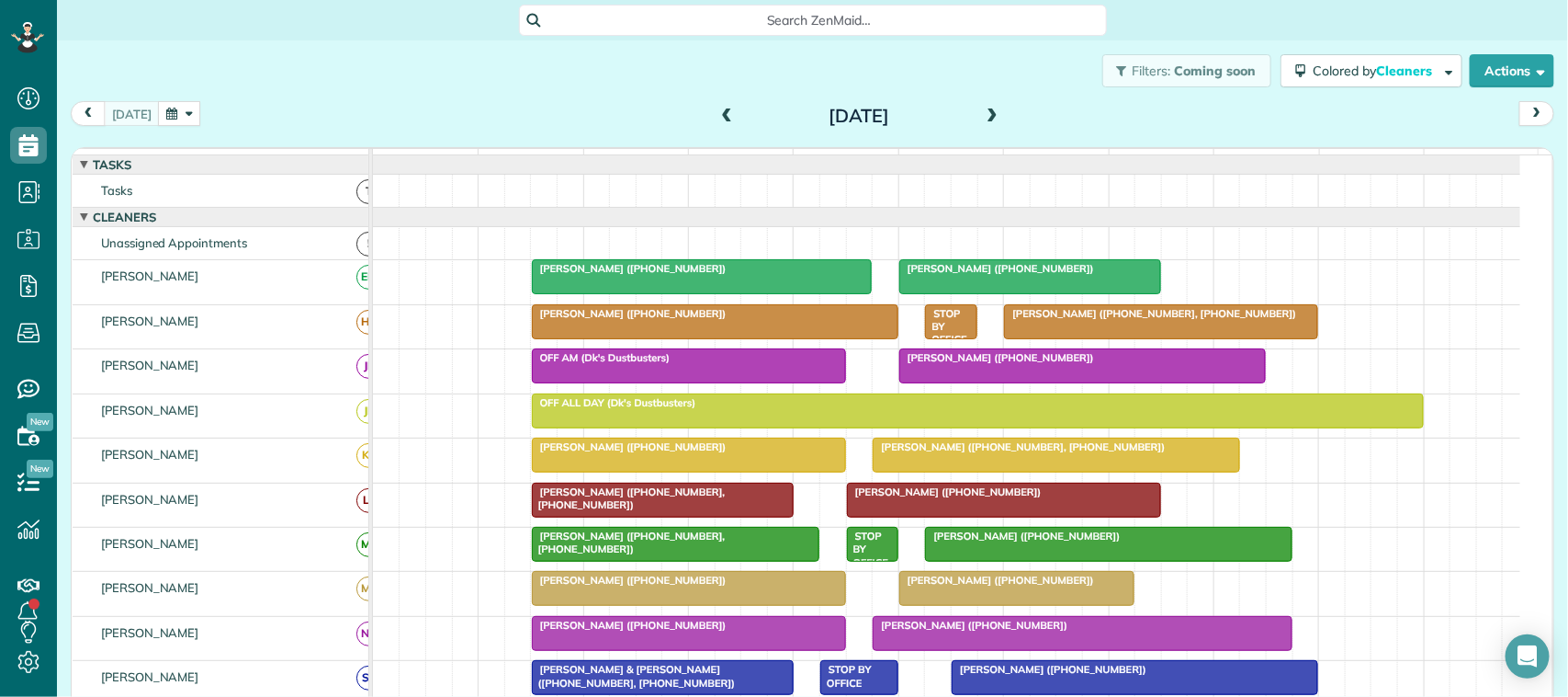
click at [158, 107] on button "button" at bounding box center [179, 113] width 43 height 25
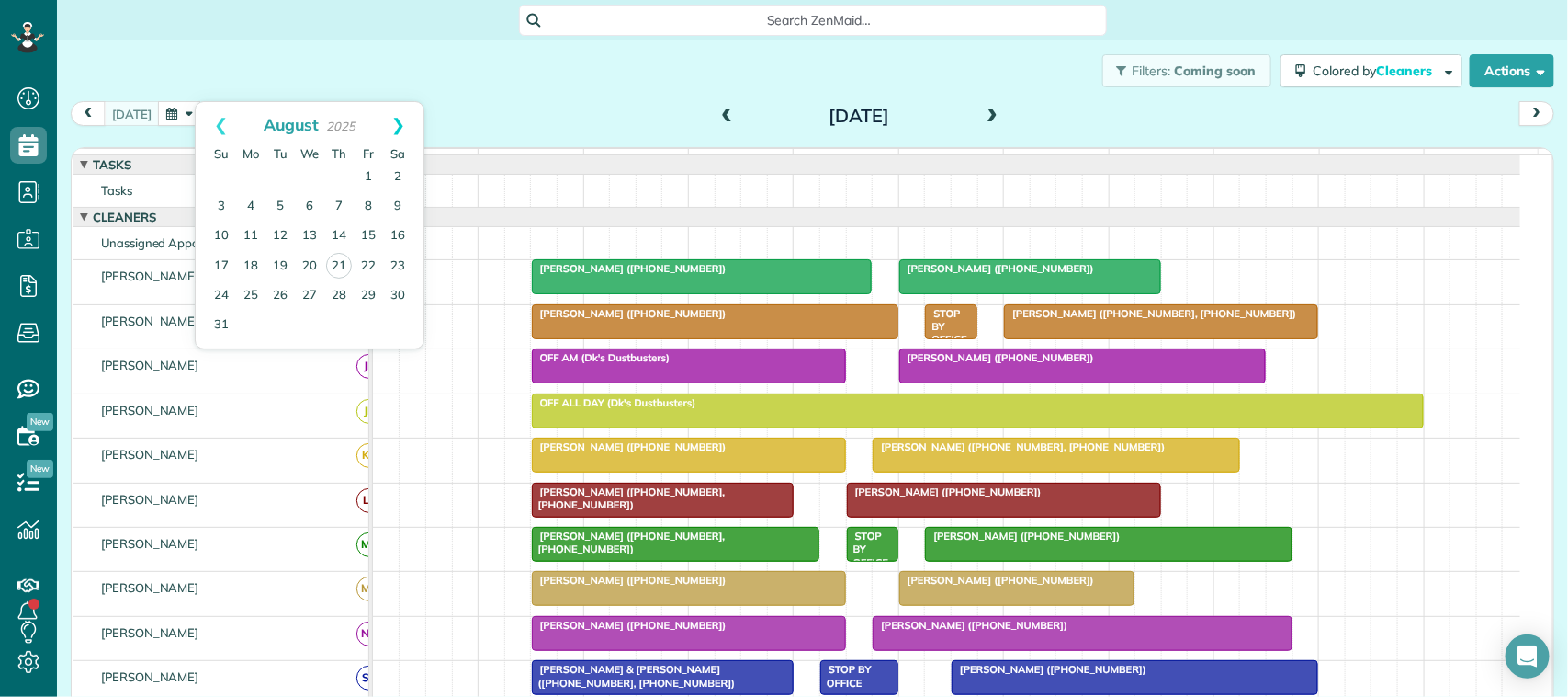
click at [399, 126] on link "Next" at bounding box center [398, 125] width 51 height 46
click at [277, 235] on link "16" at bounding box center [280, 237] width 30 height 30
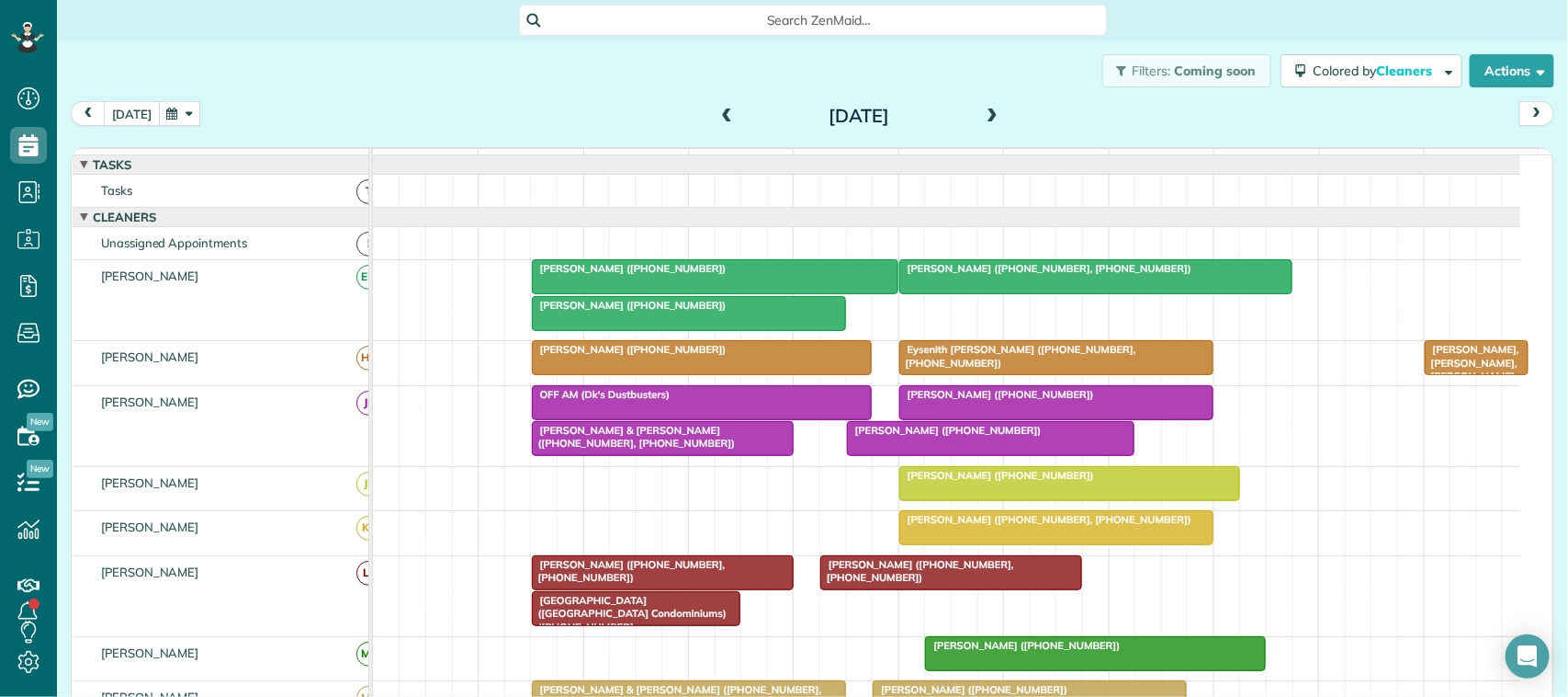
click at [135, 111] on button "[DATE]" at bounding box center [131, 113] width 56 height 25
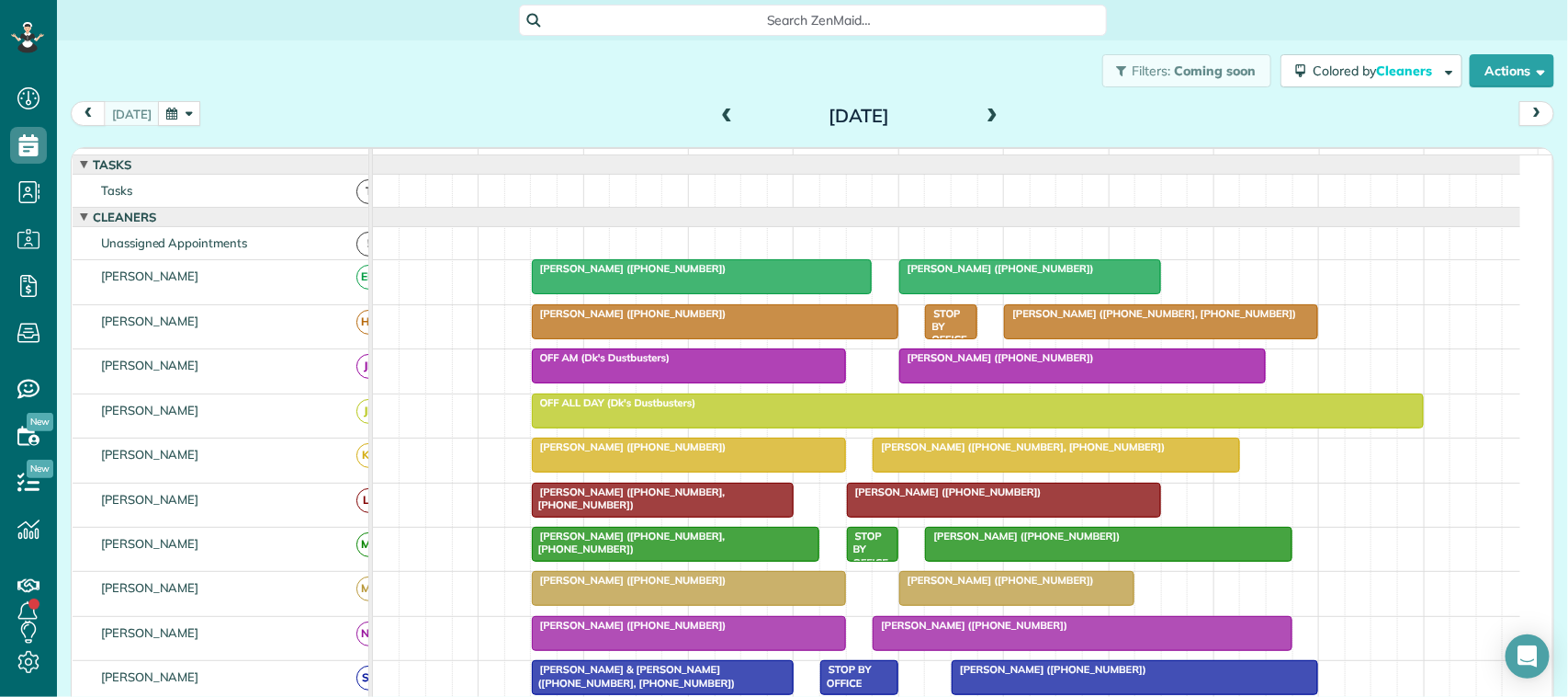
click at [171, 128] on div "[DATE] [DATE]" at bounding box center [812, 117] width 1483 height 34
click at [159, 116] on button "button" at bounding box center [179, 113] width 43 height 25
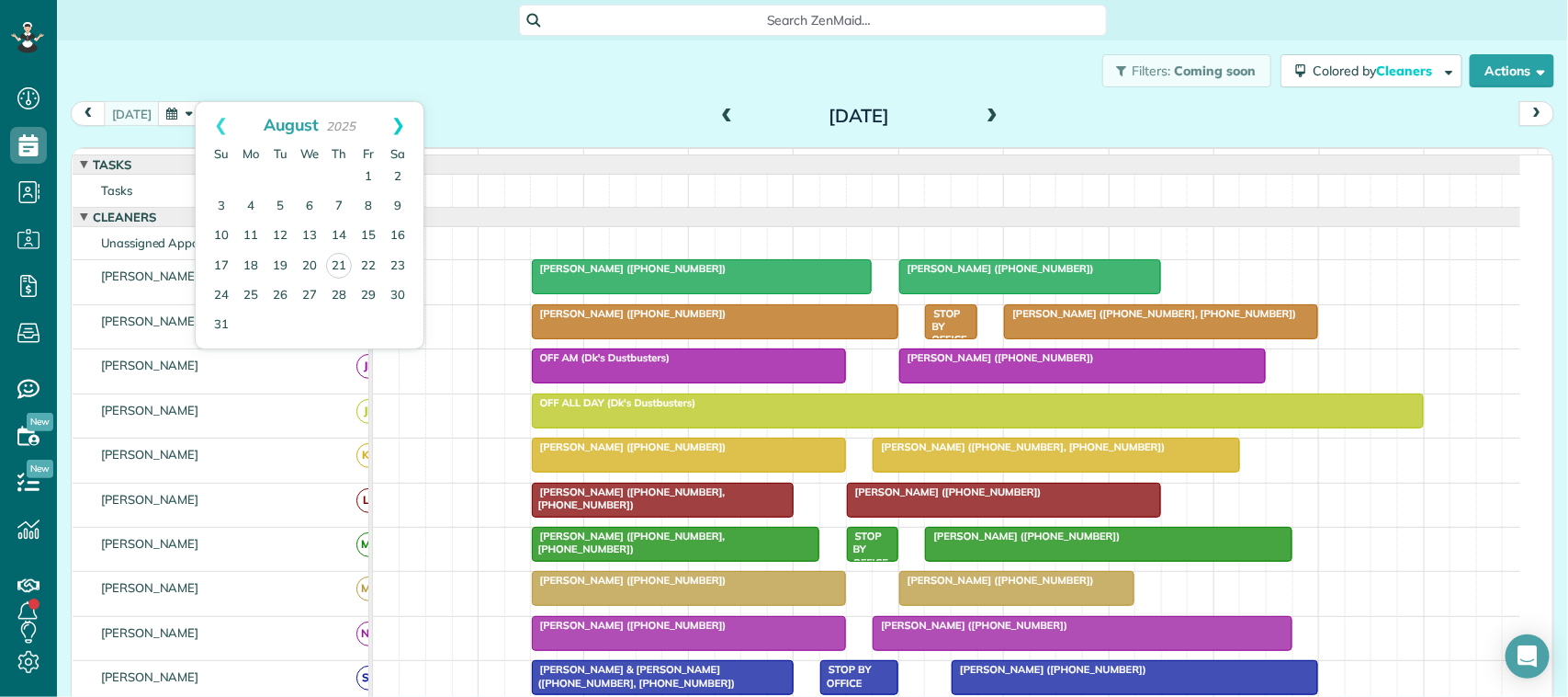
click at [410, 117] on link "Next" at bounding box center [398, 125] width 51 height 46
click at [368, 179] on link "5" at bounding box center [369, 177] width 30 height 30
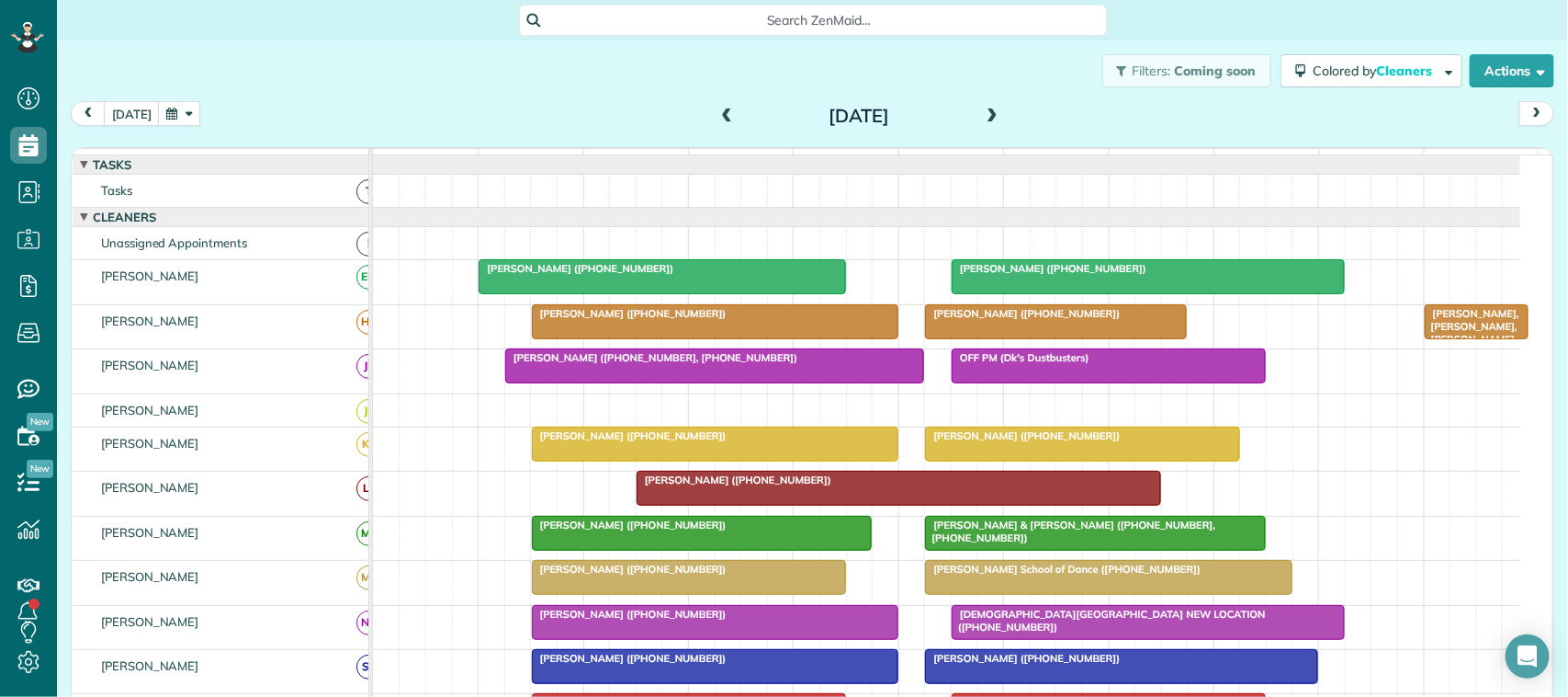
drag, startPoint x: 355, startPoint y: 75, endPoint x: 323, endPoint y: 83, distance: 33.0
click at [355, 76] on div "Filters: Coming soon Colored by Cleaners Color by Cleaner Color by Team Color b…" at bounding box center [812, 71] width 1511 height 61
click at [120, 116] on button "[DATE]" at bounding box center [131, 113] width 56 height 25
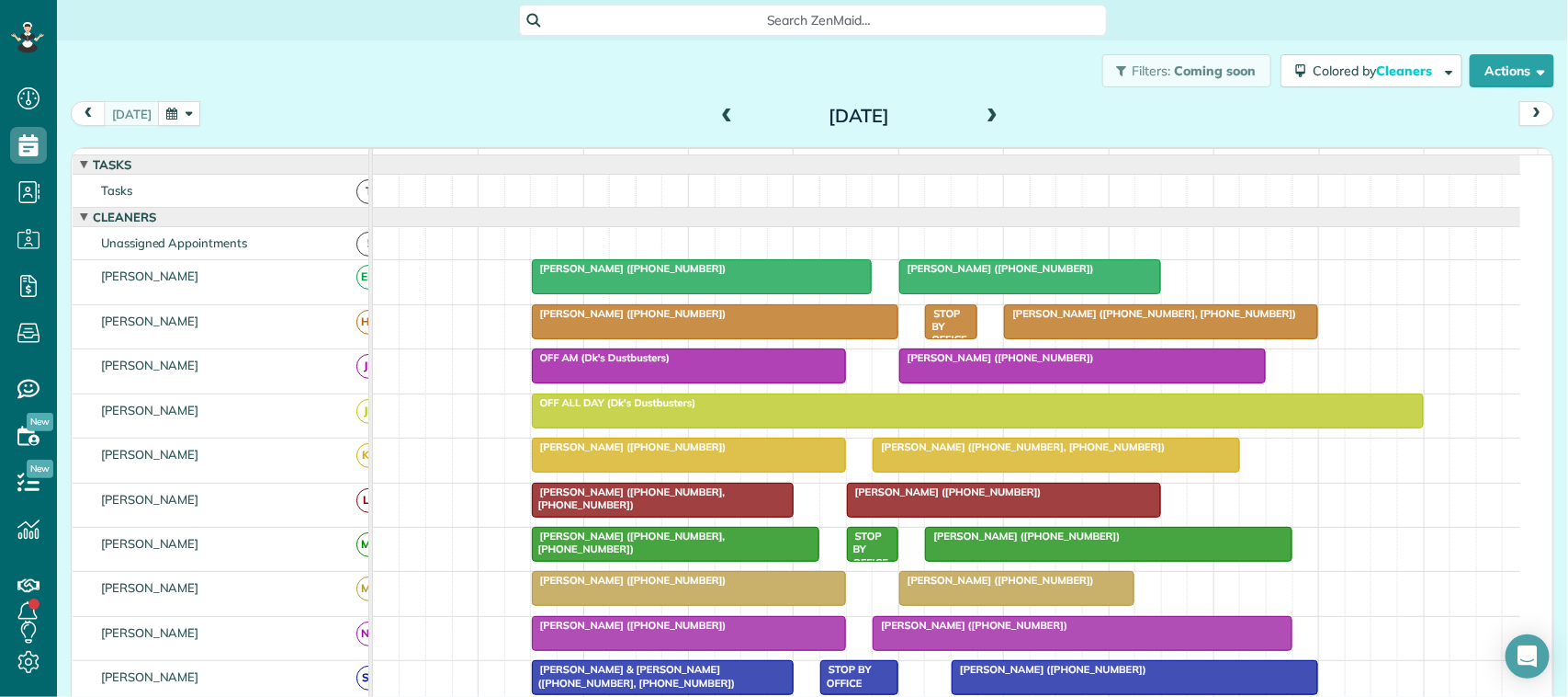
click at [170, 113] on button "button" at bounding box center [179, 113] width 43 height 25
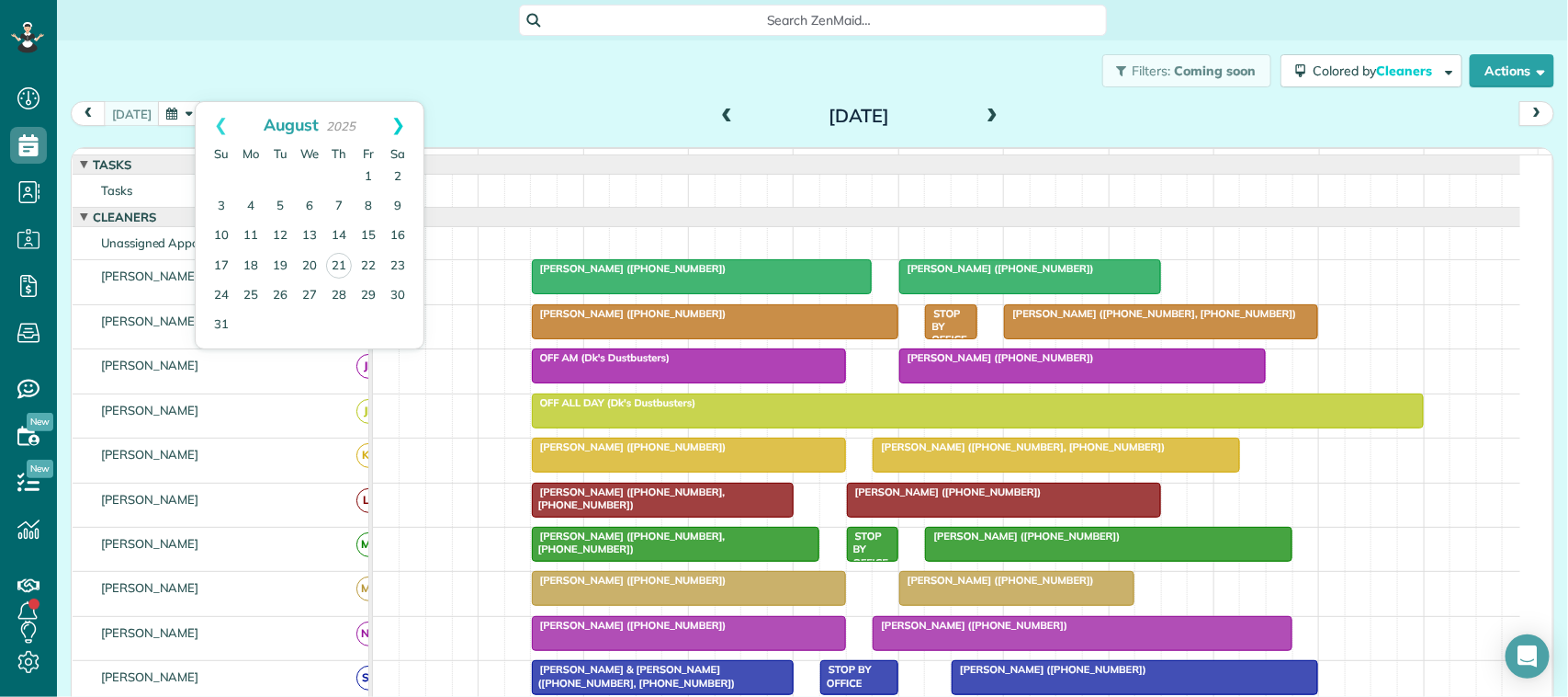
click at [407, 134] on link "Next" at bounding box center [398, 125] width 51 height 46
click at [216, 119] on link "Prev" at bounding box center [221, 125] width 51 height 46
click at [404, 124] on link "Next" at bounding box center [398, 125] width 51 height 46
click at [250, 233] on link "15" at bounding box center [250, 237] width 30 height 30
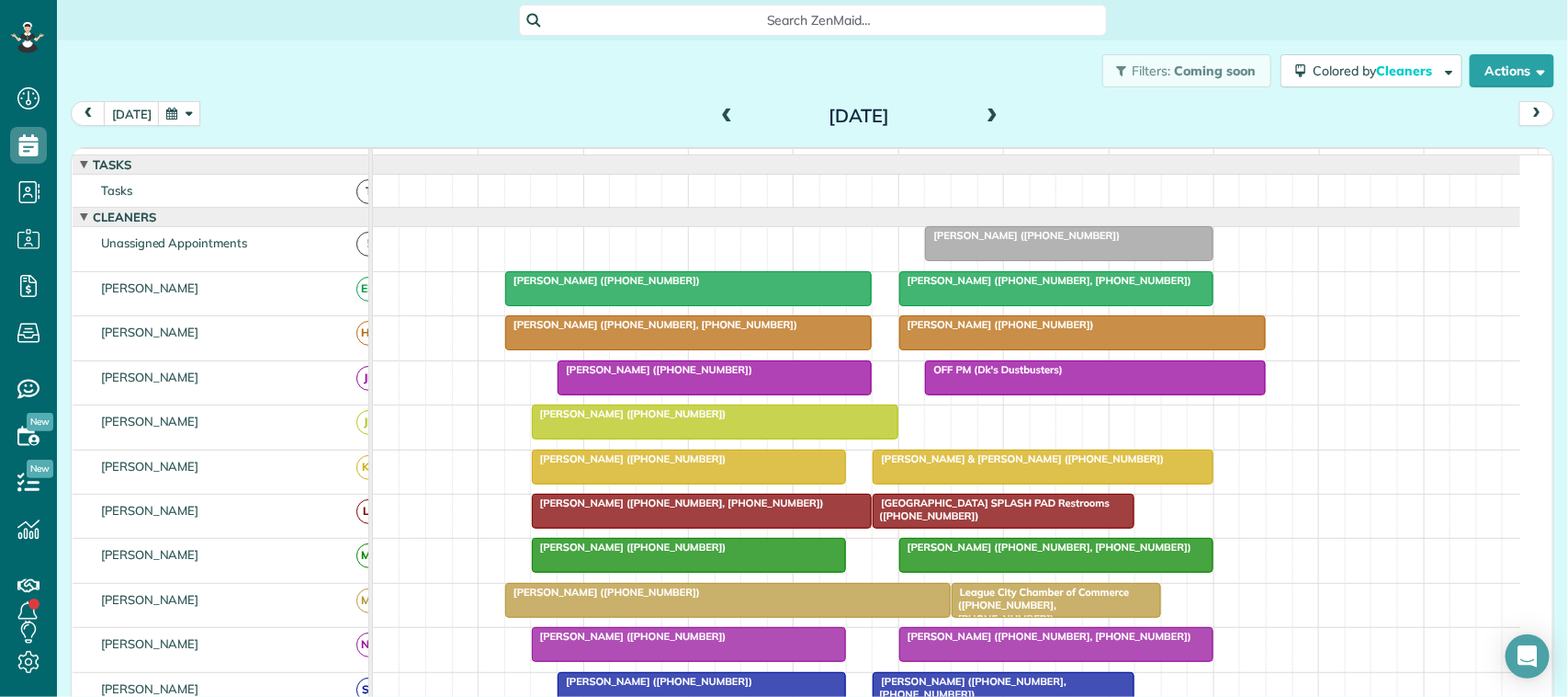
click at [386, 92] on div "Filters: Coming soon Colored by Cleaners Color by Cleaner Color by Team Color b…" at bounding box center [812, 71] width 1511 height 61
click at [193, 107] on button "button" at bounding box center [179, 113] width 43 height 25
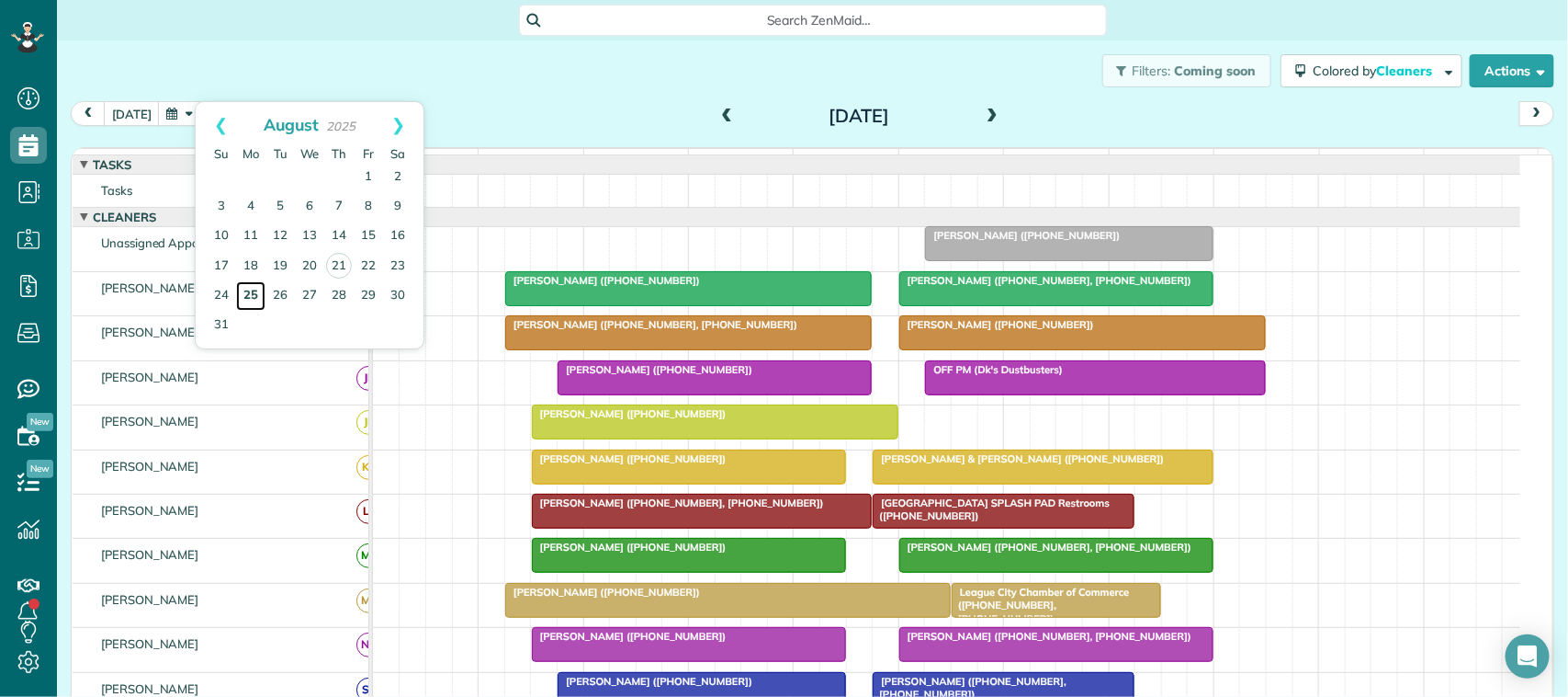
click at [259, 295] on link "25" at bounding box center [250, 296] width 30 height 30
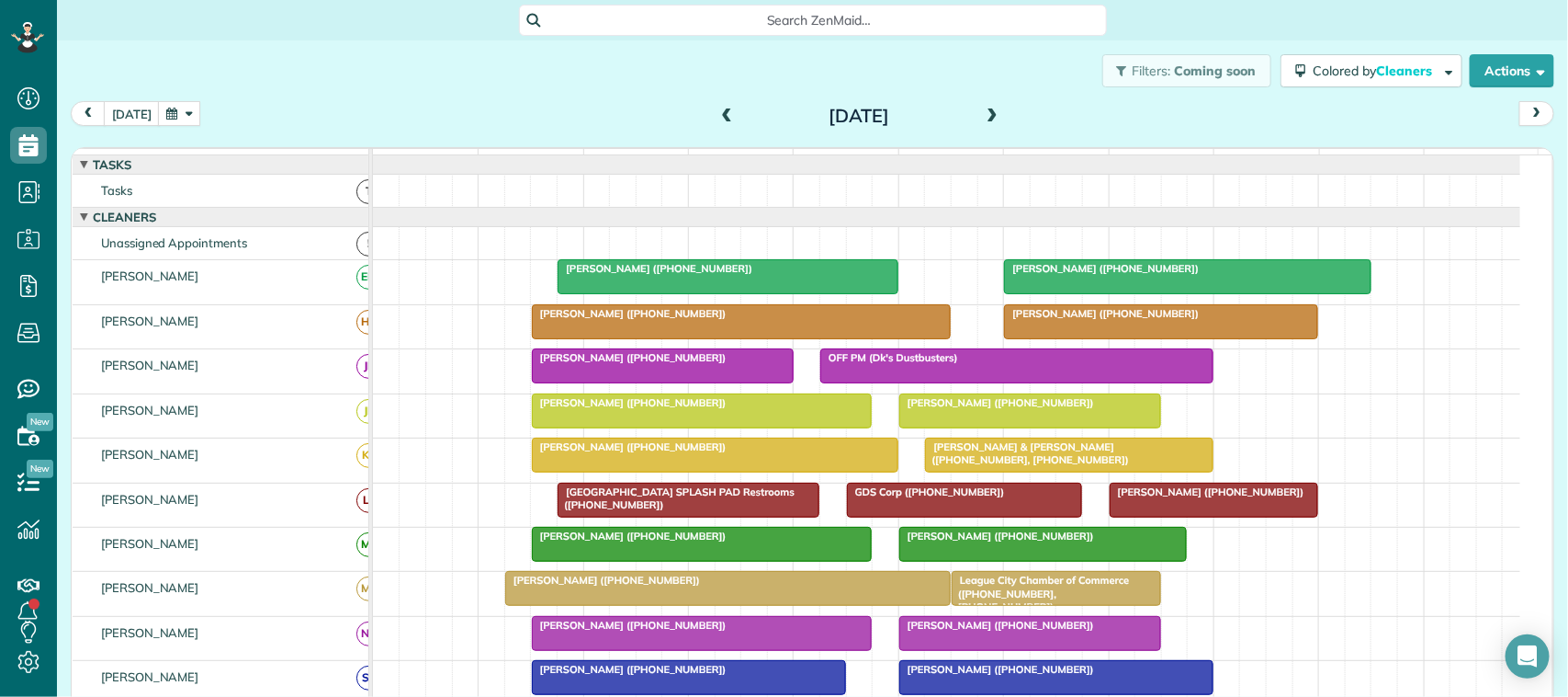
scroll to position [115, 0]
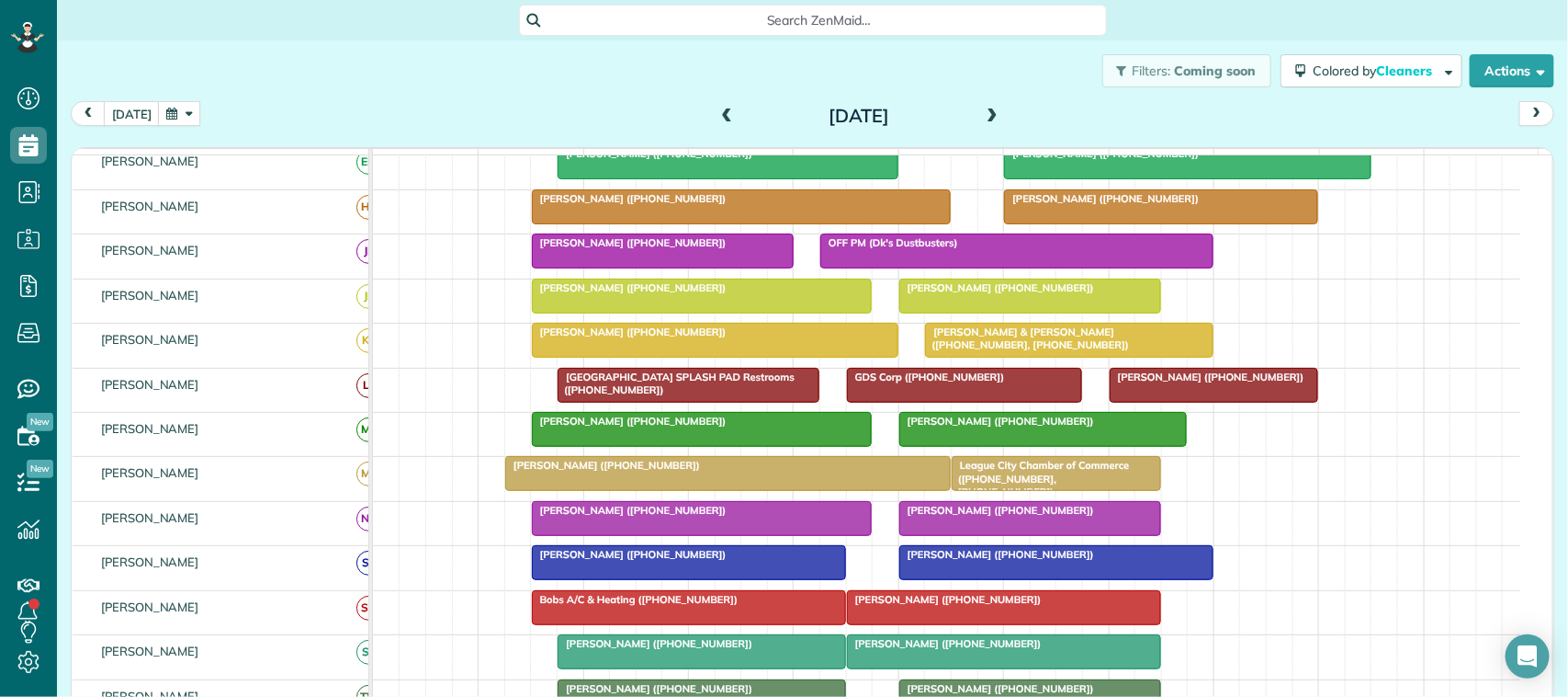
click at [167, 113] on button "button" at bounding box center [179, 113] width 43 height 25
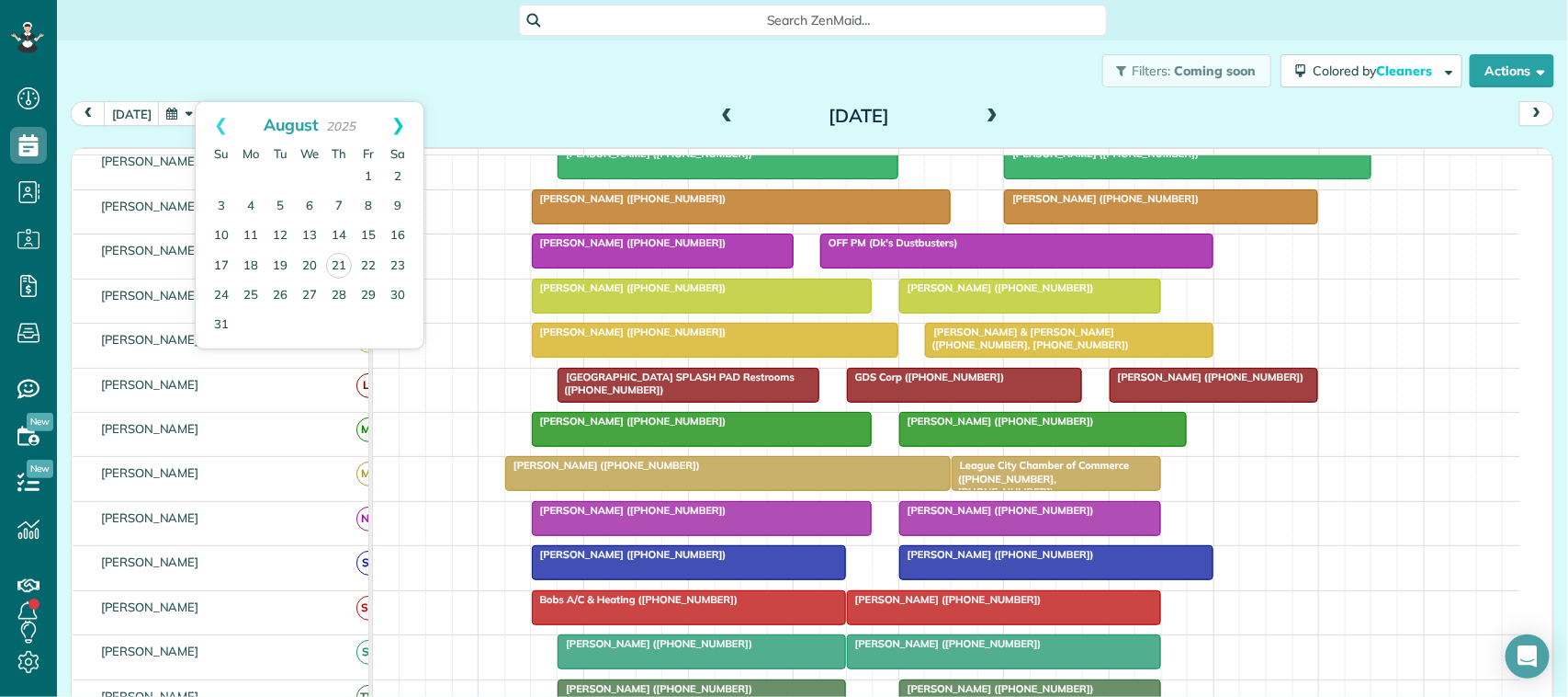
click at [405, 133] on link "Next" at bounding box center [398, 125] width 51 height 46
click at [249, 214] on link "8" at bounding box center [250, 207] width 30 height 30
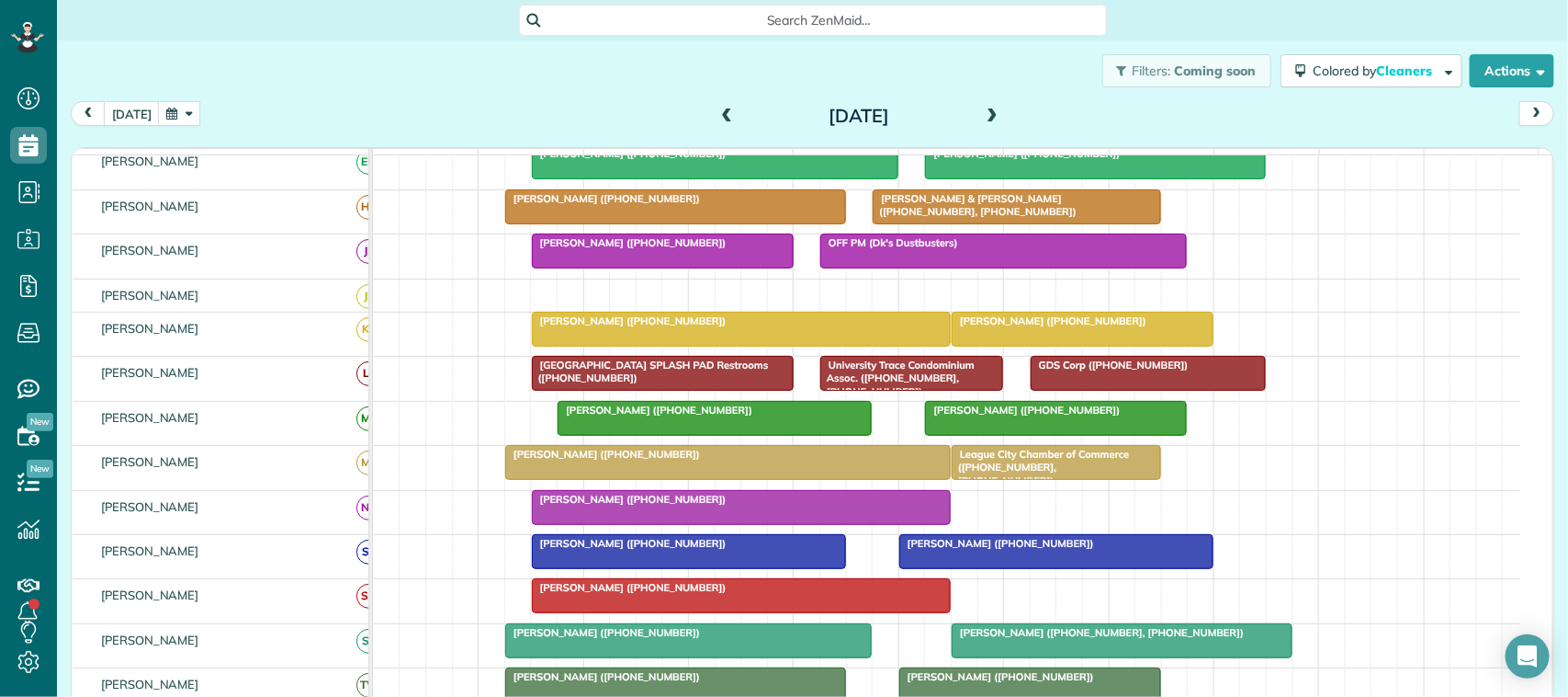
click at [399, 126] on div "[DATE] [DATE]" at bounding box center [812, 117] width 1483 height 34
click at [188, 110] on button "button" at bounding box center [179, 113] width 43 height 25
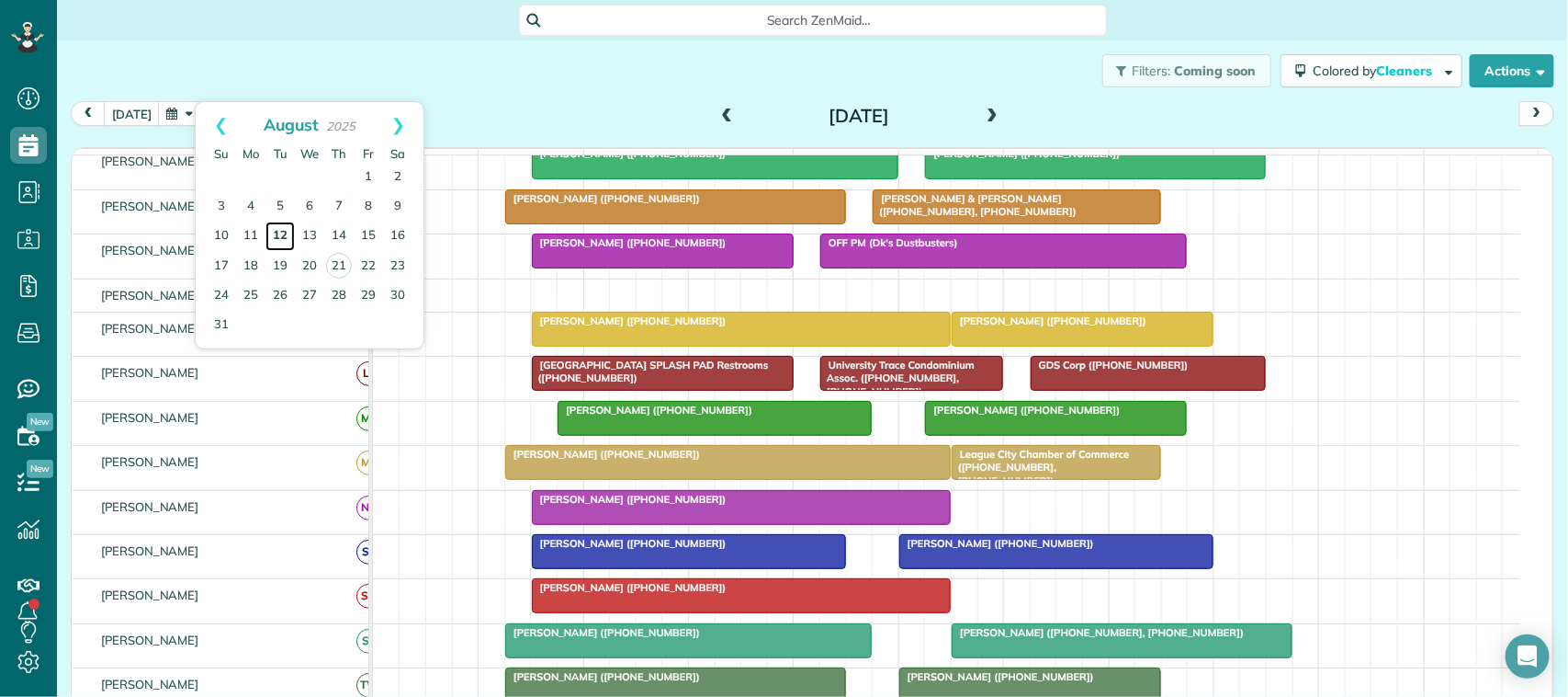
click at [278, 233] on link "12" at bounding box center [280, 237] width 30 height 30
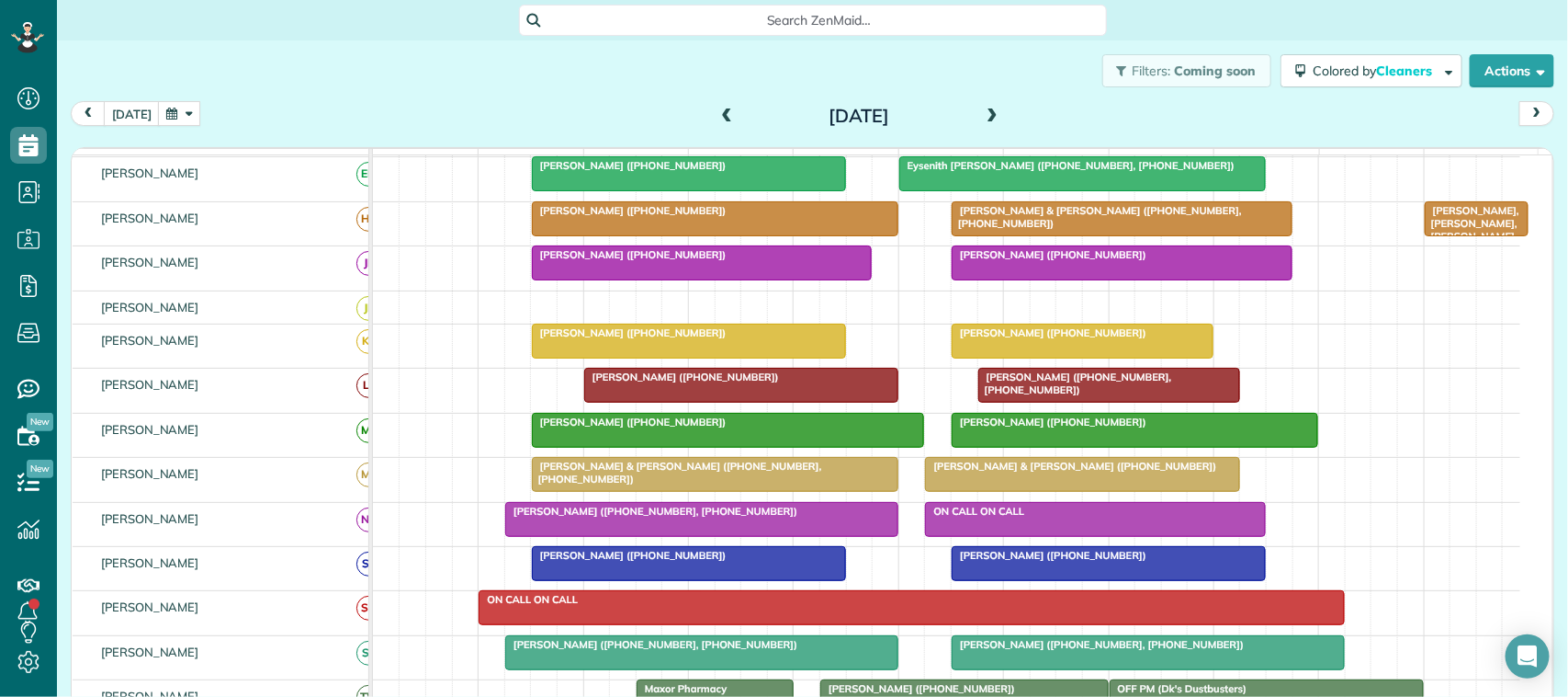
scroll to position [0, 0]
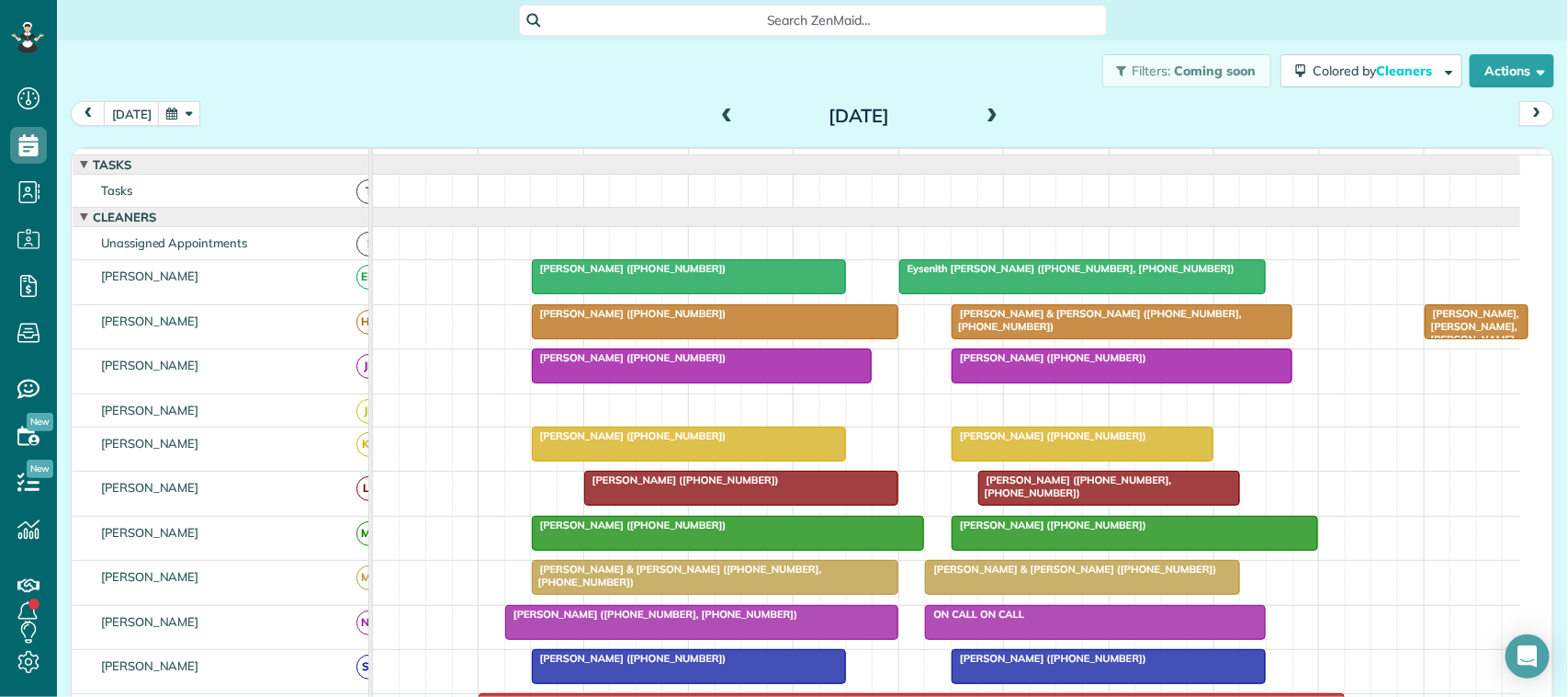
click at [982, 115] on span at bounding box center [992, 116] width 20 height 17
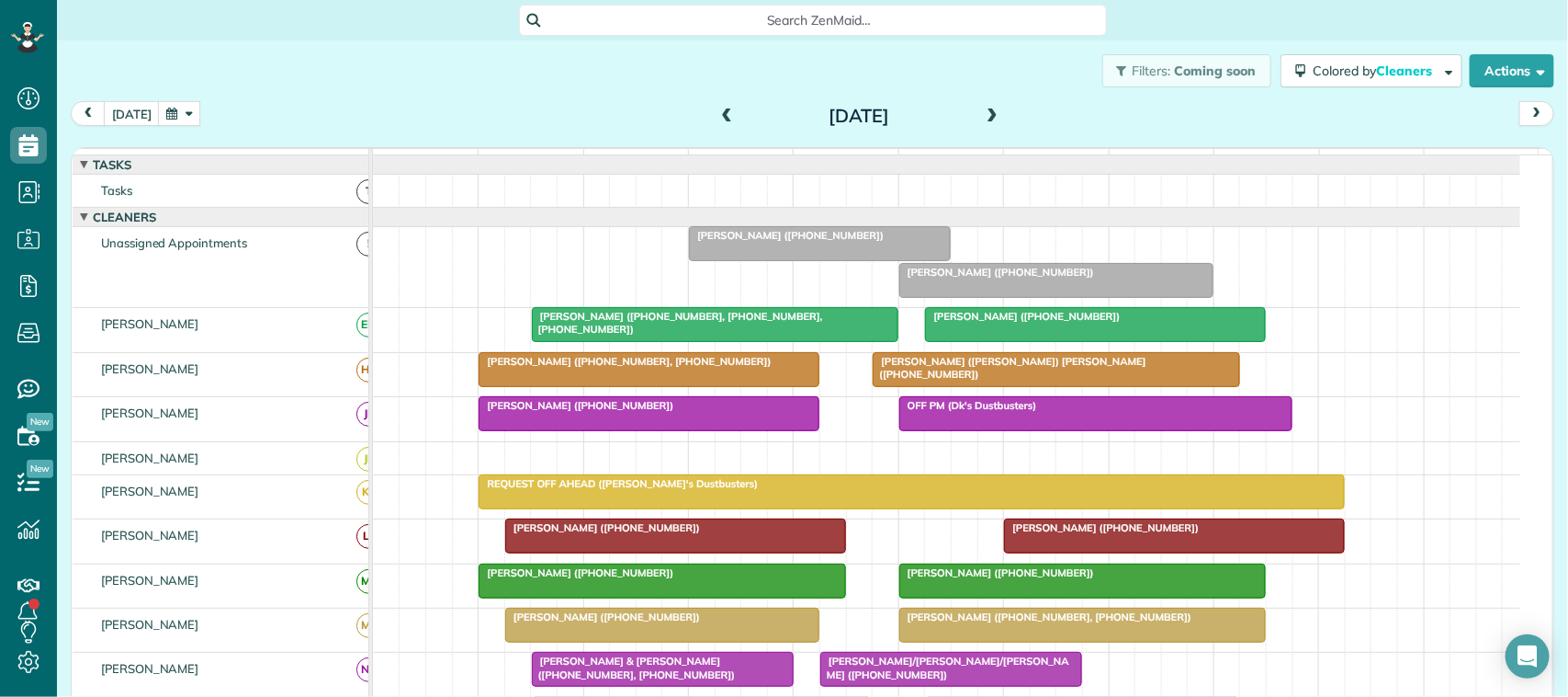
click at [725, 119] on span at bounding box center [727, 116] width 20 height 17
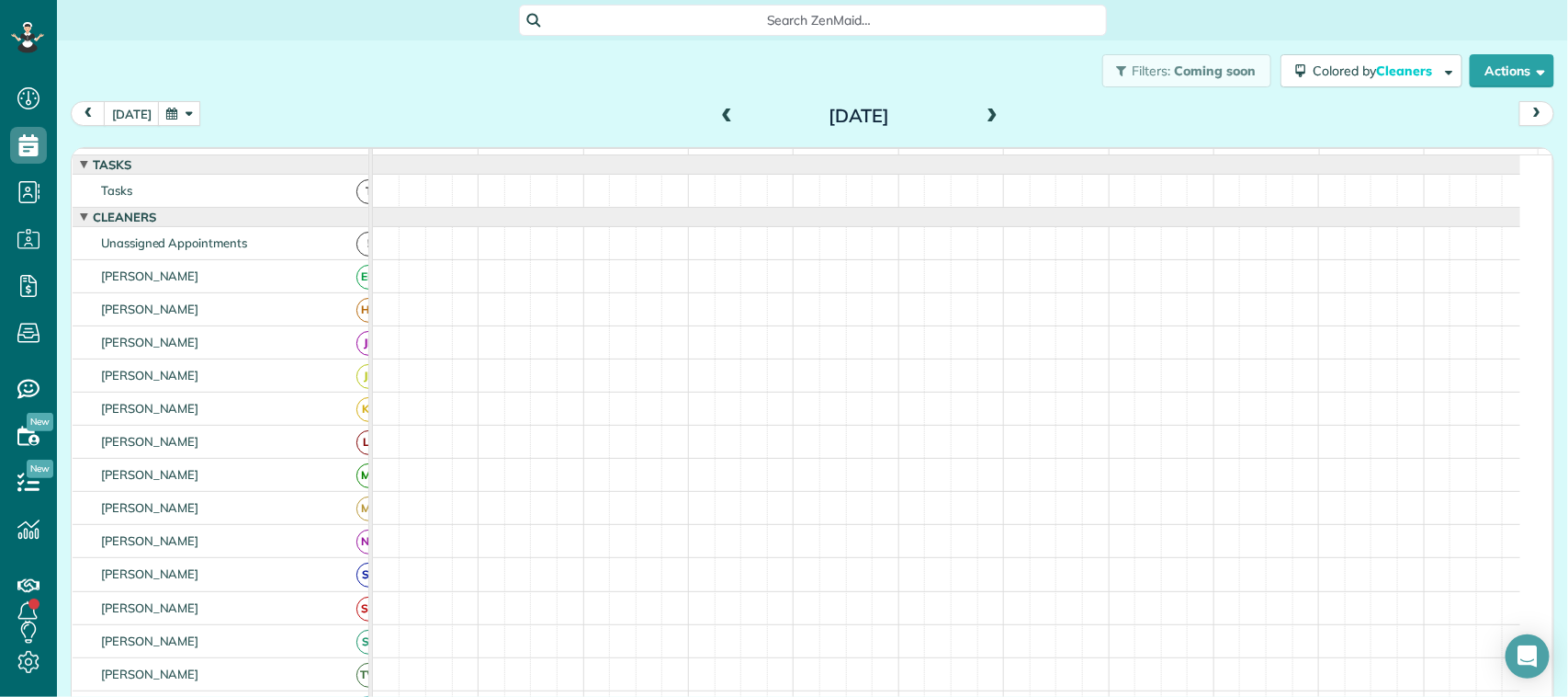
click at [719, 112] on span at bounding box center [727, 116] width 20 height 17
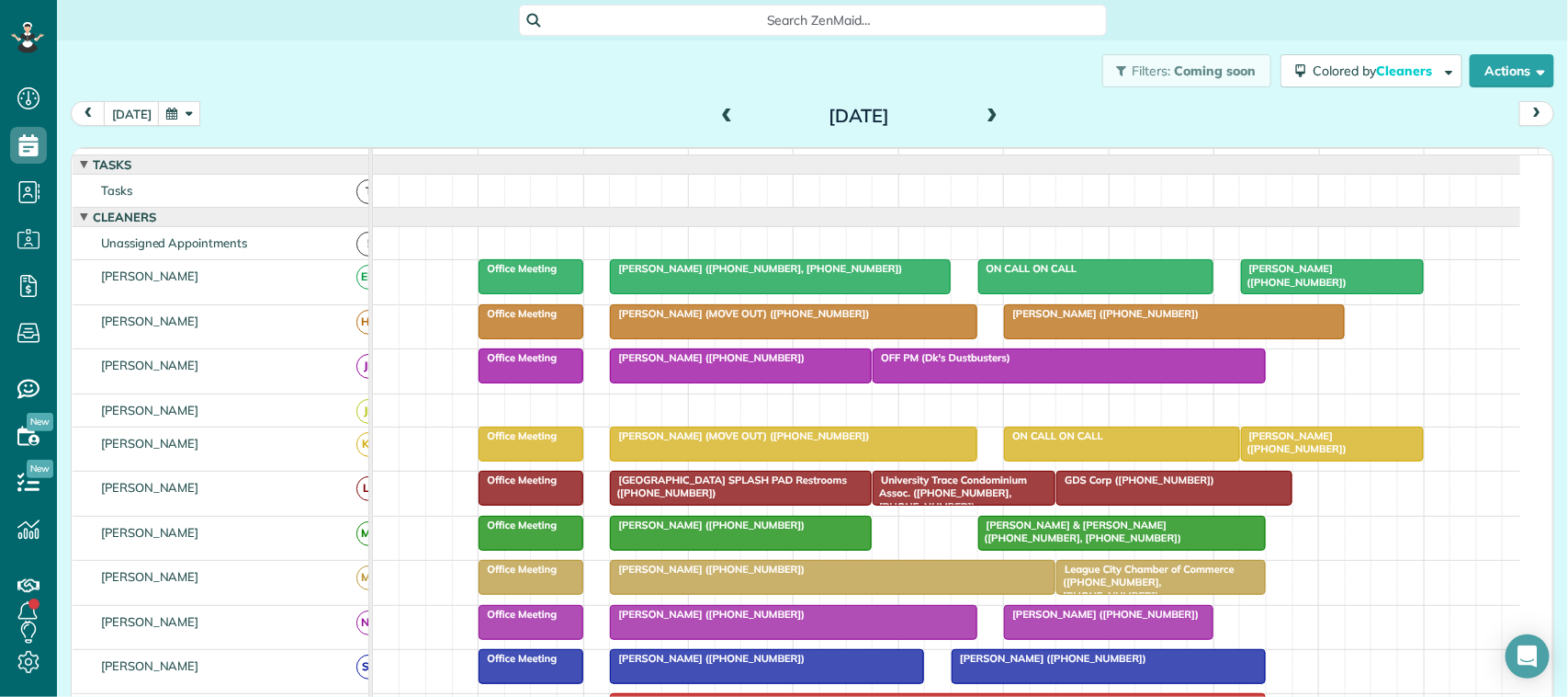
click at [982, 113] on span at bounding box center [992, 116] width 20 height 17
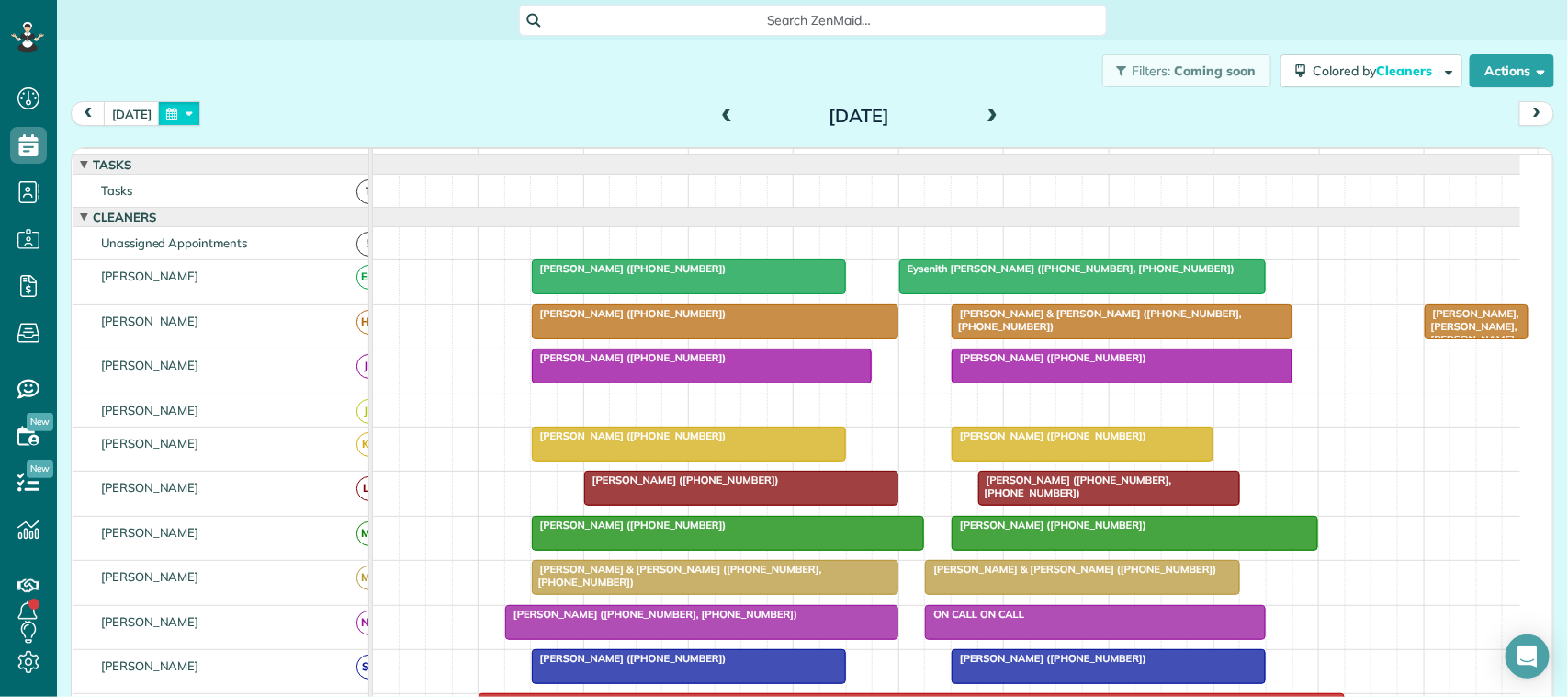
click at [181, 120] on button "button" at bounding box center [179, 113] width 43 height 25
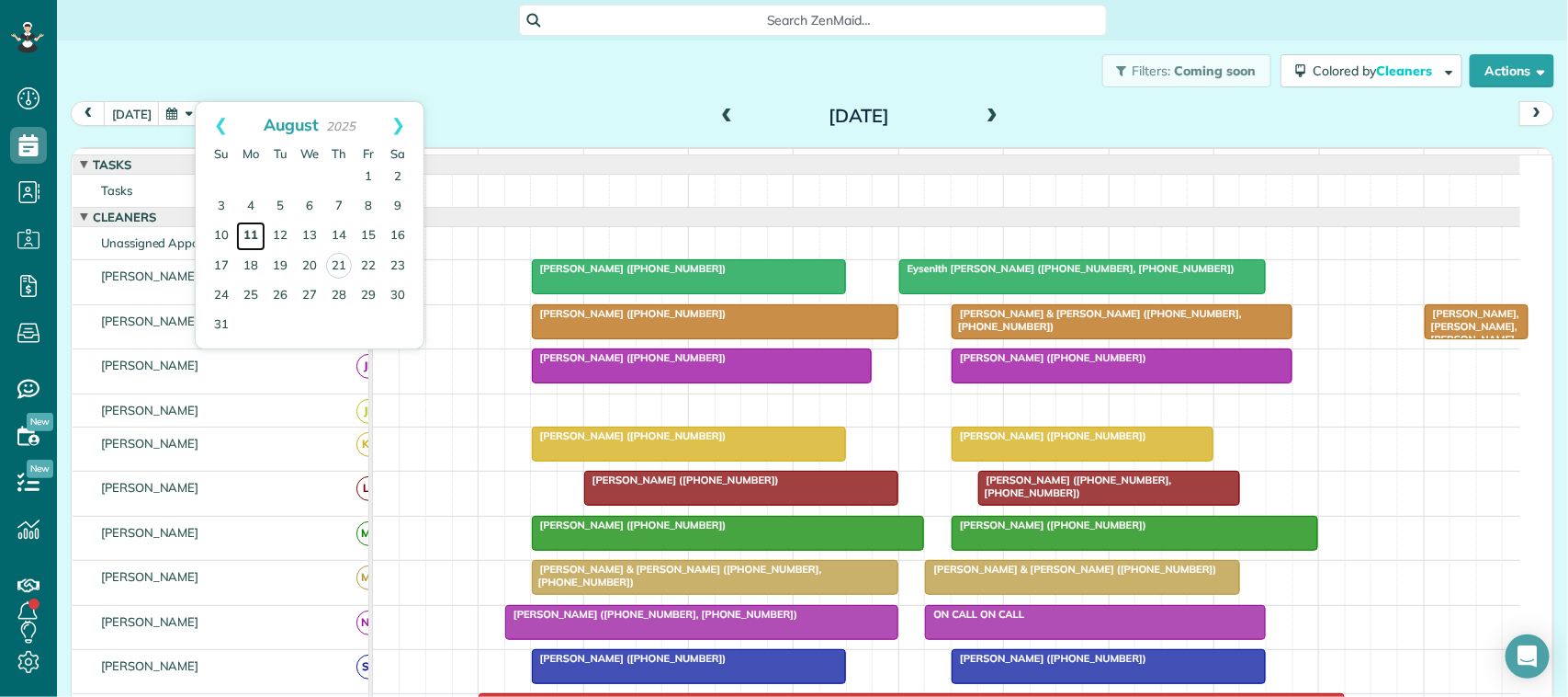
click at [244, 231] on link "11" at bounding box center [250, 237] width 30 height 30
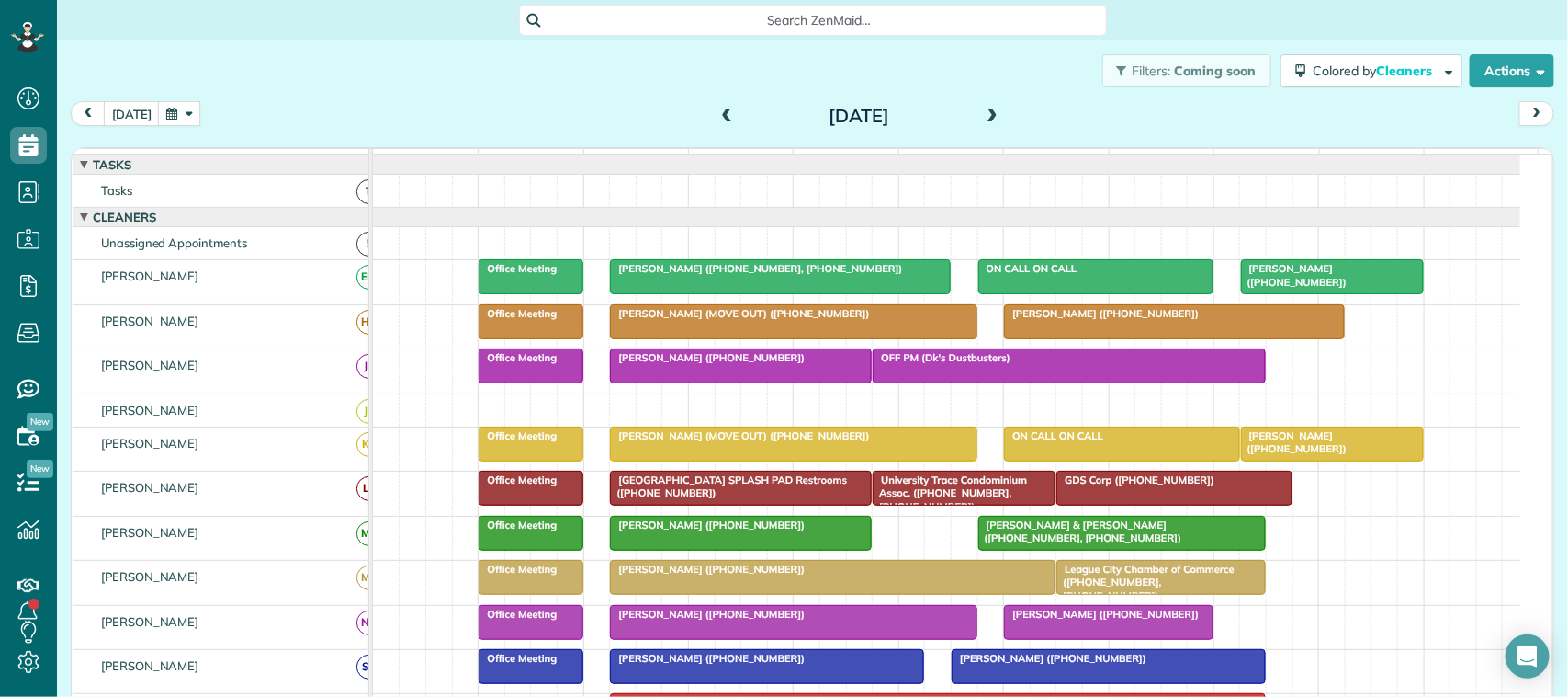
click at [986, 113] on span at bounding box center [992, 116] width 20 height 17
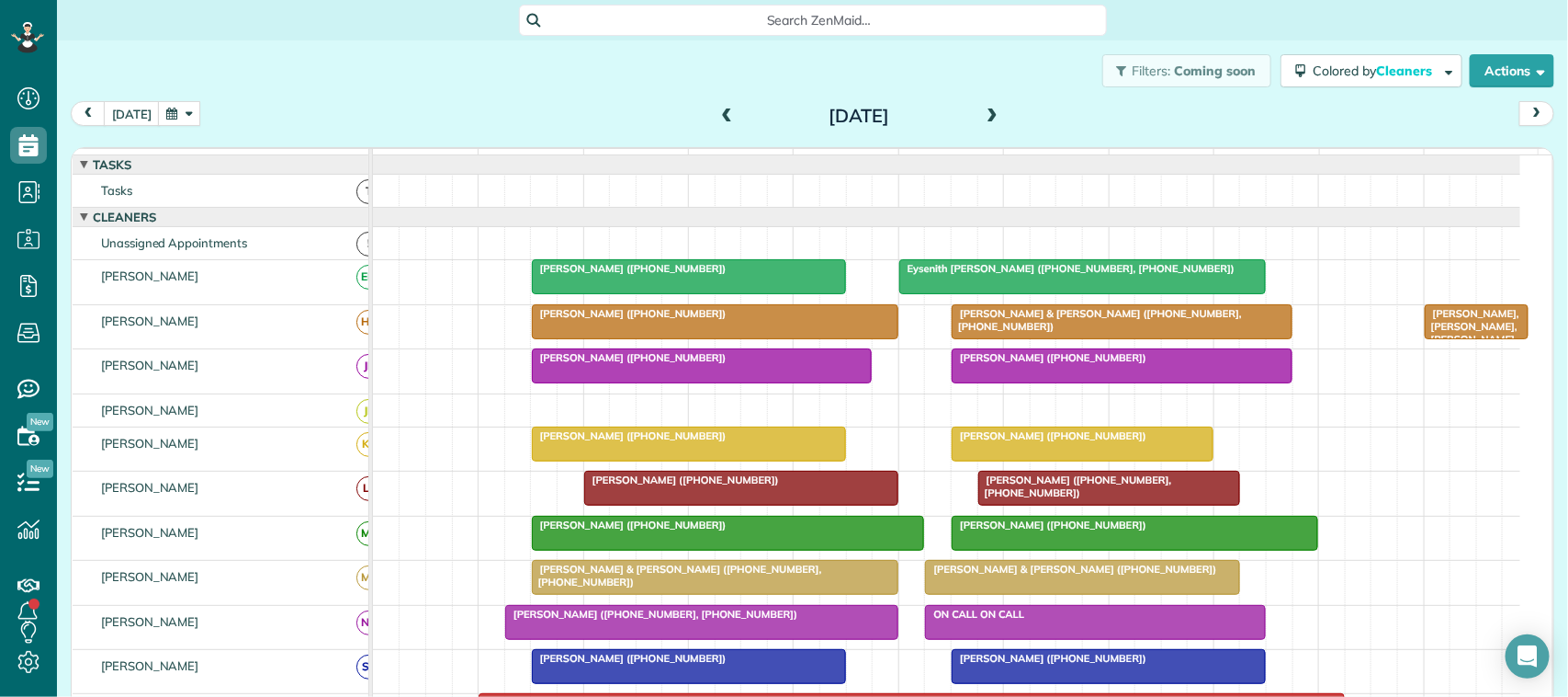
click at [982, 119] on span at bounding box center [992, 116] width 20 height 17
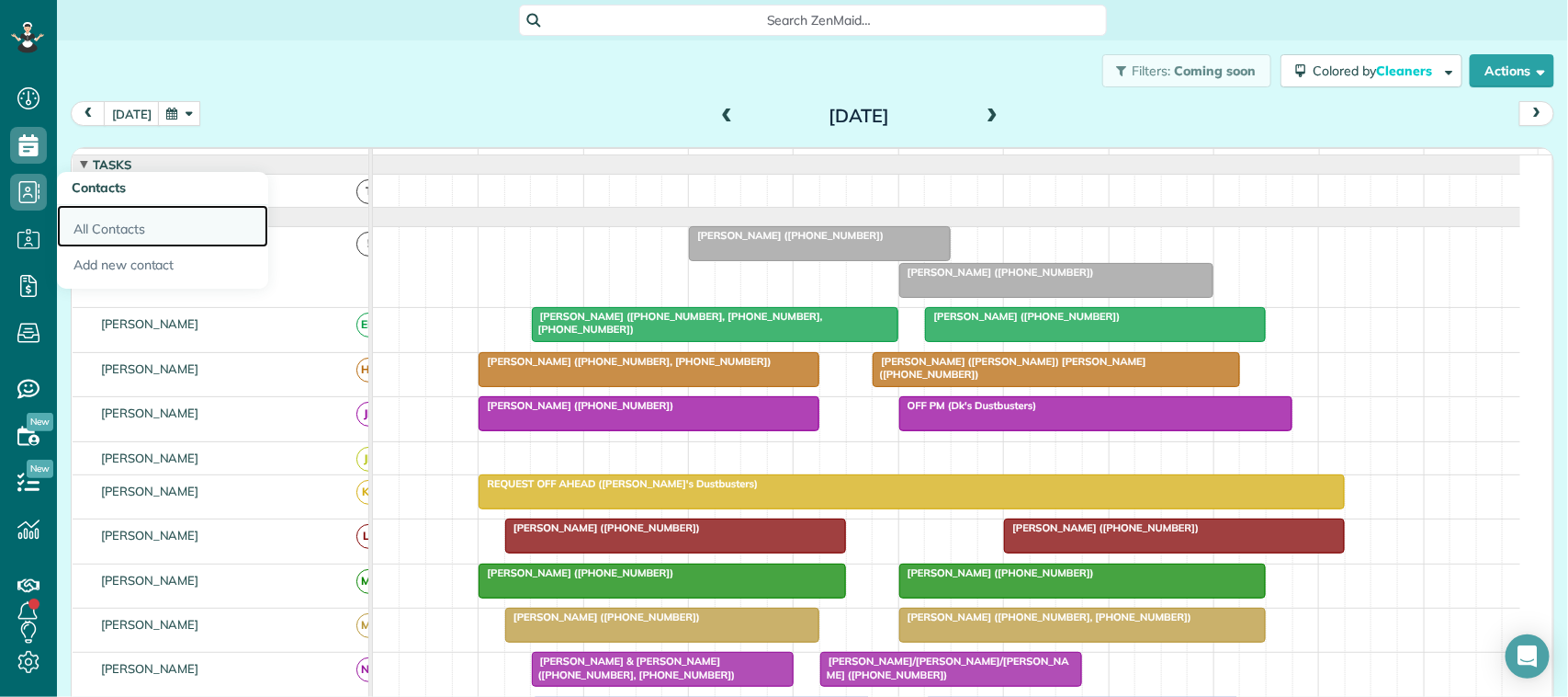
click at [161, 219] on link "All Contacts" at bounding box center [163, 226] width 212 height 43
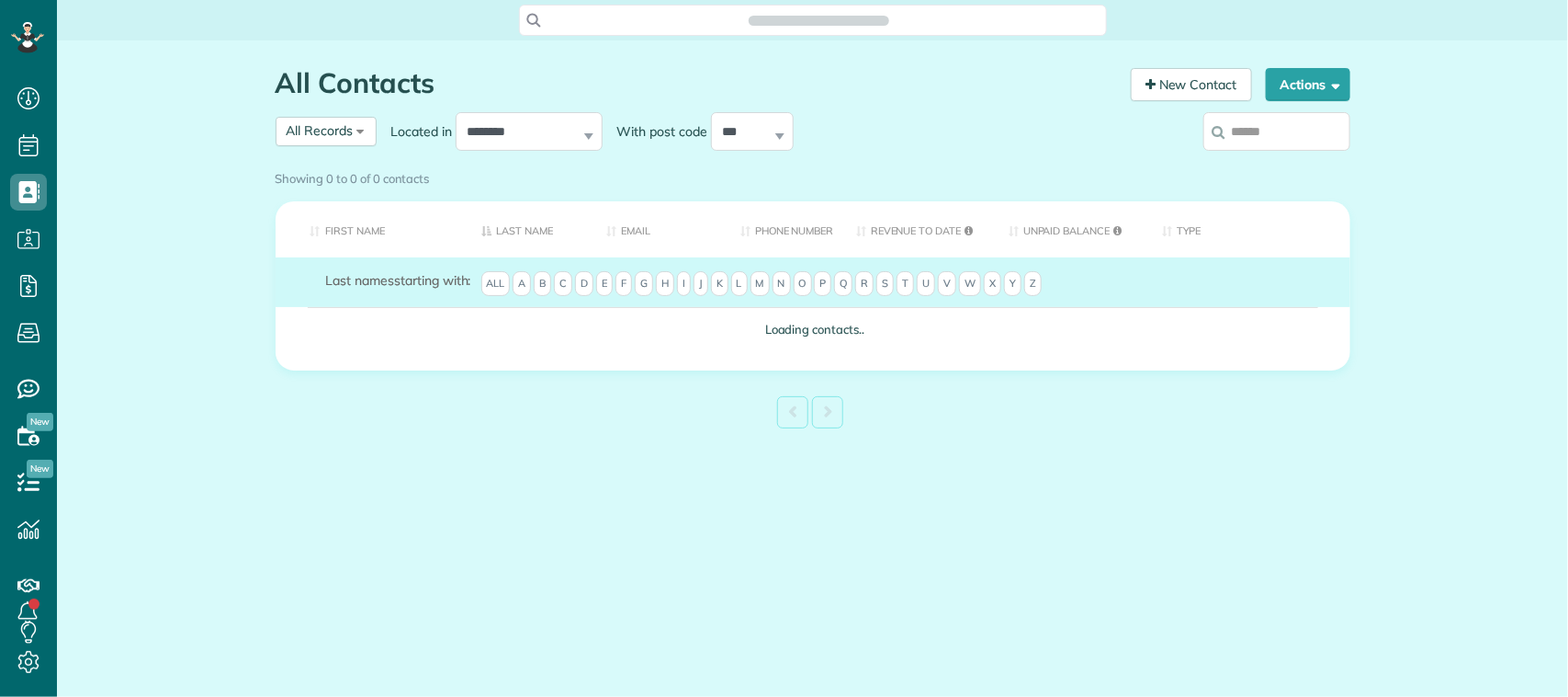
scroll to position [7, 7]
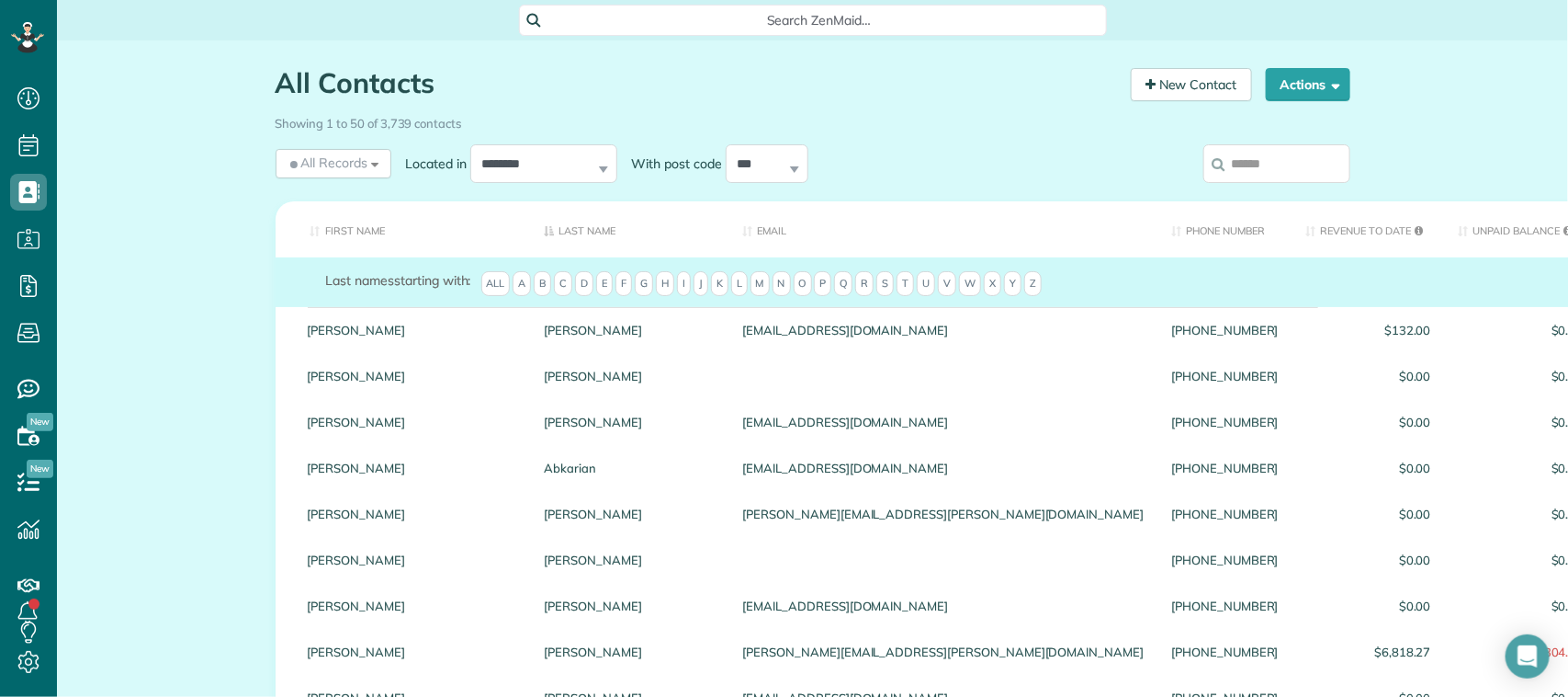
click at [1268, 149] on input "search" at bounding box center [1276, 164] width 147 height 39
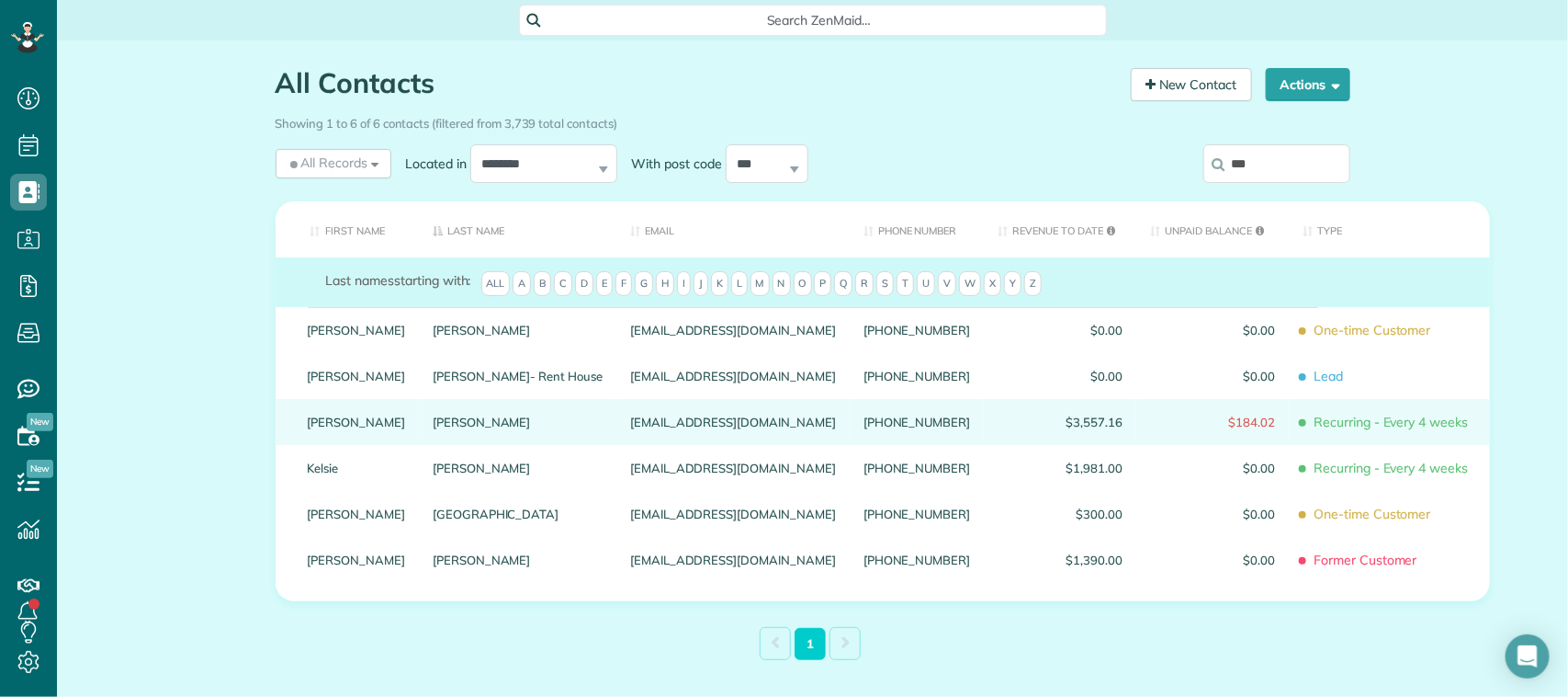
type input "***"
click at [432, 428] on link "[PERSON_NAME]" at bounding box center [517, 422] width 170 height 13
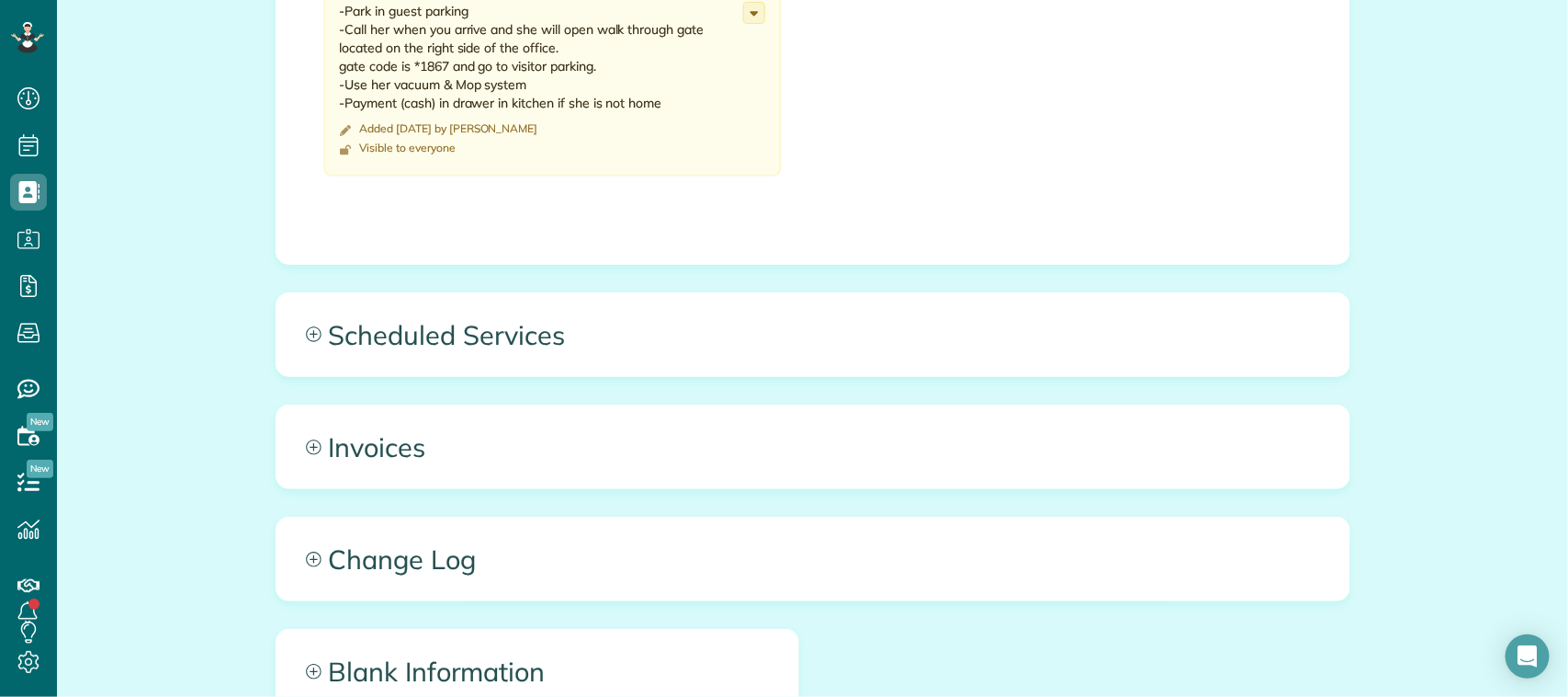
scroll to position [919, 0]
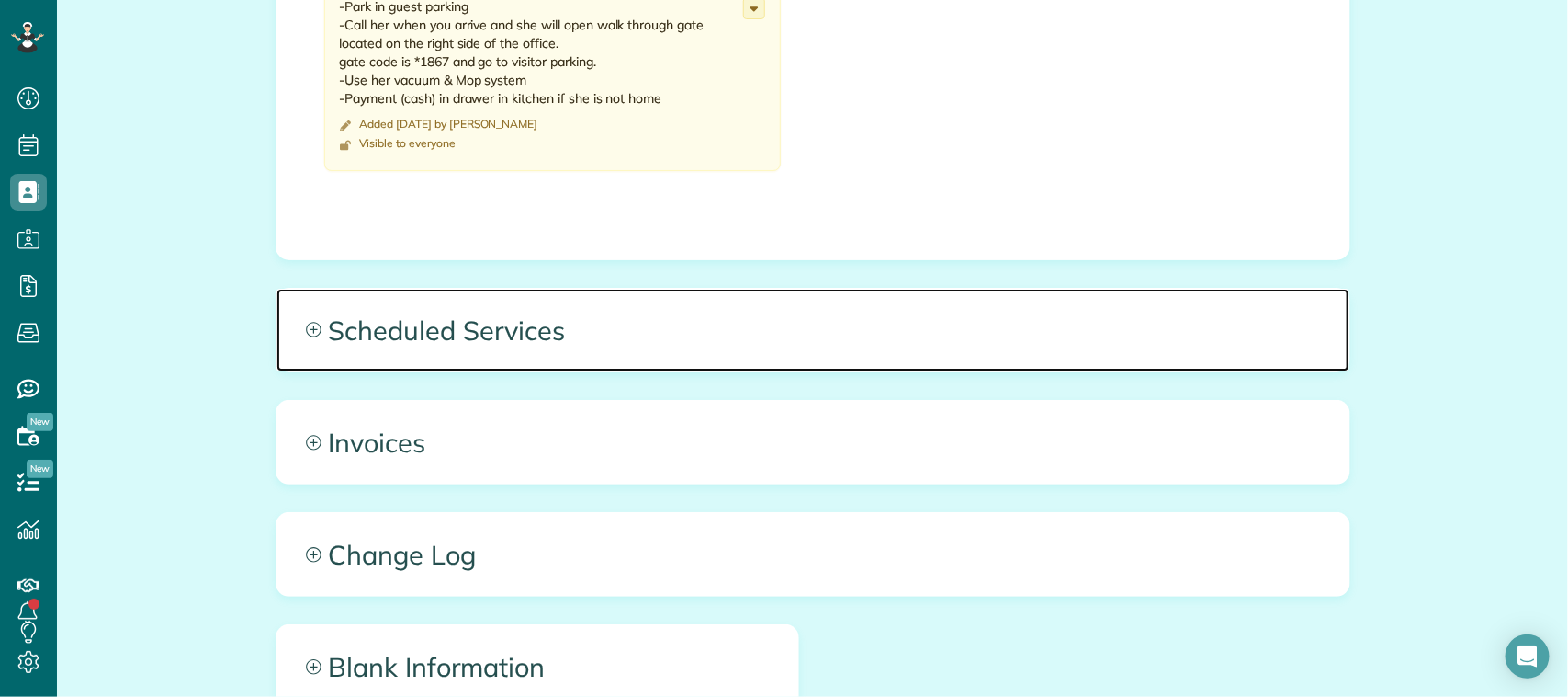
click at [966, 346] on span "Scheduled Services" at bounding box center [812, 329] width 1073 height 82
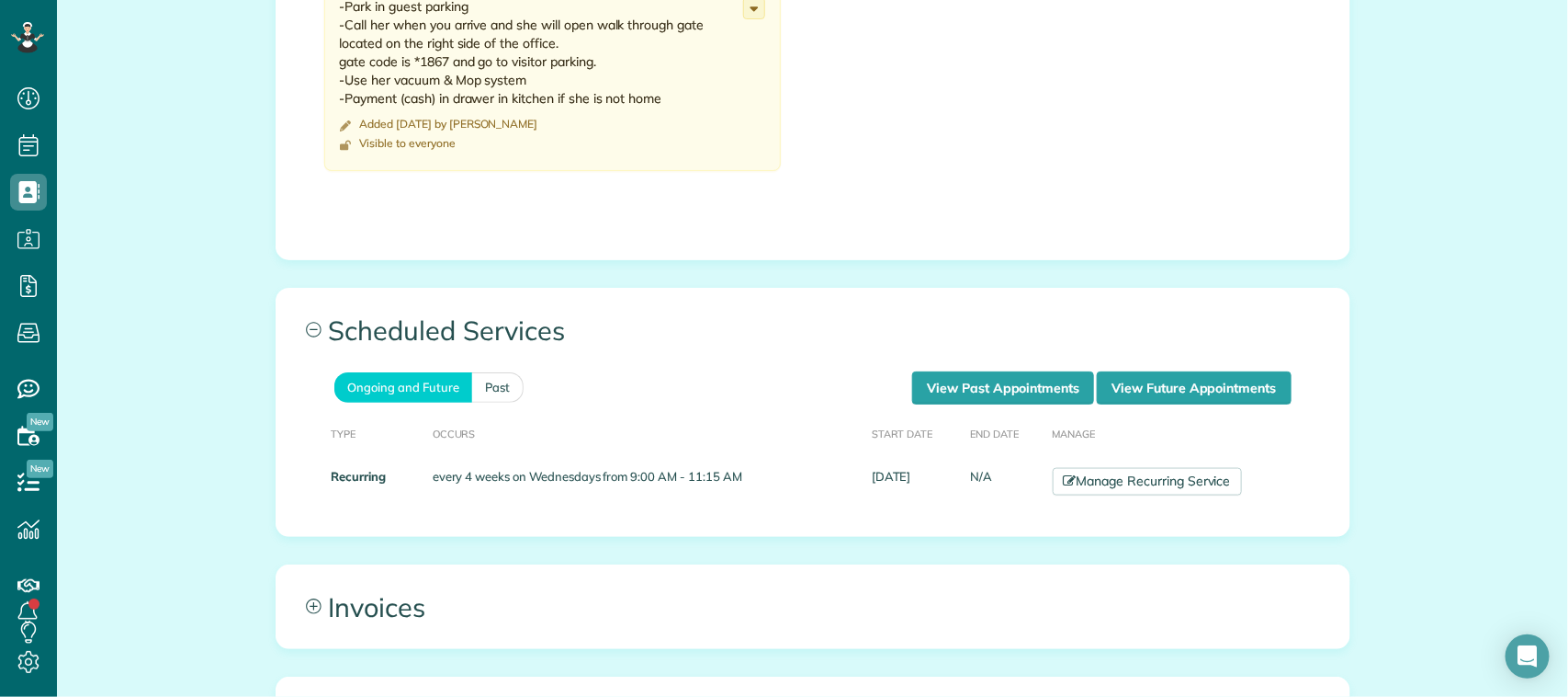
click at [1228, 405] on th "Manage" at bounding box center [1183, 432] width 276 height 56
click at [1222, 397] on link "View Future Appointments" at bounding box center [1194, 388] width 194 height 33
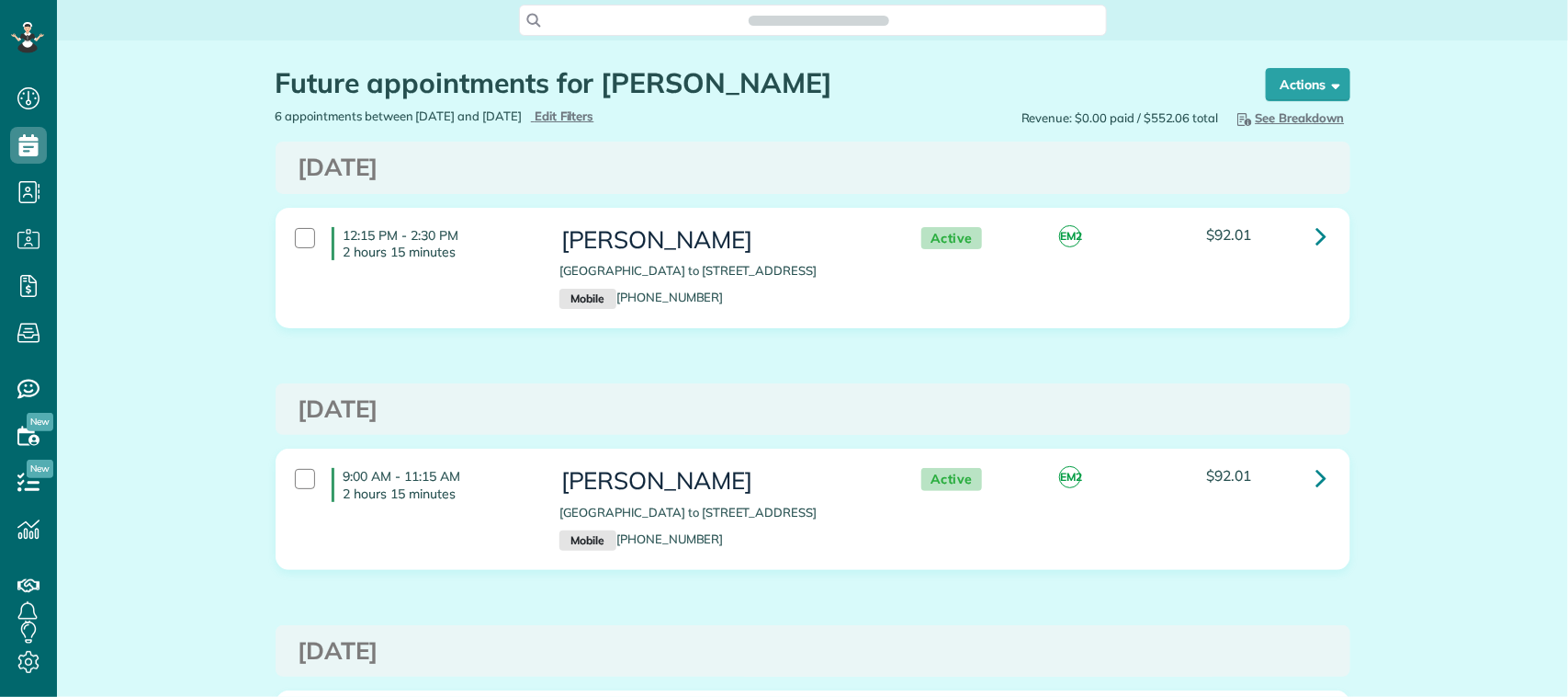
scroll to position [7, 7]
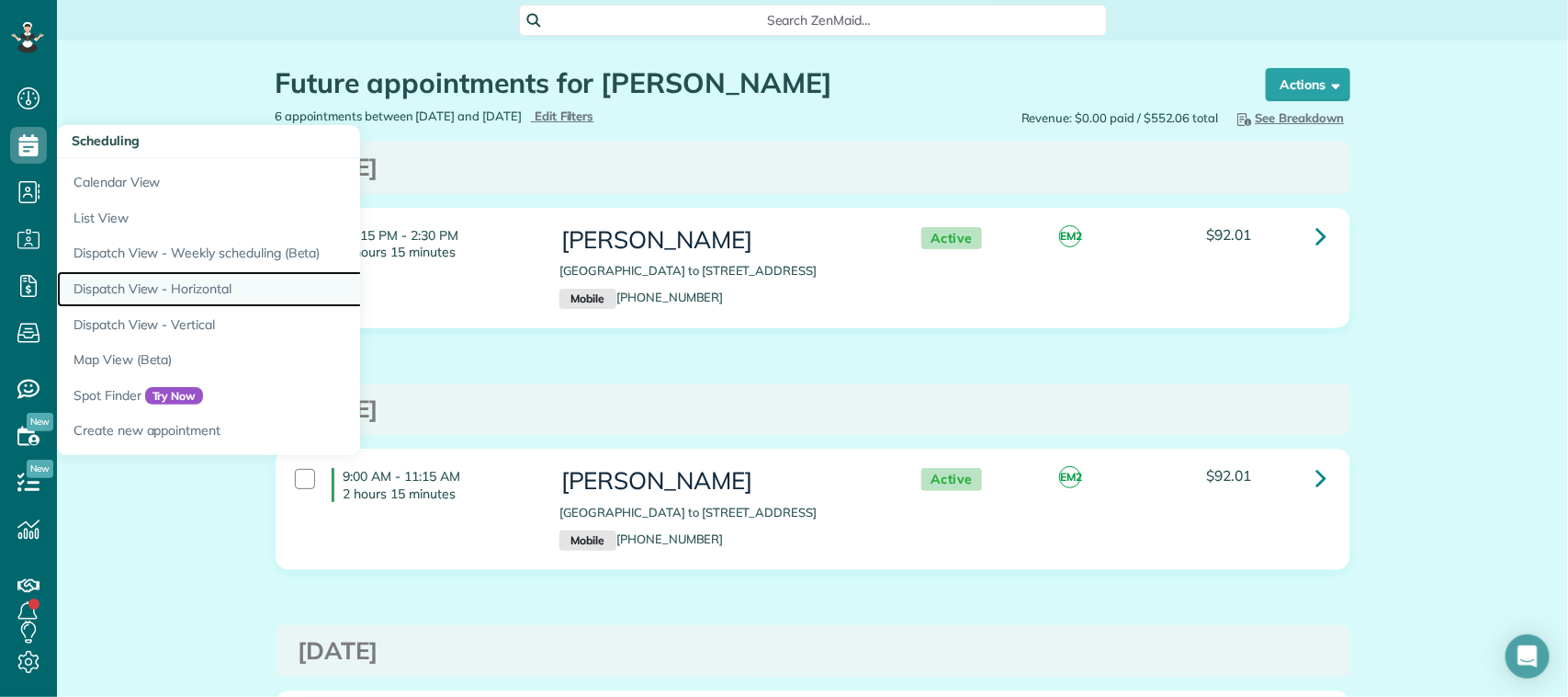
click at [161, 292] on link "Dispatch View - Horizontal" at bounding box center [286, 288] width 459 height 36
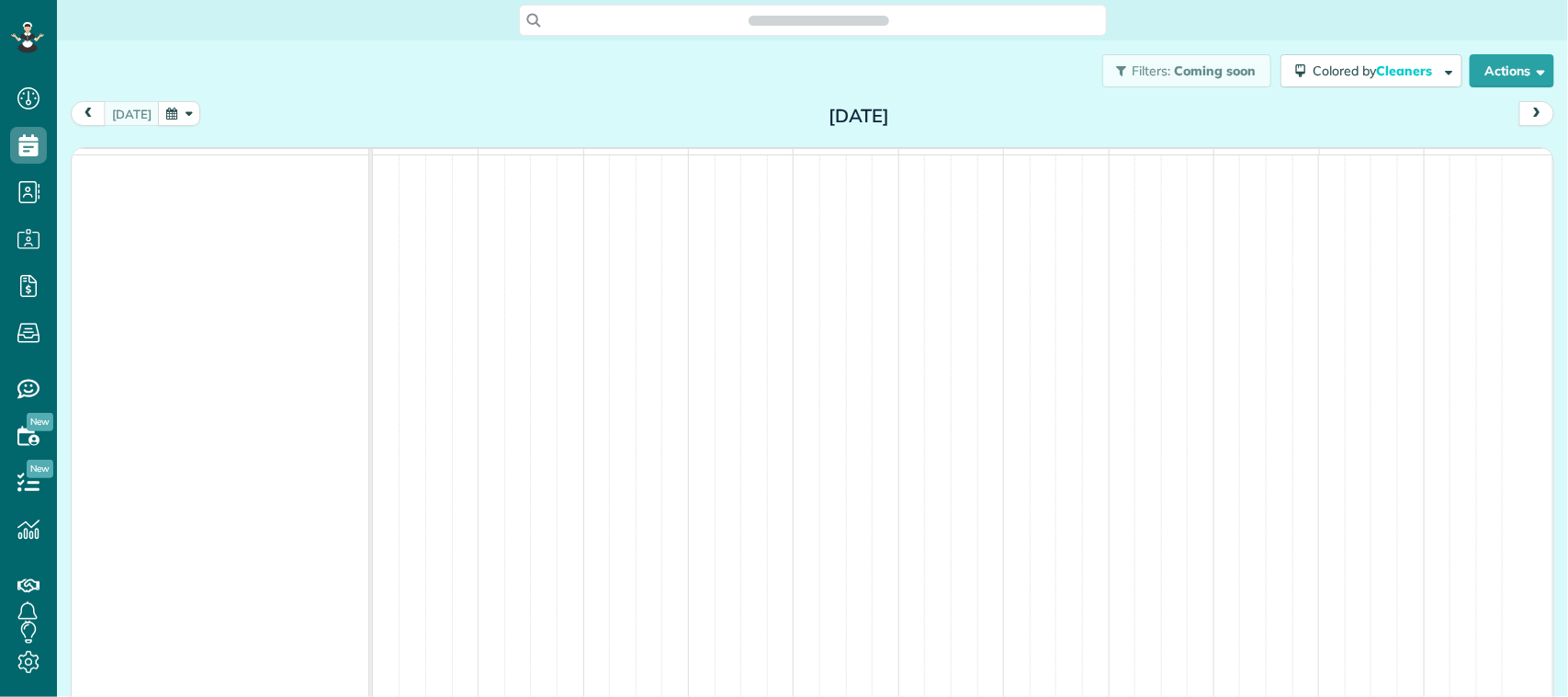
scroll to position [7, 7]
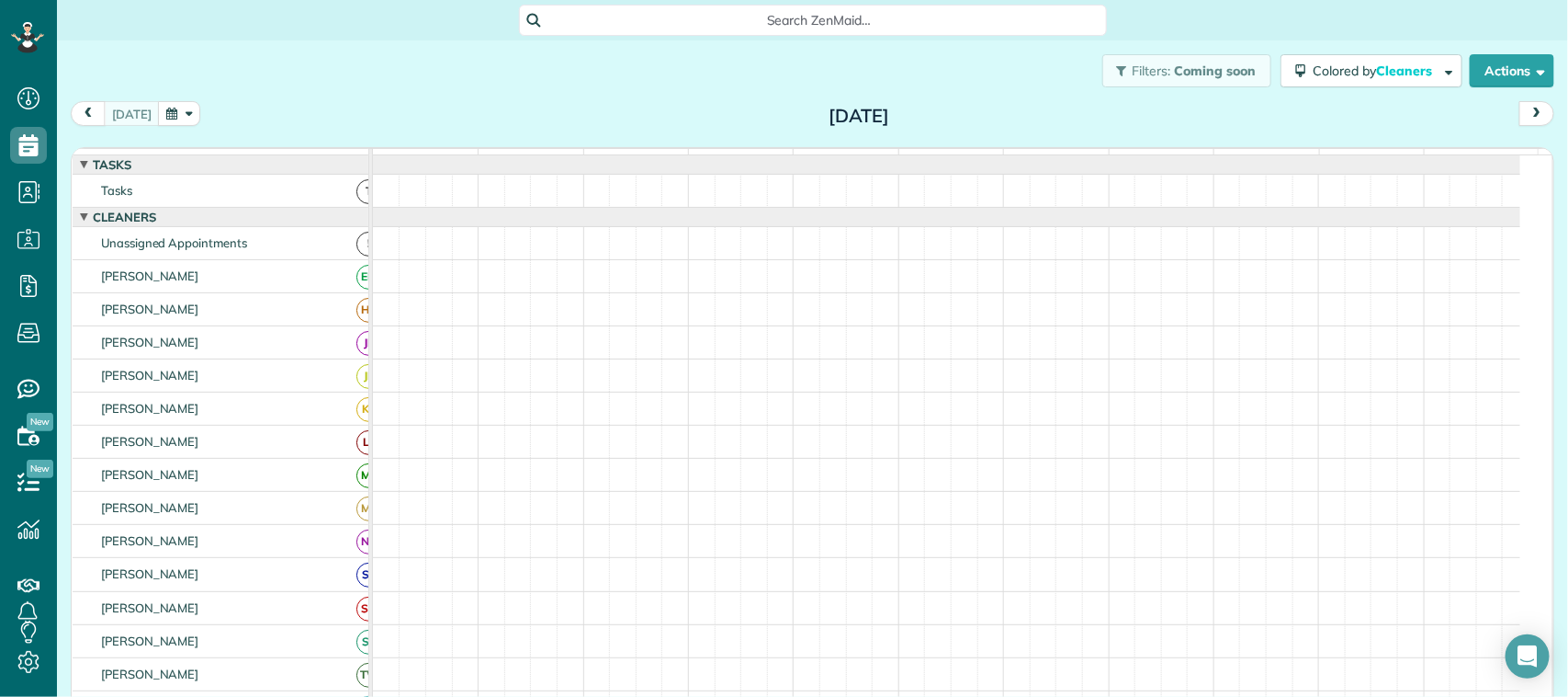
click at [180, 115] on button "button" at bounding box center [179, 113] width 43 height 25
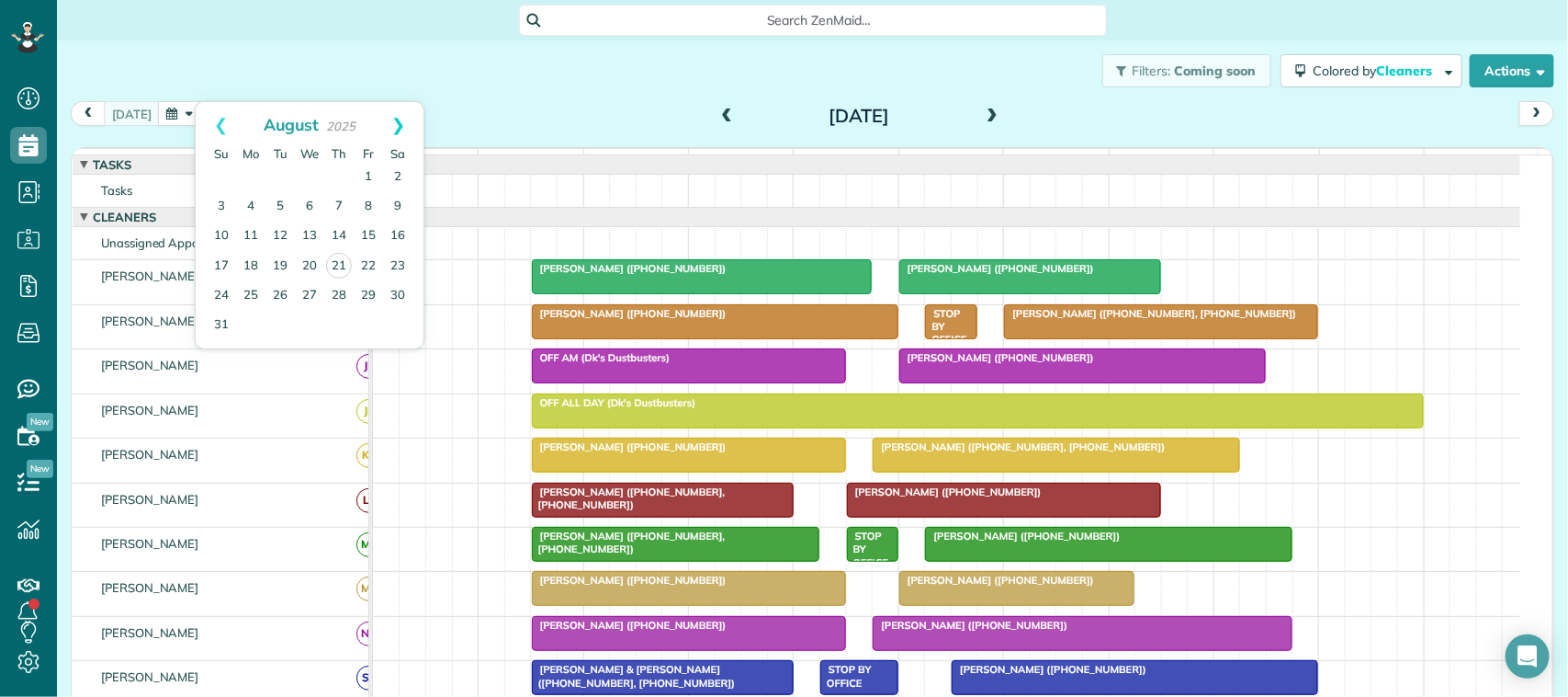
click at [396, 131] on link "Next" at bounding box center [398, 125] width 51 height 46
click at [484, 121] on div "[DATE] [DATE]" at bounding box center [812, 117] width 1483 height 34
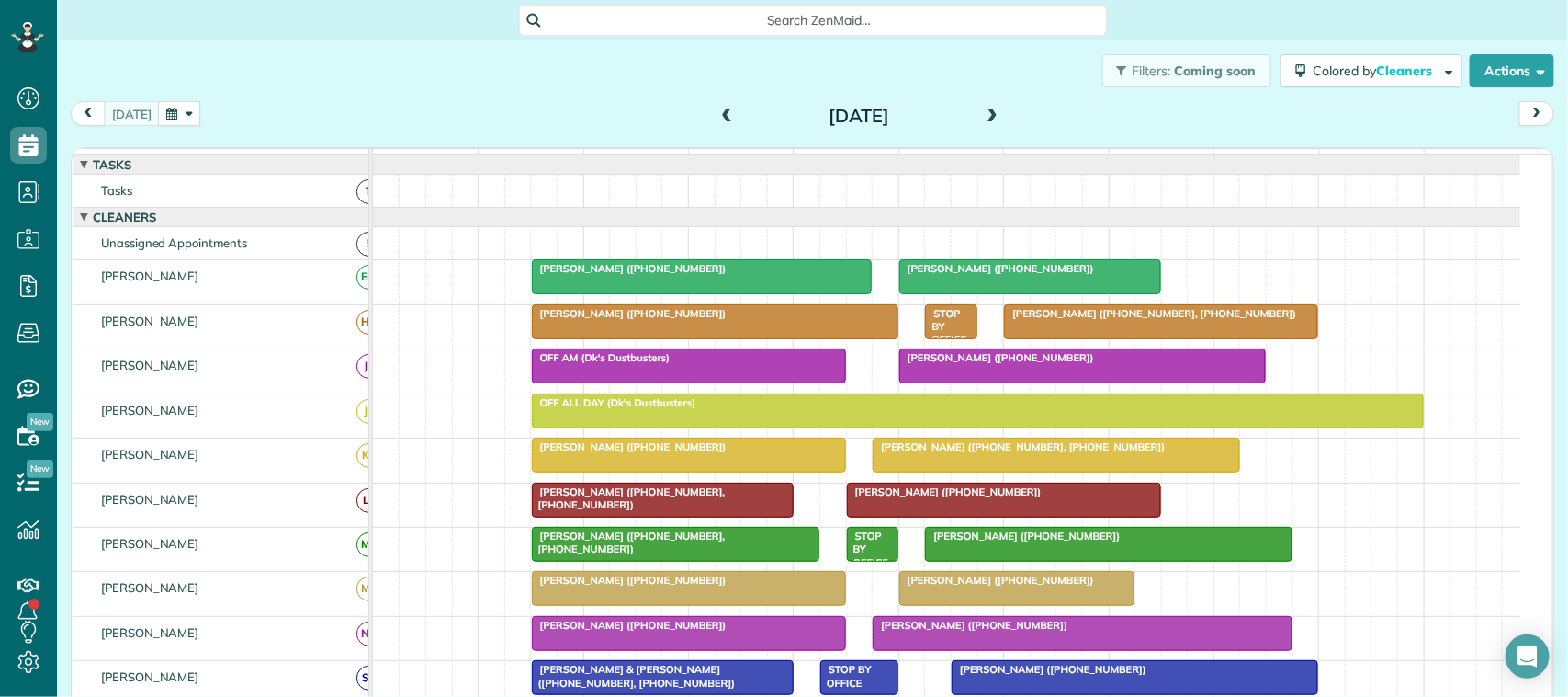
click at [171, 120] on button "button" at bounding box center [179, 113] width 43 height 25
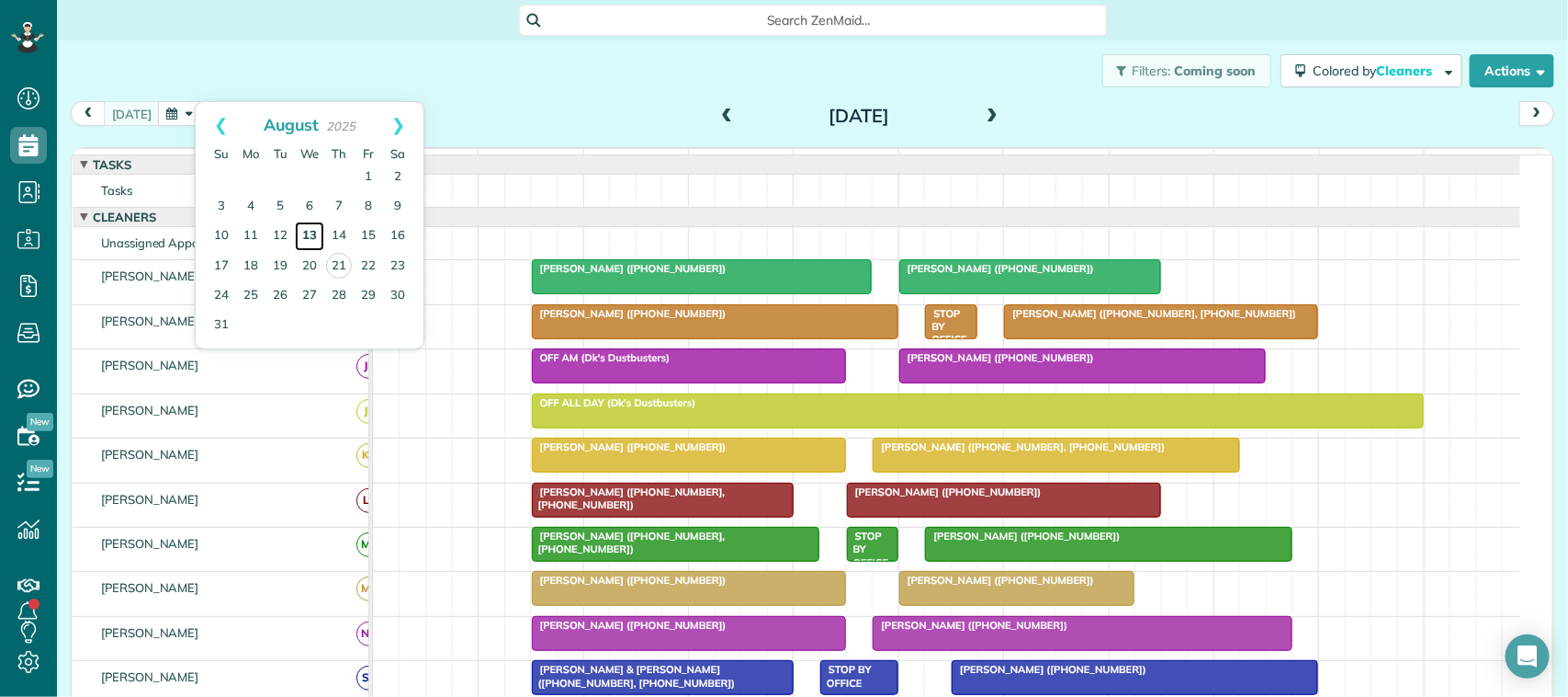
click at [303, 238] on link "13" at bounding box center [310, 237] width 30 height 30
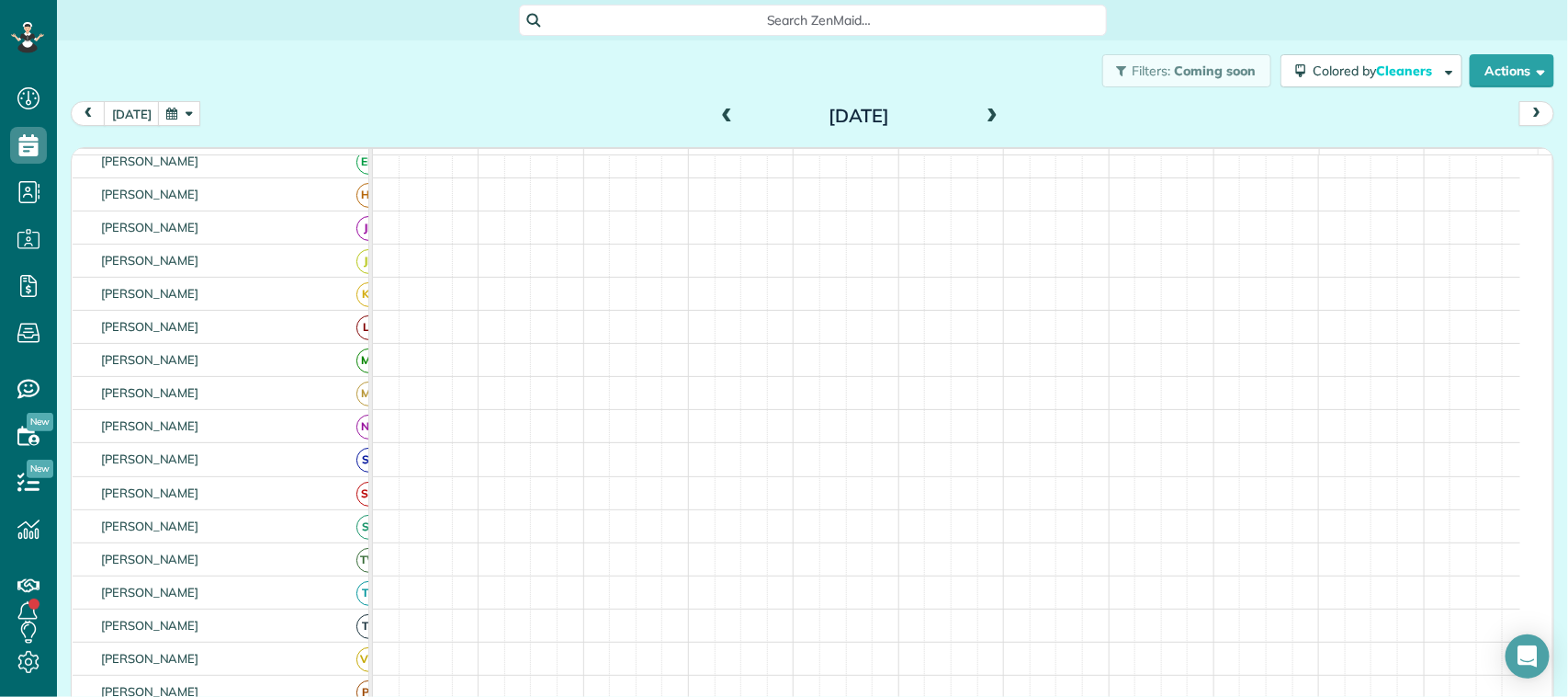
scroll to position [175, 0]
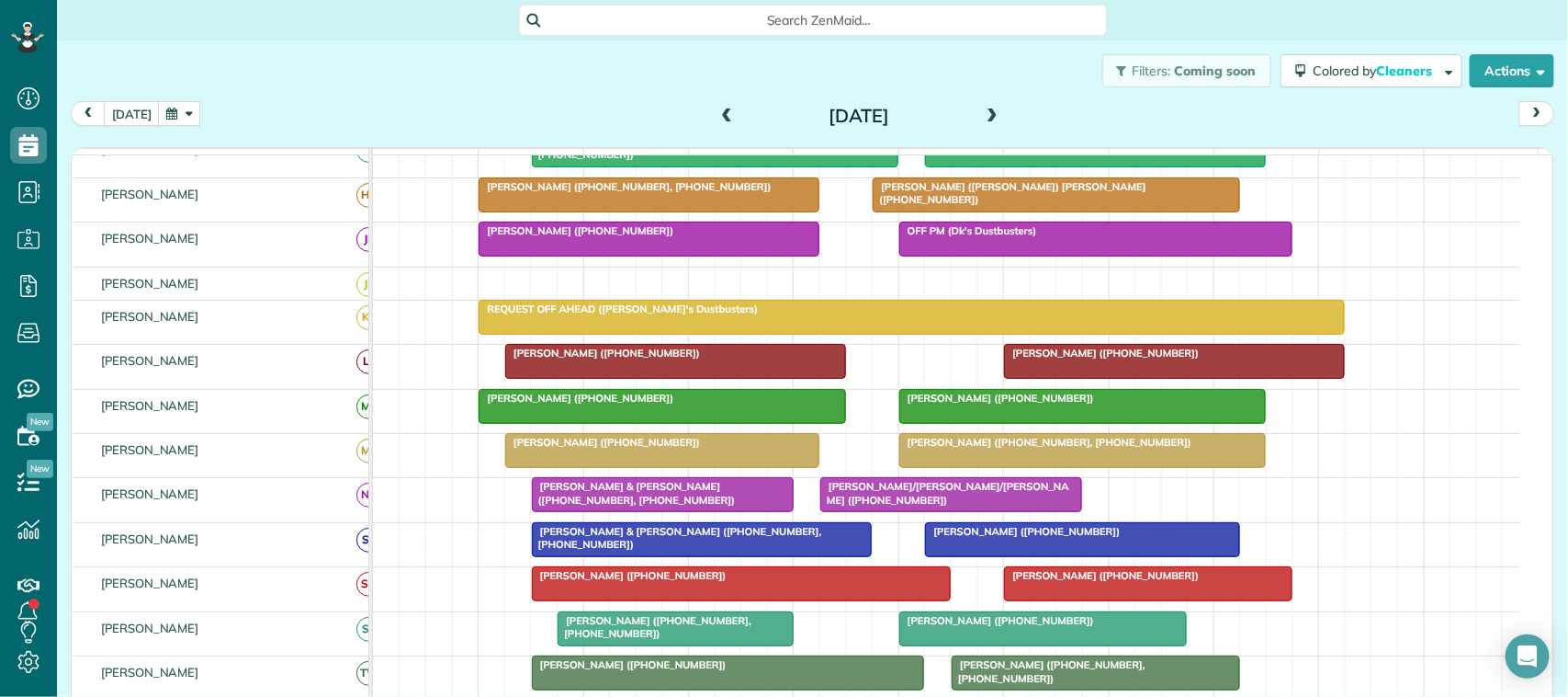
click at [159, 119] on button "button" at bounding box center [179, 113] width 43 height 25
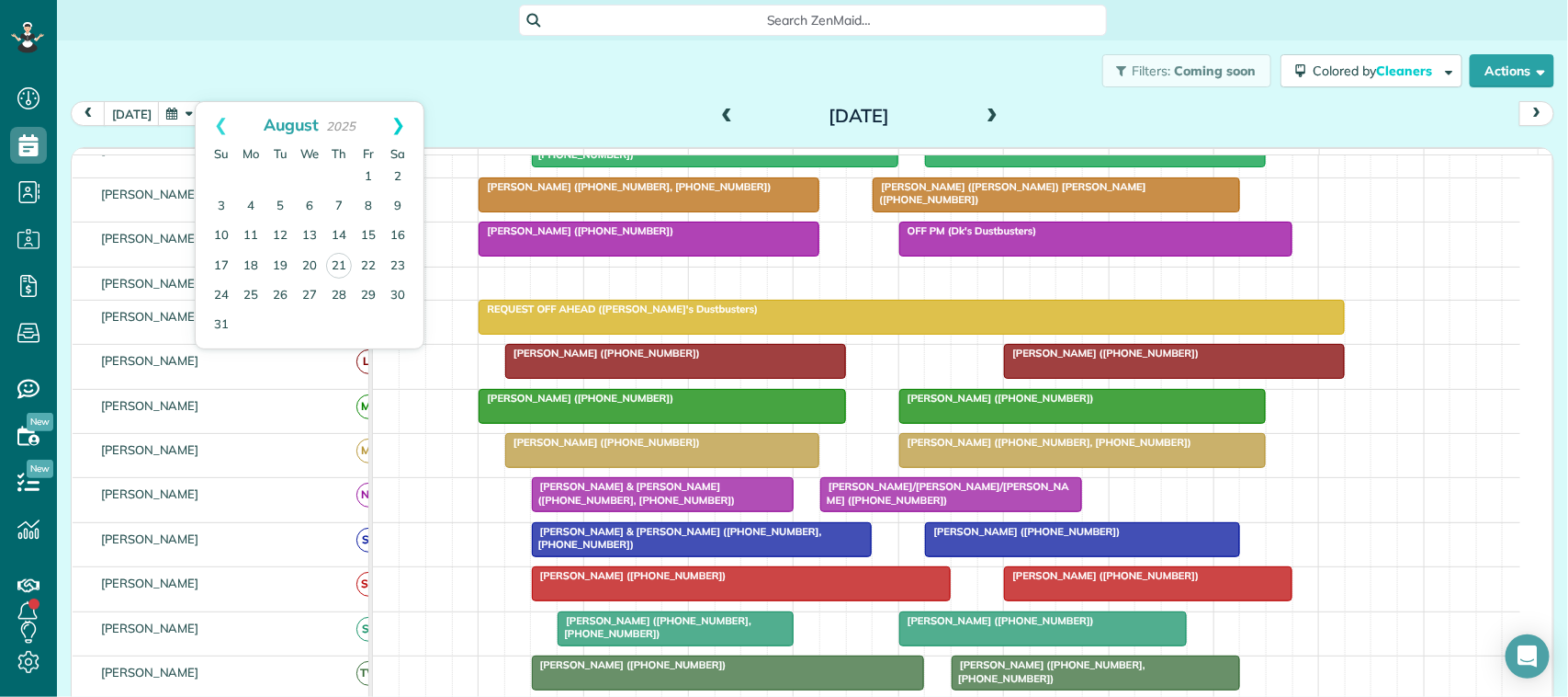
click at [402, 128] on link "Next" at bounding box center [398, 125] width 51 height 46
click at [318, 240] on link "17" at bounding box center [310, 237] width 30 height 30
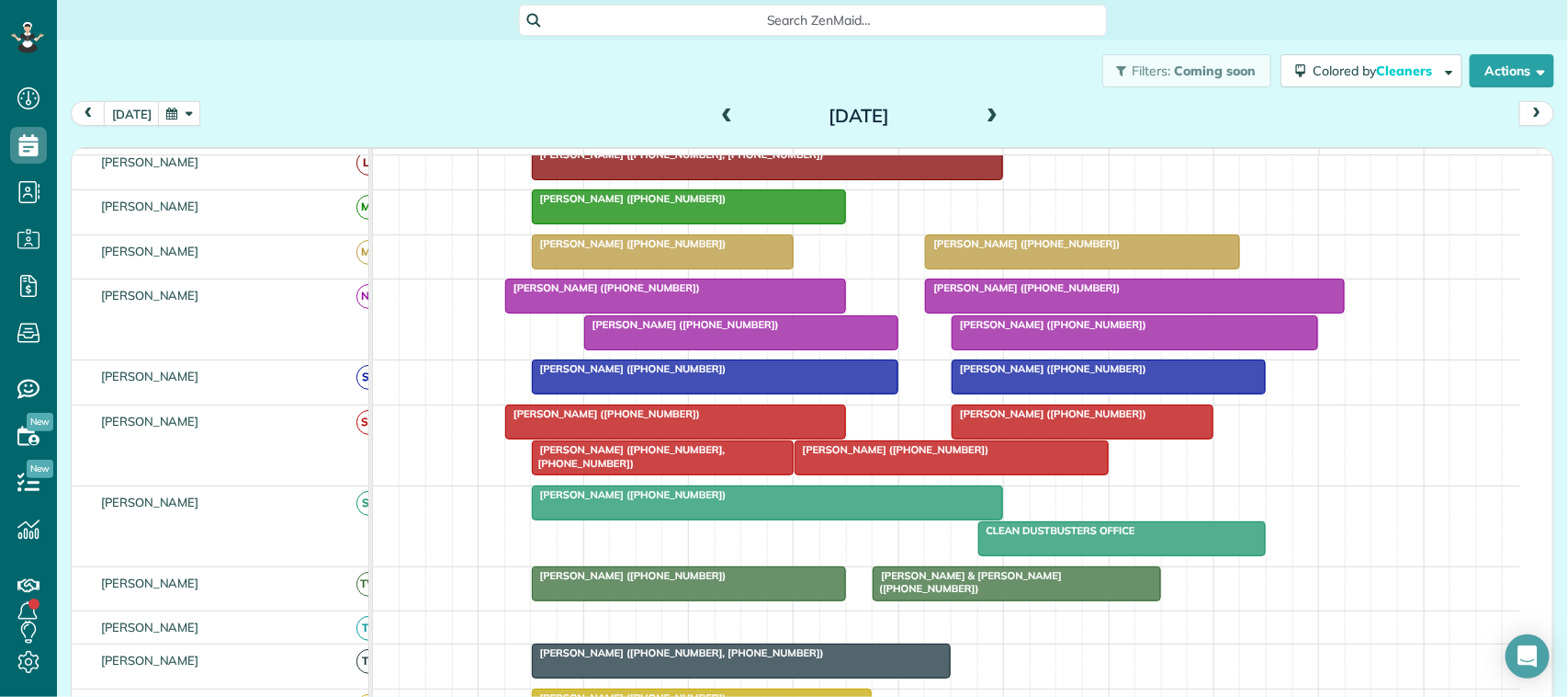
scroll to position [459, 0]
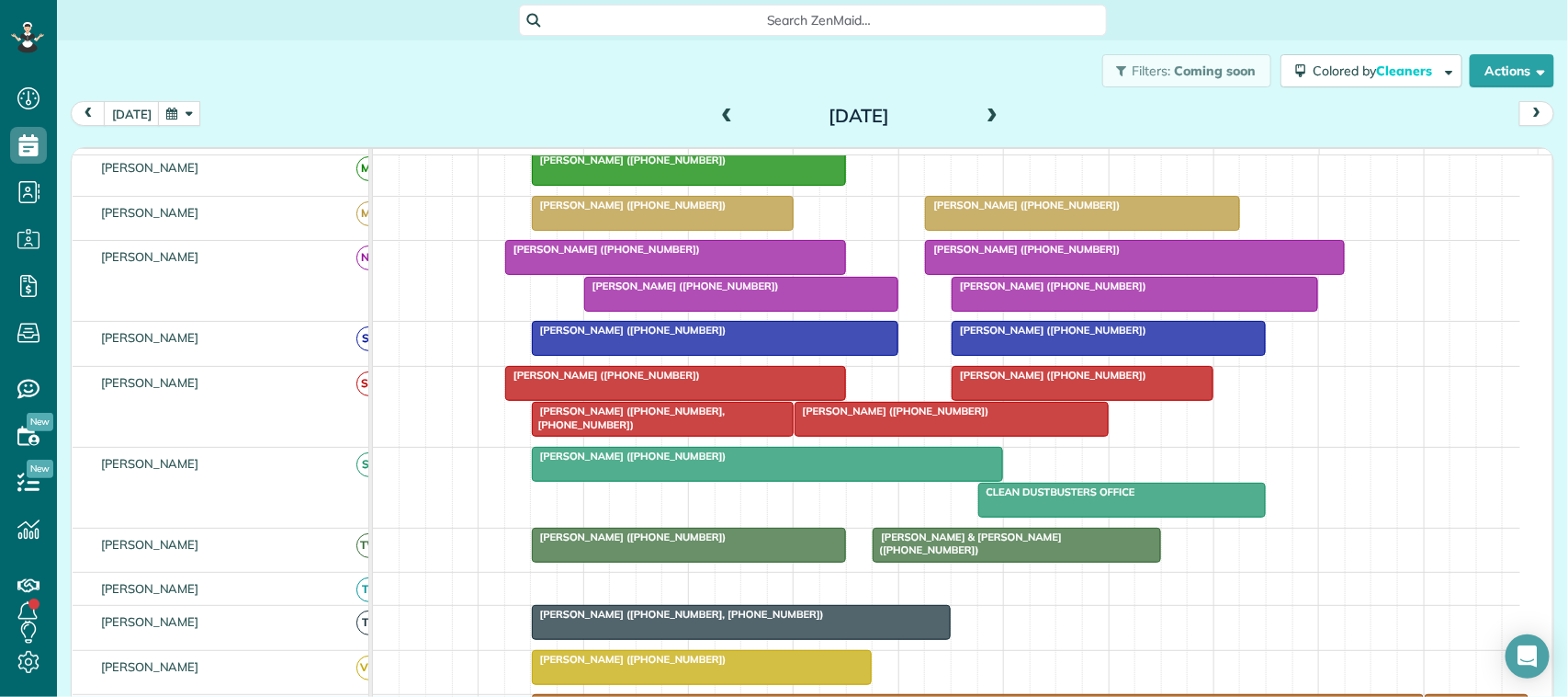
click at [172, 115] on button "button" at bounding box center [179, 113] width 43 height 25
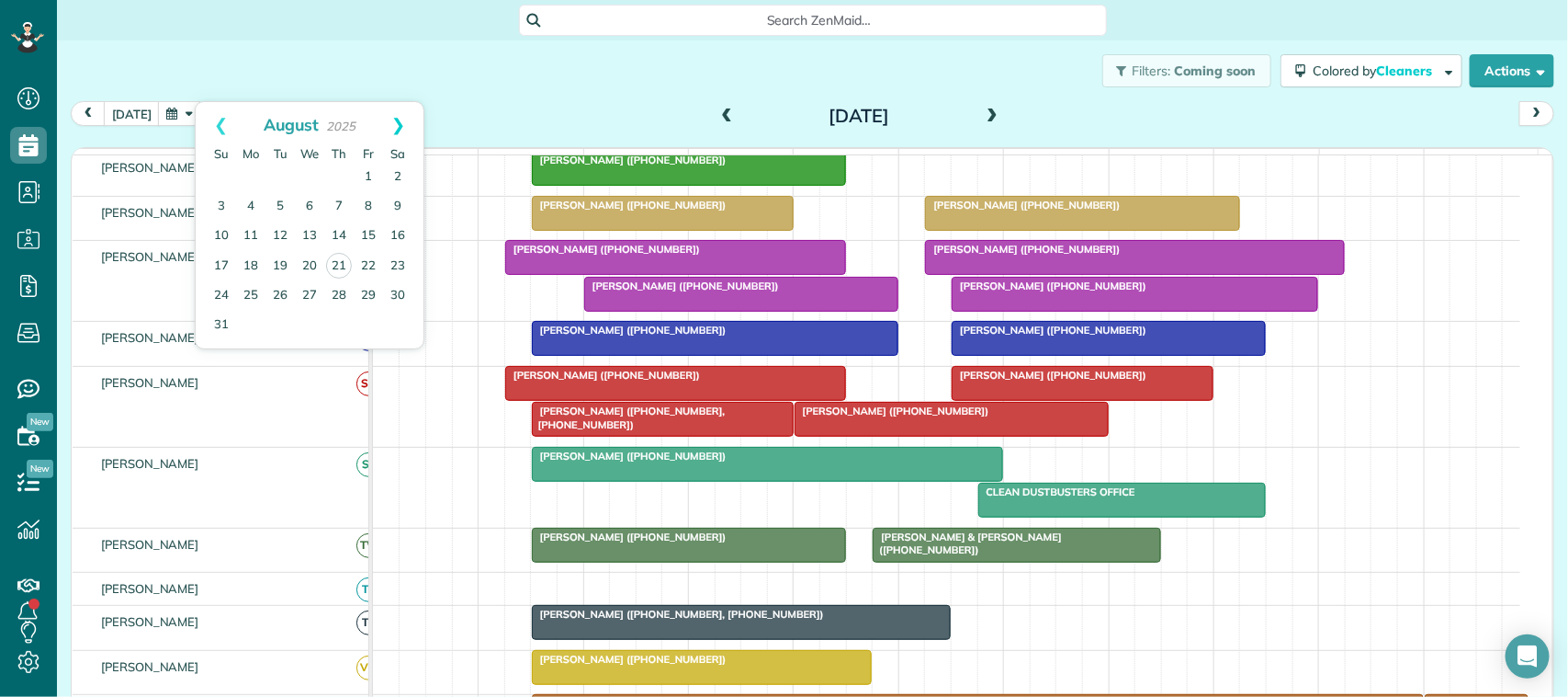
click at [405, 111] on link "Next" at bounding box center [398, 125] width 51 height 46
click at [314, 214] on link "10" at bounding box center [310, 207] width 30 height 30
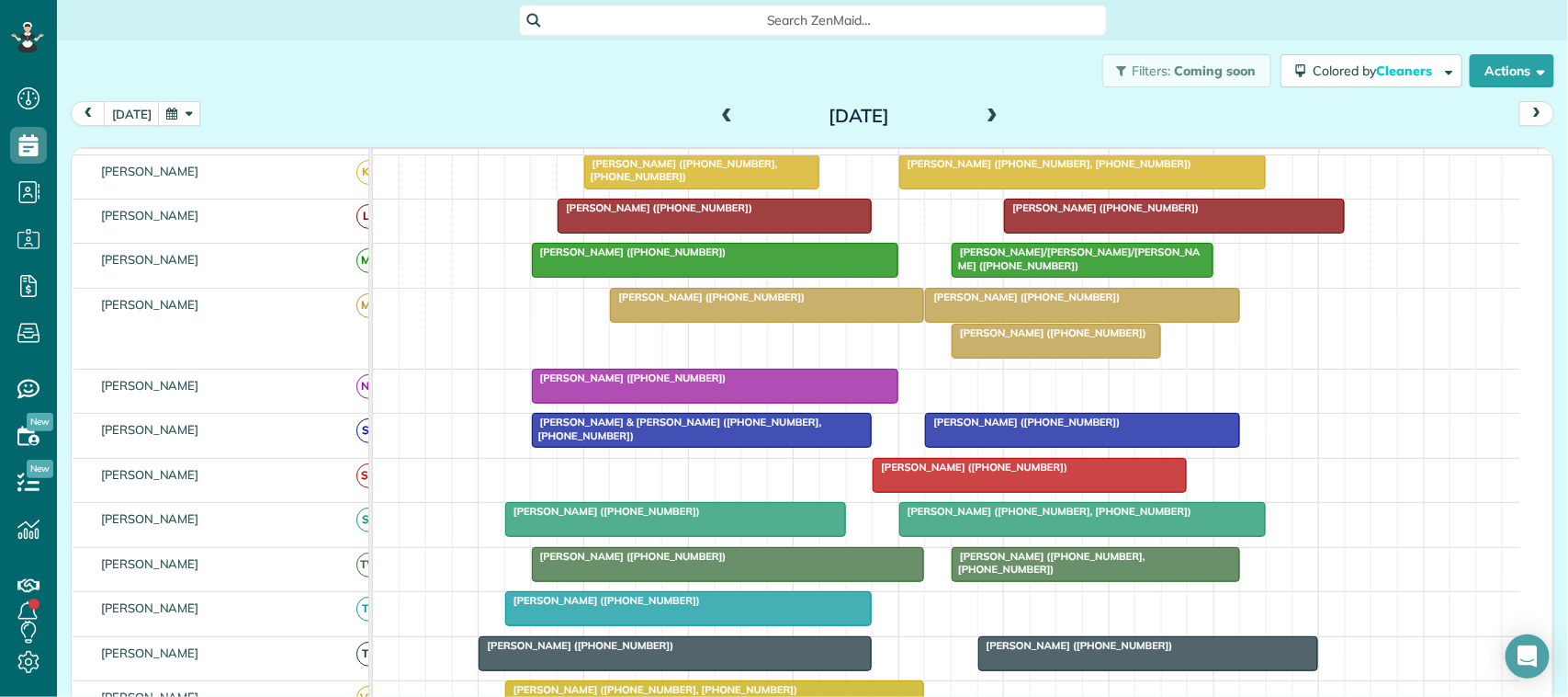
scroll to position [0, 0]
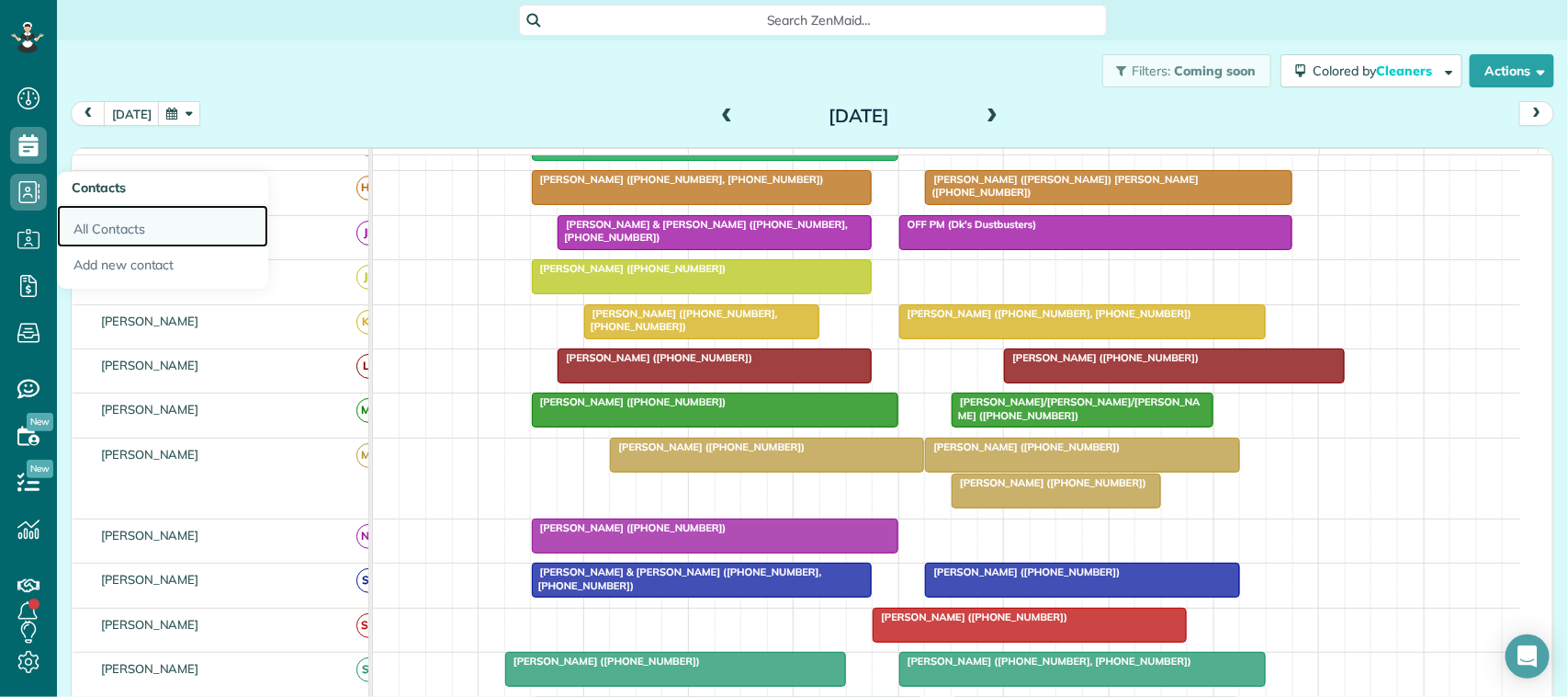
click at [106, 232] on link "All Contacts" at bounding box center [163, 226] width 212 height 43
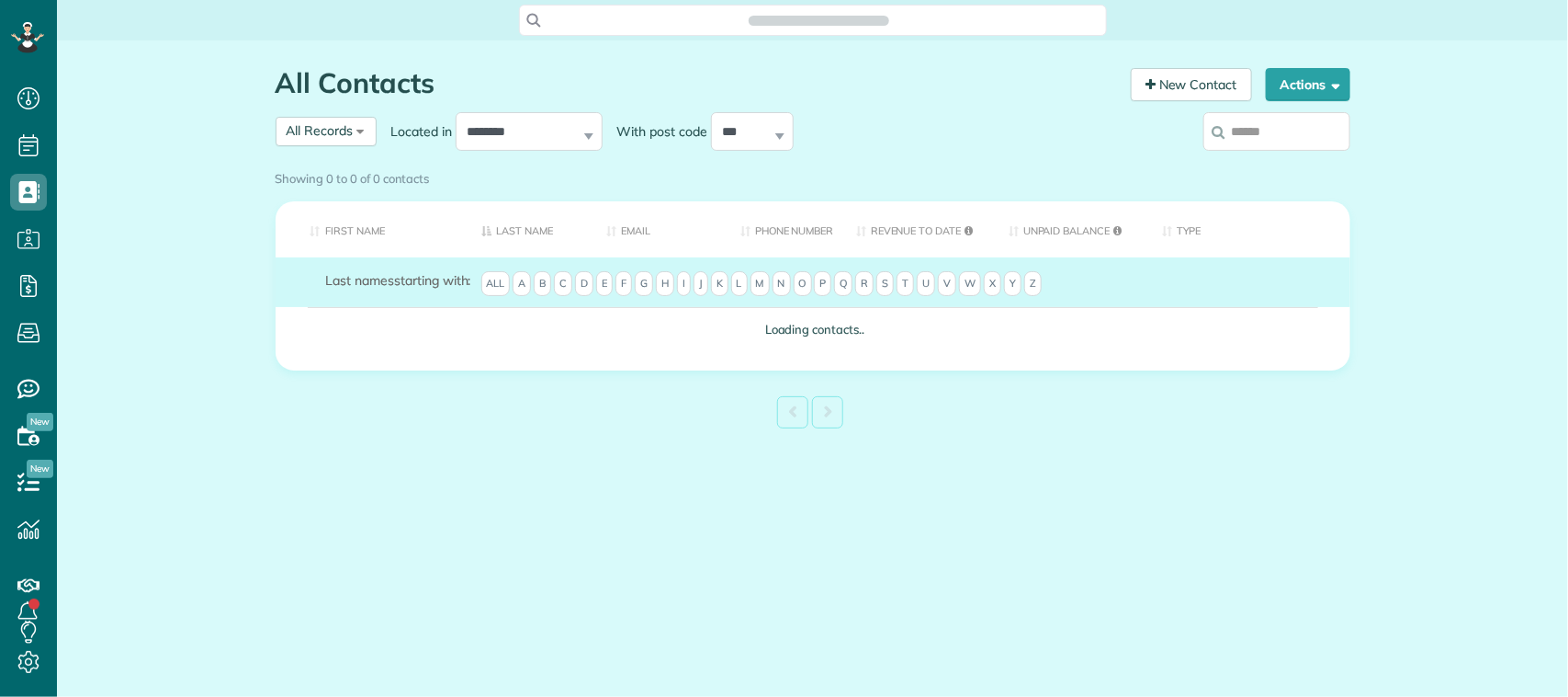
scroll to position [7, 7]
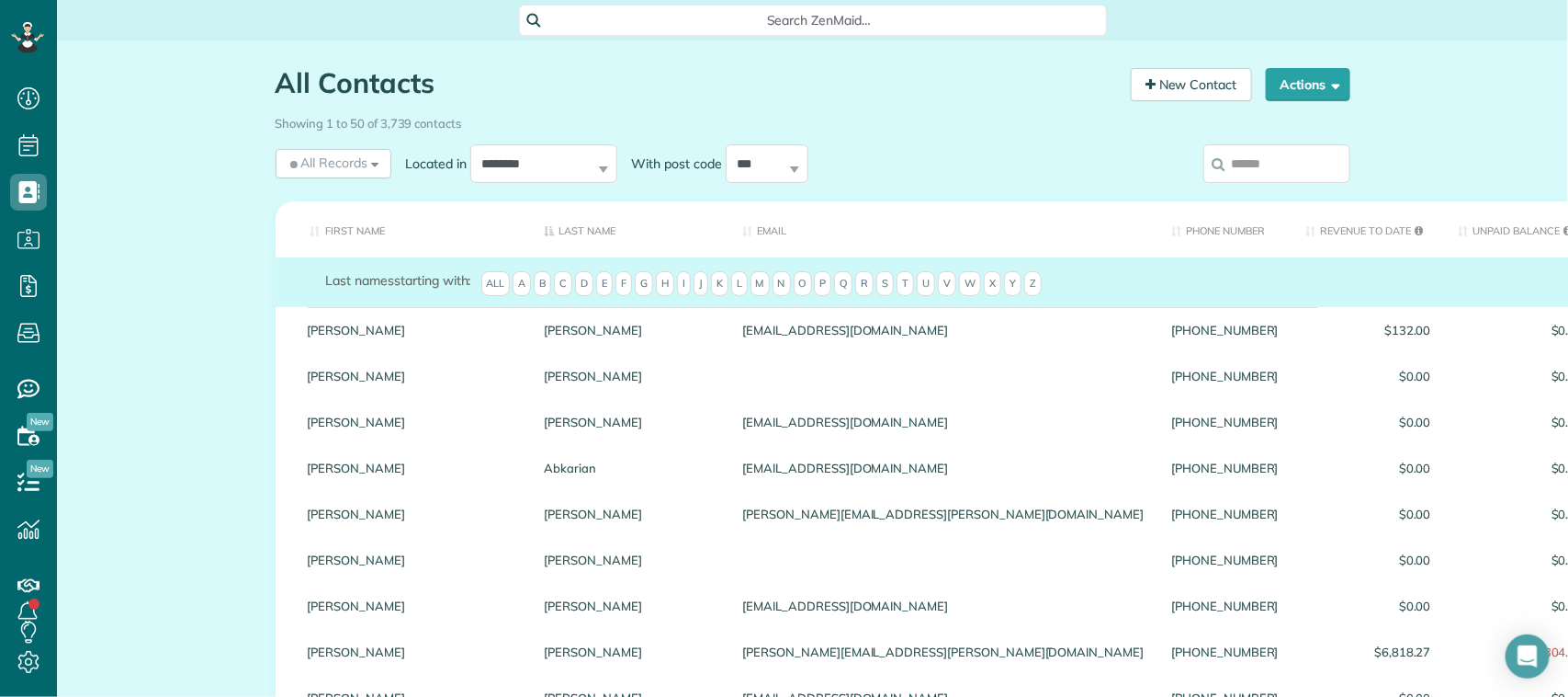
click at [1282, 163] on input "search" at bounding box center [1276, 164] width 147 height 39
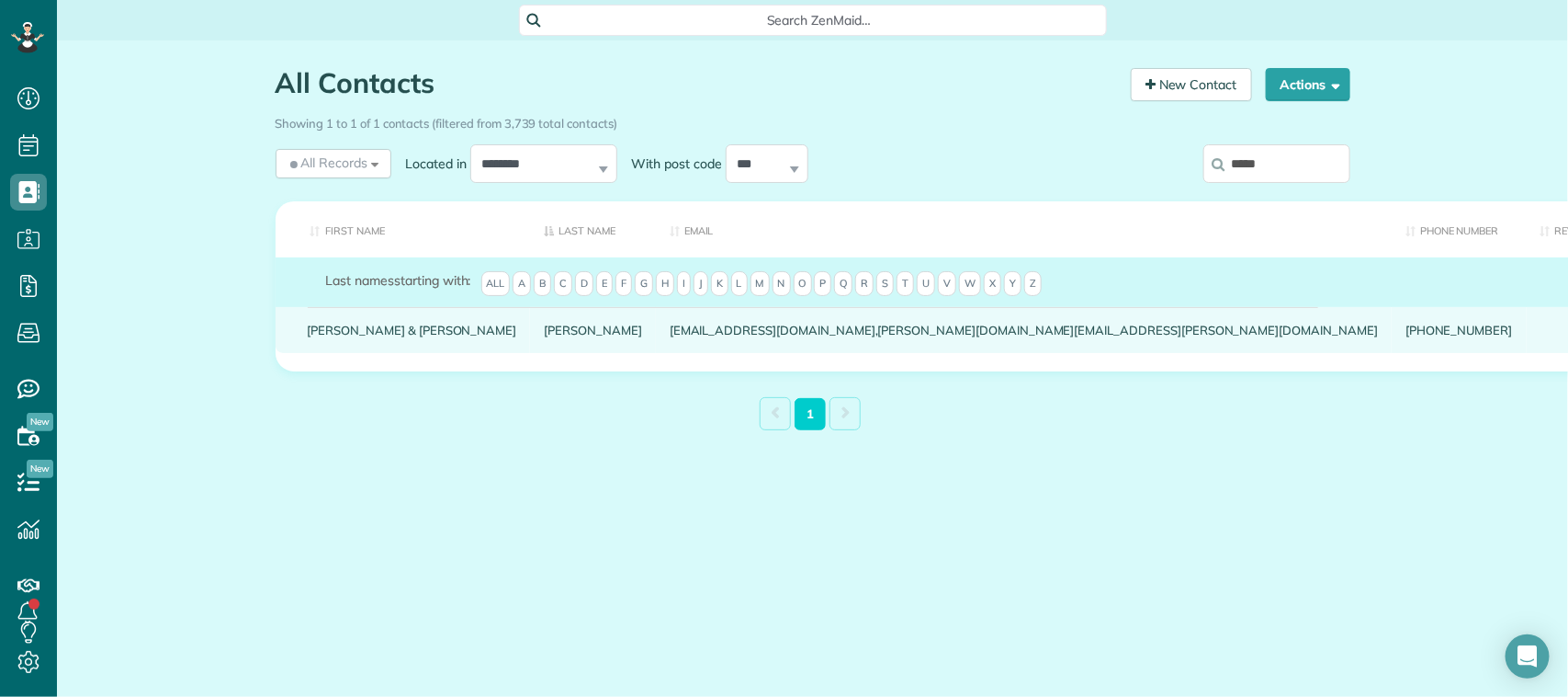
type input "*****"
click at [544, 336] on link "[PERSON_NAME]" at bounding box center [593, 330] width 98 height 13
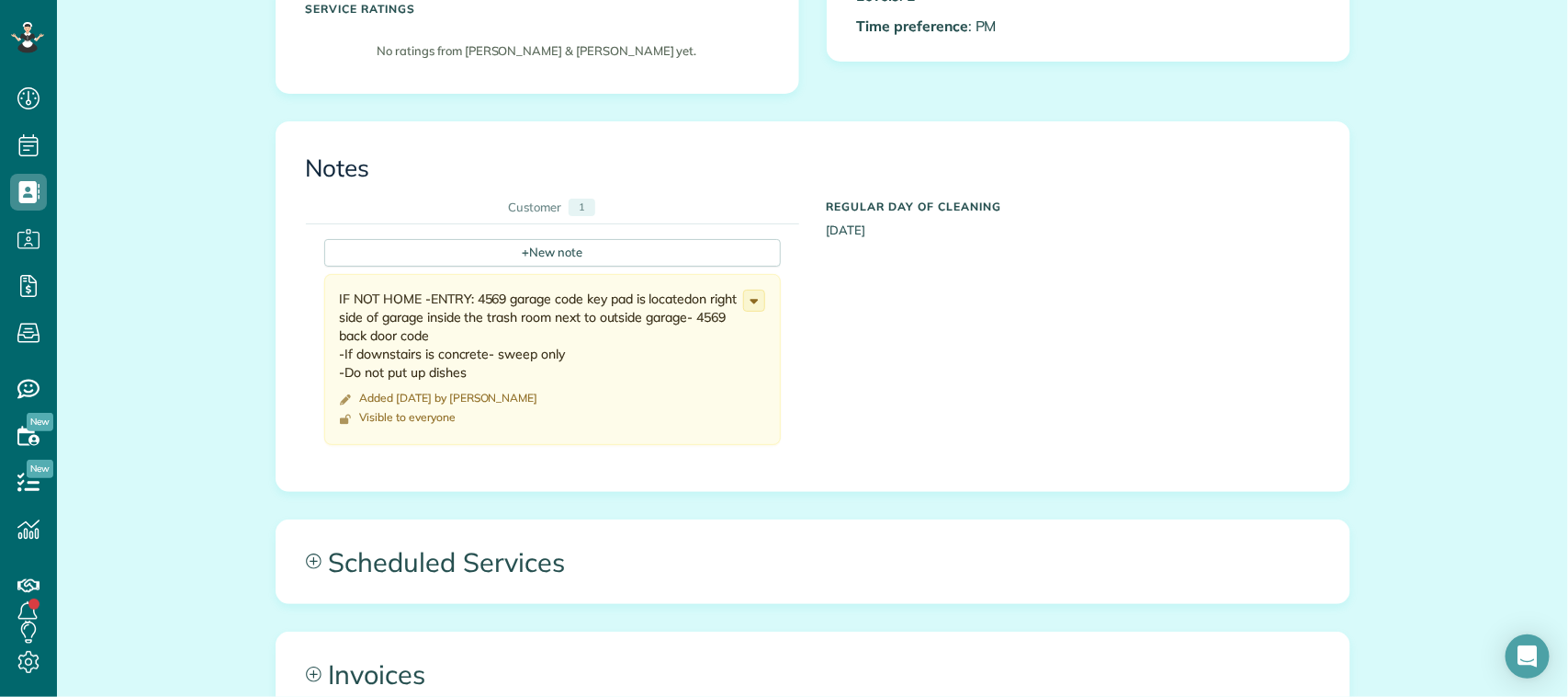
scroll to position [919, 0]
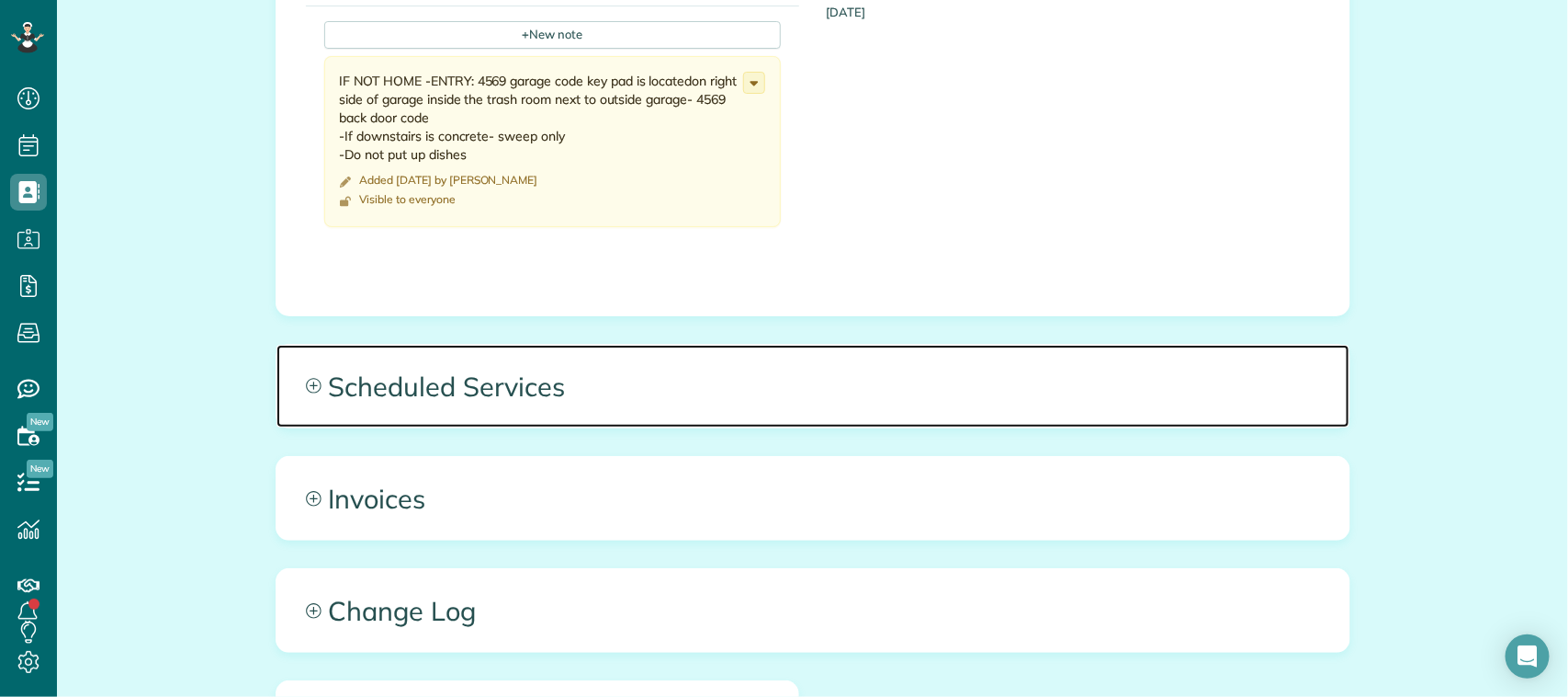
click at [906, 345] on span "Scheduled Services" at bounding box center [812, 385] width 1073 height 82
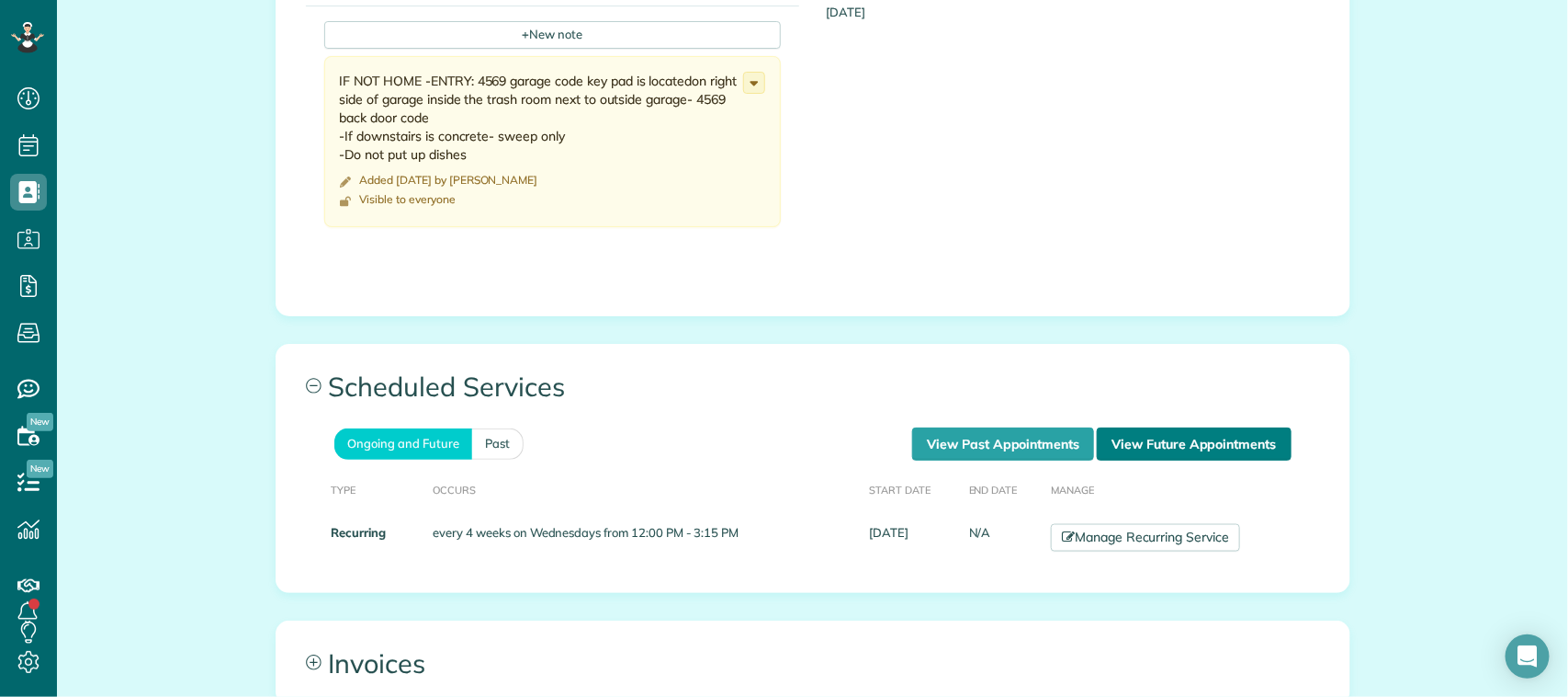
click at [1208, 427] on link "View Future Appointments" at bounding box center [1194, 444] width 194 height 33
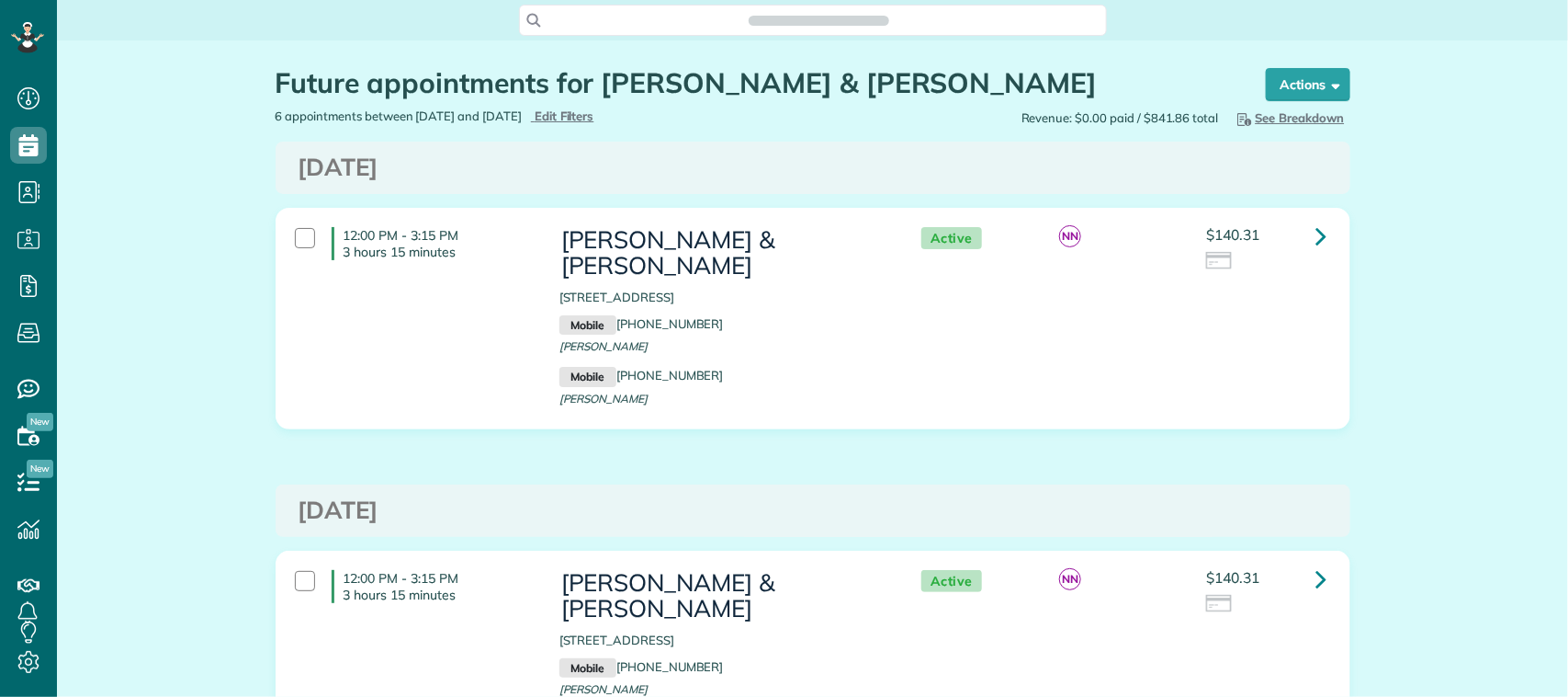
scroll to position [7, 7]
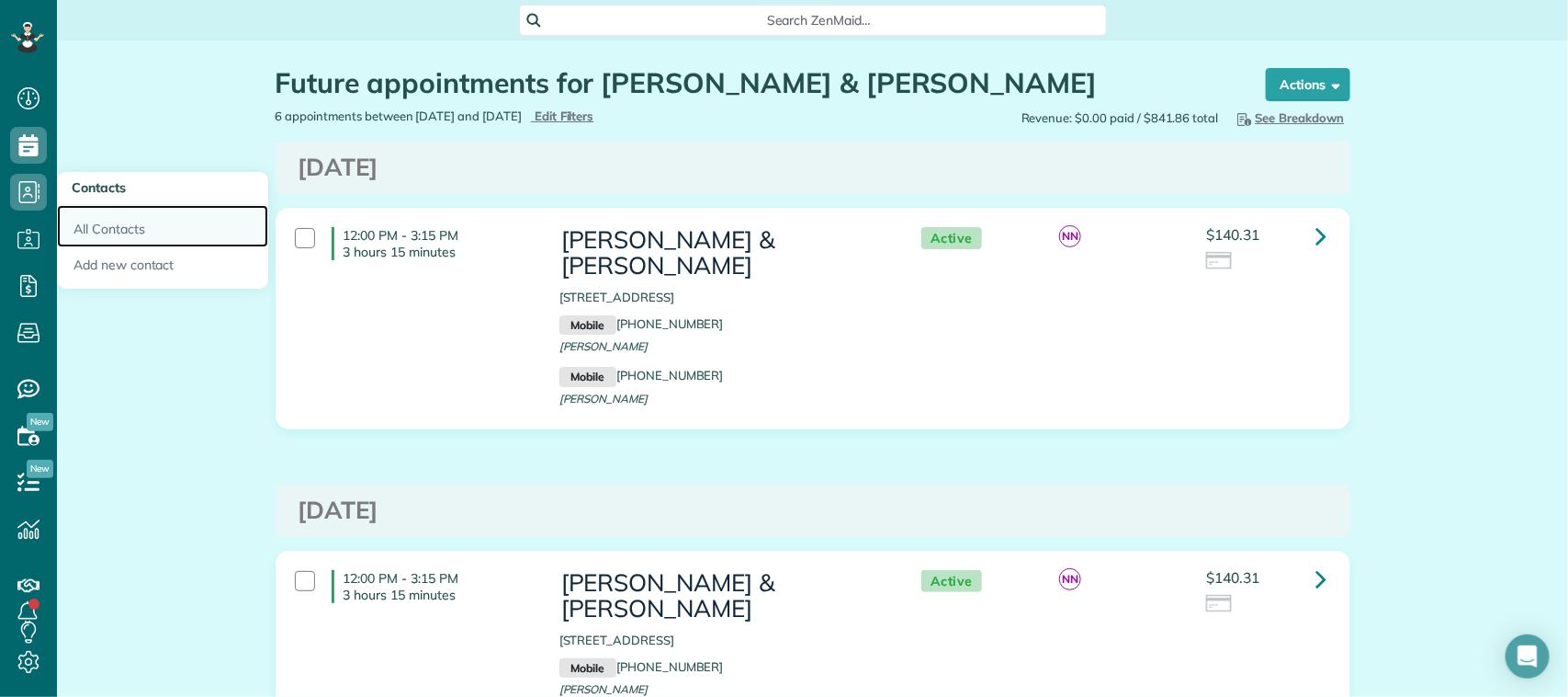
click at [135, 224] on link "All Contacts" at bounding box center [163, 226] width 212 height 43
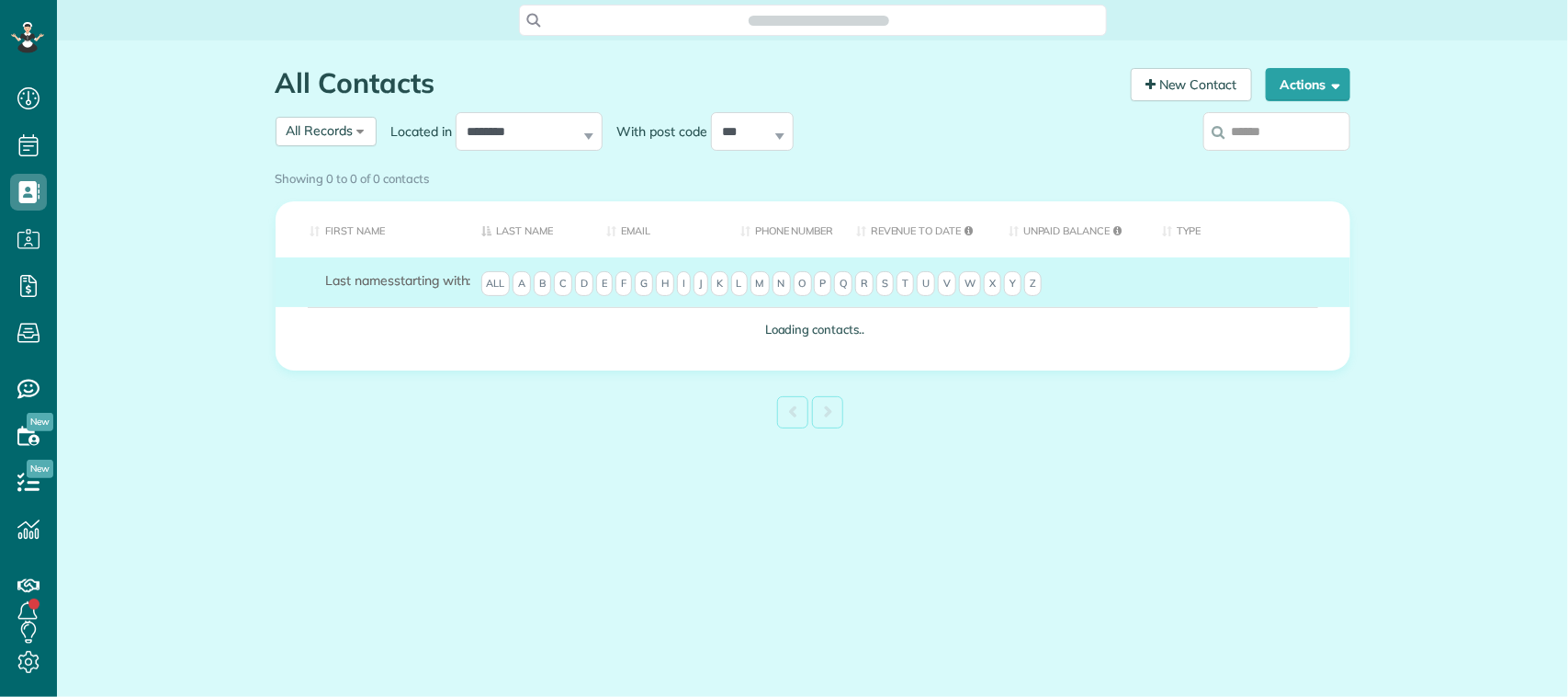
scroll to position [7, 7]
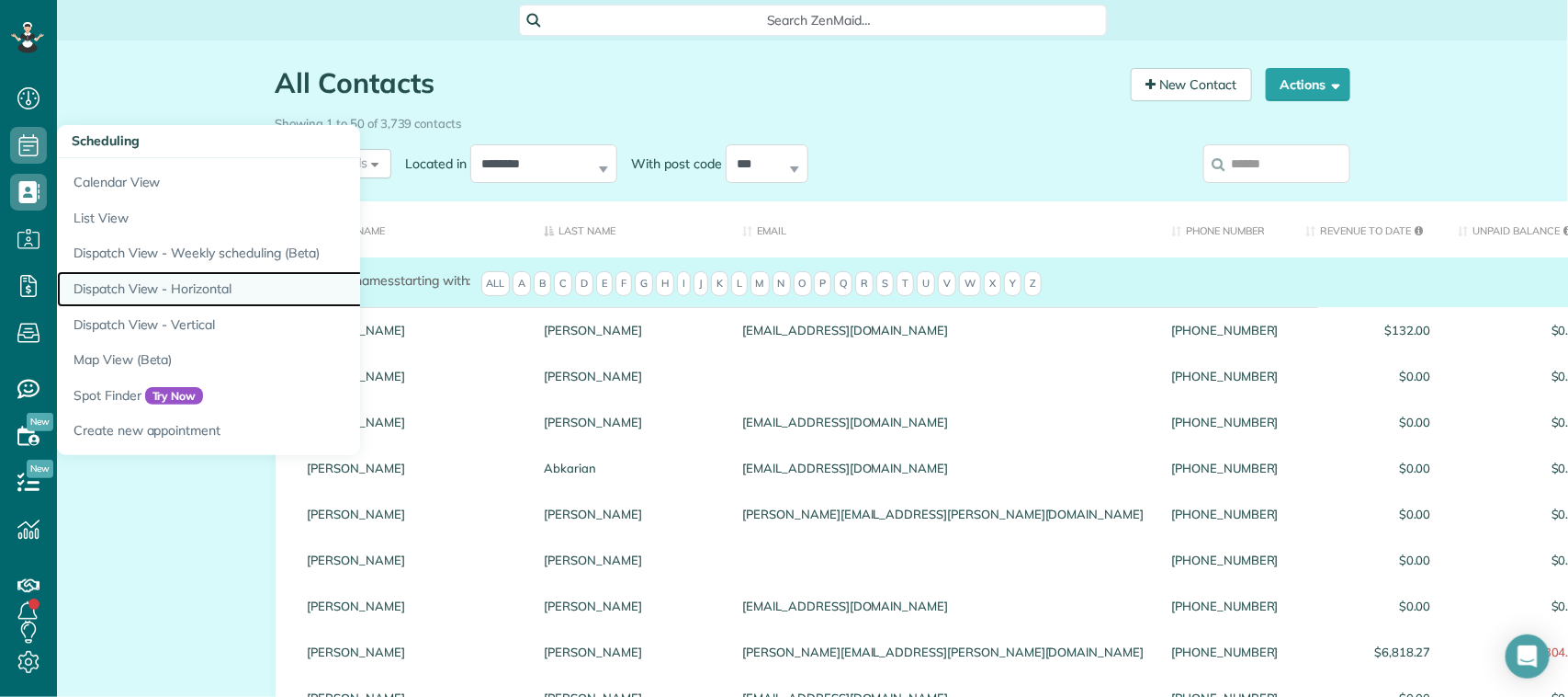
click at [181, 300] on link "Dispatch View - Horizontal" at bounding box center [286, 288] width 459 height 36
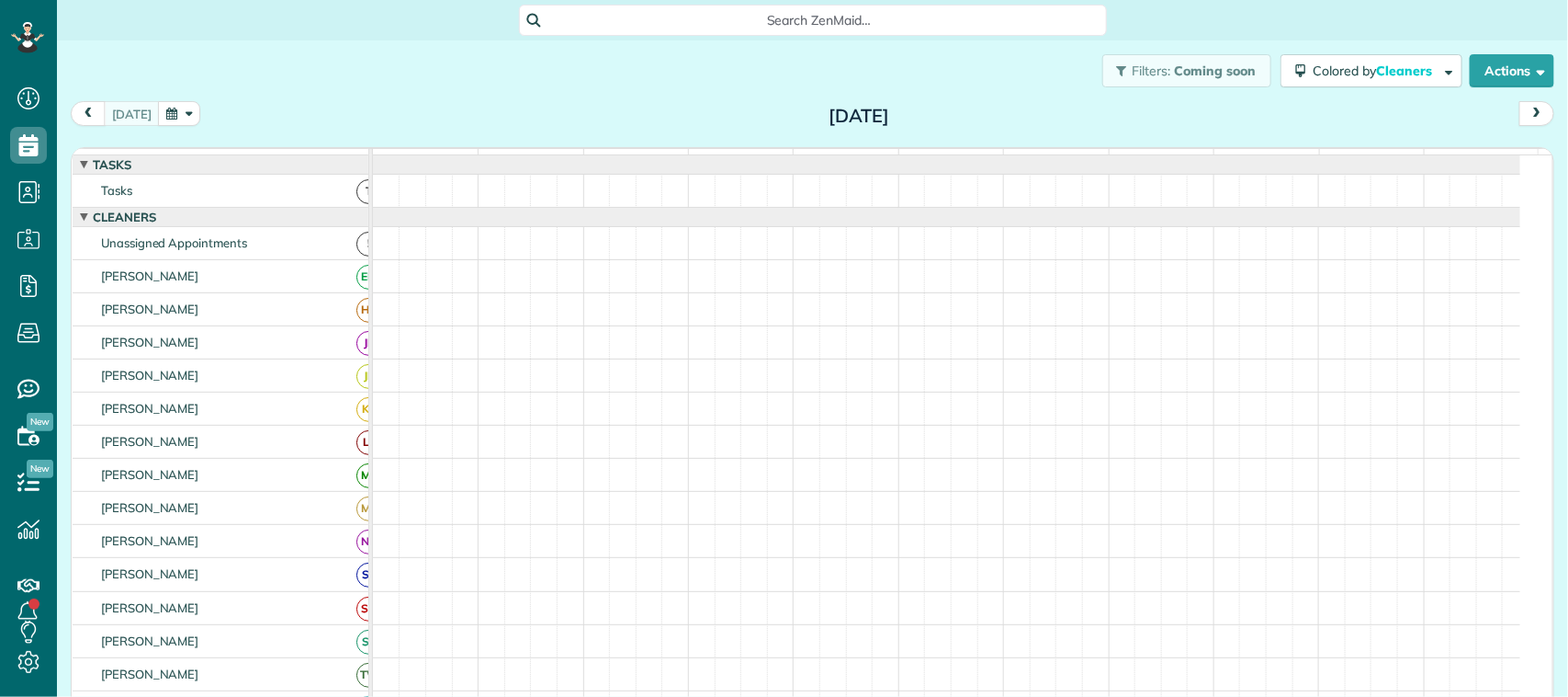
scroll to position [7, 7]
click at [191, 107] on button "button" at bounding box center [179, 113] width 43 height 25
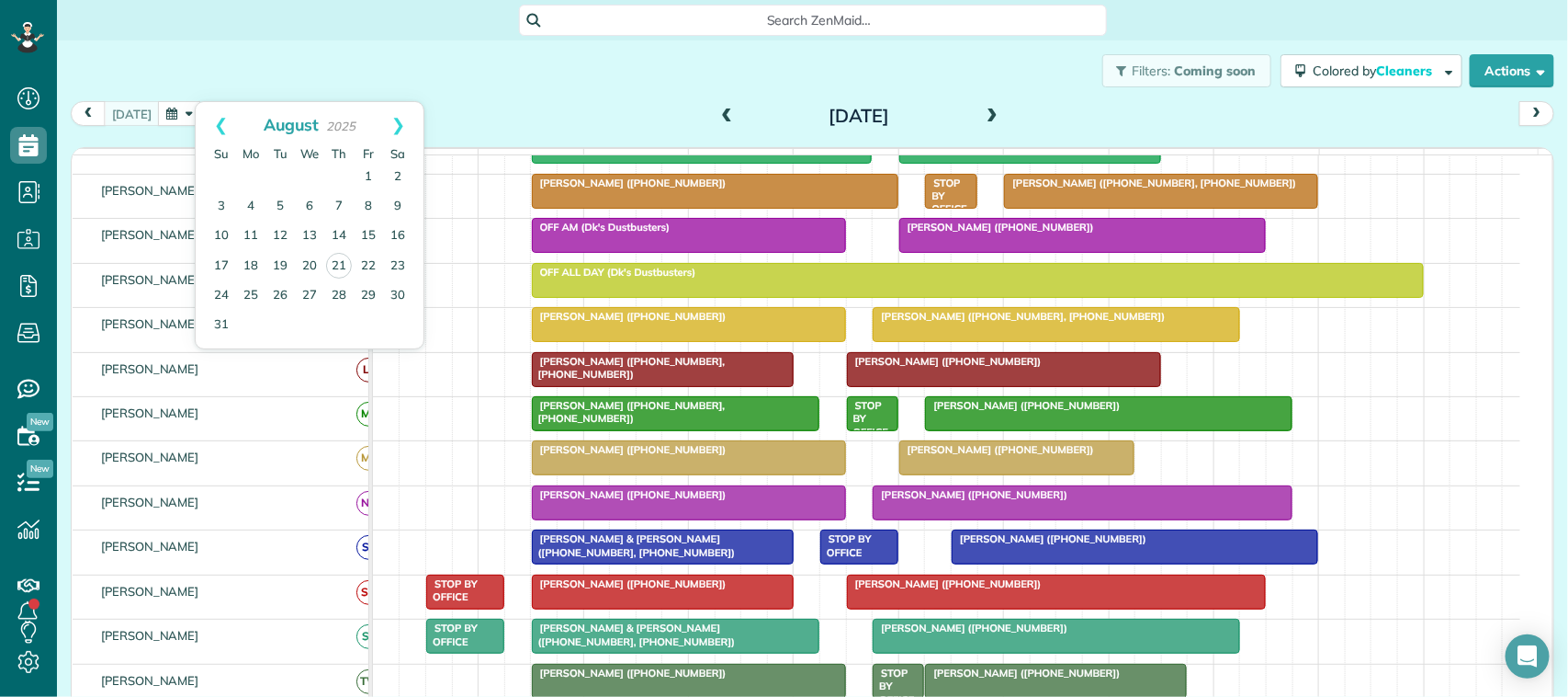
scroll to position [230, 0]
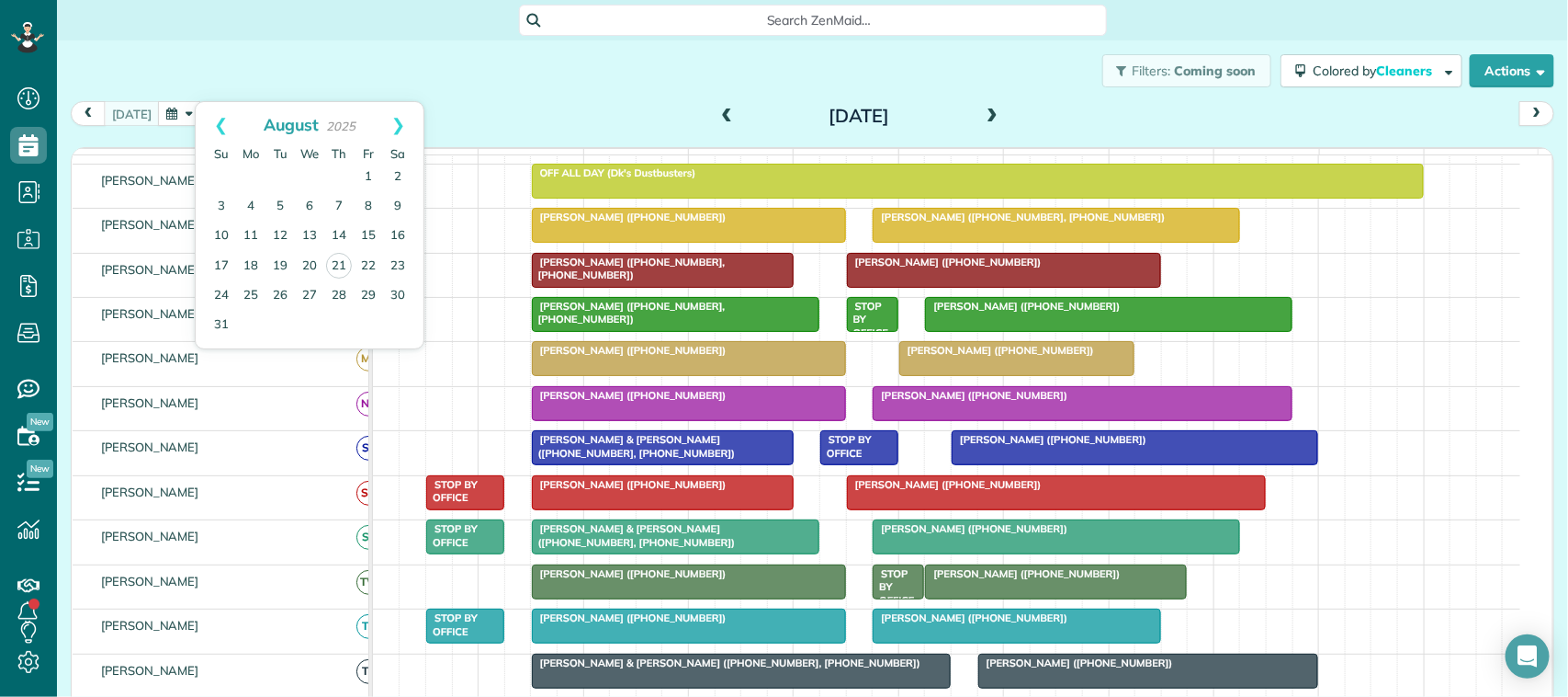
click at [595, 98] on div "Filters: Coming soon Colored by Cleaners Color by Cleaner Color by Team Color b…" at bounding box center [812, 71] width 1511 height 61
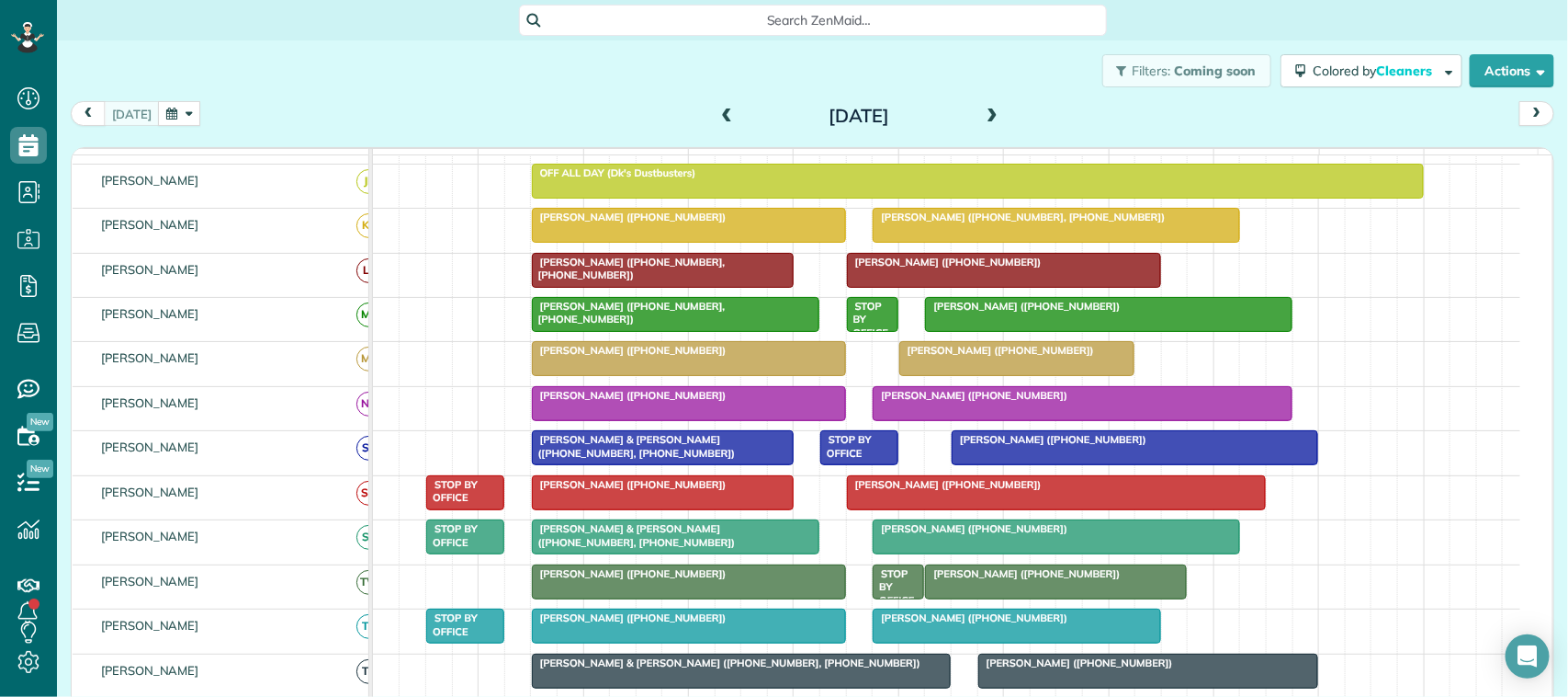
scroll to position [345, 0]
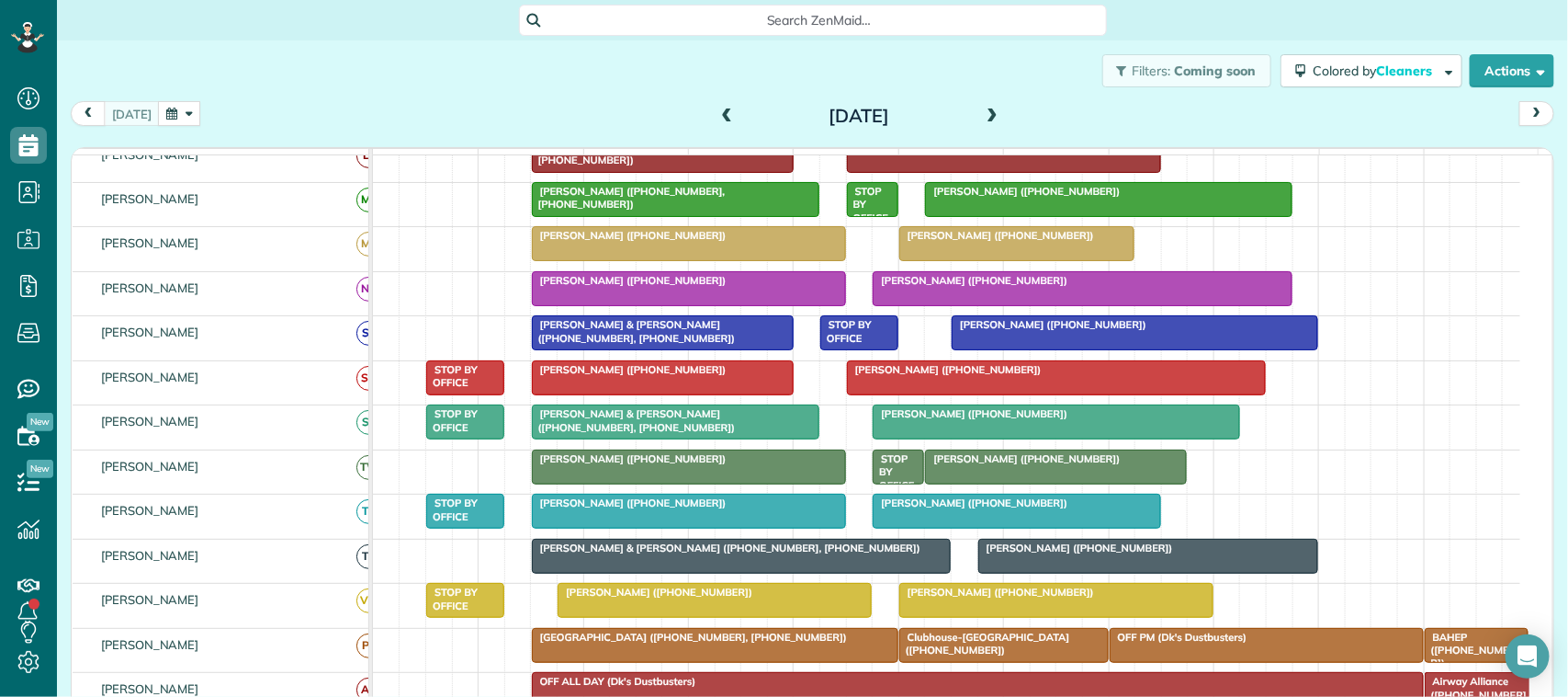
click at [607, 465] on span "[PERSON_NAME] ([PHONE_NUMBER])" at bounding box center [629, 459] width 197 height 13
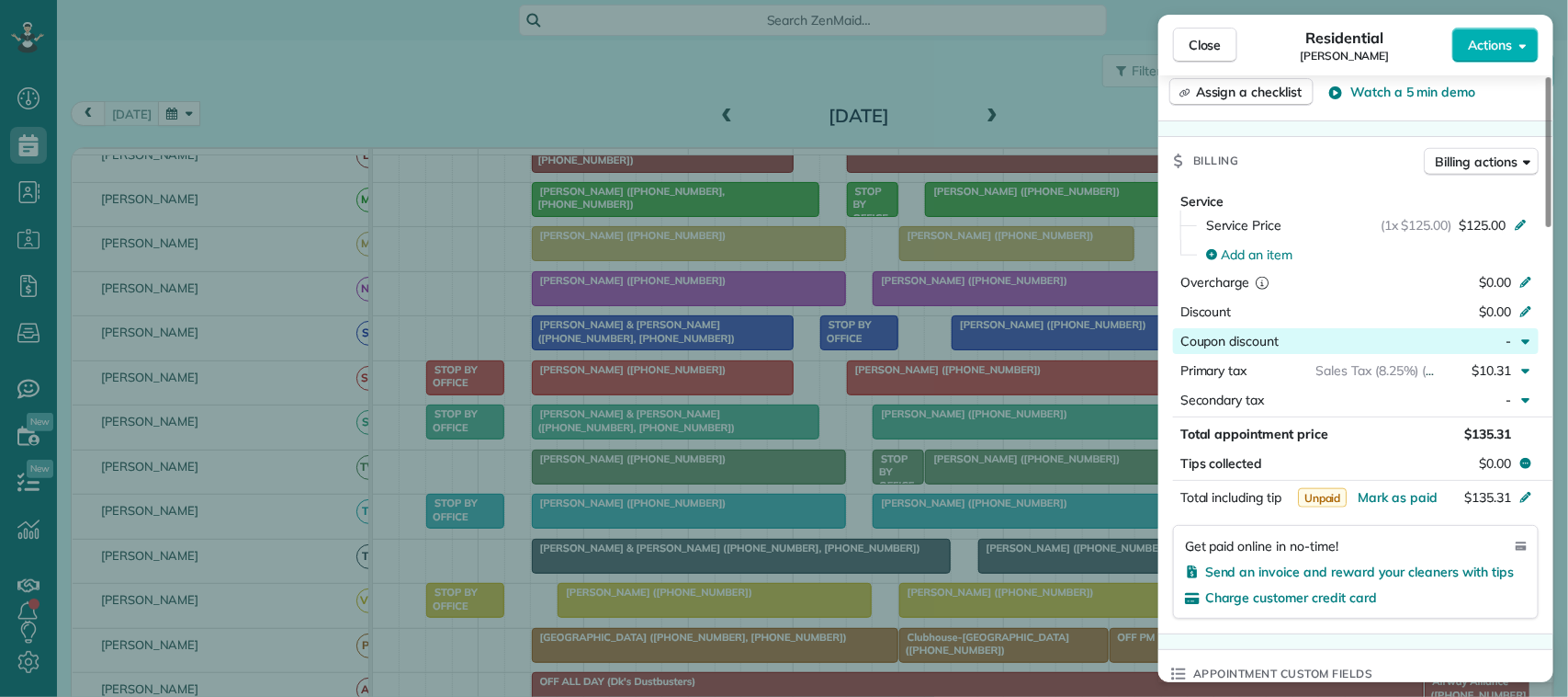
scroll to position [811, 0]
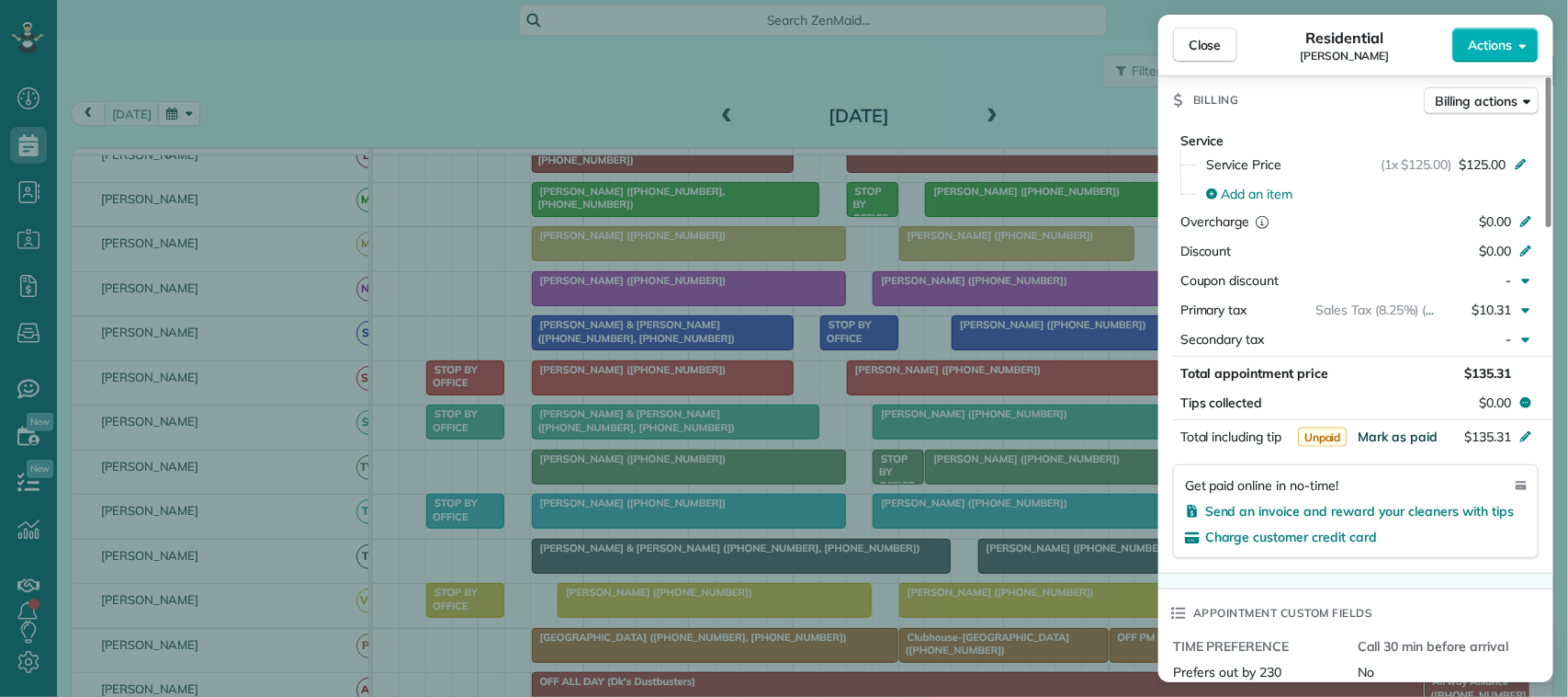
click at [1421, 439] on span "Mark as paid" at bounding box center [1397, 436] width 79 height 17
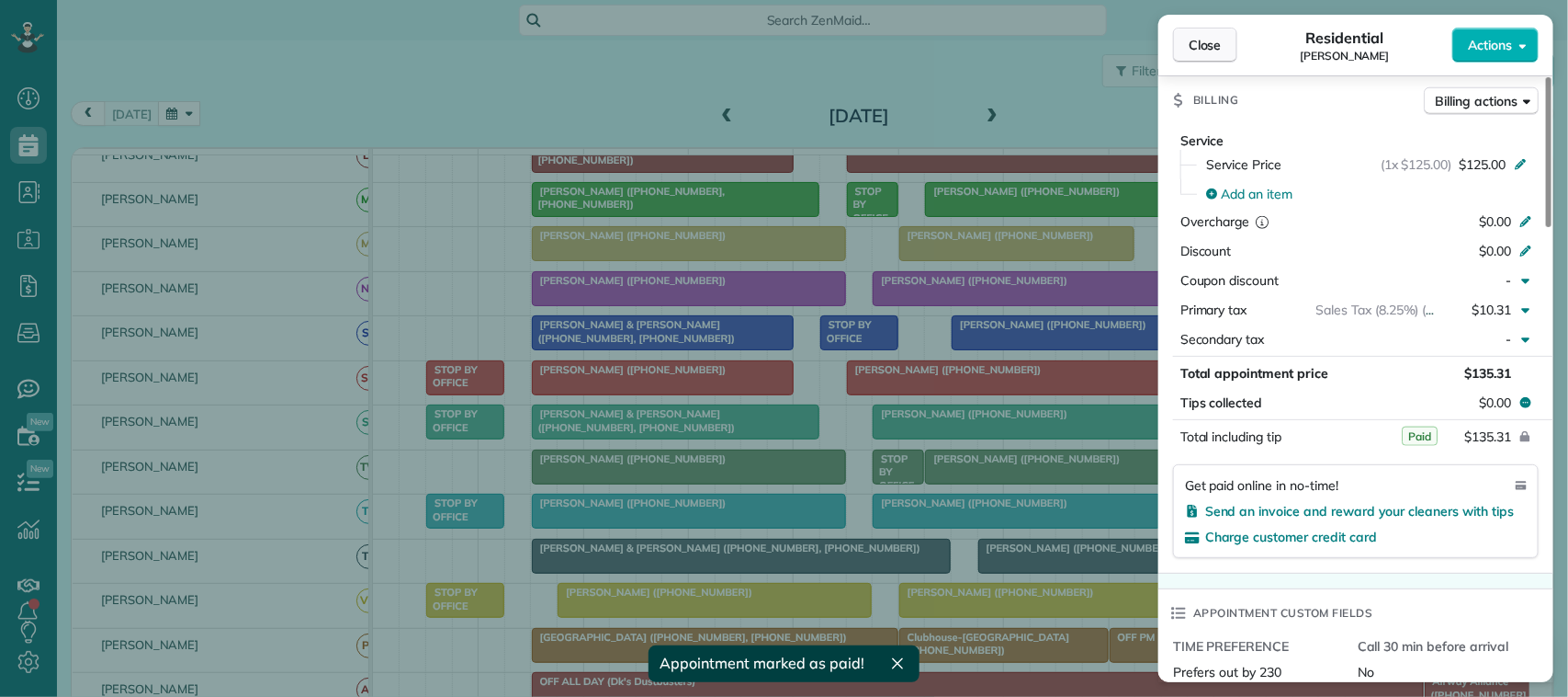
click at [1218, 47] on span "Close" at bounding box center [1205, 45] width 33 height 18
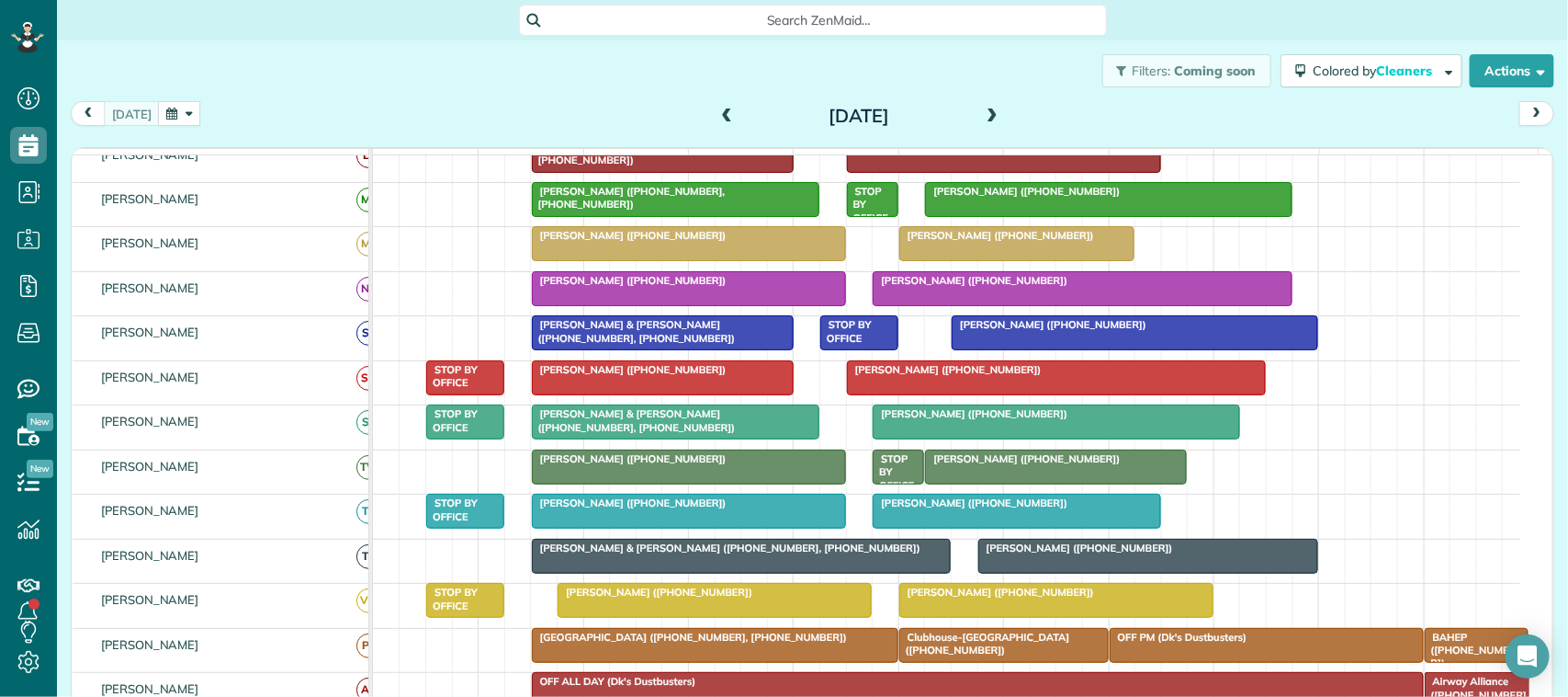
click at [717, 112] on span at bounding box center [727, 116] width 20 height 17
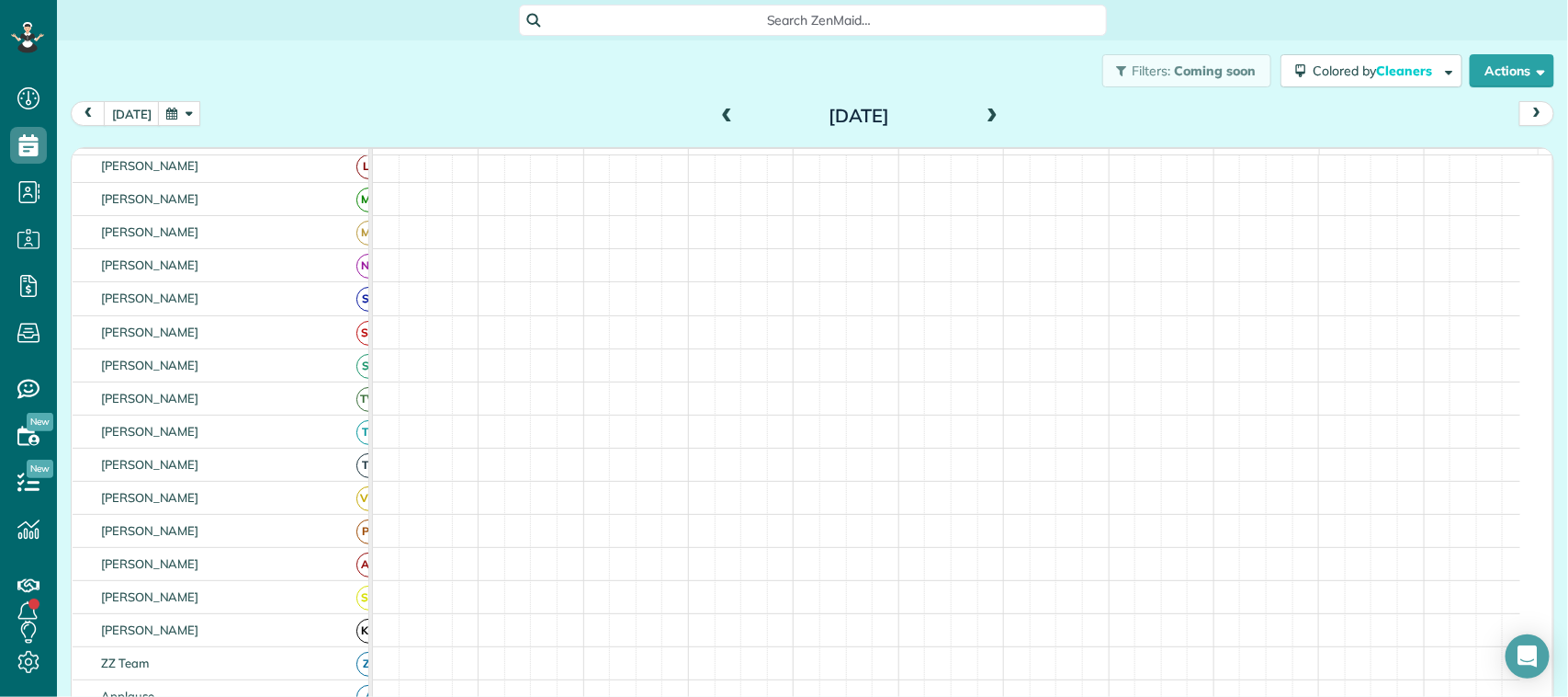
scroll to position [345, 0]
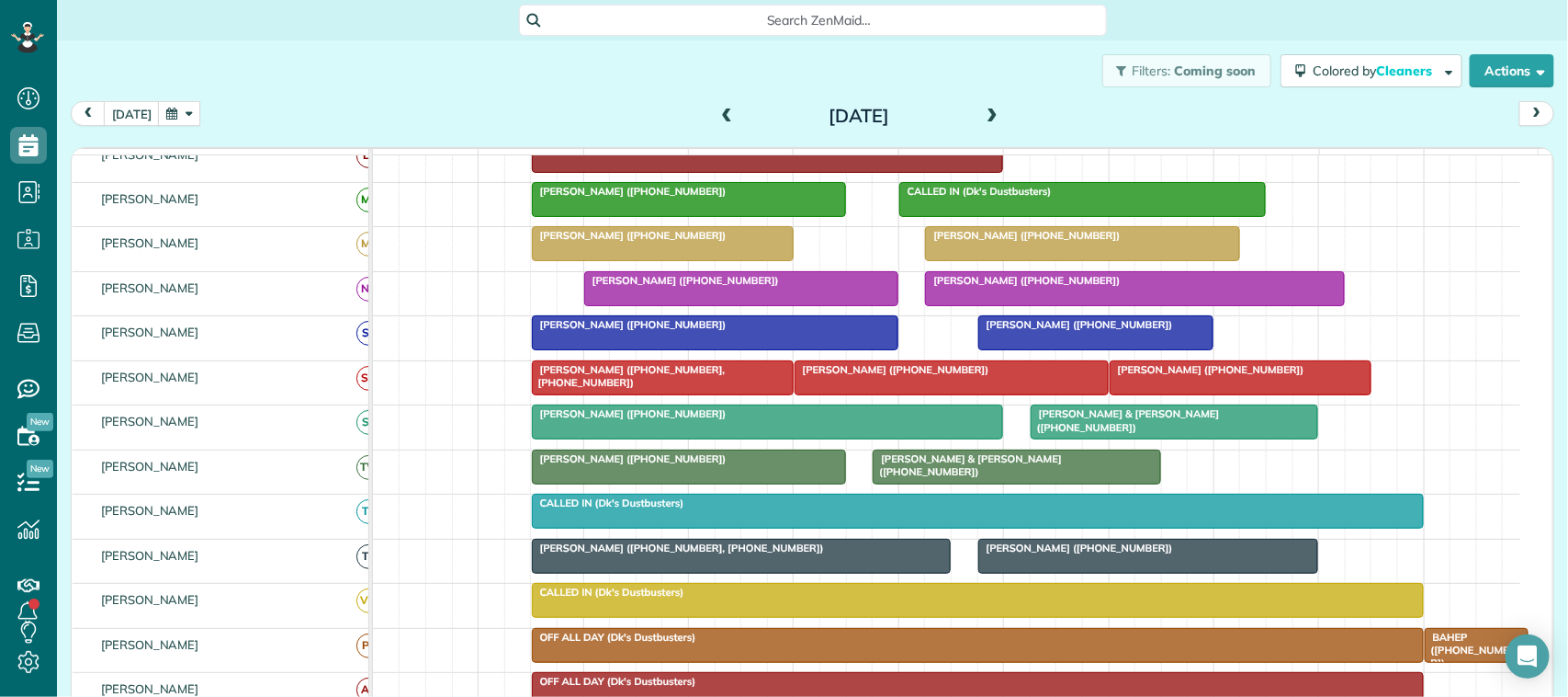
click at [985, 478] on span "[PERSON_NAME] & [PERSON_NAME] ([PHONE_NUMBER])" at bounding box center [966, 465] width 190 height 26
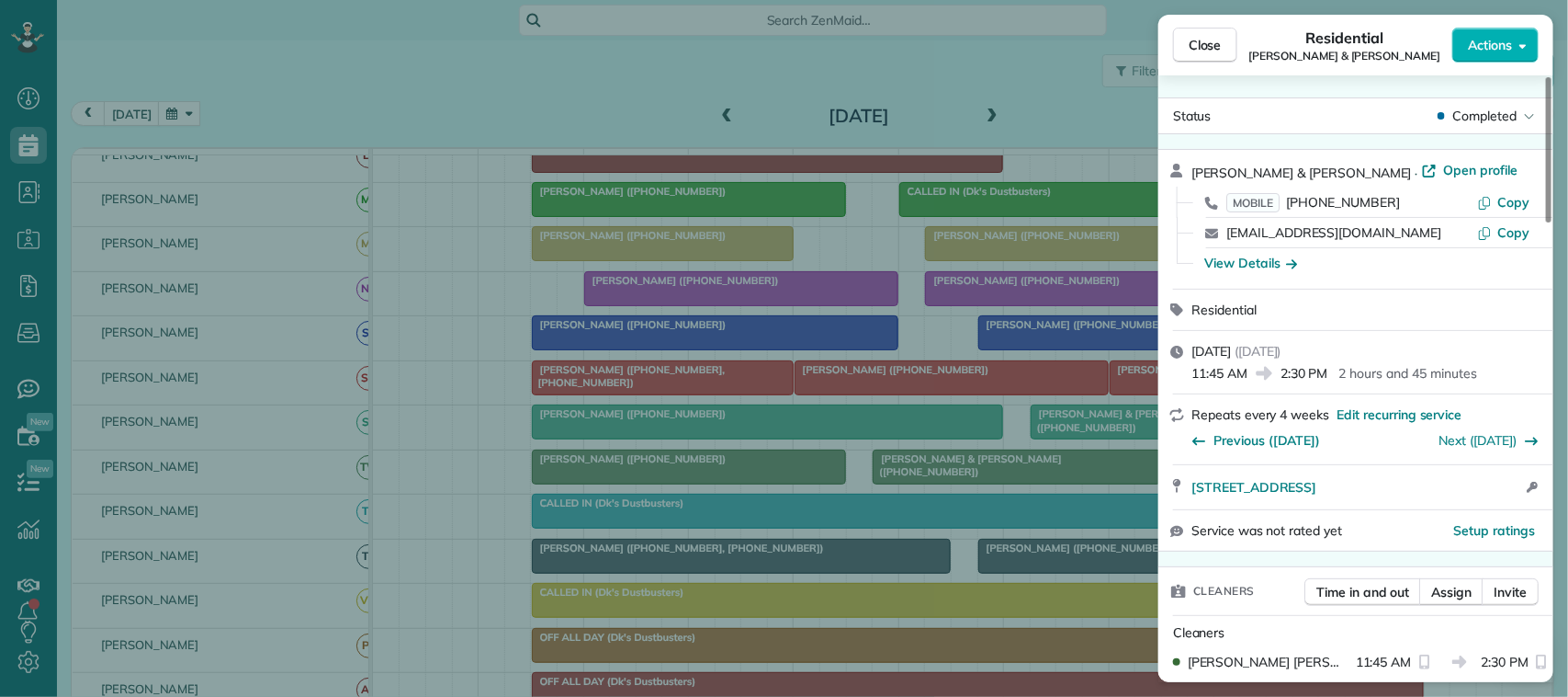
scroll to position [690, 0]
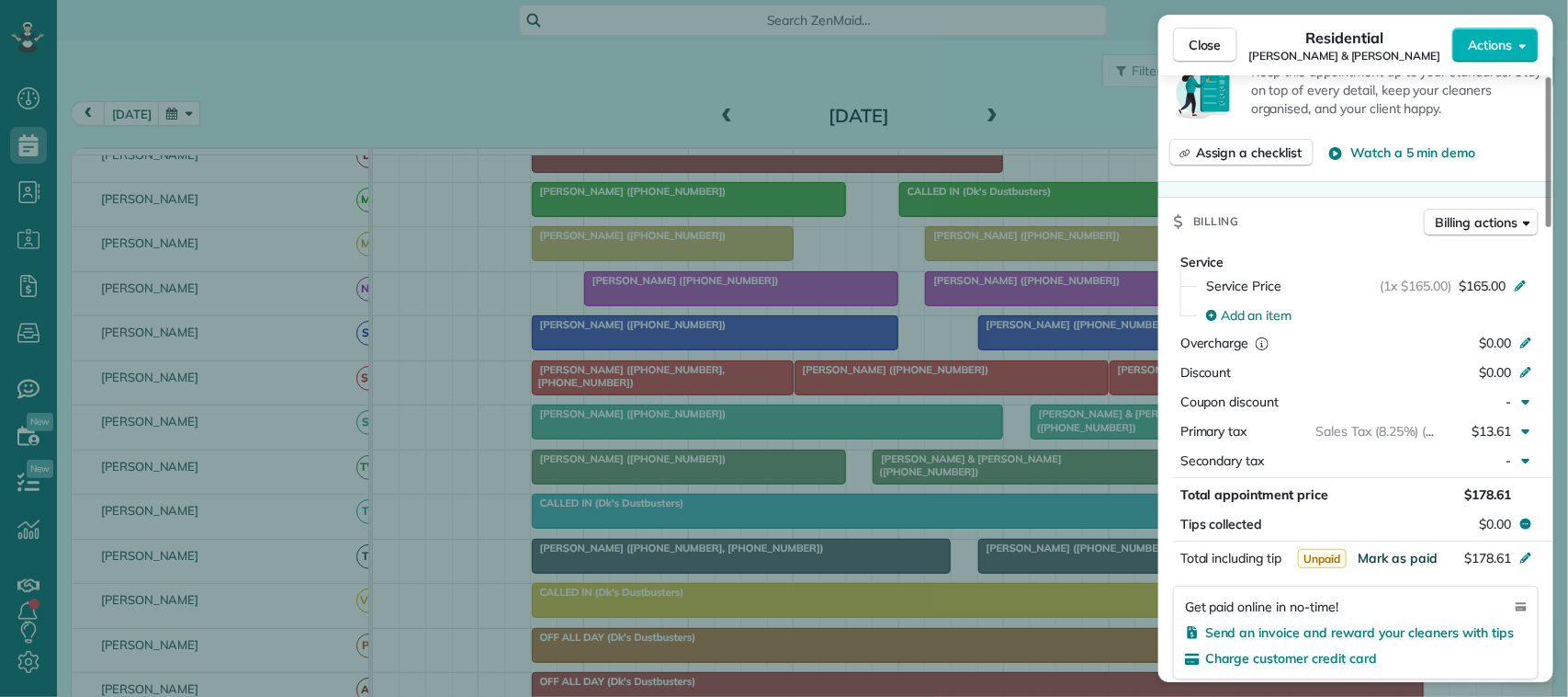
click at [1399, 557] on span "Mark as paid" at bounding box center [1397, 557] width 79 height 17
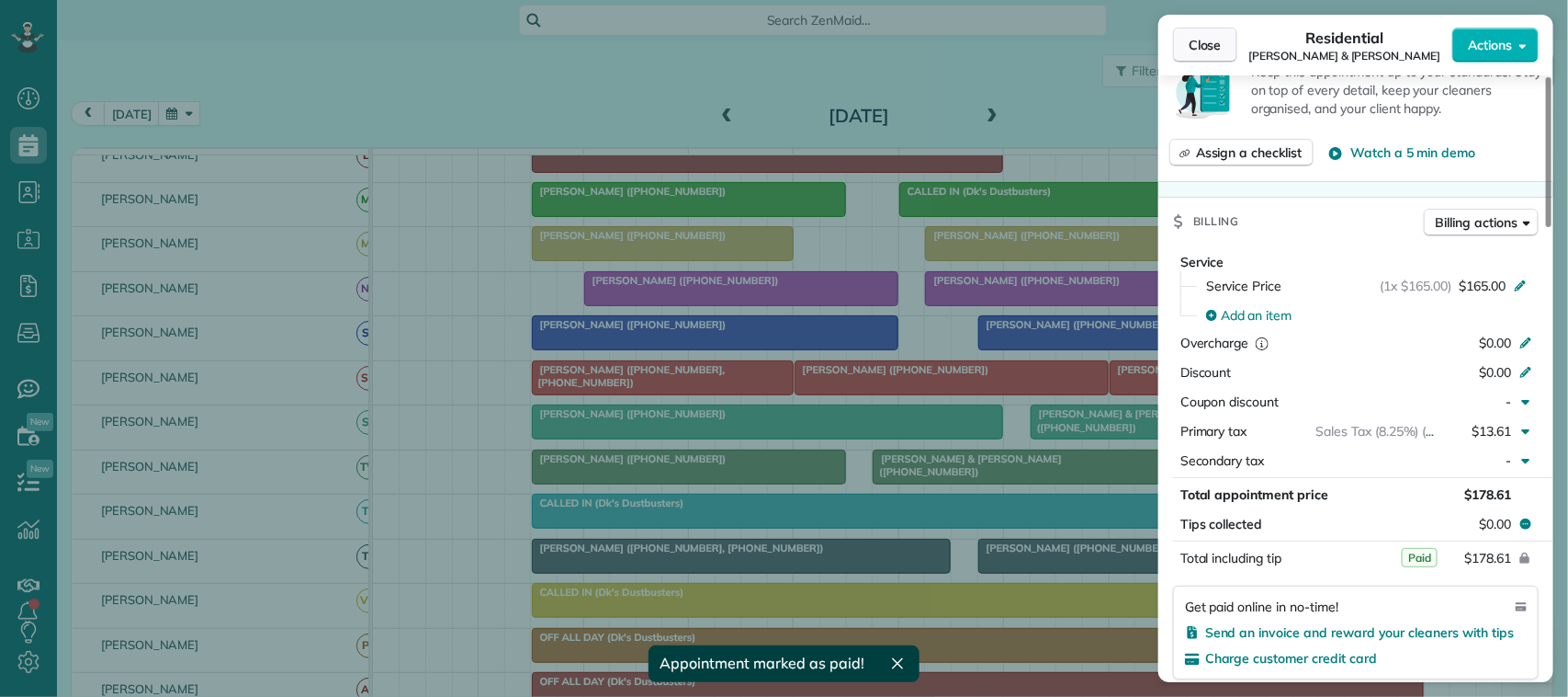
click at [1217, 43] on span "Close" at bounding box center [1205, 45] width 33 height 18
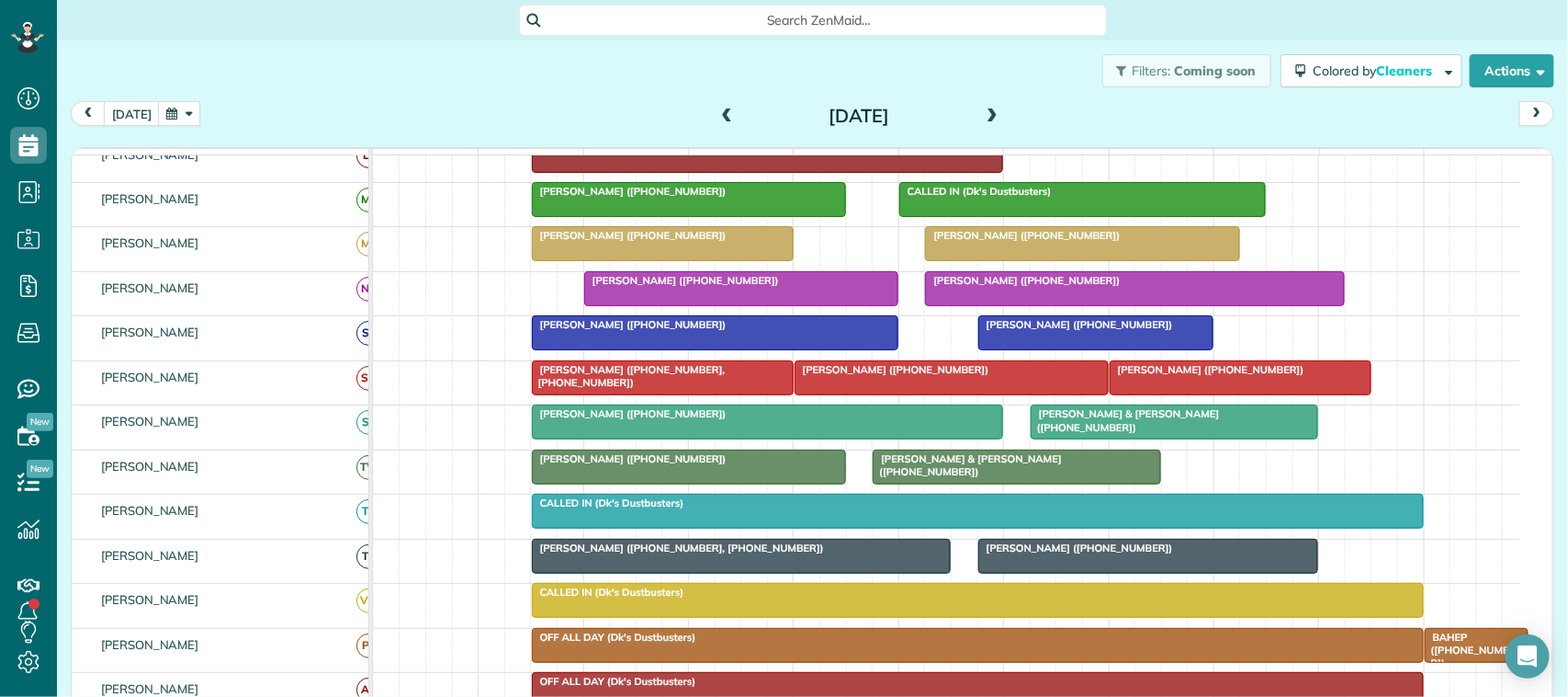
click at [769, 465] on div "[PERSON_NAME] ([PHONE_NUMBER])" at bounding box center [689, 459] width 303 height 13
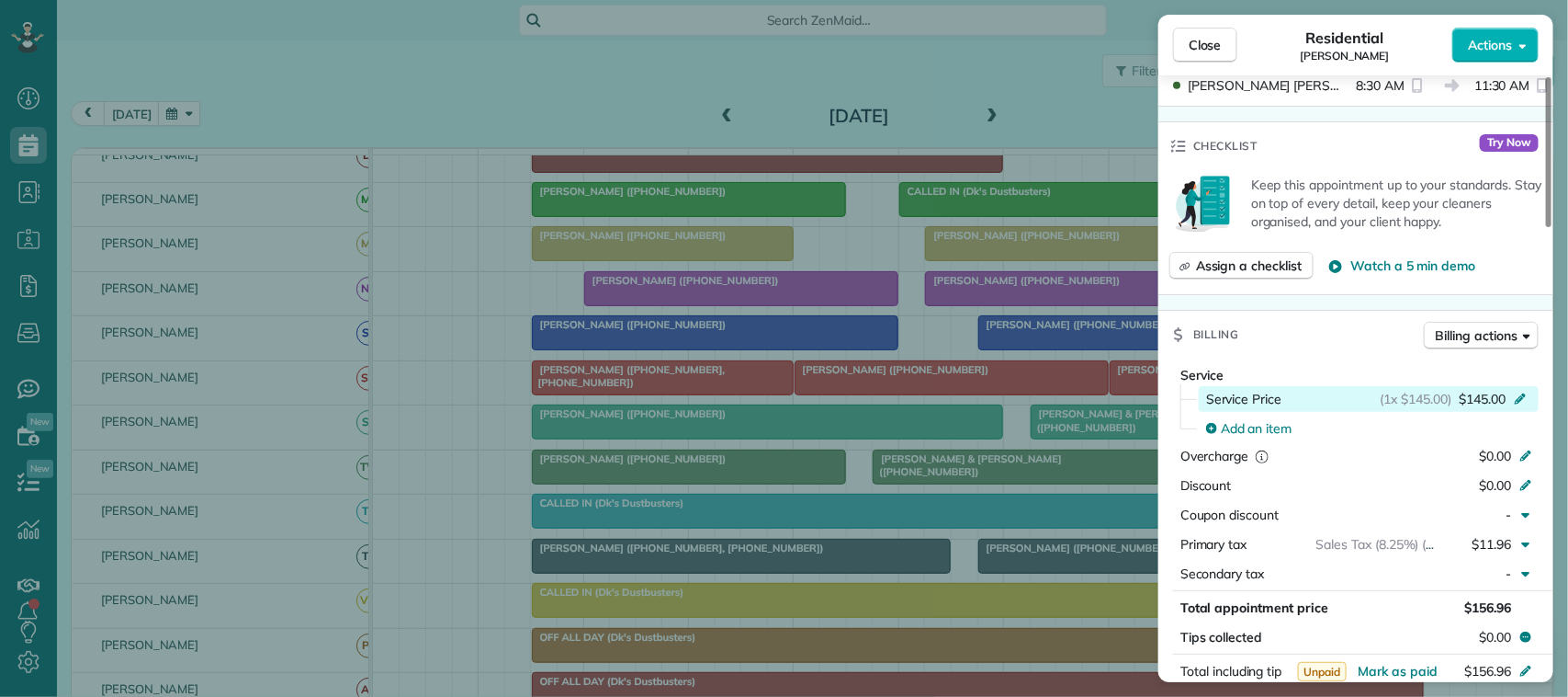
scroll to position [806, 0]
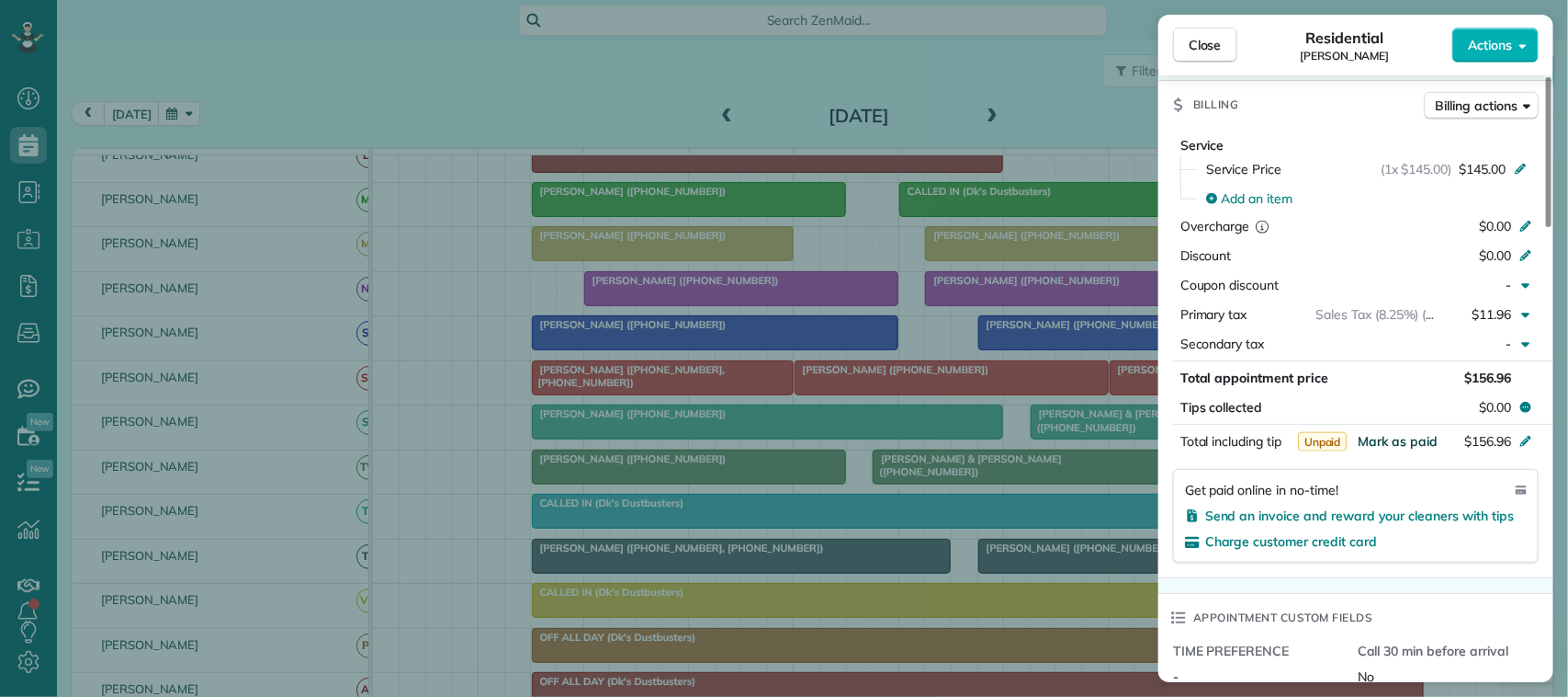
click at [1390, 443] on span "Mark as paid" at bounding box center [1397, 441] width 79 height 17
click at [1205, 43] on span "Close" at bounding box center [1205, 45] width 33 height 18
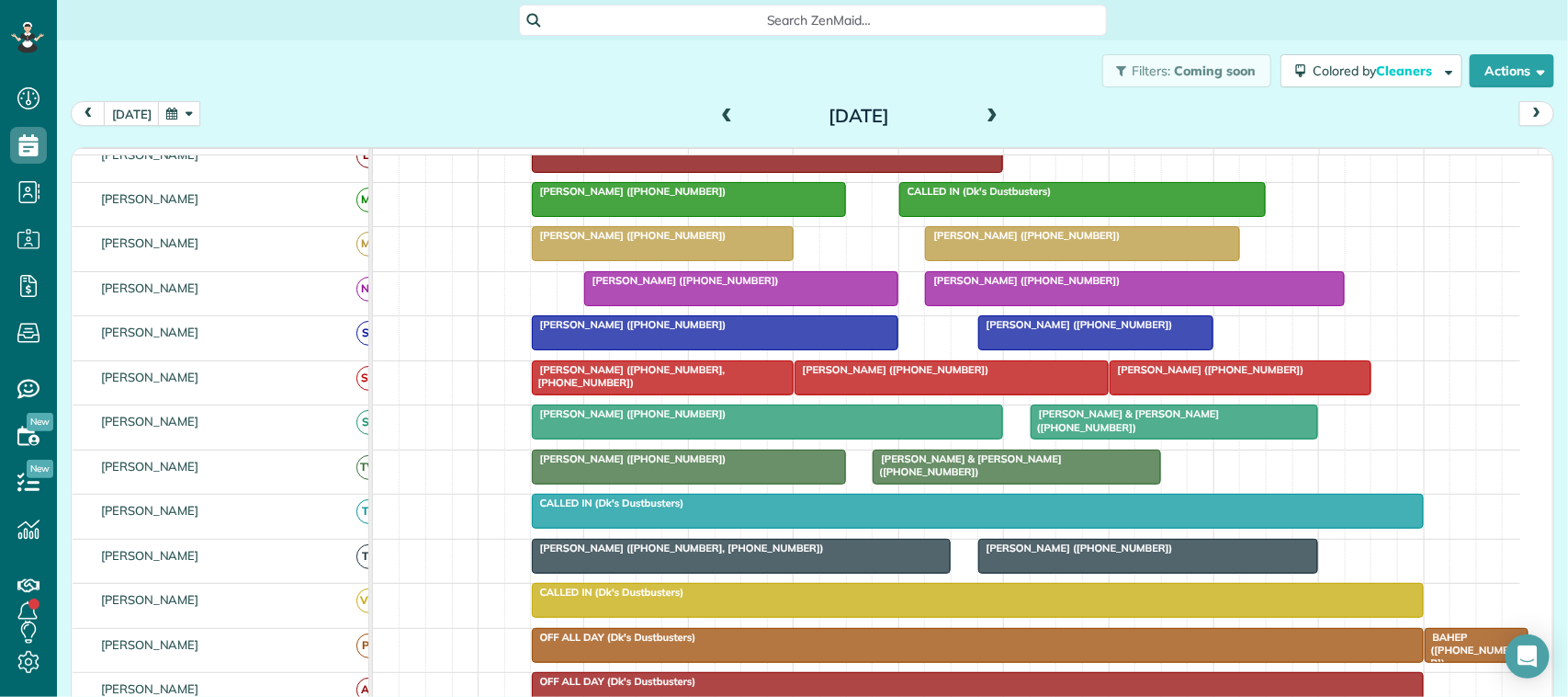
click at [719, 108] on span at bounding box center [727, 116] width 20 height 17
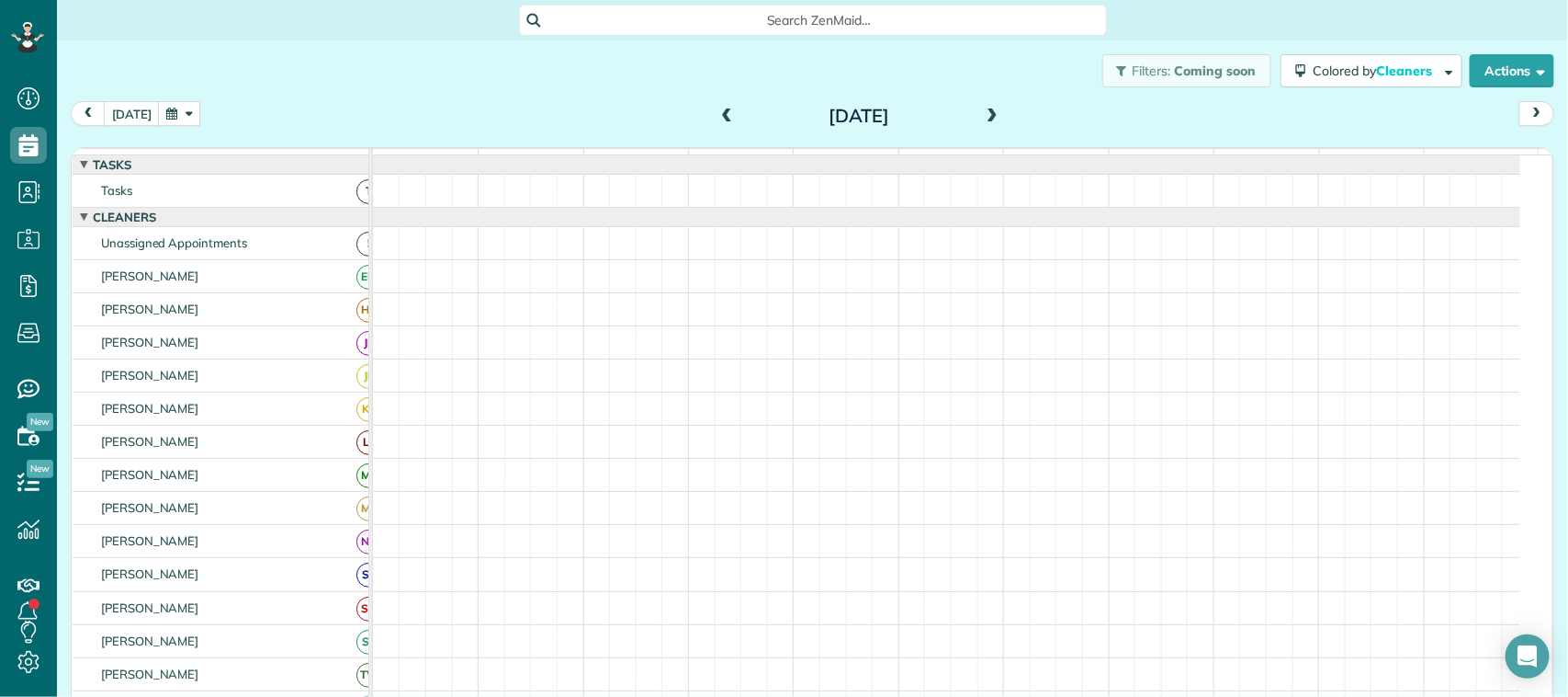
click at [717, 121] on span at bounding box center [727, 116] width 20 height 17
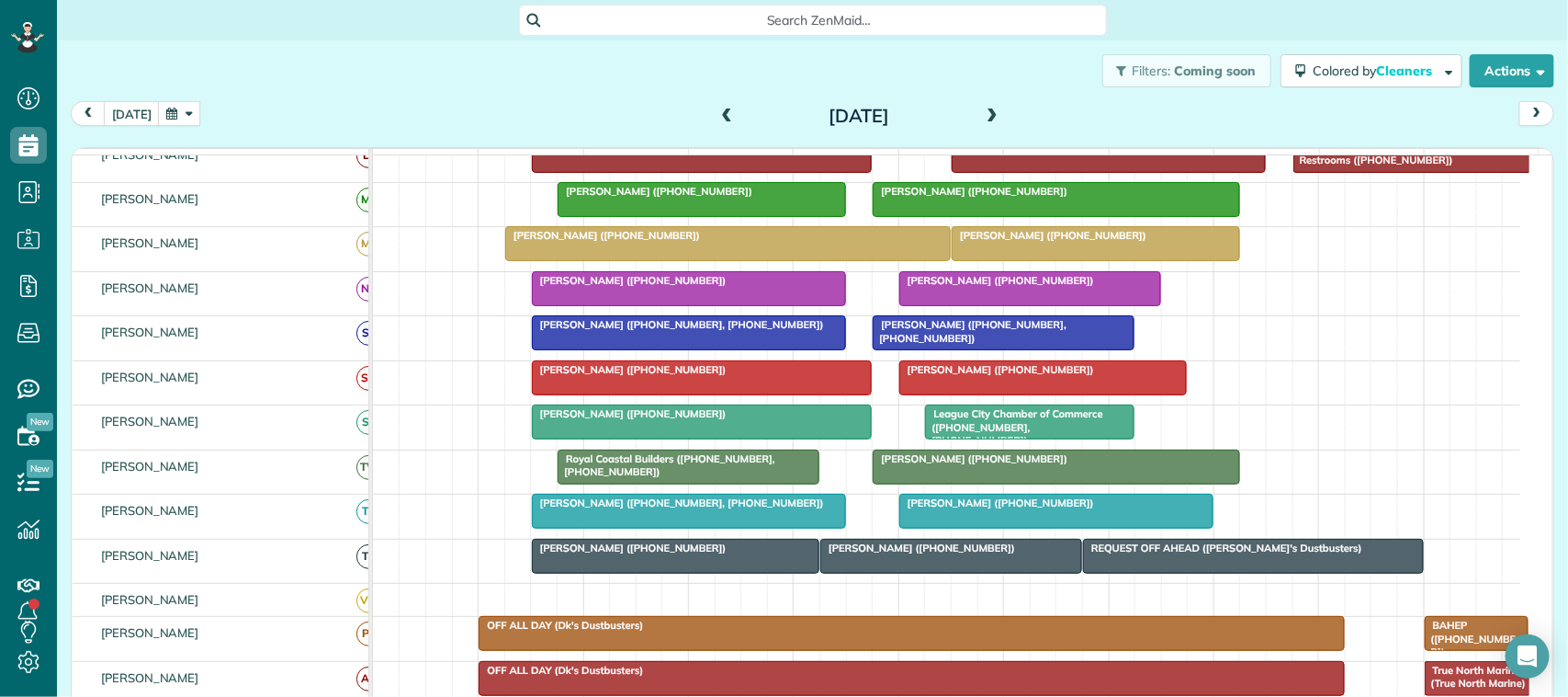
click at [926, 483] on div at bounding box center [1055, 467] width 365 height 33
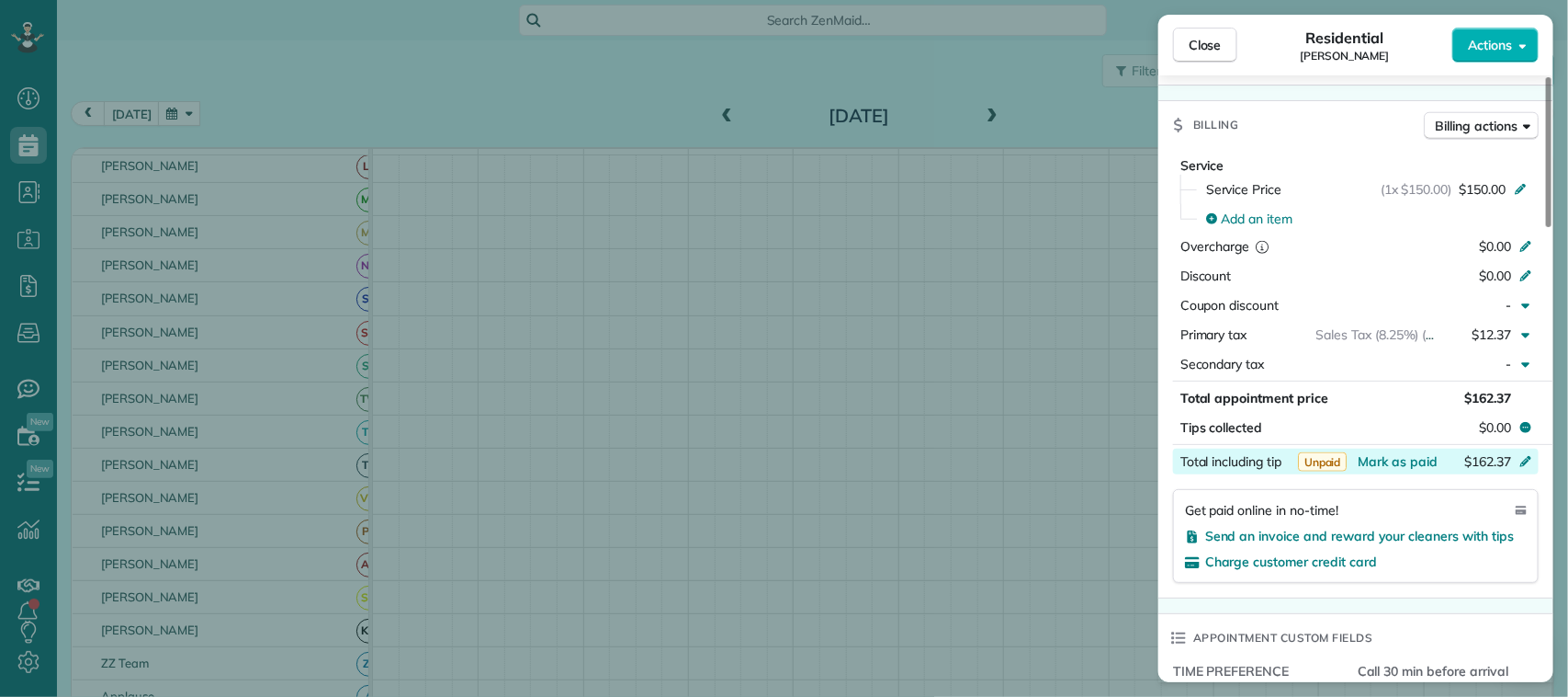
click at [1408, 448] on div "Total including tip $162.37" at bounding box center [1355, 461] width 366 height 26
click at [1515, 448] on input "*******" at bounding box center [1481, 461] width 78 height 26
click at [1413, 453] on span "Mark as paid" at bounding box center [1397, 461] width 79 height 17
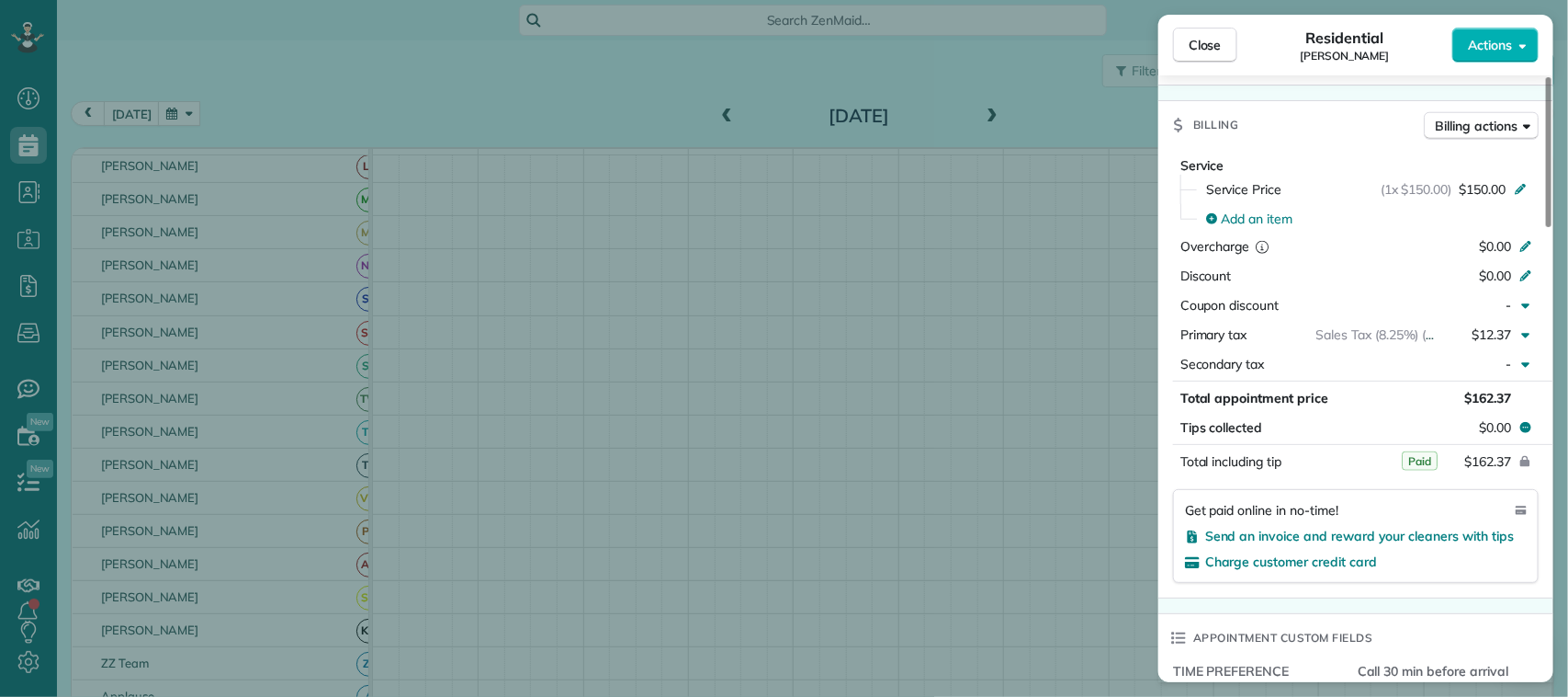
click at [1236, 62] on div "Close" at bounding box center [1205, 45] width 65 height 35
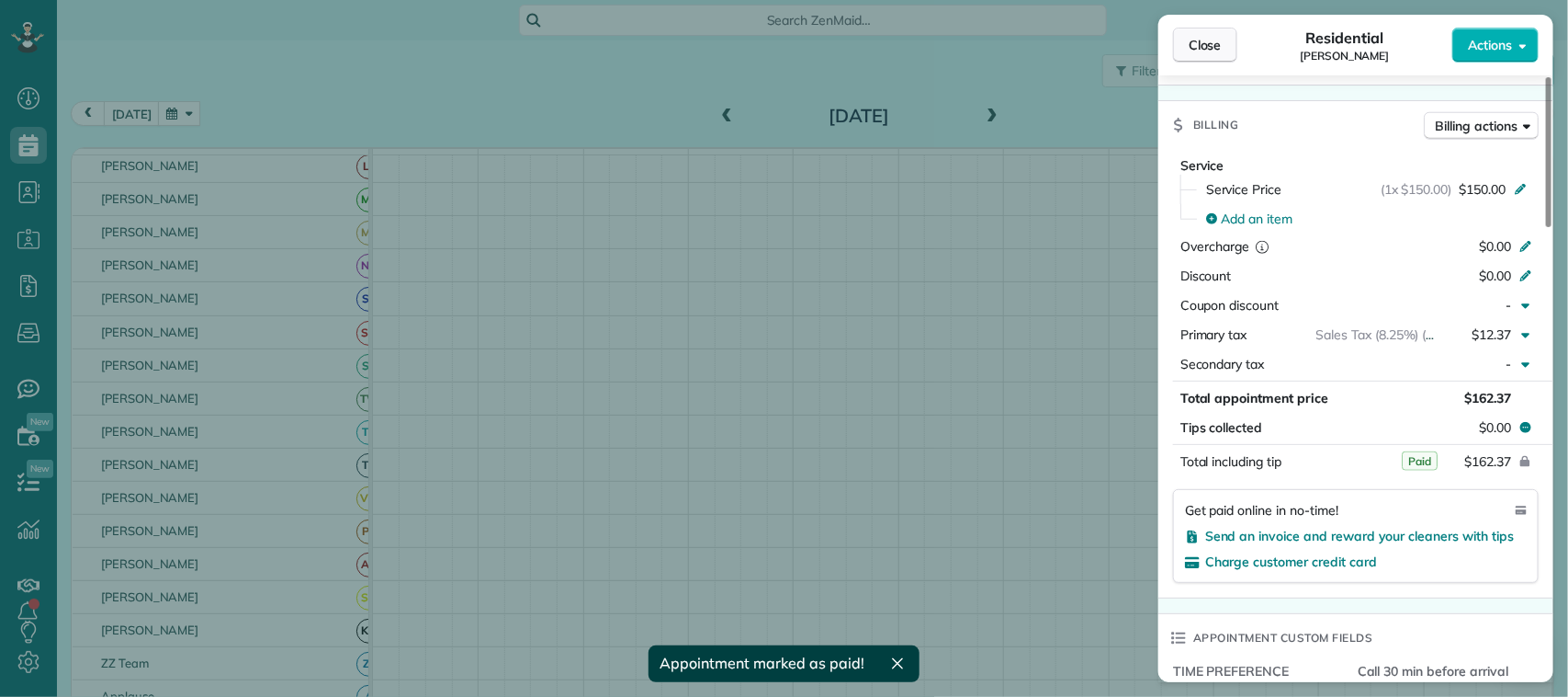
click at [1220, 54] on span "Close" at bounding box center [1205, 45] width 33 height 18
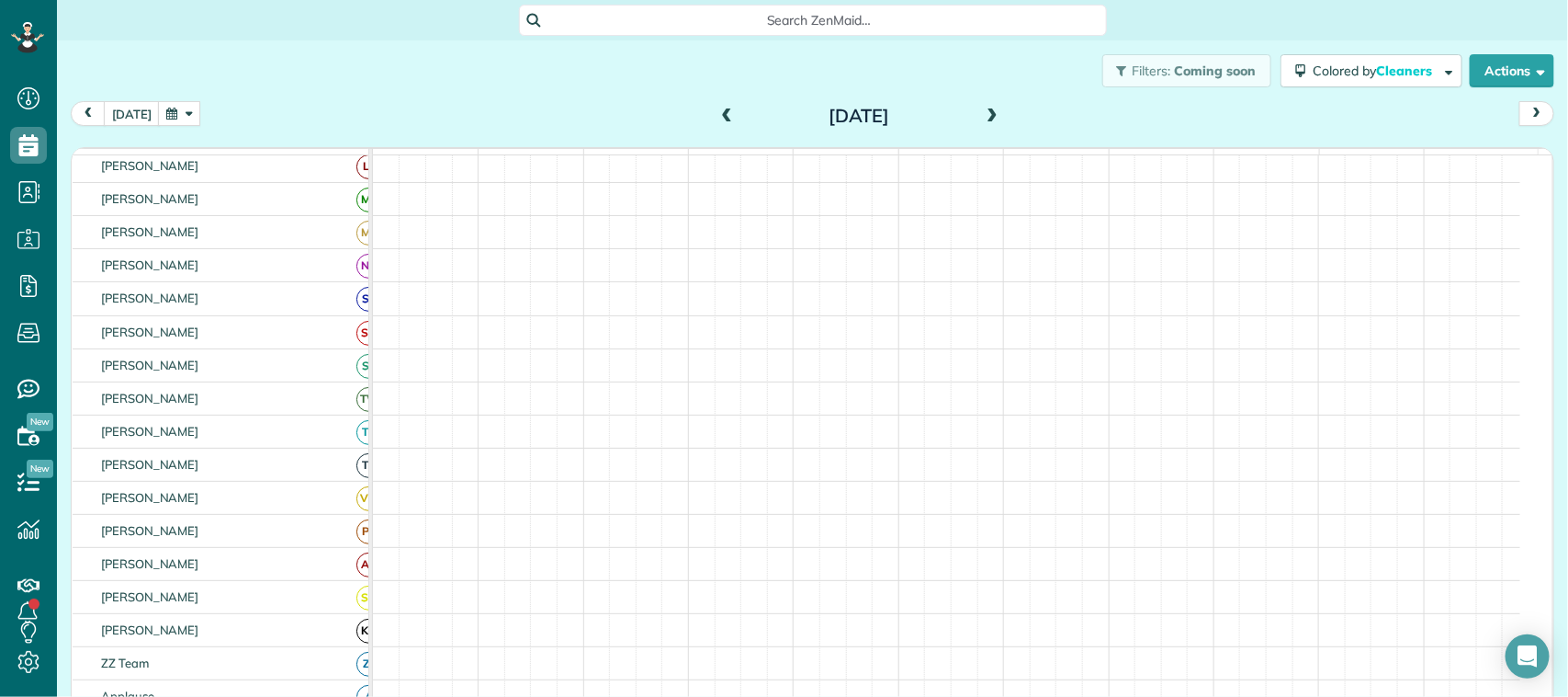
click at [175, 108] on button "button" at bounding box center [179, 113] width 43 height 25
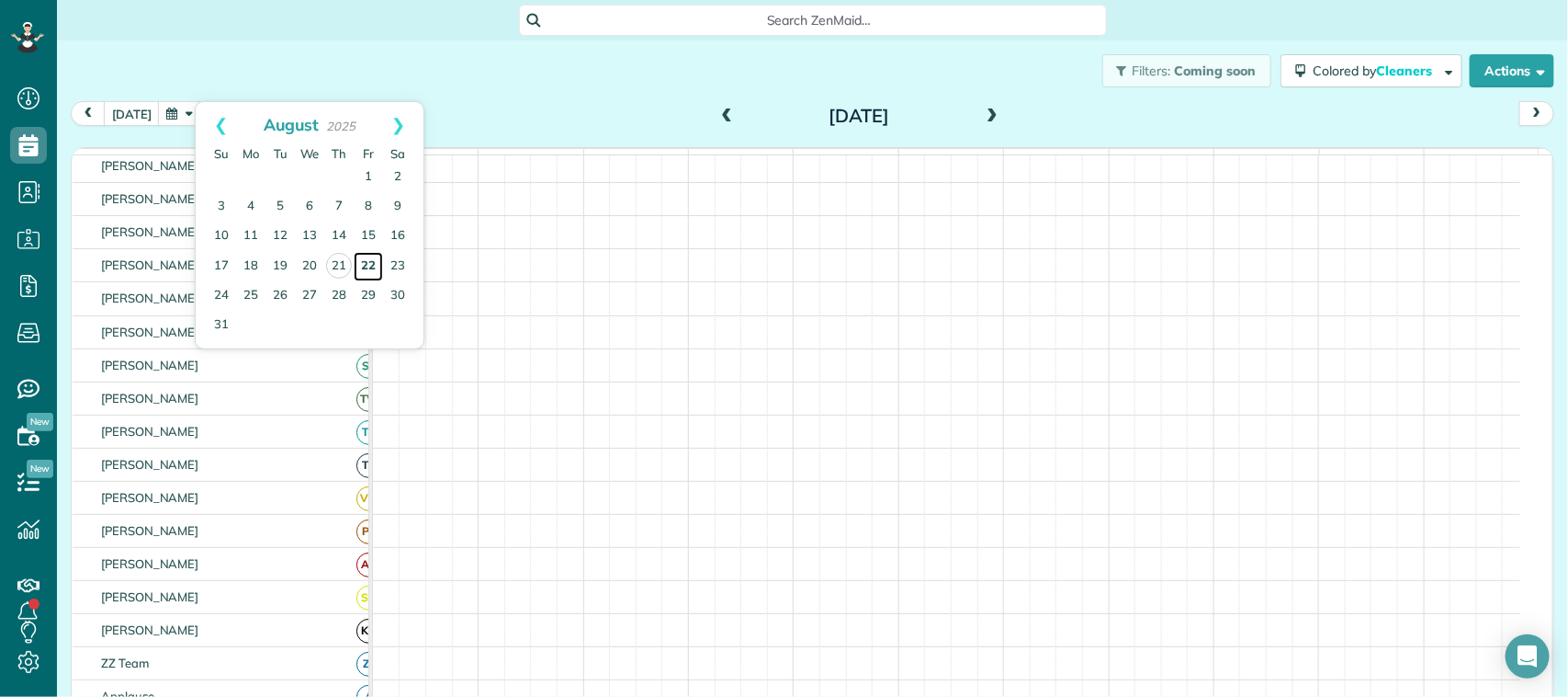
click at [378, 271] on link "22" at bounding box center [369, 266] width 30 height 30
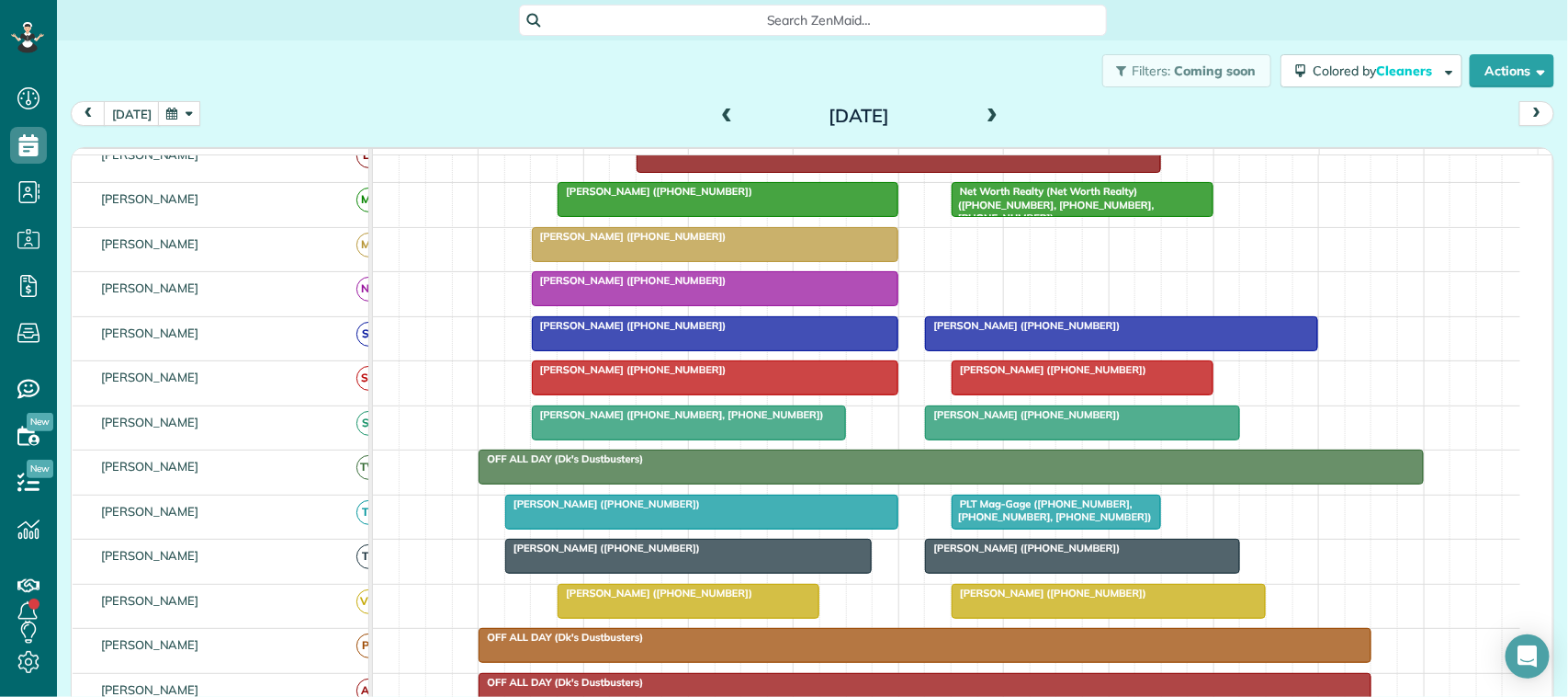
scroll to position [471, 0]
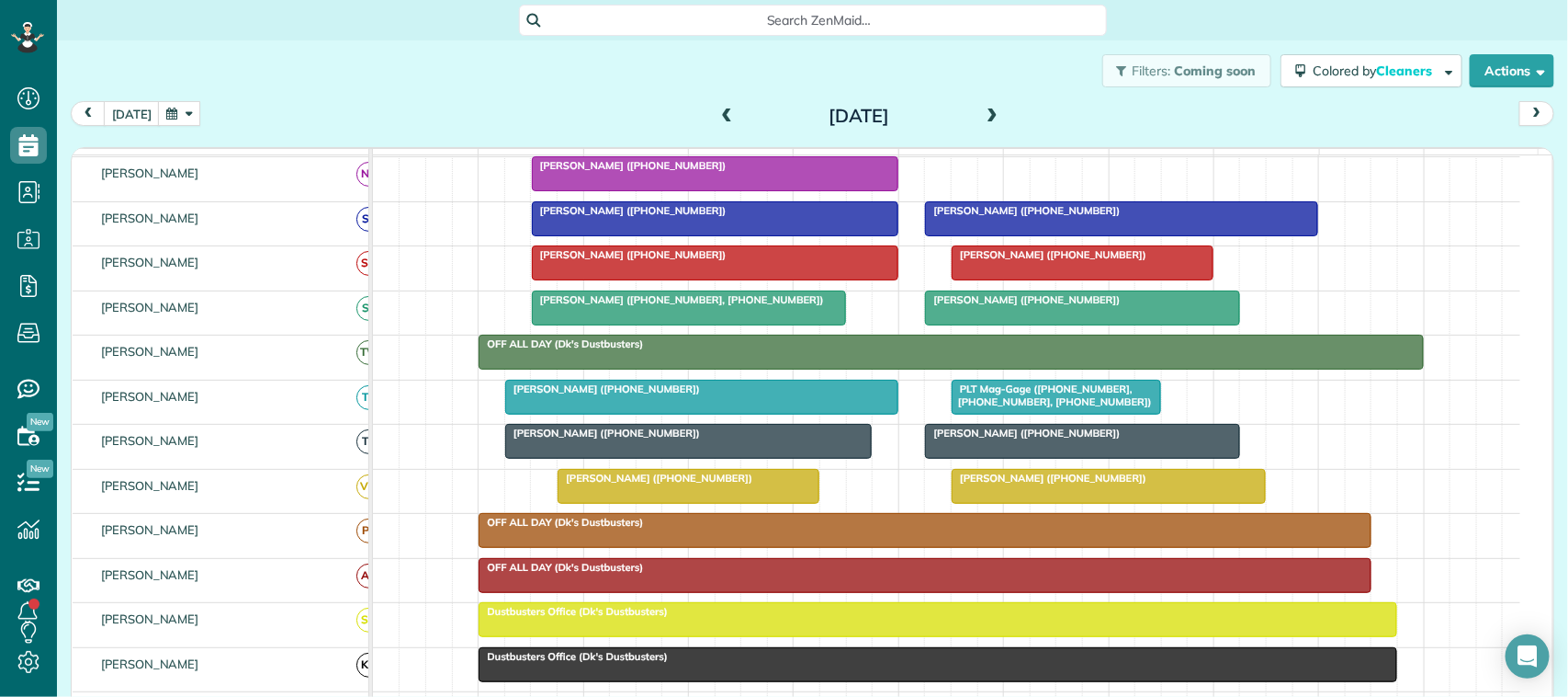
click at [1013, 439] on span "[PERSON_NAME] ([PHONE_NUMBER])" at bounding box center [1022, 433] width 197 height 13
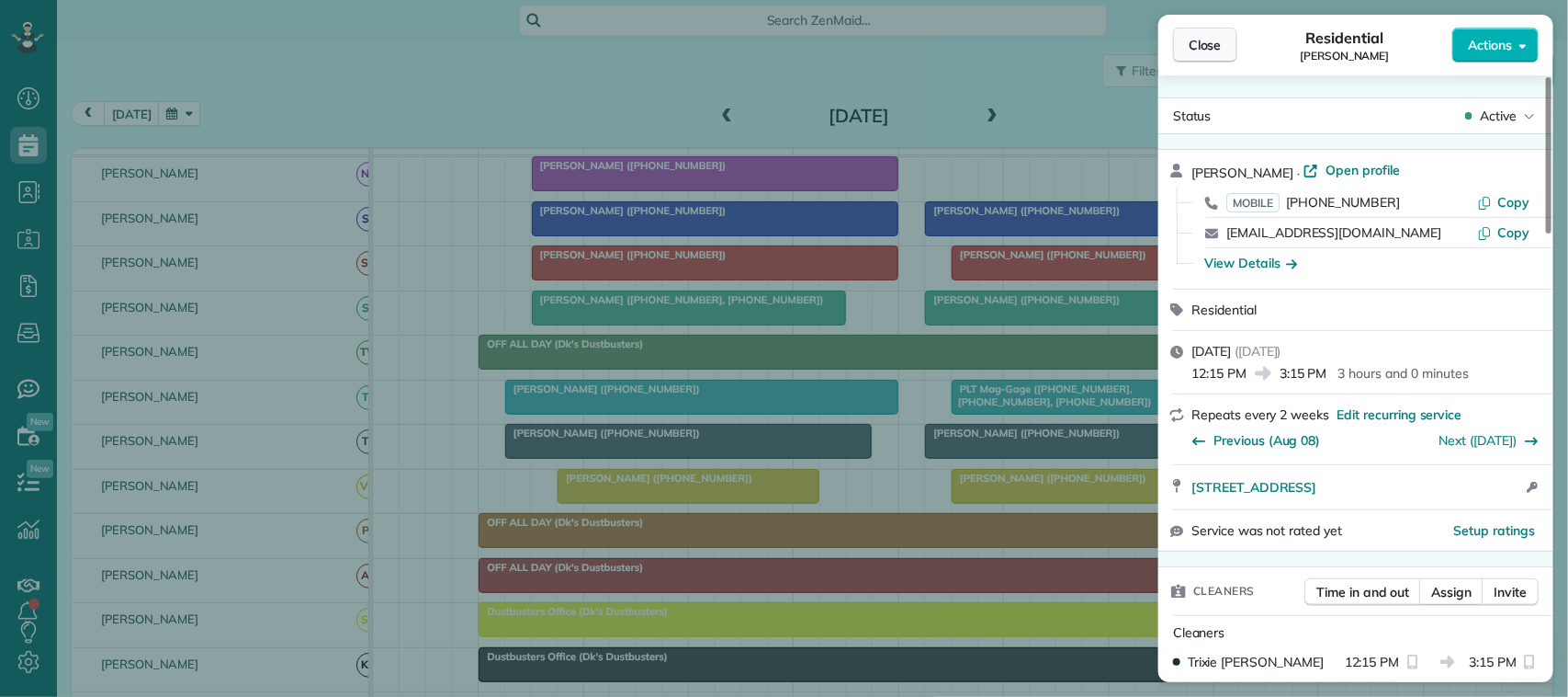
click at [1191, 46] on span "Close" at bounding box center [1205, 45] width 33 height 18
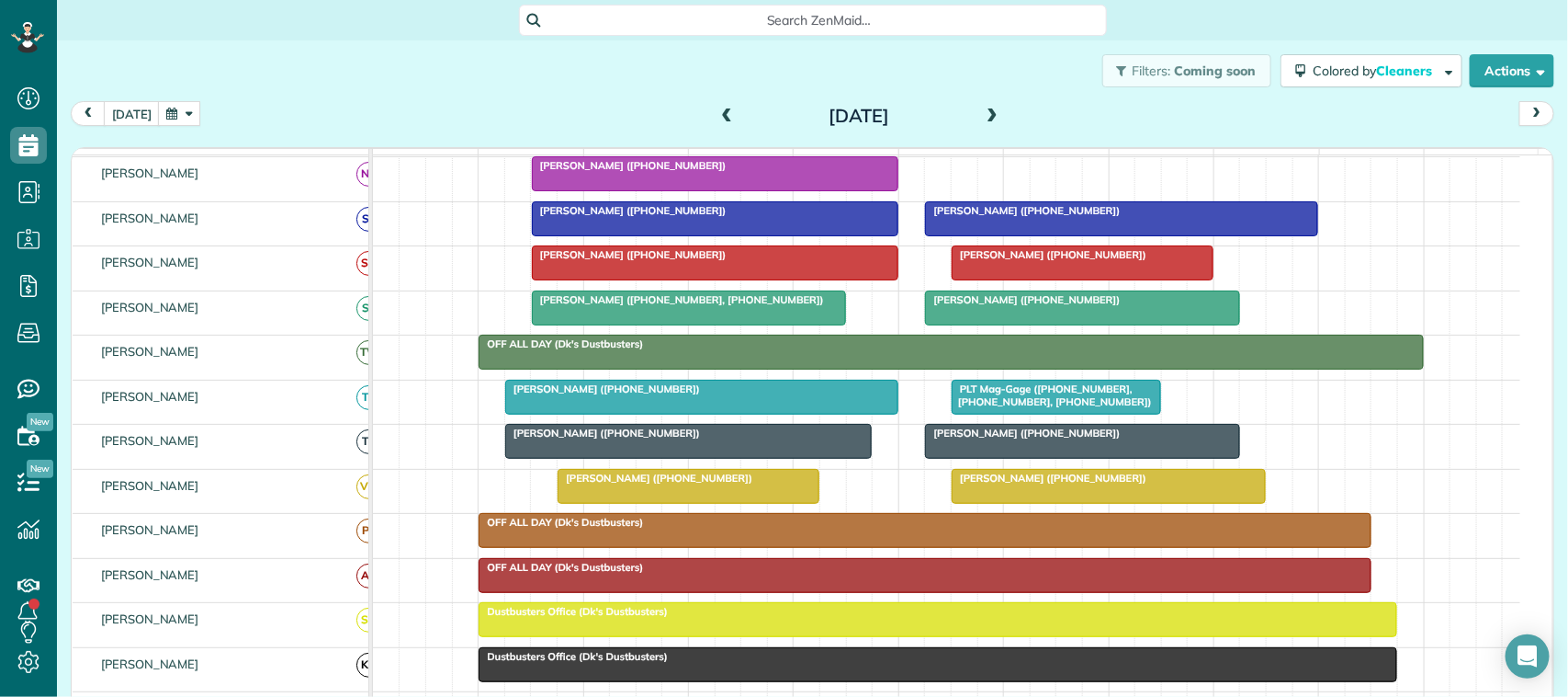
click at [966, 458] on div at bounding box center [1082, 441] width 312 height 33
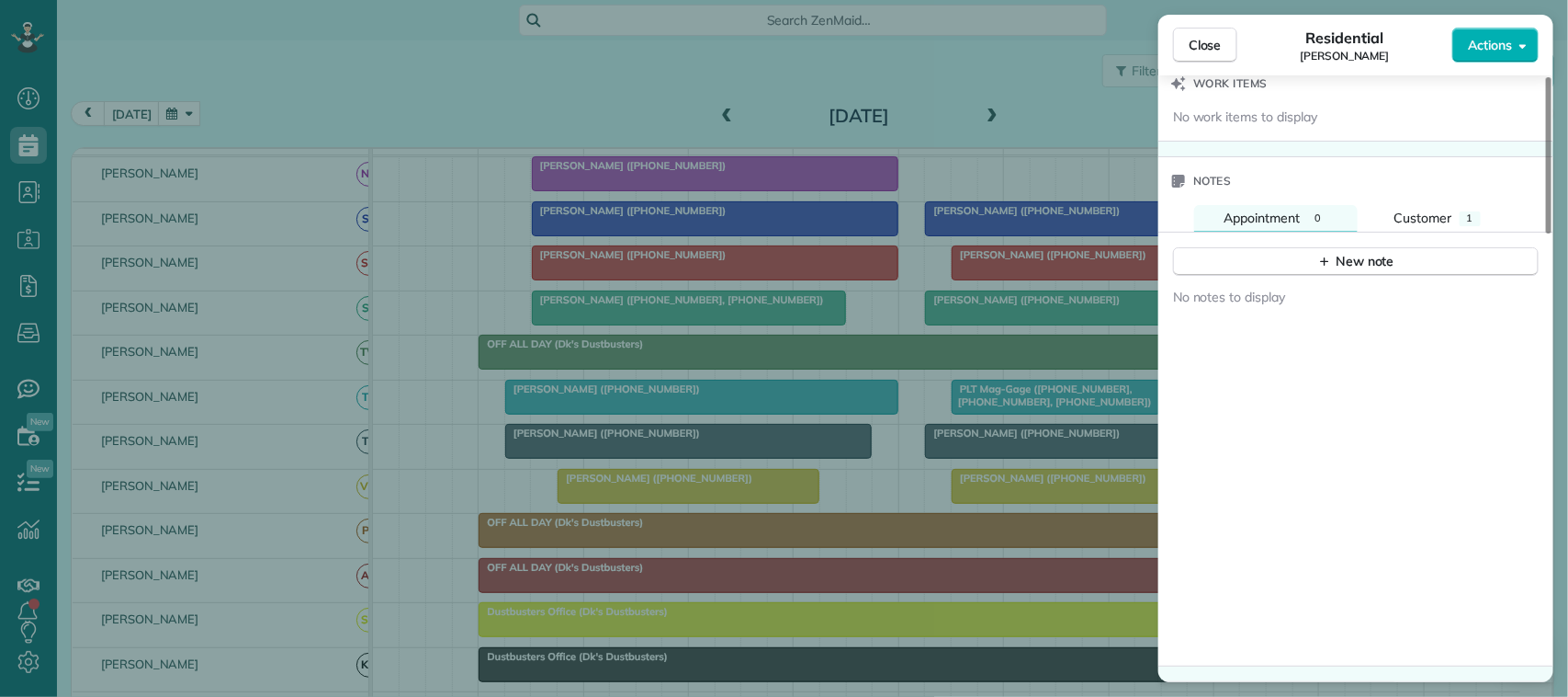
scroll to position [1608, 0]
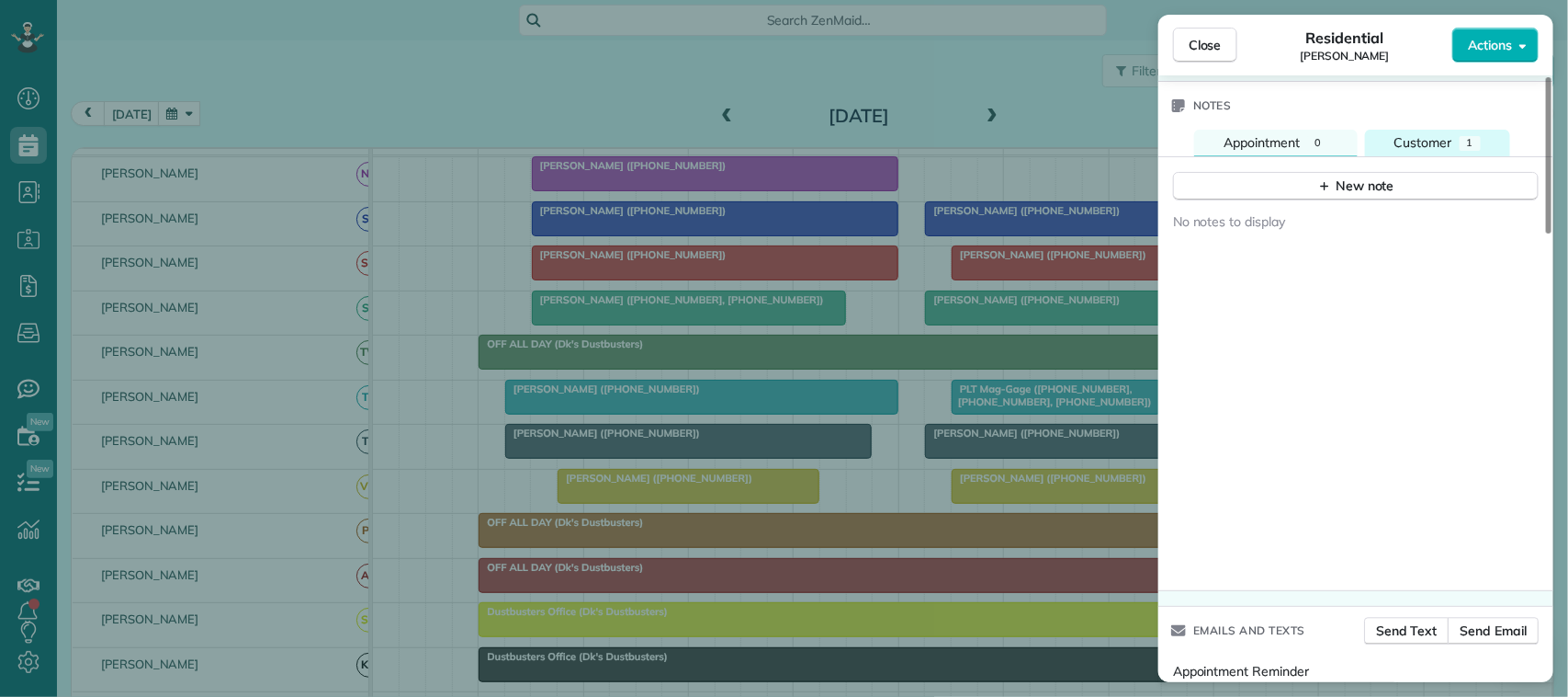
click at [1427, 153] on div "Customer" at bounding box center [1423, 142] width 58 height 19
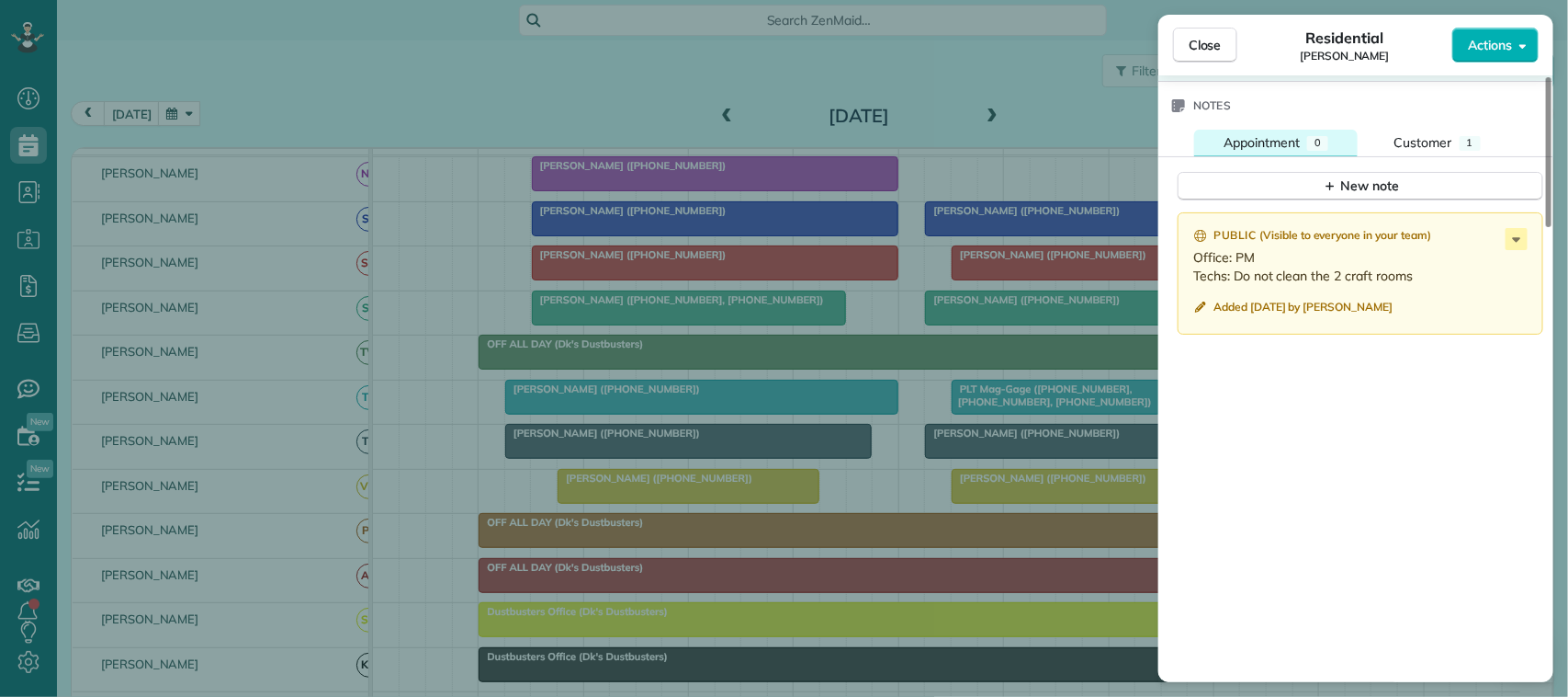
click at [1278, 147] on span "Appointment" at bounding box center [1261, 142] width 77 height 17
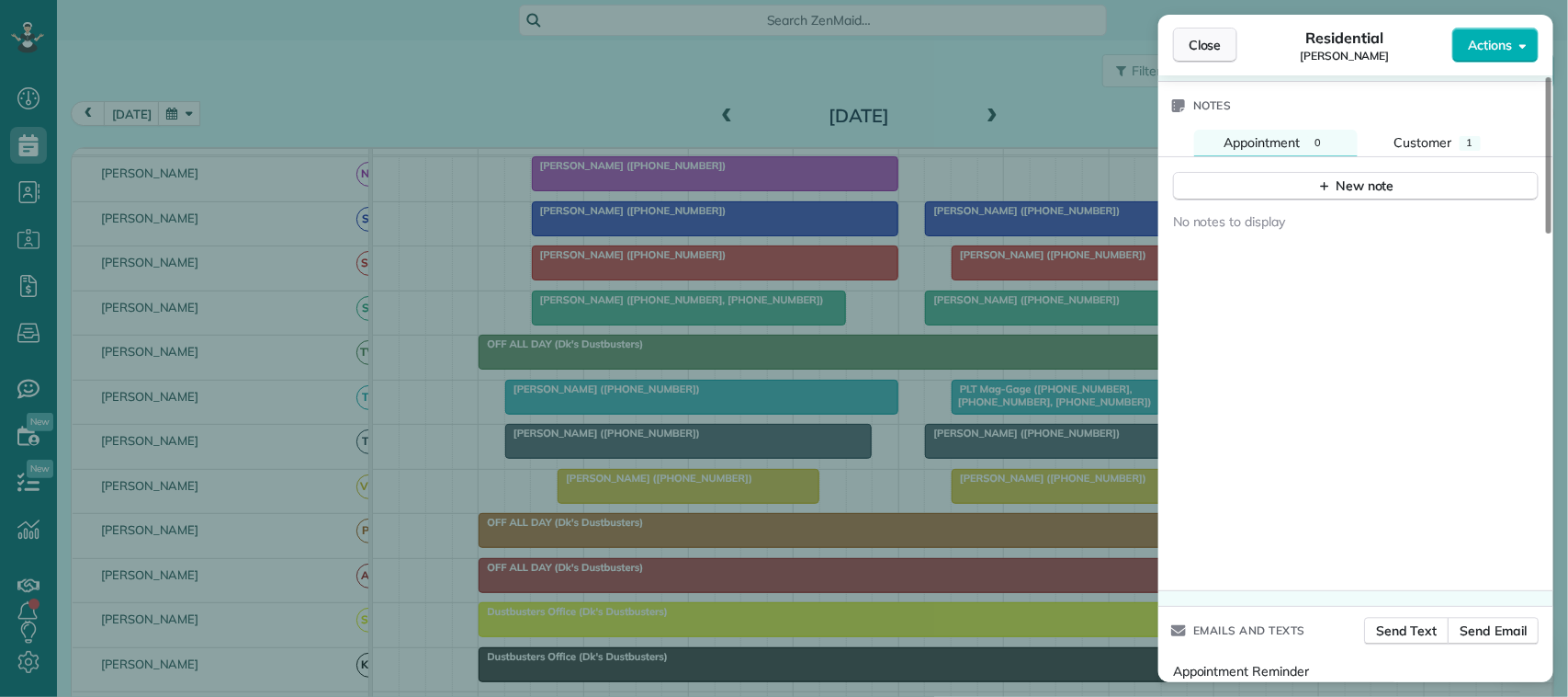
click at [1195, 32] on button "Close" at bounding box center [1205, 45] width 65 height 35
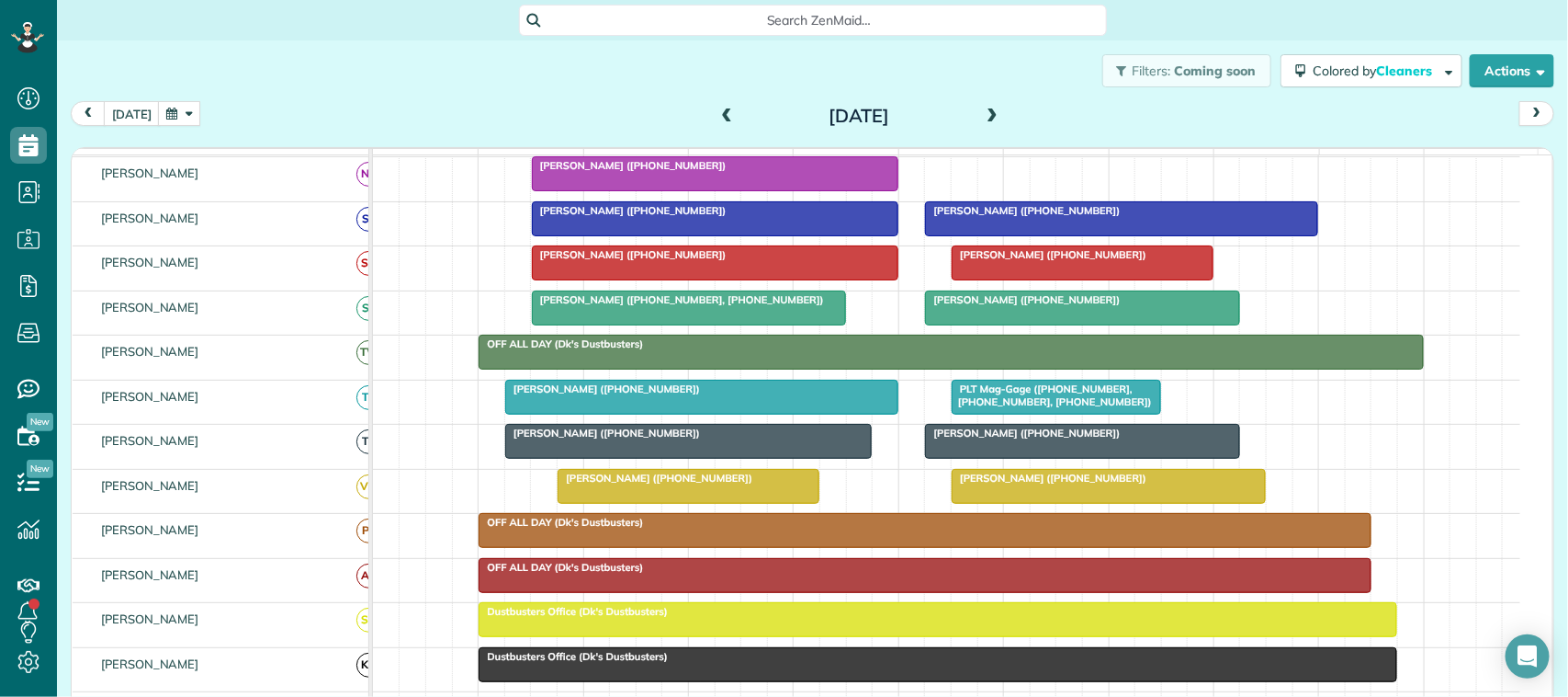
click at [1125, 439] on div "[PERSON_NAME] ([PHONE_NUMBER])" at bounding box center [1082, 433] width 303 height 13
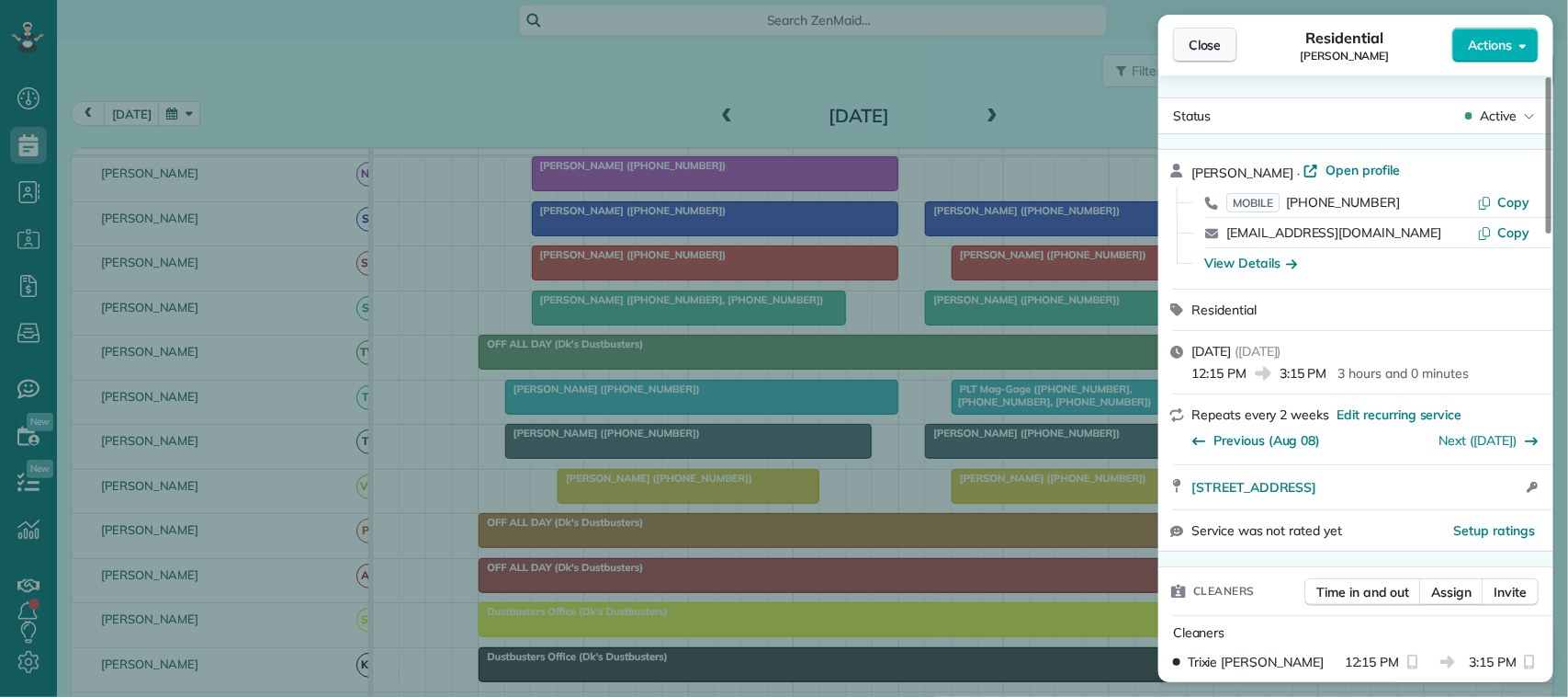
click at [1208, 42] on span "Close" at bounding box center [1205, 45] width 33 height 18
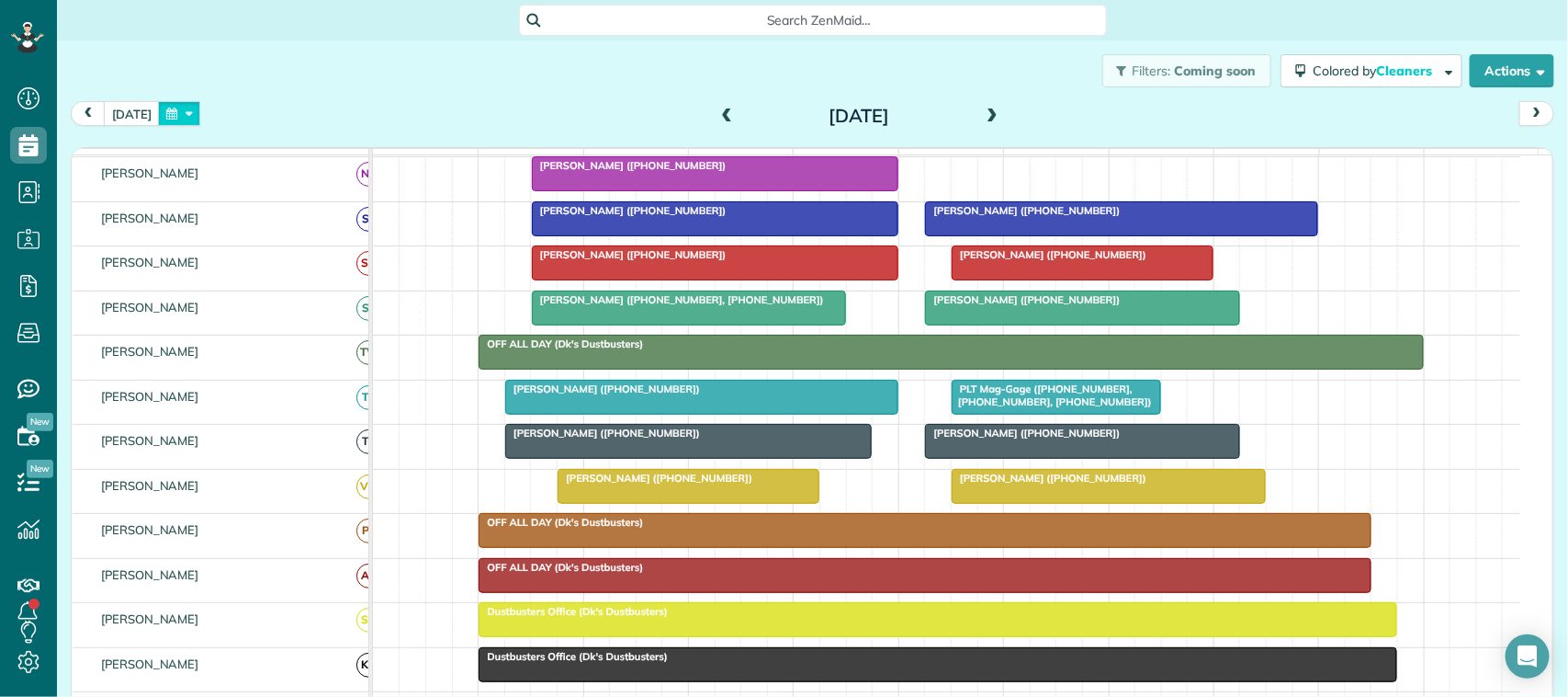
click at [162, 112] on button "button" at bounding box center [179, 113] width 43 height 25
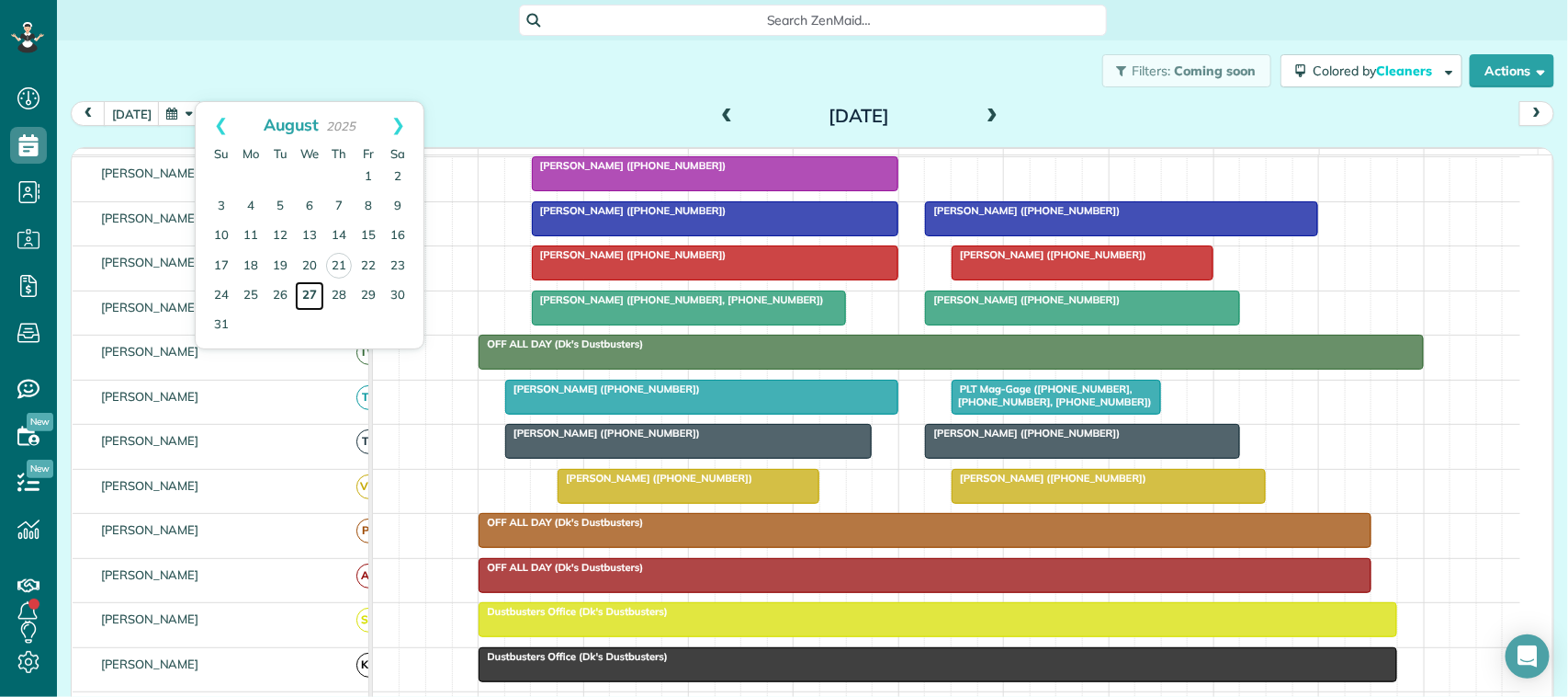
drag, startPoint x: 303, startPoint y: 287, endPoint x: 308, endPoint y: 296, distance: 10.3
click at [303, 289] on link "27" at bounding box center [310, 296] width 30 height 30
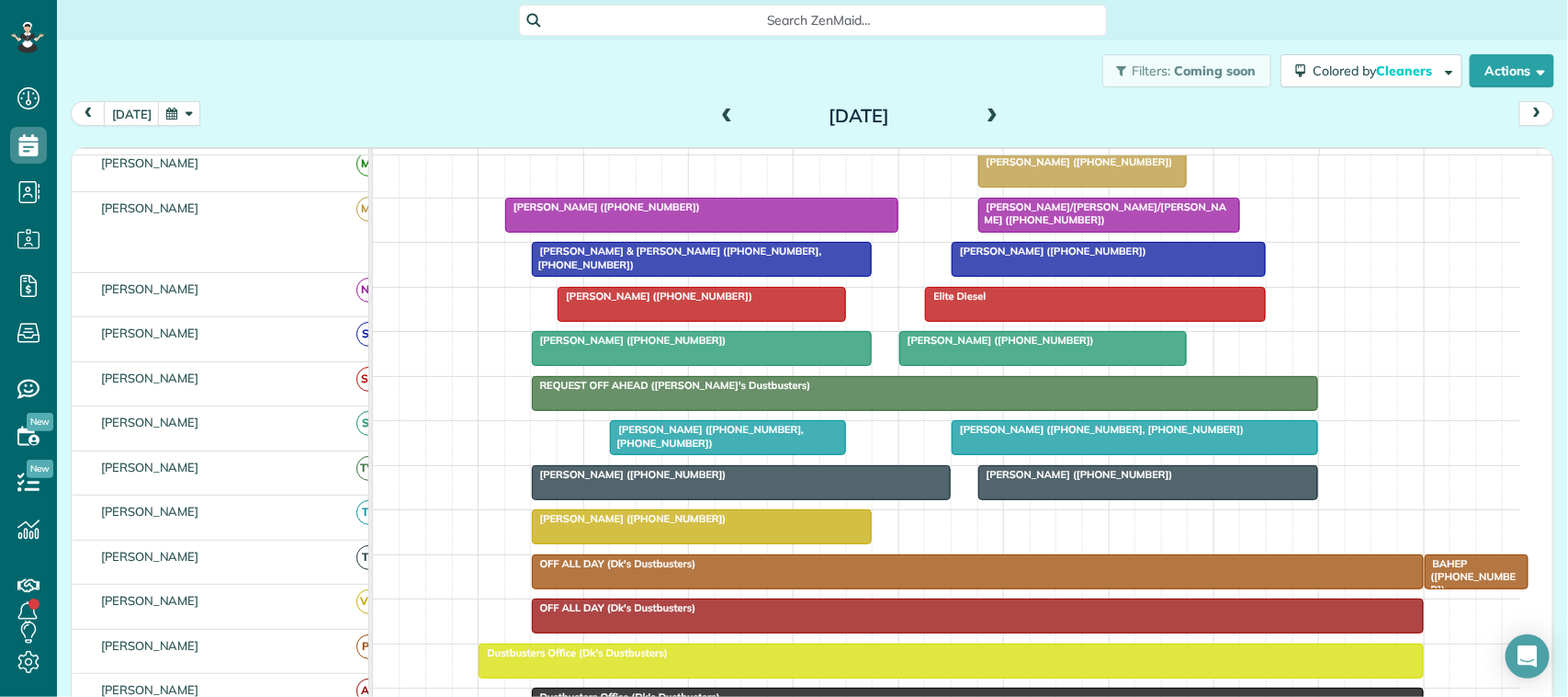
scroll to position [507, 0]
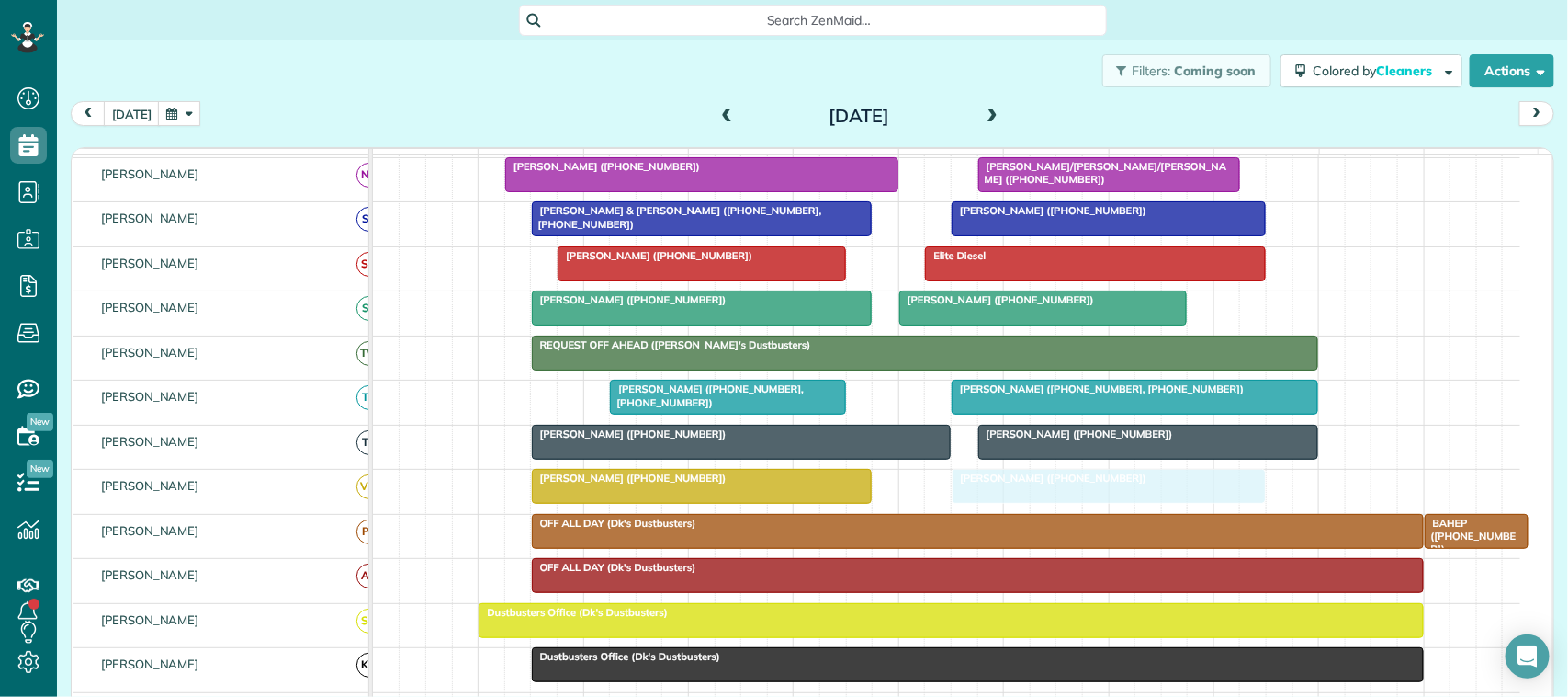
drag, startPoint x: 1030, startPoint y: 342, endPoint x: 1051, endPoint y: 507, distance: 166.3
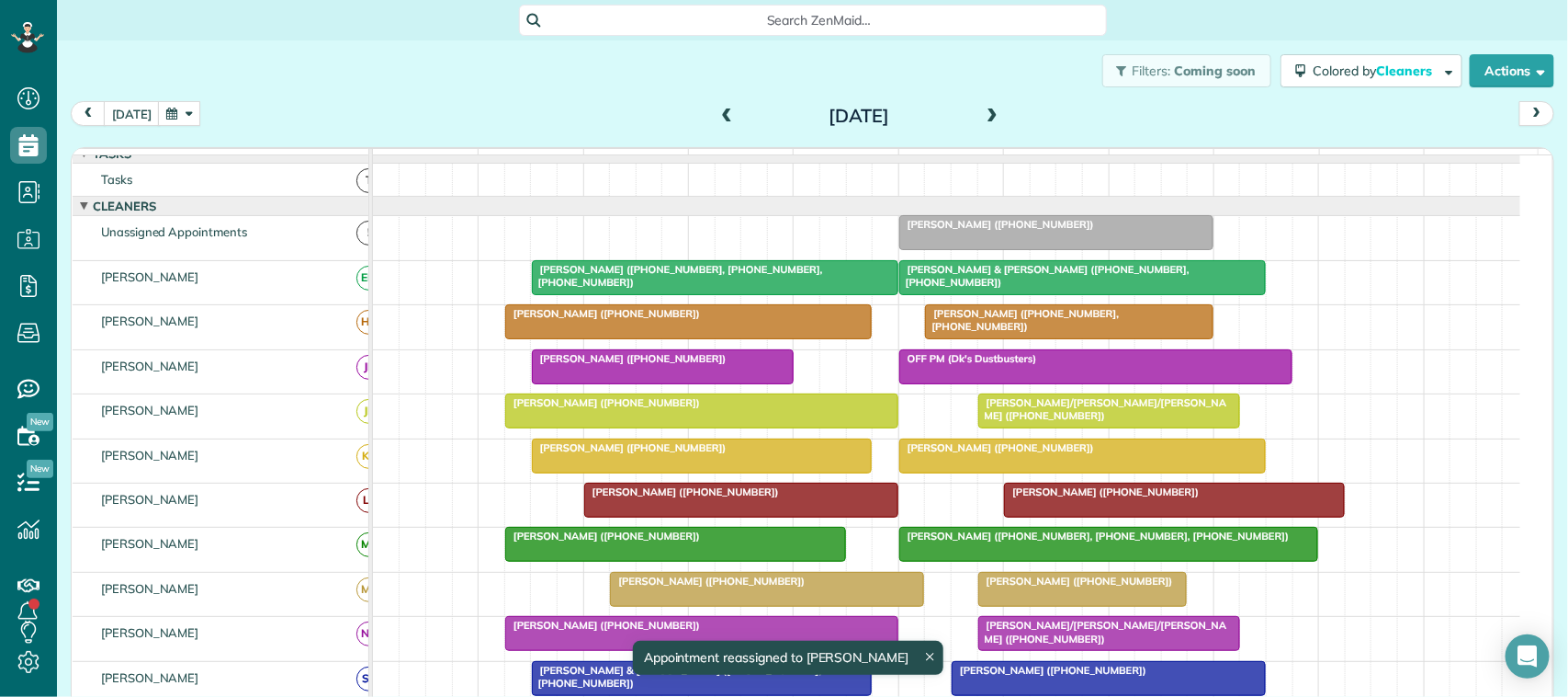
scroll to position [126, 0]
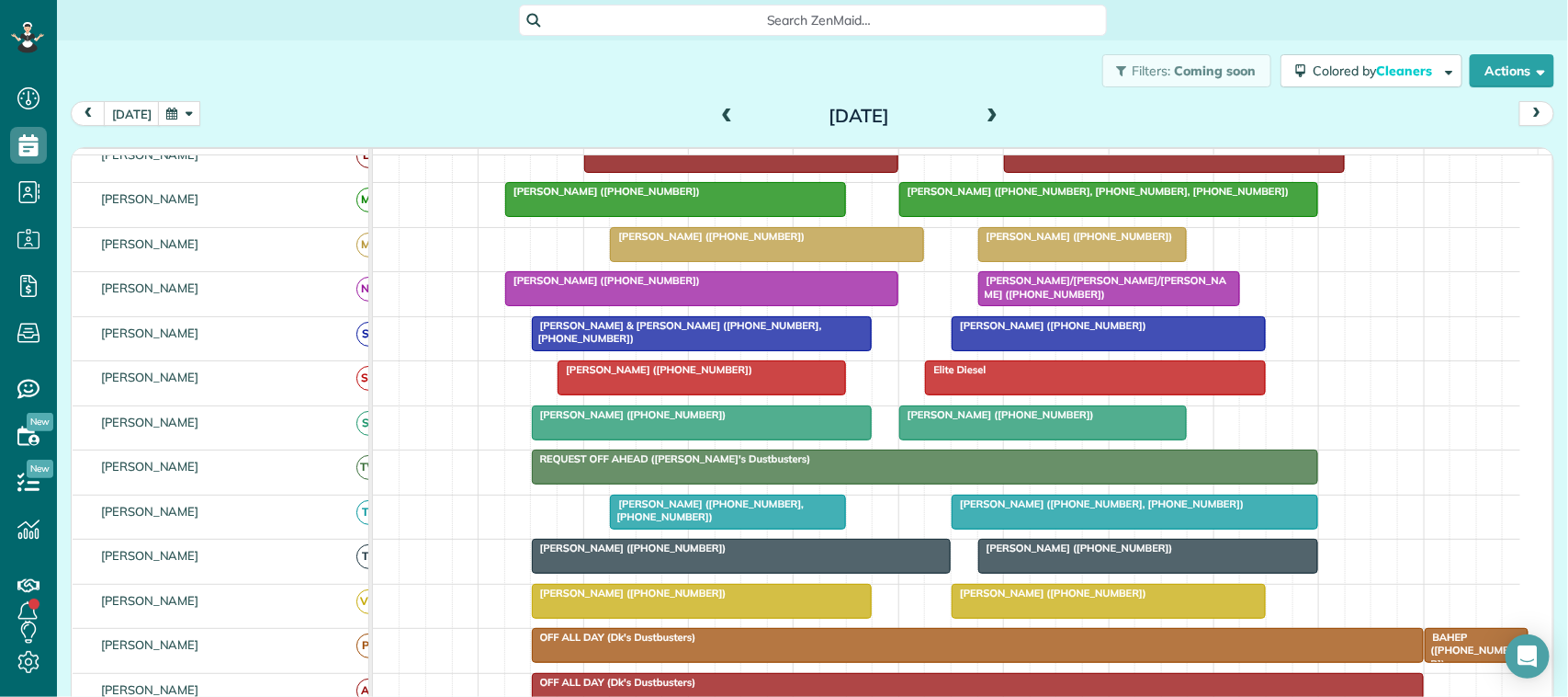
click at [173, 110] on button "button" at bounding box center [179, 113] width 43 height 25
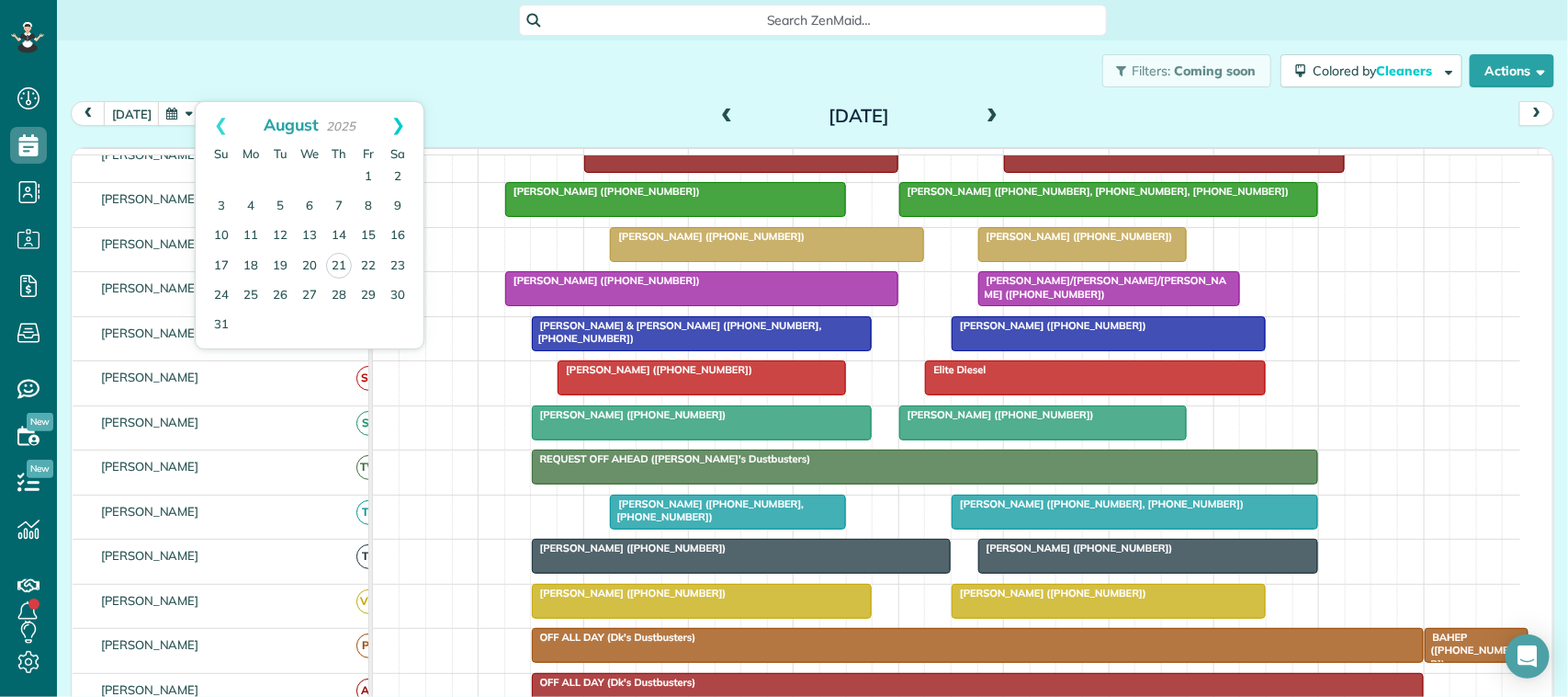
click at [418, 129] on link "Next" at bounding box center [398, 125] width 51 height 46
click at [312, 173] on link "3" at bounding box center [310, 177] width 30 height 30
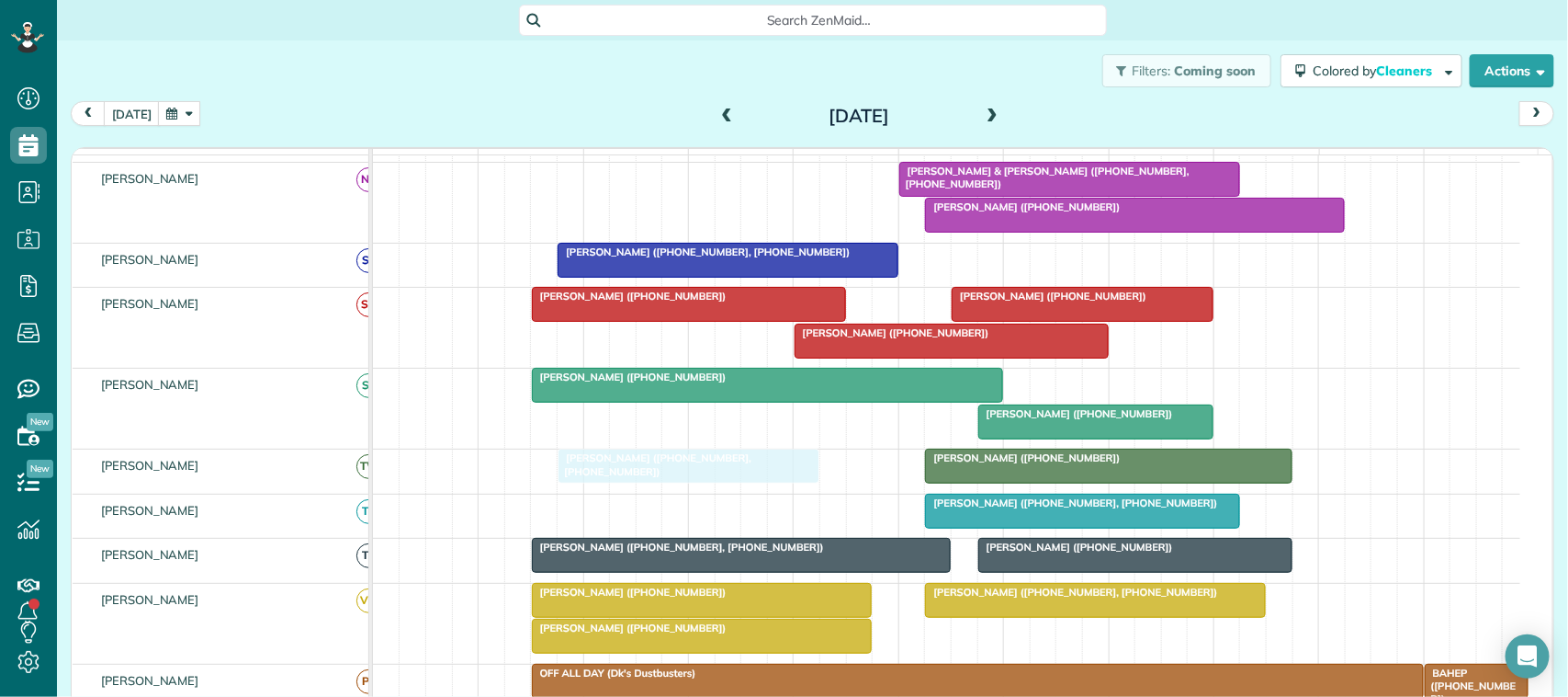
drag, startPoint x: 662, startPoint y: 356, endPoint x: 686, endPoint y: 488, distance: 134.2
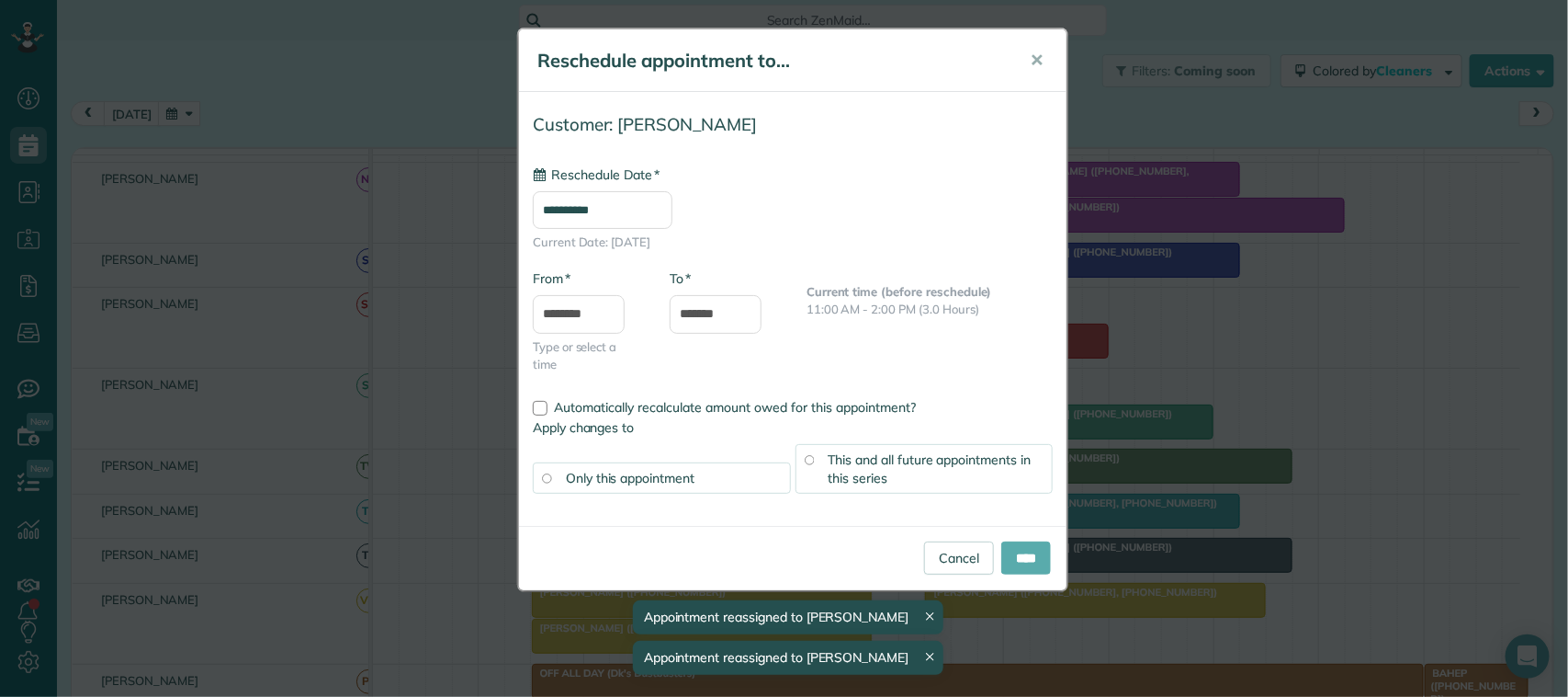
type input "**********"
click at [1019, 560] on input "****" at bounding box center [1027, 558] width 50 height 33
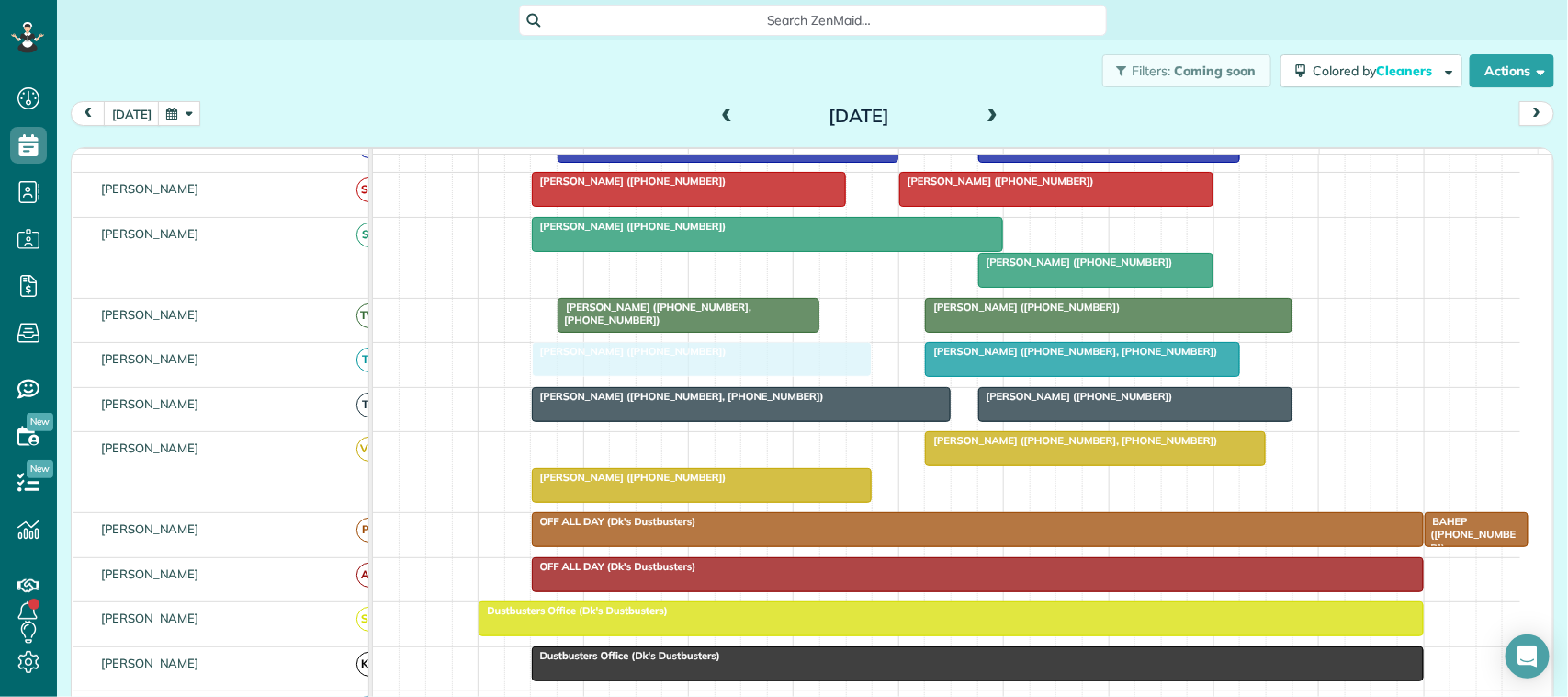
drag, startPoint x: 636, startPoint y: 475, endPoint x: 643, endPoint y: 396, distance: 79.3
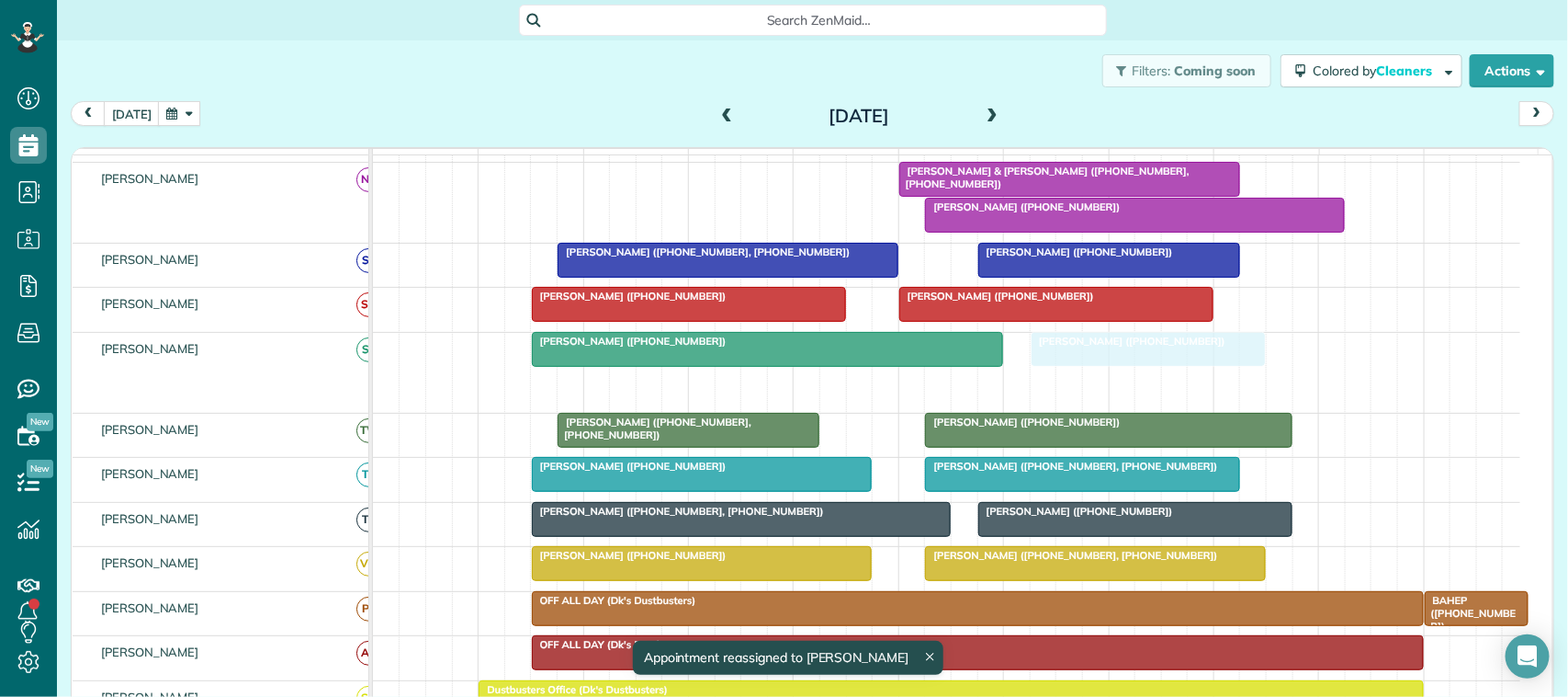
drag, startPoint x: 1050, startPoint y: 416, endPoint x: 1087, endPoint y: 389, distance: 45.8
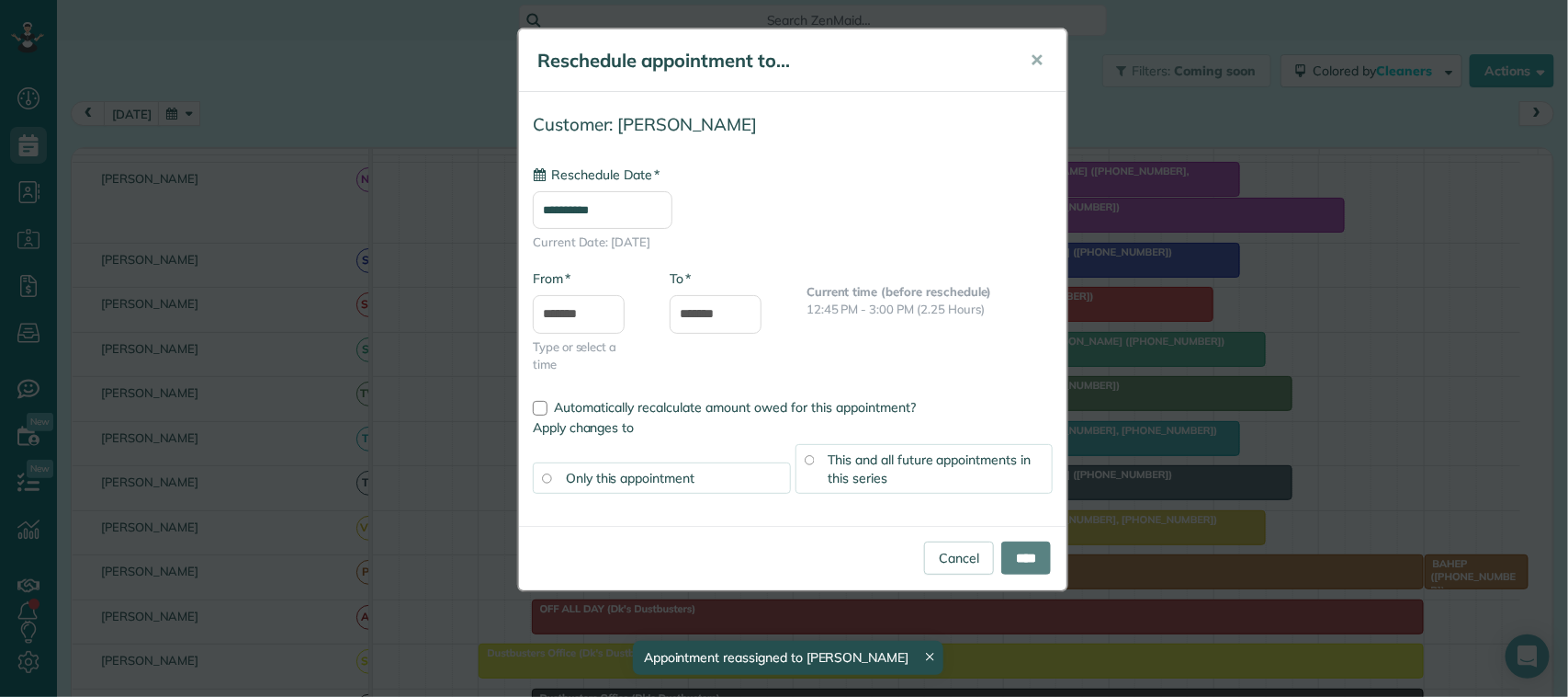
type input "**********"
click at [1033, 544] on input "****" at bounding box center [1027, 558] width 50 height 33
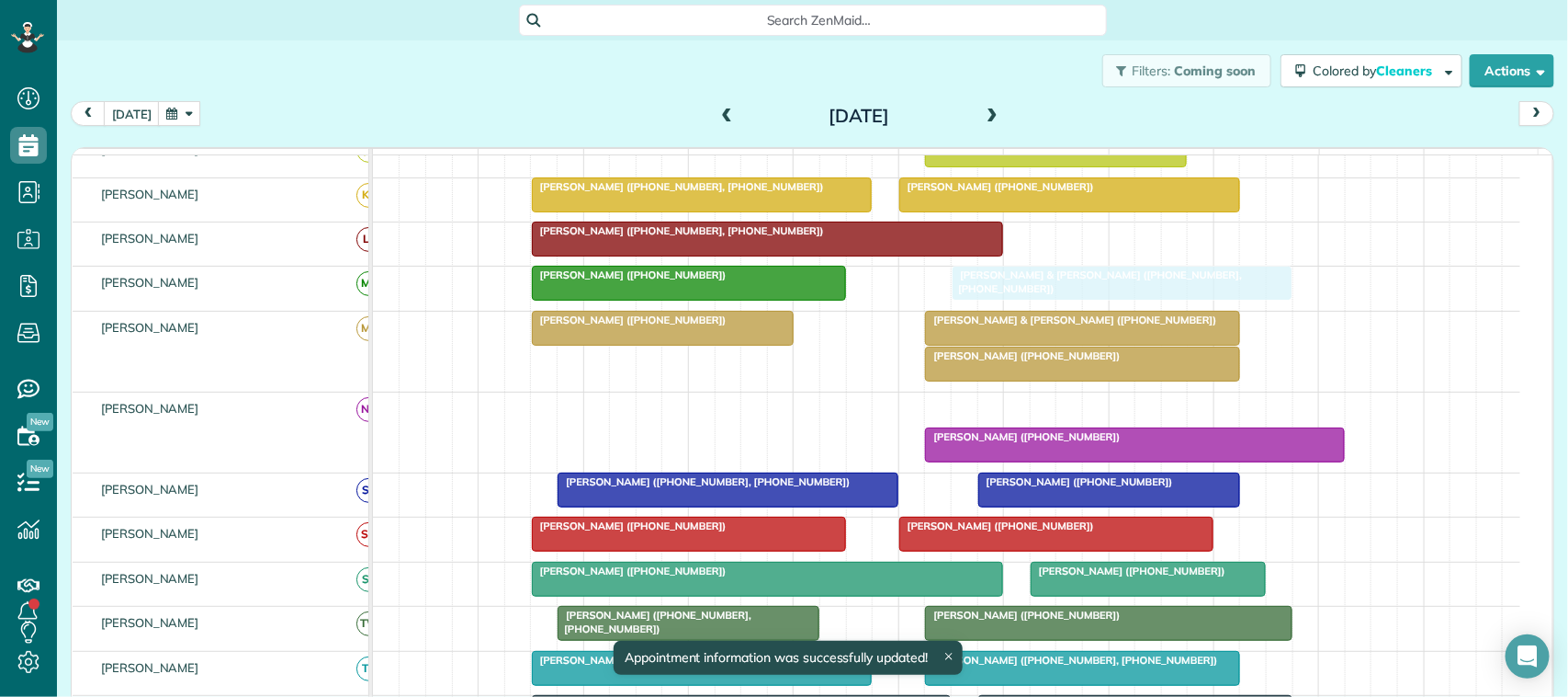
drag, startPoint x: 1006, startPoint y: 433, endPoint x: 1071, endPoint y: 318, distance: 132.1
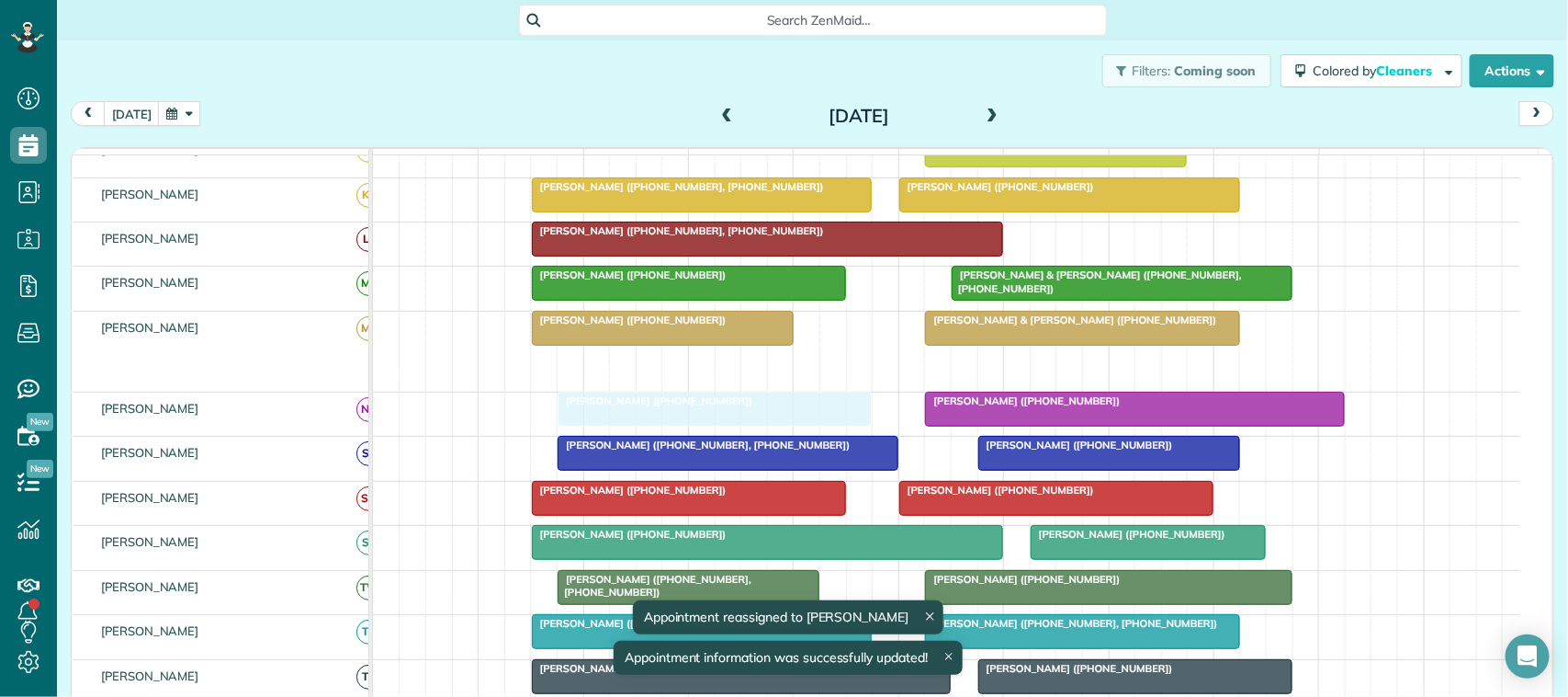
drag, startPoint x: 1021, startPoint y: 382, endPoint x: 677, endPoint y: 448, distance: 350.3
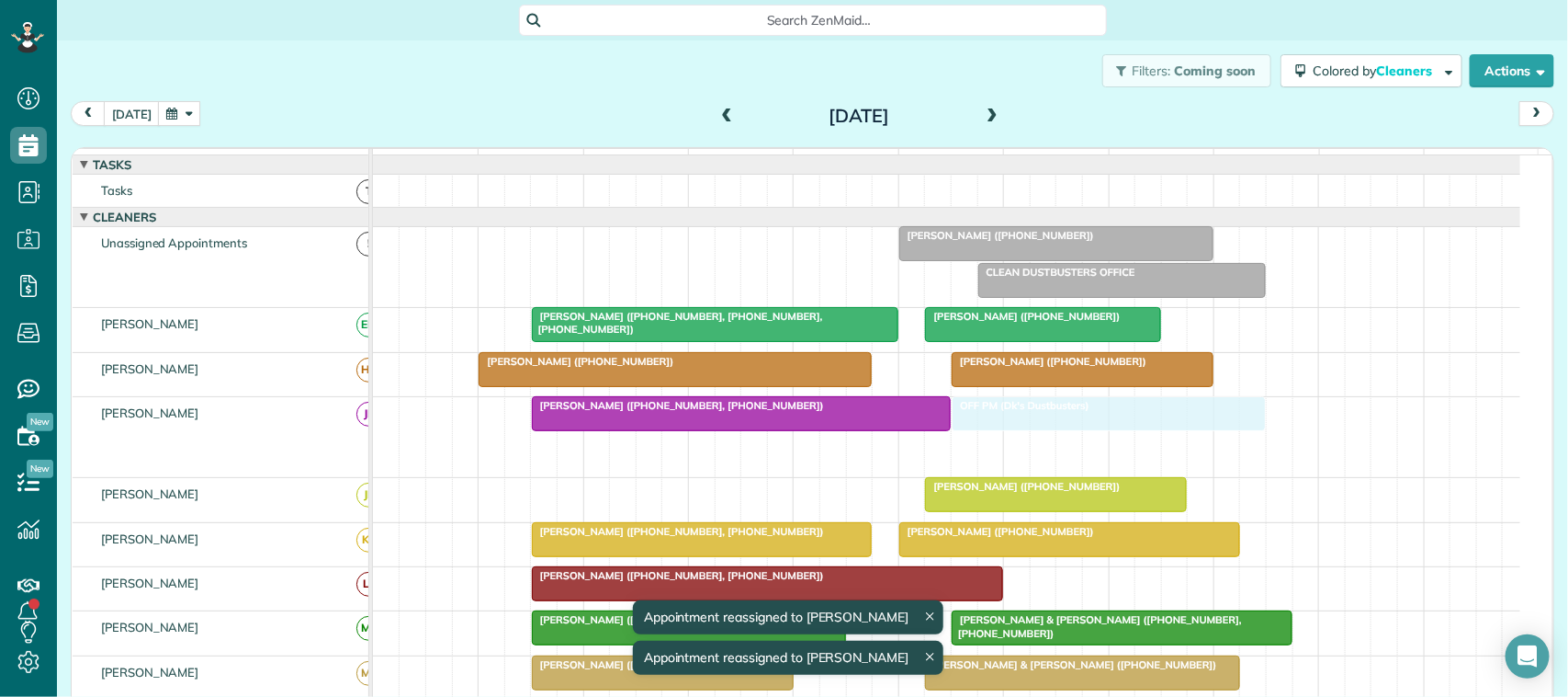
drag, startPoint x: 958, startPoint y: 458, endPoint x: 990, endPoint y: 438, distance: 37.7
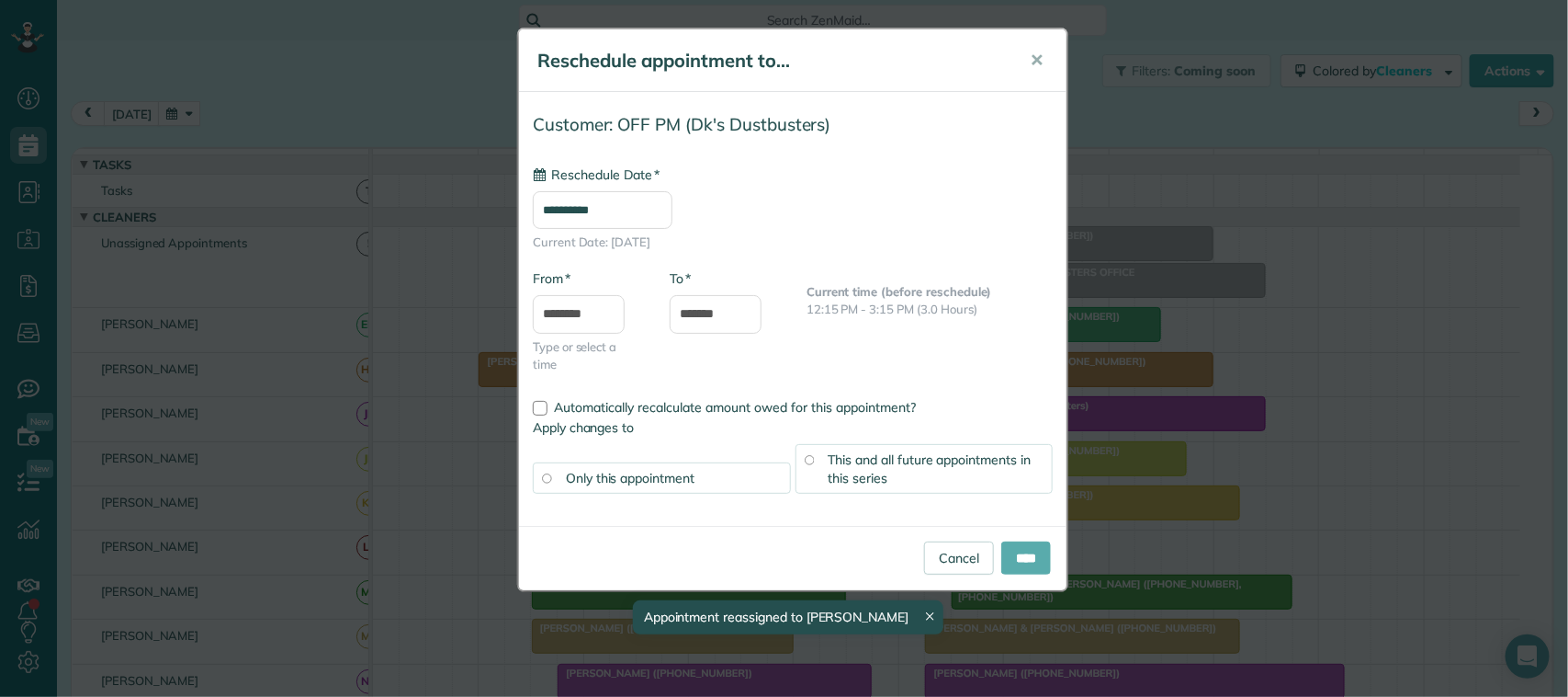
type input "**********"
click at [1028, 556] on input "****" at bounding box center [1027, 558] width 50 height 33
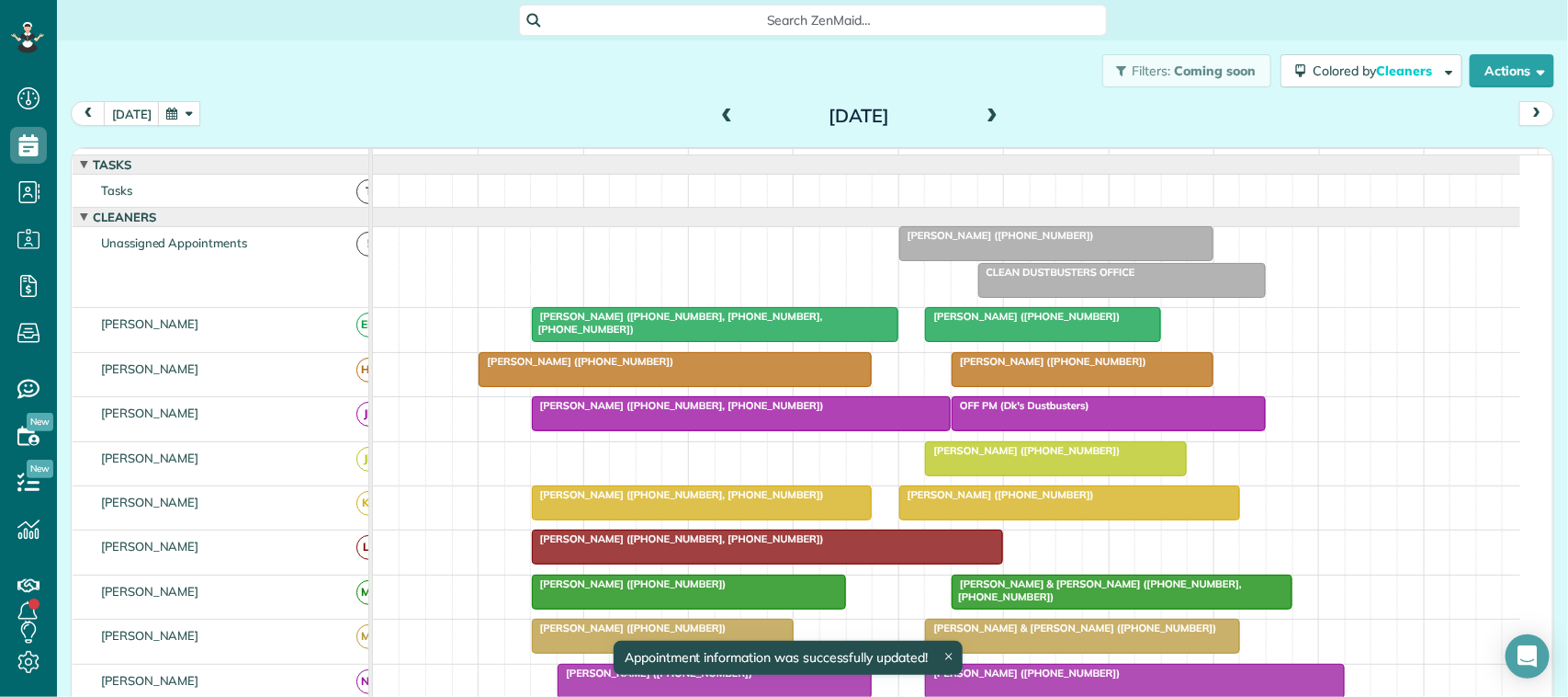
drag, startPoint x: 177, startPoint y: 106, endPoint x: 191, endPoint y: 111, distance: 14.9
click at [177, 105] on button "button" at bounding box center [179, 113] width 43 height 25
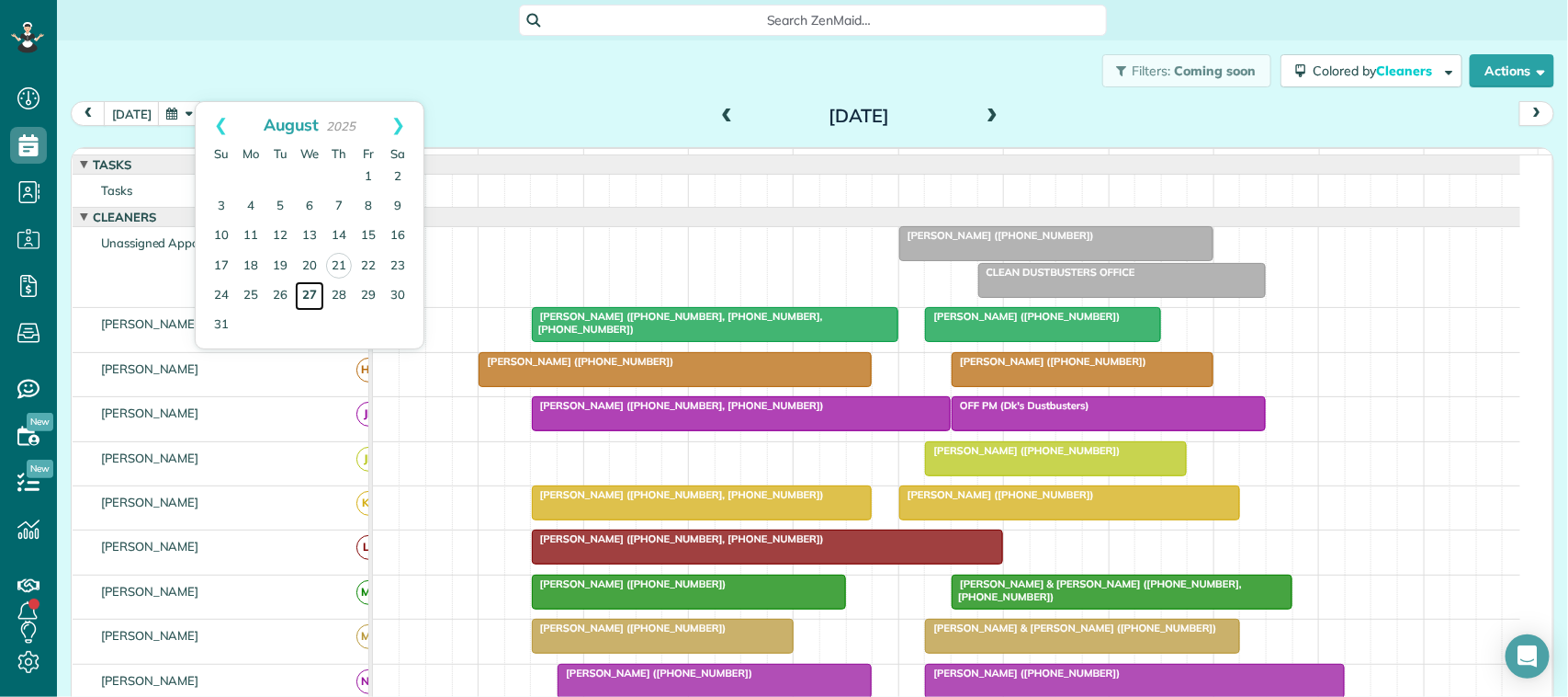
click at [319, 297] on link "27" at bounding box center [310, 296] width 30 height 30
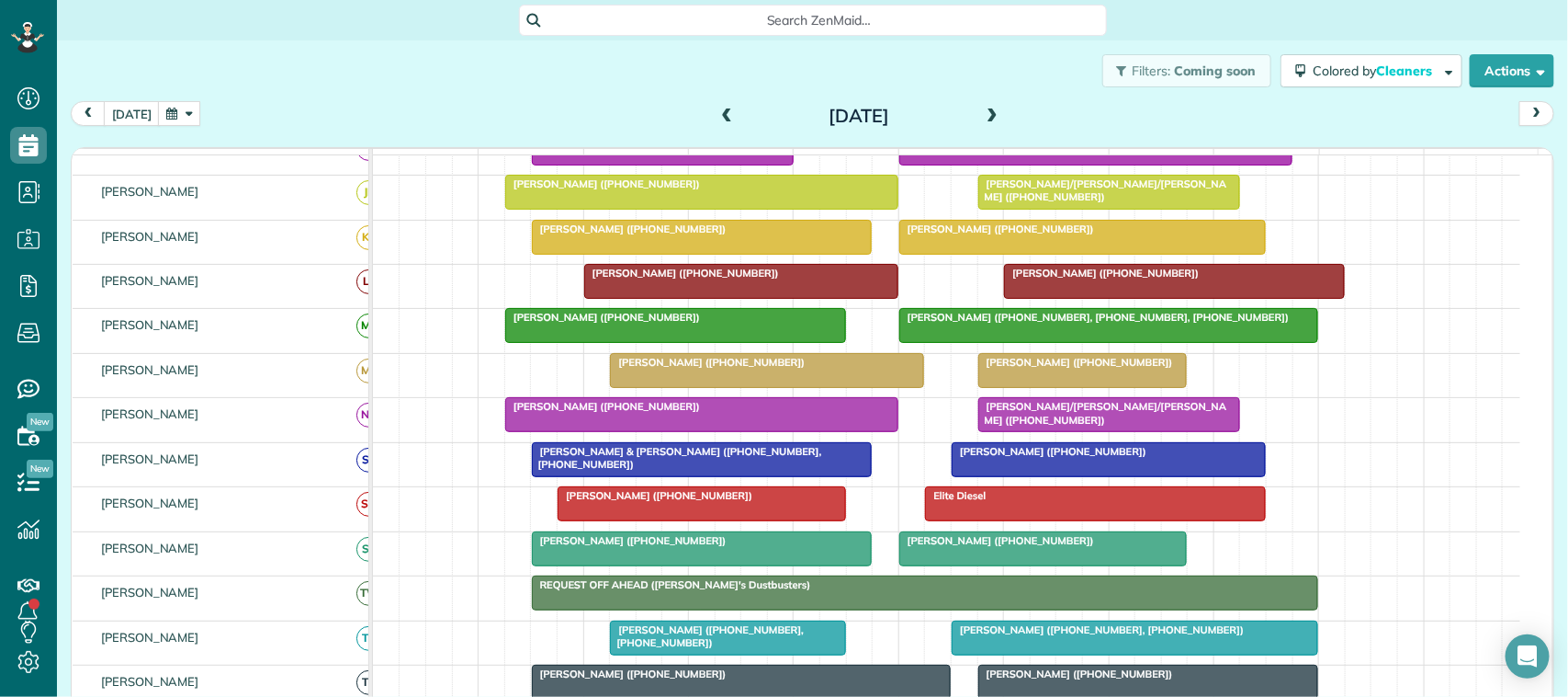
click at [190, 117] on button "button" at bounding box center [179, 113] width 43 height 25
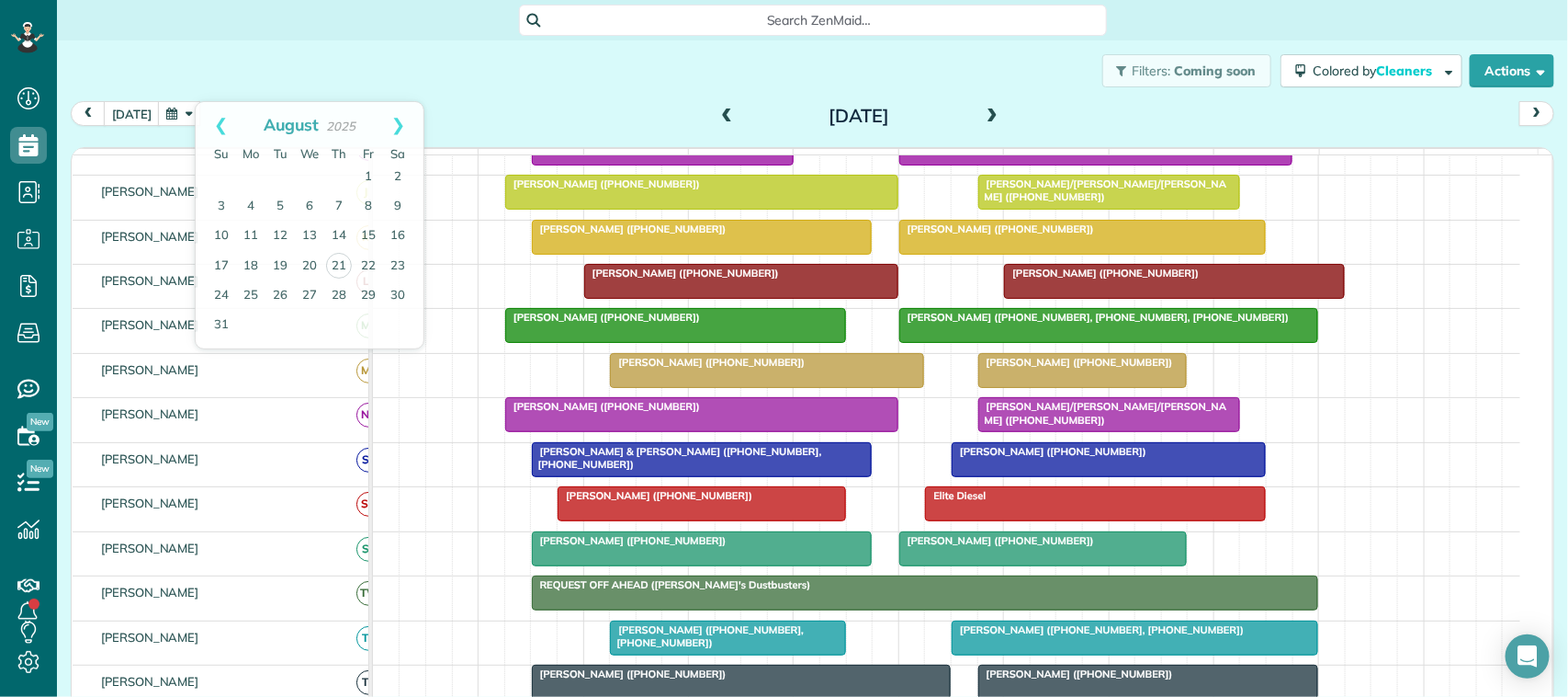
click at [566, 112] on div "[DATE] [DATE]" at bounding box center [812, 117] width 1483 height 34
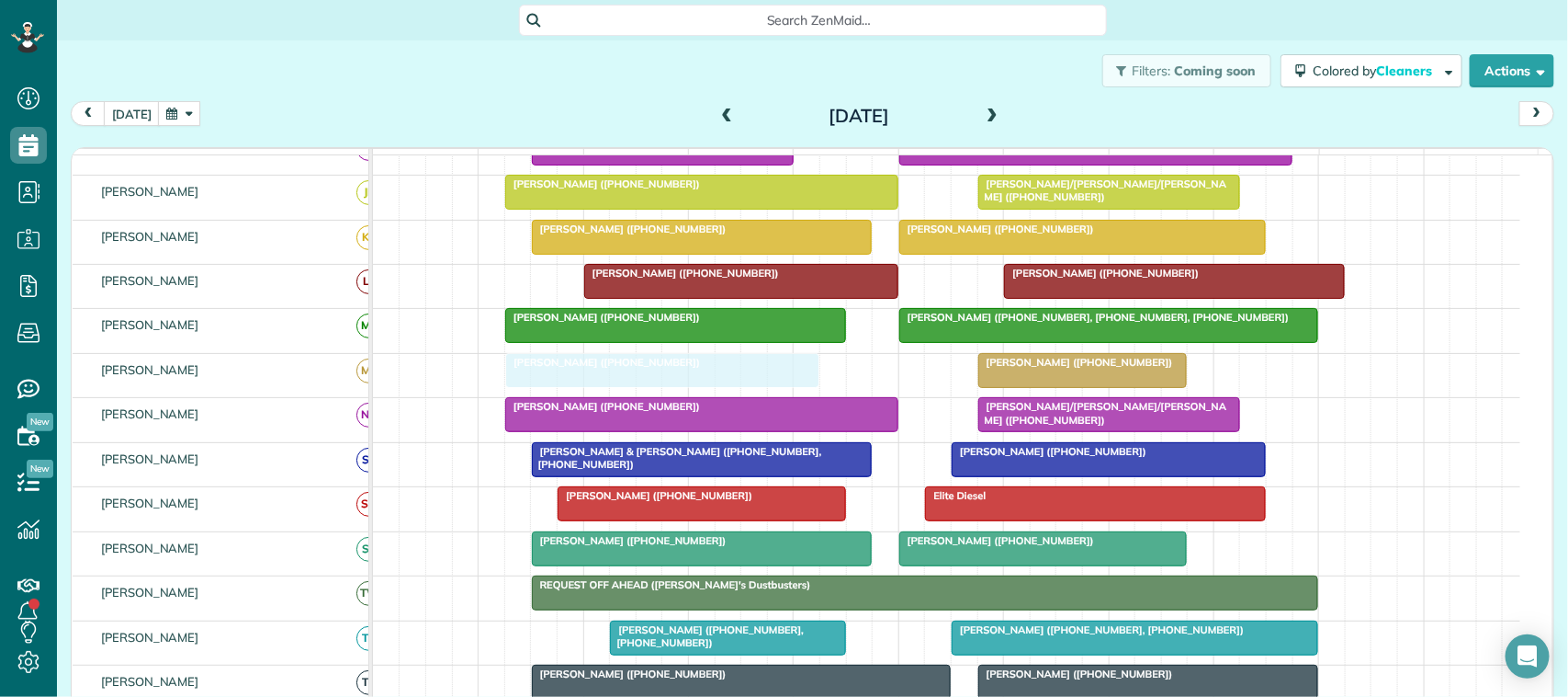
drag, startPoint x: 813, startPoint y: 392, endPoint x: 708, endPoint y: 392, distance: 105.0
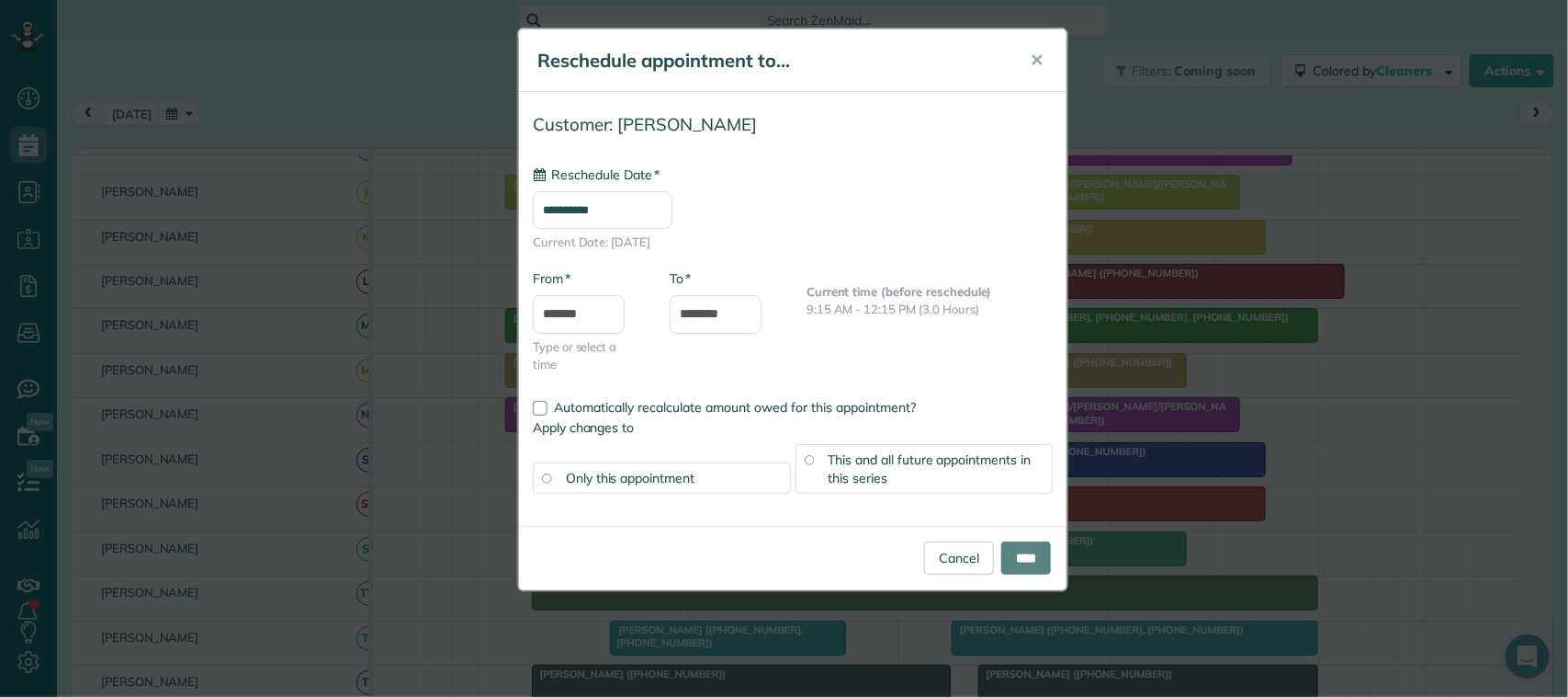
type input "**********"
click at [1031, 558] on input "****" at bounding box center [1027, 558] width 50 height 33
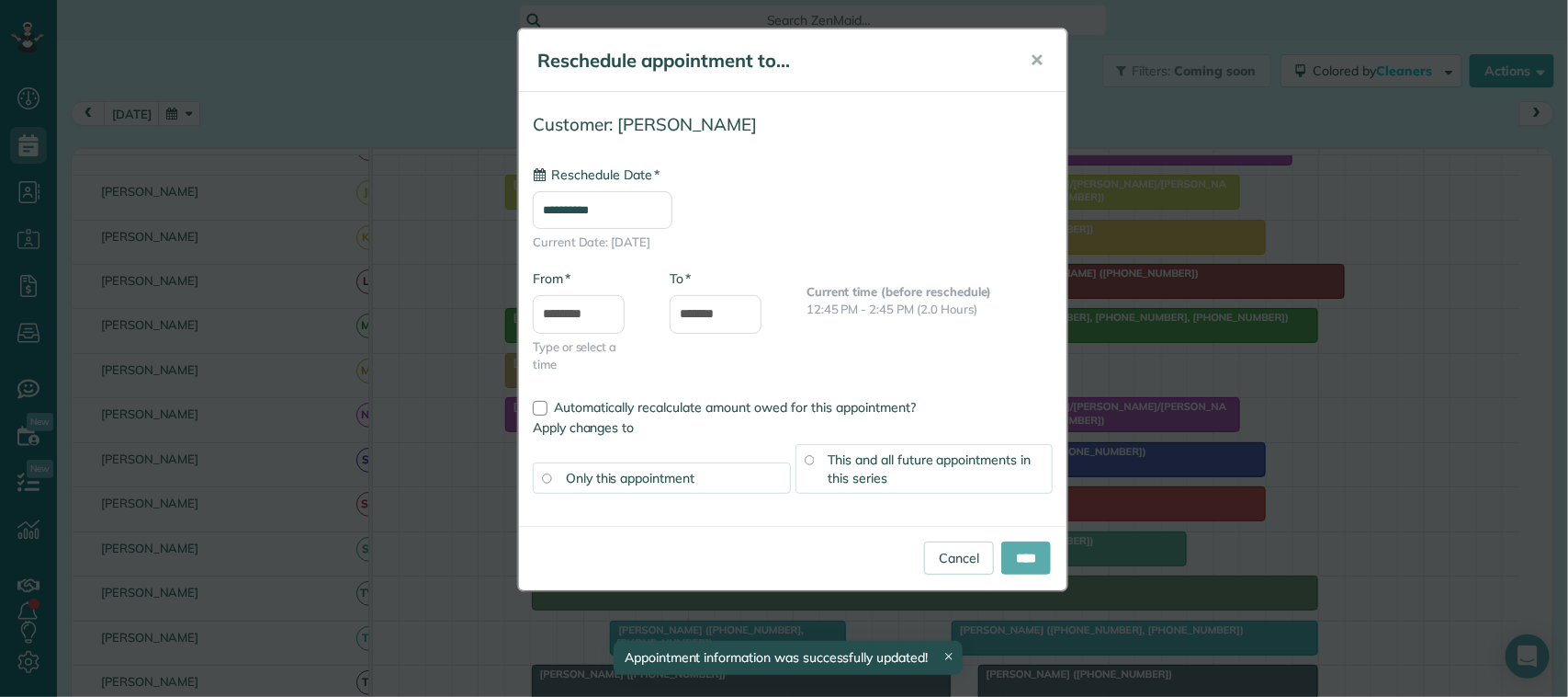
type input "**********"
click at [1035, 553] on input "****" at bounding box center [1027, 558] width 50 height 33
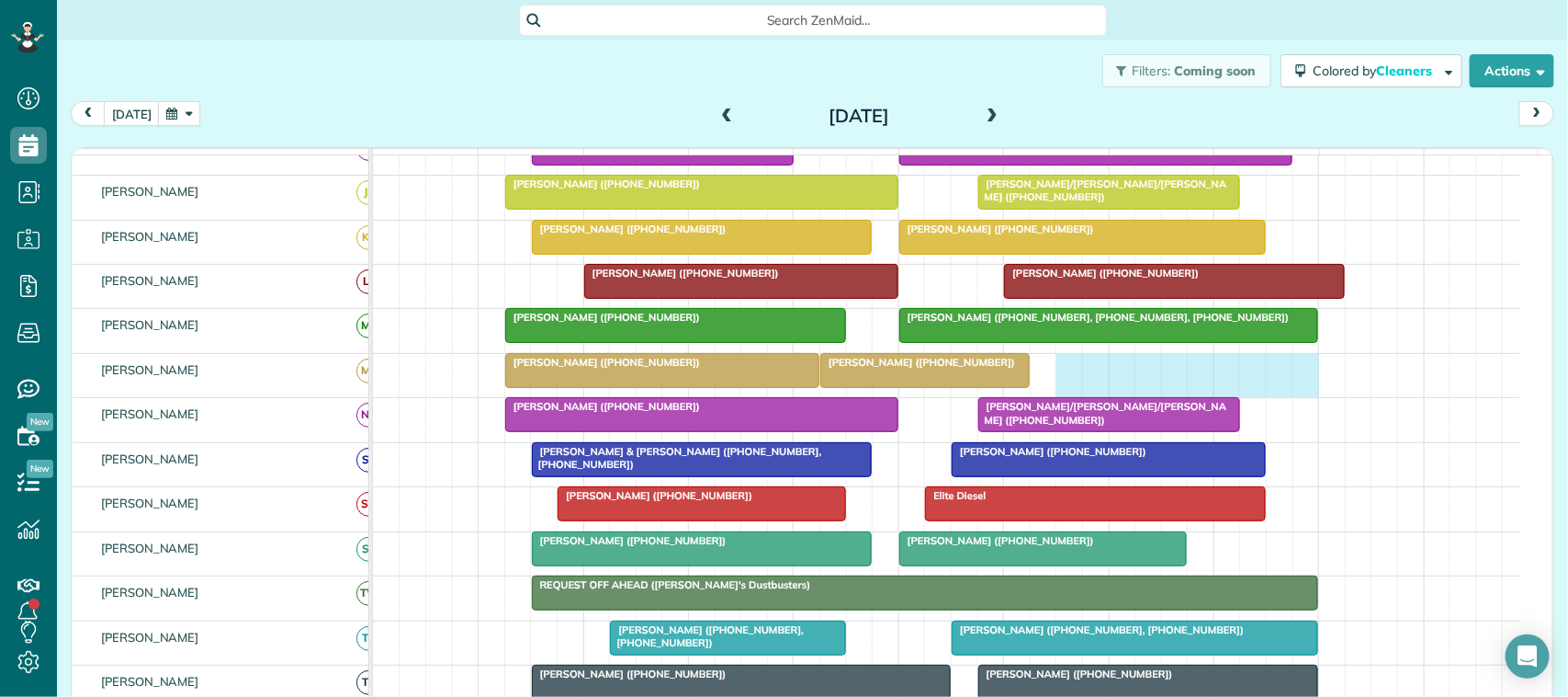
drag, startPoint x: 1071, startPoint y: 395, endPoint x: 1307, endPoint y: 390, distance: 236.1
click at [1307, 390] on div "[PERSON_NAME] ([PHONE_NUMBER]) [PERSON_NAME] ([PHONE_NUMBER])" at bounding box center [947, 375] width 1148 height 43
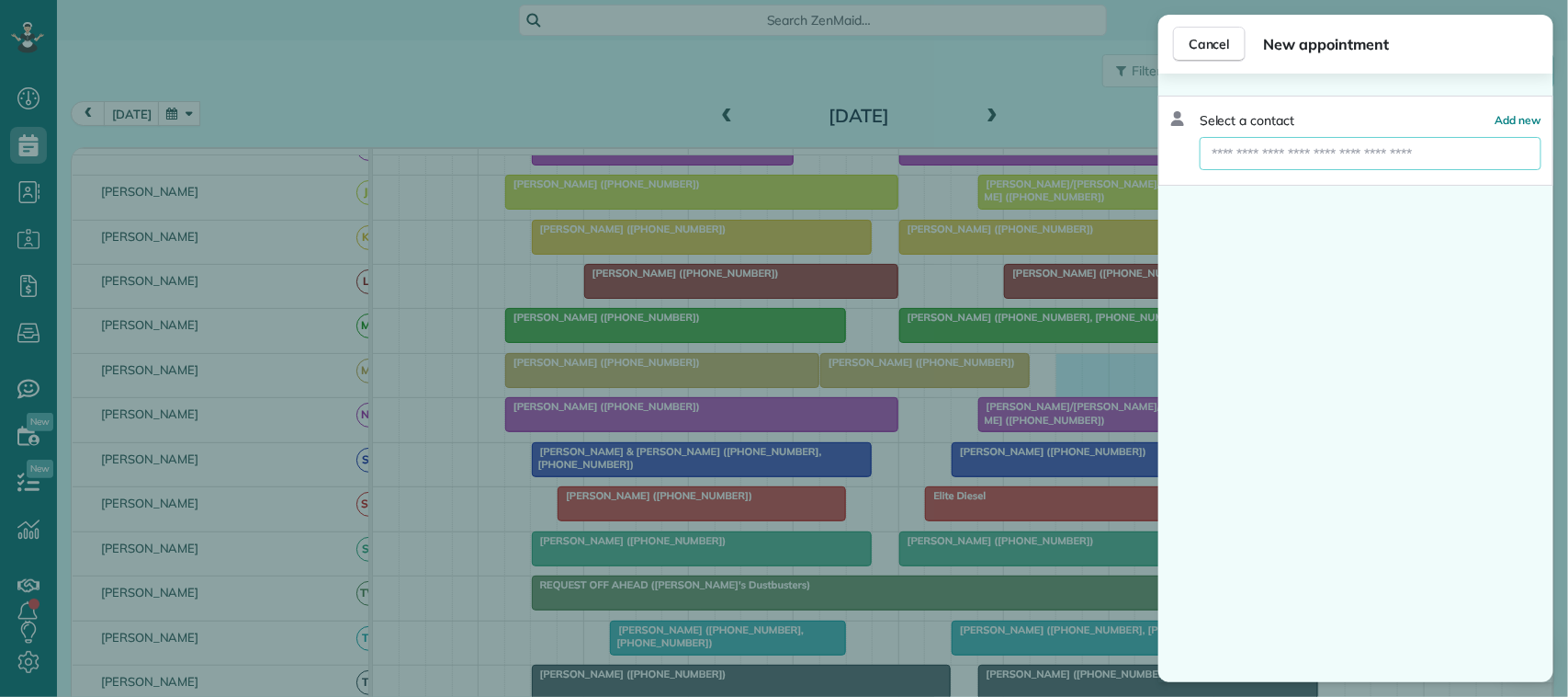
click at [1334, 143] on input "text" at bounding box center [1370, 153] width 342 height 33
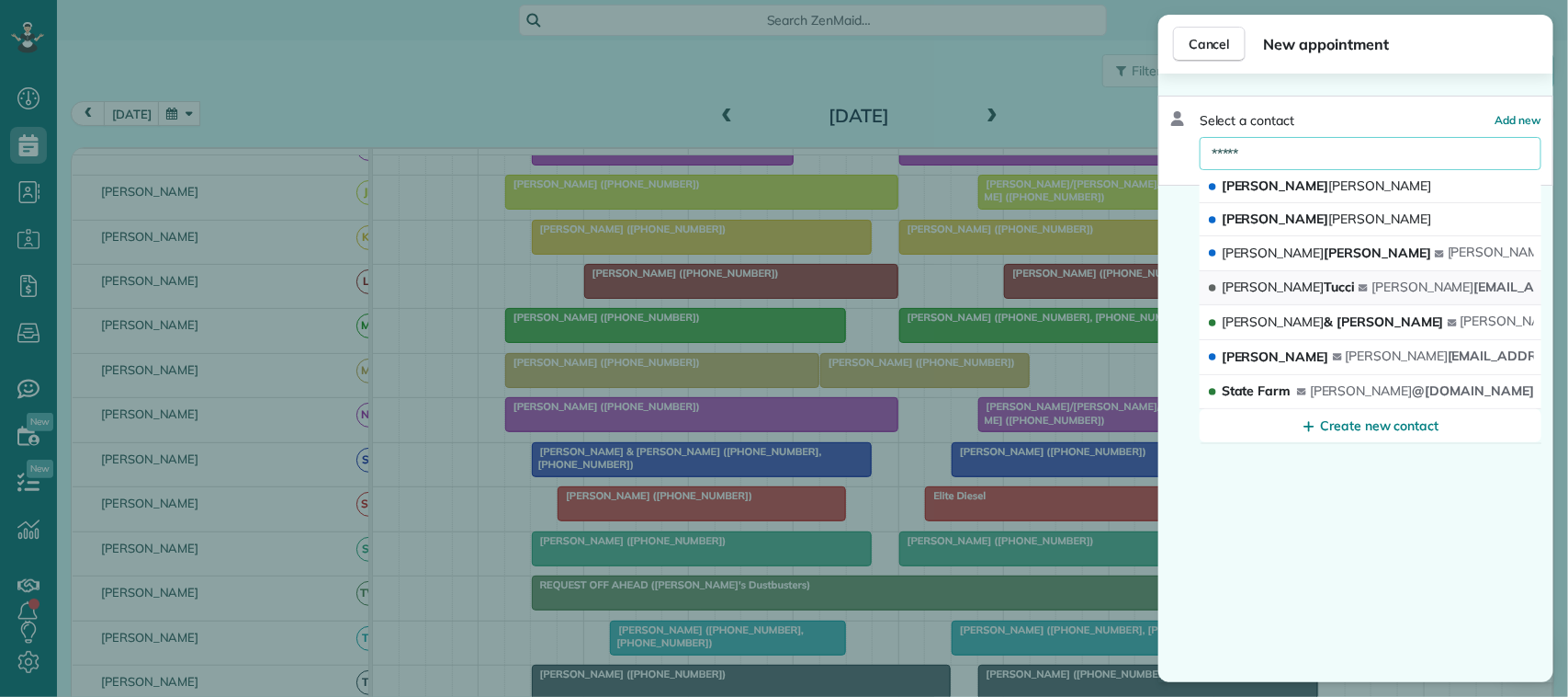
type input "*****"
click at [1305, 291] on button "[PERSON_NAME] [PERSON_NAME] [EMAIL_ADDRESS][DOMAIN_NAME]" at bounding box center [1370, 288] width 342 height 35
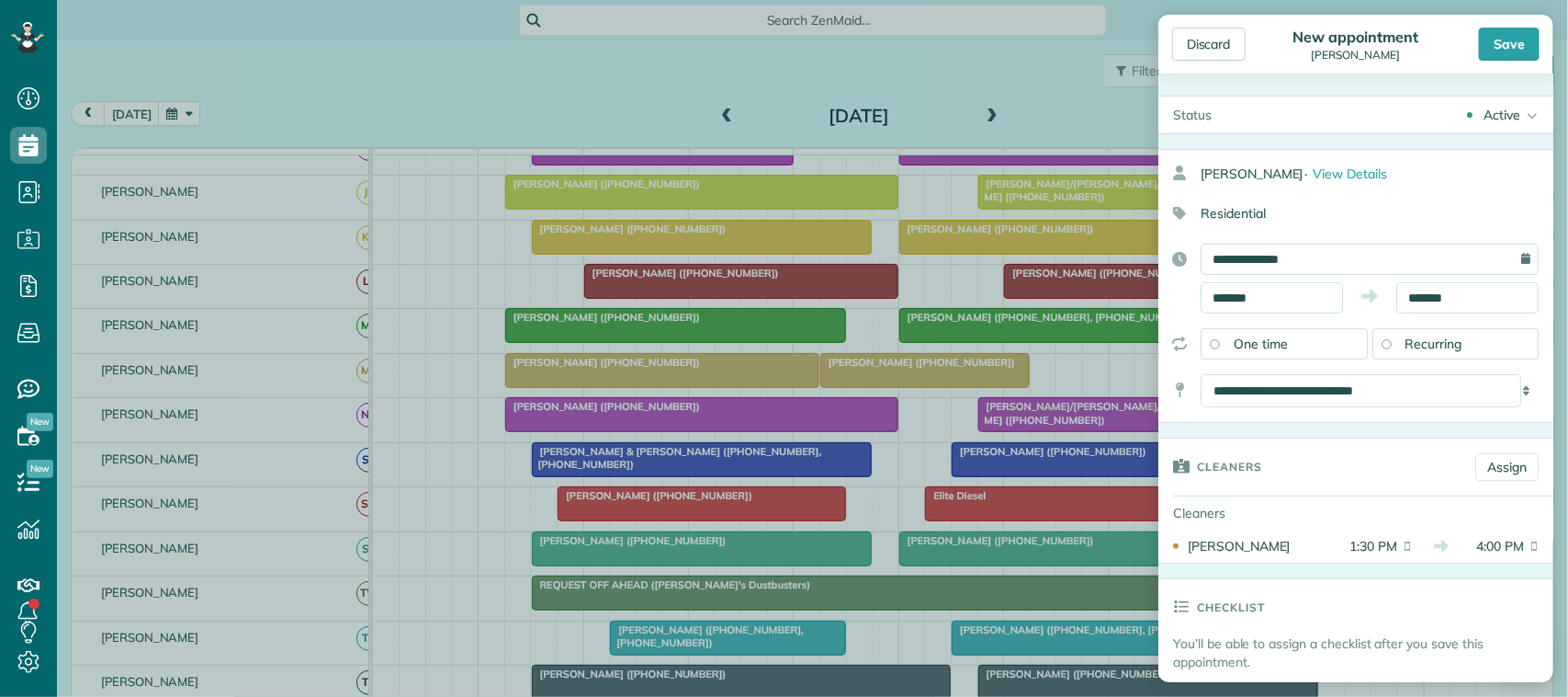
click at [1428, 351] on span "Recurring" at bounding box center [1434, 344] width 57 height 17
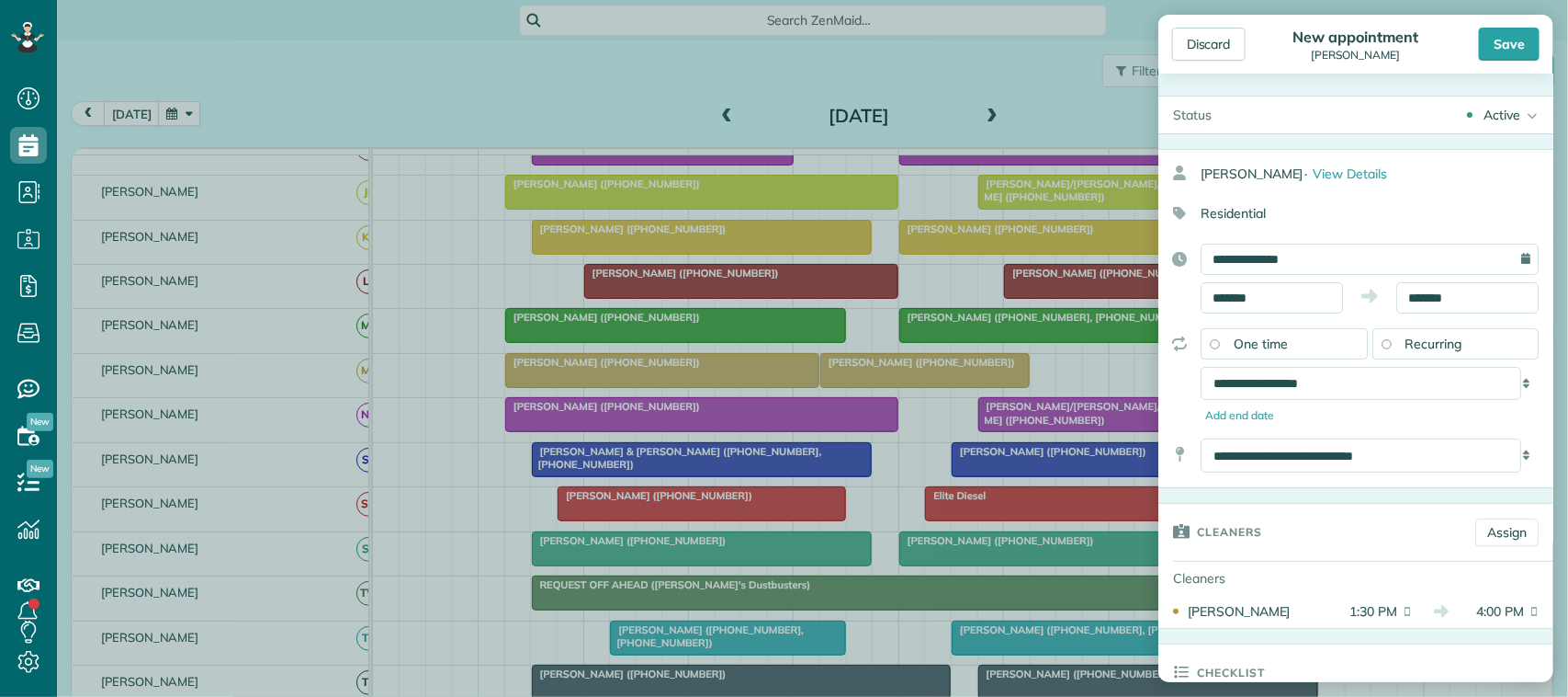
click at [1266, 345] on span "One time" at bounding box center [1260, 344] width 55 height 17
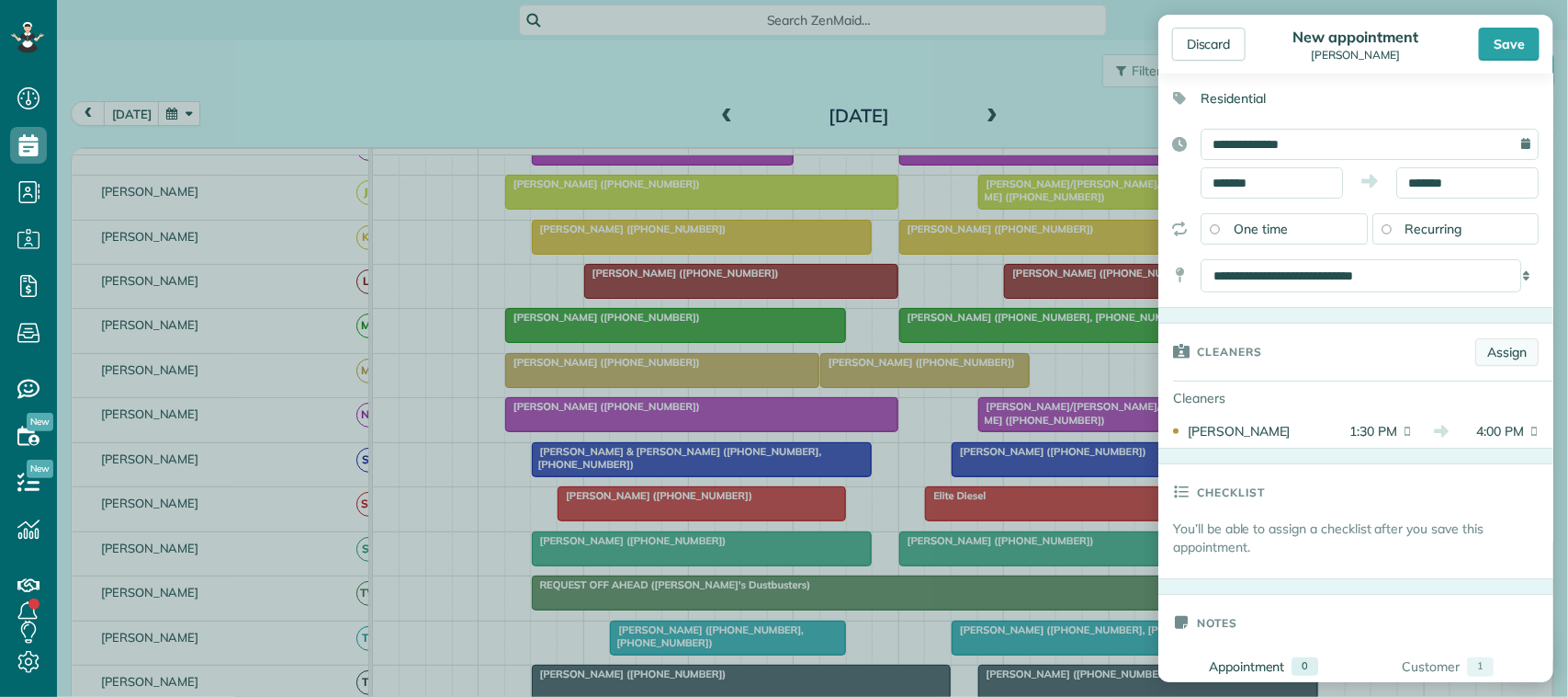
click at [1489, 356] on link "Assign" at bounding box center [1507, 352] width 64 height 28
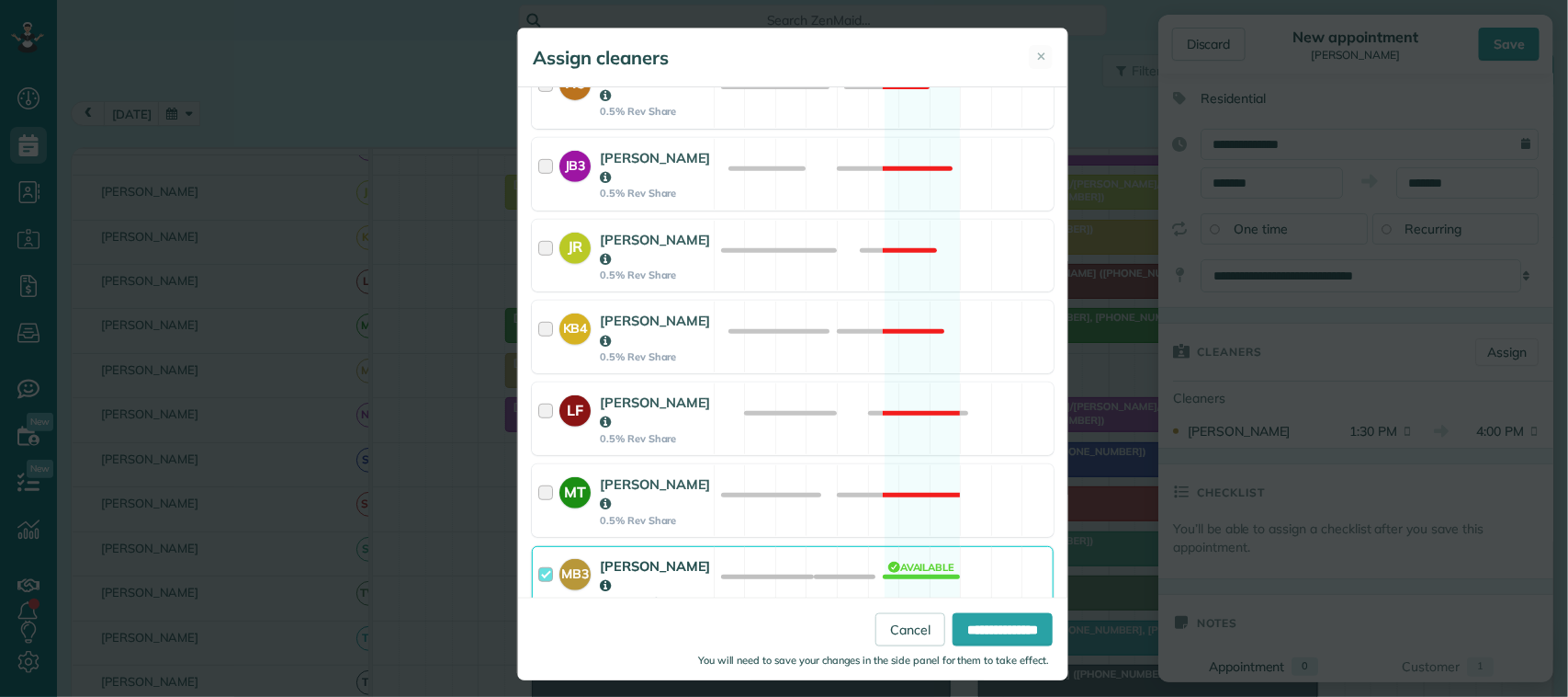
scroll to position [459, 0]
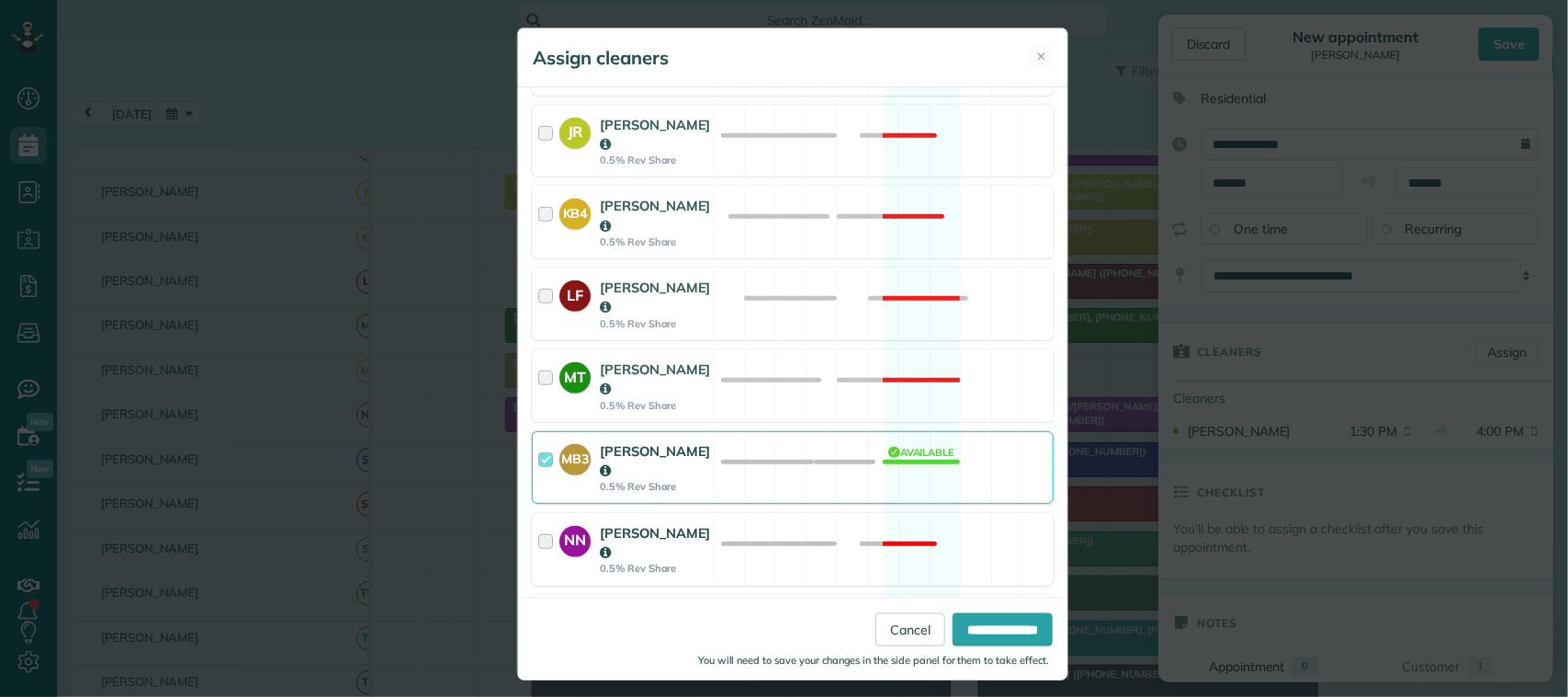
click at [751, 513] on div "NN Nicole Nigh 0.5% Rev Share Not available" at bounding box center [793, 549] width 522 height 73
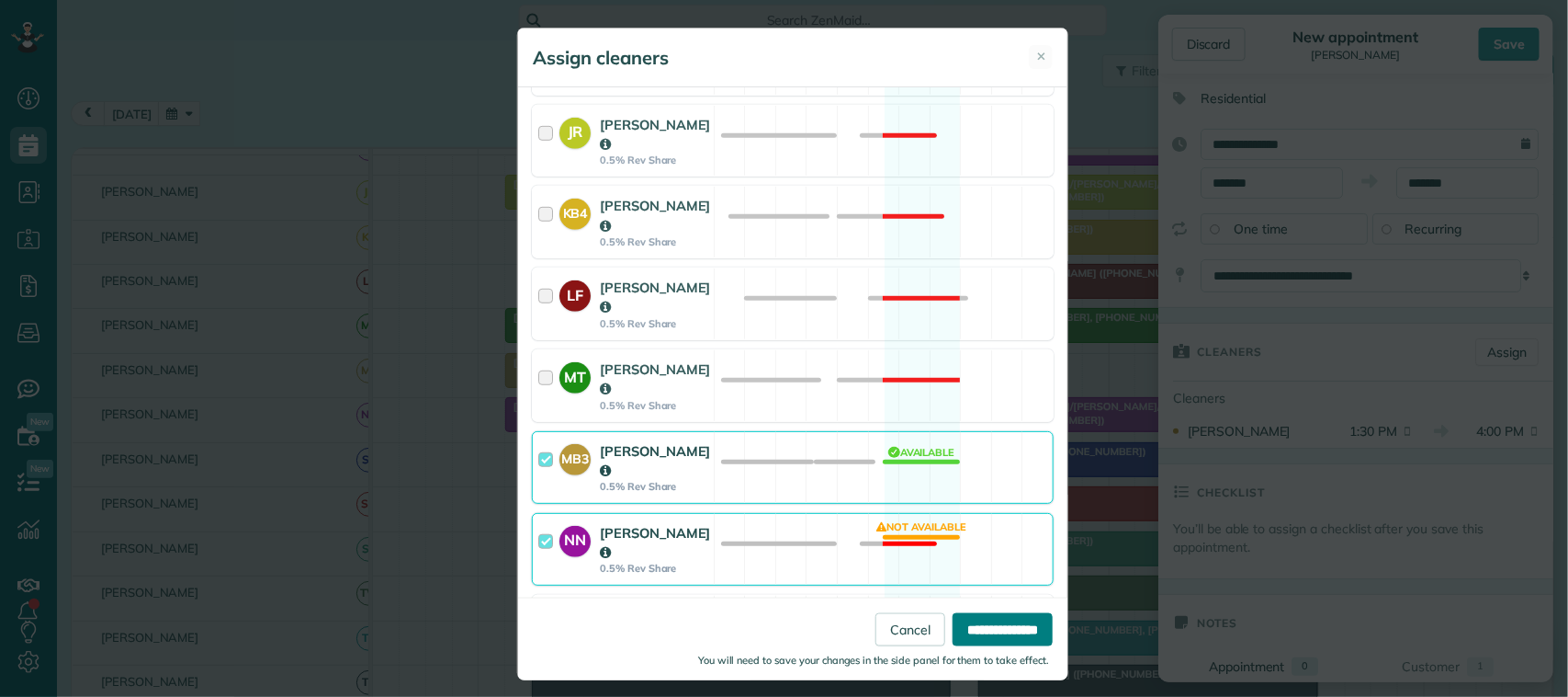
drag, startPoint x: 962, startPoint y: 621, endPoint x: 1040, endPoint y: 565, distance: 96.0
click at [963, 623] on input "**********" at bounding box center [1003, 629] width 100 height 33
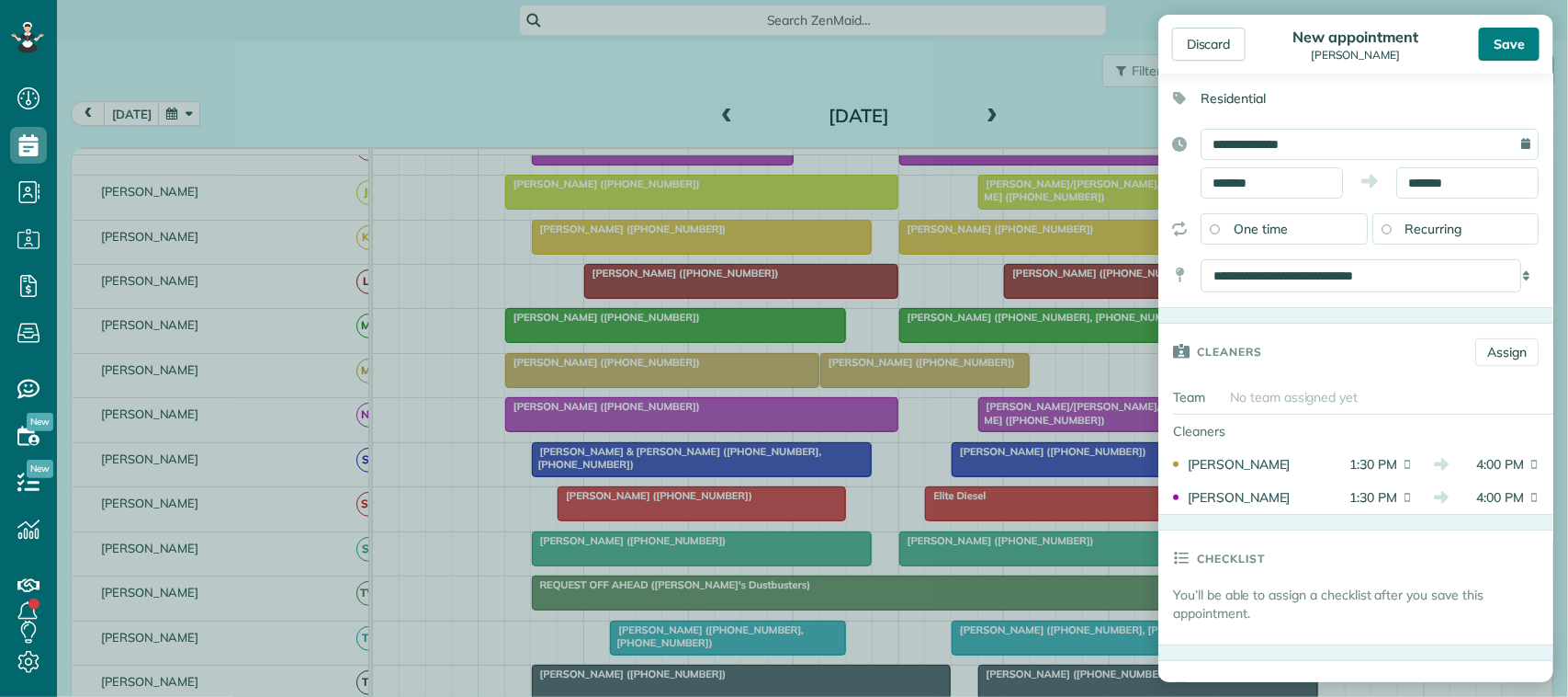
click at [1502, 48] on div "Save" at bounding box center [1510, 44] width 61 height 33
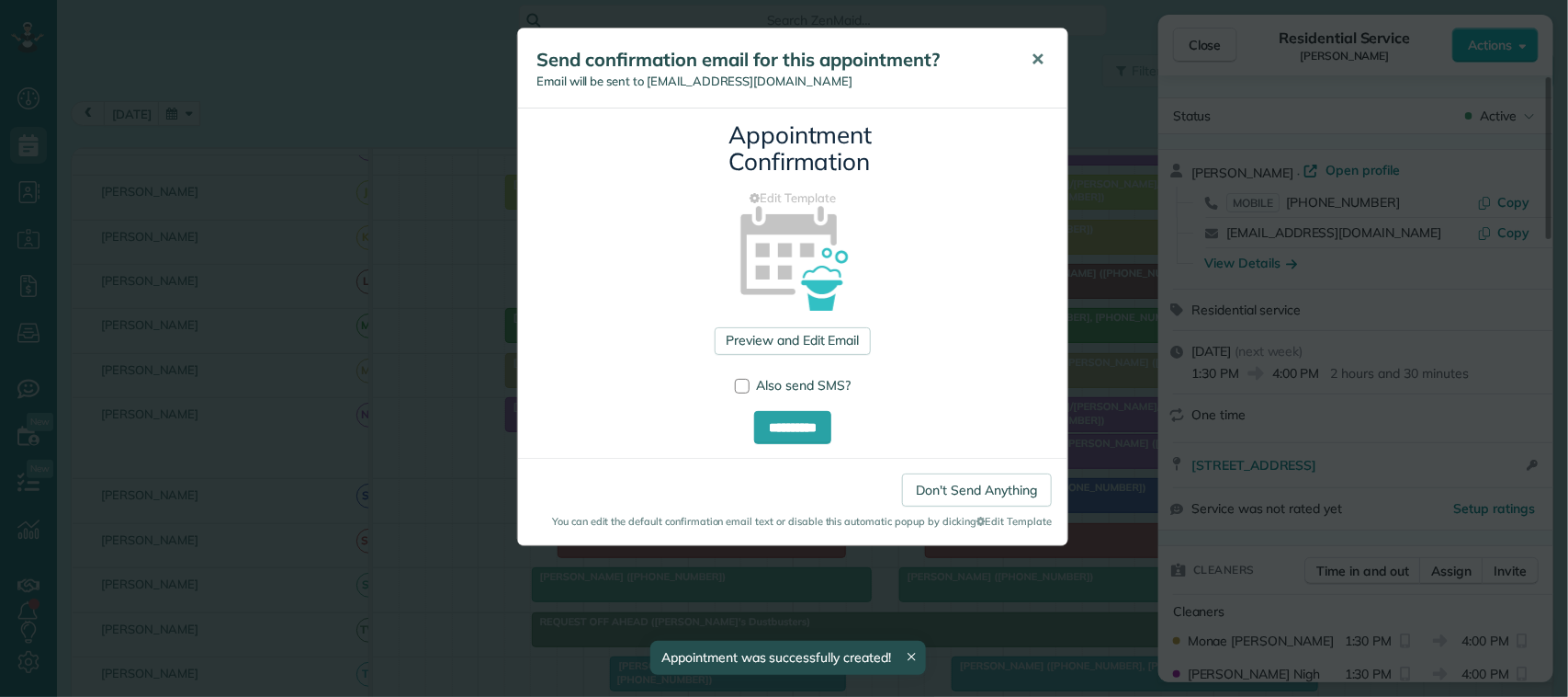
click at [1039, 53] on span "✕" at bounding box center [1037, 59] width 14 height 21
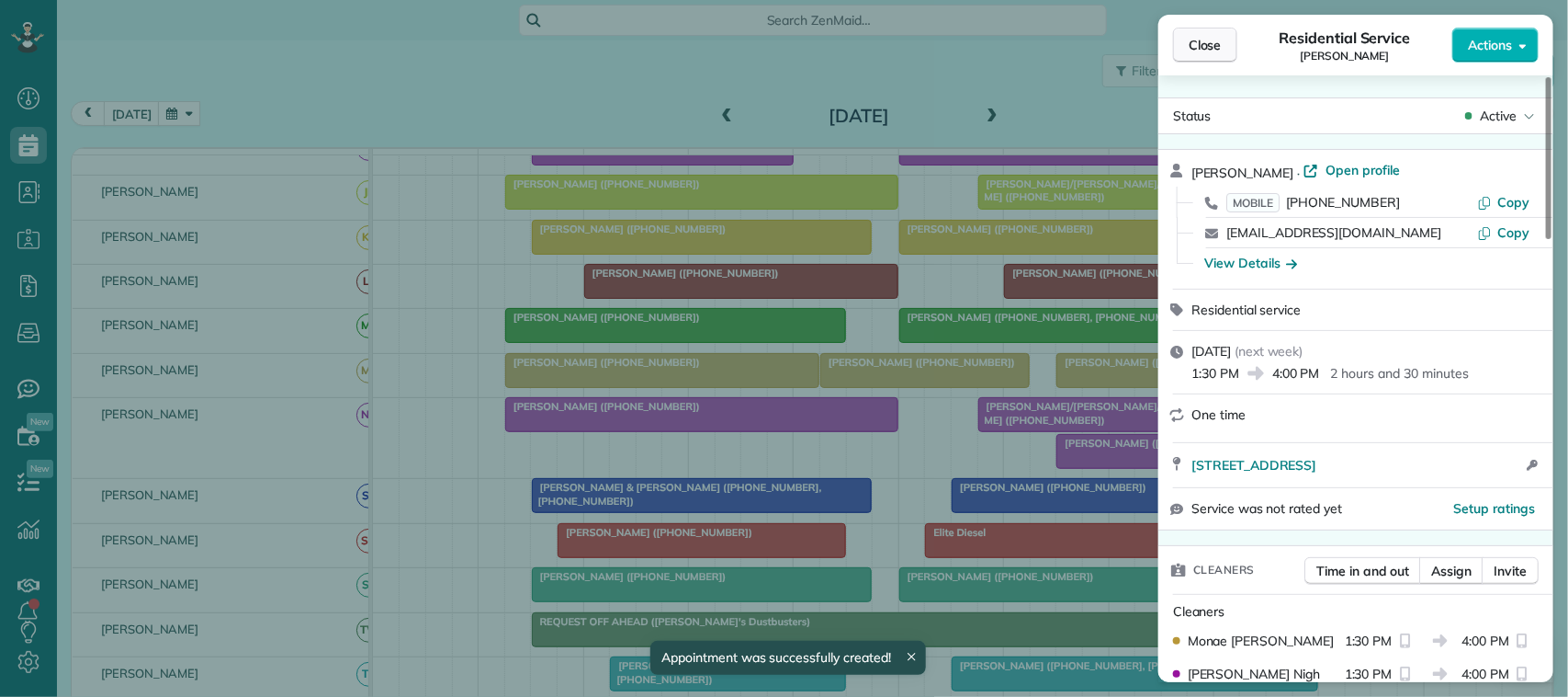
click at [1205, 53] on span "Close" at bounding box center [1205, 45] width 33 height 18
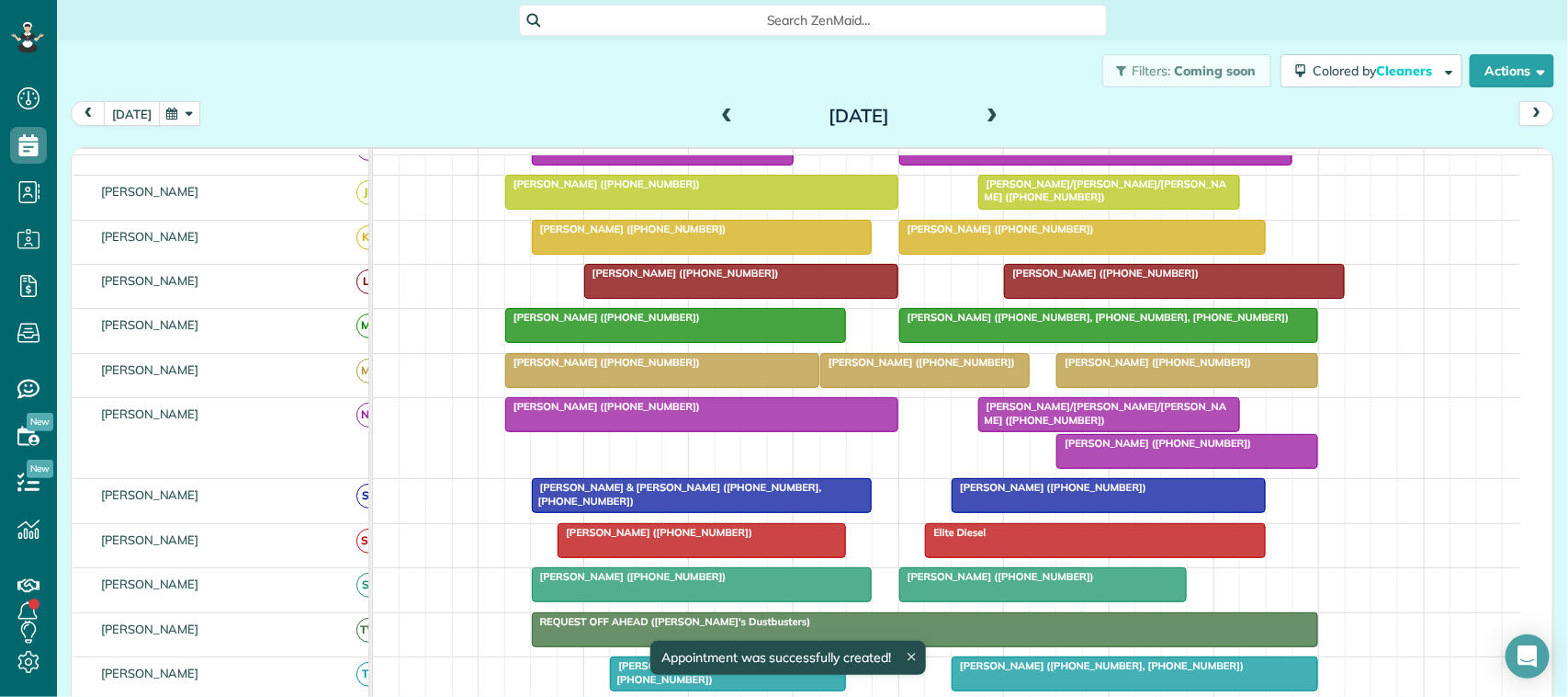
click at [135, 104] on button "[DATE]" at bounding box center [131, 113] width 56 height 25
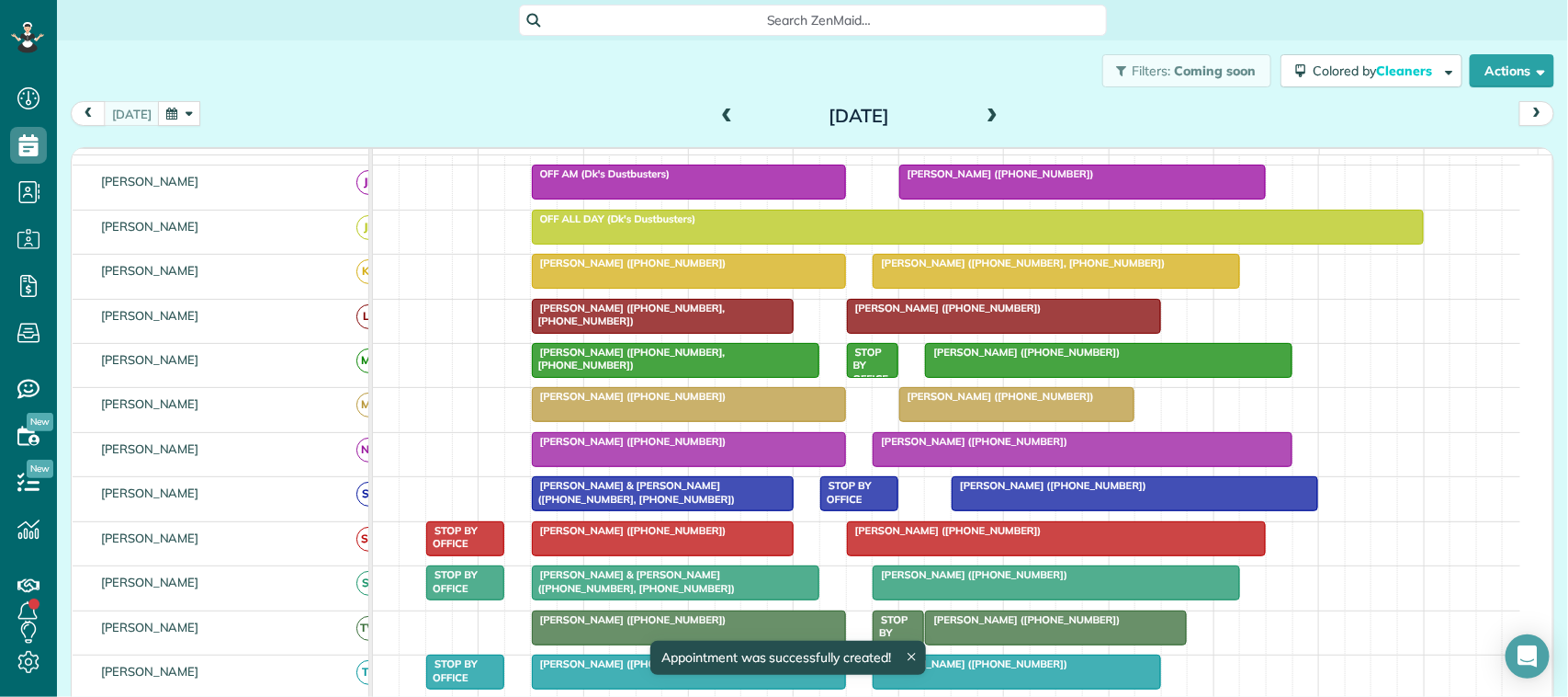
scroll to position [218, 0]
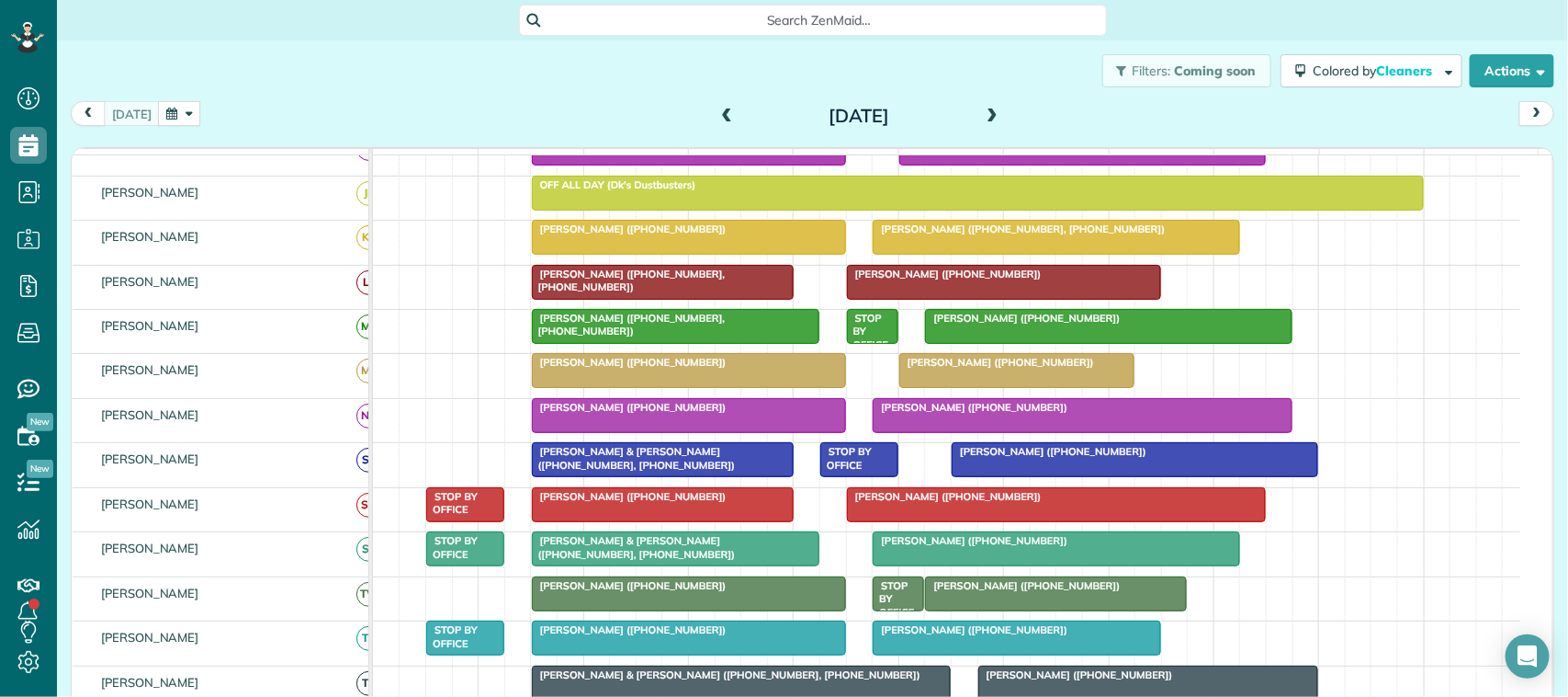
click at [334, 90] on div "Filters: Coming soon Colored by Cleaners Color by Cleaner Color by Team Color b…" at bounding box center [812, 71] width 1511 height 61
click at [171, 112] on button "button" at bounding box center [179, 113] width 43 height 25
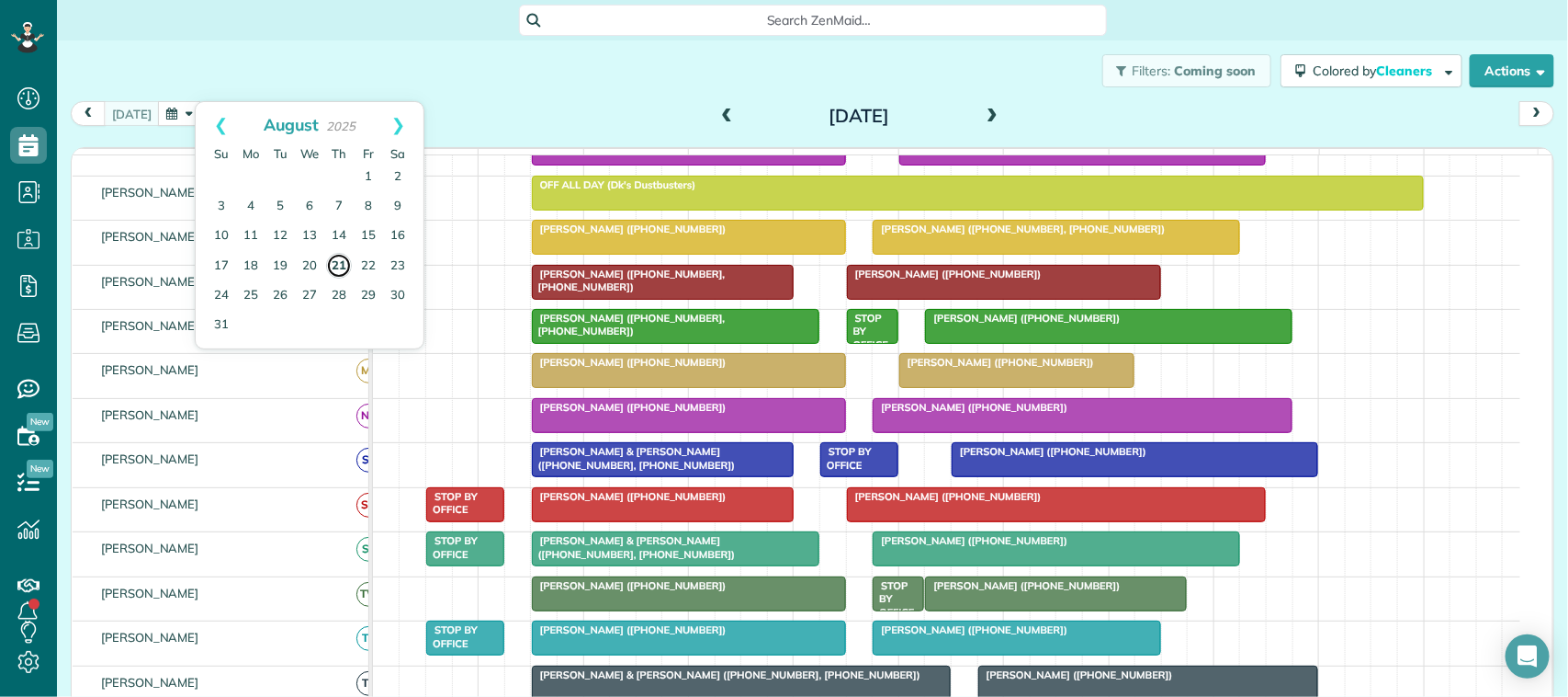
click at [341, 271] on link "21" at bounding box center [339, 265] width 26 height 26
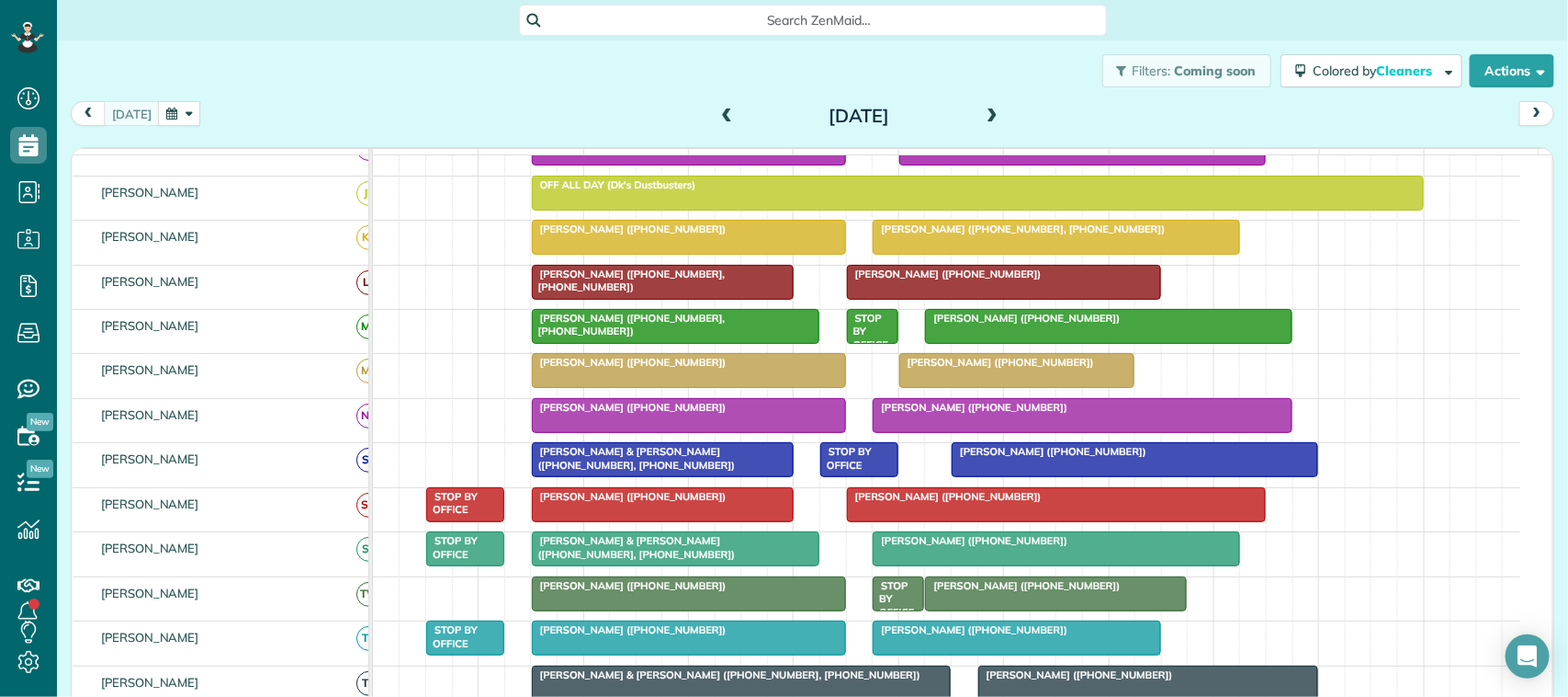
click at [990, 592] on span "[PERSON_NAME] ([PHONE_NUMBER])" at bounding box center [1022, 585] width 197 height 13
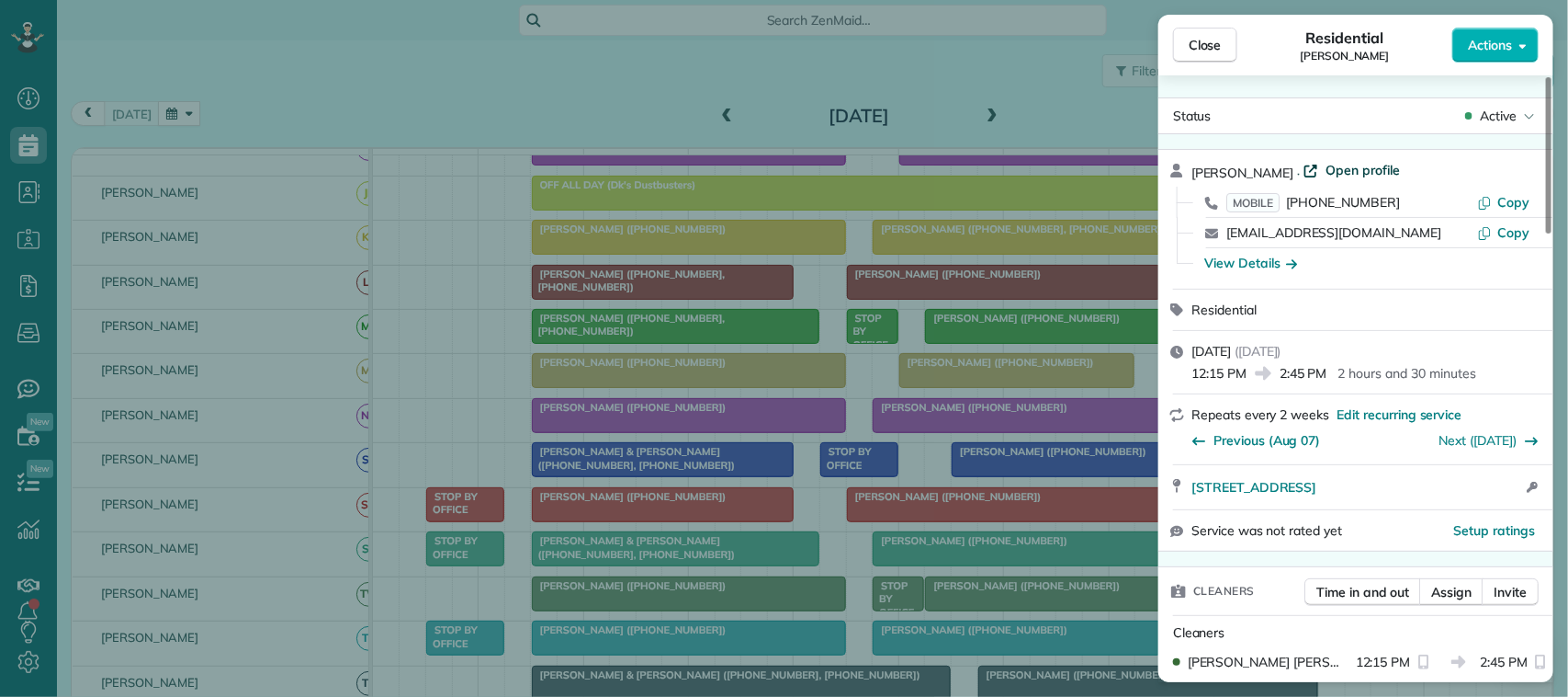
click at [1337, 175] on span "Open profile" at bounding box center [1363, 170] width 75 height 18
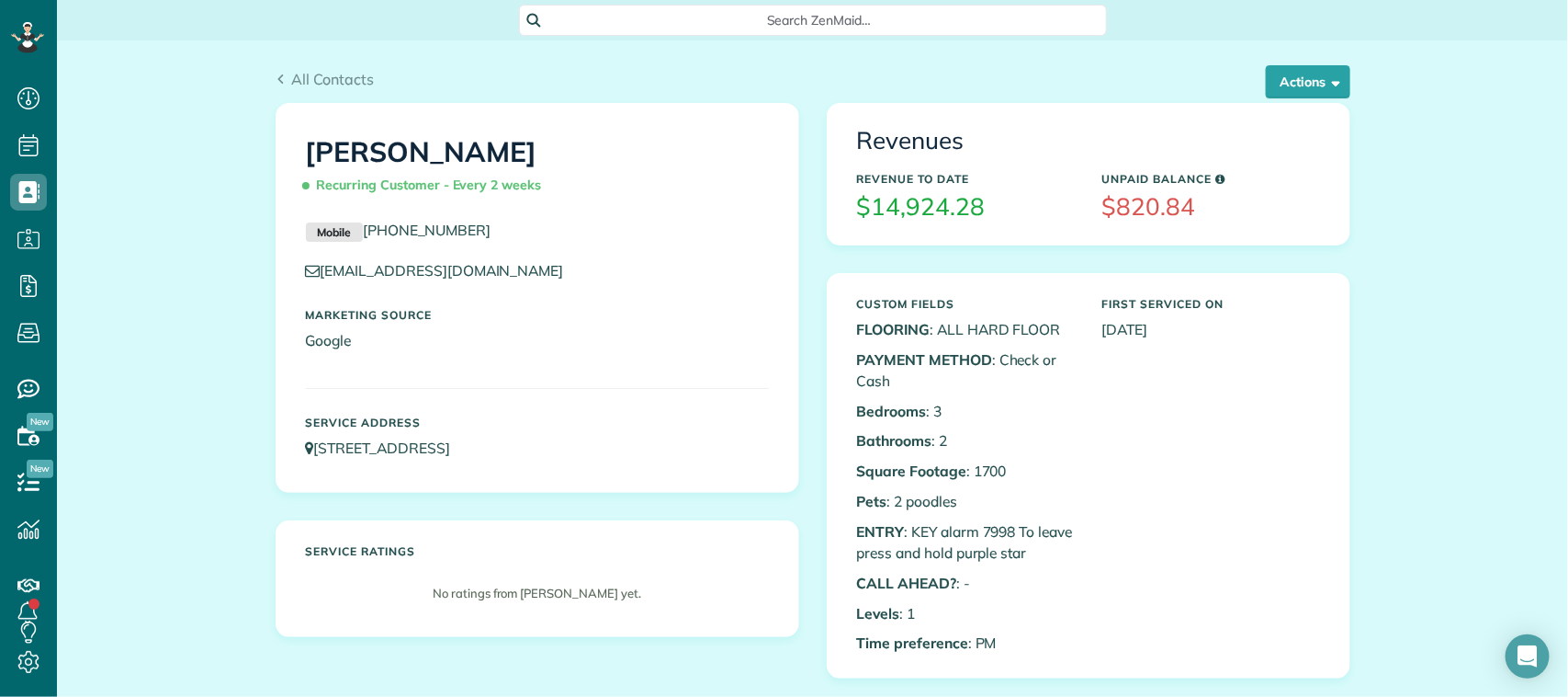
scroll to position [7, 7]
click at [1284, 82] on button "Actions" at bounding box center [1307, 82] width 84 height 33
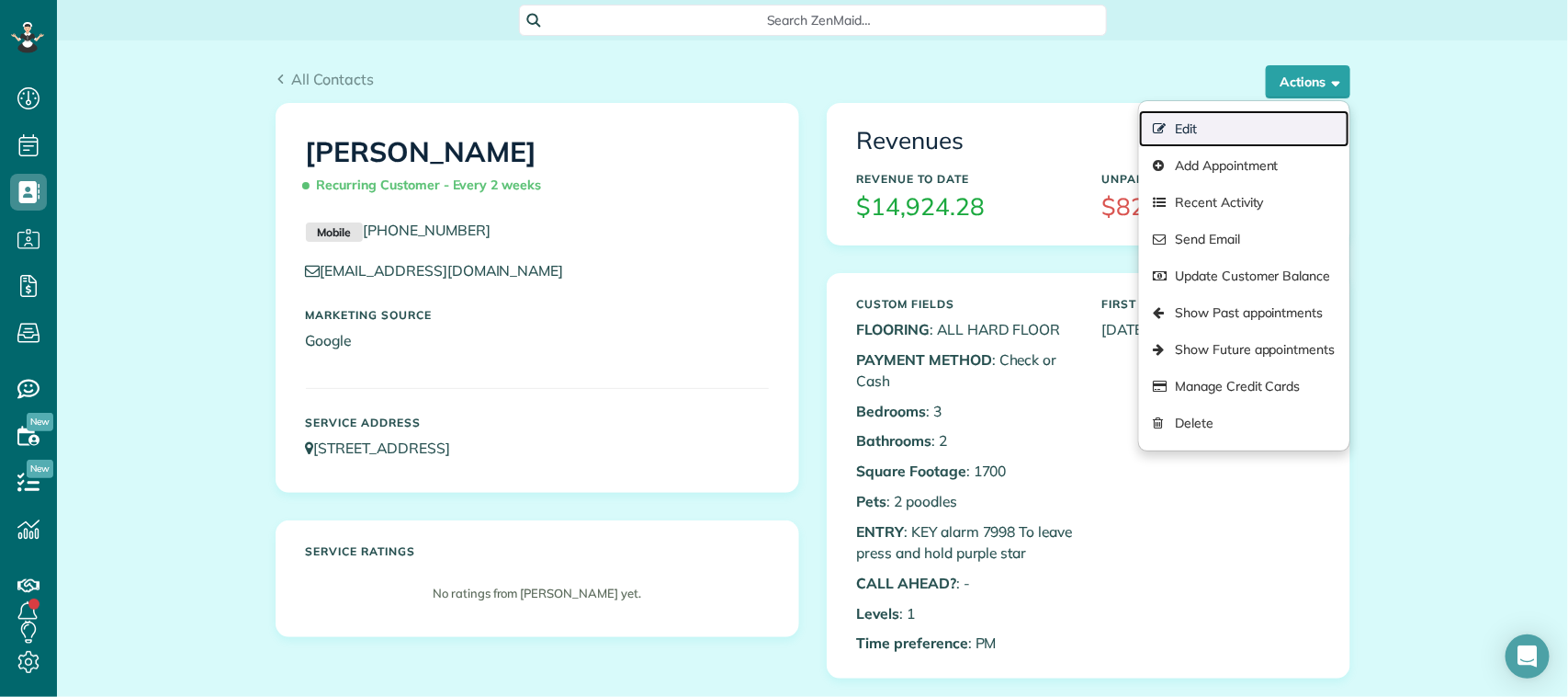
click at [1241, 126] on link "Edit" at bounding box center [1244, 128] width 210 height 37
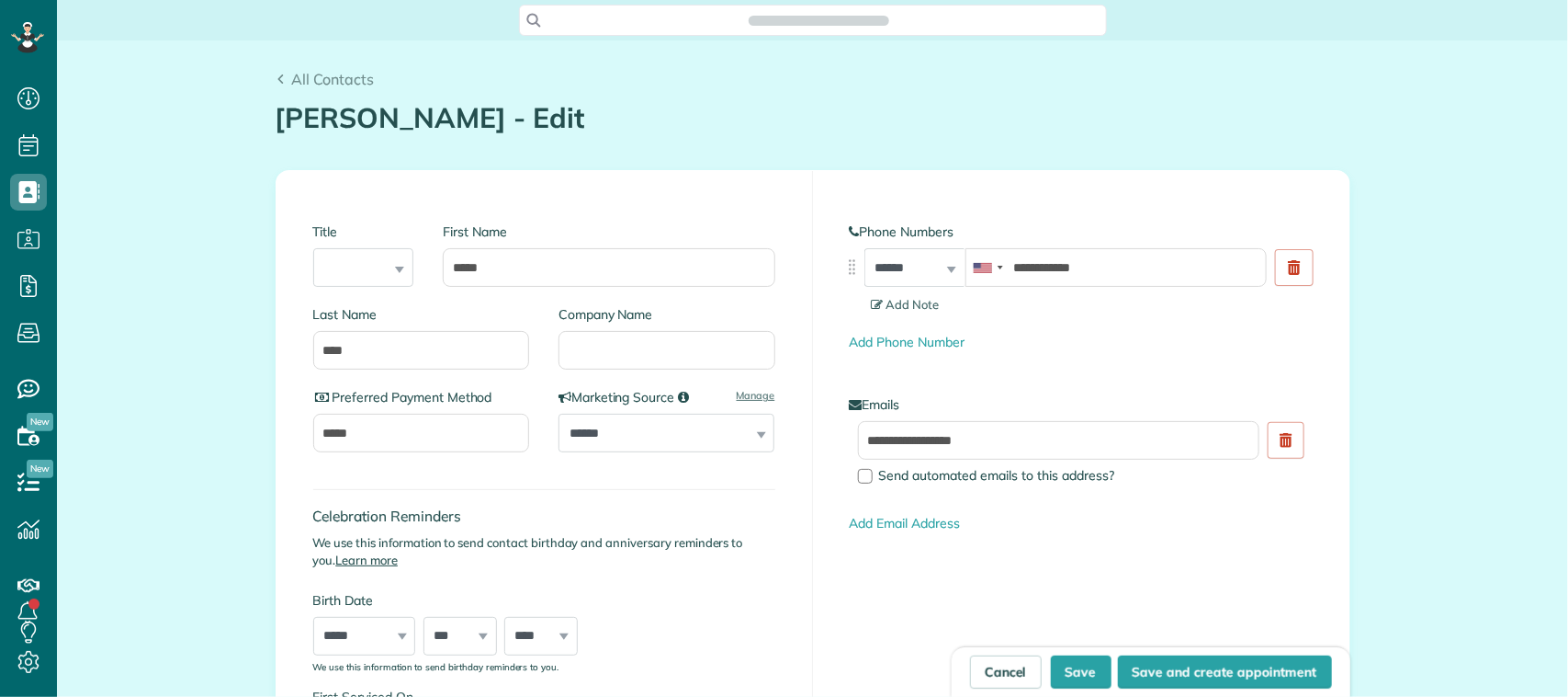
type input "**********"
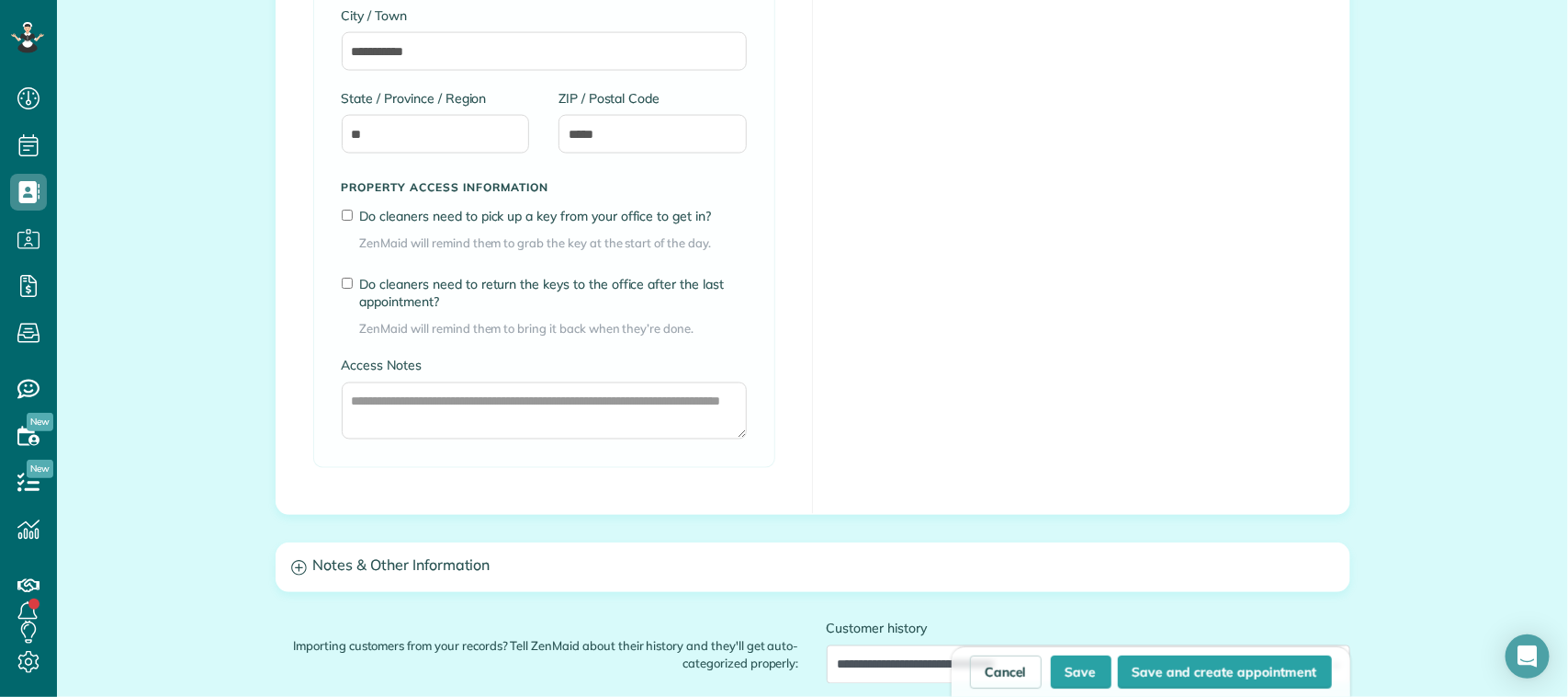
click at [689, 458] on div "Access Notes" at bounding box center [544, 407] width 405 height 101
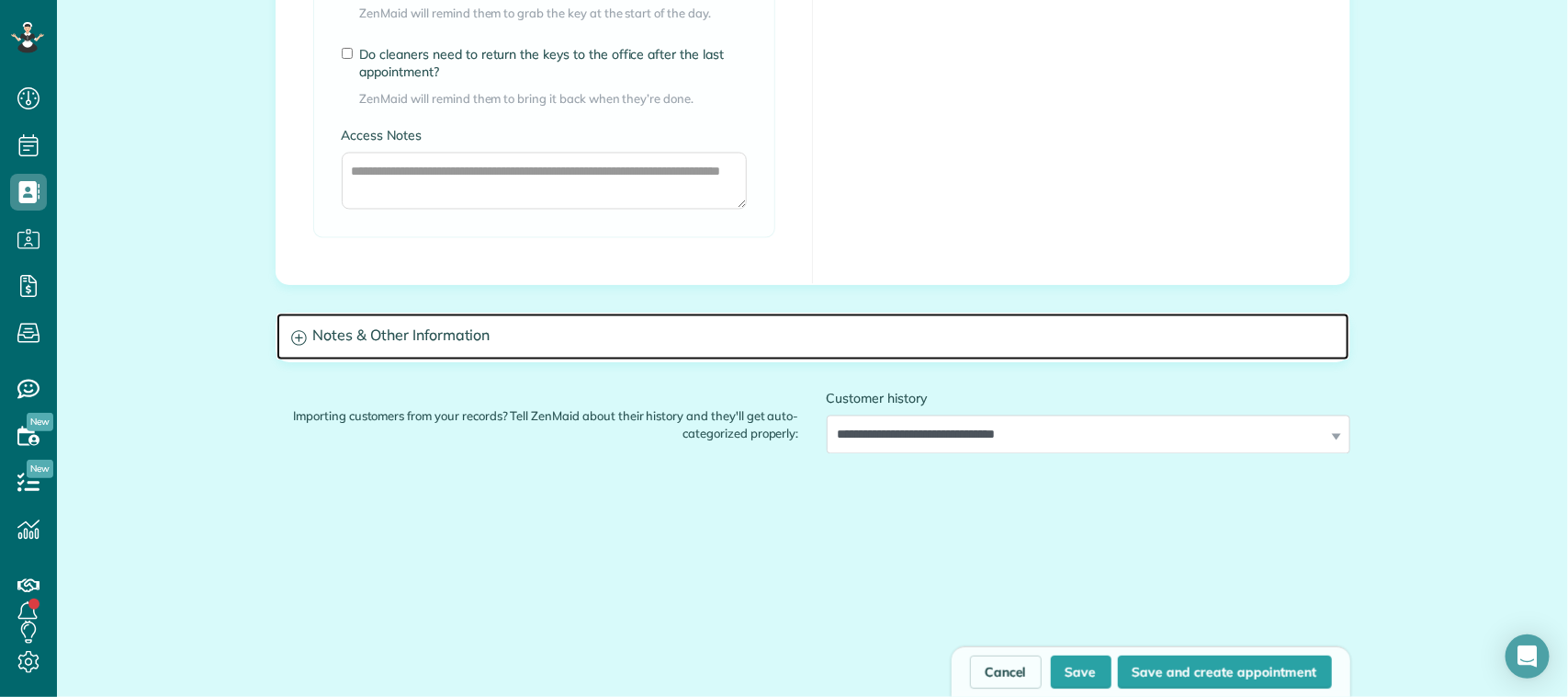
click at [714, 348] on h3 "Notes & Other Information" at bounding box center [812, 336] width 1073 height 47
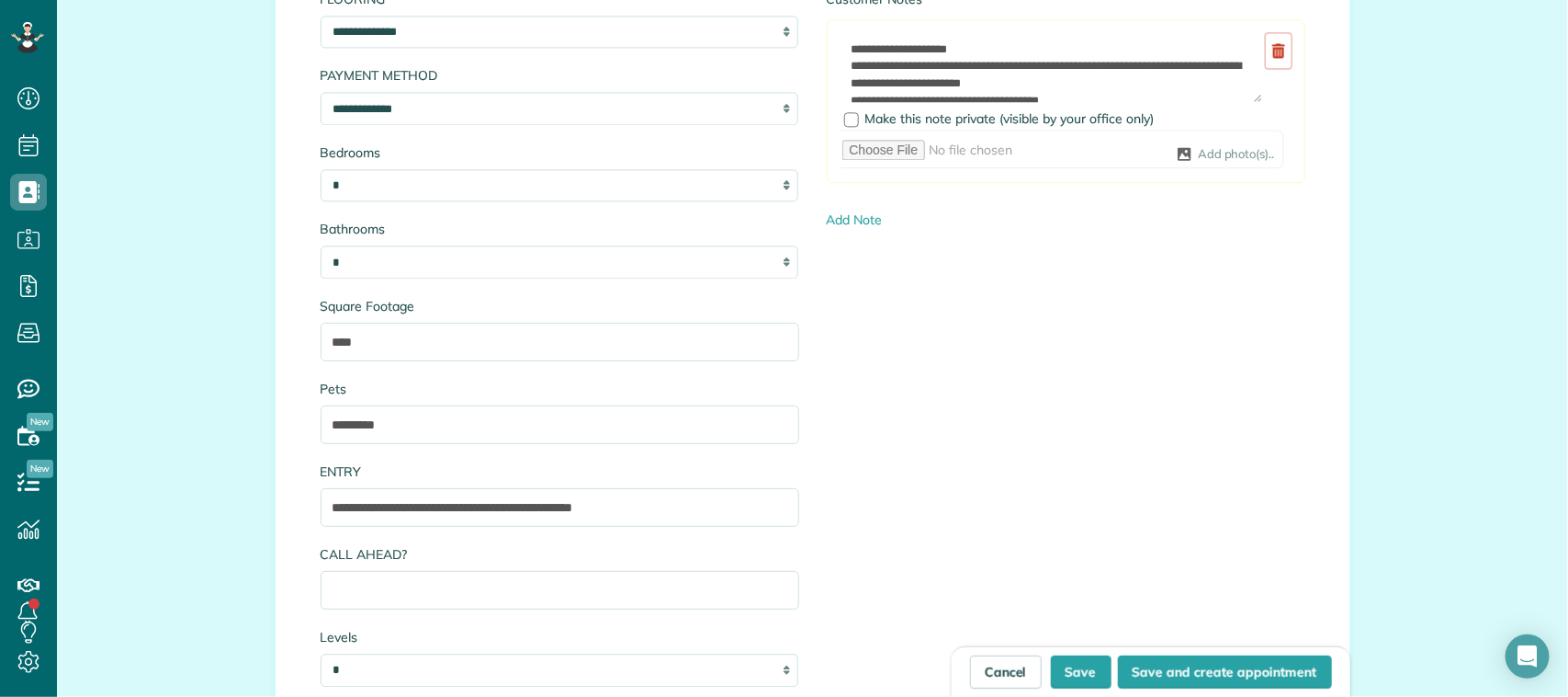
scroll to position [1952, 0]
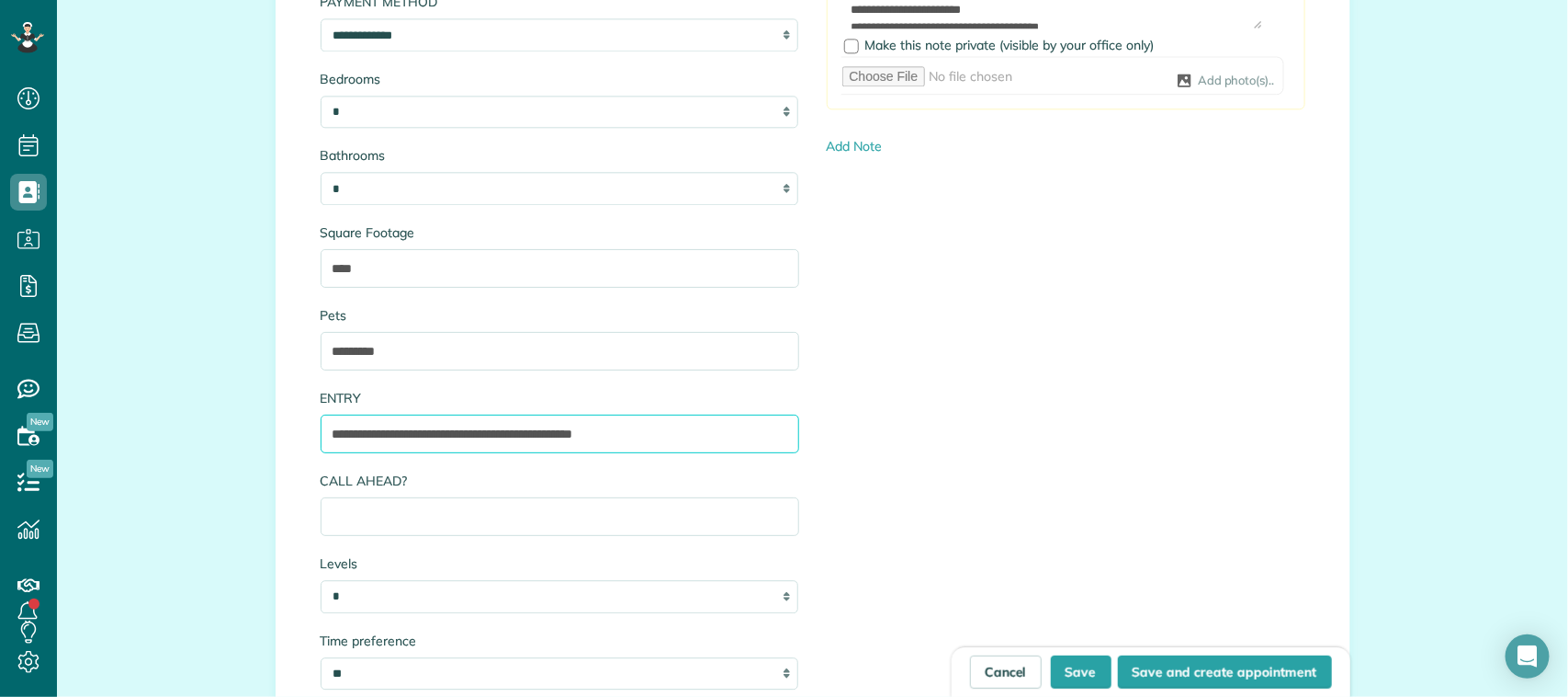
drag, startPoint x: 667, startPoint y: 429, endPoint x: 221, endPoint y: 434, distance: 446.0
paste input "**********"
drag, startPoint x: 437, startPoint y: 439, endPoint x: 267, endPoint y: 428, distance: 170.4
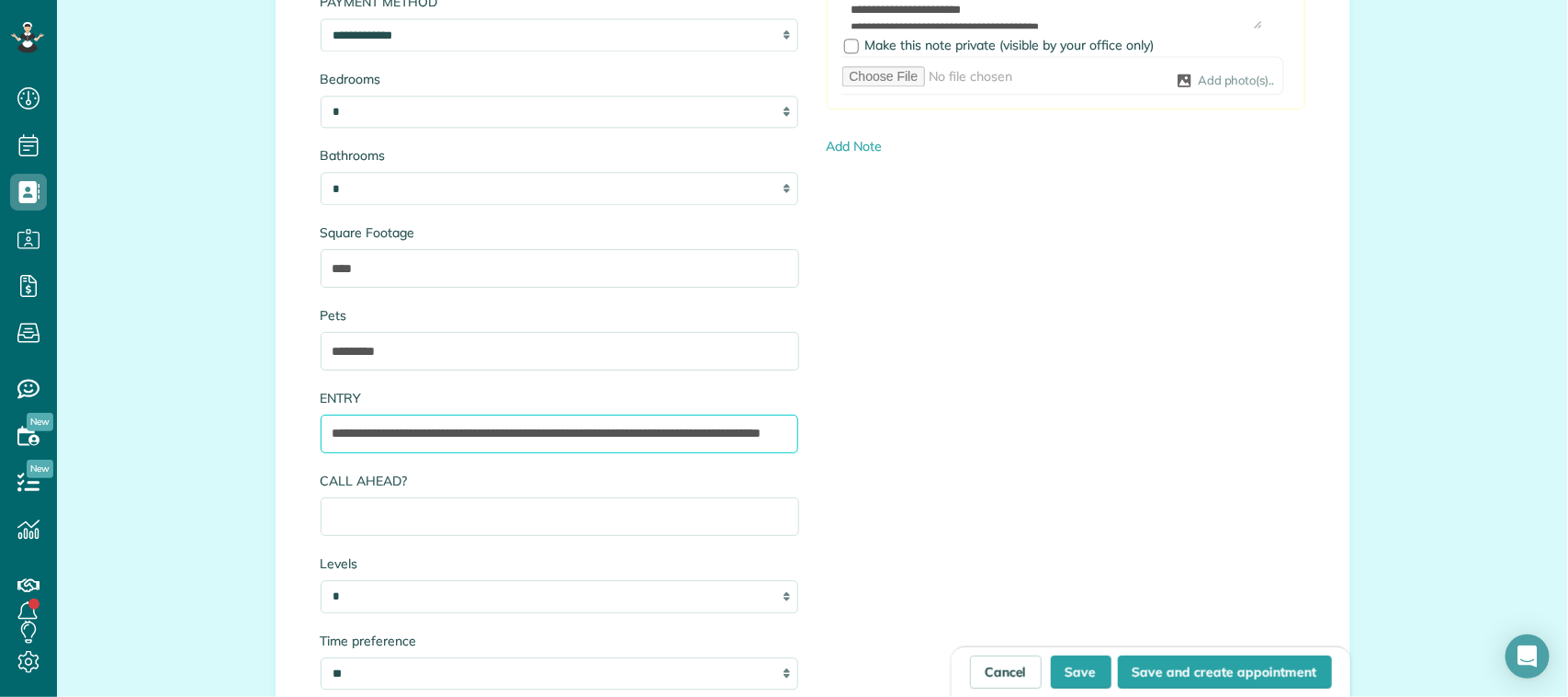
click at [276, 428] on div "**********" at bounding box center [812, 312] width 1073 height 821
drag, startPoint x: 371, startPoint y: 438, endPoint x: 280, endPoint y: 422, distance: 92.4
click at [281, 423] on div "**********" at bounding box center [812, 312] width 1073 height 821
drag, startPoint x: 677, startPoint y: 438, endPoint x: 253, endPoint y: 434, distance: 424.0
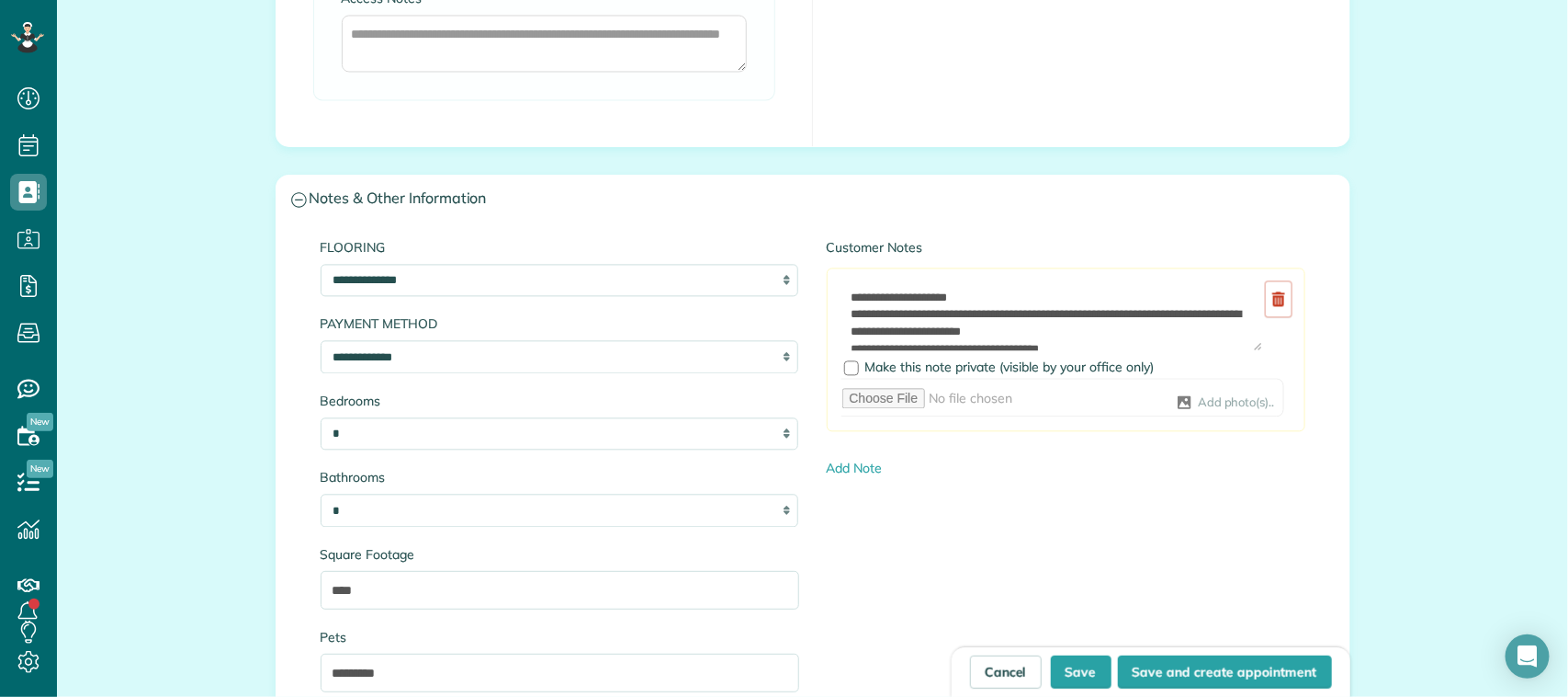
scroll to position [1608, 0]
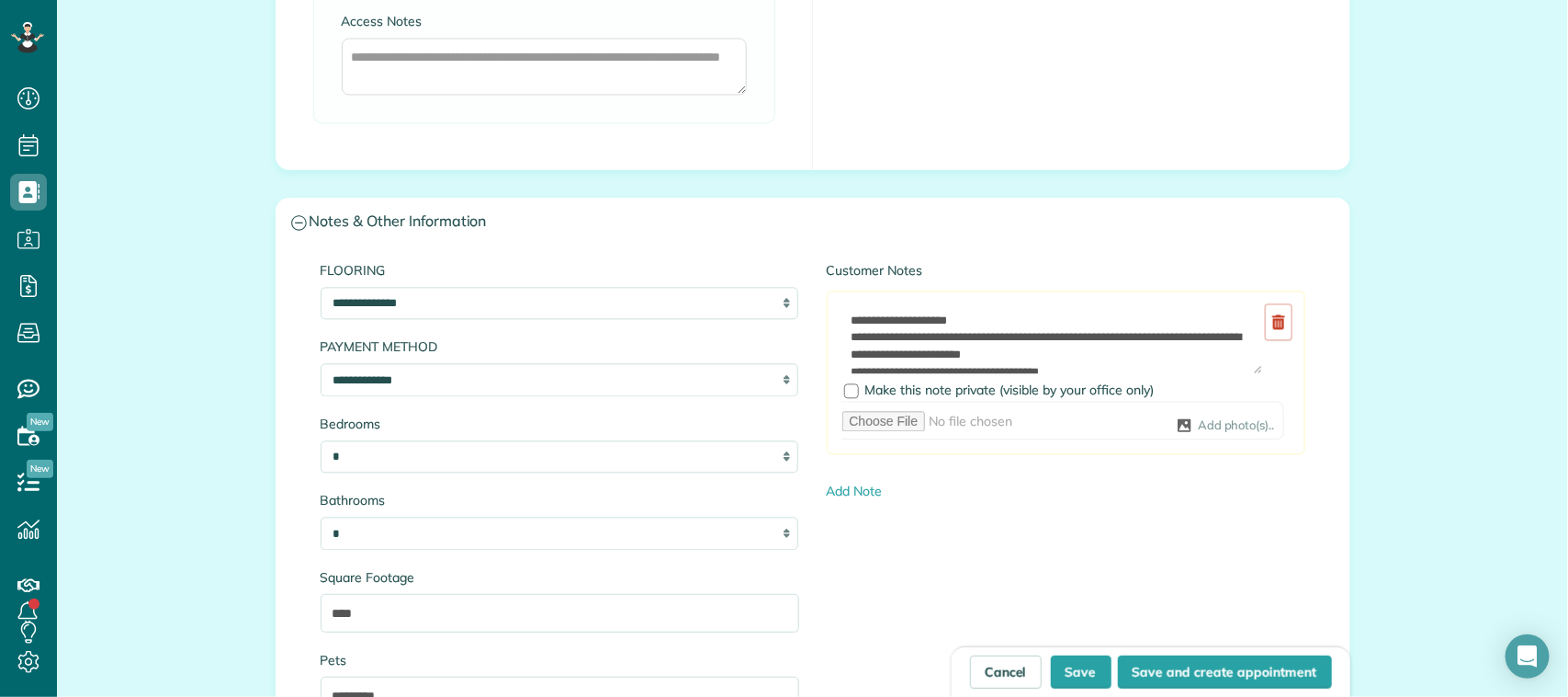
type input "**********"
drag, startPoint x: 955, startPoint y: 324, endPoint x: 823, endPoint y: 320, distance: 132.1
click at [827, 320] on div "**********" at bounding box center [1066, 372] width 479 height 164
paste textarea "**********"
type textarea "**********"
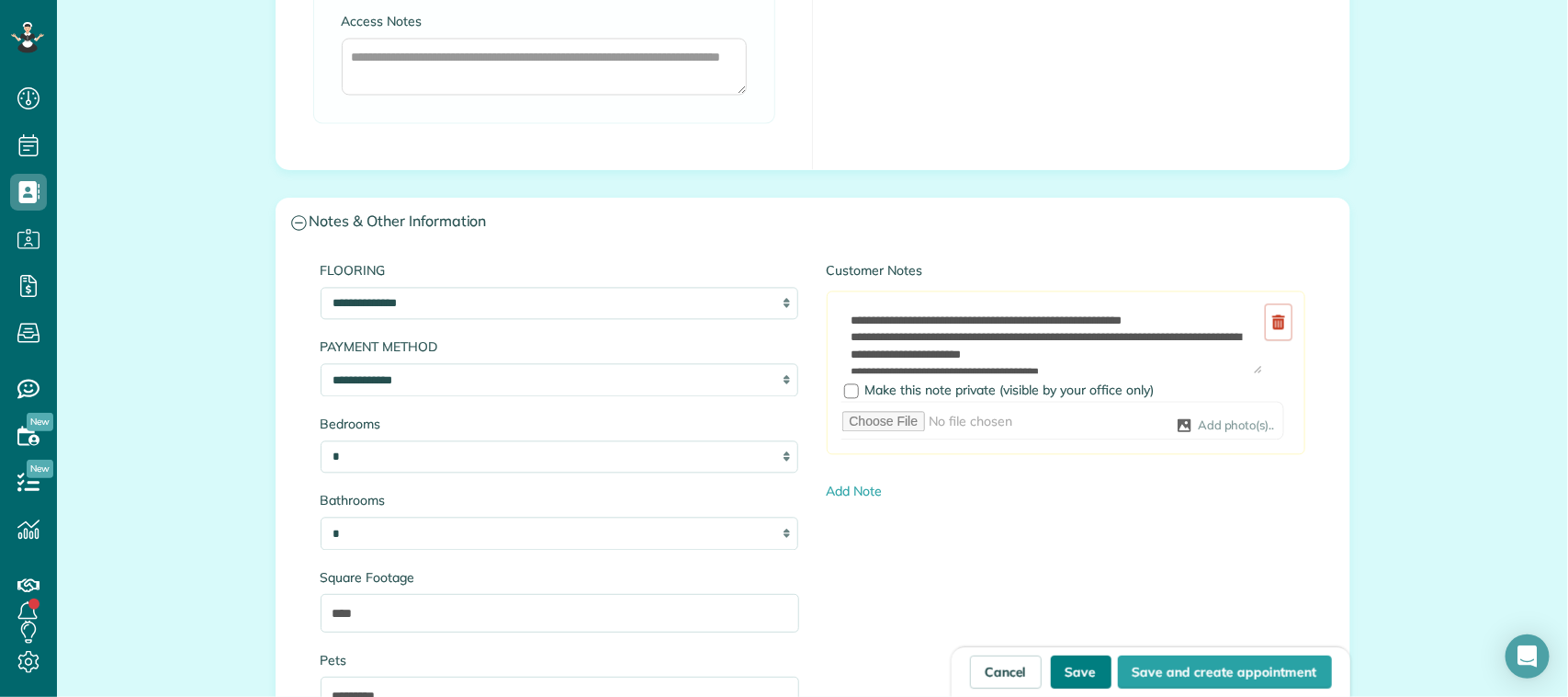
click at [1067, 662] on button "Save" at bounding box center [1081, 672] width 61 height 33
type input "**********"
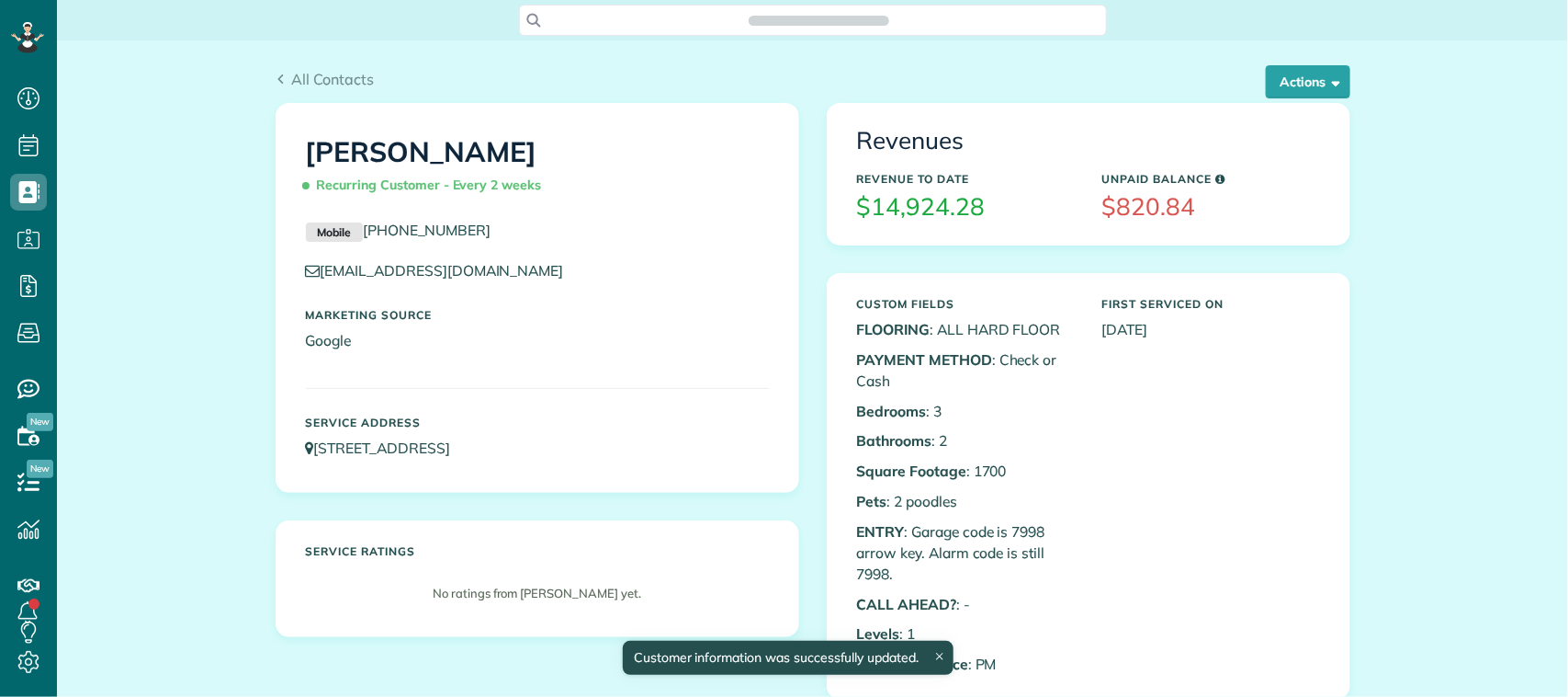
scroll to position [7, 7]
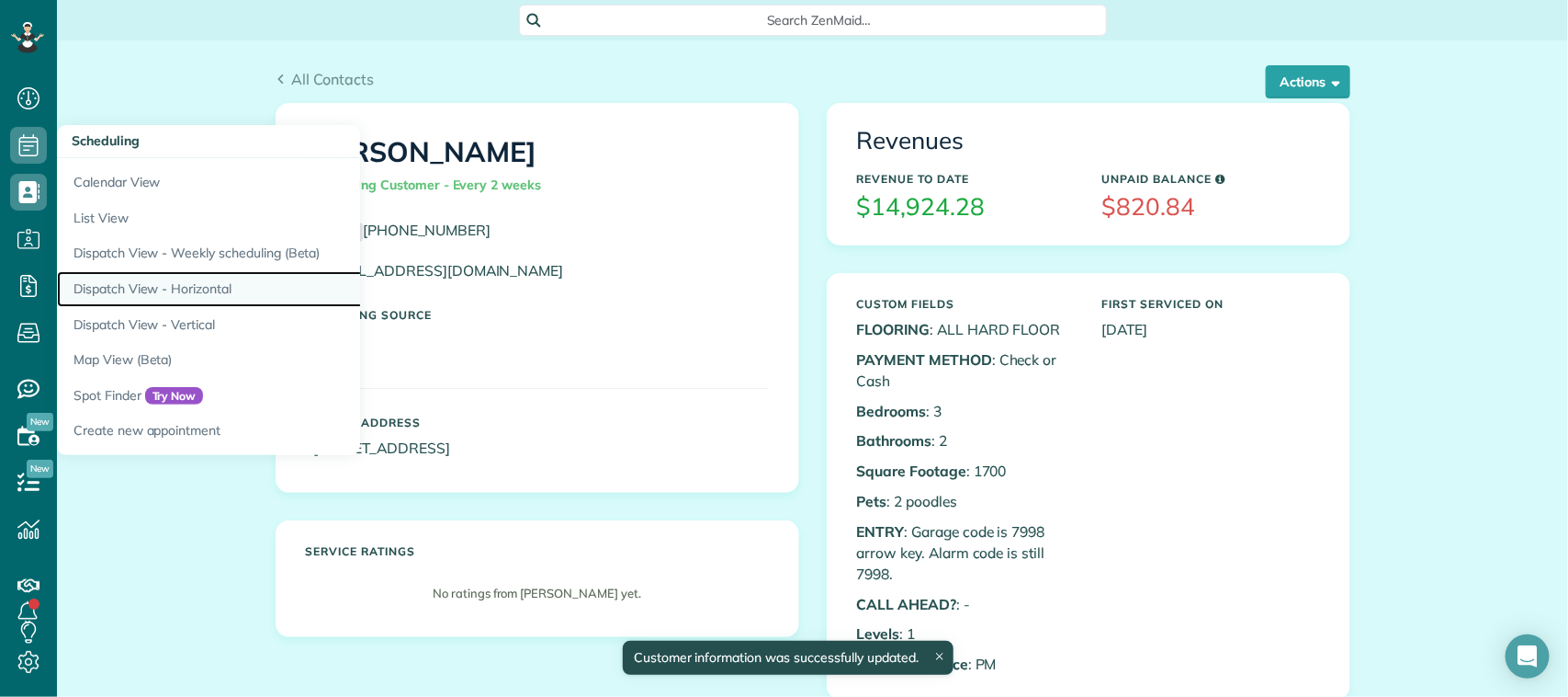
click at [170, 282] on link "Dispatch View - Horizontal" at bounding box center [286, 288] width 459 height 36
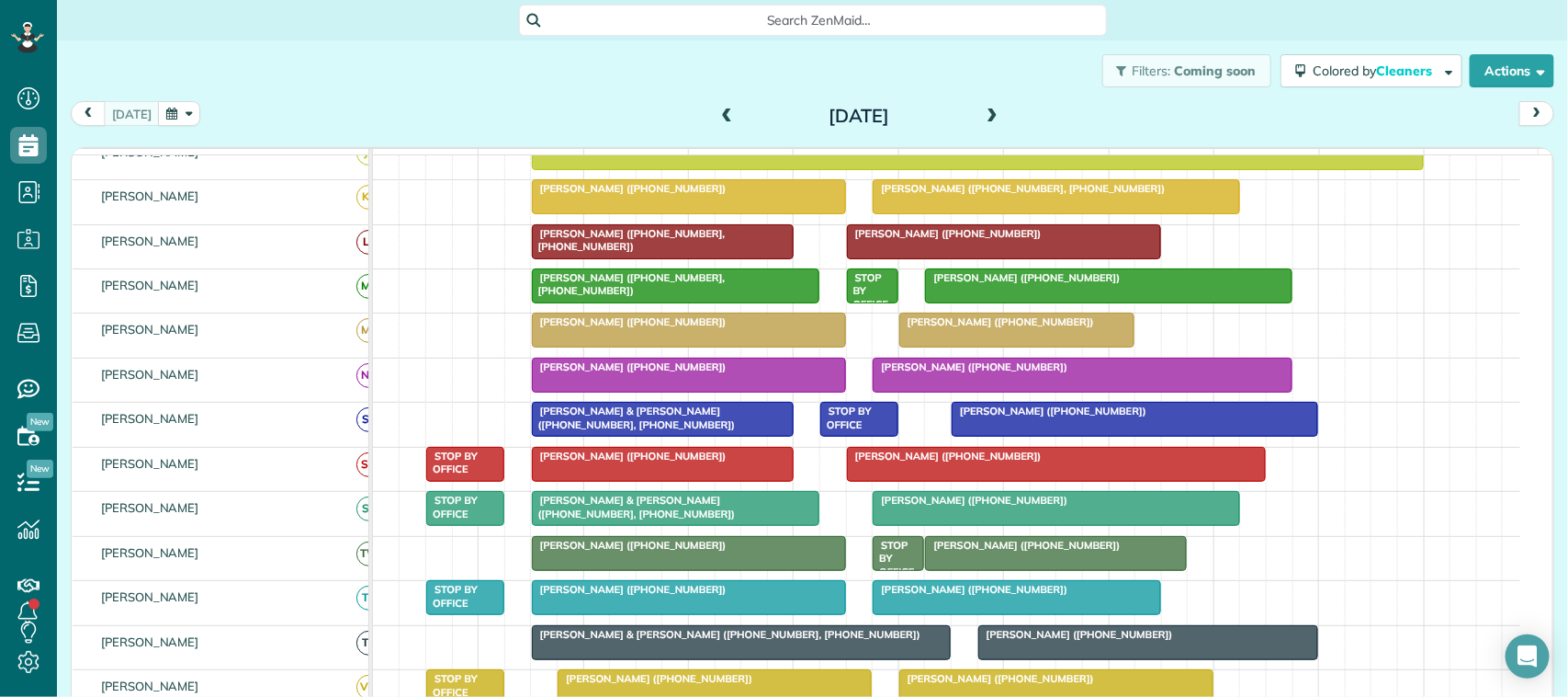
scroll to position [459, 0]
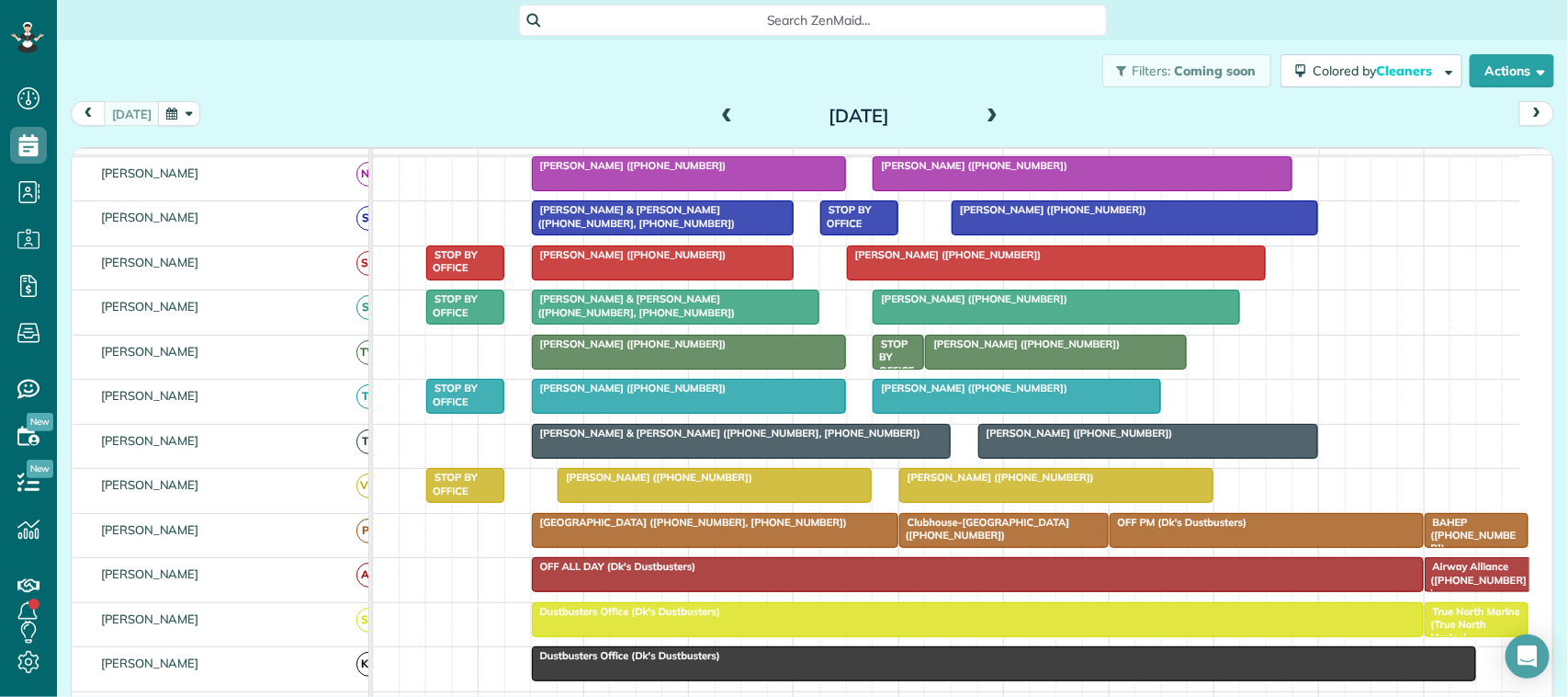
click at [955, 324] on div at bounding box center [1055, 307] width 365 height 33
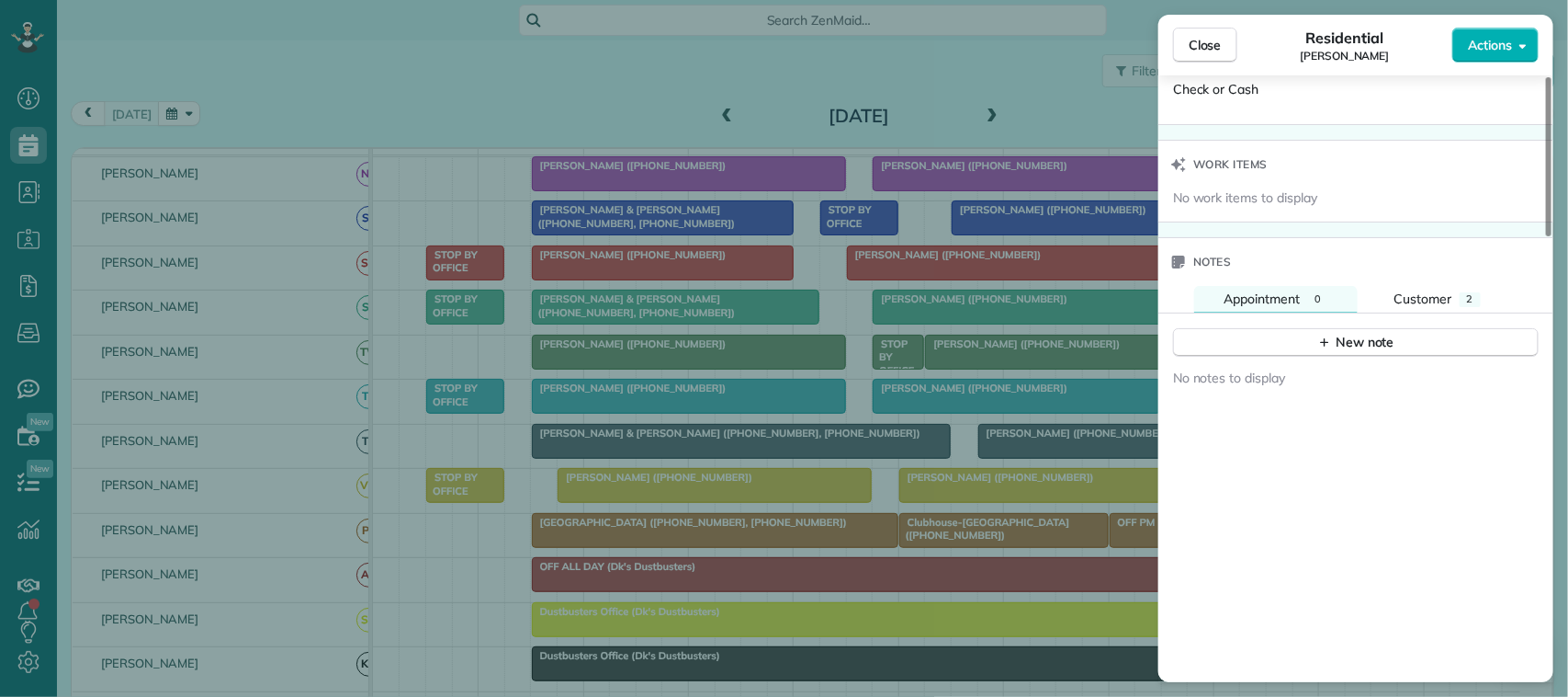
scroll to position [1494, 0]
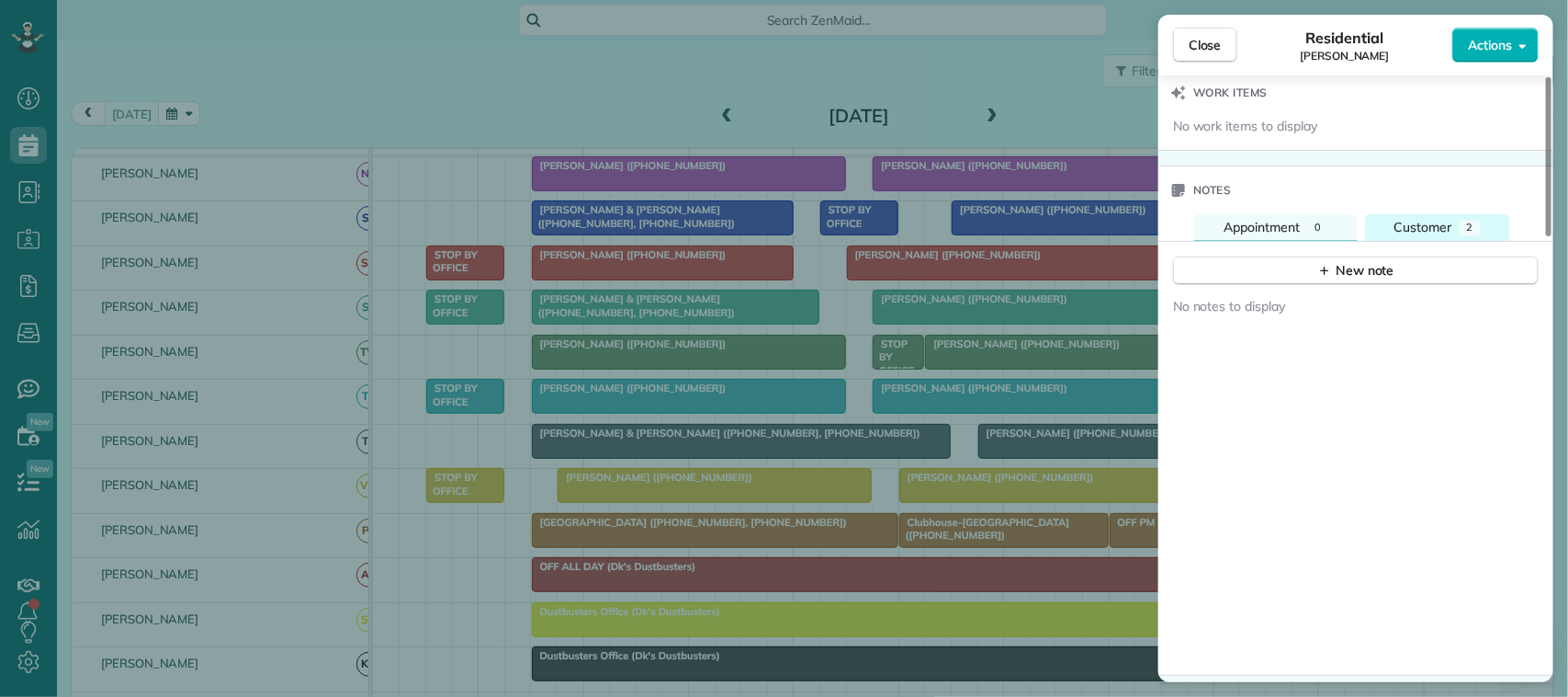
click at [1440, 235] on span "Customer" at bounding box center [1423, 227] width 58 height 17
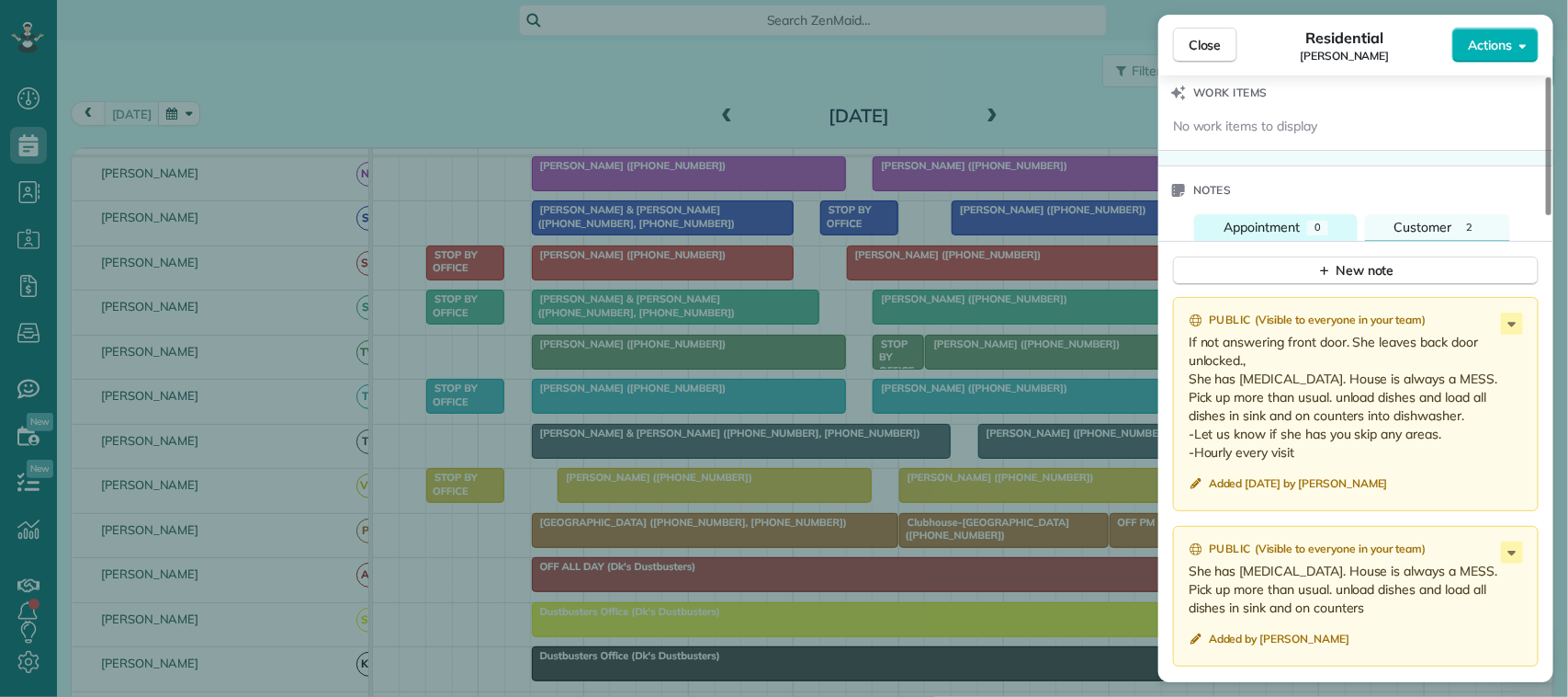
click at [1336, 236] on button "Appointment 0" at bounding box center [1275, 227] width 164 height 27
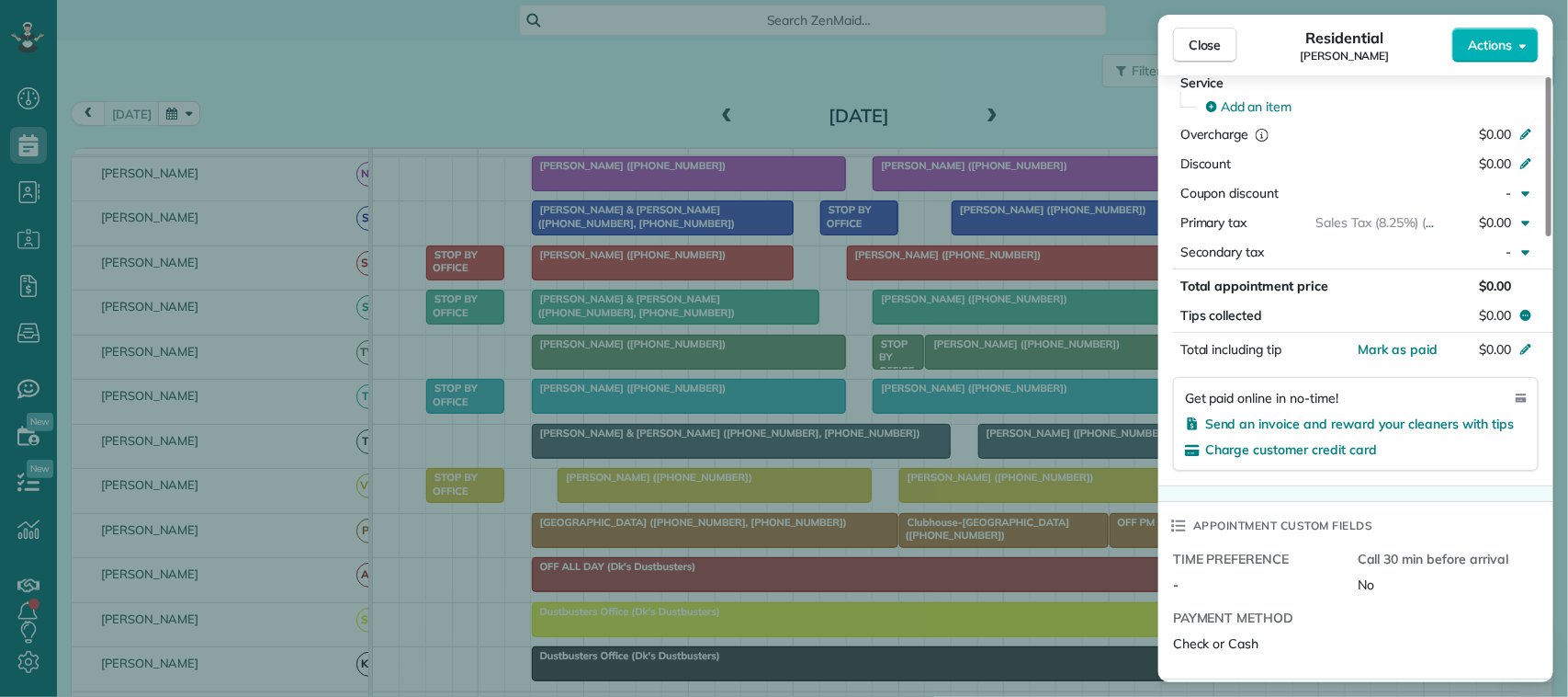
scroll to position [691, 0]
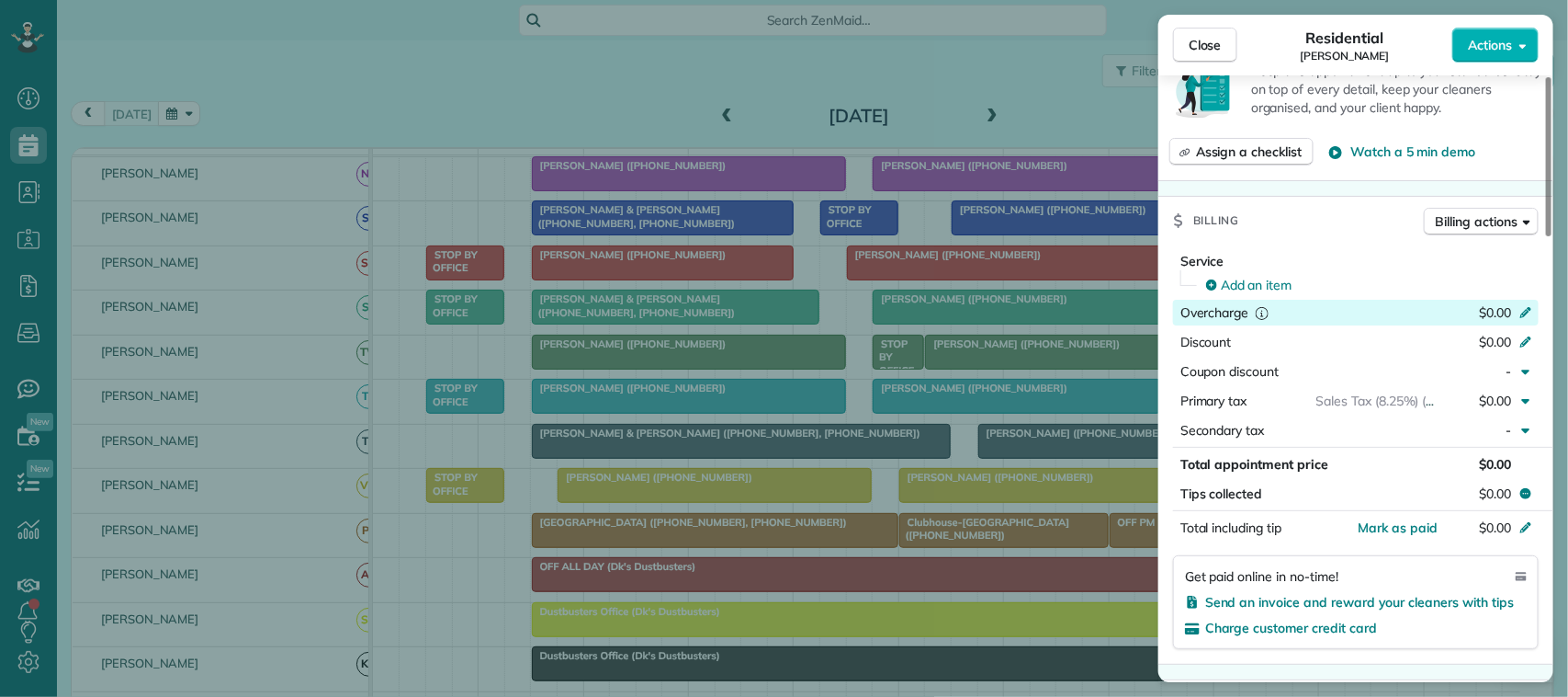
click at [1499, 312] on span "$0.00" at bounding box center [1495, 312] width 32 height 17
click at [1503, 311] on input "*****" at bounding box center [1481, 312] width 78 height 26
click at [1493, 320] on input "*****" at bounding box center [1481, 312] width 78 height 26
type input "******"
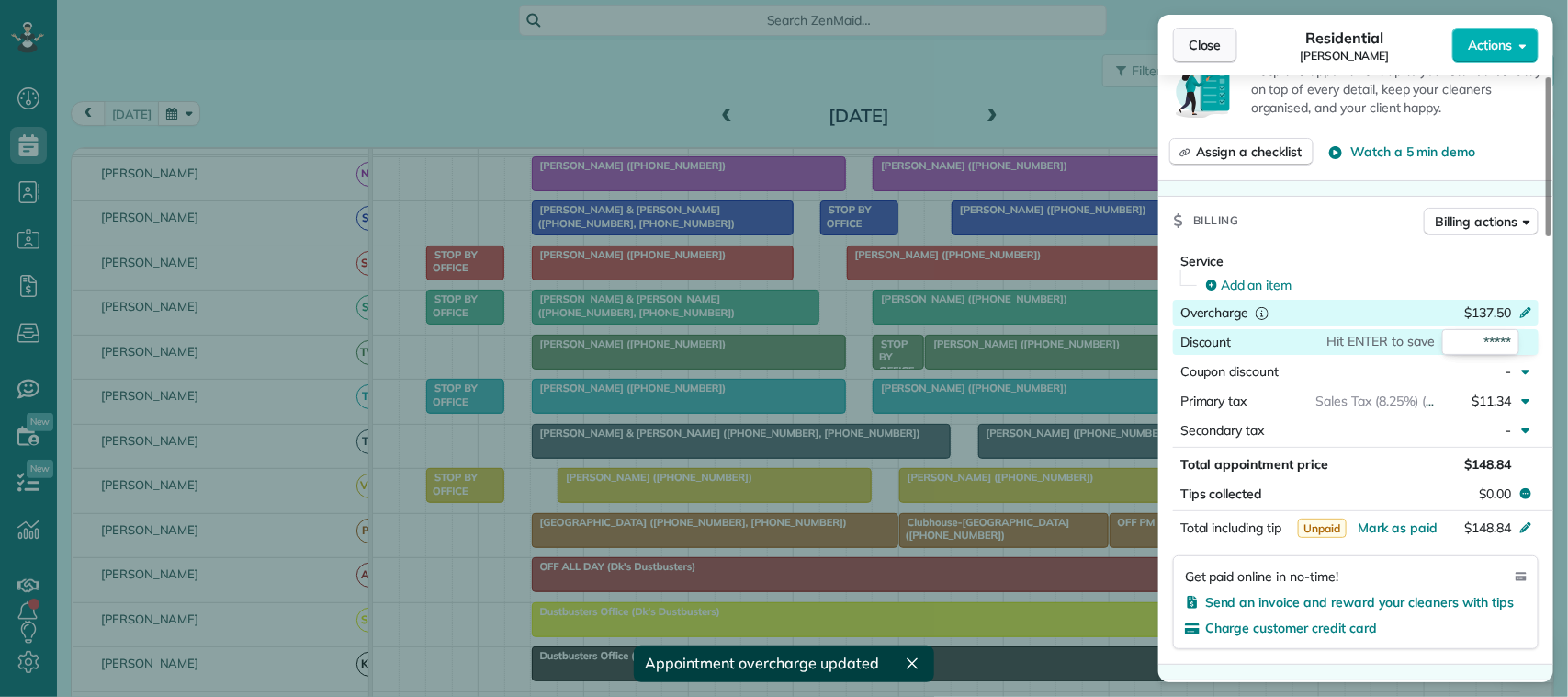
click at [1224, 43] on button "Close" at bounding box center [1205, 45] width 65 height 35
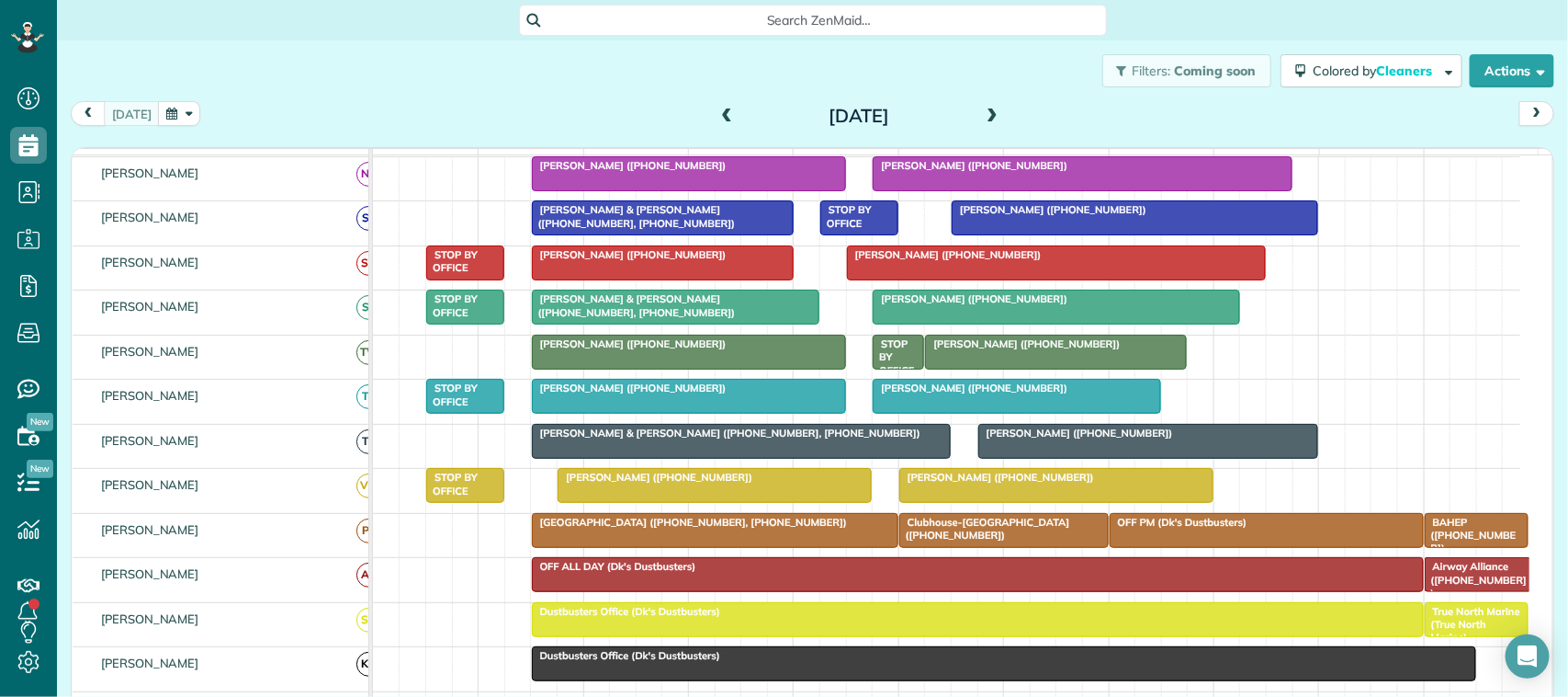
click at [179, 115] on button "button" at bounding box center [179, 113] width 43 height 25
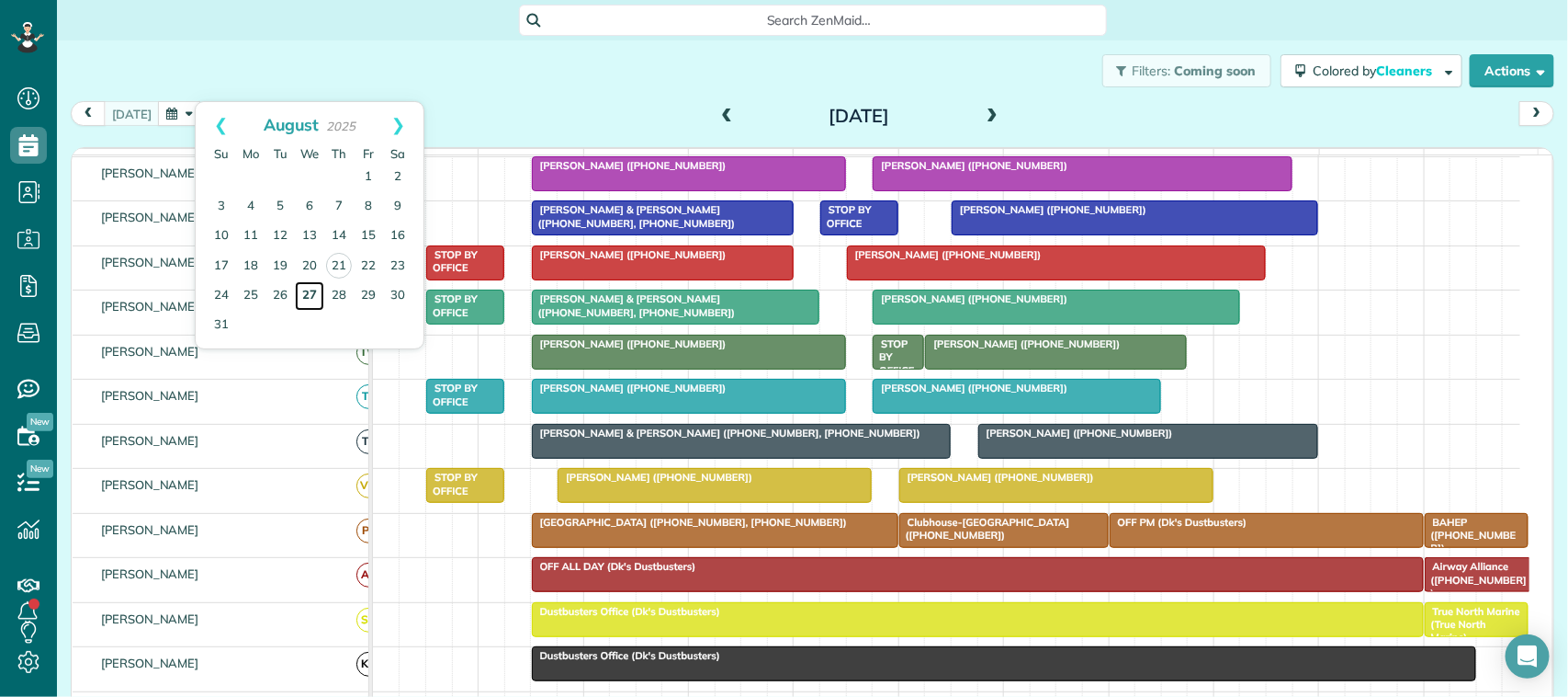
click at [309, 292] on link "27" at bounding box center [310, 296] width 30 height 30
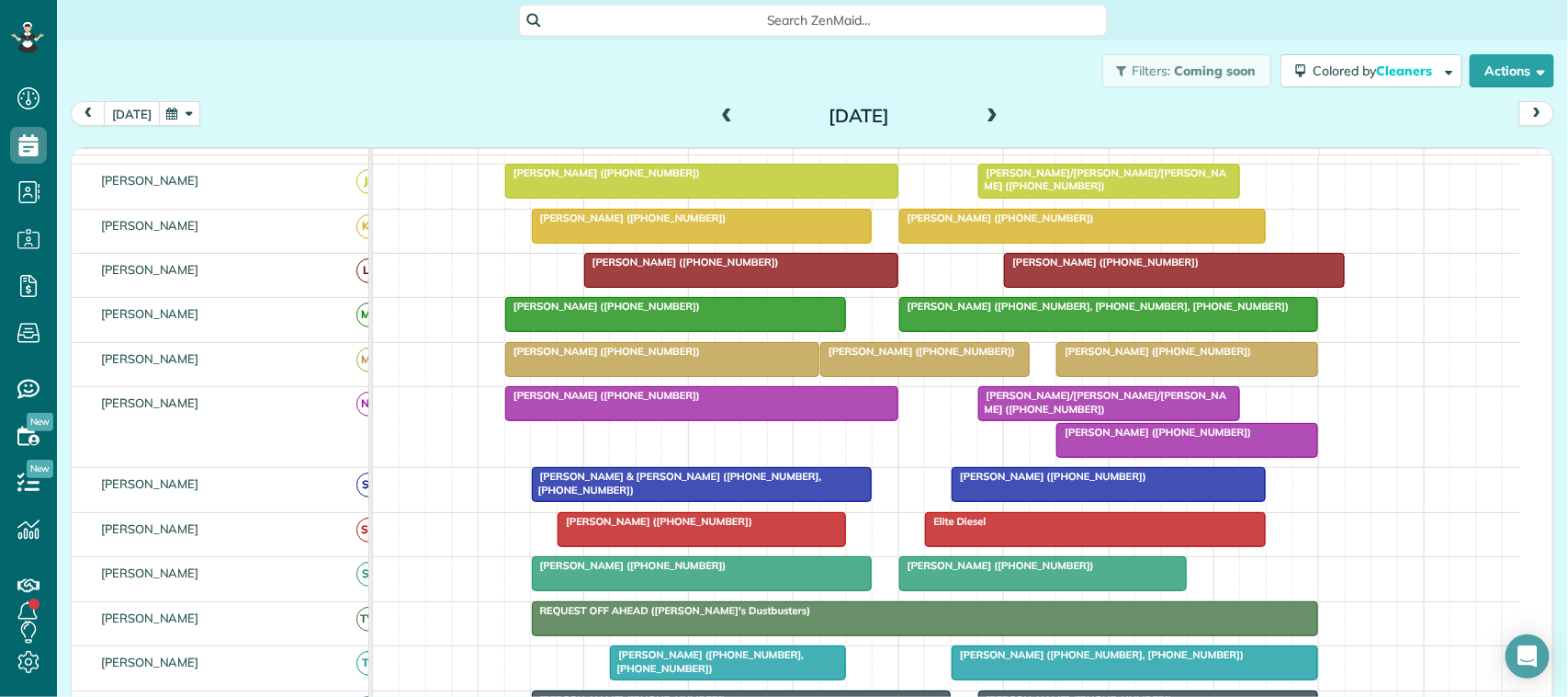
click at [124, 116] on button "today" at bounding box center [131, 113] width 56 height 25
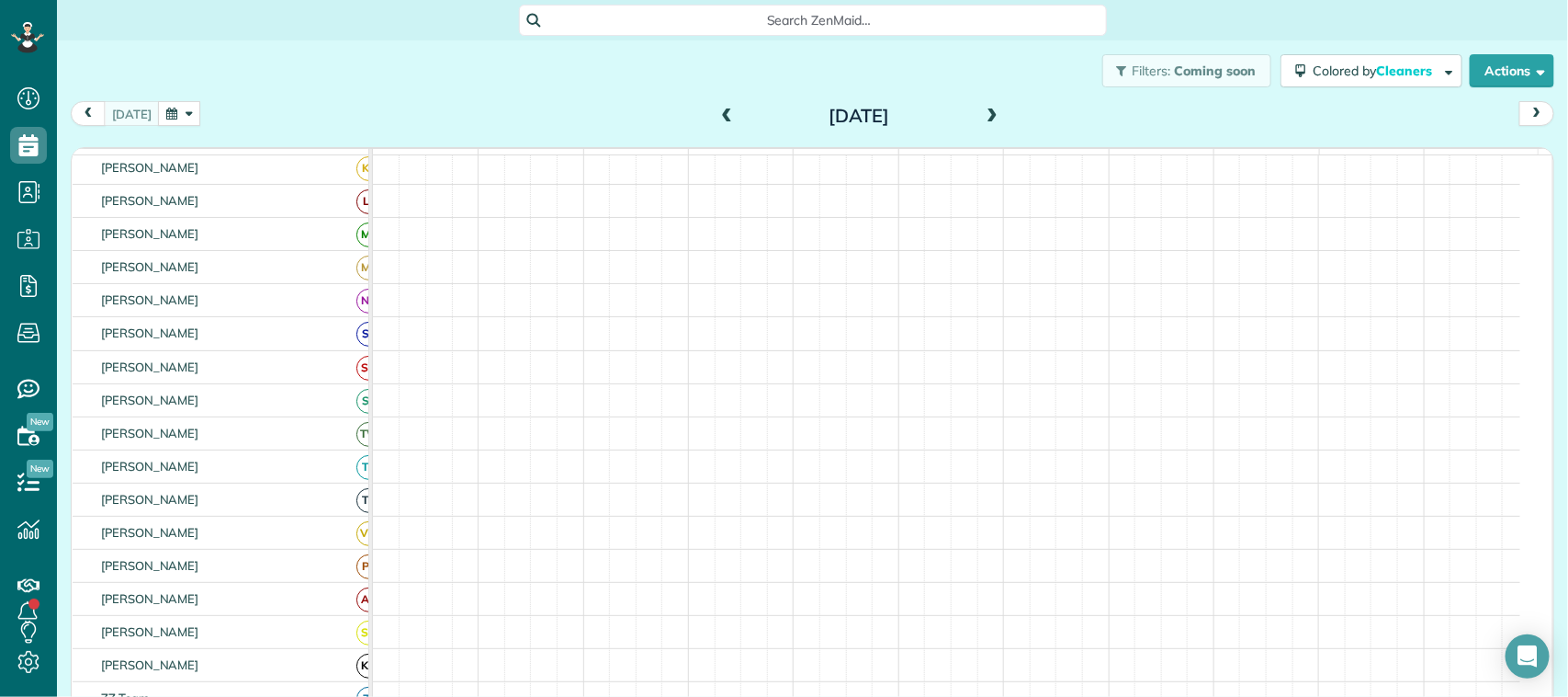
scroll to position [195, 0]
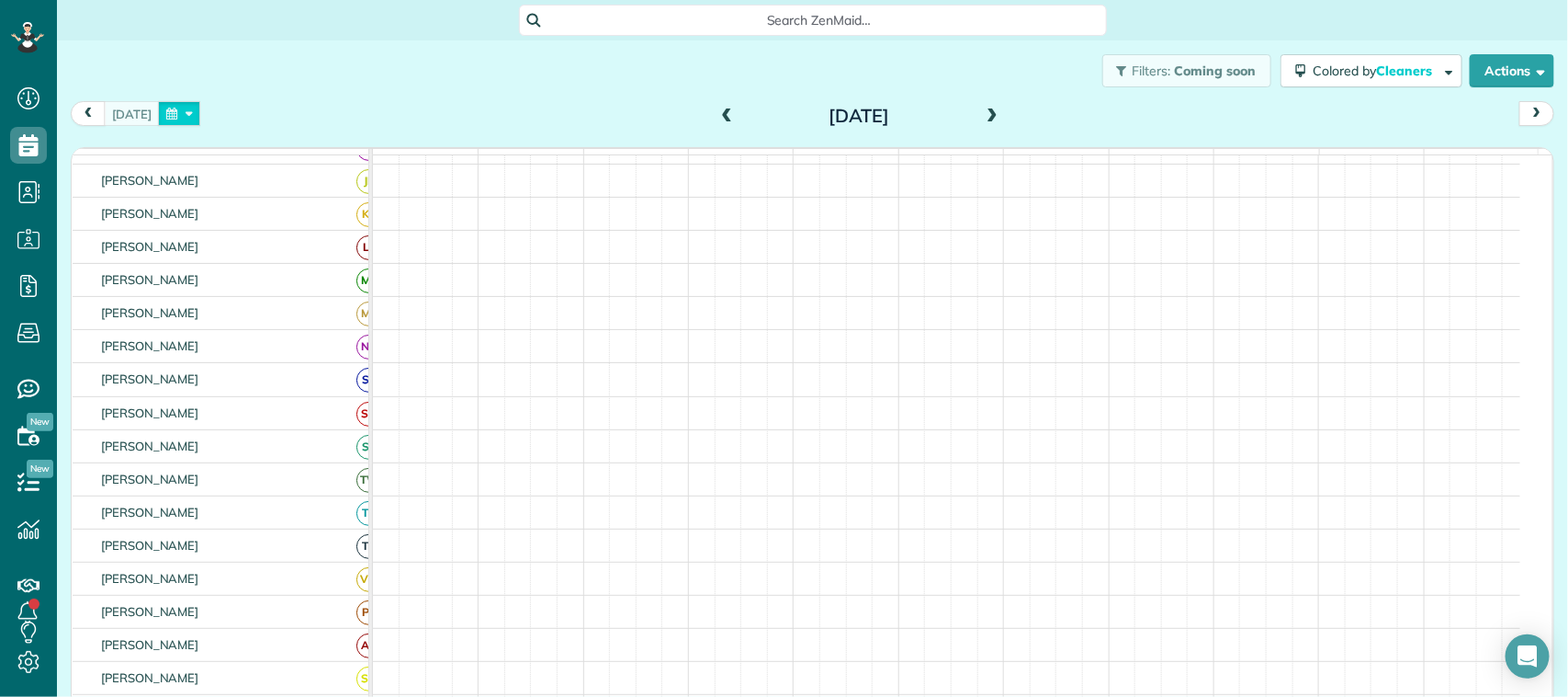
click at [195, 112] on button "button" at bounding box center [179, 113] width 43 height 25
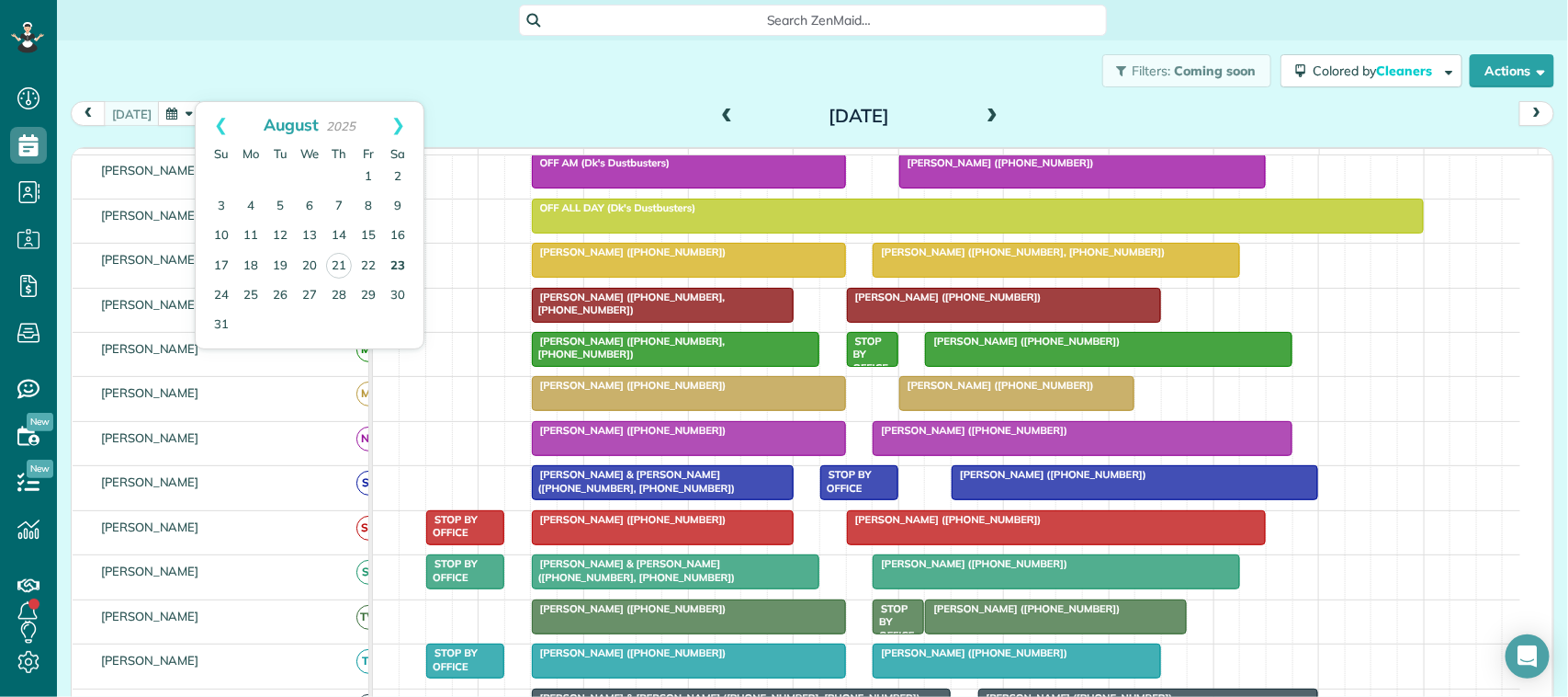
scroll to position [230, 0]
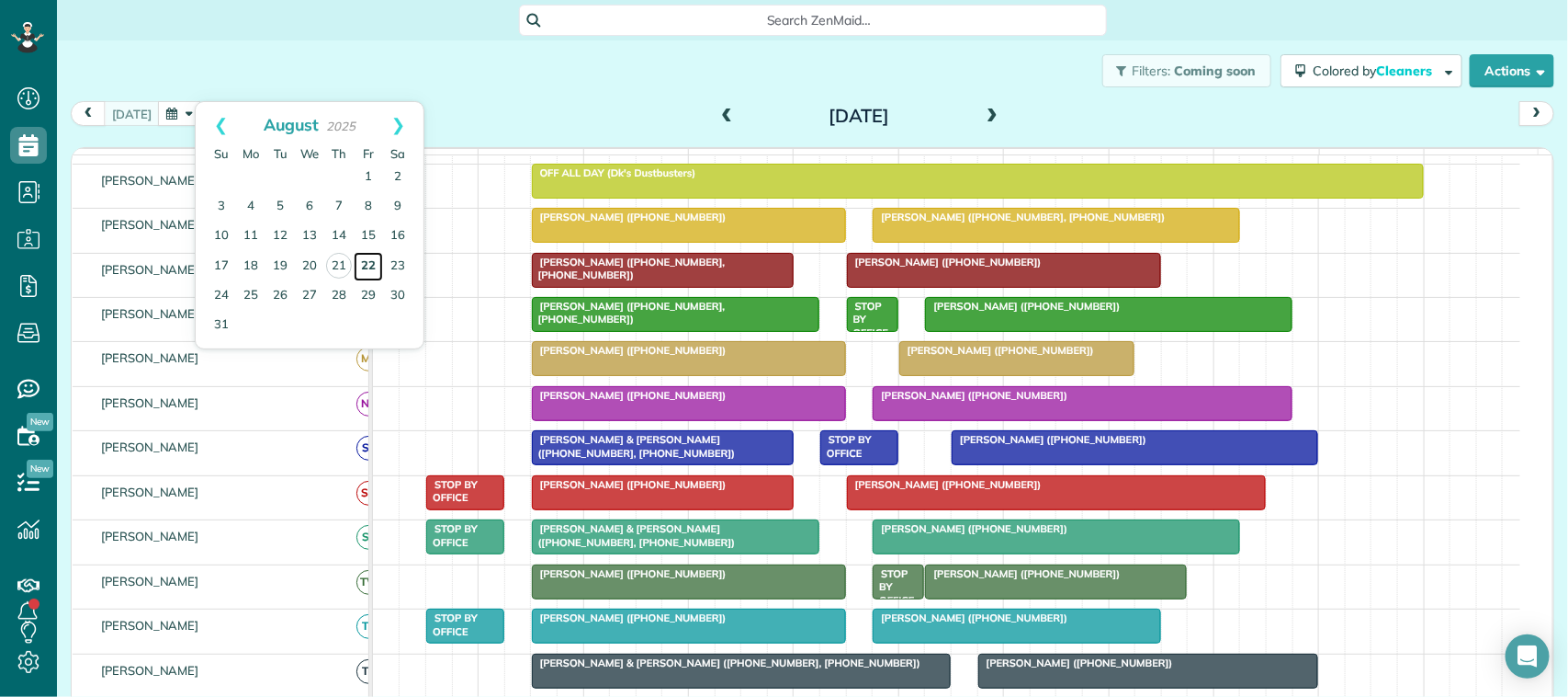
click at [377, 266] on link "22" at bounding box center [369, 266] width 30 height 30
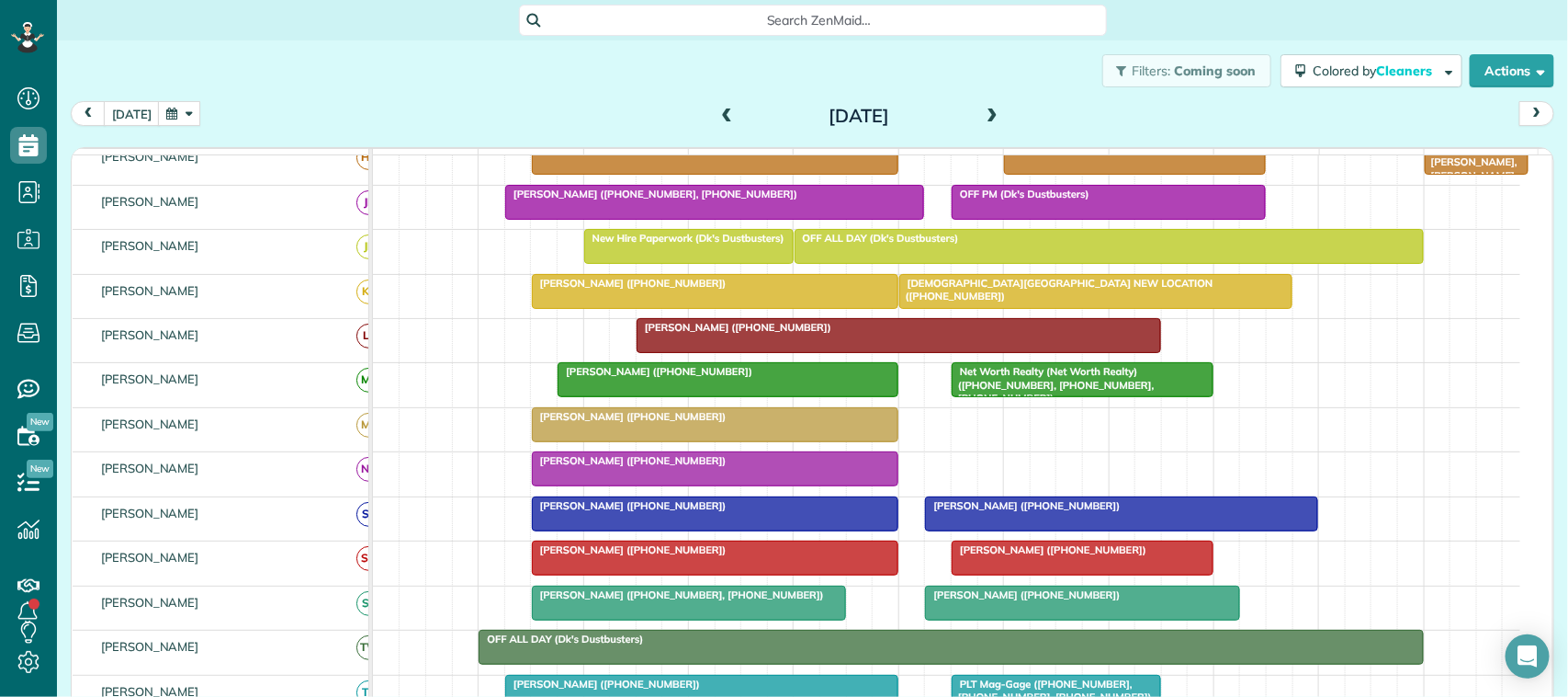
scroll to position [130, 0]
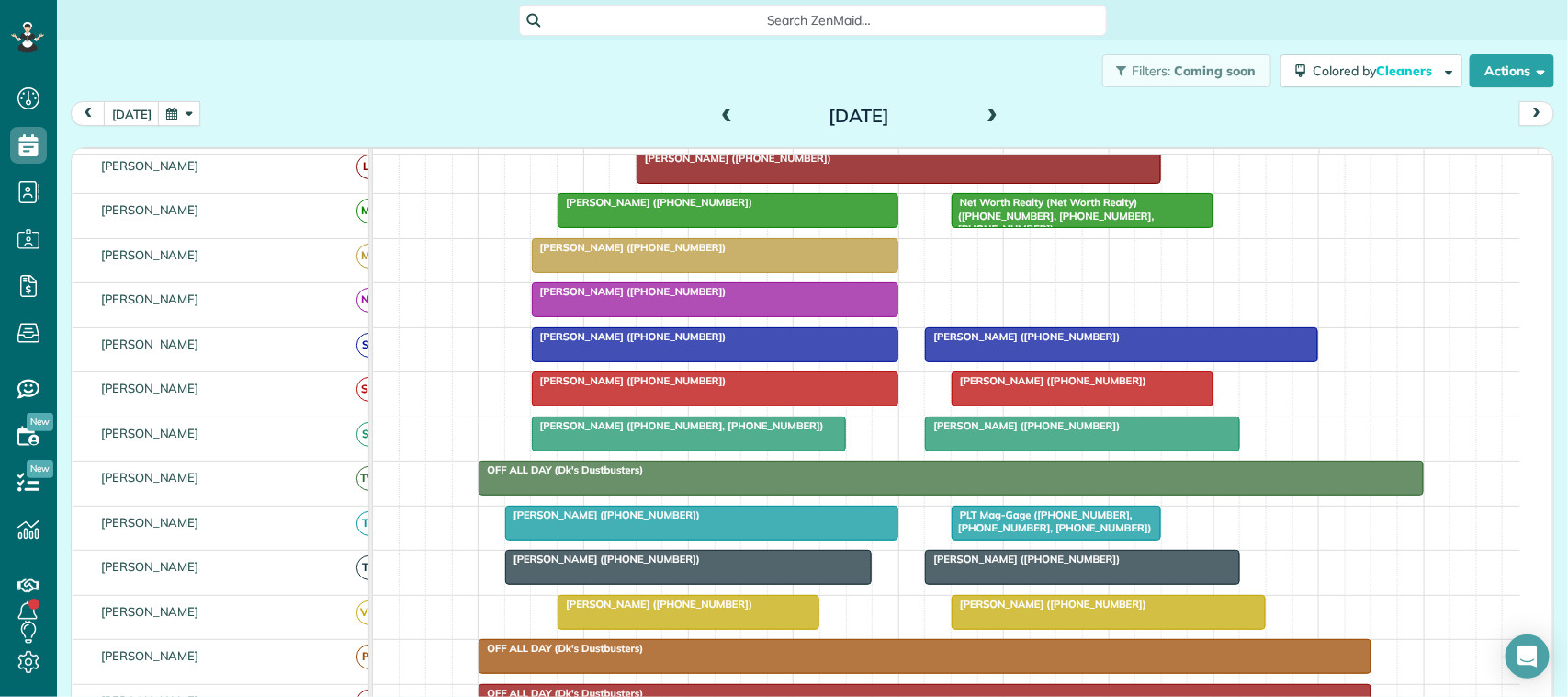
click at [471, 117] on div "today Friday Aug 22, 2025" at bounding box center [812, 117] width 1483 height 34
click at [121, 110] on button "[DATE]" at bounding box center [131, 113] width 56 height 25
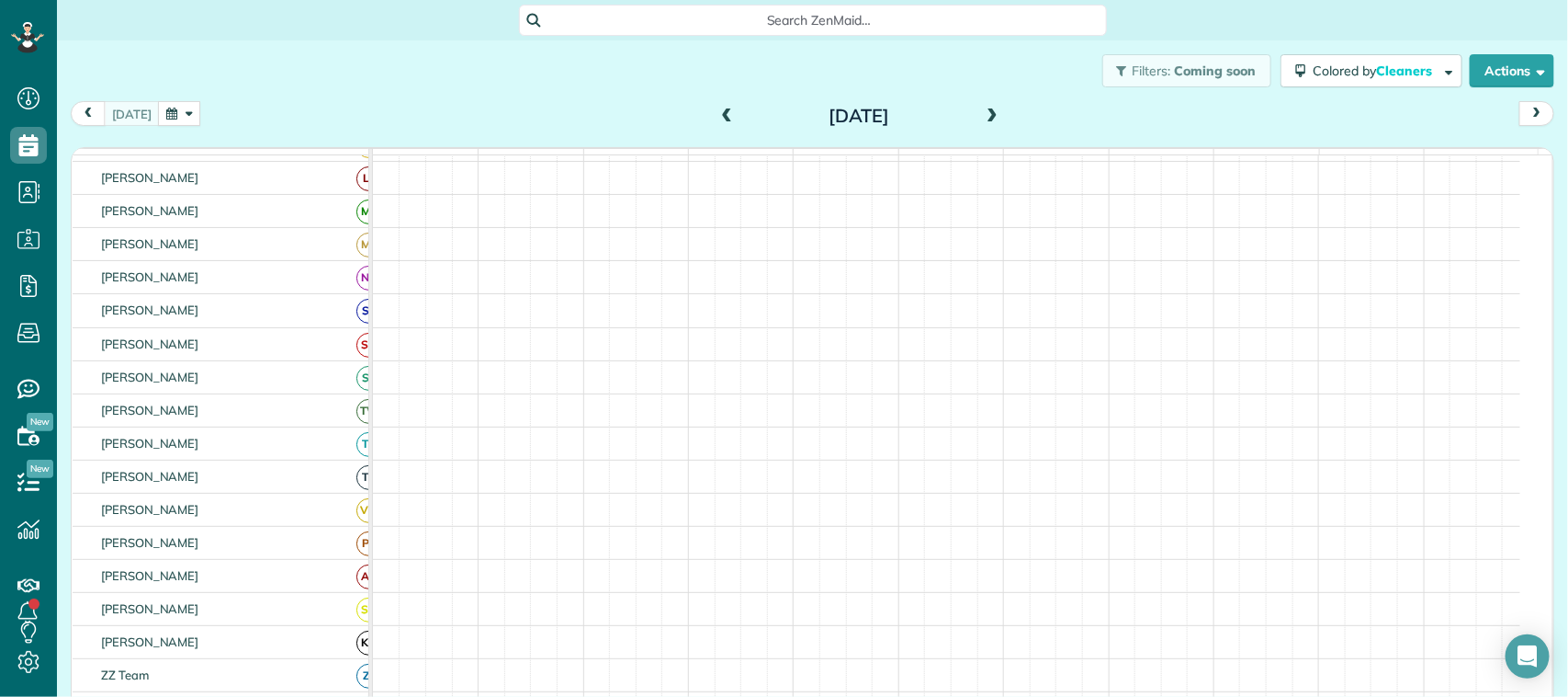
scroll to position [322, 0]
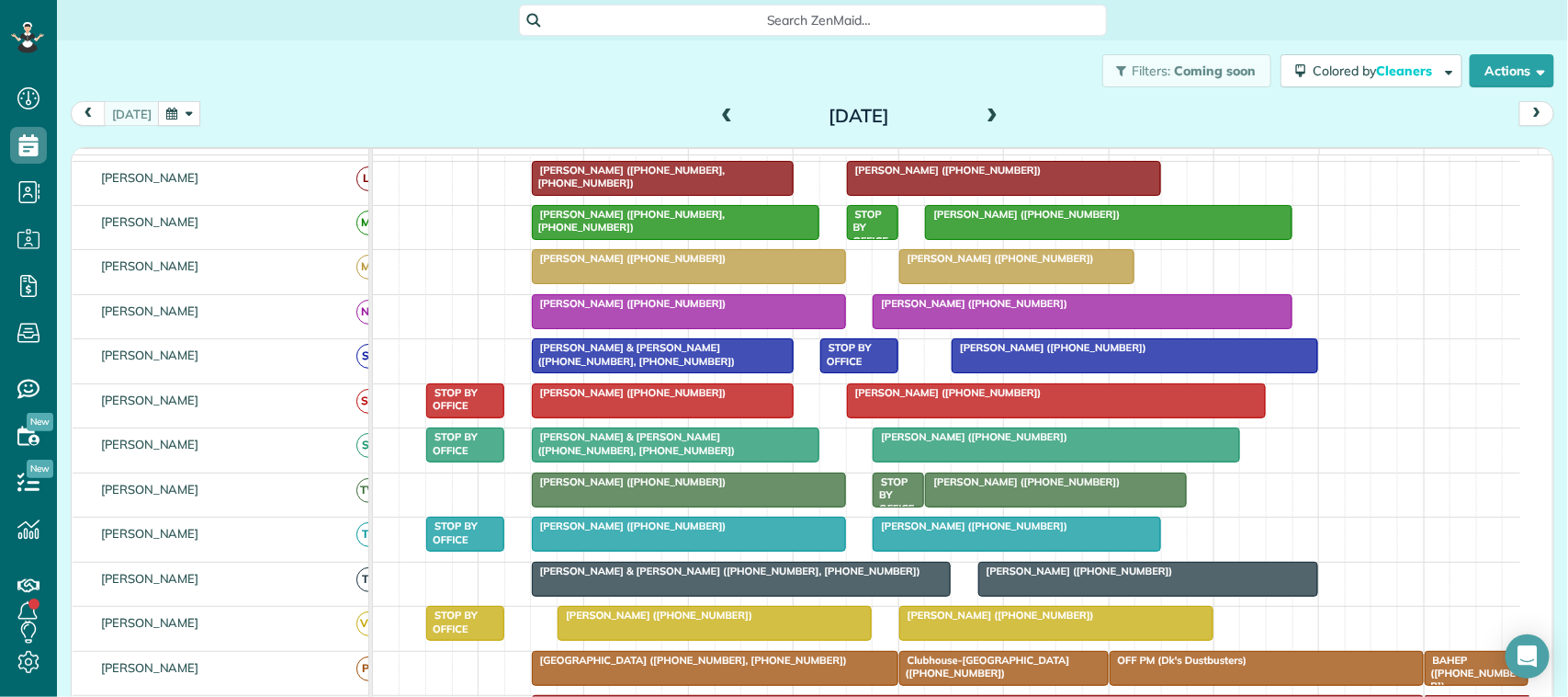
drag, startPoint x: 355, startPoint y: 30, endPoint x: 357, endPoint y: 46, distance: 16.1
click at [355, 31] on div "Search ZenMaid…" at bounding box center [812, 20] width 1511 height 31
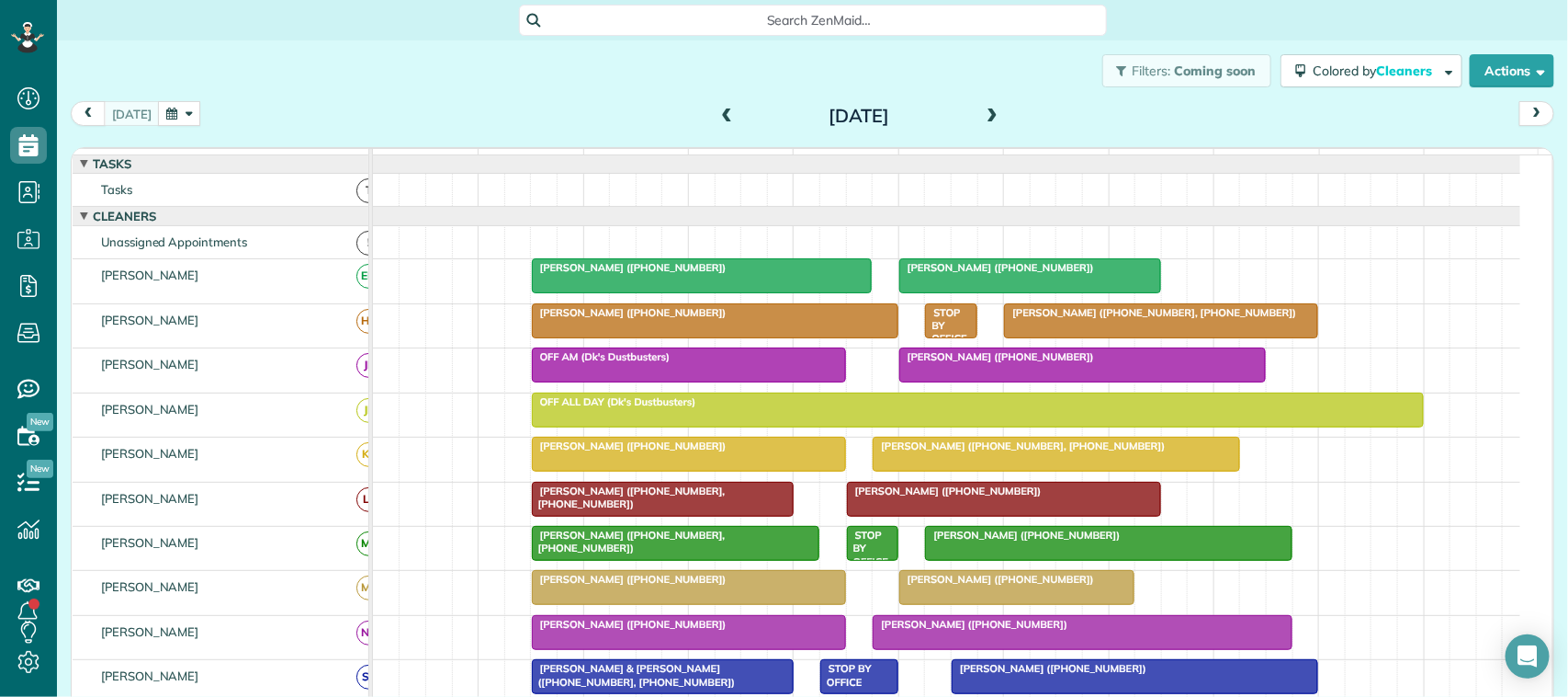
scroll to position [0, 0]
click at [625, 293] on div at bounding box center [702, 276] width 339 height 33
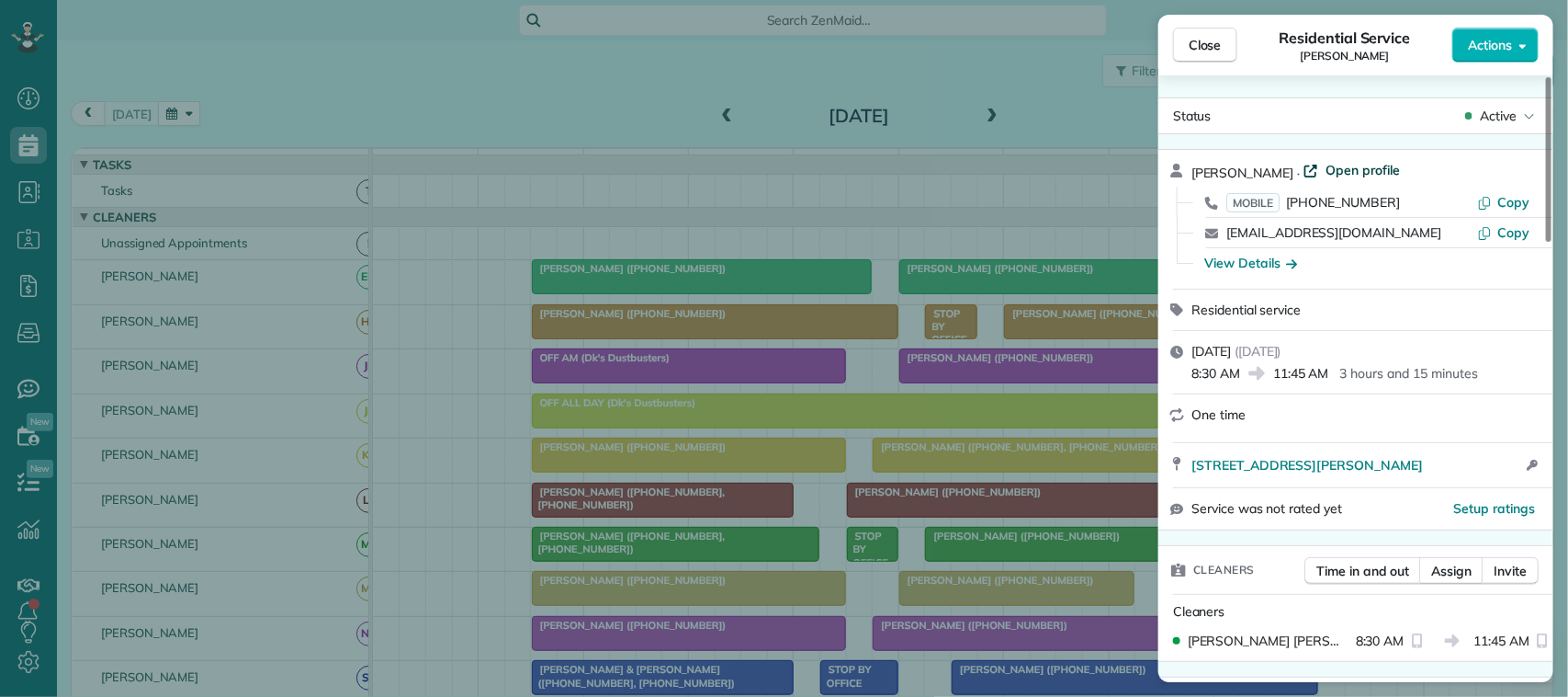
click at [1362, 176] on span "Open profile" at bounding box center [1363, 170] width 75 height 18
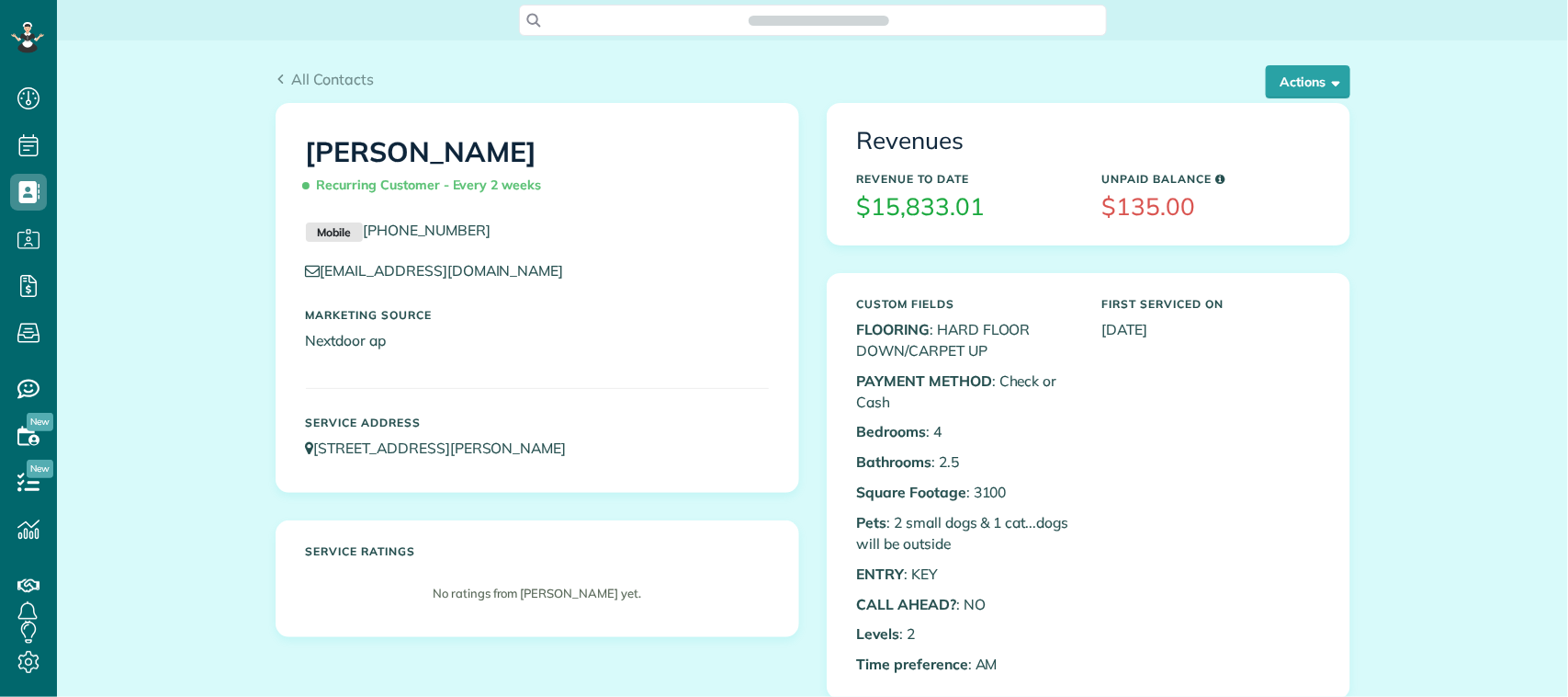
scroll to position [7, 7]
click at [1310, 74] on button "Actions" at bounding box center [1307, 82] width 84 height 33
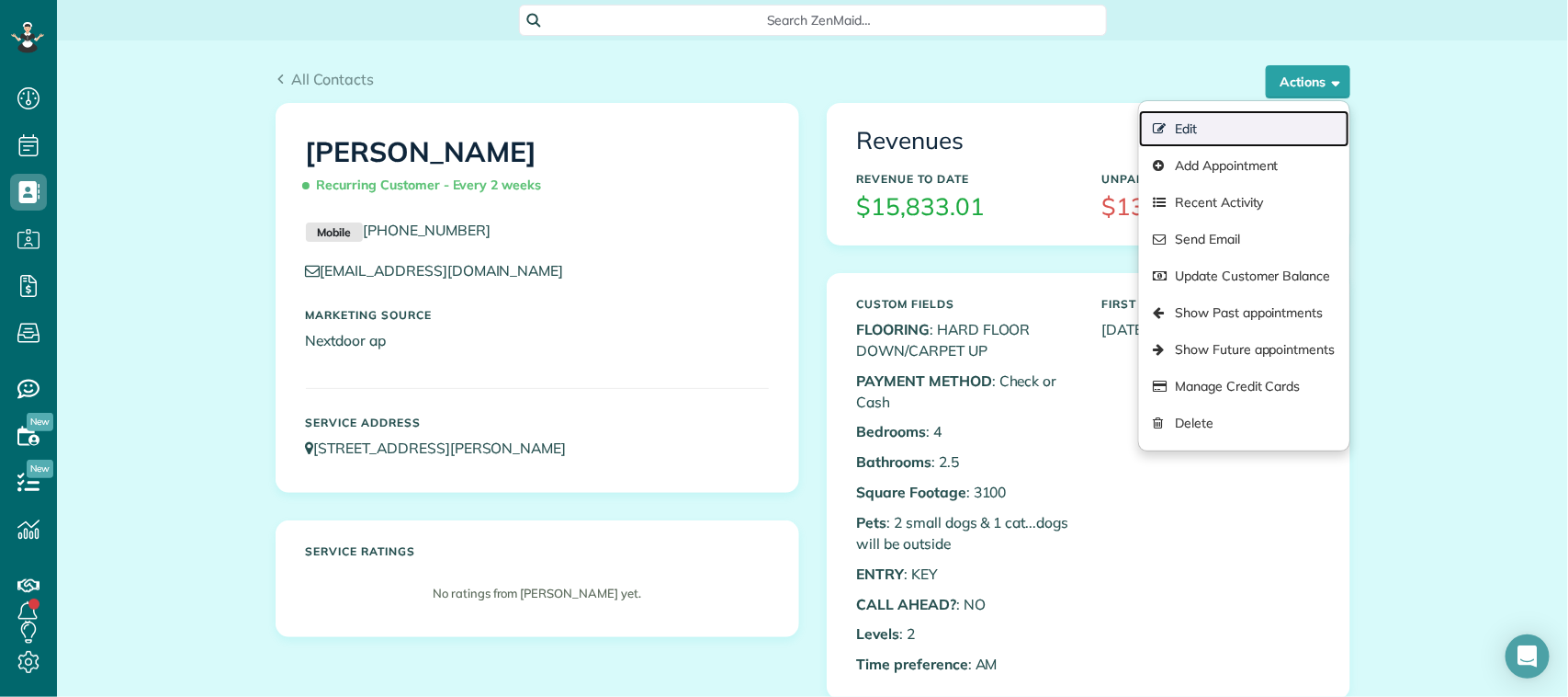
click at [1254, 122] on link "Edit" at bounding box center [1244, 128] width 210 height 37
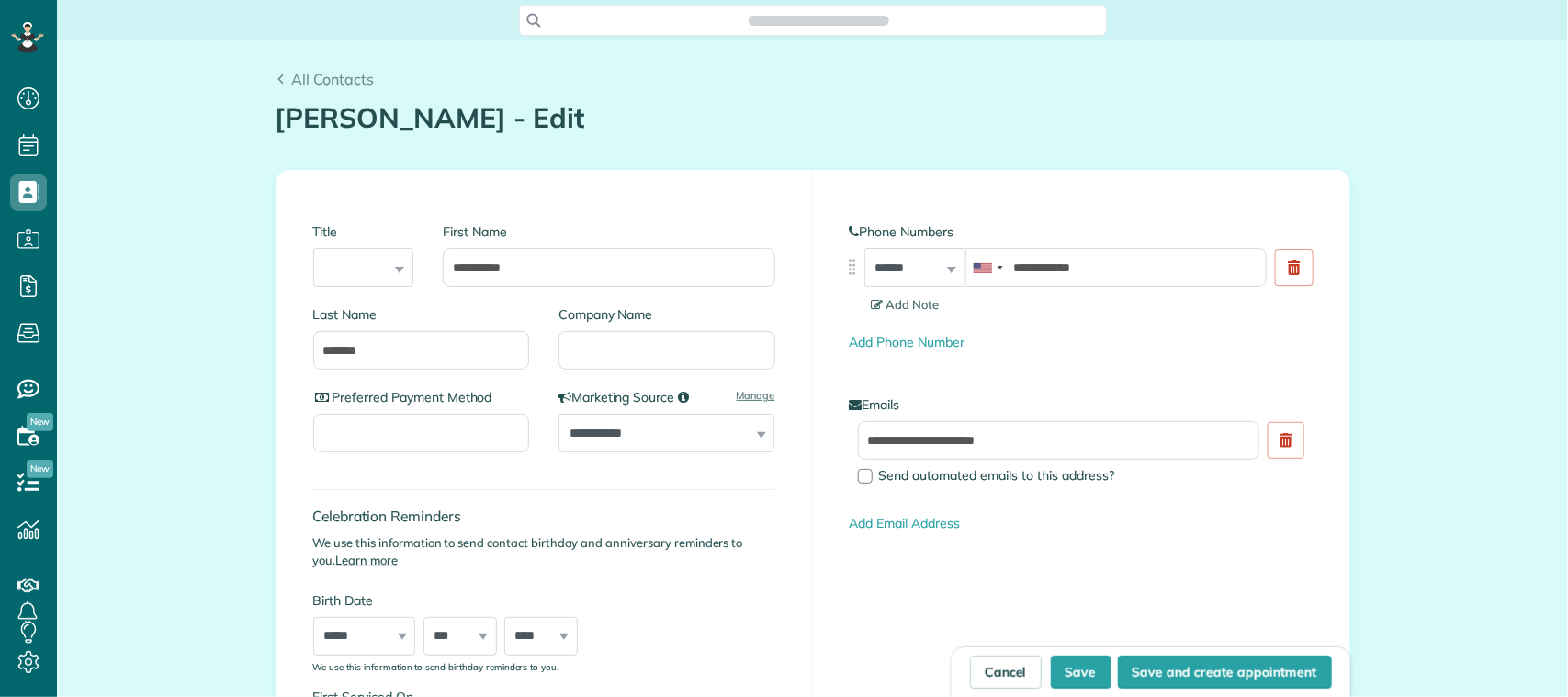
scroll to position [7, 7]
type input "**********"
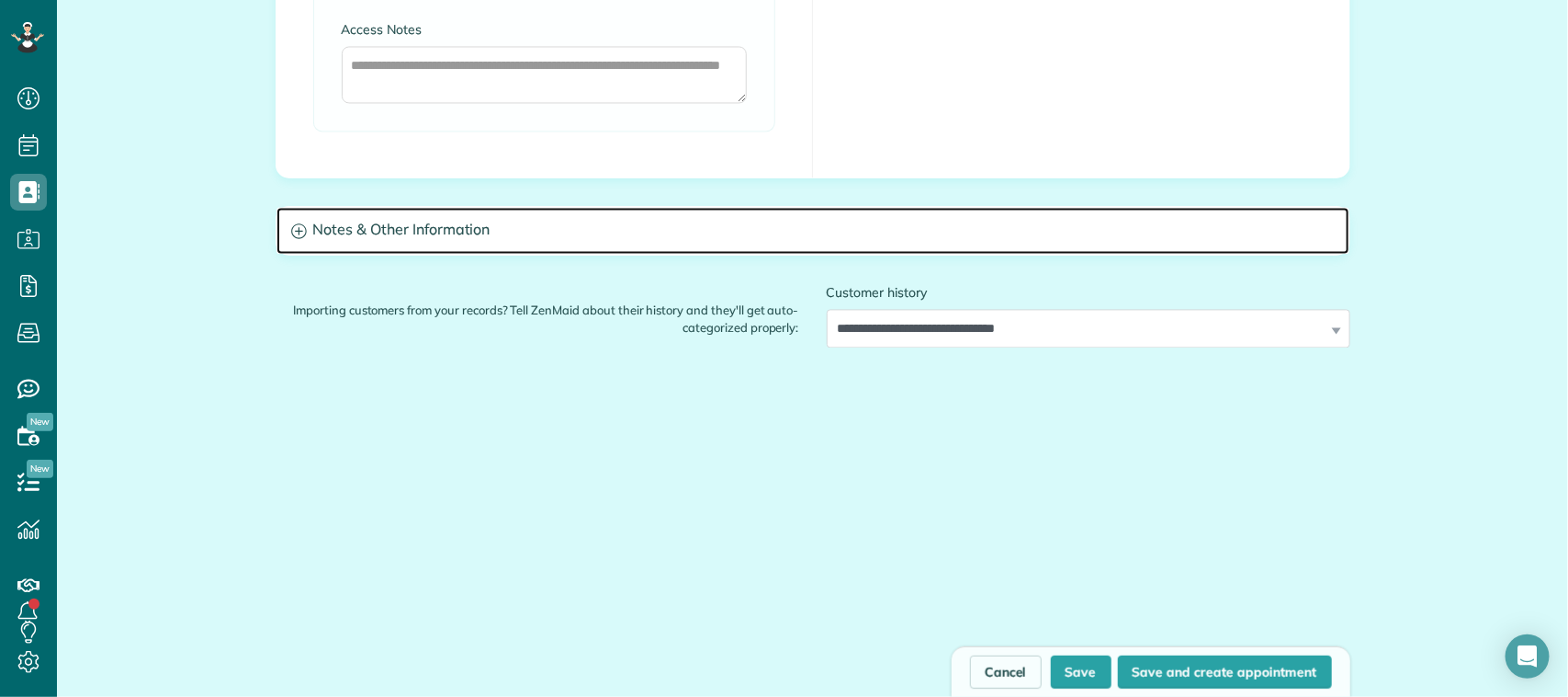
click at [566, 210] on h3 "Notes & Other Information" at bounding box center [812, 230] width 1073 height 47
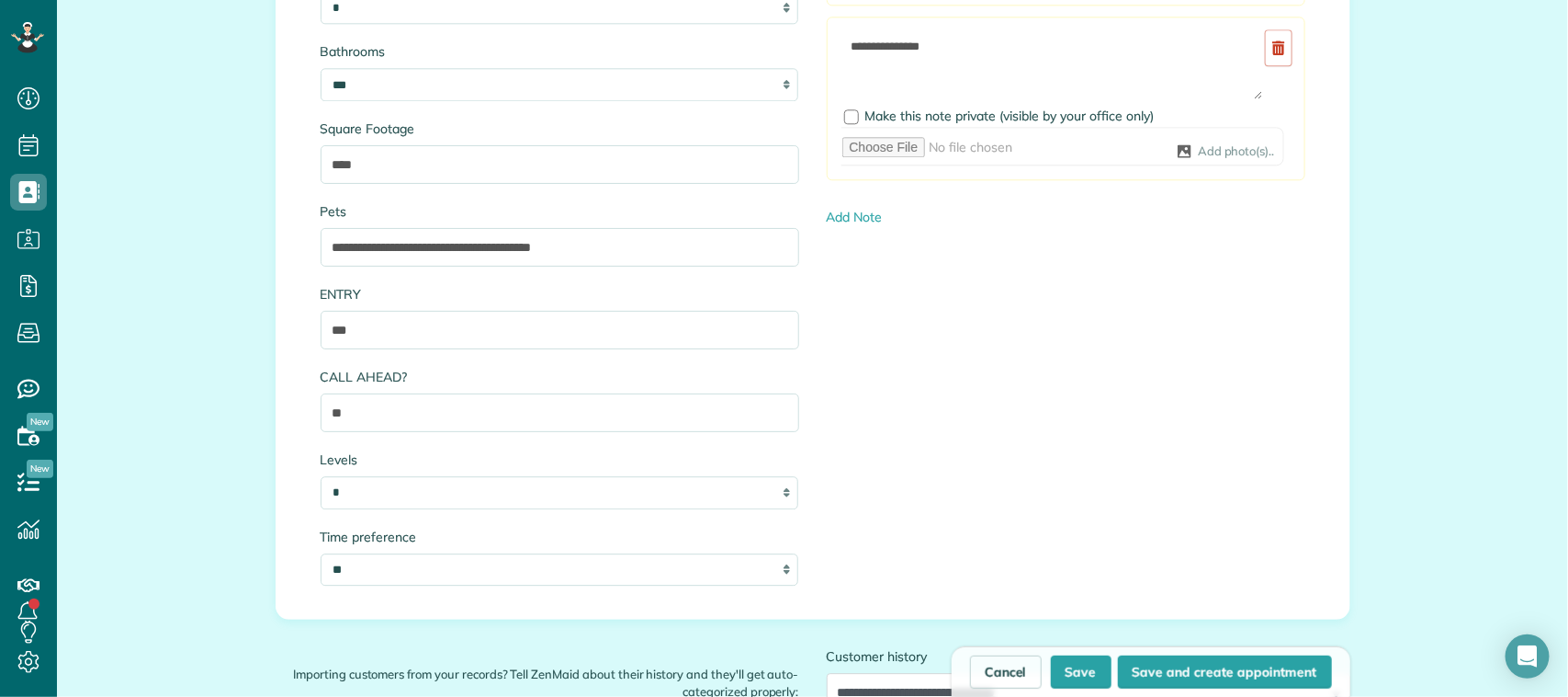
scroll to position [2063, 0]
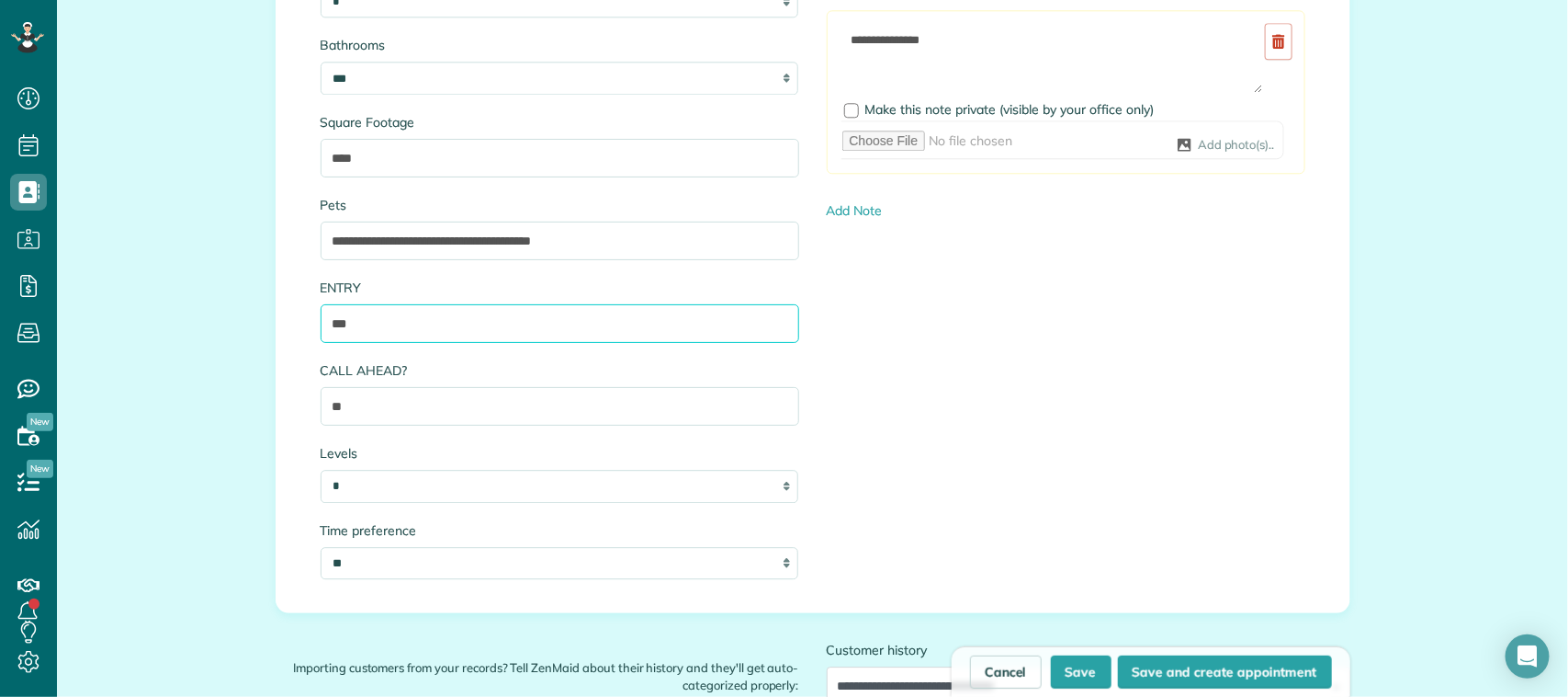
drag, startPoint x: 356, startPoint y: 329, endPoint x: 313, endPoint y: 323, distance: 43.4
click at [321, 323] on input "***" at bounding box center [560, 324] width 479 height 39
click at [432, 331] on input "**********" at bounding box center [560, 324] width 479 height 39
click at [540, 324] on input "**********" at bounding box center [560, 324] width 479 height 39
drag, startPoint x: 480, startPoint y: 322, endPoint x: 323, endPoint y: 324, distance: 157.0
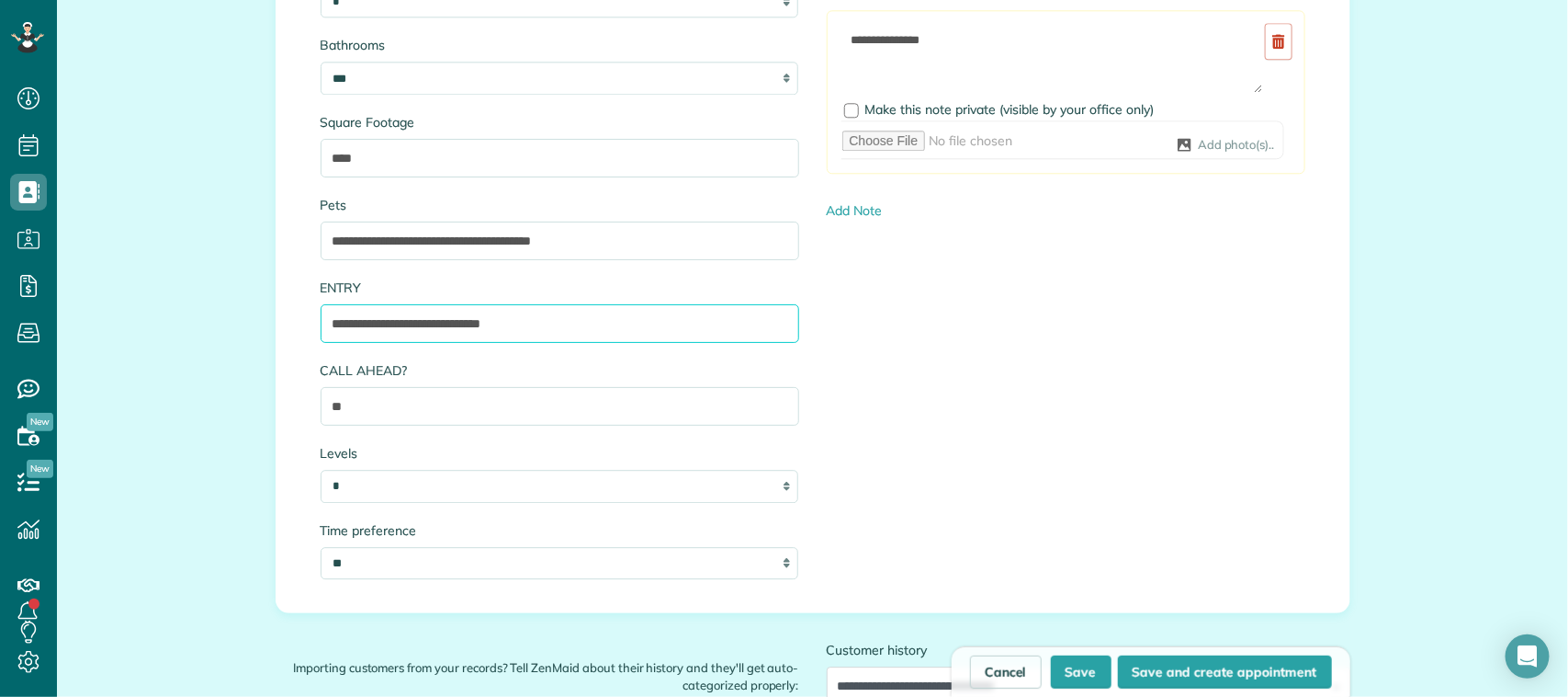
click at [323, 324] on input "**********" at bounding box center [560, 324] width 479 height 39
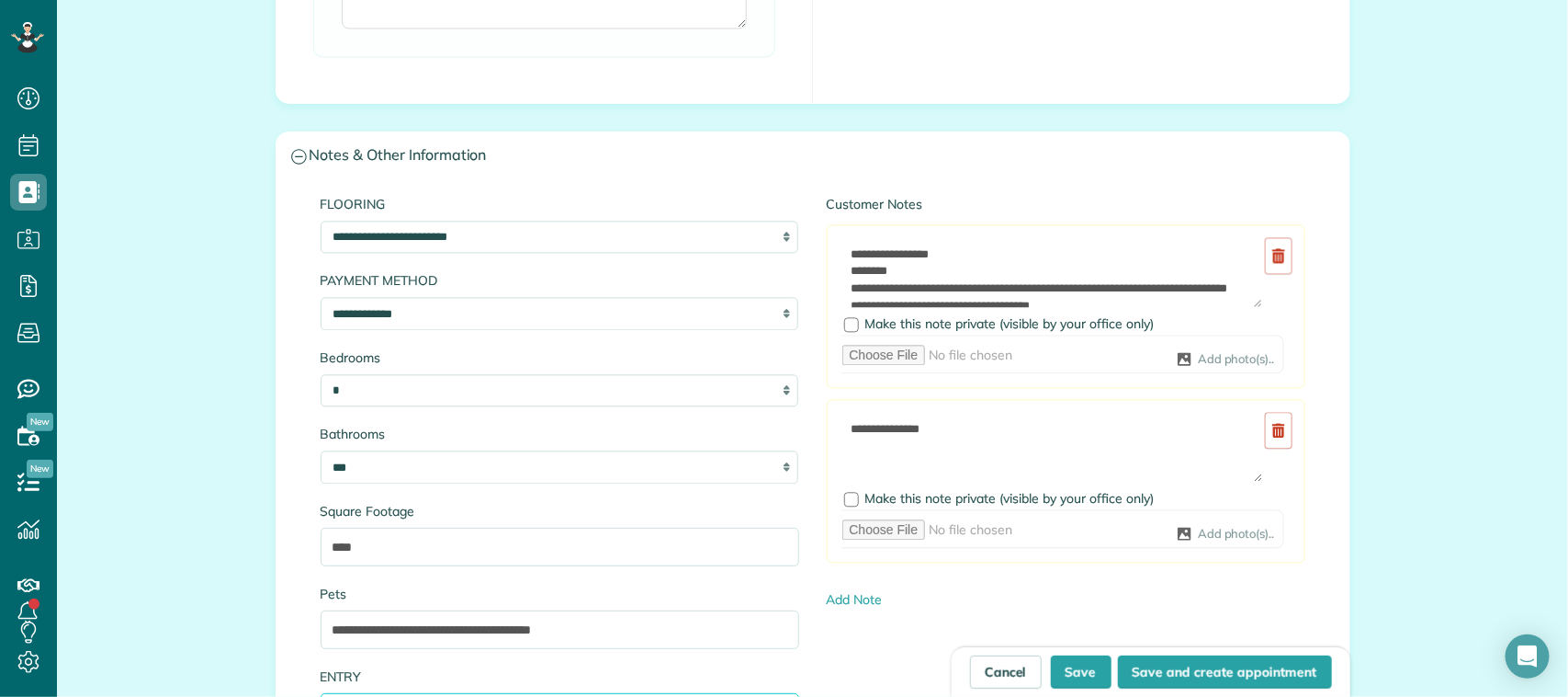
scroll to position [1604, 0]
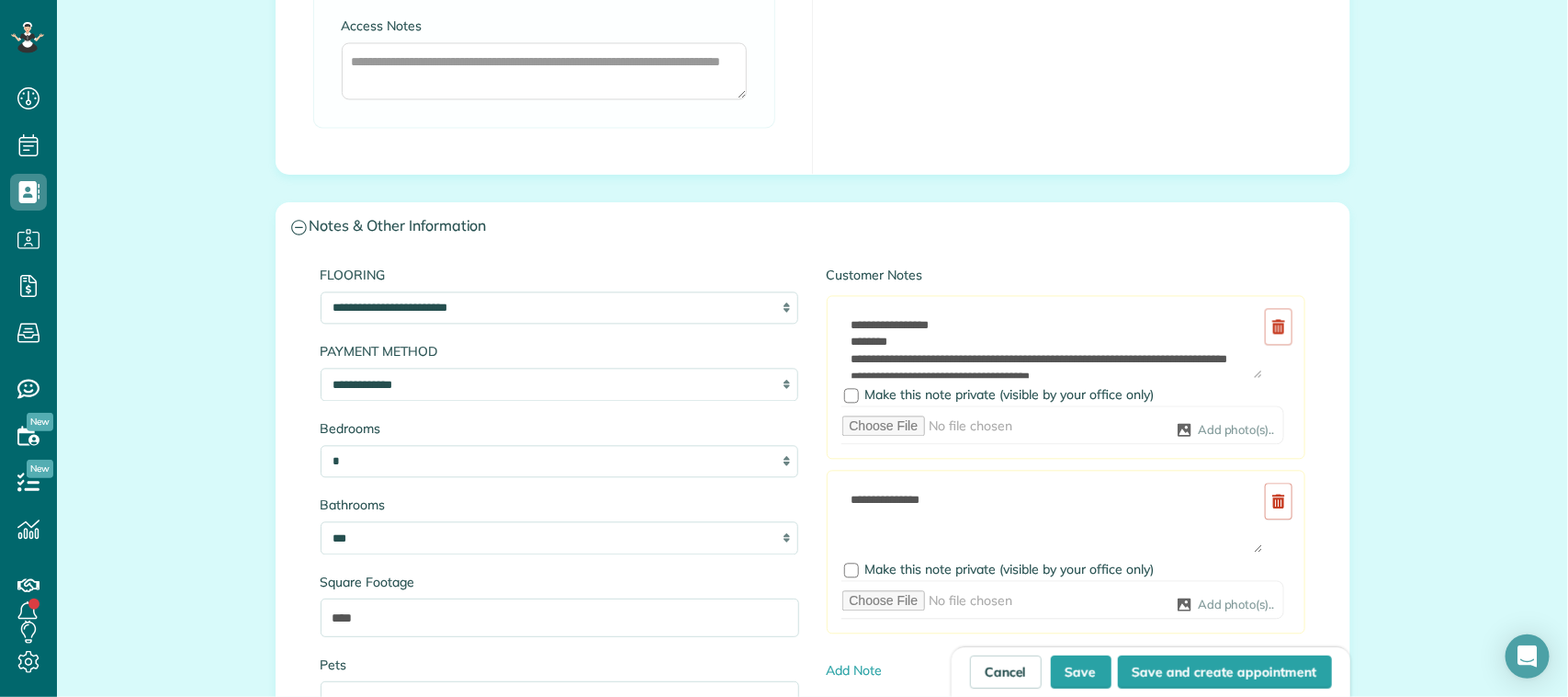
type input "**********"
click at [880, 361] on textarea "**********" at bounding box center [1052, 343] width 421 height 72
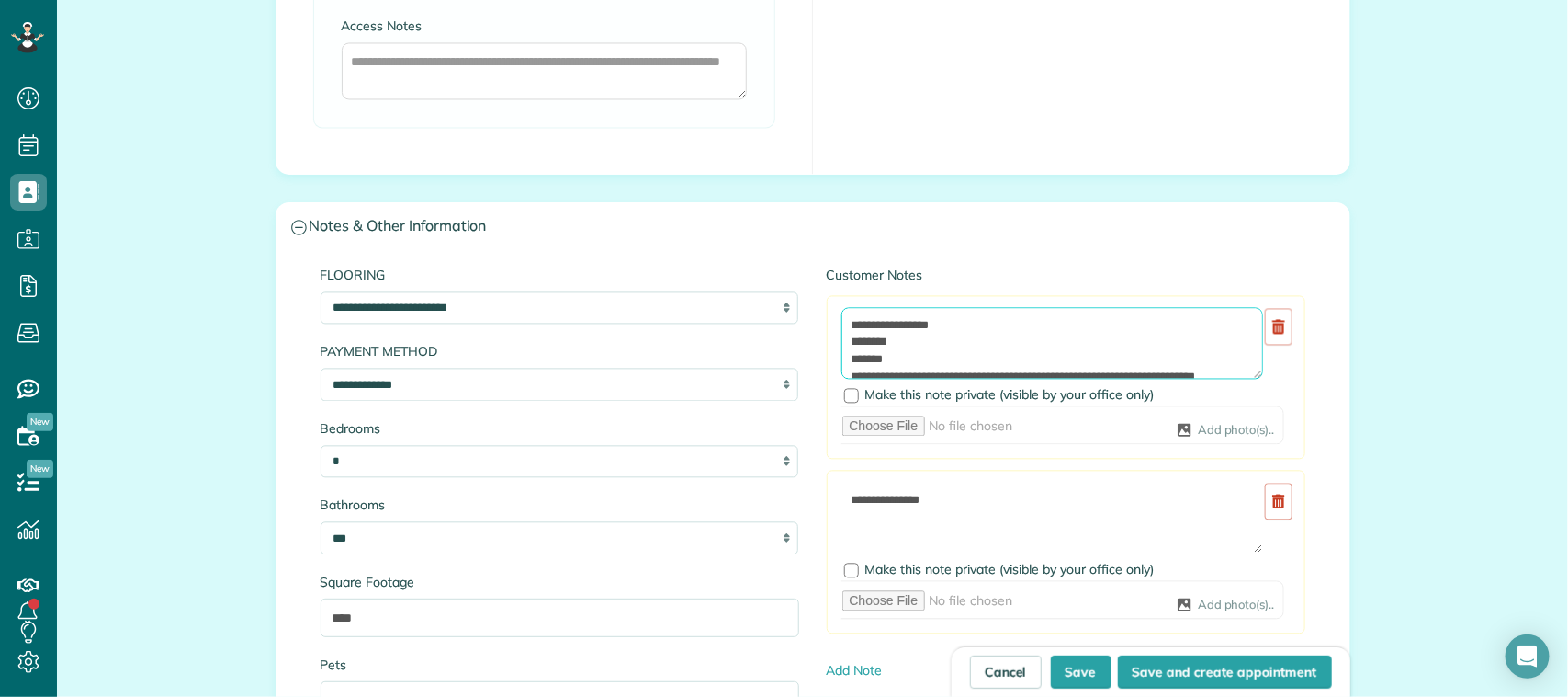
scroll to position [6, 0]
click at [883, 357] on textarea "**********" at bounding box center [1052, 343] width 421 height 72
paste textarea "**********"
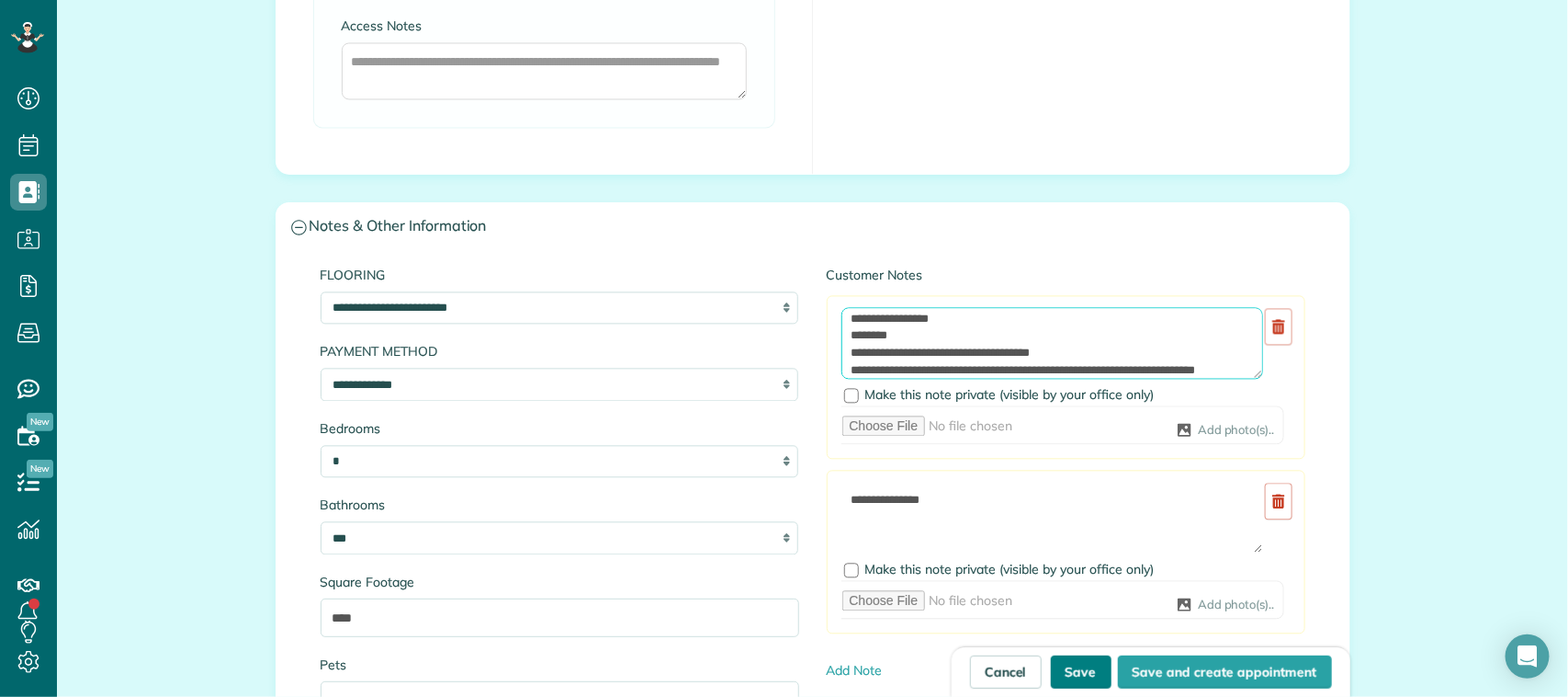
type textarea "**********"
click at [1064, 662] on button "Save" at bounding box center [1081, 672] width 61 height 33
type input "**********"
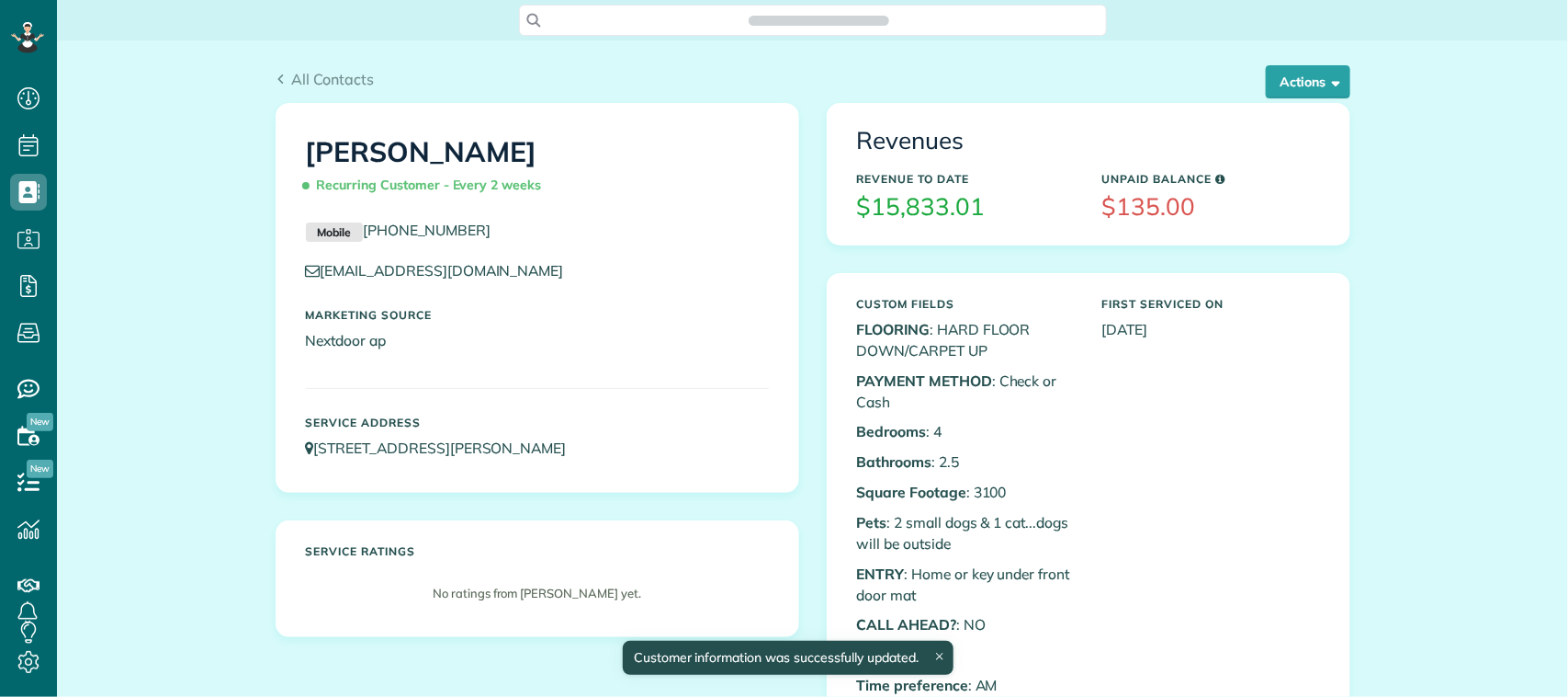
scroll to position [7, 7]
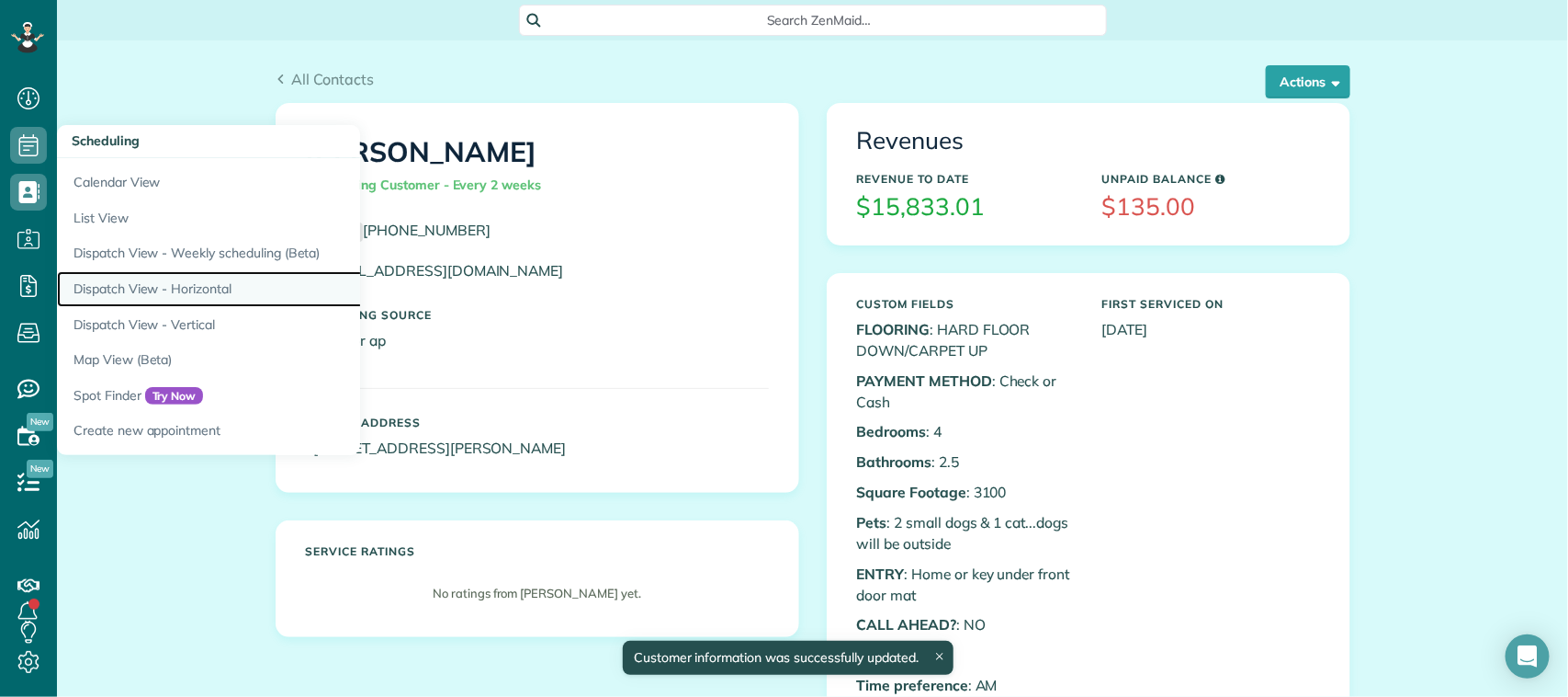
click at [177, 282] on link "Dispatch View - Horizontal" at bounding box center [286, 288] width 459 height 36
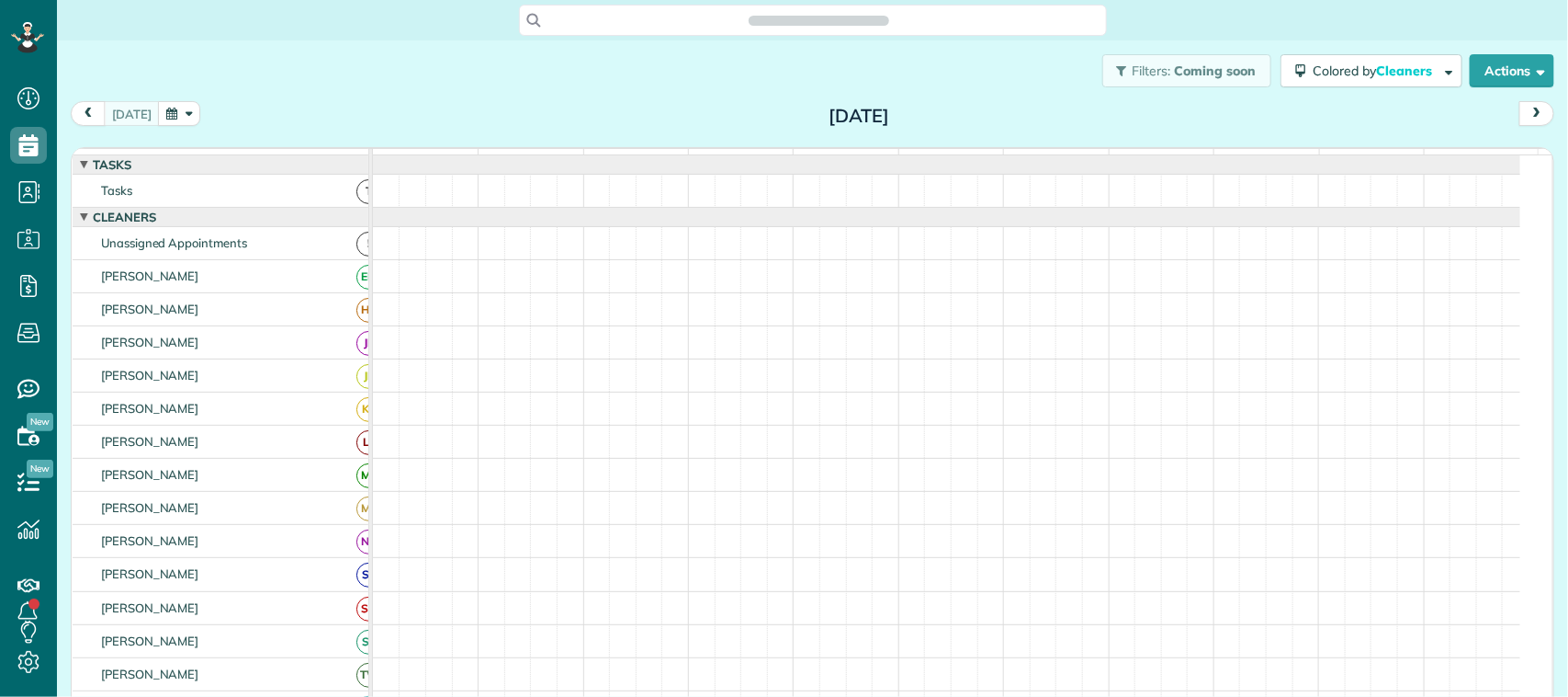
scroll to position [7, 7]
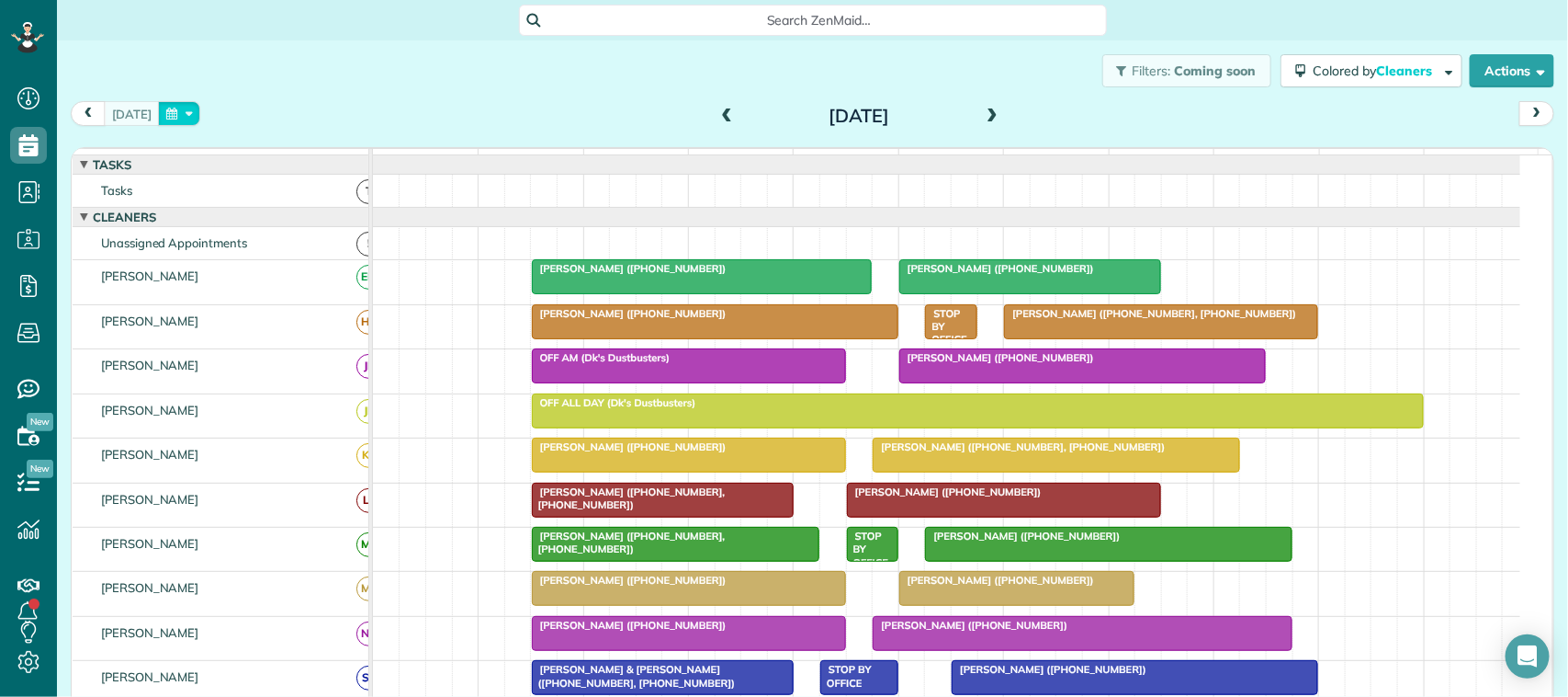
click at [179, 119] on button "button" at bounding box center [179, 113] width 43 height 25
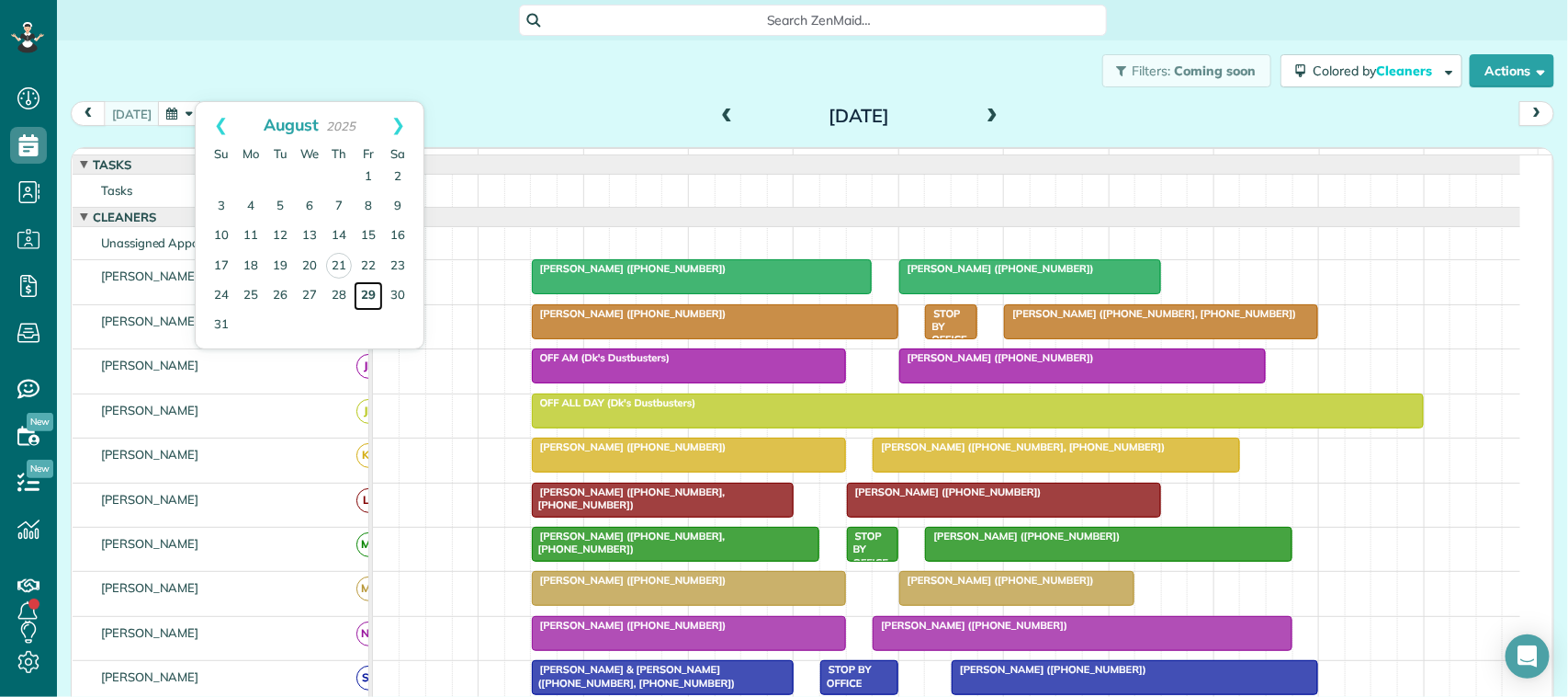
click at [371, 287] on link "29" at bounding box center [369, 296] width 30 height 30
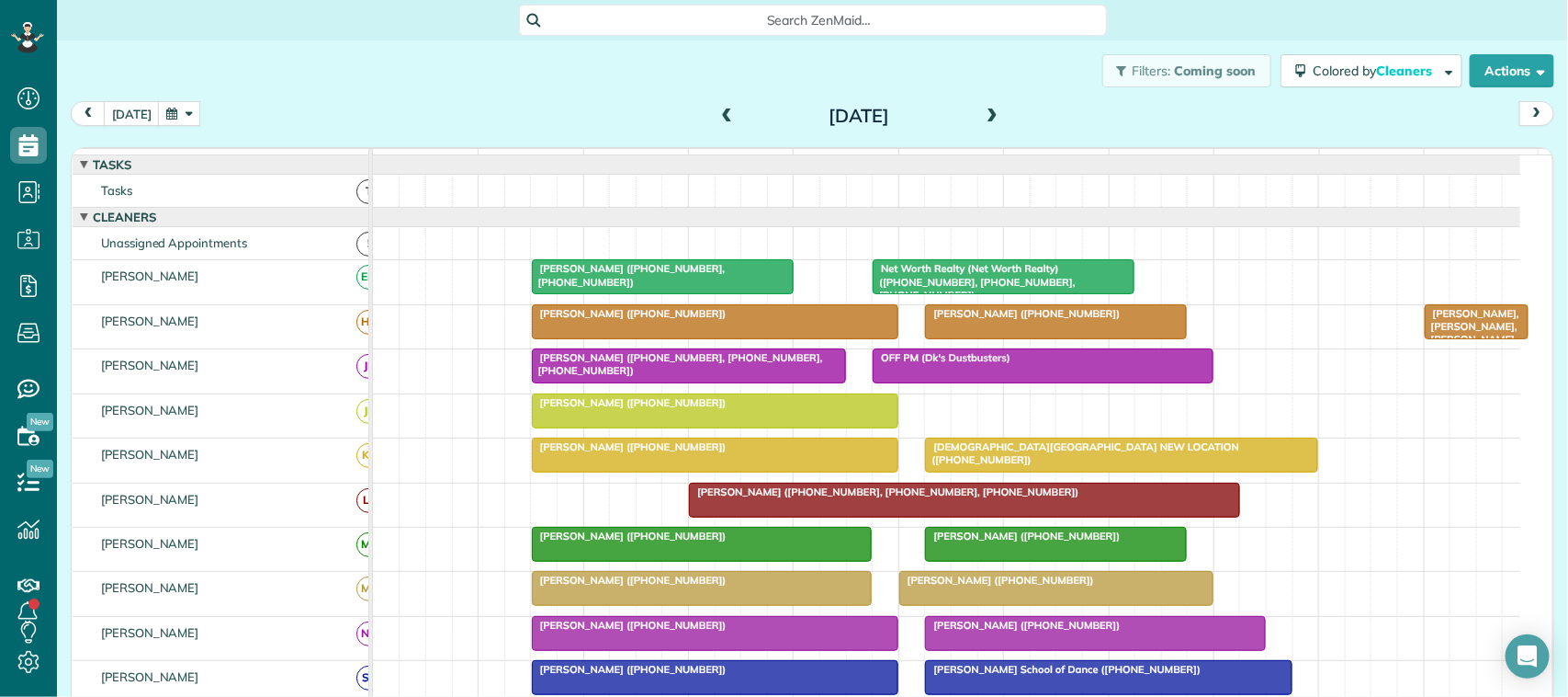
click at [176, 120] on button "button" at bounding box center [179, 113] width 43 height 25
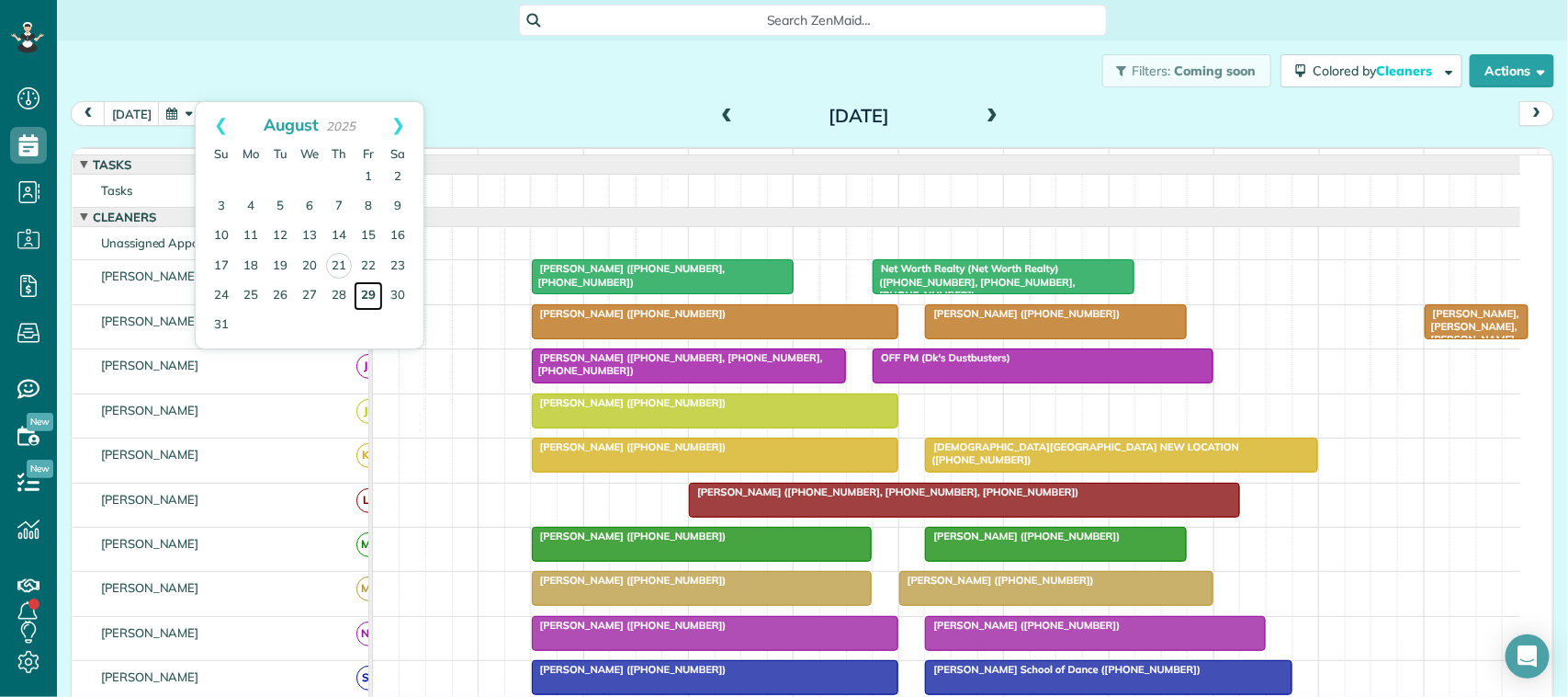
click at [359, 300] on link "29" at bounding box center [369, 296] width 30 height 30
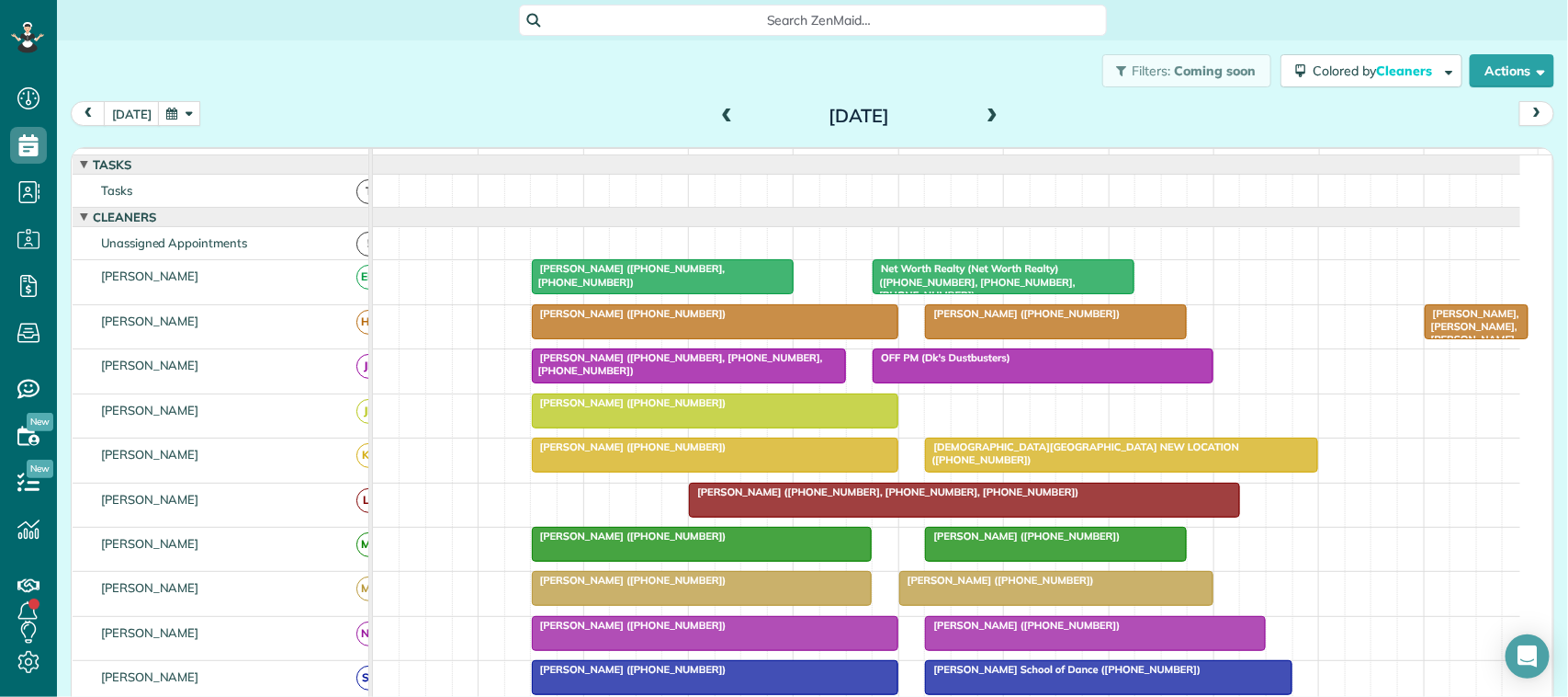
click at [622, 378] on div "[PERSON_NAME] ([PHONE_NUMBER], [PHONE_NUMBER], [PHONE_NUMBER])" at bounding box center [689, 364] width 303 height 27
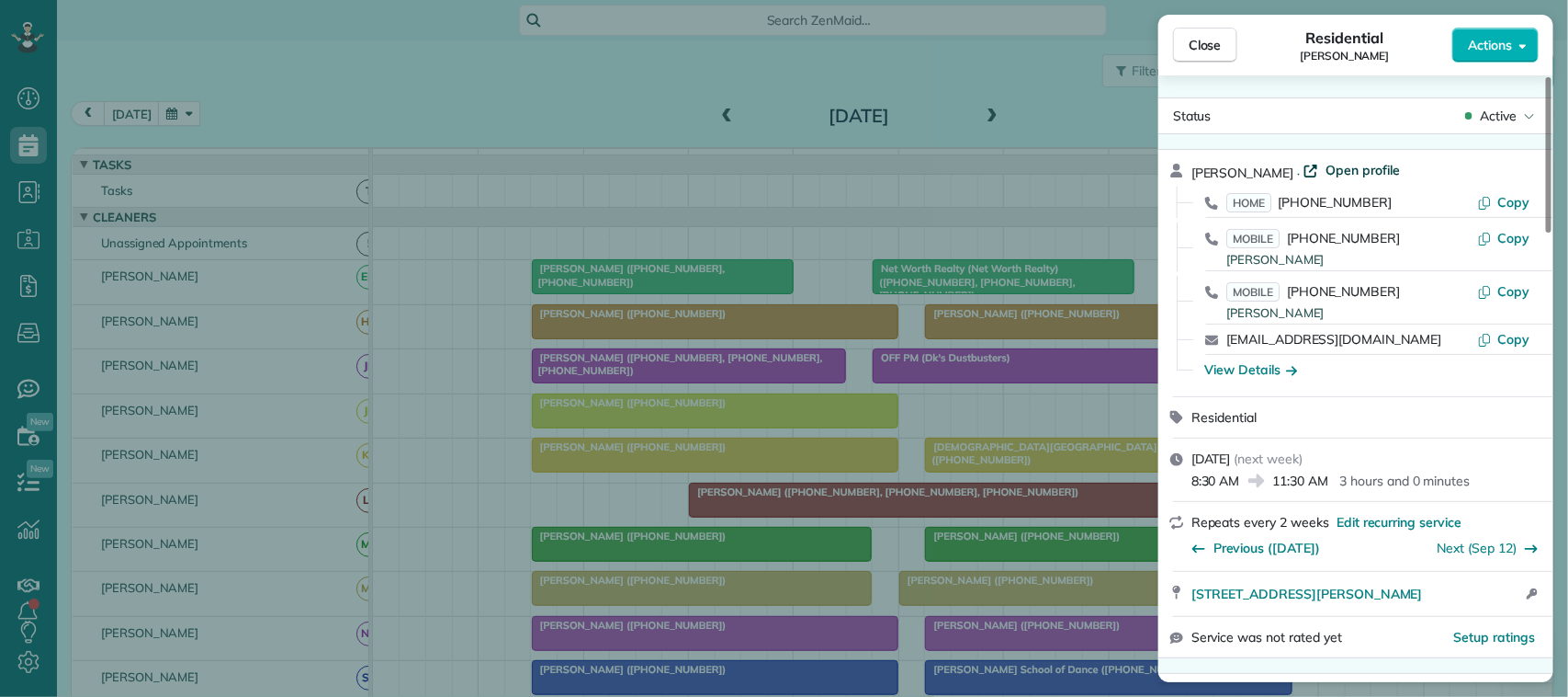
click at [1362, 167] on span "Open profile" at bounding box center [1363, 170] width 75 height 18
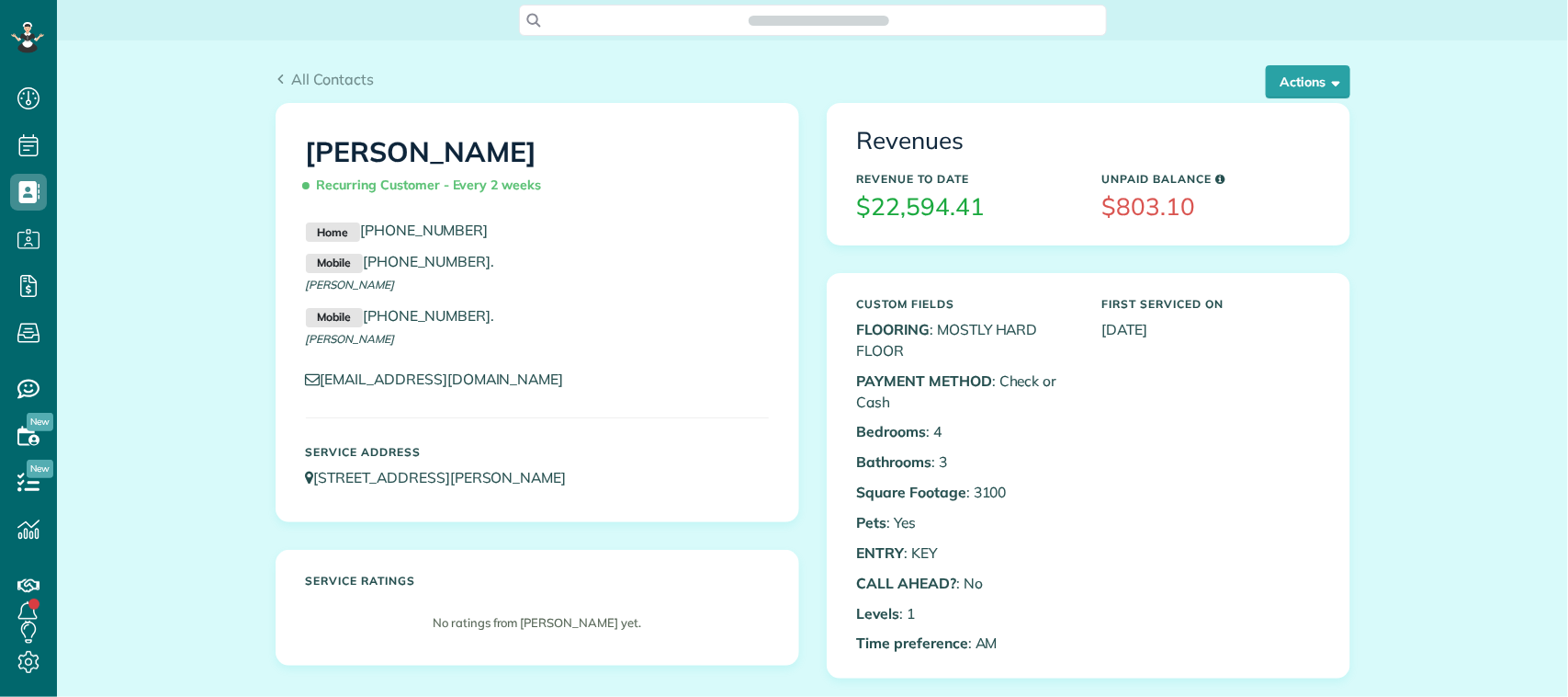
scroll to position [7, 7]
click at [1266, 93] on button "Actions" at bounding box center [1307, 82] width 84 height 33
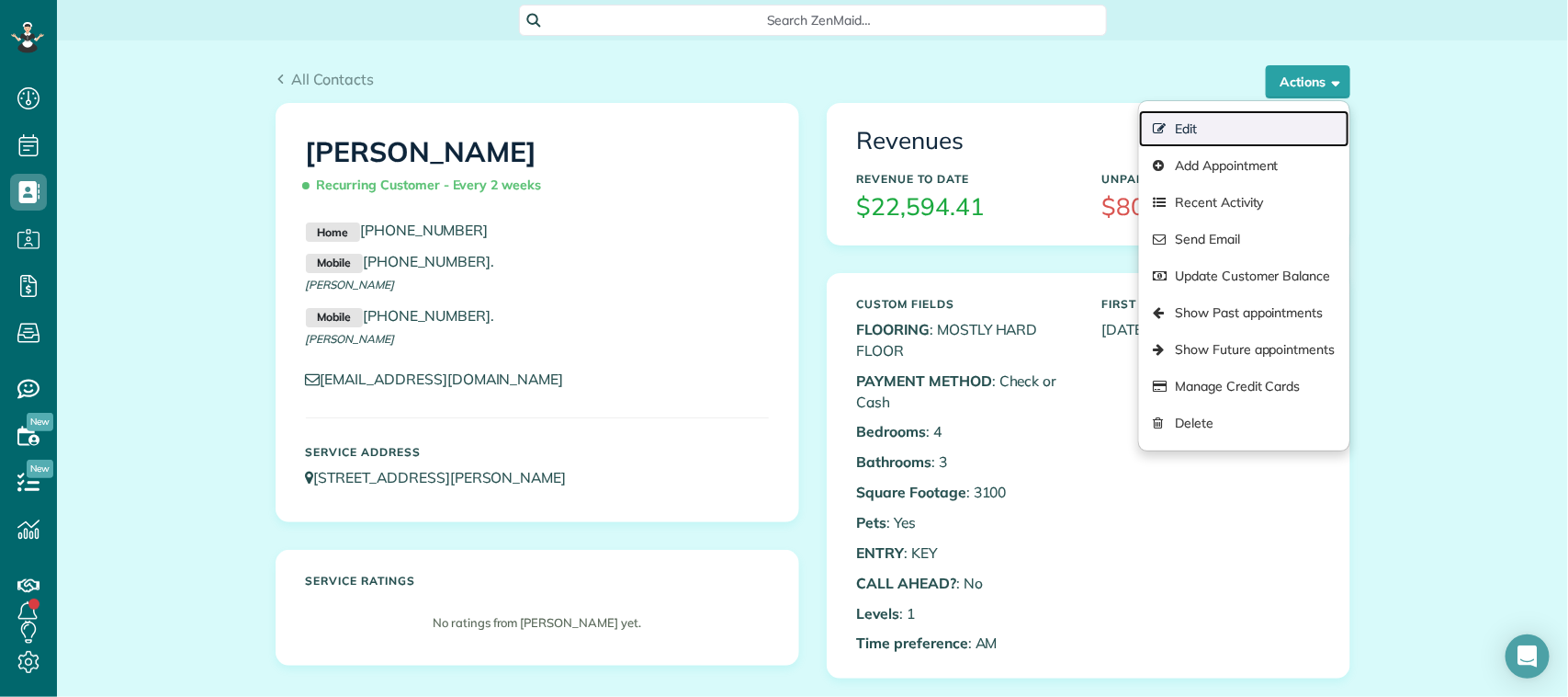
click at [1243, 122] on link "Edit" at bounding box center [1244, 128] width 210 height 37
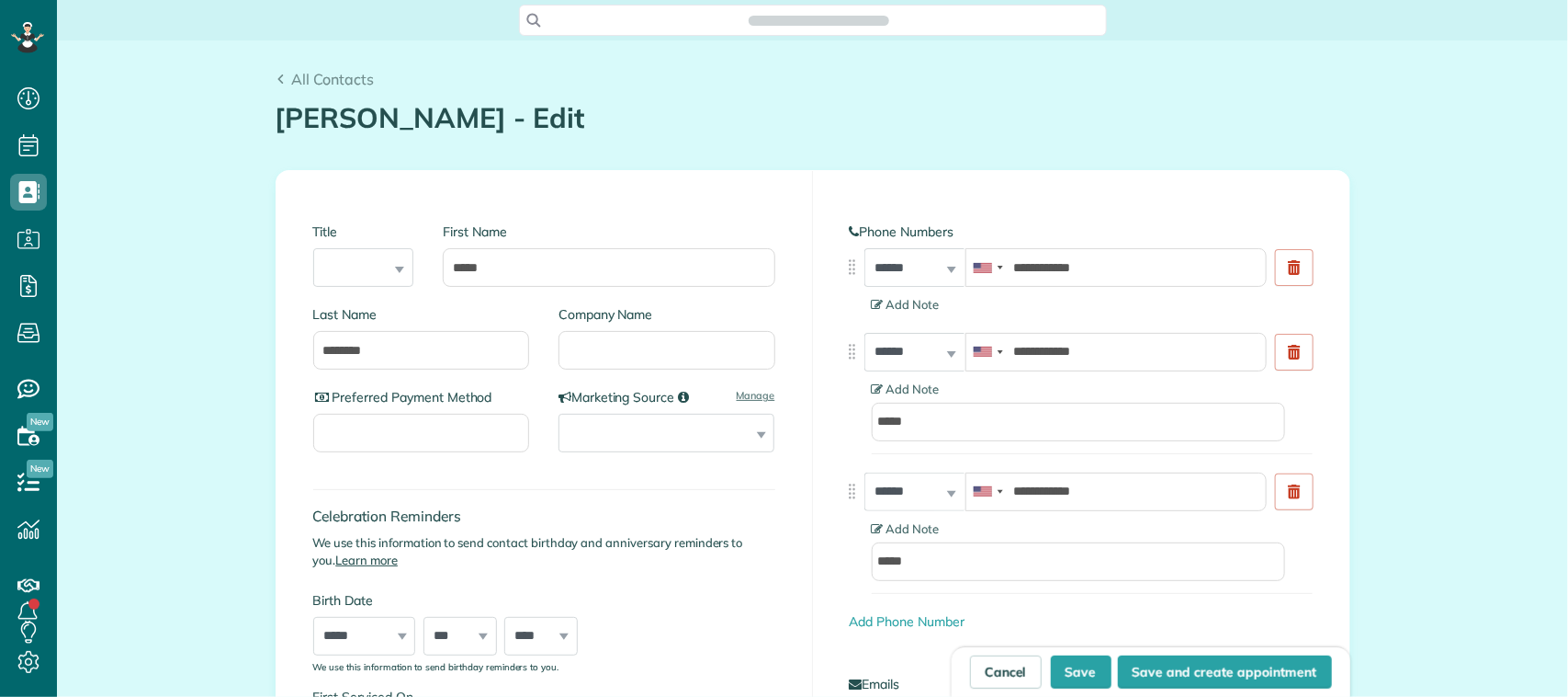
scroll to position [7, 7]
type input "**********"
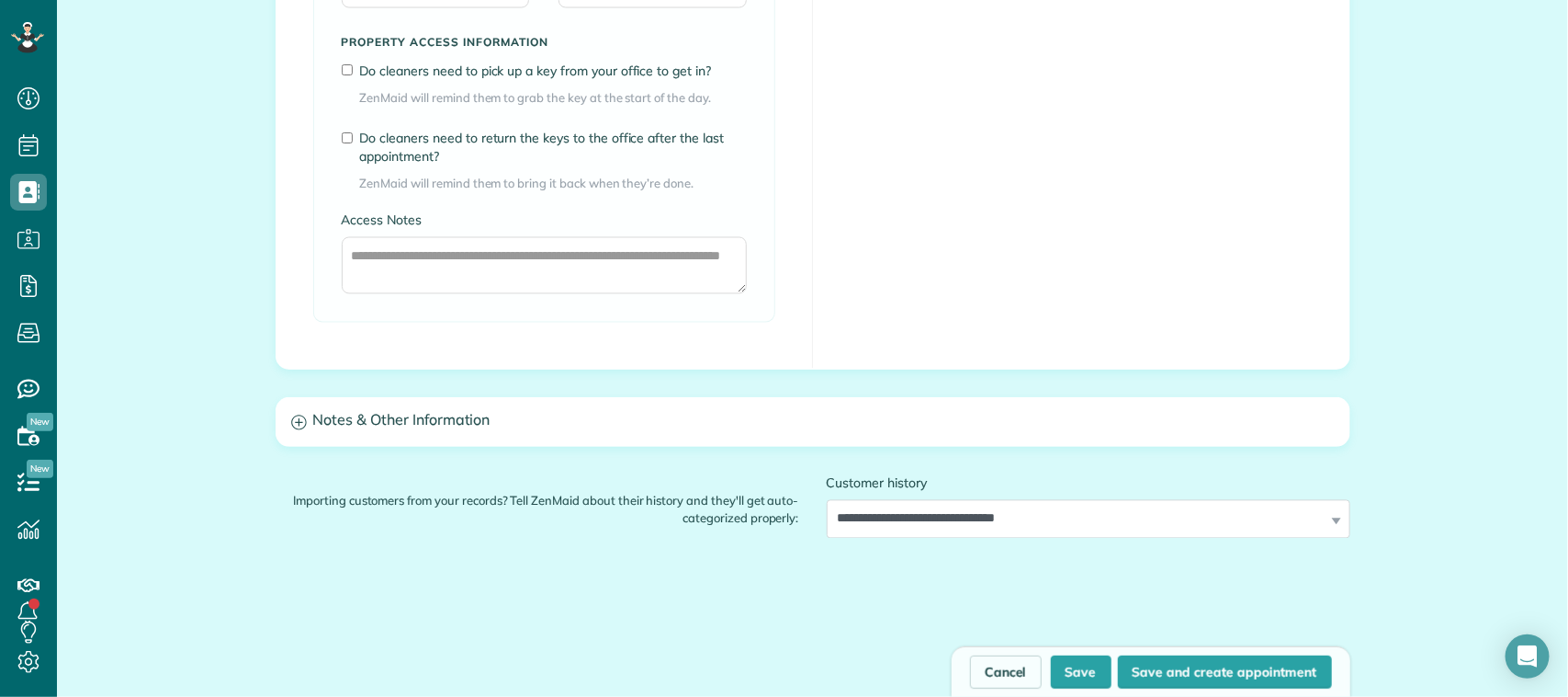
scroll to position [1645, 0]
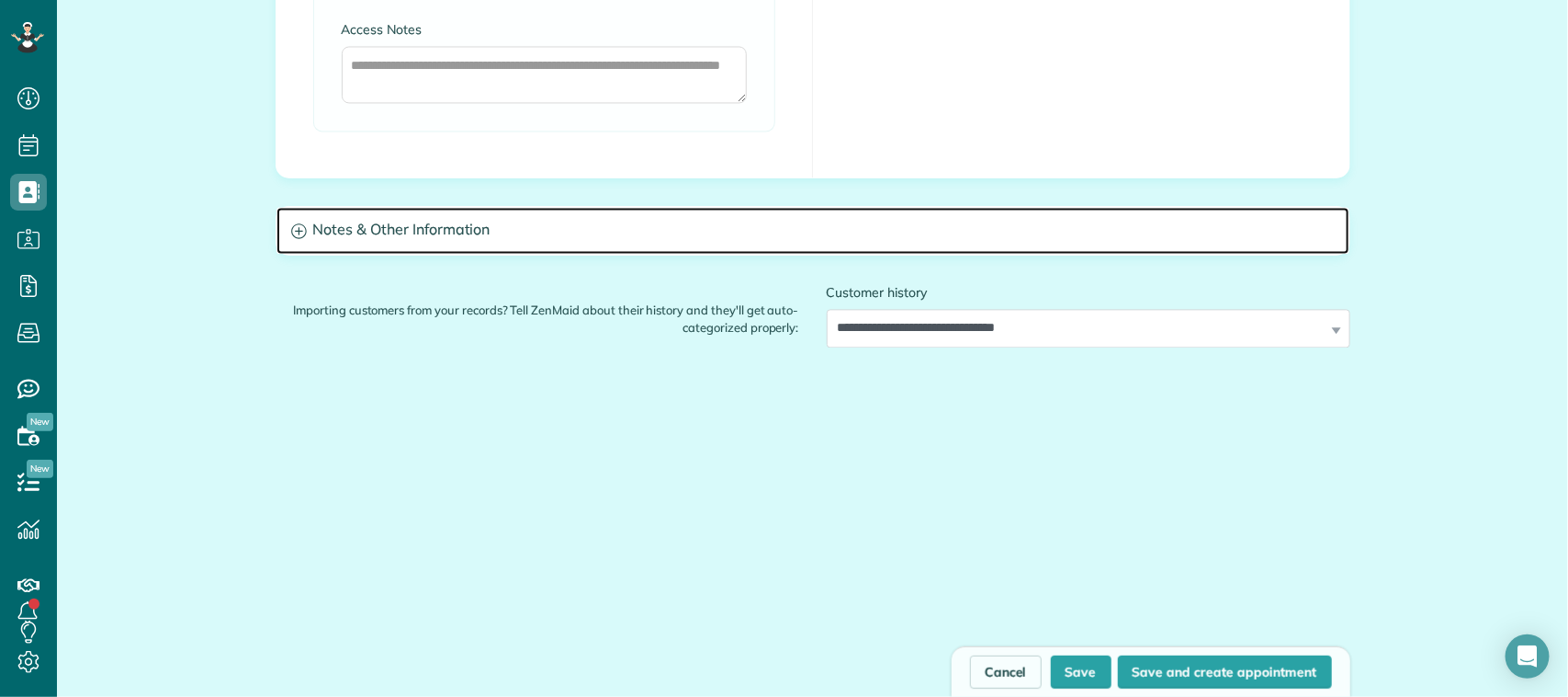
click at [707, 224] on h3 "Notes & Other Information" at bounding box center [812, 230] width 1073 height 47
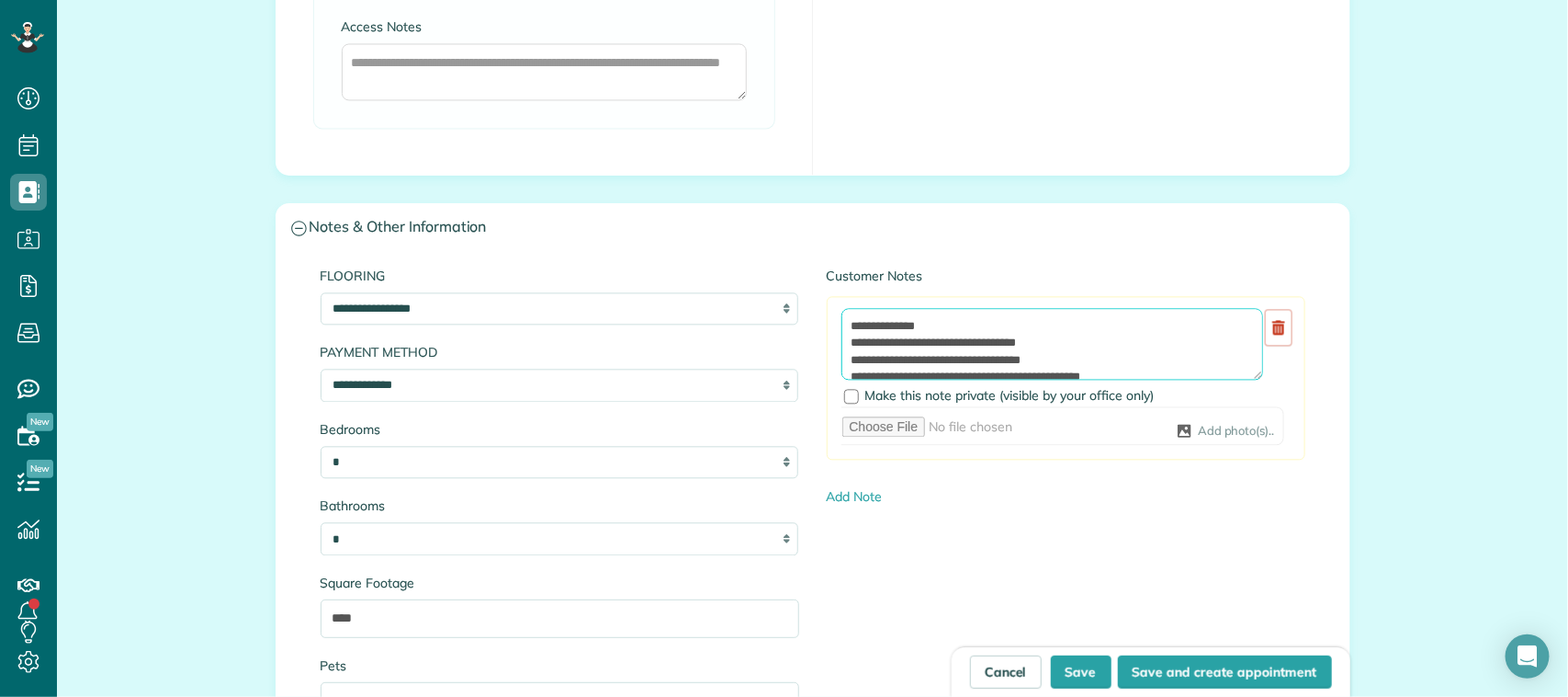
drag, startPoint x: 930, startPoint y: 323, endPoint x: 879, endPoint y: 324, distance: 51.0
click at [879, 324] on textarea "**********" at bounding box center [1052, 344] width 421 height 72
click at [882, 342] on textarea "**********" at bounding box center [1052, 344] width 421 height 72
click at [897, 348] on textarea "**********" at bounding box center [1052, 344] width 421 height 72
drag, startPoint x: 1080, startPoint y: 343, endPoint x: 881, endPoint y: 340, distance: 199.0
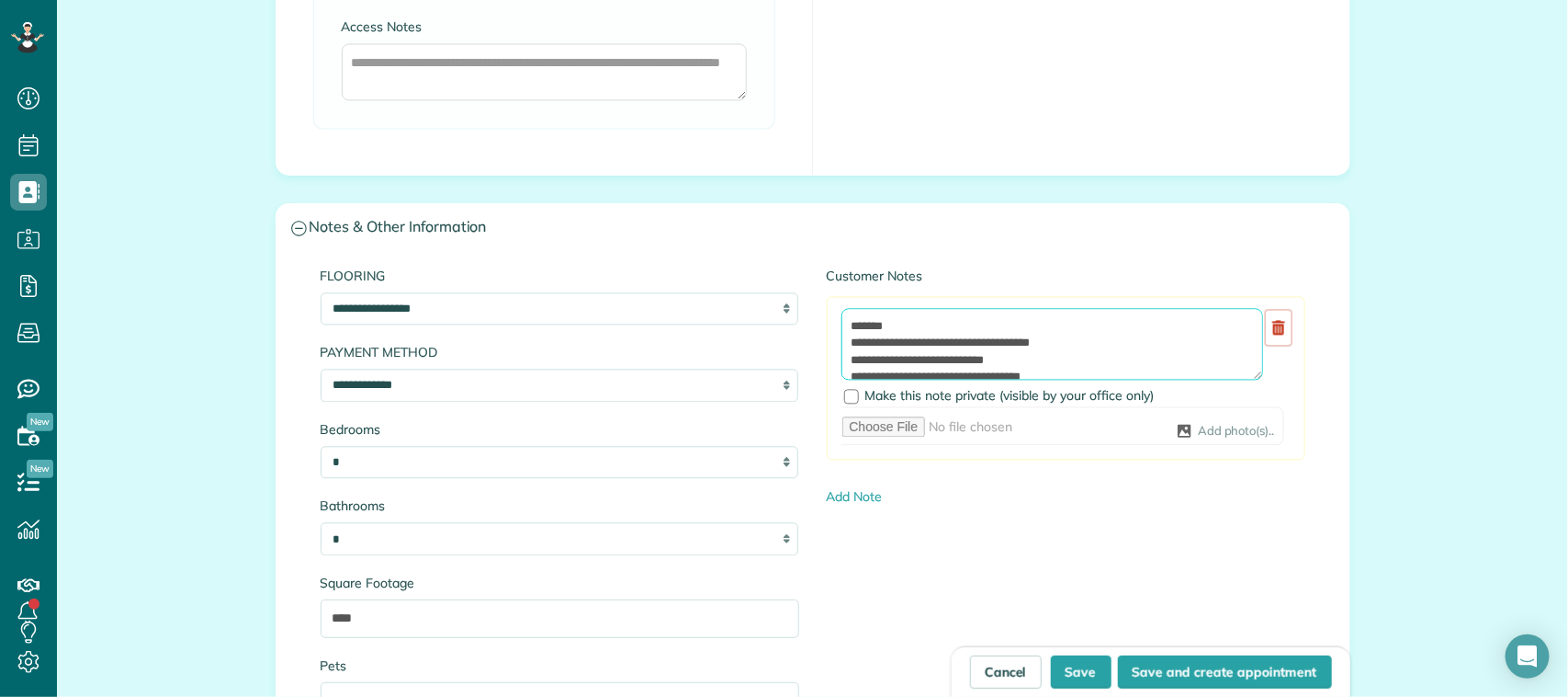
click at [881, 340] on textarea "**********" at bounding box center [1052, 344] width 421 height 72
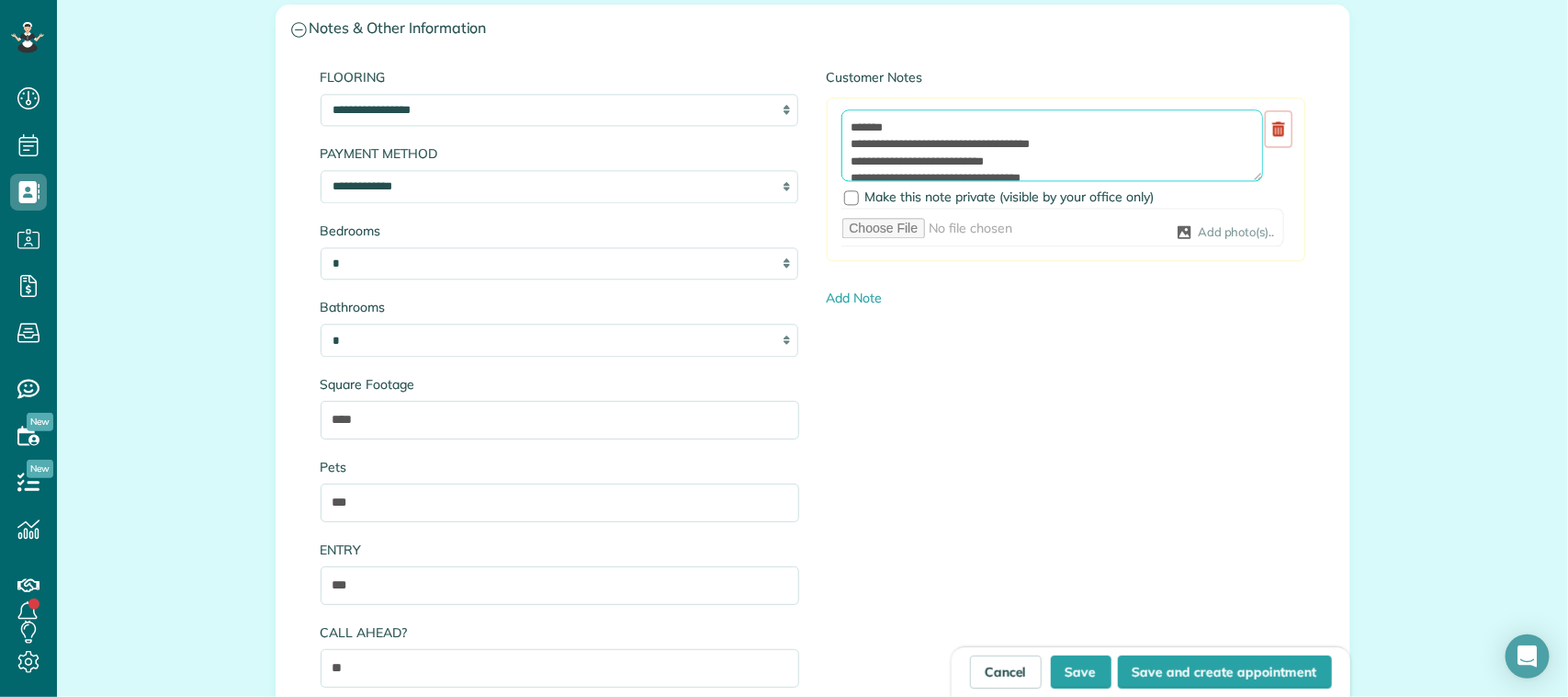
scroll to position [1990, 0]
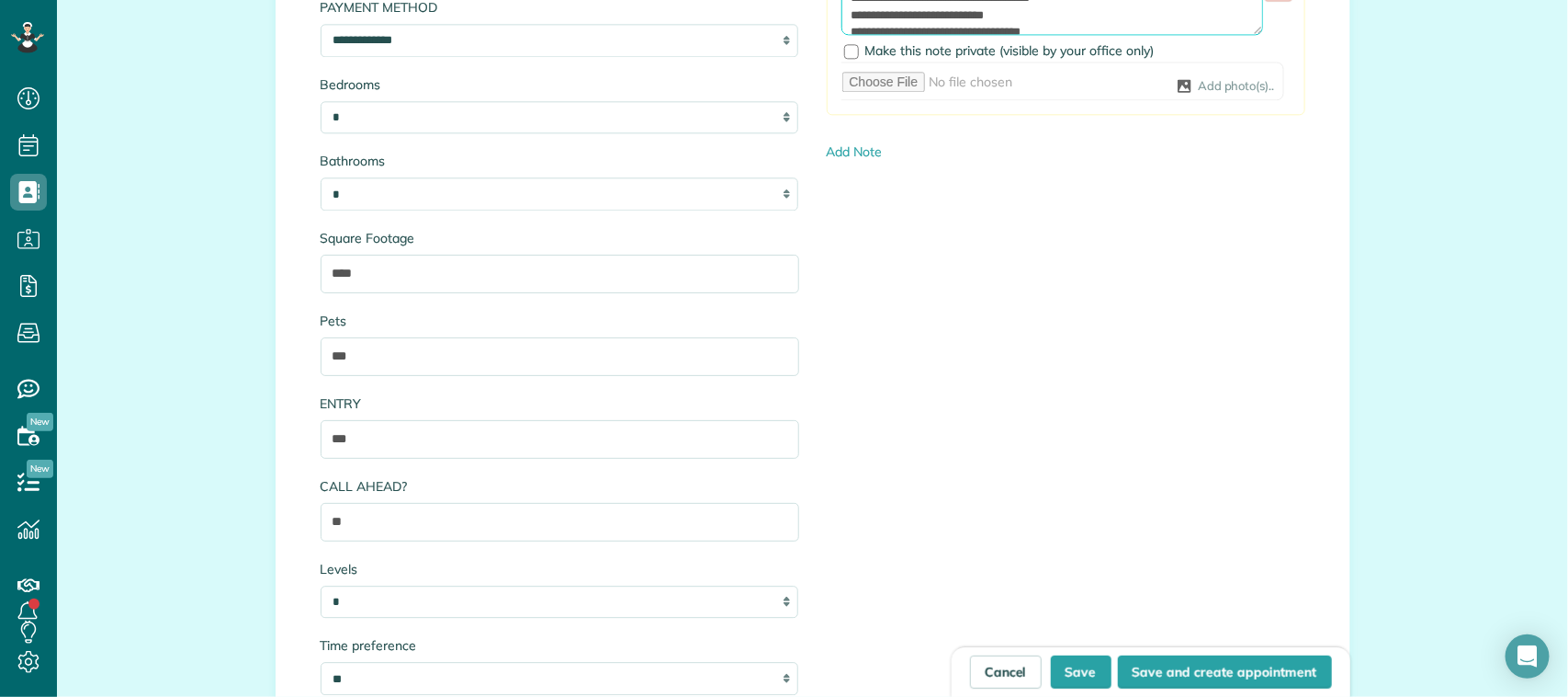
type textarea "**********"
drag, startPoint x: 432, startPoint y: 442, endPoint x: 271, endPoint y: 436, distance: 161.1
click at [276, 436] on div "**********" at bounding box center [812, 318] width 1073 height 821
paste input "**********"
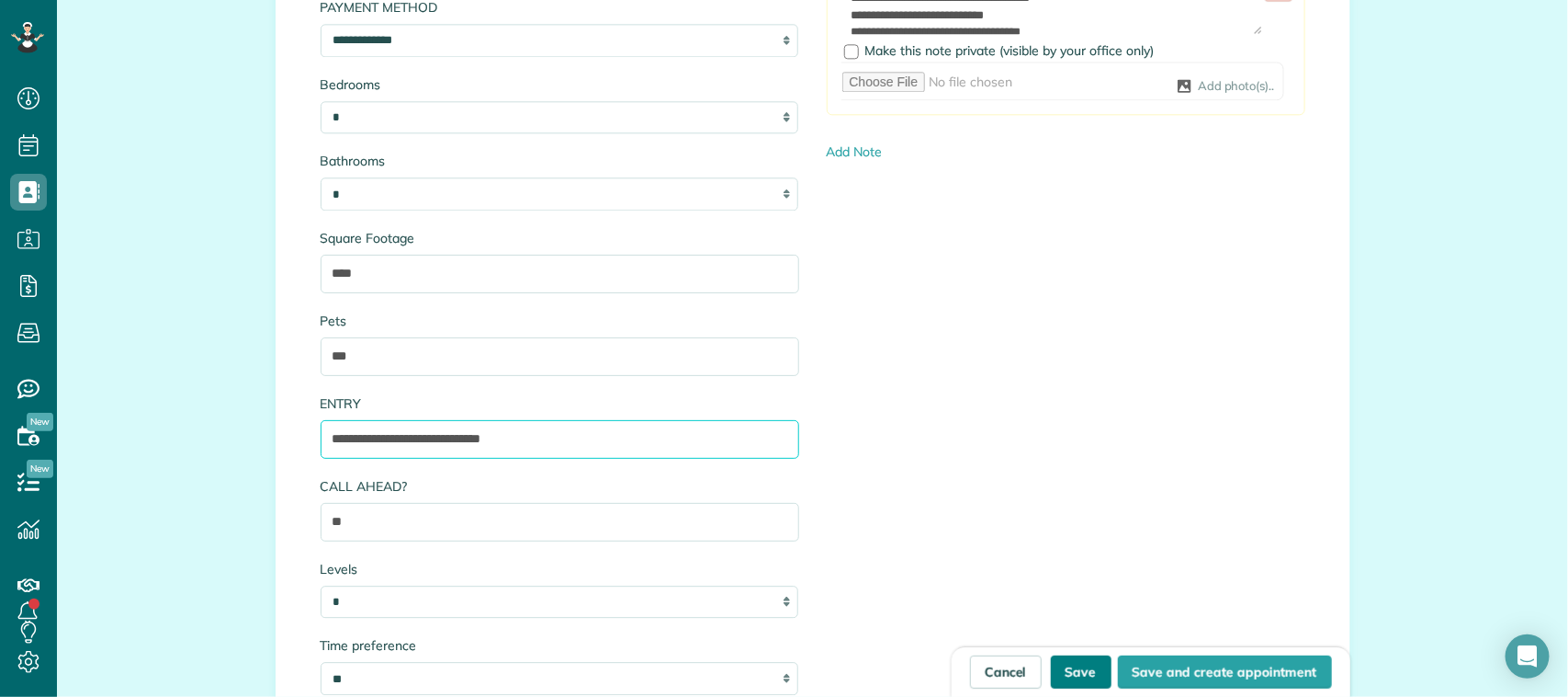
type input "**********"
click at [1085, 658] on button "Save" at bounding box center [1081, 672] width 61 height 33
type input "**********"
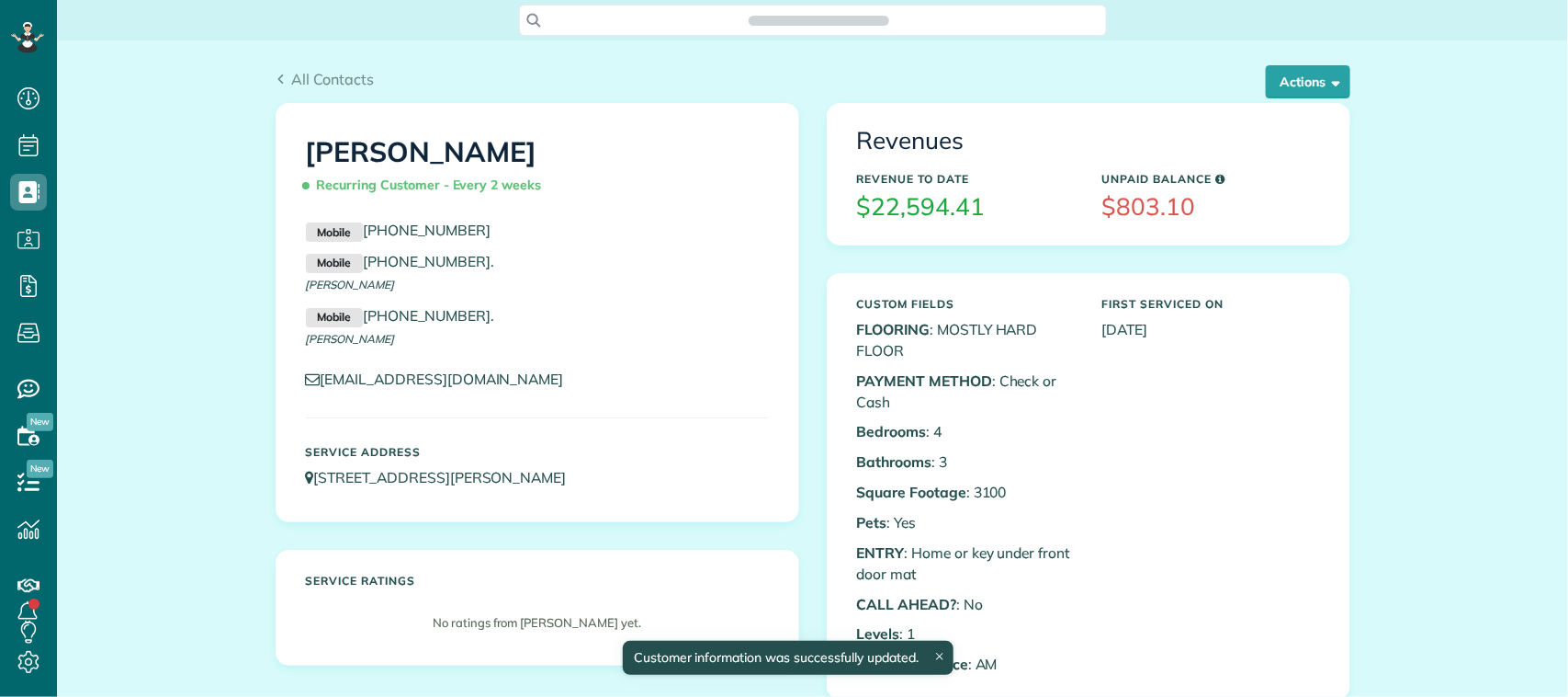
scroll to position [7, 7]
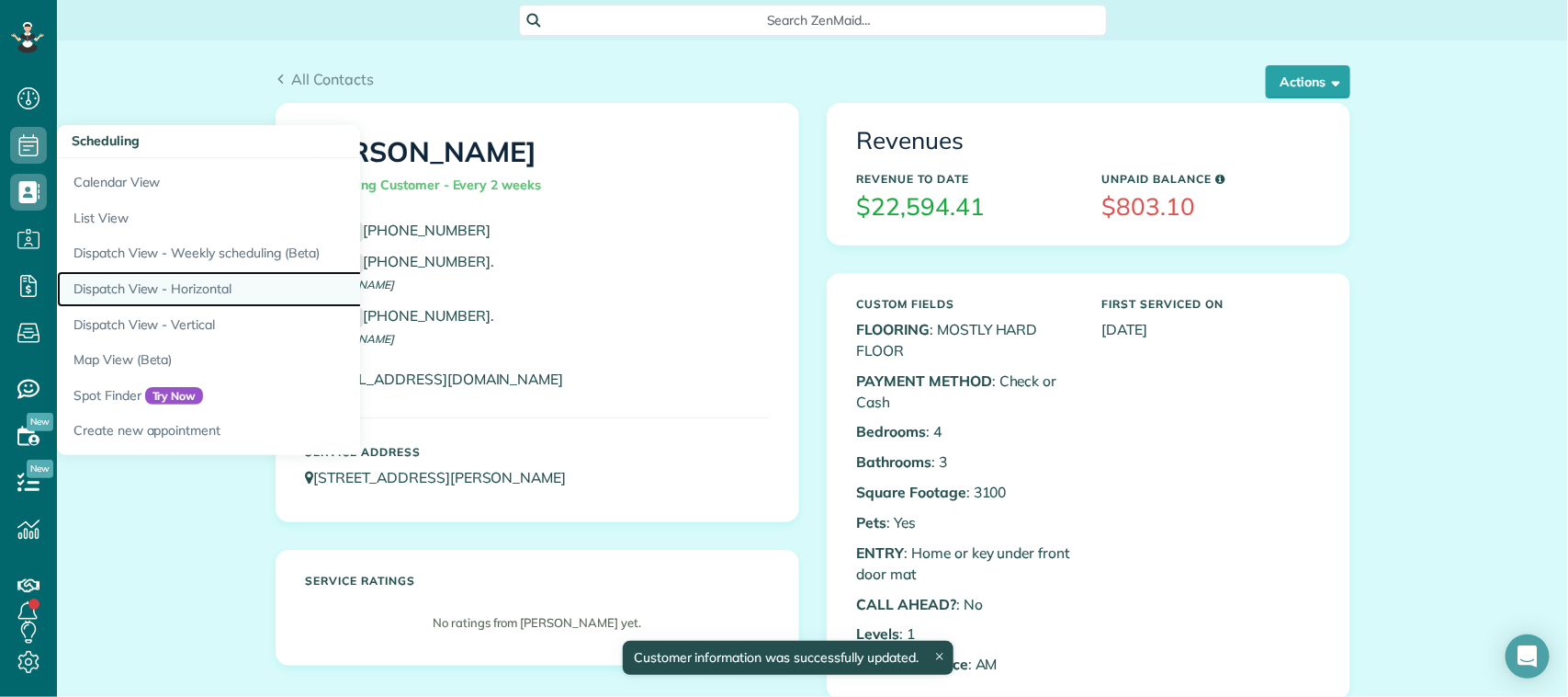
click at [185, 287] on link "Dispatch View - Horizontal" at bounding box center [286, 288] width 459 height 36
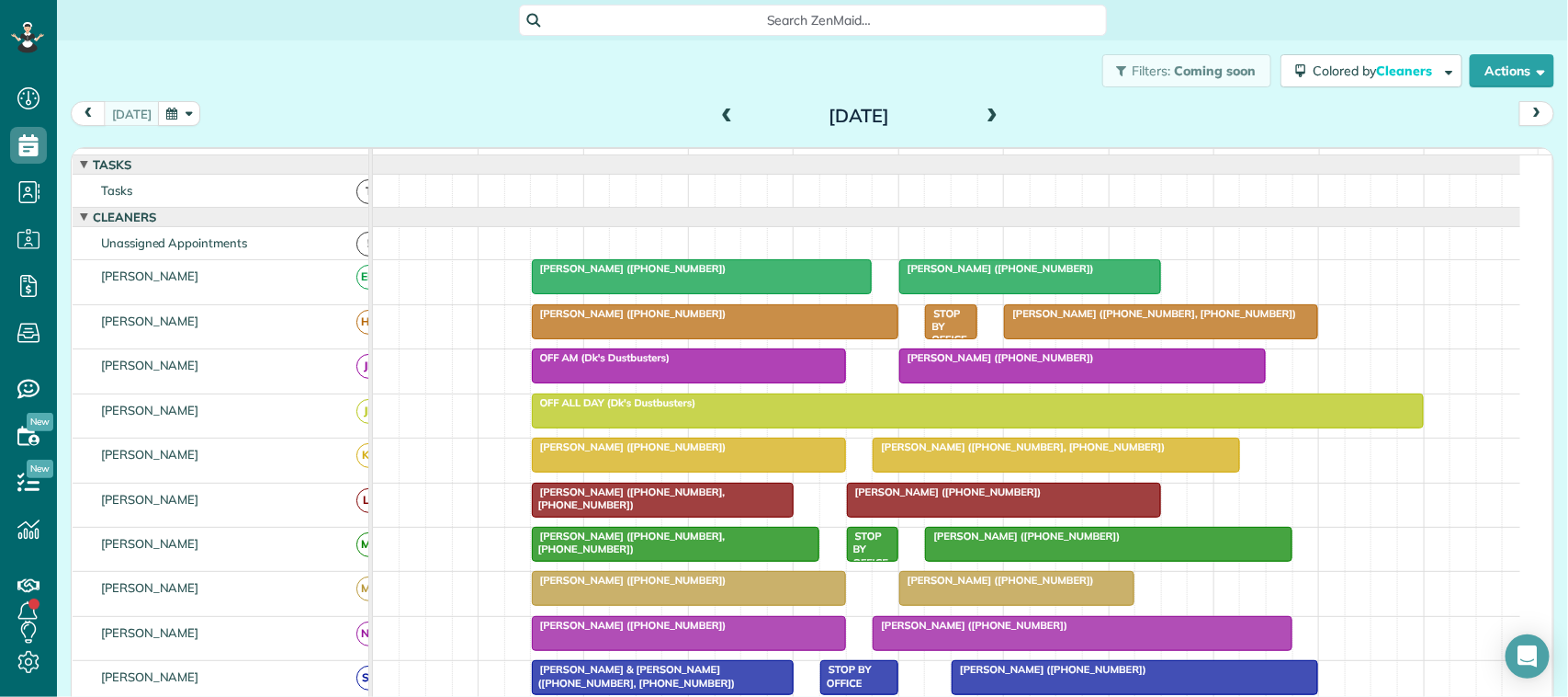
scroll to position [7, 7]
click at [641, 696] on html "Dashboard Scheduling Calendar View List View Dispatch View - Weekly scheduling …" at bounding box center [784, 348] width 1568 height 697
click at [282, 75] on div "Filters: Coming soon Colored by Cleaners Color by Cleaner Color by Team Color b…" at bounding box center [812, 71] width 1511 height 61
click at [350, 80] on div "Filters: Coming soon Colored by Cleaners Color by Cleaner Color by Team Color b…" at bounding box center [812, 71] width 1511 height 61
